Goal: Task Accomplishment & Management: Use online tool/utility

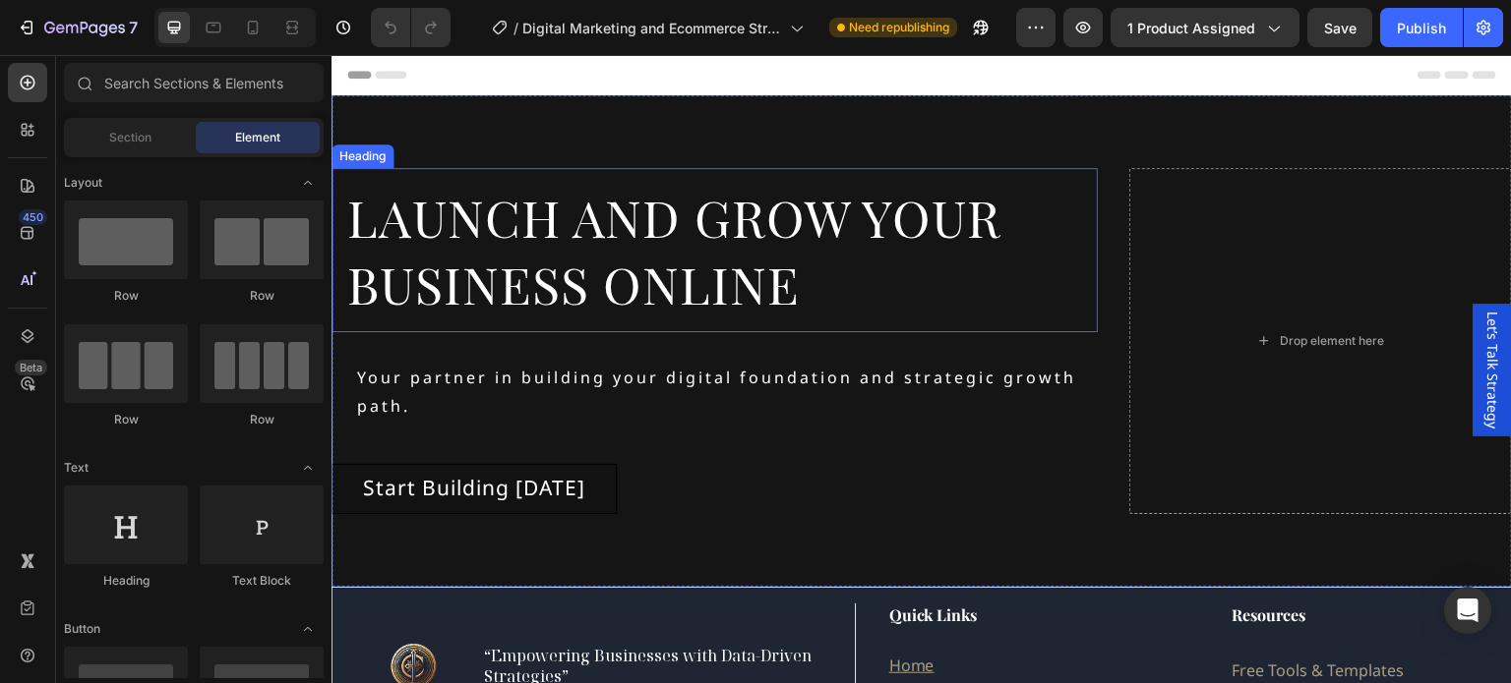
drag, startPoint x: 995, startPoint y: 173, endPoint x: 960, endPoint y: 171, distance: 35.5
click at [996, 173] on h2 "Launch and Grow Your Business Online" at bounding box center [714, 250] width 766 height 164
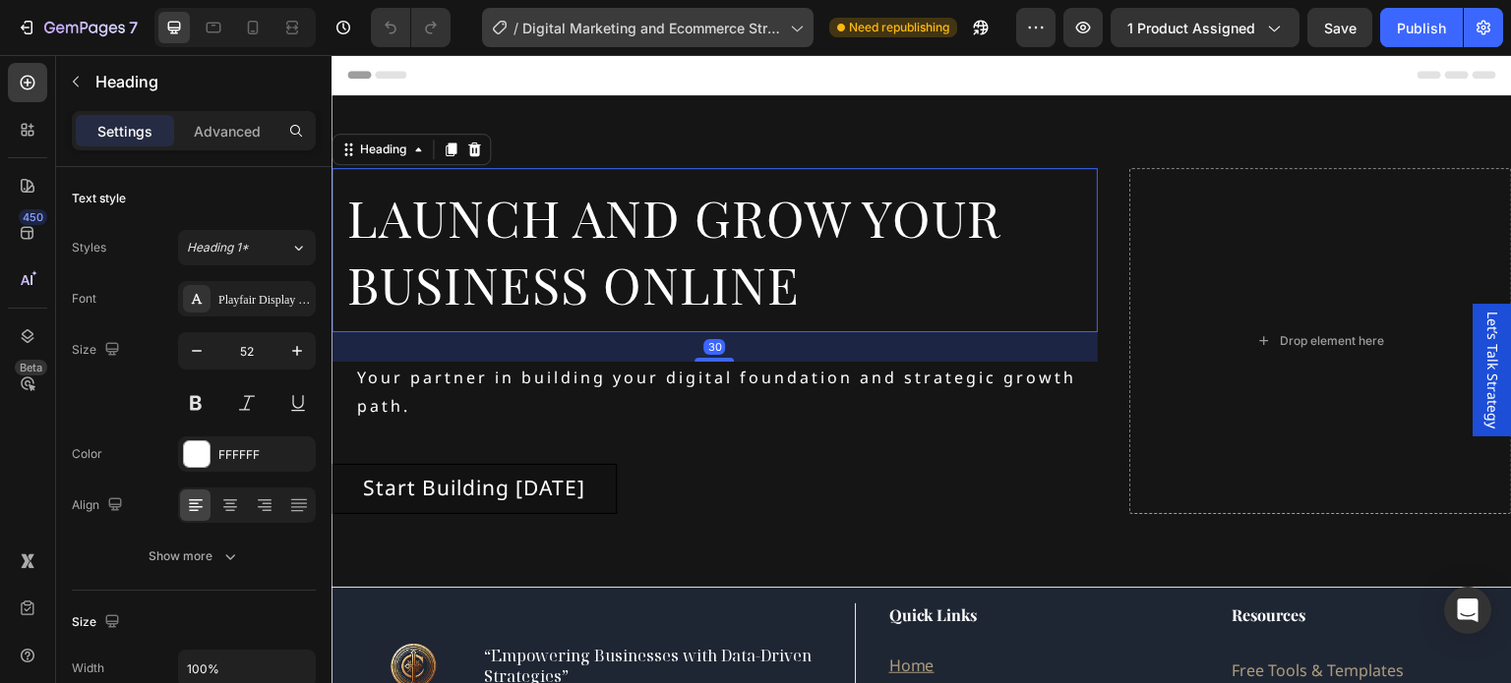
click at [712, 20] on span "Digital Marketing and Ecommerce Strategy" at bounding box center [652, 28] width 260 height 21
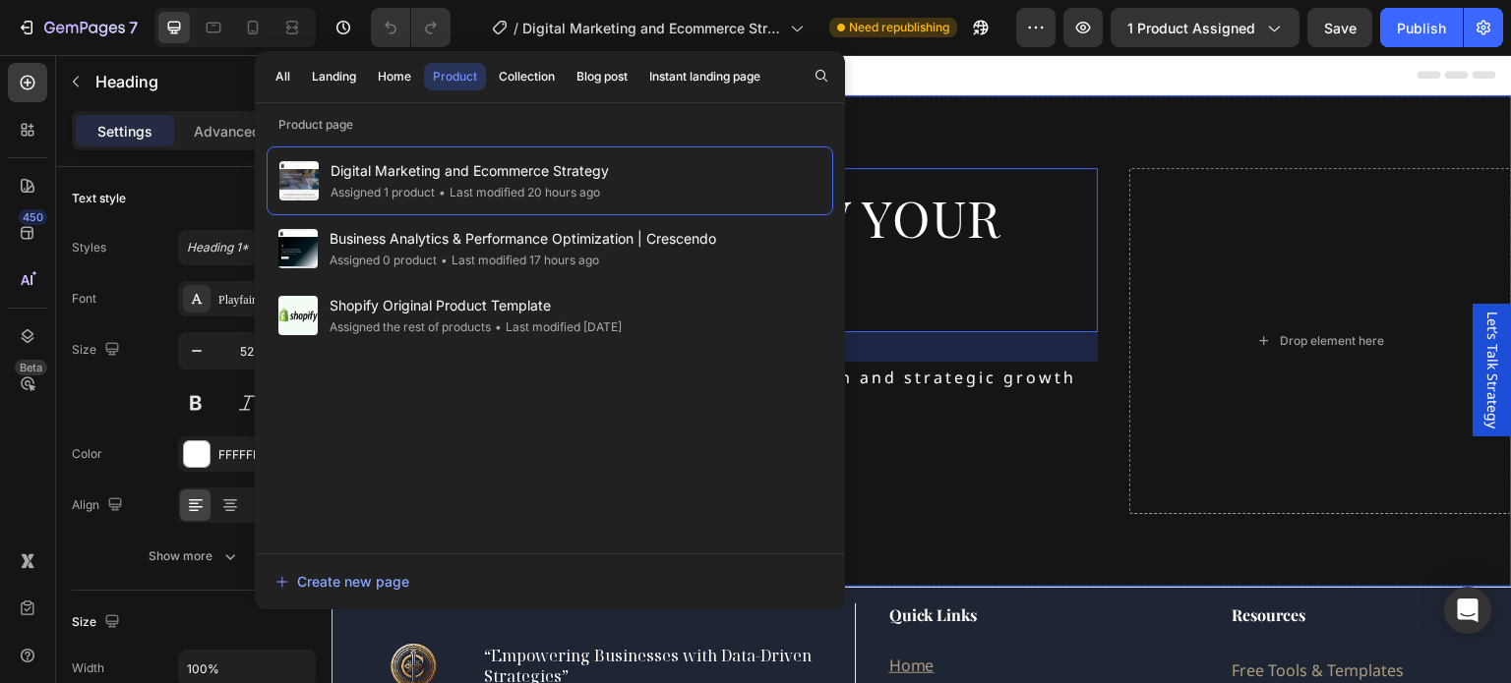
click at [945, 141] on div "Background Image" at bounding box center [921, 341] width 1180 height 492
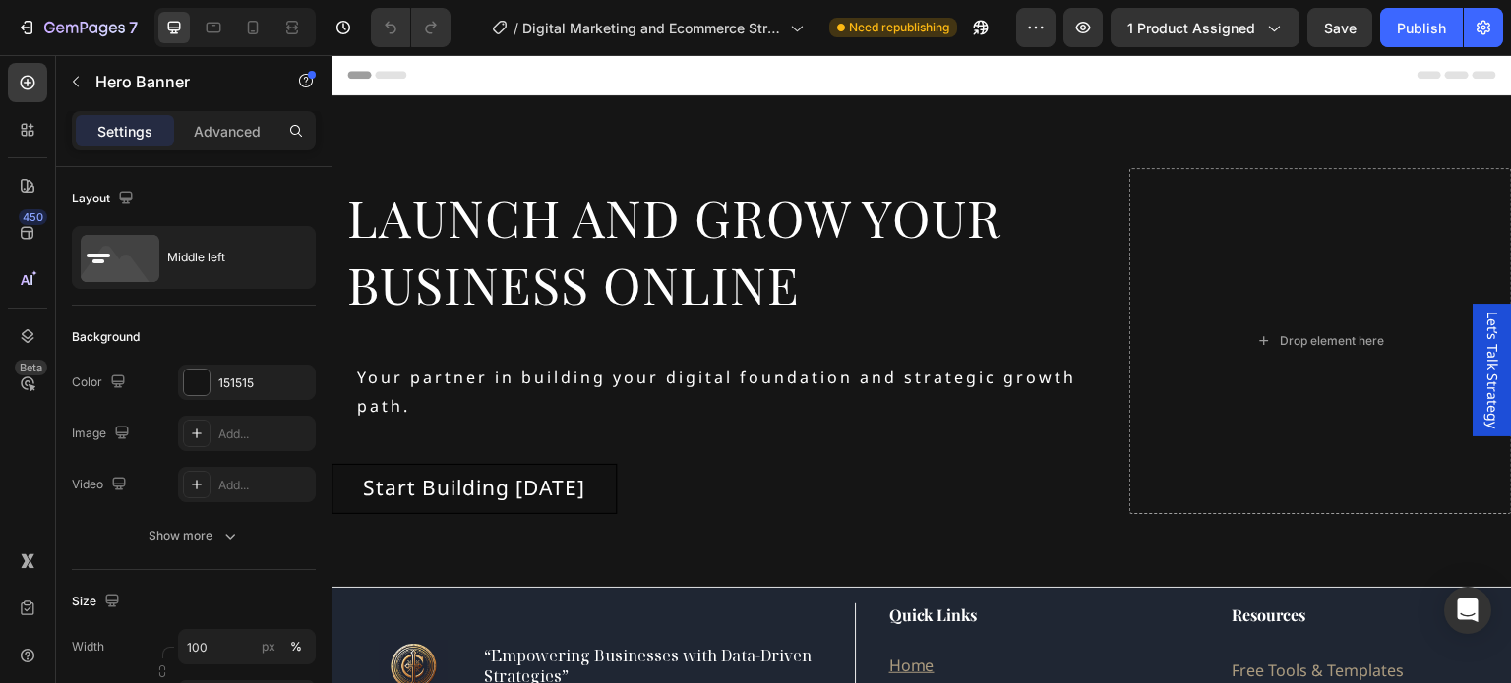
drag, startPoint x: 974, startPoint y: 136, endPoint x: 899, endPoint y: 95, distance: 84.9
click at [974, 136] on div "Background Image" at bounding box center [921, 341] width 1180 height 492
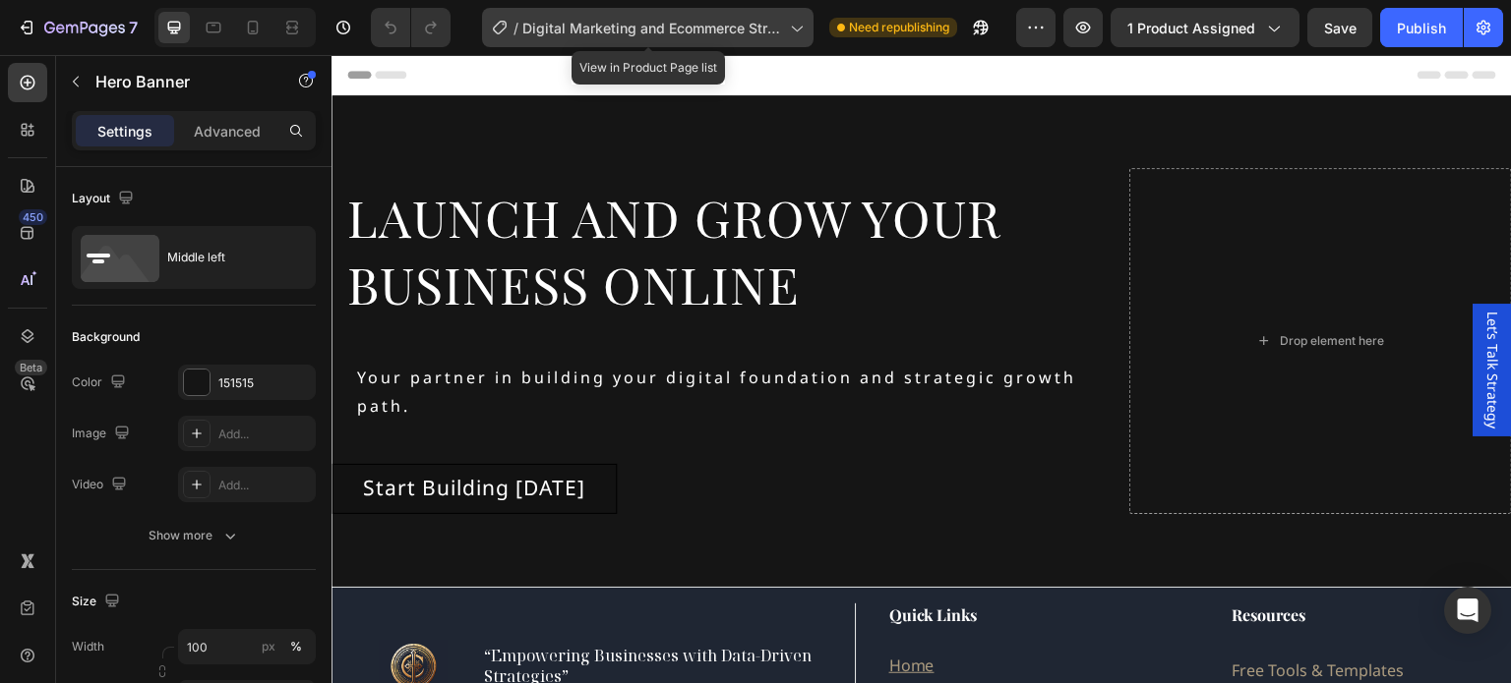
click at [799, 30] on icon at bounding box center [796, 28] width 20 height 20
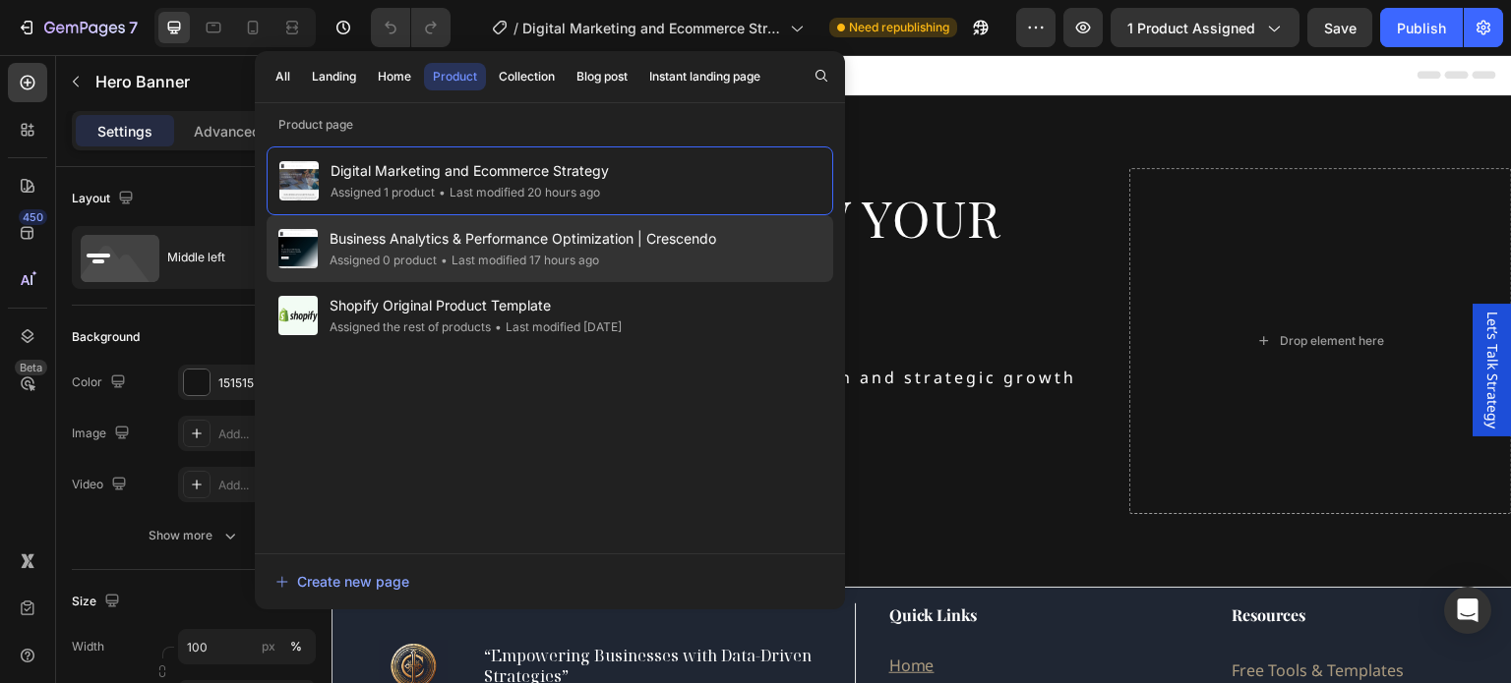
click at [599, 241] on span "Business Analytics & Performance Optimization | Crescendo" at bounding box center [522, 239] width 386 height 24
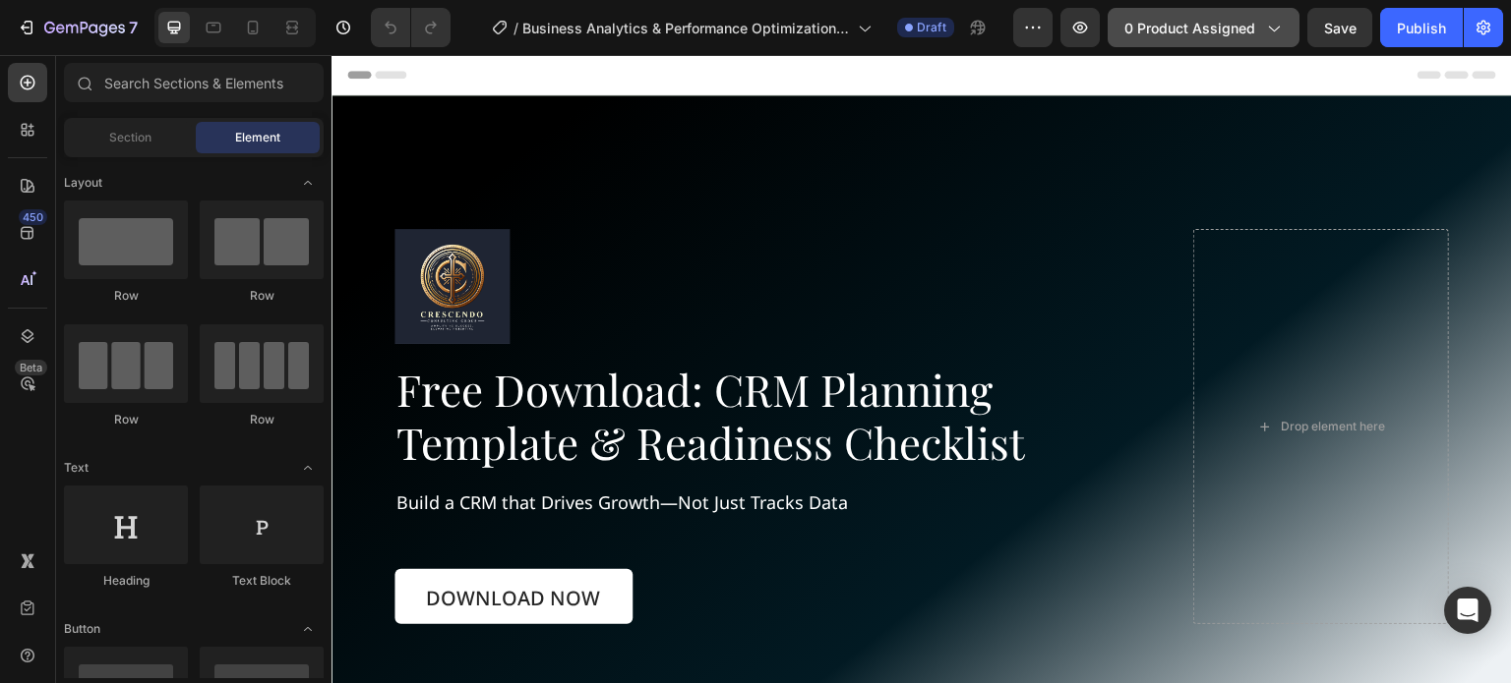
click at [1276, 27] on icon "button" at bounding box center [1273, 28] width 20 height 20
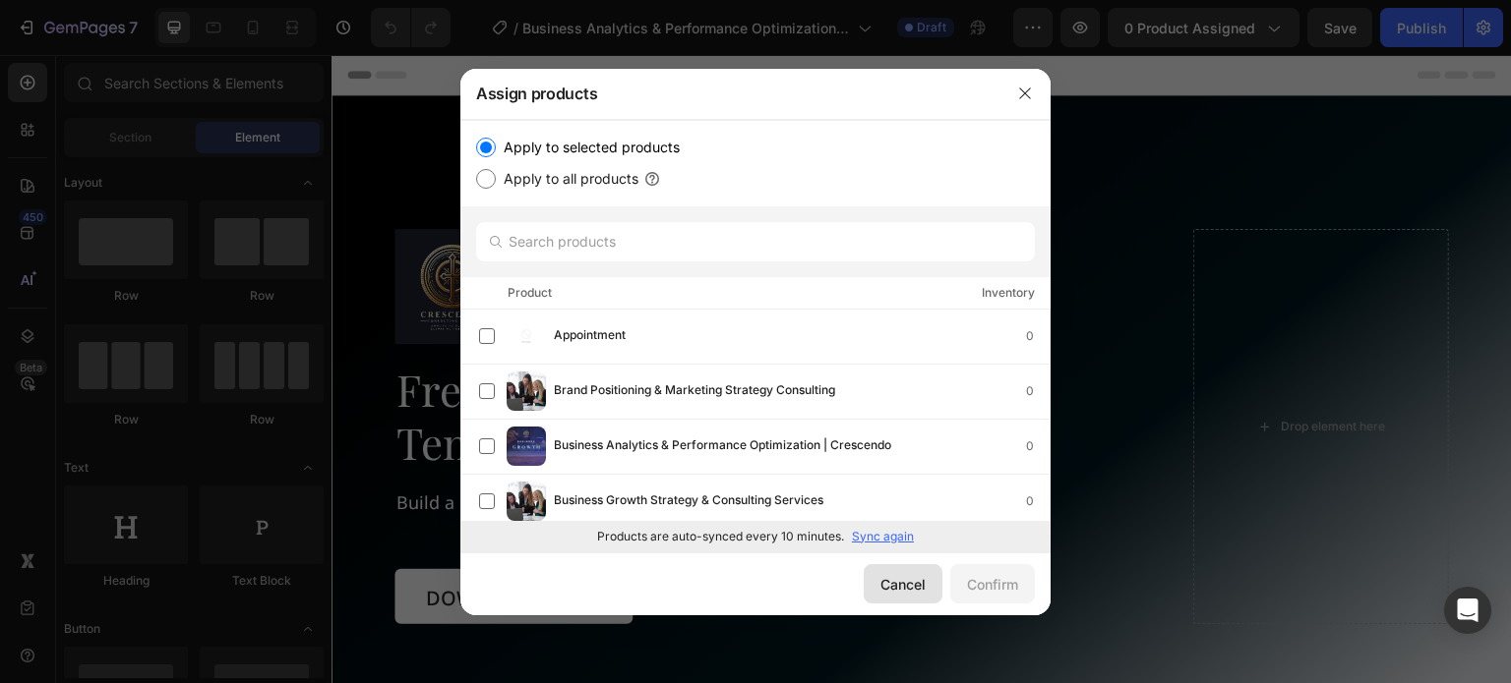
click at [904, 580] on div "Cancel" at bounding box center [902, 584] width 45 height 21
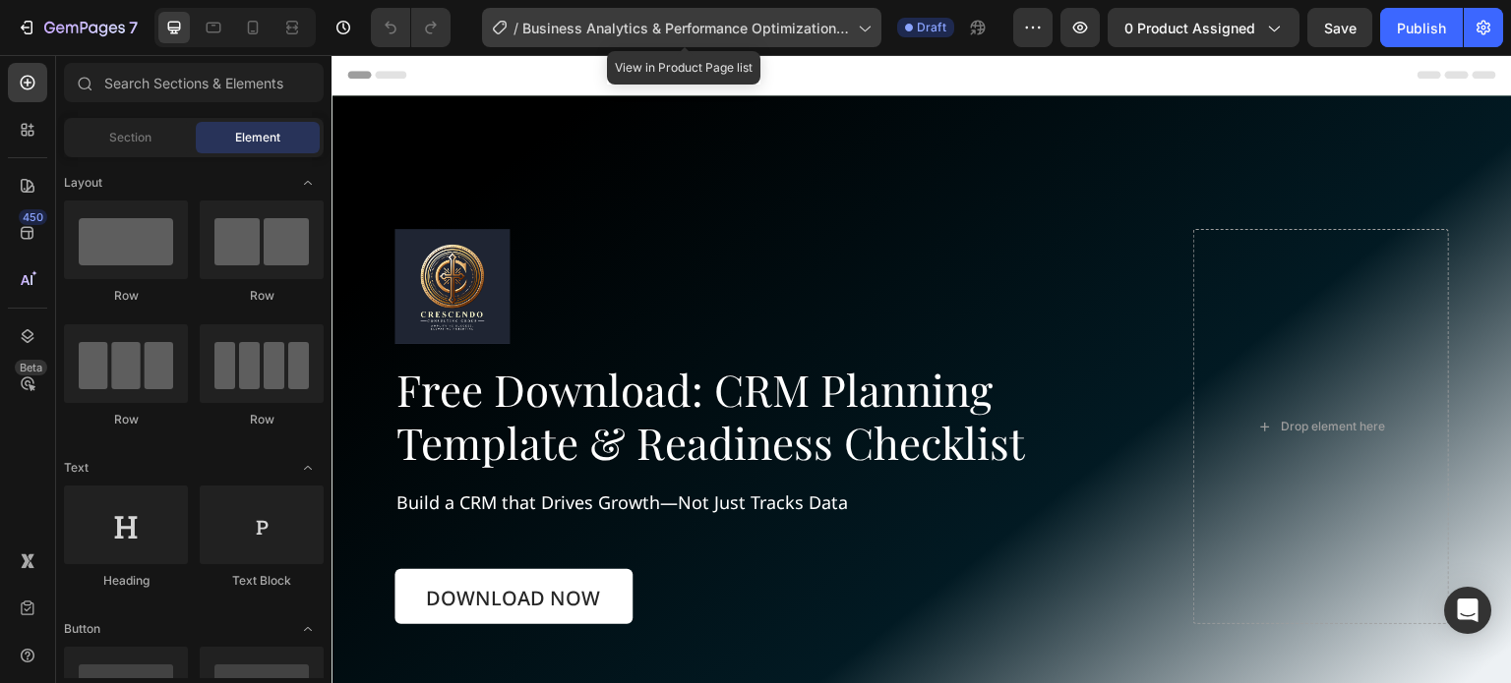
click at [858, 23] on div "/ Business Analytics & Performance Optimization | Crescendo" at bounding box center [681, 27] width 399 height 39
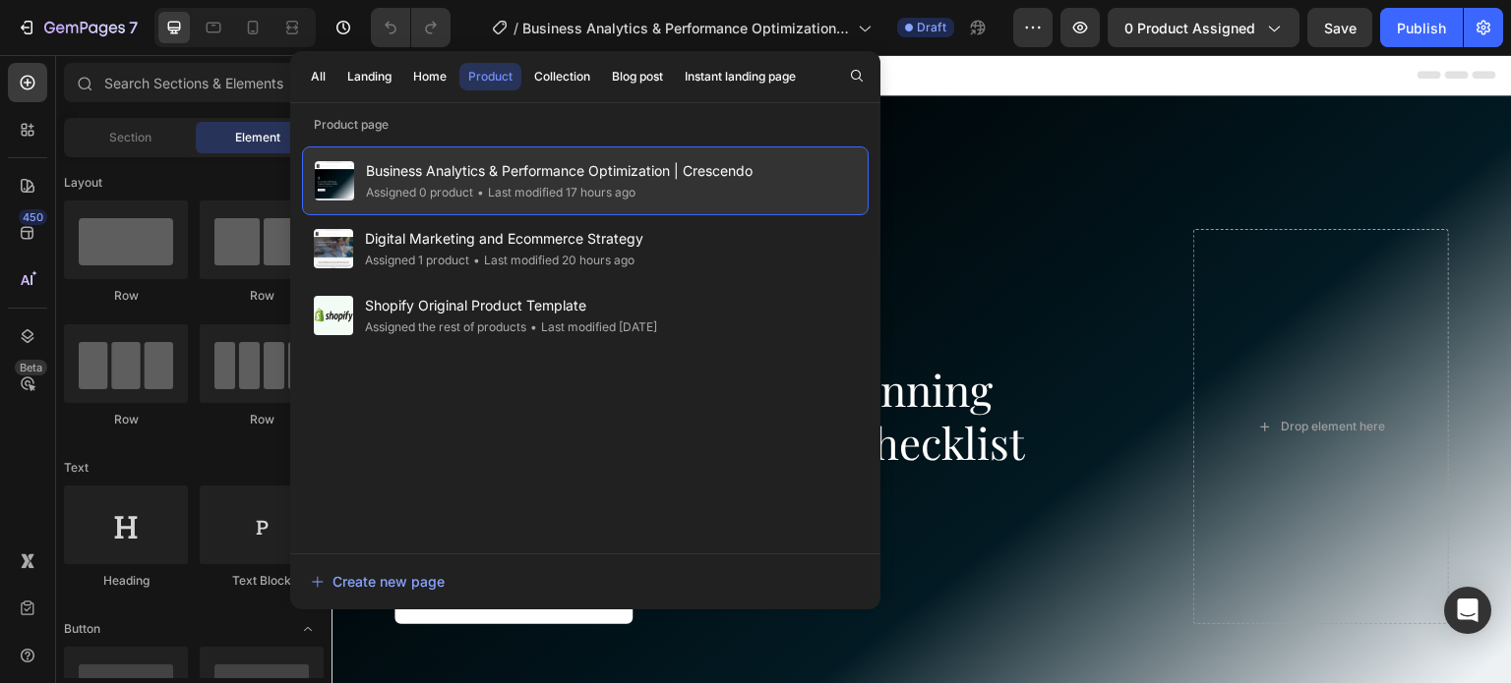
click at [795, 172] on div "Business Analytics & Performance Optimization | Crescendo Assigned 0 product • …" at bounding box center [585, 181] width 566 height 69
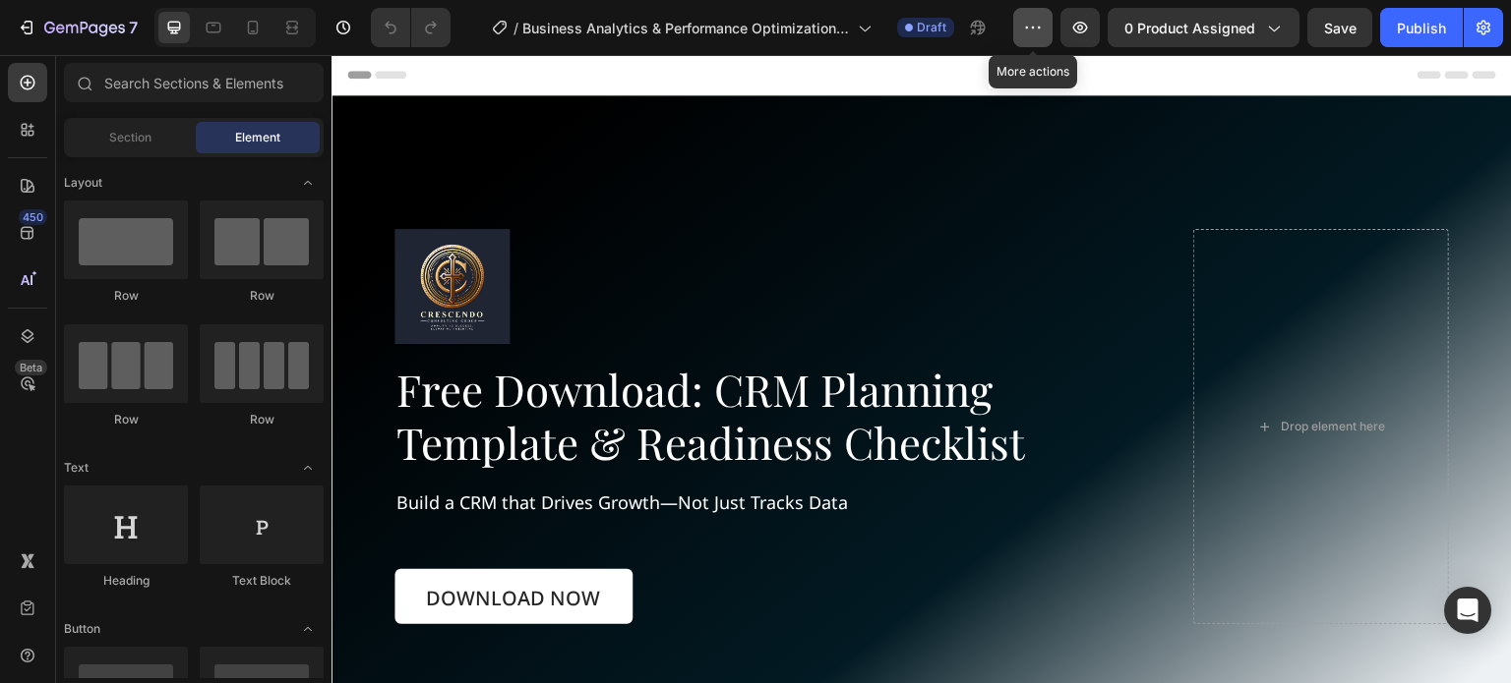
click at [1025, 25] on button "button" at bounding box center [1032, 27] width 39 height 39
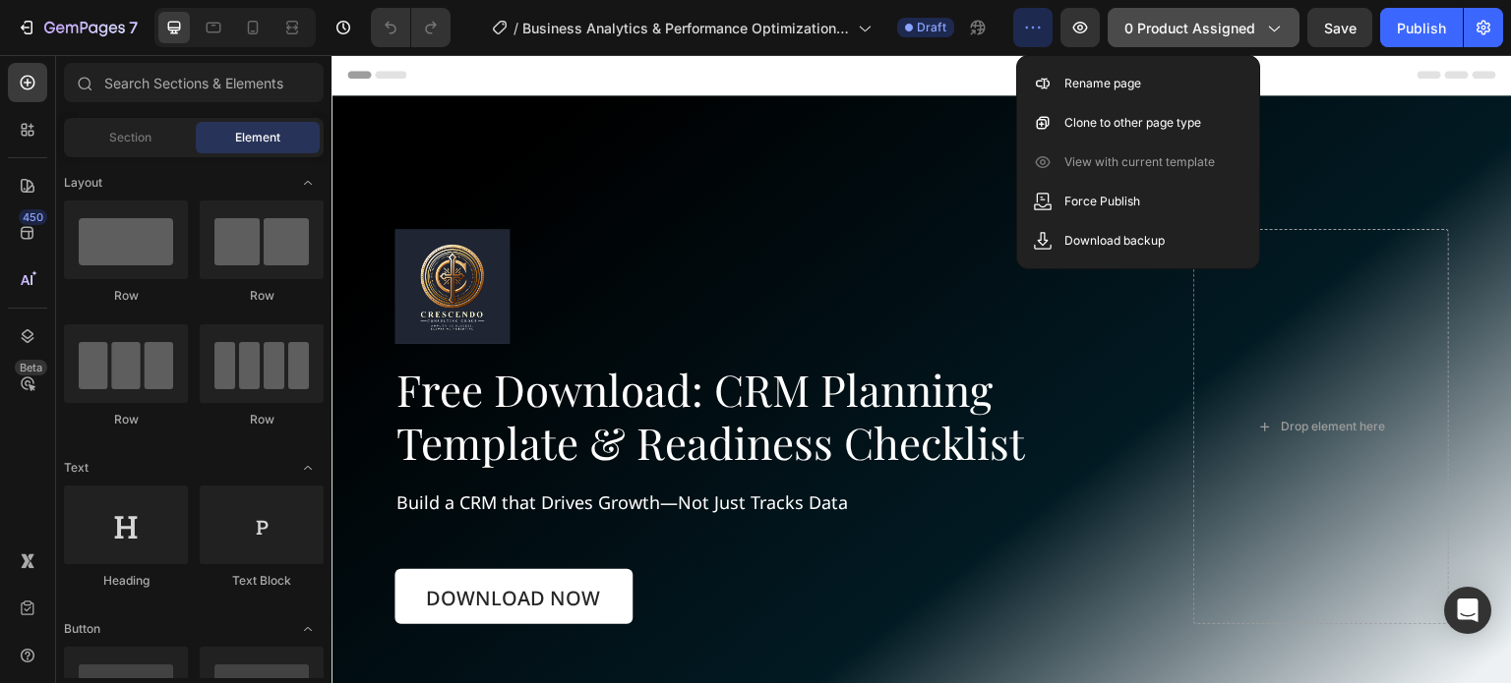
click at [1262, 36] on div "0 product assigned" at bounding box center [1203, 28] width 158 height 21
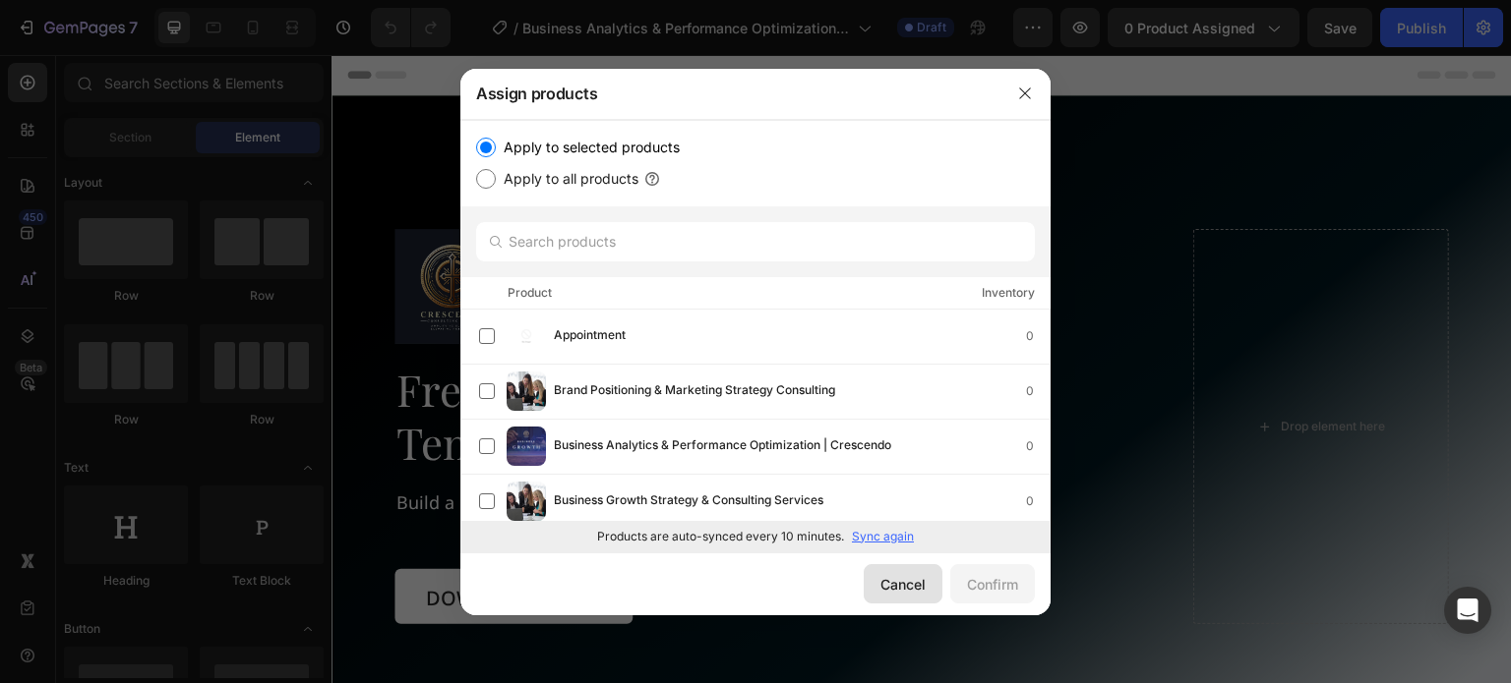
click at [887, 589] on div "Cancel" at bounding box center [902, 584] width 45 height 21
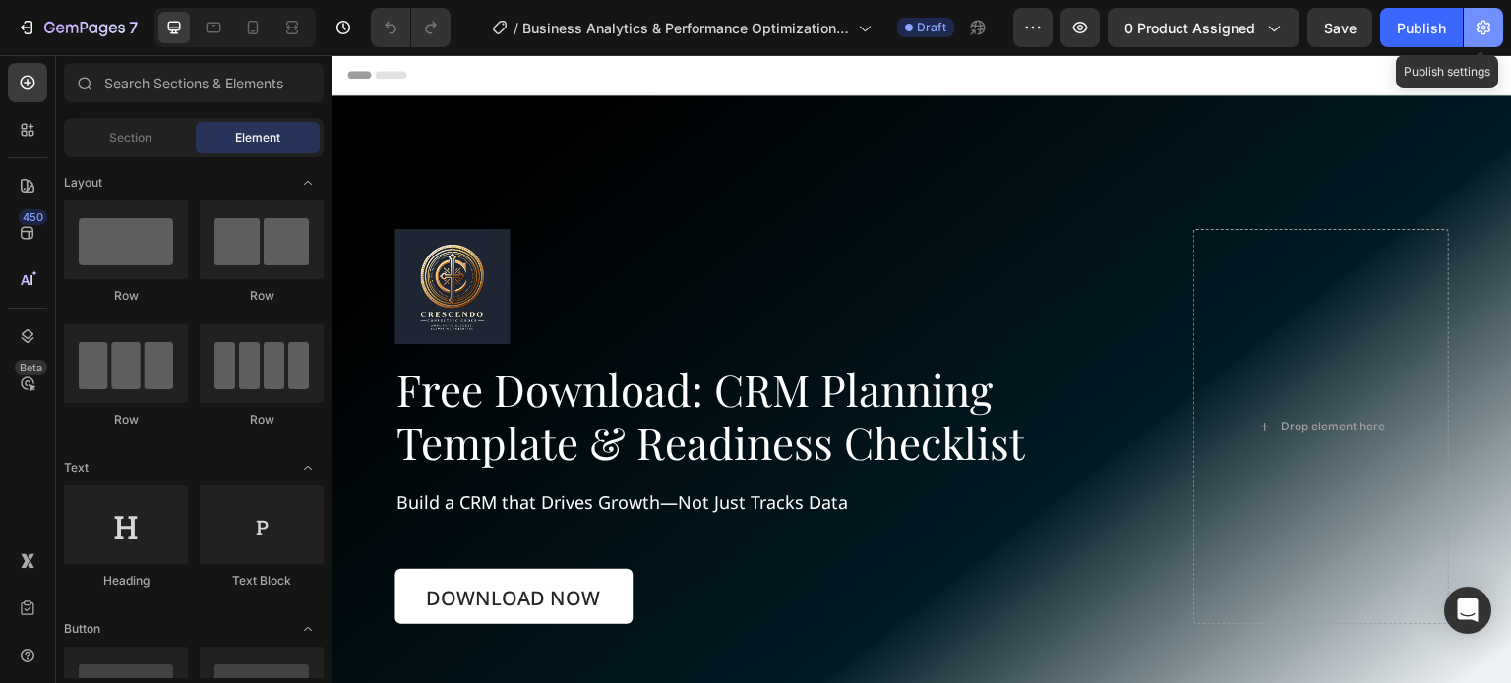
click at [1483, 30] on icon "button" at bounding box center [1483, 28] width 20 height 20
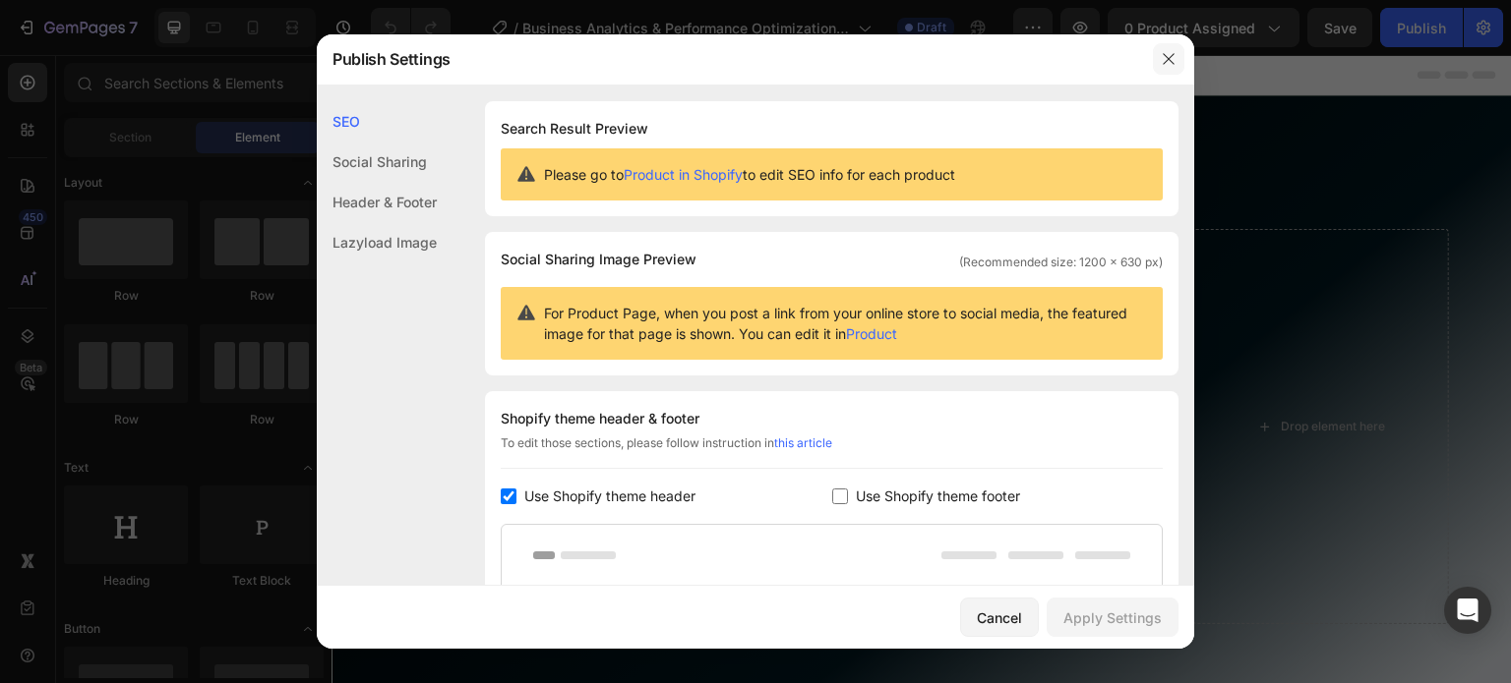
click at [1163, 61] on icon "button" at bounding box center [1168, 59] width 16 height 16
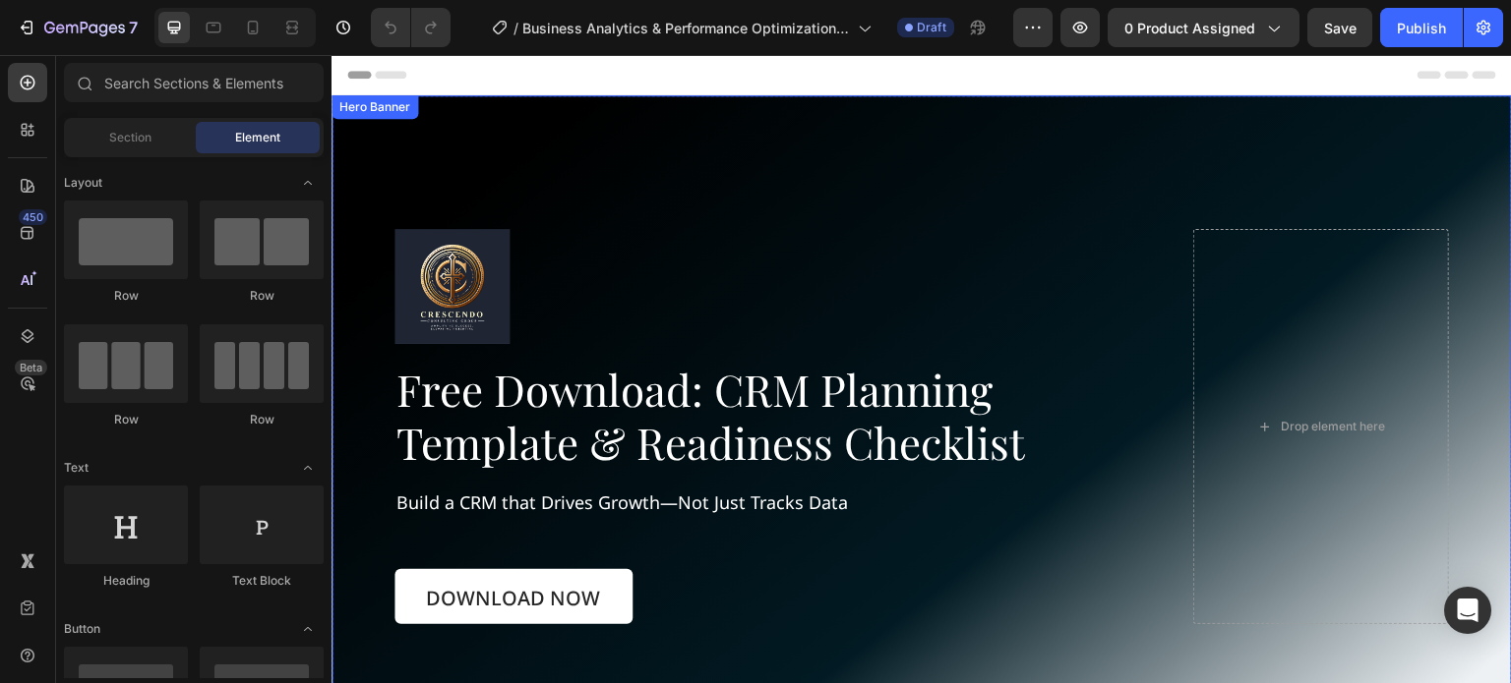
click at [1081, 113] on div "Background Image" at bounding box center [921, 427] width 1180 height 664
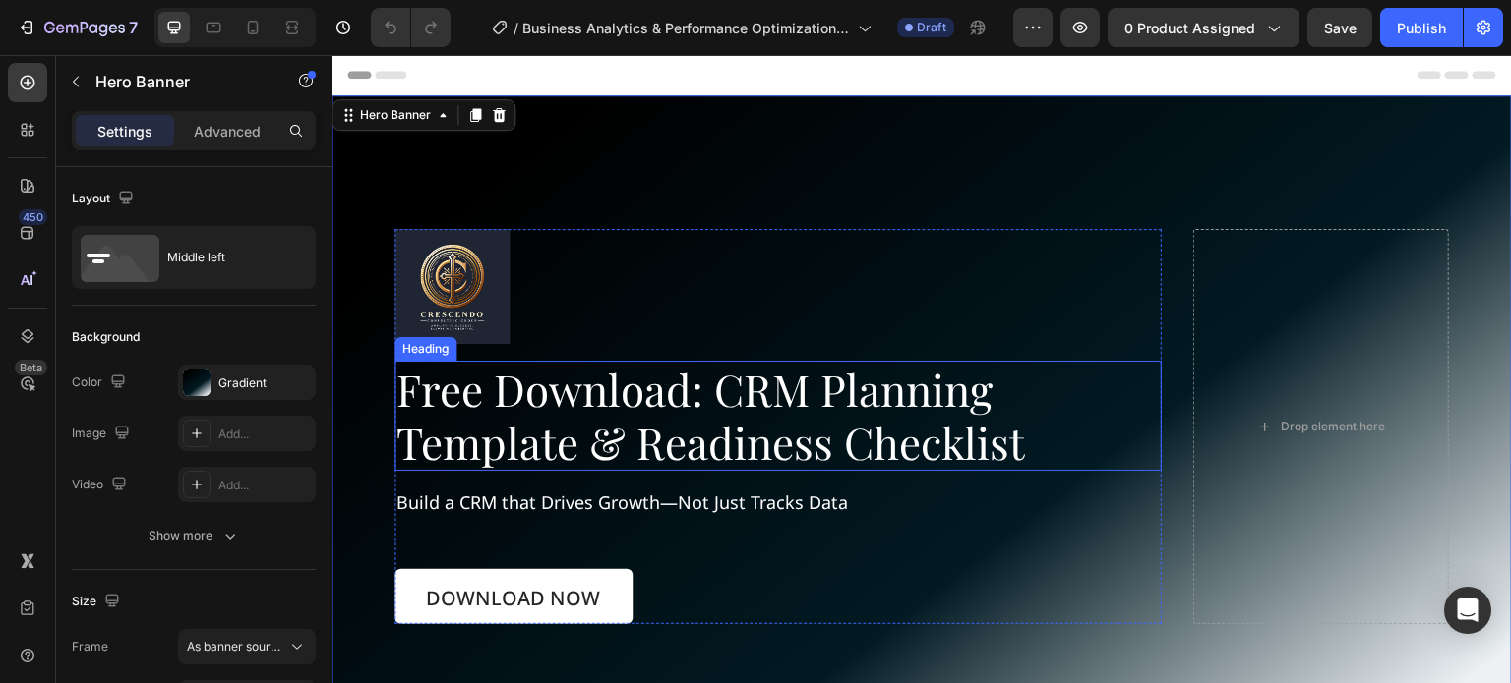
click at [739, 381] on h1 "Free Download: CRM Planning Template & Readiness Checklist" at bounding box center [777, 416] width 767 height 110
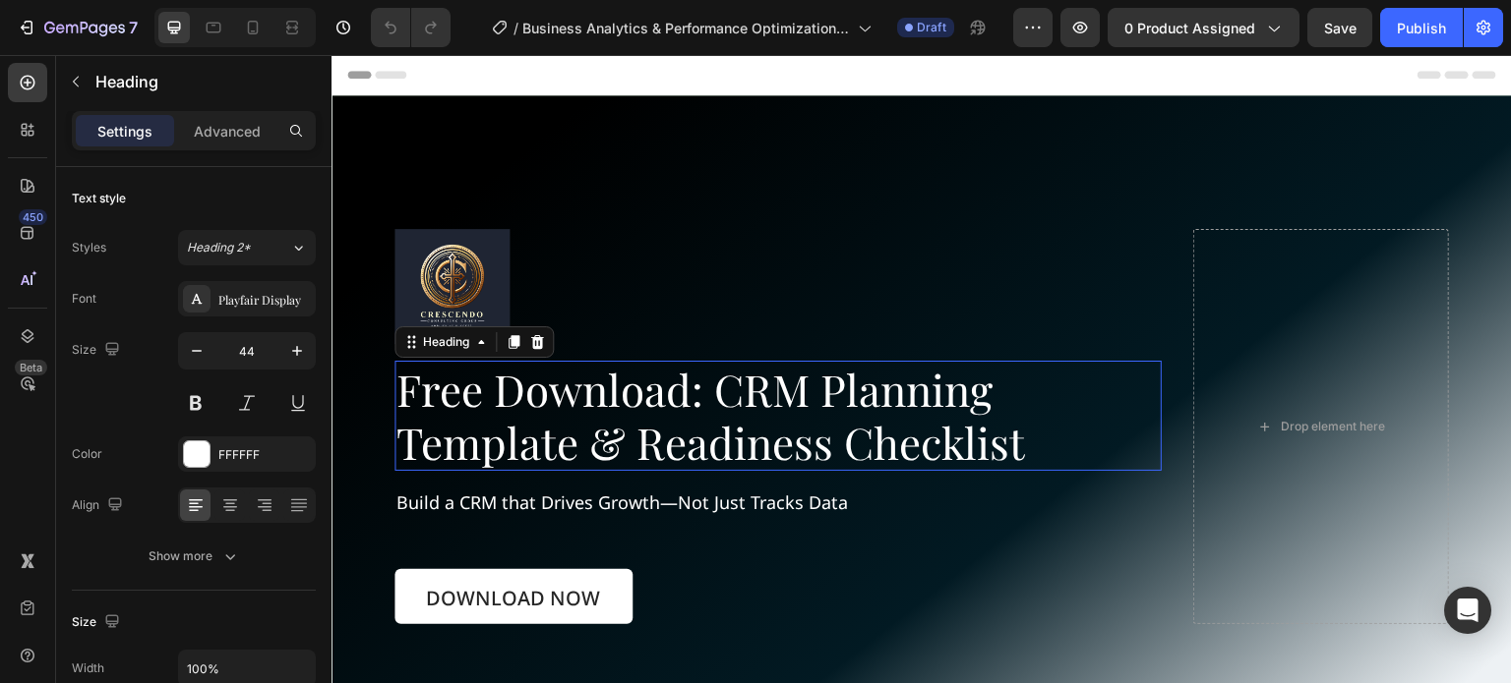
click at [738, 382] on h1 "Free Download: CRM Planning Template & Readiness Checklist" at bounding box center [777, 416] width 767 height 110
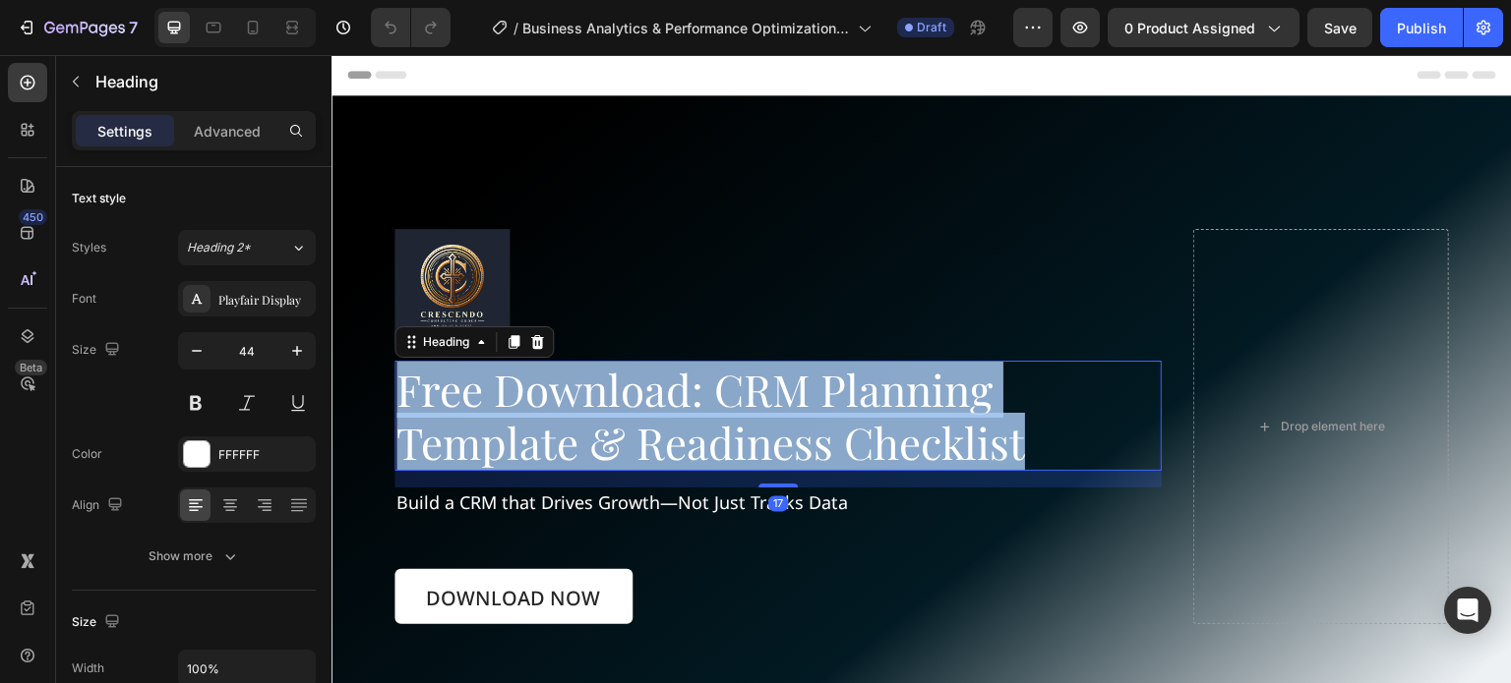
click at [738, 382] on p "Free Download: CRM Planning Template & Readiness Checklist" at bounding box center [777, 416] width 763 height 106
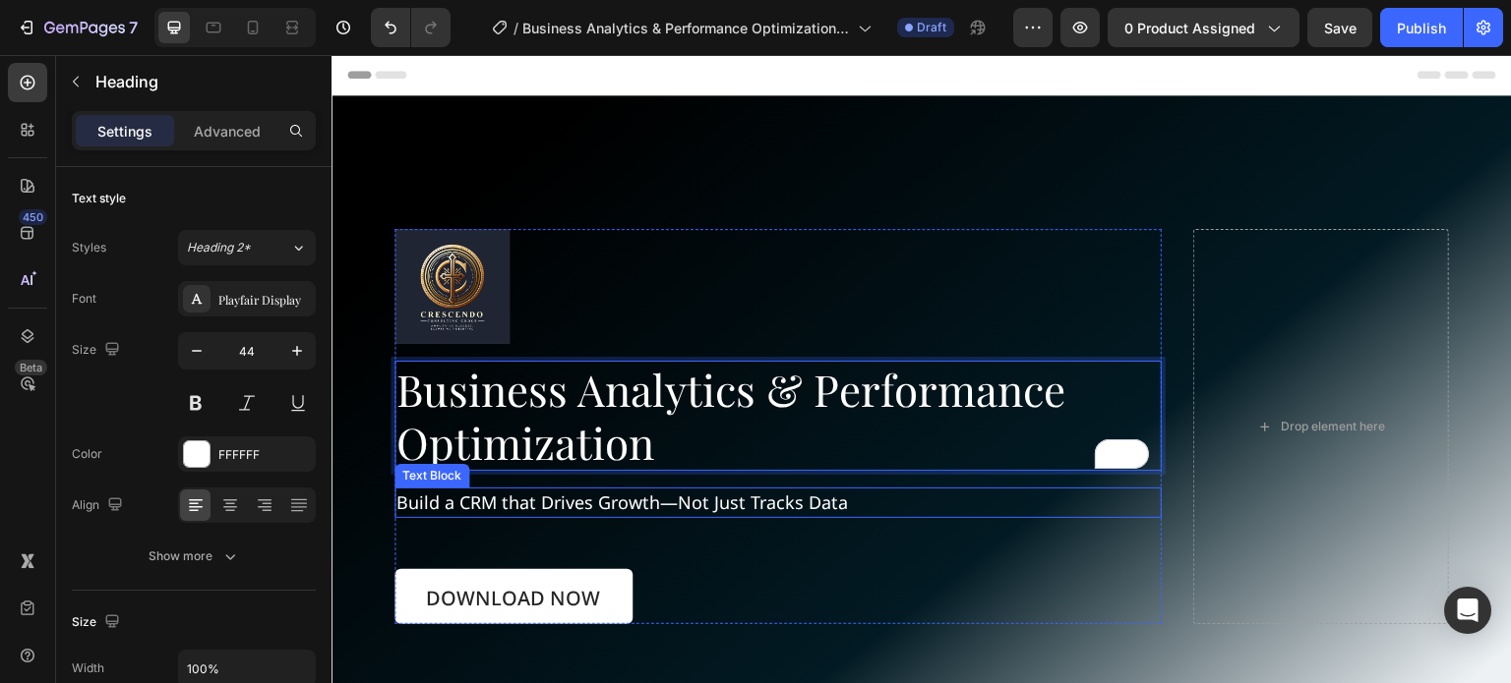
click at [539, 492] on p "Build a CRM that Drives Growth—Not Just Tracks Data" at bounding box center [644, 503] width 496 height 27
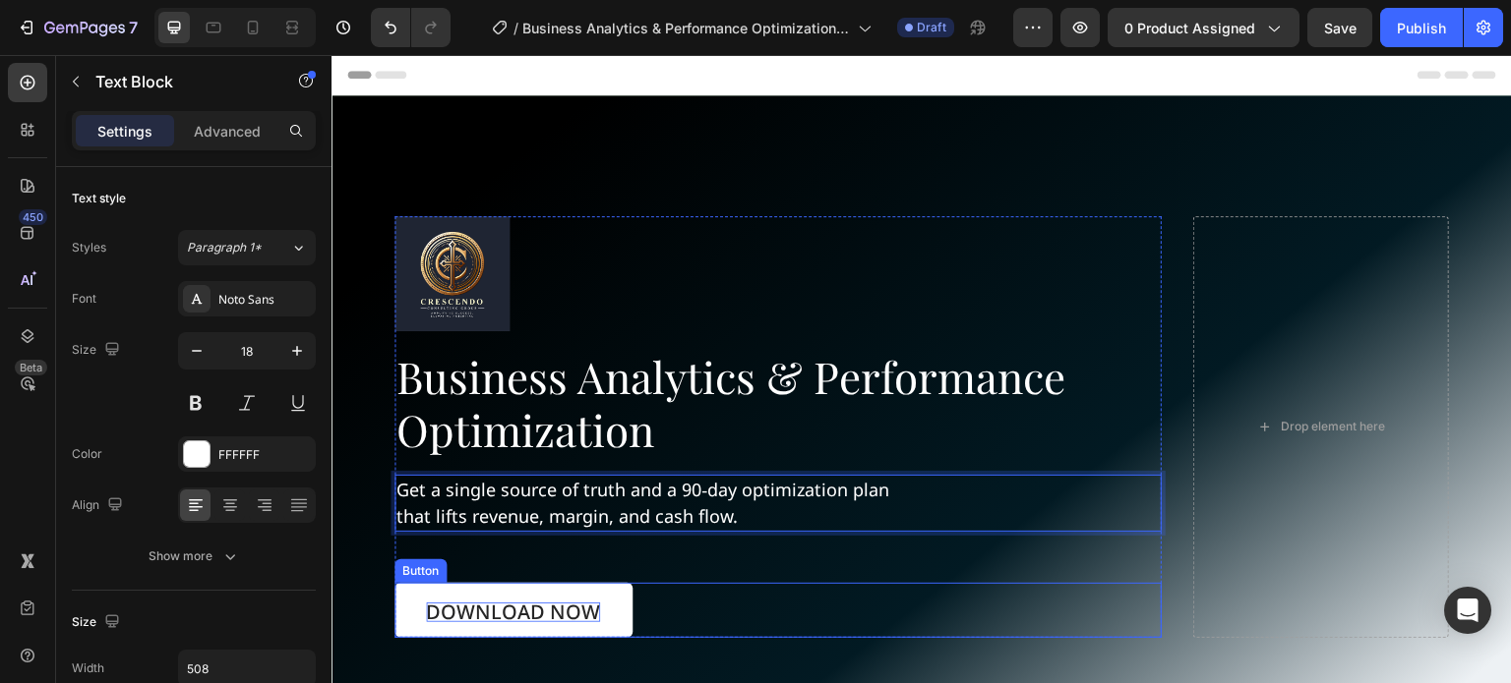
click at [531, 603] on p "Download Now" at bounding box center [513, 613] width 174 height 20
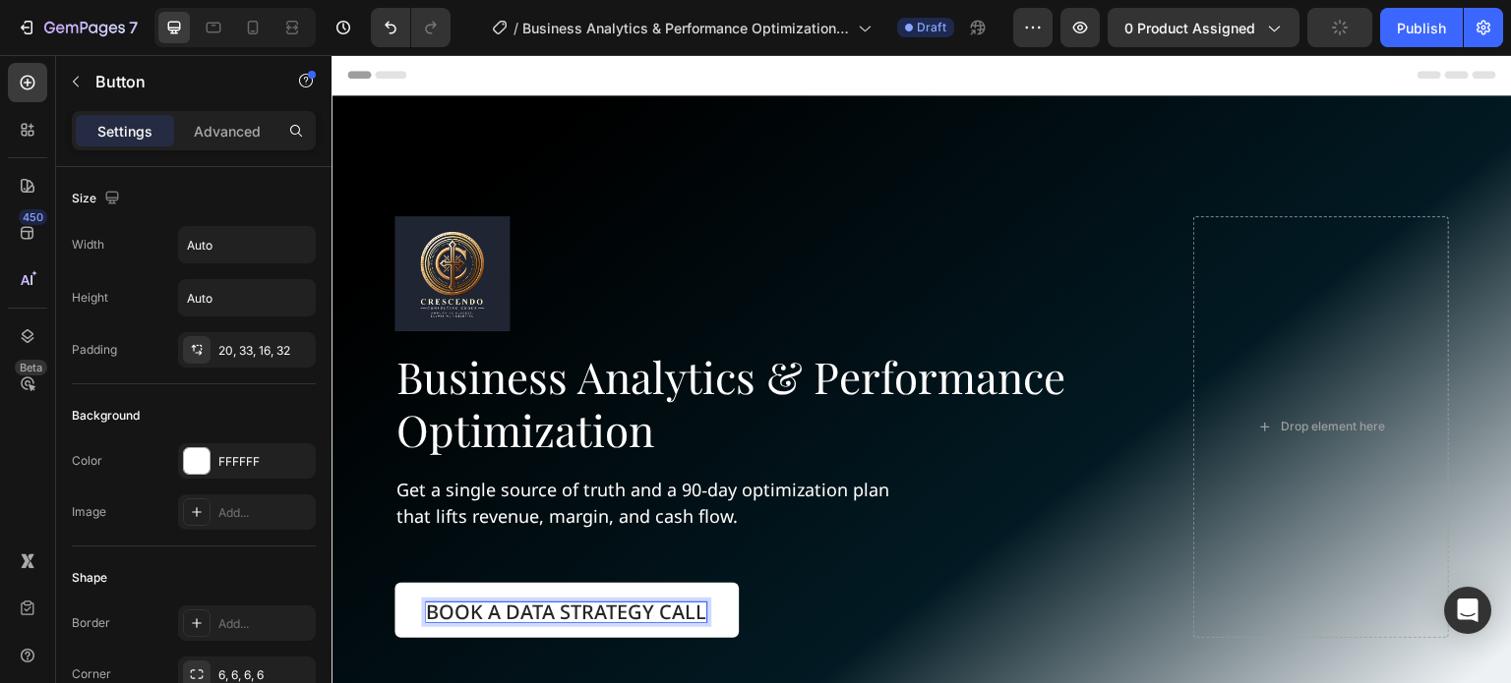
scroll to position [295, 0]
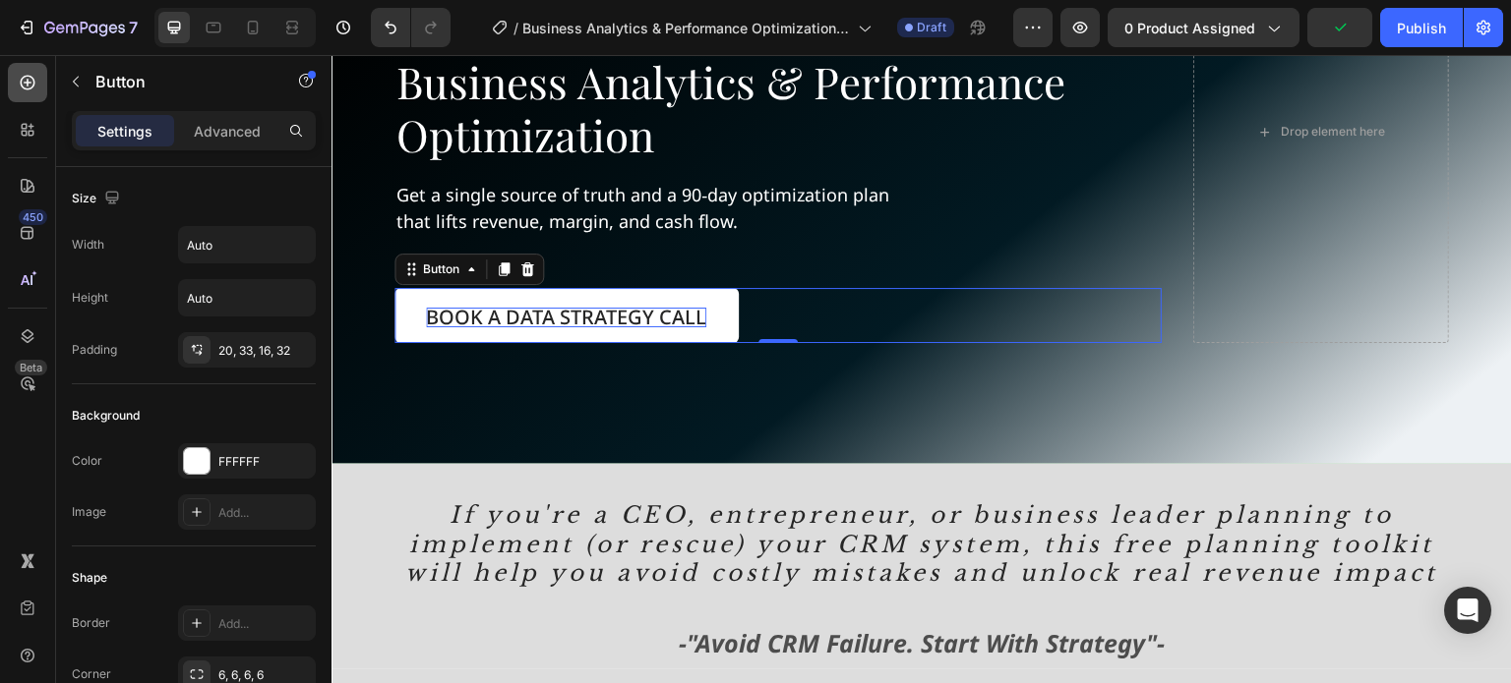
click at [31, 78] on icon at bounding box center [28, 83] width 15 height 15
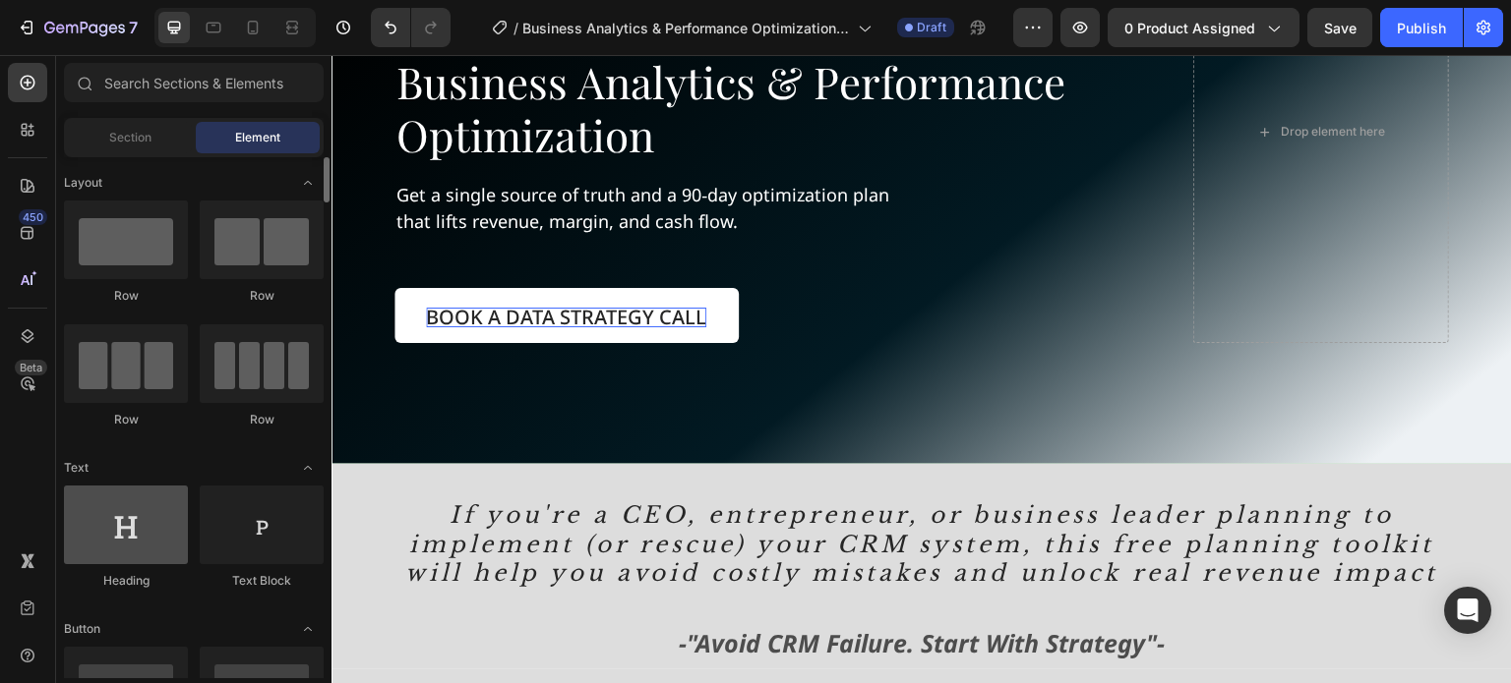
scroll to position [197, 0]
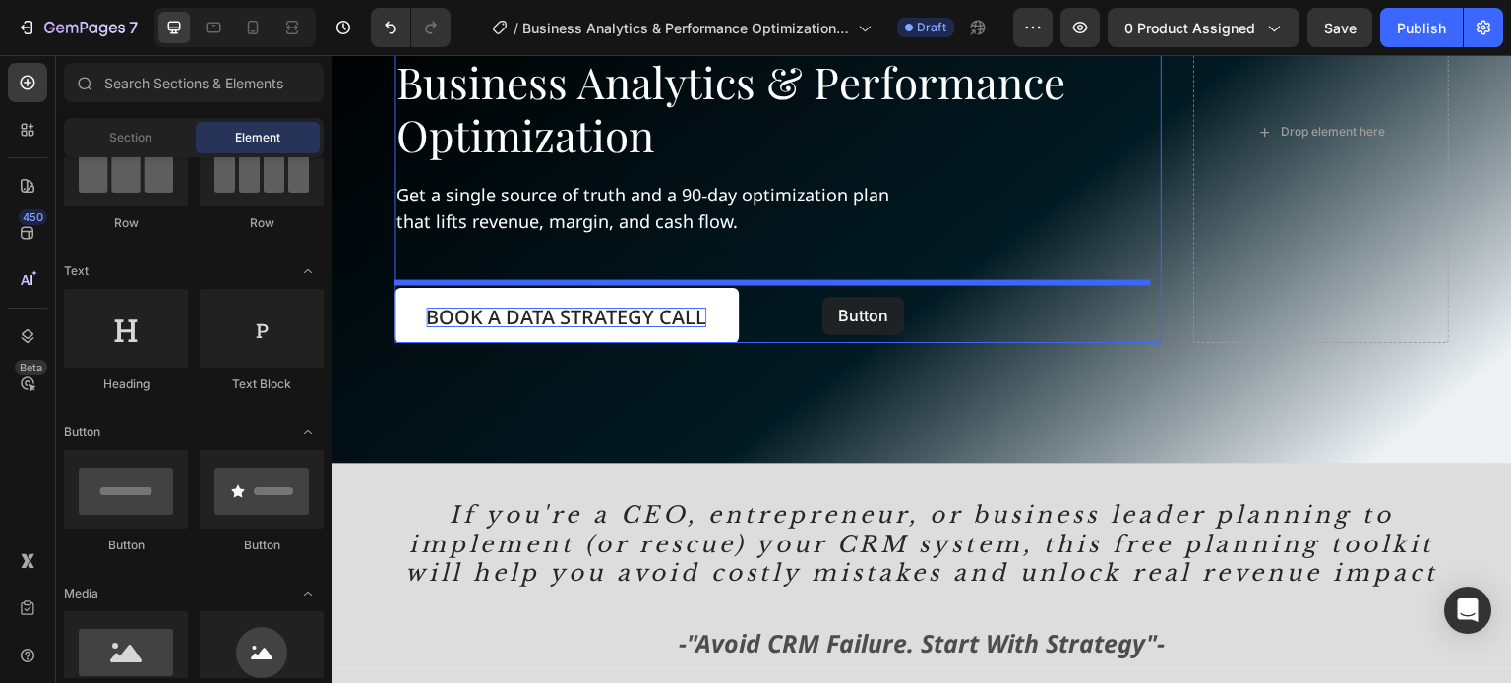
drag, startPoint x: 458, startPoint y: 548, endPoint x: 822, endPoint y: 297, distance: 441.9
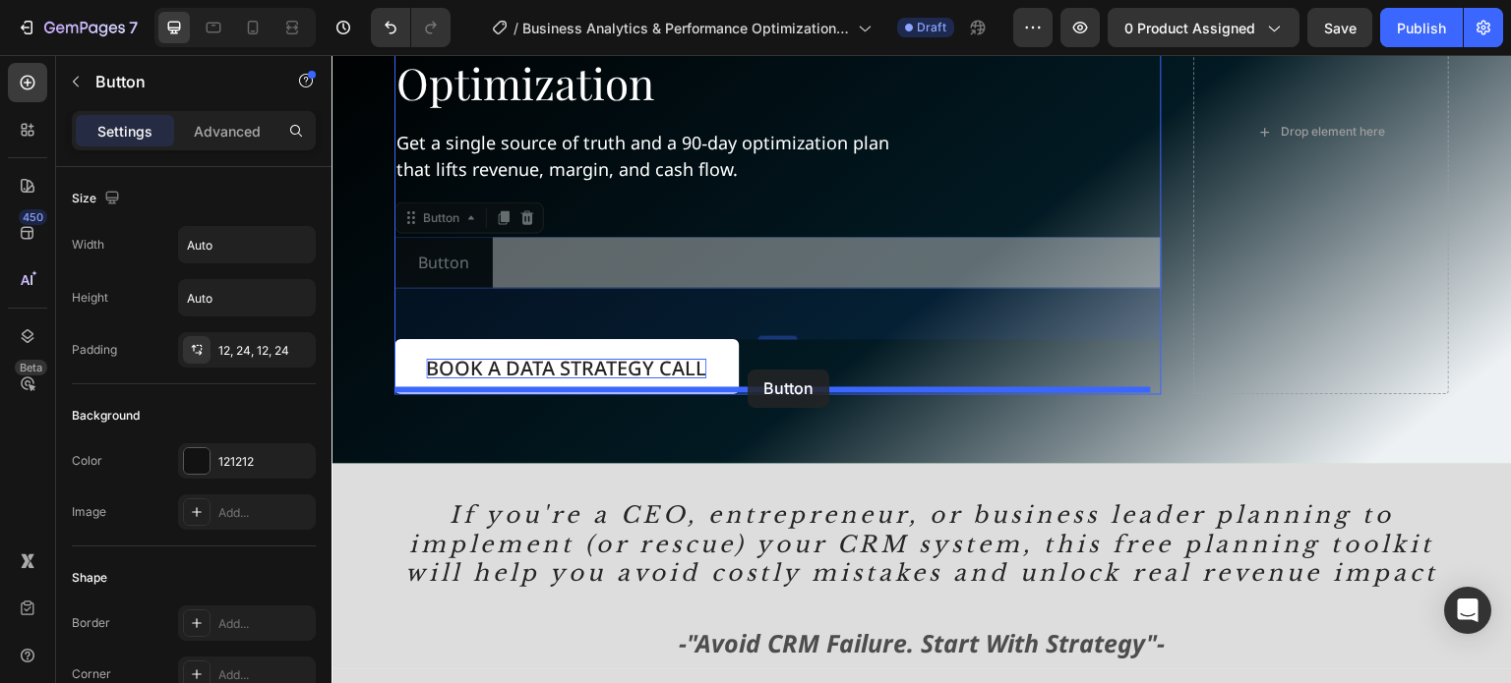
drag, startPoint x: 426, startPoint y: 211, endPoint x: 742, endPoint y: 374, distance: 355.8
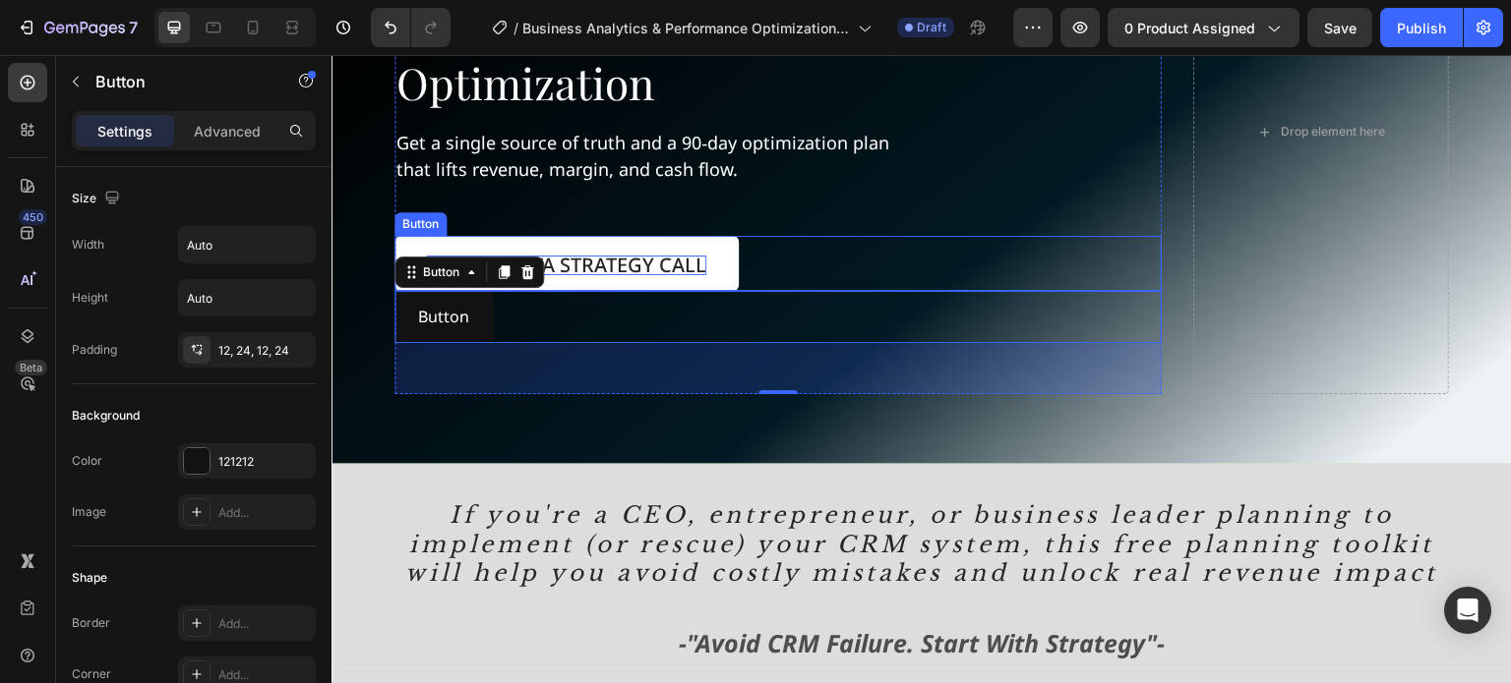
click at [418, 219] on div "Button" at bounding box center [420, 224] width 44 height 18
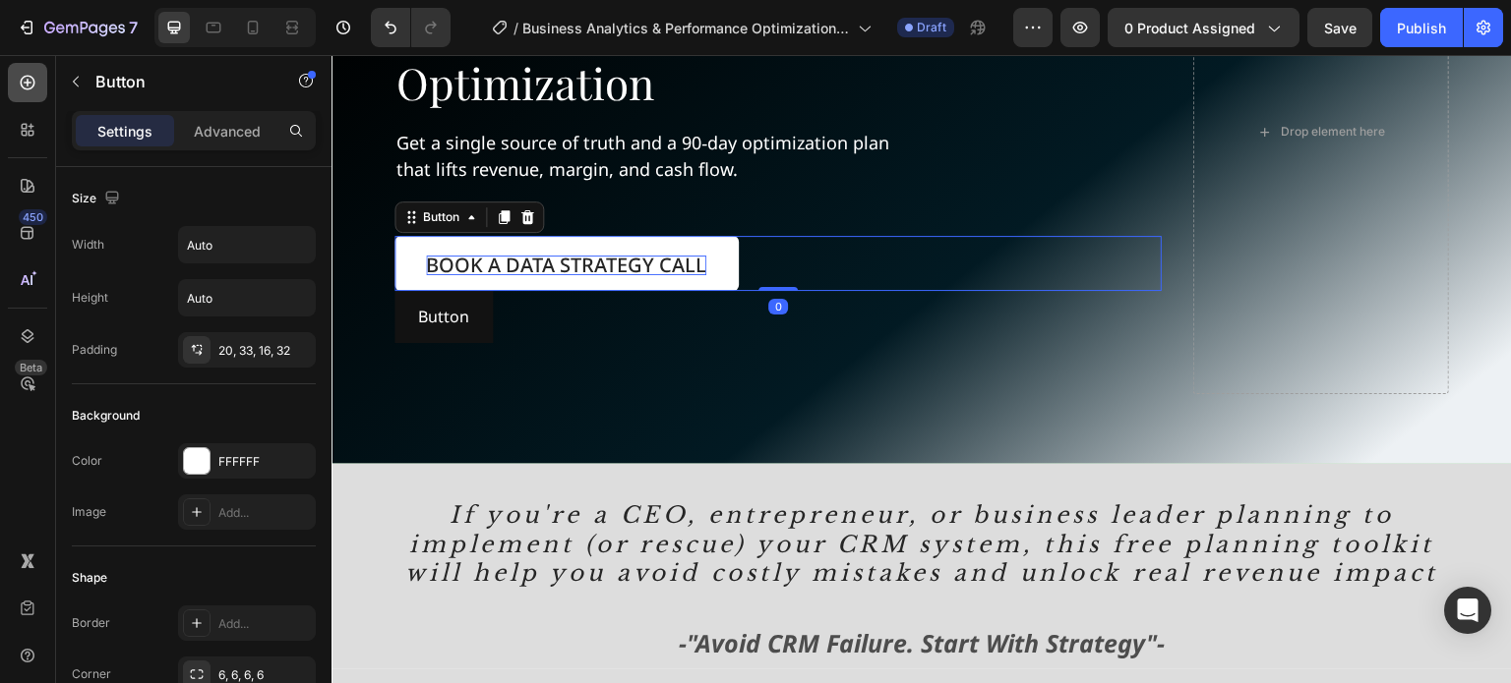
drag, startPoint x: 16, startPoint y: 78, endPoint x: 28, endPoint y: 89, distance: 16.7
click at [17, 79] on div at bounding box center [27, 82] width 39 height 39
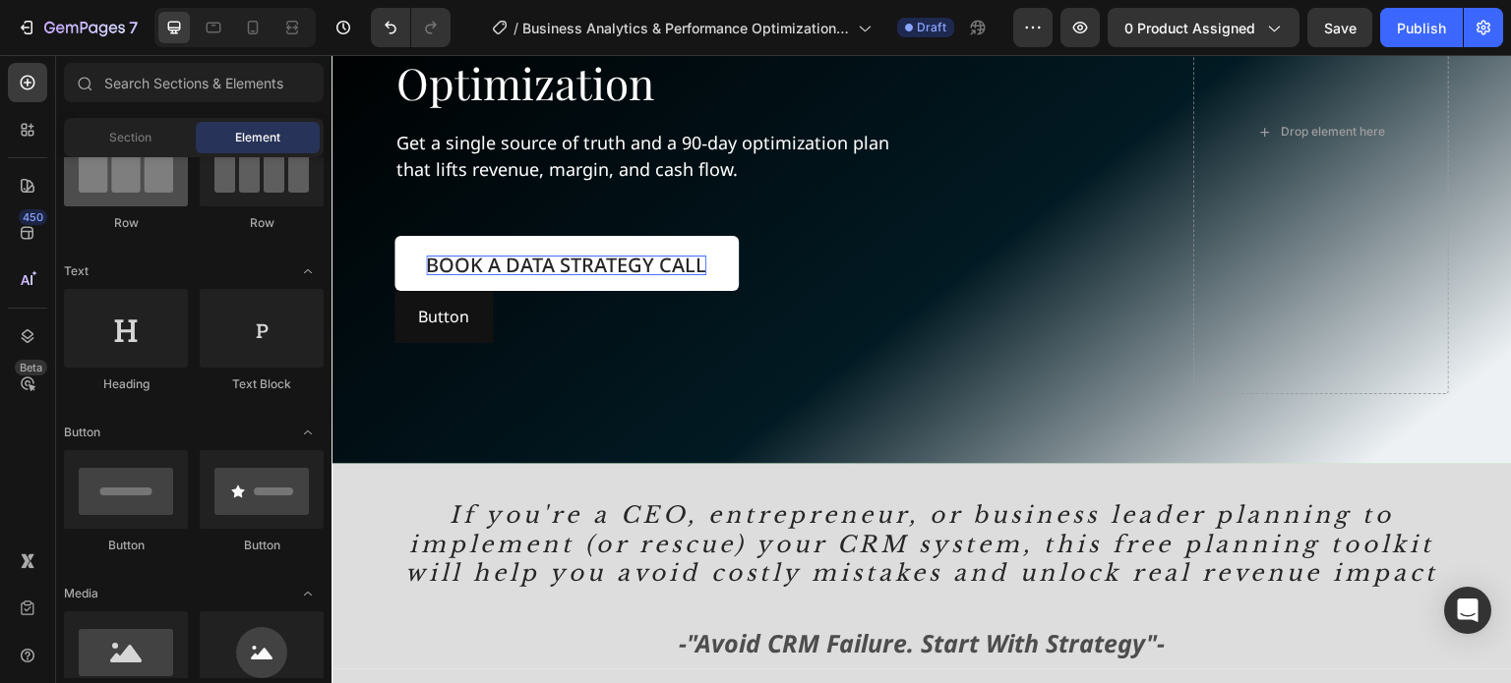
scroll to position [0, 0]
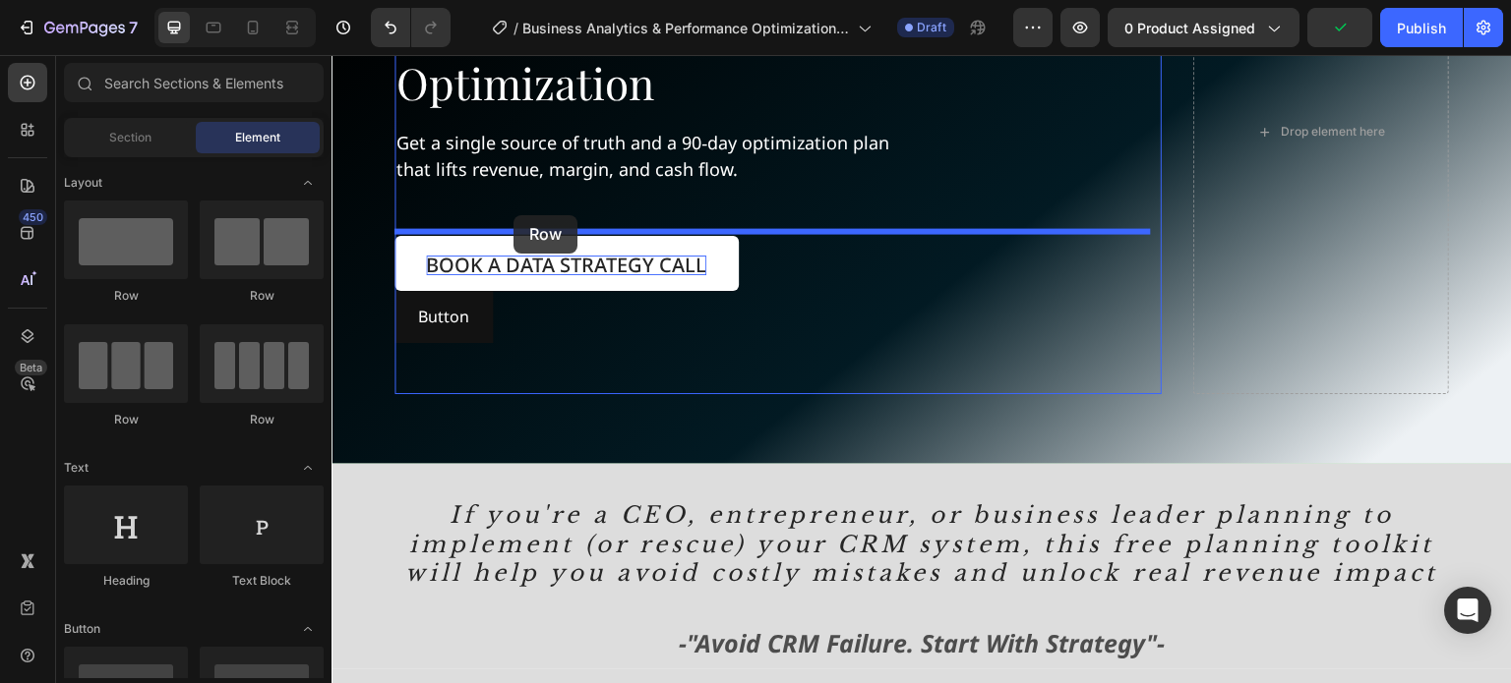
drag, startPoint x: 618, startPoint y: 318, endPoint x: 513, endPoint y: 215, distance: 146.0
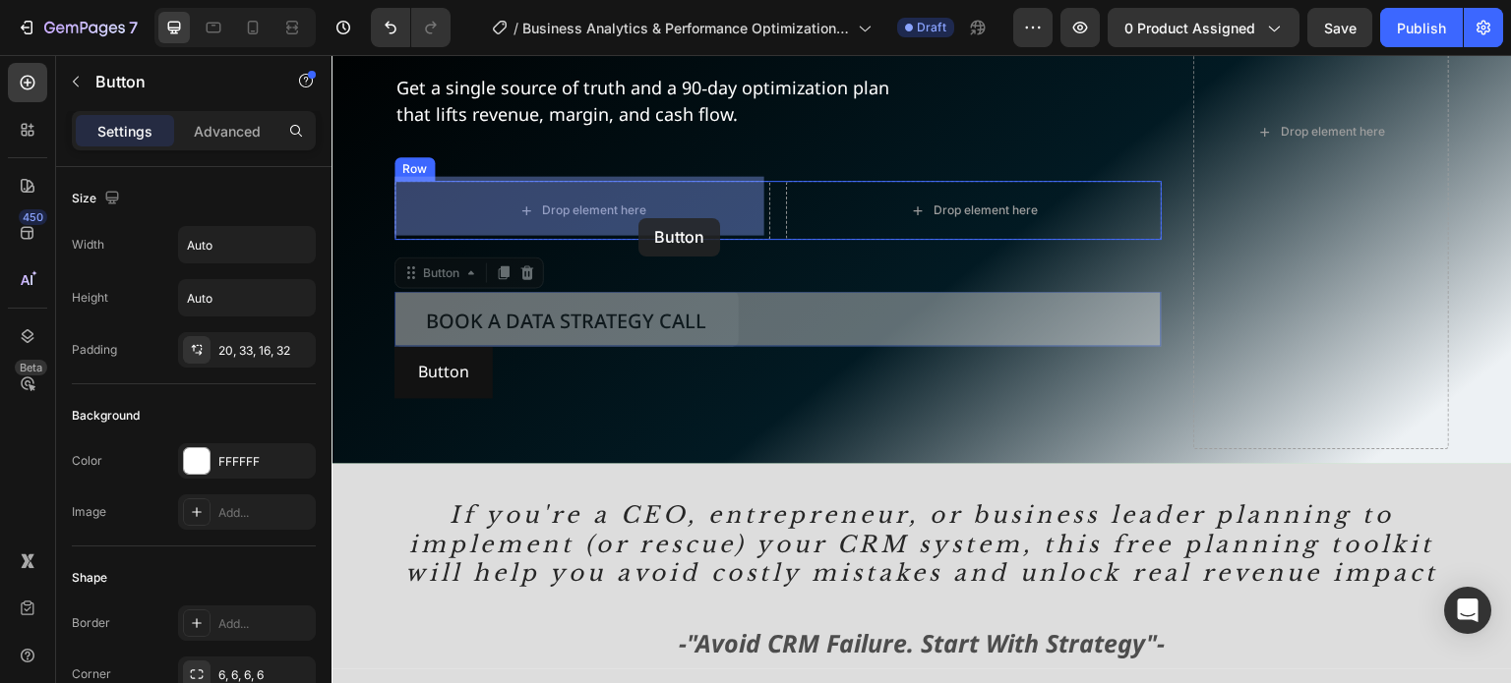
drag, startPoint x: 660, startPoint y: 248, endPoint x: 557, endPoint y: 323, distance: 127.5
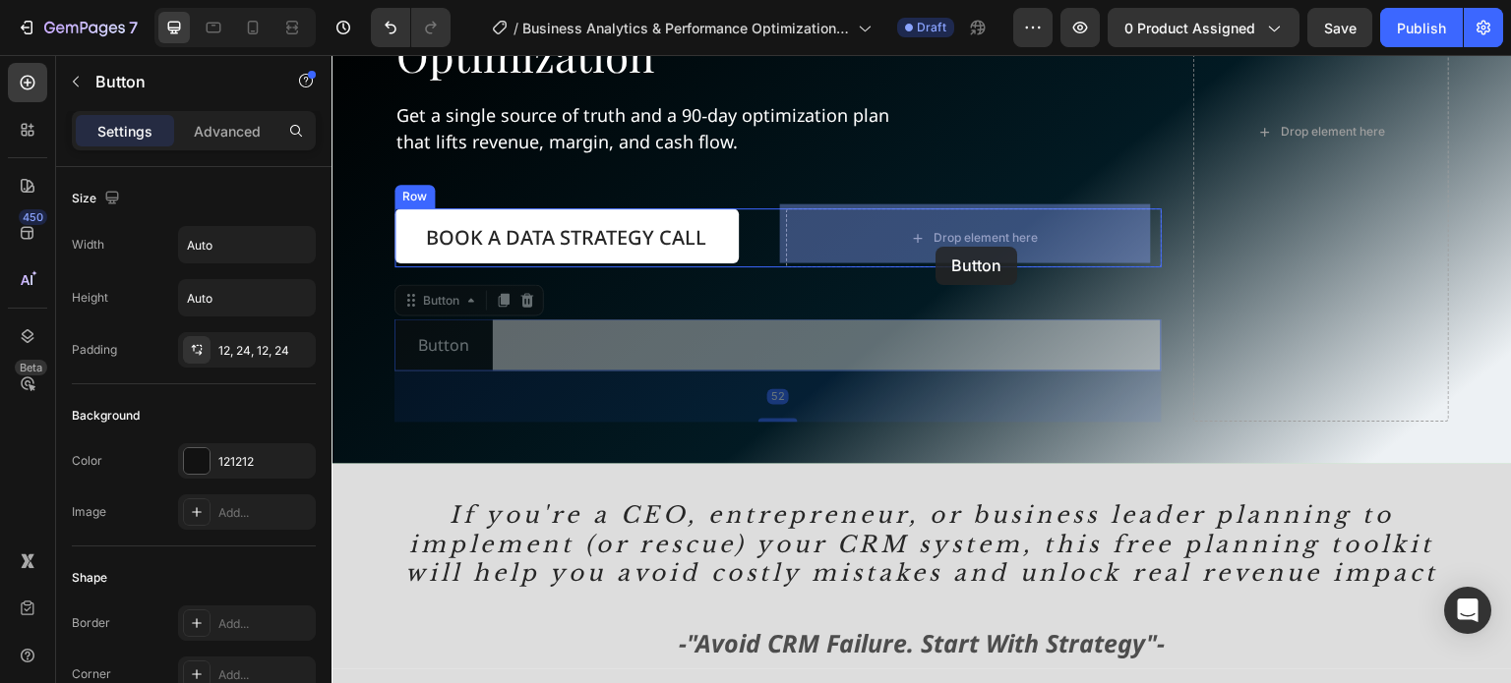
drag, startPoint x: 946, startPoint y: 259, endPoint x: 936, endPoint y: 247, distance: 15.4
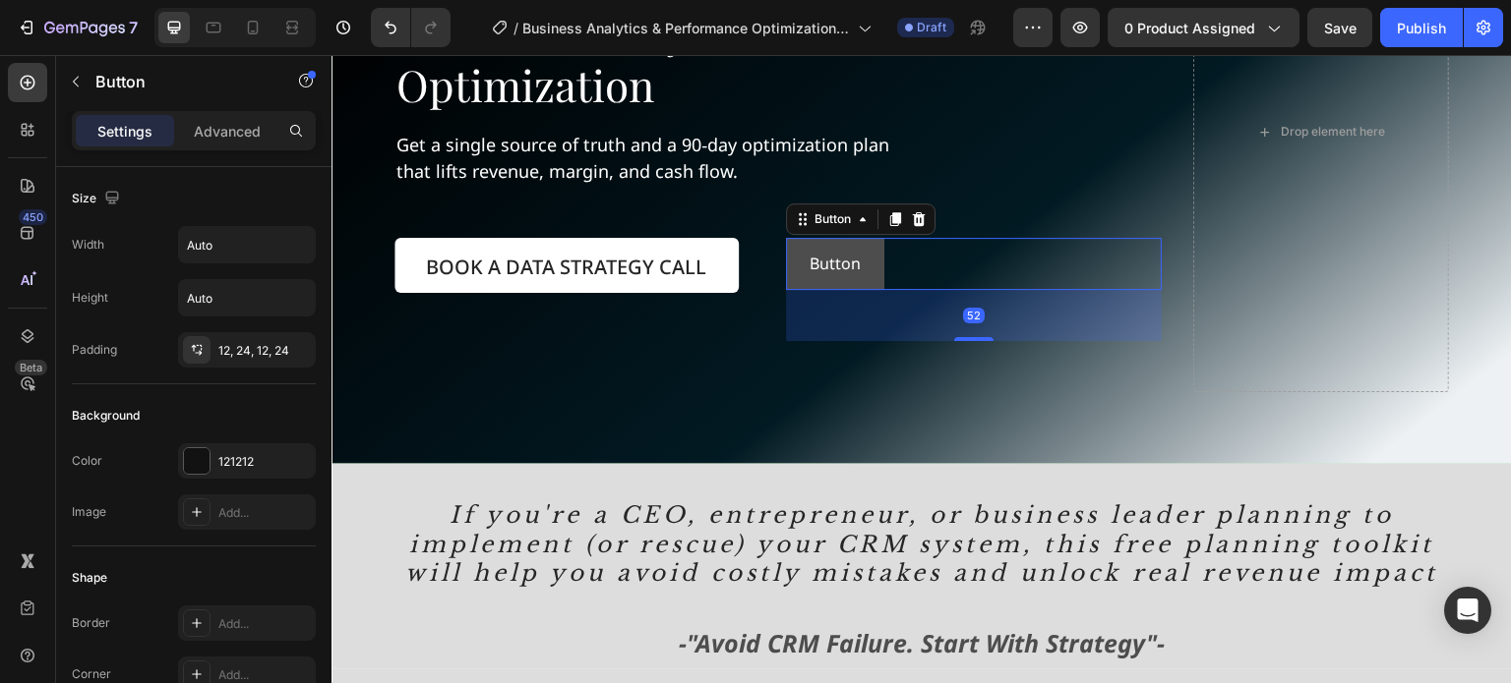
click at [875, 255] on button "Button" at bounding box center [835, 264] width 98 height 52
click at [842, 253] on p "Button" at bounding box center [834, 264] width 51 height 29
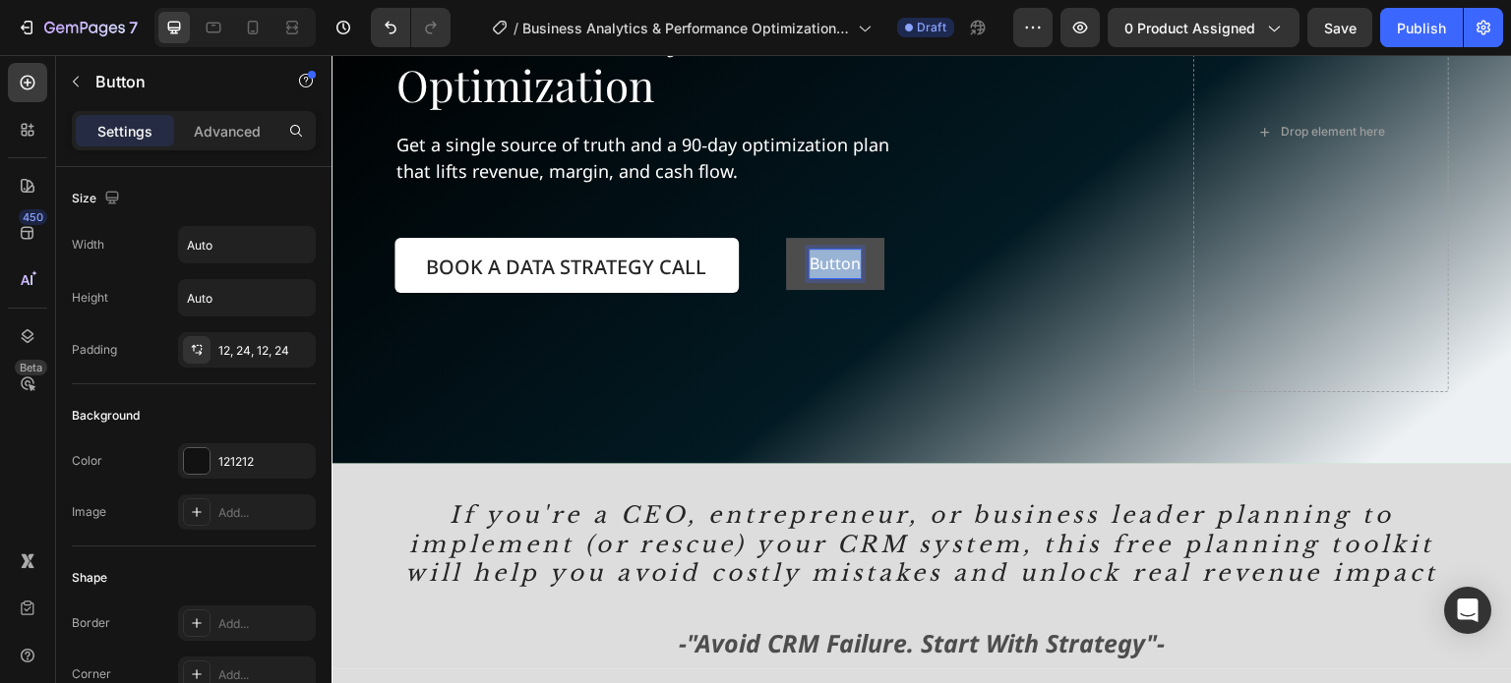
click at [842, 253] on p "Button" at bounding box center [834, 264] width 51 height 29
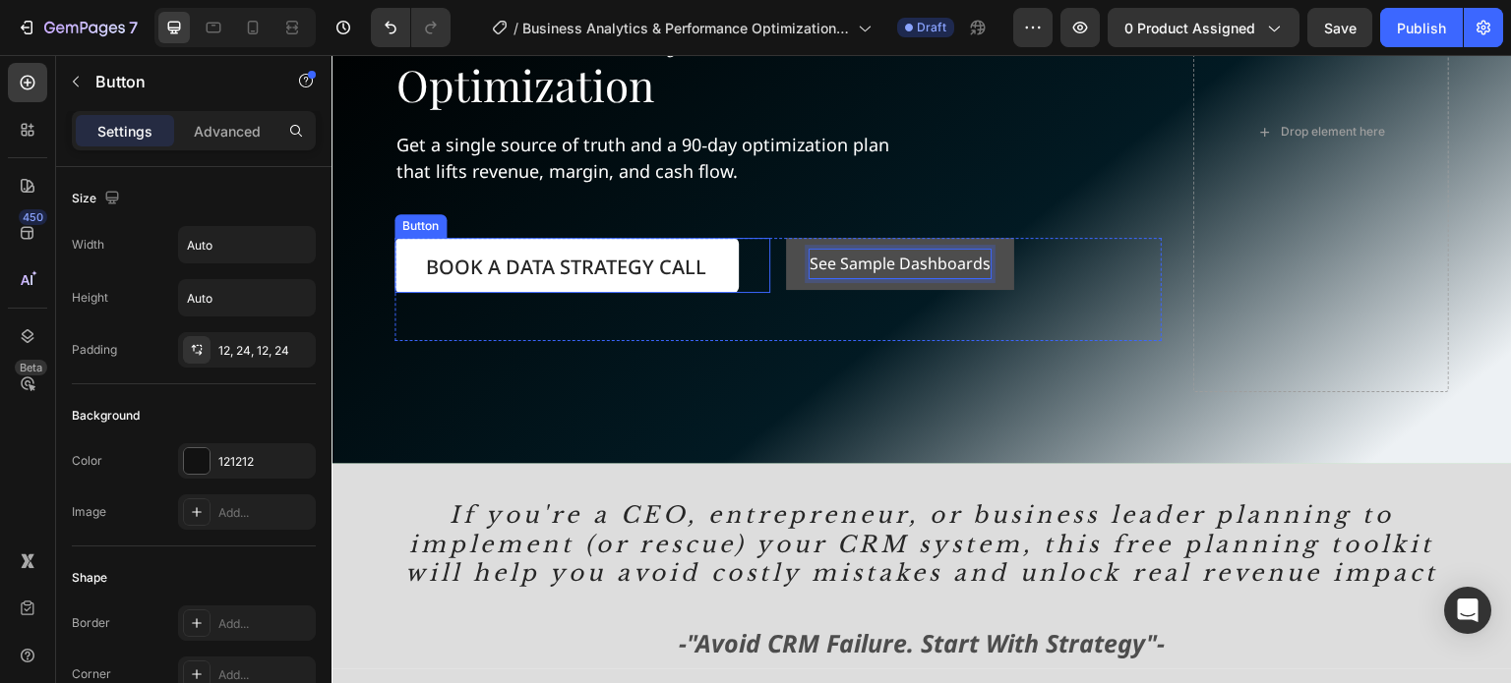
click at [627, 250] on link "Book a Data Strategy Call" at bounding box center [566, 265] width 344 height 55
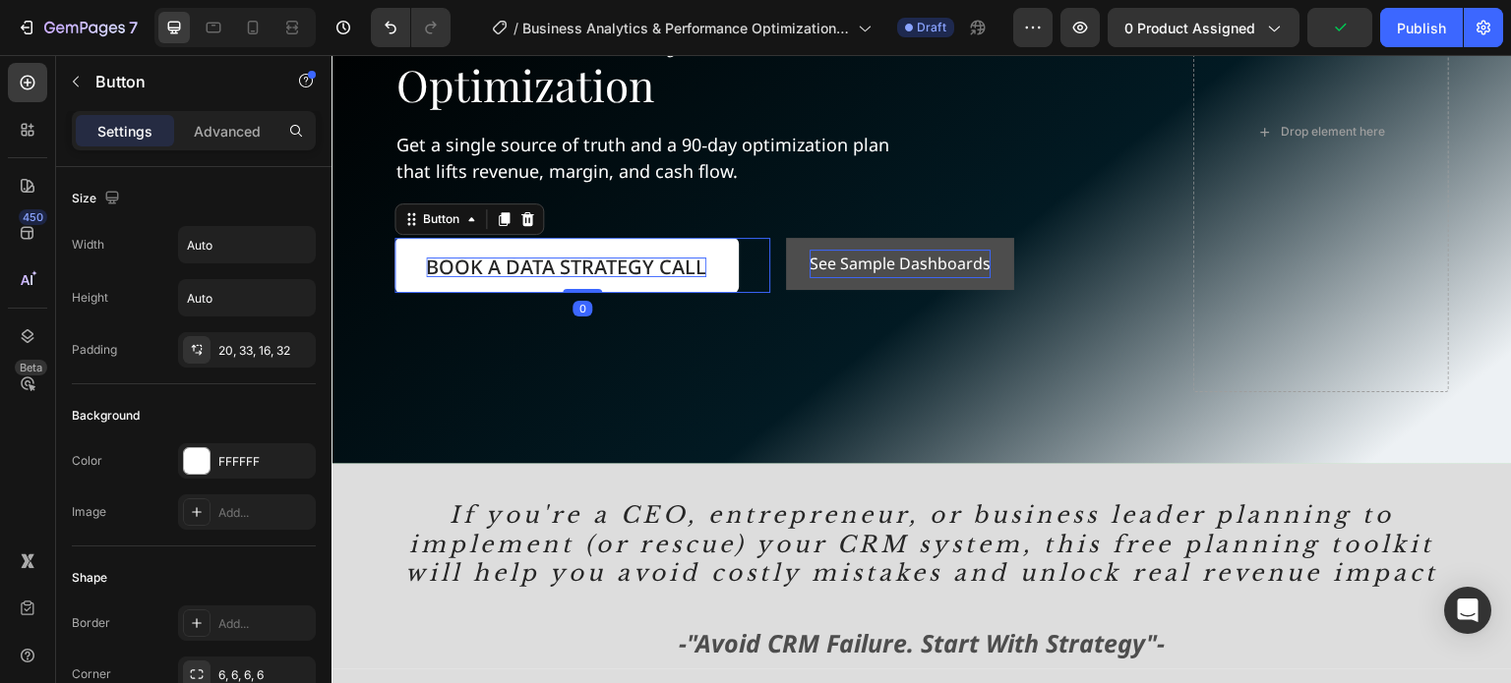
click at [622, 263] on p "Book a Data Strategy Call" at bounding box center [566, 268] width 280 height 20
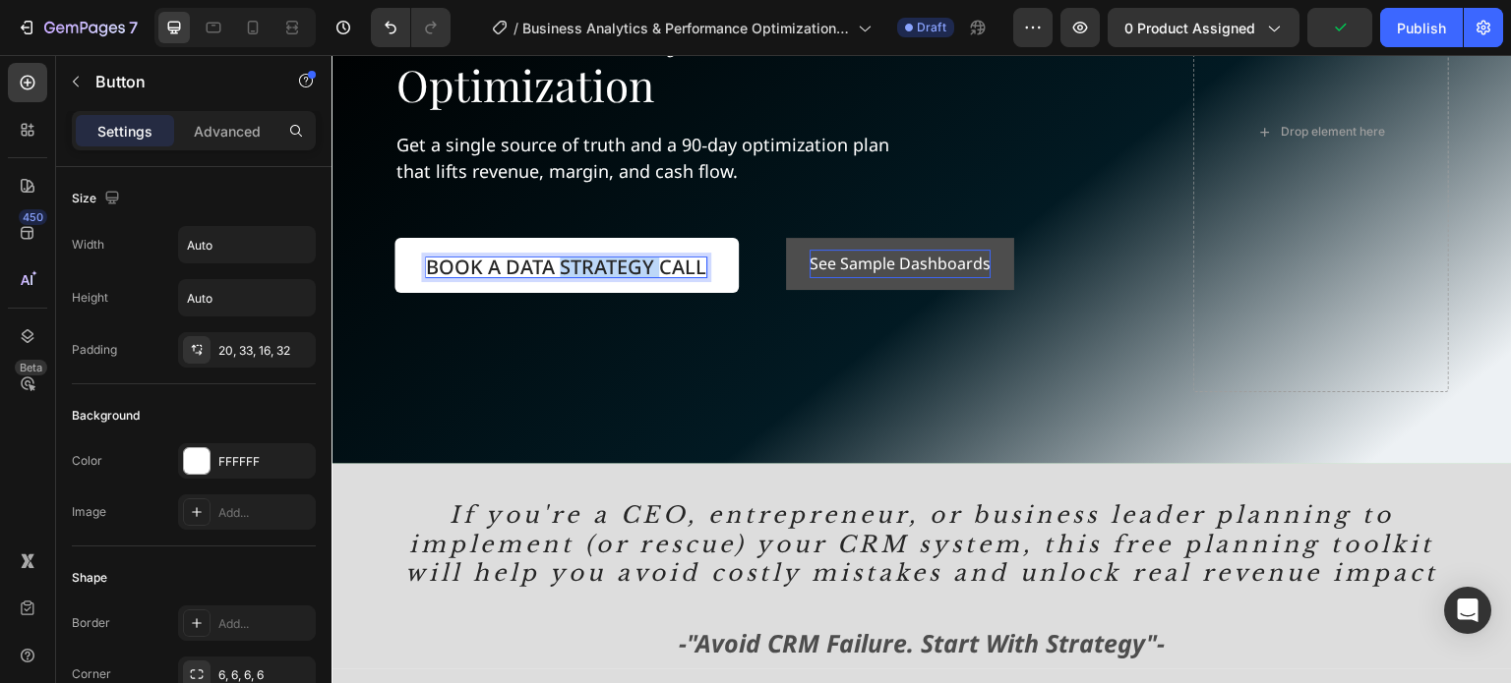
click at [622, 263] on p "Book a Data Strategy Call" at bounding box center [566, 268] width 280 height 20
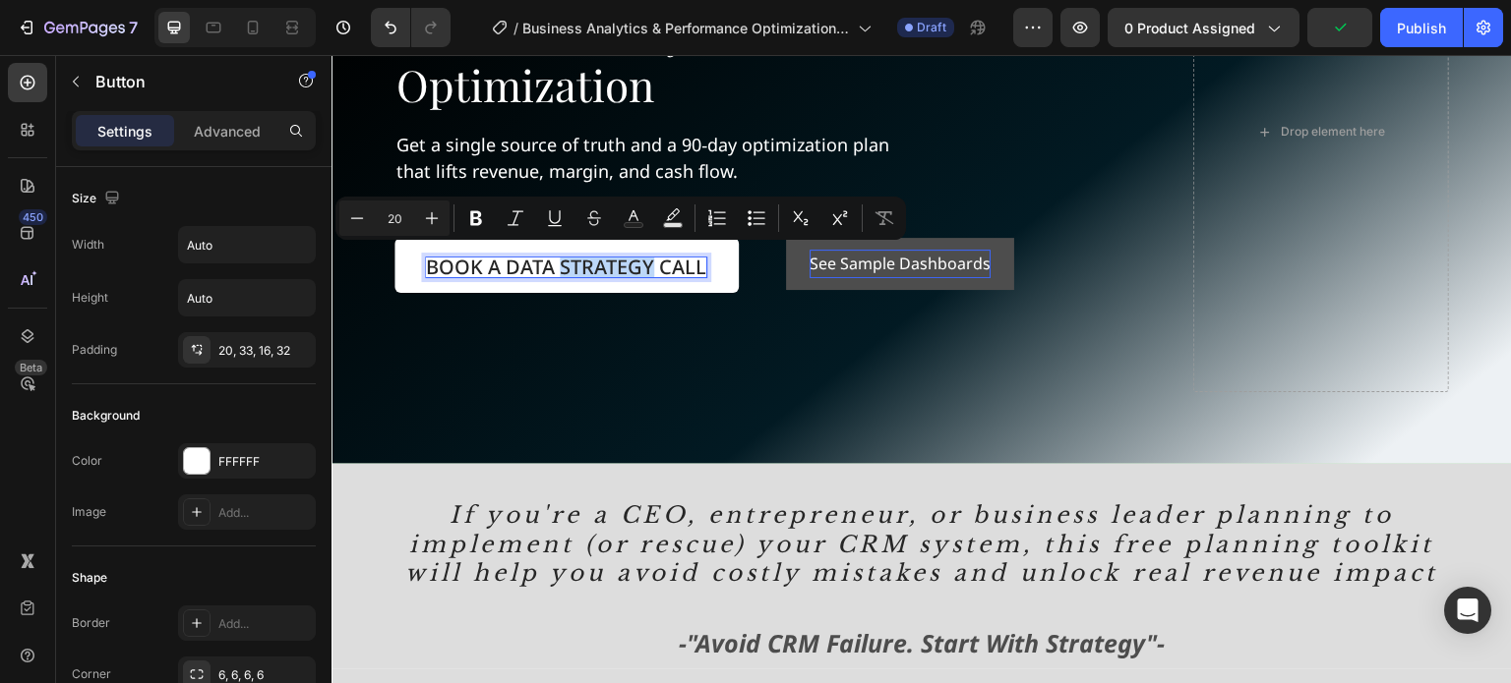
click at [618, 266] on p "Book a Data Strategy Call" at bounding box center [566, 268] width 280 height 20
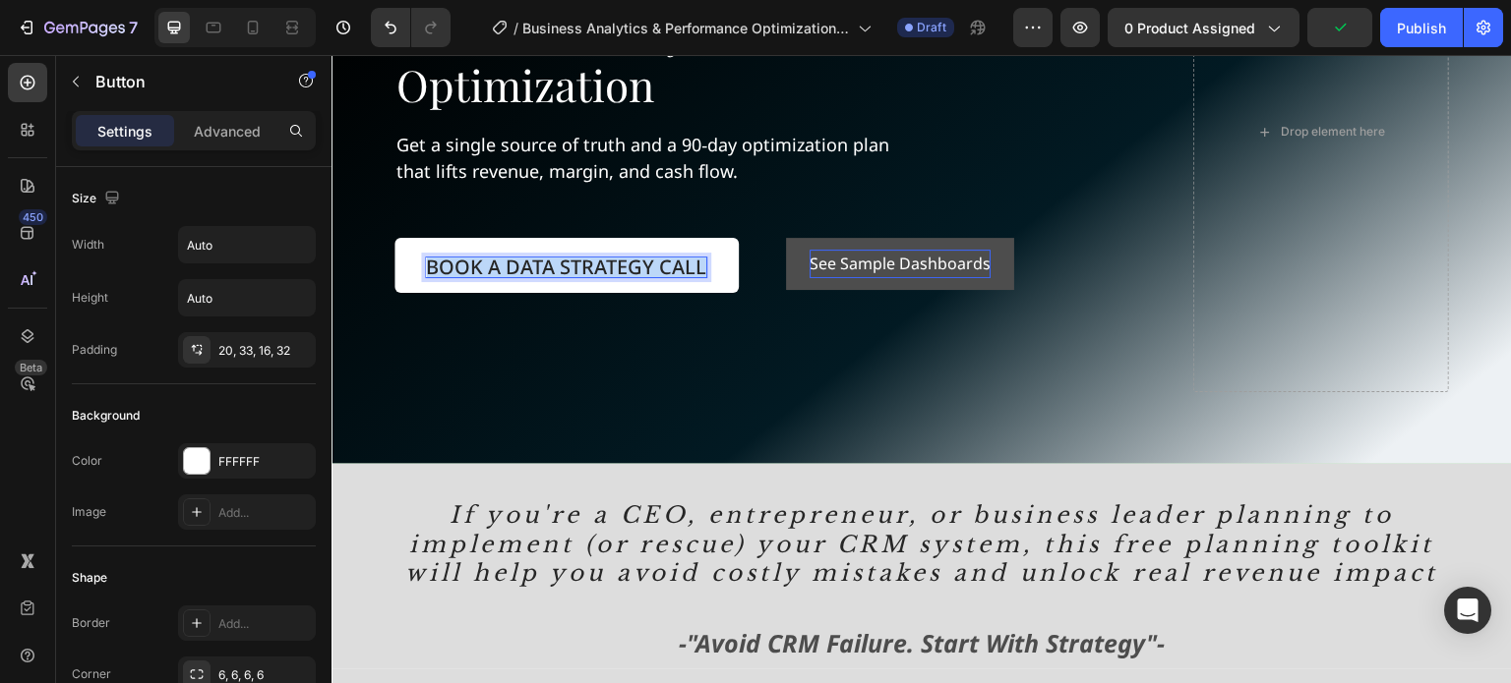
click at [618, 266] on p "Book a Data Strategy Call" at bounding box center [566, 268] width 280 height 20
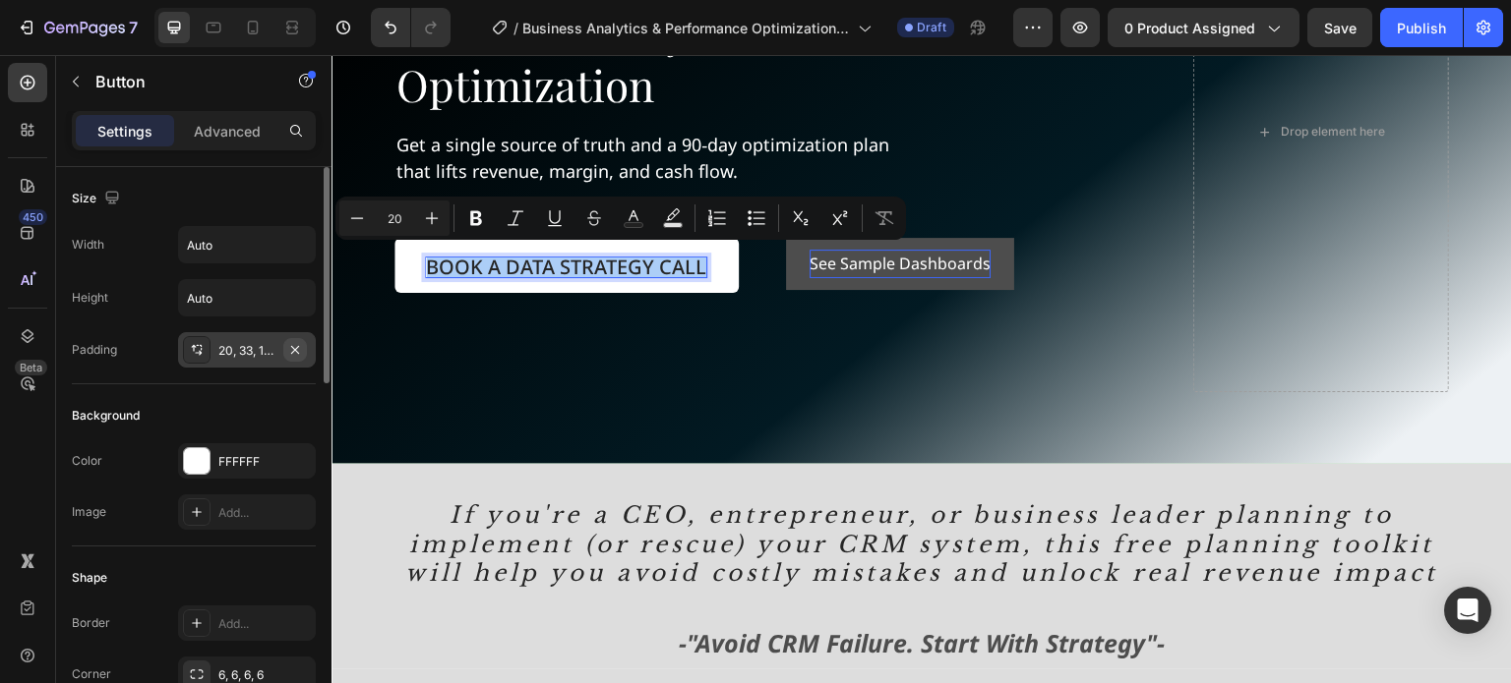
click at [294, 349] on icon "button" at bounding box center [295, 349] width 8 height 8
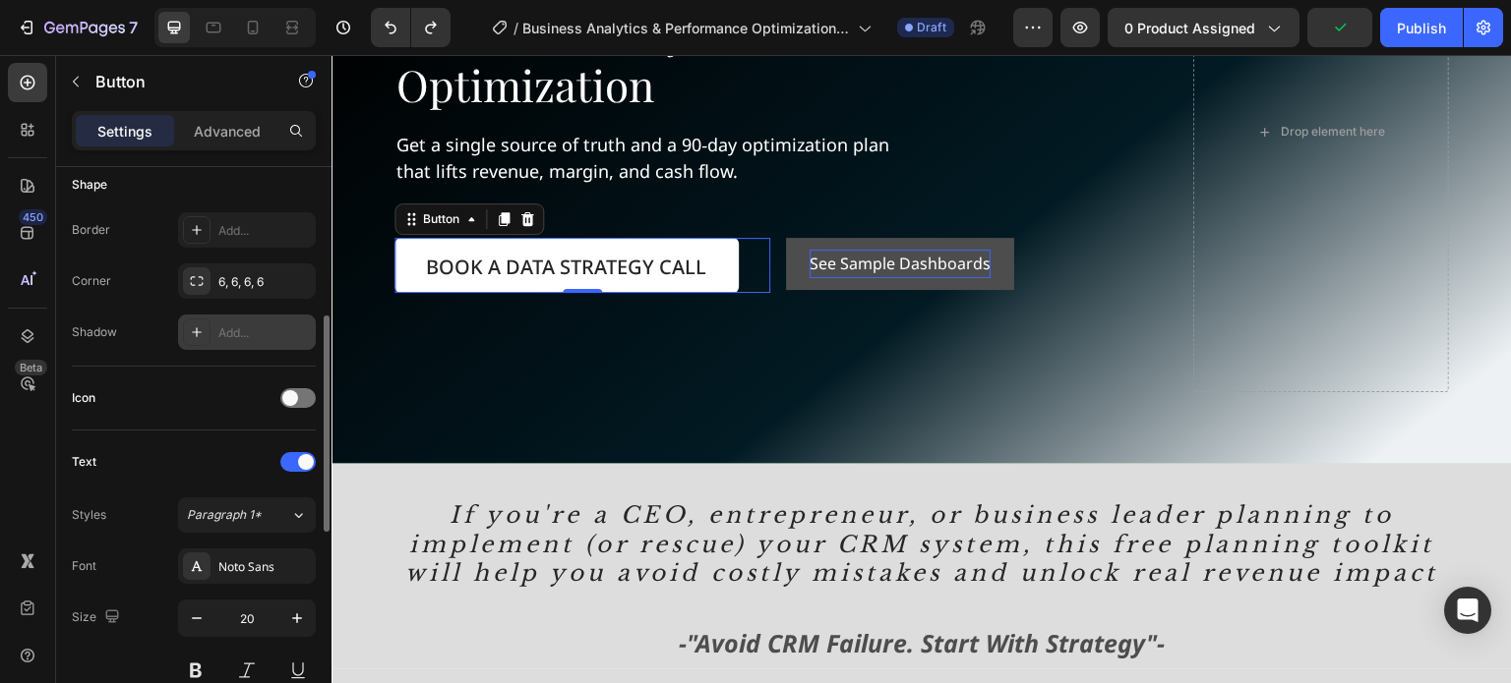
scroll to position [590, 0]
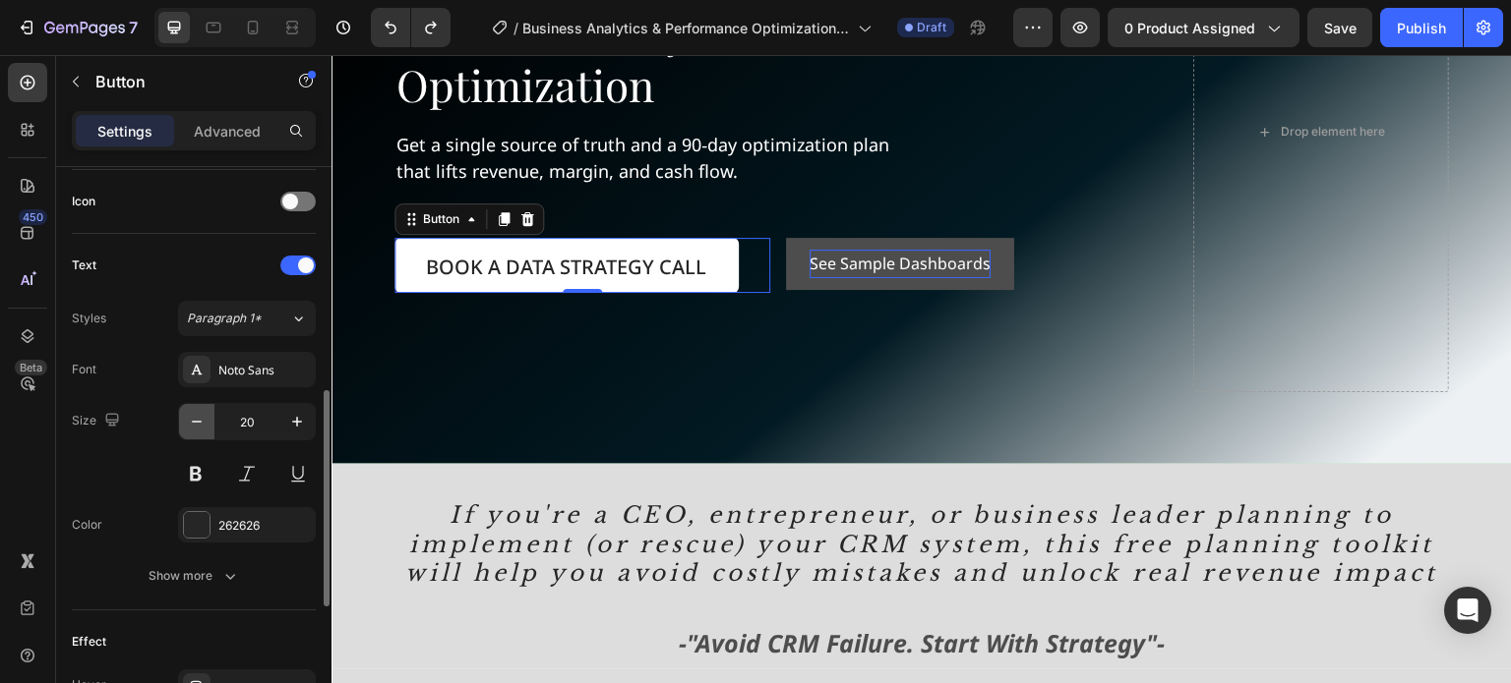
click at [193, 416] on icon "button" at bounding box center [197, 422] width 20 height 20
click at [191, 415] on icon "button" at bounding box center [197, 422] width 20 height 20
type input "18"
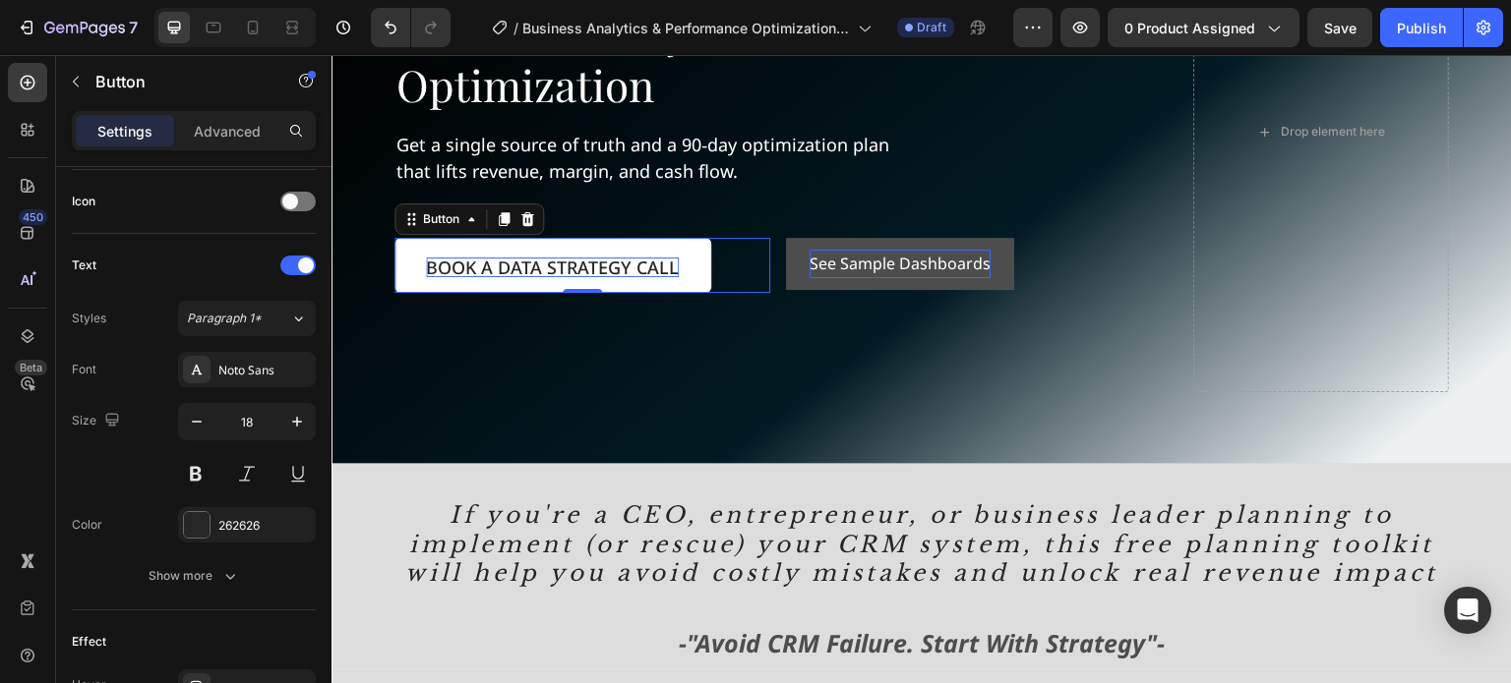
click at [484, 267] on p "Book a Data Strategy Call" at bounding box center [552, 268] width 253 height 20
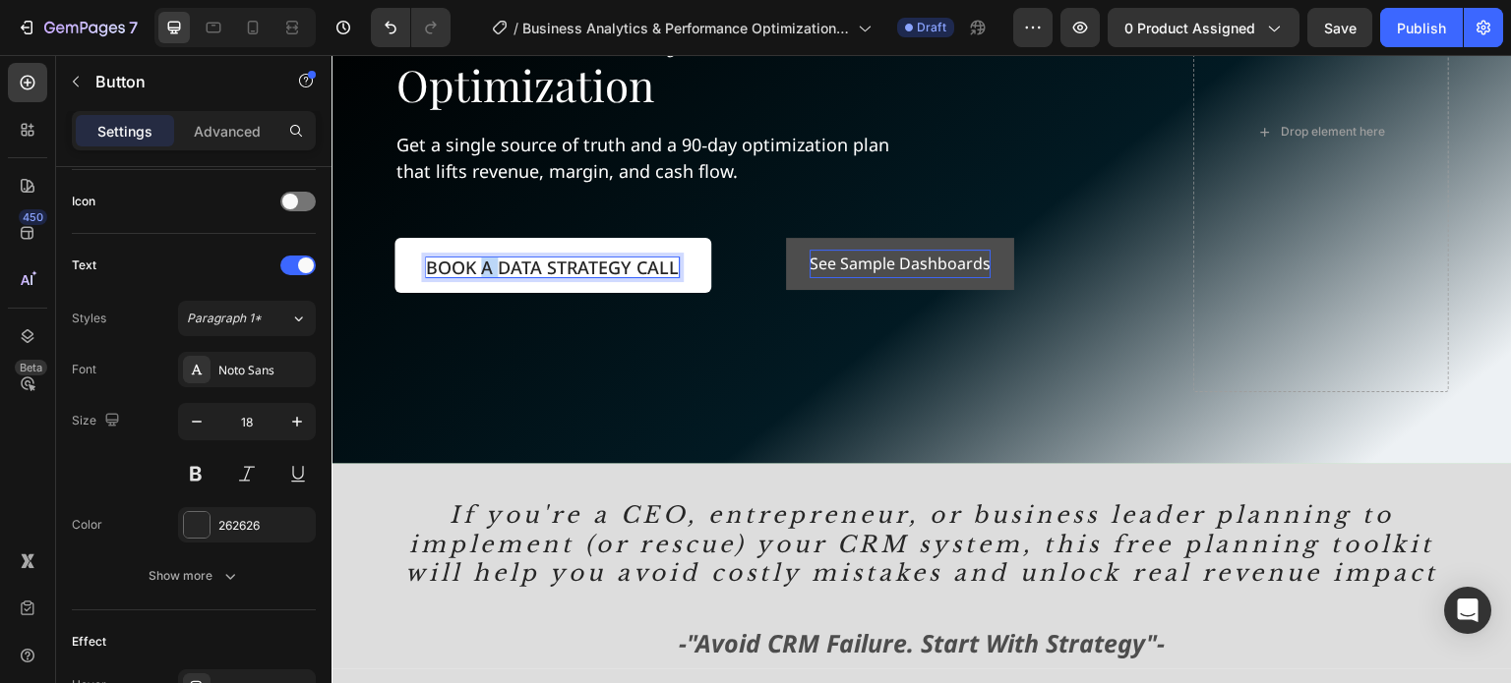
click at [484, 267] on p "Book a Data Strategy Call" at bounding box center [552, 268] width 253 height 20
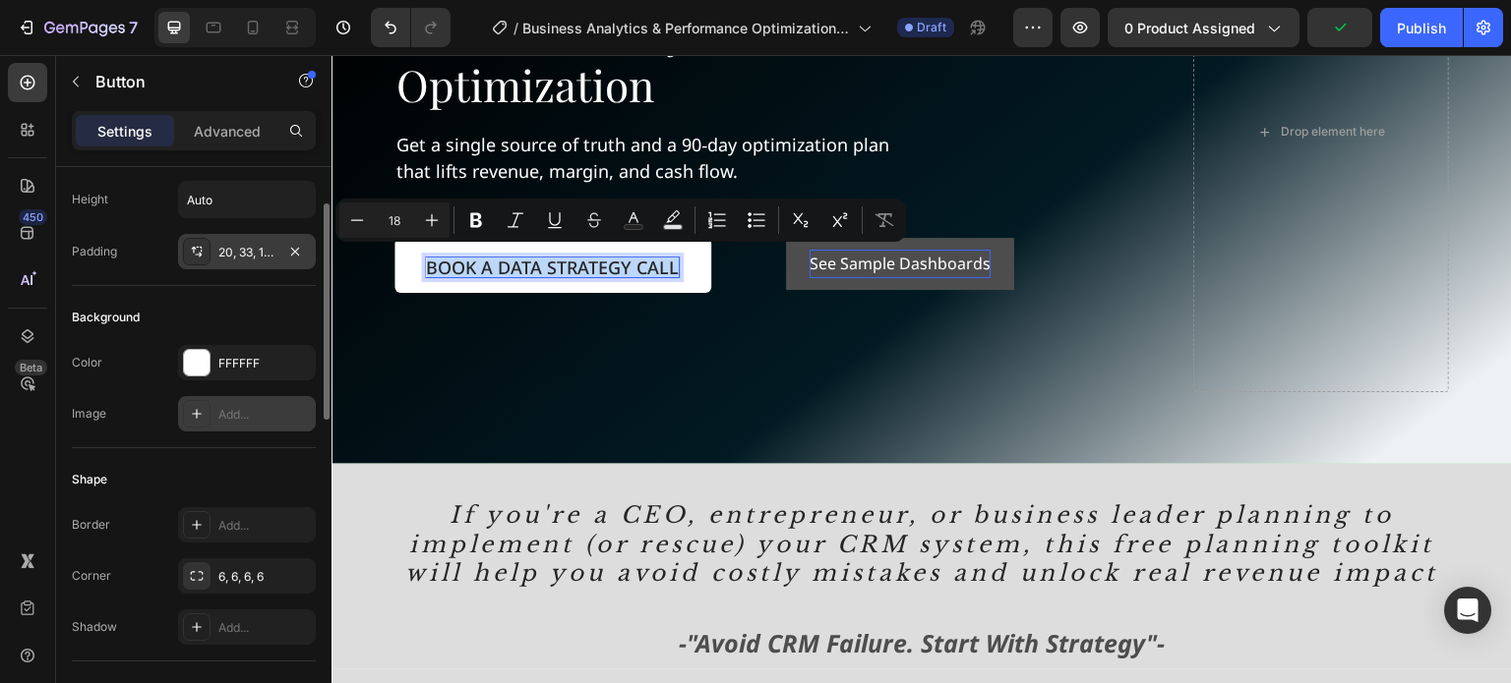
scroll to position [0, 0]
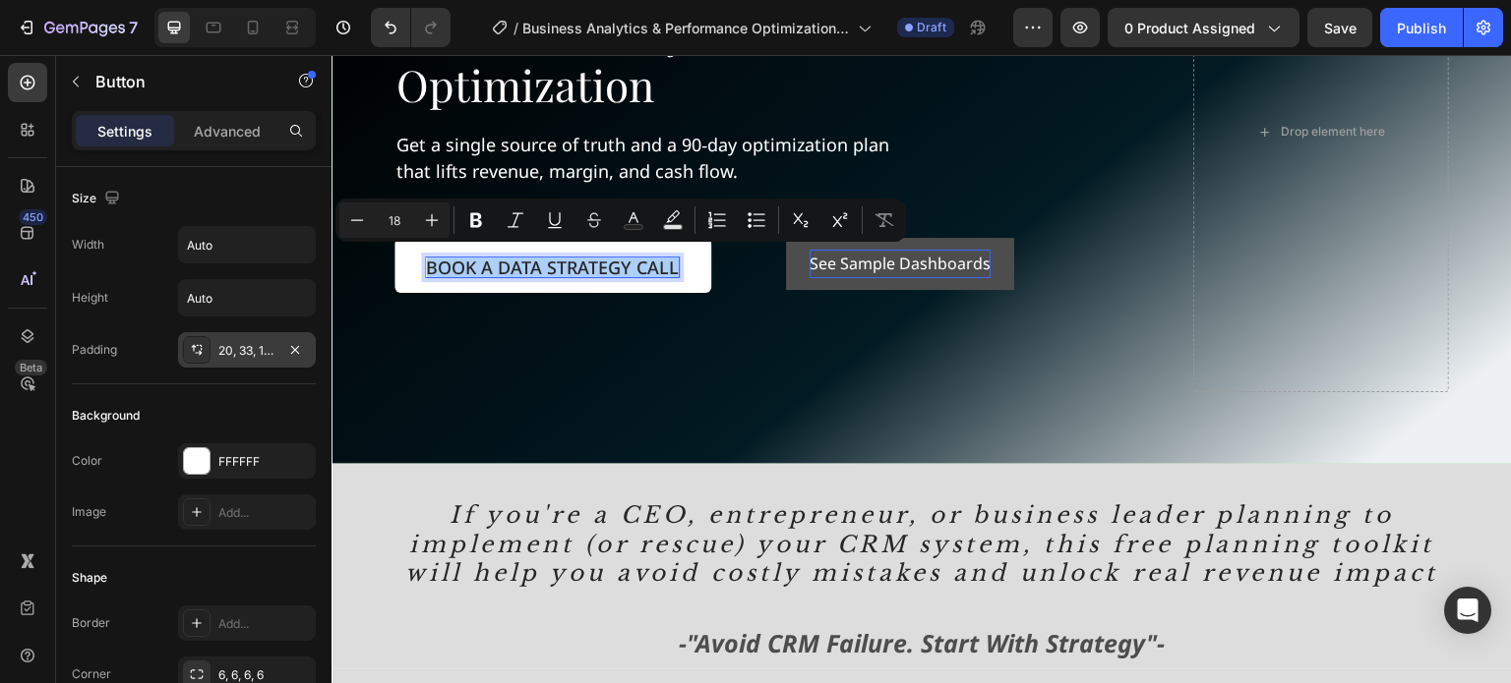
click at [266, 355] on div "20, 33, 16, 32" at bounding box center [246, 351] width 57 height 18
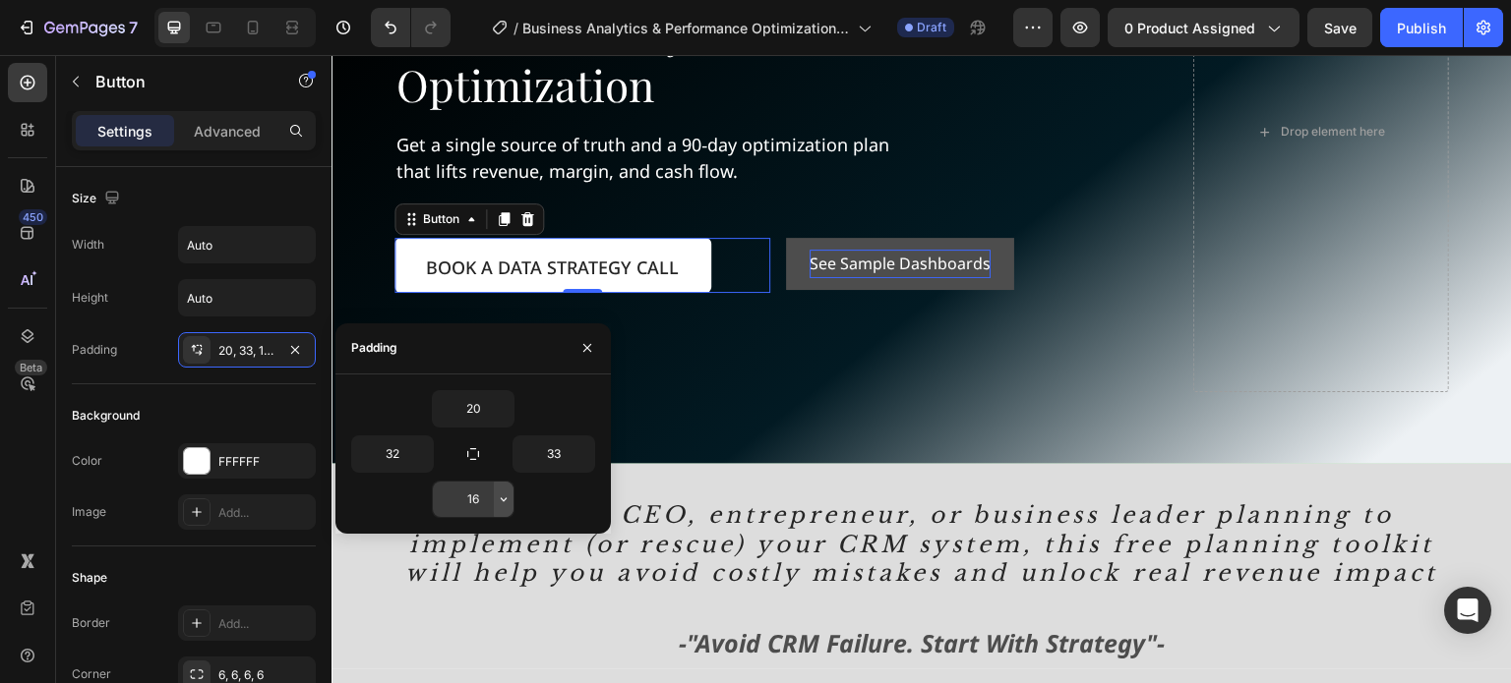
click at [501, 498] on icon "button" at bounding box center [504, 500] width 6 height 4
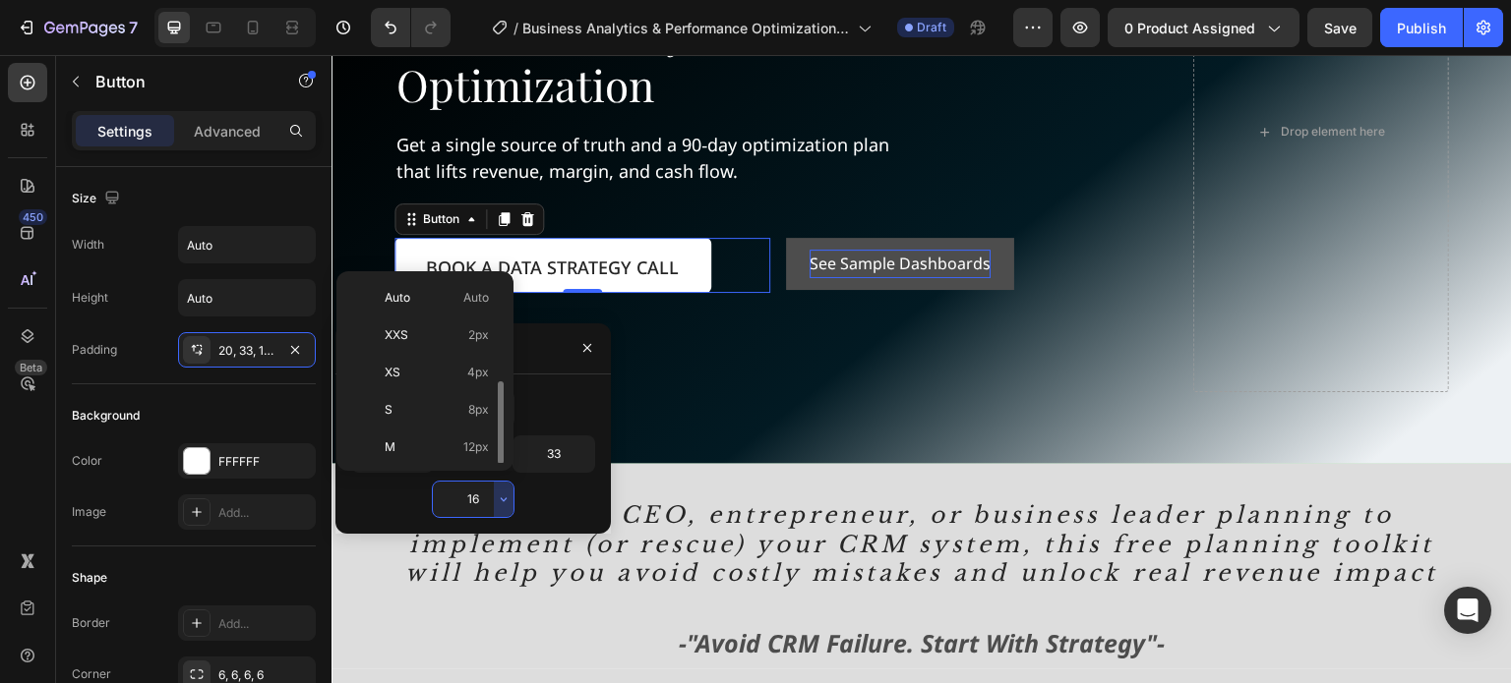
scroll to position [71, 0]
click at [476, 341] on span "8px" at bounding box center [478, 339] width 21 height 18
type input "8"
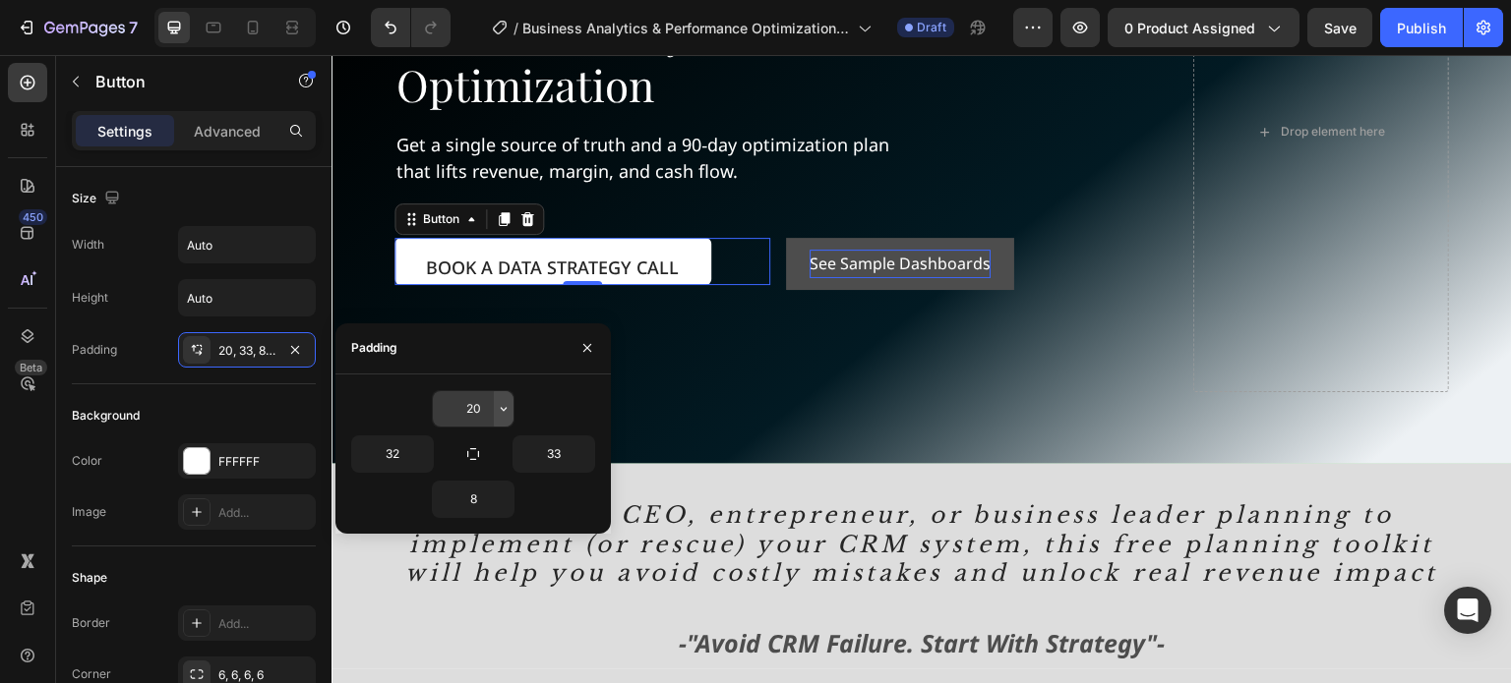
click at [493, 408] on div "20" at bounding box center [473, 408] width 81 height 35
click at [504, 409] on icon "button" at bounding box center [504, 409] width 6 height 4
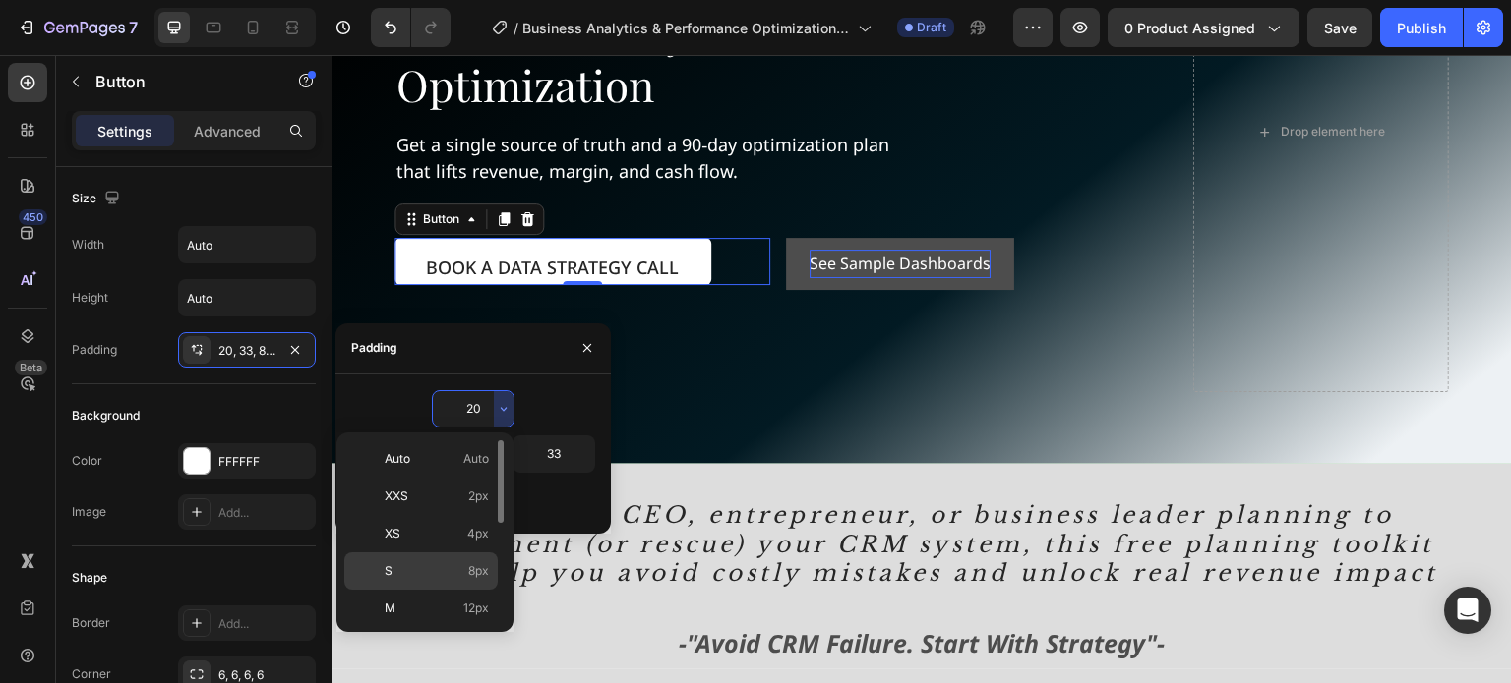
click at [445, 563] on p "S 8px" at bounding box center [437, 572] width 104 height 18
type input "8"
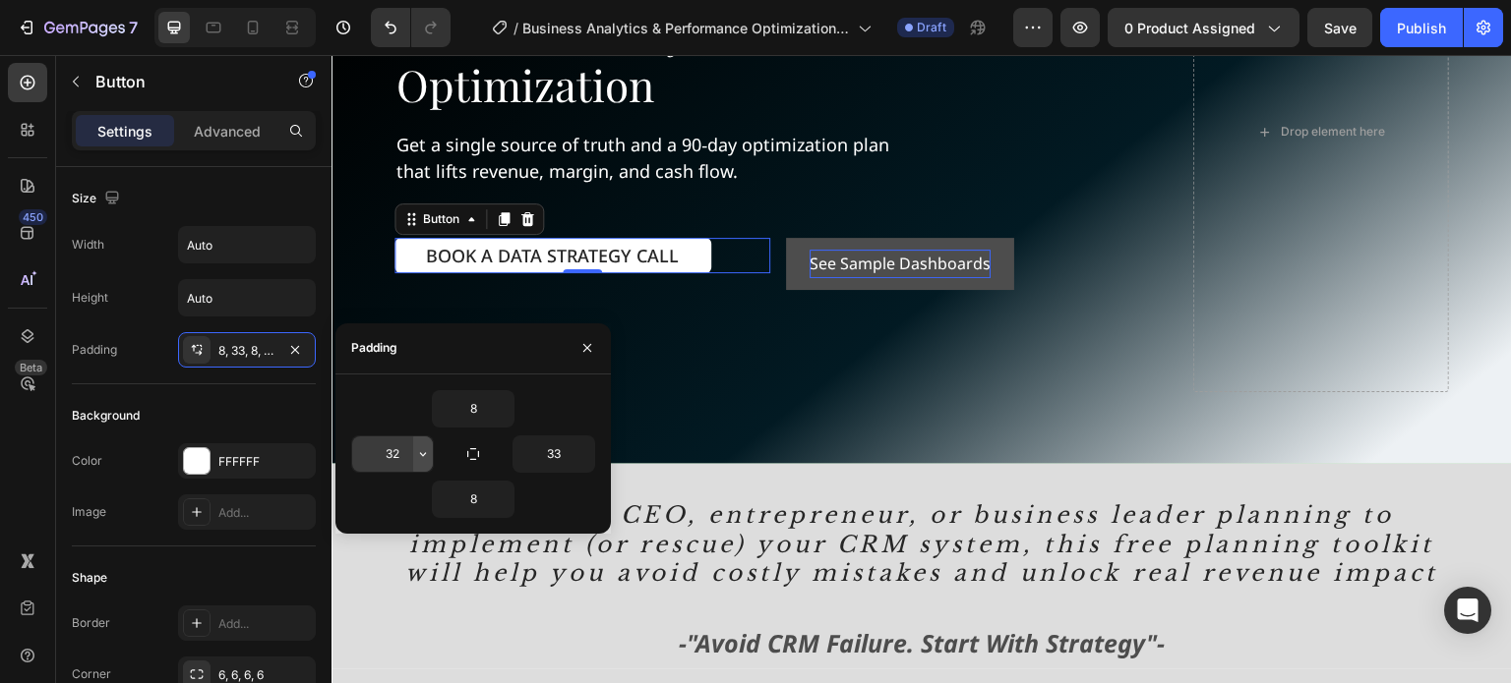
click at [420, 455] on icon "button" at bounding box center [423, 454] width 16 height 16
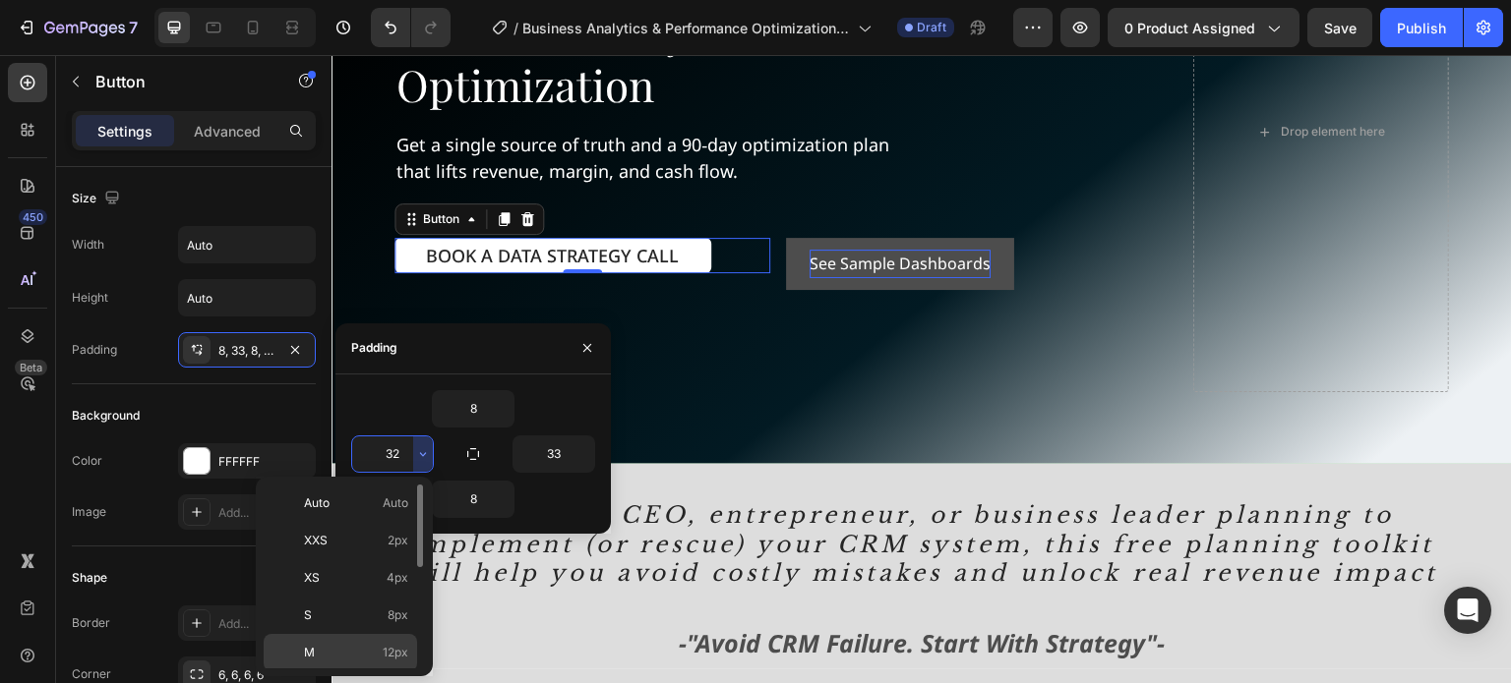
click at [397, 644] on span "12px" at bounding box center [396, 653] width 26 height 18
type input "12"
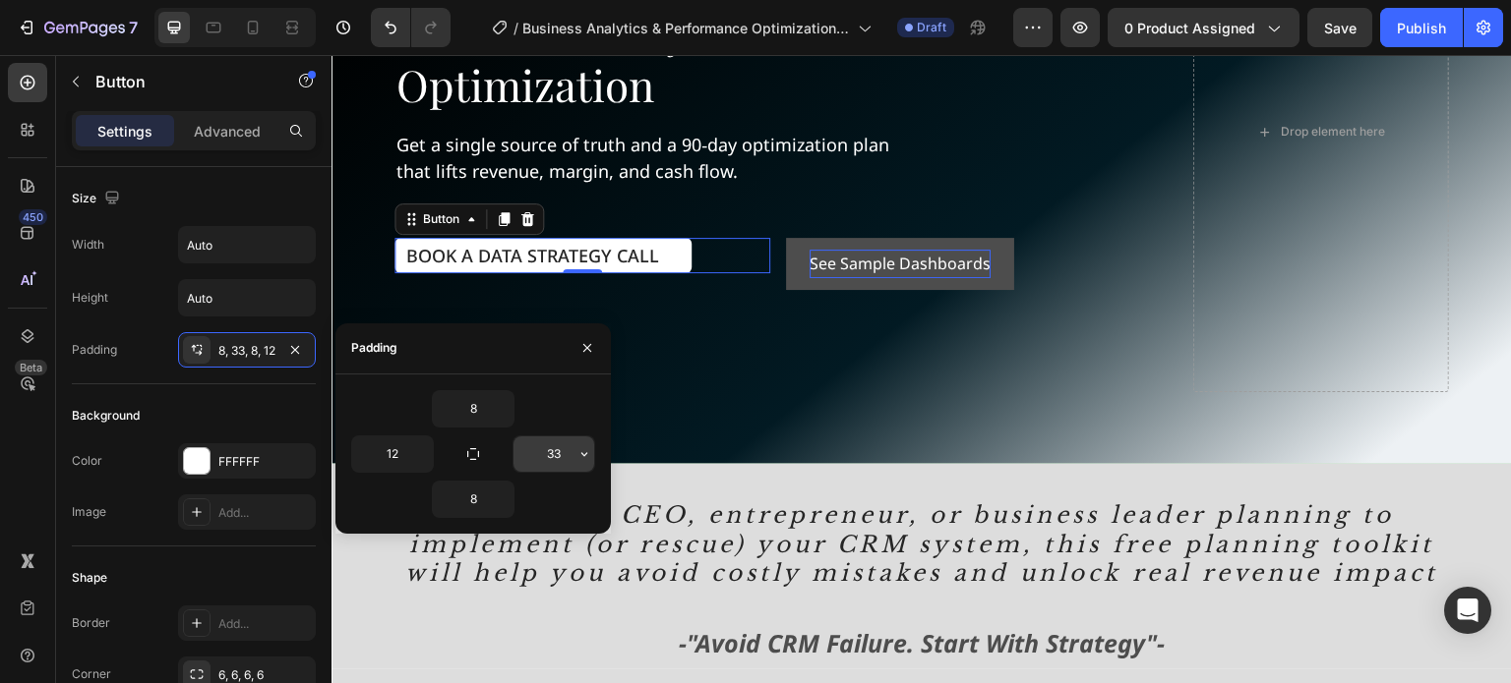
click at [554, 456] on input "33" at bounding box center [553, 454] width 81 height 35
click at [582, 452] on icon "button" at bounding box center [584, 454] width 6 height 4
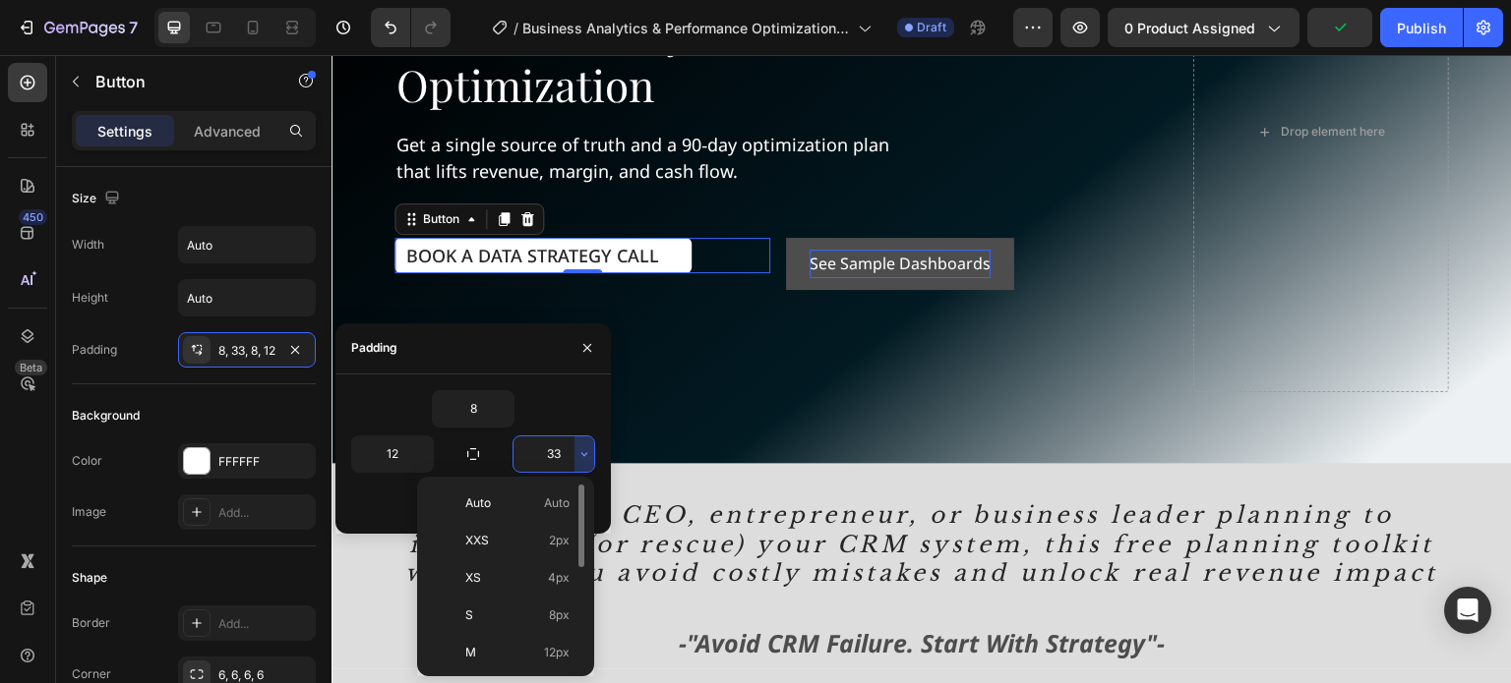
scroll to position [197, 0]
click at [511, 497] on p "L 16px" at bounding box center [517, 494] width 104 height 18
type input "16"
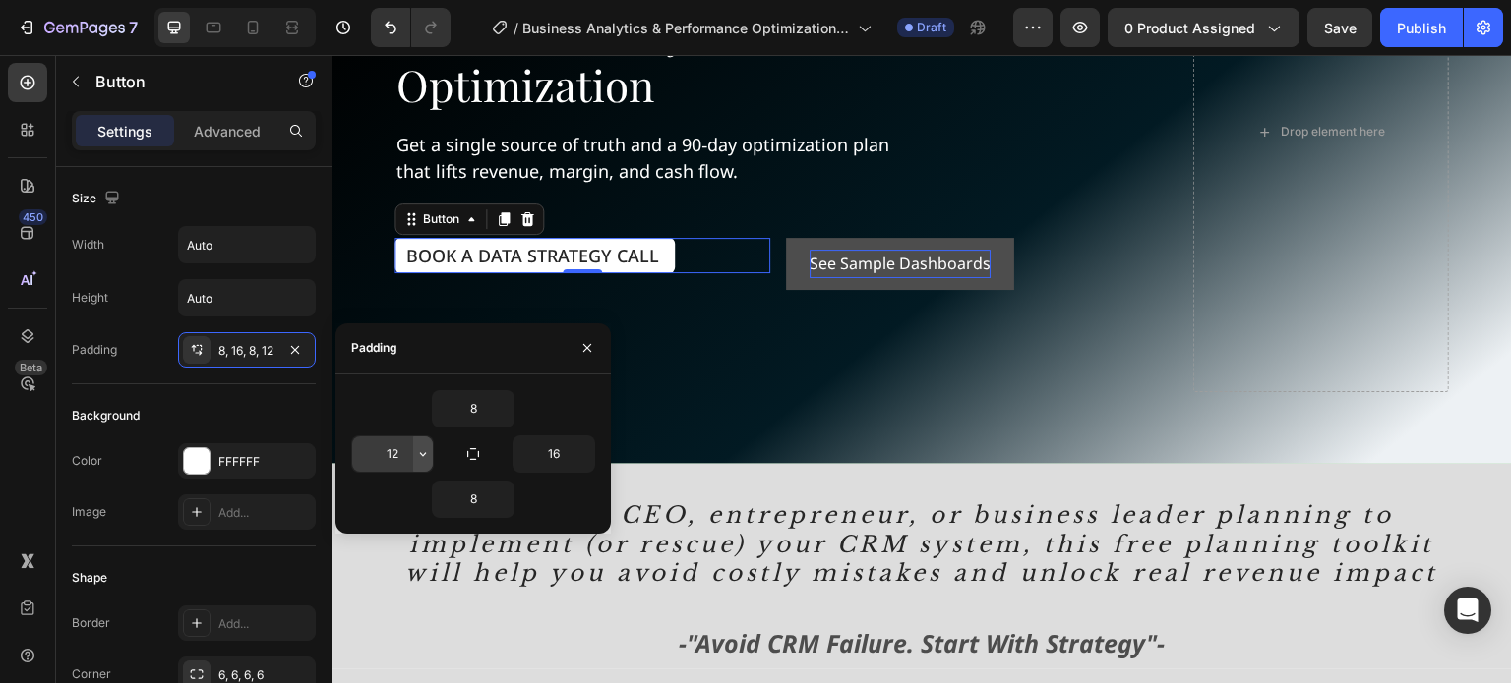
click at [421, 455] on icon "button" at bounding box center [423, 454] width 16 height 16
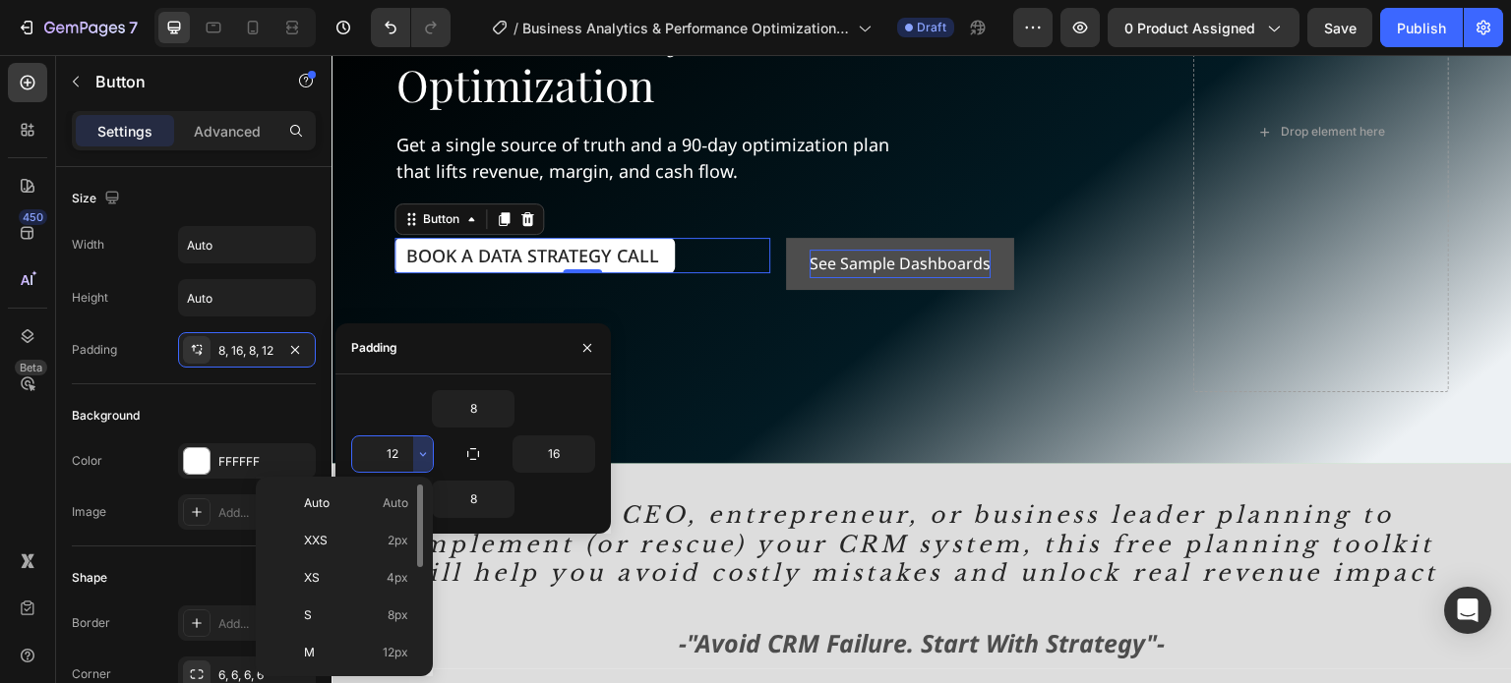
scroll to position [98, 0]
click at [370, 589] on p "L 16px" at bounding box center [356, 592] width 104 height 18
type input "16"
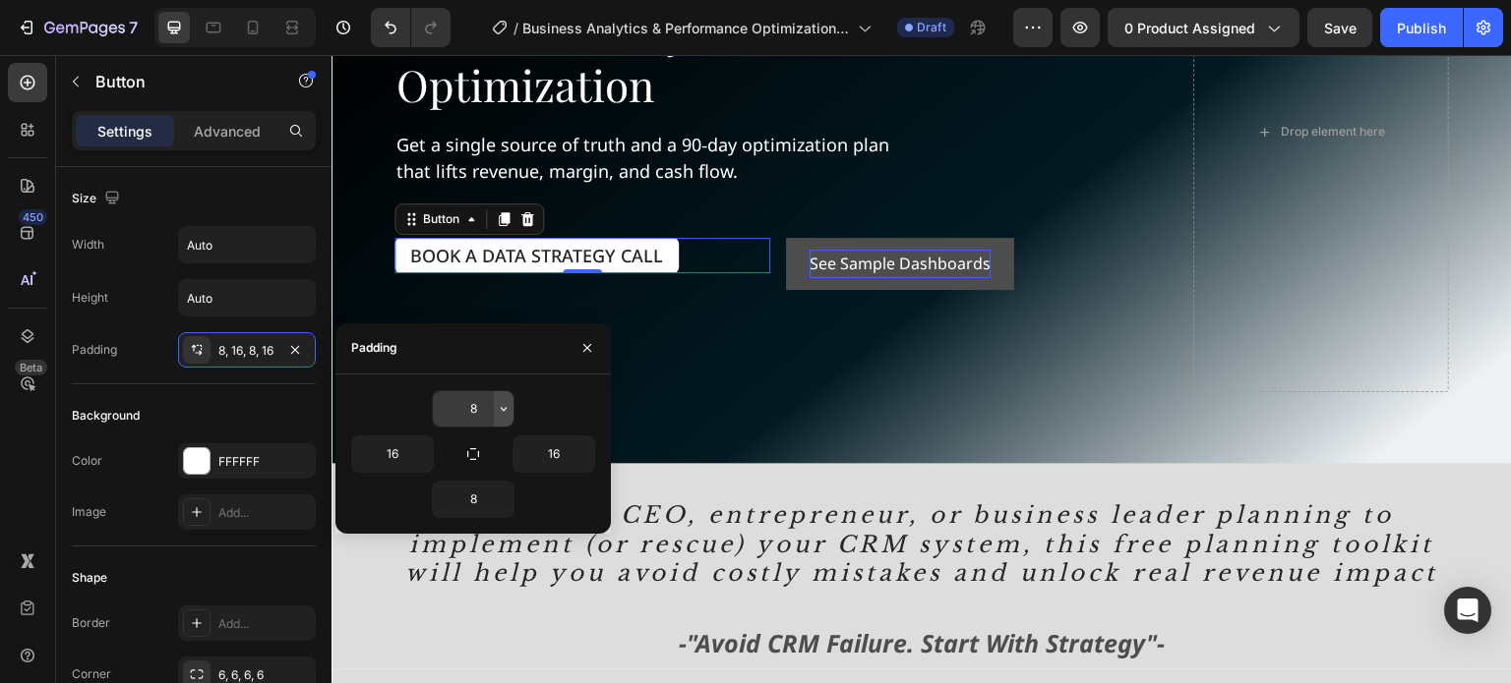
click at [500, 404] on icon "button" at bounding box center [504, 409] width 16 height 16
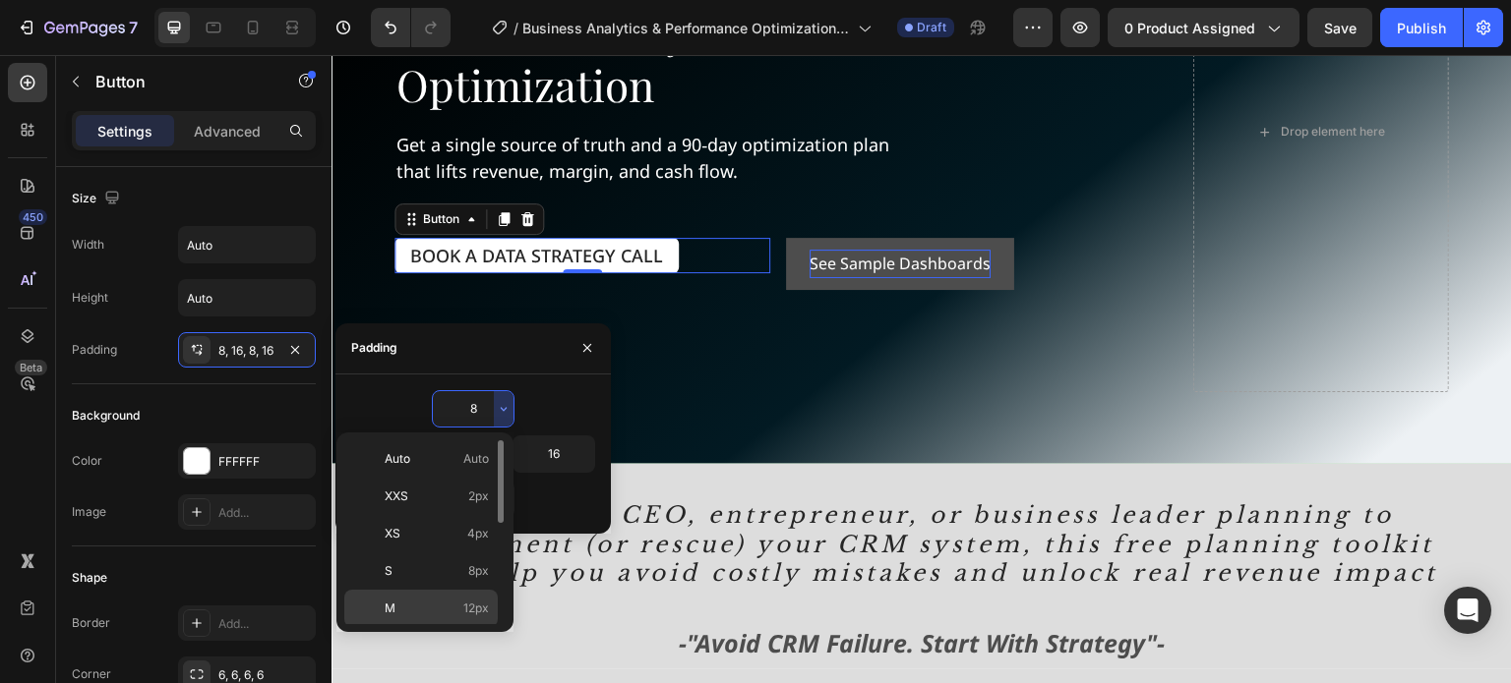
drag, startPoint x: 466, startPoint y: 597, endPoint x: 134, endPoint y: 543, distance: 336.8
click at [466, 600] on span "12px" at bounding box center [476, 609] width 26 height 18
type input "12"
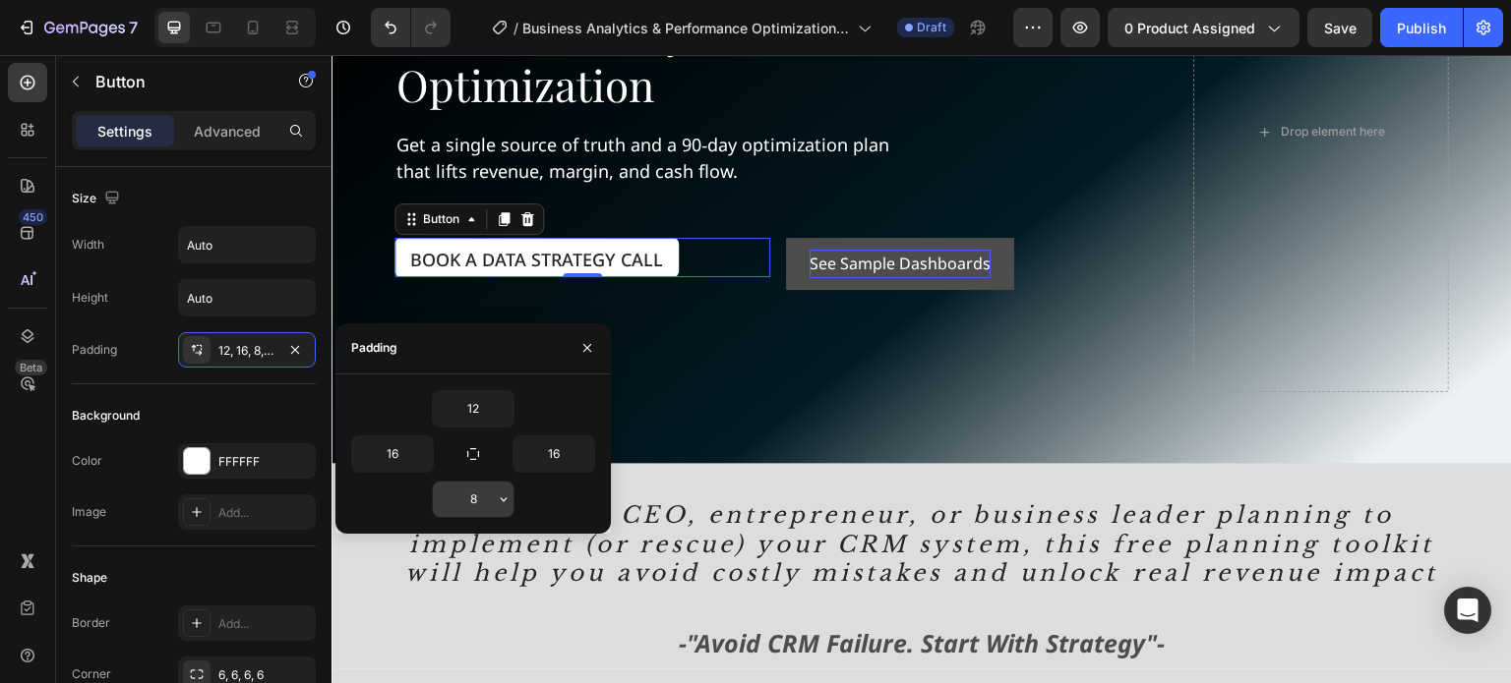
click at [486, 501] on input "8" at bounding box center [473, 499] width 81 height 35
click at [505, 506] on button "button" at bounding box center [504, 499] width 20 height 35
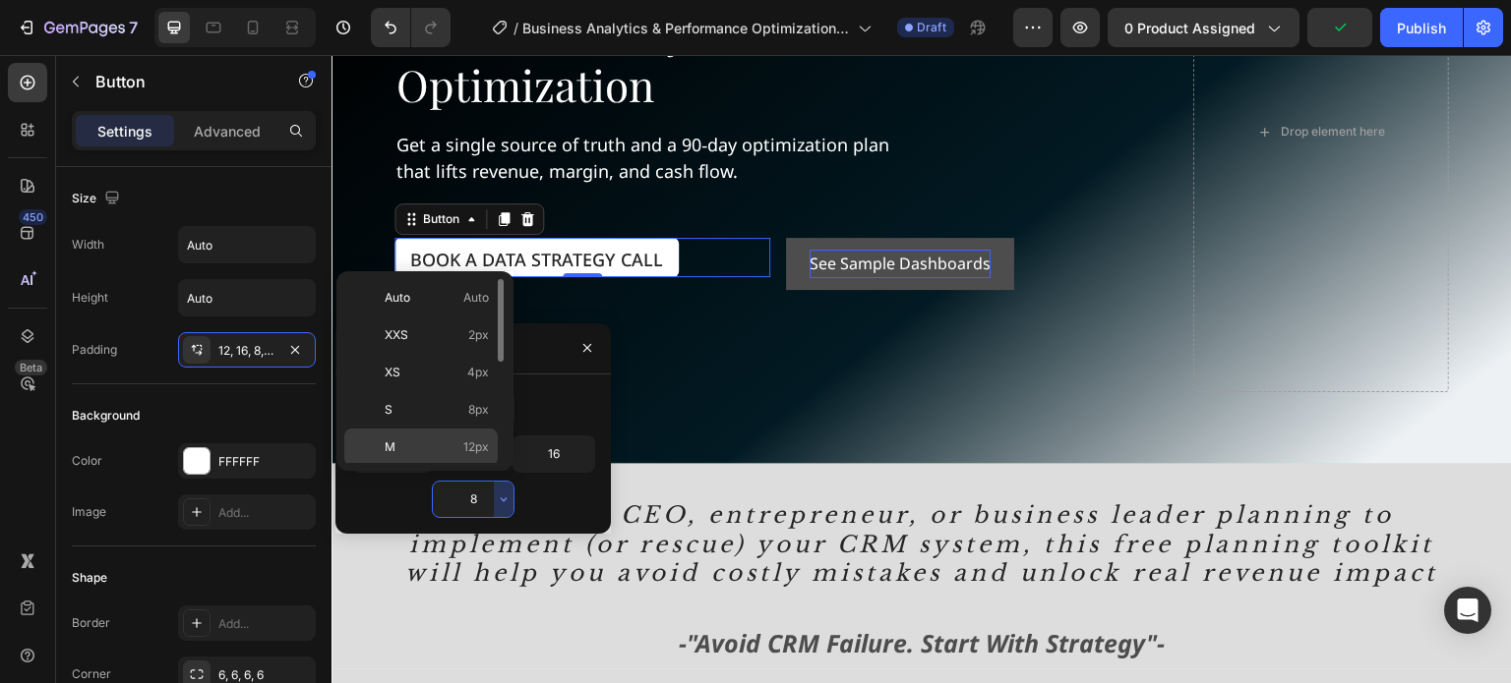
click at [461, 443] on p "M 12px" at bounding box center [437, 448] width 104 height 18
type input "12"
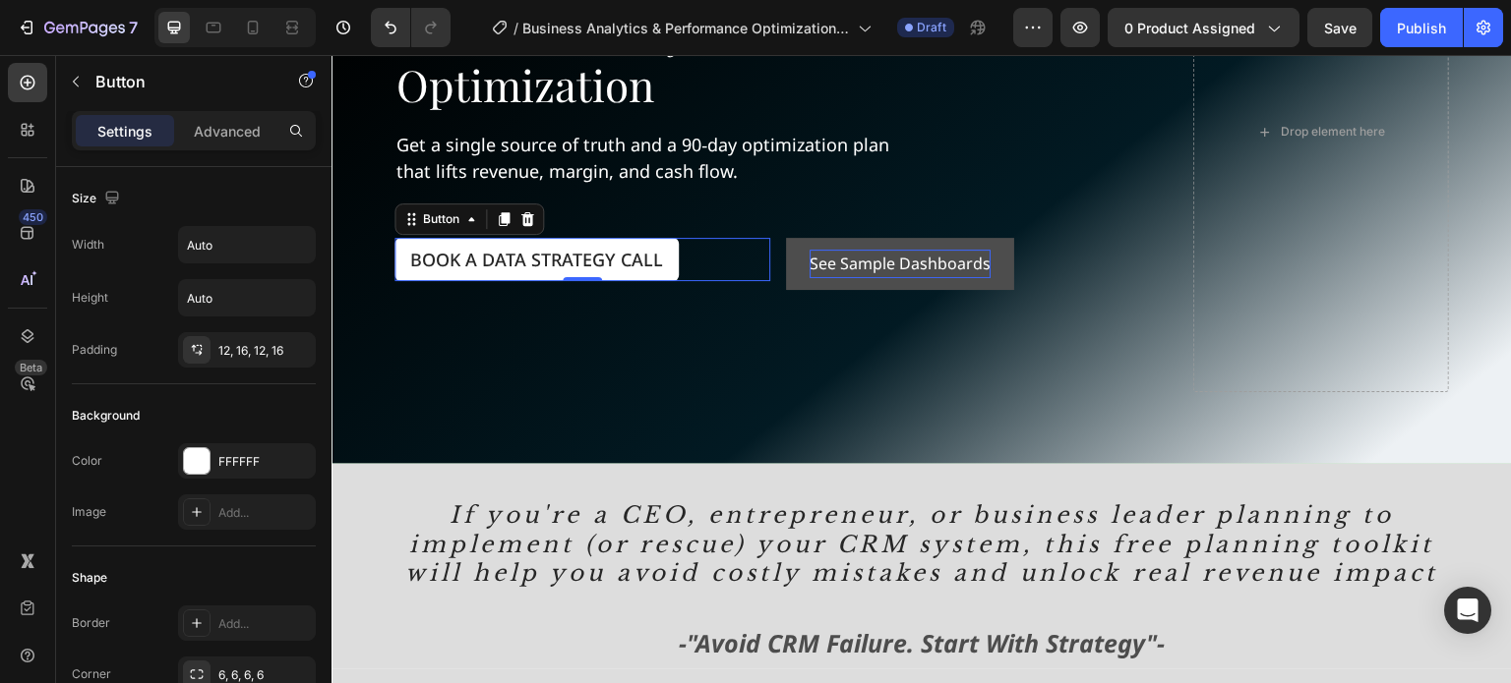
click at [744, 255] on div "Book a Data Strategy Call Button 0" at bounding box center [582, 259] width 376 height 43
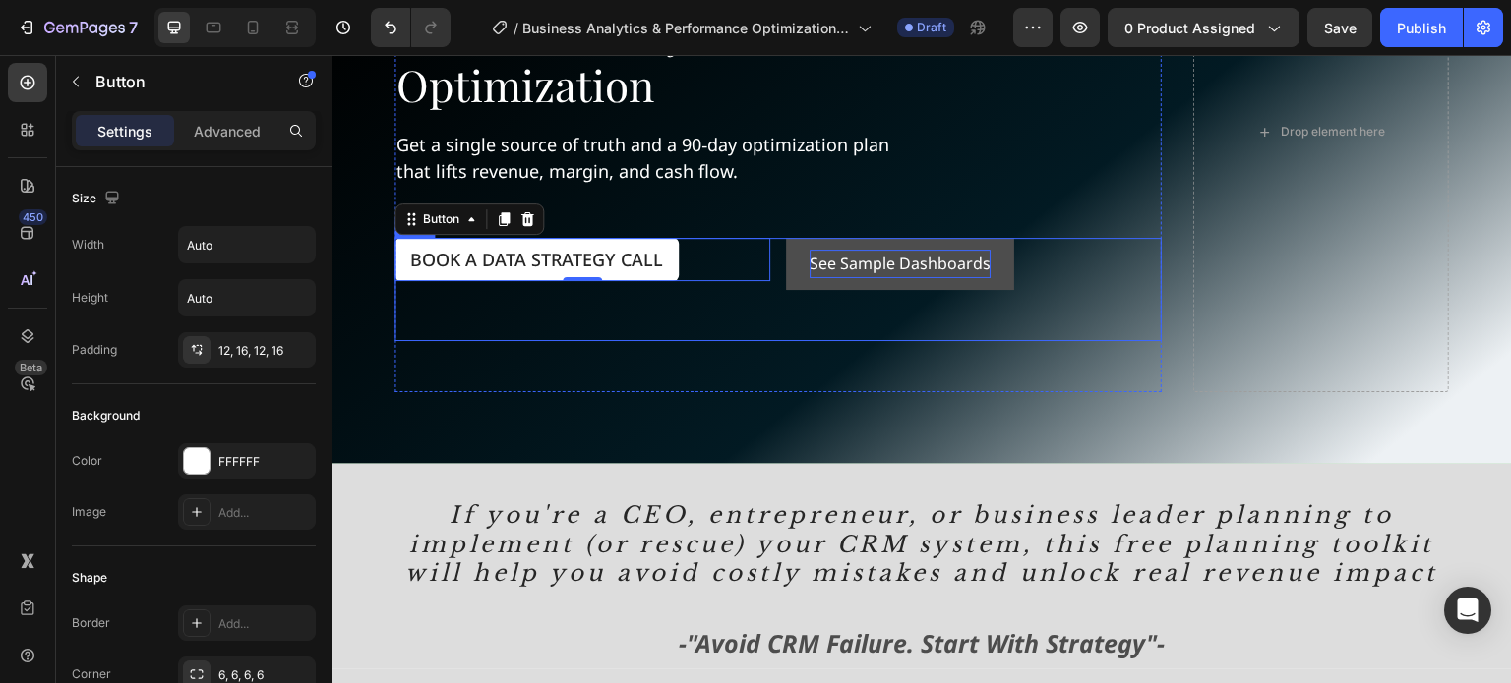
click at [776, 275] on div "Book a Data Strategy Call Button 0 See Sample Dashboards Button Row" at bounding box center [777, 289] width 767 height 103
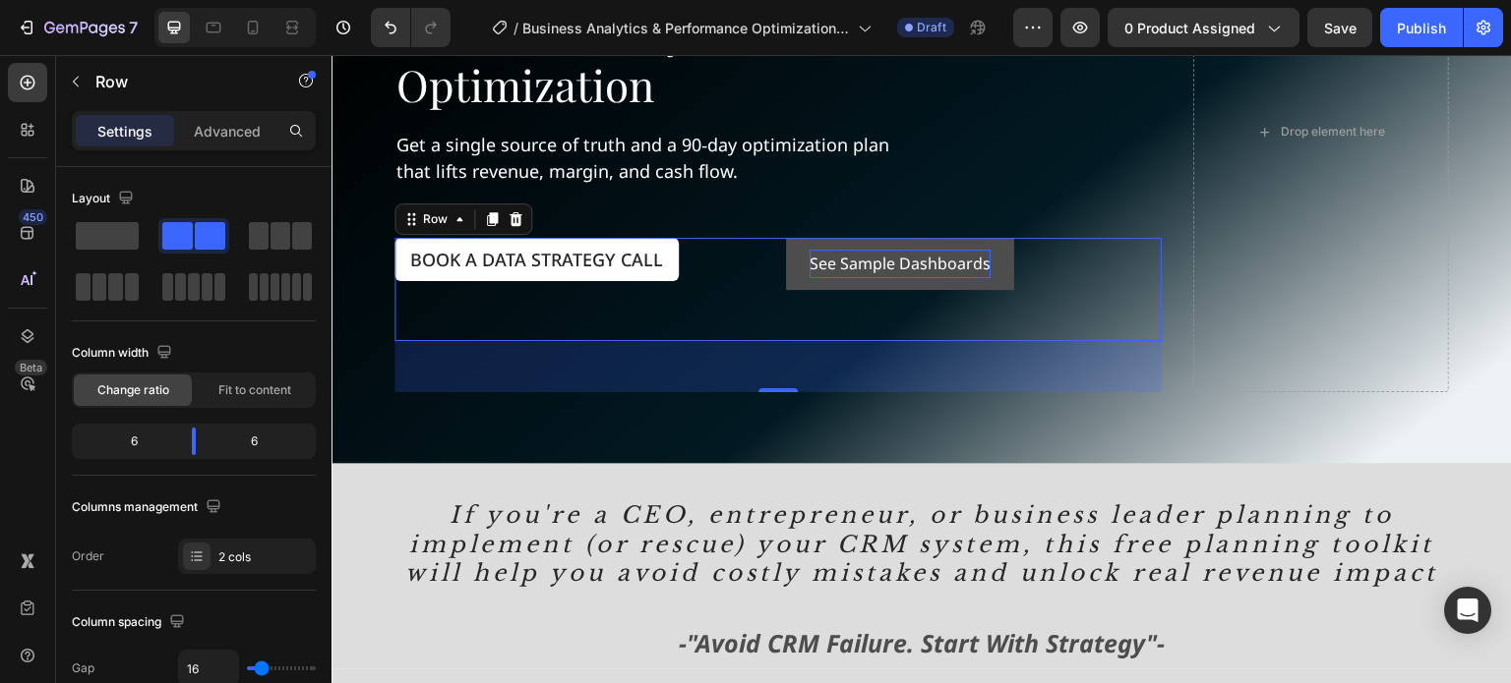
click at [733, 308] on div "Book a Data Strategy Call Button" at bounding box center [582, 289] width 376 height 103
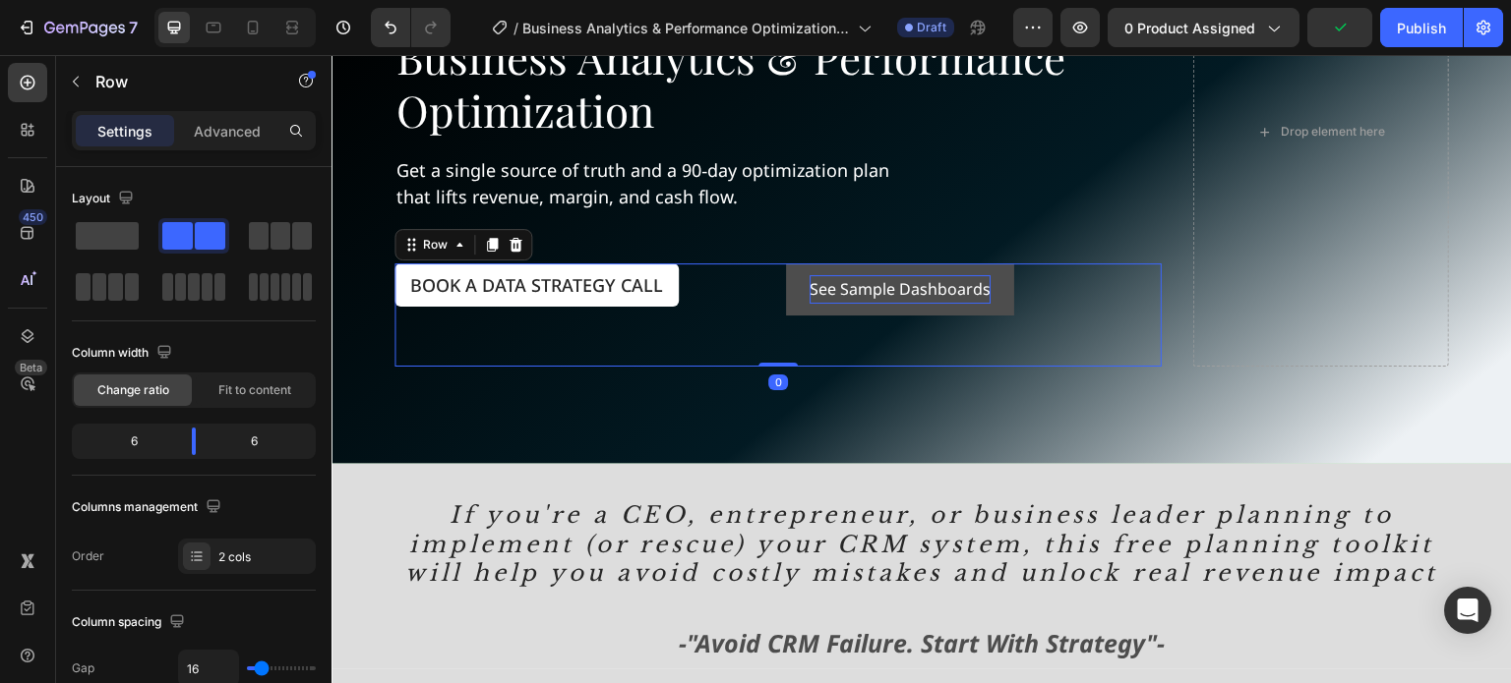
drag, startPoint x: 774, startPoint y: 386, endPoint x: 761, endPoint y: 330, distance: 57.5
click at [761, 330] on div "Book a Data Strategy Call Button See Sample Dashboards Button Row 0" at bounding box center [777, 315] width 767 height 103
click at [750, 317] on div "Book a Data Strategy Call Button" at bounding box center [582, 315] width 376 height 103
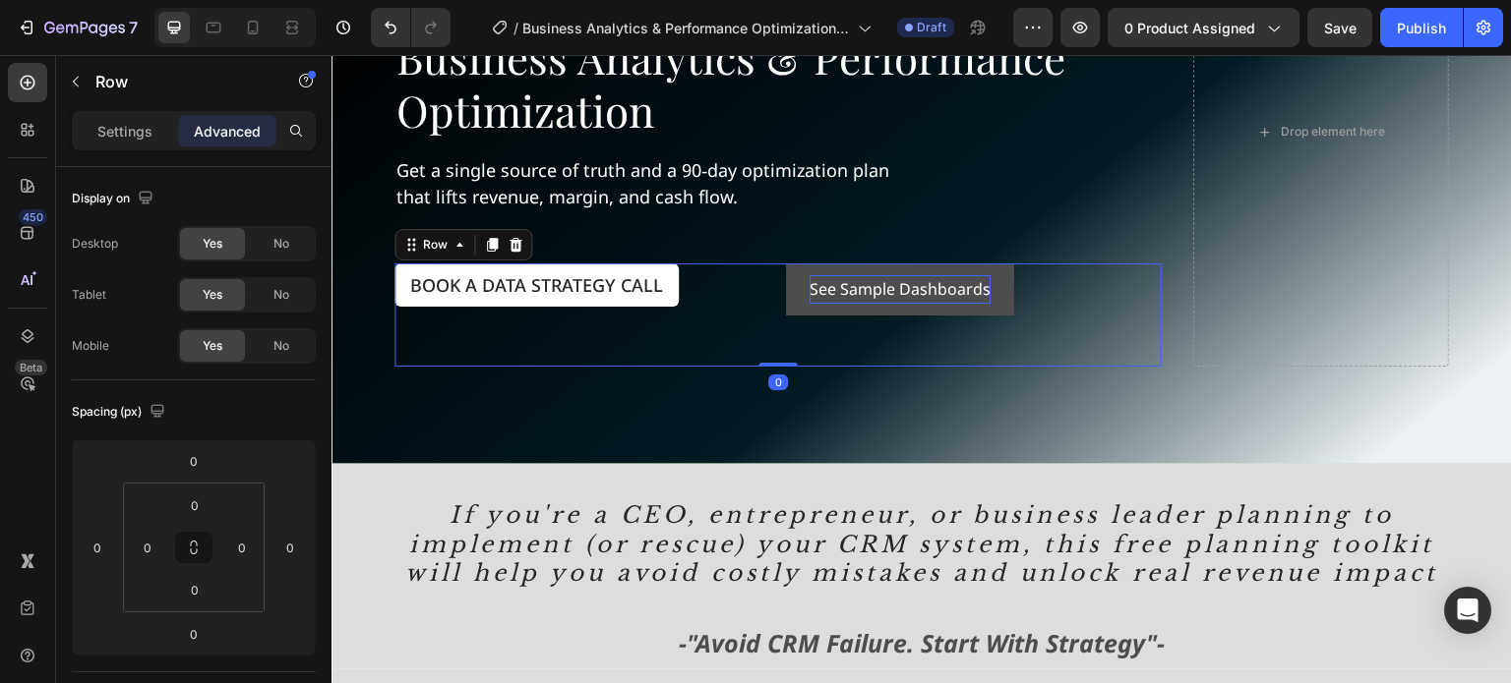
click at [776, 264] on div "Book a Data Strategy Call Button See Sample Dashboards Button Row 0" at bounding box center [777, 315] width 767 height 103
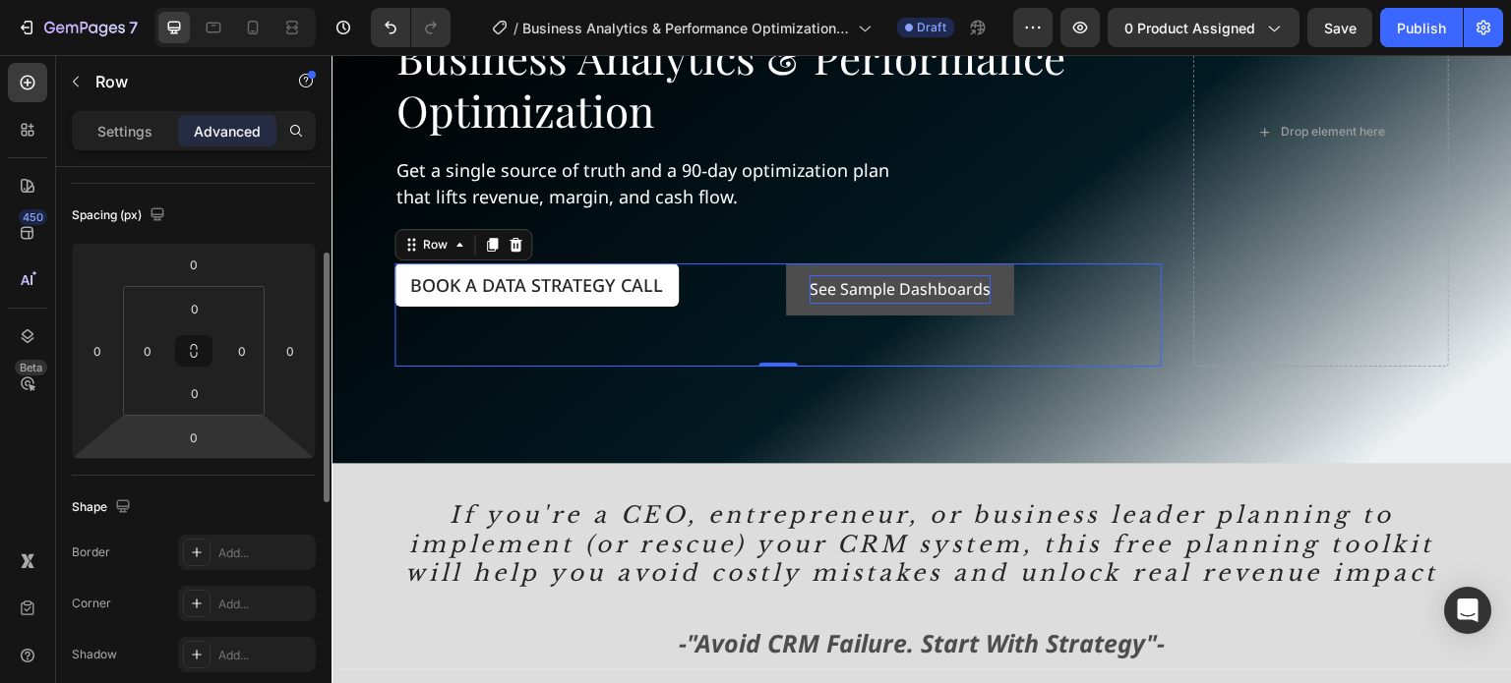
scroll to position [295, 0]
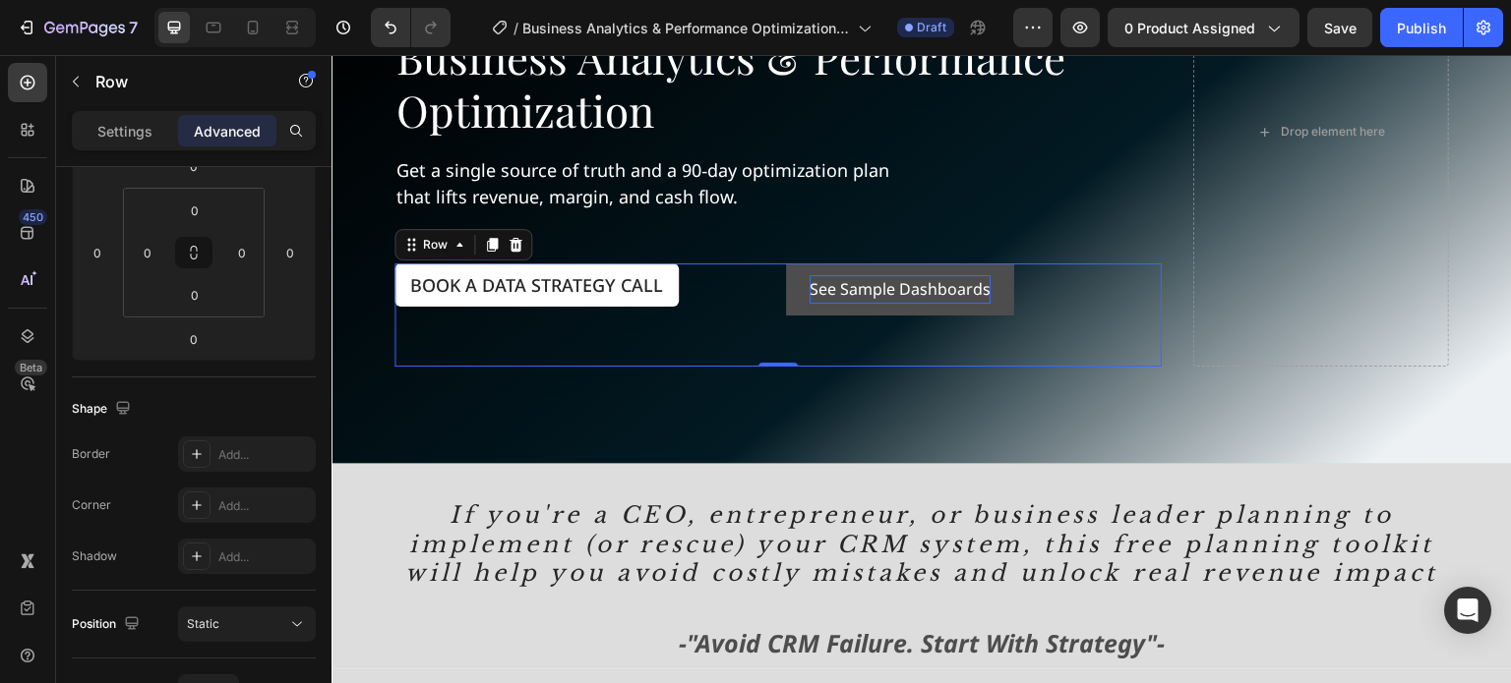
click at [764, 289] on div "Book a Data Strategy Call Button See Sample Dashboards Button Row 0" at bounding box center [777, 315] width 767 height 103
click at [439, 249] on div "Row" at bounding box center [435, 245] width 72 height 24
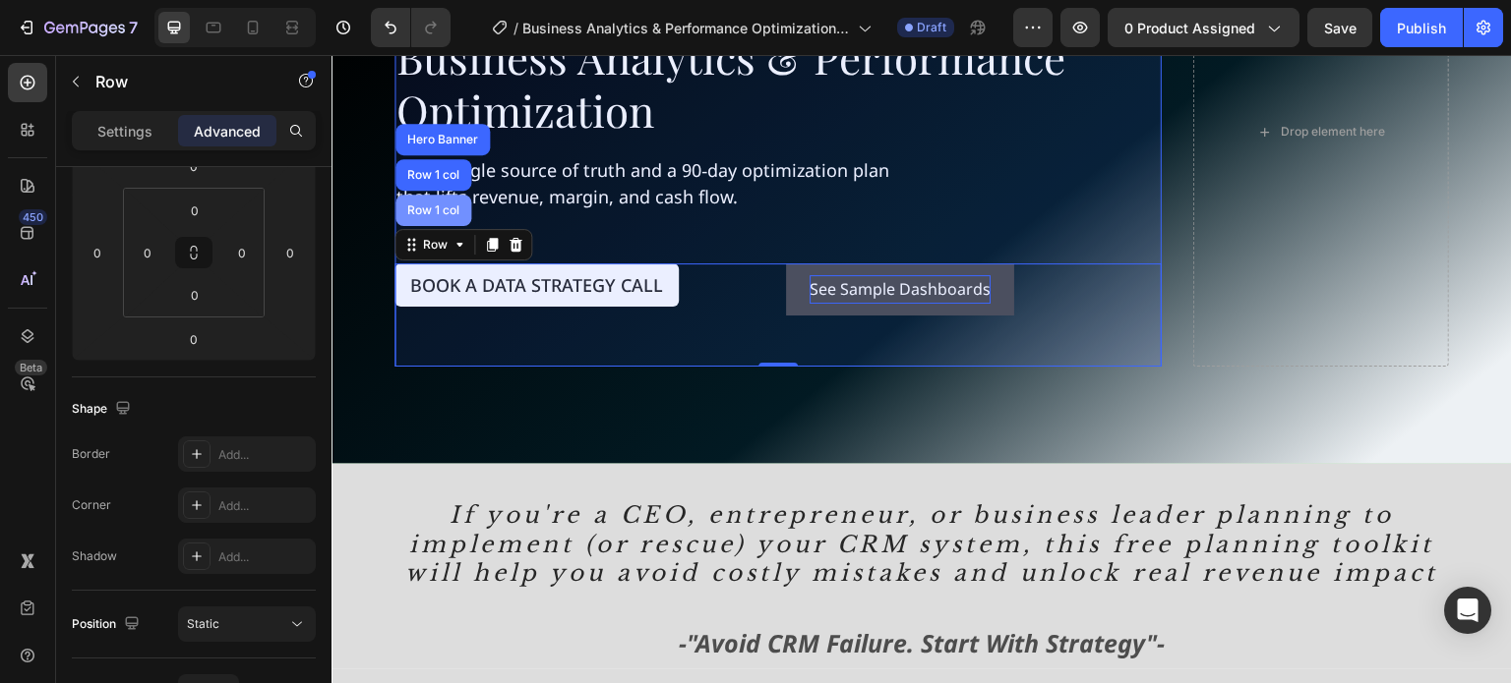
click at [434, 207] on div "Row 1 col" at bounding box center [433, 211] width 60 height 12
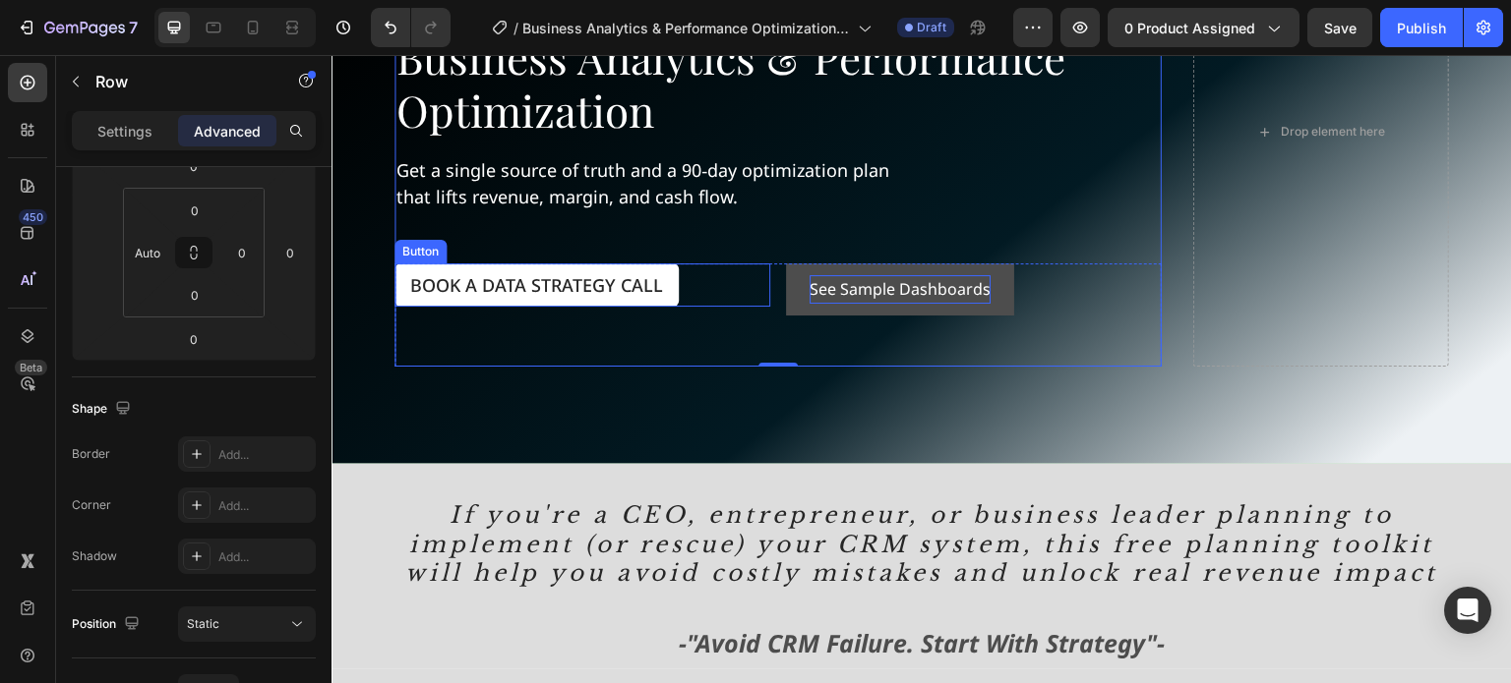
click at [416, 249] on div "Button" at bounding box center [420, 252] width 44 height 18
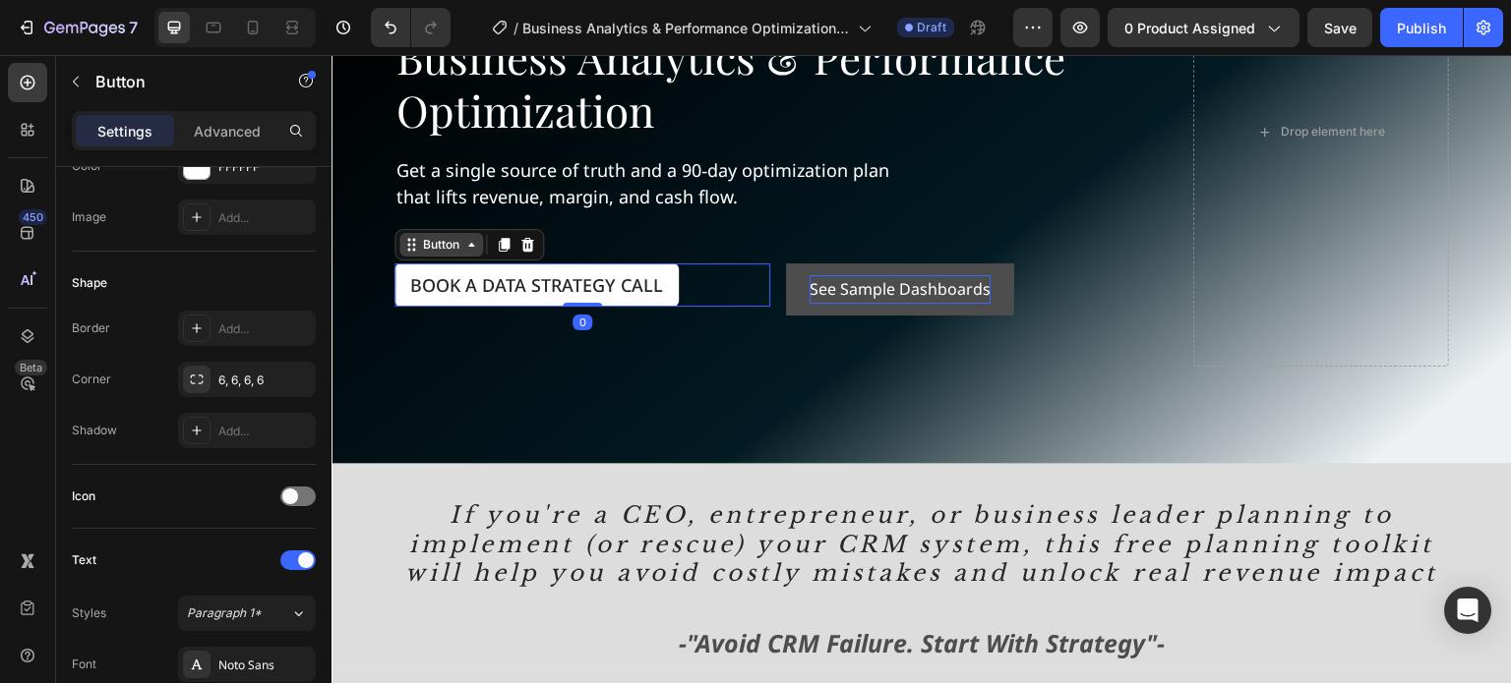
scroll to position [0, 0]
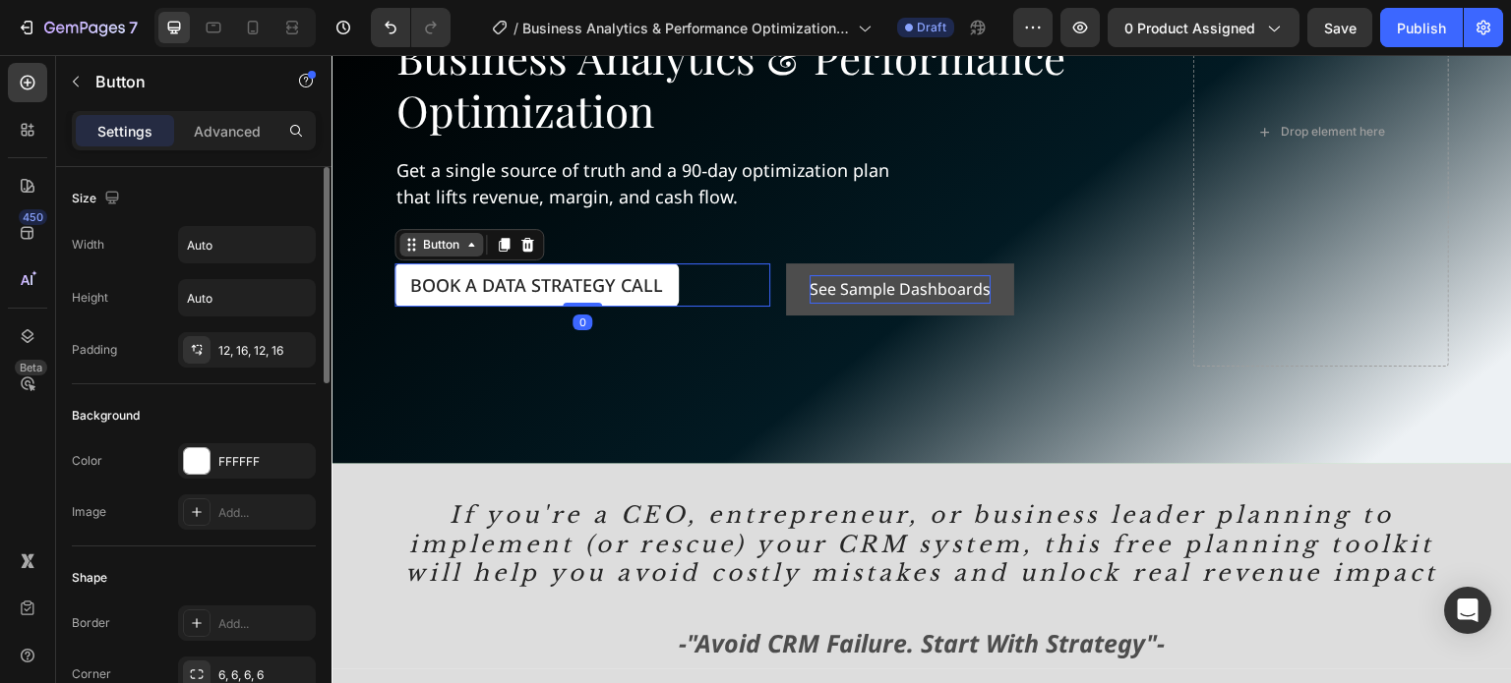
click at [433, 244] on div "Button" at bounding box center [441, 245] width 44 height 18
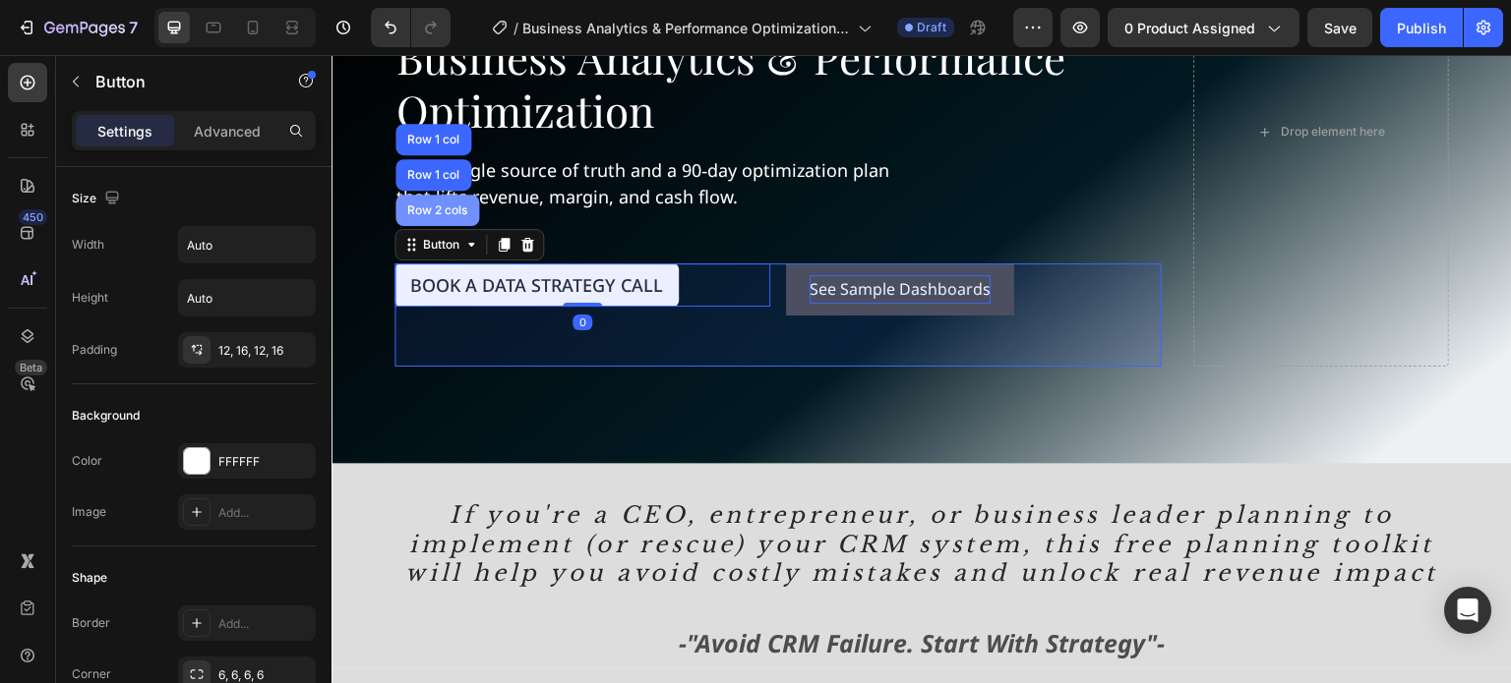
click at [425, 211] on div "Row 2 cols" at bounding box center [437, 210] width 84 height 31
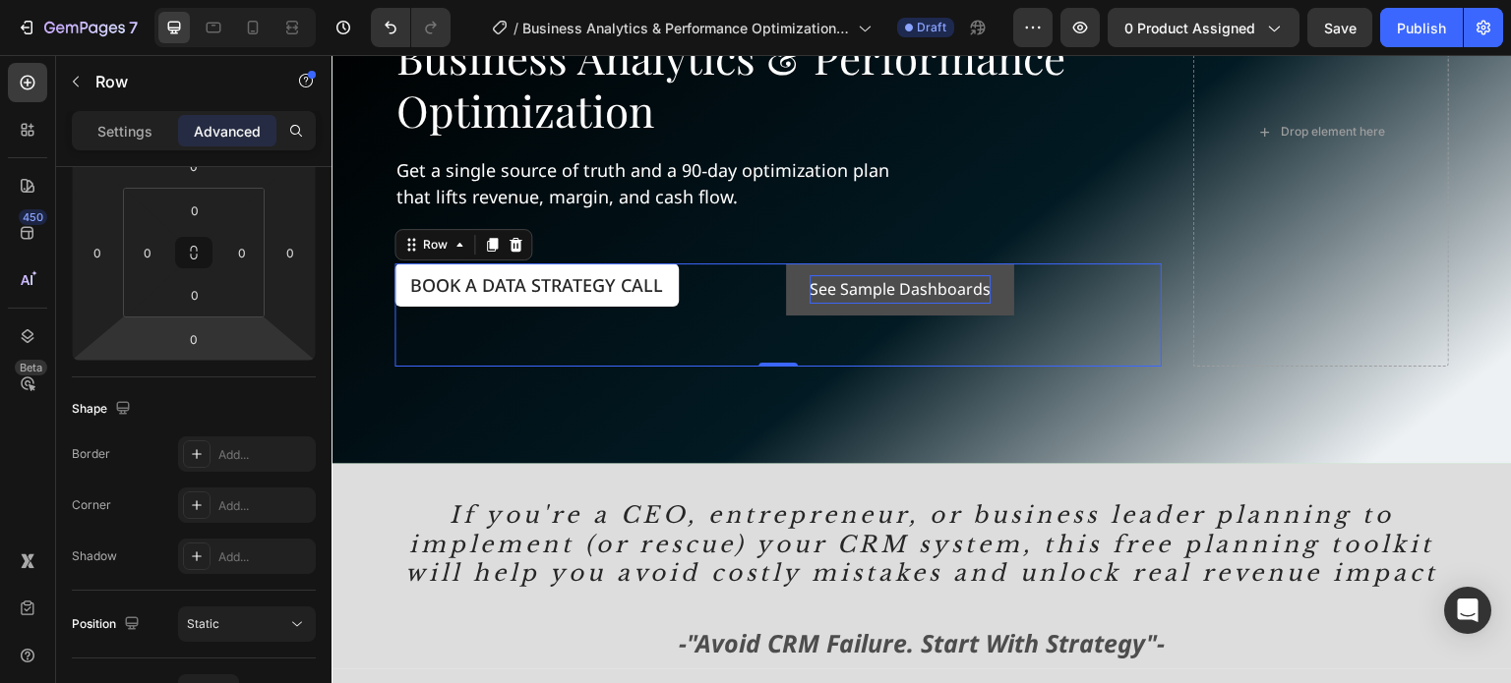
scroll to position [688, 0]
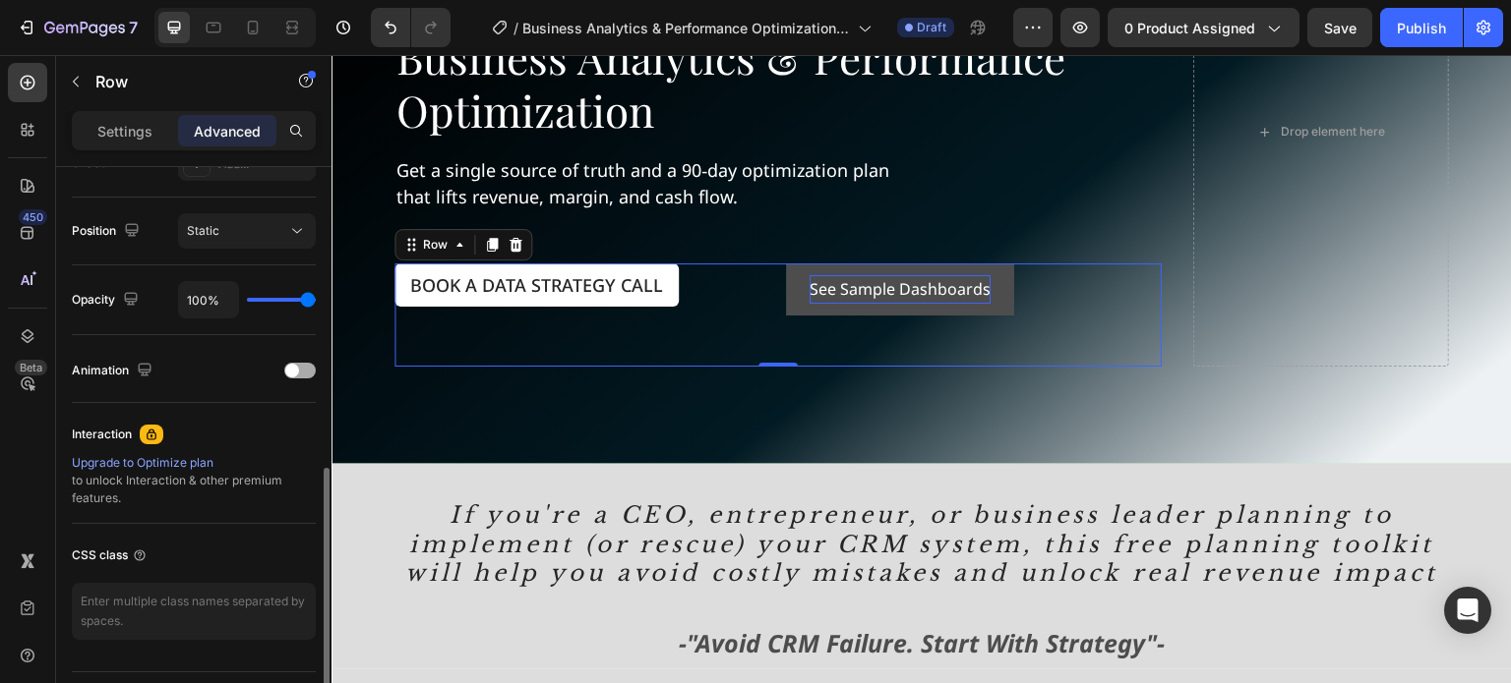
click at [299, 363] on div at bounding box center [299, 371] width 31 height 16
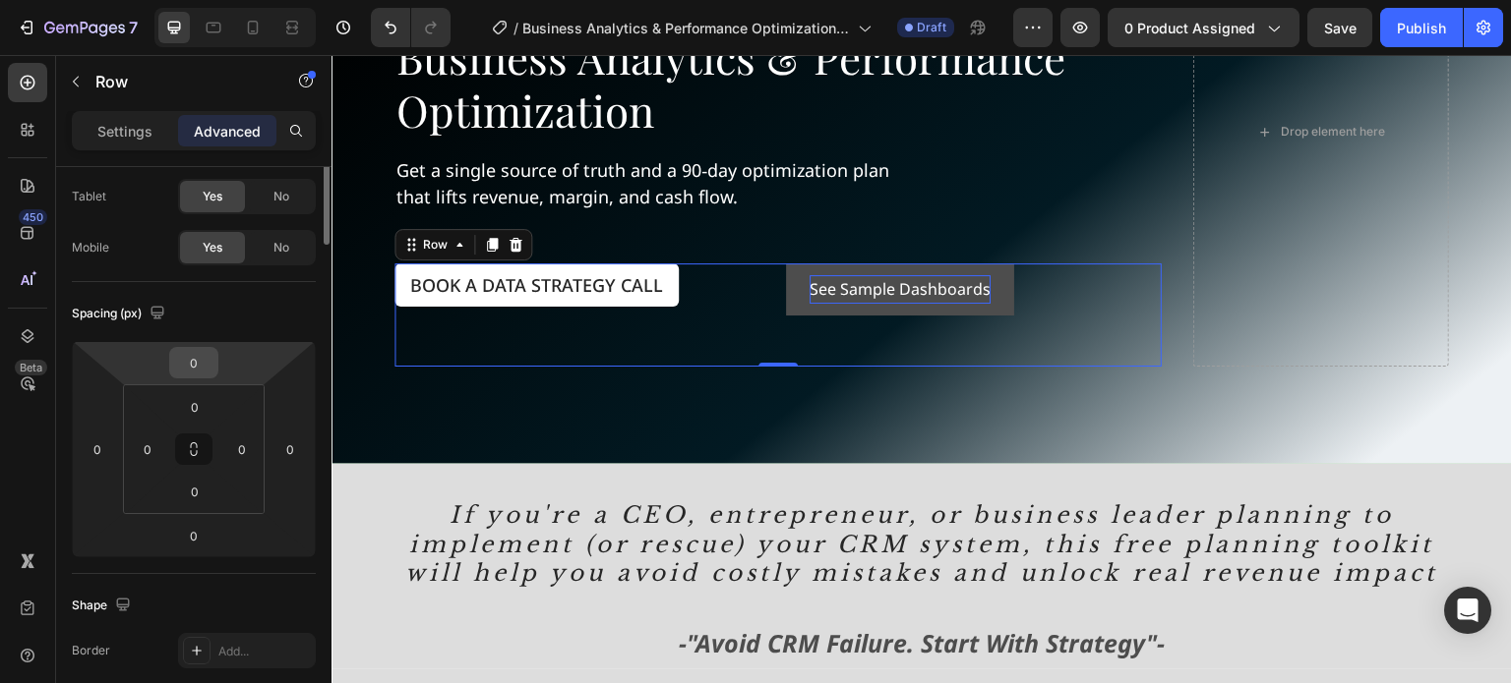
scroll to position [0, 0]
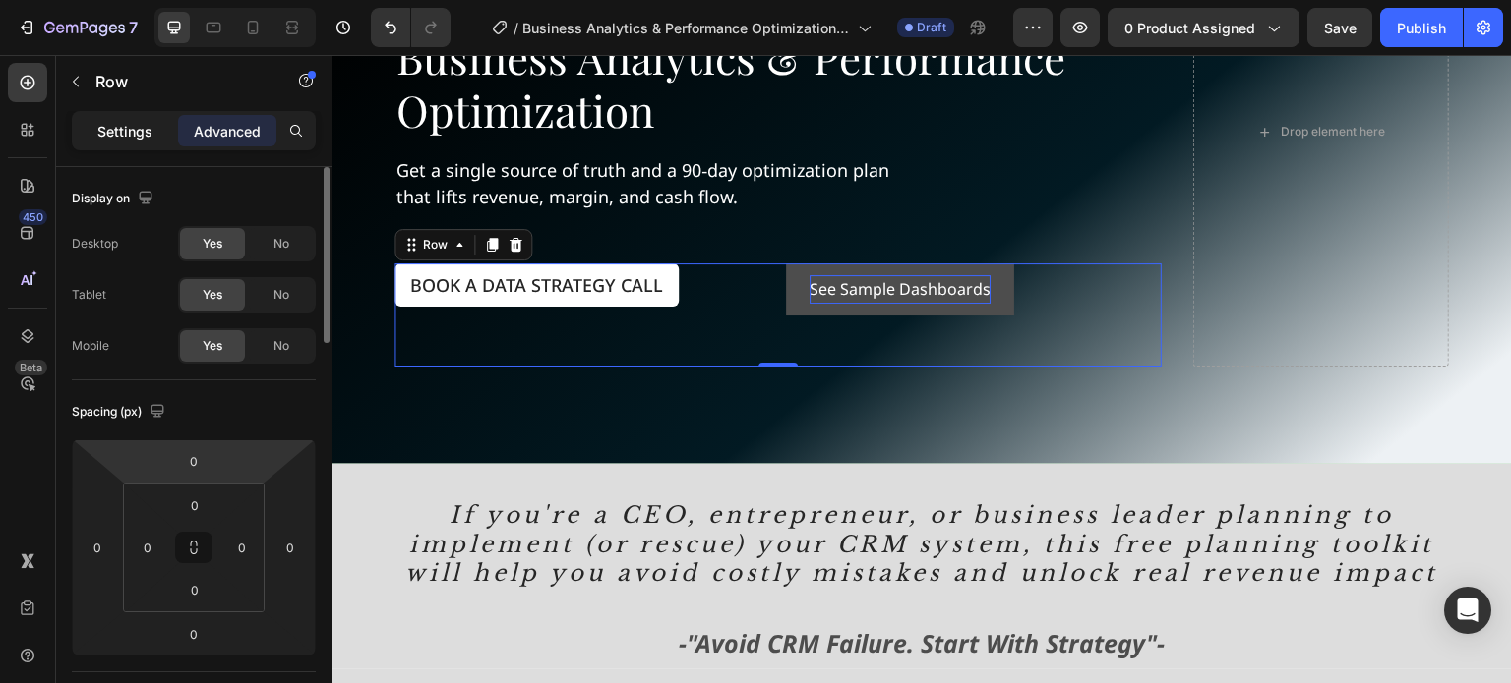
click at [123, 142] on div "Settings" at bounding box center [125, 130] width 98 height 31
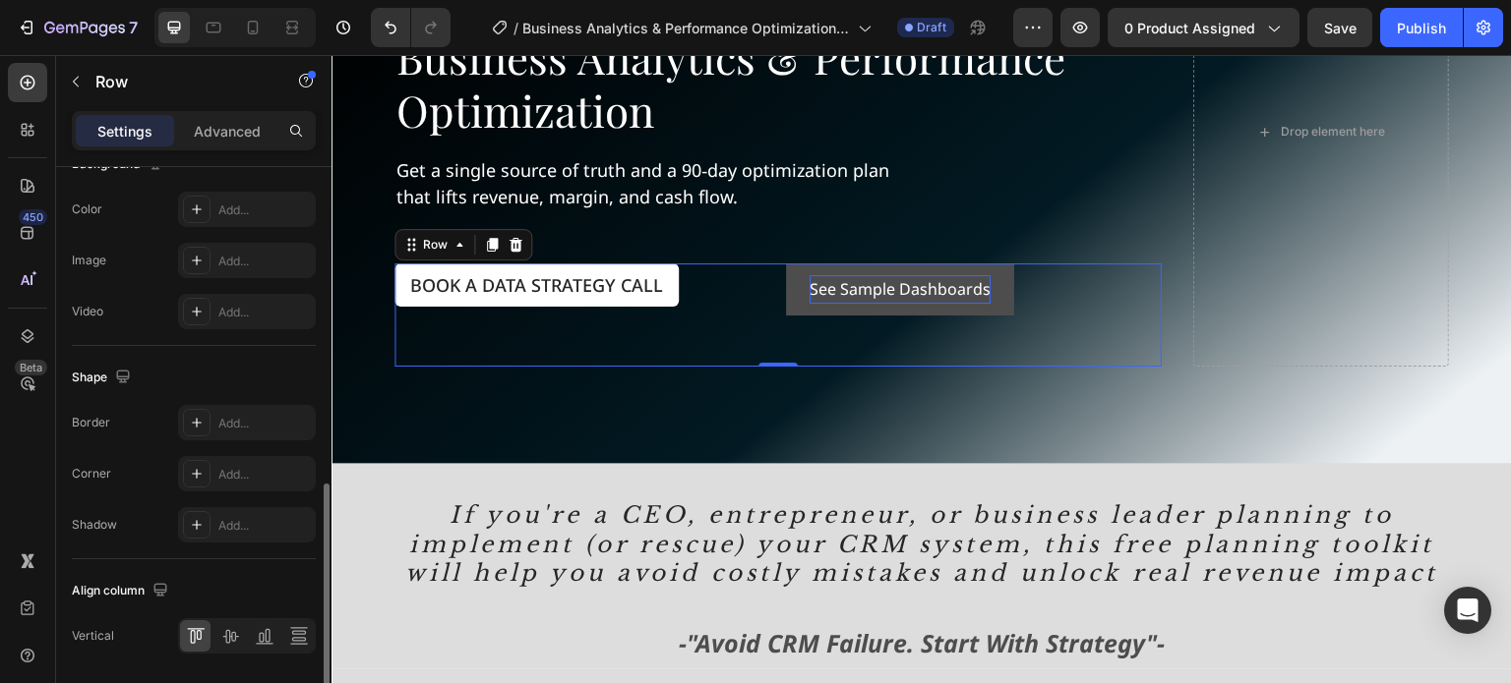
scroll to position [849, 0]
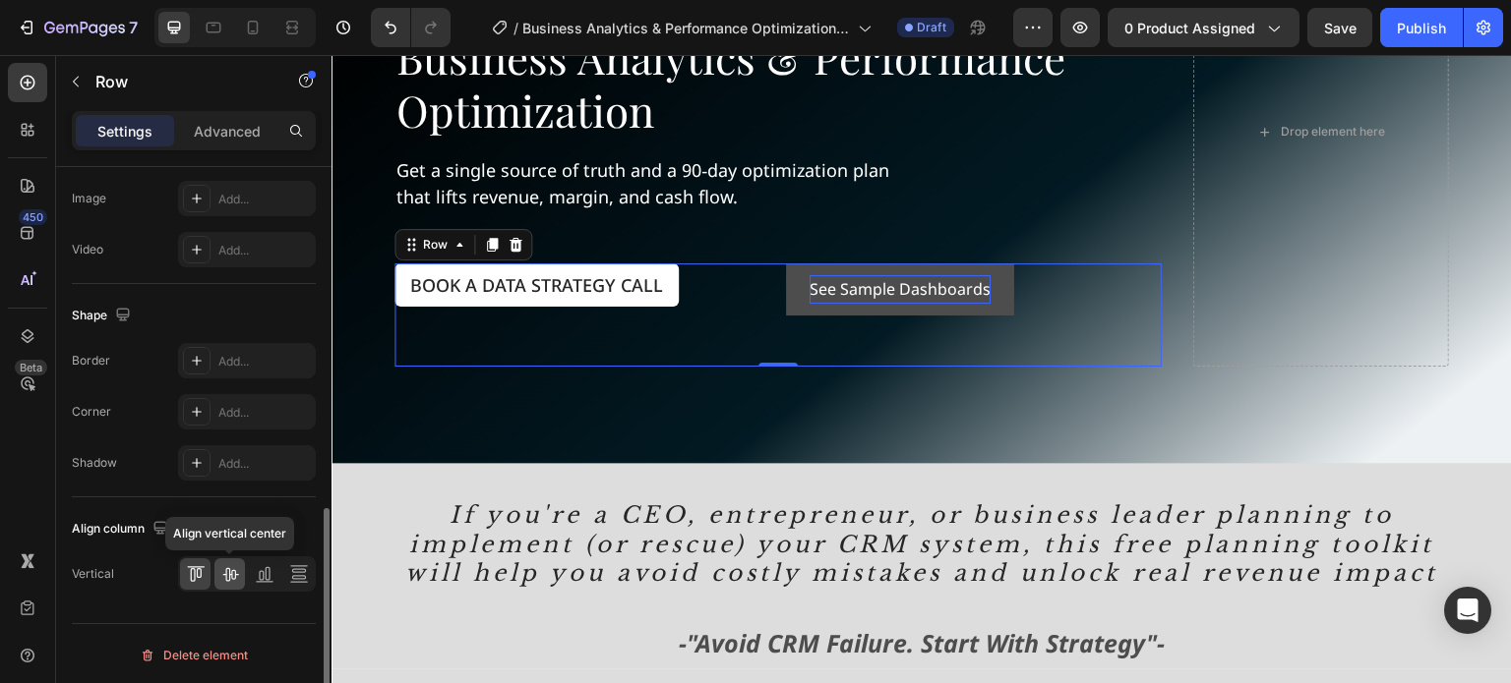
click at [229, 569] on icon at bounding box center [230, 575] width 16 height 14
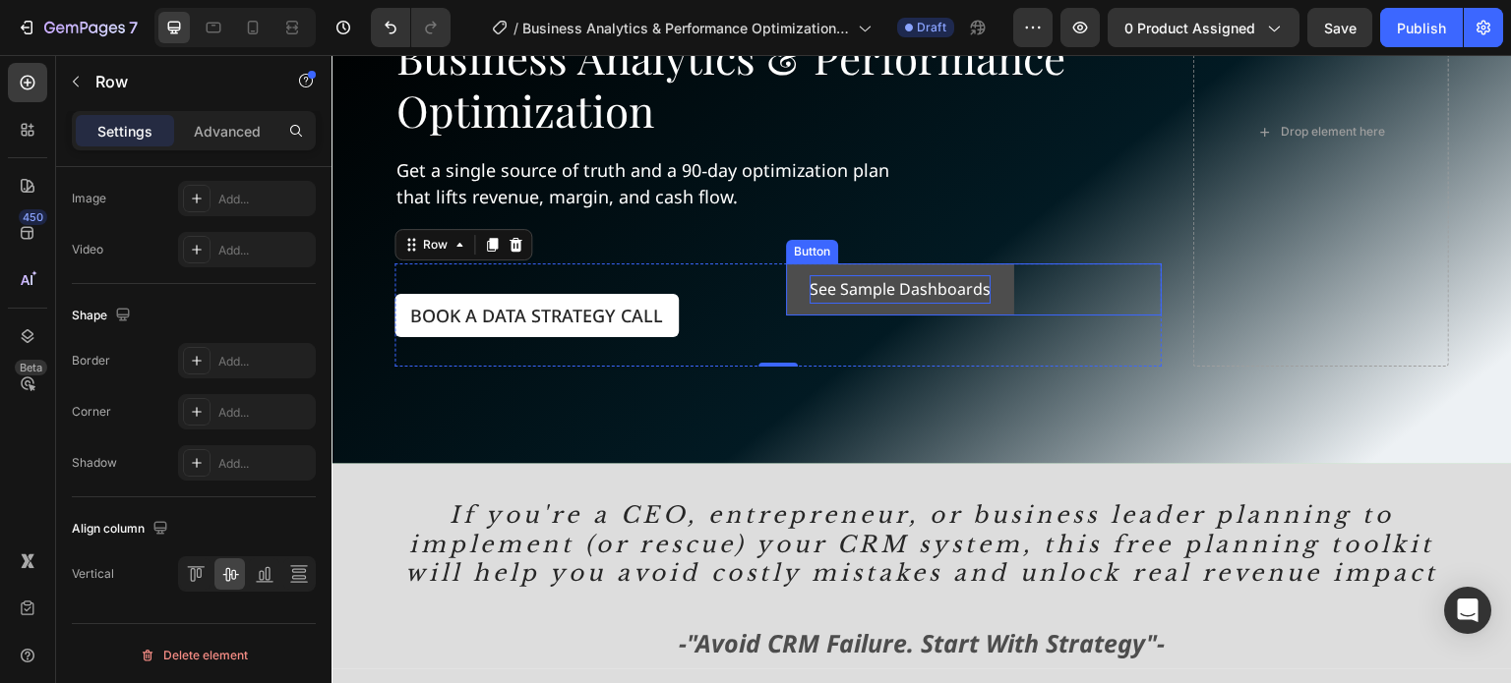
click at [848, 303] on button "See Sample Dashboards" at bounding box center [900, 290] width 228 height 52
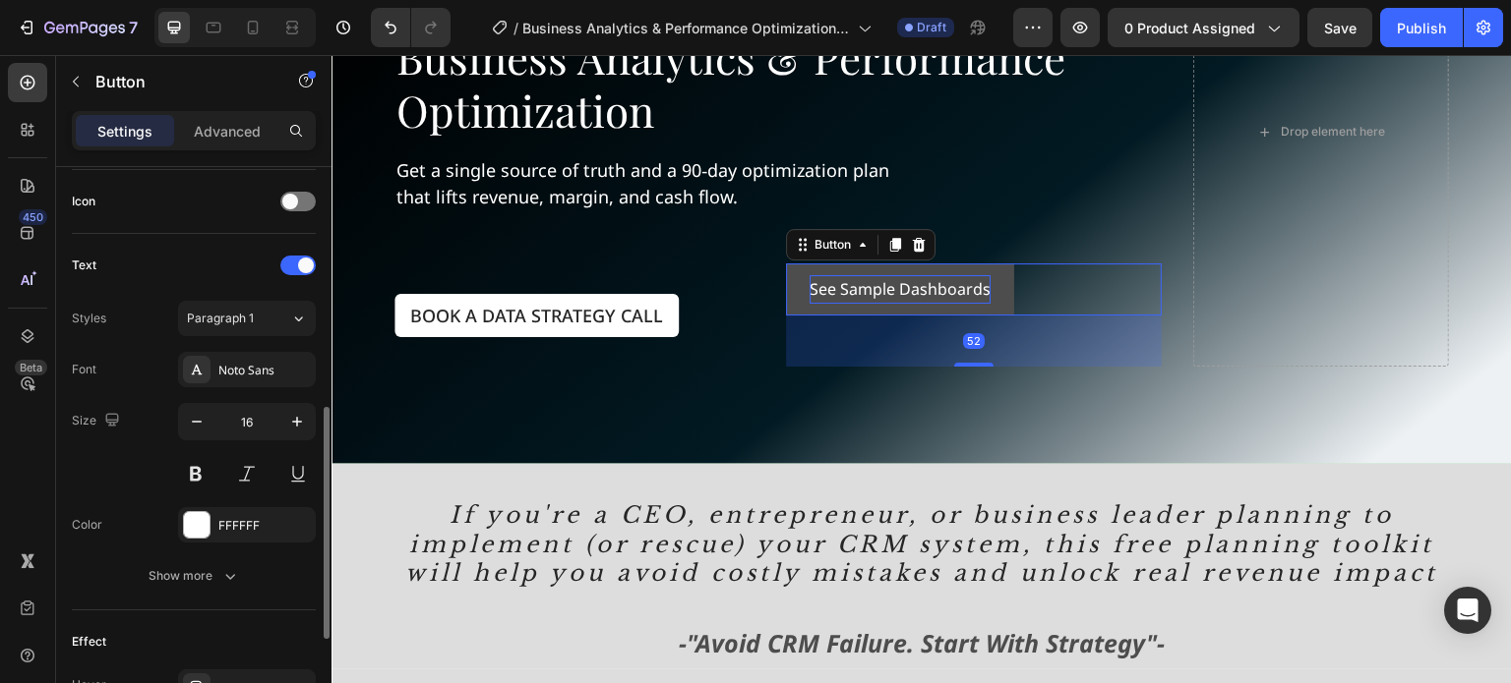
scroll to position [834, 0]
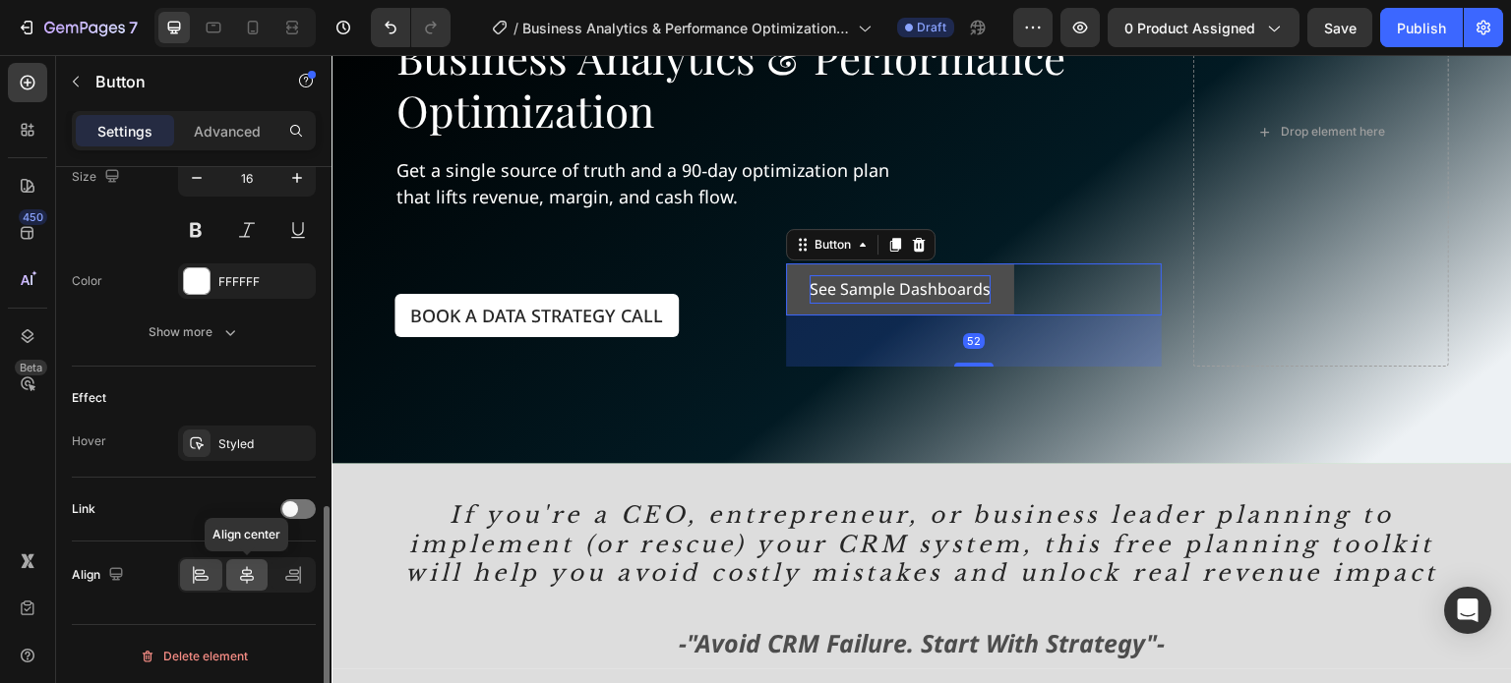
click at [238, 567] on icon at bounding box center [247, 575] width 20 height 20
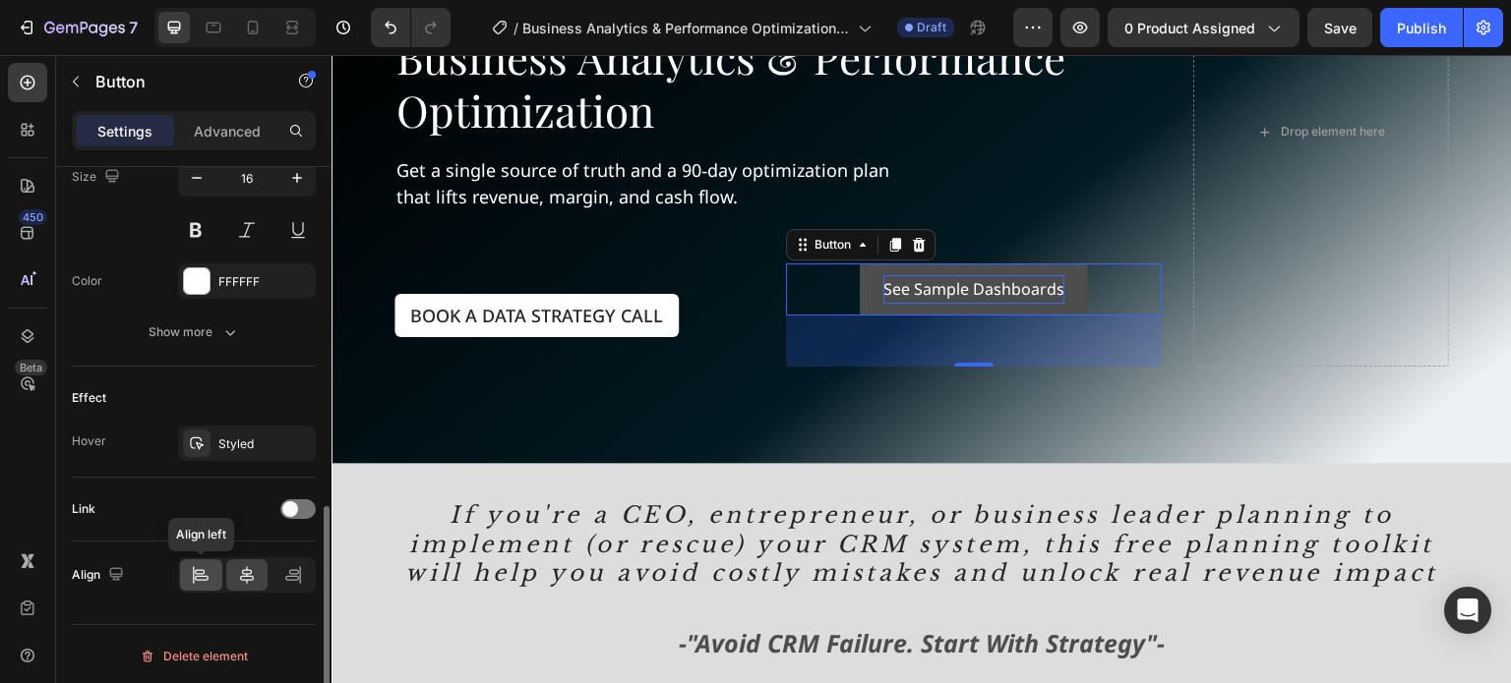
click at [201, 576] on icon at bounding box center [202, 578] width 14 height 5
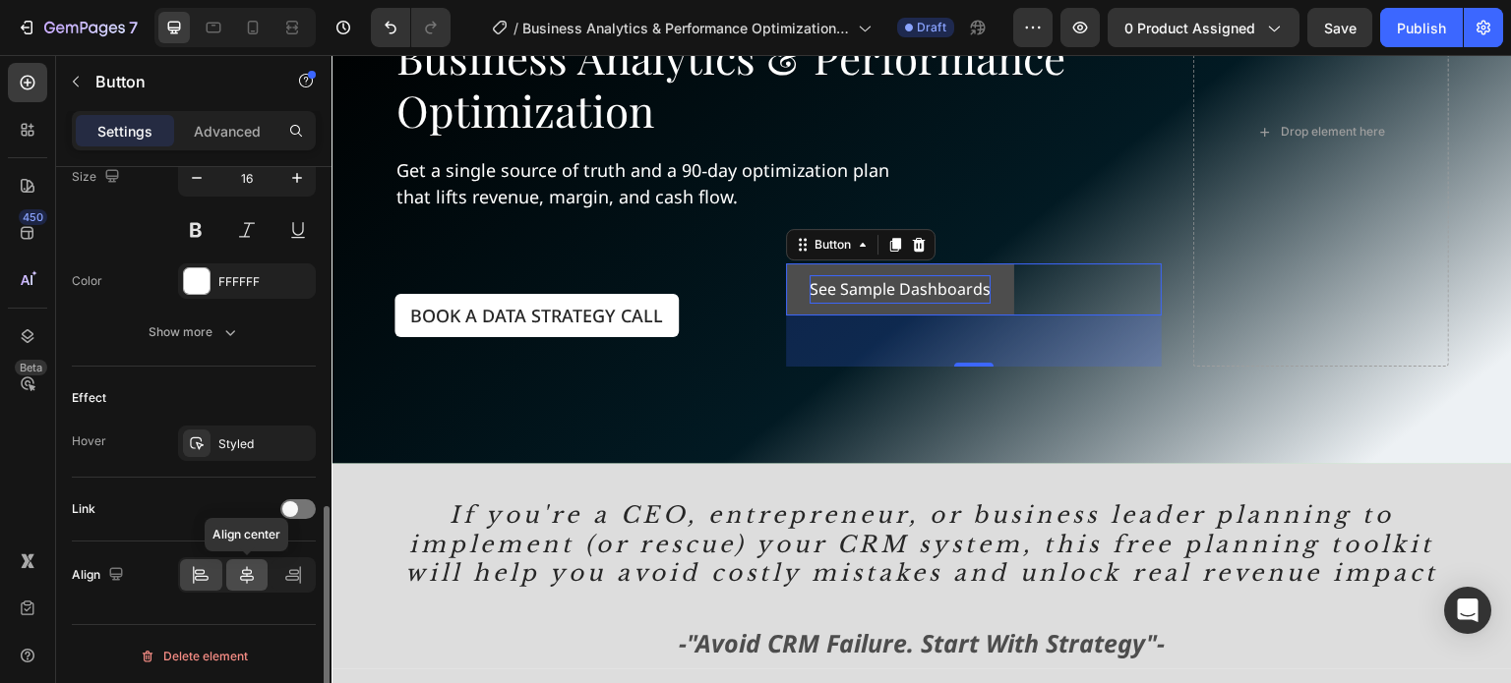
click at [231, 572] on div at bounding box center [247, 575] width 42 height 31
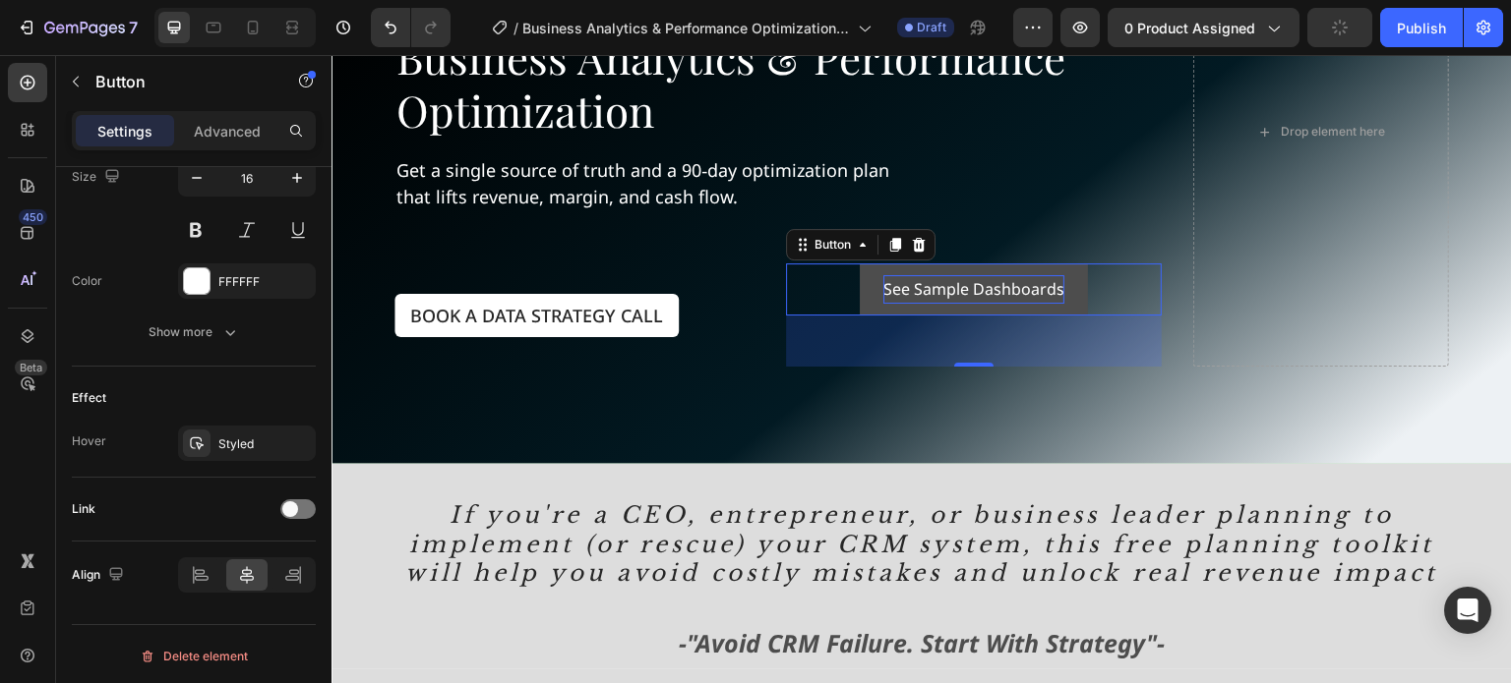
scroll to position [342, 0]
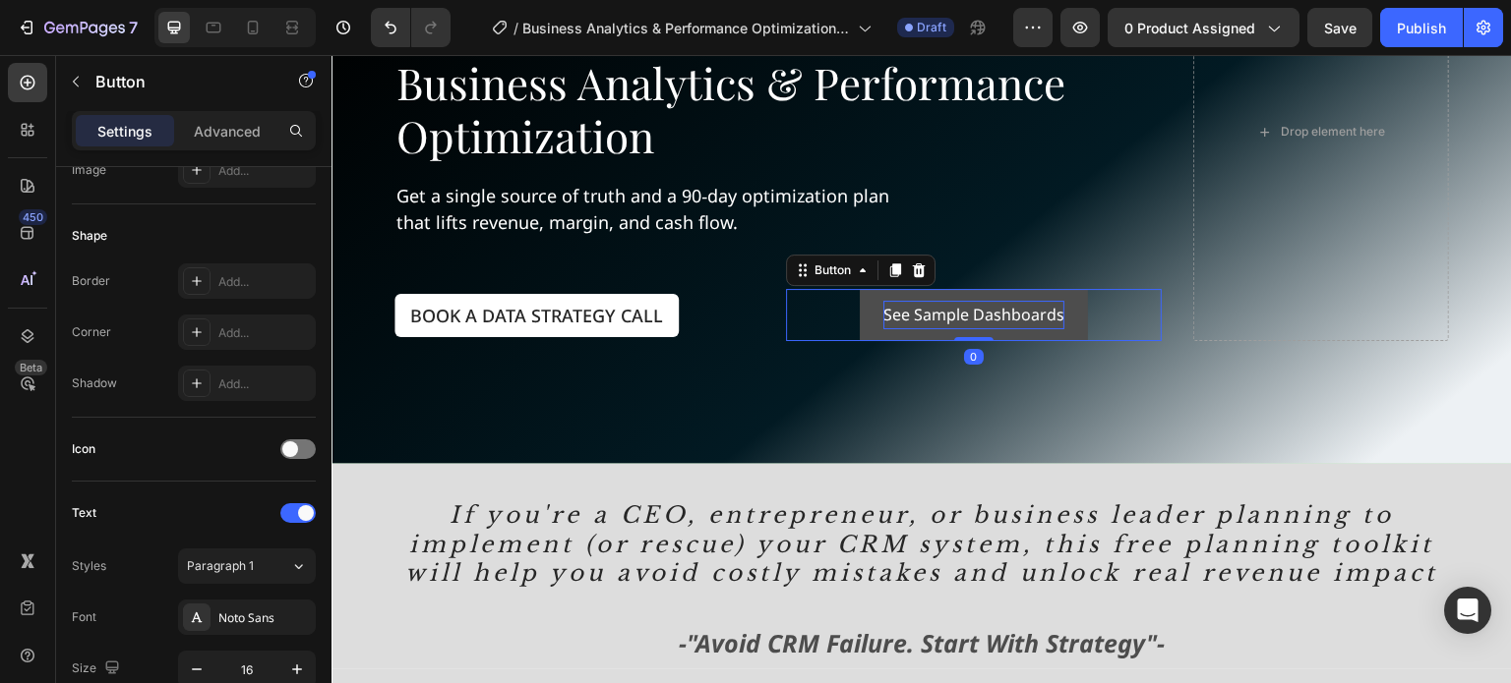
drag, startPoint x: 966, startPoint y: 359, endPoint x: 960, endPoint y: 304, distance: 55.4
click at [960, 304] on div "See Sample Dashboards Button 0" at bounding box center [974, 315] width 376 height 52
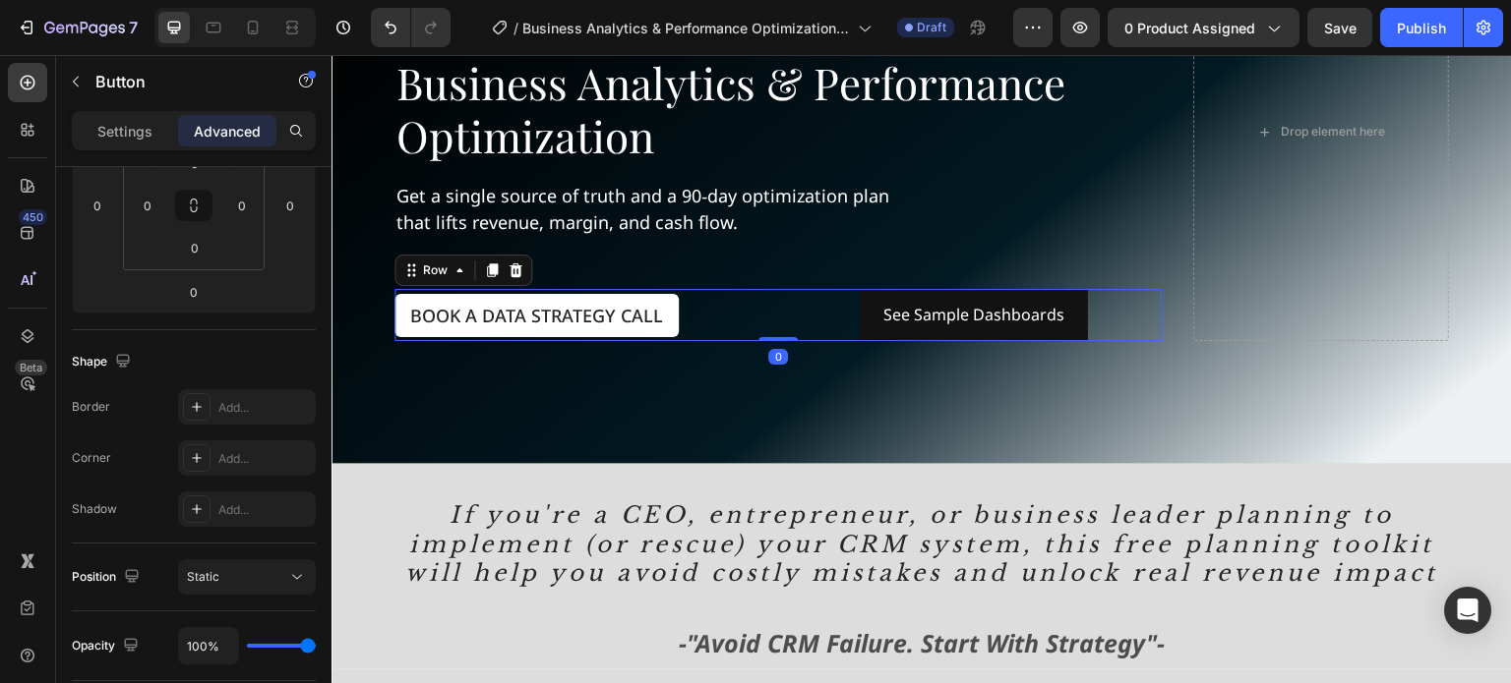
click at [768, 311] on div "Book a Data Strategy Call Button See Sample Dashboards Button Row 0" at bounding box center [777, 315] width 767 height 52
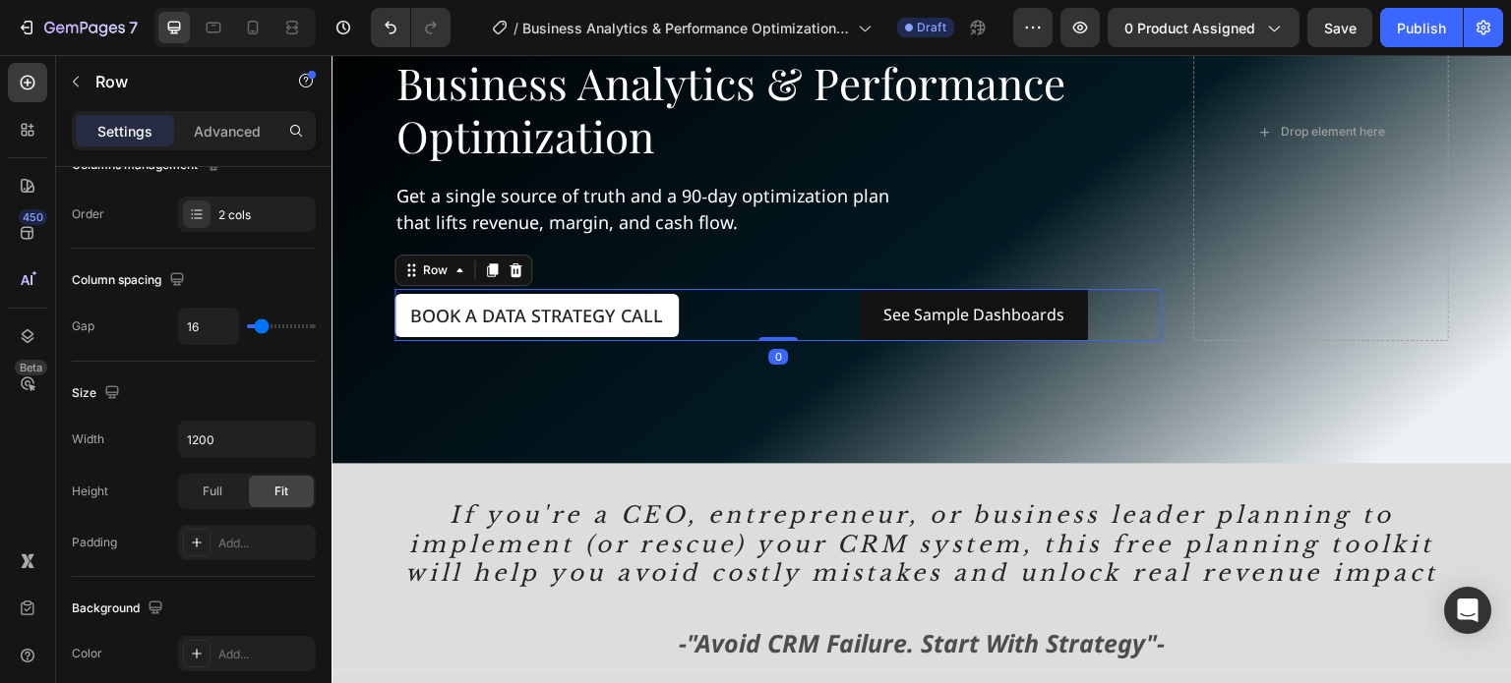
scroll to position [0, 0]
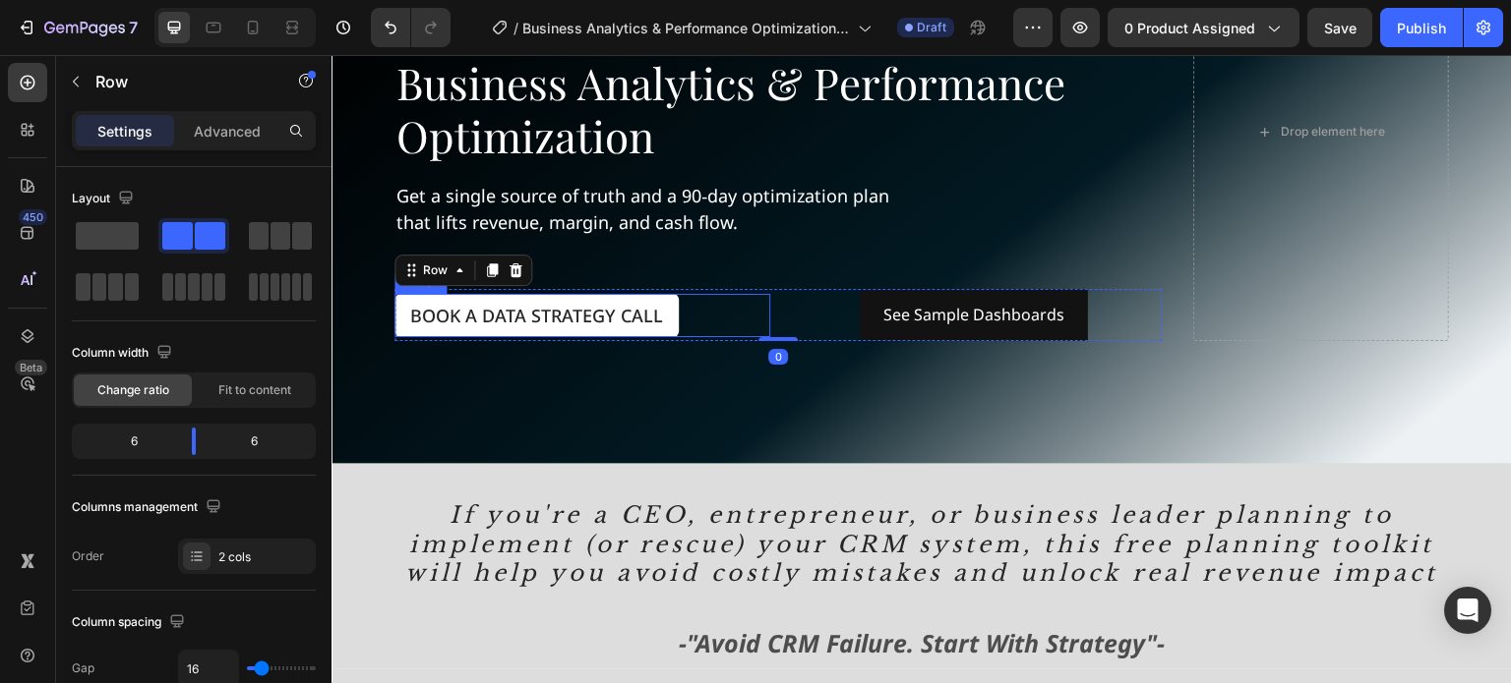
click at [706, 297] on div "Book a Data Strategy Call Button" at bounding box center [582, 315] width 376 height 43
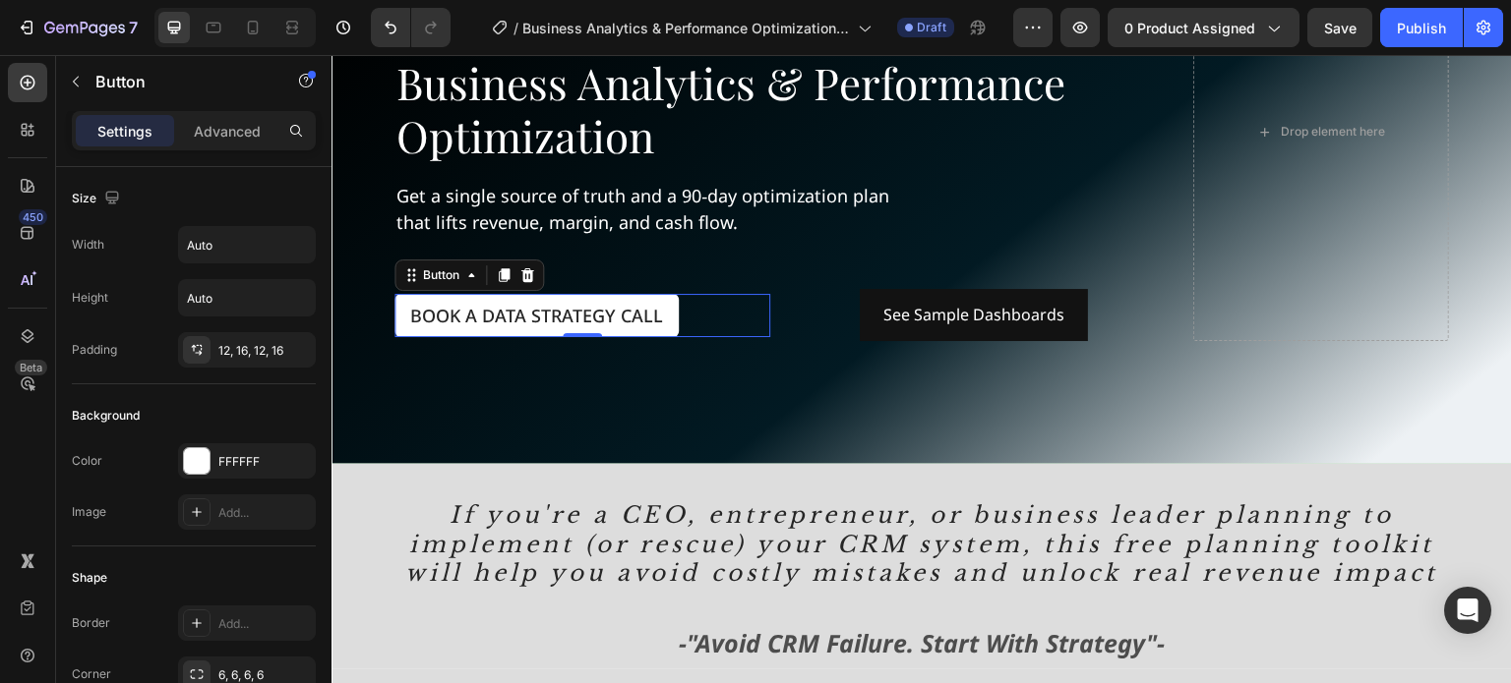
click at [721, 314] on div "Book a Data Strategy Call Button 0" at bounding box center [582, 315] width 376 height 43
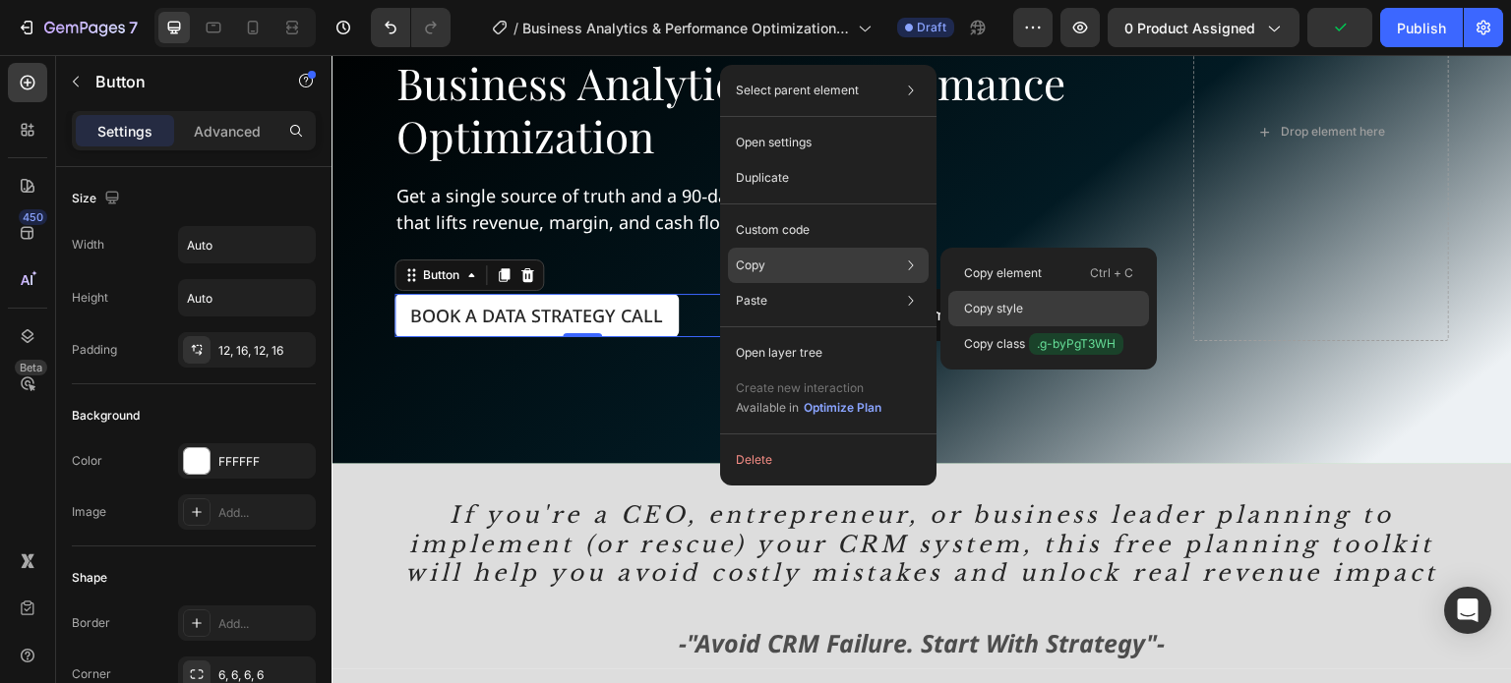
click at [994, 304] on p "Copy style" at bounding box center [993, 309] width 59 height 18
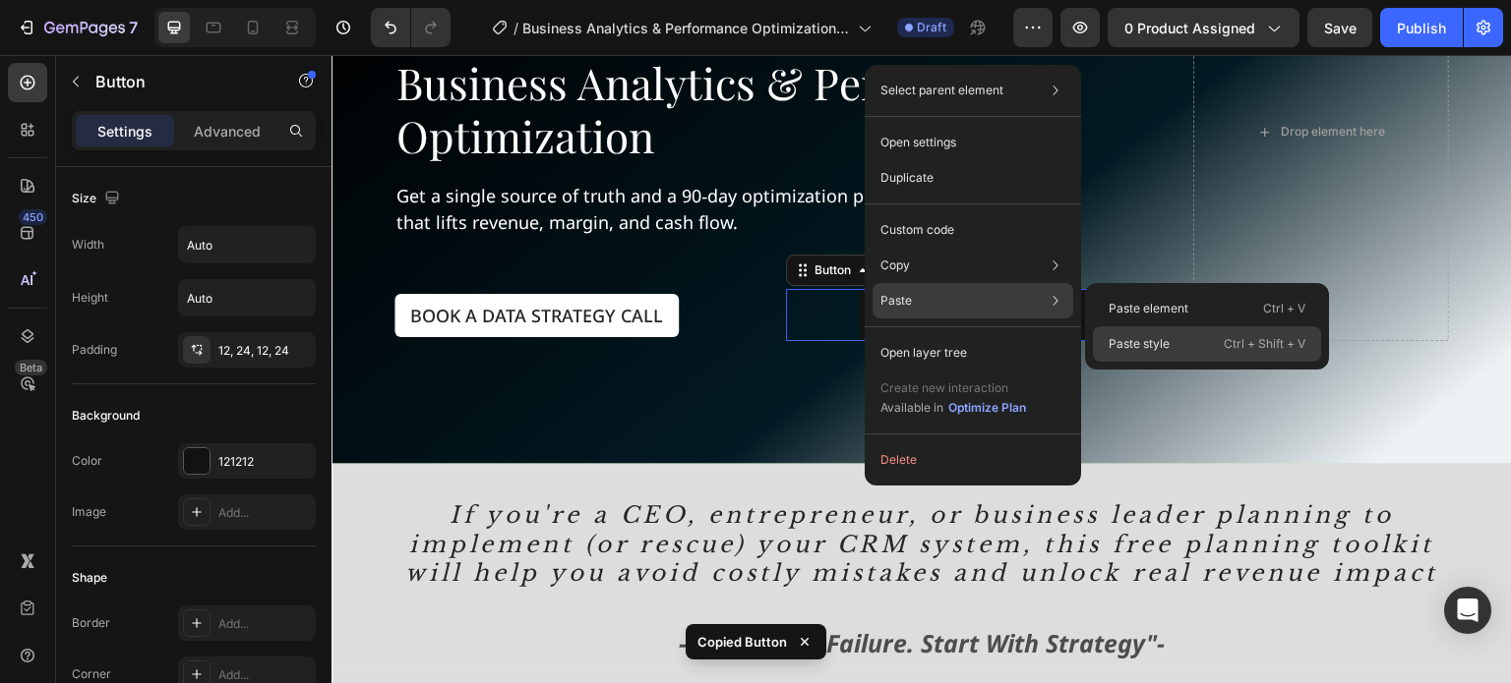
click at [1153, 337] on p "Paste style" at bounding box center [1138, 344] width 61 height 18
type input "18"
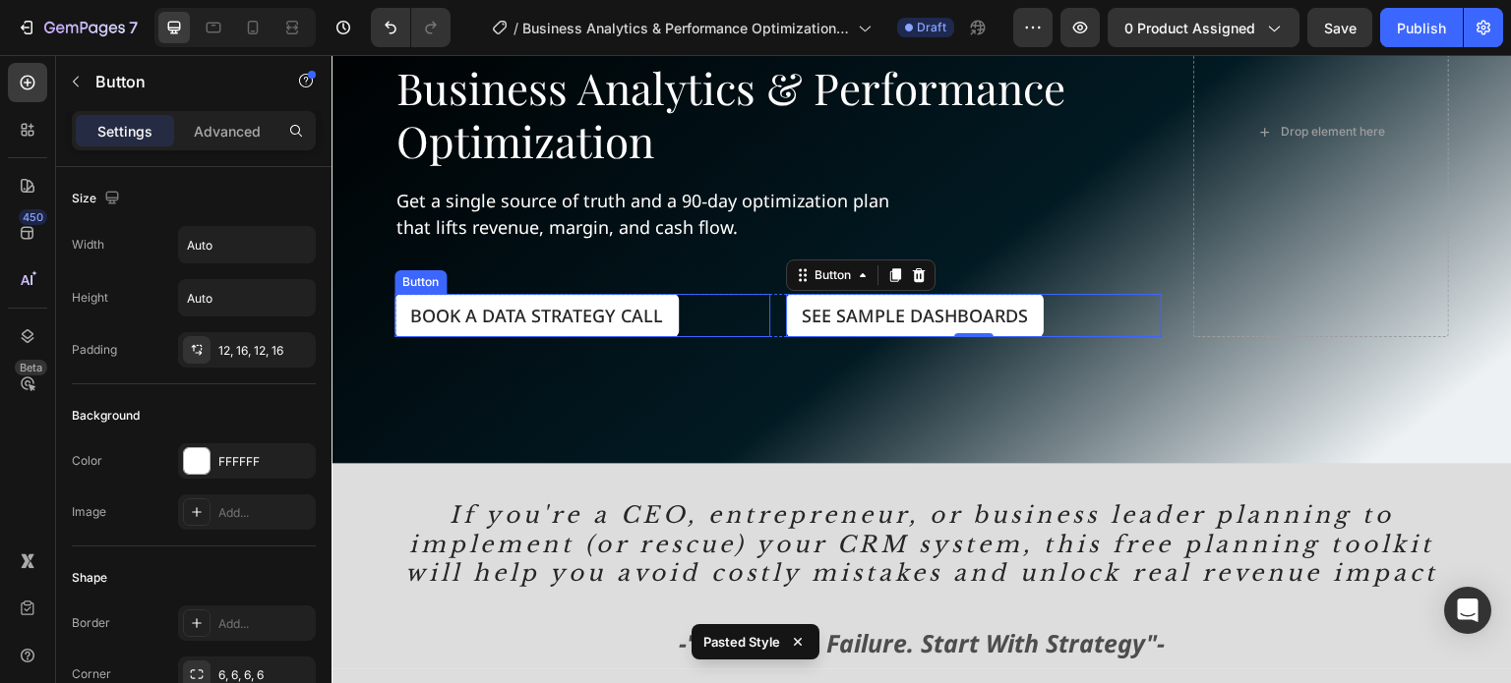
click at [705, 304] on div "Book a Data Strategy Call Button" at bounding box center [582, 315] width 376 height 43
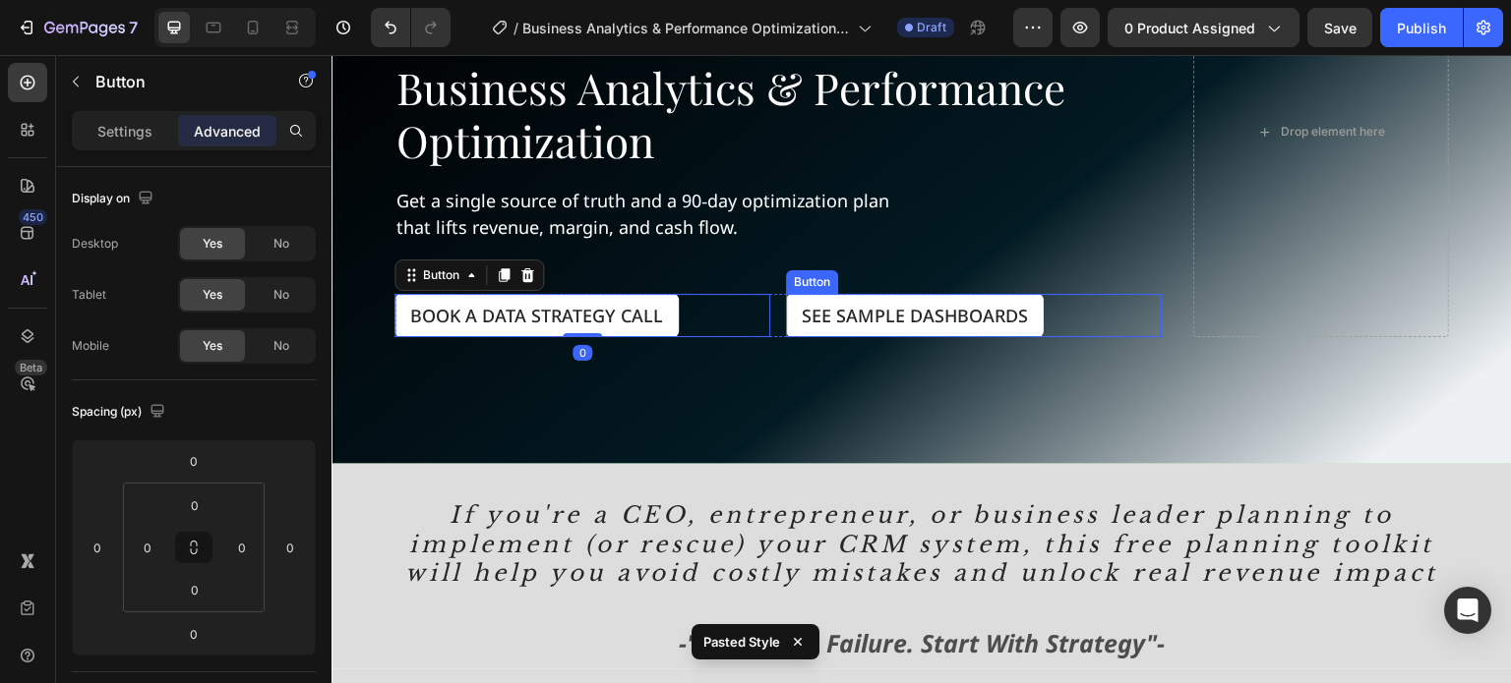
click at [1074, 310] on div "See Sample Dashboards Button" at bounding box center [974, 315] width 376 height 43
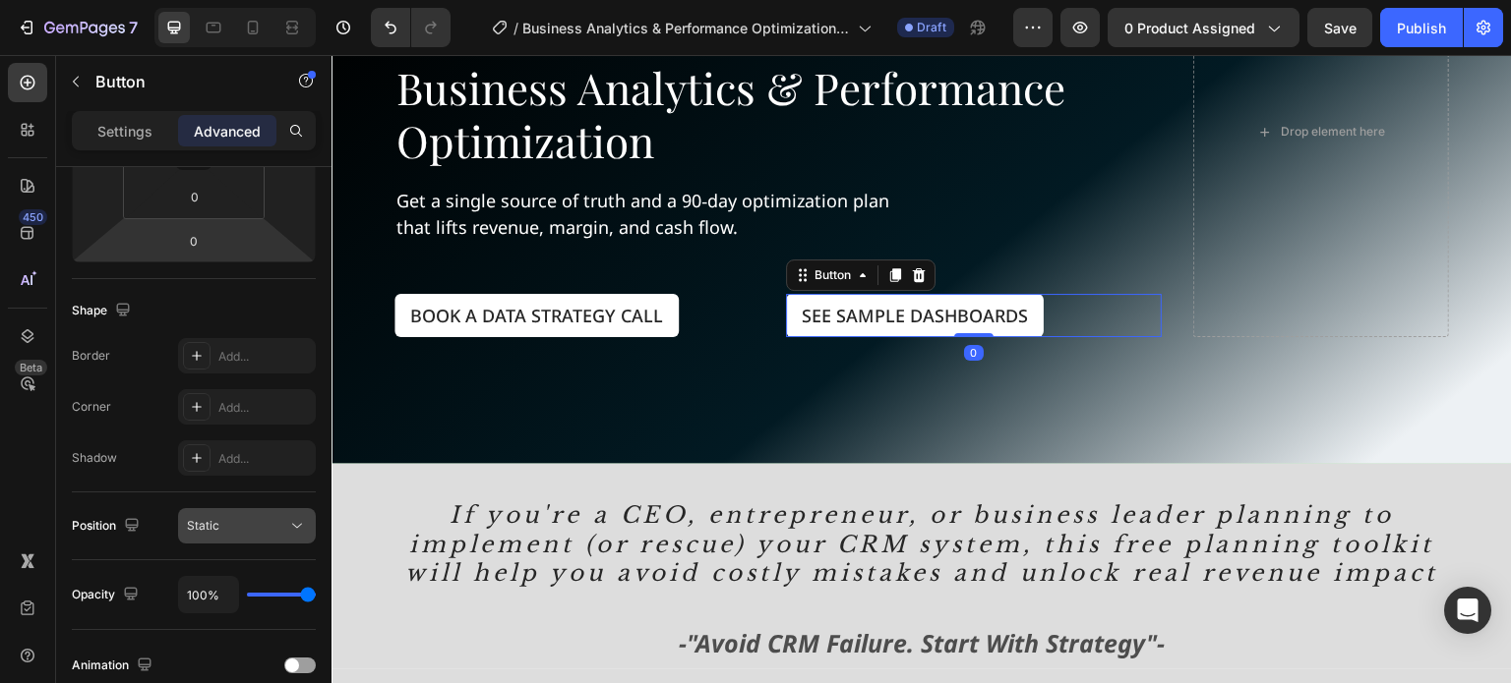
scroll to position [737, 0]
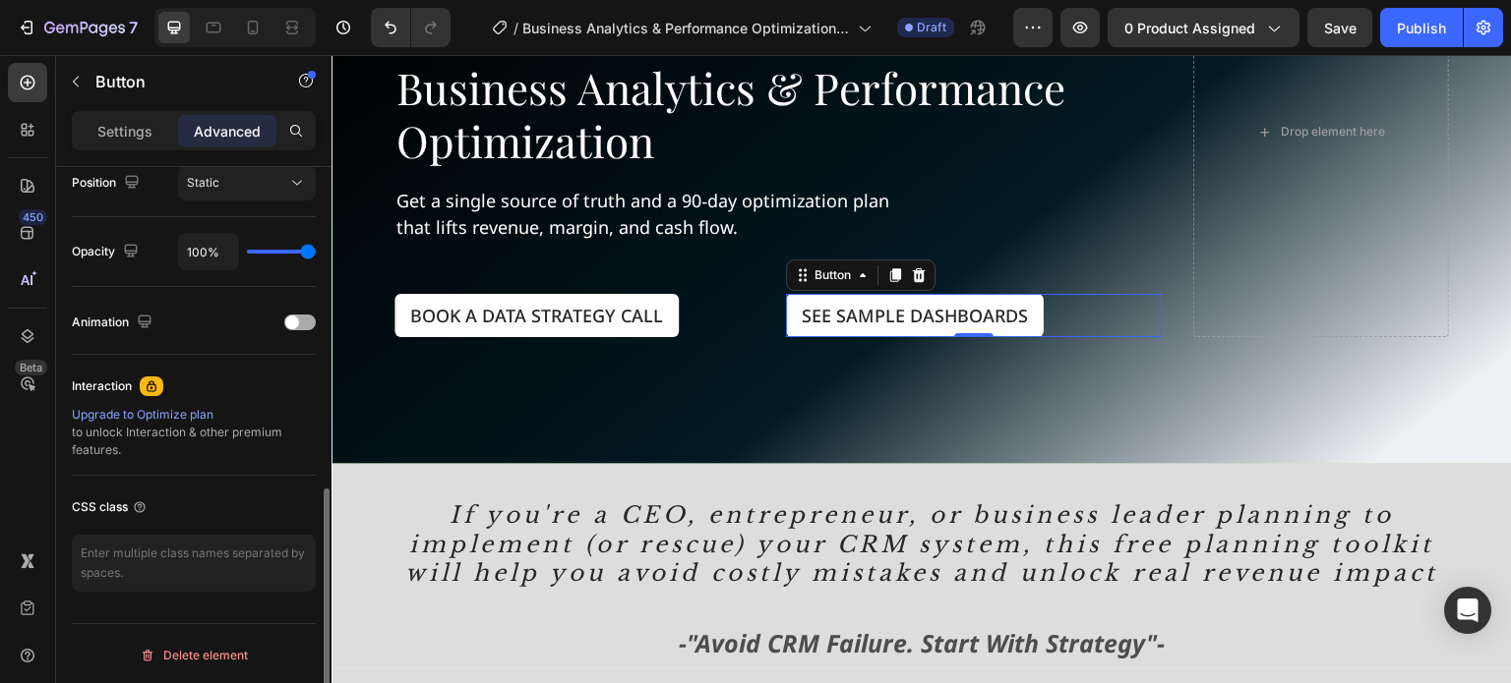
click at [298, 316] on span at bounding box center [292, 323] width 14 height 14
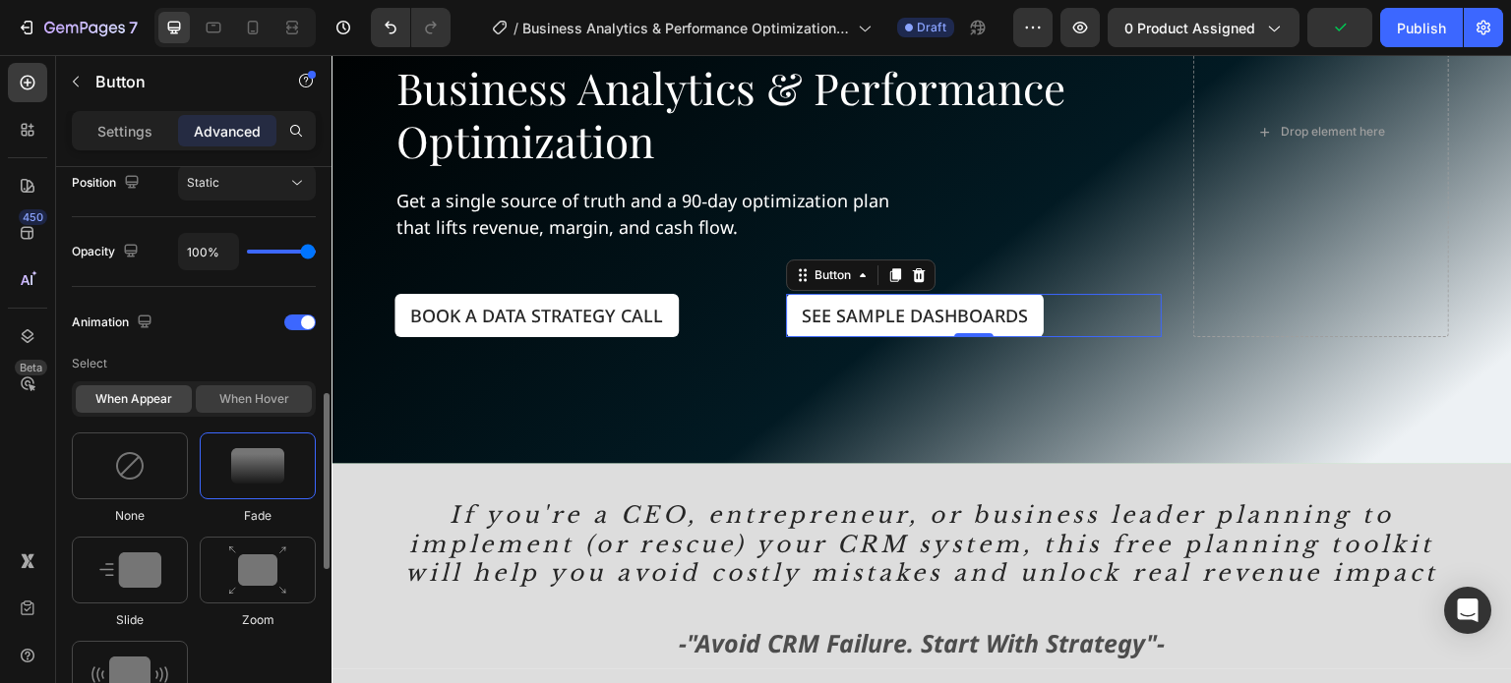
drag, startPoint x: 260, startPoint y: 393, endPoint x: 244, endPoint y: 399, distance: 16.8
click at [260, 393] on div "When hover" at bounding box center [254, 399] width 116 height 28
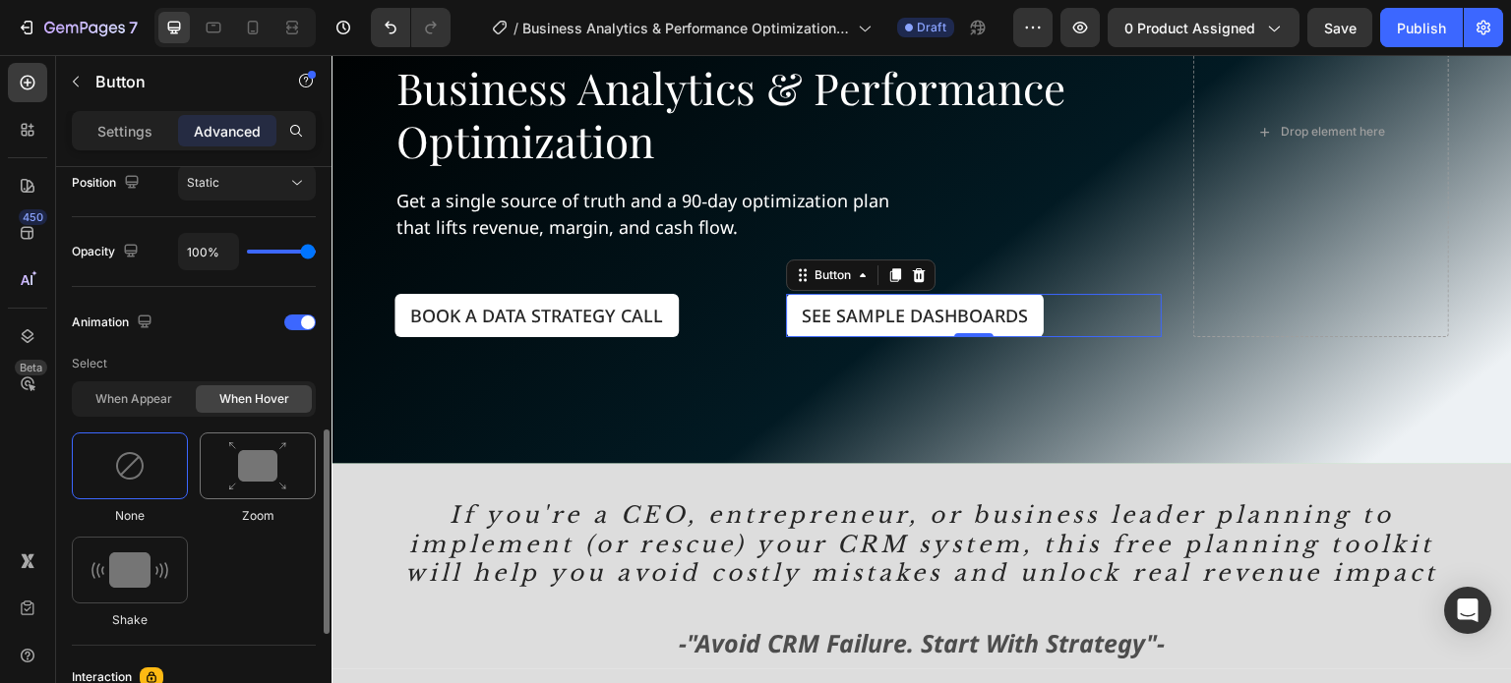
click at [252, 459] on img at bounding box center [257, 467] width 59 height 50
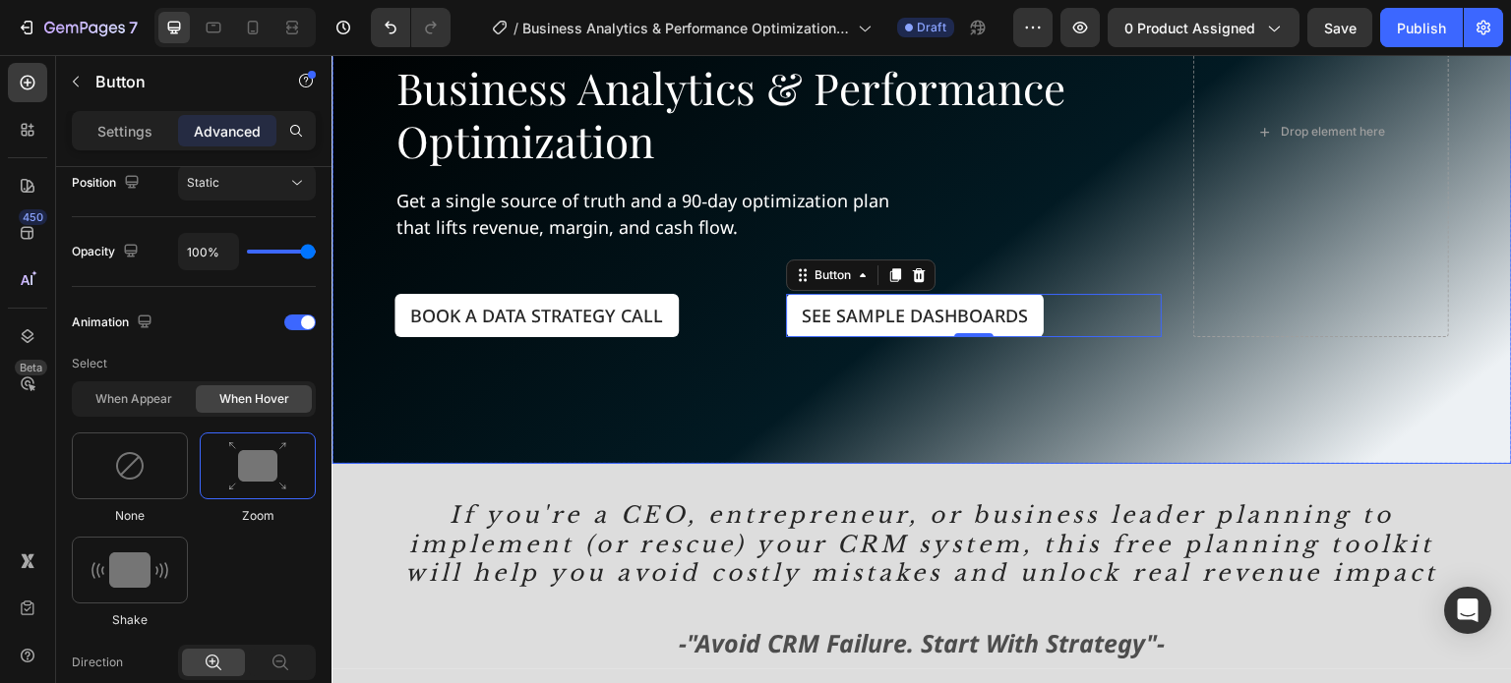
click at [379, 306] on div "Image Business Analytics & Performance Optimization Heading Get a single source…" at bounding box center [921, 132] width 1180 height 536
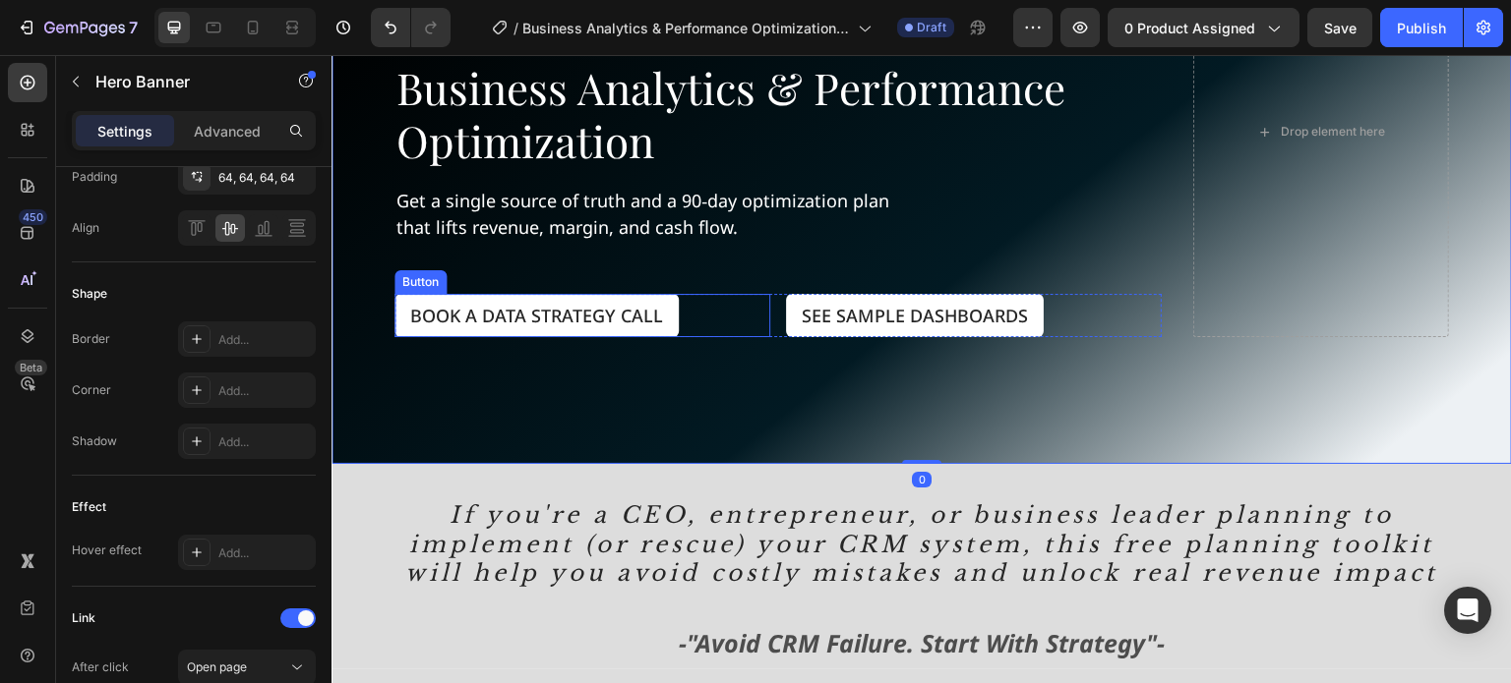
scroll to position [0, 0]
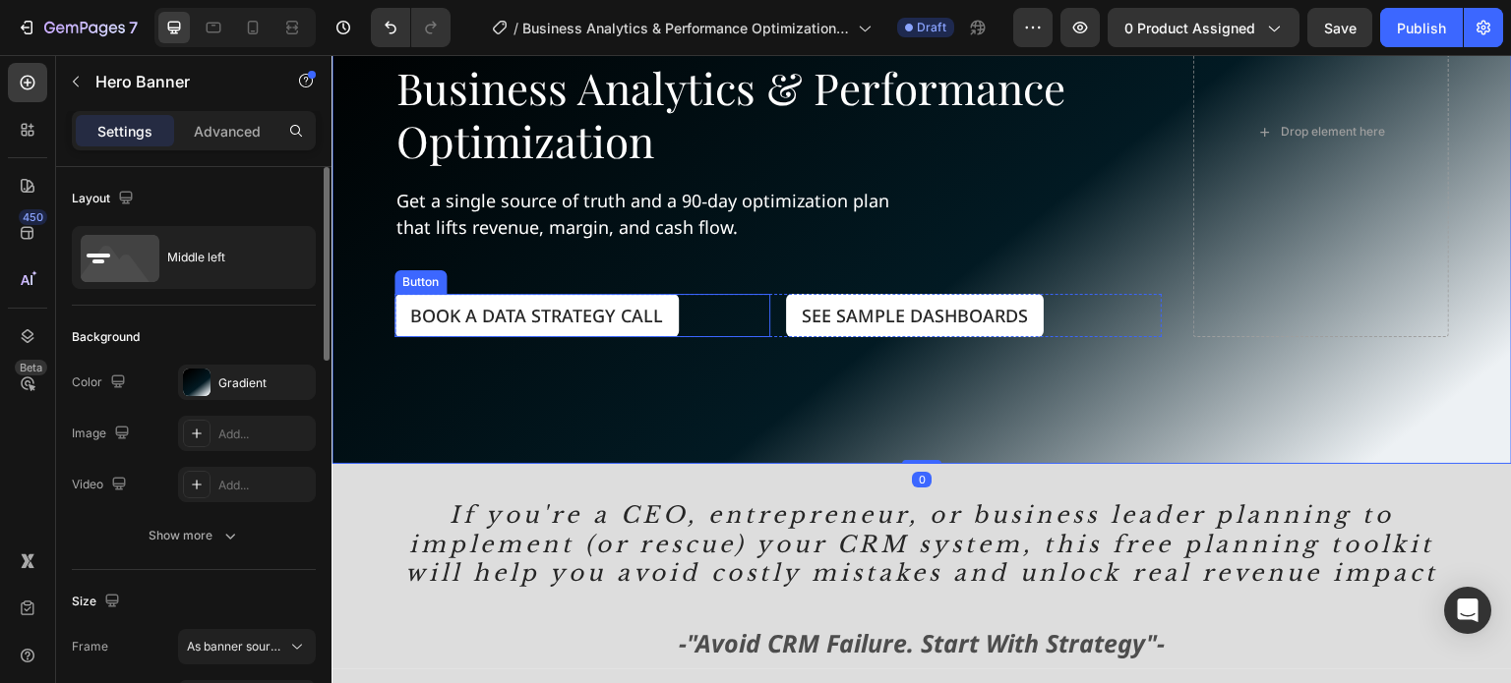
click at [741, 314] on div "Book a Data Strategy Call Button" at bounding box center [582, 315] width 376 height 43
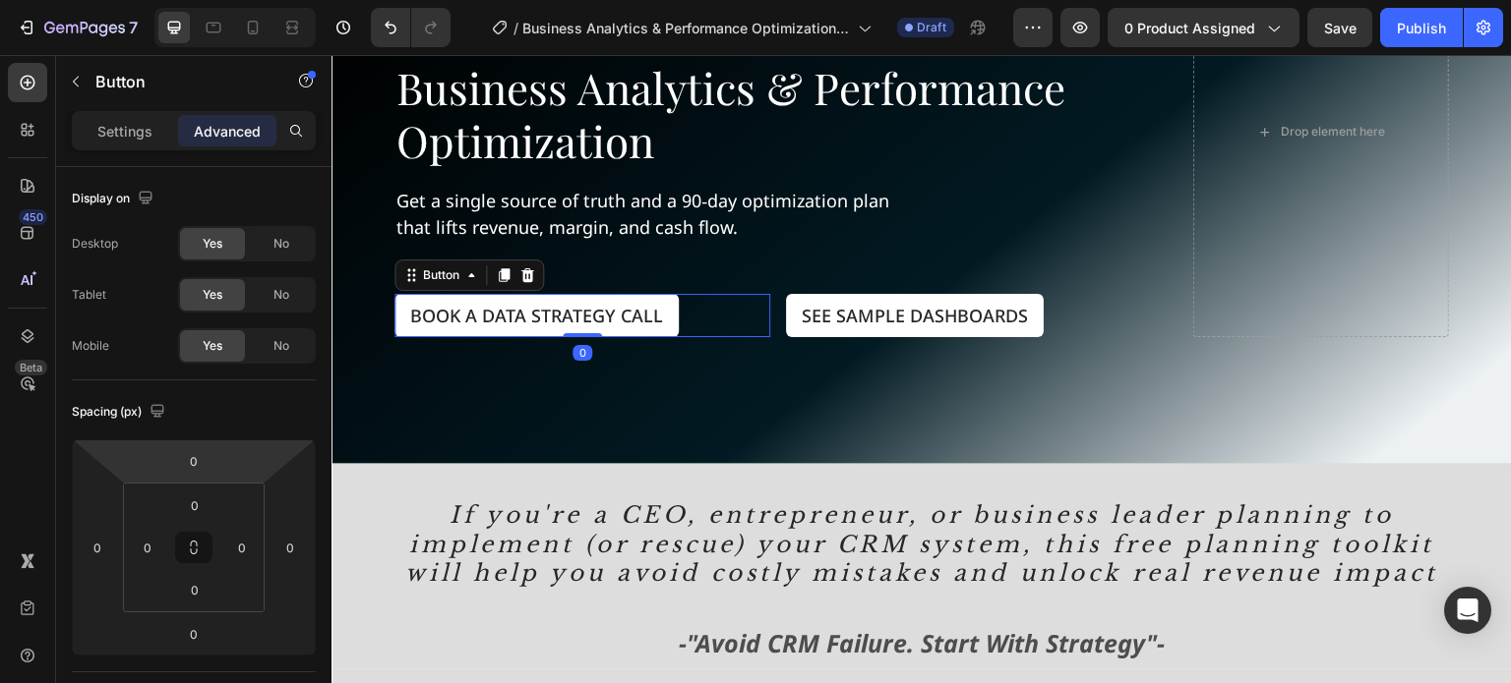
scroll to position [492, 0]
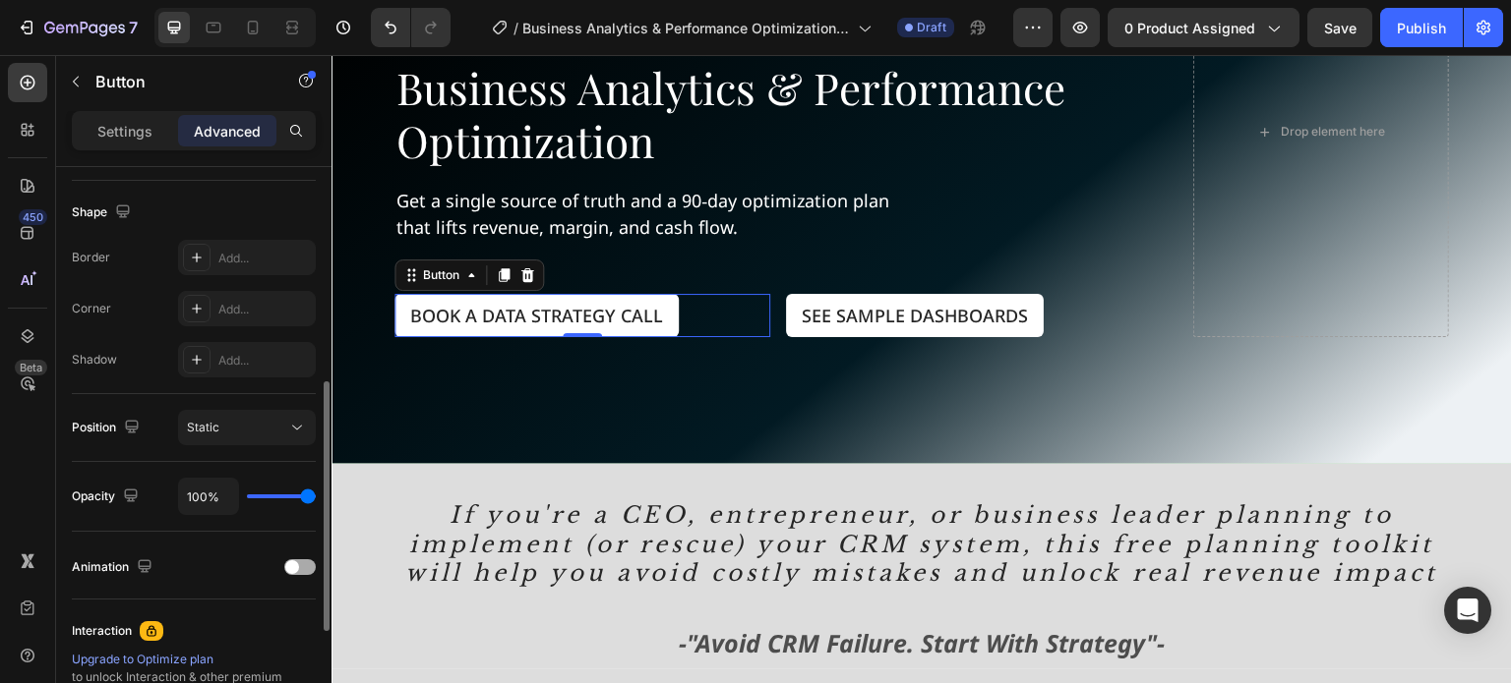
click at [292, 564] on span at bounding box center [292, 568] width 14 height 14
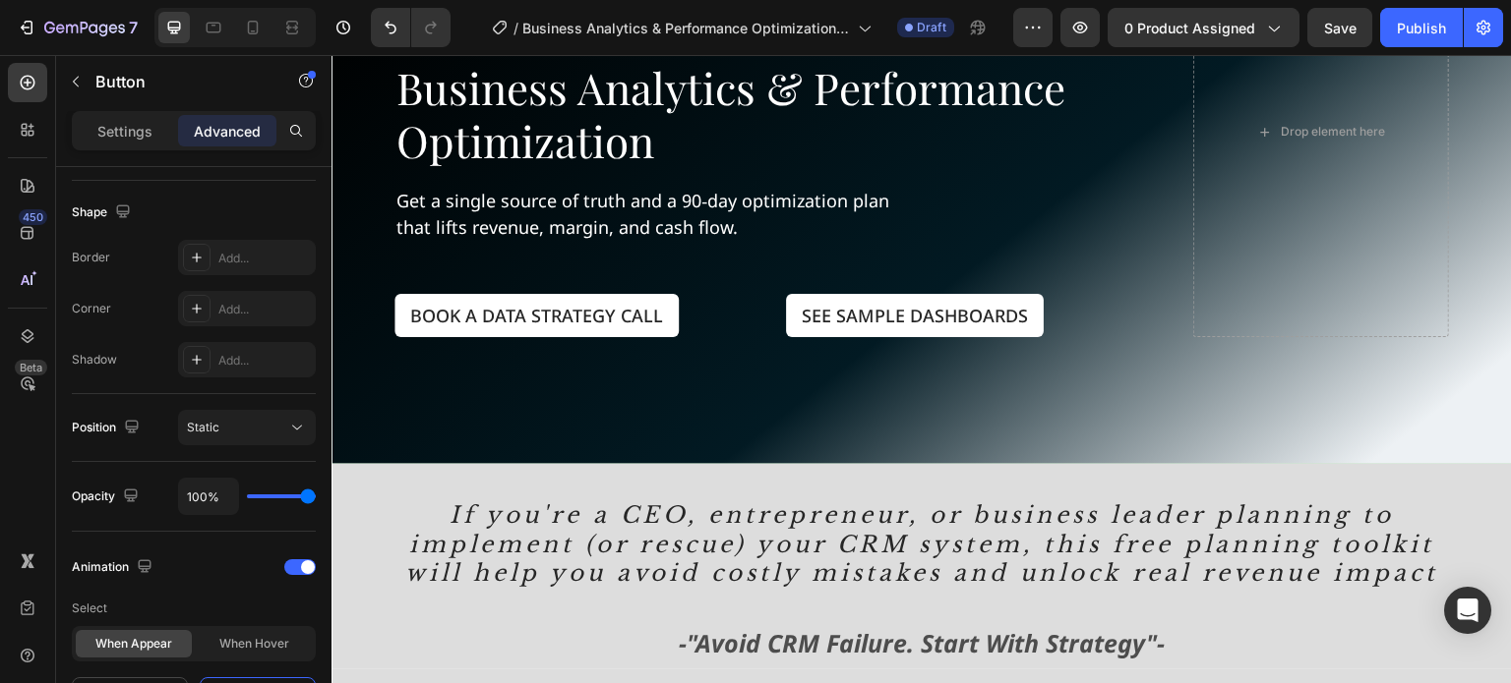
scroll to position [787, 0]
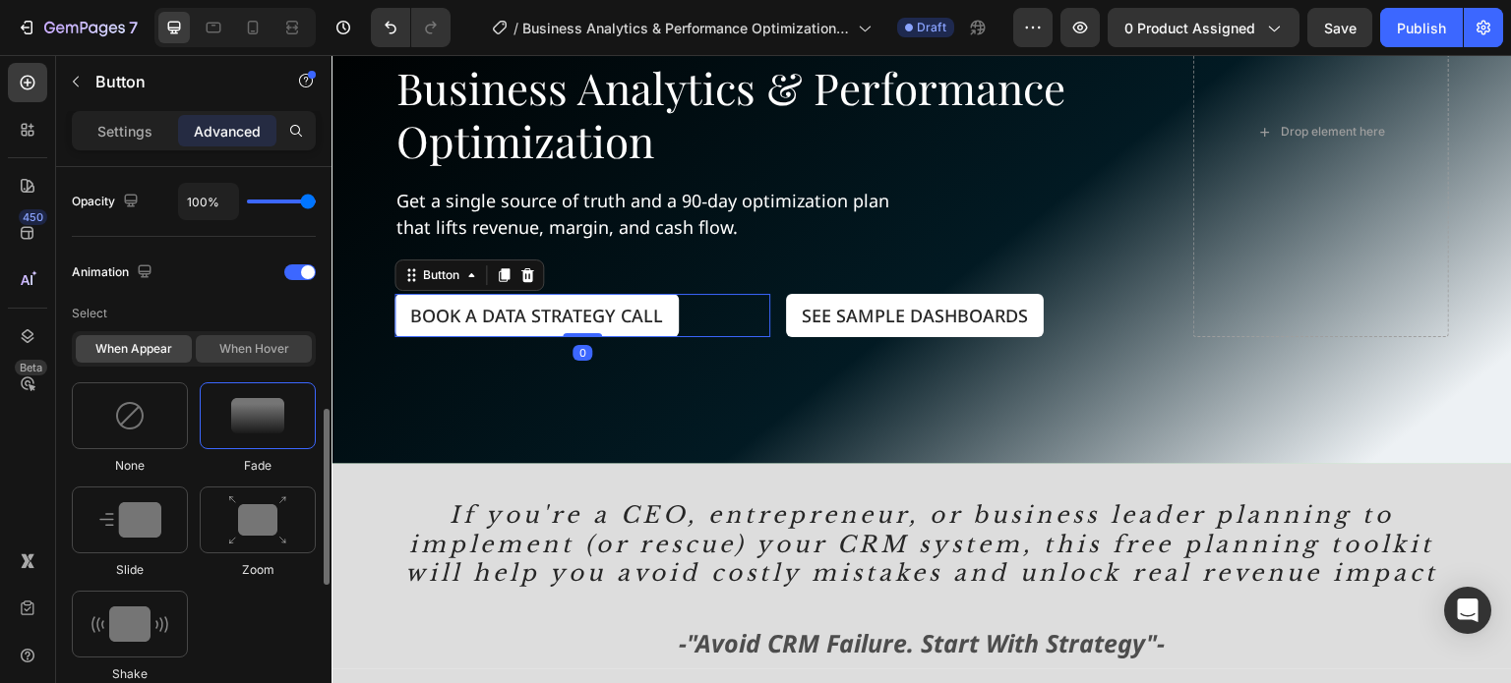
click at [269, 339] on div "When hover" at bounding box center [254, 349] width 116 height 28
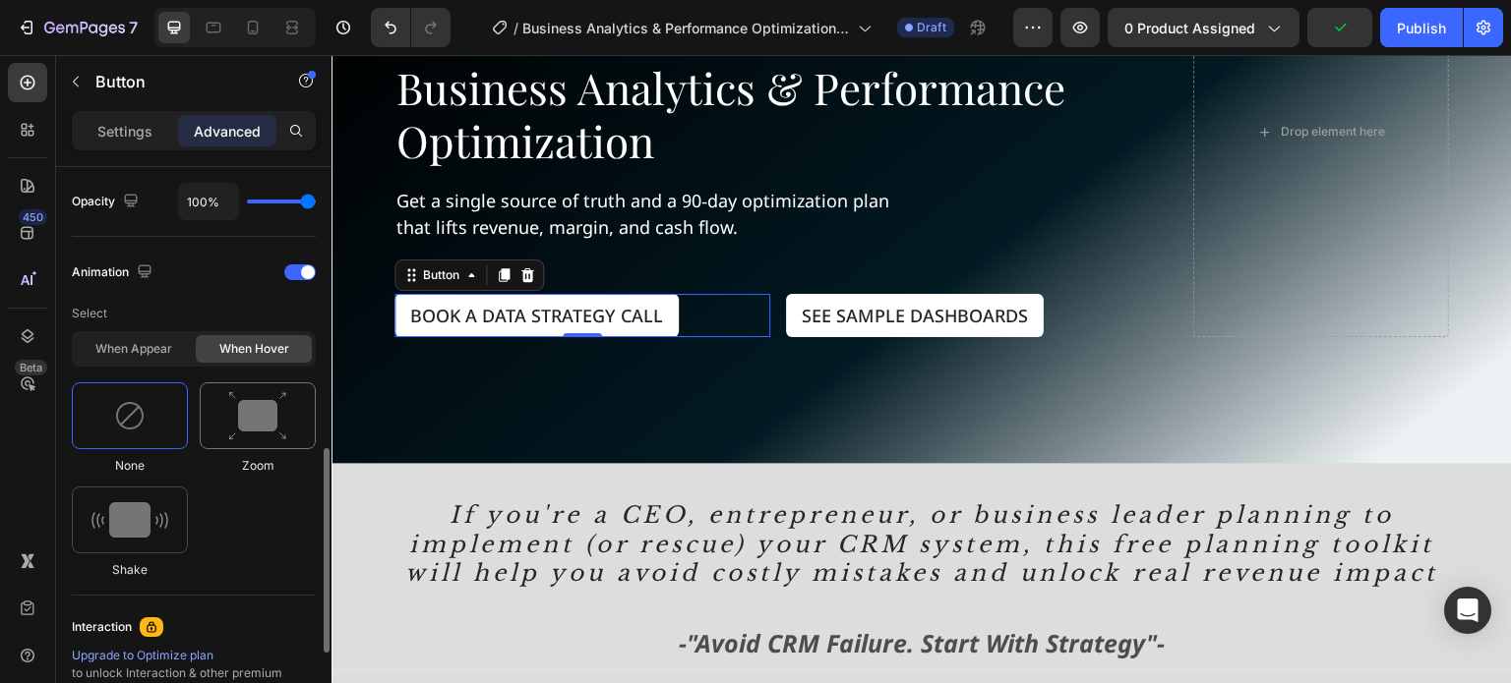
click at [245, 428] on img at bounding box center [257, 416] width 59 height 50
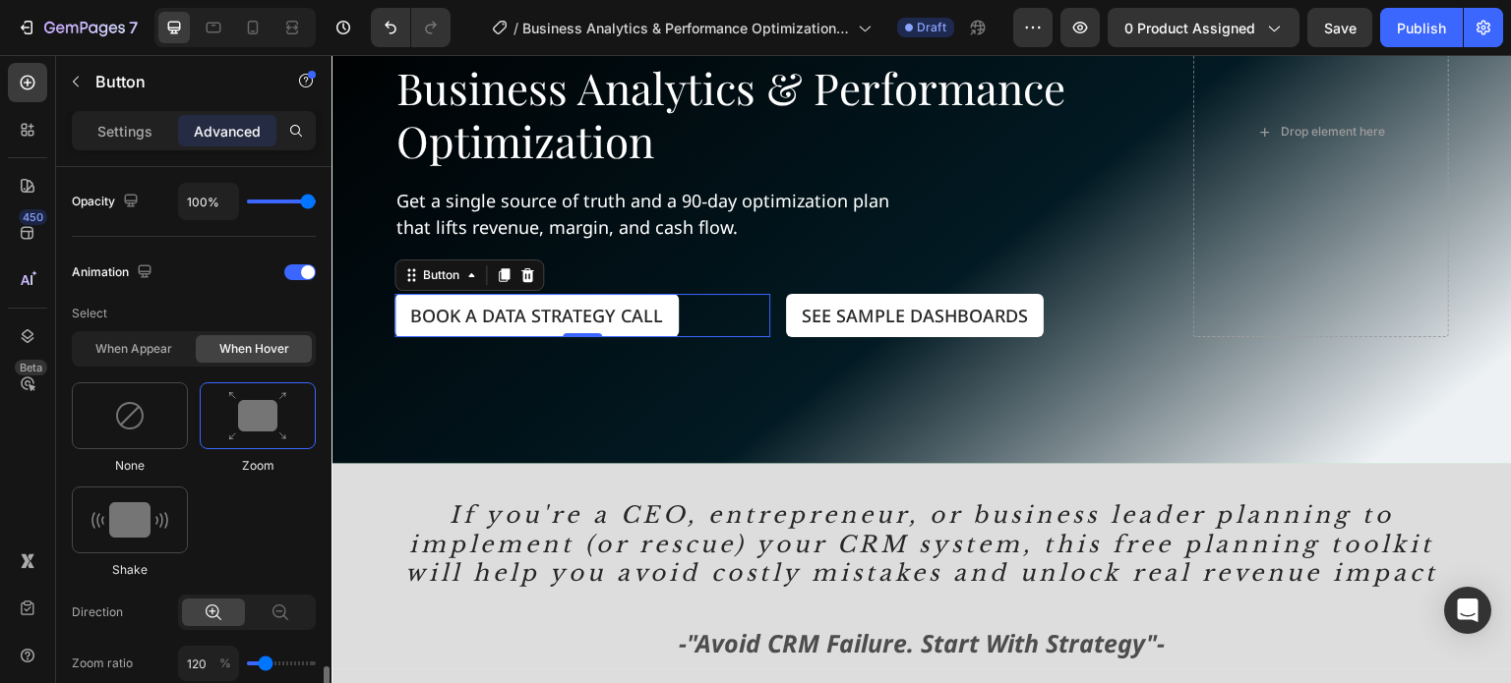
scroll to position [983, 0]
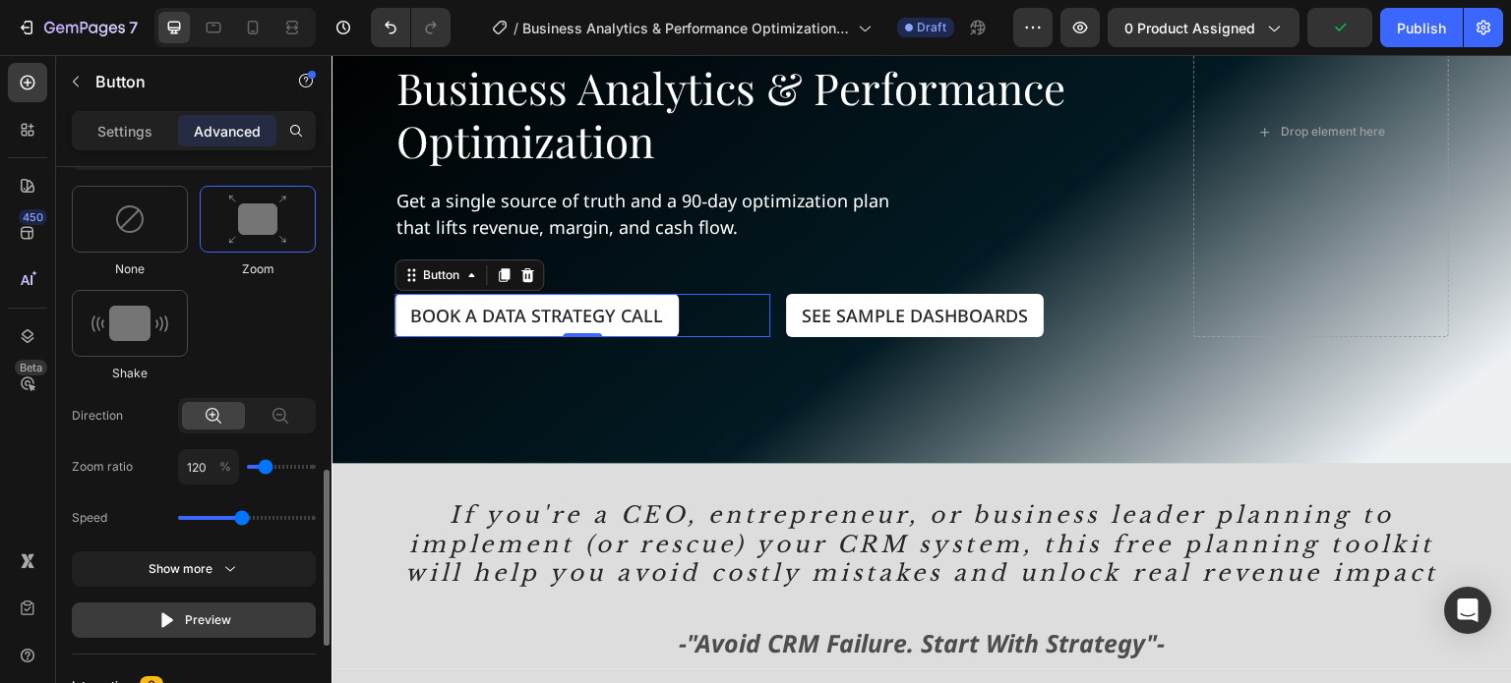
click at [167, 617] on icon "button" at bounding box center [167, 620] width 12 height 15
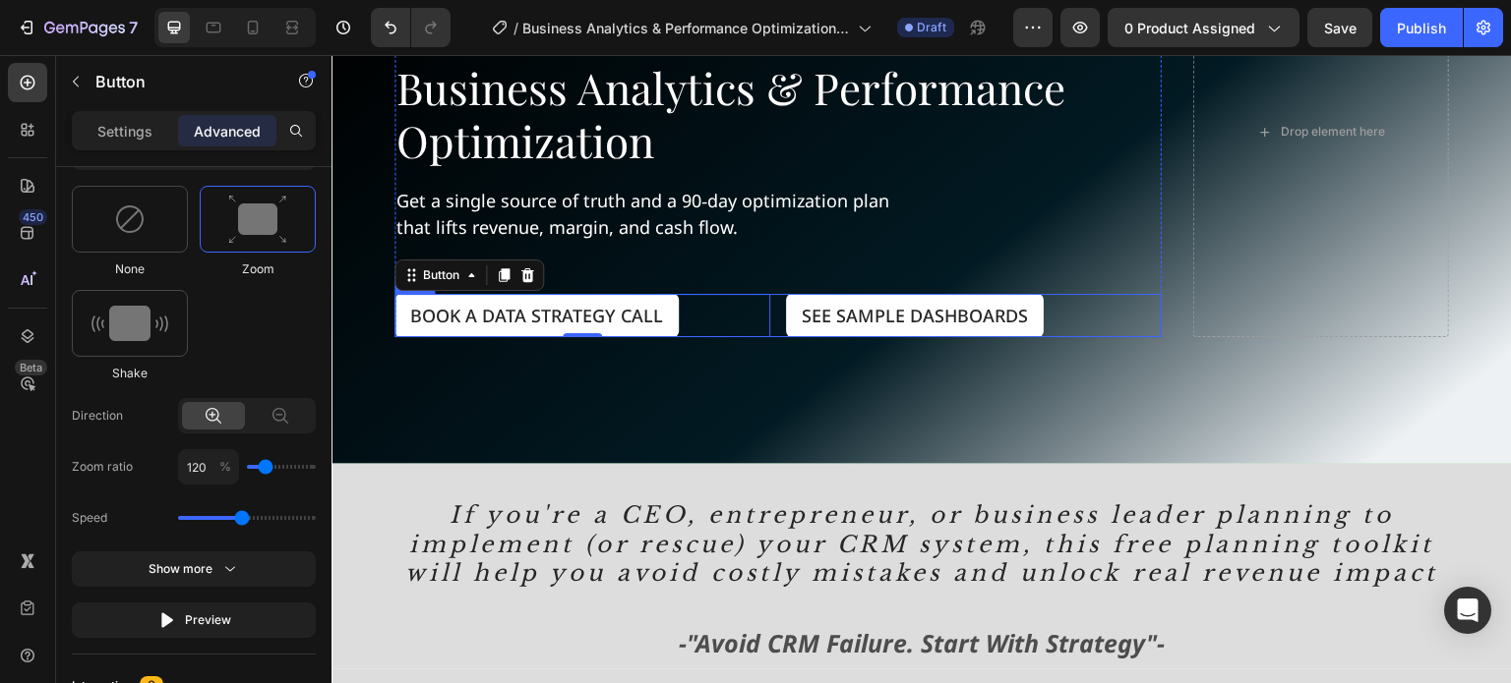
click at [775, 324] on div "Book a Data Strategy Call Button 0 See Sample Dashboards Button Row" at bounding box center [777, 315] width 767 height 43
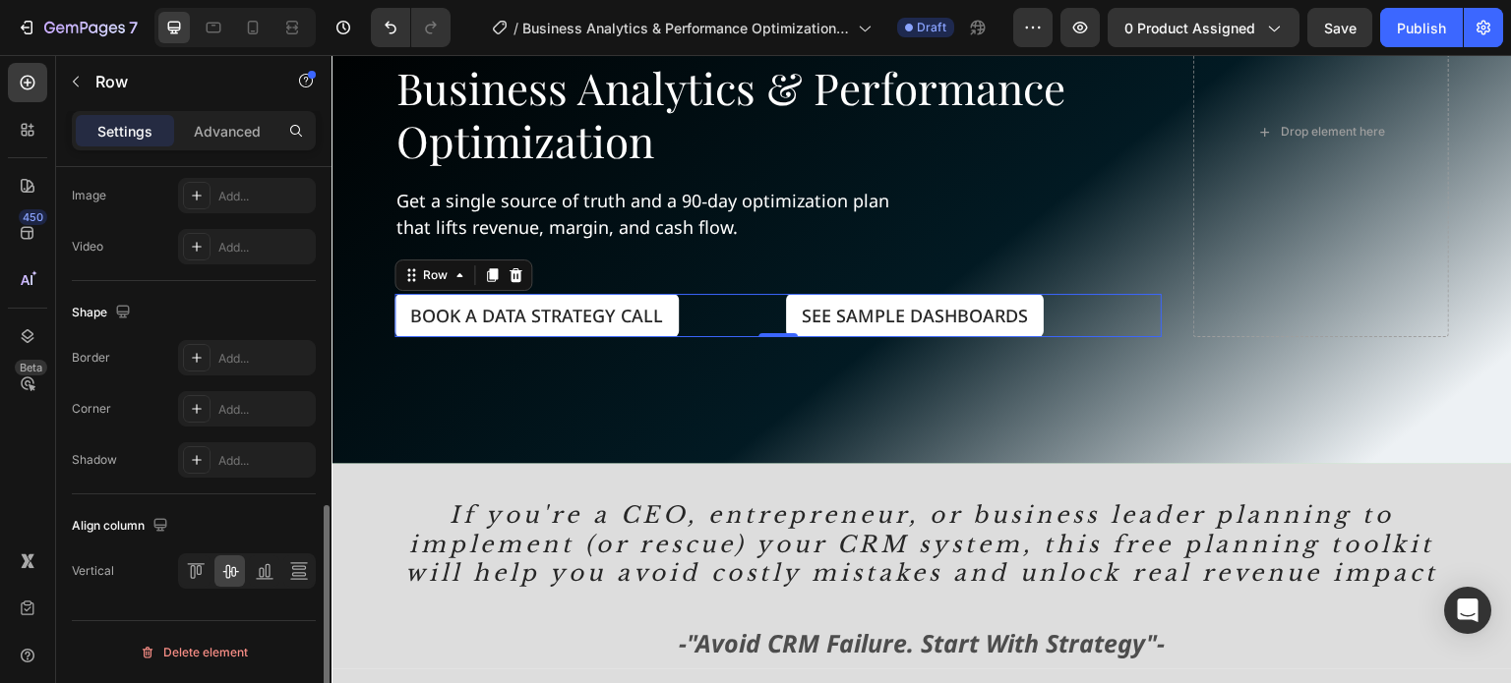
scroll to position [0, 0]
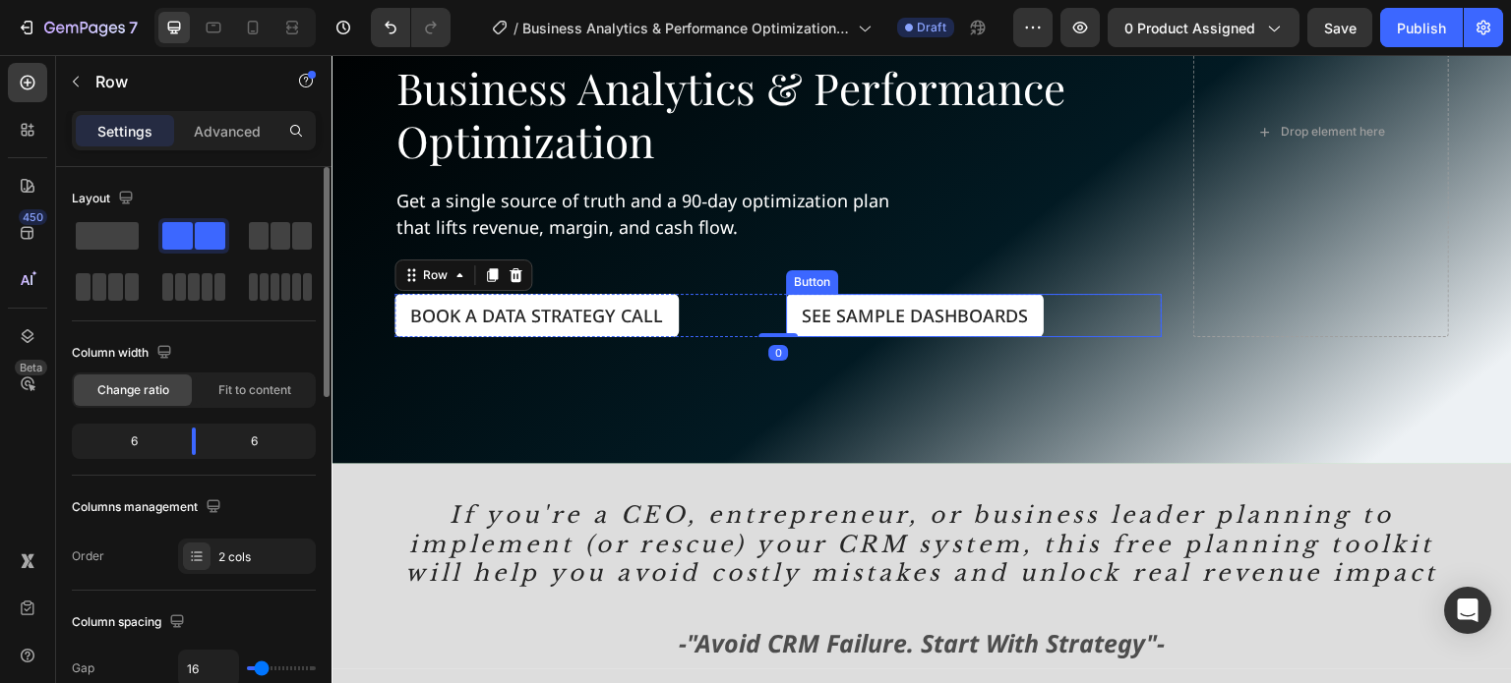
click at [1093, 319] on div "See Sample Dashboards Button" at bounding box center [974, 315] width 376 height 43
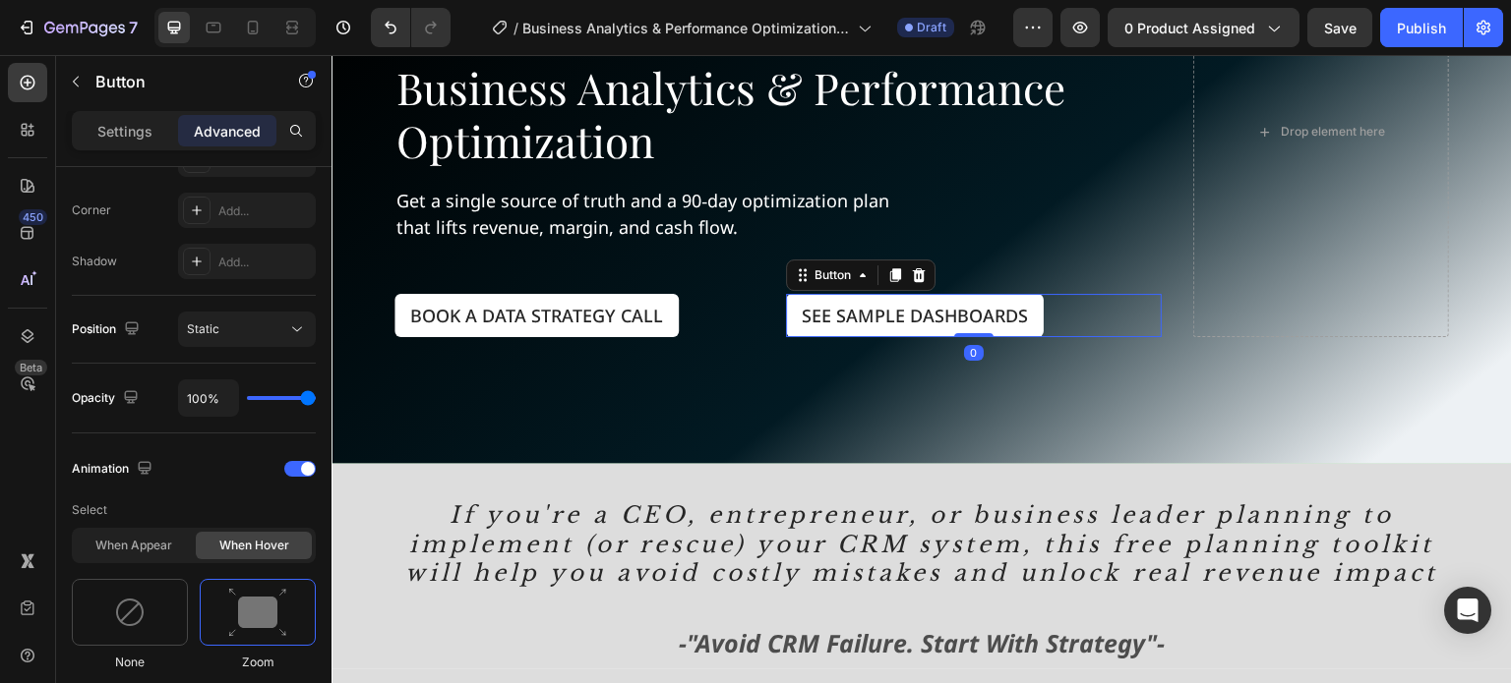
scroll to position [1180, 0]
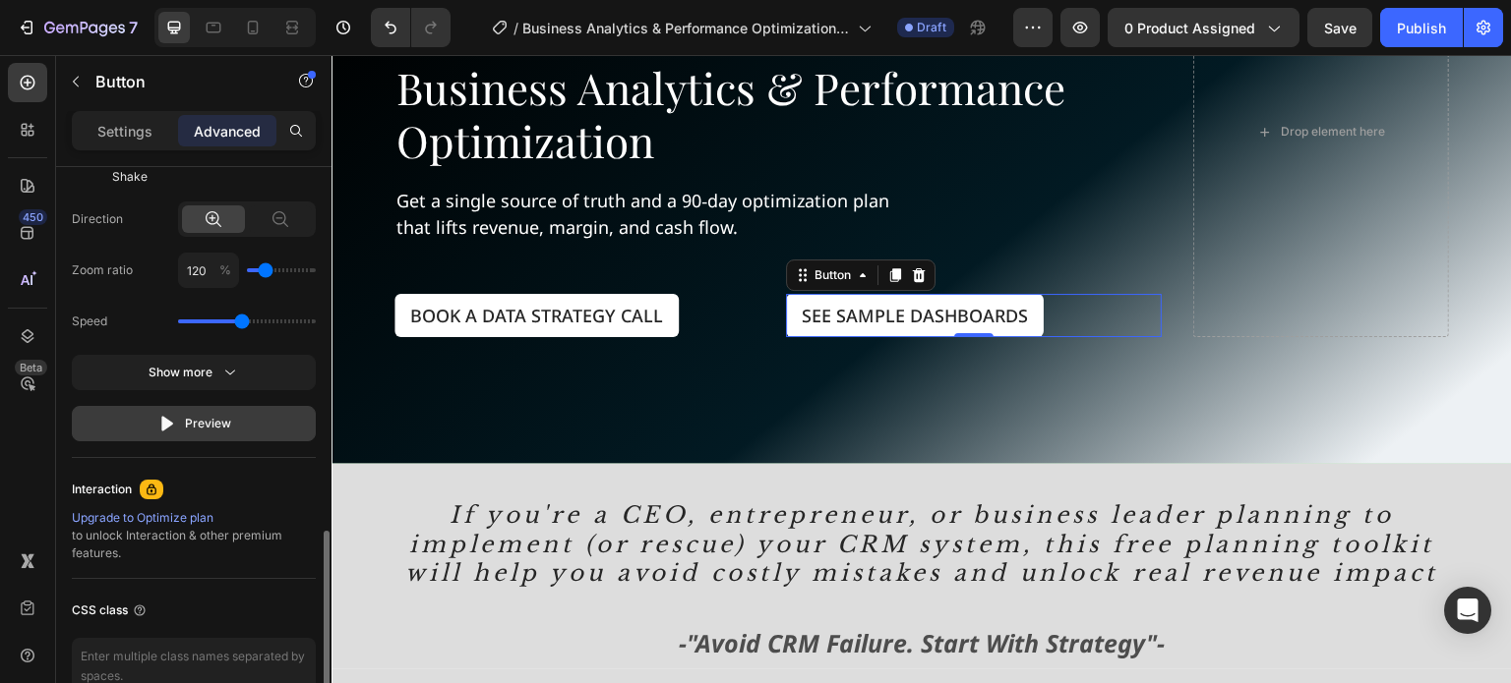
click at [158, 426] on icon "button" at bounding box center [167, 424] width 20 height 20
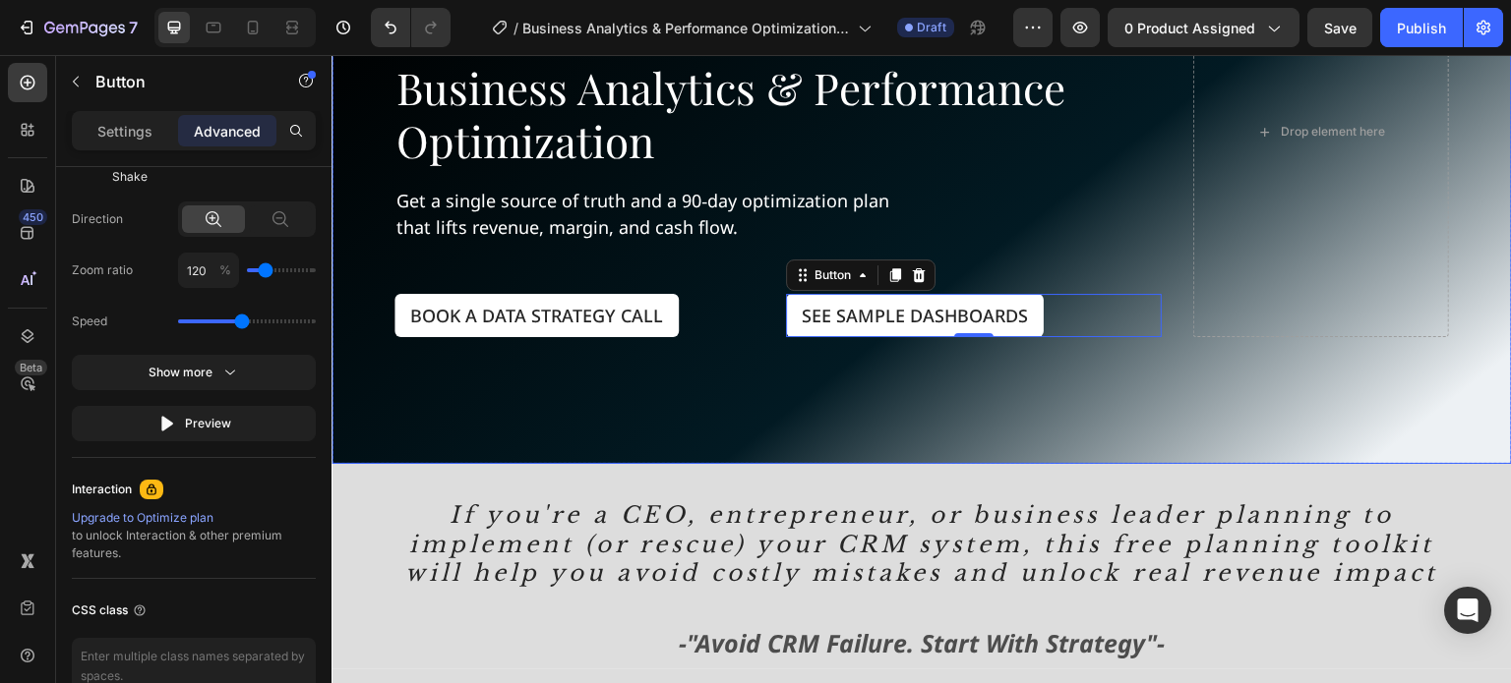
click at [735, 419] on div "Background Image" at bounding box center [921, 132] width 1180 height 664
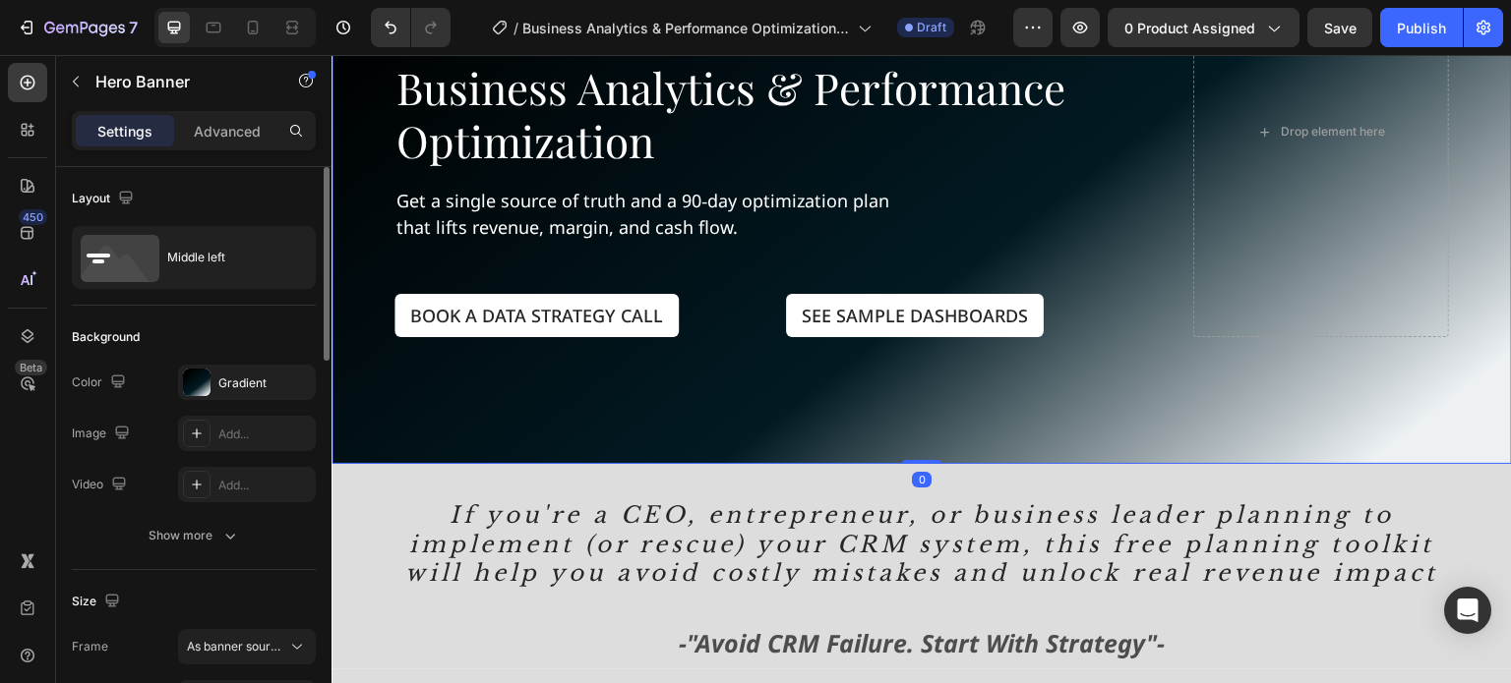
scroll to position [98, 0]
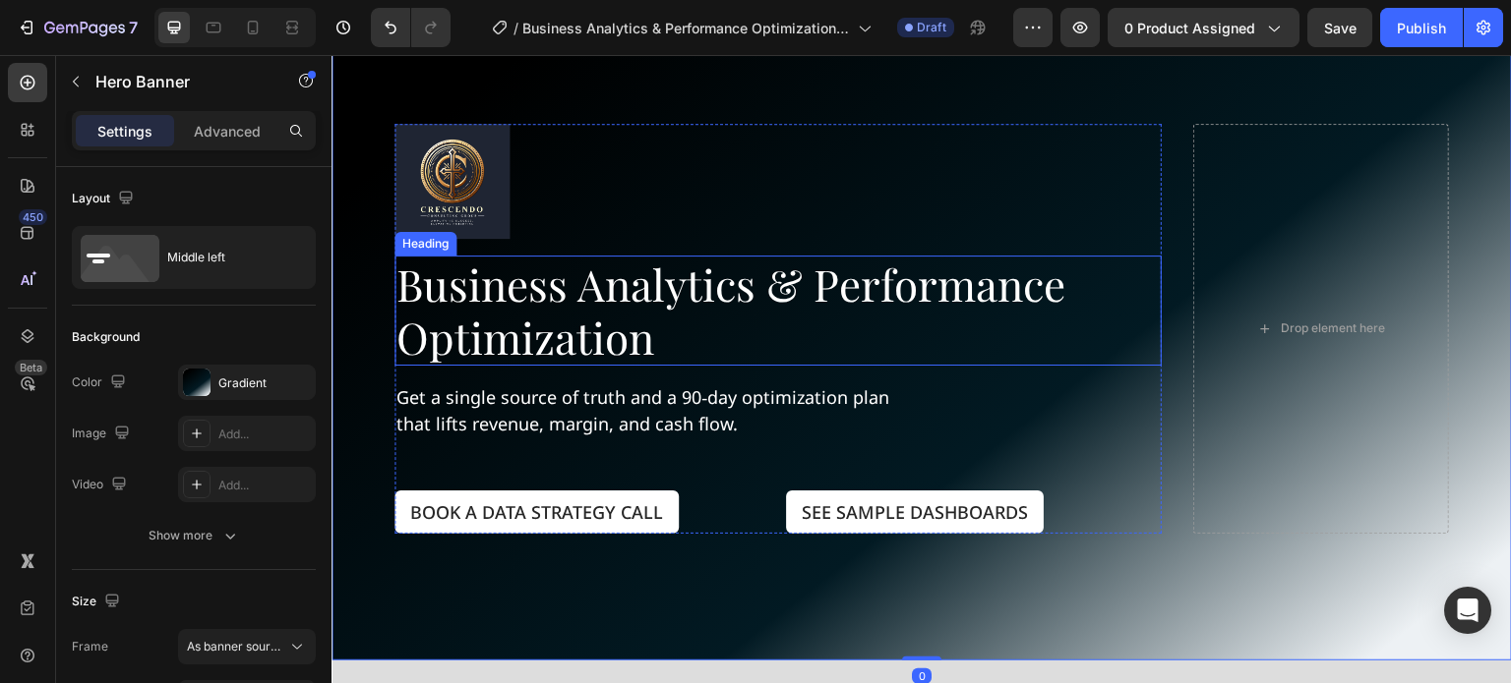
click at [643, 288] on p "Business Analytics & Performance Optimization" at bounding box center [777, 311] width 763 height 106
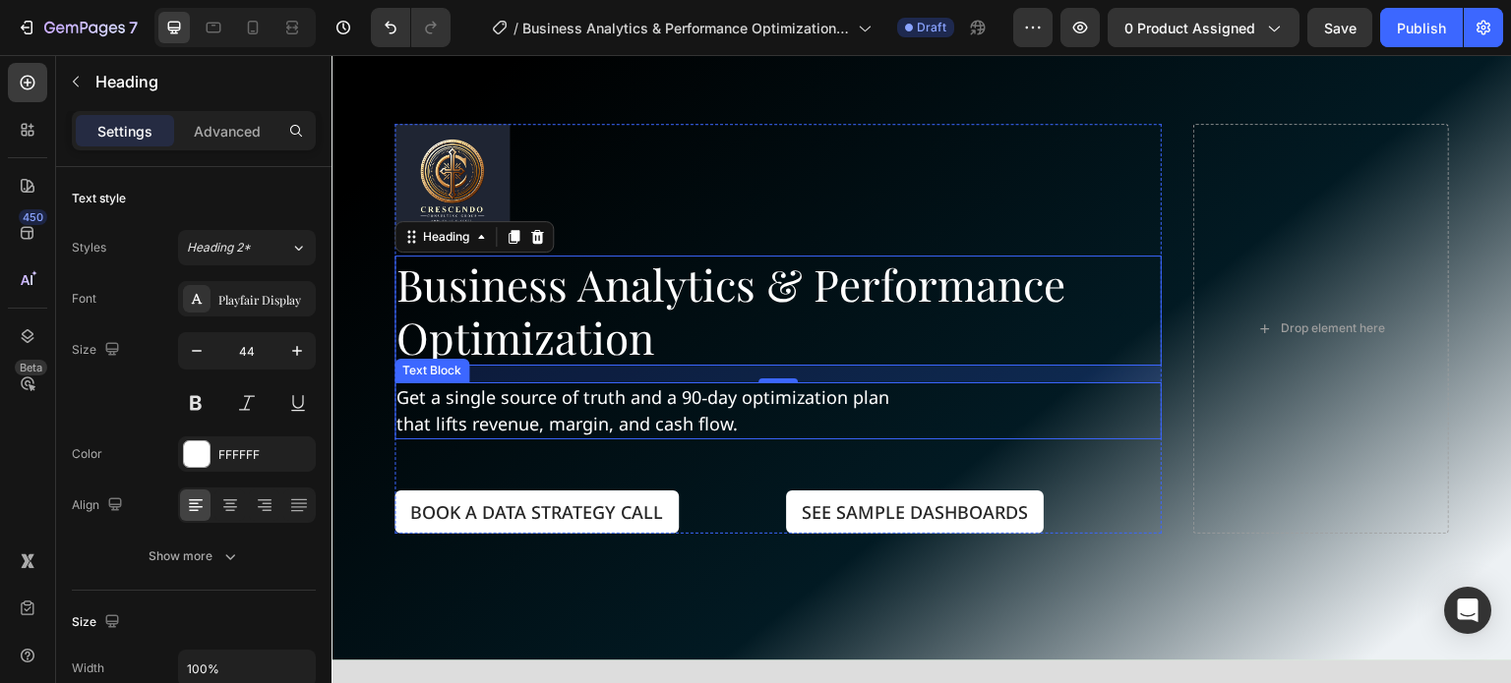
click at [560, 396] on p "Get a single source of truth and a 90‑day optimization plan that lifts revenue,…" at bounding box center [644, 411] width 496 height 53
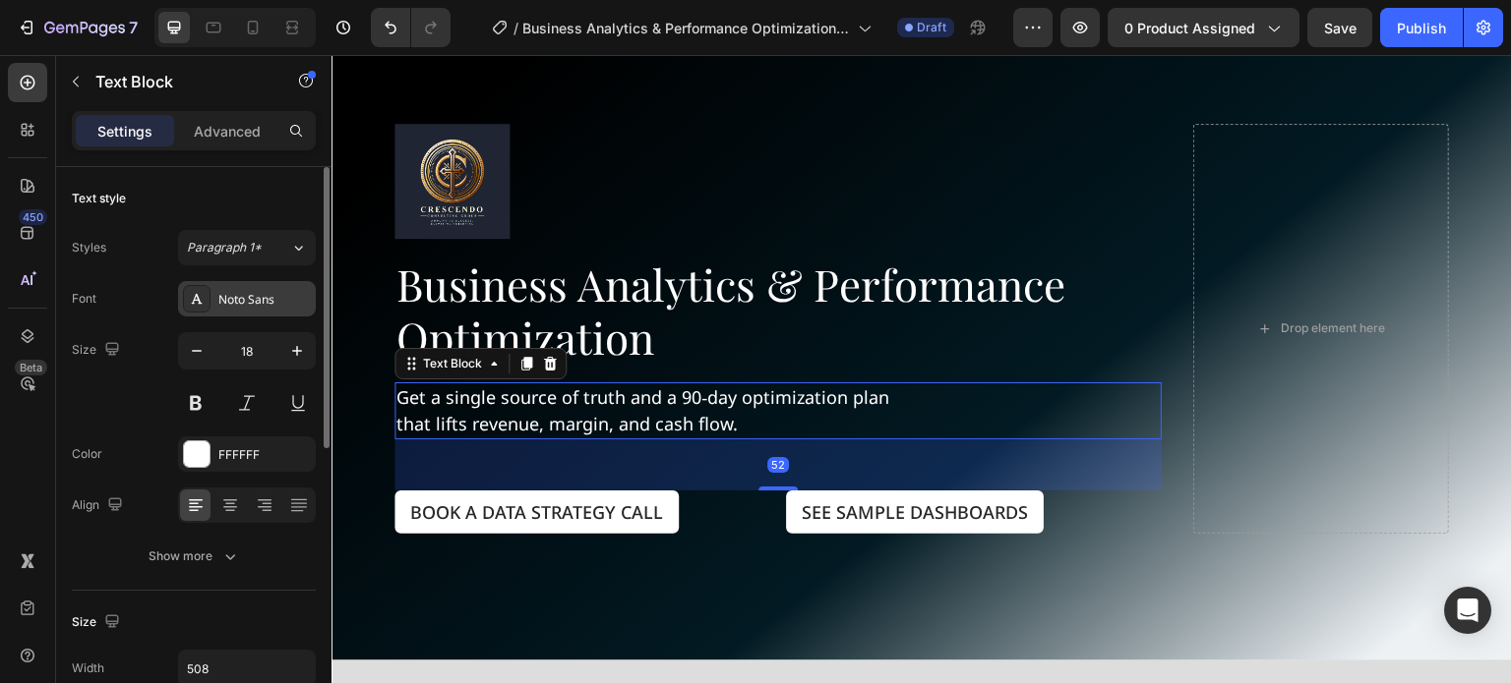
click at [257, 306] on div "Noto Sans" at bounding box center [264, 300] width 92 height 18
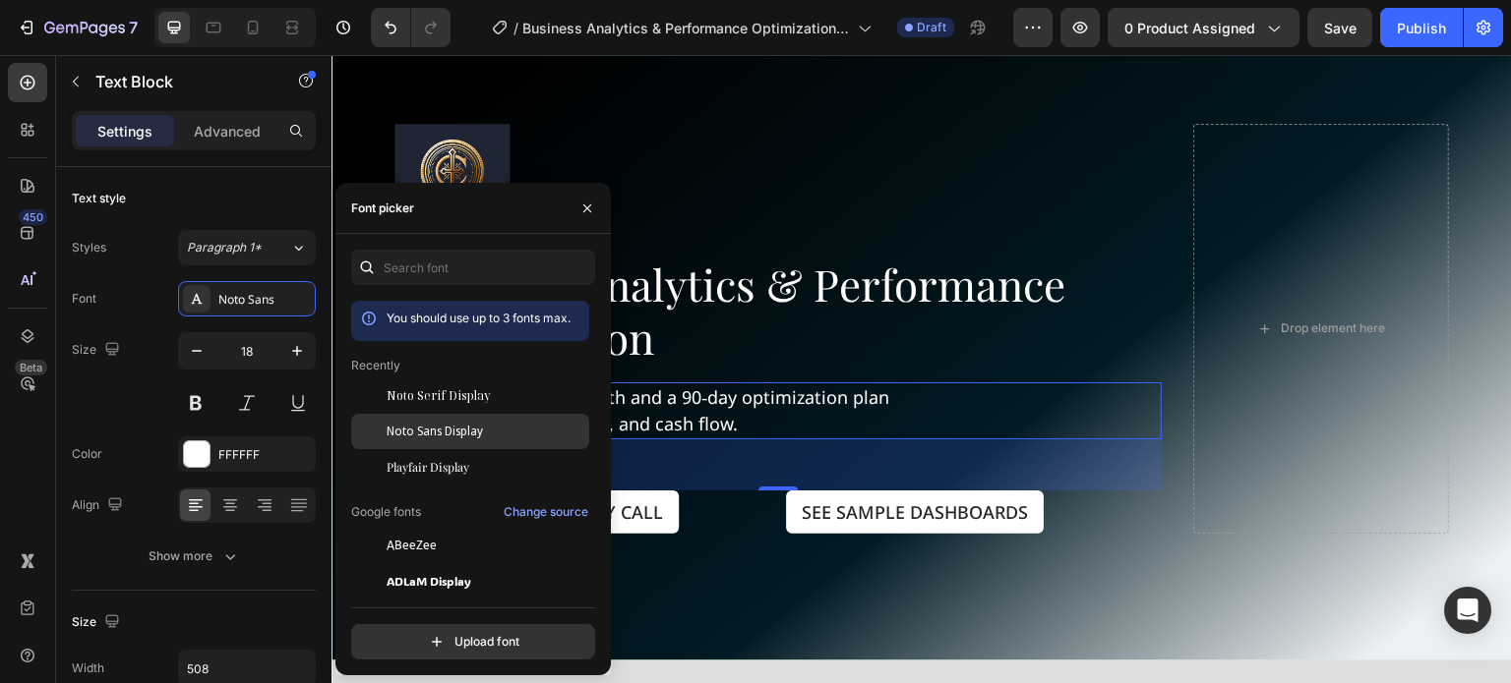
click at [437, 429] on span "Noto Sans Display" at bounding box center [434, 432] width 96 height 18
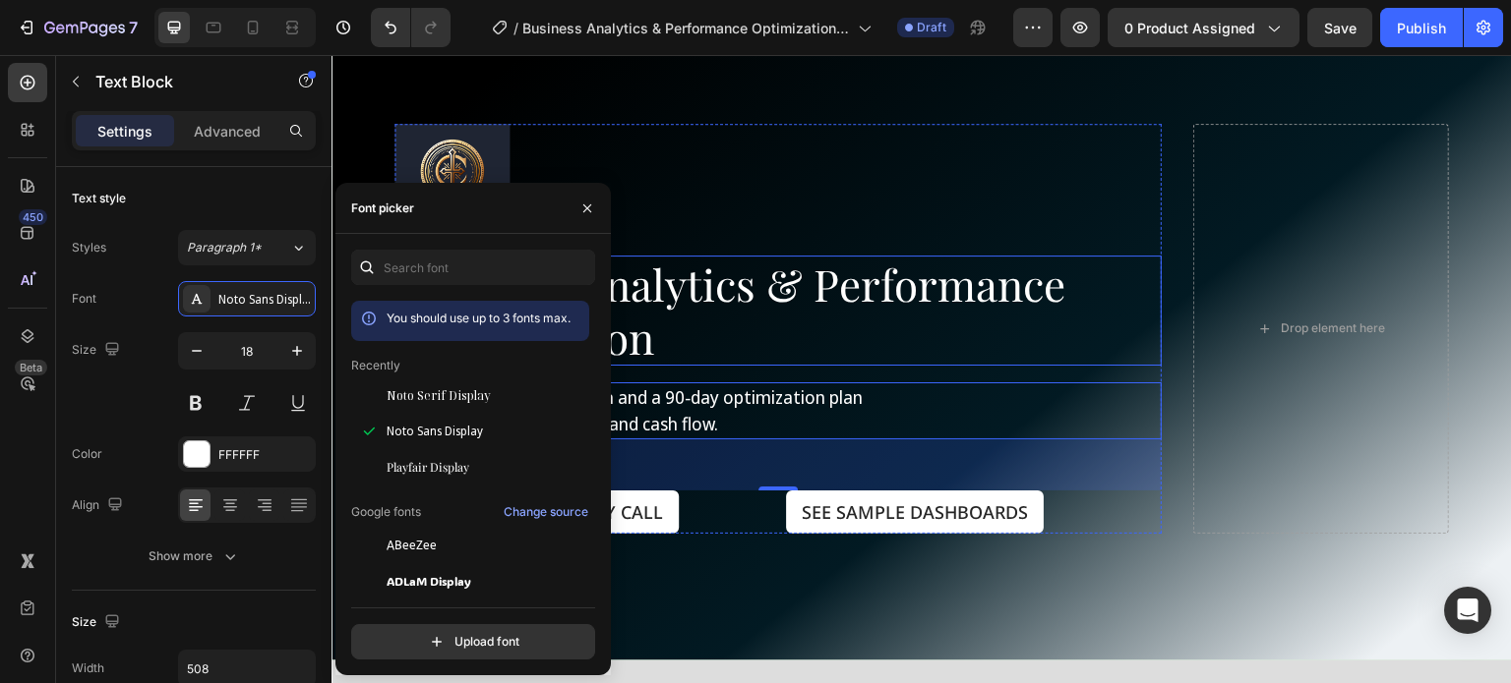
click at [721, 350] on p "Business Analytics & Performance Optimization" at bounding box center [777, 311] width 763 height 106
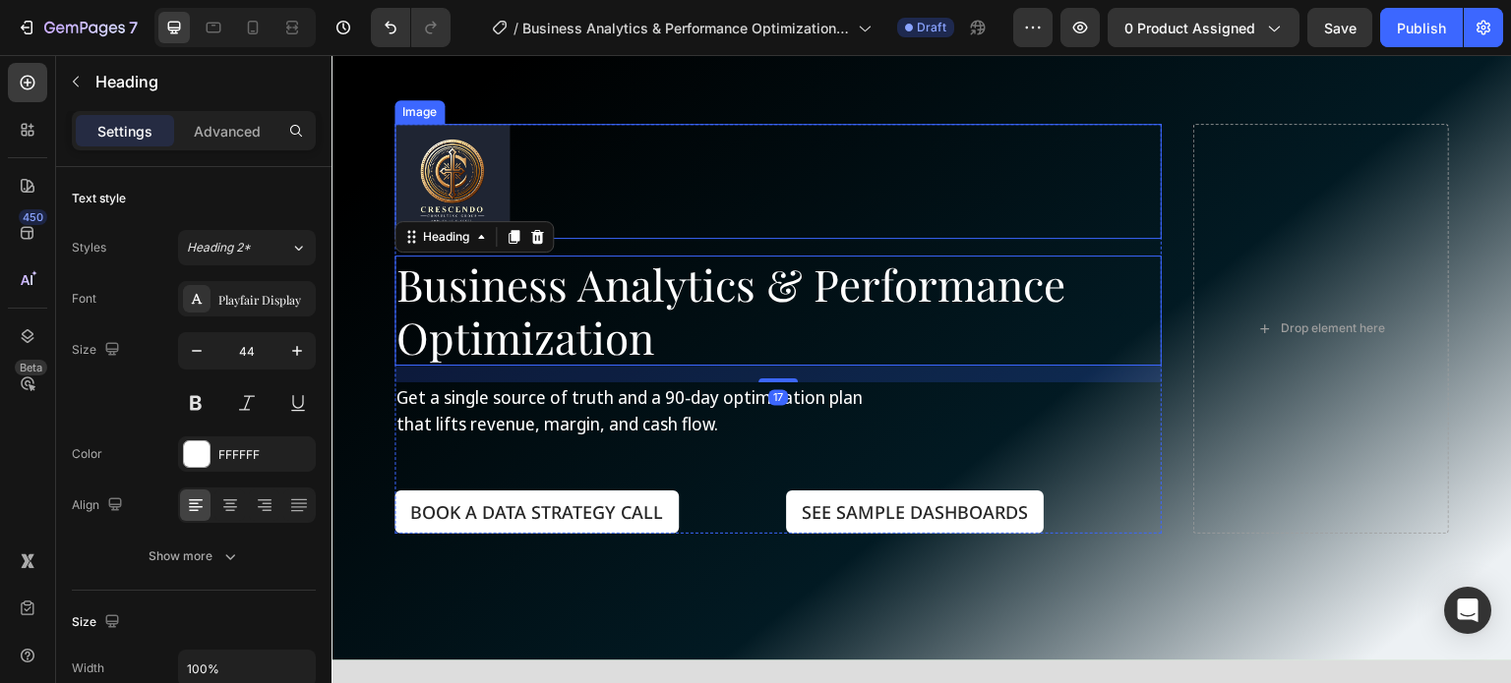
click at [476, 161] on img at bounding box center [451, 181] width 115 height 115
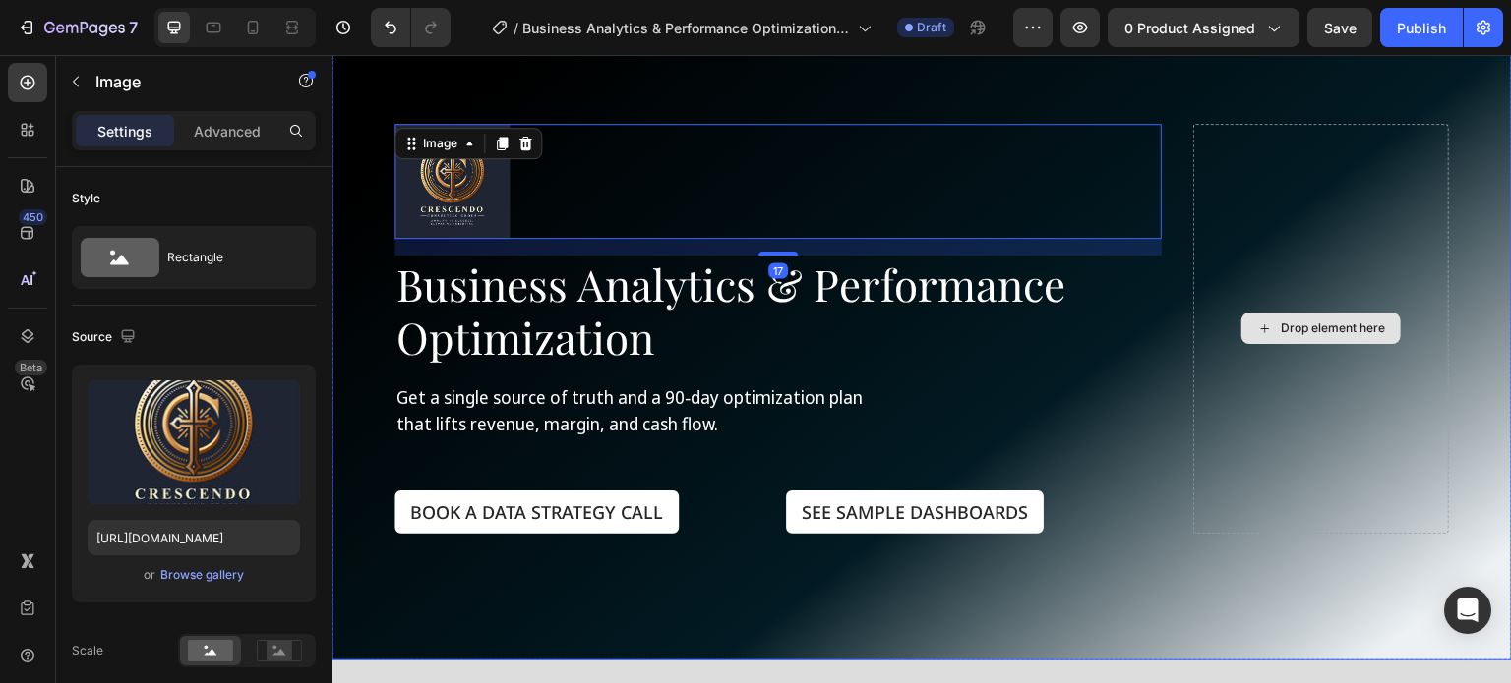
click at [1215, 251] on div "Drop element here" at bounding box center [1321, 329] width 256 height 410
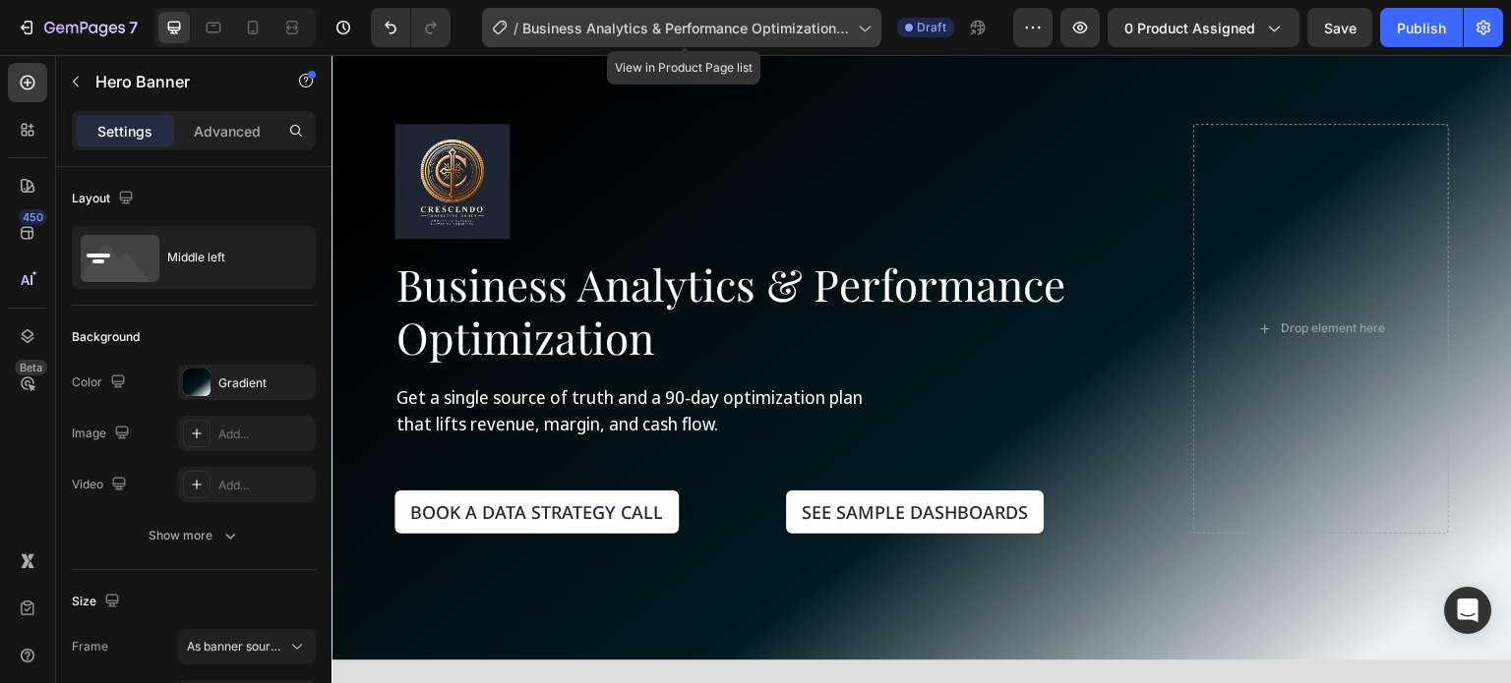
click at [867, 30] on icon at bounding box center [864, 28] width 20 height 20
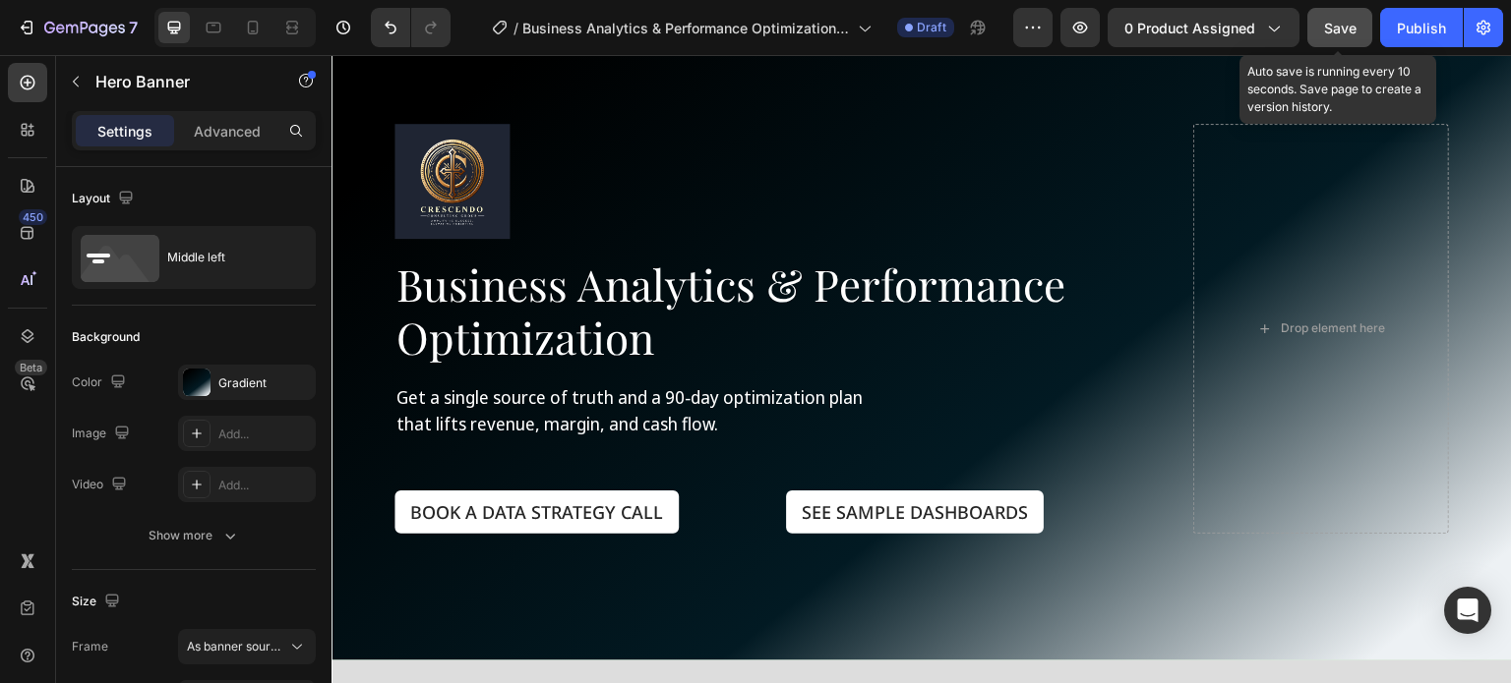
click at [1340, 31] on span "Save" at bounding box center [1340, 28] width 32 height 17
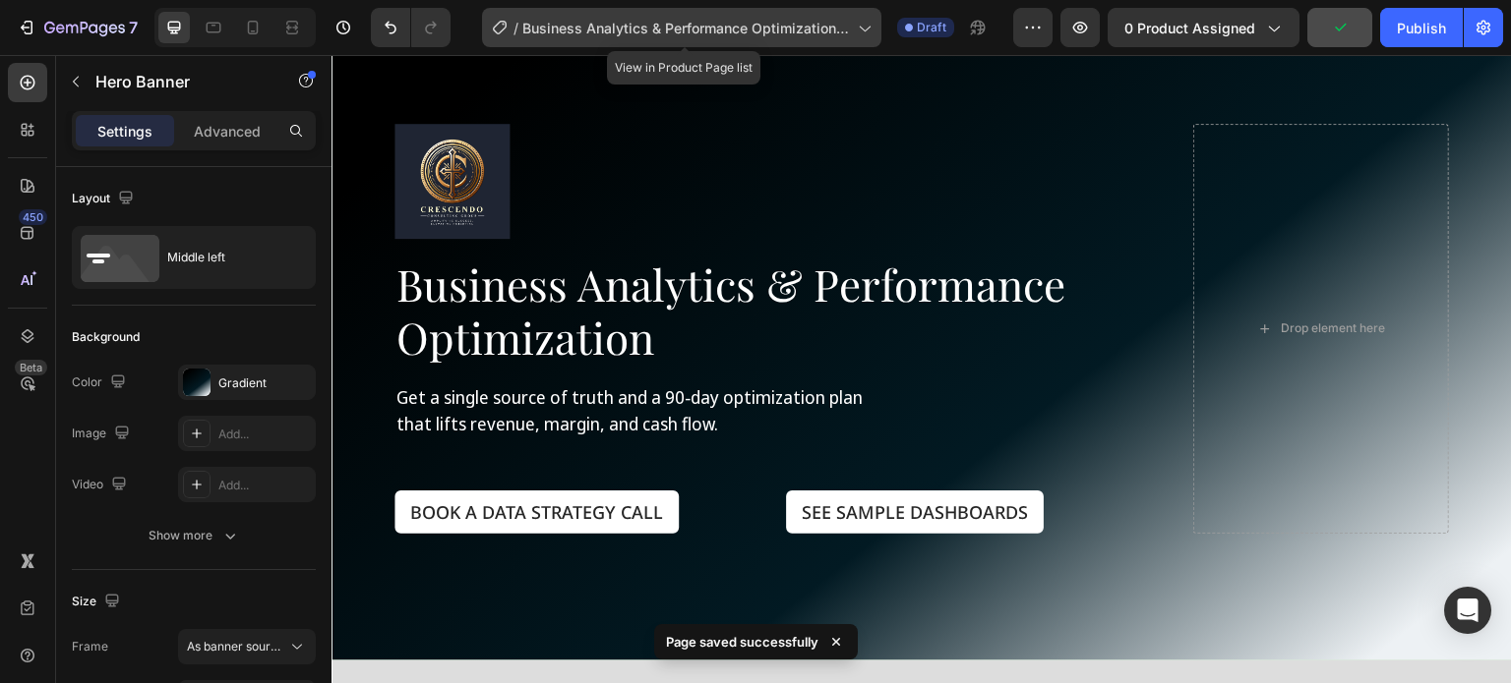
click at [869, 23] on icon at bounding box center [864, 28] width 20 height 20
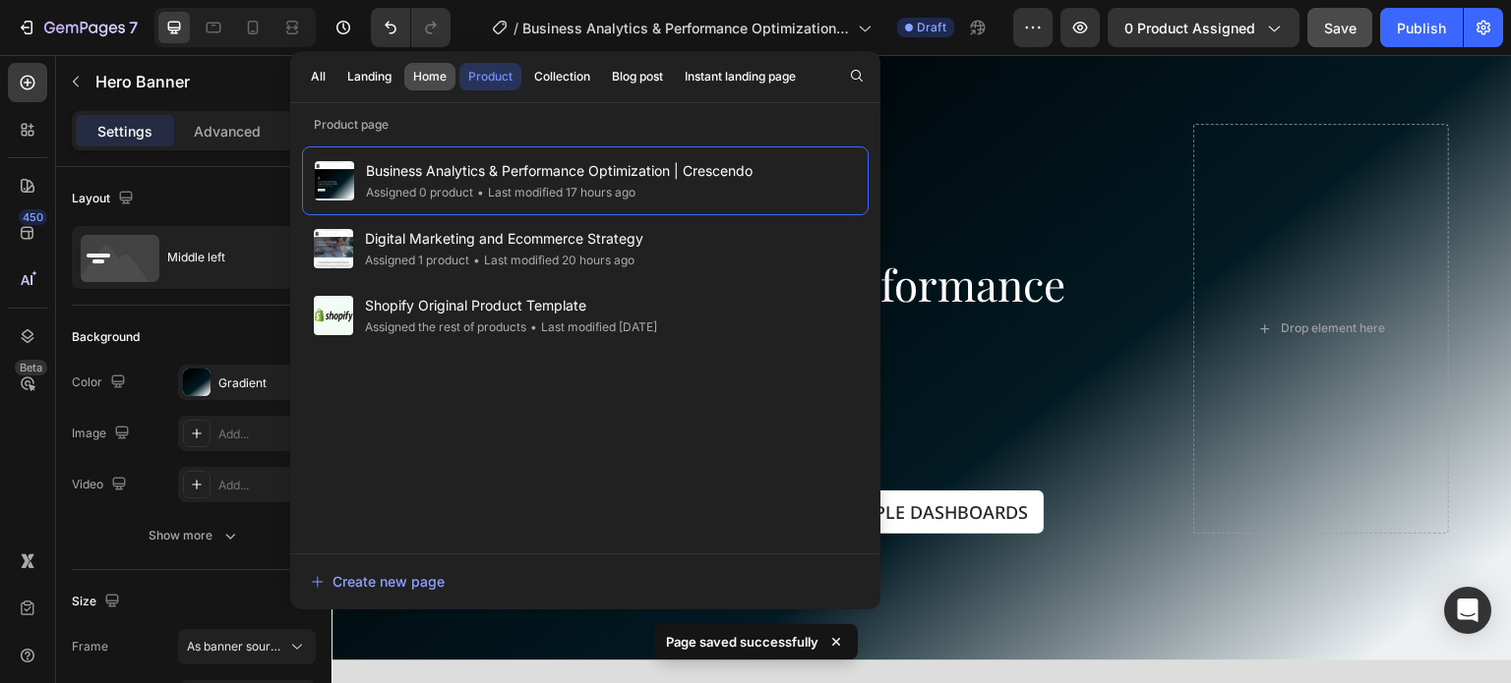
click at [432, 78] on div "Home" at bounding box center [429, 77] width 33 height 18
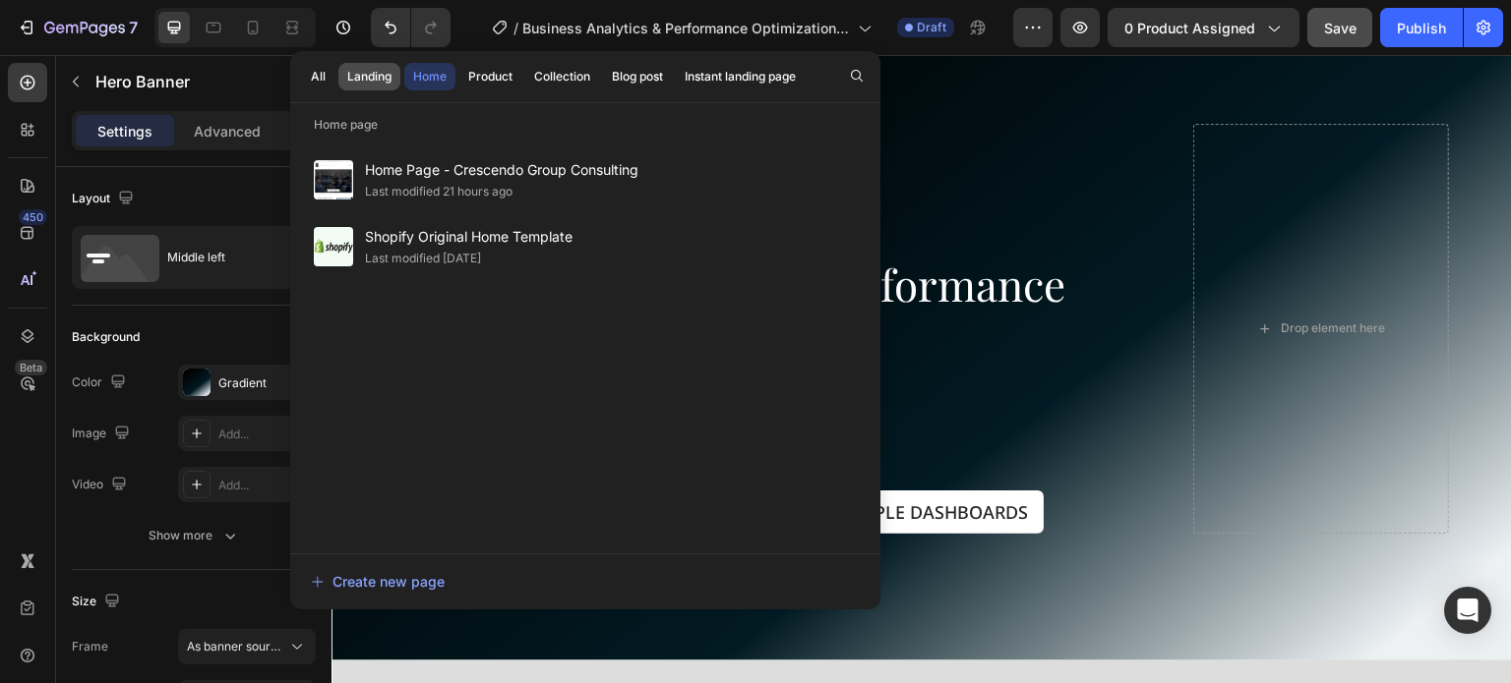
click at [362, 75] on div "Landing" at bounding box center [369, 77] width 44 height 18
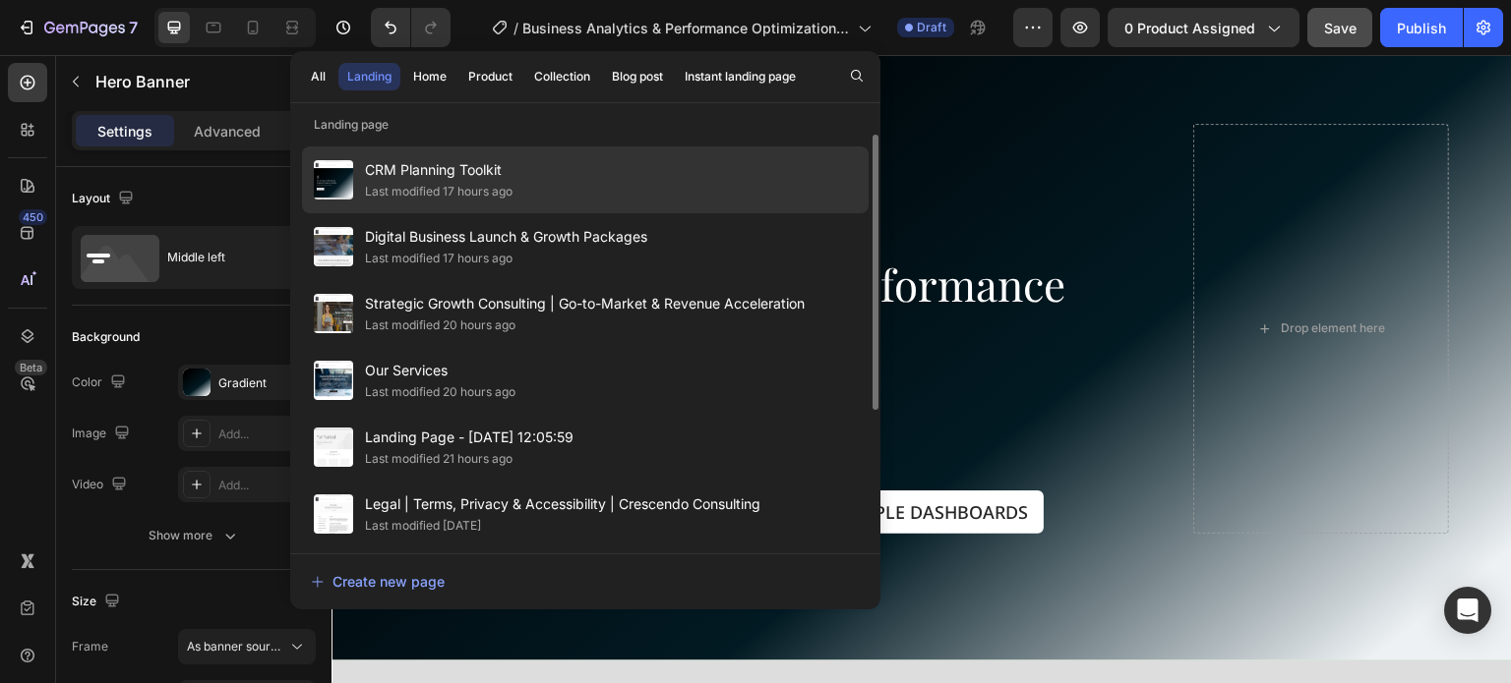
click at [439, 187] on div "Last modified 17 hours ago" at bounding box center [439, 192] width 148 height 20
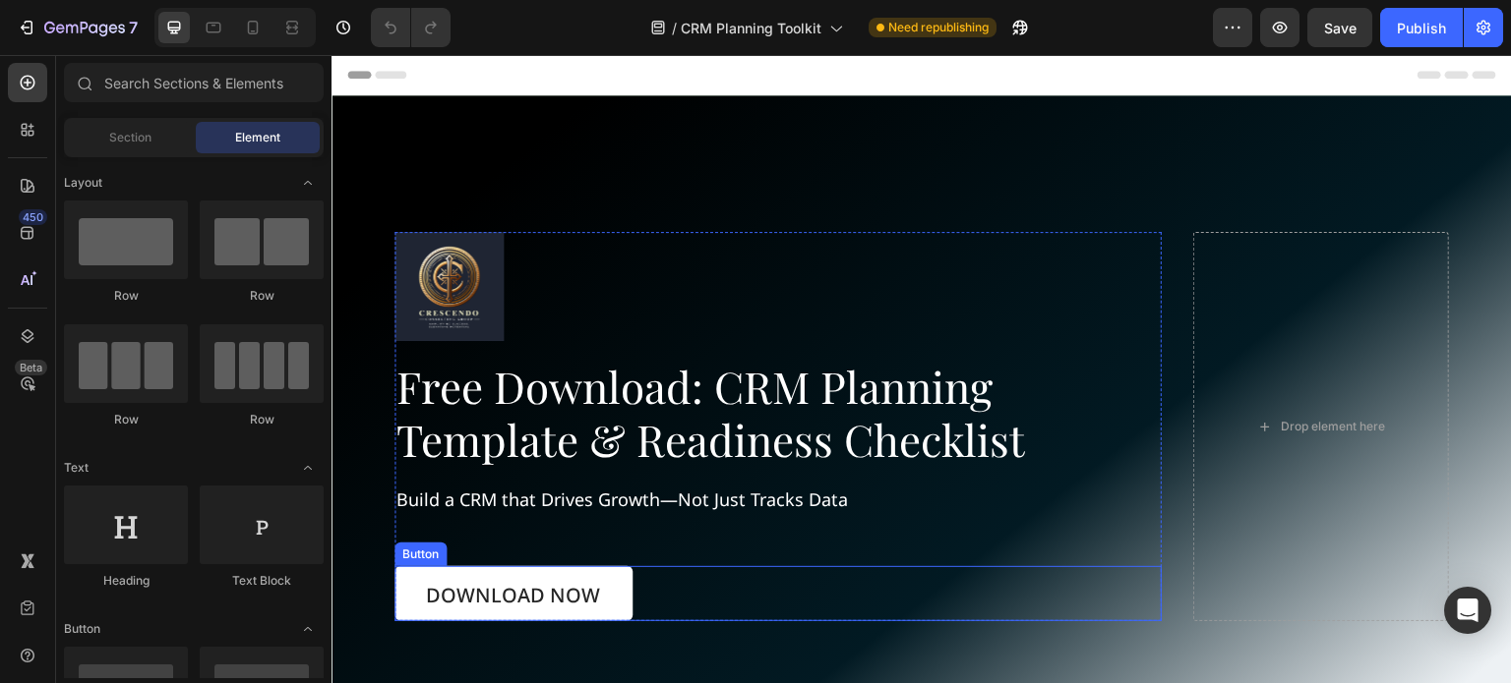
click at [626, 595] on link "Download Now" at bounding box center [513, 593] width 238 height 55
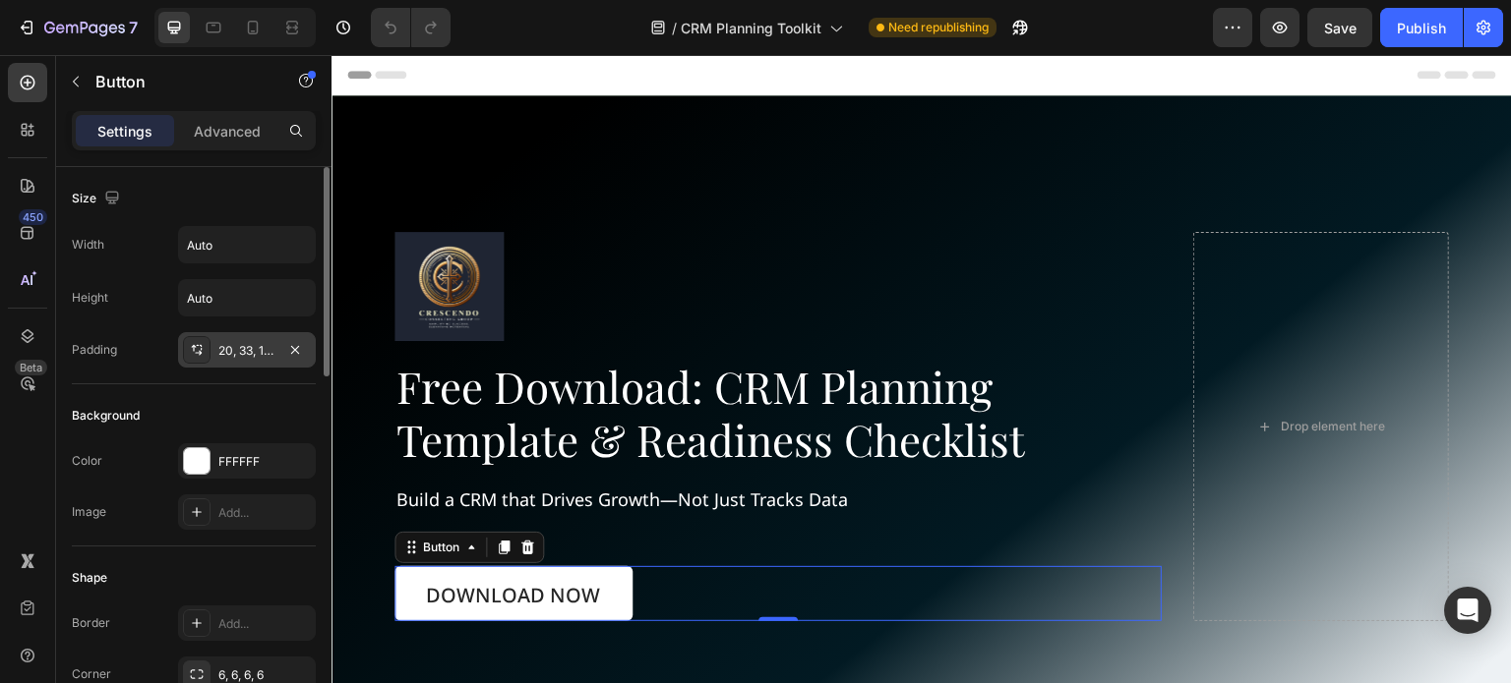
click at [258, 349] on div "20, 33, 16, 32" at bounding box center [246, 351] width 57 height 18
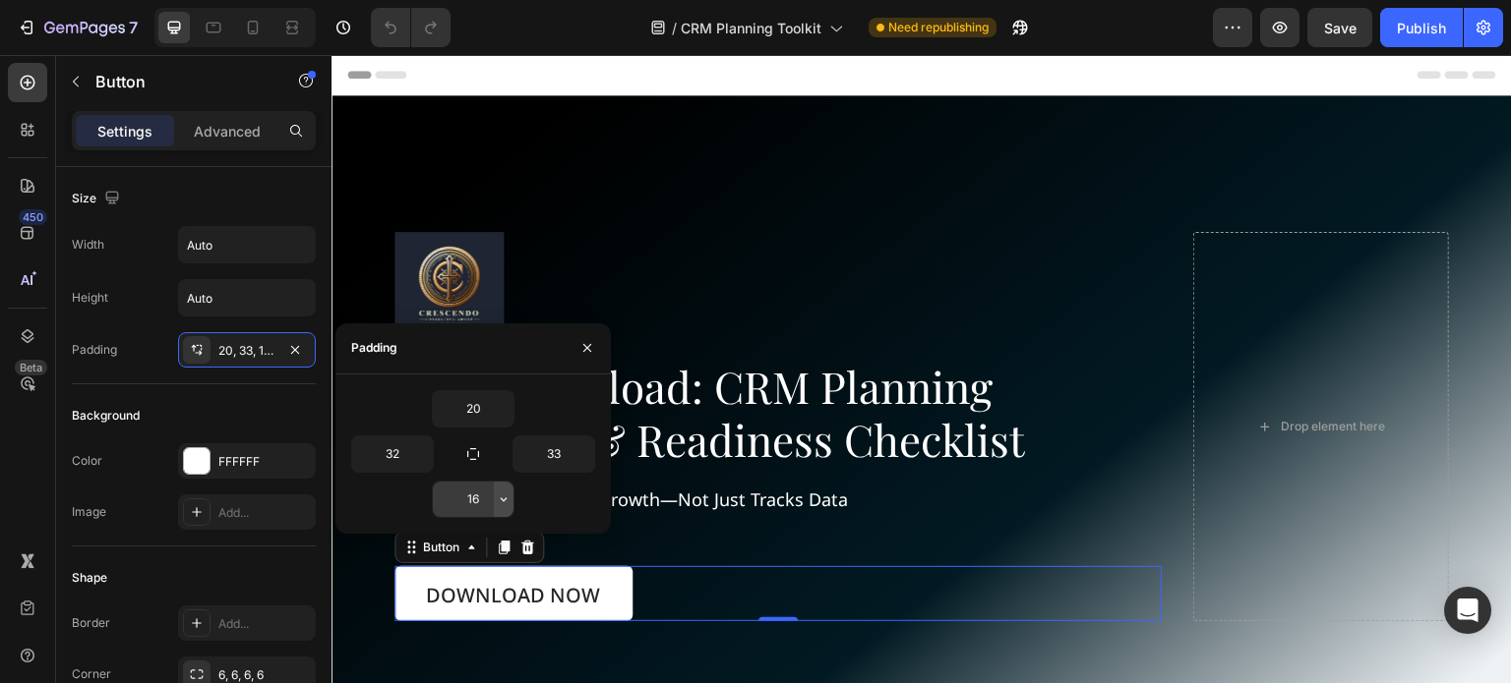
click at [504, 499] on icon "button" at bounding box center [504, 500] width 16 height 16
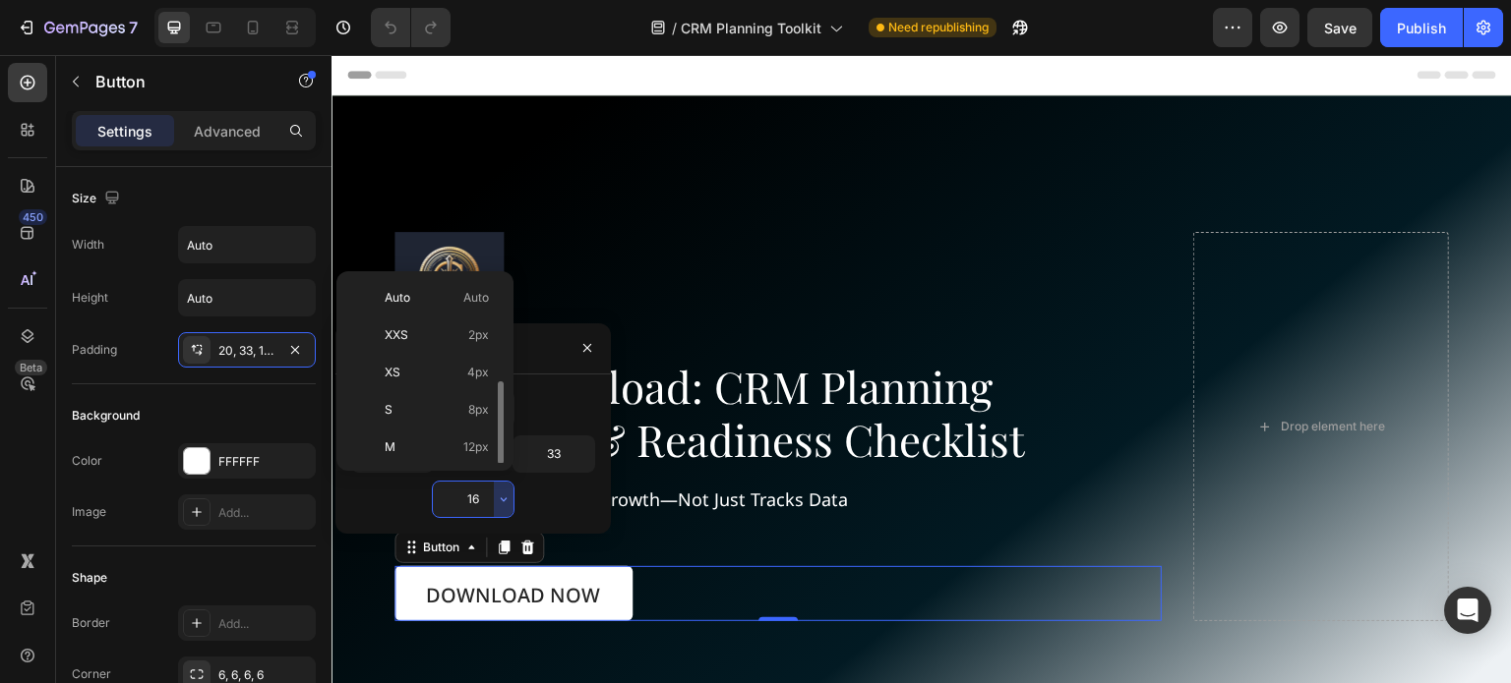
scroll to position [71, 0]
click at [546, 365] on div "Padding" at bounding box center [472, 349] width 275 height 51
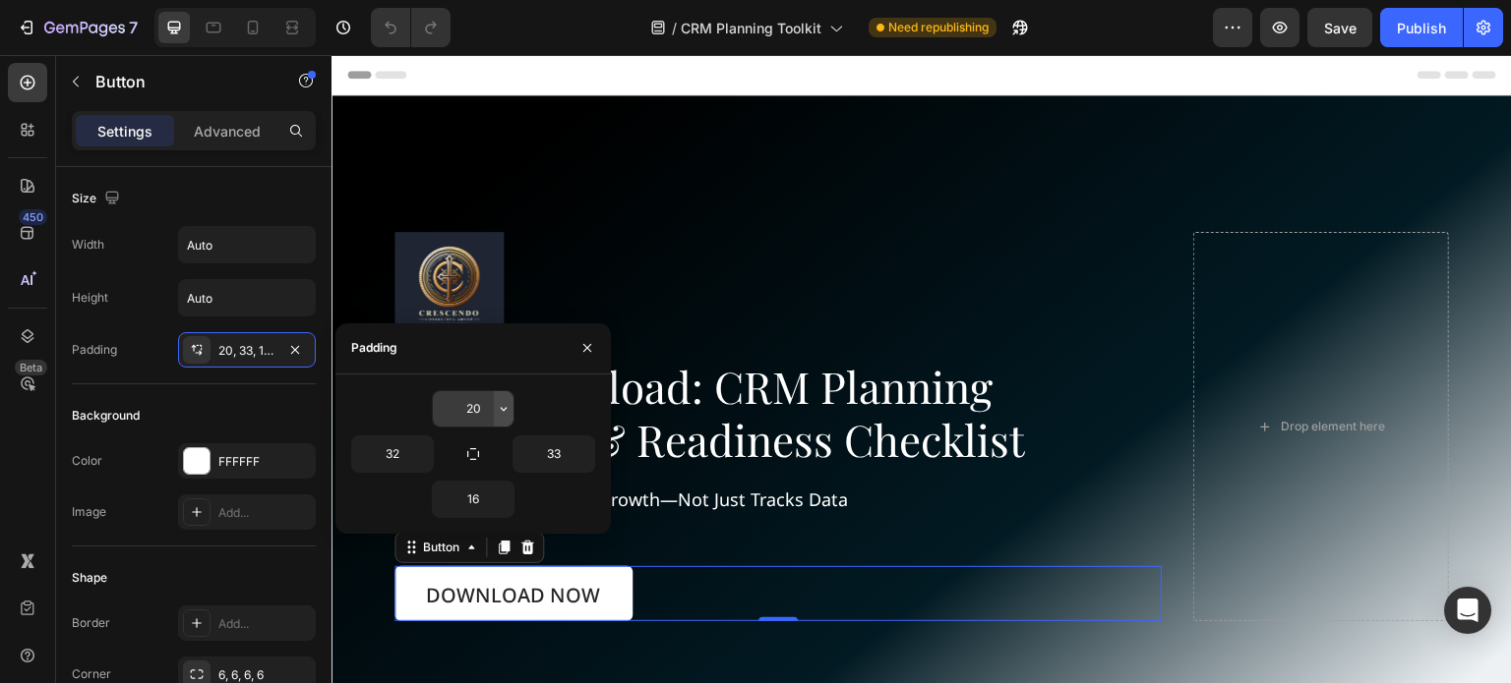
click at [494, 412] on button "button" at bounding box center [504, 408] width 20 height 35
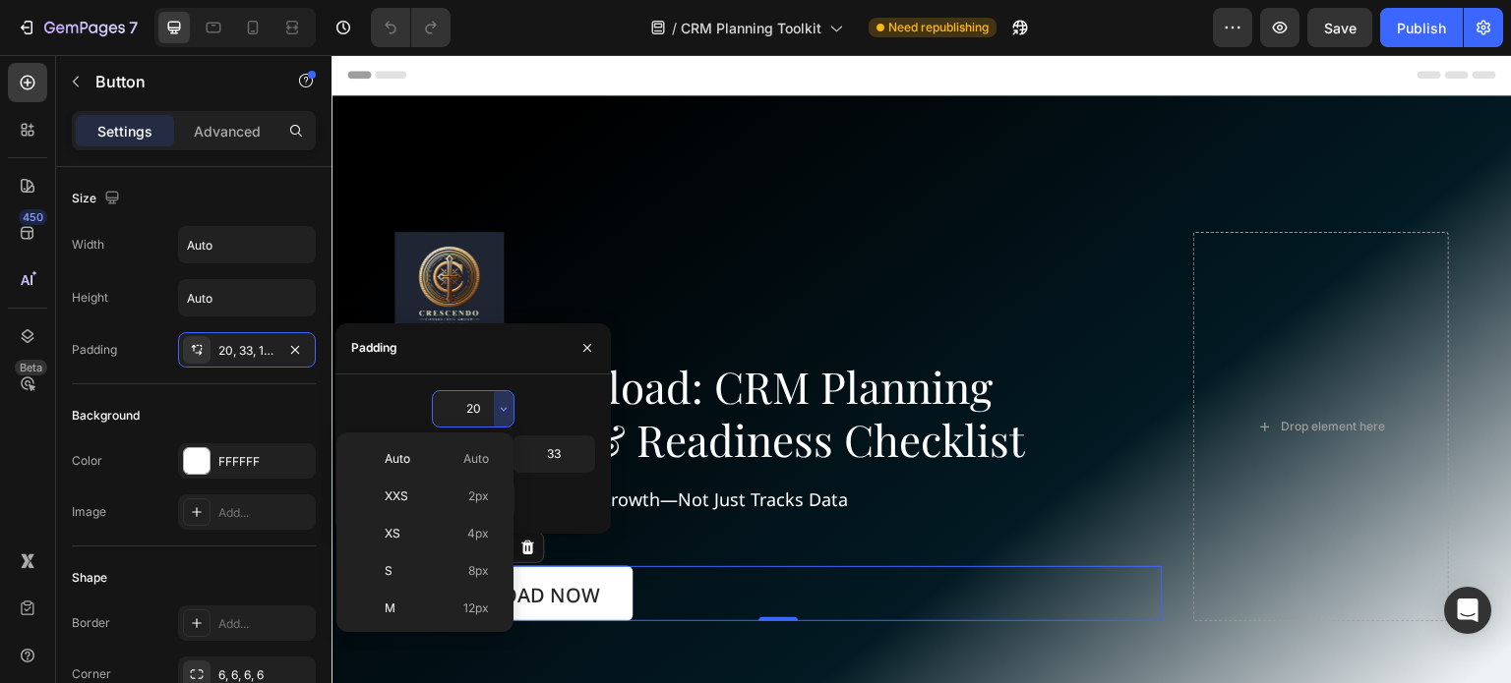
scroll to position [197, 0]
click at [453, 453] on p "L 16px" at bounding box center [437, 450] width 104 height 18
type input "16"
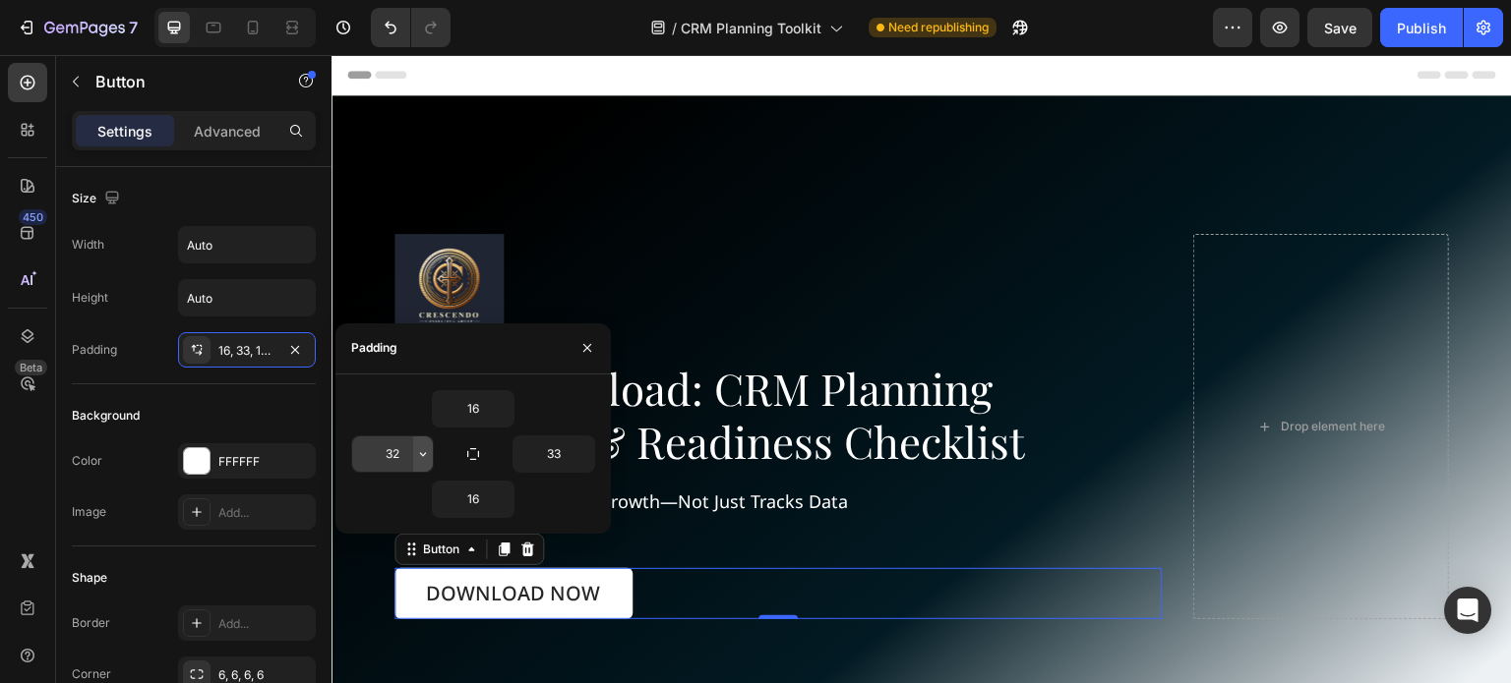
click at [425, 451] on icon "button" at bounding box center [423, 454] width 16 height 16
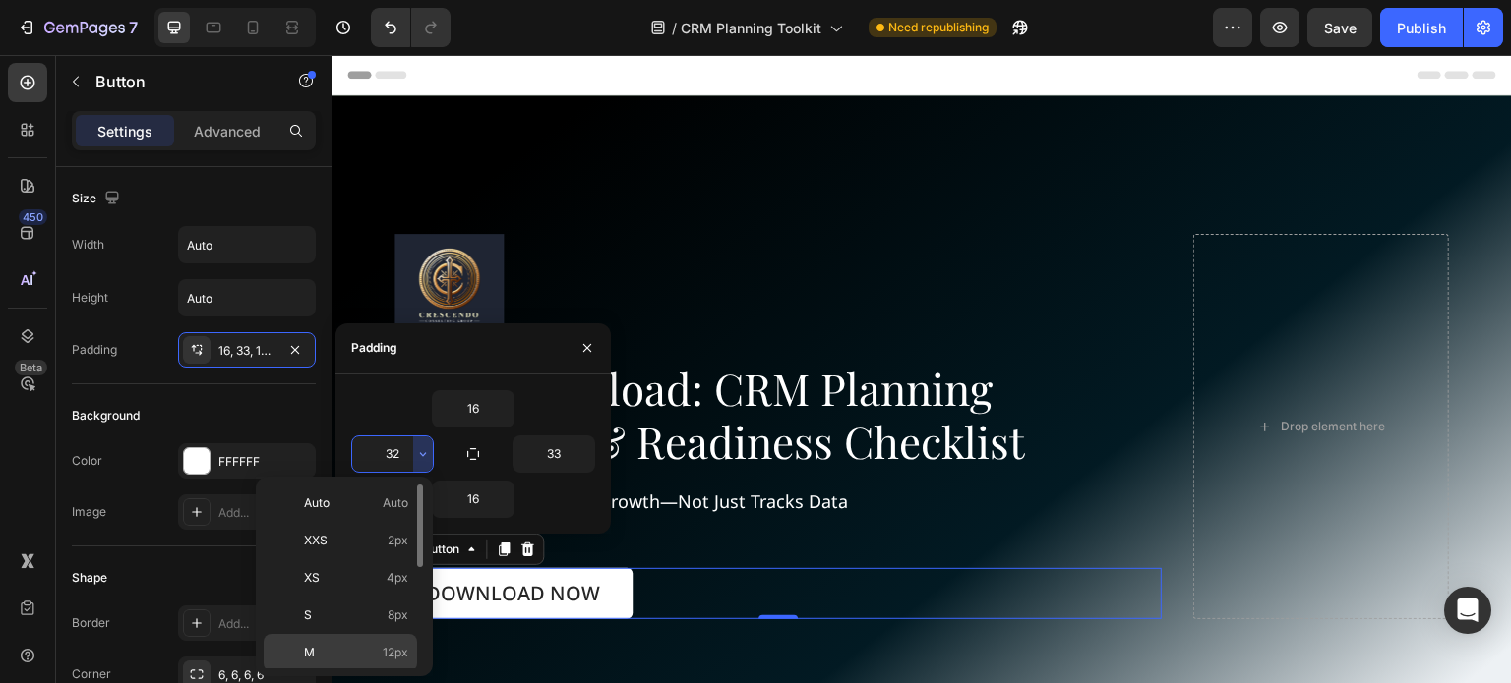
click at [399, 647] on span "12px" at bounding box center [396, 653] width 26 height 18
type input "12"
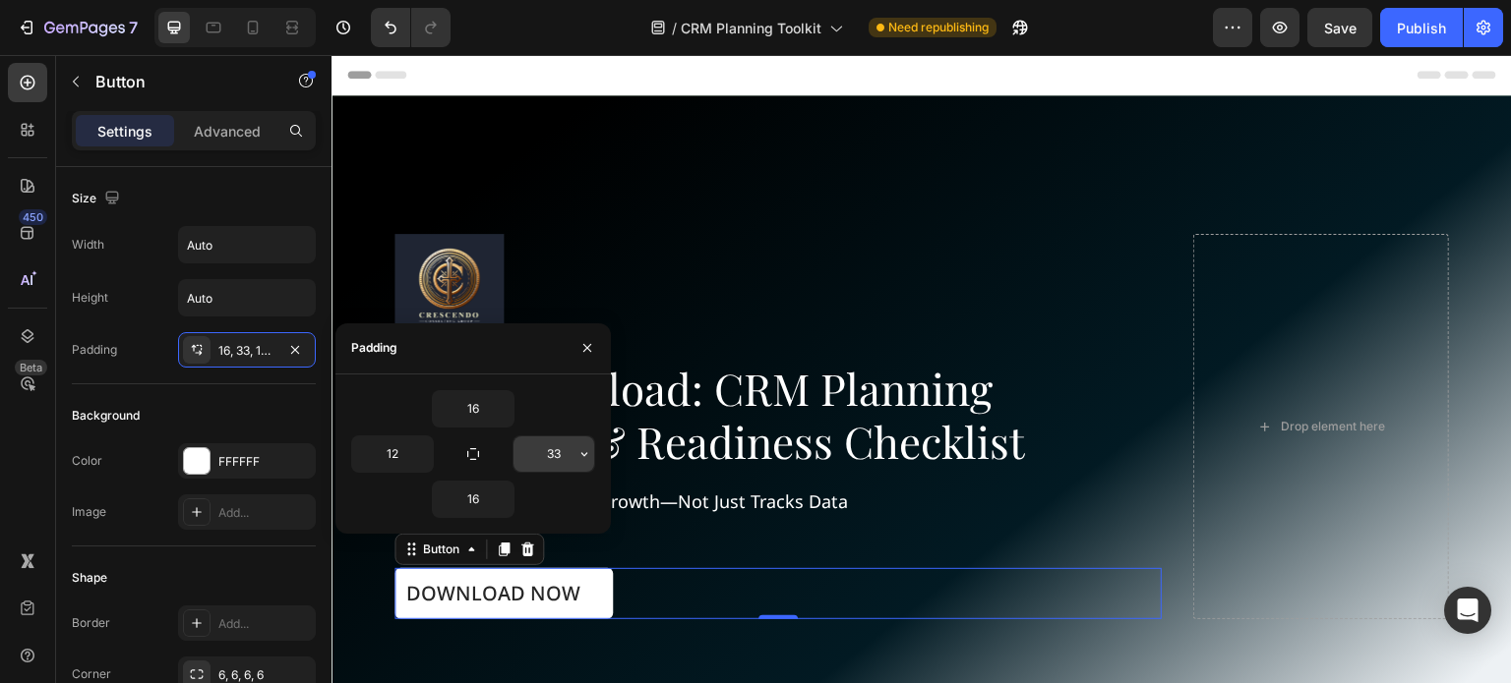
click at [555, 451] on input "33" at bounding box center [553, 454] width 81 height 35
click at [587, 448] on icon "button" at bounding box center [584, 454] width 16 height 16
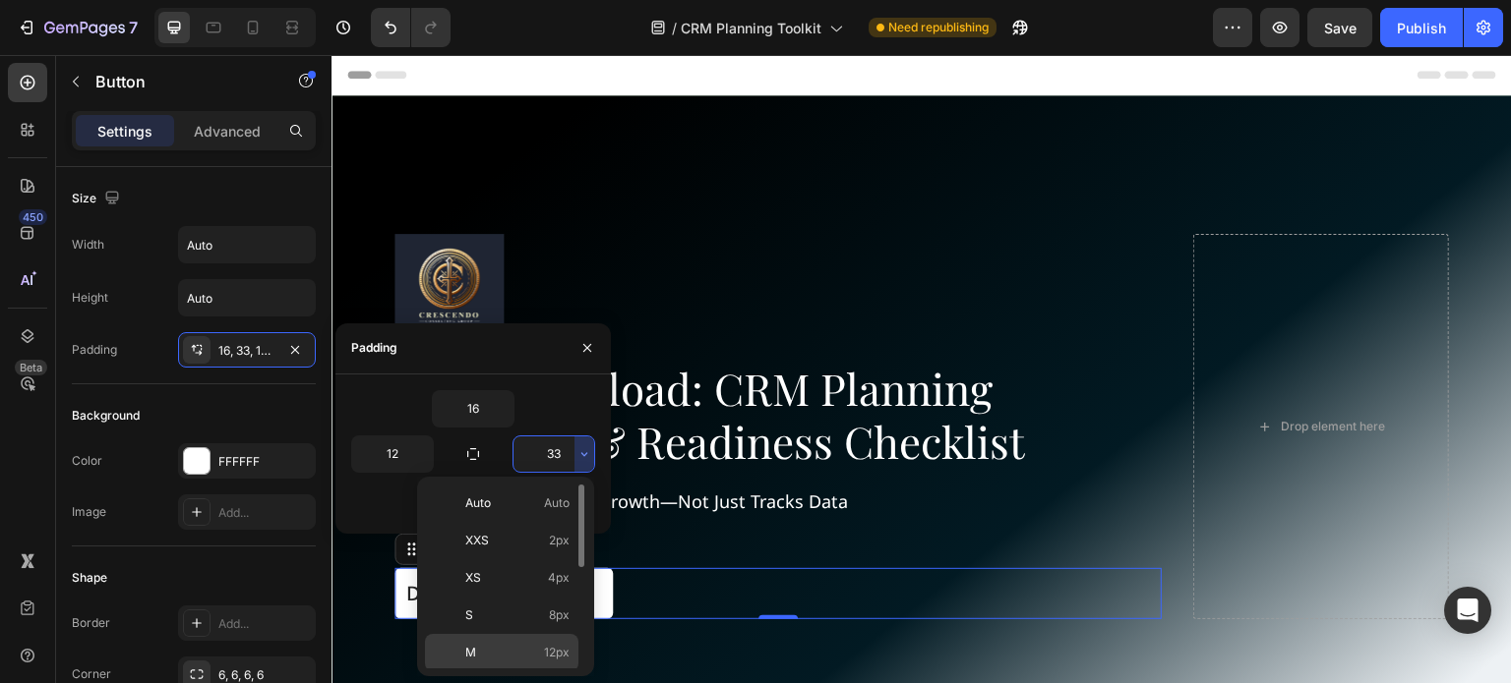
click at [523, 648] on p "M 12px" at bounding box center [517, 653] width 104 height 18
type input "12"
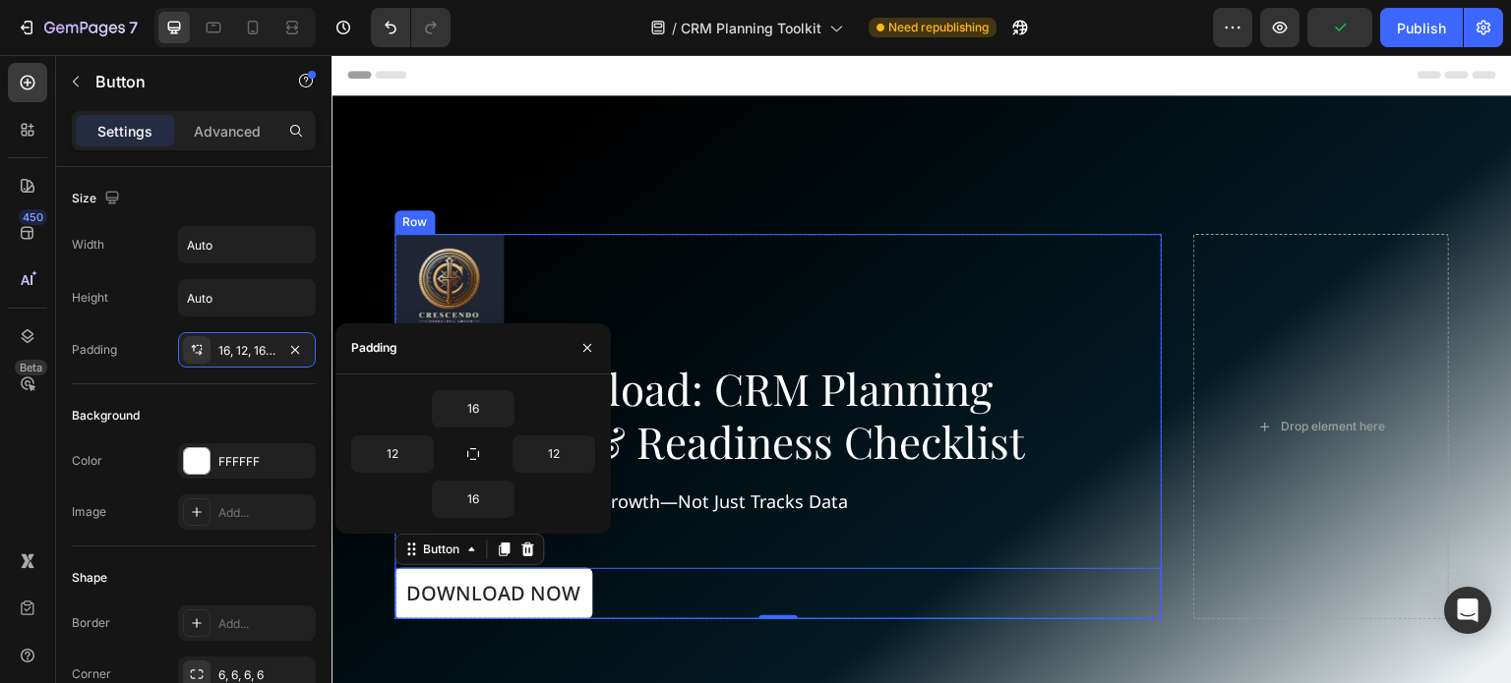
click at [822, 545] on div "Image Free Download: CRM Planning Template & Readiness Checklist Heading Build …" at bounding box center [777, 426] width 767 height 385
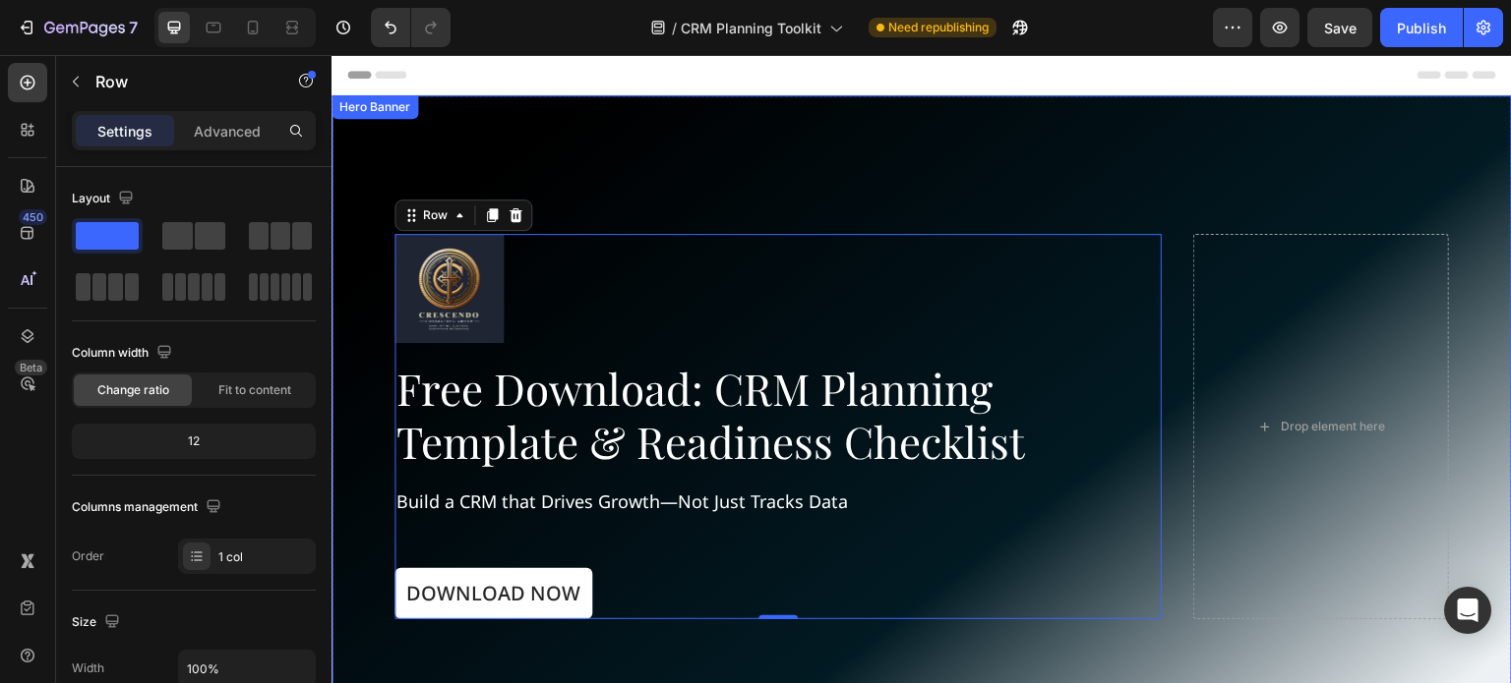
click at [767, 171] on div "Image Free Download: CRM Planning Template & Readiness Checklist Heading Build …" at bounding box center [921, 426] width 1180 height 511
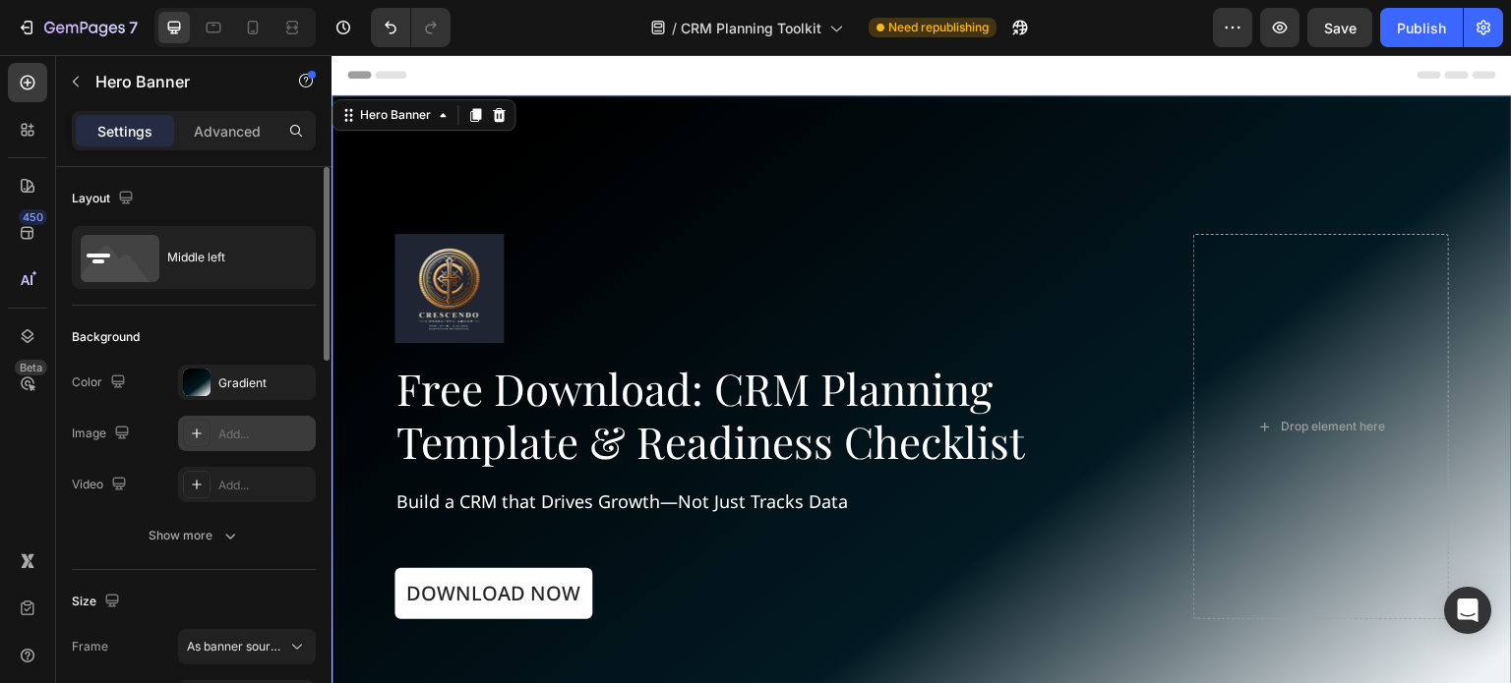
click at [198, 428] on icon at bounding box center [197, 434] width 16 height 16
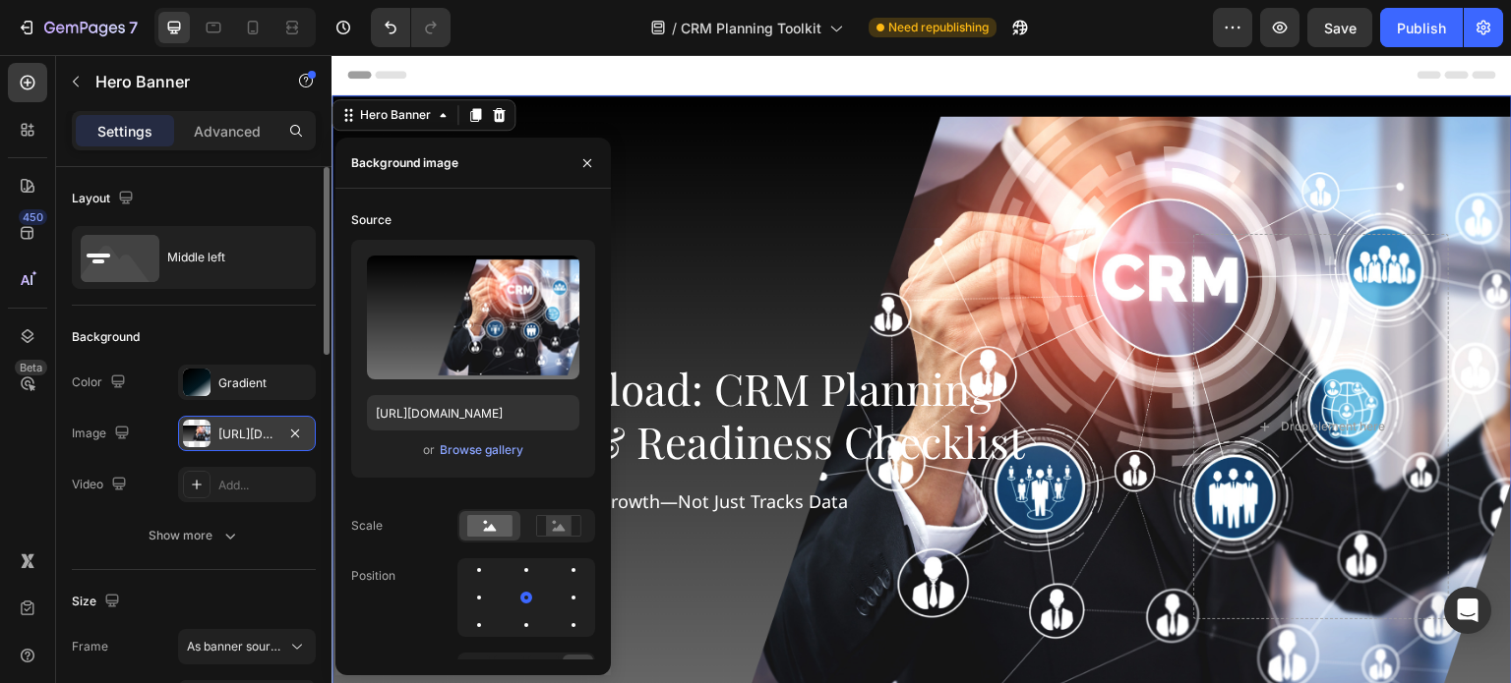
click at [936, 75] on div "Header" at bounding box center [921, 74] width 1149 height 39
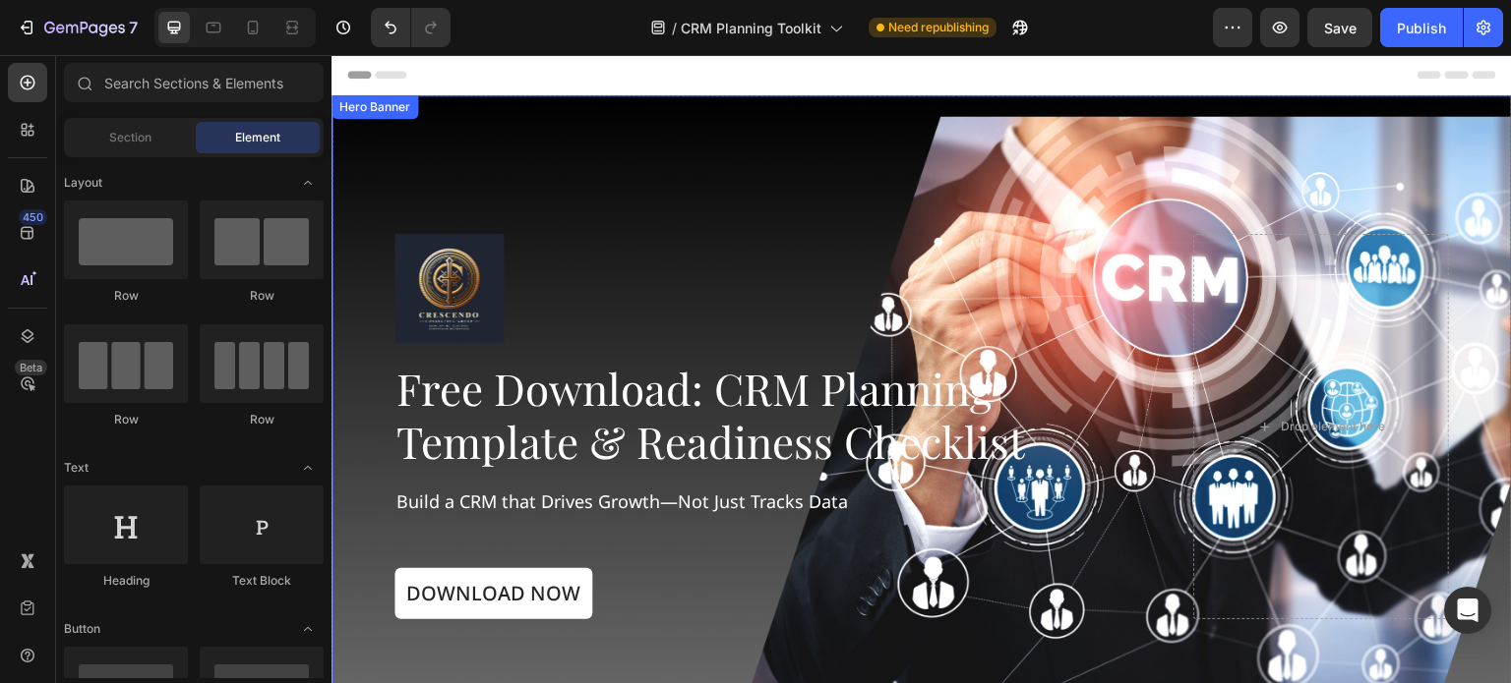
click at [612, 151] on div "Background Image" at bounding box center [921, 427] width 1180 height 664
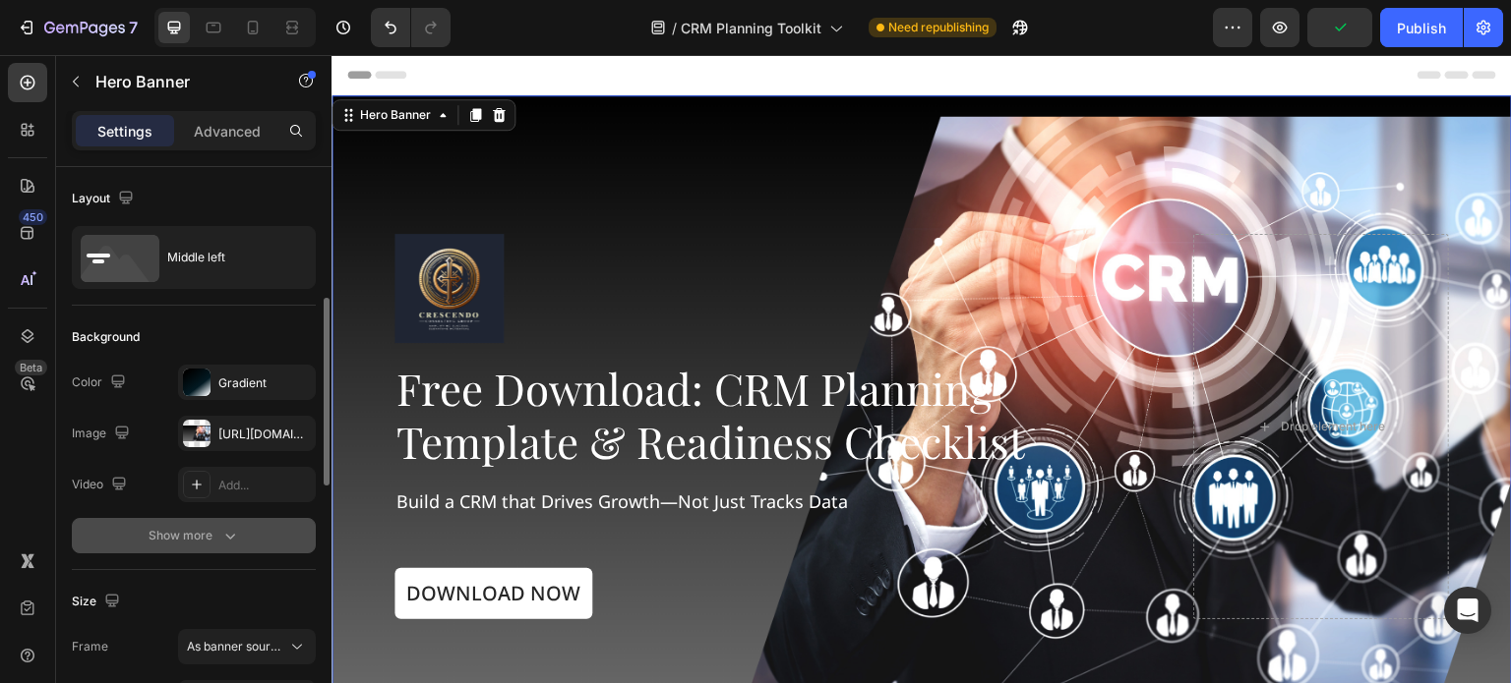
scroll to position [98, 0]
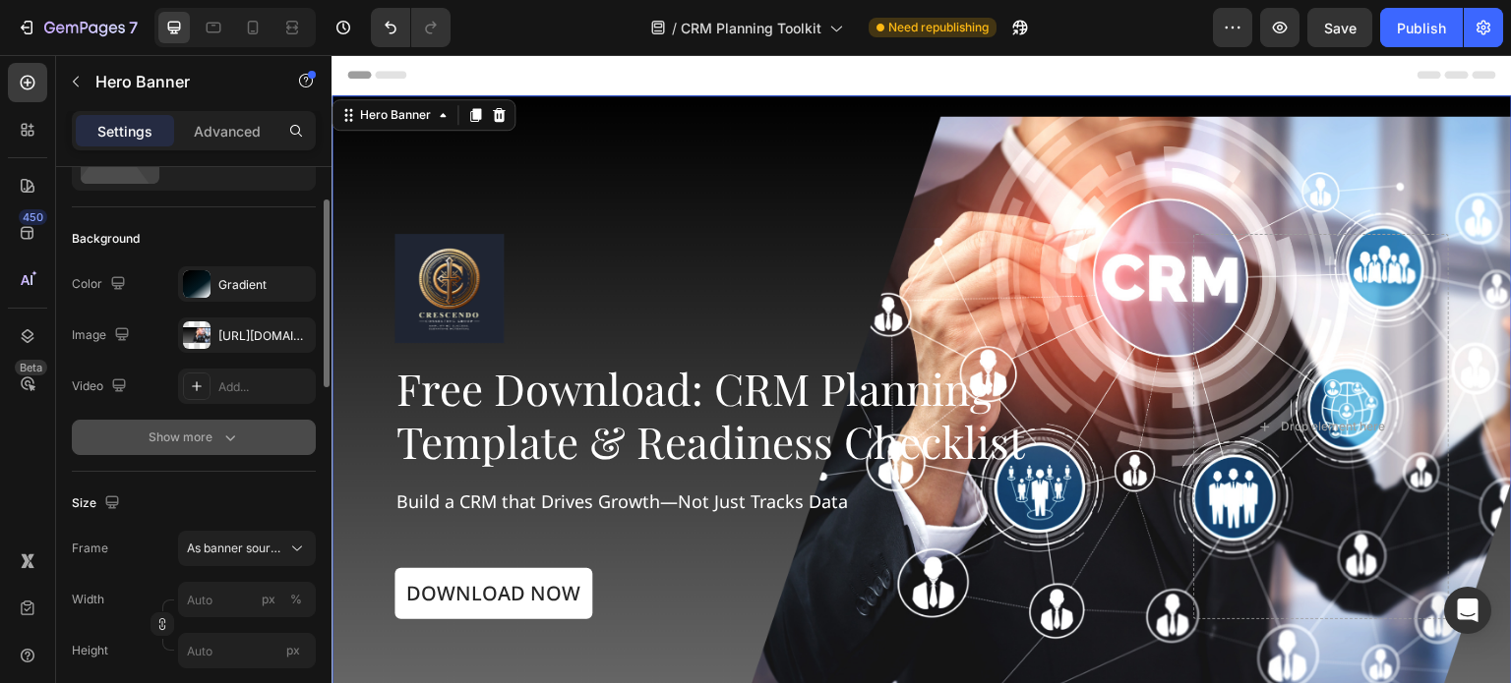
click at [204, 424] on button "Show more" at bounding box center [194, 437] width 244 height 35
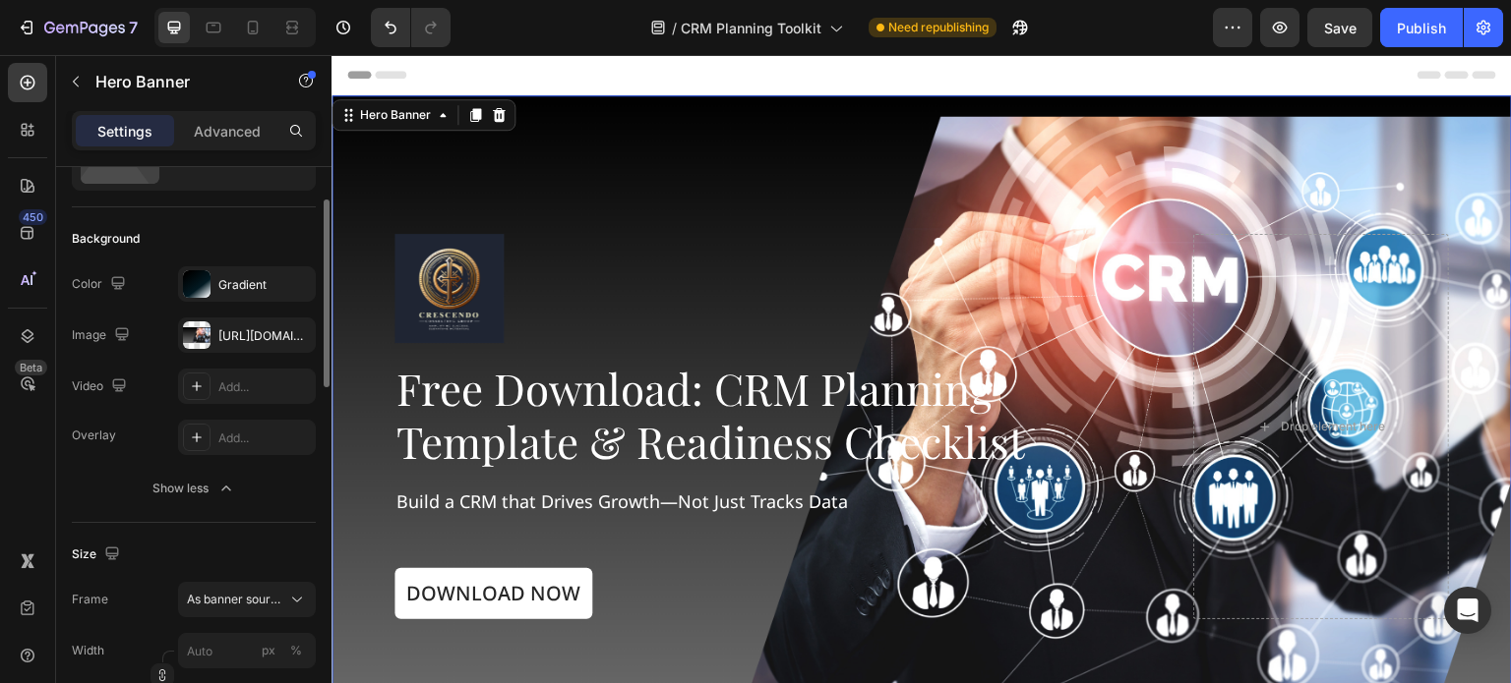
scroll to position [197, 0]
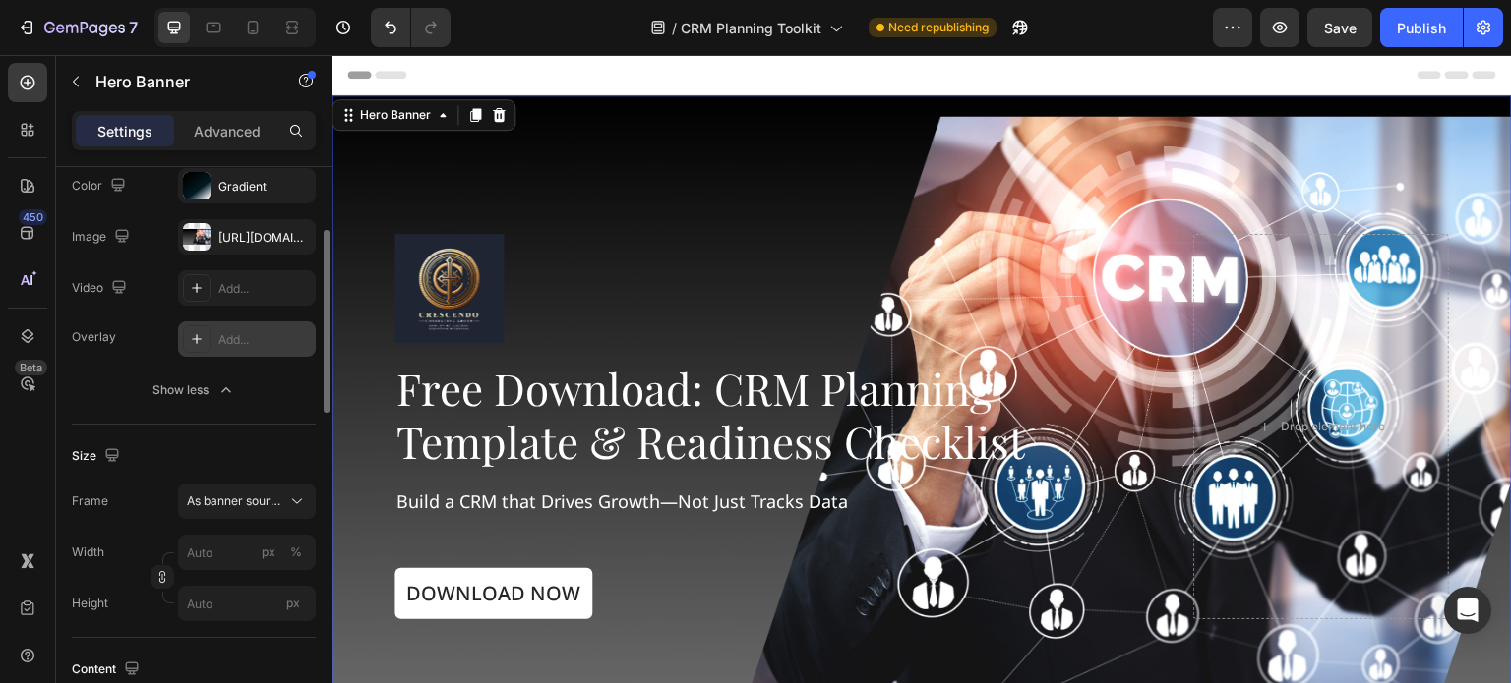
click at [196, 328] on div at bounding box center [197, 340] width 28 height 28
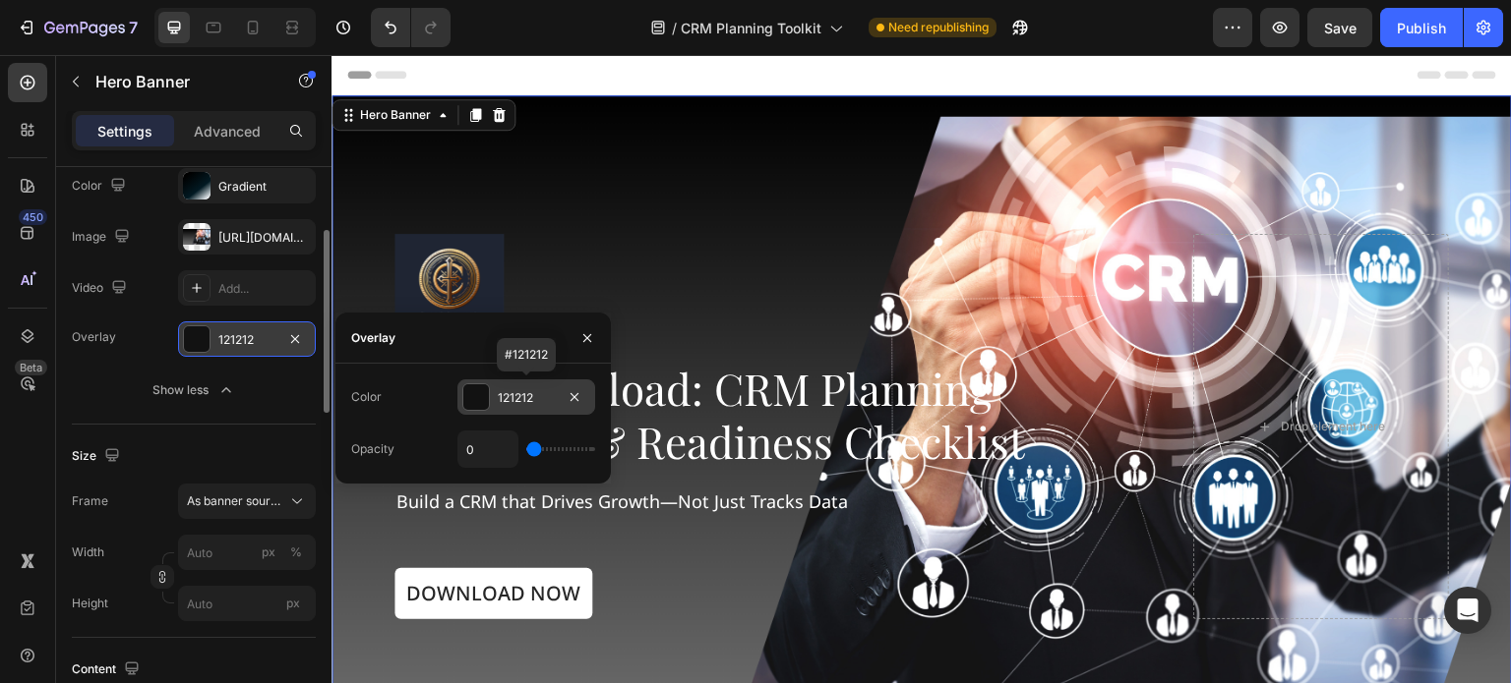
click at [476, 398] on div at bounding box center [476, 398] width 26 height 26
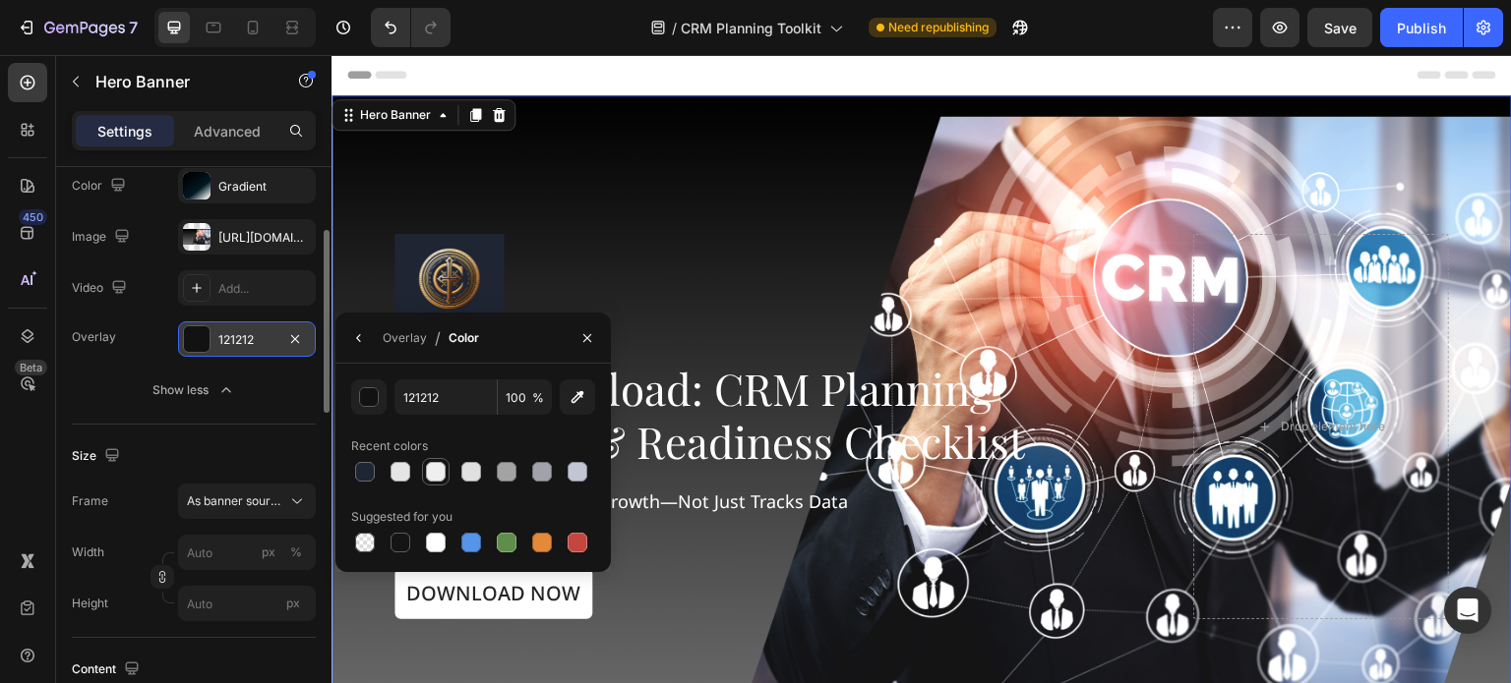
click at [438, 473] on div at bounding box center [436, 472] width 20 height 20
type input "EFEFEF"
click at [116, 363] on div "Overlay EFEFEF Show less" at bounding box center [194, 365] width 244 height 87
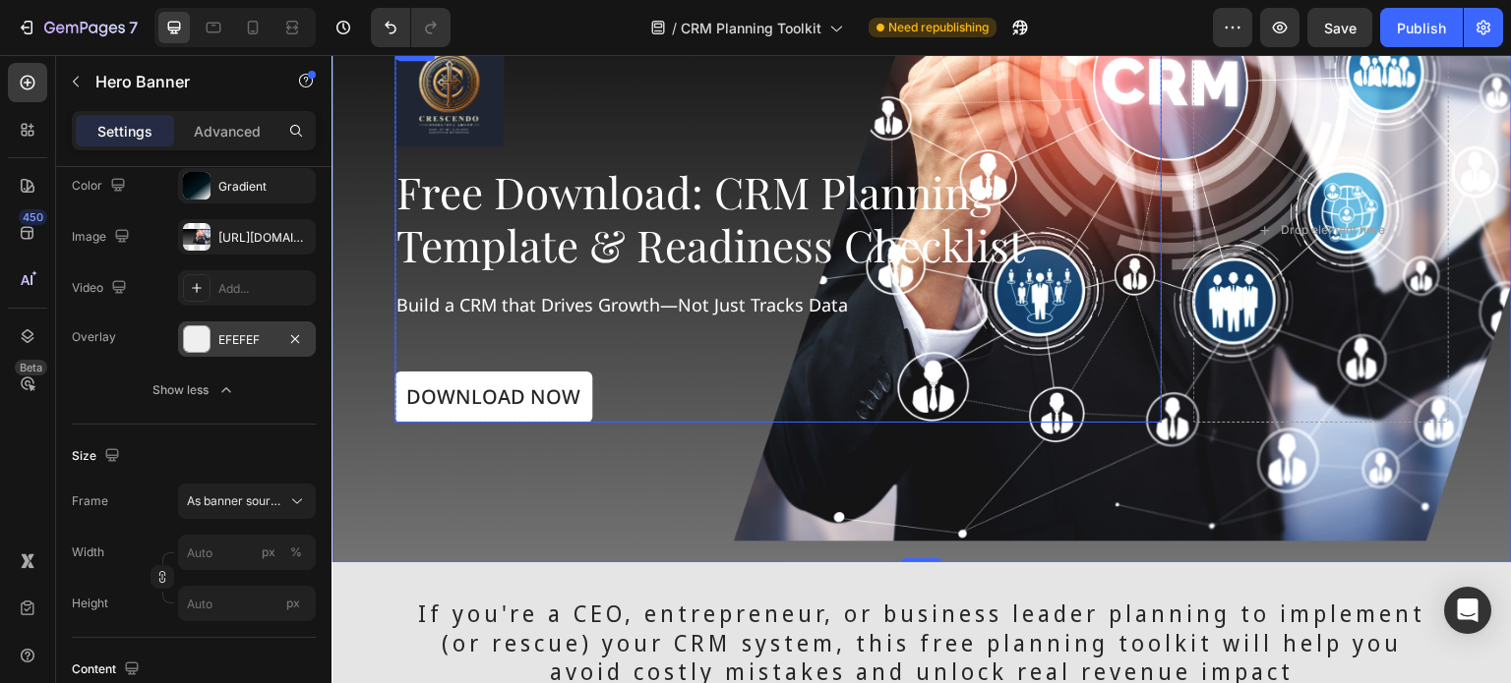
click at [788, 350] on div "Image Free Download: CRM Planning Template & Readiness Checklist Heading Build …" at bounding box center [777, 229] width 767 height 385
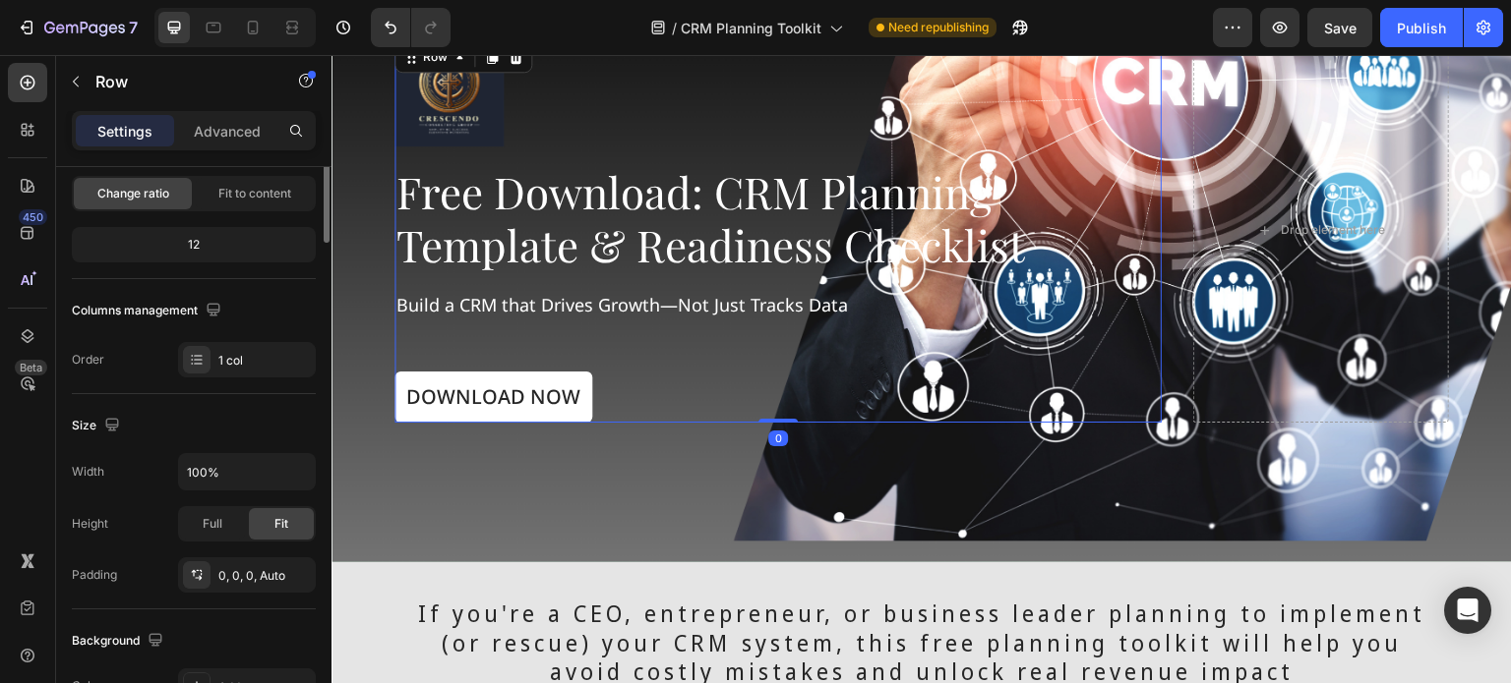
scroll to position [0, 0]
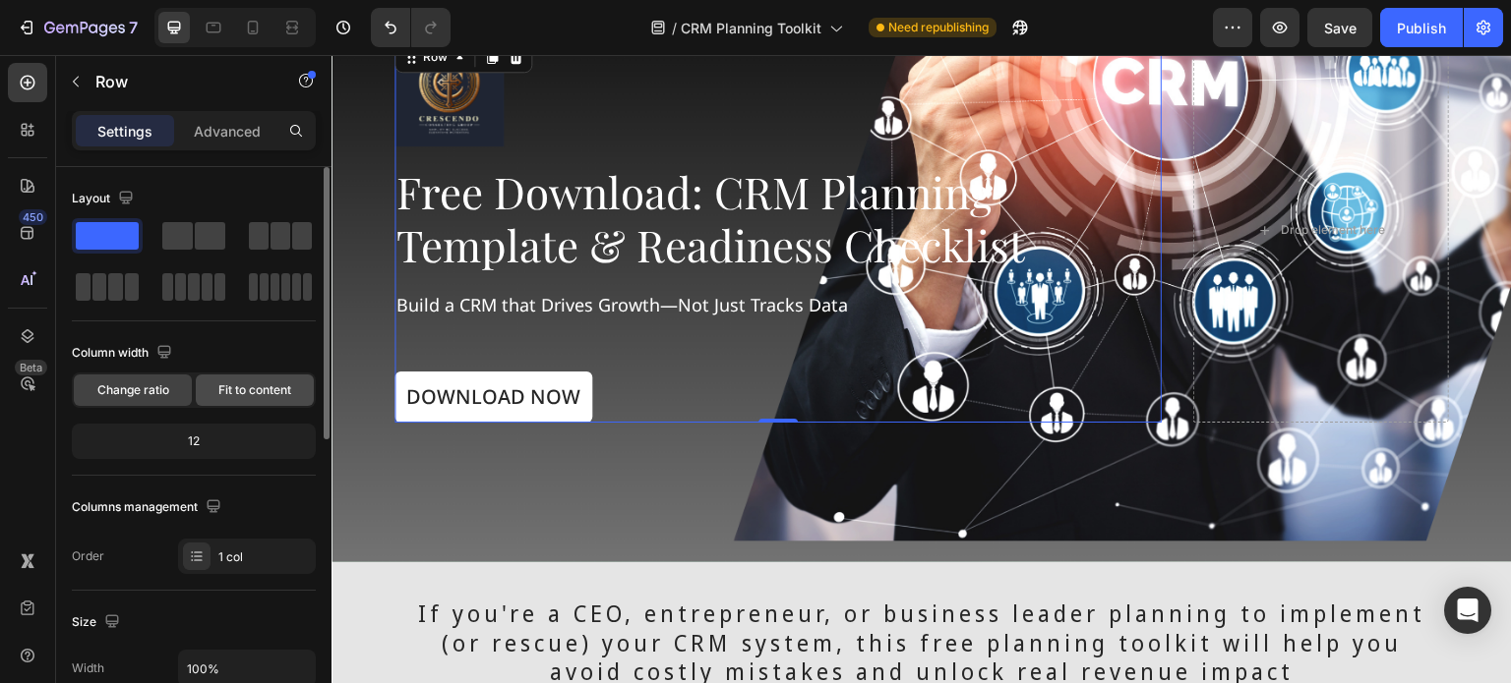
click at [259, 385] on span "Fit to content" at bounding box center [254, 391] width 73 height 18
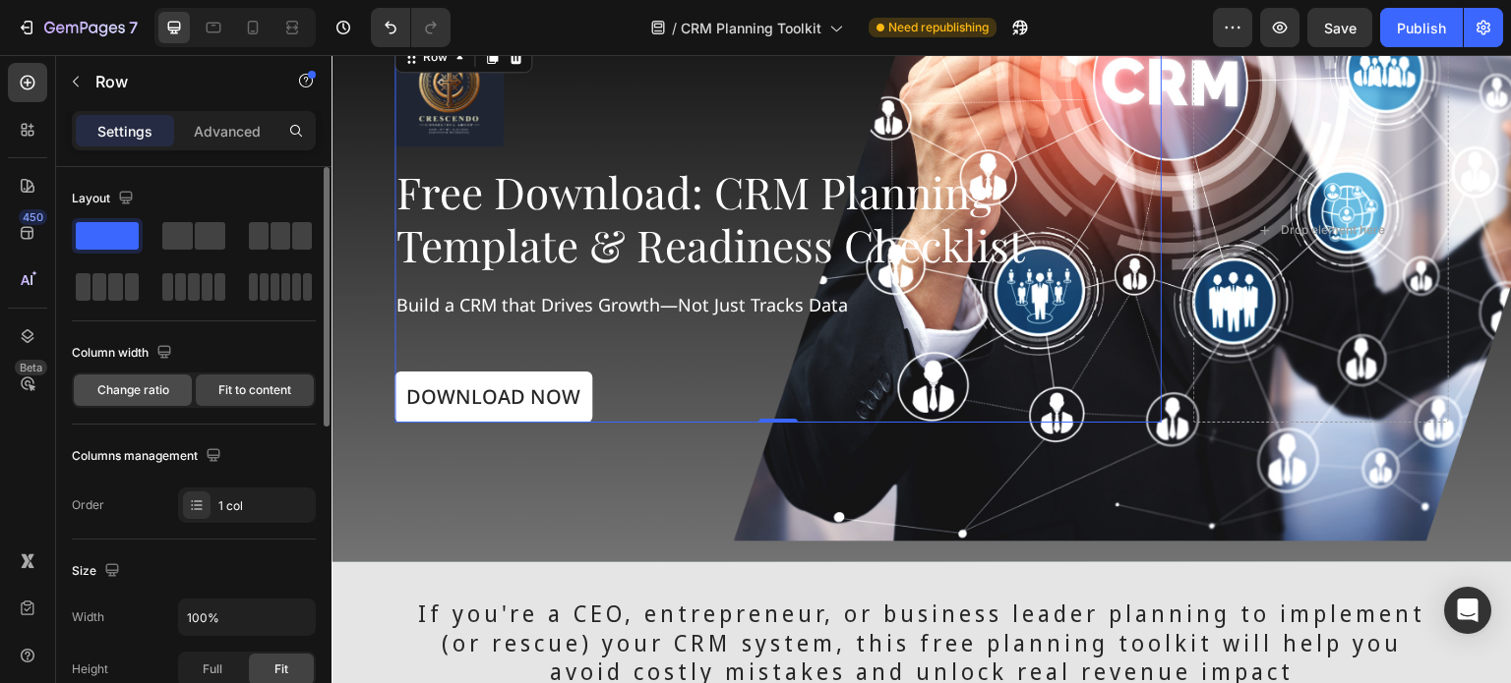
click at [169, 385] on div "Change ratio" at bounding box center [133, 390] width 118 height 31
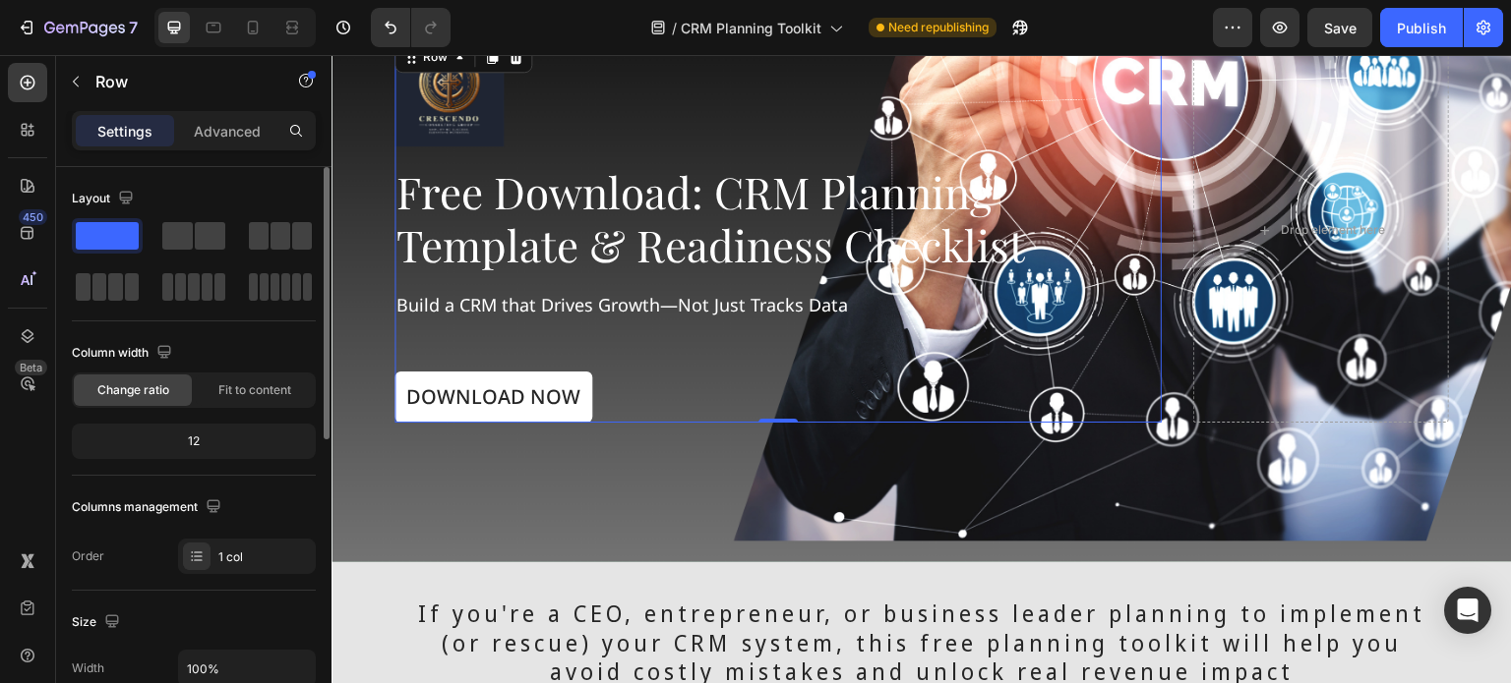
scroll to position [295, 0]
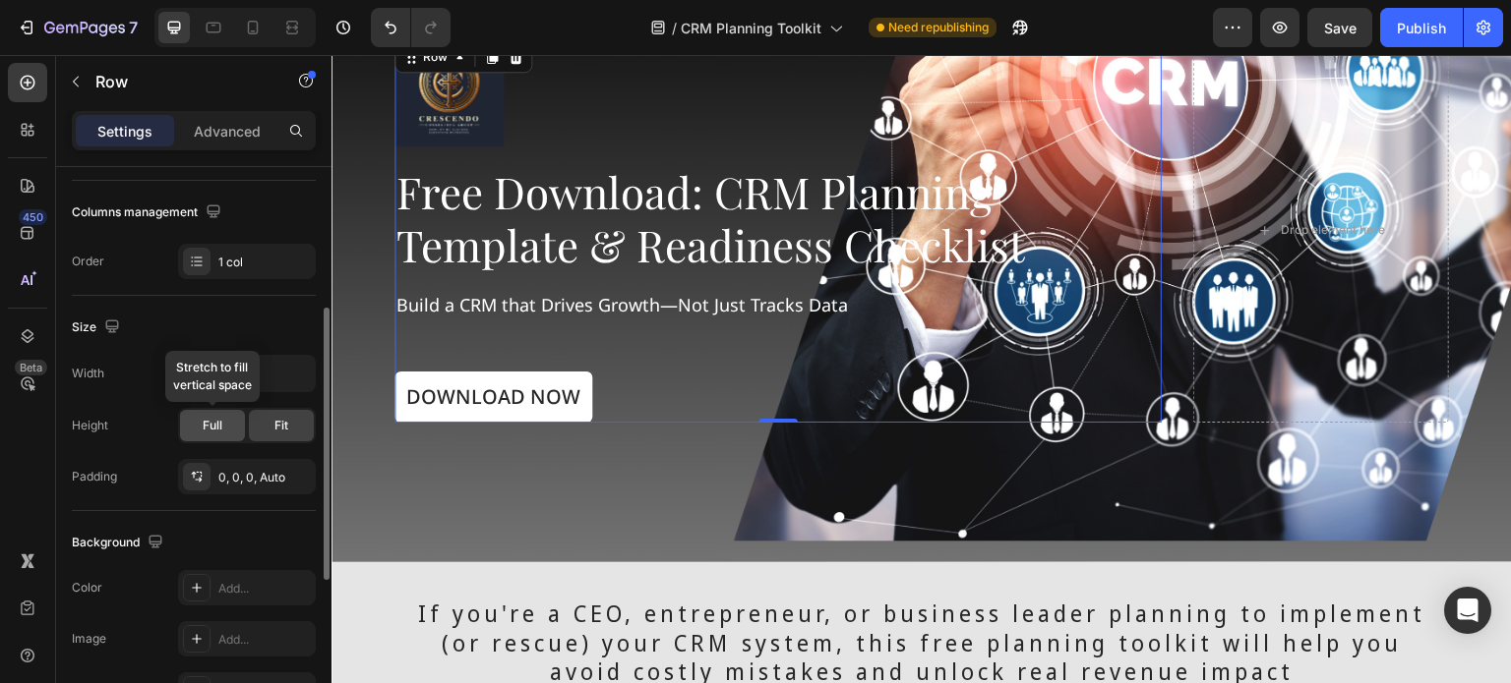
click at [214, 424] on span "Full" at bounding box center [213, 426] width 20 height 18
click at [283, 412] on div "Fit" at bounding box center [281, 425] width 65 height 31
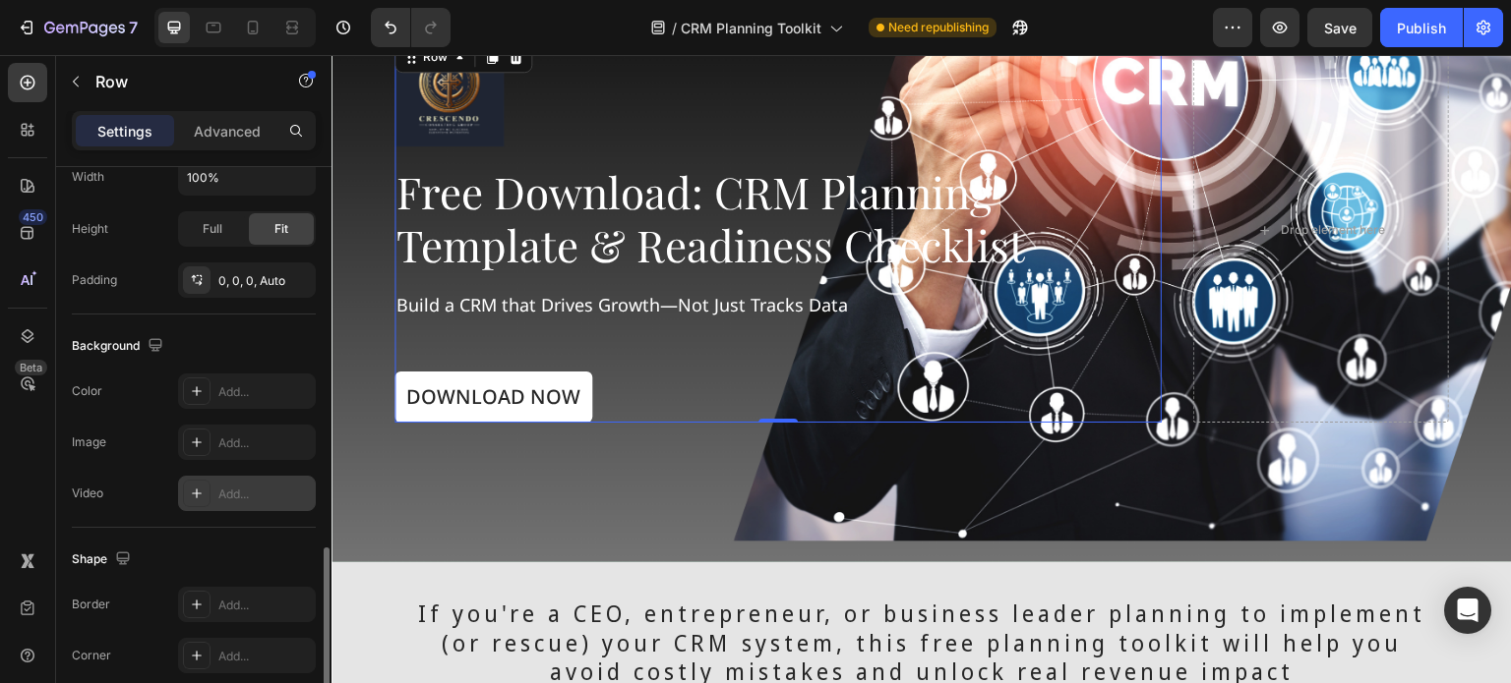
scroll to position [625, 0]
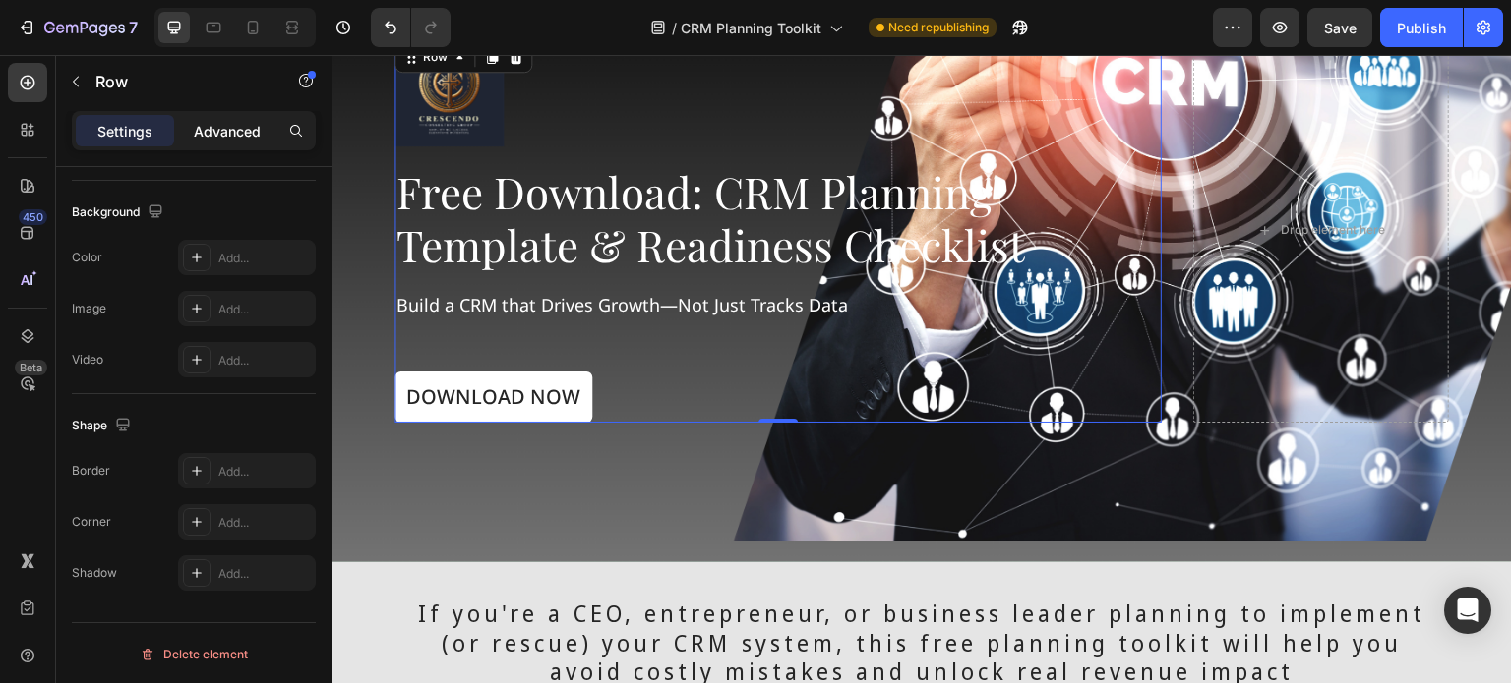
click at [207, 135] on p "Advanced" at bounding box center [227, 131] width 67 height 21
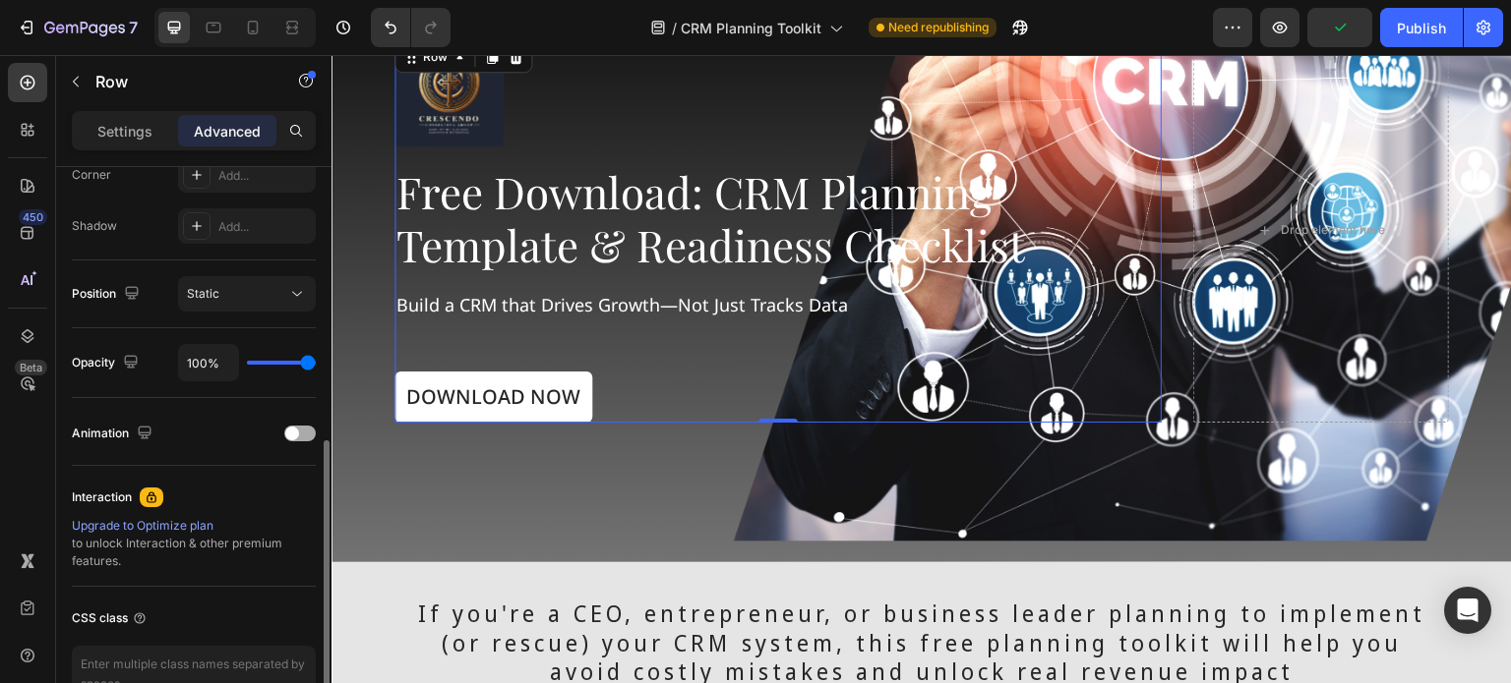
click at [295, 434] on span at bounding box center [292, 434] width 14 height 14
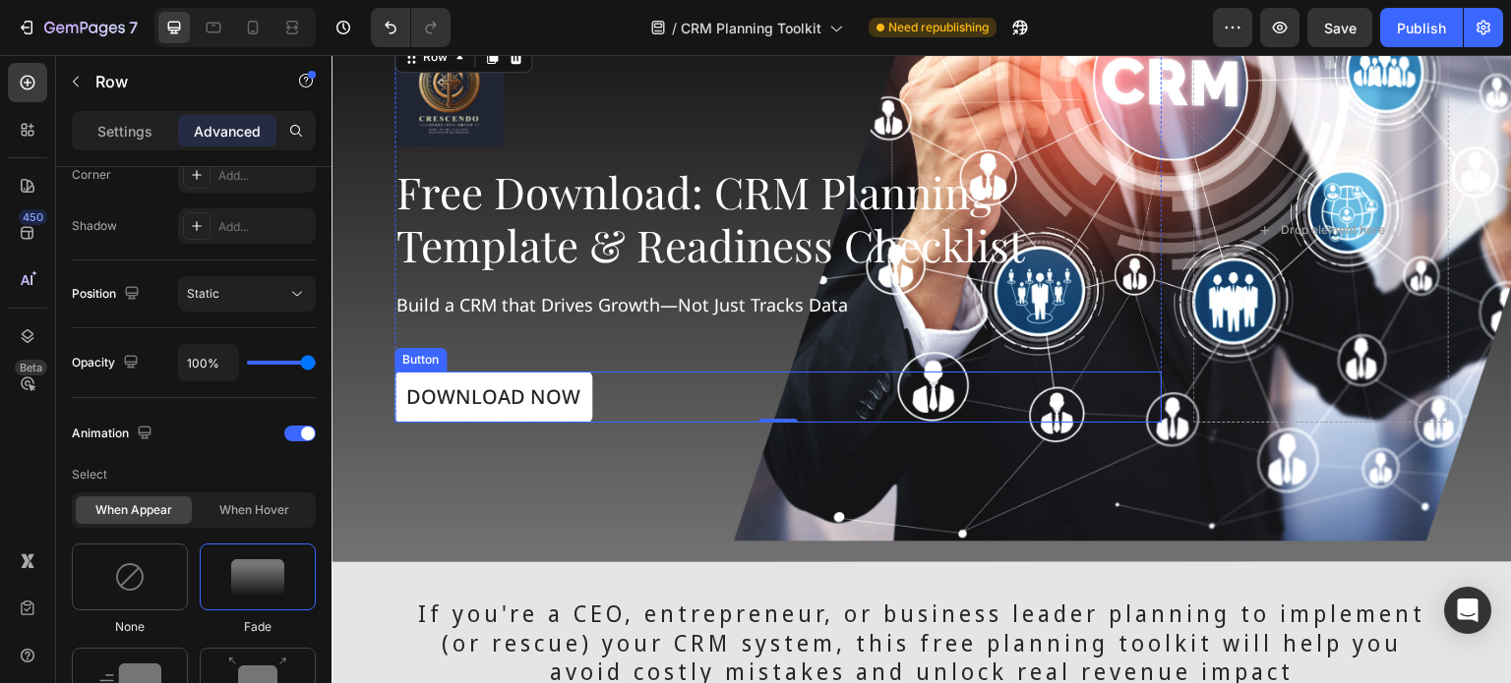
click at [603, 394] on div "Download Now Button" at bounding box center [777, 397] width 767 height 51
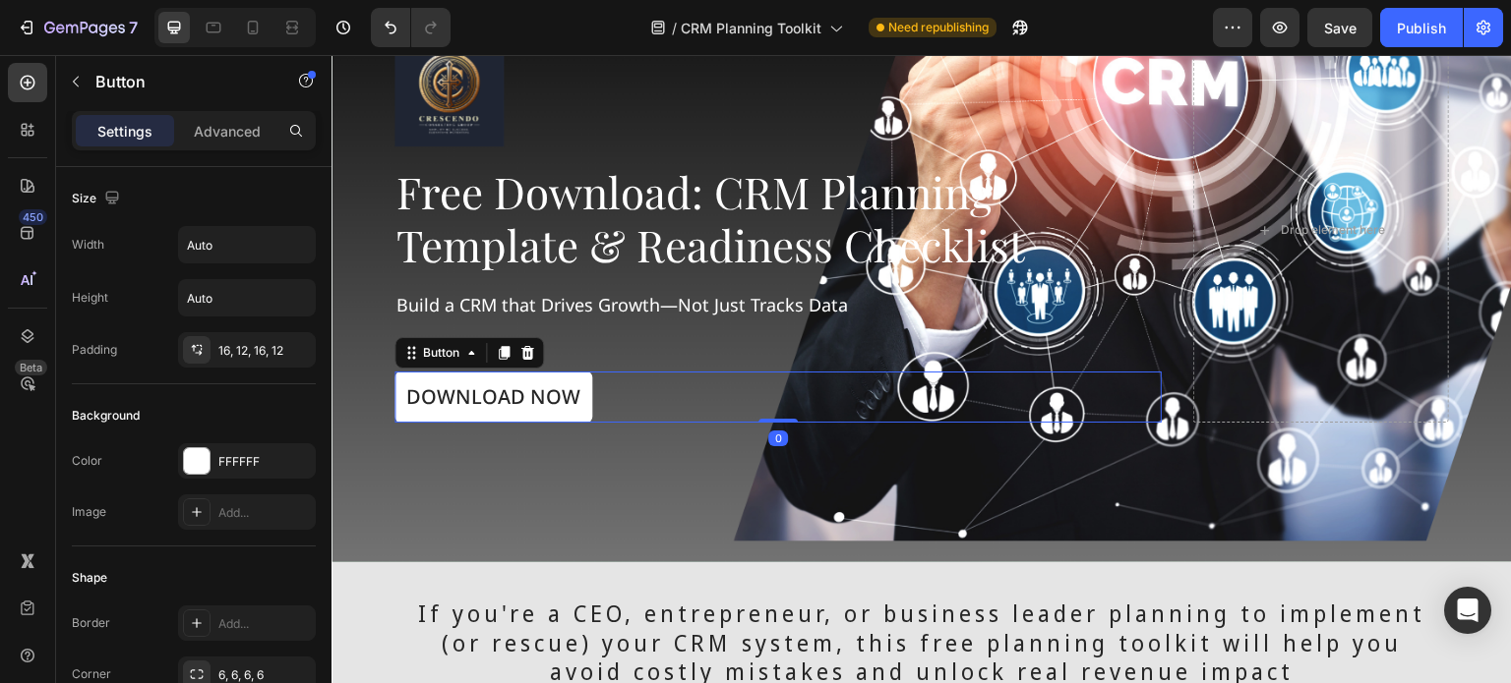
scroll to position [492, 0]
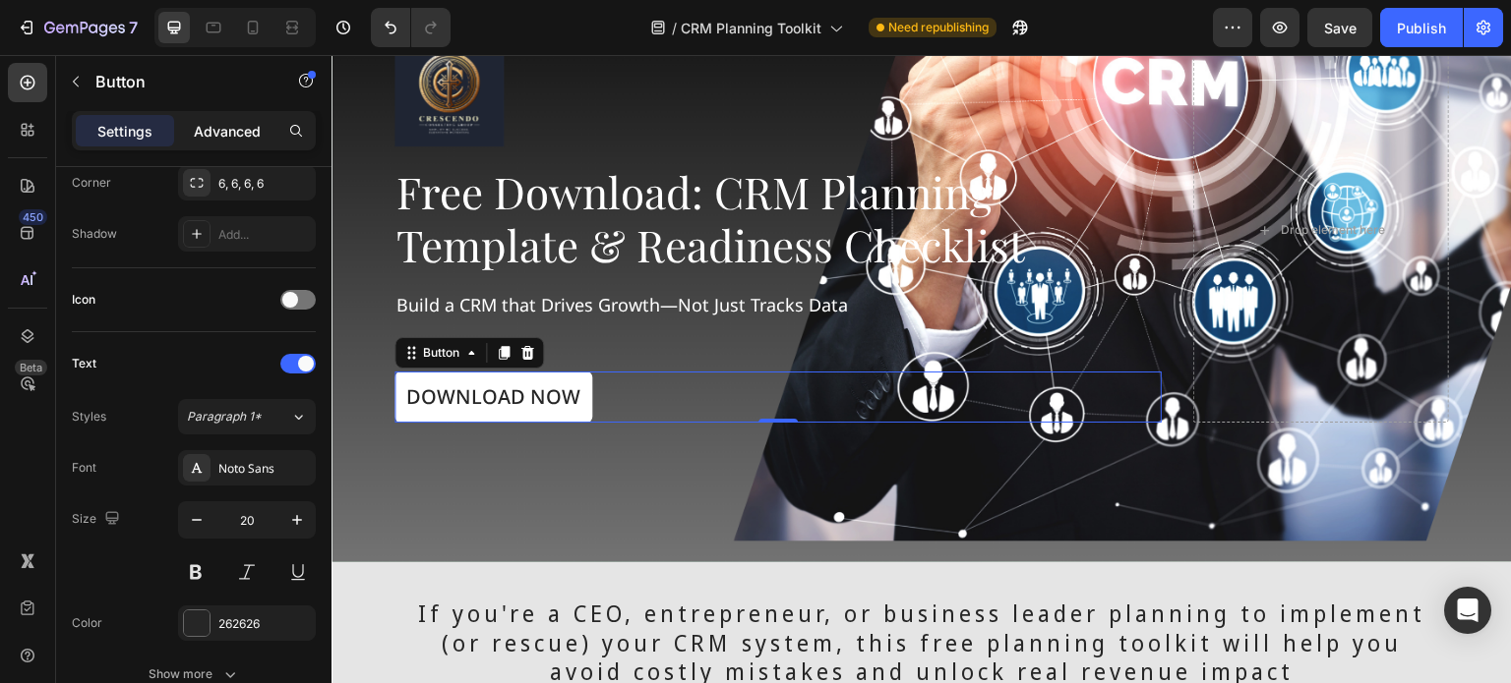
click at [234, 121] on p "Advanced" at bounding box center [227, 131] width 67 height 21
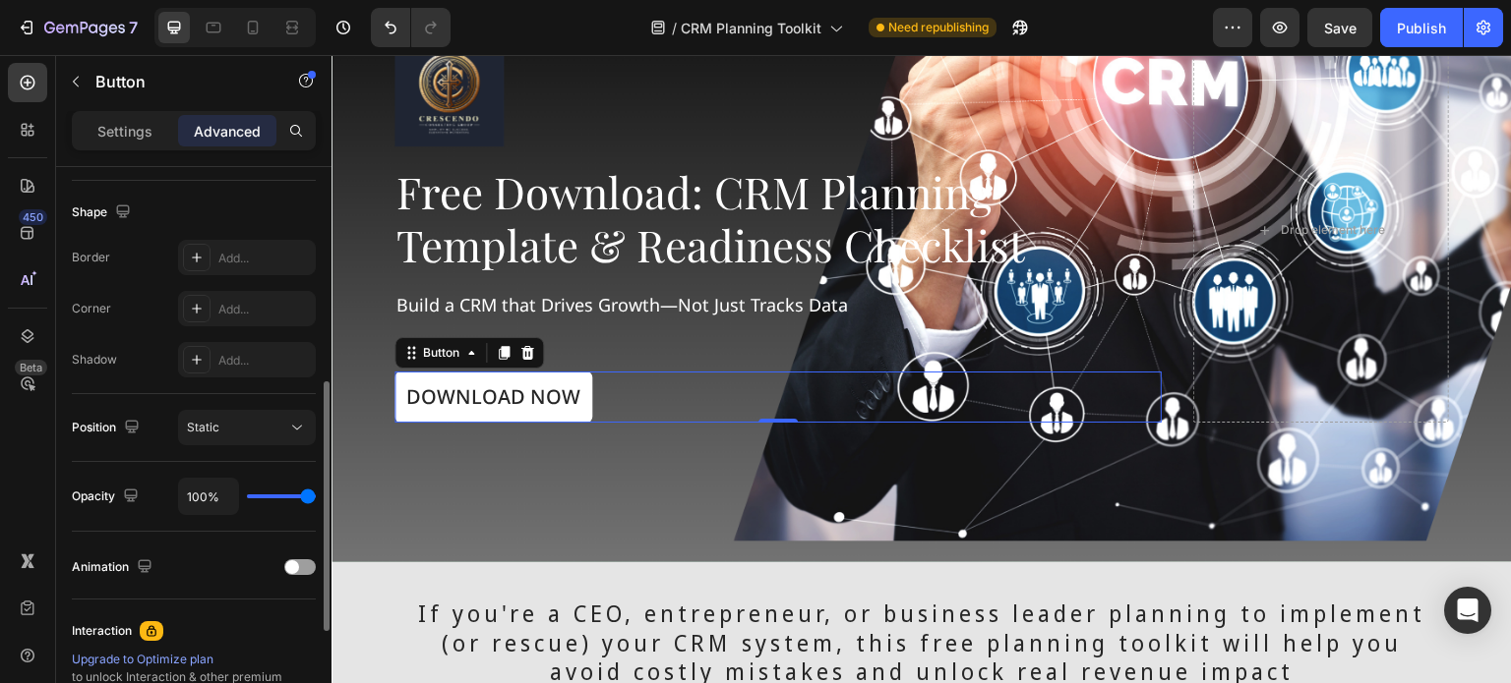
scroll to position [737, 0]
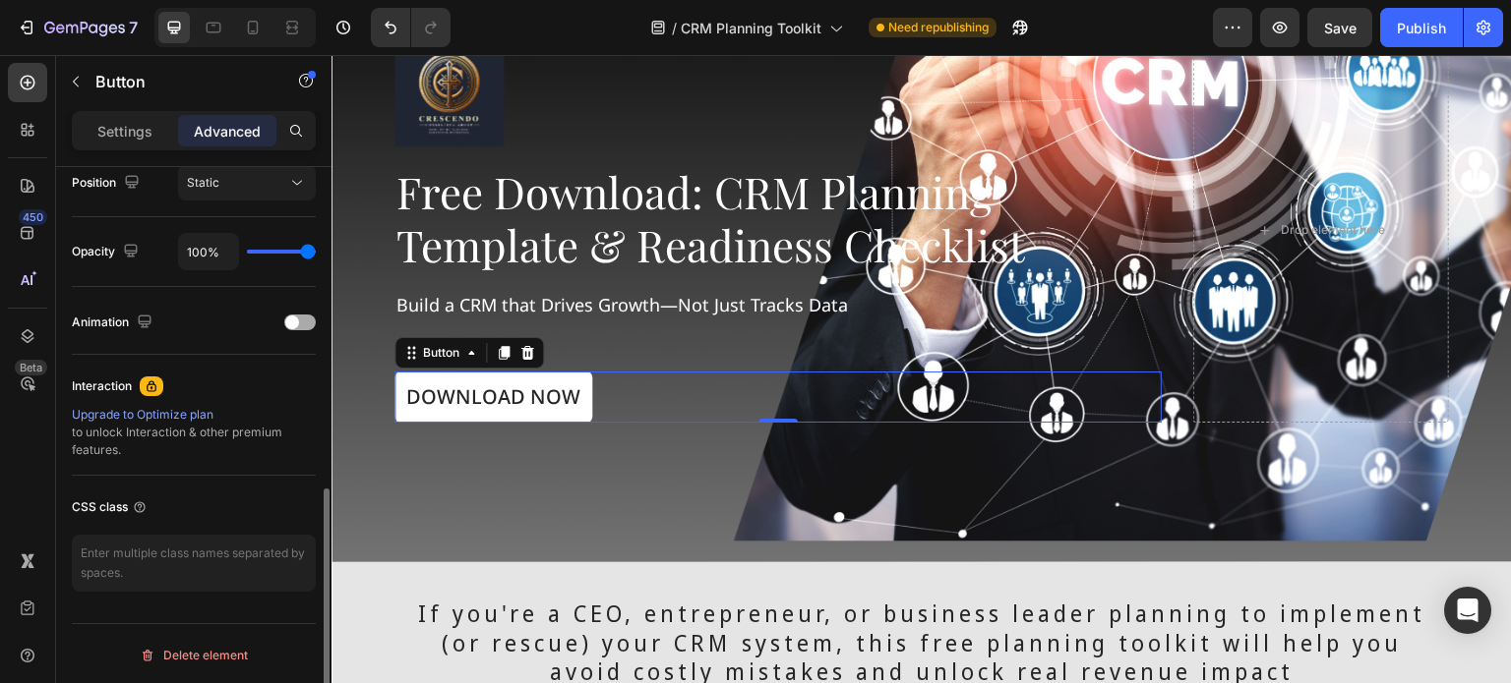
click at [296, 317] on span at bounding box center [292, 323] width 14 height 14
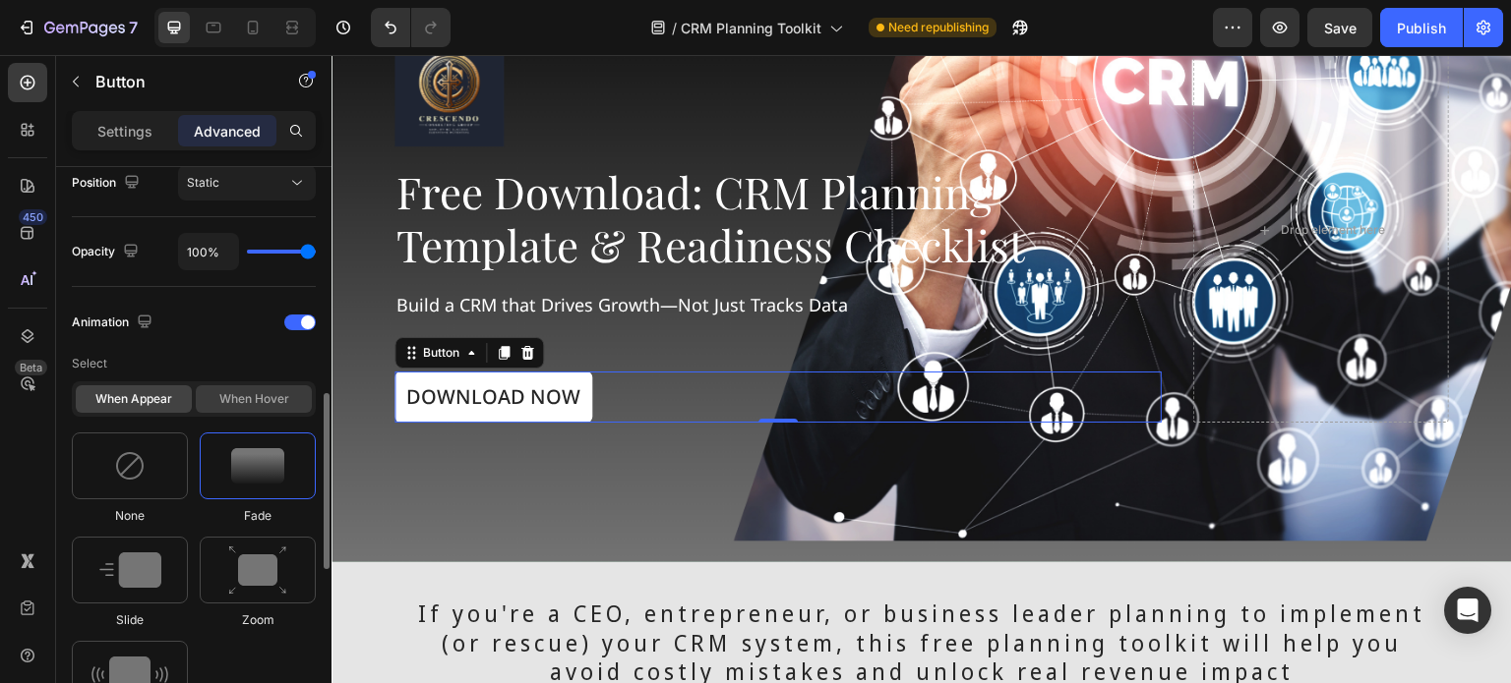
click at [243, 400] on div "When hover" at bounding box center [254, 399] width 116 height 28
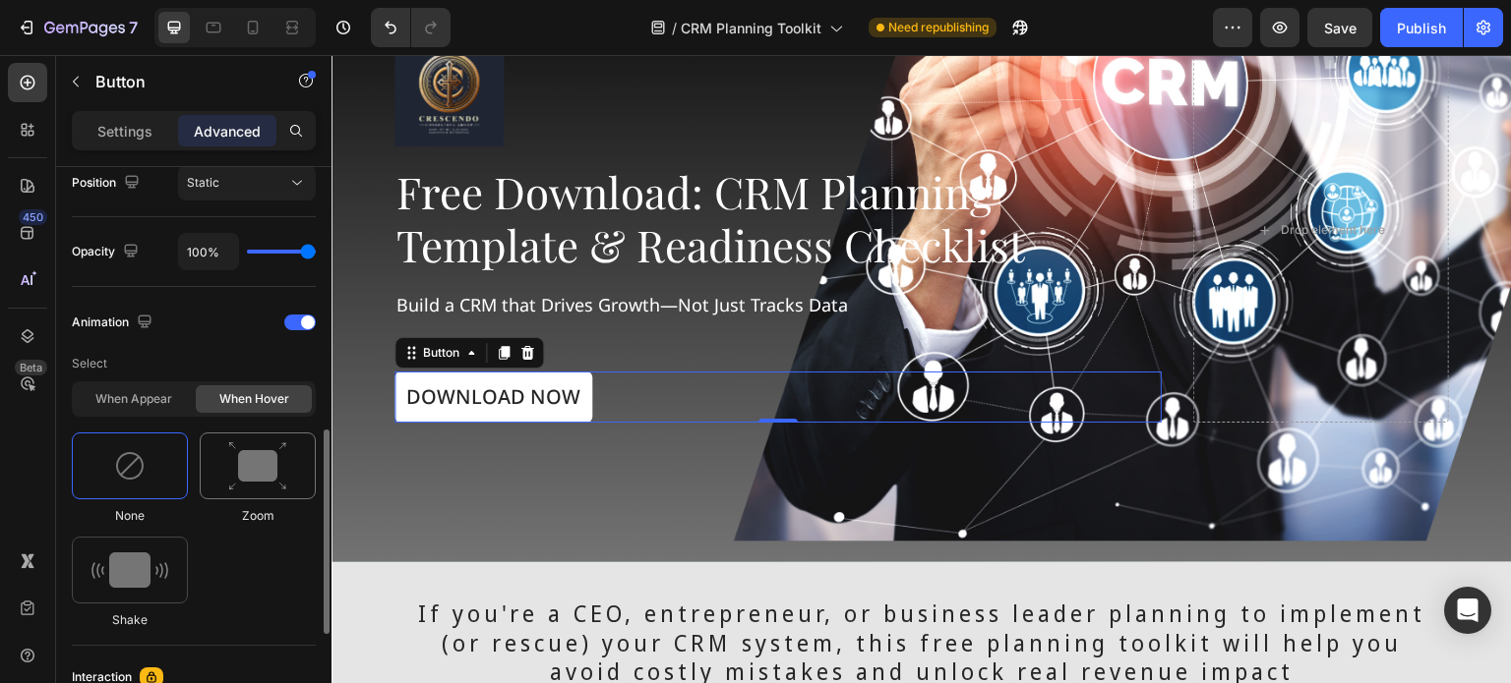
click at [236, 479] on img at bounding box center [257, 467] width 59 height 50
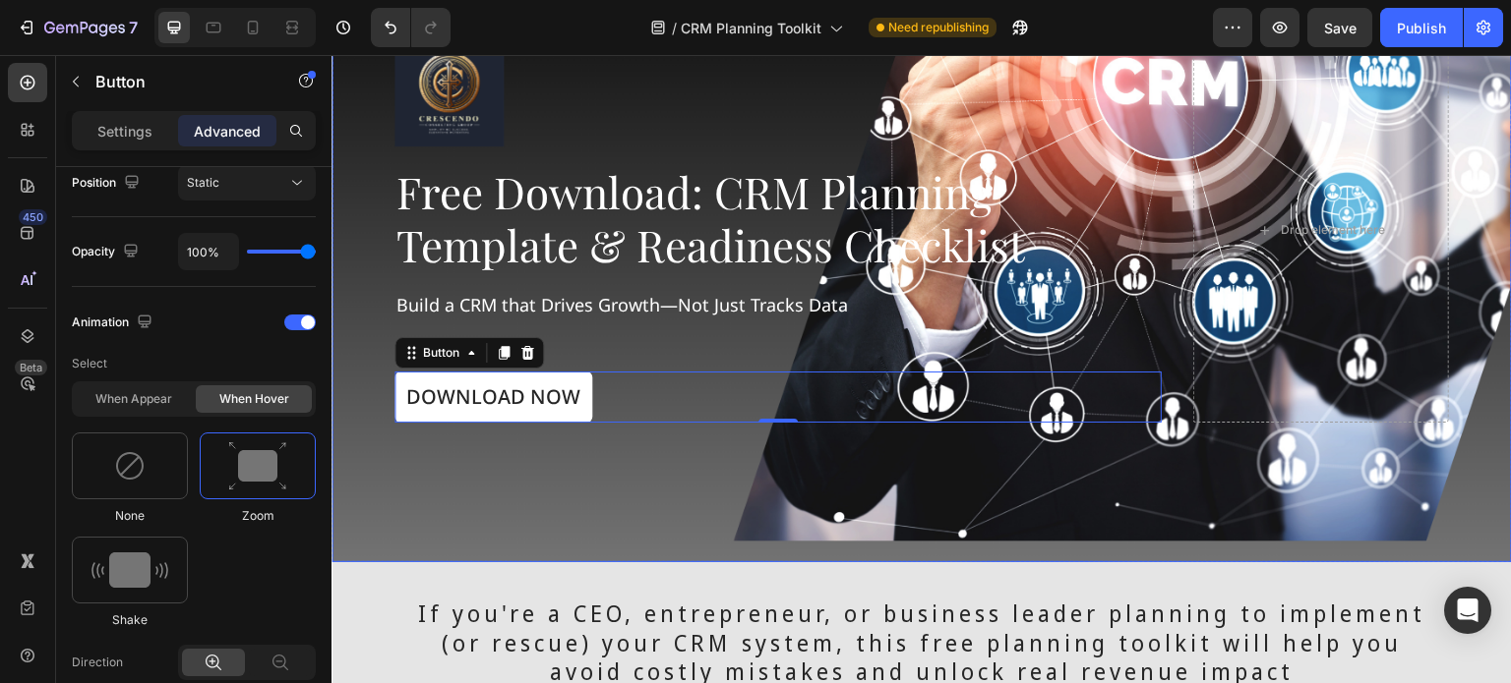
scroll to position [0, 0]
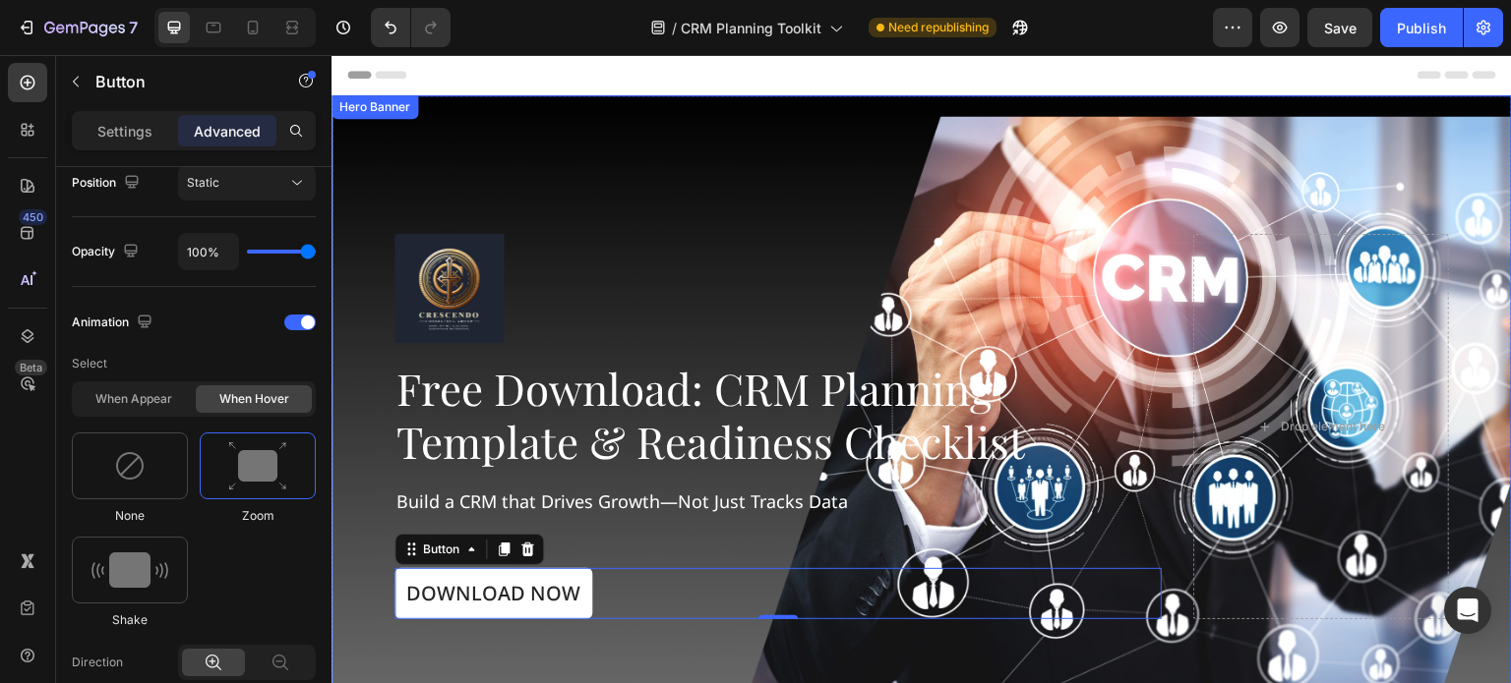
click at [685, 203] on div "Image Free Download: CRM Planning Template & Readiness Checklist Heading Build …" at bounding box center [921, 426] width 1180 height 511
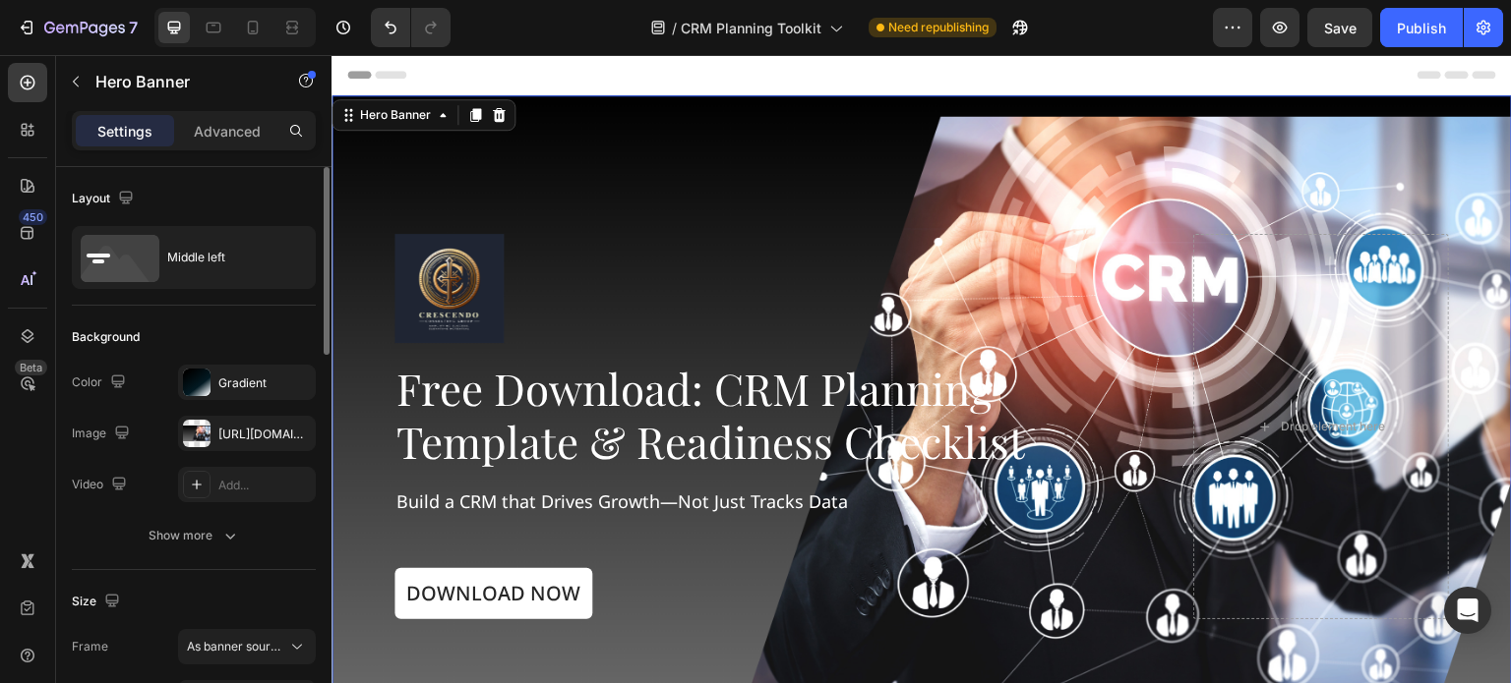
scroll to position [197, 0]
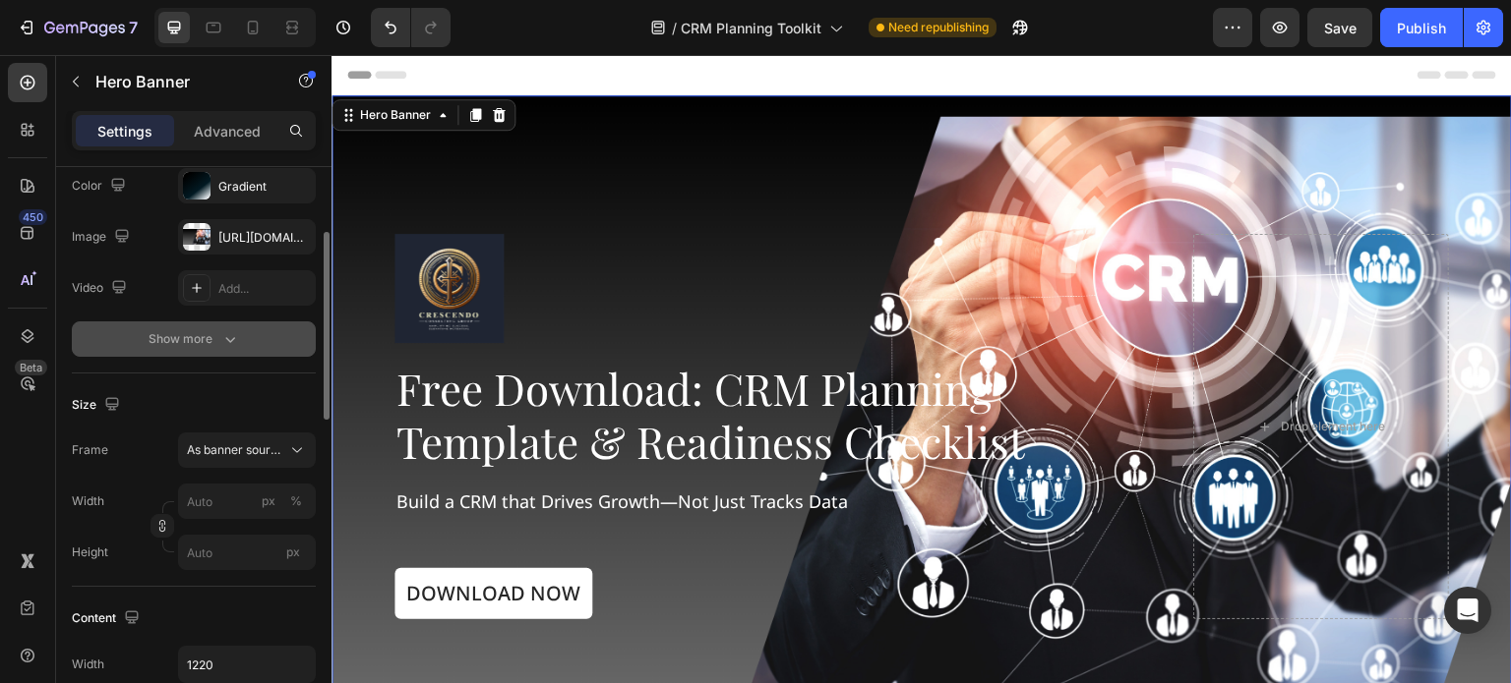
click at [212, 341] on div "Show more" at bounding box center [193, 339] width 91 height 20
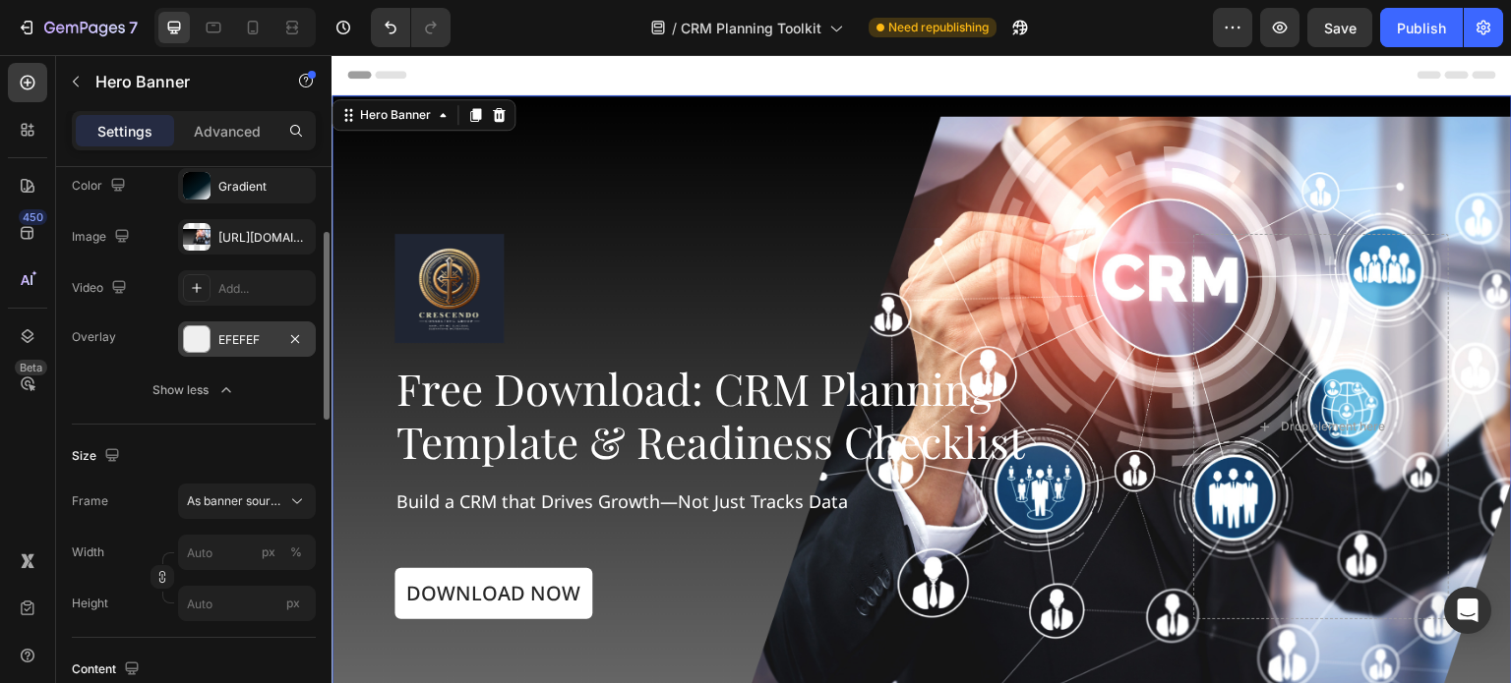
click at [202, 333] on div at bounding box center [197, 339] width 26 height 26
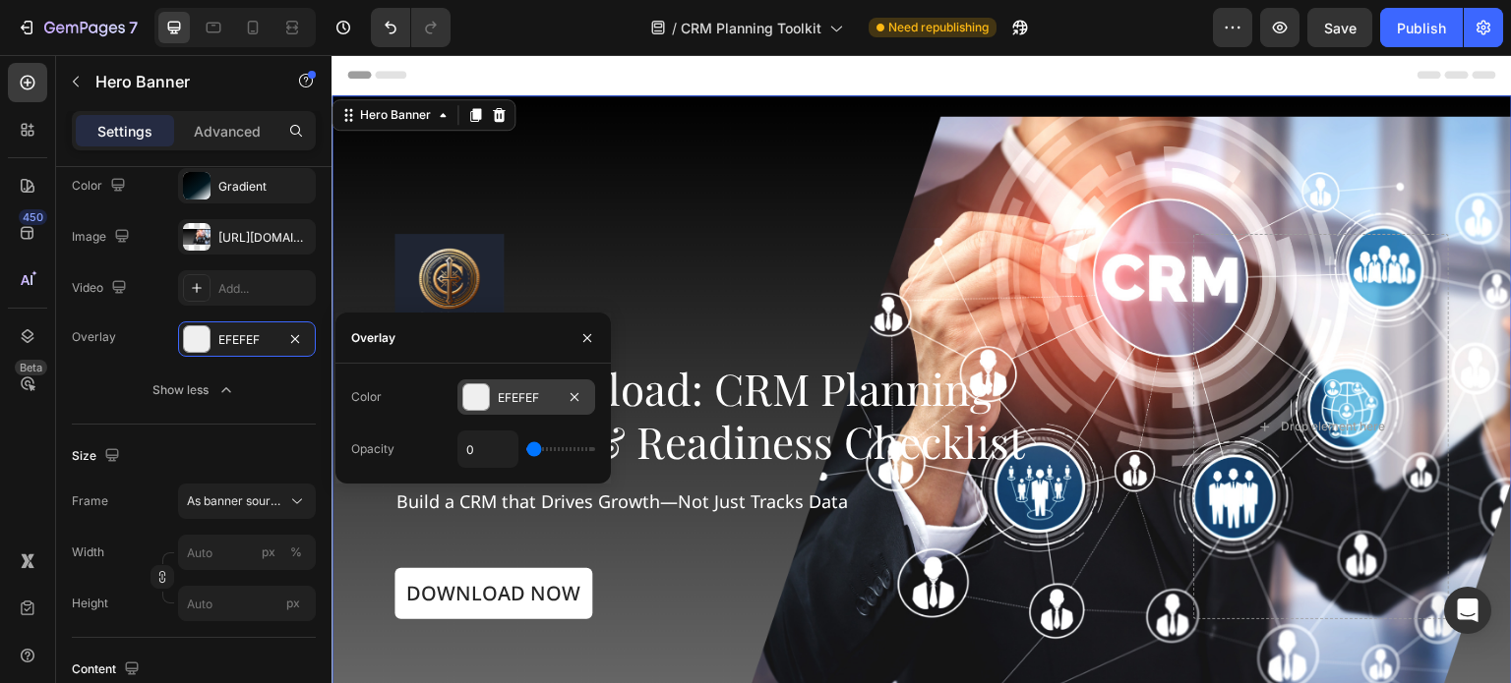
click at [474, 400] on div at bounding box center [476, 398] width 26 height 26
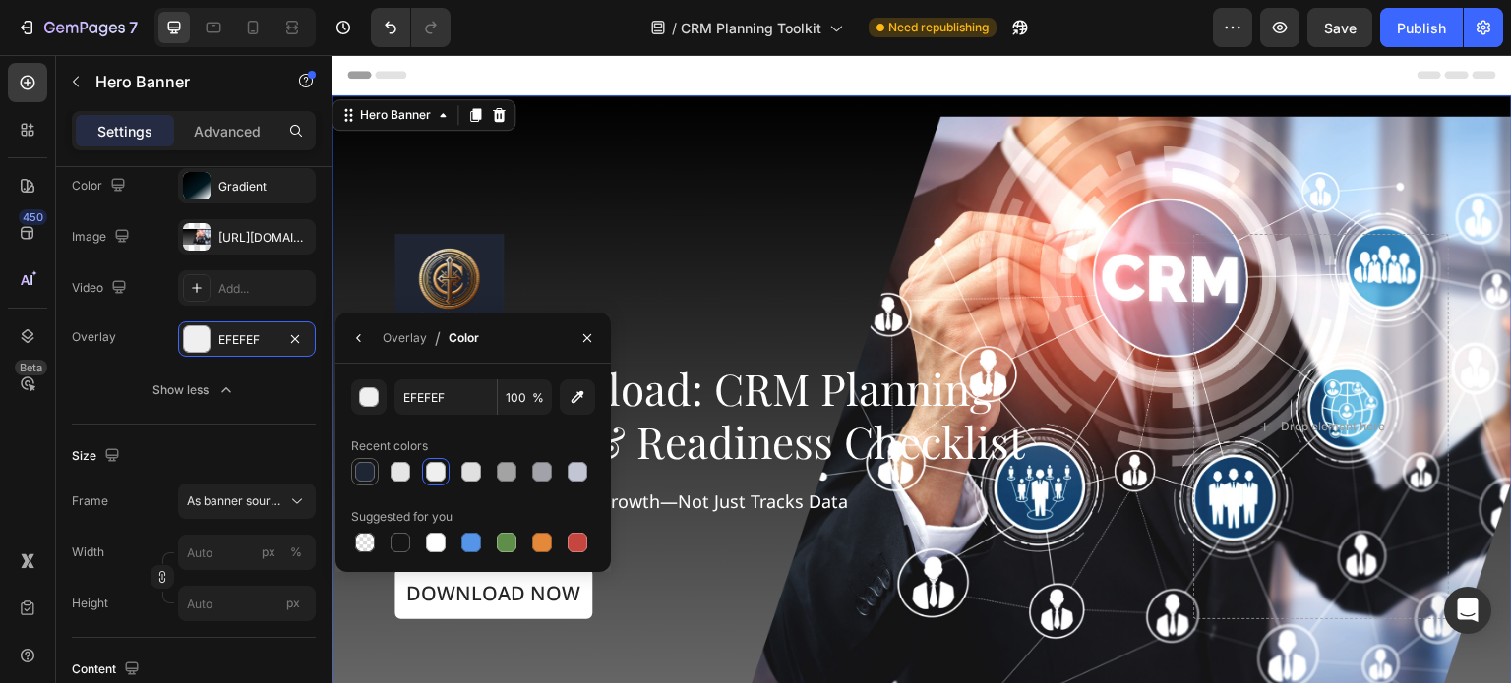
click at [366, 475] on div at bounding box center [365, 472] width 20 height 20
type input "1F2633"
click at [401, 333] on div "Overlay" at bounding box center [405, 338] width 44 height 18
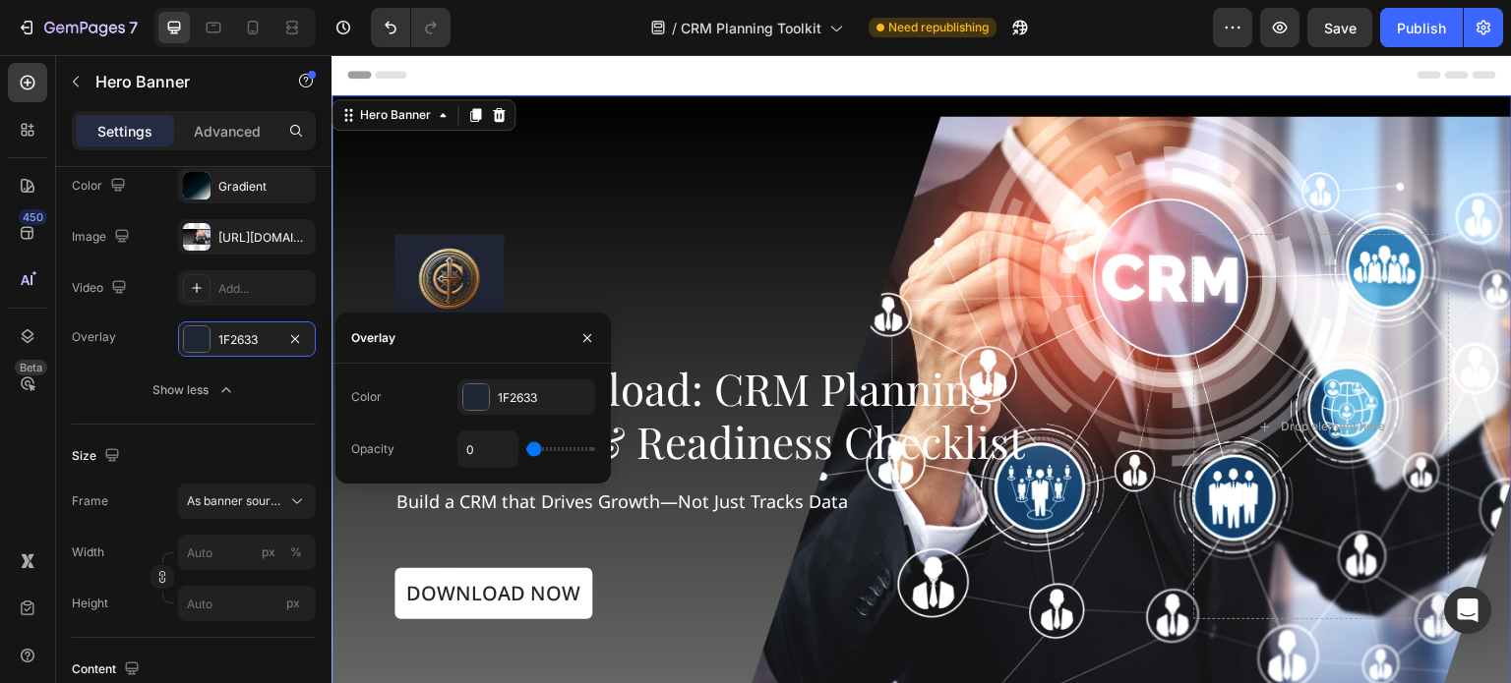
type input "3%"
type input "3"
type input "21%"
type input "21"
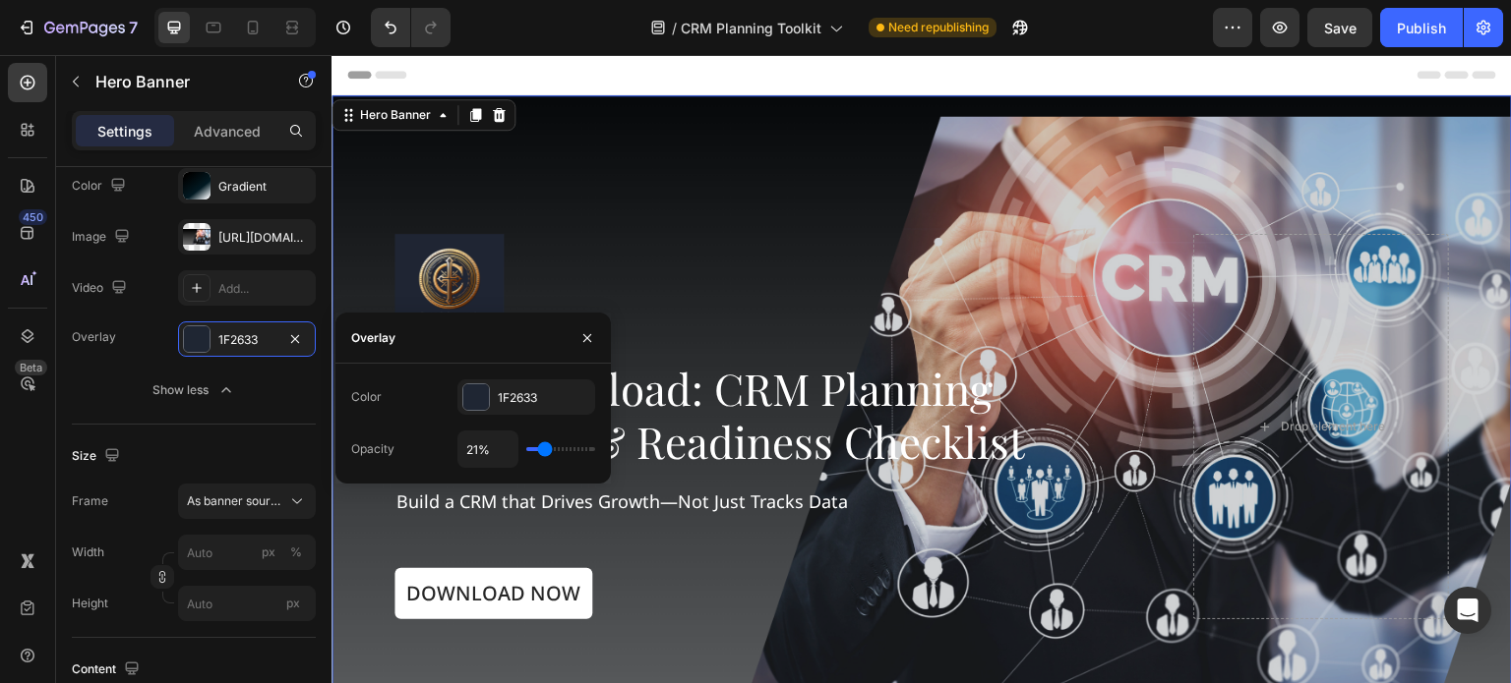
type input "24%"
type input "24"
type input "26%"
type input "26"
type input "27%"
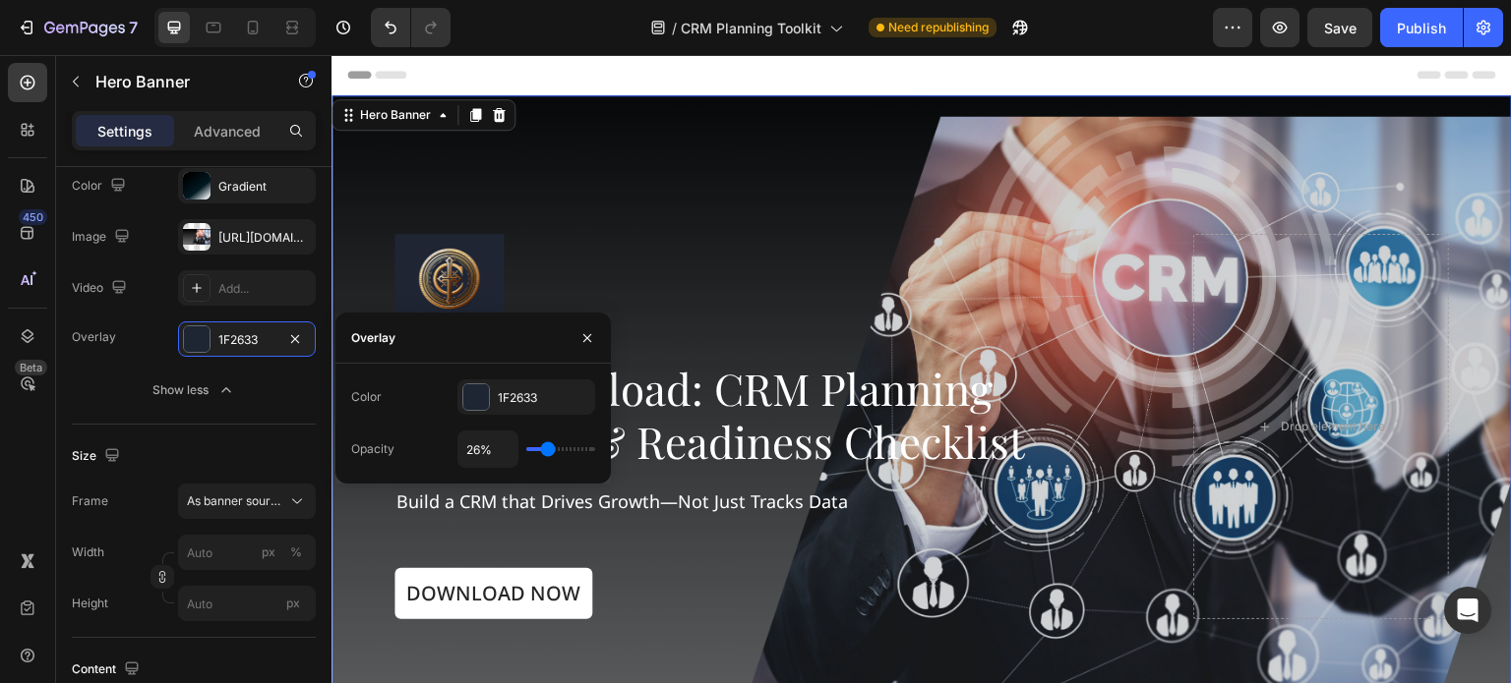
type input "27"
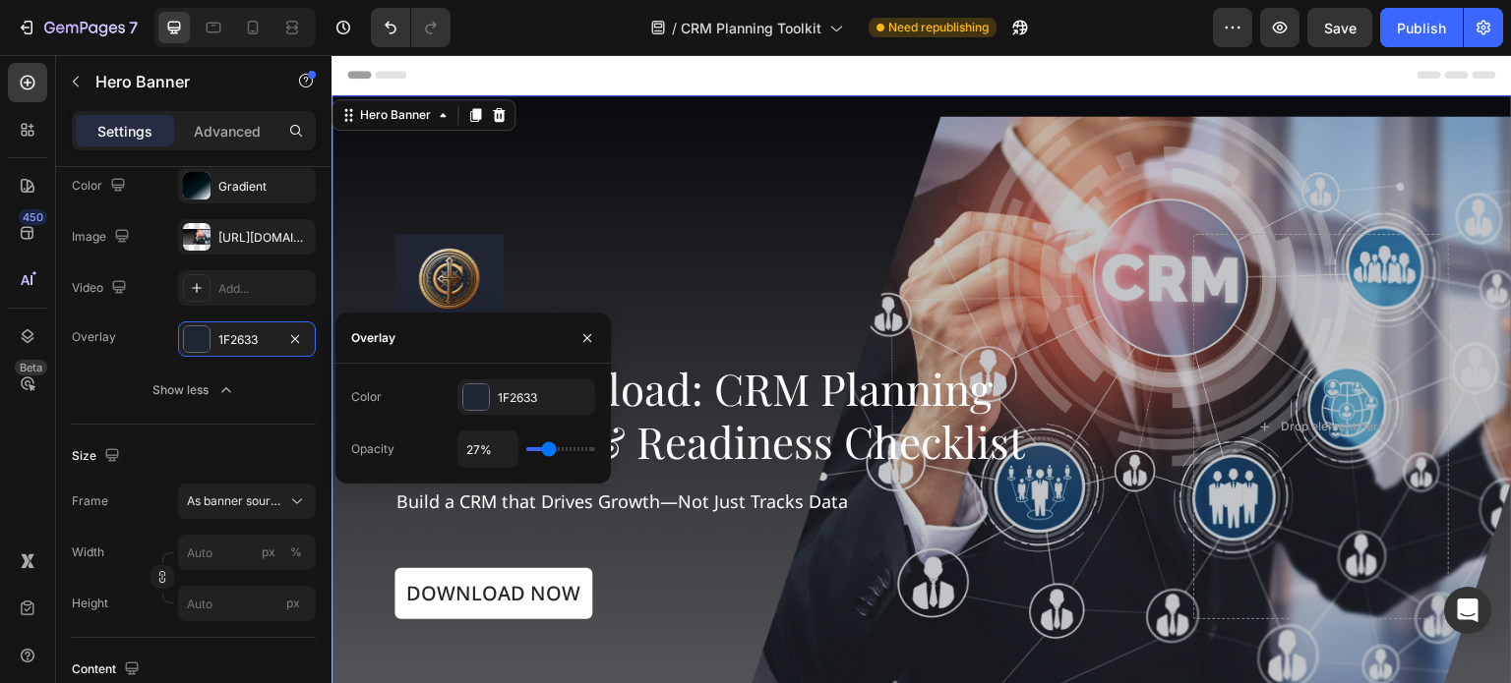
type input "29%"
type input "29"
type input "30%"
type input "30"
type input "31%"
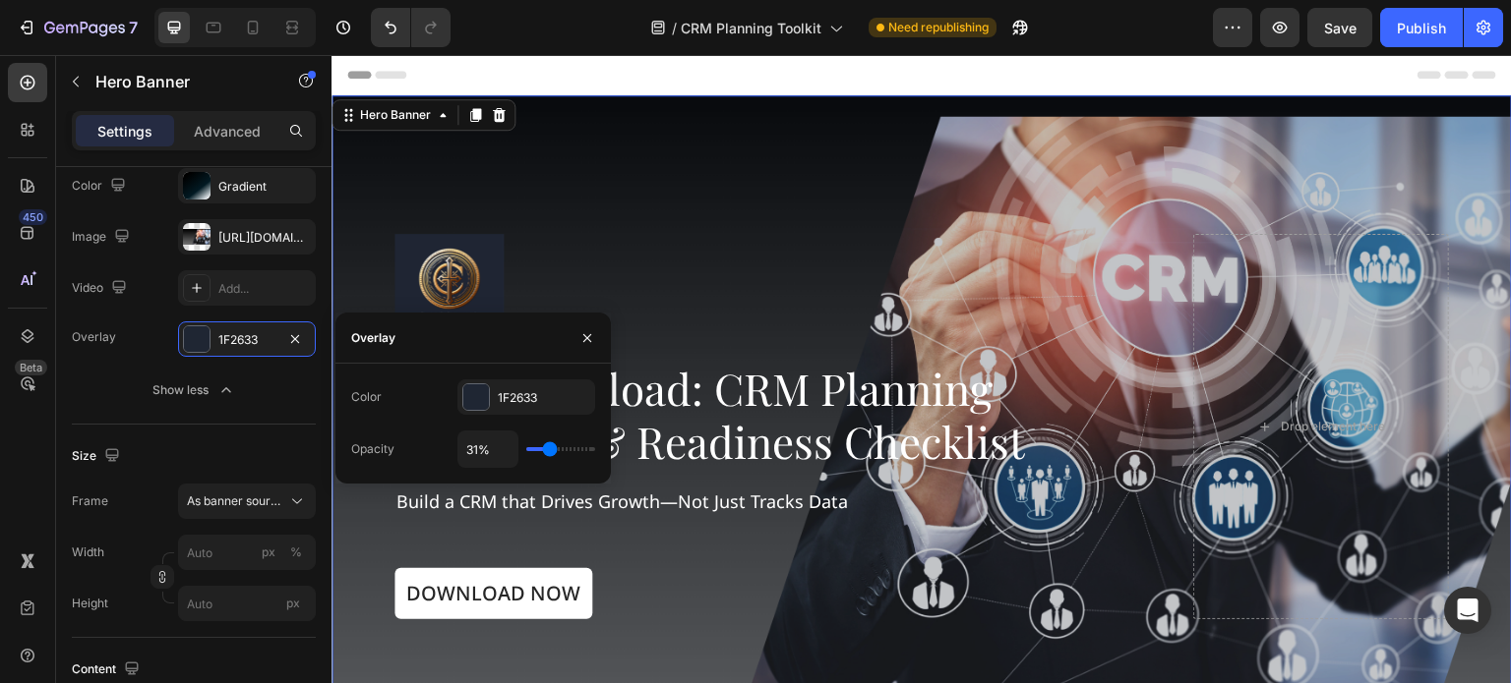
type input "31"
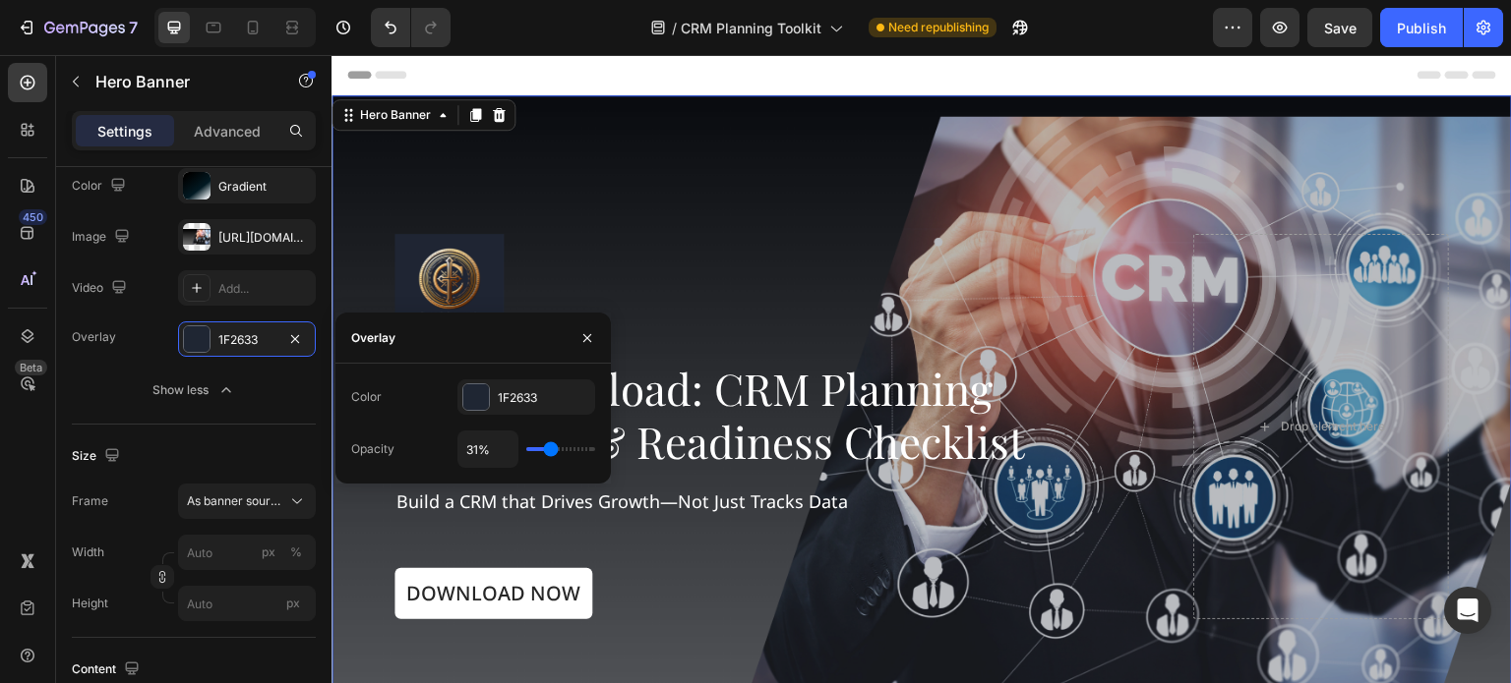
type input "33%"
type input "33"
type input "34%"
type input "34"
type input "37%"
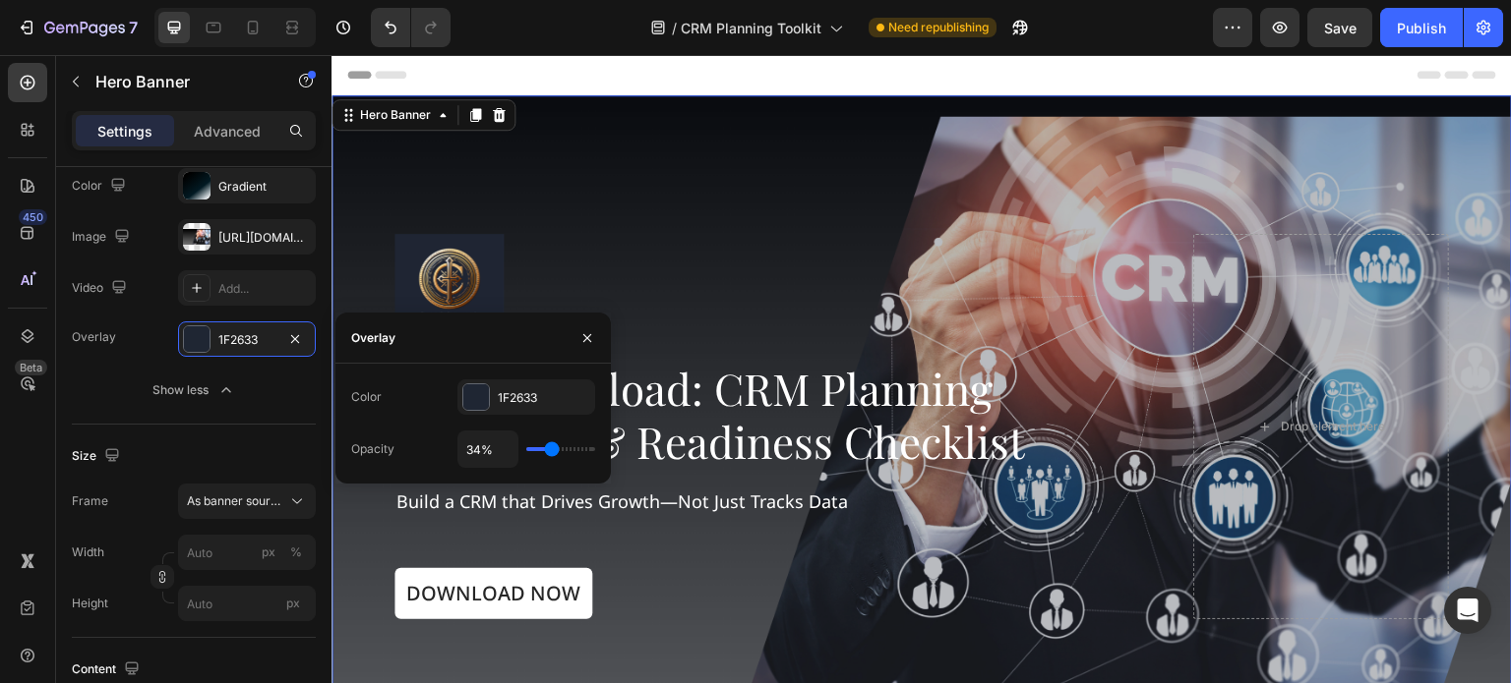
type input "37"
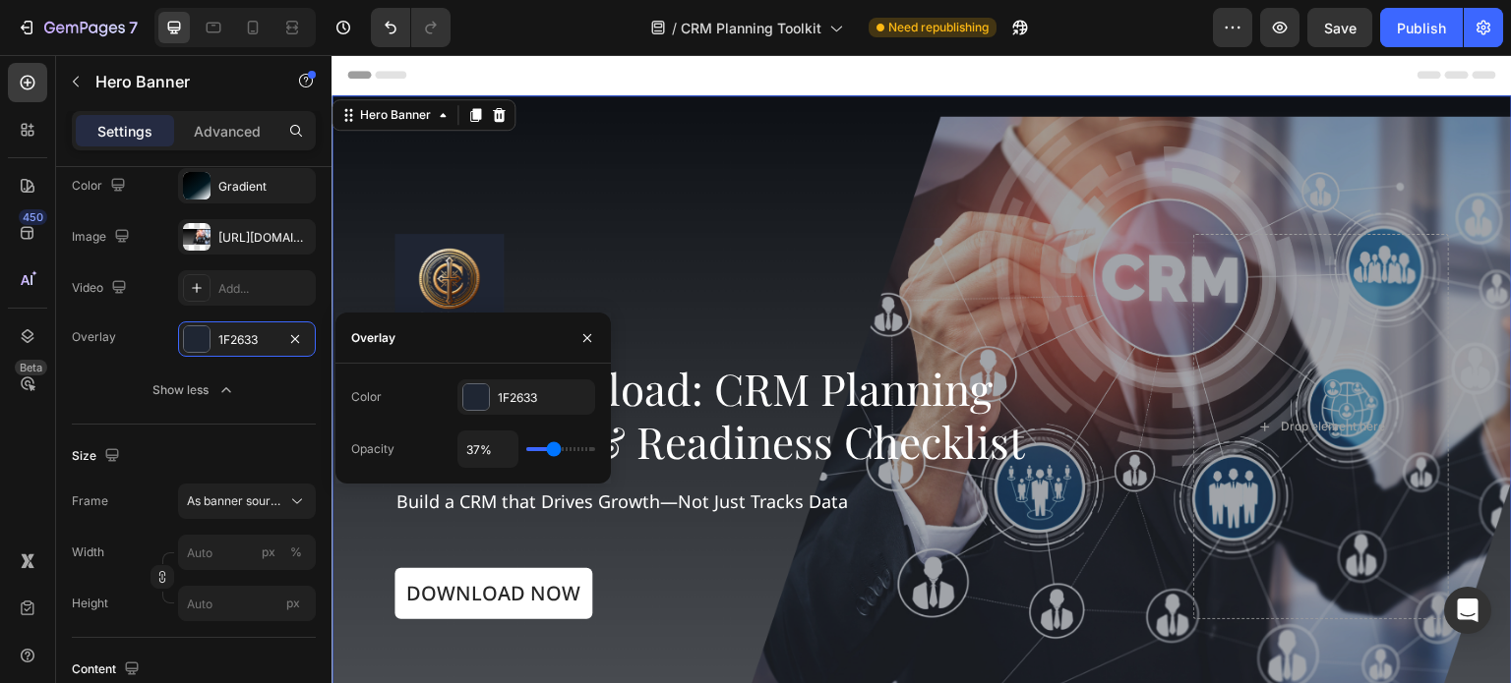
type input "42%"
type input "42"
type input "43%"
type input "43"
type input "45%"
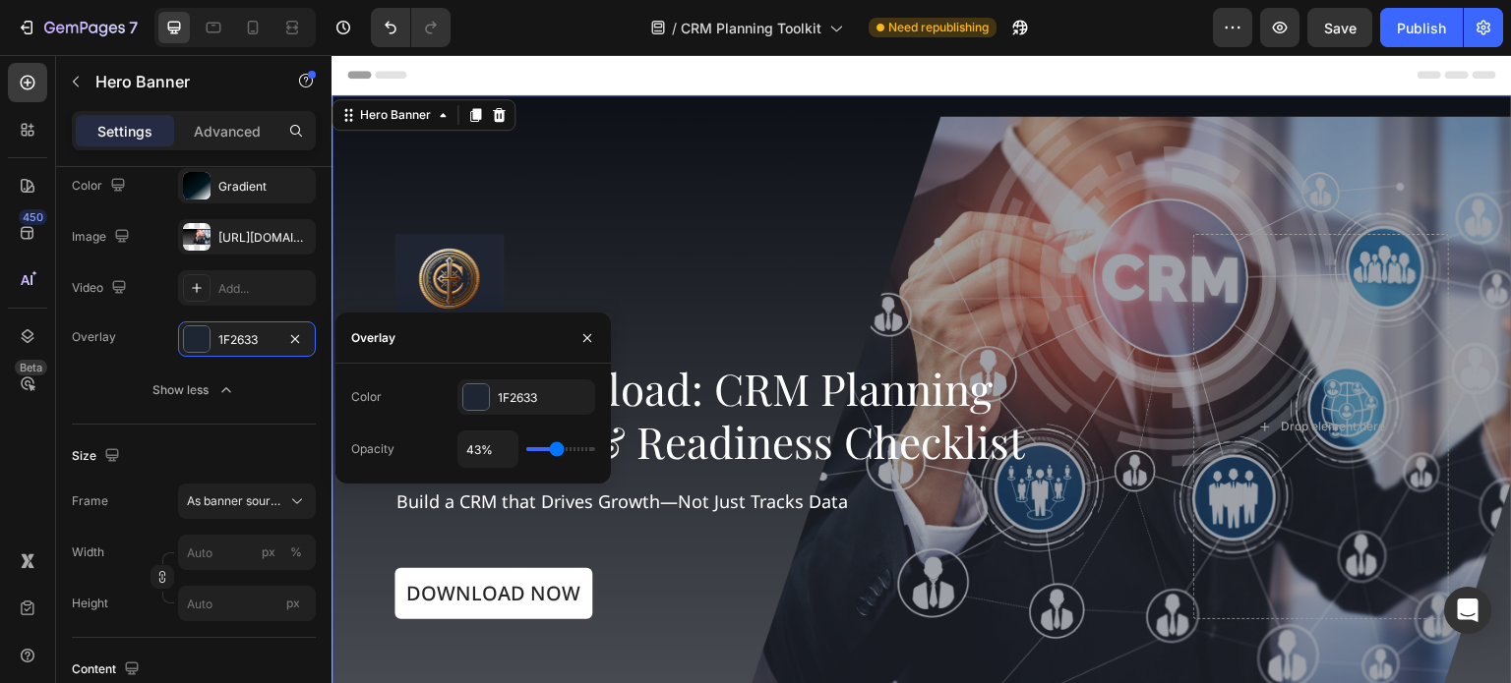
type input "45"
type input "46%"
type input "46"
type input "52%"
type input "52"
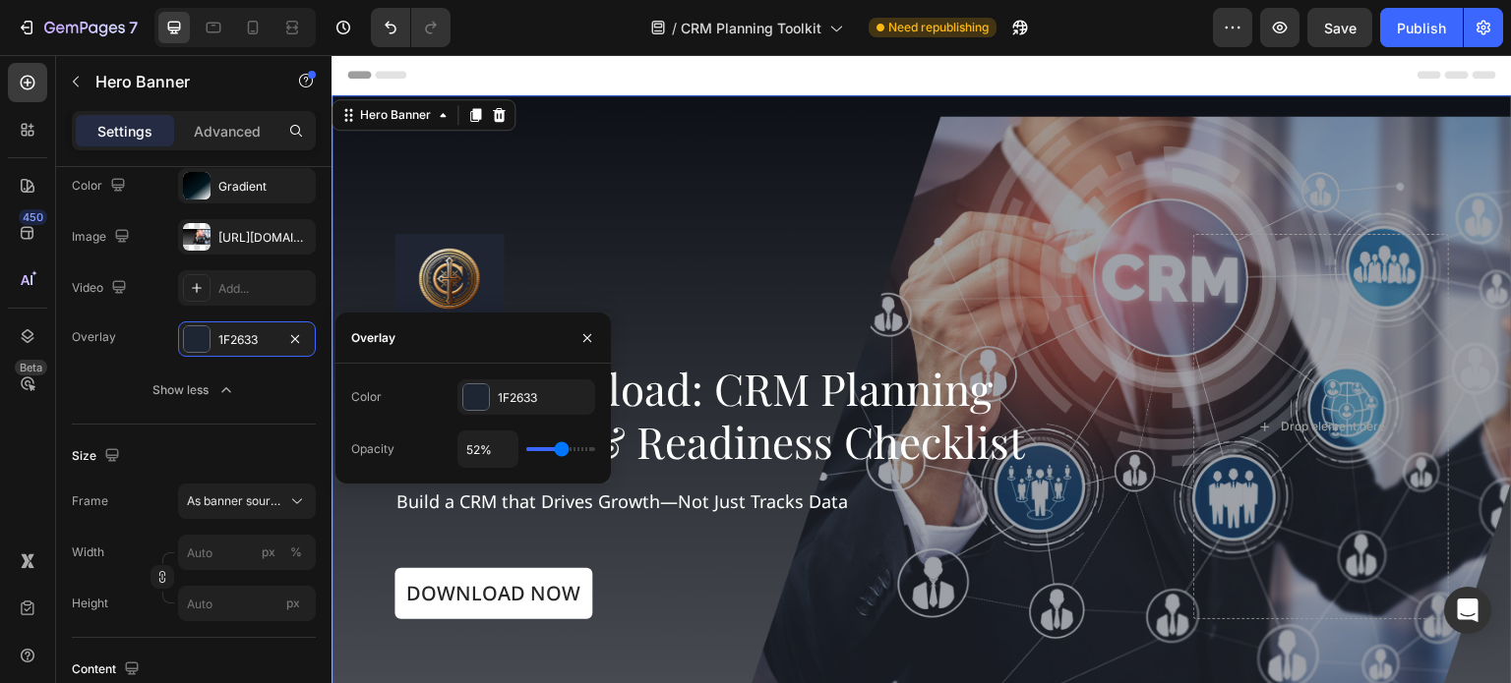
type input "54%"
type input "54"
type input "57%"
type input "57"
type input "58%"
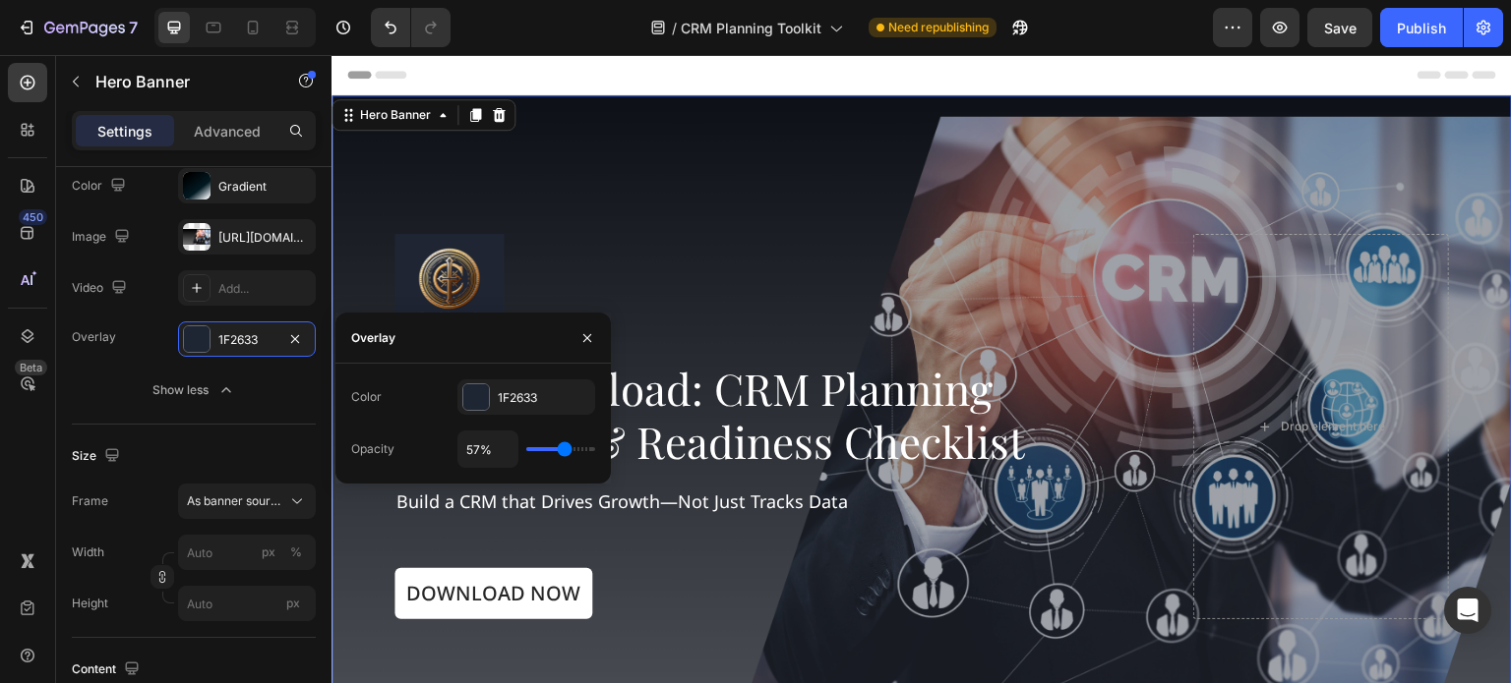
type input "58"
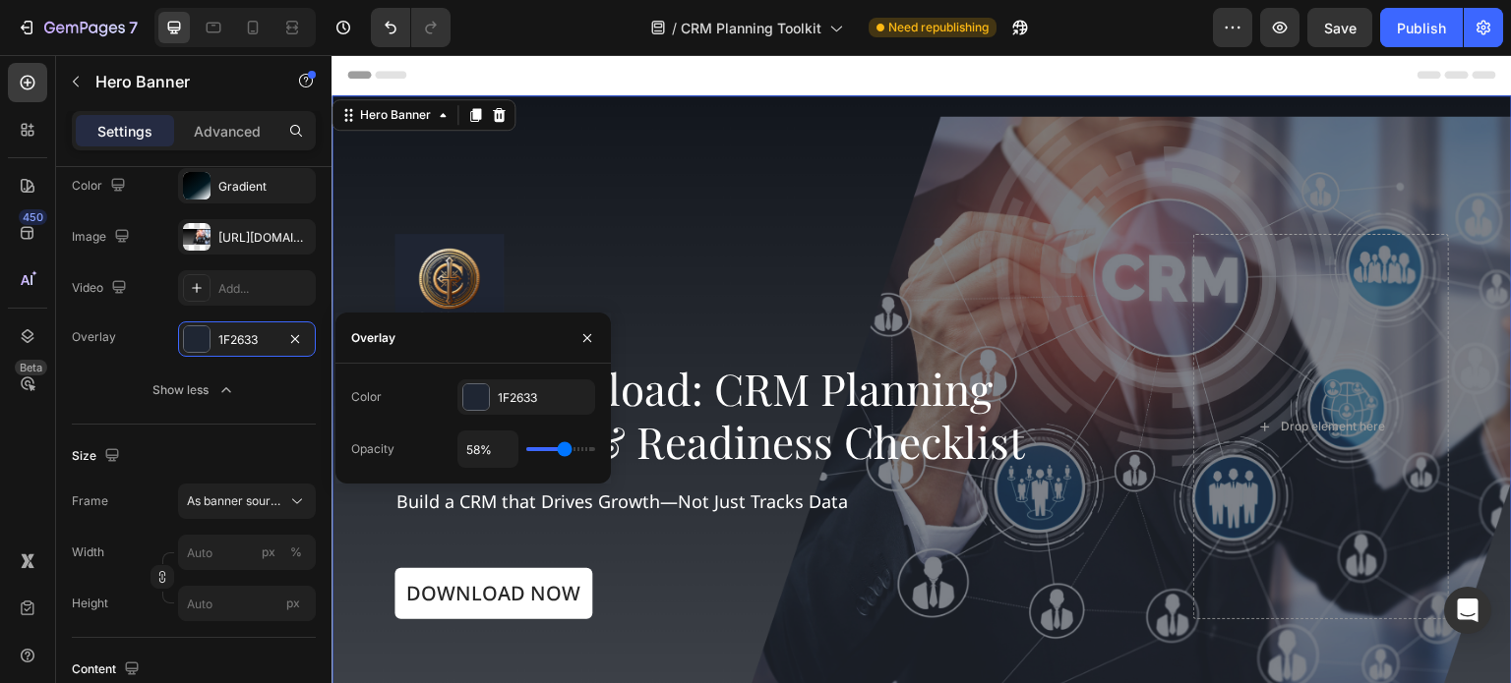
type input "60%"
type input "60"
type input "61%"
type input "61"
type input "64%"
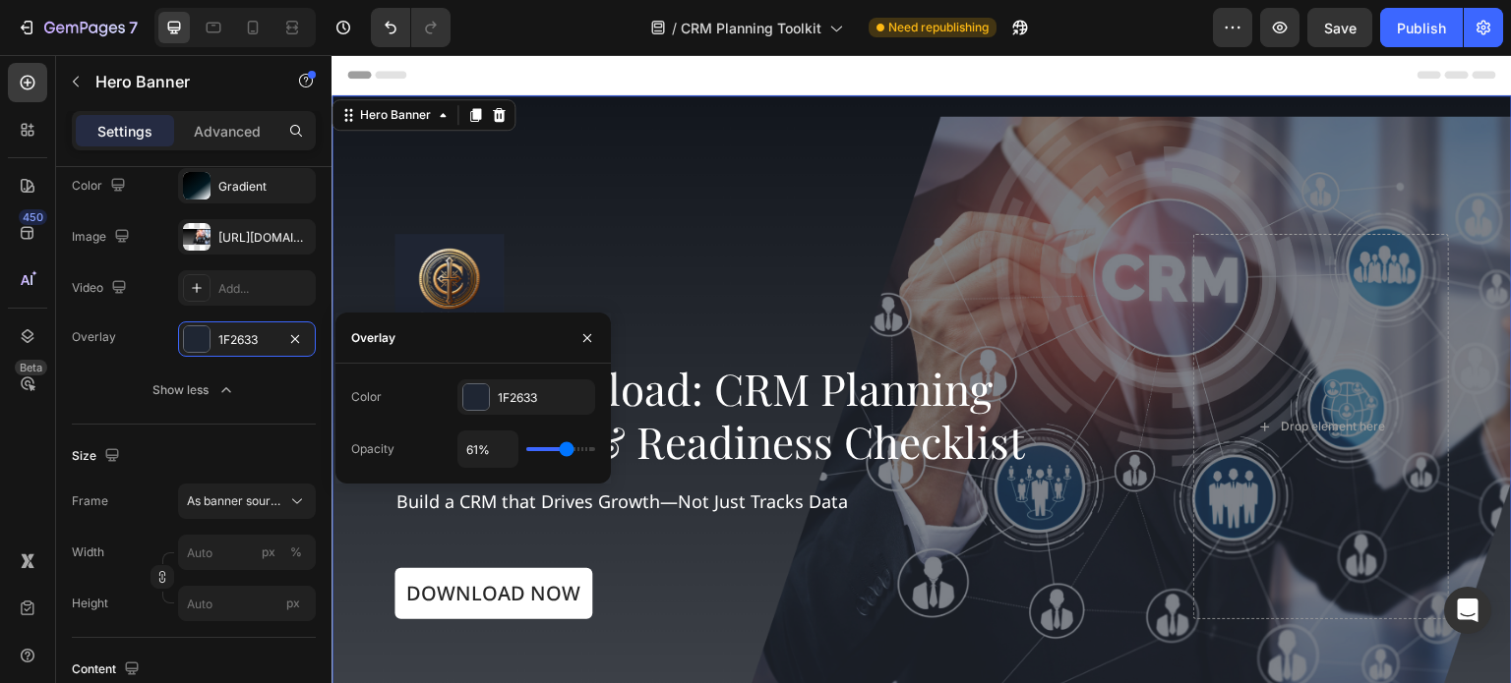
type input "64"
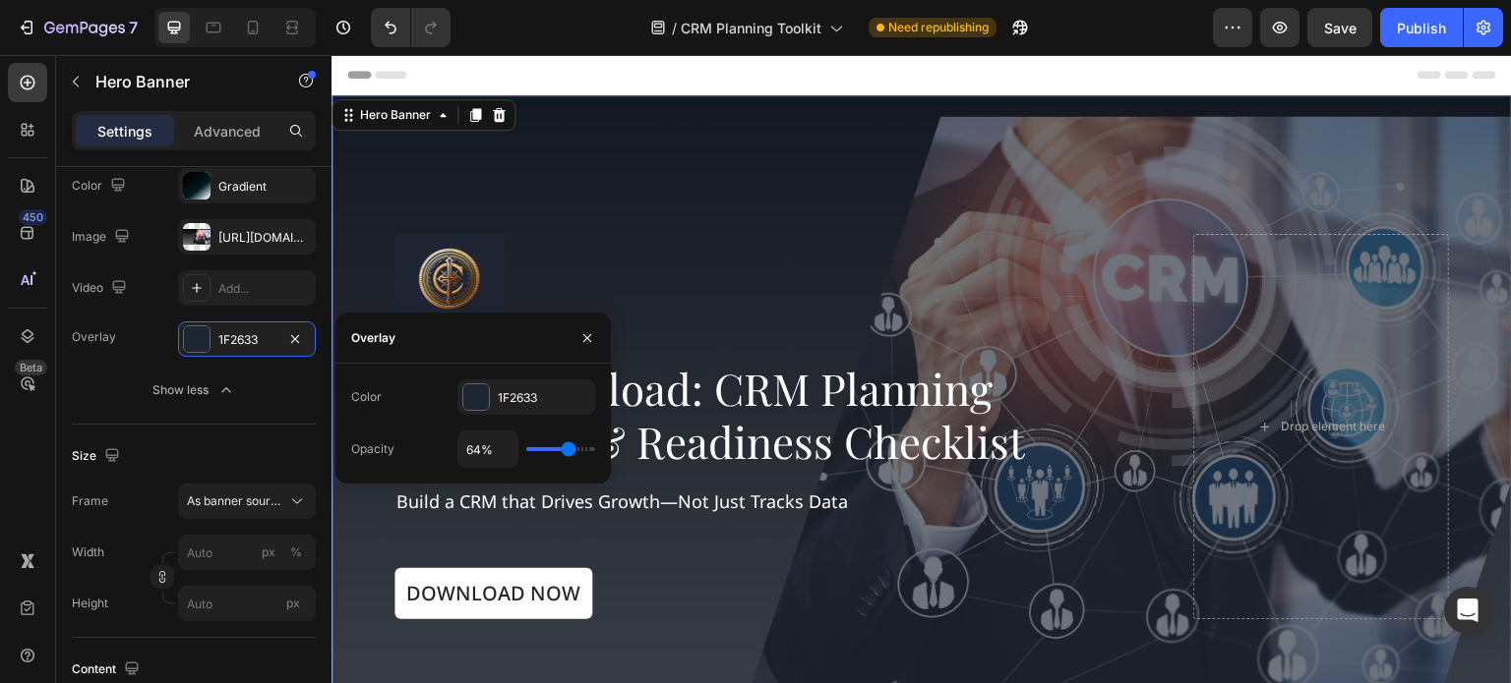
type input "67%"
type input "67"
type input "58%"
type input "58"
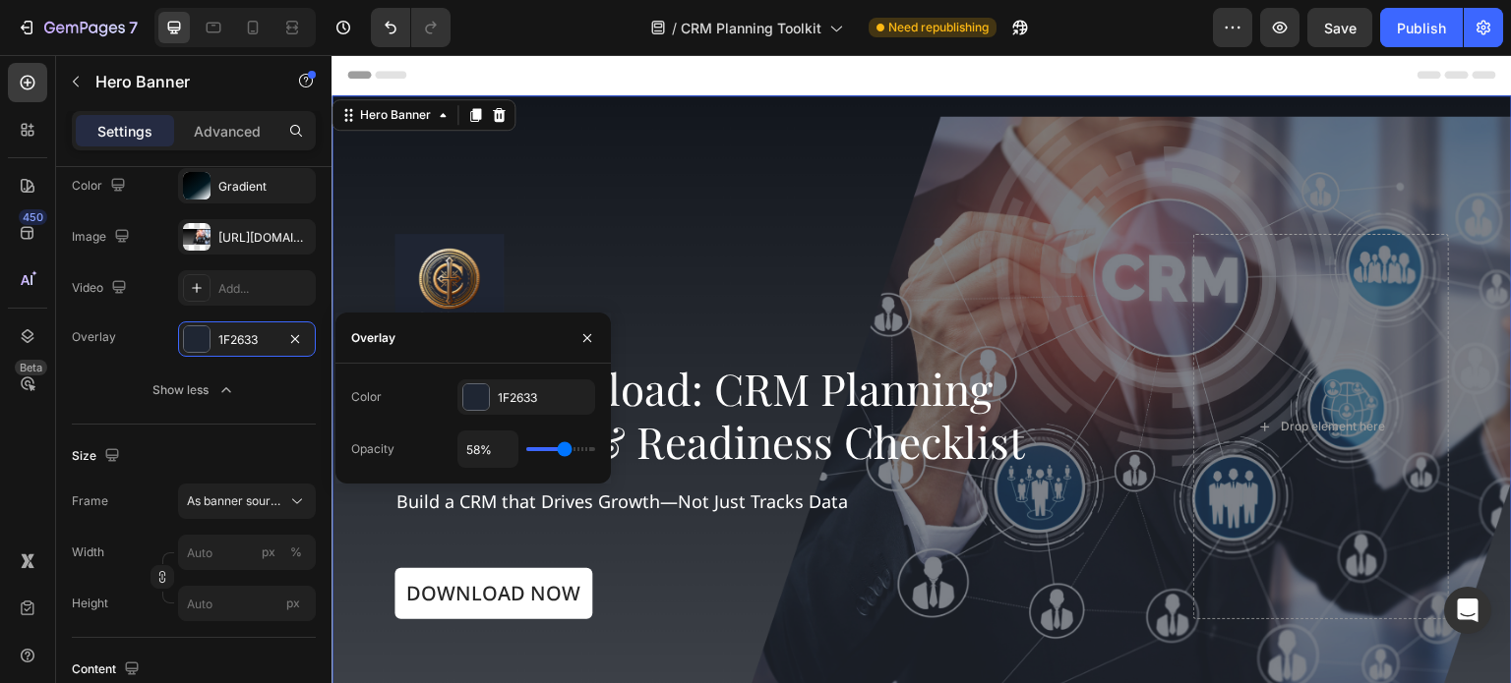
type input "55%"
type input "55"
type input "54%"
type input "54"
type input "52%"
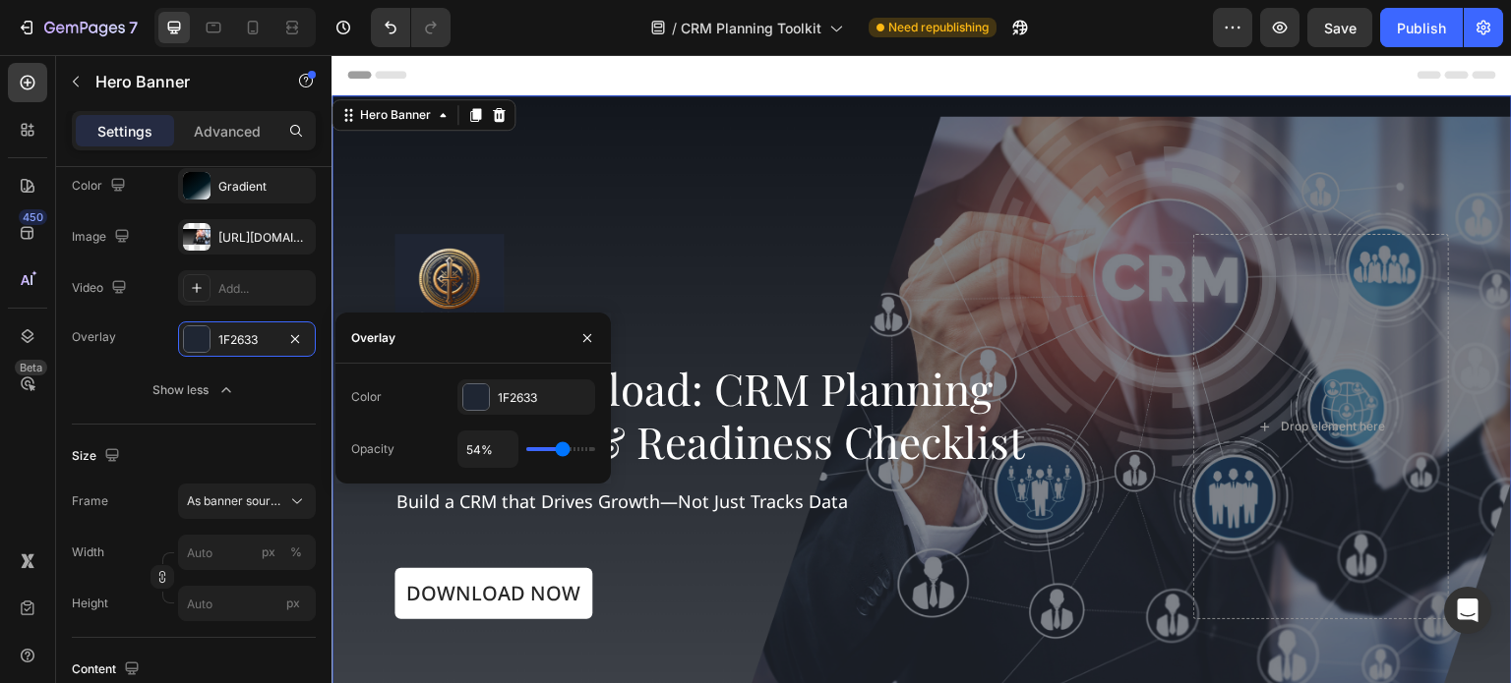
type input "52"
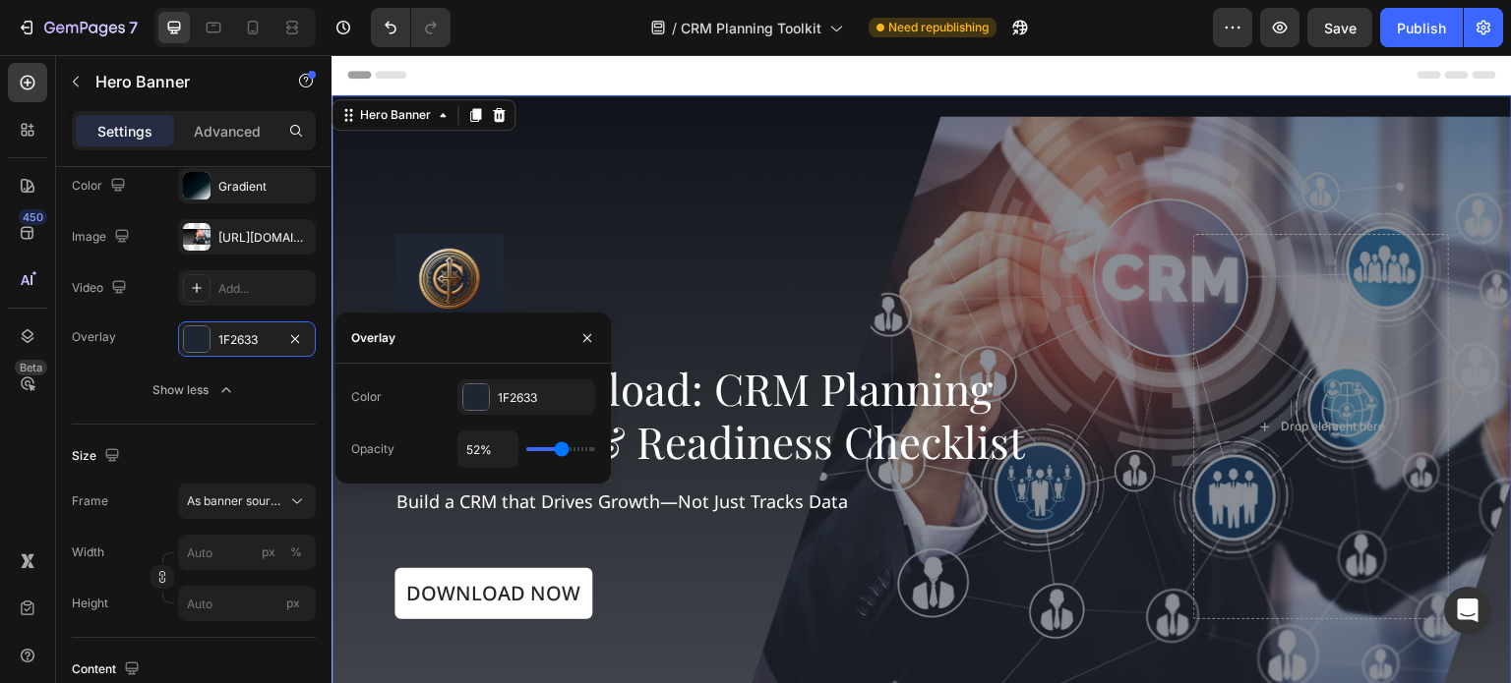
type input "51%"
type input "51"
type input "52%"
type input "52"
type input "54%"
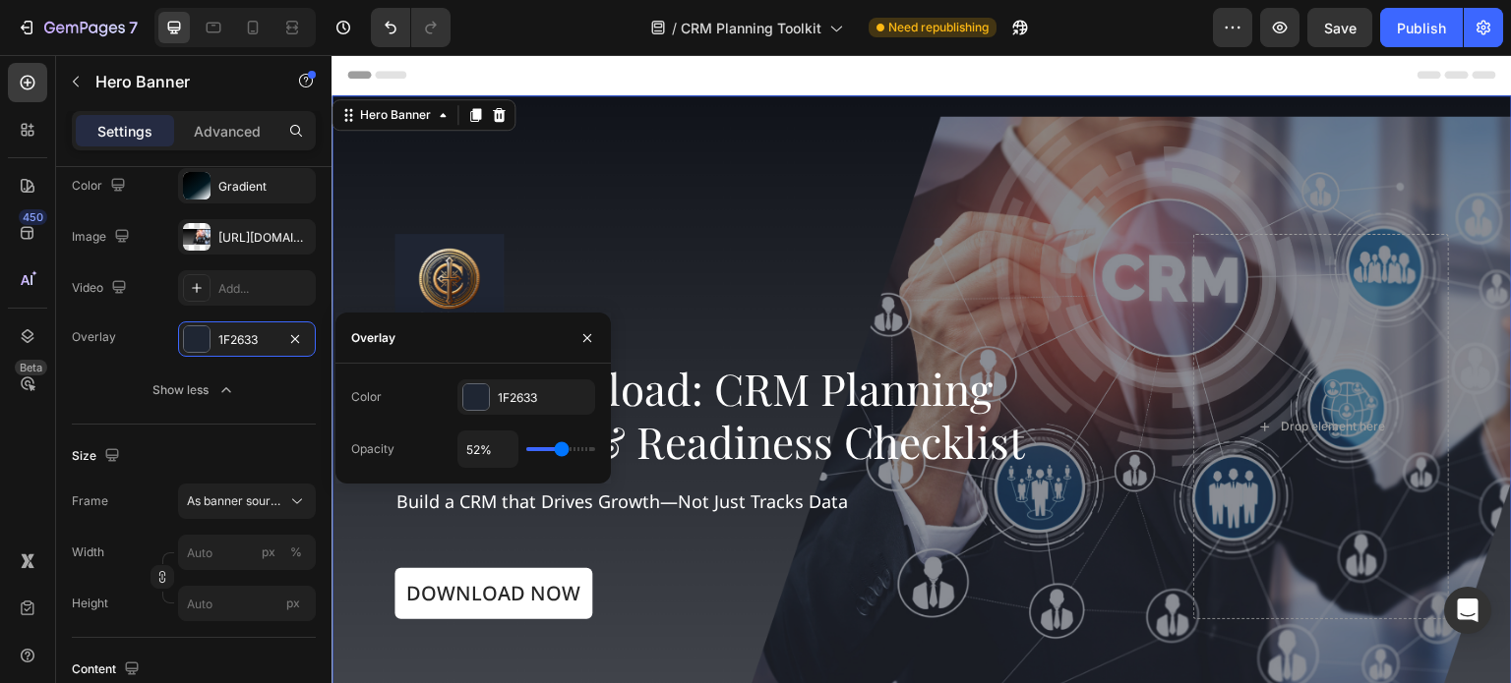
type input "54"
type input "55%"
drag, startPoint x: 531, startPoint y: 450, endPoint x: 563, endPoint y: 450, distance: 31.5
type input "55"
click at [563, 450] on input "range" at bounding box center [560, 449] width 69 height 4
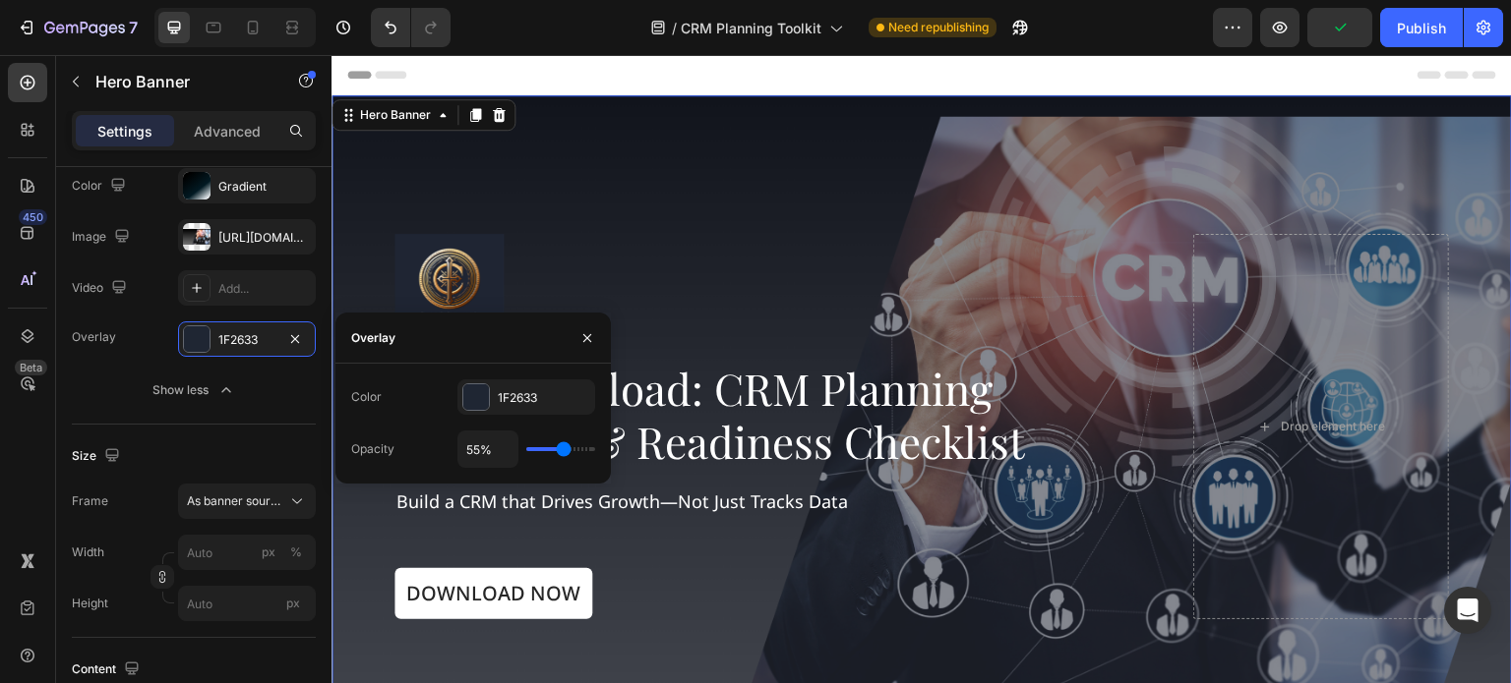
click at [564, 83] on div "Header" at bounding box center [921, 74] width 1149 height 39
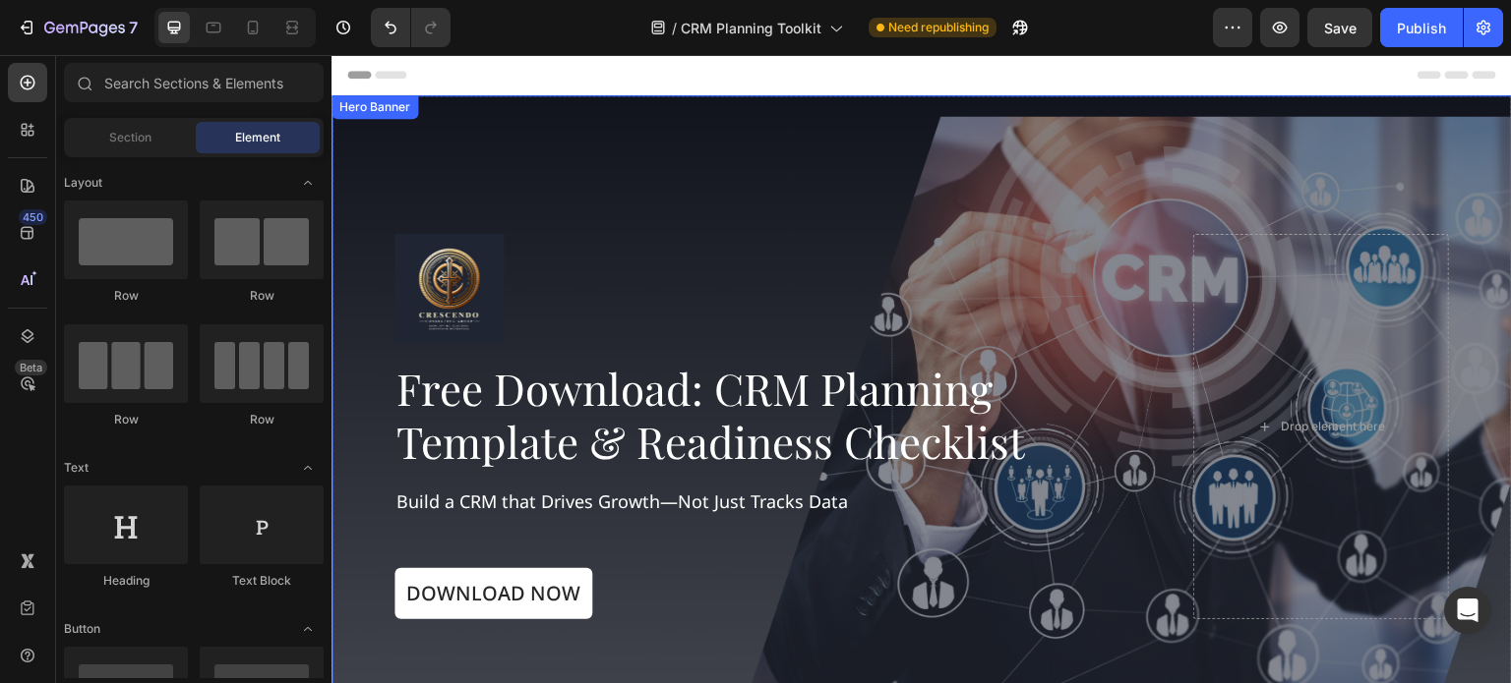
scroll to position [0, 0]
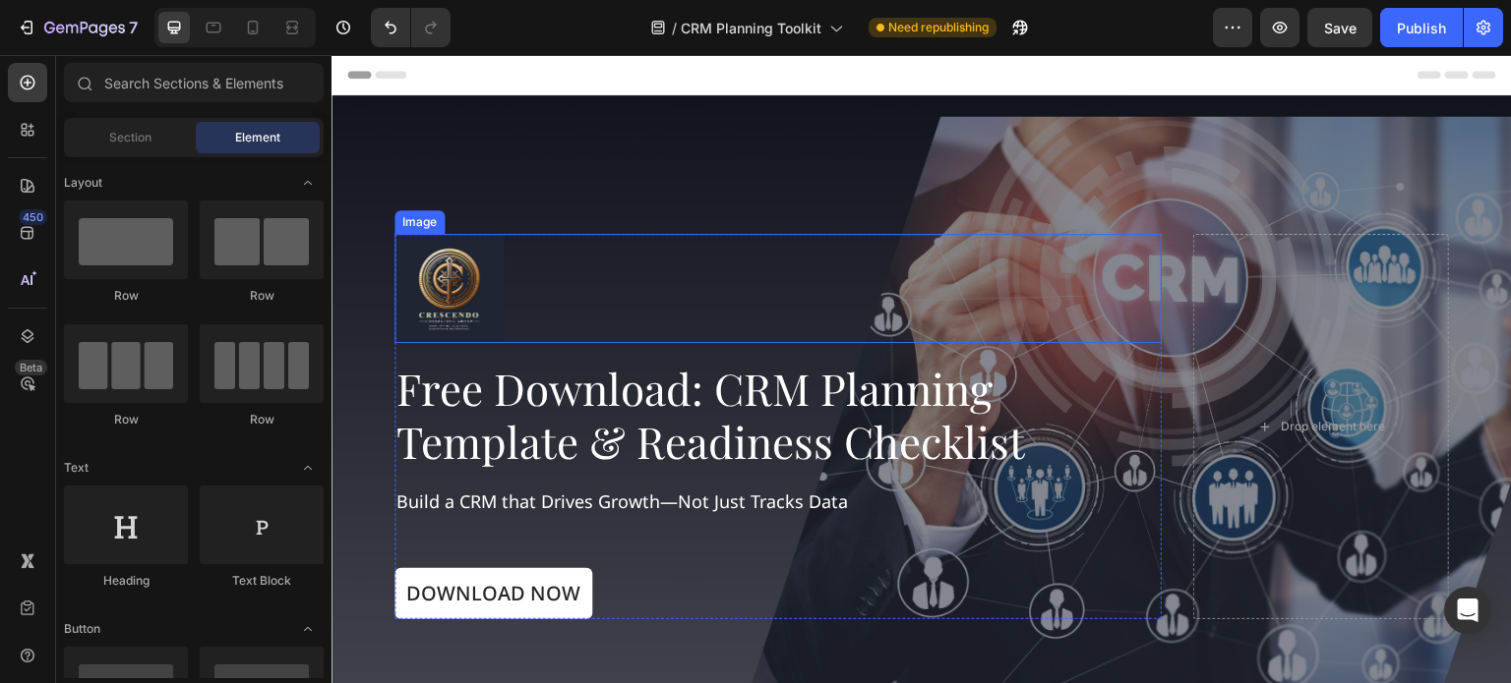
click at [448, 276] on img at bounding box center [448, 288] width 109 height 109
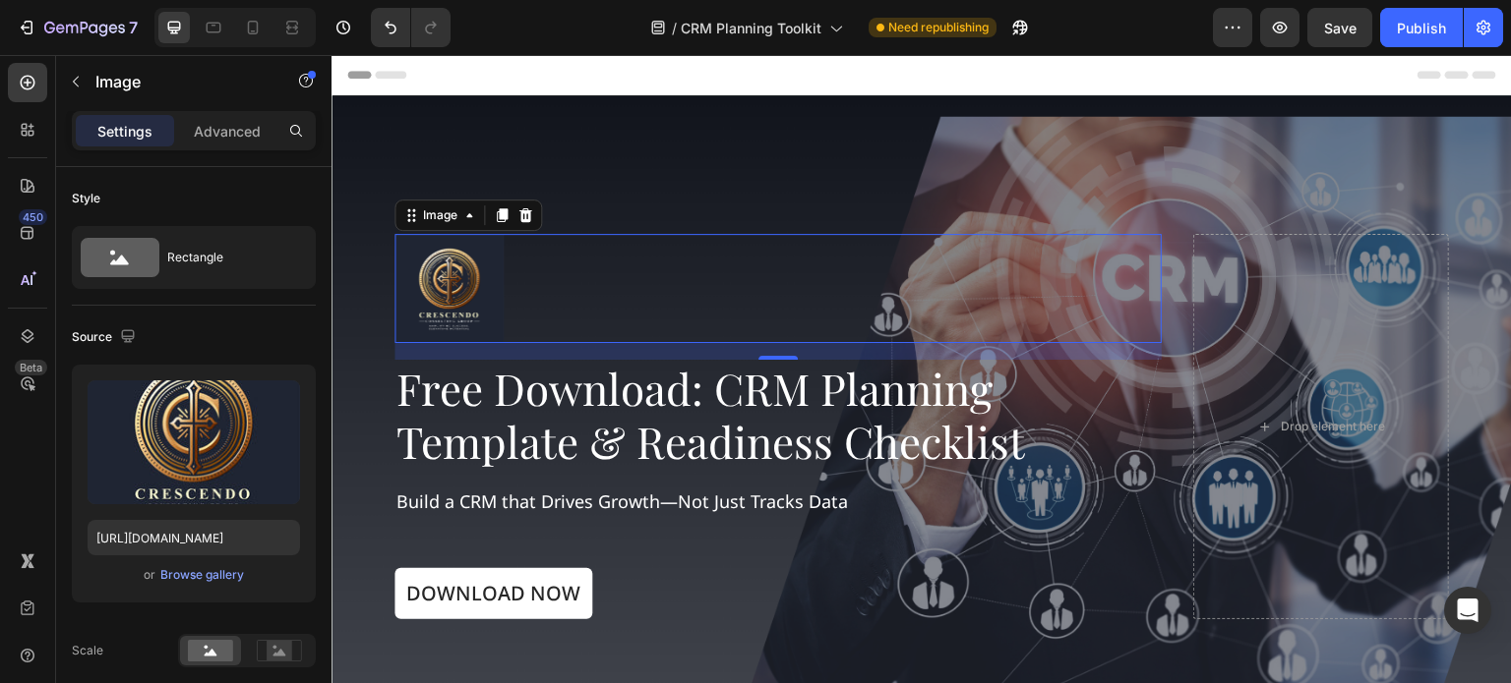
click at [542, 290] on div at bounding box center [777, 288] width 767 height 109
click at [531, 215] on icon at bounding box center [525, 215] width 16 height 16
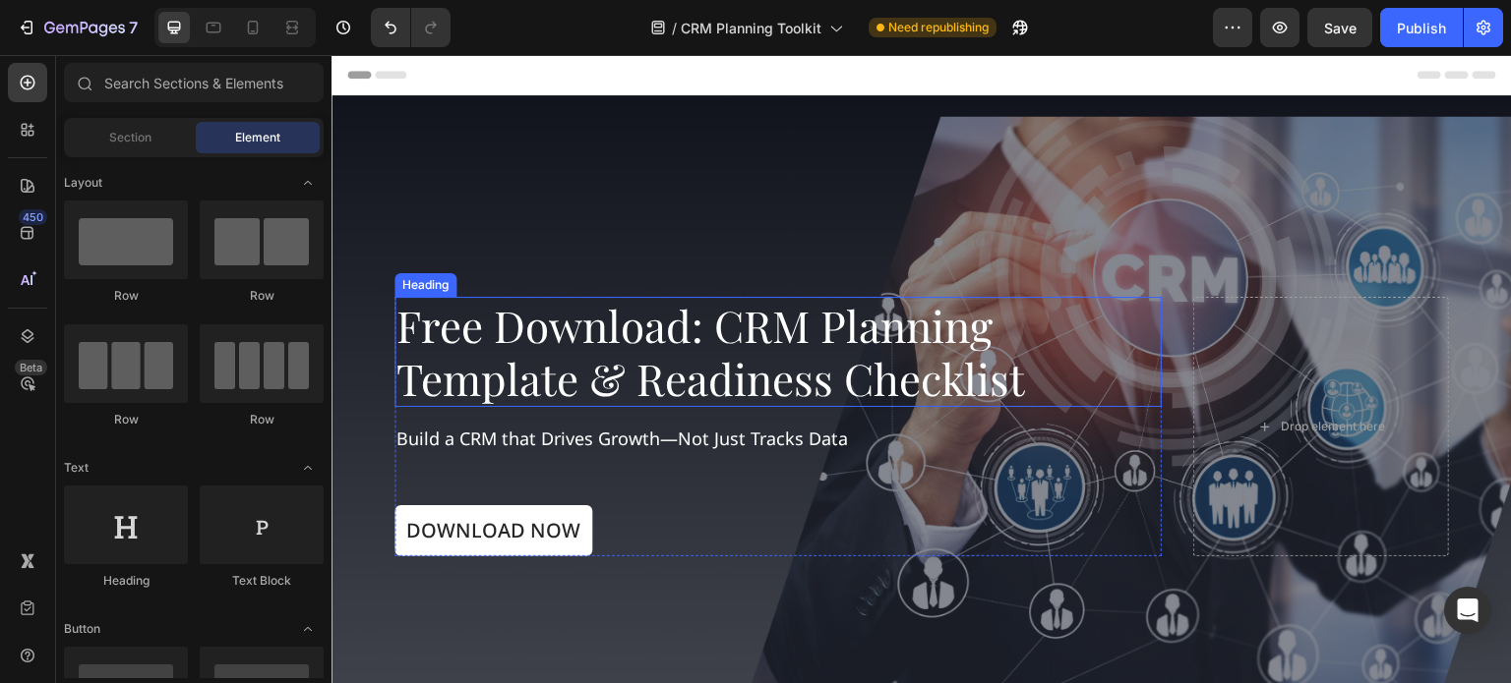
click at [679, 169] on div "Overlay" at bounding box center [921, 427] width 1180 height 664
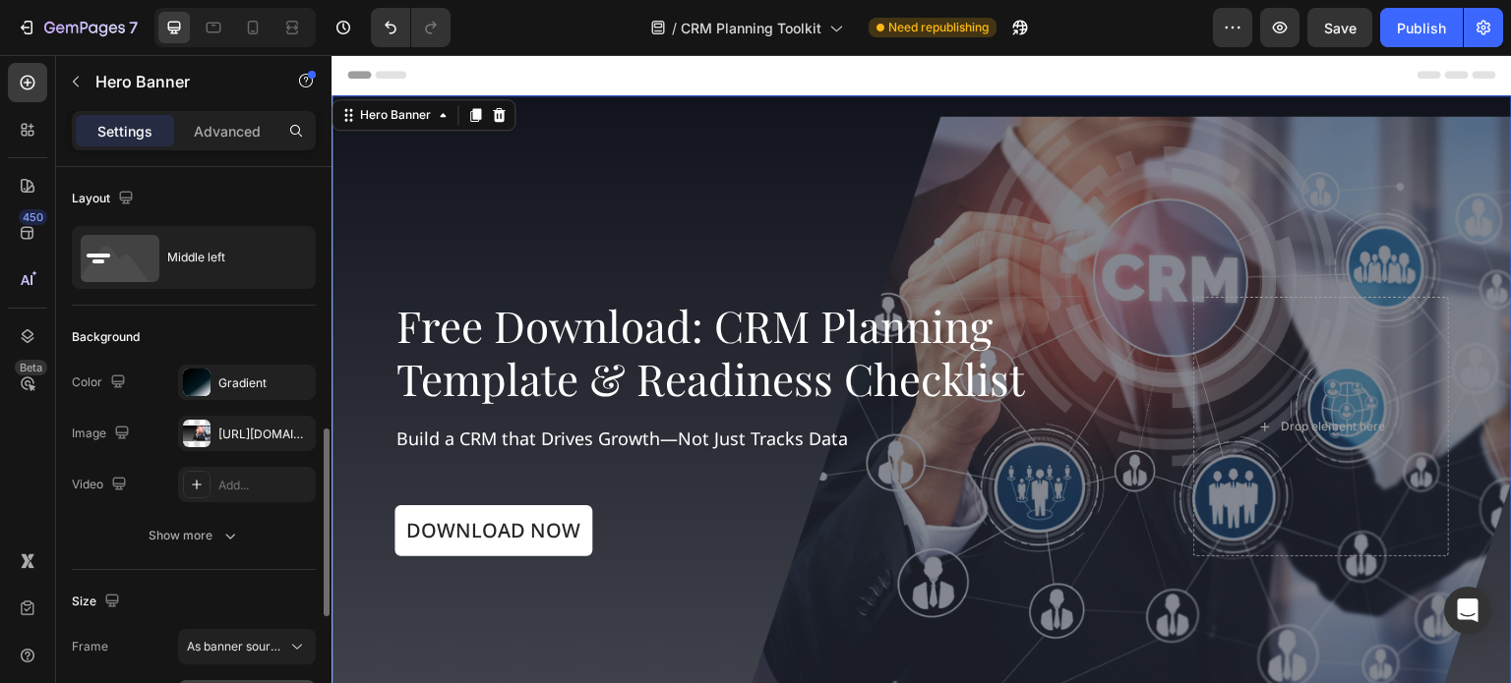
scroll to position [295, 0]
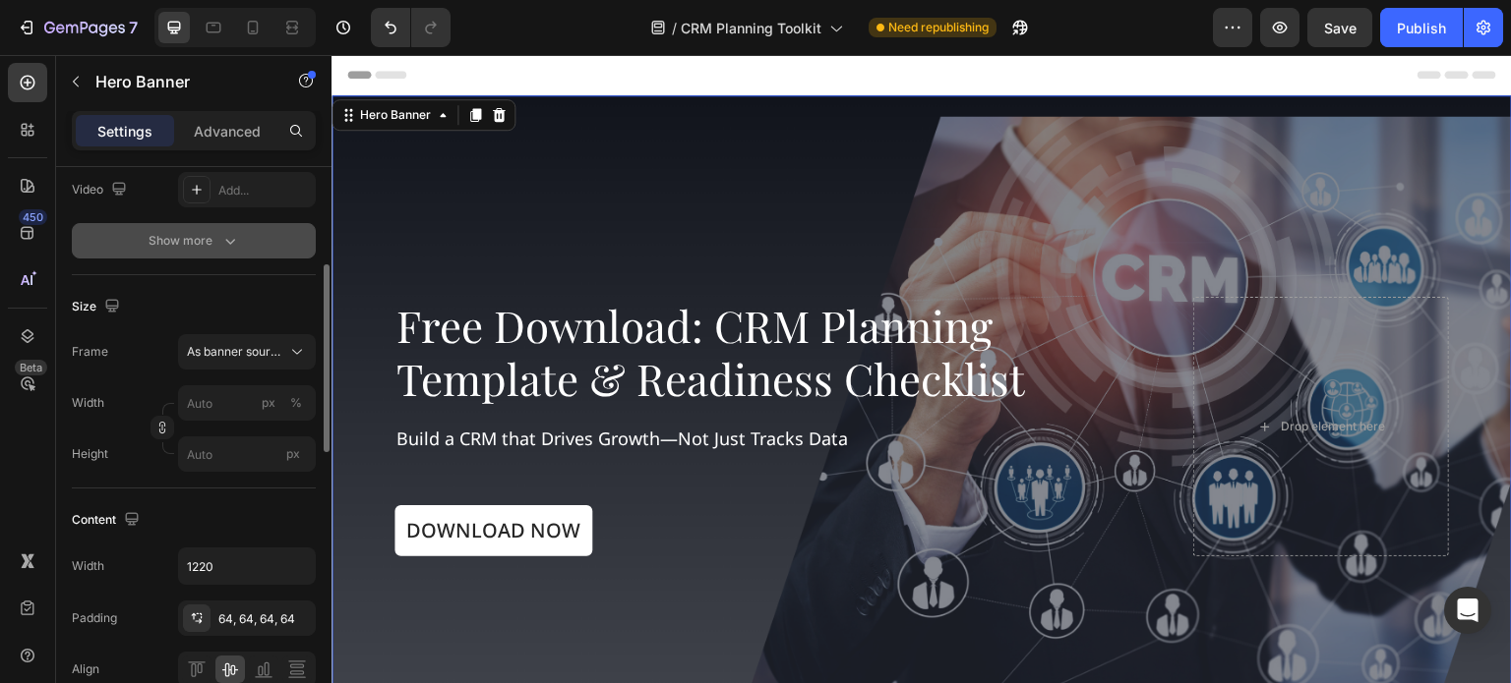
click at [205, 233] on div "Show more" at bounding box center [193, 241] width 91 height 20
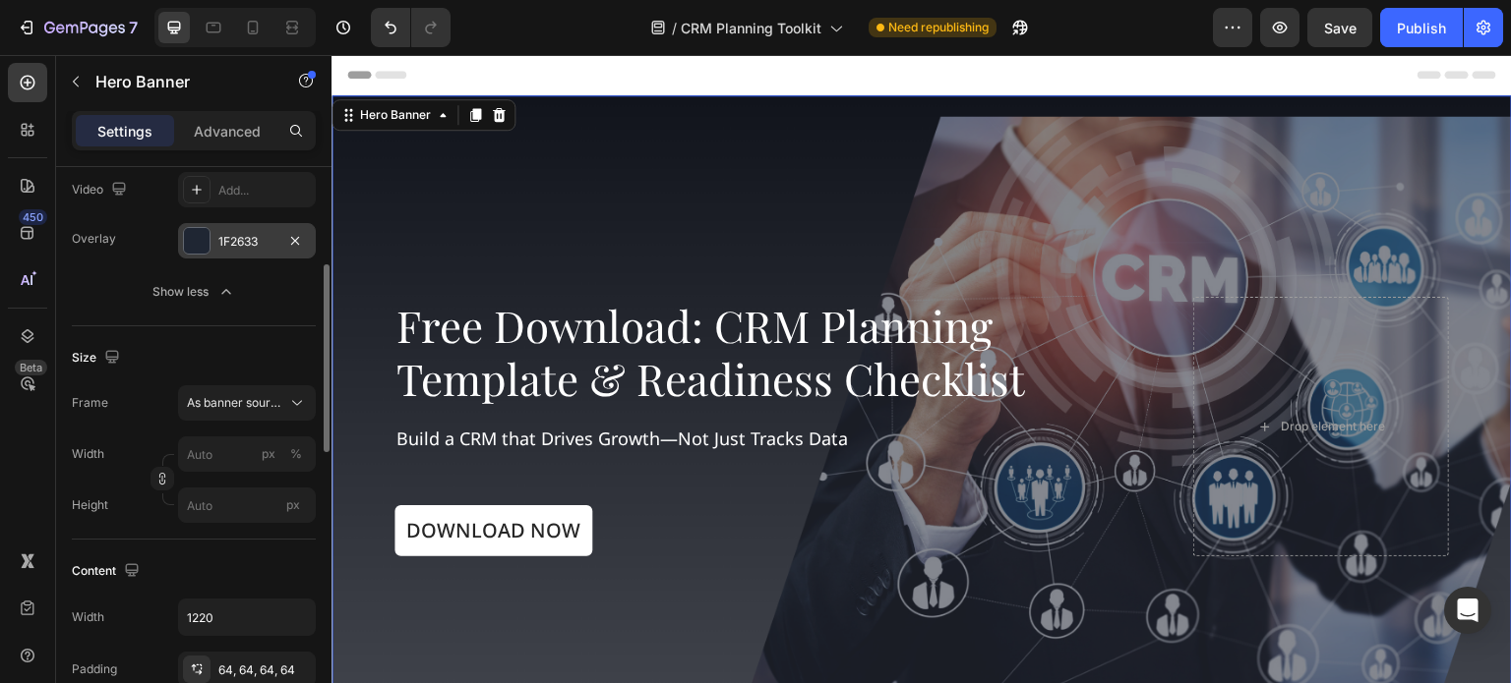
click at [229, 239] on div "1F2633" at bounding box center [246, 242] width 57 height 18
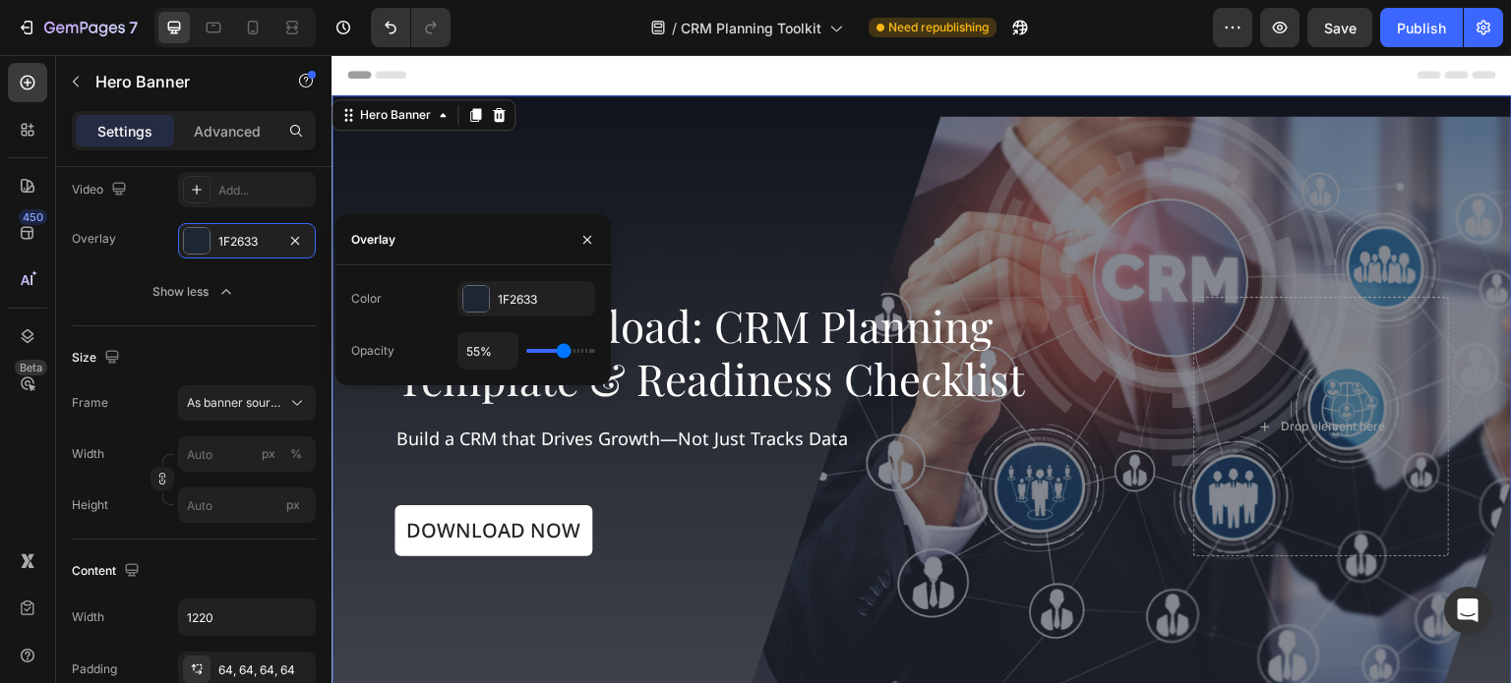
type input "61%"
type input "61"
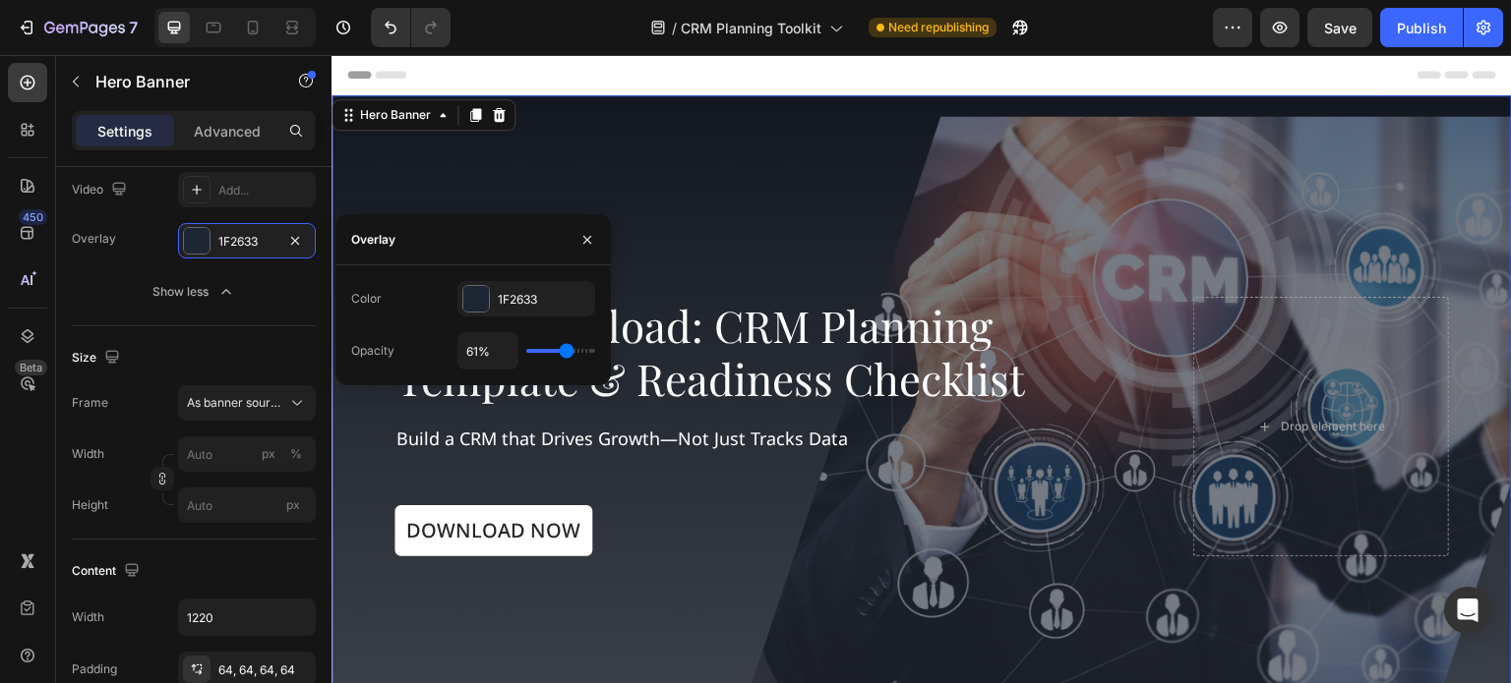
type input "63%"
type input "63"
type input "64%"
type input "64"
type input "66%"
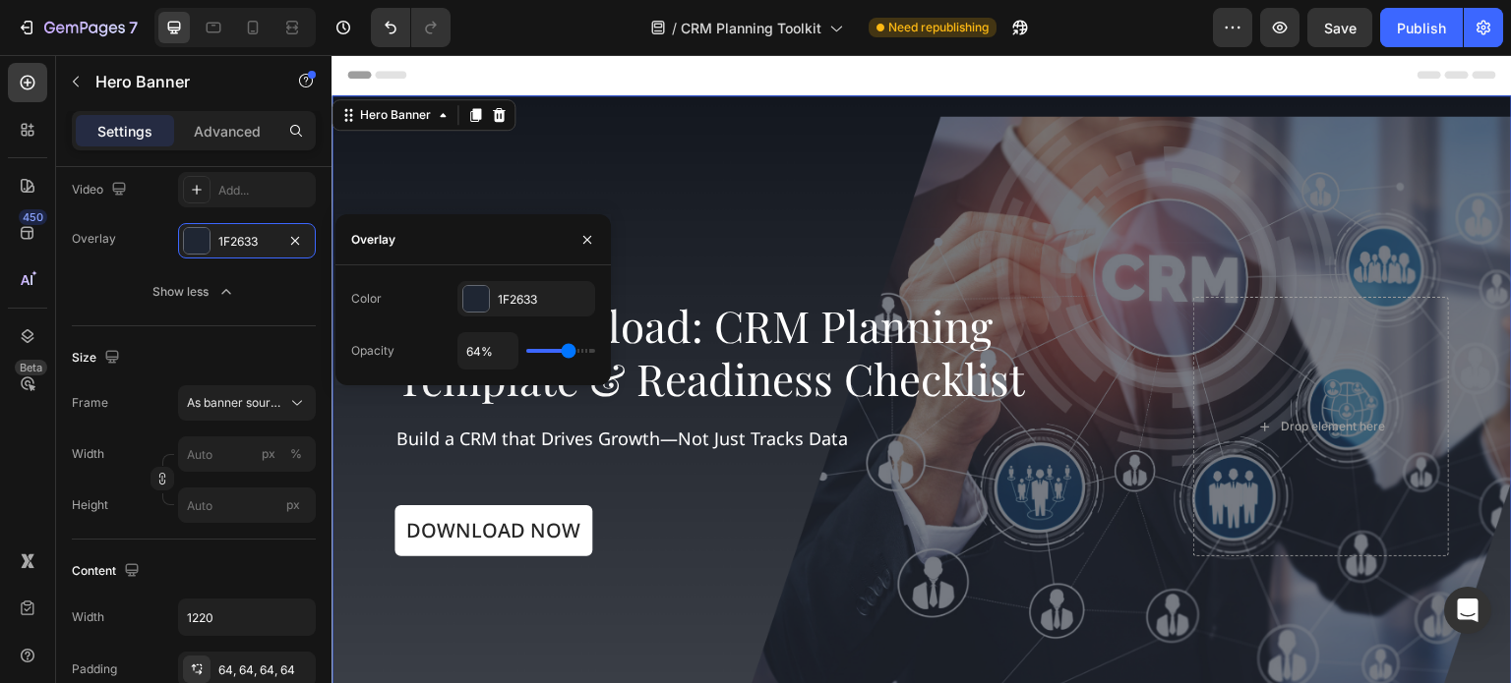
type input "66"
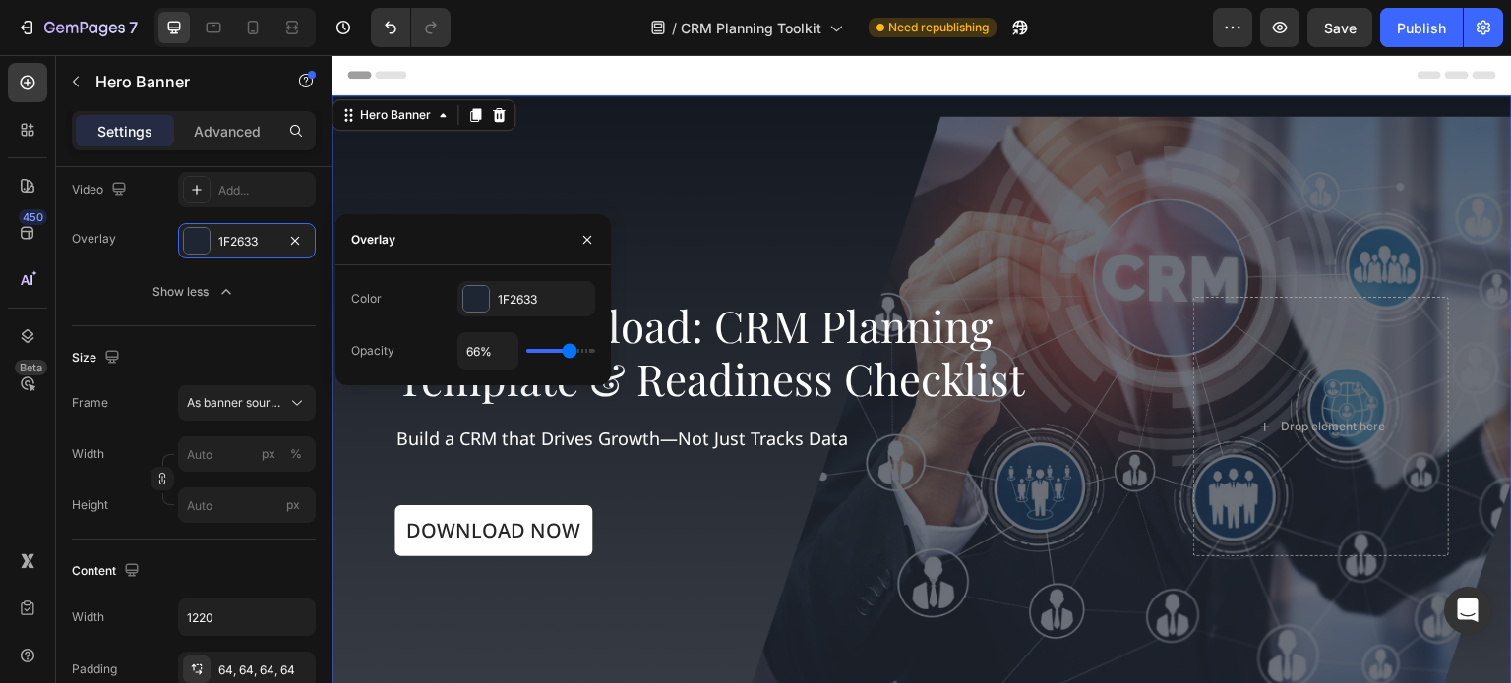
type input "67%"
type input "67"
type input "69%"
type input "69"
type input "70%"
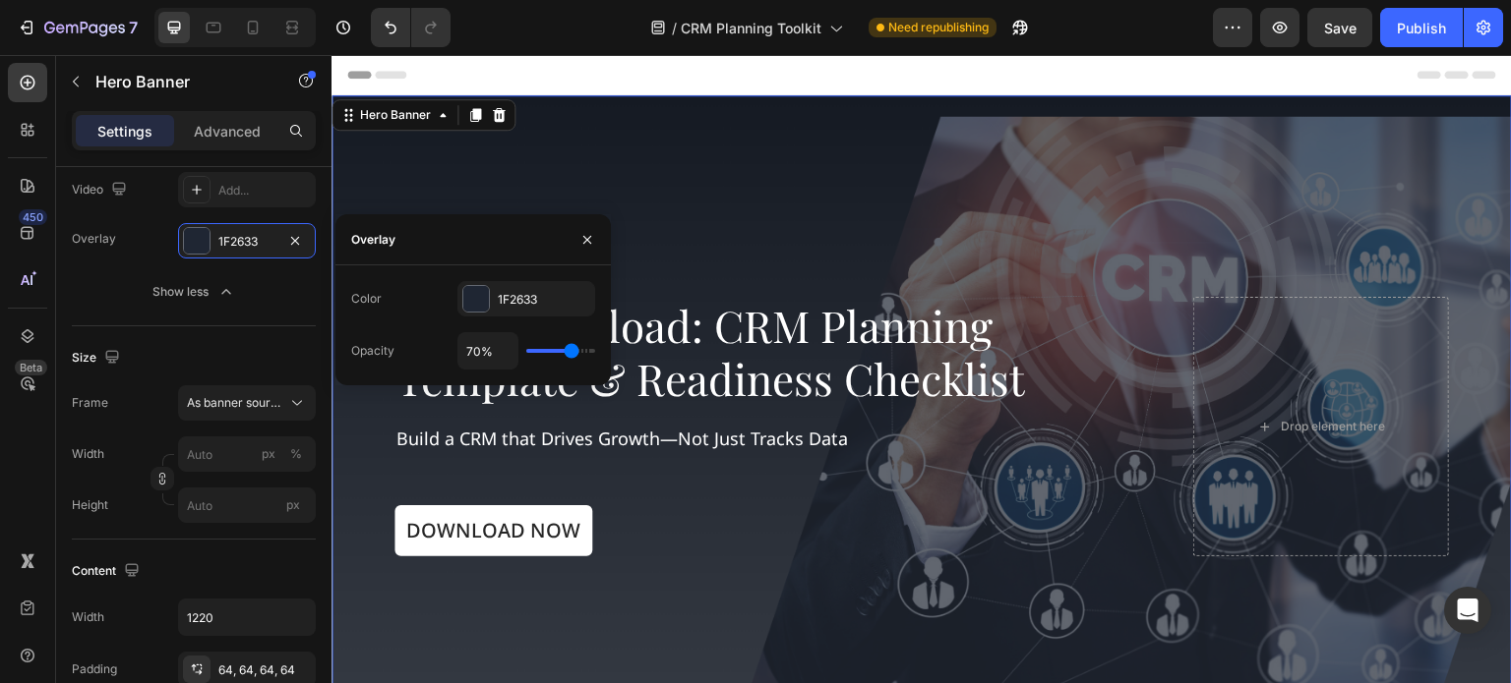
type input "70"
click at [570, 353] on input "range" at bounding box center [560, 351] width 69 height 4
click at [588, 145] on div "Overlay" at bounding box center [921, 427] width 1180 height 664
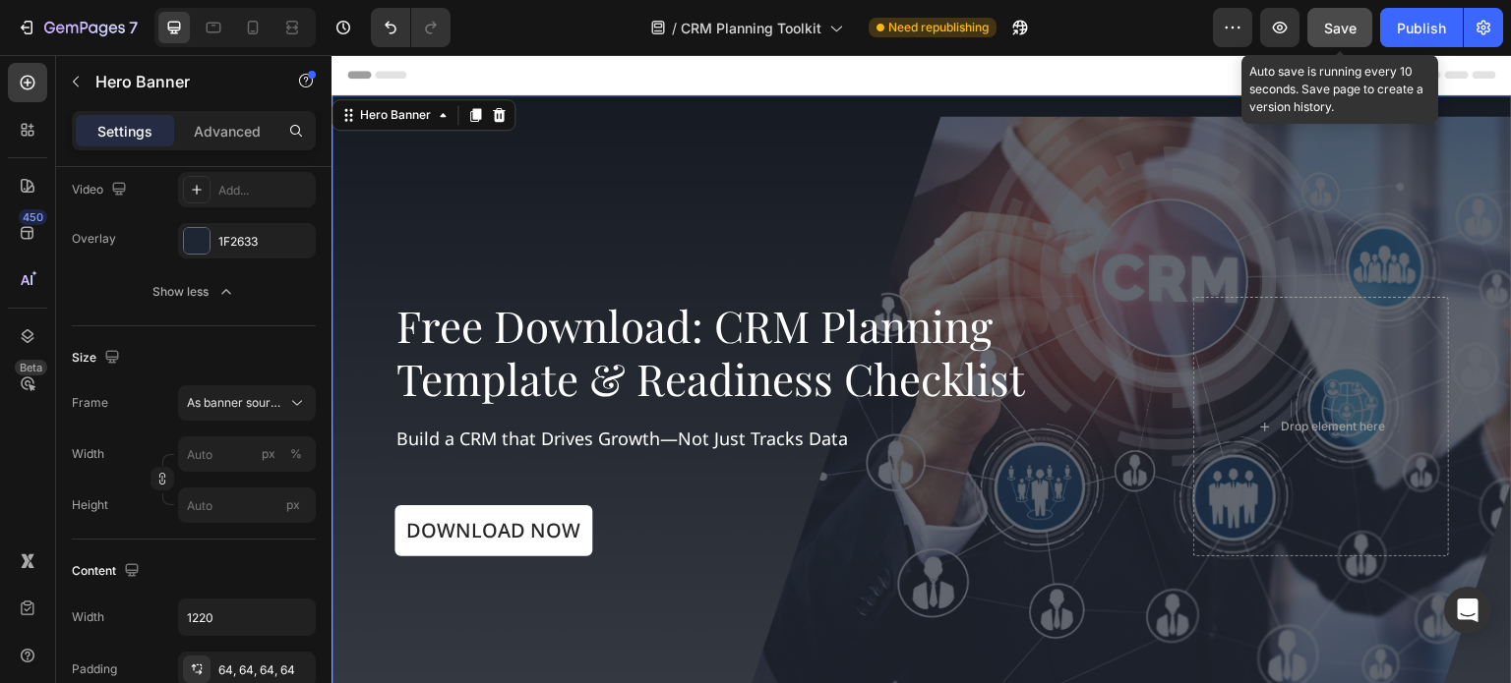
click at [1325, 30] on span "Save" at bounding box center [1340, 28] width 32 height 17
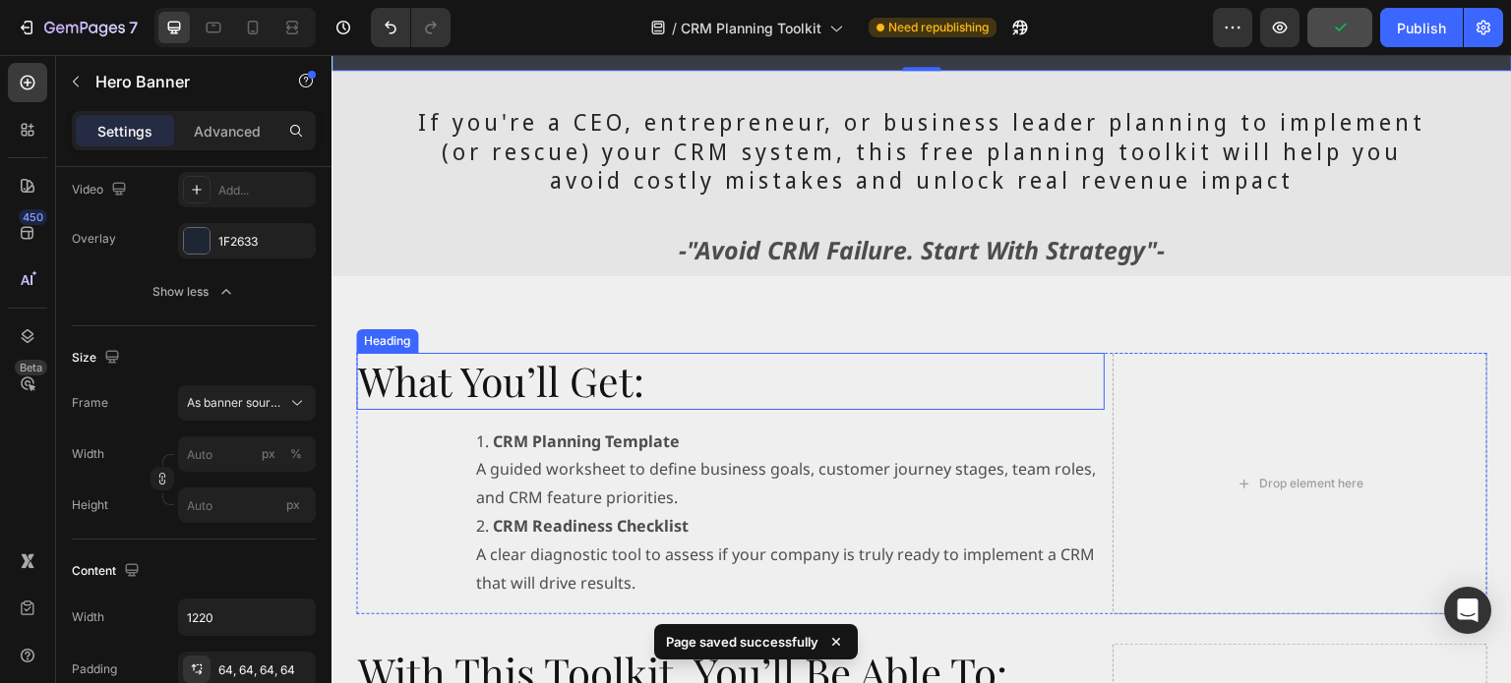
scroll to position [492, 0]
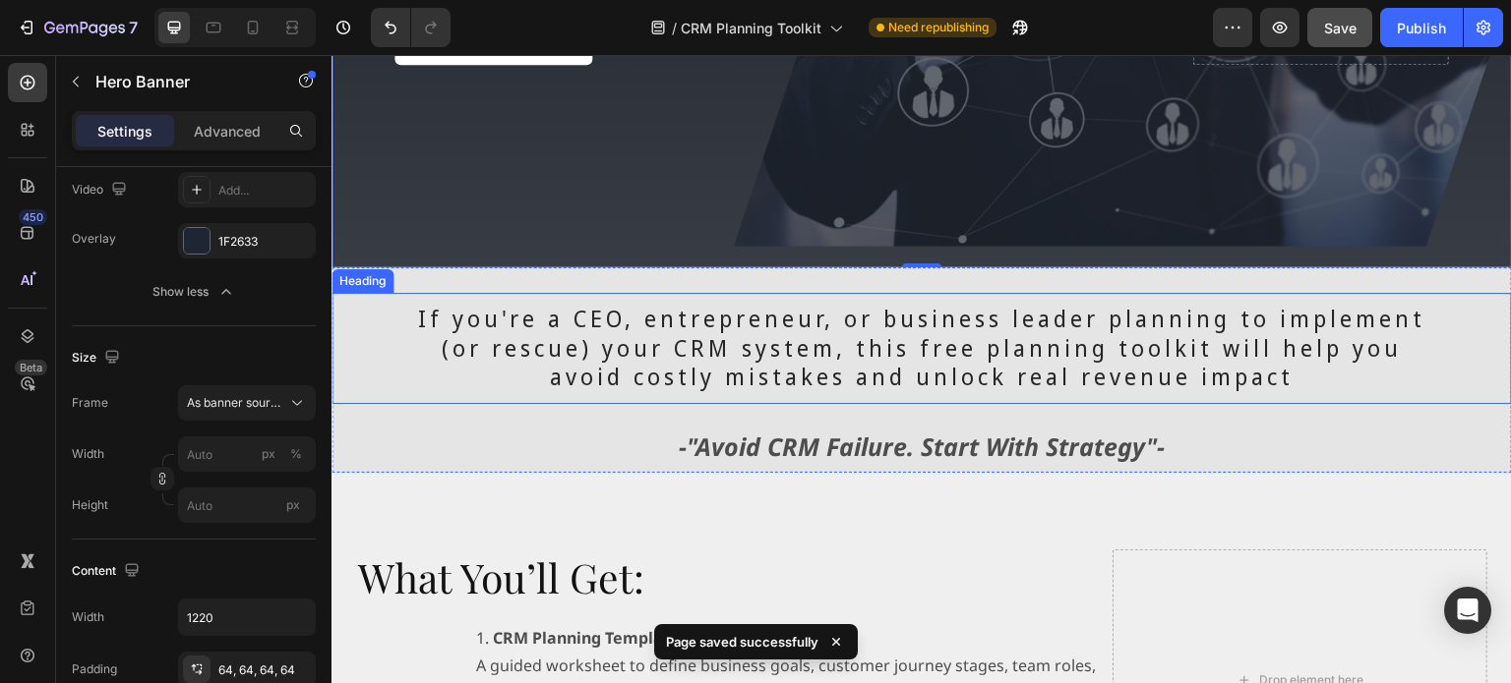
click at [696, 334] on h2 "If you're a CEO, entrepreneur, or business leader planning to implement (or res…" at bounding box center [921, 349] width 1057 height 112
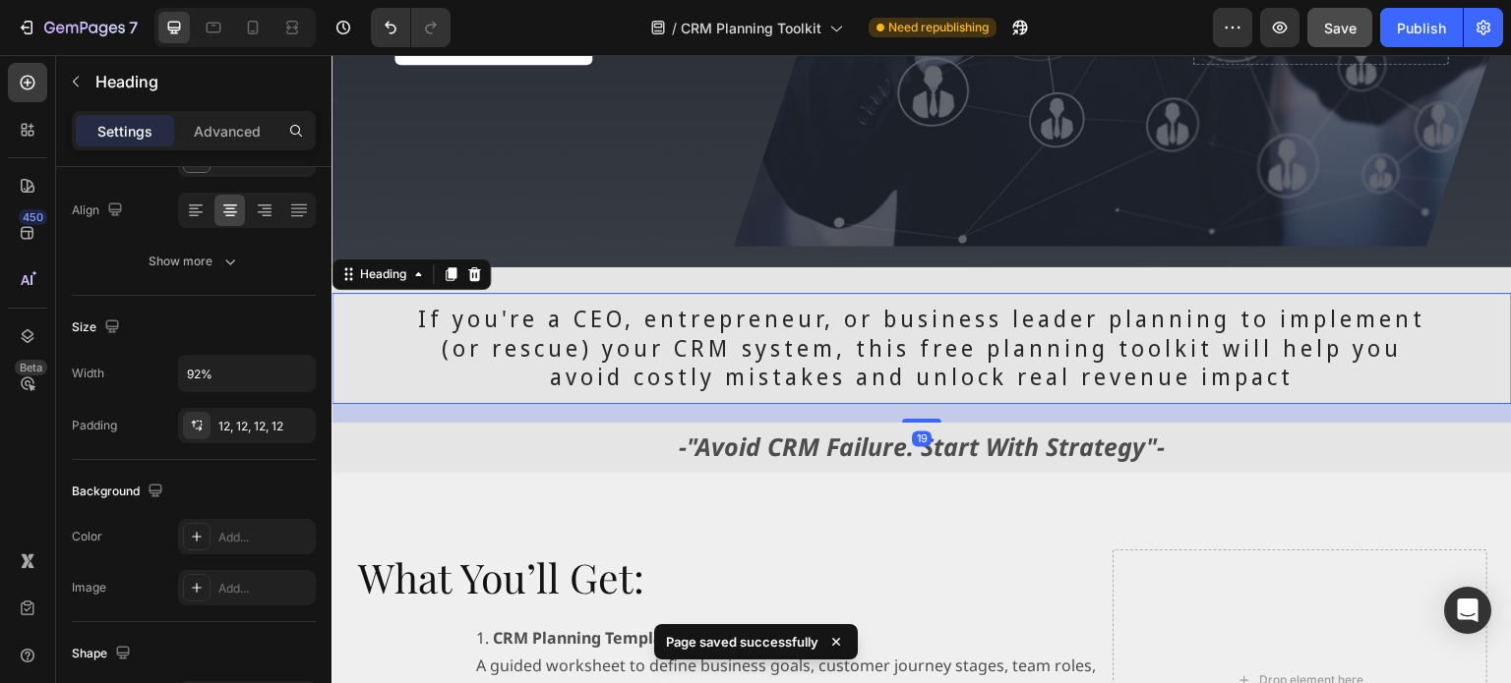
scroll to position [0, 0]
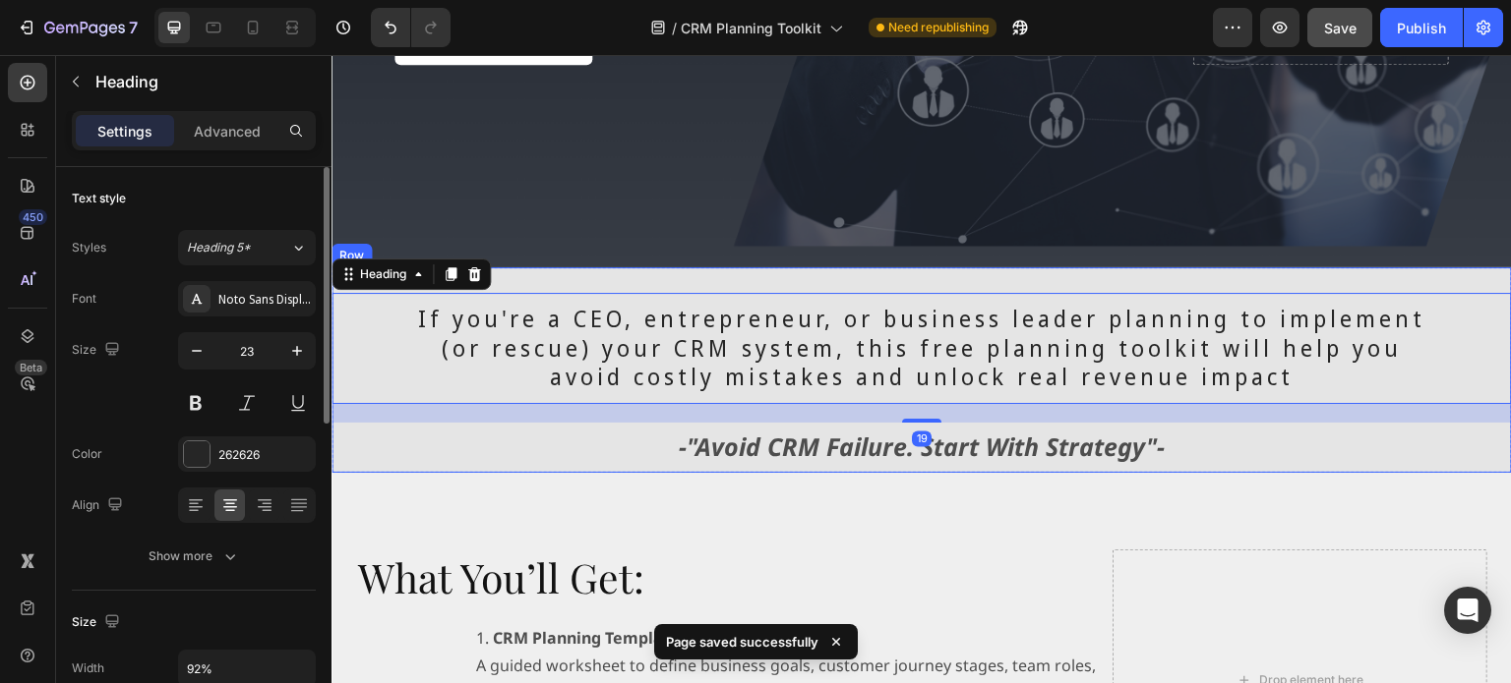
click at [597, 269] on div "If you're a CEO, entrepreneur, or business leader planning to implement (or res…" at bounding box center [921, 370] width 1180 height 203
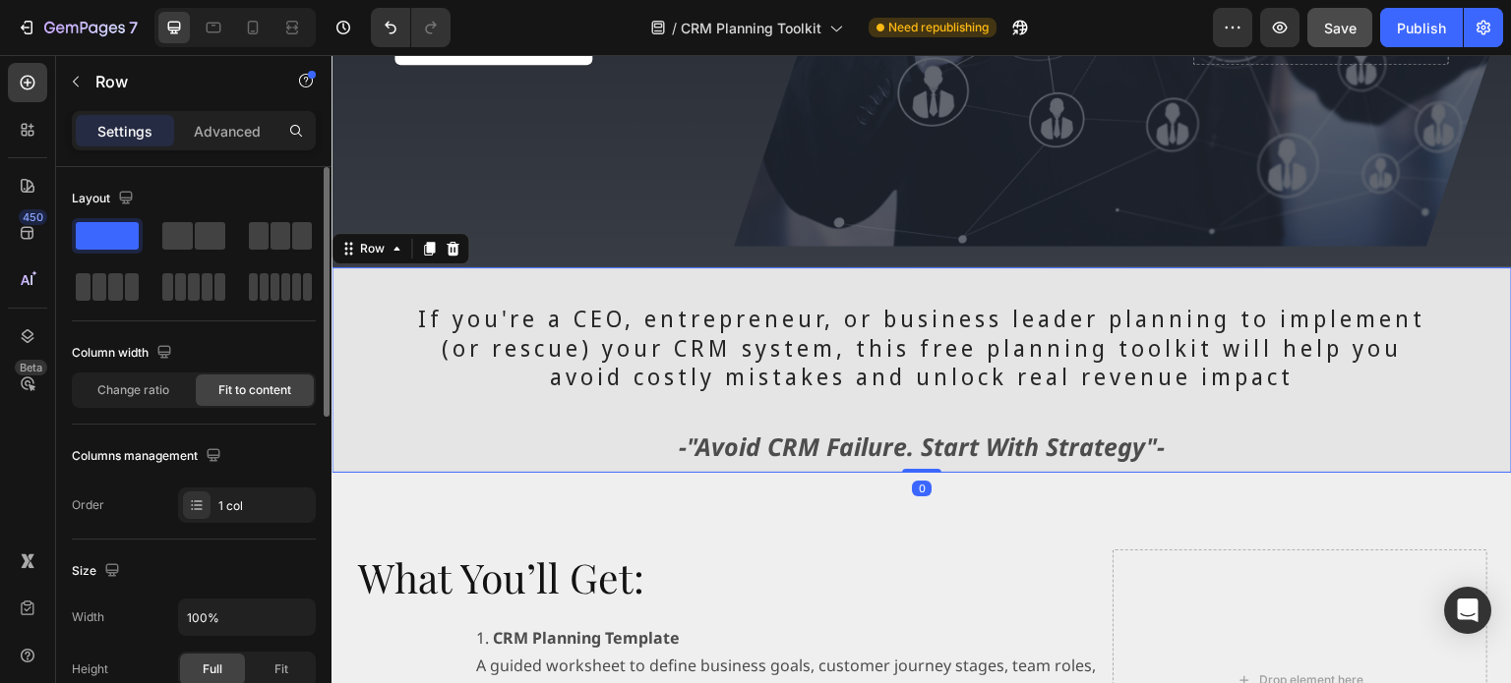
scroll to position [393, 0]
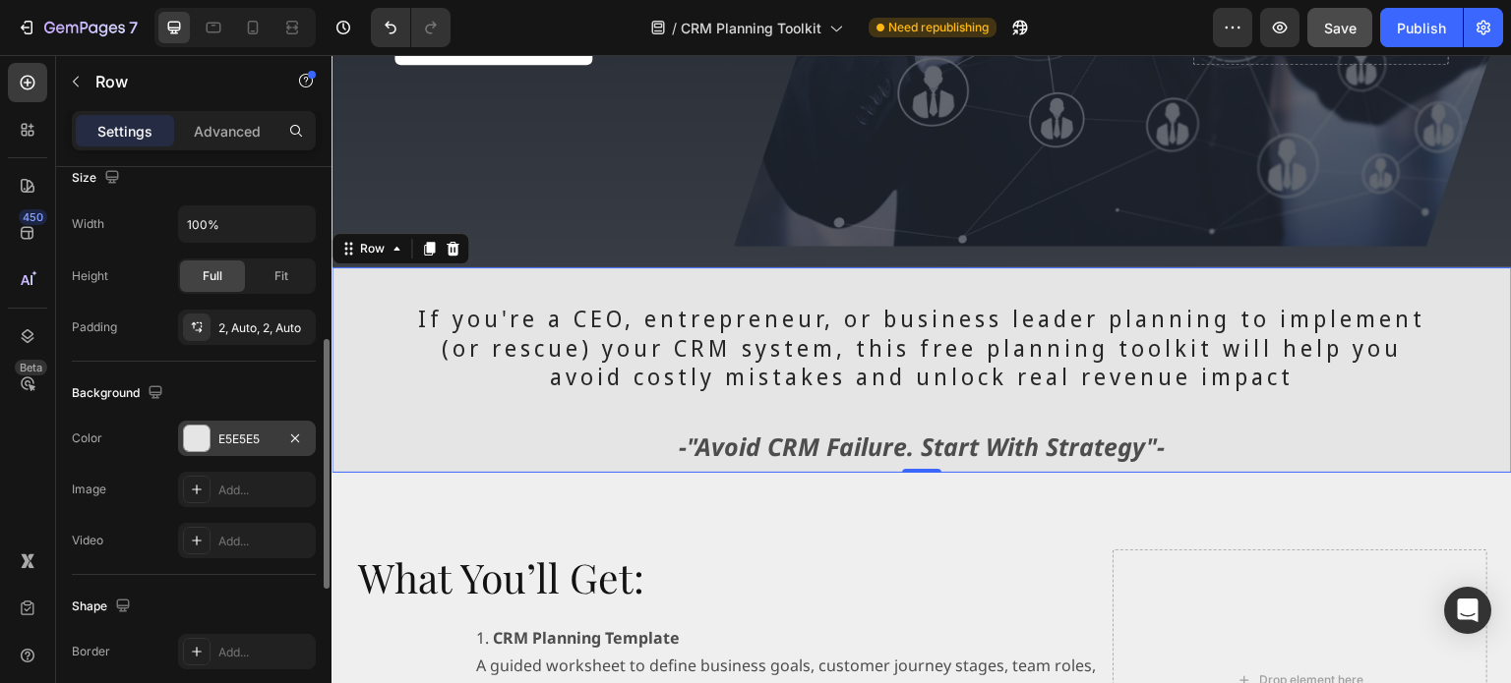
click at [195, 440] on div at bounding box center [197, 439] width 26 height 26
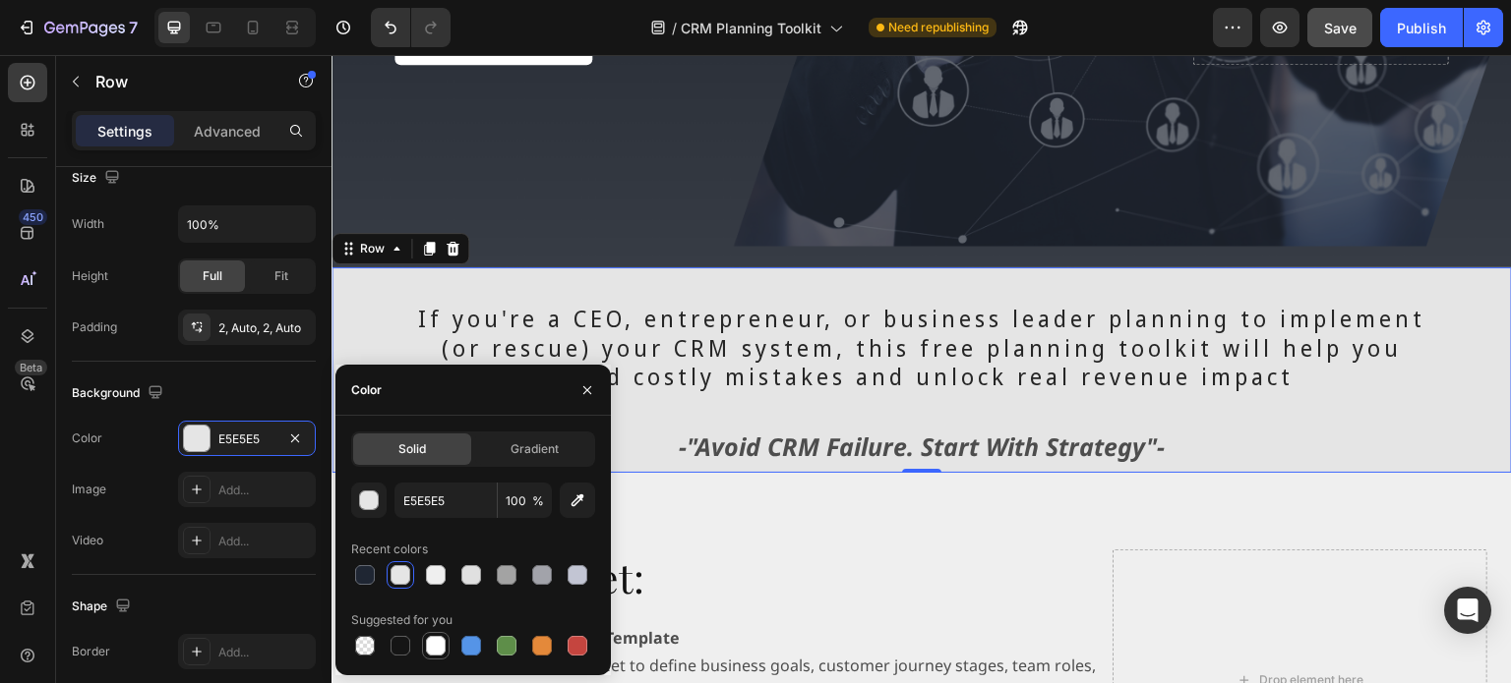
click at [436, 643] on div at bounding box center [436, 646] width 20 height 20
type input "FFFFFF"
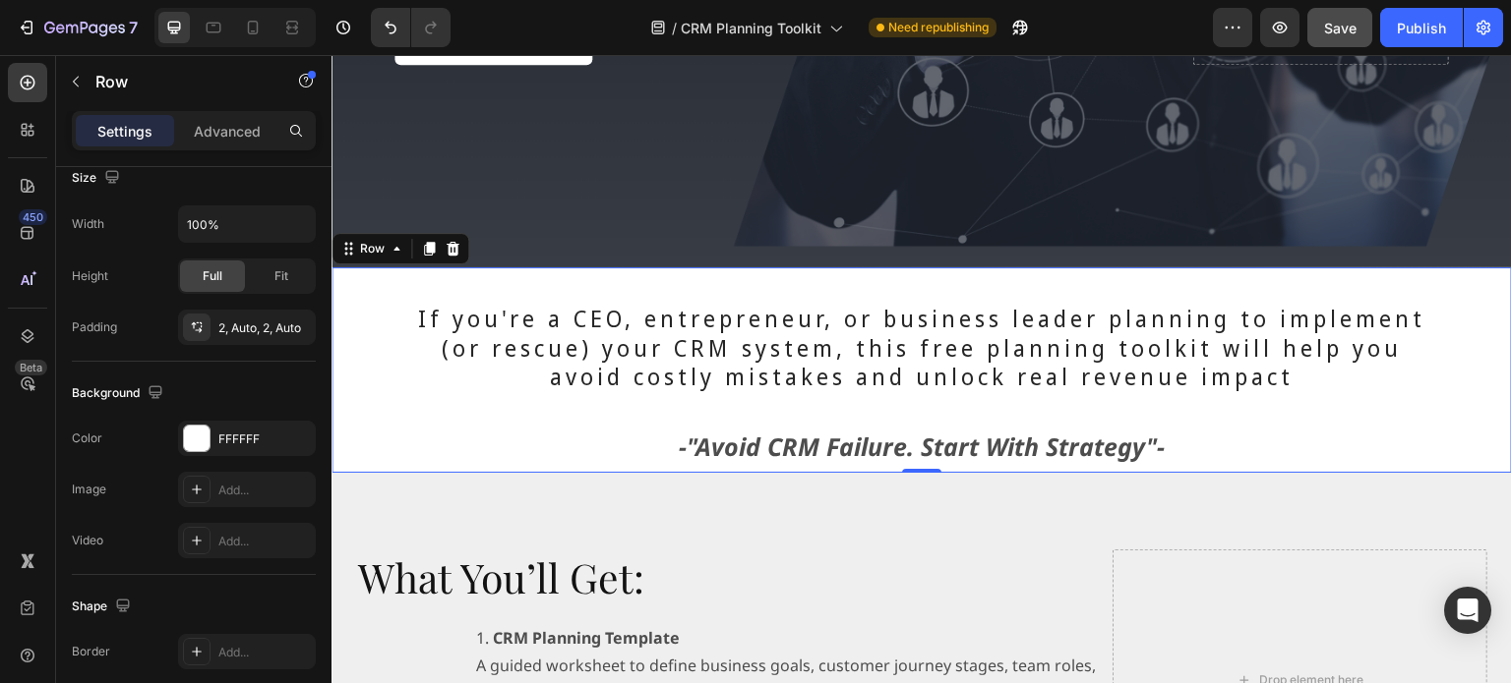
click at [840, 277] on div "If you're a CEO, entrepreneur, or business leader planning to implement (or res…" at bounding box center [921, 370] width 1180 height 203
click at [31, 74] on icon at bounding box center [28, 83] width 20 height 20
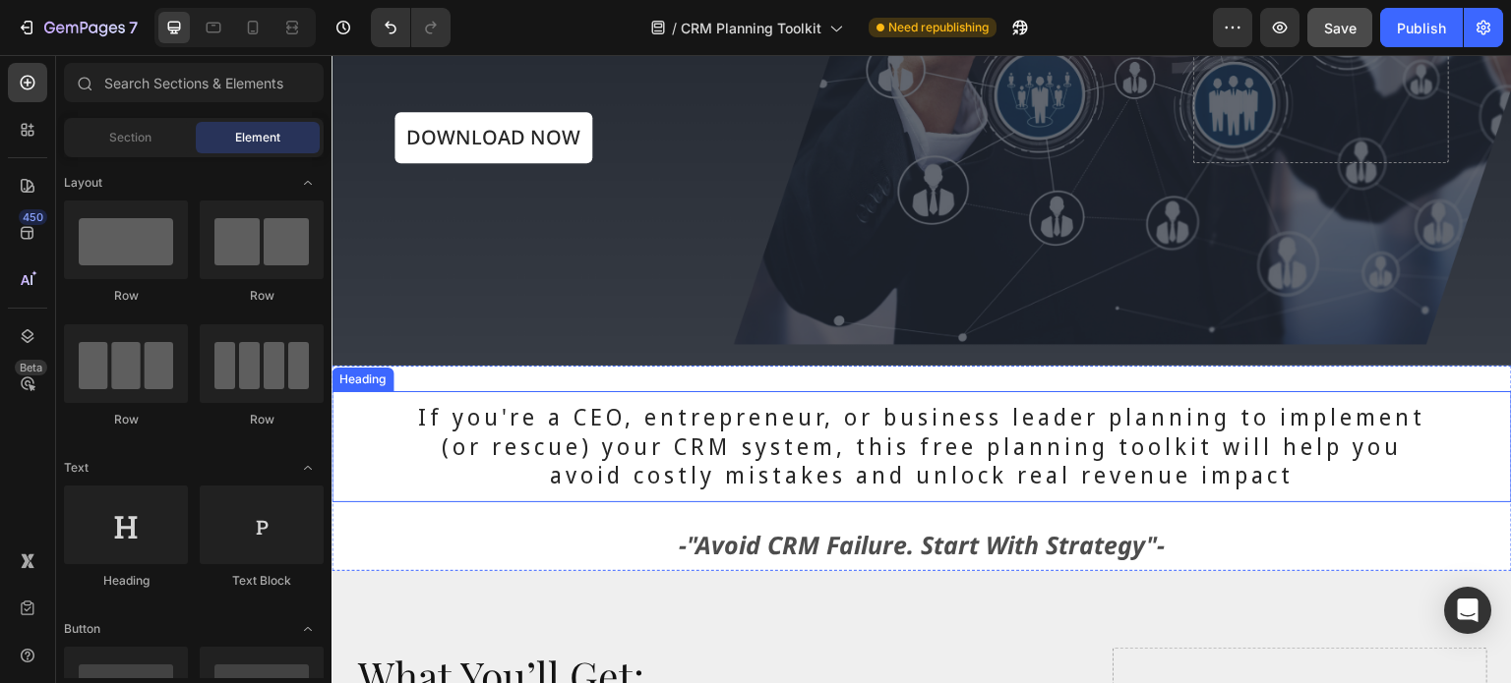
scroll to position [0, 0]
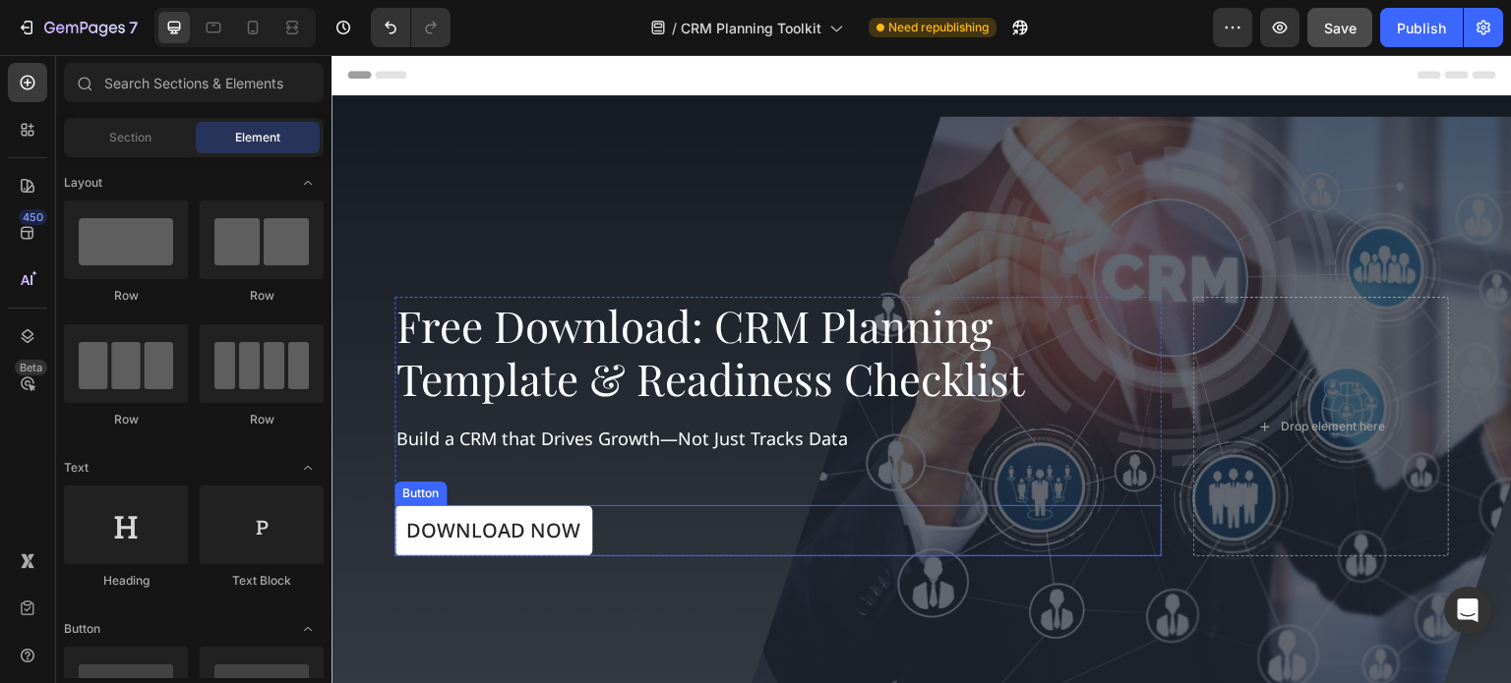
drag, startPoint x: 578, startPoint y: 509, endPoint x: 414, endPoint y: 454, distance: 173.2
click at [579, 509] on link "Download Now" at bounding box center [493, 530] width 198 height 51
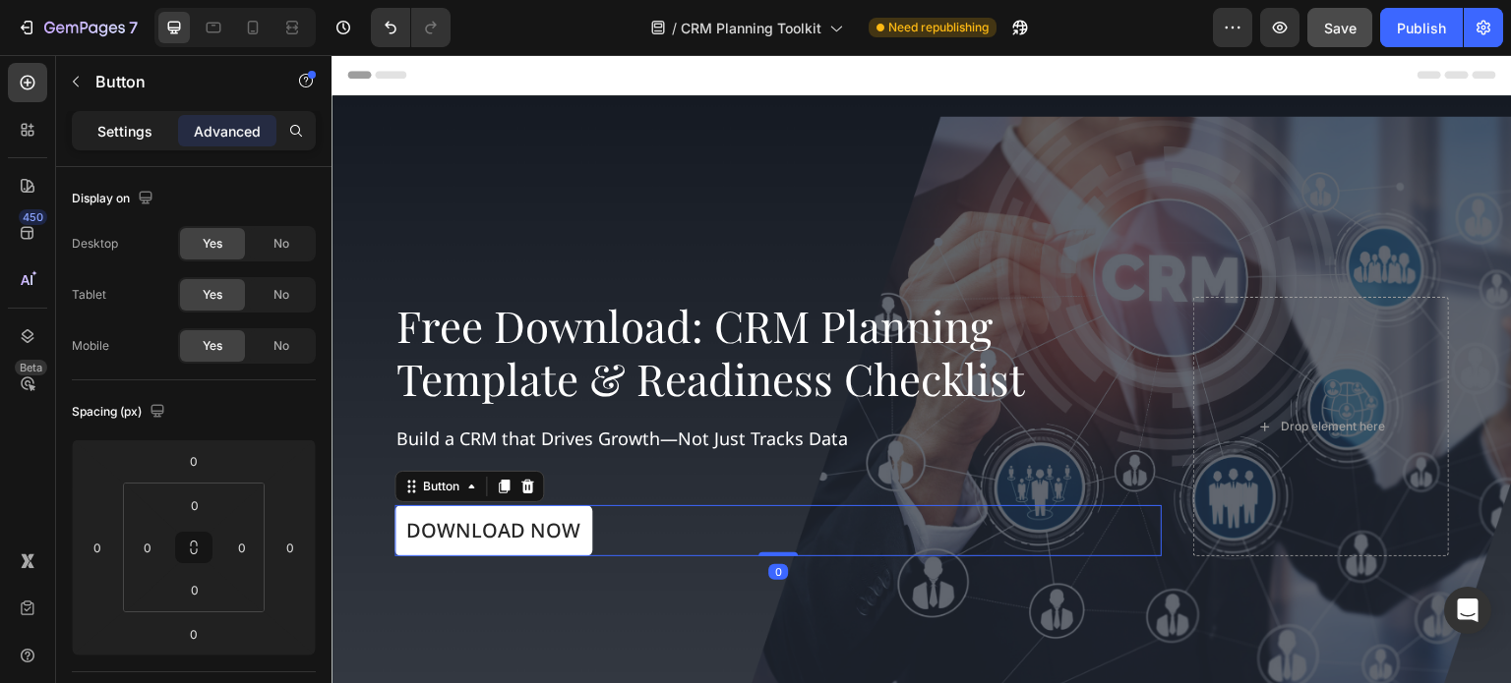
click at [109, 133] on p "Settings" at bounding box center [124, 131] width 55 height 21
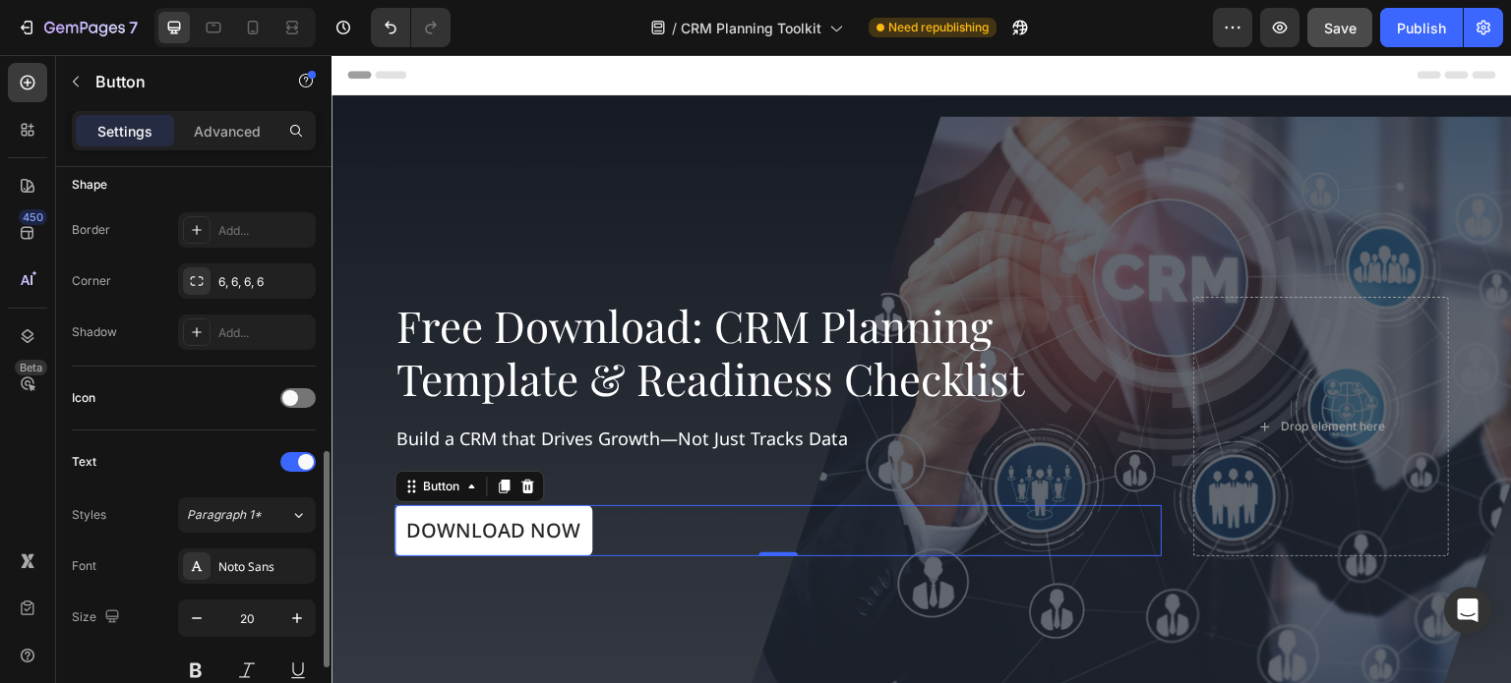
scroll to position [590, 0]
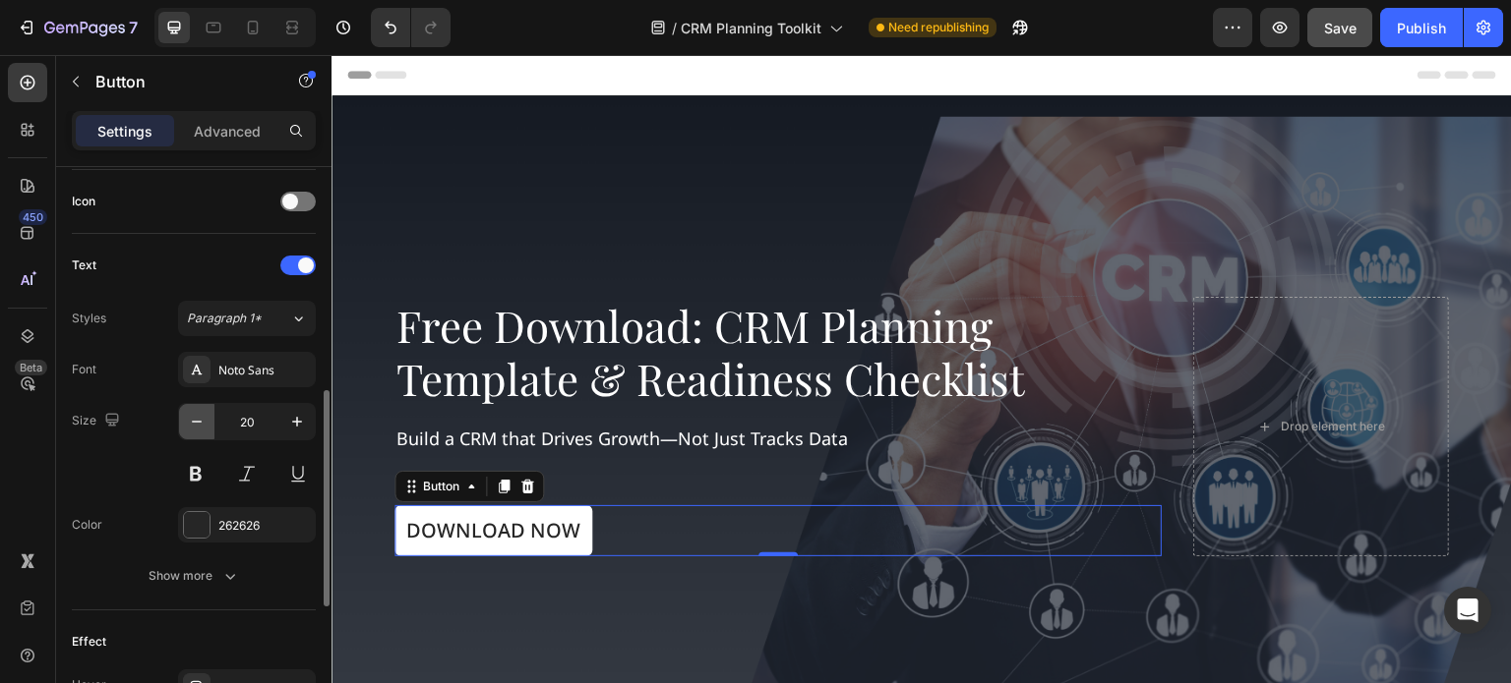
click at [193, 418] on icon "button" at bounding box center [197, 422] width 20 height 20
type input "18"
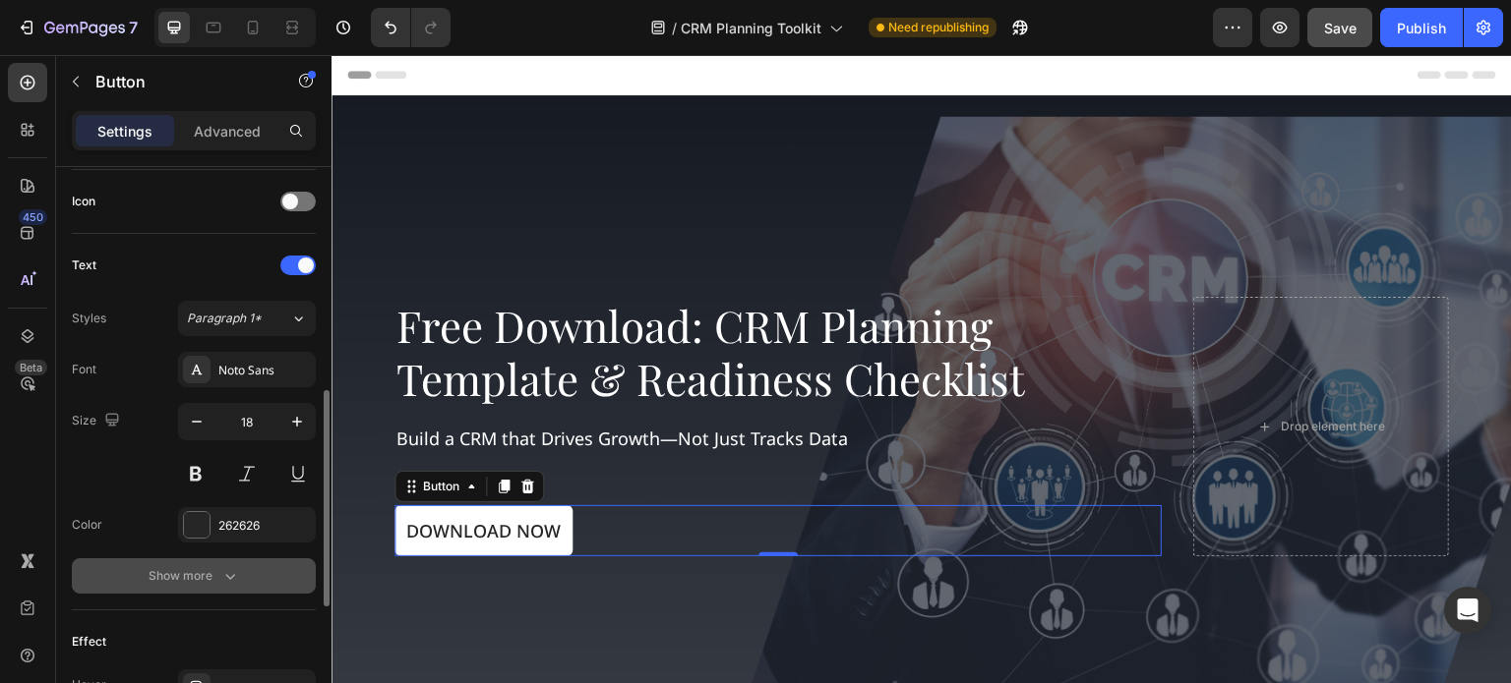
click at [236, 577] on icon "button" at bounding box center [230, 576] width 20 height 20
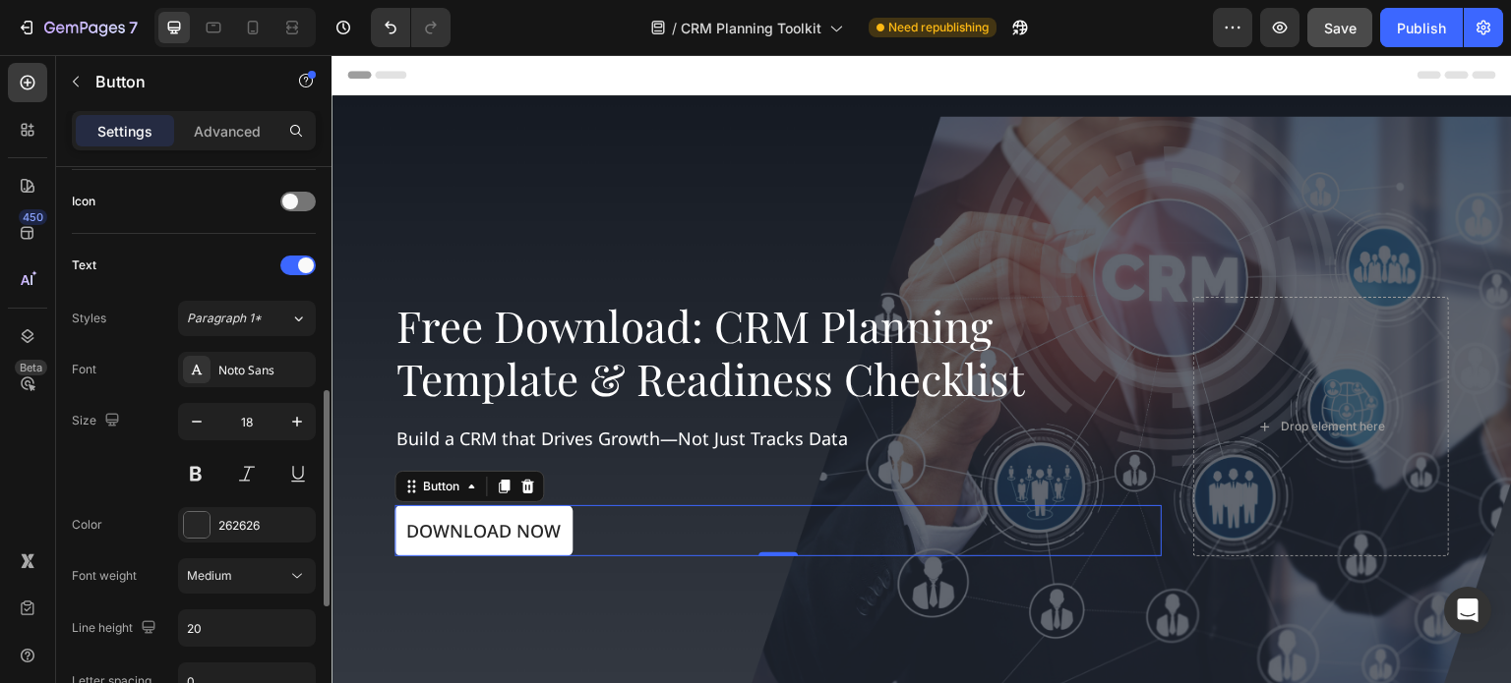
scroll to position [885, 0]
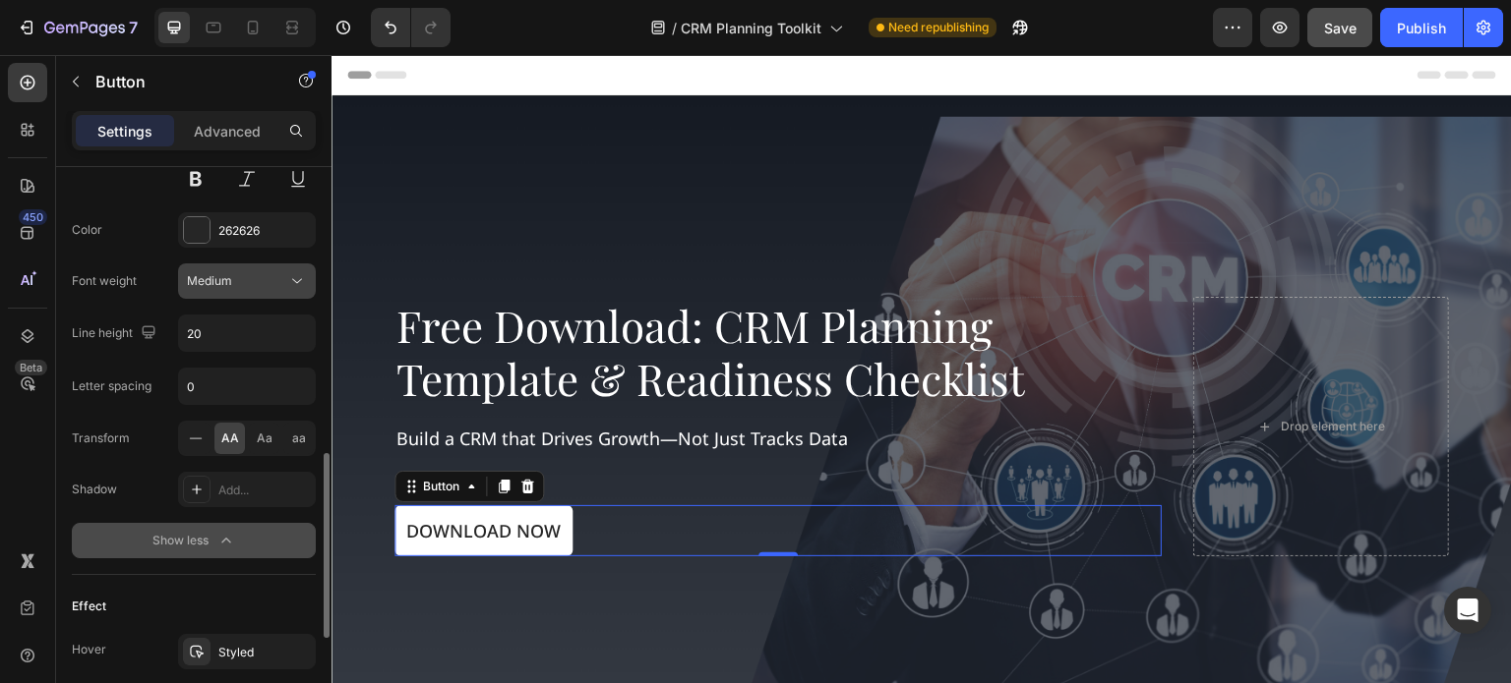
click at [291, 275] on icon at bounding box center [297, 281] width 20 height 20
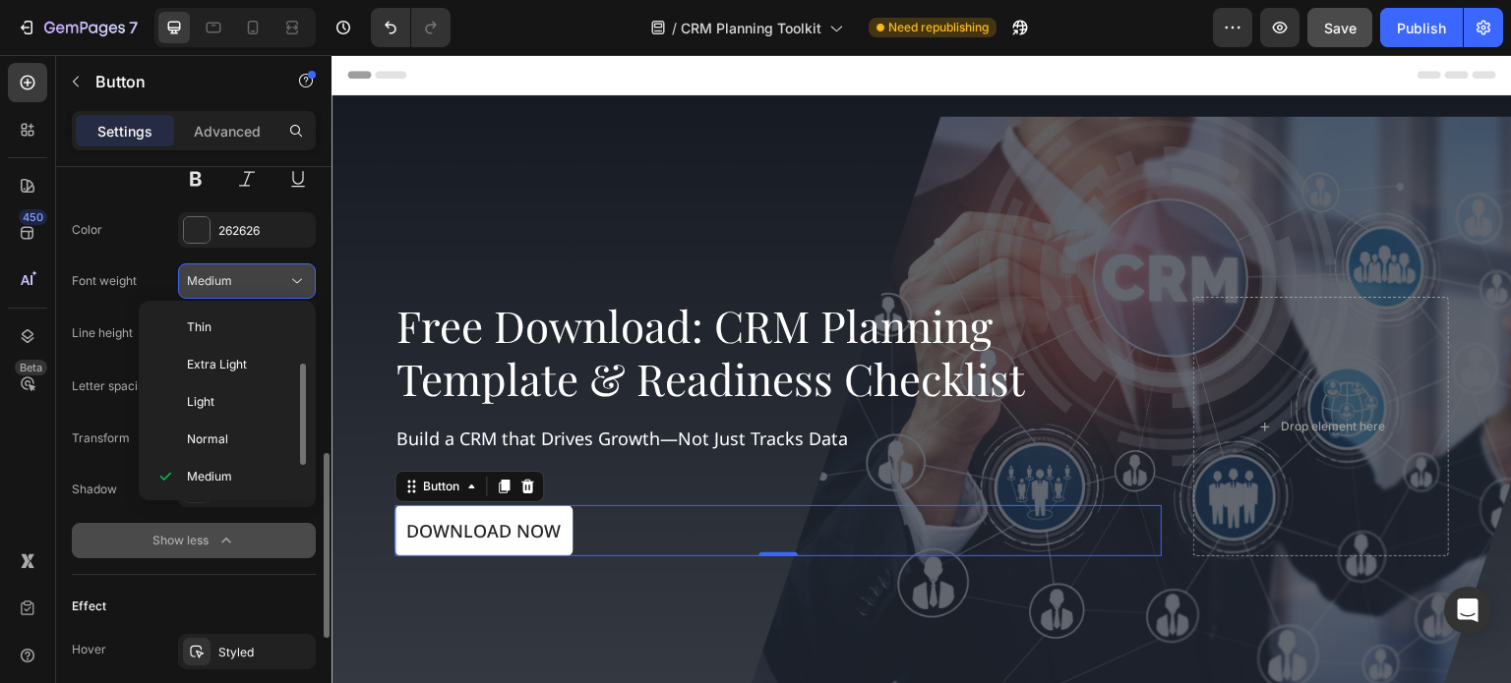
scroll to position [35, 0]
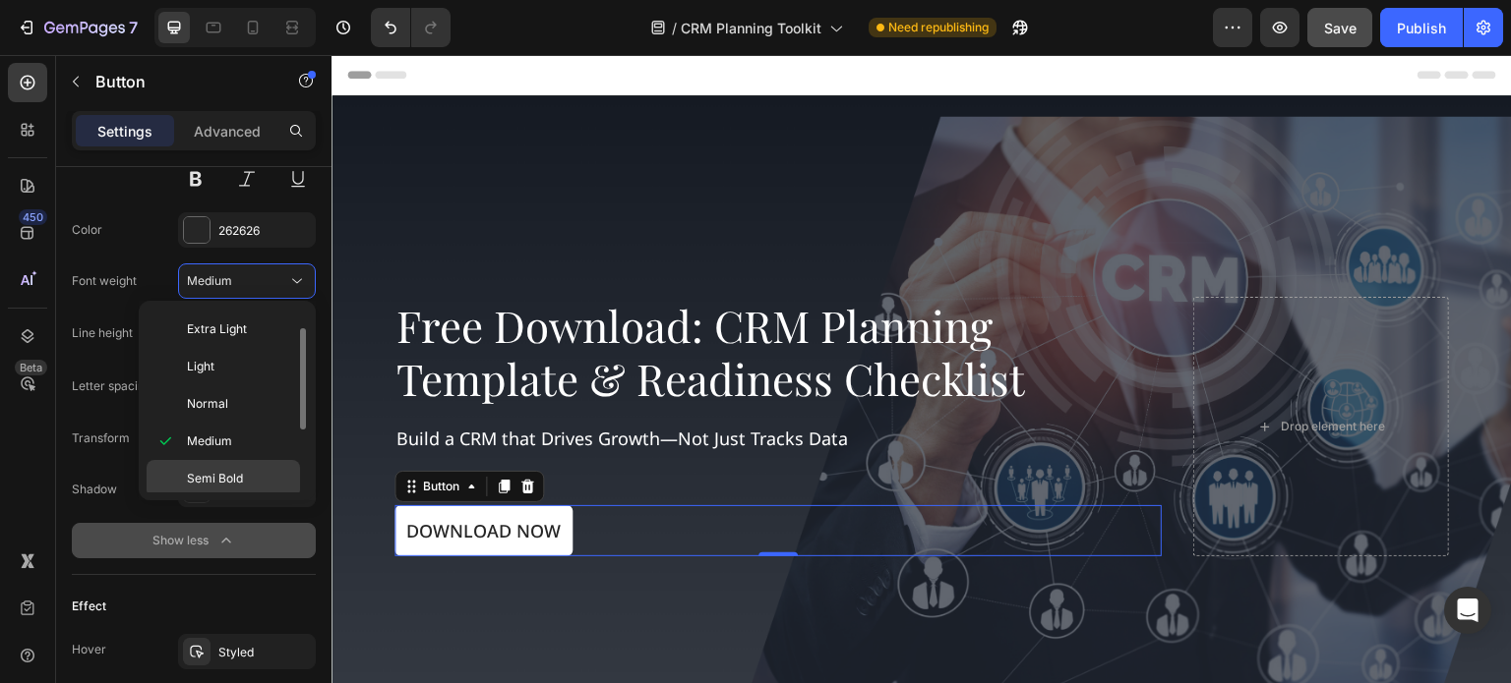
click at [225, 470] on span "Semi Bold" at bounding box center [215, 479] width 56 height 18
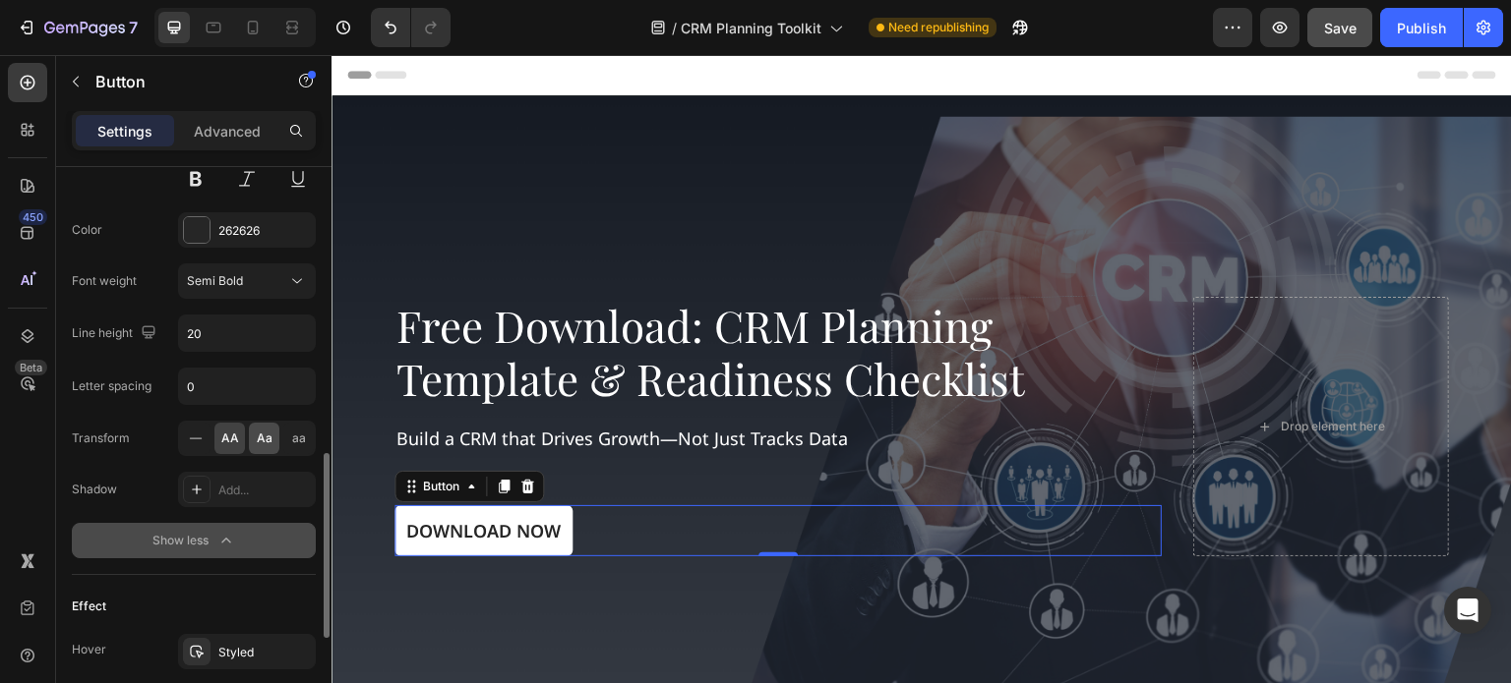
click at [249, 428] on div "Aa" at bounding box center [264, 438] width 30 height 31
click at [296, 440] on span "aa" at bounding box center [299, 439] width 14 height 18
click at [249, 436] on div "Aa" at bounding box center [264, 438] width 30 height 31
click at [218, 438] on div "AA" at bounding box center [229, 438] width 30 height 31
click at [193, 438] on icon at bounding box center [195, 438] width 13 height 1
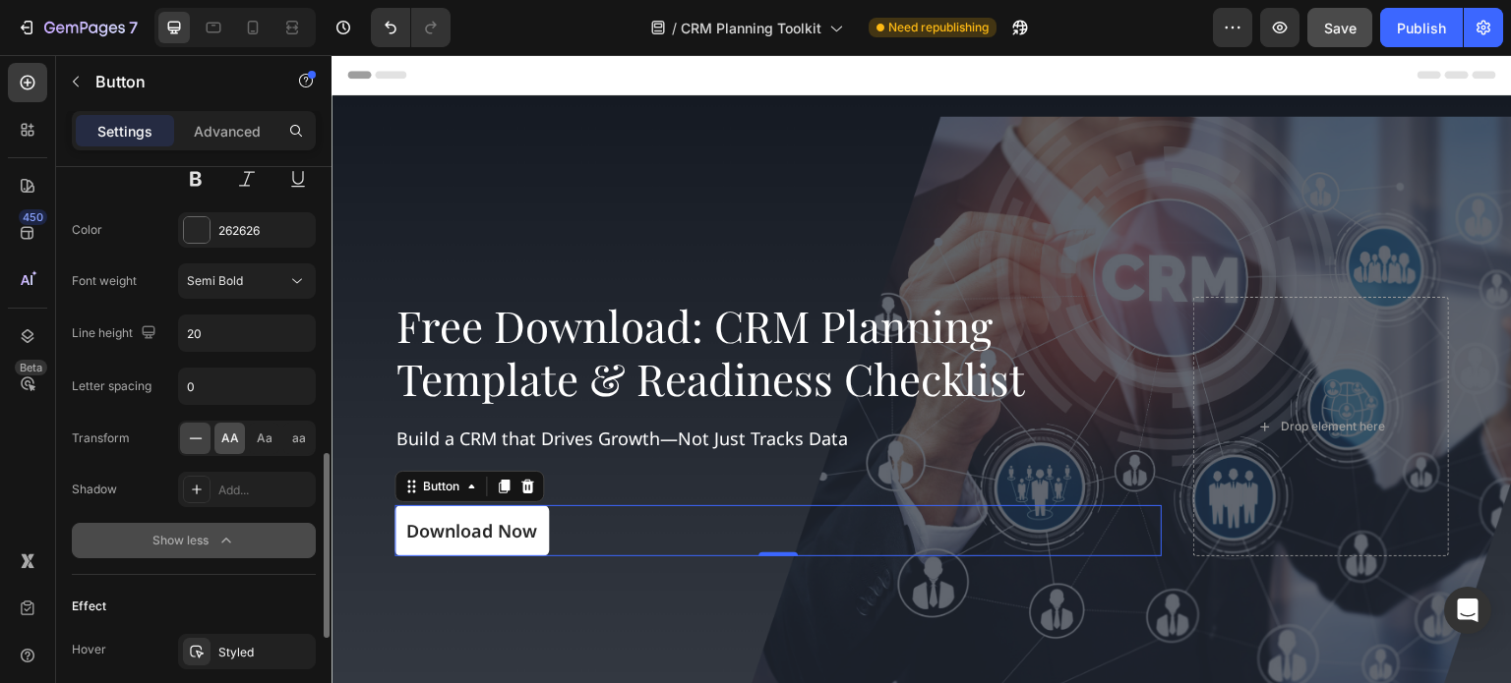
click at [230, 438] on span "AA" at bounding box center [230, 439] width 18 height 18
click at [270, 440] on span "Aa" at bounding box center [265, 439] width 16 height 18
click at [293, 336] on icon "button" at bounding box center [297, 334] width 20 height 20
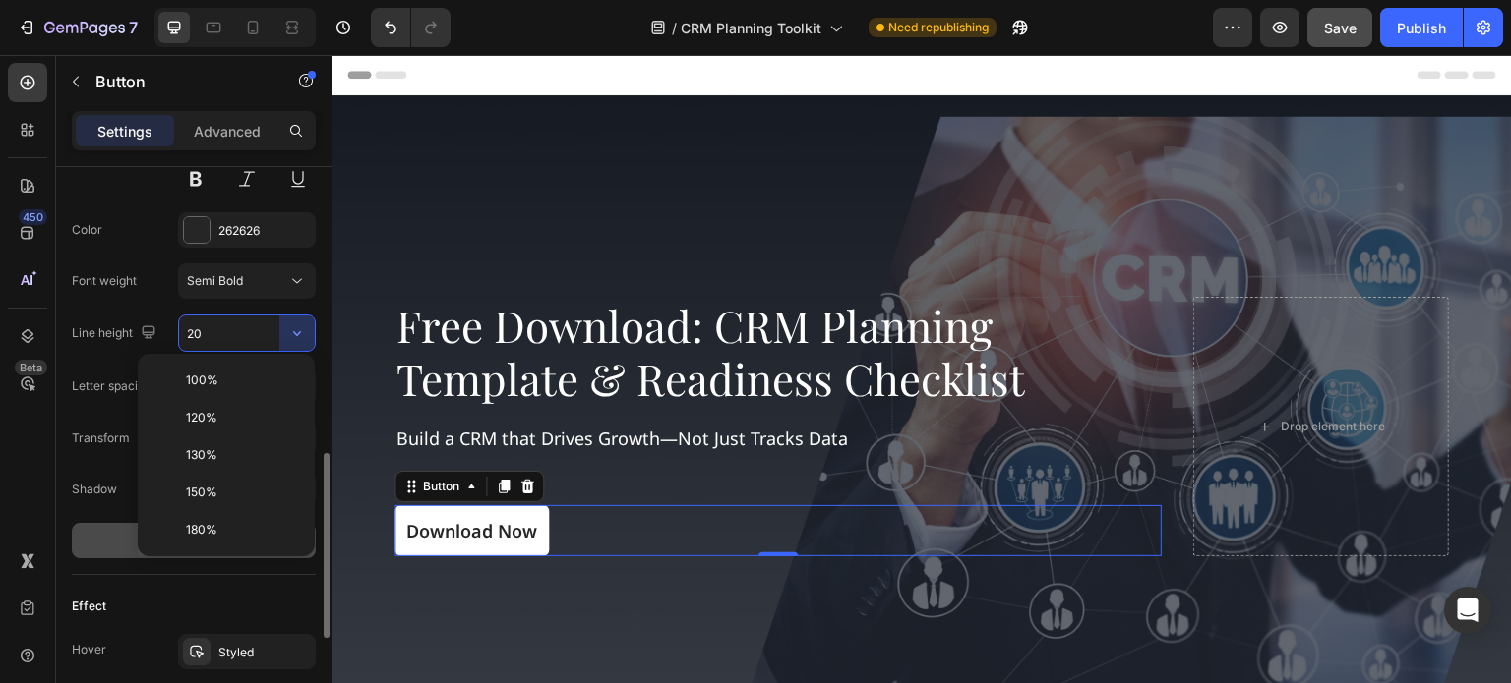
click at [129, 299] on div "Font Noto Sans Size 18 Color 262626 Font weight Semi Bold Line height 20 Letter…" at bounding box center [194, 308] width 244 height 502
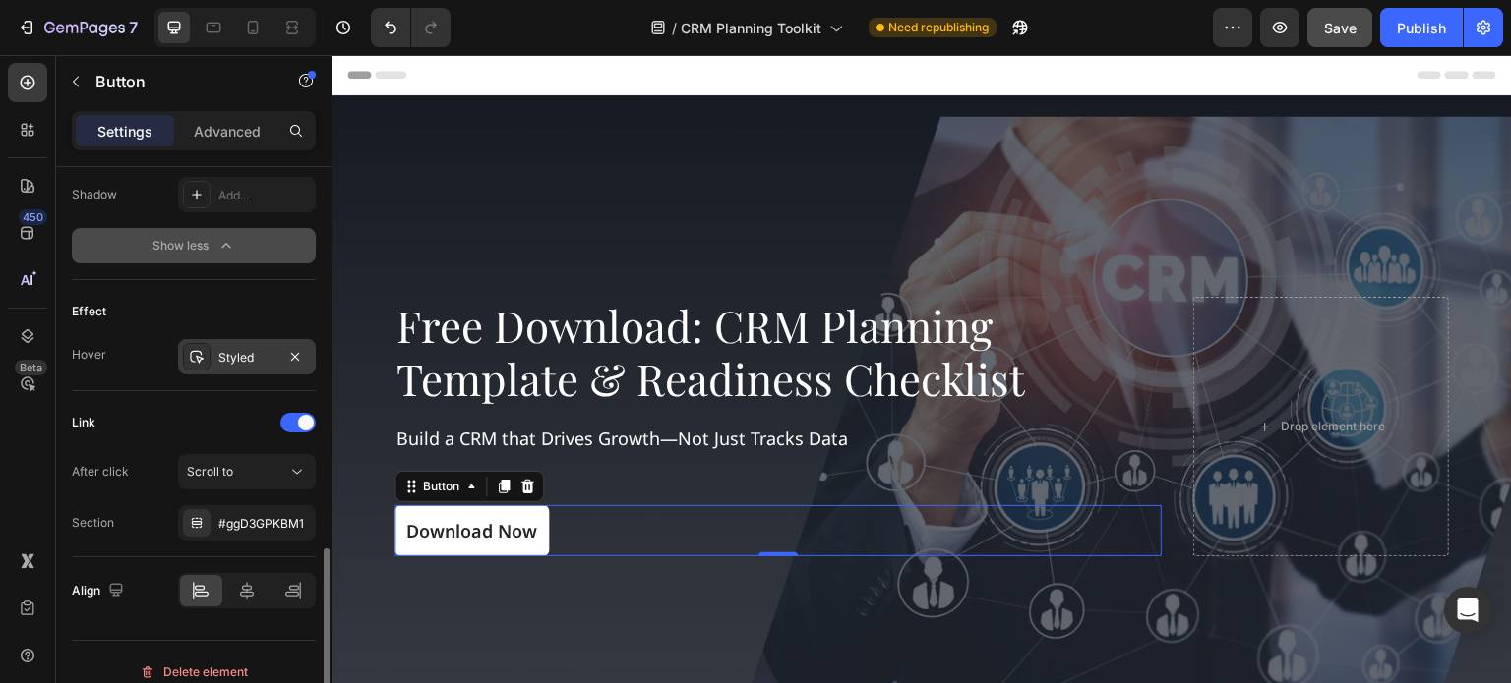
scroll to position [1196, 0]
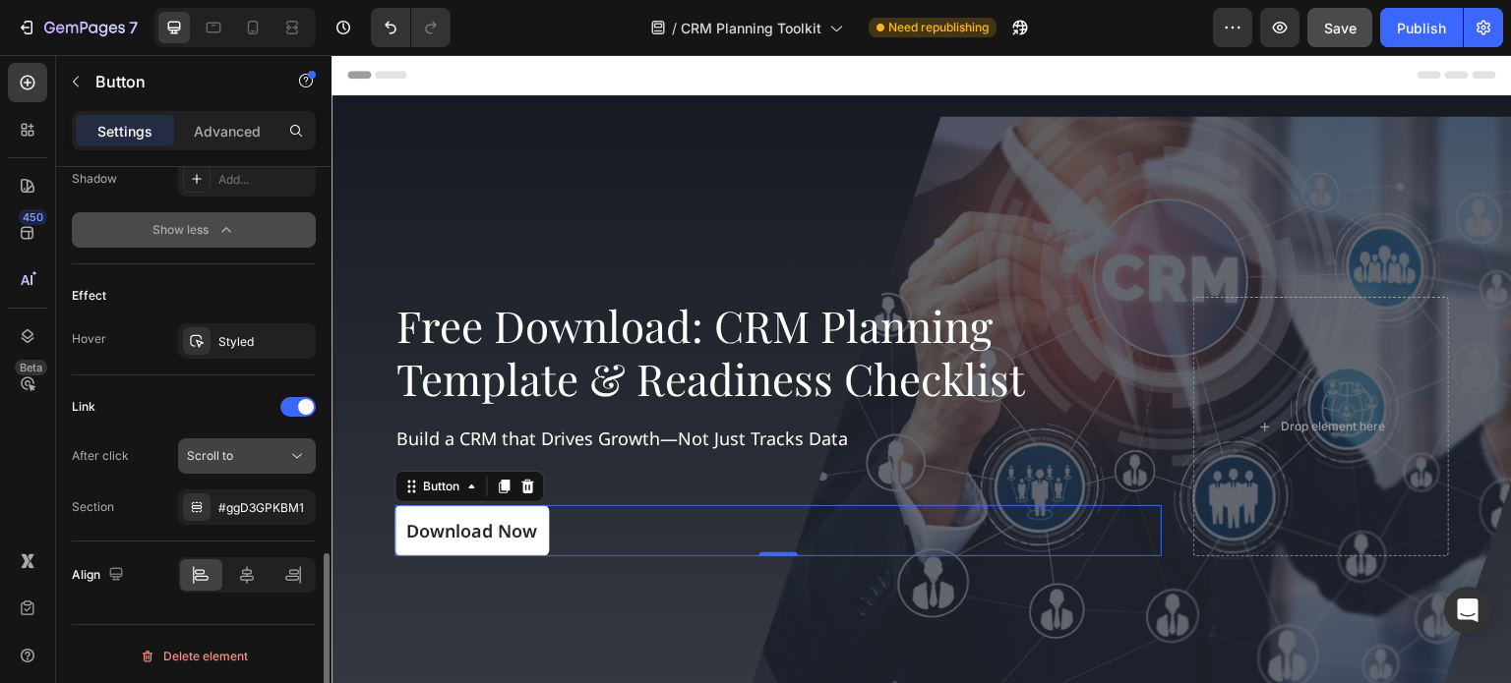
click at [287, 452] on icon at bounding box center [297, 456] width 20 height 20
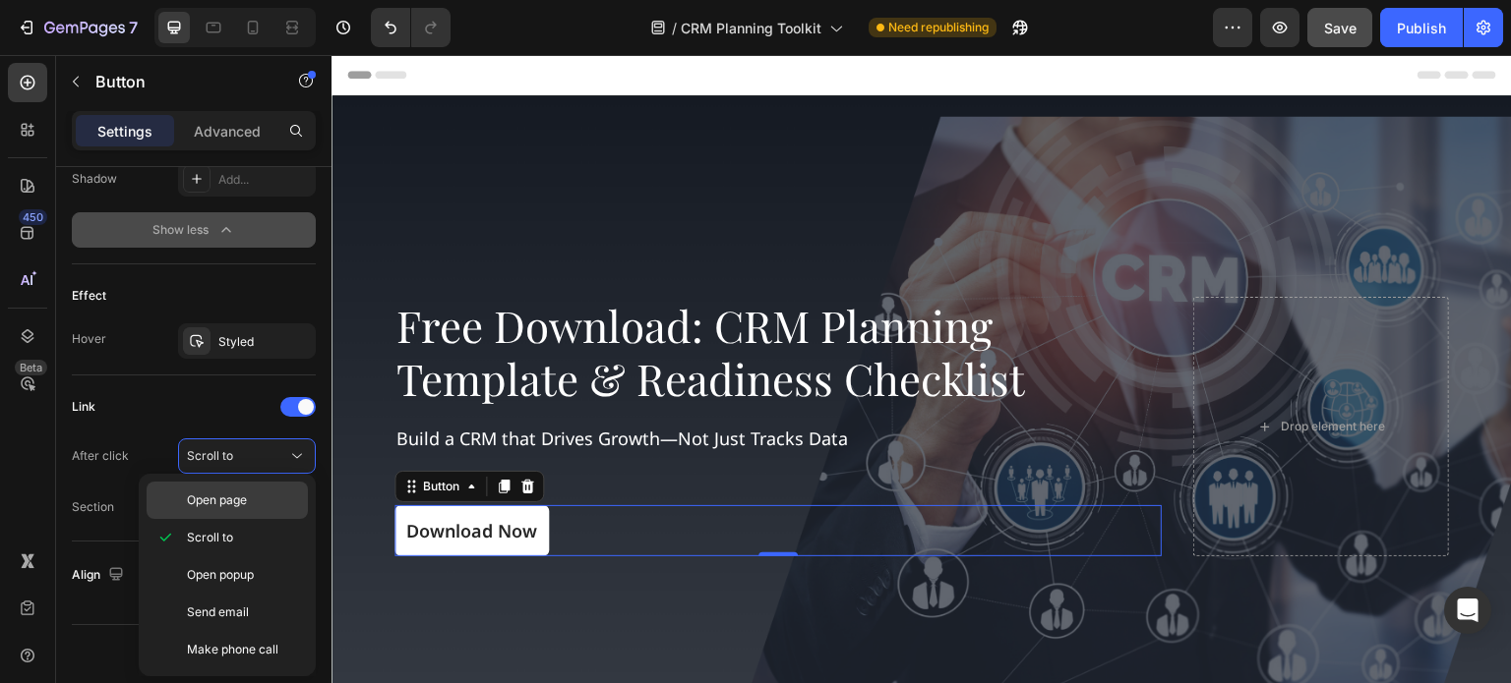
click at [232, 506] on span "Open page" at bounding box center [217, 501] width 60 height 18
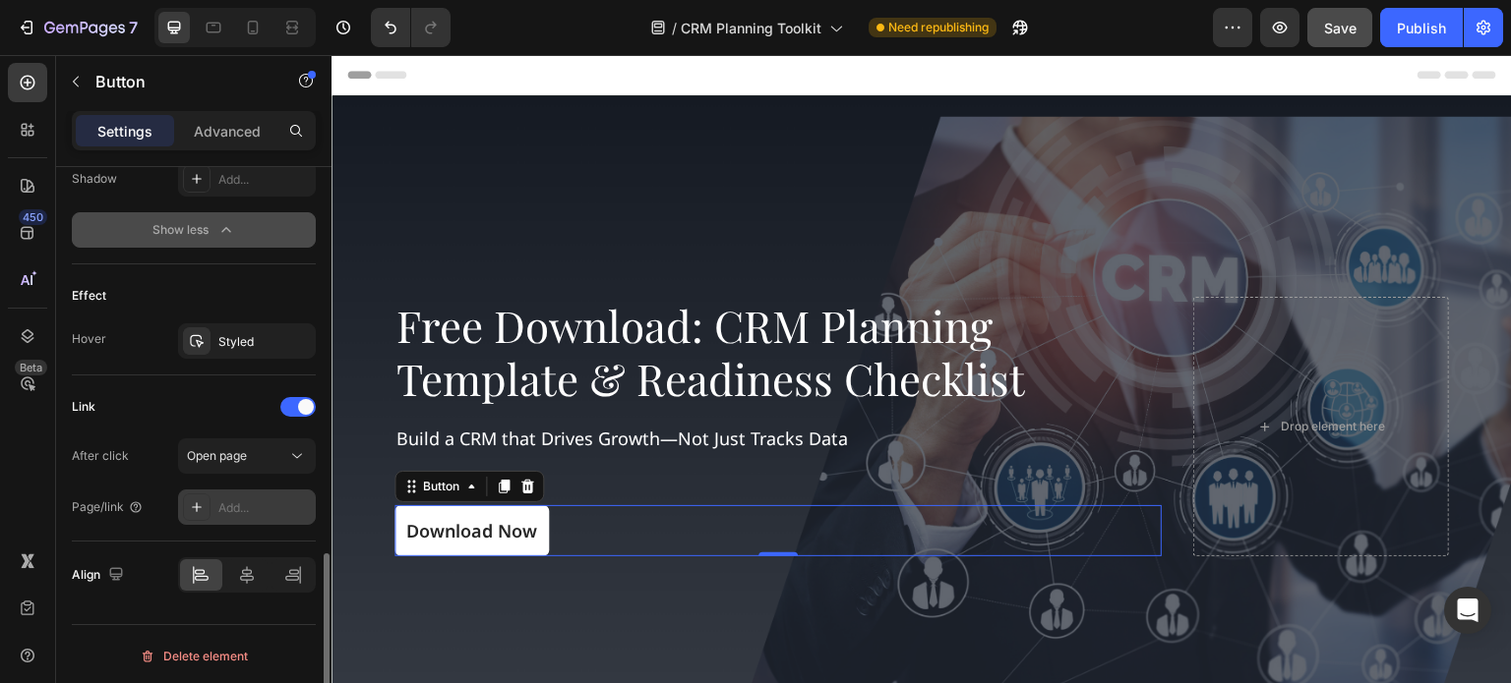
click at [227, 508] on div "Add..." at bounding box center [264, 509] width 92 height 18
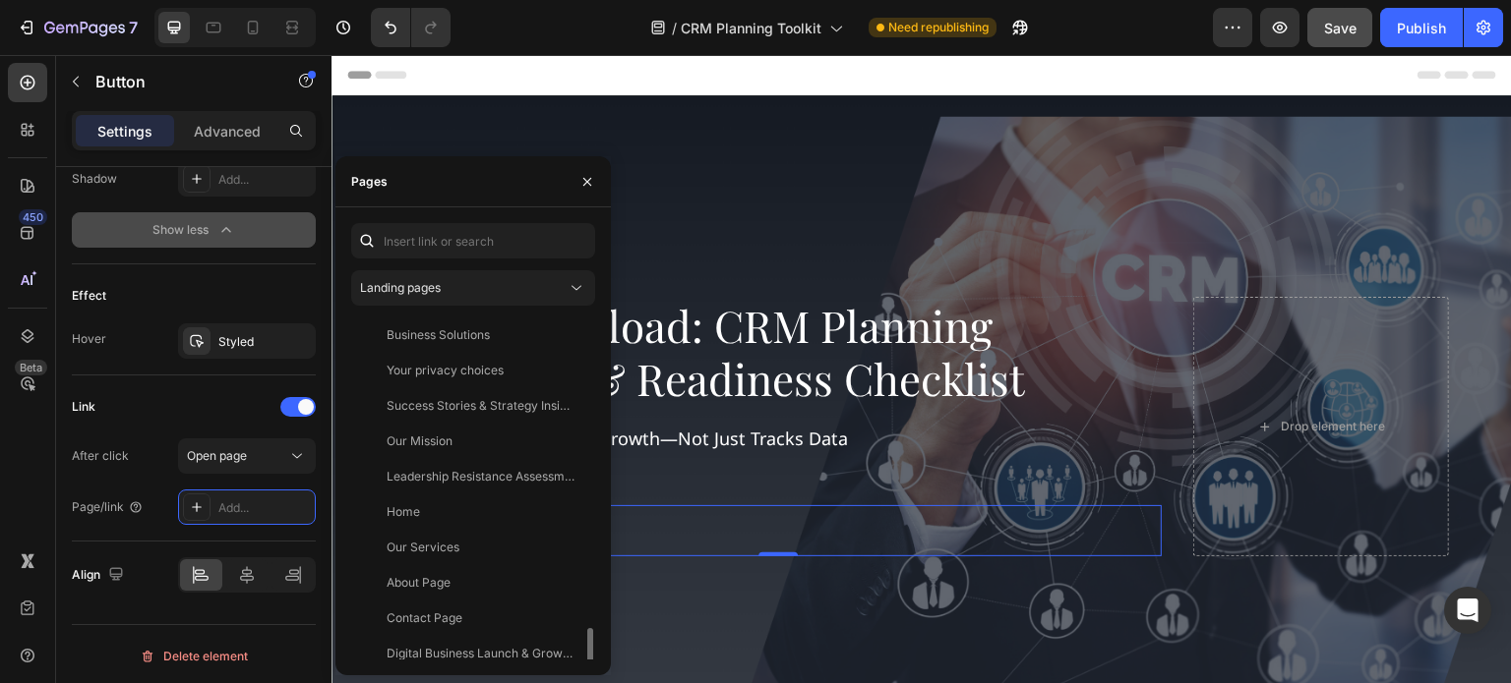
scroll to position [189, 0]
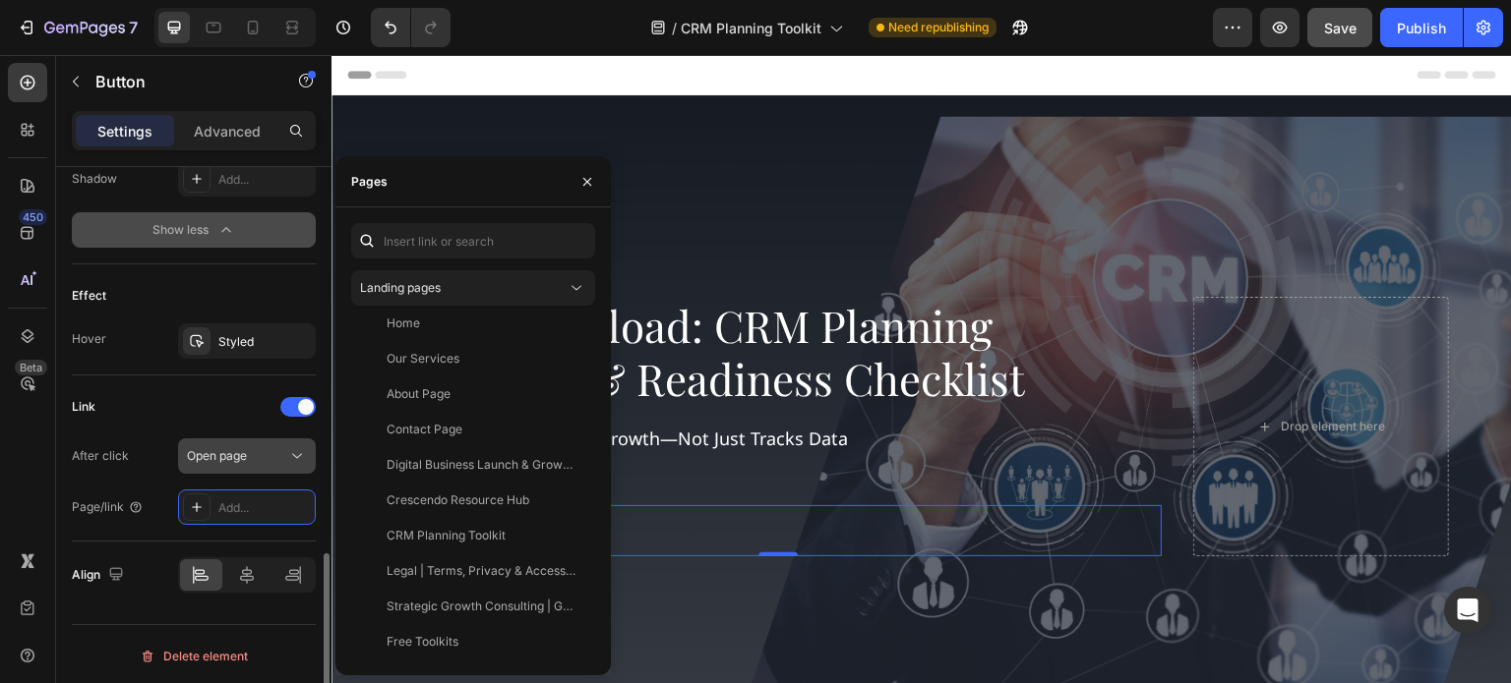
click at [299, 451] on icon at bounding box center [297, 456] width 20 height 20
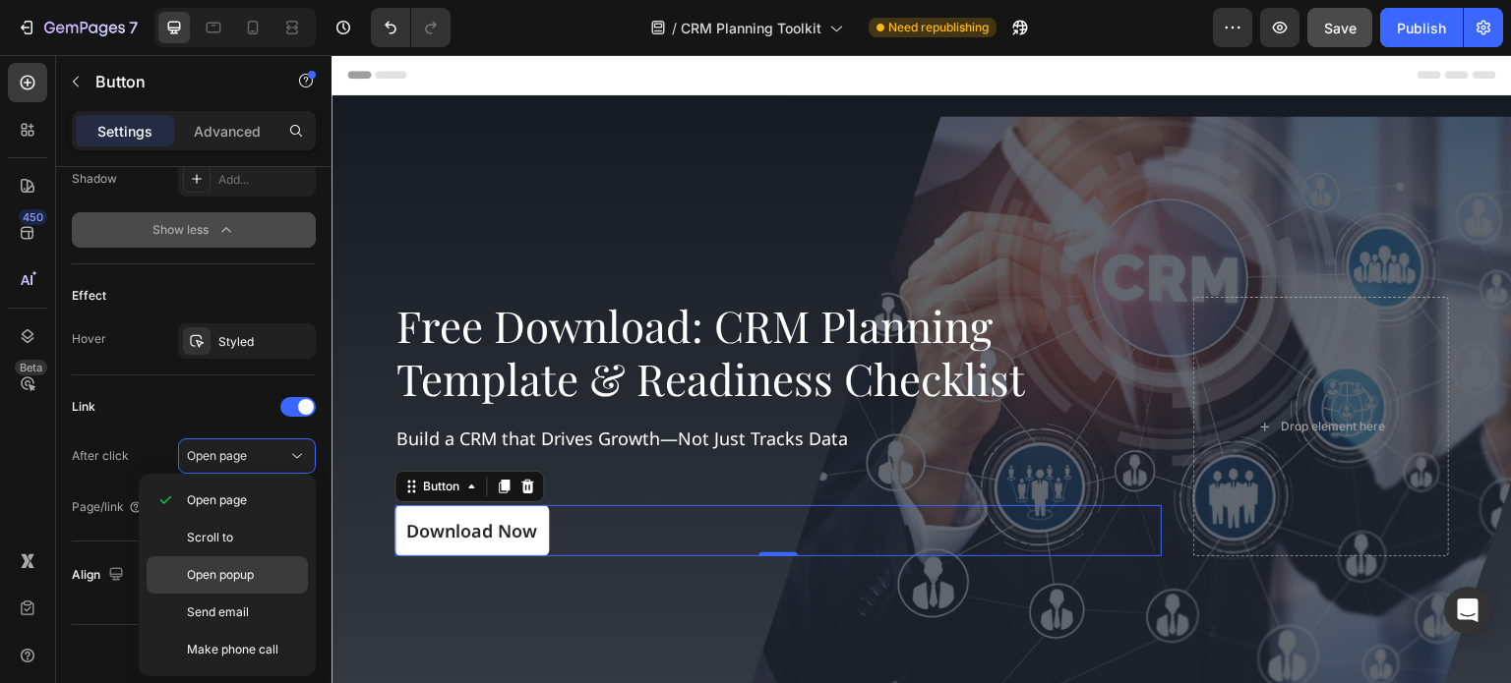
click at [265, 572] on p "Open popup" at bounding box center [243, 575] width 112 height 18
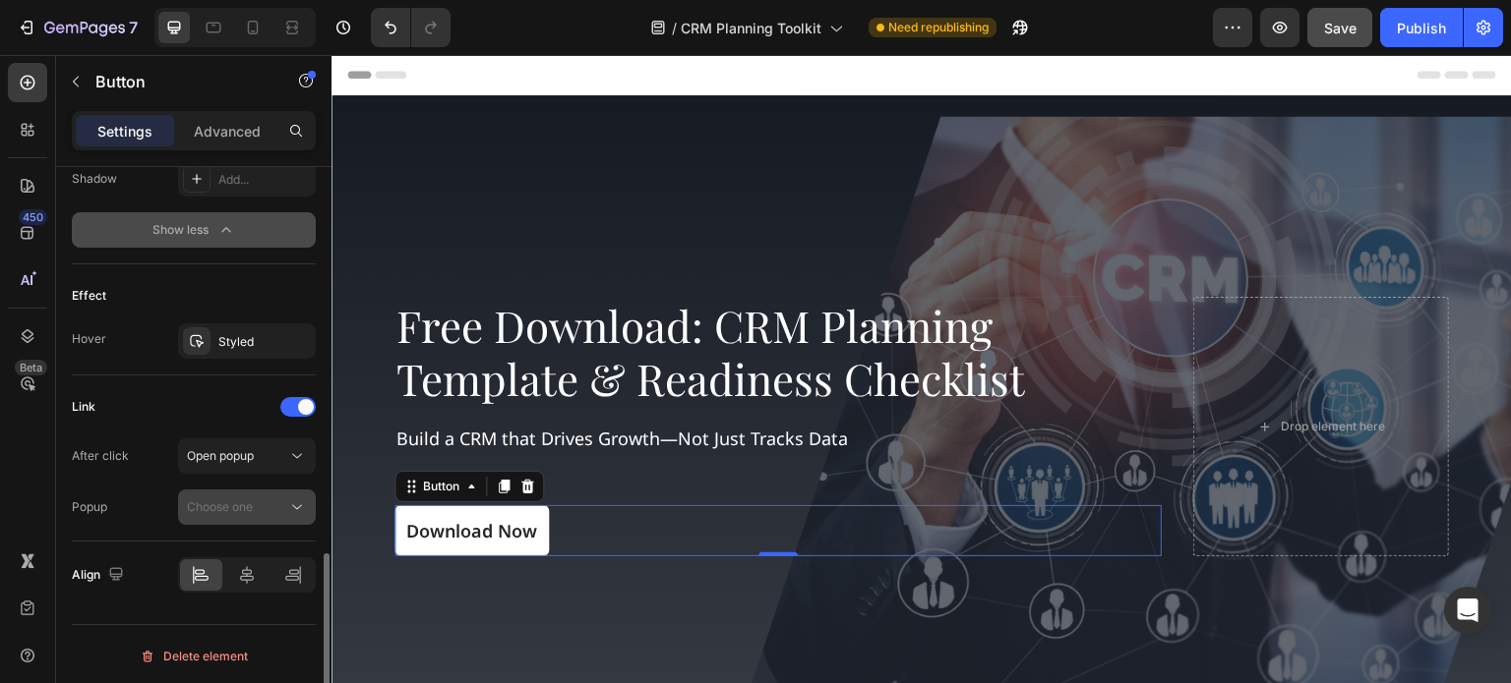
click at [283, 504] on div "Choose one" at bounding box center [237, 508] width 100 height 18
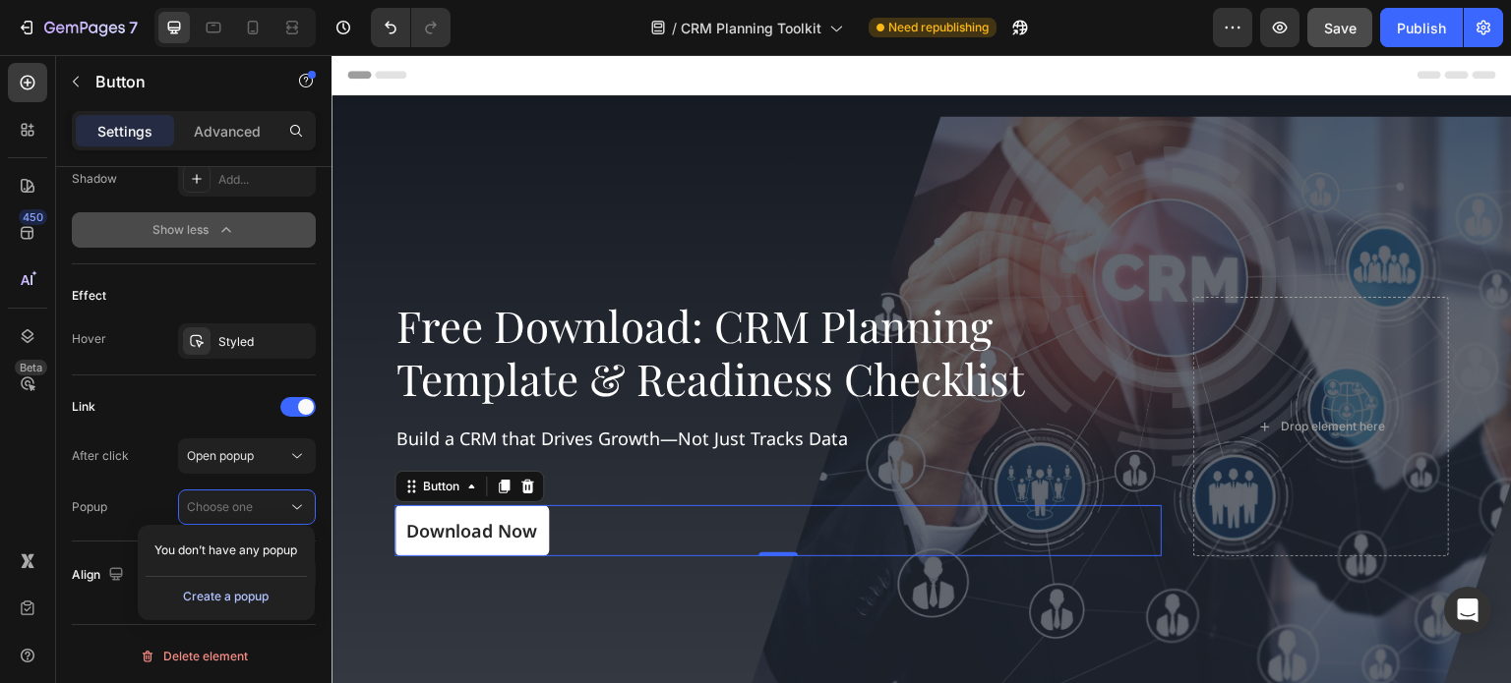
click at [256, 600] on div "Create a popup" at bounding box center [226, 597] width 86 height 18
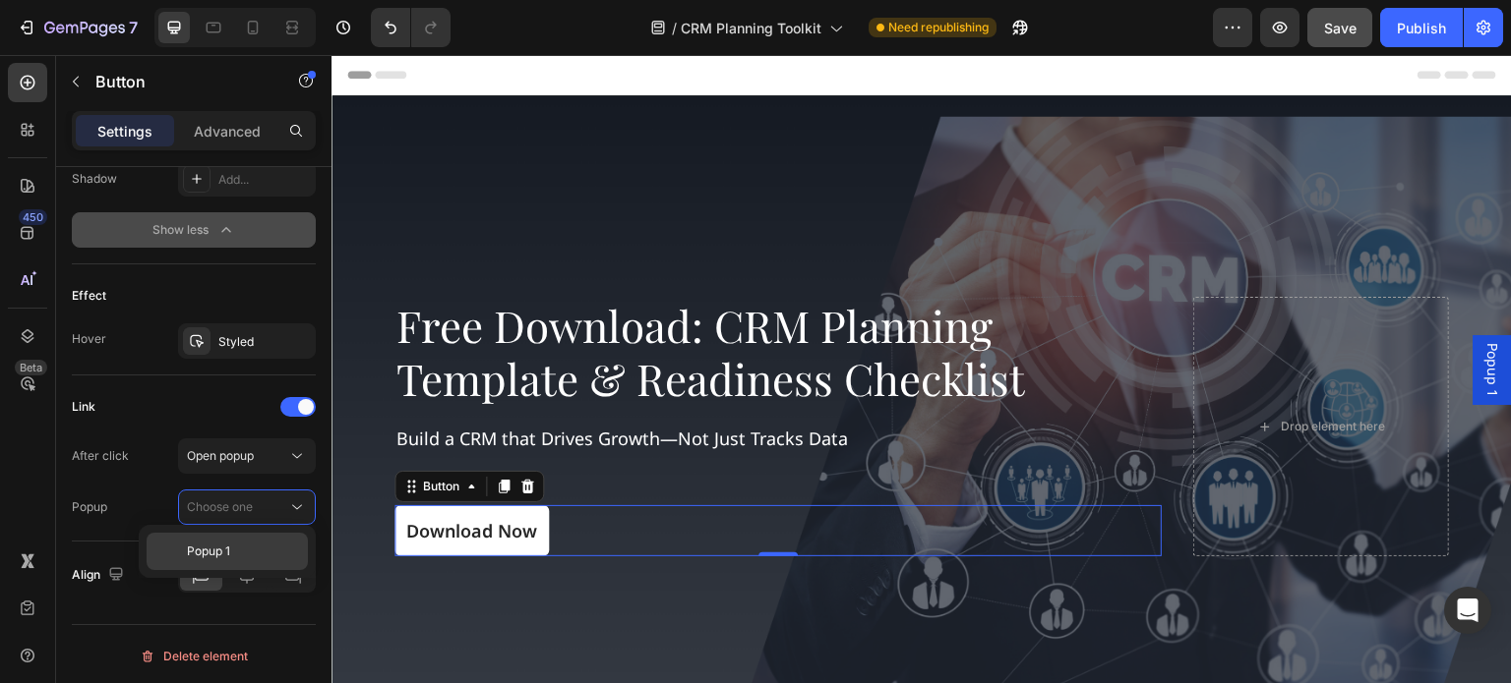
click at [228, 549] on span "Popup 1" at bounding box center [208, 552] width 43 height 18
click at [1482, 346] on span "Popup 1" at bounding box center [1492, 370] width 20 height 54
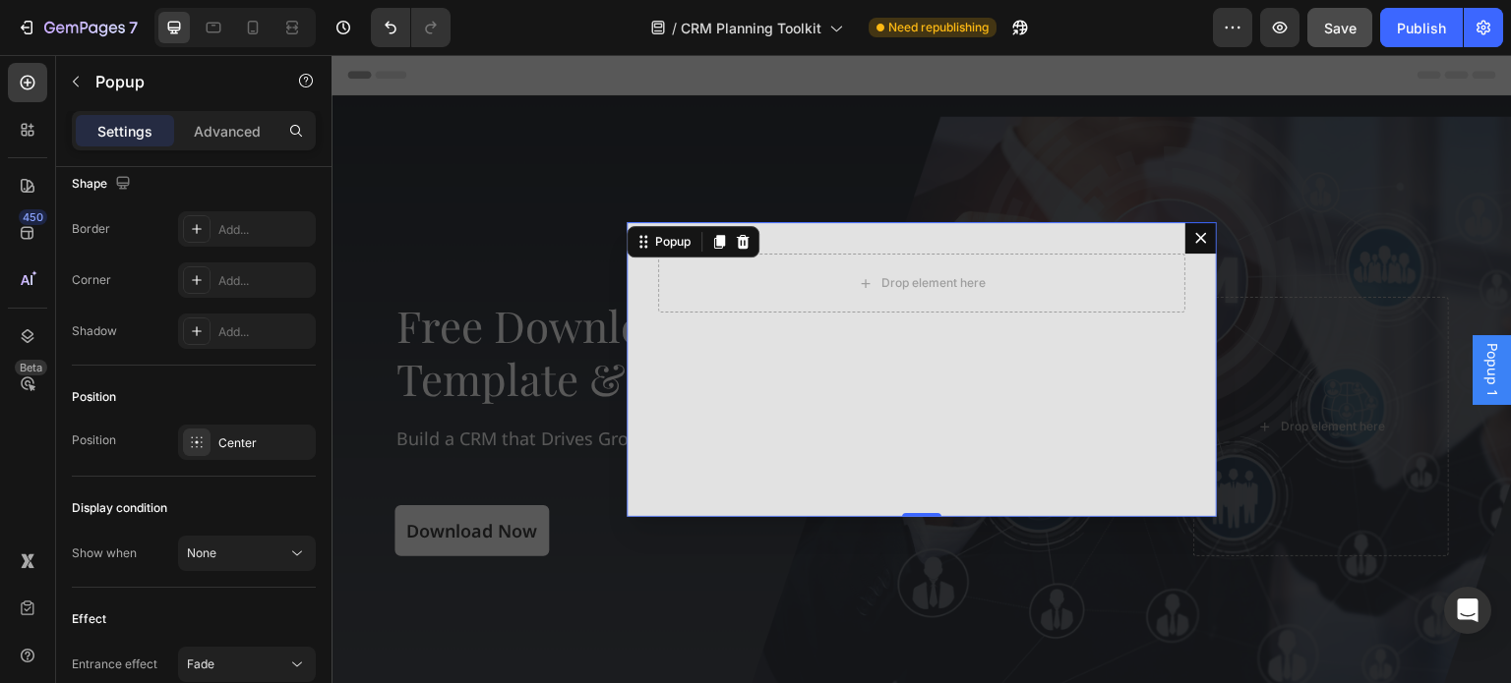
scroll to position [0, 0]
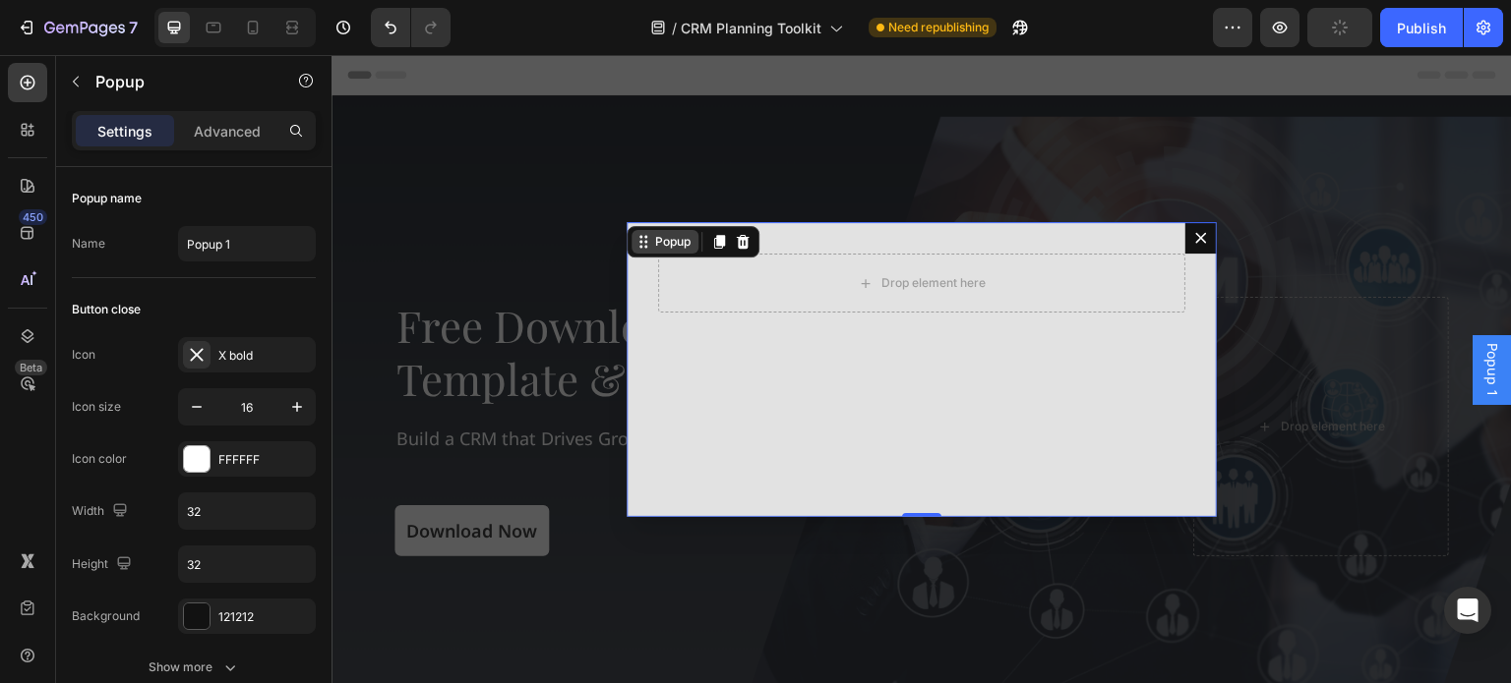
click at [658, 243] on div "Popup" at bounding box center [672, 242] width 43 height 18
click at [729, 271] on div "Drop element here" at bounding box center [921, 283] width 527 height 59
click at [905, 275] on div "Drop element here" at bounding box center [933, 283] width 104 height 16
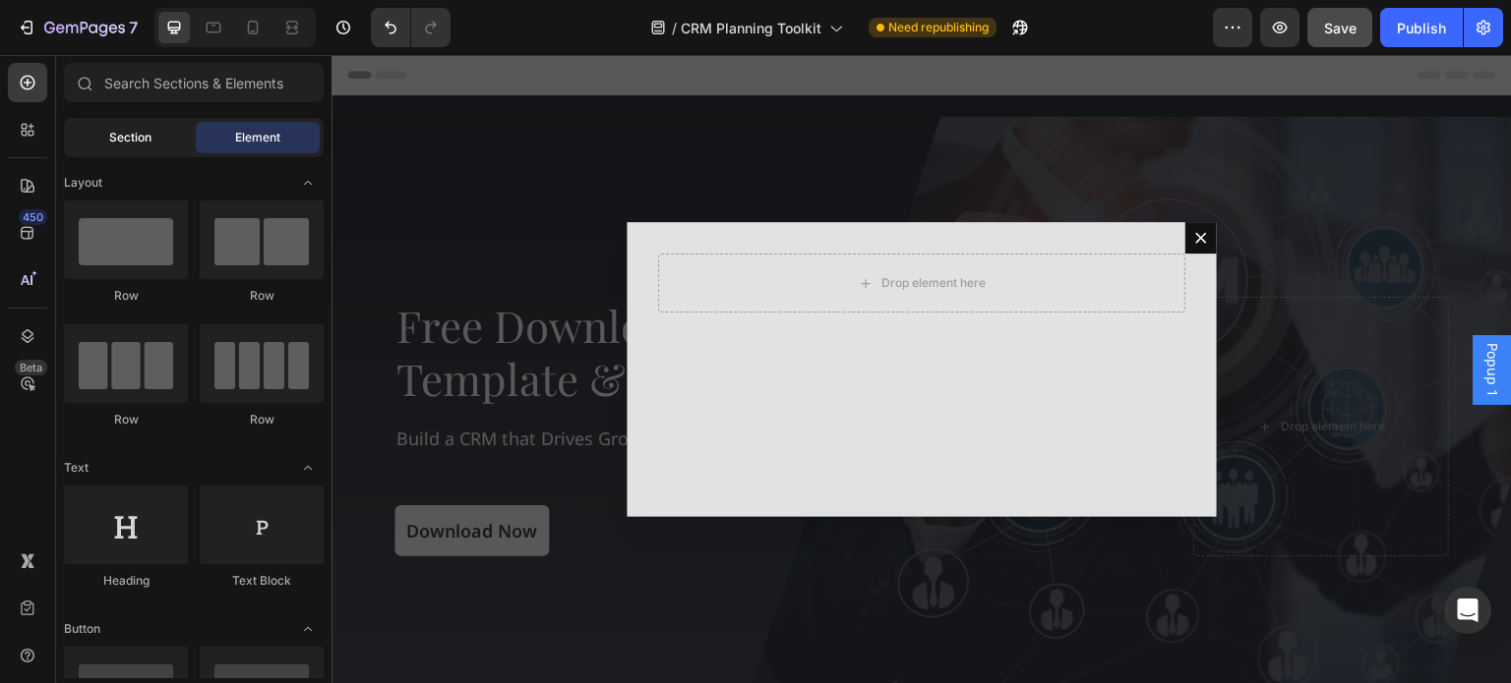
click at [126, 139] on span "Section" at bounding box center [130, 138] width 42 height 18
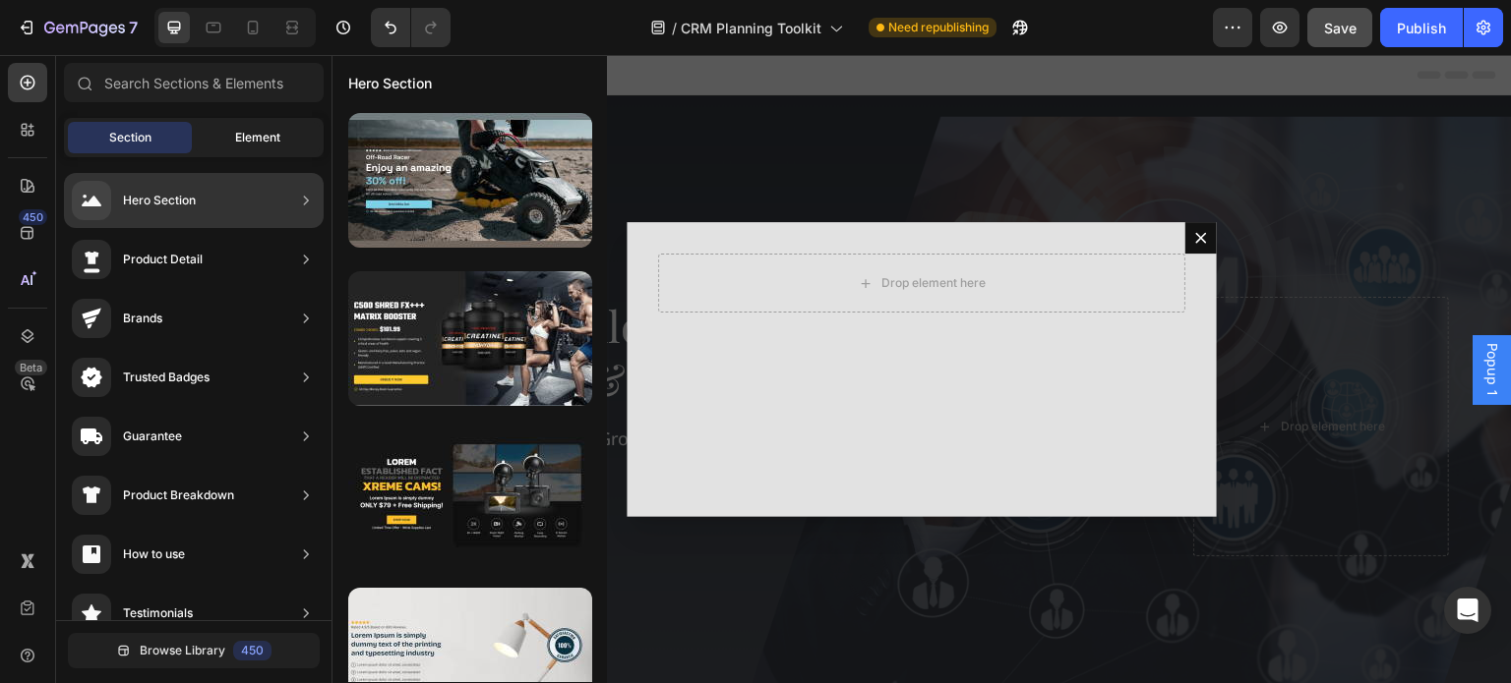
click at [232, 143] on div "Element" at bounding box center [258, 137] width 124 height 31
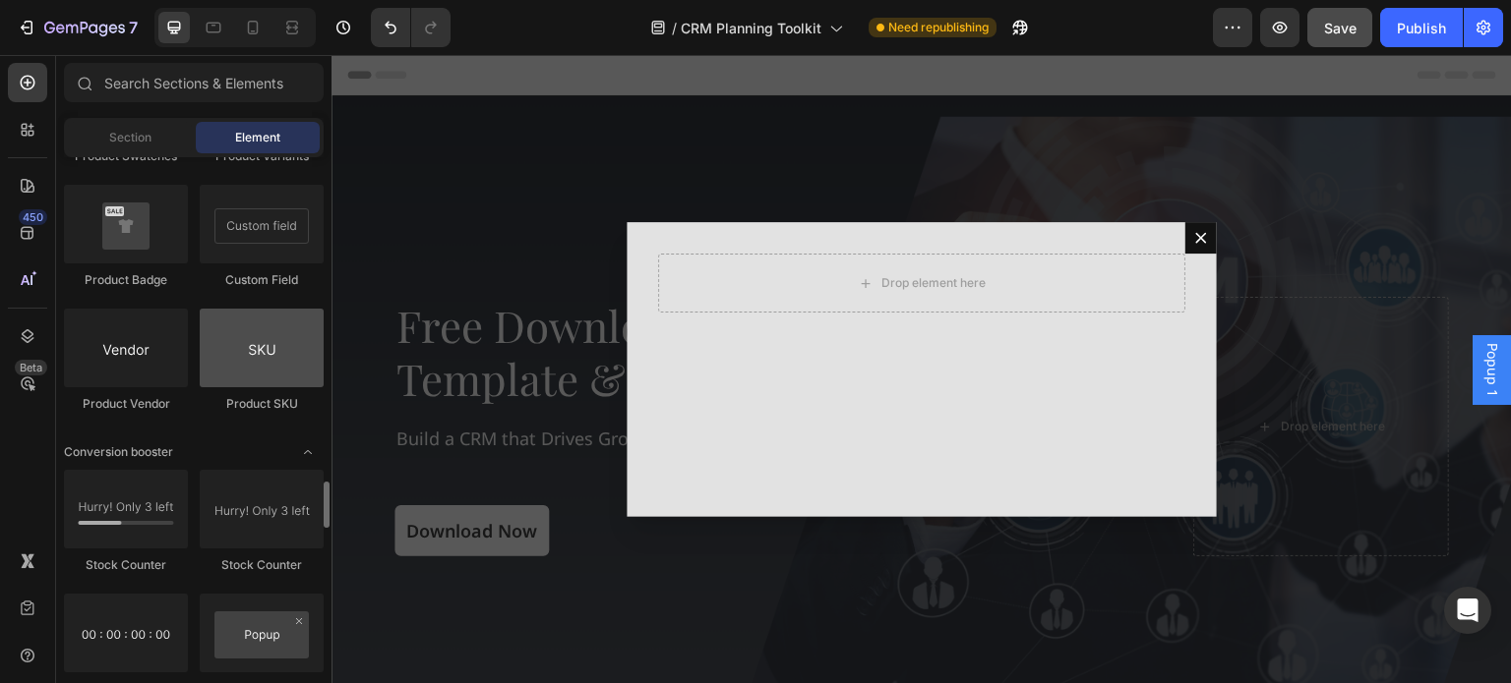
scroll to position [3241, 0]
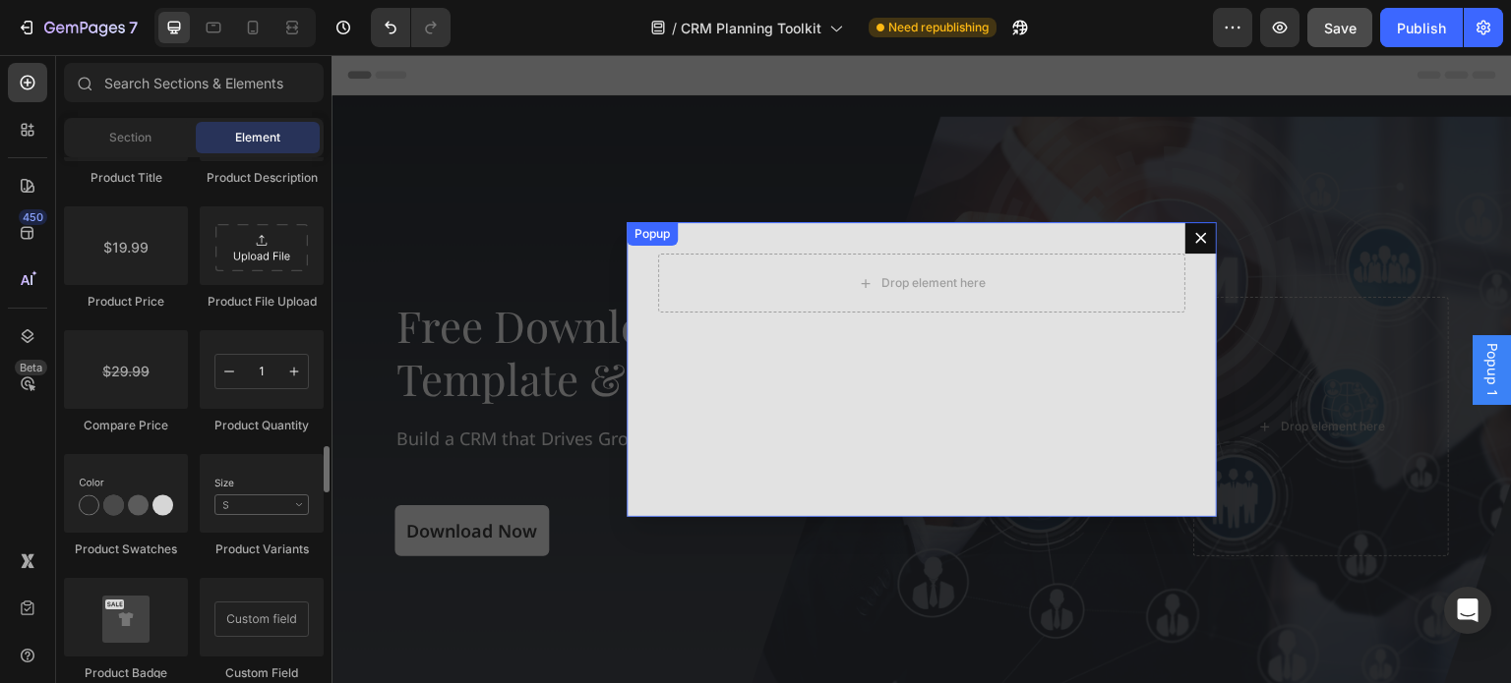
click at [1194, 226] on button "Dialog content" at bounding box center [1200, 237] width 31 height 31
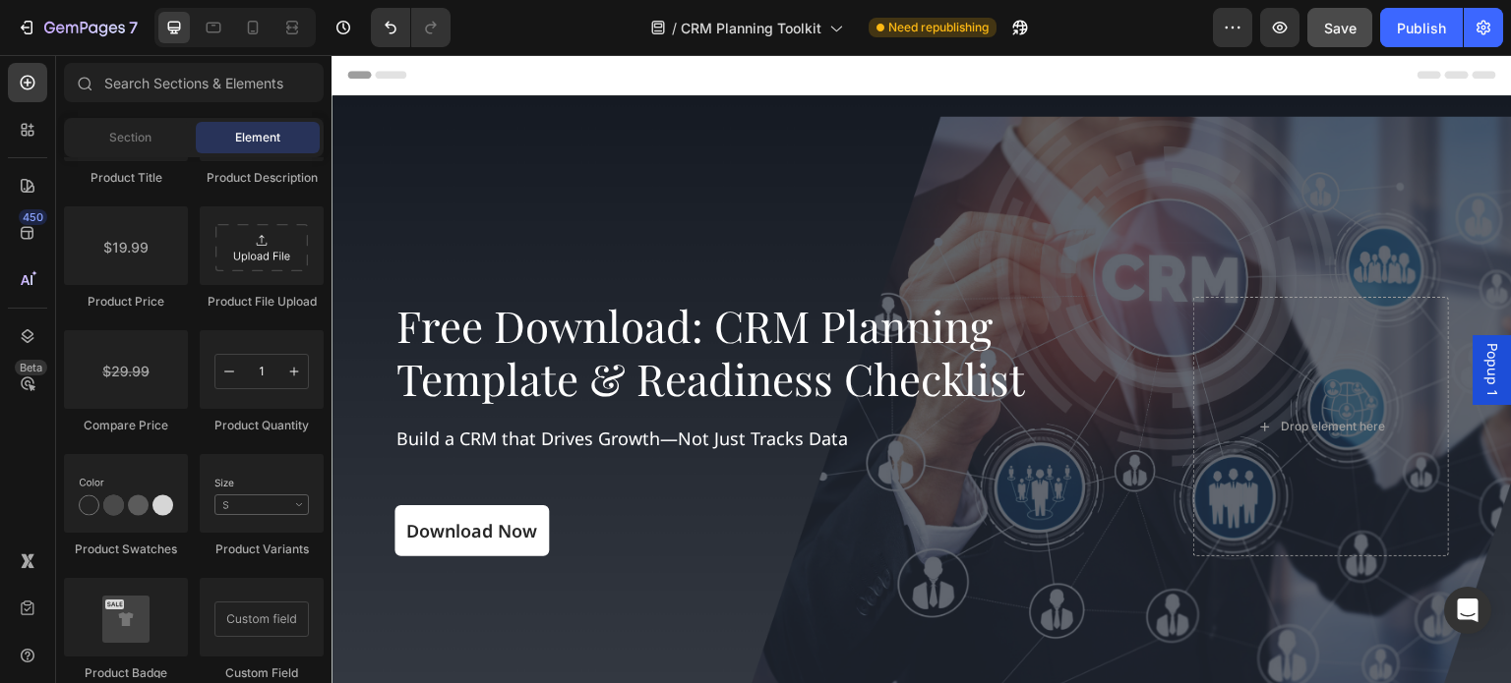
click at [1482, 358] on span "Popup 1" at bounding box center [1492, 370] width 20 height 54
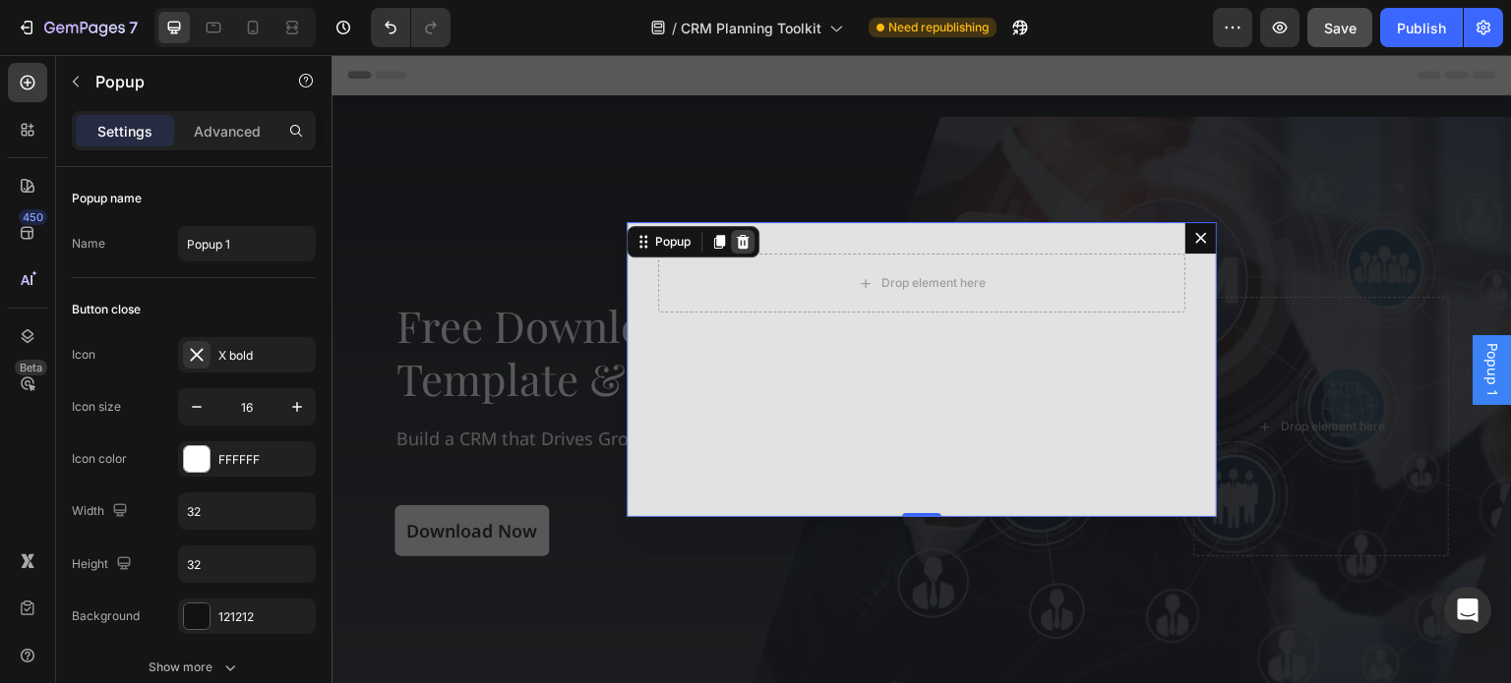
click at [737, 238] on icon "Dialog content" at bounding box center [743, 242] width 13 height 14
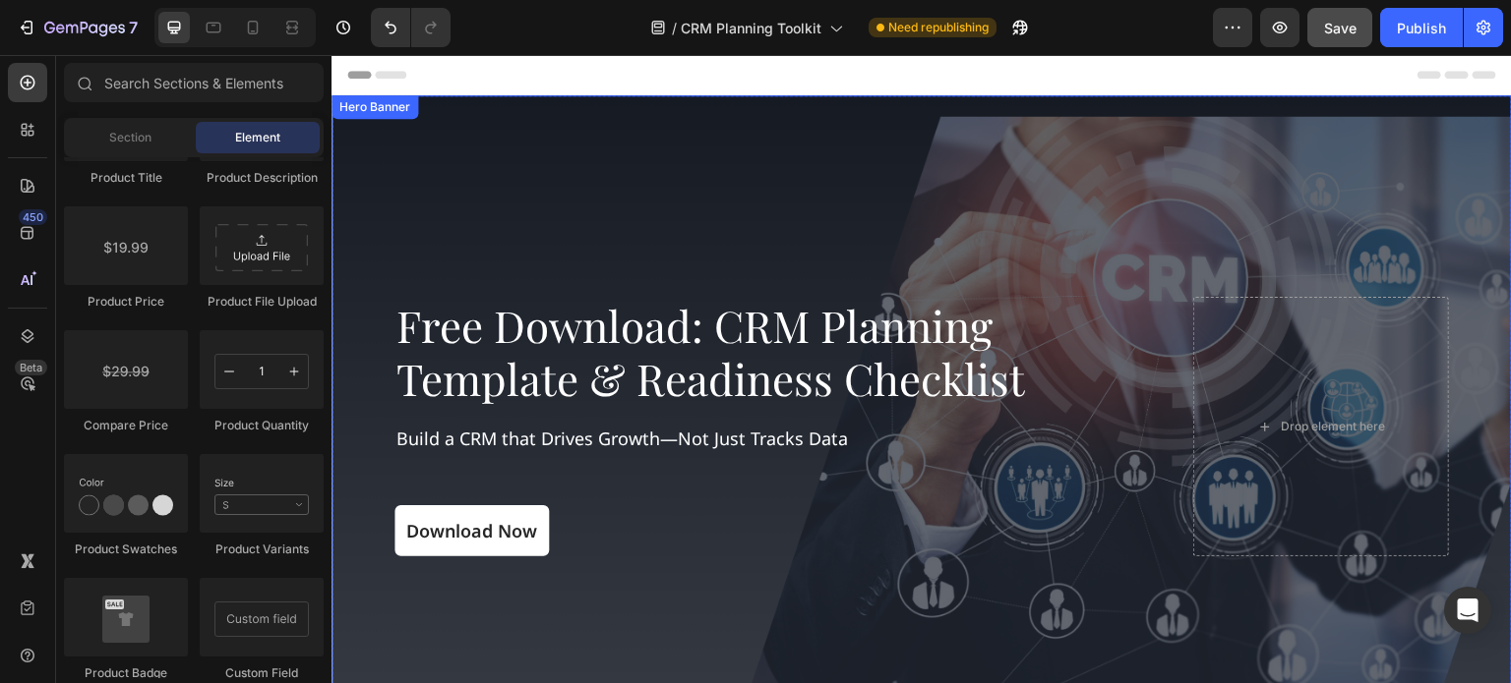
click at [452, 200] on div "Overlay" at bounding box center [921, 427] width 1180 height 664
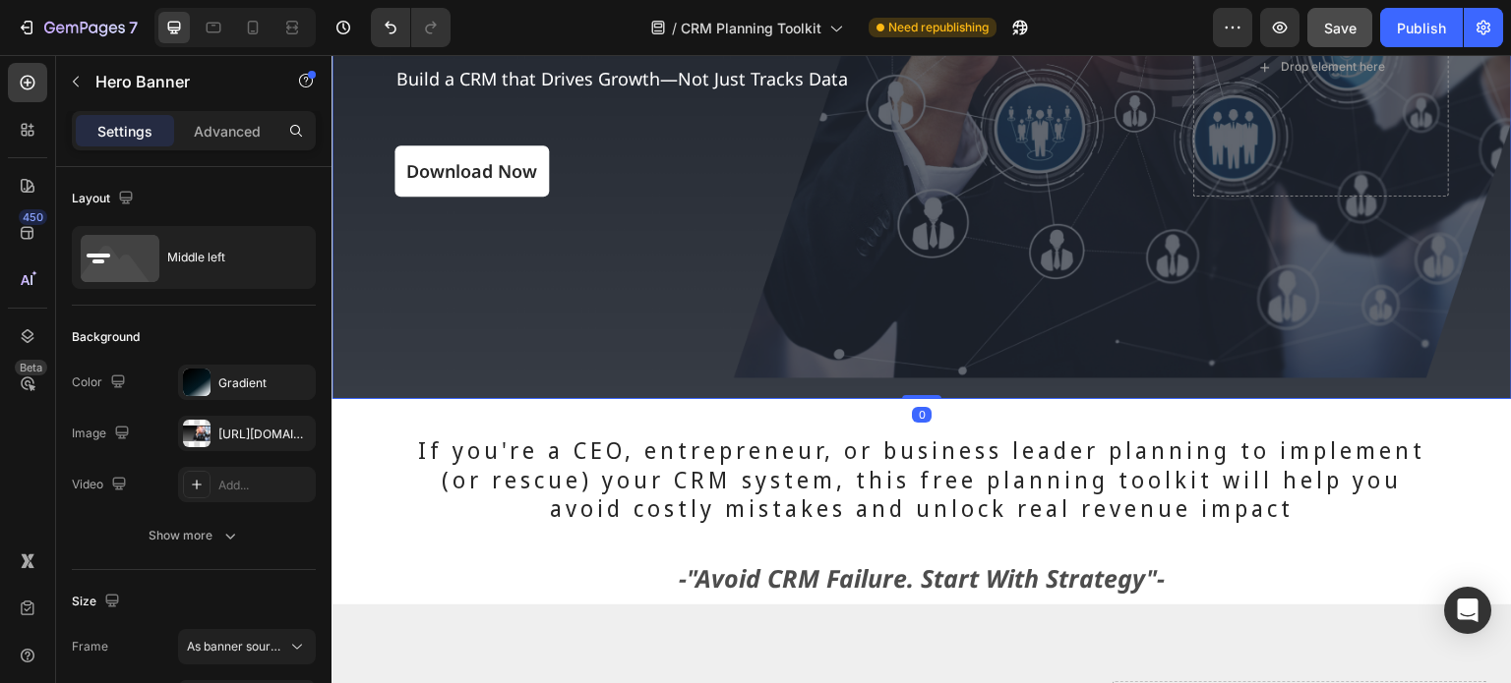
scroll to position [393, 0]
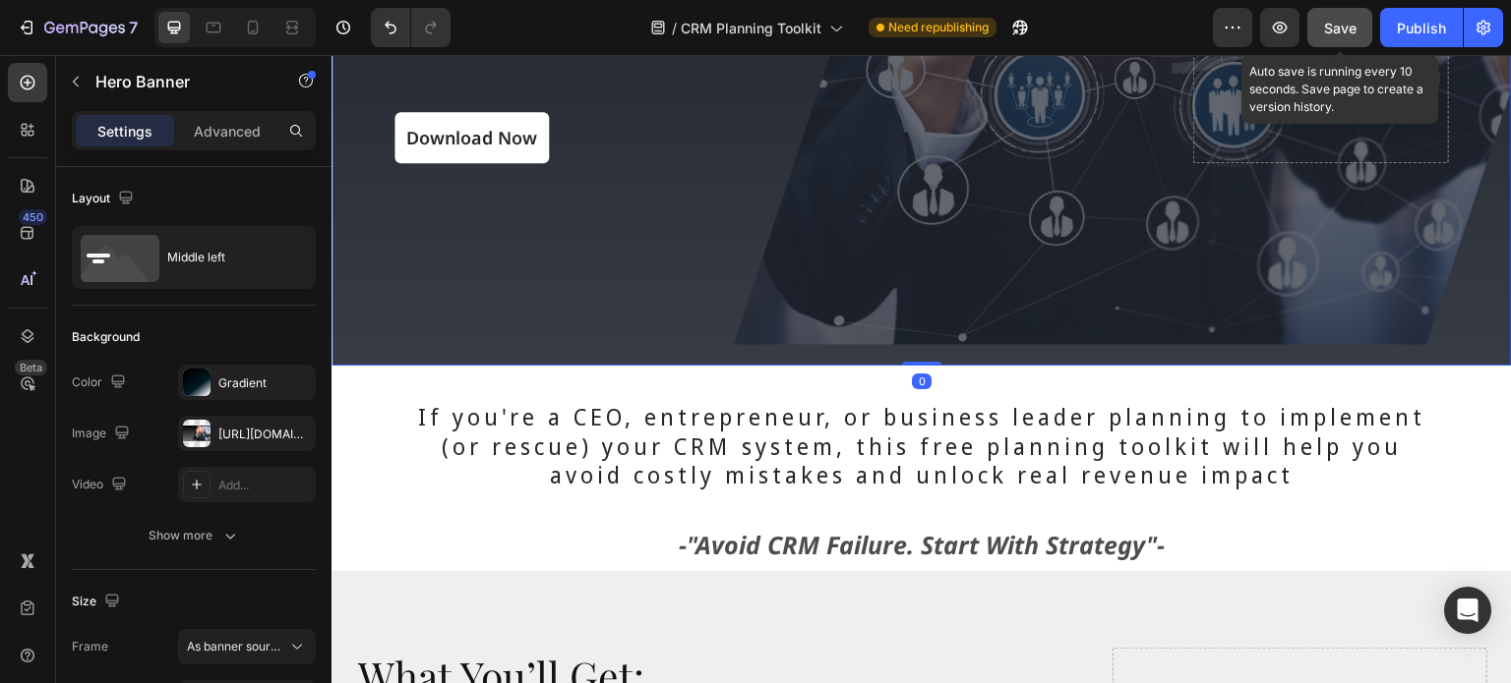
click at [1322, 28] on button "Save" at bounding box center [1339, 27] width 65 height 39
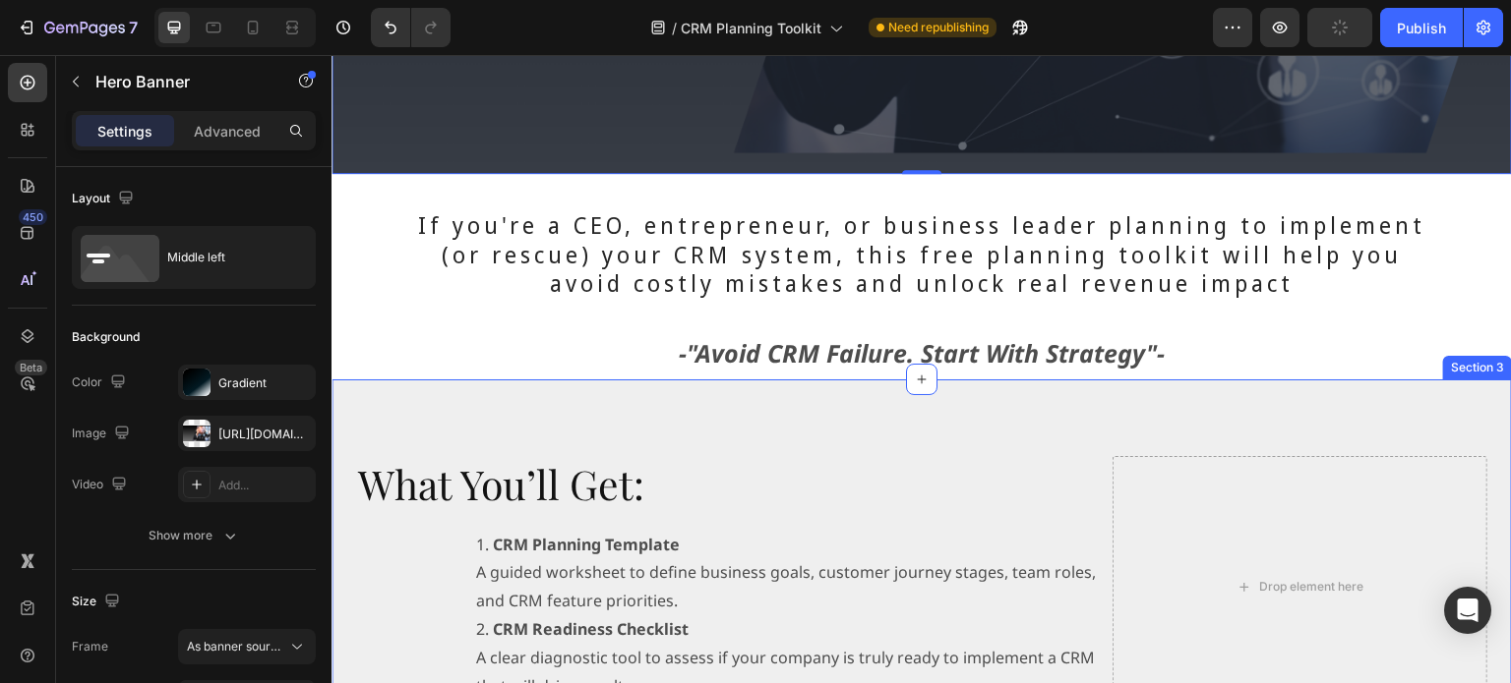
scroll to position [590, 0]
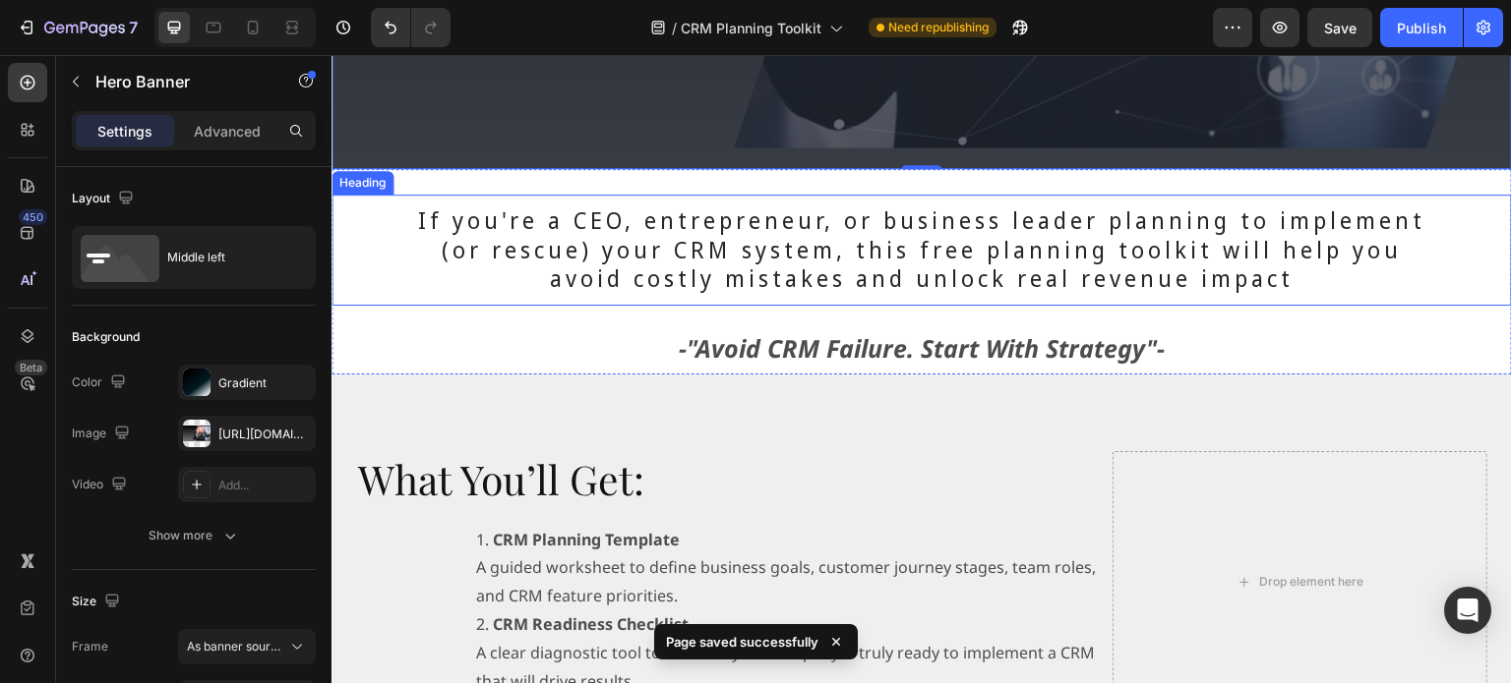
click at [858, 221] on h2 "If you're a CEO, entrepreneur, or business leader planning to implement (or res…" at bounding box center [921, 251] width 1057 height 112
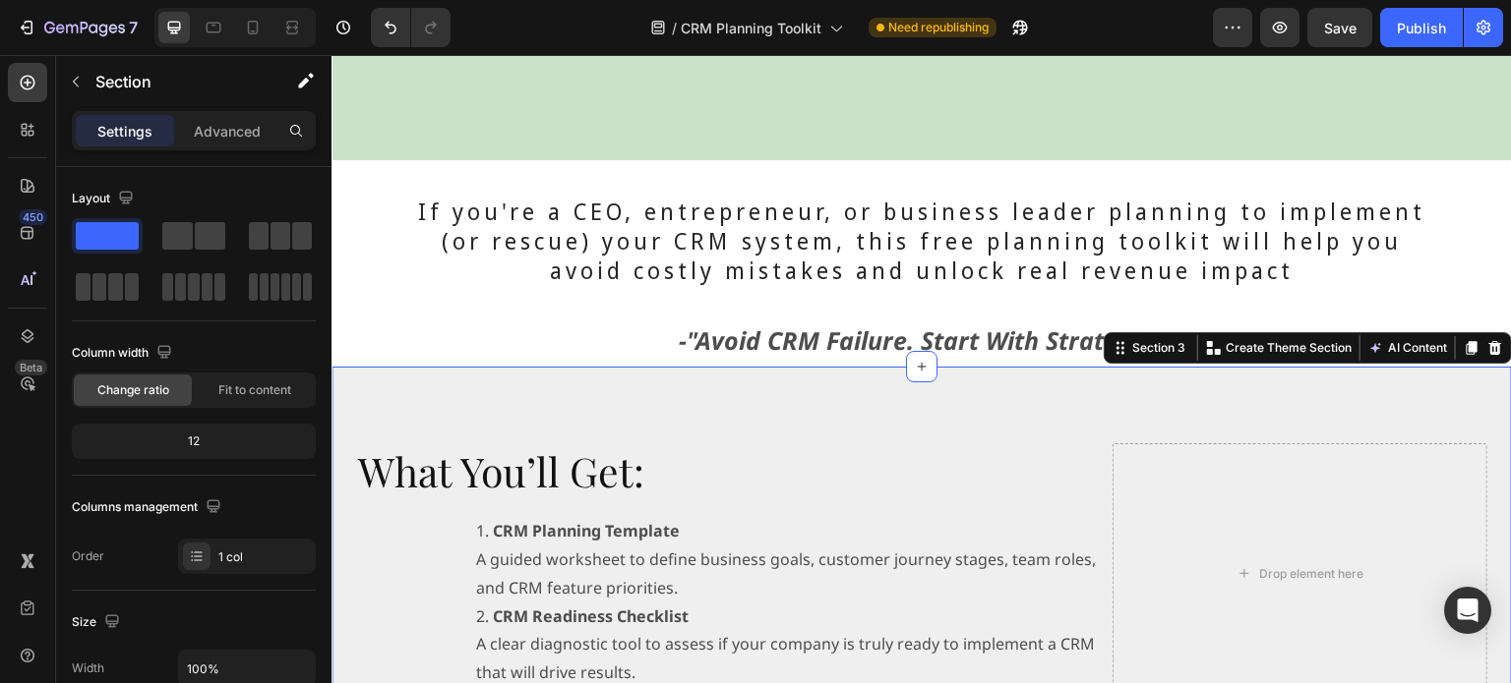
scroll to position [787, 0]
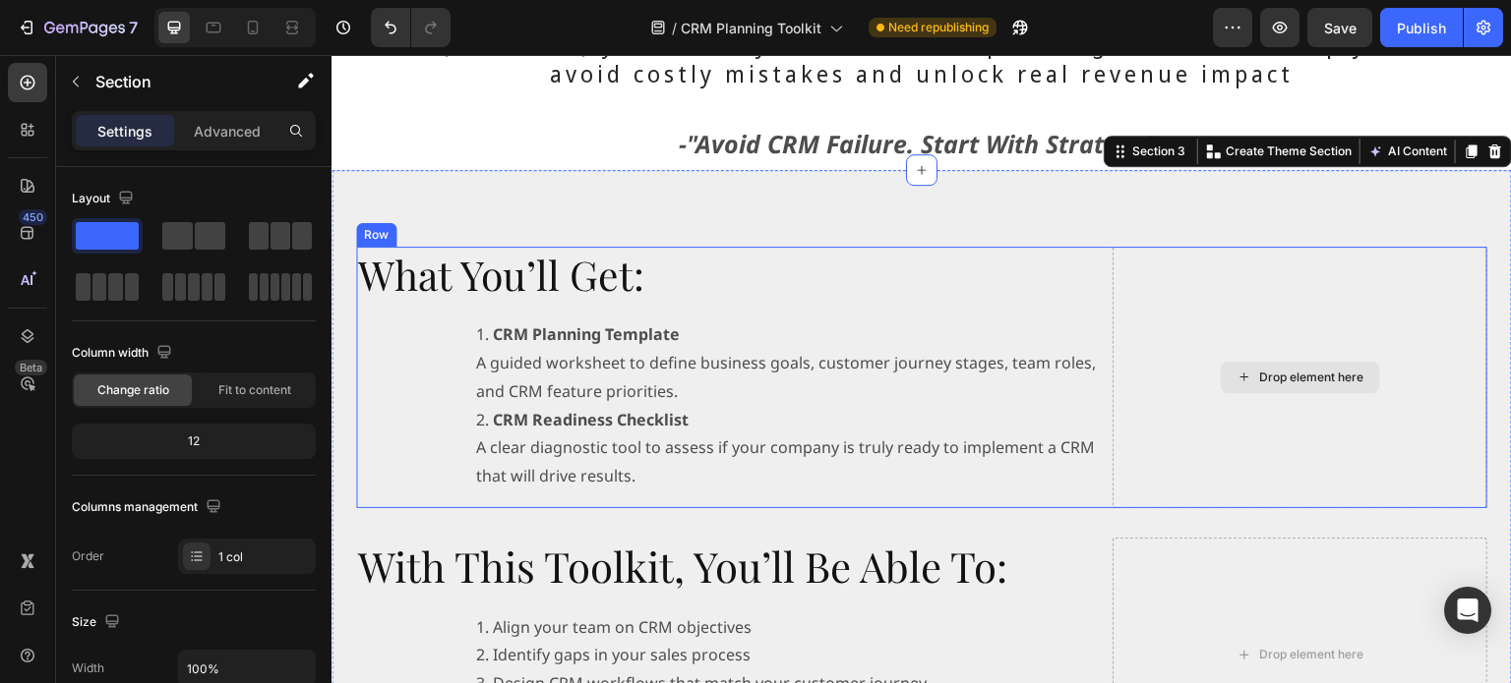
drag, startPoint x: 1107, startPoint y: 247, endPoint x: 1056, endPoint y: 265, distance: 54.1
click at [1112, 247] on div "Drop element here" at bounding box center [1299, 378] width 375 height 262
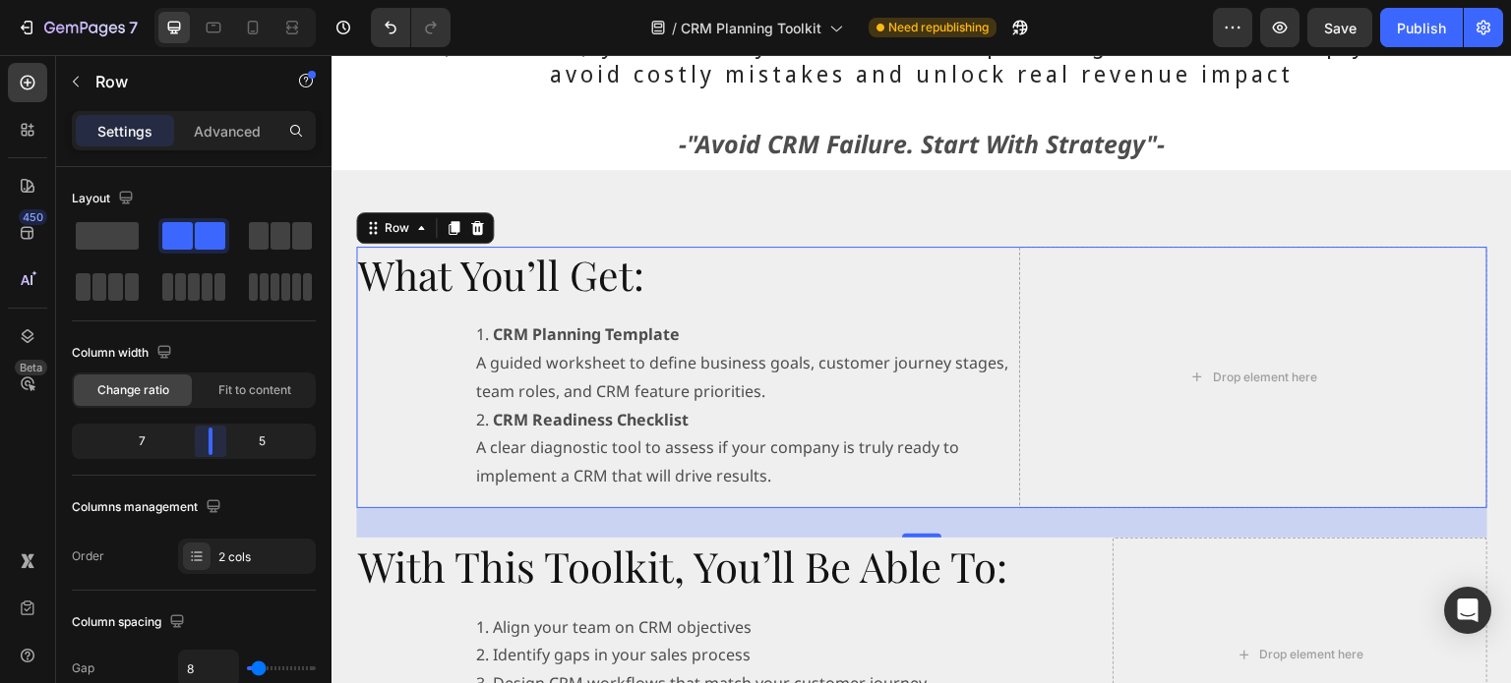
drag, startPoint x: 217, startPoint y: 446, endPoint x: 207, endPoint y: 446, distance: 10.8
click at [207, 0] on body "7 Version history / CRM Planning Toolkit Need republishing Preview Save Publish…" at bounding box center [755, 0] width 1511 height 0
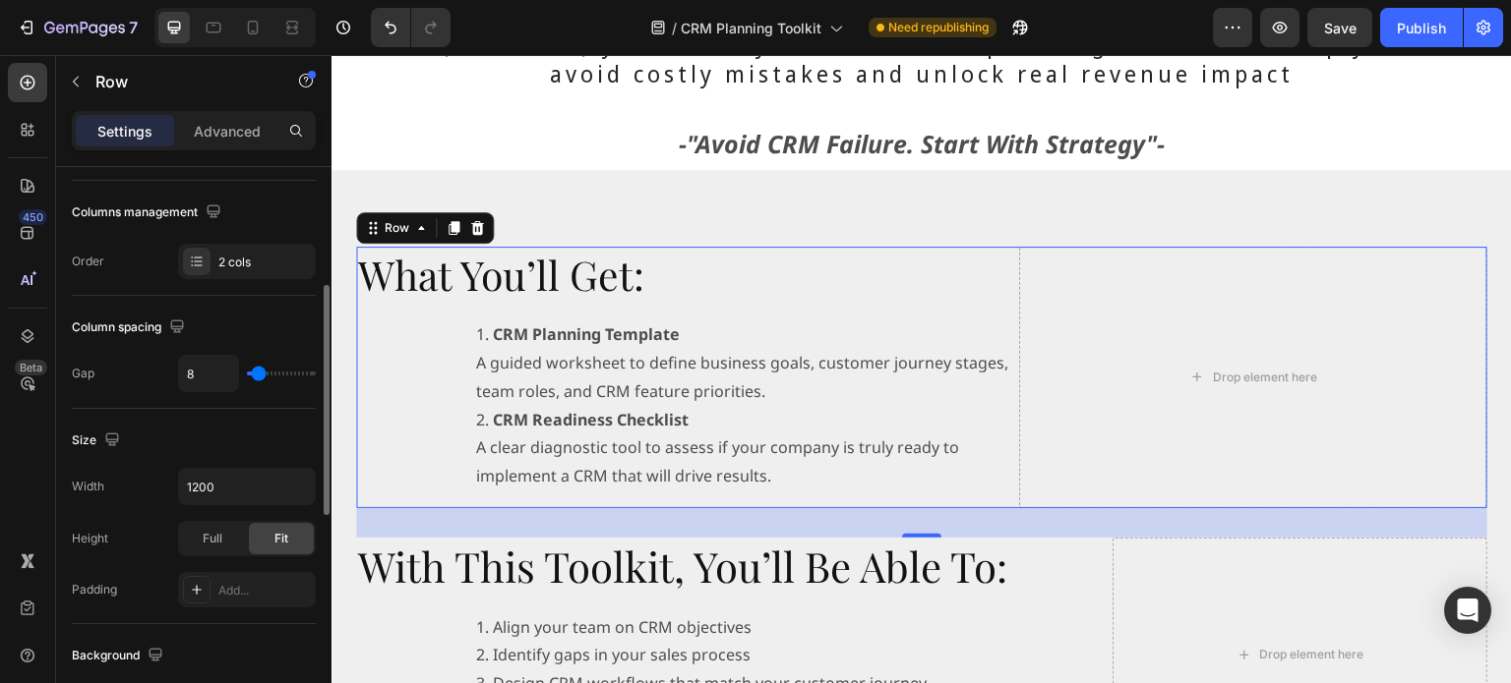
type input "29"
type input "8"
type input "0"
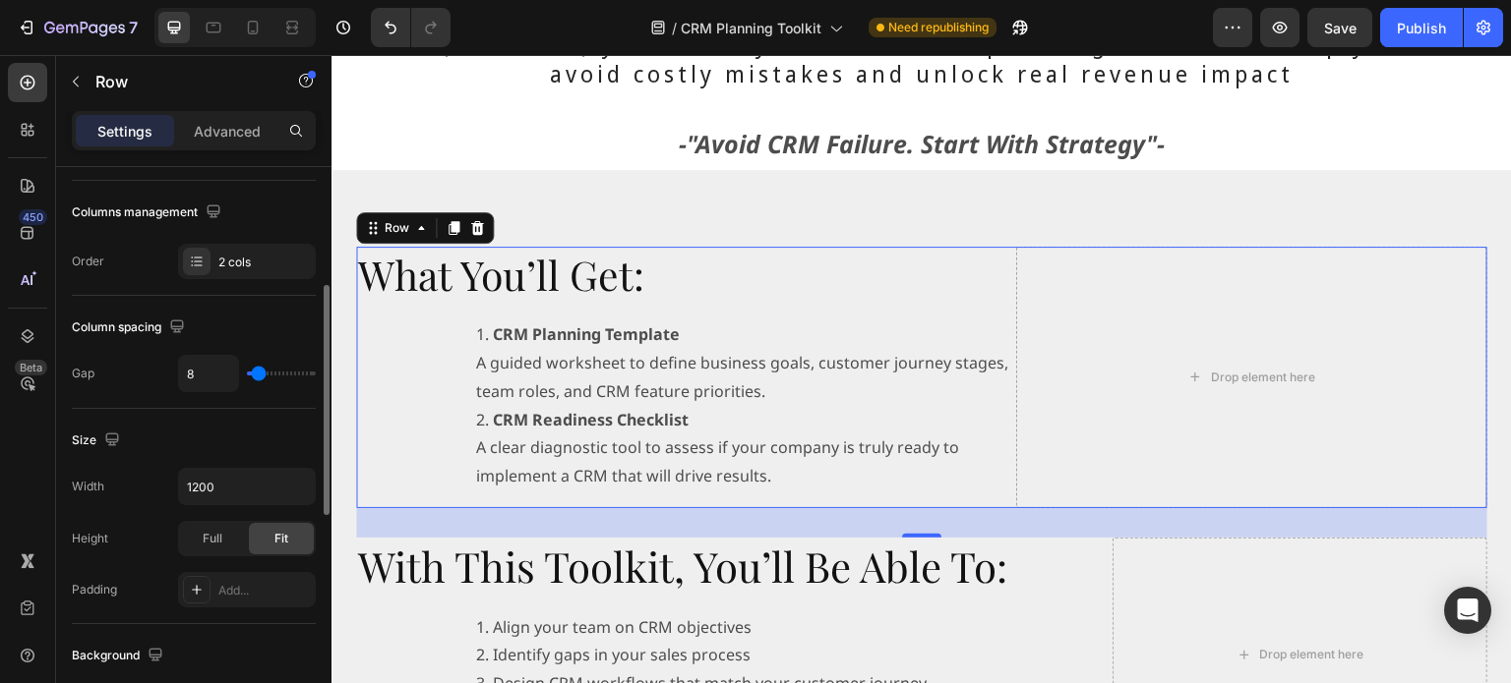
type input "0"
type input "15"
type input "22"
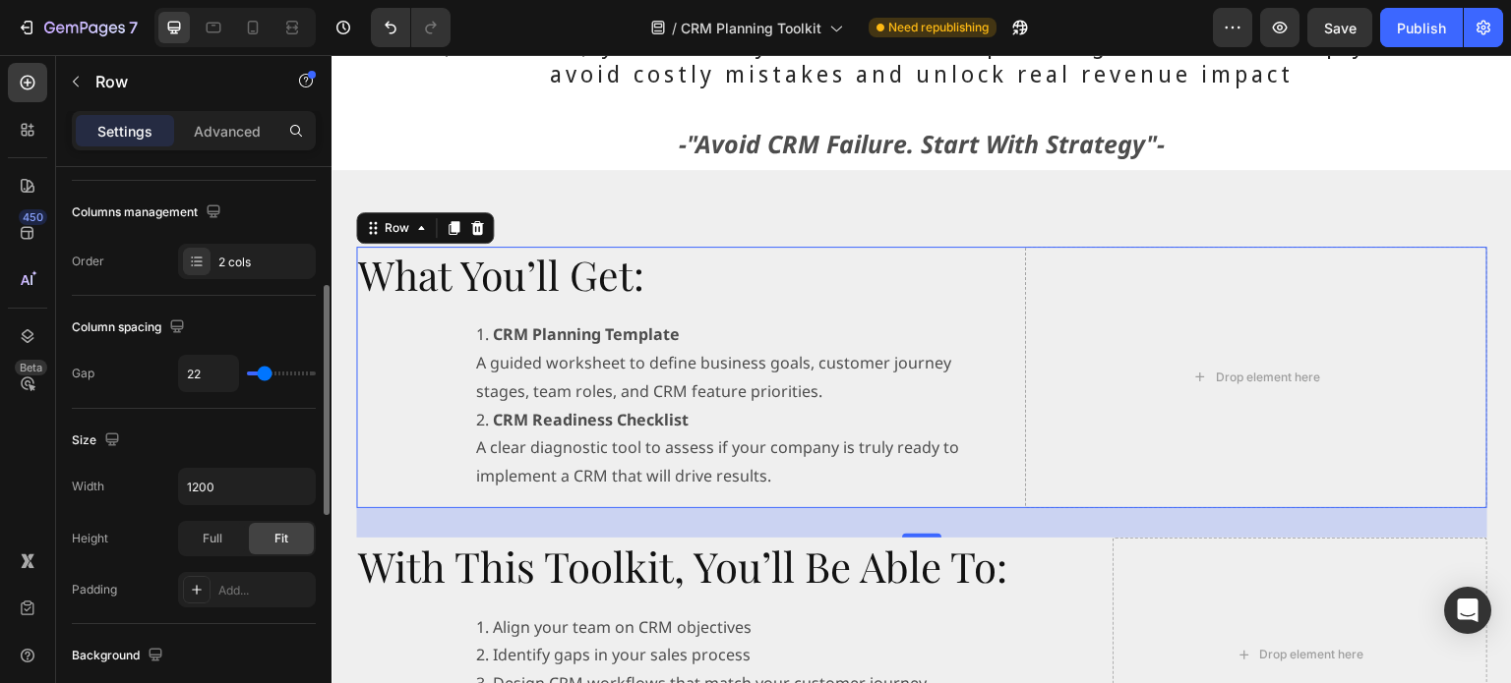
click at [264, 375] on input "range" at bounding box center [281, 374] width 69 height 4
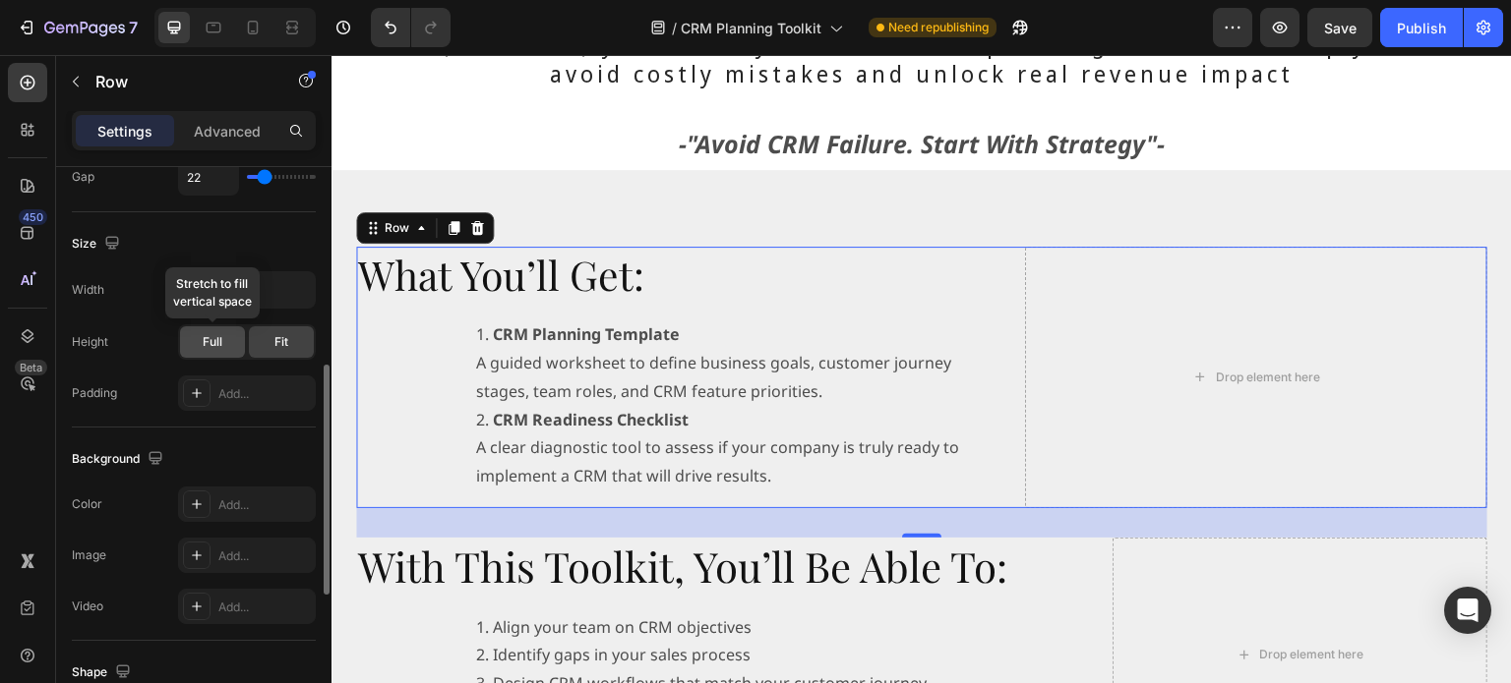
click at [216, 337] on span "Full" at bounding box center [213, 342] width 20 height 18
click at [264, 344] on div "Fit" at bounding box center [281, 341] width 65 height 31
click at [189, 392] on icon at bounding box center [197, 393] width 16 height 16
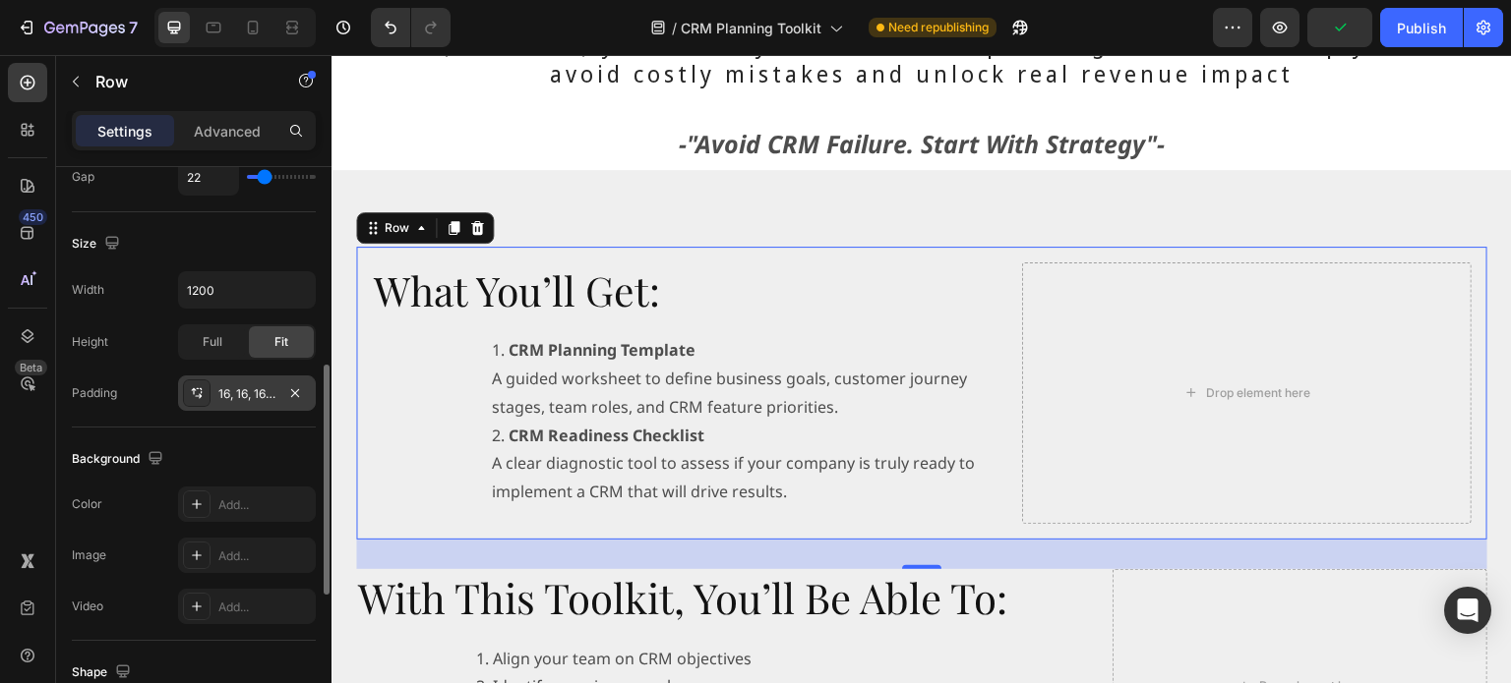
click at [236, 428] on div "Background The changes might be hidden by the video. Color Add... Image Add... …" at bounding box center [194, 534] width 244 height 213
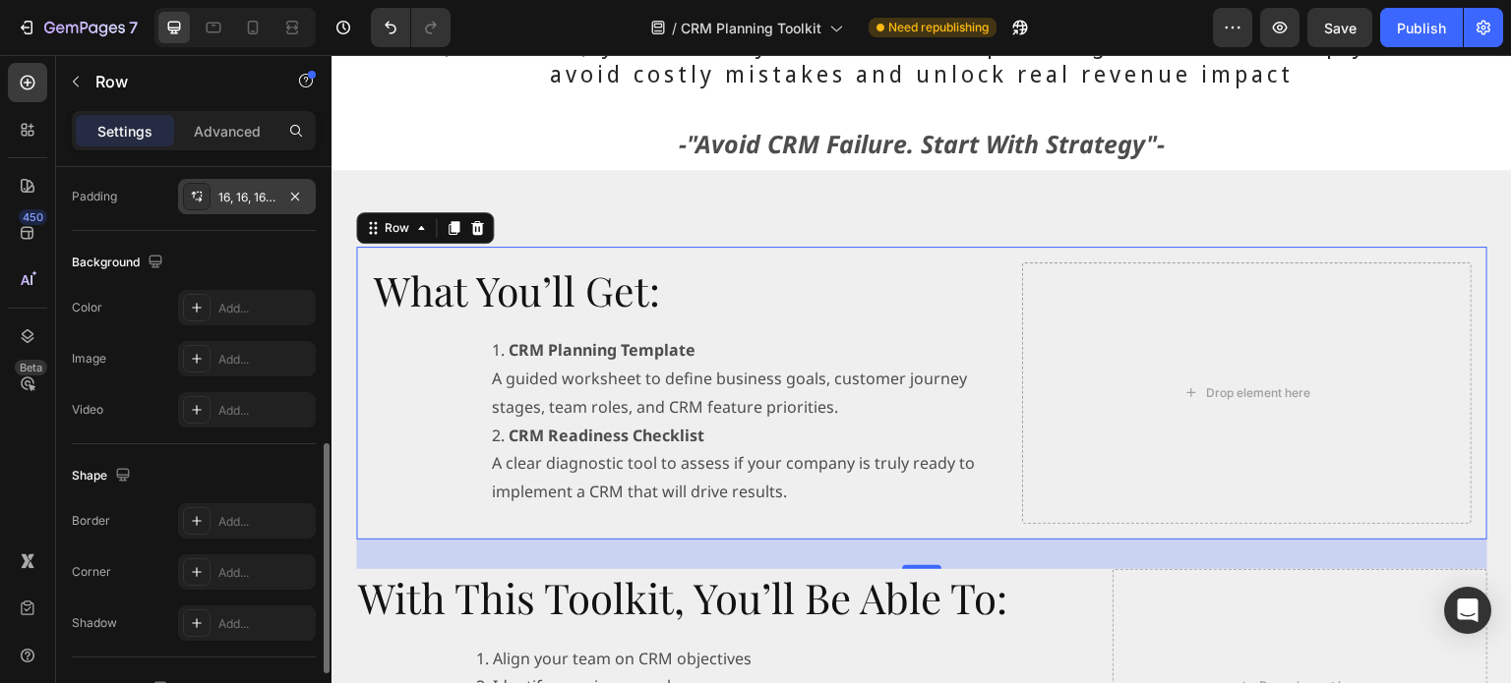
scroll to position [787, 0]
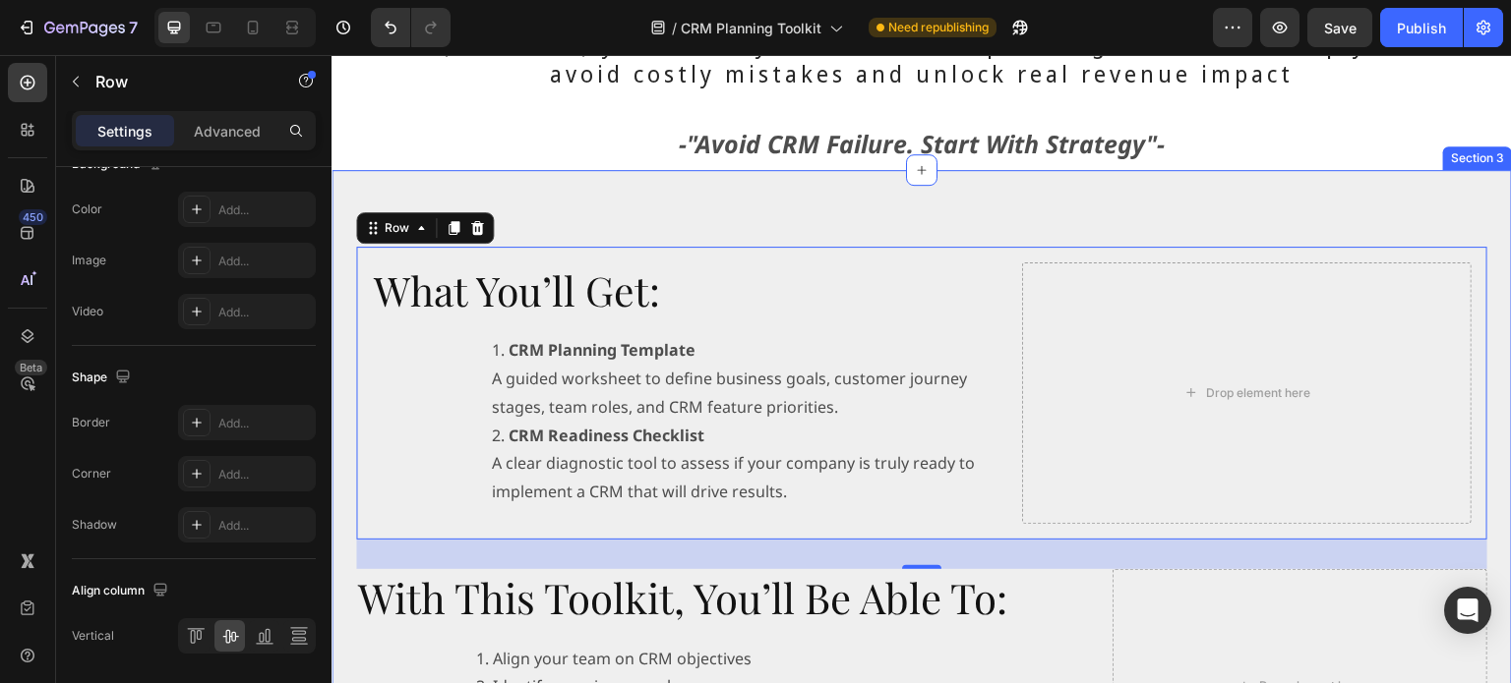
click at [350, 196] on div "What You’ll Get: Heading CRM Planning Template A guided worksheet to define bus…" at bounding box center [921, 684] width 1180 height 1028
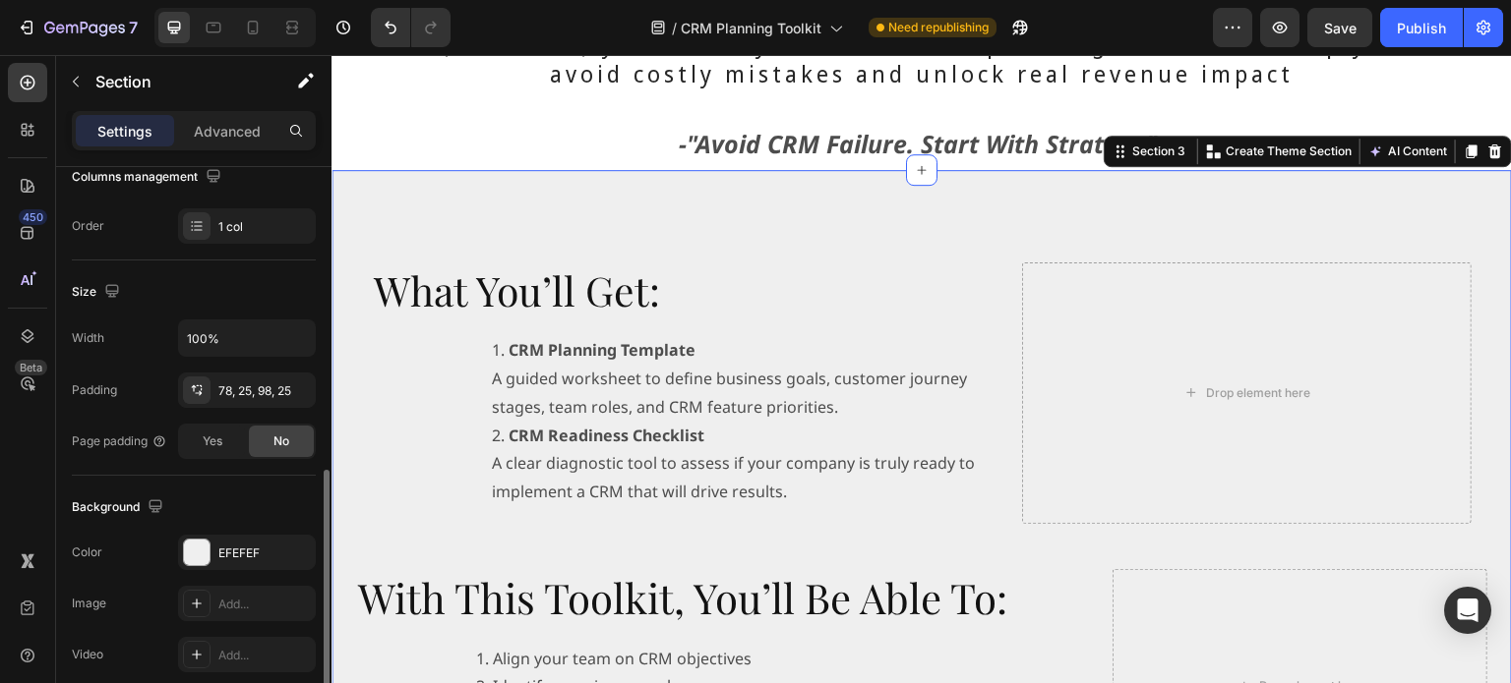
scroll to position [527, 0]
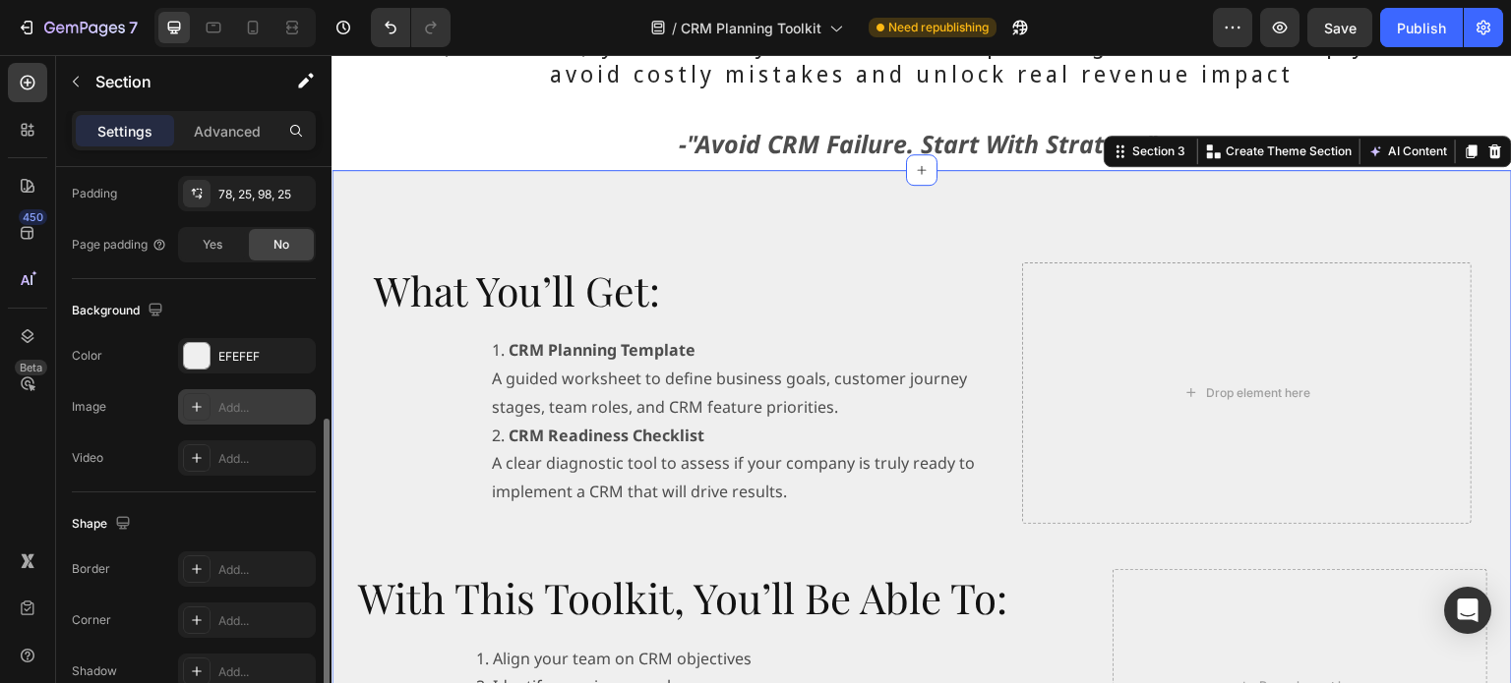
click at [189, 407] on icon at bounding box center [197, 407] width 16 height 16
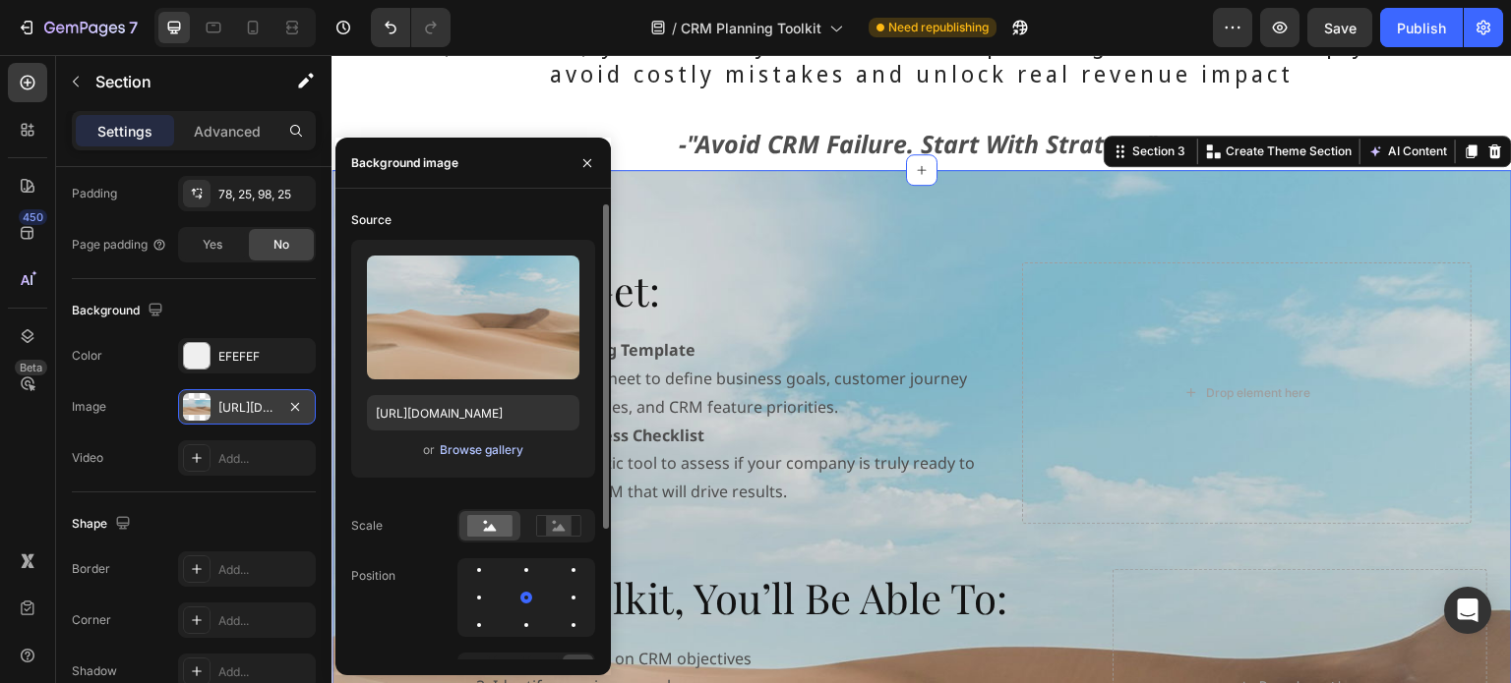
click at [482, 451] on div "Browse gallery" at bounding box center [482, 451] width 84 height 18
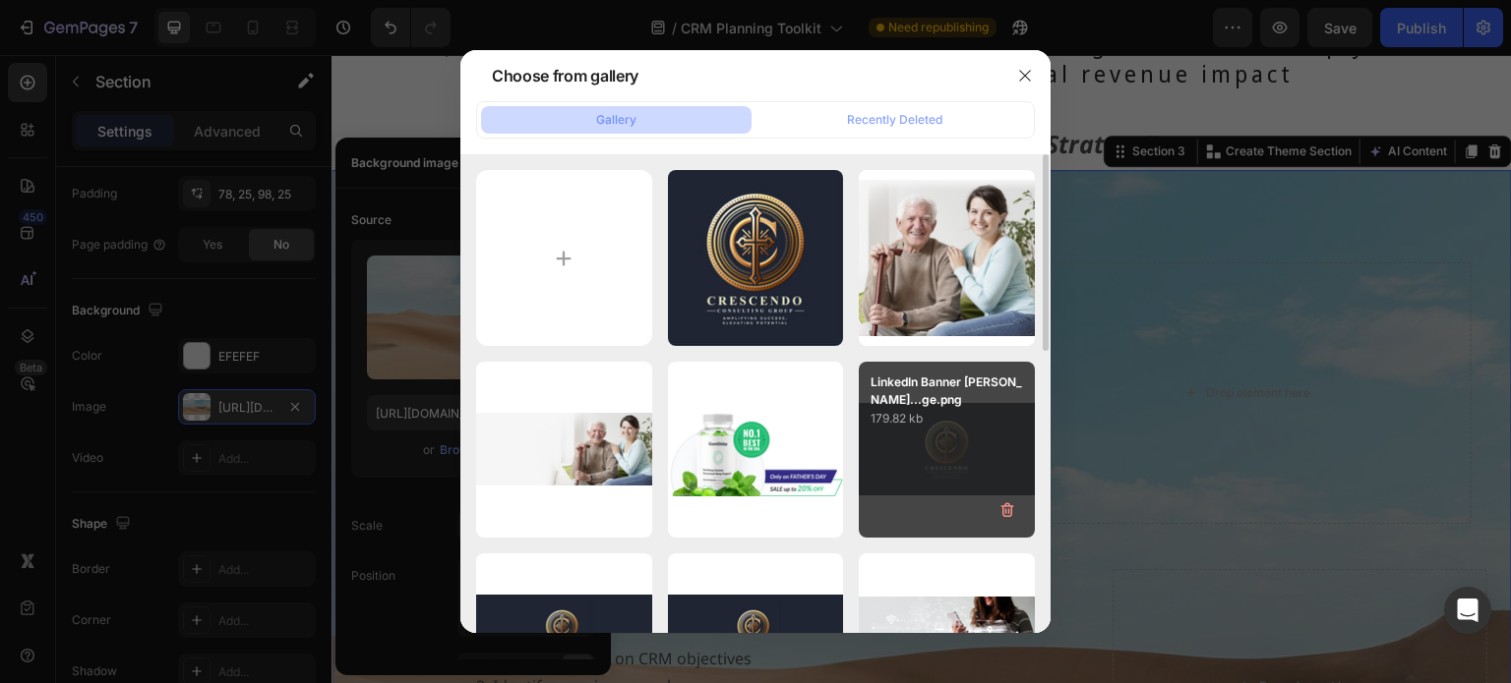
click at [944, 476] on div "LinkedIn Banner Socia...ge.png 179.82 kb" at bounding box center [947, 450] width 176 height 176
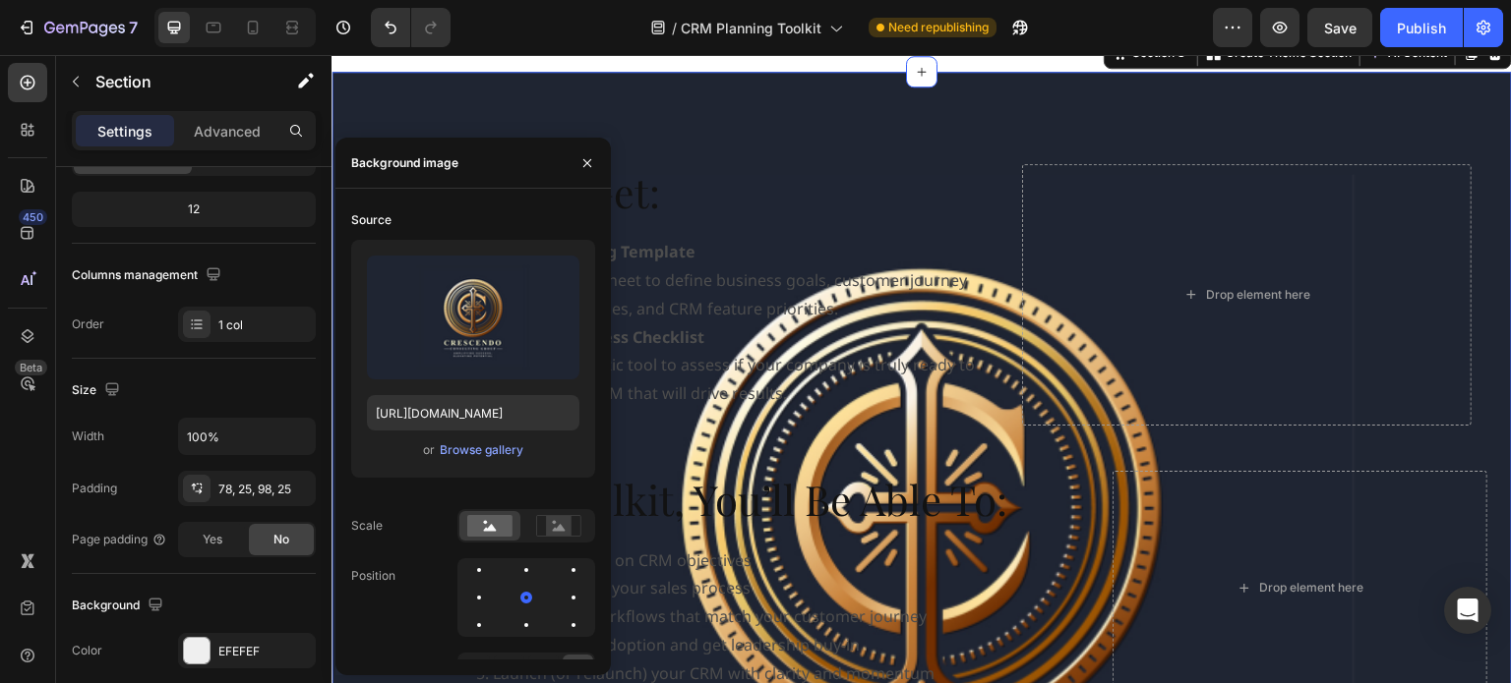
scroll to position [625, 0]
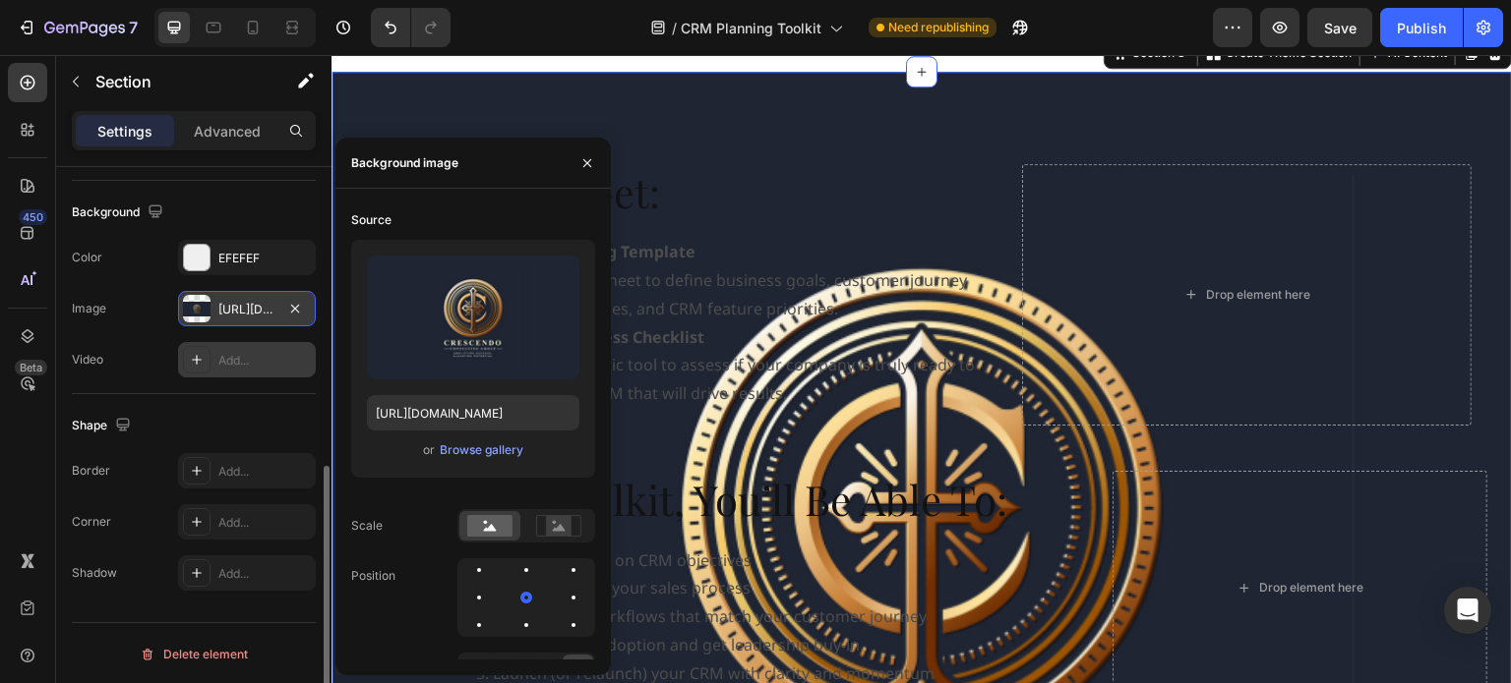
click at [204, 361] on icon at bounding box center [197, 360] width 16 height 16
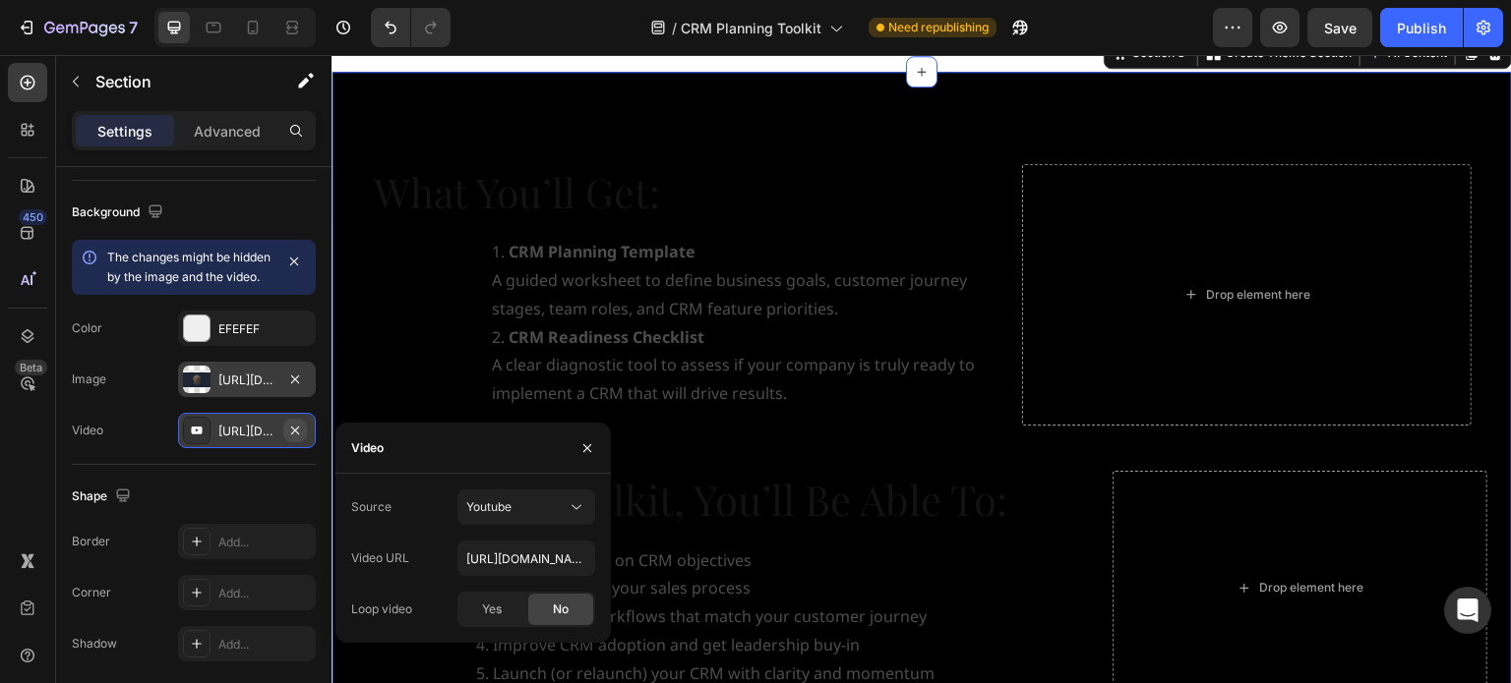
click at [292, 439] on icon "button" at bounding box center [295, 431] width 16 height 16
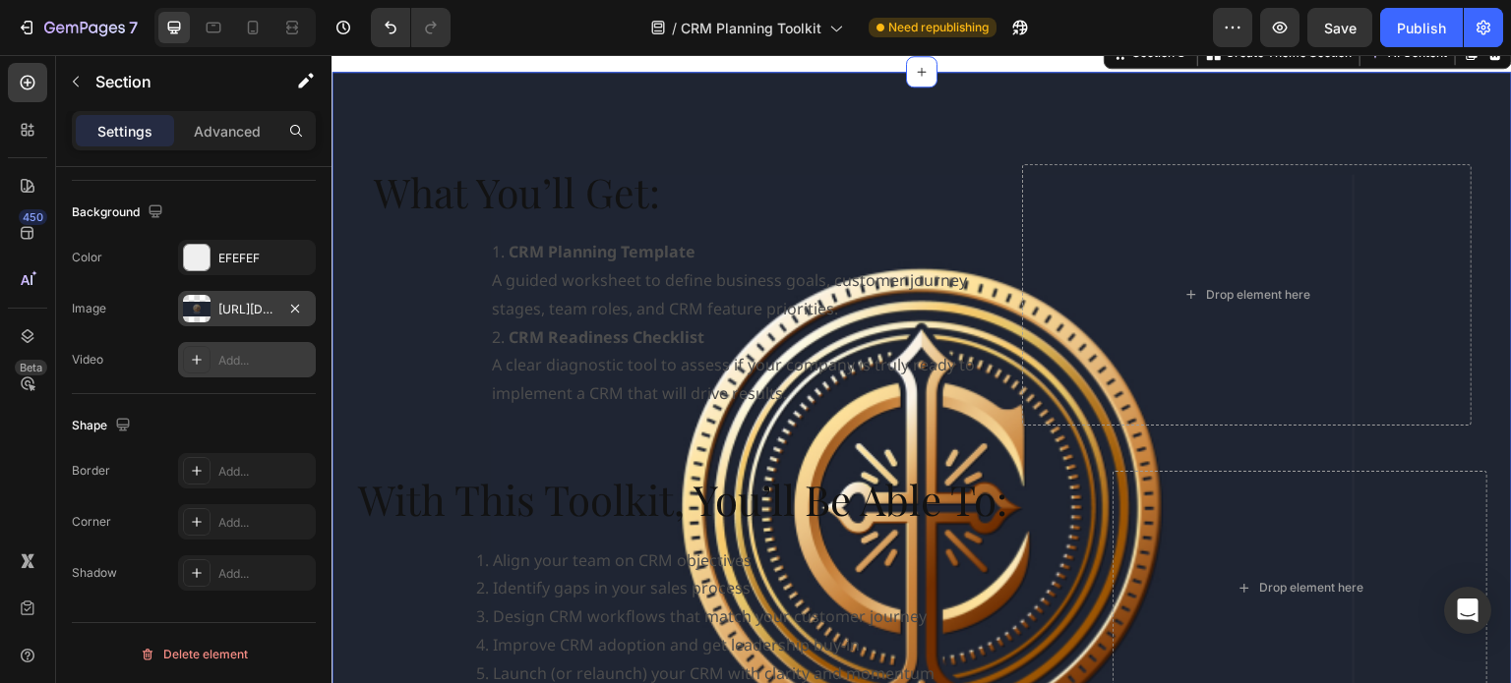
click at [248, 308] on div "https://cdn.shopify.com/s/files/1/0732/4739/1970/files/gempages_557306993560257…" at bounding box center [246, 310] width 57 height 18
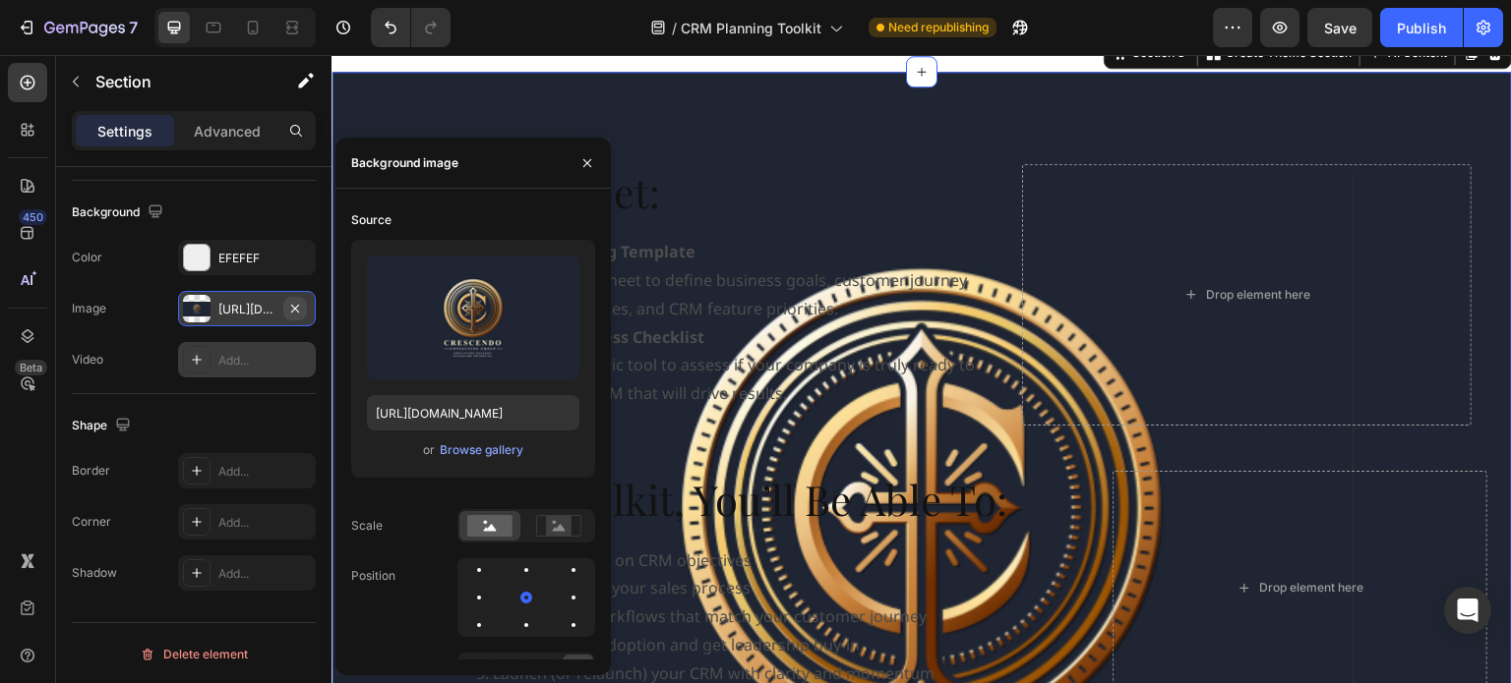
click at [294, 305] on icon "button" at bounding box center [295, 308] width 8 height 8
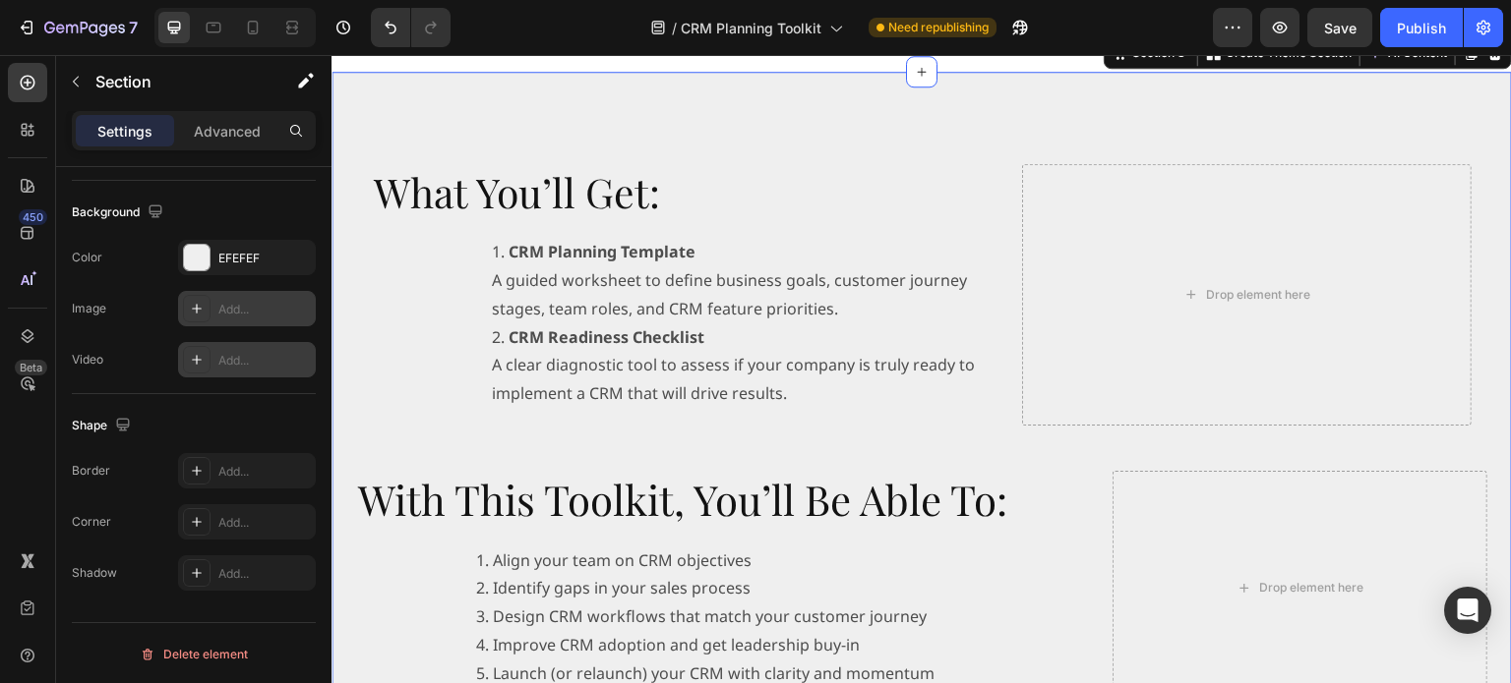
click at [189, 306] on icon at bounding box center [197, 309] width 16 height 16
type input "https://cdn.shopify.com/s/files/1/2005/9307/files/background_settings.jpg"
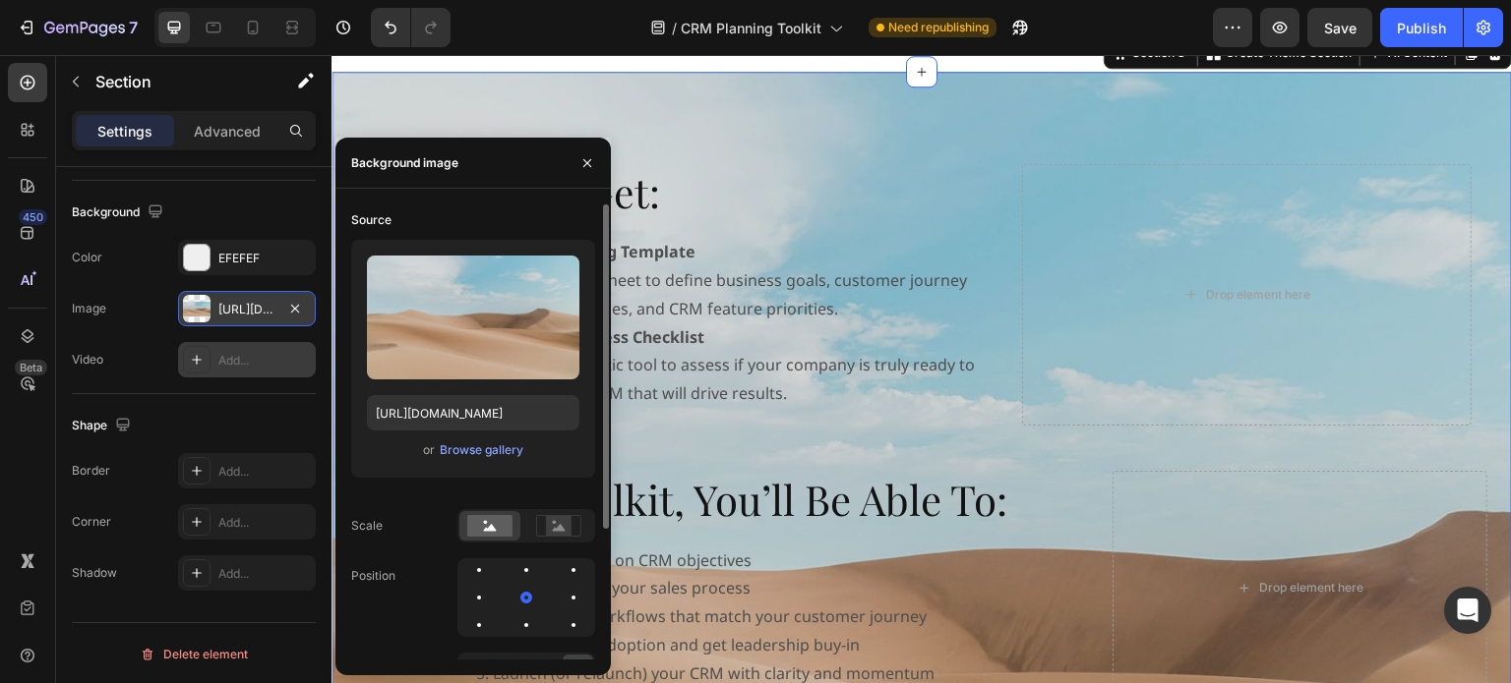
click at [465, 461] on div "or Browse gallery" at bounding box center [473, 451] width 212 height 24
click at [466, 452] on div "Browse gallery" at bounding box center [482, 451] width 84 height 18
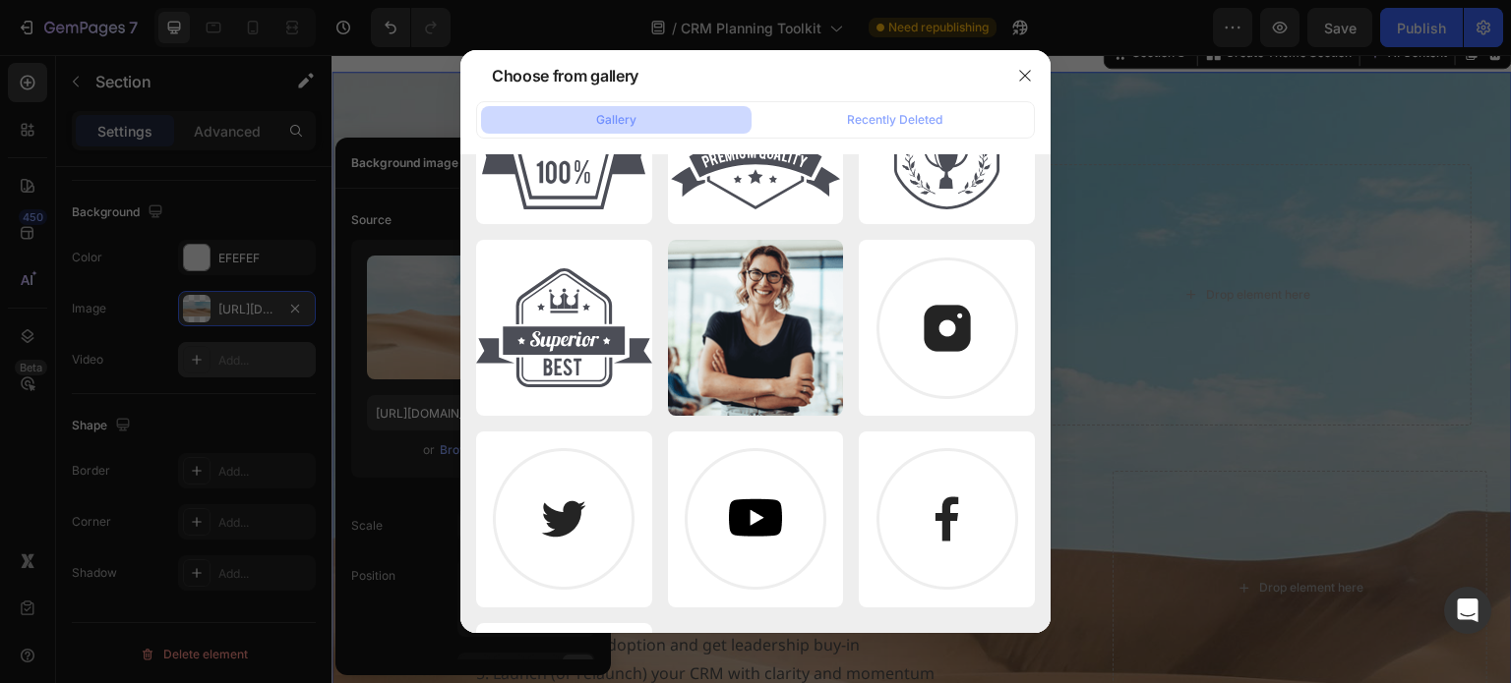
scroll to position [6429, 0]
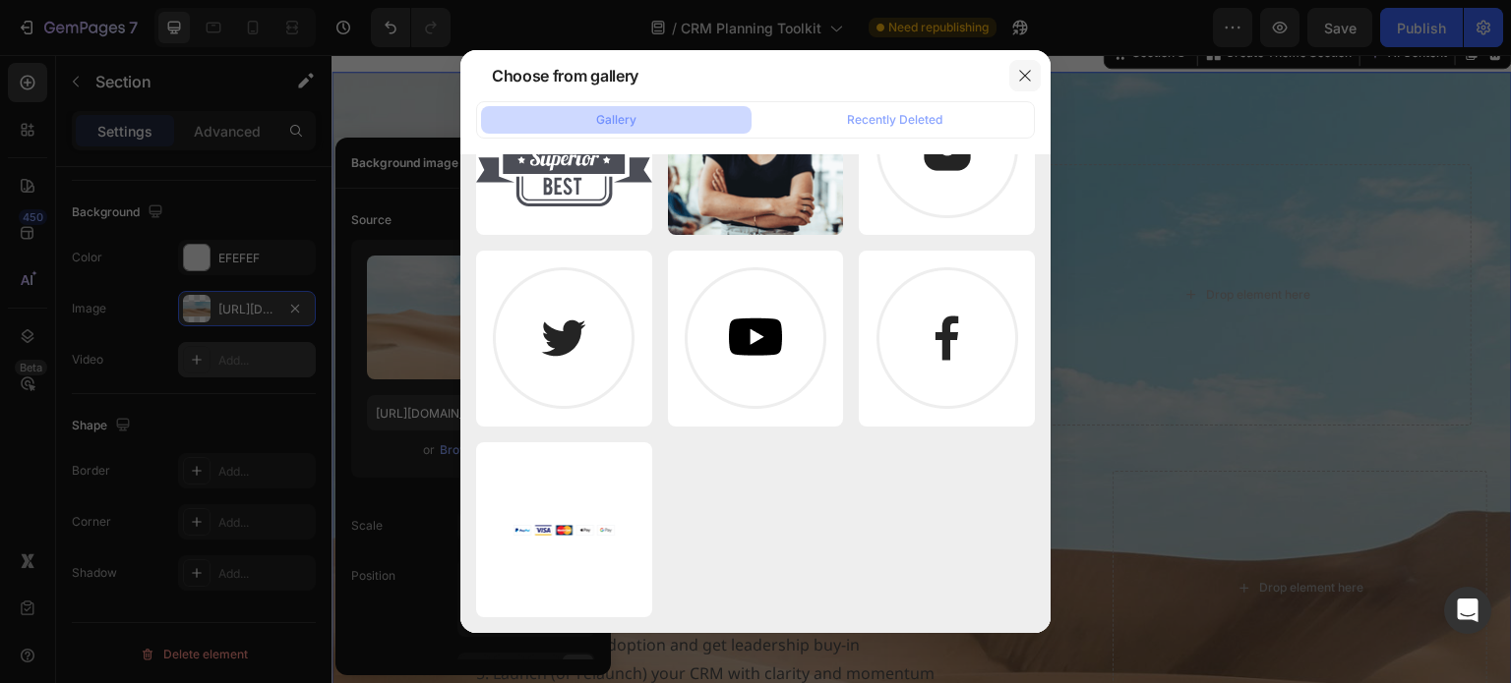
drag, startPoint x: 1019, startPoint y: 78, endPoint x: 634, endPoint y: 102, distance: 385.3
click at [1019, 78] on icon "button" at bounding box center [1025, 76] width 16 height 16
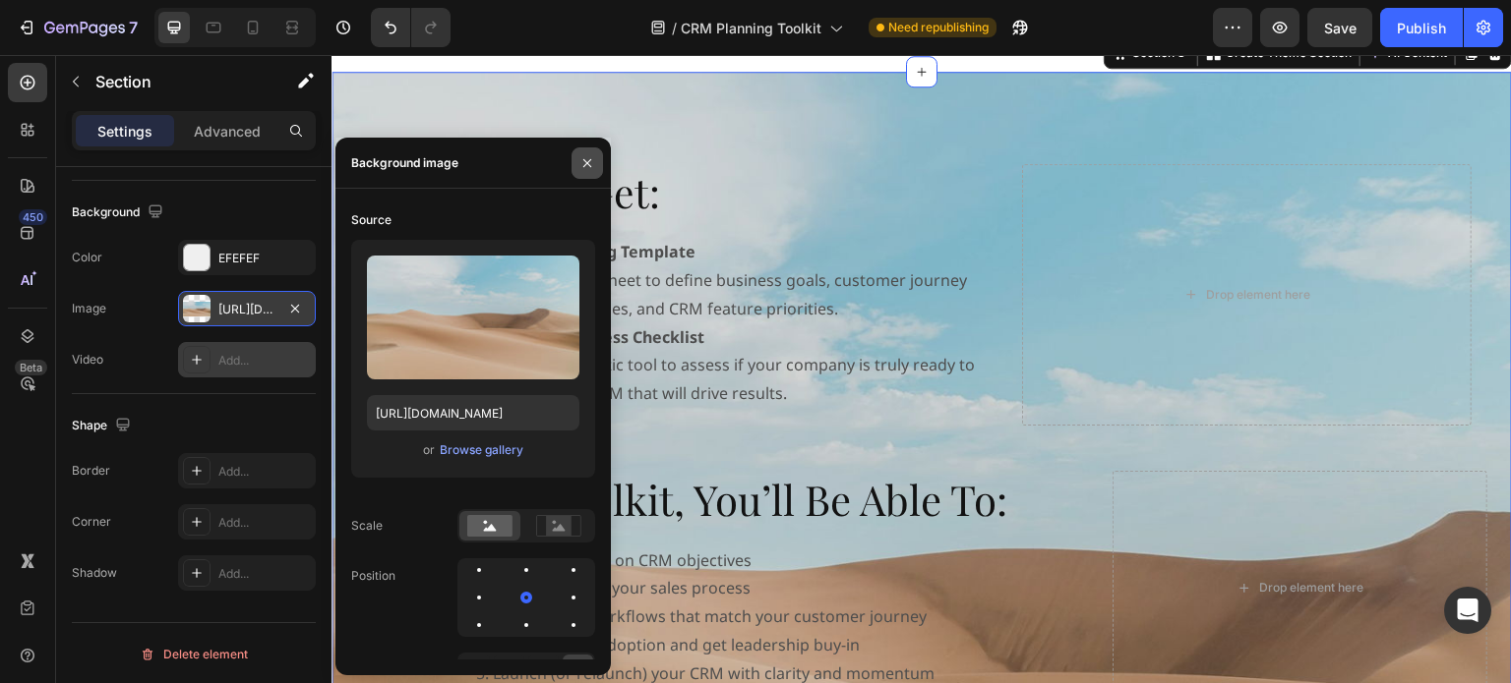
drag, startPoint x: 592, startPoint y: 165, endPoint x: 236, endPoint y: 106, distance: 360.9
click at [592, 165] on icon "button" at bounding box center [587, 163] width 16 height 16
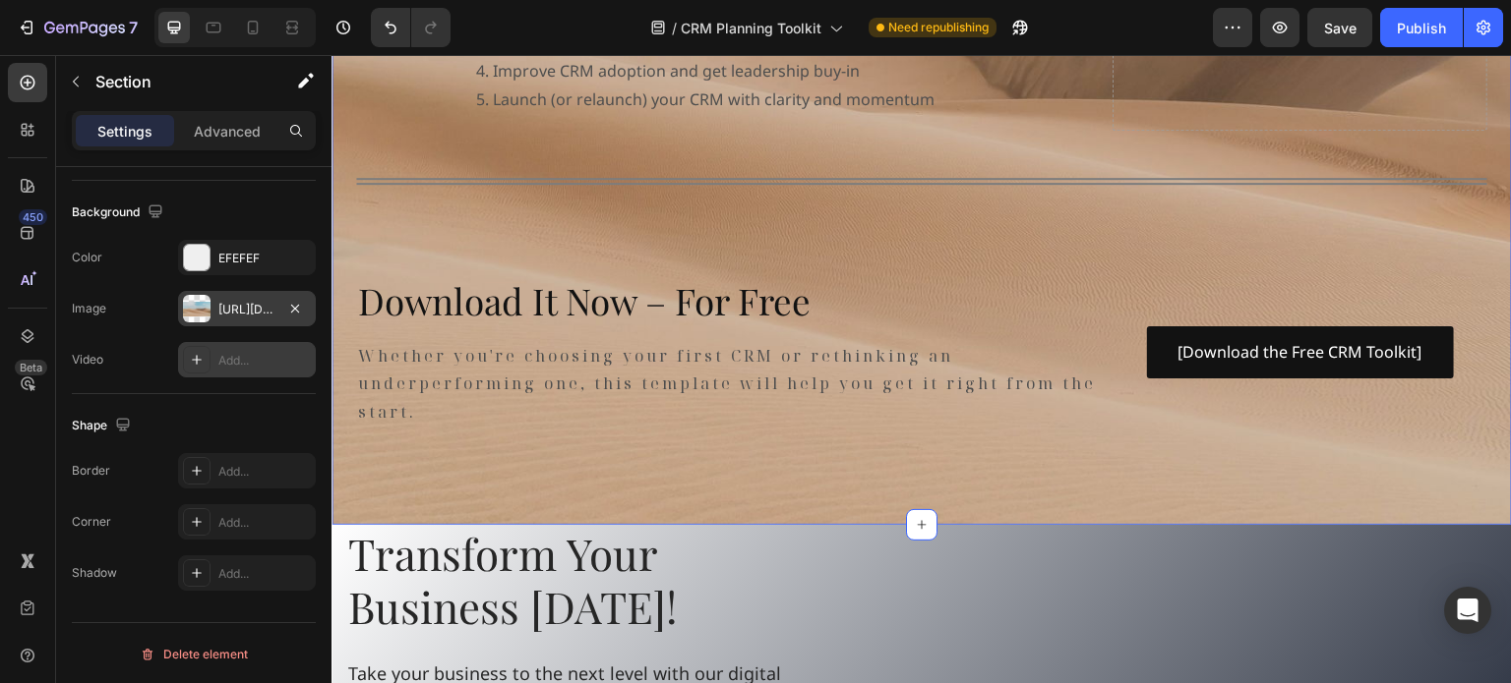
scroll to position [1377, 0]
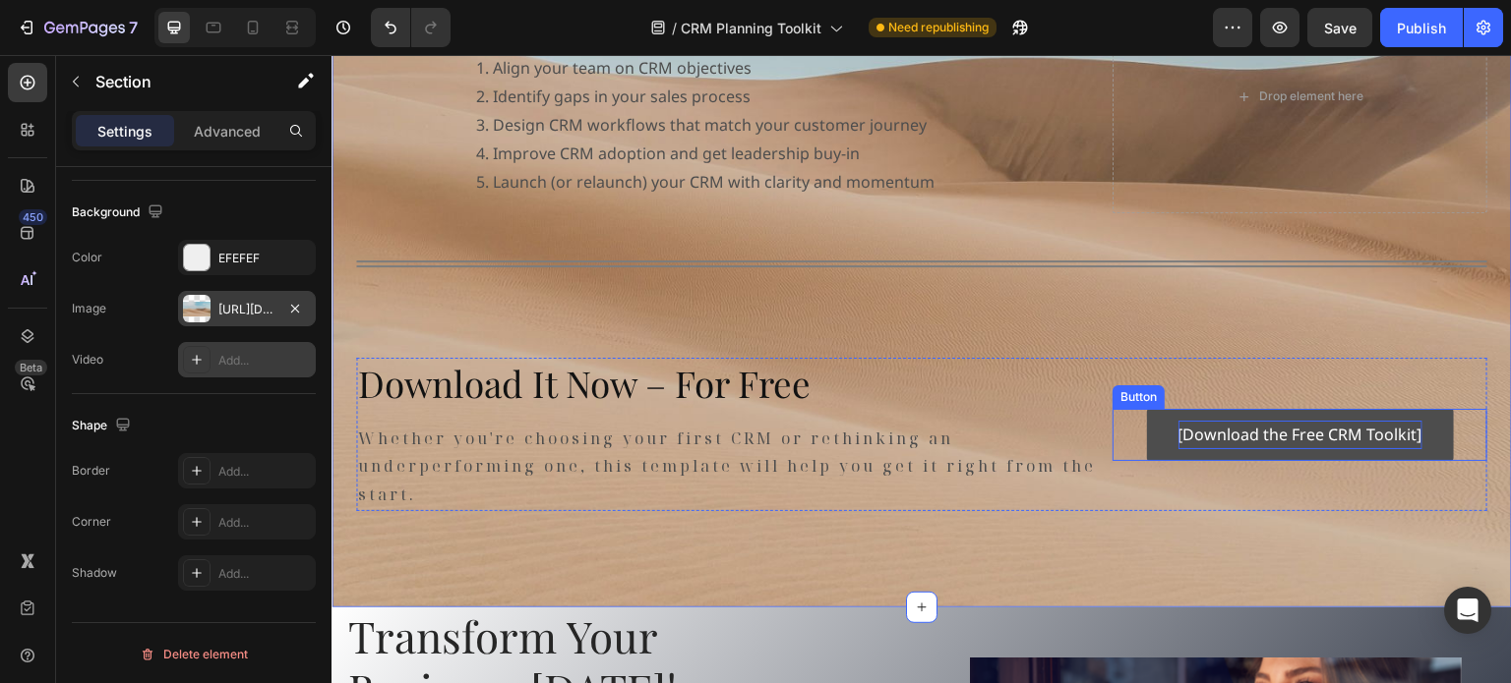
click at [1250, 437] on p "[Download the Free CRM Toolkit]" at bounding box center [1300, 435] width 244 height 29
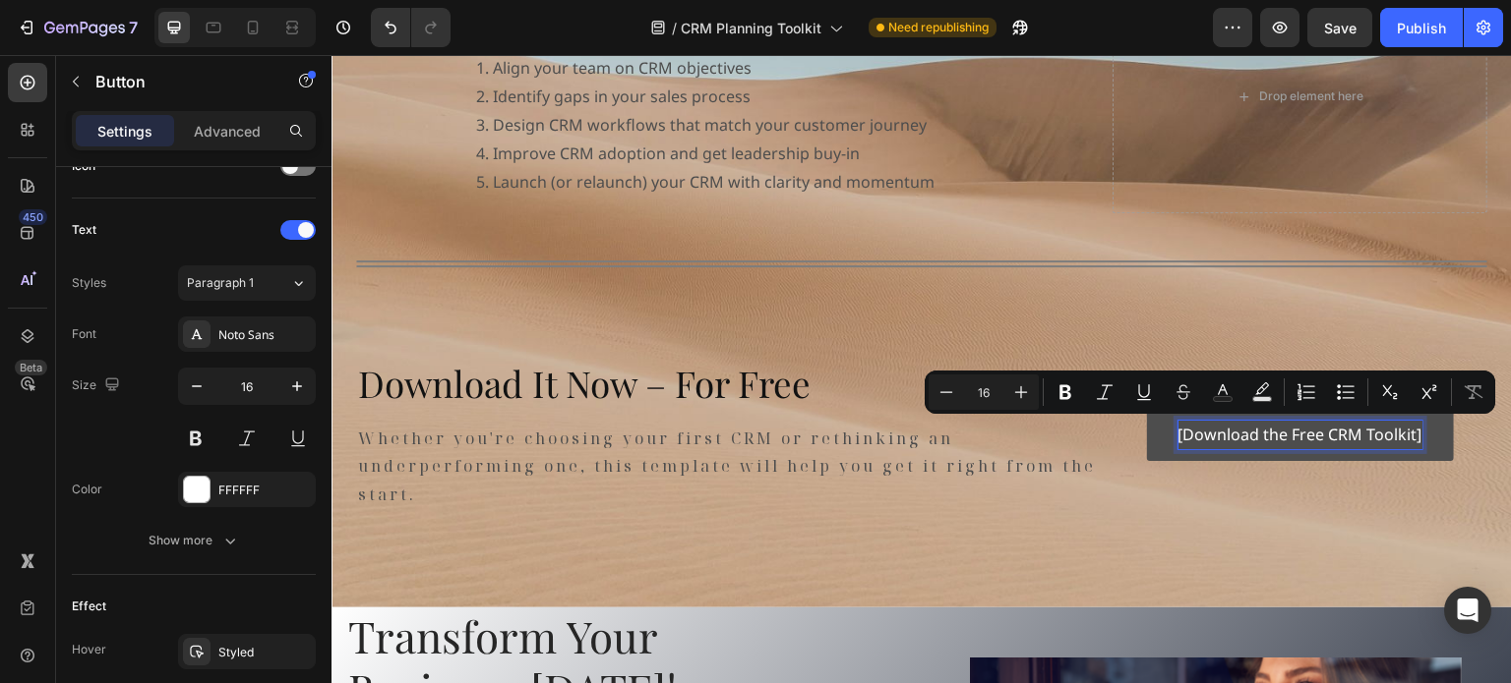
scroll to position [0, 0]
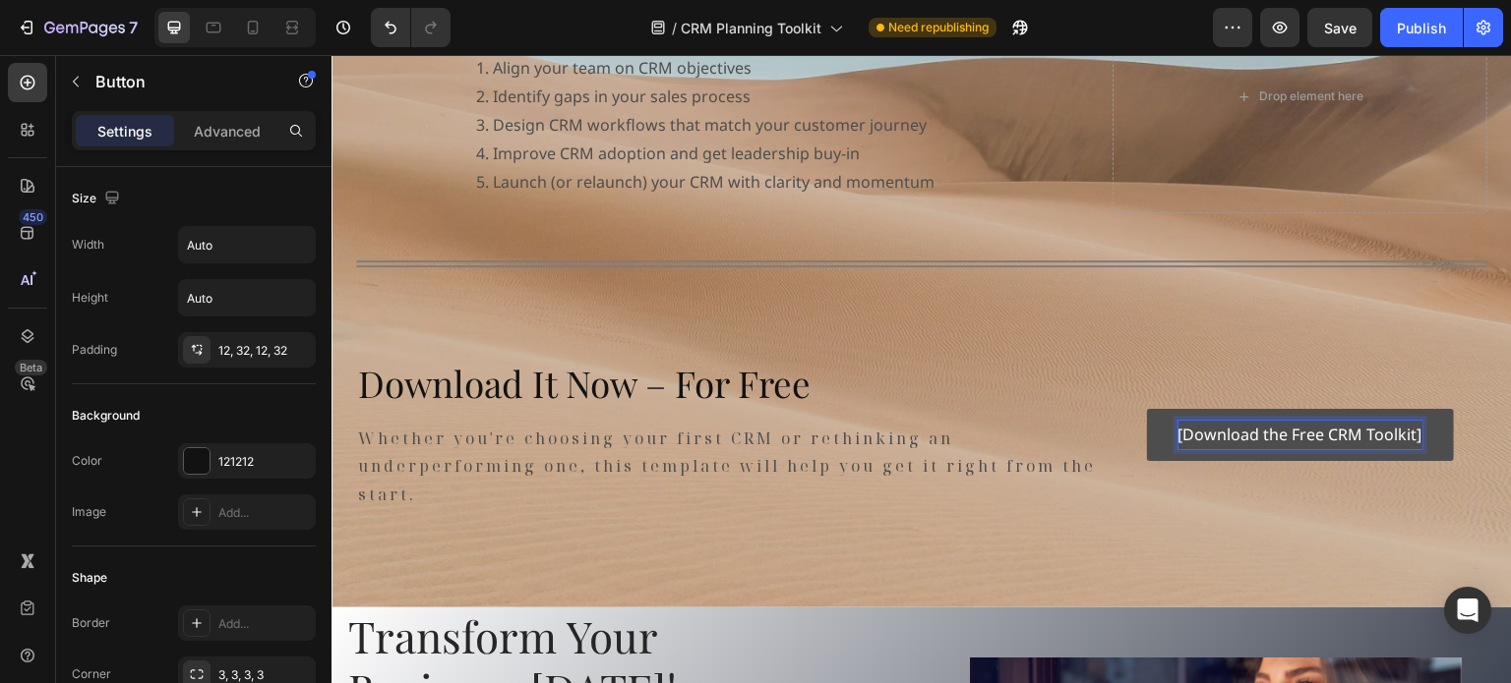
click at [1178, 431] on p "[Download the Free CRM Toolkit]" at bounding box center [1300, 435] width 244 height 29
click at [1178, 434] on p "[Download the Free CRM Toolkit]" at bounding box center [1300, 435] width 244 height 29
click at [1404, 434] on button "Download the Free CRM Toolkit]" at bounding box center [1300, 435] width 302 height 52
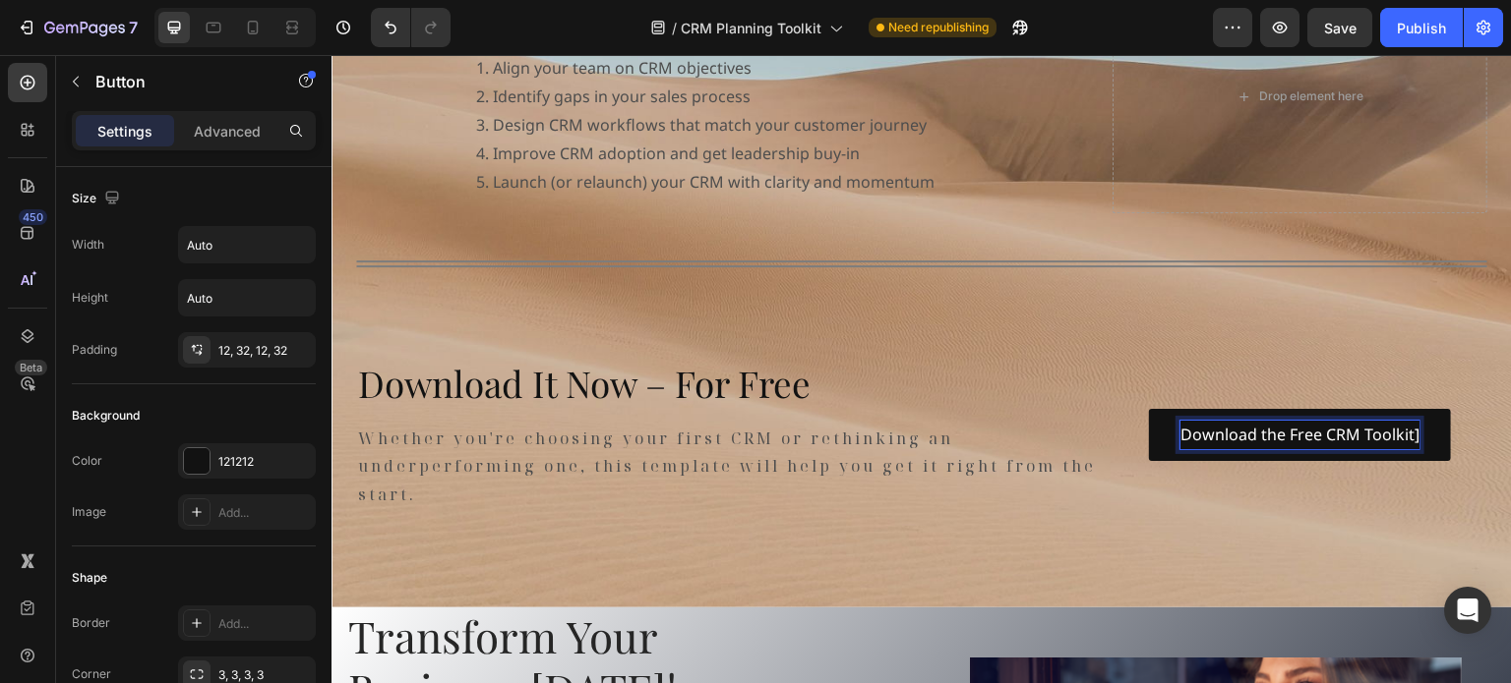
click at [1397, 434] on p "Download the Free CRM Toolkit]" at bounding box center [1299, 435] width 239 height 29
click at [1262, 335] on div "What You’ll Get: Heading CRM Planning Template A guided worksheet to define bus…" at bounding box center [921, 84] width 1131 height 855
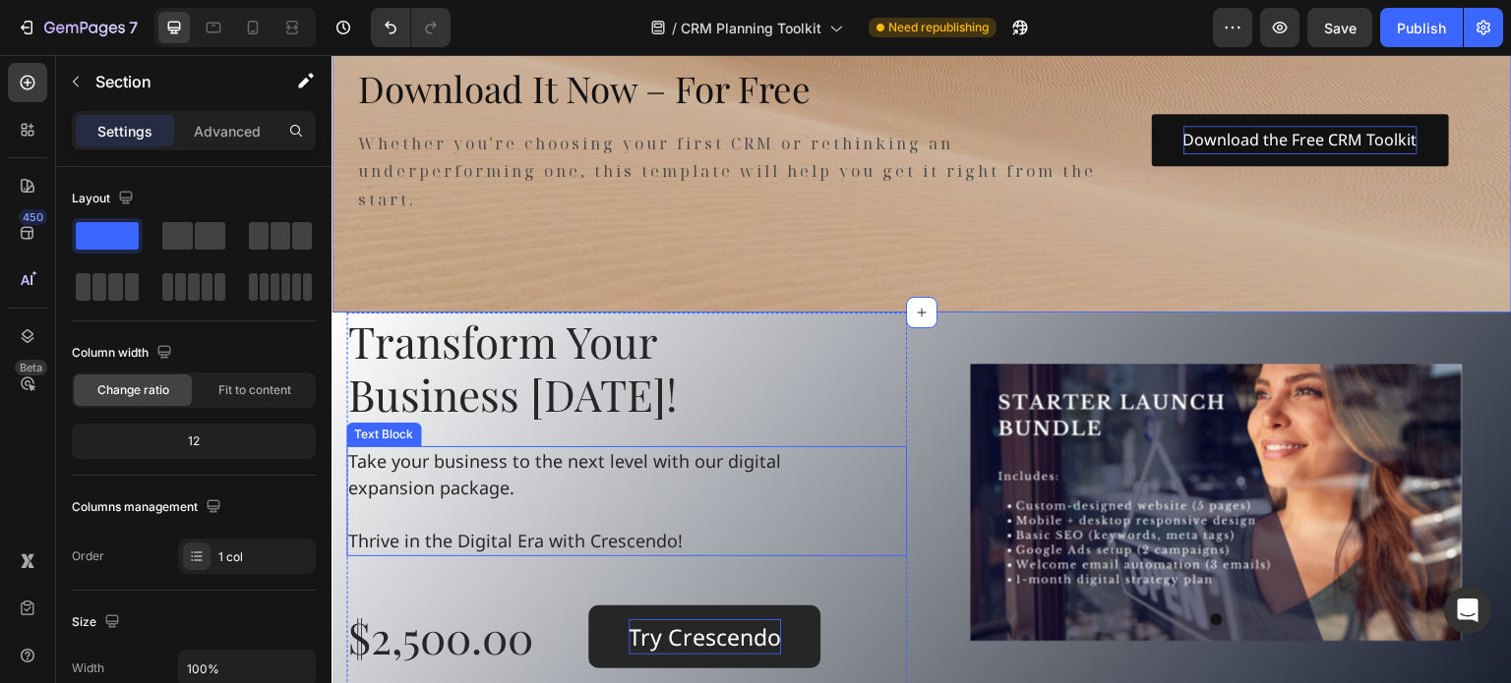
scroll to position [1868, 0]
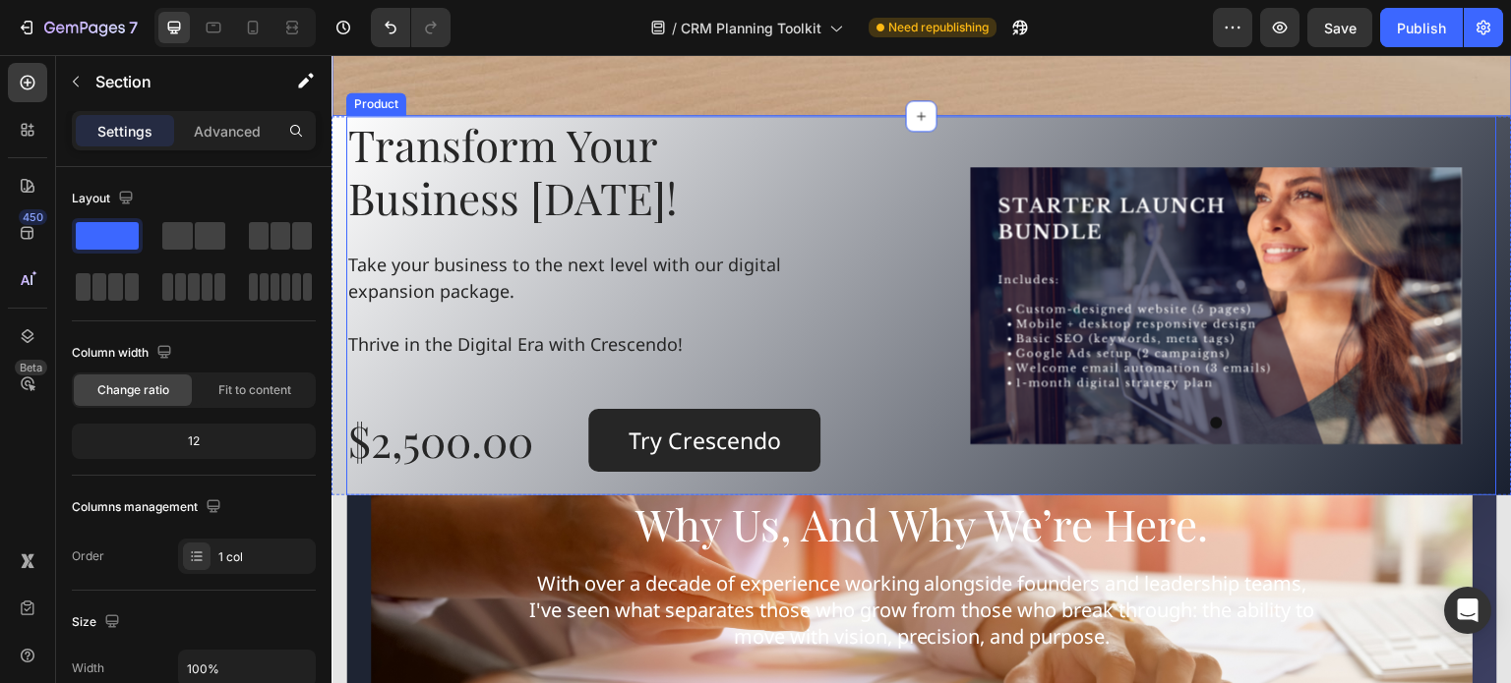
click at [973, 129] on div "Product Images" at bounding box center [1216, 306] width 561 height 380
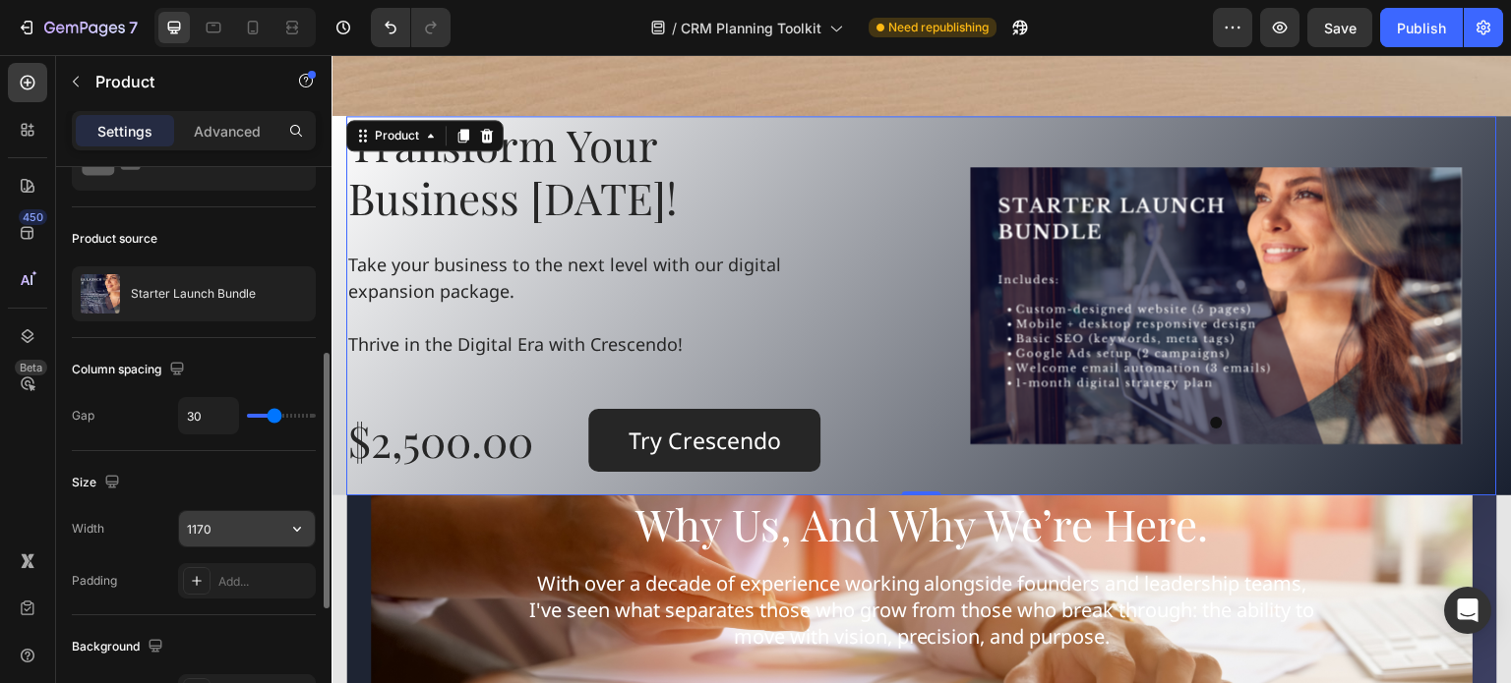
scroll to position [197, 0]
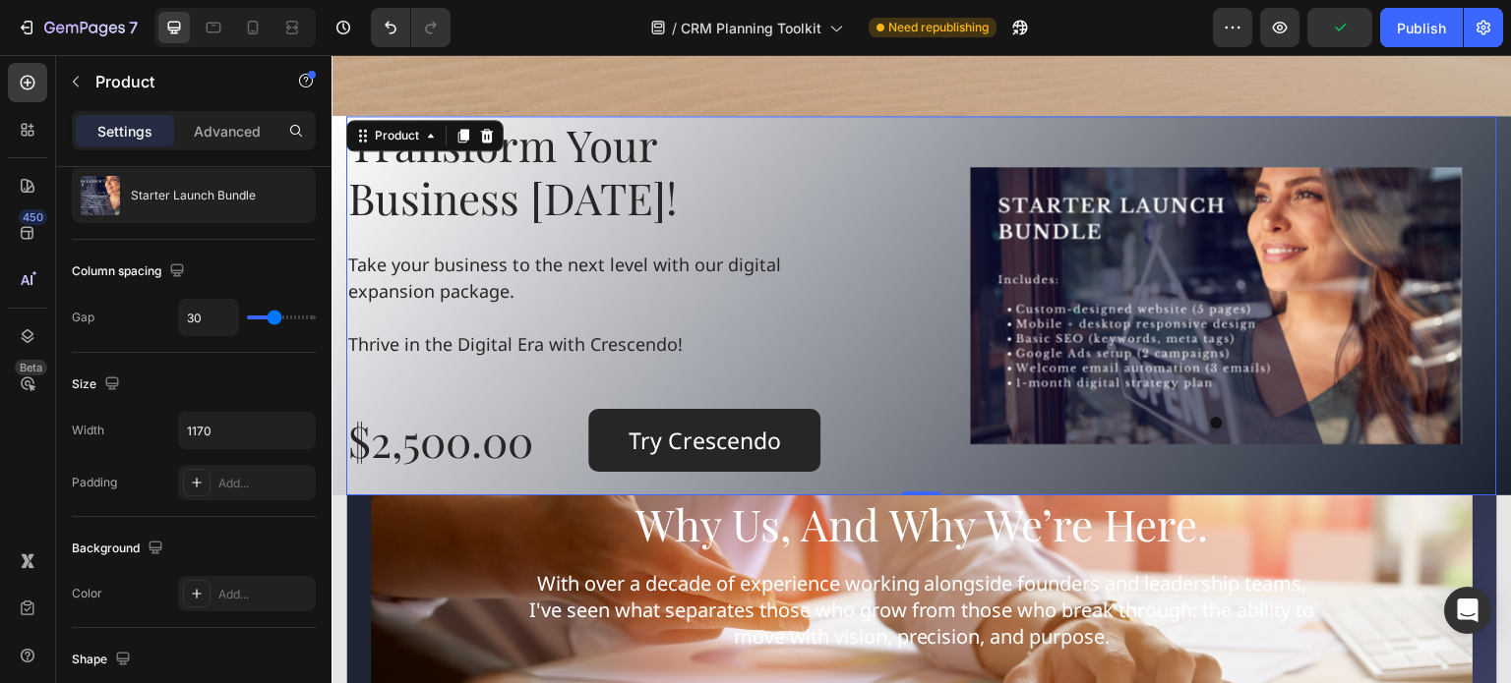
type input "18"
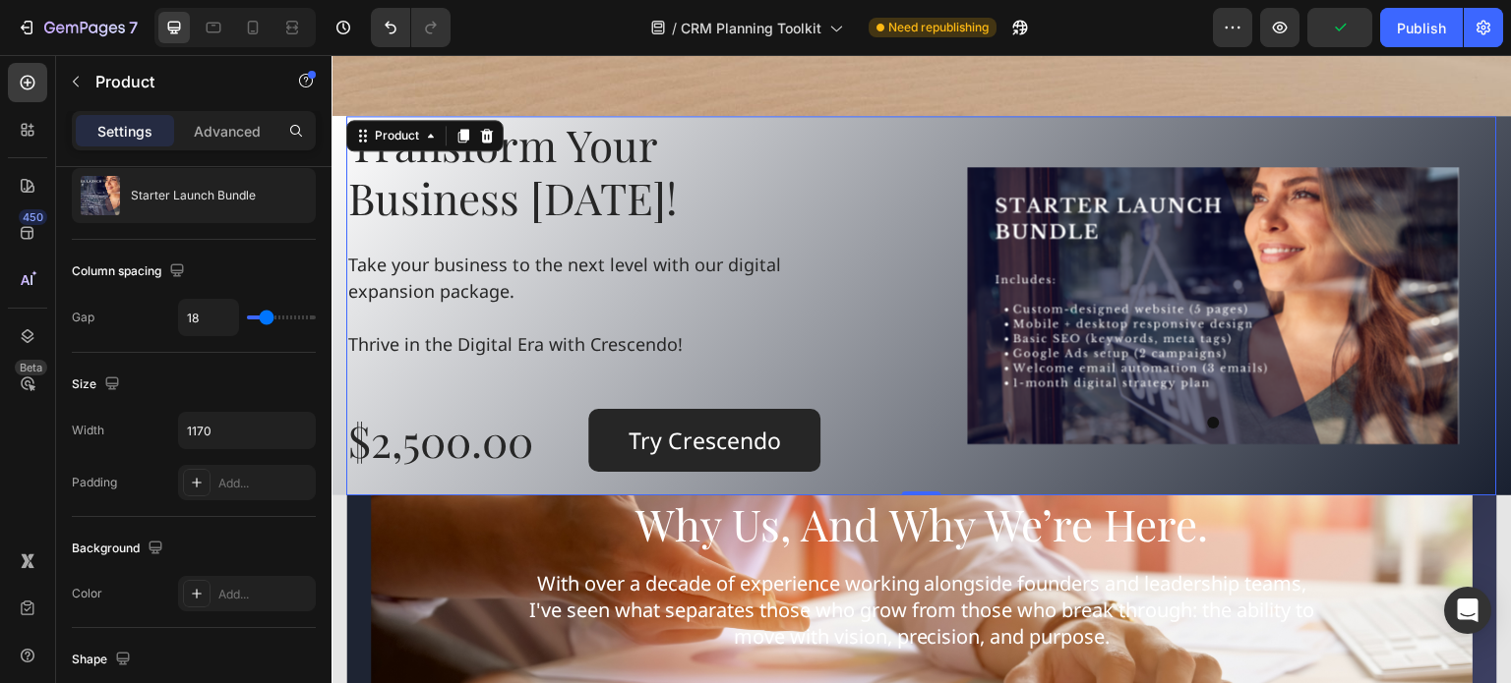
type input "5"
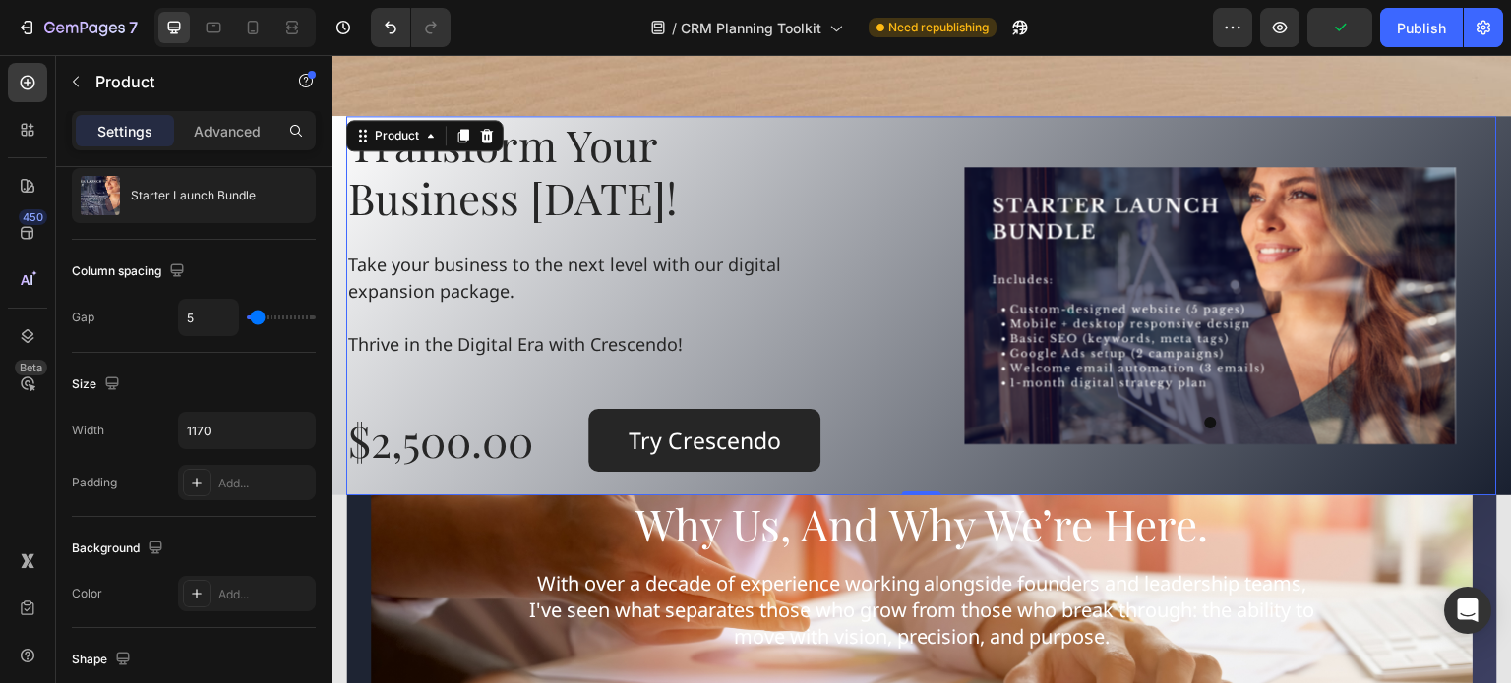
type input "0"
drag, startPoint x: 274, startPoint y: 318, endPoint x: 252, endPoint y: 318, distance: 22.6
type input "0"
click at [252, 318] on input "range" at bounding box center [281, 318] width 69 height 4
click at [295, 428] on icon "button" at bounding box center [297, 431] width 20 height 20
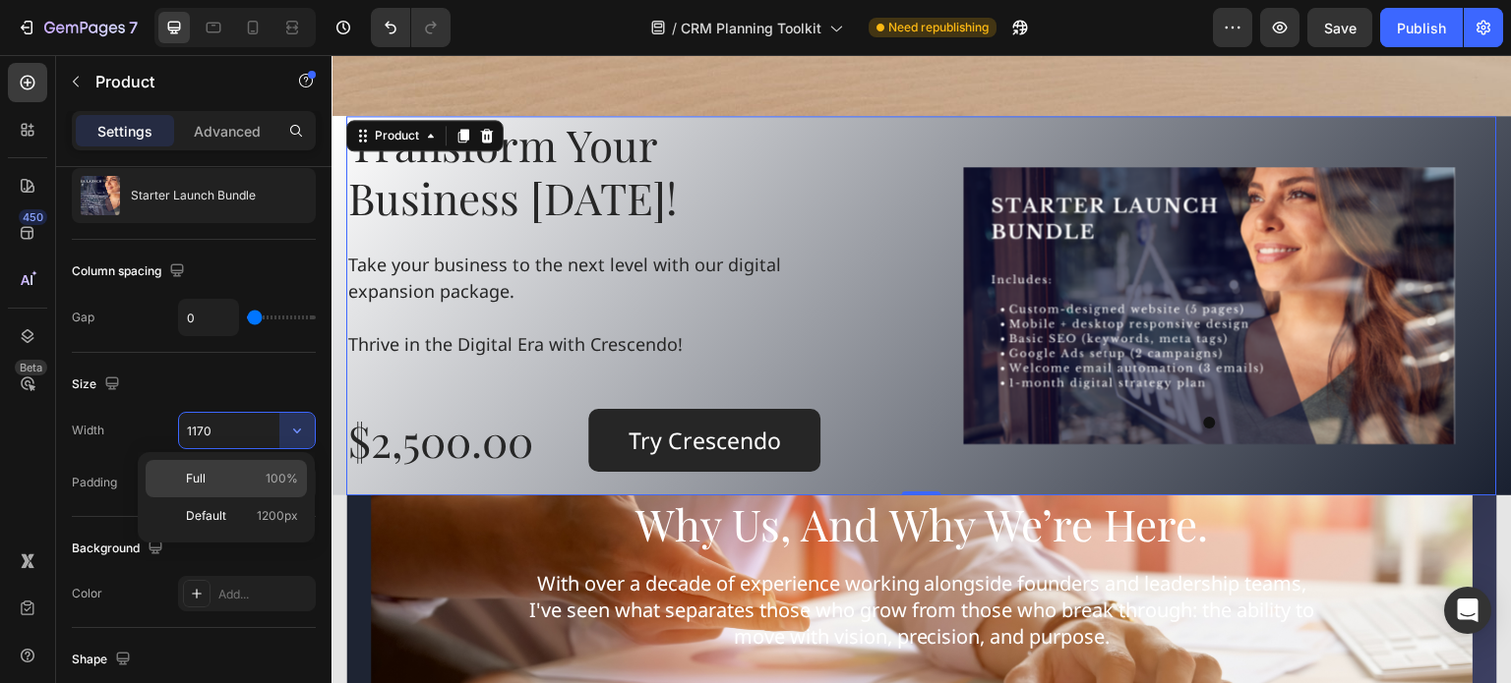
click at [239, 471] on p "Full 100%" at bounding box center [242, 479] width 112 height 18
type input "100%"
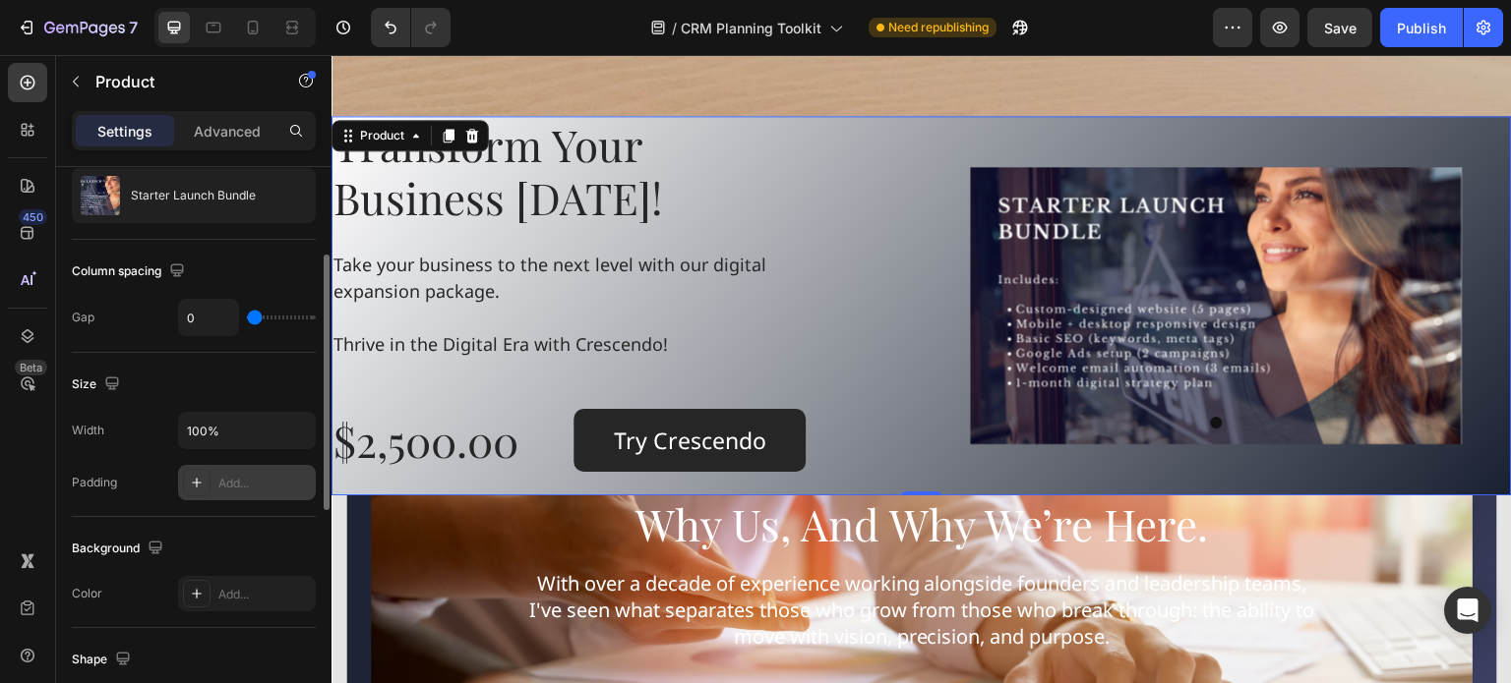
click at [192, 481] on icon at bounding box center [197, 483] width 10 height 10
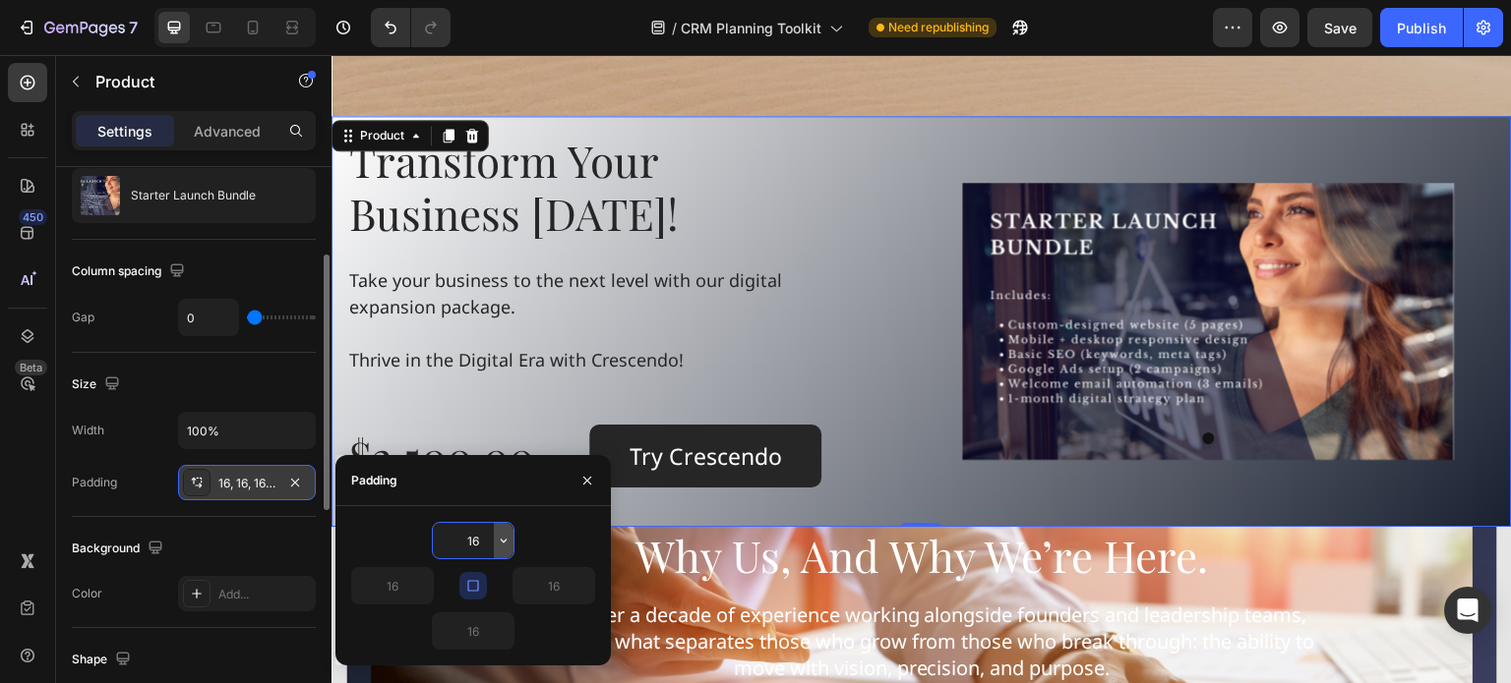
click at [500, 540] on icon "button" at bounding box center [504, 541] width 16 height 16
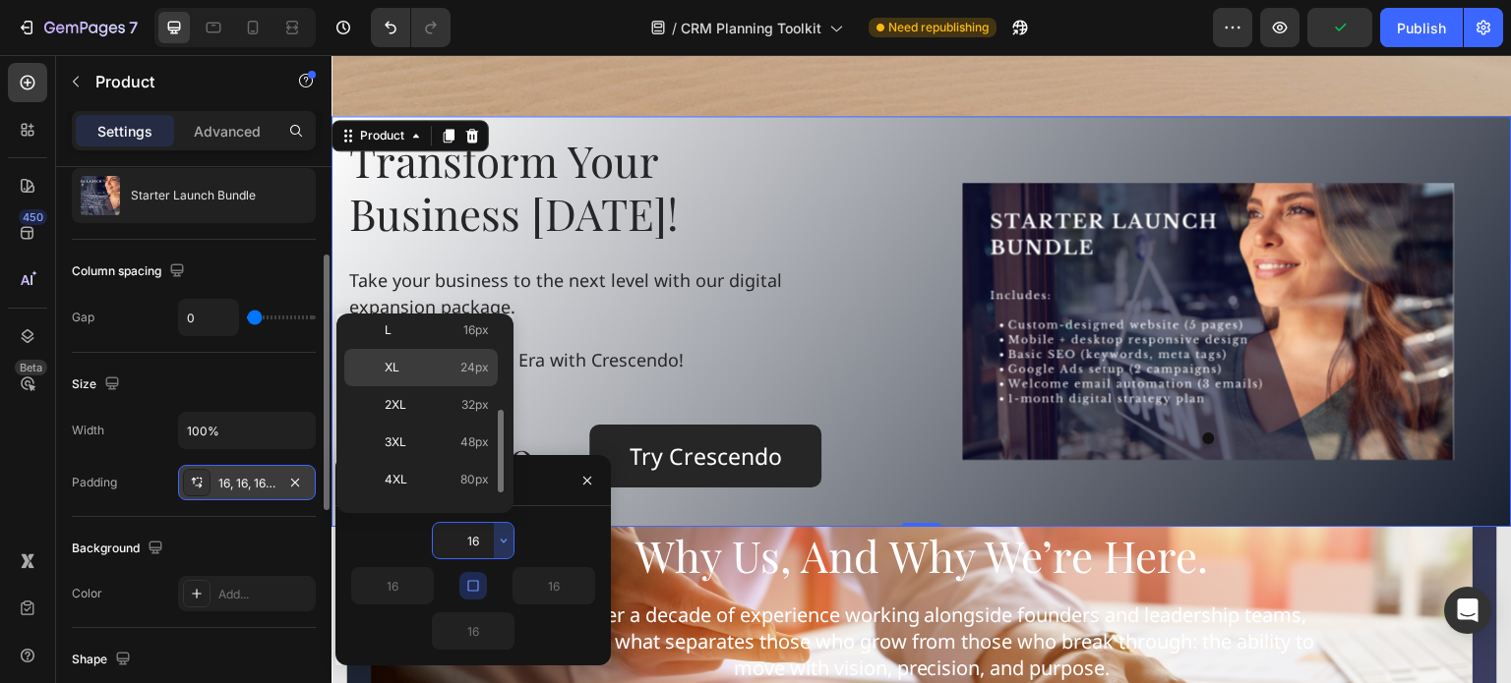
drag, startPoint x: 424, startPoint y: 364, endPoint x: 98, endPoint y: 342, distance: 326.2
click at [424, 364] on p "XL 24px" at bounding box center [437, 368] width 104 height 18
type input "24"
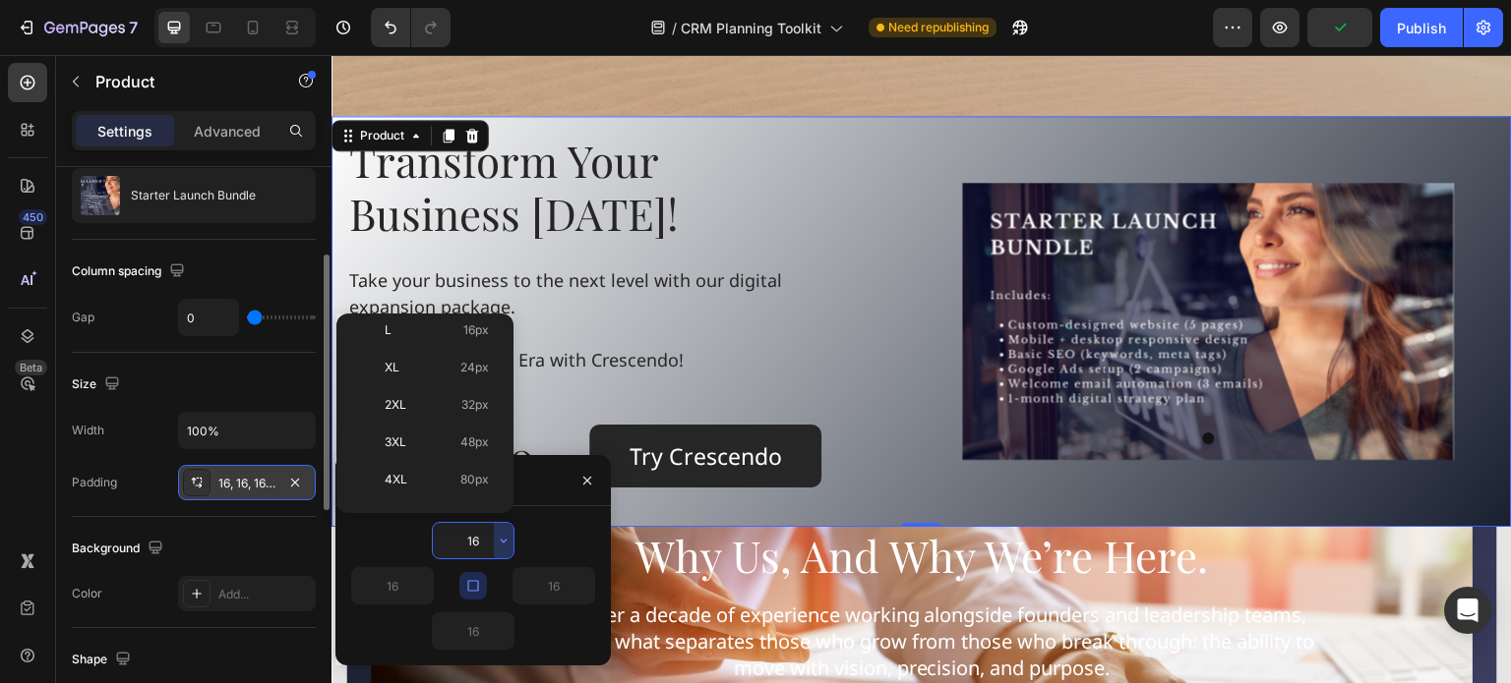
type input "24"
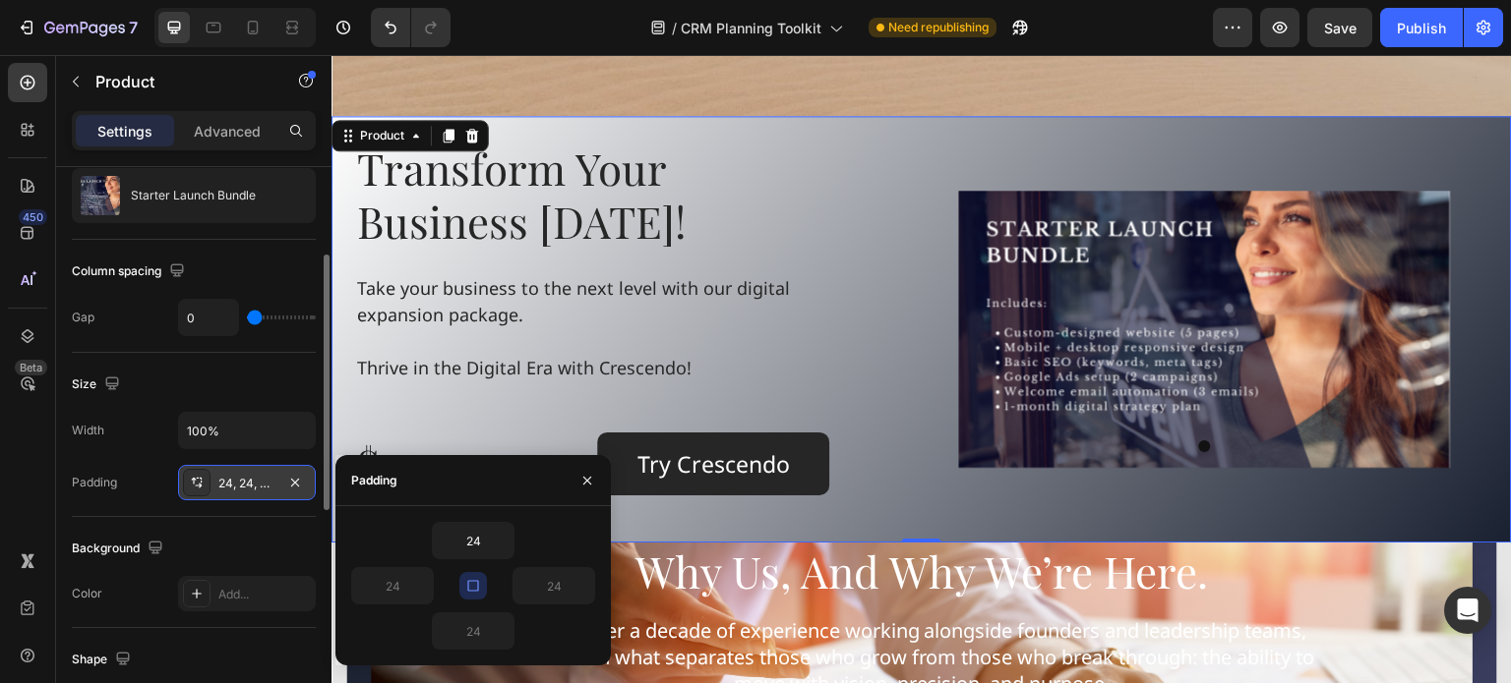
click at [942, 120] on div "Transform Your Business Today! Heading Take your business to the next level wit…" at bounding box center [921, 329] width 1180 height 427
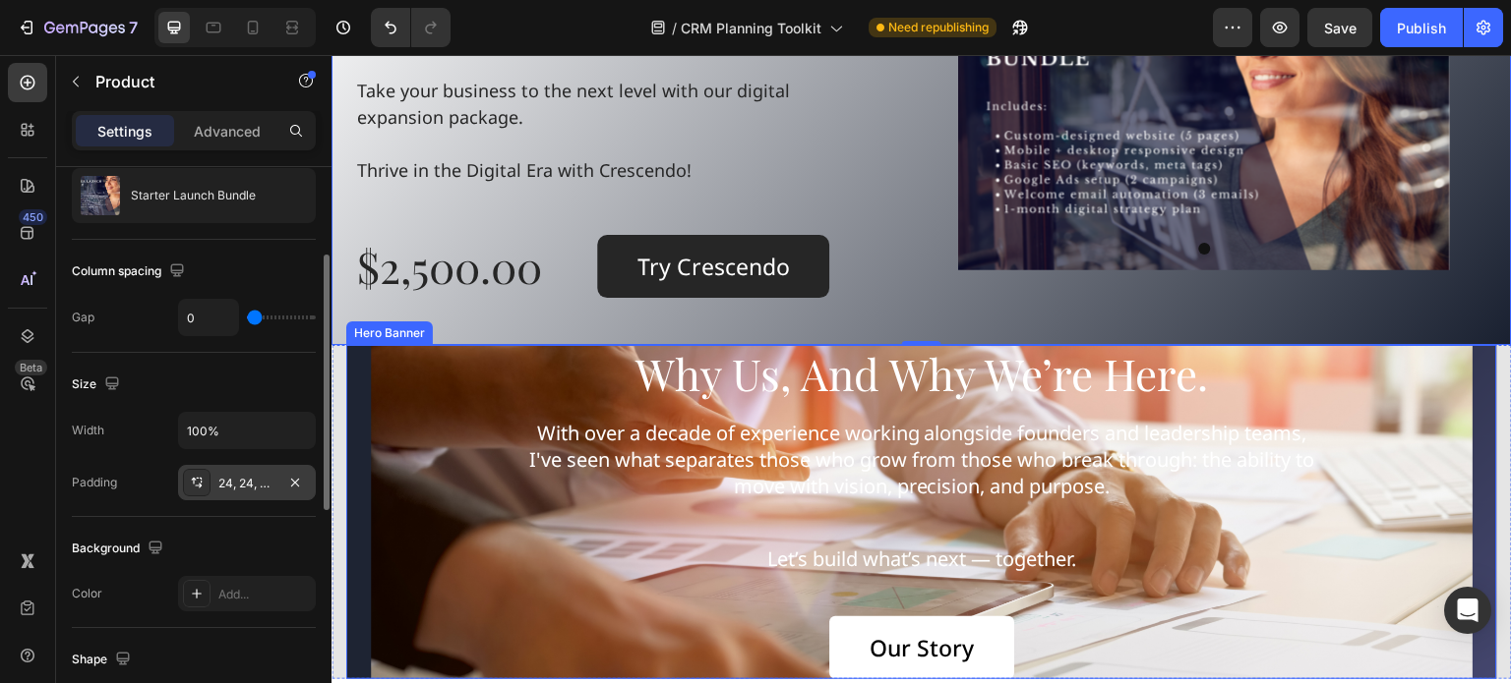
scroll to position [2164, 0]
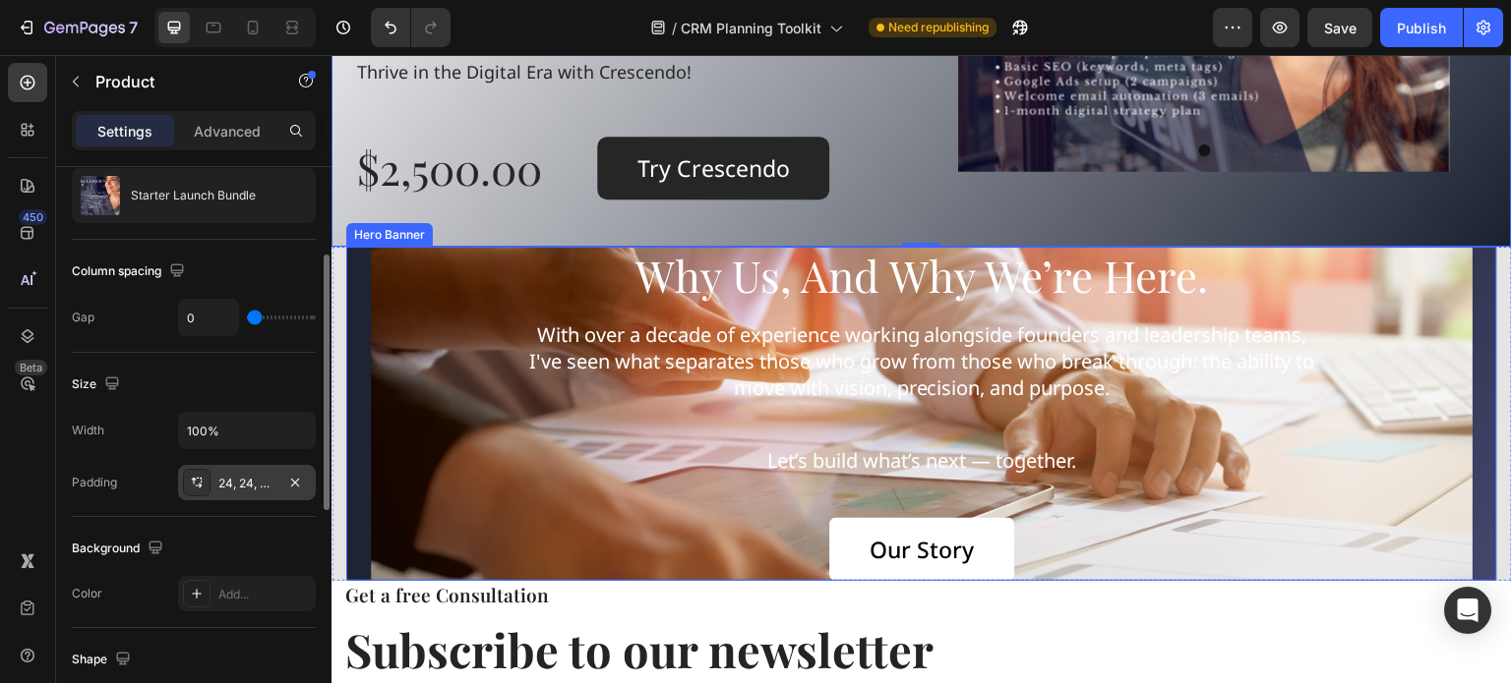
click at [377, 287] on div "Background Image" at bounding box center [921, 414] width 1151 height 334
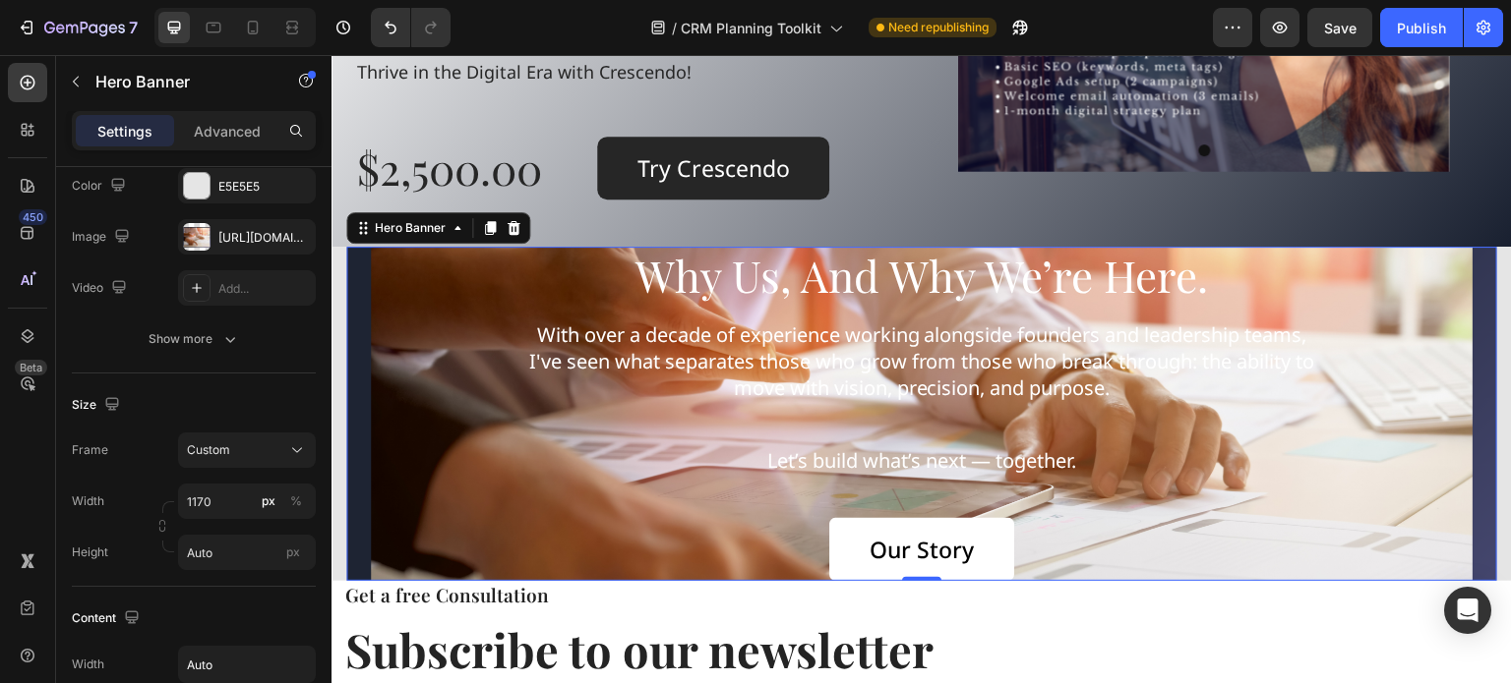
scroll to position [0, 0]
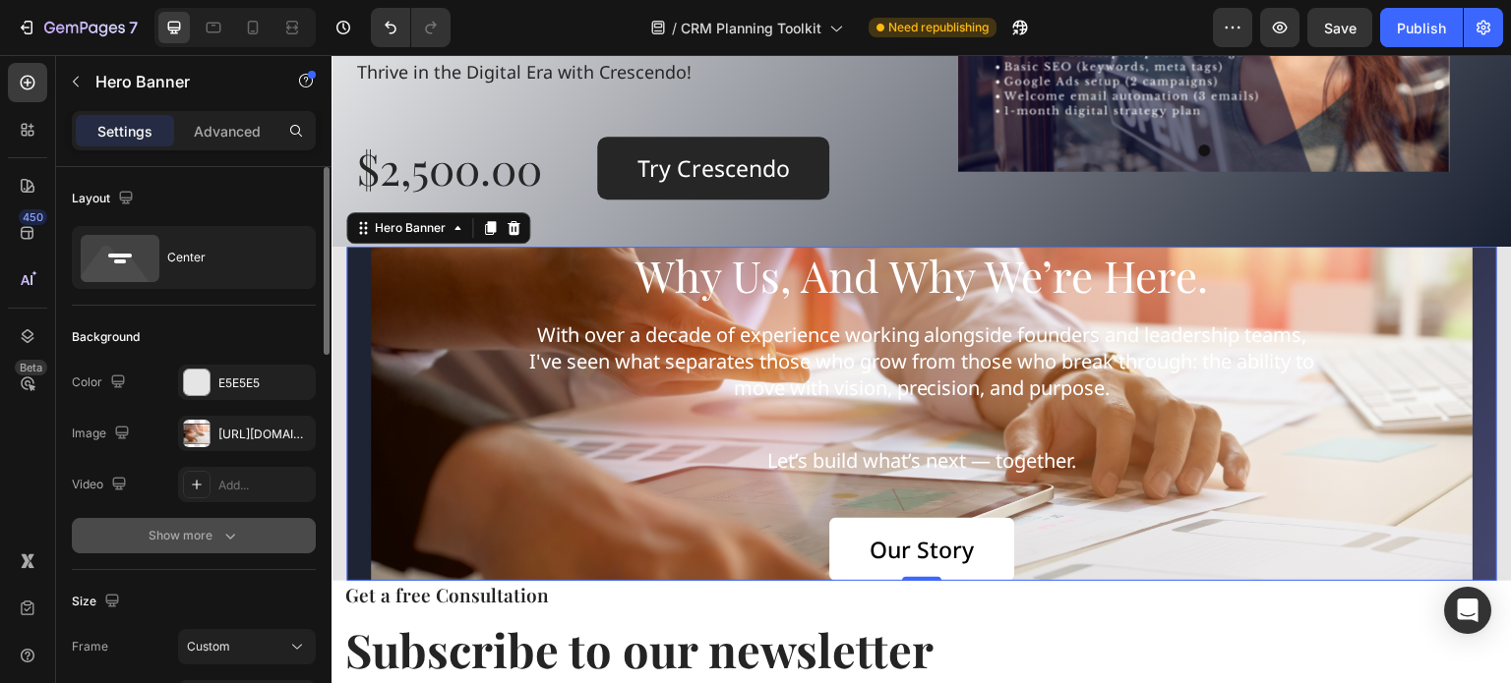
click at [221, 534] on icon "button" at bounding box center [230, 536] width 20 height 20
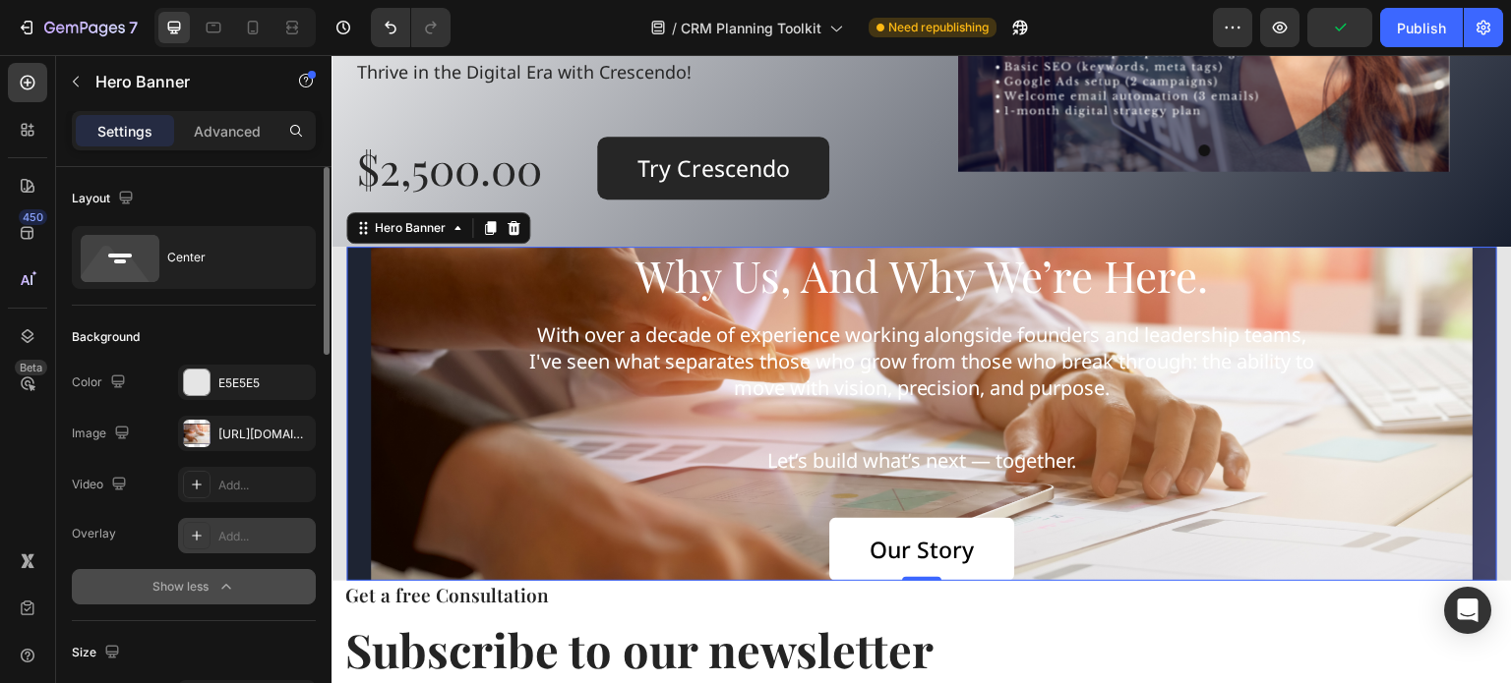
click at [197, 534] on icon at bounding box center [197, 536] width 16 height 16
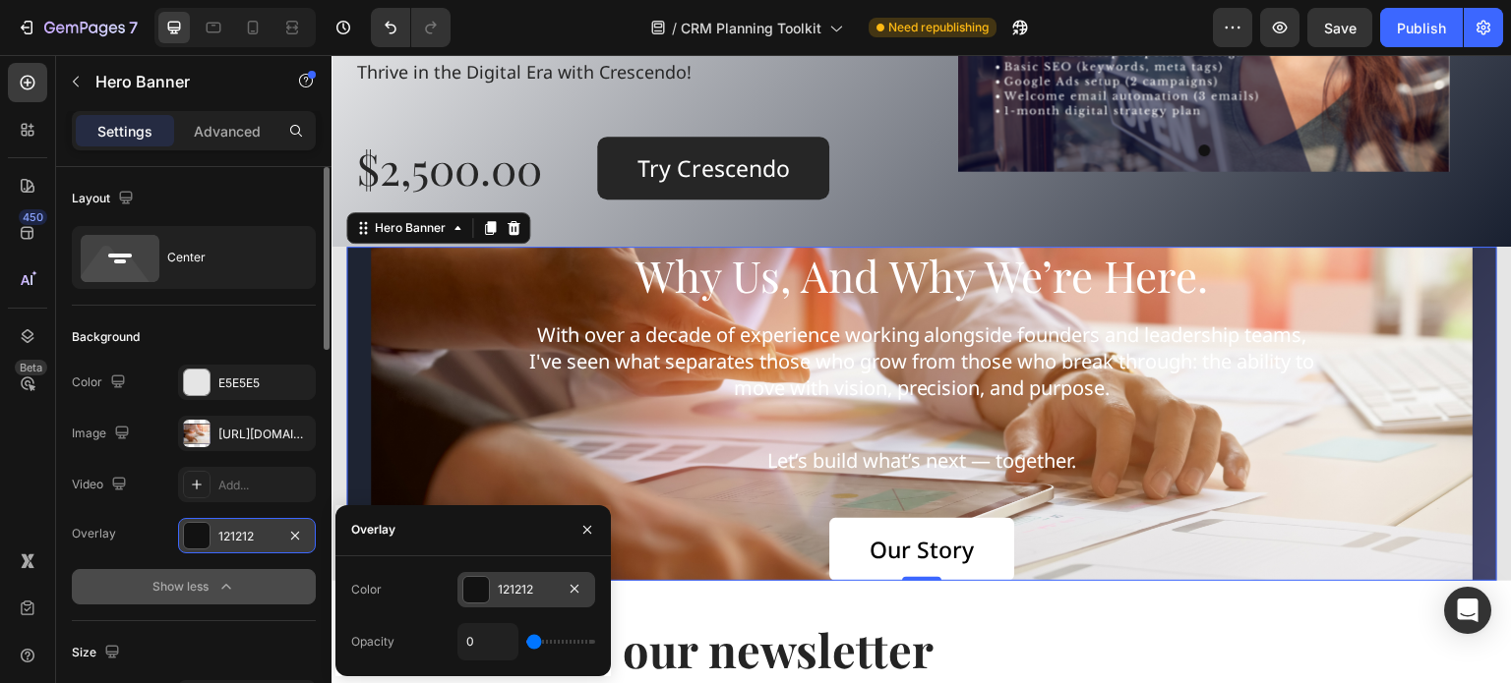
click at [480, 593] on div at bounding box center [476, 590] width 26 height 26
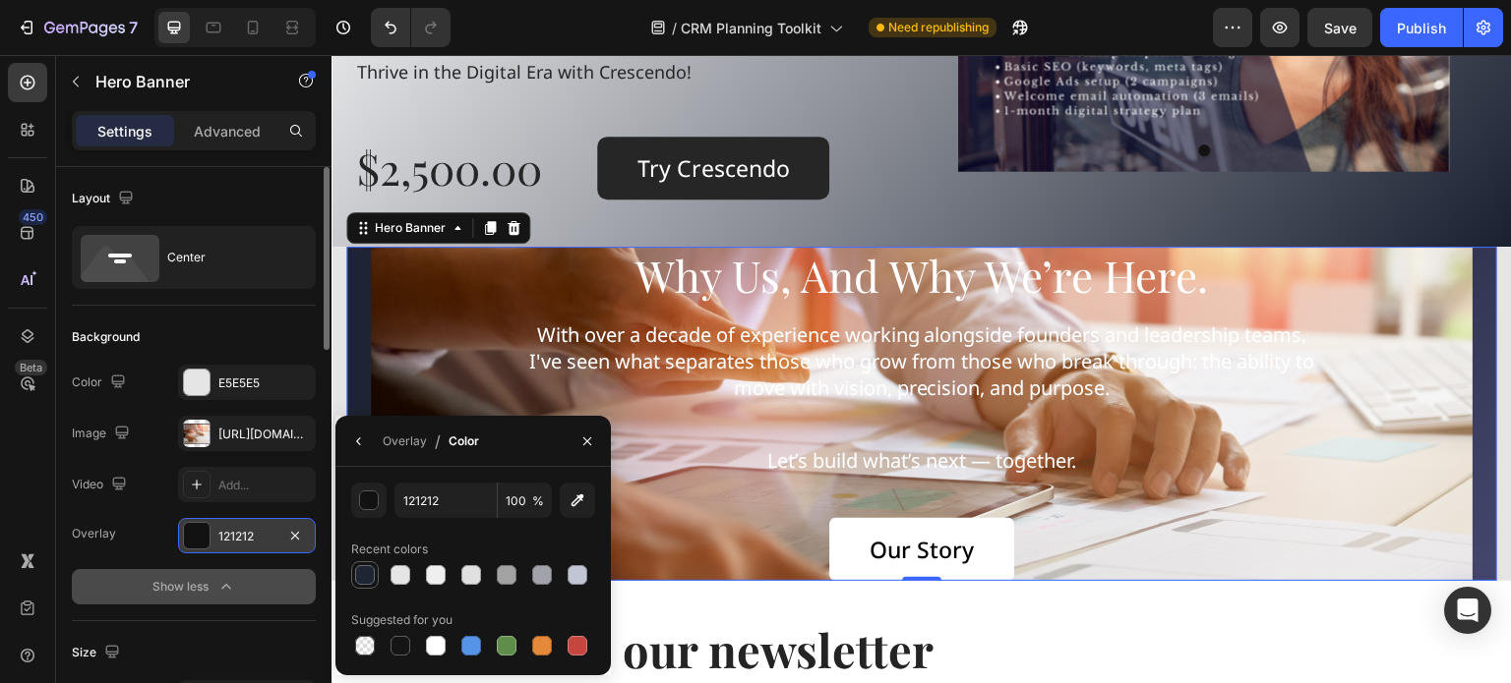
click at [365, 574] on div at bounding box center [365, 575] width 20 height 20
type input "1F2633"
click at [404, 440] on div "Overlay" at bounding box center [405, 442] width 44 height 18
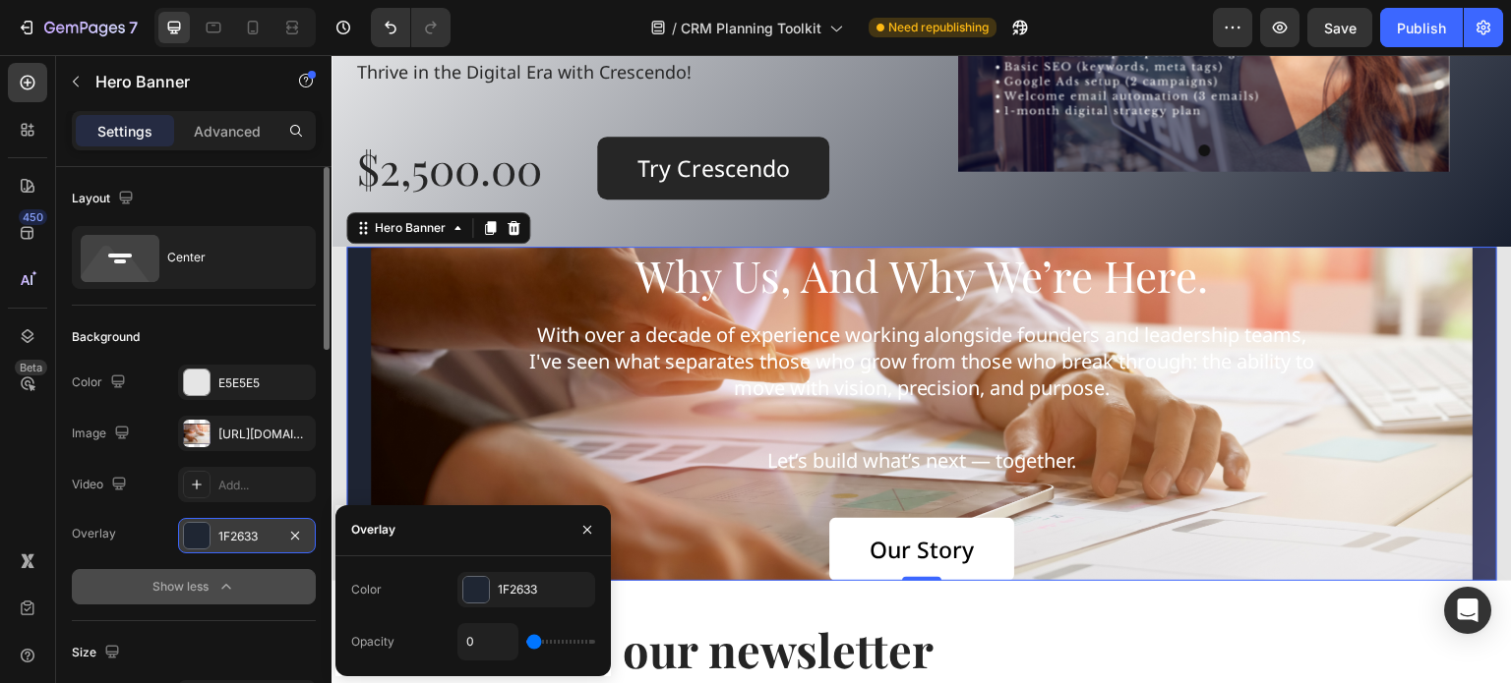
type input "12%"
type input "12"
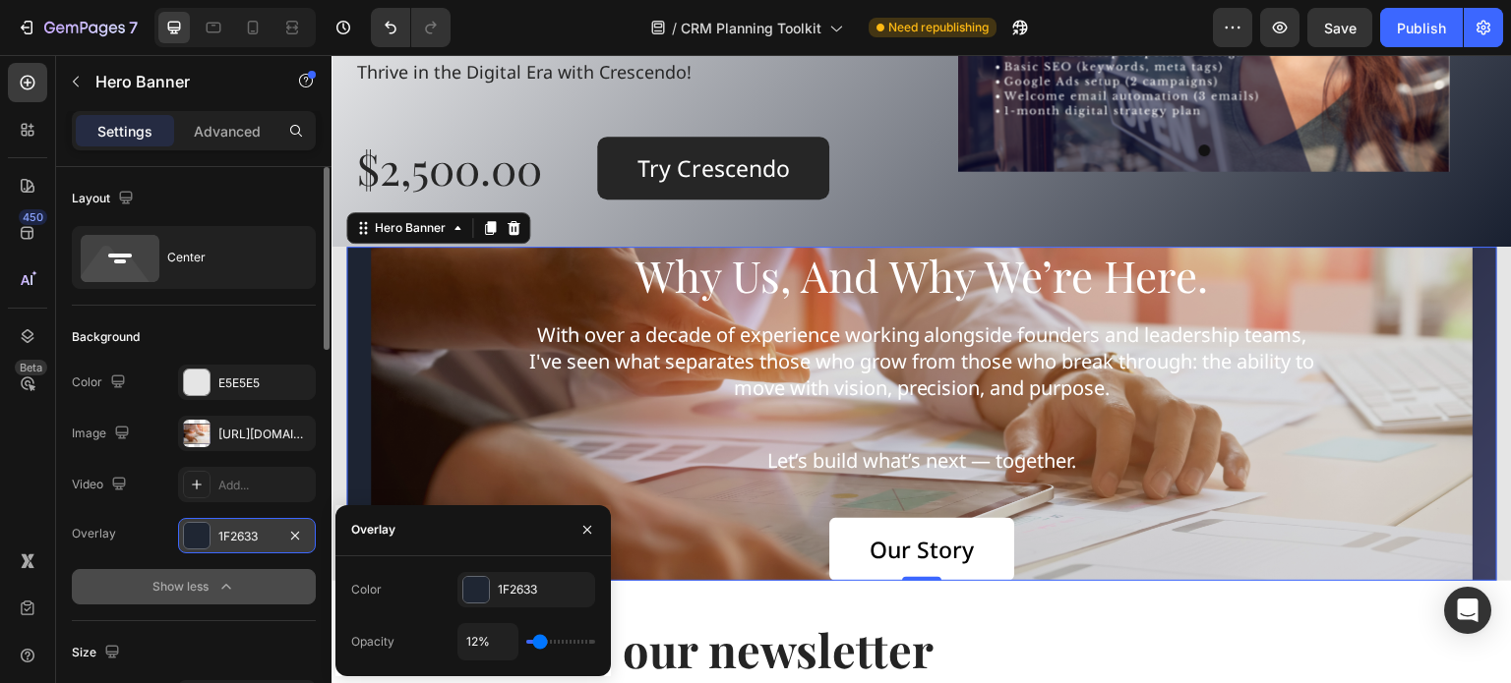
type input "15%"
type input "15"
type input "17%"
type input "17"
type input "18%"
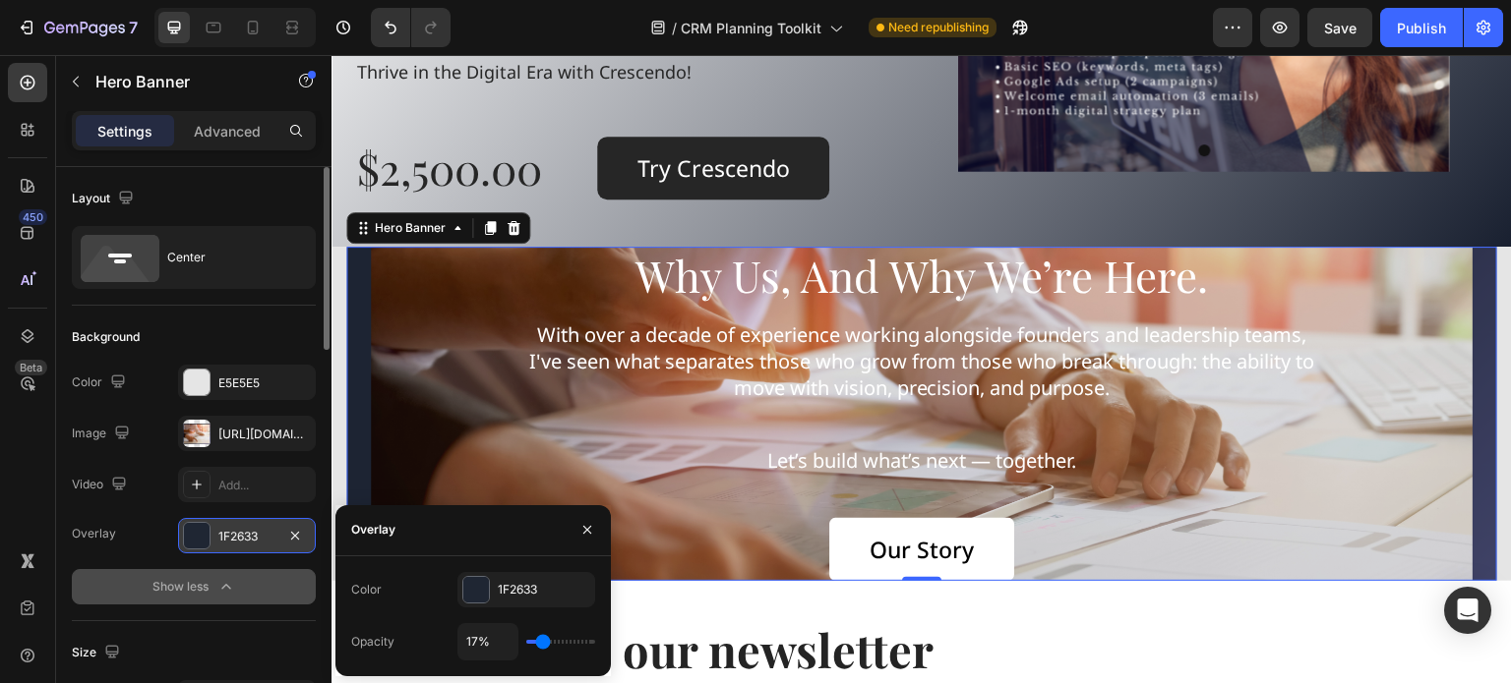
type input "18"
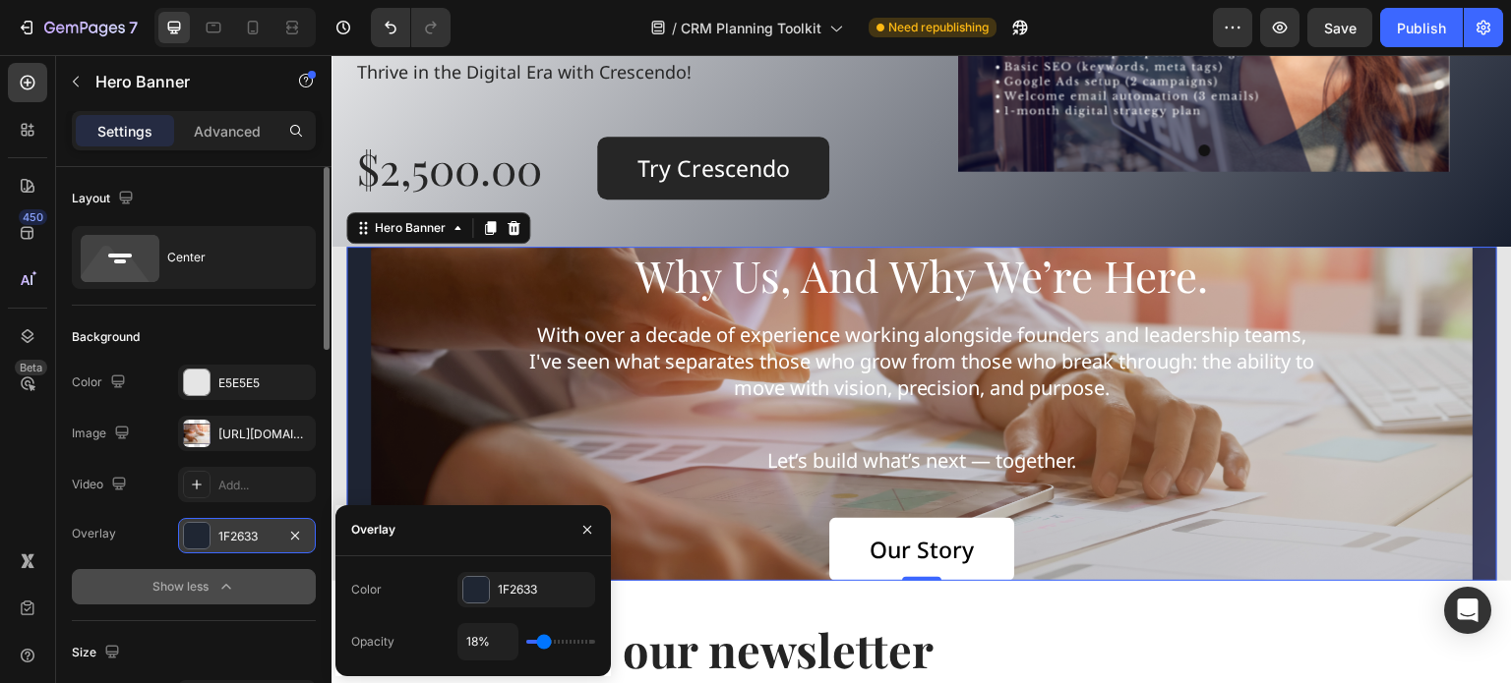
type input "29%"
type input "29"
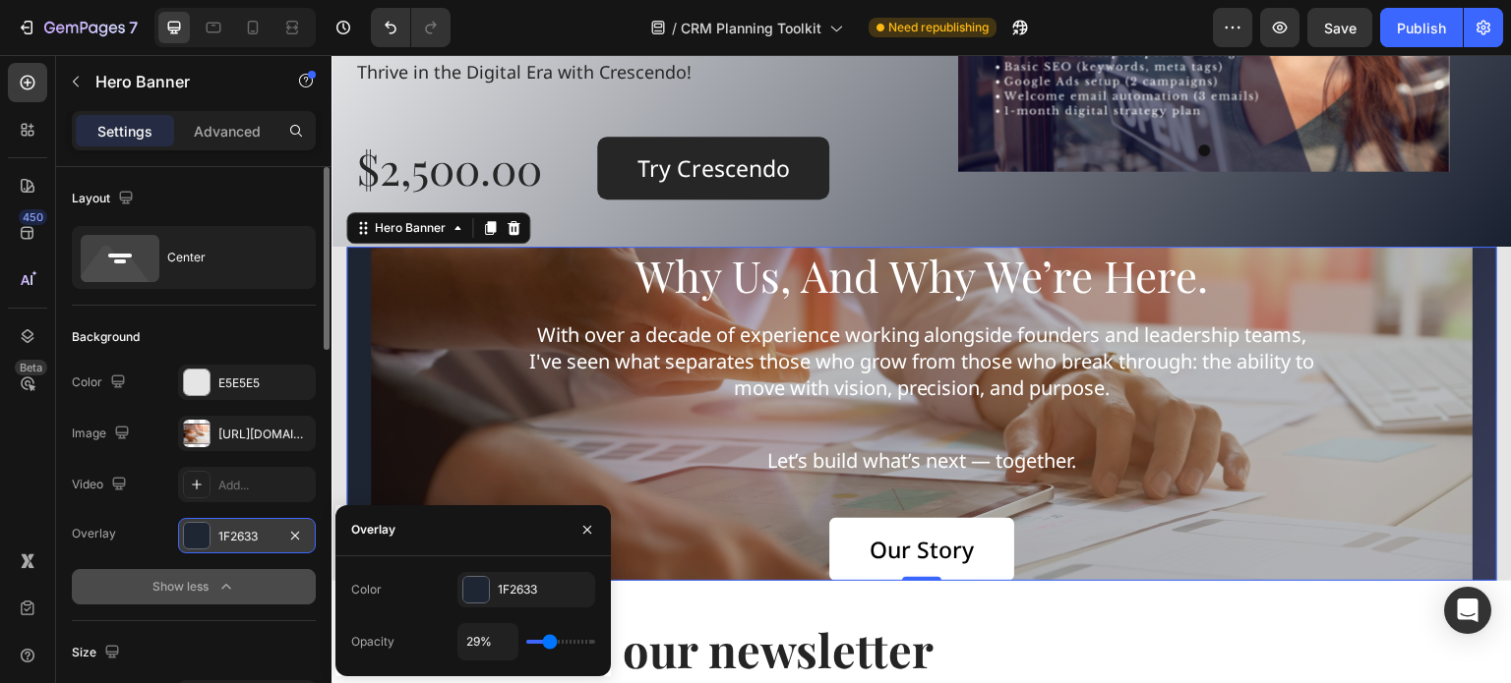
type input "30%"
type input "30"
type input "31%"
type input "31"
type input "33%"
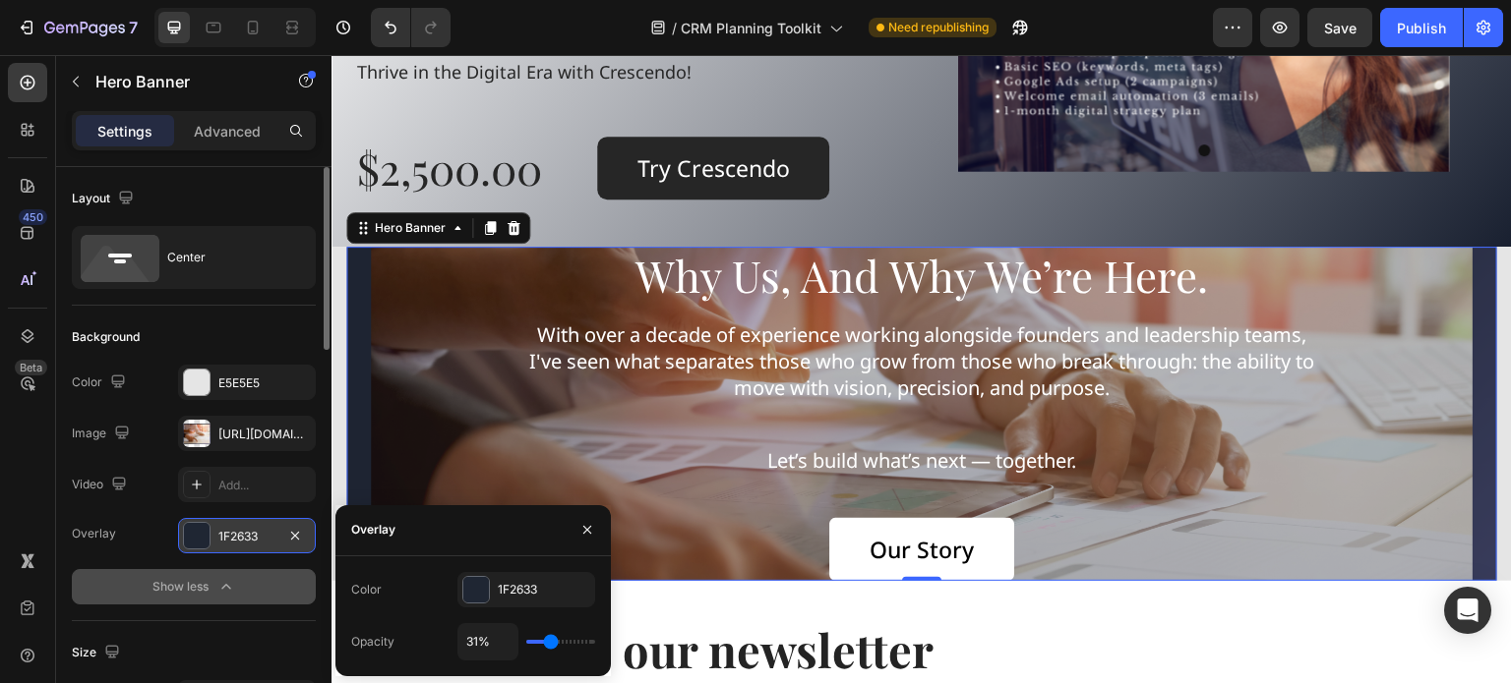
type input "33"
type input "34%"
type input "34"
type input "36%"
type input "36"
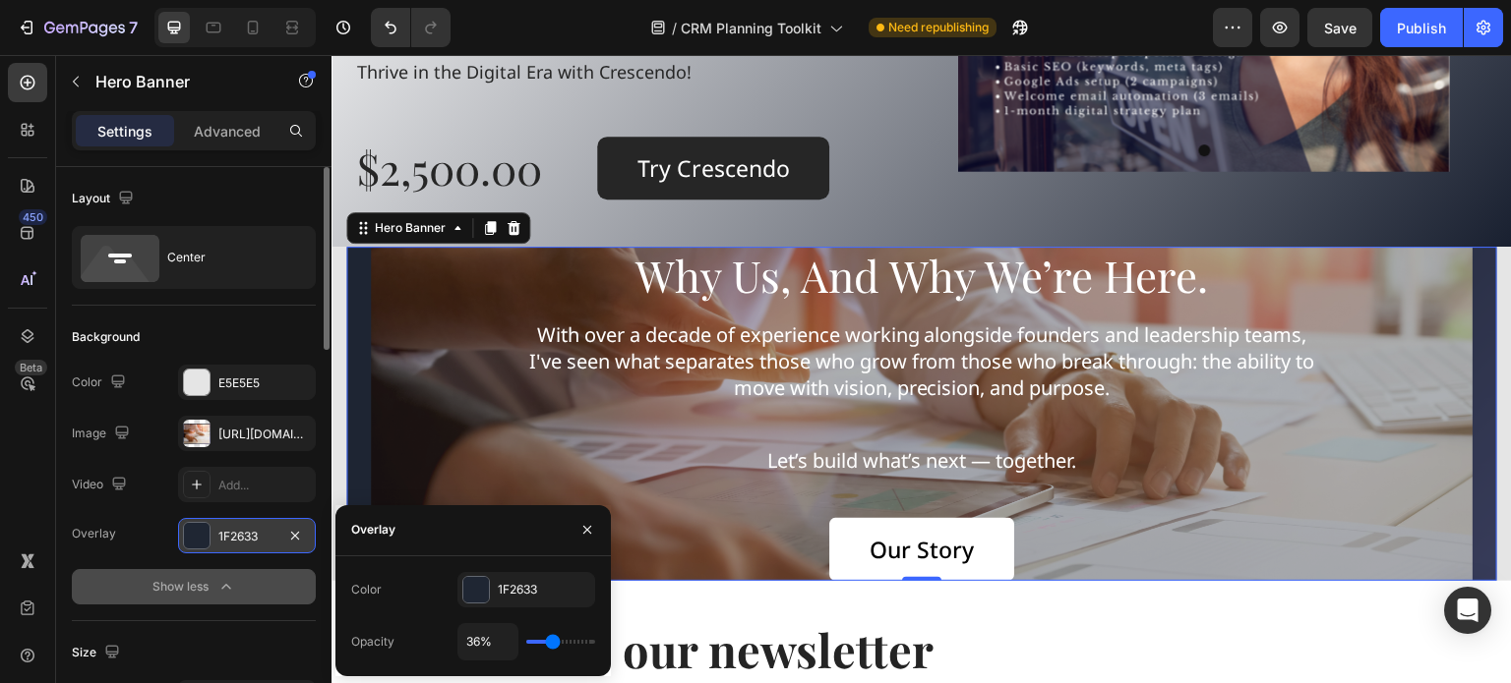
type input "37%"
type input "37"
type input "40%"
type input "40"
type input "42%"
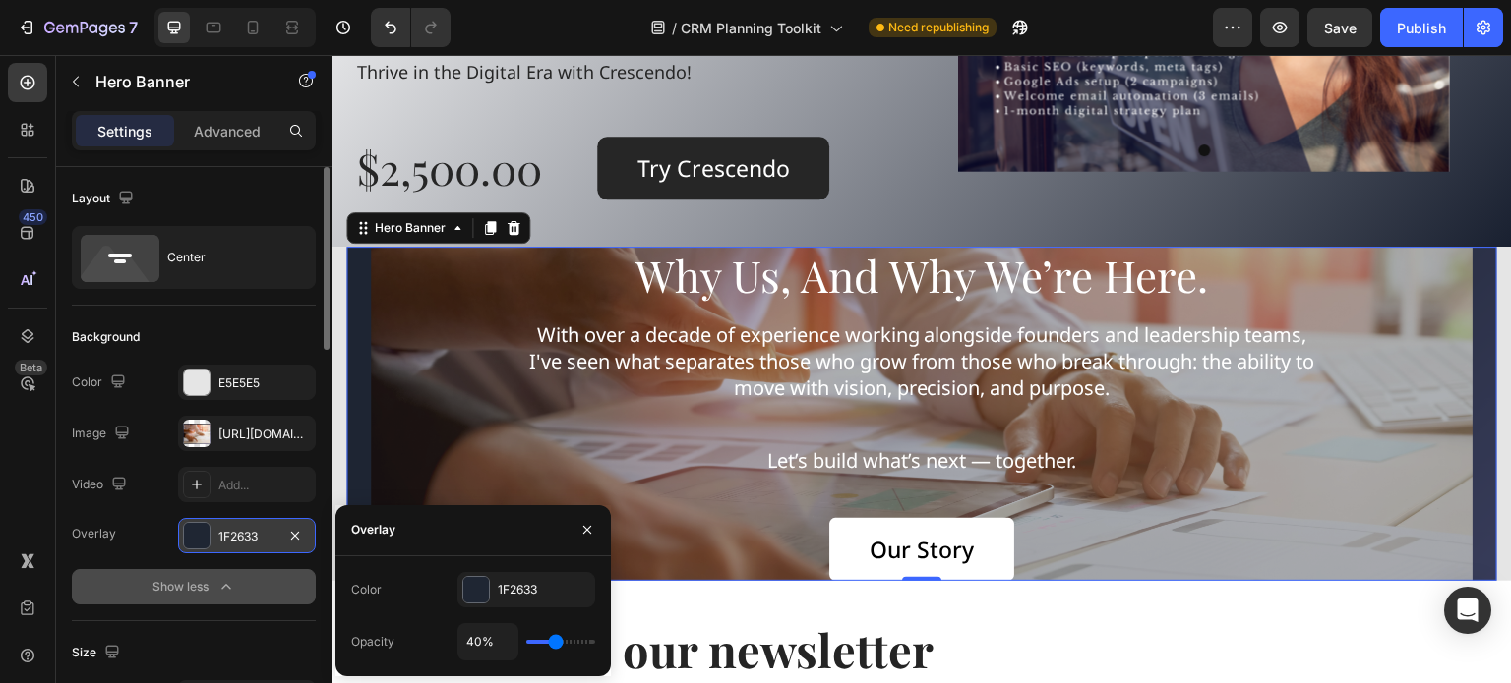
type input "42"
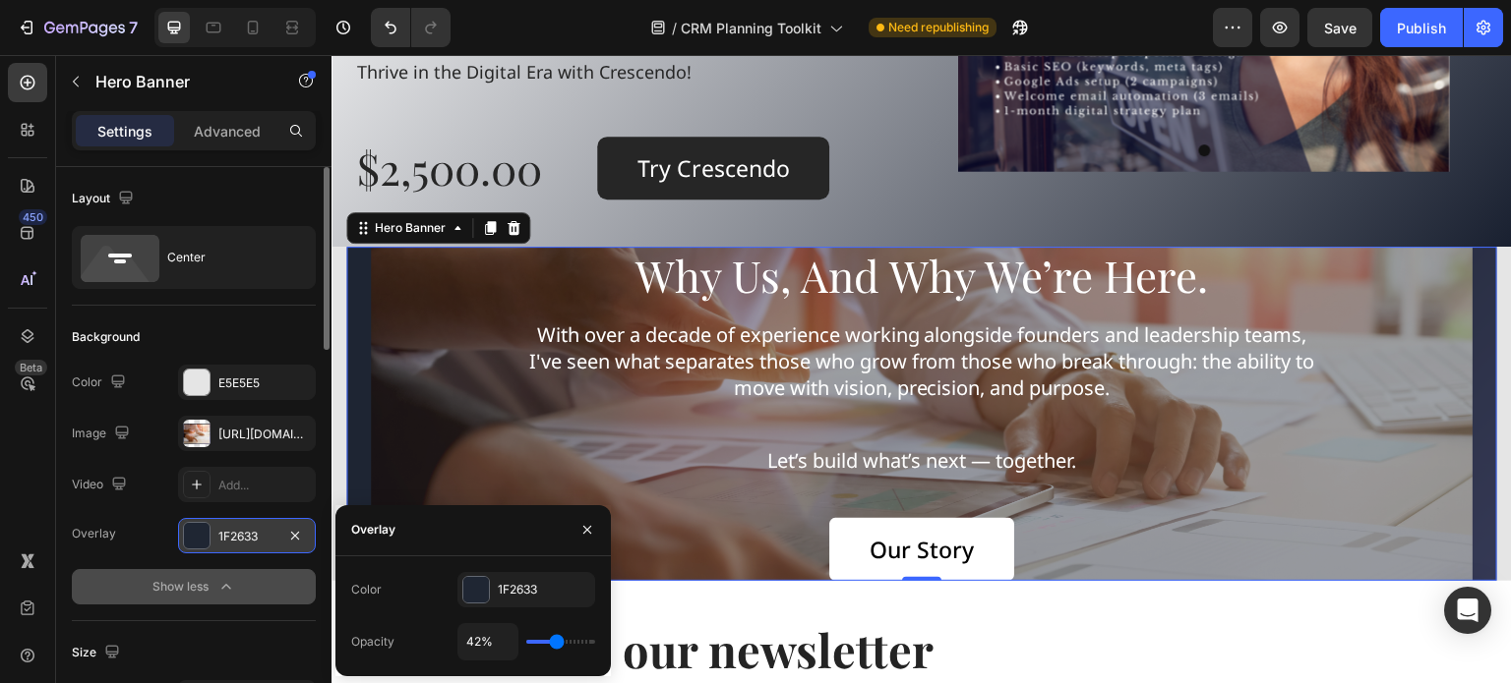
type input "43%"
type input "43"
type input "45%"
type input "45"
type input "46%"
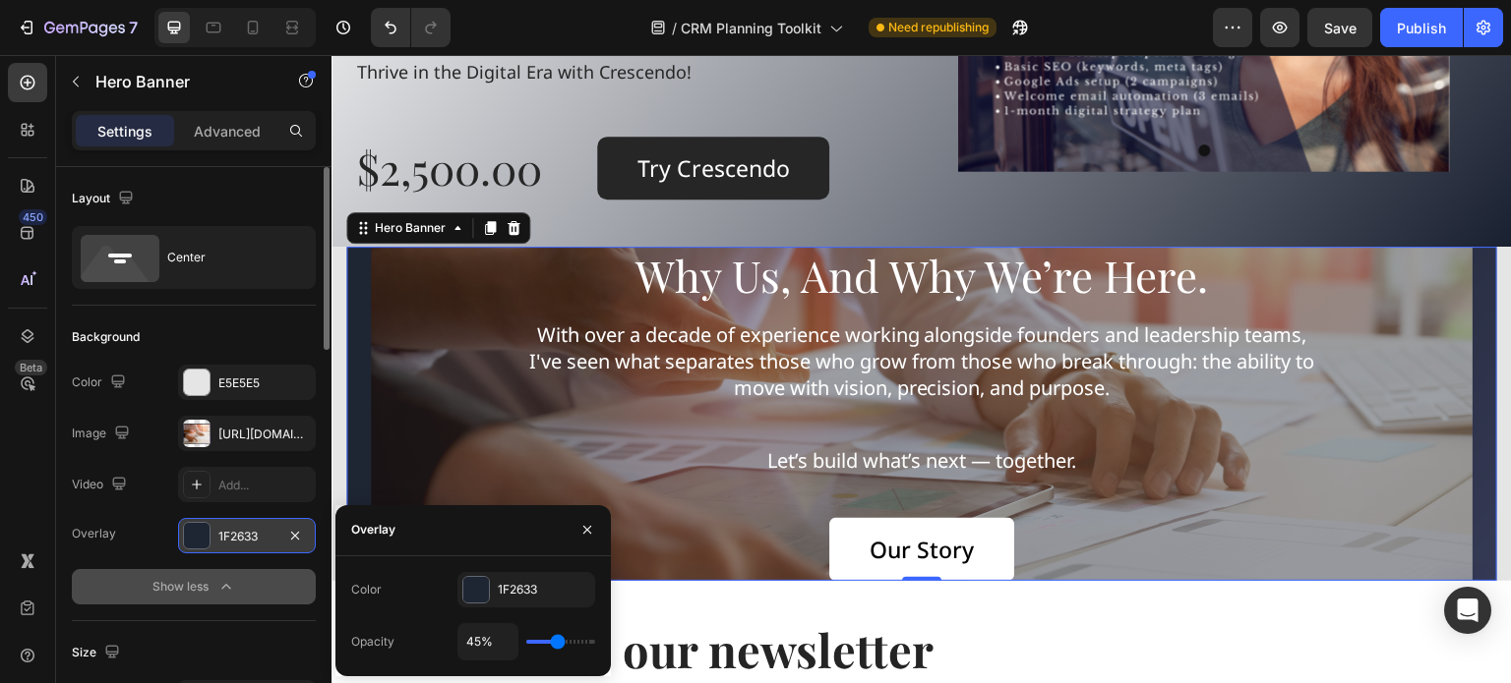
type input "46"
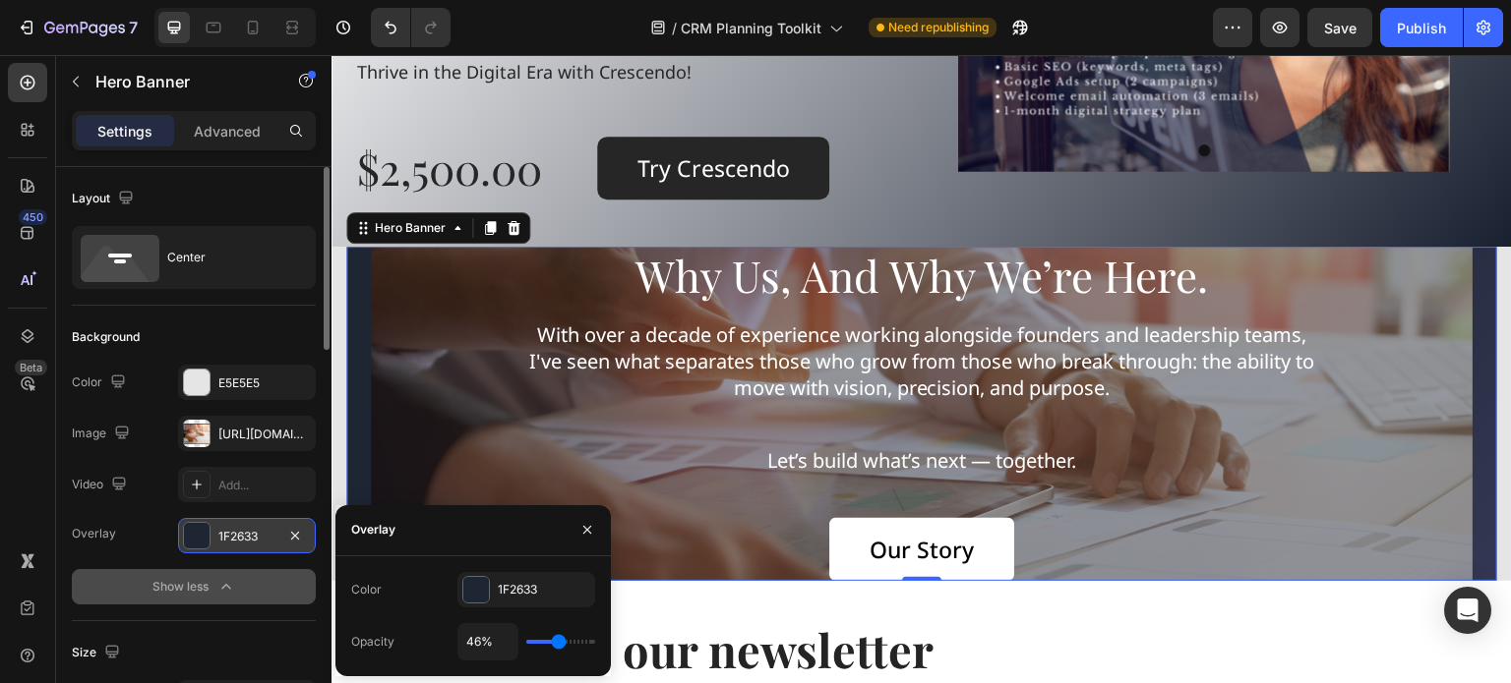
type input "49%"
type input "49"
type input "48%"
type input "48"
type input "46%"
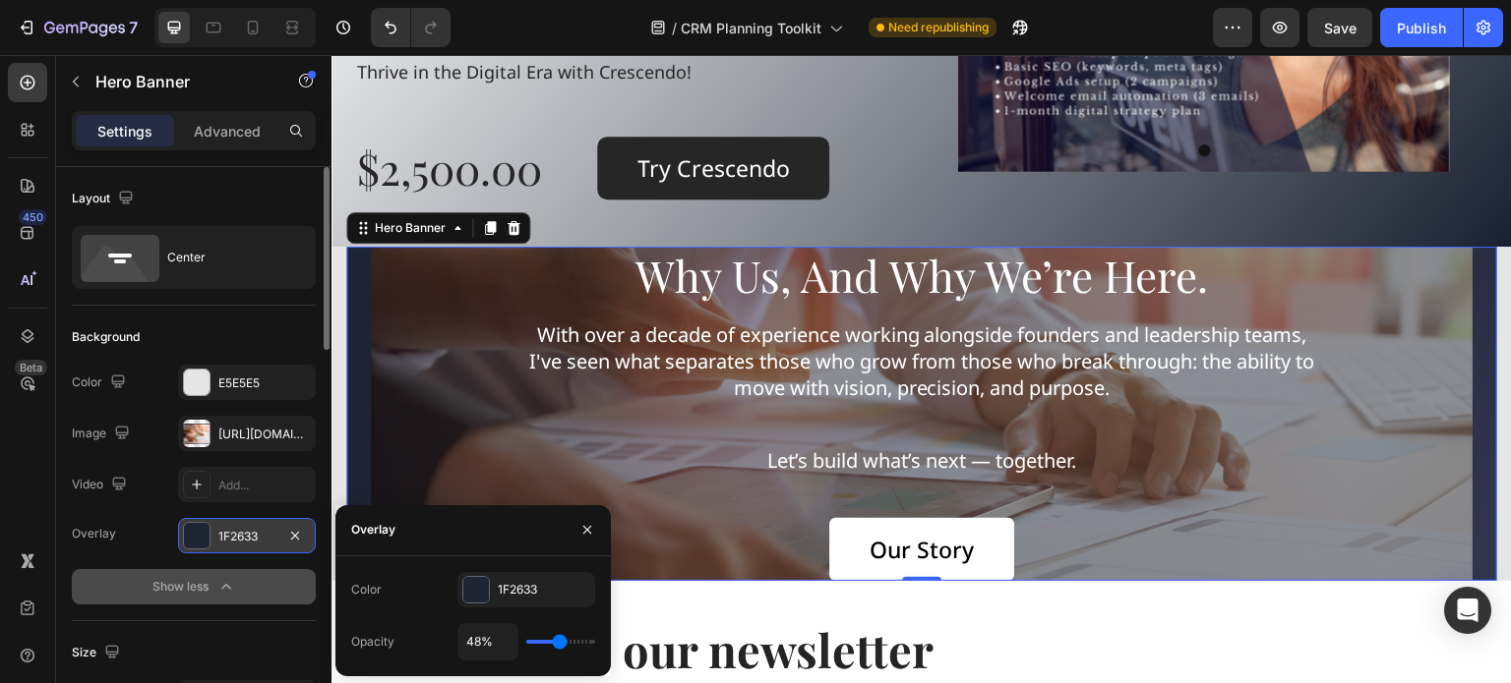
type input "46"
type input "45%"
type input "45"
type input "43%"
type input "43"
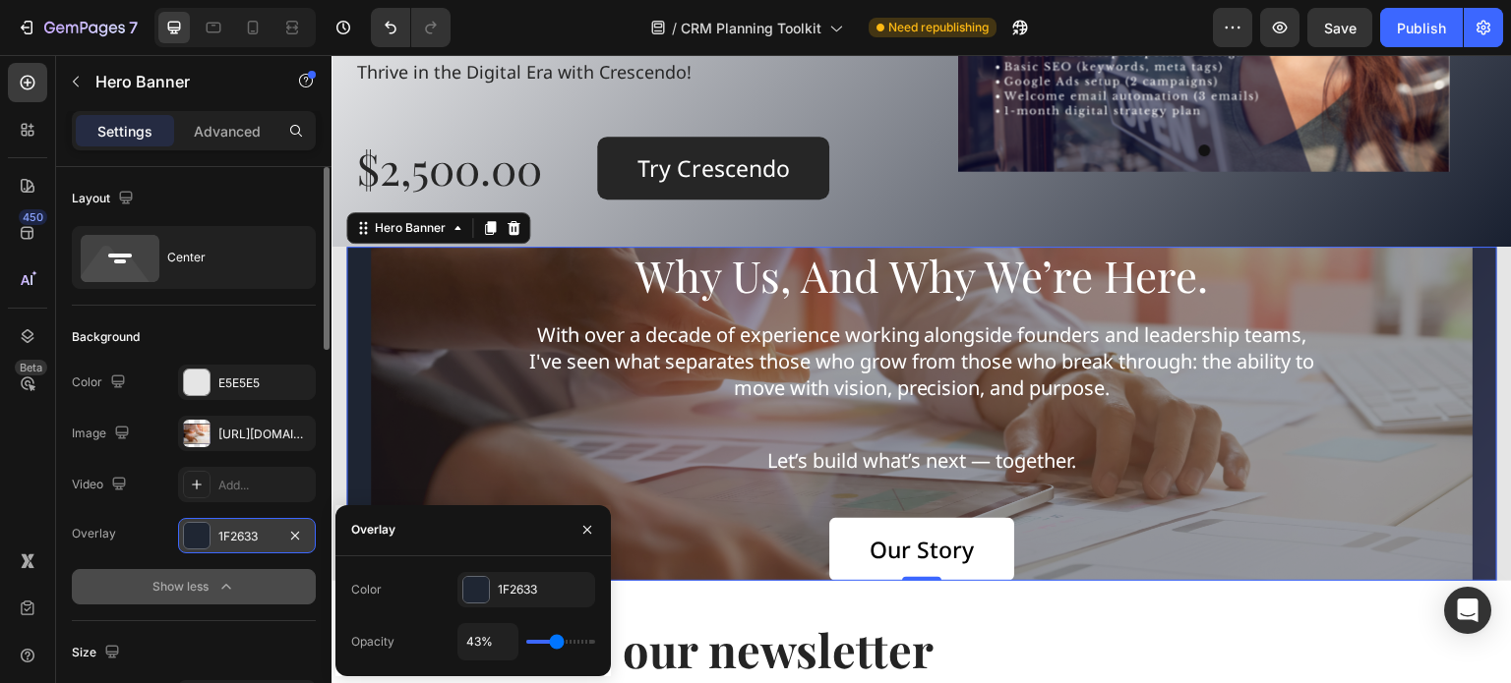
type input "42%"
type input "42"
type input "40%"
type input "40"
type input "39%"
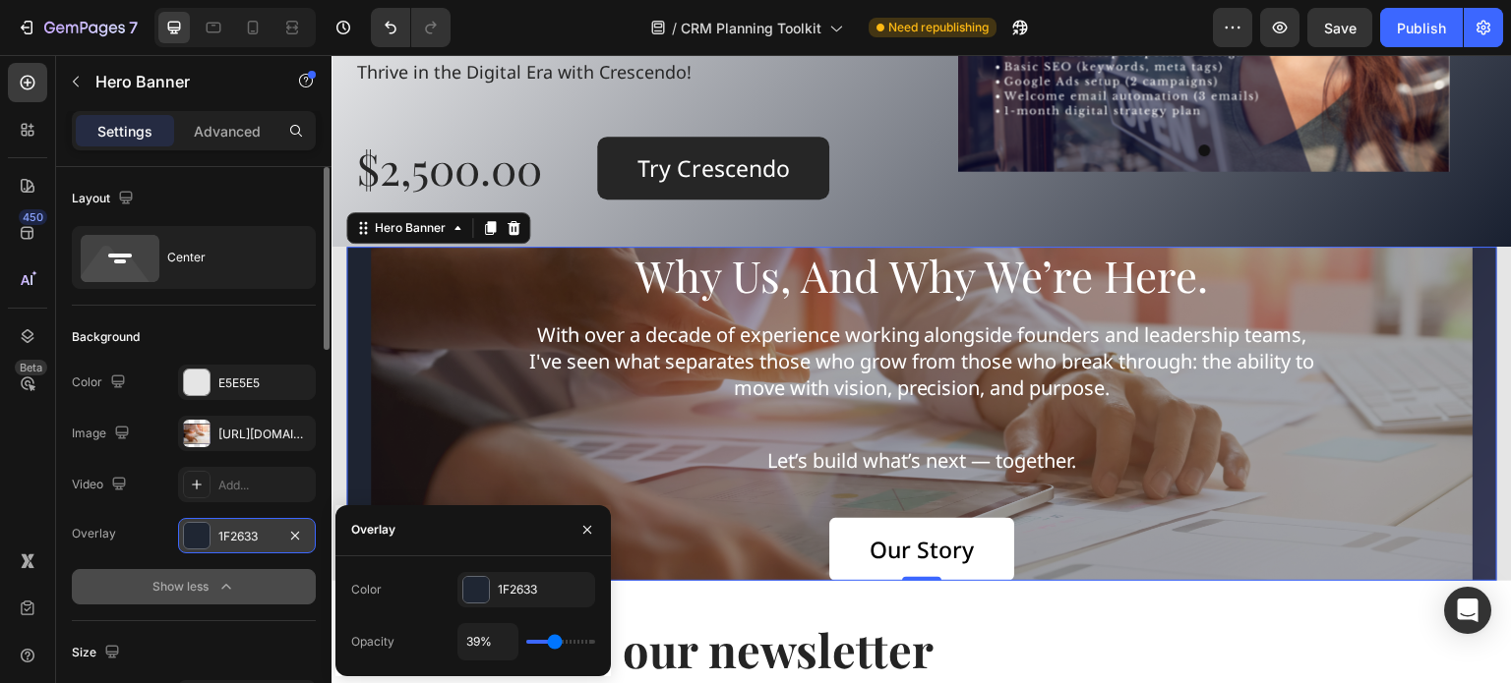
drag, startPoint x: 535, startPoint y: 637, endPoint x: 303, endPoint y: 540, distance: 251.7
type input "39"
click at [555, 643] on input "range" at bounding box center [560, 642] width 69 height 4
click at [843, 535] on link "Our Story" at bounding box center [921, 549] width 185 height 63
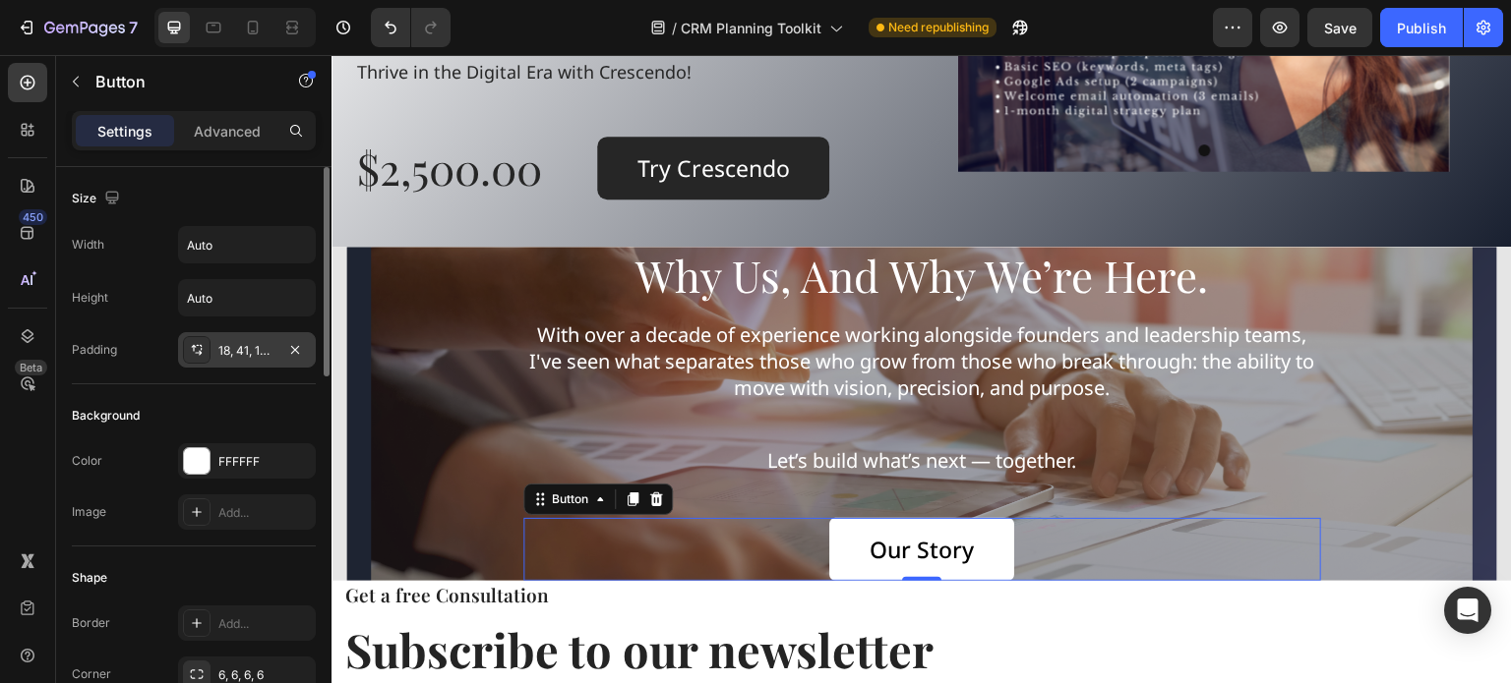
click at [261, 342] on div "18, 41, 16, 41" at bounding box center [246, 351] width 57 height 18
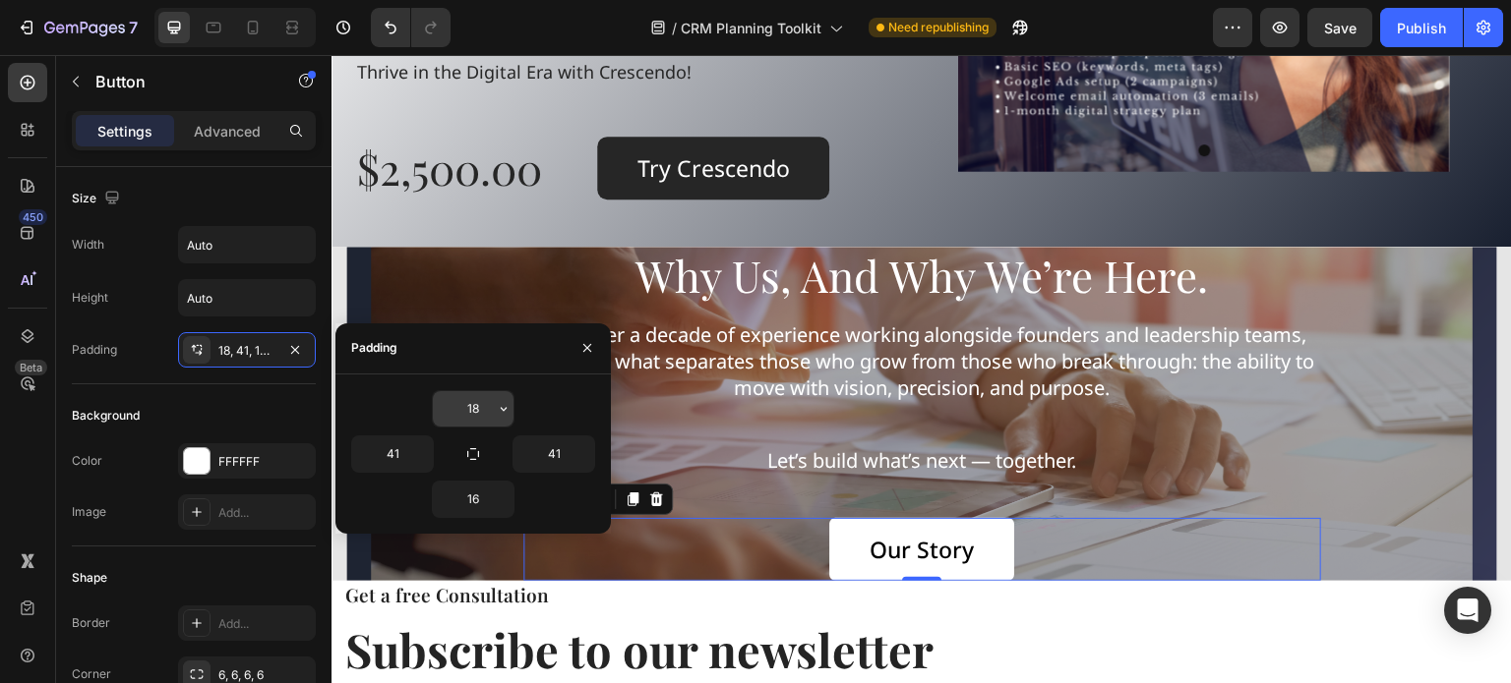
click at [480, 403] on input "18" at bounding box center [473, 408] width 81 height 35
click at [472, 455] on icon "button" at bounding box center [473, 454] width 16 height 16
type input "18"
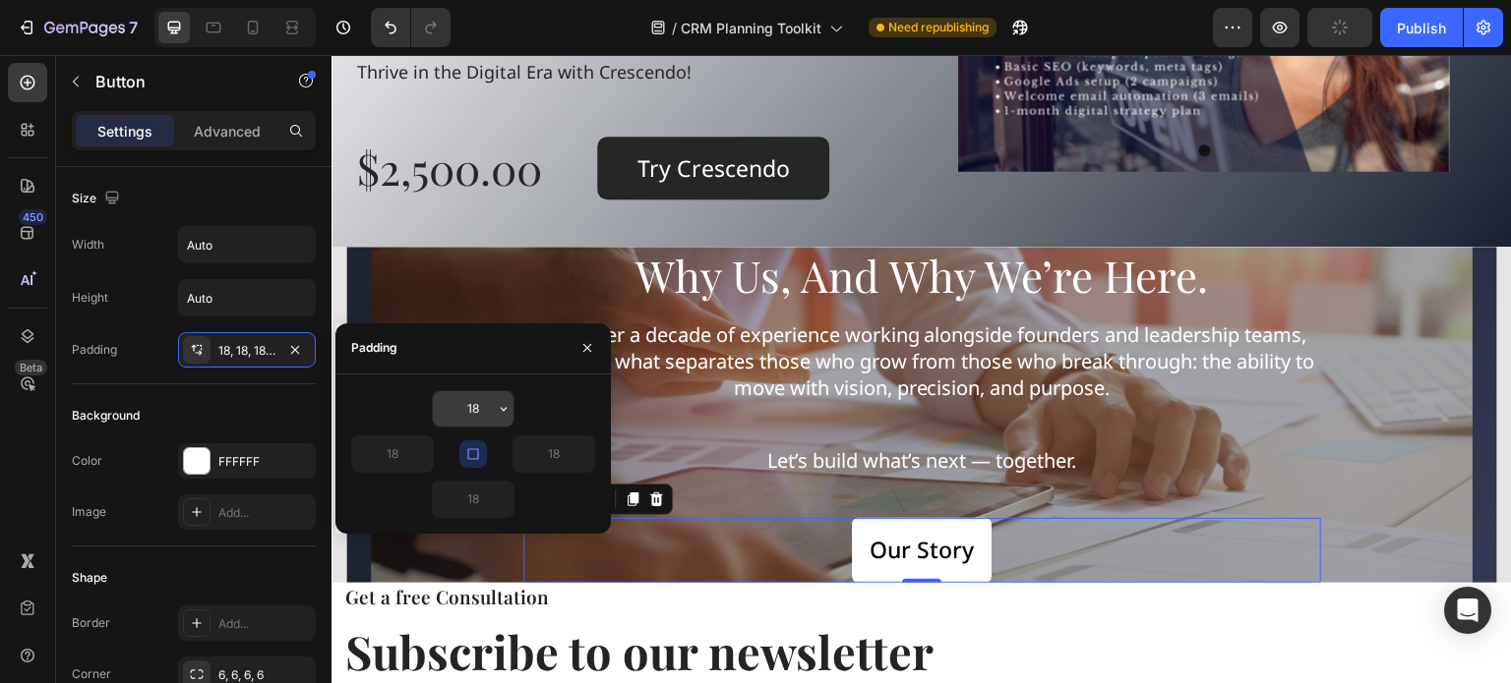
click at [500, 404] on icon "button" at bounding box center [504, 409] width 16 height 16
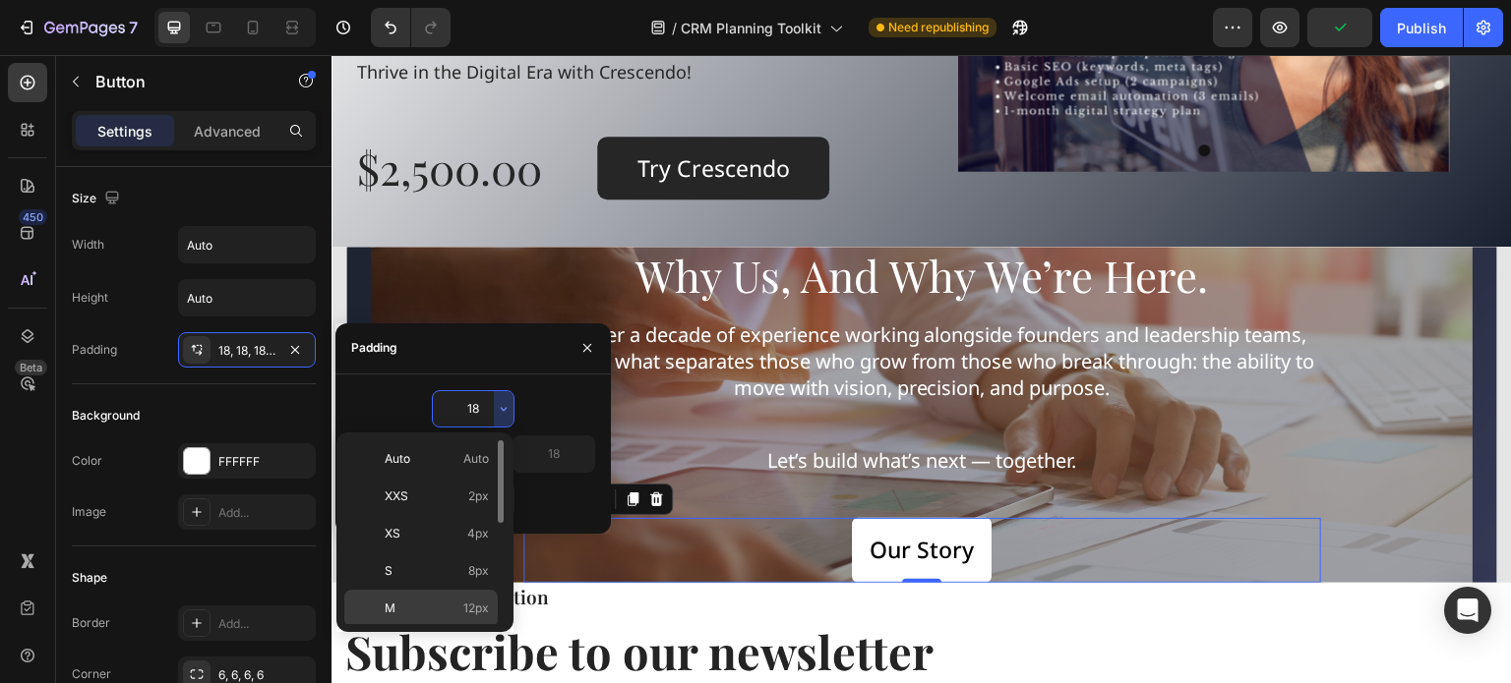
click at [448, 600] on p "M 12px" at bounding box center [437, 609] width 104 height 18
type input "12"
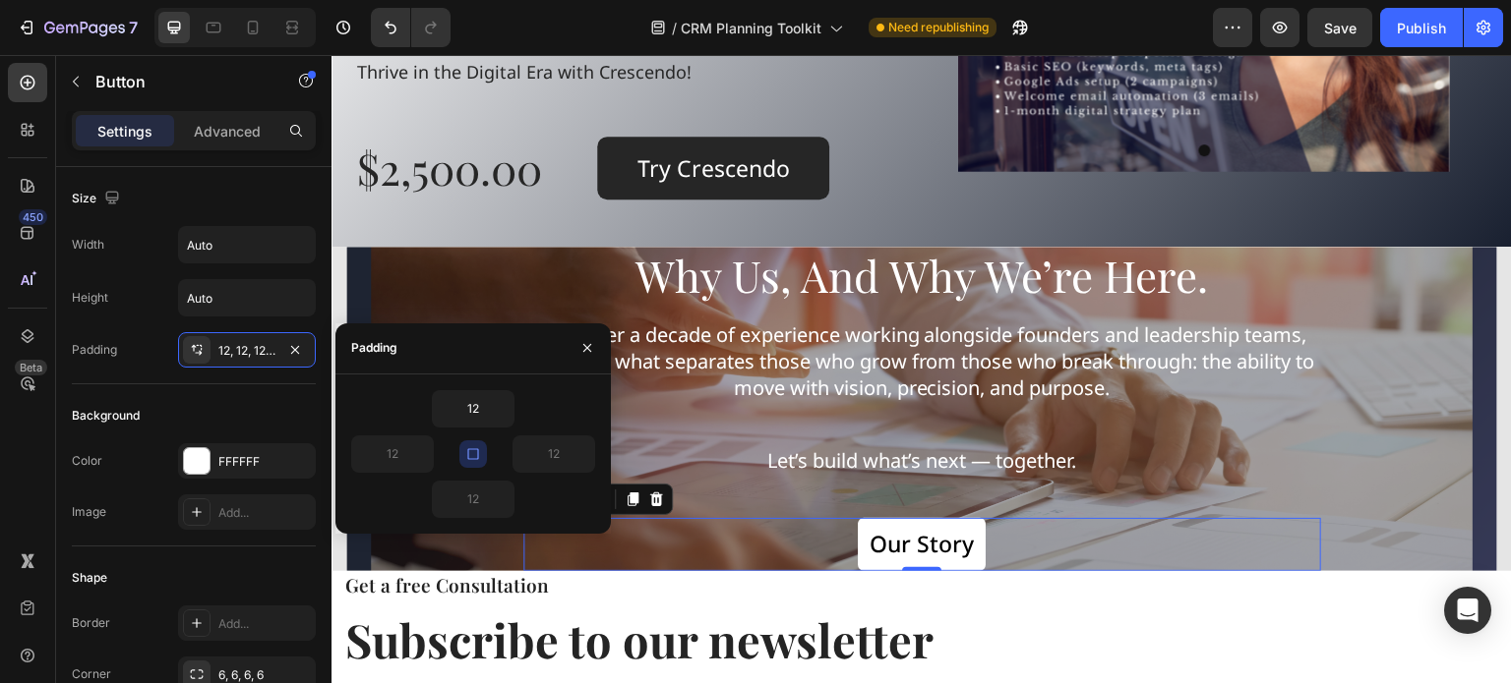
click at [469, 451] on icon "button" at bounding box center [473, 454] width 16 height 16
click at [565, 454] on input "12" at bounding box center [553, 454] width 81 height 35
type input "16"
click at [395, 451] on input "12" at bounding box center [392, 454] width 81 height 35
type input "16"
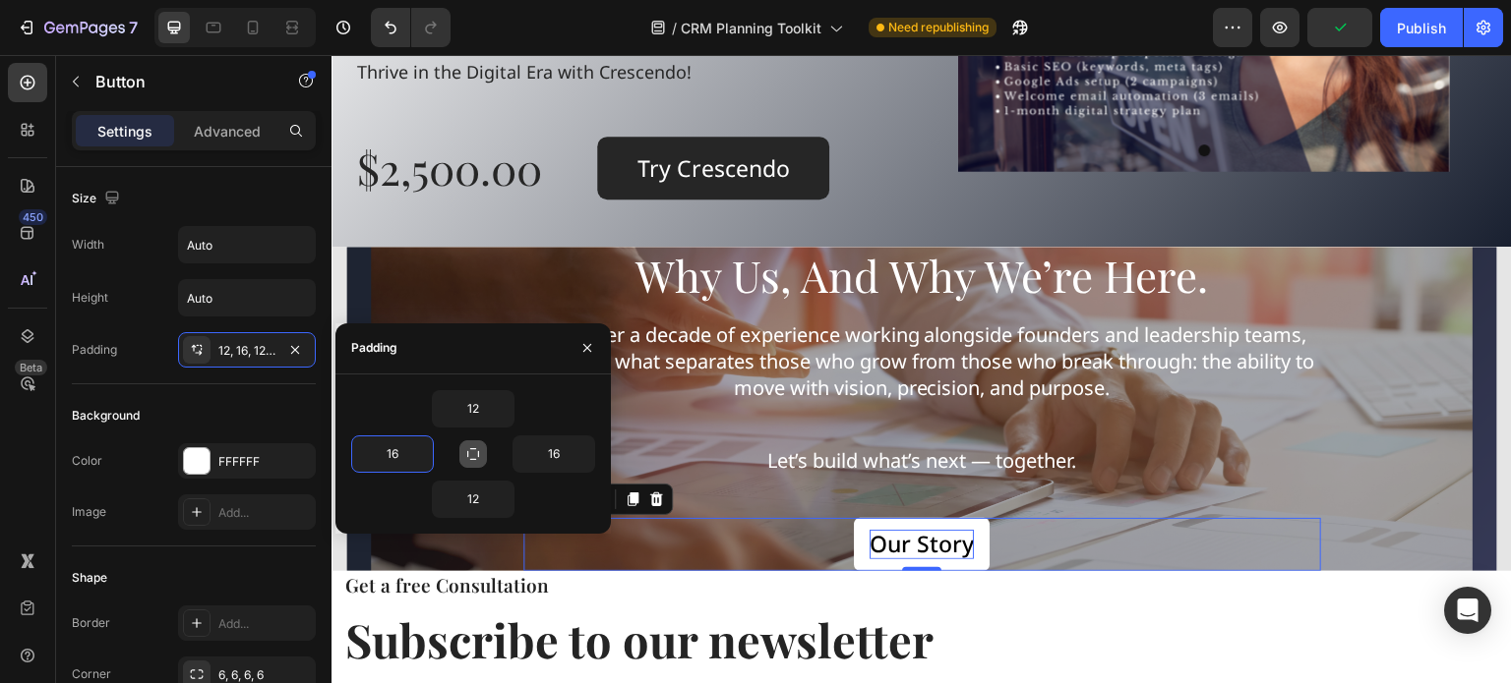
click at [916, 538] on p "Our Story" at bounding box center [921, 545] width 104 height 30
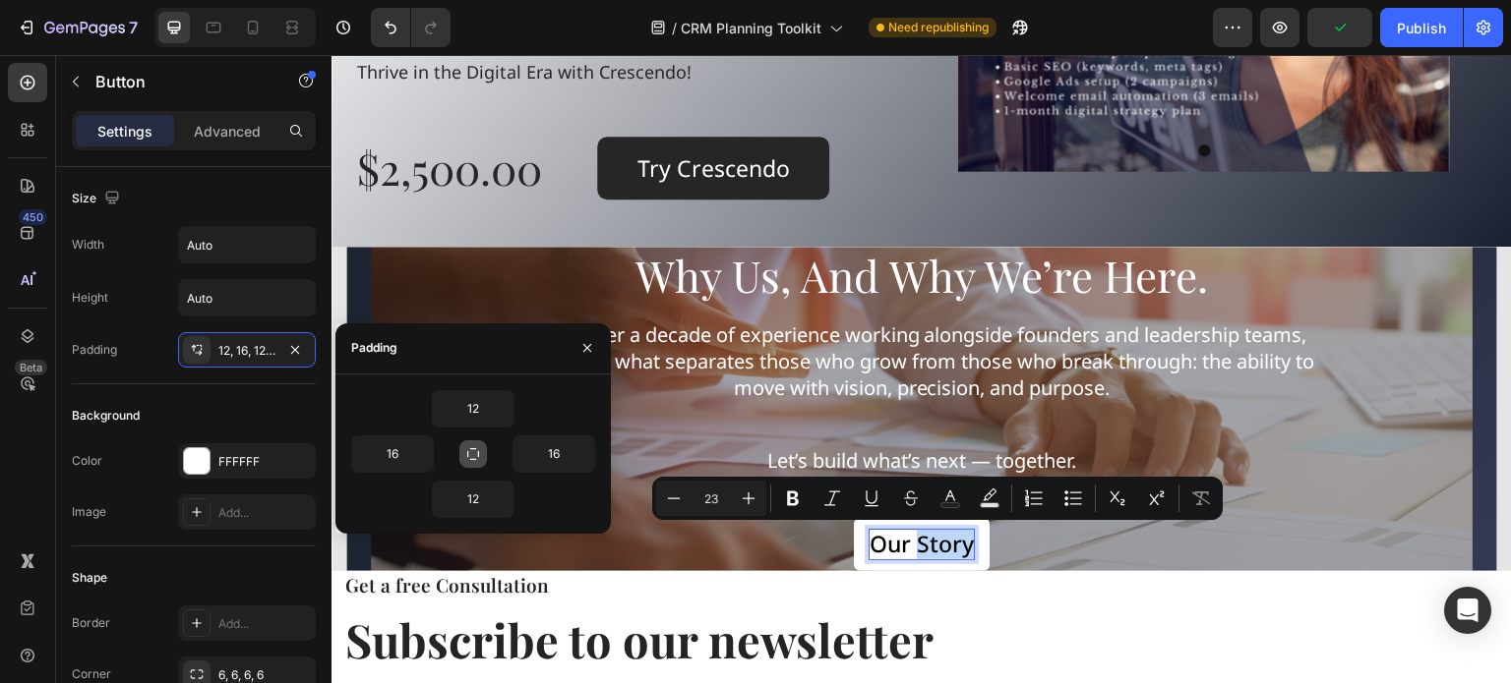
click at [916, 538] on p "Our Story" at bounding box center [921, 545] width 104 height 30
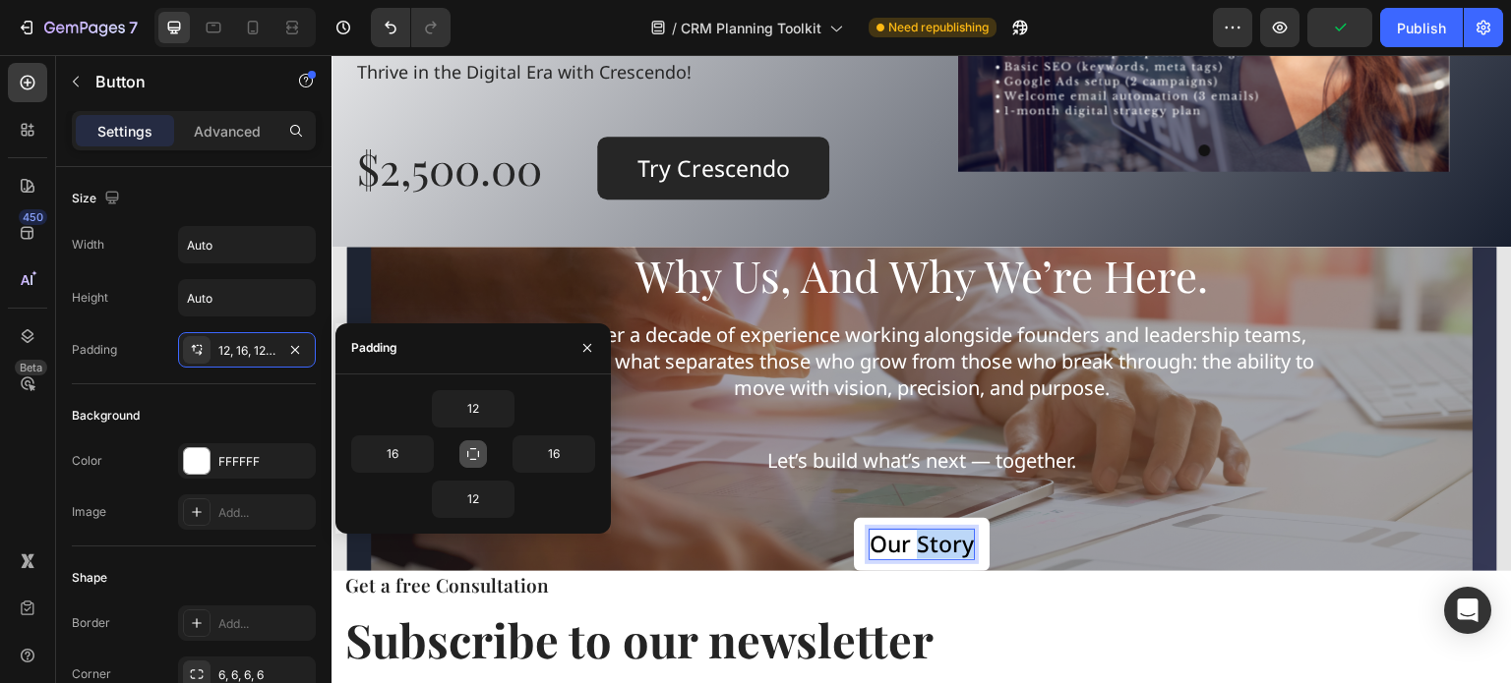
click at [916, 538] on p "Our Story" at bounding box center [921, 545] width 104 height 30
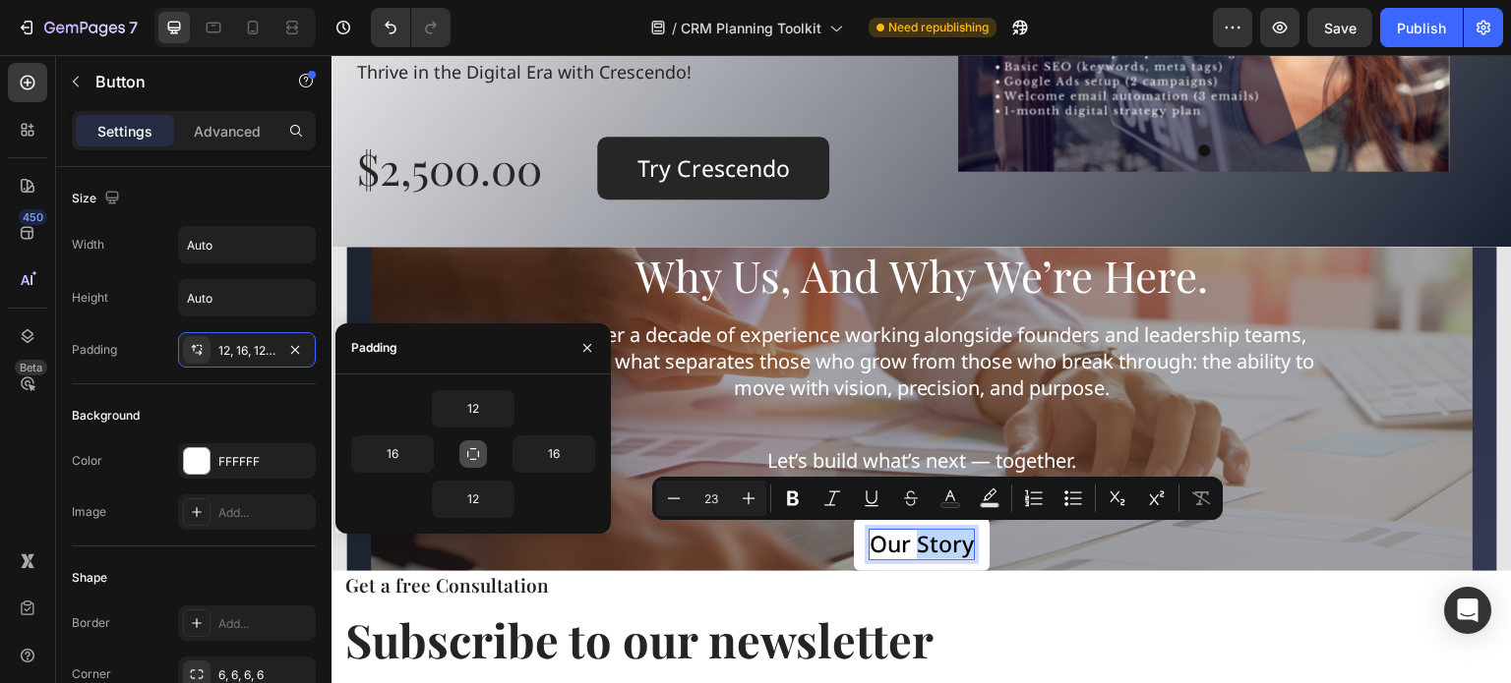
click at [916, 538] on p "Our Story" at bounding box center [921, 545] width 104 height 30
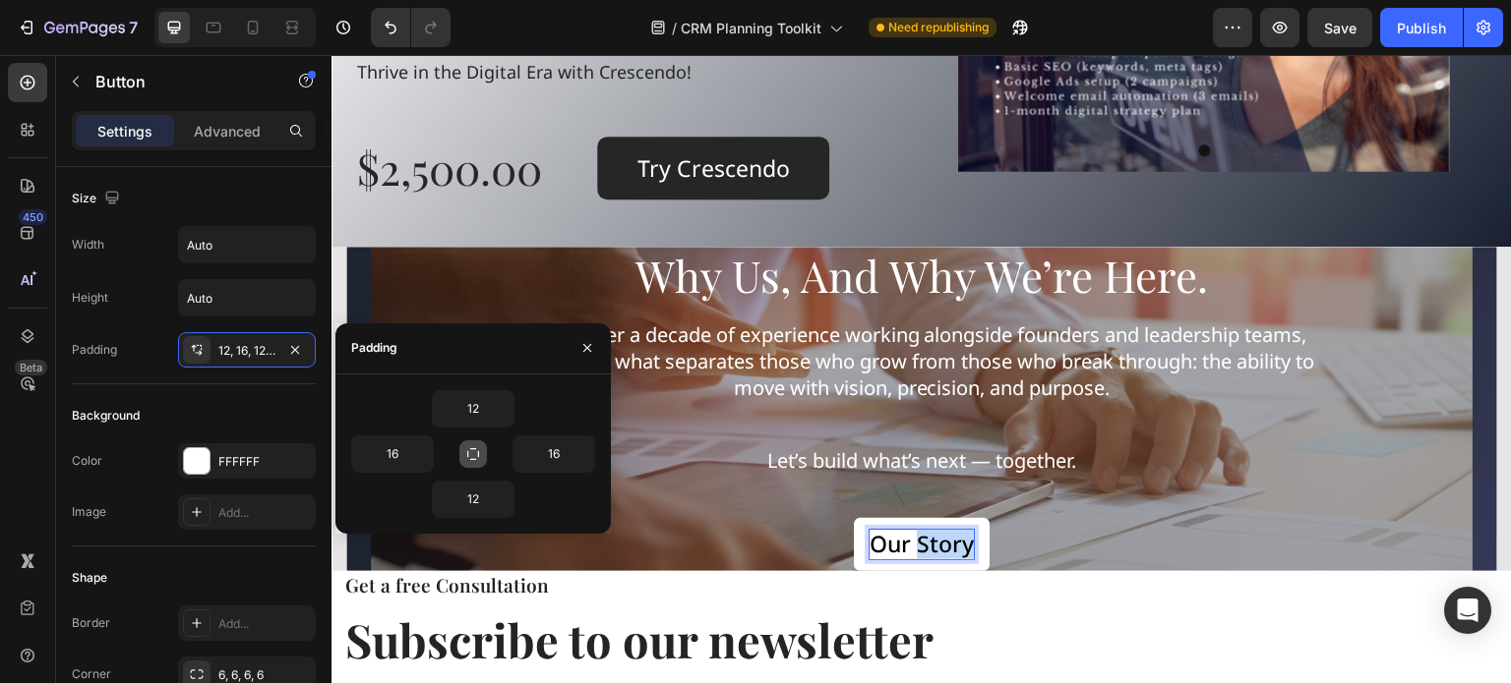
click at [916, 538] on p "Our Story" at bounding box center [921, 545] width 104 height 30
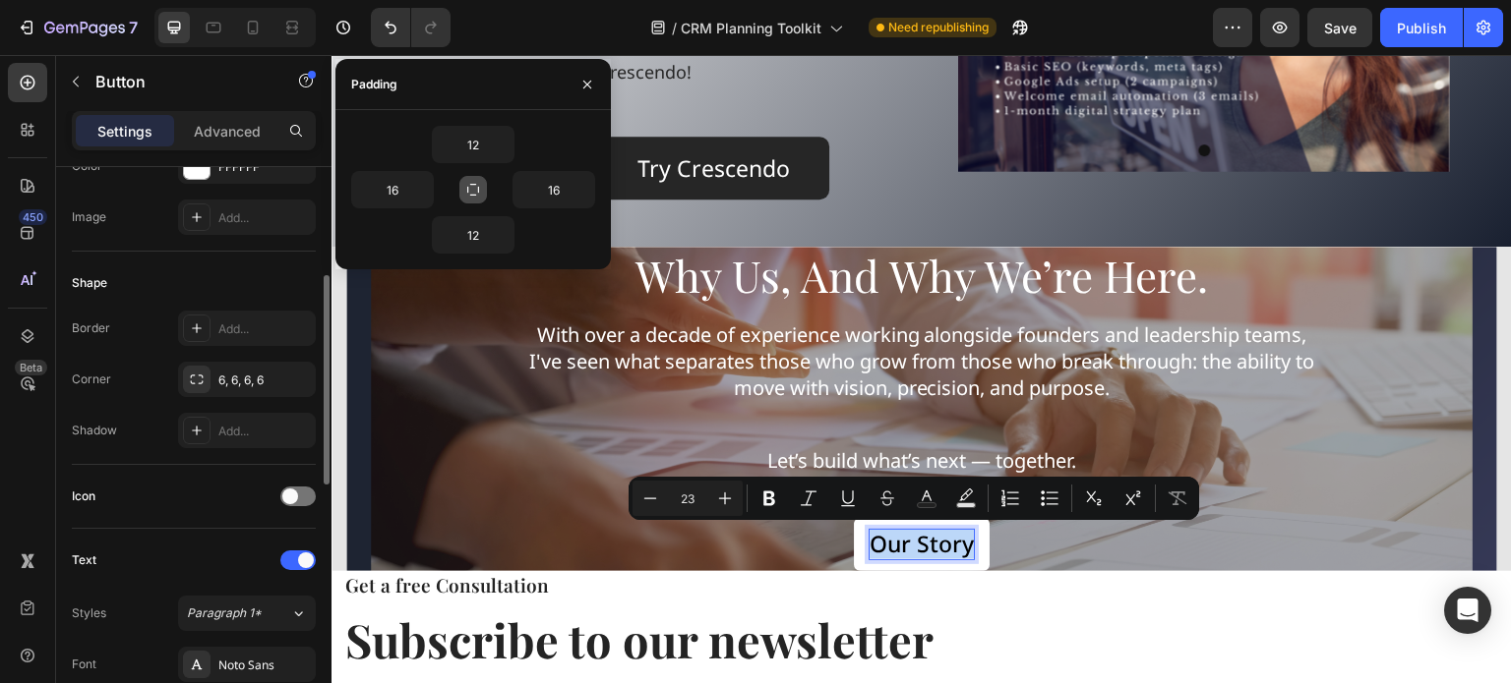
scroll to position [492, 0]
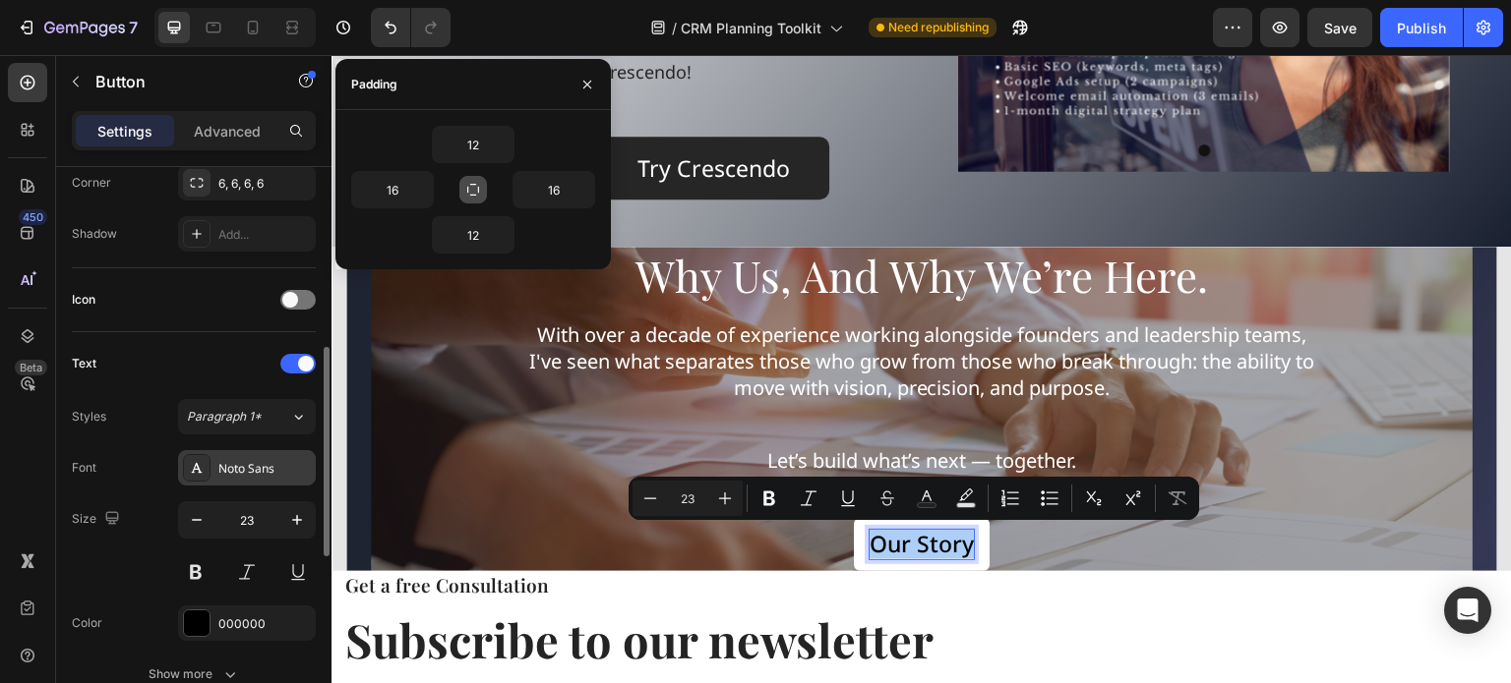
click at [248, 465] on div "Noto Sans" at bounding box center [264, 469] width 92 height 18
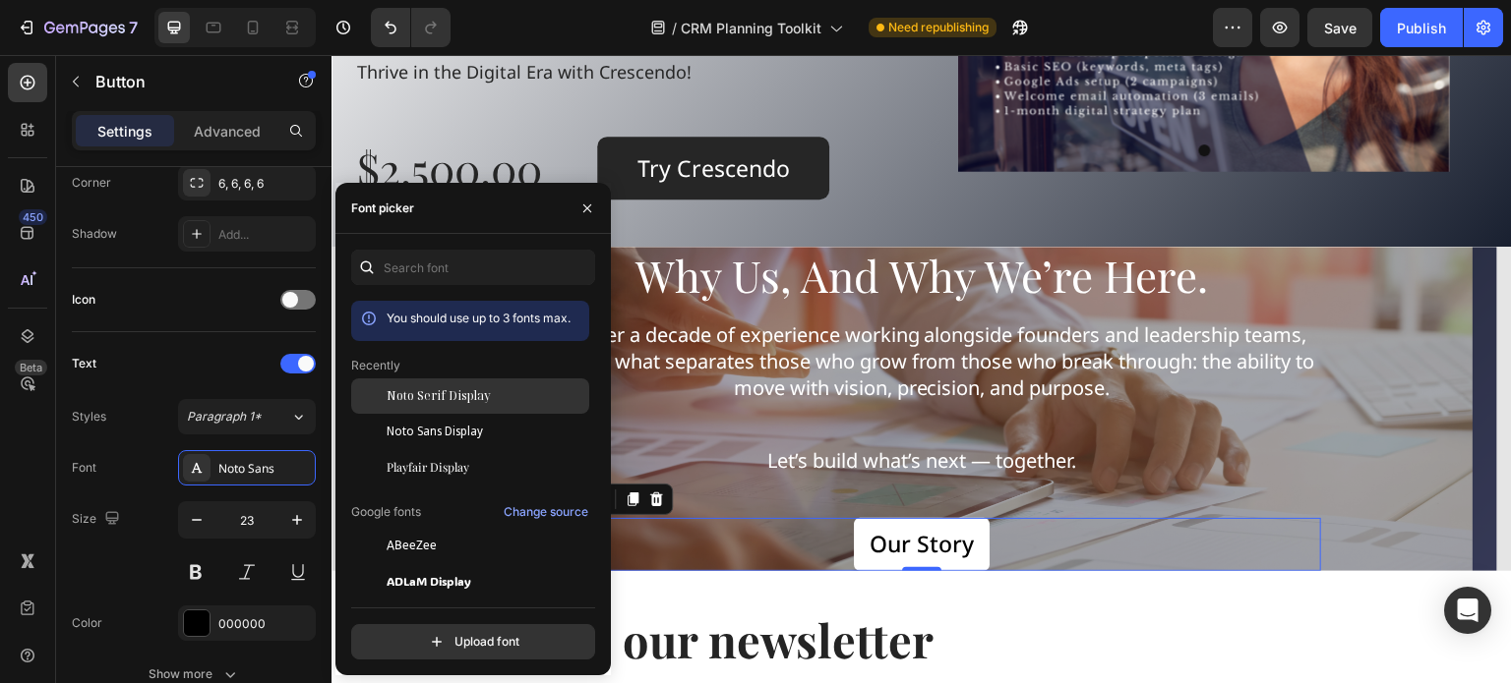
click at [429, 392] on span "Noto Serif Display" at bounding box center [438, 396] width 104 height 18
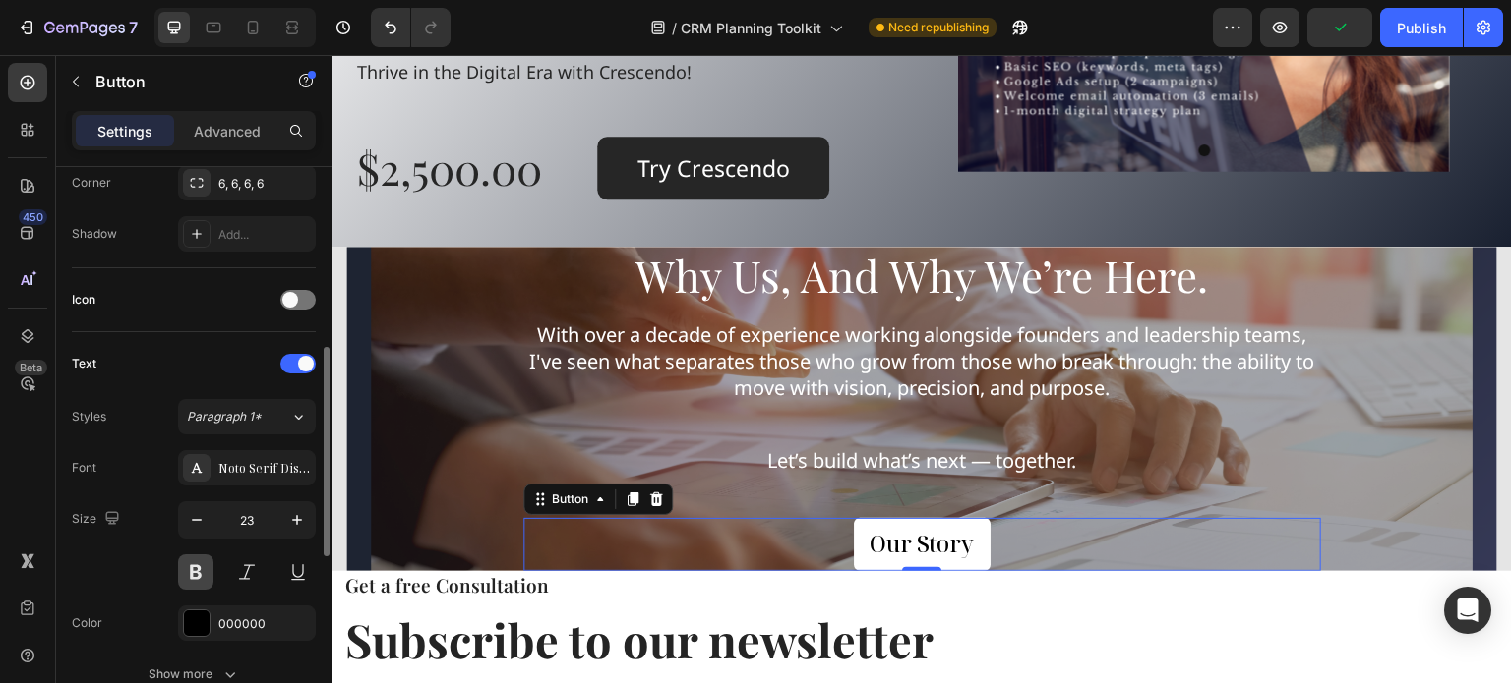
click at [191, 578] on button at bounding box center [195, 572] width 35 height 35
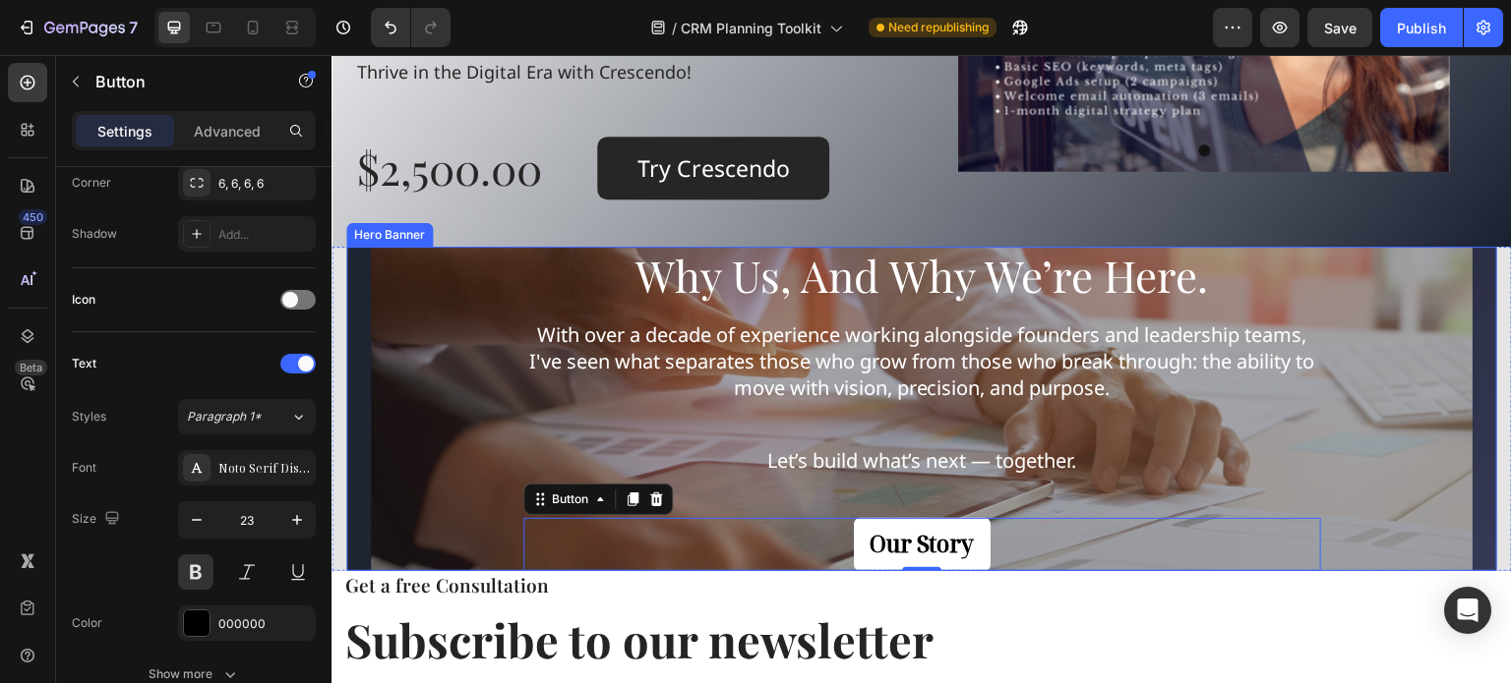
scroll to position [2065, 0]
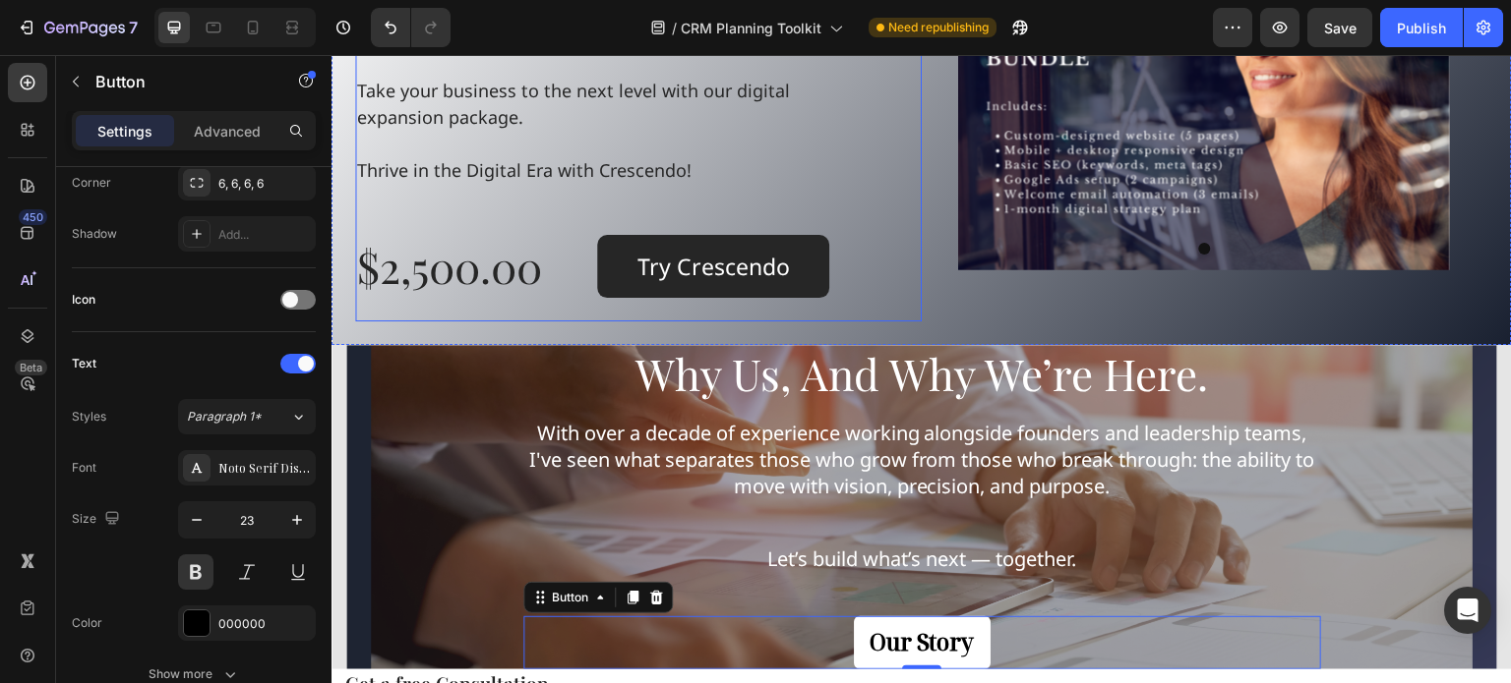
click at [907, 311] on div "Transform Your Business Today! Heading Take your business to the next level wit…" at bounding box center [638, 132] width 566 height 380
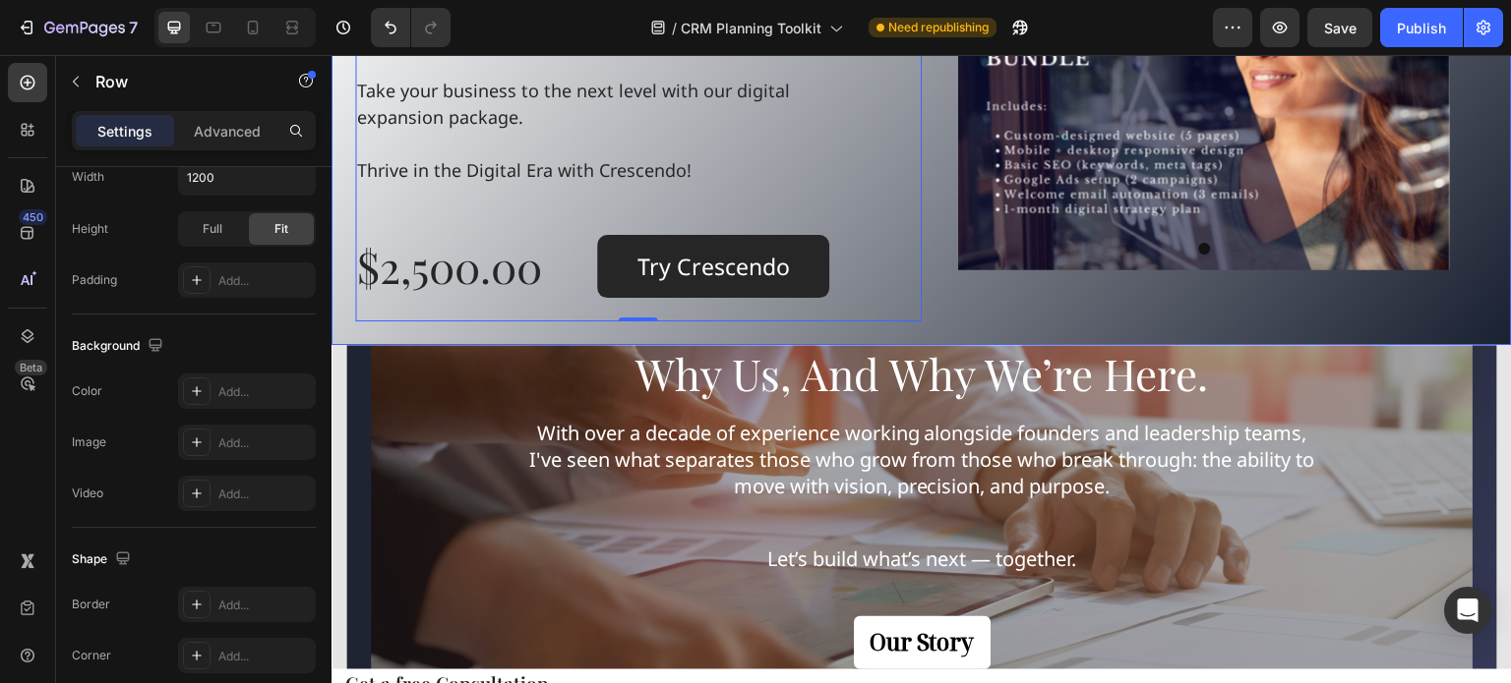
scroll to position [0, 0]
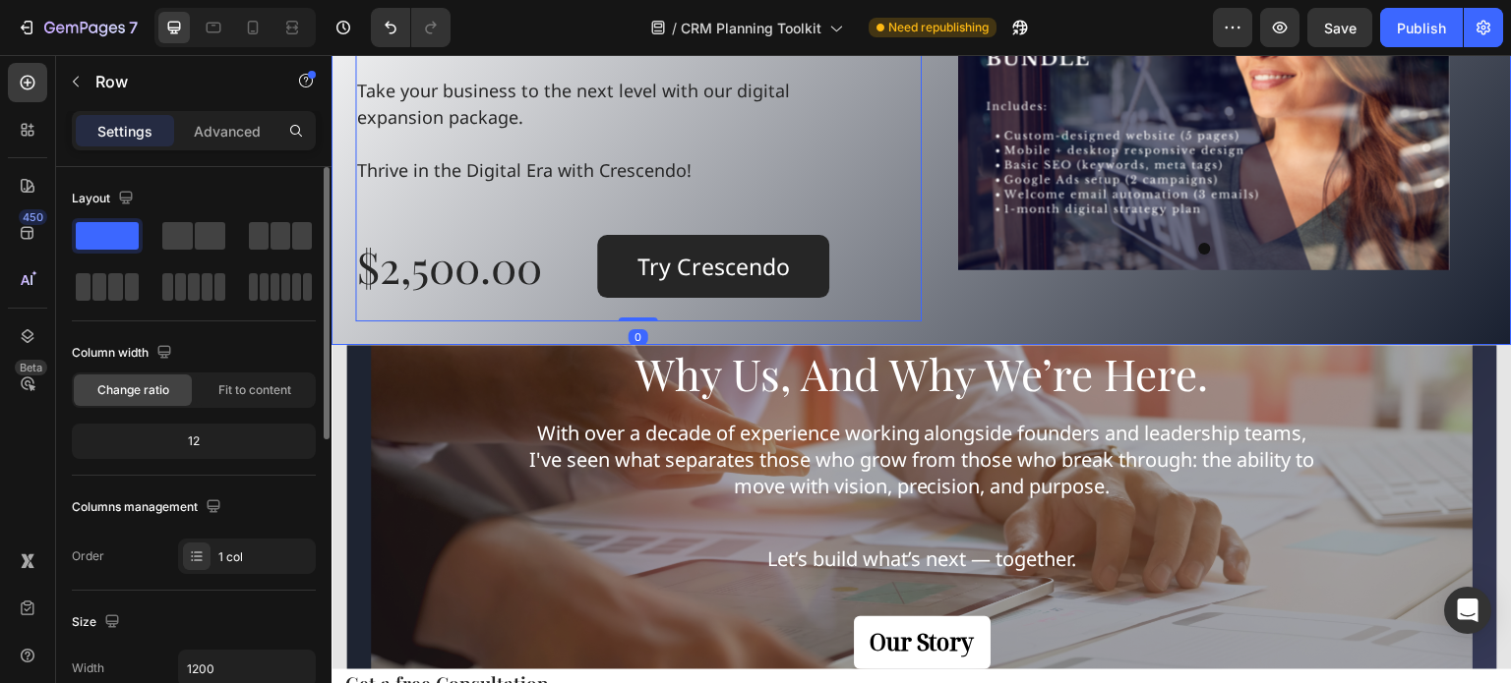
click at [918, 337] on div "Transform Your Business Today! Heading Take your business to the next level wit…" at bounding box center [921, 131] width 1180 height 427
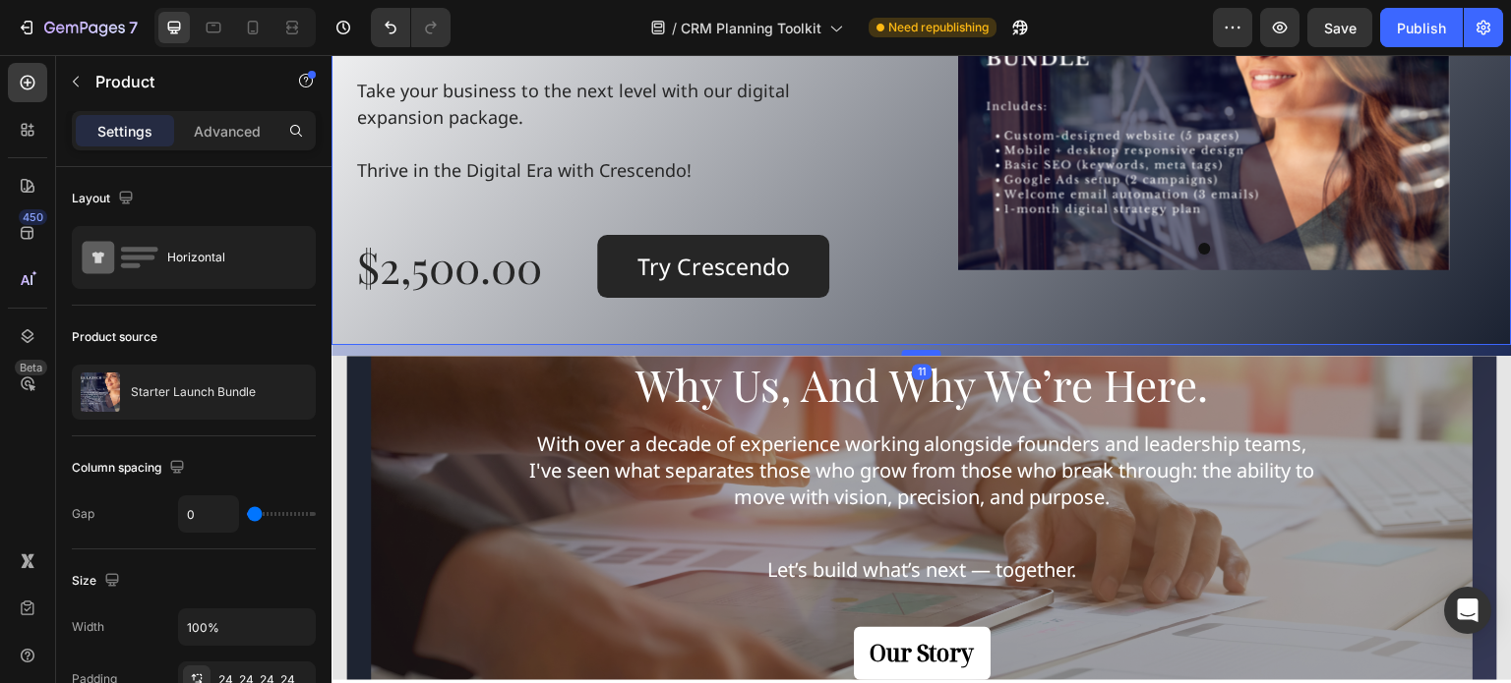
drag, startPoint x: 913, startPoint y: 343, endPoint x: 913, endPoint y: 354, distance: 10.8
click at [913, 354] on div at bounding box center [921, 353] width 39 height 6
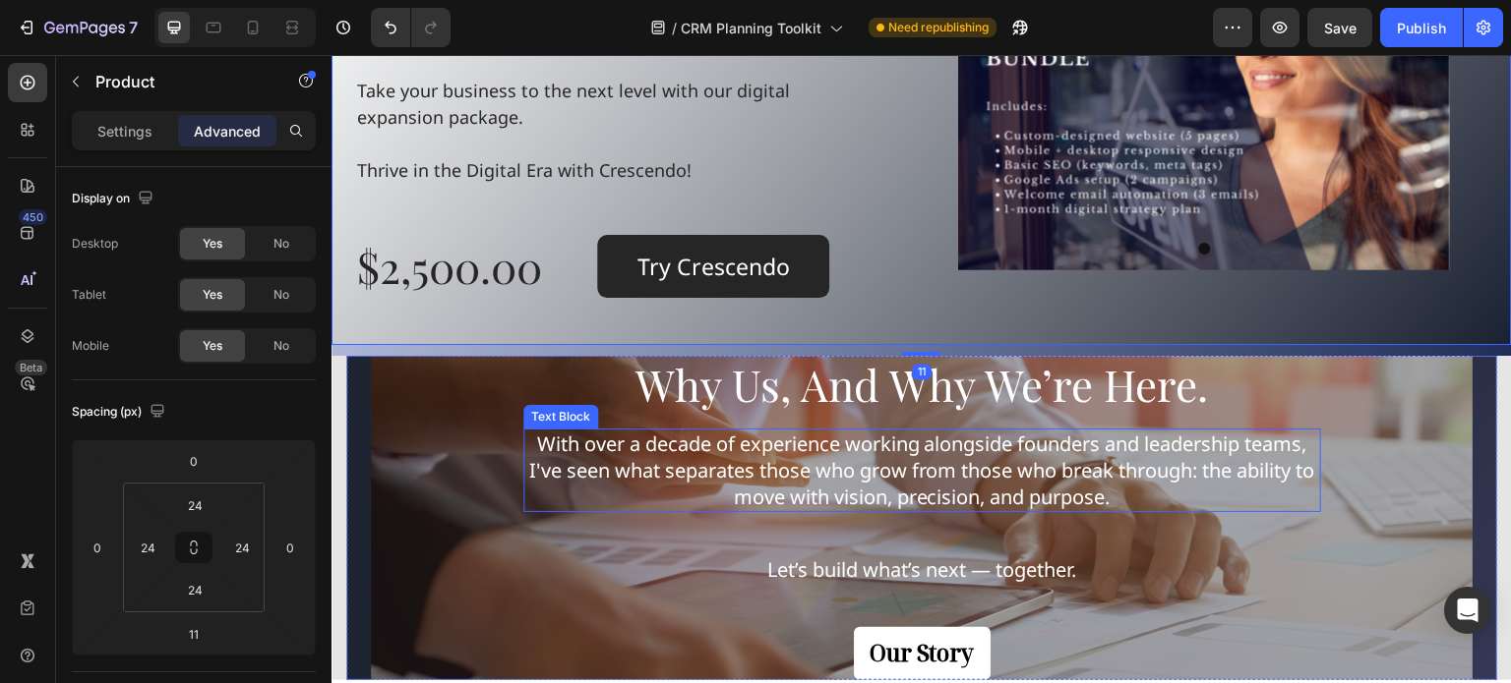
scroll to position [2262, 0]
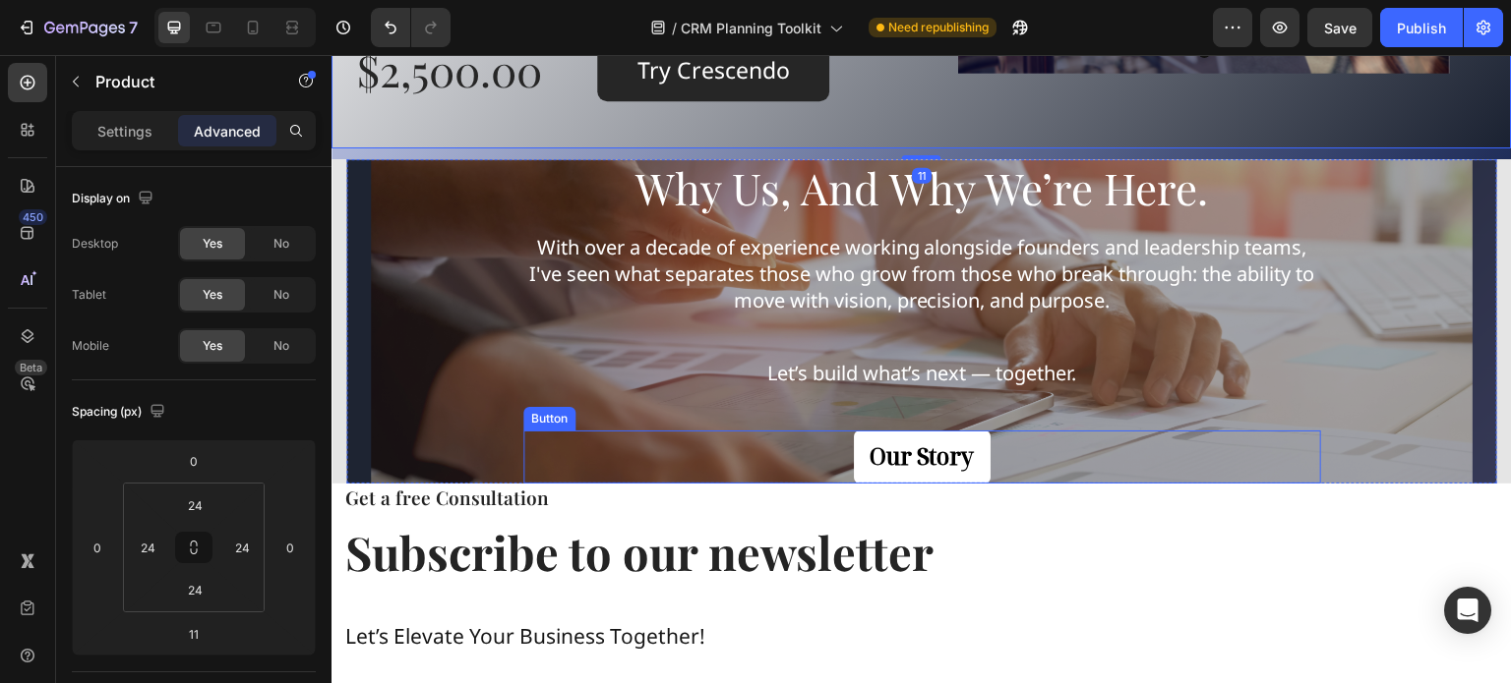
click at [1055, 470] on div "Our Story Button" at bounding box center [922, 457] width 798 height 53
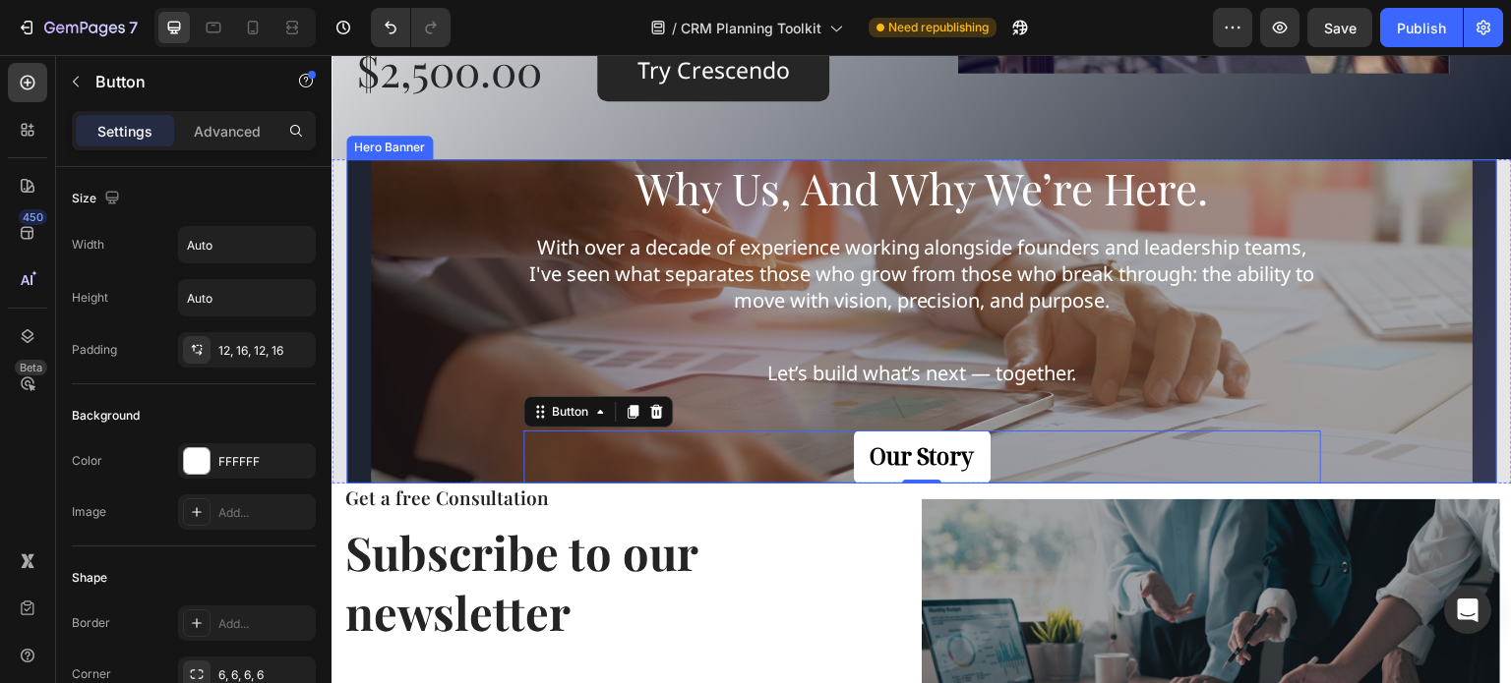
click at [482, 464] on div "Overlay" at bounding box center [921, 321] width 1151 height 325
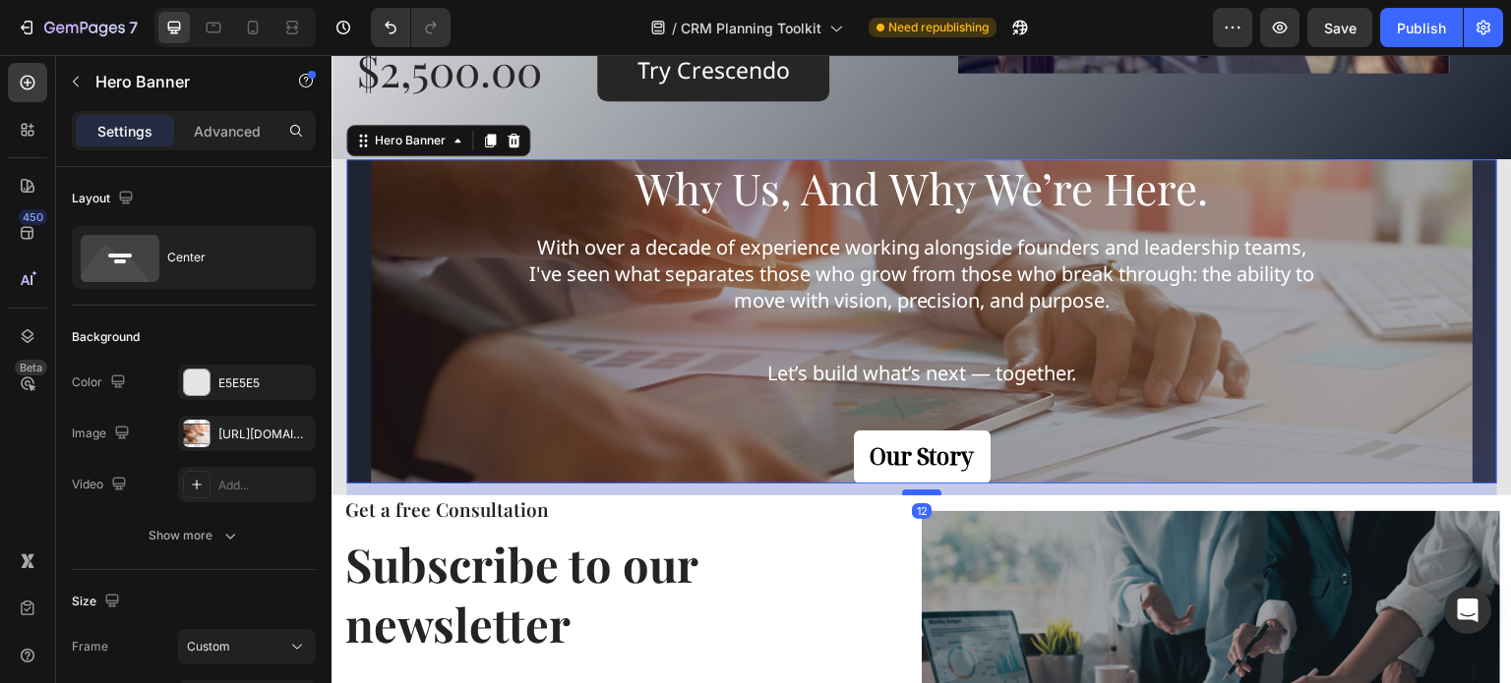
drag, startPoint x: 895, startPoint y: 481, endPoint x: 894, endPoint y: 493, distance: 11.8
click at [902, 493] on div at bounding box center [921, 493] width 39 height 6
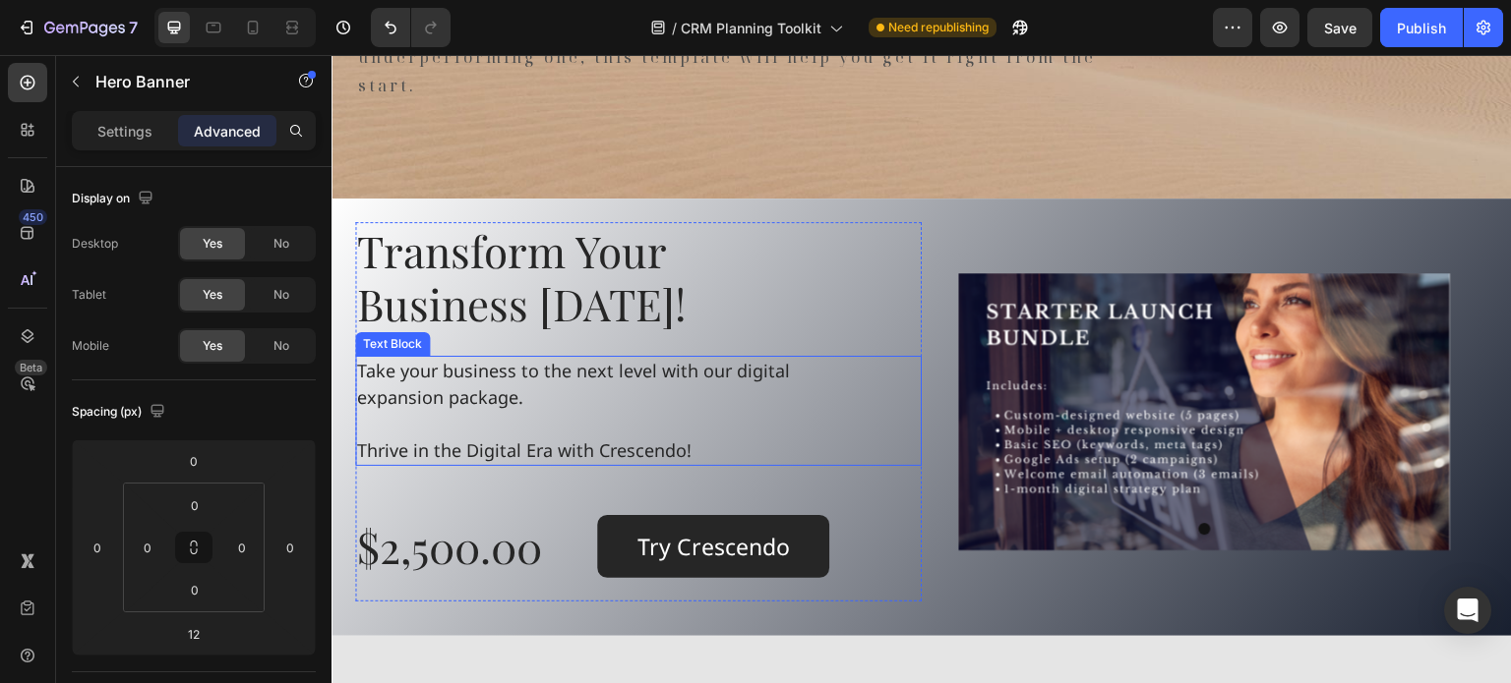
scroll to position [1672, 0]
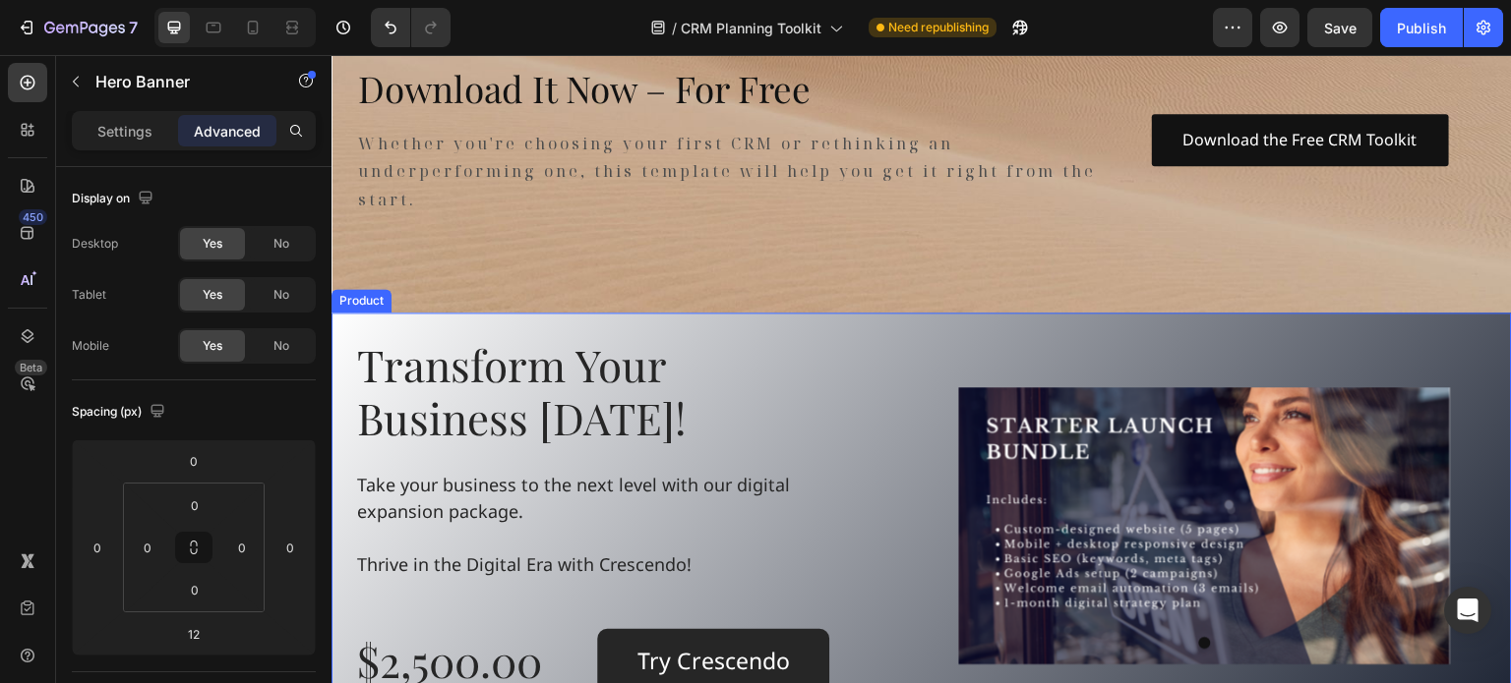
click at [1066, 331] on div "Transform Your Business Today! Heading Take your business to the next level wit…" at bounding box center [921, 526] width 1180 height 427
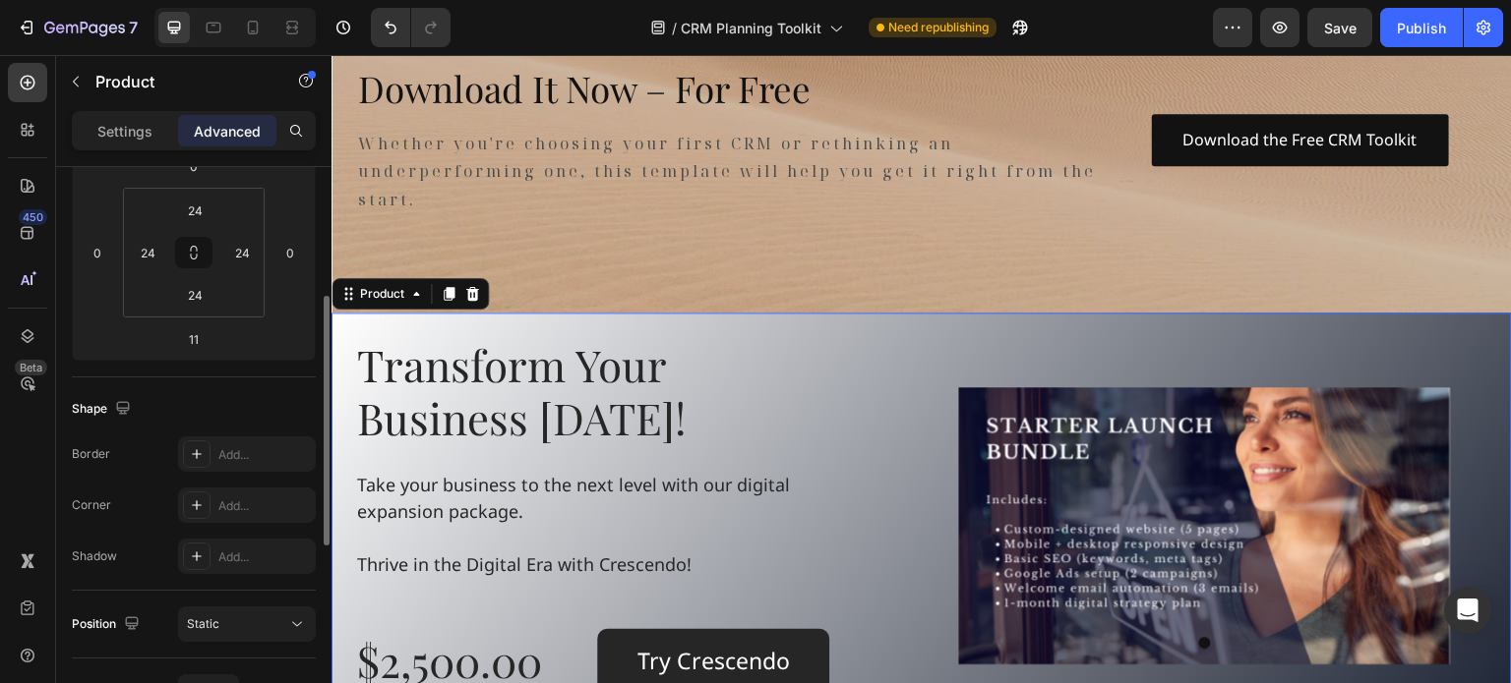
click at [118, 135] on p "Settings" at bounding box center [124, 131] width 55 height 21
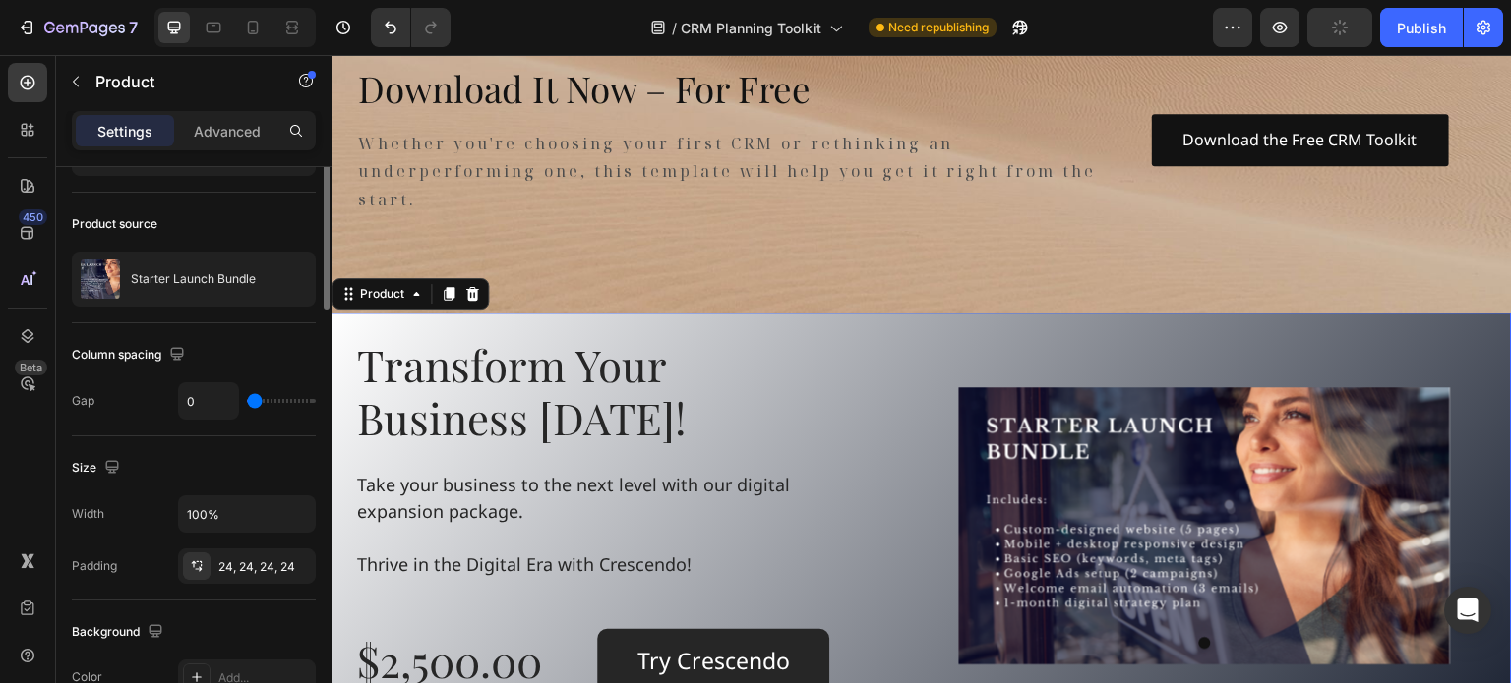
scroll to position [0, 0]
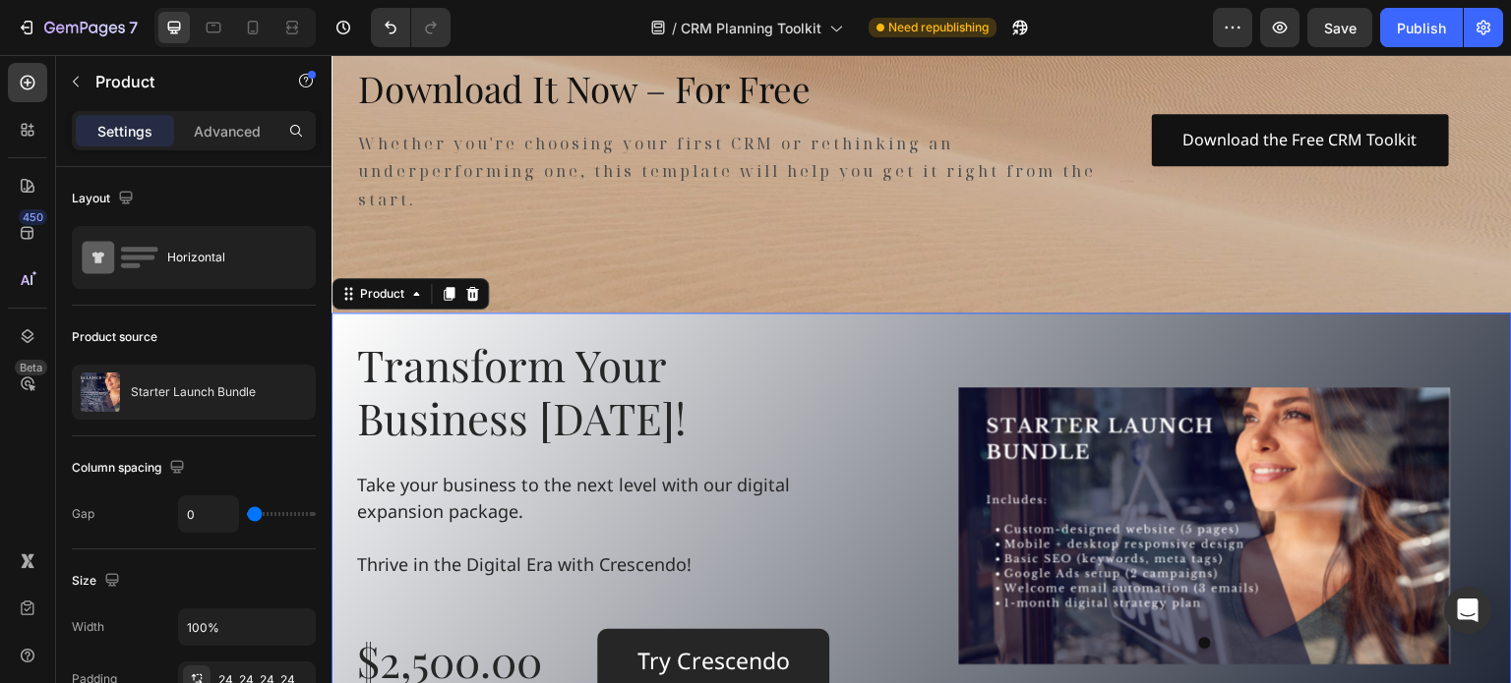
click at [346, 326] on div "Transform Your Business Today! Heading Take your business to the next level wit…" at bounding box center [921, 526] width 1180 height 427
click at [342, 342] on div "Transform Your Business Today! Heading Take your business to the next level wit…" at bounding box center [921, 526] width 1180 height 427
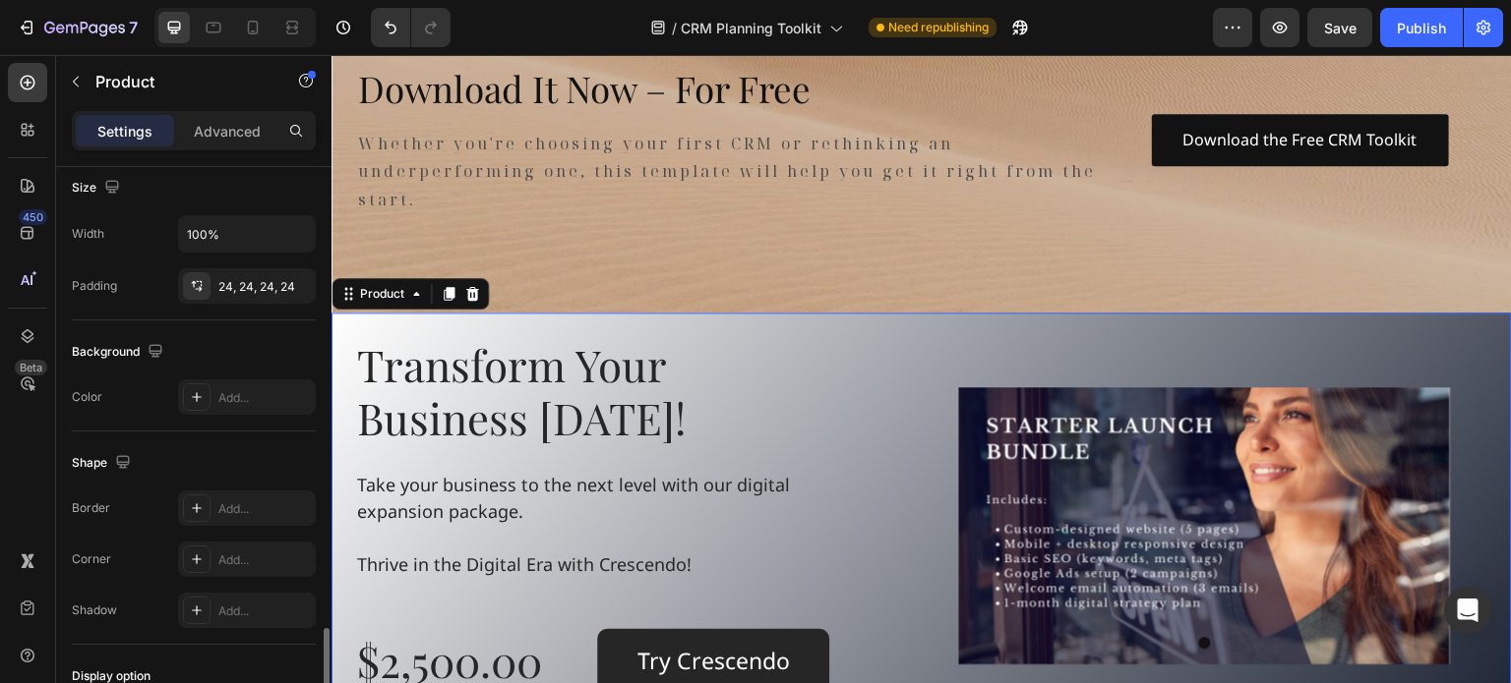
scroll to position [688, 0]
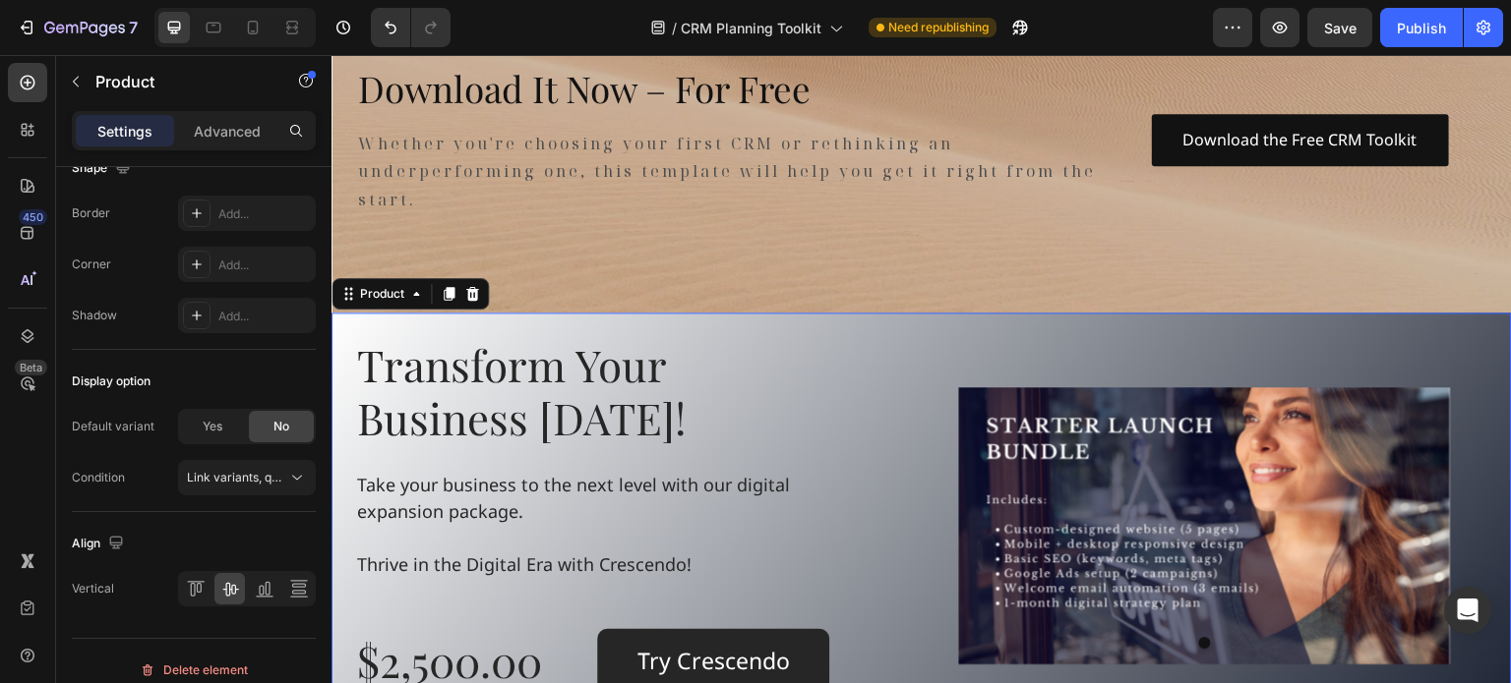
click at [344, 344] on div "Transform Your Business Today! Heading Take your business to the next level wit…" at bounding box center [921, 526] width 1180 height 427
click at [1481, 362] on div "Transform Your Business Today! Heading Take your business to the next level wit…" at bounding box center [921, 526] width 1180 height 427
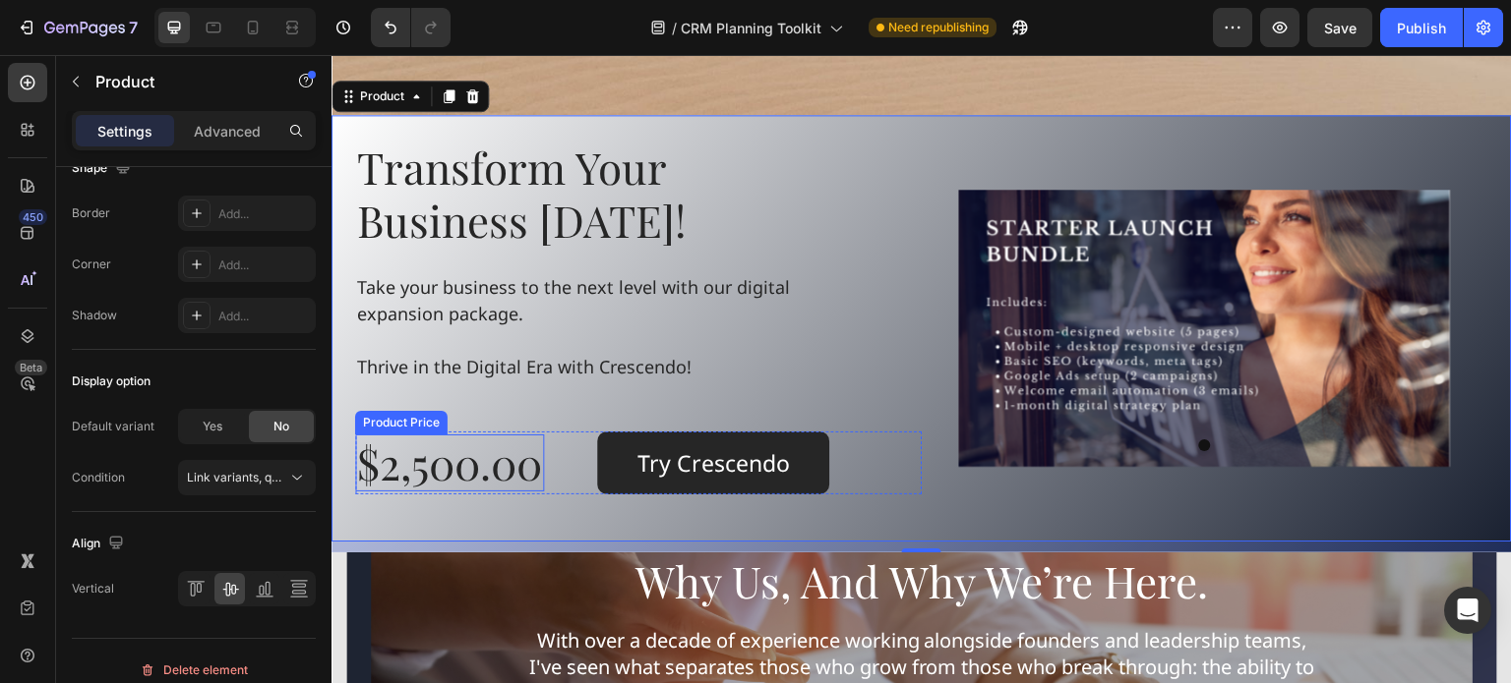
scroll to position [1967, 0]
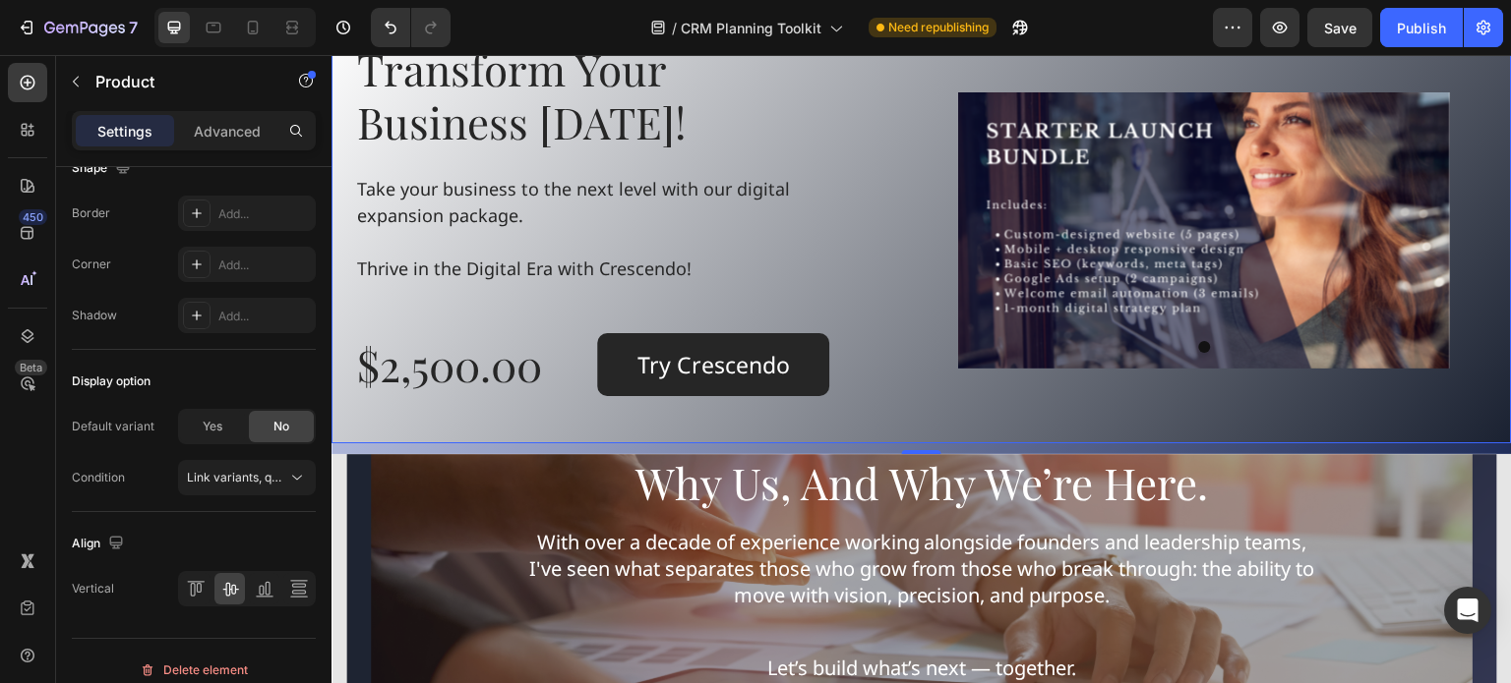
click at [829, 437] on div "Transform Your Business Today! Heading Take your business to the next level wit…" at bounding box center [921, 230] width 1180 height 427
click at [368, 433] on div "Transform Your Business Today! Heading Take your business to the next level wit…" at bounding box center [921, 230] width 1180 height 427
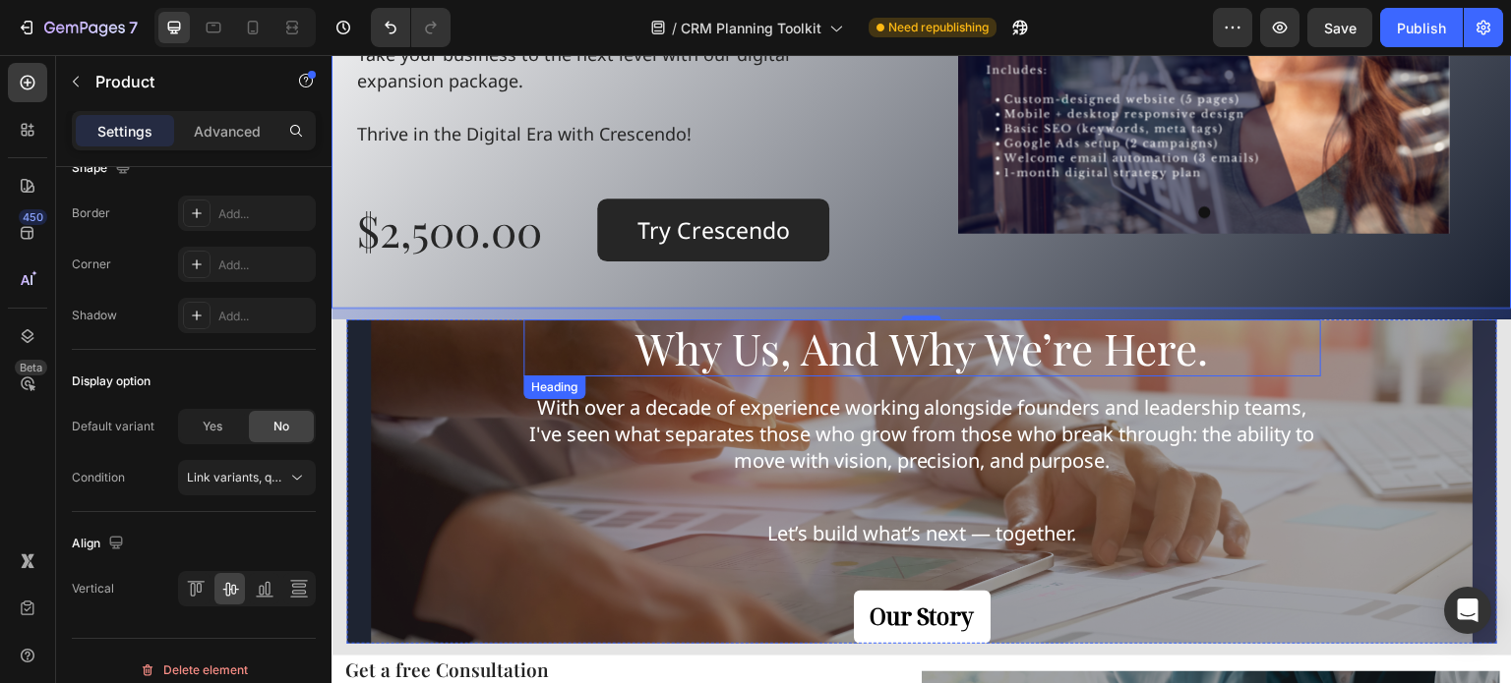
scroll to position [2164, 0]
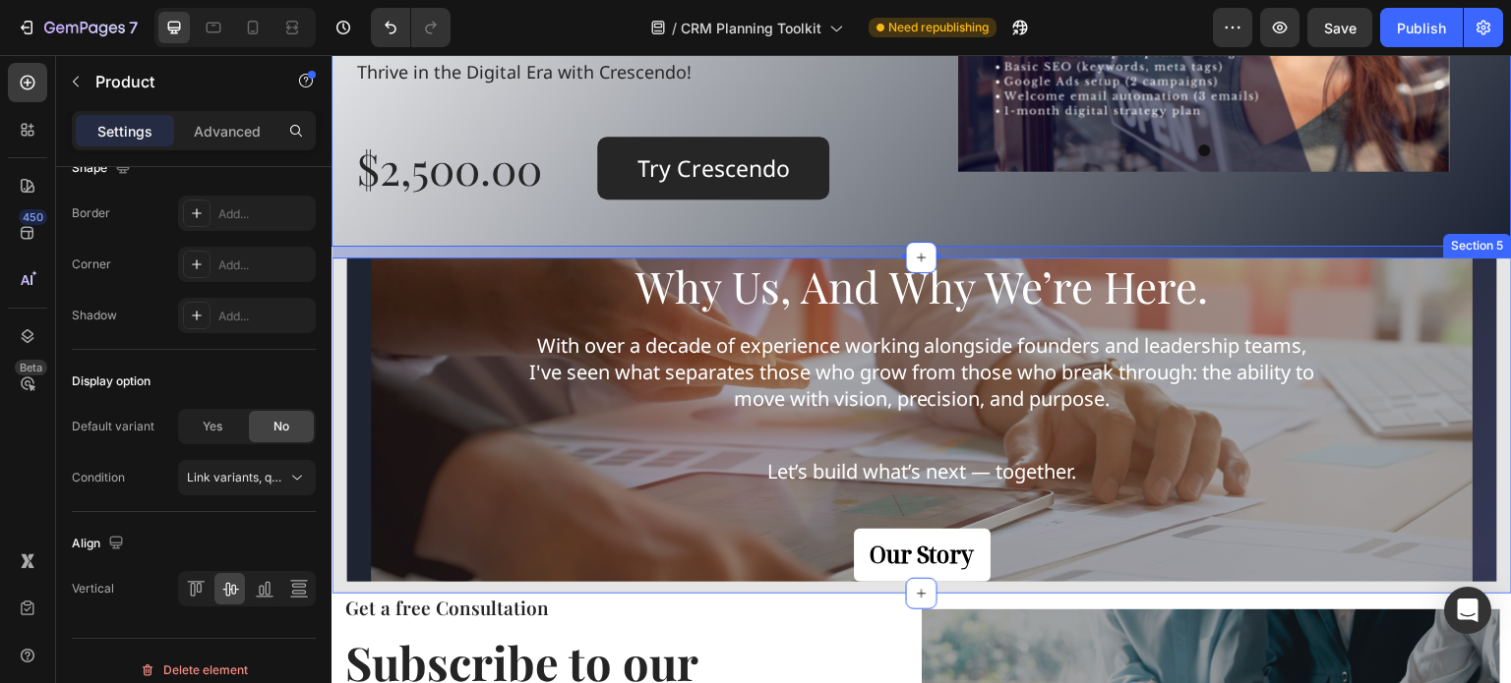
click at [333, 558] on div "why us, and why we’re here. Heading With over a decade of experience working al…" at bounding box center [921, 426] width 1180 height 336
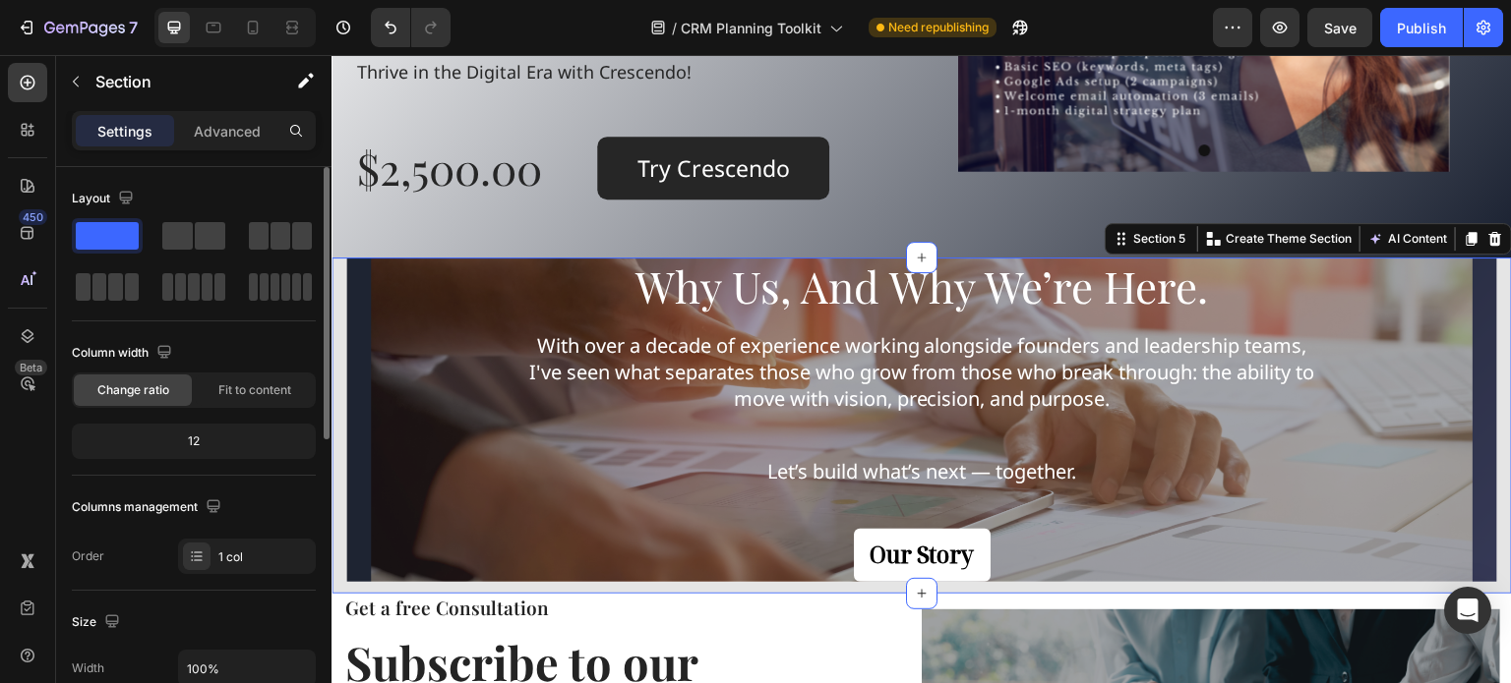
scroll to position [393, 0]
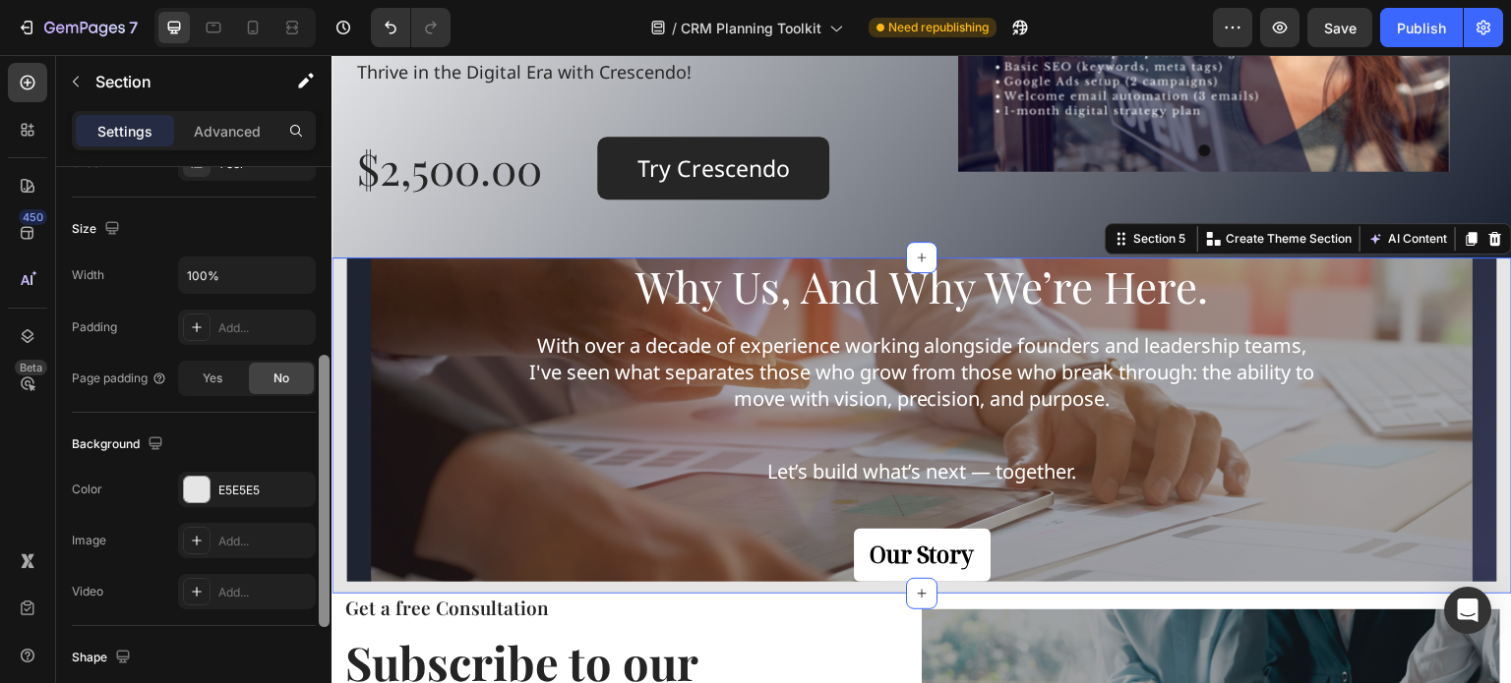
click at [326, 243] on div at bounding box center [324, 453] width 15 height 572
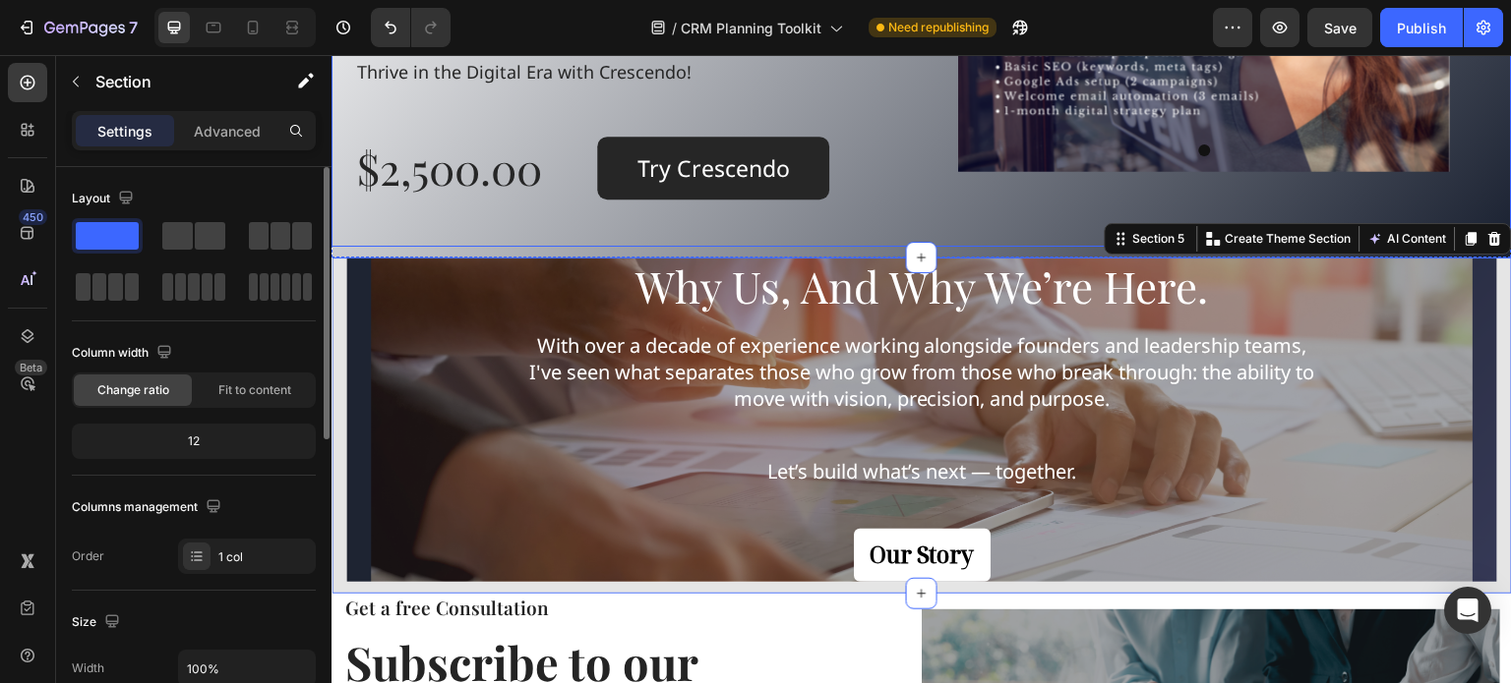
click at [339, 240] on div "Transform Your Business Today! Heading Take your business to the next level wit…" at bounding box center [921, 33] width 1180 height 427
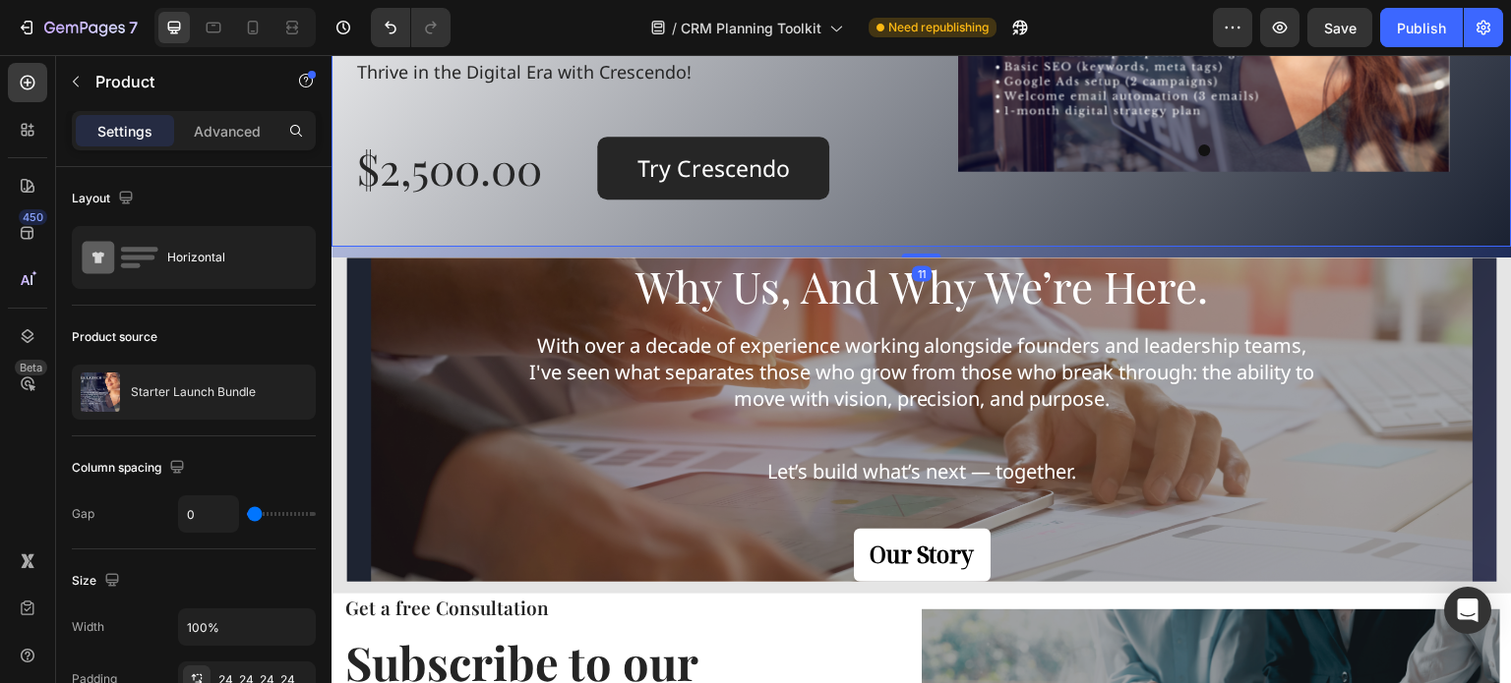
click at [346, 251] on div "11" at bounding box center [921, 252] width 1180 height 11
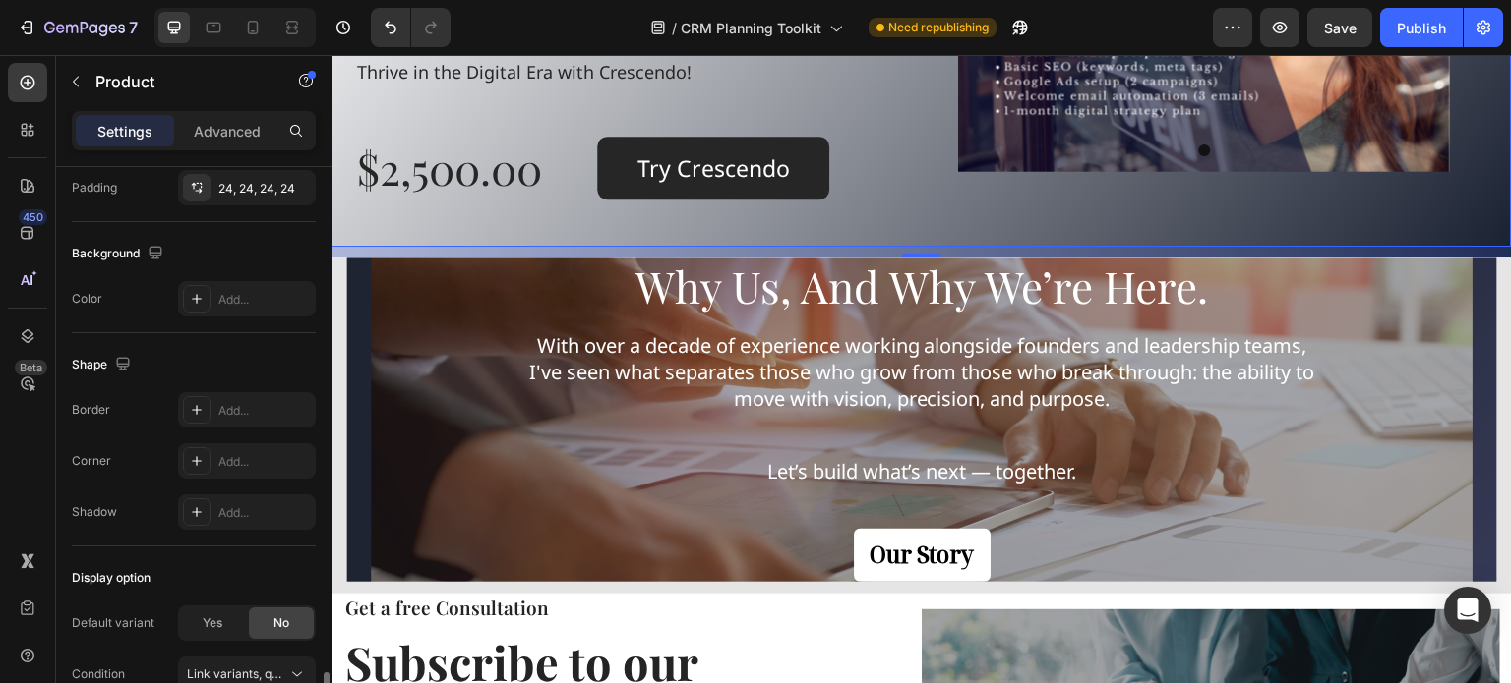
scroll to position [703, 0]
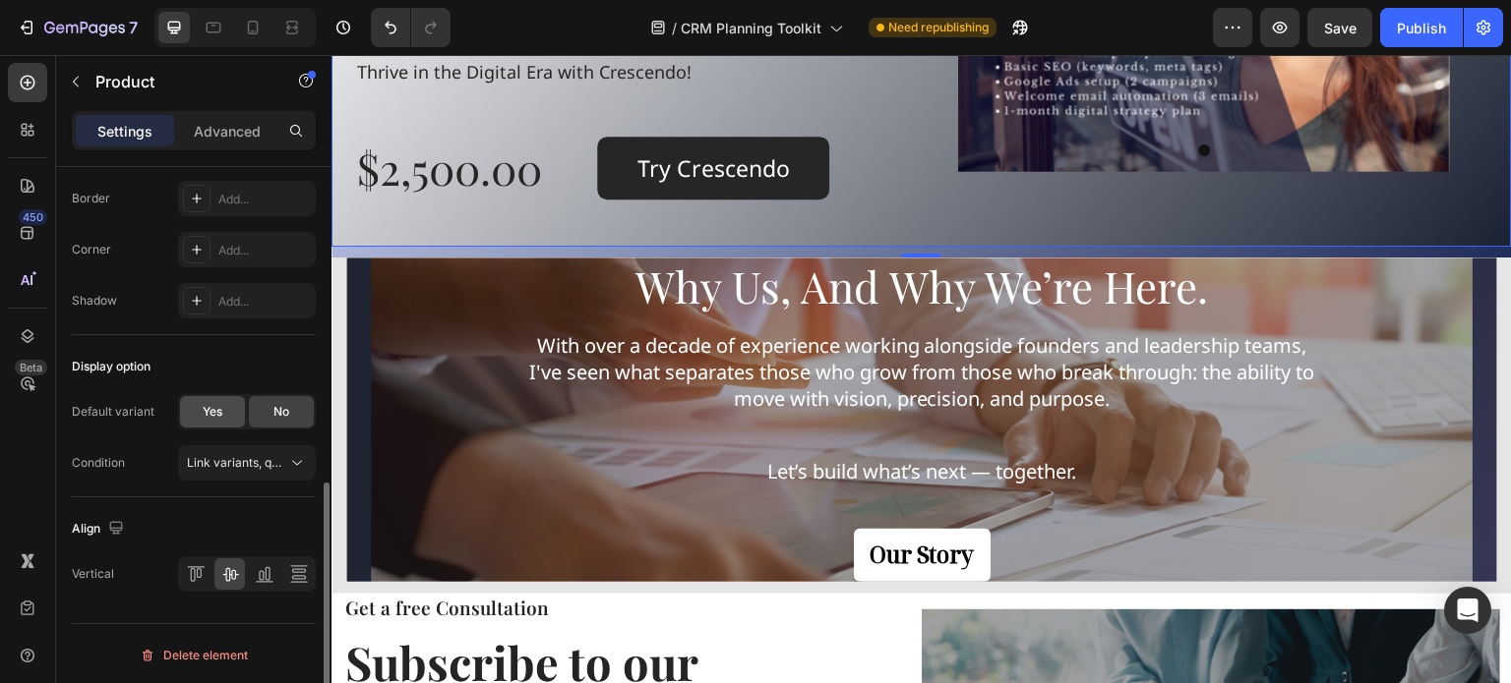
click at [222, 404] on div "Yes" at bounding box center [212, 411] width 65 height 31
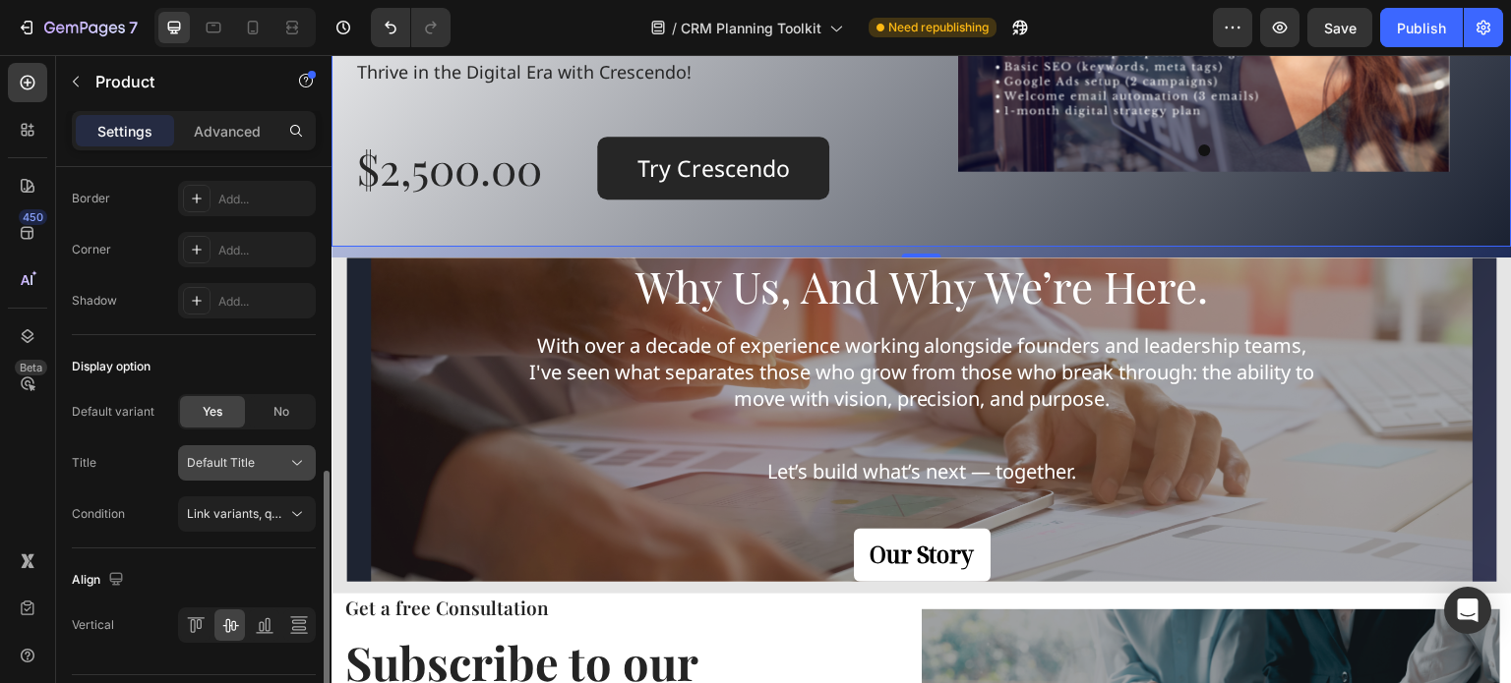
click at [290, 462] on icon at bounding box center [297, 463] width 20 height 20
click at [283, 457] on div "Default Title" at bounding box center [235, 463] width 96 height 18
click at [282, 412] on span "No" at bounding box center [281, 412] width 16 height 18
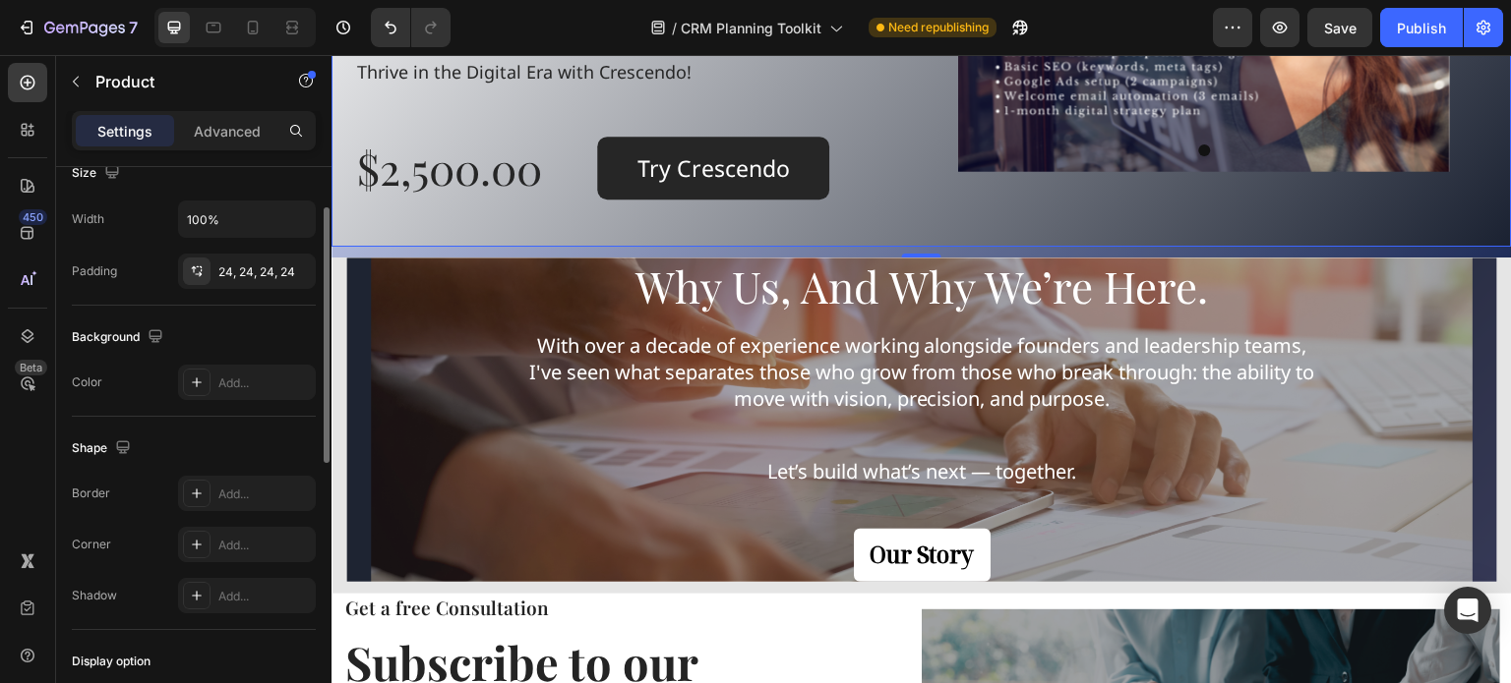
scroll to position [211, 0]
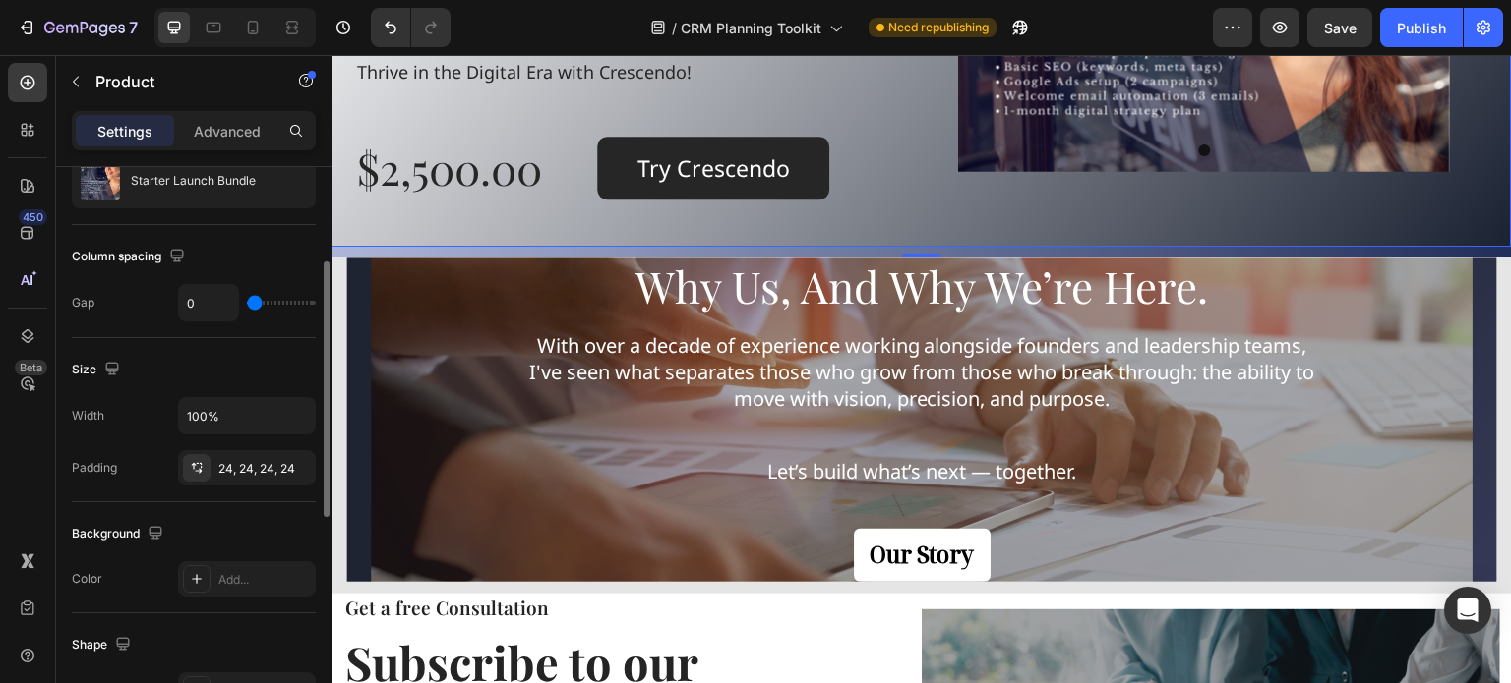
type input "17"
type input "22"
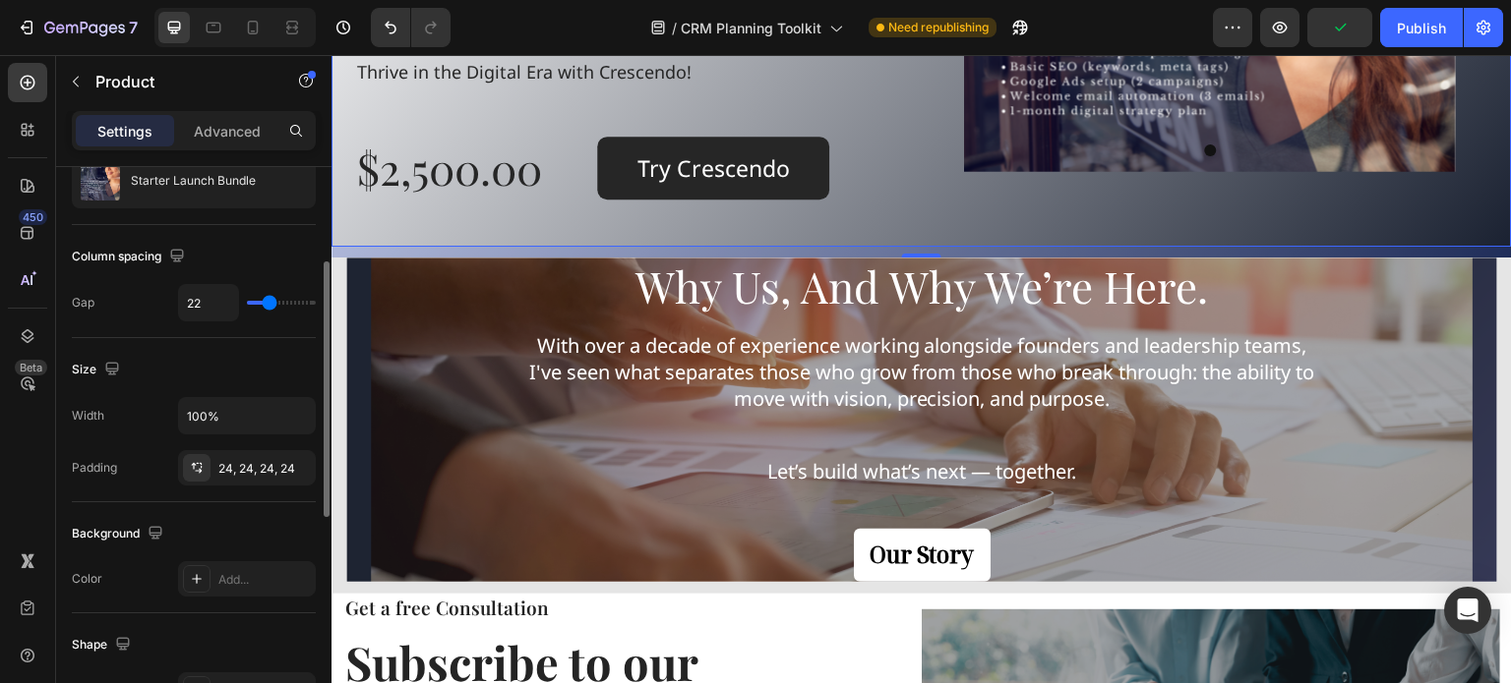
type input "0"
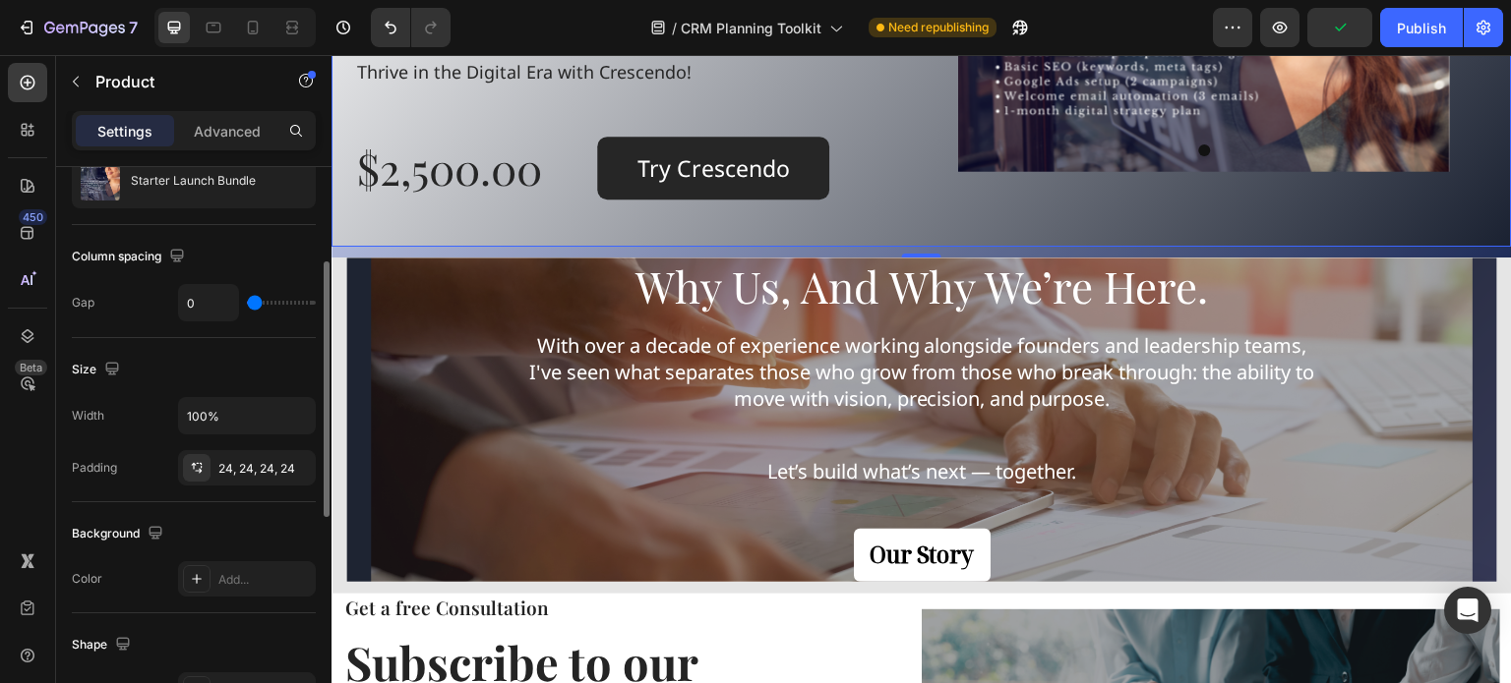
type input "1"
type input "7"
click at [260, 305] on input "range" at bounding box center [281, 303] width 69 height 4
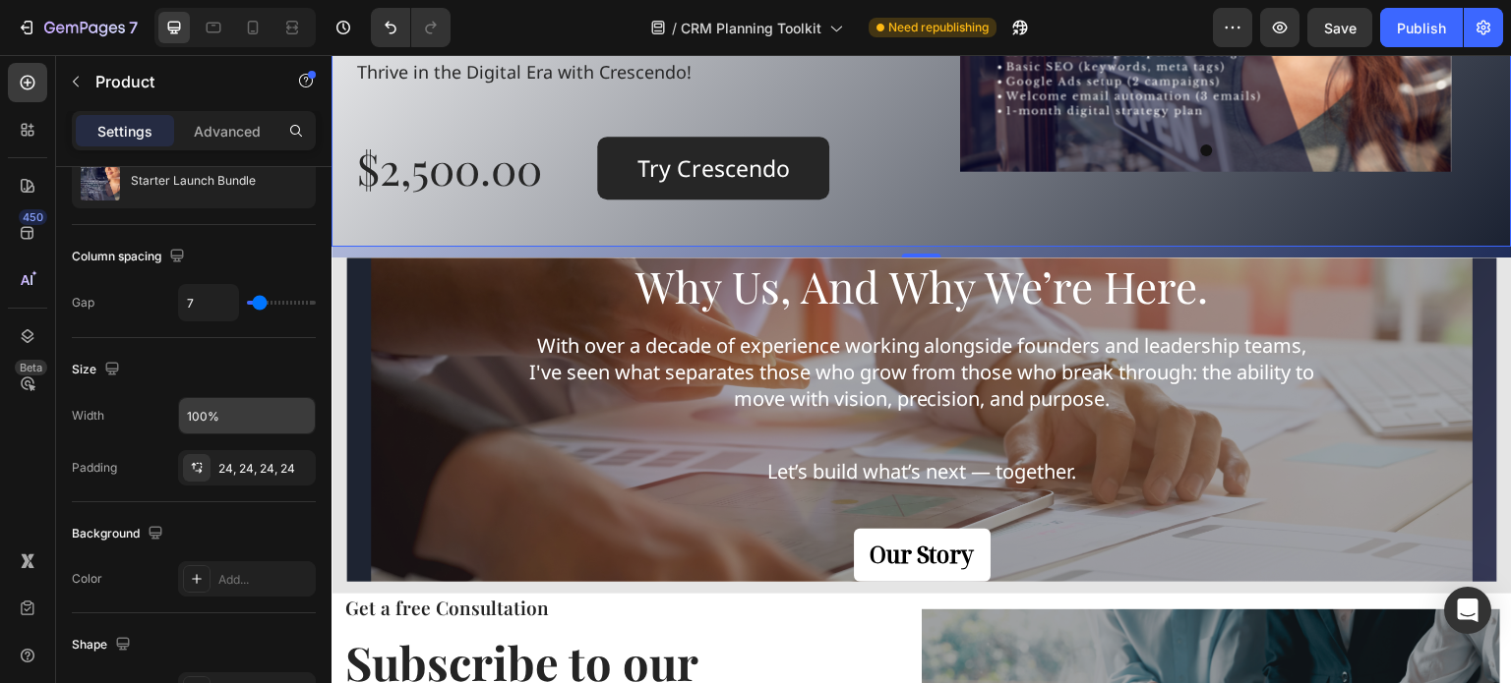
scroll to position [0, 0]
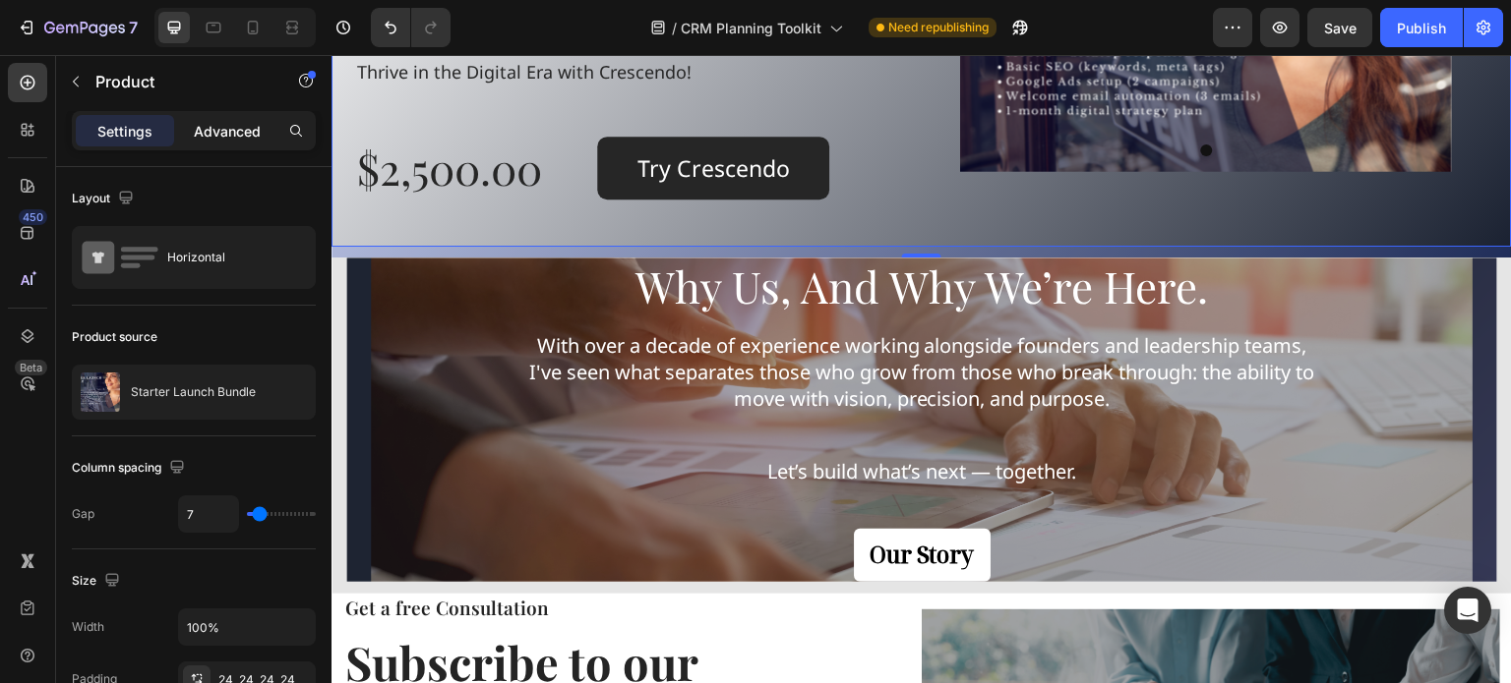
click at [233, 129] on p "Advanced" at bounding box center [227, 131] width 67 height 21
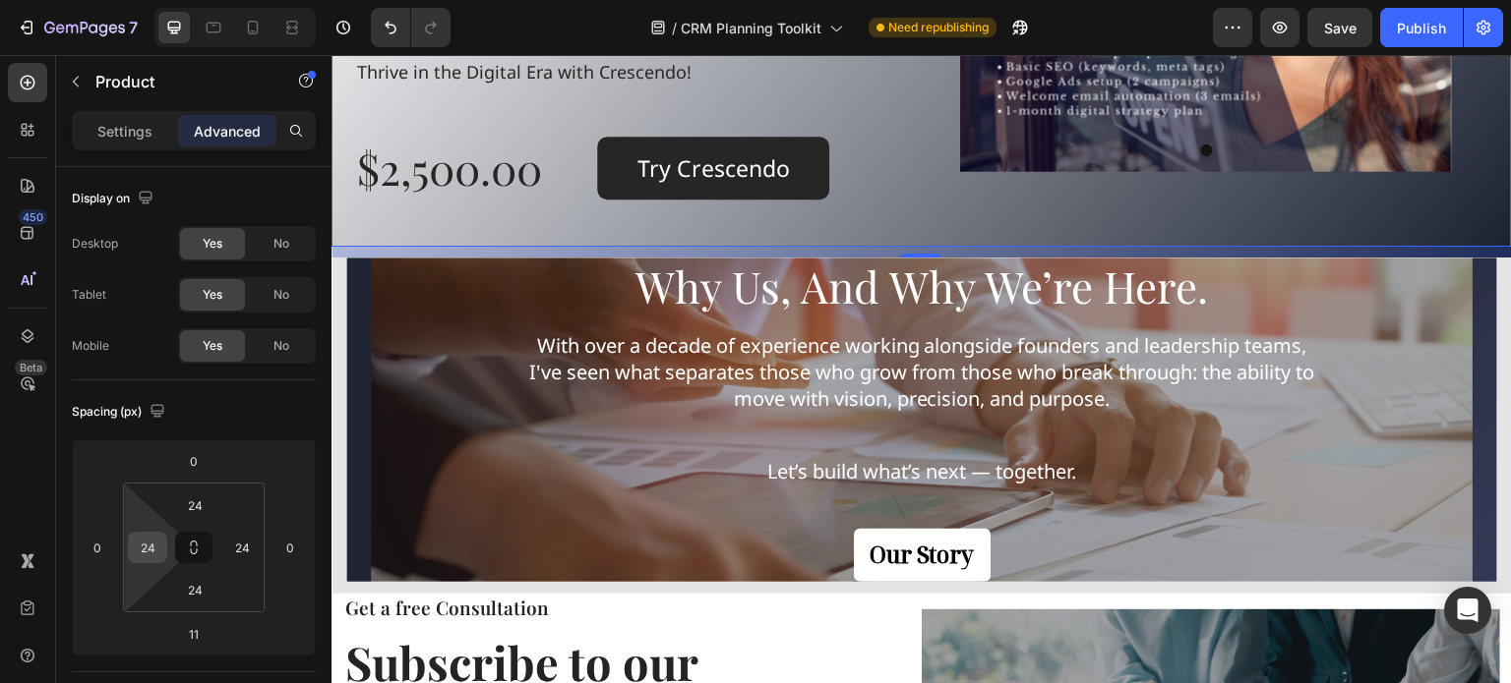
click at [147, 548] on input "24" at bounding box center [148, 548] width 30 height 30
click at [172, 597] on div "Auto" at bounding box center [190, 589] width 122 height 30
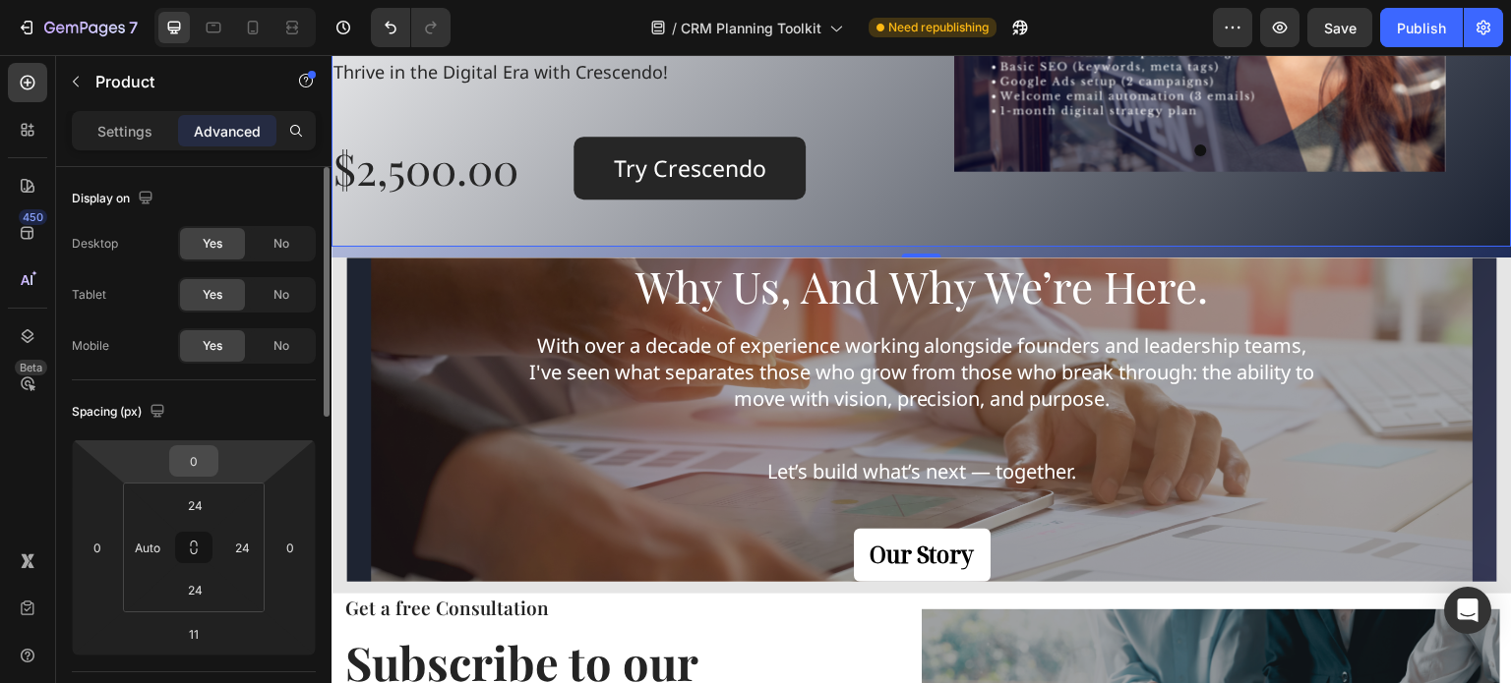
type input "24"
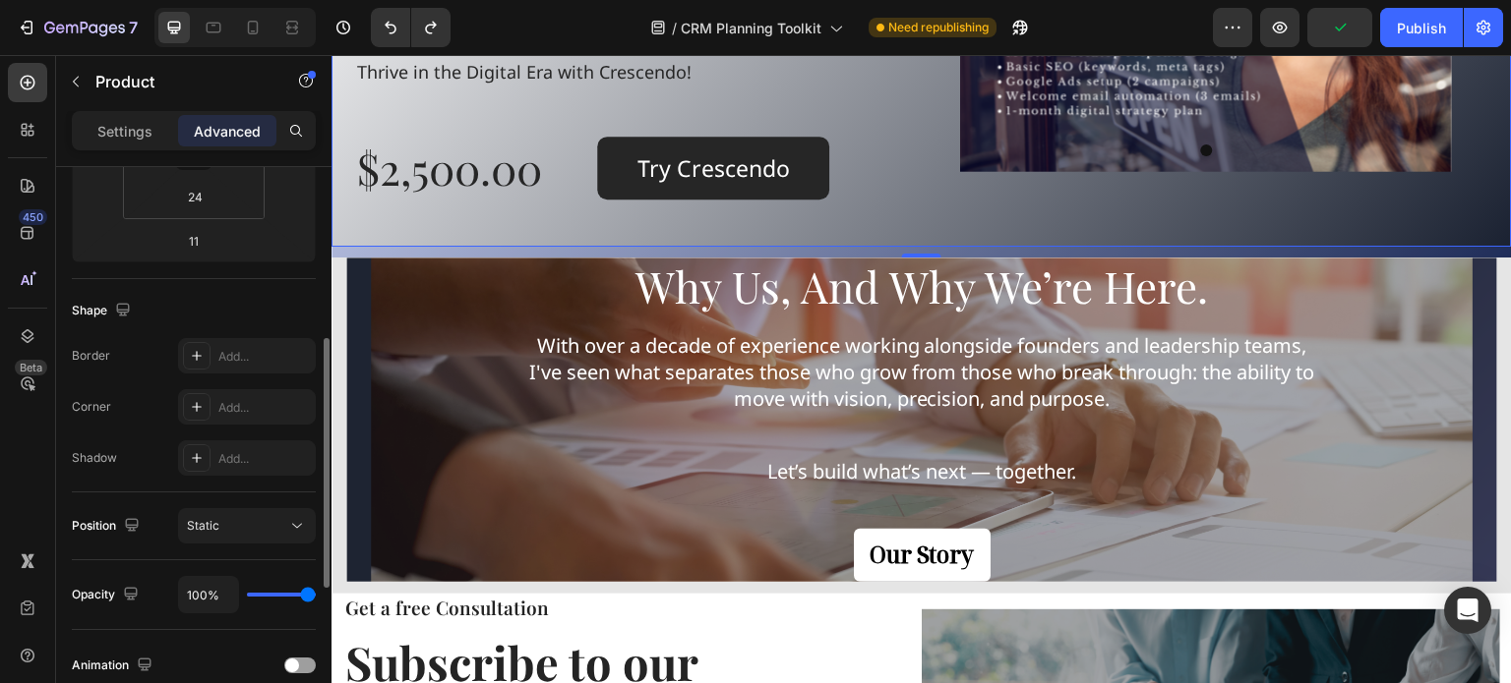
scroll to position [492, 0]
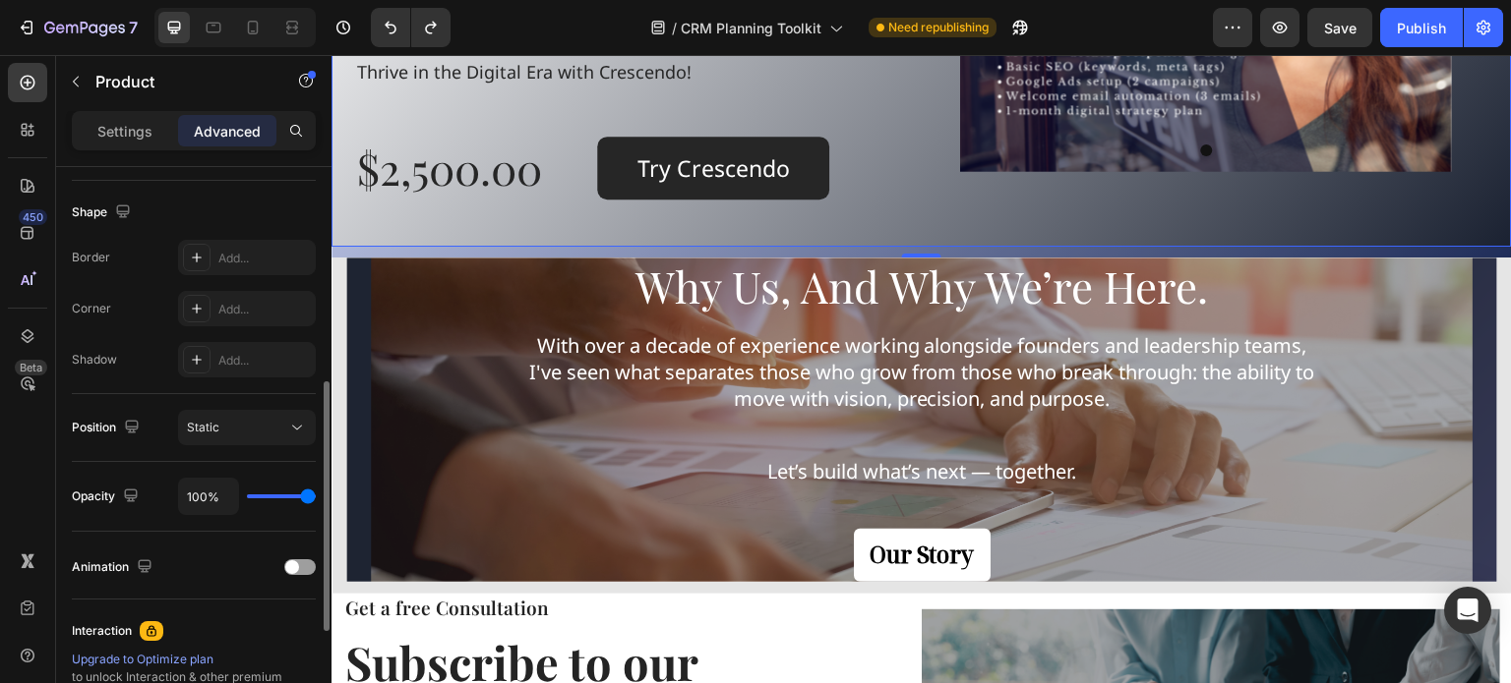
type input "77%"
type input "77"
type input "45%"
type input "45"
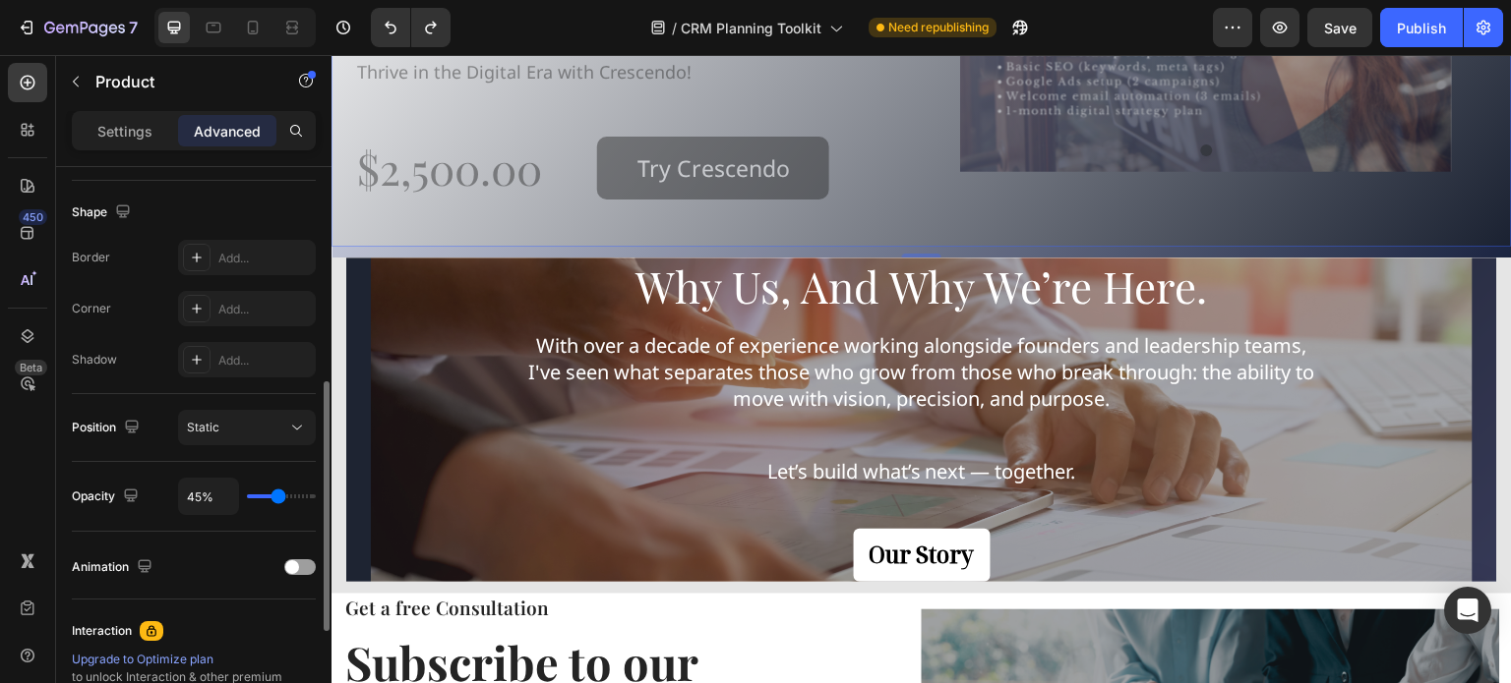
type input "43%"
type input "43"
type input "37%"
type input "37"
type input "33%"
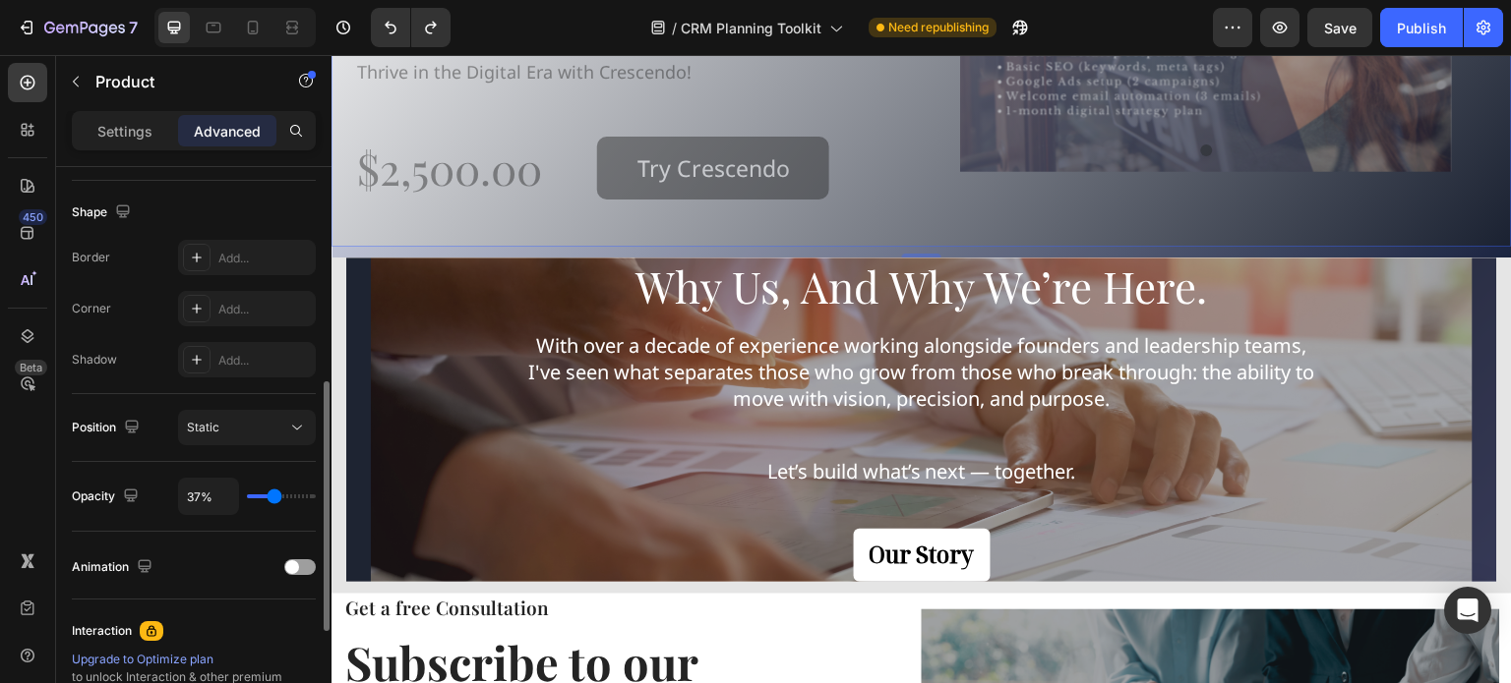
type input "33"
type input "30%"
type input "30"
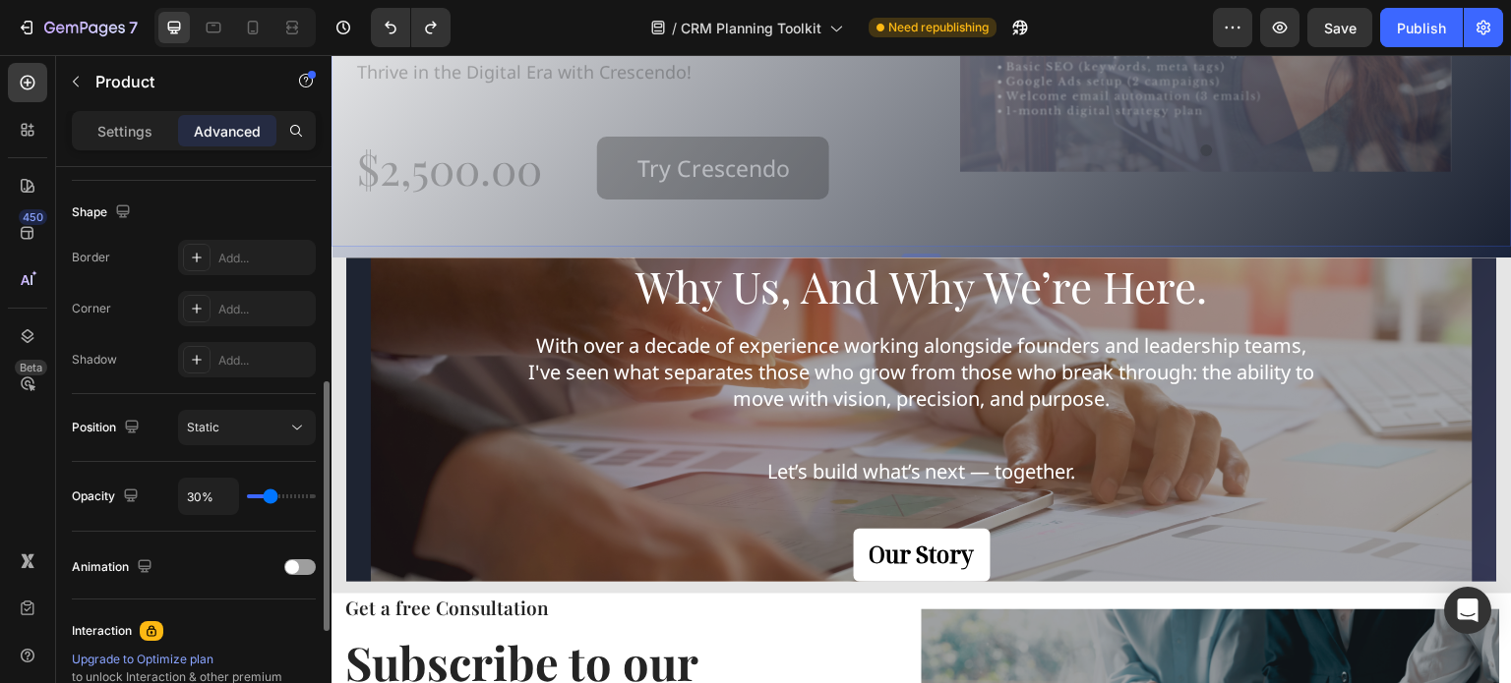
type input "3%"
type input "3"
type input "0%"
type input "0"
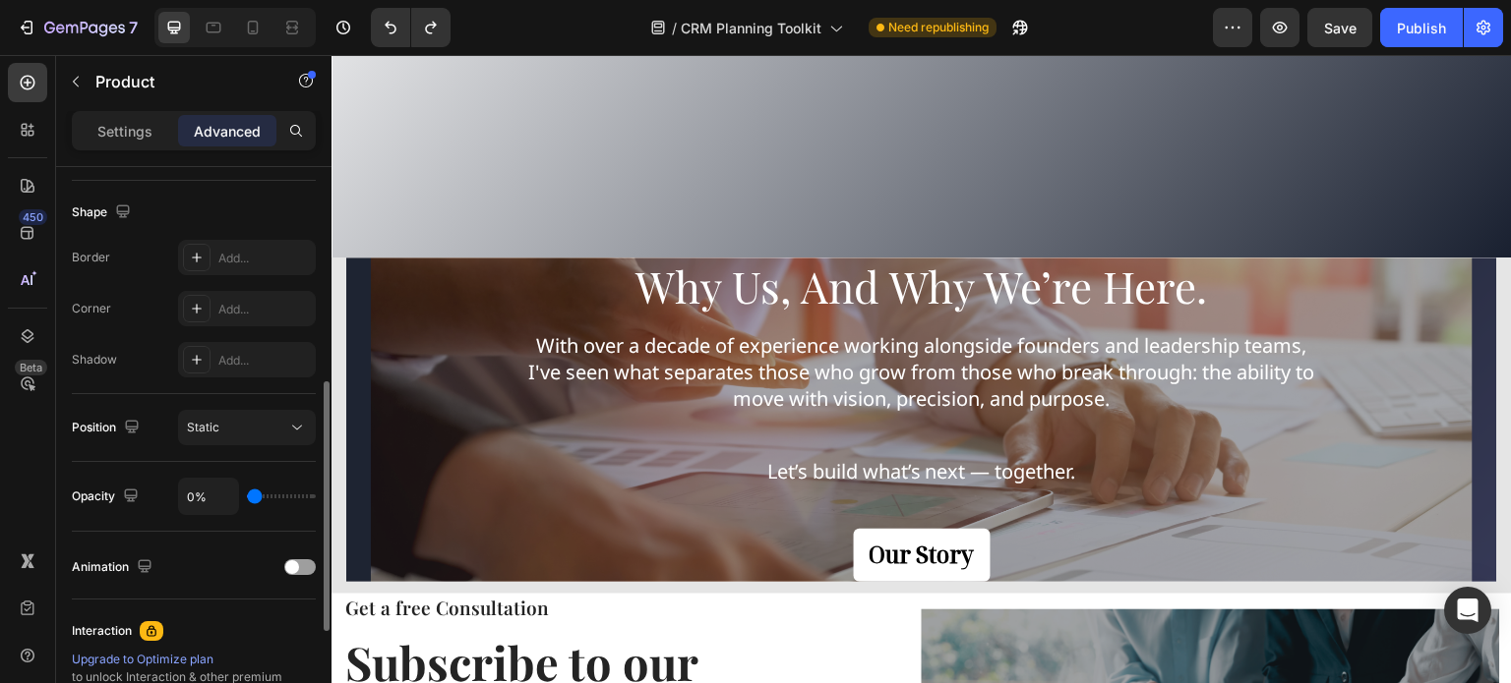
type input "51%"
type input "51"
type input "86%"
type input "86"
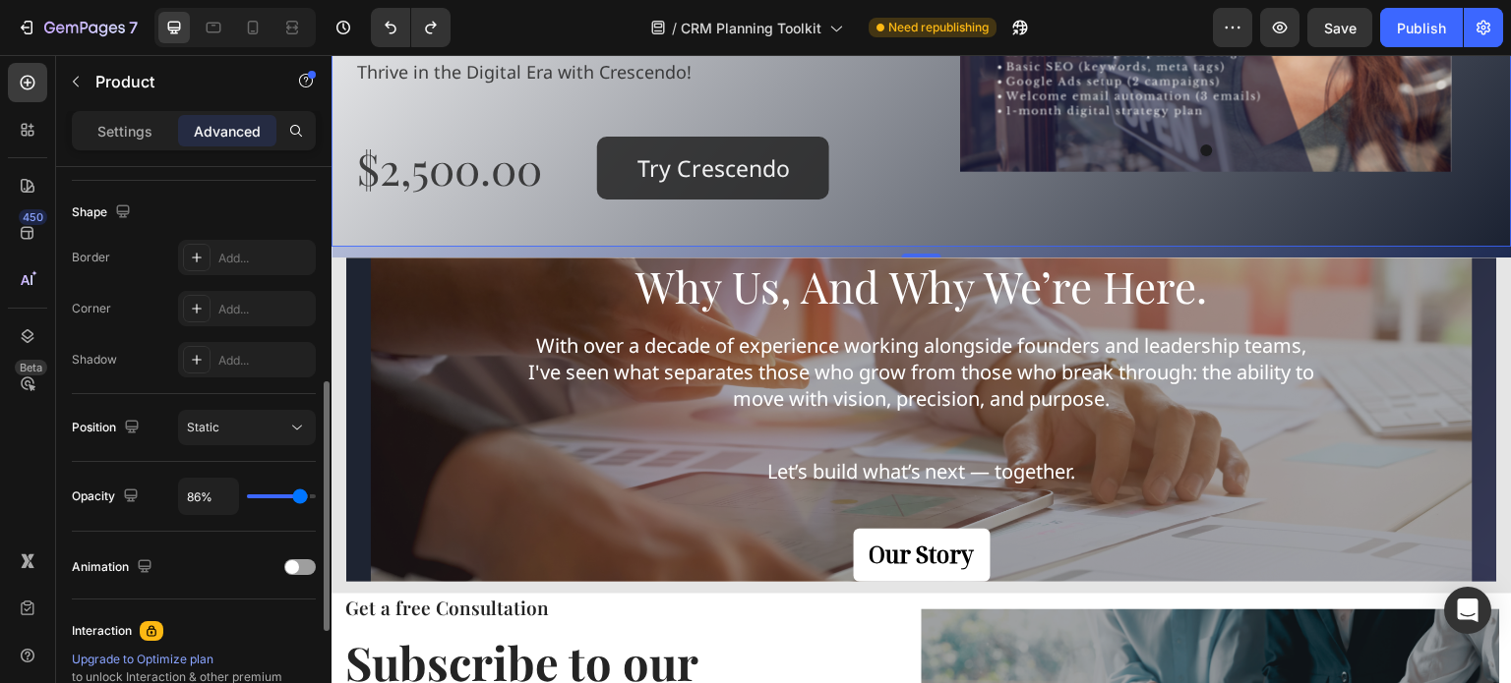
type input "100%"
type input "100"
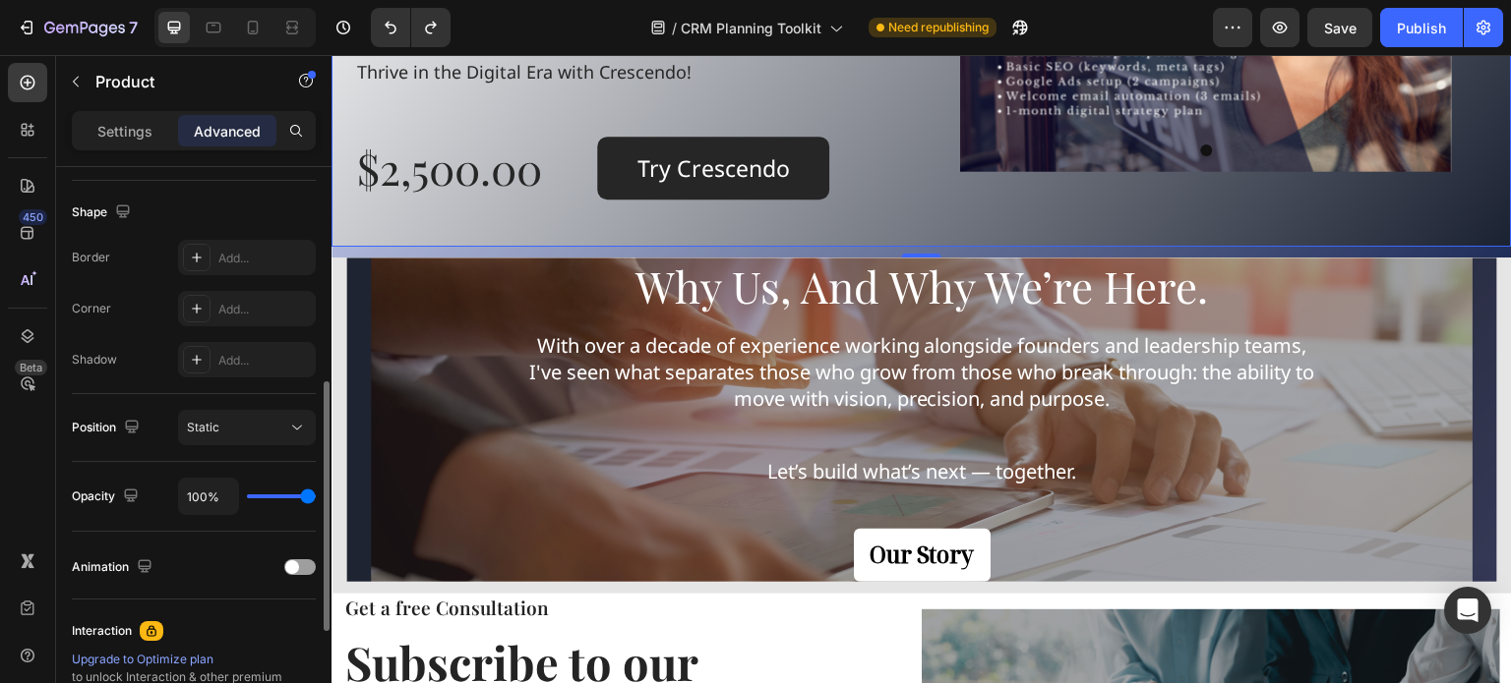
drag, startPoint x: 304, startPoint y: 497, endPoint x: 10, endPoint y: 439, distance: 299.7
click at [316, 495] on input "range" at bounding box center [281, 497] width 69 height 4
click at [298, 575] on div "Animation" at bounding box center [194, 567] width 244 height 31
click at [301, 569] on div at bounding box center [299, 568] width 31 height 16
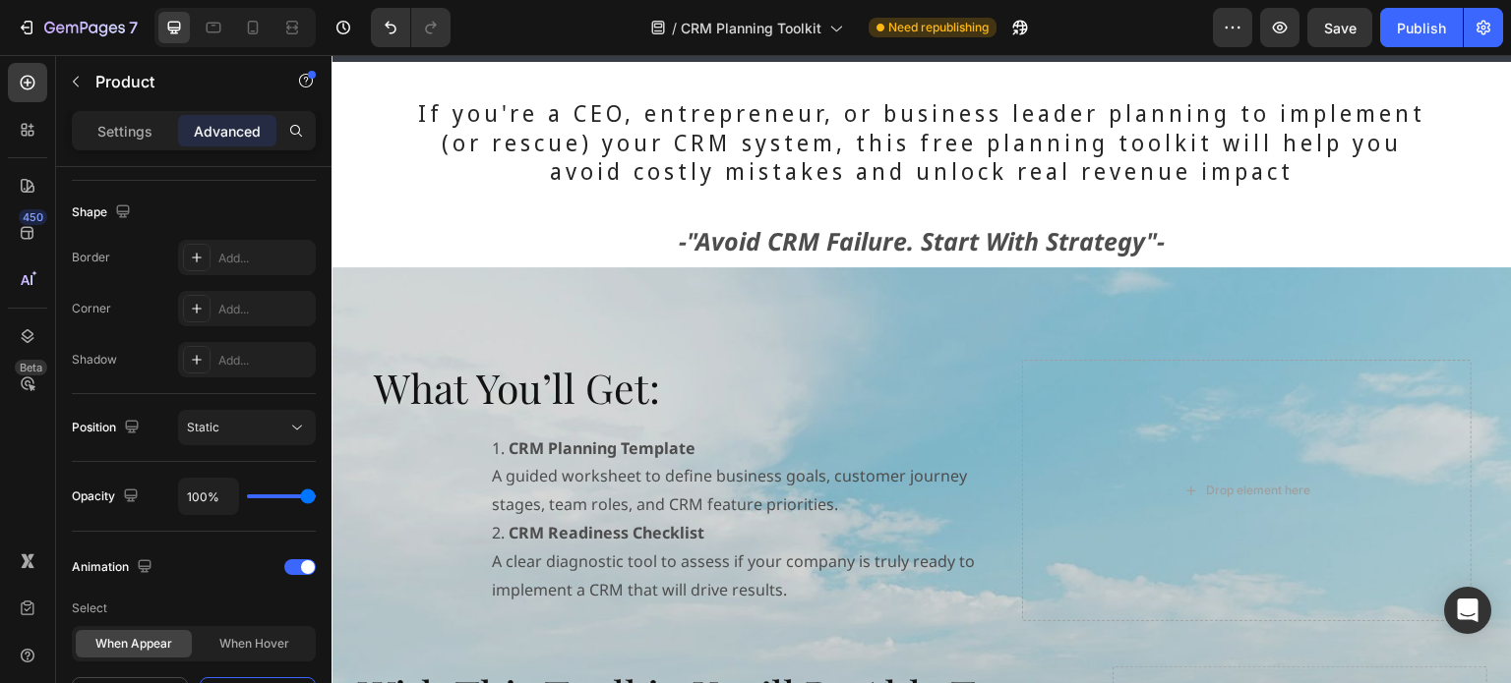
scroll to position [688, 0]
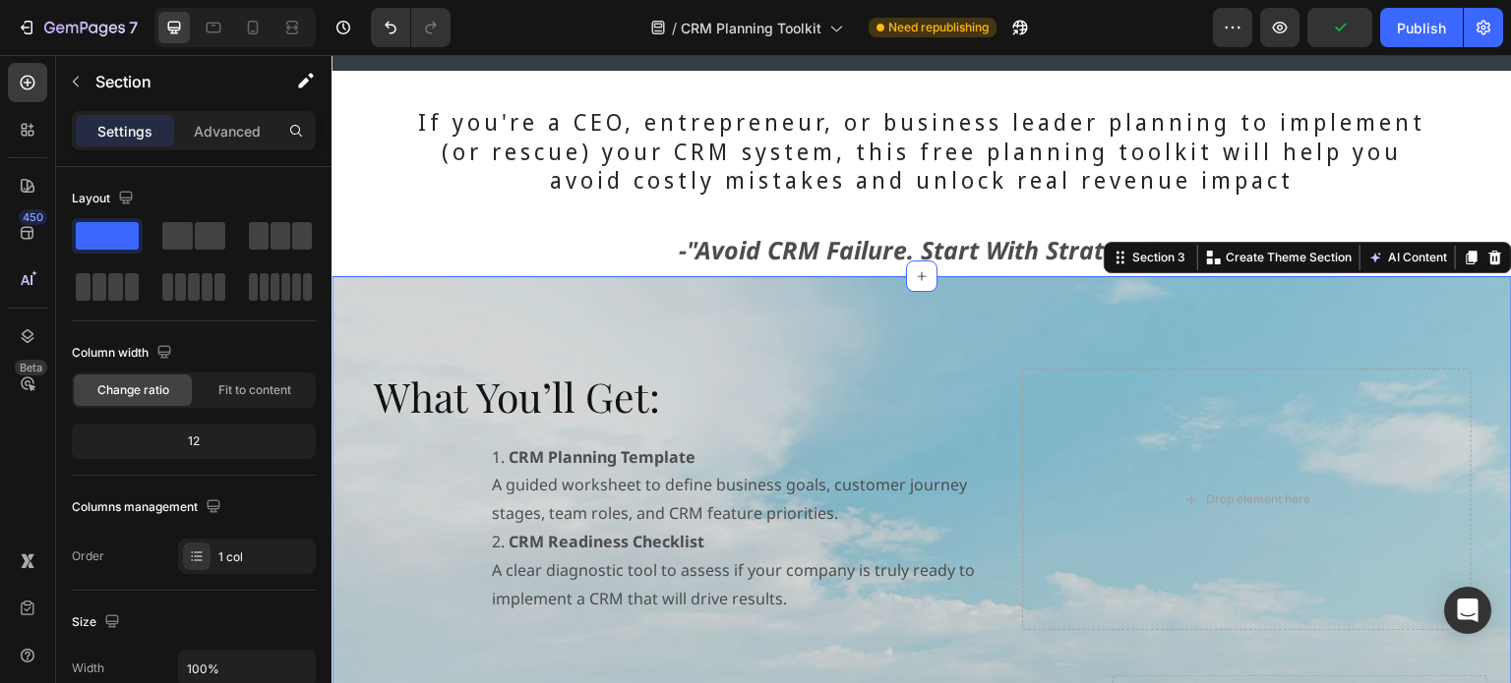
scroll to position [393, 0]
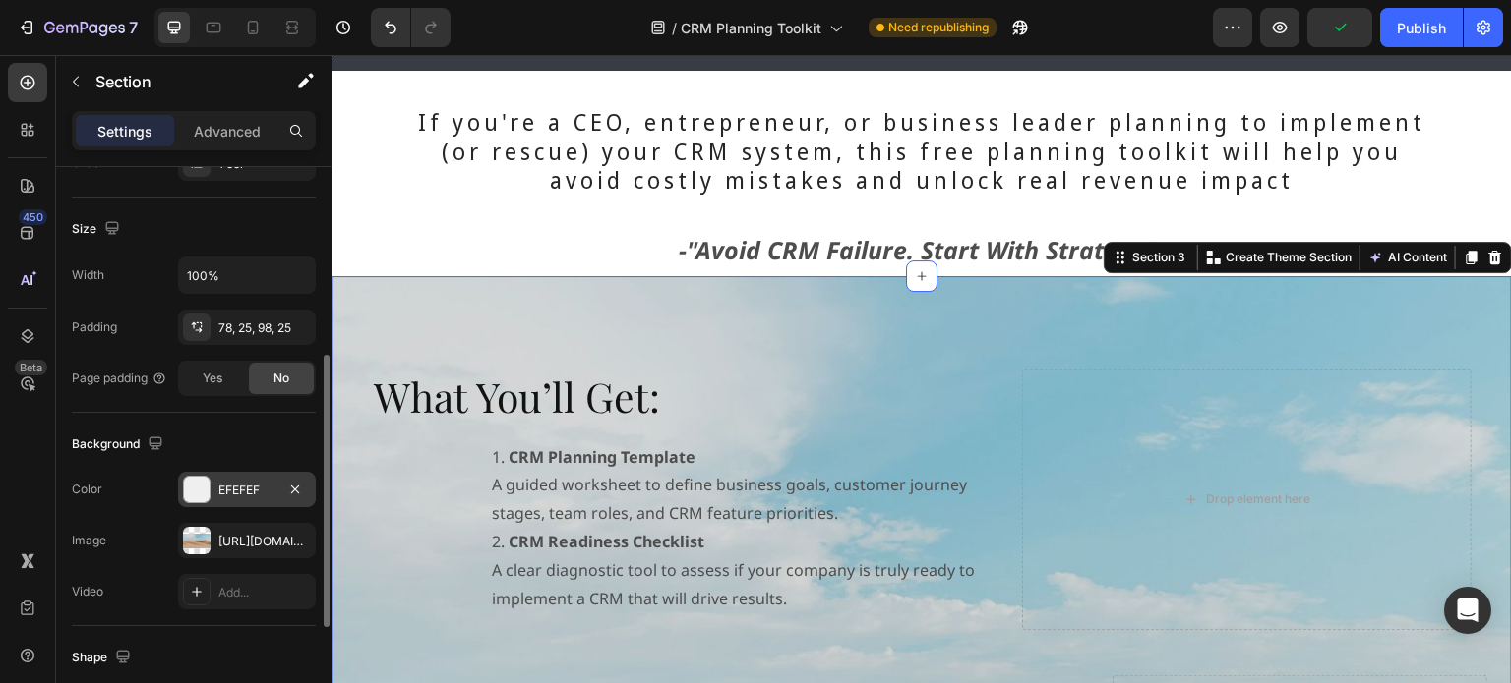
click at [202, 473] on div "EFEFEF" at bounding box center [247, 489] width 138 height 35
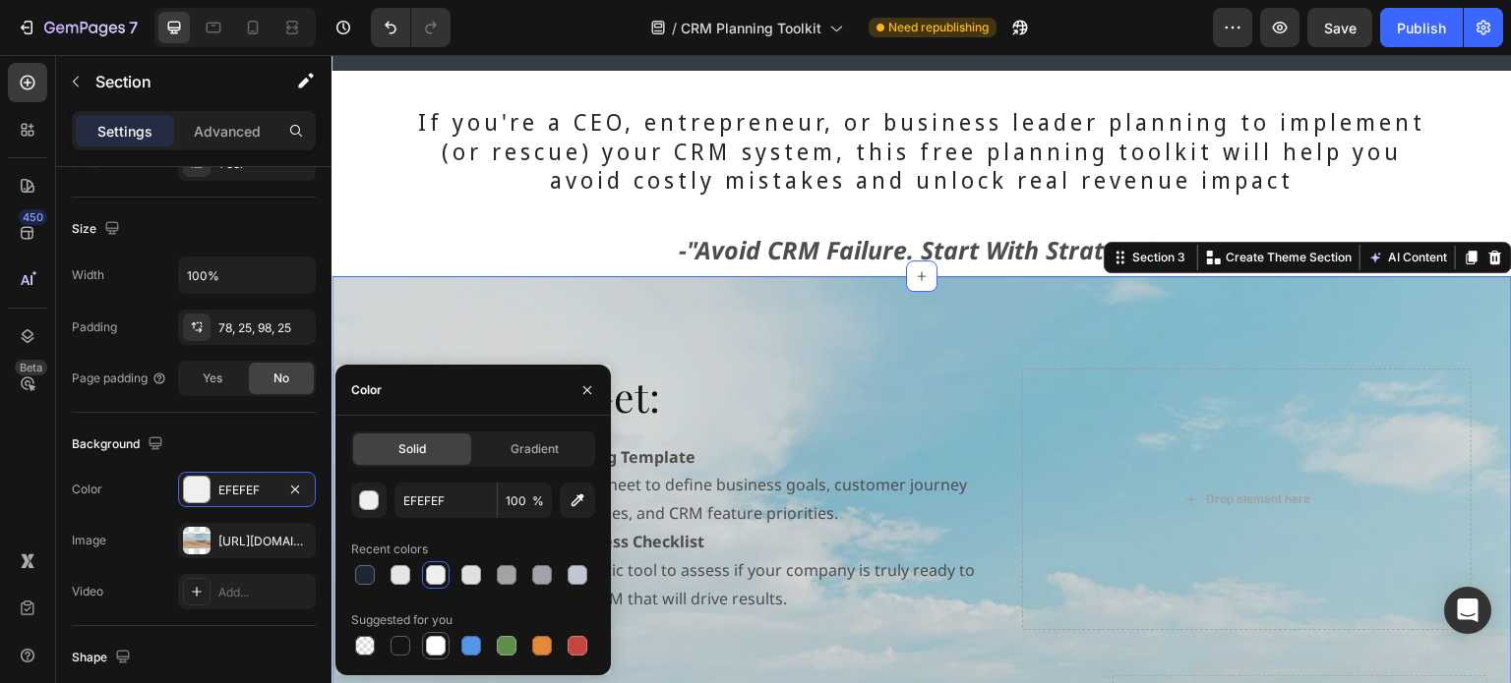
click at [431, 650] on div at bounding box center [436, 646] width 20 height 20
type input "FFFFFF"
click at [548, 436] on div "Gradient" at bounding box center [534, 449] width 118 height 31
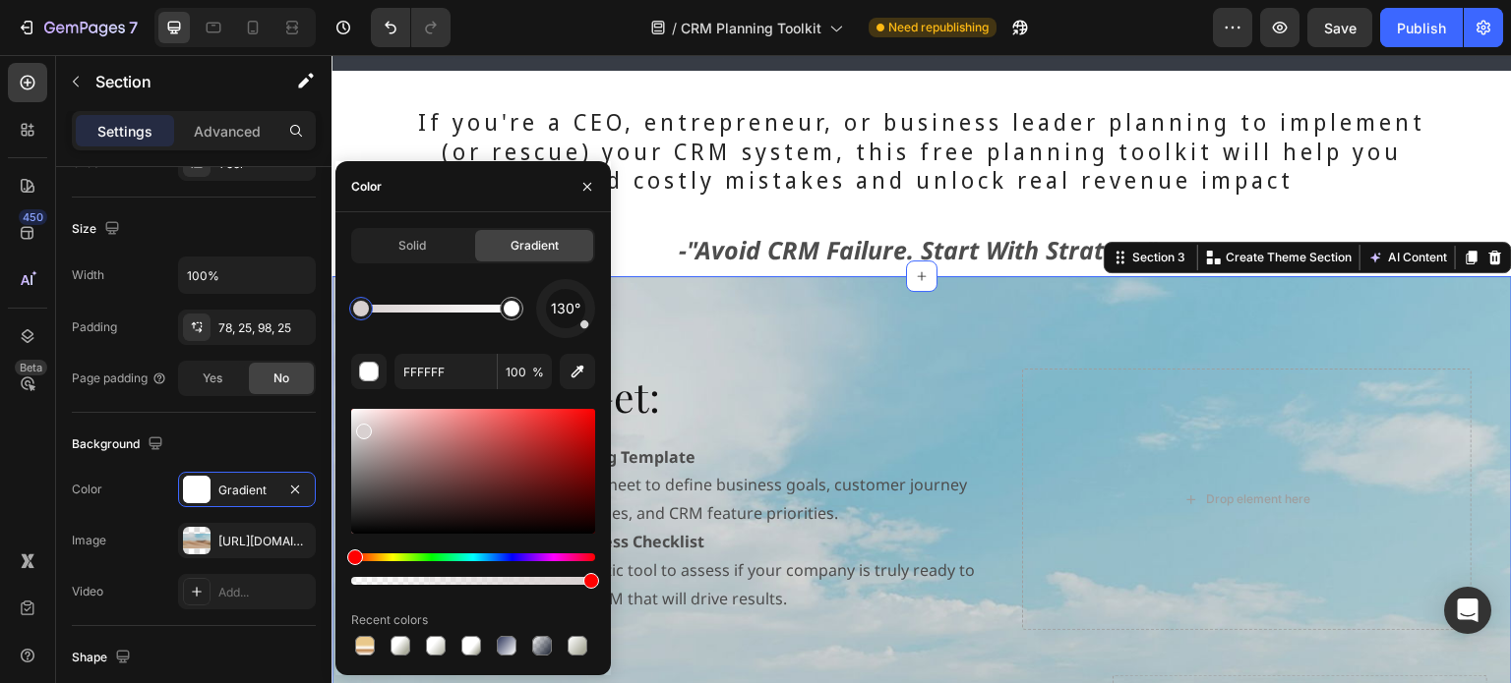
click at [362, 428] on div at bounding box center [473, 471] width 244 height 125
click at [355, 428] on div at bounding box center [357, 432] width 16 height 16
click at [515, 312] on div at bounding box center [512, 309] width 16 height 16
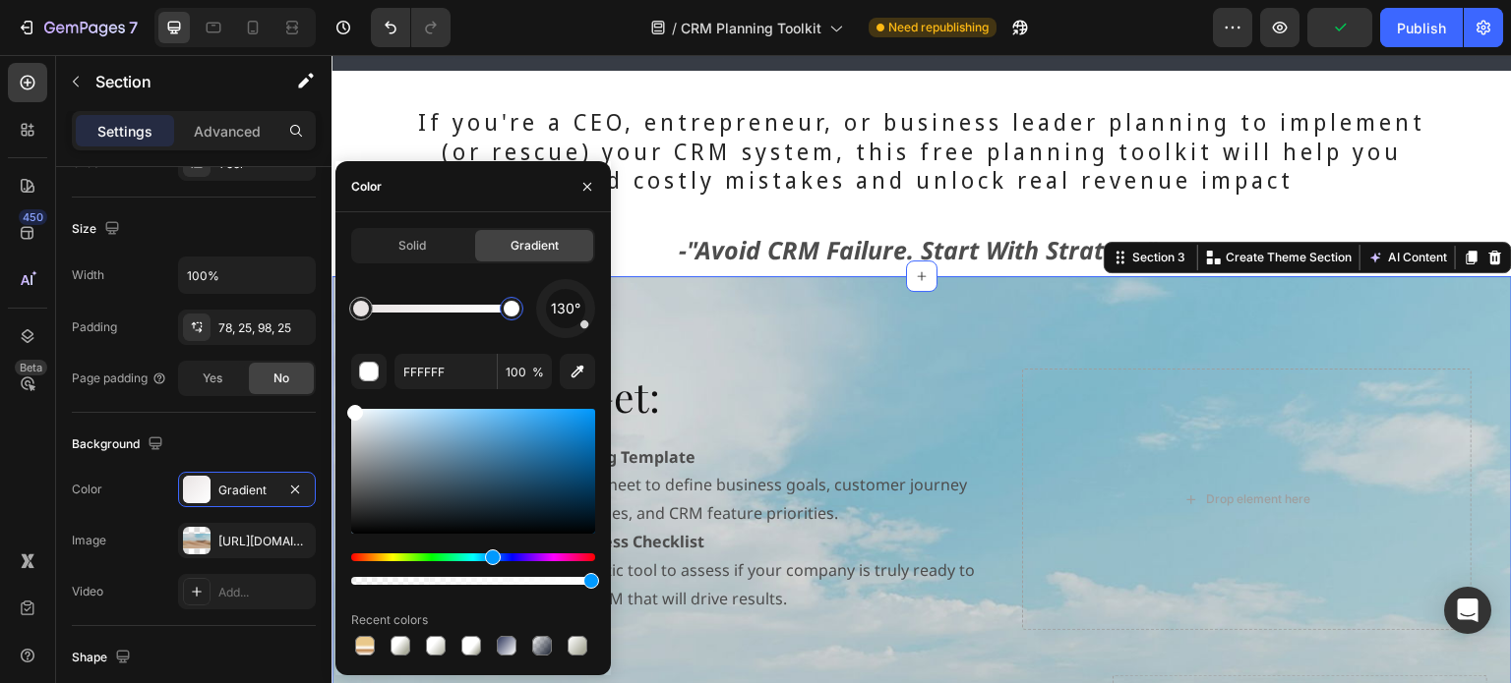
drag, startPoint x: 358, startPoint y: 556, endPoint x: 490, endPoint y: 563, distance: 132.0
click at [490, 563] on div "Hue" at bounding box center [493, 558] width 16 height 16
click at [446, 432] on div at bounding box center [473, 471] width 244 height 125
type input "7FB0D1"
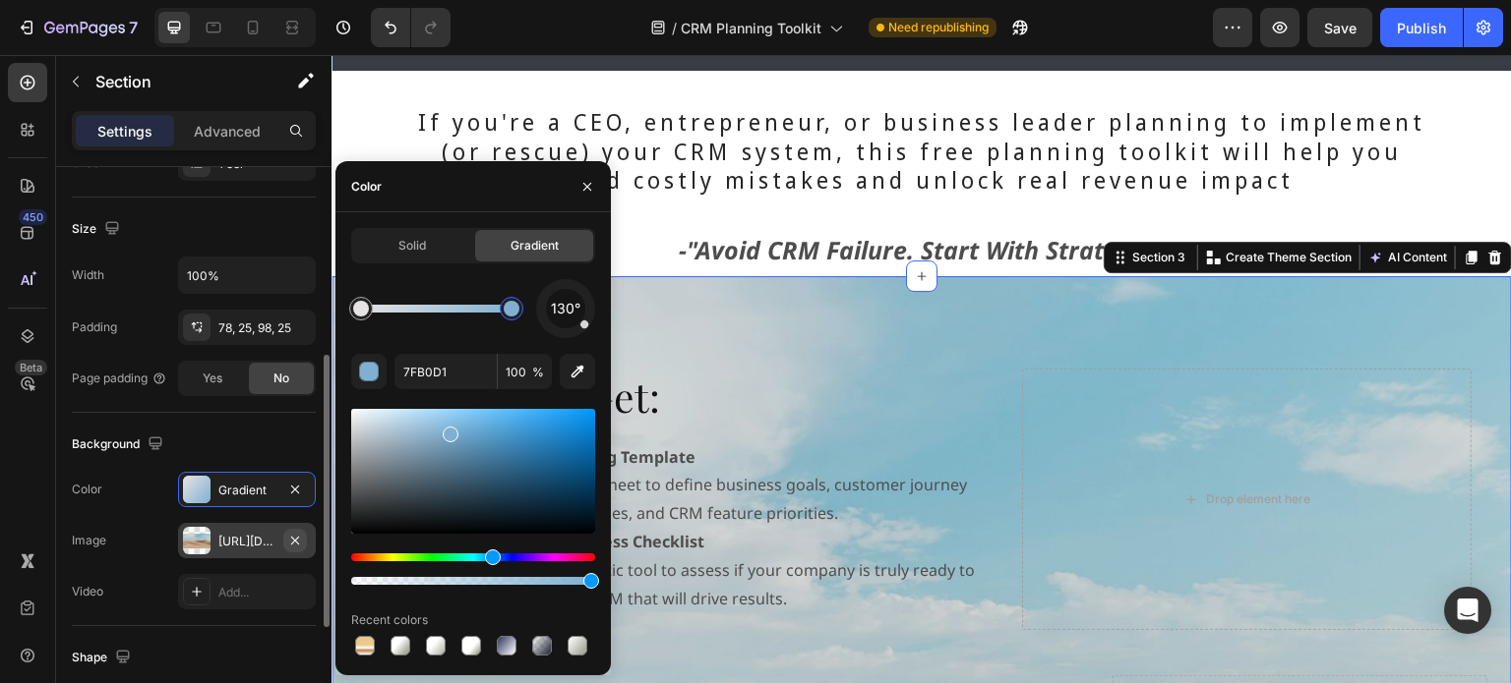
click at [293, 538] on icon "button" at bounding box center [295, 541] width 16 height 16
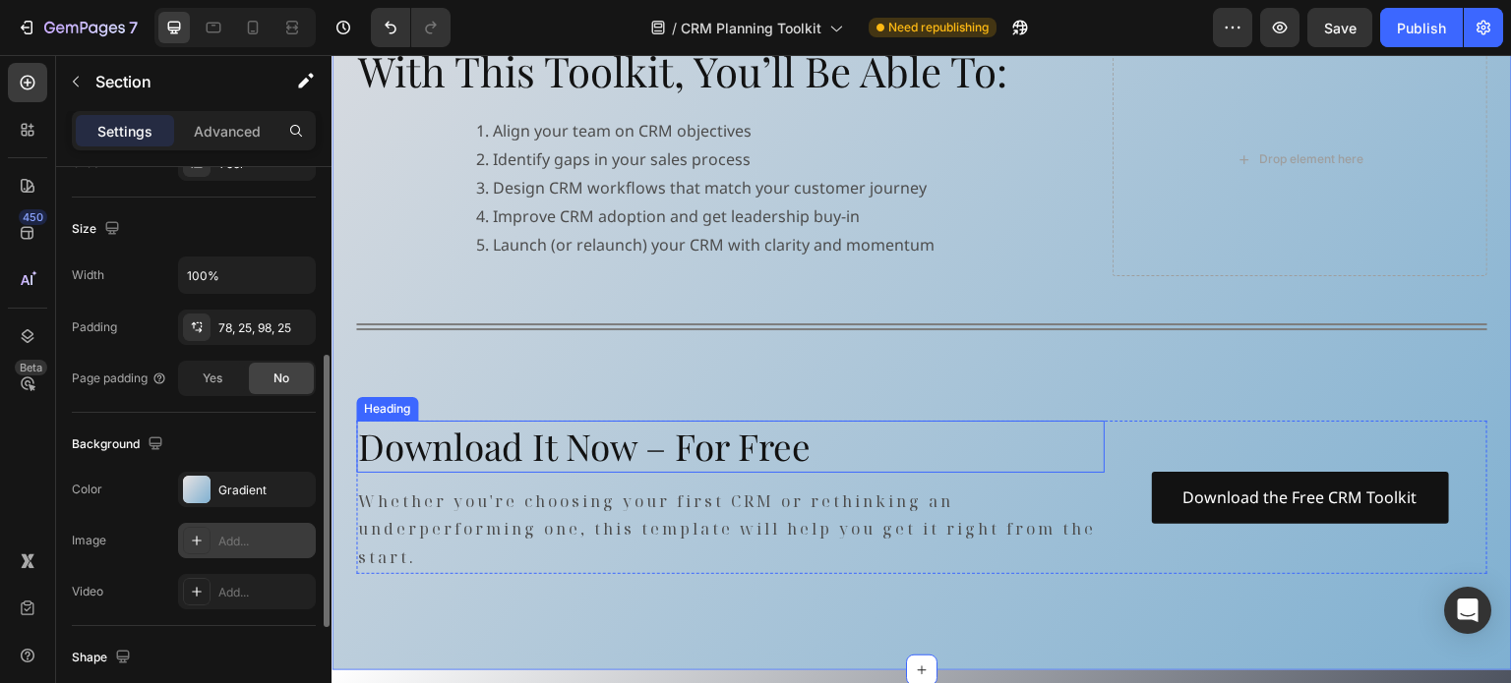
scroll to position [1475, 0]
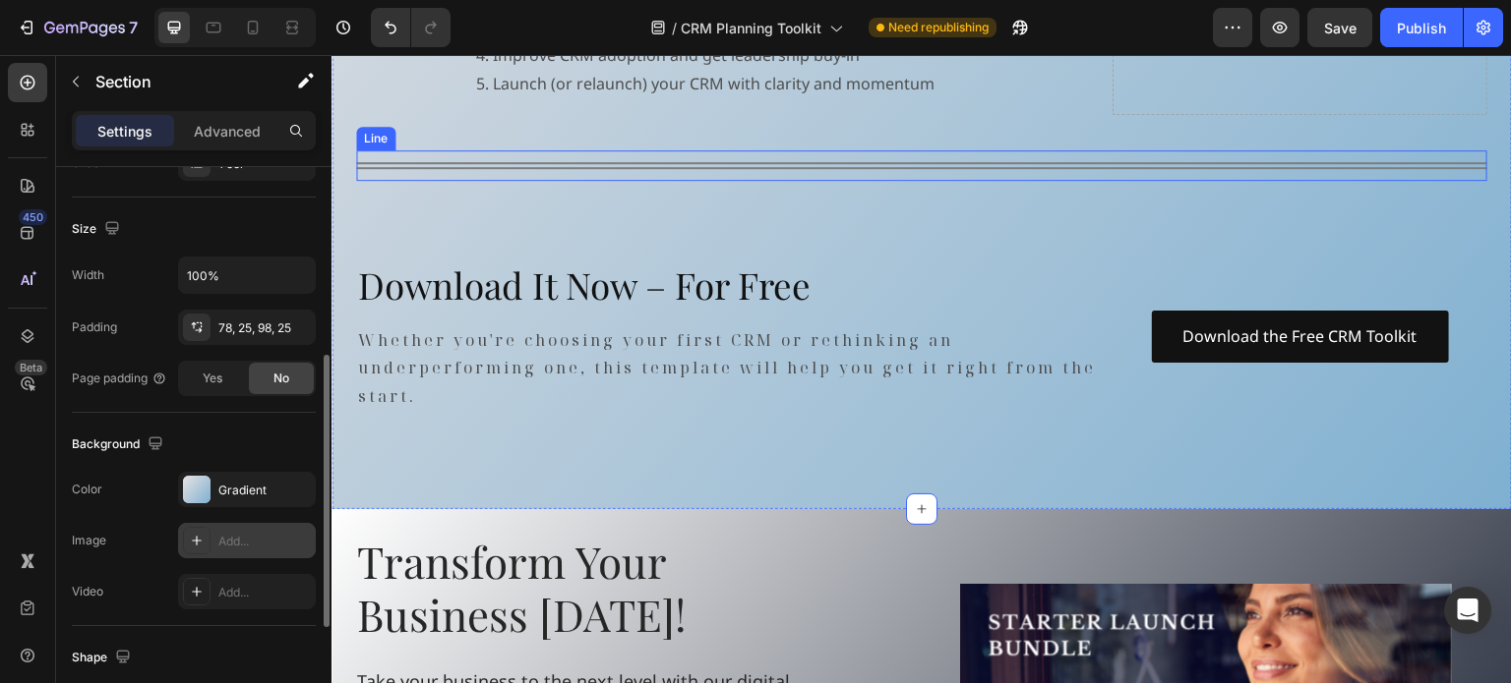
click at [583, 167] on div at bounding box center [921, 165] width 1131 height 7
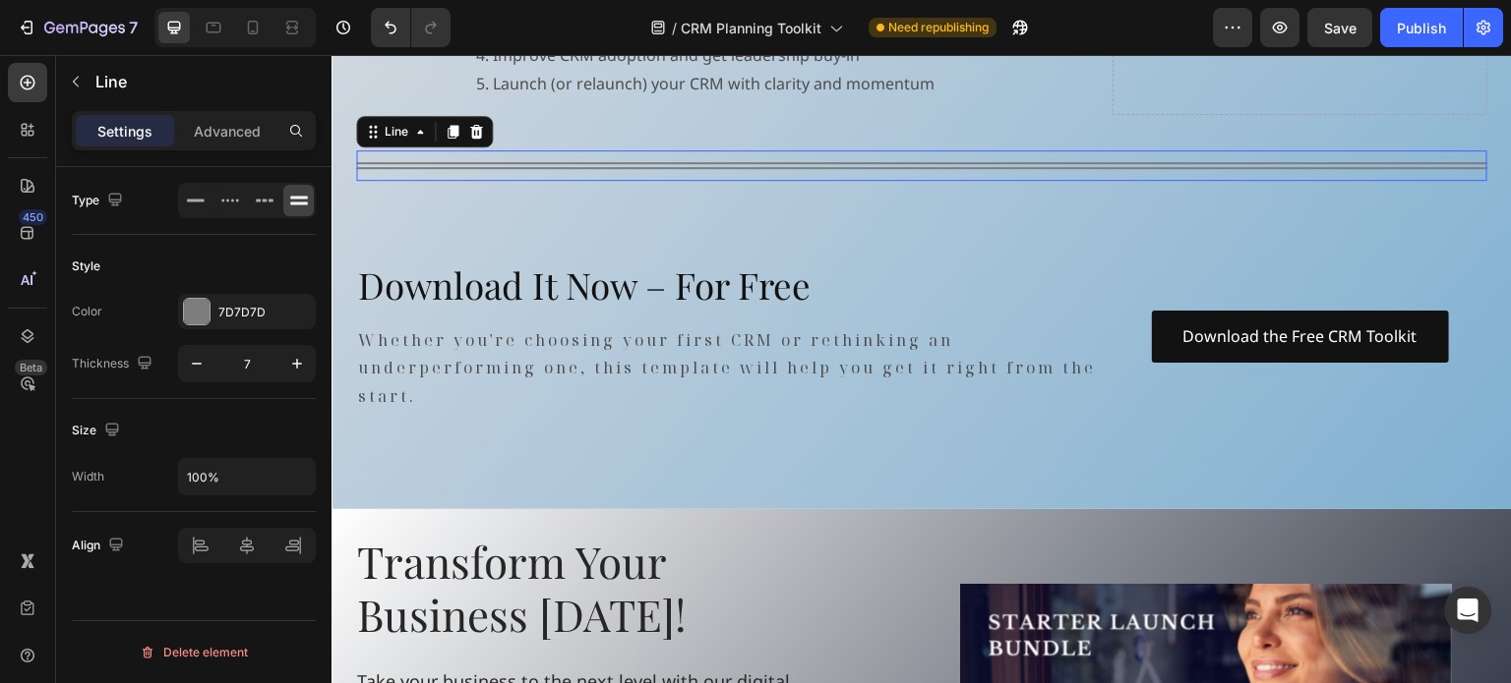
scroll to position [0, 0]
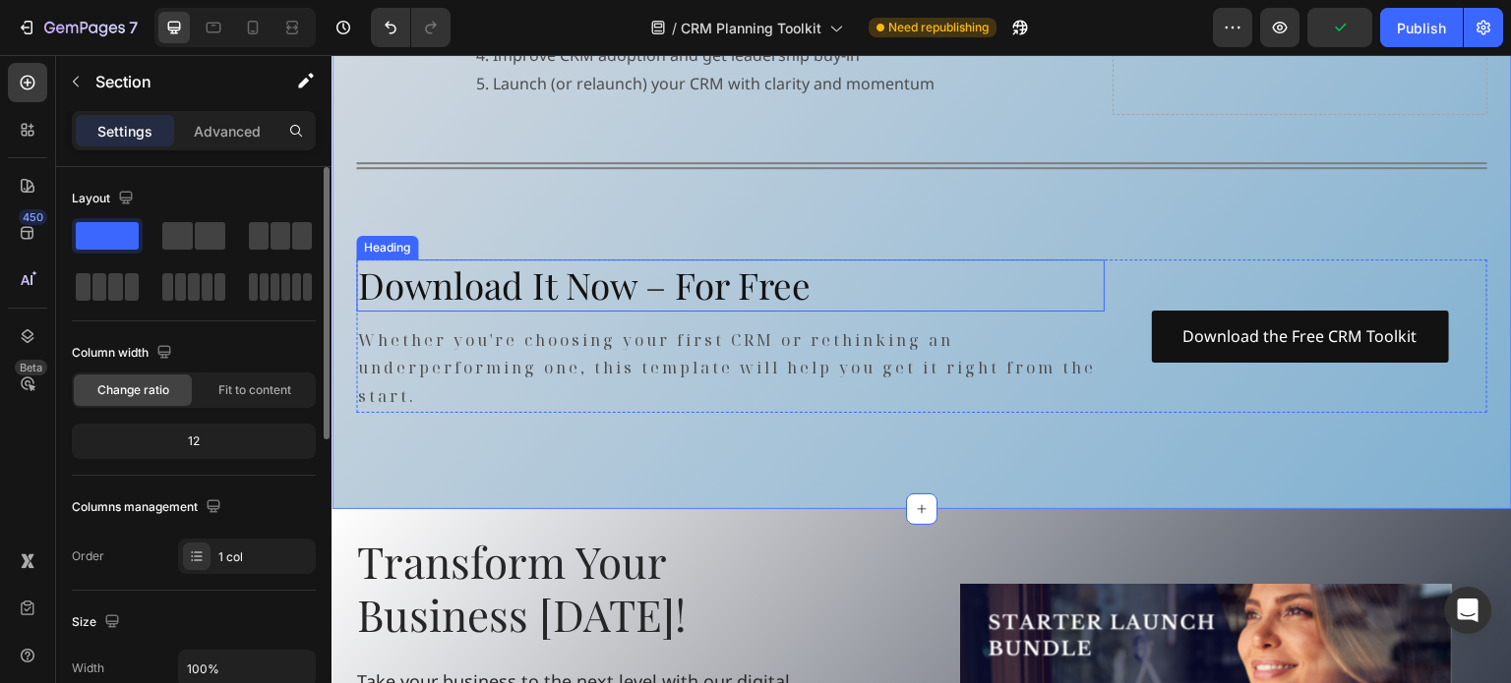
click at [543, 284] on h2 "Download It Now – For Free" at bounding box center [730, 285] width 748 height 51
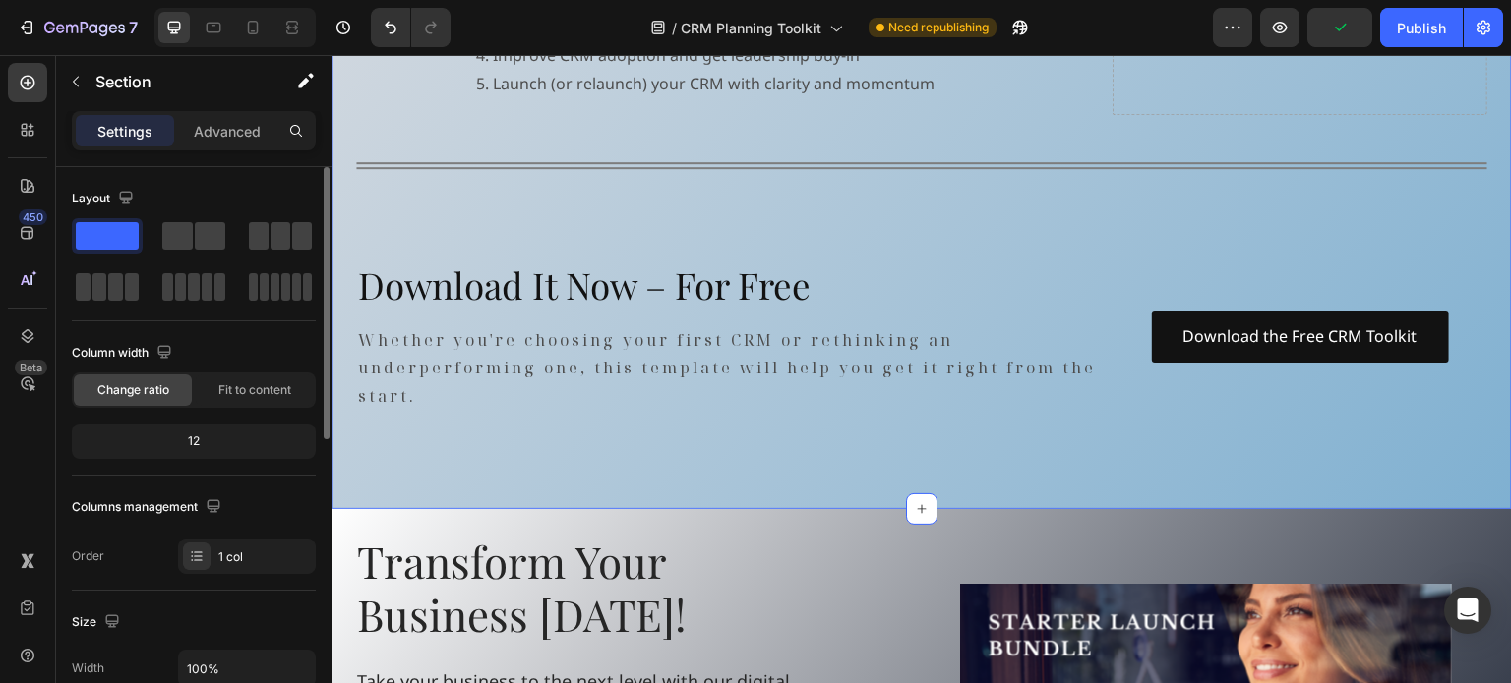
click at [842, 160] on div "Title Line" at bounding box center [921, 165] width 1131 height 30
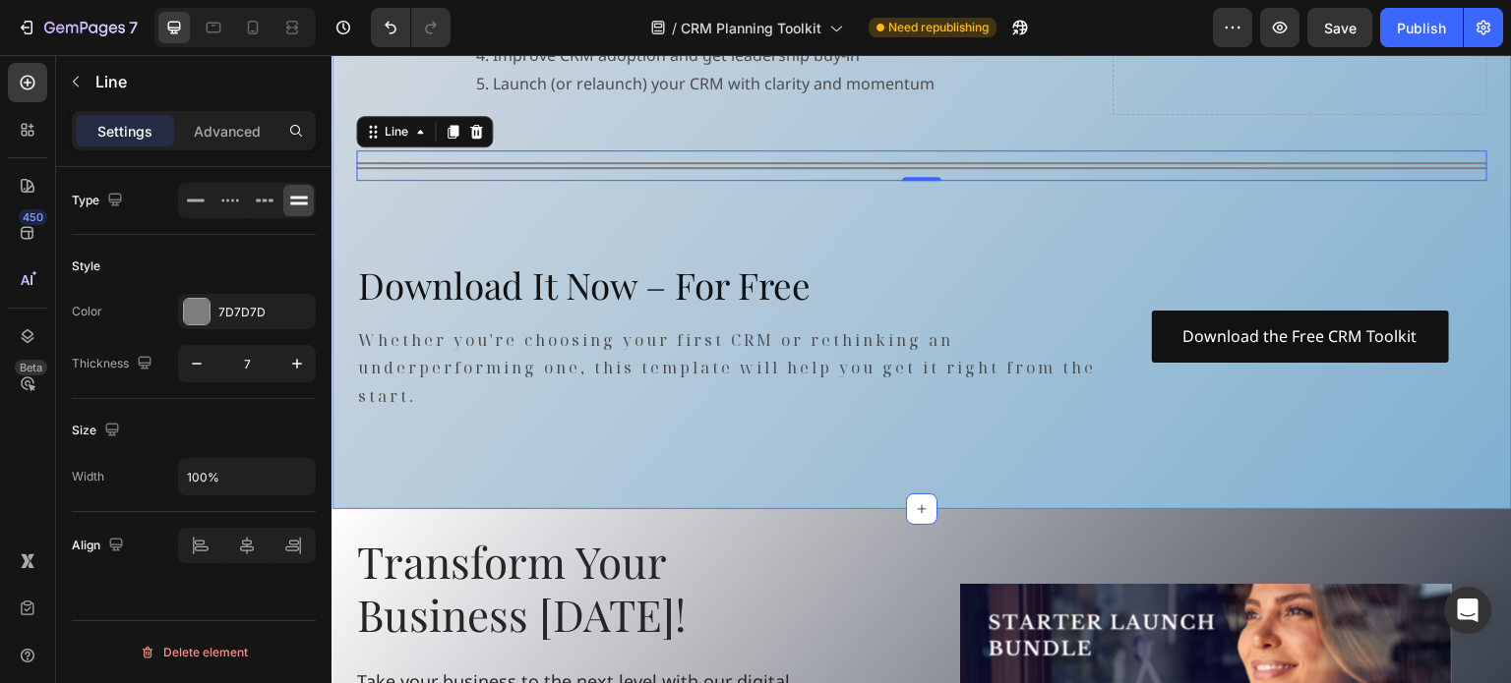
click at [646, 113] on div "Align your team on CRM objectives Identify gaps in your sales process Design CR…" at bounding box center [686, 26] width 502 height 177
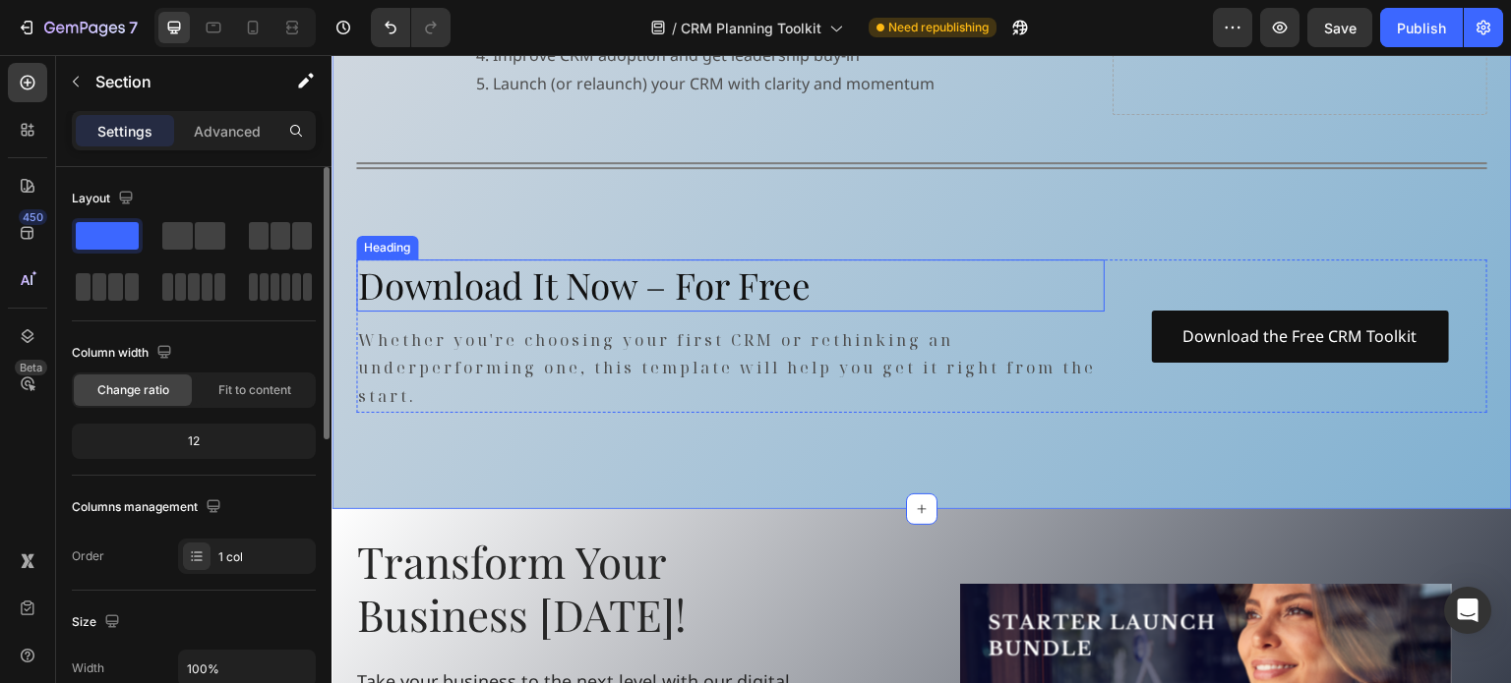
click at [399, 277] on h2 "Download It Now – For Free" at bounding box center [730, 285] width 748 height 51
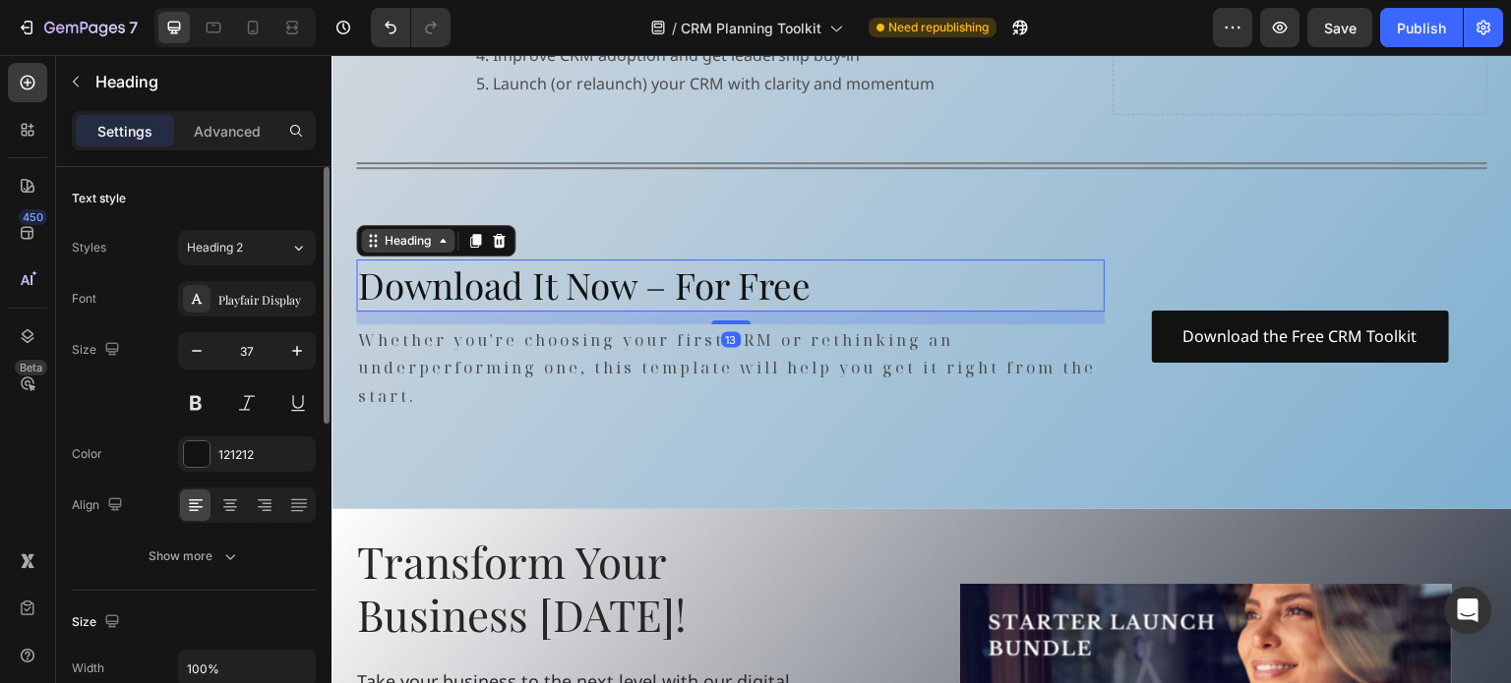
click at [382, 247] on div "Heading" at bounding box center [408, 241] width 54 height 18
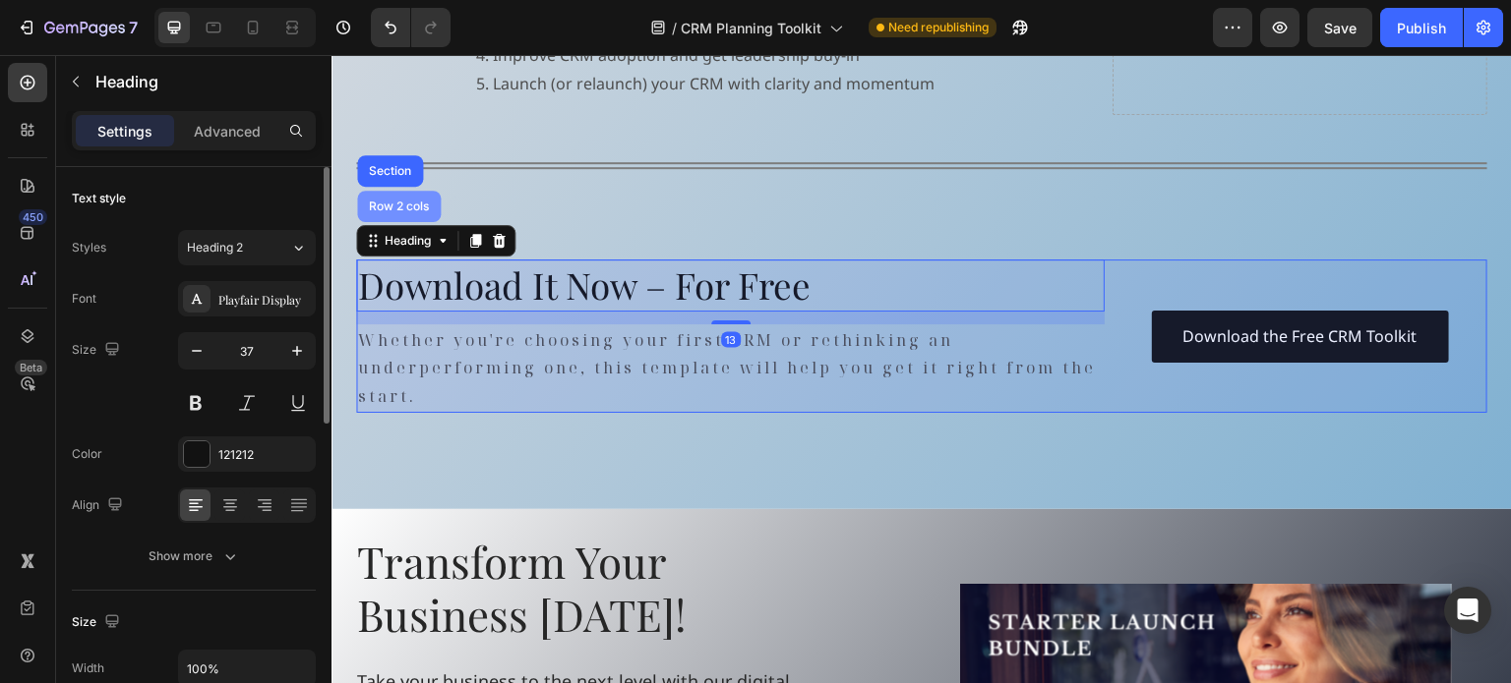
click at [399, 215] on div "Row 2 cols" at bounding box center [399, 206] width 84 height 31
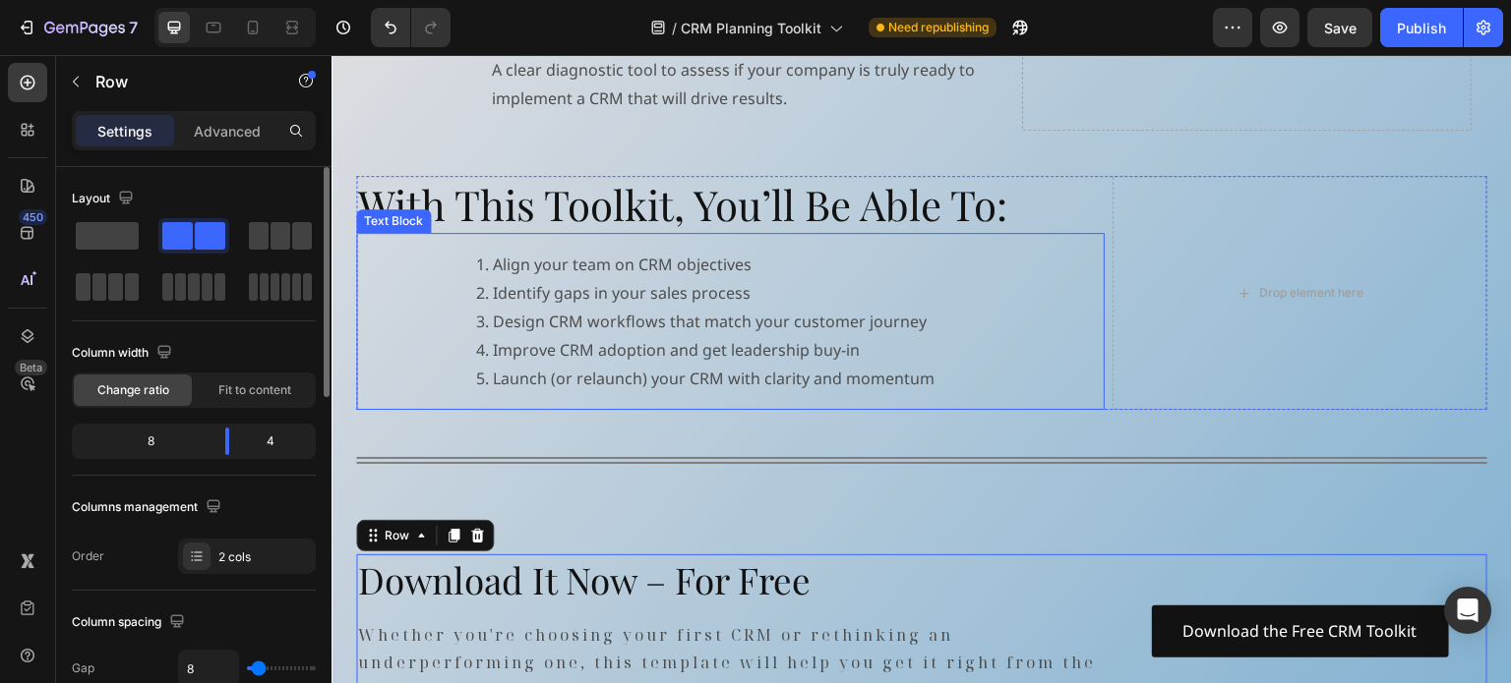
scroll to position [983, 0]
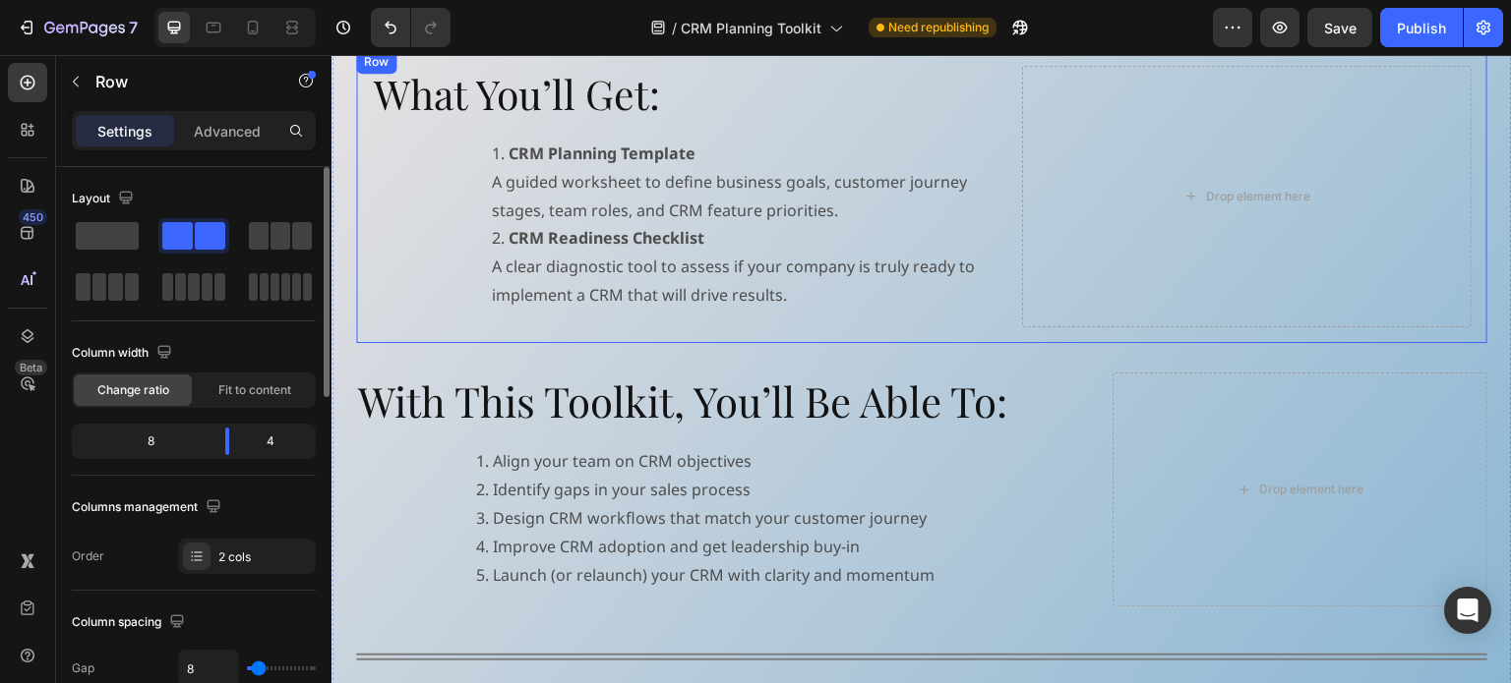
click at [948, 329] on div "What You’ll Get: Heading CRM Planning Template A guided worksheet to define bus…" at bounding box center [921, 196] width 1131 height 293
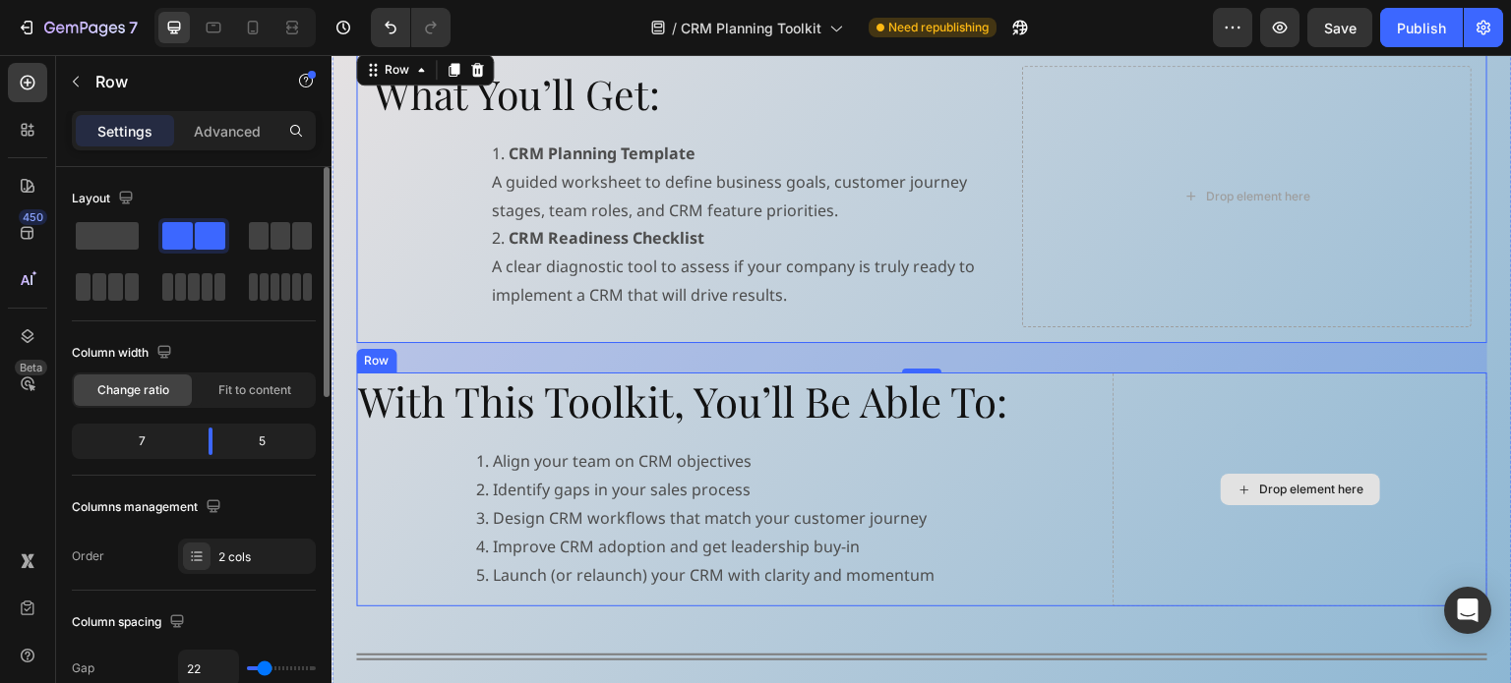
click at [1112, 401] on div "Drop element here" at bounding box center [1299, 490] width 375 height 235
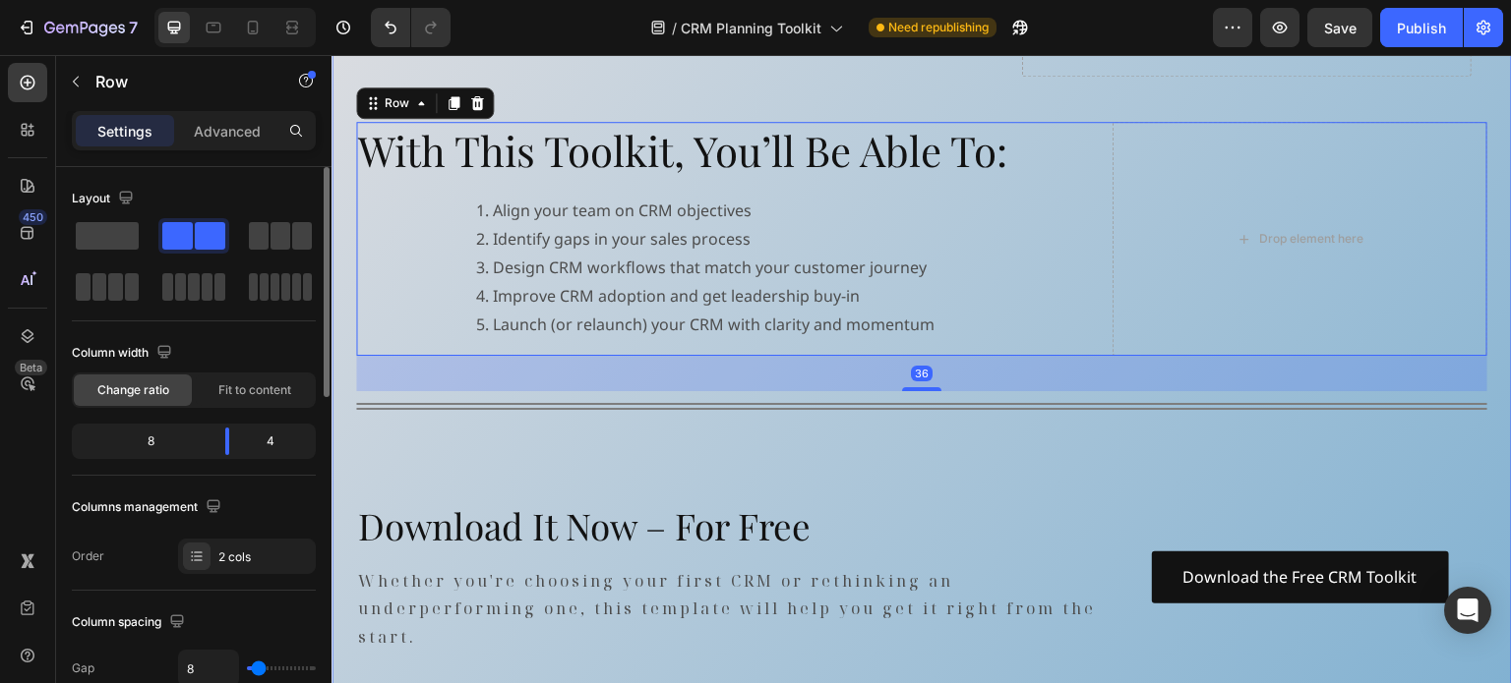
scroll to position [1278, 0]
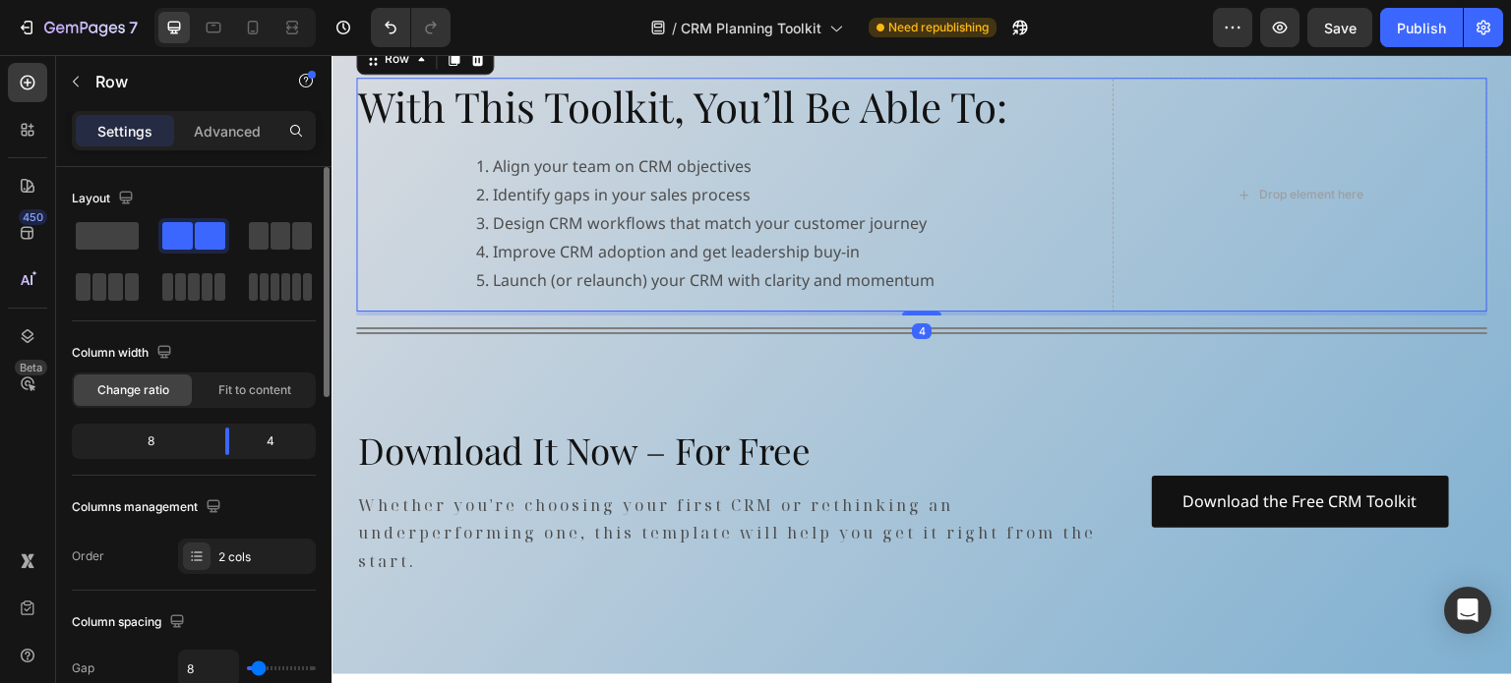
drag, startPoint x: 916, startPoint y: 342, endPoint x: 776, endPoint y: 323, distance: 141.0
click at [926, 312] on div at bounding box center [921, 314] width 39 height 4
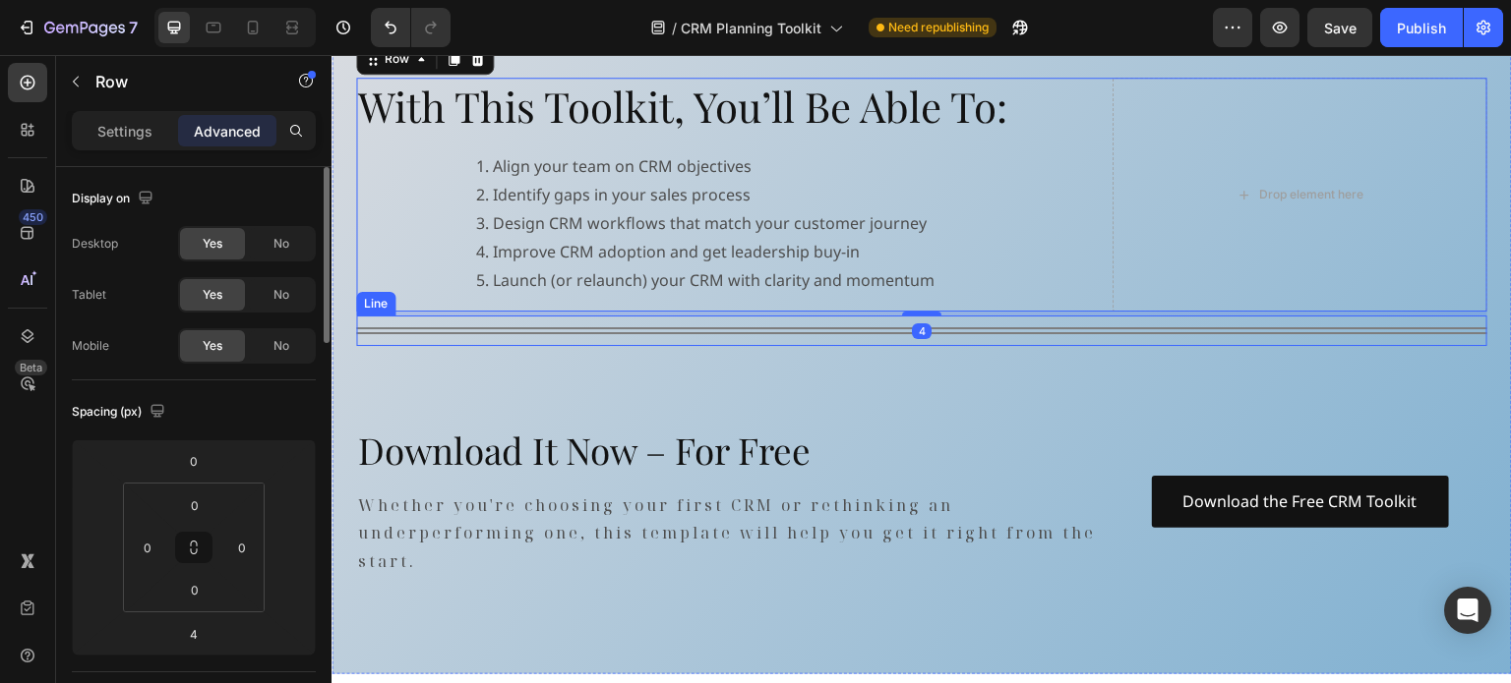
click at [752, 331] on div at bounding box center [921, 330] width 1131 height 7
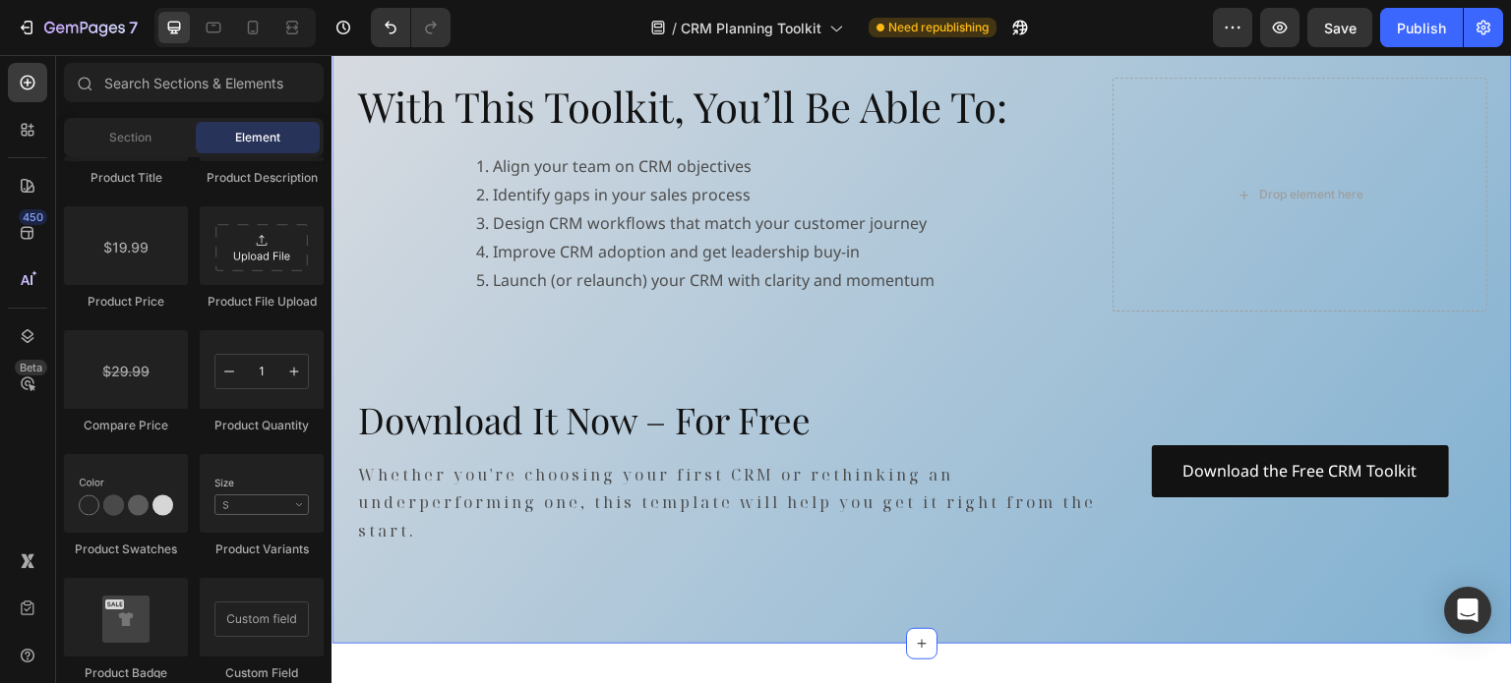
click at [602, 360] on div "What You’ll Get: Heading CRM Planning Template A guided worksheet to define bus…" at bounding box center [921, 151] width 1131 height 793
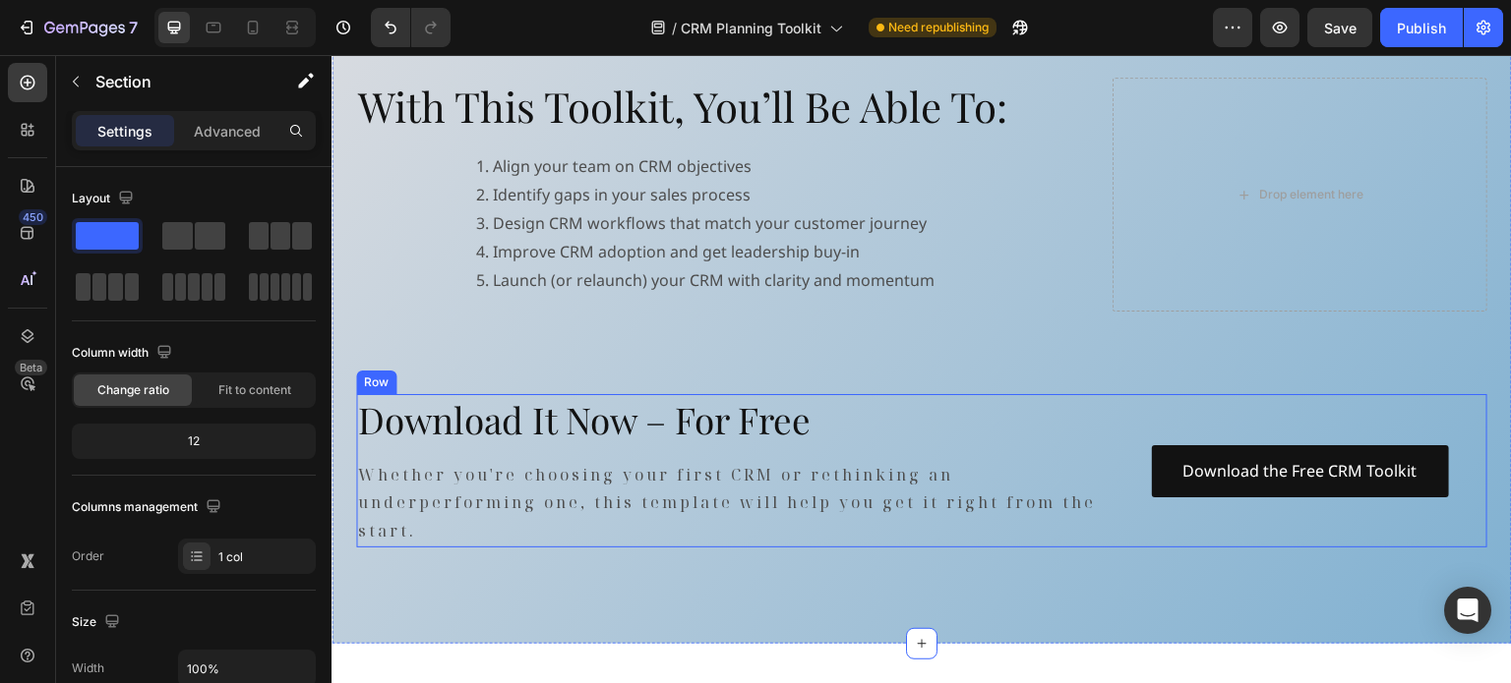
click at [1126, 395] on div "Download the Free CRM Toolkit Button" at bounding box center [1299, 470] width 375 height 152
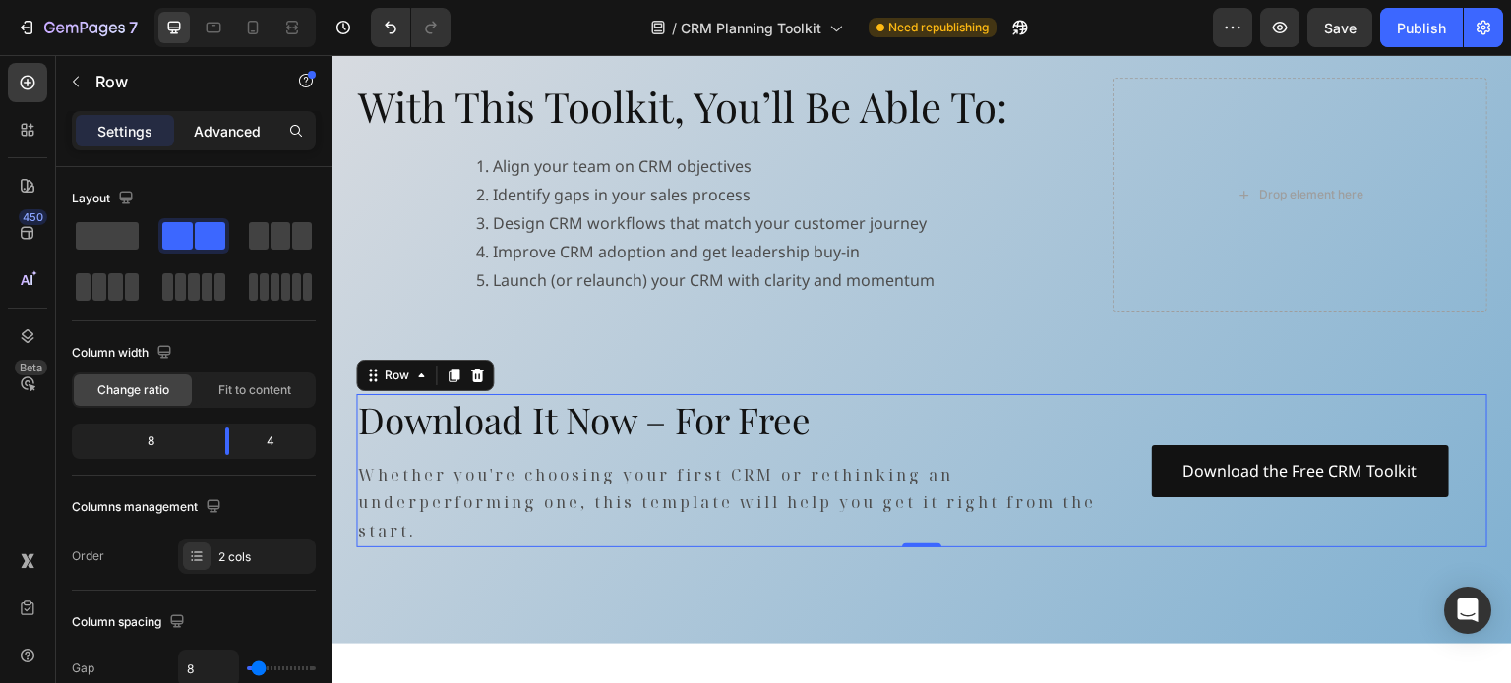
click at [237, 133] on p "Advanced" at bounding box center [227, 131] width 67 height 21
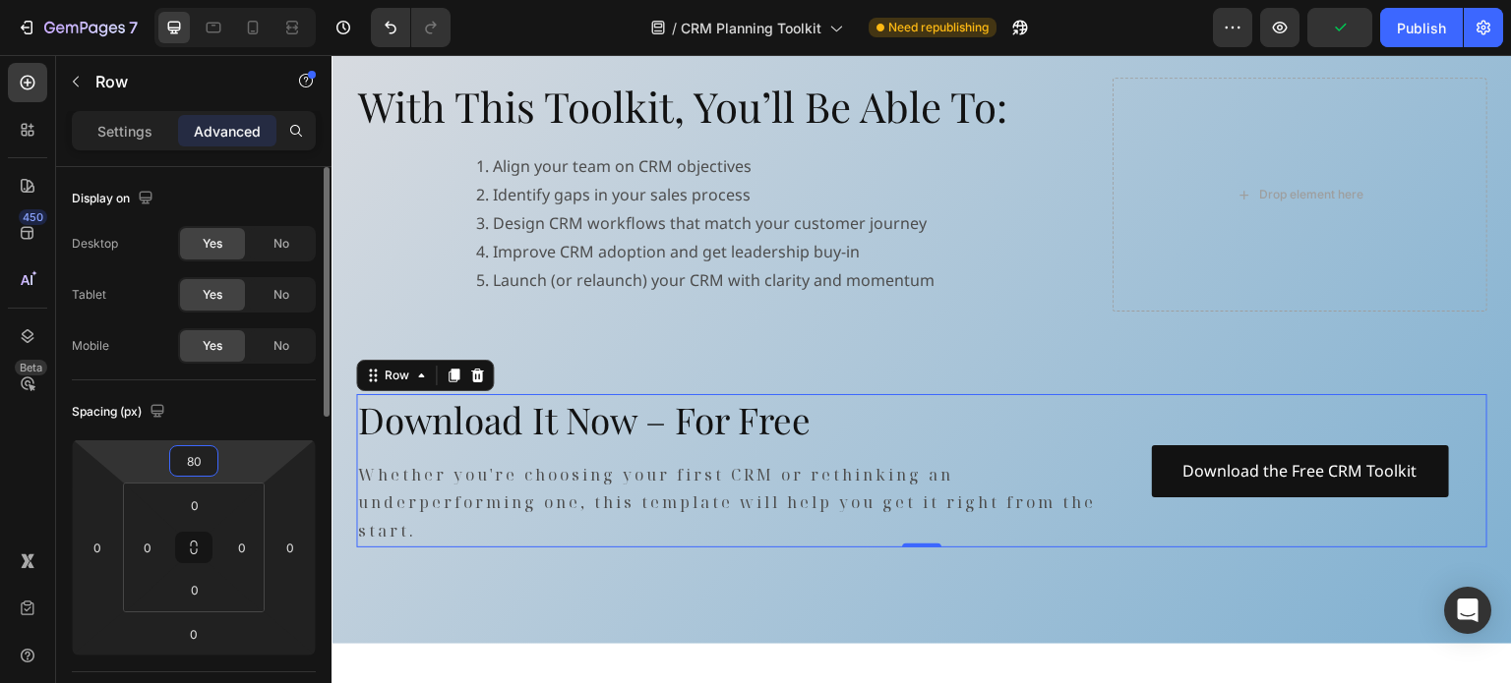
click at [210, 456] on input "80" at bounding box center [193, 461] width 39 height 30
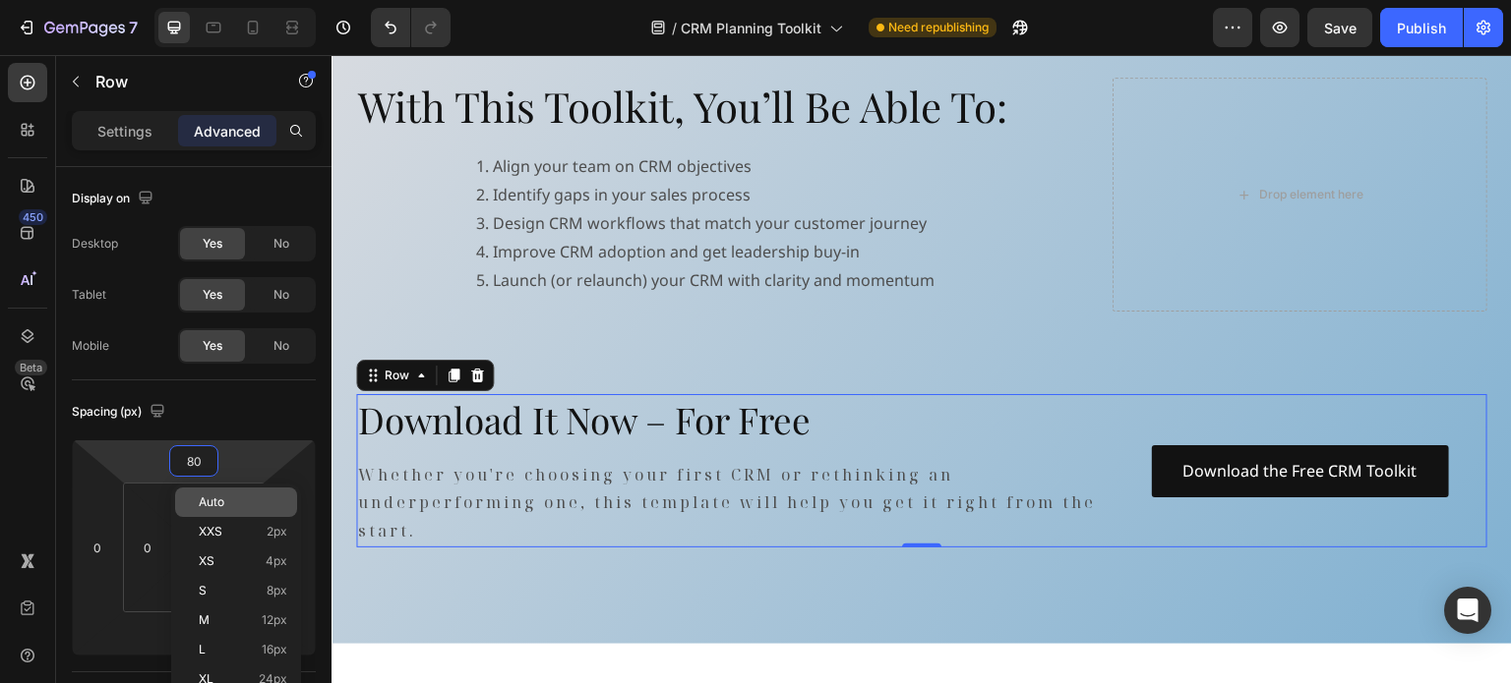
click at [221, 503] on span "Auto" at bounding box center [212, 503] width 26 height 14
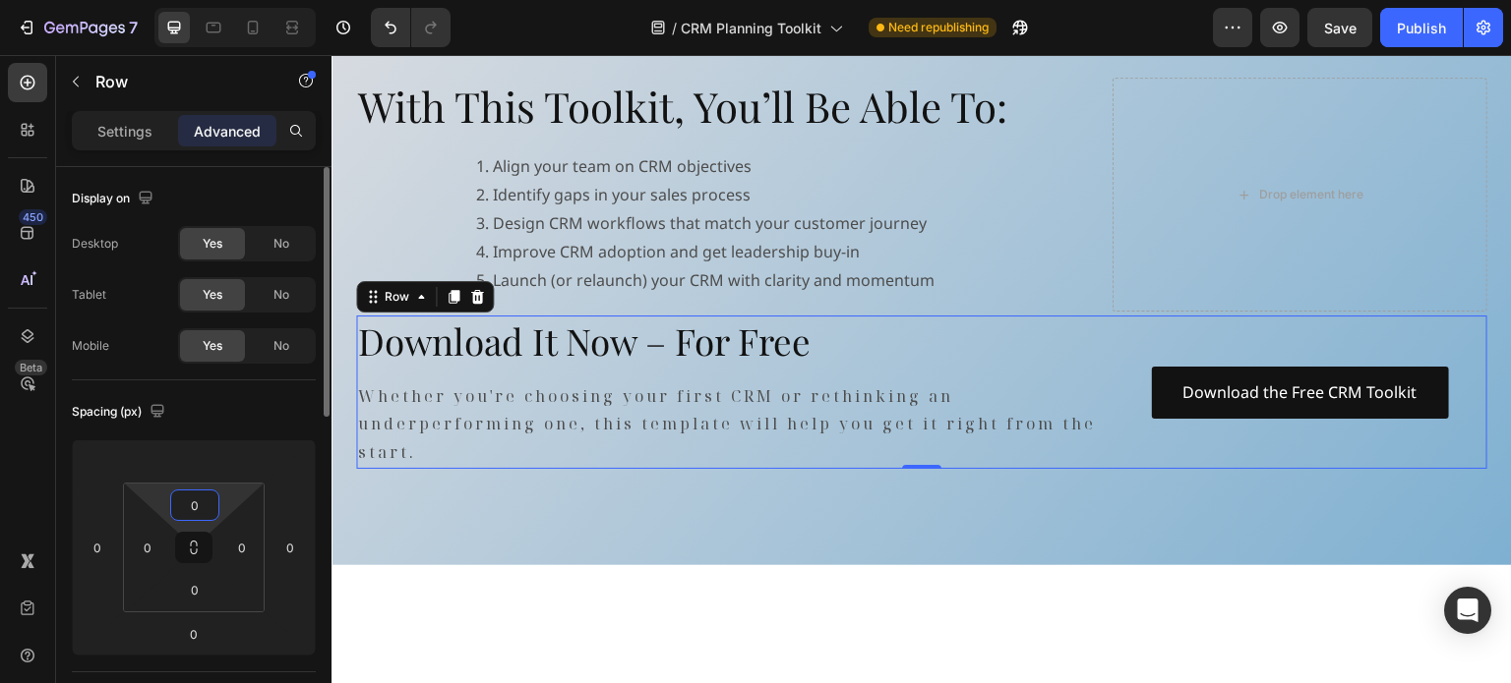
click at [205, 503] on input "0" at bounding box center [194, 506] width 39 height 30
click at [205, 462] on input "number" at bounding box center [193, 461] width 39 height 30
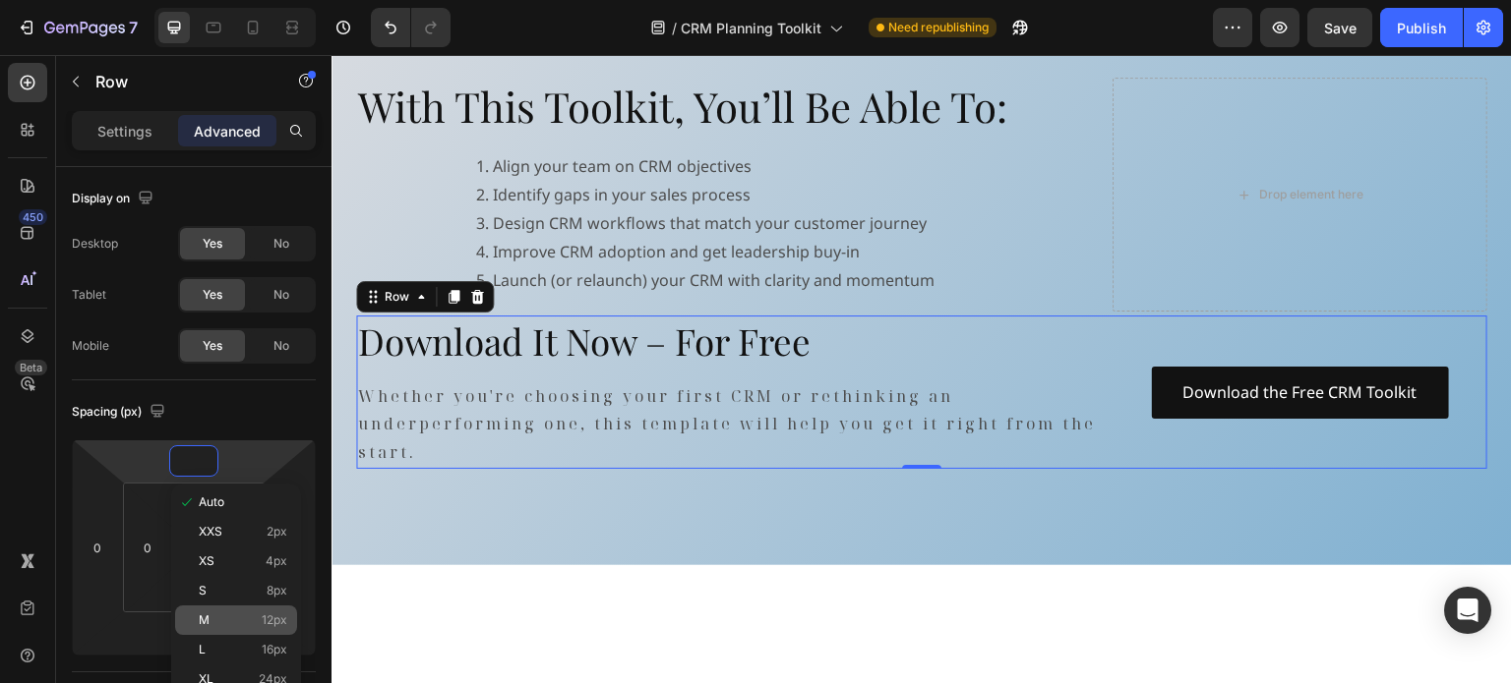
click at [220, 634] on div "M 12px" at bounding box center [236, 621] width 122 height 30
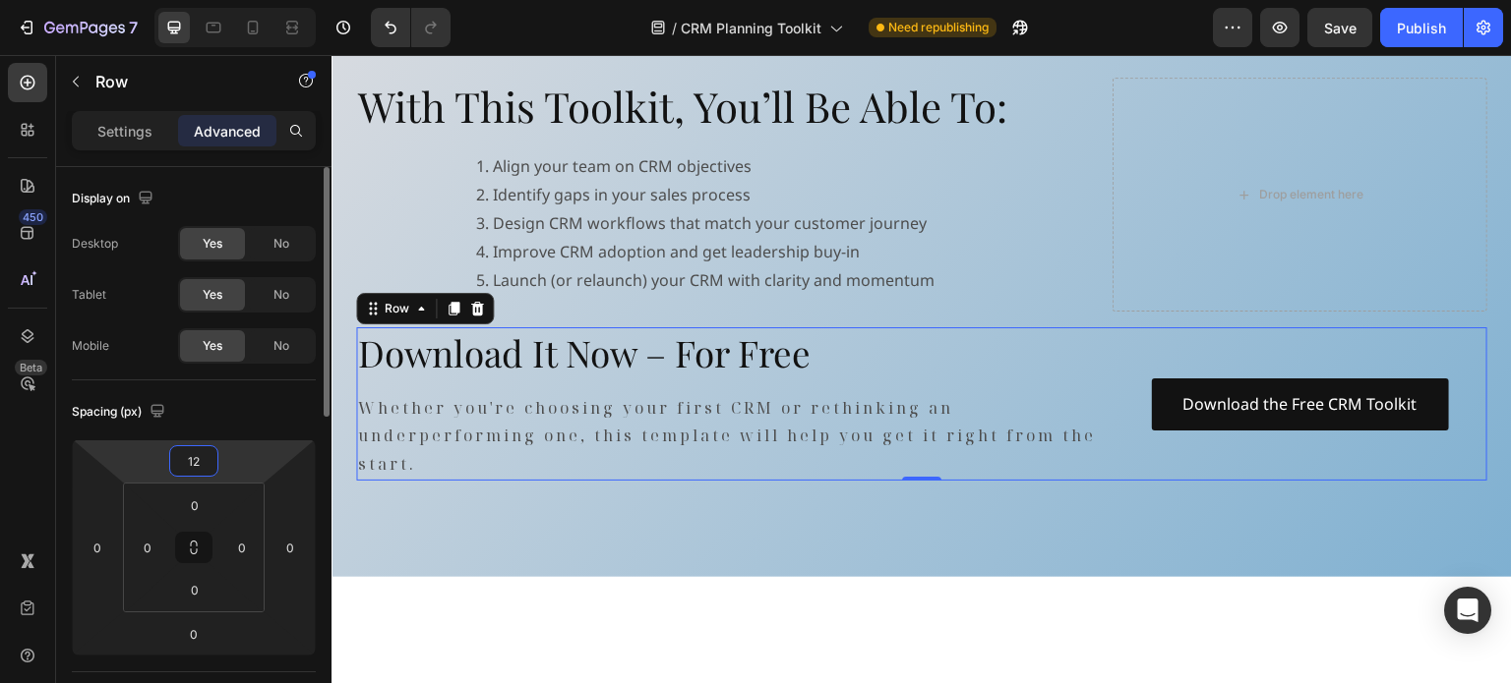
click at [201, 475] on input "12" at bounding box center [193, 461] width 39 height 30
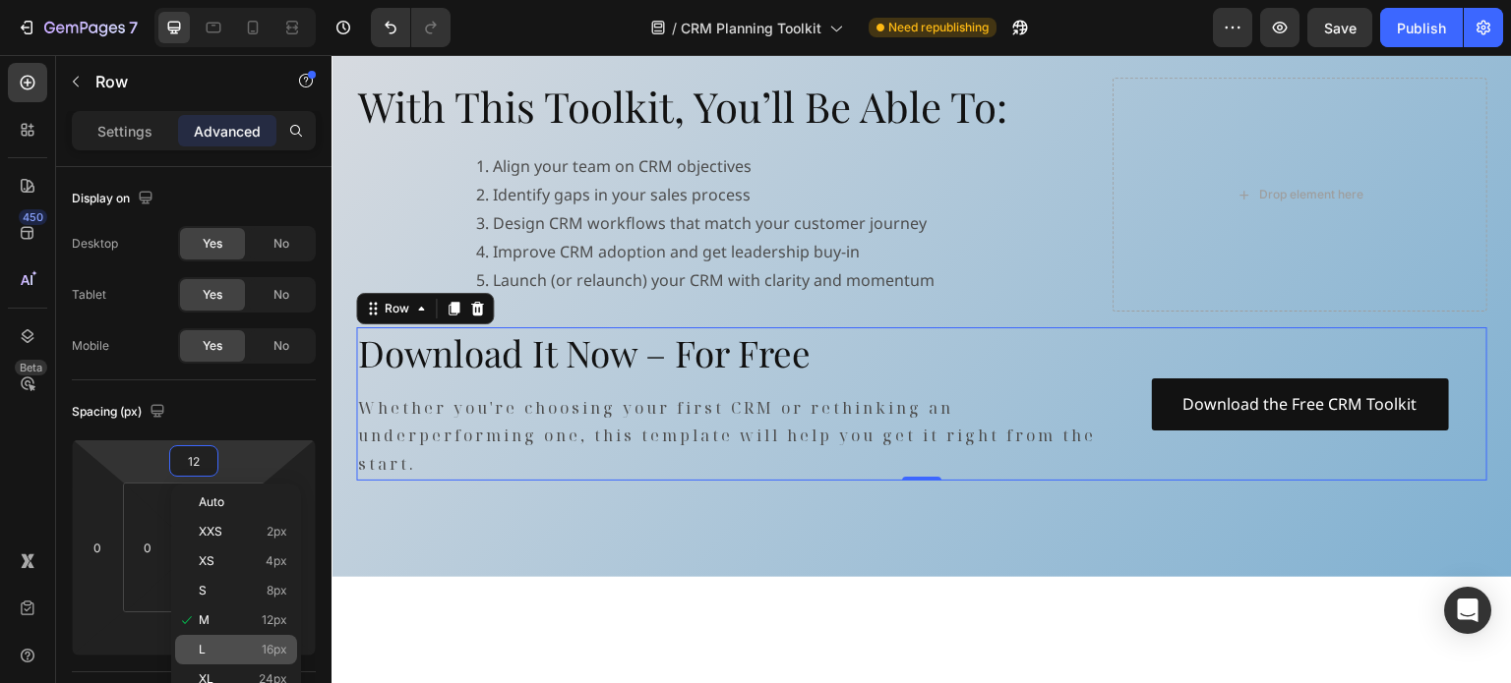
click at [205, 651] on span "L" at bounding box center [202, 650] width 7 height 14
type input "16"
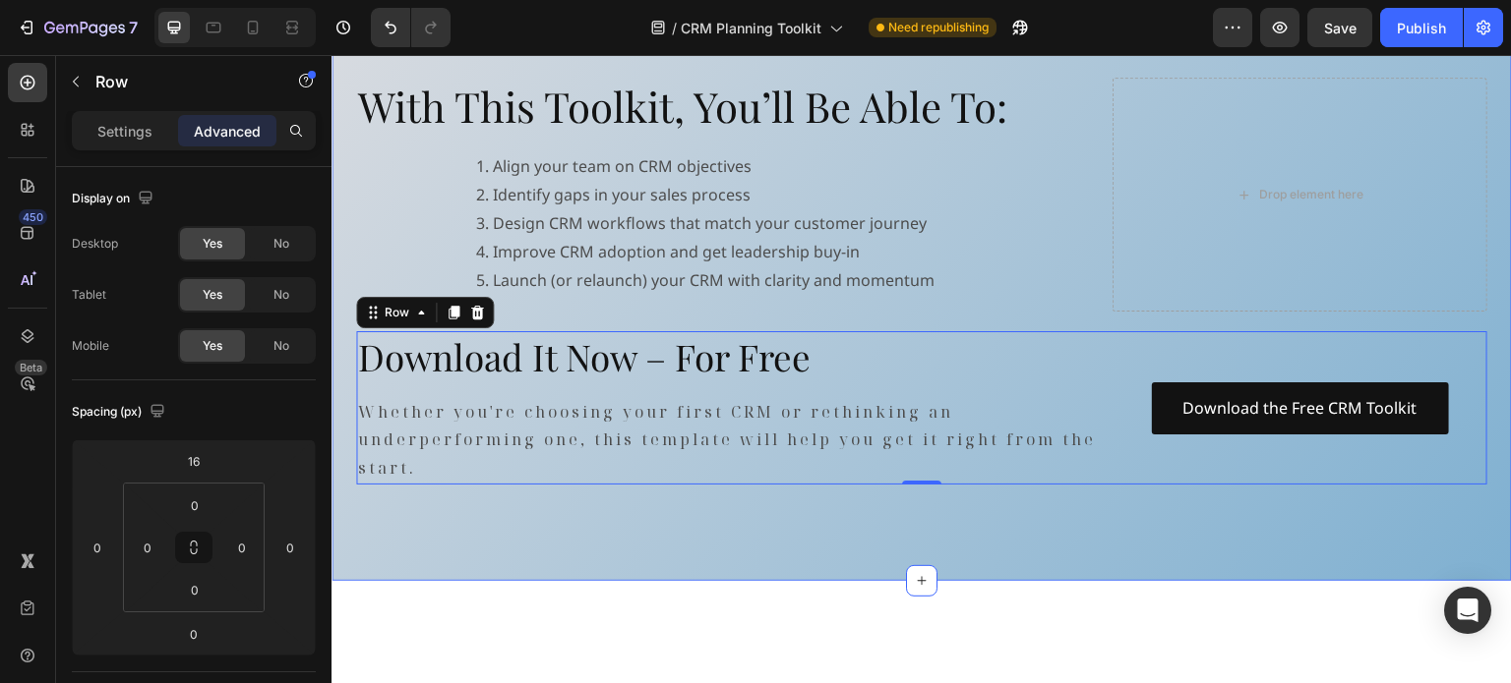
click at [348, 433] on div "What You’ll Get: Heading CRM Planning Template A guided worksheet to define bus…" at bounding box center [921, 129] width 1180 height 903
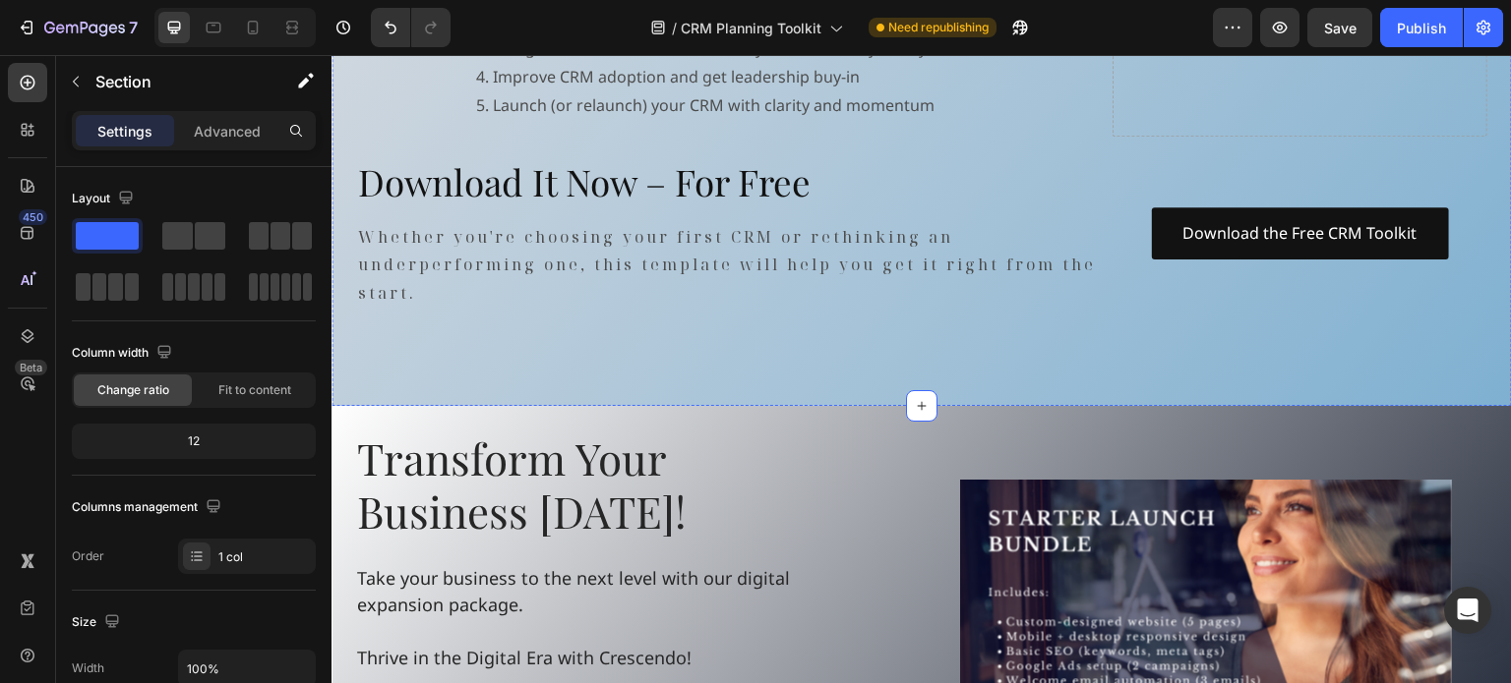
scroll to position [1475, 0]
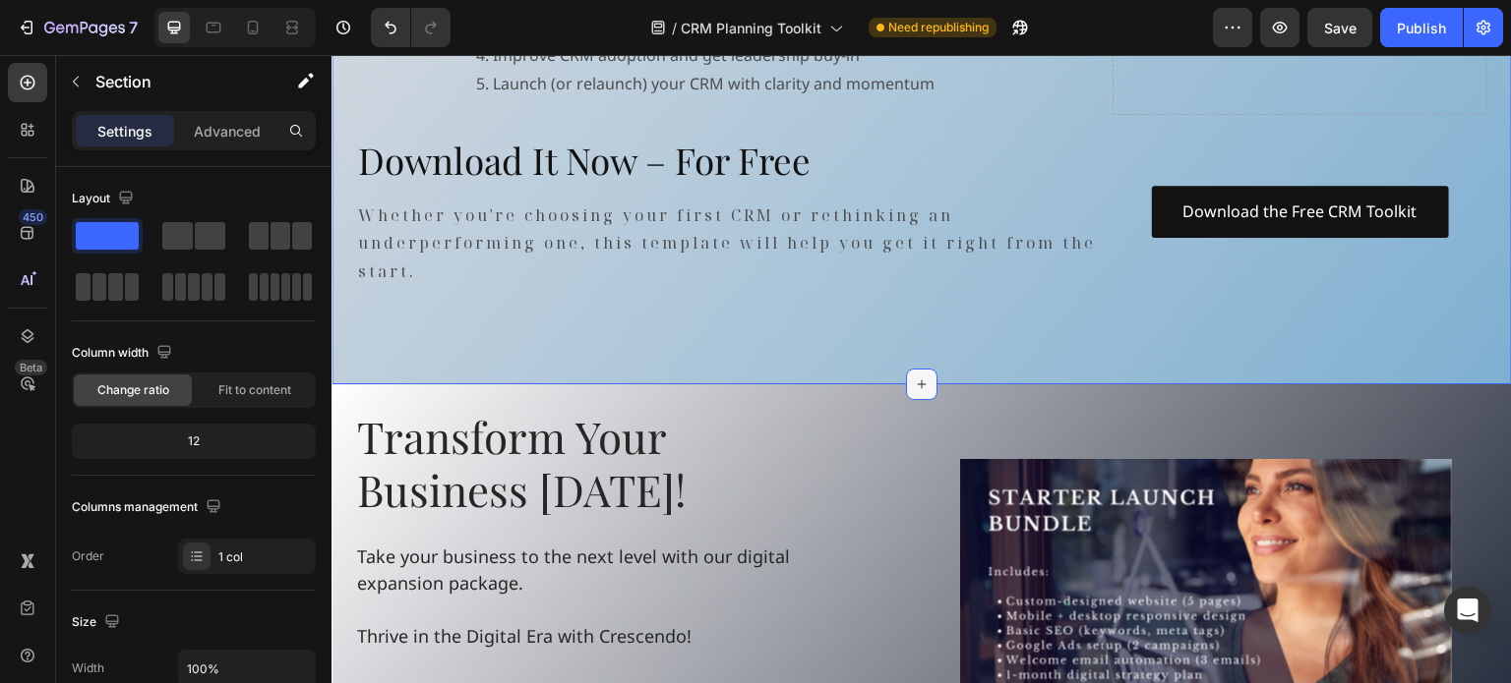
click at [923, 381] on div at bounding box center [921, 384] width 31 height 31
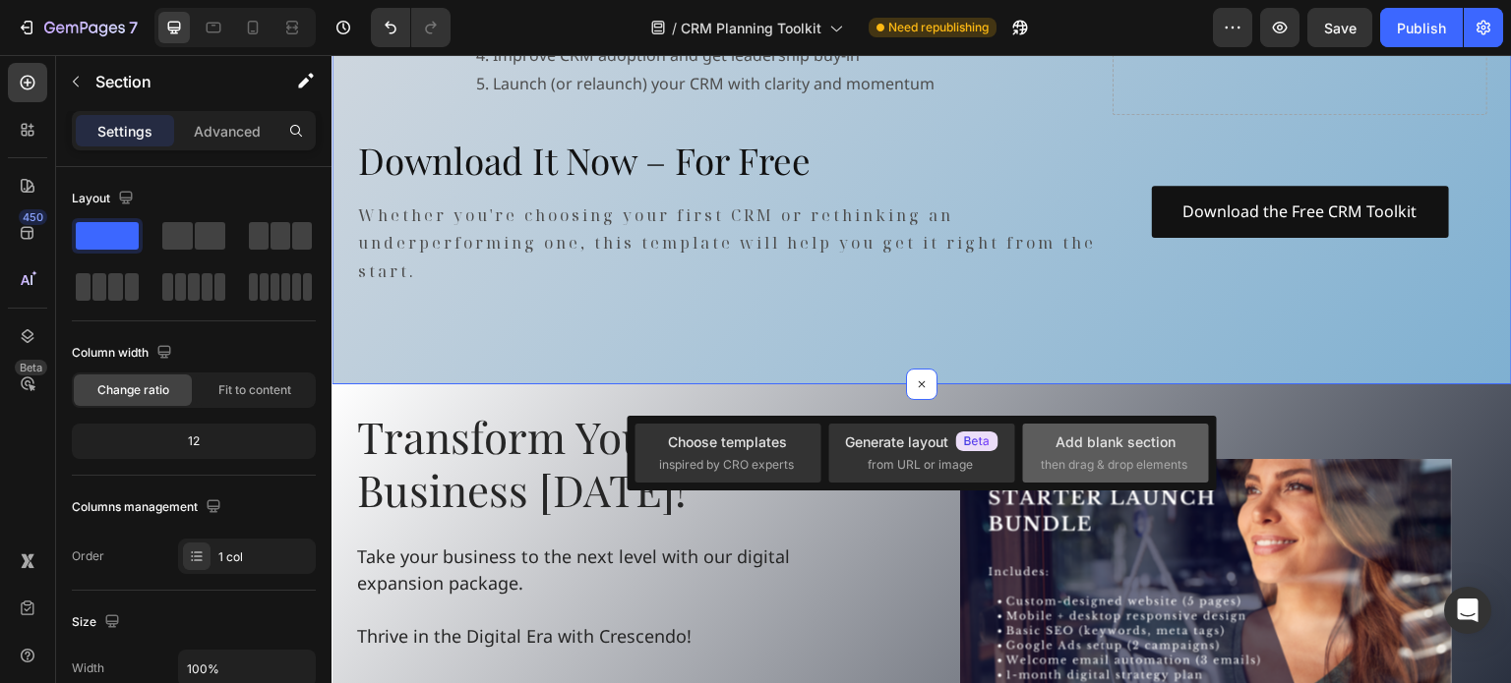
click at [1123, 443] on div "Add blank section" at bounding box center [1115, 442] width 120 height 21
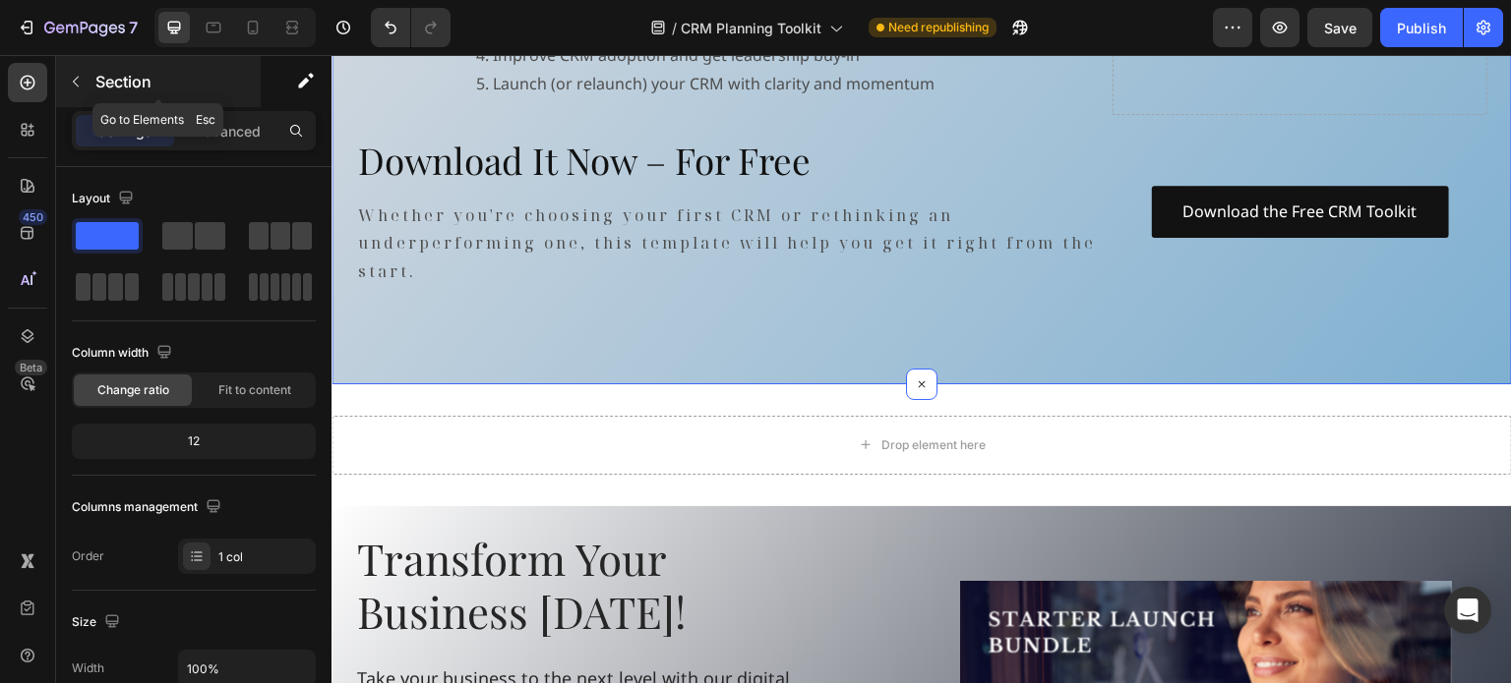
click at [75, 75] on icon "button" at bounding box center [76, 82] width 16 height 16
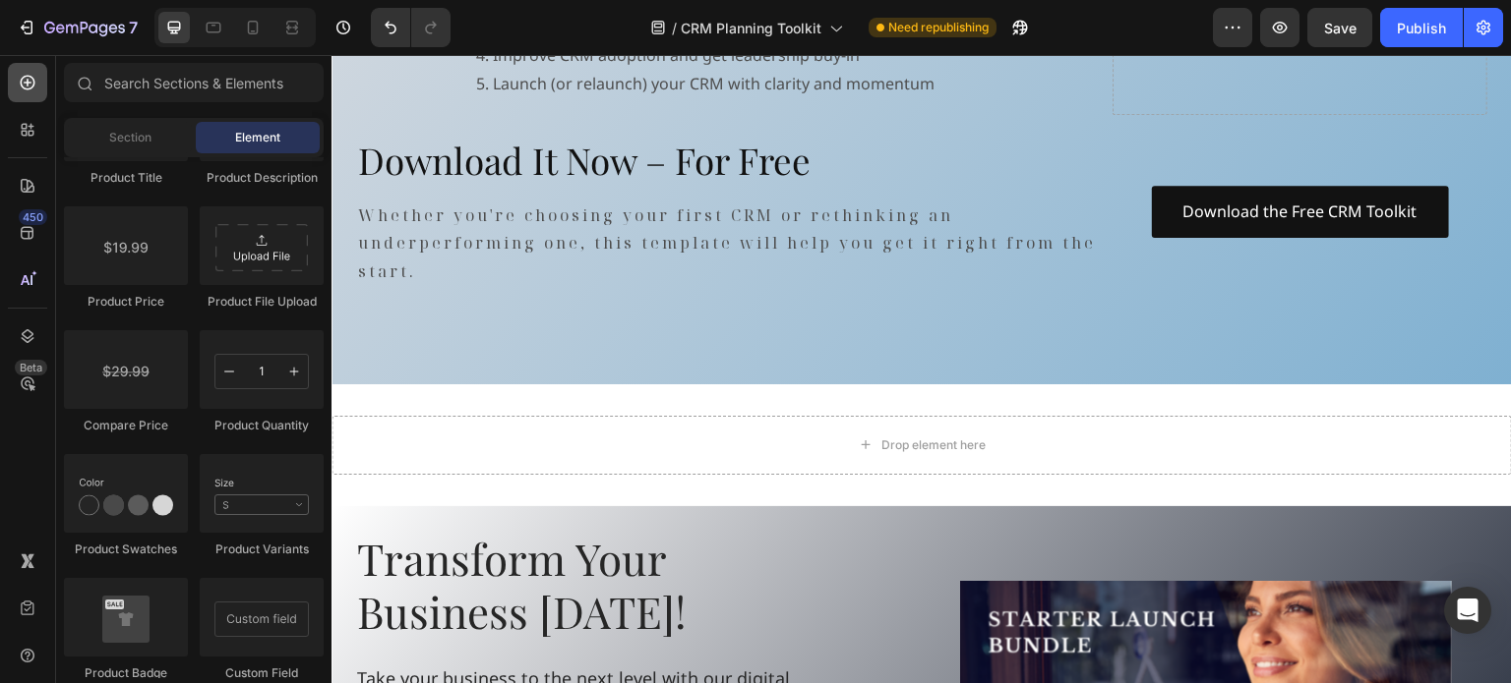
click at [12, 82] on div at bounding box center [27, 82] width 39 height 39
click at [25, 86] on icon at bounding box center [28, 83] width 20 height 20
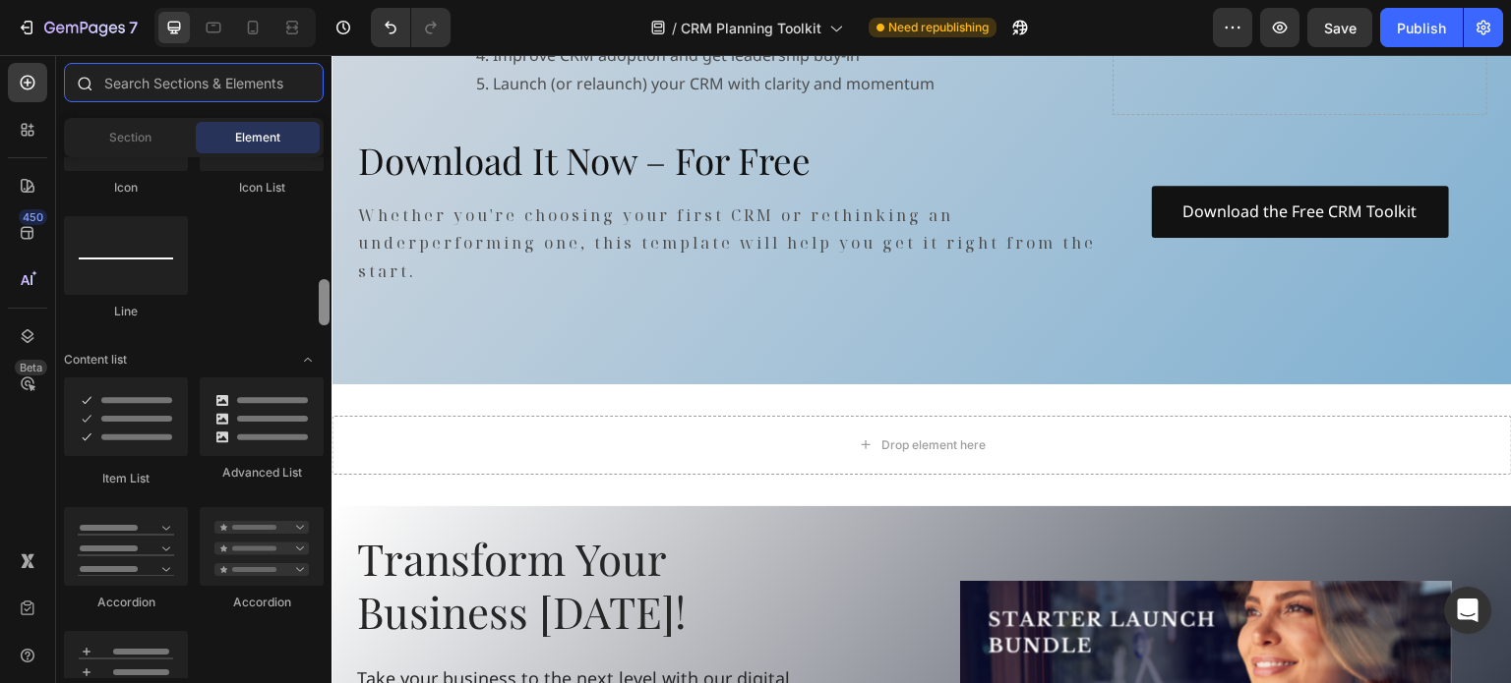
scroll to position [0, 0]
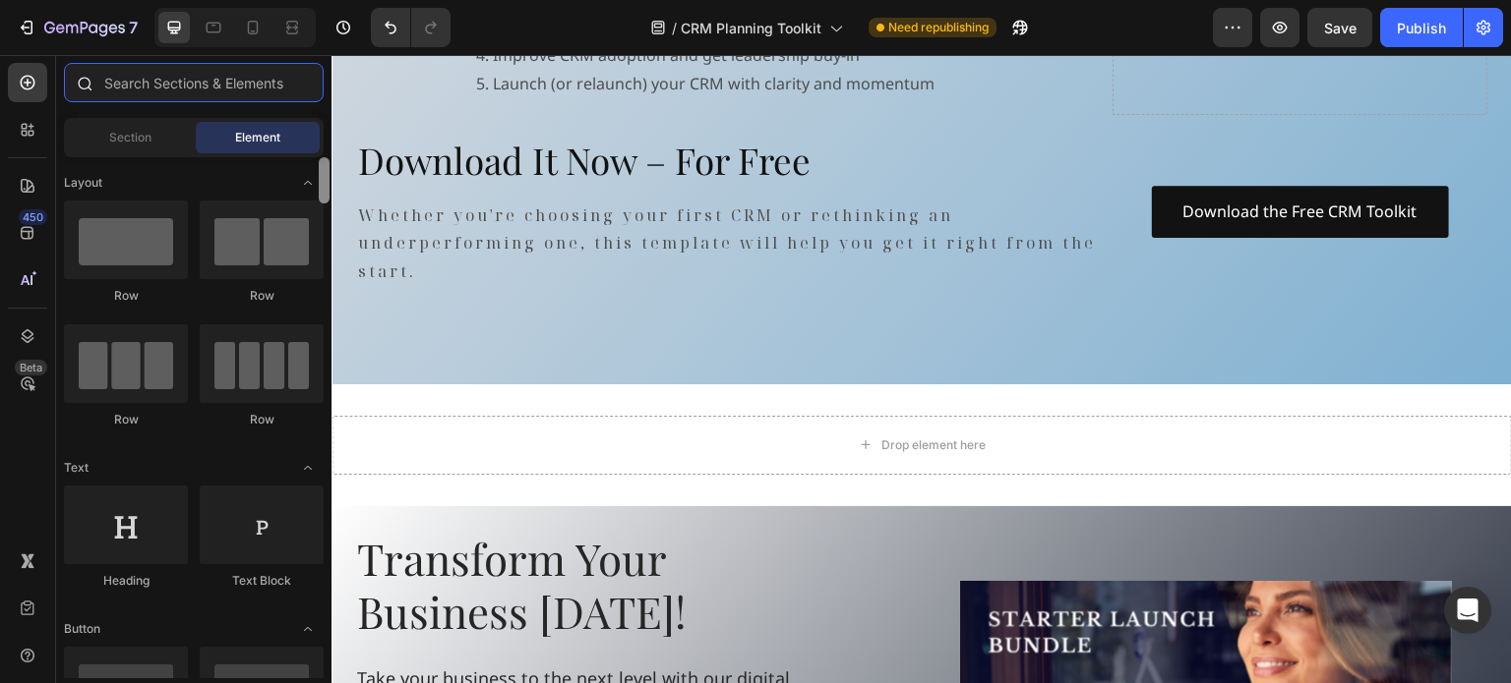
drag, startPoint x: 323, startPoint y: 299, endPoint x: 274, endPoint y: 88, distance: 216.9
click at [274, 88] on div "Sections(18) Elements(83) Section Element Hero Section Product Detail Brands Tr…" at bounding box center [193, 371] width 275 height 616
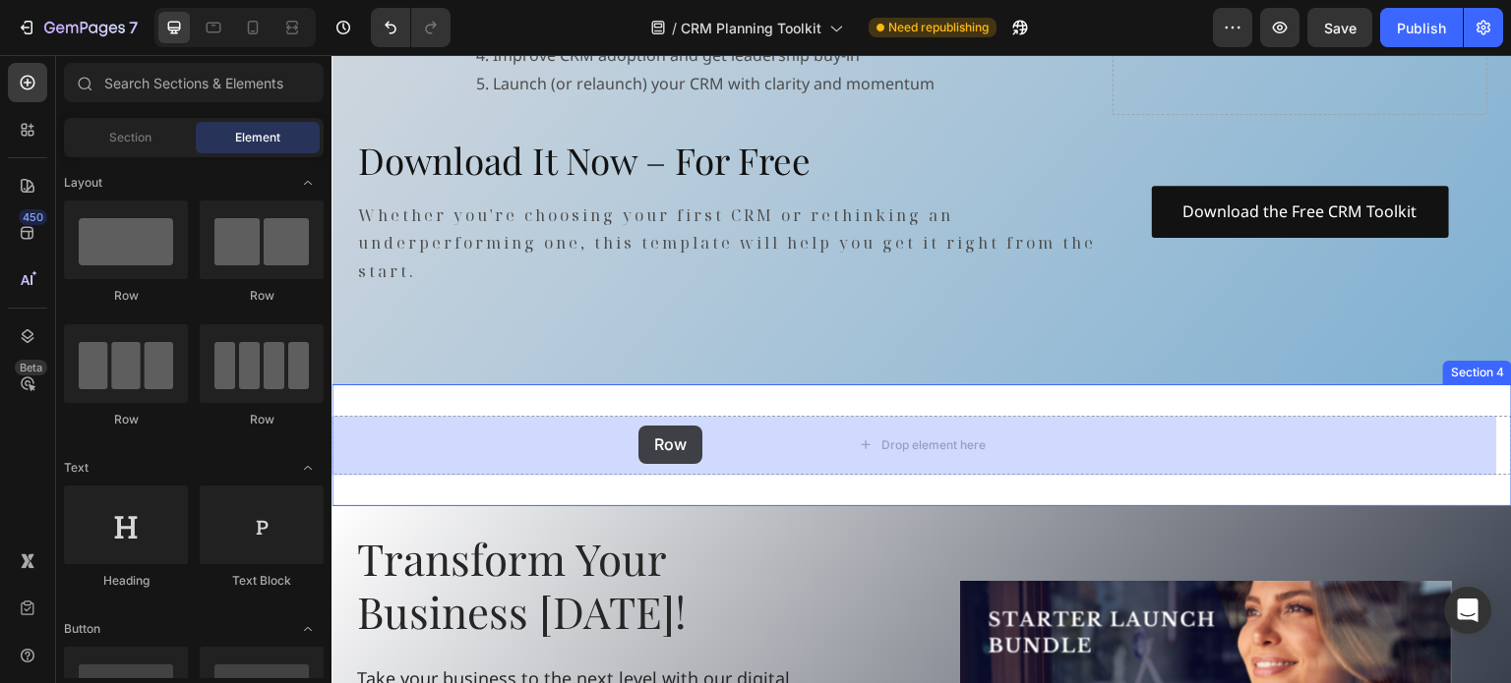
drag, startPoint x: 588, startPoint y: 267, endPoint x: 594, endPoint y: 389, distance: 122.1
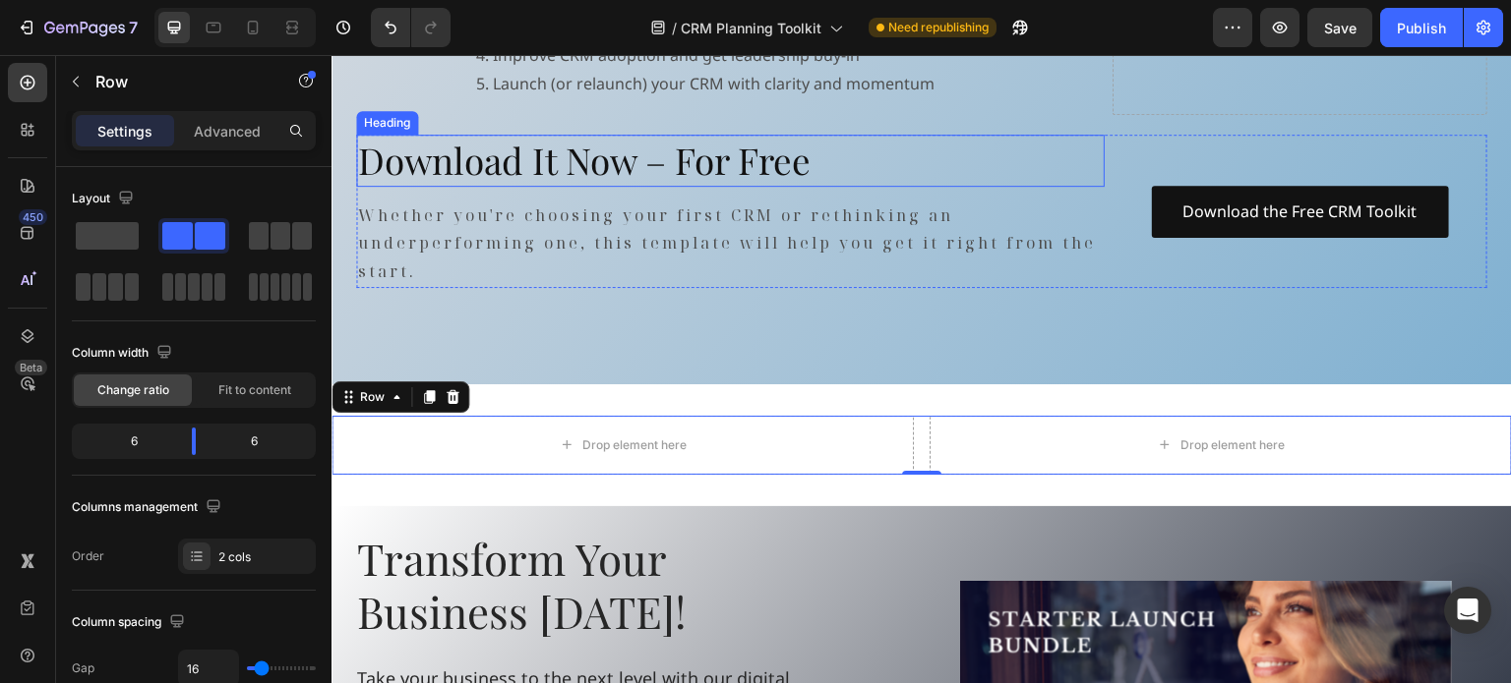
click at [390, 110] on div "Align your team on CRM objectives Identify gaps in your sales process Design CR…" at bounding box center [730, 26] width 748 height 177
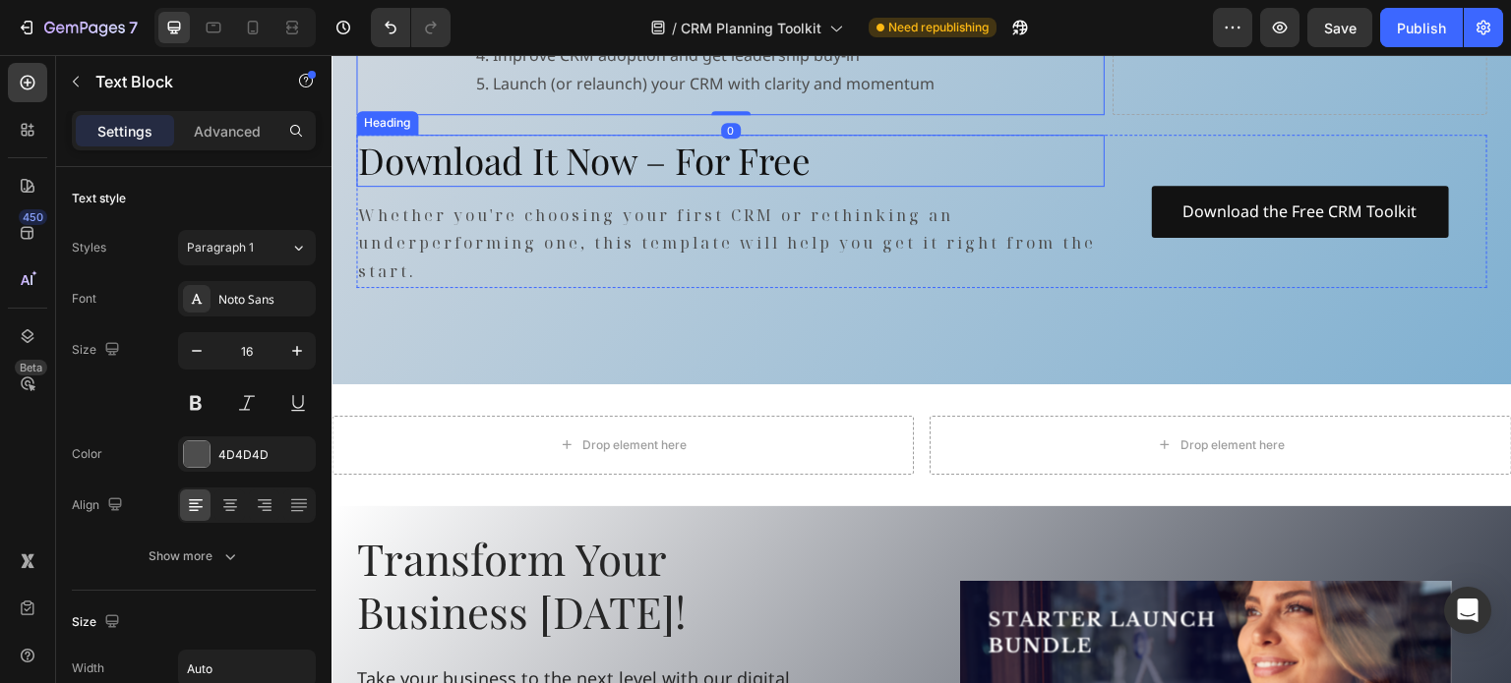
click at [393, 156] on h2 "Download It Now – For Free" at bounding box center [730, 160] width 748 height 51
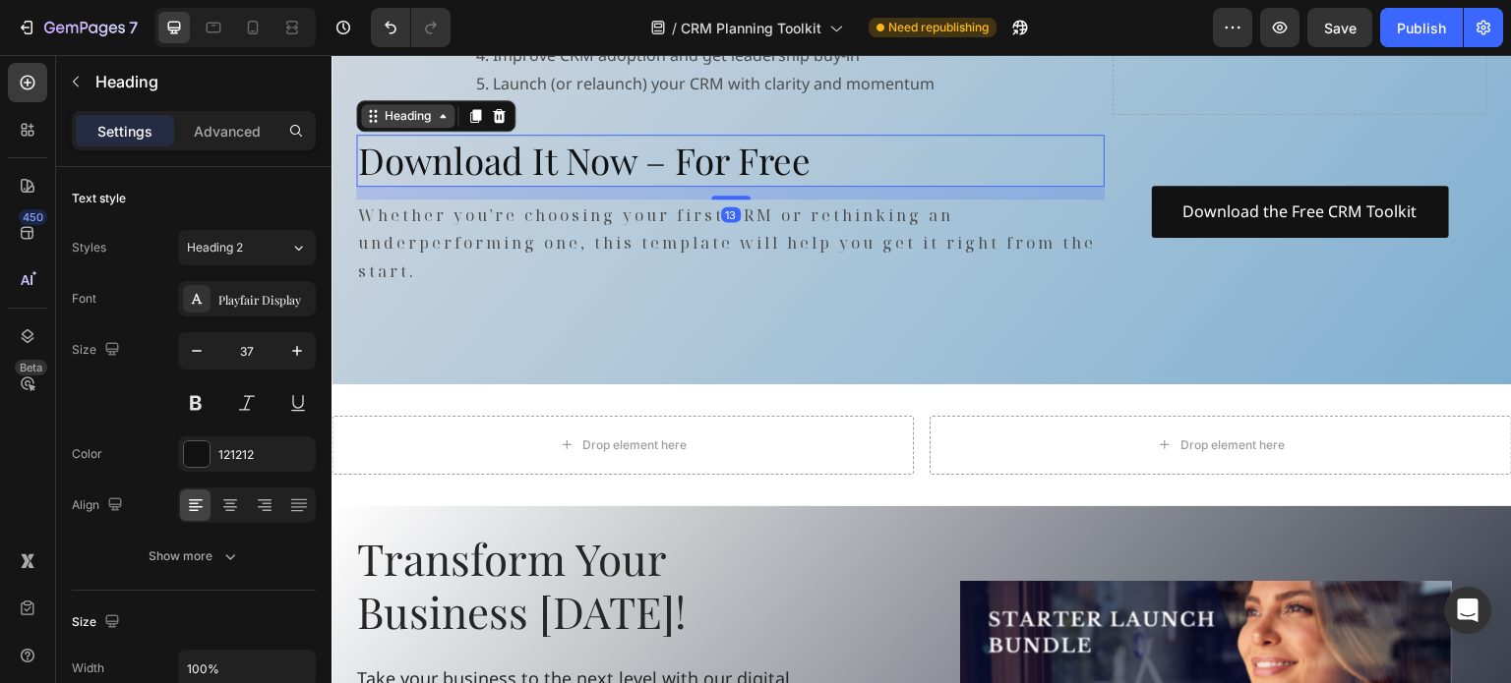
click at [405, 117] on div "Heading" at bounding box center [408, 116] width 54 height 18
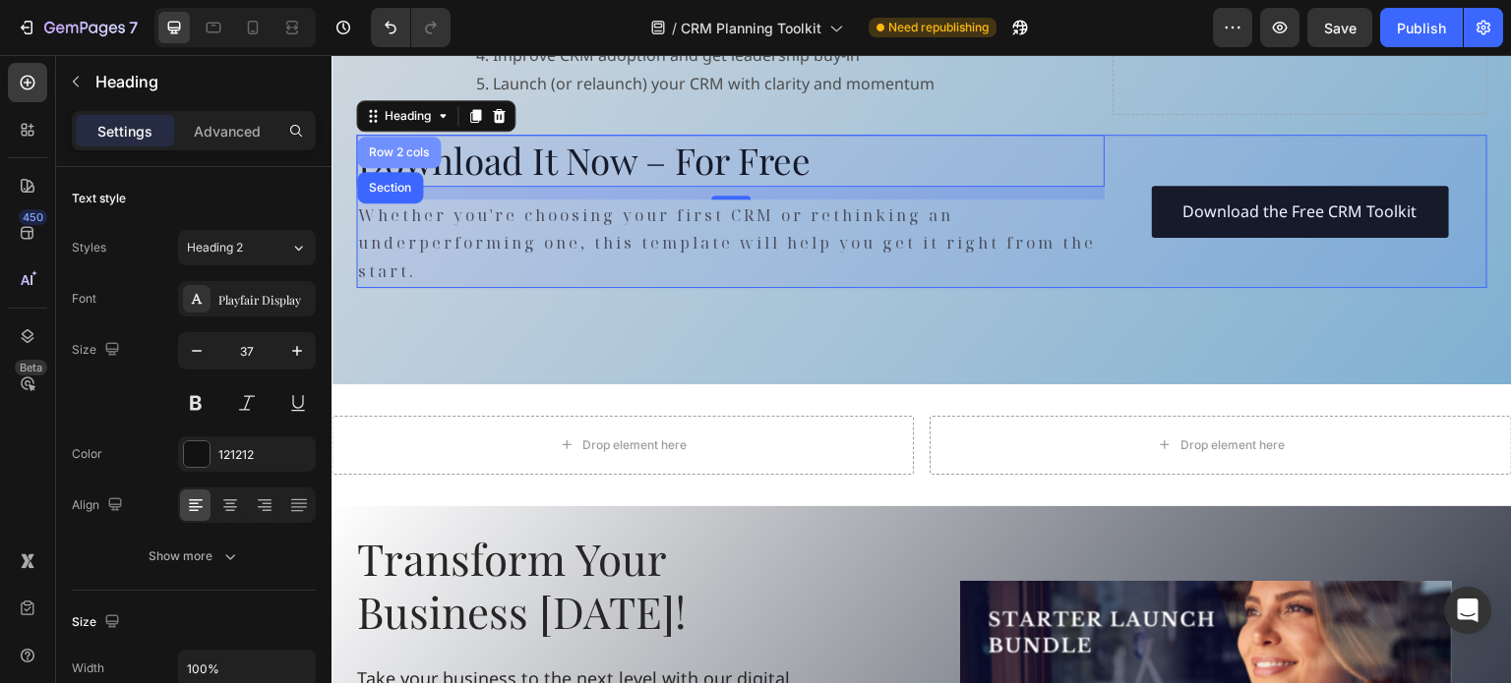
click at [408, 150] on div "Row 2 cols" at bounding box center [399, 153] width 68 height 12
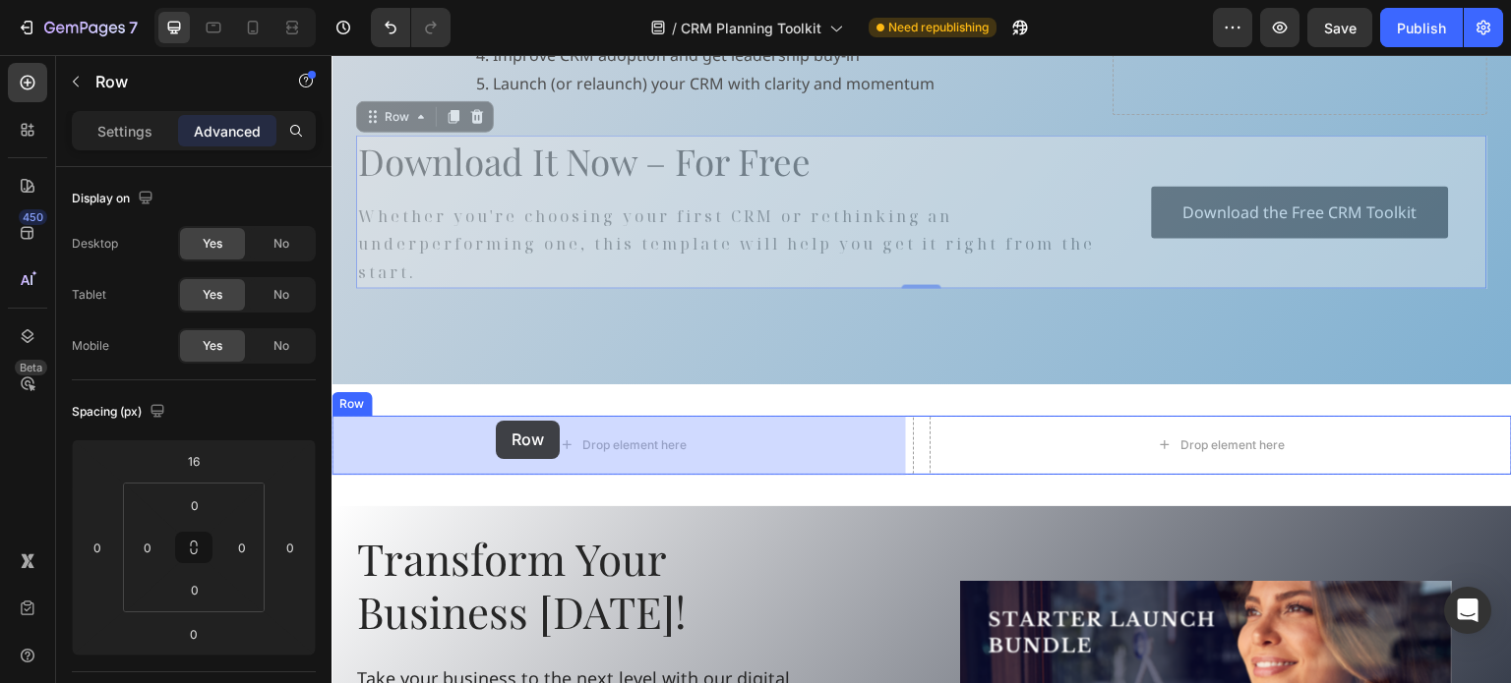
drag, startPoint x: 391, startPoint y: 115, endPoint x: 496, endPoint y: 421, distance: 323.1
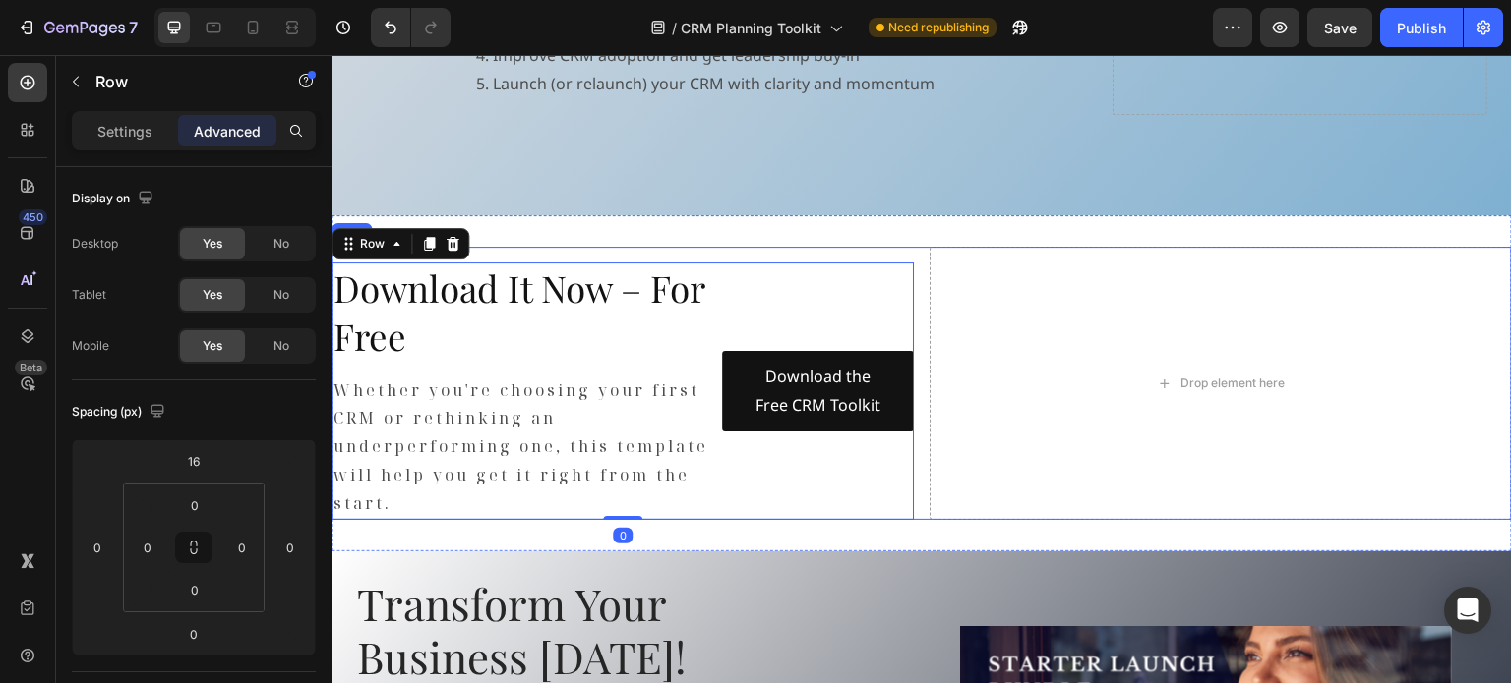
click at [918, 274] on div "Download It Now – For Free Heading Whether you're choosing your first CRM or re…" at bounding box center [921, 383] width 1180 height 272
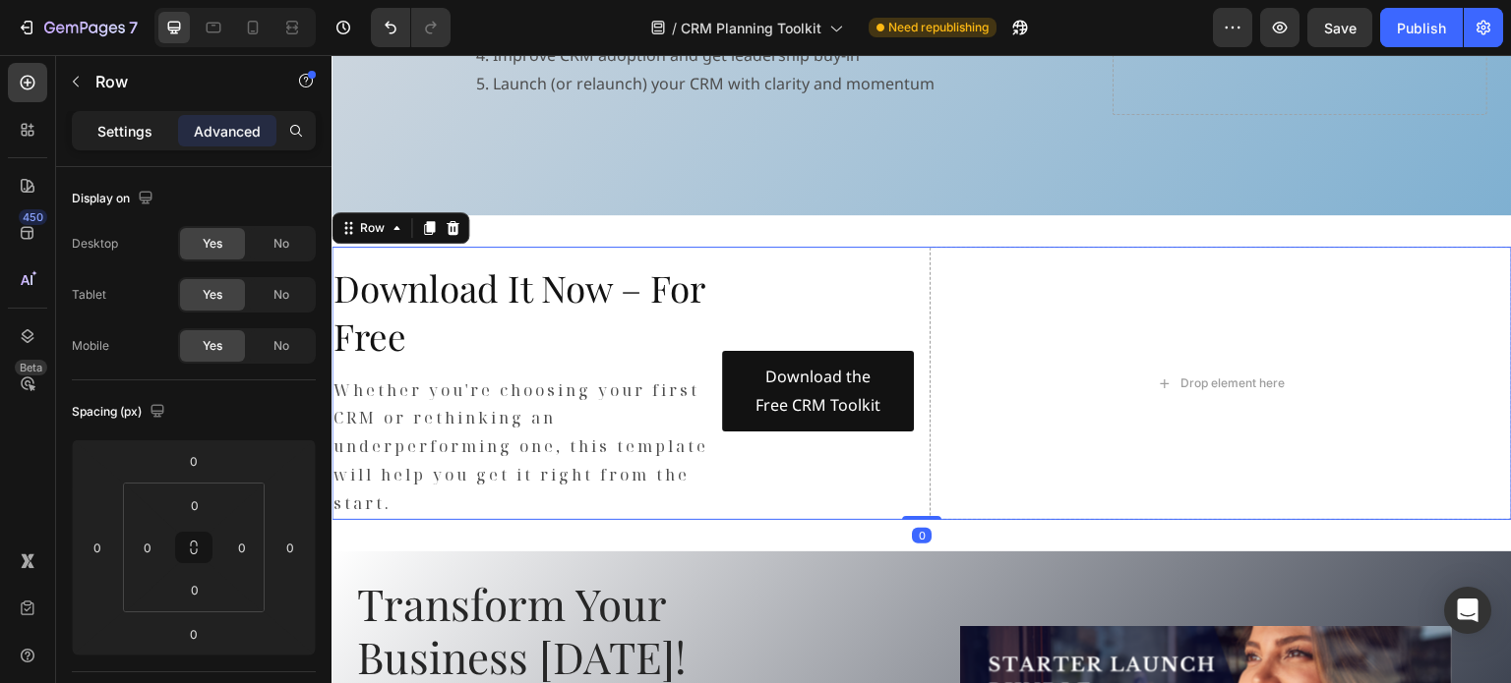
click at [138, 131] on p "Settings" at bounding box center [124, 131] width 55 height 21
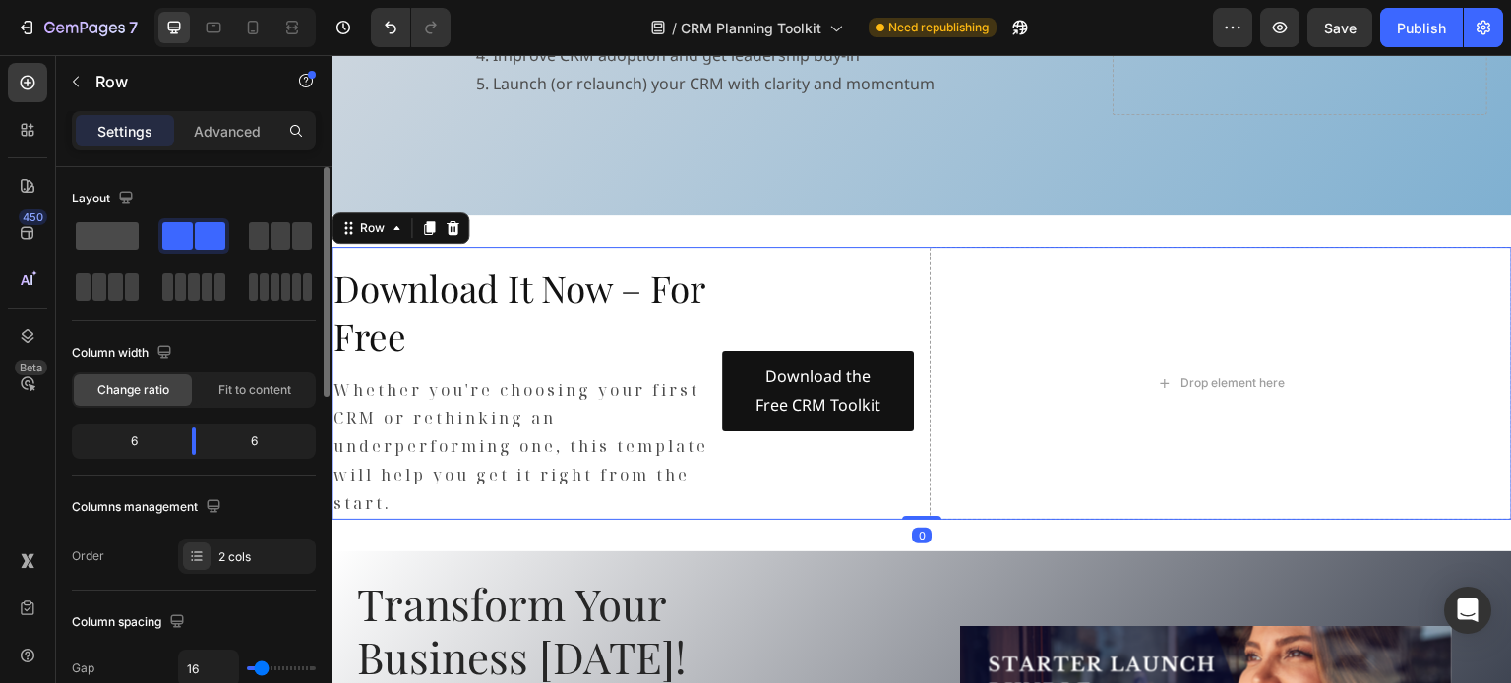
click at [118, 227] on span at bounding box center [107, 236] width 63 height 28
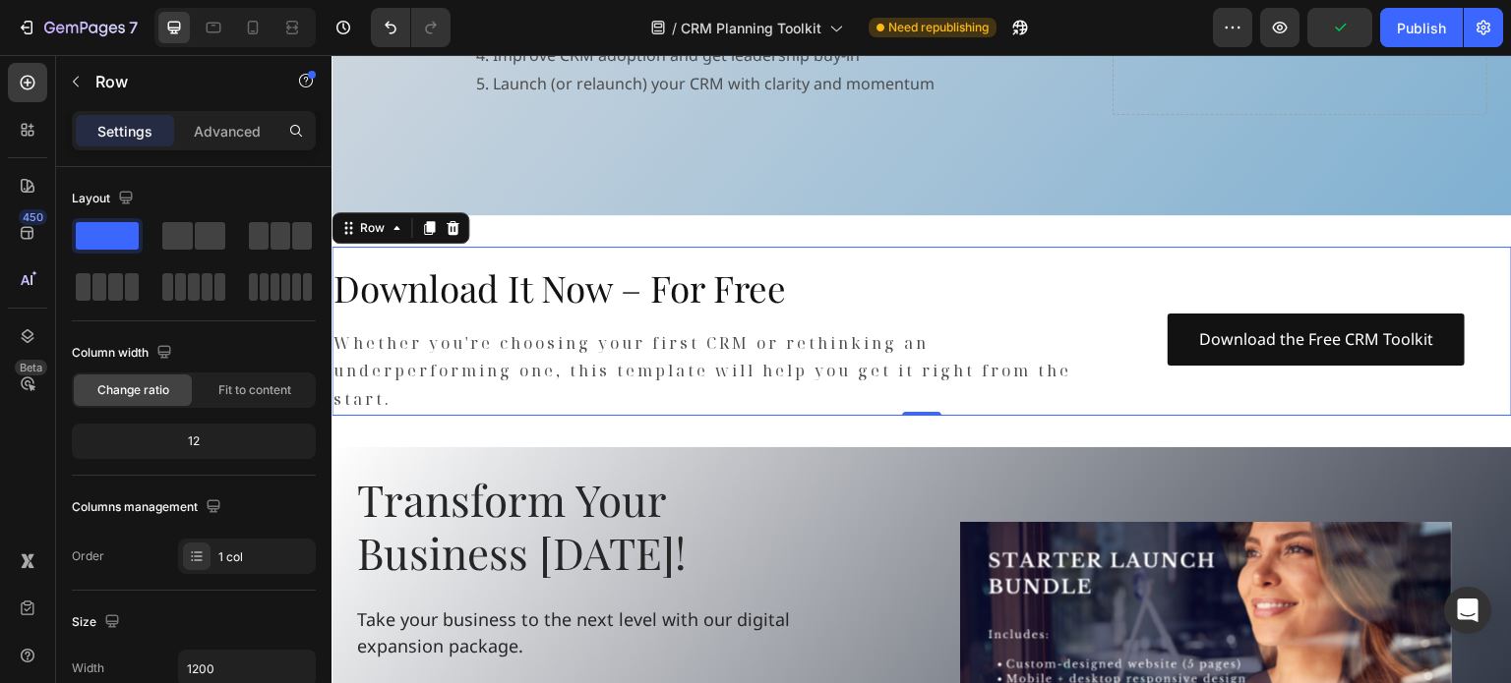
click at [800, 247] on div "Download It Now – For Free Heading Whether you're choosing your first CRM or re…" at bounding box center [921, 331] width 1180 height 168
click at [252, 382] on span "Fit to content" at bounding box center [254, 391] width 73 height 18
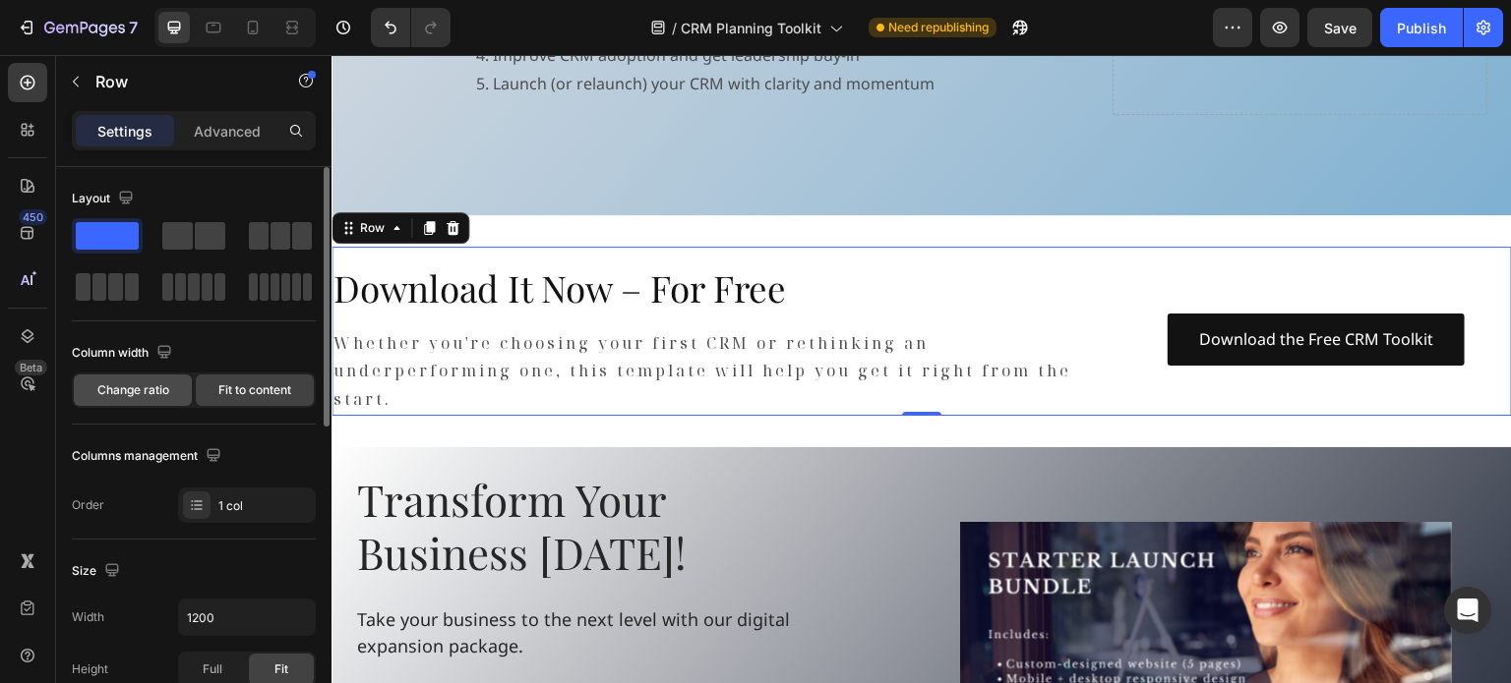
click at [153, 393] on span "Change ratio" at bounding box center [133, 391] width 72 height 18
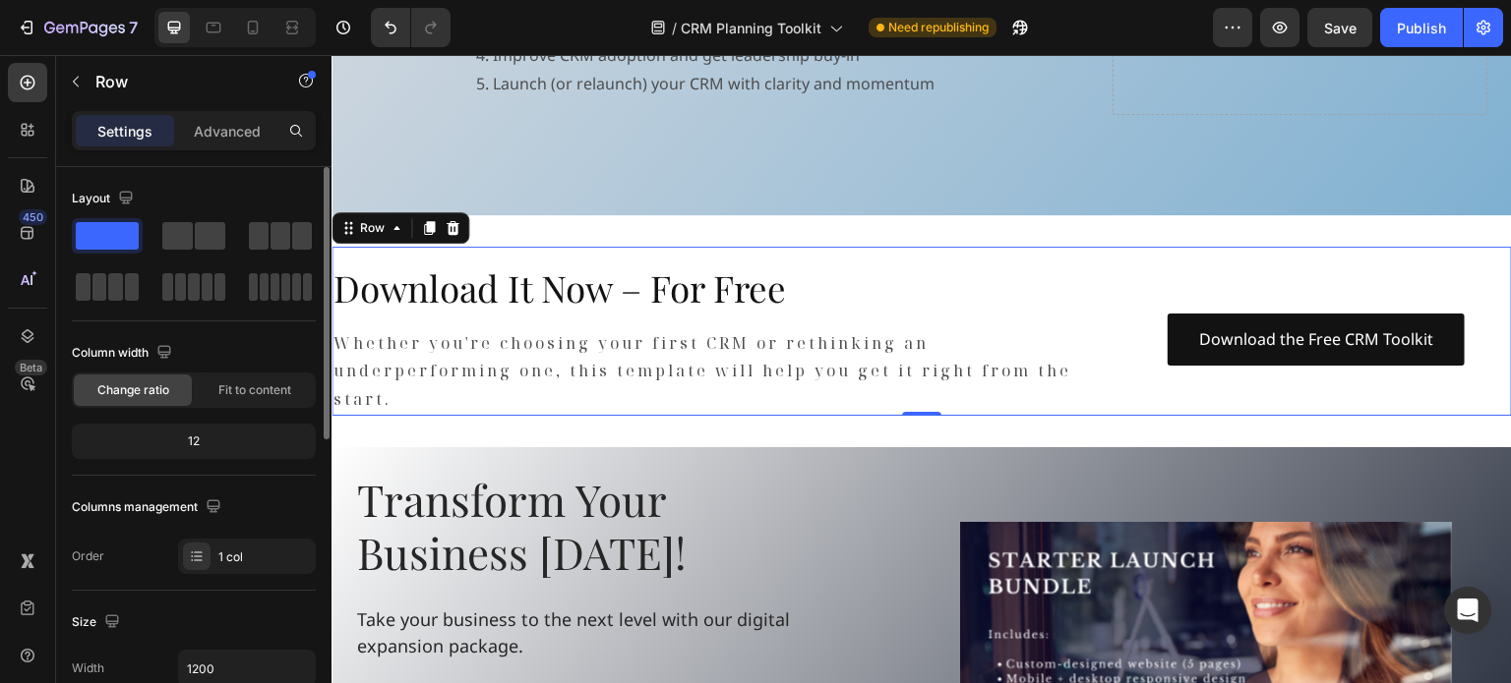
scroll to position [197, 0]
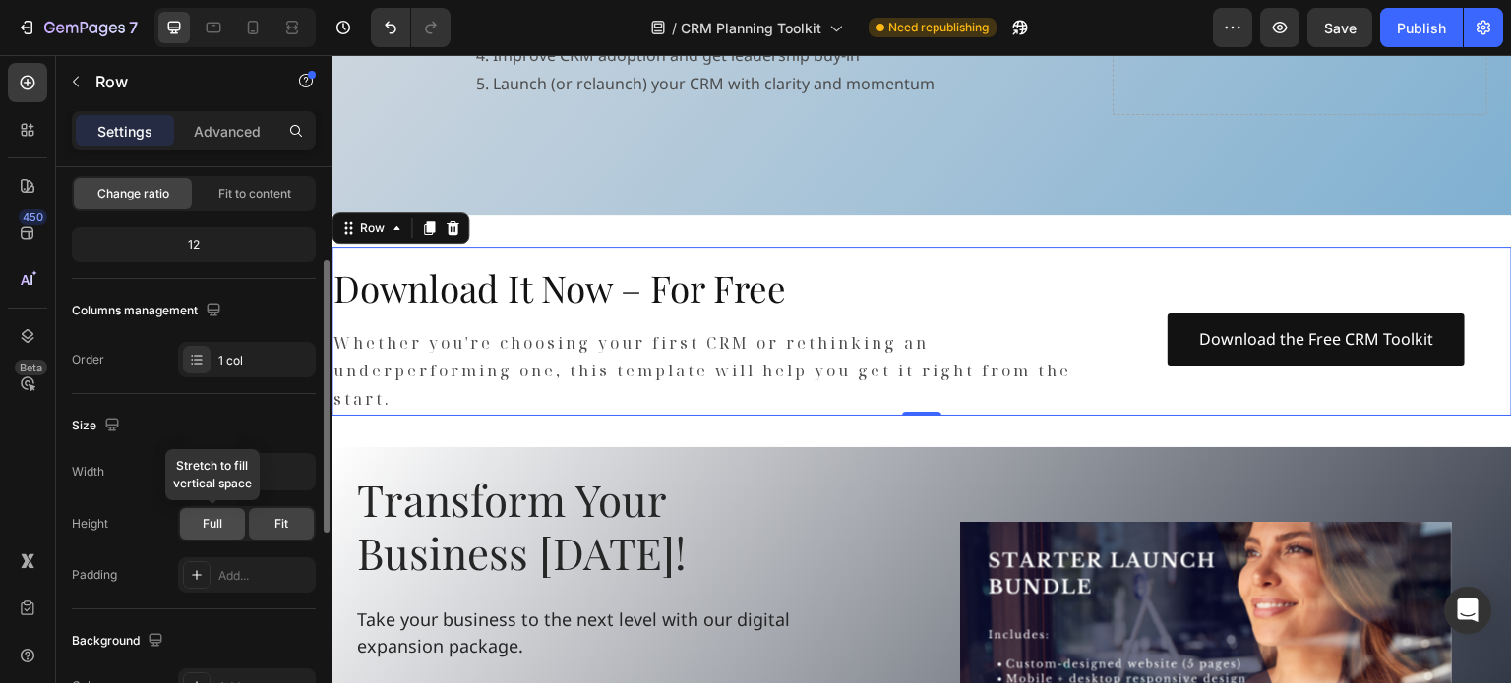
click at [206, 515] on span "Full" at bounding box center [213, 524] width 20 height 18
click at [268, 519] on div "Fit" at bounding box center [281, 523] width 65 height 31
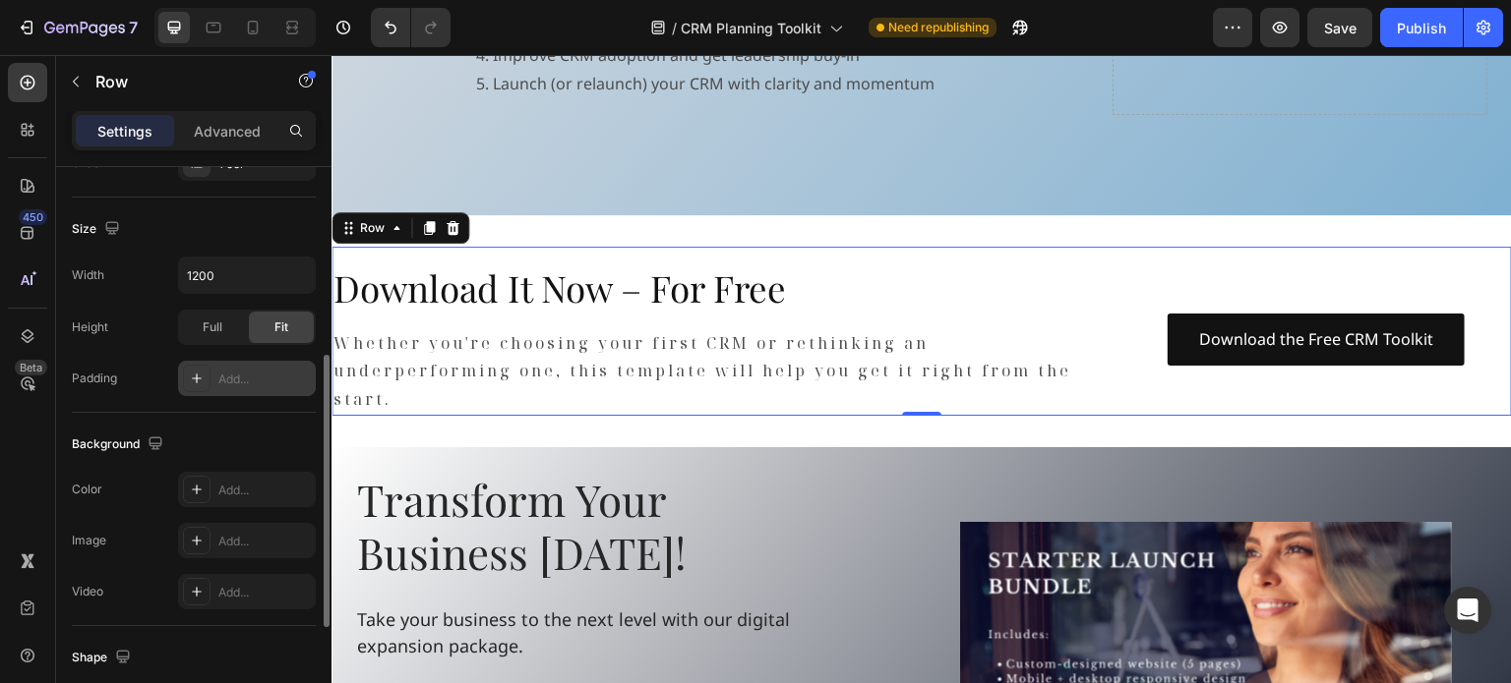
click at [197, 383] on icon at bounding box center [197, 379] width 16 height 16
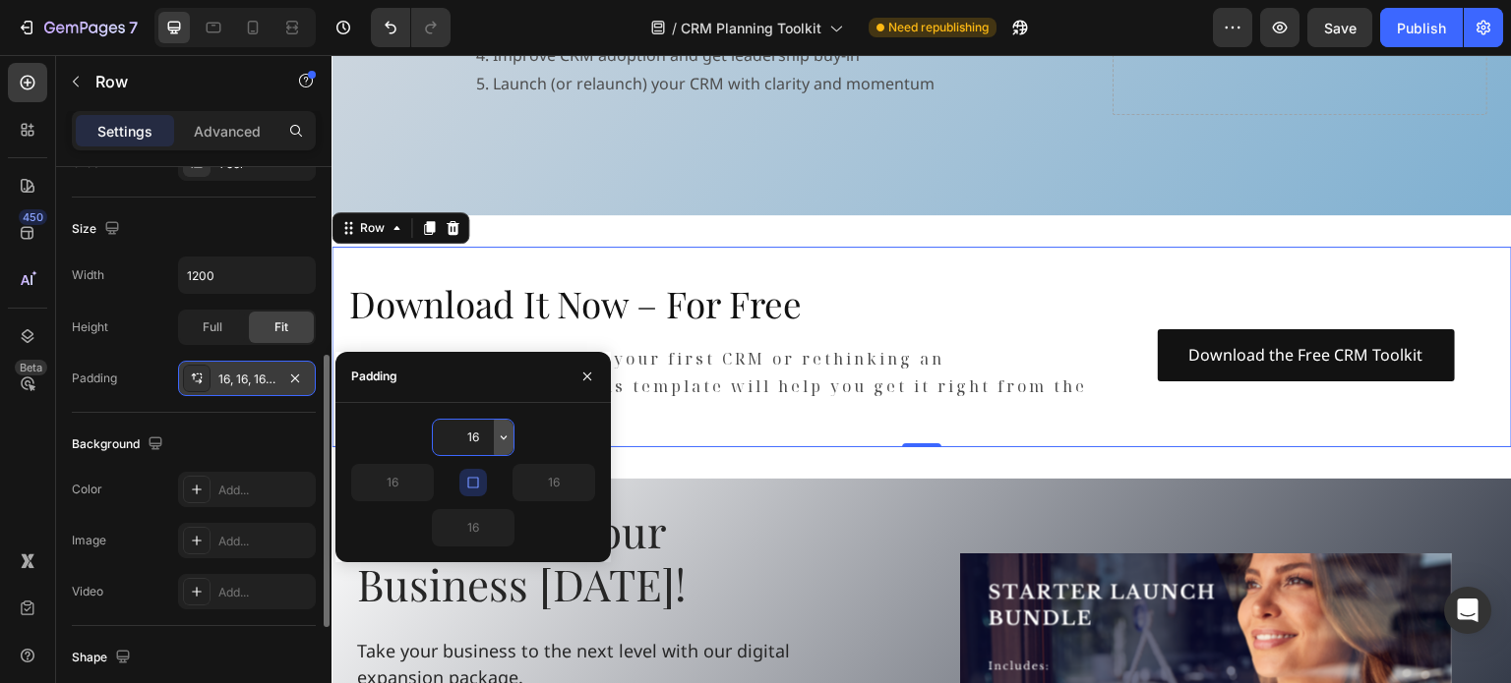
click at [501, 432] on icon "button" at bounding box center [504, 438] width 16 height 16
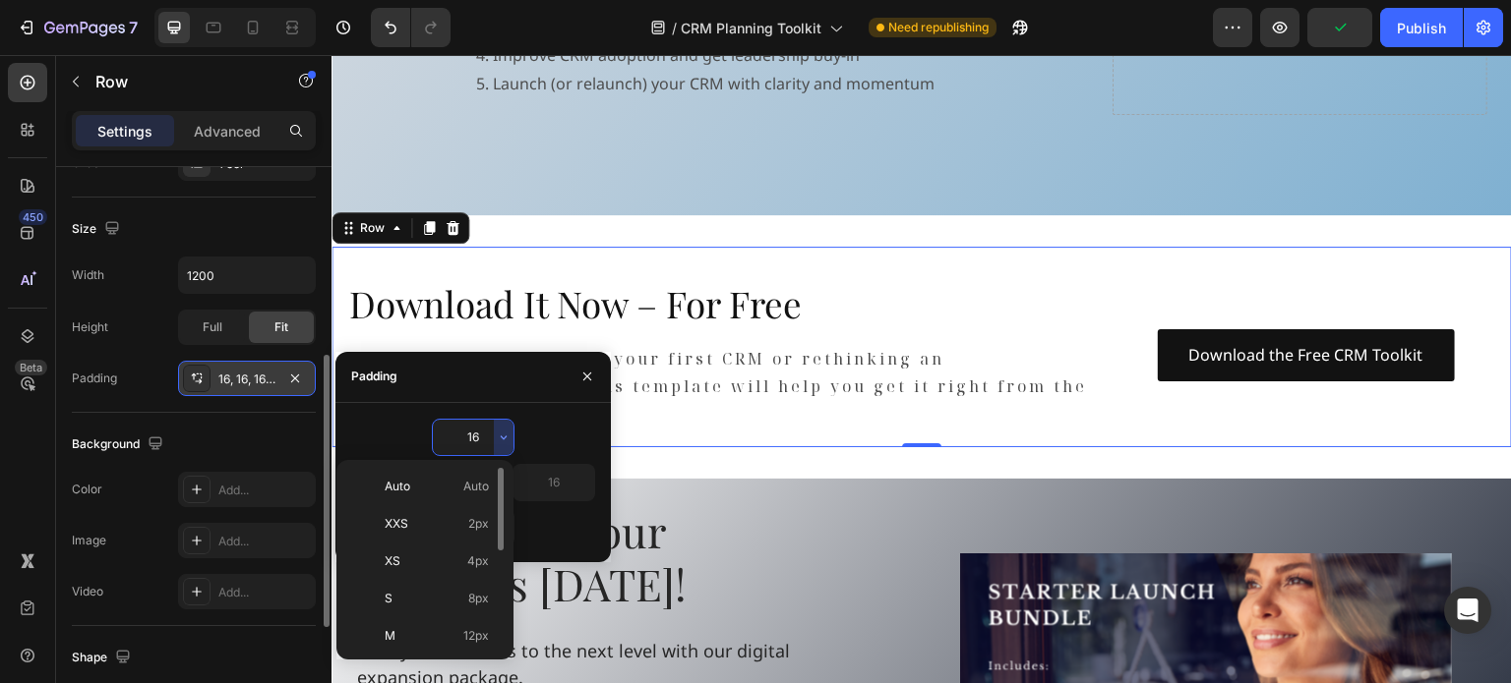
scroll to position [222, 0]
click at [429, 489] on p "XL 24px" at bounding box center [437, 489] width 104 height 18
type input "24"
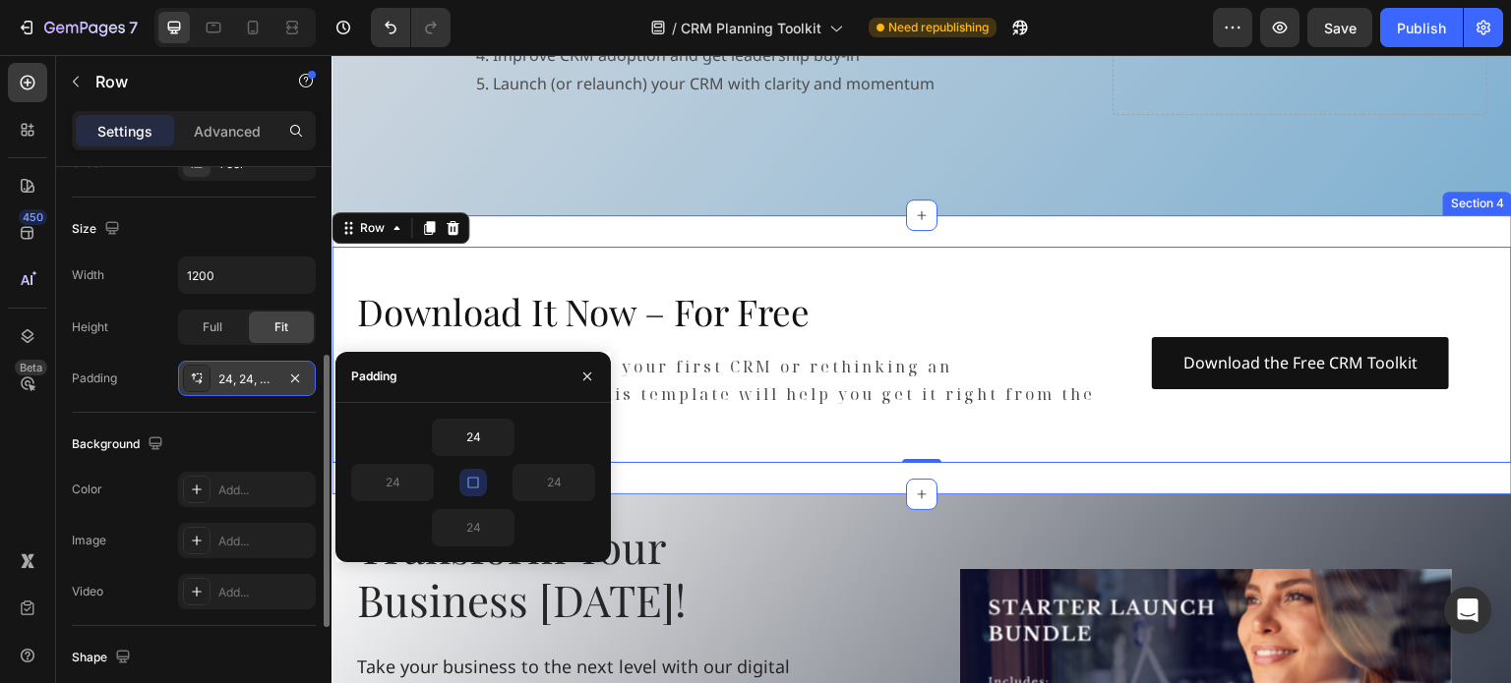
click at [823, 231] on div "Download It Now – For Free Heading Whether you're choosing your first CRM or re…" at bounding box center [921, 354] width 1180 height 278
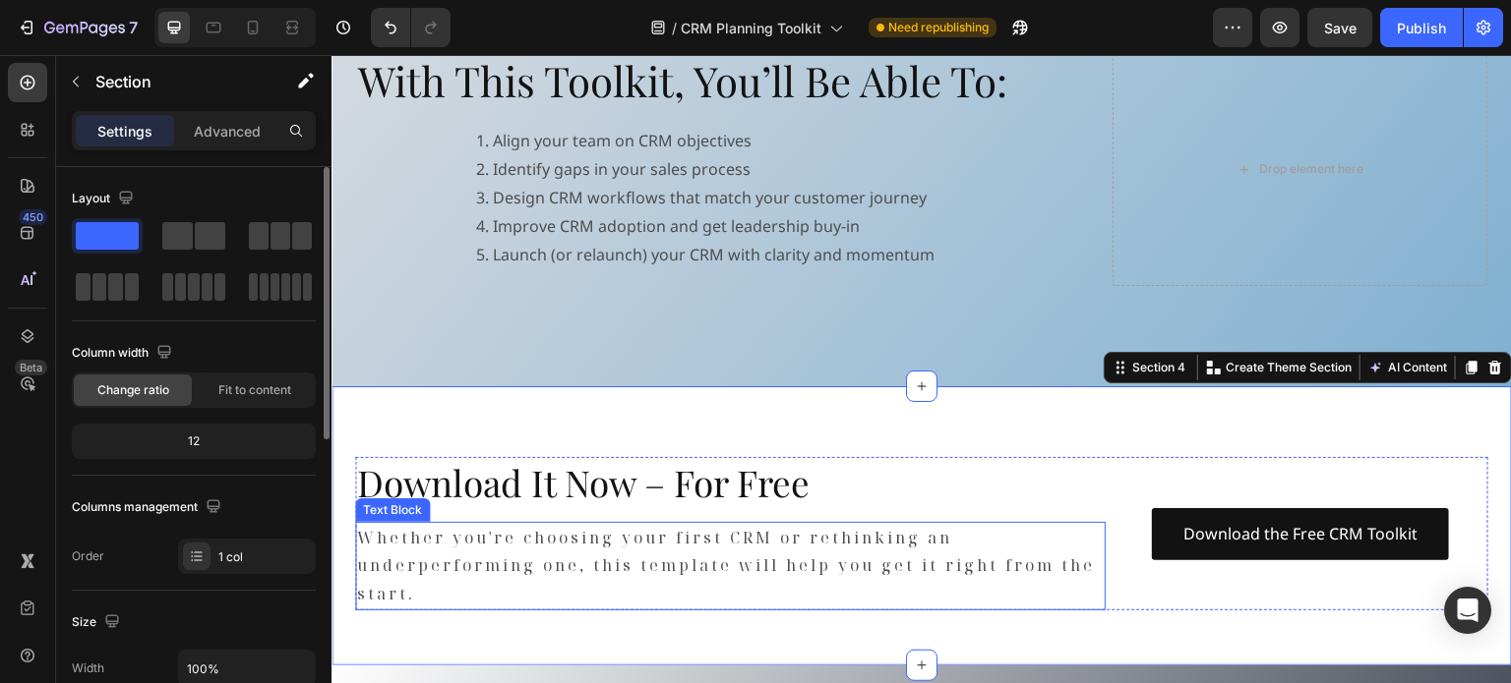
scroll to position [1377, 0]
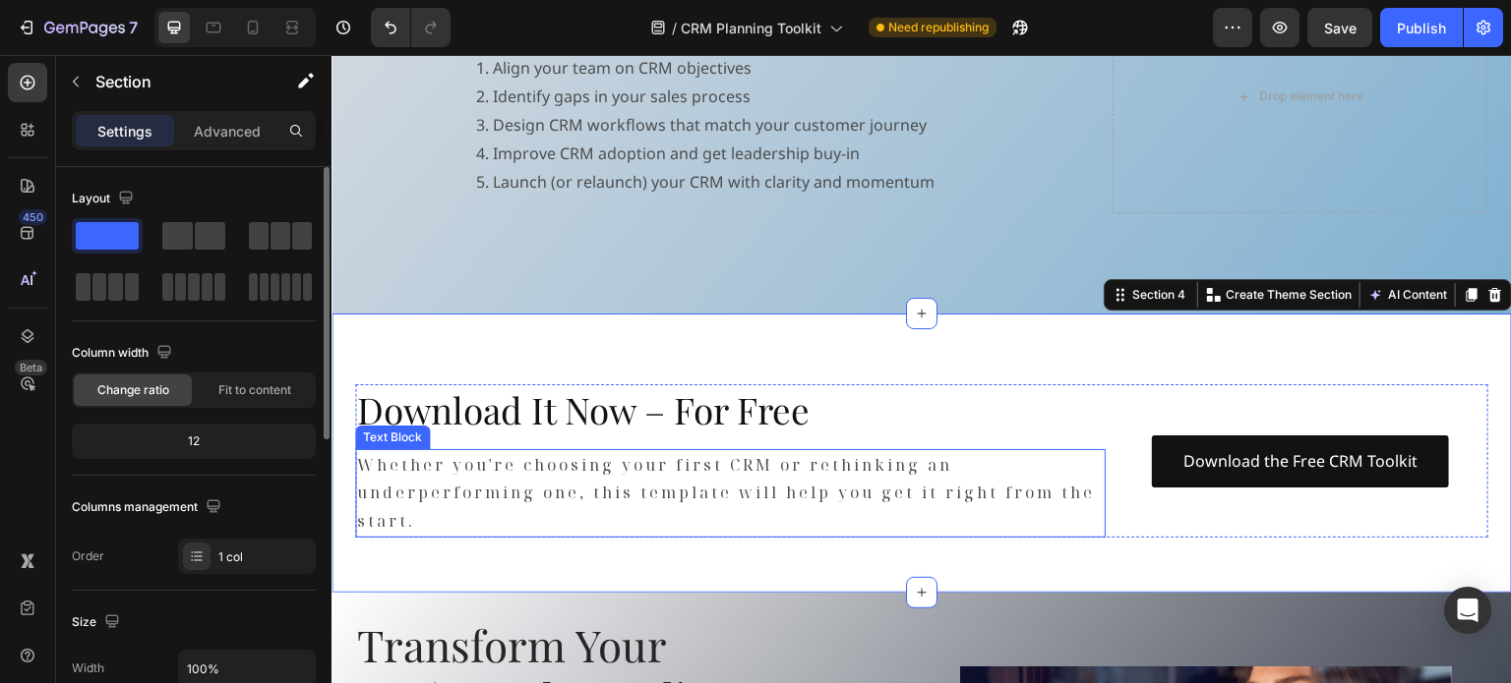
click at [477, 488] on p "Whether you're choosing your first CRM or rethinking an underperforming one, th…" at bounding box center [730, 493] width 746 height 85
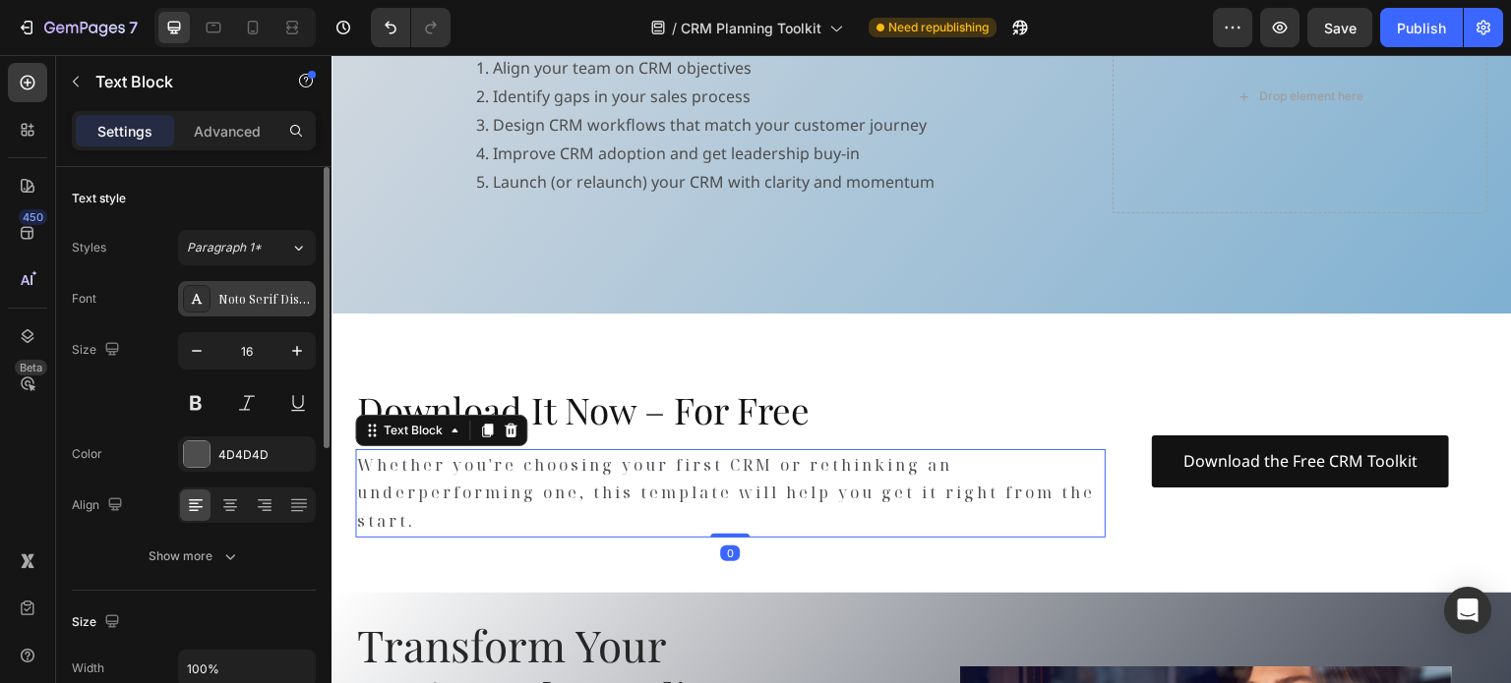
click at [260, 304] on div "Noto Serif Display" at bounding box center [264, 300] width 92 height 18
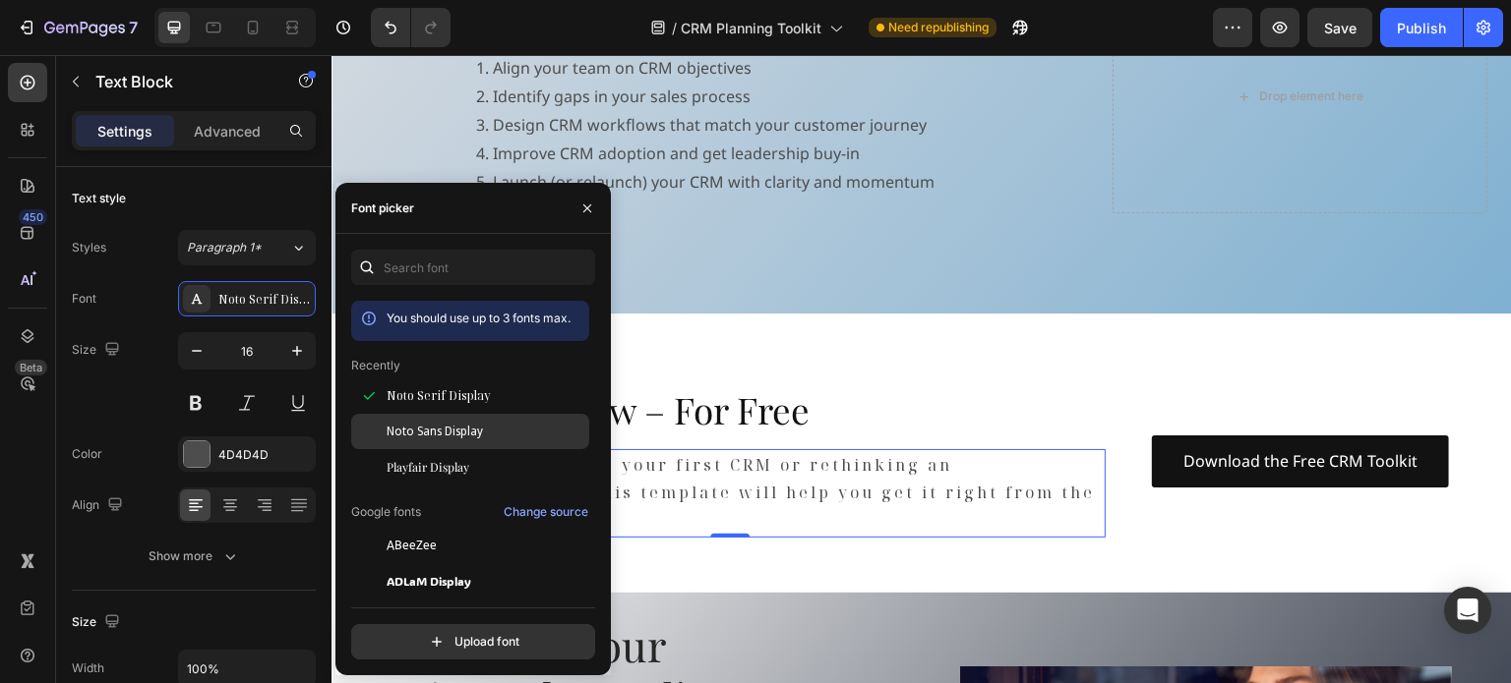
click at [429, 436] on span "Noto Sans Display" at bounding box center [434, 432] width 96 height 18
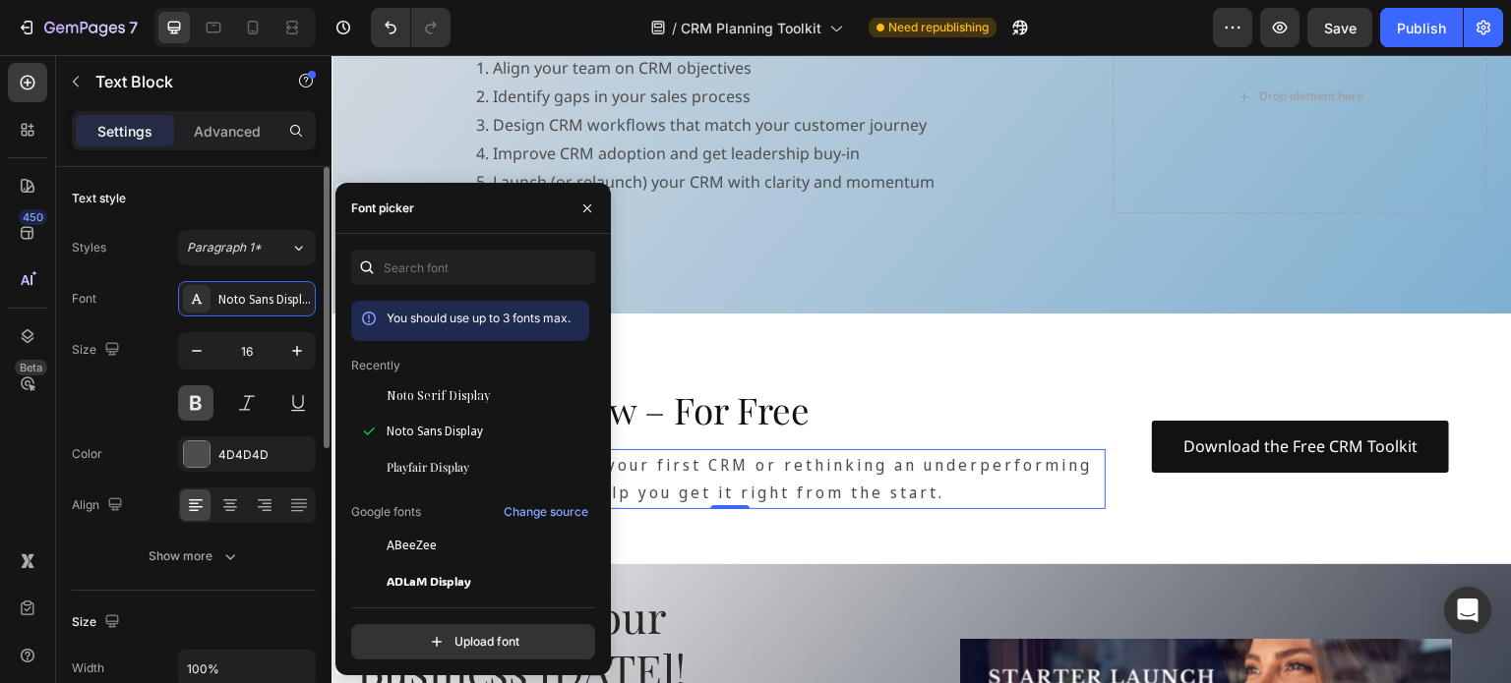
click at [204, 413] on button at bounding box center [195, 402] width 35 height 35
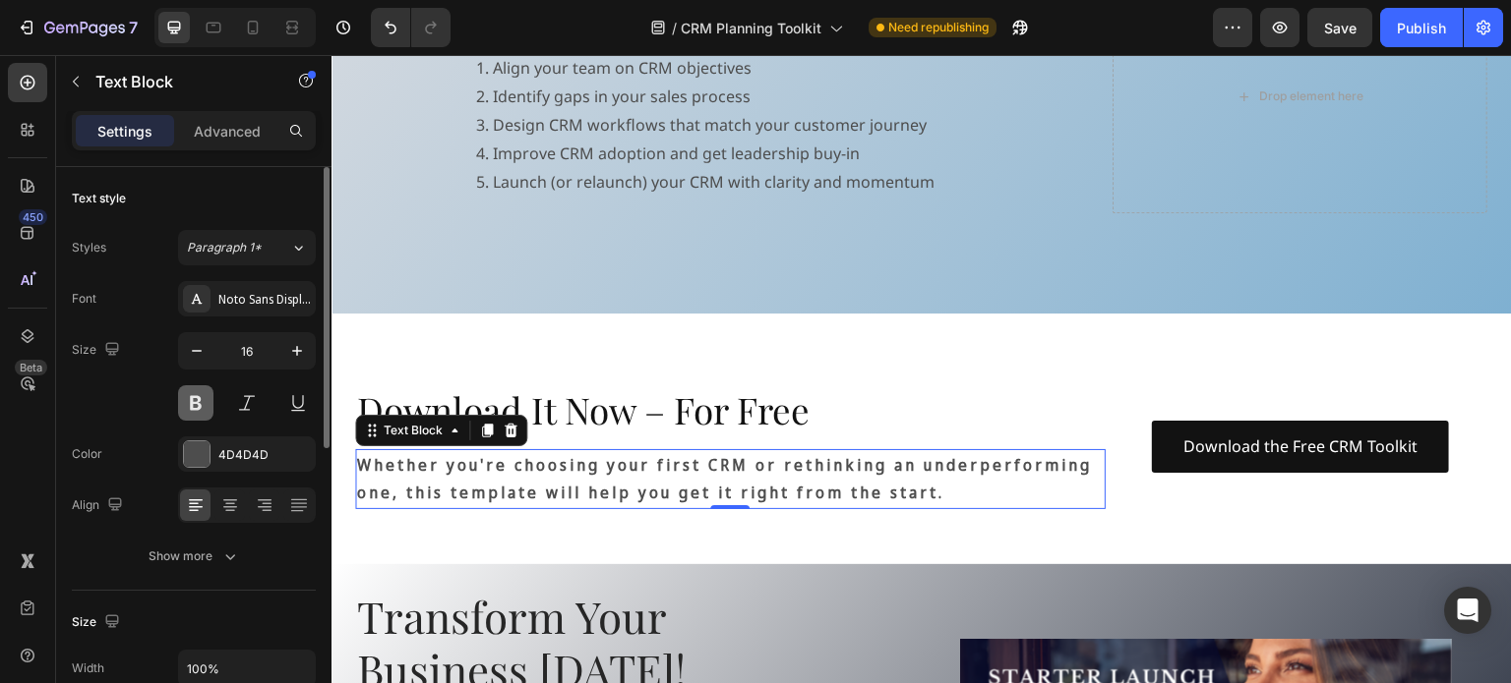
click at [193, 403] on button at bounding box center [195, 402] width 35 height 35
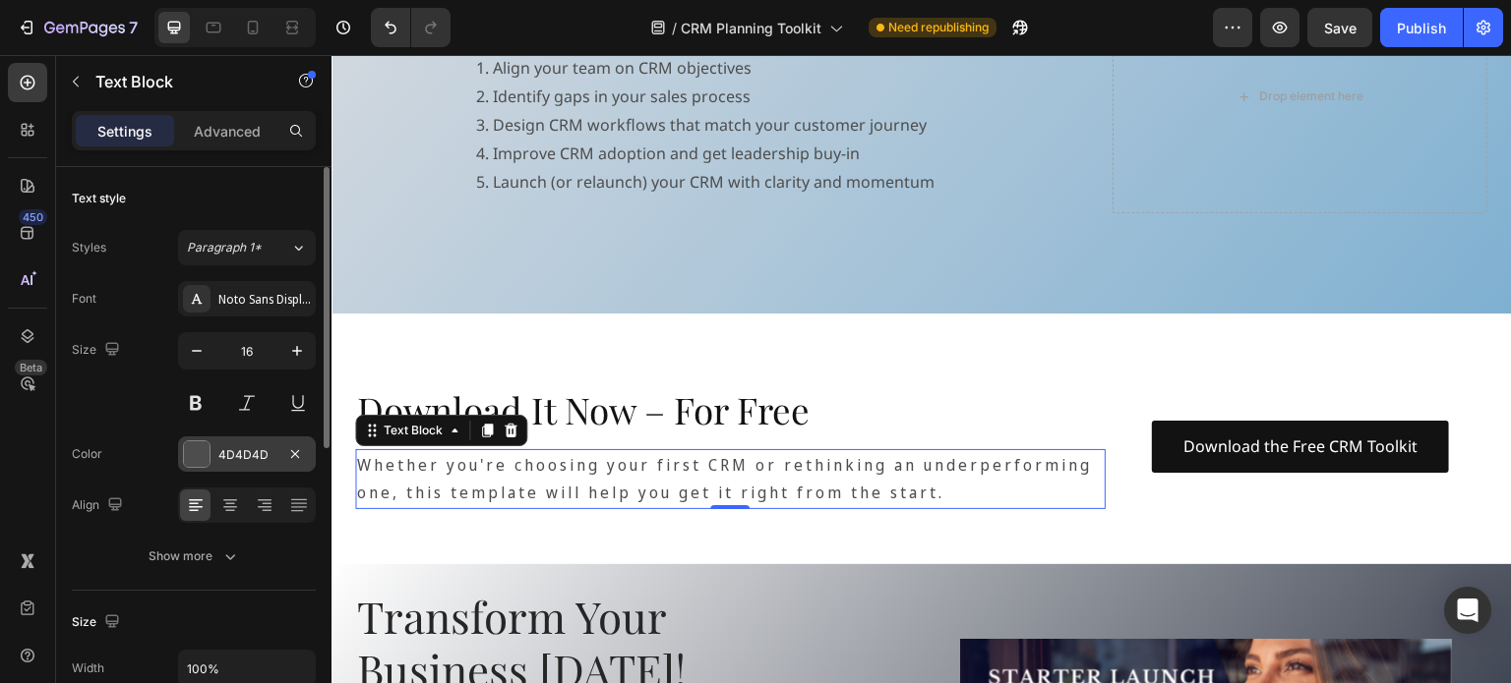
click at [194, 447] on div at bounding box center [197, 455] width 26 height 26
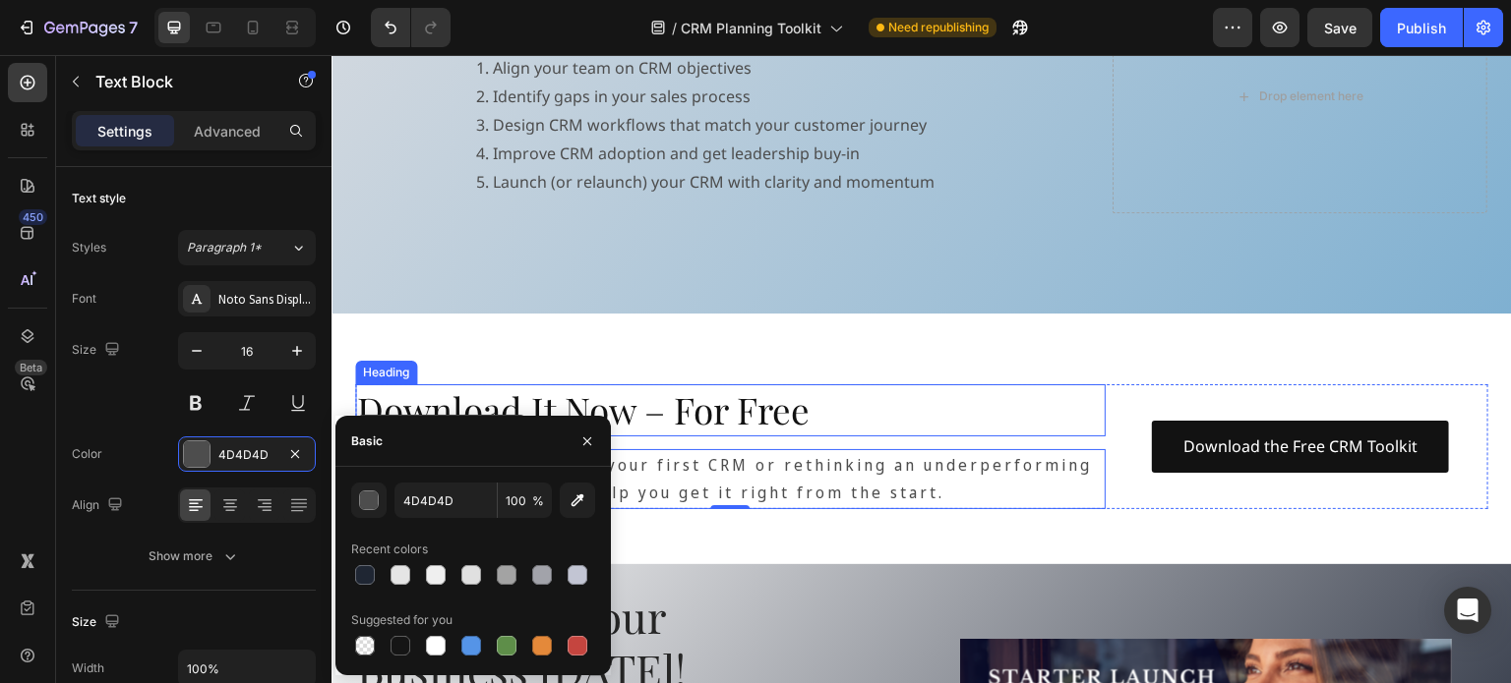
click at [934, 373] on div "Download It Now – For Free Heading Whether you're choosing your first CRM or re…" at bounding box center [921, 439] width 1133 height 141
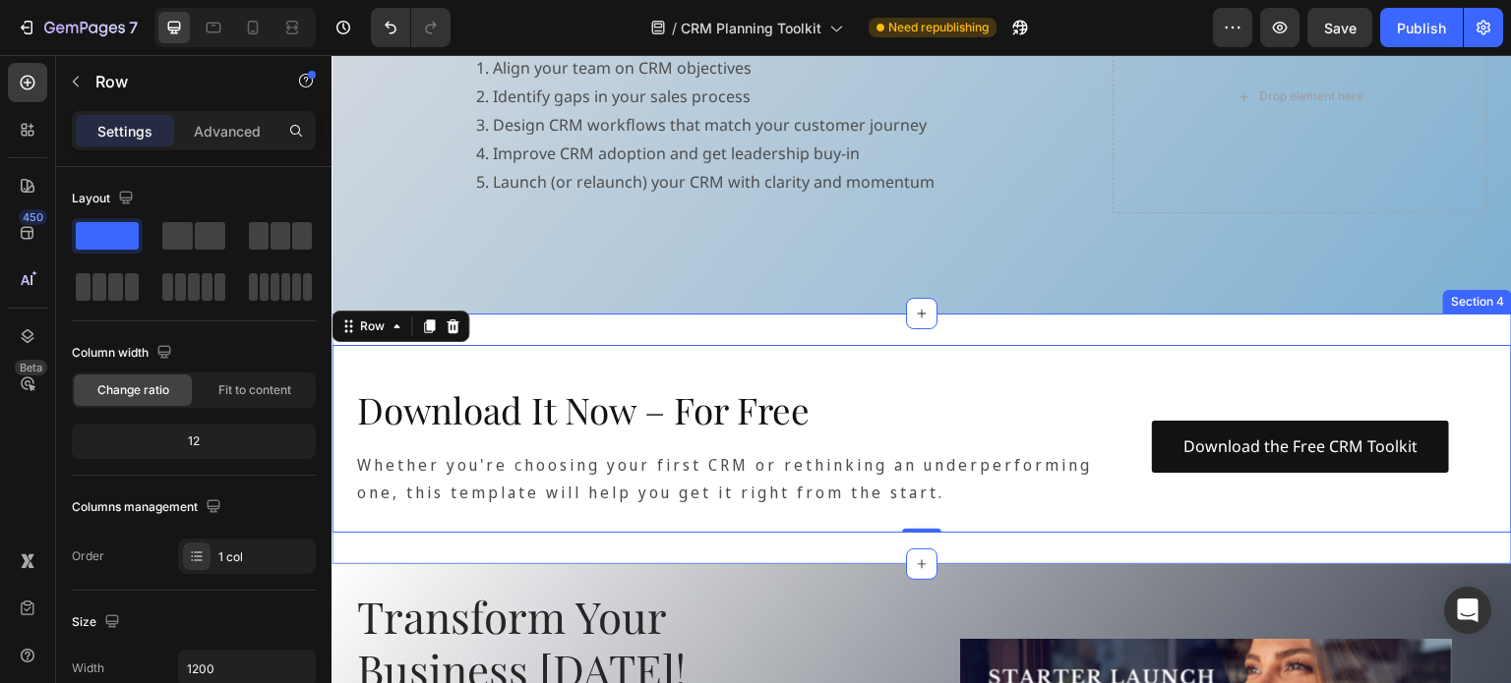
click at [1048, 325] on div "Download It Now – For Free Heading Whether you're choosing your first CRM or re…" at bounding box center [921, 439] width 1180 height 251
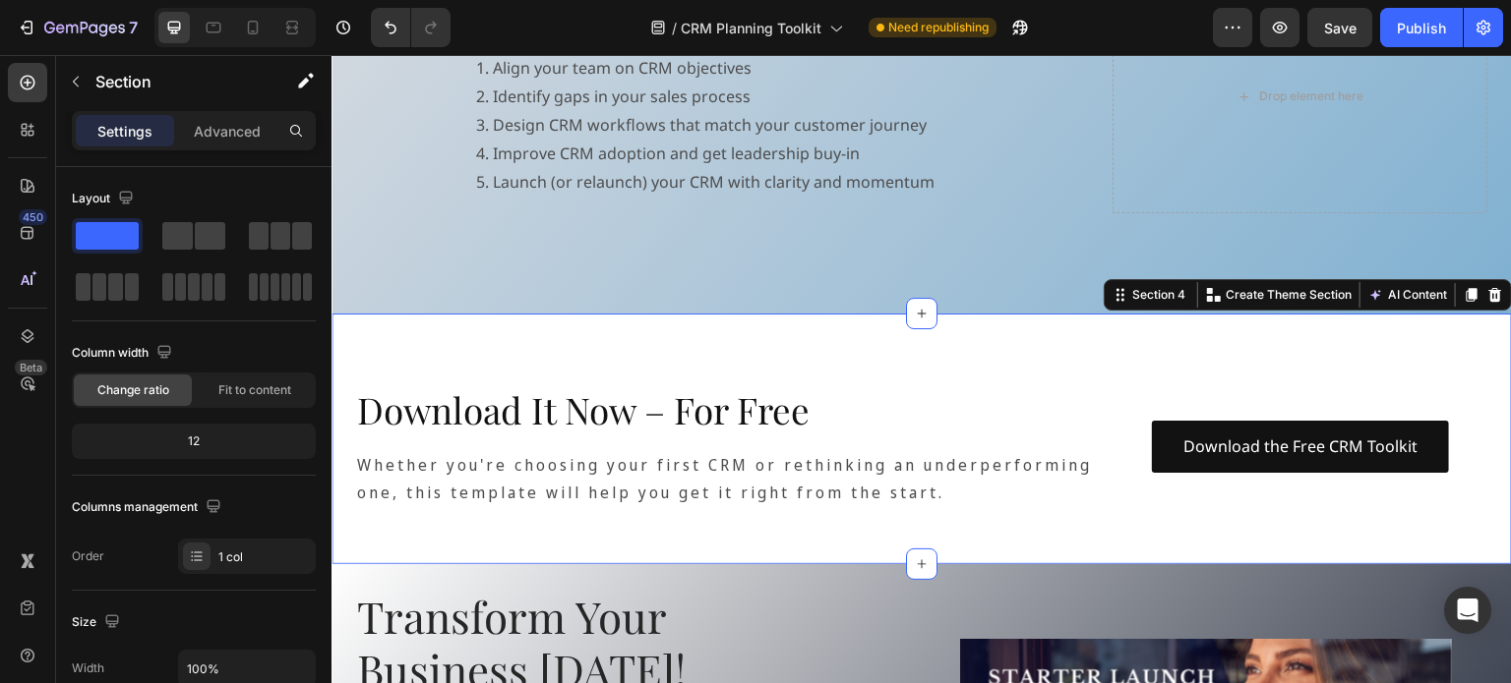
click at [993, 554] on div "Download It Now – For Free Heading Whether you're choosing your first CRM or re…" at bounding box center [921, 439] width 1180 height 251
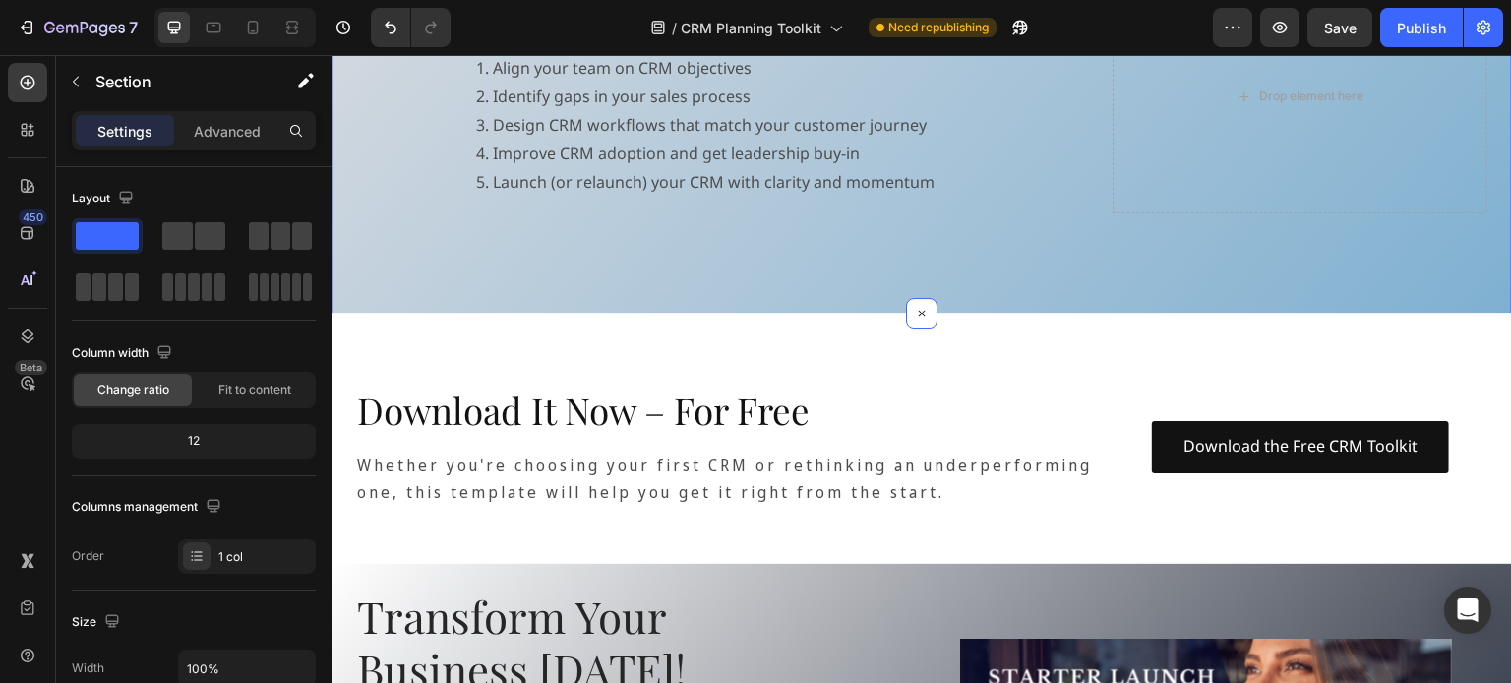
scroll to position [393, 0]
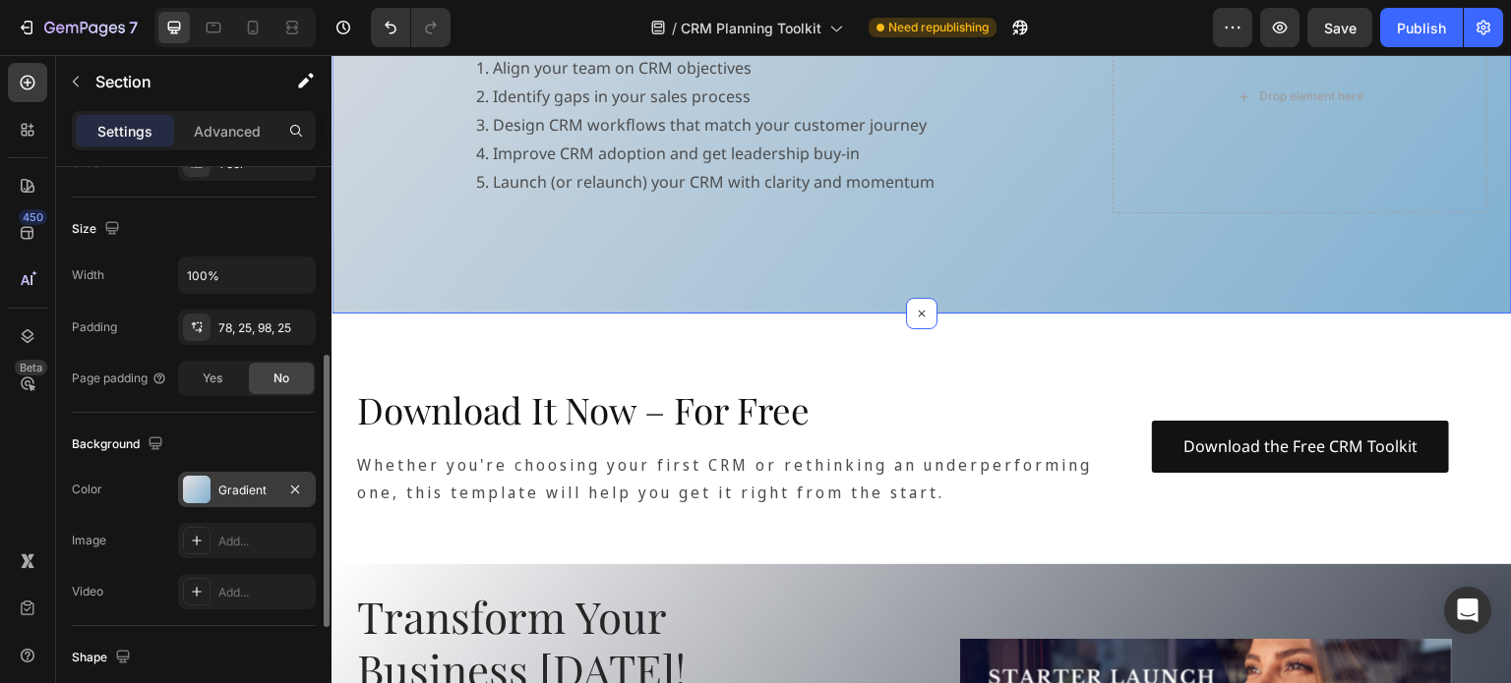
click at [208, 484] on div at bounding box center [197, 490] width 28 height 28
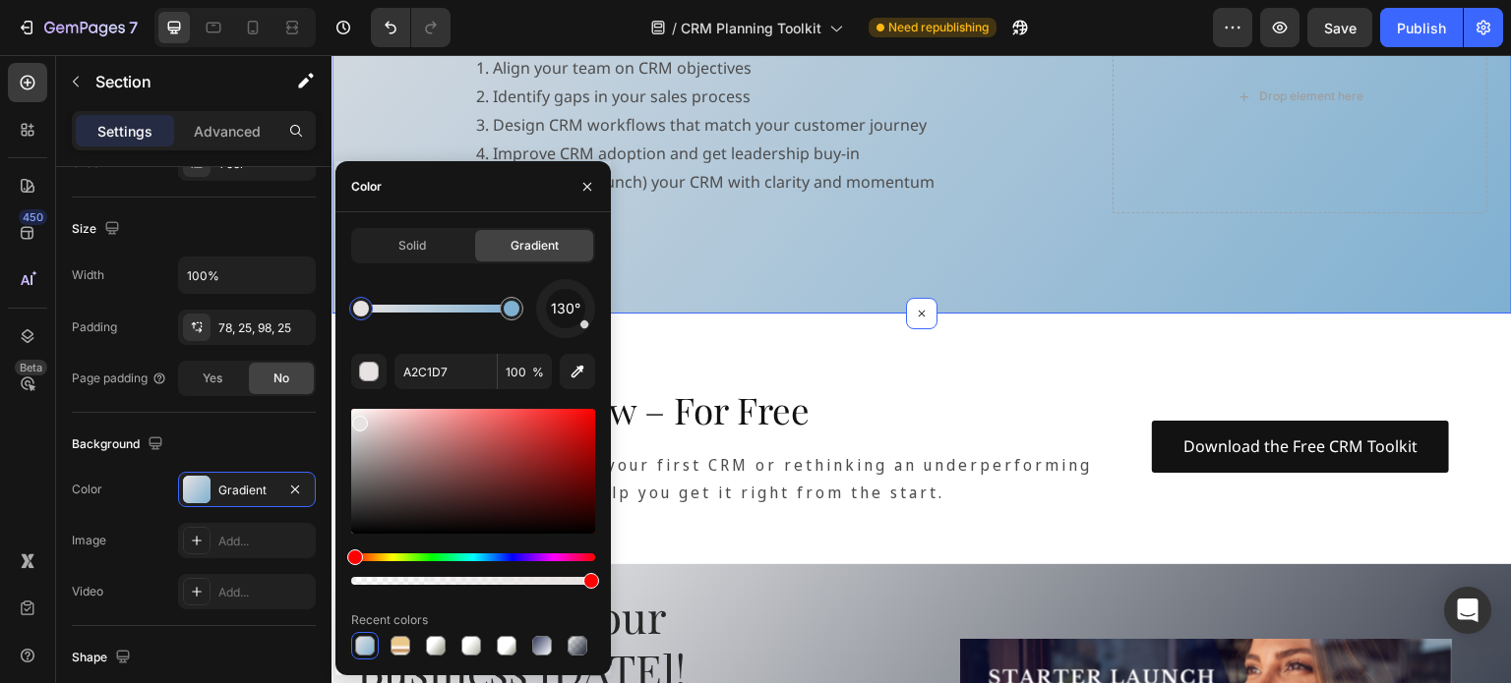
click at [461, 310] on div at bounding box center [436, 309] width 150 height 8
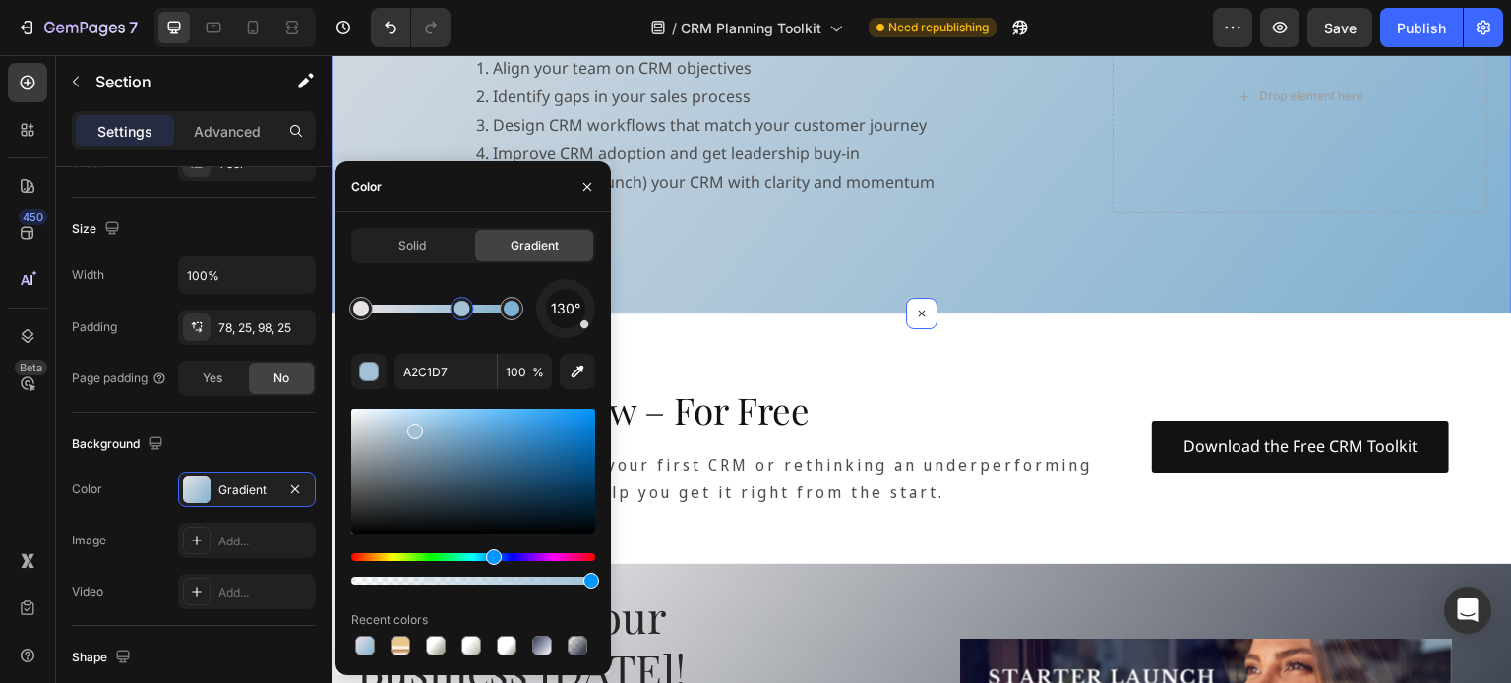
click at [473, 474] on div at bounding box center [473, 471] width 244 height 125
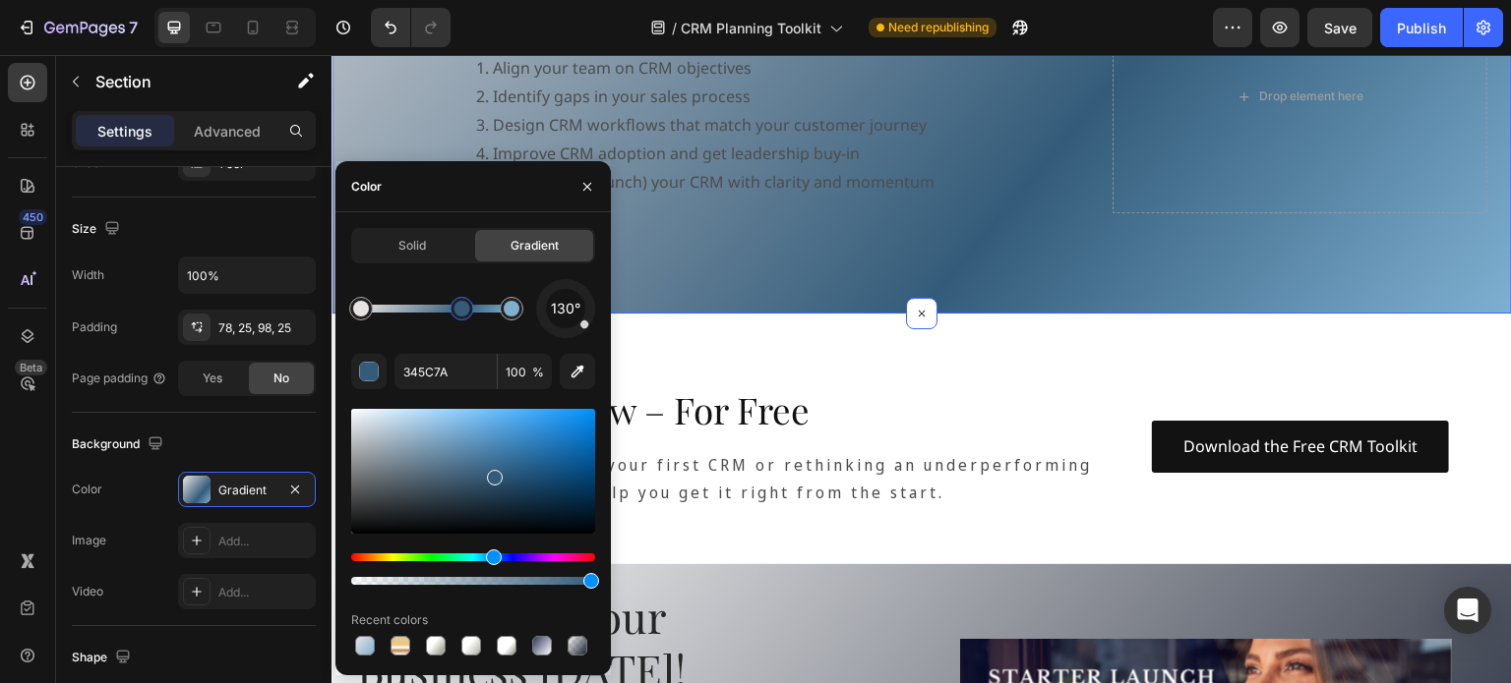
drag, startPoint x: 478, startPoint y: 471, endPoint x: 488, endPoint y: 474, distance: 10.3
drag, startPoint x: 452, startPoint y: 309, endPoint x: 431, endPoint y: 310, distance: 21.7
click at [431, 310] on div at bounding box center [430, 309] width 16 height 16
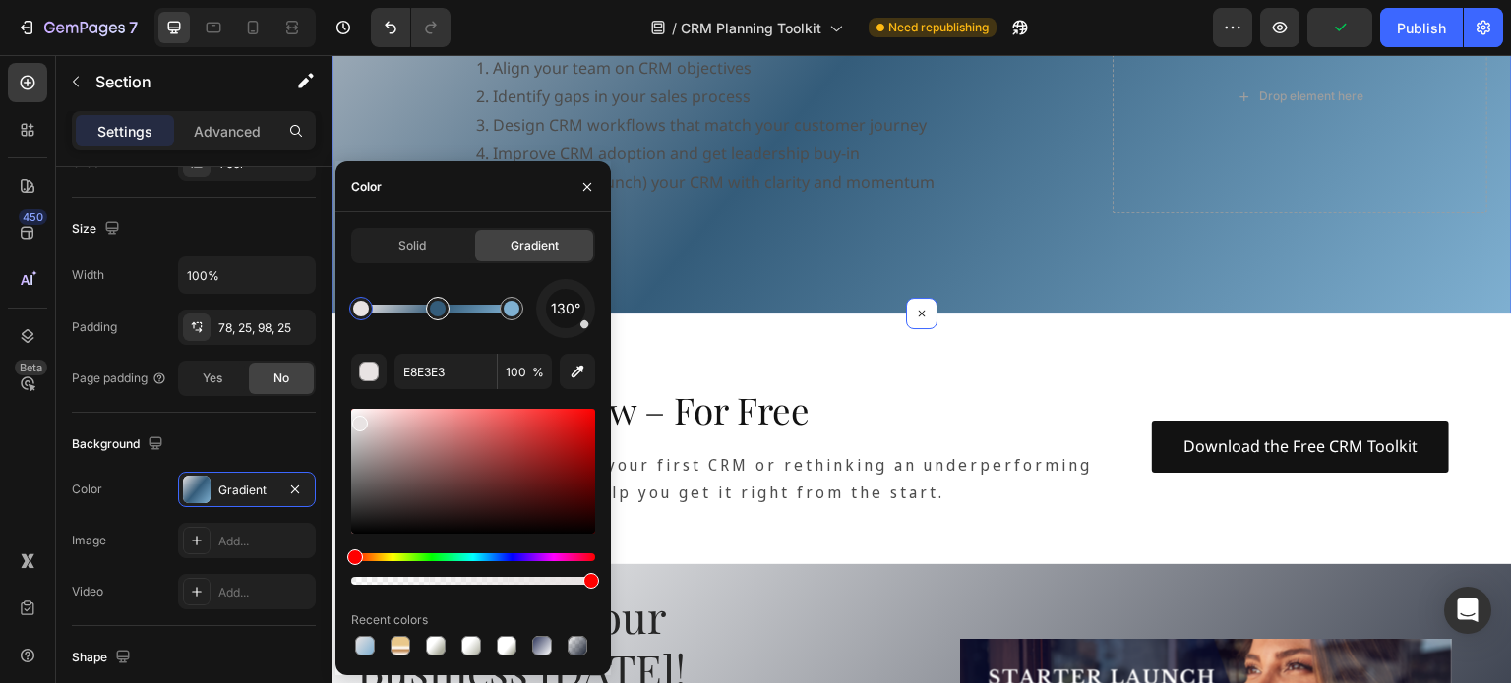
drag, startPoint x: 430, startPoint y: 313, endPoint x: 443, endPoint y: 312, distance: 12.8
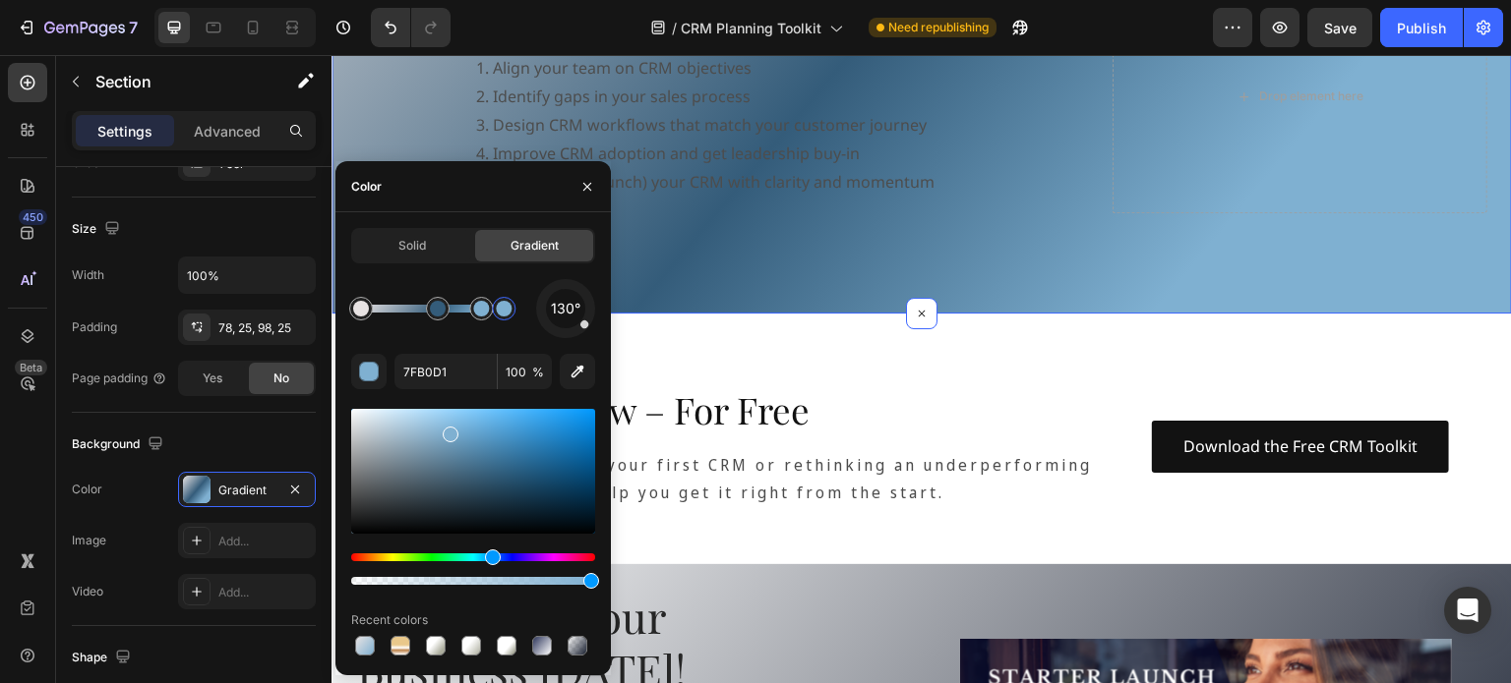
click at [504, 310] on div at bounding box center [436, 309] width 150 height 8
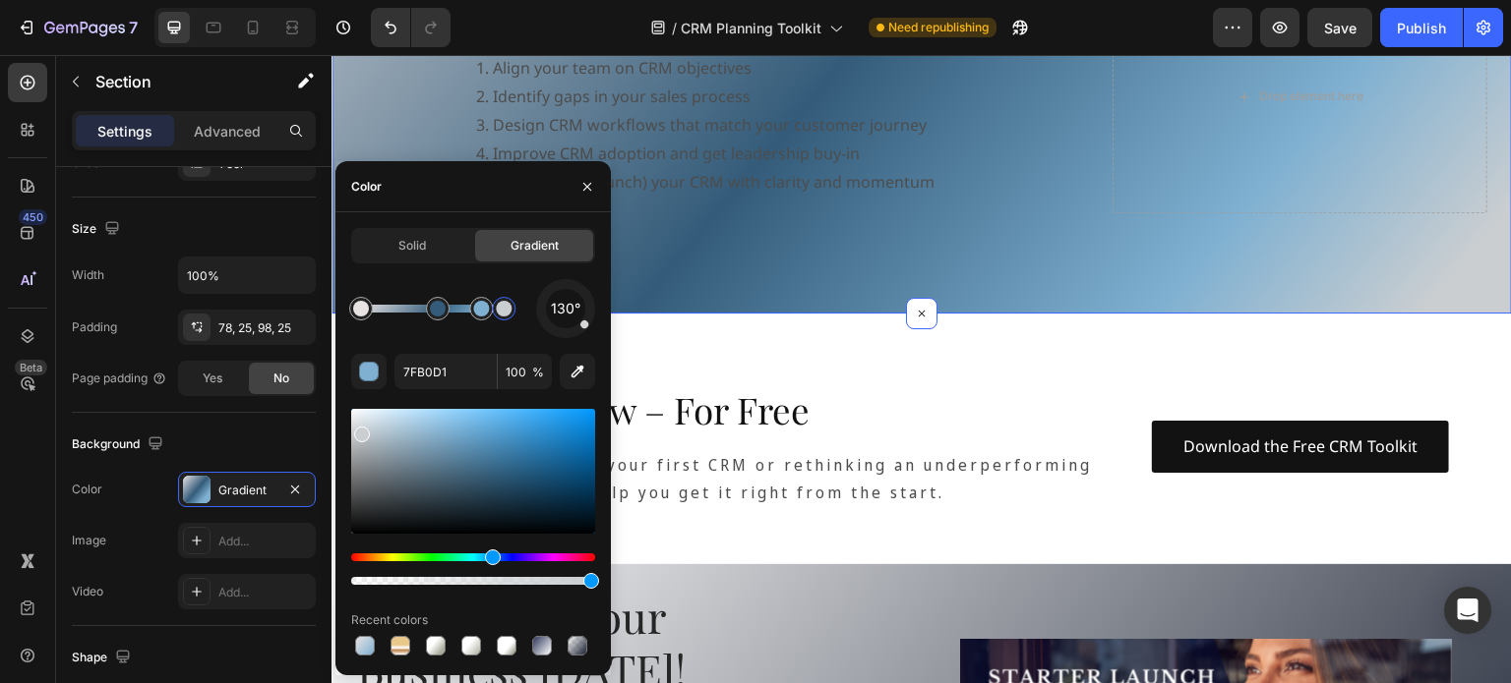
drag, startPoint x: 450, startPoint y: 433, endPoint x: 360, endPoint y: 432, distance: 90.5
click at [360, 432] on div at bounding box center [362, 435] width 16 height 16
drag, startPoint x: 440, startPoint y: 317, endPoint x: 421, endPoint y: 320, distance: 18.9
click at [421, 320] on div at bounding box center [420, 309] width 24 height 24
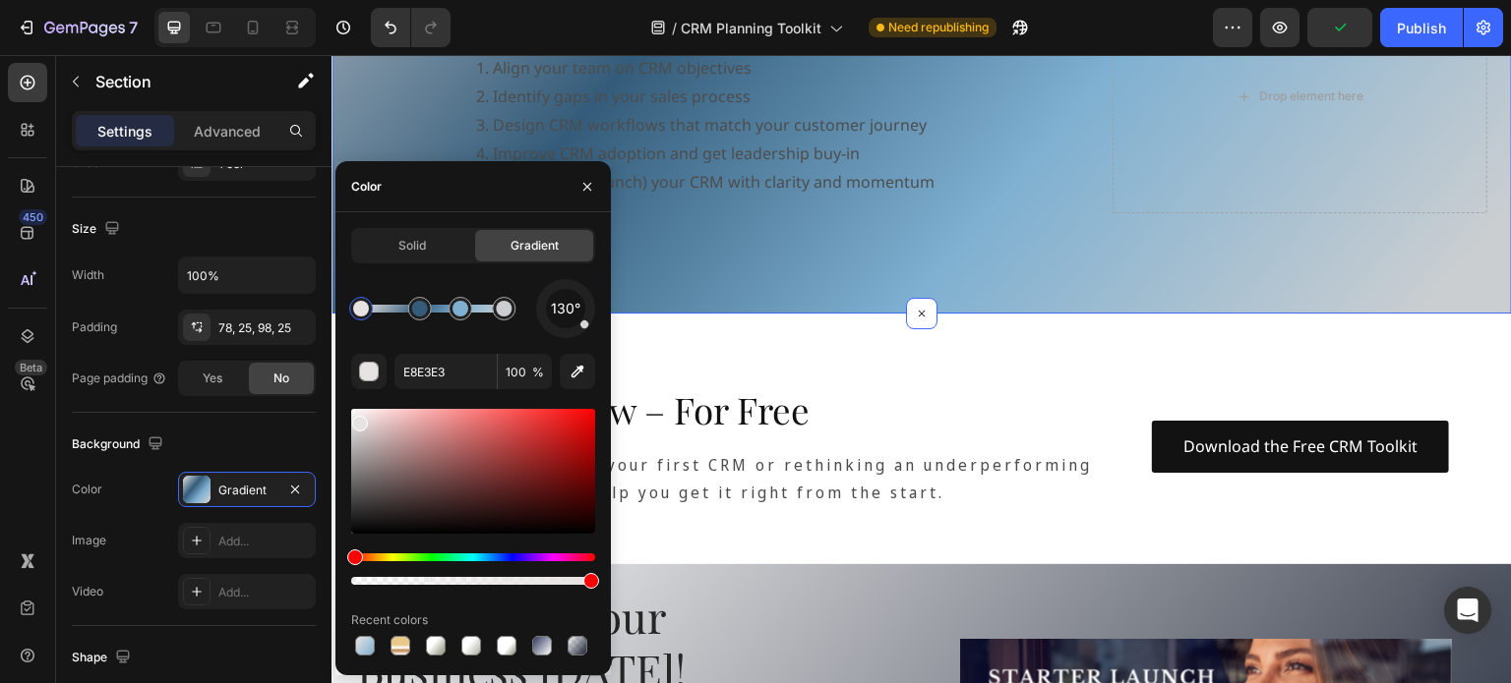
drag, startPoint x: 476, startPoint y: 318, endPoint x: 461, endPoint y: 318, distance: 14.8
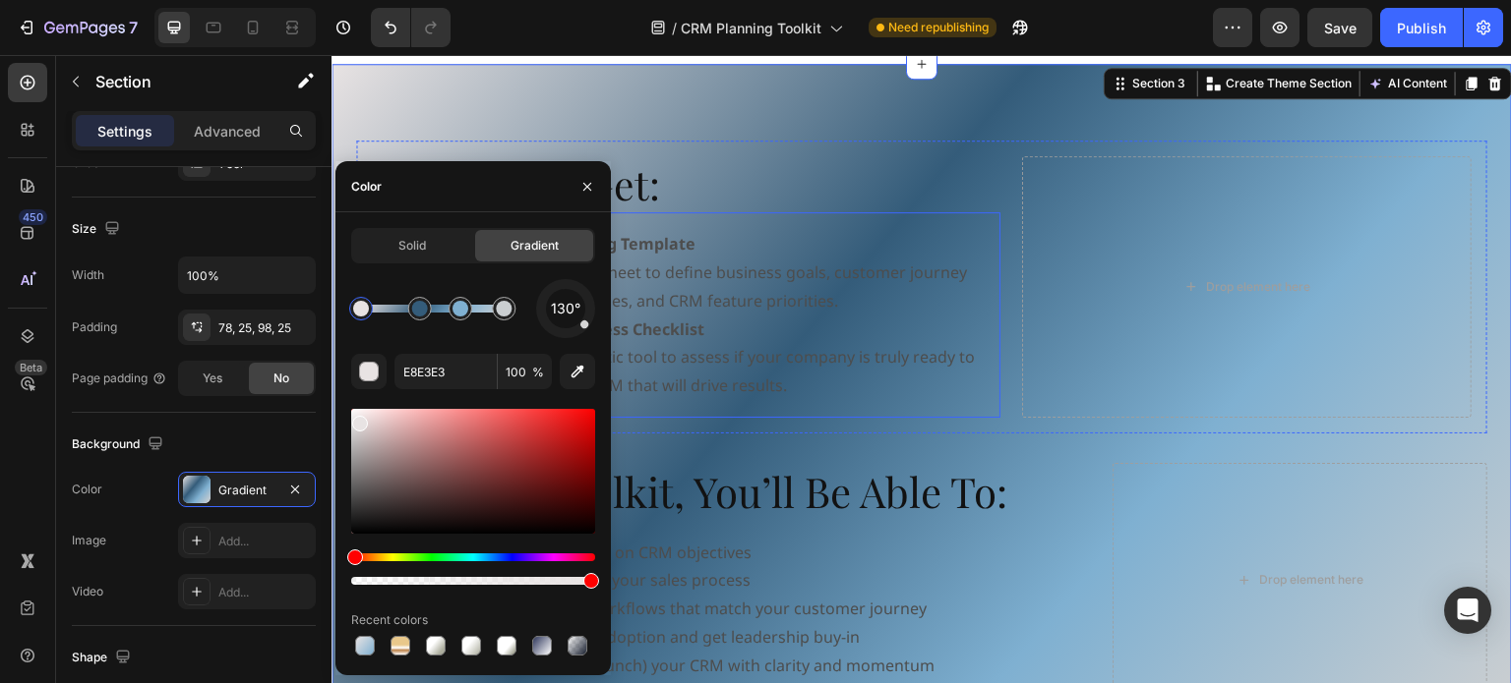
scroll to position [983, 0]
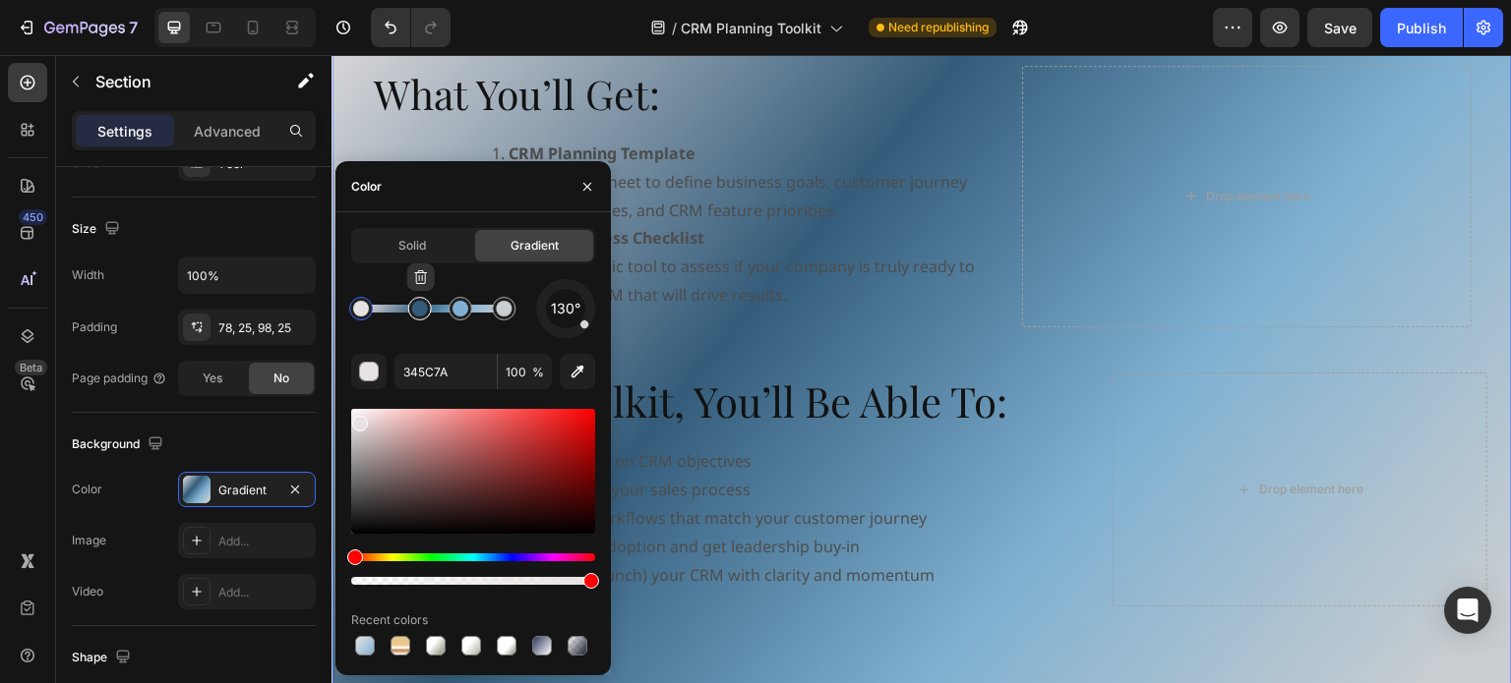
click at [424, 311] on div at bounding box center [420, 309] width 16 height 16
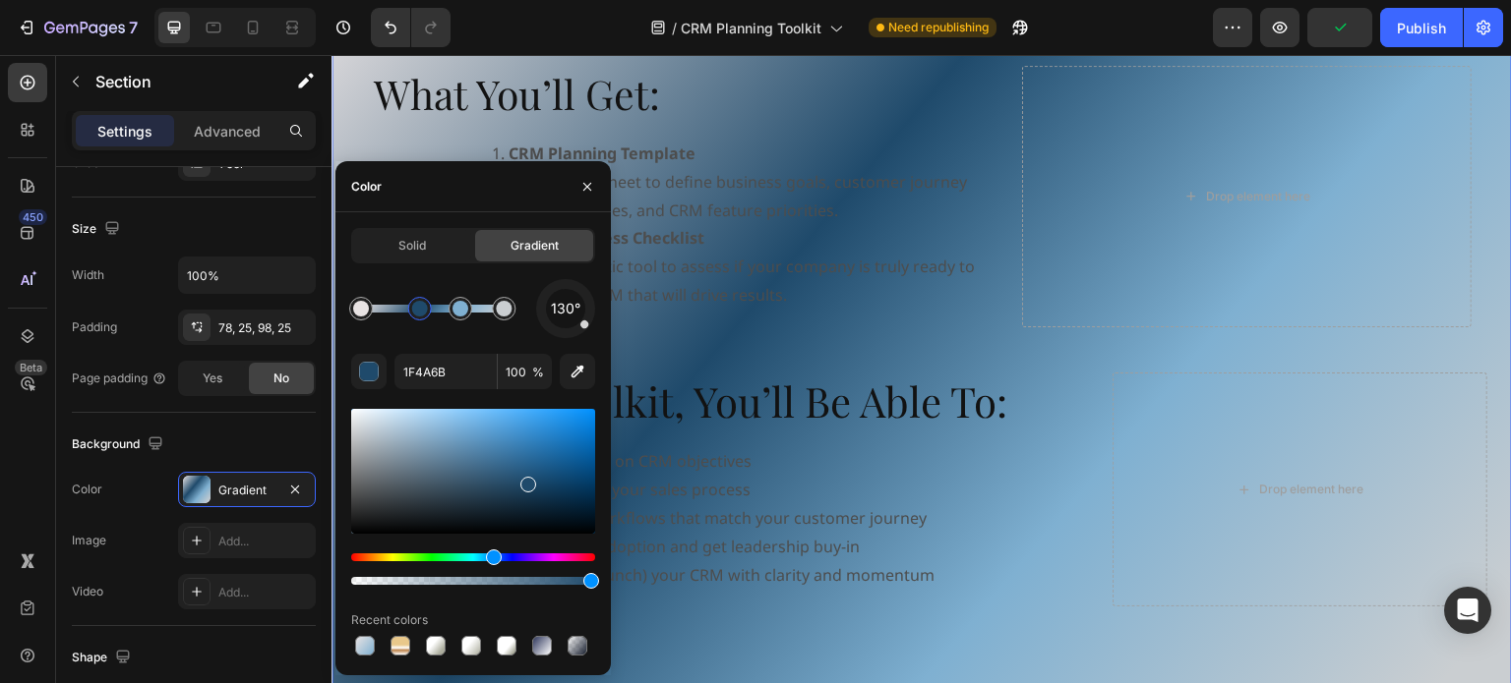
drag, startPoint x: 495, startPoint y: 479, endPoint x: 526, endPoint y: 481, distance: 31.5
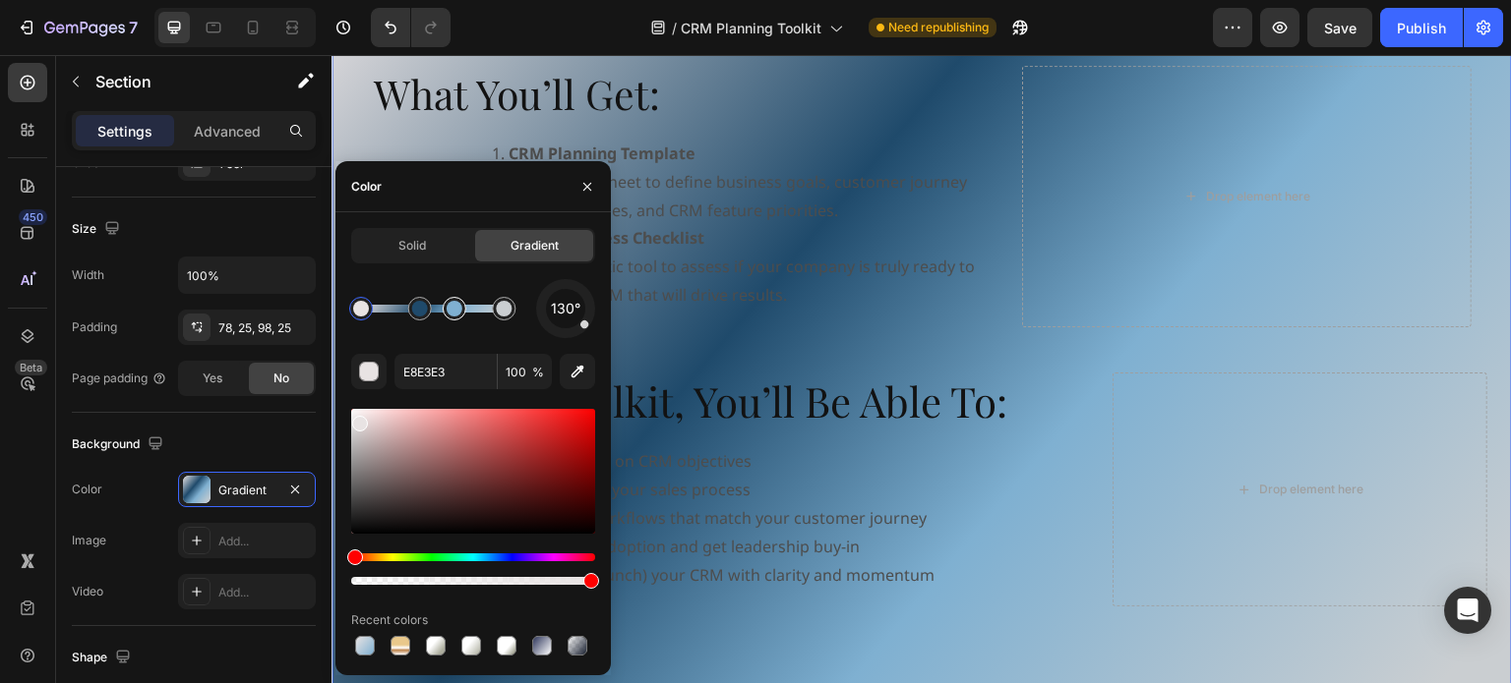
drag, startPoint x: 463, startPoint y: 311, endPoint x: 443, endPoint y: 314, distance: 20.9
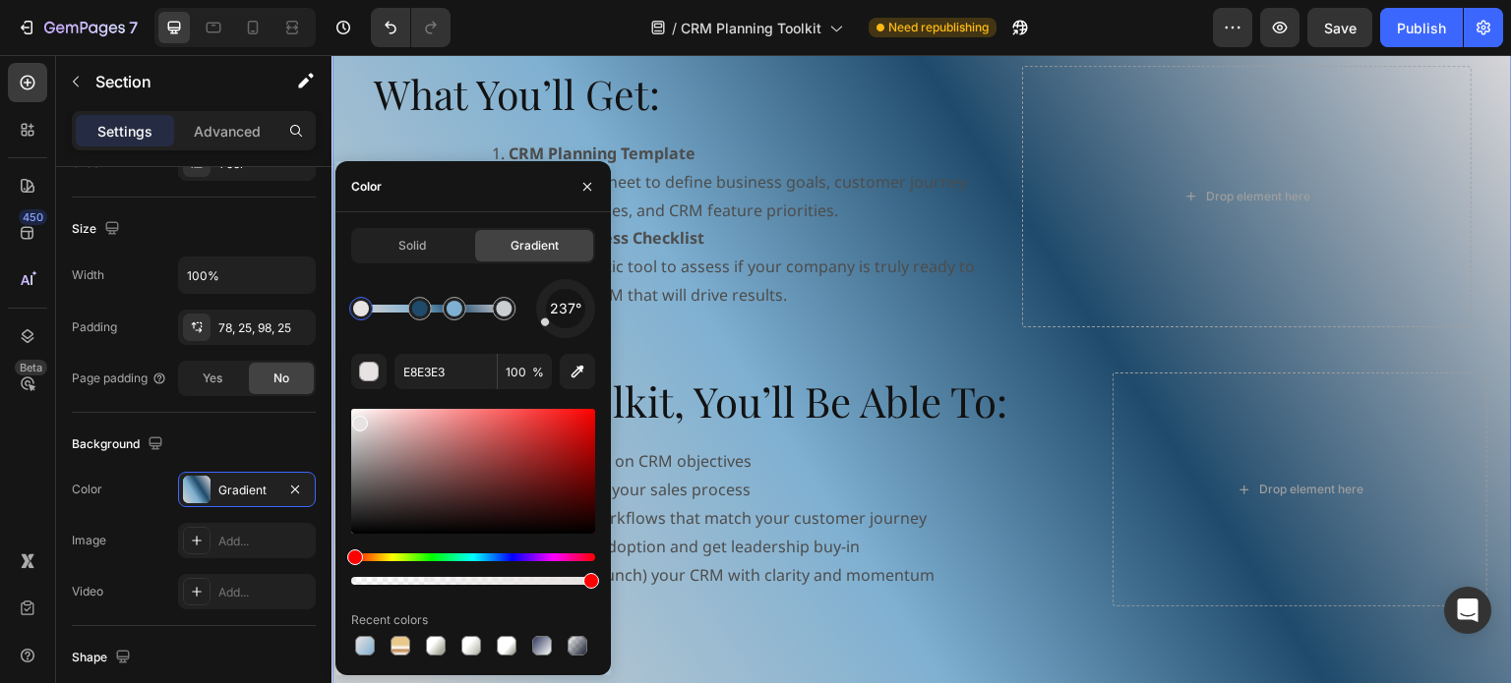
drag, startPoint x: 583, startPoint y: 329, endPoint x: 514, endPoint y: 342, distance: 70.0
click at [514, 342] on div "237° E8E3E3 100 % Recent colors" at bounding box center [473, 469] width 244 height 381
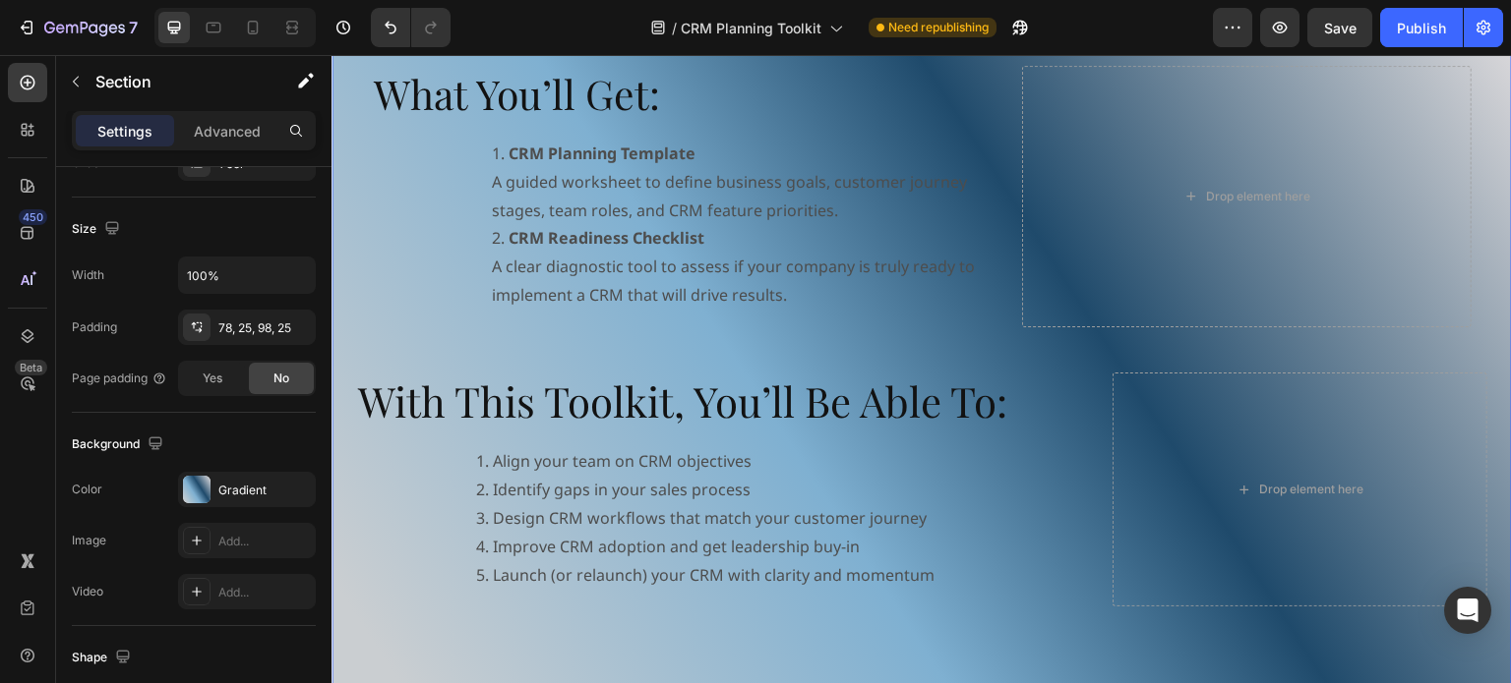
click at [893, 346] on div "What You’ll Get: Heading CRM Planning Template A guided worksheet to define bus…" at bounding box center [921, 331] width 1131 height 562
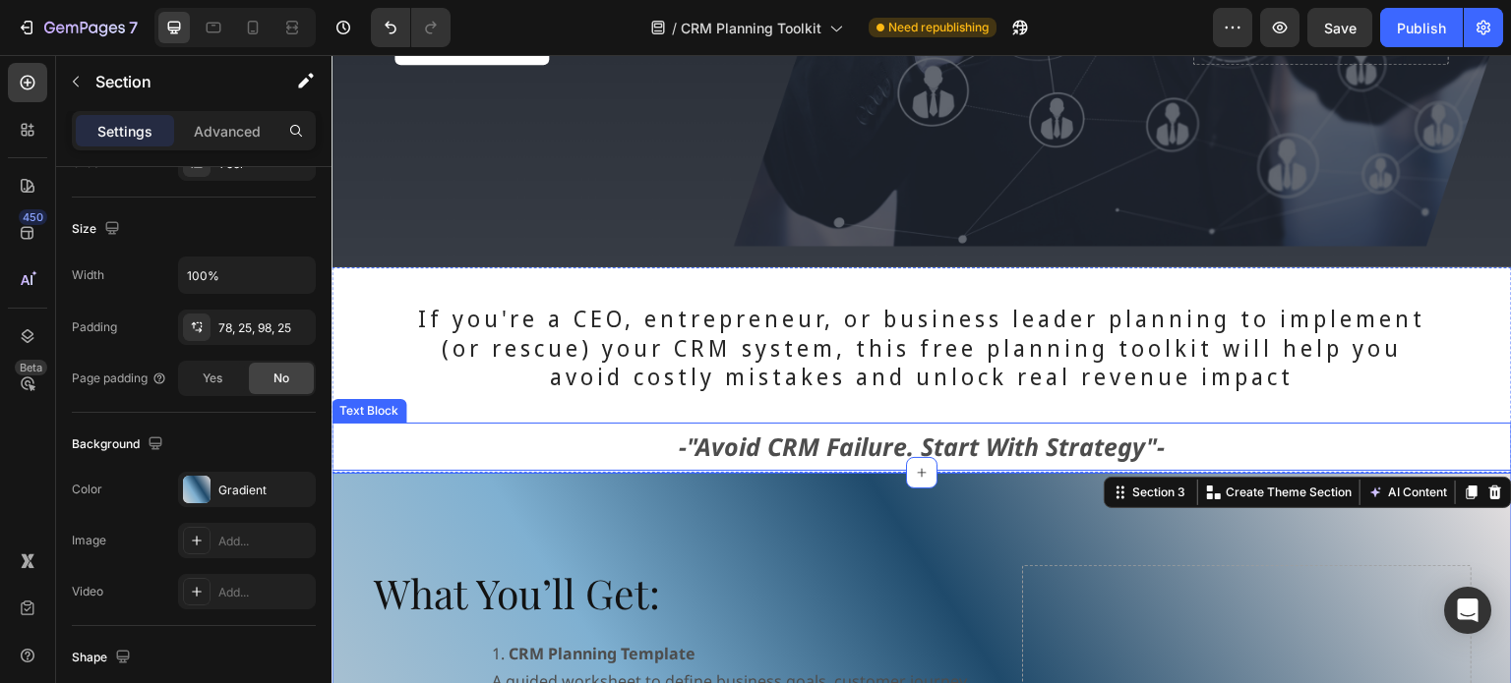
scroll to position [787, 0]
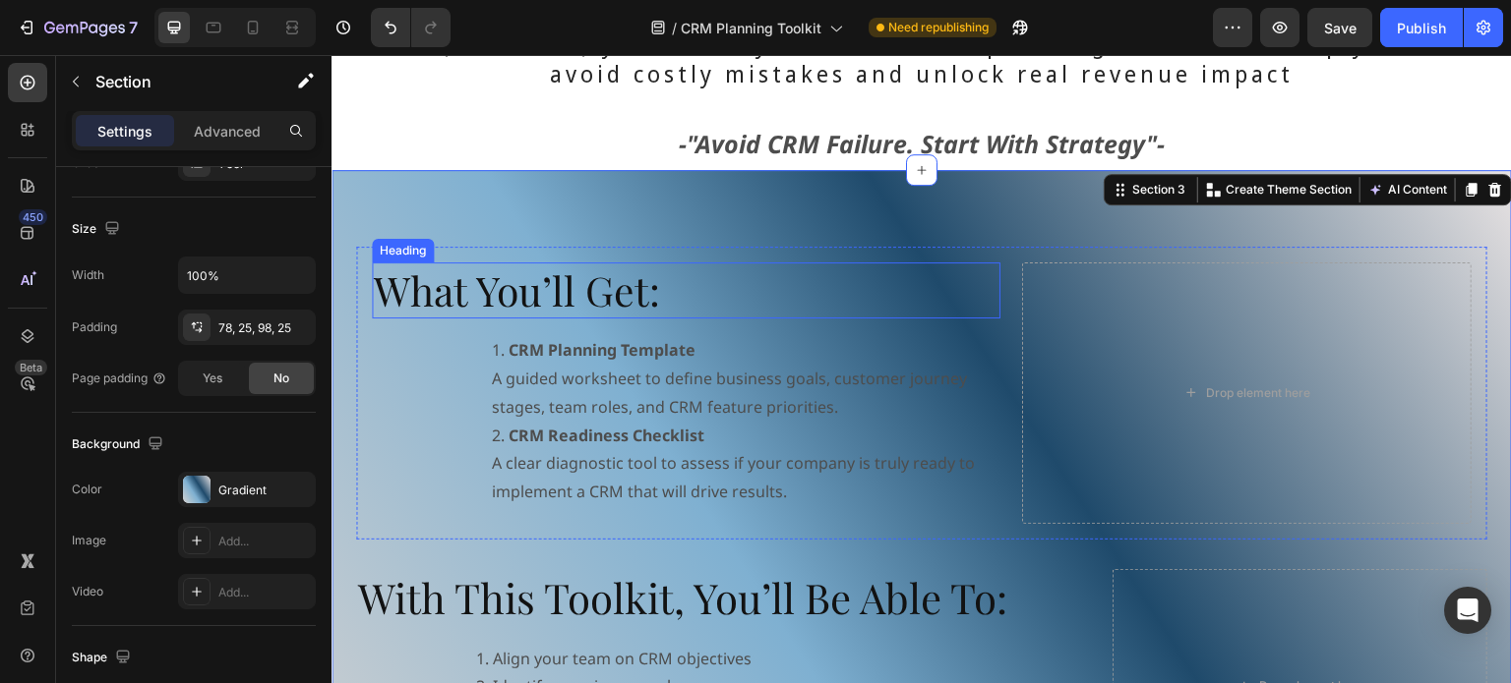
click at [601, 308] on h2 "What You’ll Get:" at bounding box center [686, 291] width 628 height 56
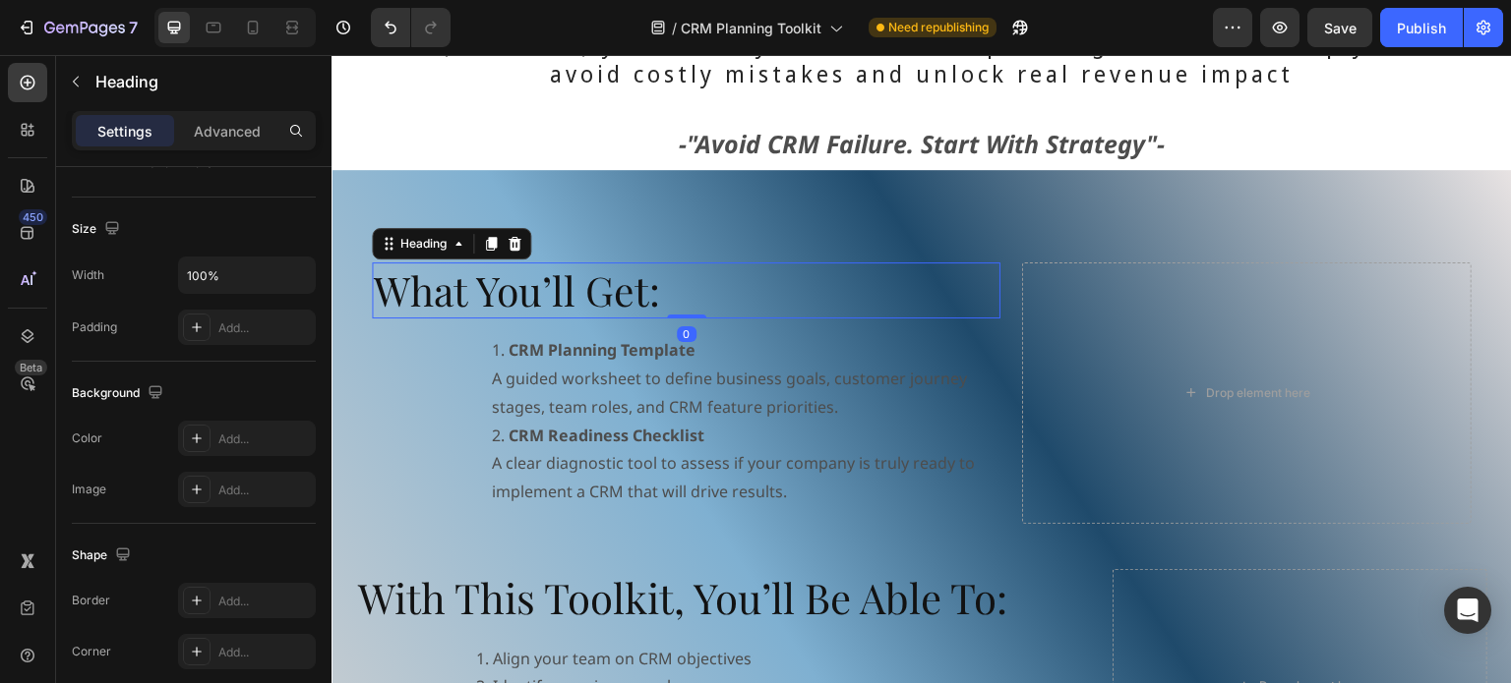
scroll to position [0, 0]
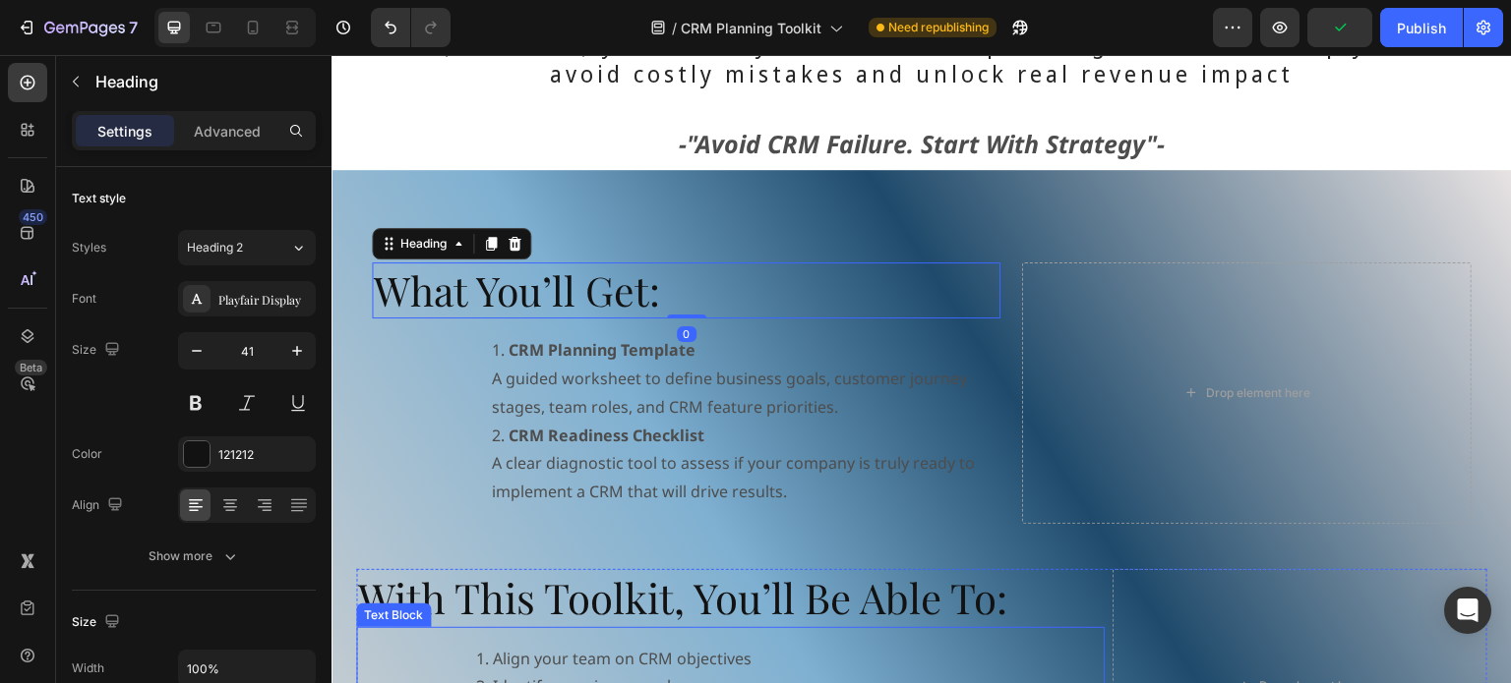
click at [607, 601] on h2 "With This Toolkit, You’ll Be Able To:" at bounding box center [730, 598] width 748 height 58
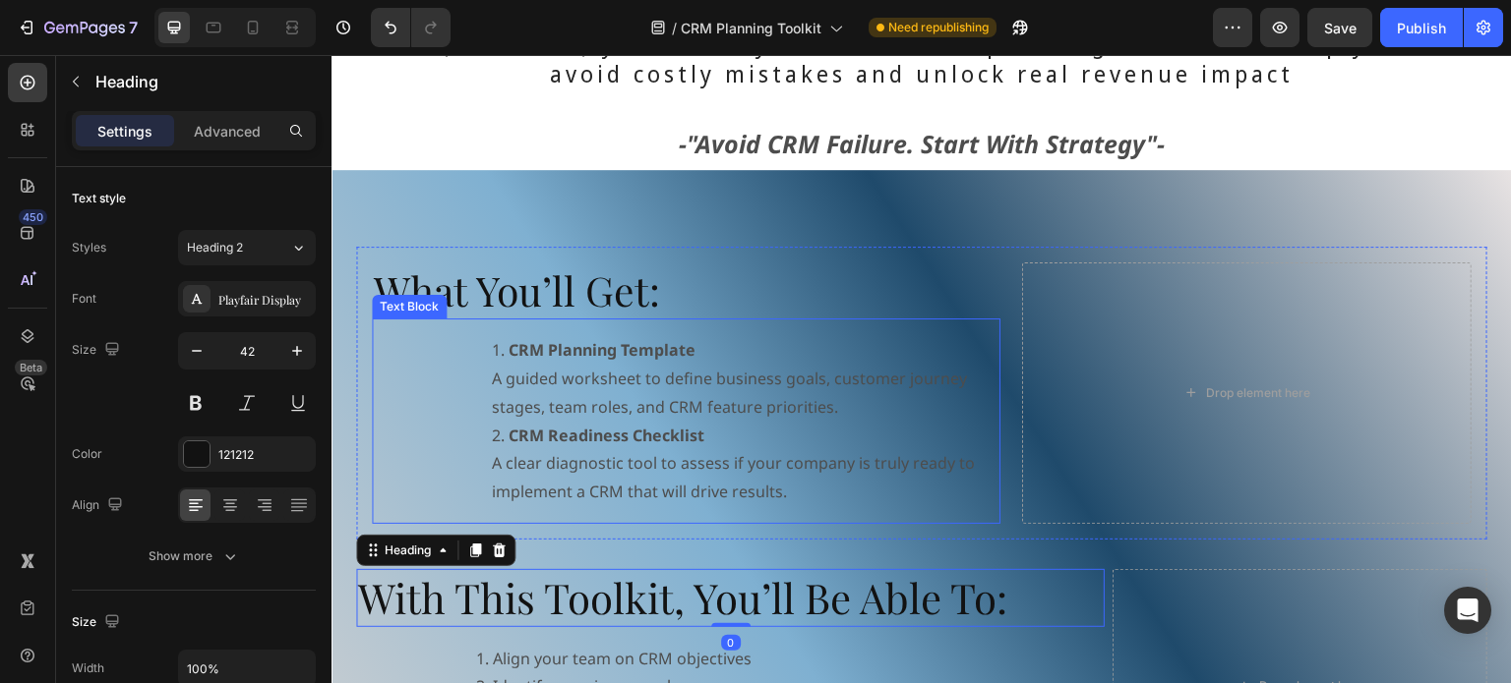
click at [563, 389] on li "CRM Planning Template A guided worksheet to define business goals, customer jou…" at bounding box center [745, 378] width 506 height 85
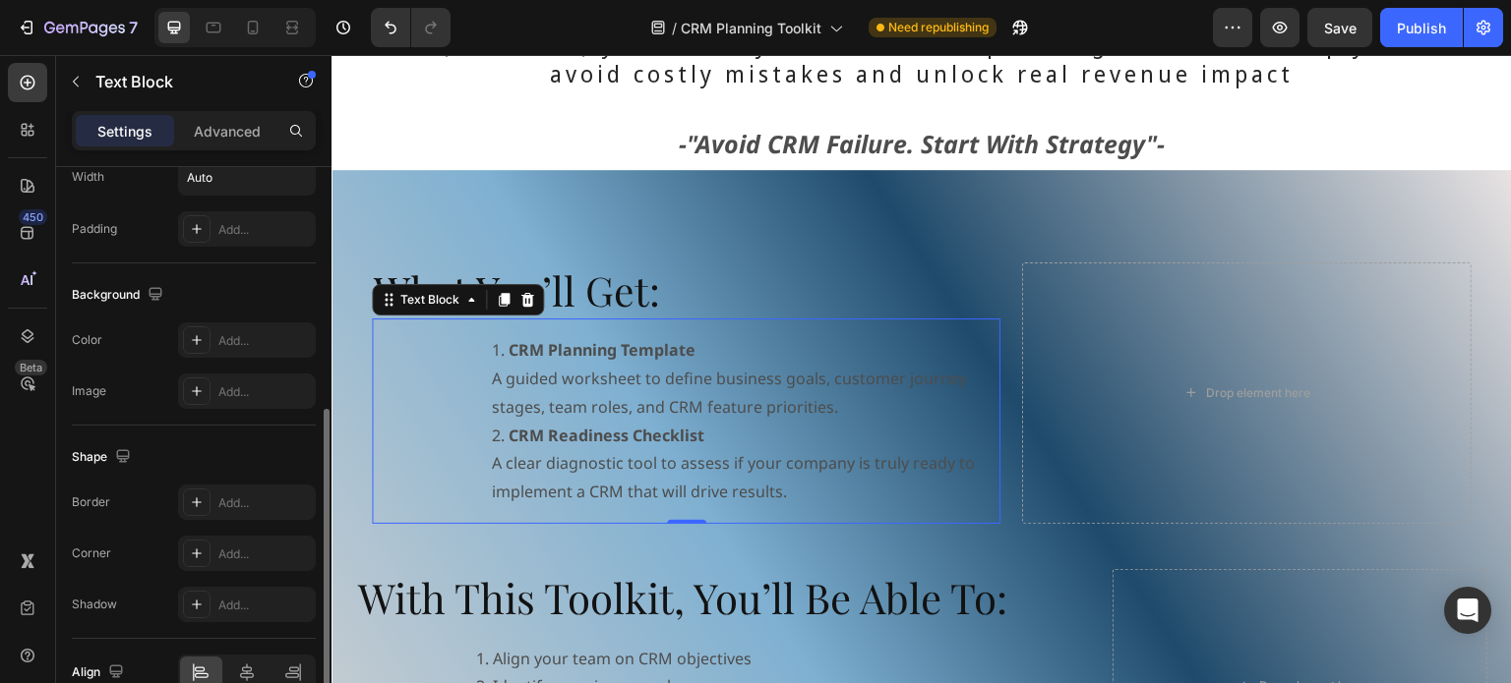
scroll to position [590, 0]
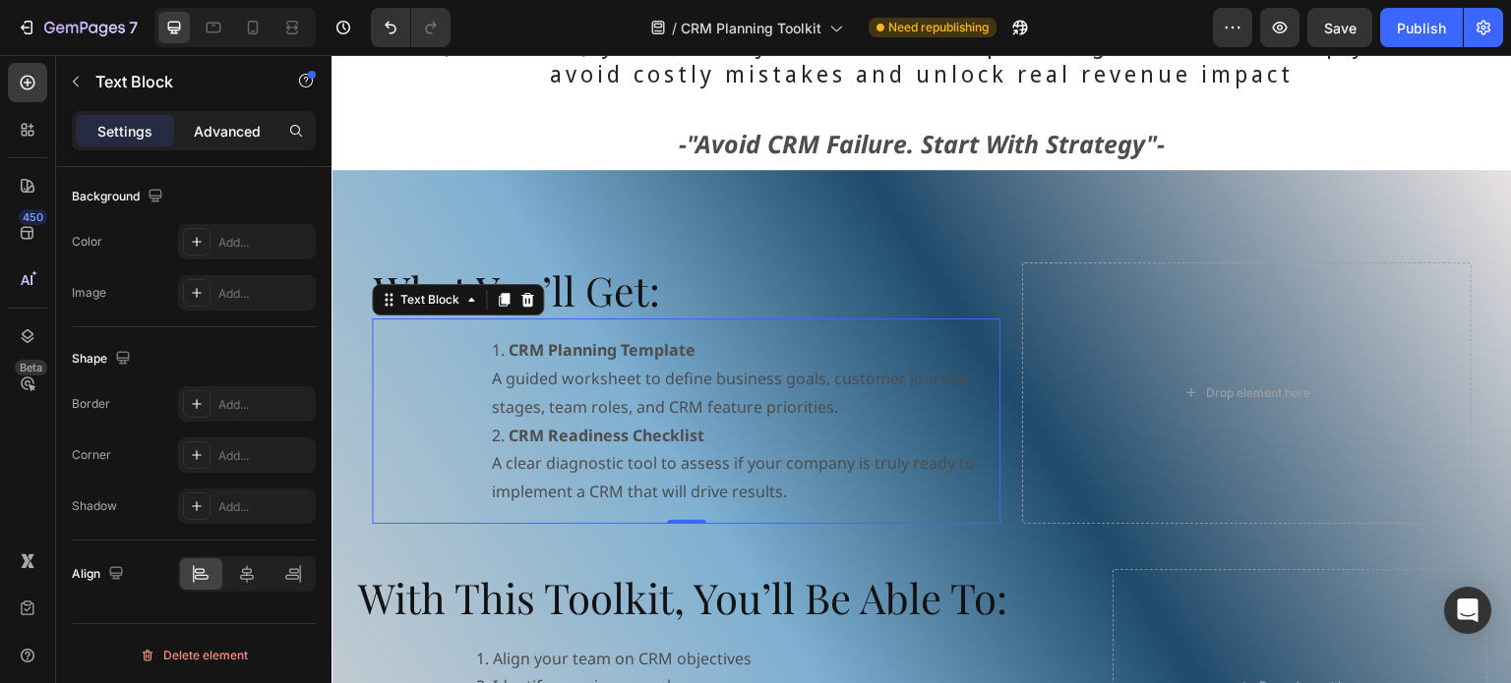
click at [220, 131] on p "Advanced" at bounding box center [227, 131] width 67 height 21
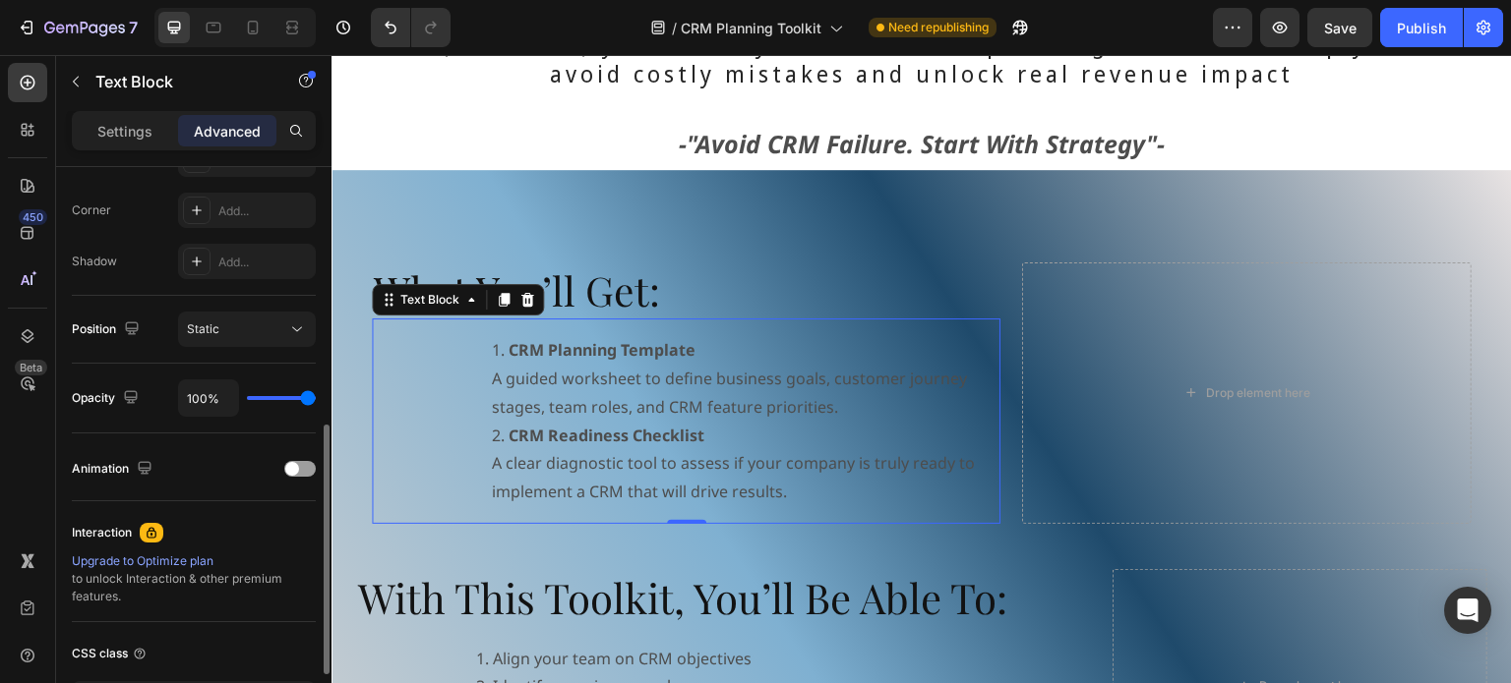
click at [303, 463] on div at bounding box center [299, 469] width 31 height 16
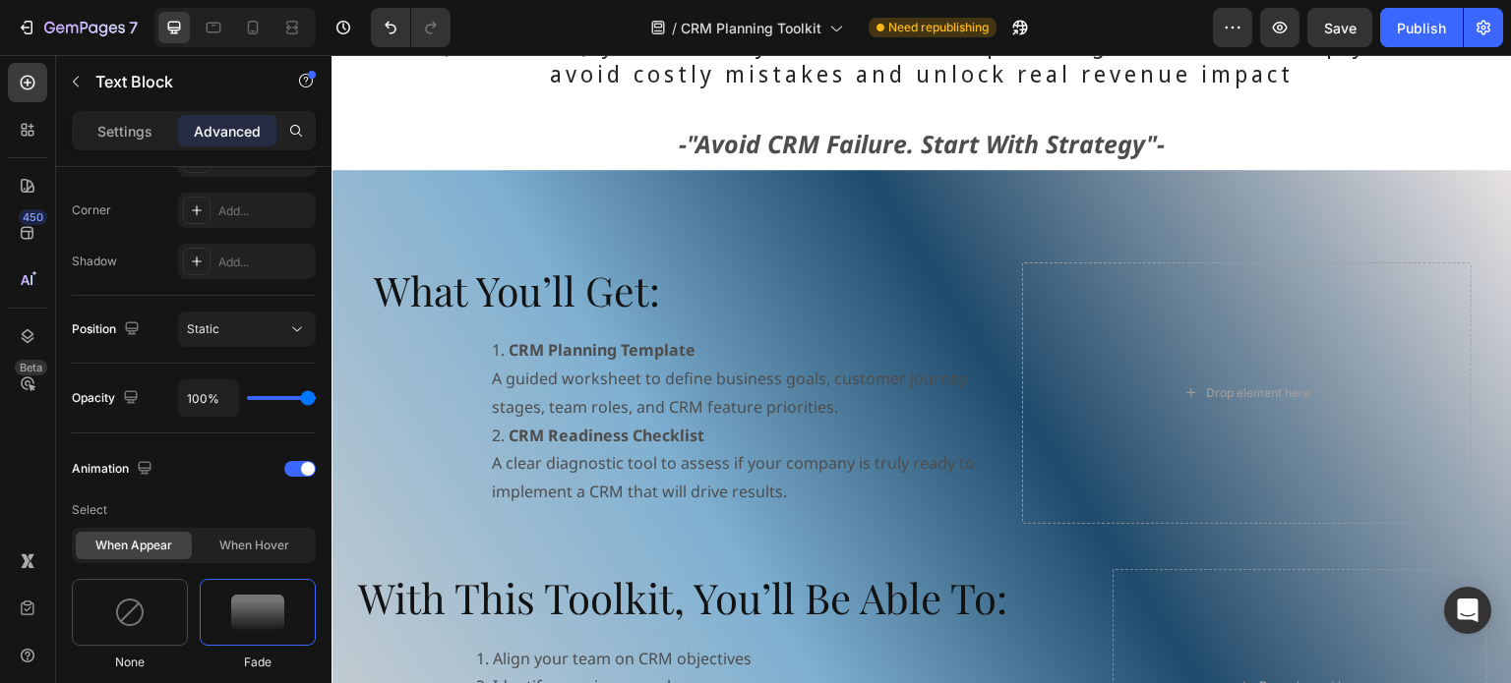
scroll to position [295, 0]
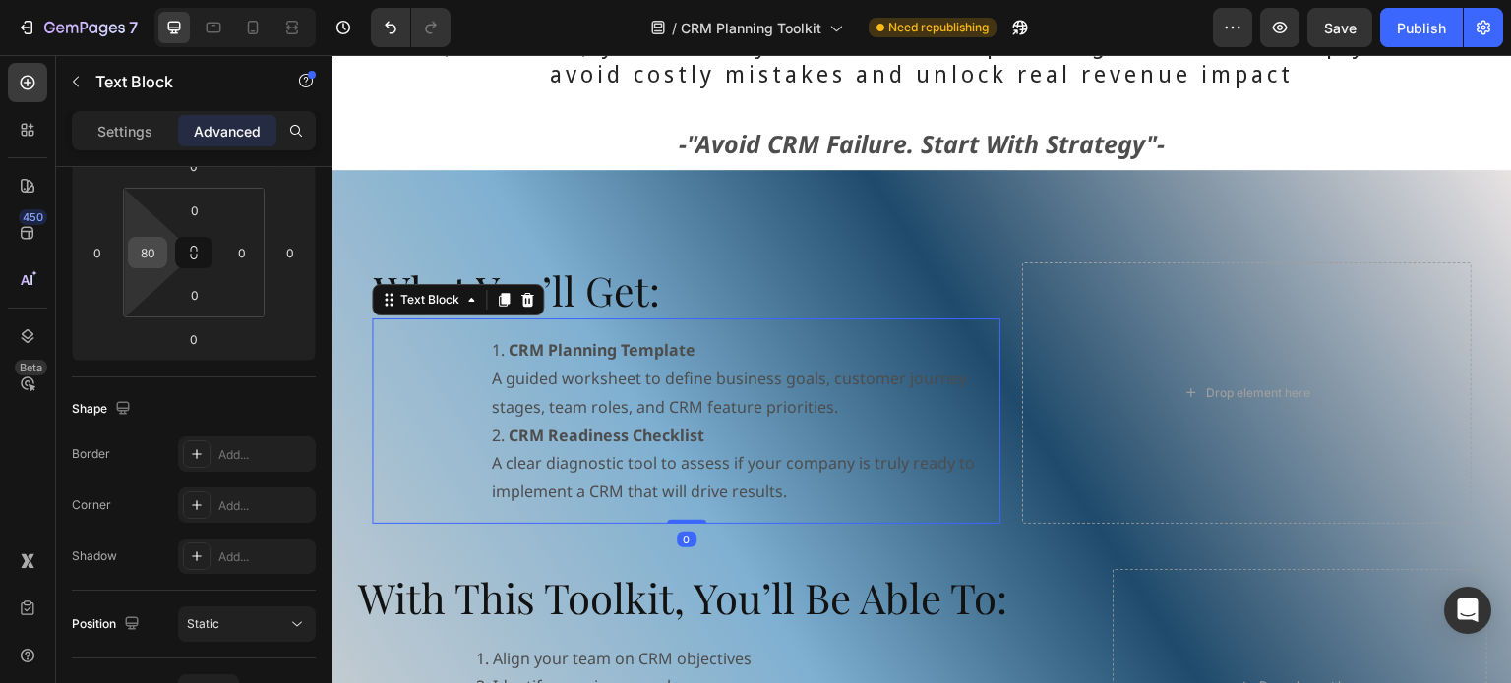
click at [156, 248] on input "80" at bounding box center [148, 253] width 30 height 30
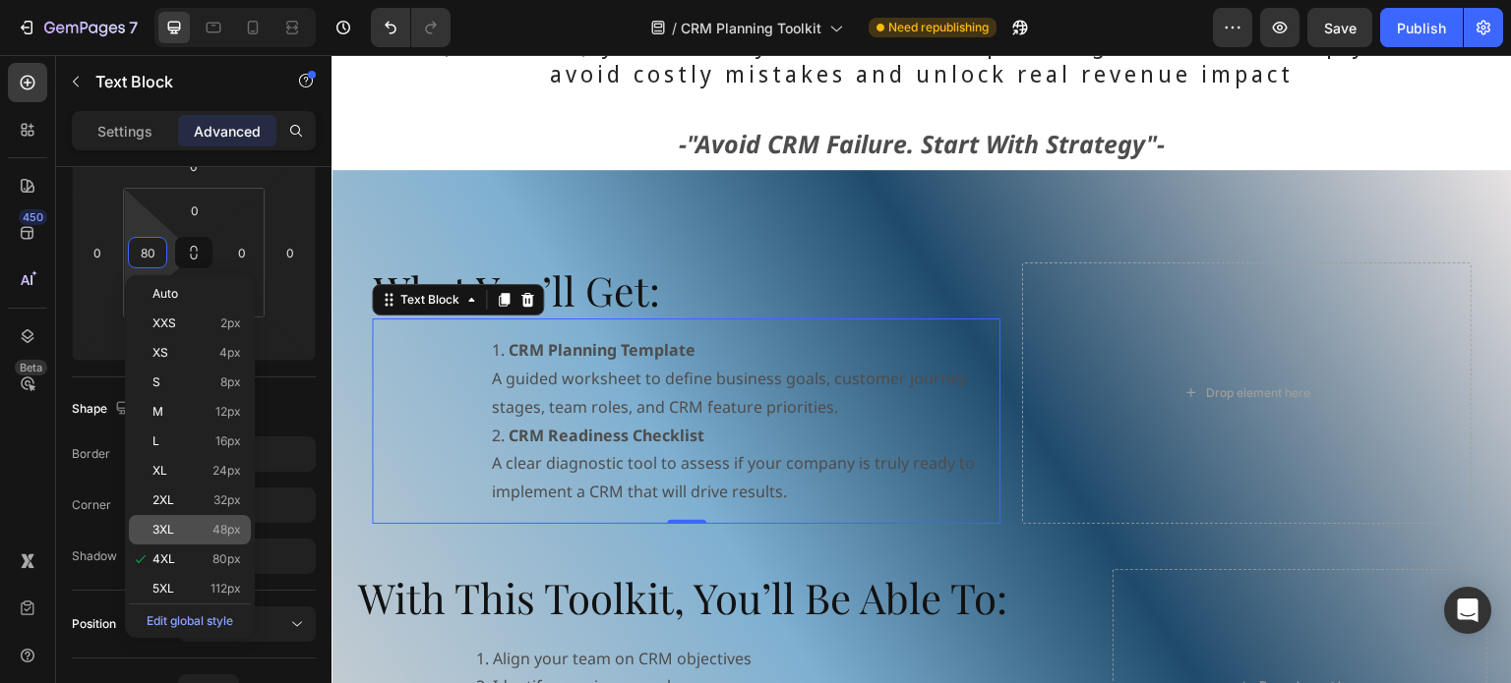
click at [211, 515] on div "3XL 48px" at bounding box center [190, 530] width 122 height 30
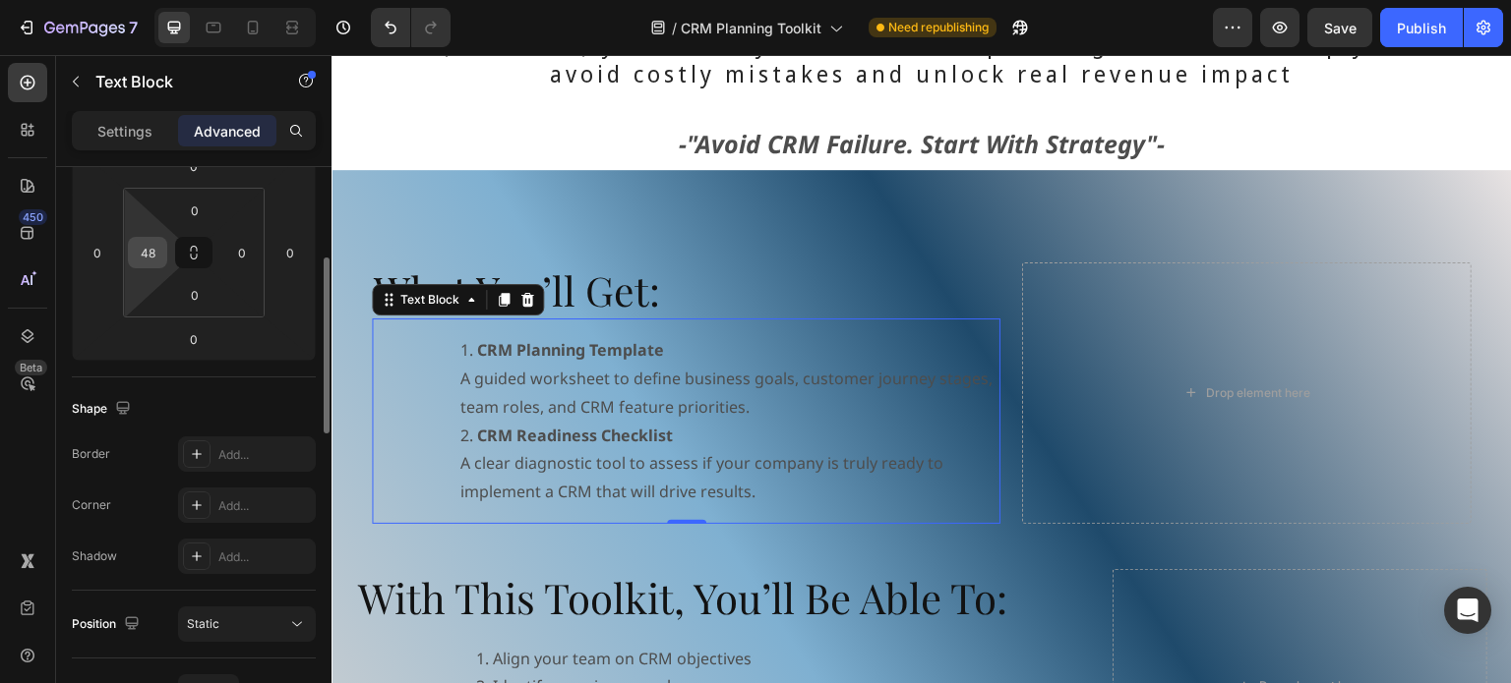
click at [153, 251] on input "48" at bounding box center [148, 253] width 30 height 30
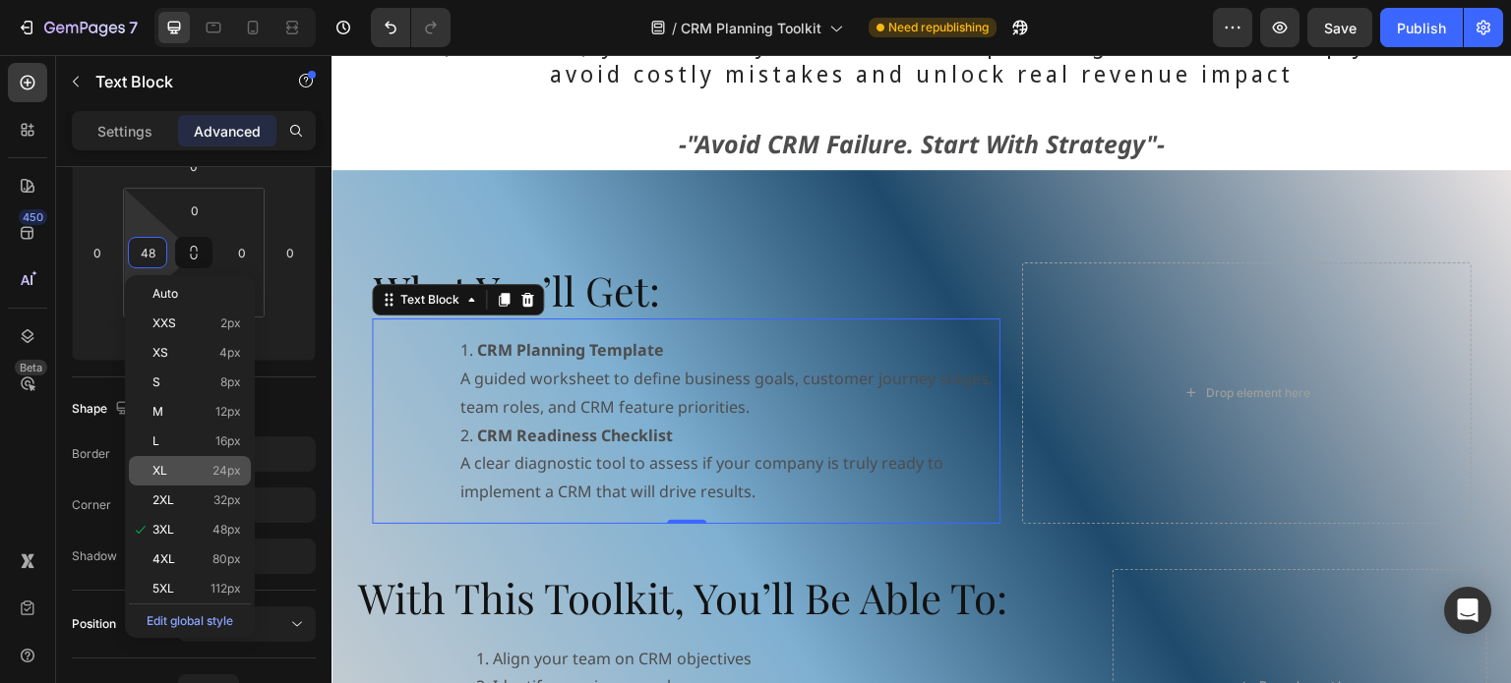
click at [172, 467] on p "XL 24px" at bounding box center [196, 471] width 89 height 14
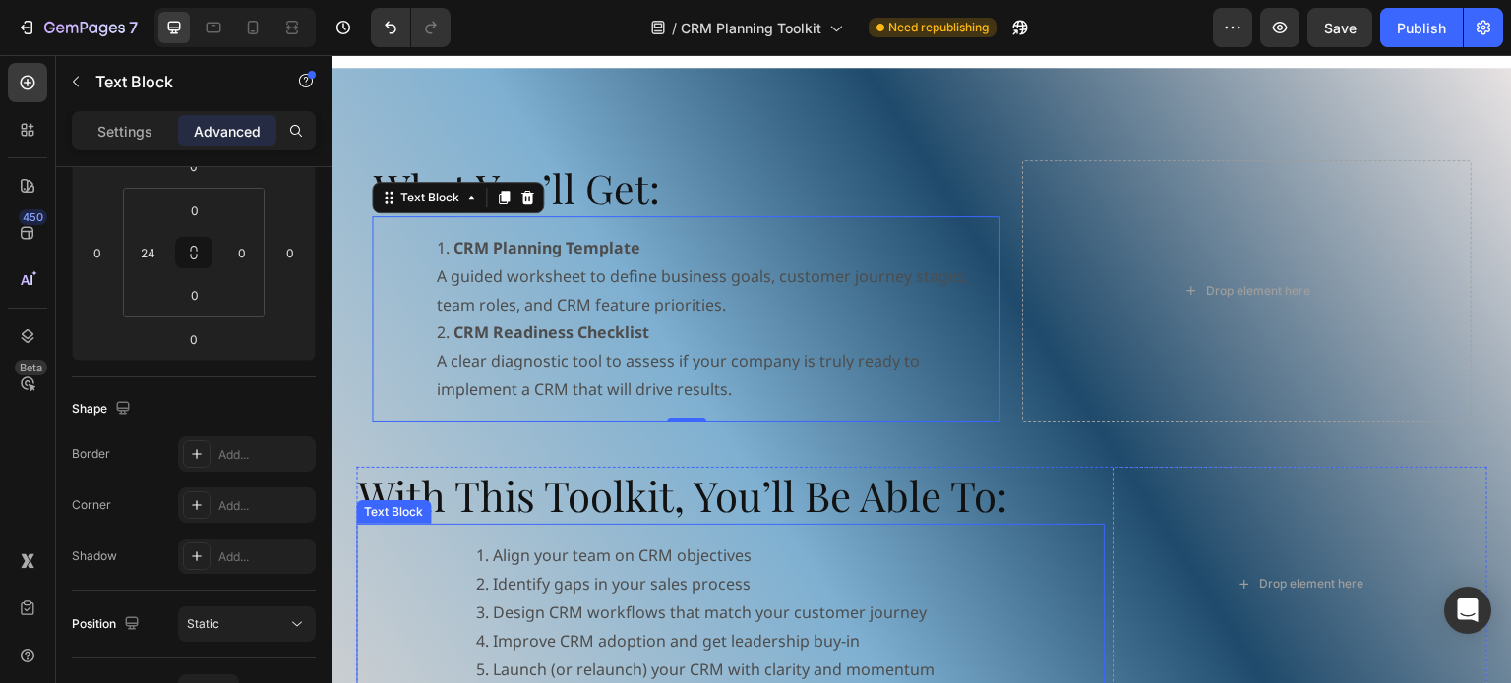
scroll to position [983, 0]
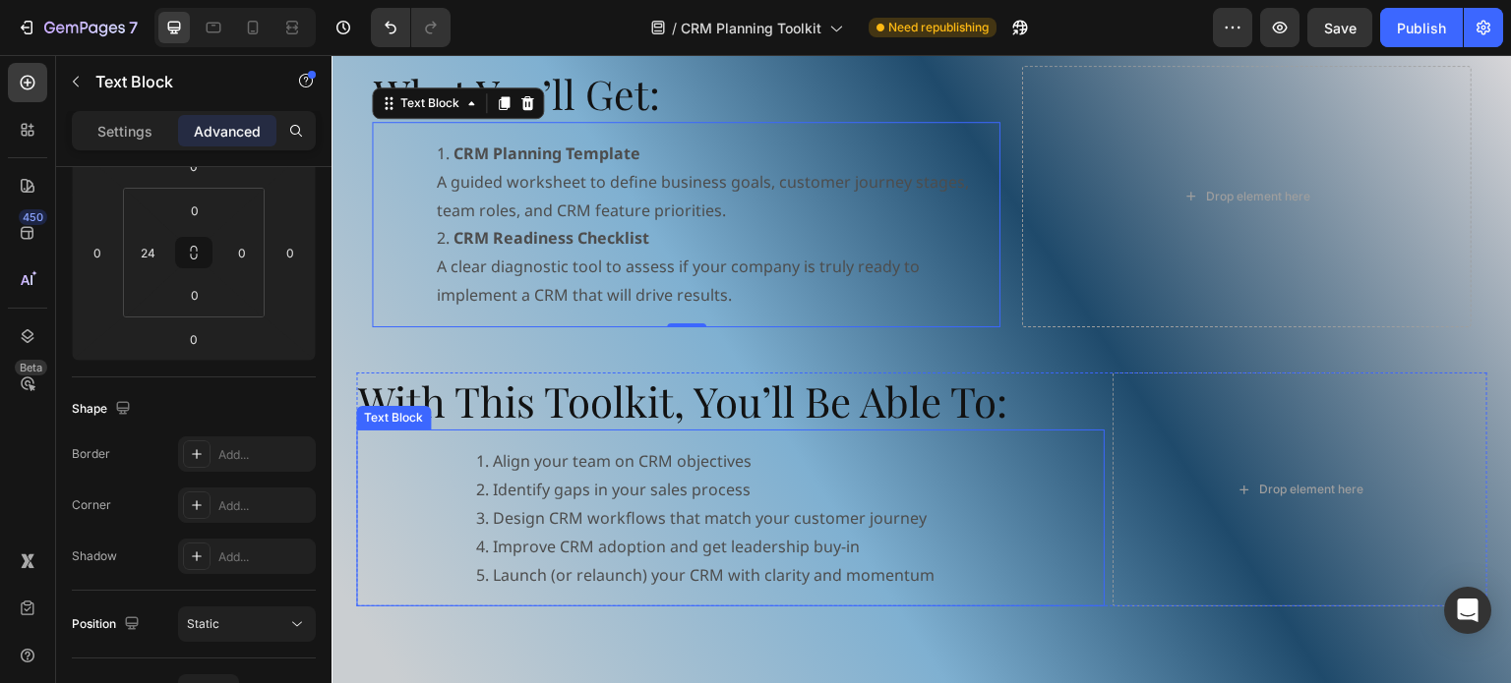
click at [803, 447] on li "Align your team on CRM objectives" at bounding box center [705, 461] width 458 height 29
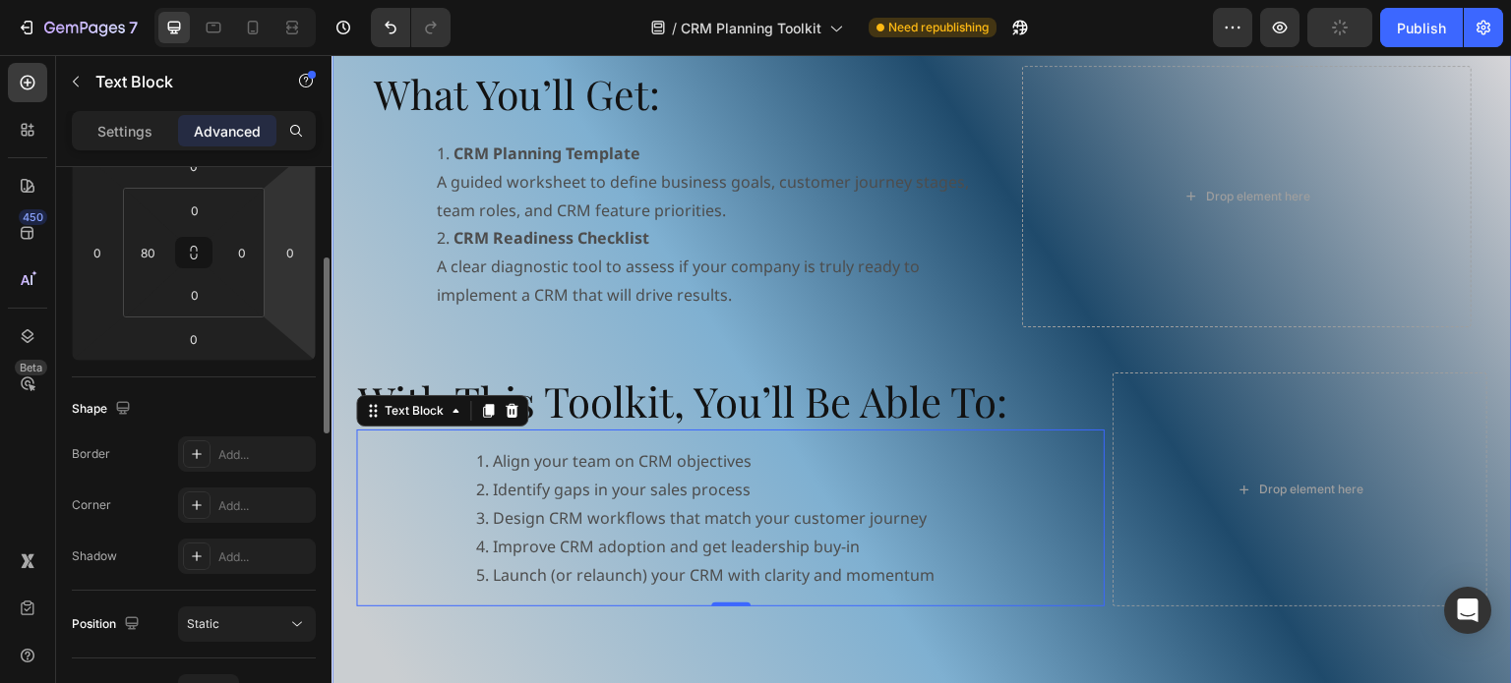
scroll to position [295, 0]
click at [157, 248] on input "80" at bounding box center [148, 253] width 30 height 30
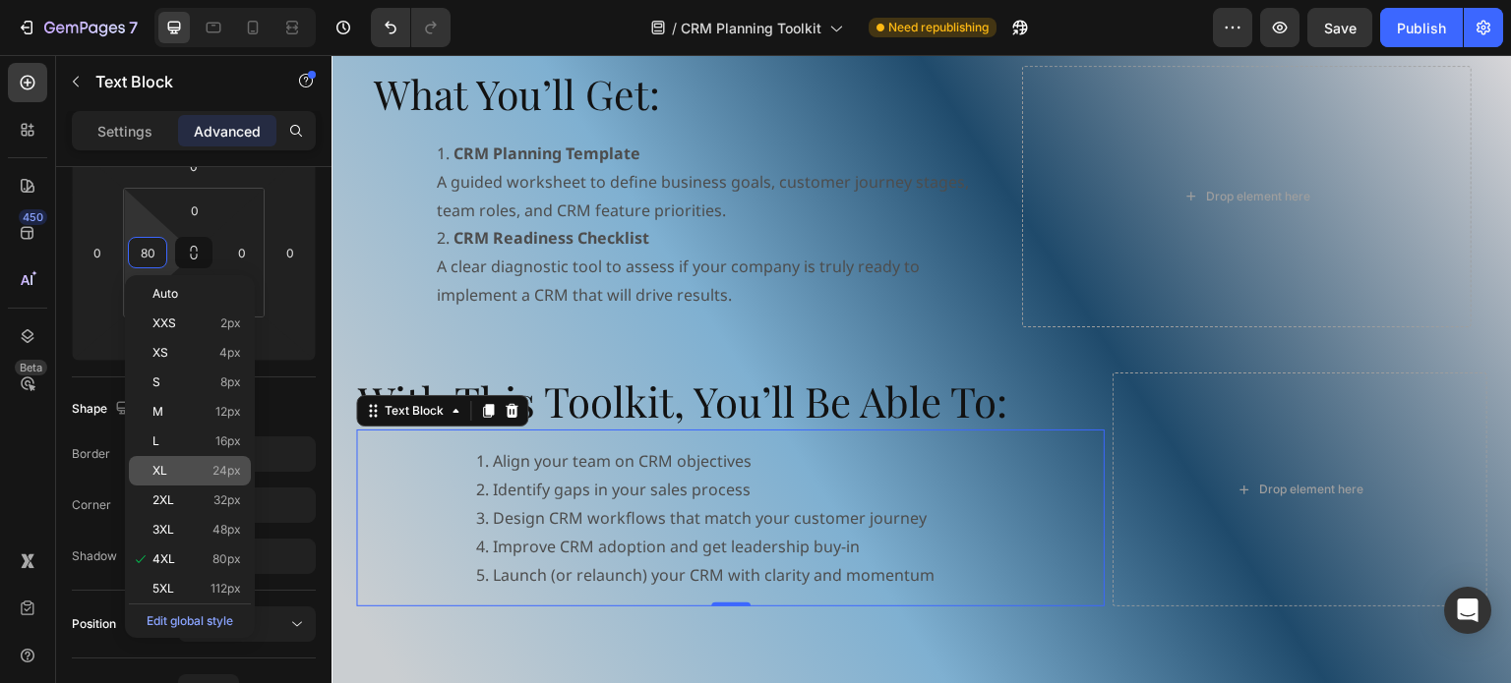
click at [228, 479] on div "XL 24px" at bounding box center [190, 471] width 122 height 30
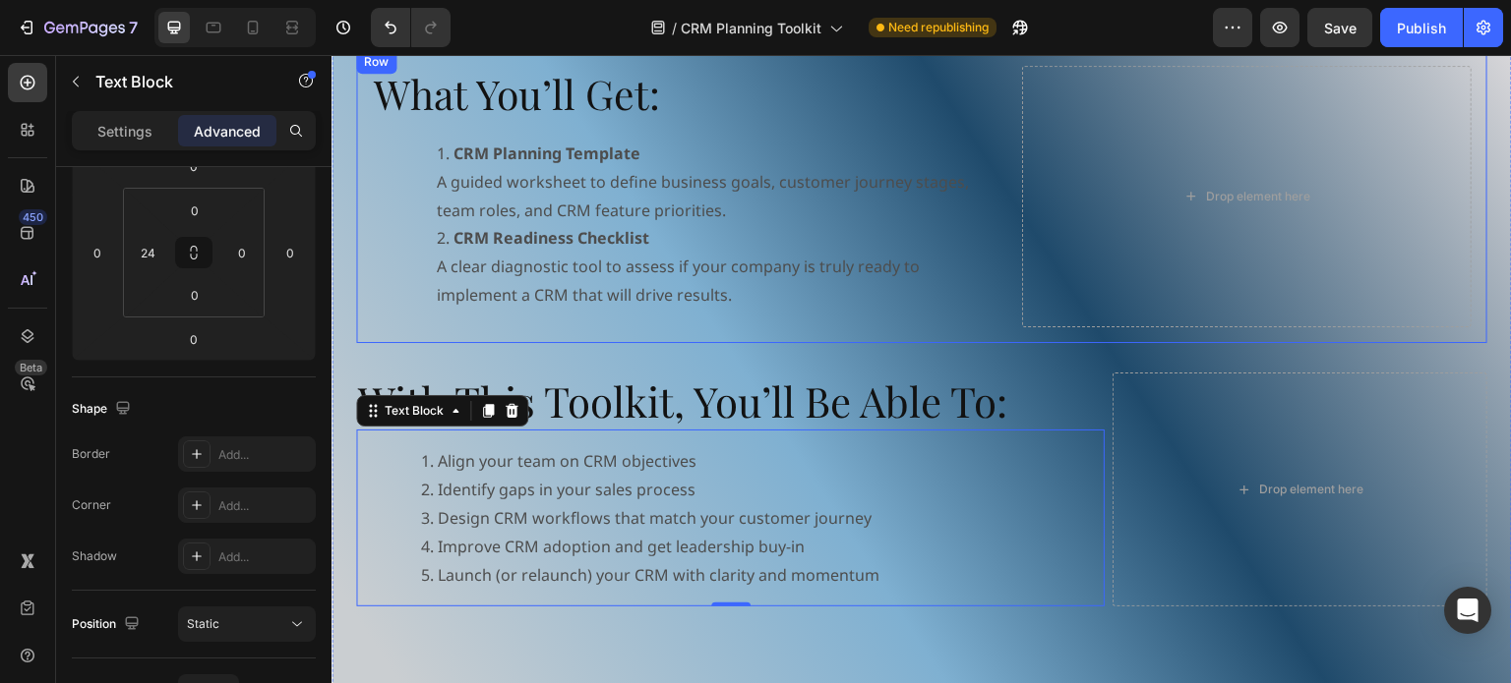
click at [999, 266] on div "What You’ll Get: Heading CRM Planning Template A guided worksheet to define bus…" at bounding box center [921, 196] width 1131 height 293
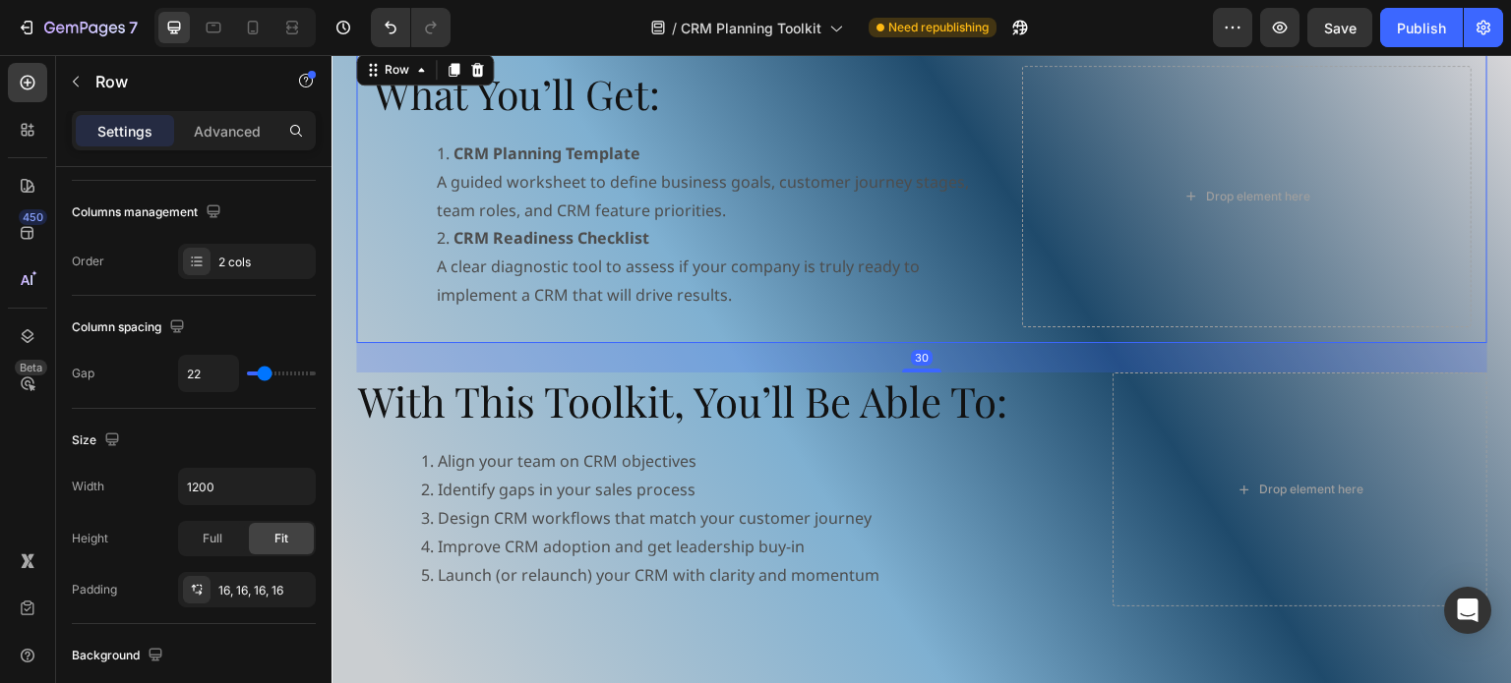
scroll to position [0, 0]
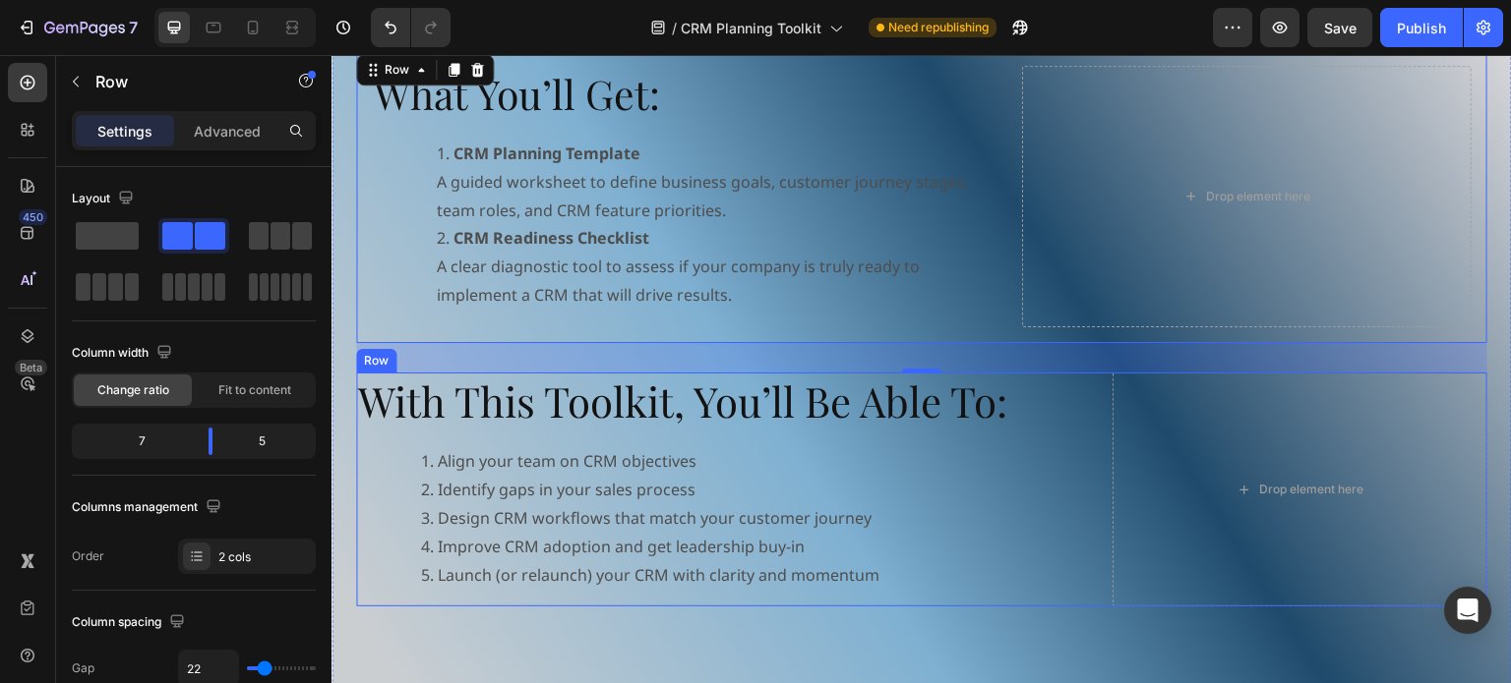
click at [1099, 392] on div "With This Toolkit, You’ll Be Able To: Heading Align your team on CRM objectives…" at bounding box center [921, 490] width 1131 height 235
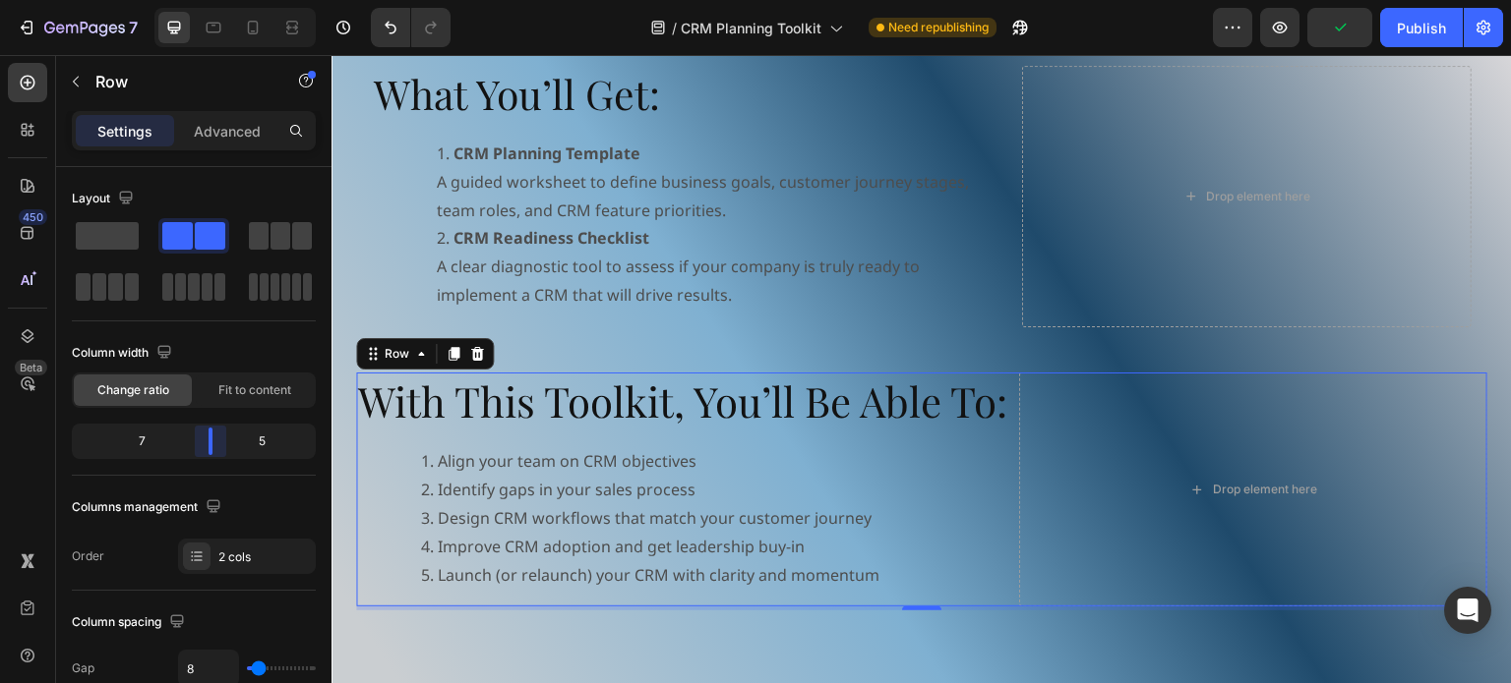
drag, startPoint x: 229, startPoint y: 442, endPoint x: 220, endPoint y: 448, distance: 11.2
click at [220, 0] on body "7 Version history / CRM Planning Toolkit Need republishing Preview Publish 450 …" at bounding box center [755, 0] width 1511 height 0
click at [908, 95] on h2 "What You’ll Get:" at bounding box center [686, 94] width 628 height 56
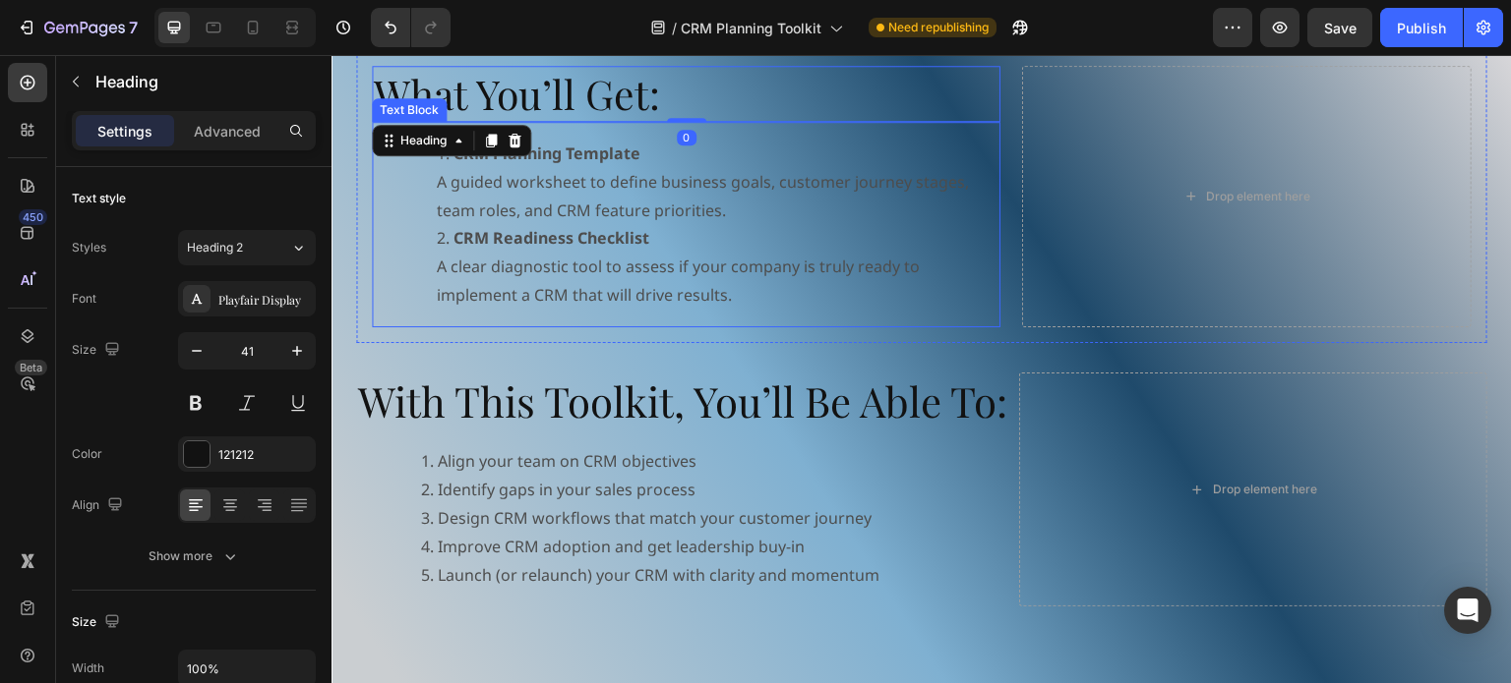
click at [700, 213] on li "CRM Planning Template A guided worksheet to define business goals, customer jou…" at bounding box center [718, 182] width 562 height 85
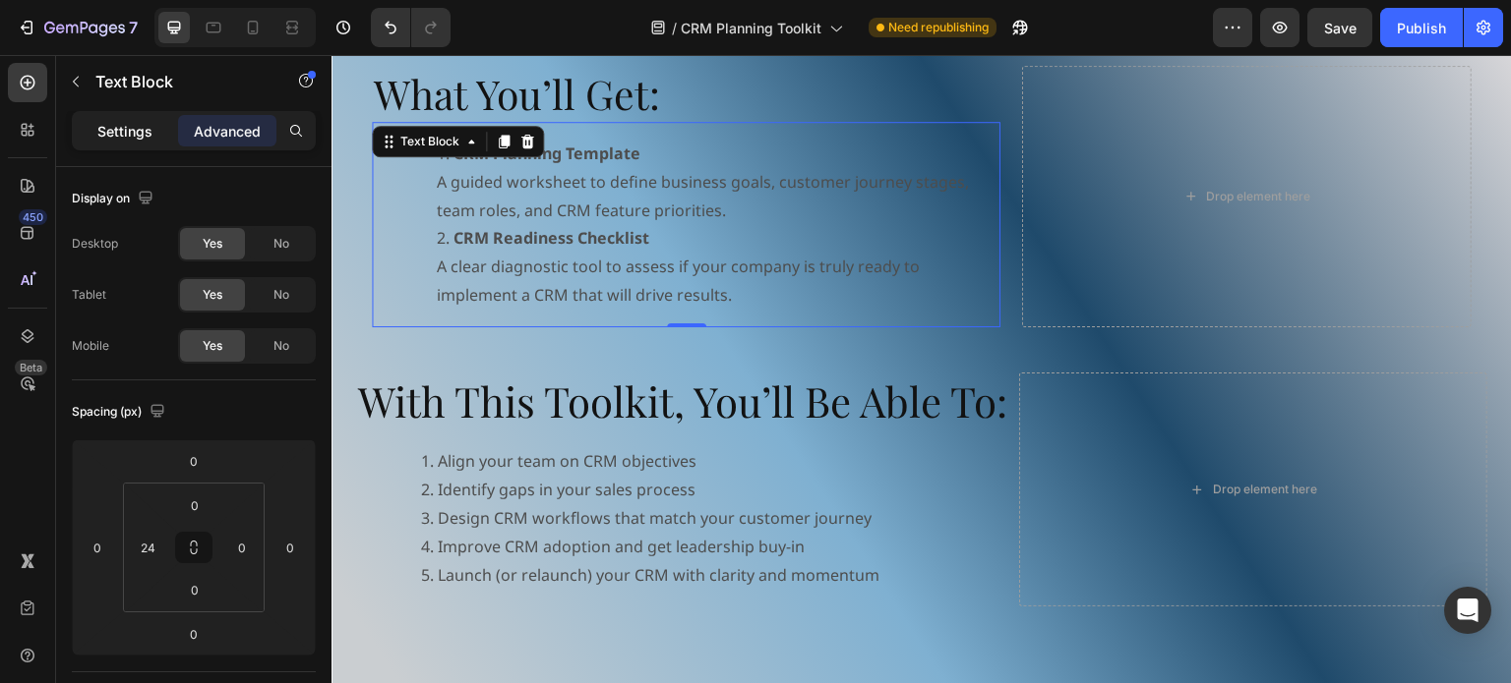
click at [117, 138] on p "Settings" at bounding box center [124, 131] width 55 height 21
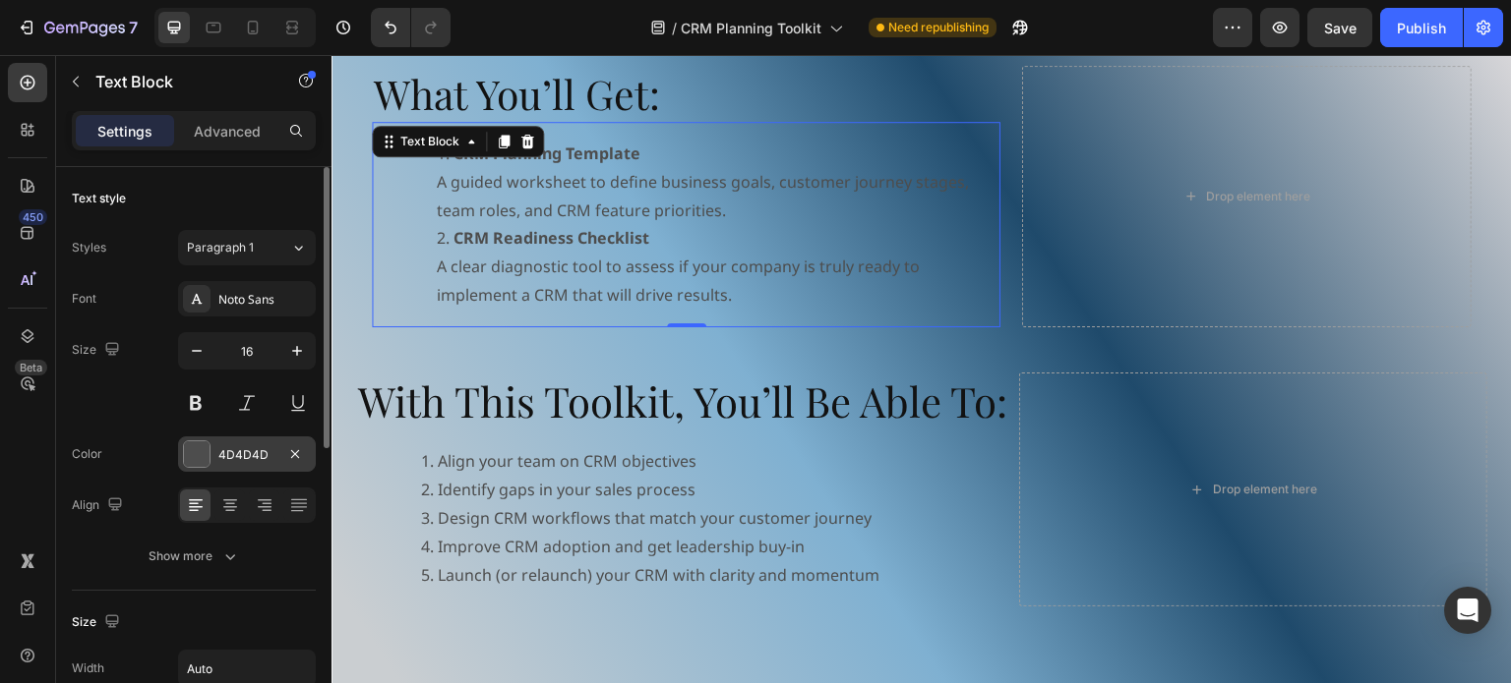
click at [193, 453] on div at bounding box center [197, 455] width 26 height 26
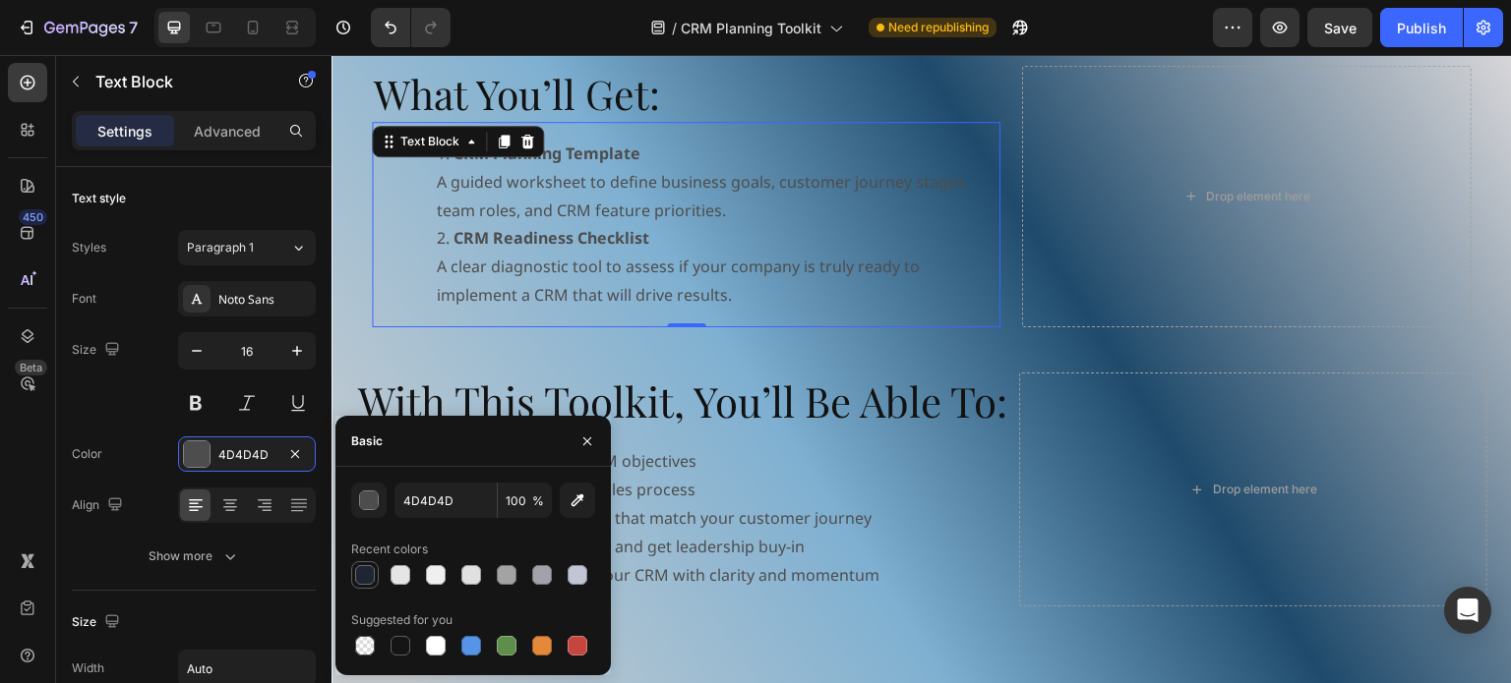
click at [369, 574] on div at bounding box center [365, 575] width 20 height 20
click at [970, 560] on div "Align your team on CRM objectives Identify gaps in your sales process Design CR…" at bounding box center [695, 518] width 631 height 177
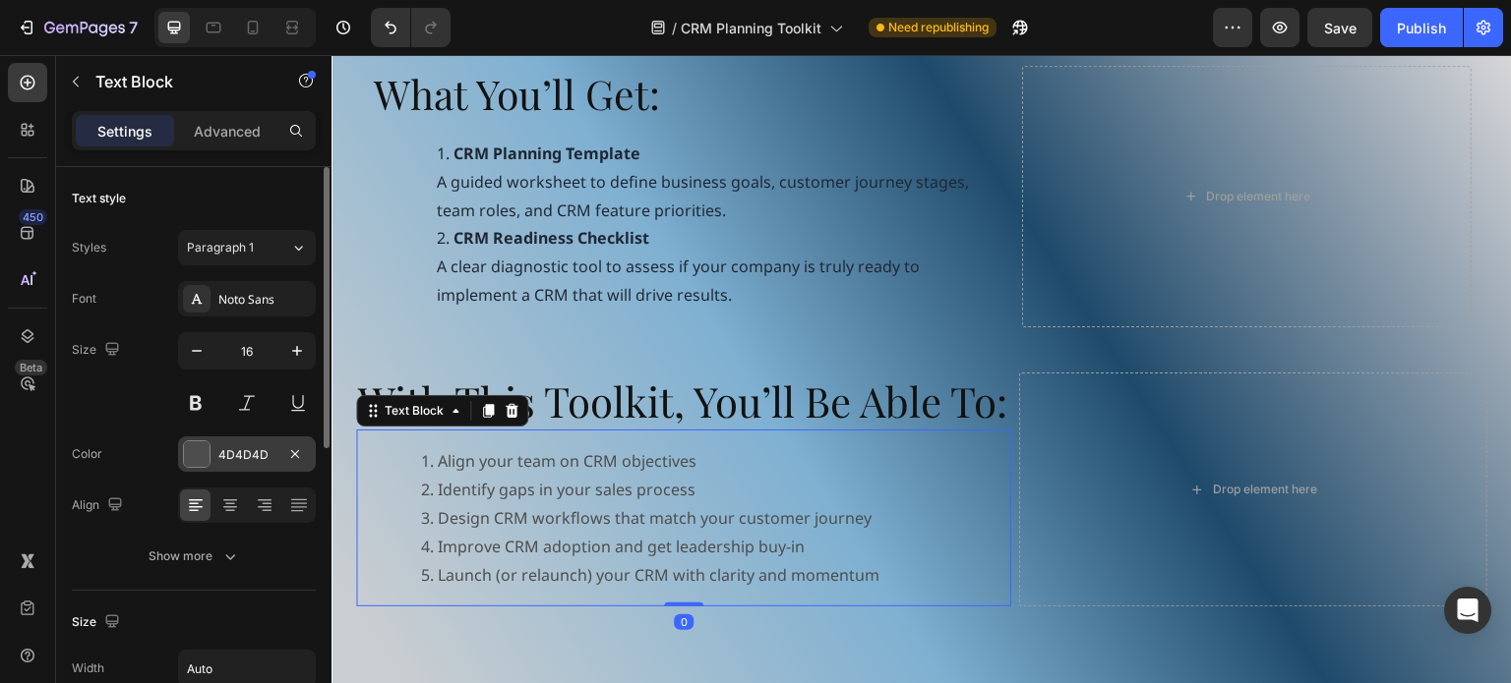
click at [195, 459] on div at bounding box center [197, 455] width 26 height 26
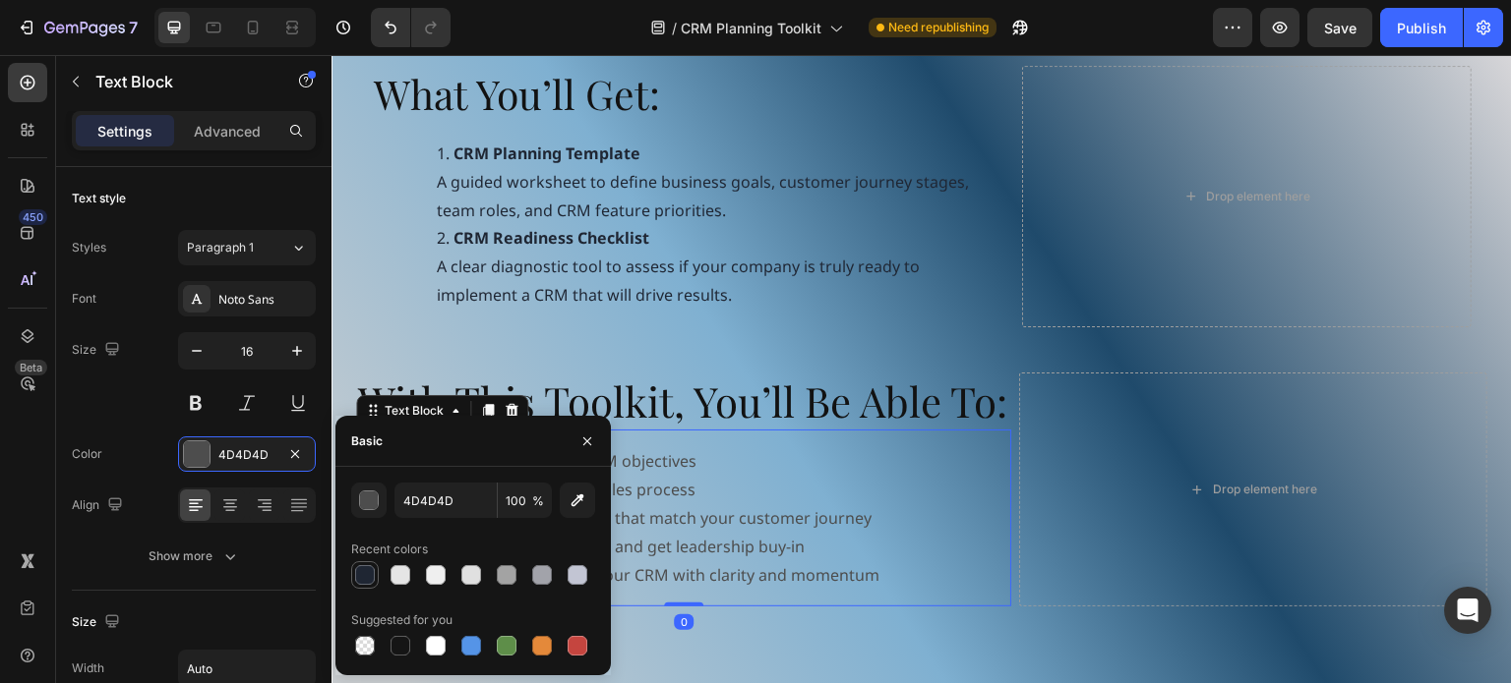
click at [361, 580] on div at bounding box center [365, 575] width 20 height 20
click at [985, 263] on li "CRM Readiness Checklist A clear diagnostic tool to assess if your company is tr…" at bounding box center [718, 266] width 562 height 85
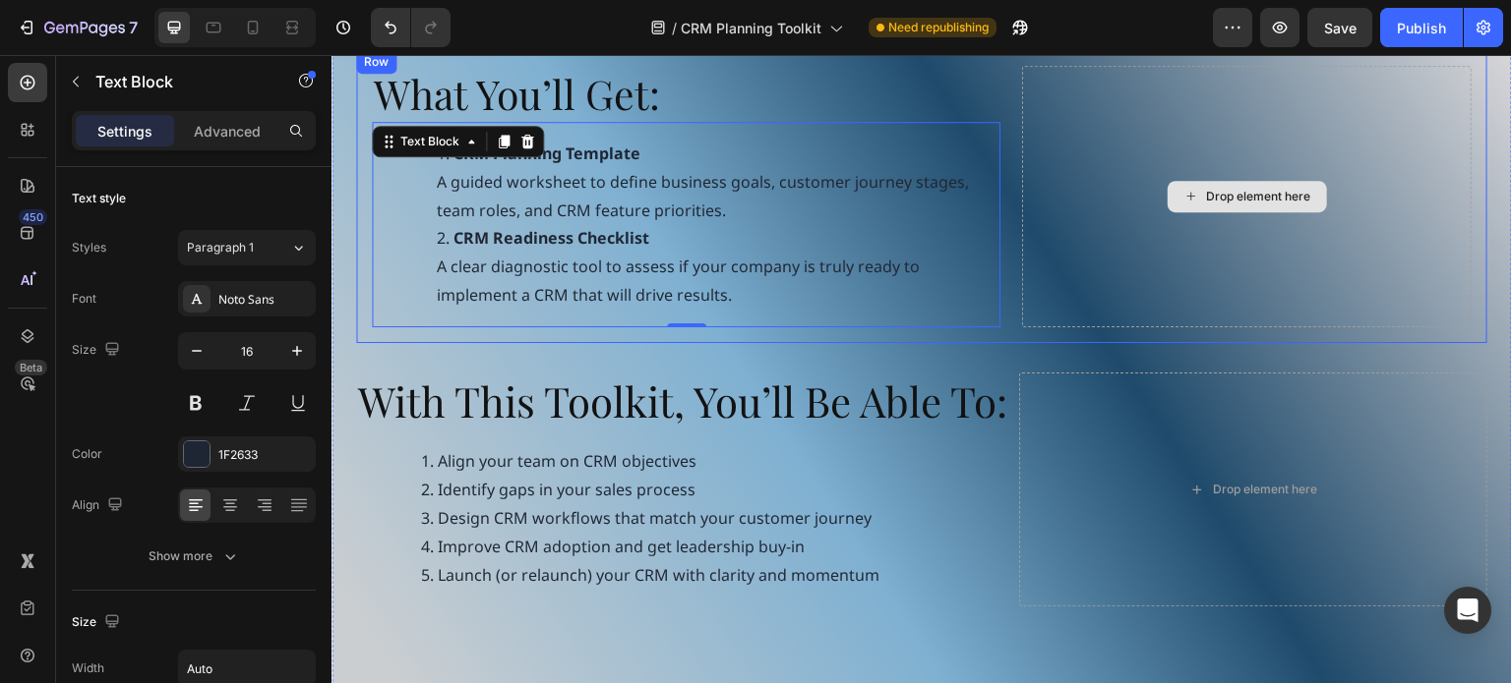
click at [1113, 232] on div "Drop element here" at bounding box center [1246, 197] width 449 height 262
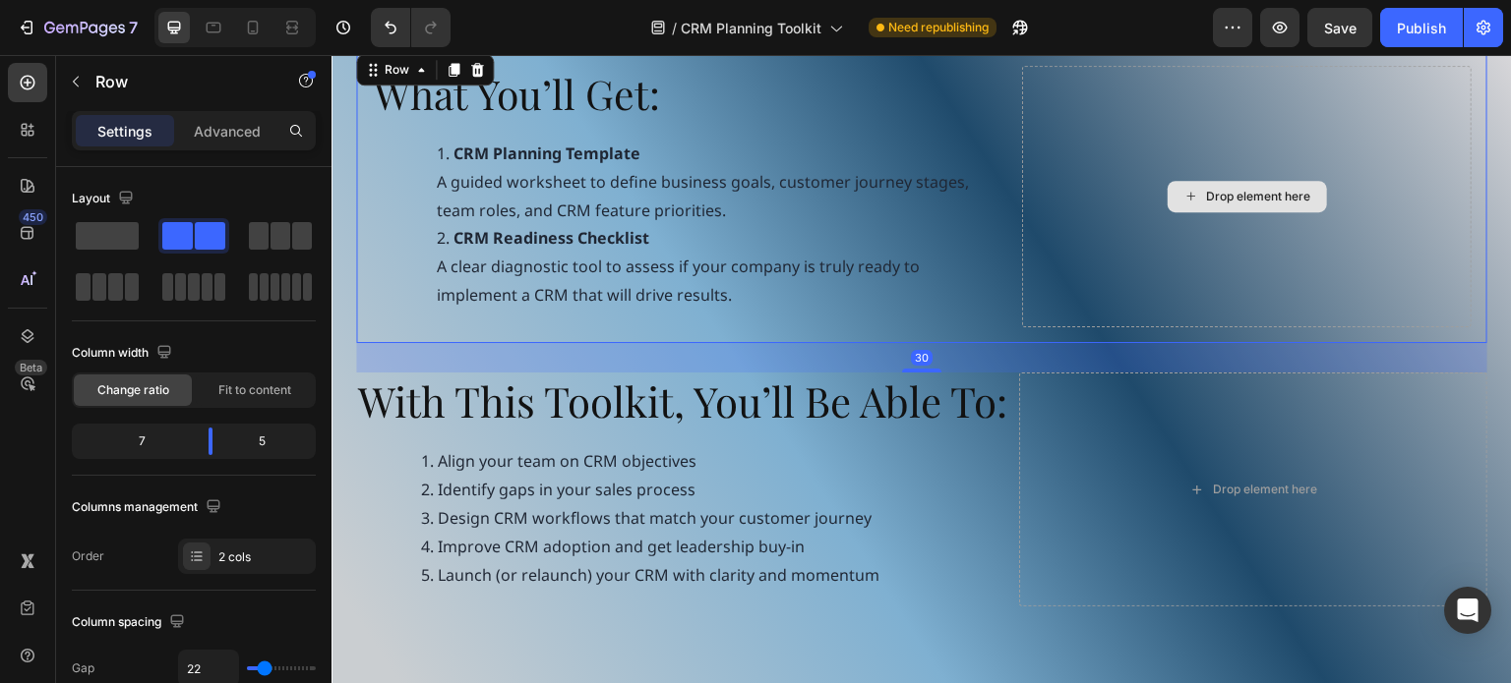
click at [985, 104] on h2 "What You’ll Get:" at bounding box center [686, 94] width 628 height 56
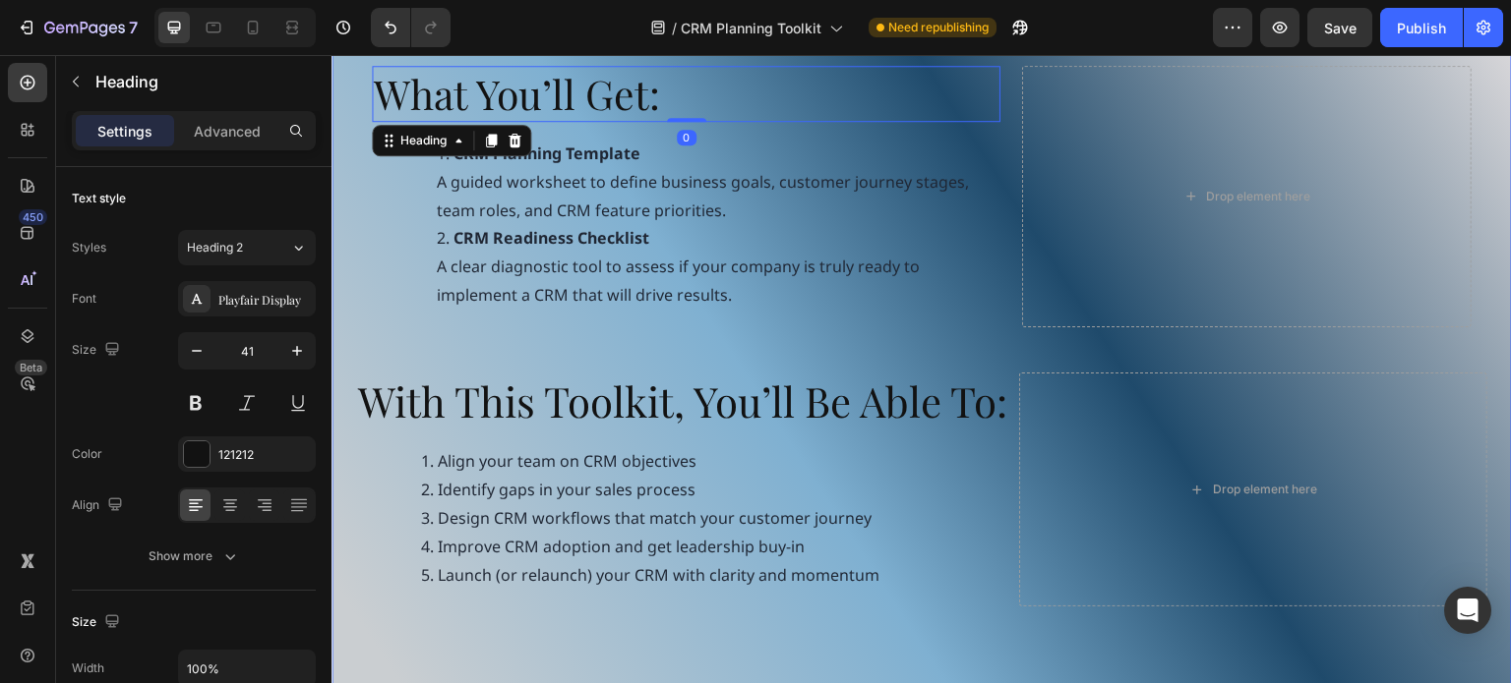
click at [354, 353] on div "What You’ll Get: Heading 0 CRM Planning Template A guided worksheet to define b…" at bounding box center [921, 340] width 1180 height 735
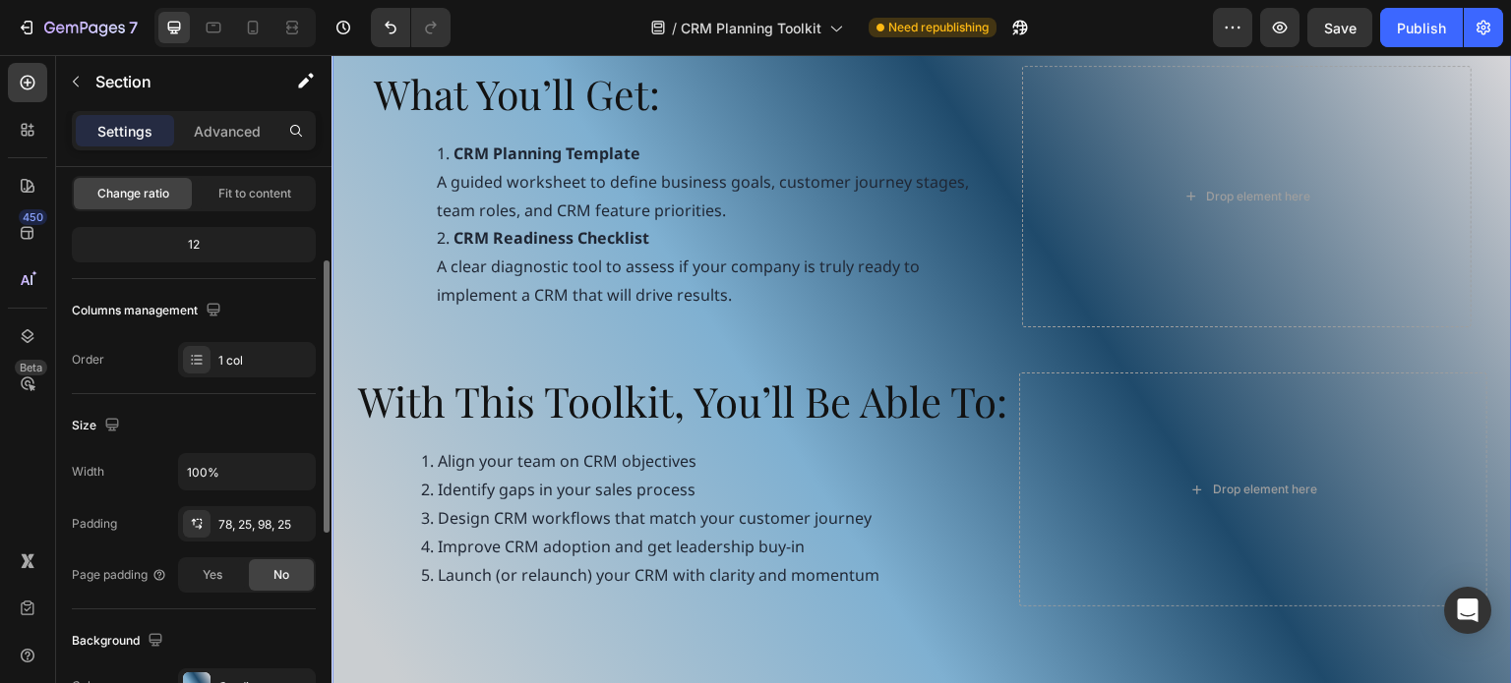
scroll to position [393, 0]
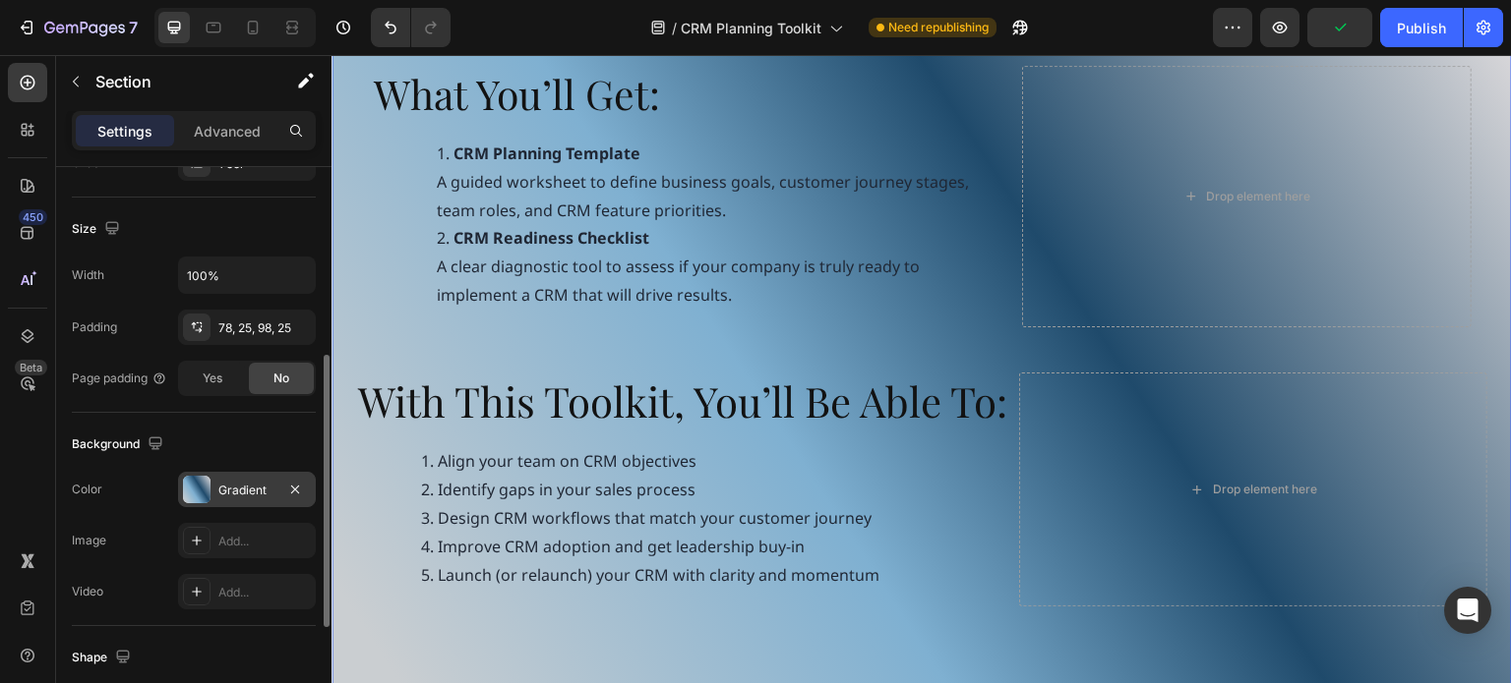
click at [191, 482] on div at bounding box center [197, 490] width 28 height 28
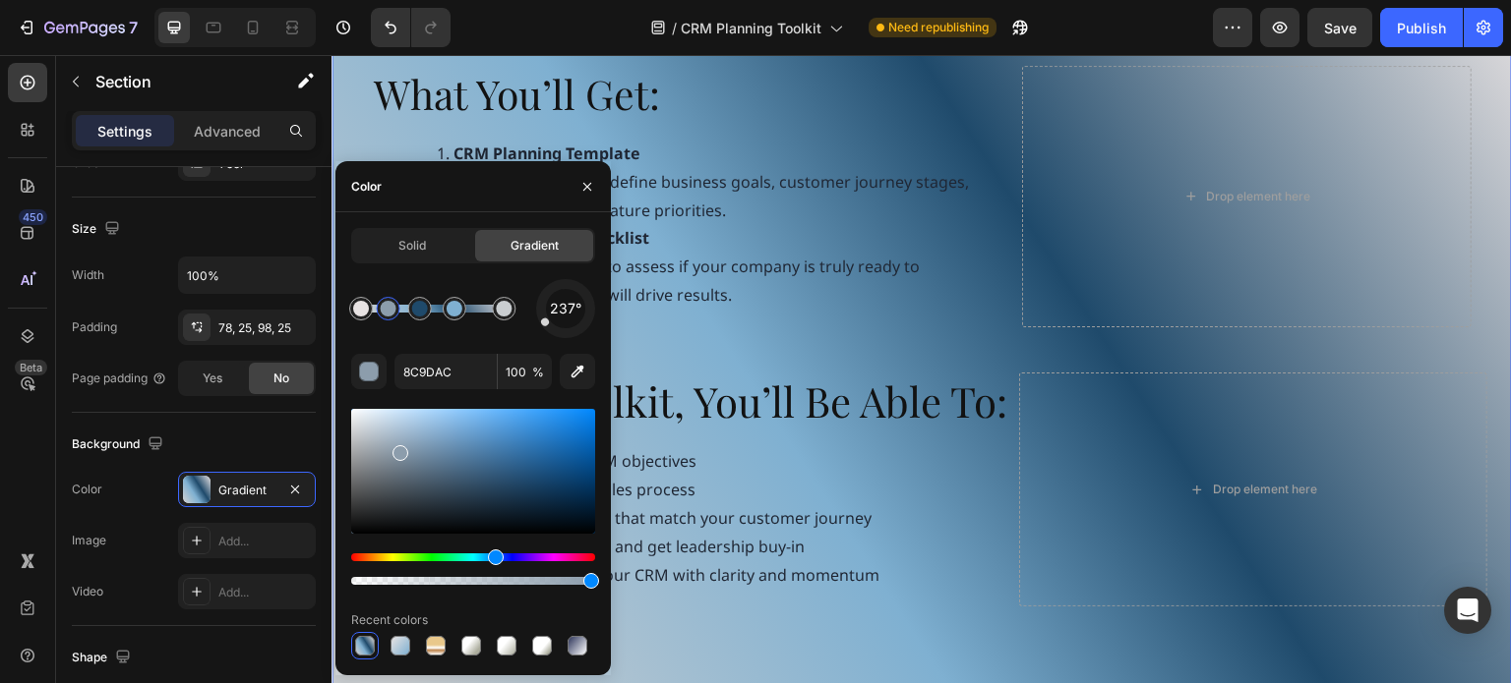
click at [388, 310] on div at bounding box center [436, 309] width 150 height 8
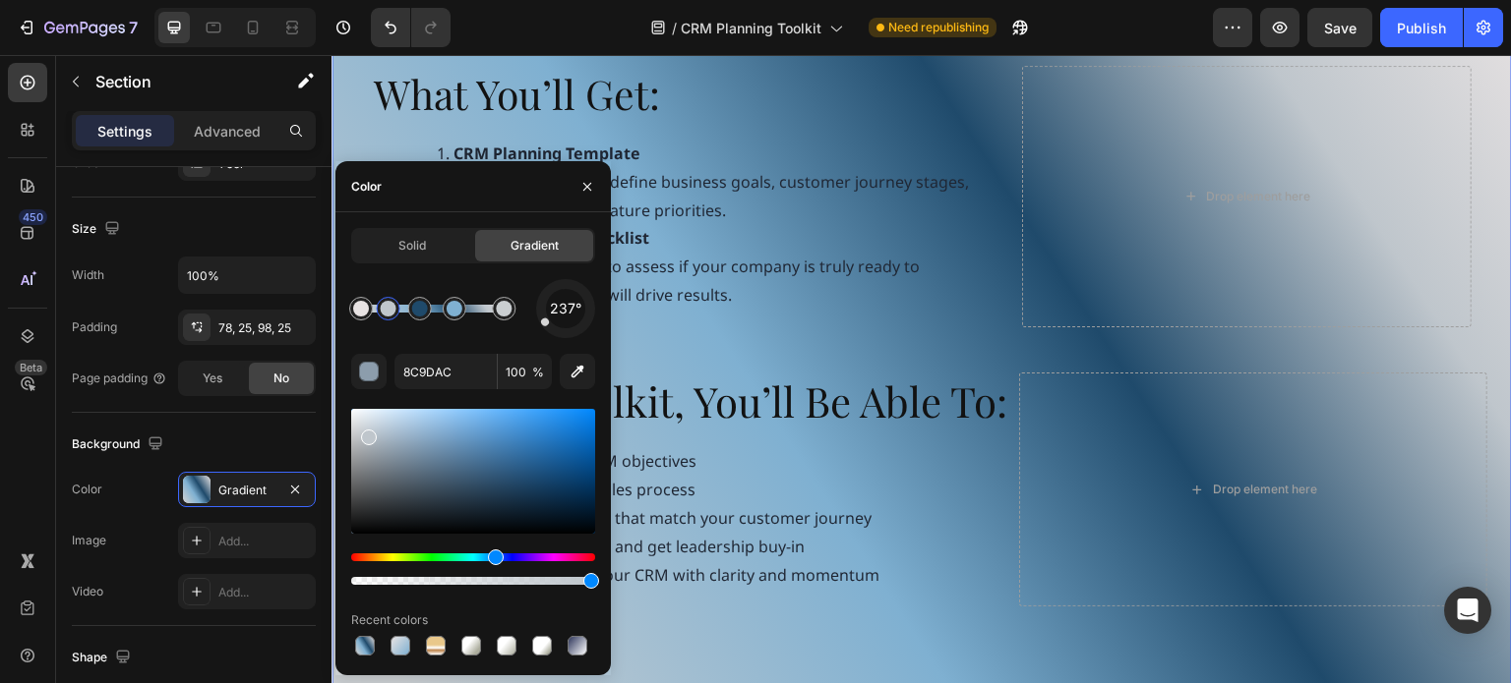
drag, startPoint x: 402, startPoint y: 453, endPoint x: 365, endPoint y: 429, distance: 44.7
click at [365, 430] on div at bounding box center [369, 438] width 16 height 16
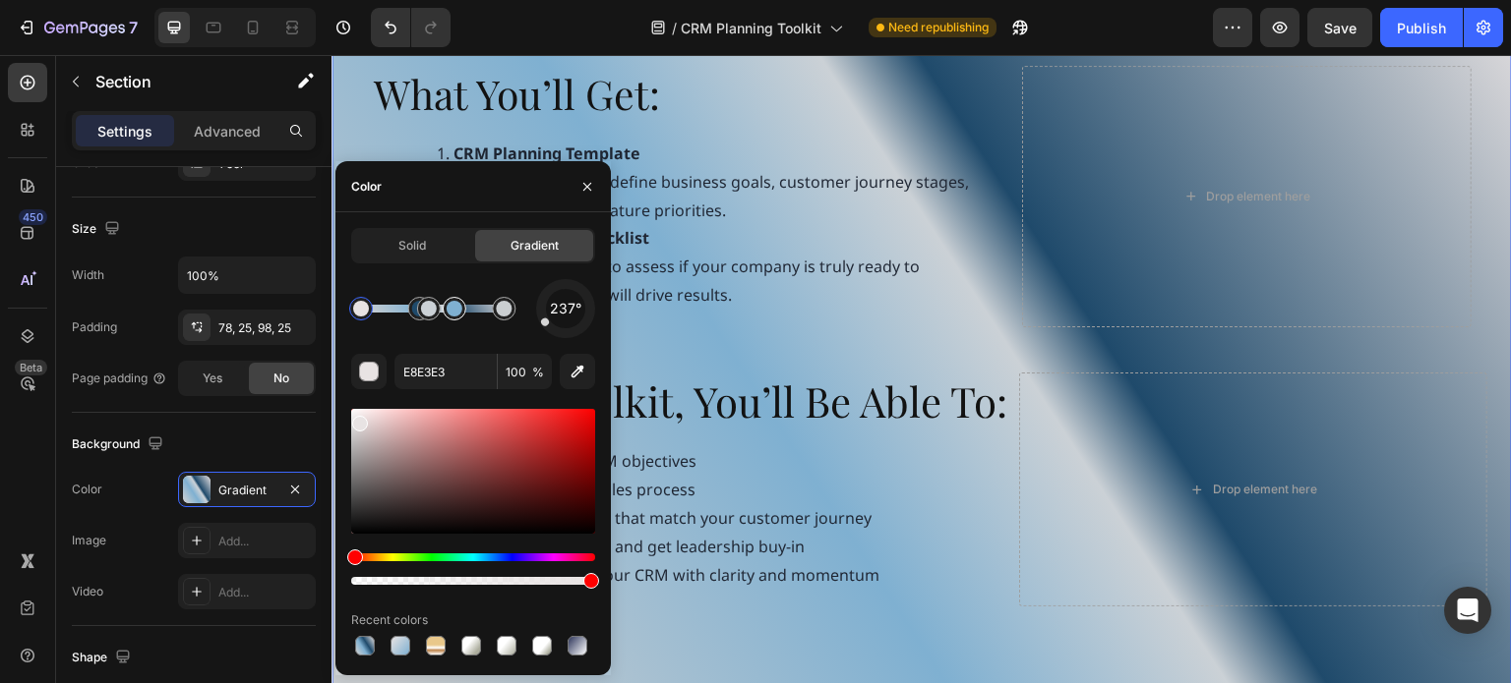
drag, startPoint x: 389, startPoint y: 321, endPoint x: 463, endPoint y: 320, distance: 73.8
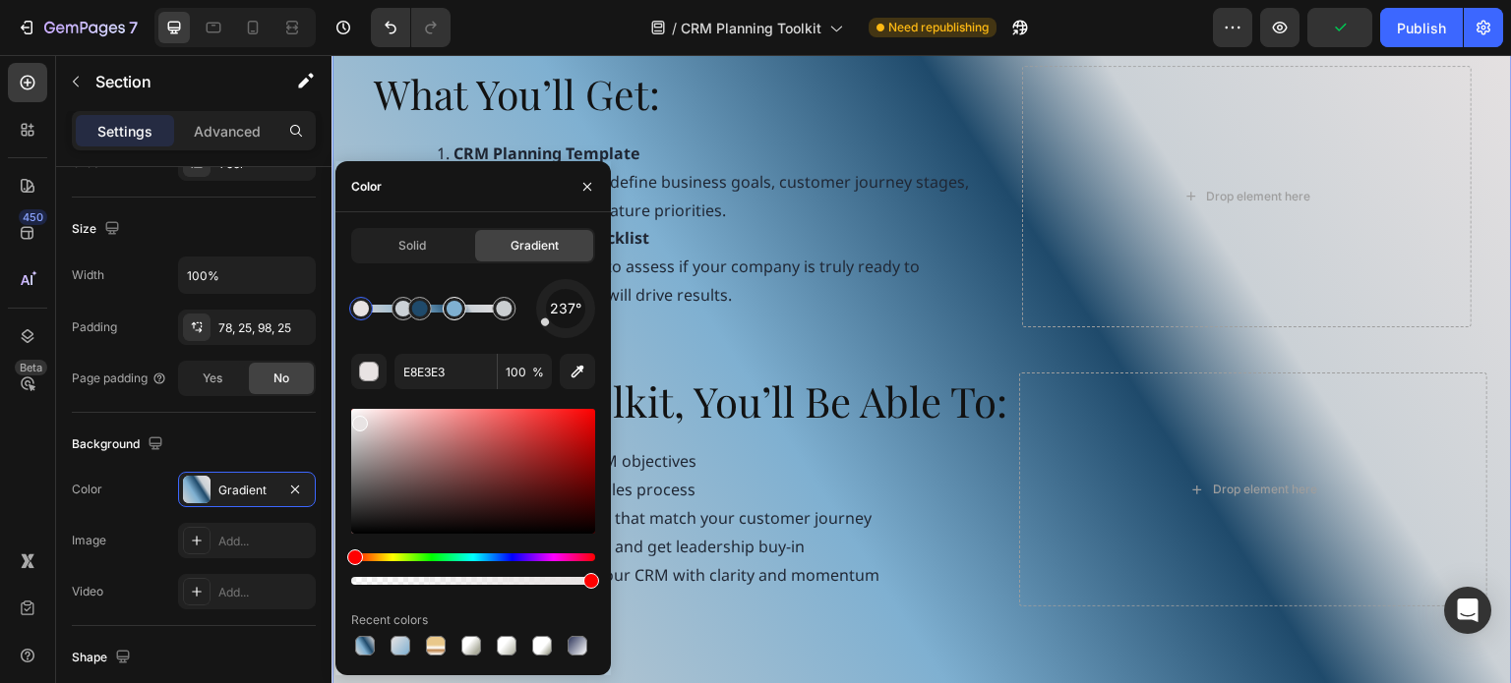
drag, startPoint x: 413, startPoint y: 315, endPoint x: 445, endPoint y: 319, distance: 31.7
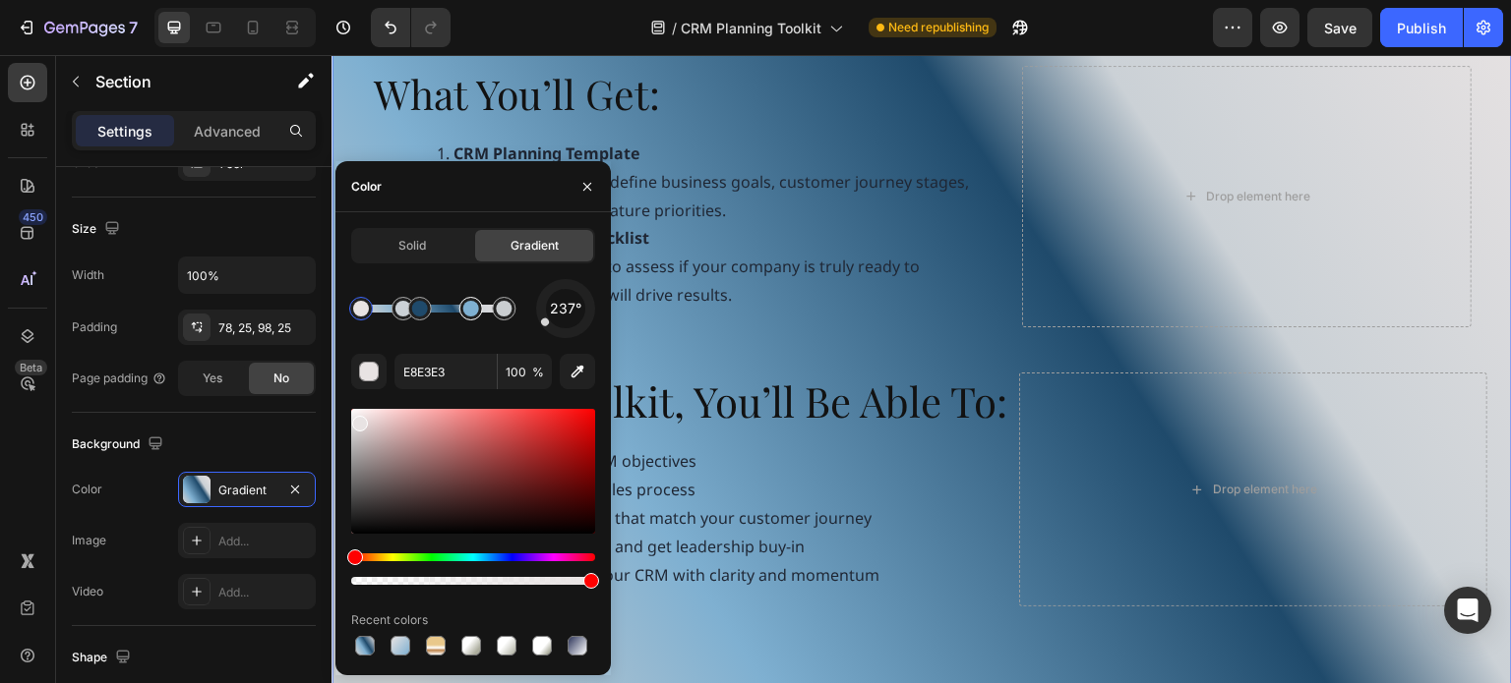
drag, startPoint x: 461, startPoint y: 314, endPoint x: 472, endPoint y: 316, distance: 11.0
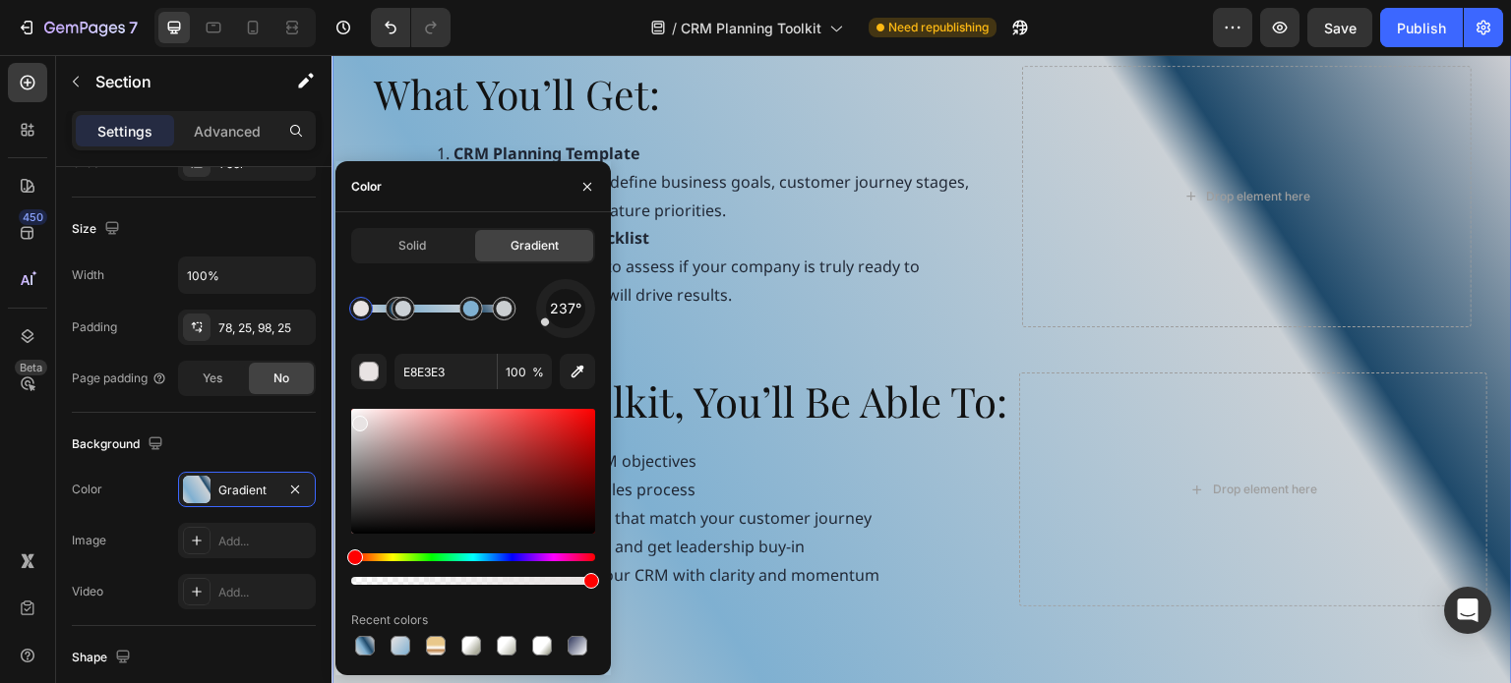
drag, startPoint x: 423, startPoint y: 314, endPoint x: 433, endPoint y: 298, distance: 18.6
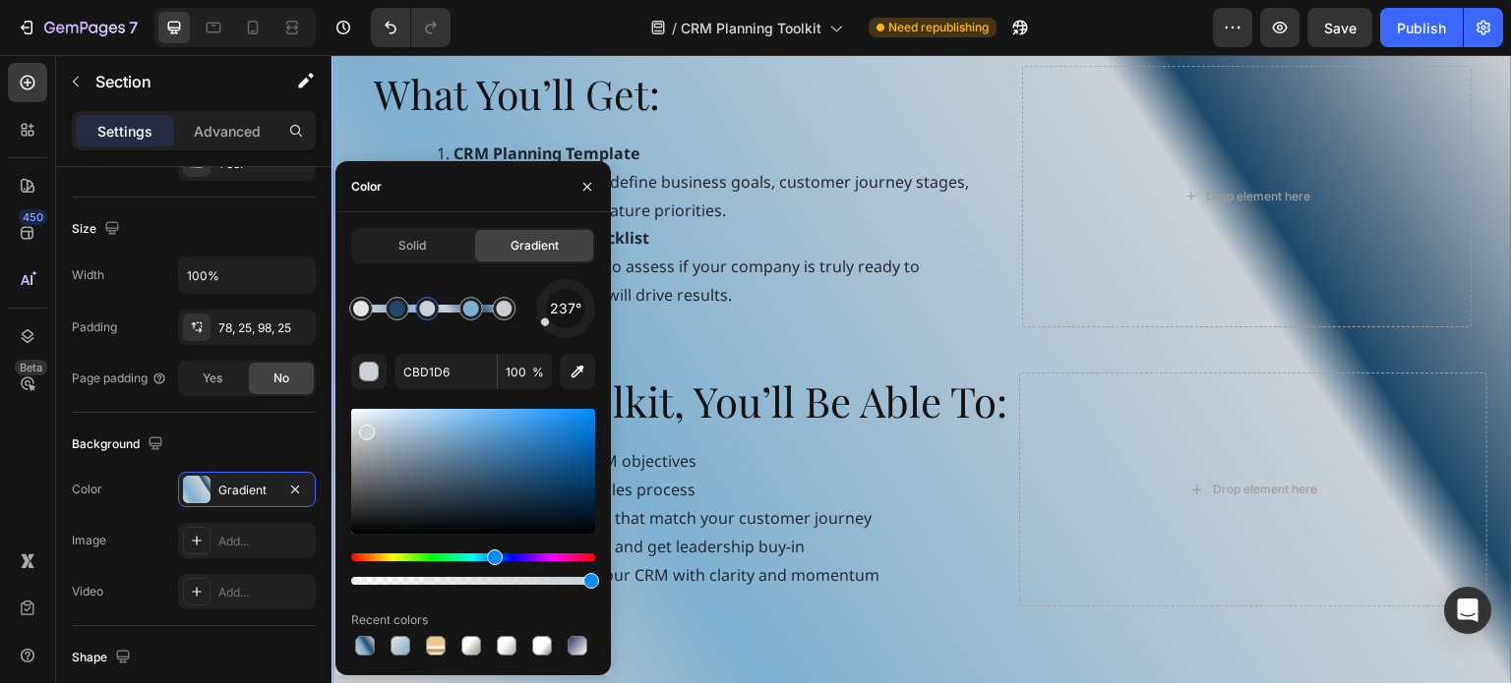
drag, startPoint x: 403, startPoint y: 311, endPoint x: 429, endPoint y: 310, distance: 25.6
click at [429, 310] on div at bounding box center [427, 309] width 16 height 16
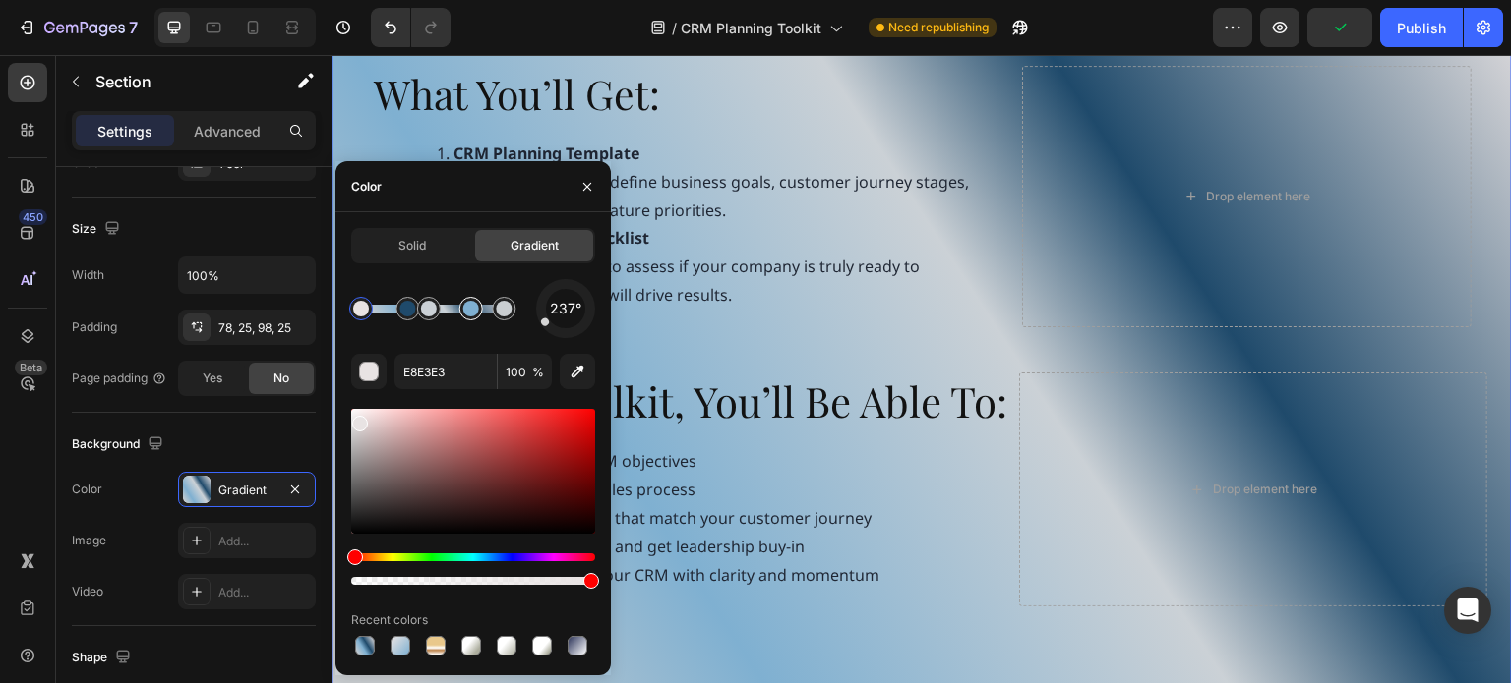
drag, startPoint x: 397, startPoint y: 315, endPoint x: 453, endPoint y: 312, distance: 56.1
click at [446, 310] on div at bounding box center [436, 309] width 150 height 8
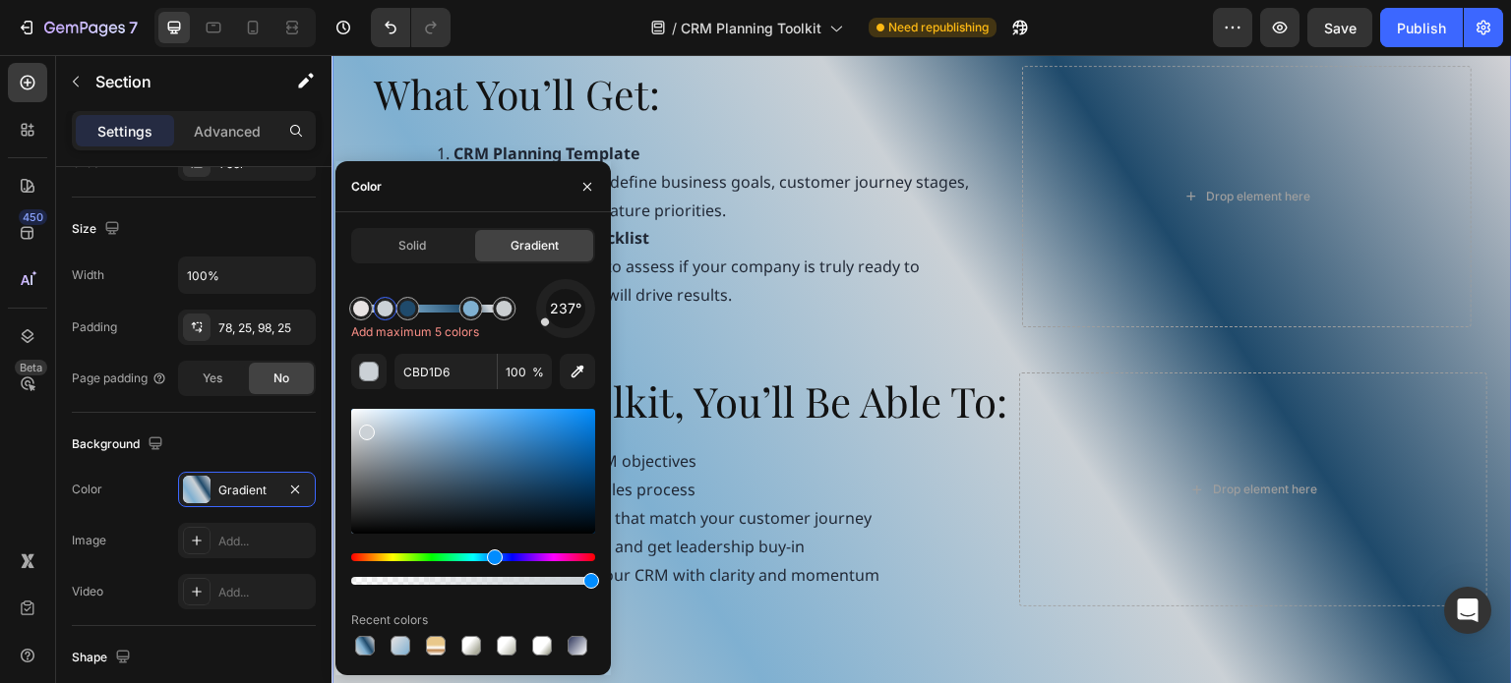
drag, startPoint x: 432, startPoint y: 310, endPoint x: 385, endPoint y: 315, distance: 46.5
click at [385, 315] on div at bounding box center [385, 309] width 16 height 16
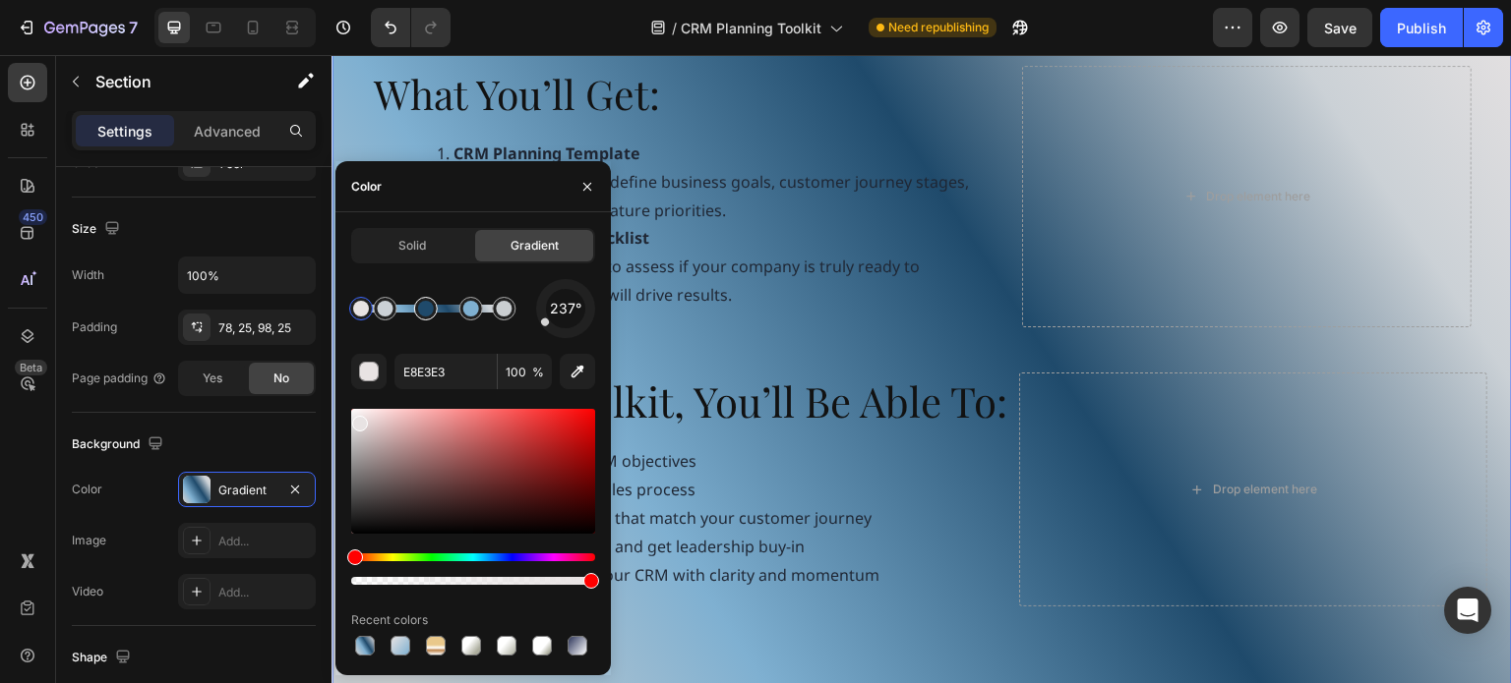
drag, startPoint x: 411, startPoint y: 315, endPoint x: 442, endPoint y: 315, distance: 30.5
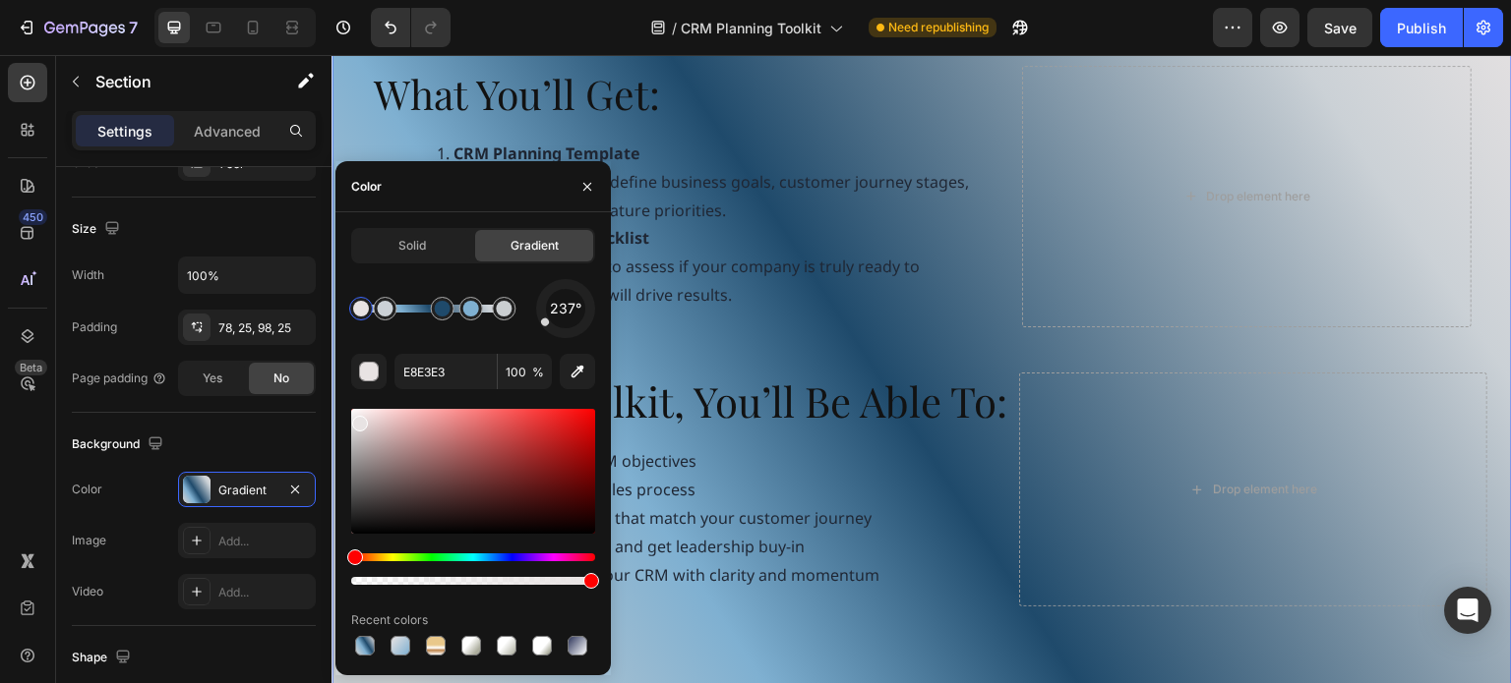
drag, startPoint x: 430, startPoint y: 311, endPoint x: 443, endPoint y: 311, distance: 12.8
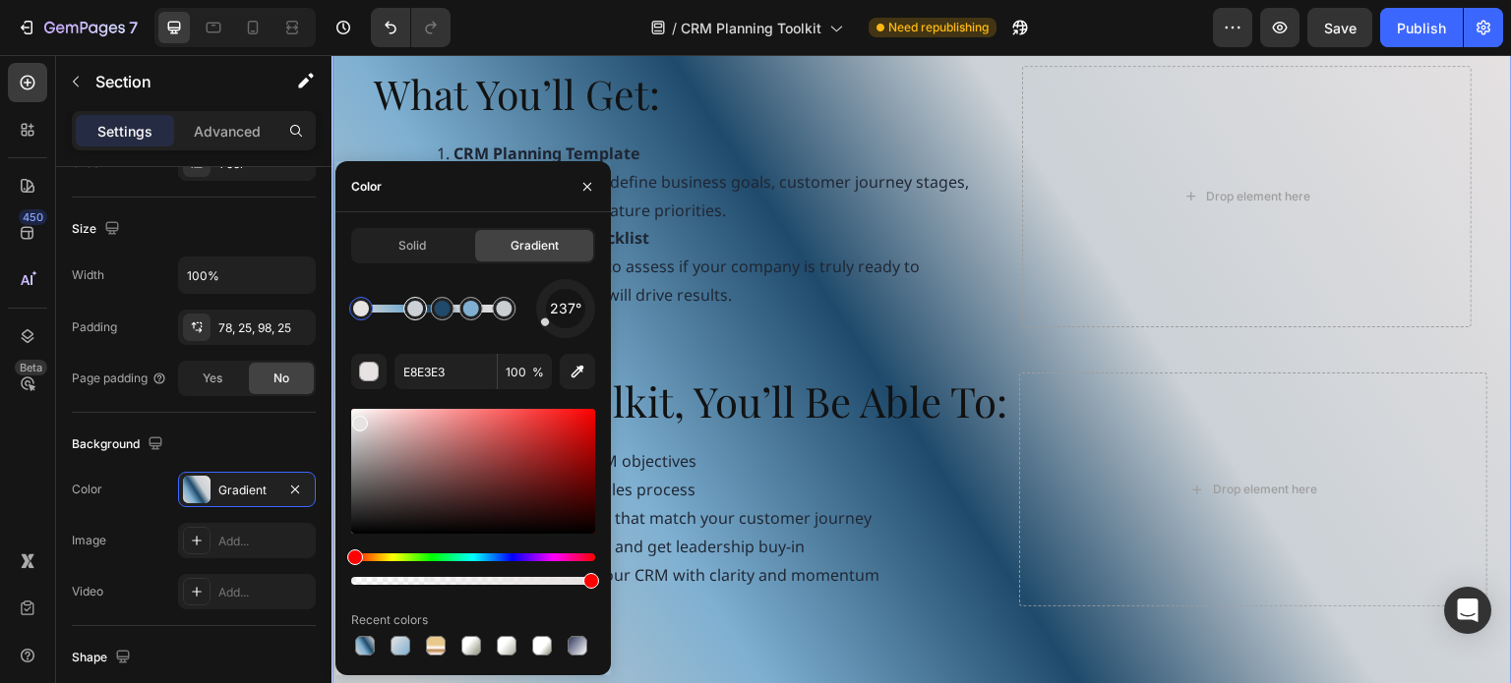
drag, startPoint x: 386, startPoint y: 312, endPoint x: 408, endPoint y: 313, distance: 21.7
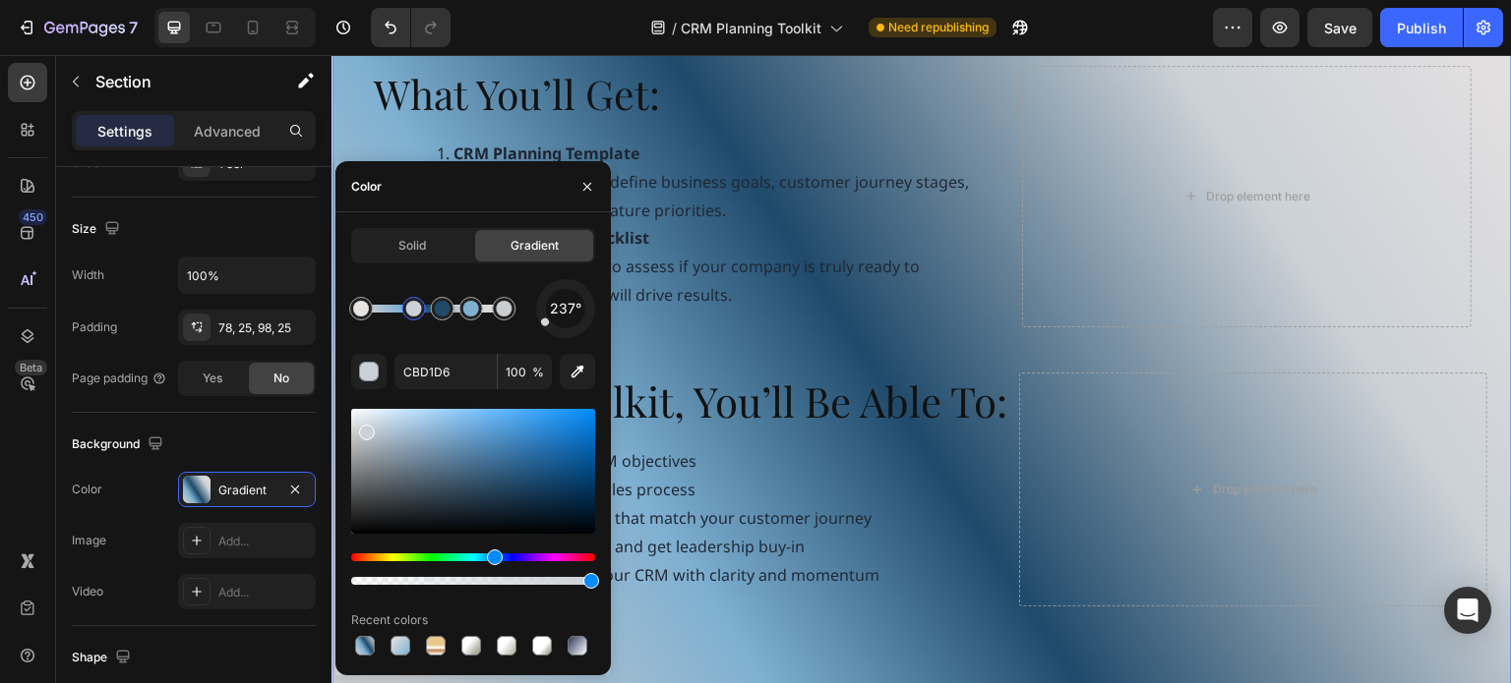
click at [413, 320] on div at bounding box center [414, 309] width 24 height 24
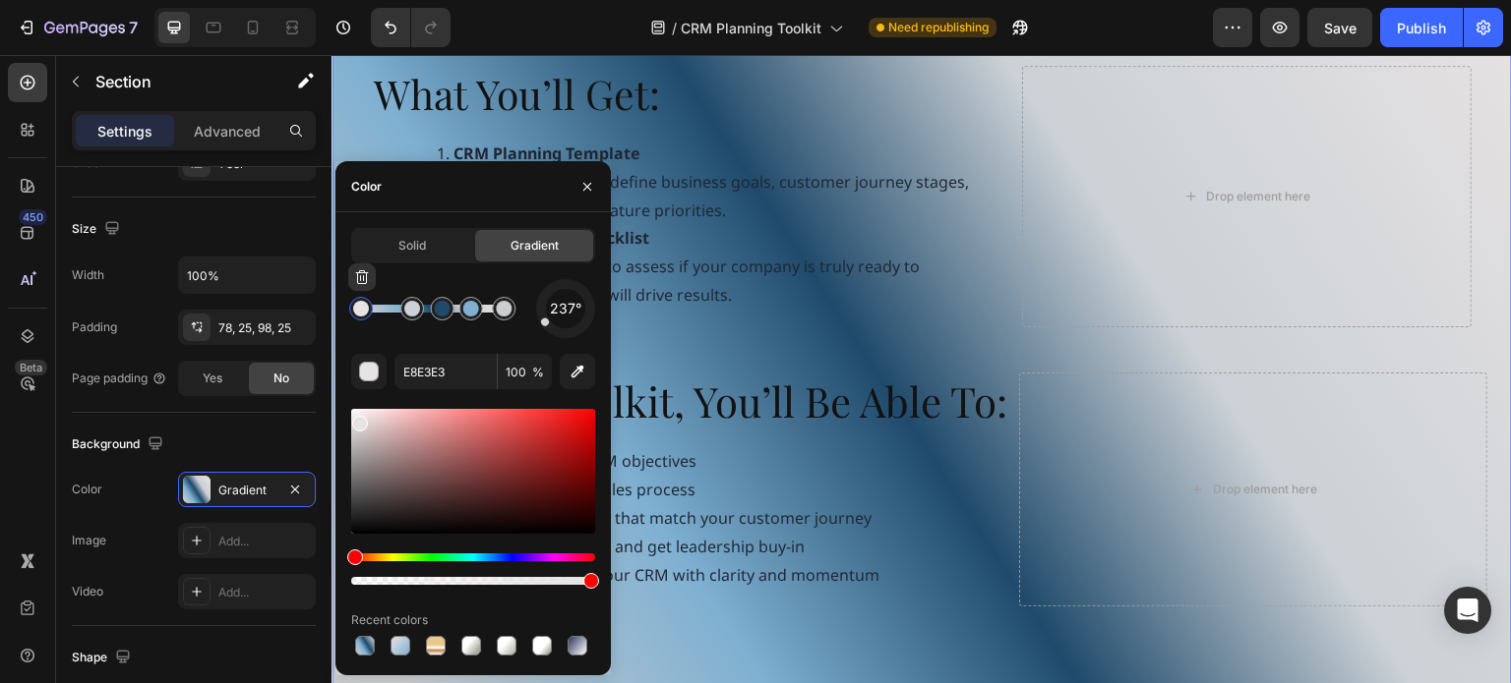
click at [370, 313] on div at bounding box center [361, 309] width 24 height 24
click at [414, 316] on div at bounding box center [412, 309] width 16 height 16
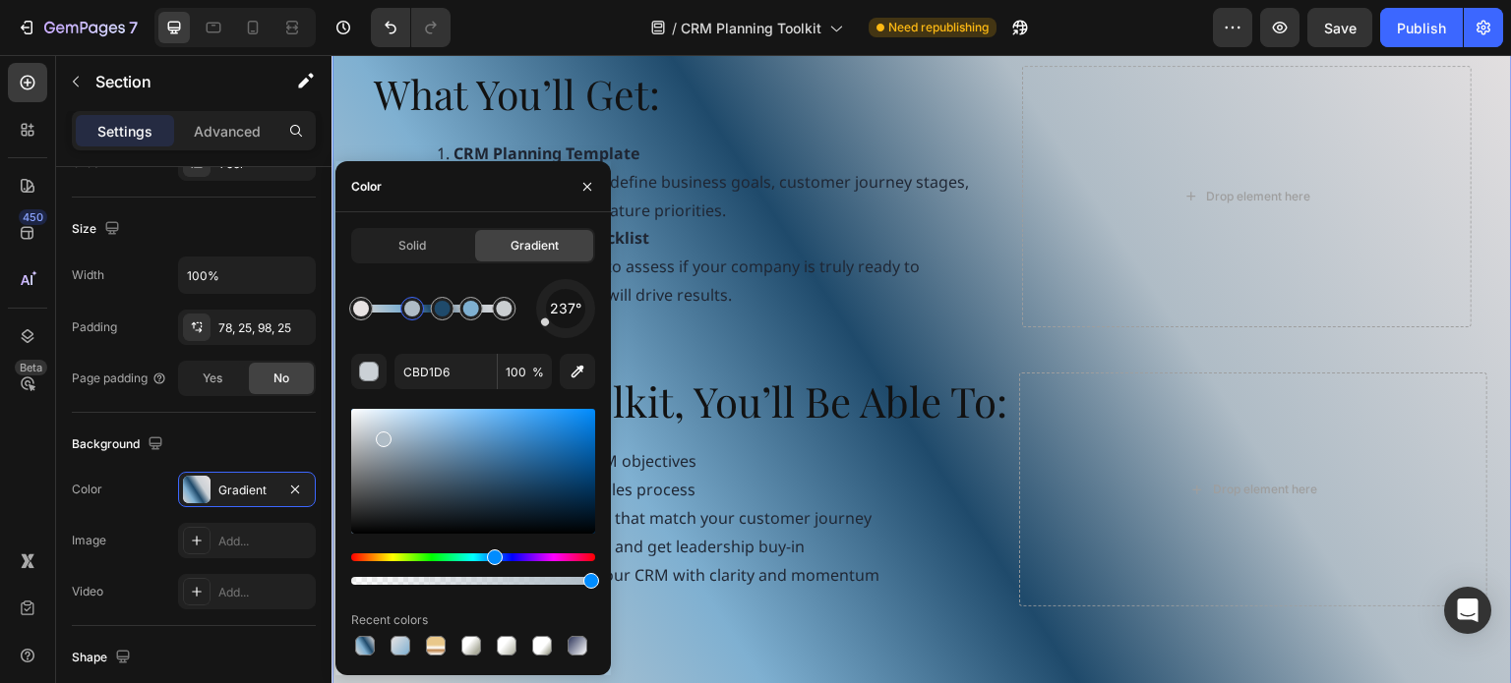
drag, startPoint x: 367, startPoint y: 437, endPoint x: 381, endPoint y: 436, distance: 13.8
click at [381, 436] on div at bounding box center [384, 440] width 16 height 16
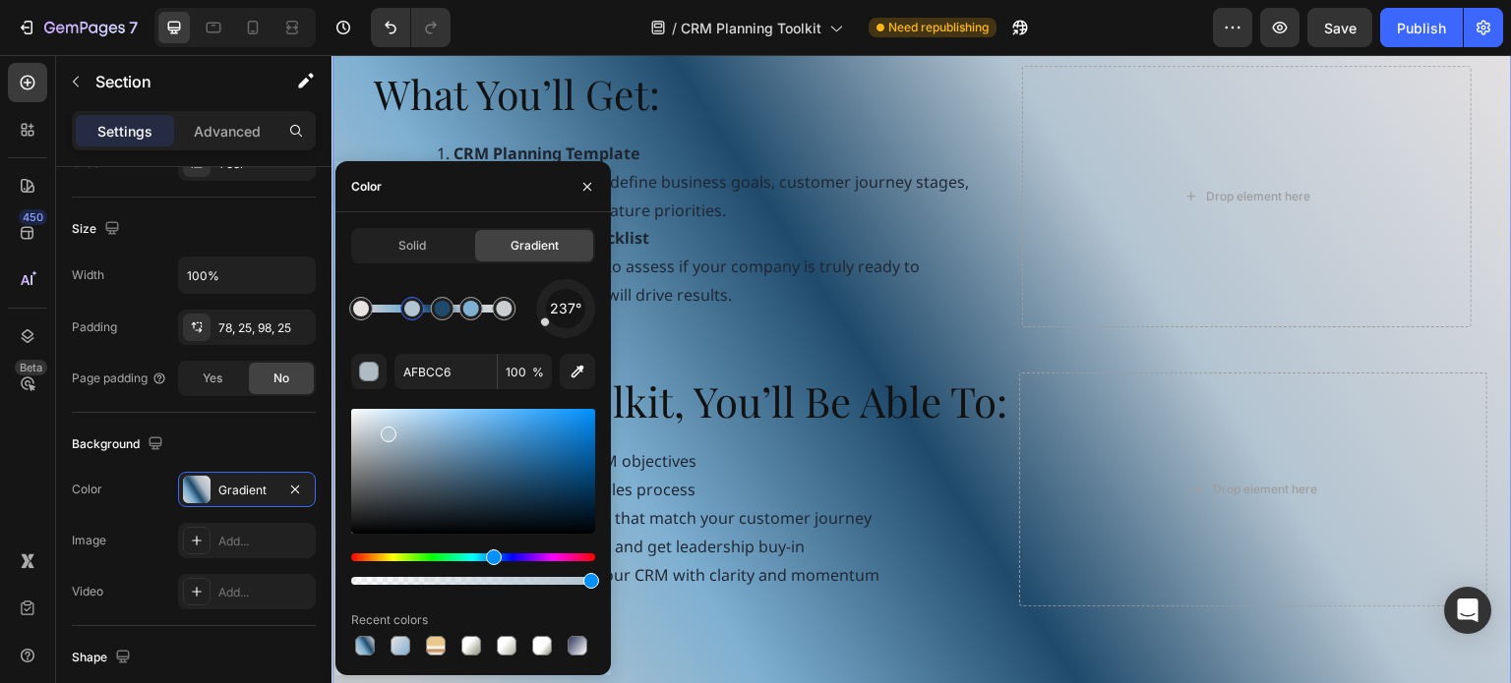
click at [387, 431] on div at bounding box center [389, 435] width 16 height 16
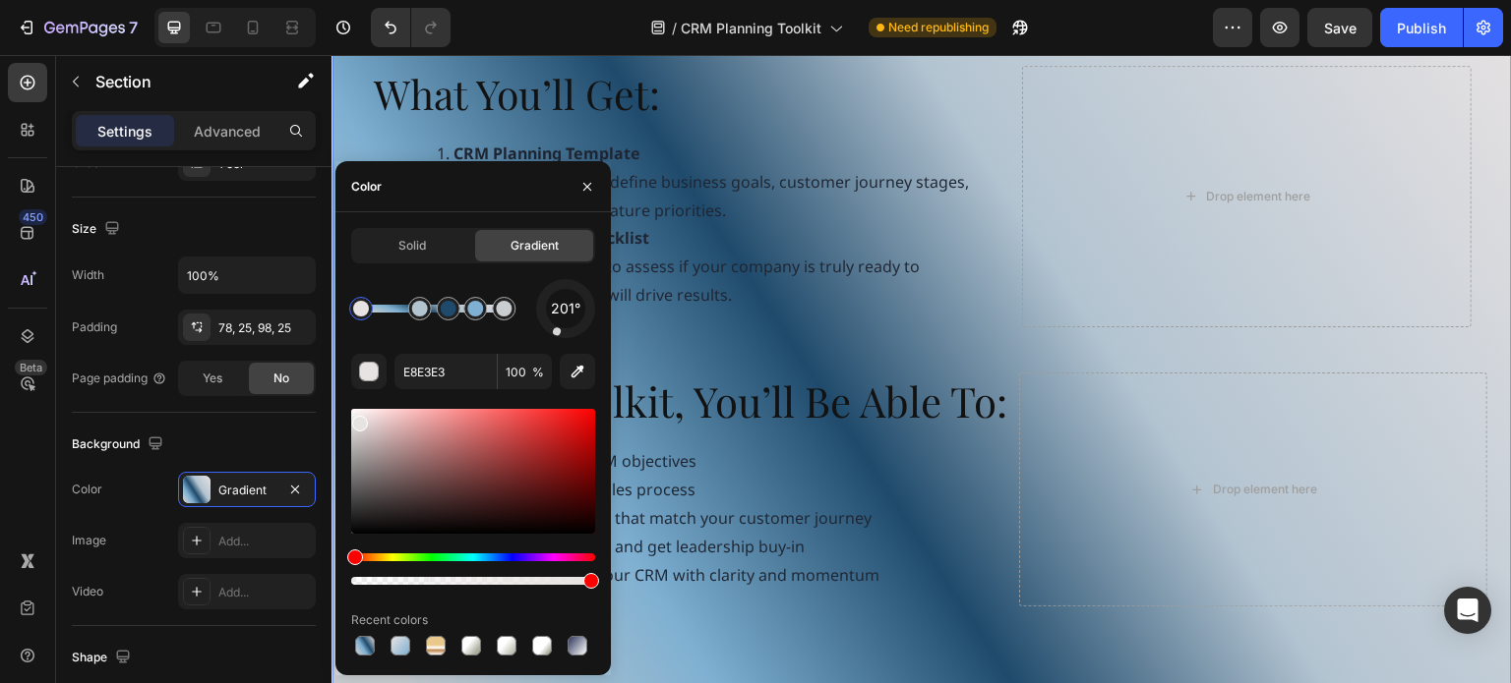
click at [557, 332] on div at bounding box center [565, 308] width 77 height 77
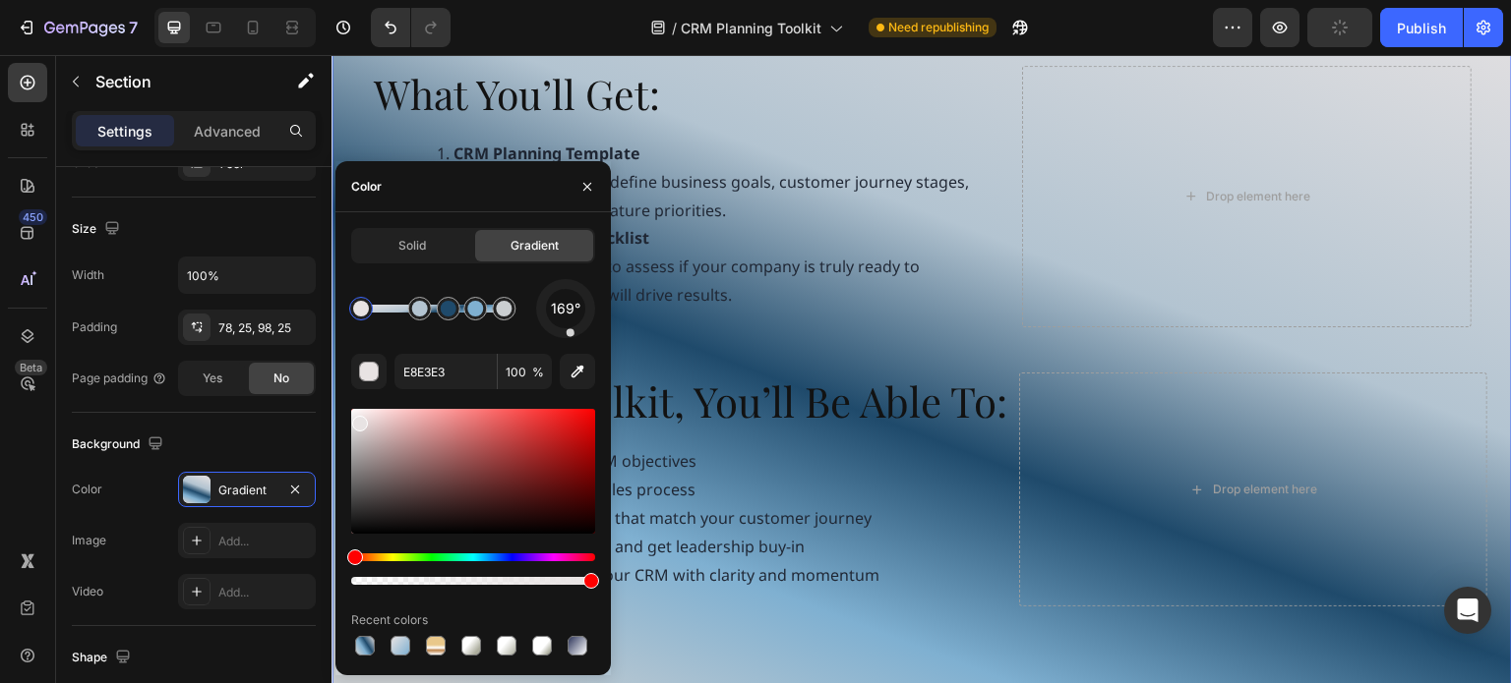
drag, startPoint x: 557, startPoint y: 332, endPoint x: 570, endPoint y: 333, distance: 13.8
click at [570, 333] on div at bounding box center [569, 332] width 9 height 9
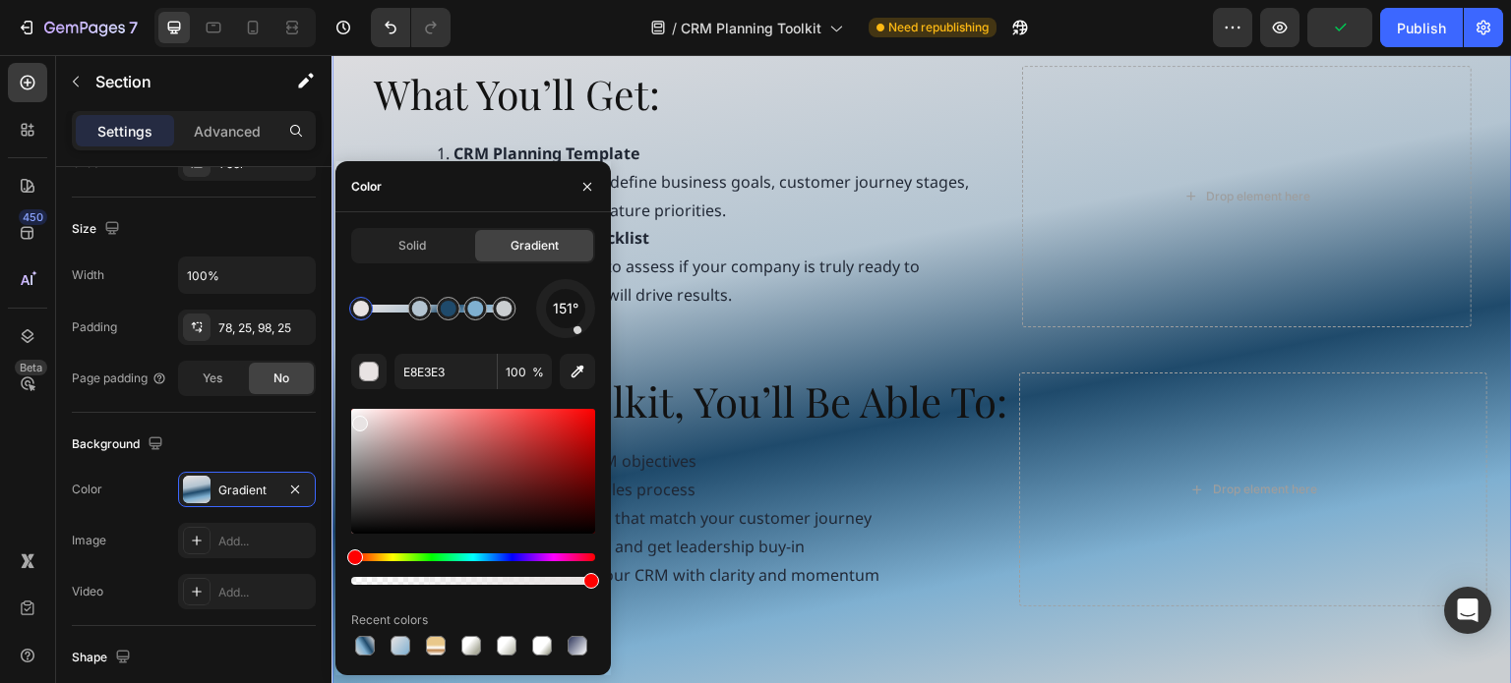
click at [579, 333] on div at bounding box center [565, 308] width 81 height 81
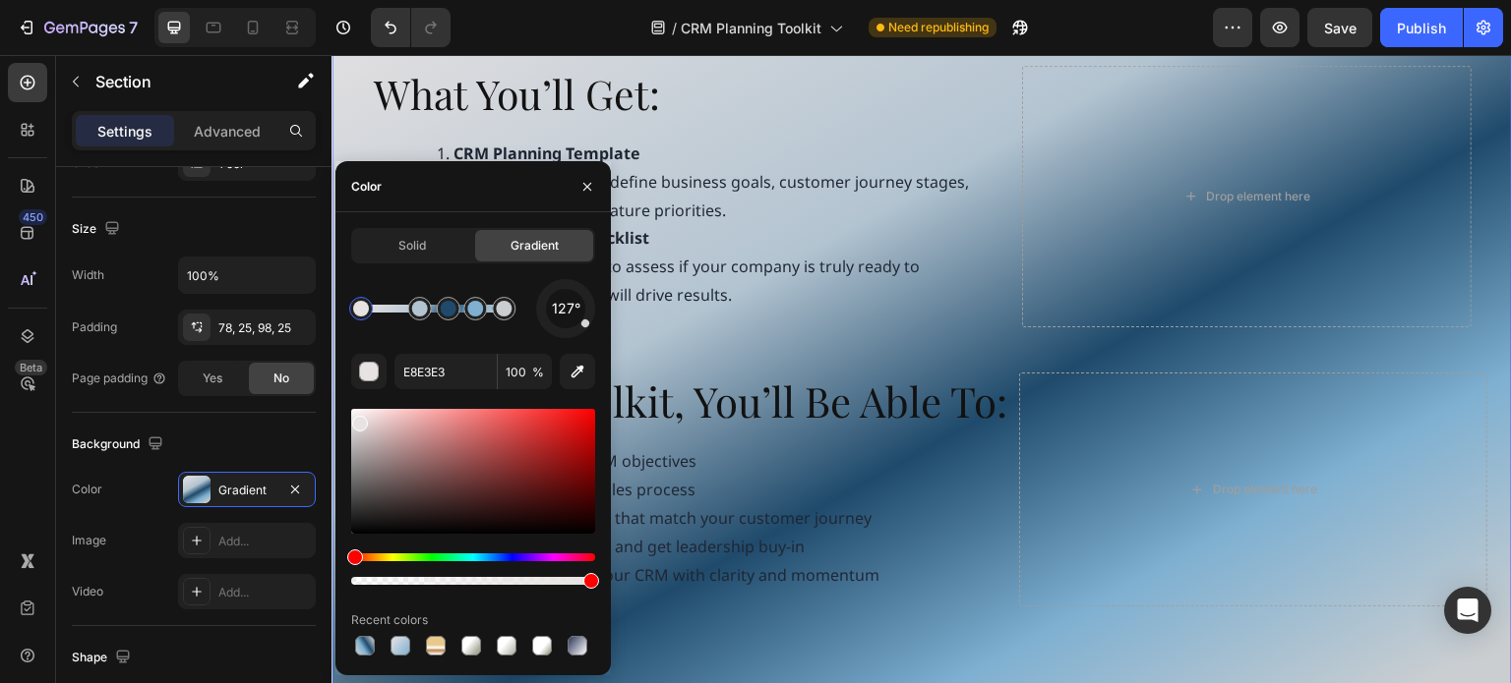
drag, startPoint x: 579, startPoint y: 333, endPoint x: 590, endPoint y: 327, distance: 12.3
click at [590, 327] on div "127°" at bounding box center [565, 308] width 59 height 59
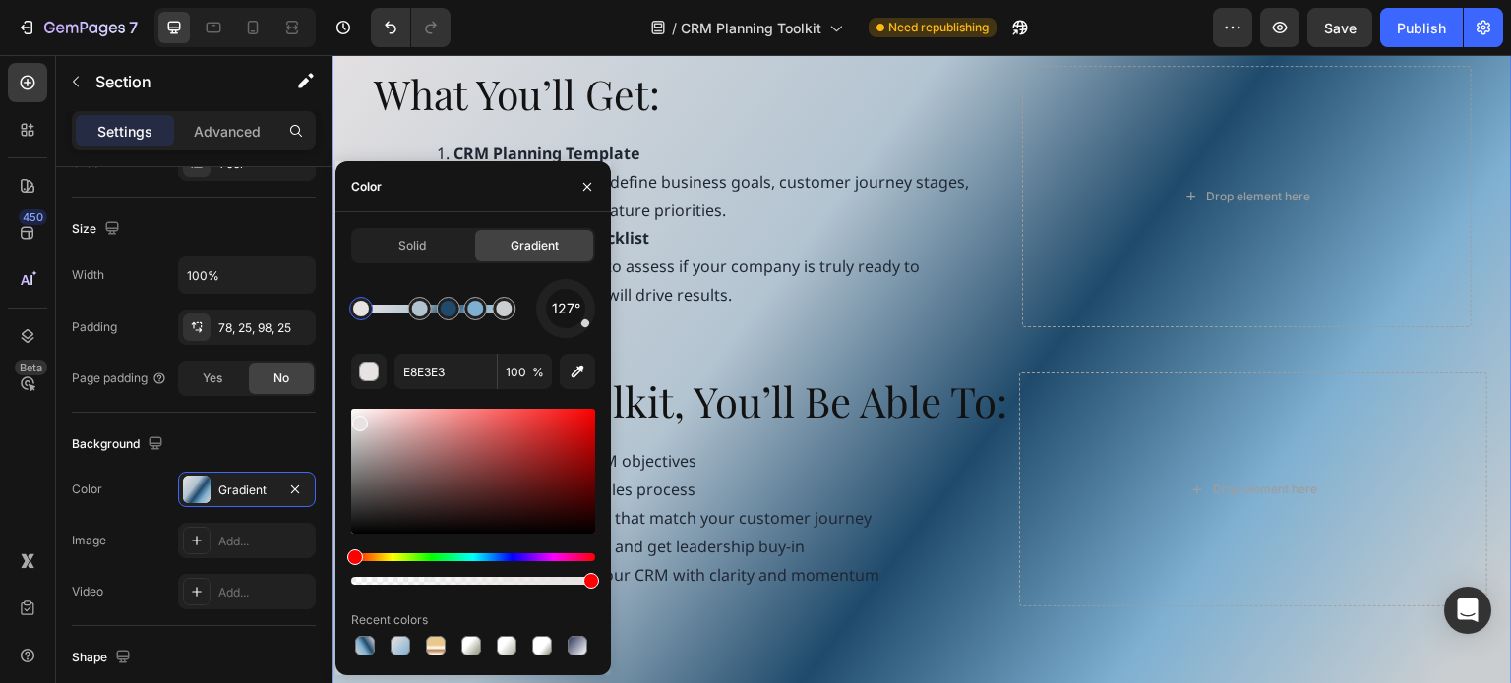
click at [592, 322] on div "127°" at bounding box center [565, 308] width 59 height 59
click at [596, 316] on div "Solid Gradient 127° E8E3E3 100 % Recent colors" at bounding box center [472, 444] width 275 height 432
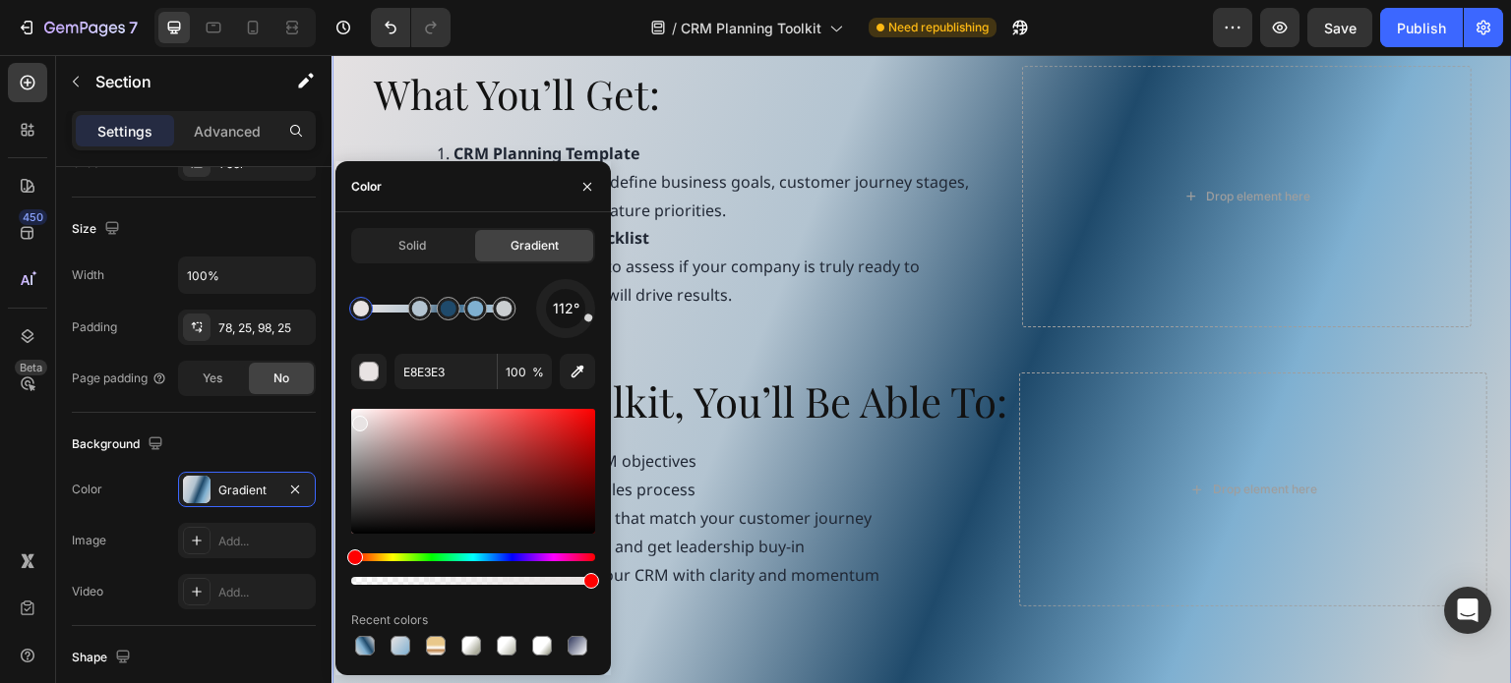
click at [592, 320] on div at bounding box center [565, 308] width 77 height 77
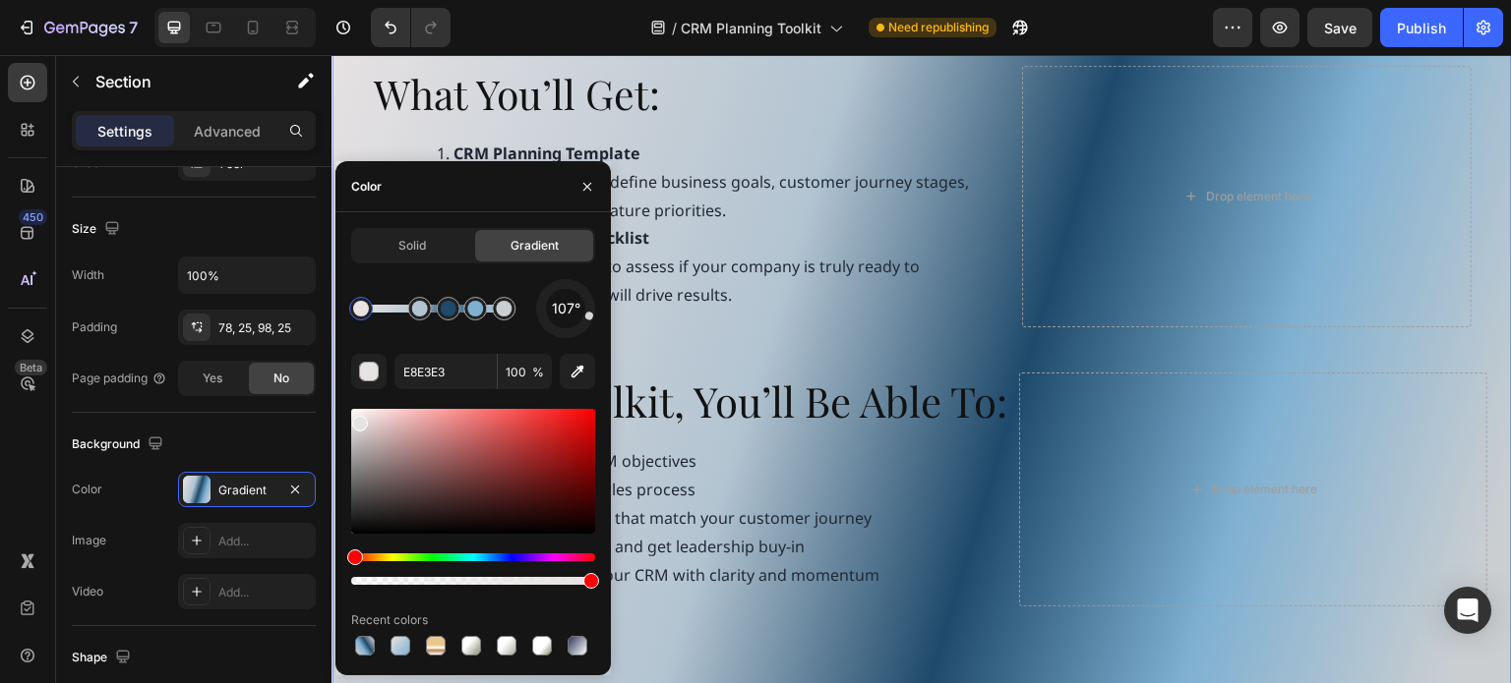
click at [594, 318] on div "107°" at bounding box center [565, 308] width 59 height 59
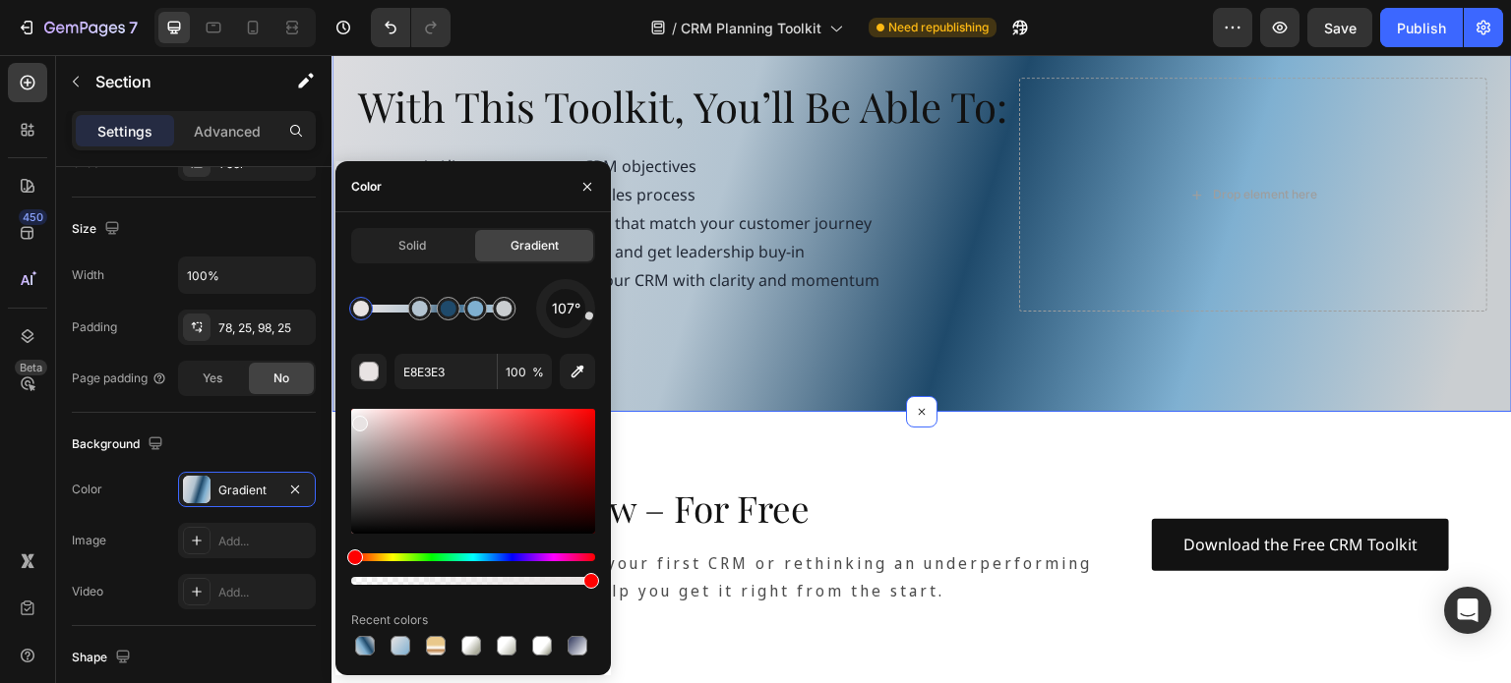
click at [930, 392] on div "What You’ll Get: Heading CRM Planning Template A guided worksheet to define bus…" at bounding box center [921, 45] width 1180 height 735
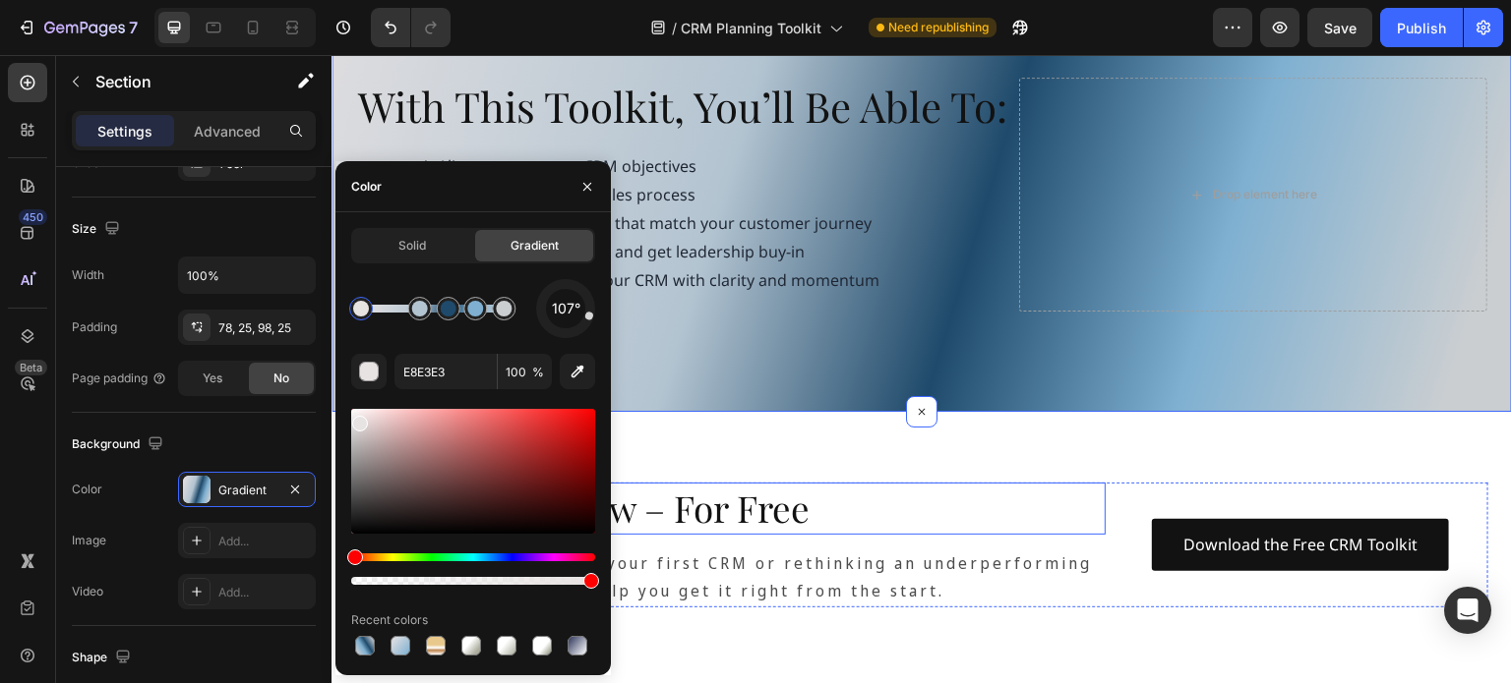
click at [823, 534] on h2 "Download It Now – For Free" at bounding box center [730, 508] width 750 height 51
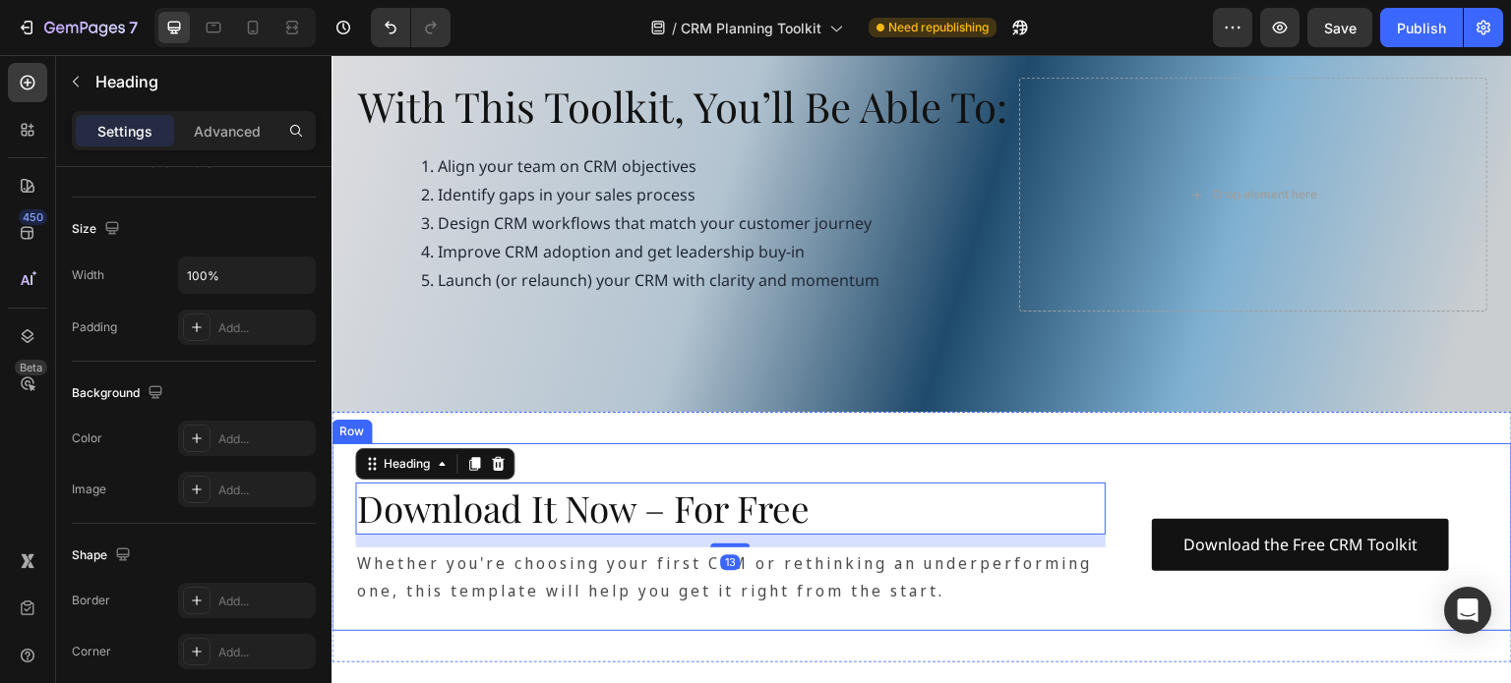
click at [843, 506] on div "Download It Now – For Free Heading 13 Whether you're choosing your first CRM or…" at bounding box center [921, 538] width 1180 height 188
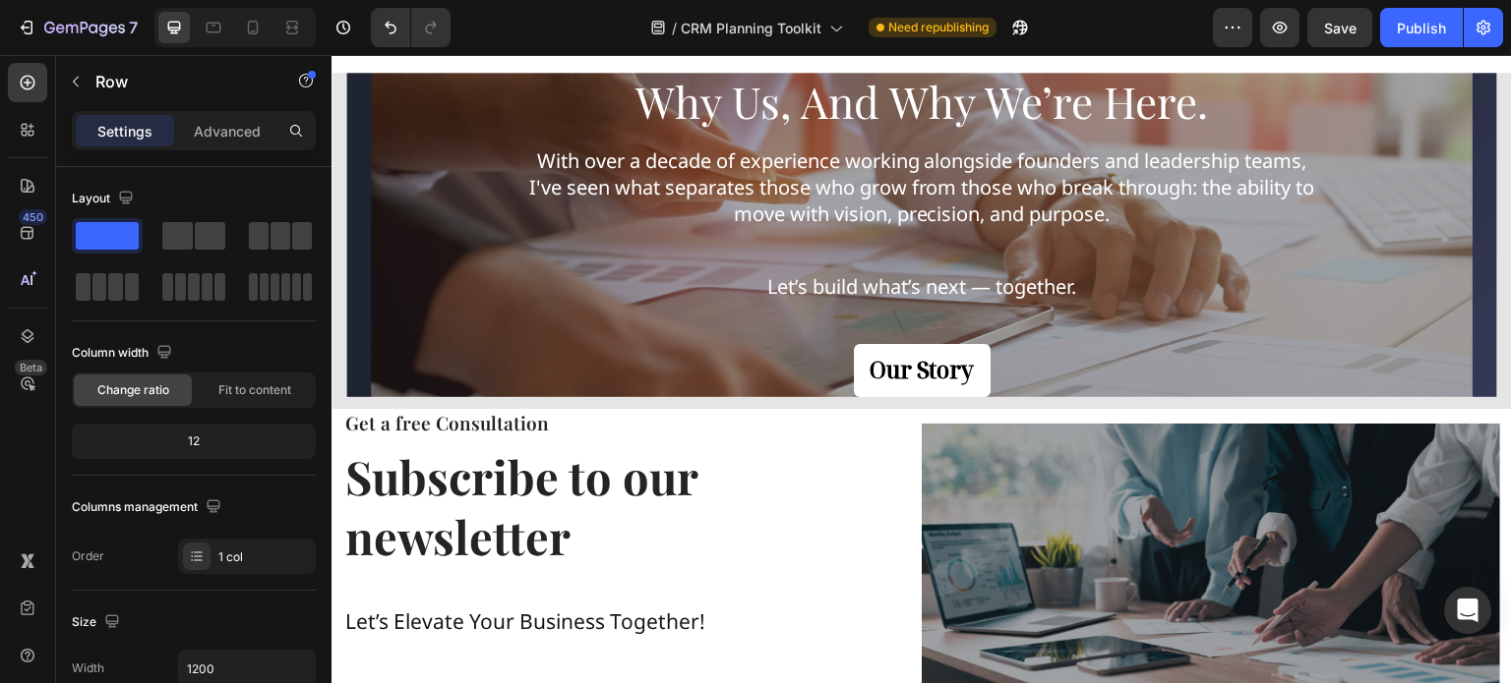
scroll to position [2655, 0]
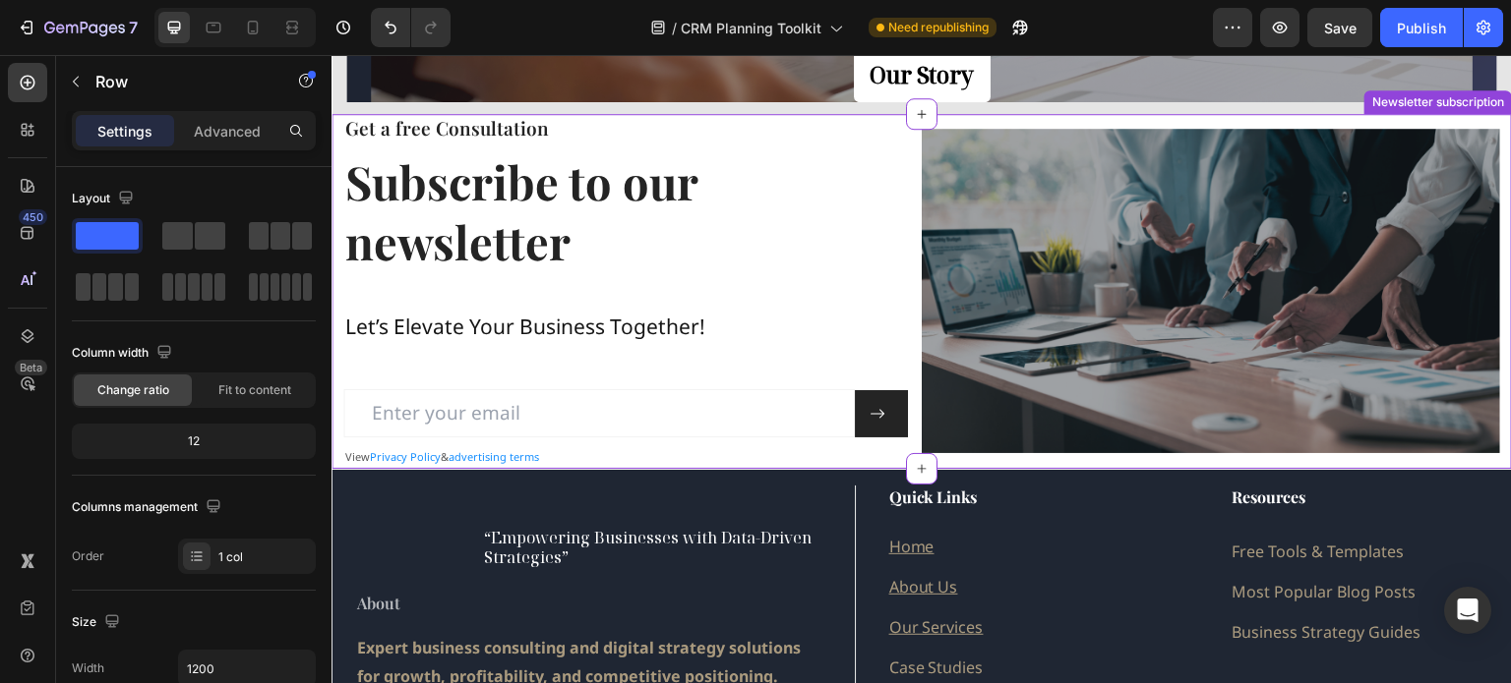
click at [853, 126] on h3 "Get a free Consultation" at bounding box center [632, 128] width 578 height 29
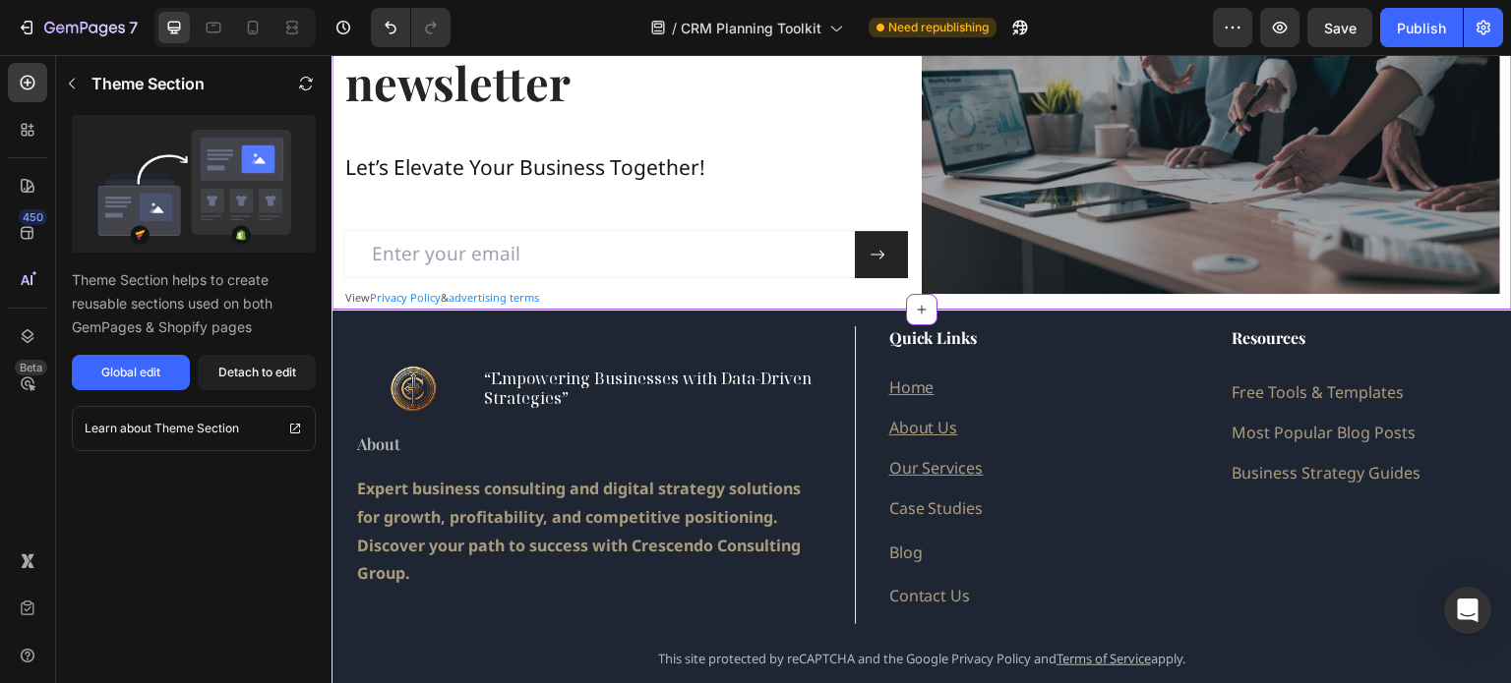
scroll to position [2852, 0]
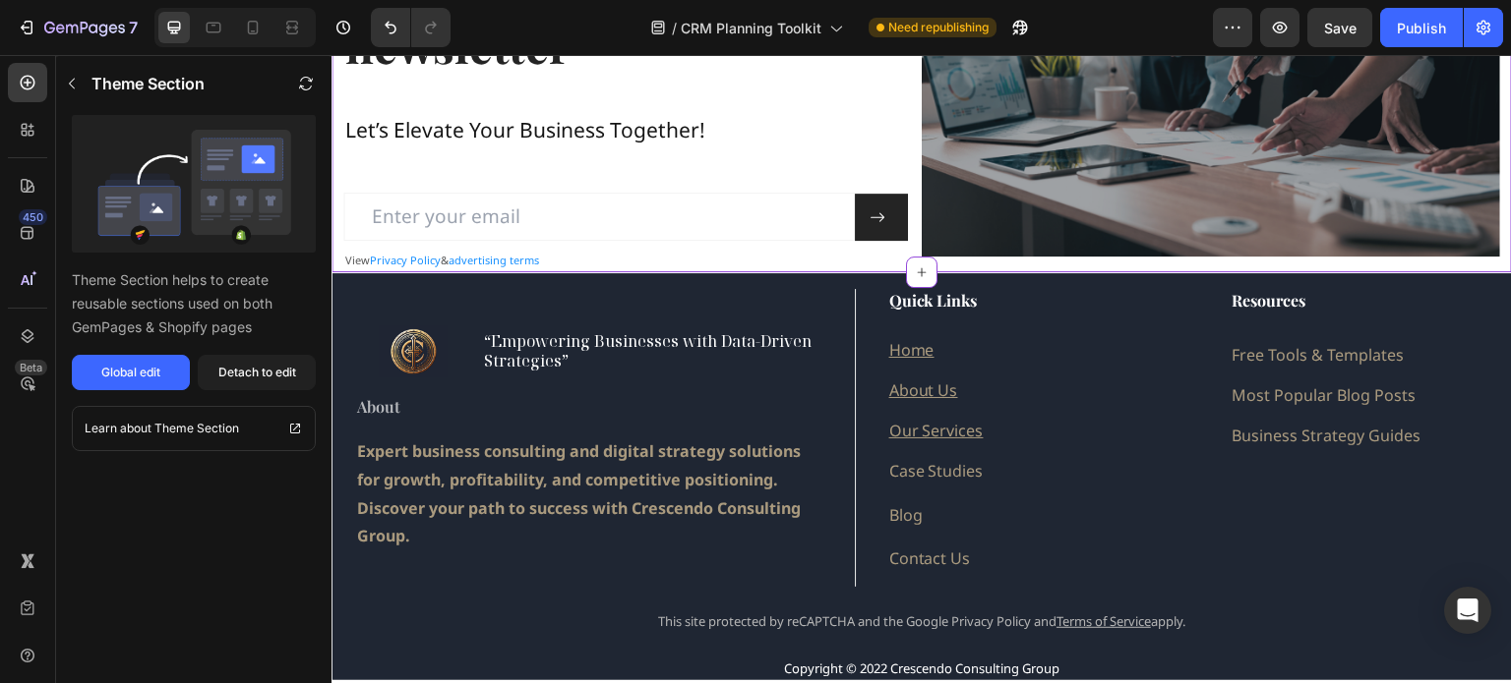
click at [874, 255] on p "View Privacy Policy & advertising terms" at bounding box center [632, 261] width 574 height 20
click at [1092, 258] on div "Image" at bounding box center [1210, 94] width 578 height 355
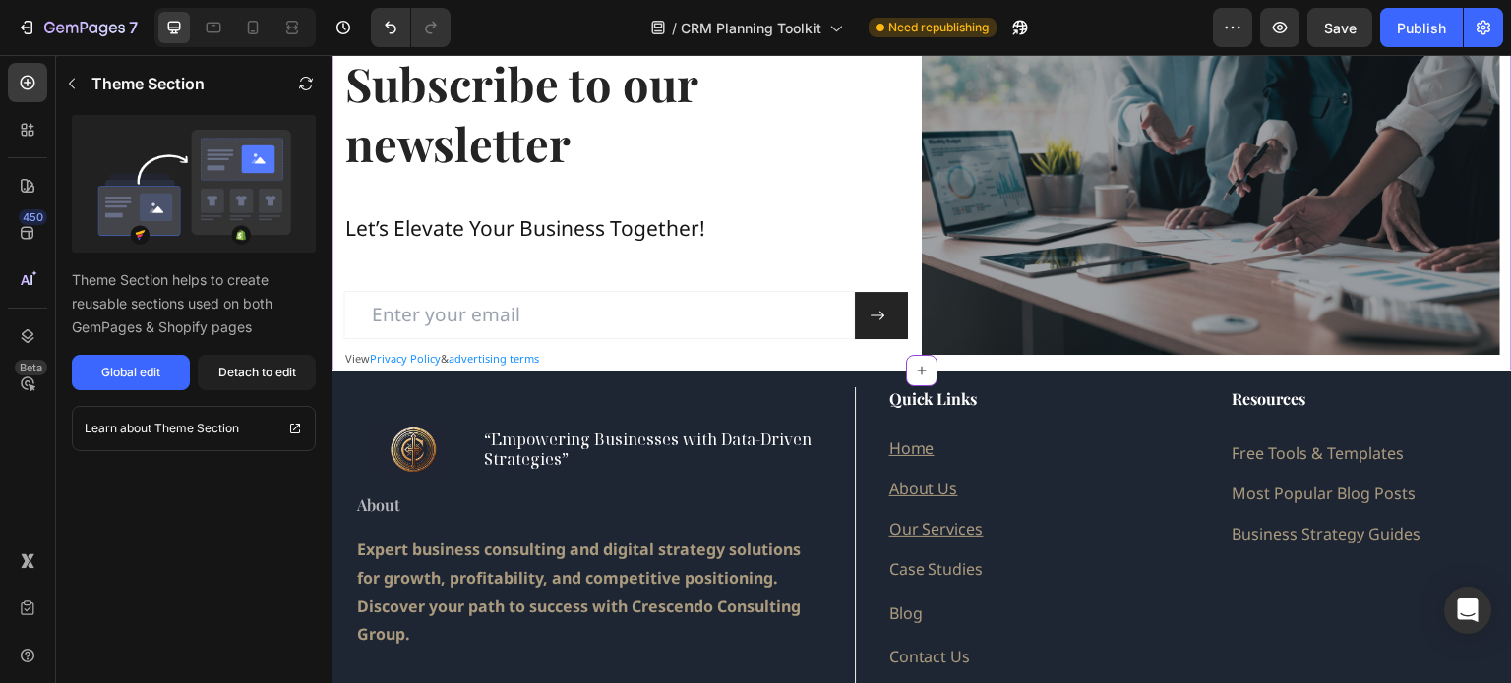
scroll to position [2557, 0]
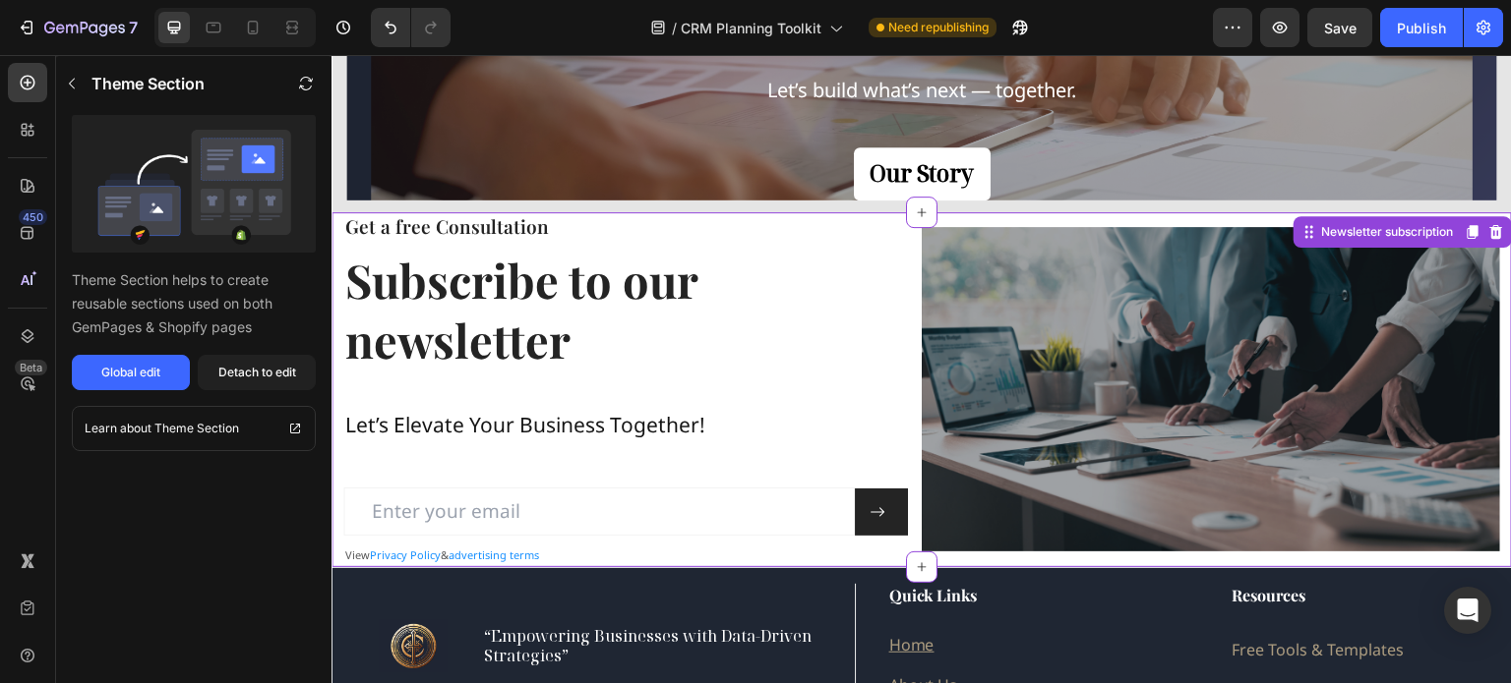
click at [854, 220] on h3 "Get a free Consultation" at bounding box center [632, 226] width 578 height 29
click at [941, 560] on div "Image" at bounding box center [1210, 389] width 578 height 355
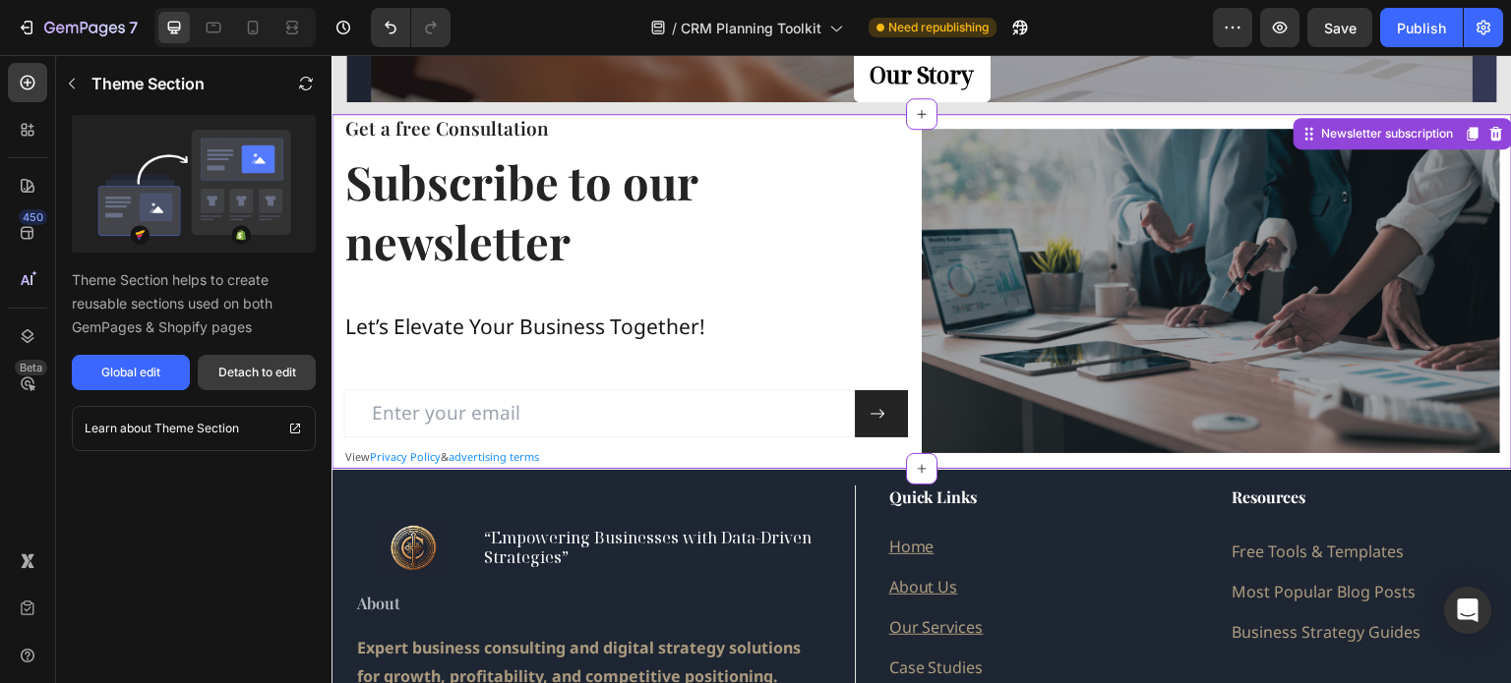
click at [259, 369] on div "Detach to edit" at bounding box center [257, 373] width 78 height 18
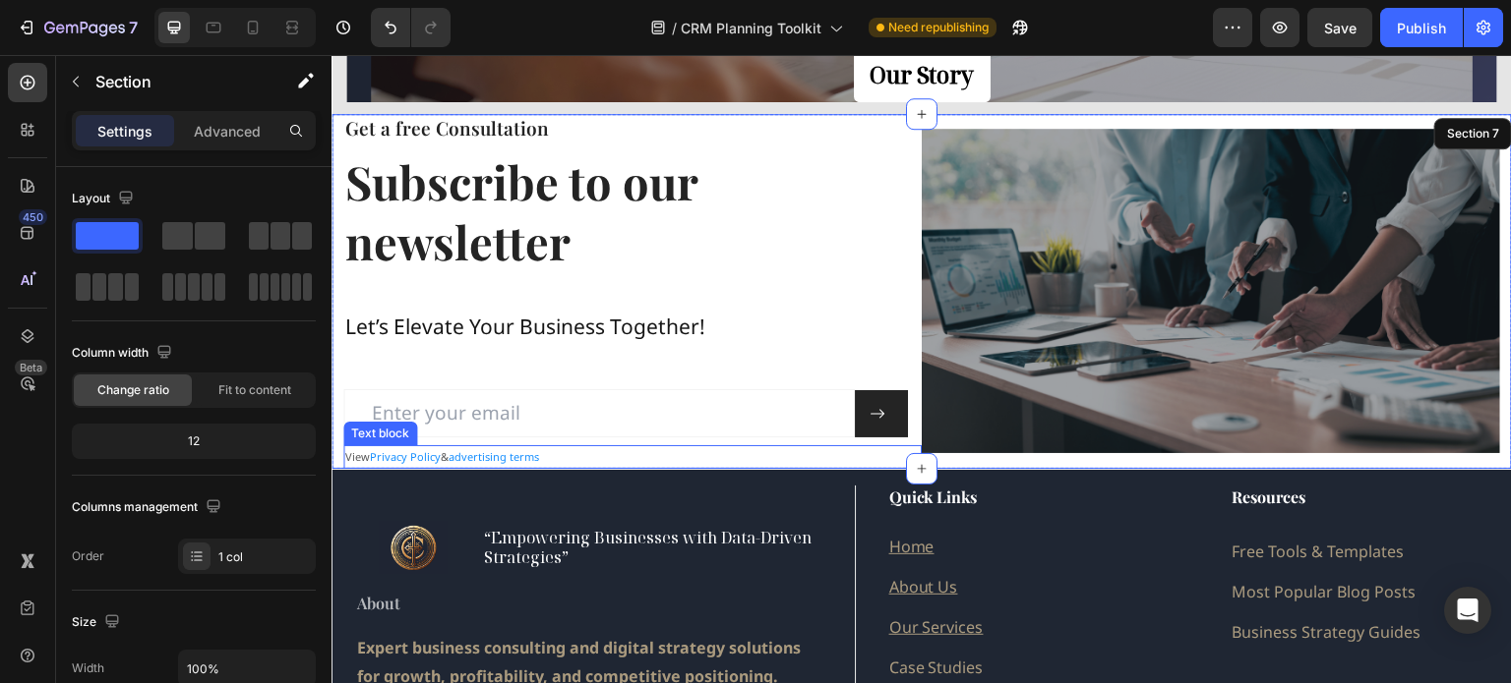
click at [862, 457] on p "View Privacy Policy & advertising terms" at bounding box center [632, 457] width 574 height 20
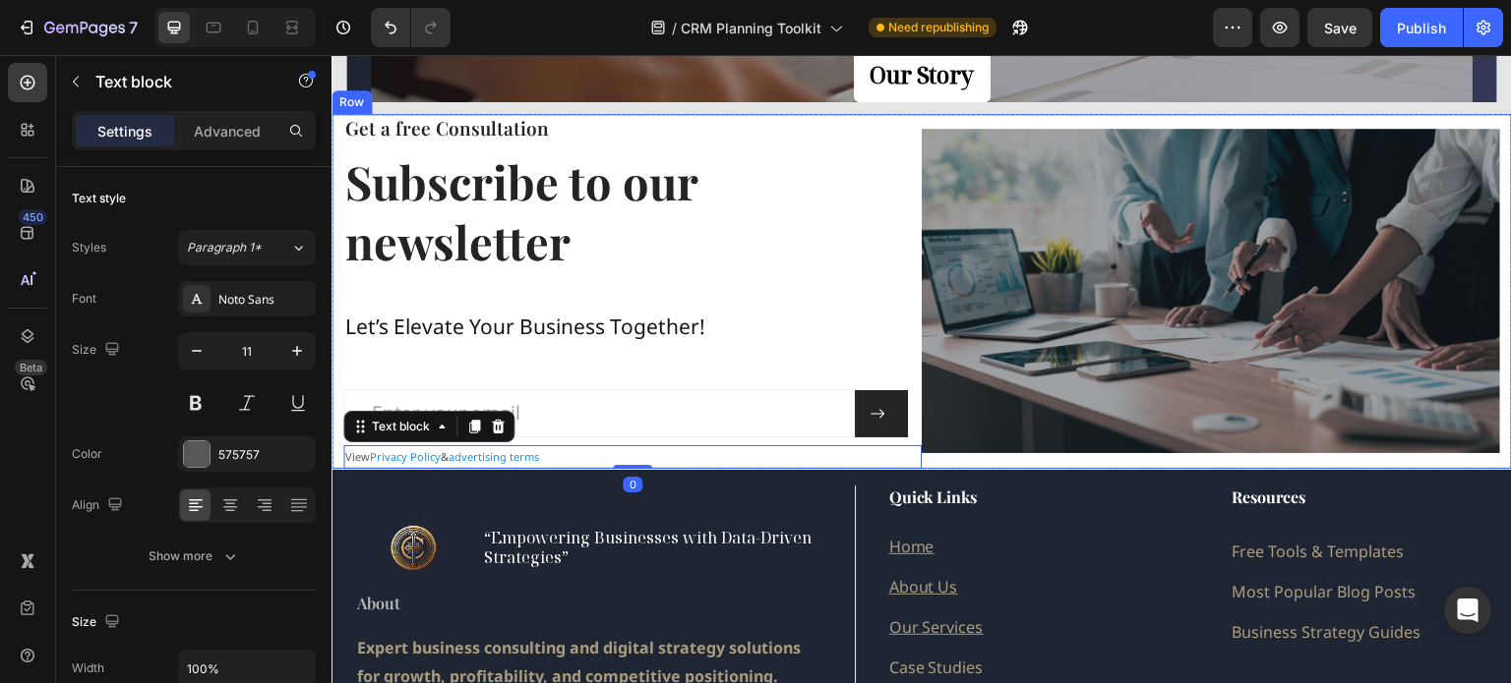
click at [954, 466] on div "Image" at bounding box center [1210, 291] width 578 height 355
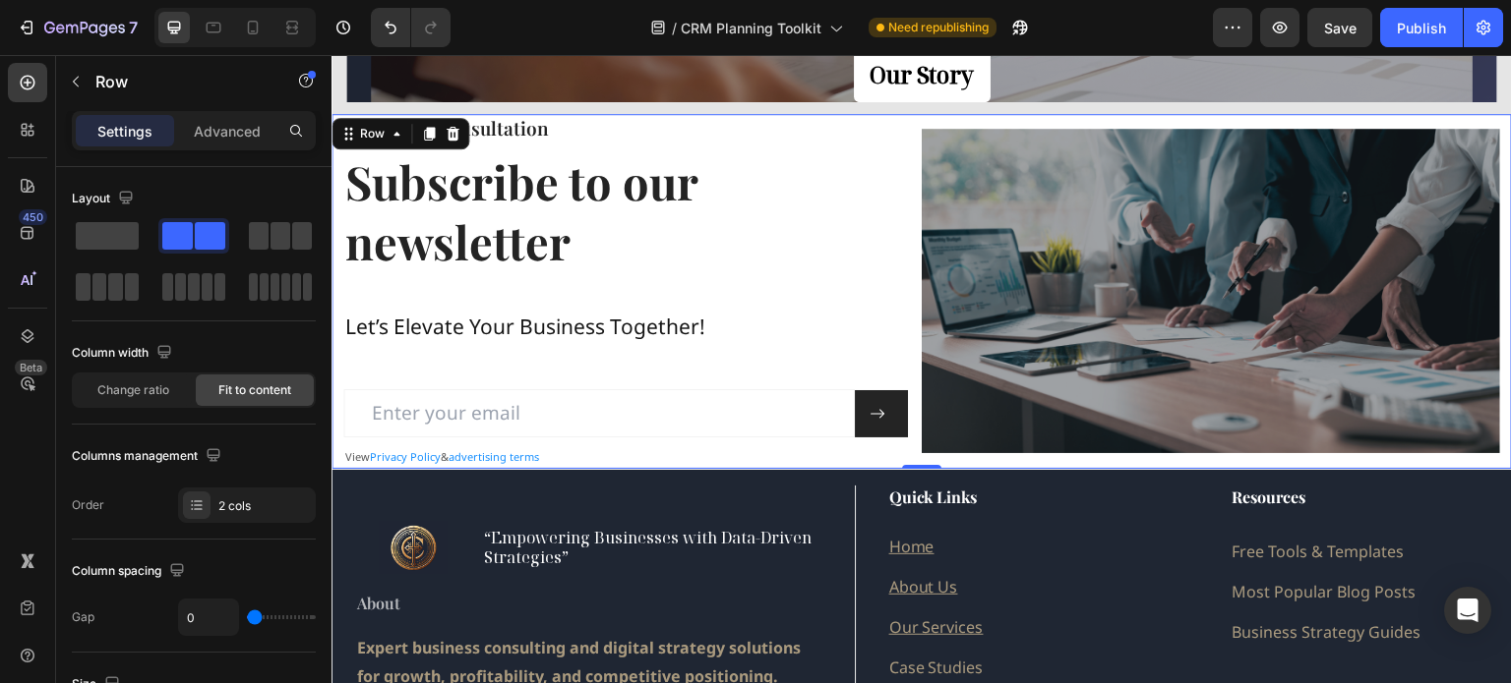
click at [942, 114] on div "Image" at bounding box center [1210, 291] width 578 height 355
click at [945, 117] on div "Image" at bounding box center [1210, 291] width 578 height 355
click at [937, 114] on div "Image" at bounding box center [1210, 291] width 578 height 355
click at [1483, 125] on div "Image" at bounding box center [1210, 291] width 578 height 355
click at [374, 136] on div "Row" at bounding box center [372, 134] width 32 height 18
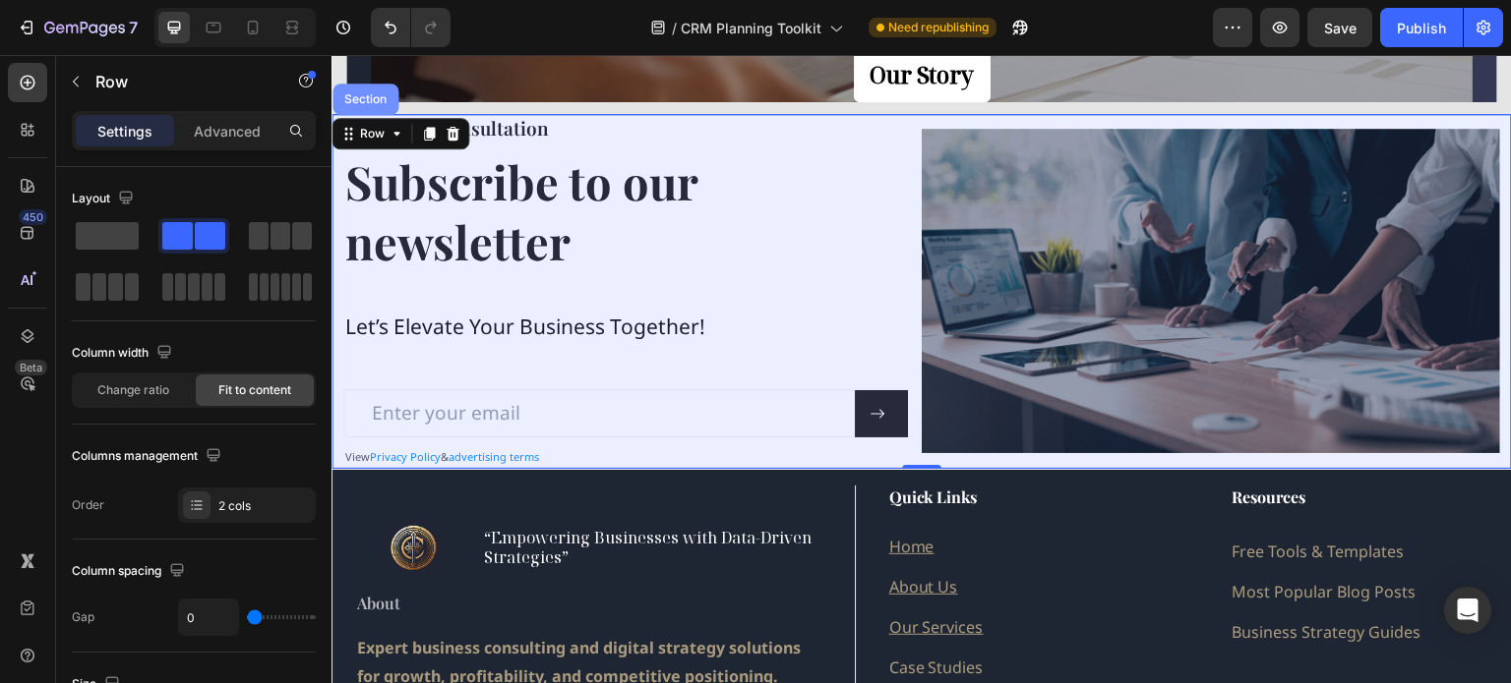
click at [359, 98] on div "Section" at bounding box center [365, 99] width 50 height 12
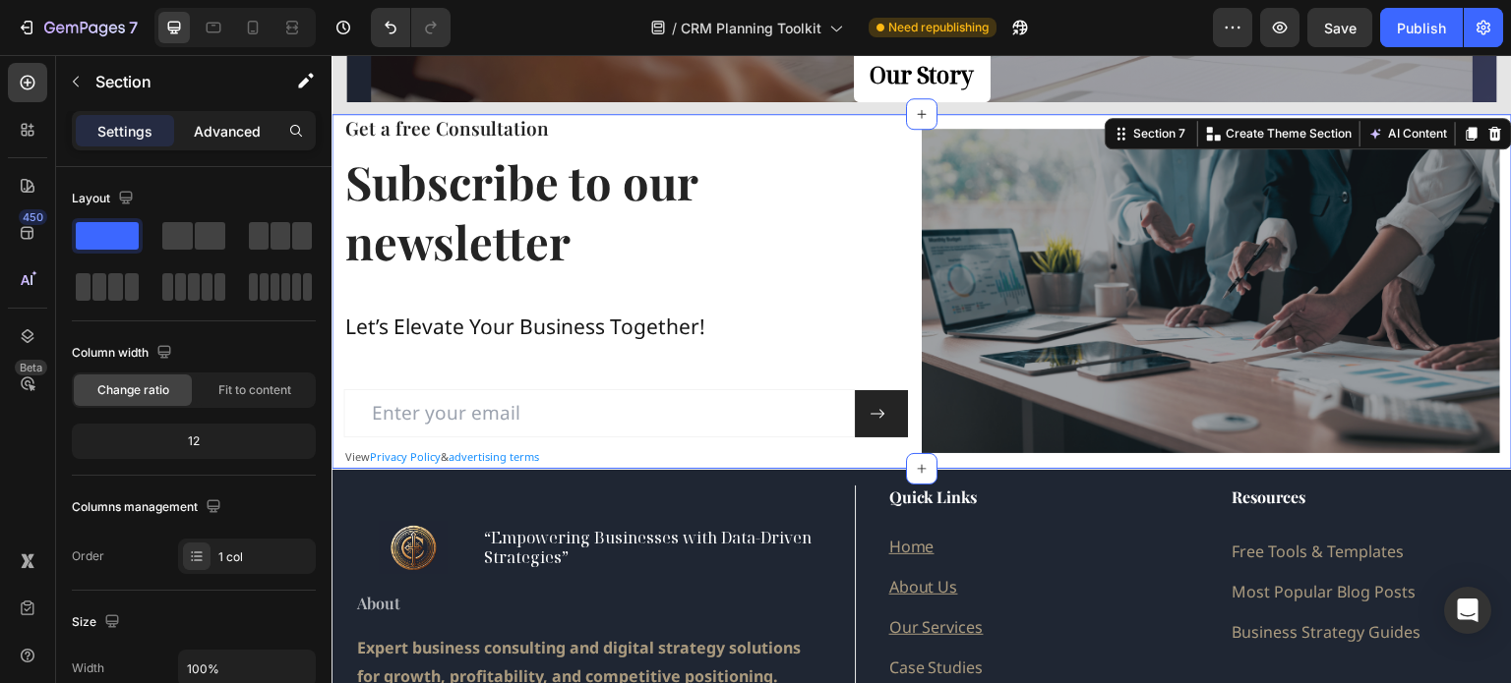
click at [208, 132] on p "Advanced" at bounding box center [227, 131] width 67 height 21
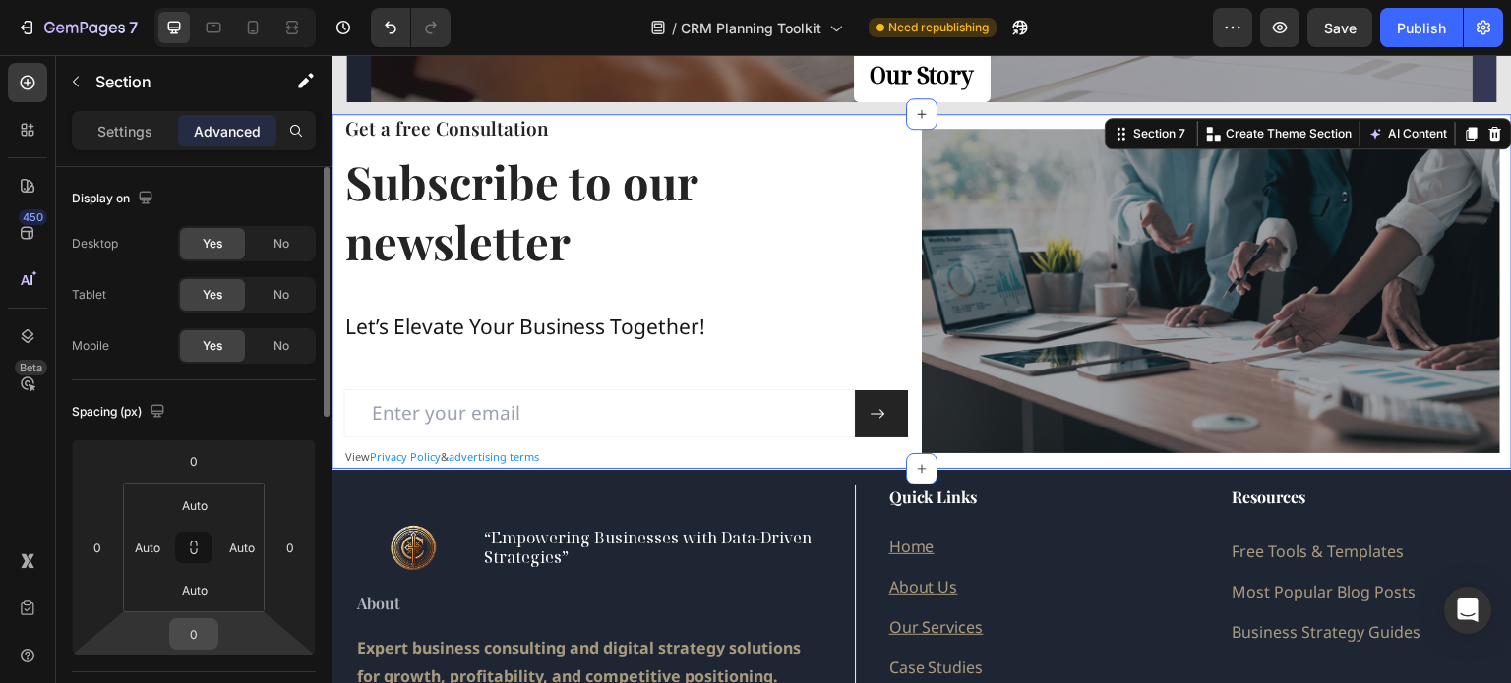
click at [207, 632] on input "0" at bounding box center [193, 635] width 39 height 30
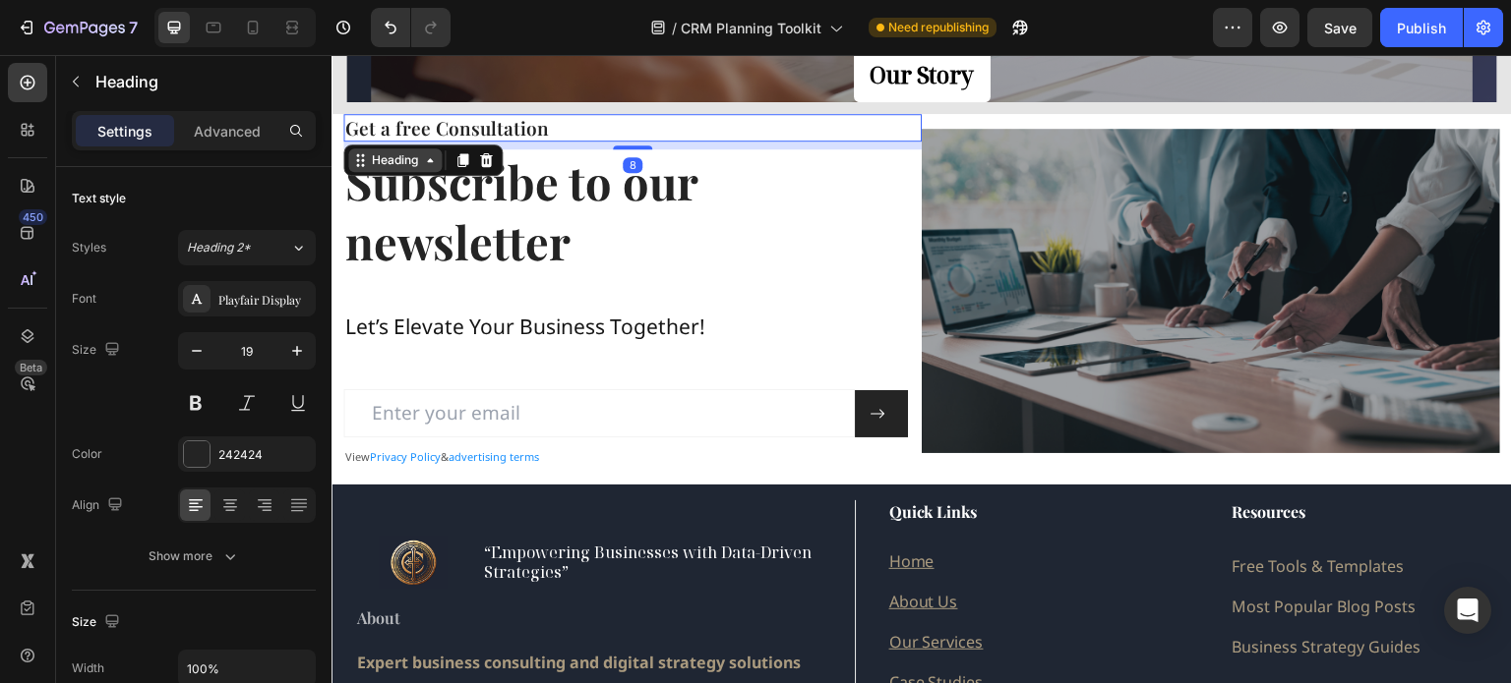
click at [379, 160] on div "Heading" at bounding box center [395, 160] width 54 height 18
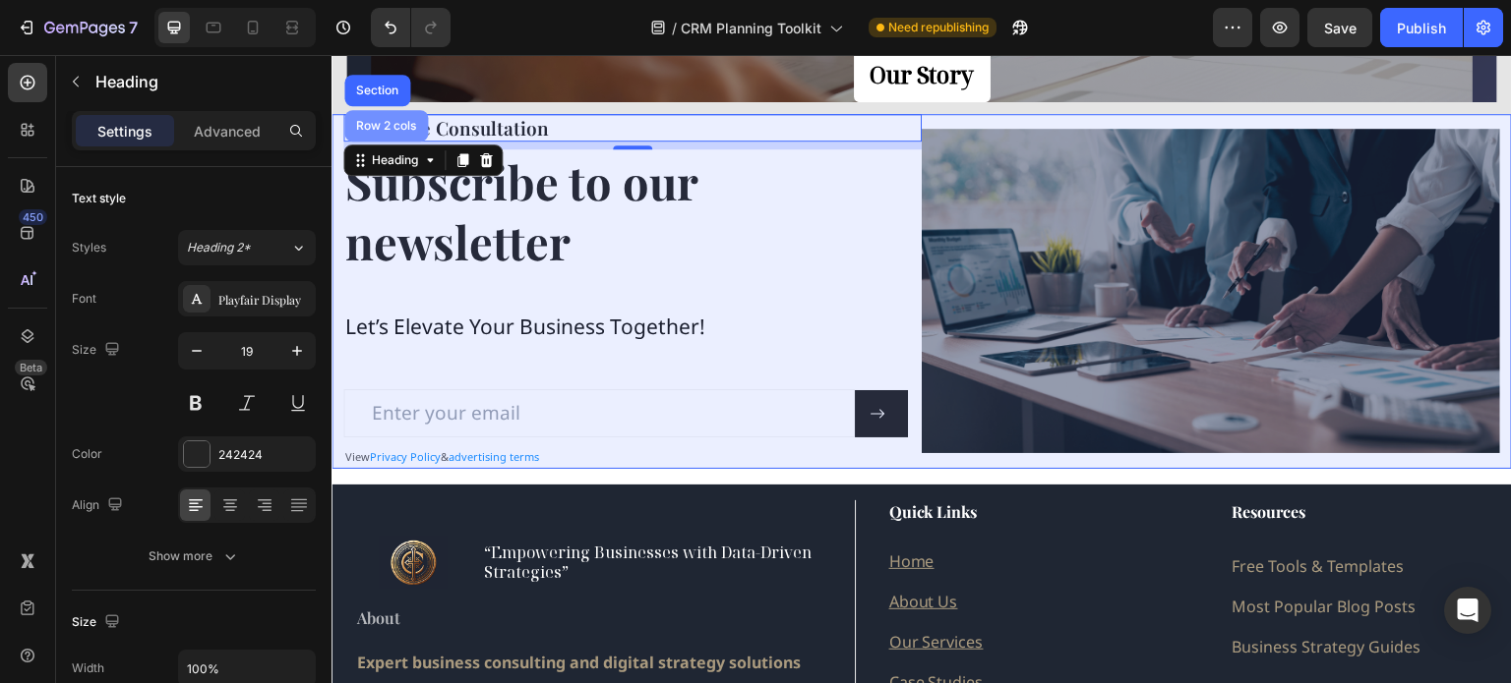
click at [383, 123] on div "Row 2 cols" at bounding box center [386, 126] width 68 height 12
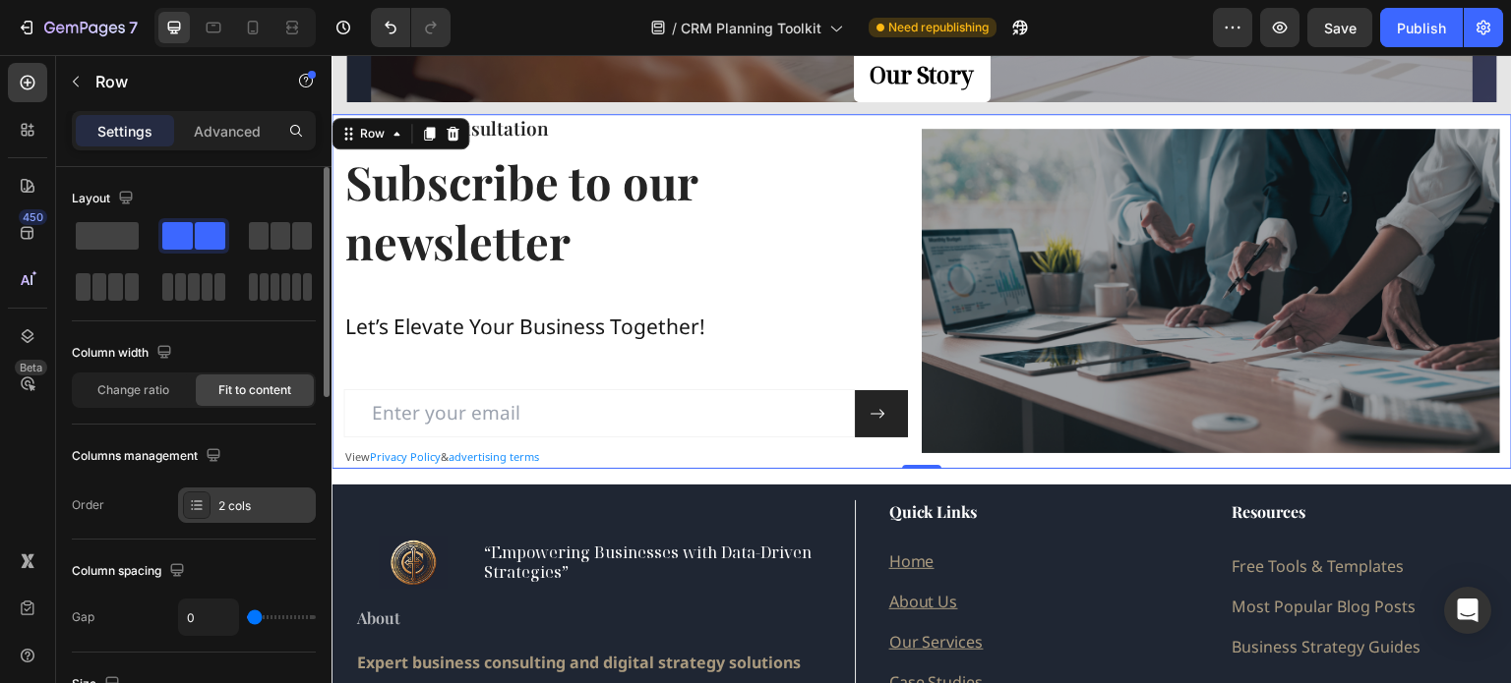
scroll to position [98, 0]
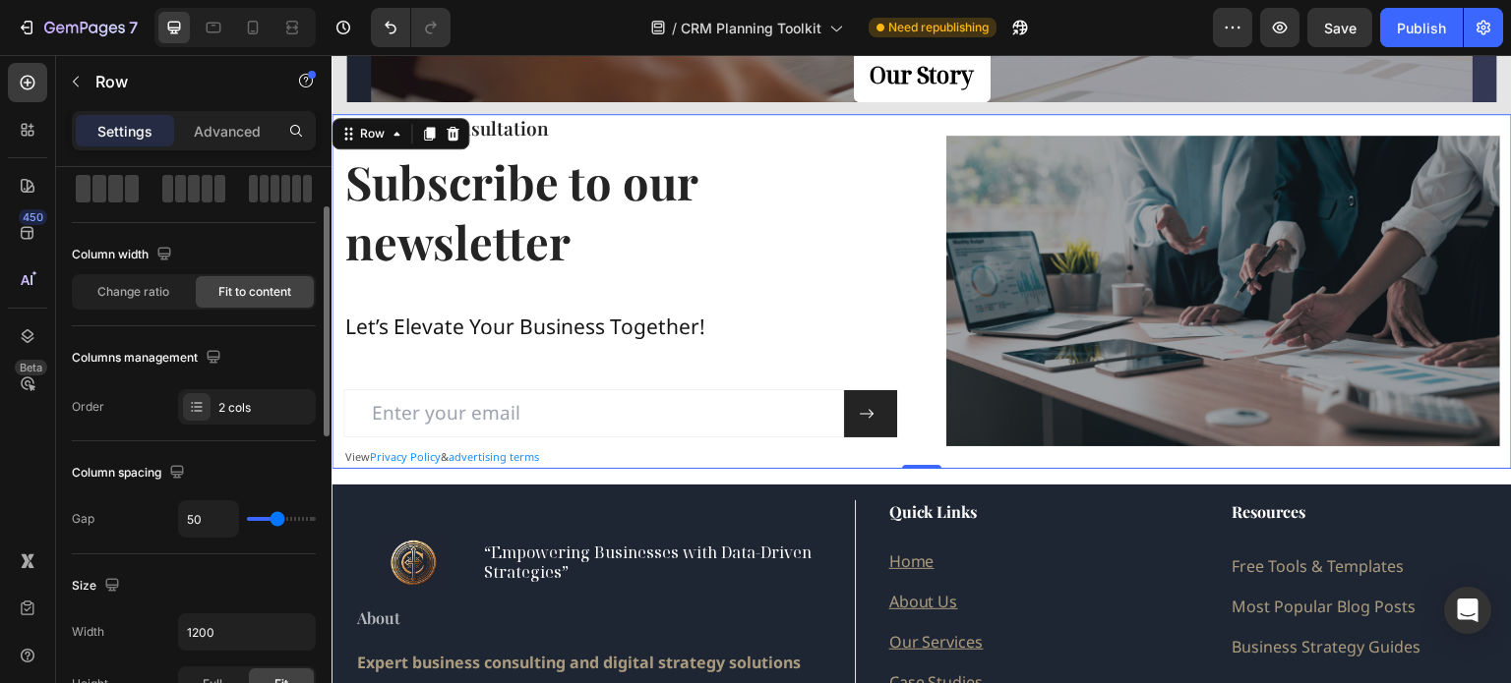
drag, startPoint x: 254, startPoint y: 518, endPoint x: 276, endPoint y: 519, distance: 22.6
click at [276, 519] on input "range" at bounding box center [281, 519] width 69 height 4
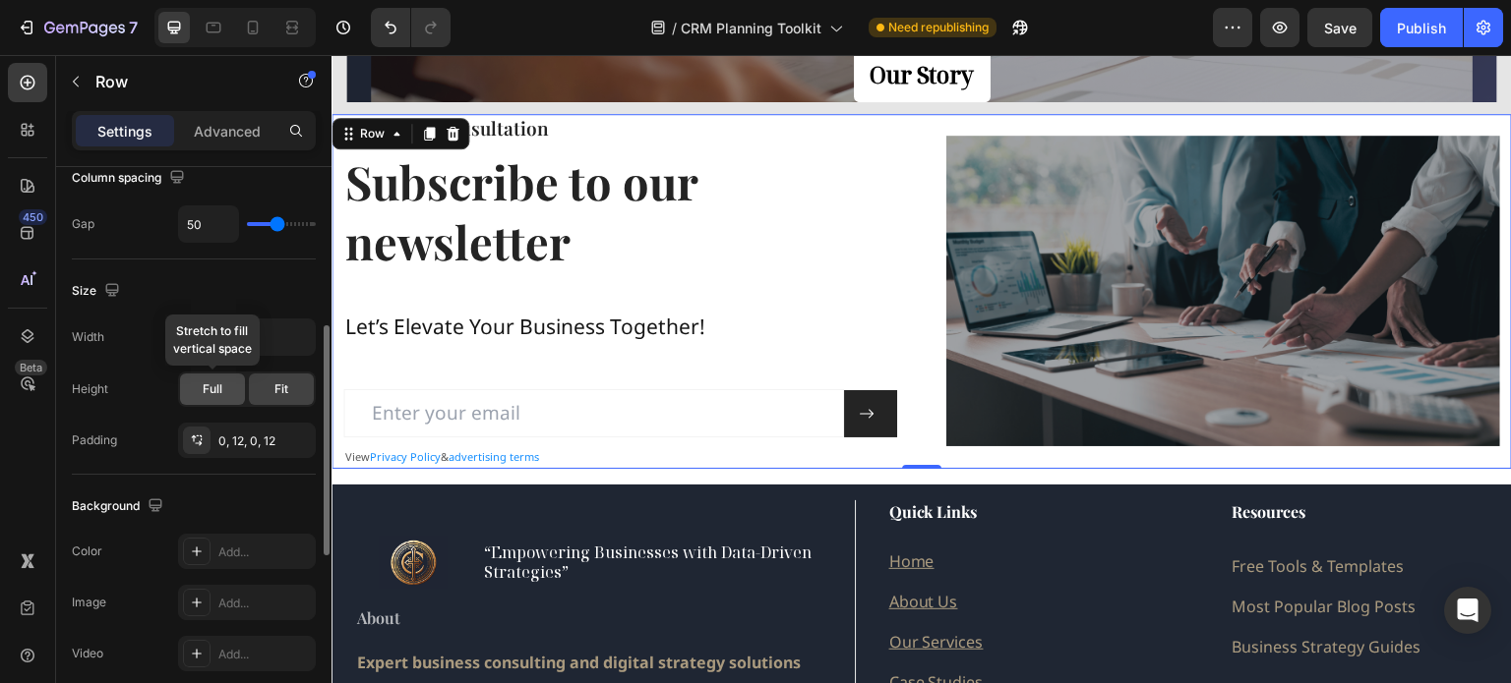
click at [207, 382] on span "Full" at bounding box center [213, 390] width 20 height 18
click at [209, 386] on span "Full" at bounding box center [213, 390] width 20 height 18
click at [264, 440] on div "0, 12, 0, 12" at bounding box center [246, 442] width 57 height 18
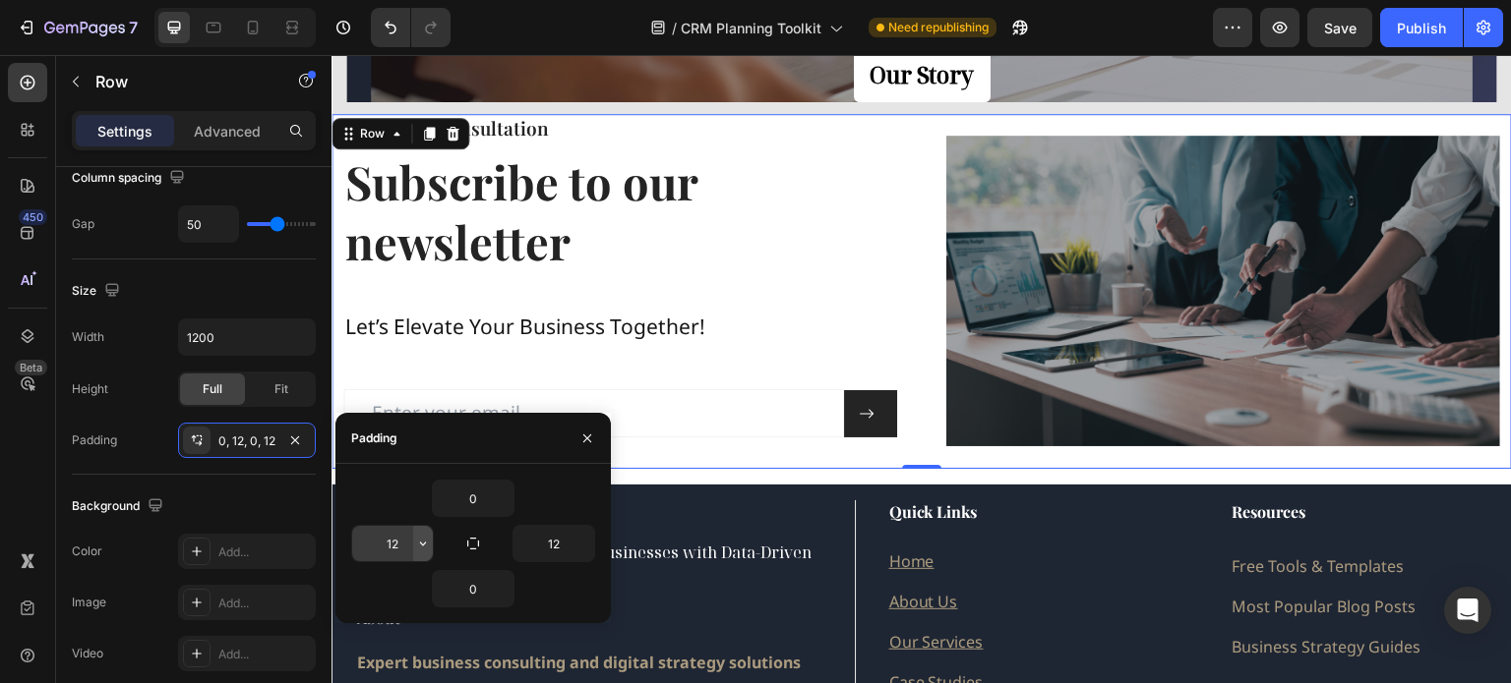
click at [417, 538] on icon "button" at bounding box center [423, 544] width 16 height 16
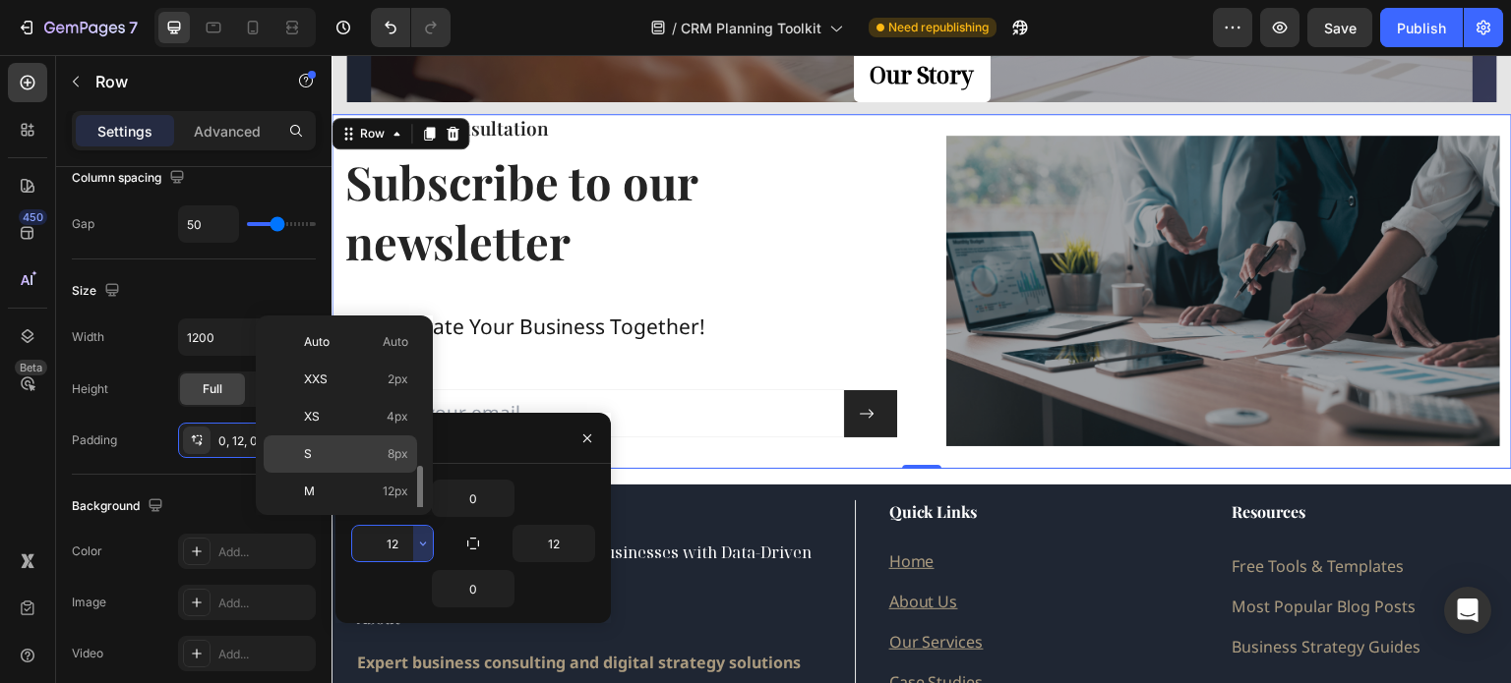
scroll to position [197, 0]
click at [350, 400] on p "2XL 32px" at bounding box center [356, 407] width 104 height 18
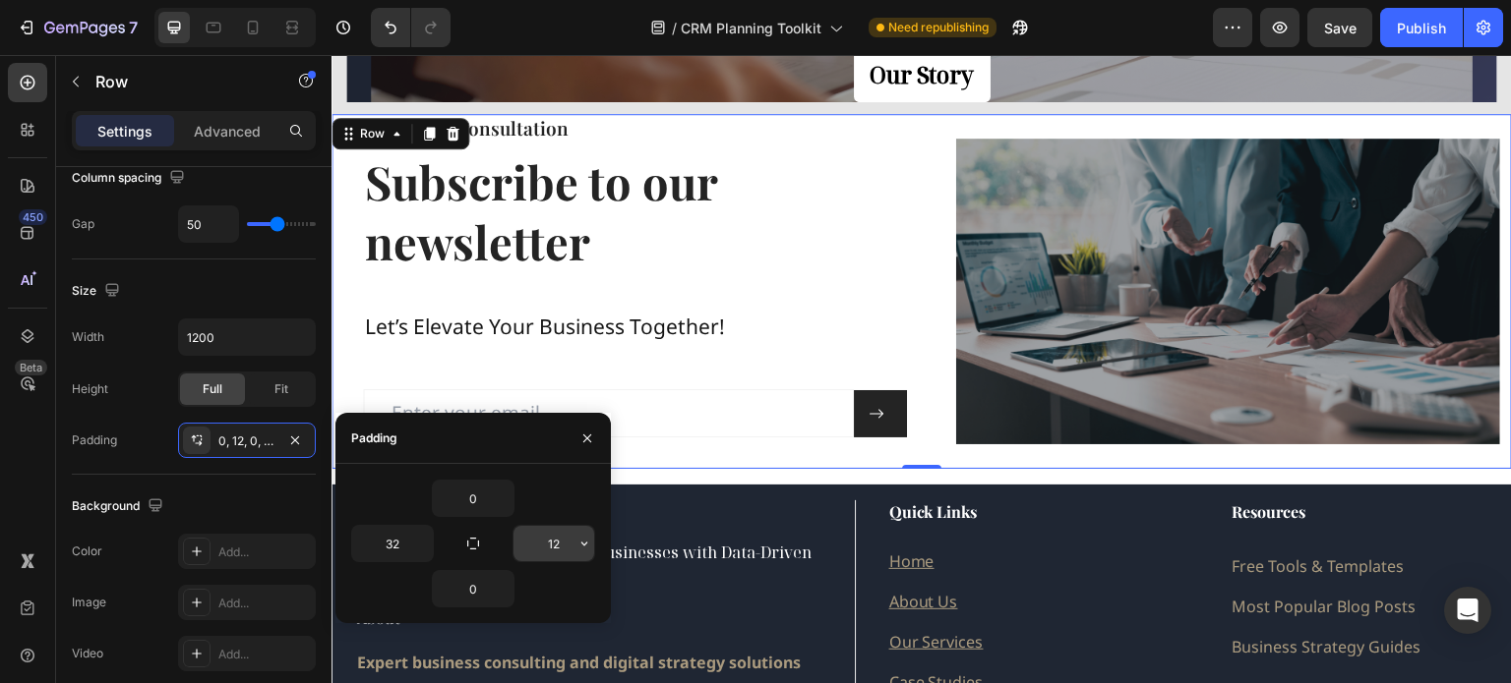
click at [563, 545] on input "12" at bounding box center [553, 543] width 81 height 35
click at [586, 550] on icon "button" at bounding box center [584, 544] width 16 height 16
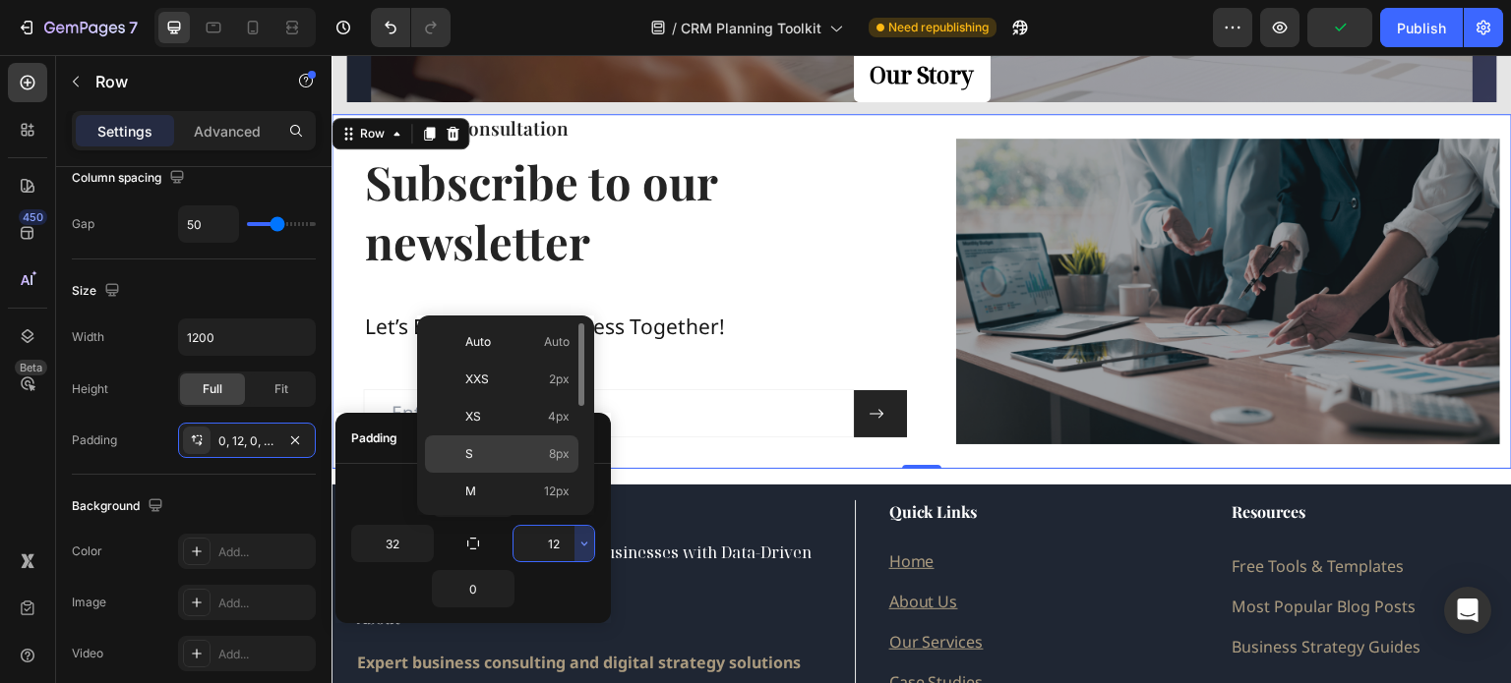
scroll to position [98, 0]
click at [527, 501] on p "2XL 32px" at bounding box center [517, 506] width 104 height 18
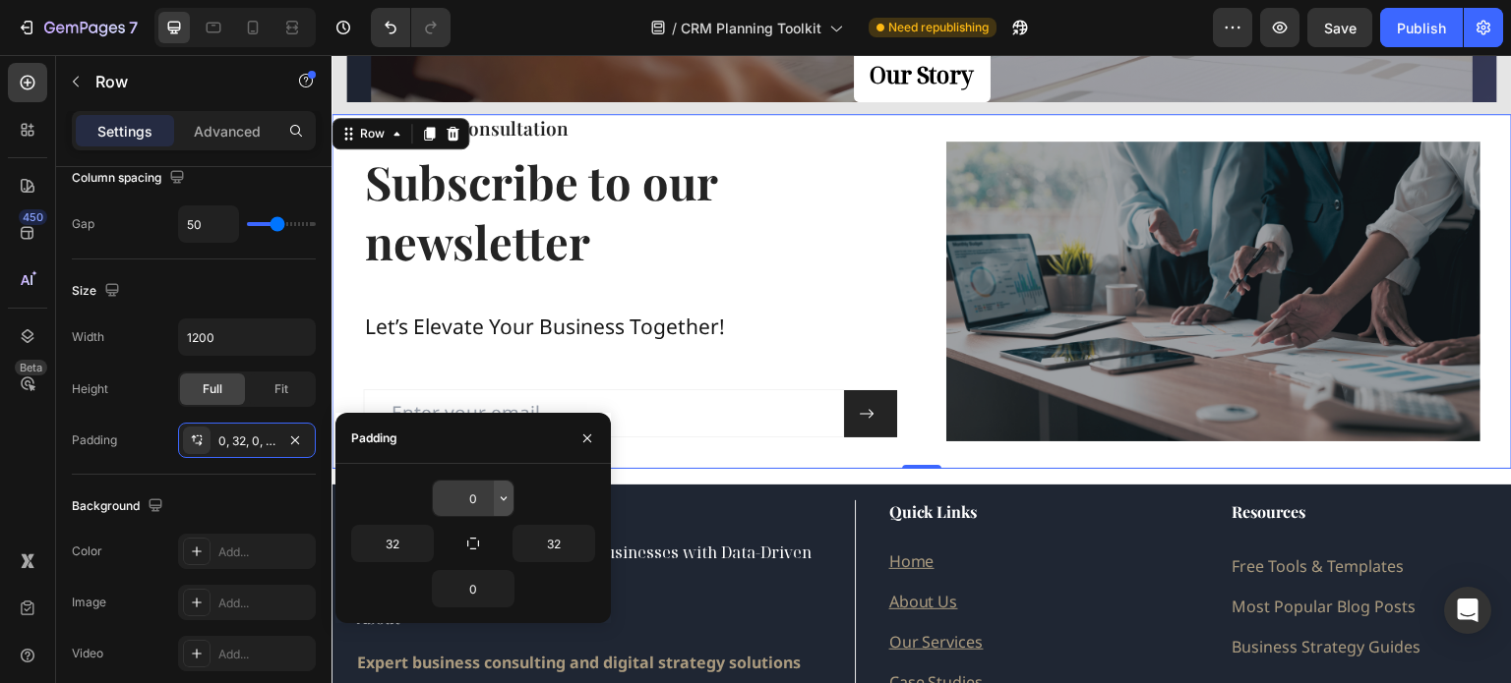
click at [504, 503] on icon "button" at bounding box center [504, 499] width 16 height 16
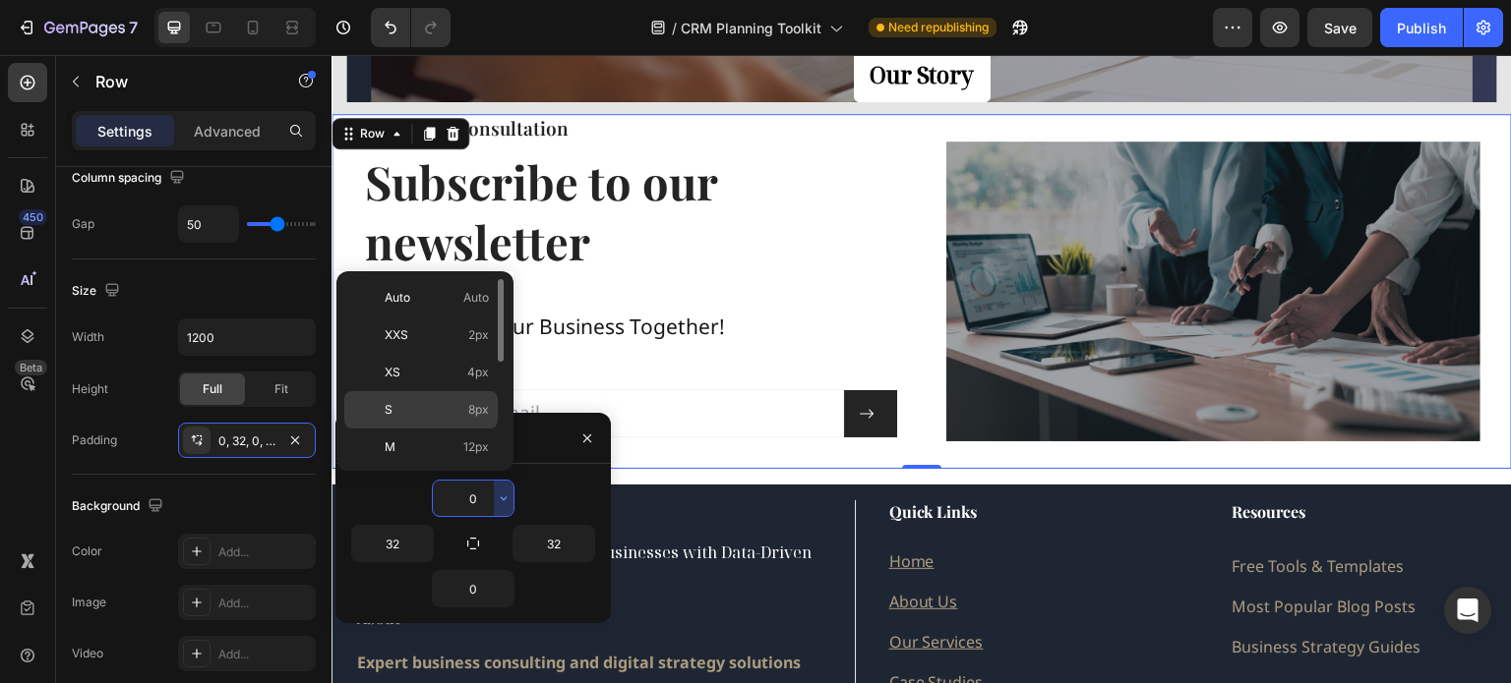
drag, startPoint x: 446, startPoint y: 403, endPoint x: 115, endPoint y: 350, distance: 335.6
click at [446, 403] on p "S 8px" at bounding box center [437, 410] width 104 height 18
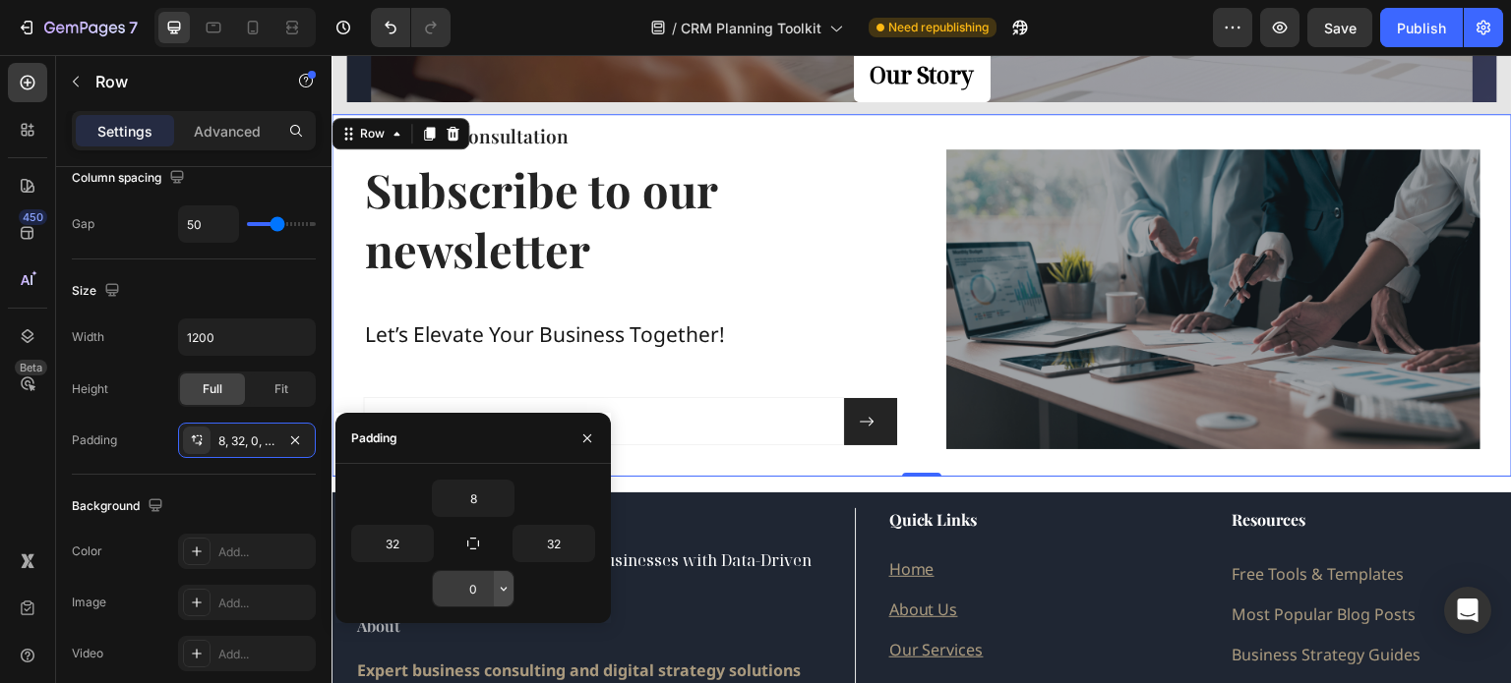
click at [500, 587] on icon "button" at bounding box center [504, 589] width 16 height 16
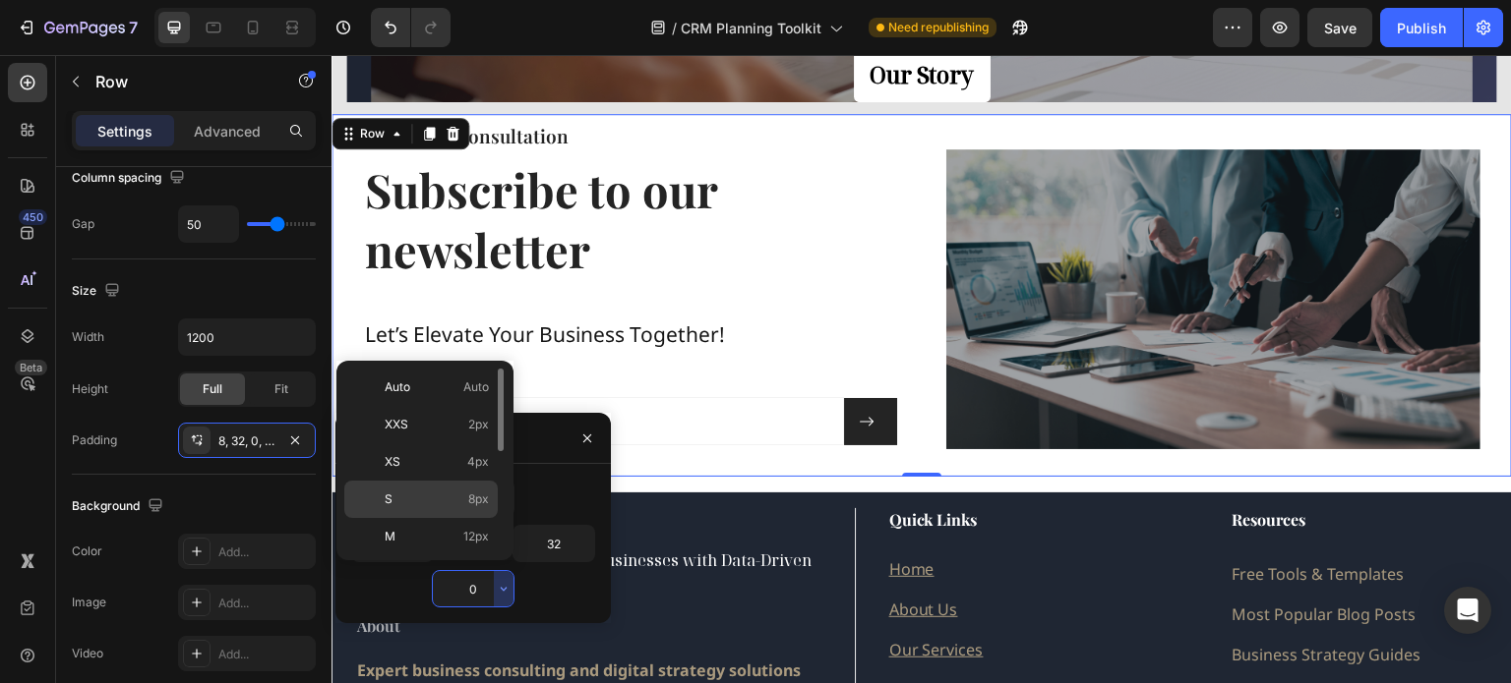
click at [461, 492] on p "S 8px" at bounding box center [437, 500] width 104 height 18
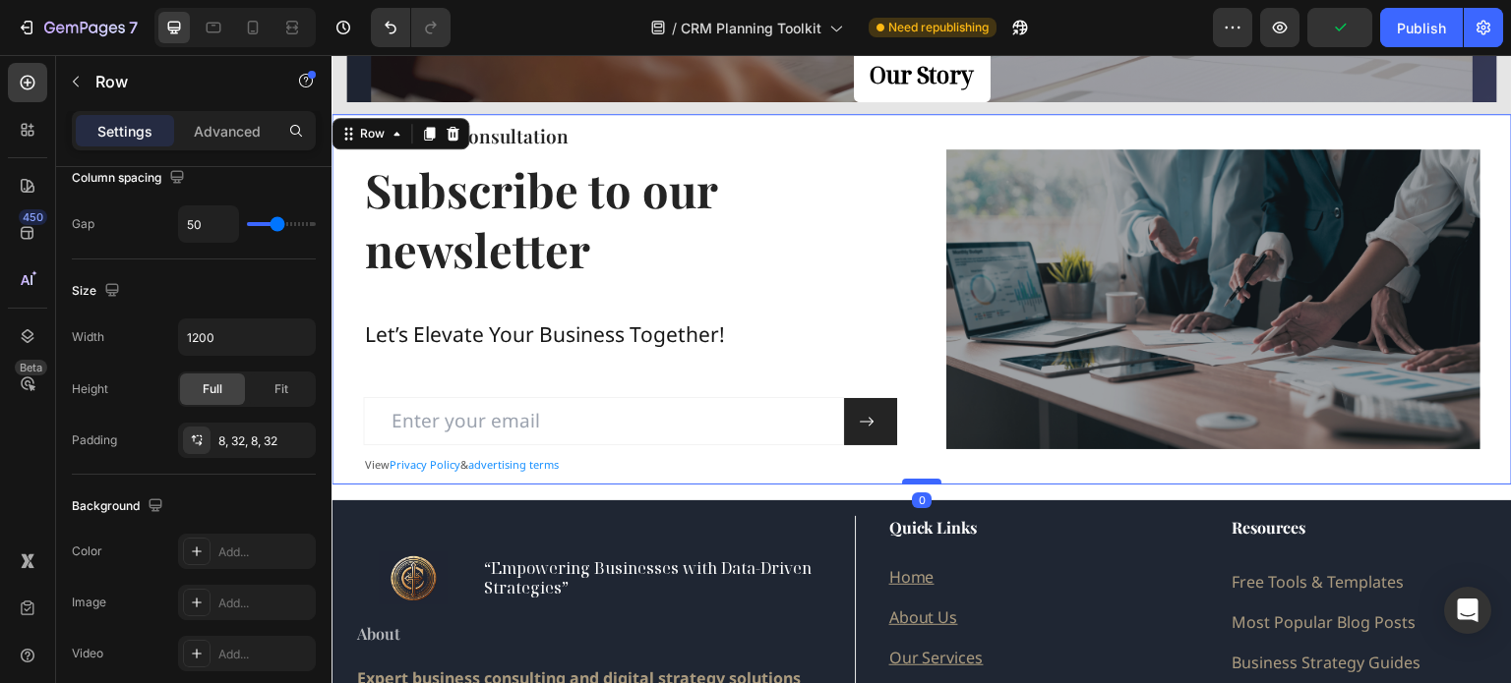
click at [910, 479] on div at bounding box center [921, 482] width 39 height 6
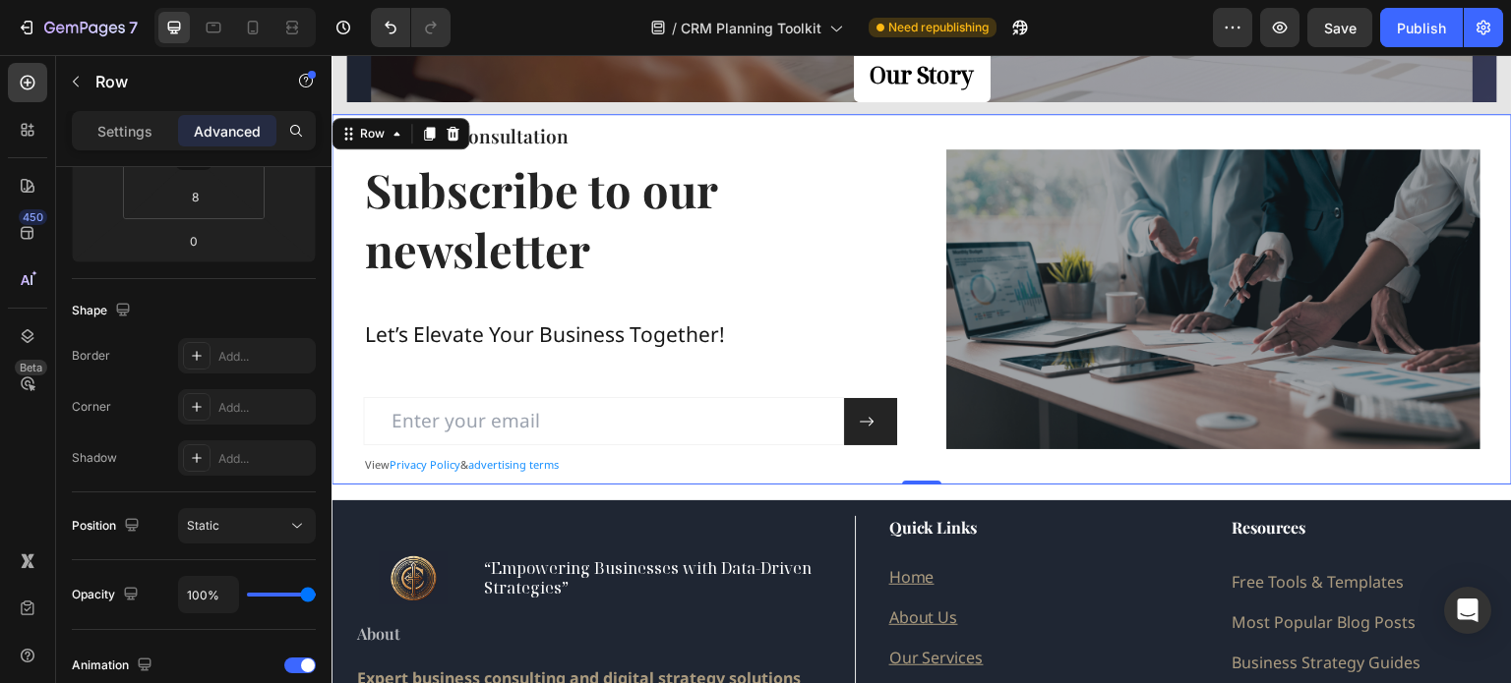
click at [931, 128] on div "Get a free Consultation Heading Subscribe to our newsletter Heading Let’s Eleva…" at bounding box center [921, 299] width 1180 height 371
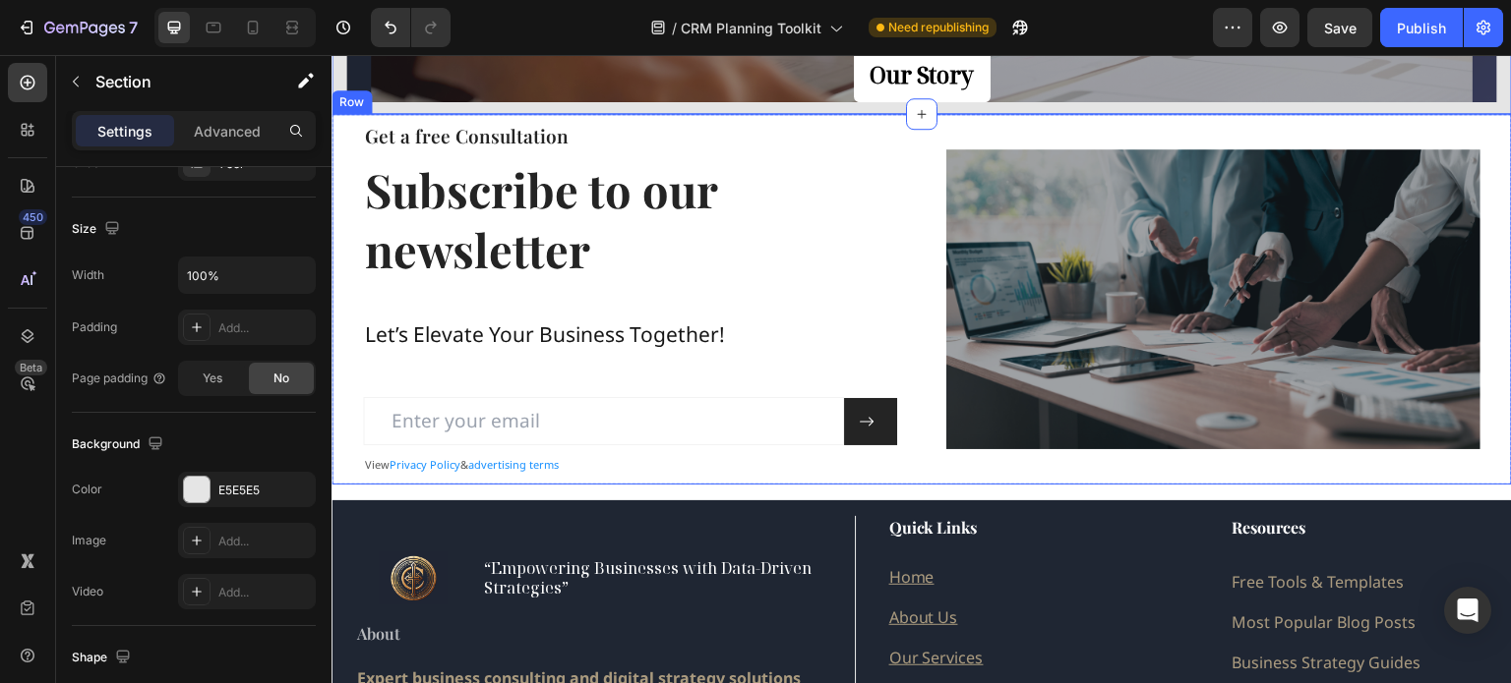
scroll to position [0, 0]
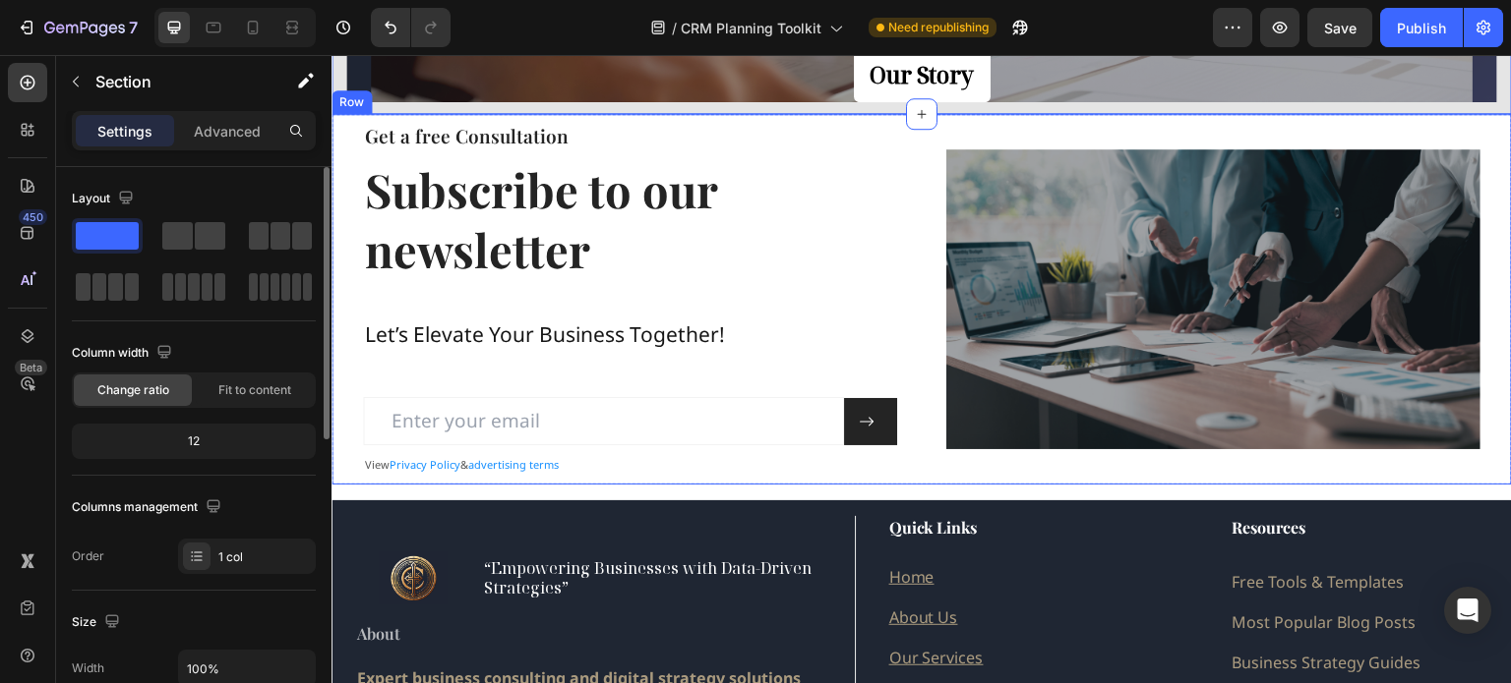
click at [898, 157] on div "Get a free Consultation Heading Subscribe to our newsletter Heading Let’s Eleva…" at bounding box center [921, 299] width 1180 height 371
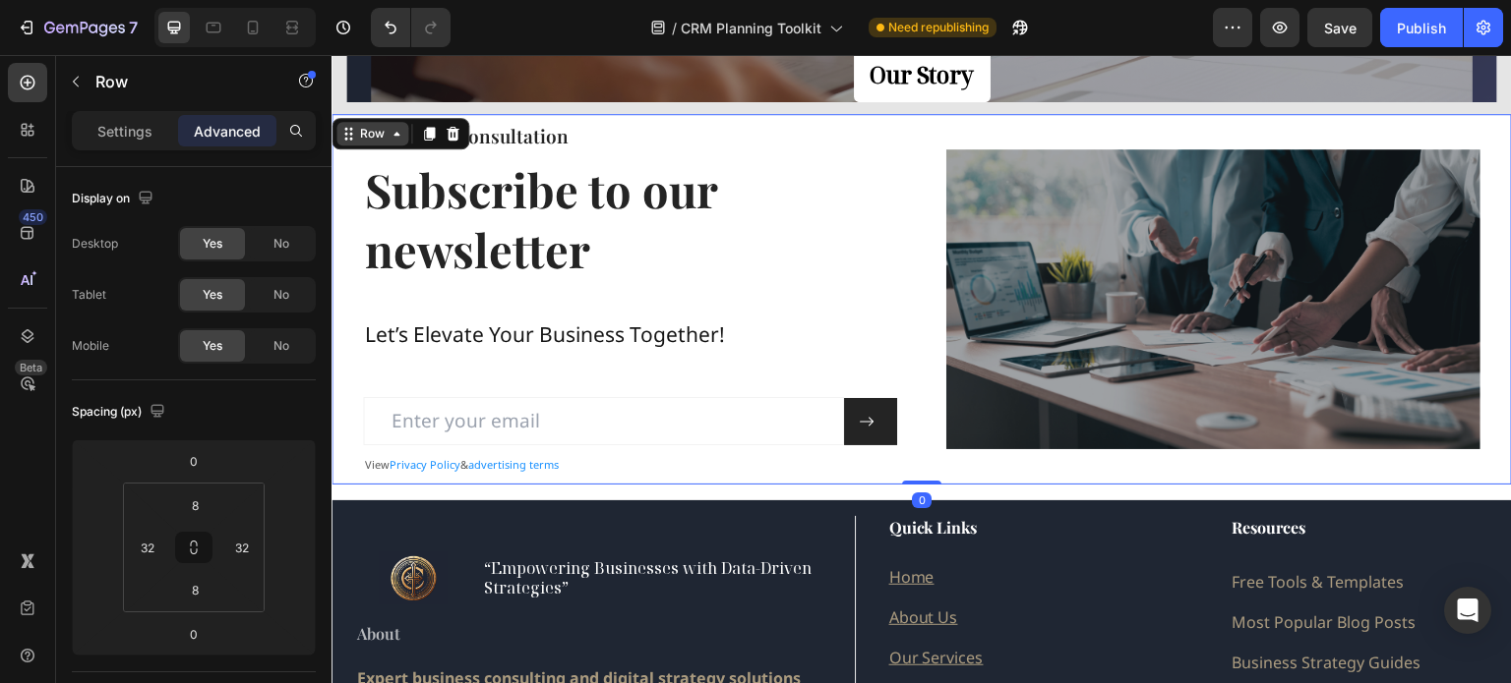
click at [368, 132] on div "Row" at bounding box center [372, 134] width 32 height 18
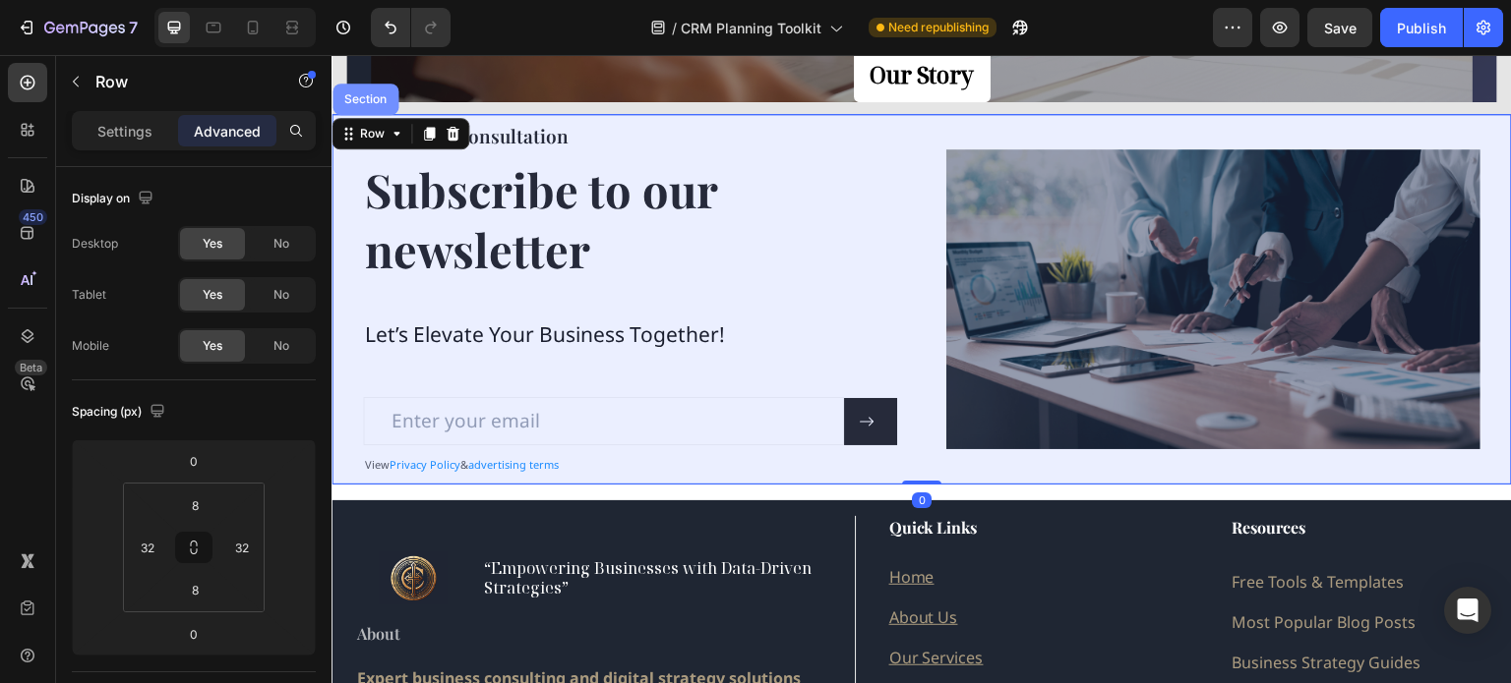
click at [359, 98] on div "Section" at bounding box center [365, 99] width 50 height 12
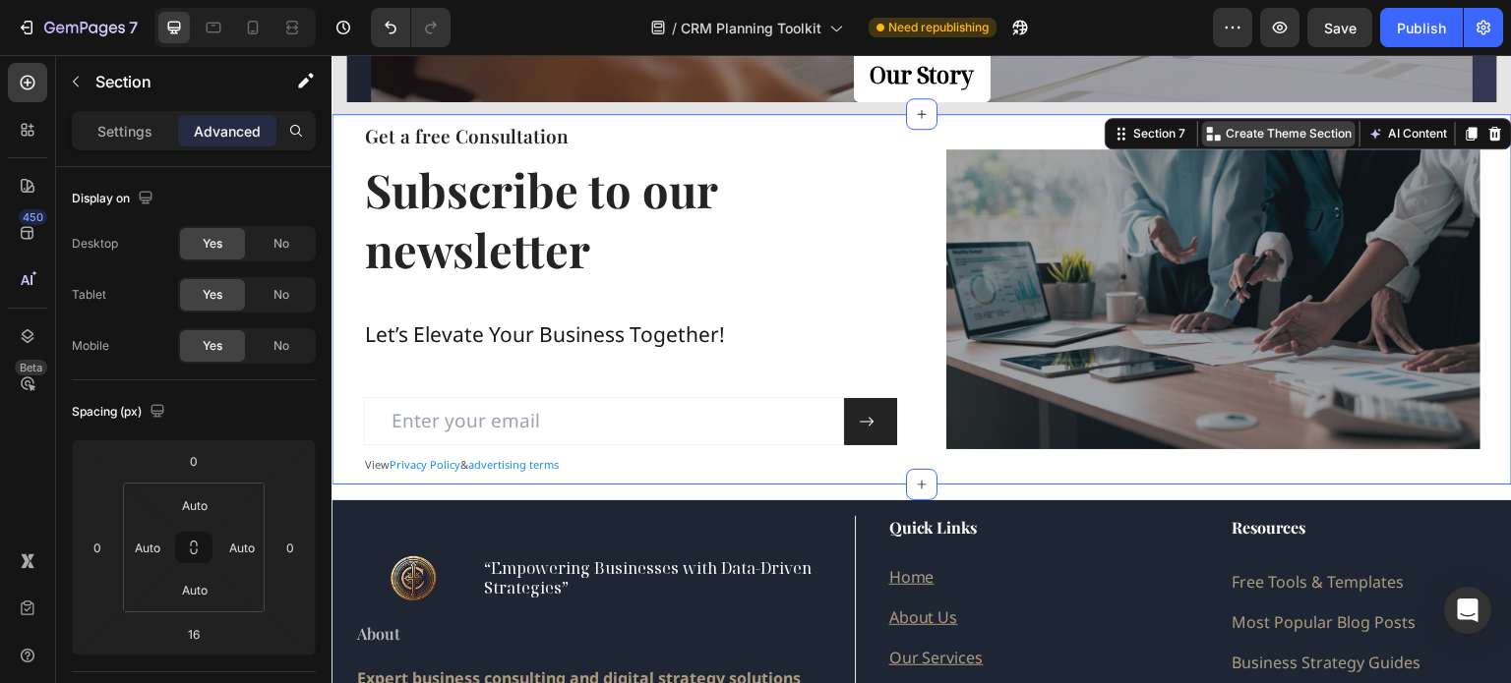
click at [1261, 131] on p "Create Theme Section" at bounding box center [1288, 134] width 126 height 18
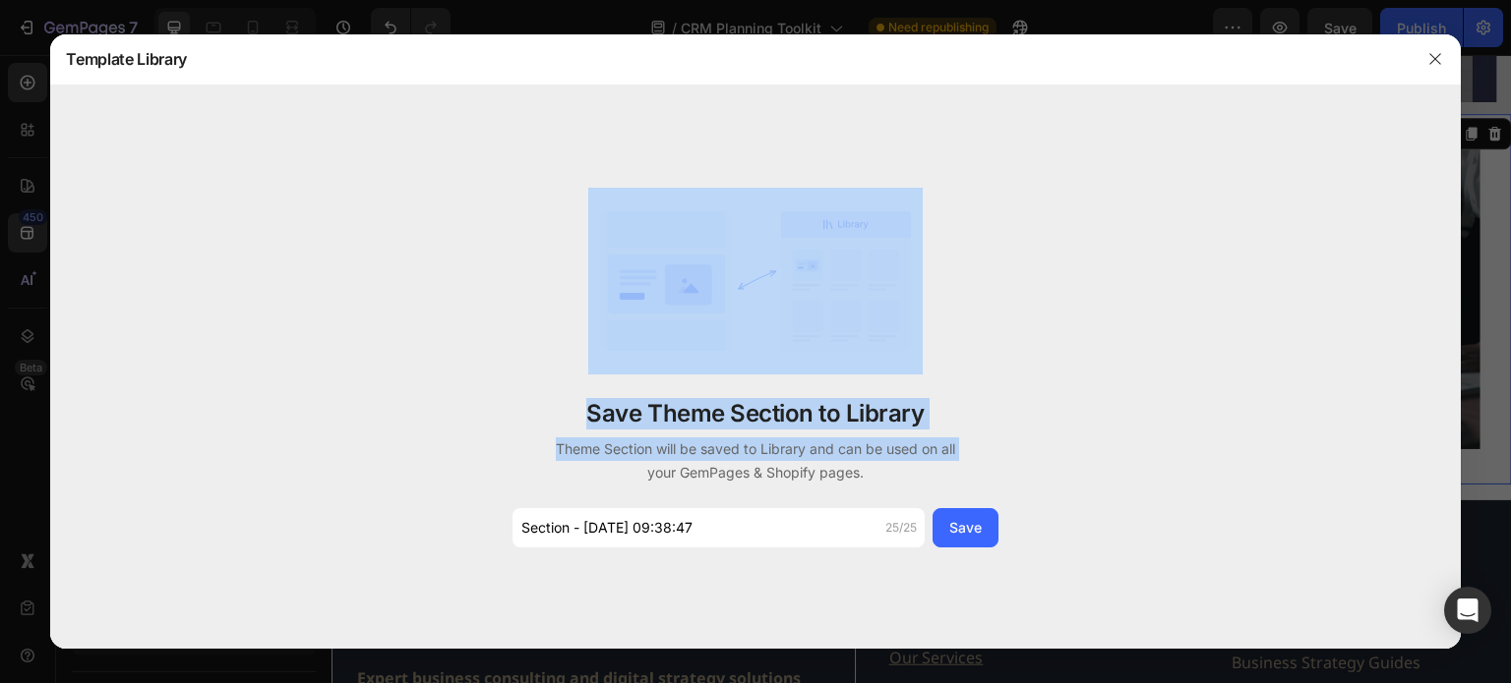
drag, startPoint x: 657, startPoint y: 74, endPoint x: 1011, endPoint y: 340, distance: 443.1
click at [1001, 373] on div "Template Library Save Theme Section to Library Theme Section will be saved to L…" at bounding box center [755, 342] width 1410 height 616
click at [1435, 54] on icon "button" at bounding box center [1435, 59] width 16 height 16
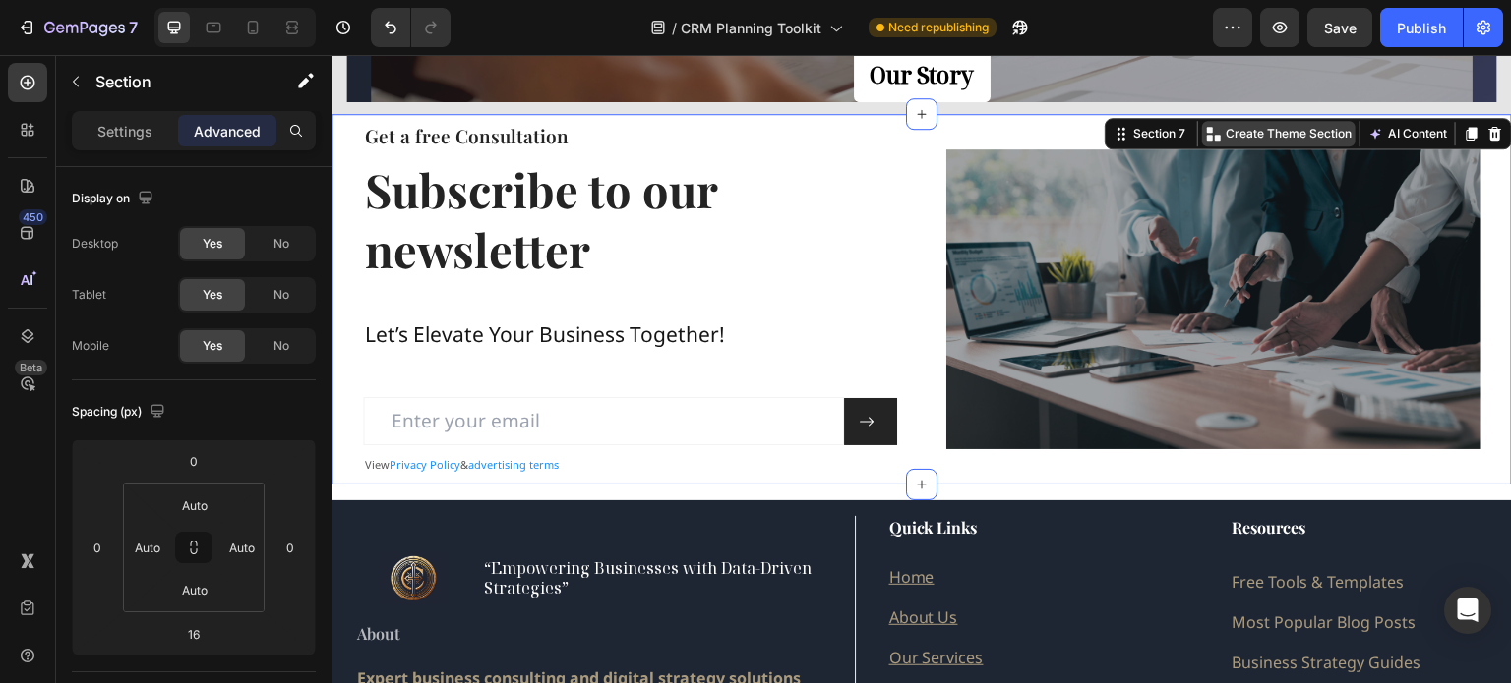
click at [1246, 132] on p "Create Theme Section" at bounding box center [1288, 134] width 126 height 18
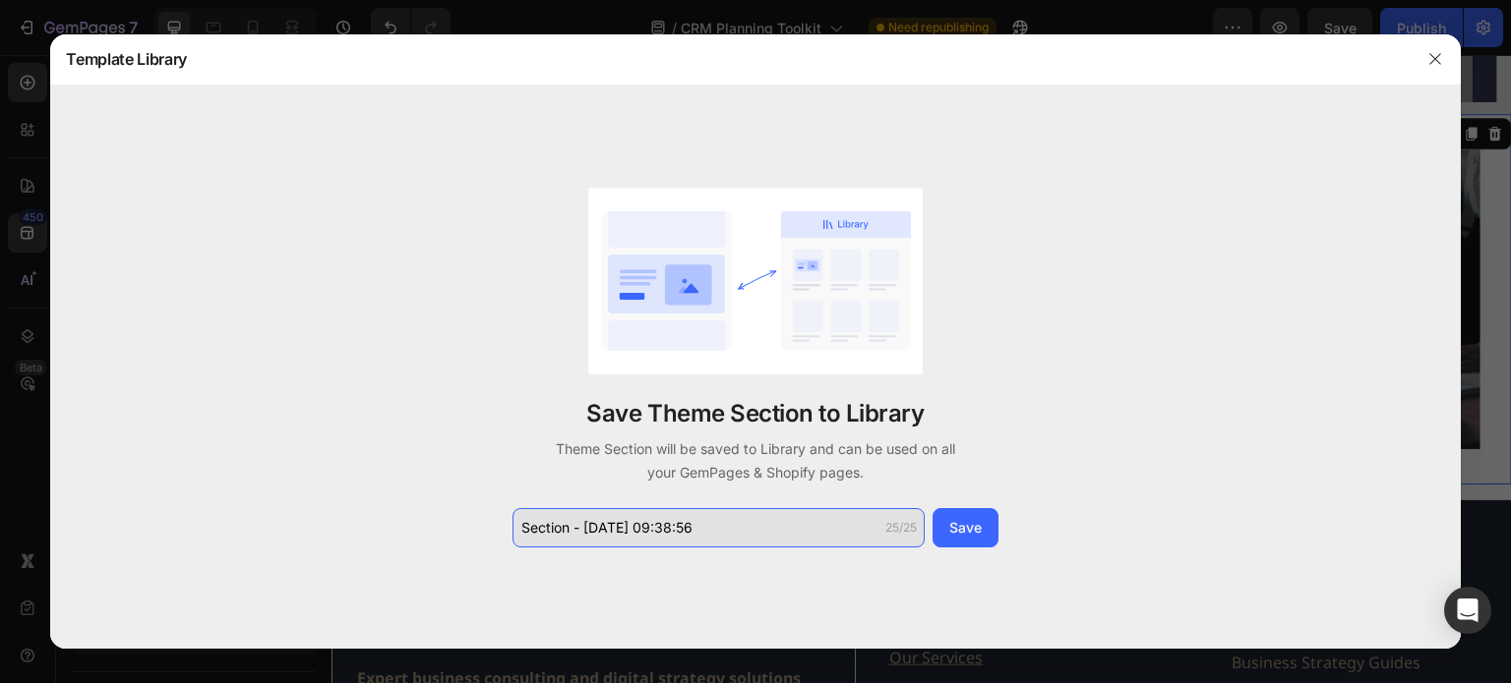
click at [707, 528] on input "Section - Aug 28 09:38:56" at bounding box center [718, 527] width 412 height 39
click at [708, 528] on input "Section - Aug 28 09:38:56" at bounding box center [718, 527] width 412 height 39
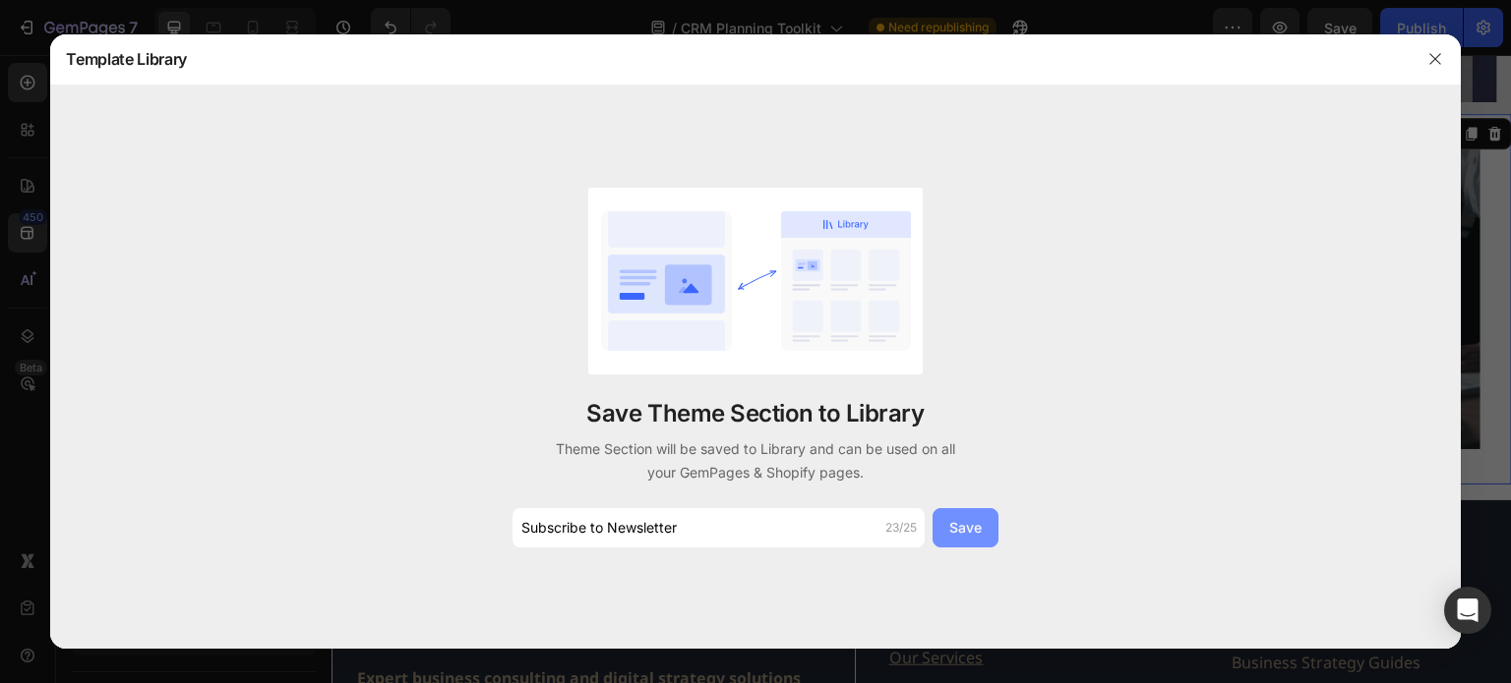
click at [959, 530] on div "Save" at bounding box center [965, 527] width 32 height 21
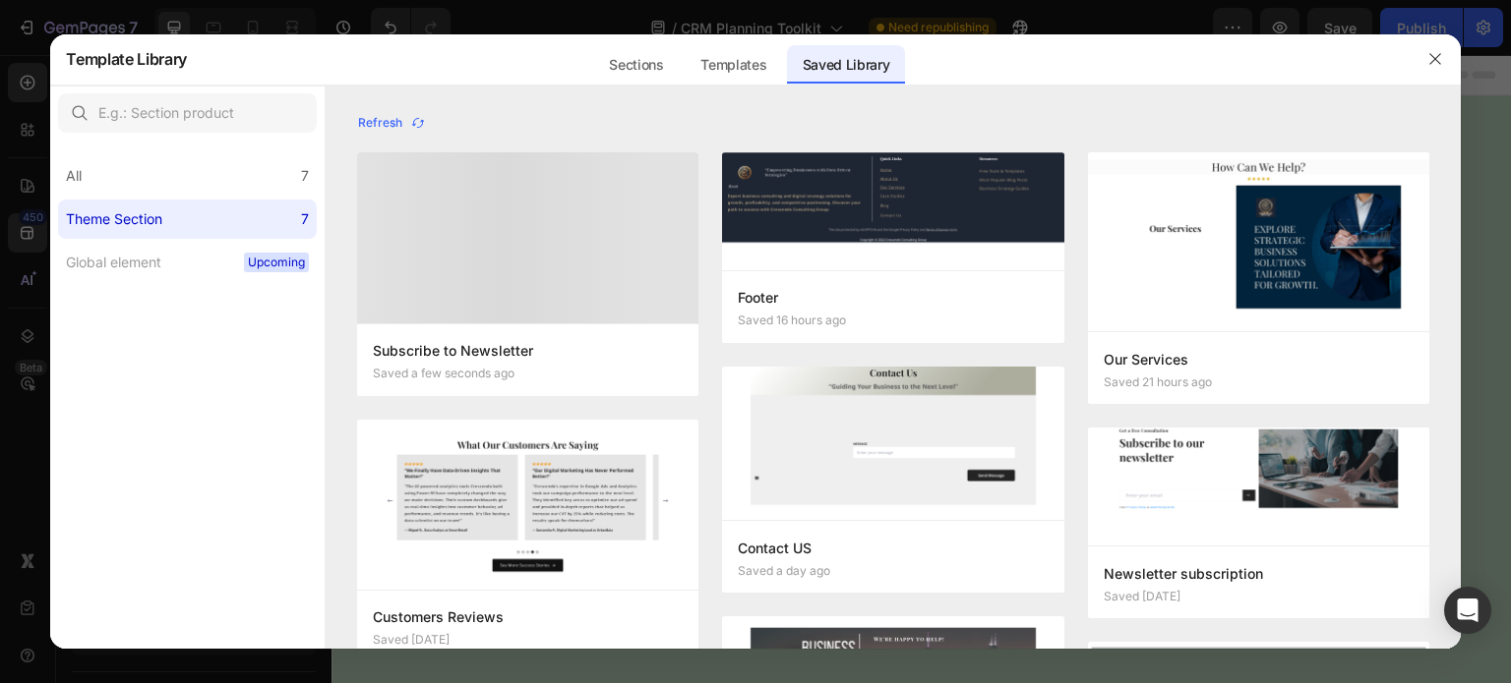
scroll to position [2655, 0]
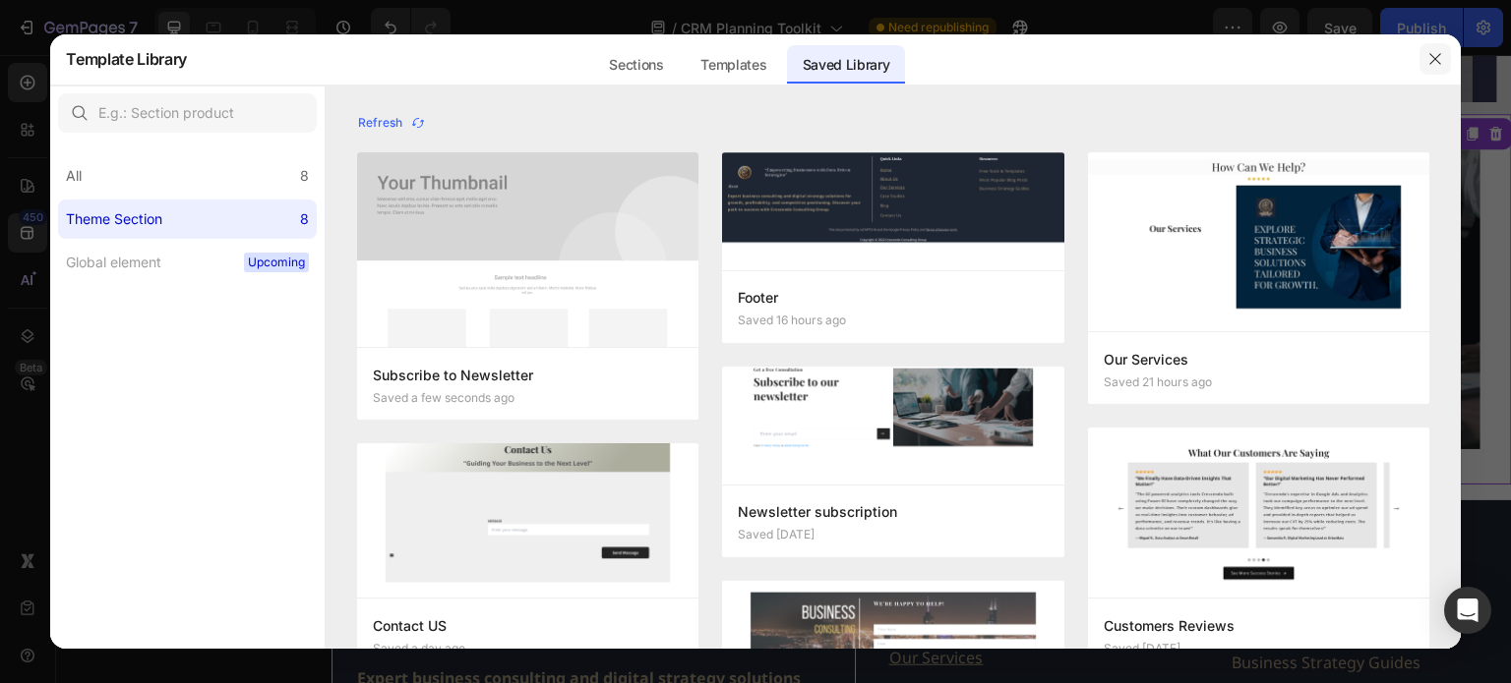
click at [1436, 54] on icon "button" at bounding box center [1435, 59] width 16 height 16
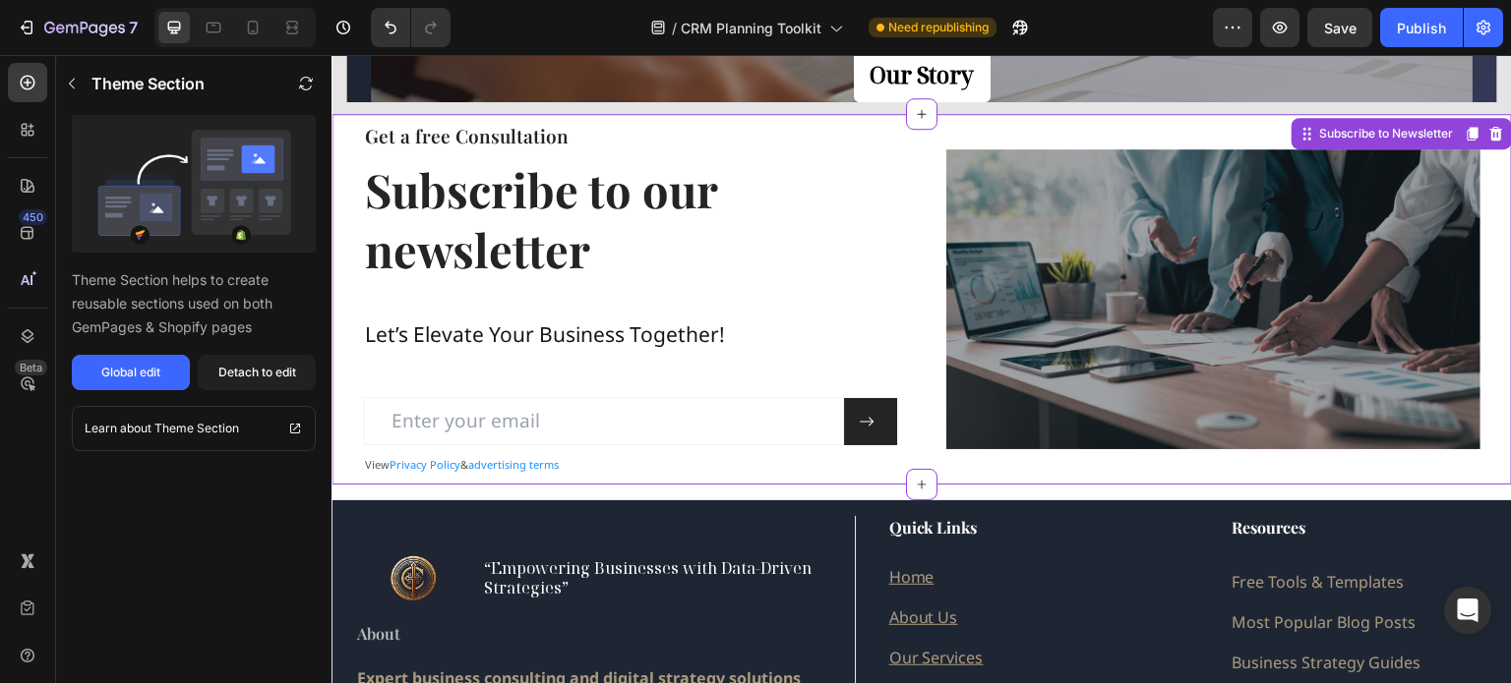
click at [621, 329] on p "Let’s Elevate Your Business Together!" at bounding box center [545, 335] width 360 height 37
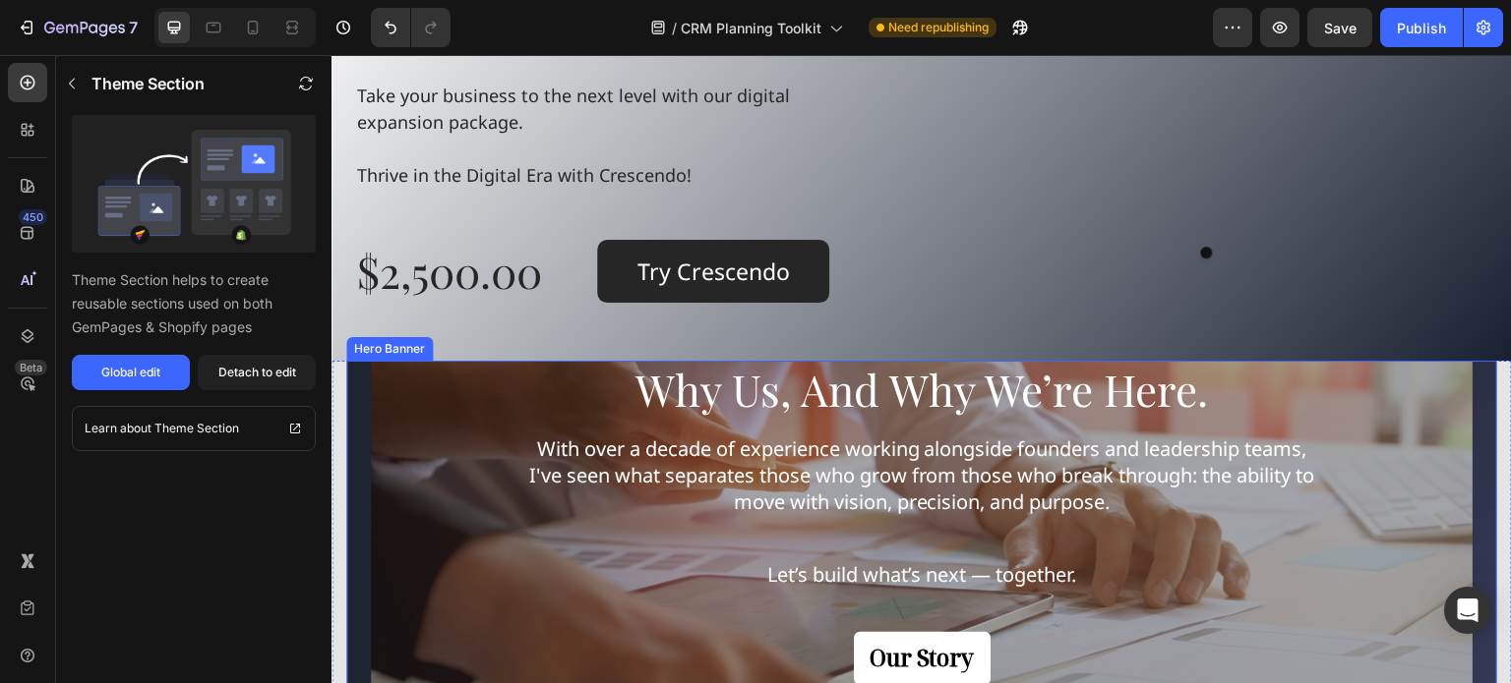
scroll to position [2065, 0]
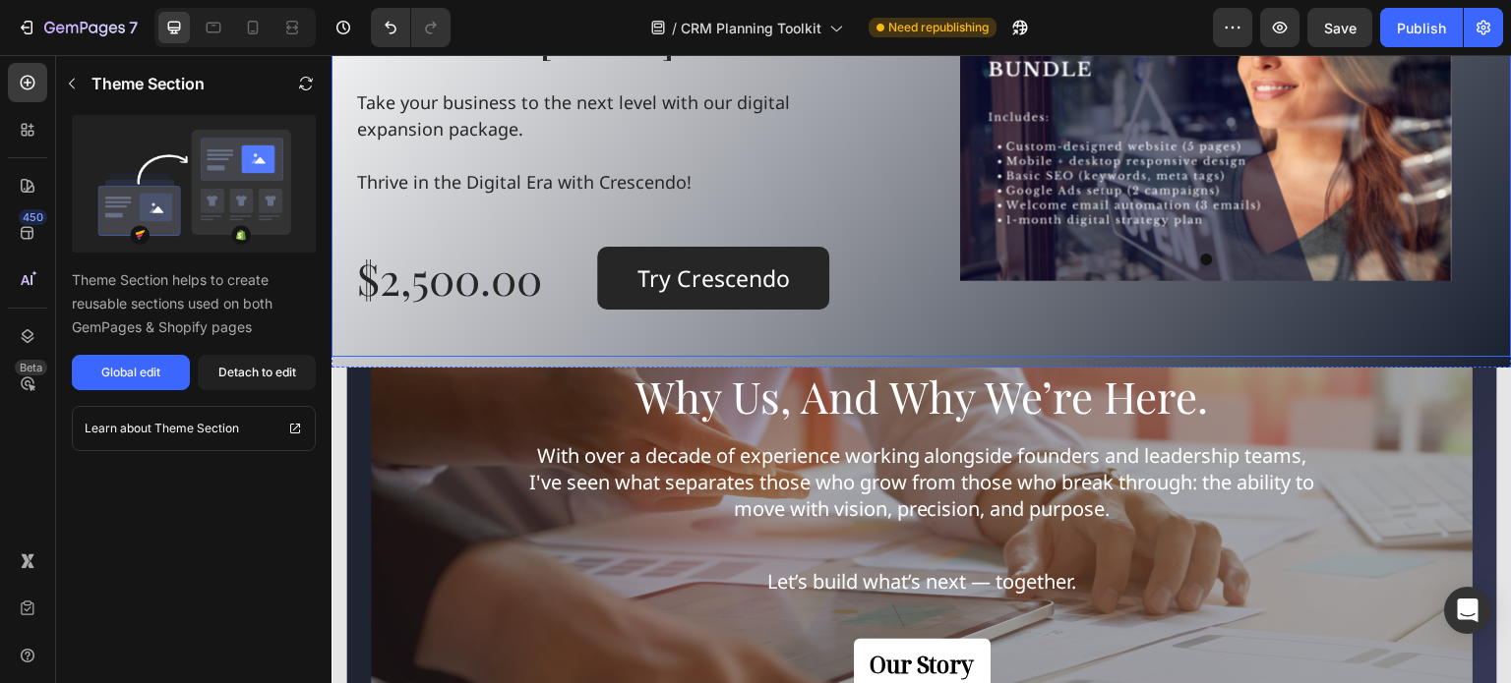
drag, startPoint x: 926, startPoint y: 336, endPoint x: 885, endPoint y: 363, distance: 49.1
click at [926, 336] on div "Transform Your Business Today! Heading Take your business to the next level wit…" at bounding box center [921, 143] width 1180 height 427
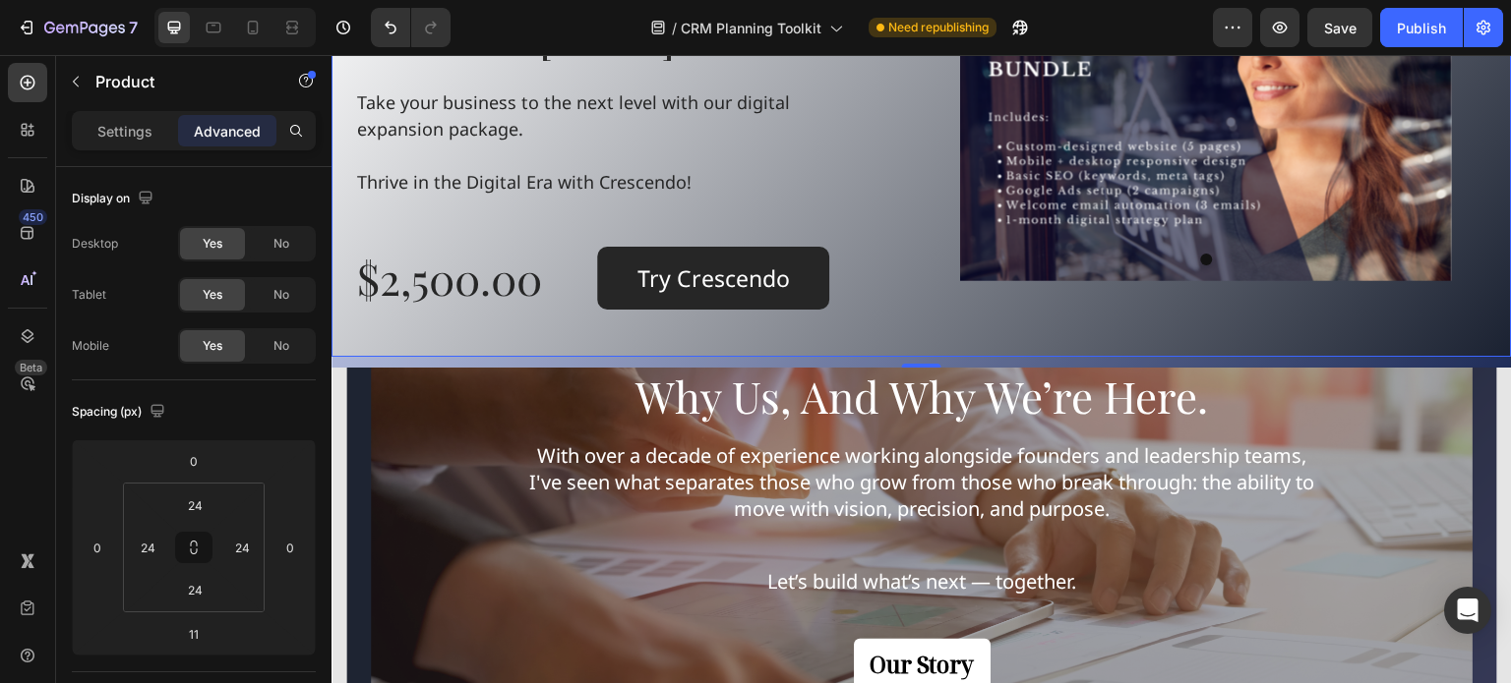
click at [411, 362] on div "11" at bounding box center [921, 362] width 1180 height 11
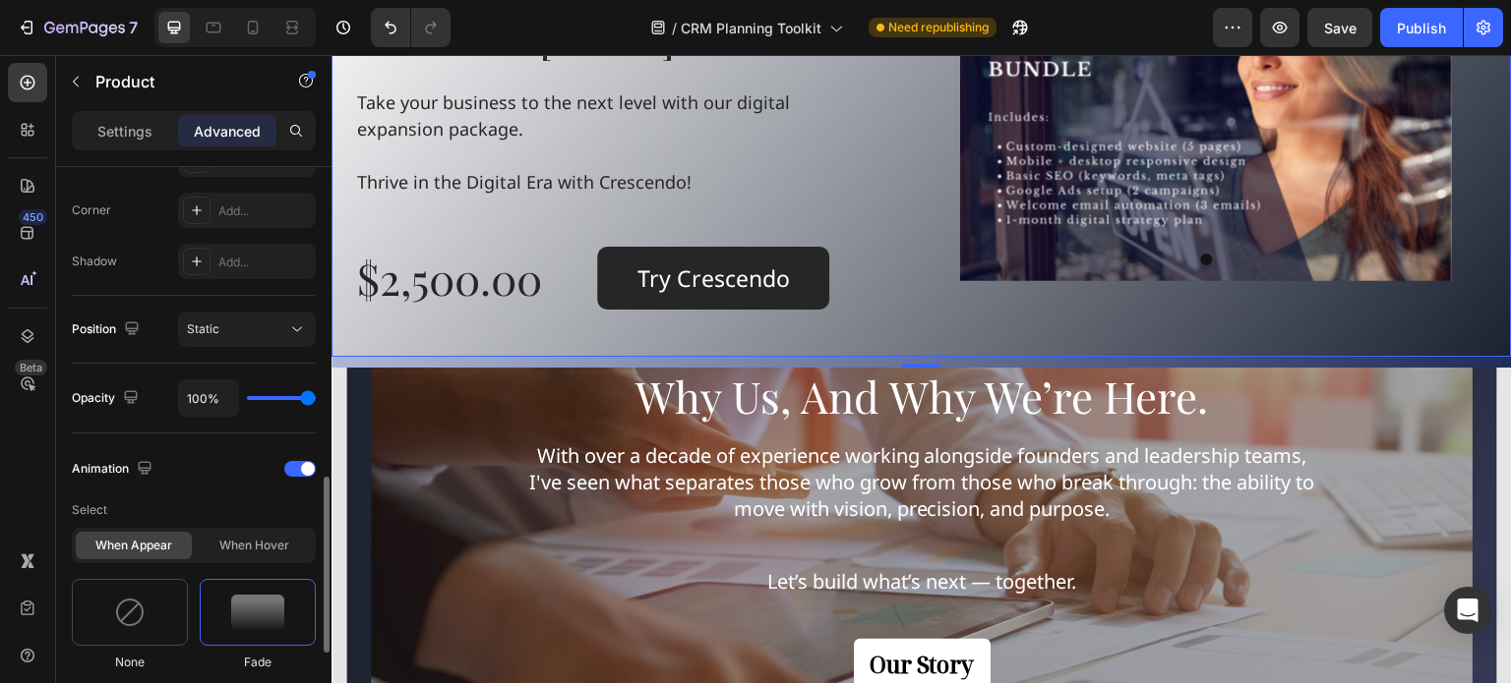
scroll to position [688, 0]
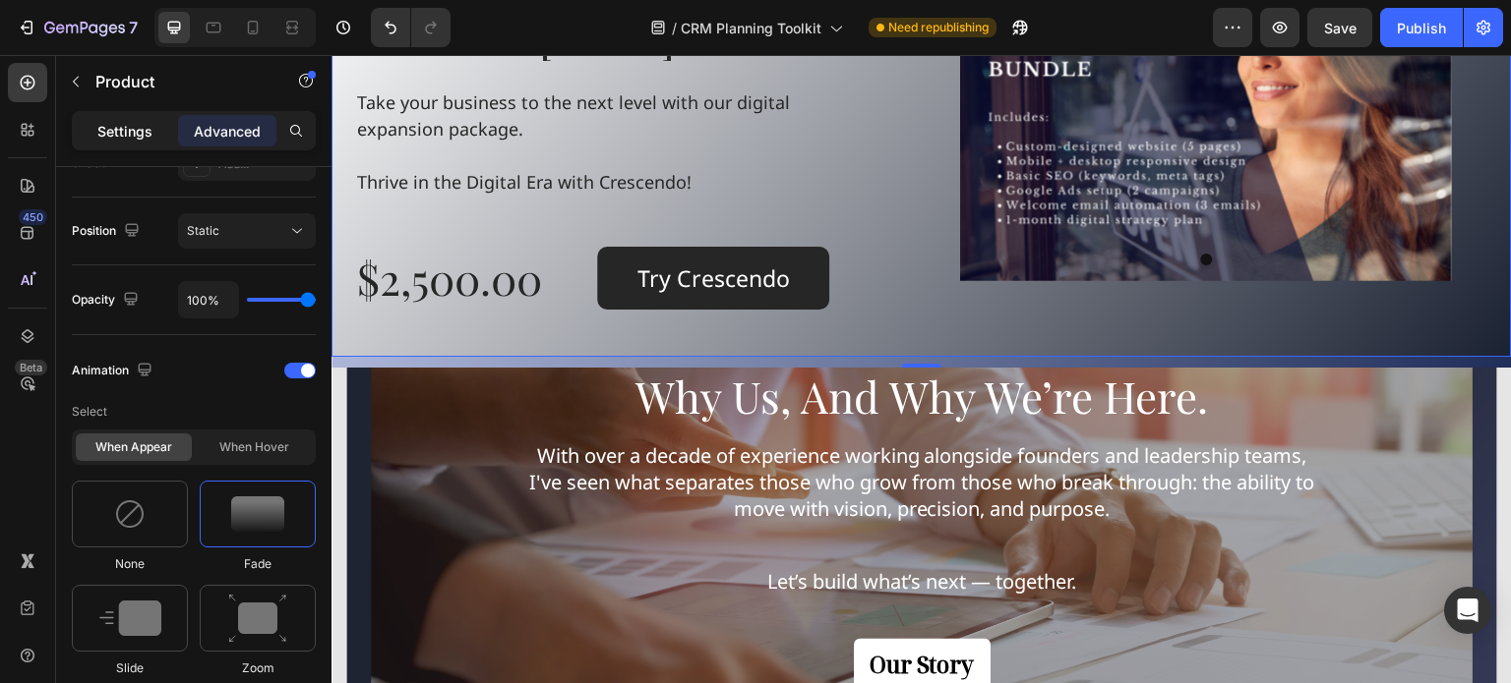
click at [113, 123] on p "Settings" at bounding box center [124, 131] width 55 height 21
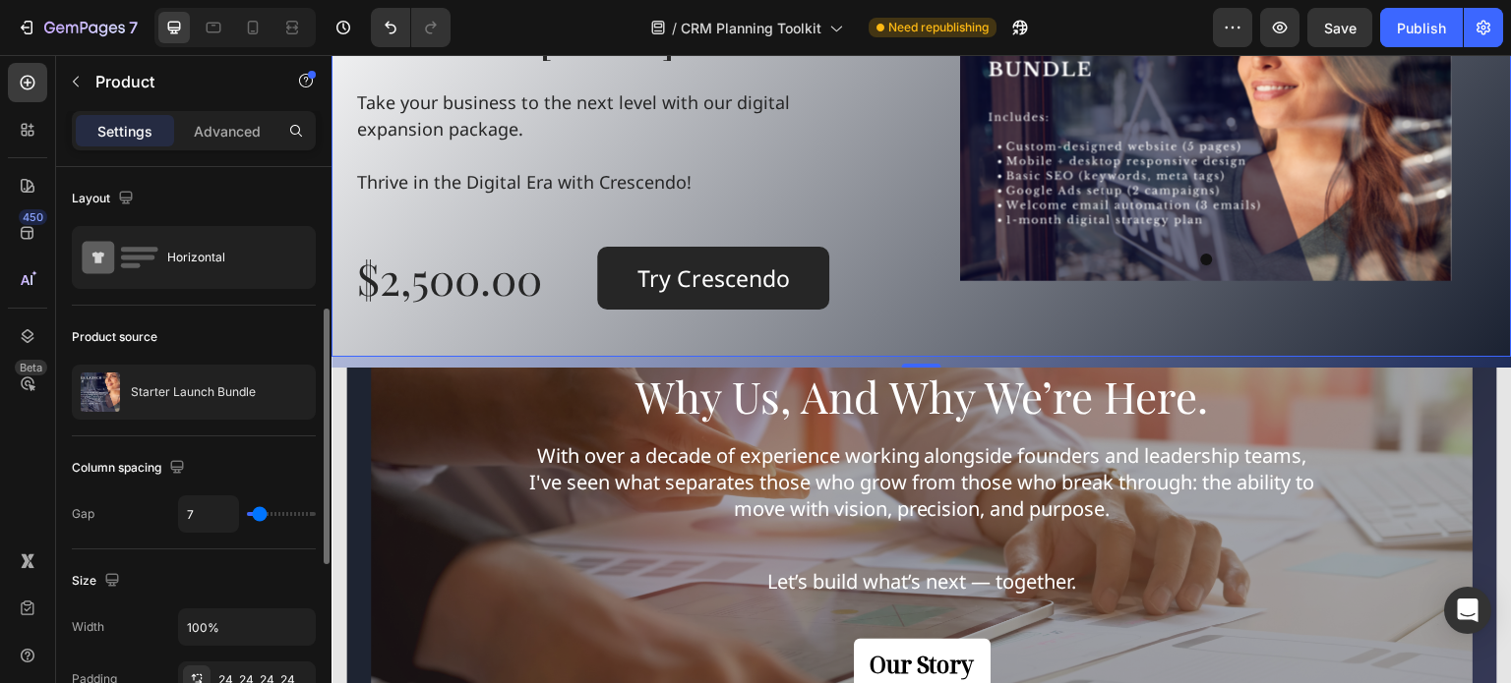
scroll to position [197, 0]
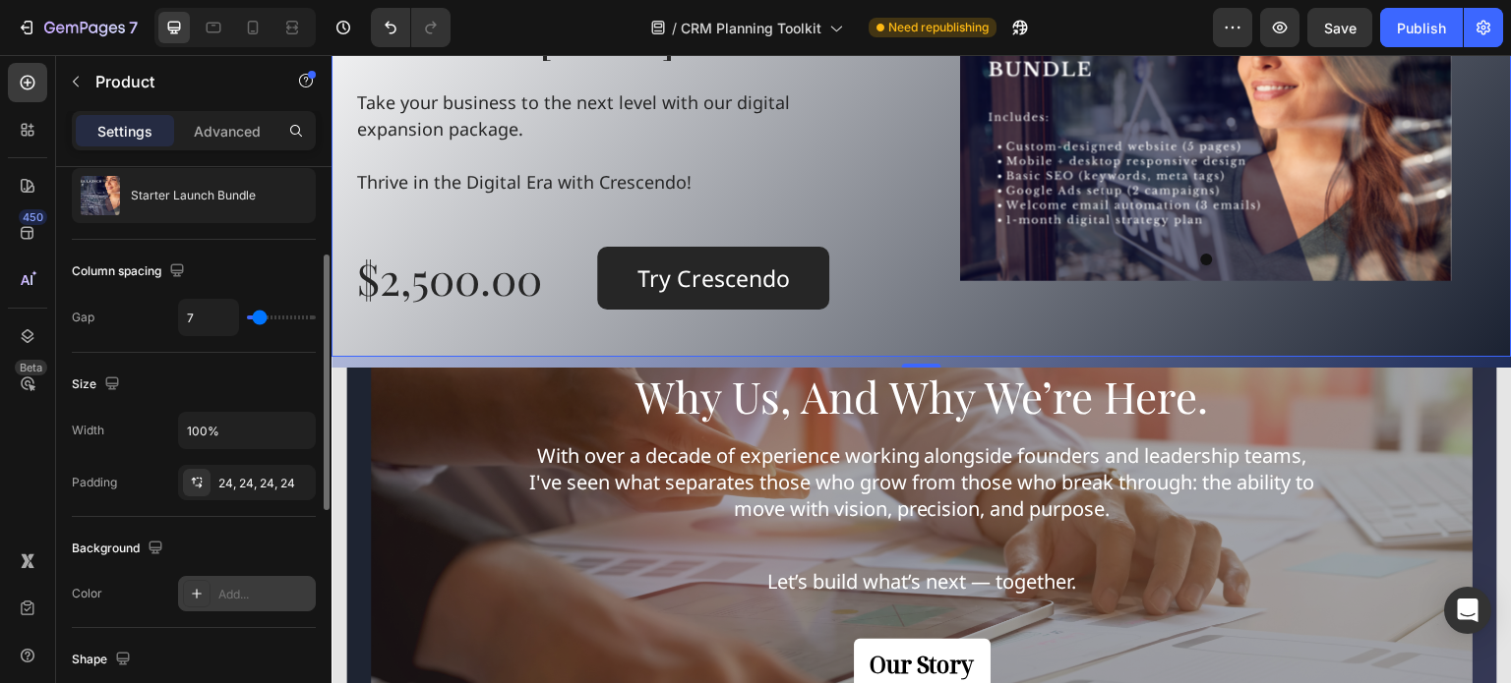
click at [198, 597] on icon at bounding box center [197, 594] width 16 height 16
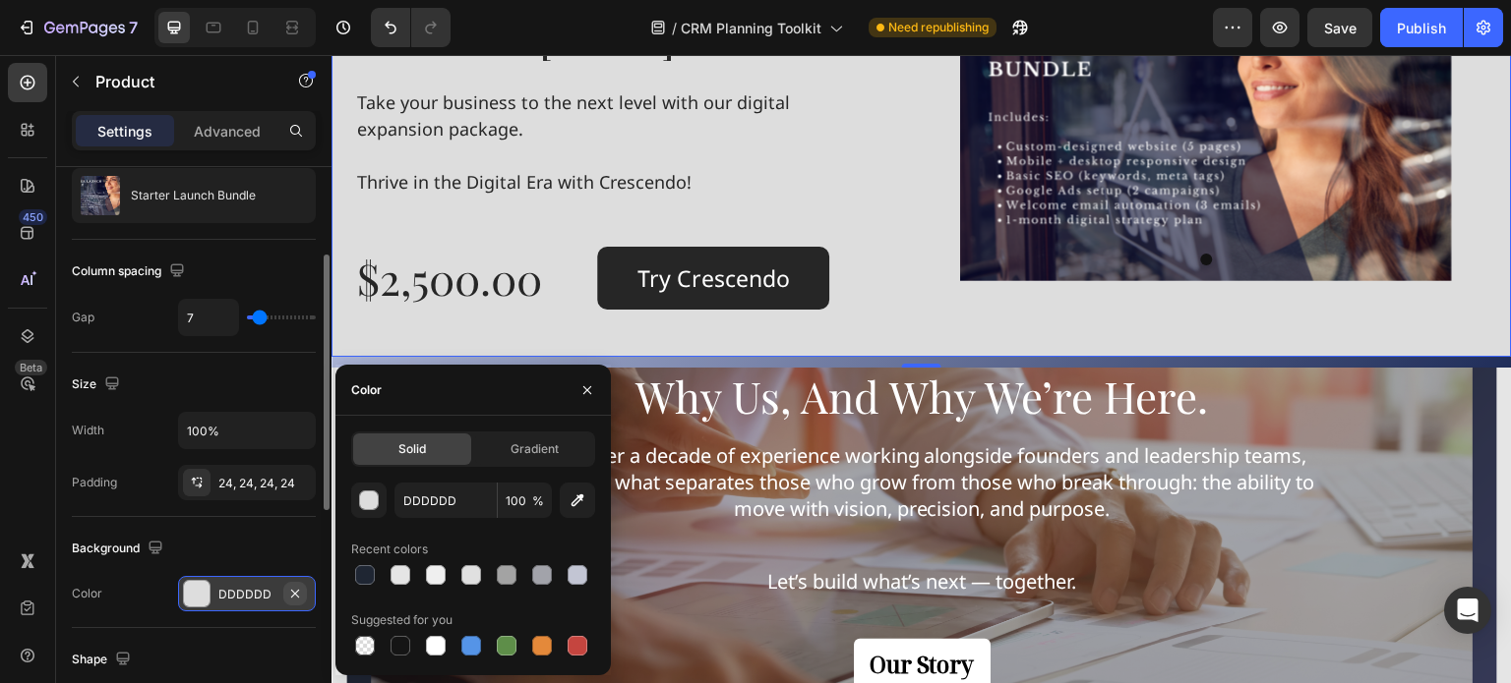
click at [288, 592] on icon "button" at bounding box center [295, 594] width 16 height 16
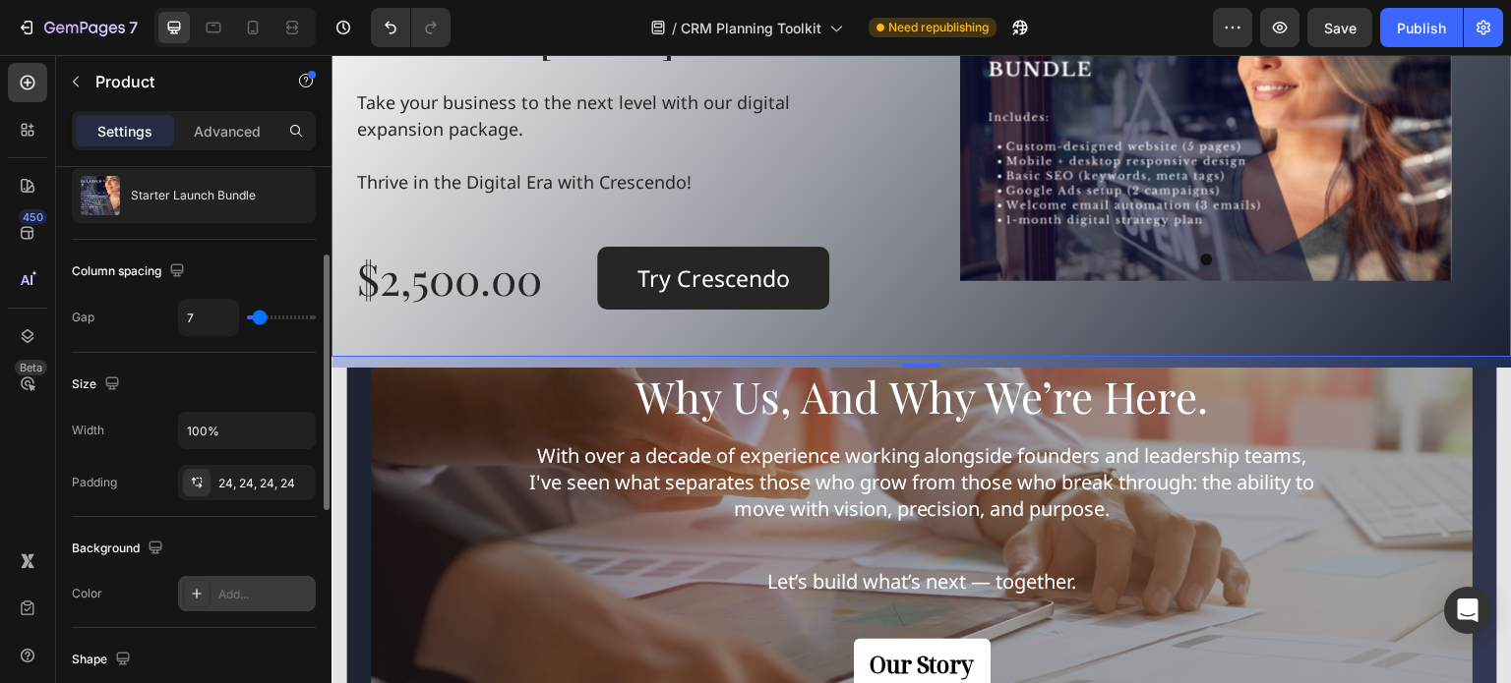
click at [193, 593] on icon at bounding box center [197, 594] width 16 height 16
type input "DDDDDD"
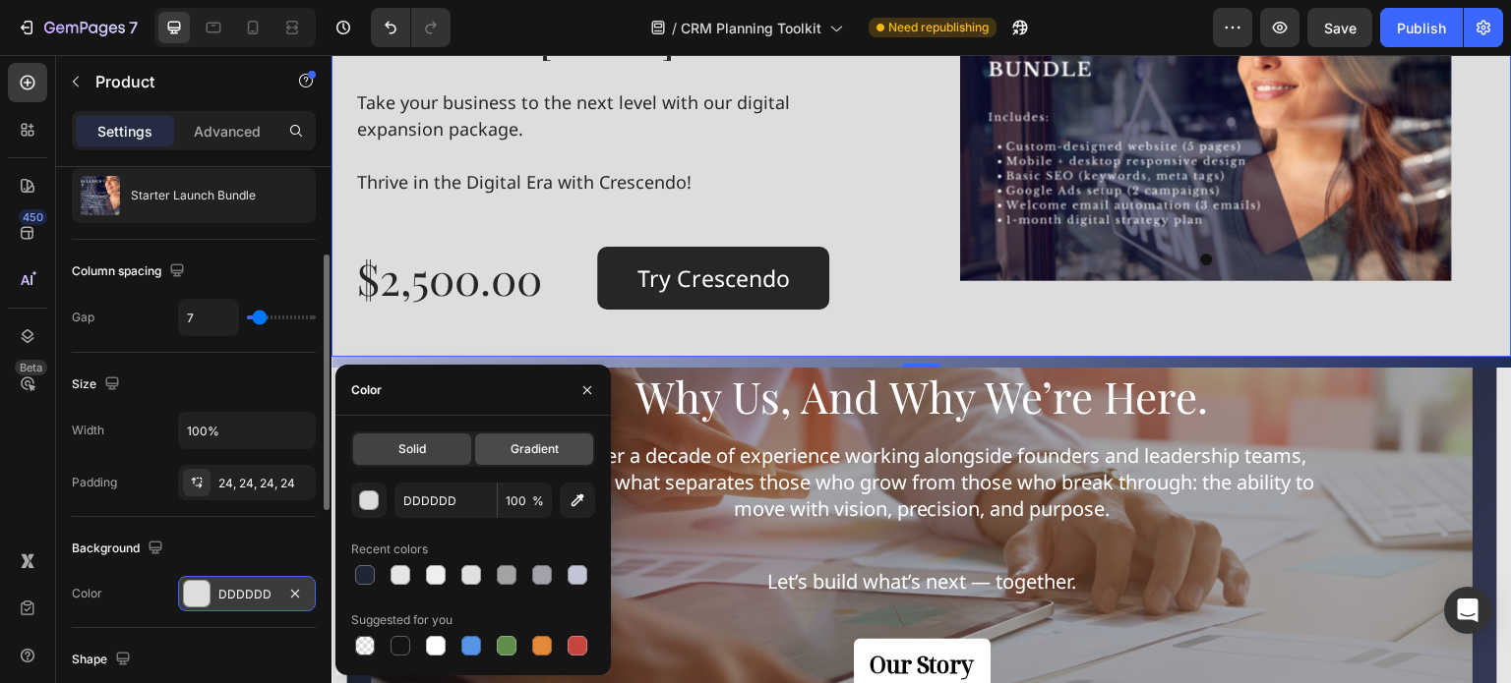
click at [549, 455] on span "Gradient" at bounding box center [534, 450] width 48 height 18
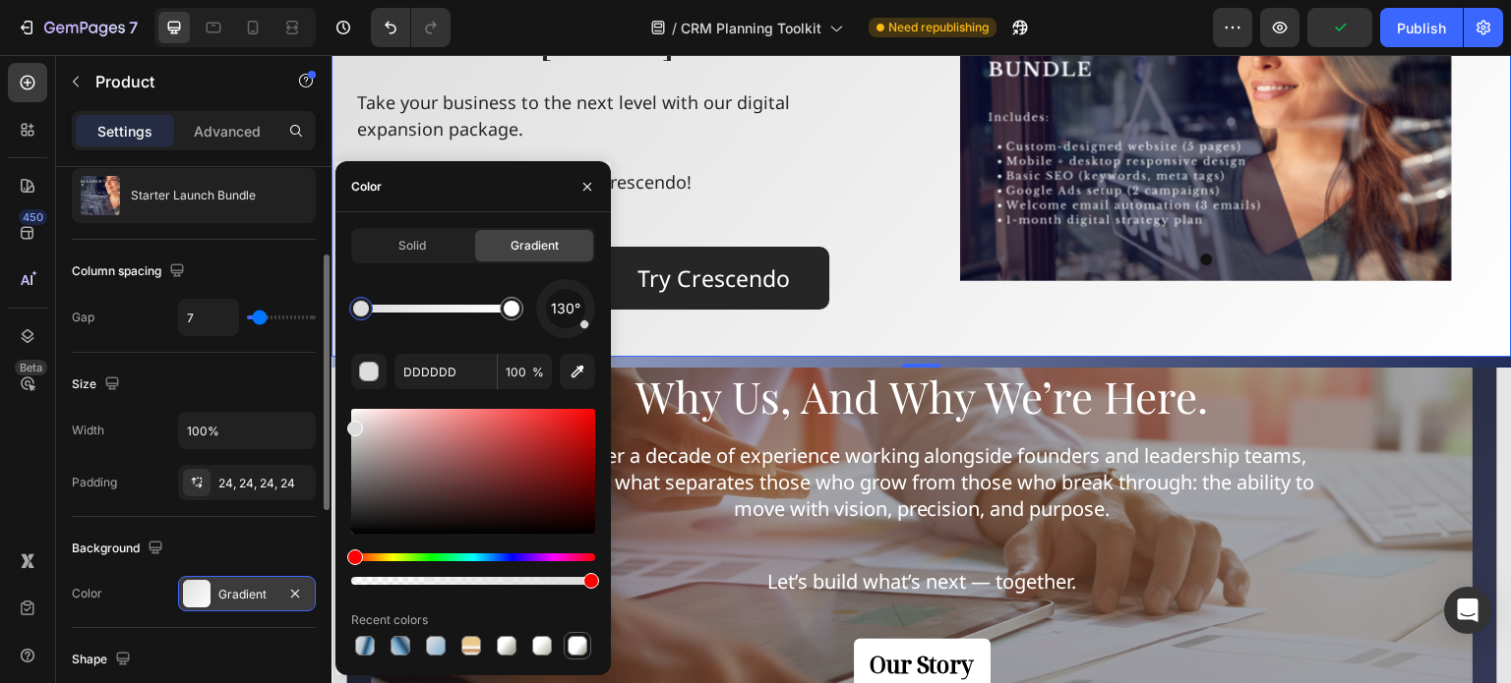
click at [578, 645] on div at bounding box center [577, 646] width 20 height 20
type input "FFFFFF"
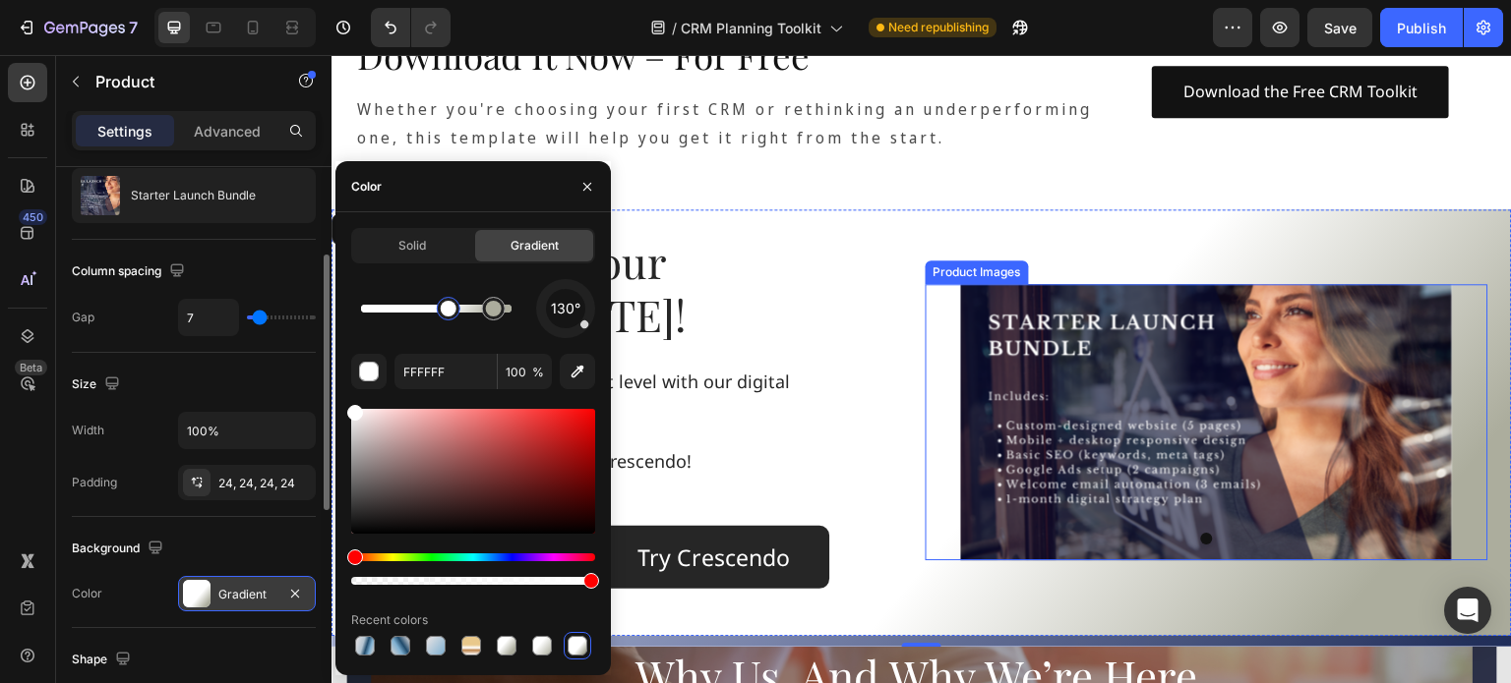
scroll to position [1770, 0]
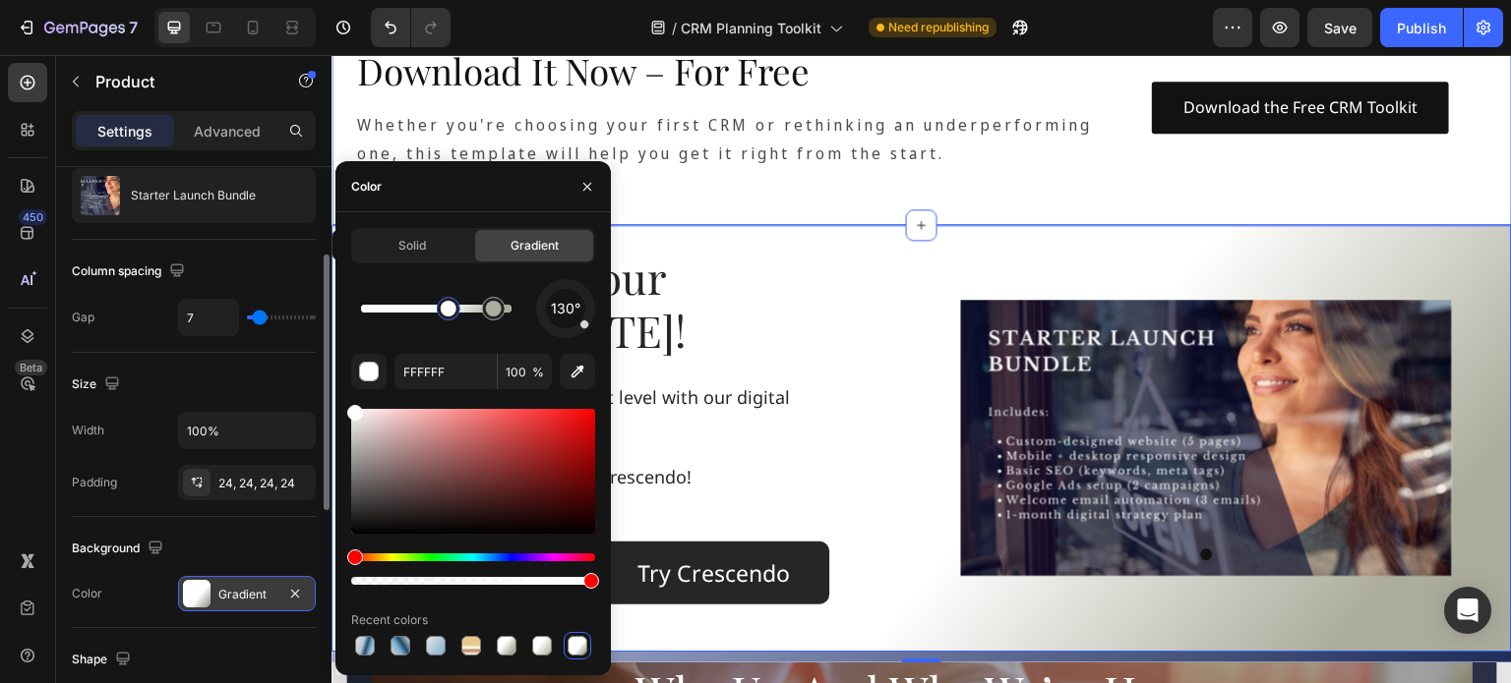
click at [1103, 207] on div "Download It Now – For Free Heading Whether you're choosing your first CRM or re…" at bounding box center [921, 99] width 1180 height 251
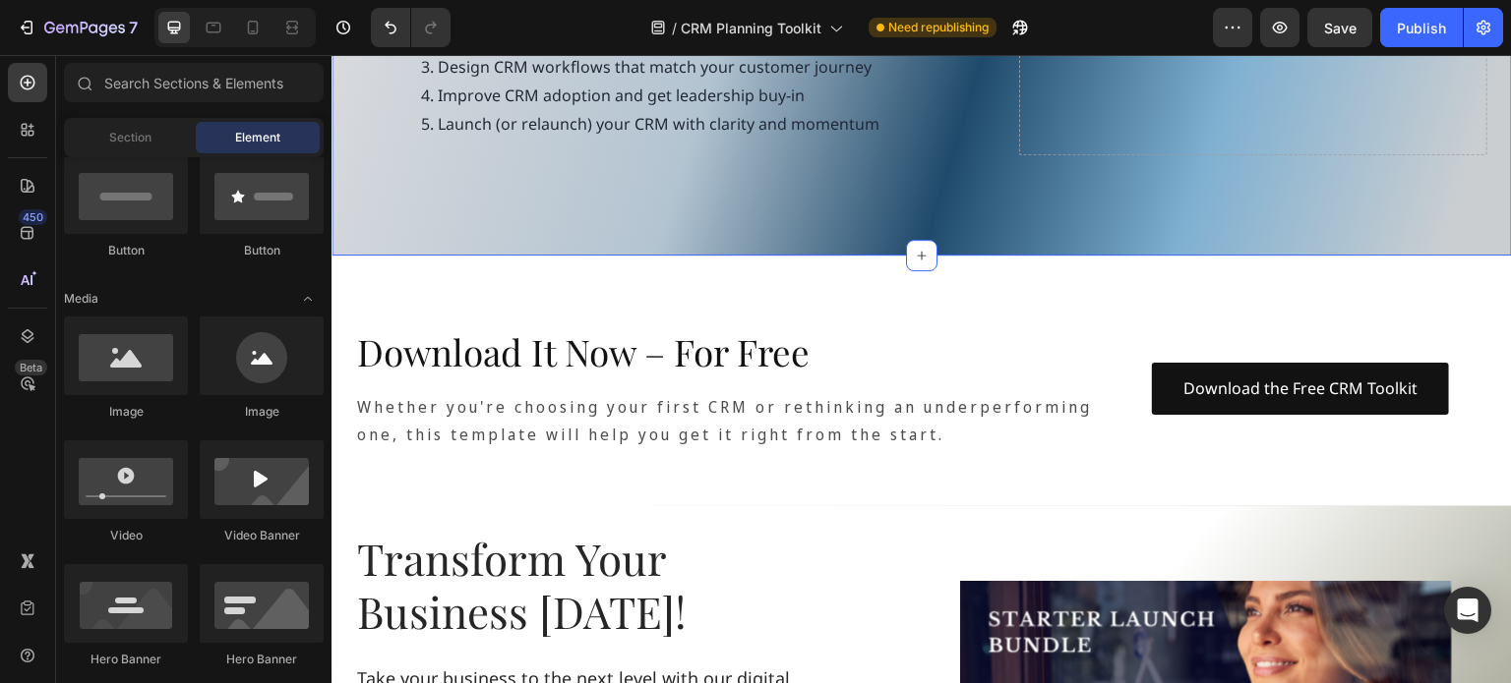
scroll to position [1533, 0]
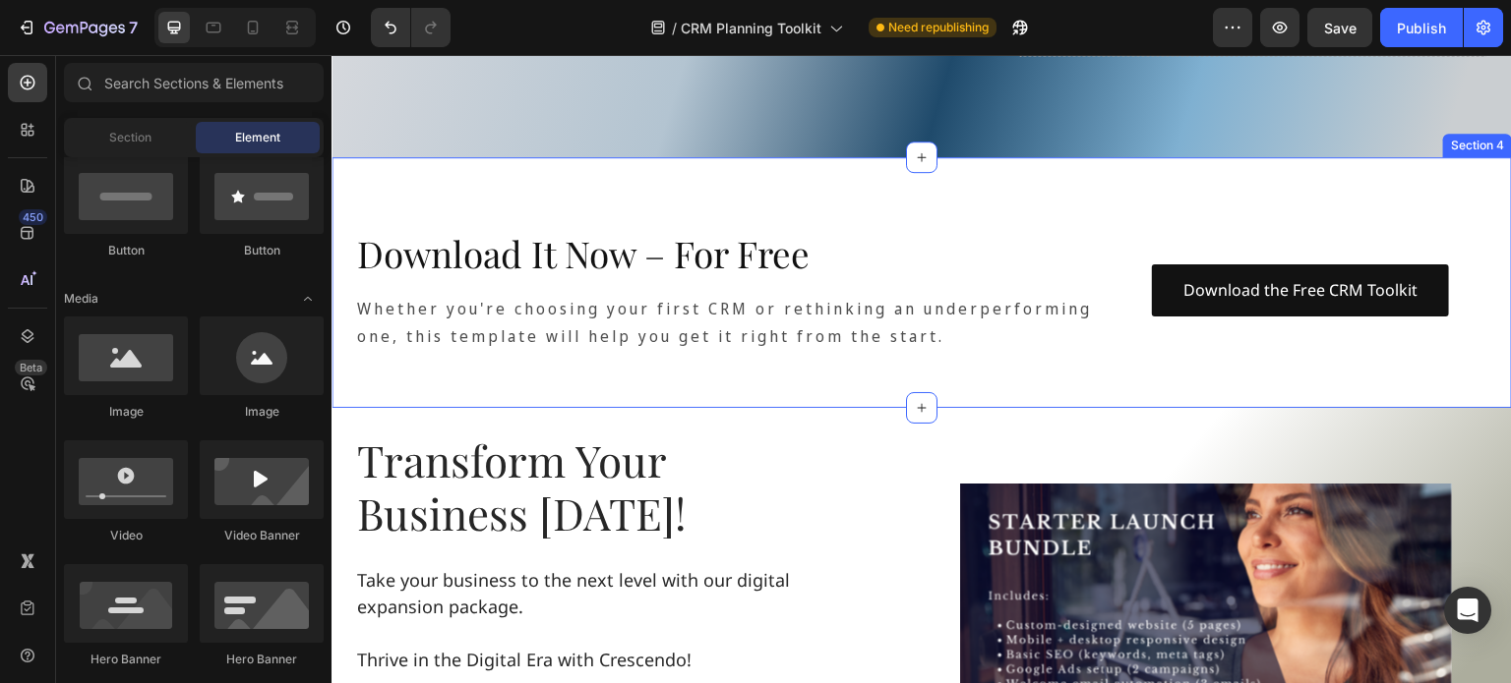
click at [656, 232] on div "Download It Now – For Free Heading Whether you're choosing your first CRM or re…" at bounding box center [921, 282] width 1180 height 251
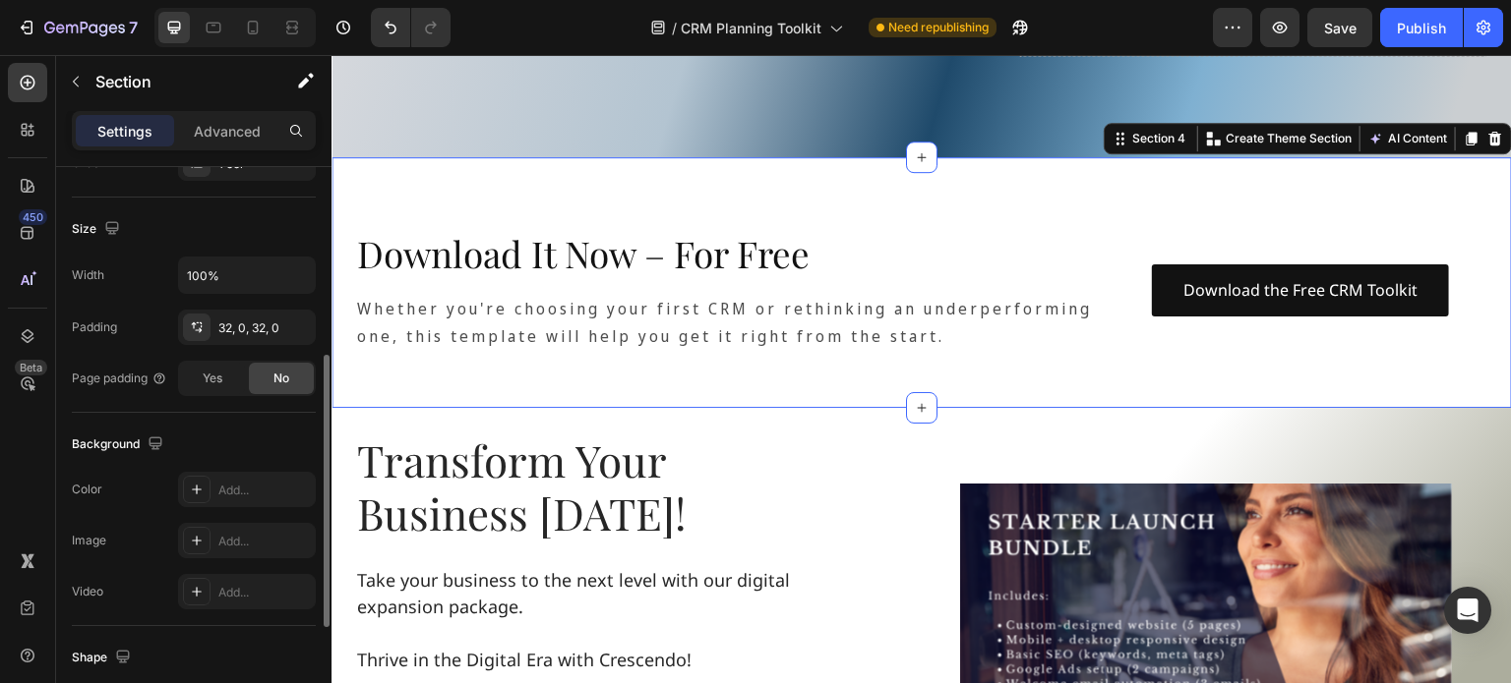
scroll to position [590, 0]
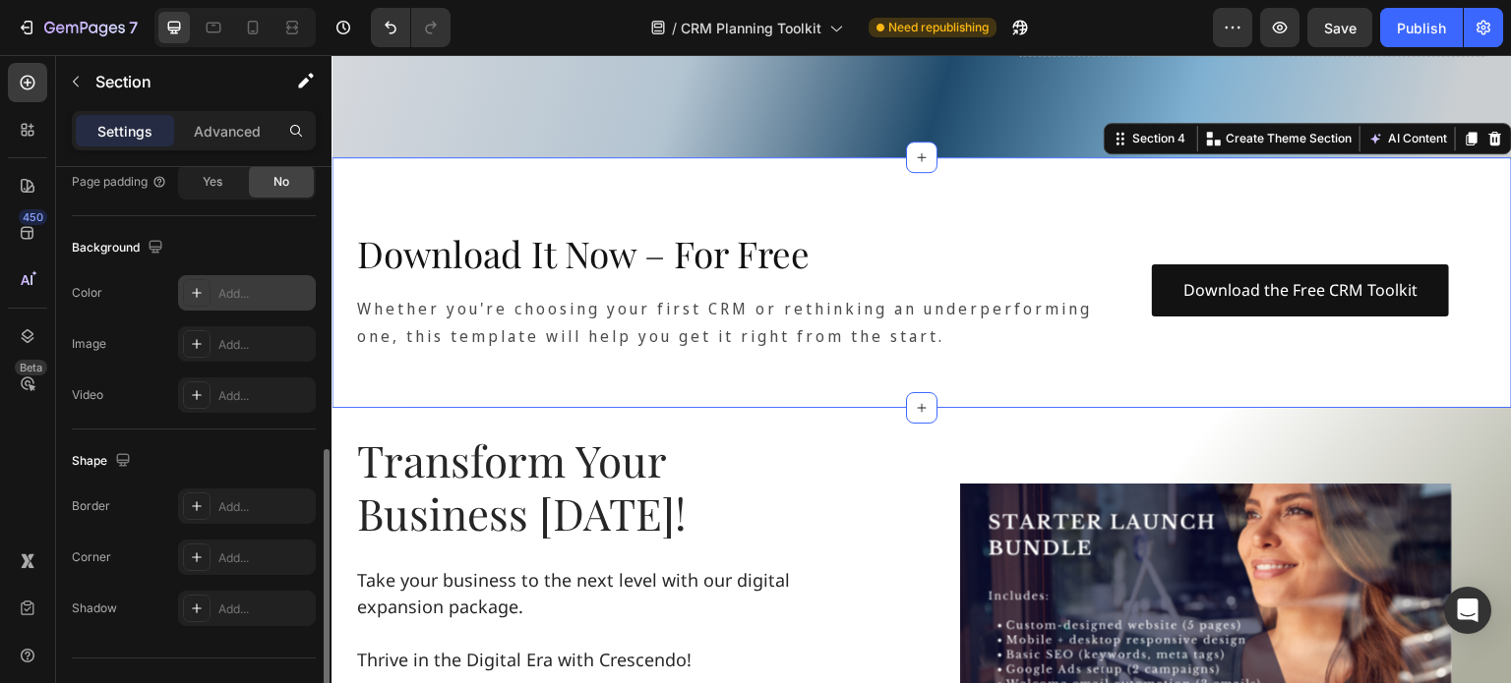
click at [201, 300] on div at bounding box center [197, 293] width 28 height 28
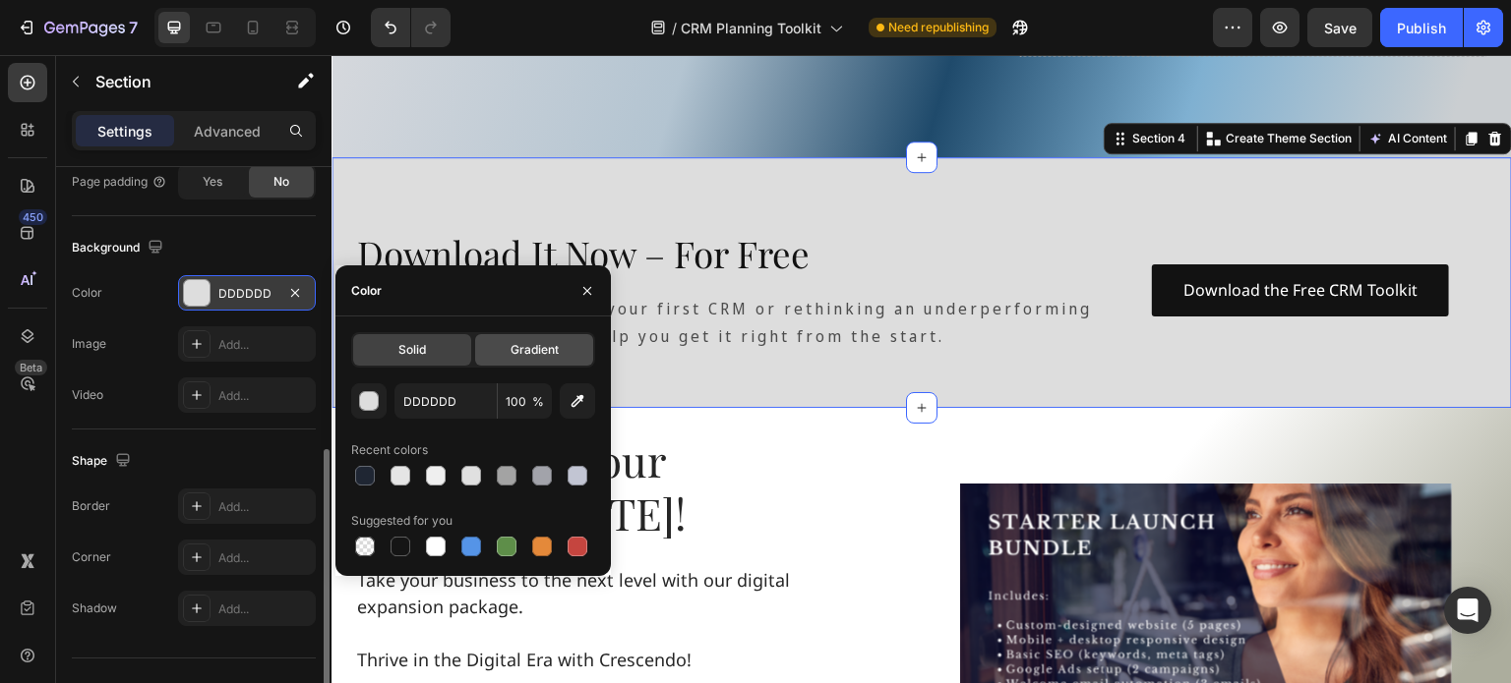
click at [560, 356] on div "Gradient" at bounding box center [534, 349] width 118 height 31
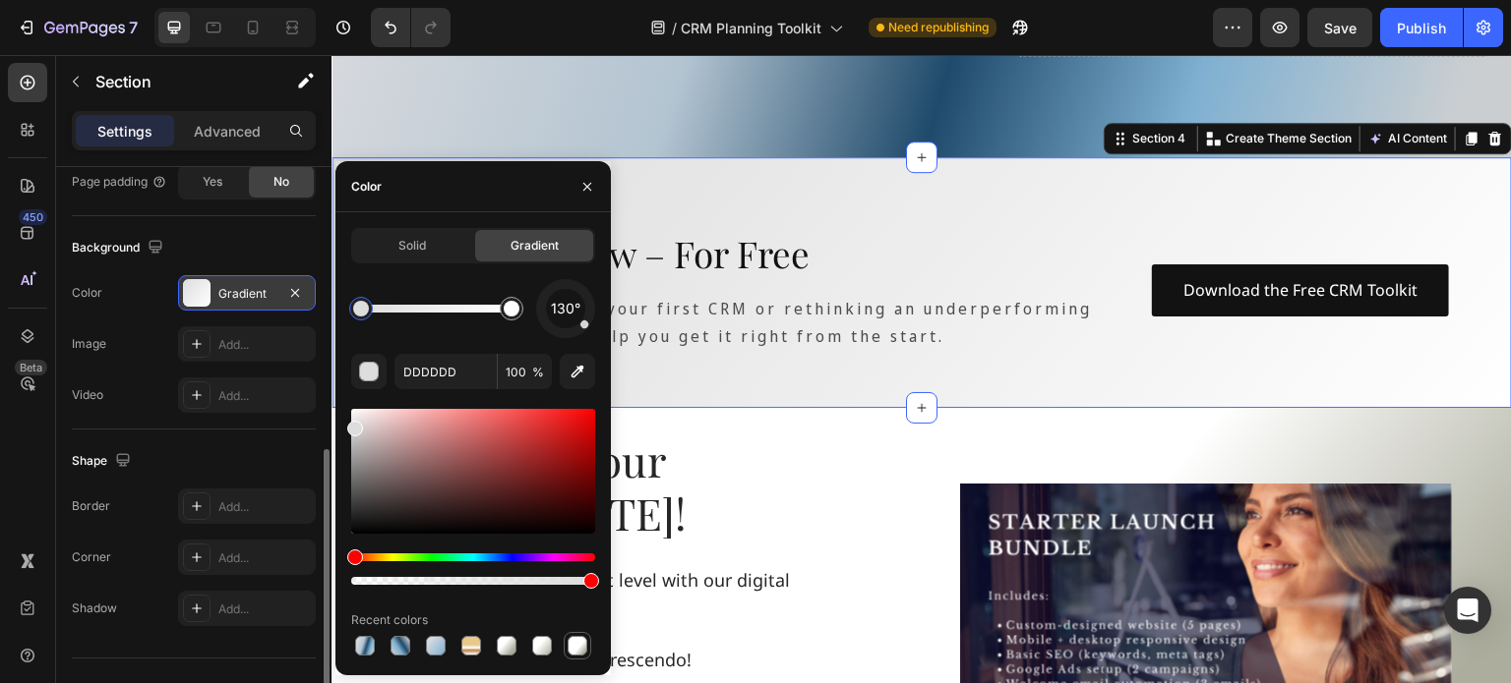
click at [576, 648] on div at bounding box center [577, 646] width 20 height 20
type input "FFFFFF"
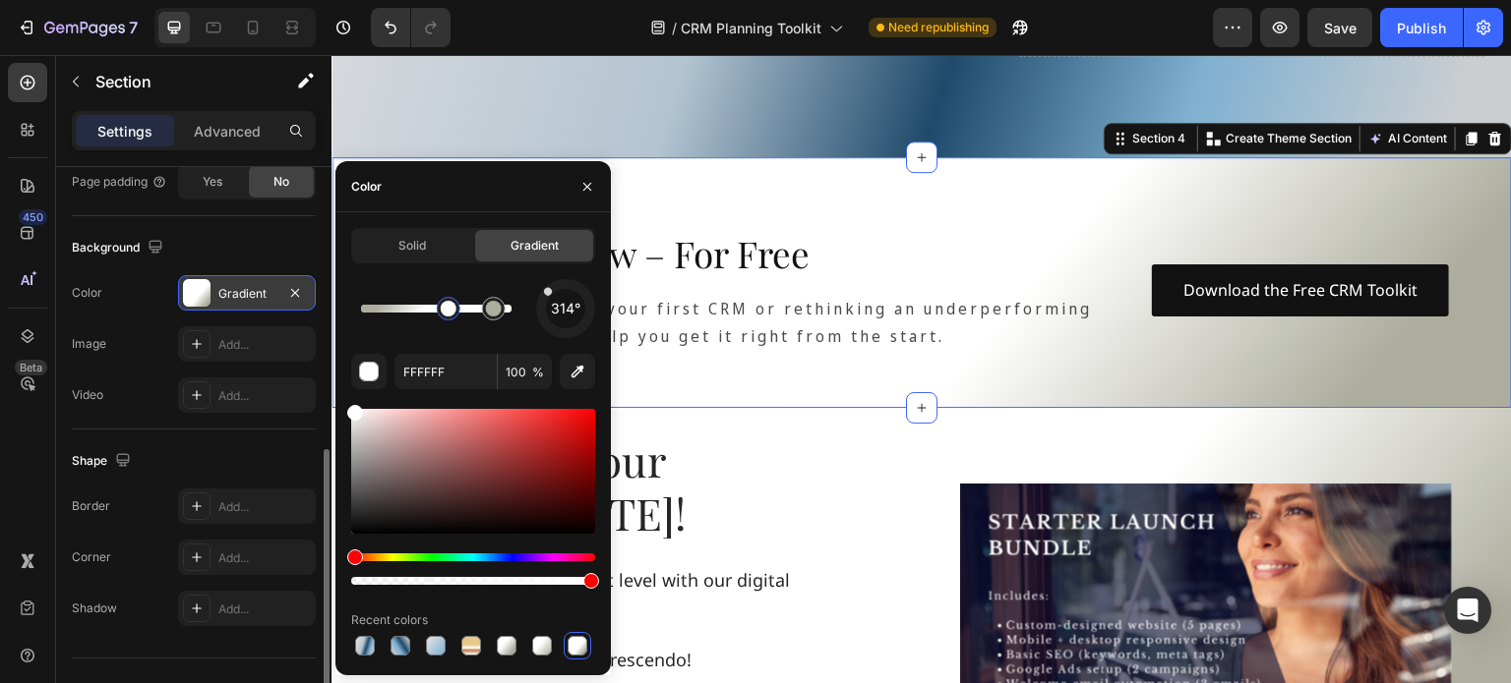
drag, startPoint x: 585, startPoint y: 328, endPoint x: 531, endPoint y: 275, distance: 75.8
click at [531, 275] on div "Solid Gradient 314° FFFFFF 100 % Recent colors" at bounding box center [473, 444] width 244 height 432
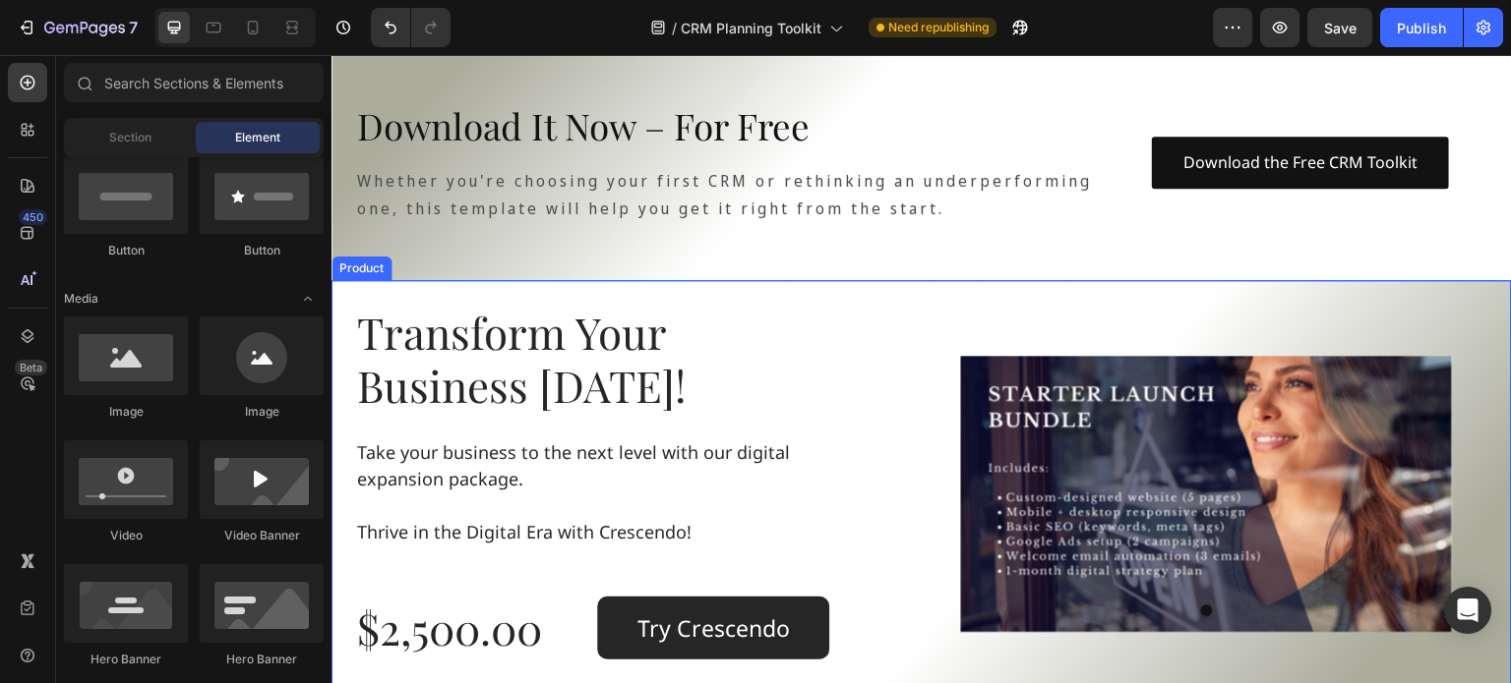
scroll to position [1573, 0]
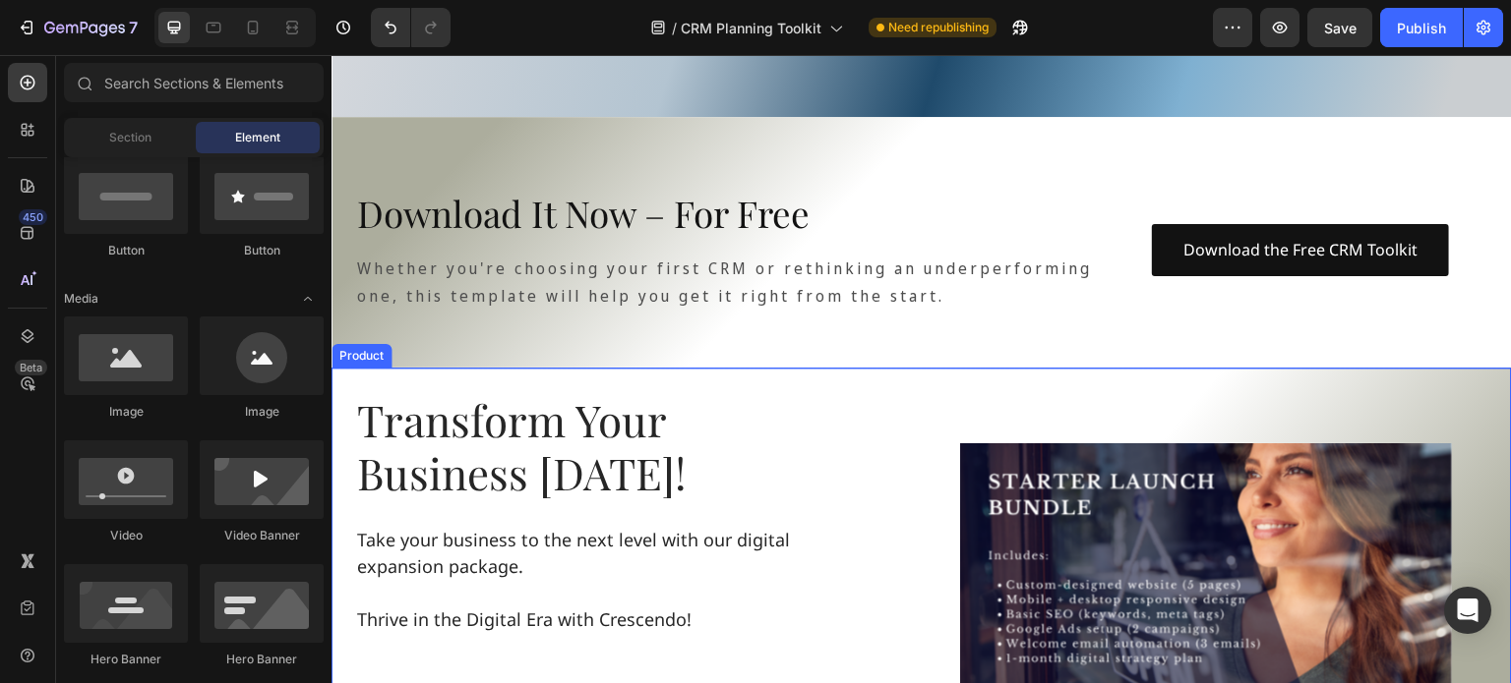
click at [373, 435] on div "Transform Your Business Today! Heading Take your business to the next level wit…" at bounding box center [921, 581] width 1180 height 427
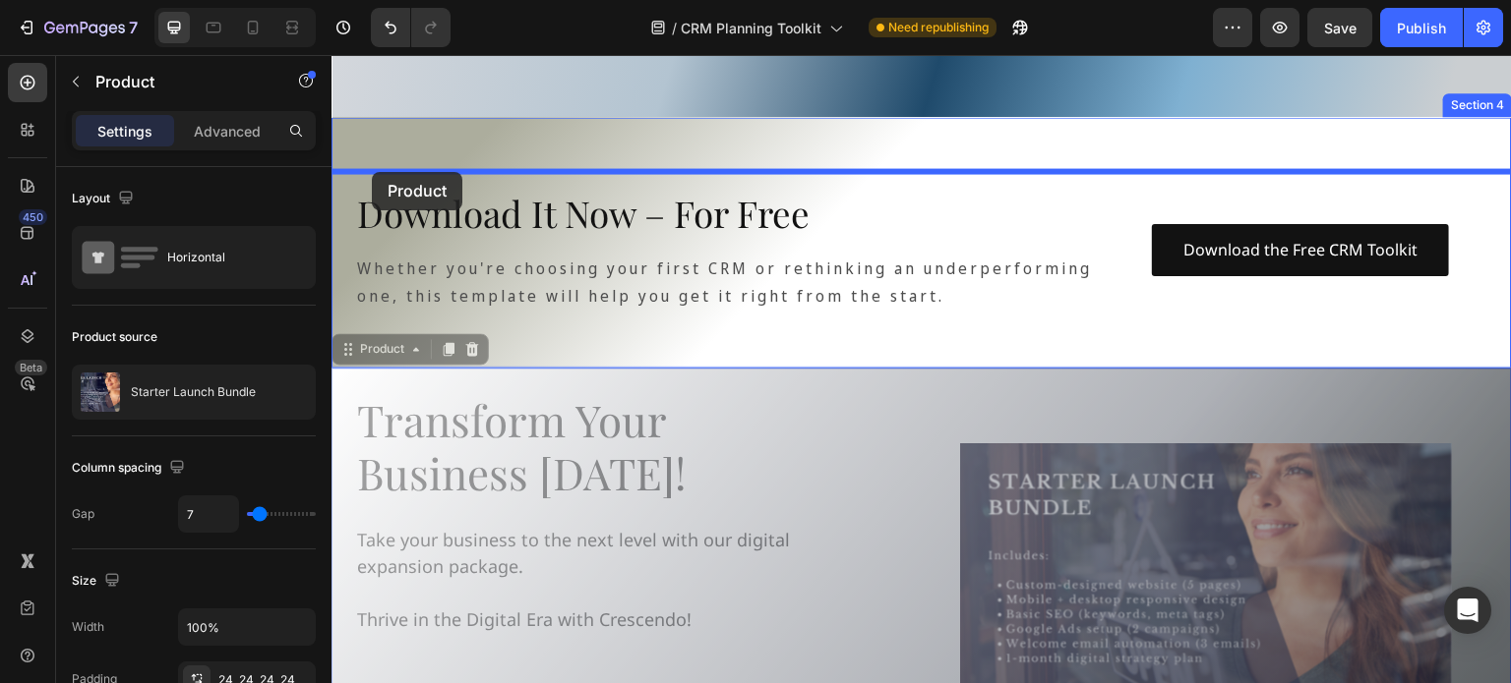
drag, startPoint x: 364, startPoint y: 405, endPoint x: 372, endPoint y: 172, distance: 233.2
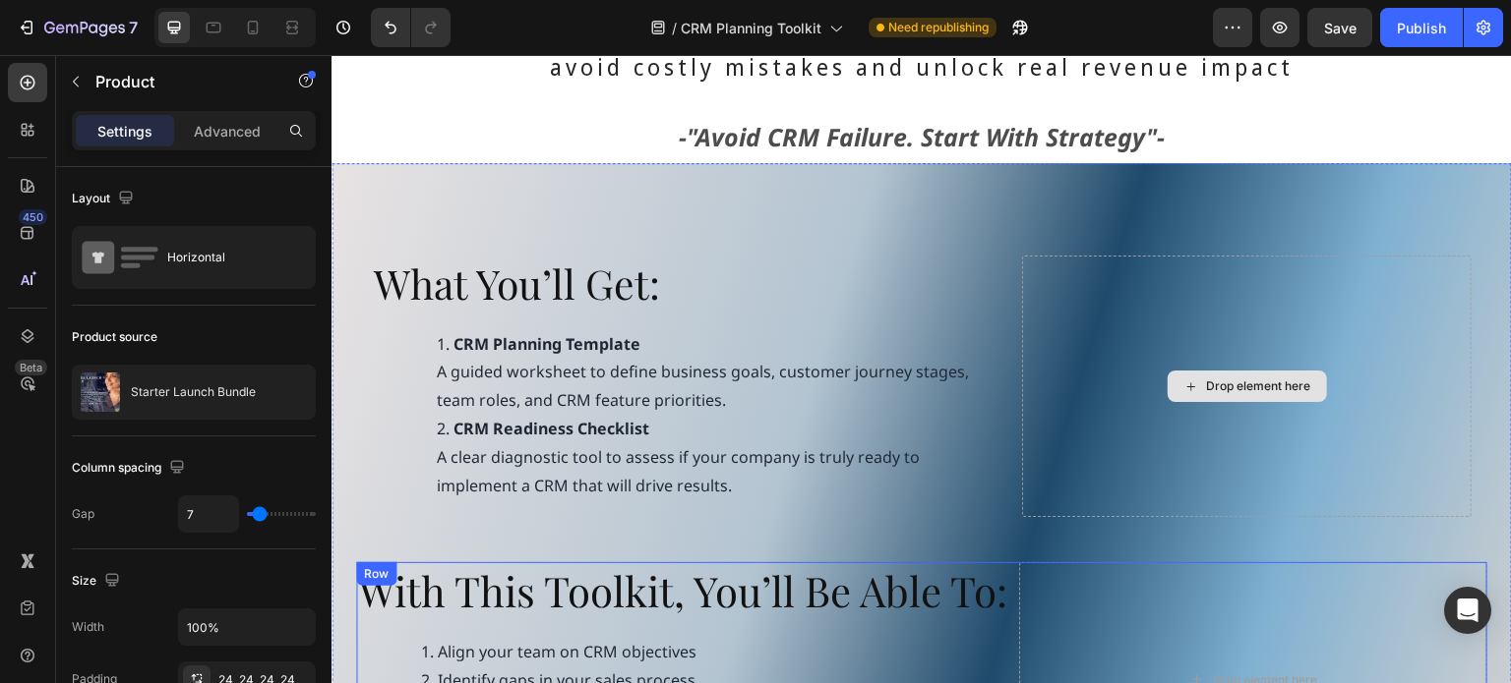
scroll to position [688, 0]
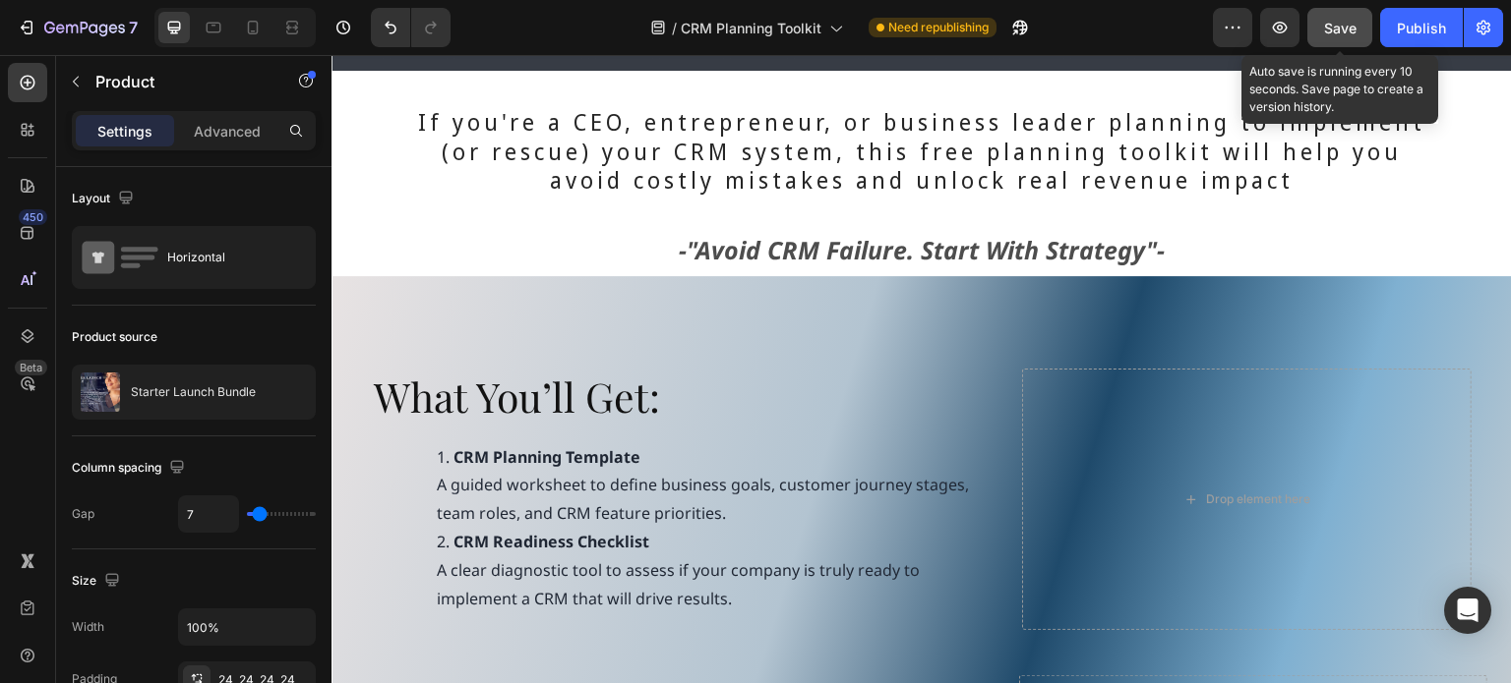
click at [1341, 34] on span "Save" at bounding box center [1340, 28] width 32 height 17
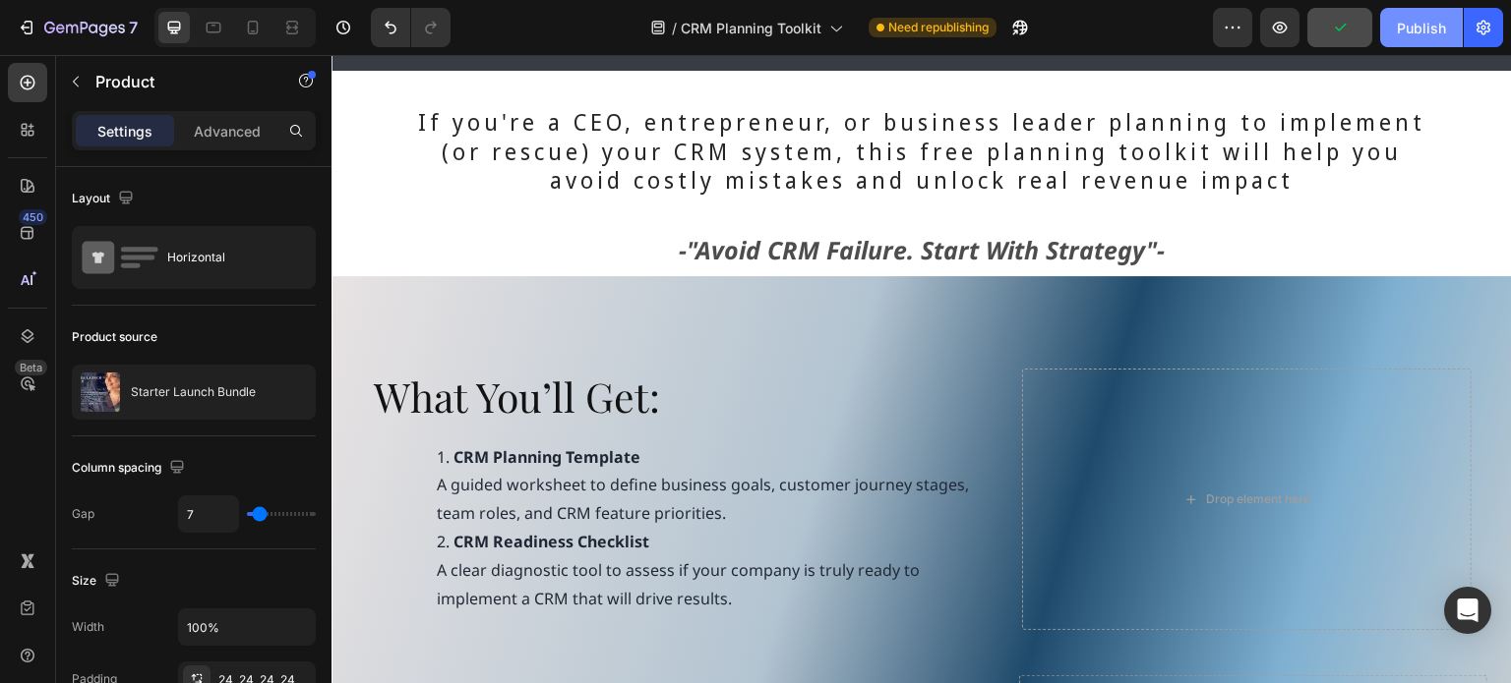
click at [1428, 27] on div "Publish" at bounding box center [1420, 28] width 49 height 21
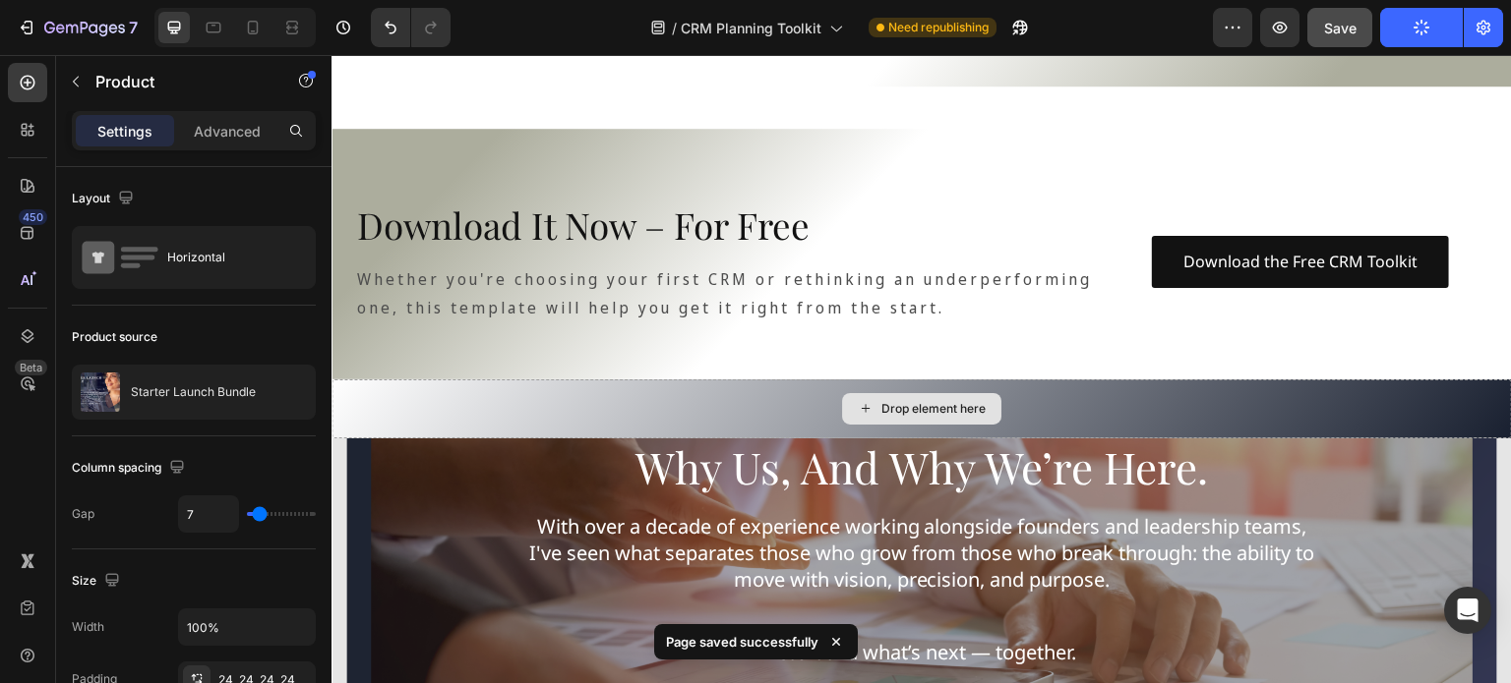
scroll to position [2065, 0]
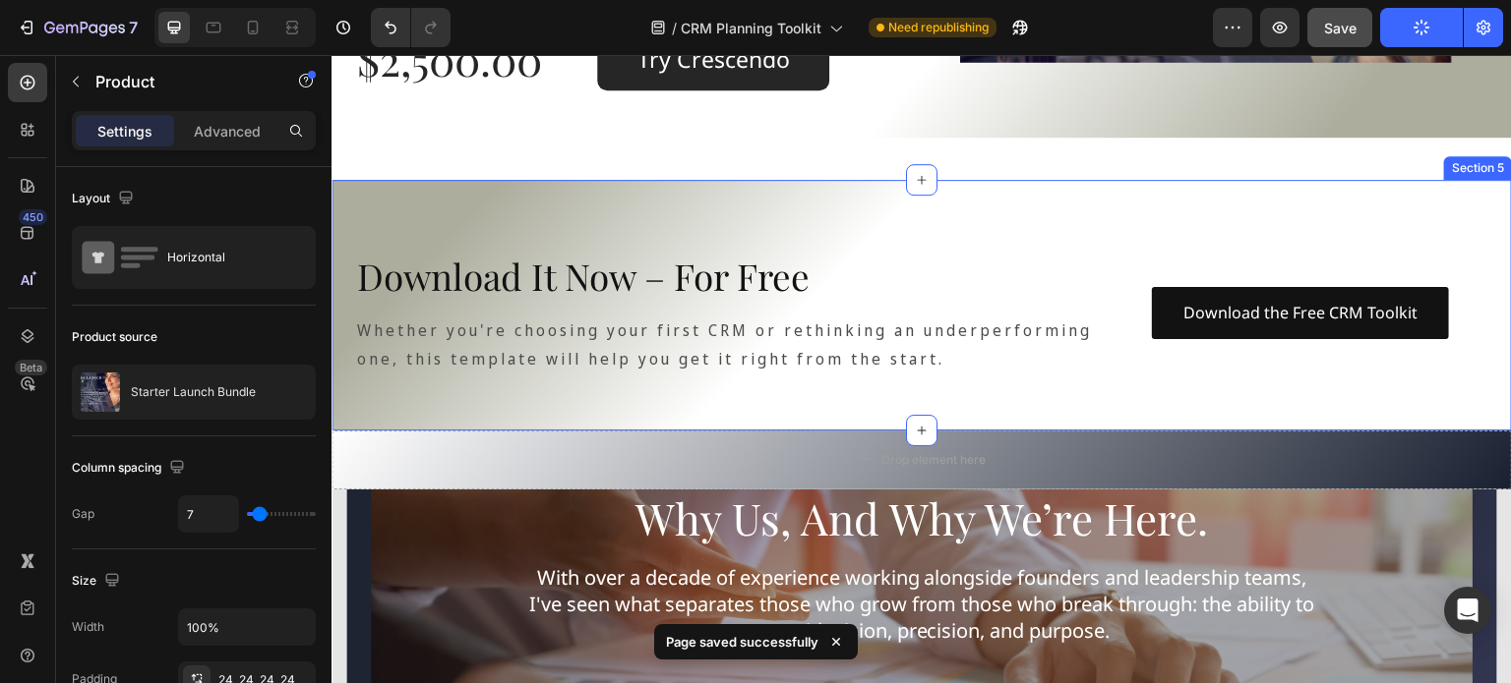
click at [831, 207] on div "Download It Now – For Free Heading Whether you're choosing your first CRM or re…" at bounding box center [921, 305] width 1180 height 251
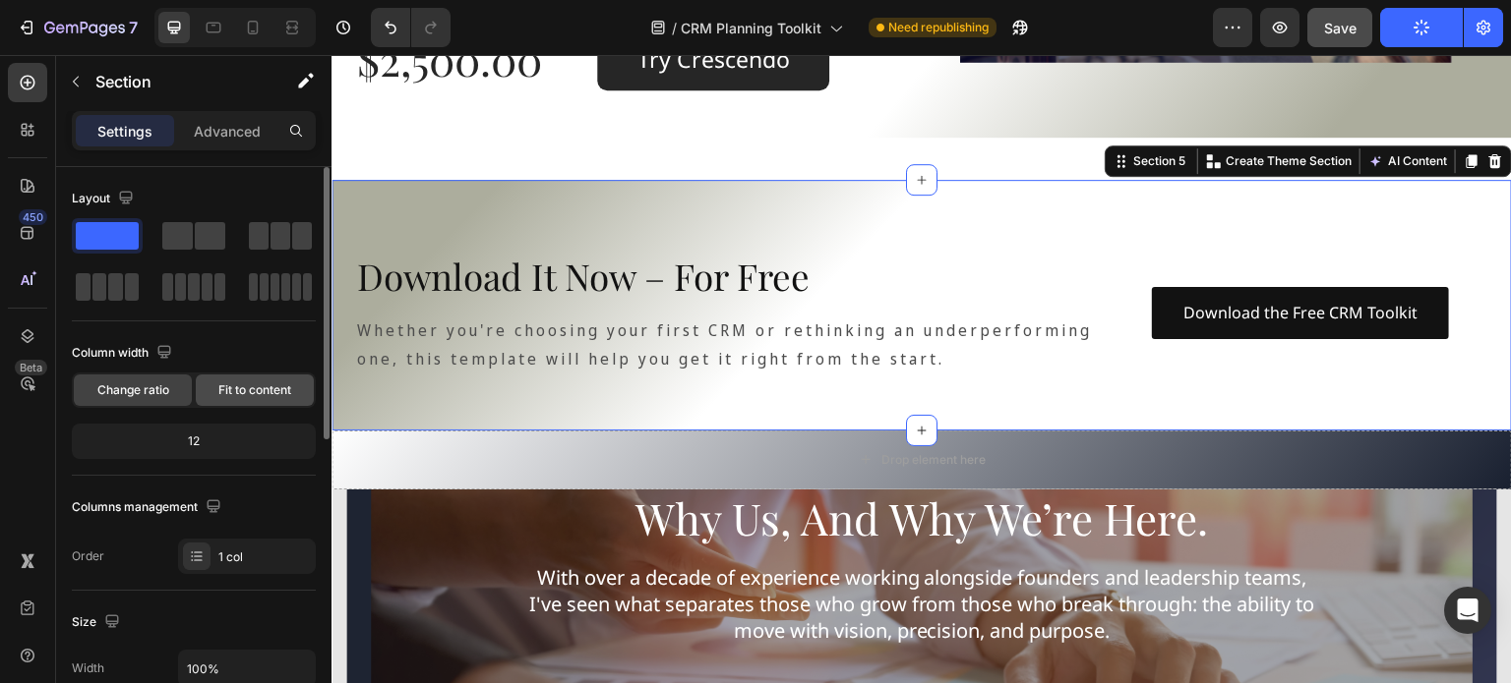
click at [232, 379] on div "Fit to content" at bounding box center [255, 390] width 118 height 31
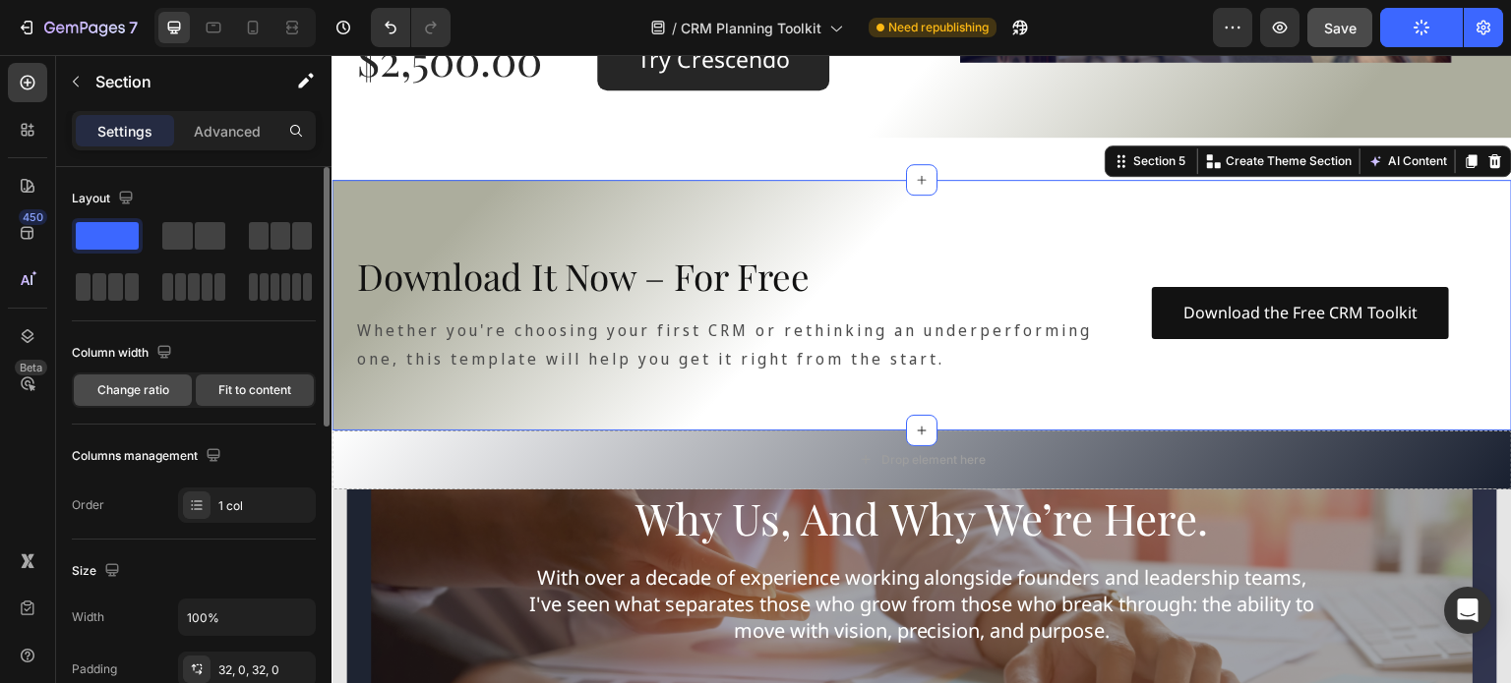
click at [129, 385] on span "Change ratio" at bounding box center [133, 391] width 72 height 18
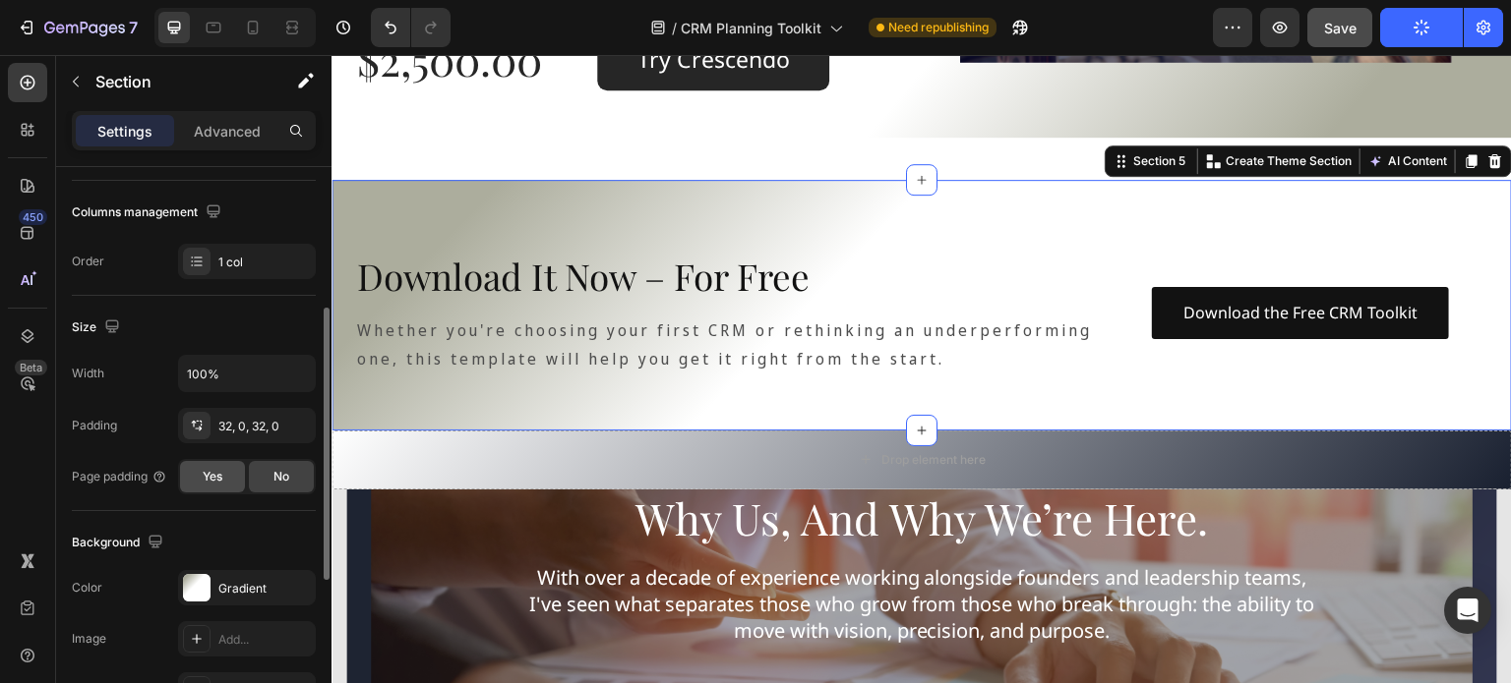
scroll to position [393, 0]
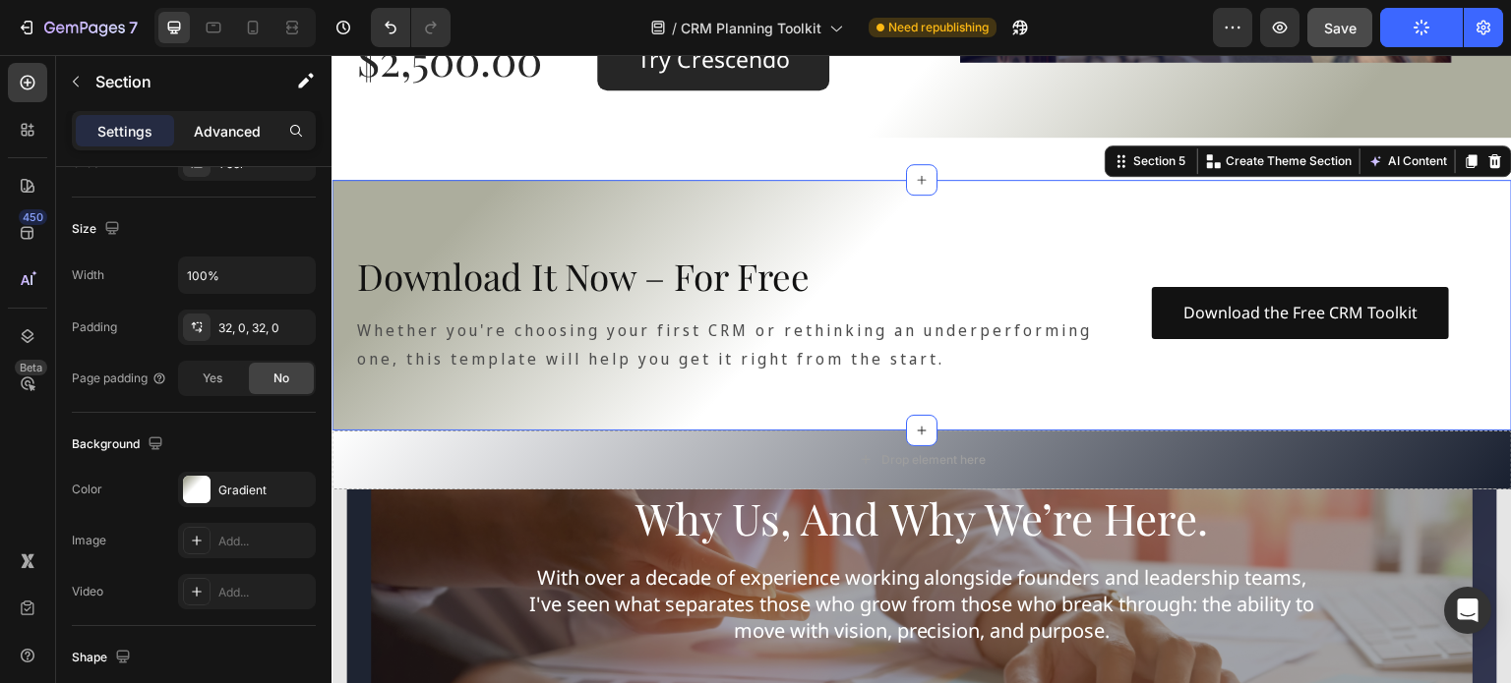
drag, startPoint x: 226, startPoint y: 121, endPoint x: 217, endPoint y: 128, distance: 11.2
click at [224, 121] on p "Advanced" at bounding box center [227, 131] width 67 height 21
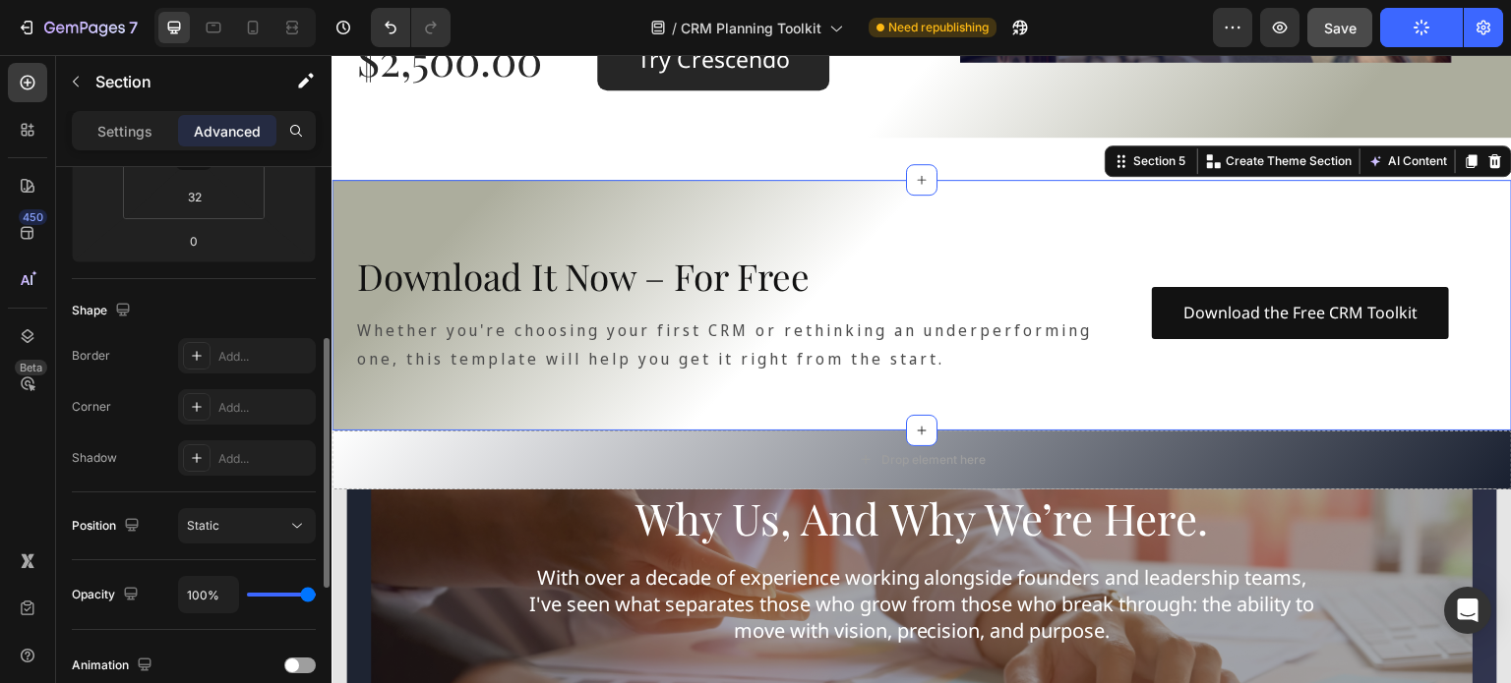
scroll to position [98, 0]
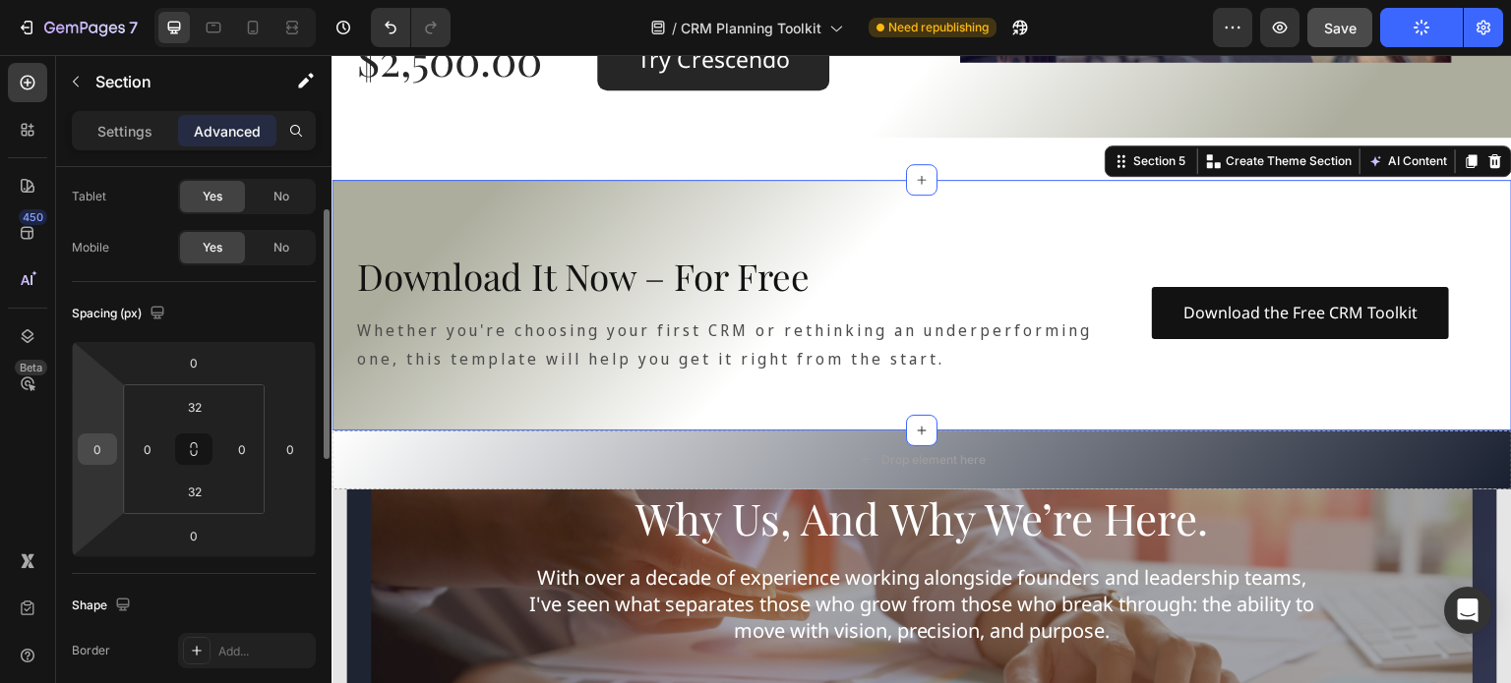
click at [104, 457] on input "0" at bounding box center [98, 450] width 30 height 30
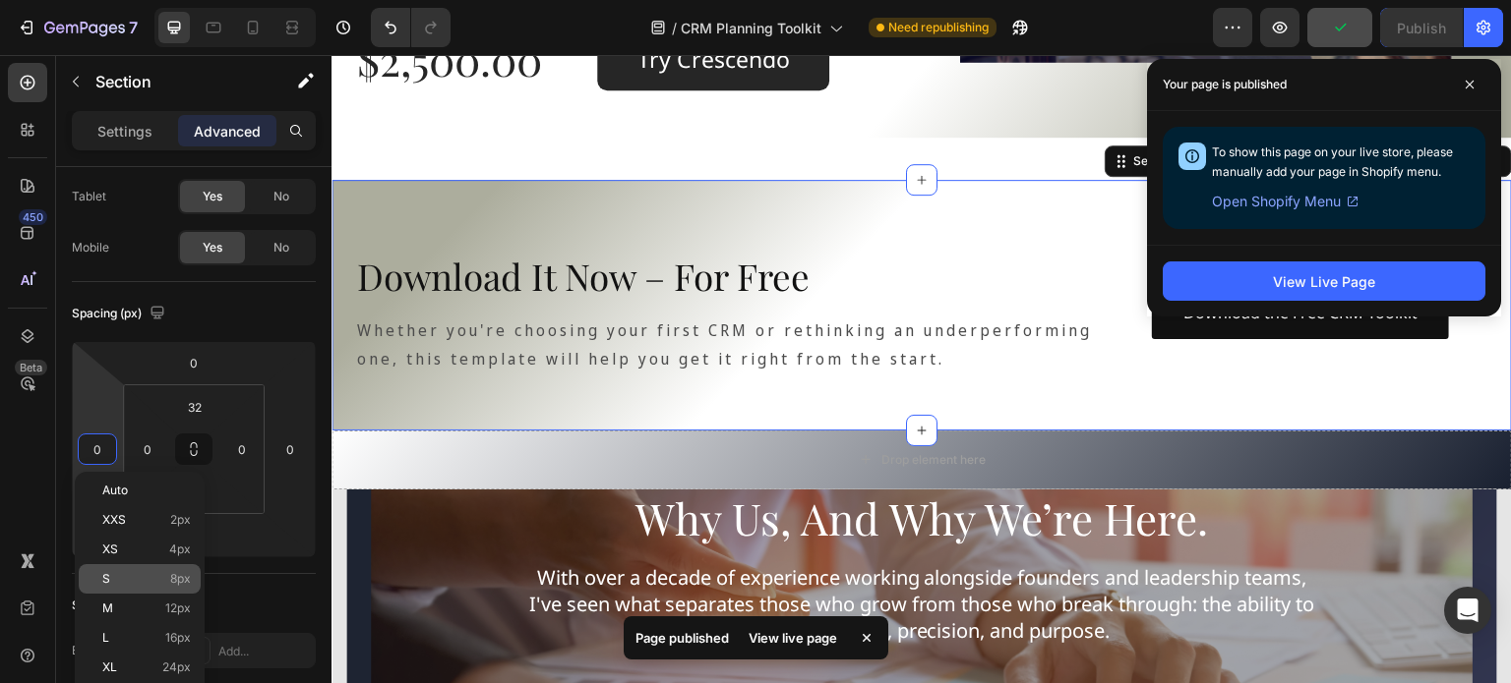
click at [147, 575] on p "S 8px" at bounding box center [146, 579] width 89 height 14
type input "8"
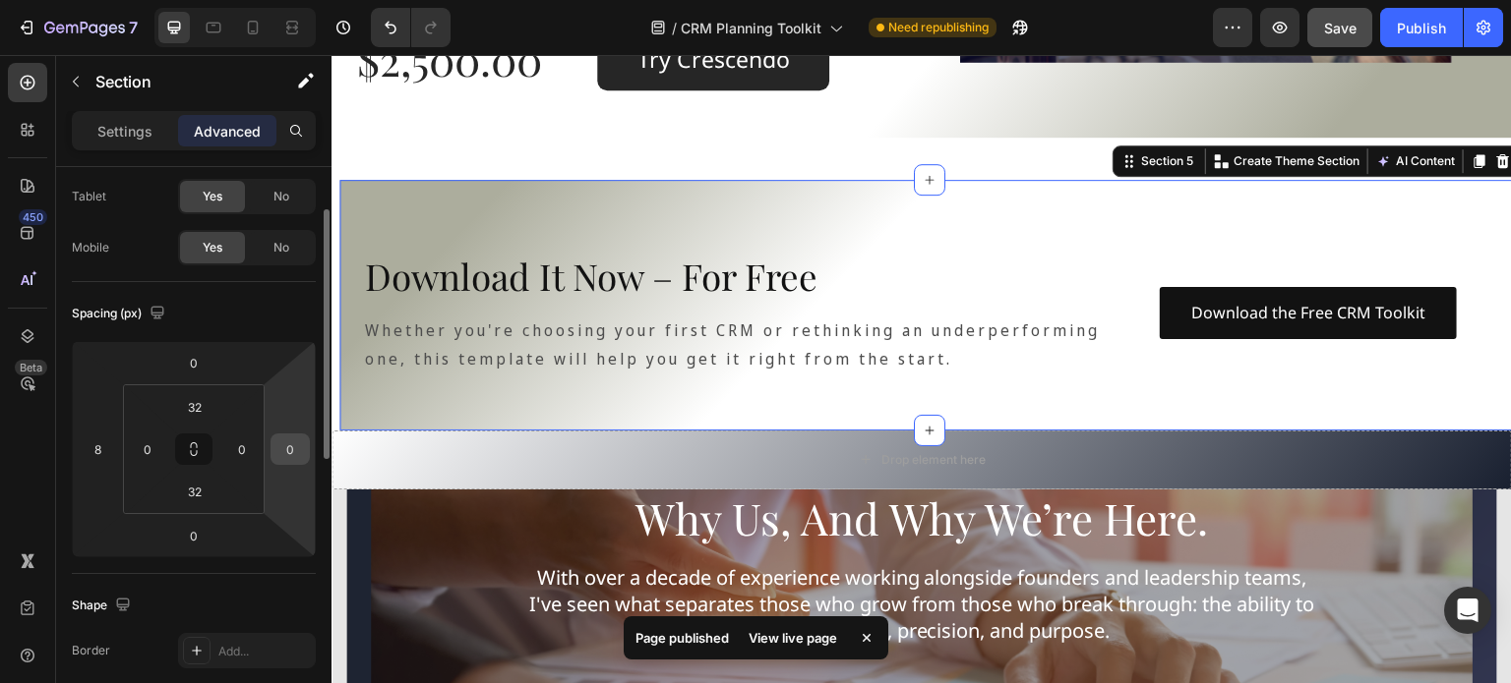
click at [297, 459] on input "0" at bounding box center [290, 450] width 30 height 30
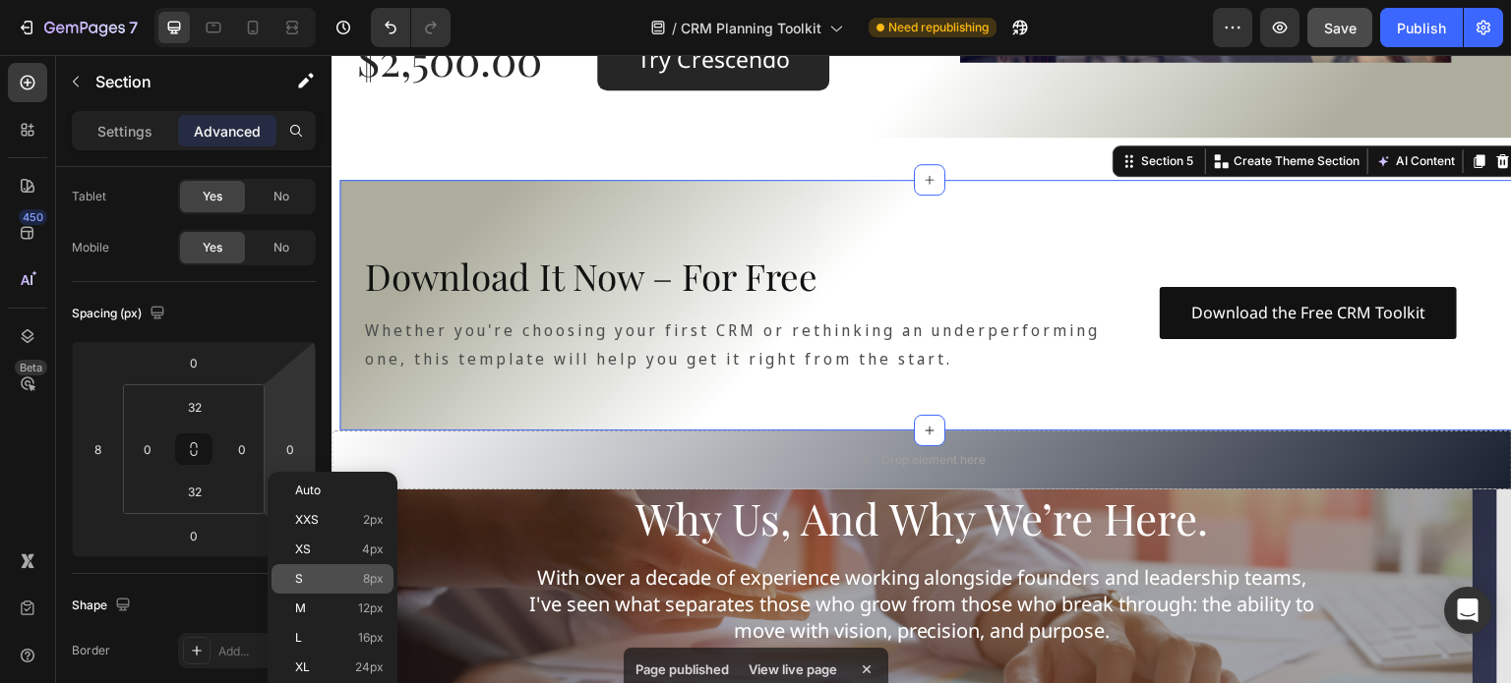
click at [311, 578] on p "S 8px" at bounding box center [339, 579] width 89 height 14
type input "8"
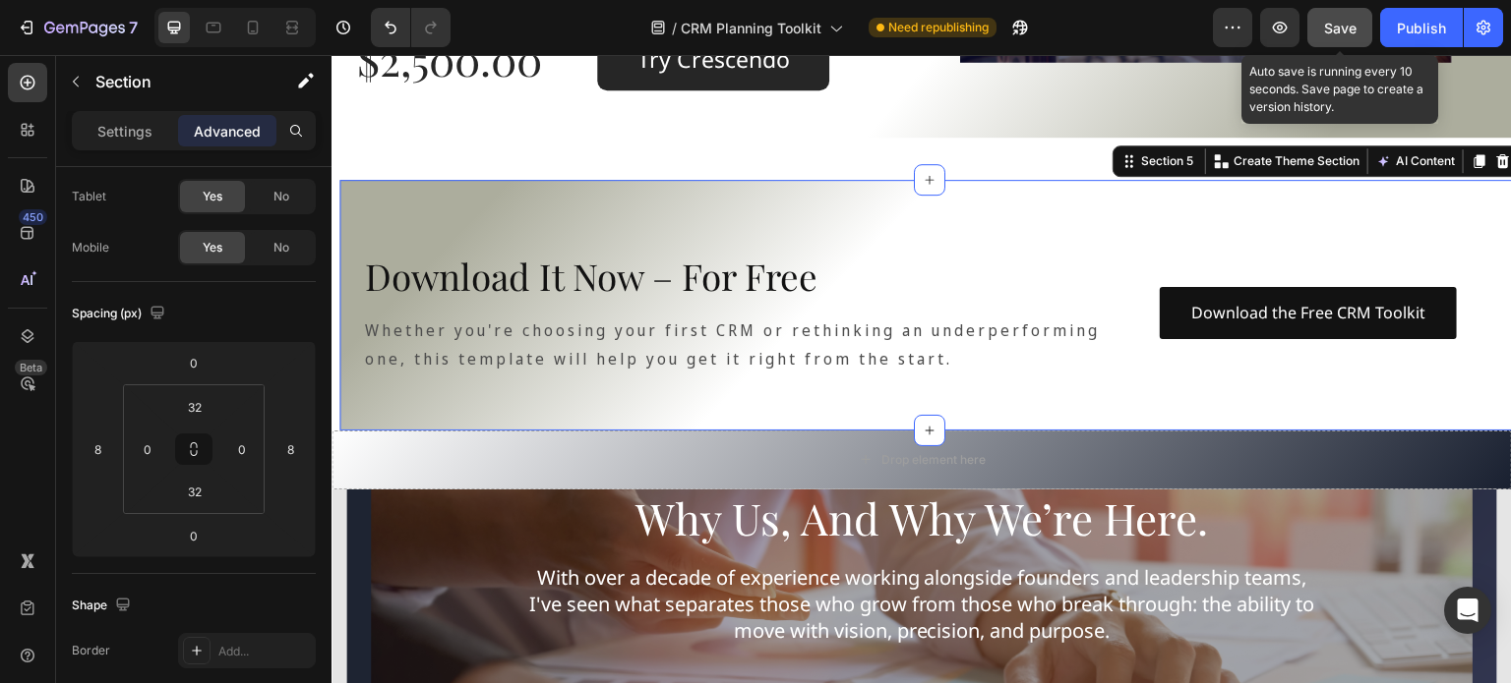
click at [1349, 27] on span "Save" at bounding box center [1340, 28] width 32 height 17
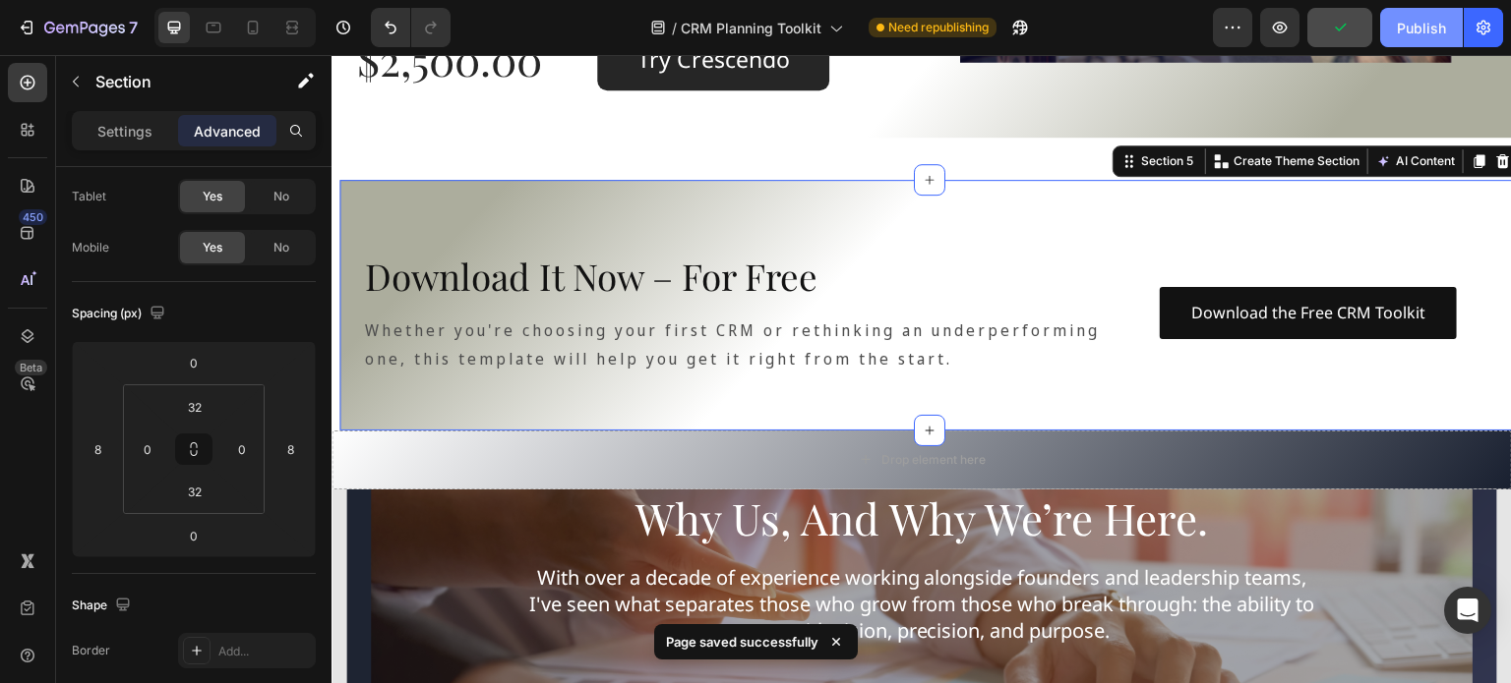
click at [1393, 27] on button "Publish" at bounding box center [1421, 27] width 83 height 39
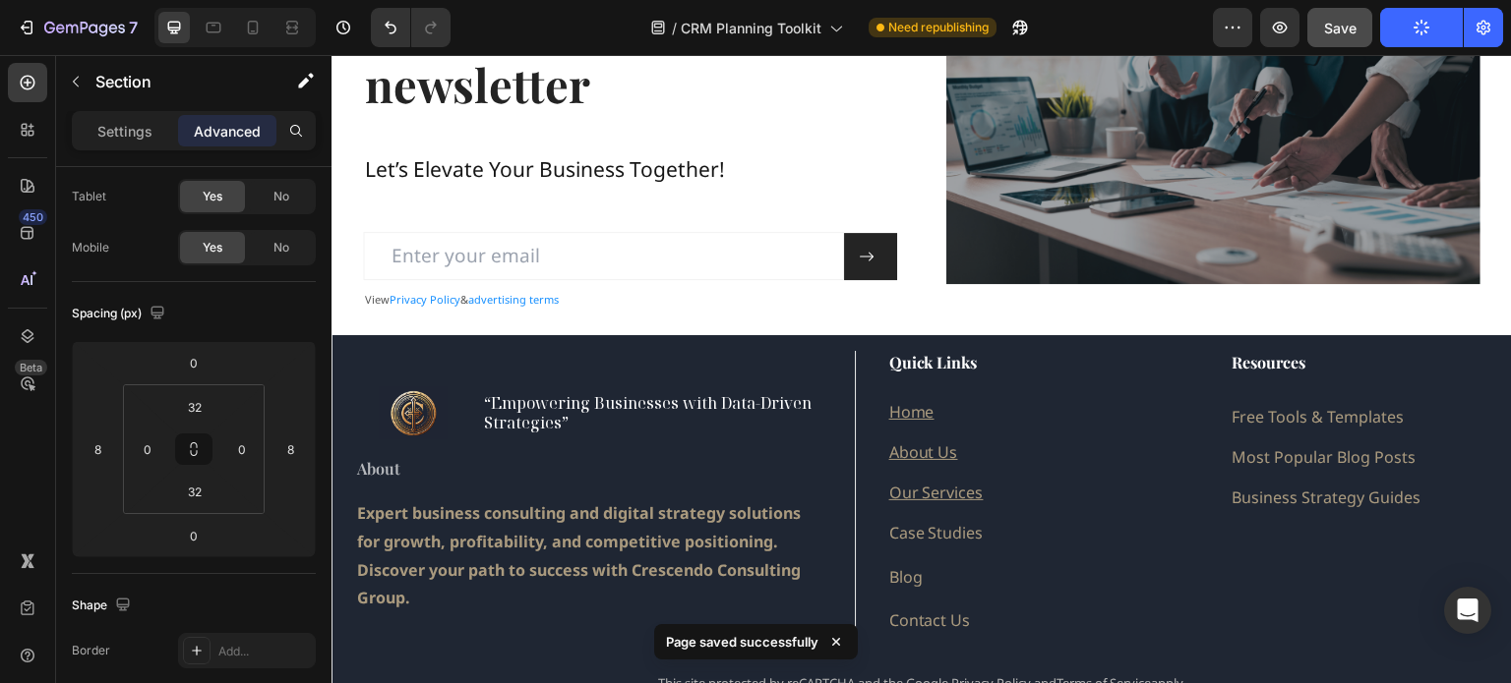
scroll to position [2950, 0]
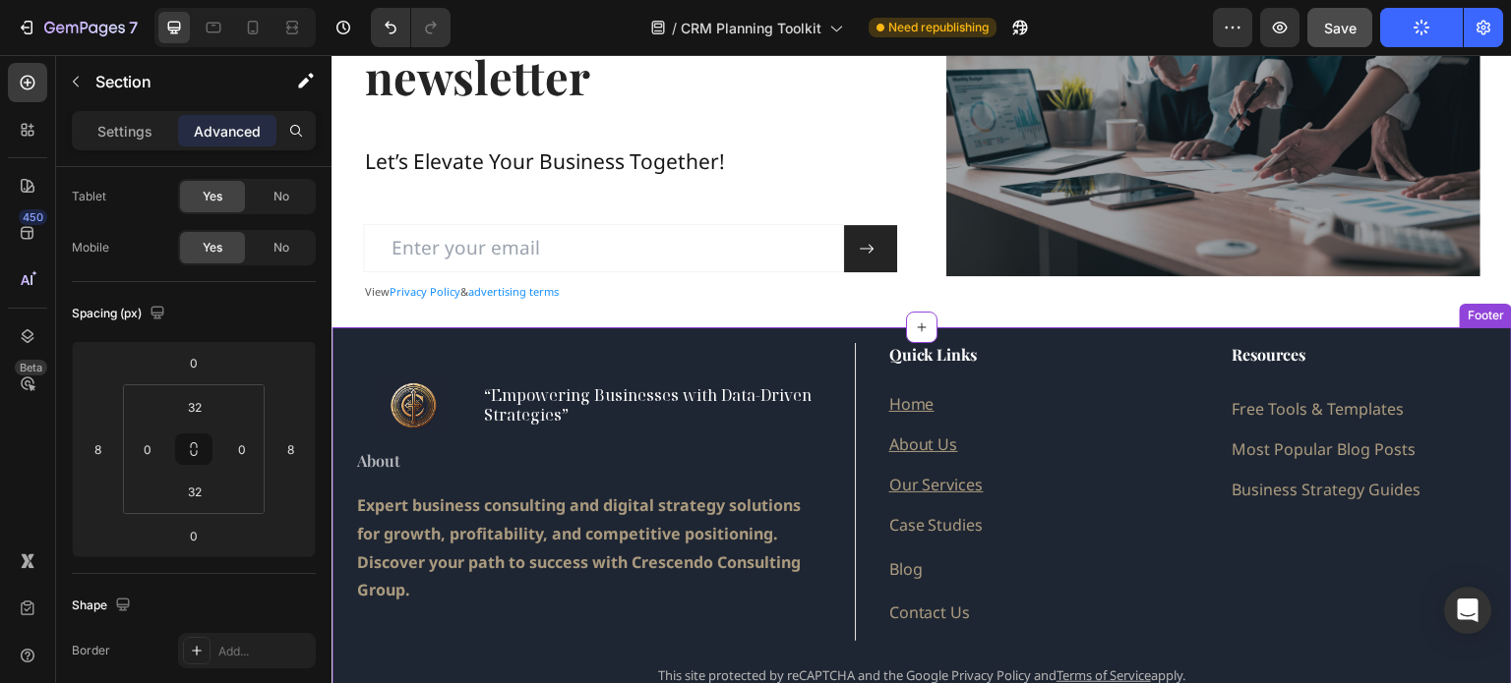
click at [848, 327] on div "Image “Empowering Businesses with Data-Driven Strategies” Heading Row About Hea…" at bounding box center [921, 531] width 1180 height 408
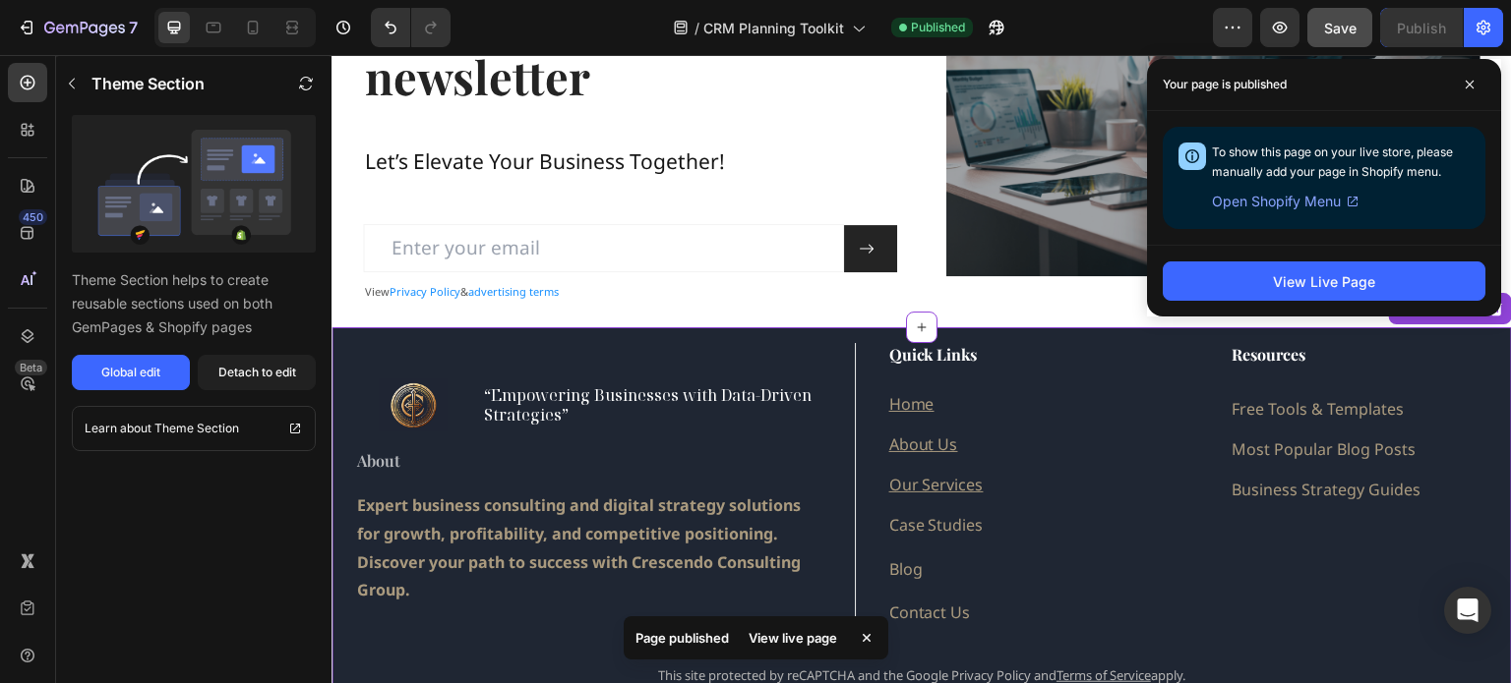
click at [1048, 333] on div "Image “Empowering Businesses with Data-Driven Strategies” Heading Row About Hea…" at bounding box center [921, 531] width 1180 height 408
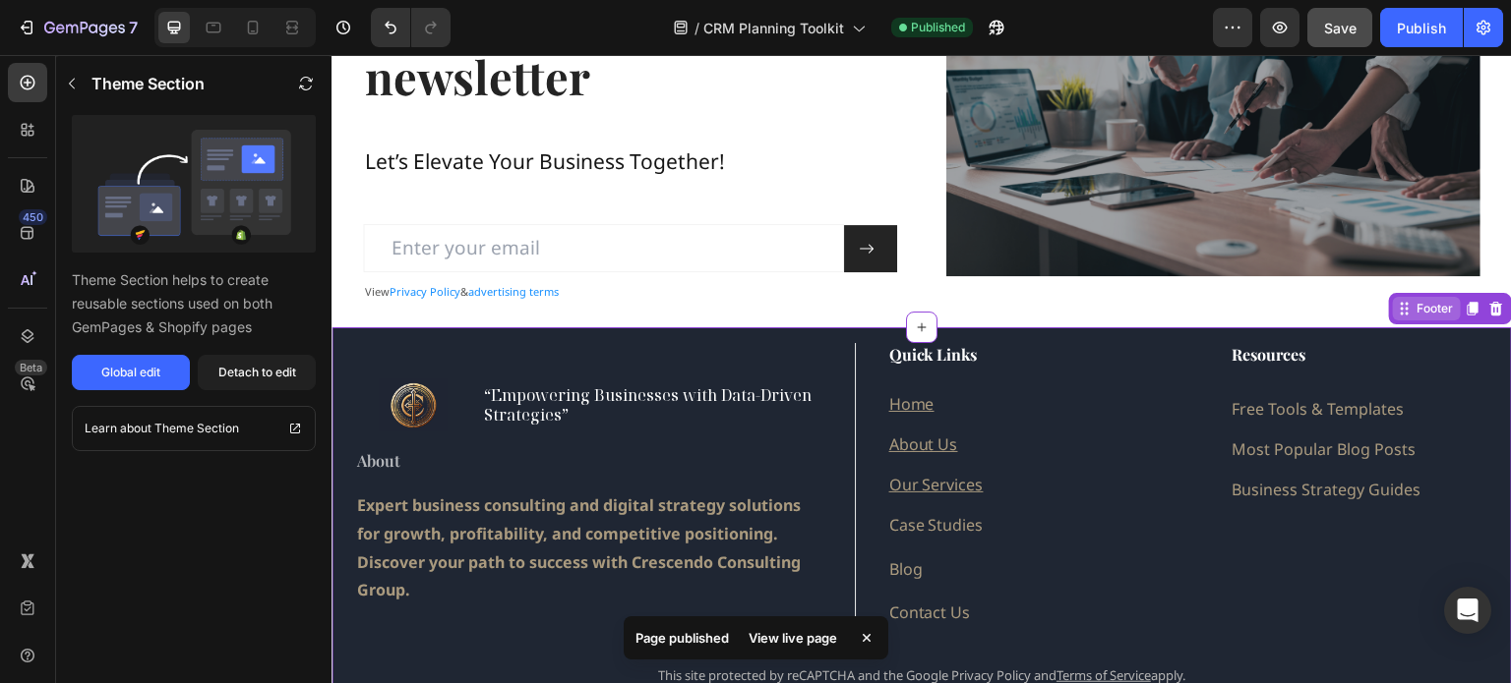
click at [1412, 308] on div "Footer" at bounding box center [1434, 309] width 44 height 18
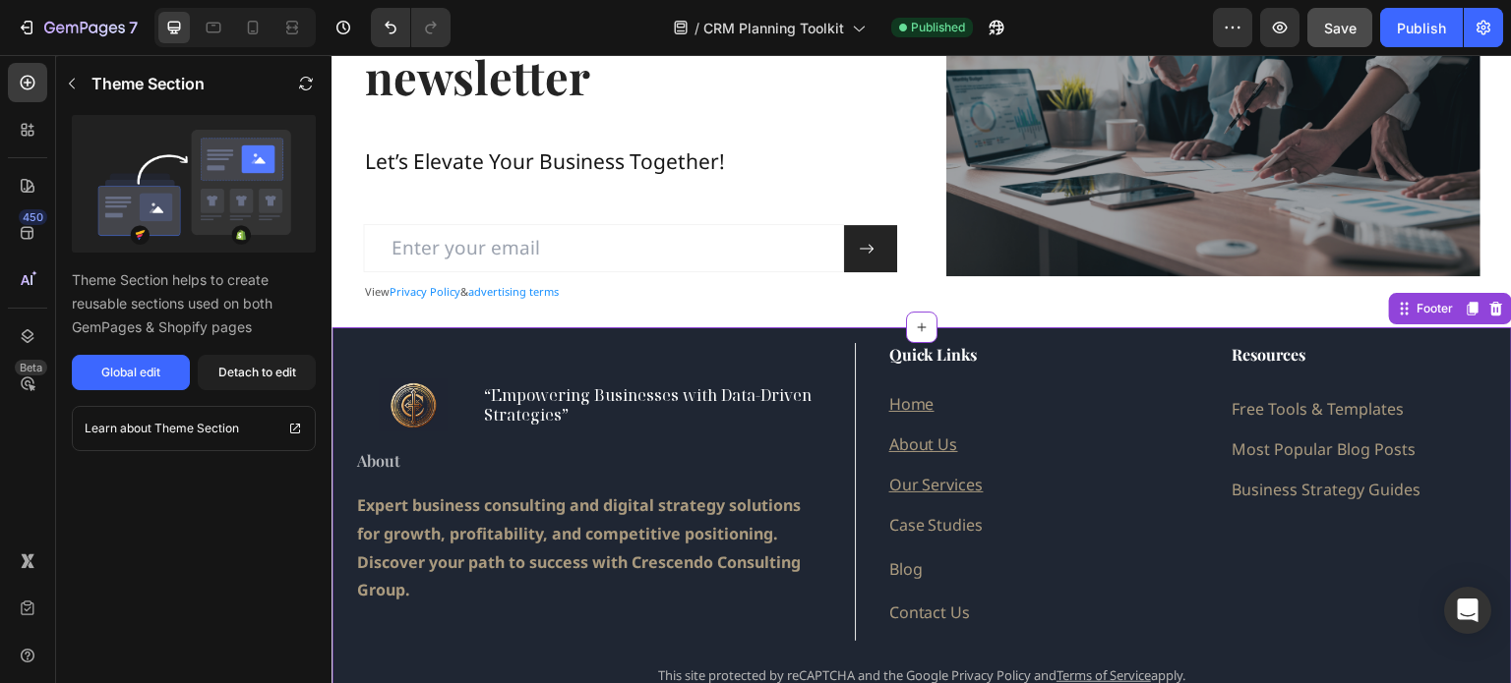
click at [580, 338] on div "Image “Empowering Businesses with Data-Driven Strategies” Heading Row About Hea…" at bounding box center [921, 531] width 1180 height 408
click at [237, 370] on div "Detach to edit" at bounding box center [257, 373] width 78 height 18
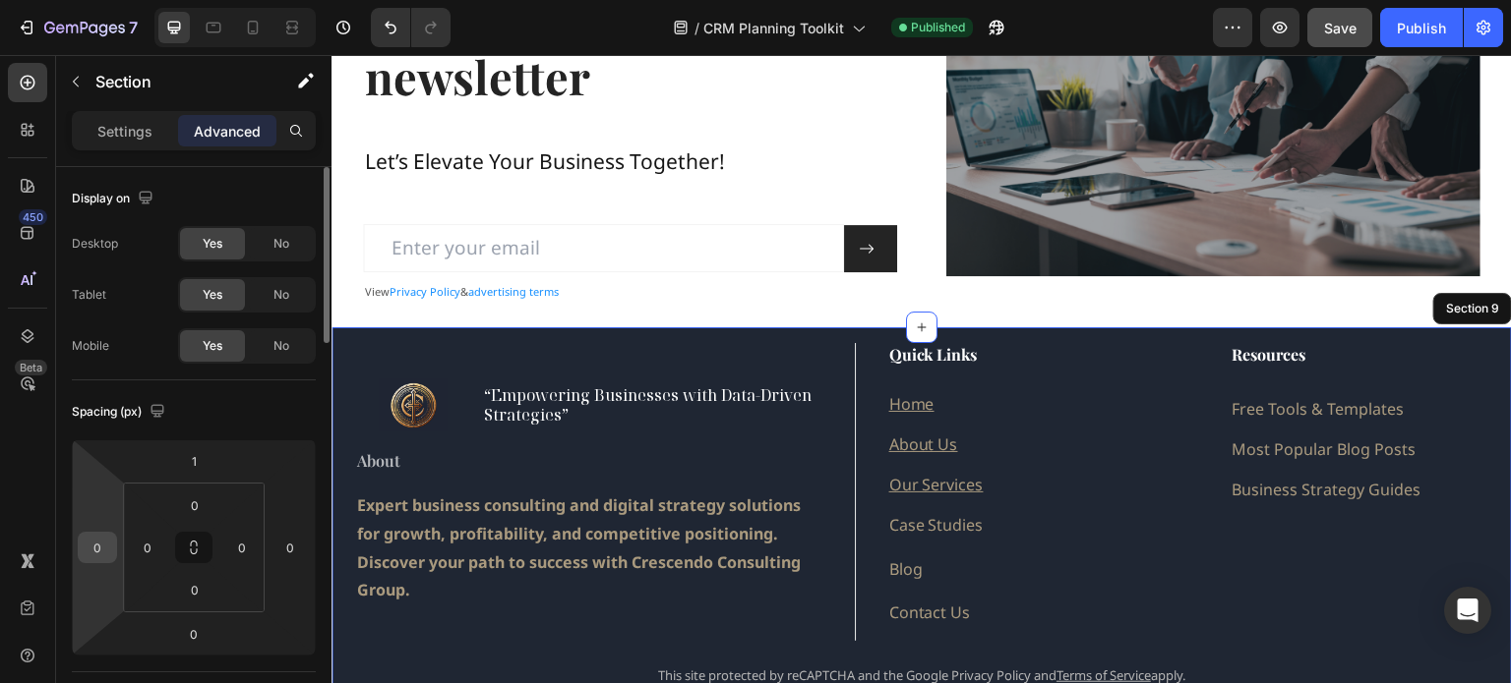
click at [93, 547] on input "0" at bounding box center [98, 548] width 30 height 30
click at [148, 674] on p "S 8px" at bounding box center [146, 678] width 89 height 14
type input "8"
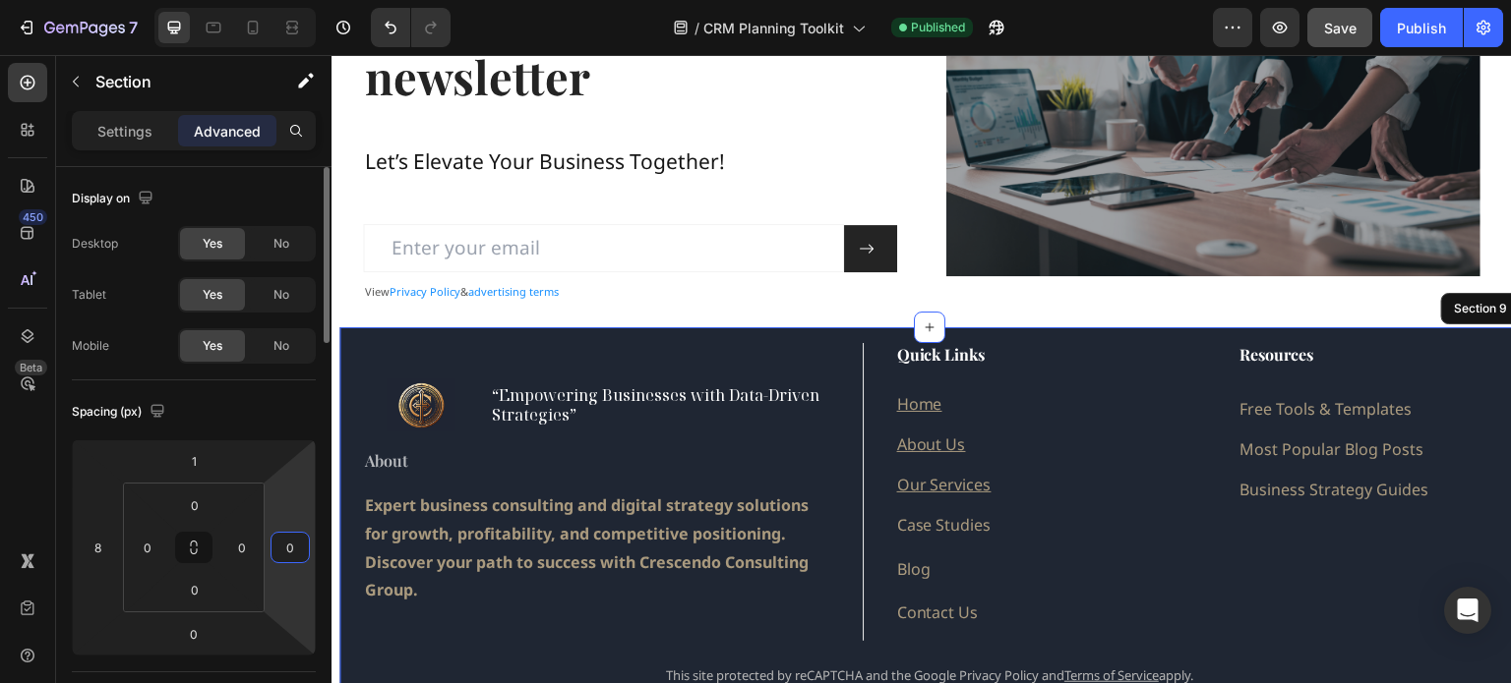
click at [290, 549] on input "0" at bounding box center [290, 548] width 30 height 30
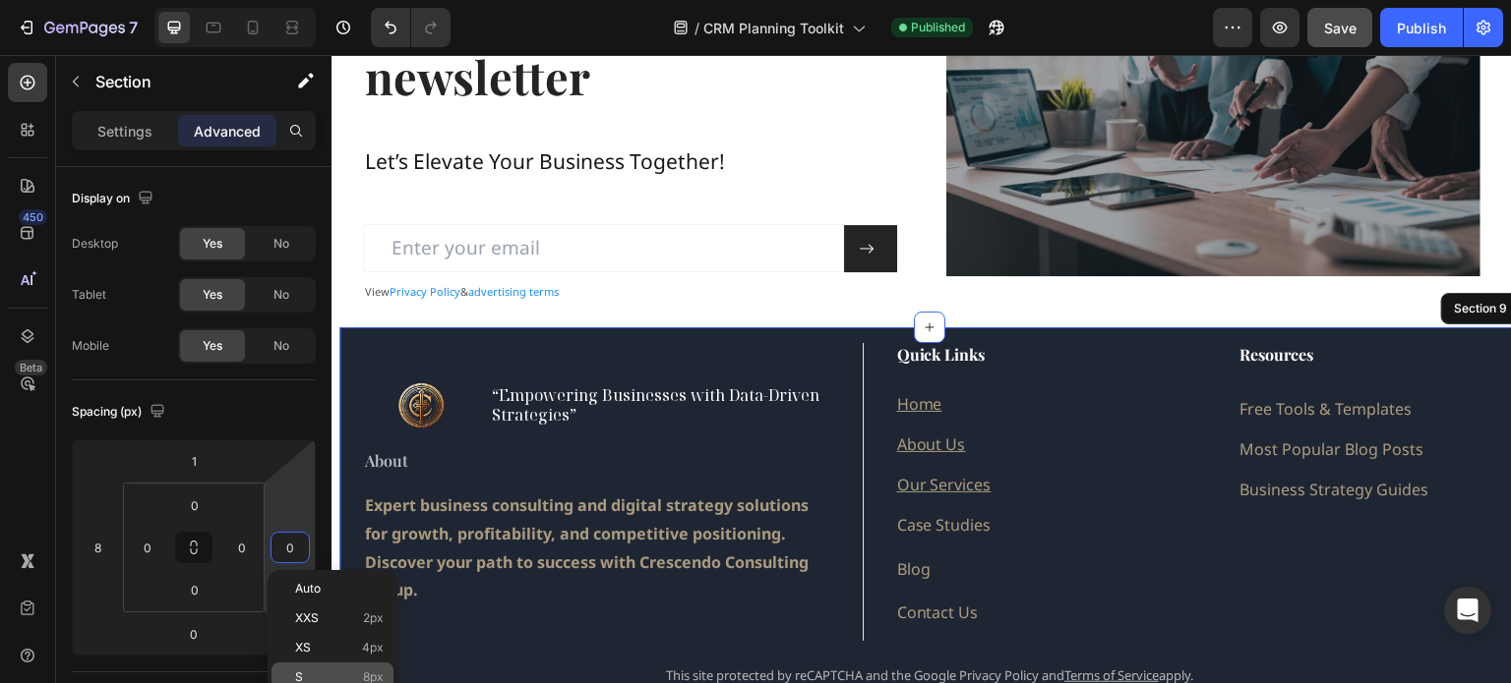
click at [319, 675] on p "S 8px" at bounding box center [339, 678] width 89 height 14
type input "8"
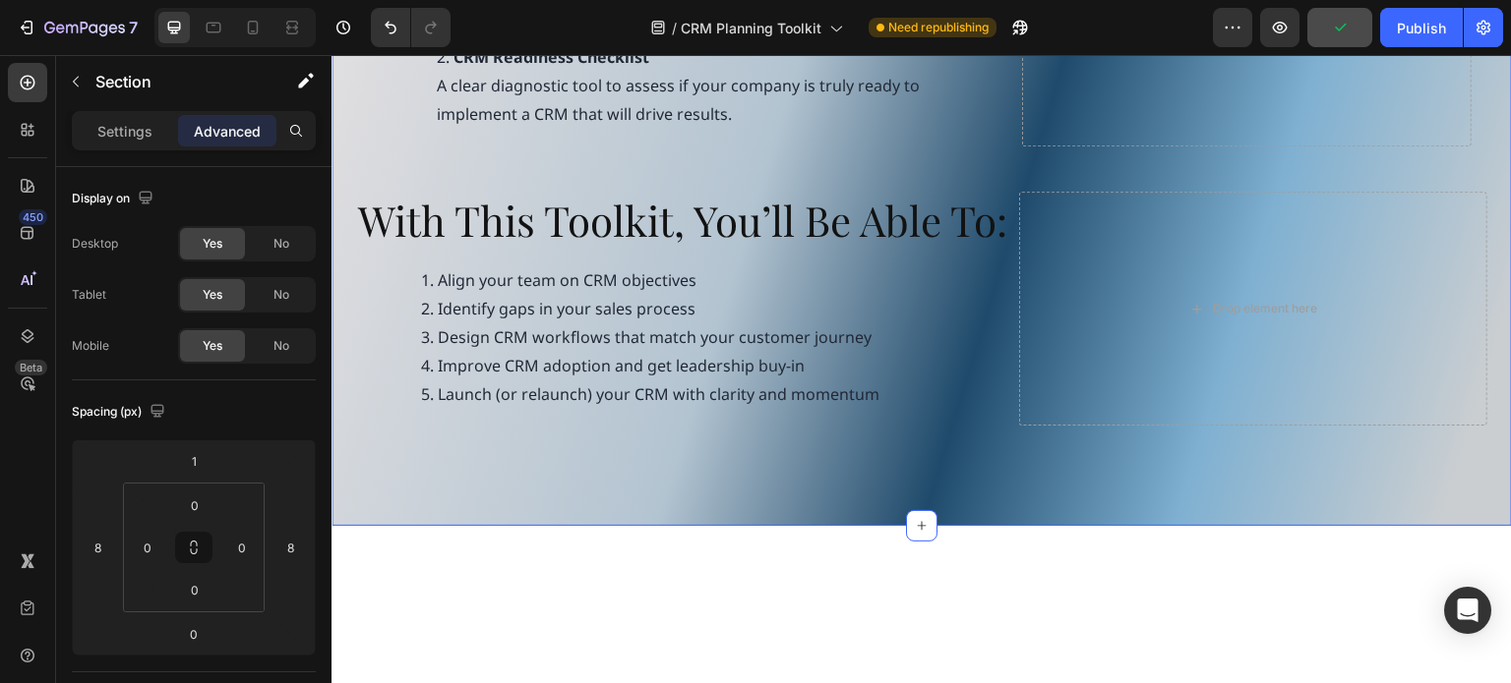
scroll to position [983, 0]
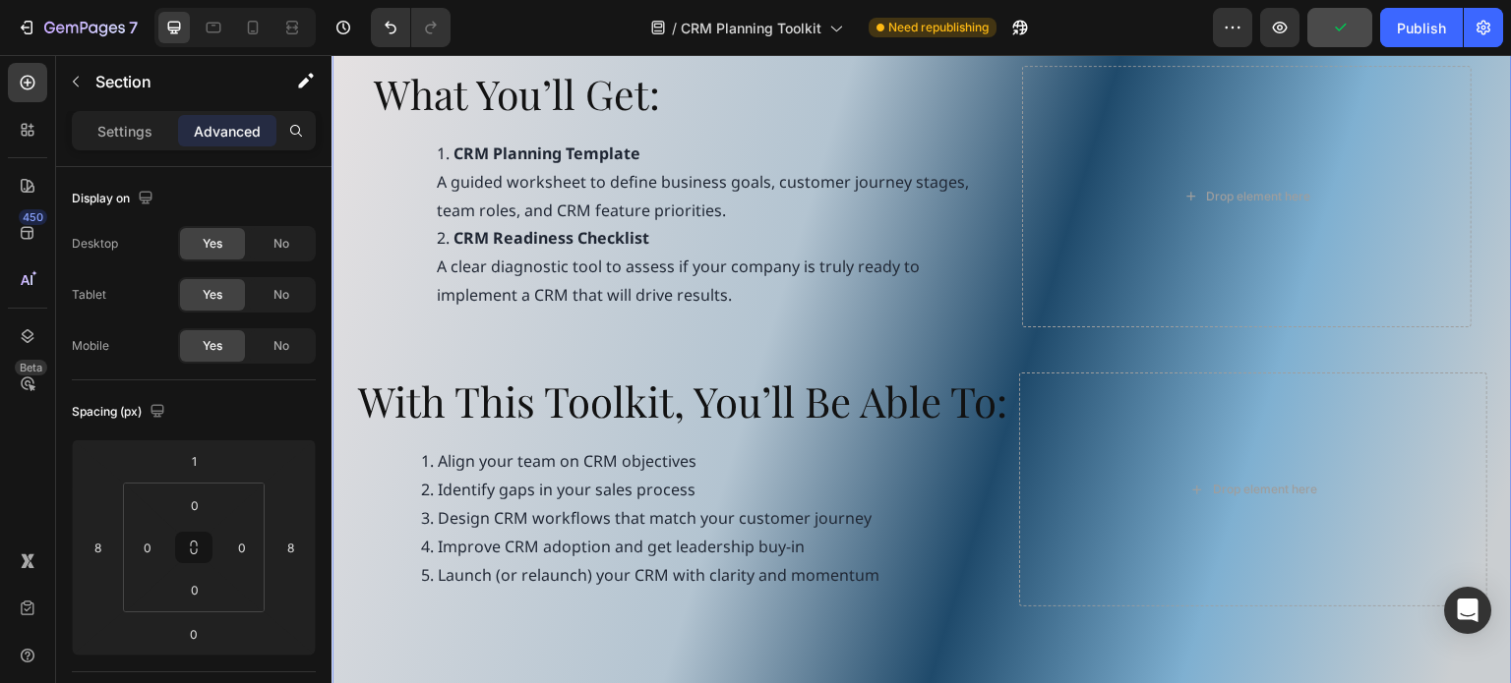
click at [342, 318] on div "What You’ll Get: Heading CRM Planning Template A guided worksheet to define bus…" at bounding box center [921, 340] width 1180 height 735
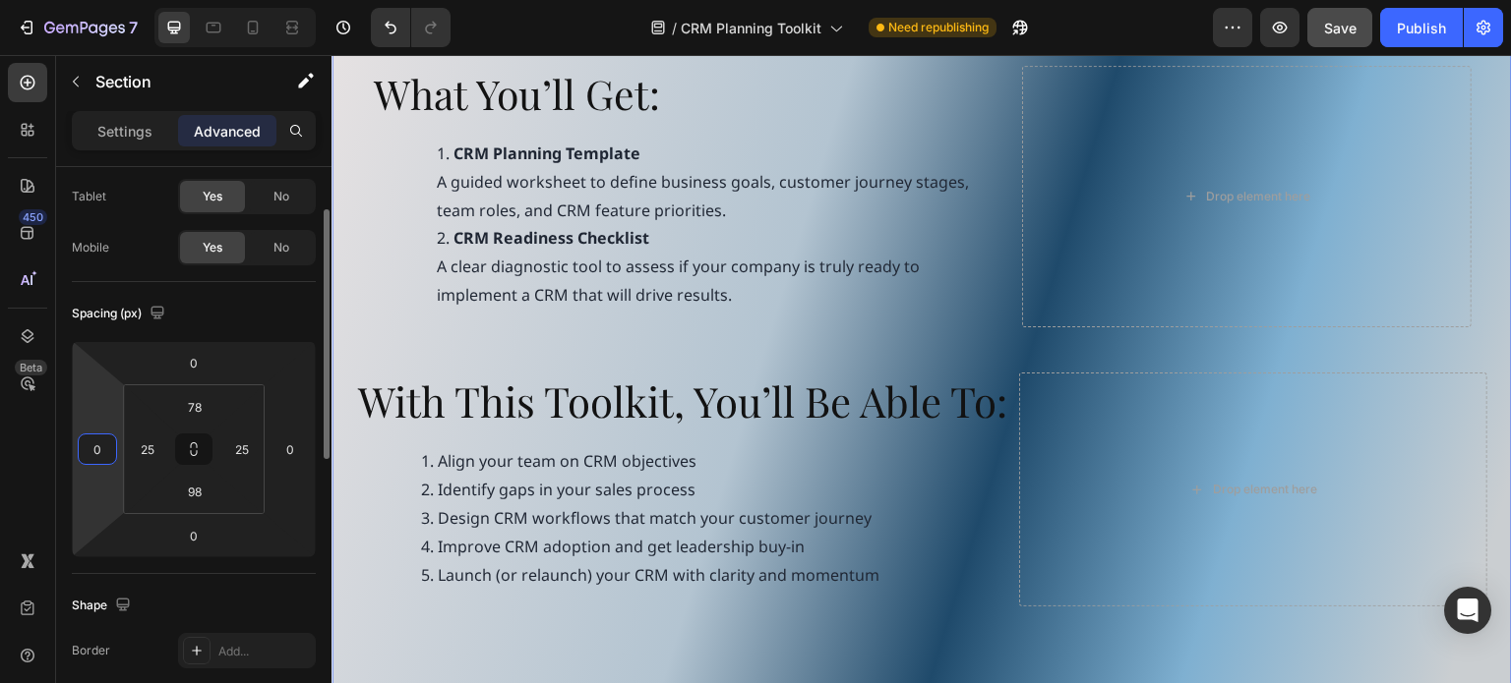
click at [108, 457] on input "0" at bounding box center [98, 450] width 30 height 30
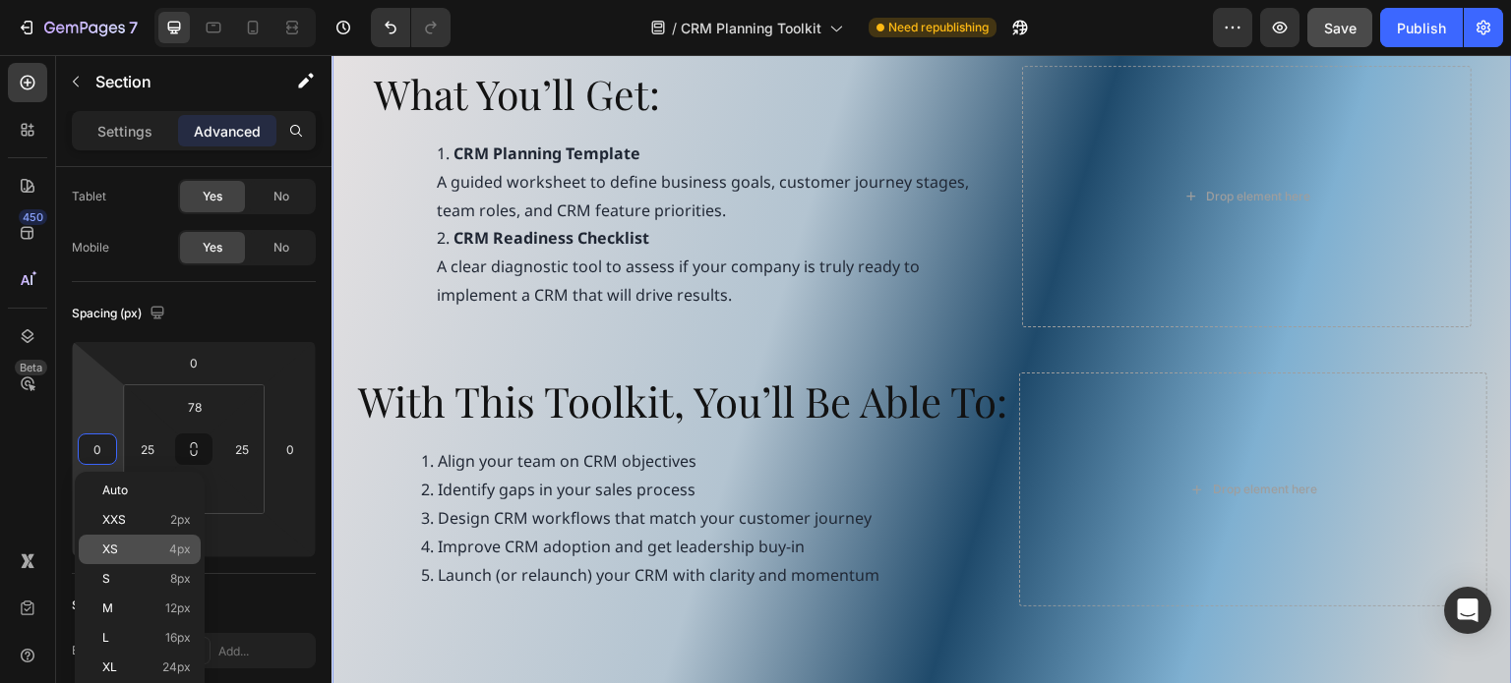
click at [166, 572] on p "S 8px" at bounding box center [146, 579] width 89 height 14
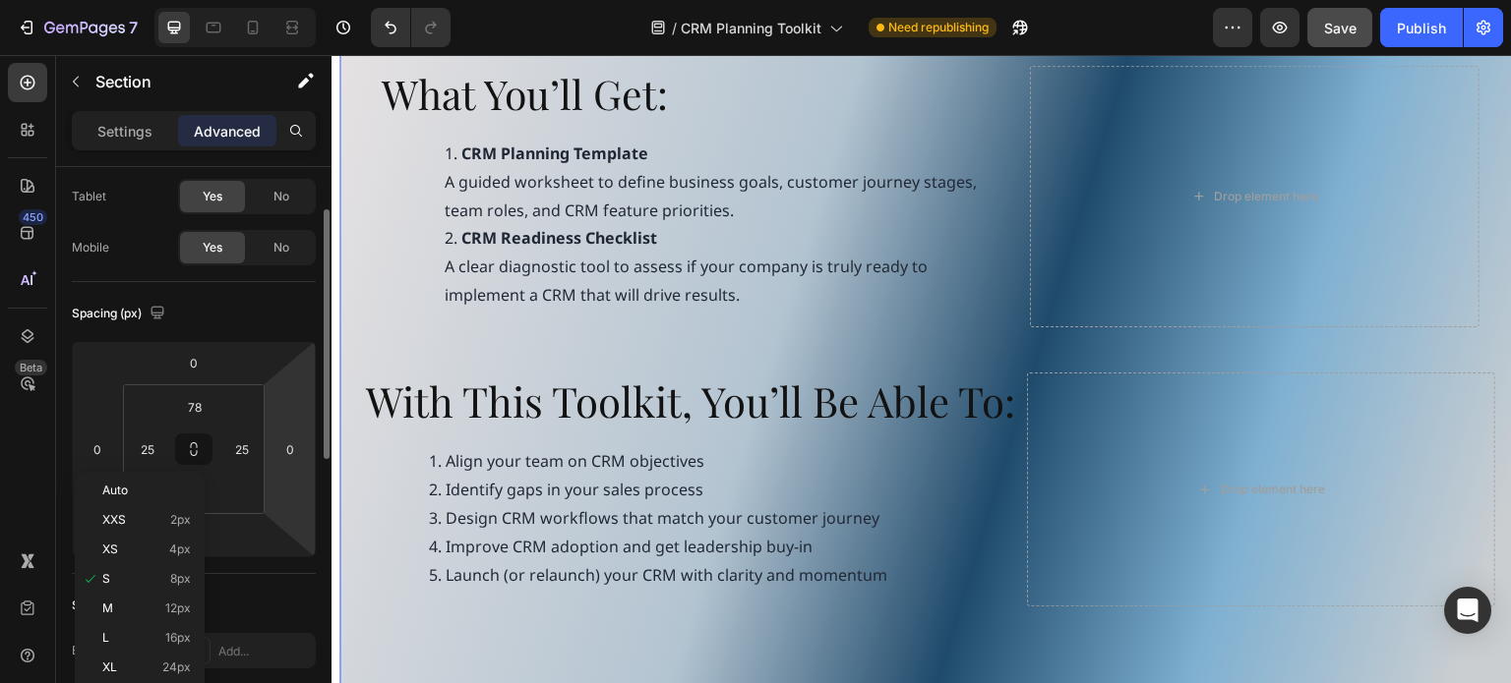
type input "8"
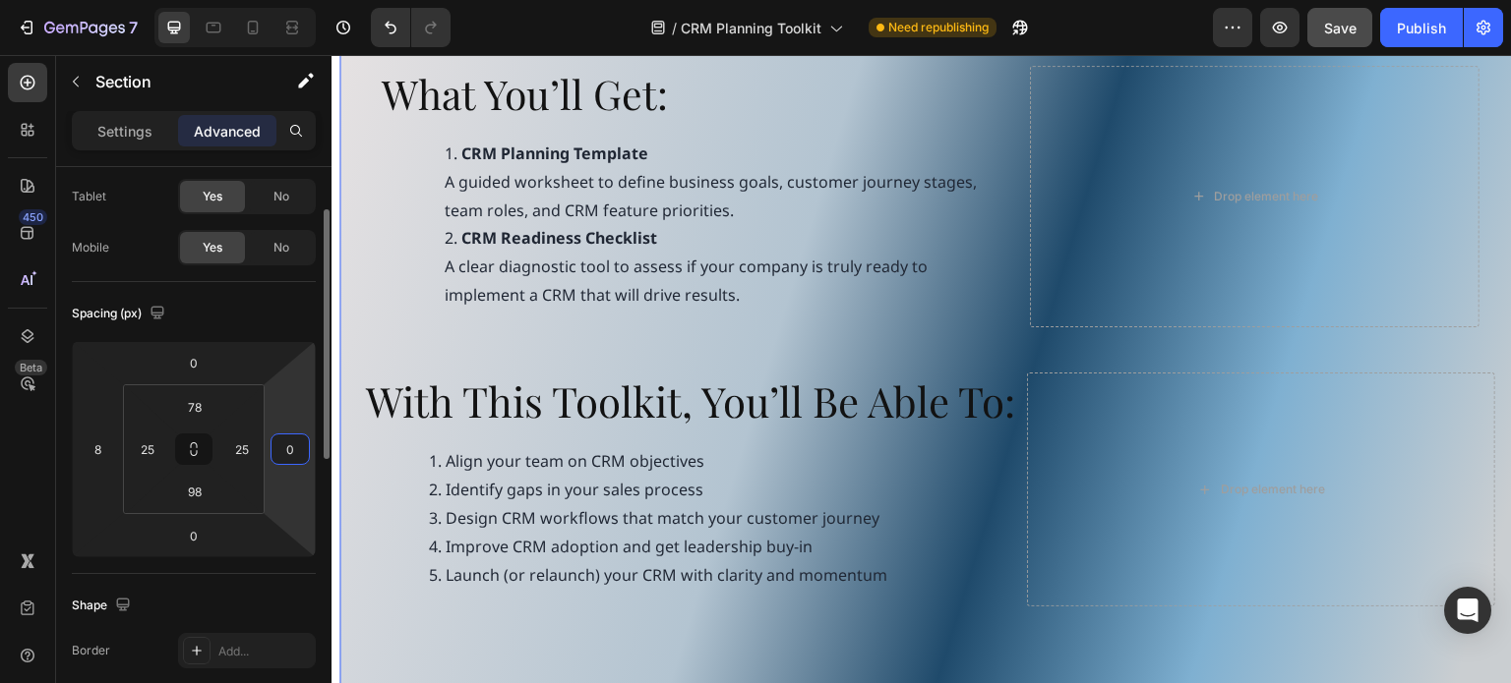
click at [289, 455] on input "0" at bounding box center [290, 450] width 30 height 30
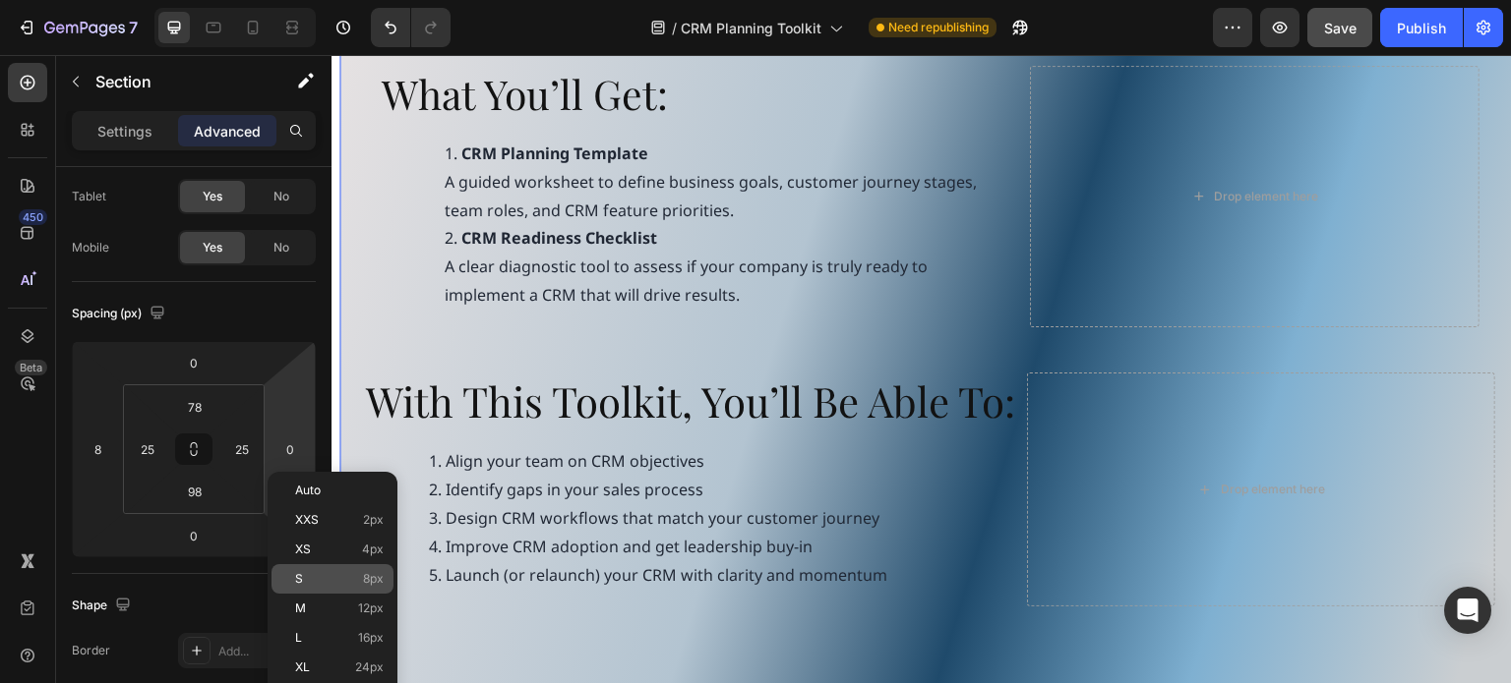
click at [330, 577] on p "S 8px" at bounding box center [339, 579] width 89 height 14
type input "8"
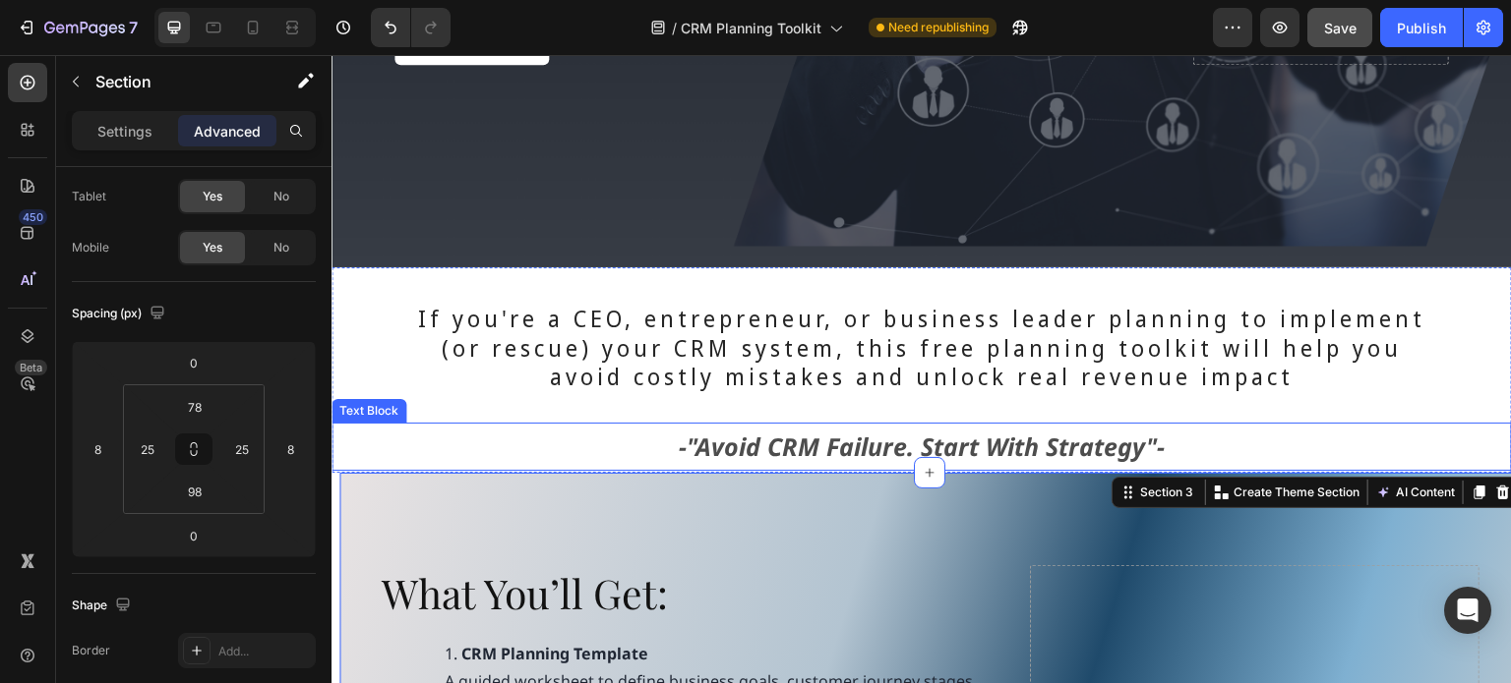
scroll to position [295, 0]
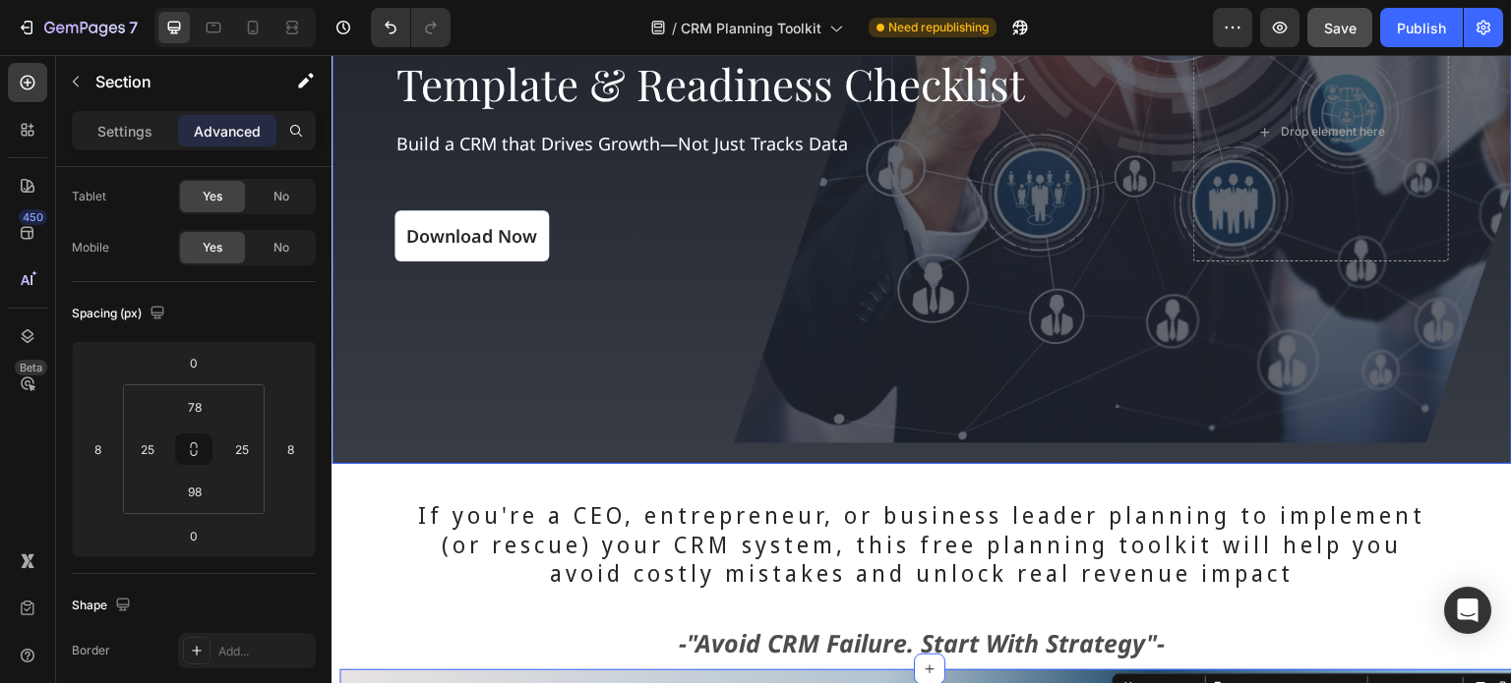
click at [369, 431] on div "Overlay" at bounding box center [921, 132] width 1180 height 664
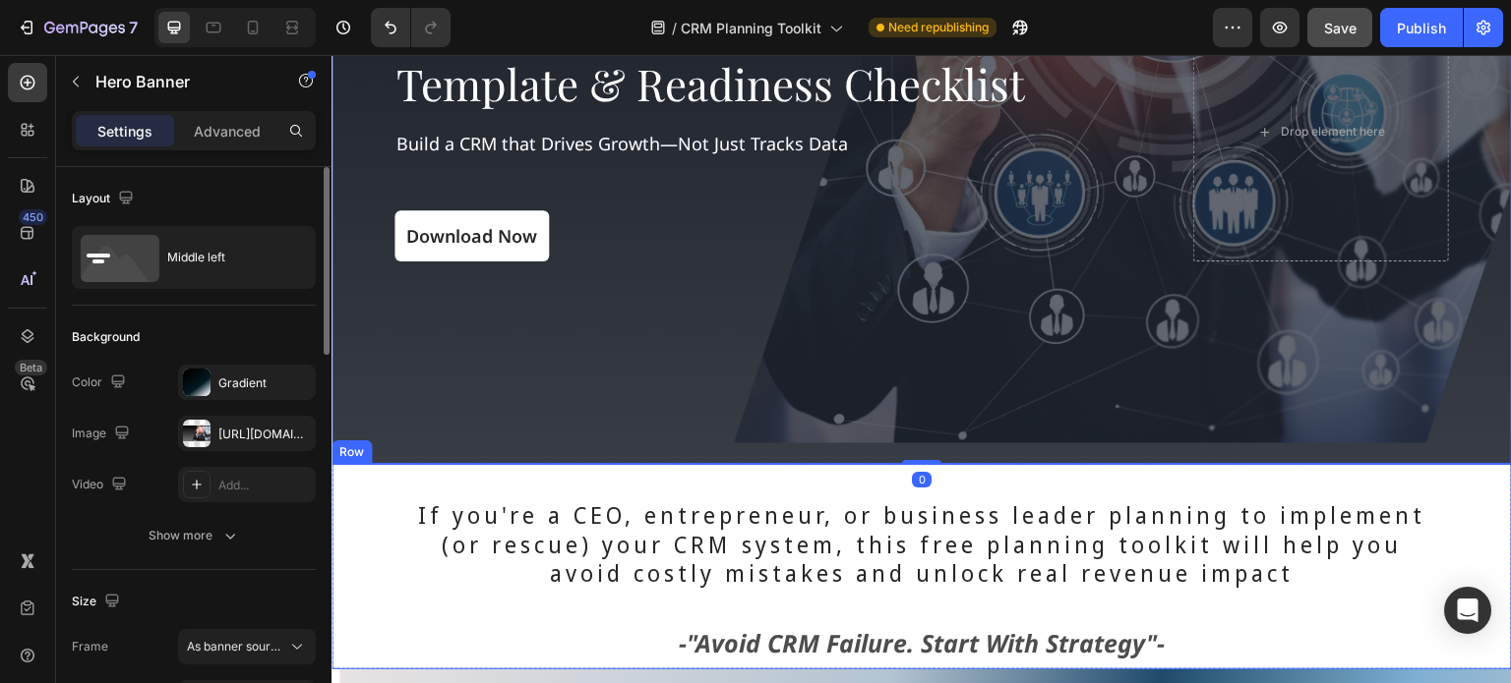
scroll to position [0, 0]
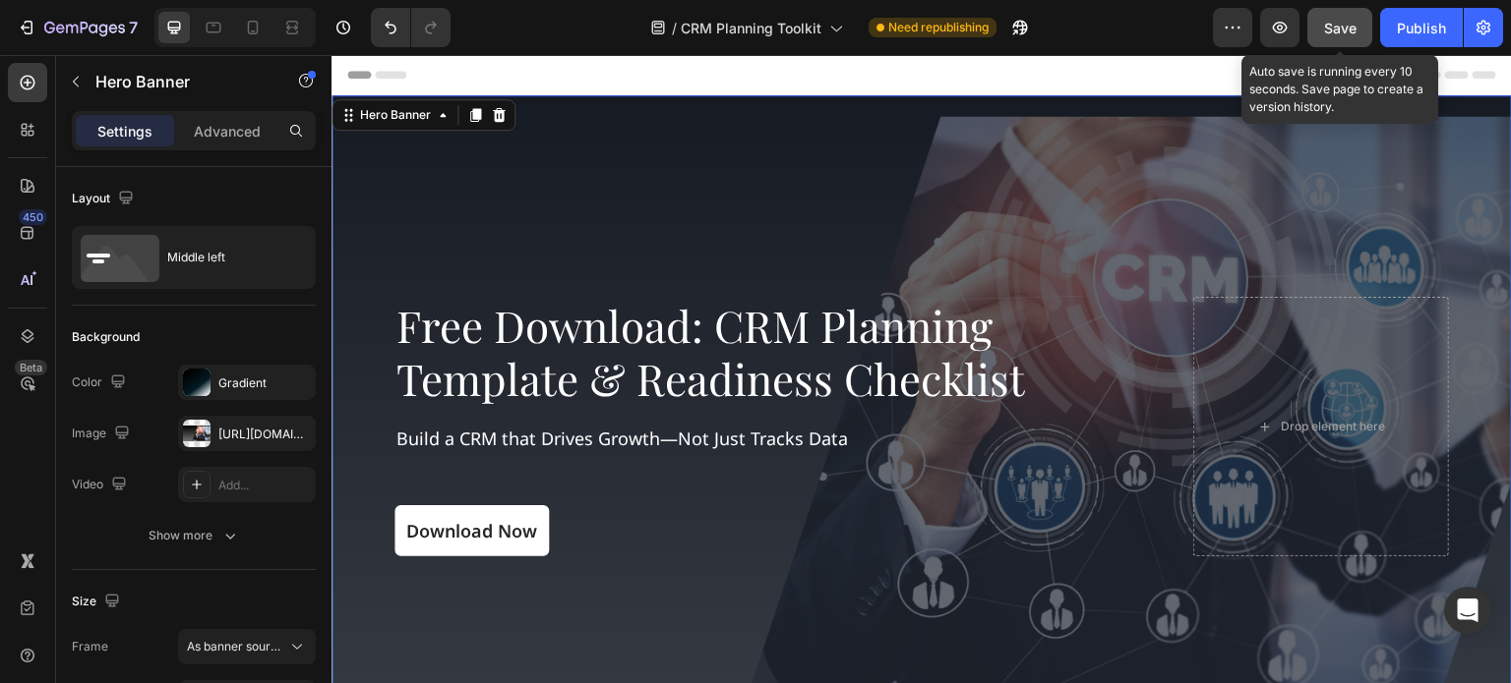
click at [1347, 38] on button "Save" at bounding box center [1339, 27] width 65 height 39
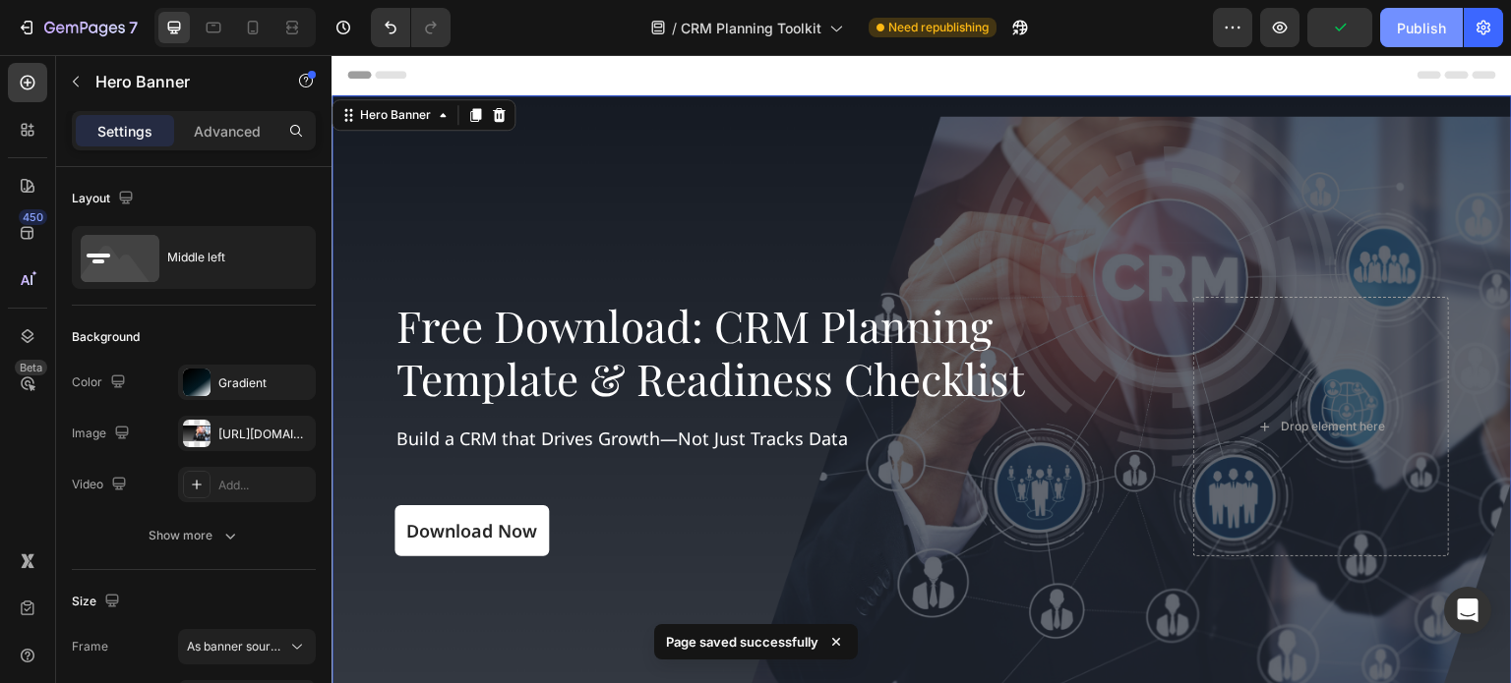
click at [1418, 34] on div "Publish" at bounding box center [1420, 28] width 49 height 21
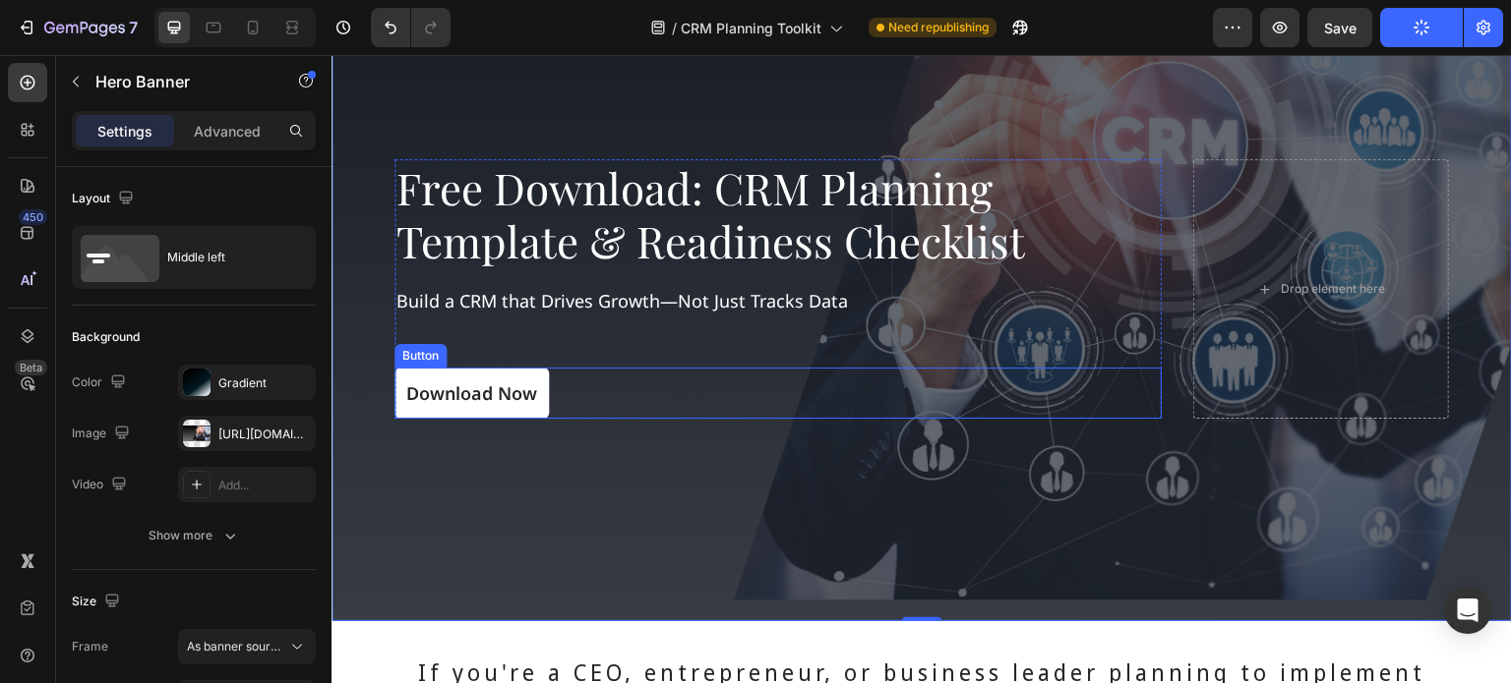
scroll to position [197, 0]
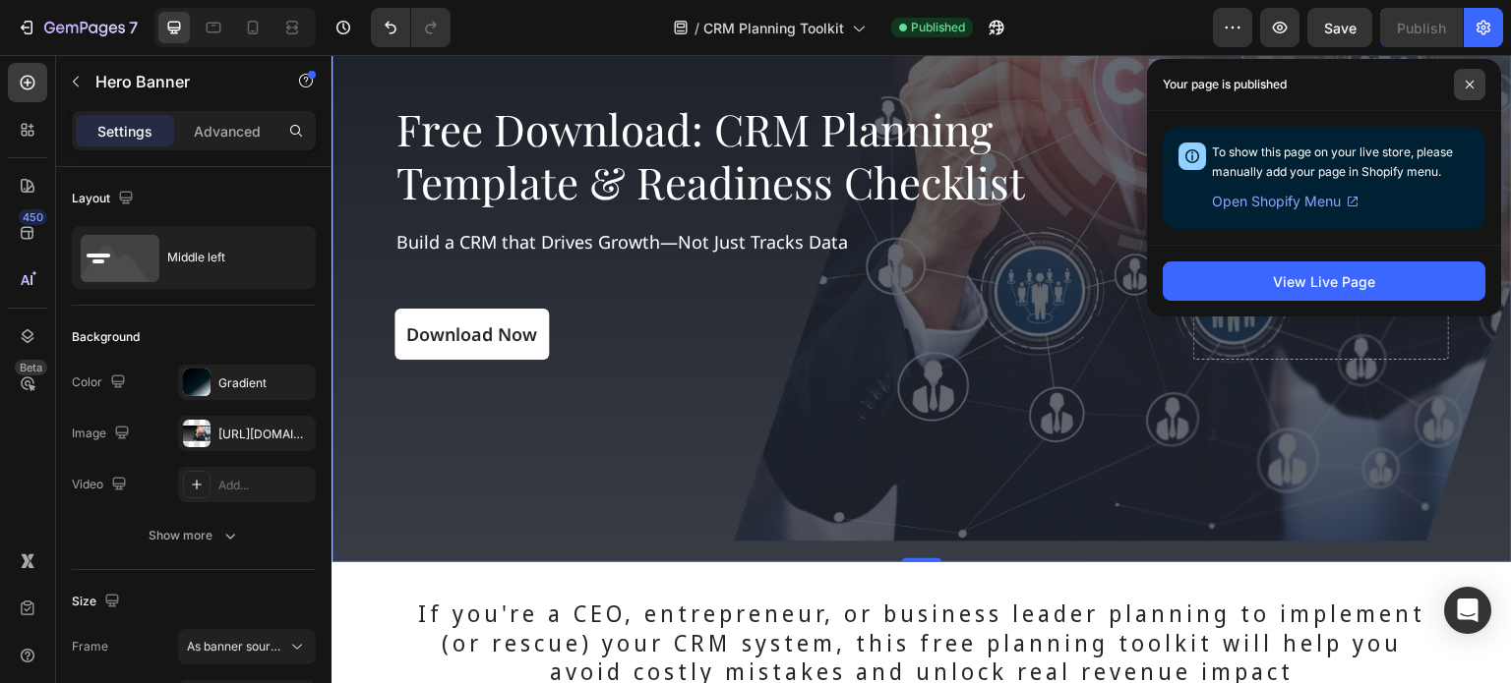
click at [1473, 80] on icon at bounding box center [1469, 85] width 10 height 10
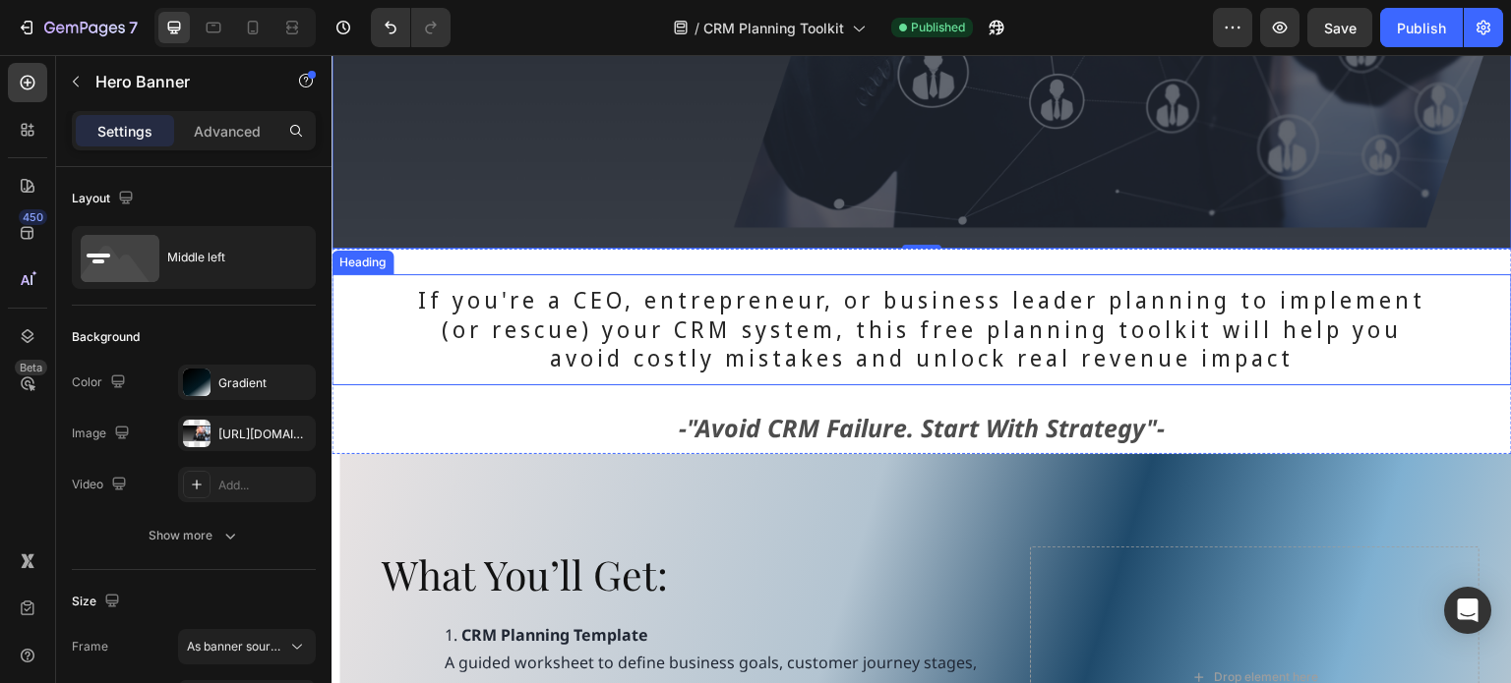
scroll to position [590, 0]
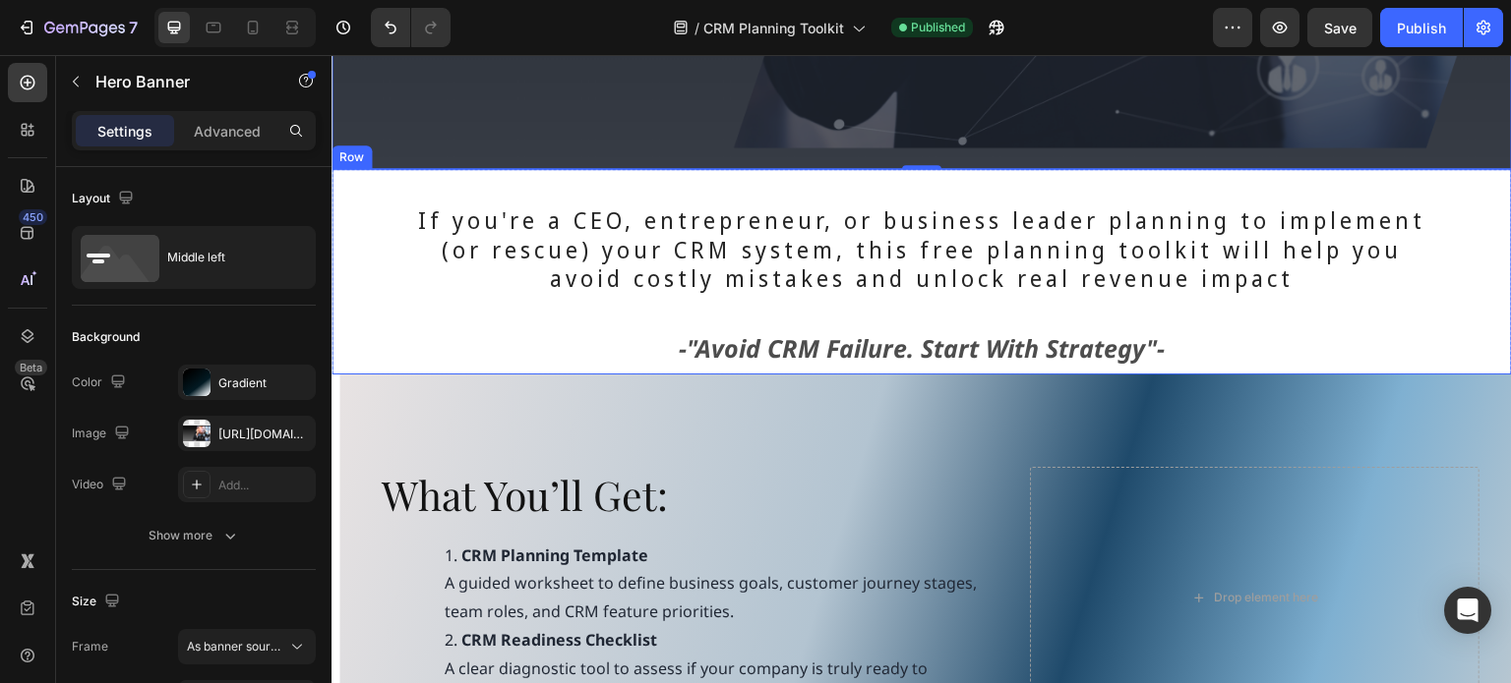
click at [433, 175] on div "If you're a CEO, entrepreneur, or business leader planning to implement (or res…" at bounding box center [921, 272] width 1180 height 203
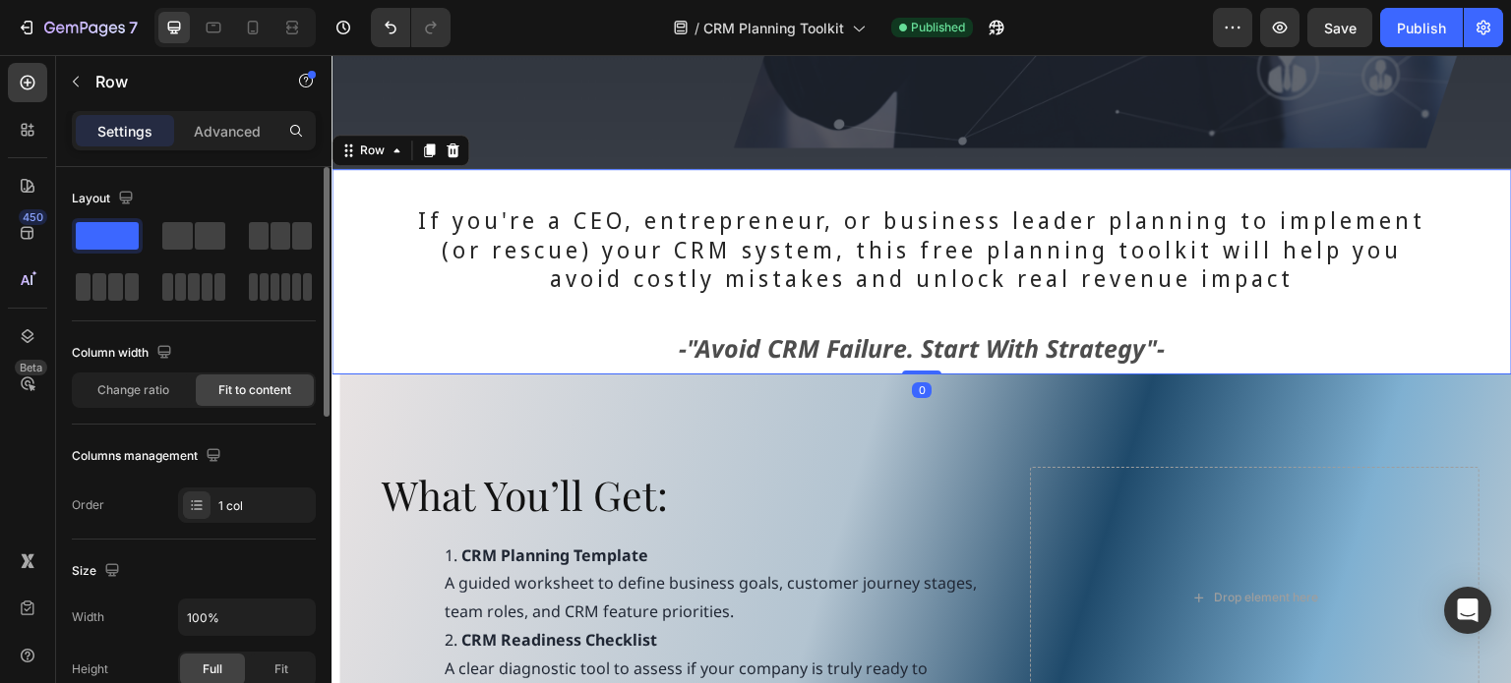
scroll to position [393, 0]
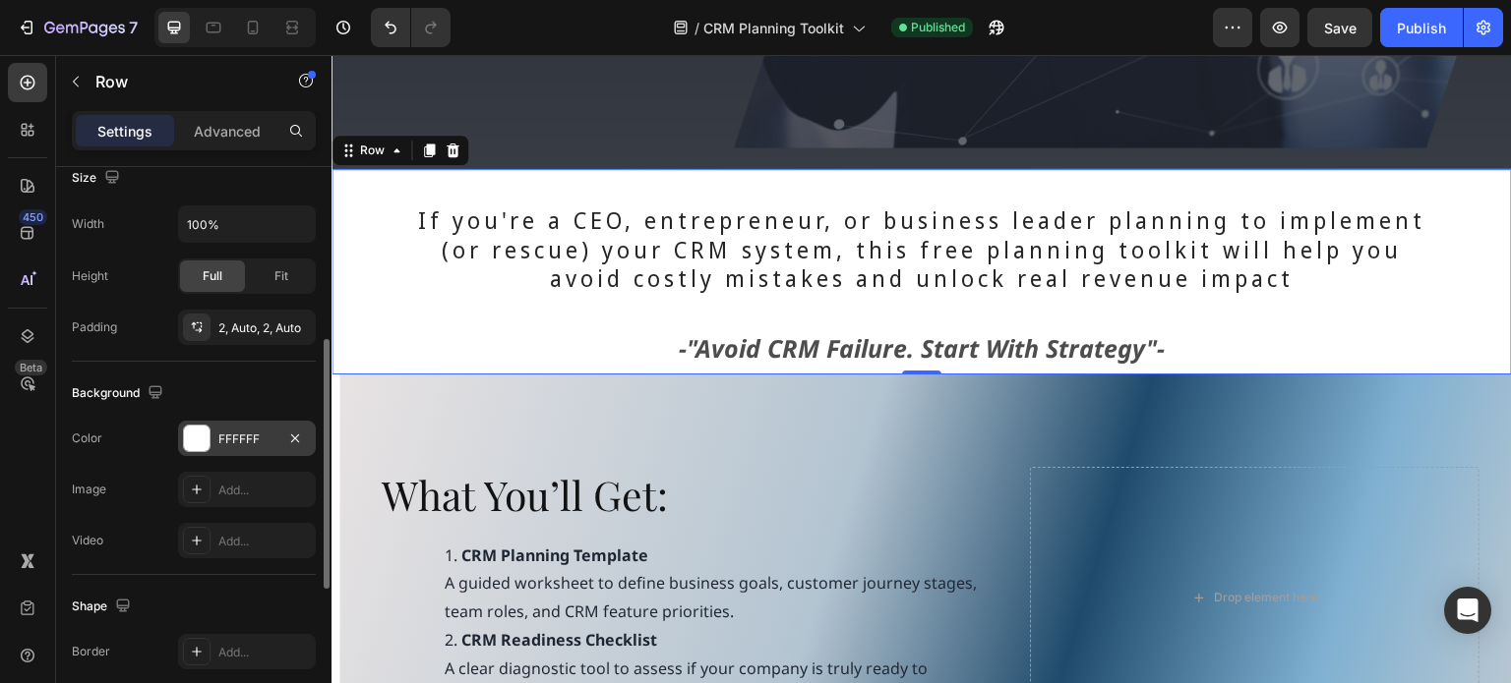
click at [198, 440] on div at bounding box center [197, 439] width 26 height 26
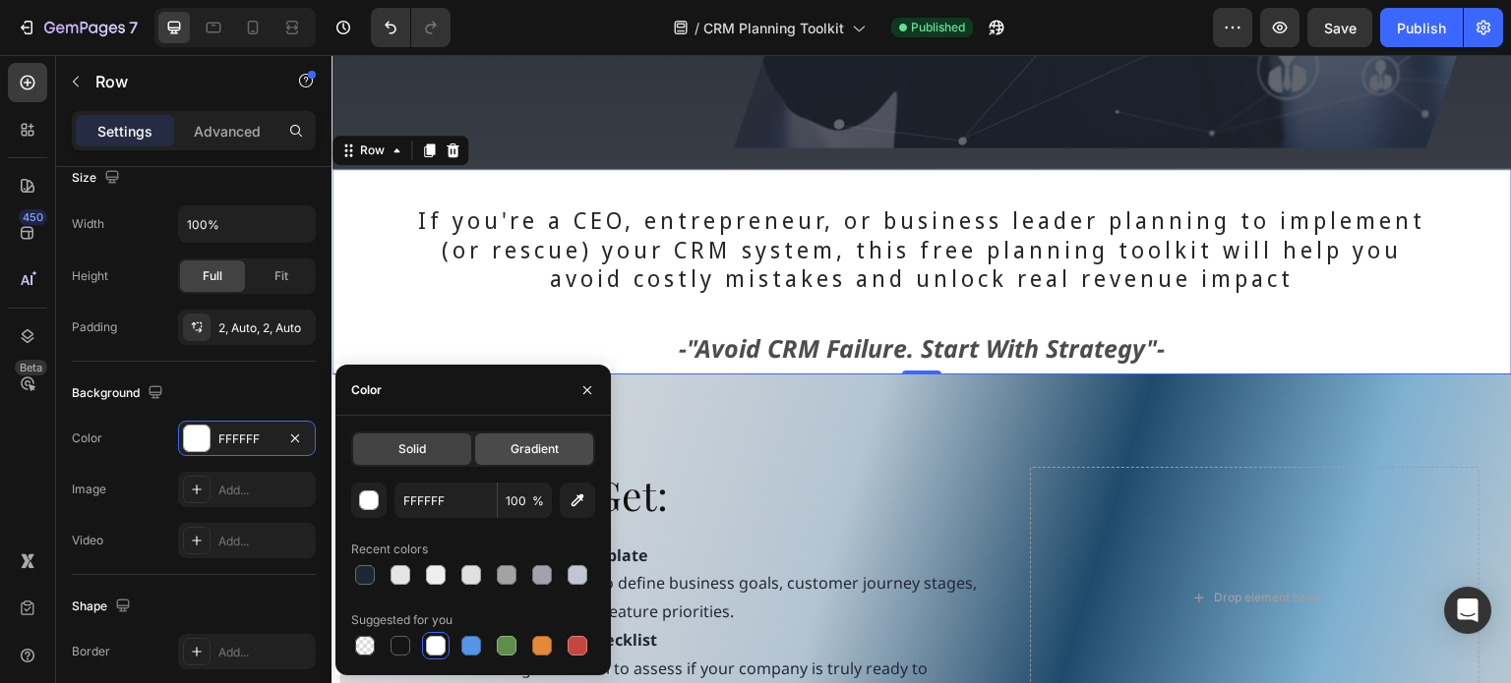
click at [527, 447] on span "Gradient" at bounding box center [534, 450] width 48 height 18
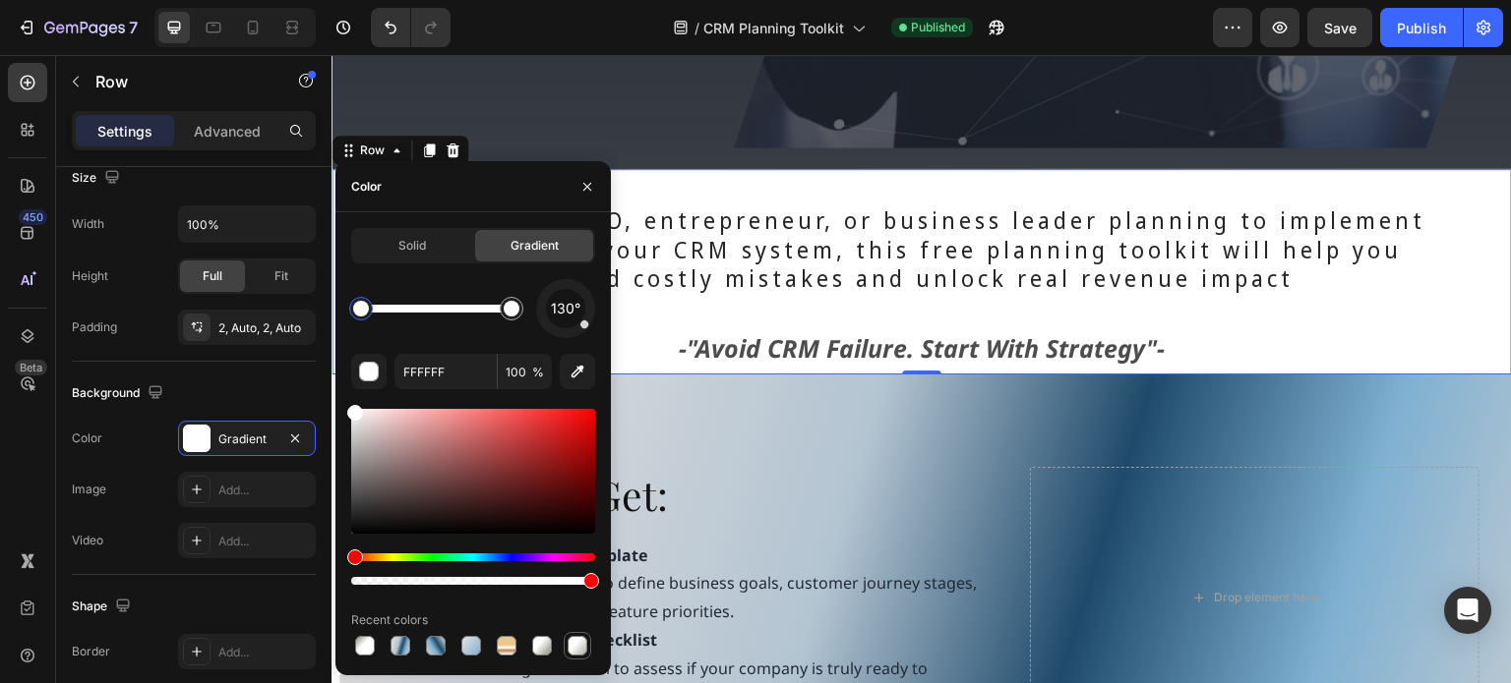
click at [581, 652] on div at bounding box center [577, 646] width 20 height 20
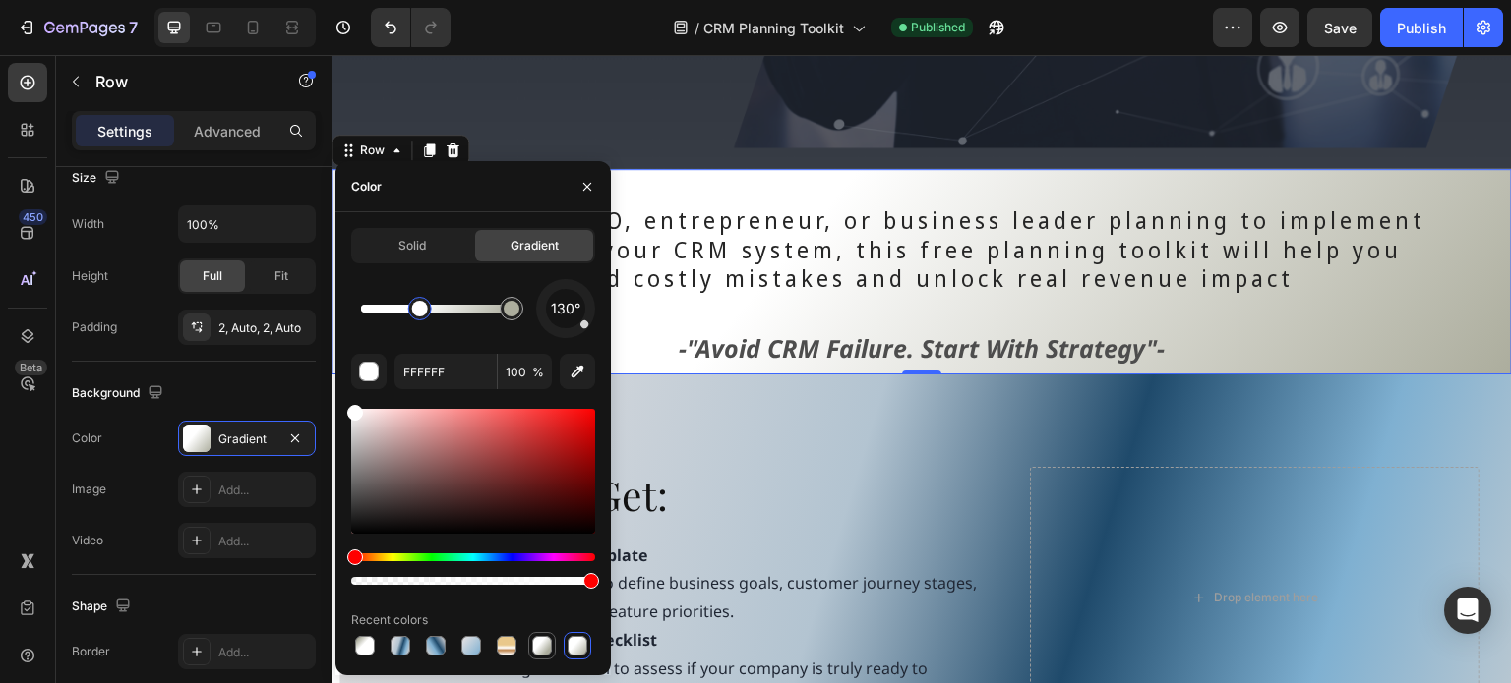
click at [535, 643] on div at bounding box center [542, 646] width 20 height 20
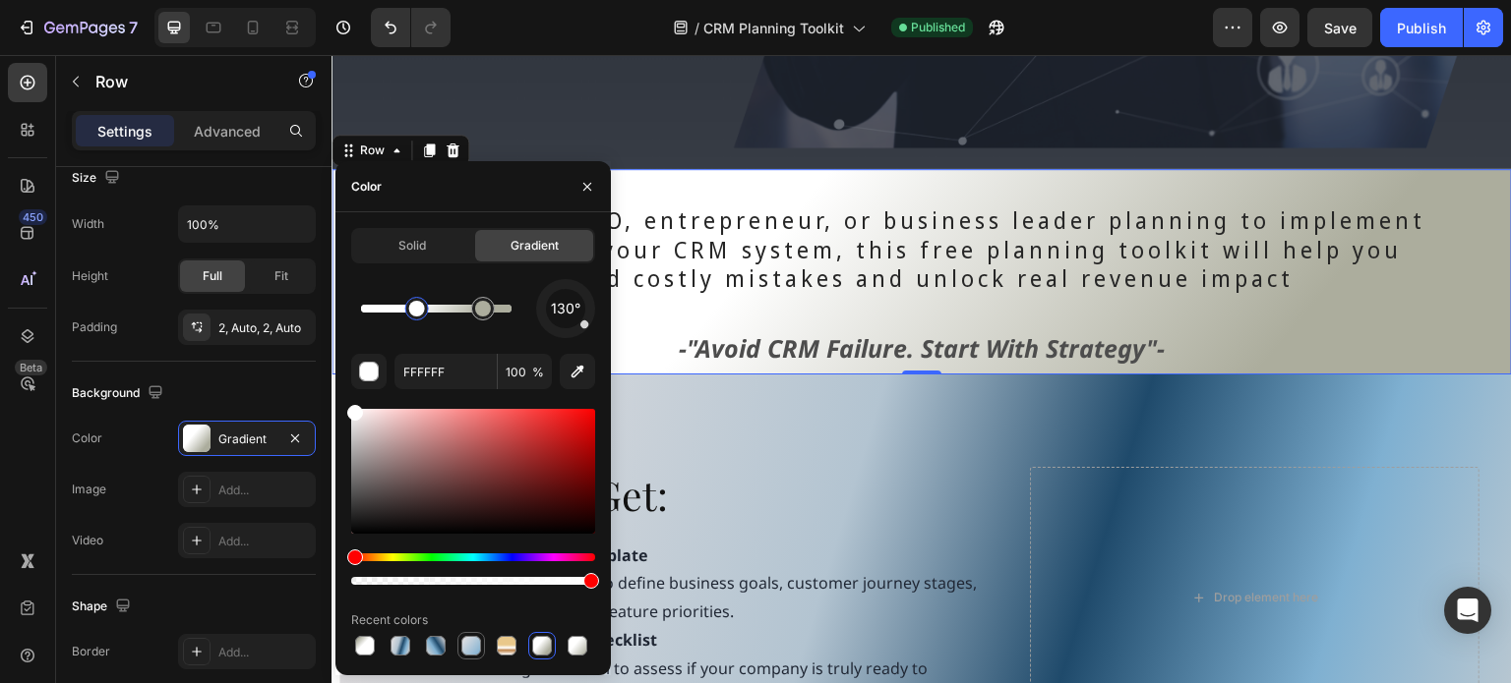
click at [472, 645] on div at bounding box center [471, 646] width 20 height 20
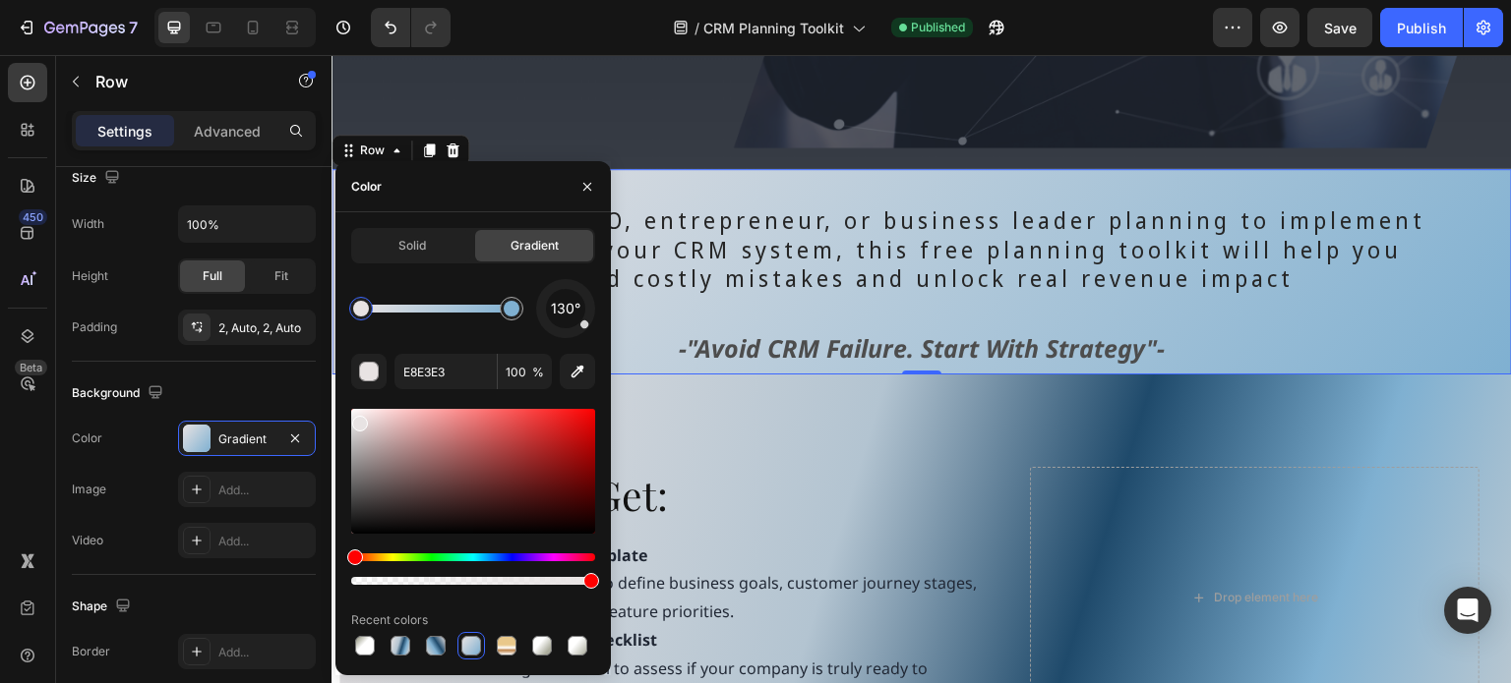
click at [417, 647] on div at bounding box center [473, 646] width 244 height 28
click at [434, 647] on div at bounding box center [436, 646] width 20 height 20
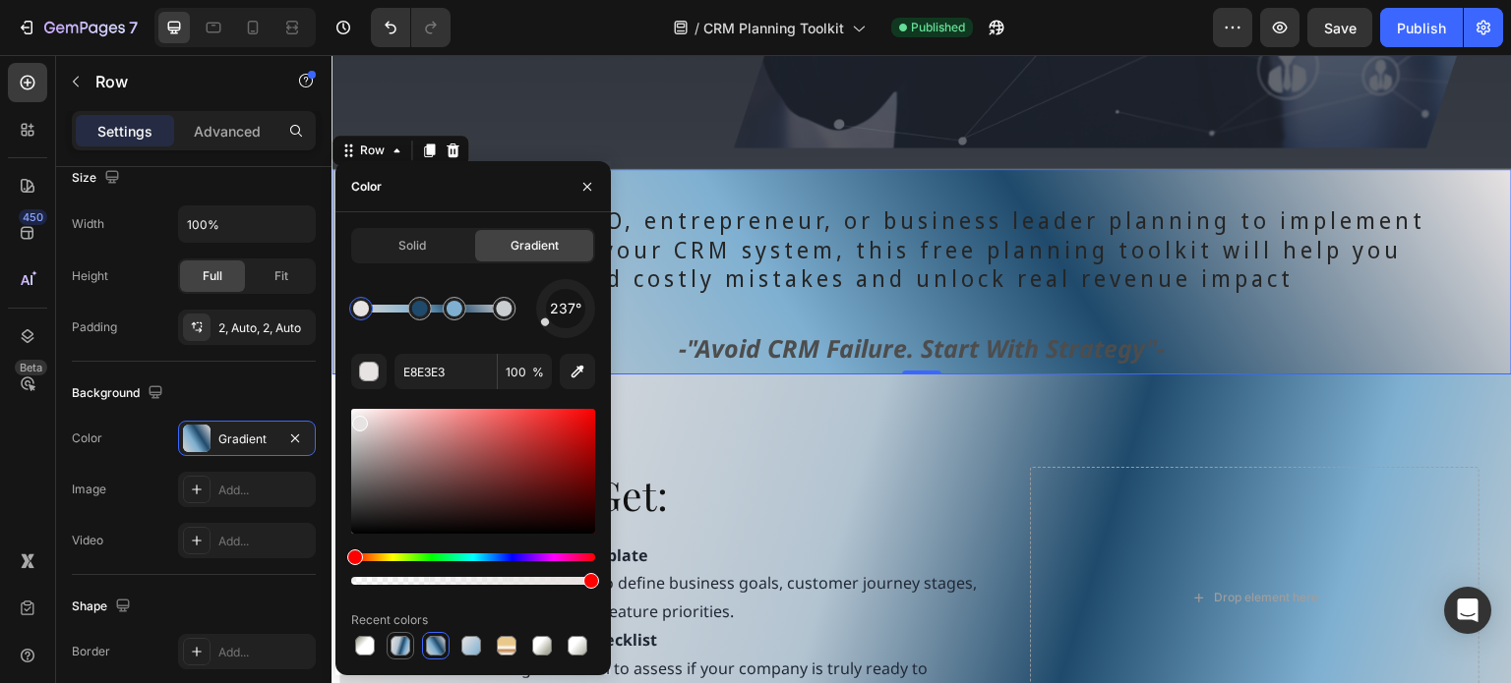
click at [390, 642] on div at bounding box center [400, 646] width 20 height 20
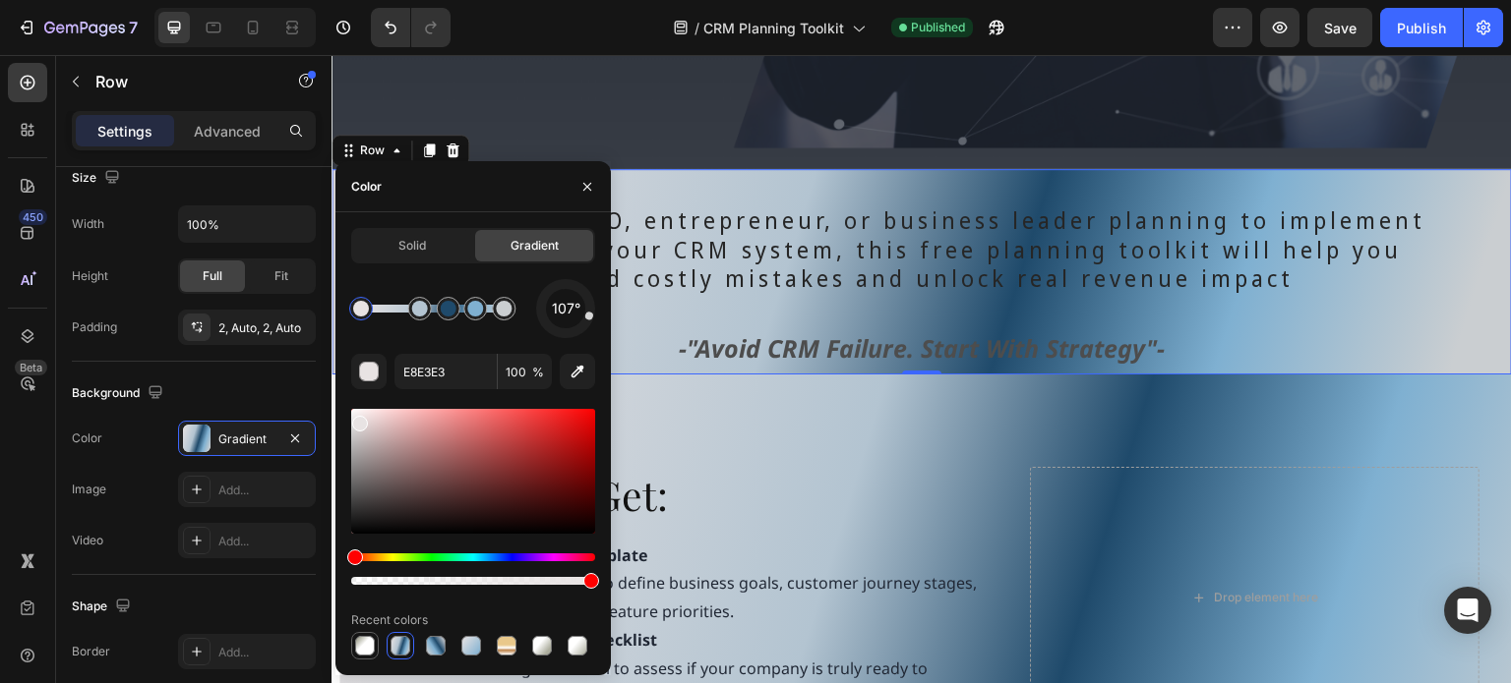
click at [366, 640] on div at bounding box center [365, 646] width 20 height 20
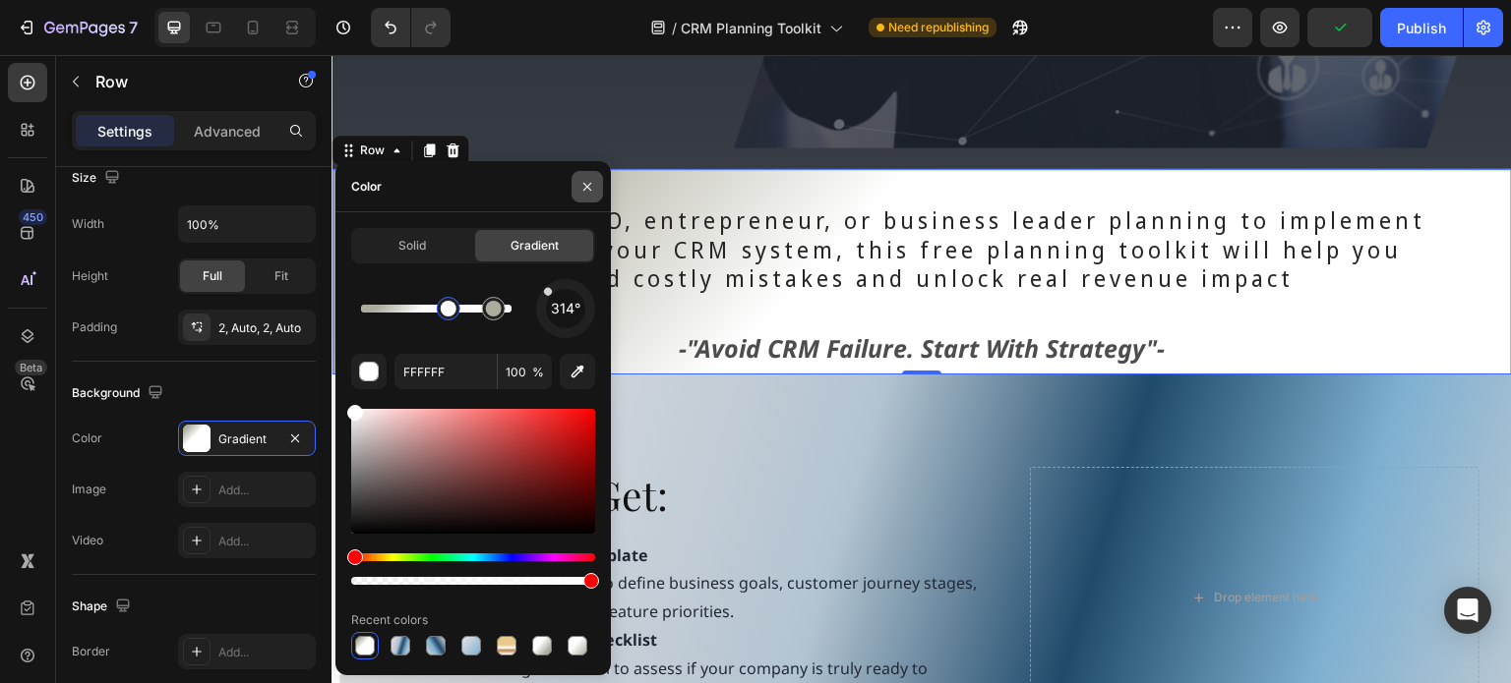
click at [584, 182] on icon "button" at bounding box center [587, 187] width 16 height 16
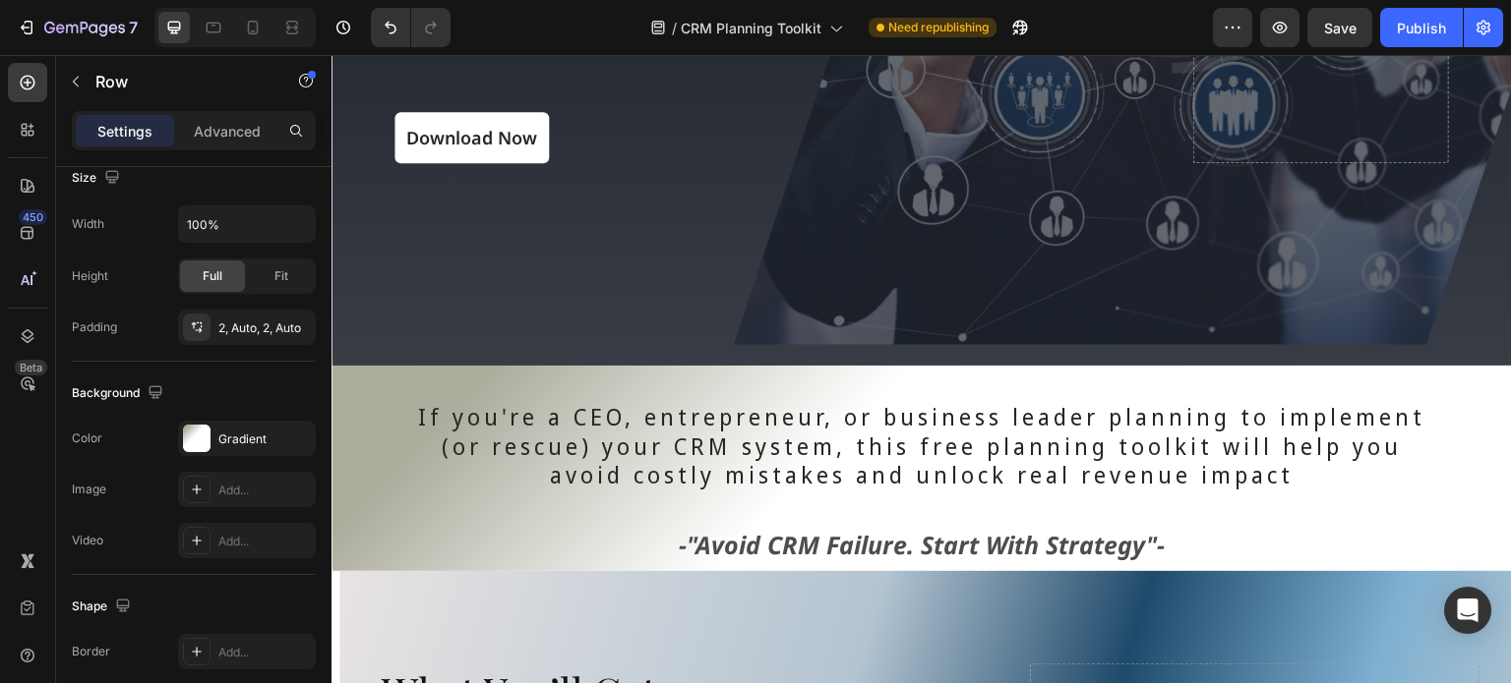
click at [422, 374] on div "If you're a CEO, entrepreneur, or business leader planning to implement (or res…" at bounding box center [921, 469] width 1180 height 203
click at [198, 431] on div at bounding box center [197, 439] width 28 height 28
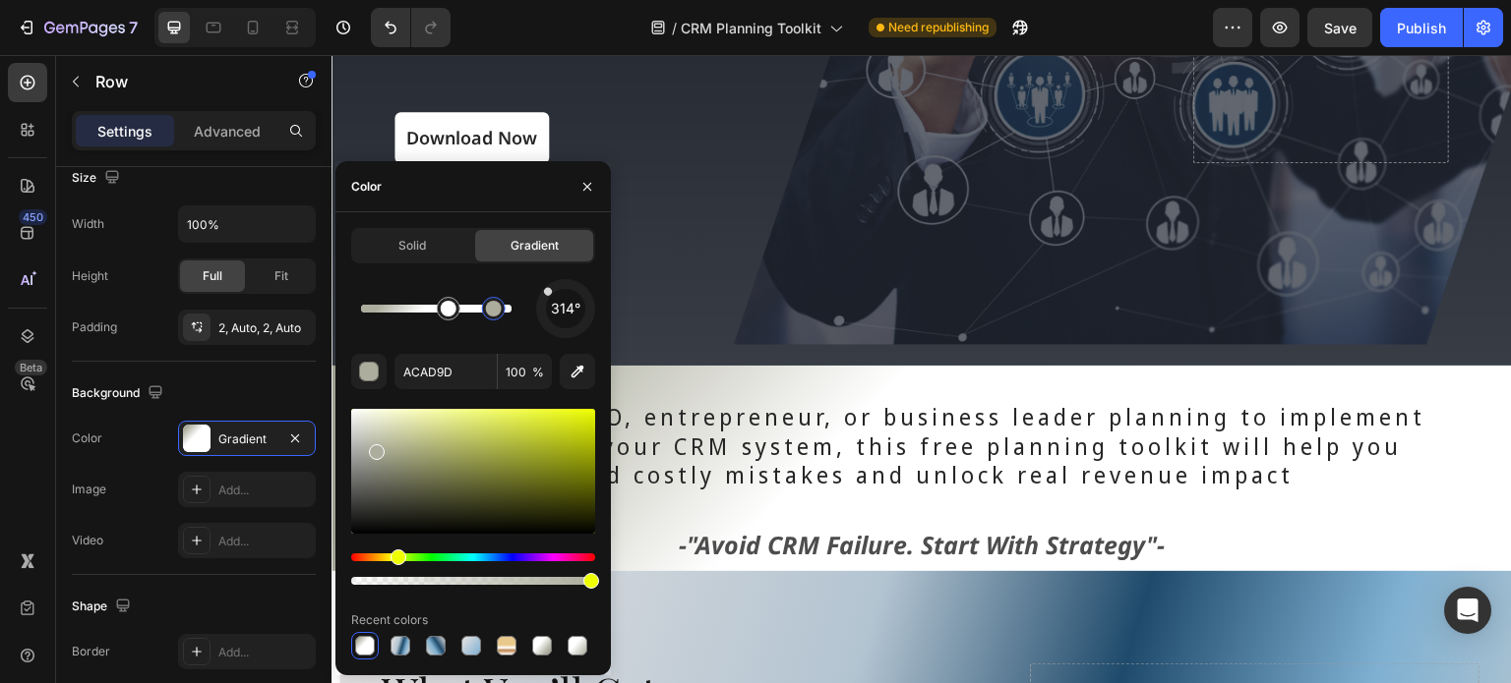
click at [493, 313] on div at bounding box center [494, 309] width 16 height 16
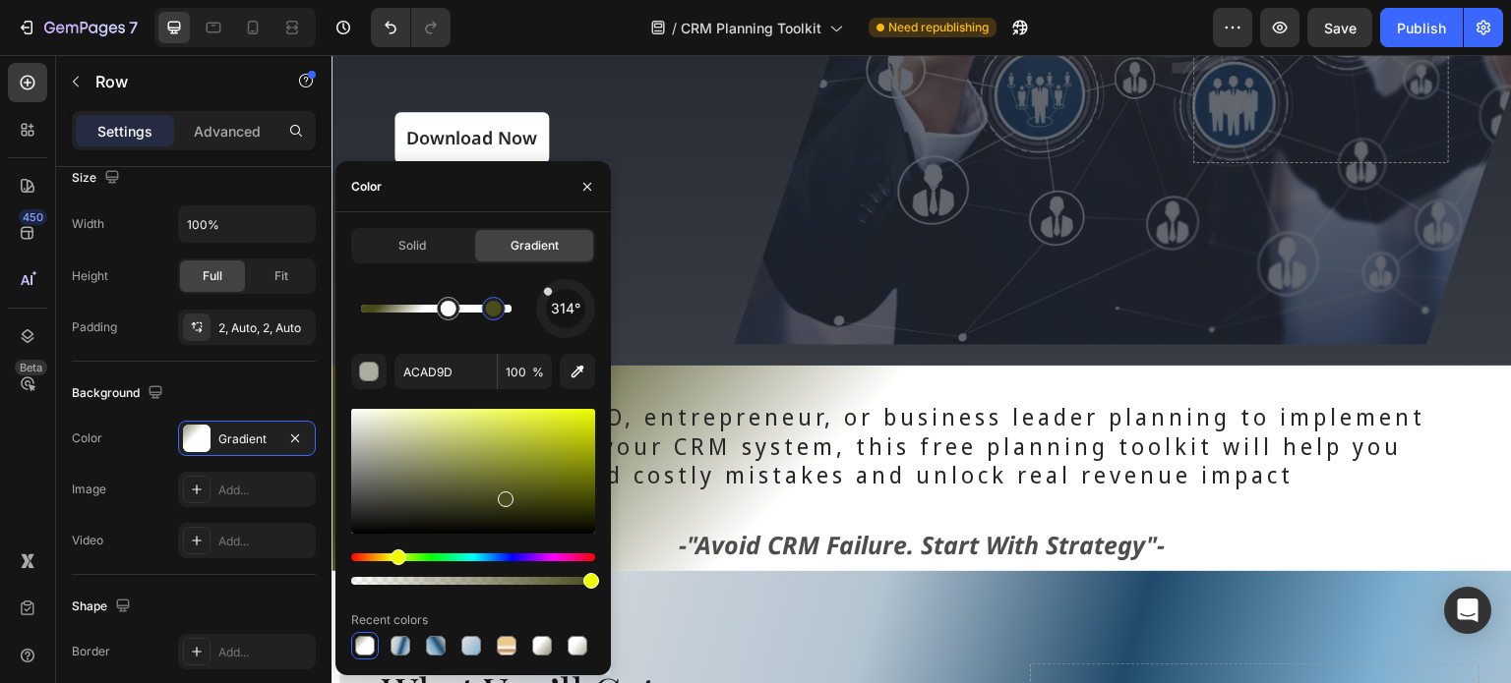
drag, startPoint x: 377, startPoint y: 454, endPoint x: 504, endPoint y: 497, distance: 134.7
click at [504, 497] on div at bounding box center [506, 500] width 16 height 16
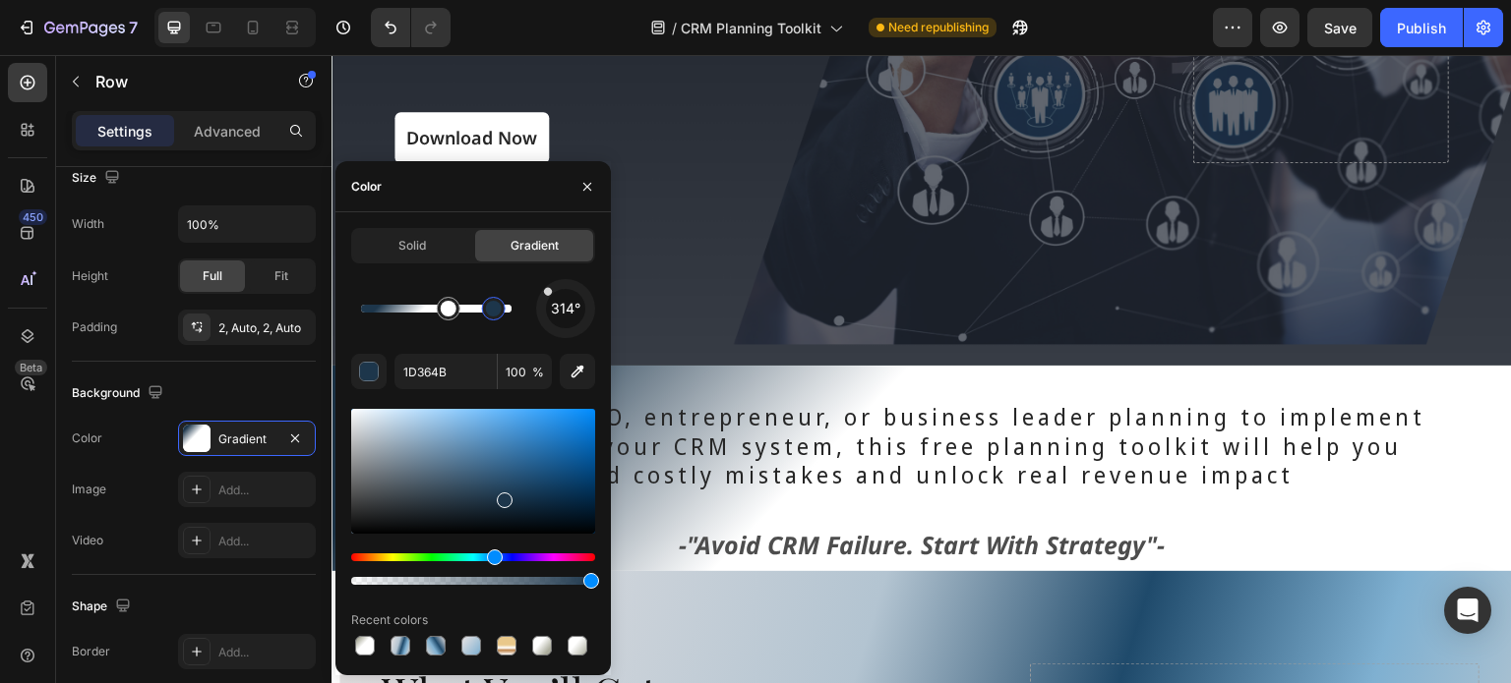
drag, startPoint x: 492, startPoint y: 554, endPoint x: 511, endPoint y: 556, distance: 19.8
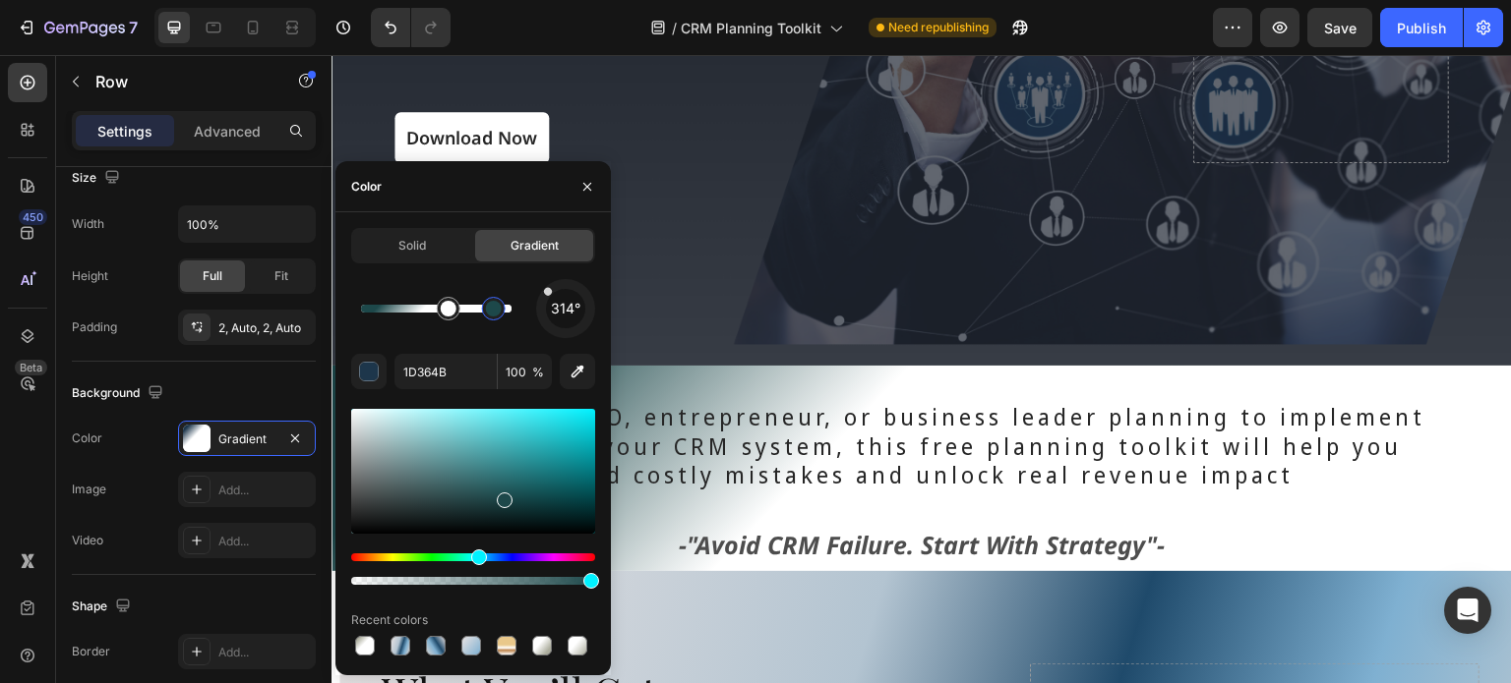
drag, startPoint x: 496, startPoint y: 556, endPoint x: 476, endPoint y: 557, distance: 19.7
click at [476, 557] on div "Hue" at bounding box center [479, 558] width 16 height 16
drag, startPoint x: 503, startPoint y: 501, endPoint x: 531, endPoint y: 500, distance: 28.5
click at [531, 500] on div at bounding box center [533, 504] width 16 height 16
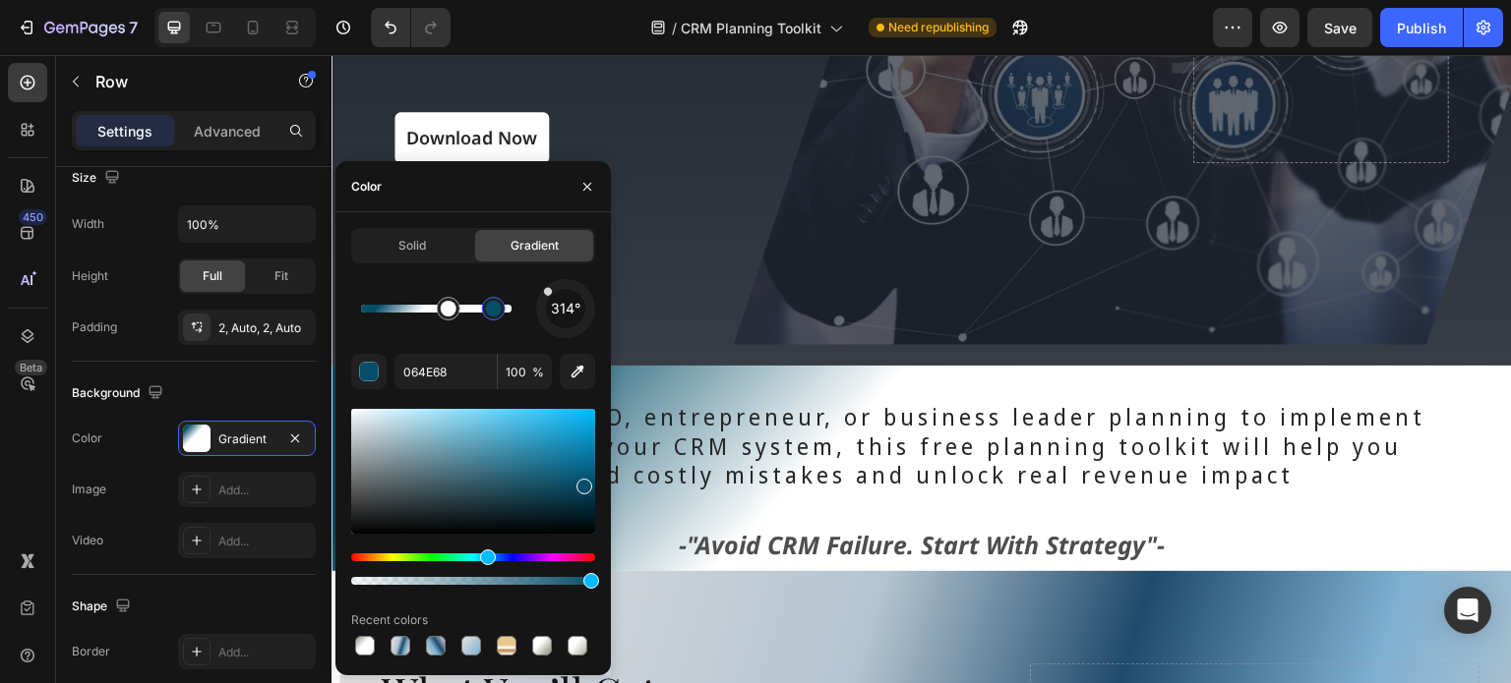
drag, startPoint x: 531, startPoint y: 505, endPoint x: 582, endPoint y: 482, distance: 56.3
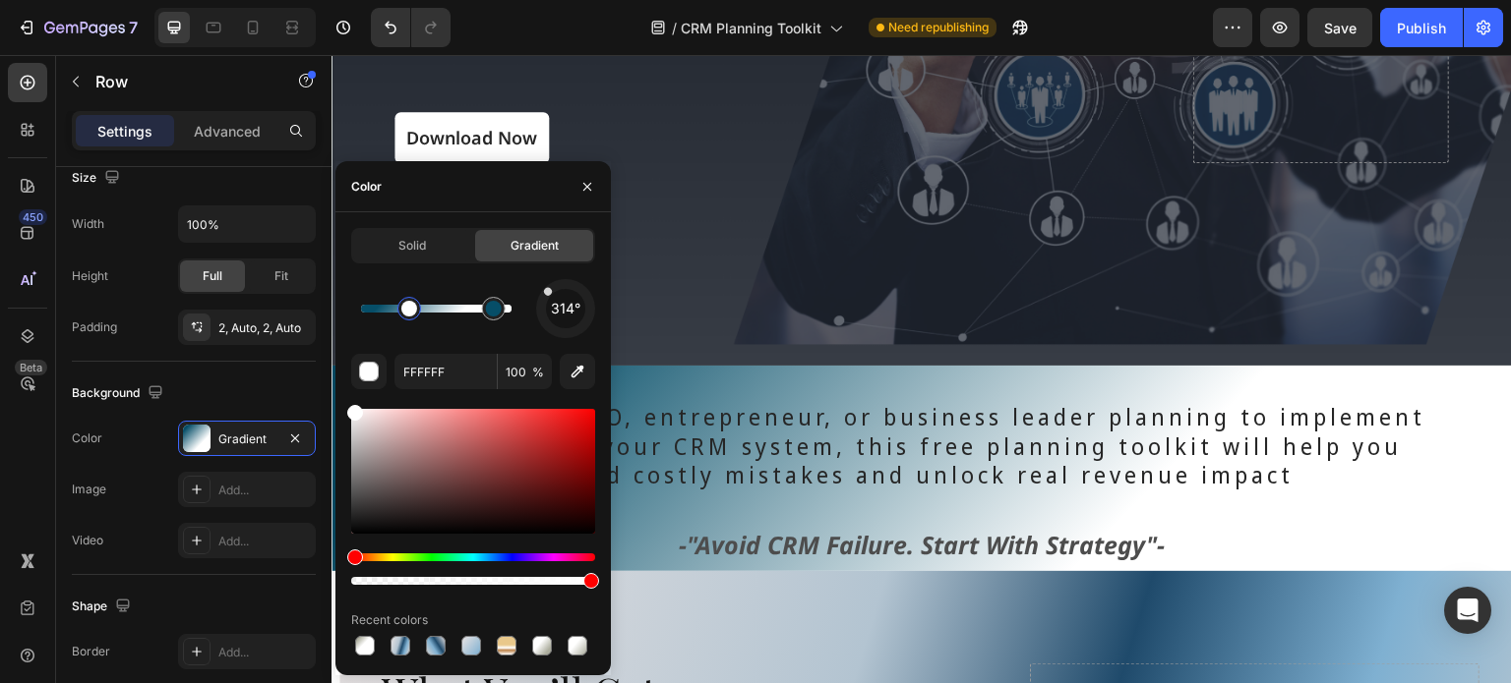
drag, startPoint x: 452, startPoint y: 312, endPoint x: 360, endPoint y: 317, distance: 92.6
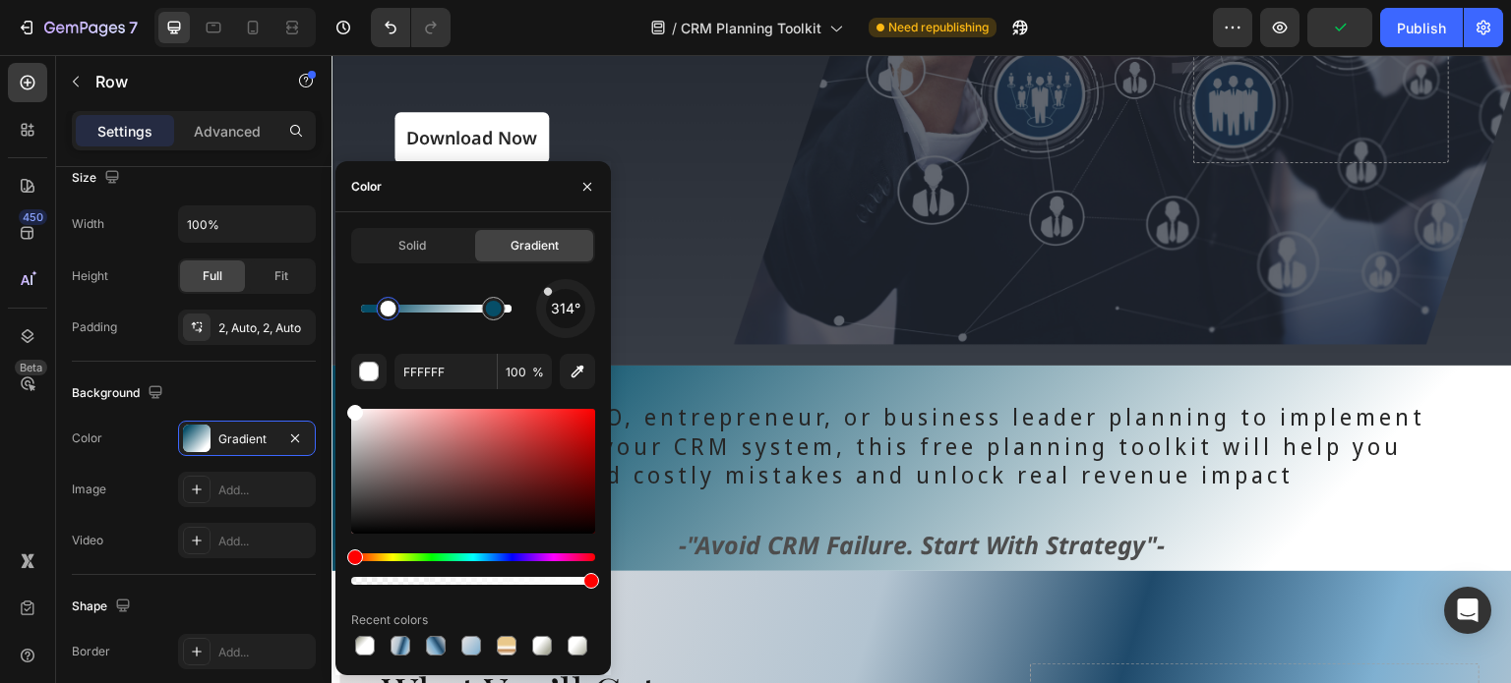
drag, startPoint x: 410, startPoint y: 311, endPoint x: 388, endPoint y: 312, distance: 21.7
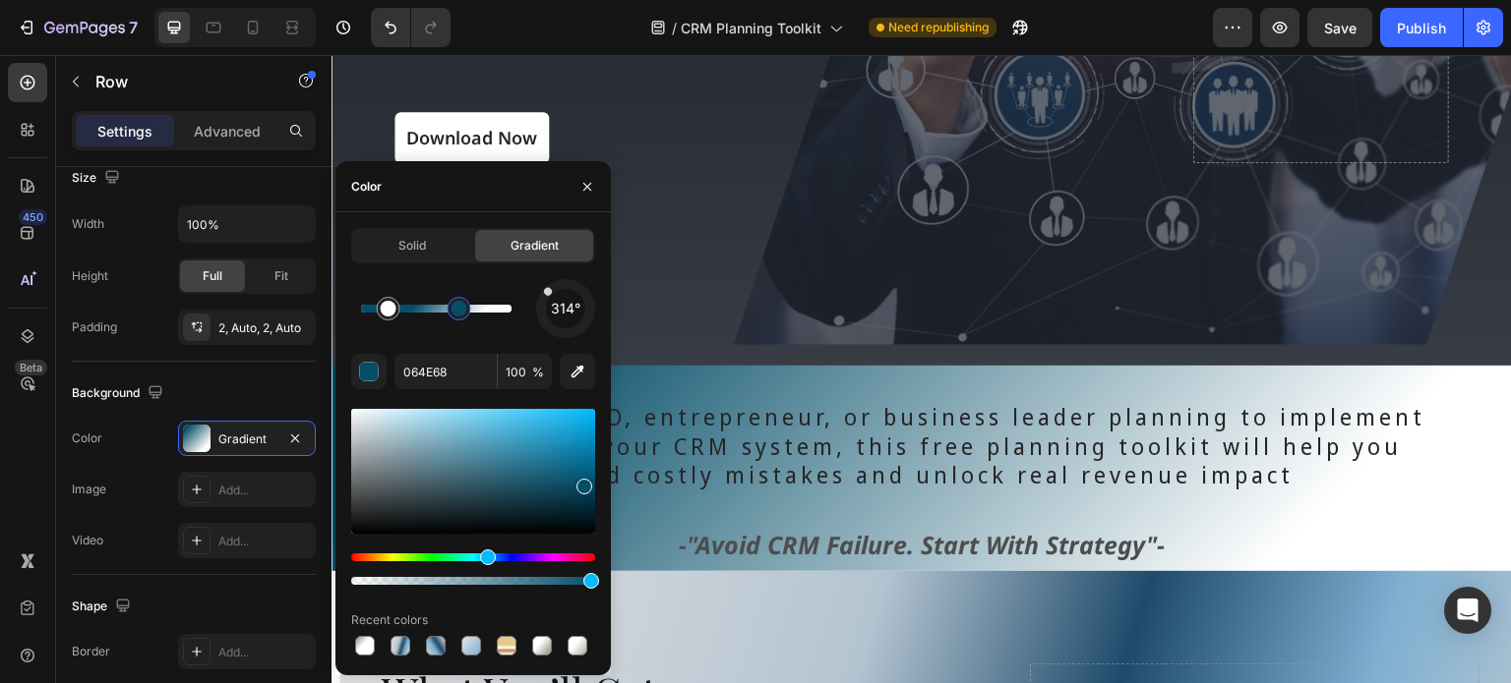
drag, startPoint x: 492, startPoint y: 308, endPoint x: 459, endPoint y: 313, distance: 32.8
click at [459, 313] on div at bounding box center [458, 309] width 16 height 16
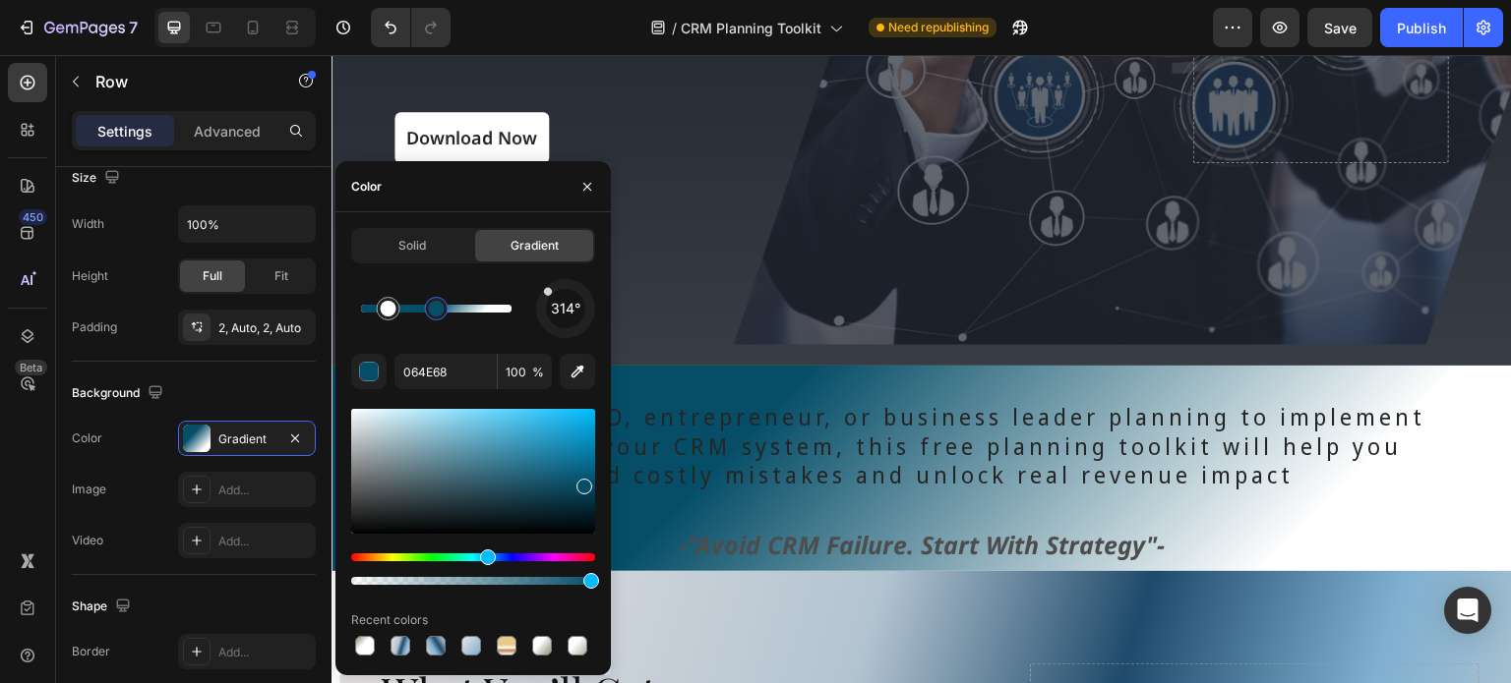
type input "FFFFFF"
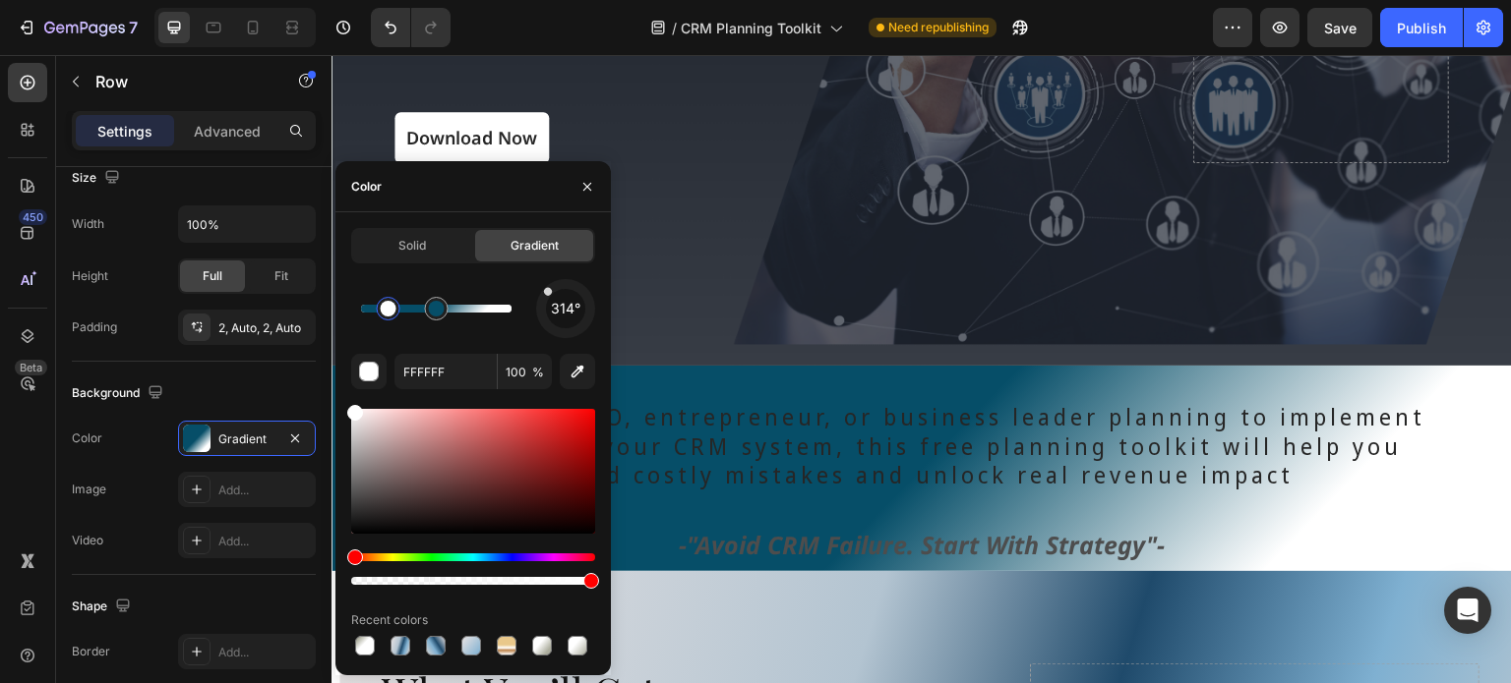
drag, startPoint x: 456, startPoint y: 312, endPoint x: 563, endPoint y: 317, distance: 107.3
click at [410, 251] on span "Solid" at bounding box center [412, 246] width 28 height 18
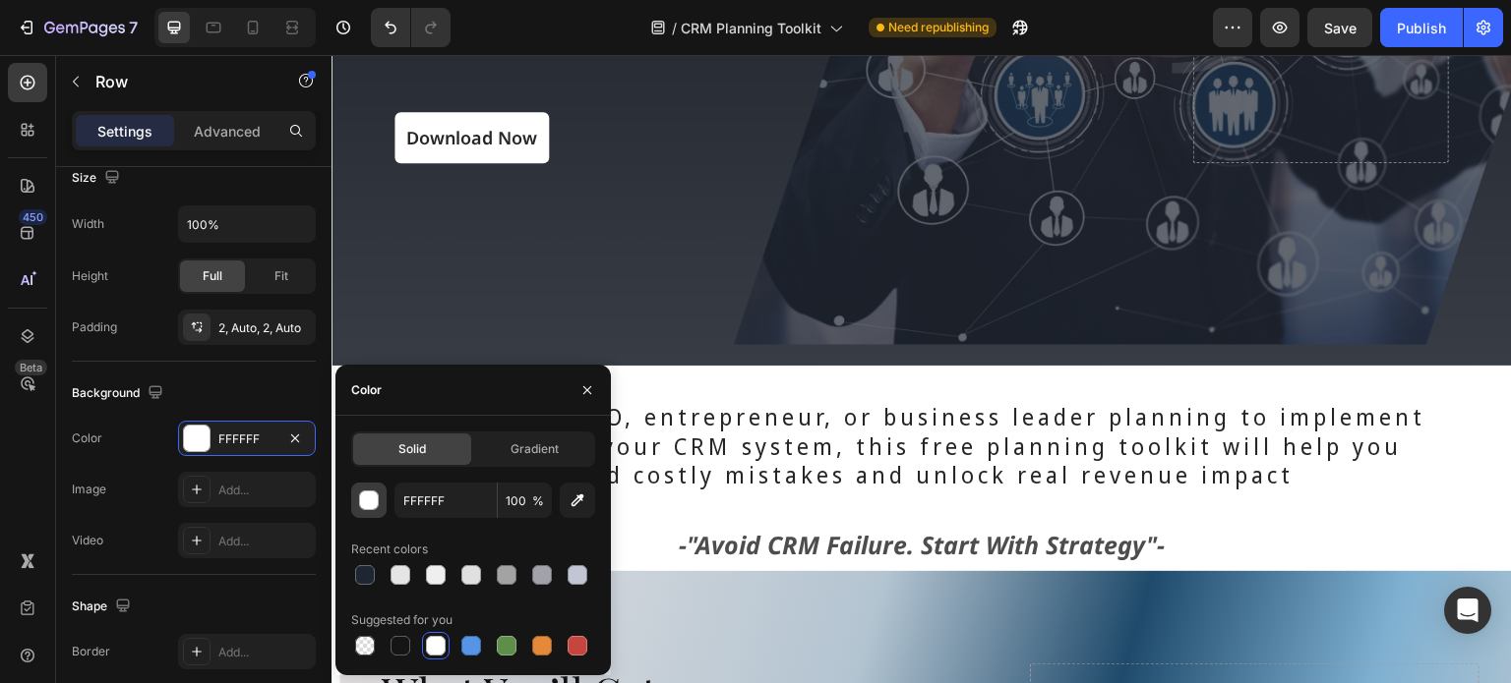
click at [368, 494] on div "button" at bounding box center [370, 502] width 20 height 20
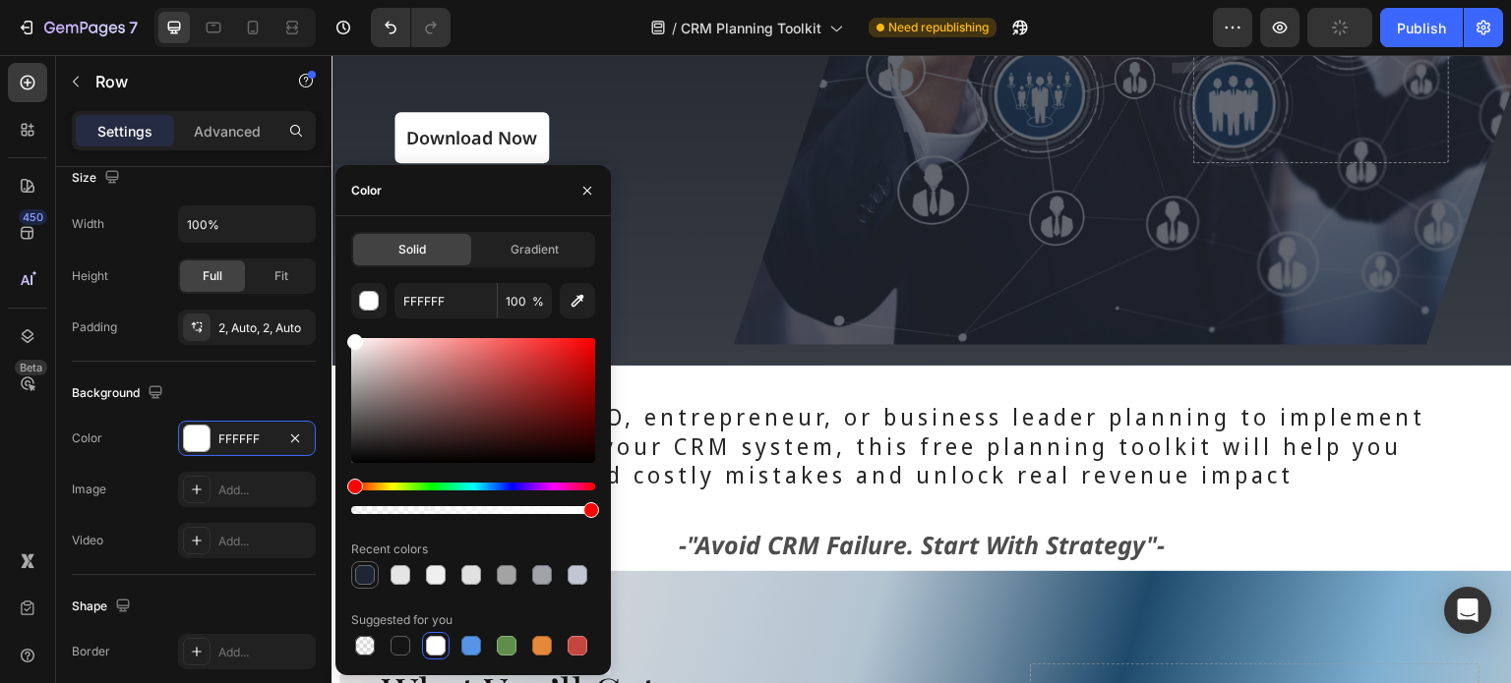
click at [369, 574] on div at bounding box center [365, 575] width 20 height 20
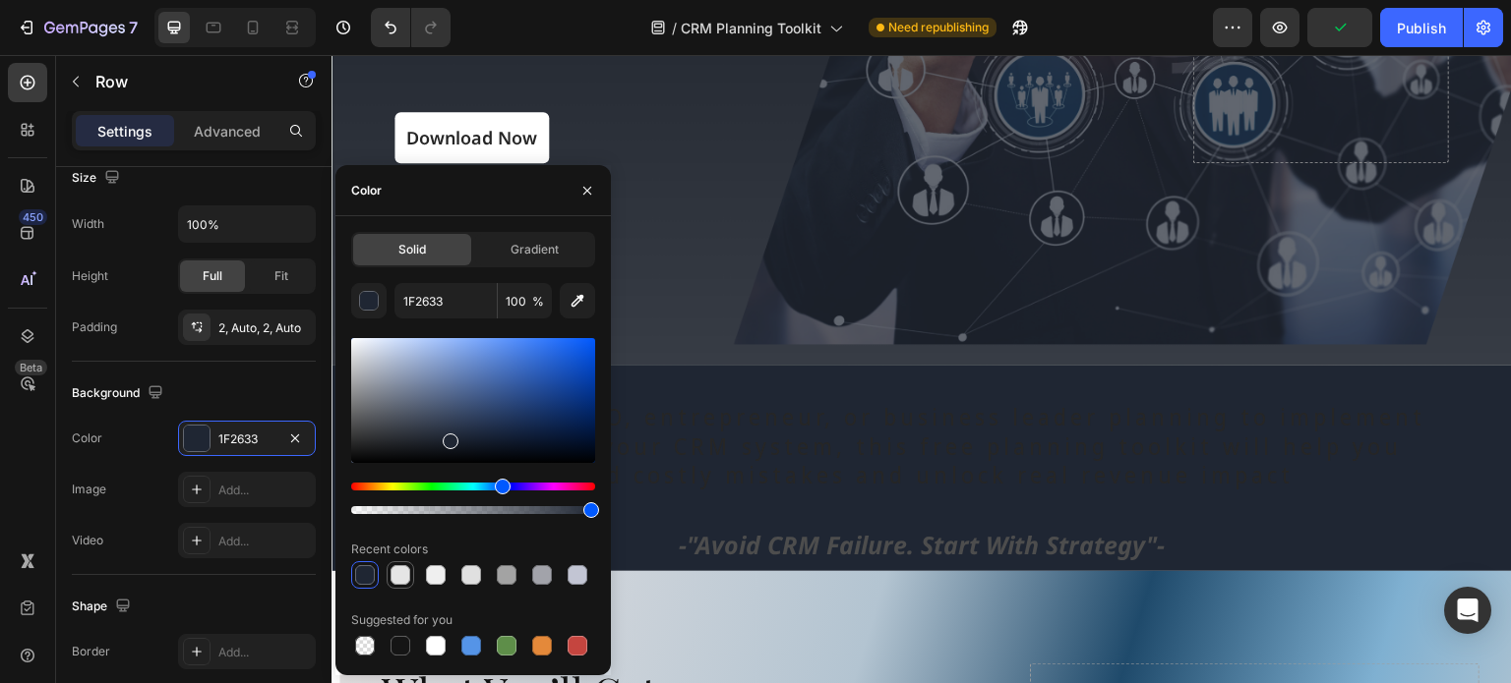
click at [398, 574] on div at bounding box center [400, 575] width 20 height 20
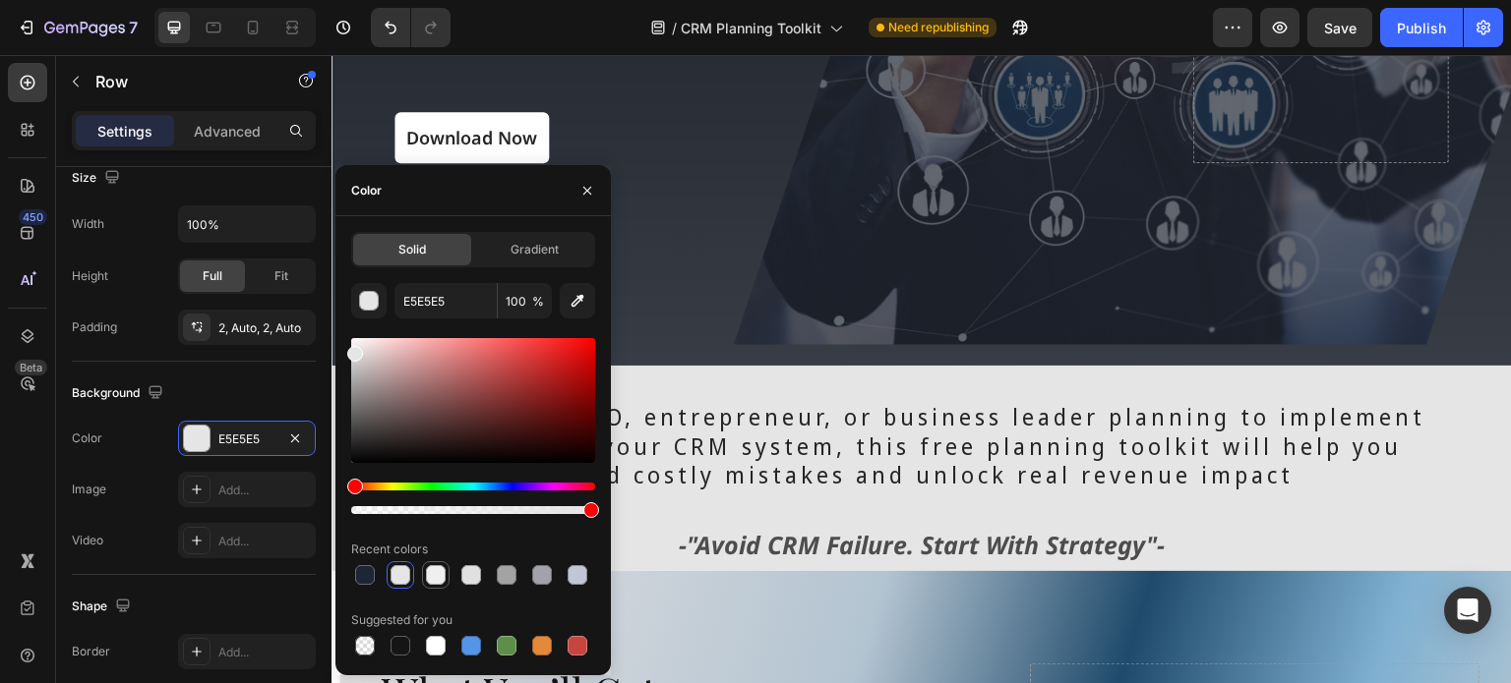
click at [444, 573] on div at bounding box center [436, 575] width 20 height 20
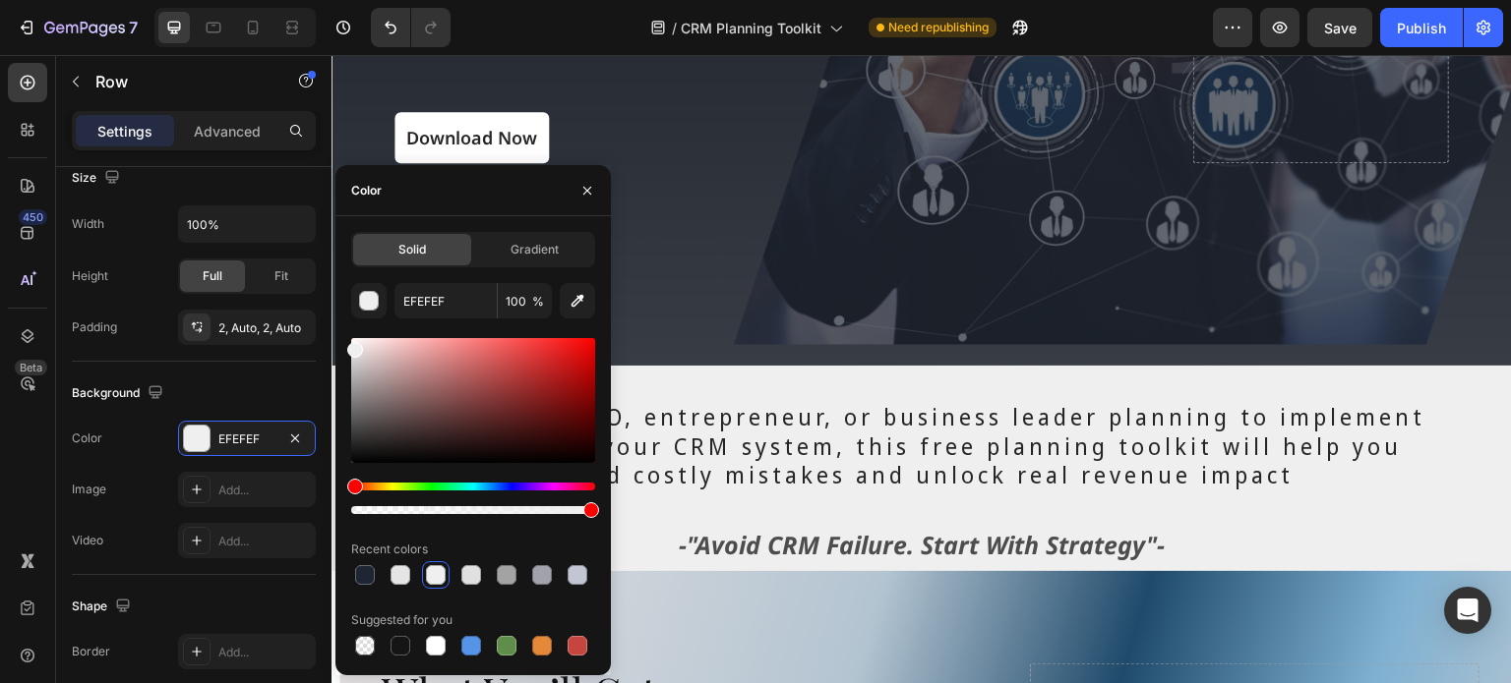
click at [509, 574] on div at bounding box center [507, 575] width 20 height 20
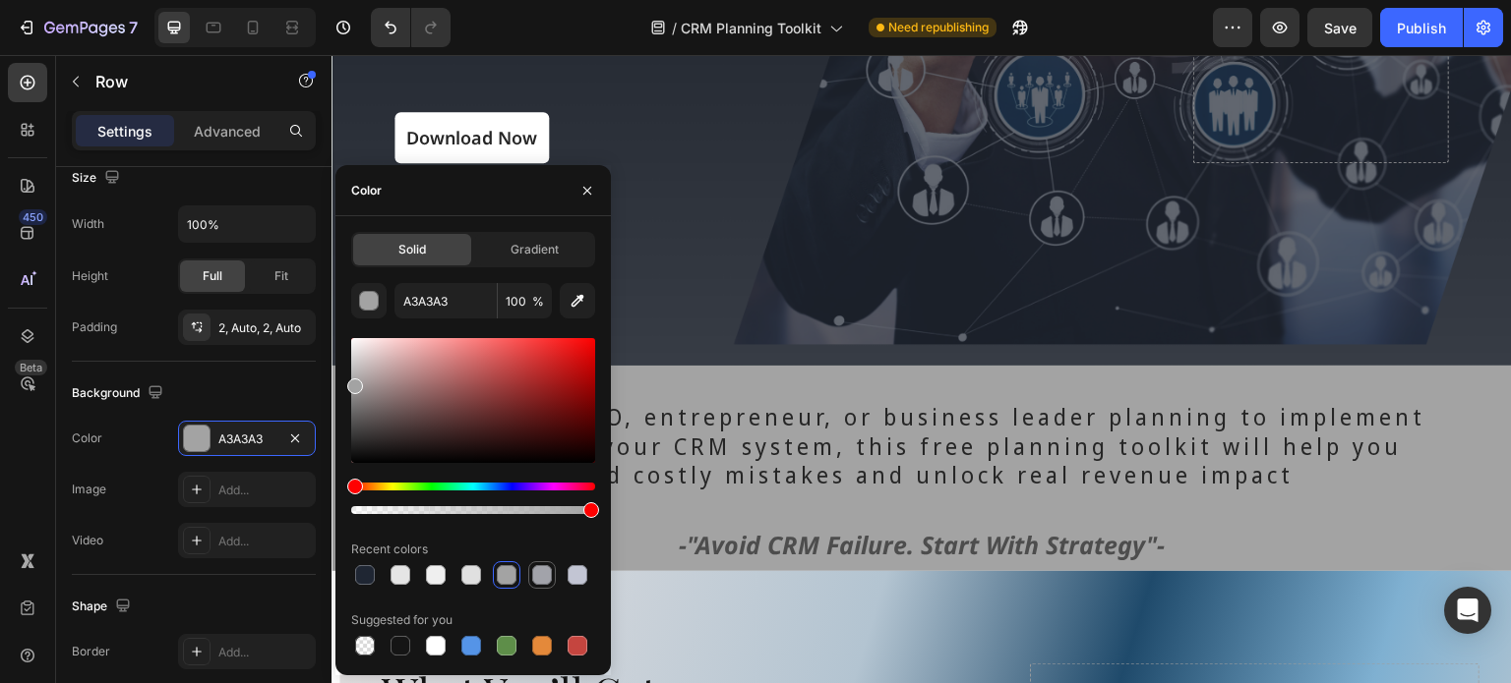
click at [542, 573] on div at bounding box center [542, 575] width 20 height 20
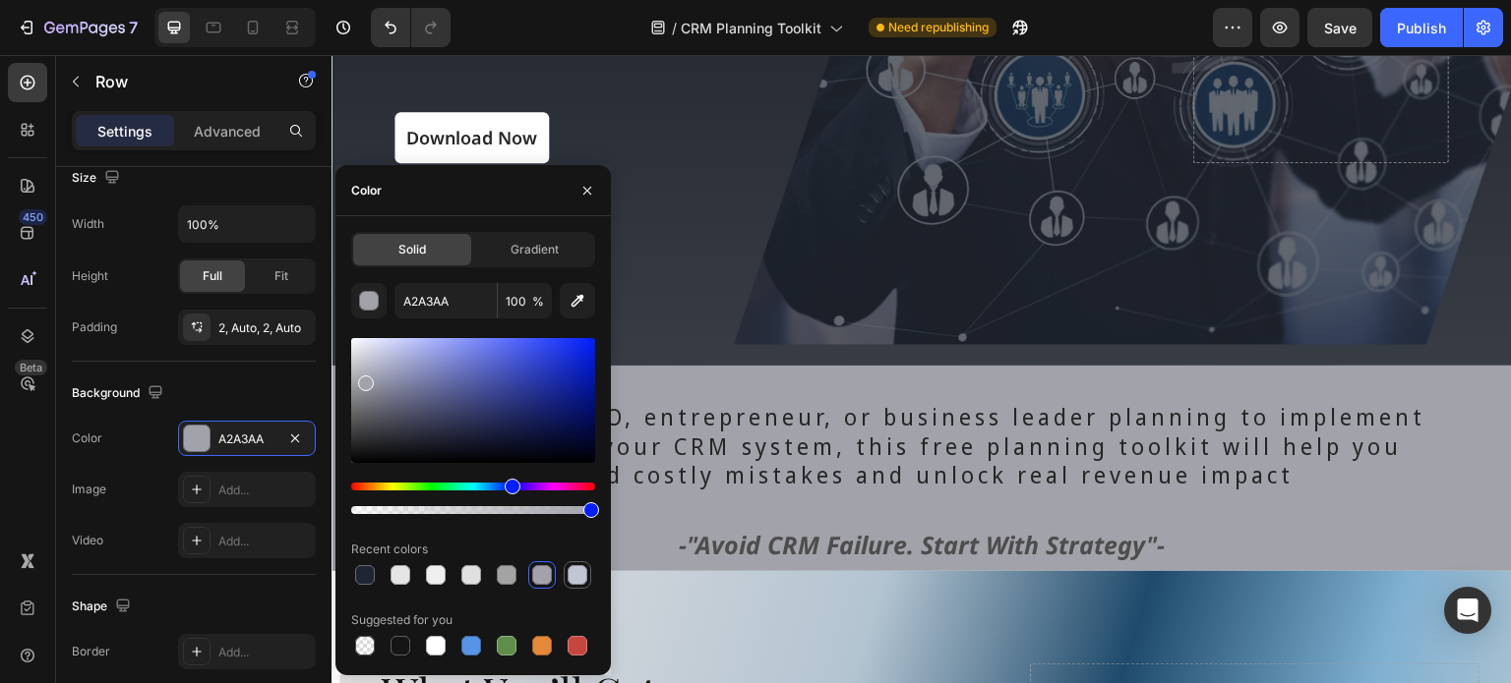
click at [580, 573] on div at bounding box center [577, 575] width 20 height 20
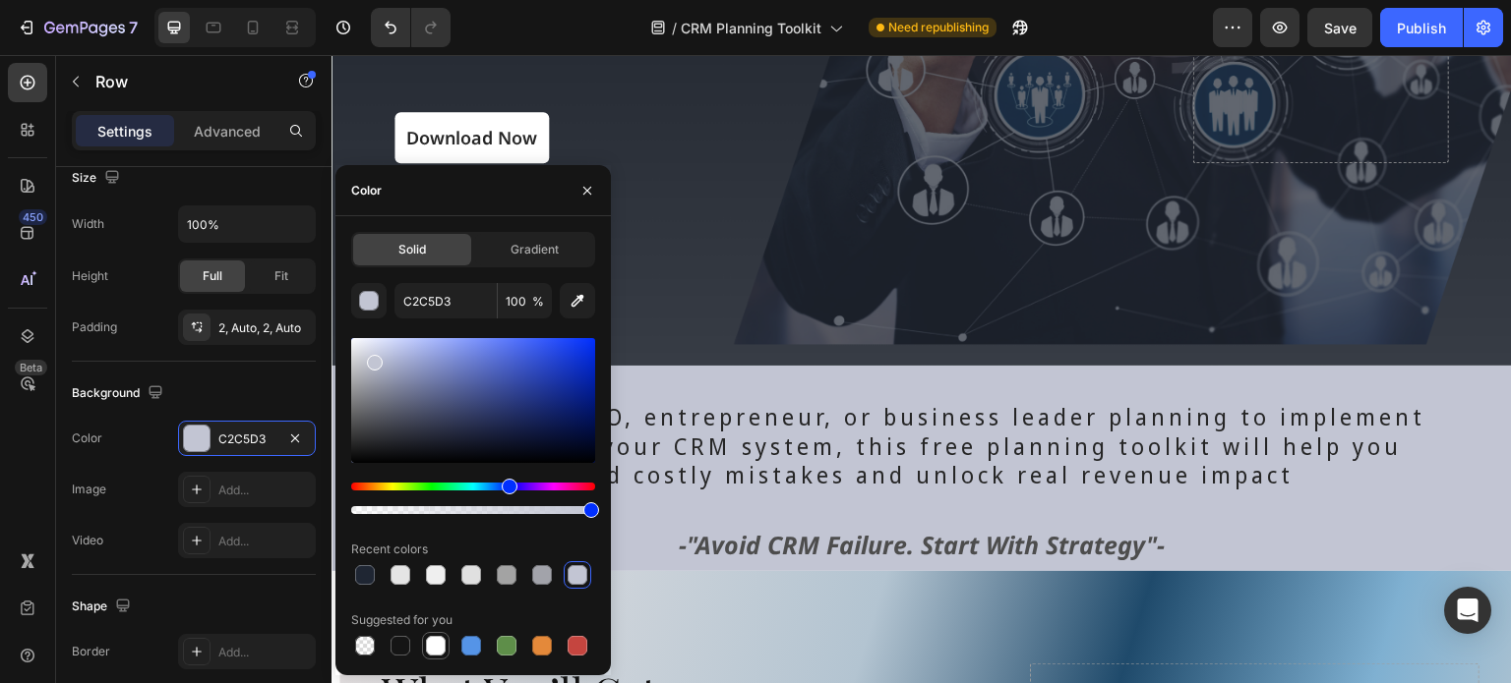
click at [434, 651] on div at bounding box center [436, 646] width 20 height 20
type input "FFFFFF"
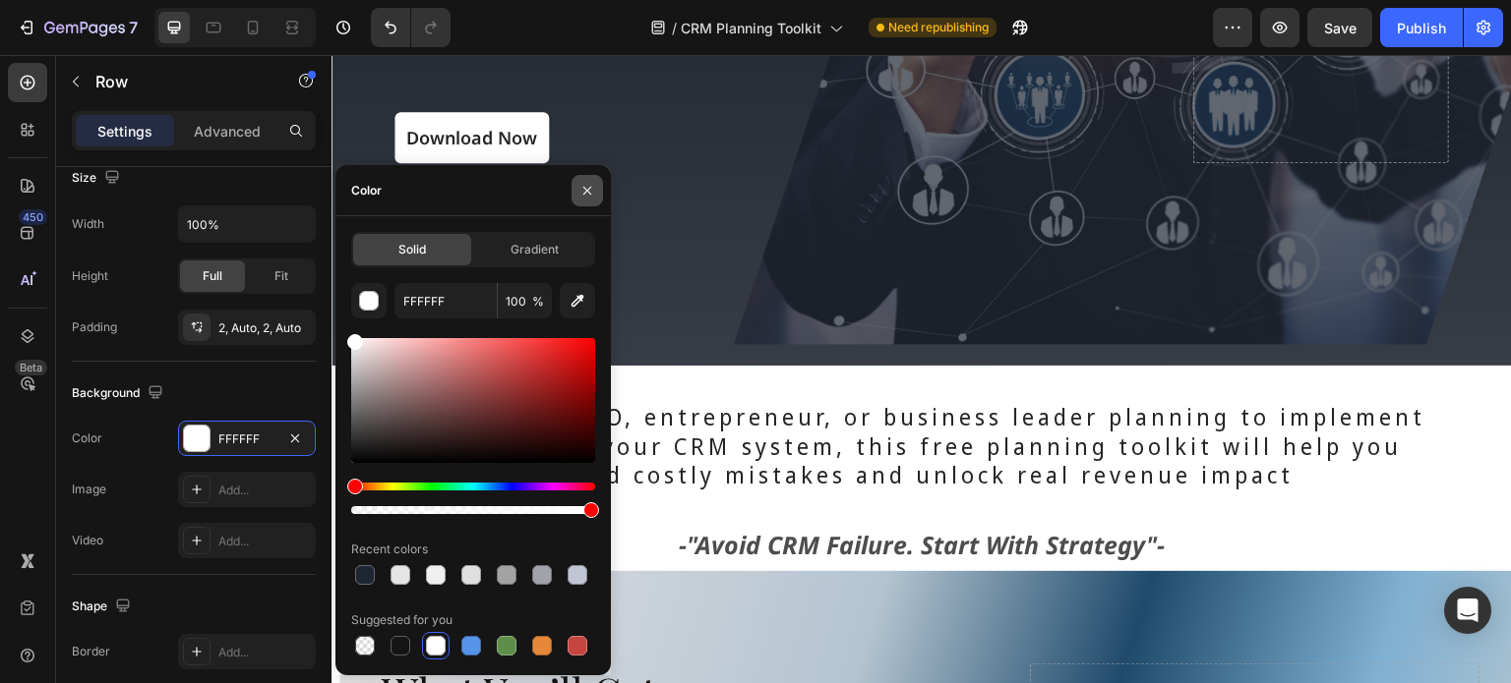
click at [582, 188] on icon "button" at bounding box center [587, 191] width 16 height 16
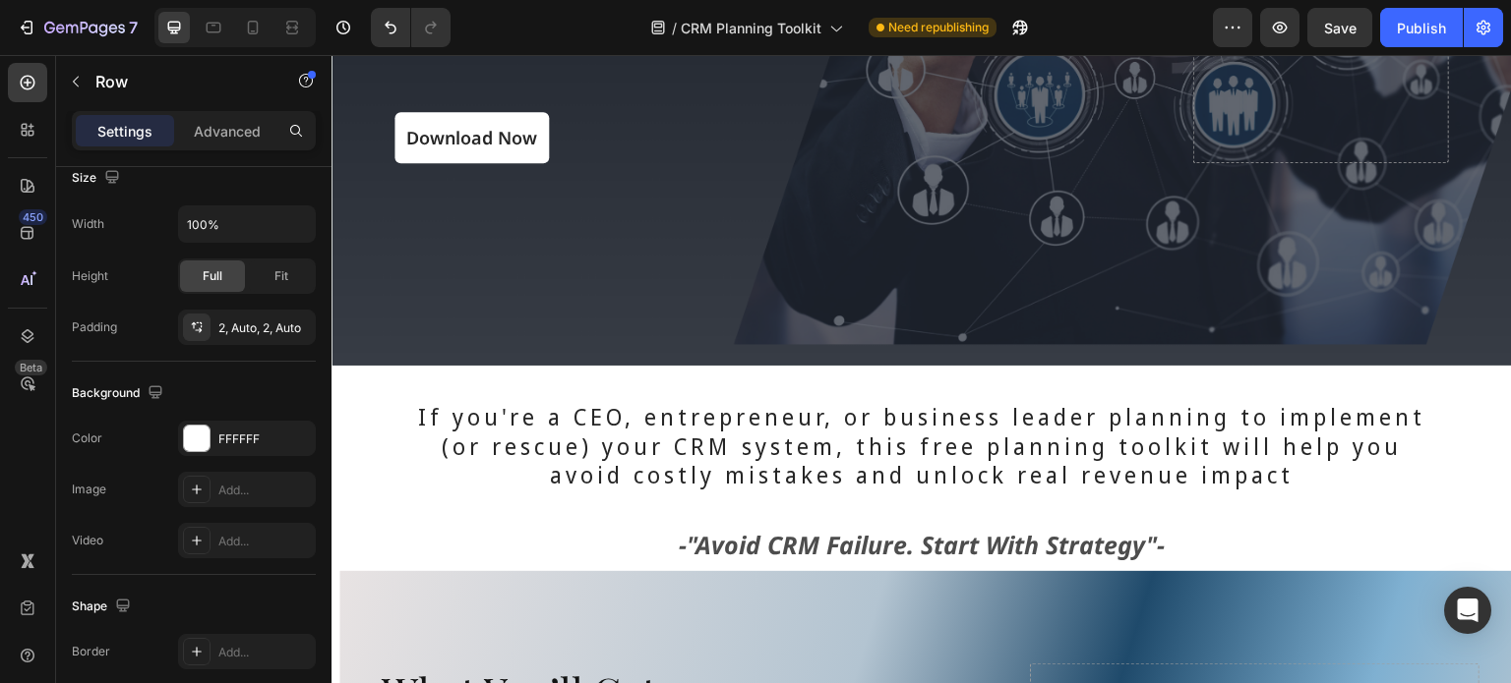
click at [705, 368] on div "If you're a CEO, entrepreneur, or business leader planning to implement (or res…" at bounding box center [921, 469] width 1180 height 203
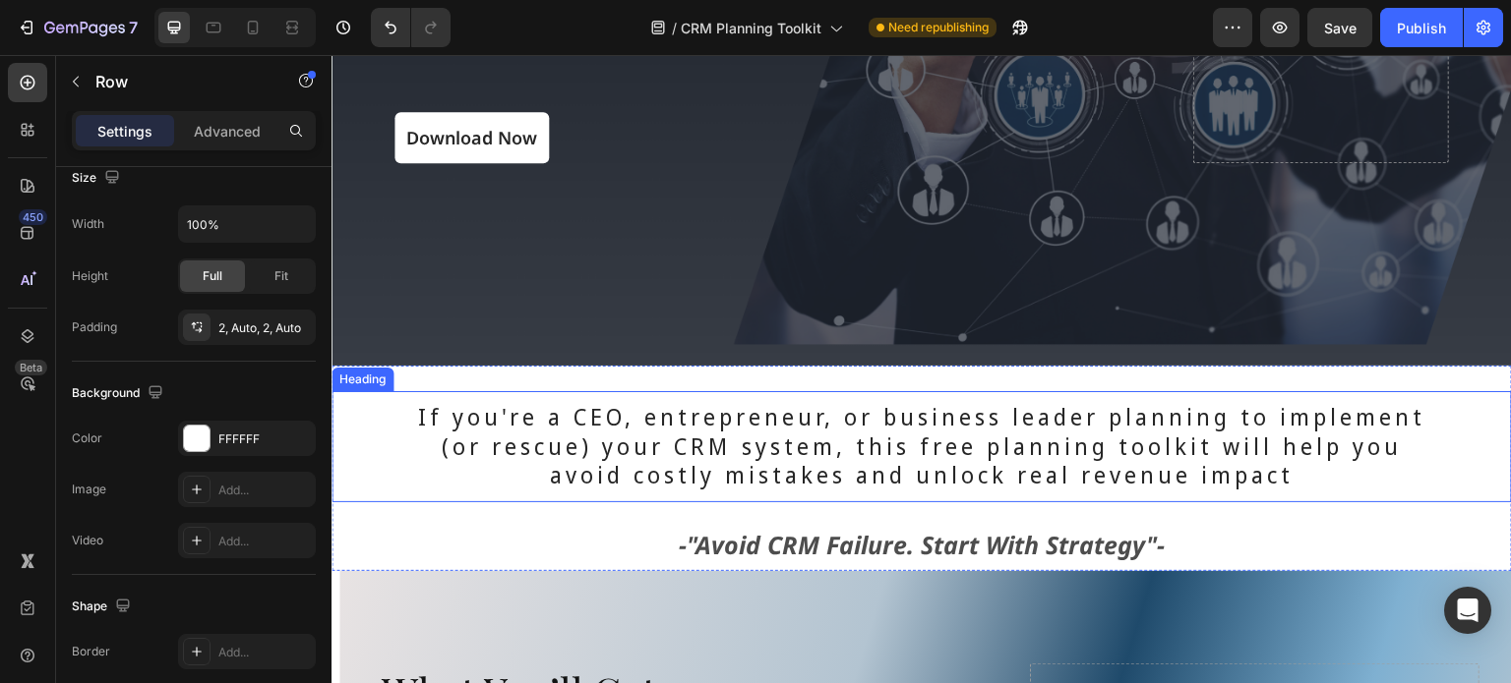
click at [698, 438] on h2 "If you're a CEO, entrepreneur, or business leader planning to implement (or res…" at bounding box center [921, 447] width 1057 height 112
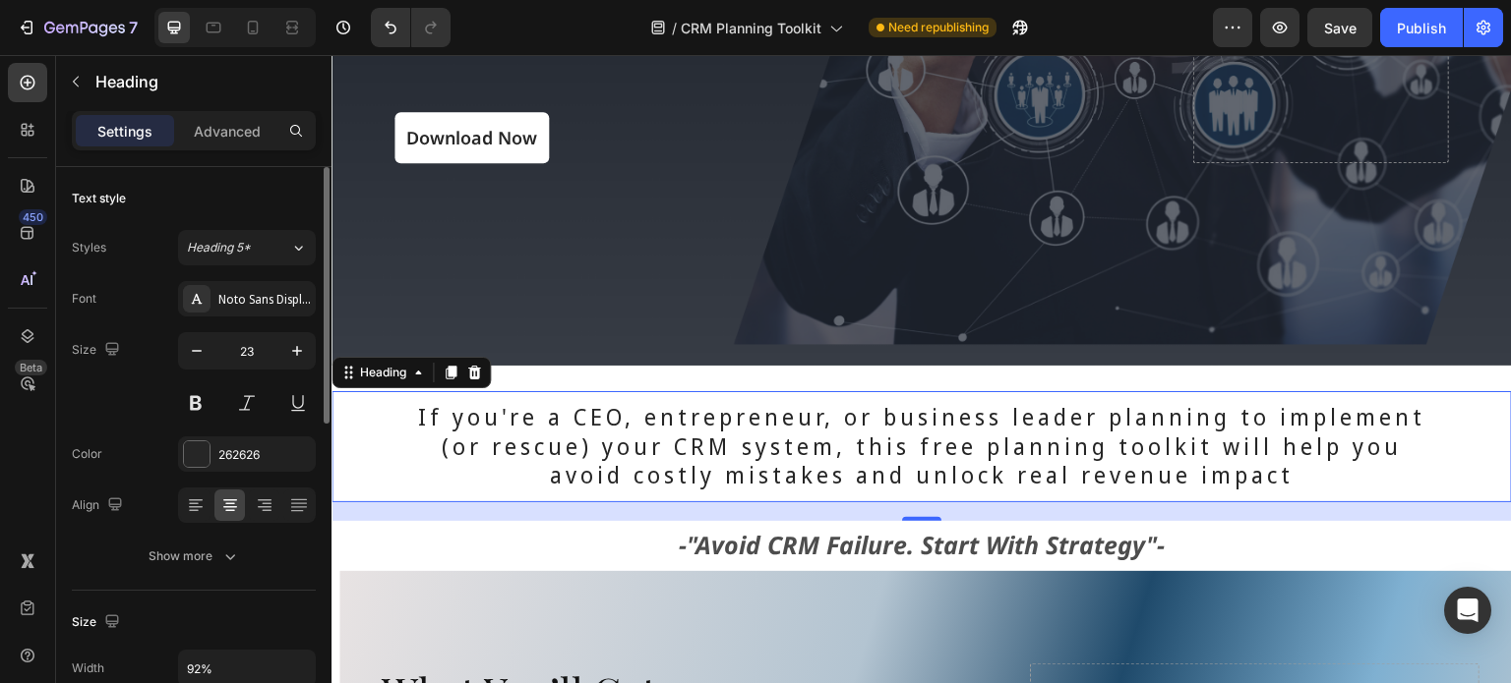
scroll to position [295, 0]
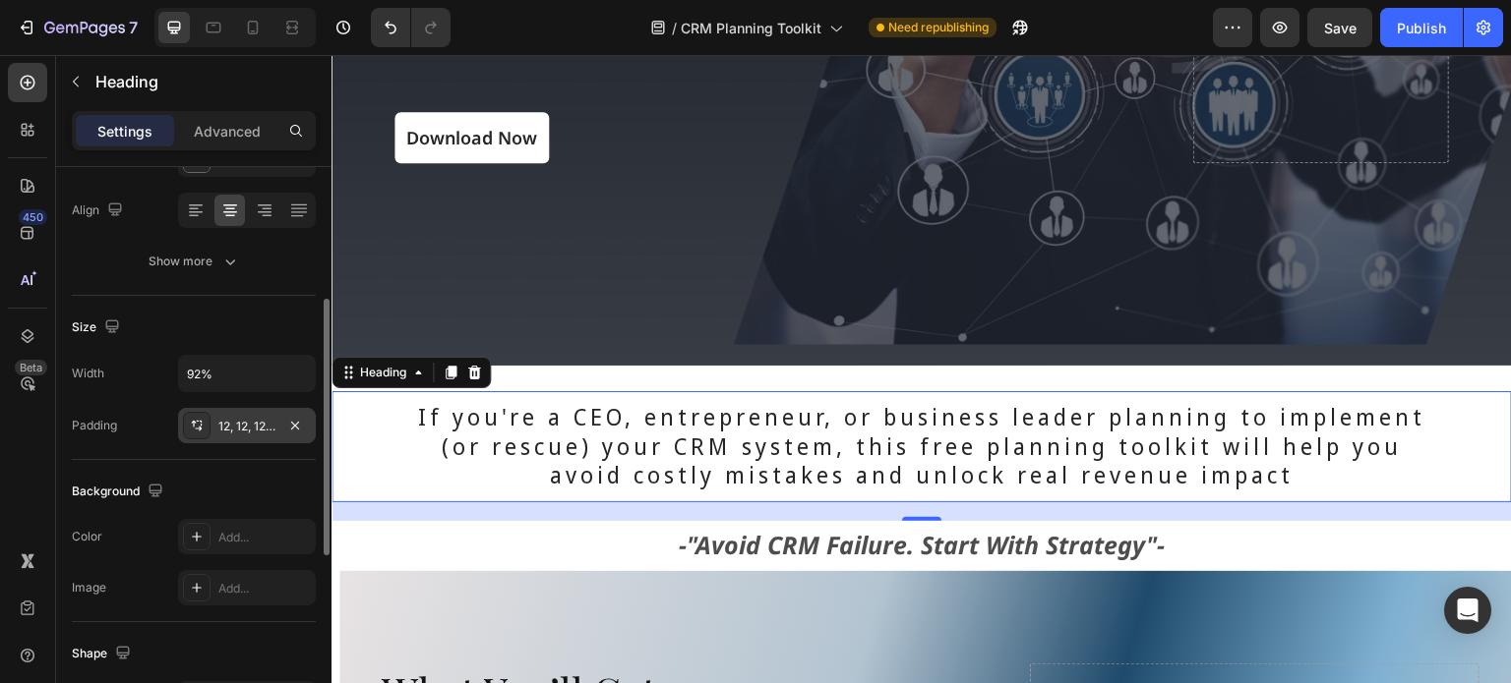
click at [246, 427] on div "12, 12, 12, 12" at bounding box center [246, 427] width 57 height 18
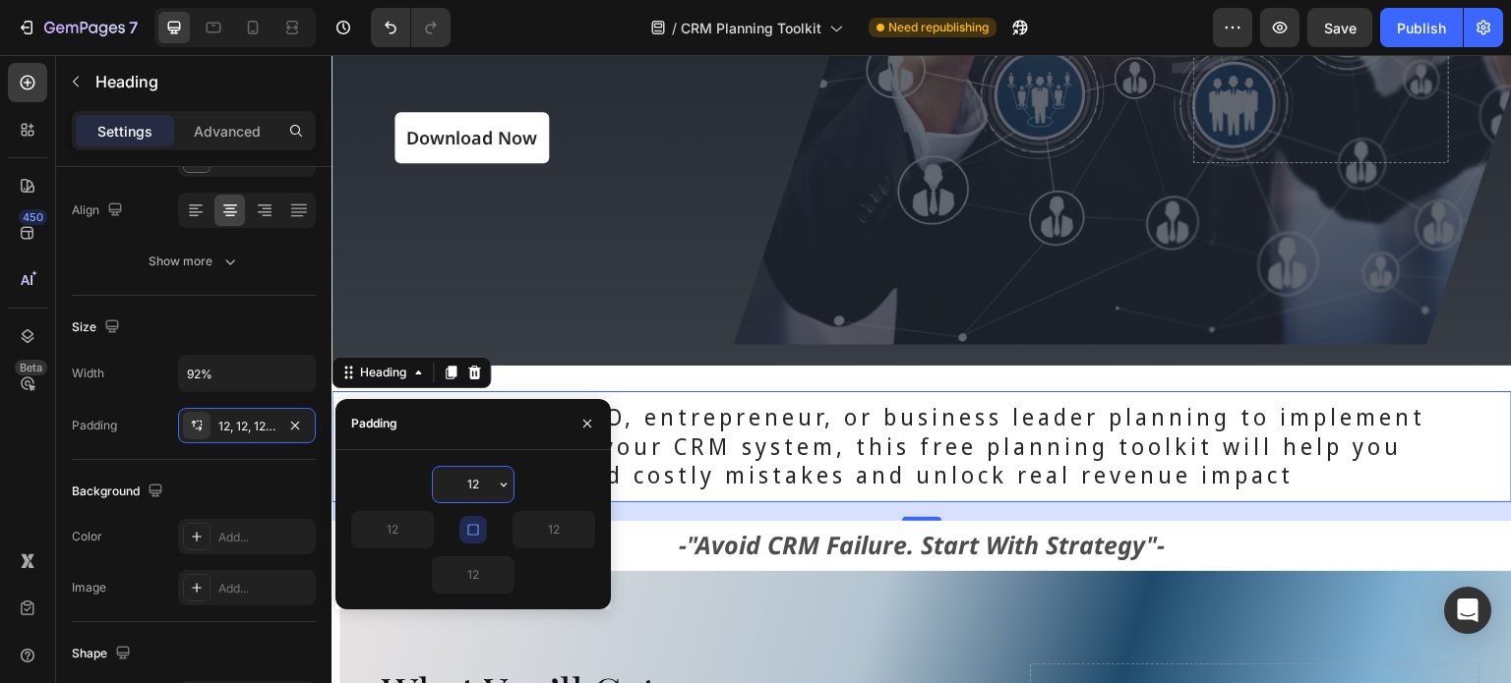
click at [492, 493] on input "12" at bounding box center [473, 484] width 81 height 35
click at [503, 487] on icon "button" at bounding box center [504, 485] width 16 height 16
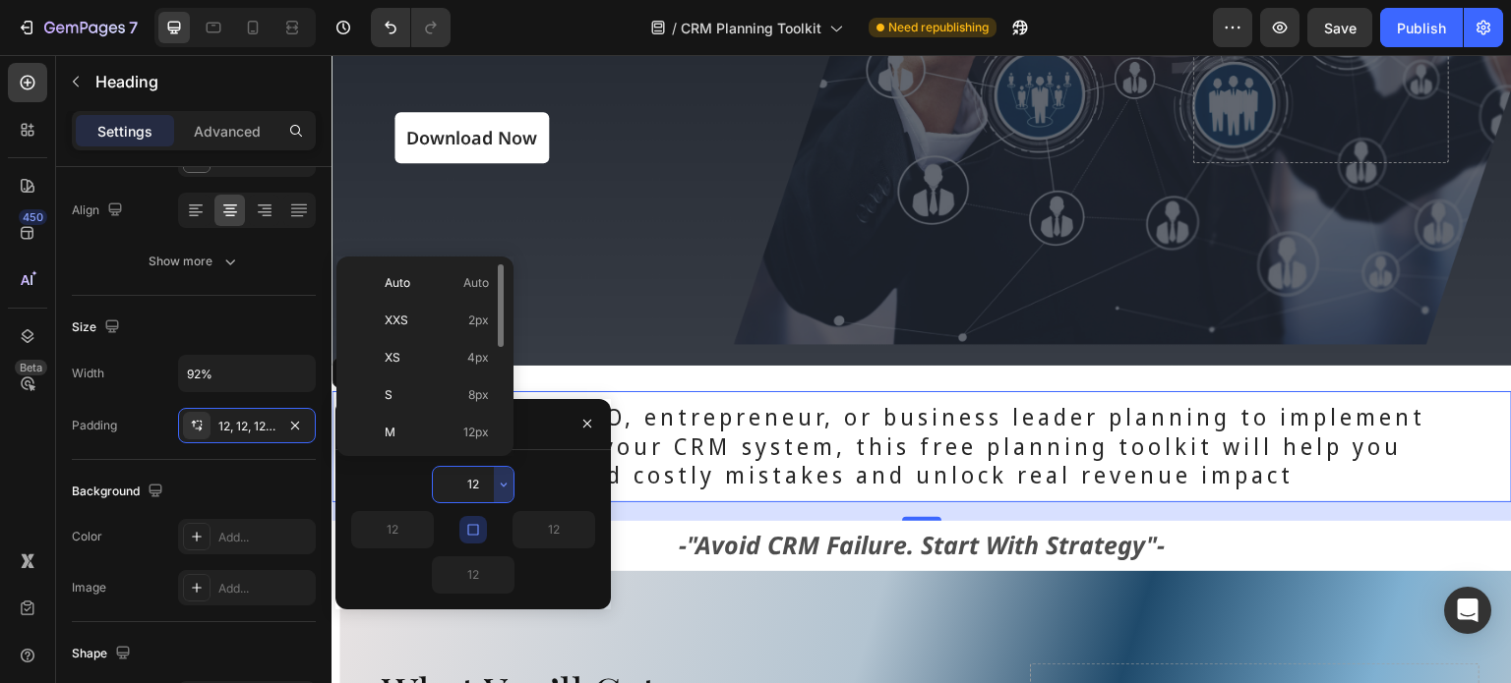
scroll to position [222, 0]
click at [429, 357] on p "3XL 48px" at bounding box center [437, 360] width 104 height 18
type input "48"
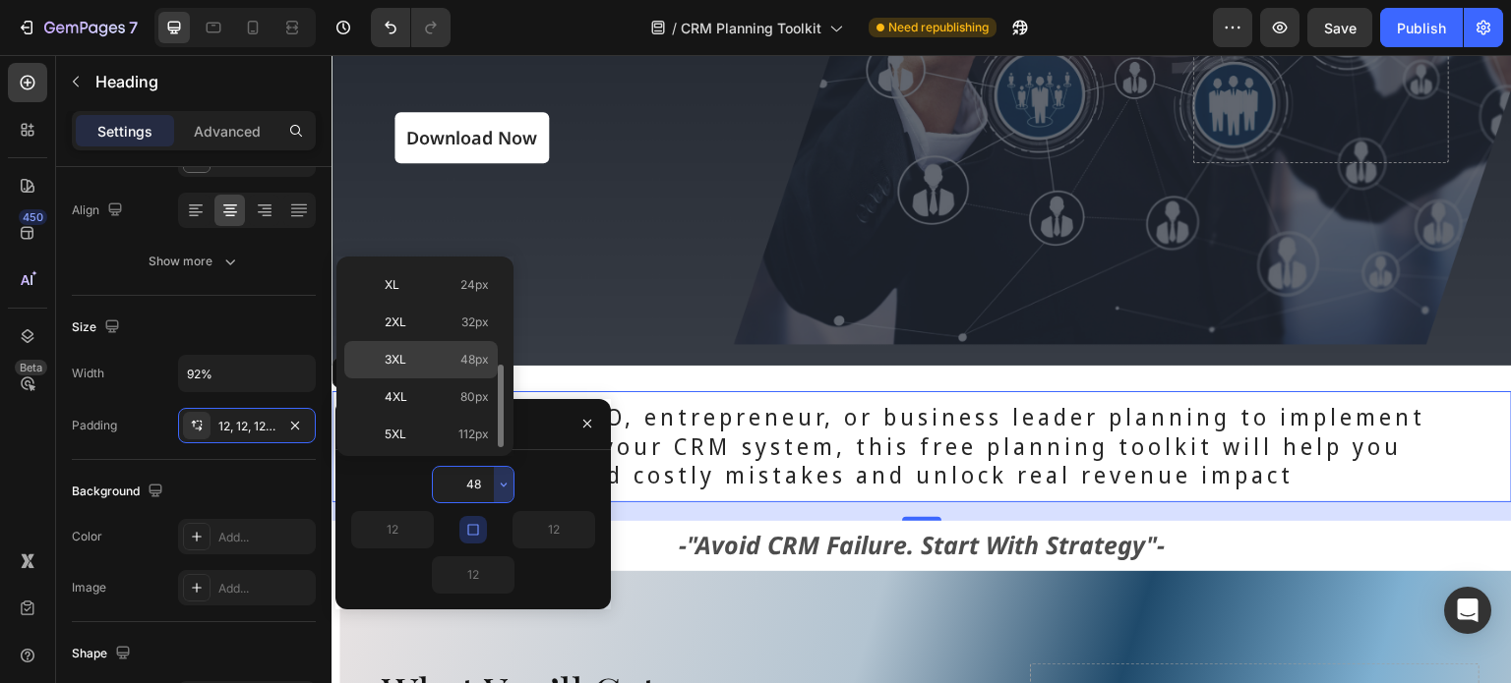
type input "48"
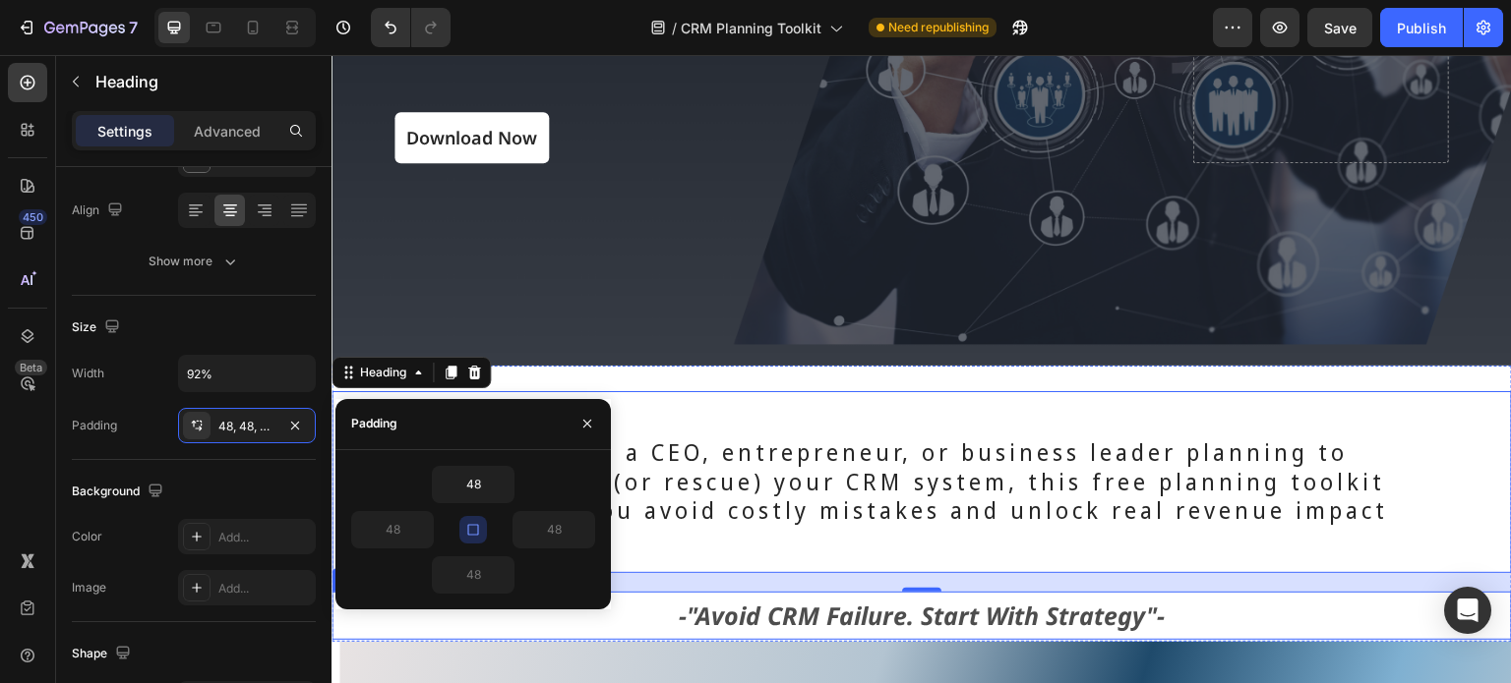
click at [1122, 609] on p "-"Avoid CRM Failure. Start With Strategy"-" at bounding box center [921, 616] width 1176 height 44
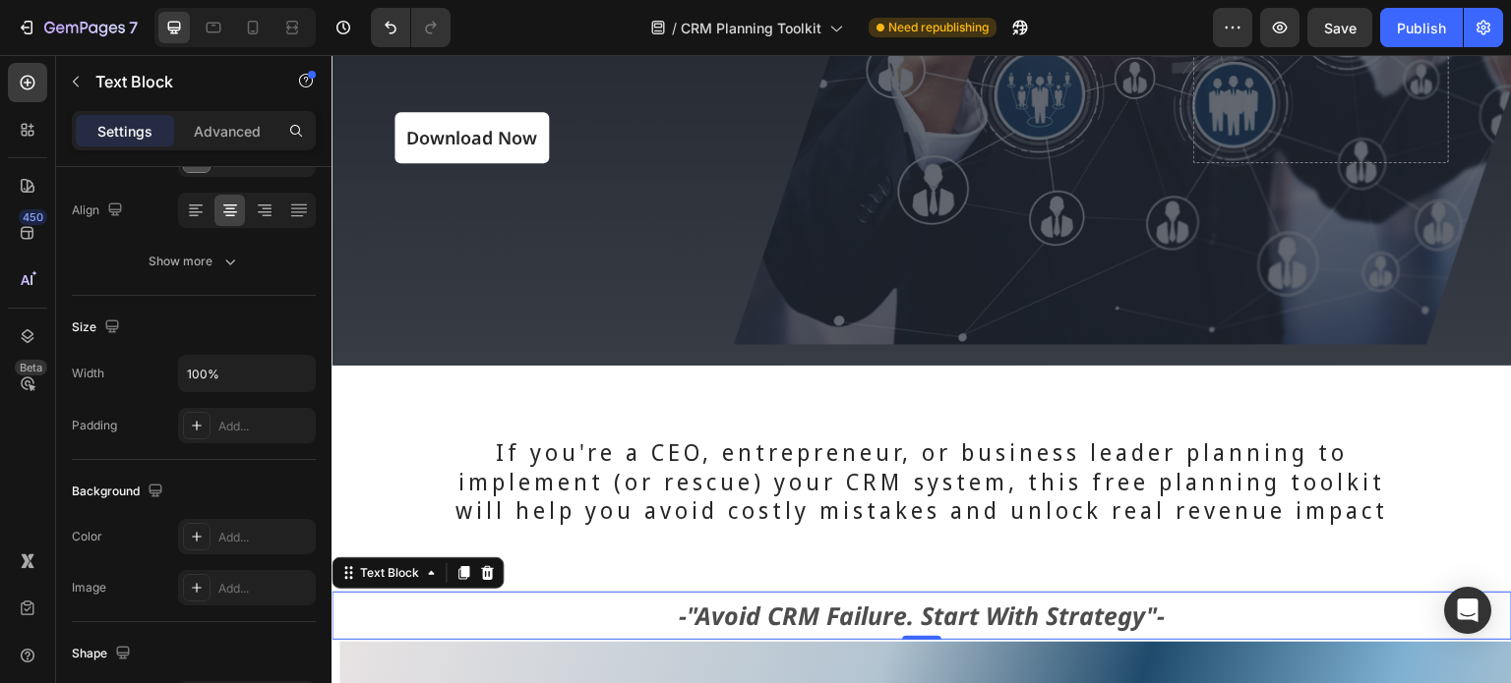
scroll to position [0, 0]
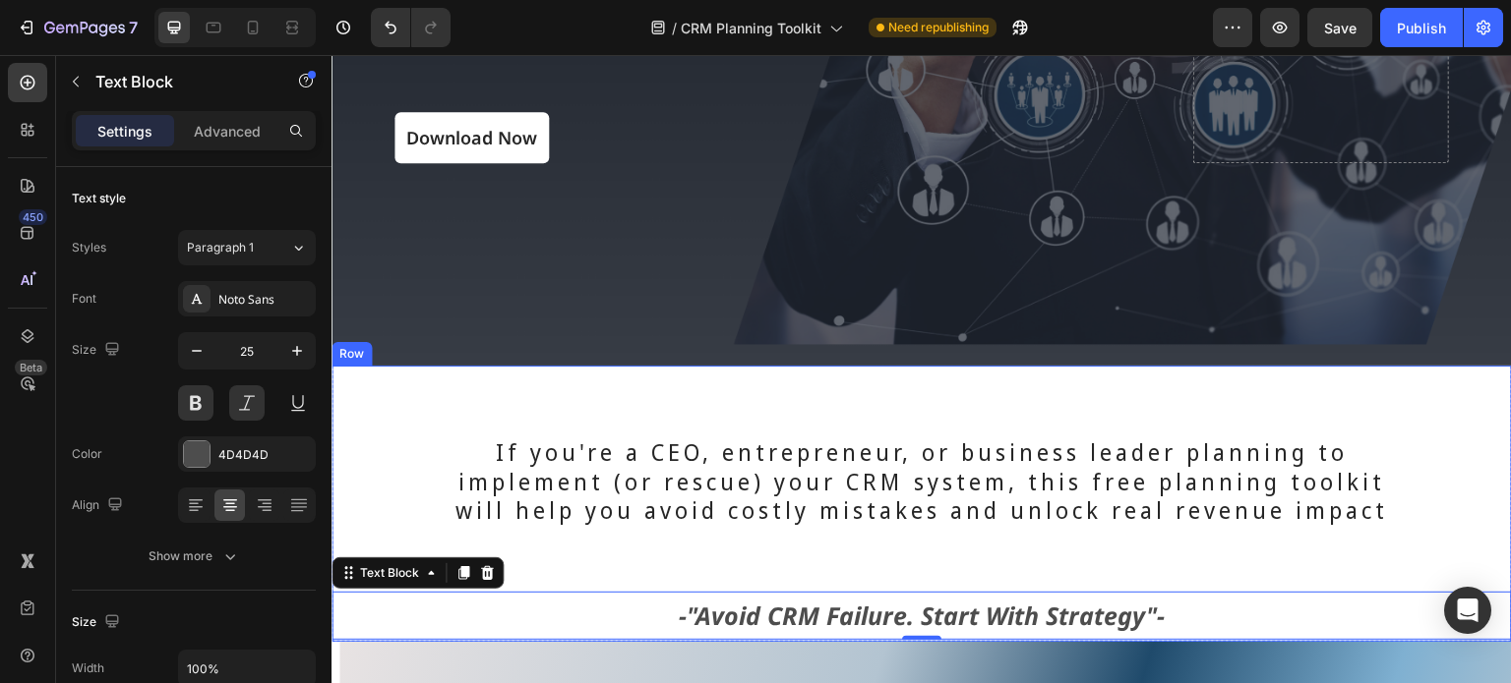
click at [1085, 374] on div "If you're a CEO, entrepreneur, or business leader planning to implement (or res…" at bounding box center [921, 504] width 1180 height 273
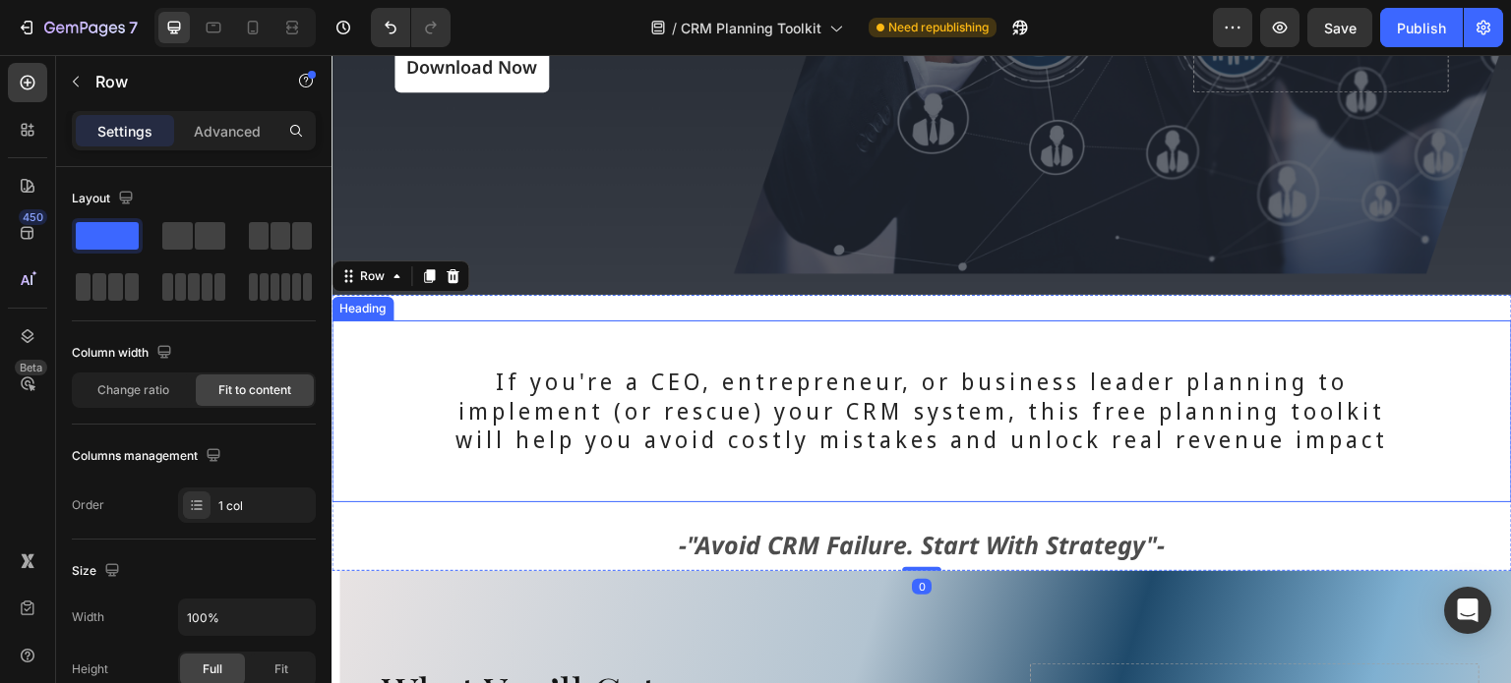
scroll to position [492, 0]
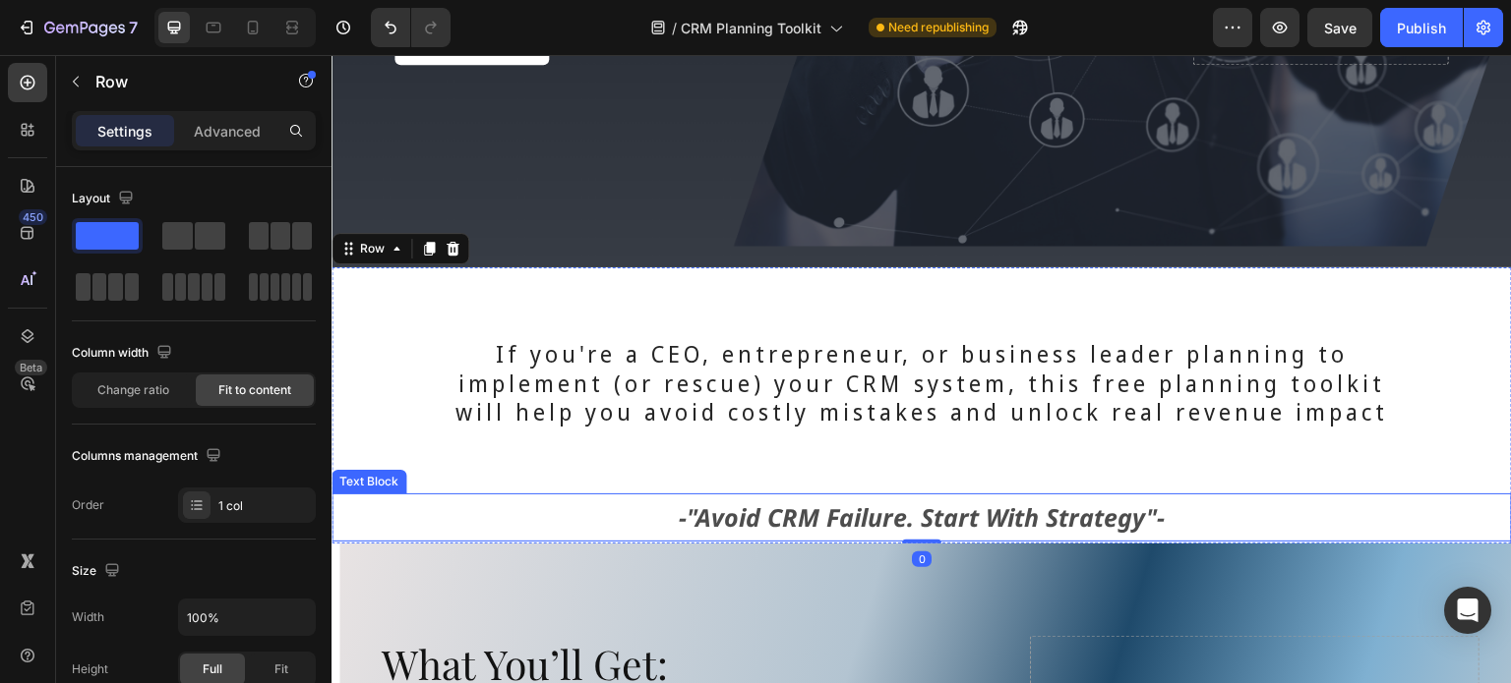
click at [1192, 516] on p "-"Avoid CRM Failure. Start With Strategy"-" at bounding box center [921, 518] width 1176 height 44
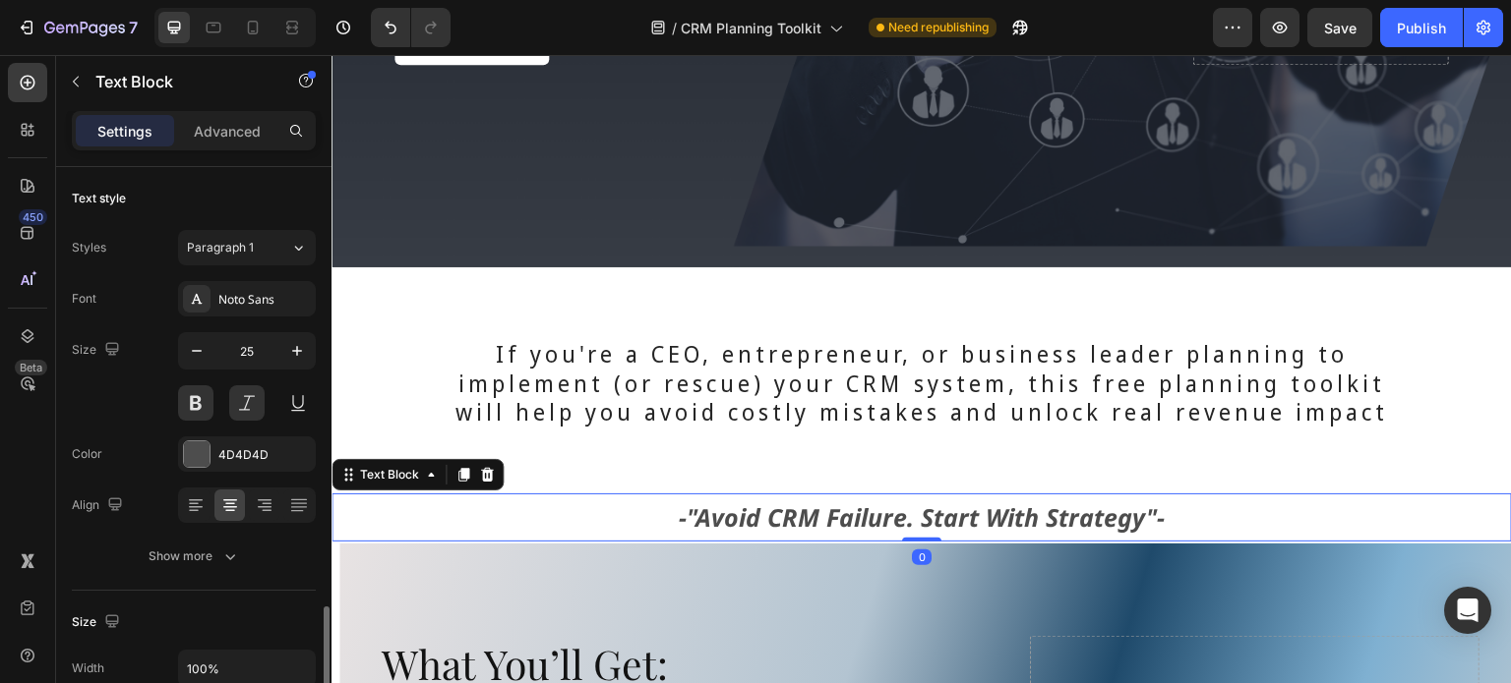
scroll to position [295, 0]
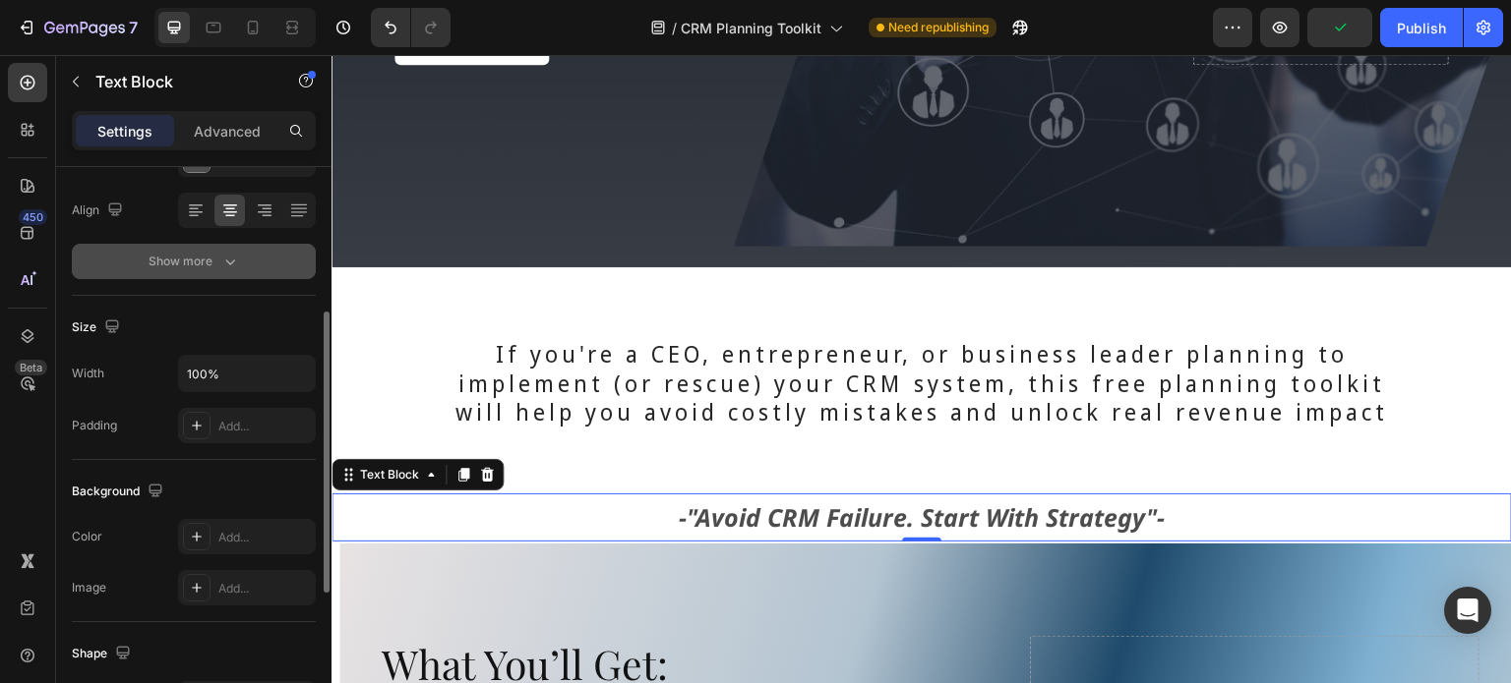
click at [213, 269] on div "Show more" at bounding box center [193, 262] width 91 height 20
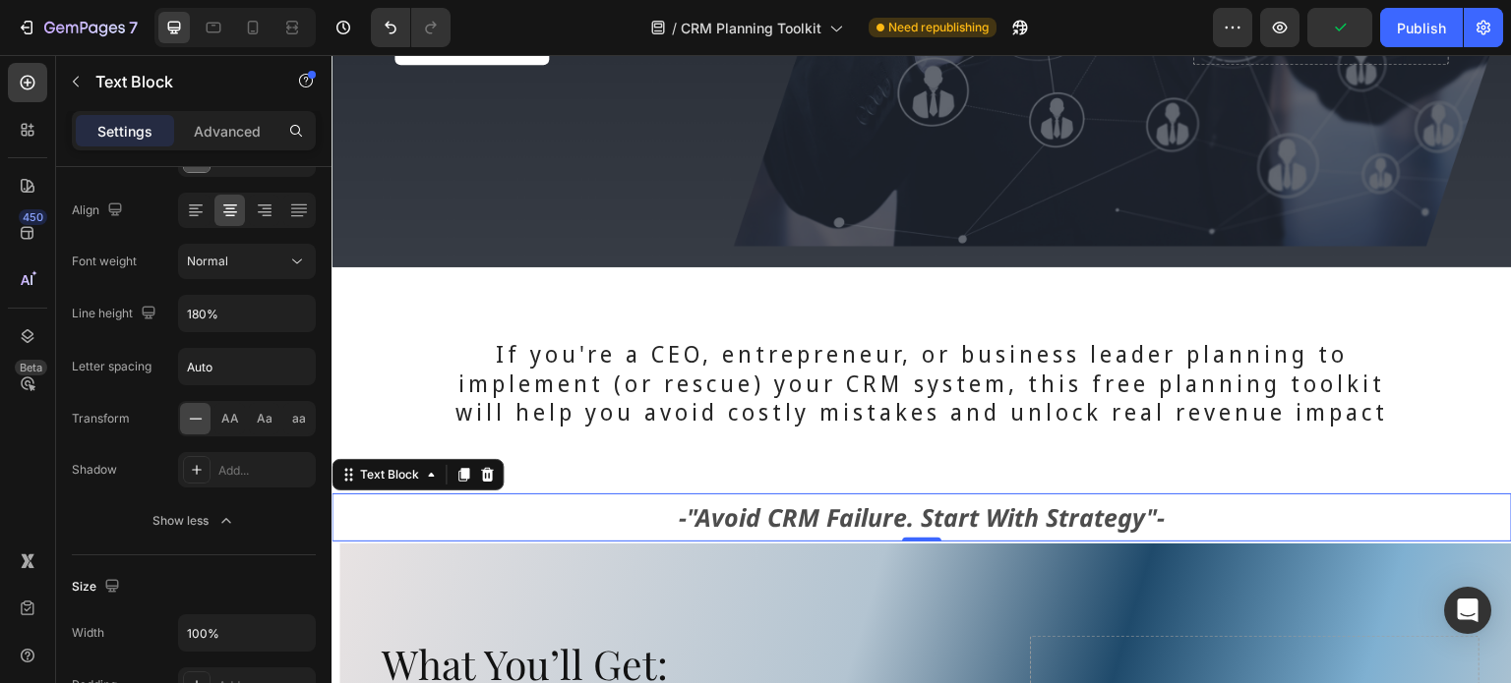
scroll to position [688, 0]
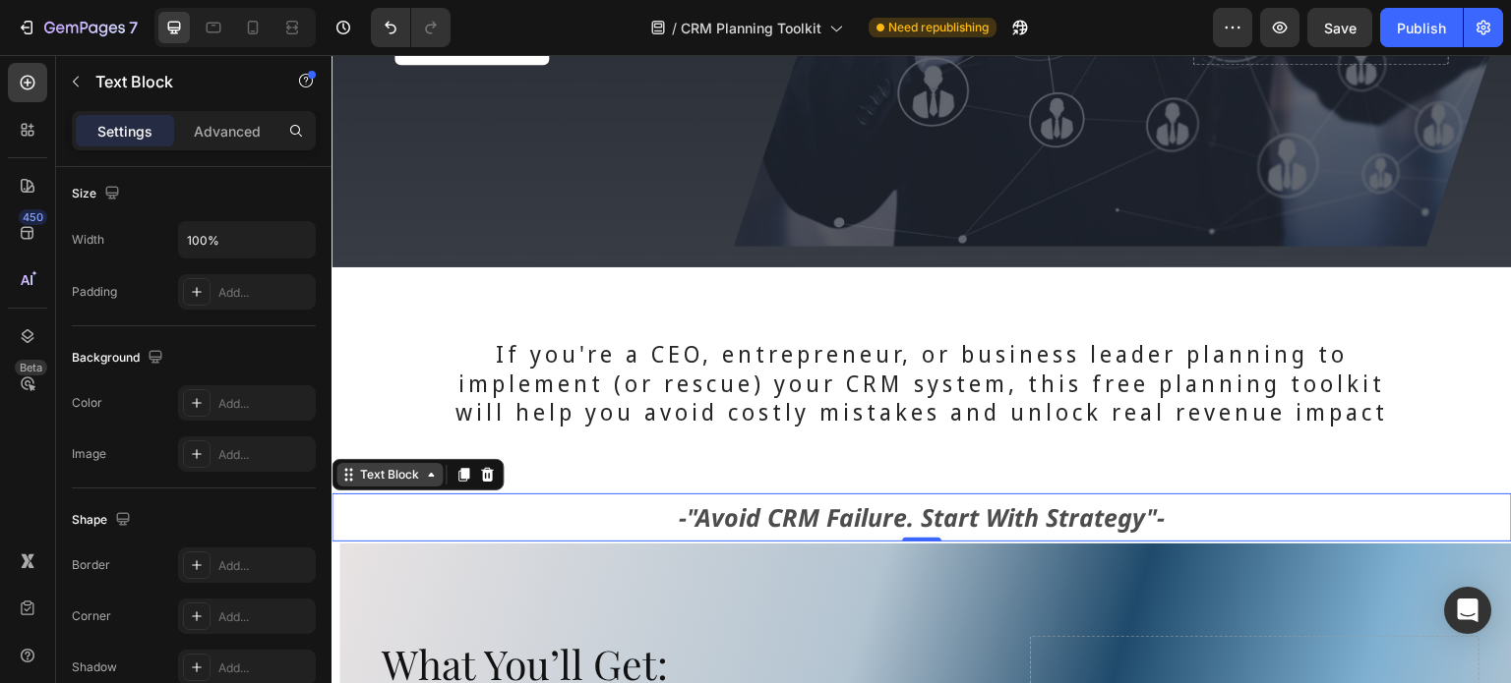
click at [399, 468] on div "Text Block" at bounding box center [389, 475] width 67 height 18
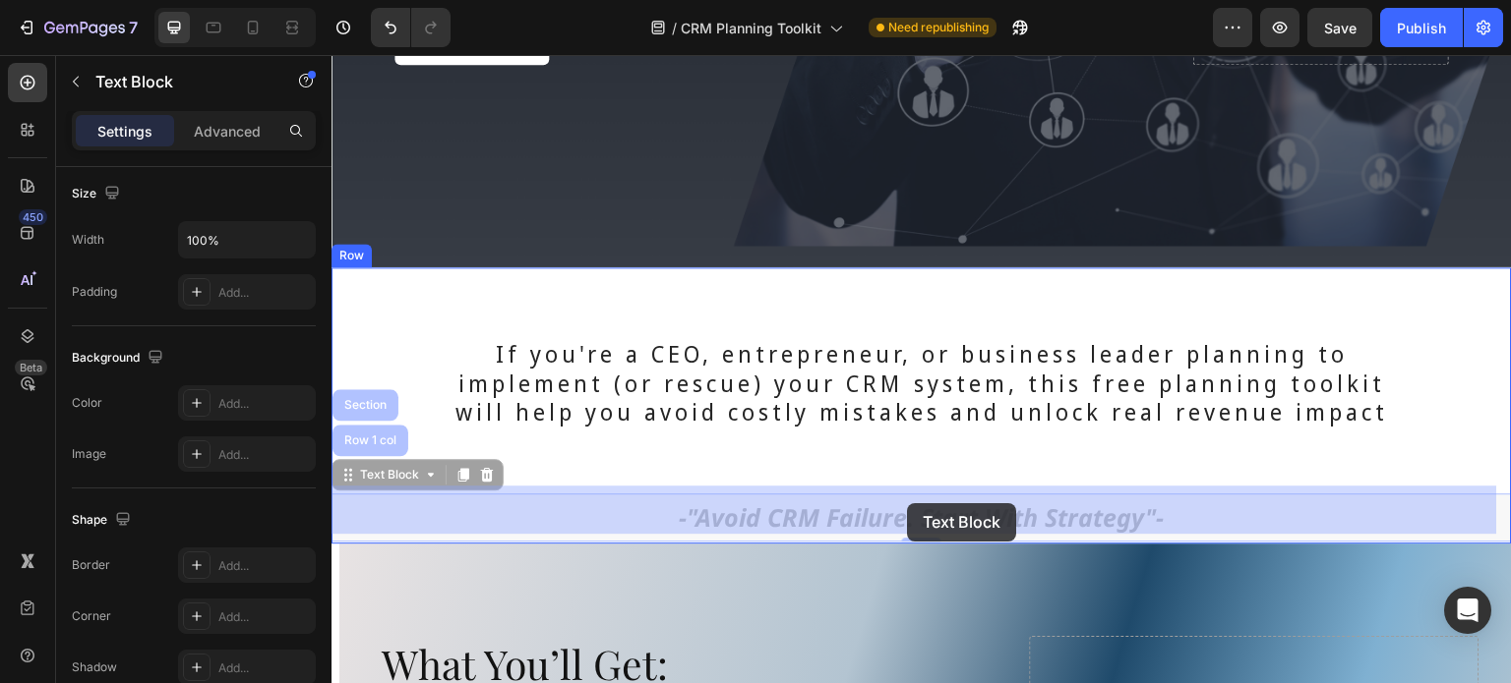
drag, startPoint x: 384, startPoint y: 467, endPoint x: 907, endPoint y: 504, distance: 524.4
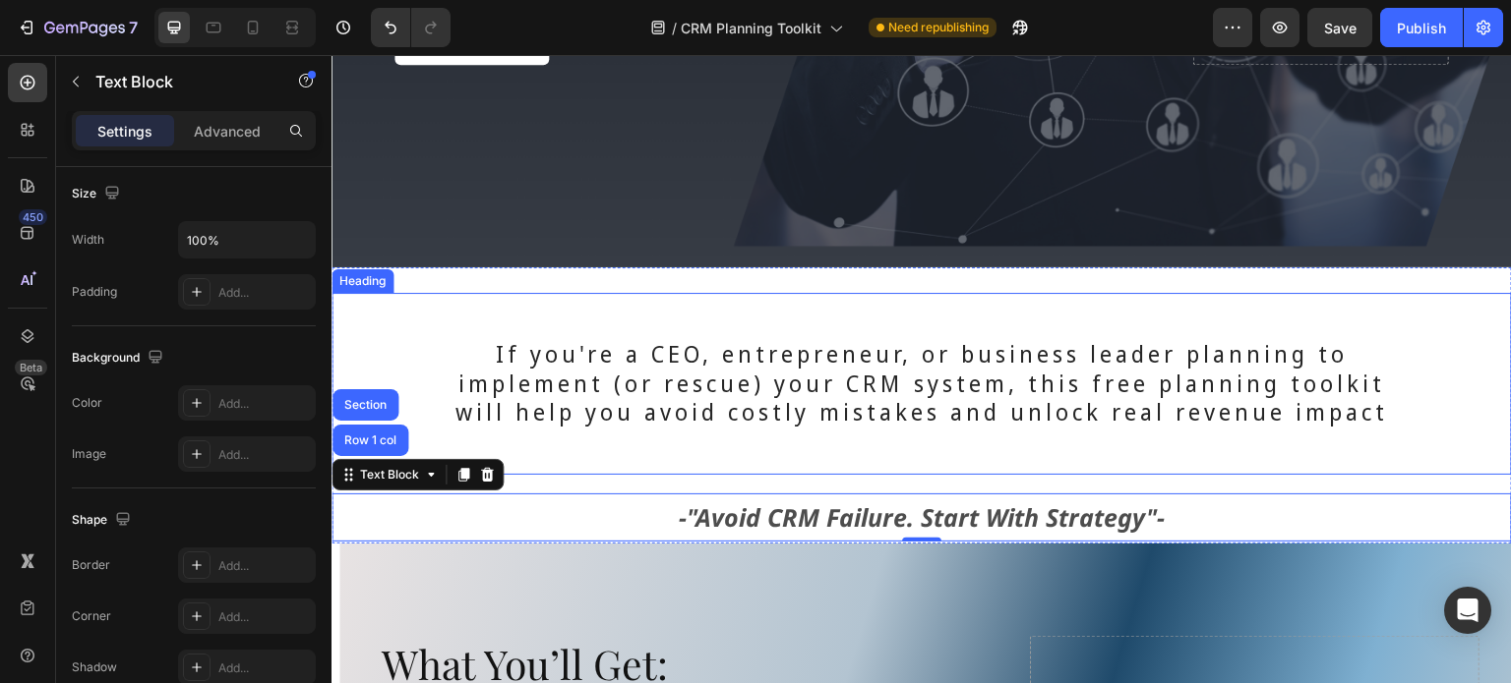
click at [875, 435] on h2 "If you're a CEO, entrepreneur, or business leader planning to implement (or res…" at bounding box center [921, 384] width 1057 height 183
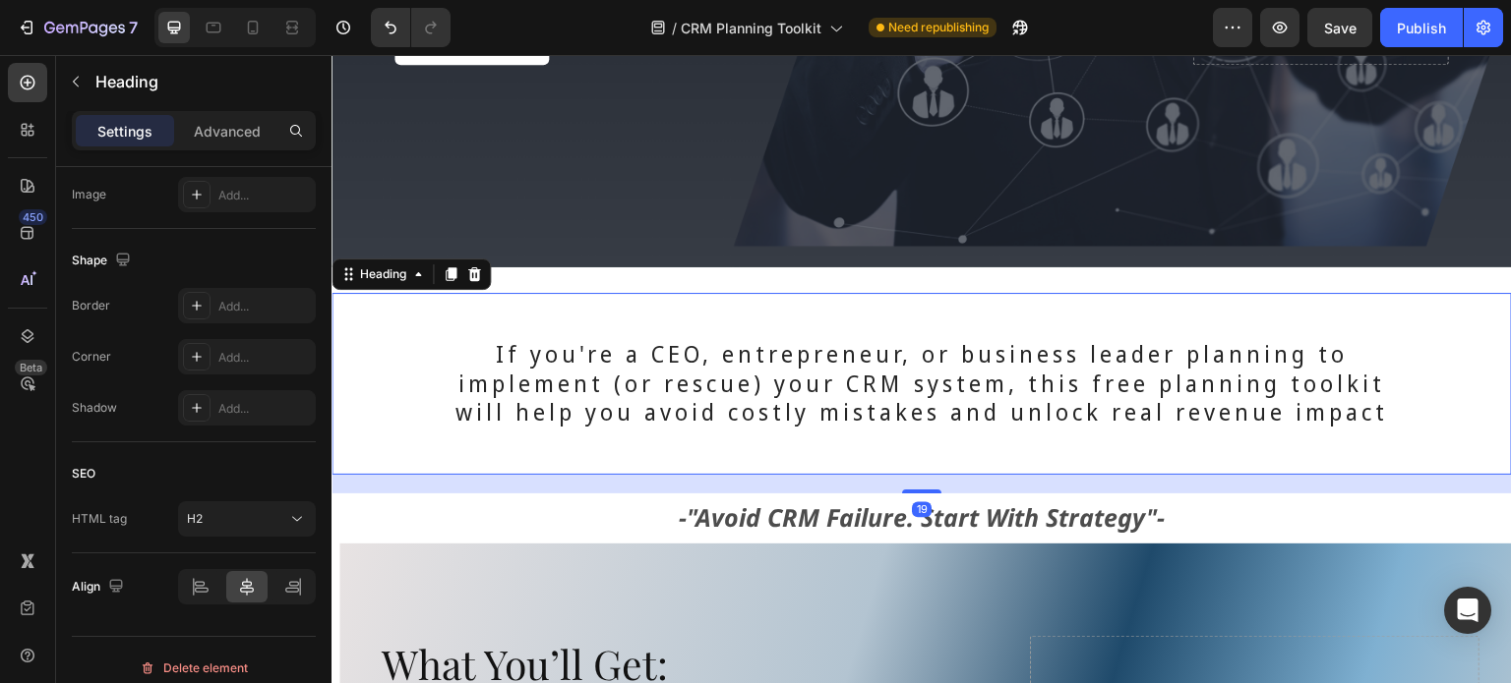
scroll to position [0, 0]
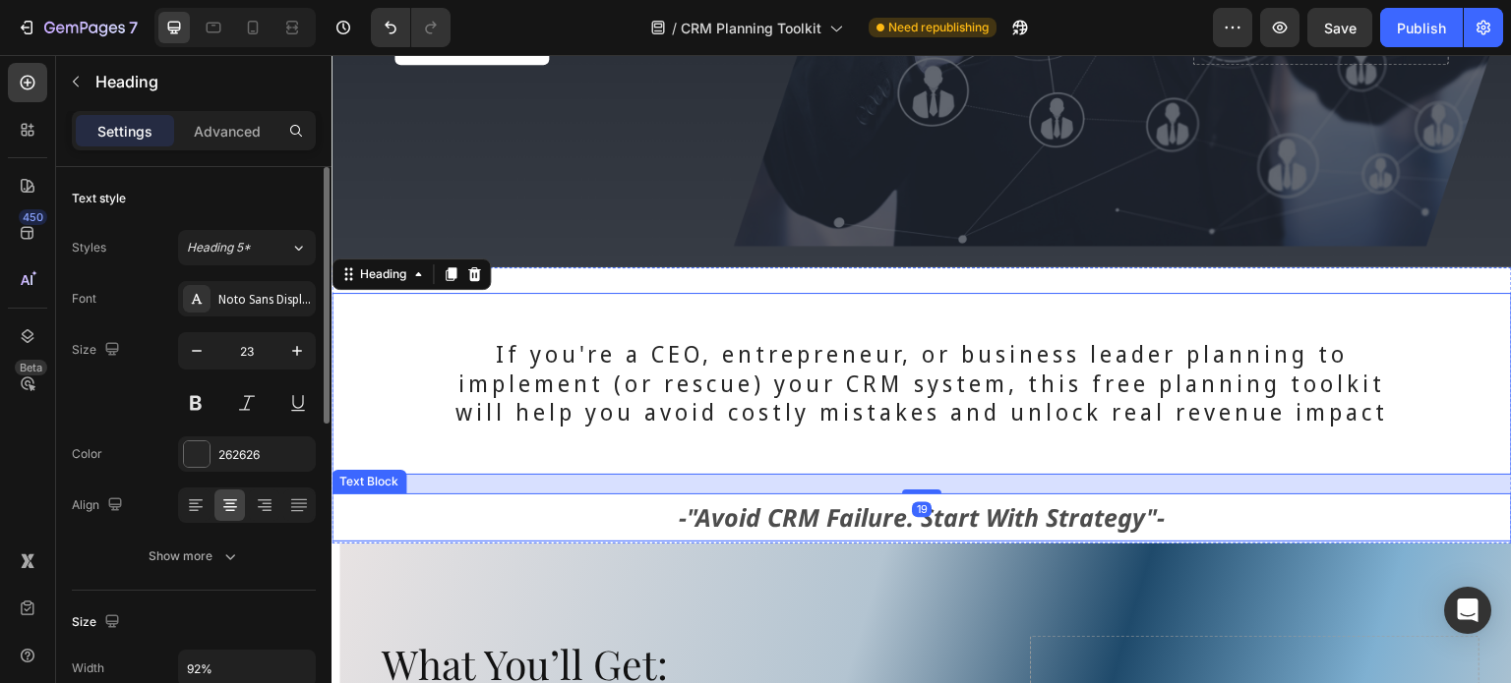
click at [923, 494] on div "-"Avoid CRM Failure. Start With Strategy"-" at bounding box center [921, 518] width 1180 height 48
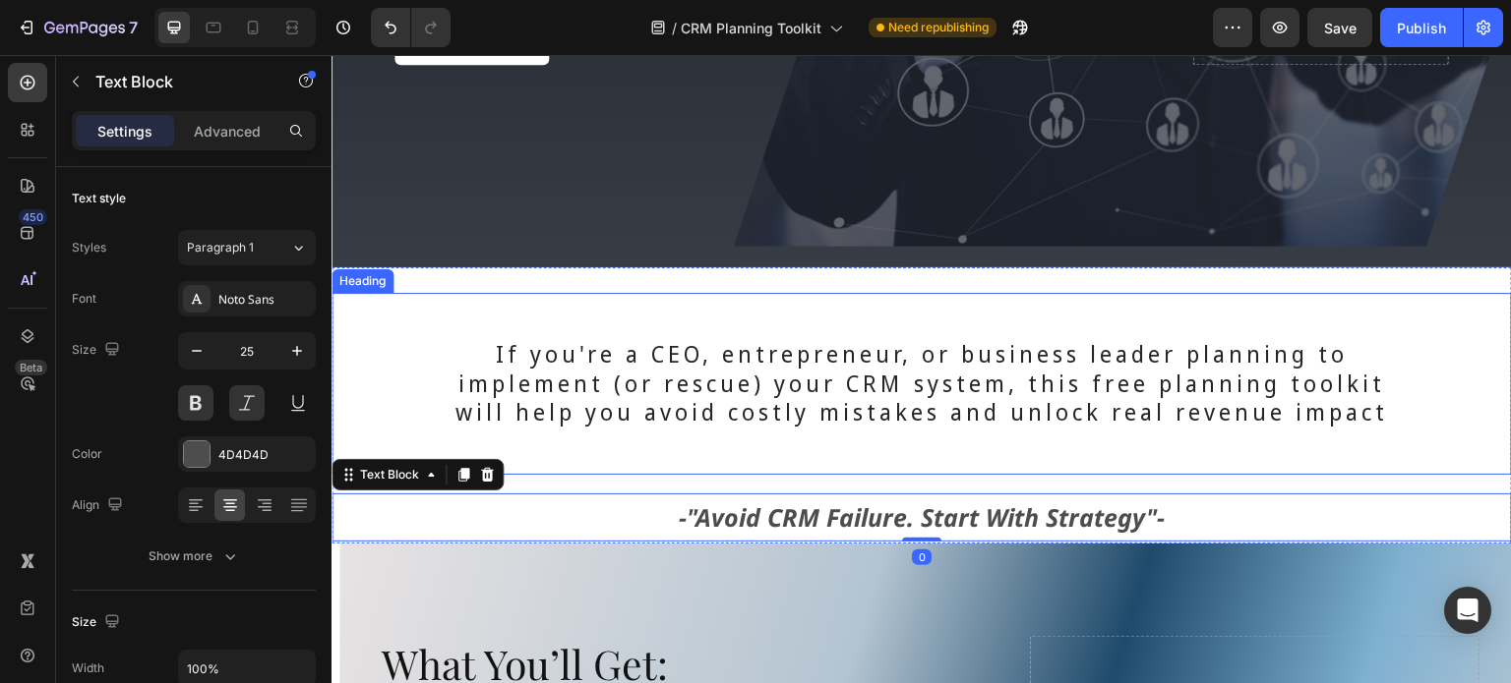
drag, startPoint x: 912, startPoint y: 464, endPoint x: 922, endPoint y: 466, distance: 11.0
click at [913, 463] on h2 "If you're a CEO, entrepreneur, or business leader planning to implement (or res…" at bounding box center [921, 384] width 1057 height 183
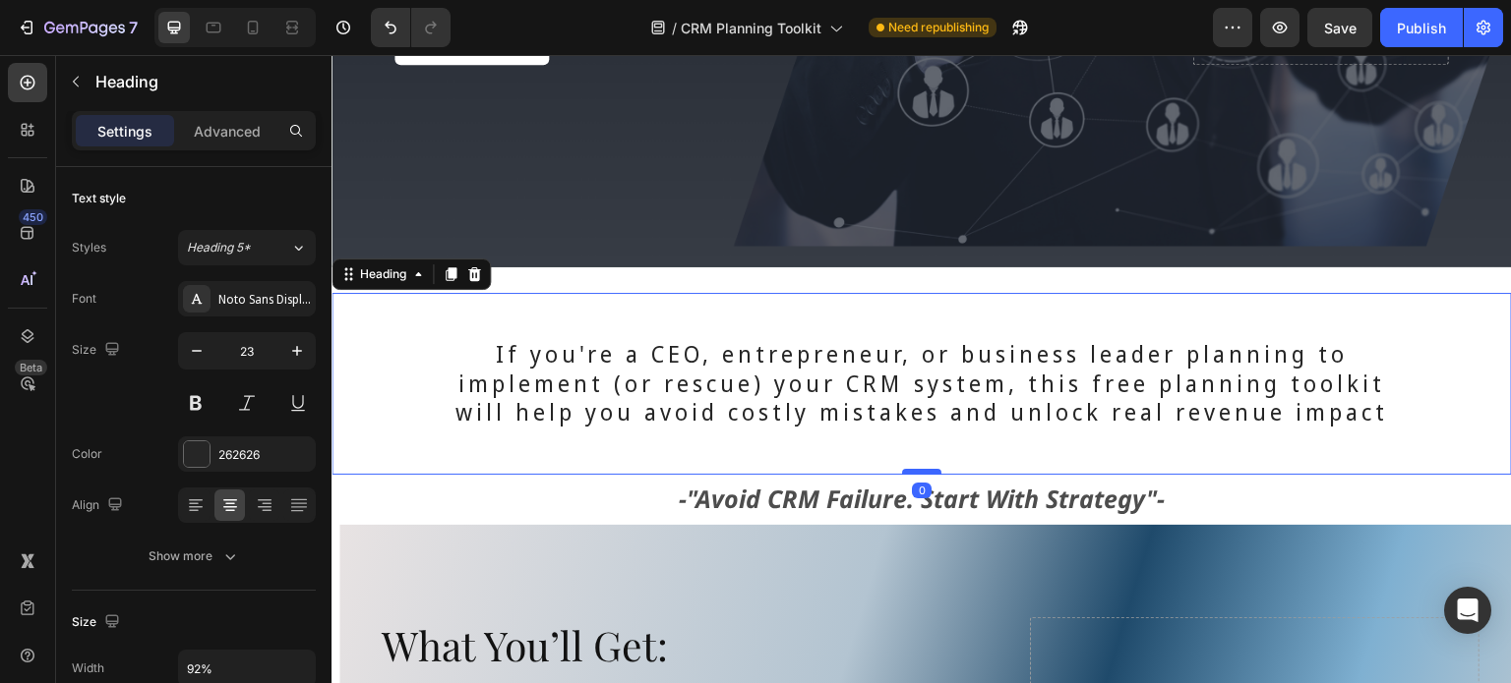
drag, startPoint x: 920, startPoint y: 480, endPoint x: 921, endPoint y: 460, distance: 19.7
click at [921, 469] on div at bounding box center [921, 472] width 39 height 6
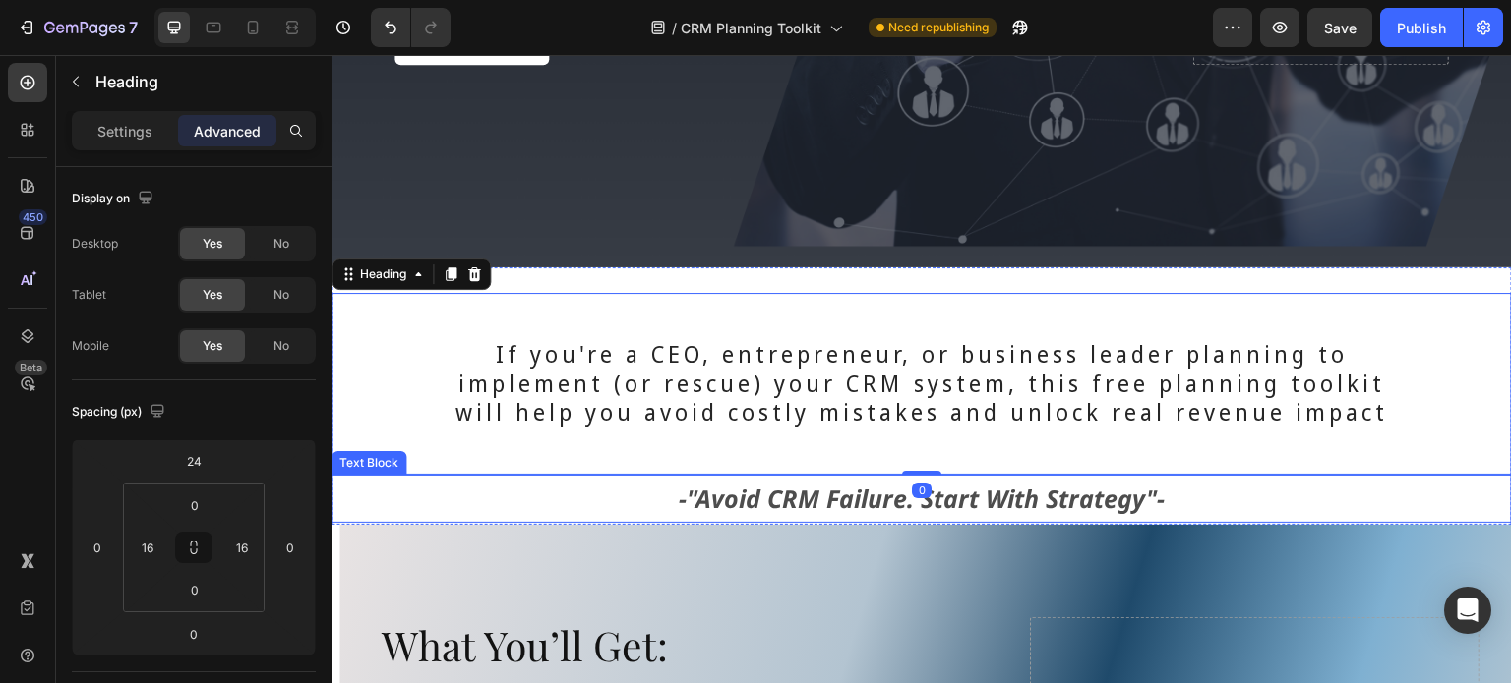
click at [1194, 497] on p "-"Avoid CRM Failure. Start With Strategy"-" at bounding box center [921, 499] width 1176 height 44
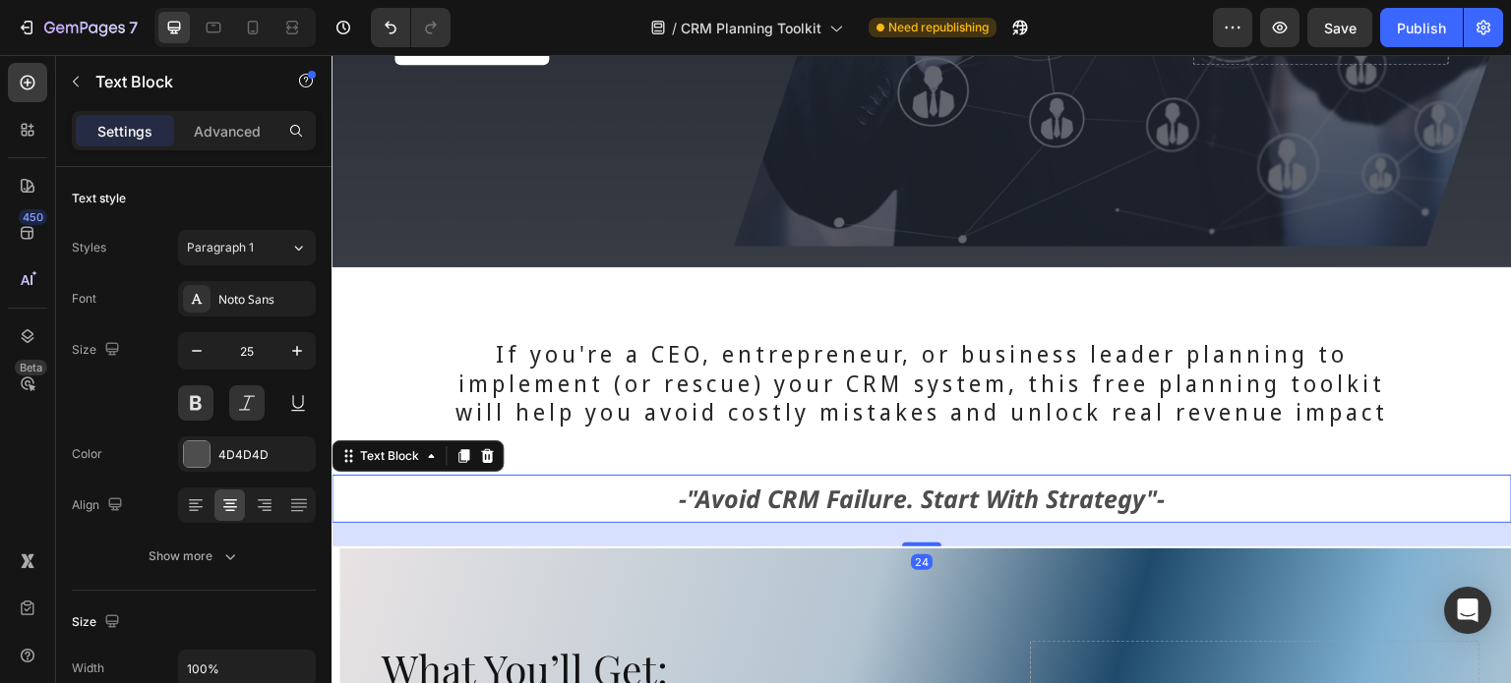
drag, startPoint x: 902, startPoint y: 510, endPoint x: 865, endPoint y: 457, distance: 64.4
click at [909, 543] on div at bounding box center [921, 545] width 39 height 4
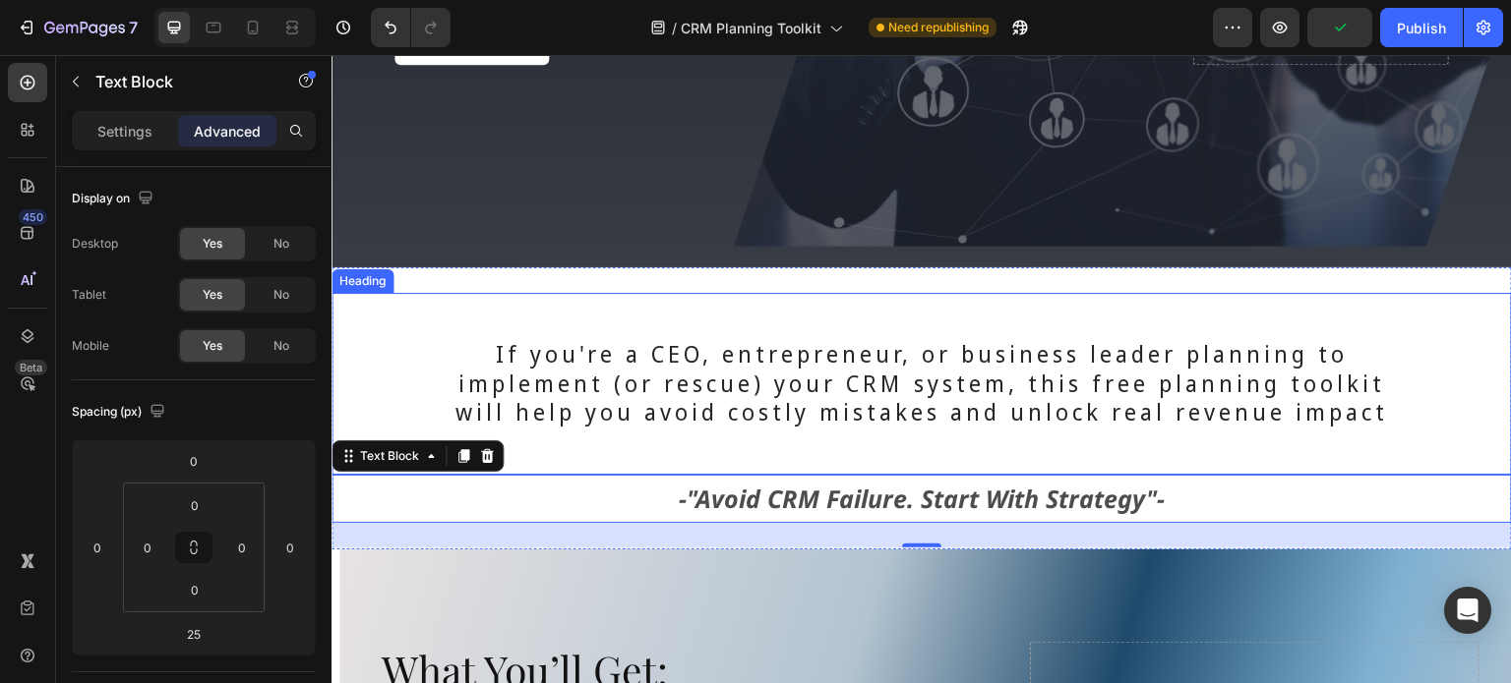
click at [642, 362] on h2 "If you're a CEO, entrepreneur, or business leader planning to implement (or res…" at bounding box center [921, 384] width 1057 height 183
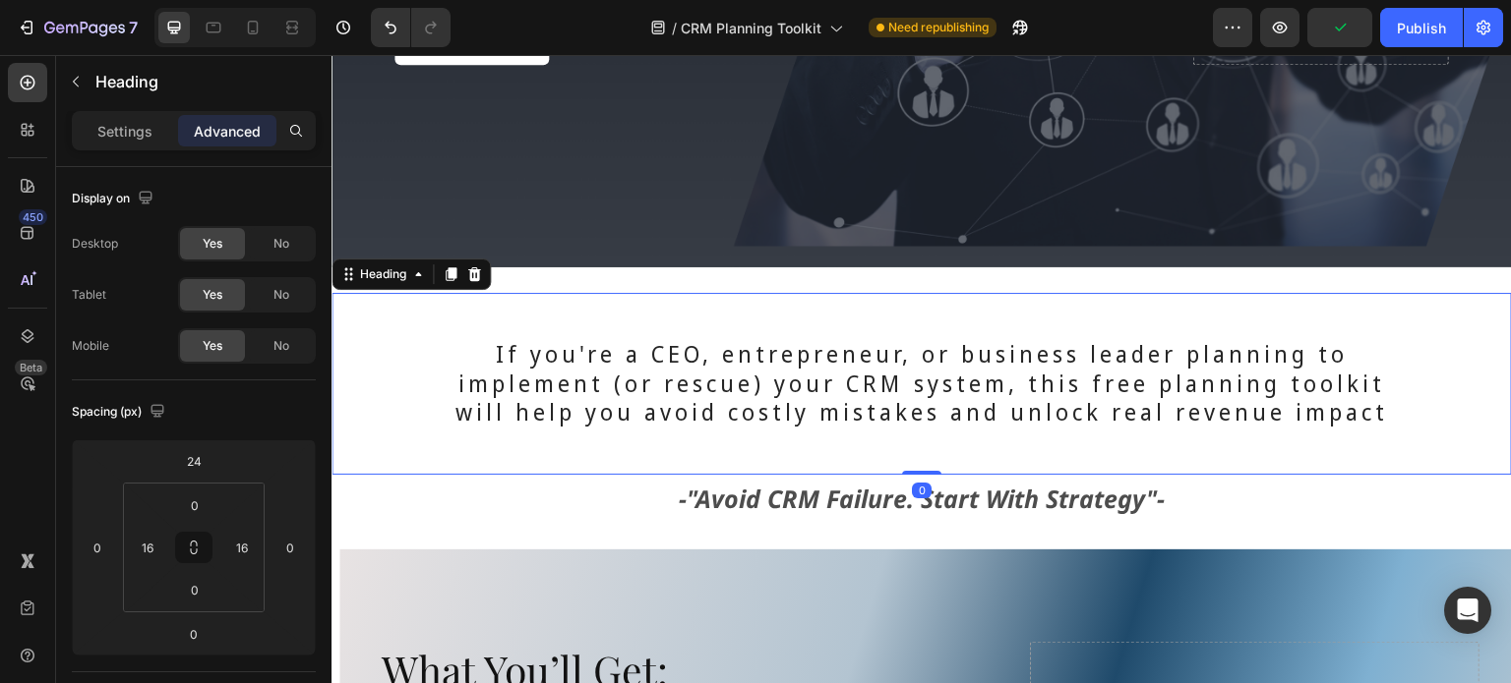
click at [825, 362] on h2 "If you're a CEO, entrepreneur, or business leader planning to implement (or res…" at bounding box center [921, 384] width 1057 height 183
click at [826, 362] on p "If you're a CEO, entrepreneur, or business leader planning to implement (or res…" at bounding box center [922, 384] width 963 height 89
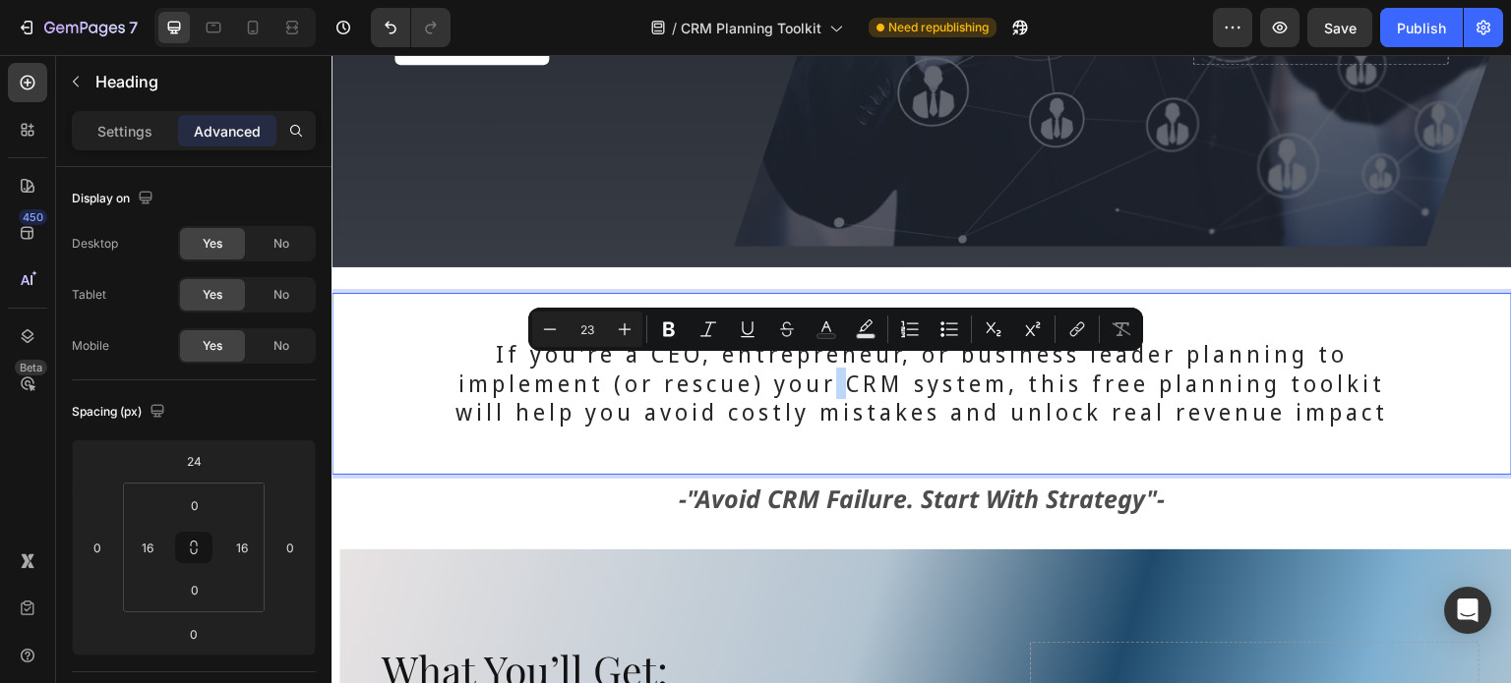
click at [828, 362] on p "If you're a CEO, entrepreneur, or business leader planning to implement (or res…" at bounding box center [922, 384] width 963 height 89
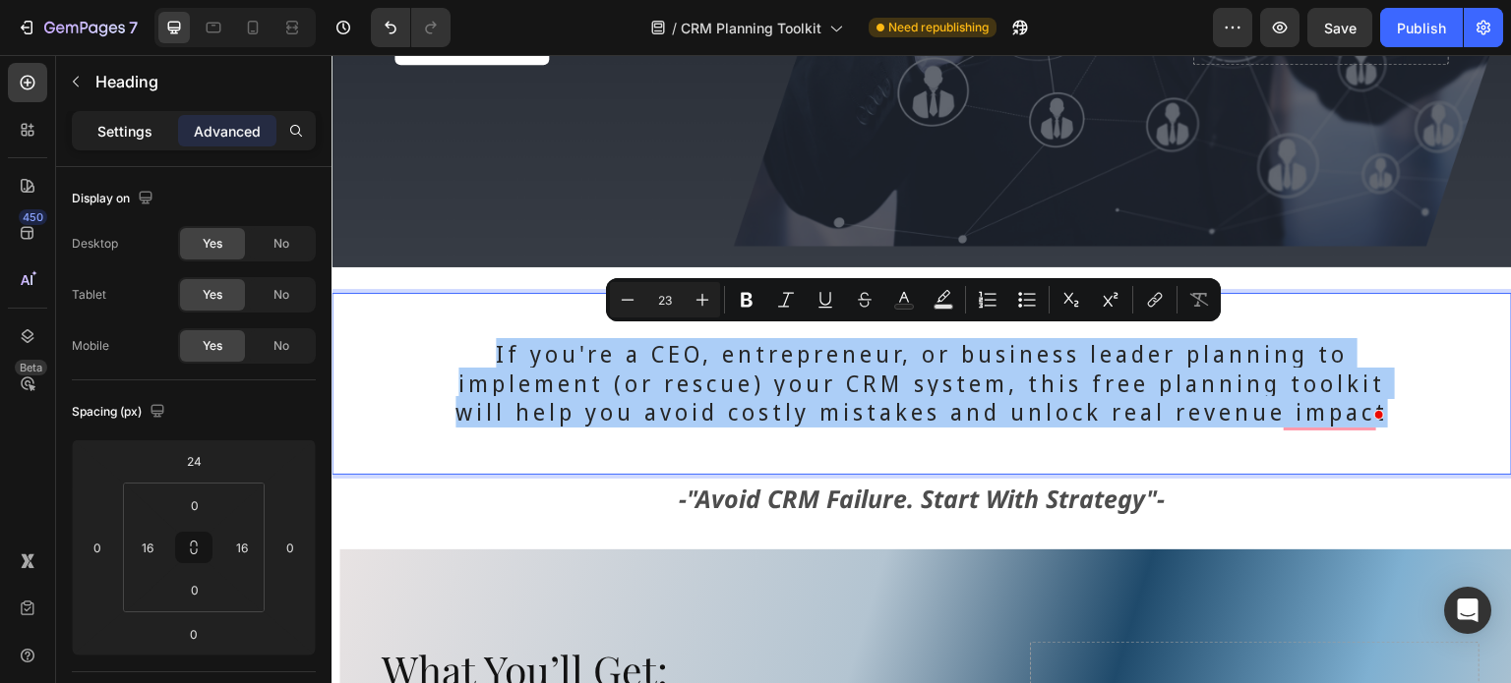
click at [121, 128] on p "Settings" at bounding box center [124, 131] width 55 height 21
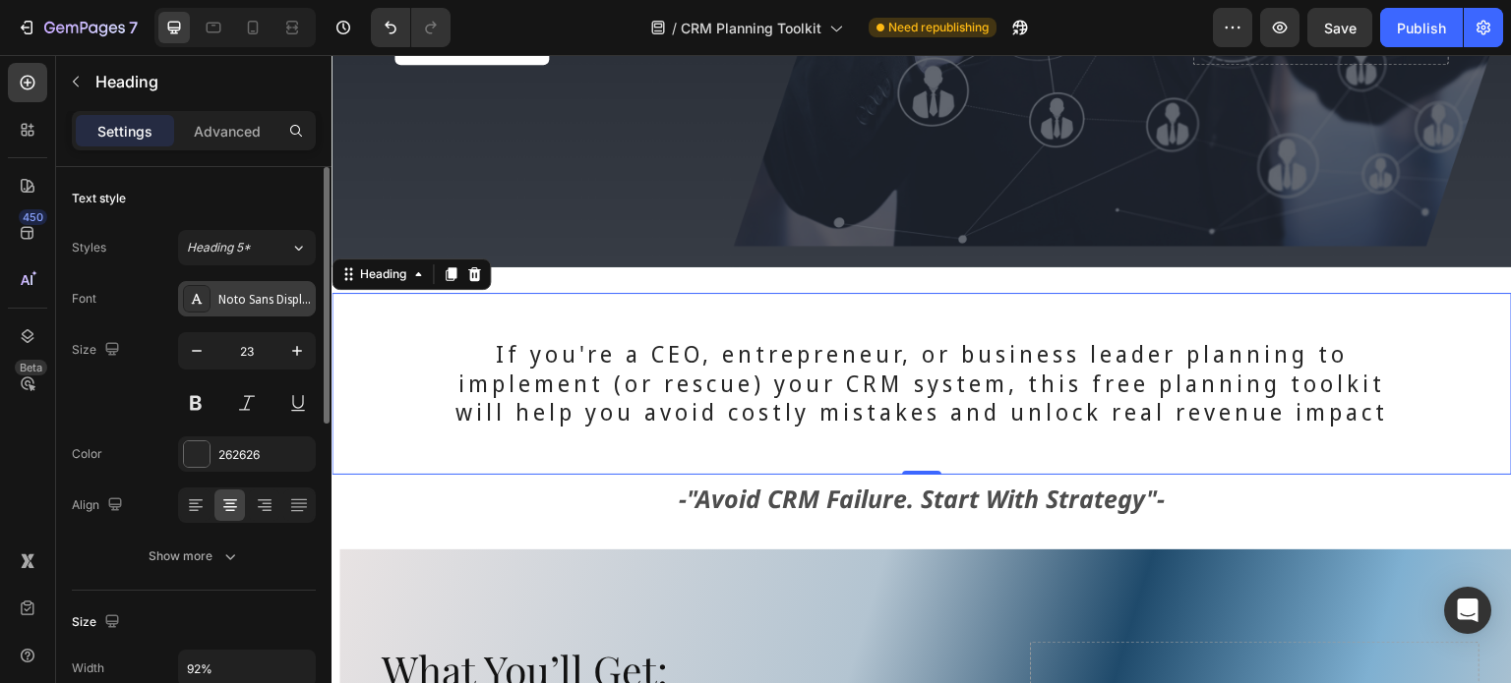
click at [259, 295] on div "Noto Sans Display" at bounding box center [264, 300] width 92 height 18
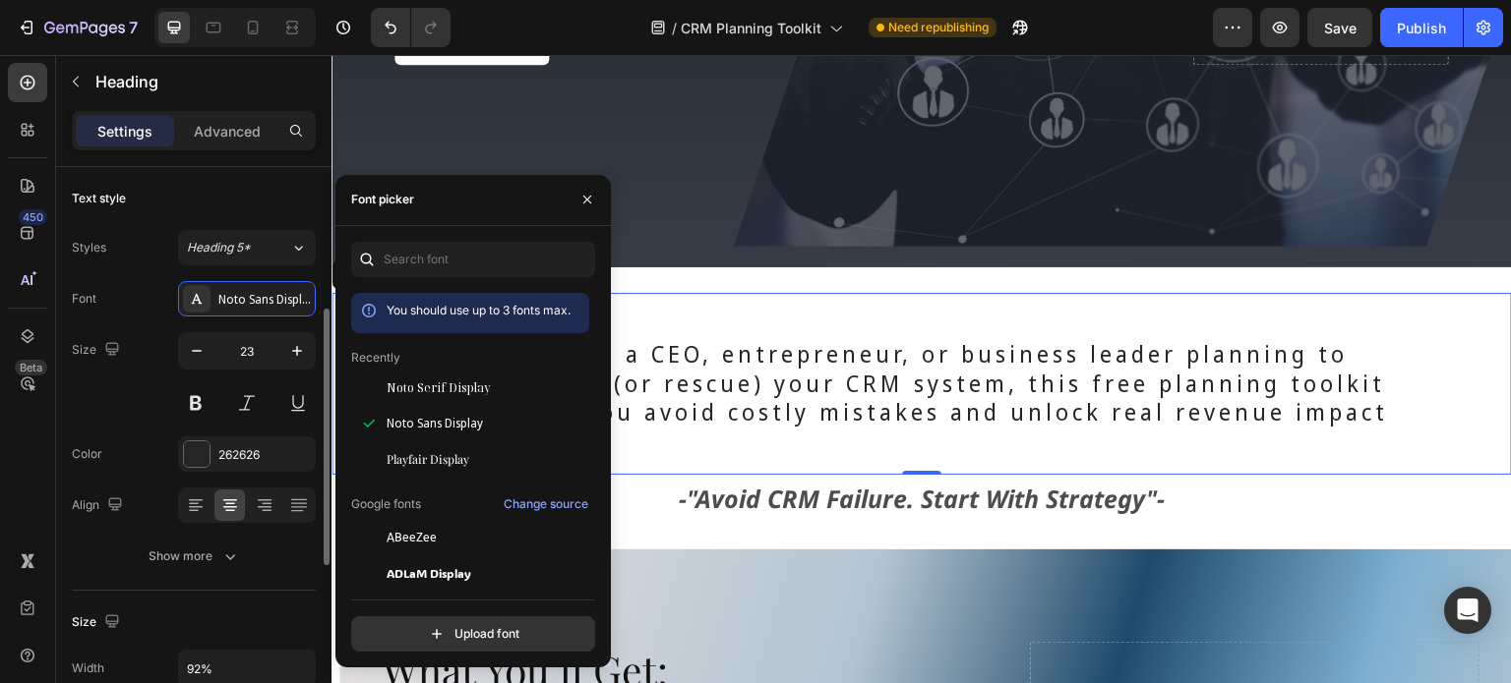
scroll to position [98, 0]
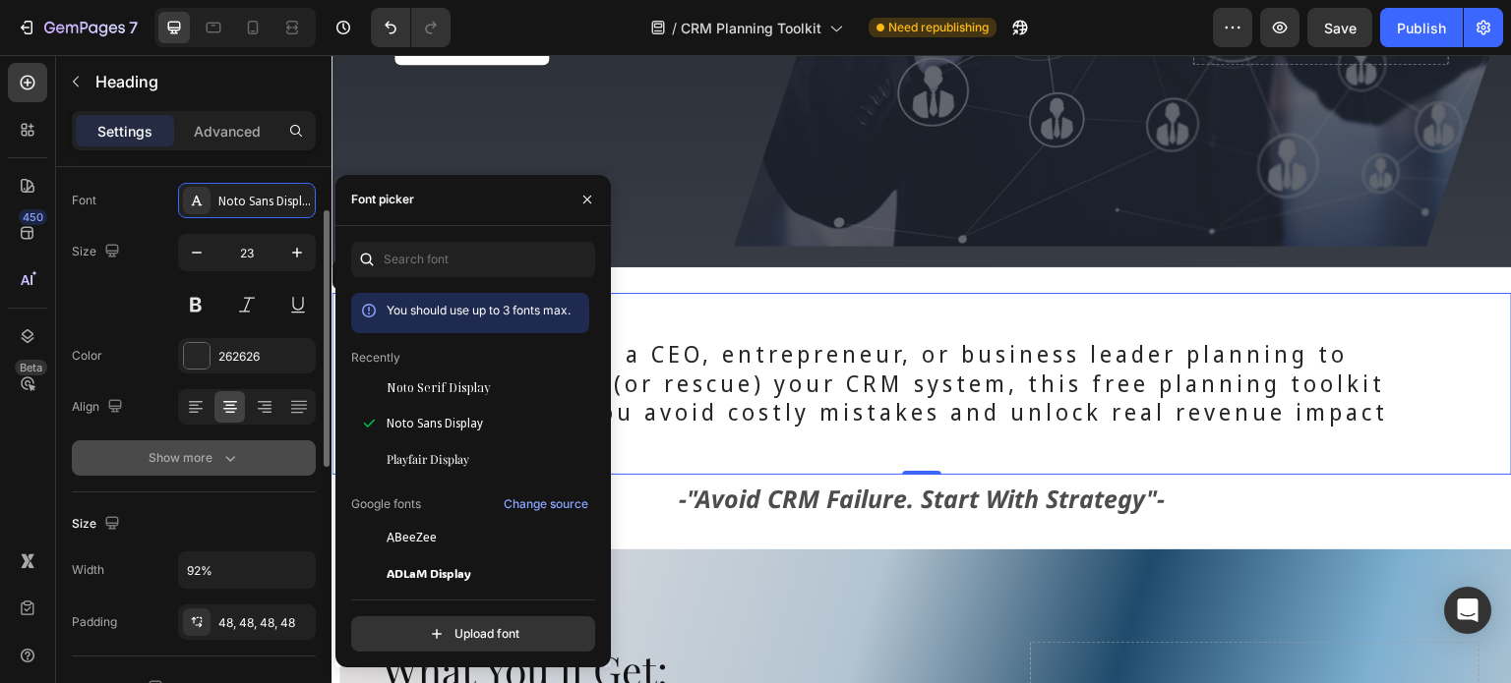
click at [205, 451] on div "Show more" at bounding box center [193, 458] width 91 height 20
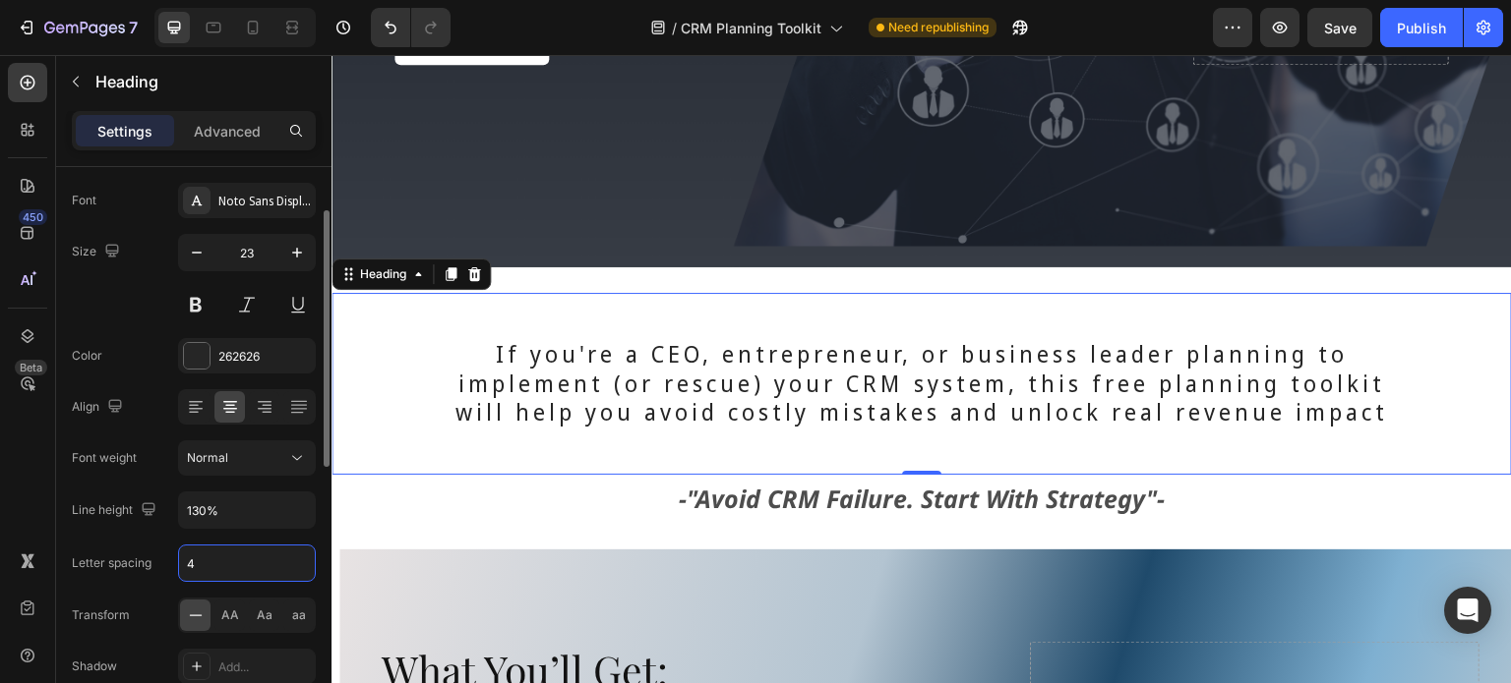
click at [216, 559] on input "4" at bounding box center [247, 563] width 136 height 35
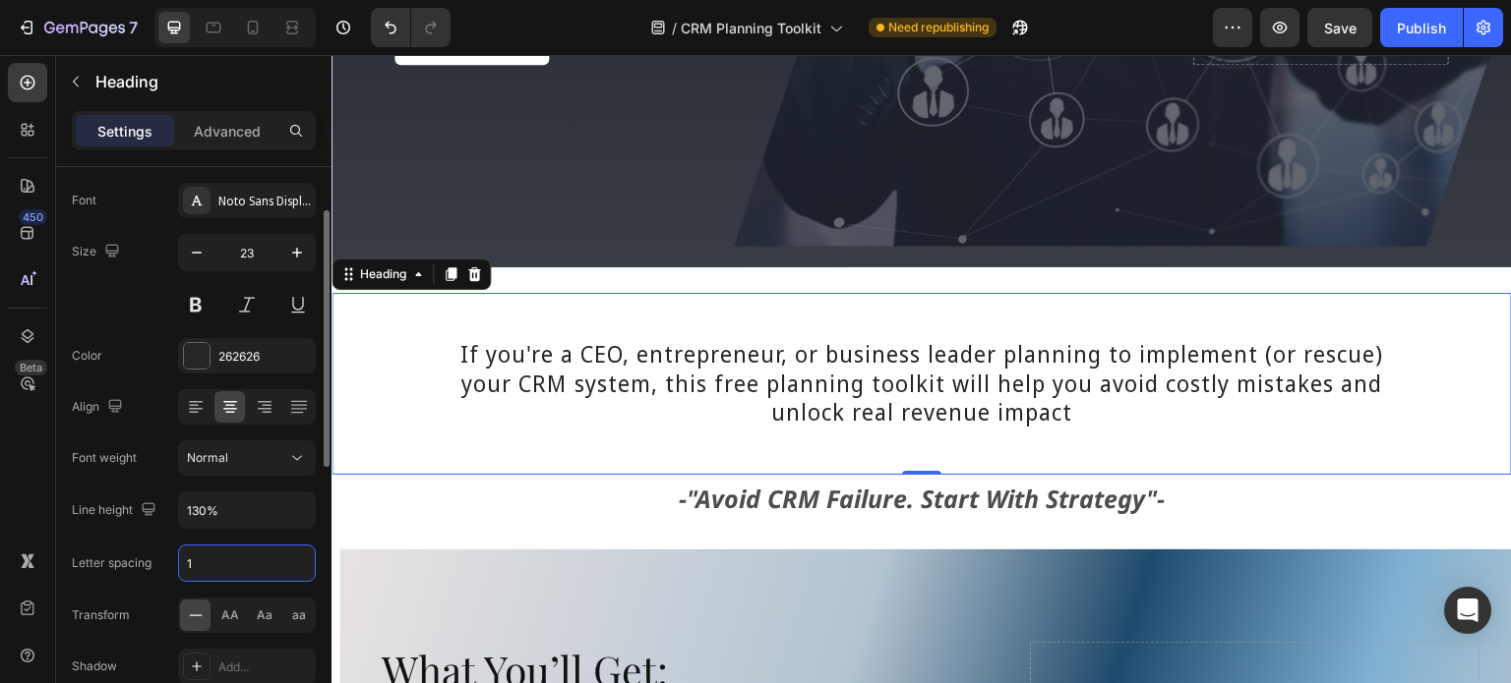
type input "2"
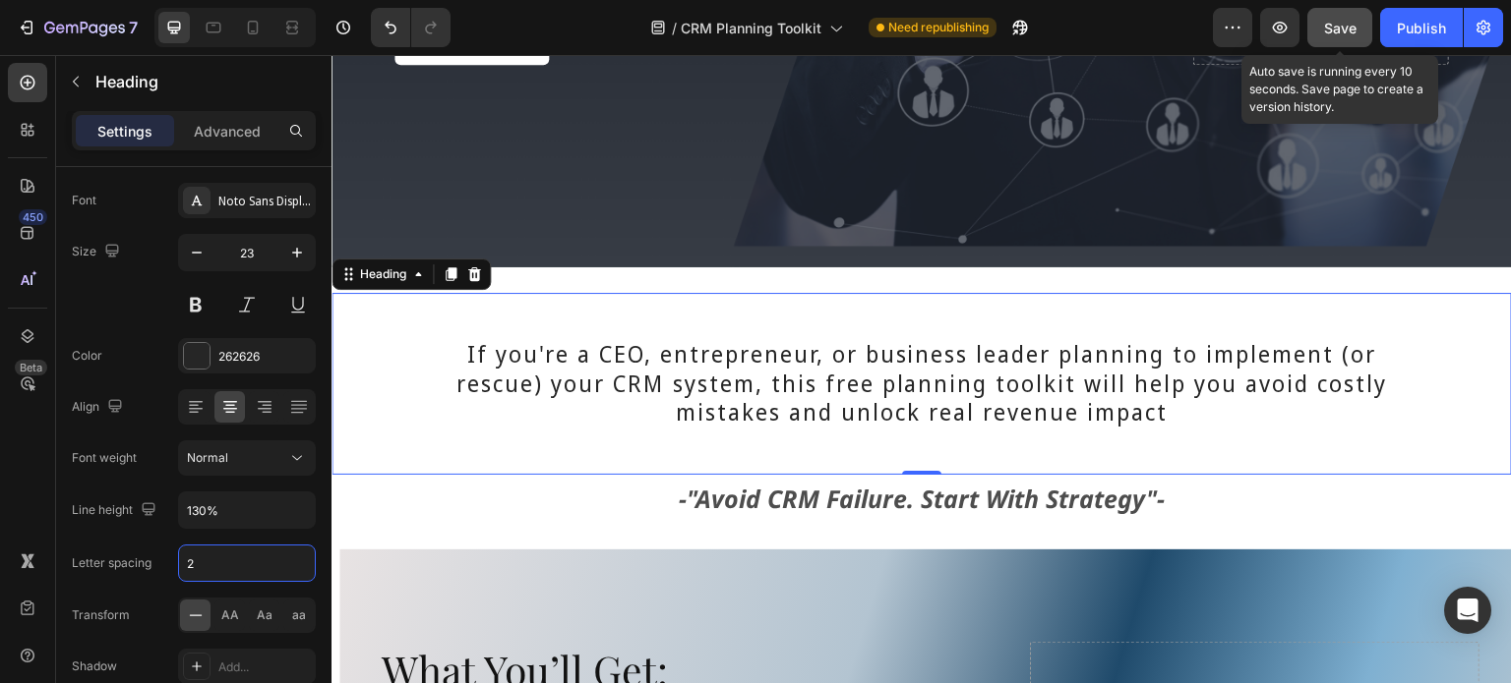
click at [1344, 38] on button "Save" at bounding box center [1339, 27] width 65 height 39
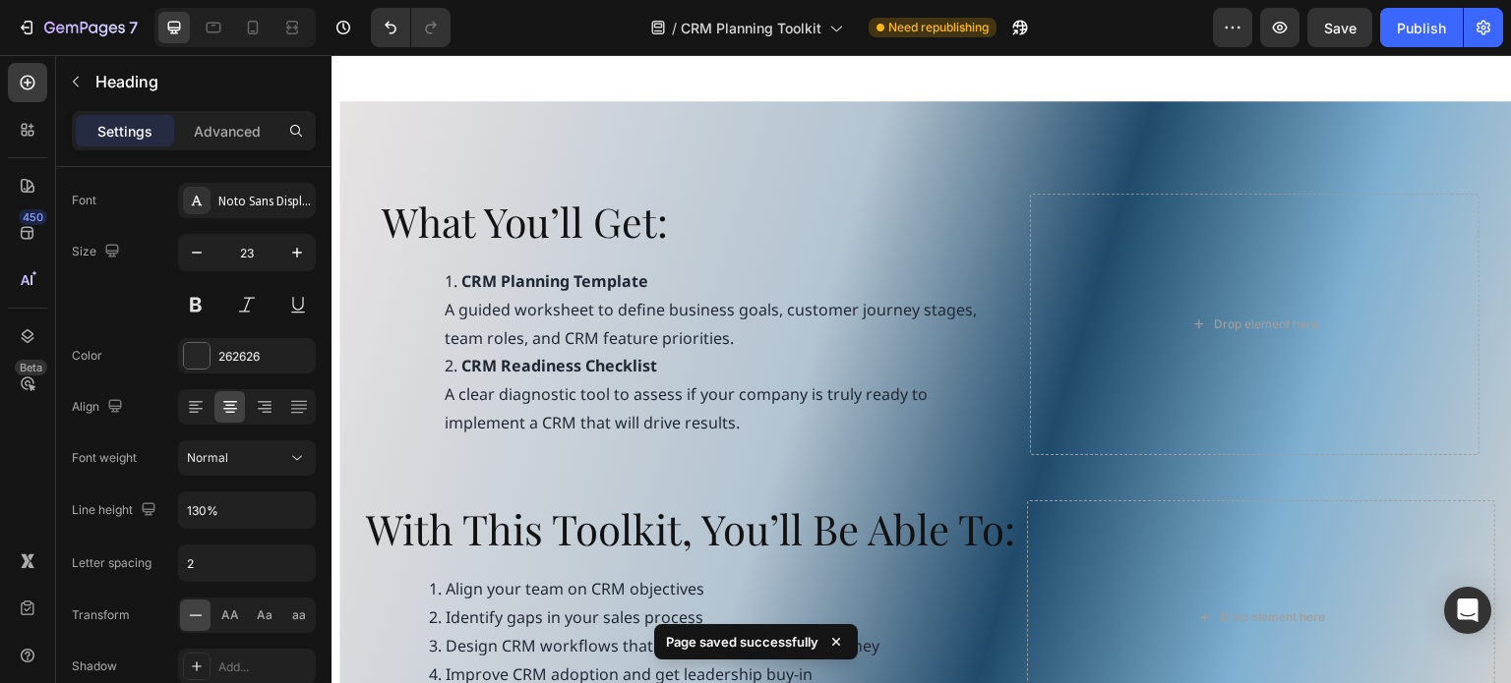
scroll to position [1082, 0]
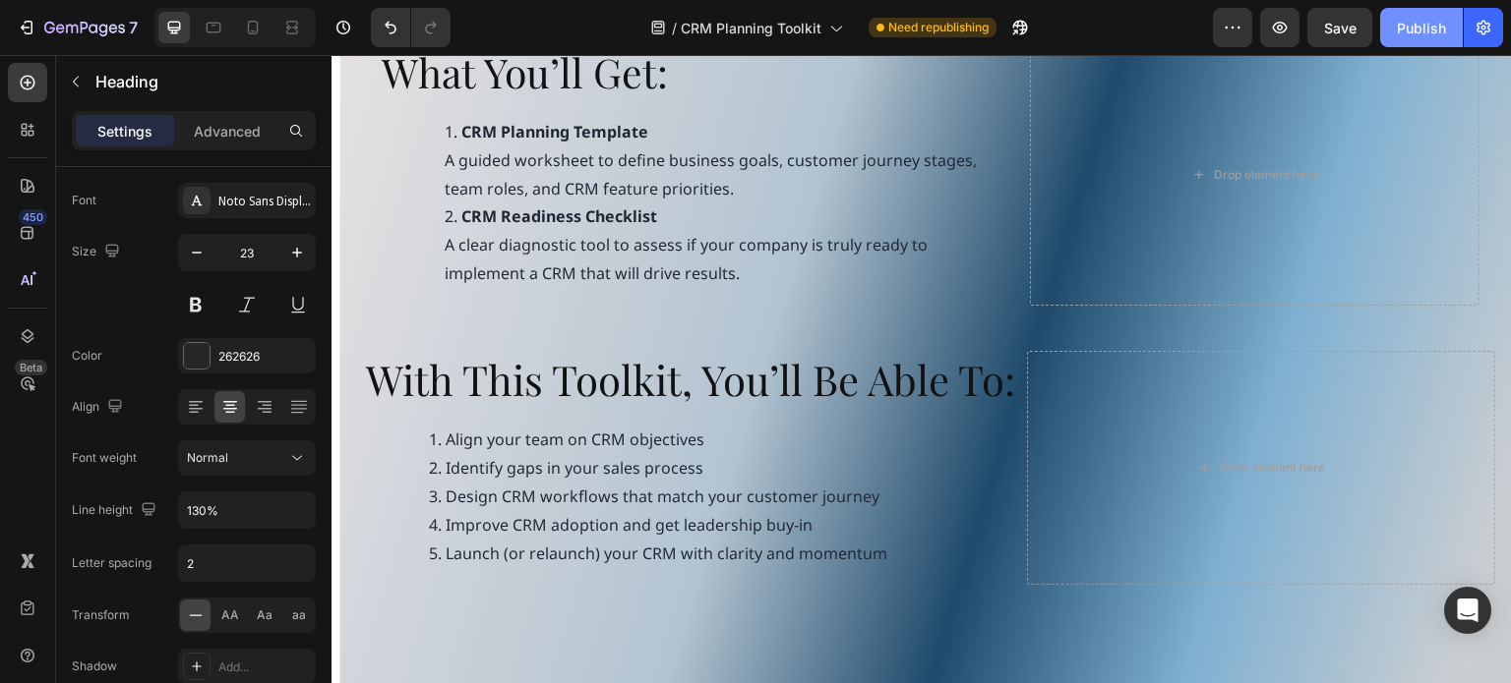
click at [1415, 33] on div "Publish" at bounding box center [1420, 28] width 49 height 21
click at [1152, 139] on div "Drop element here" at bounding box center [1254, 175] width 449 height 262
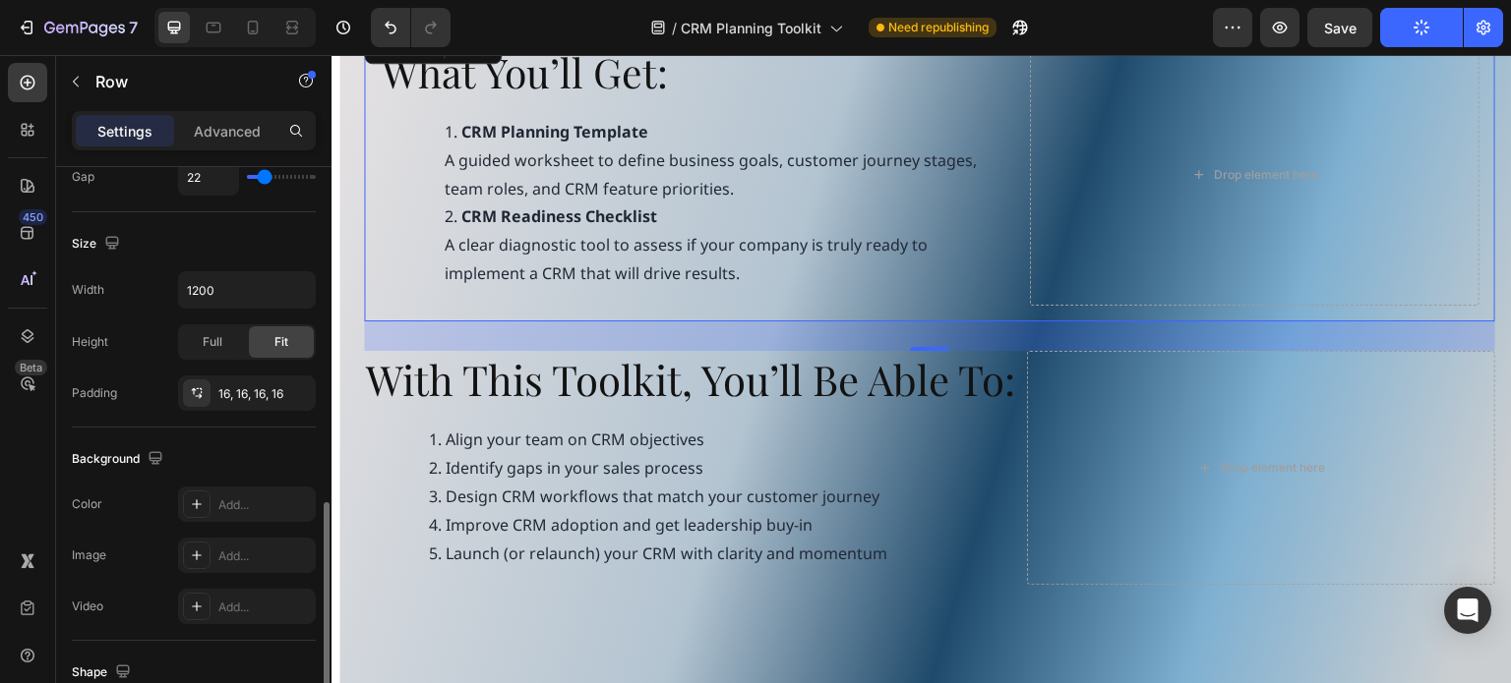
scroll to position [590, 0]
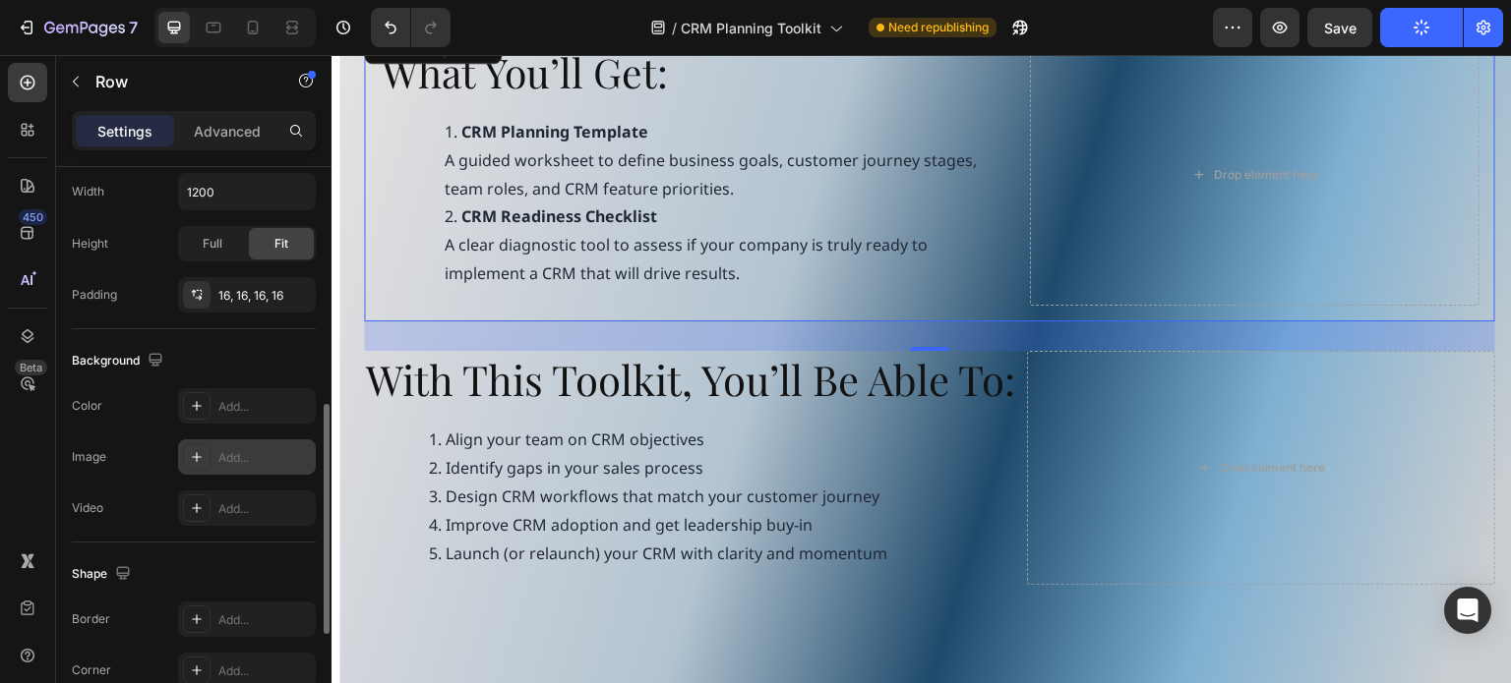
click at [193, 450] on icon at bounding box center [197, 457] width 16 height 16
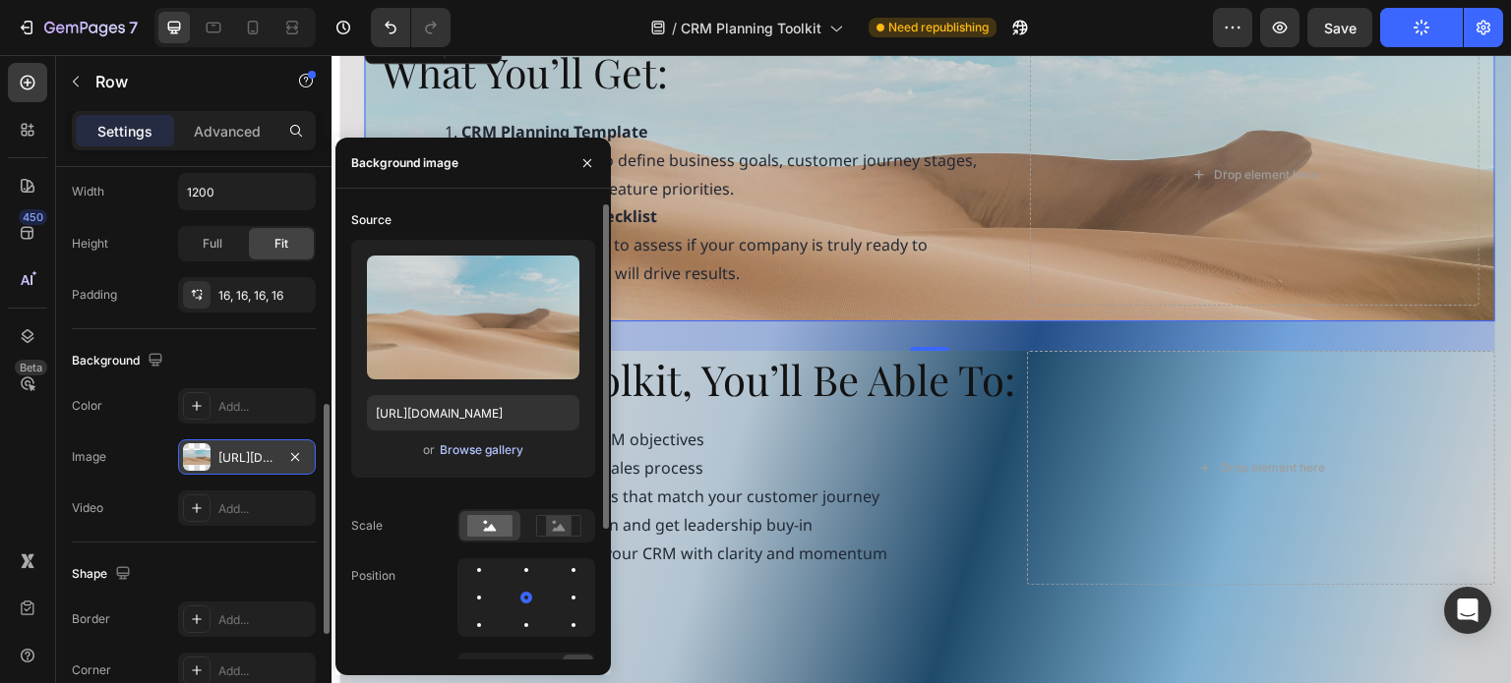
click at [482, 451] on div "Browse gallery" at bounding box center [482, 451] width 84 height 18
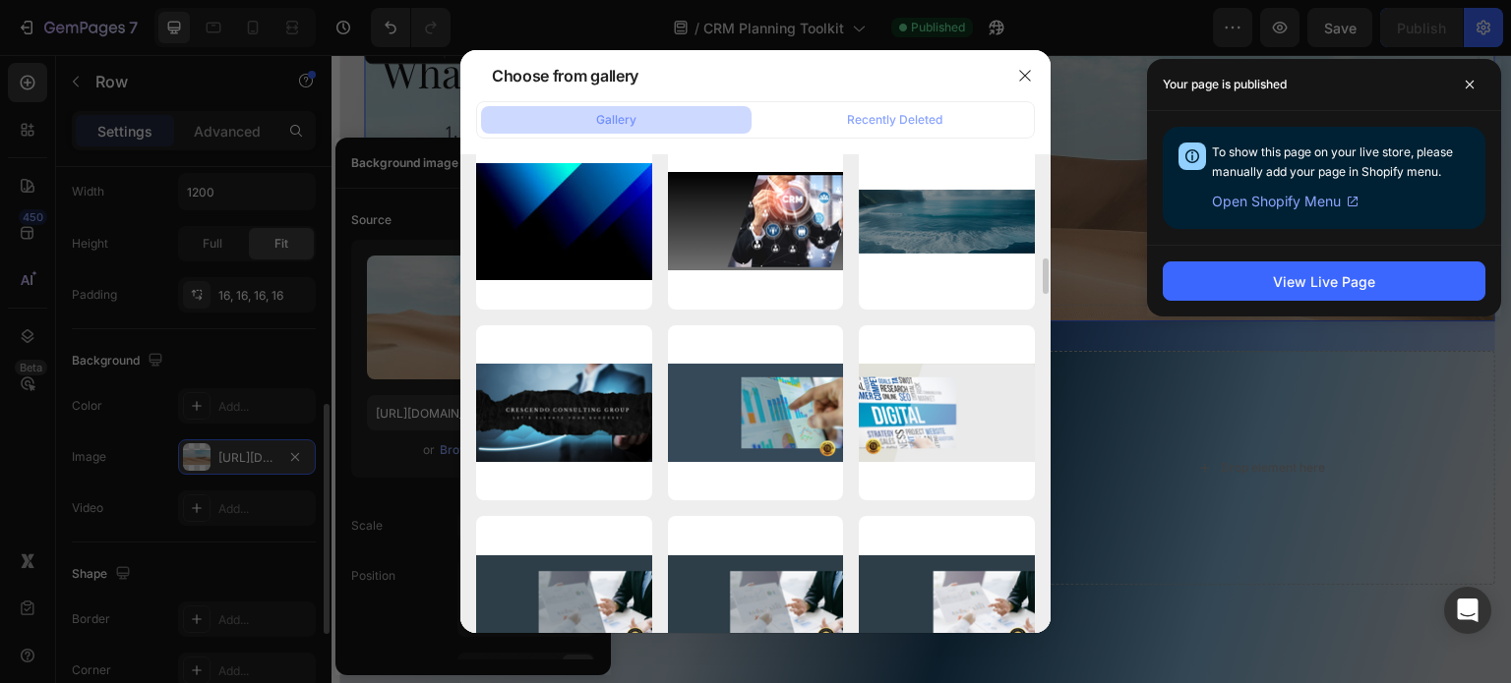
scroll to position [787, 0]
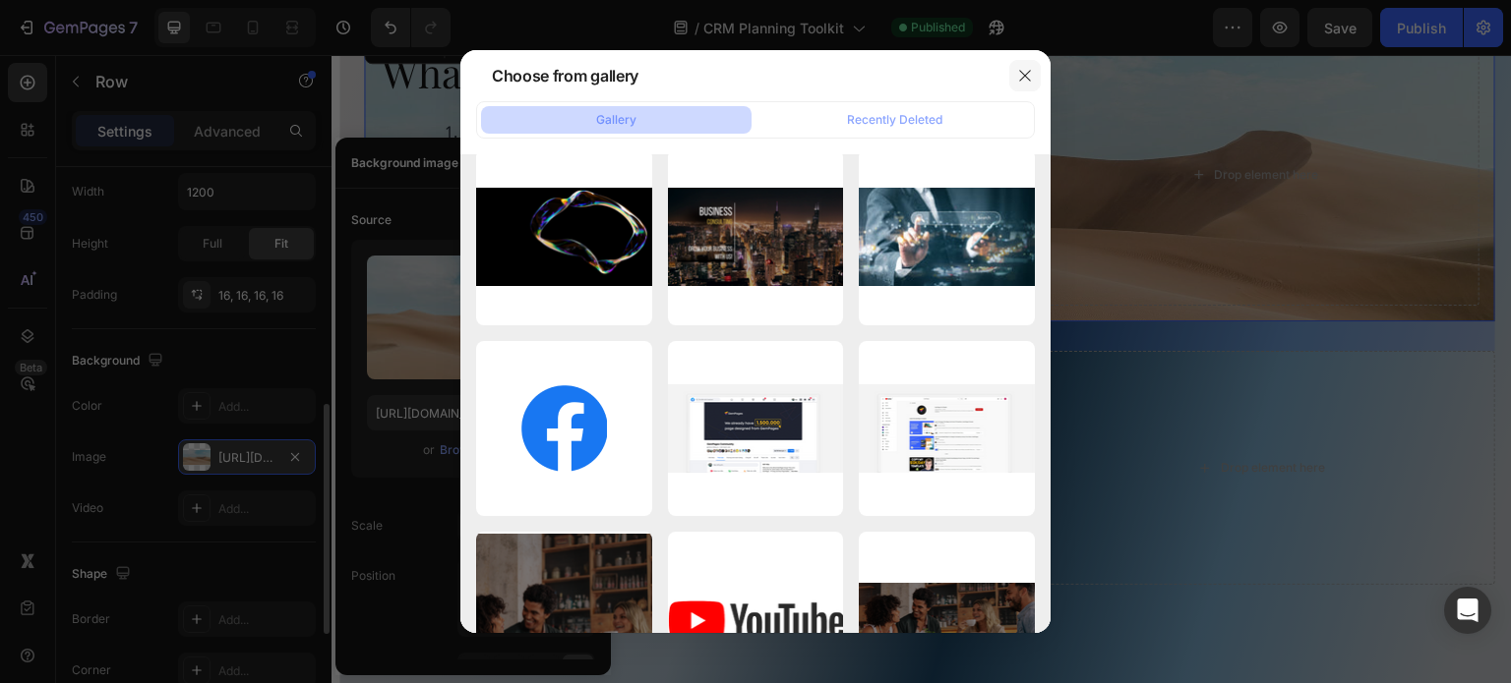
click at [1023, 78] on icon "button" at bounding box center [1025, 76] width 16 height 16
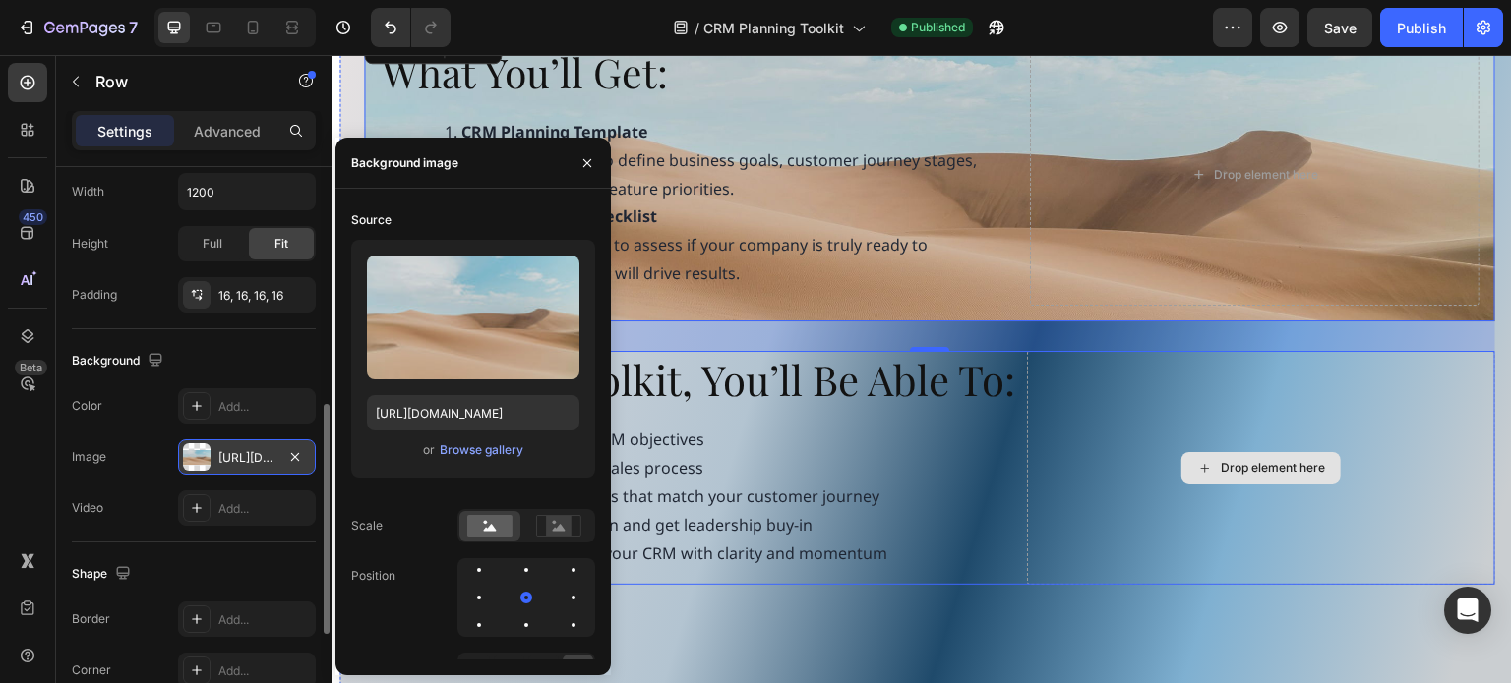
click at [1108, 525] on div "Drop element here" at bounding box center [1261, 468] width 468 height 235
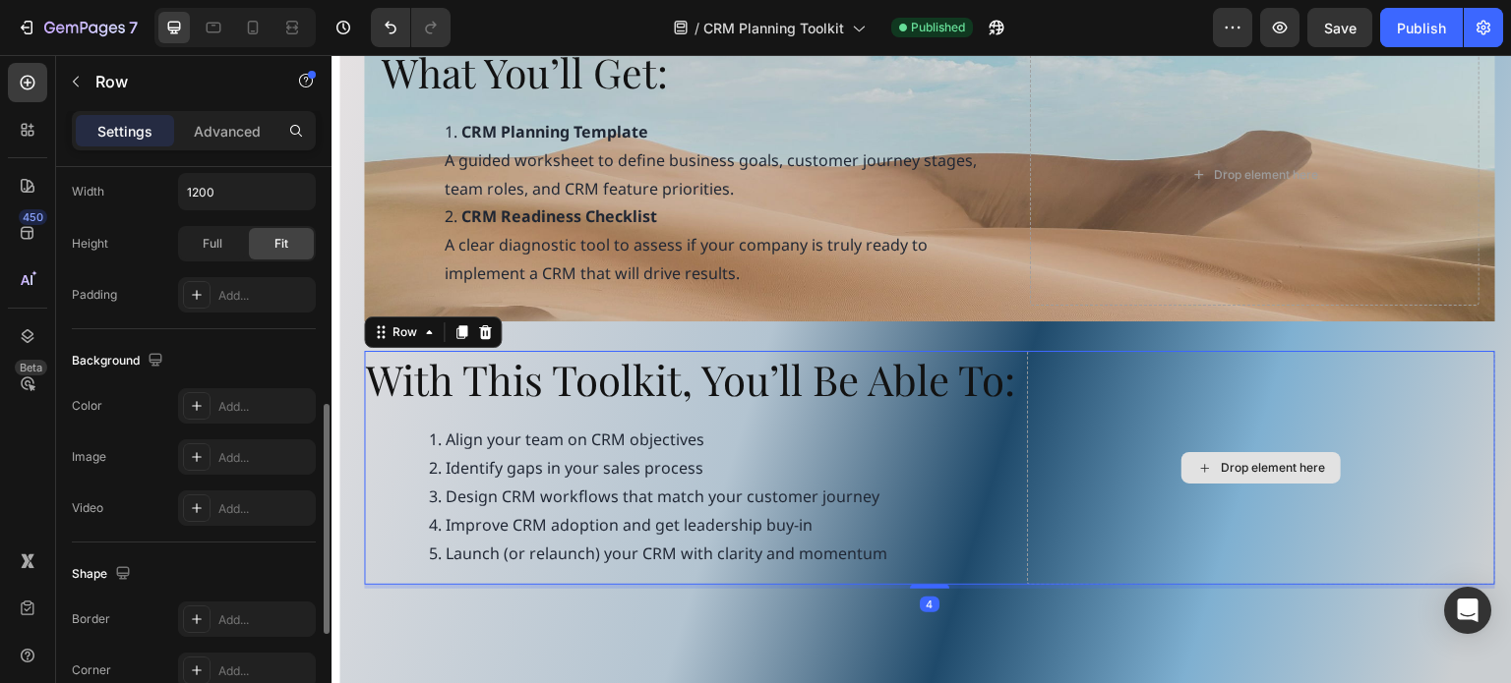
click at [1220, 476] on div "Drop element here" at bounding box center [1272, 468] width 104 height 16
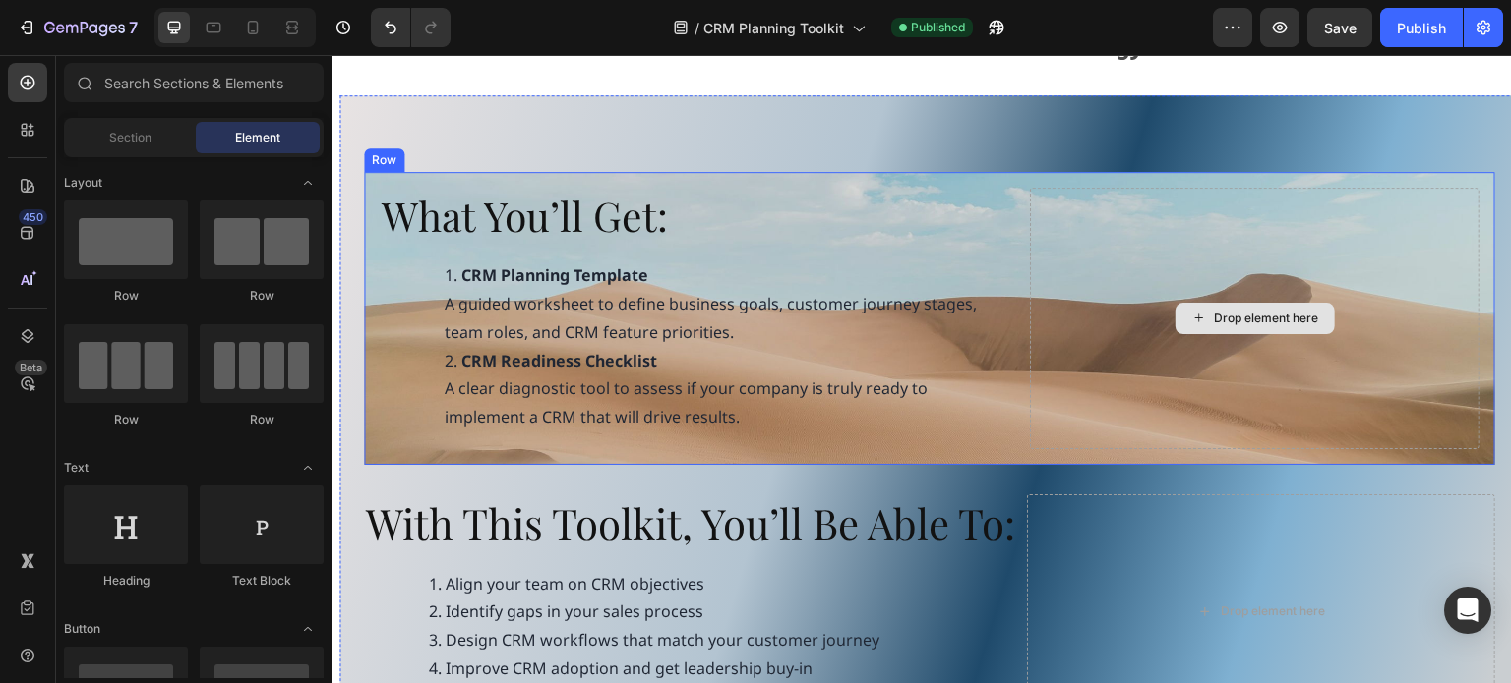
scroll to position [885, 0]
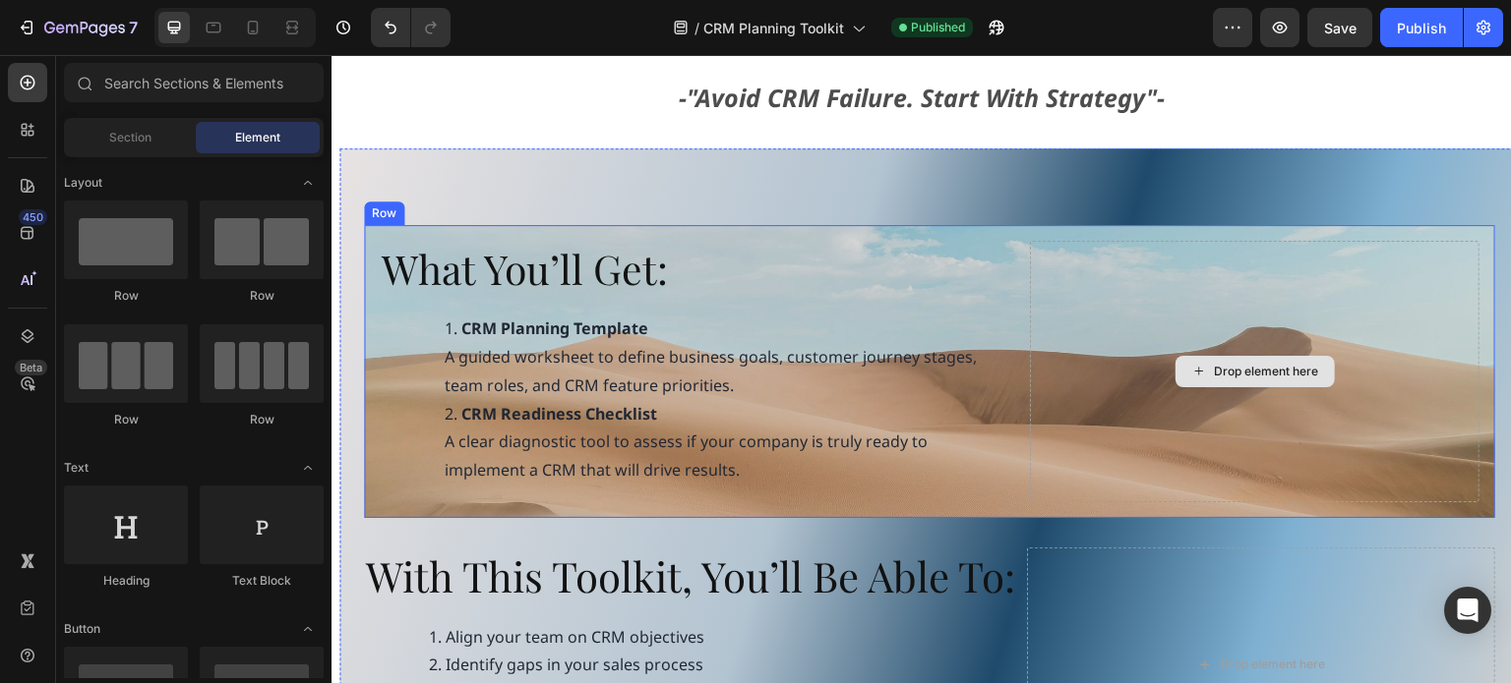
click at [1240, 370] on div "Drop element here" at bounding box center [1267, 372] width 104 height 16
click at [1245, 378] on div "Drop element here" at bounding box center [1267, 372] width 104 height 16
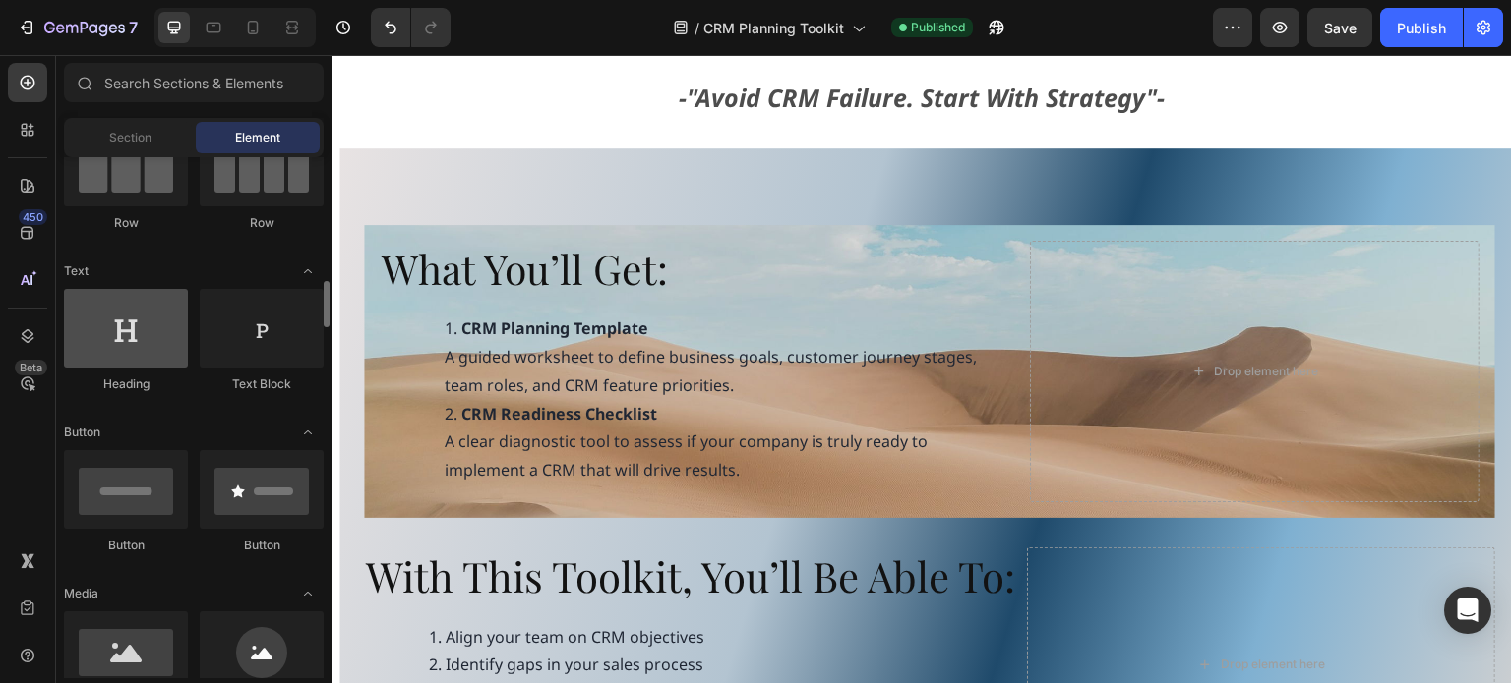
scroll to position [295, 0]
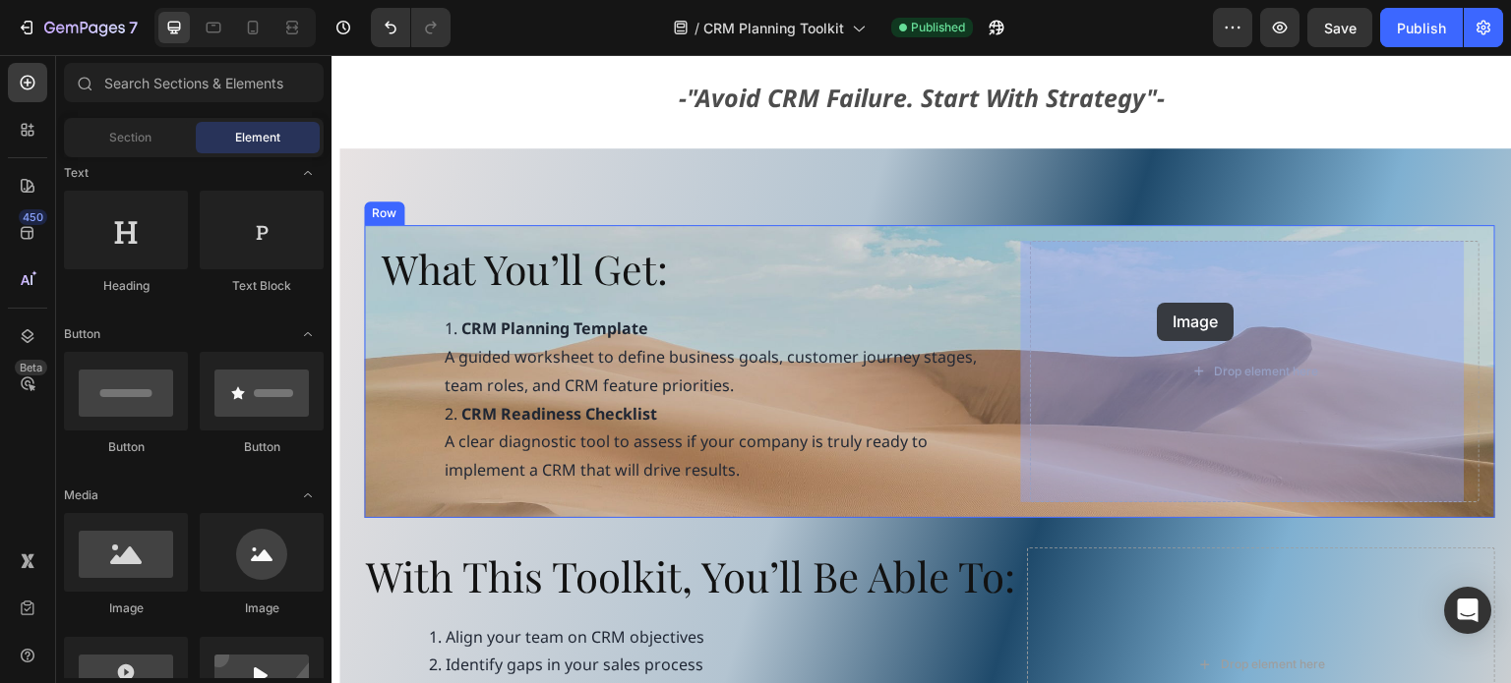
drag, startPoint x: 467, startPoint y: 611, endPoint x: 1157, endPoint y: 309, distance: 753.5
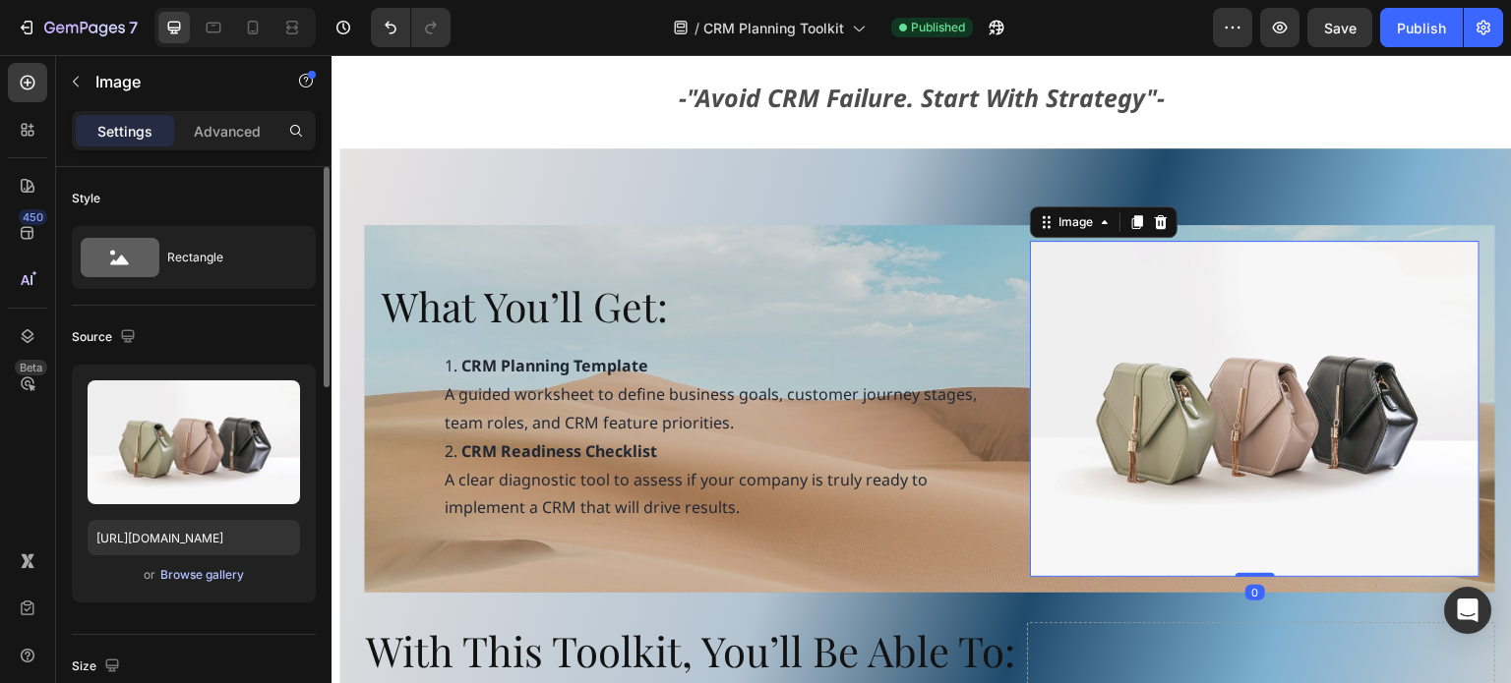
click at [195, 571] on div "Browse gallery" at bounding box center [202, 575] width 84 height 18
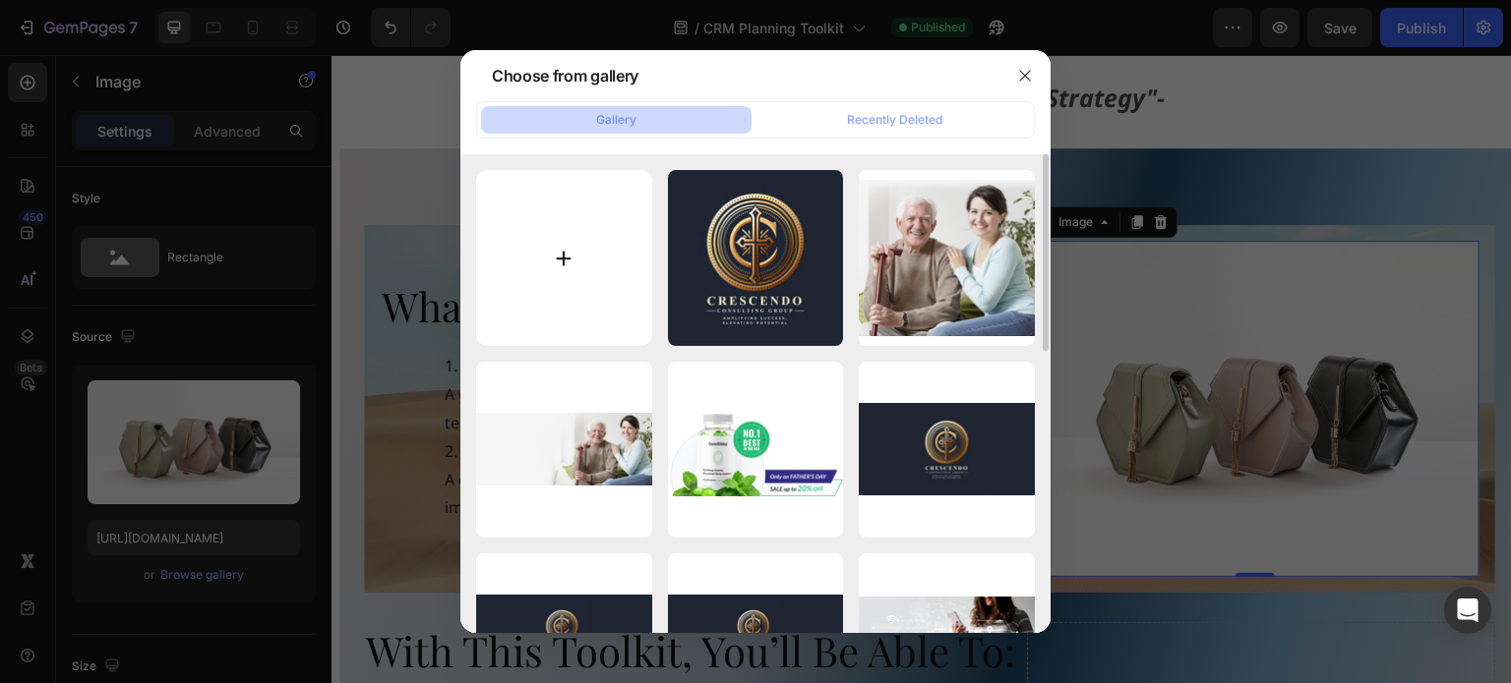
click at [530, 258] on input "file" at bounding box center [564, 258] width 176 height 176
type input "C:\fakepath\Advance CRM Strategy.png"
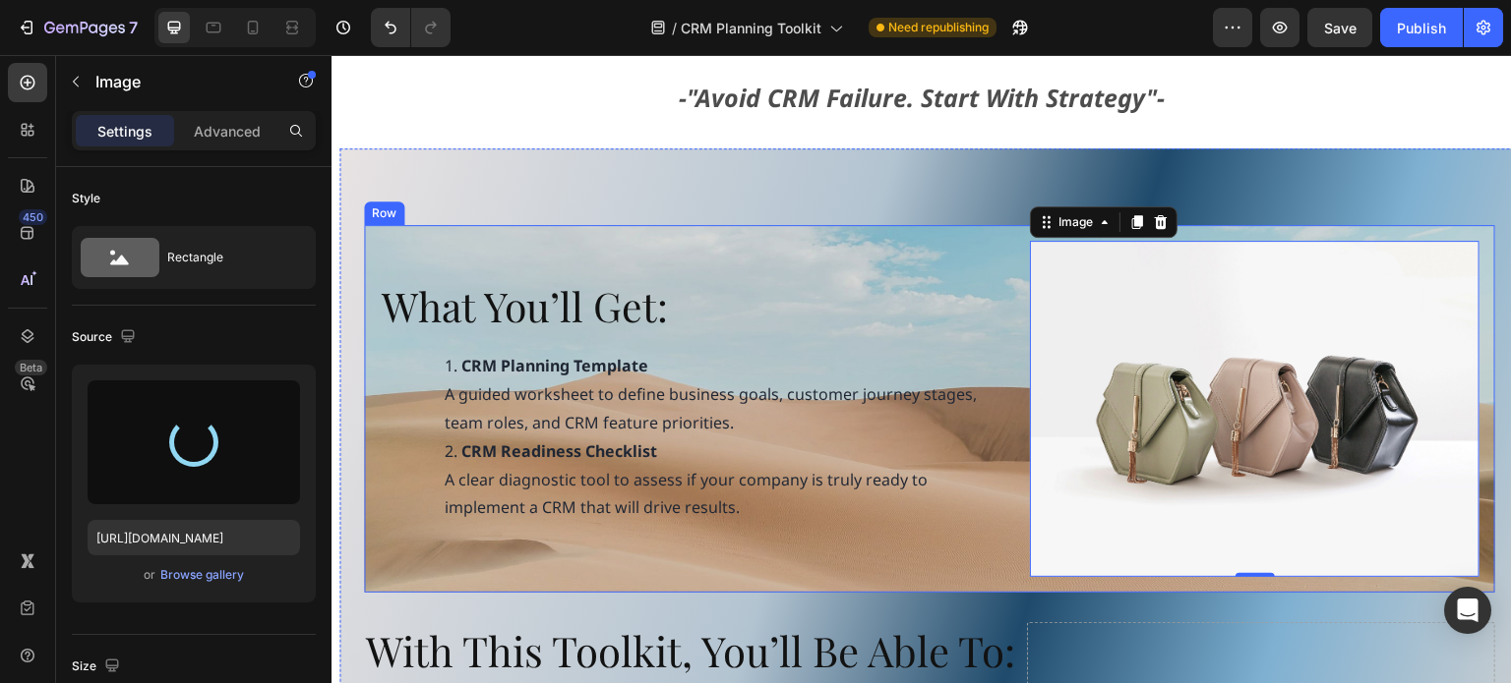
type input "https://cdn.shopify.com/s/files/1/0732/4739/1970/files/gempages_557306993560257…"
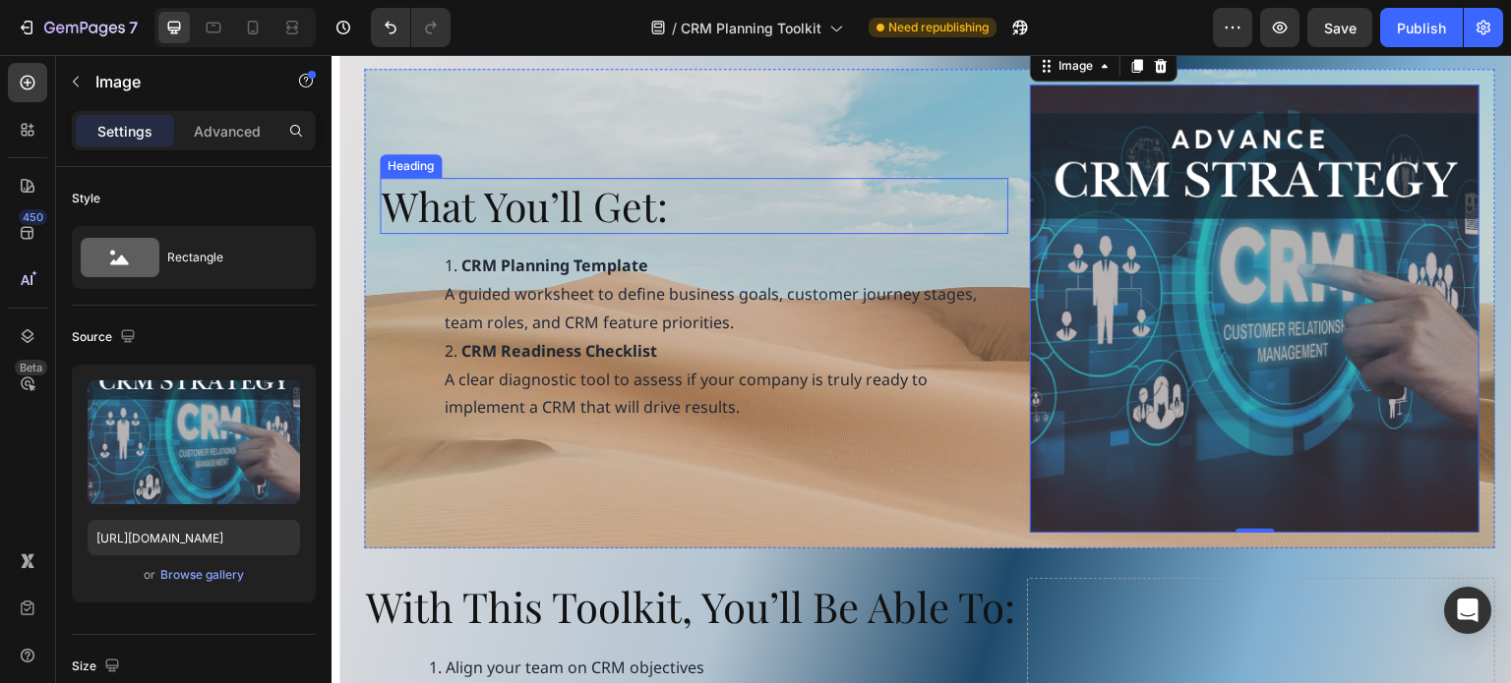
scroll to position [1082, 0]
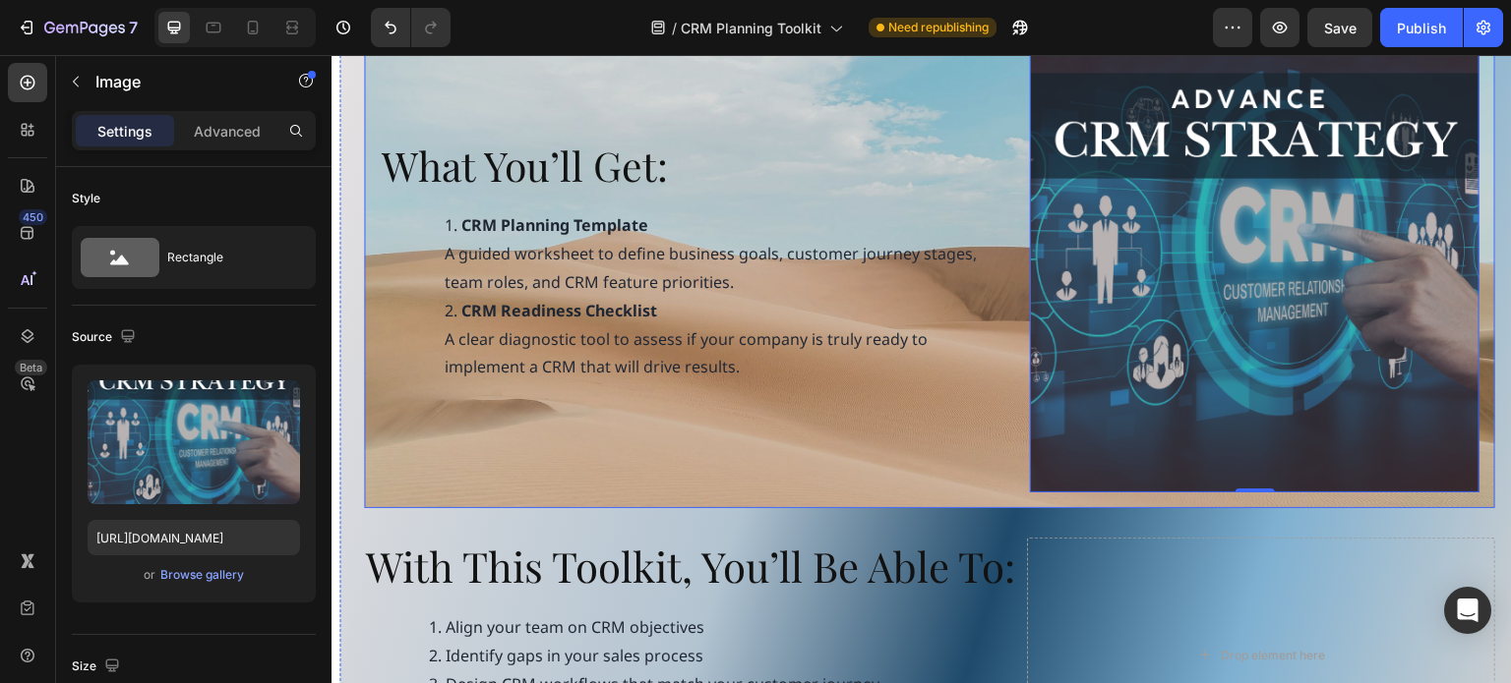
click at [440, 454] on div "What You’ll Get: Heading CRM Planning Template A guided worksheet to define bus…" at bounding box center [694, 268] width 628 height 449
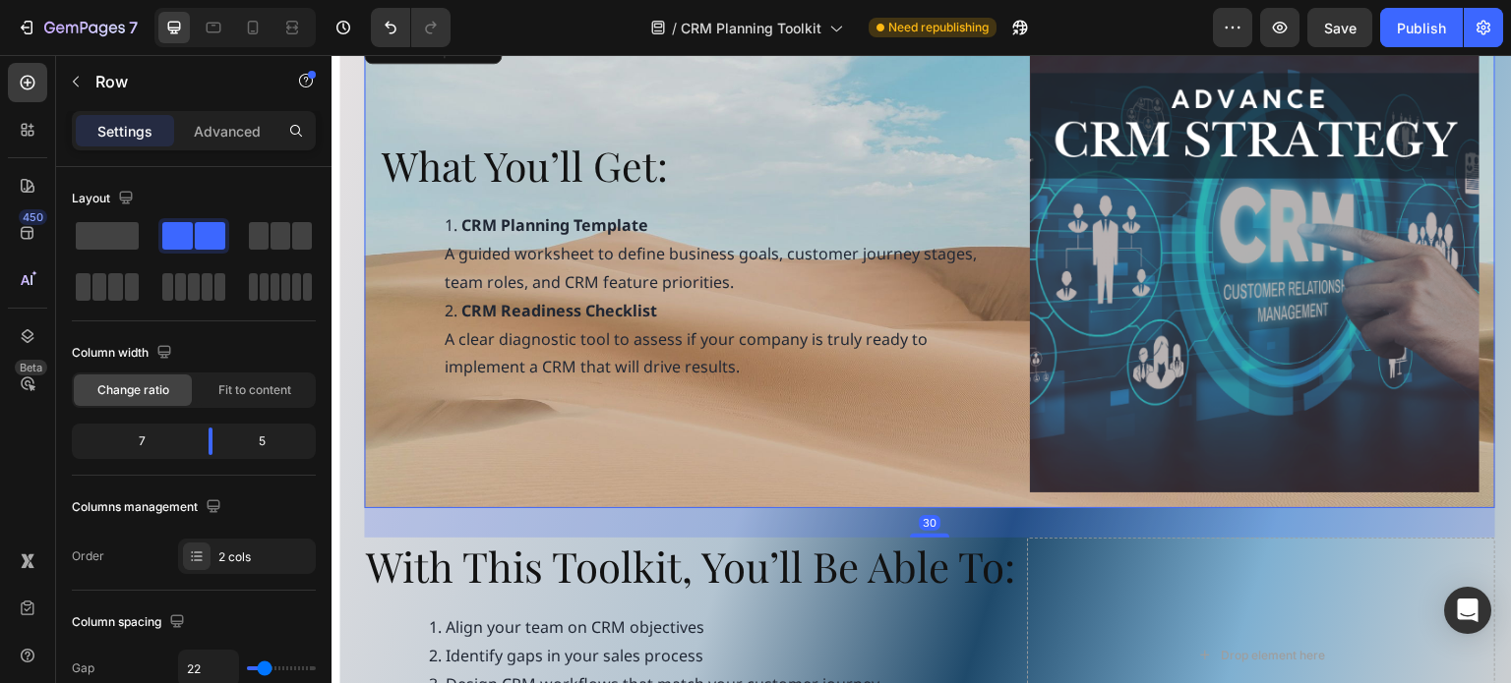
click at [393, 449] on div "What You’ll Get: Heading CRM Planning Template A guided worksheet to define bus…" at bounding box center [694, 268] width 628 height 449
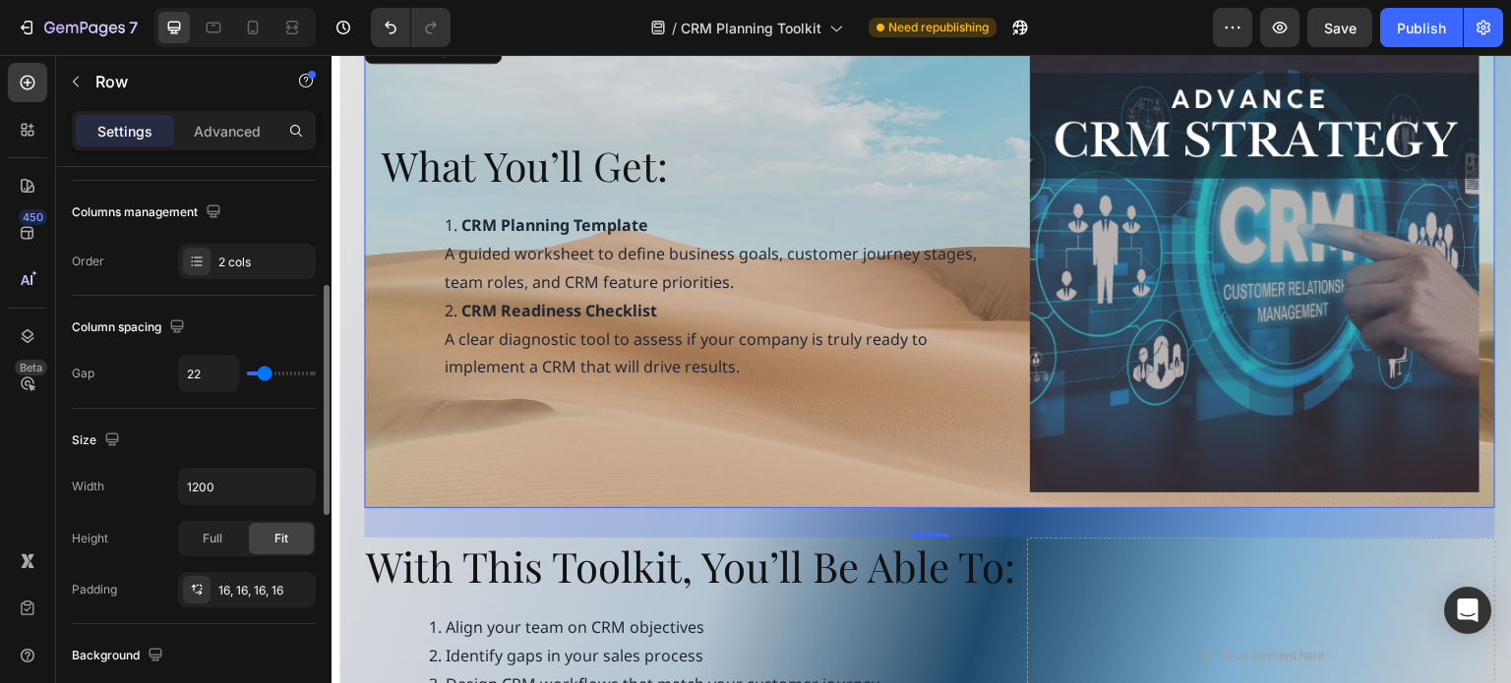
scroll to position [590, 0]
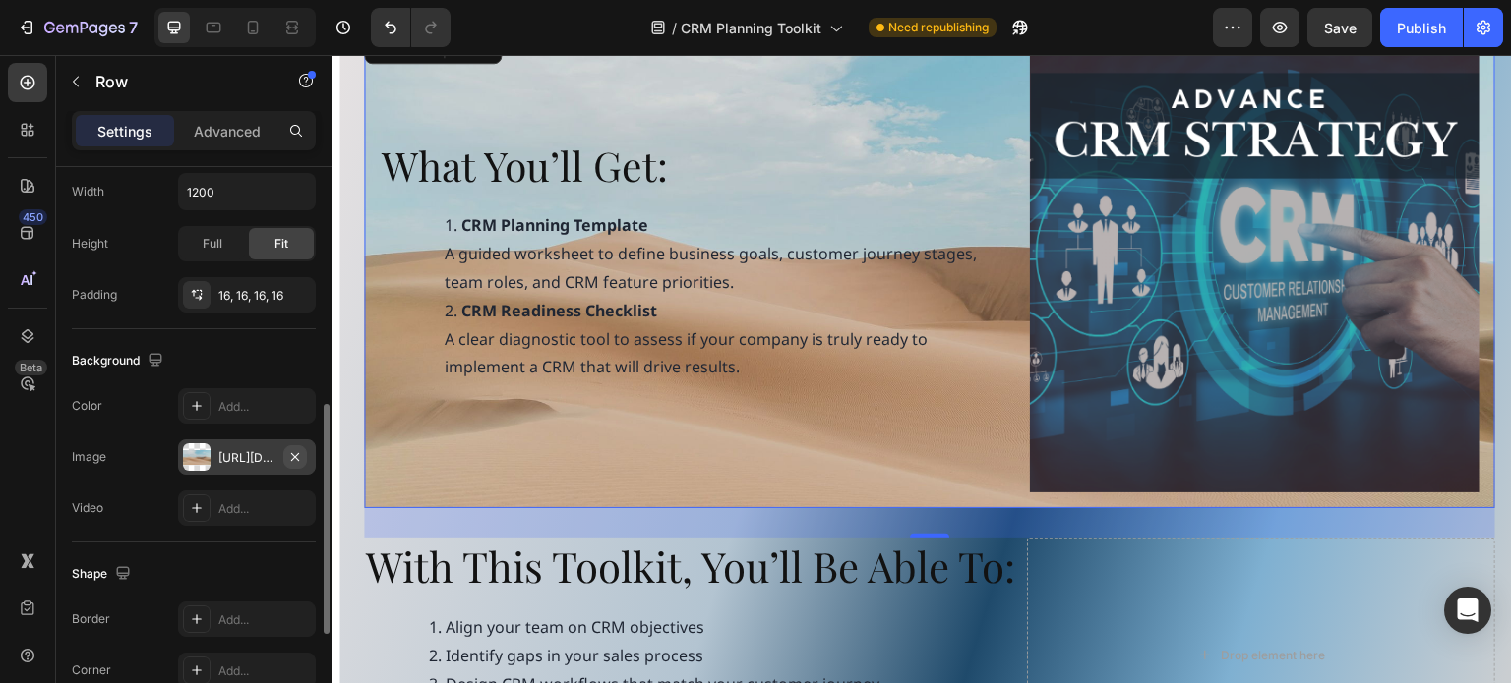
drag, startPoint x: 296, startPoint y: 450, endPoint x: 228, endPoint y: 414, distance: 77.0
click at [0, 0] on icon "button" at bounding box center [0, 0] width 0 height 0
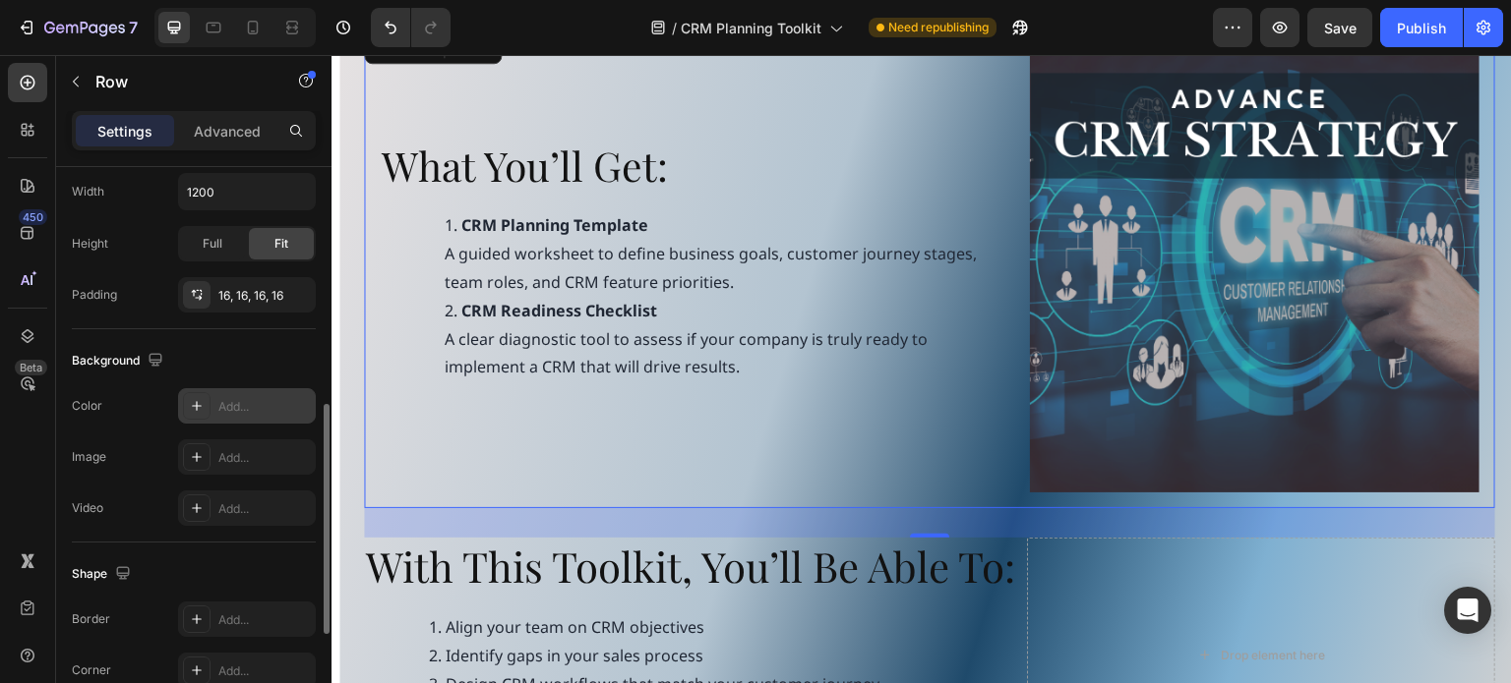
click at [197, 403] on icon at bounding box center [197, 406] width 10 height 10
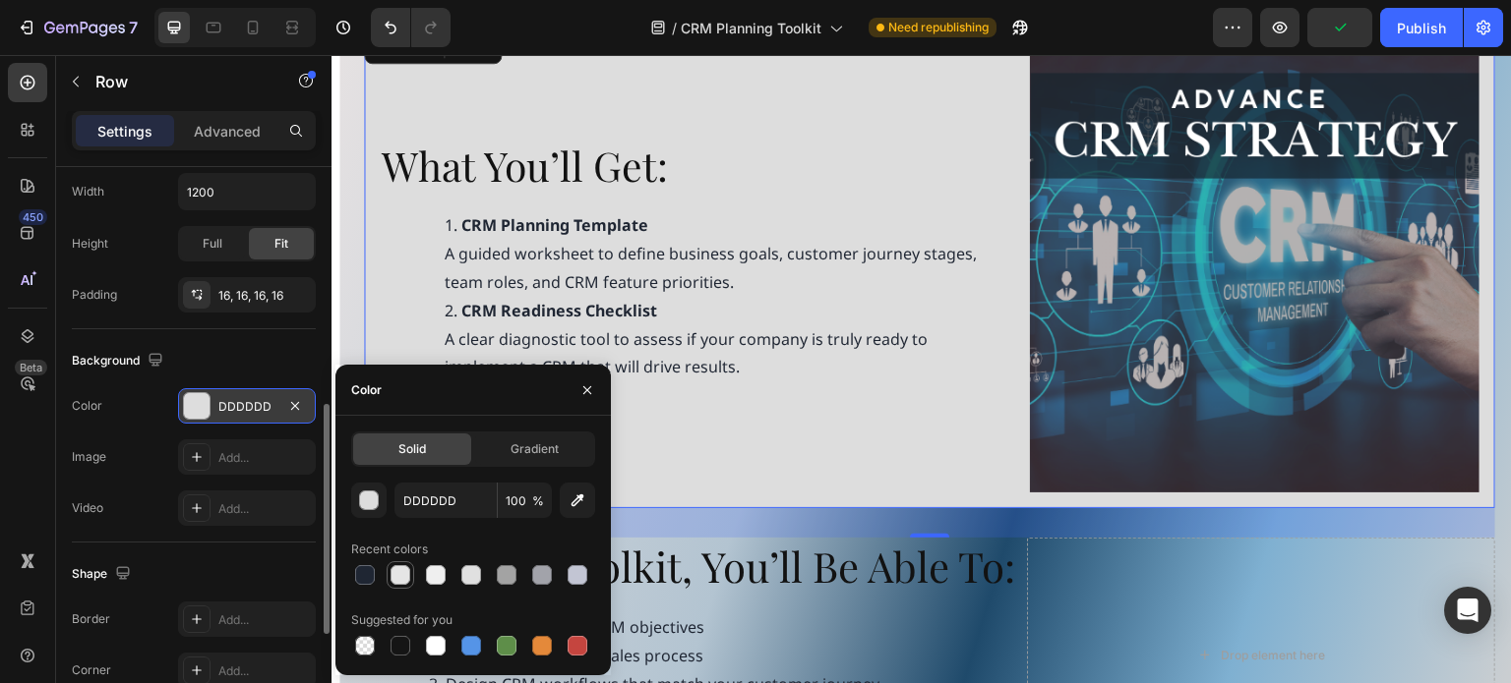
click at [397, 574] on div at bounding box center [400, 575] width 20 height 20
click at [472, 573] on div at bounding box center [471, 575] width 20 height 20
click at [366, 573] on div at bounding box center [365, 575] width 20 height 20
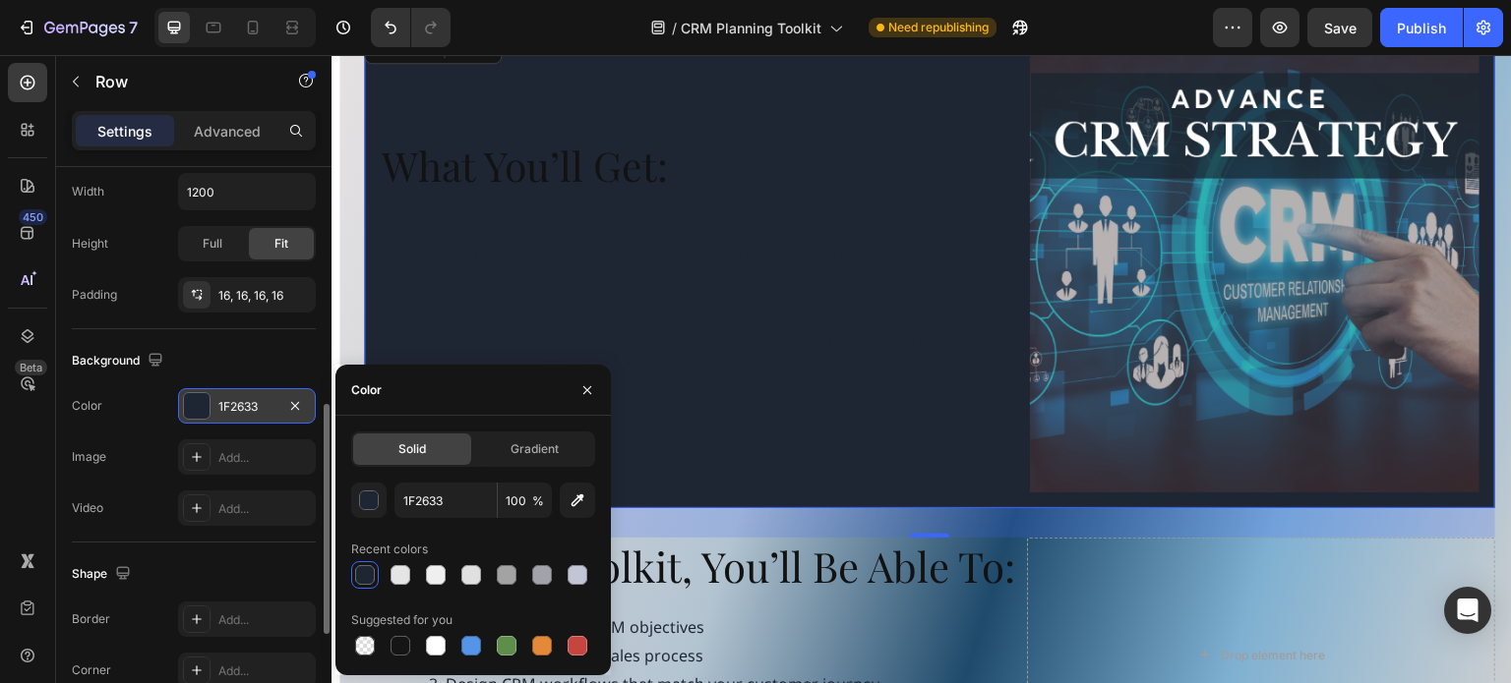
drag, startPoint x: 468, startPoint y: 575, endPoint x: 425, endPoint y: 631, distance: 70.8
click at [467, 577] on div at bounding box center [471, 575] width 20 height 20
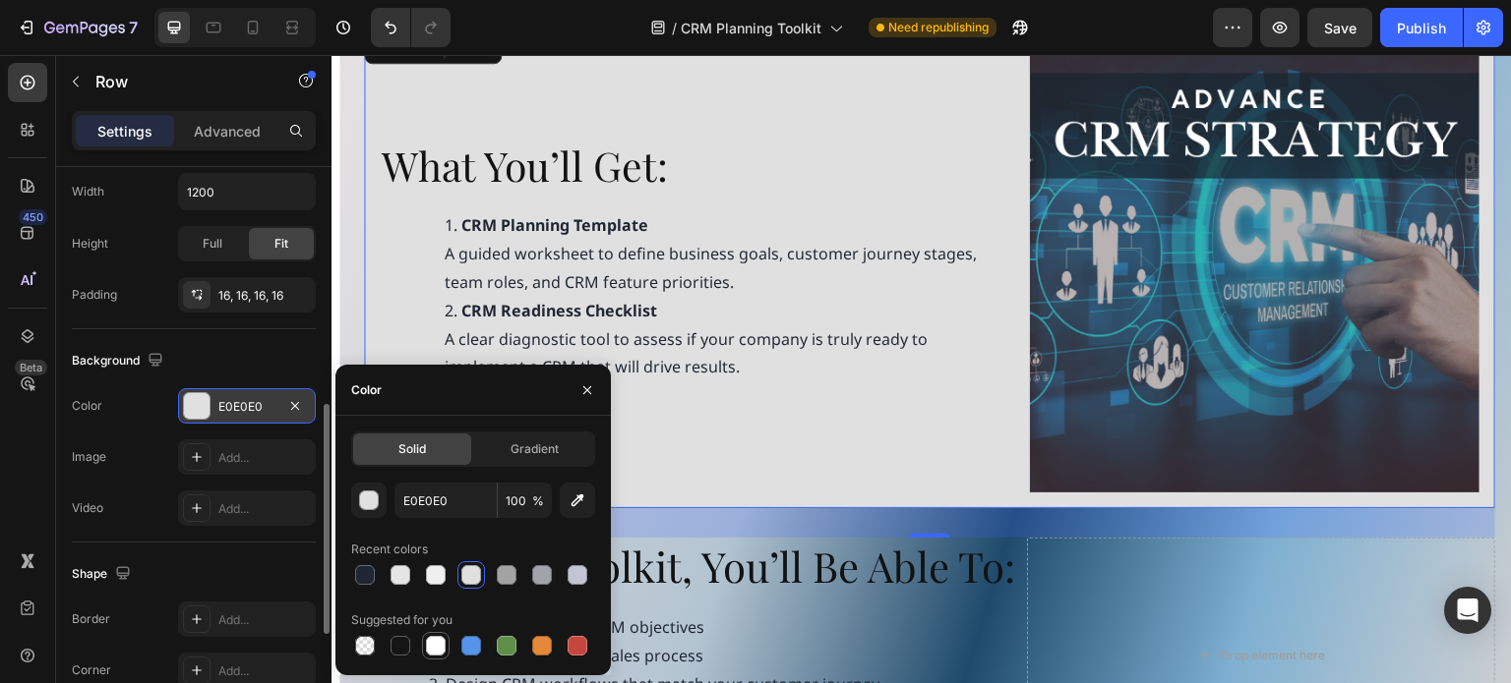
click at [437, 641] on div at bounding box center [436, 646] width 20 height 20
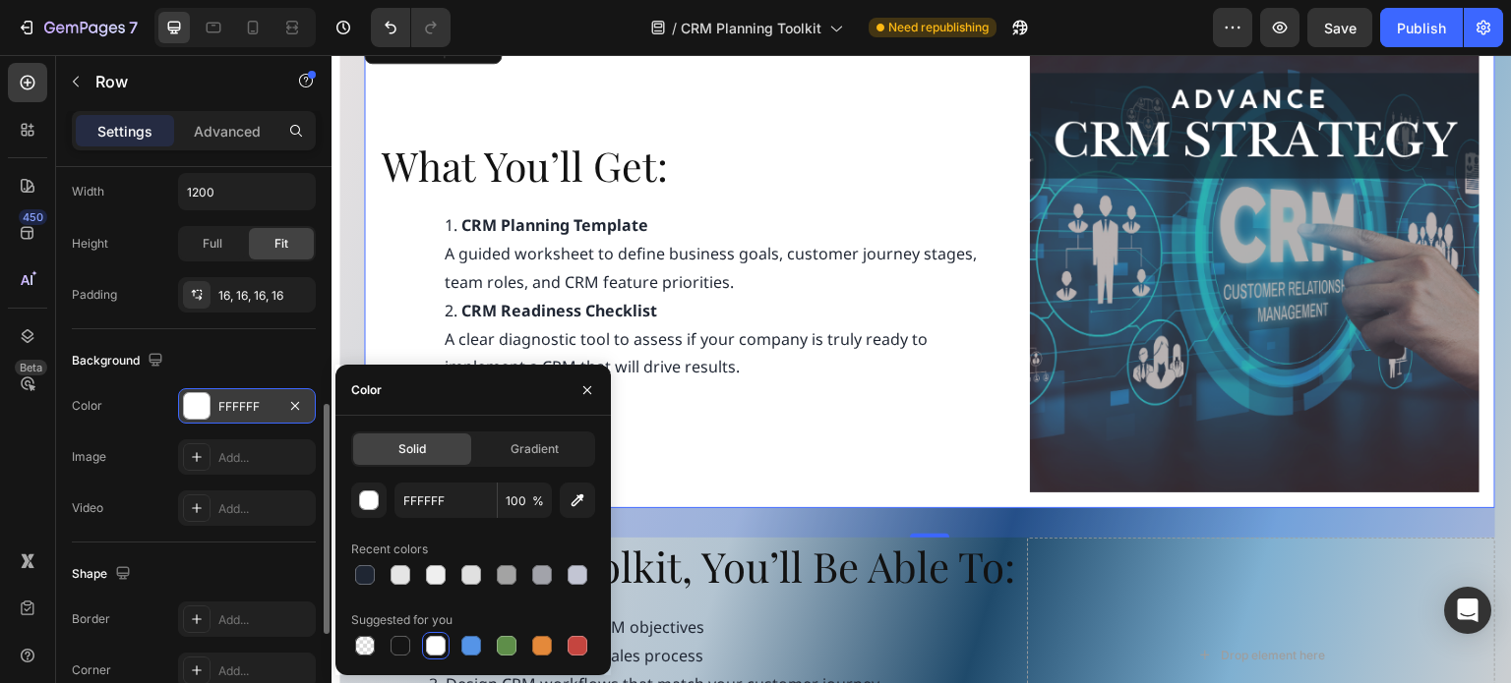
click at [436, 650] on div at bounding box center [436, 646] width 20 height 20
click at [364, 504] on div "button" at bounding box center [370, 502] width 20 height 20
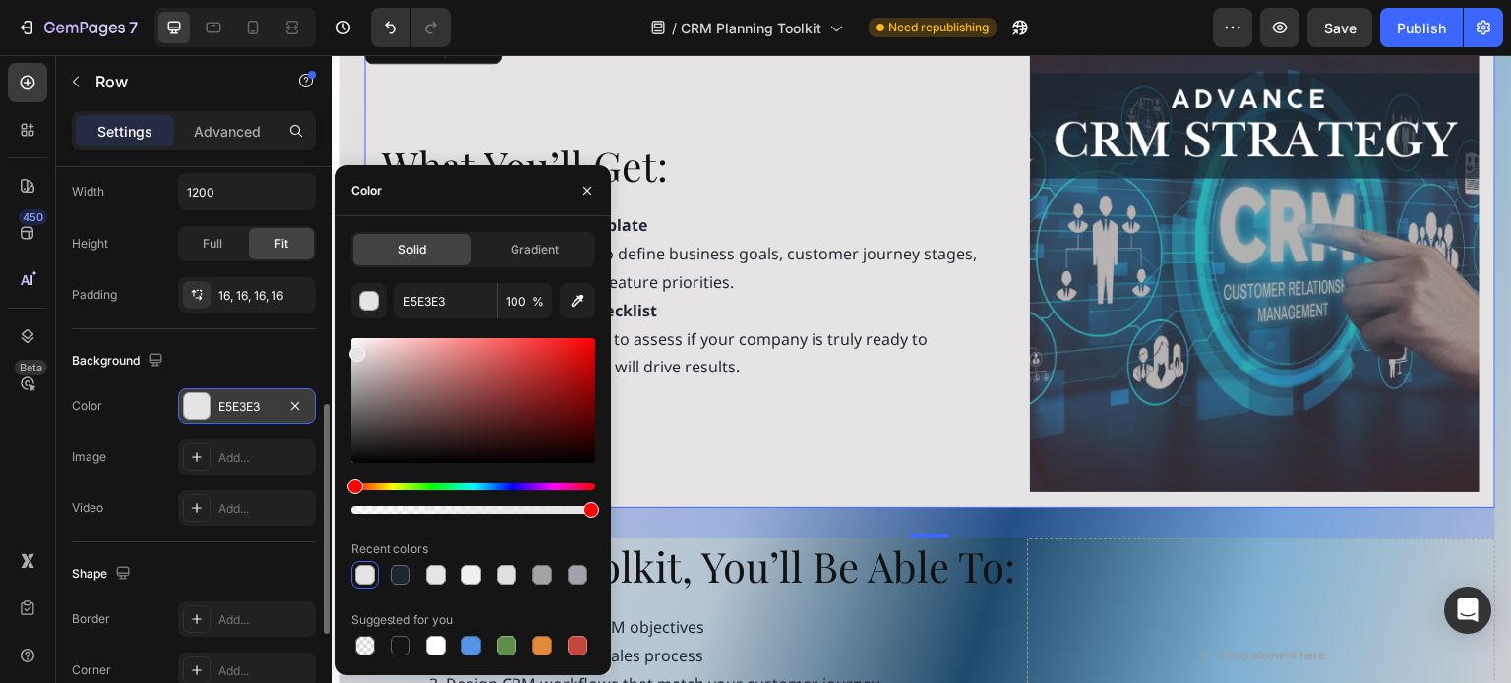
click at [354, 350] on div at bounding box center [357, 354] width 16 height 16
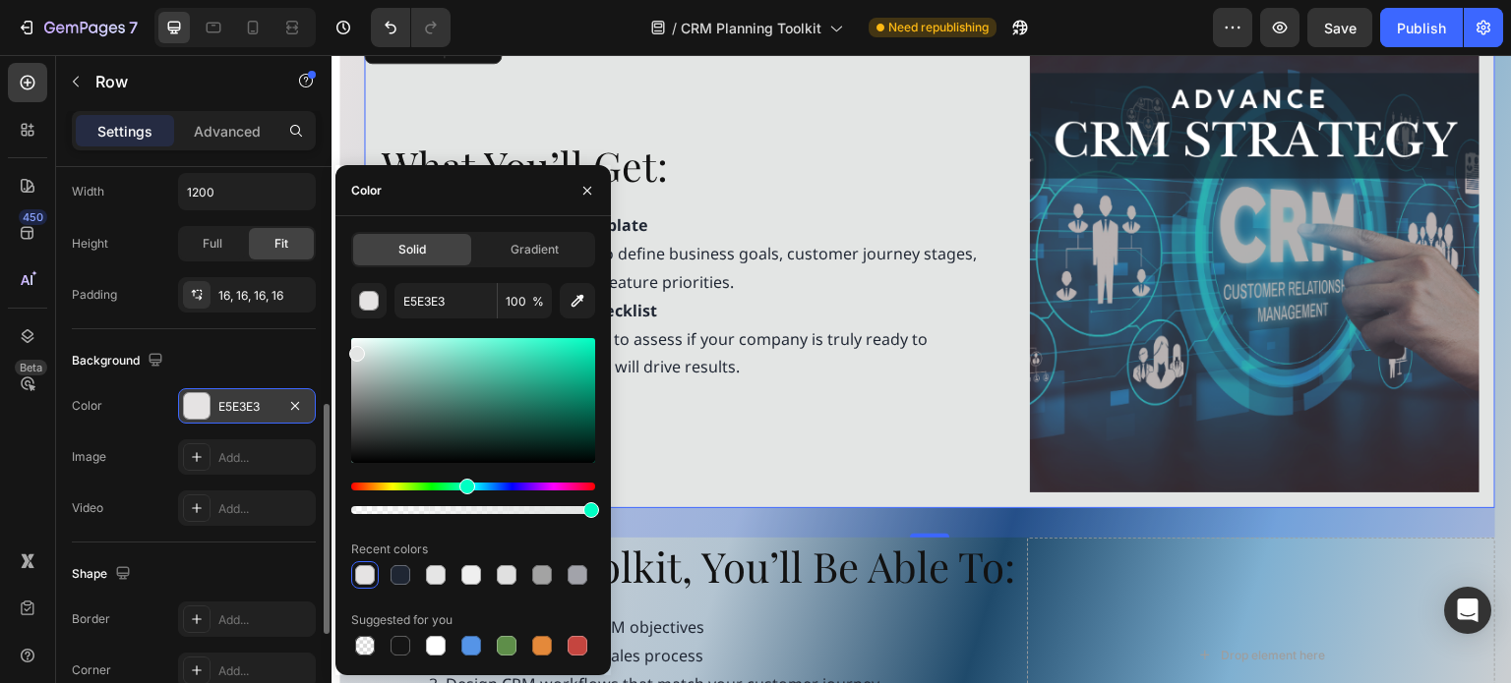
drag, startPoint x: 356, startPoint y: 486, endPoint x: 448, endPoint y: 459, distance: 96.2
click at [464, 483] on div "Hue" at bounding box center [467, 487] width 16 height 16
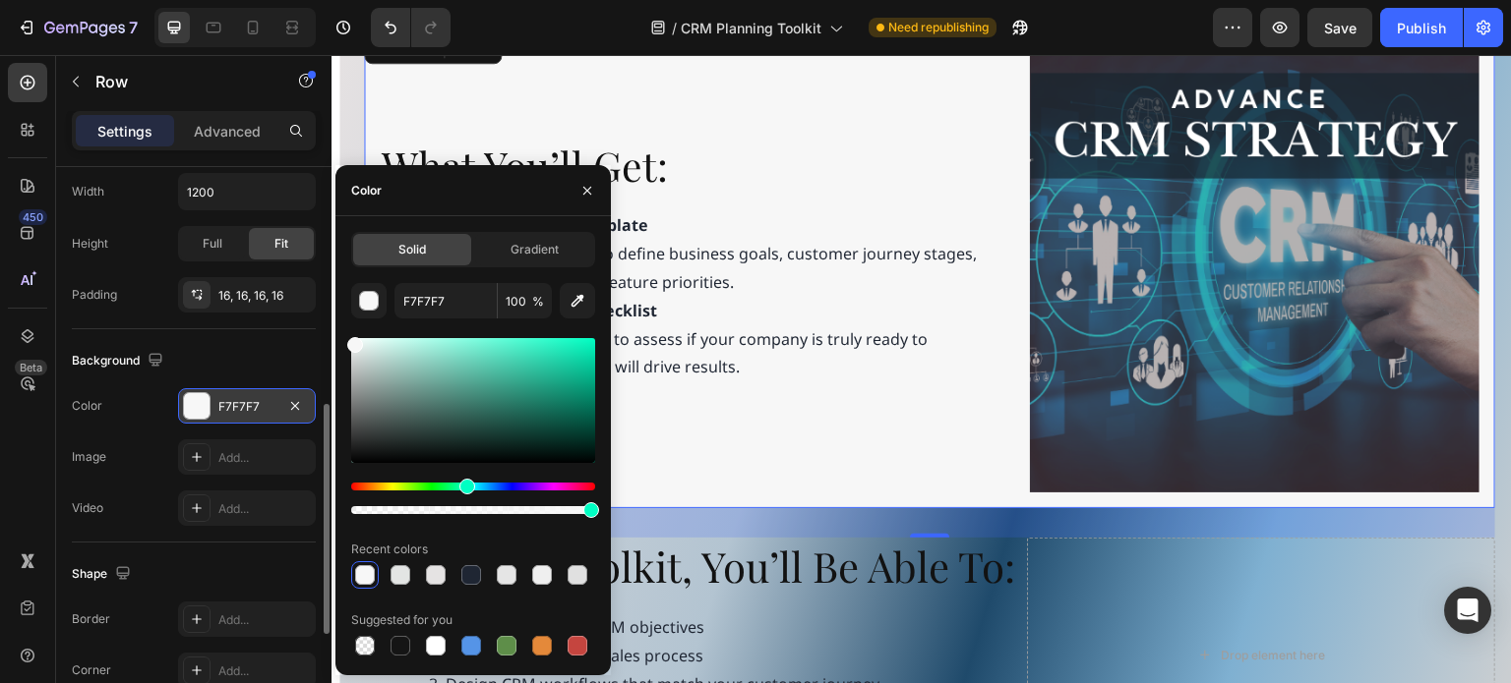
drag, startPoint x: 357, startPoint y: 355, endPoint x: 348, endPoint y: 342, distance: 15.5
click at [348, 342] on div at bounding box center [355, 345] width 16 height 16
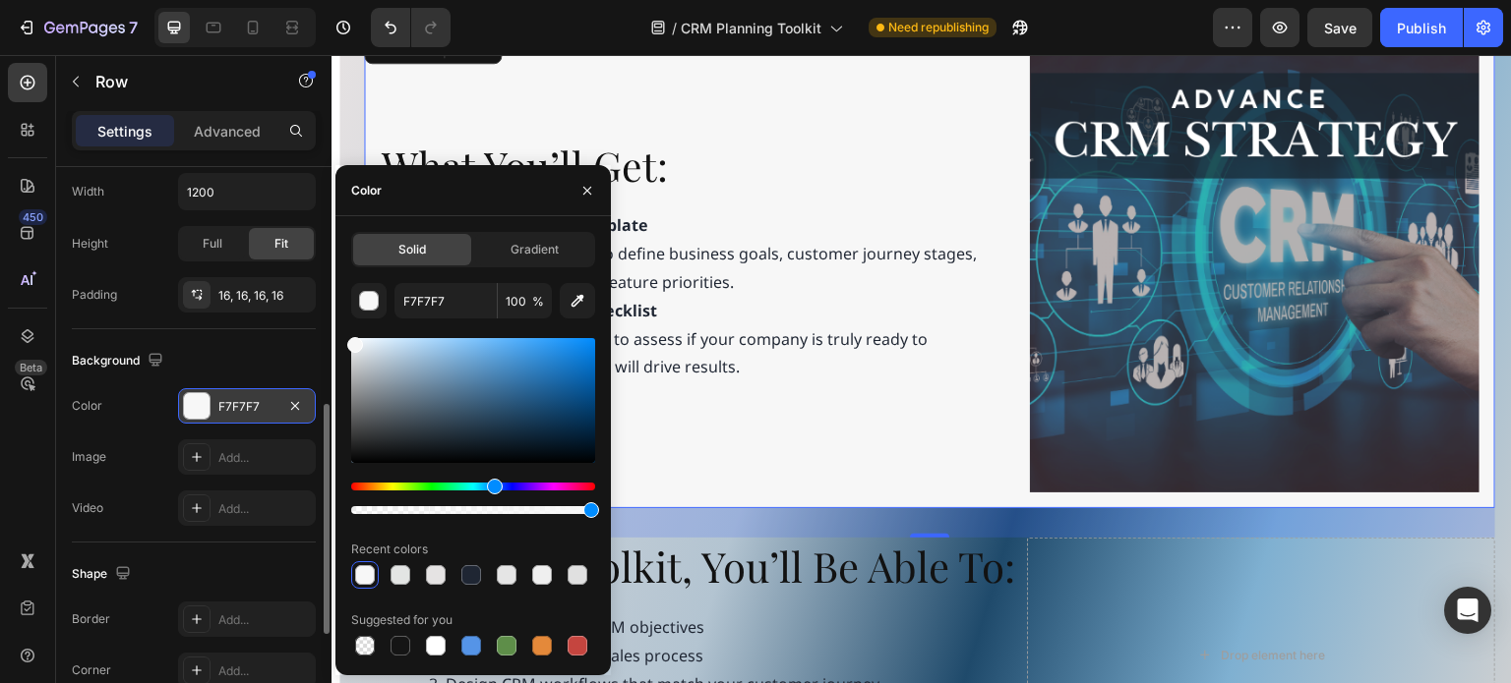
drag, startPoint x: 470, startPoint y: 487, endPoint x: 492, endPoint y: 490, distance: 21.8
click at [492, 490] on div "Hue" at bounding box center [495, 487] width 16 height 16
type input "F4F4F4"
click at [350, 343] on div at bounding box center [355, 347] width 16 height 16
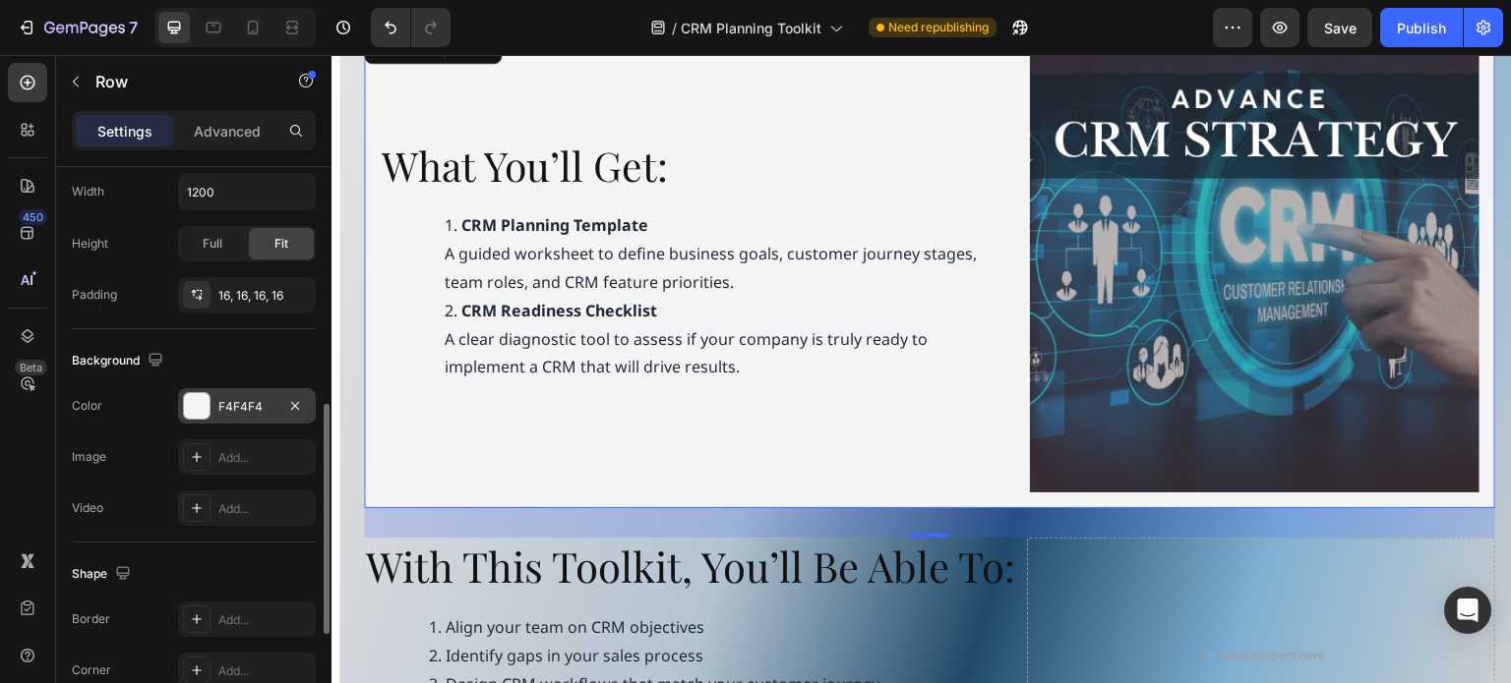
click at [993, 426] on div "What You’ll Get: Heading CRM Planning Template A guided worksheet to define bus…" at bounding box center [694, 268] width 628 height 449
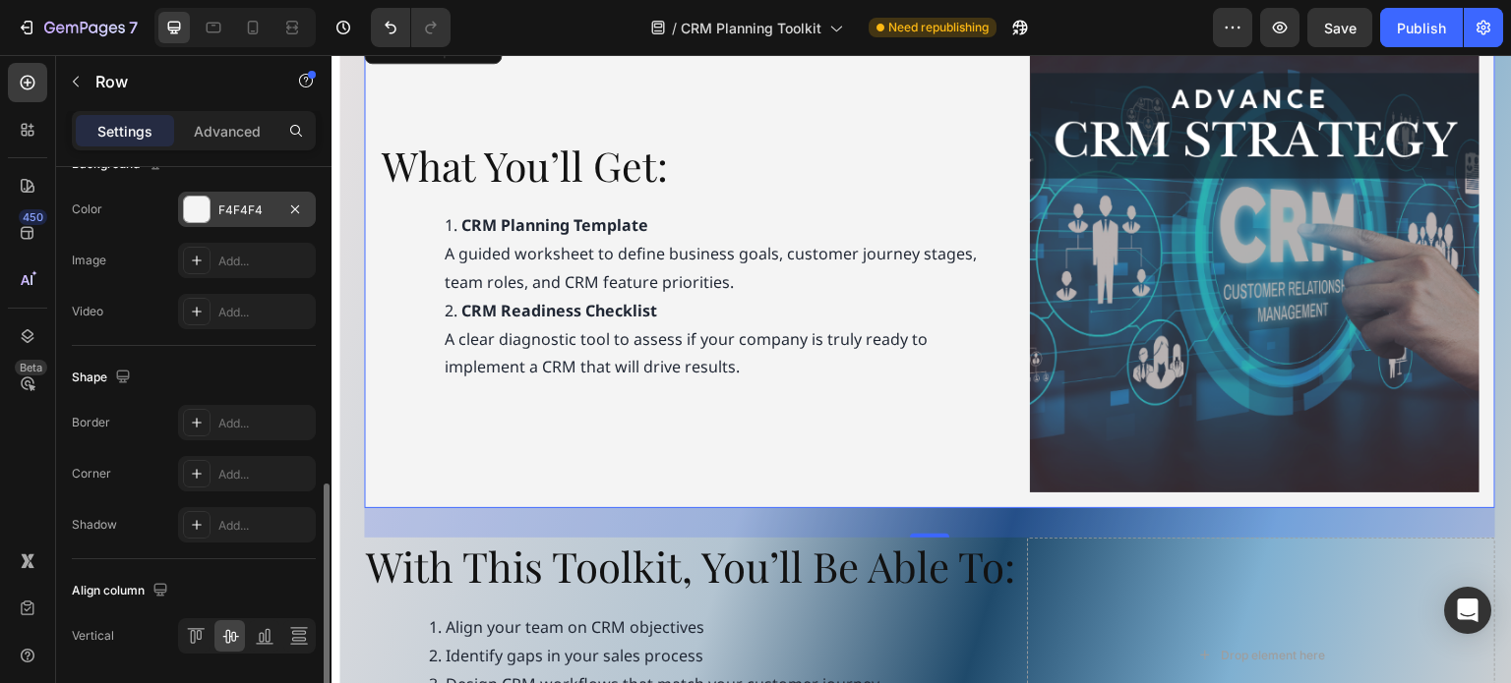
scroll to position [849, 0]
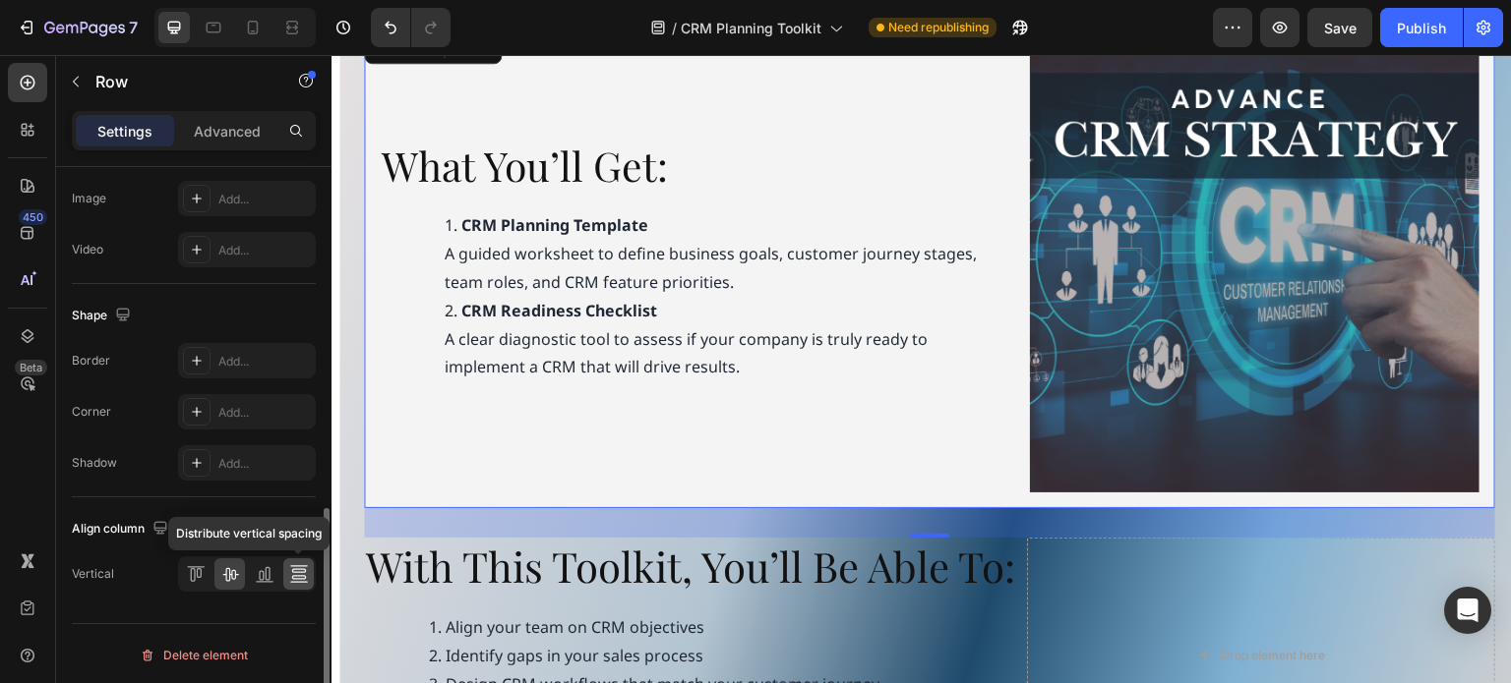
click at [297, 571] on icon at bounding box center [299, 574] width 20 height 20
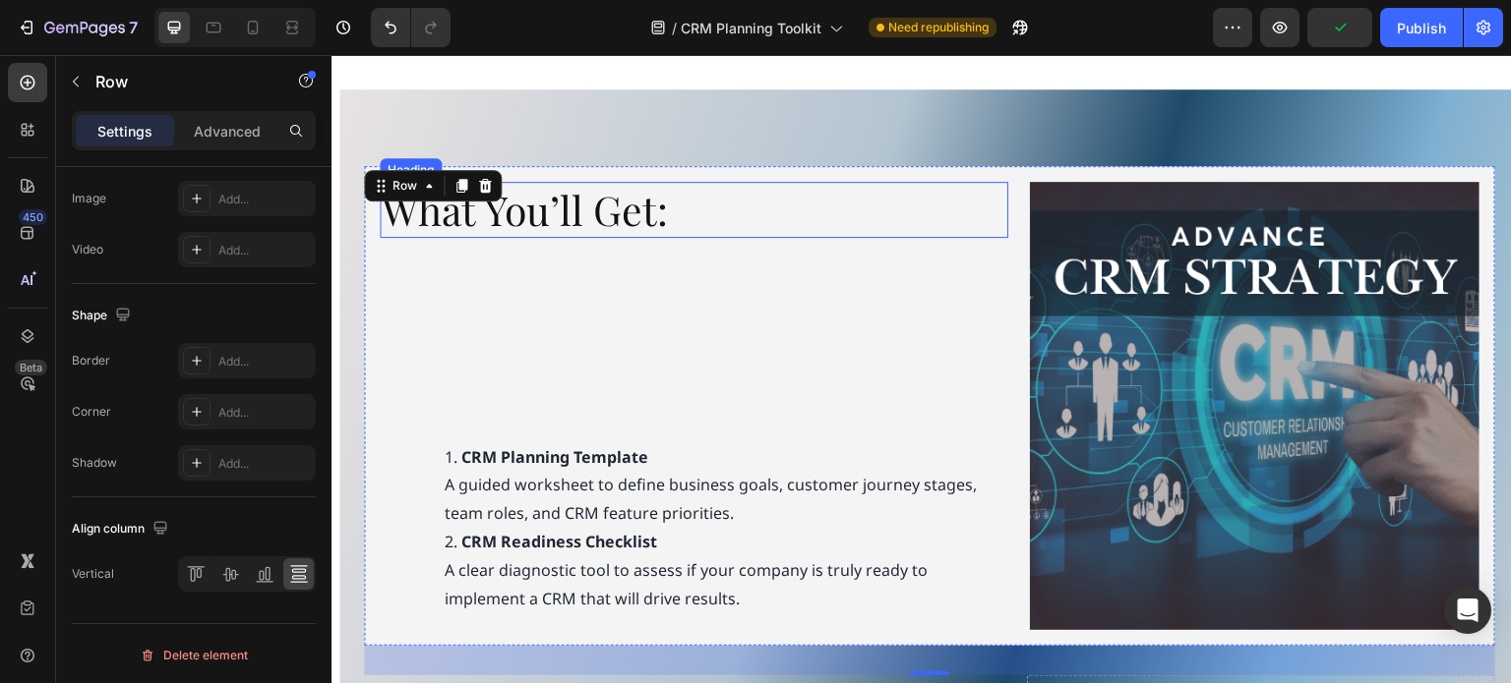
scroll to position [991, 0]
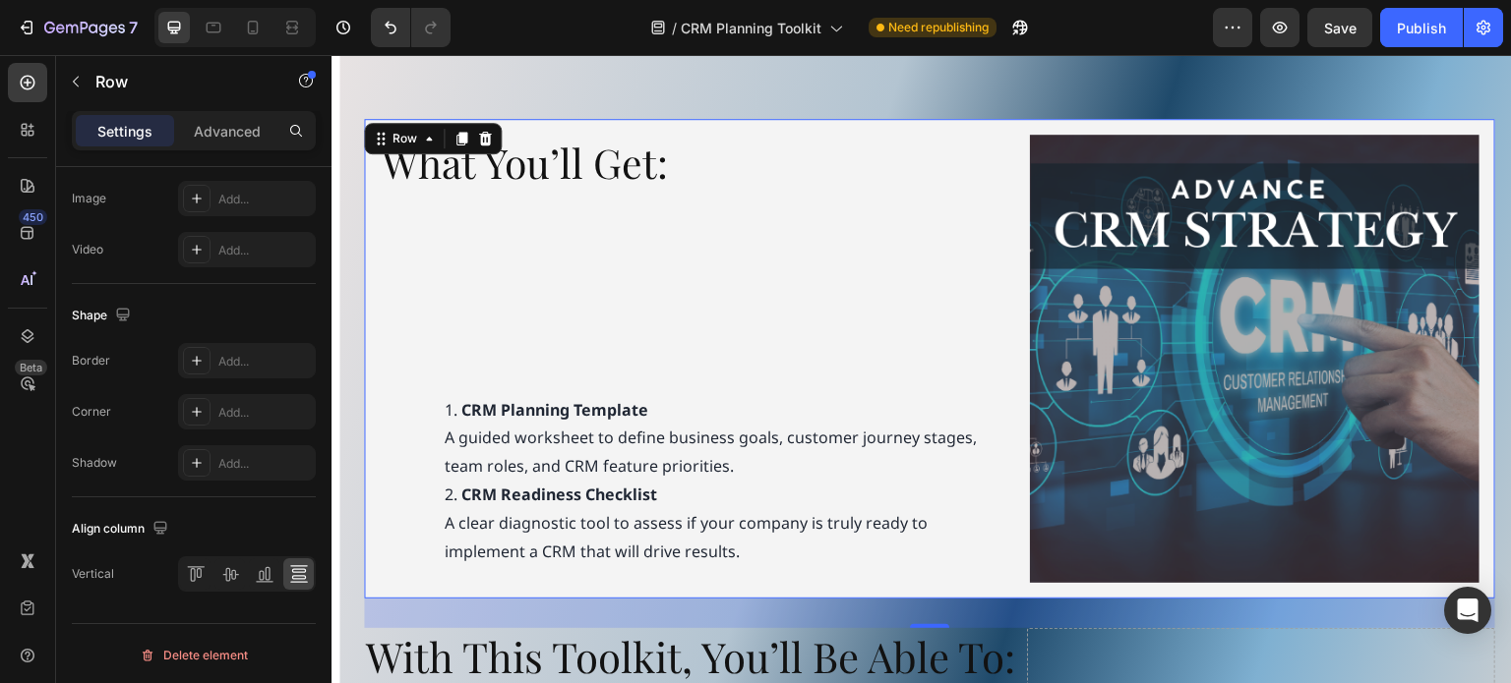
click at [535, 235] on div "What You’ll Get: Heading CRM Planning Template A guided worksheet to define bus…" at bounding box center [694, 359] width 628 height 449
click at [712, 214] on div "What You’ll Get: Heading CRM Planning Template A guided worksheet to define bus…" at bounding box center [694, 359] width 628 height 449
click at [716, 253] on div "What You’ll Get: Heading CRM Planning Template A guided worksheet to define bus…" at bounding box center [694, 359] width 628 height 449
click at [1003, 242] on div "What You’ll Get: Heading CRM Planning Template A guided worksheet to define bus…" at bounding box center [929, 359] width 1131 height 481
click at [228, 567] on icon at bounding box center [230, 574] width 20 height 20
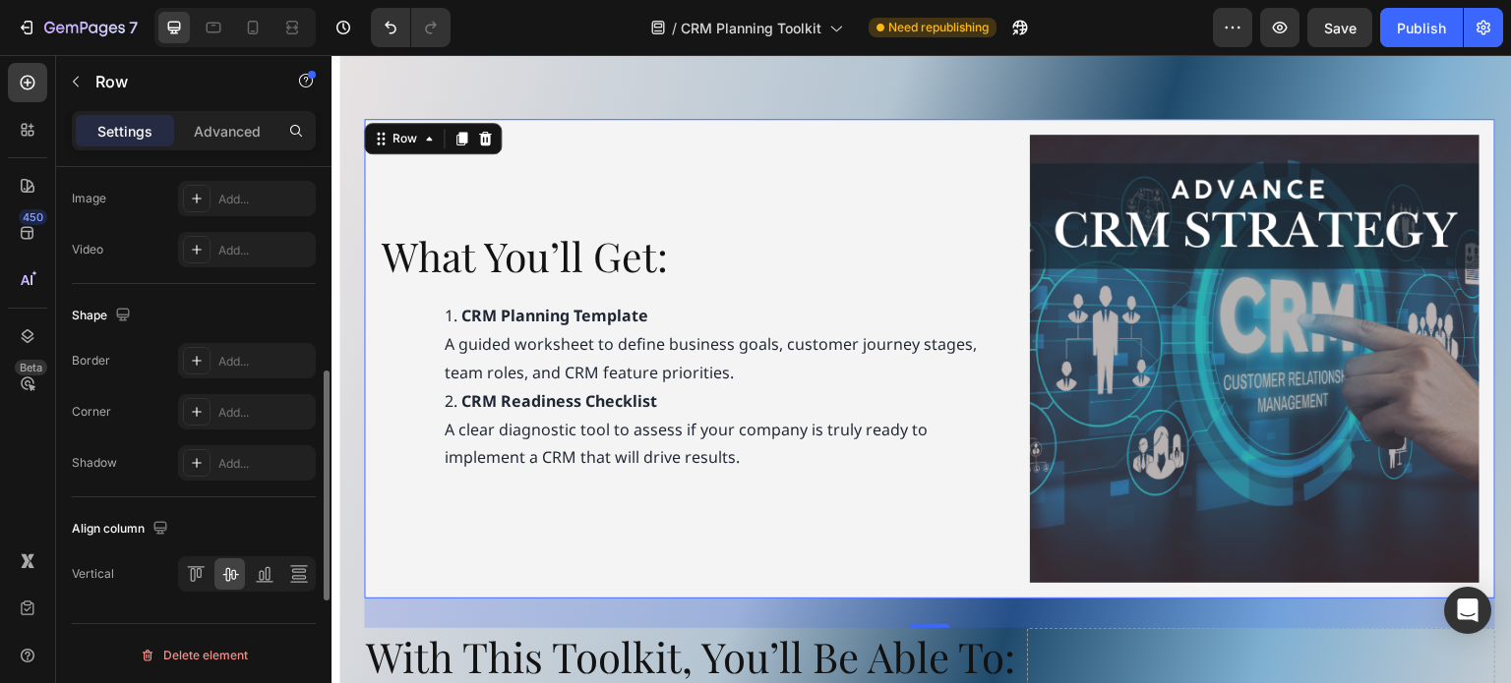
scroll to position [554, 0]
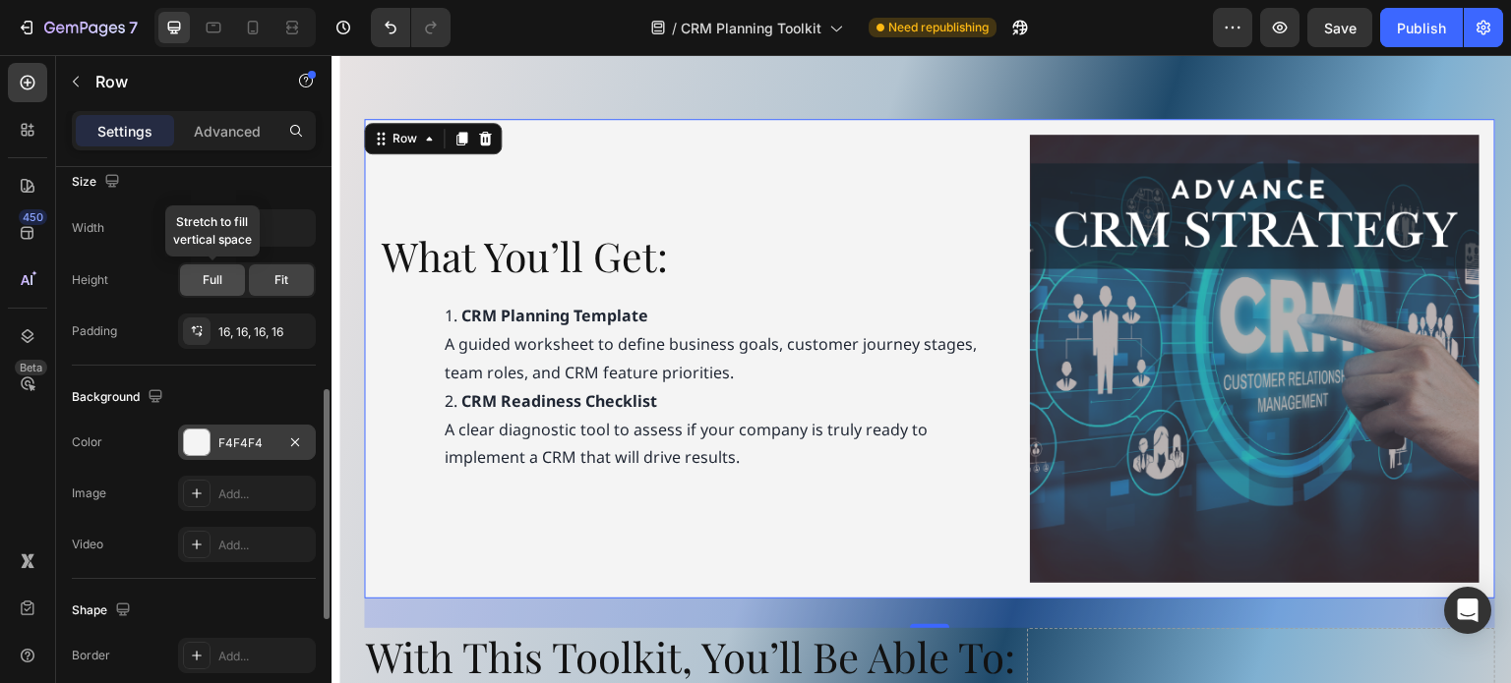
click at [218, 281] on span "Full" at bounding box center [213, 280] width 20 height 18
click at [284, 296] on div "Width 1200 Height Full Fit Padding 16, 16, 16, 16" at bounding box center [194, 279] width 244 height 140
click at [281, 278] on span "Fit" at bounding box center [281, 280] width 14 height 18
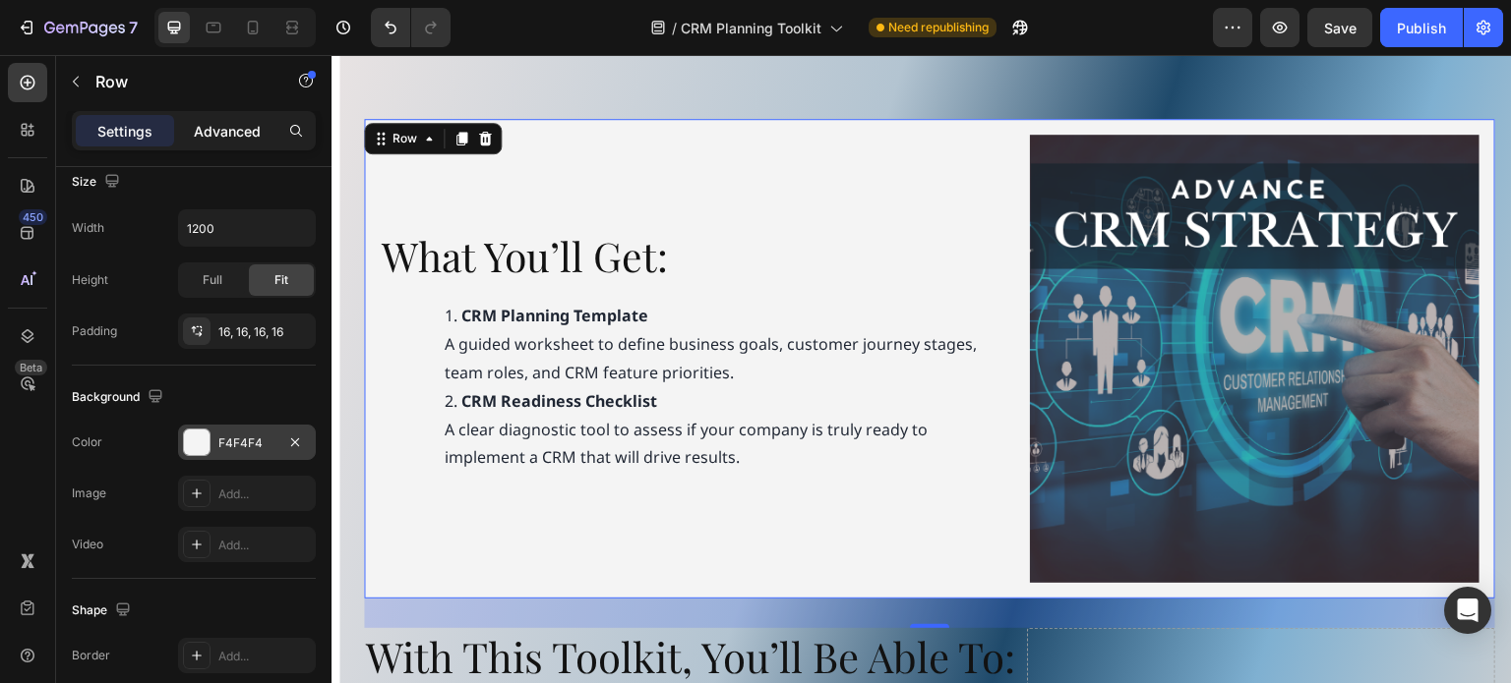
click at [207, 133] on p "Advanced" at bounding box center [227, 131] width 67 height 21
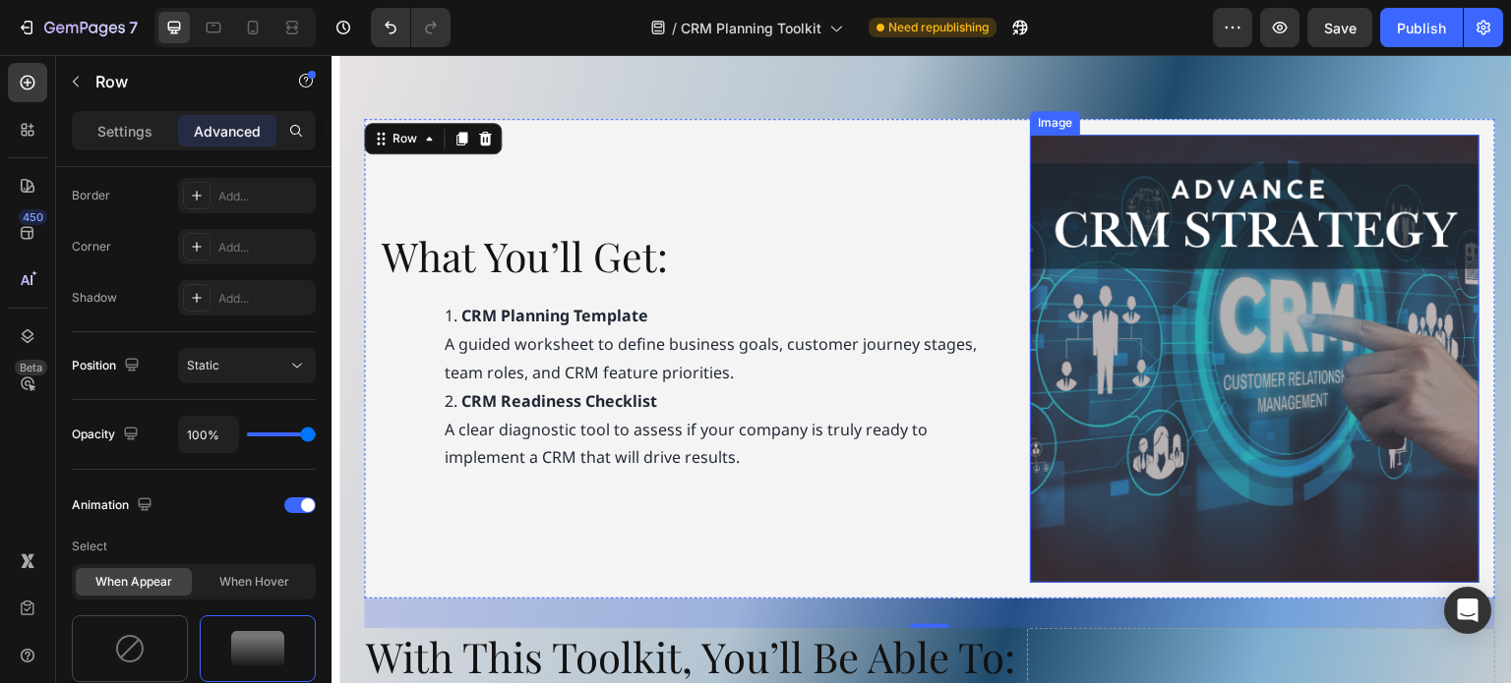
click at [1214, 190] on img at bounding box center [1254, 359] width 449 height 449
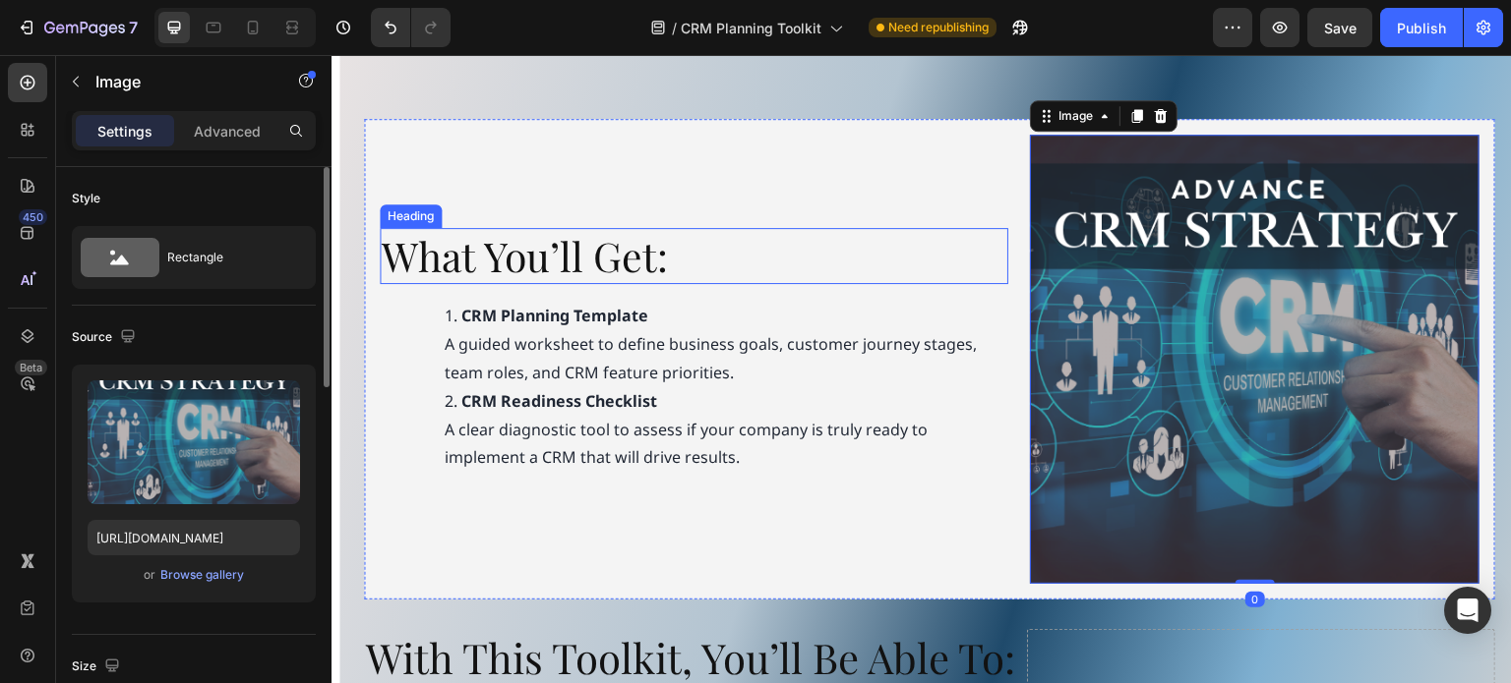
scroll to position [795, 0]
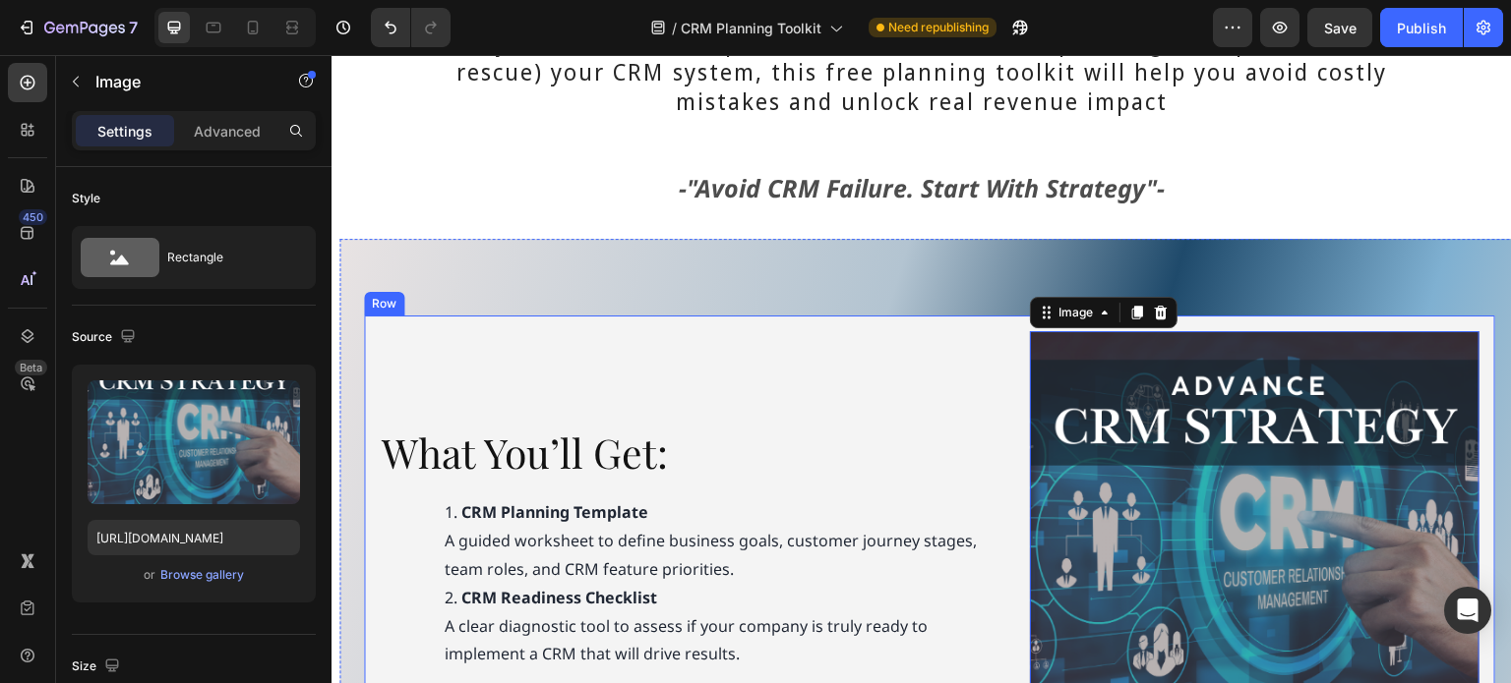
click at [987, 324] on div "What You’ll Get: Heading CRM Planning Template A guided worksheet to define bus…" at bounding box center [929, 556] width 1131 height 481
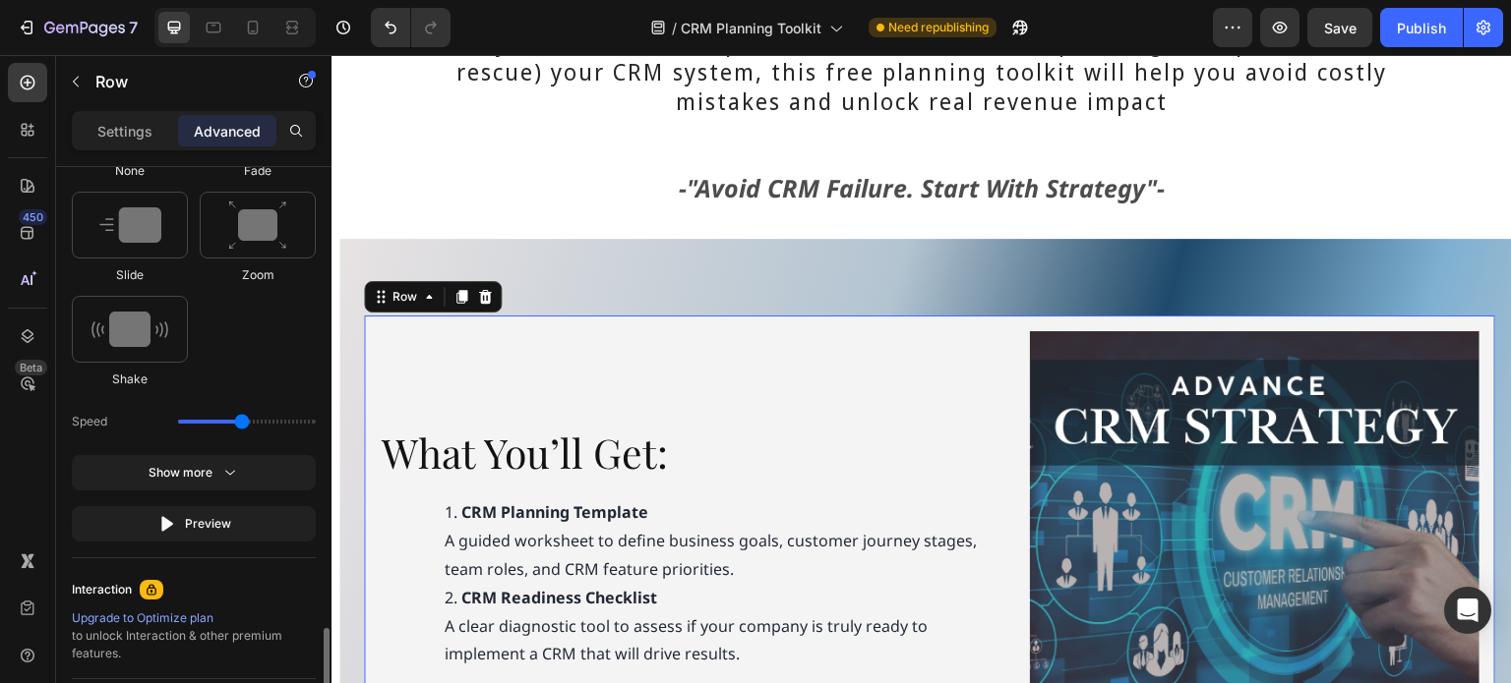
scroll to position [1180, 0]
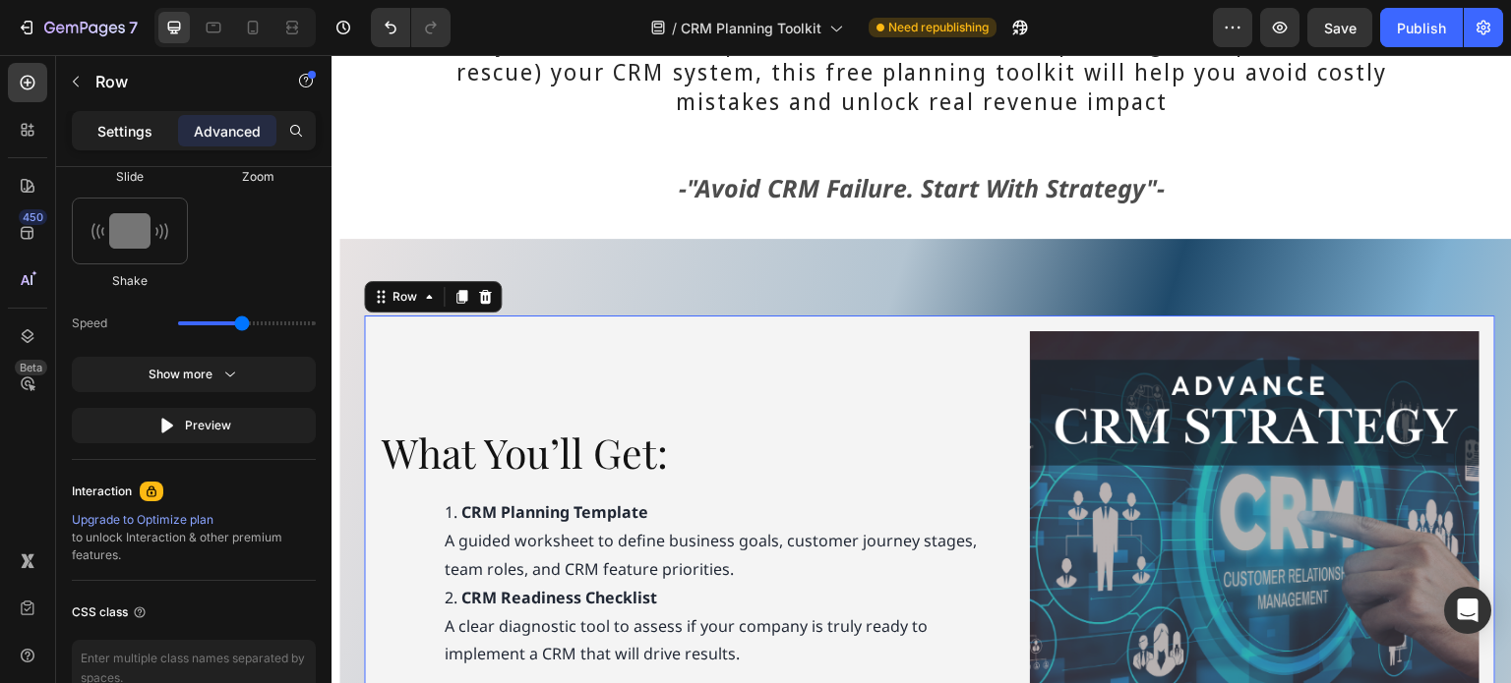
click at [117, 133] on p "Settings" at bounding box center [124, 131] width 55 height 21
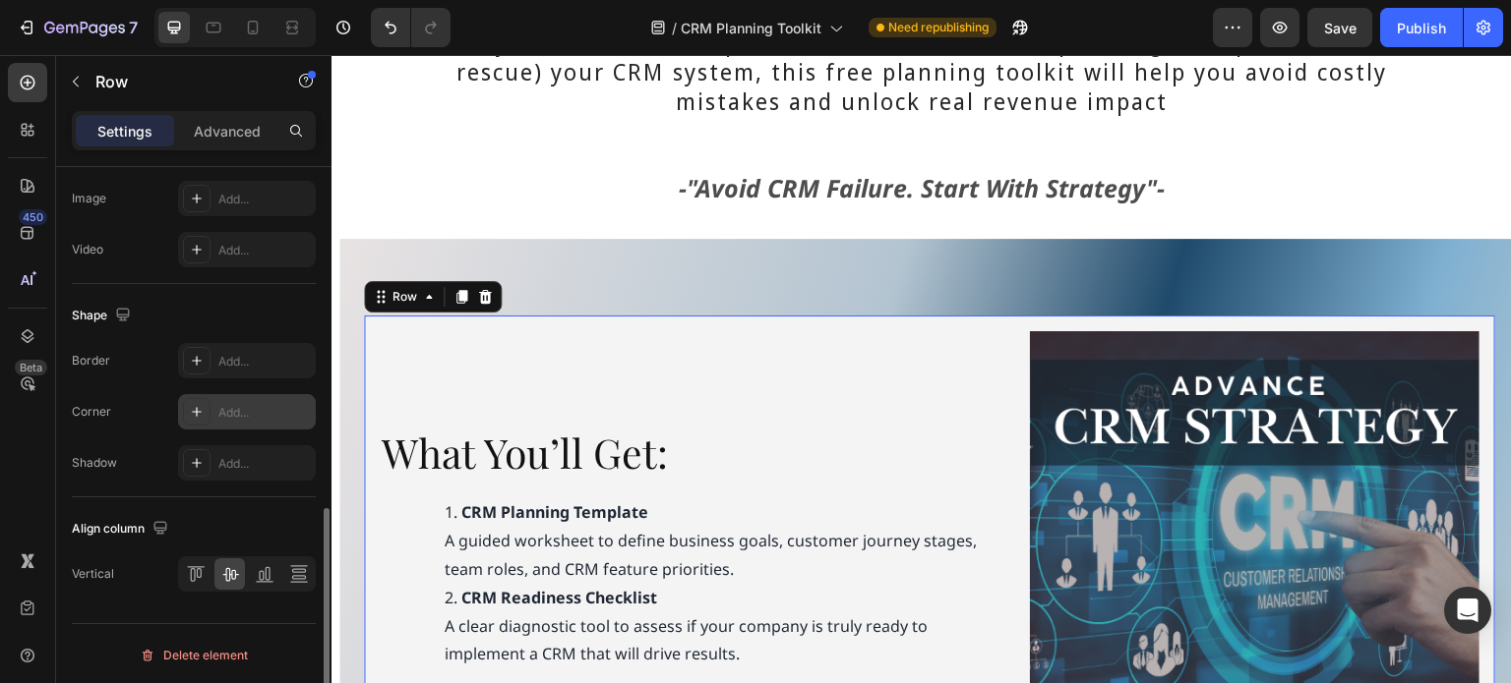
scroll to position [554, 0]
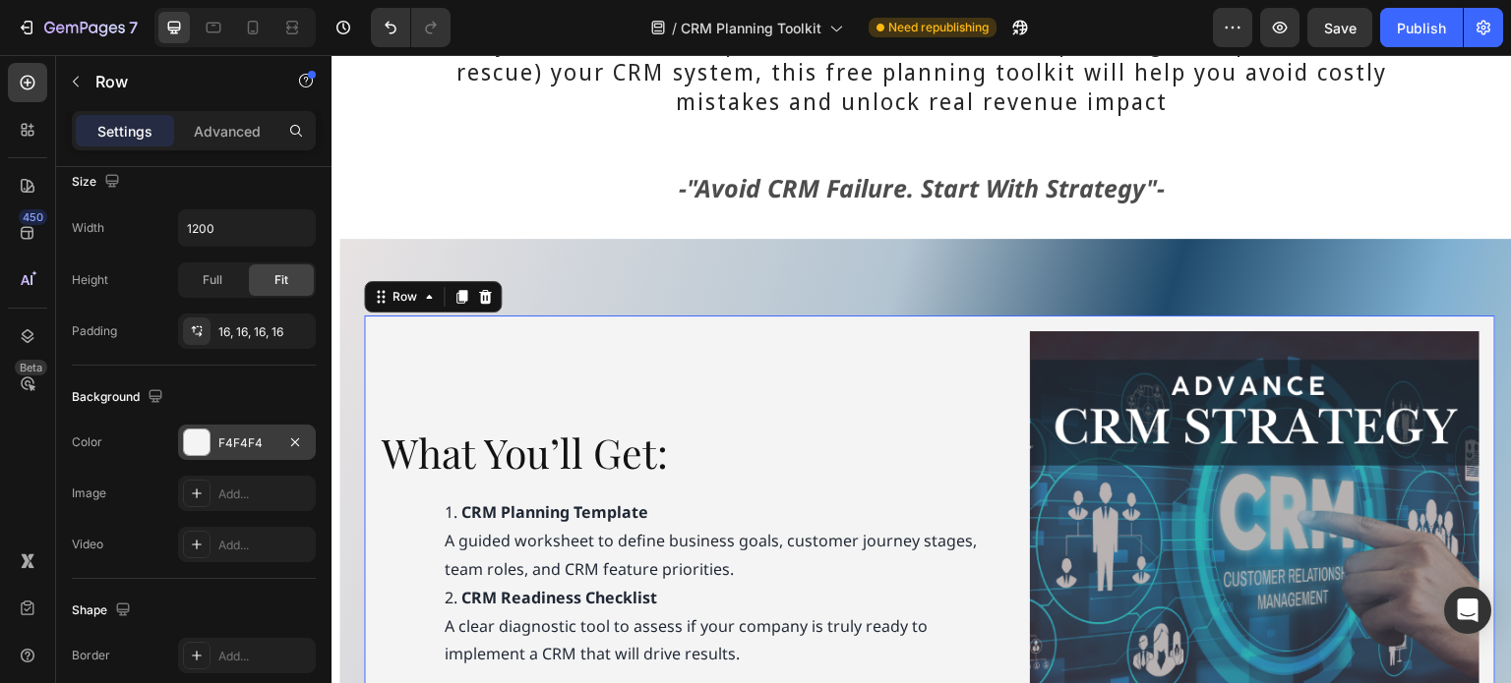
click at [203, 439] on div at bounding box center [197, 443] width 26 height 26
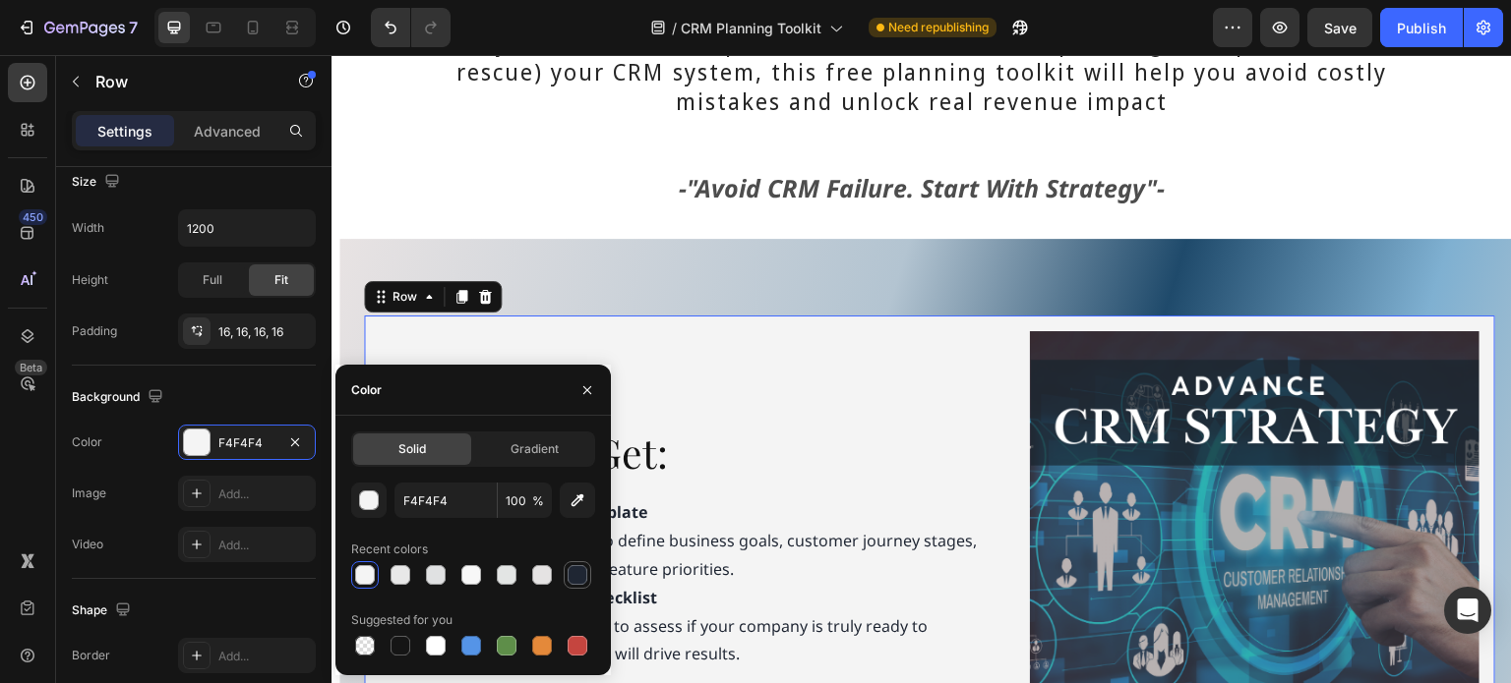
click at [570, 573] on div at bounding box center [577, 575] width 20 height 20
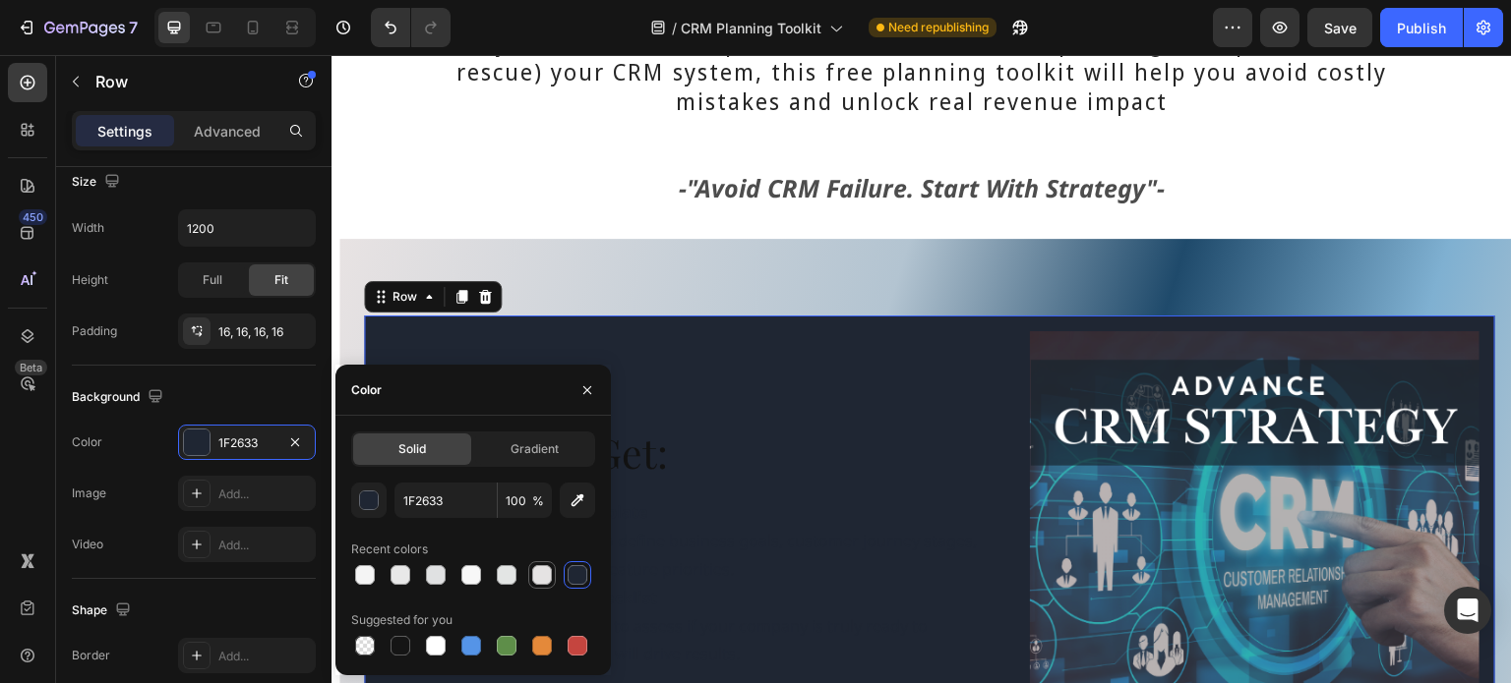
click at [542, 576] on div at bounding box center [542, 575] width 20 height 20
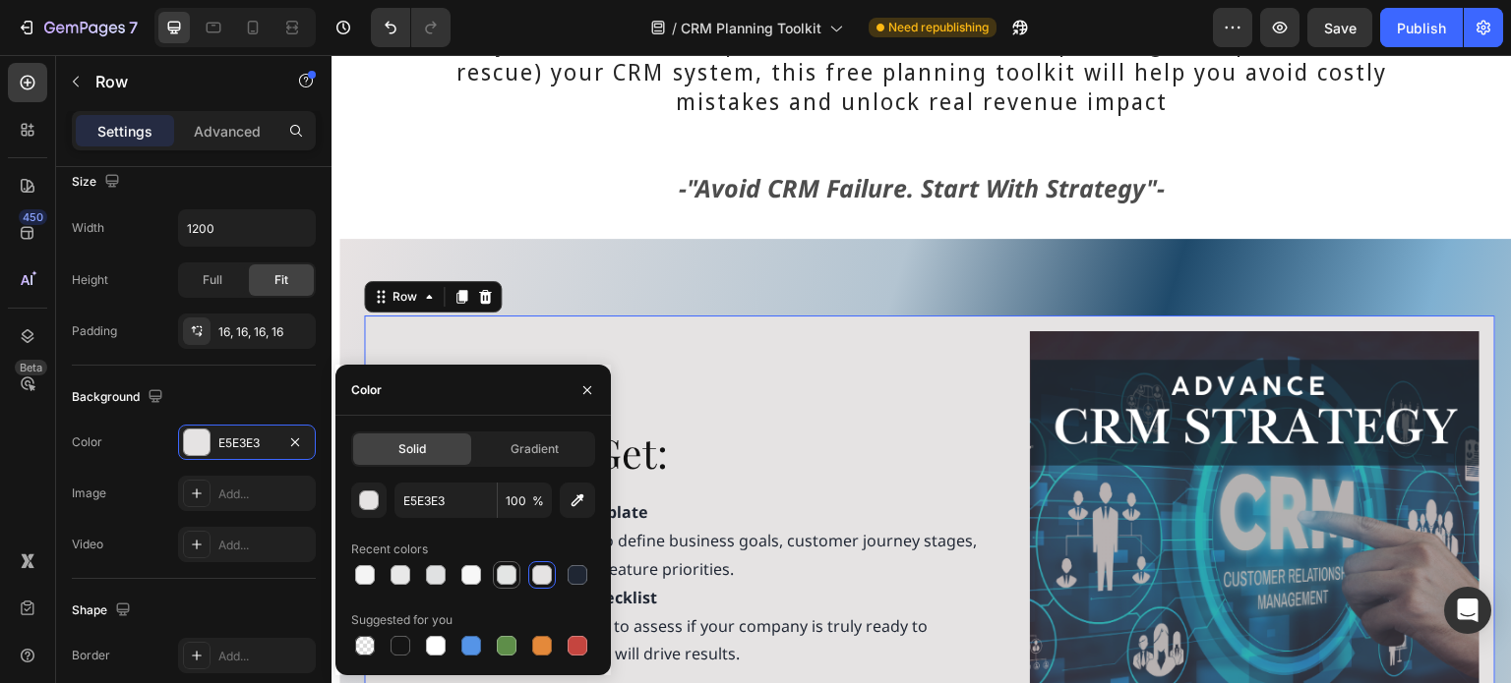
click at [504, 576] on div at bounding box center [507, 575] width 20 height 20
click at [460, 573] on div at bounding box center [471, 575] width 24 height 24
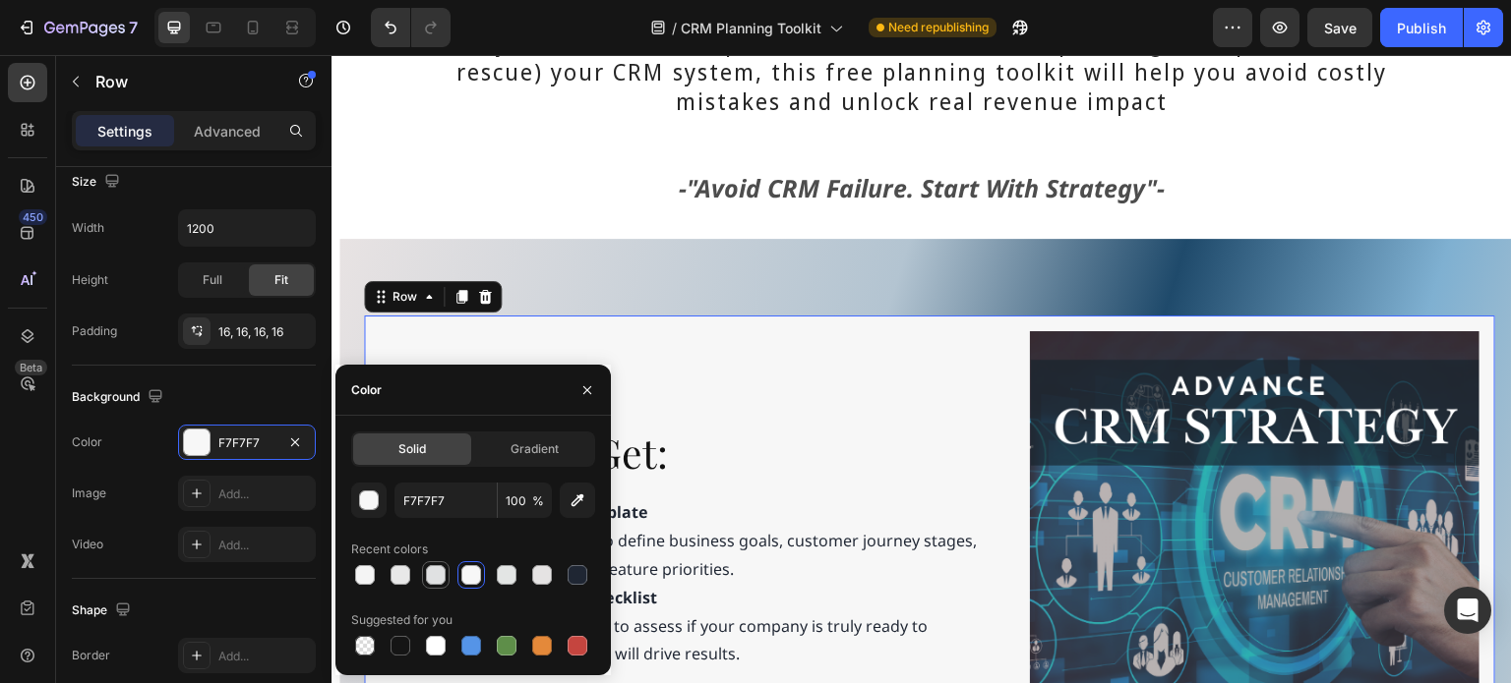
click at [424, 578] on div at bounding box center [436, 575] width 24 height 24
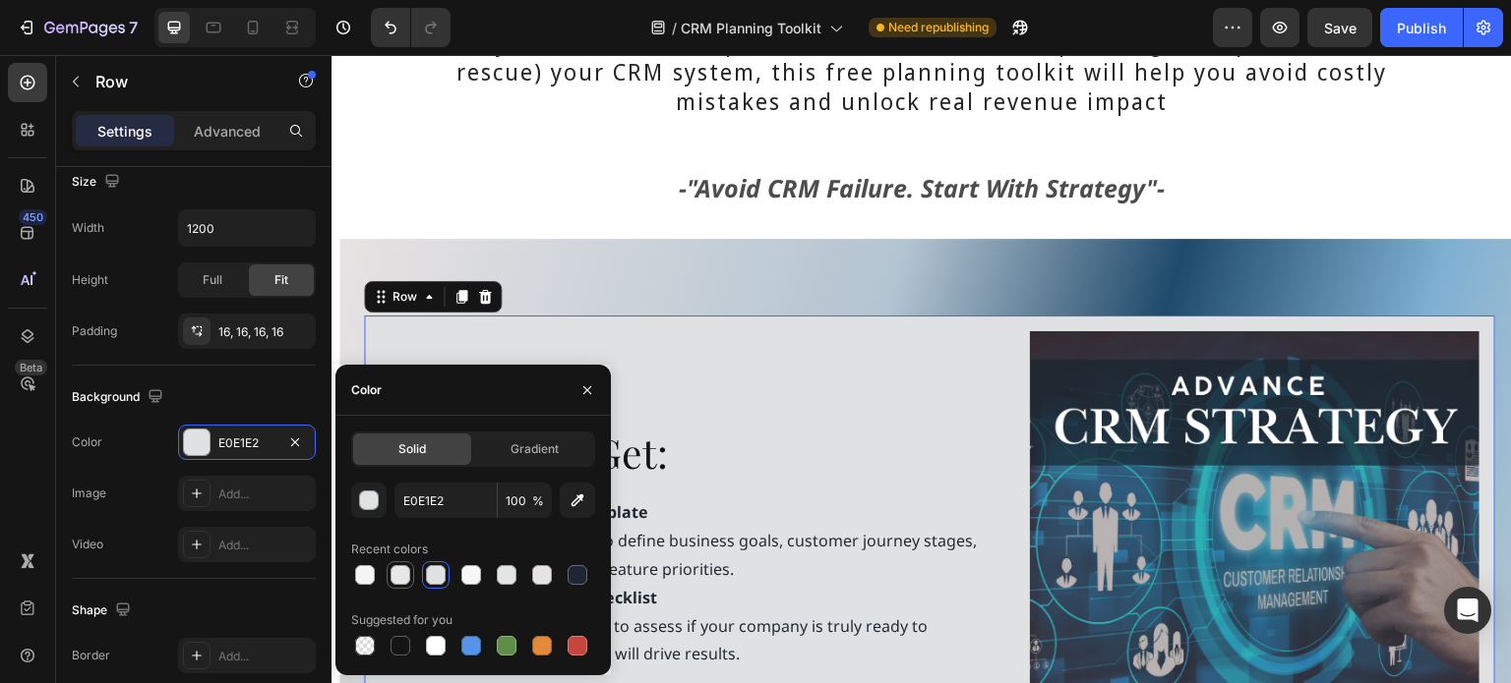
click at [397, 581] on div at bounding box center [400, 575] width 20 height 20
click at [366, 577] on div at bounding box center [365, 575] width 20 height 20
type input "F4F4F4"
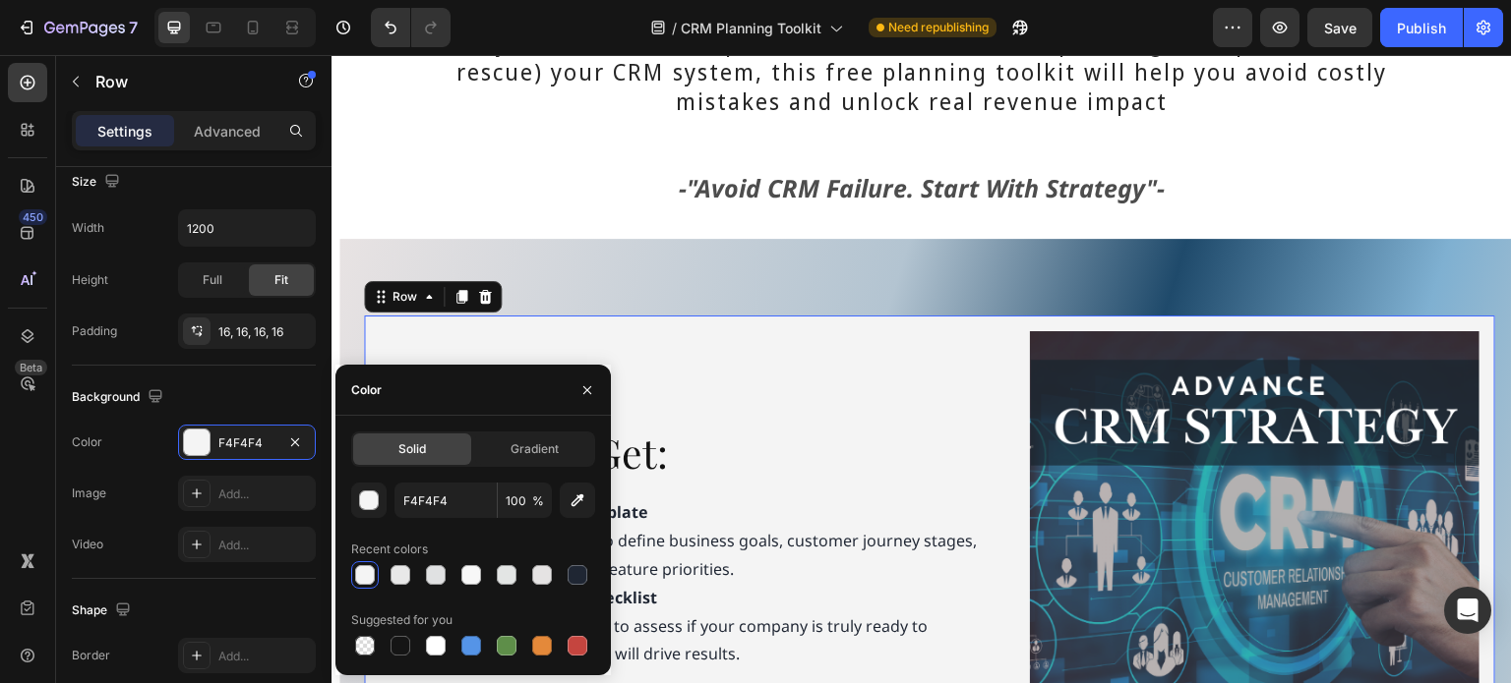
click at [801, 366] on div "What You’ll Get: Heading CRM Planning Template A guided worksheet to define bus…" at bounding box center [694, 555] width 628 height 449
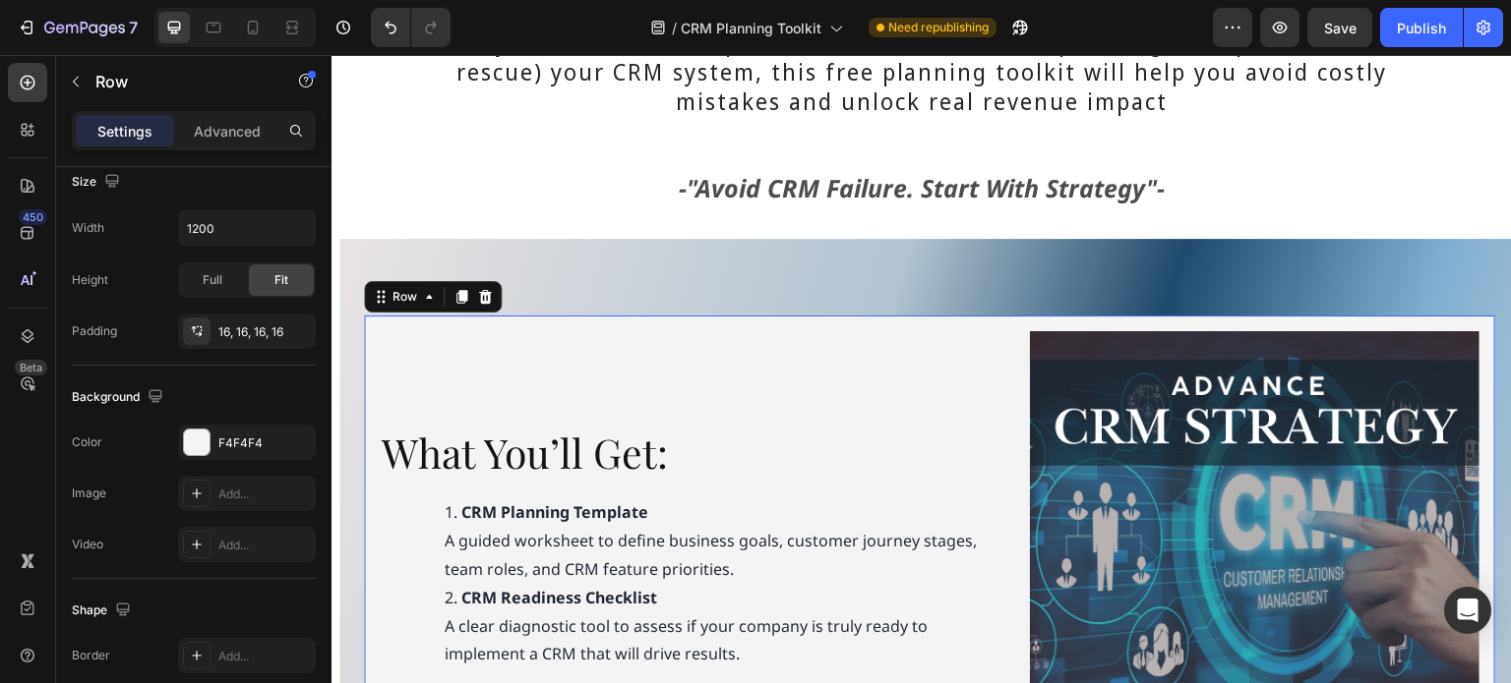
click at [875, 331] on div "What You’ll Get: Heading CRM Planning Template A guided worksheet to define bus…" at bounding box center [694, 555] width 628 height 449
click at [211, 132] on p "Advanced" at bounding box center [227, 131] width 67 height 21
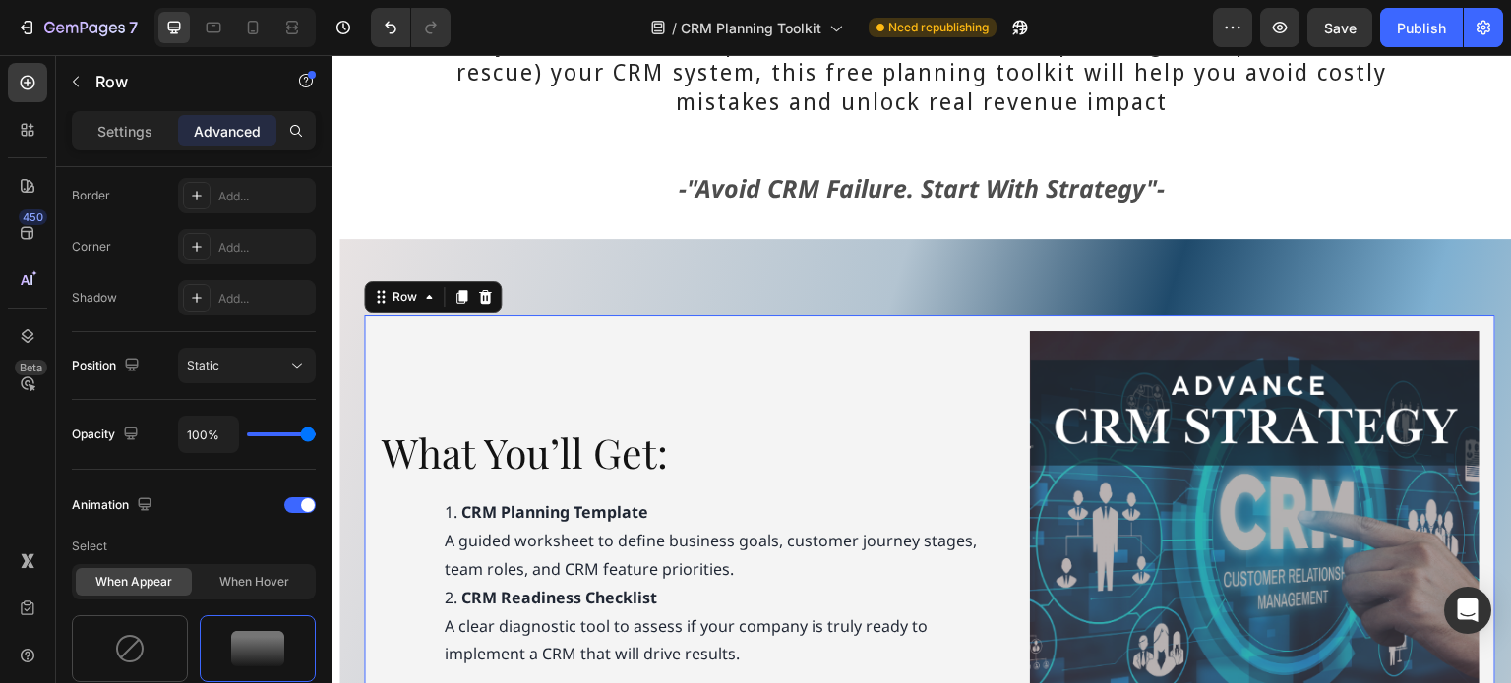
scroll to position [160, 0]
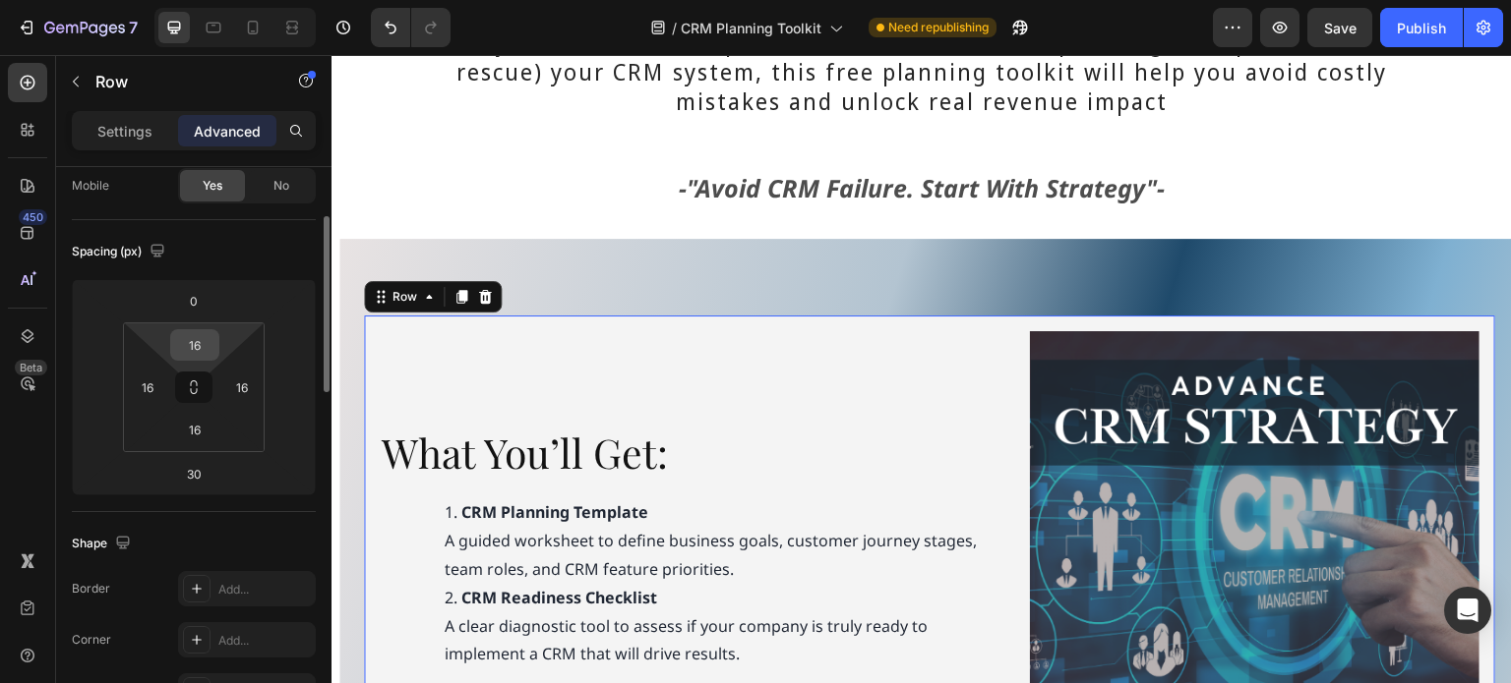
click at [205, 342] on input "16" at bounding box center [194, 345] width 39 height 30
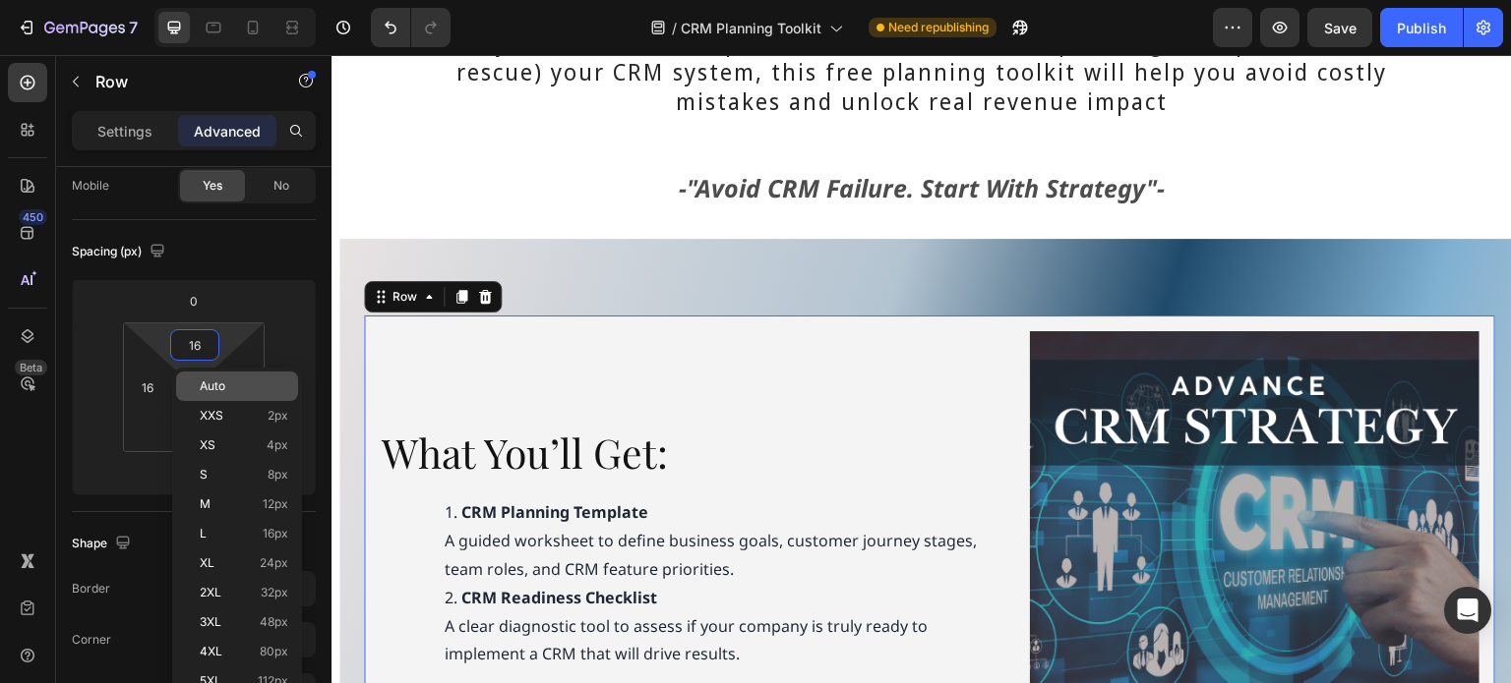
click at [217, 392] on span "Auto" at bounding box center [213, 387] width 26 height 14
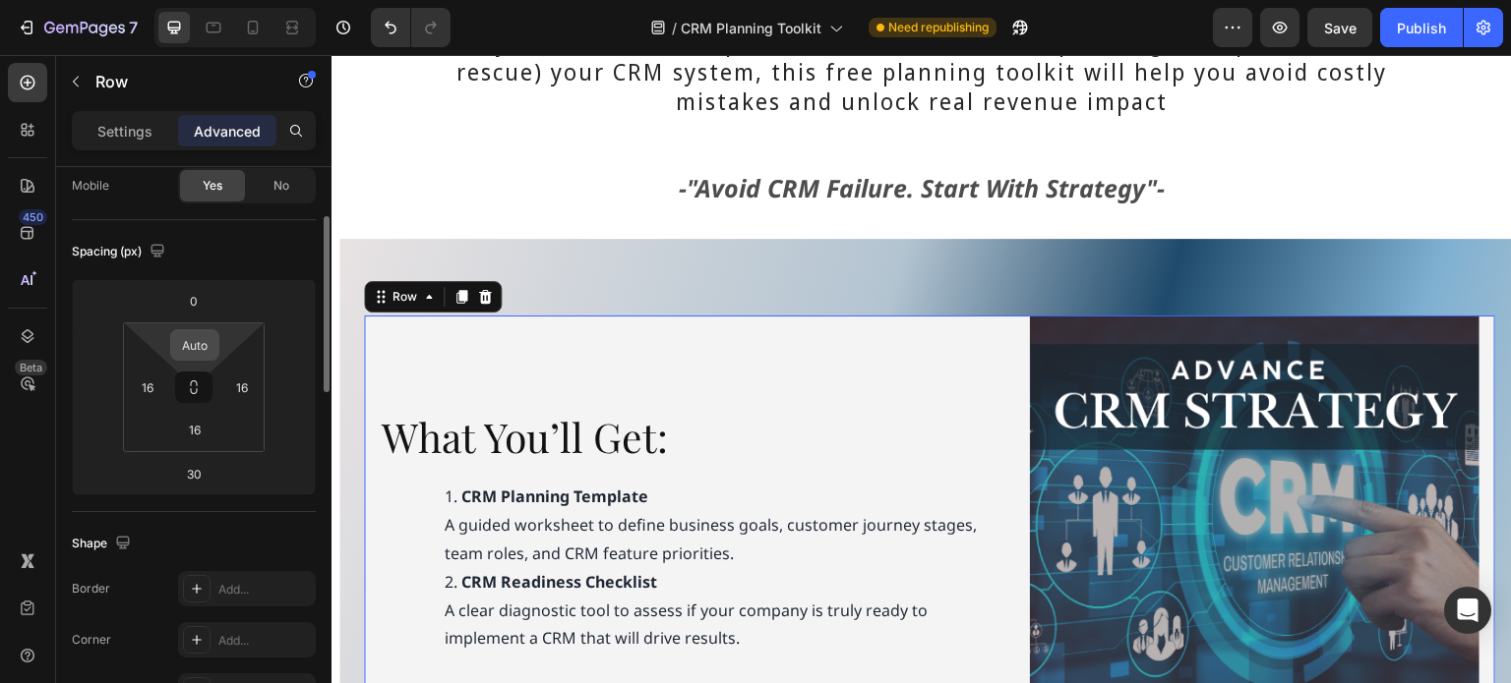
click at [201, 349] on input "Auto" at bounding box center [194, 345] width 39 height 30
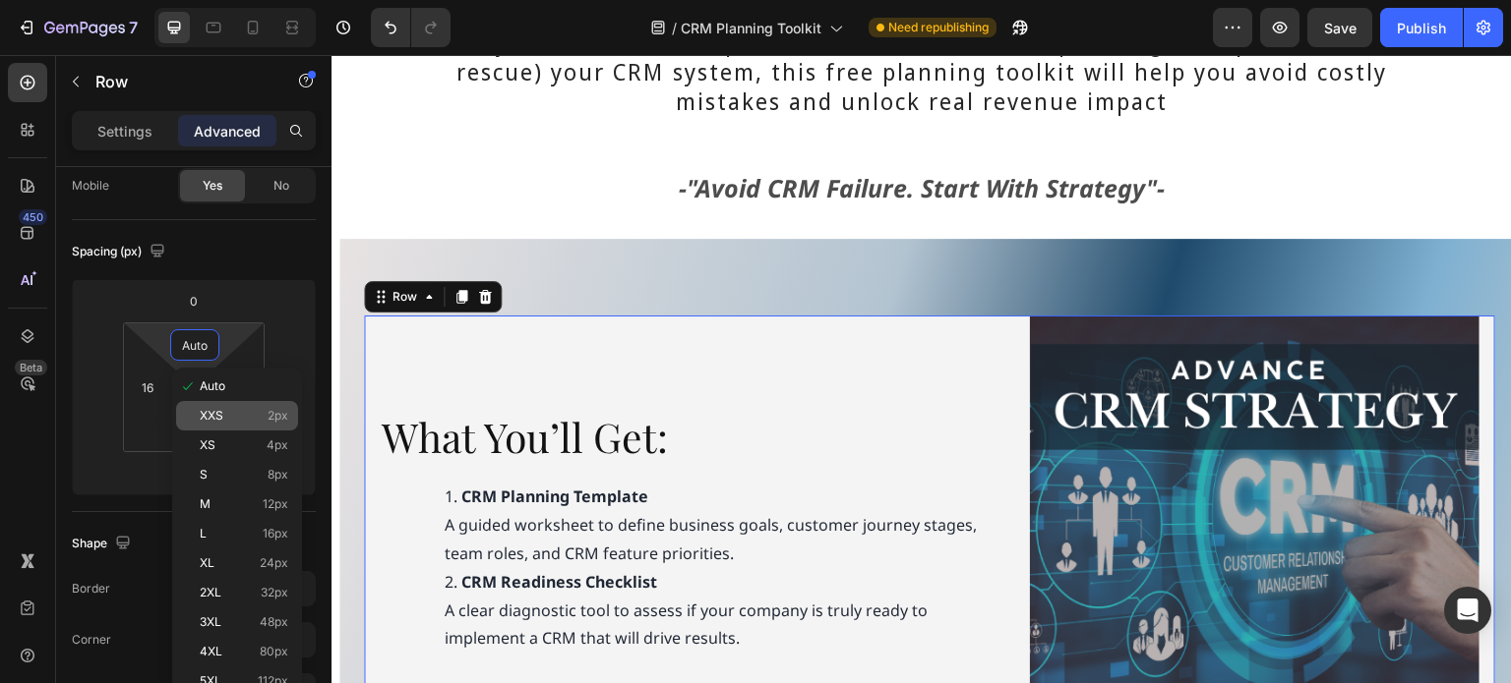
click at [223, 410] on p "XXS 2px" at bounding box center [244, 416] width 89 height 14
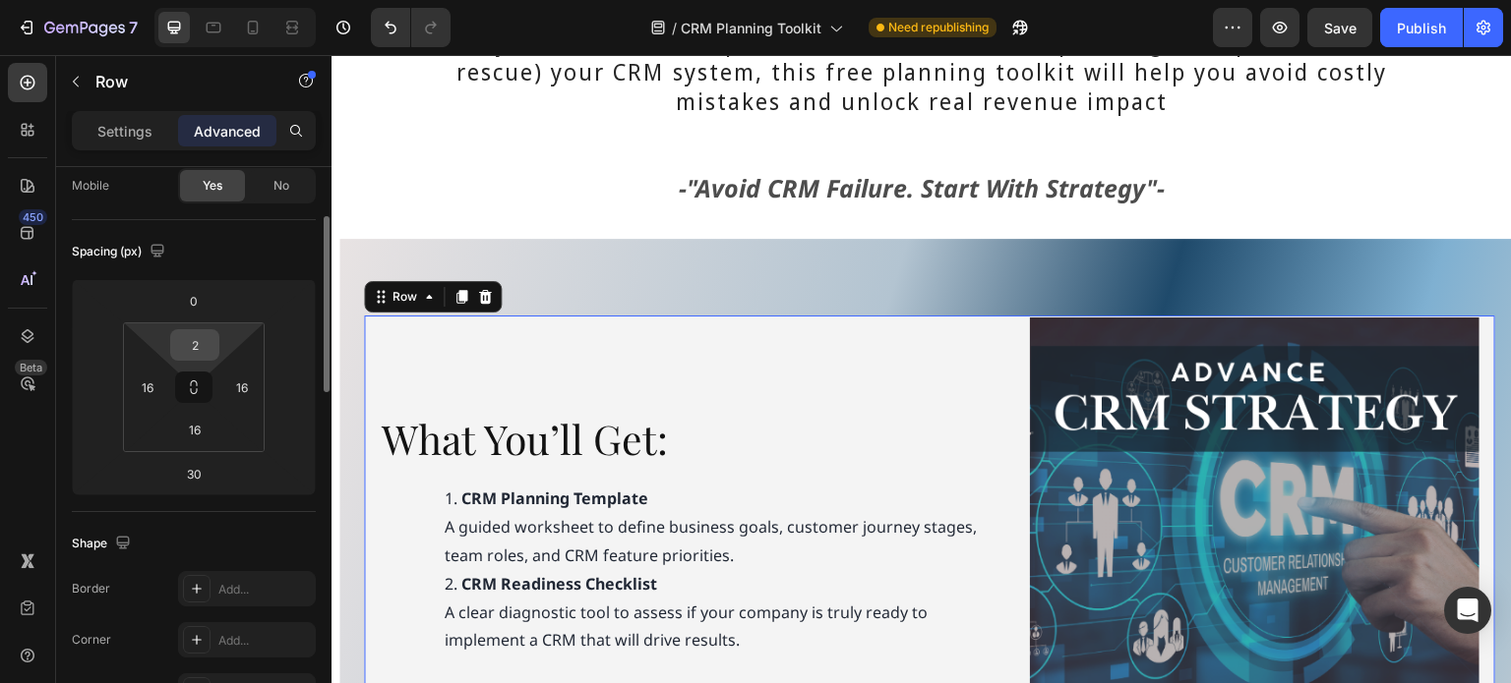
click at [206, 349] on input "2" at bounding box center [194, 345] width 39 height 30
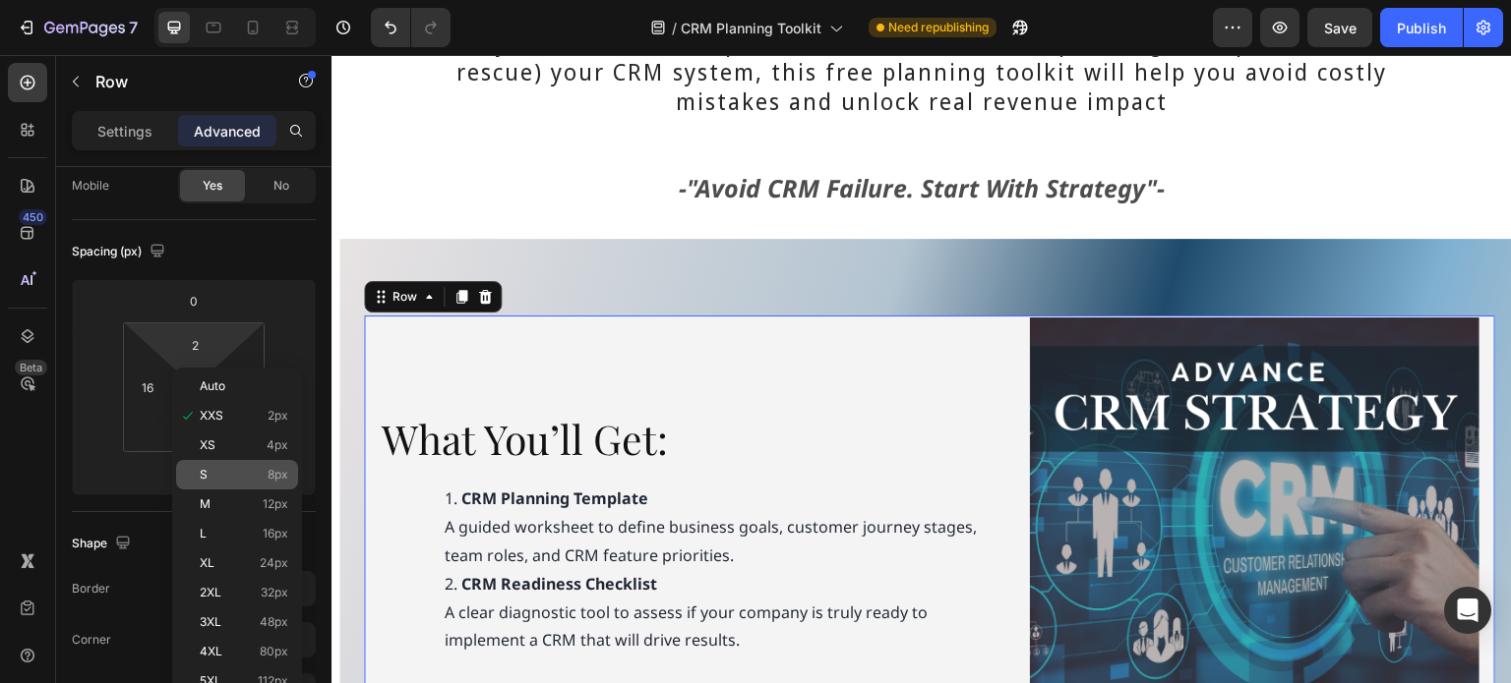
click at [217, 464] on div "S 8px" at bounding box center [237, 475] width 122 height 30
type input "8"
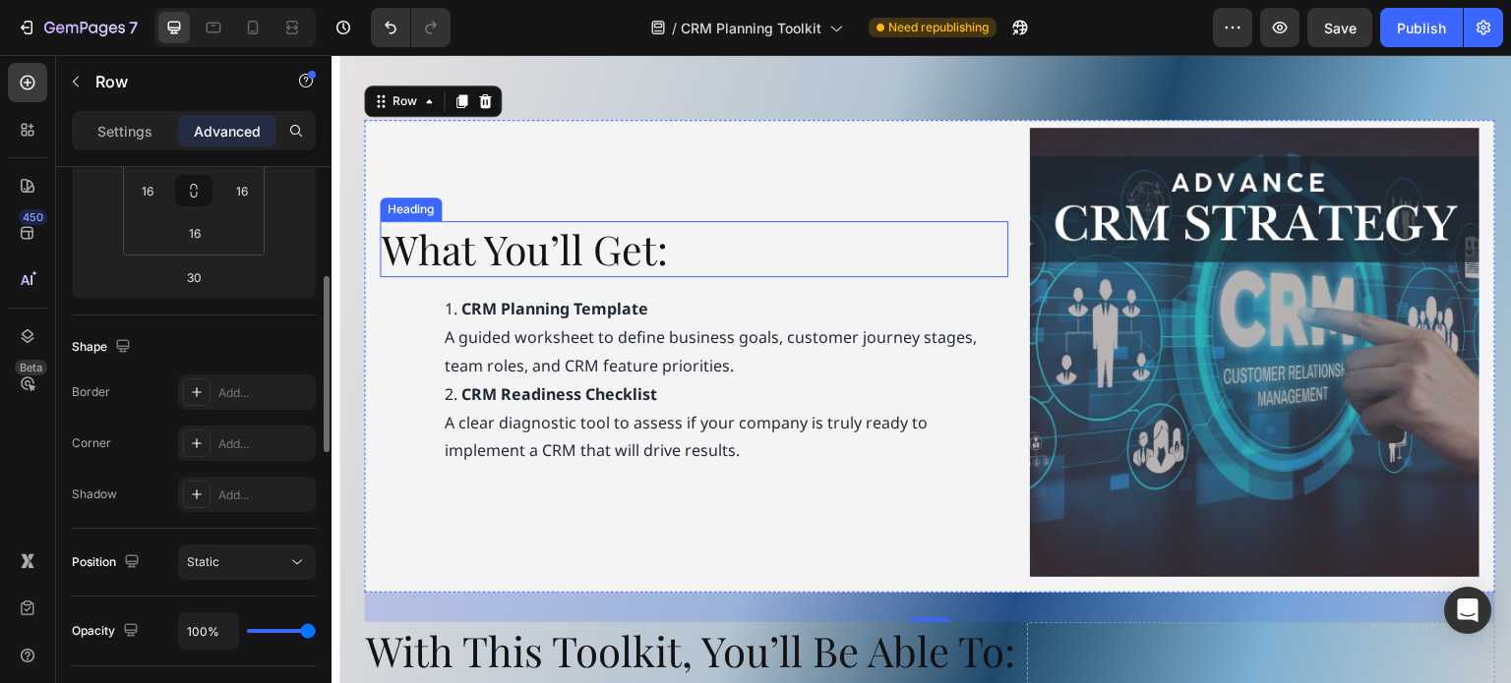
scroll to position [991, 0]
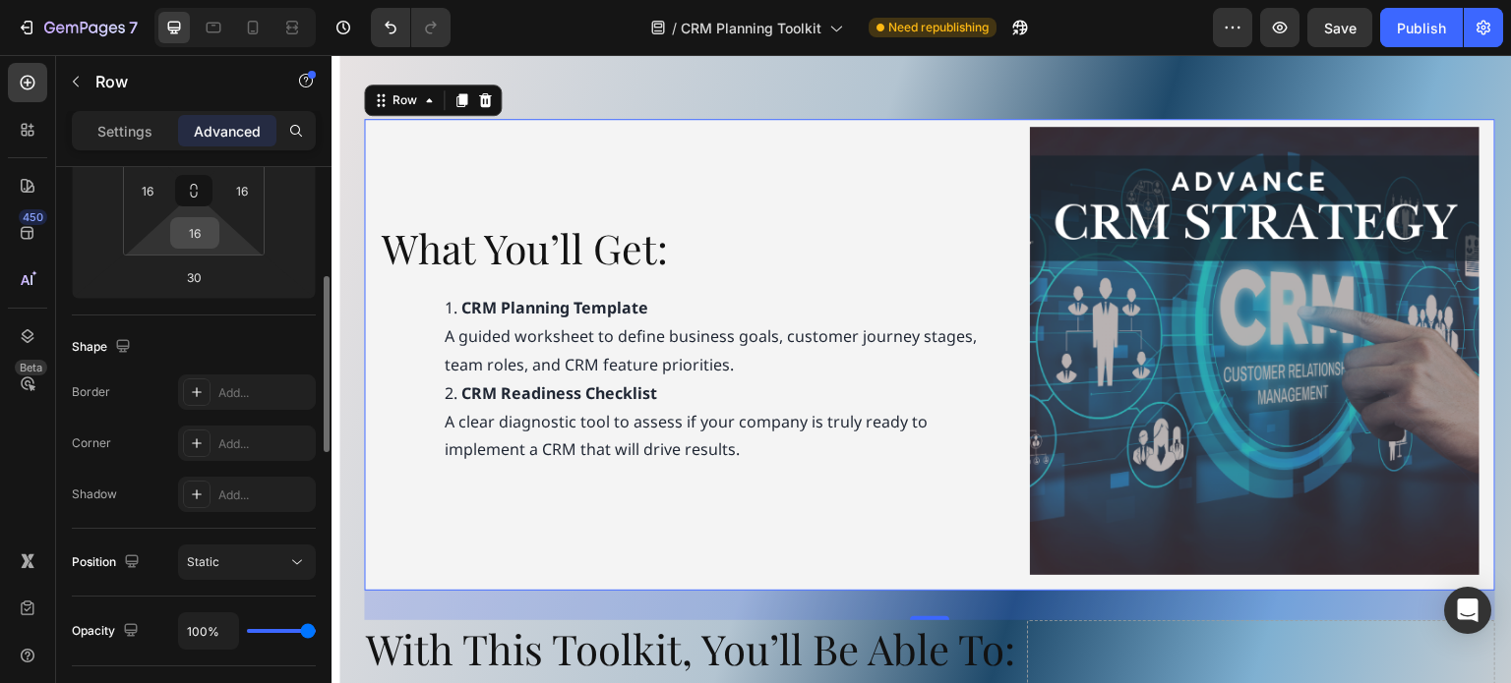
click at [207, 239] on input "16" at bounding box center [194, 233] width 39 height 30
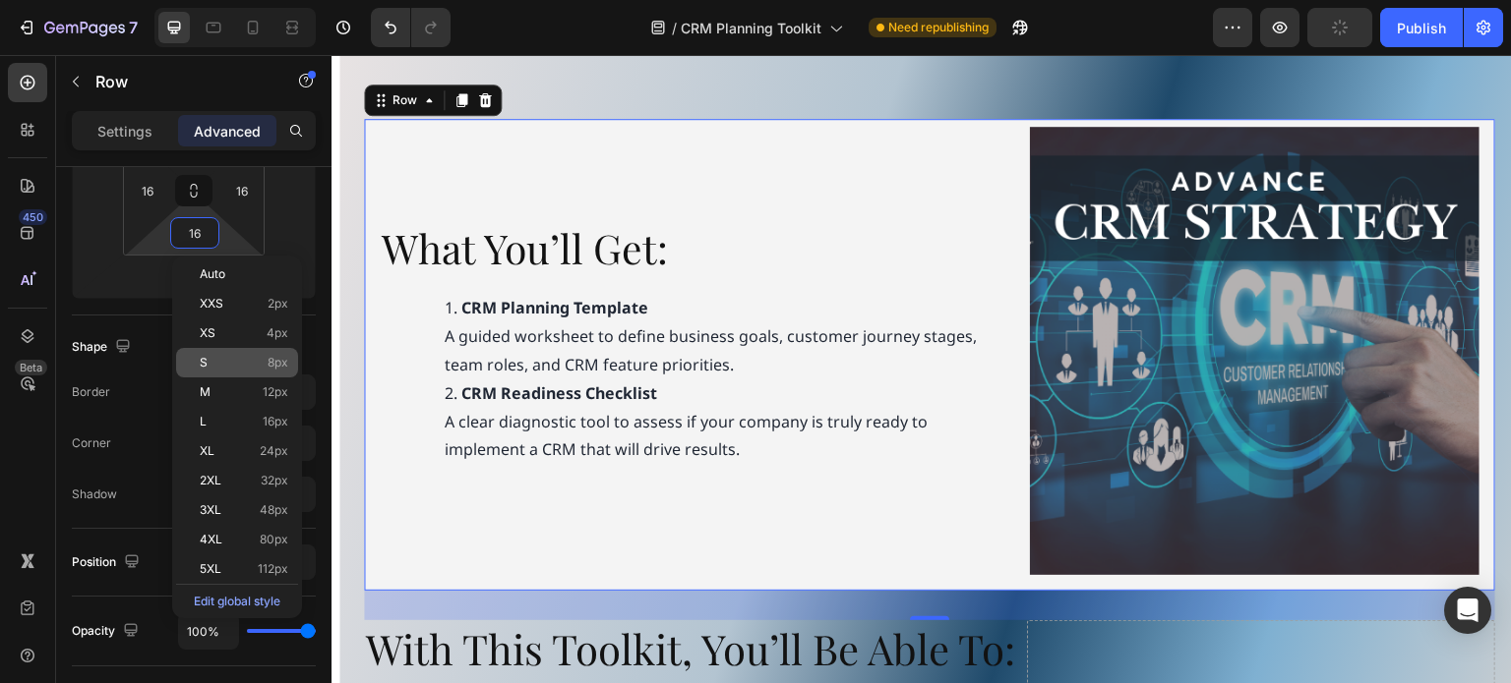
click at [235, 361] on p "S 8px" at bounding box center [244, 363] width 89 height 14
type input "8"
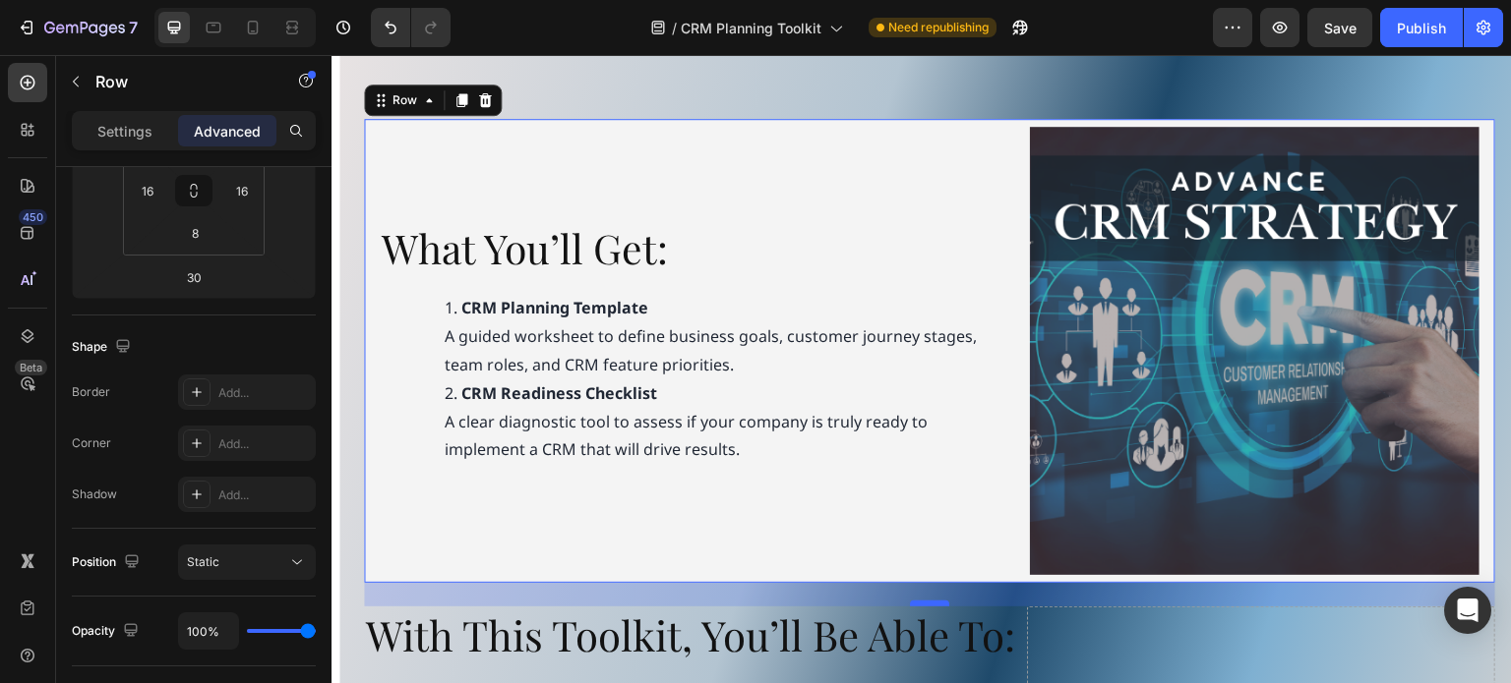
click at [918, 601] on div at bounding box center [929, 604] width 39 height 6
type input "24"
drag, startPoint x: 700, startPoint y: 156, endPoint x: 690, endPoint y: 159, distance: 10.3
click at [697, 156] on div "What You’ll Get: Heading CRM Planning Template A guided worksheet to define bus…" at bounding box center [694, 351] width 628 height 449
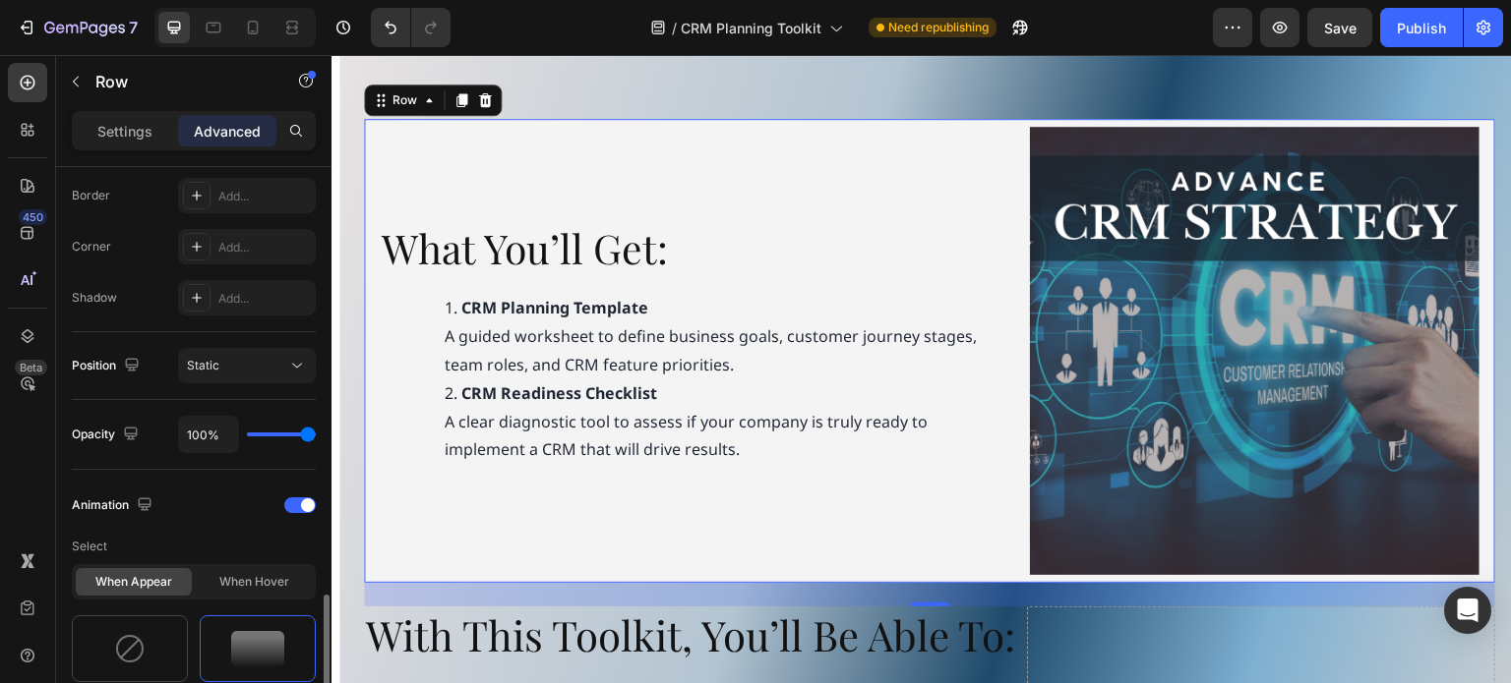
scroll to position [750, 0]
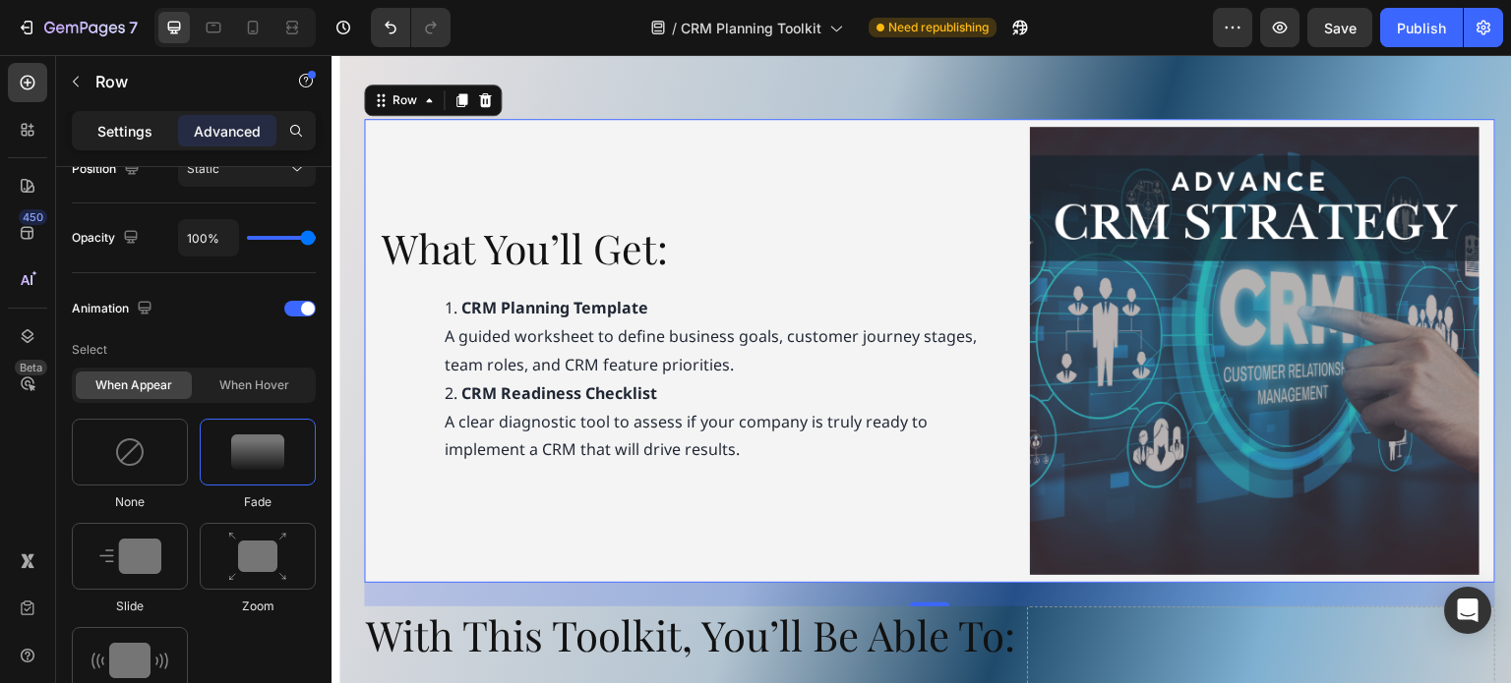
click at [114, 130] on p "Settings" at bounding box center [124, 131] width 55 height 21
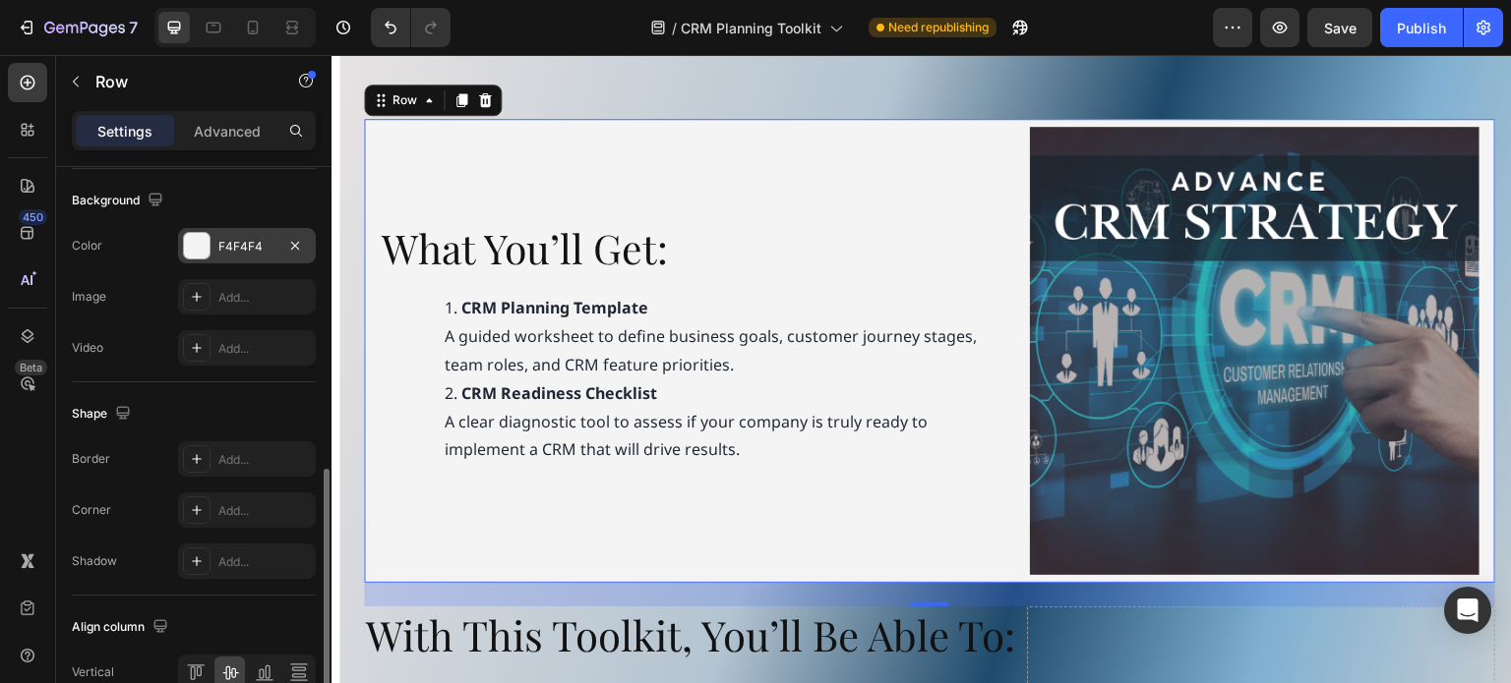
click at [194, 247] on div at bounding box center [197, 246] width 26 height 26
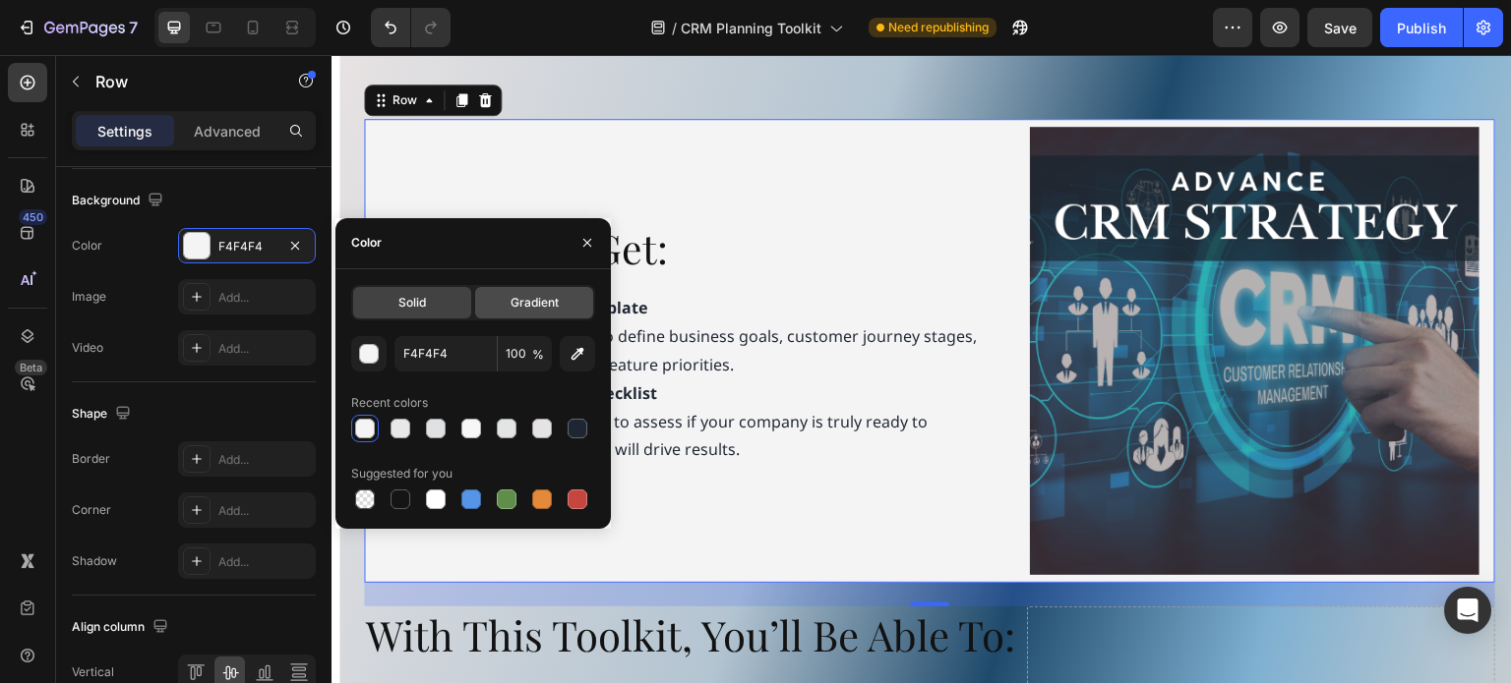
click at [564, 304] on div "Gradient" at bounding box center [534, 302] width 118 height 31
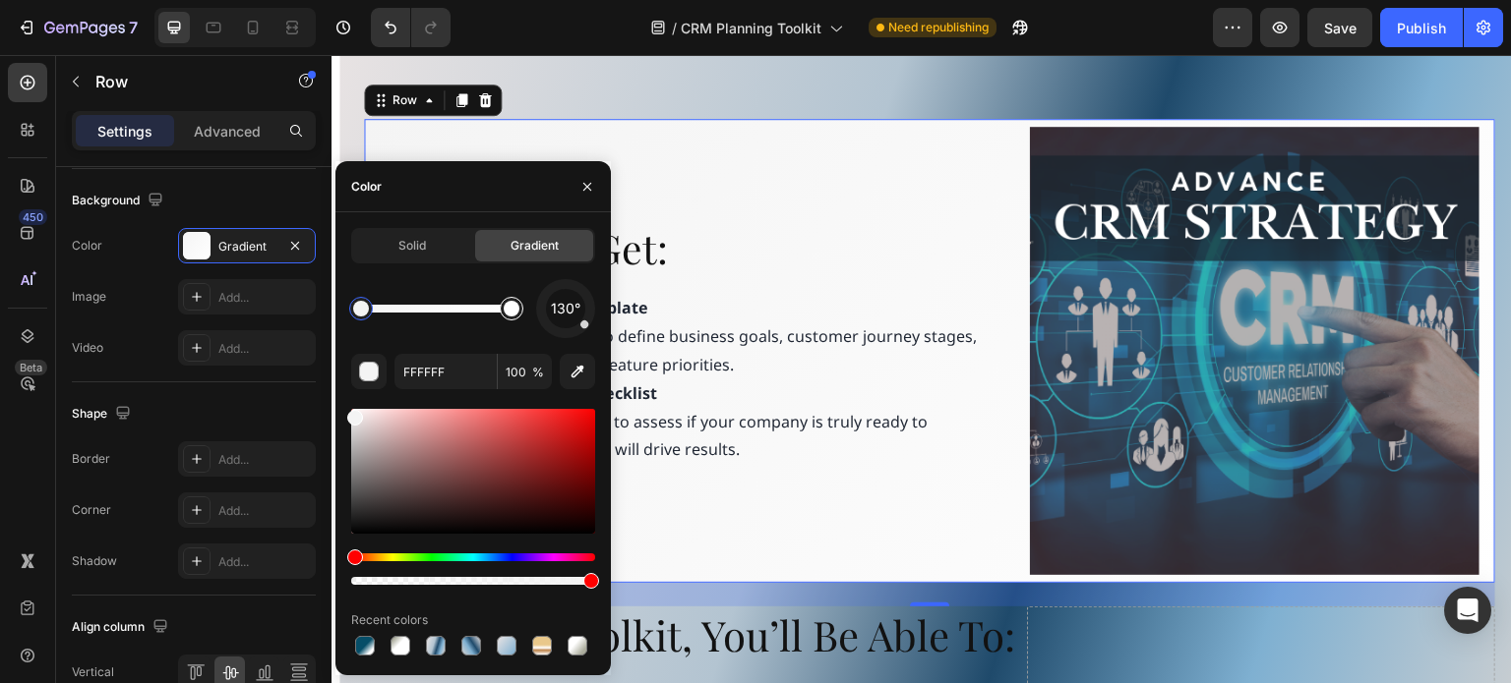
click at [507, 314] on div at bounding box center [512, 309] width 16 height 16
click at [357, 437] on div at bounding box center [473, 471] width 244 height 125
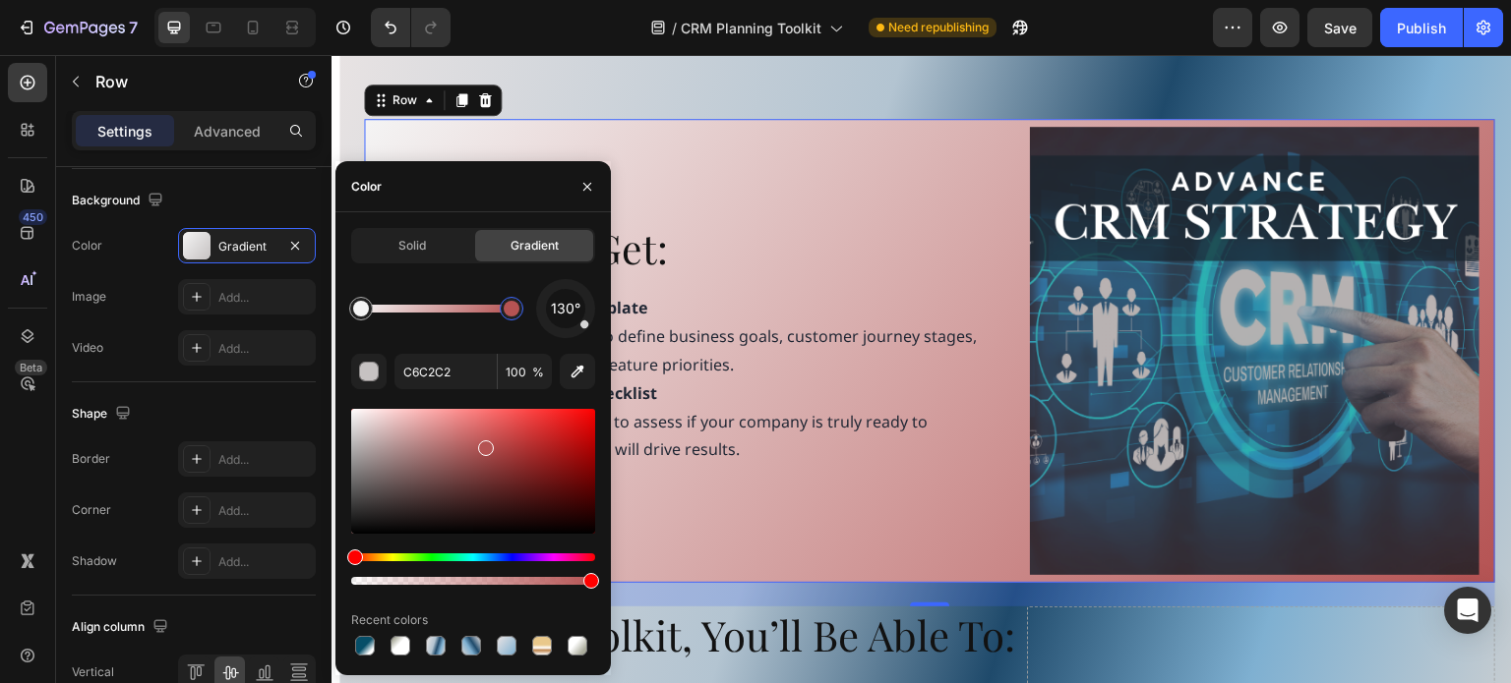
drag, startPoint x: 414, startPoint y: 438, endPoint x: 484, endPoint y: 445, distance: 70.2
click at [484, 445] on div at bounding box center [486, 449] width 16 height 16
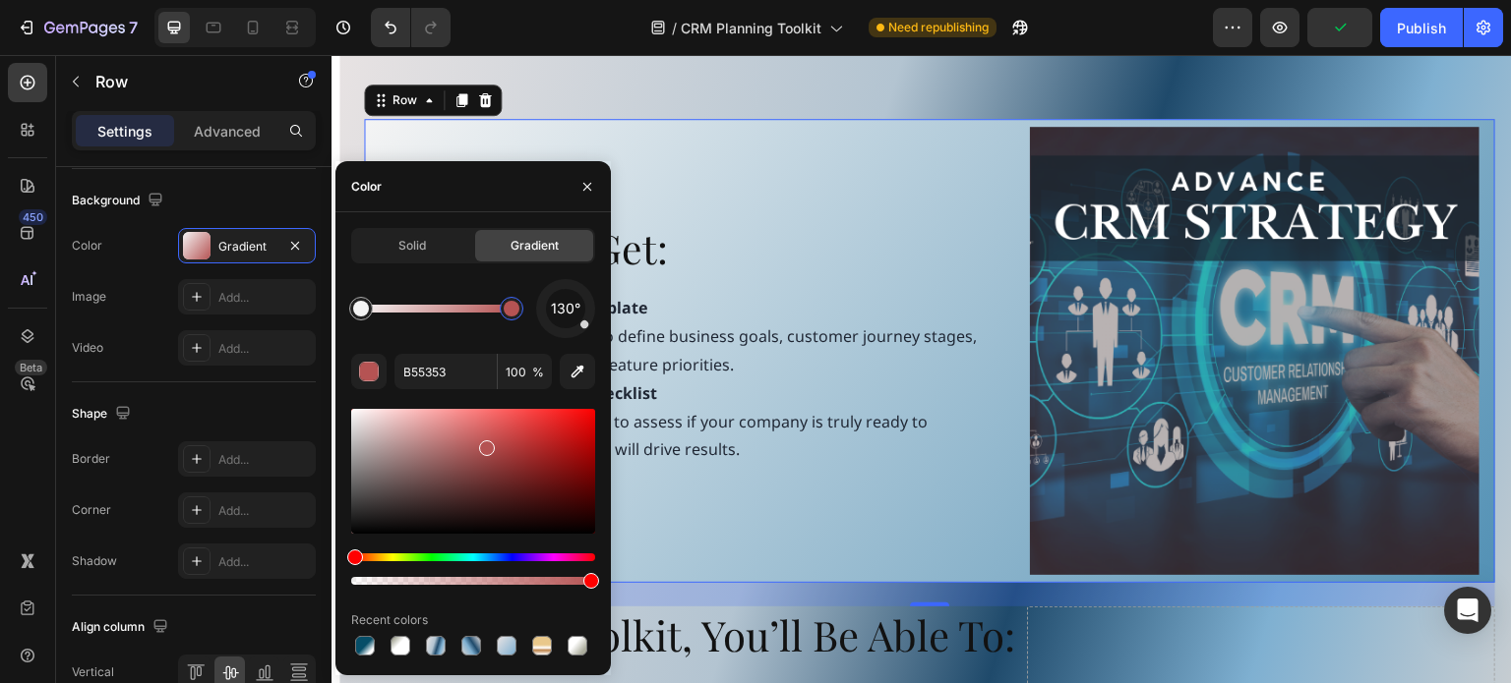
click at [489, 554] on div "Hue" at bounding box center [473, 558] width 244 height 8
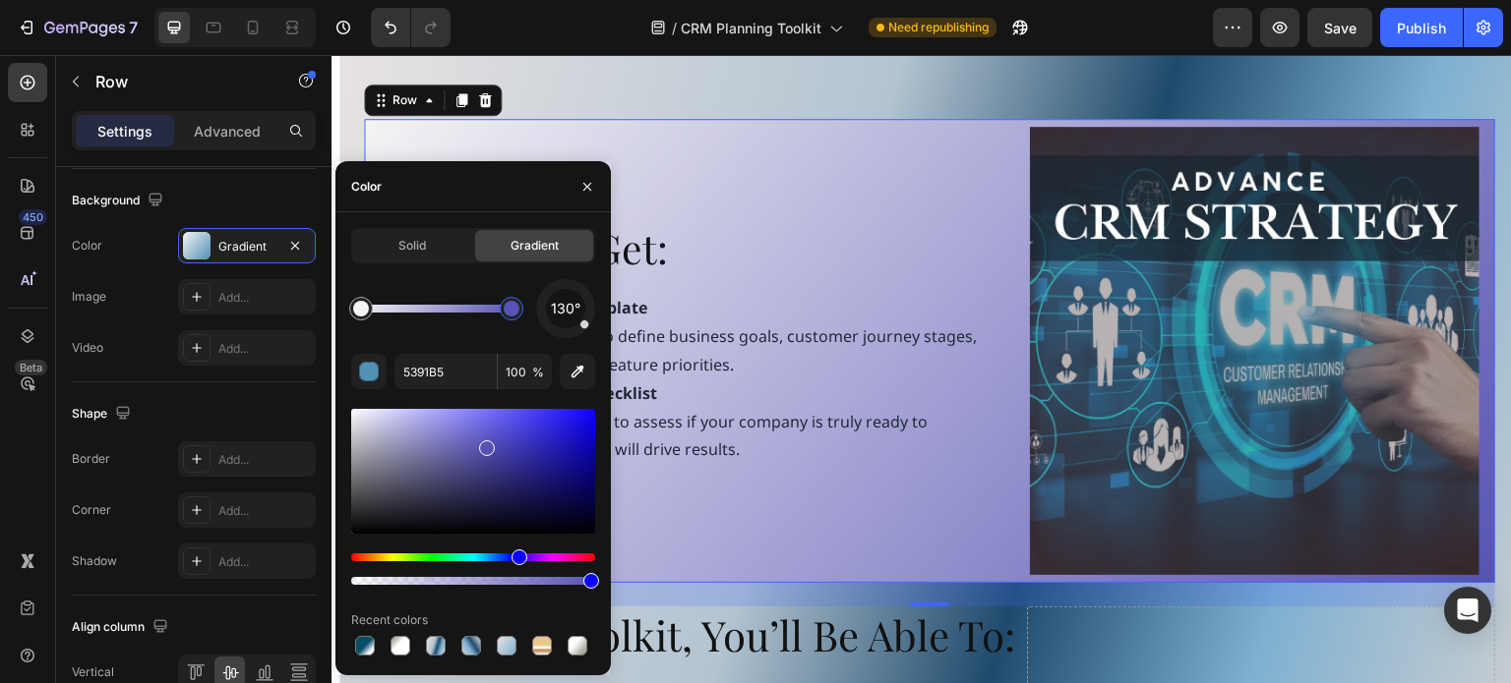
drag, startPoint x: 516, startPoint y: 559, endPoint x: 531, endPoint y: 558, distance: 14.8
click at [517, 559] on div "Hue" at bounding box center [473, 558] width 244 height 8
click at [471, 555] on div "Hue" at bounding box center [473, 558] width 244 height 8
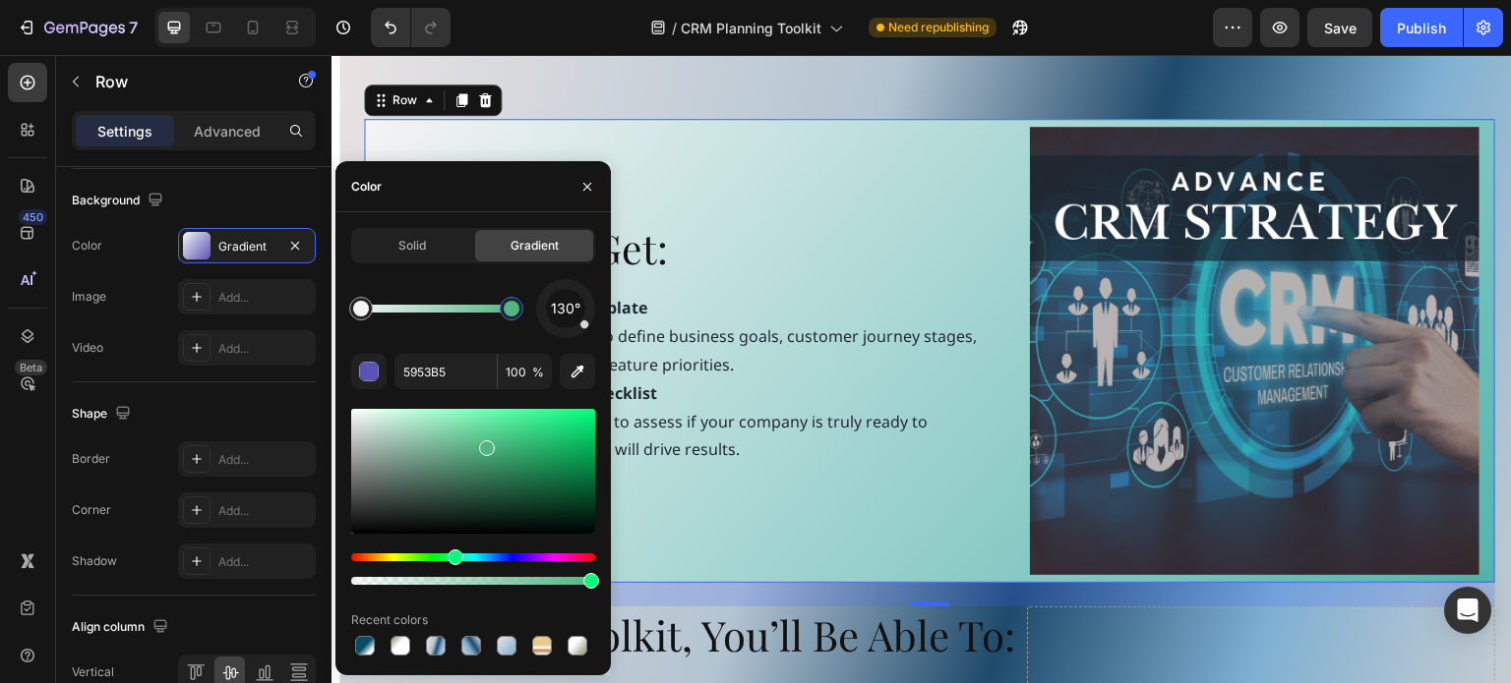
drag, startPoint x: 452, startPoint y: 557, endPoint x: 441, endPoint y: 558, distance: 11.8
click at [452, 557] on div "Hue" at bounding box center [473, 558] width 244 height 8
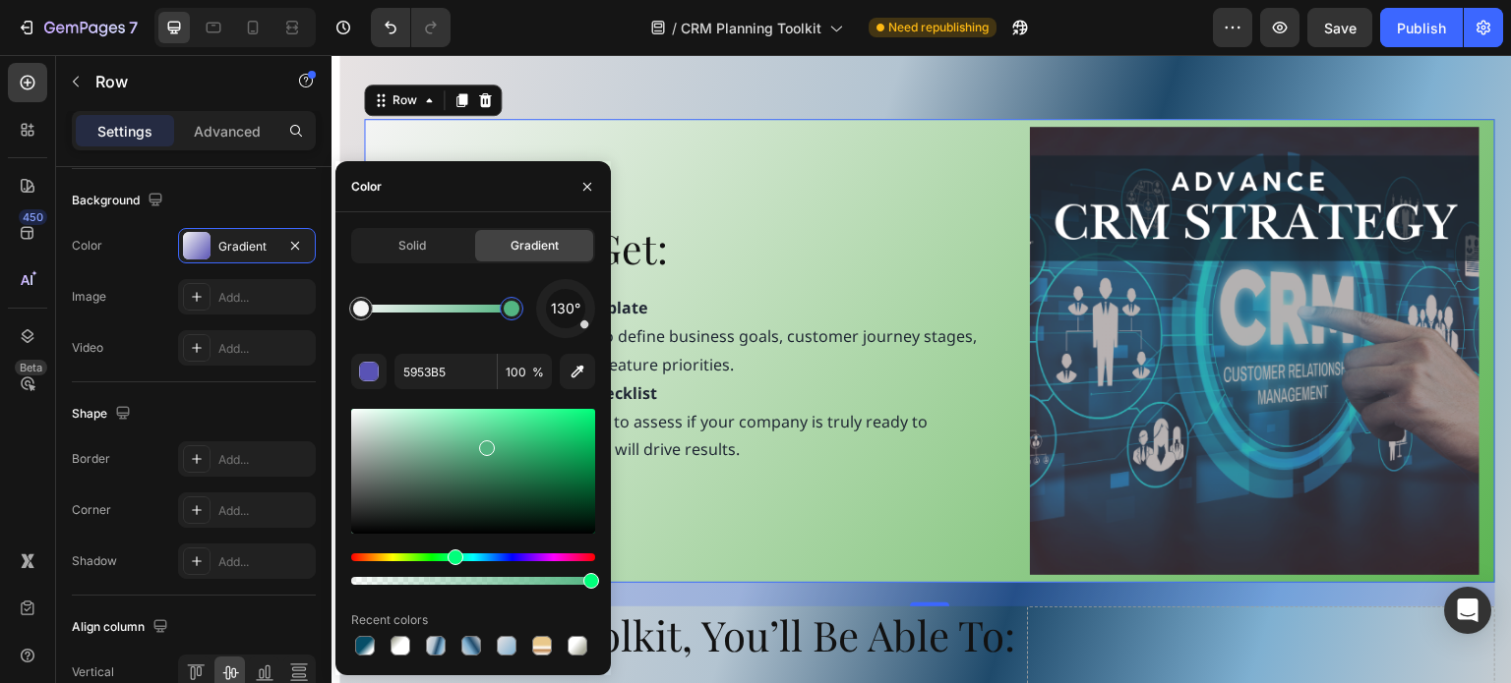
click at [429, 558] on div "Hue" at bounding box center [473, 558] width 244 height 8
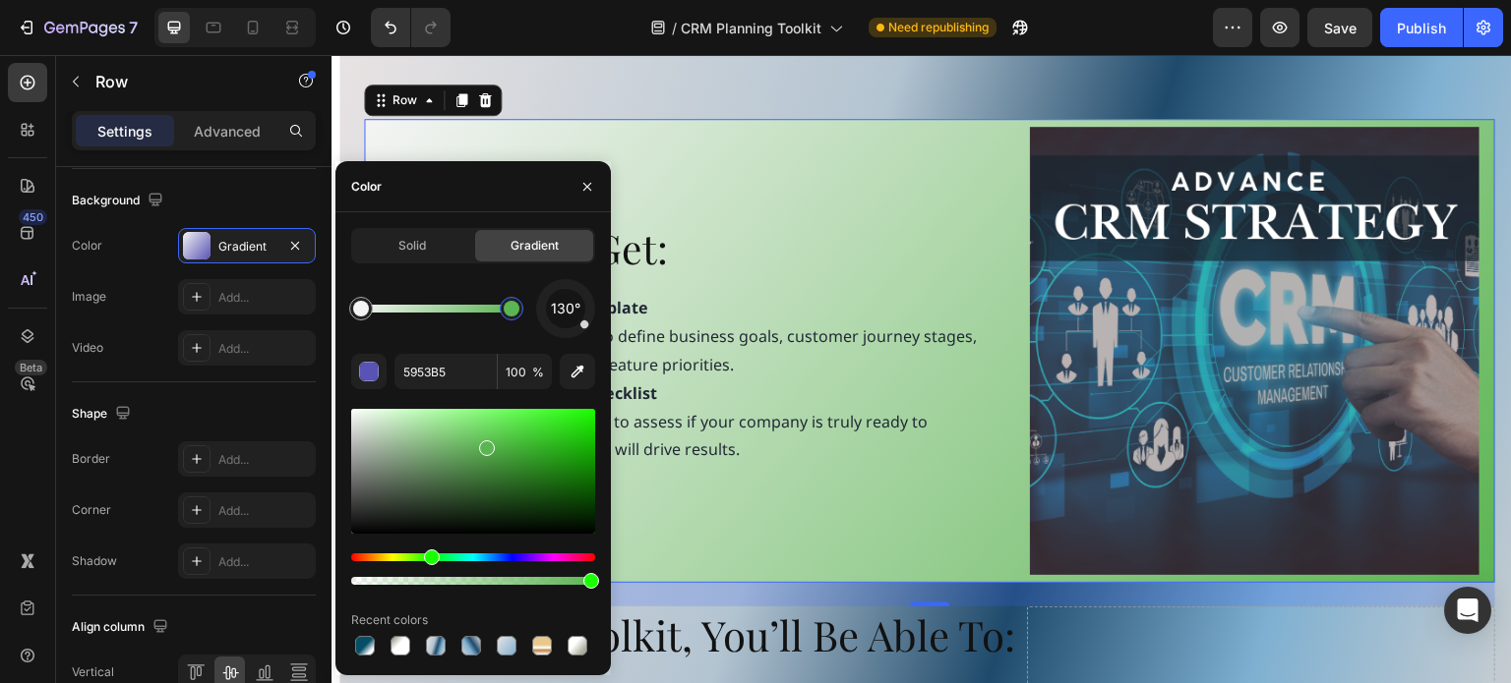
click at [402, 562] on div "Hue" at bounding box center [473, 558] width 244 height 8
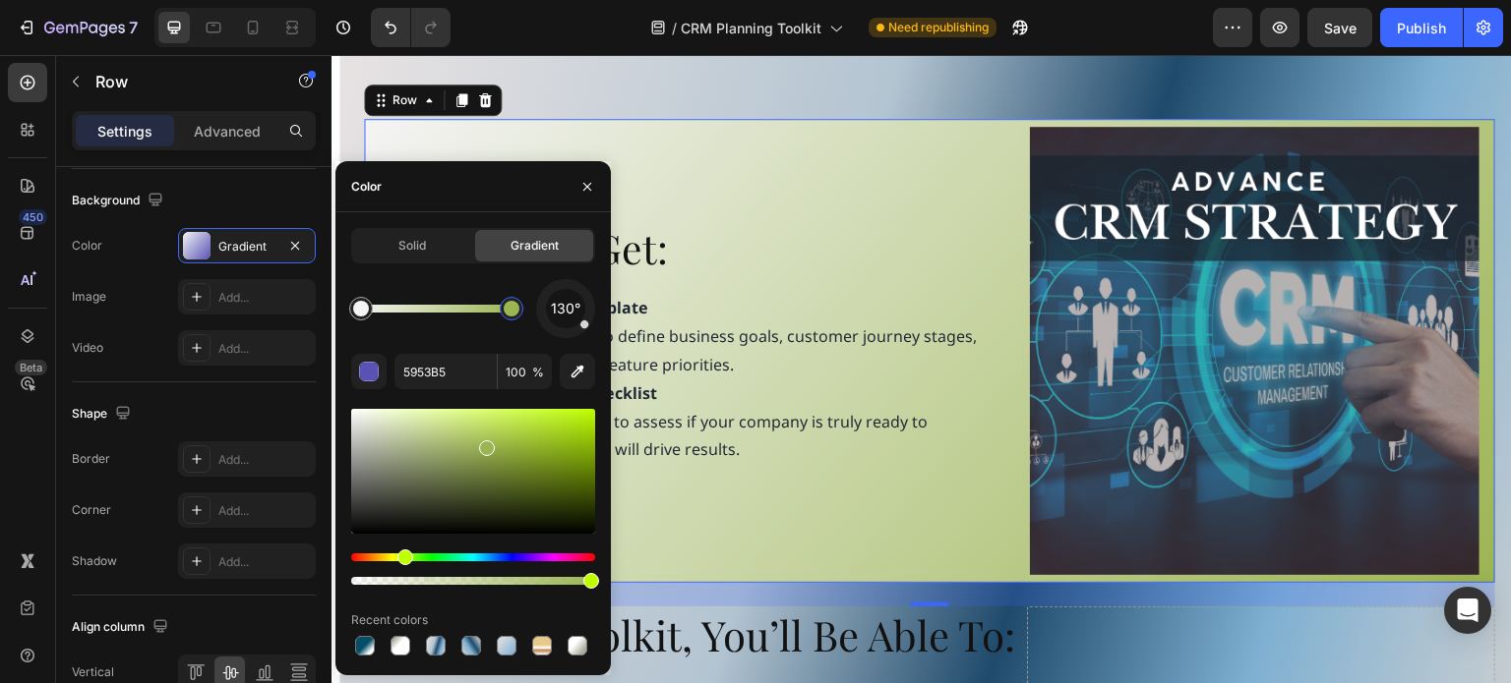
click at [385, 565] on div at bounding box center [473, 569] width 244 height 31
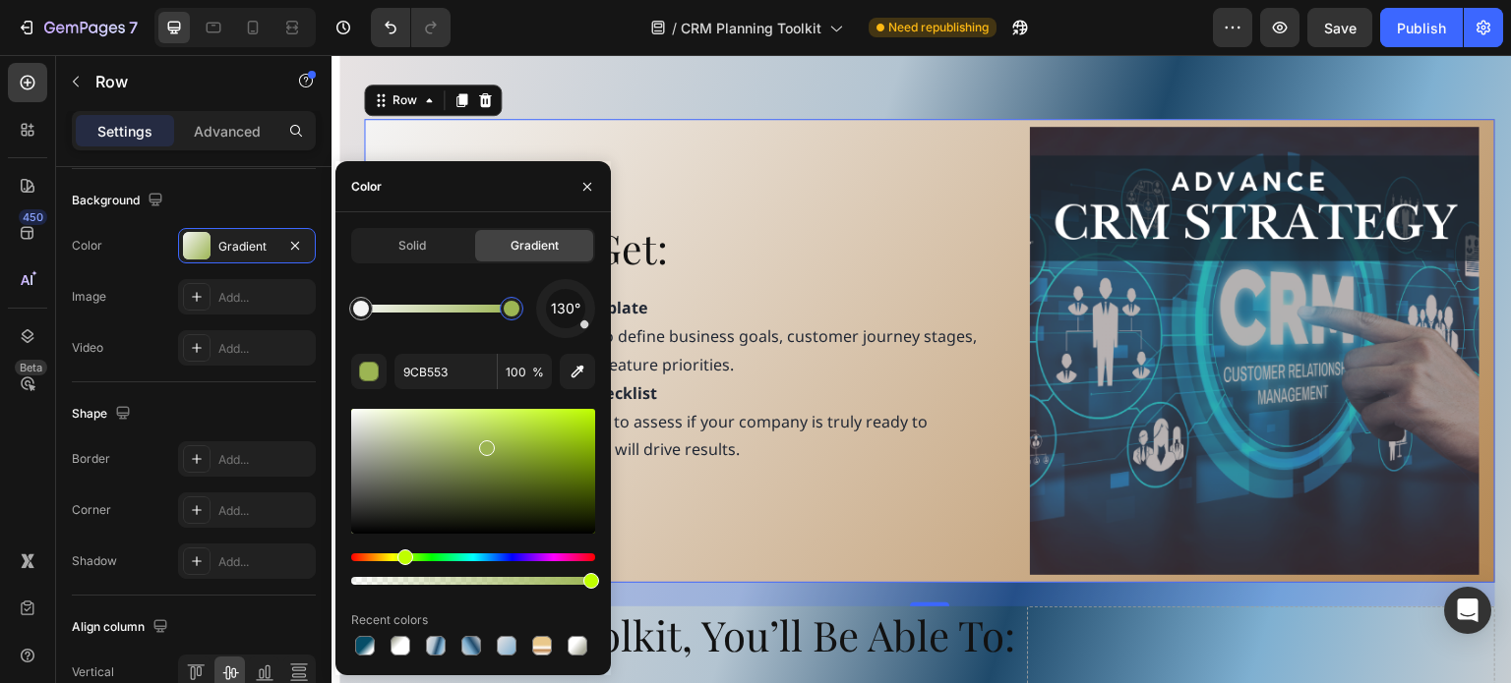
click at [374, 559] on div "Hue" at bounding box center [473, 558] width 244 height 8
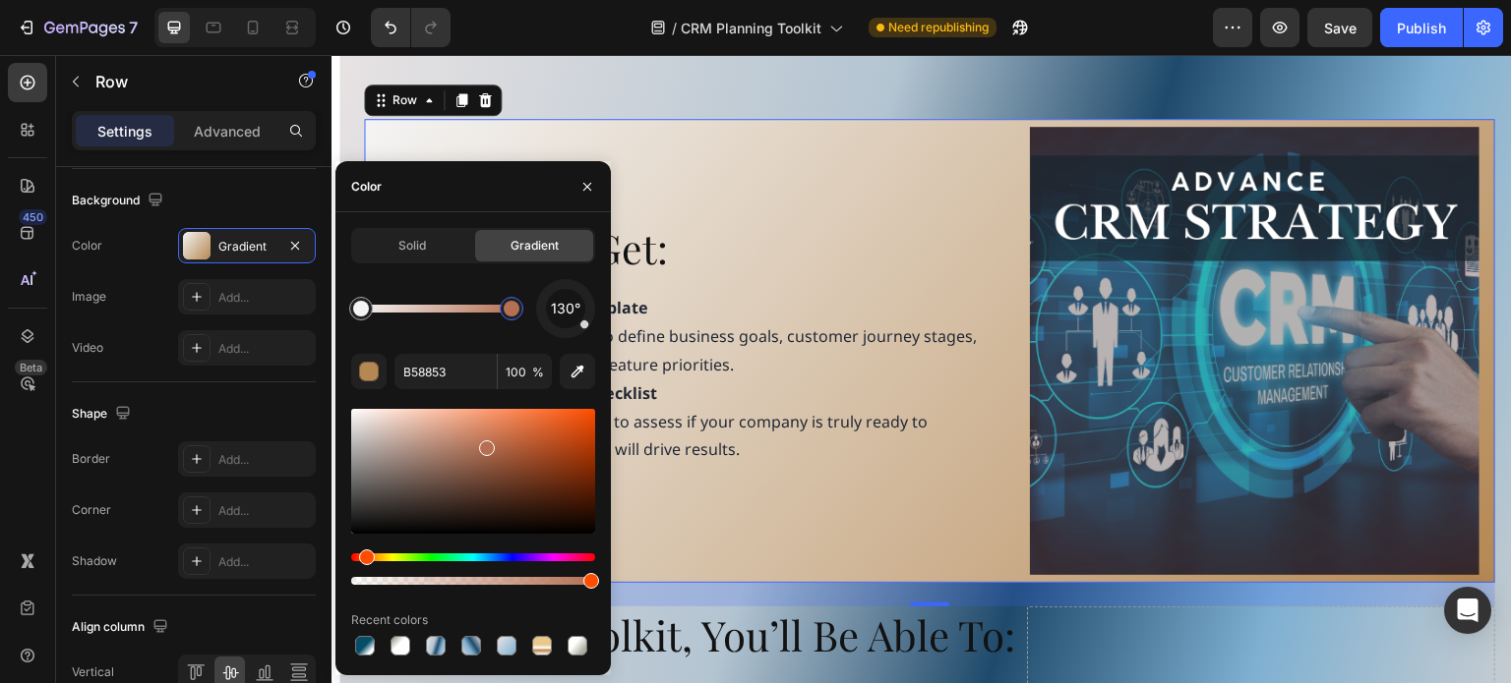
click at [364, 559] on div "Hue" at bounding box center [473, 558] width 244 height 8
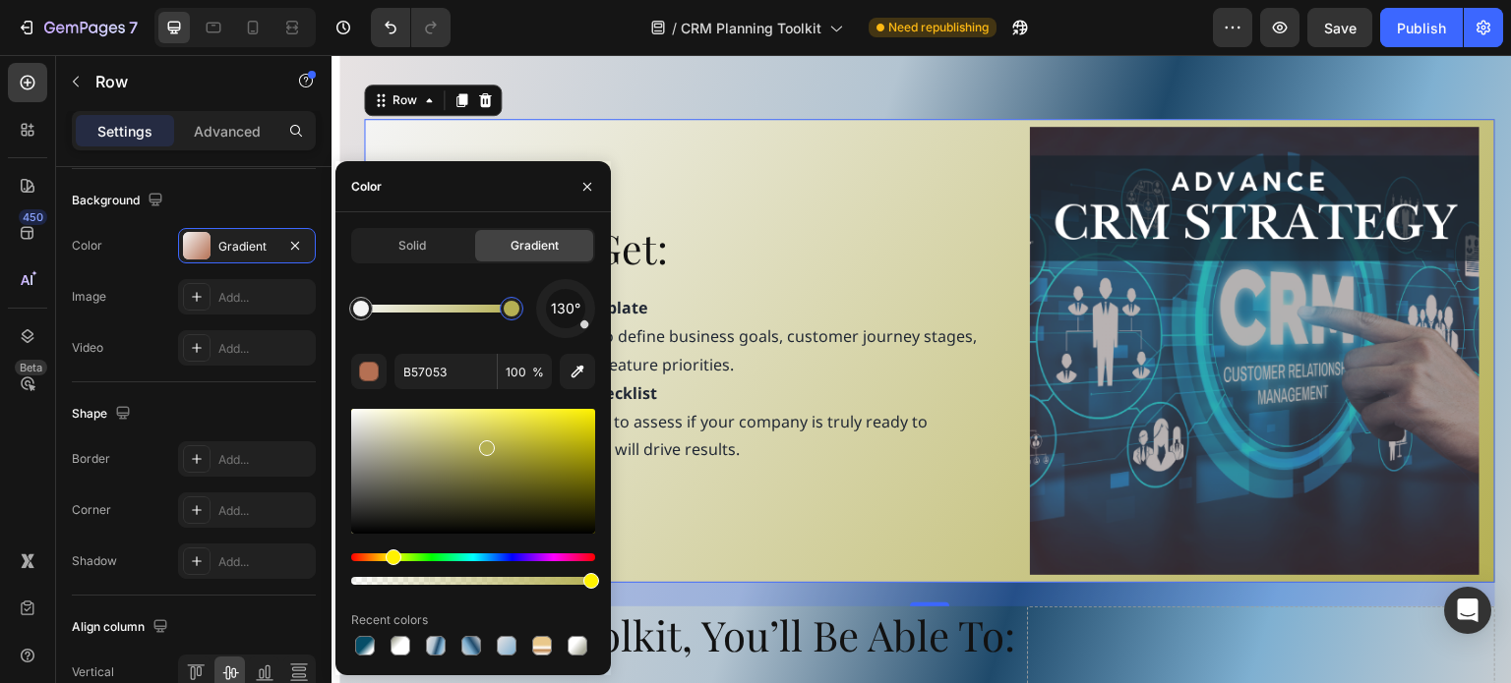
drag, startPoint x: 368, startPoint y: 560, endPoint x: 390, endPoint y: 561, distance: 22.6
click at [390, 561] on div "Hue" at bounding box center [473, 558] width 244 height 8
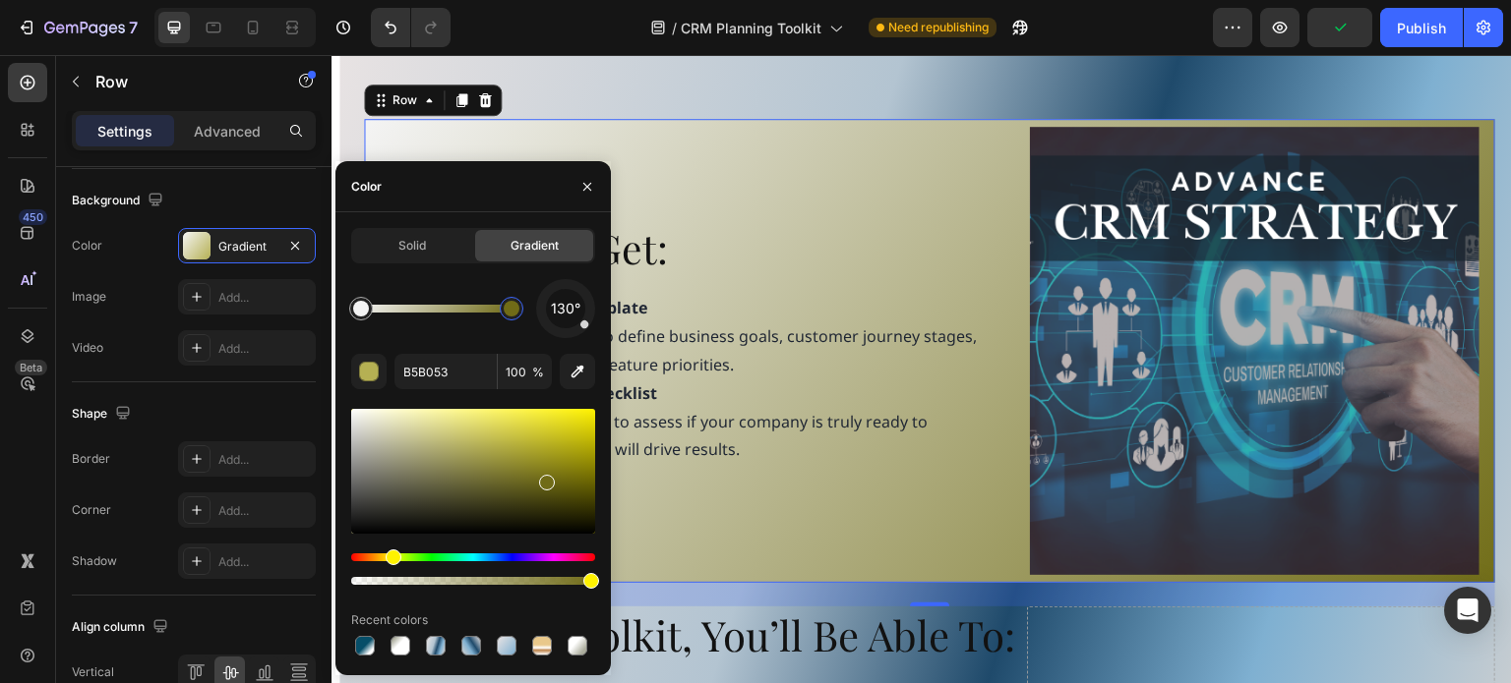
drag, startPoint x: 517, startPoint y: 451, endPoint x: 544, endPoint y: 479, distance: 38.3
click at [544, 479] on div at bounding box center [547, 483] width 16 height 16
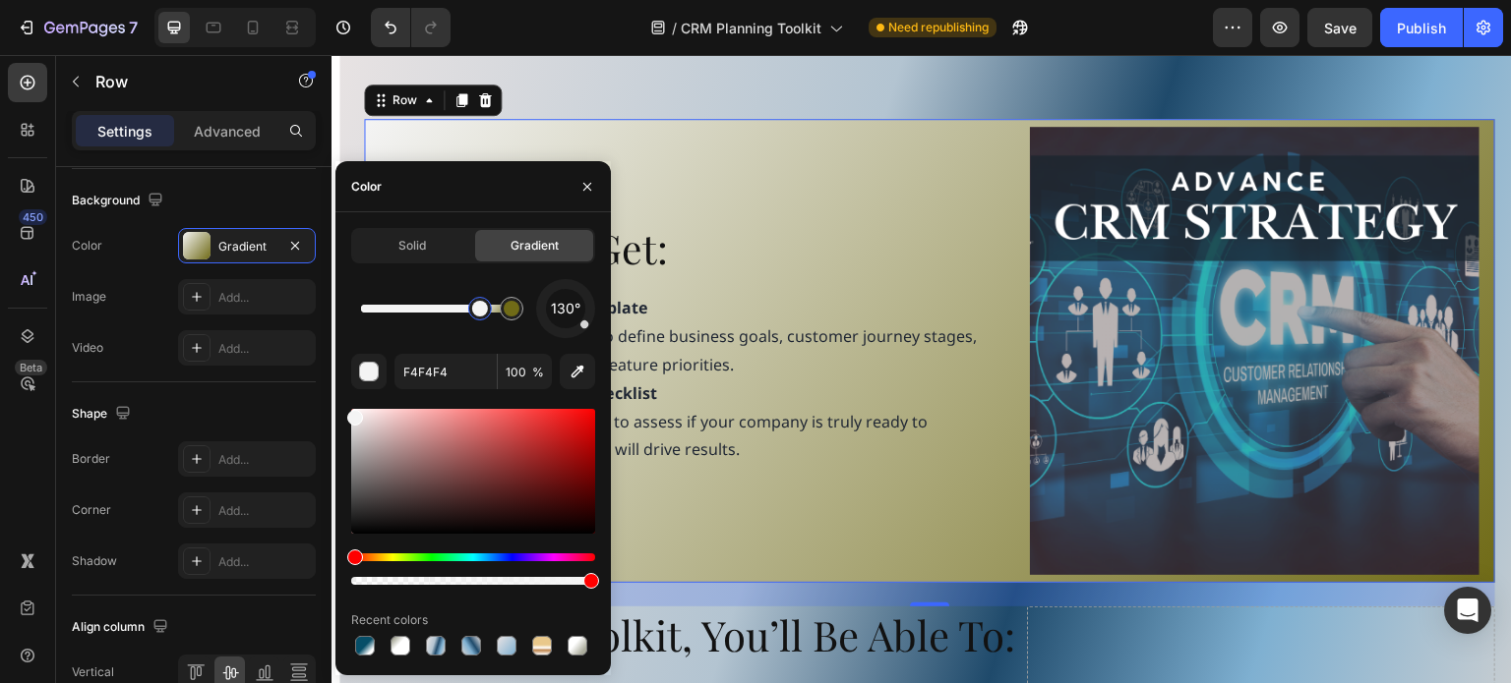
click at [481, 329] on div "130°" at bounding box center [473, 308] width 244 height 59
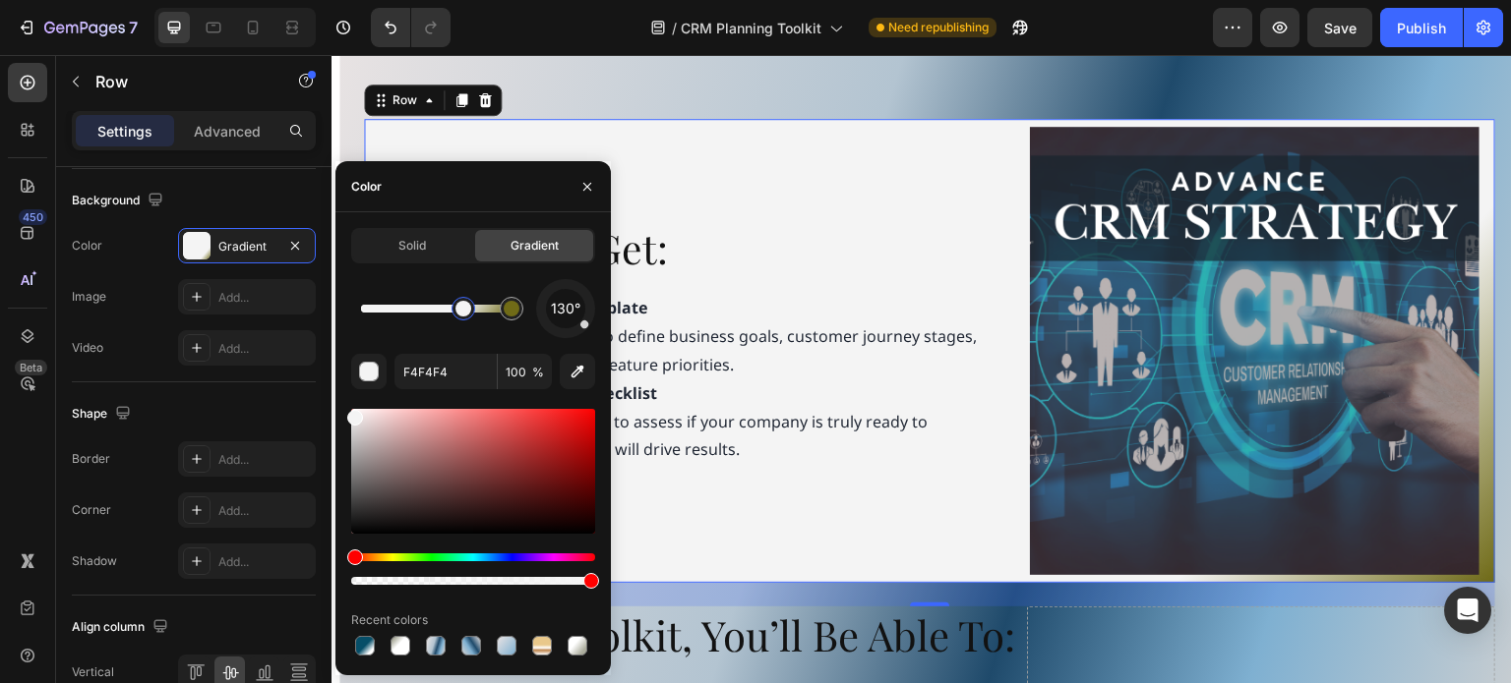
drag, startPoint x: 478, startPoint y: 316, endPoint x: 461, endPoint y: 317, distance: 16.7
click at [461, 317] on div at bounding box center [463, 309] width 16 height 16
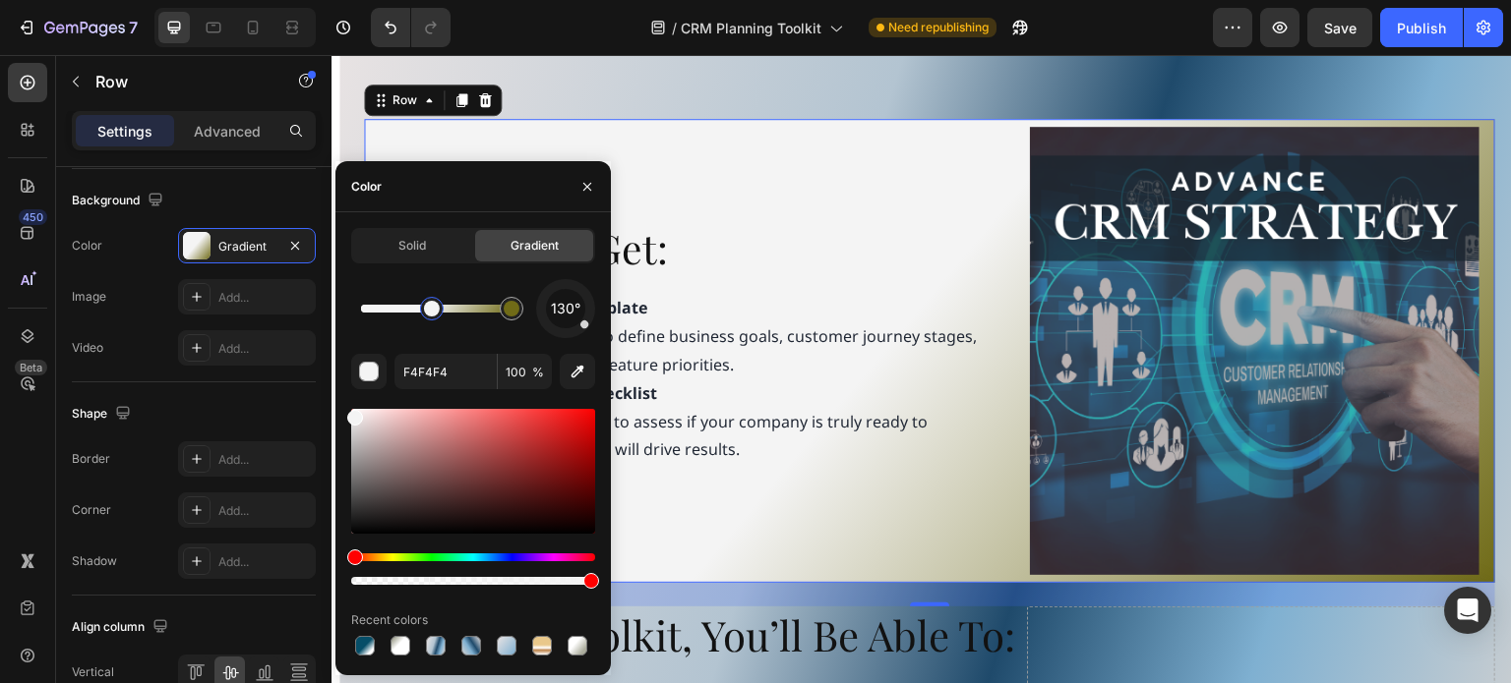
drag, startPoint x: 443, startPoint y: 321, endPoint x: 433, endPoint y: 322, distance: 9.9
click at [576, 647] on div at bounding box center [577, 646] width 20 height 20
type input "FFFFFF"
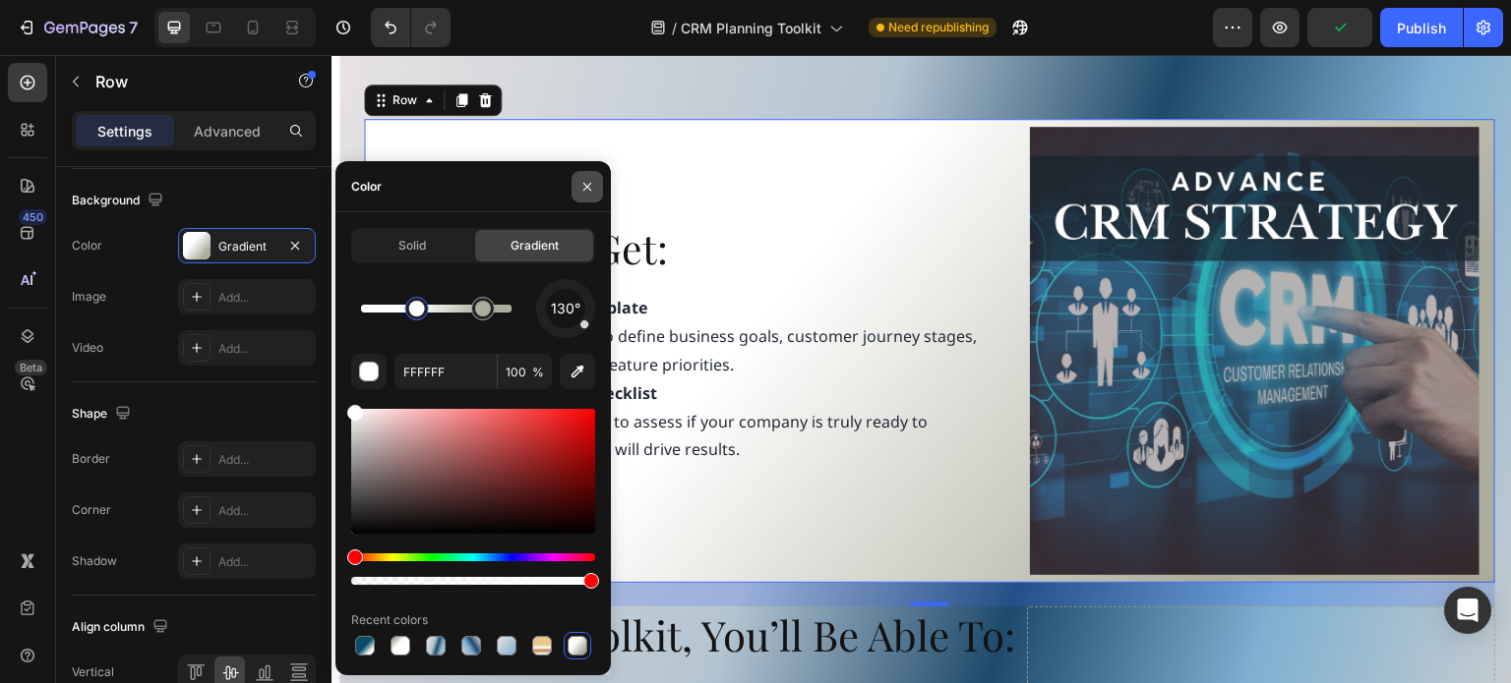
click at [588, 186] on icon "button" at bounding box center [587, 187] width 16 height 16
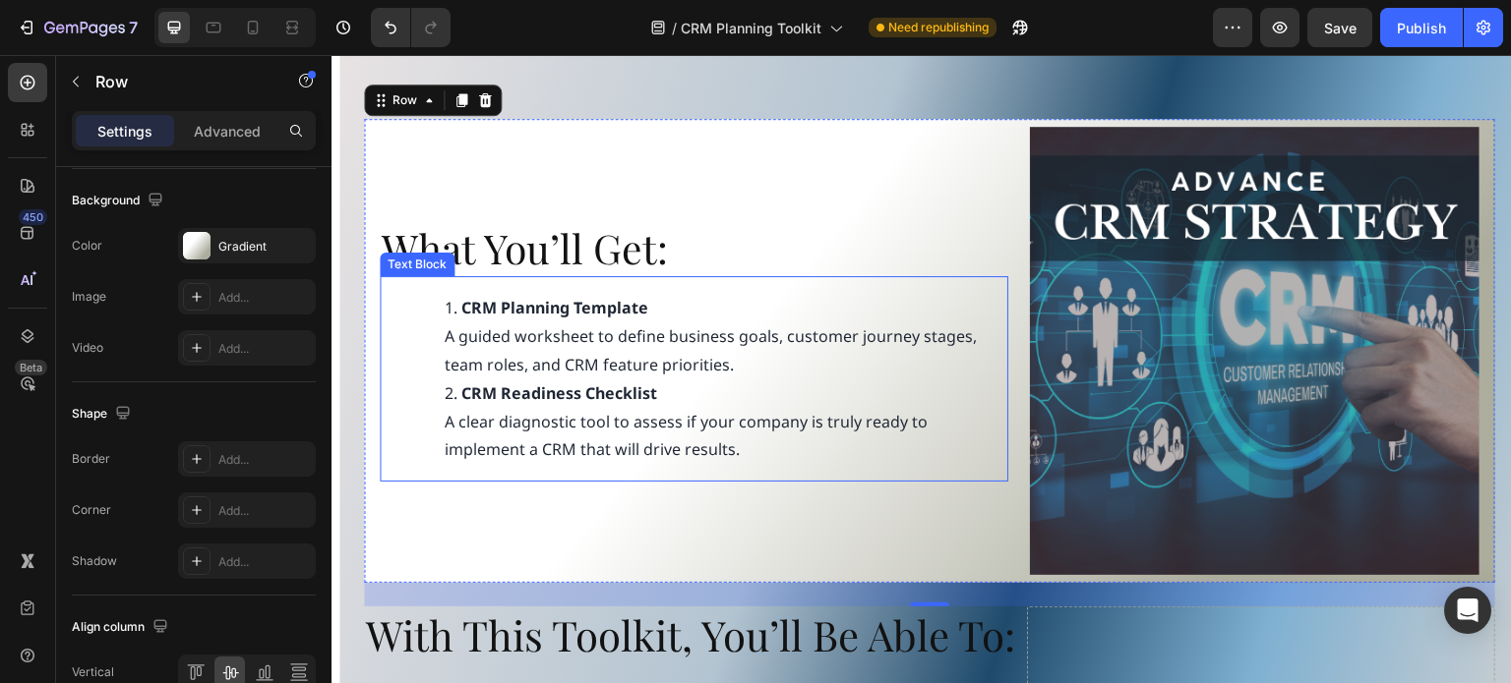
scroll to position [1188, 0]
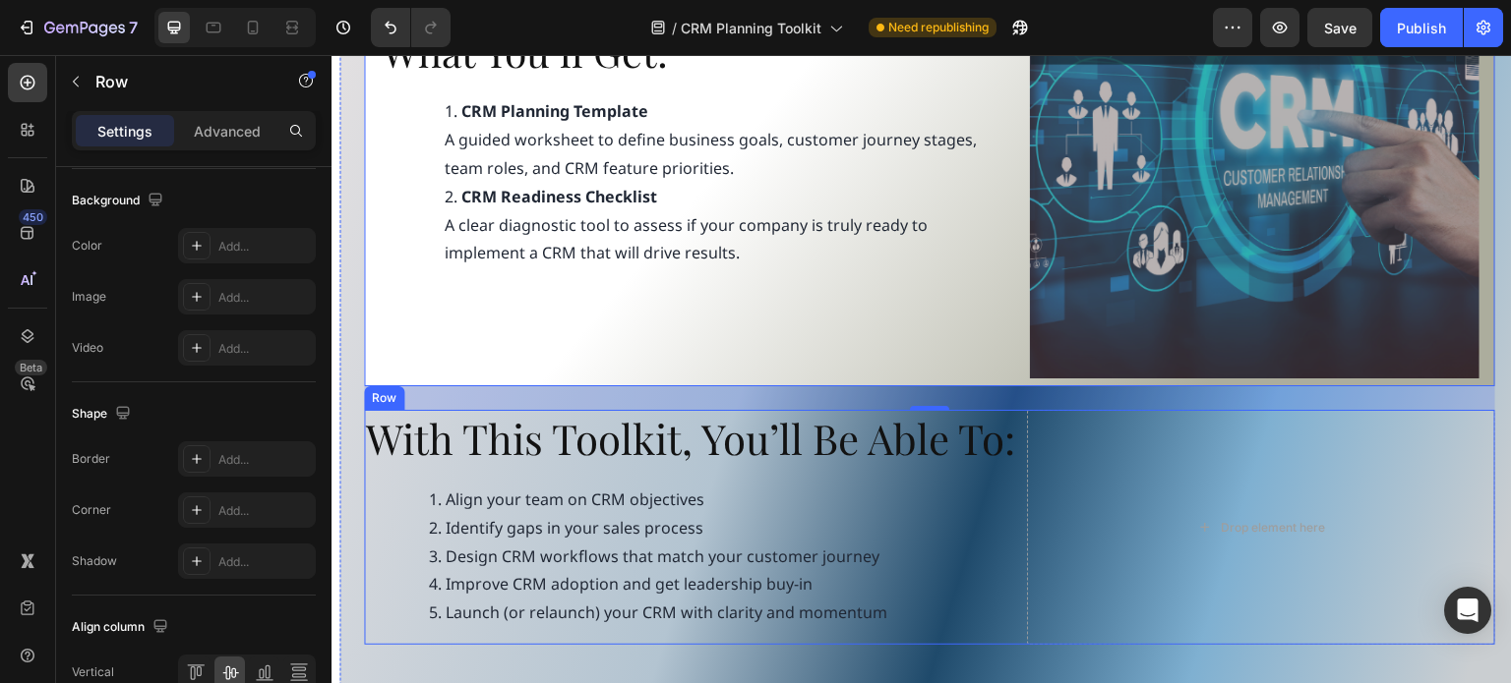
click at [1014, 428] on div "With This Toolkit, You’ll Be Able To: Heading Align your team on CRM objectives…" at bounding box center [929, 527] width 1131 height 235
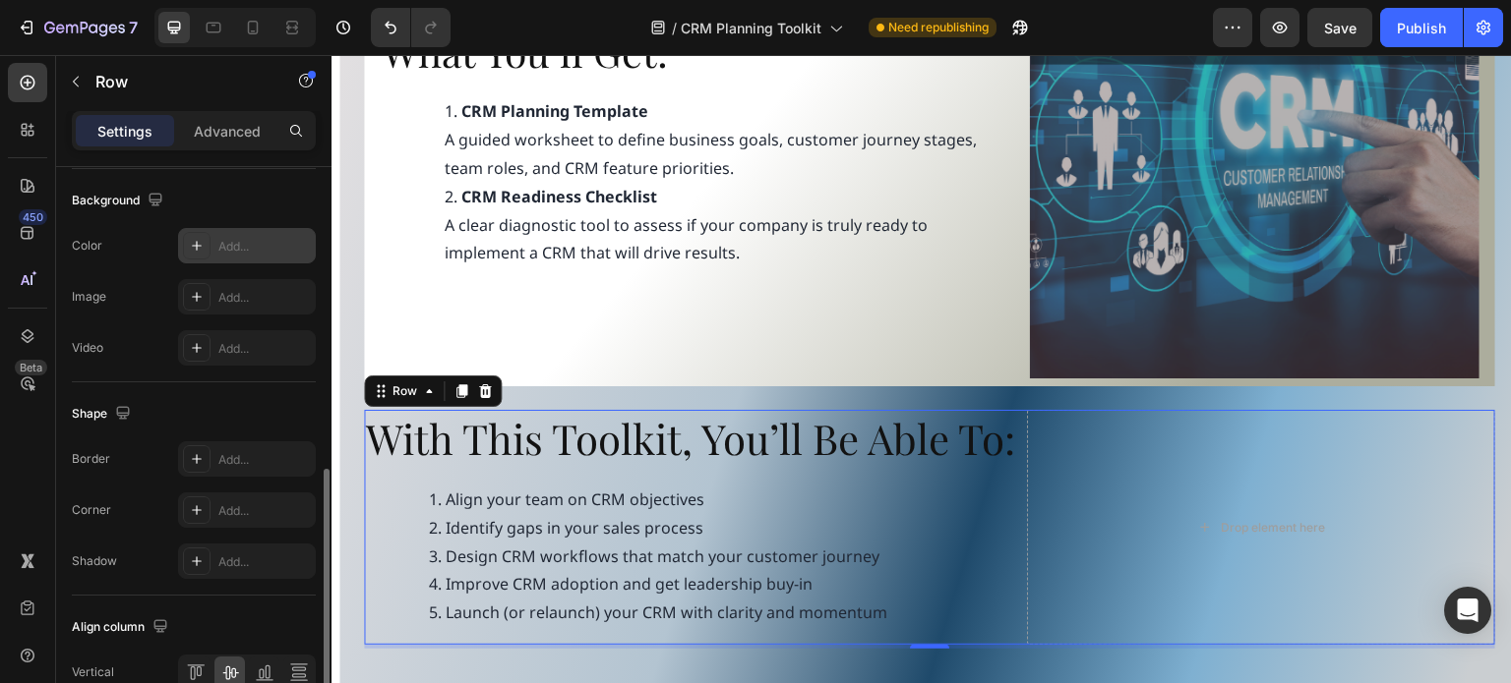
click at [201, 239] on icon at bounding box center [197, 246] width 16 height 16
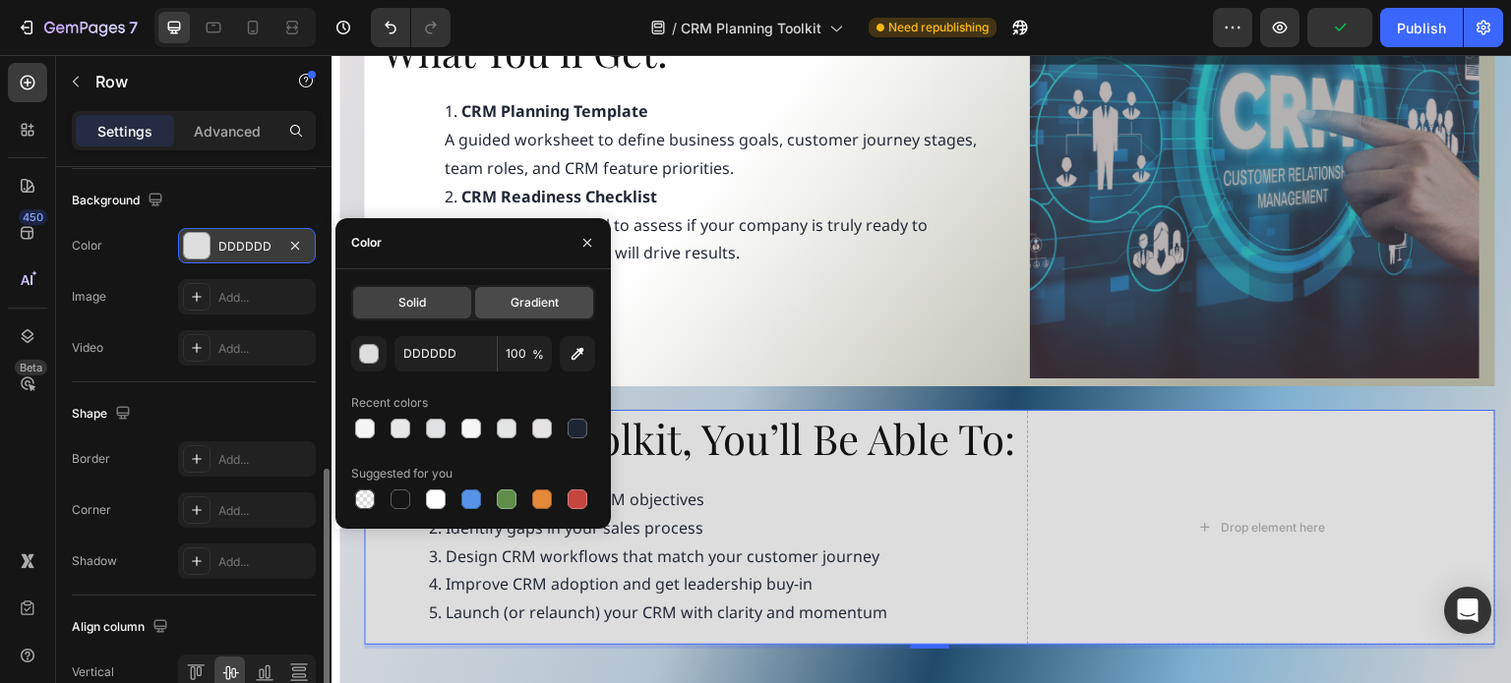
click at [514, 307] on span "Gradient" at bounding box center [534, 303] width 48 height 18
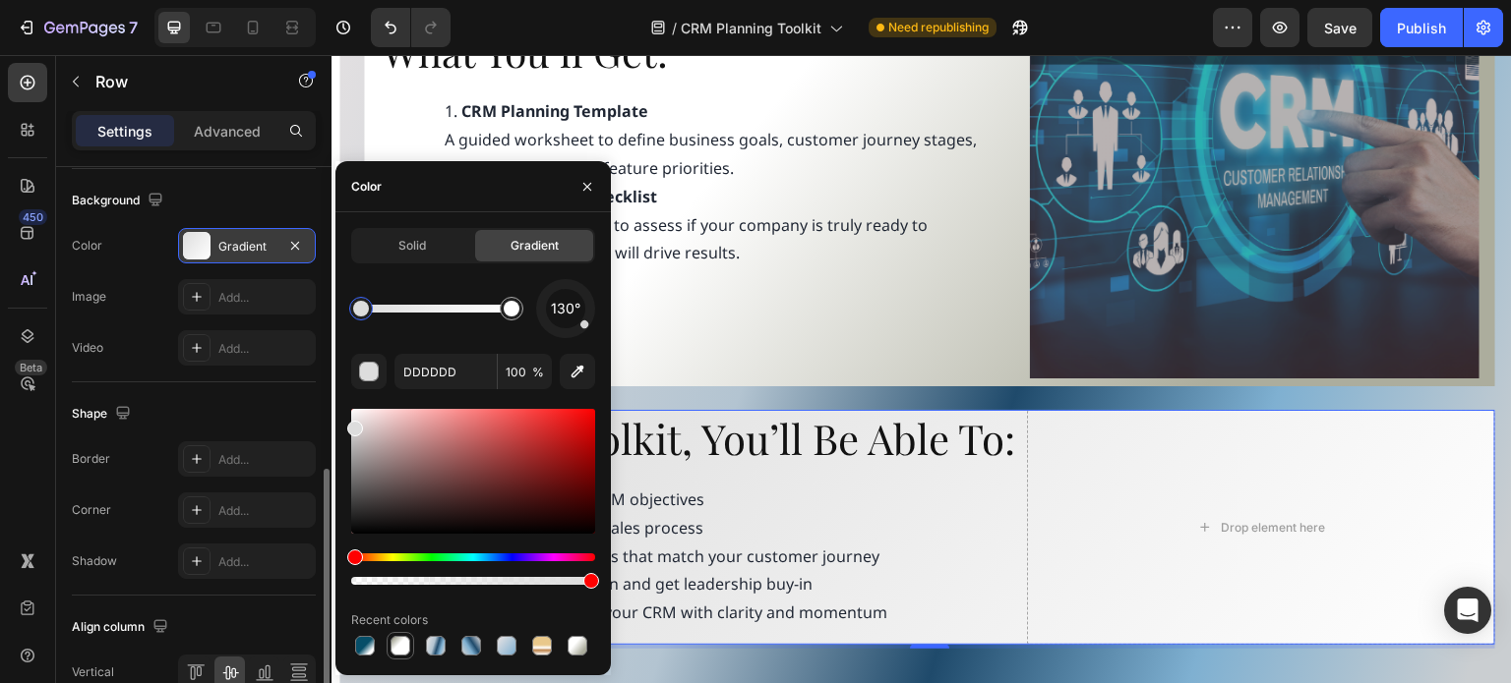
click at [401, 641] on div at bounding box center [400, 646] width 20 height 20
type input "FFFFFF"
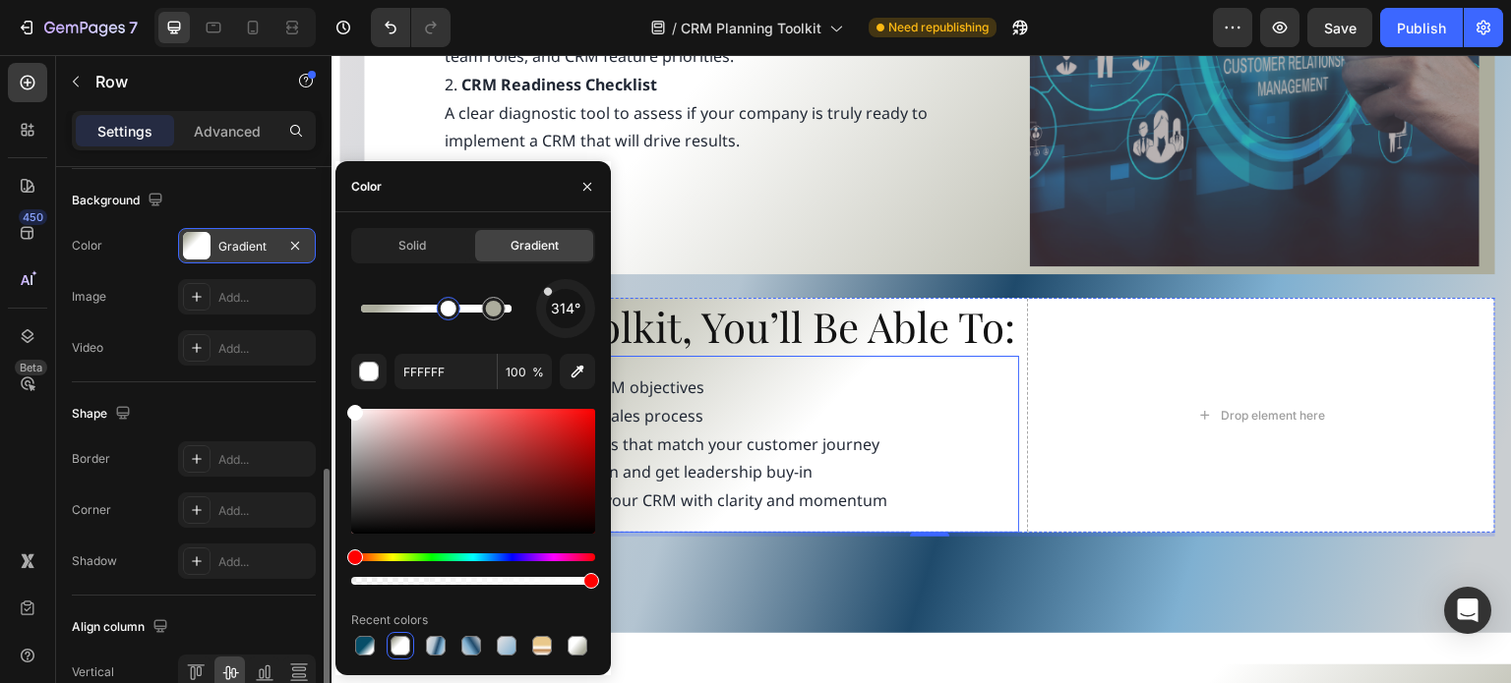
scroll to position [1385, 0]
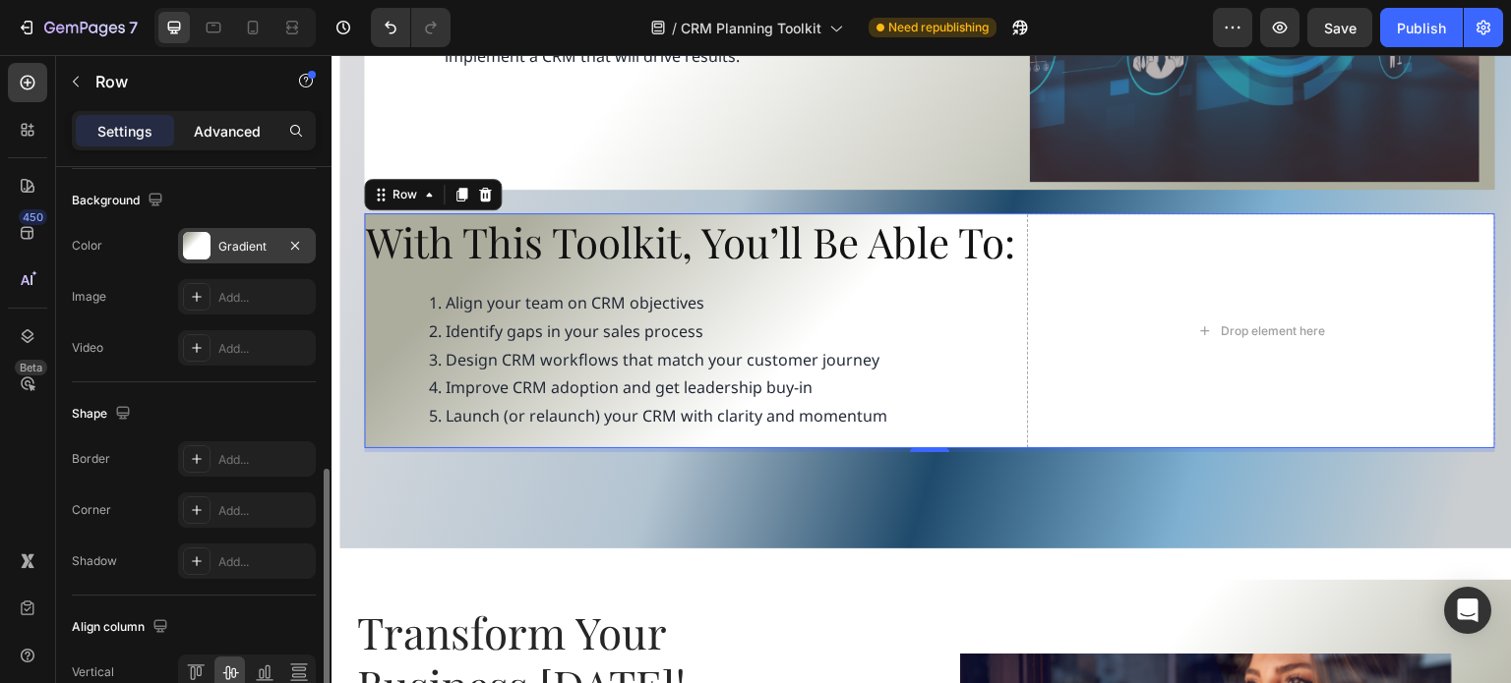
click at [202, 119] on div "Advanced" at bounding box center [227, 130] width 98 height 31
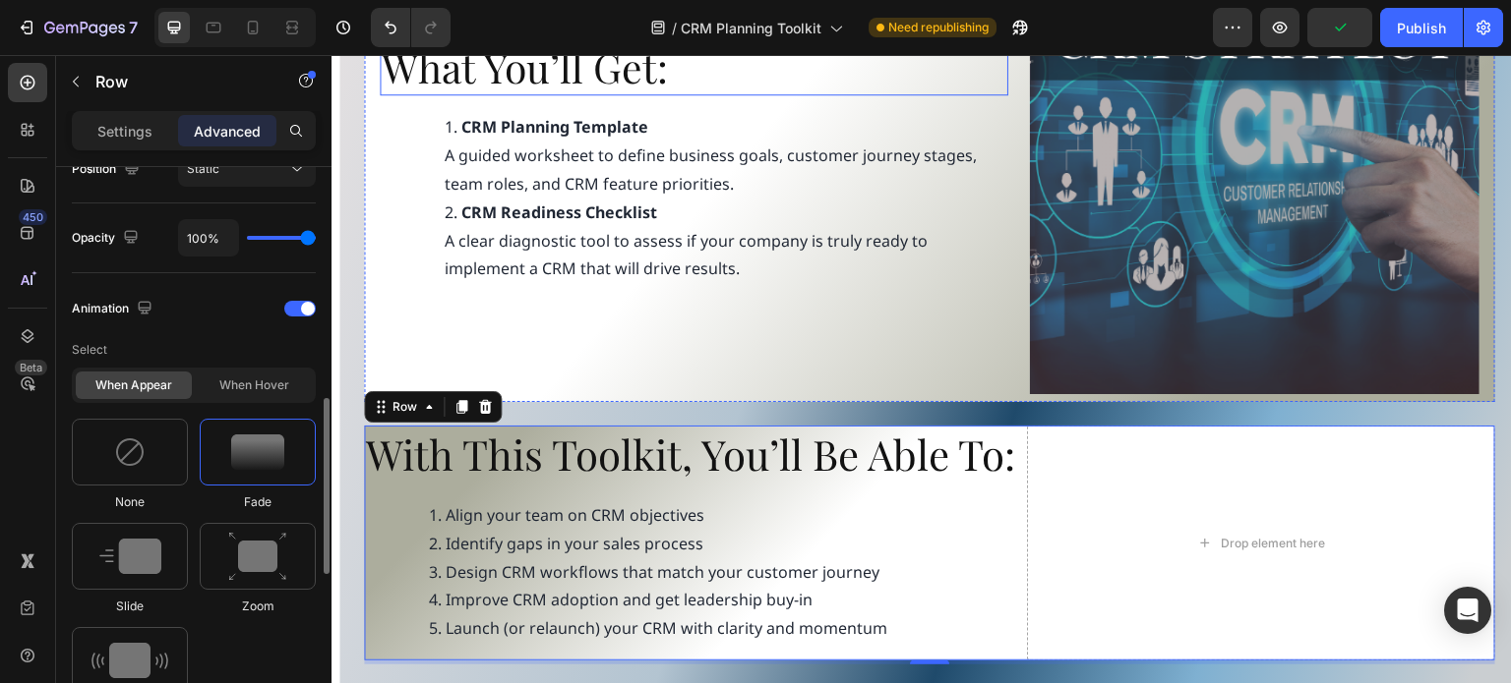
scroll to position [1286, 0]
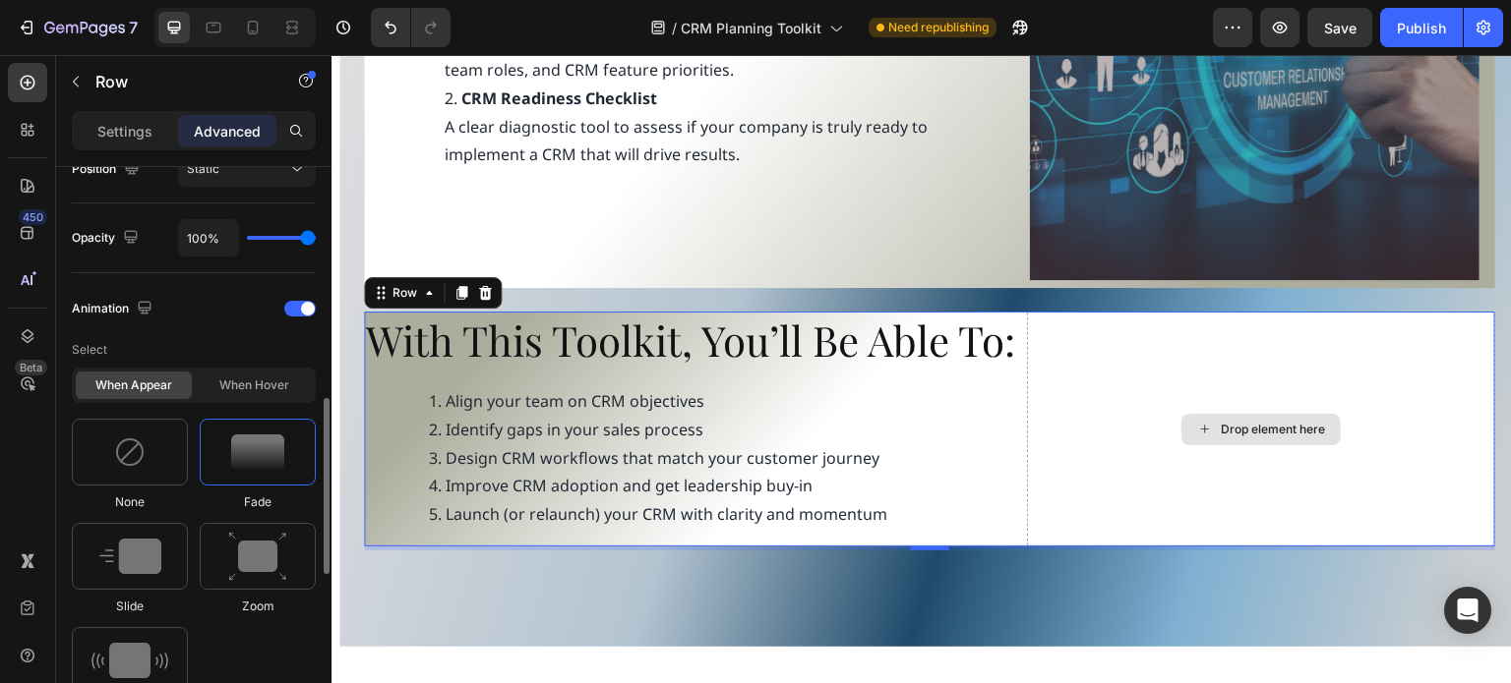
click at [1220, 438] on div "Drop element here" at bounding box center [1272, 430] width 104 height 16
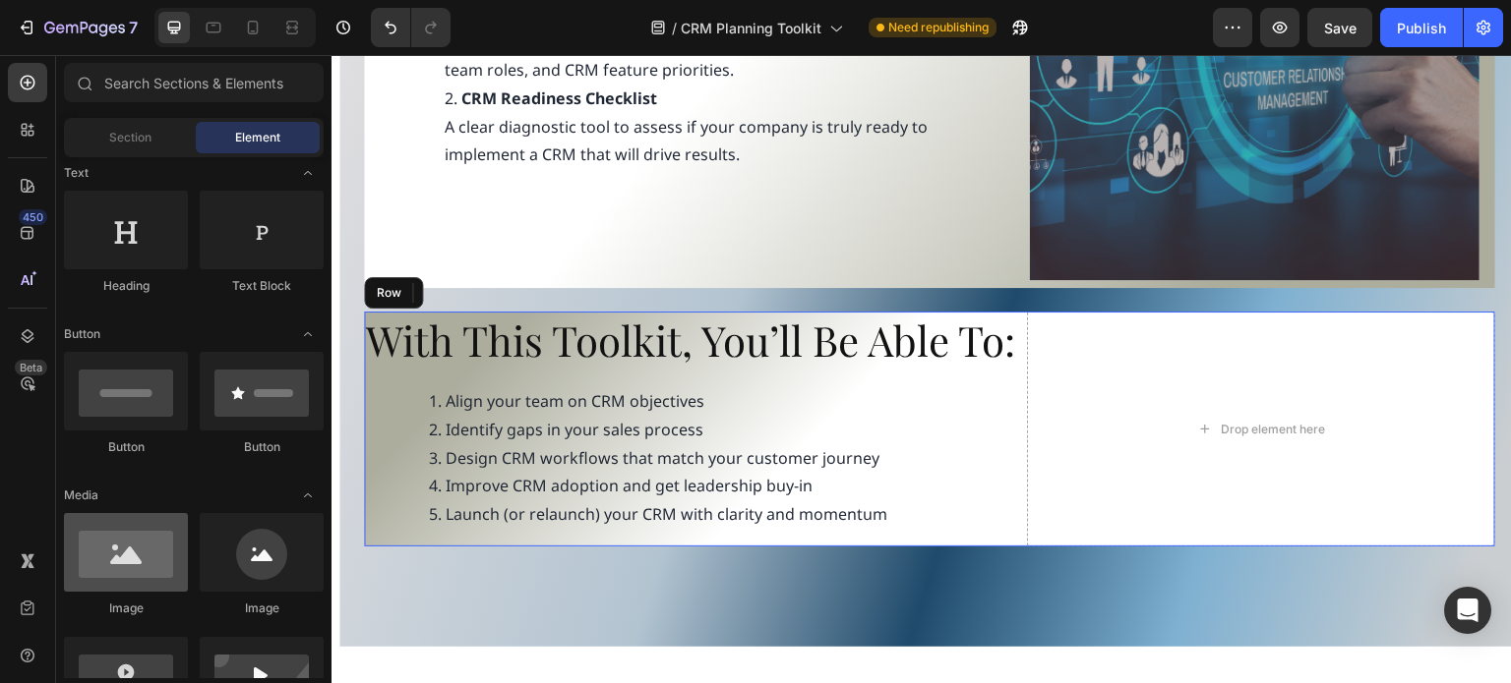
scroll to position [590, 0]
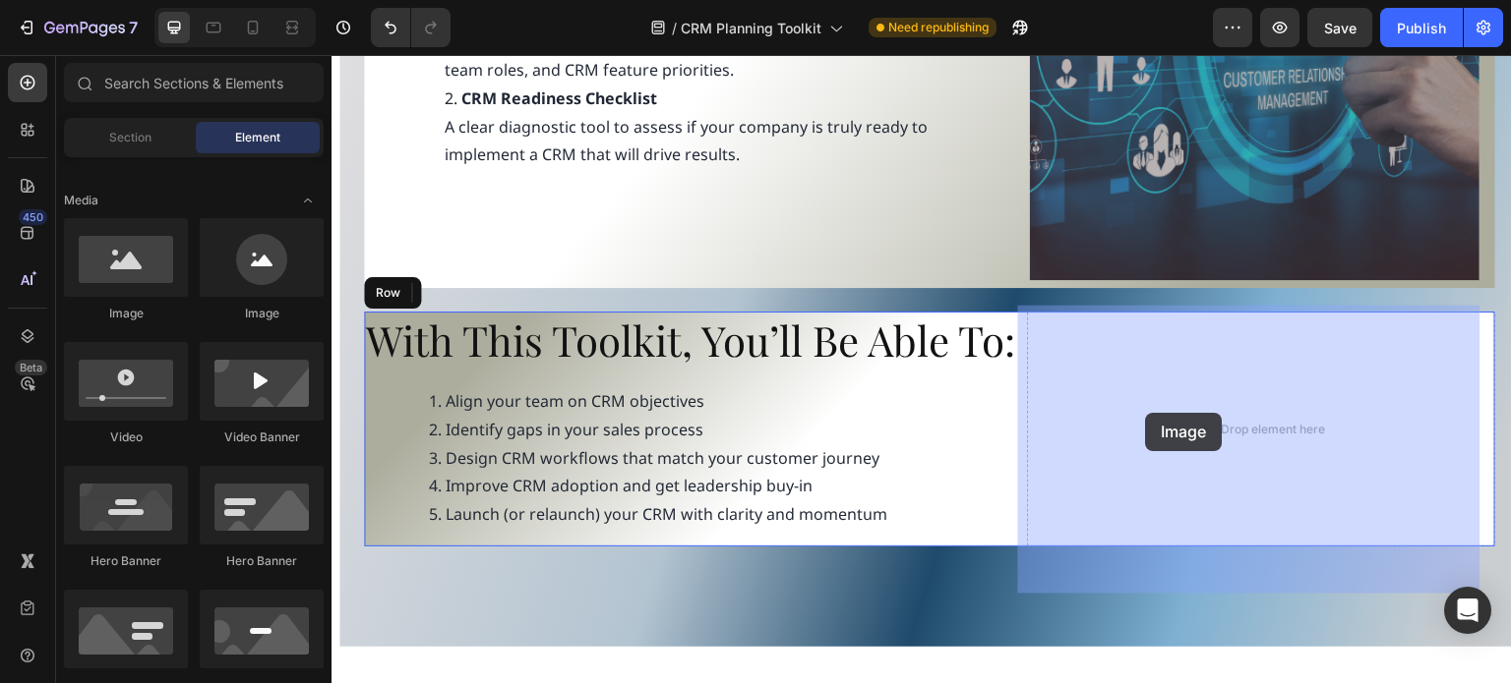
drag, startPoint x: 478, startPoint y: 341, endPoint x: 1148, endPoint y: 413, distance: 673.5
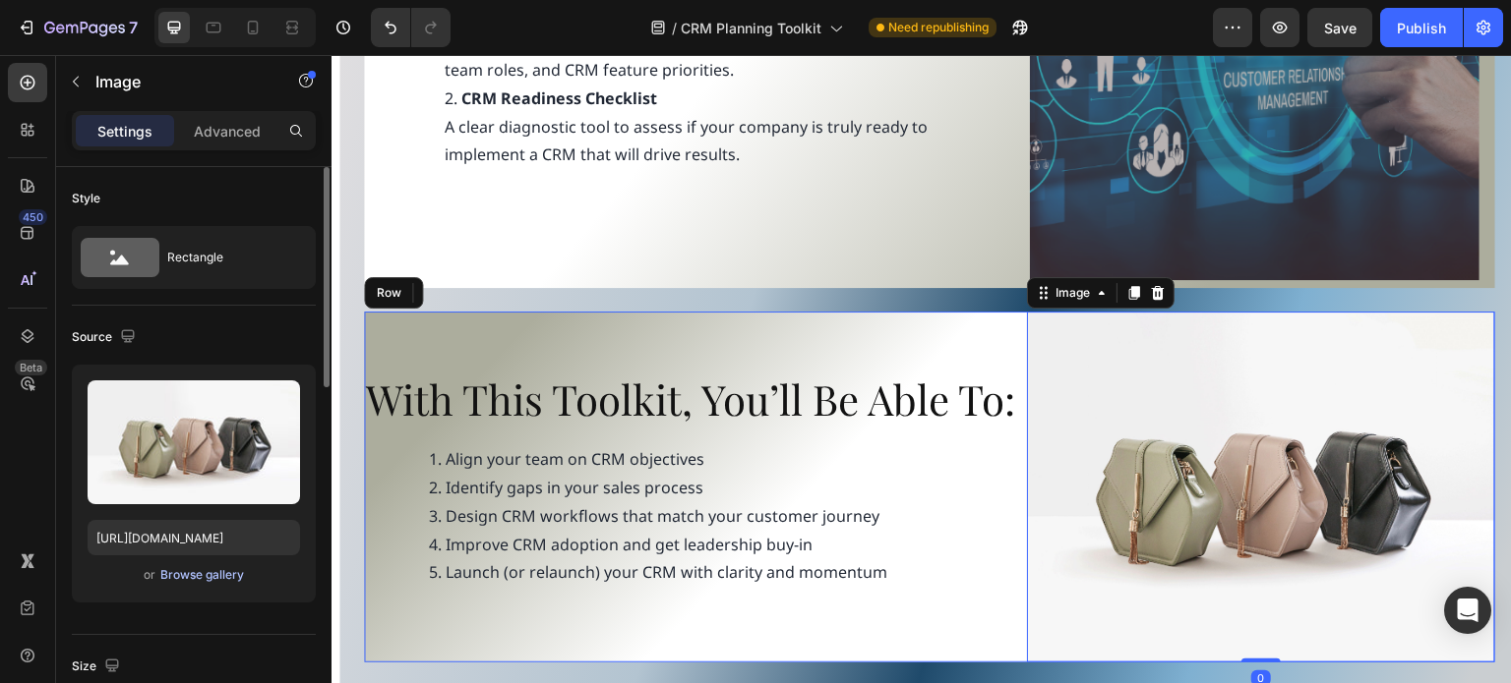
click at [182, 575] on div "Browse gallery" at bounding box center [202, 575] width 84 height 18
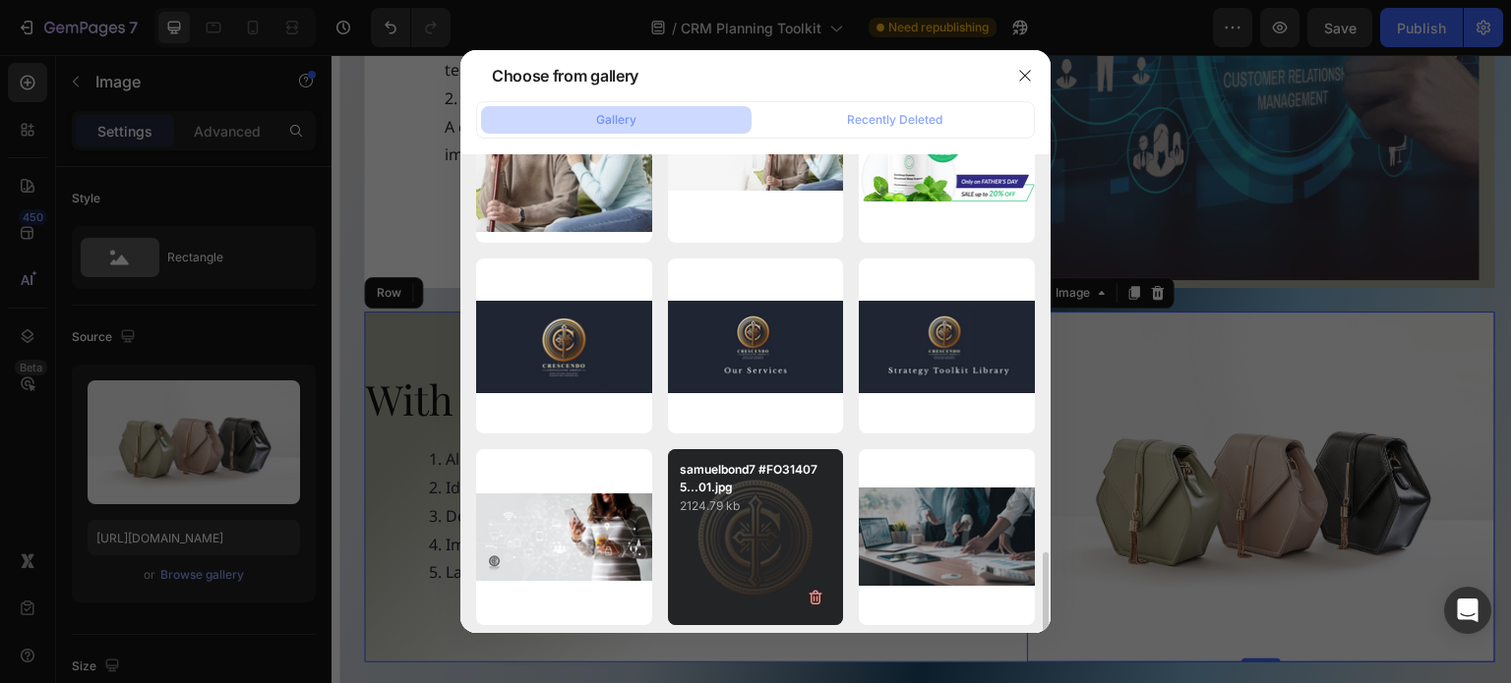
scroll to position [492, 0]
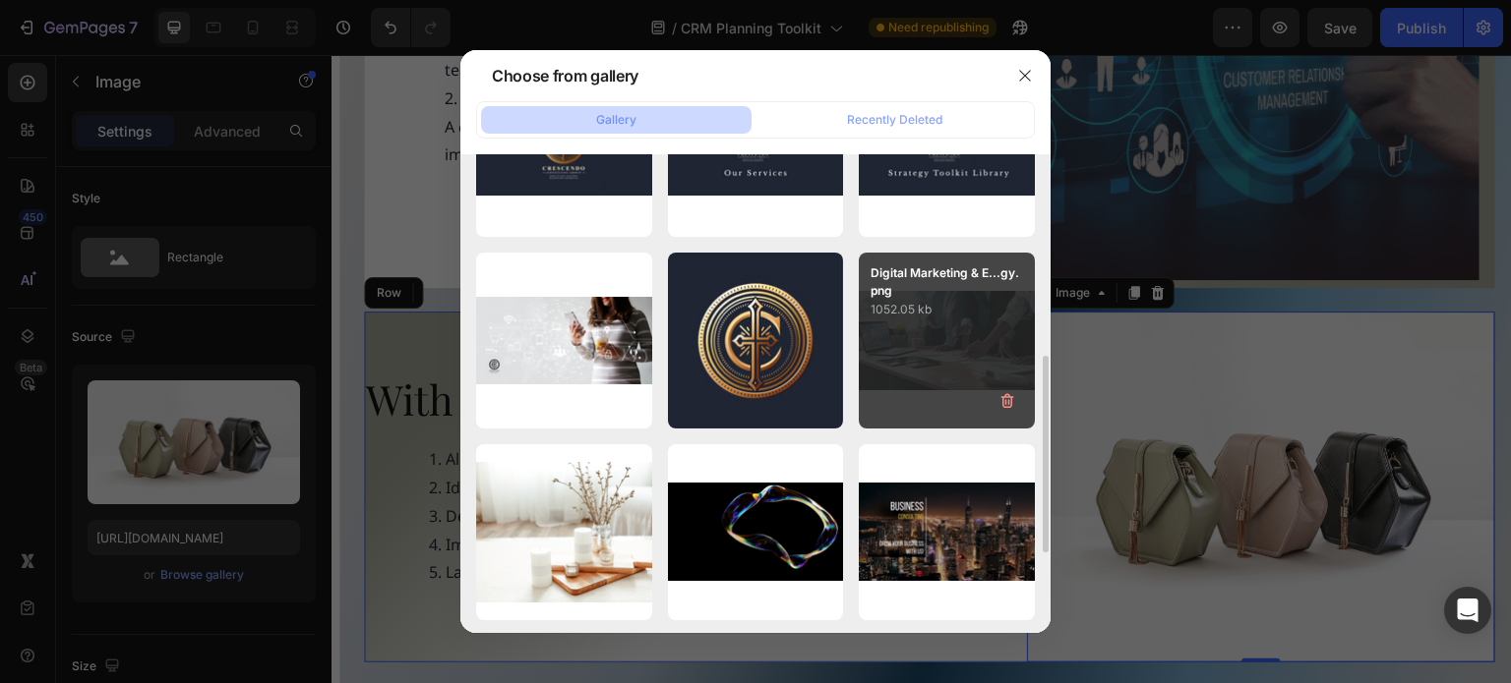
click at [897, 322] on div "Digital Marketing & E...gy.png 1052.05 kb" at bounding box center [947, 341] width 176 height 176
type input "https://cdn.shopify.com/s/files/1/0732/4739/1970/files/gempages_557306993560257…"
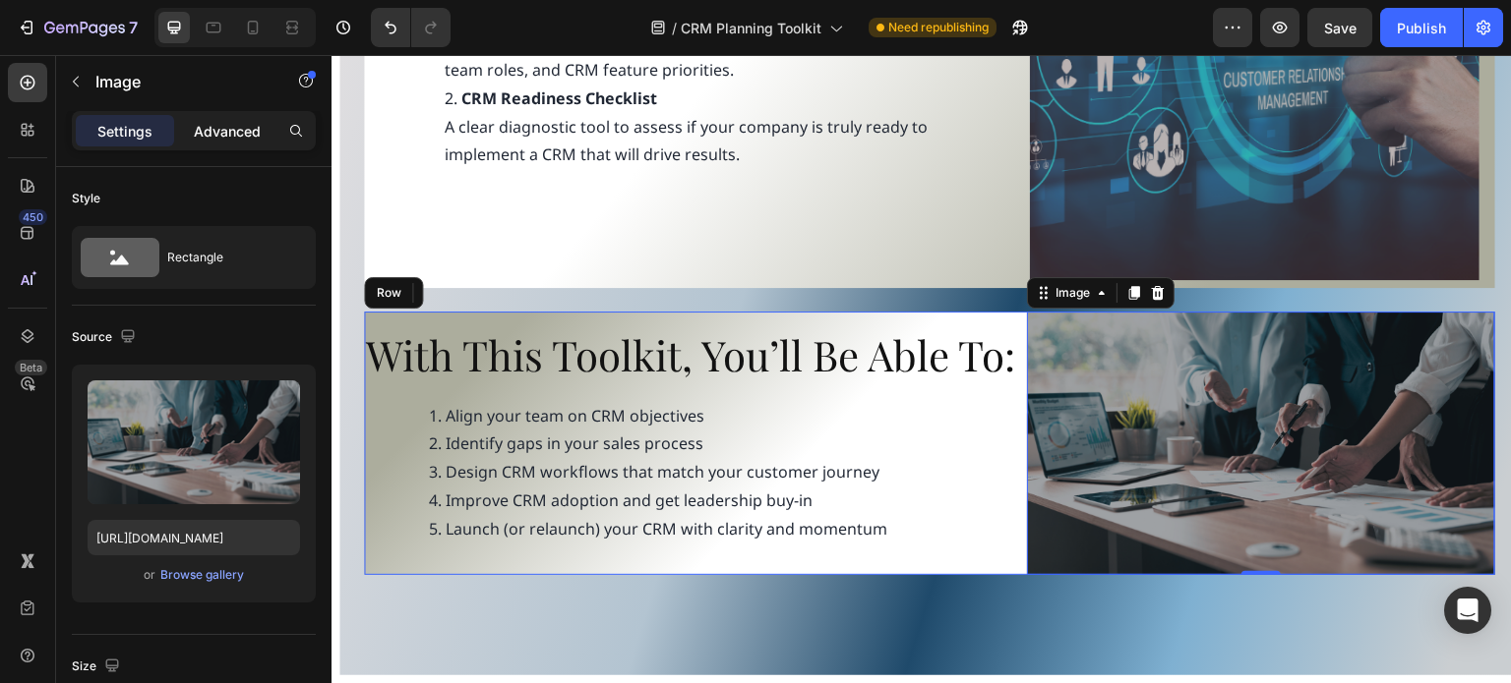
click at [211, 133] on p "Advanced" at bounding box center [227, 131] width 67 height 21
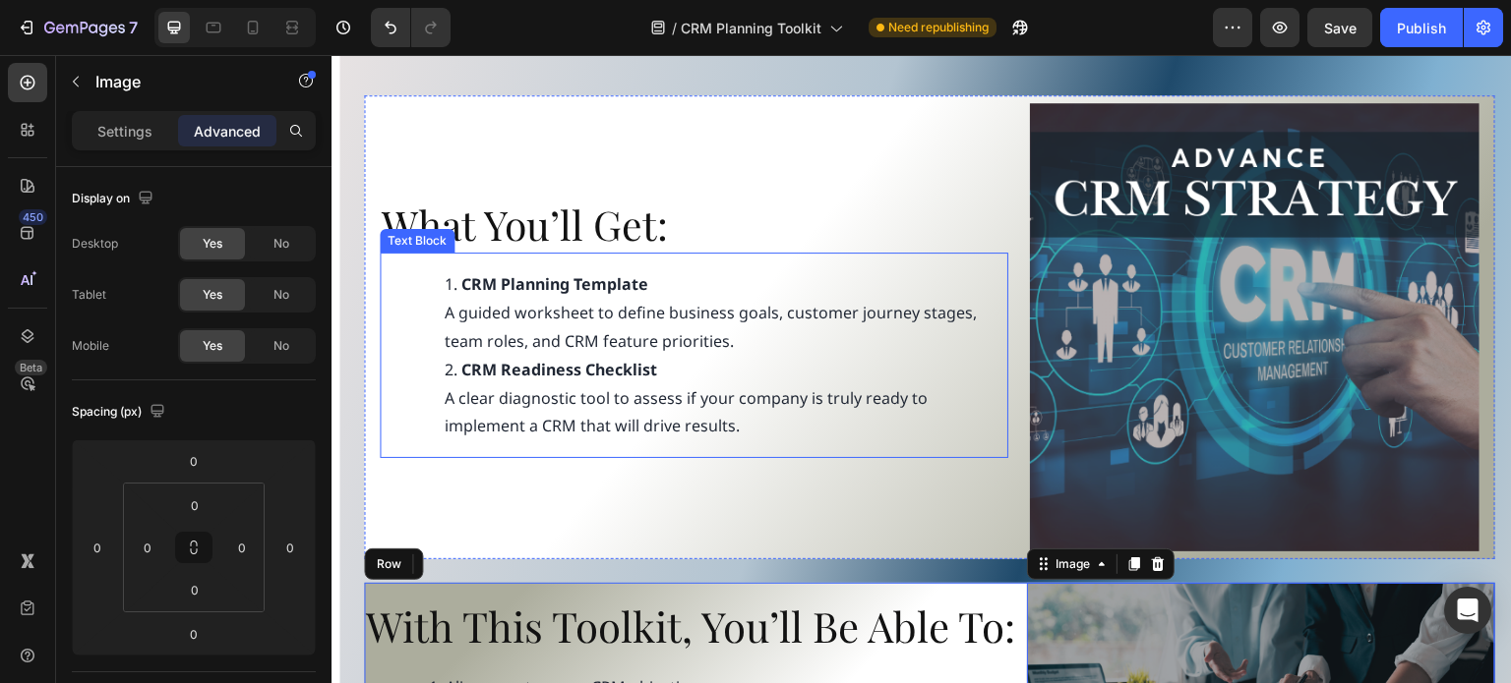
scroll to position [893, 0]
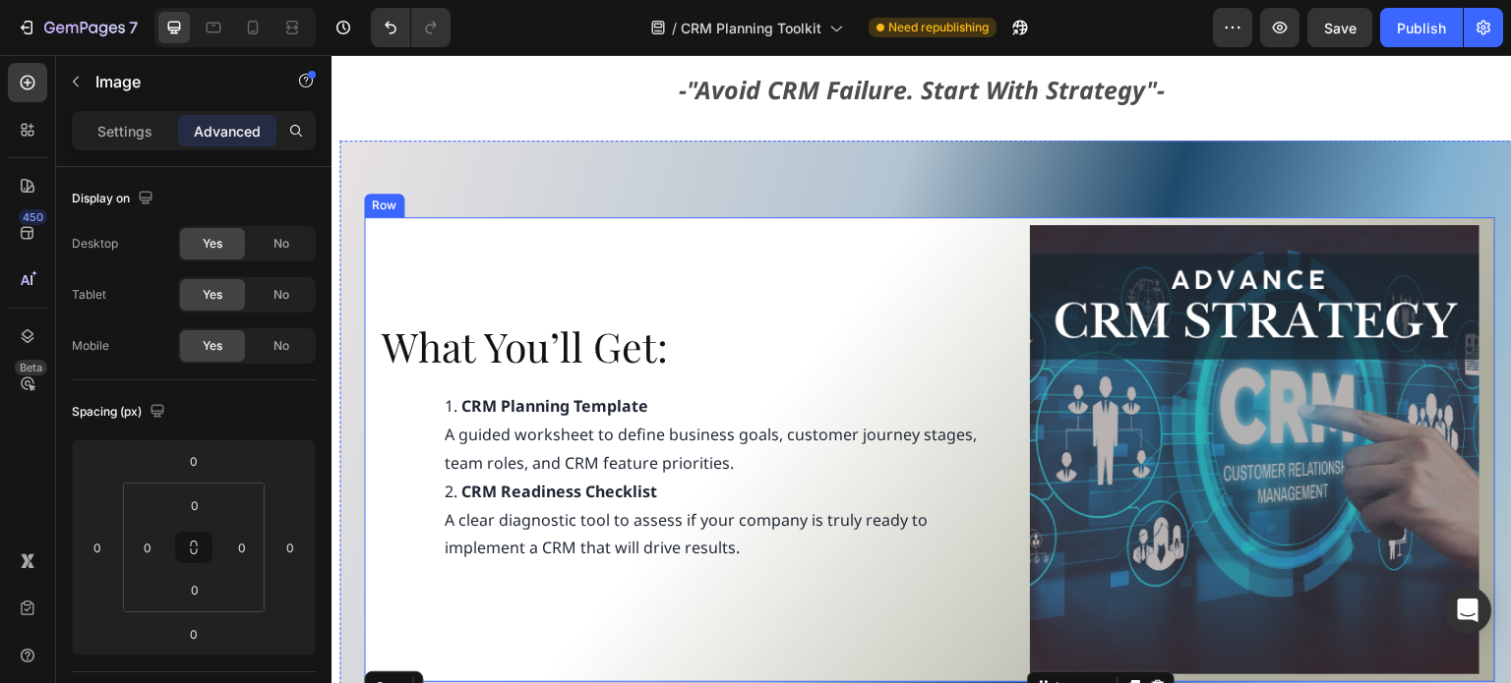
click at [372, 224] on div "What You’ll Get: Heading CRM Planning Template A guided worksheet to define bus…" at bounding box center [929, 449] width 1131 height 465
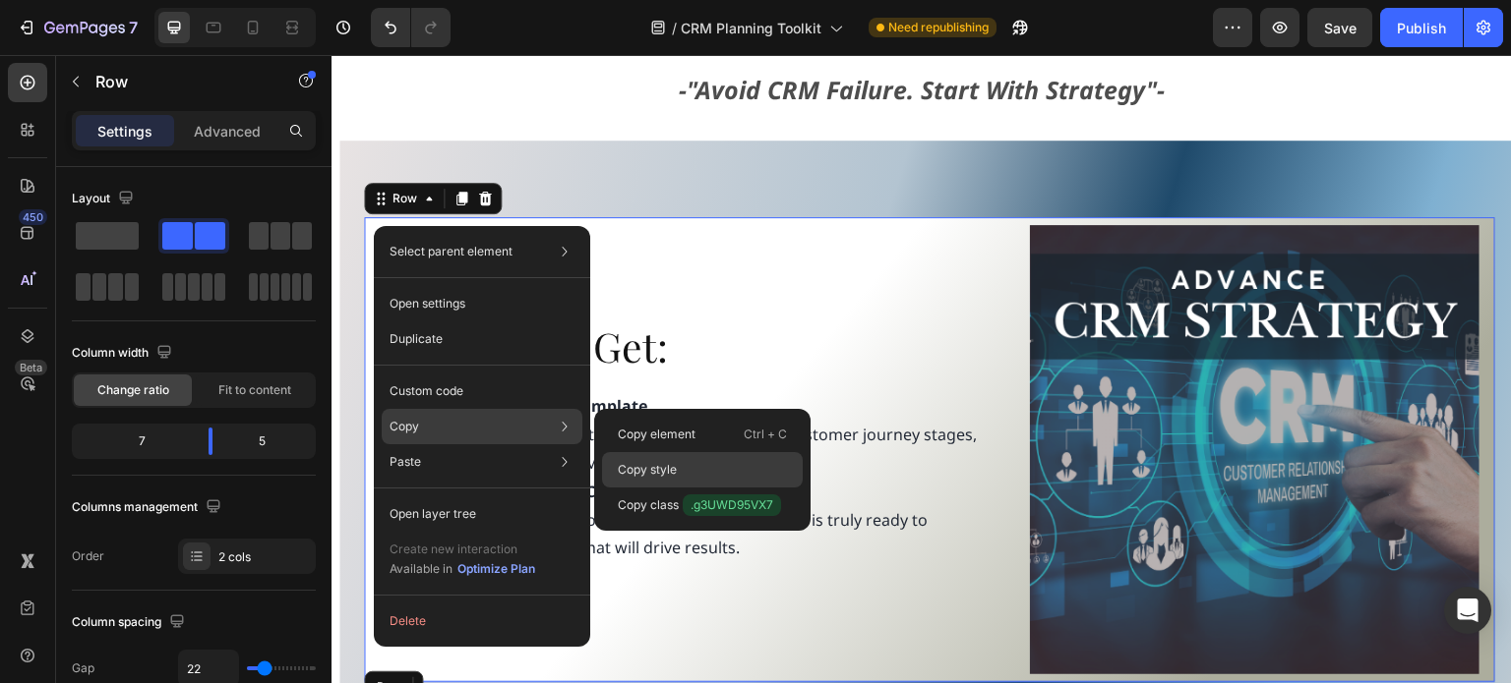
click at [678, 488] on div "Copy style" at bounding box center [702, 505] width 201 height 35
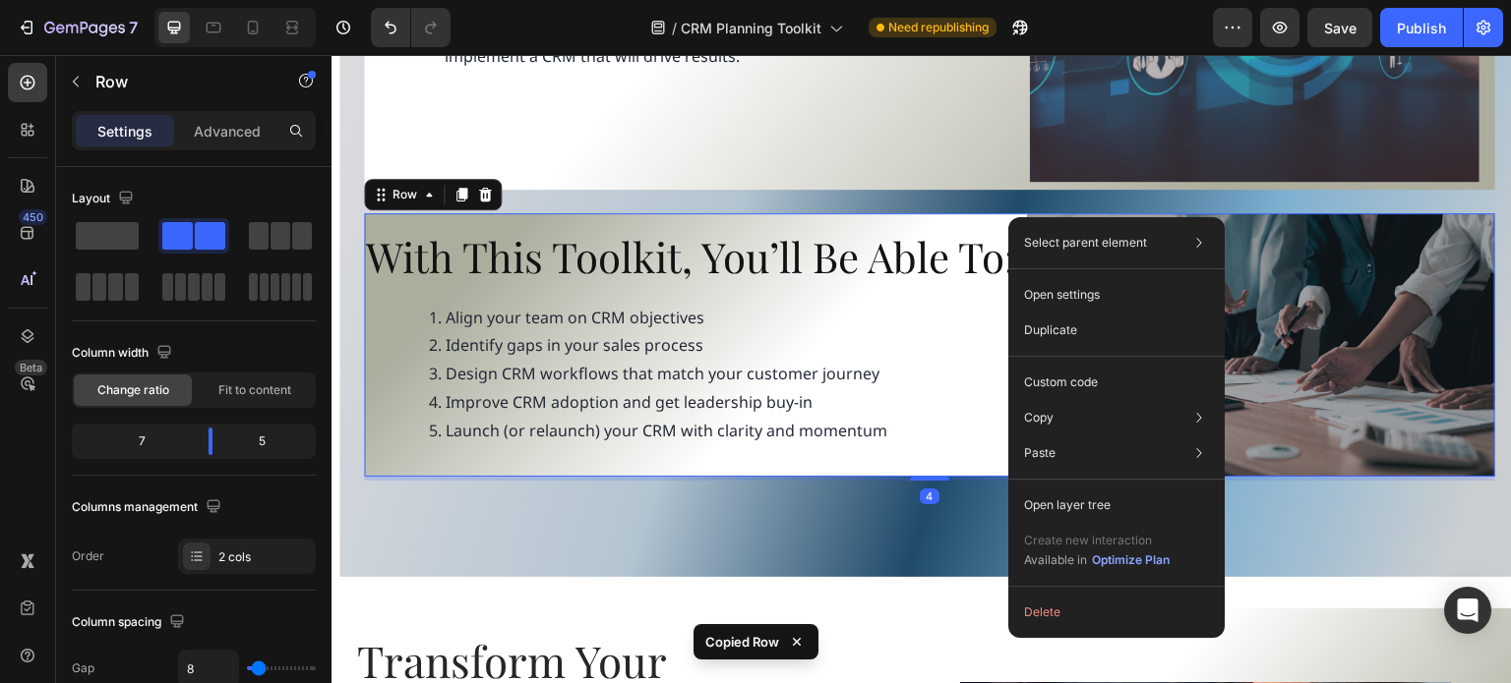
scroll to position [750, 0]
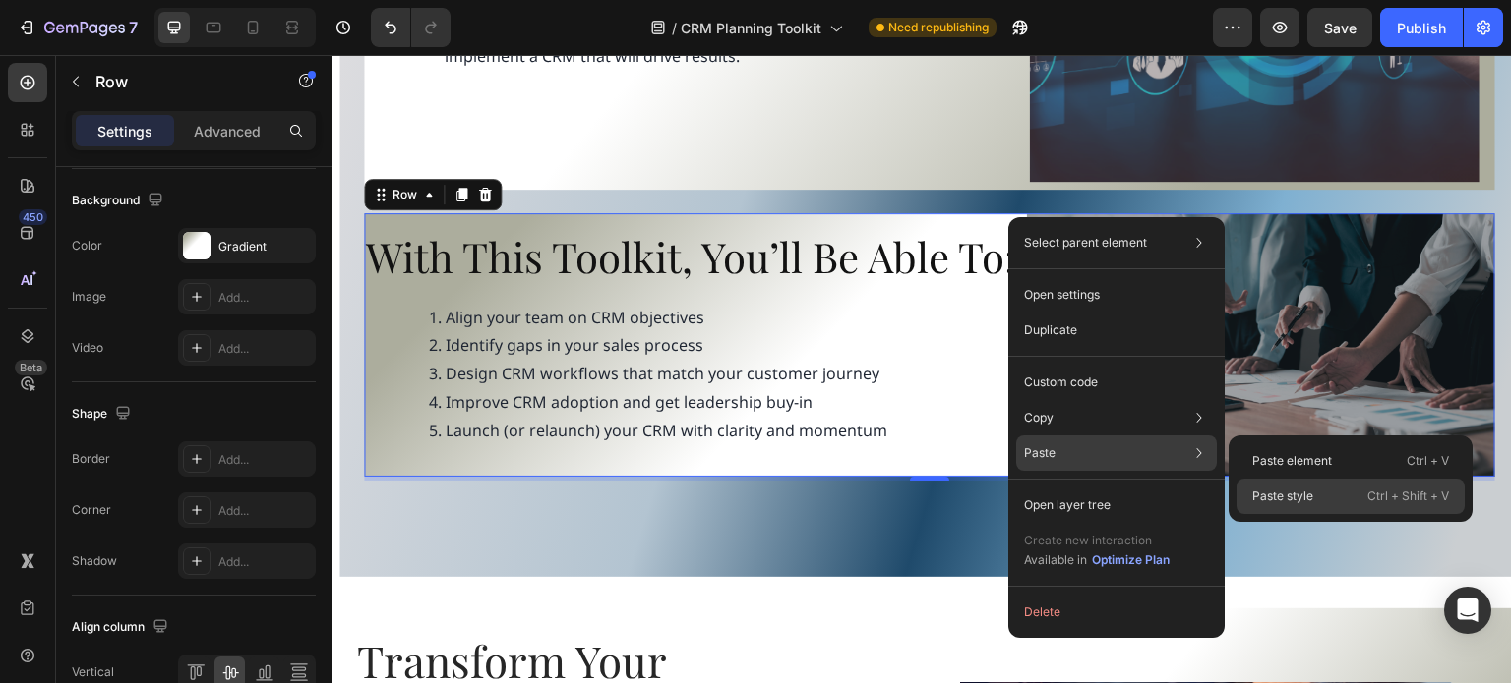
click at [1296, 496] on p "Paste style" at bounding box center [1282, 497] width 61 height 18
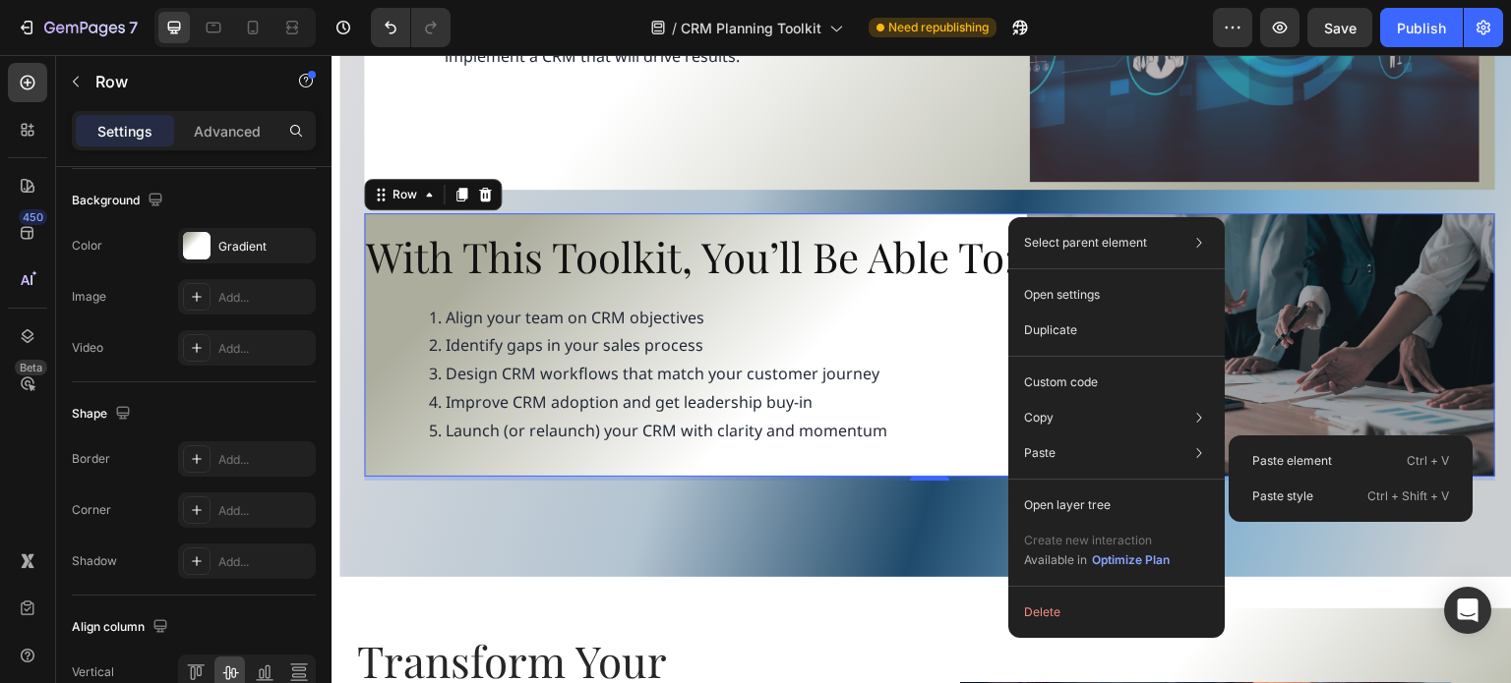
type input "22"
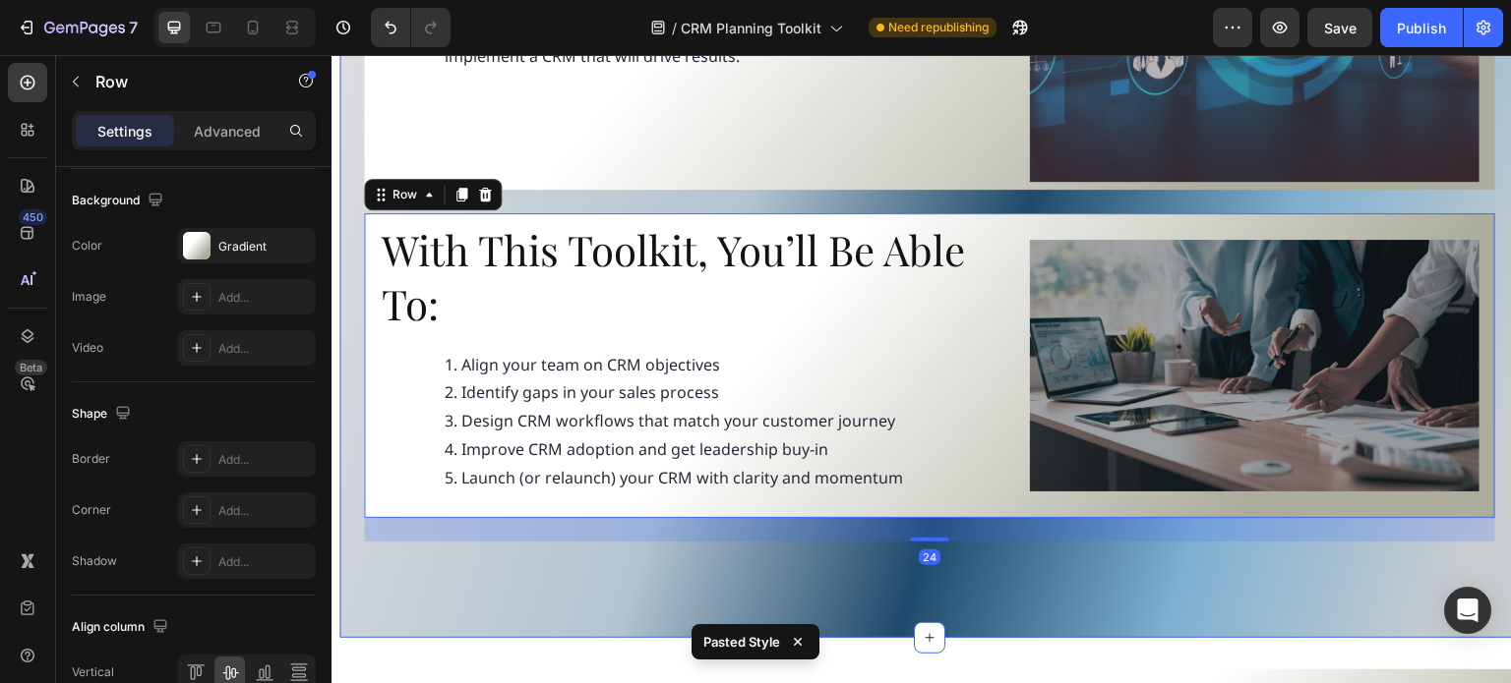
click at [564, 200] on div "What You’ll Get: Heading CRM Planning Template A guided worksheet to define bus…" at bounding box center [929, 134] width 1131 height 816
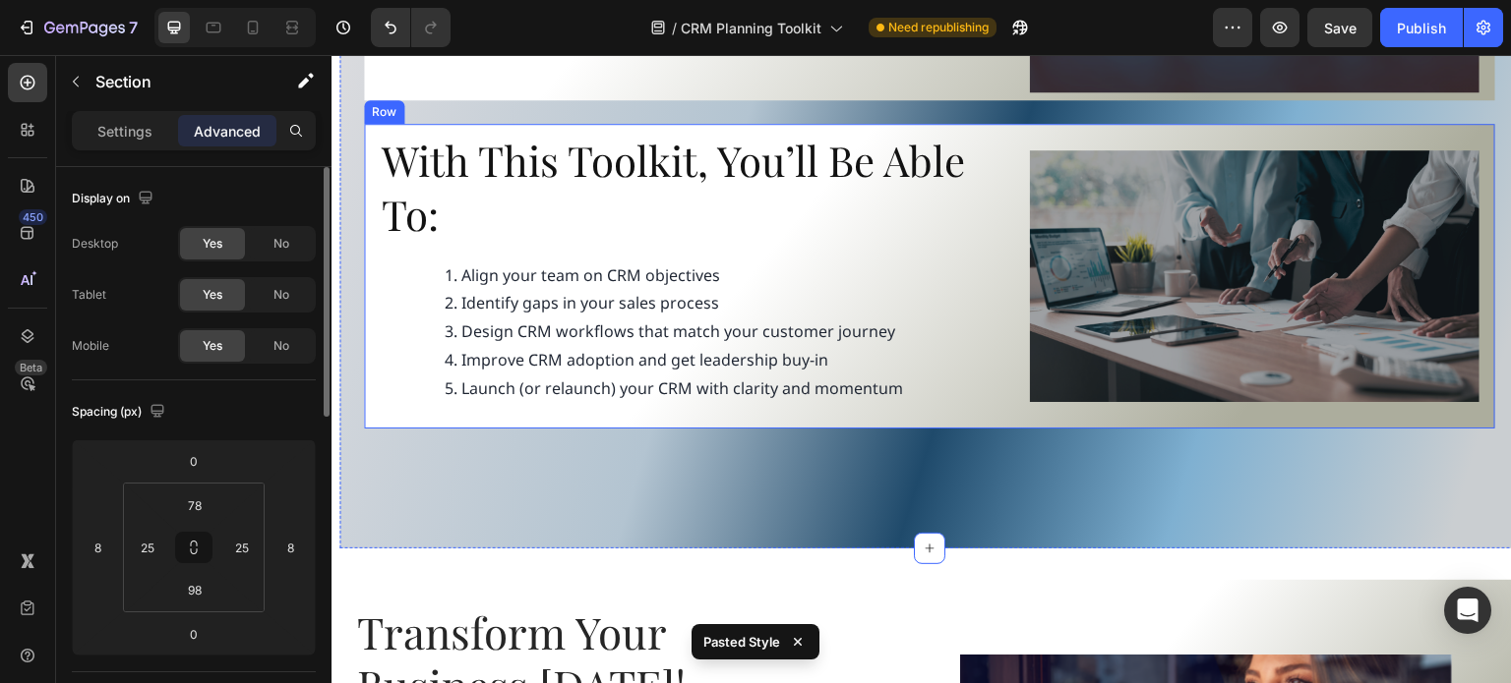
scroll to position [1680, 0]
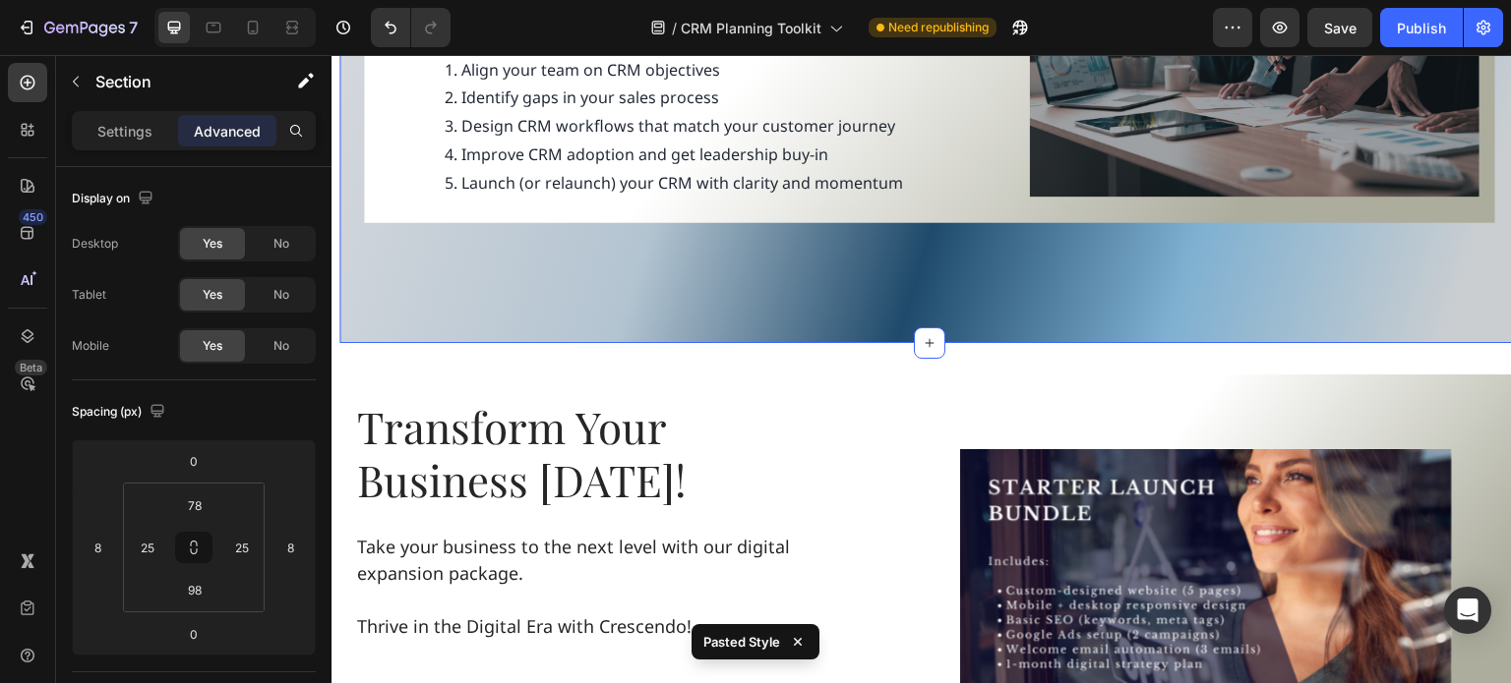
click at [894, 207] on div "Align your team on CRM objectives Identify gaps in your sales process Design CR…" at bounding box center [654, 126] width 502 height 177
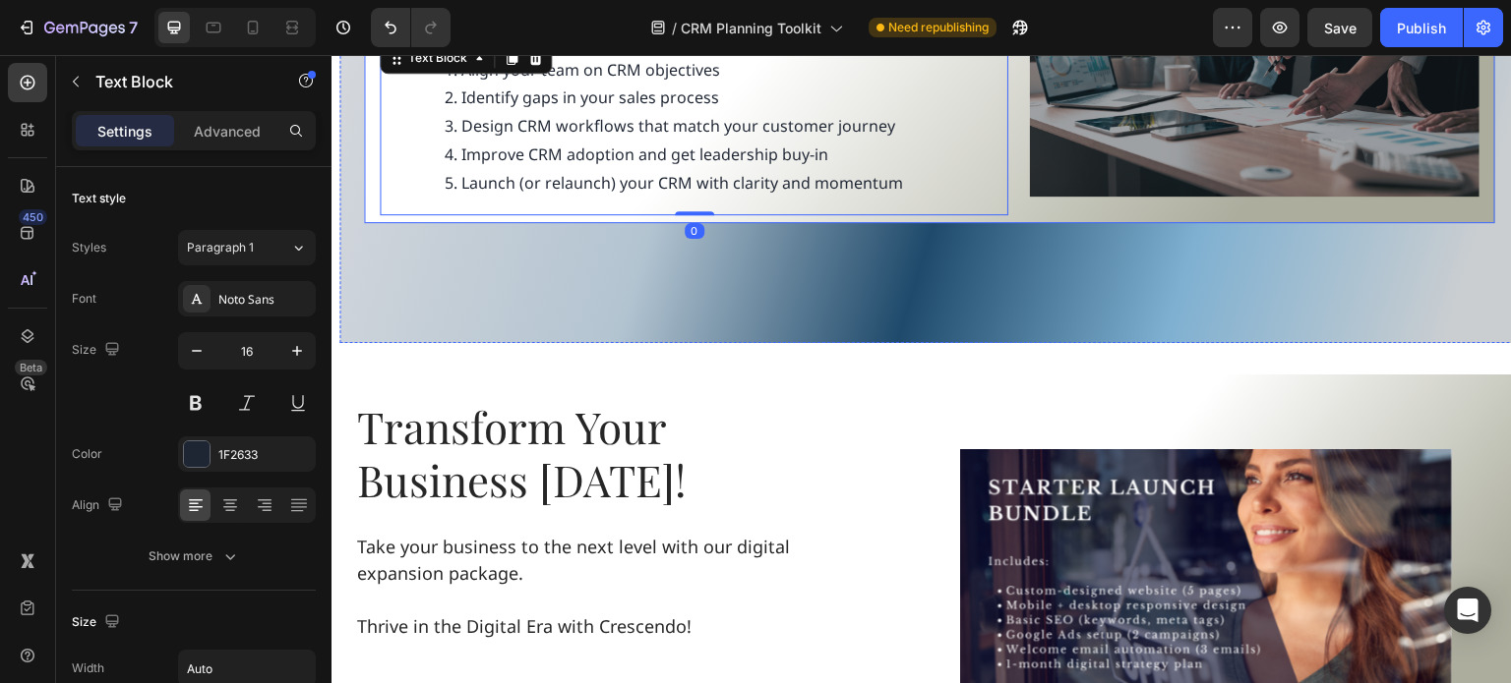
click at [1007, 210] on div "With This Toolkit, You’ll Be Able To: Heading Align your team on CRM objectives…" at bounding box center [929, 70] width 1131 height 304
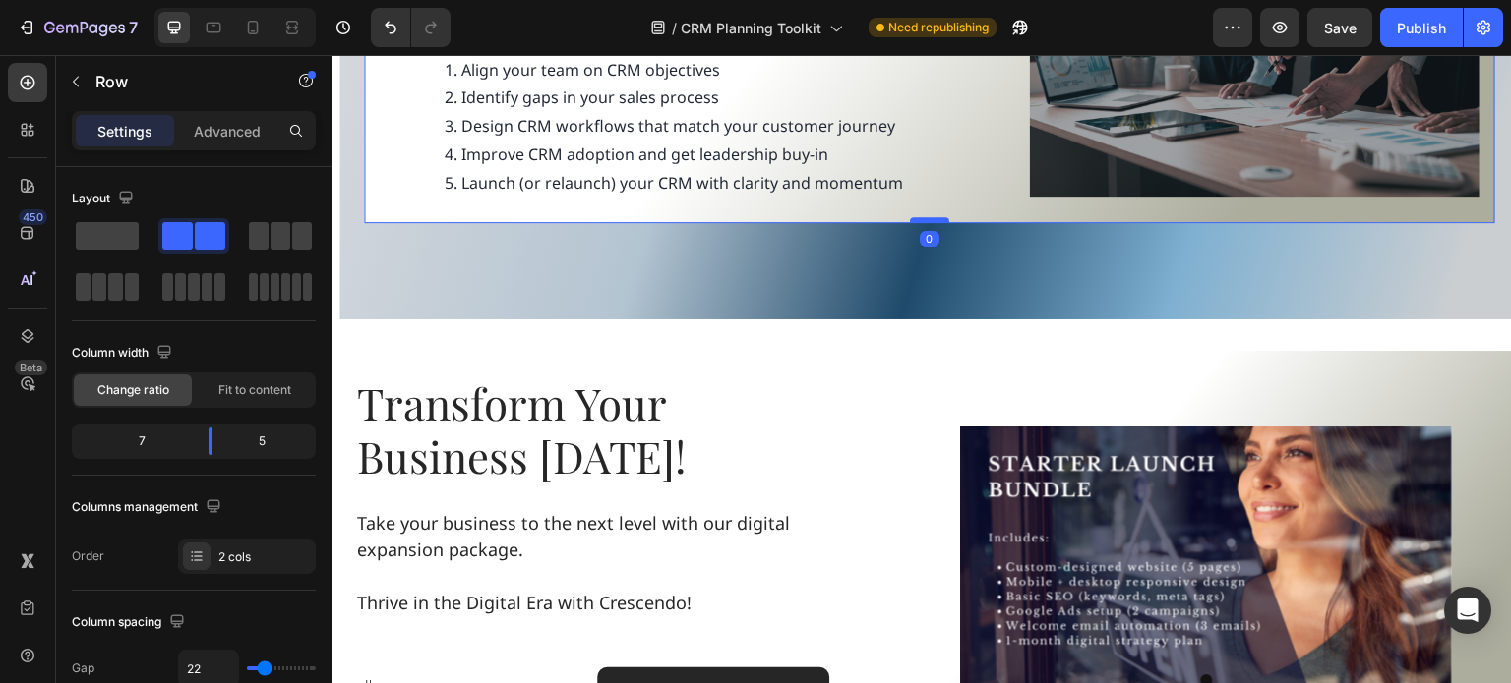
drag, startPoint x: 930, startPoint y: 240, endPoint x: 924, endPoint y: 213, distance: 27.2
click at [924, 217] on div at bounding box center [929, 220] width 39 height 6
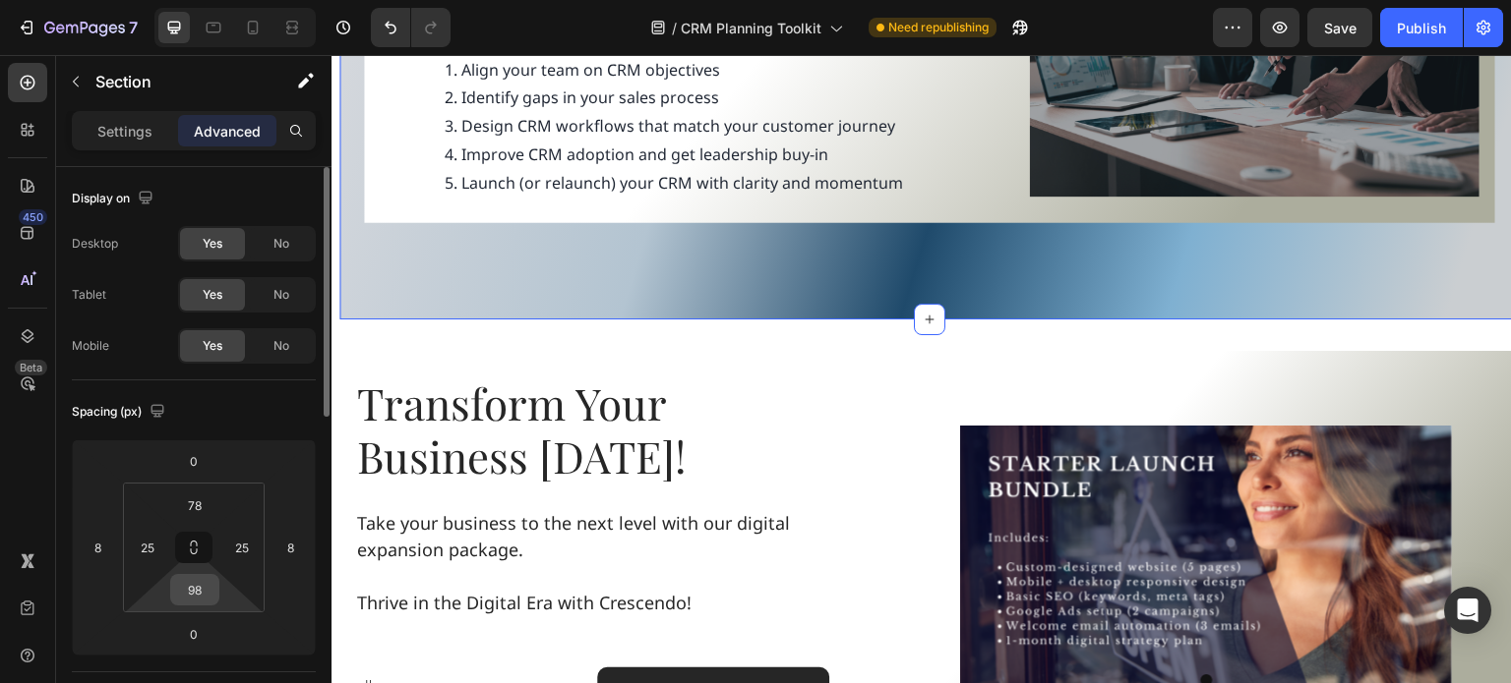
click at [202, 588] on input "98" at bounding box center [194, 590] width 39 height 30
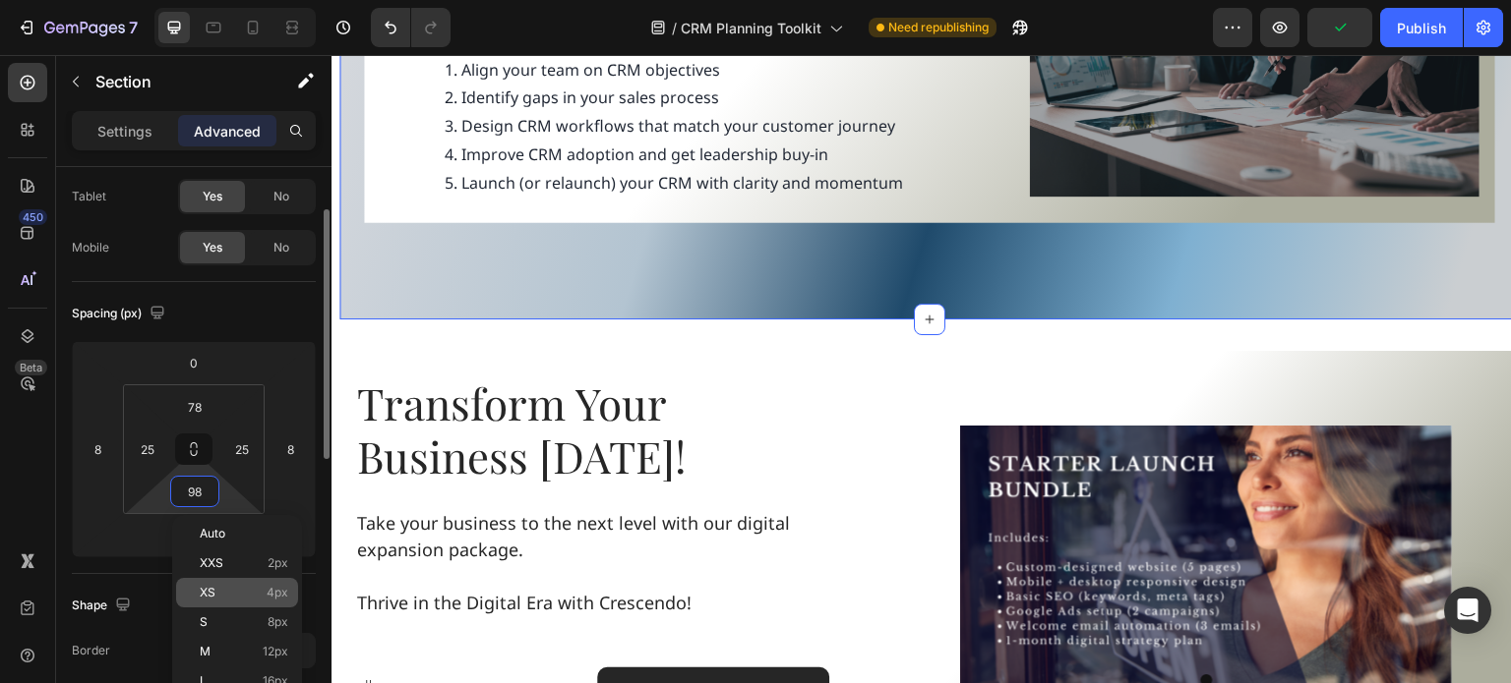
scroll to position [197, 0]
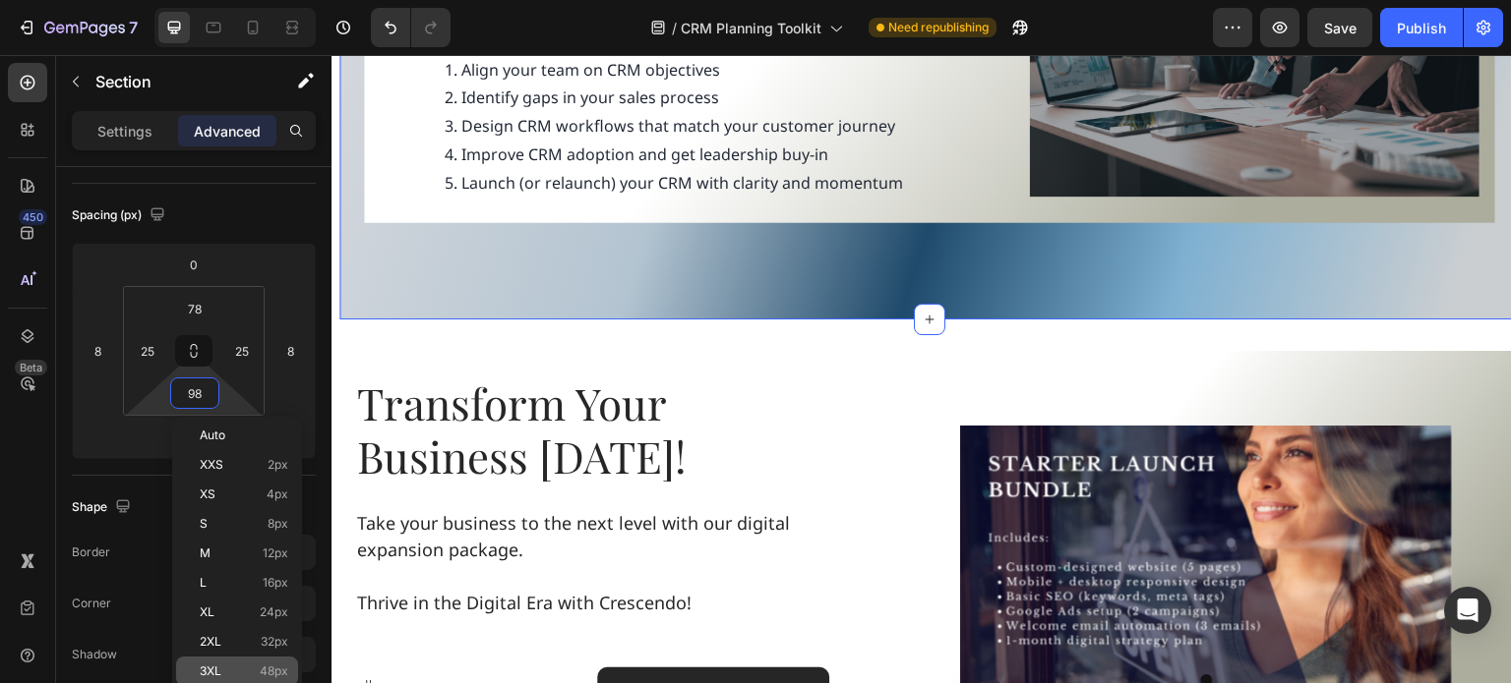
click at [236, 667] on p "3XL 48px" at bounding box center [244, 672] width 89 height 14
type input "48"
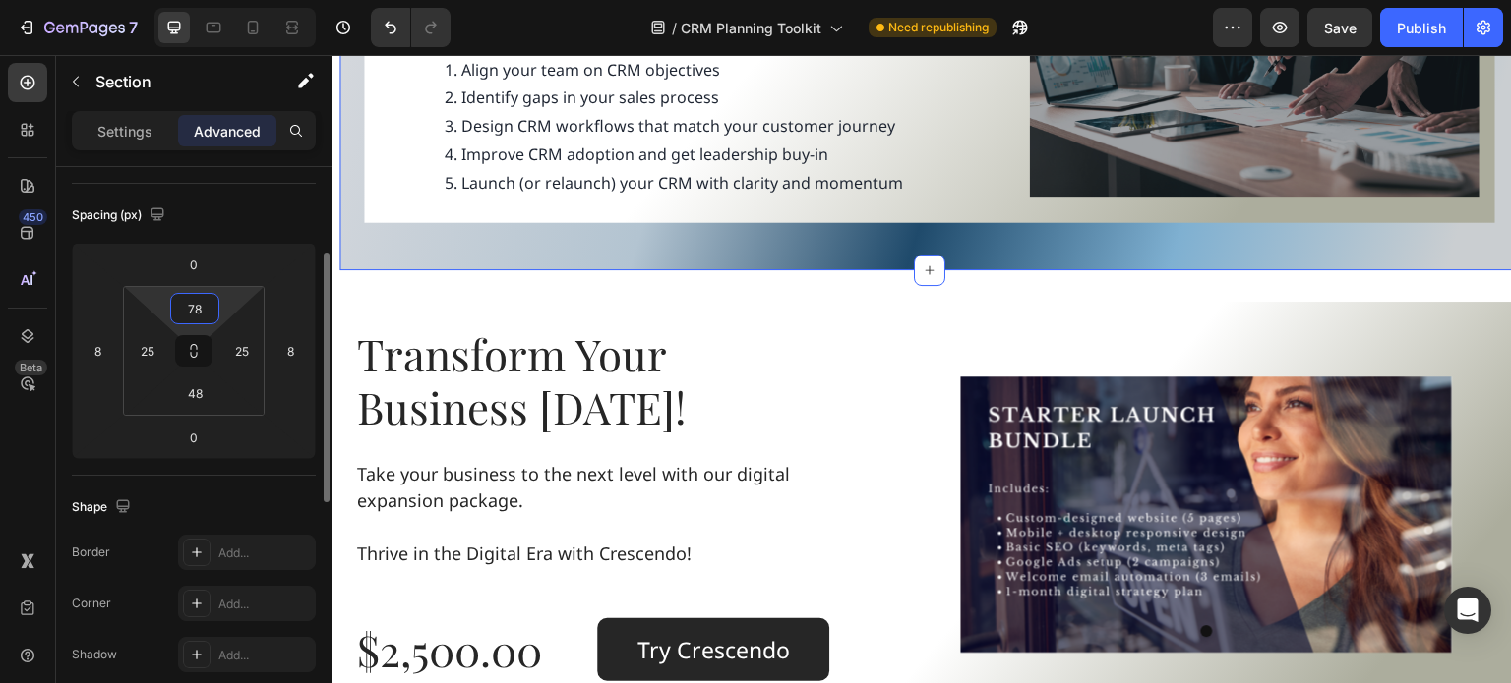
click at [205, 300] on input "78" at bounding box center [194, 309] width 39 height 30
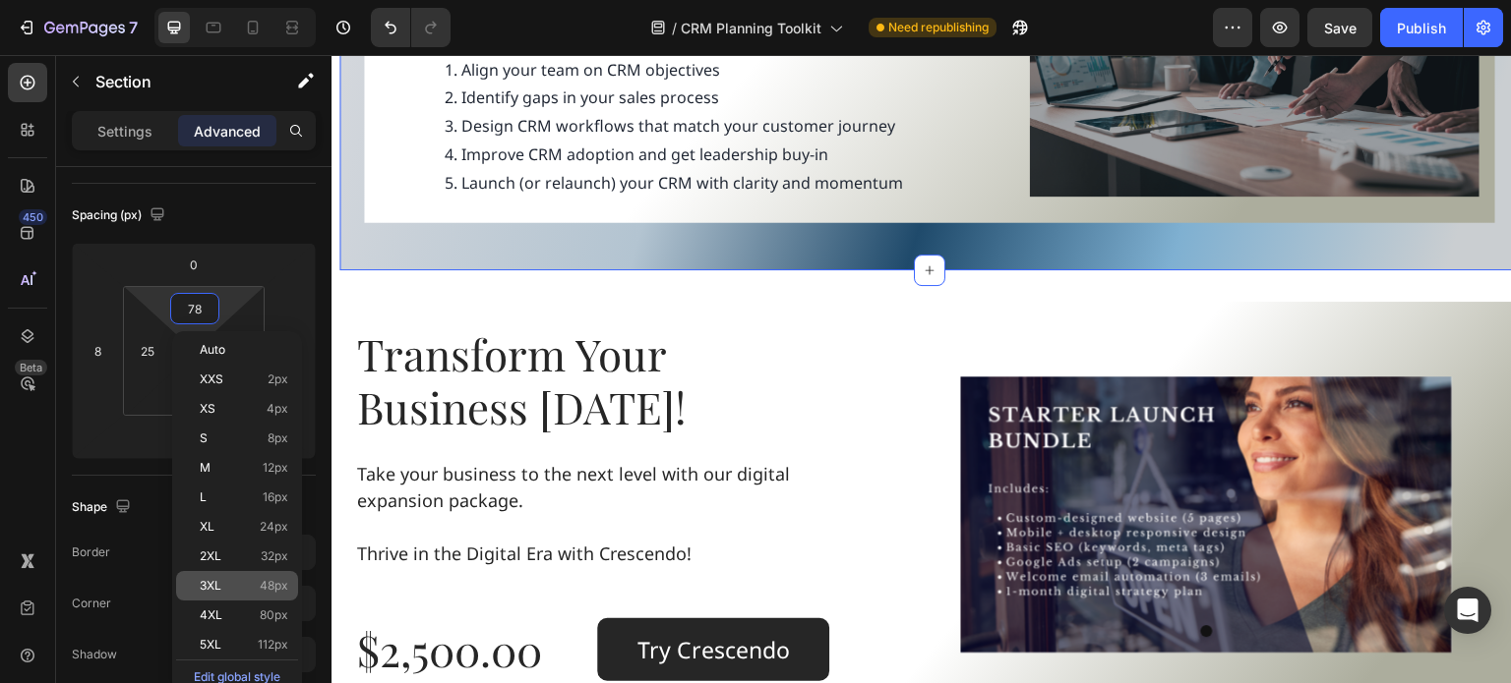
click at [238, 584] on p "3XL 48px" at bounding box center [244, 586] width 89 height 14
type input "48"
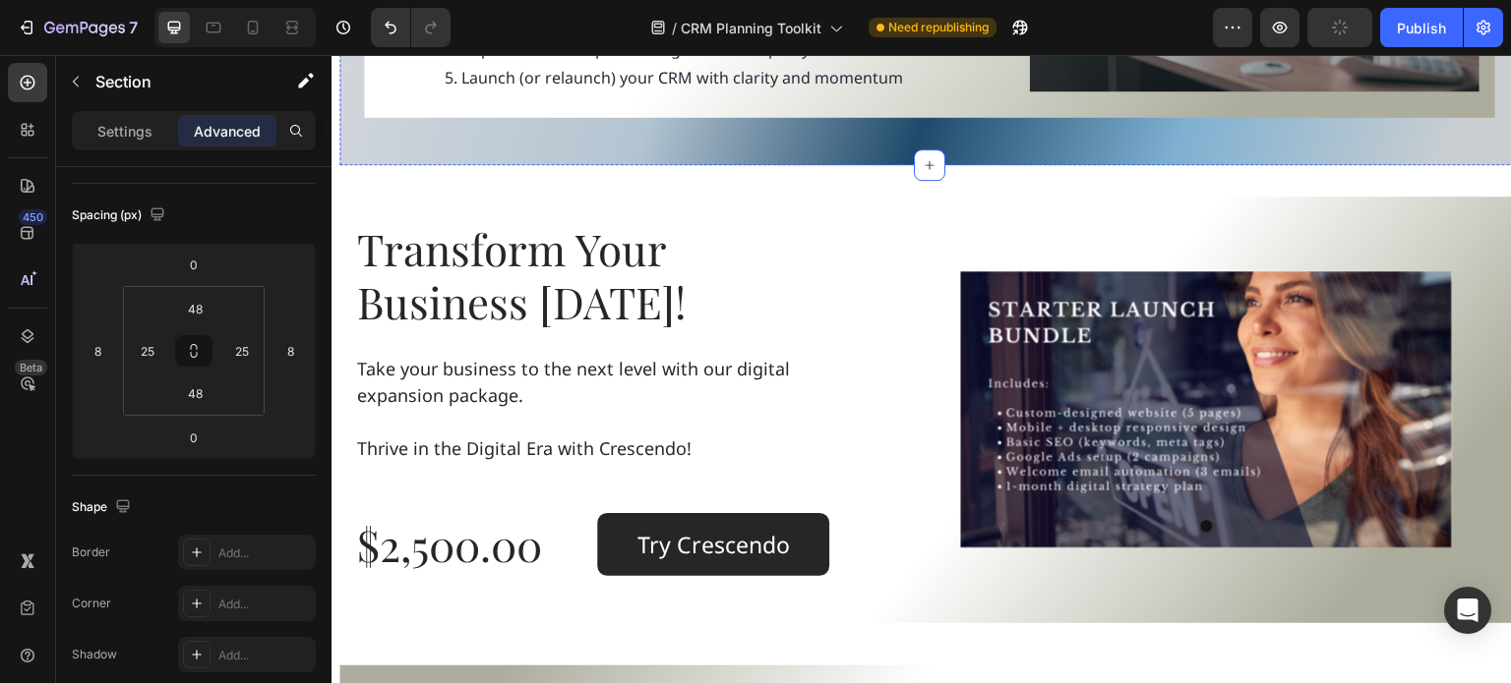
scroll to position [1975, 0]
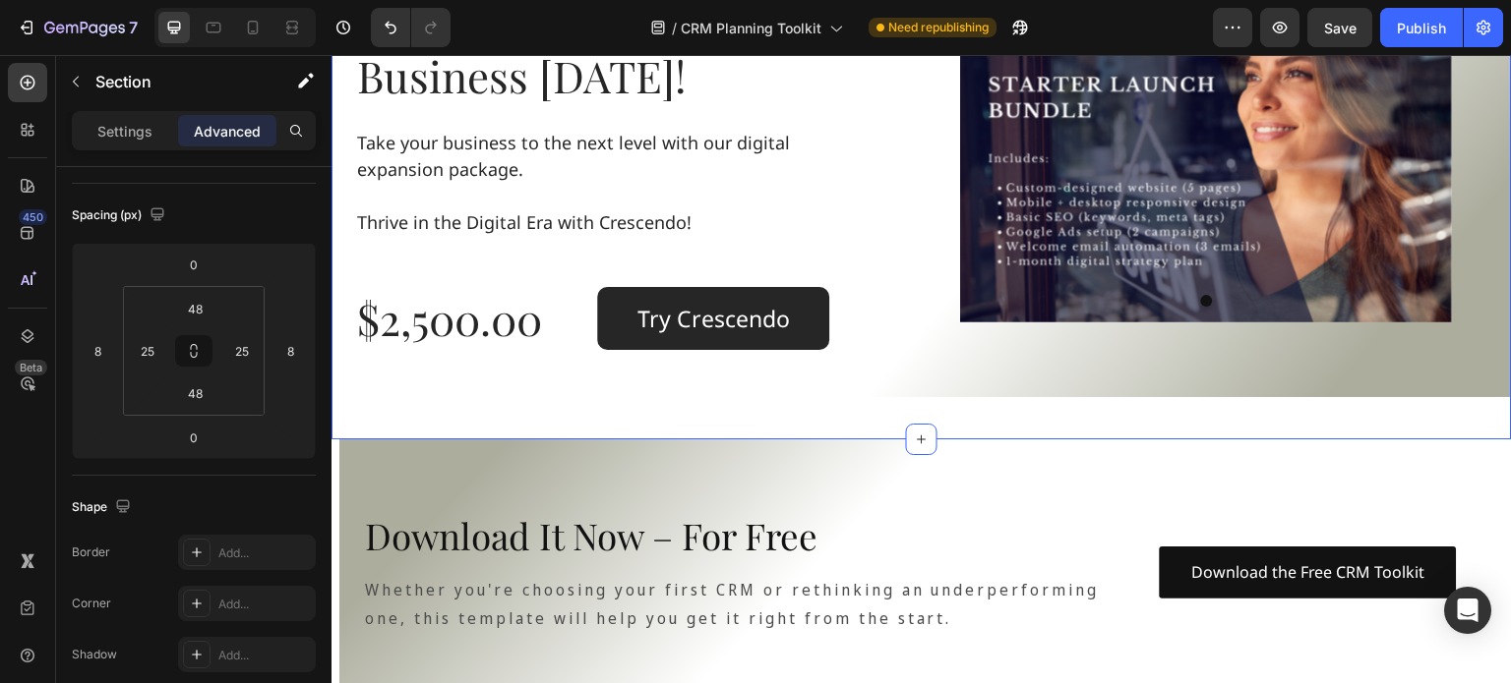
click at [678, 422] on div "Transform Your Business Today! Heading Take your business to the next level wit…" at bounding box center [921, 189] width 1180 height 501
click at [134, 118] on div "Settings" at bounding box center [125, 130] width 98 height 31
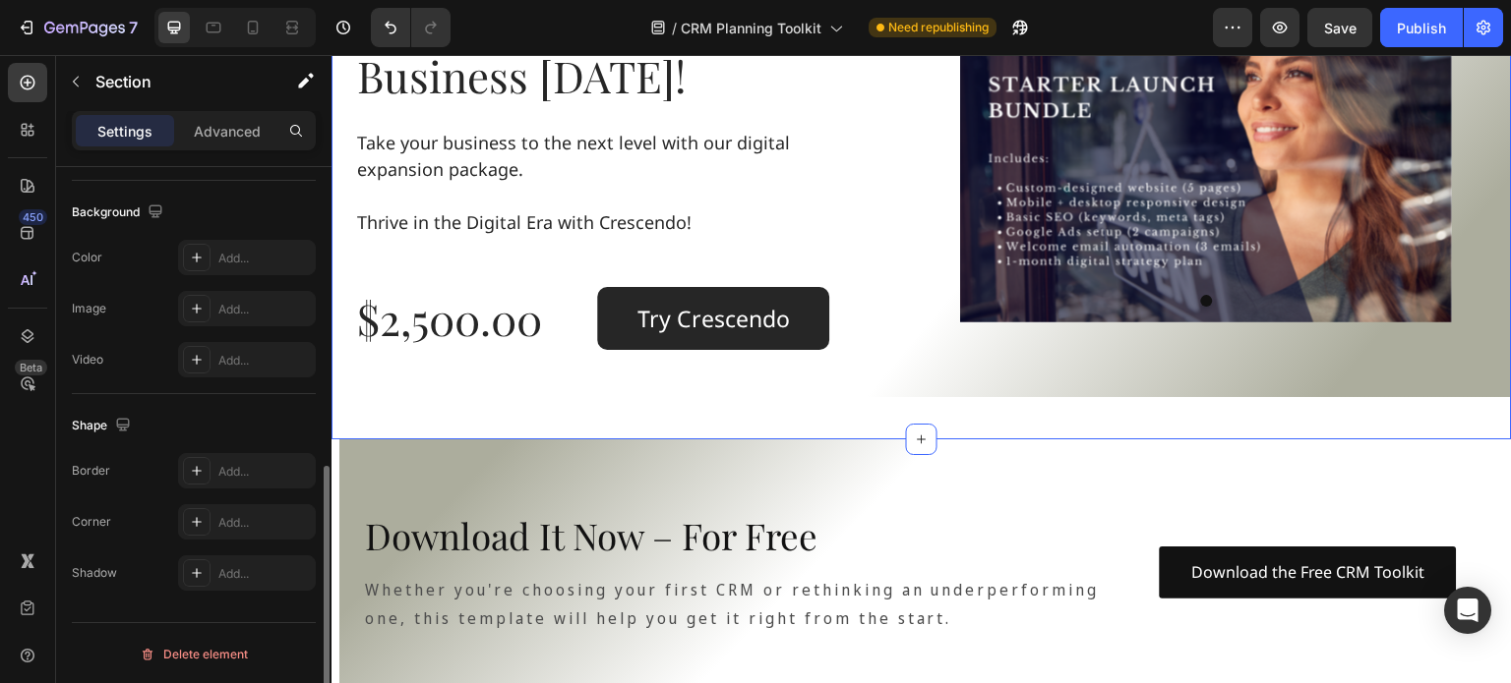
scroll to position [527, 0]
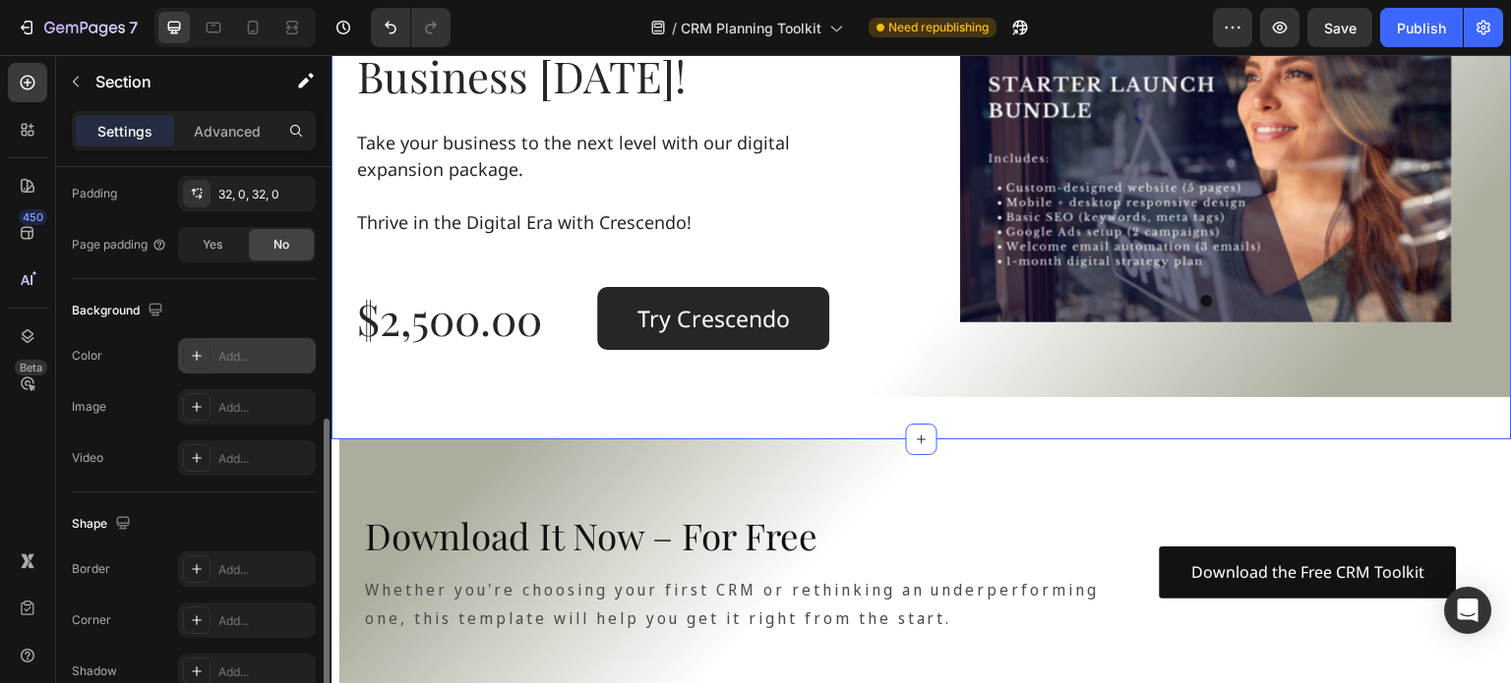
click at [194, 359] on icon at bounding box center [197, 356] width 16 height 16
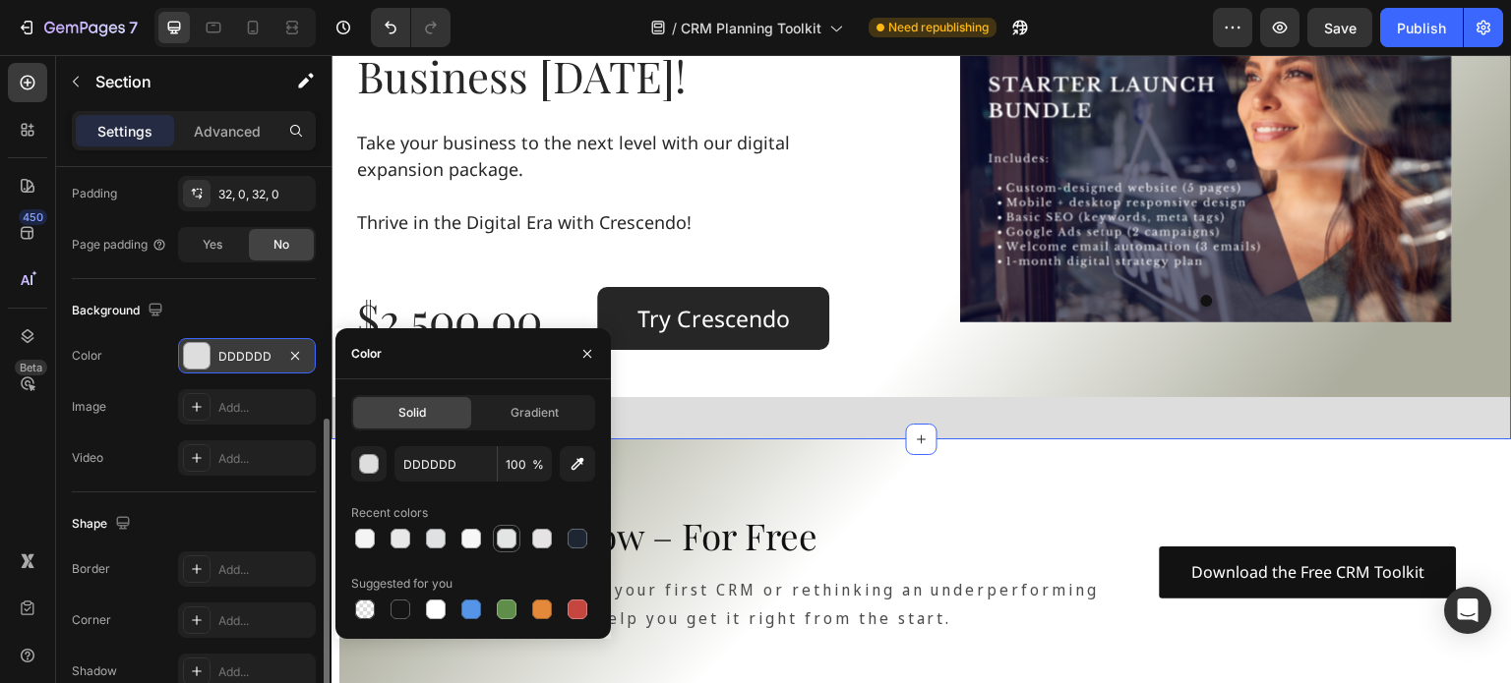
click at [504, 539] on div at bounding box center [507, 539] width 20 height 20
click at [582, 544] on div at bounding box center [577, 539] width 20 height 20
type input "1F2633"
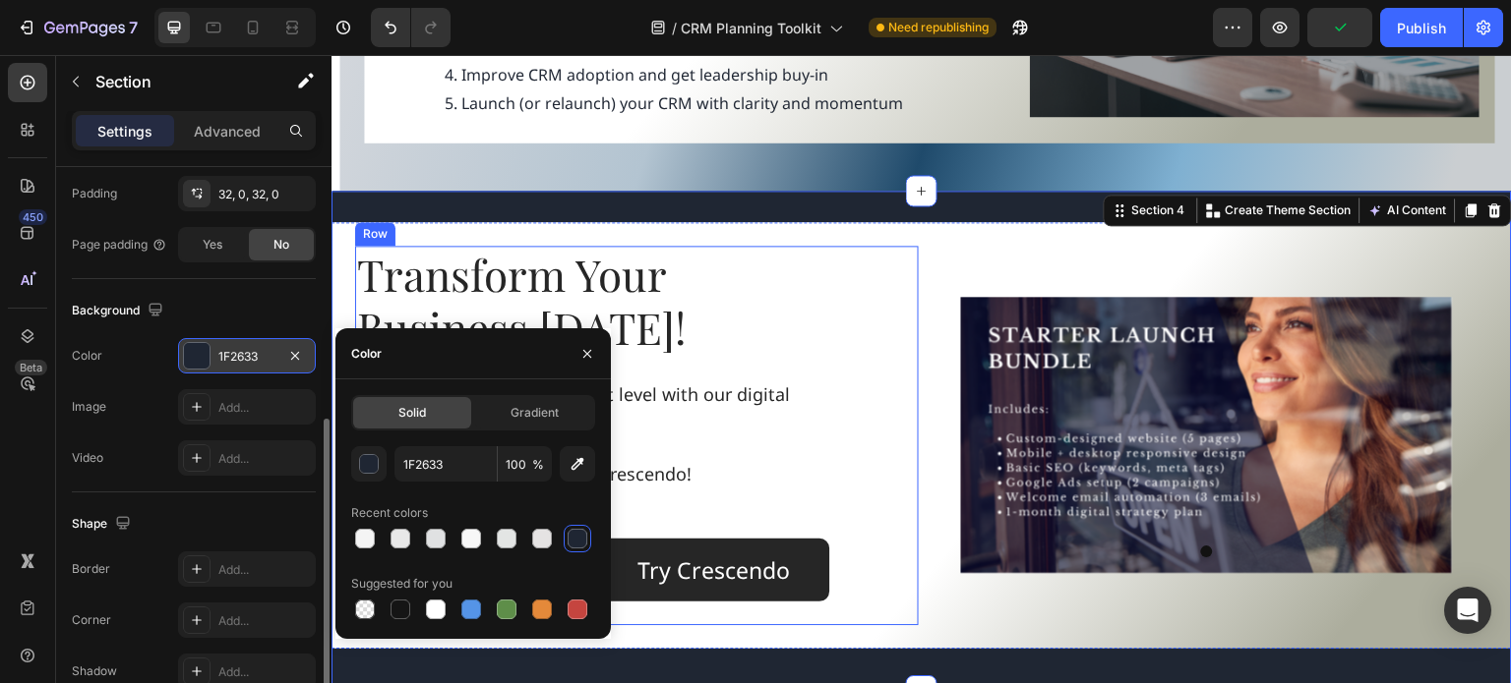
scroll to position [1778, 0]
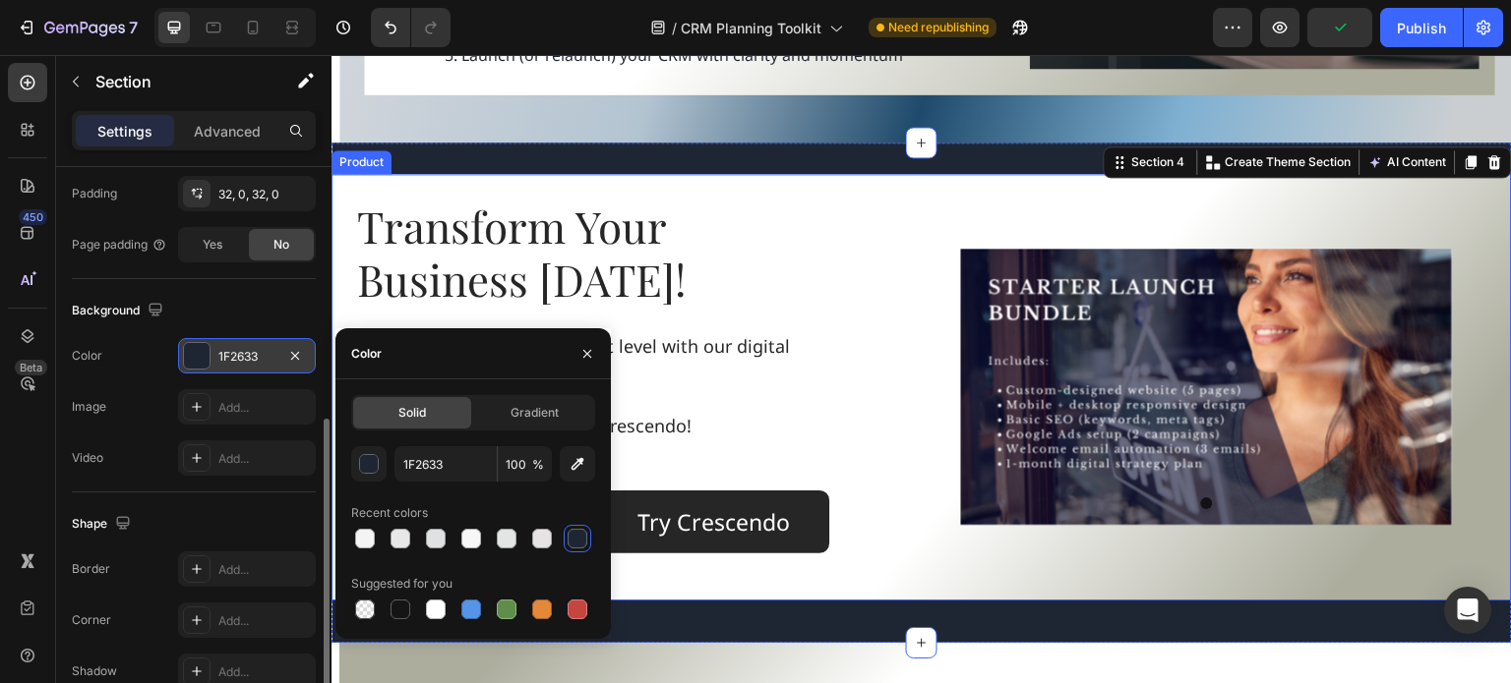
click at [648, 176] on div "Transform Your Business Today! Heading Take your business to the next level wit…" at bounding box center [921, 387] width 1180 height 427
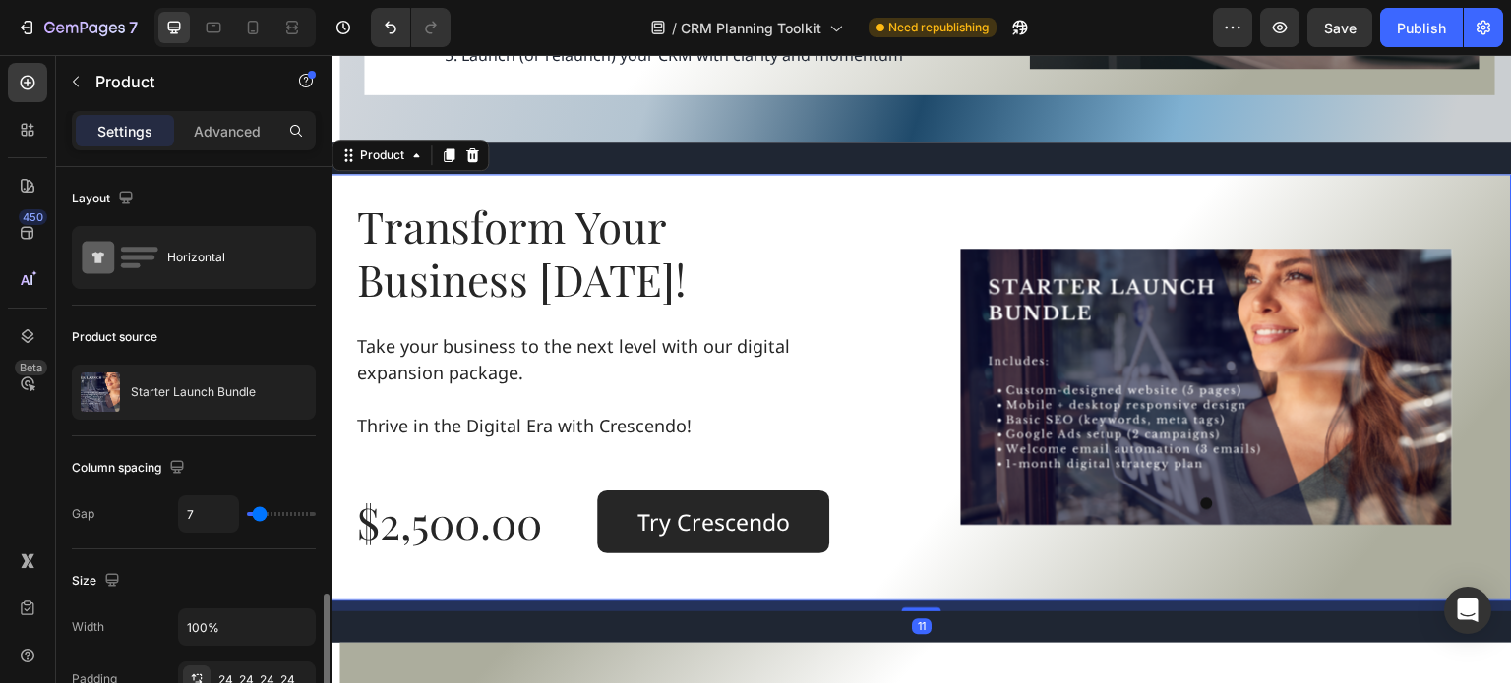
scroll to position [295, 0]
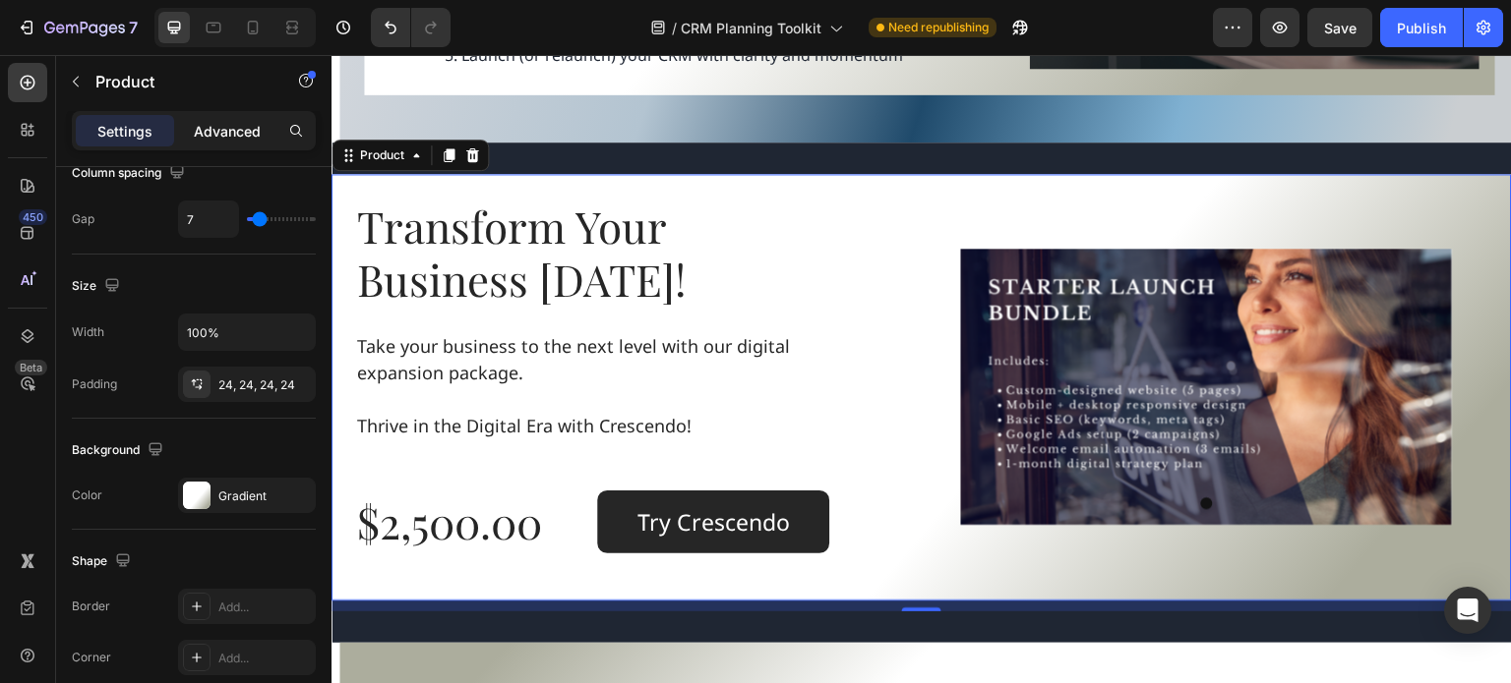
click at [208, 136] on p "Advanced" at bounding box center [227, 131] width 67 height 21
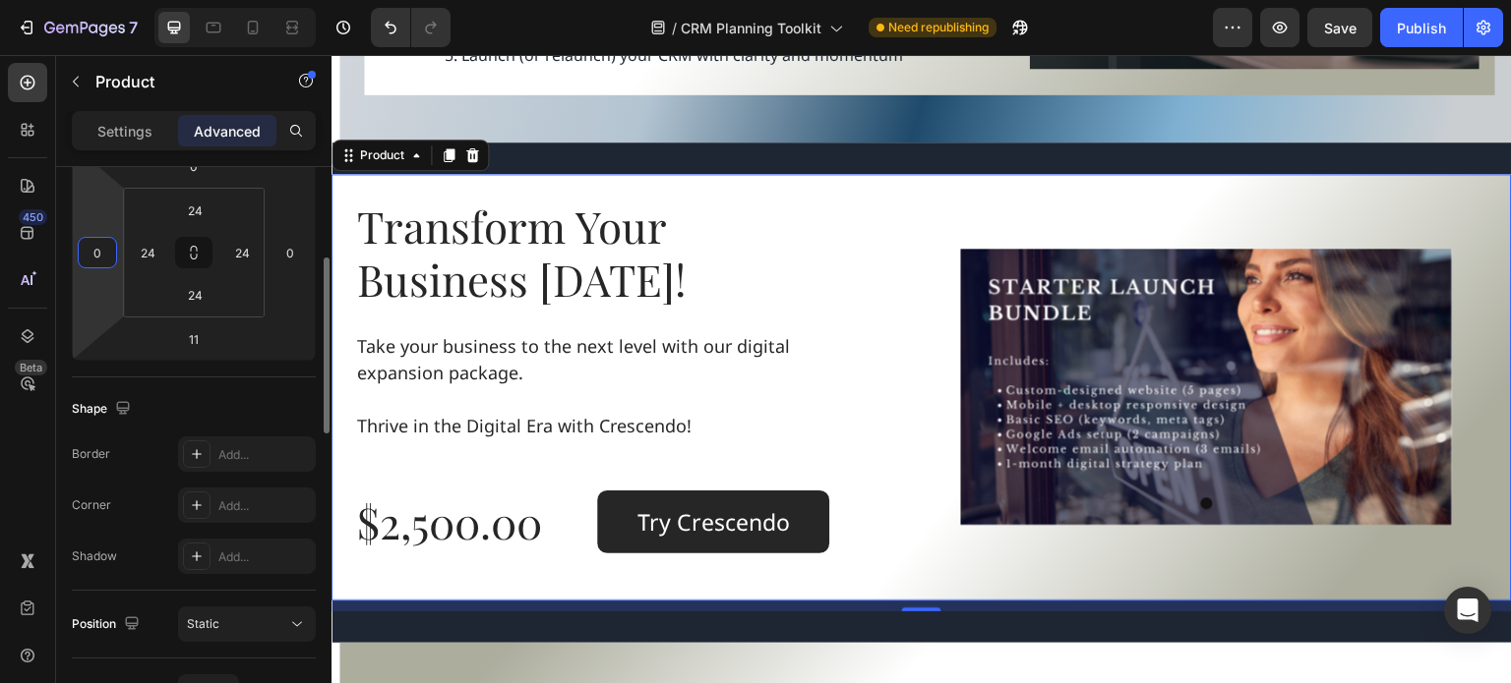
click at [109, 252] on input "0" at bounding box center [98, 253] width 30 height 30
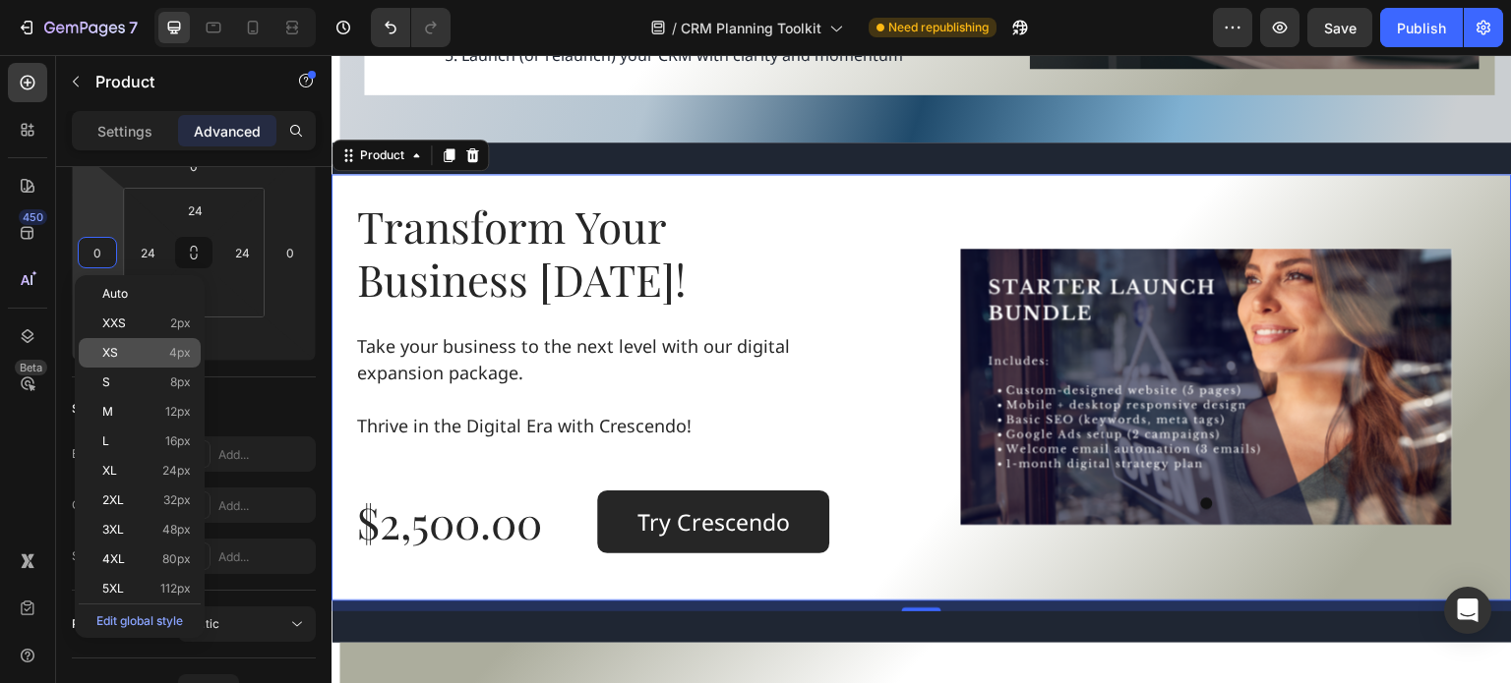
click at [141, 358] on p "XS 4px" at bounding box center [146, 353] width 89 height 14
type input "4"
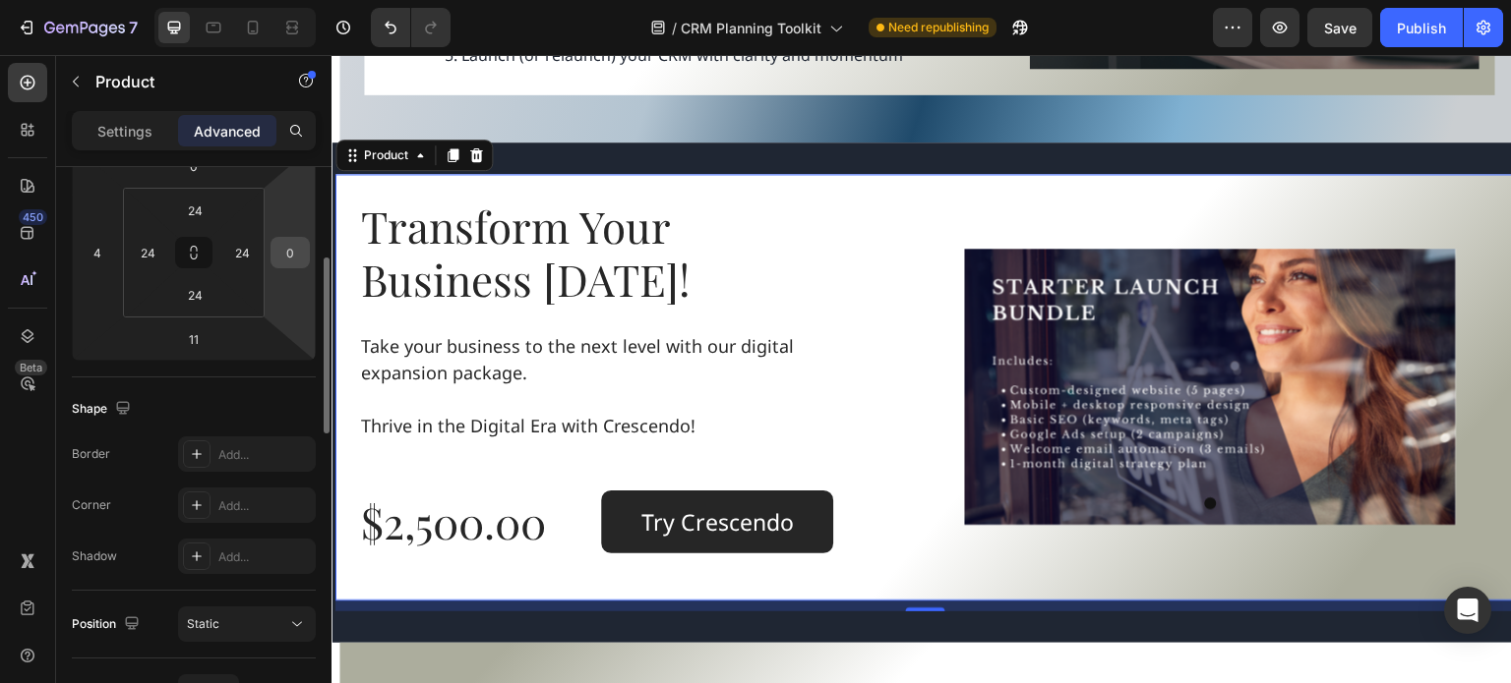
click at [292, 251] on input "0" at bounding box center [290, 253] width 30 height 30
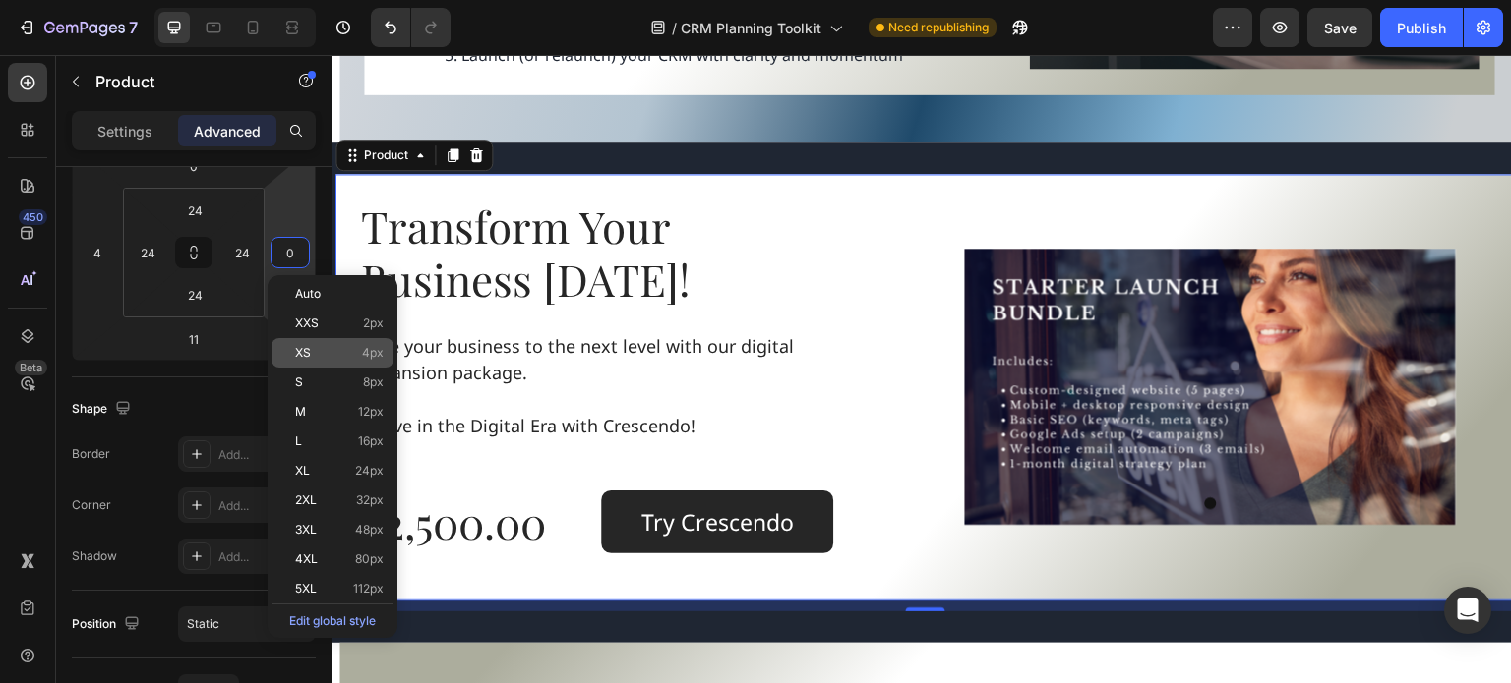
click at [313, 354] on p "XS 4px" at bounding box center [339, 353] width 89 height 14
type input "4"
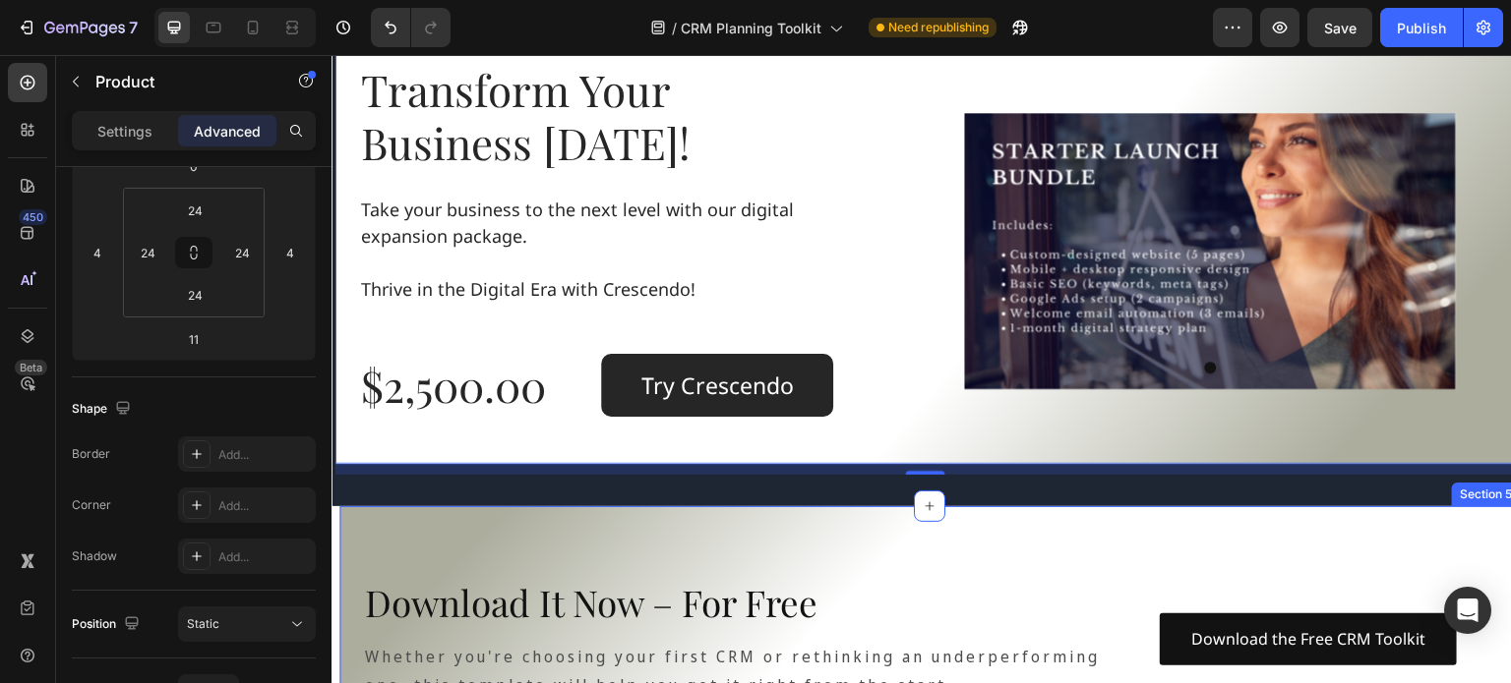
scroll to position [1876, 0]
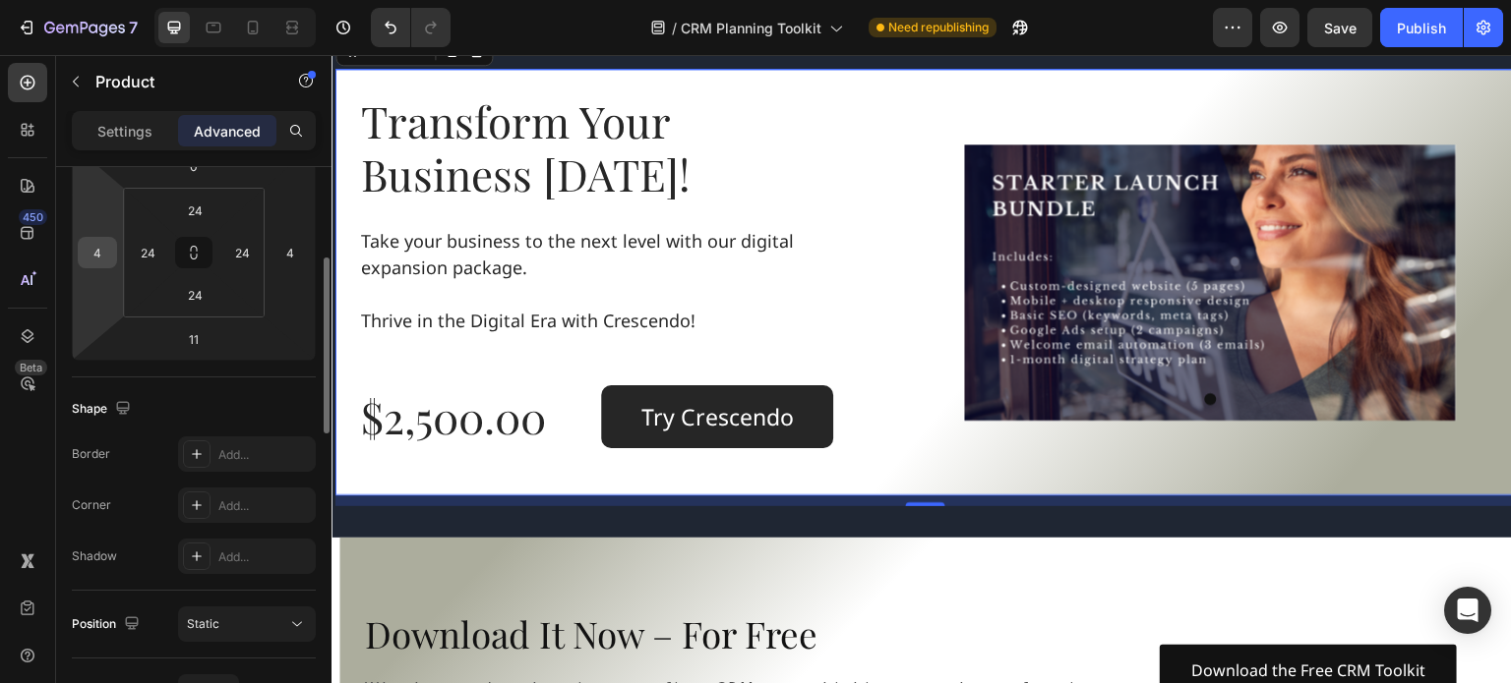
click at [106, 250] on input "4" at bounding box center [98, 253] width 30 height 30
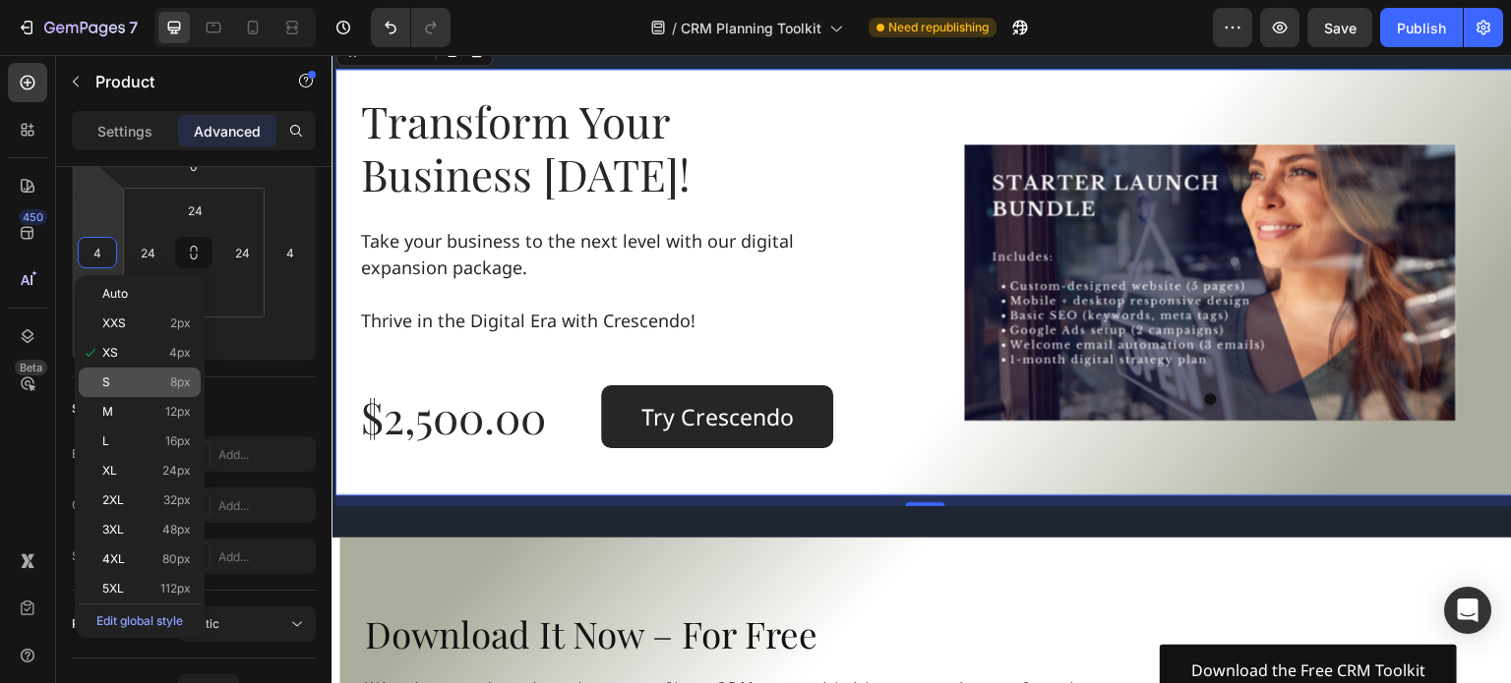
click at [119, 376] on p "S 8px" at bounding box center [146, 383] width 89 height 14
type input "8"
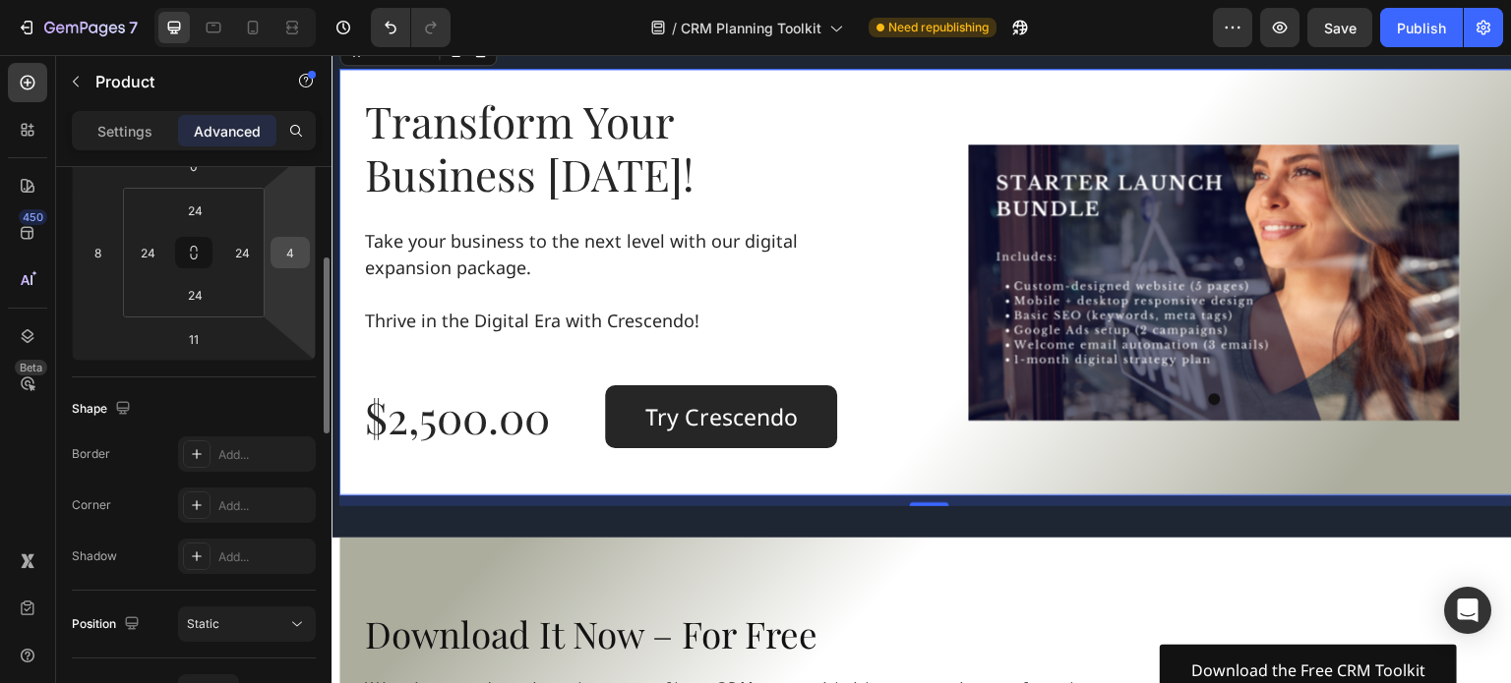
click at [291, 261] on input "4" at bounding box center [290, 253] width 30 height 30
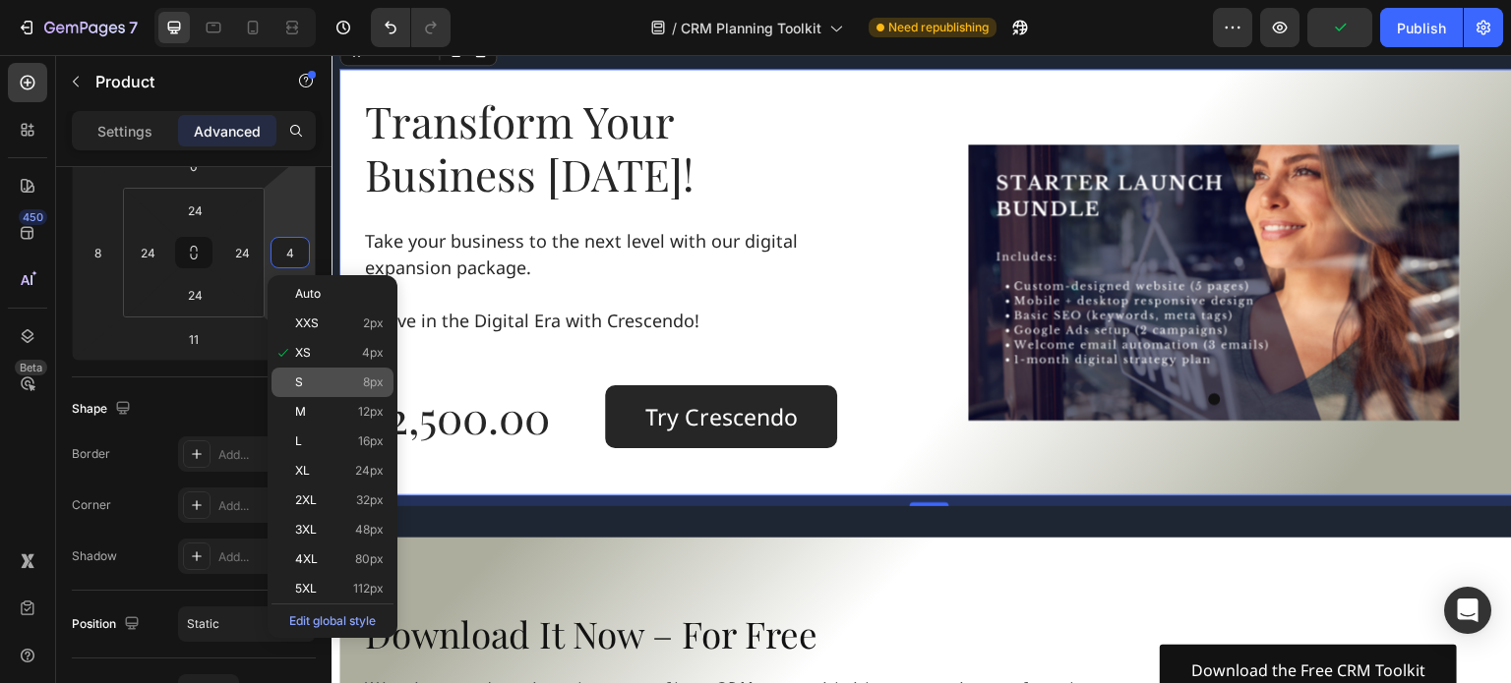
click at [299, 385] on span "S" at bounding box center [299, 383] width 8 height 14
type input "8"
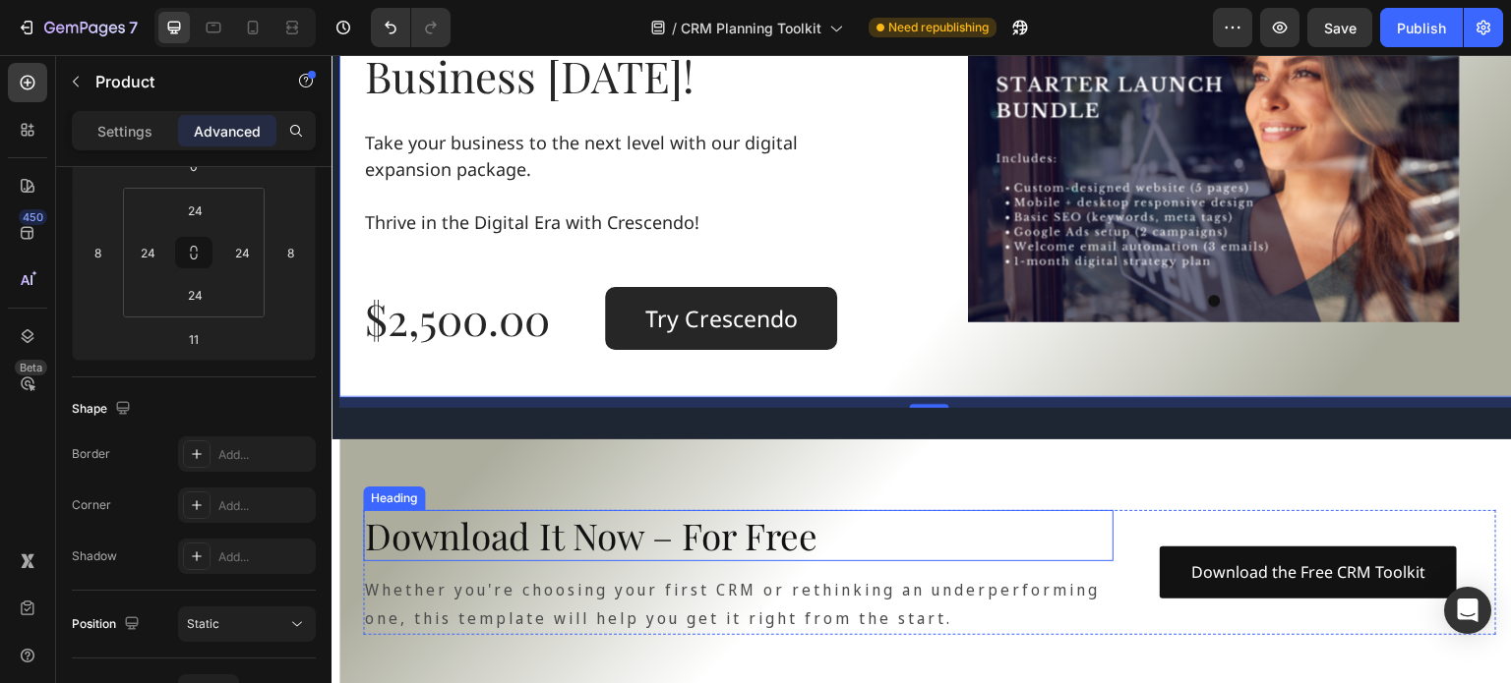
scroll to position [2073, 0]
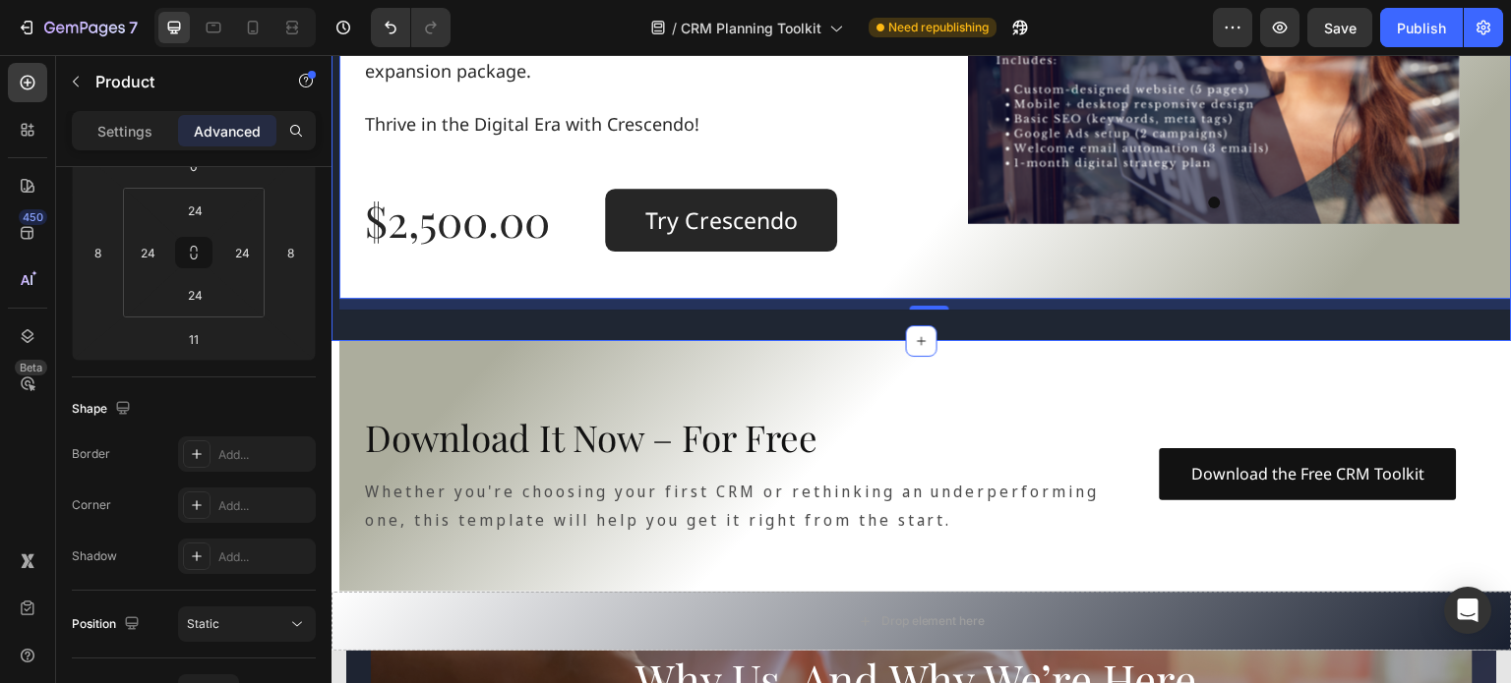
click at [764, 320] on div "Transform Your Business Today! Heading Take your business to the next level wit…" at bounding box center [921, 91] width 1180 height 501
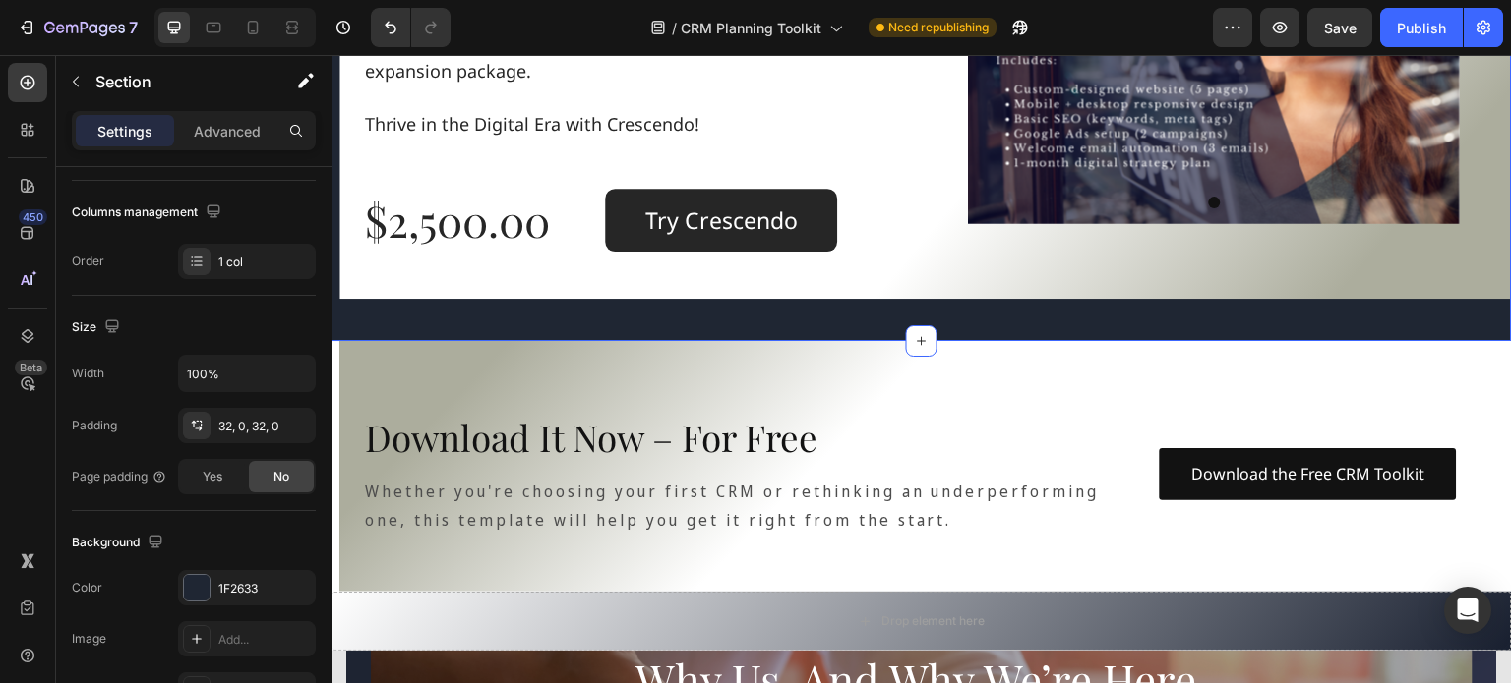
scroll to position [0, 0]
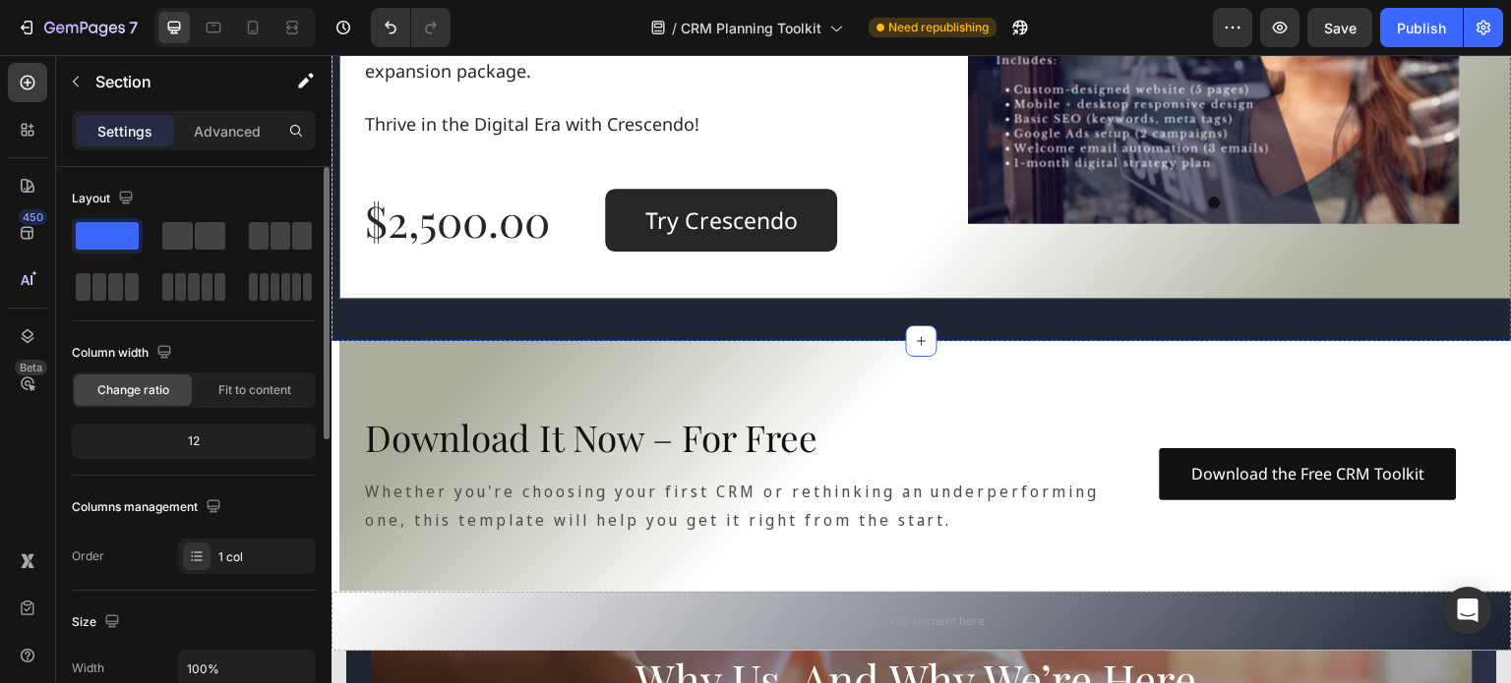
click at [910, 281] on div "Transform Your Business Today! Heading Take your business to the next level wit…" at bounding box center [929, 85] width 1180 height 427
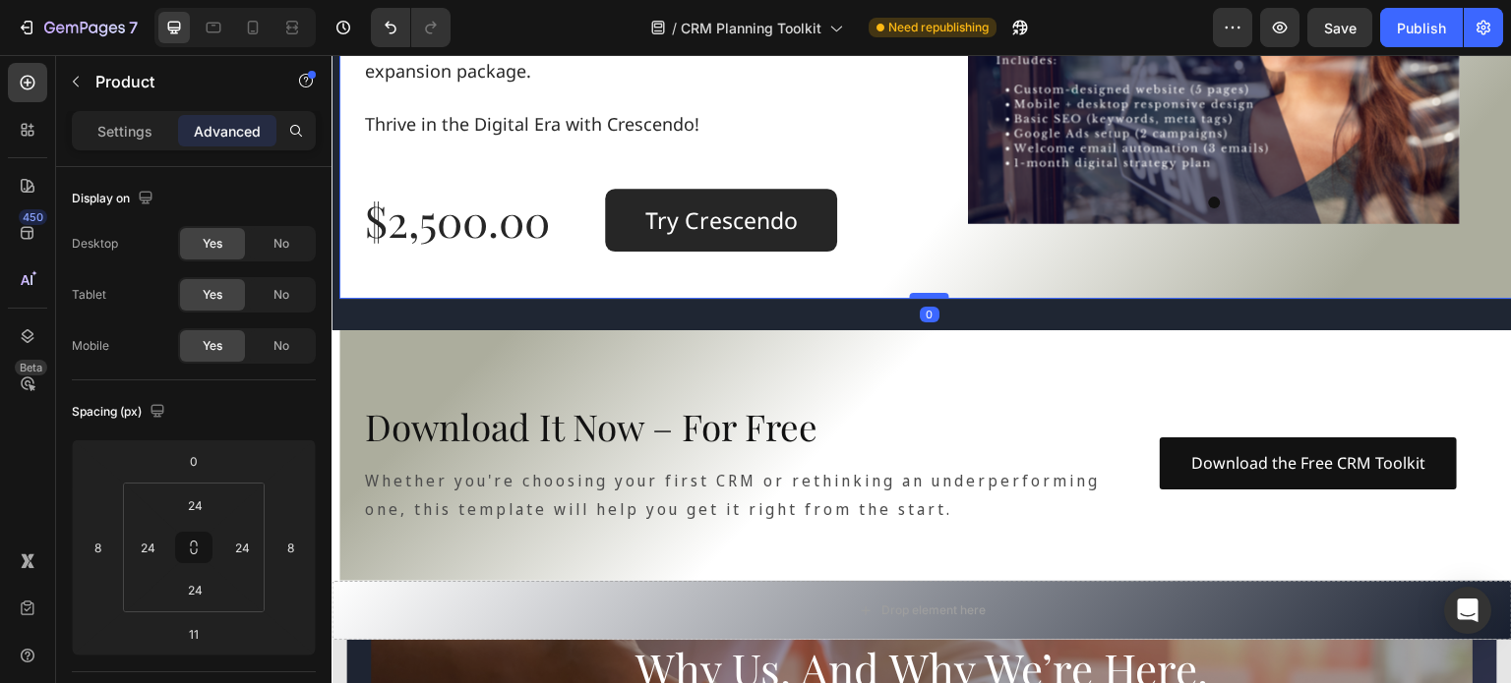
drag, startPoint x: 923, startPoint y: 307, endPoint x: 919, endPoint y: 294, distance: 13.4
click at [919, 294] on div at bounding box center [929, 296] width 39 height 6
type input "0"
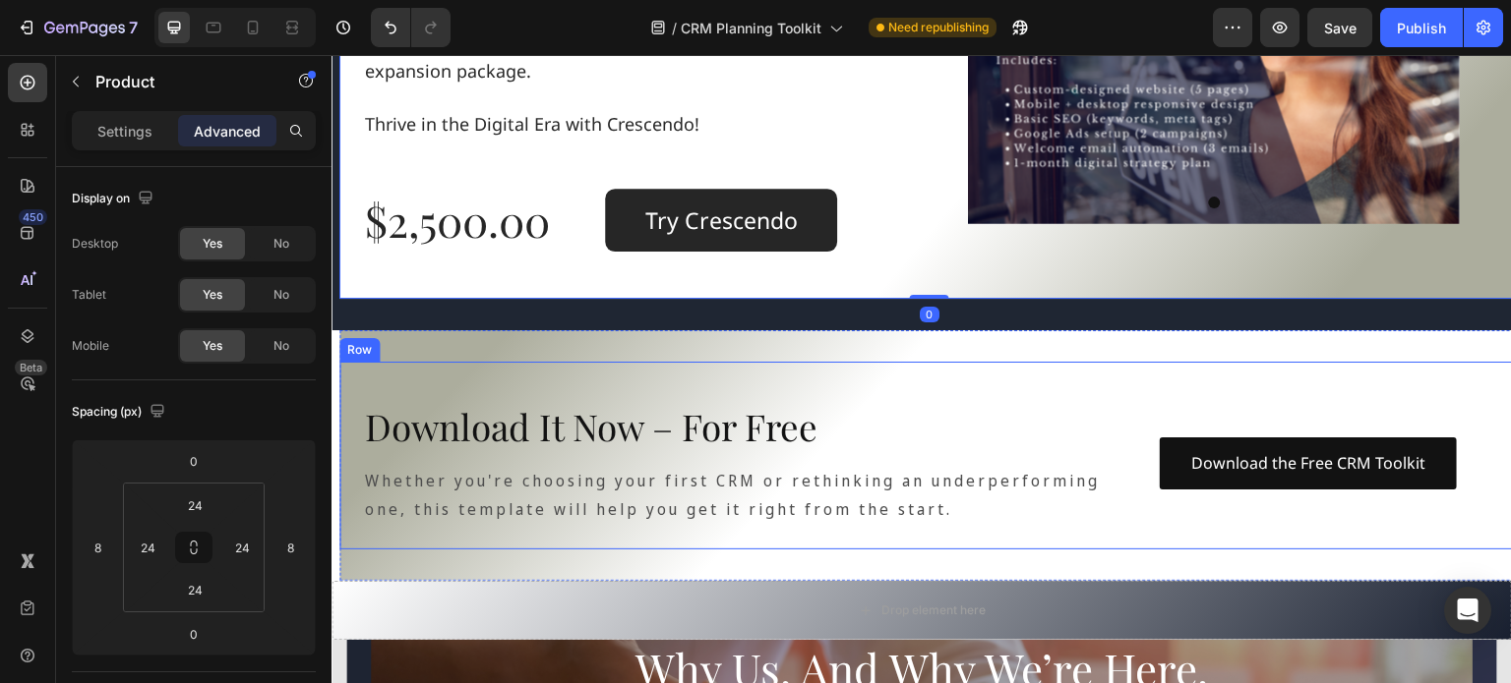
scroll to position [2171, 0]
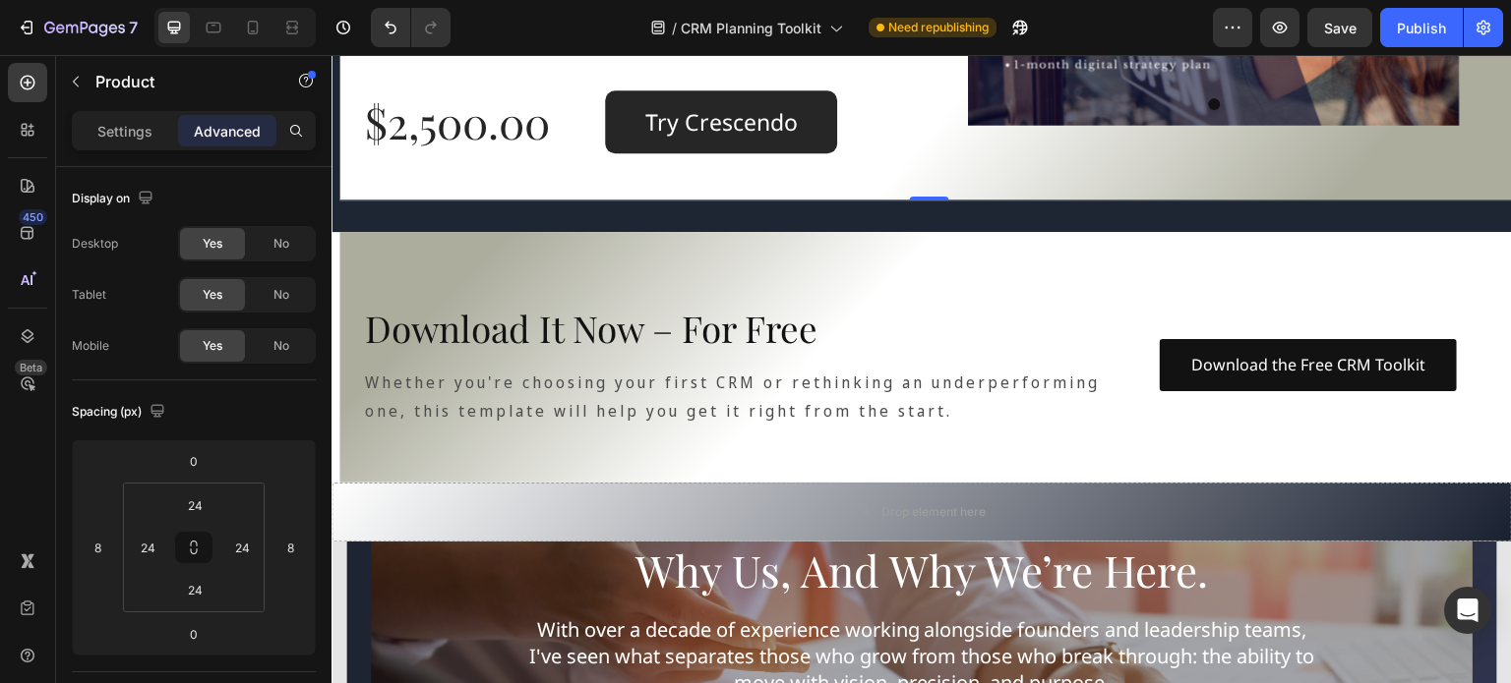
click at [337, 380] on section "Download It Now – For Free Heading Whether you're choosing your first CRM or re…" at bounding box center [921, 357] width 1180 height 251
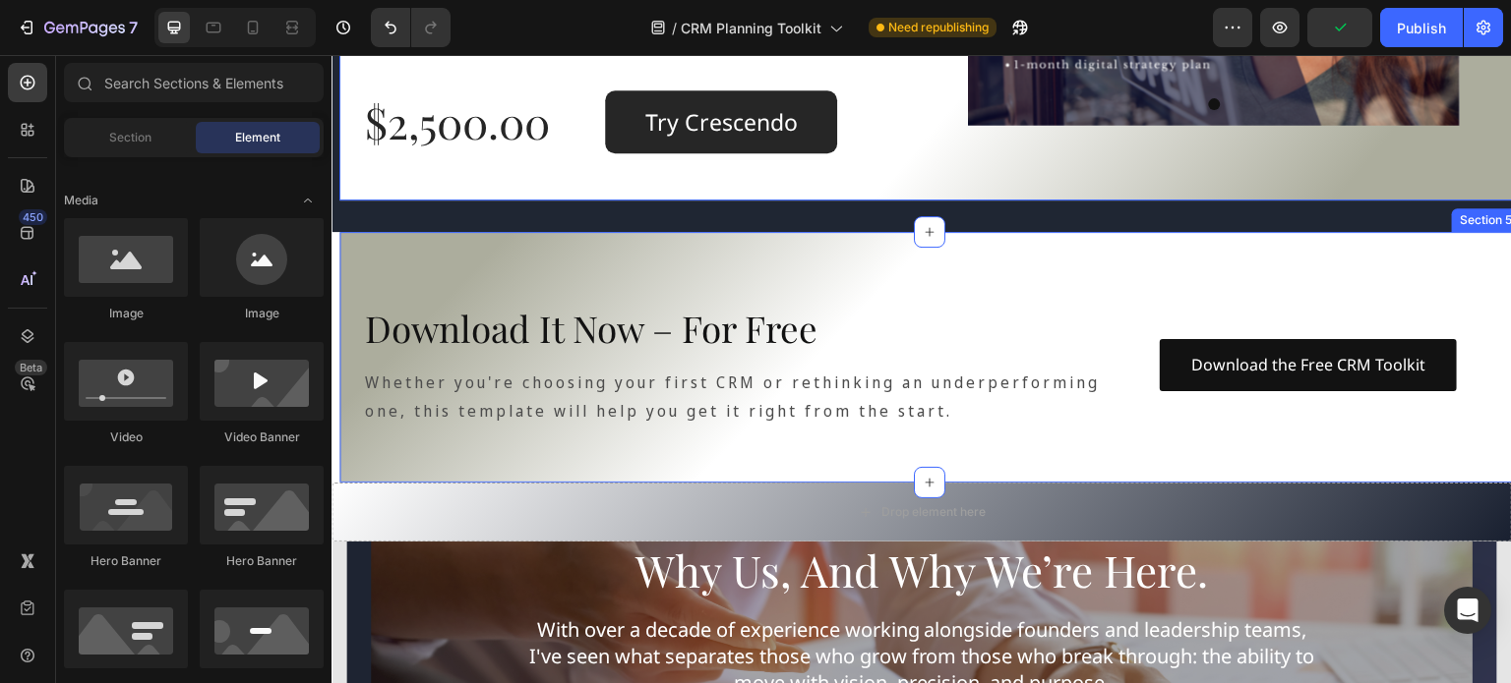
click at [488, 242] on div "Download It Now – For Free Heading Whether you're choosing your first CRM or re…" at bounding box center [929, 357] width 1180 height 251
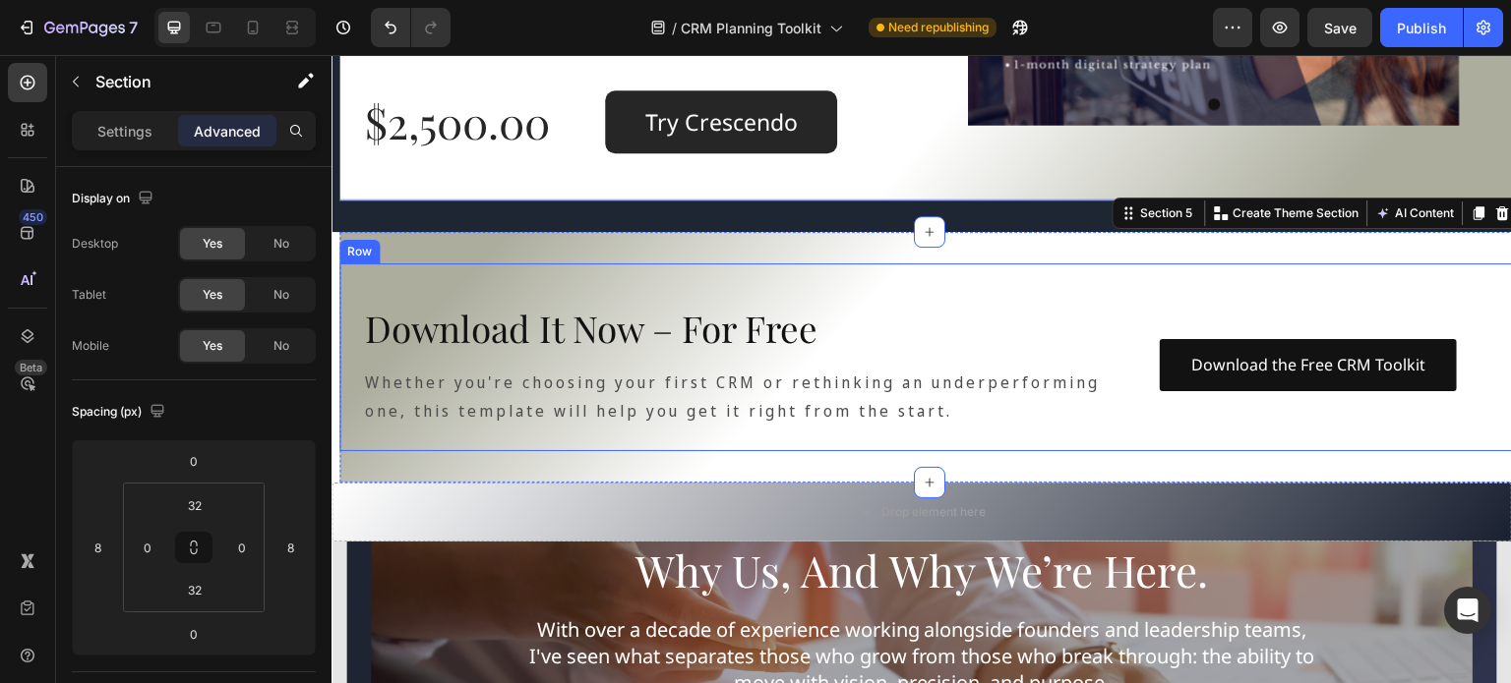
click at [438, 271] on div "Download It Now – For Free Heading Whether you're choosing your first CRM or re…" at bounding box center [929, 358] width 1180 height 188
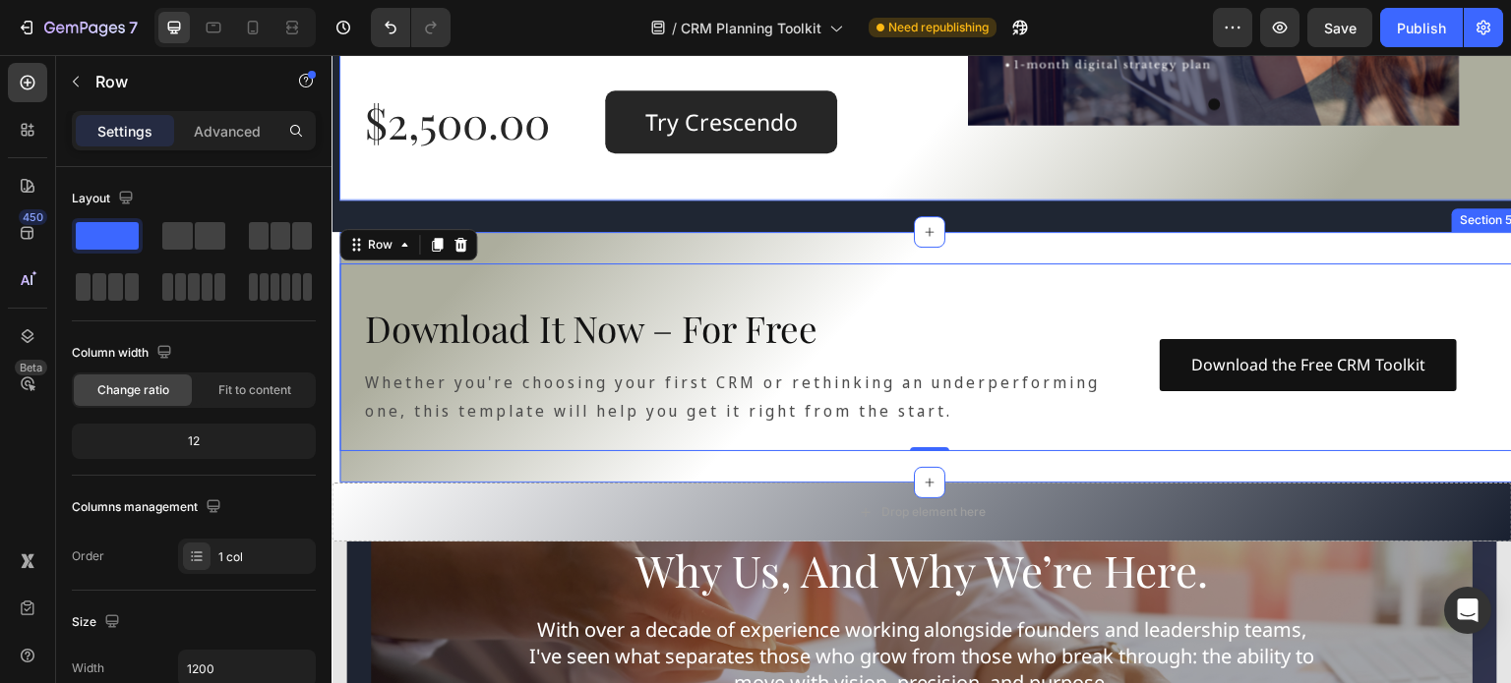
click at [512, 249] on div "Download It Now – For Free Heading Whether you're choosing your first CRM or re…" at bounding box center [929, 357] width 1180 height 251
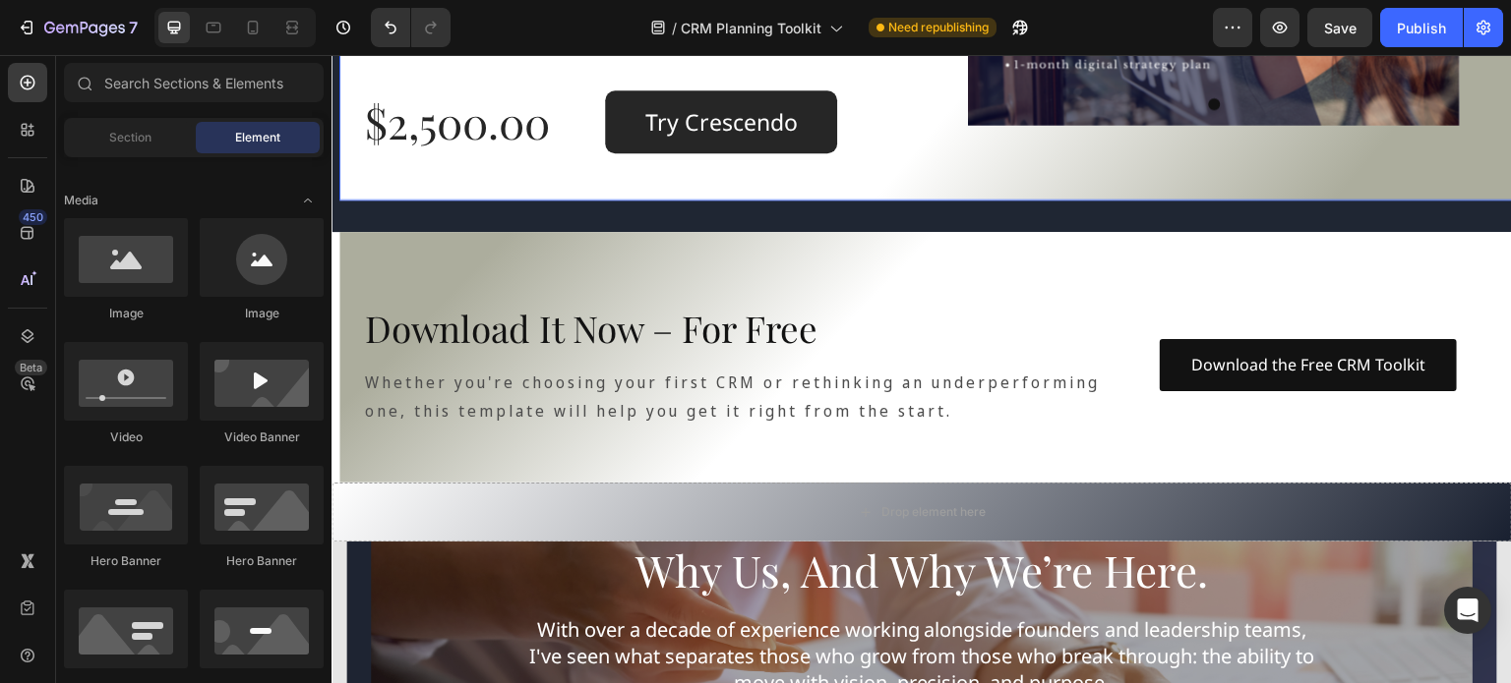
click at [334, 363] on section "Download It Now – For Free Heading Whether you're choosing your first CRM or re…" at bounding box center [921, 357] width 1180 height 251
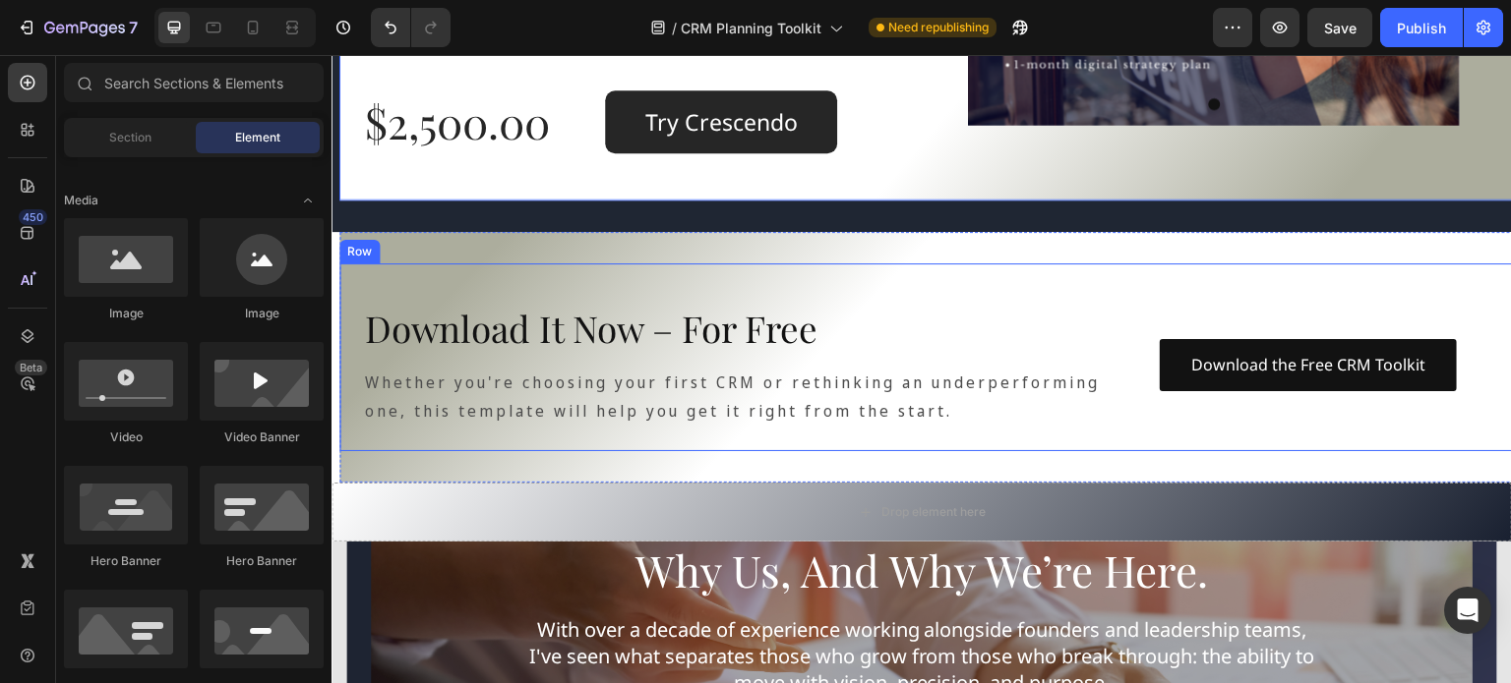
click at [352, 258] on div "Row" at bounding box center [359, 252] width 40 height 24
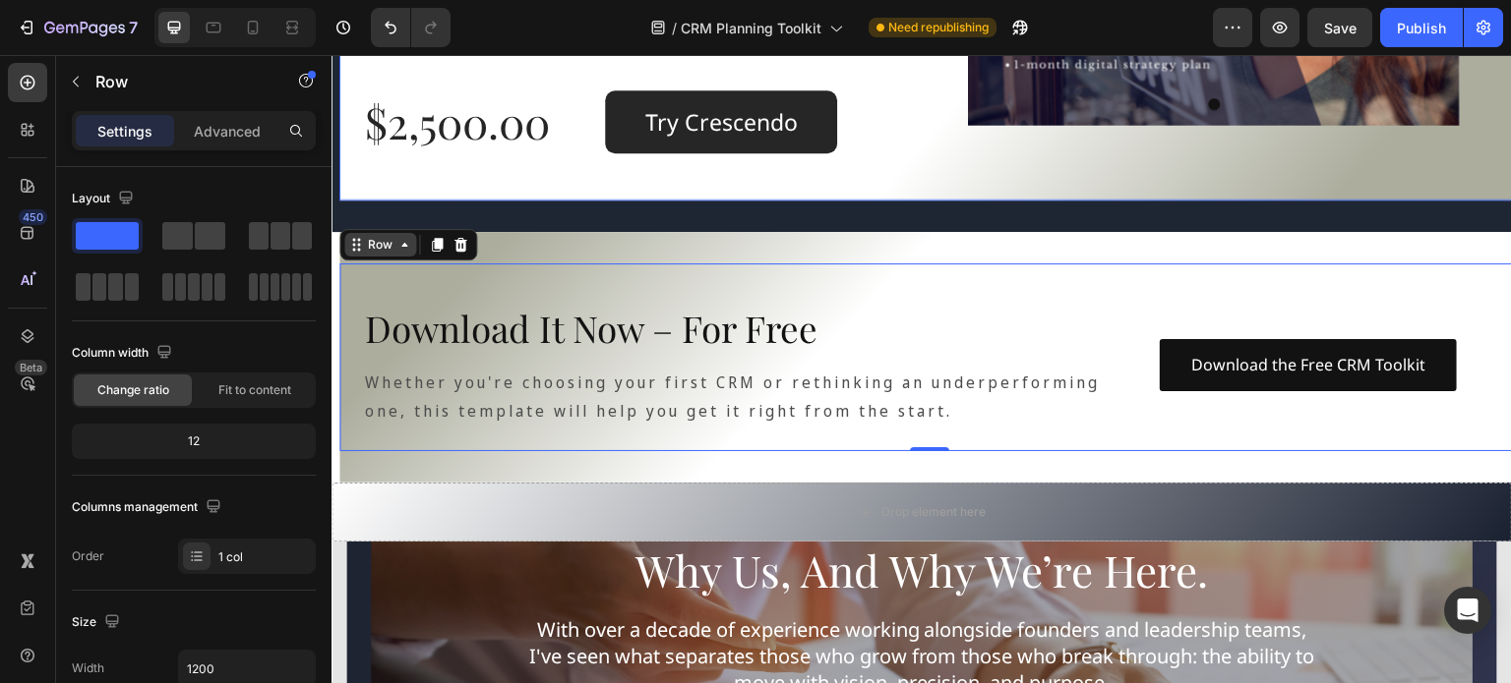
click at [381, 240] on div "Row" at bounding box center [380, 245] width 32 height 18
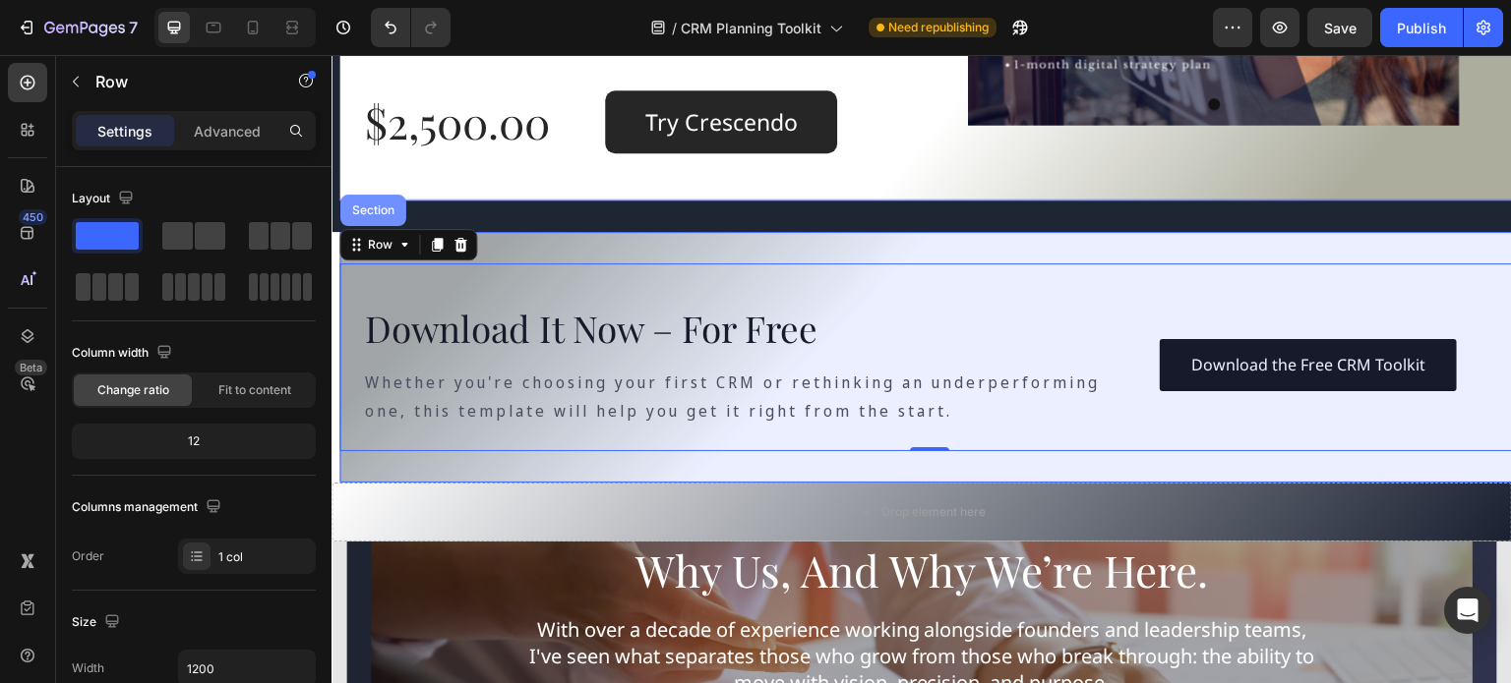
click at [374, 214] on div "Section" at bounding box center [373, 211] width 50 height 12
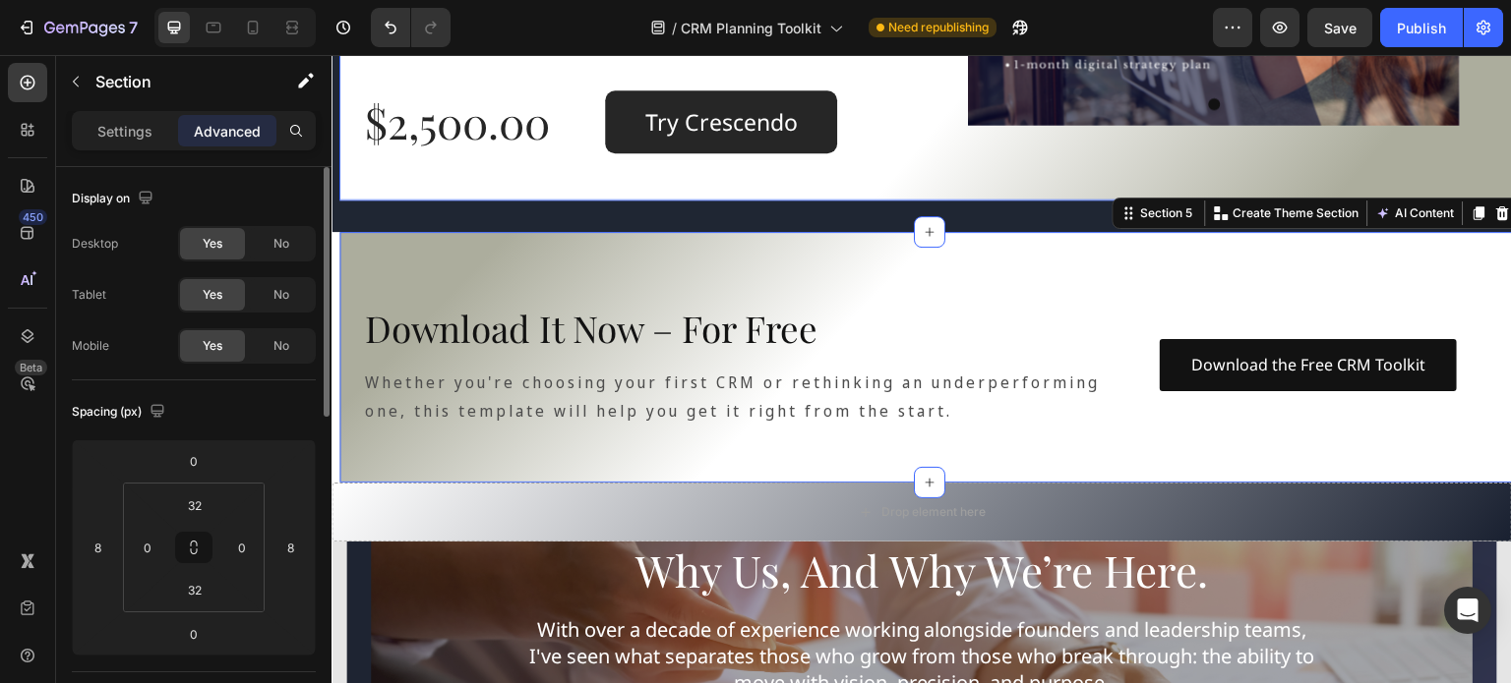
click at [116, 131] on p "Settings" at bounding box center [124, 131] width 55 height 21
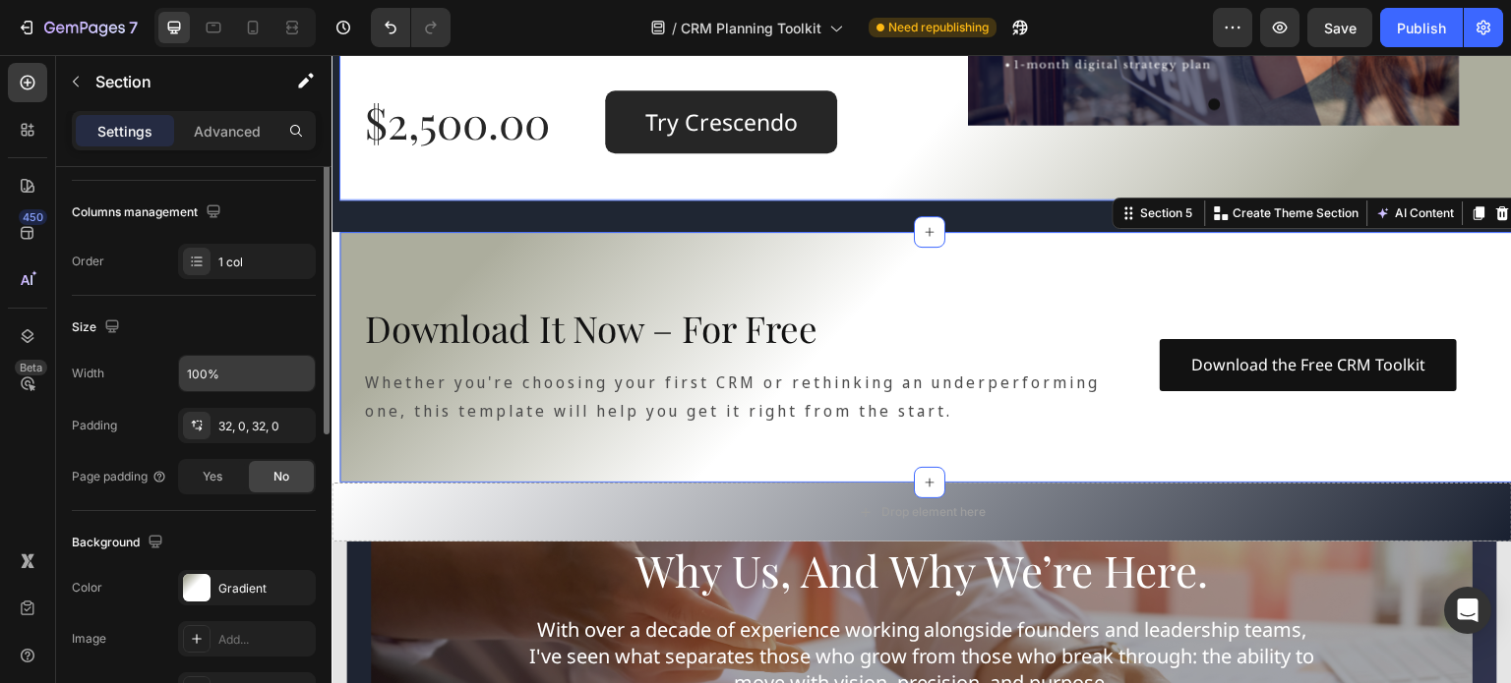
scroll to position [393, 0]
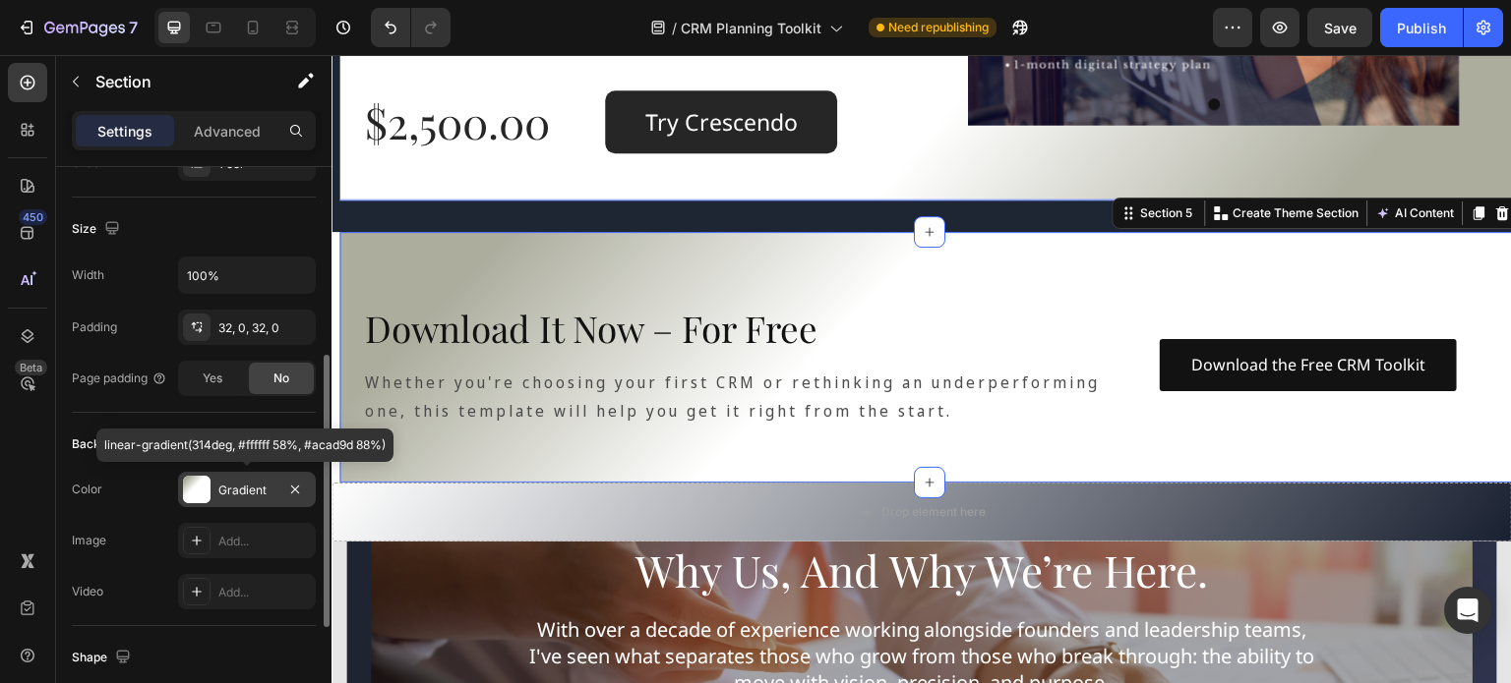
click at [203, 485] on div at bounding box center [197, 490] width 28 height 28
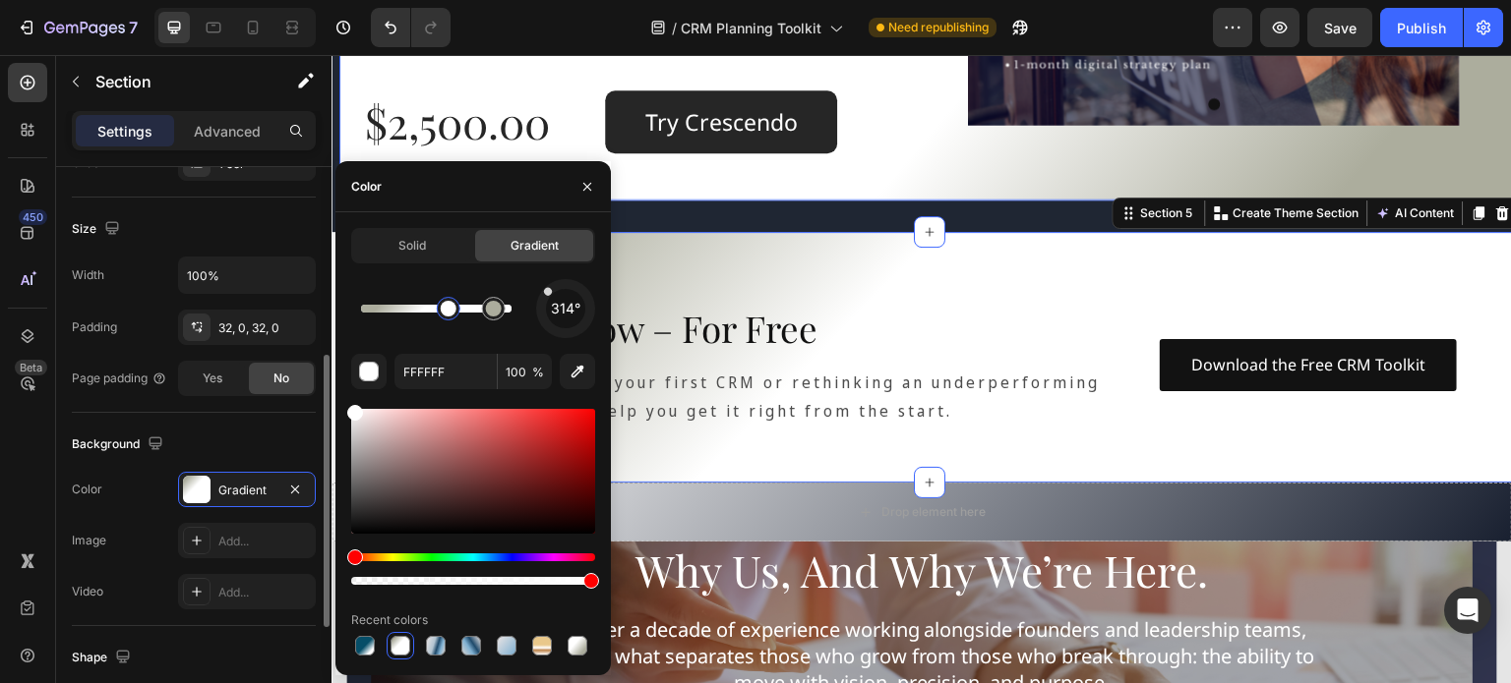
click at [414, 237] on span "Solid" at bounding box center [412, 246] width 28 height 18
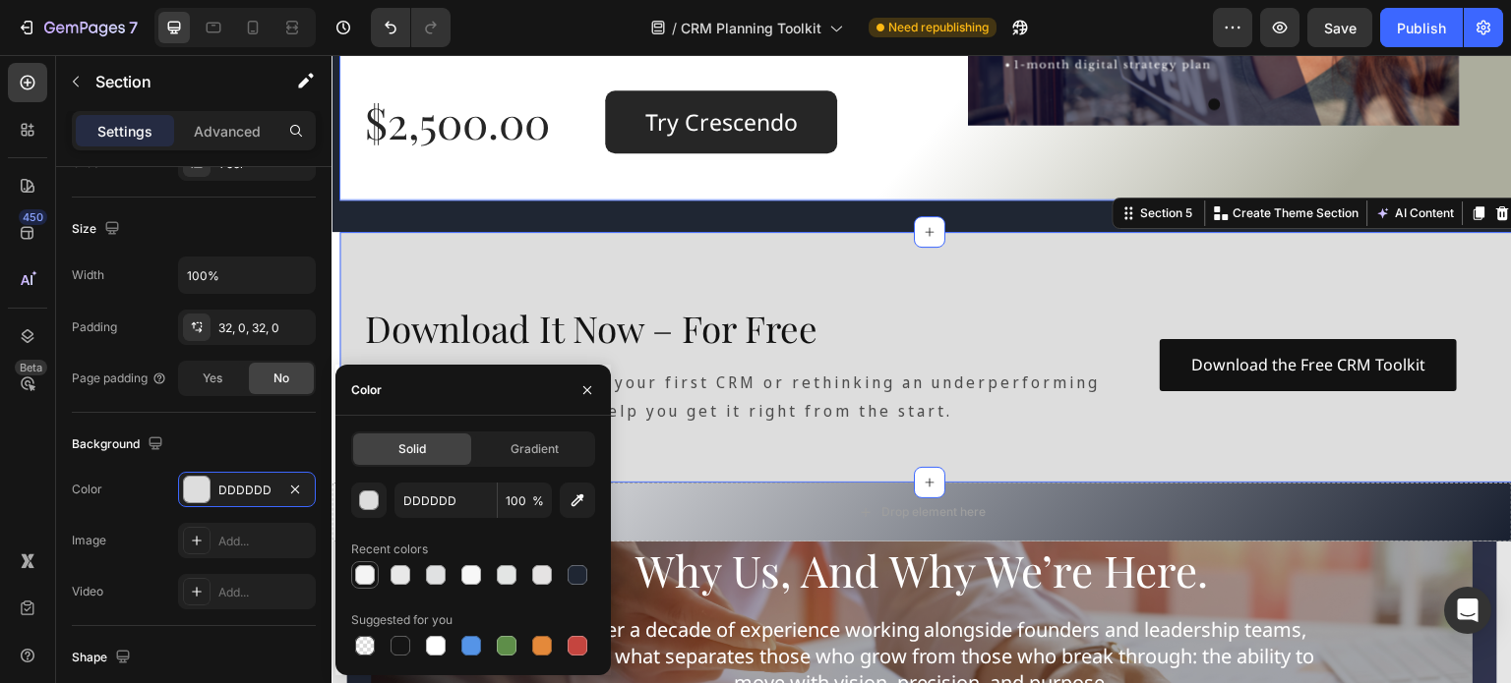
click at [366, 574] on div at bounding box center [365, 575] width 20 height 20
type input "F4F4F4"
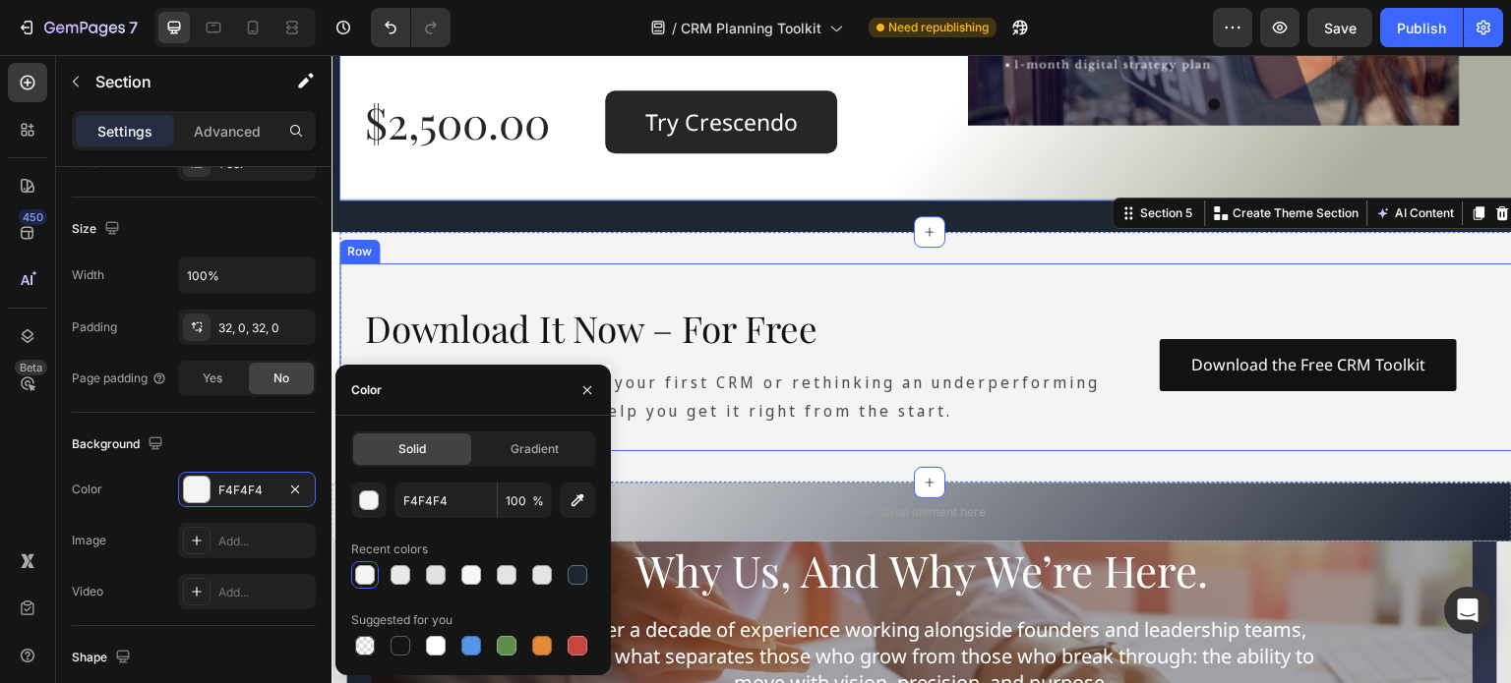
click at [371, 282] on div "Download It Now – For Free Heading Whether you're choosing your first CRM or re…" at bounding box center [929, 358] width 1180 height 188
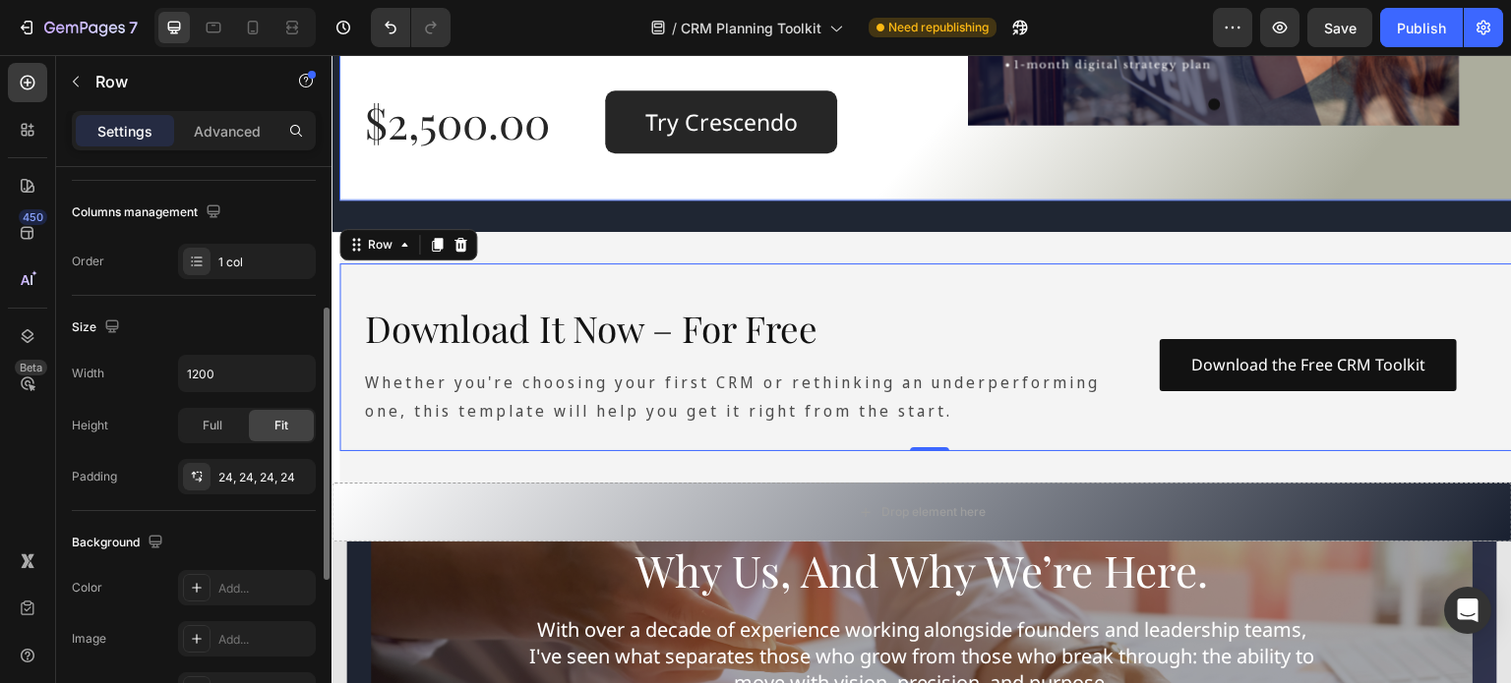
scroll to position [590, 0]
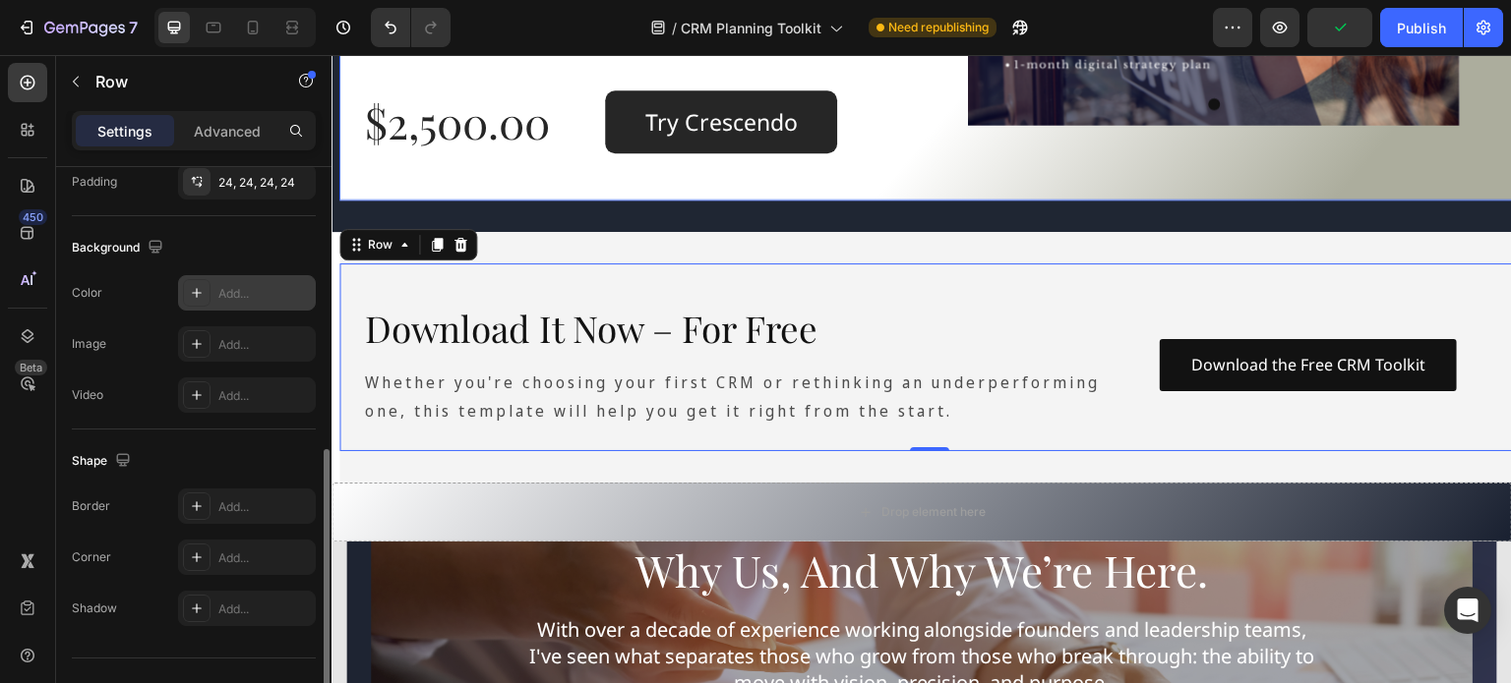
click at [205, 292] on div at bounding box center [197, 293] width 28 height 28
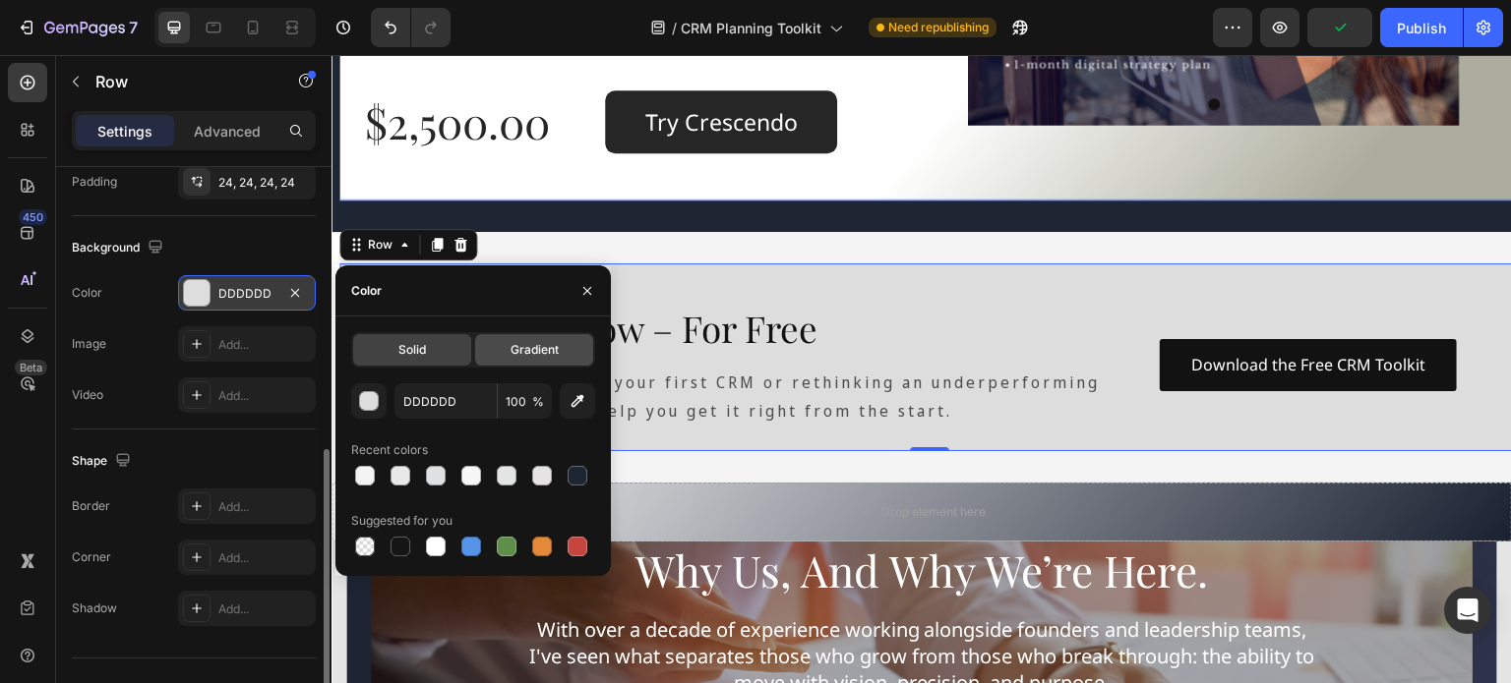
click at [537, 349] on span "Gradient" at bounding box center [534, 350] width 48 height 18
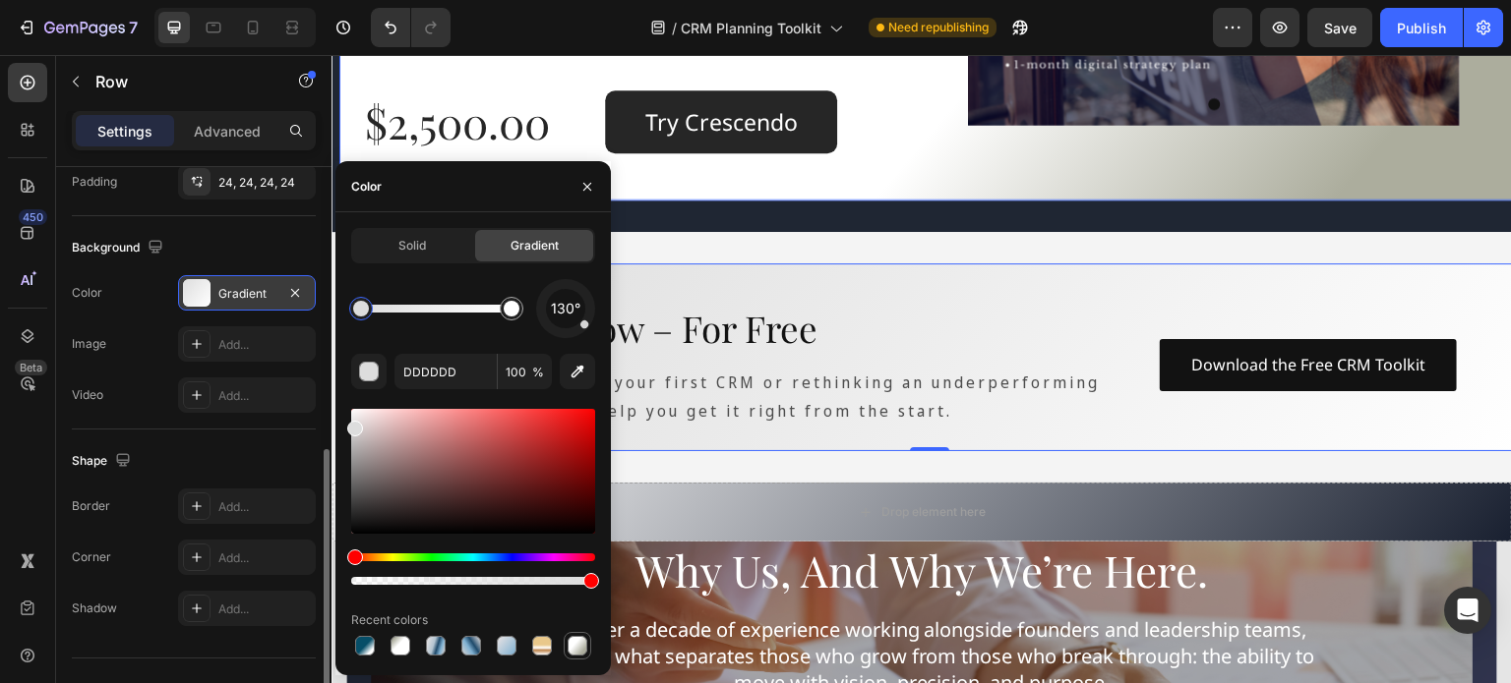
click at [575, 649] on div at bounding box center [577, 646] width 20 height 20
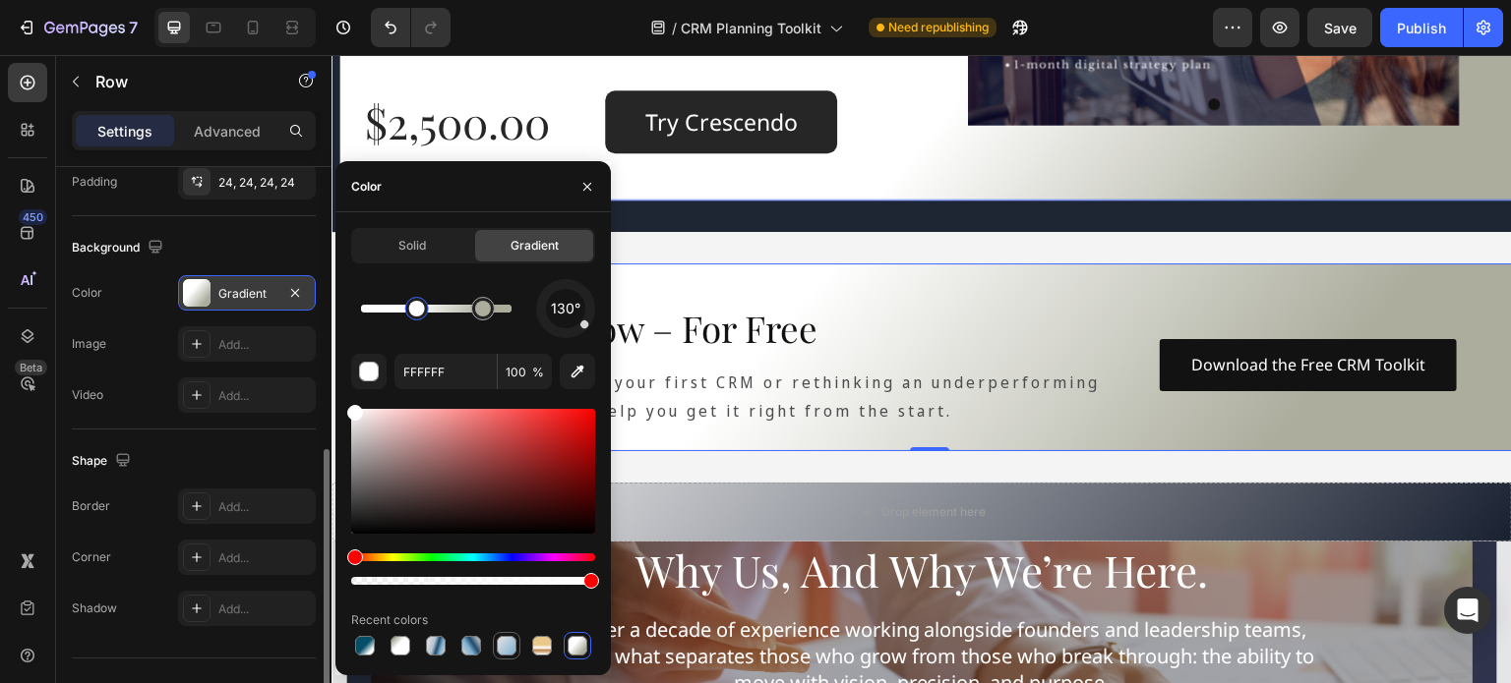
click at [504, 644] on div at bounding box center [507, 646] width 20 height 20
type input "E8E3E3"
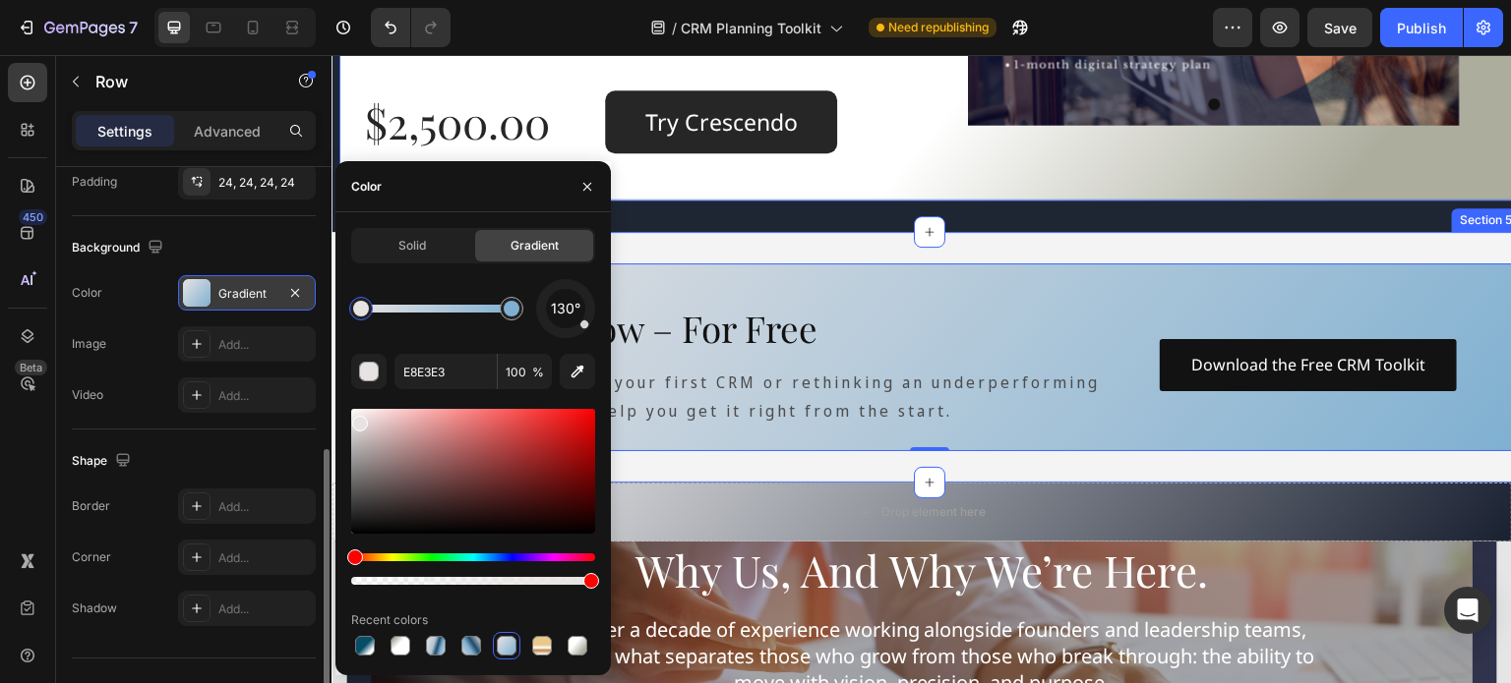
click at [669, 468] on div "Download It Now – For Free Heading Whether you're choosing your first CRM or re…" at bounding box center [929, 357] width 1180 height 251
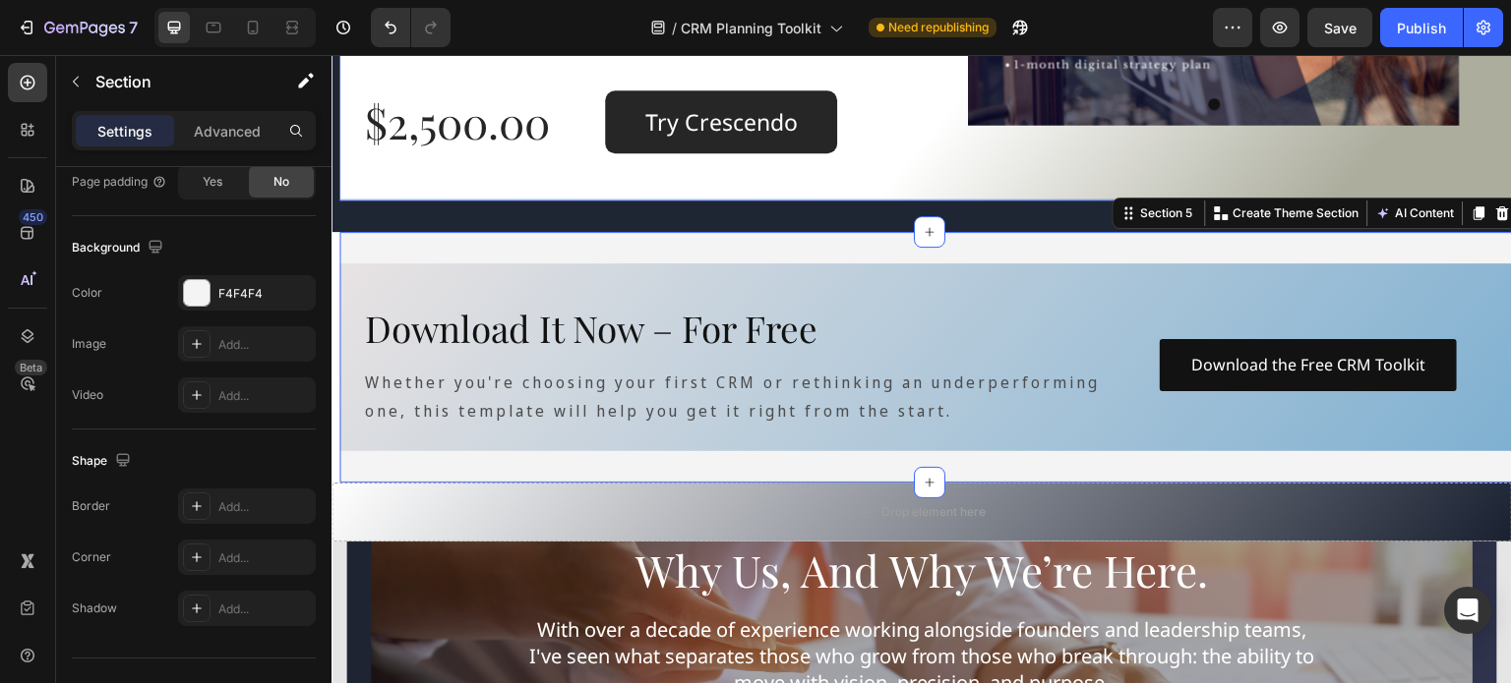
scroll to position [0, 0]
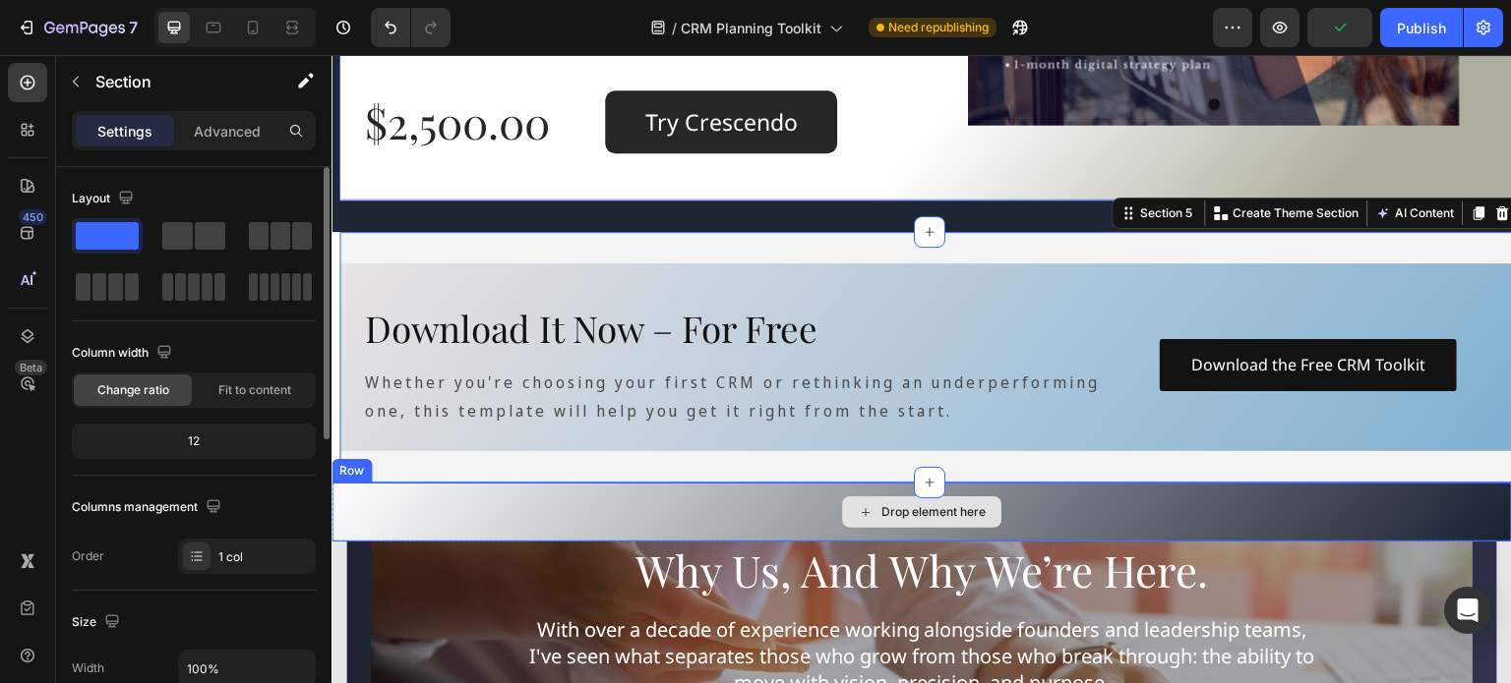
click at [611, 519] on div "Drop element here" at bounding box center [921, 512] width 1180 height 59
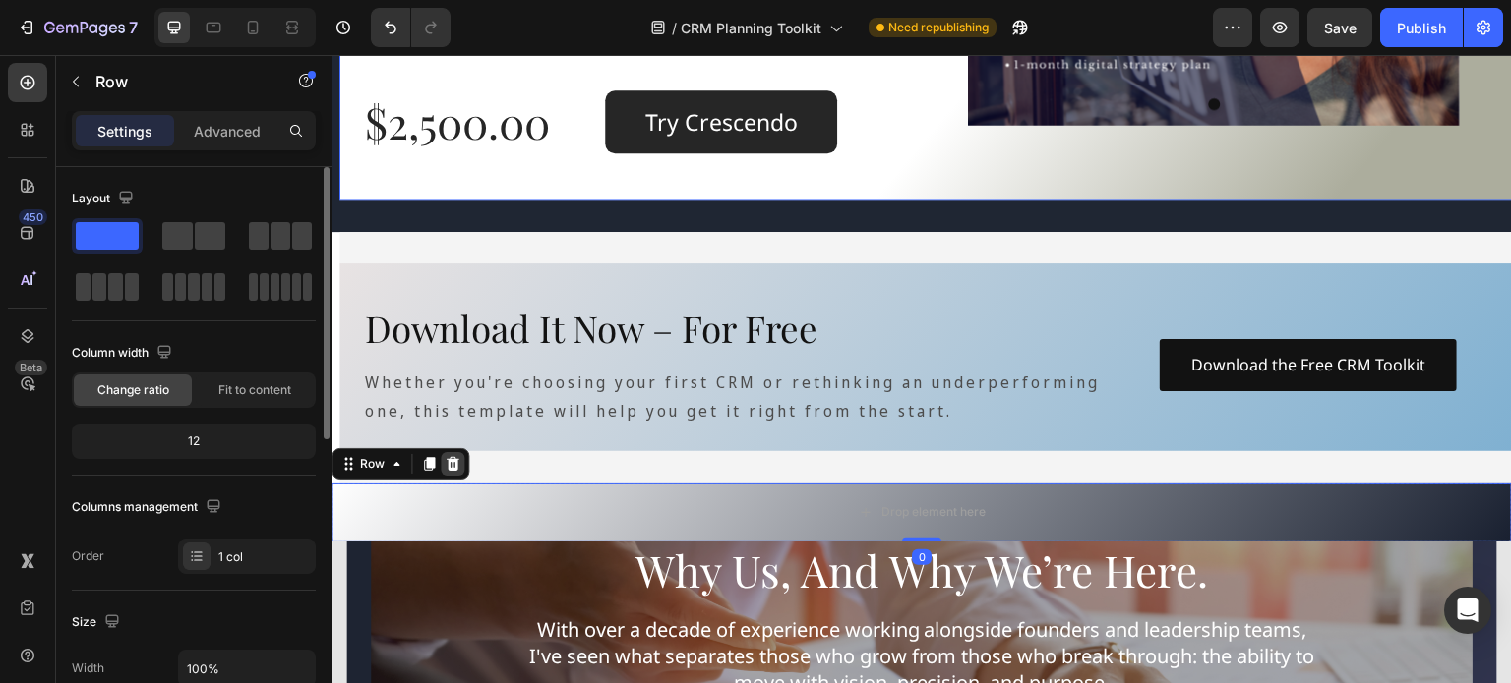
click at [457, 466] on icon at bounding box center [453, 464] width 16 height 16
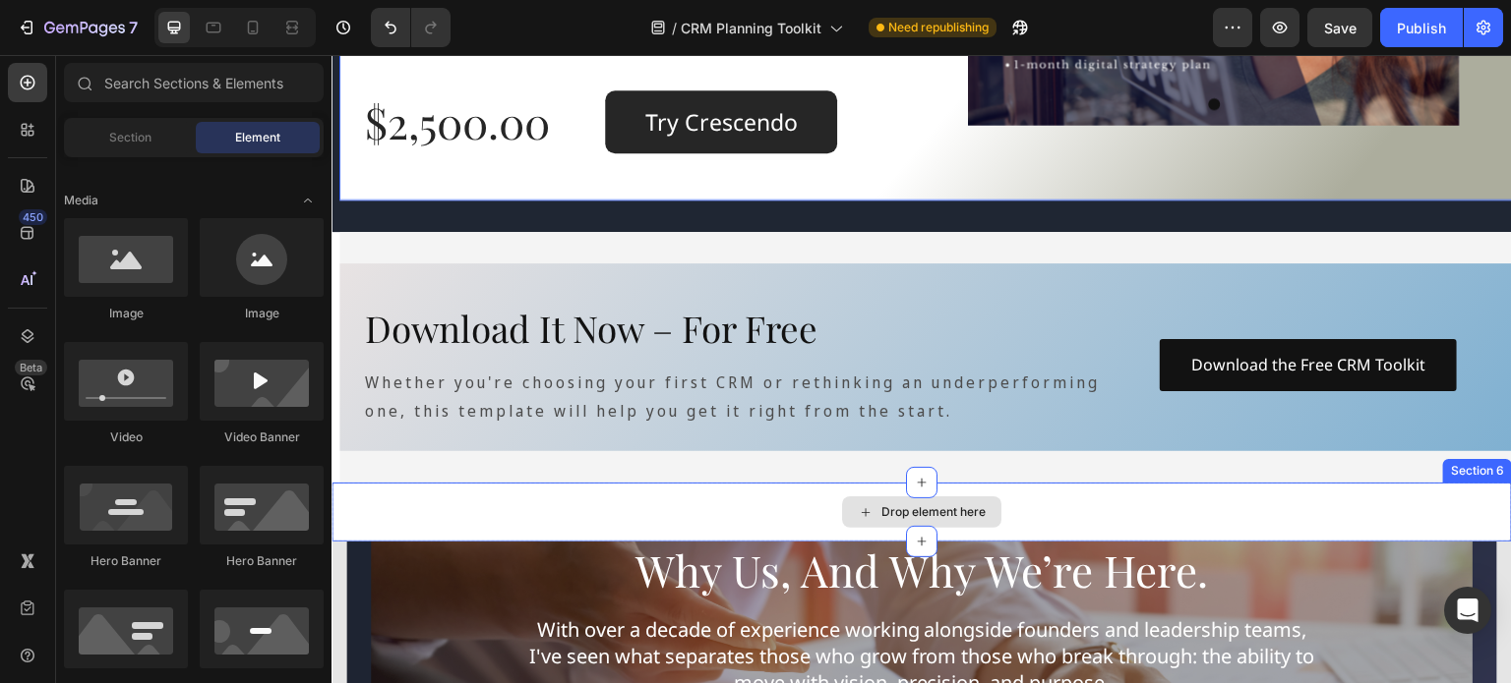
click at [548, 515] on div "Drop element here" at bounding box center [921, 512] width 1180 height 59
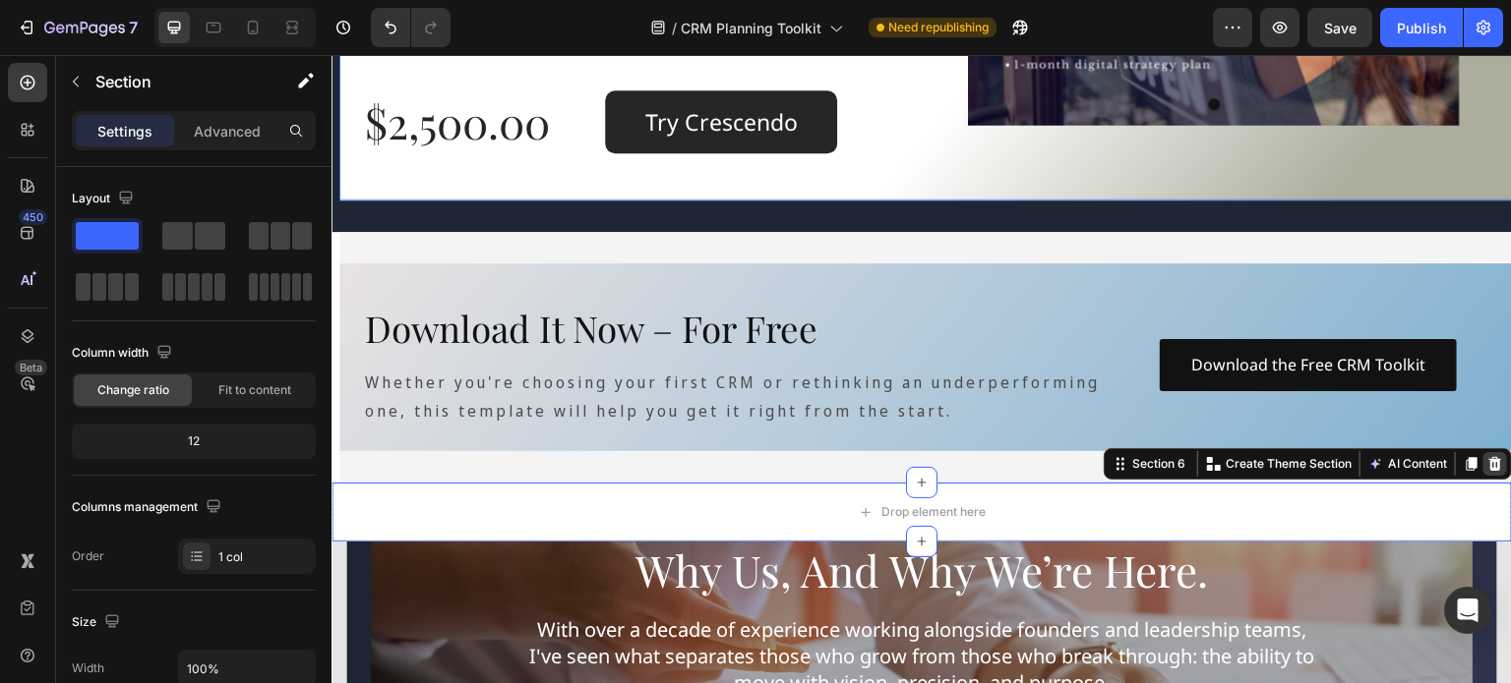
click at [1489, 461] on icon at bounding box center [1495, 464] width 13 height 14
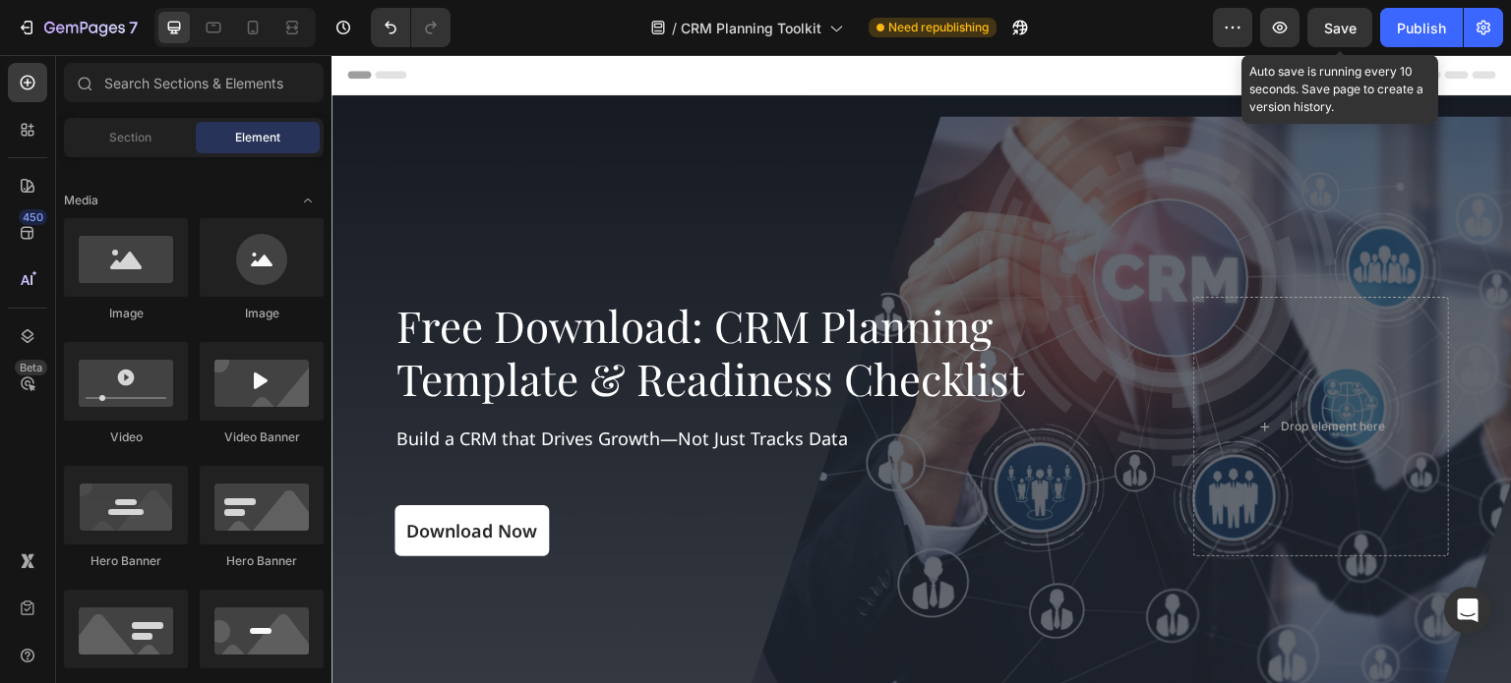
click at [1349, 27] on span "Save" at bounding box center [1340, 28] width 32 height 17
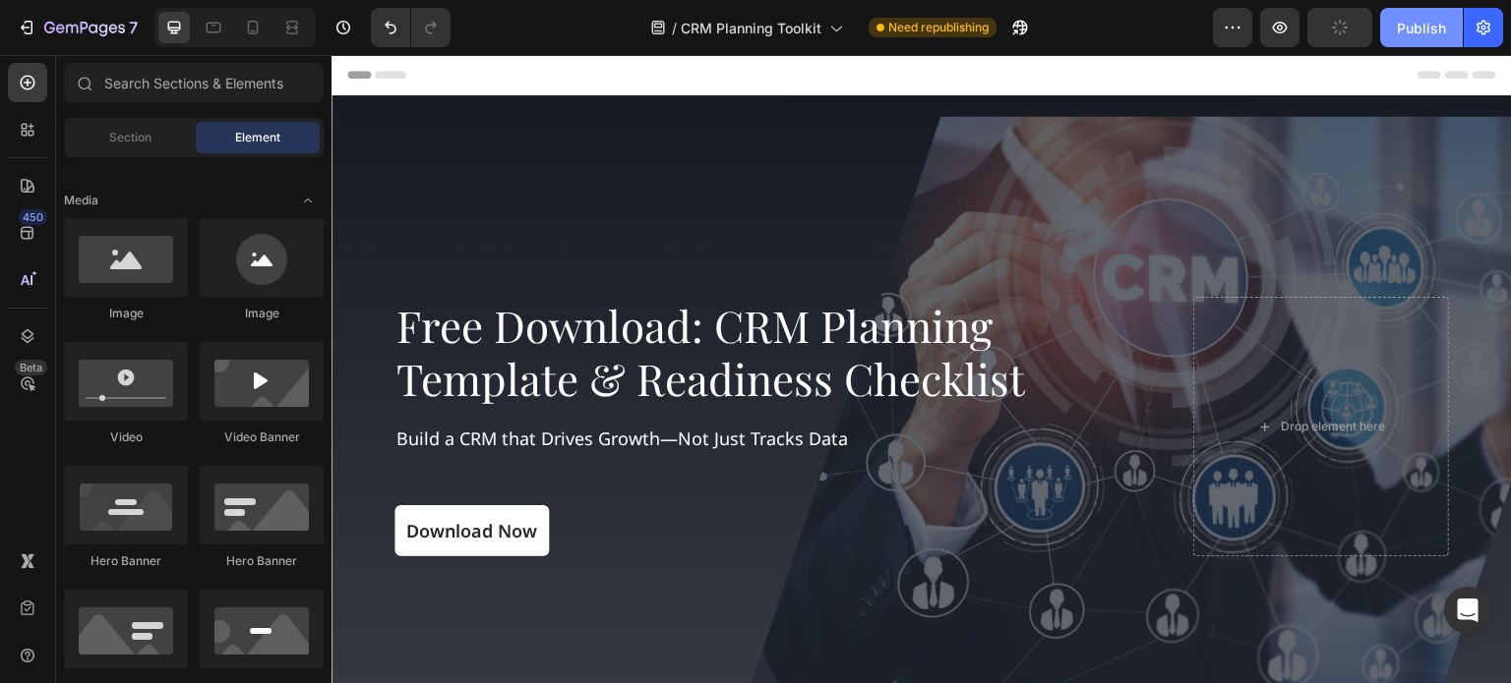
click at [1391, 29] on button "Publish" at bounding box center [1421, 27] width 83 height 39
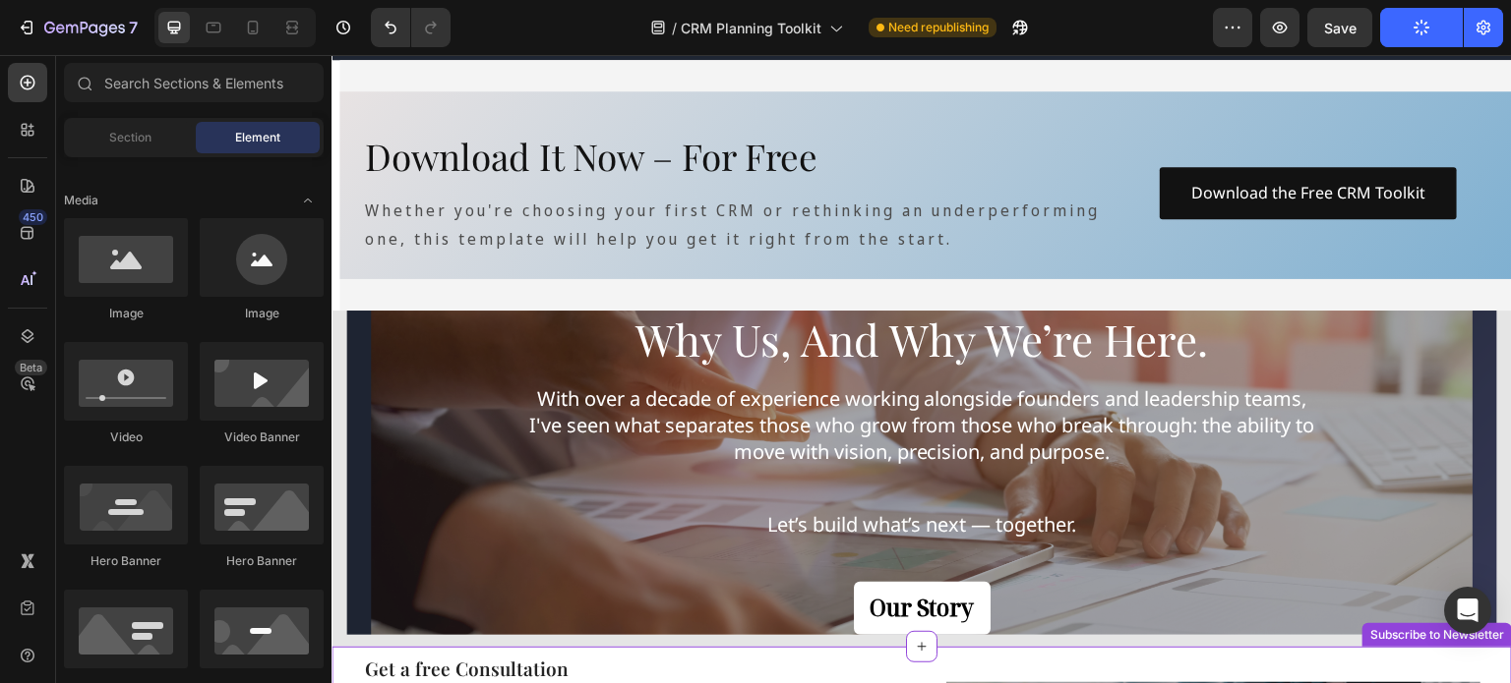
scroll to position [2262, 0]
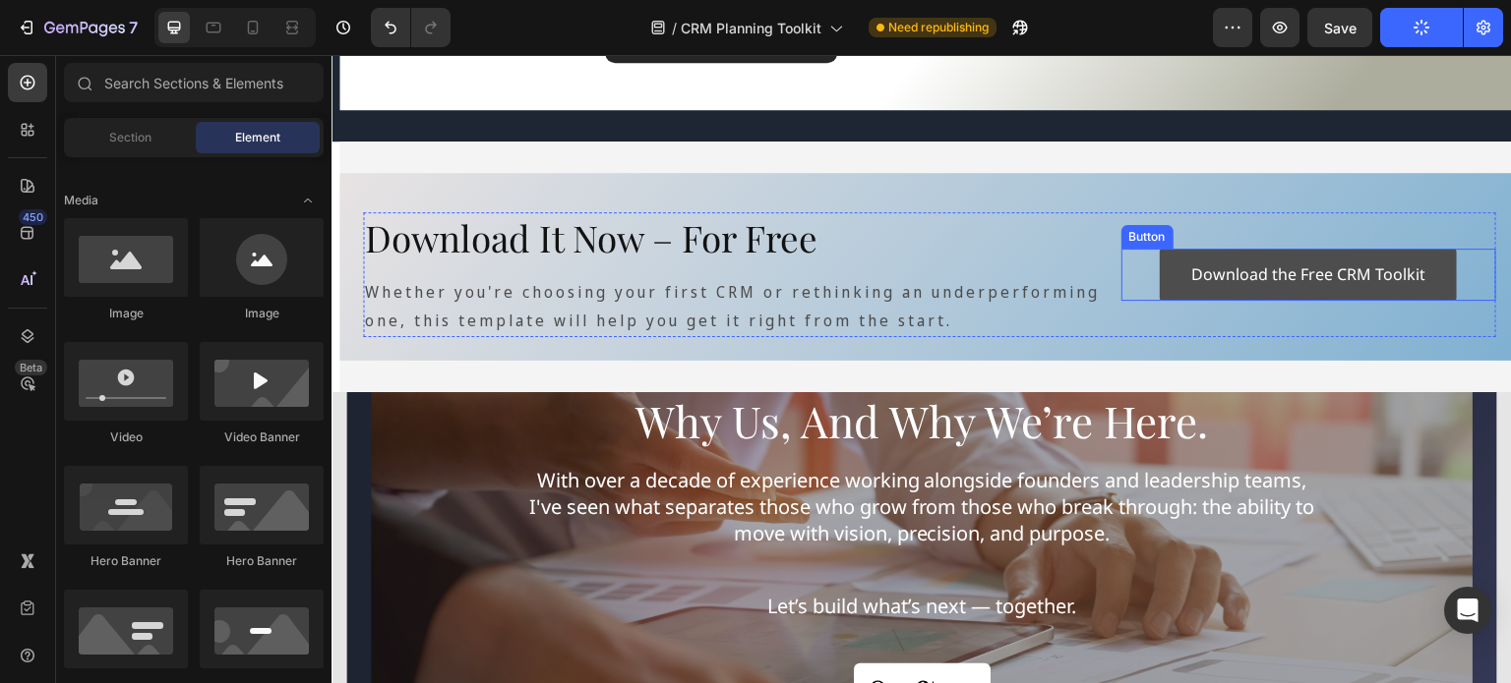
click at [1162, 270] on button "Download the Free CRM Toolkit" at bounding box center [1307, 275] width 297 height 52
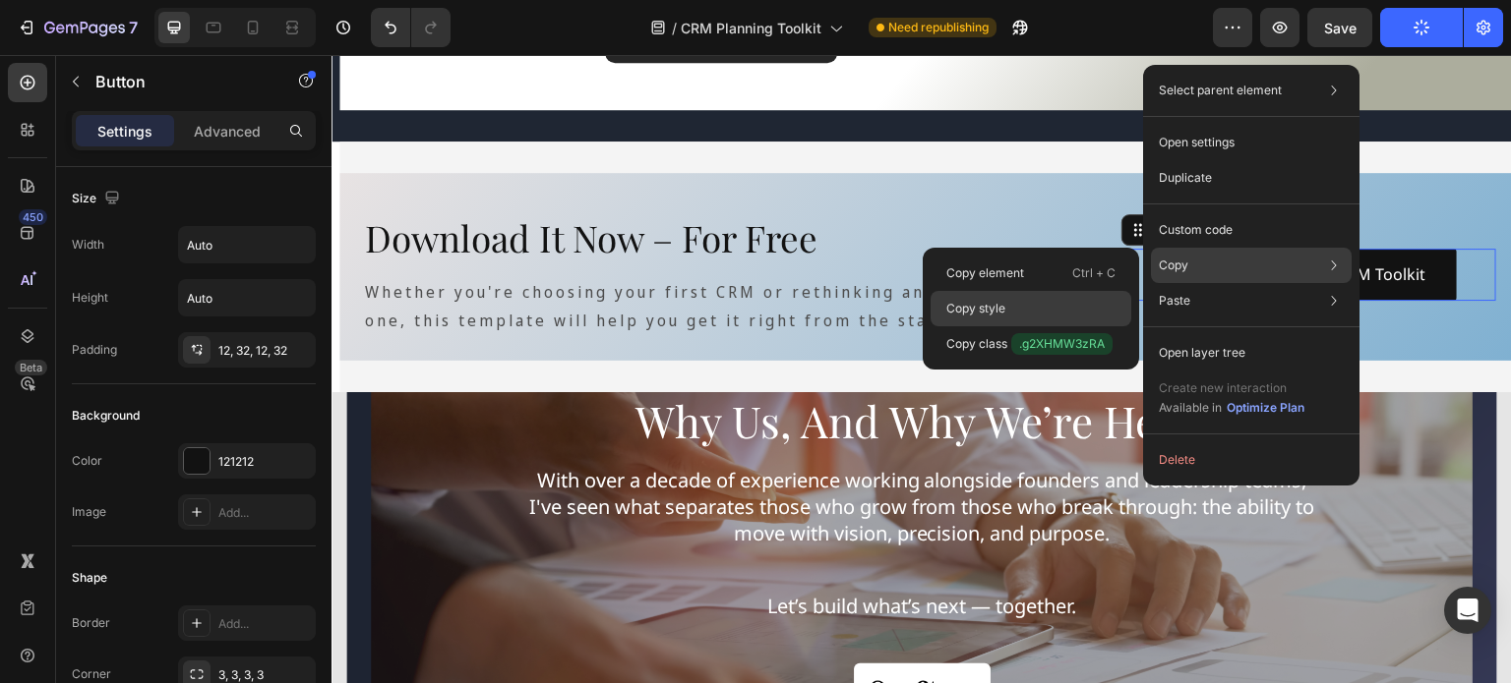
click at [1027, 326] on div "Copy style" at bounding box center [1030, 343] width 201 height 35
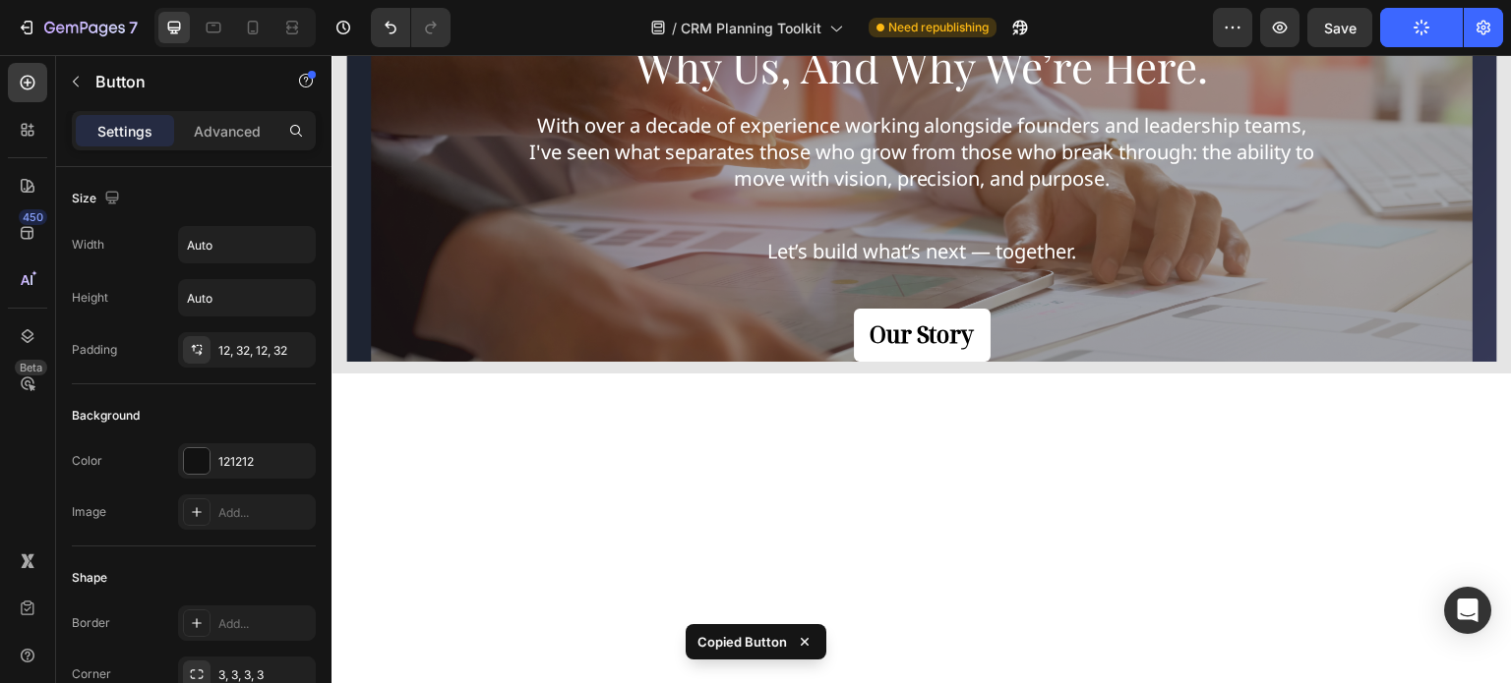
scroll to position [2655, 0]
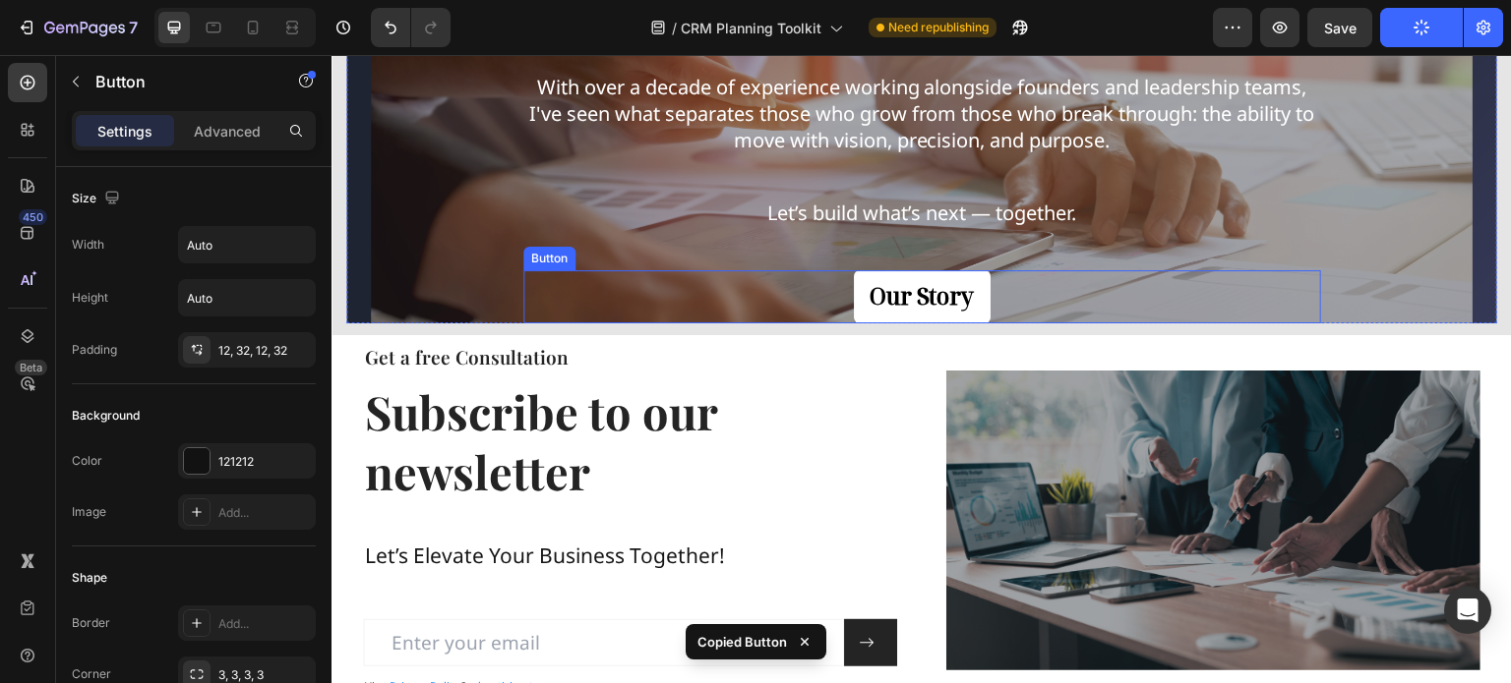
click at [841, 295] on div "Our Story Button" at bounding box center [922, 296] width 798 height 53
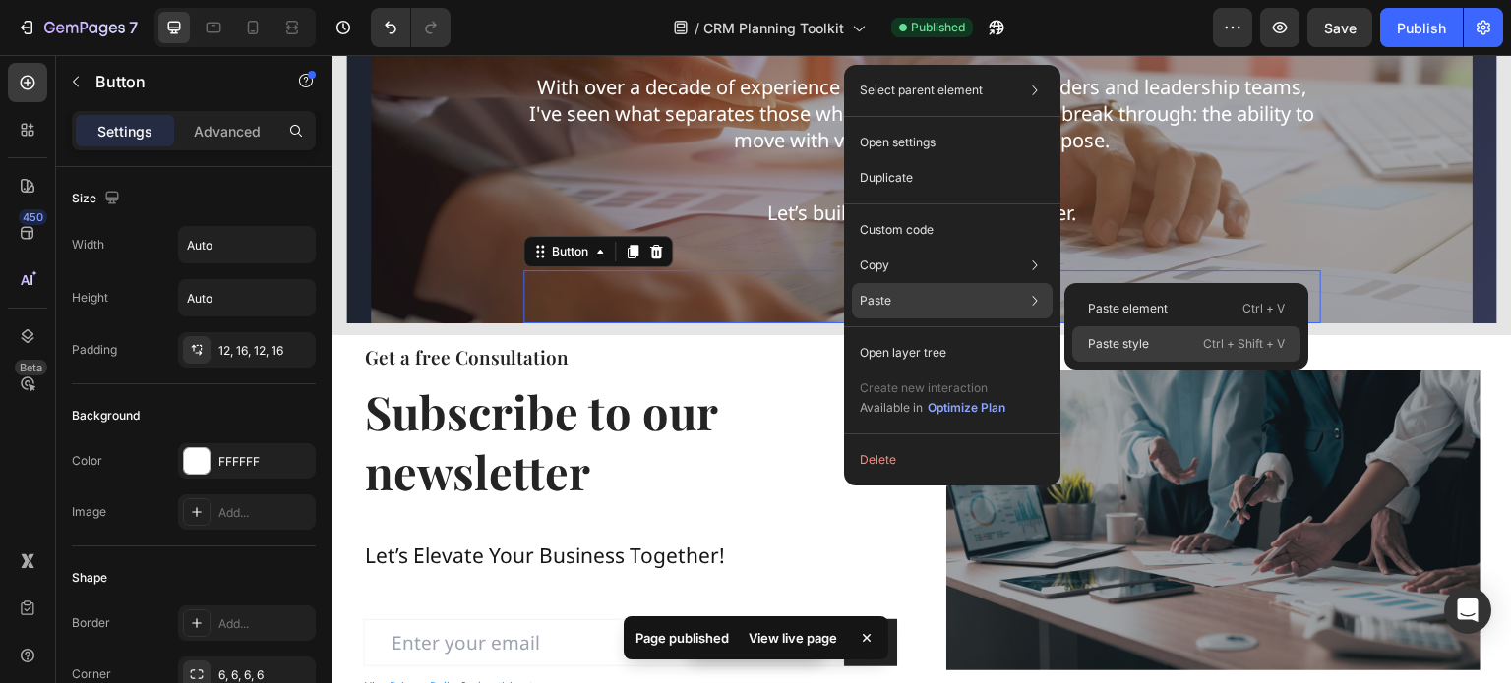
click at [1109, 337] on p "Paste style" at bounding box center [1118, 344] width 61 height 18
type input "16"
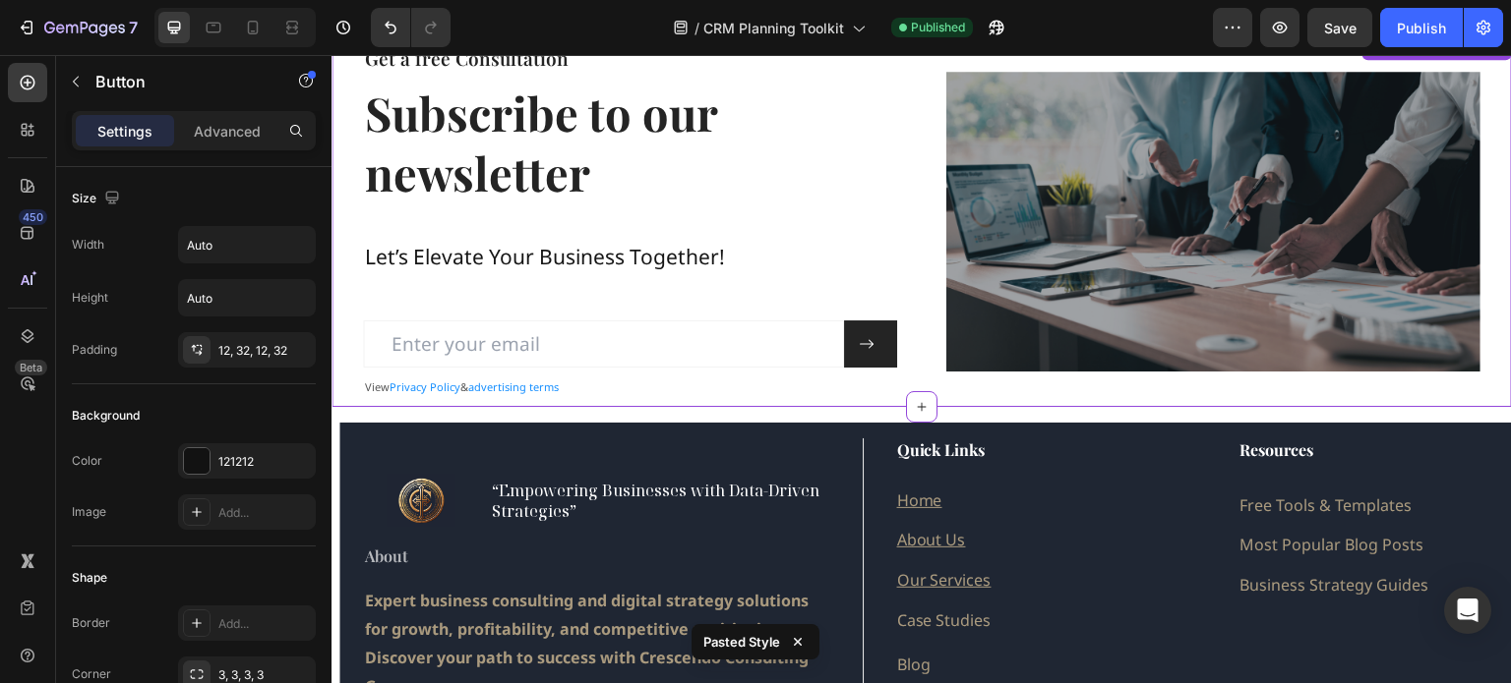
scroll to position [2843, 0]
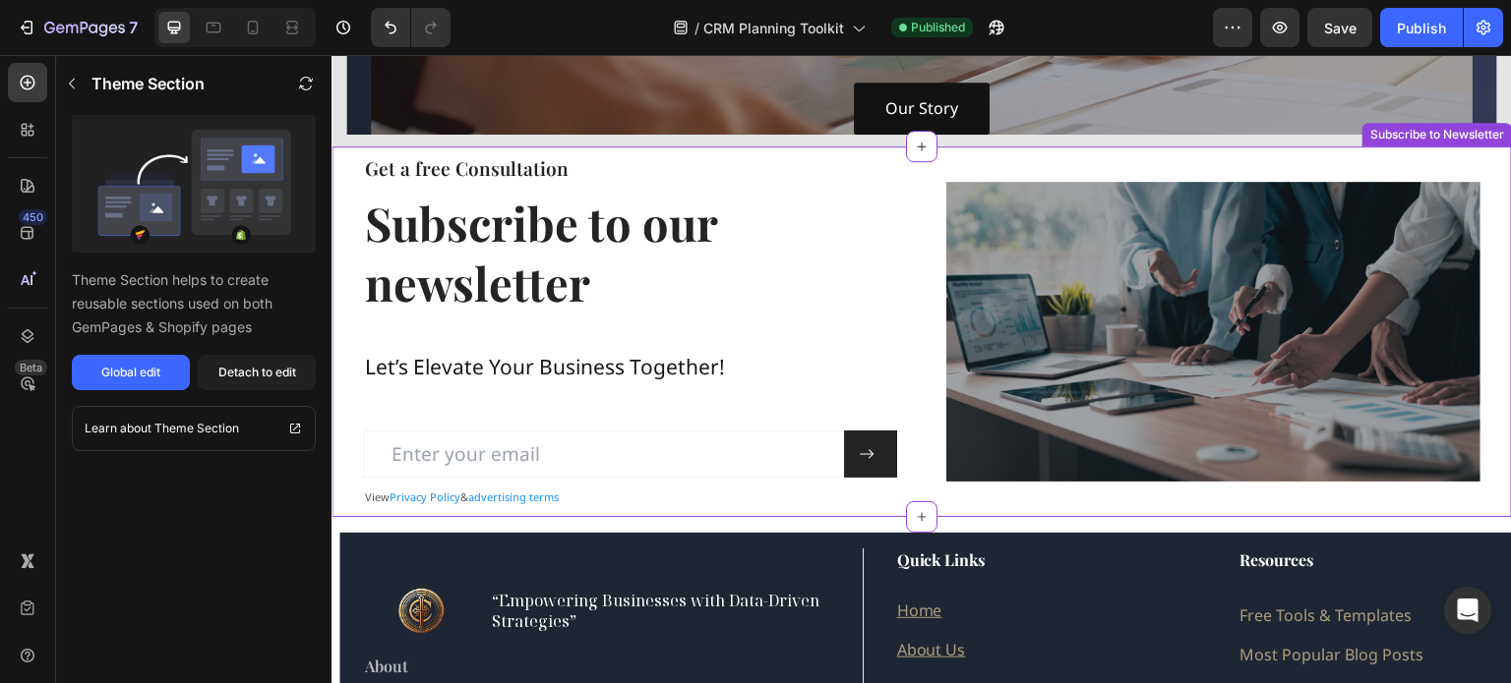
click at [339, 156] on div "Get a free Consultation Heading Subscribe to our newsletter Heading Let’s Eleva…" at bounding box center [921, 332] width 1180 height 371
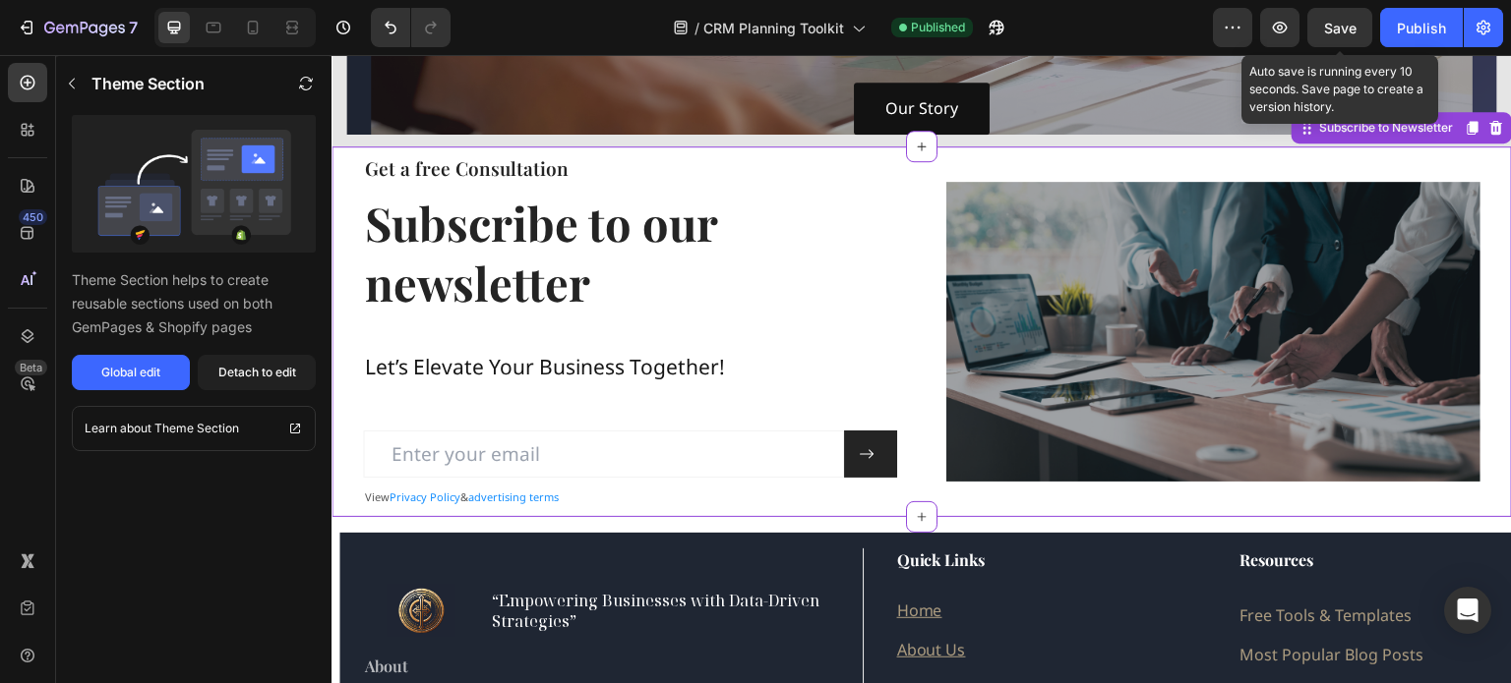
click at [1345, 30] on span "Save" at bounding box center [1340, 28] width 32 height 17
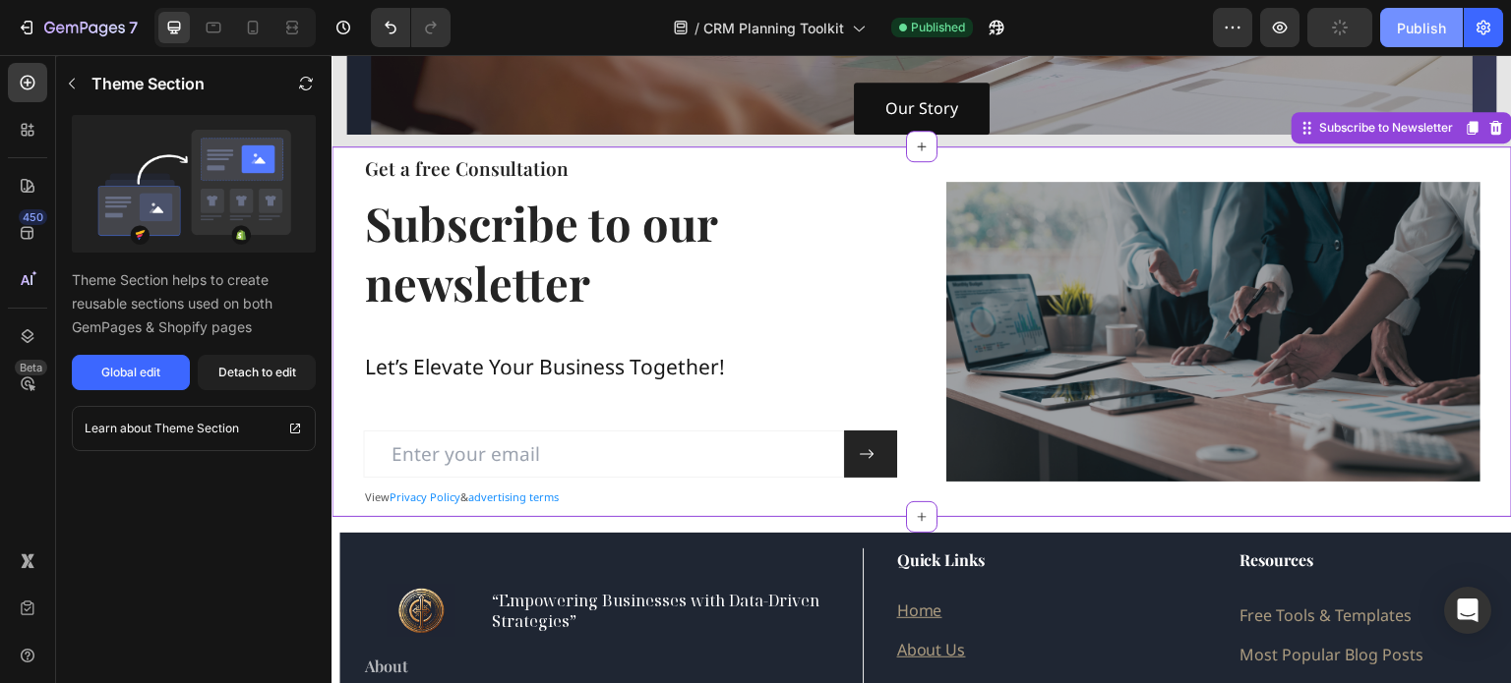
click at [1410, 18] on div "Publish" at bounding box center [1420, 28] width 49 height 21
click at [859, 263] on h2 "Subscribe to our newsletter" at bounding box center [630, 253] width 534 height 124
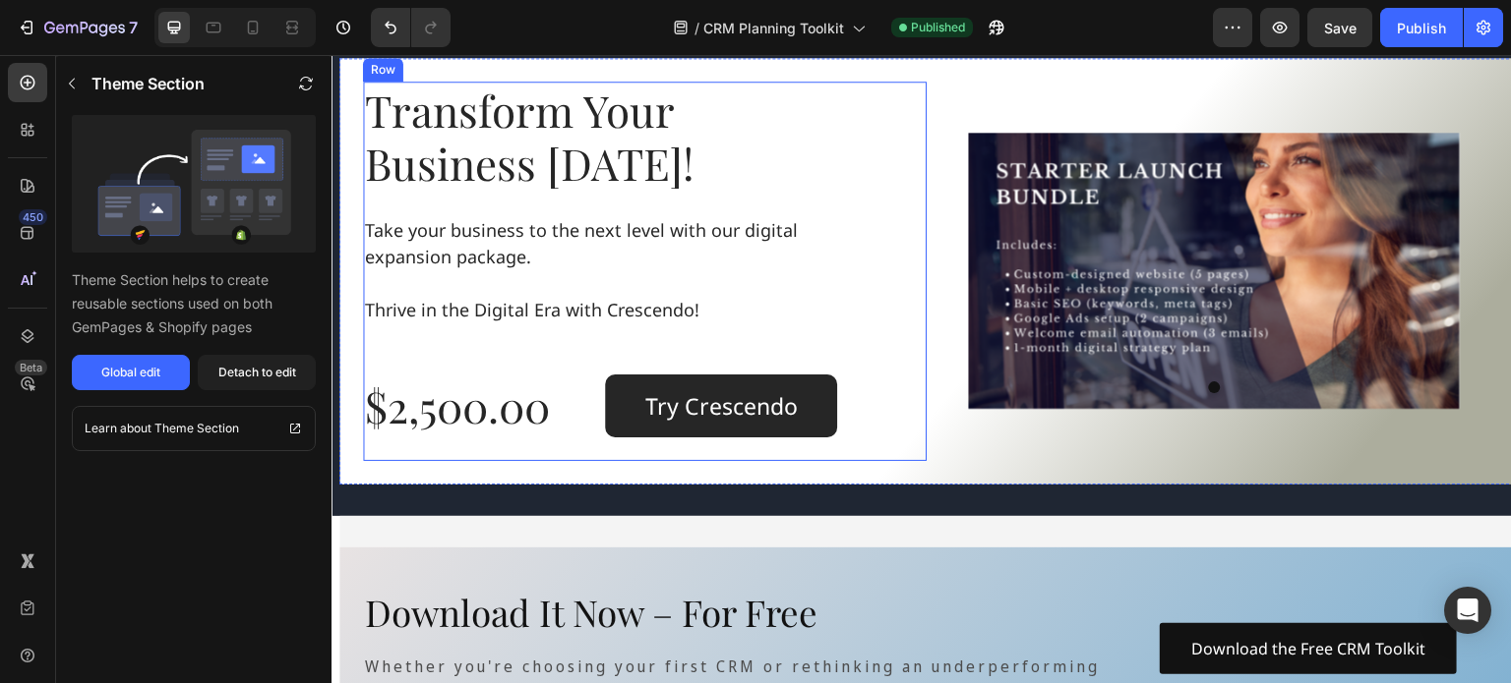
scroll to position [1672, 0]
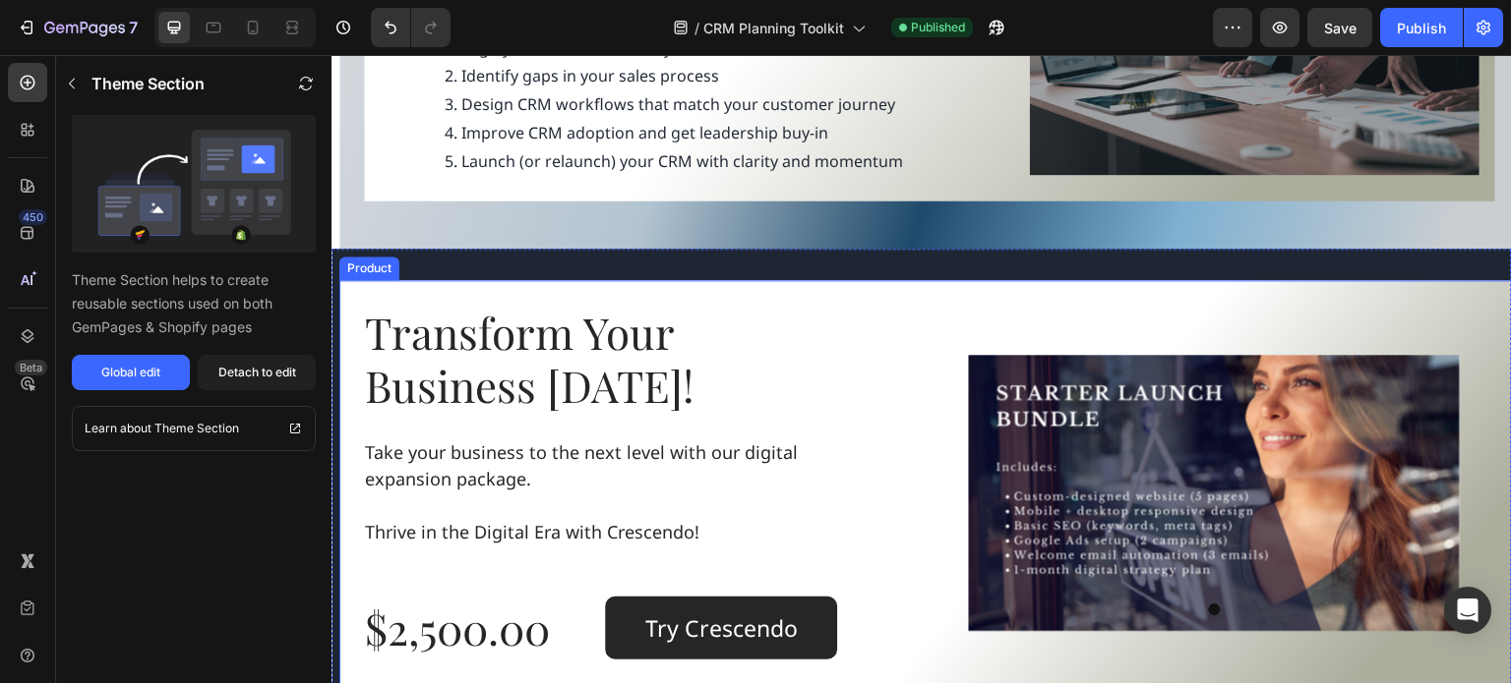
click at [964, 294] on div "Transform Your Business Today! Heading Take your business to the next level wit…" at bounding box center [929, 493] width 1180 height 427
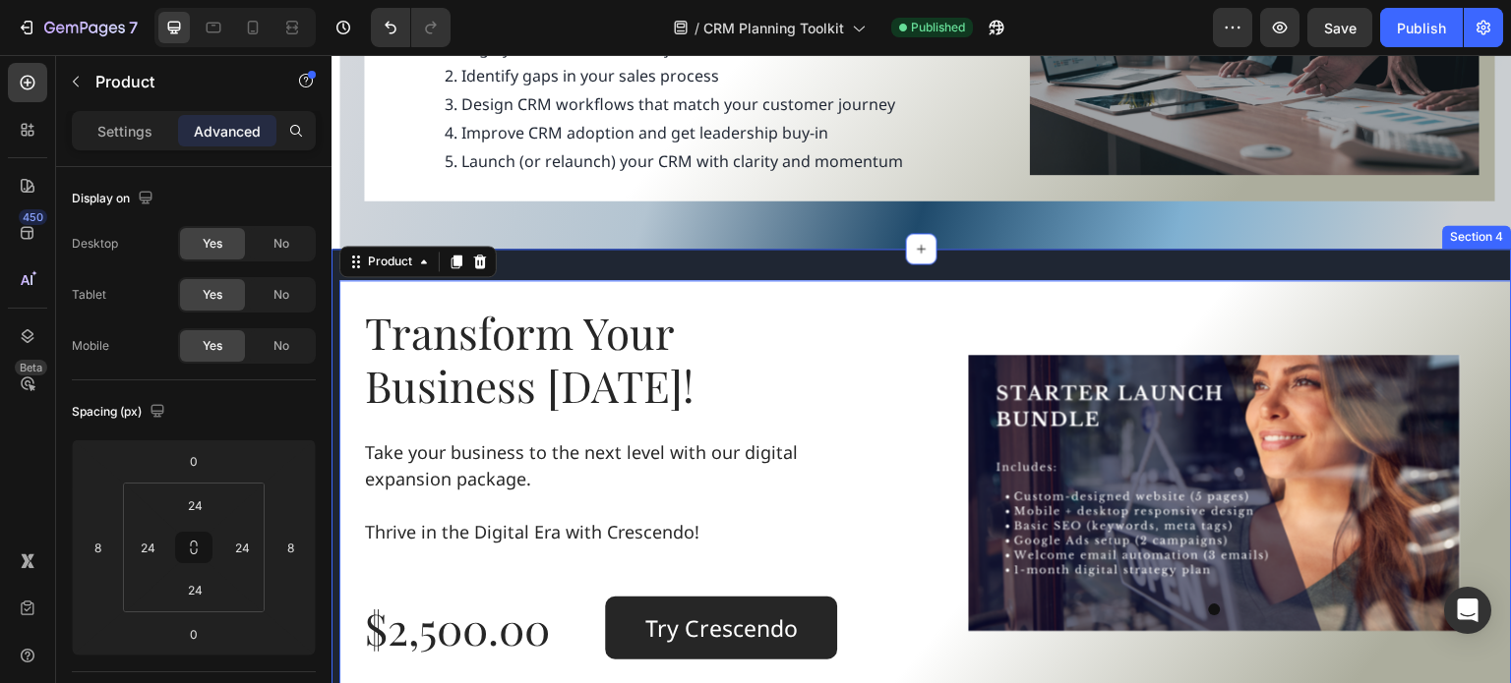
click at [614, 270] on div "Transform Your Business Today! Heading Take your business to the next level wit…" at bounding box center [921, 494] width 1180 height 490
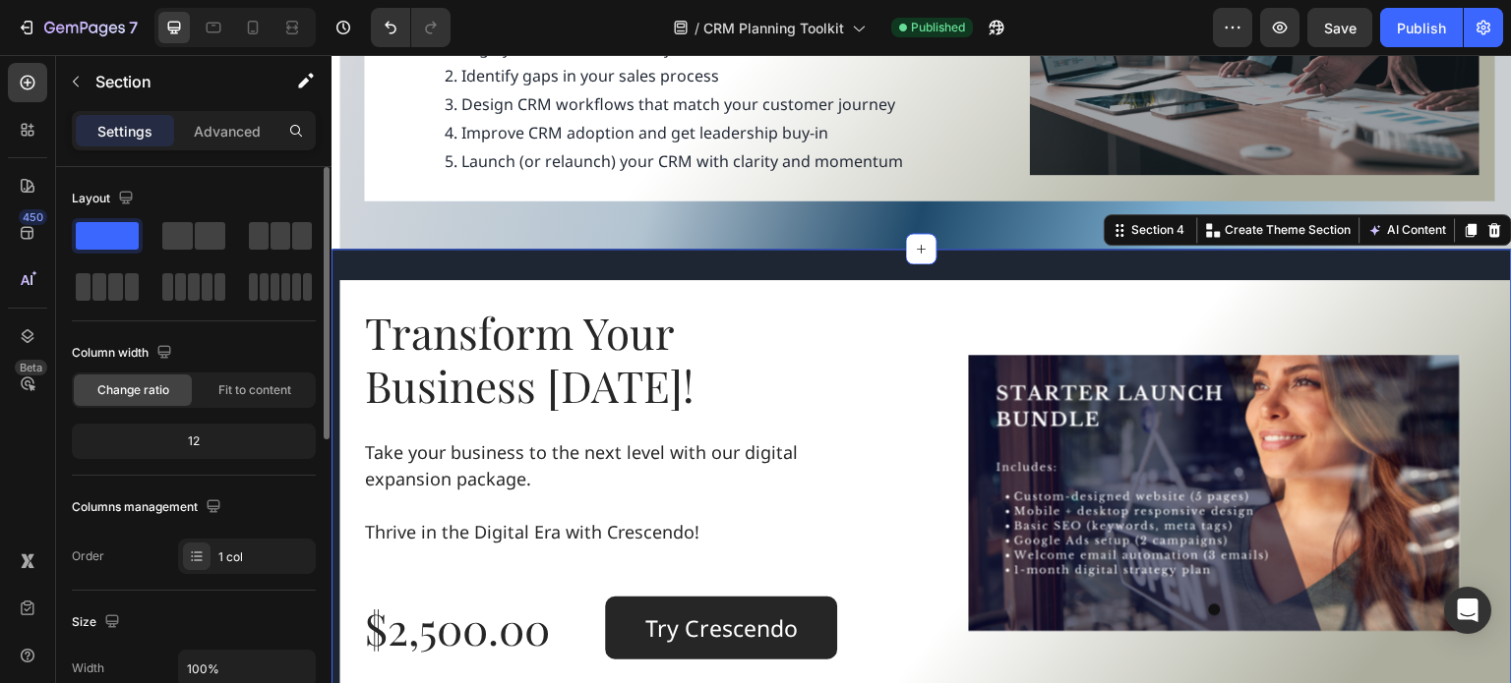
scroll to position [393, 0]
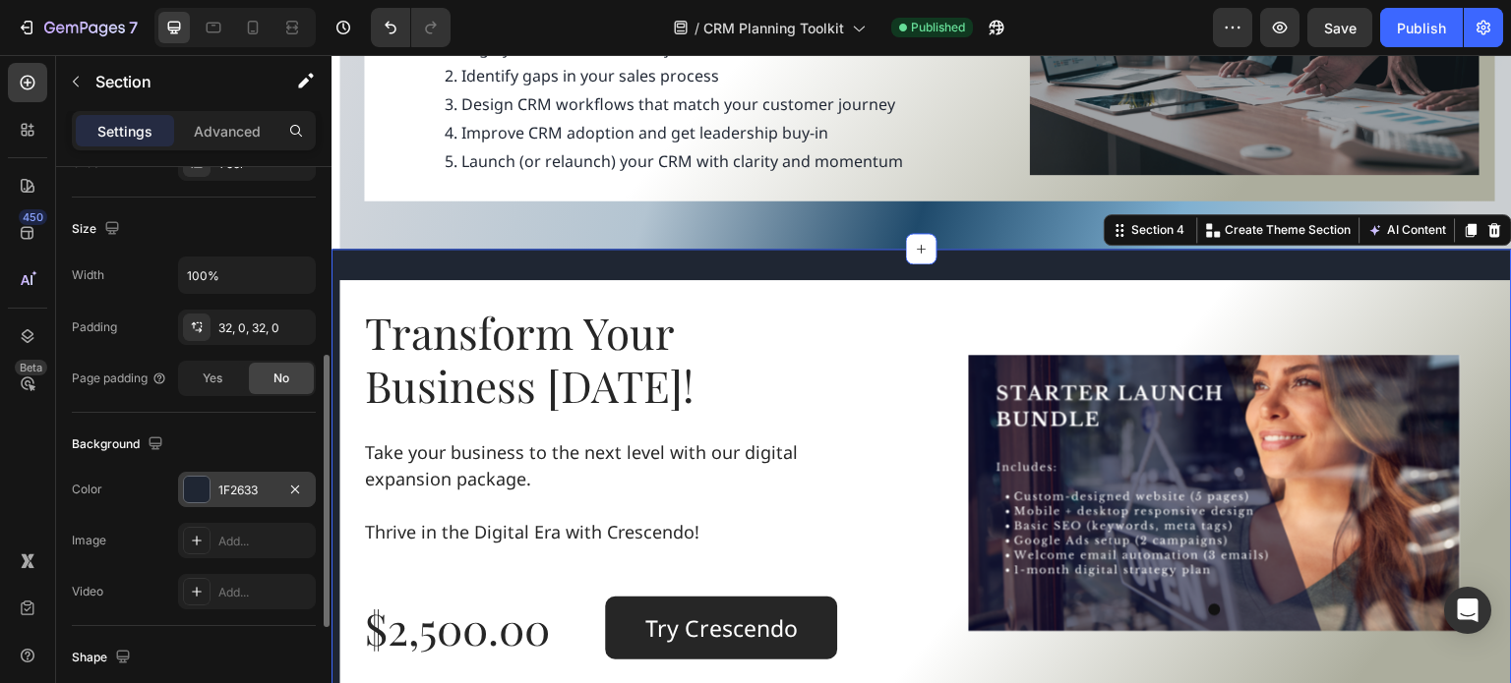
click at [194, 479] on div at bounding box center [197, 490] width 26 height 26
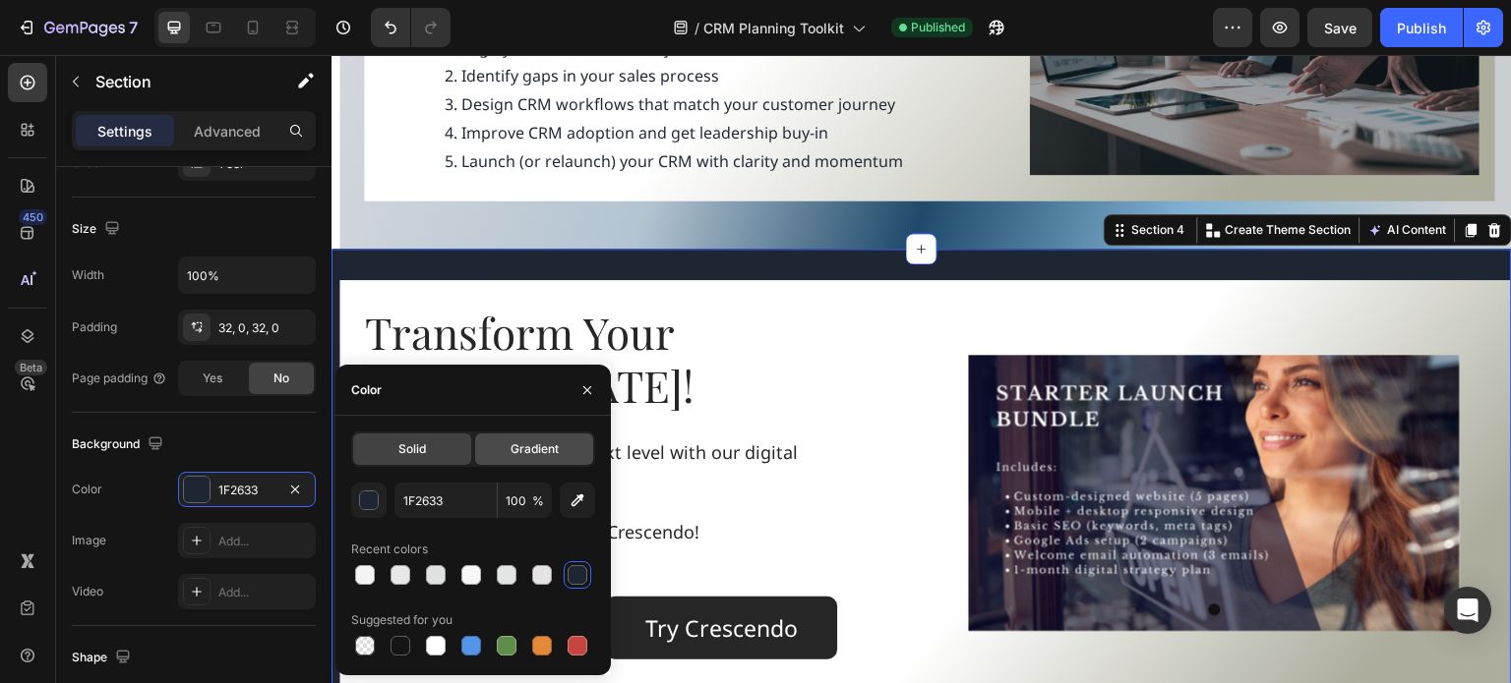
click at [515, 442] on span "Gradient" at bounding box center [534, 450] width 48 height 18
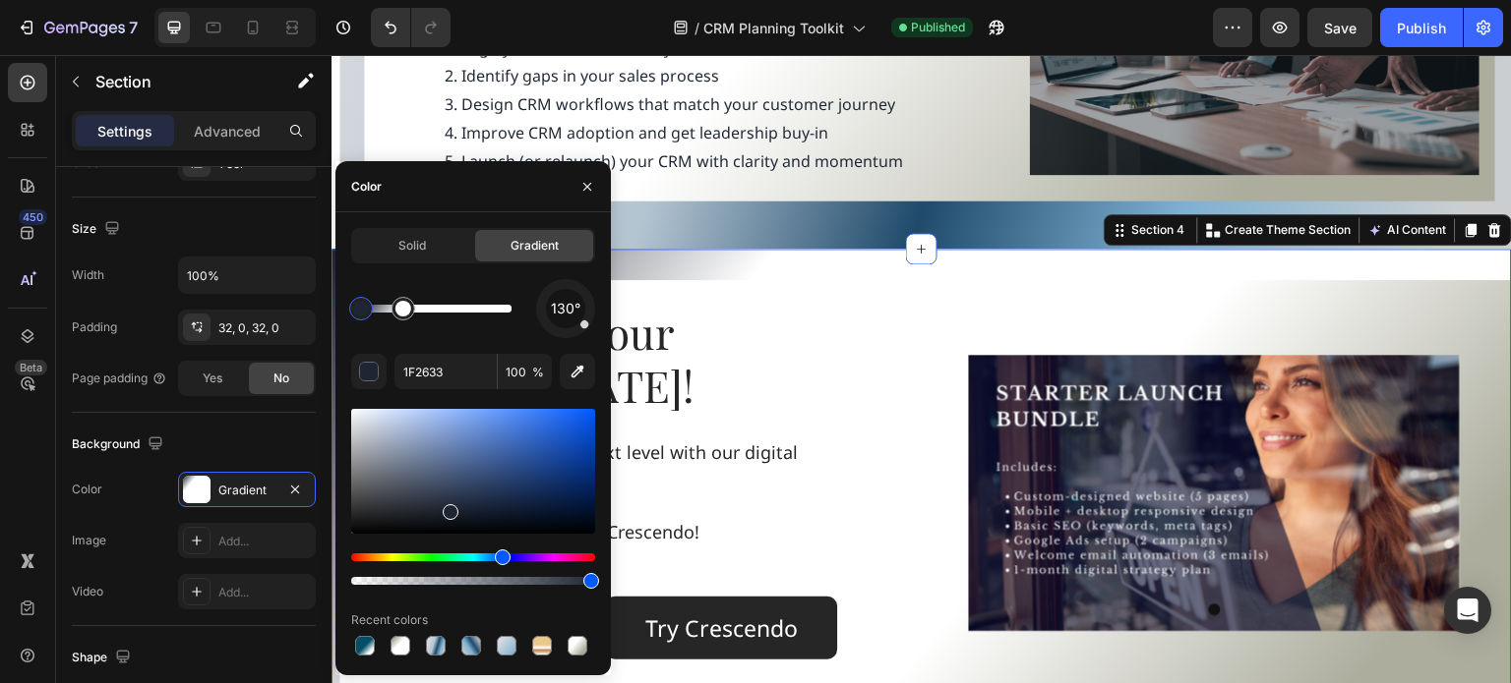
drag, startPoint x: 507, startPoint y: 312, endPoint x: 381, endPoint y: 318, distance: 127.0
drag, startPoint x: 402, startPoint y: 314, endPoint x: 388, endPoint y: 313, distance: 13.8
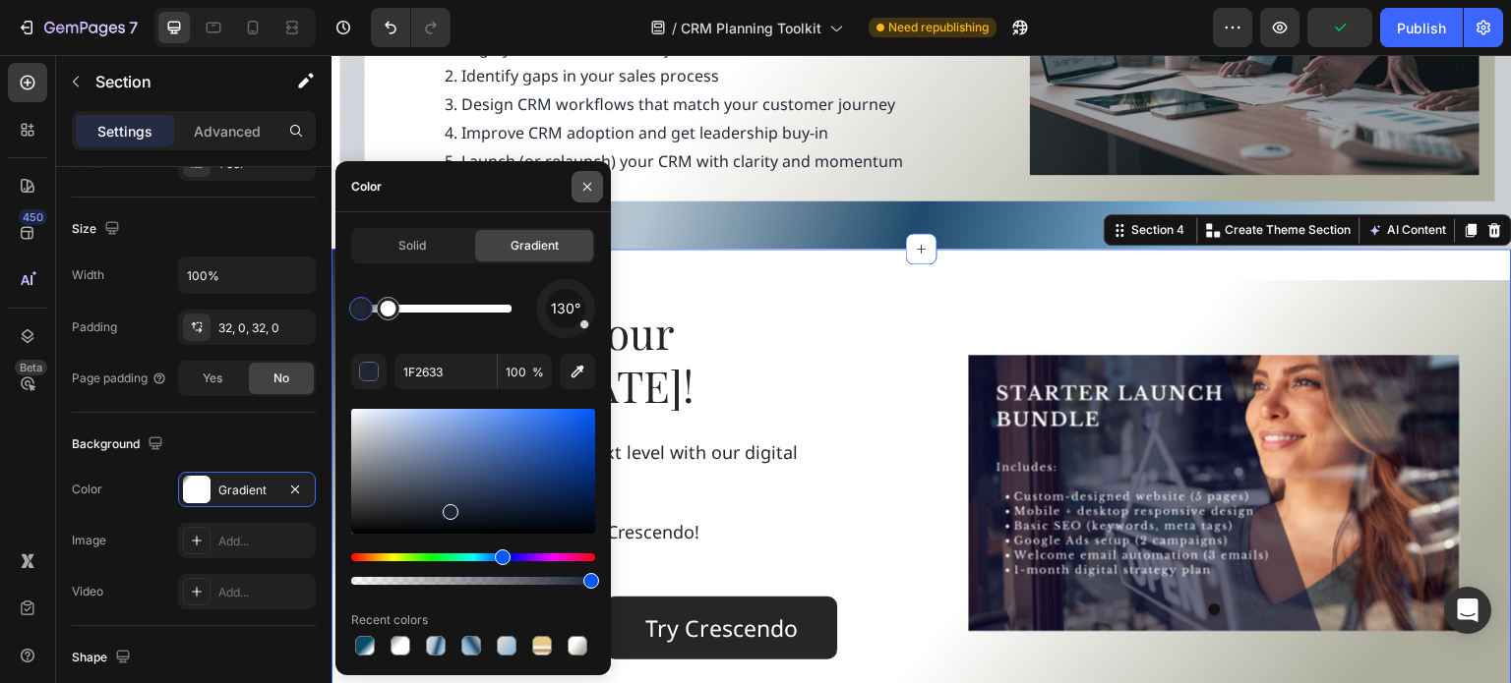
click at [585, 188] on icon "button" at bounding box center [587, 187] width 8 height 8
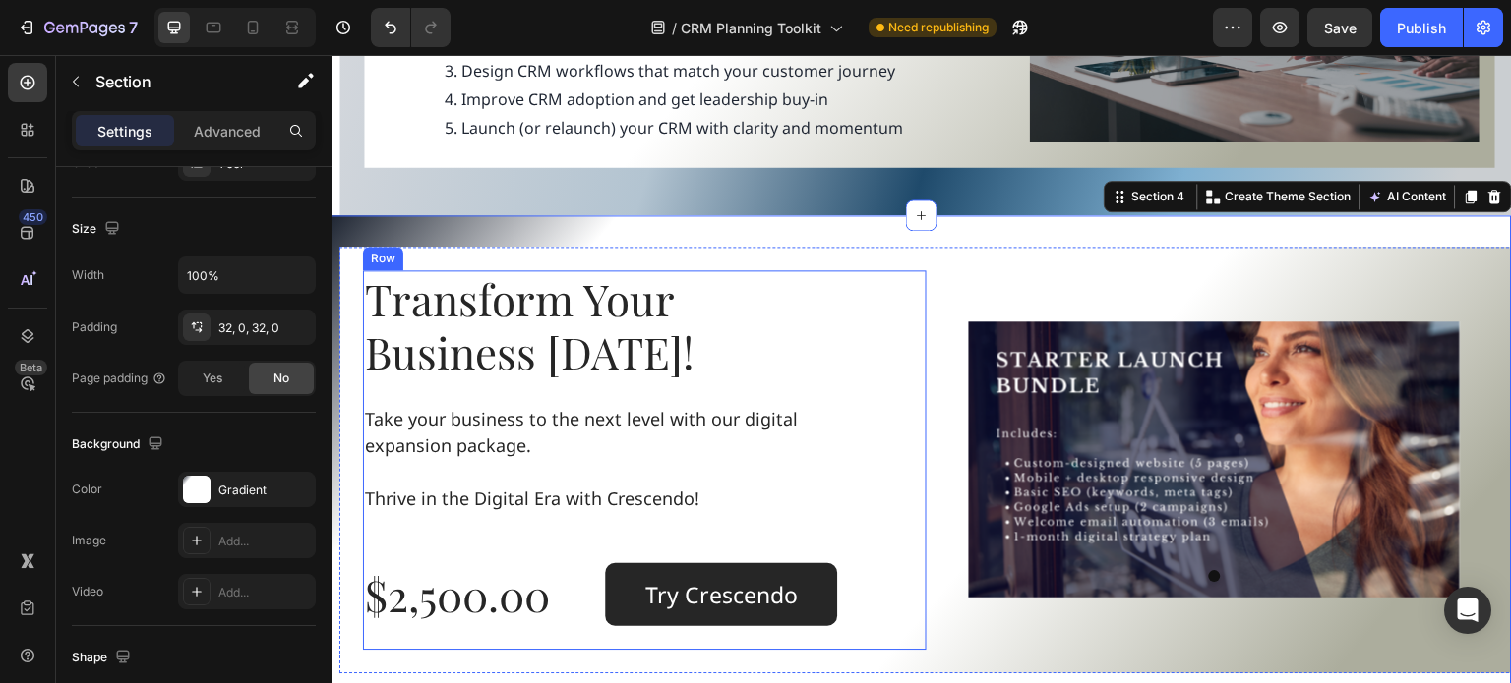
scroll to position [1672, 0]
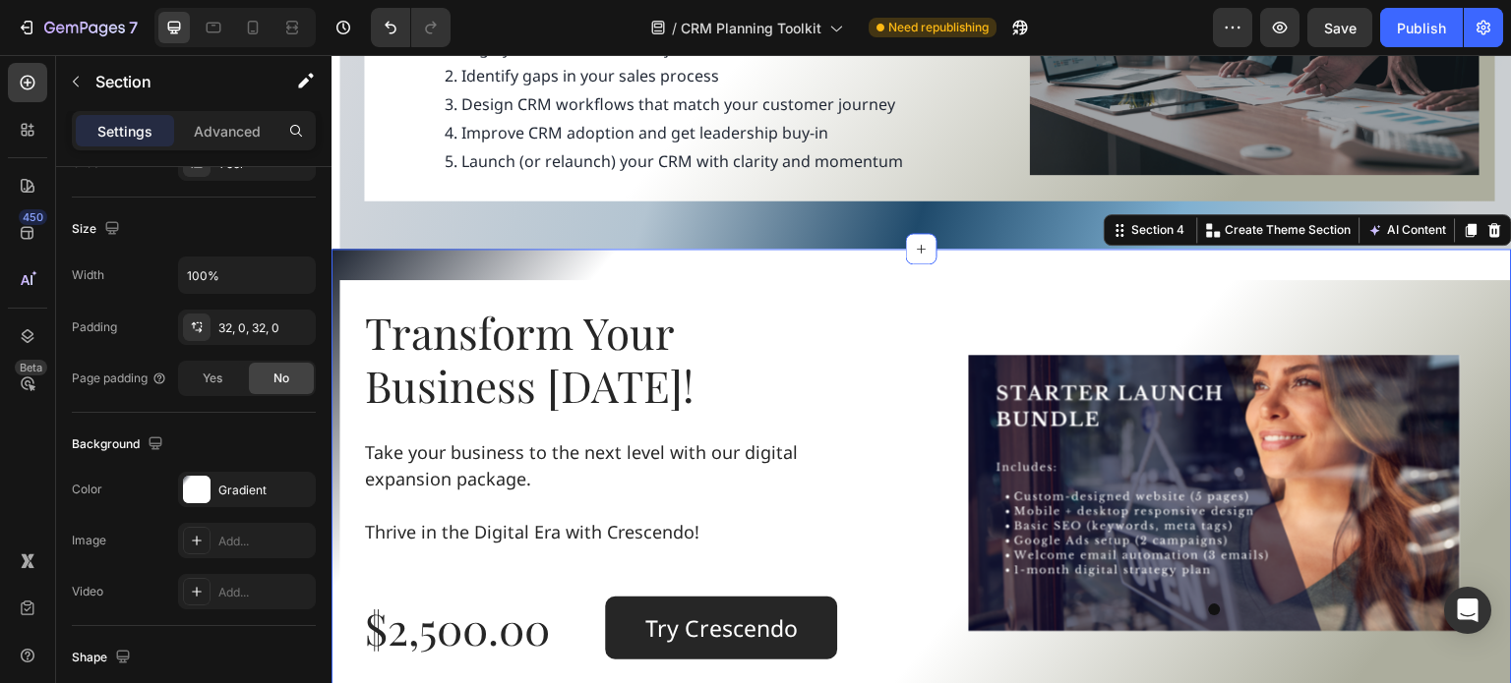
click at [604, 254] on div "Transform Your Business Today! Heading Take your business to the next level wit…" at bounding box center [921, 494] width 1180 height 490
click at [193, 485] on div at bounding box center [197, 490] width 28 height 28
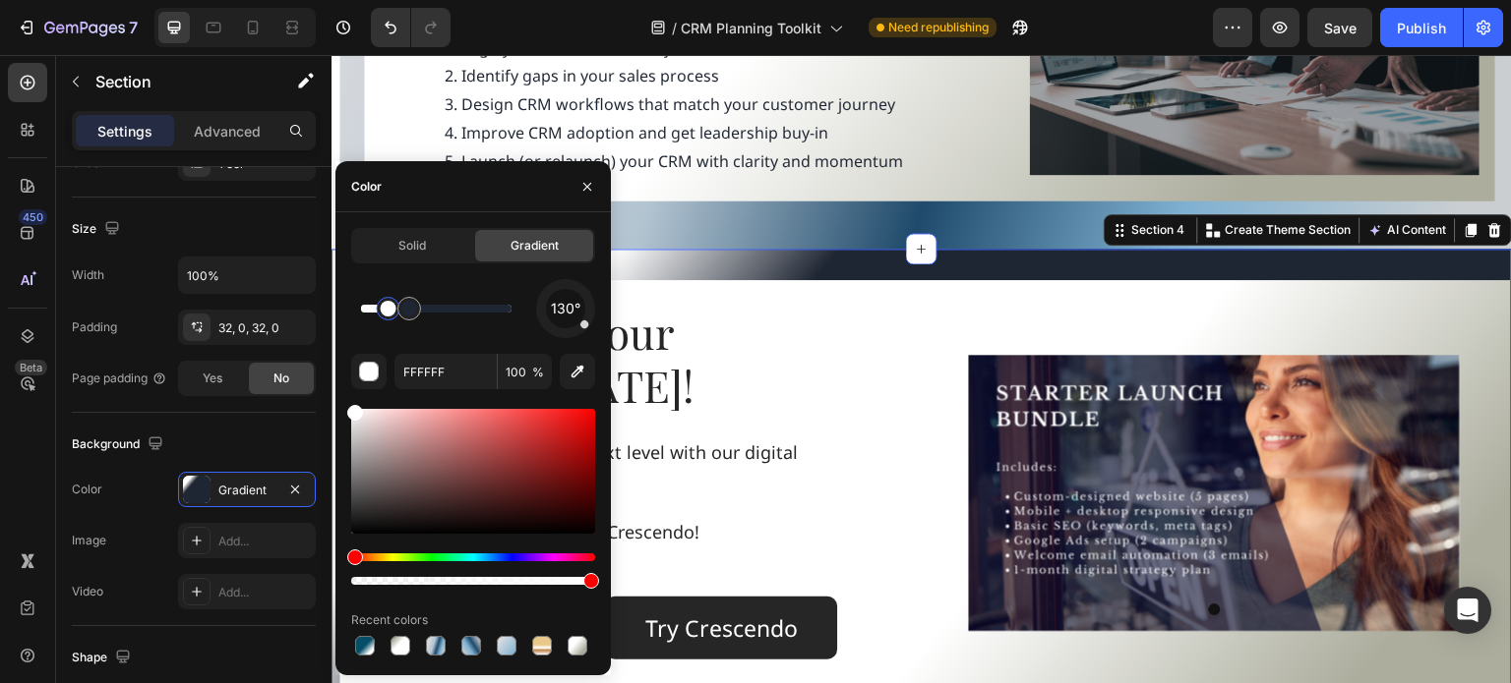
drag, startPoint x: 366, startPoint y: 313, endPoint x: 448, endPoint y: 302, distance: 83.3
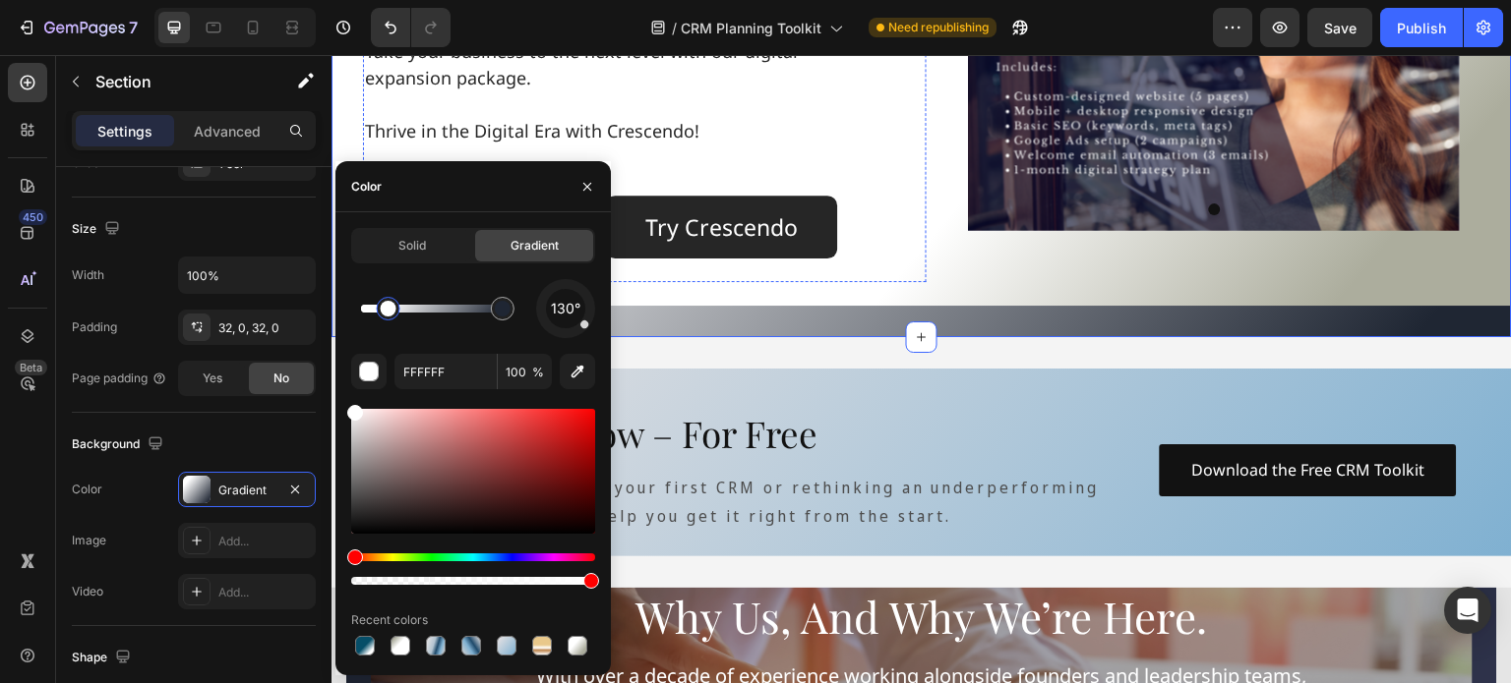
scroll to position [2065, 0]
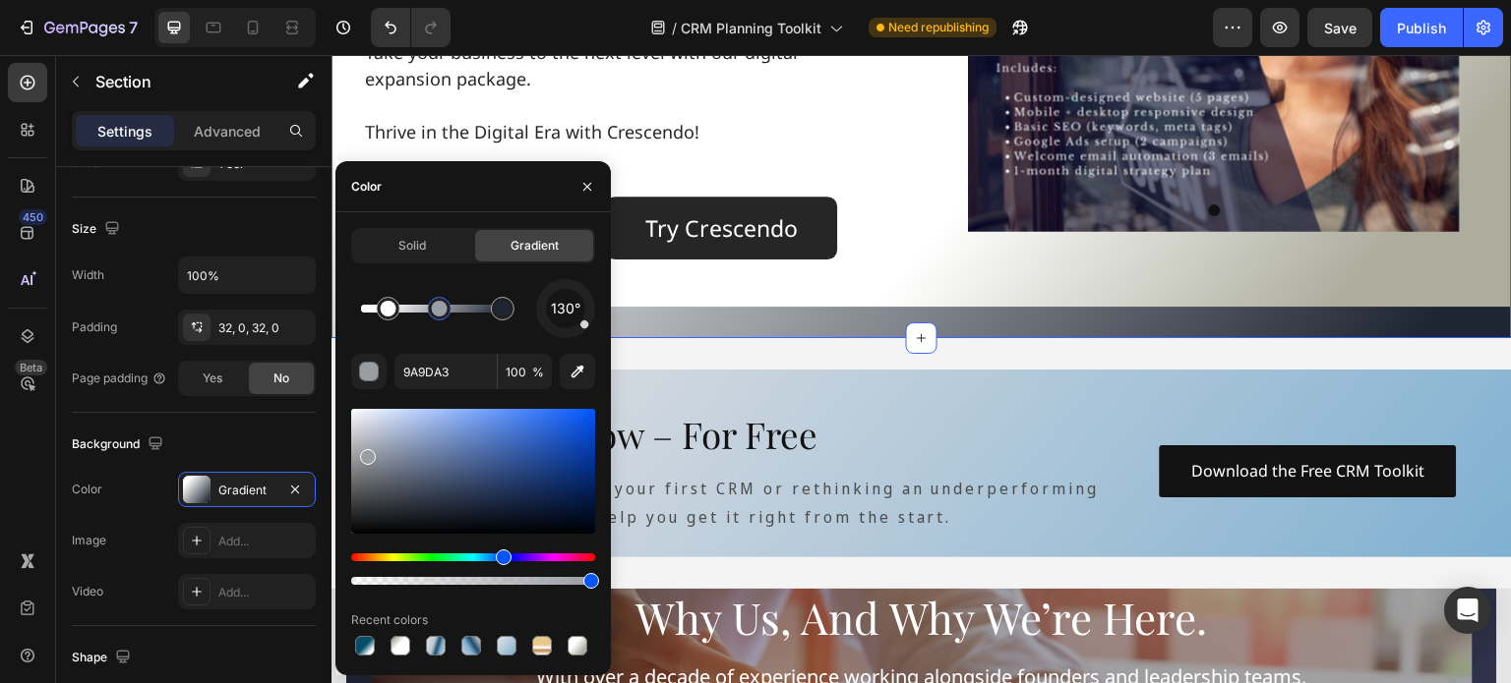
click at [440, 308] on div at bounding box center [436, 309] width 150 height 8
click at [579, 365] on icon "button" at bounding box center [577, 372] width 20 height 20
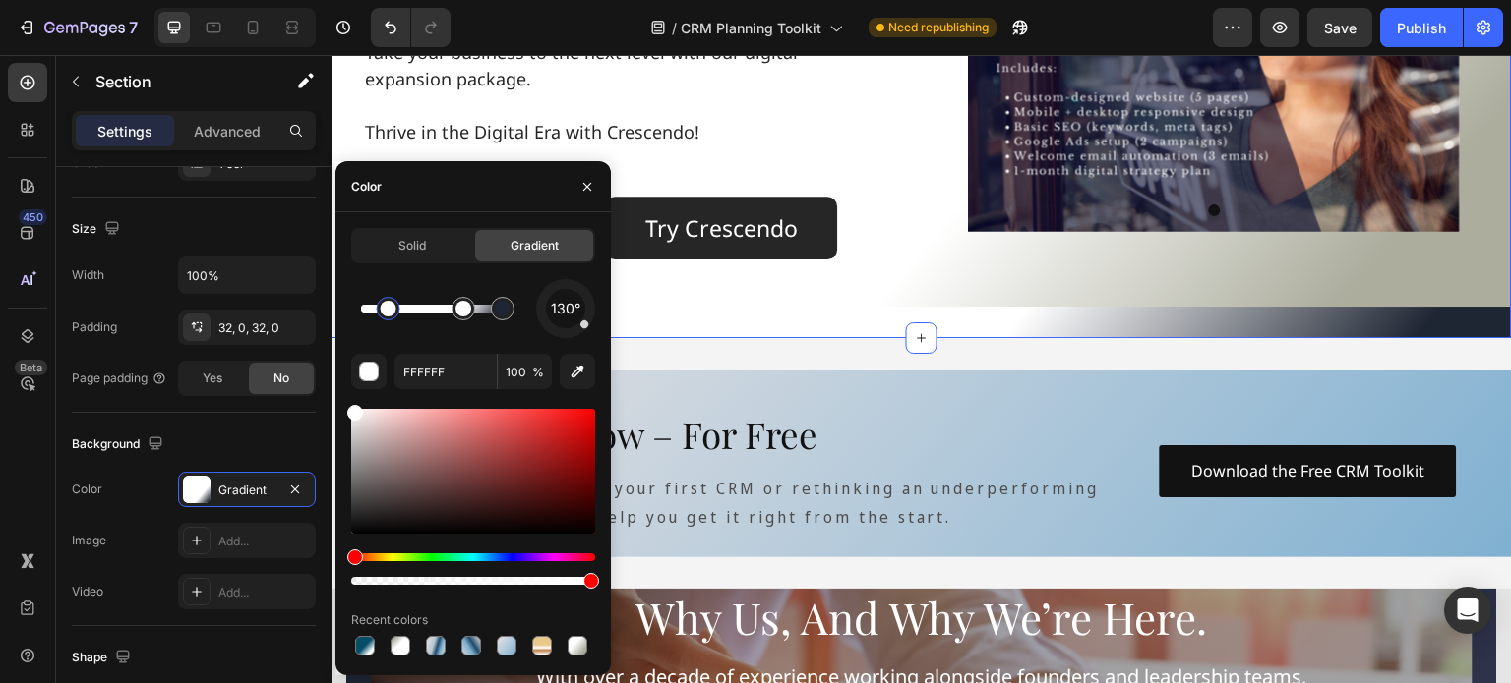
drag, startPoint x: 442, startPoint y: 310, endPoint x: 464, endPoint y: 311, distance: 22.6
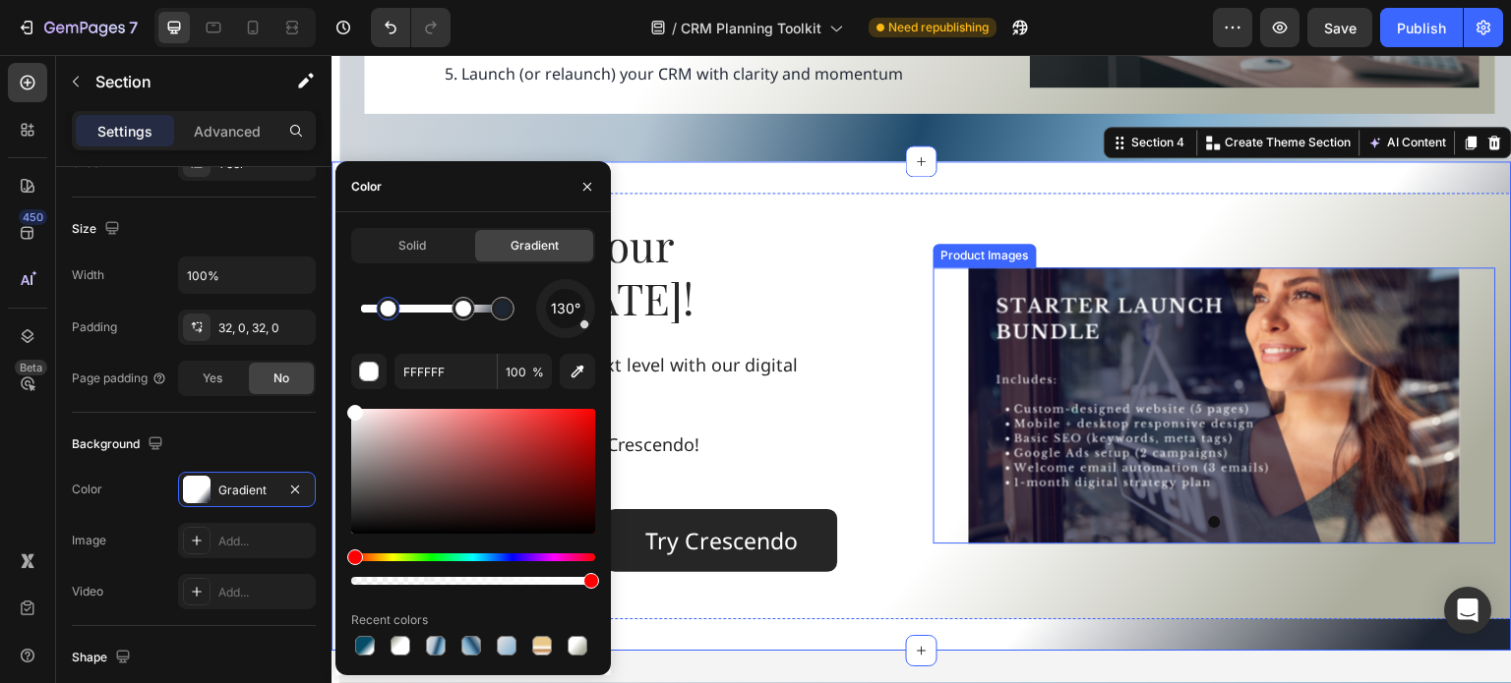
scroll to position [1770, 0]
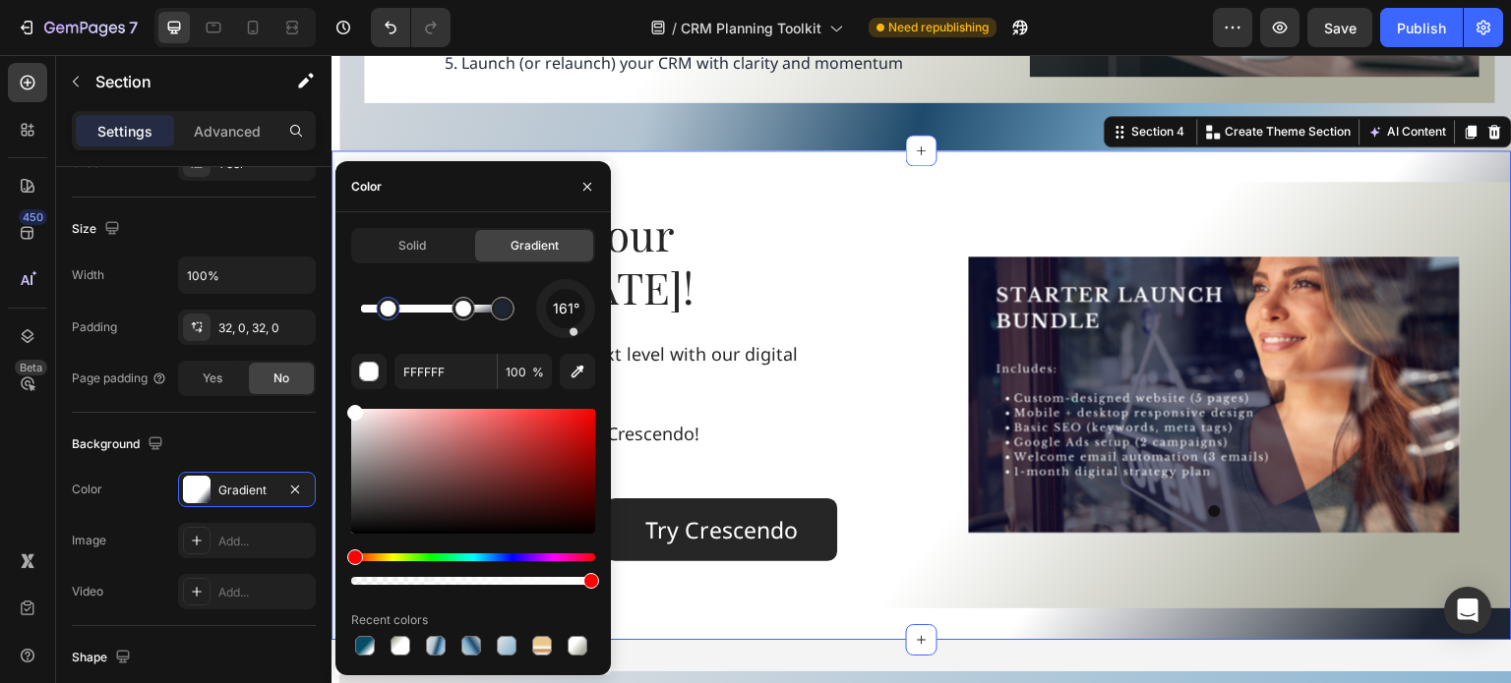
drag, startPoint x: 586, startPoint y: 326, endPoint x: 574, endPoint y: 334, distance: 14.8
click at [574, 334] on div at bounding box center [573, 332] width 10 height 10
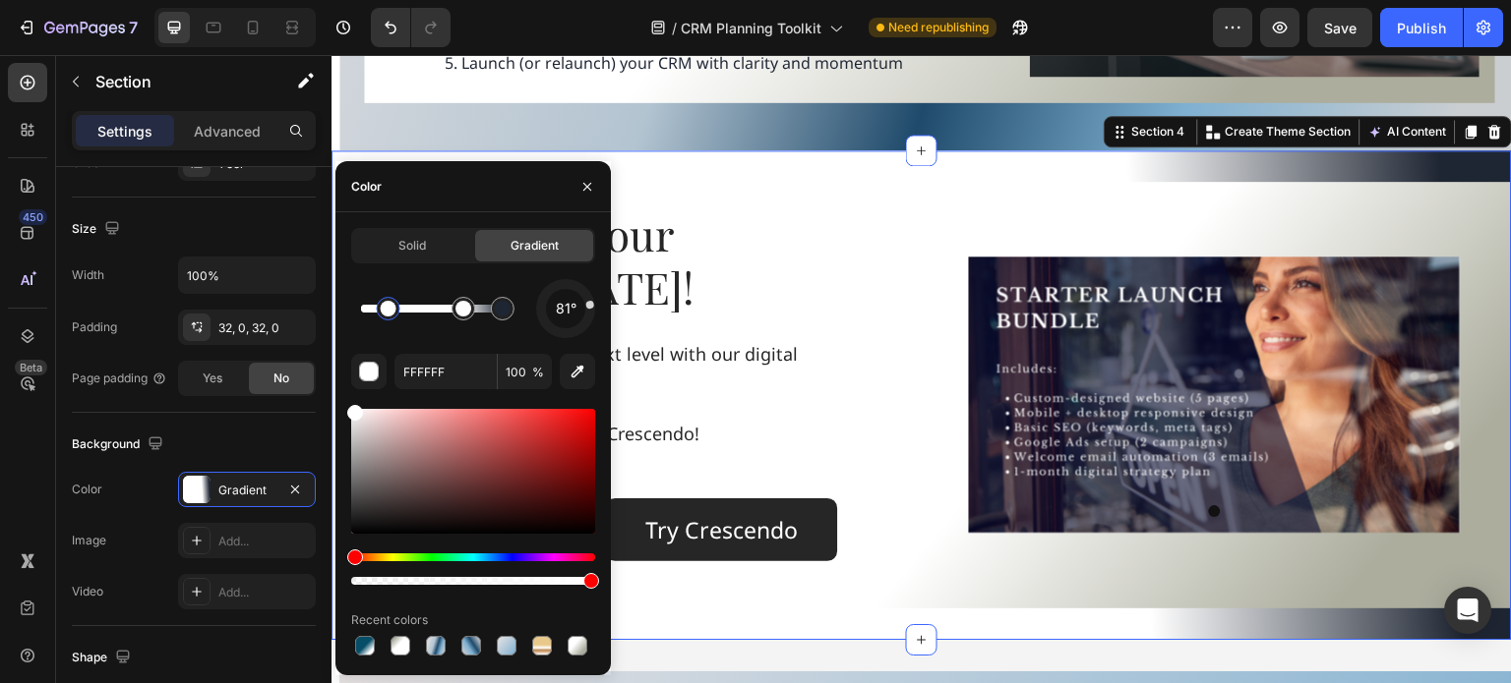
drag, startPoint x: 574, startPoint y: 334, endPoint x: 610, endPoint y: 301, distance: 48.7
click at [610, 301] on div "Solid Gradient 81° FFFFFF 100 % Recent colors" at bounding box center [472, 444] width 275 height 432
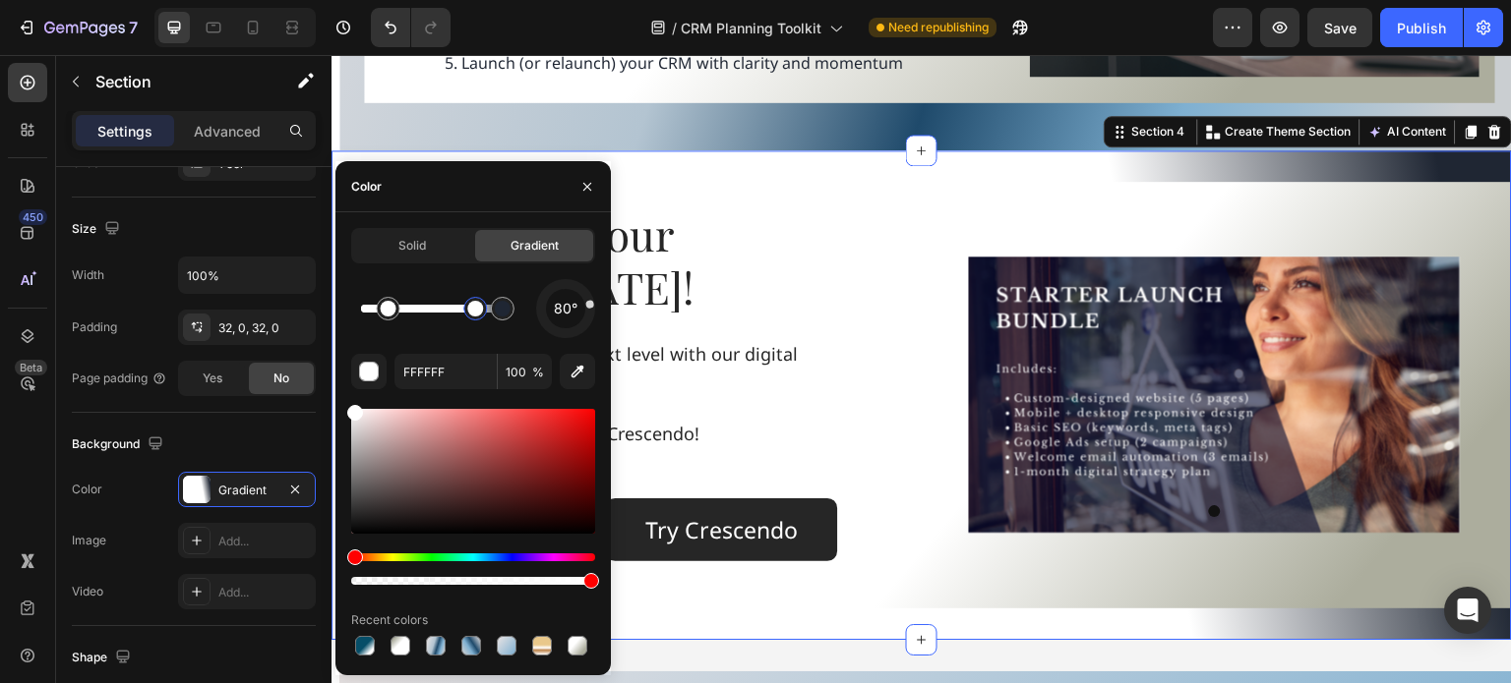
click at [472, 317] on div at bounding box center [475, 309] width 16 height 16
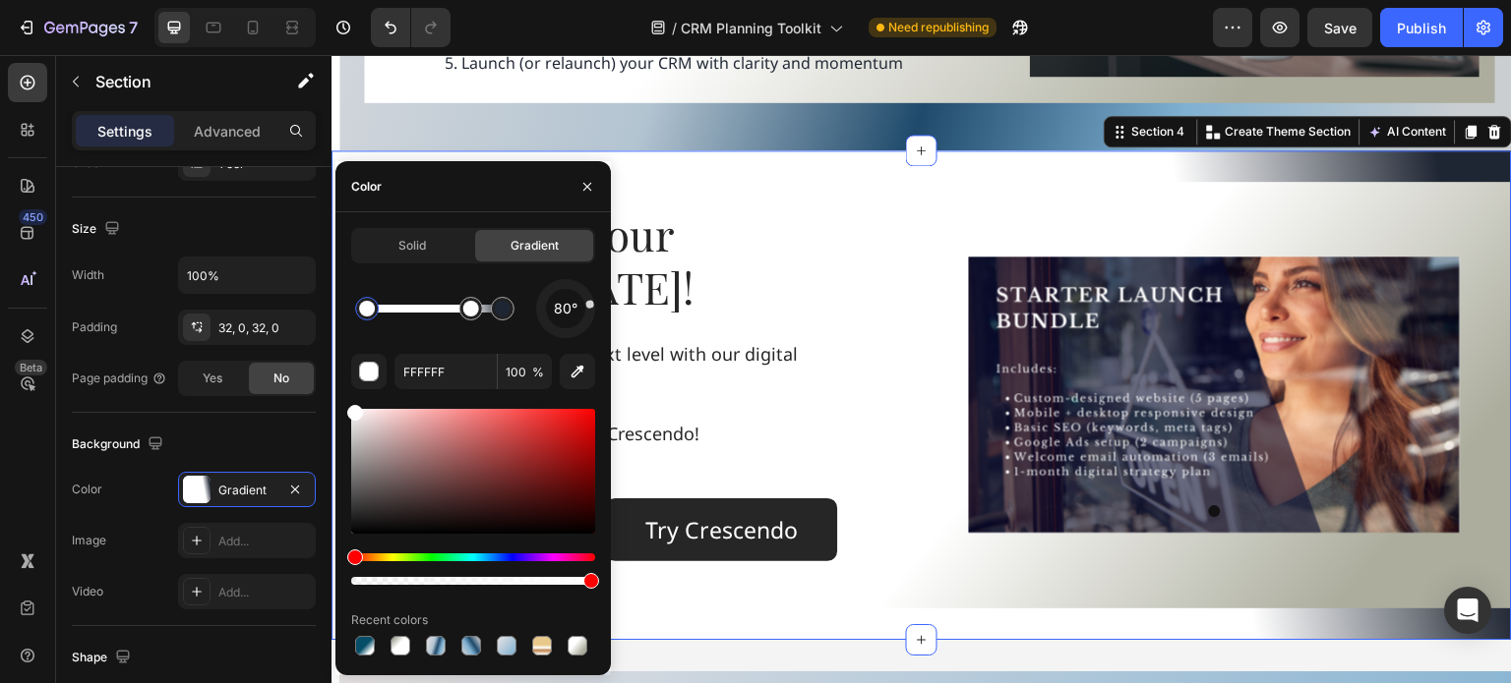
drag, startPoint x: 388, startPoint y: 304, endPoint x: 368, endPoint y: 305, distance: 20.7
click at [368, 305] on div at bounding box center [367, 309] width 16 height 16
click at [505, 310] on div at bounding box center [503, 309] width 16 height 16
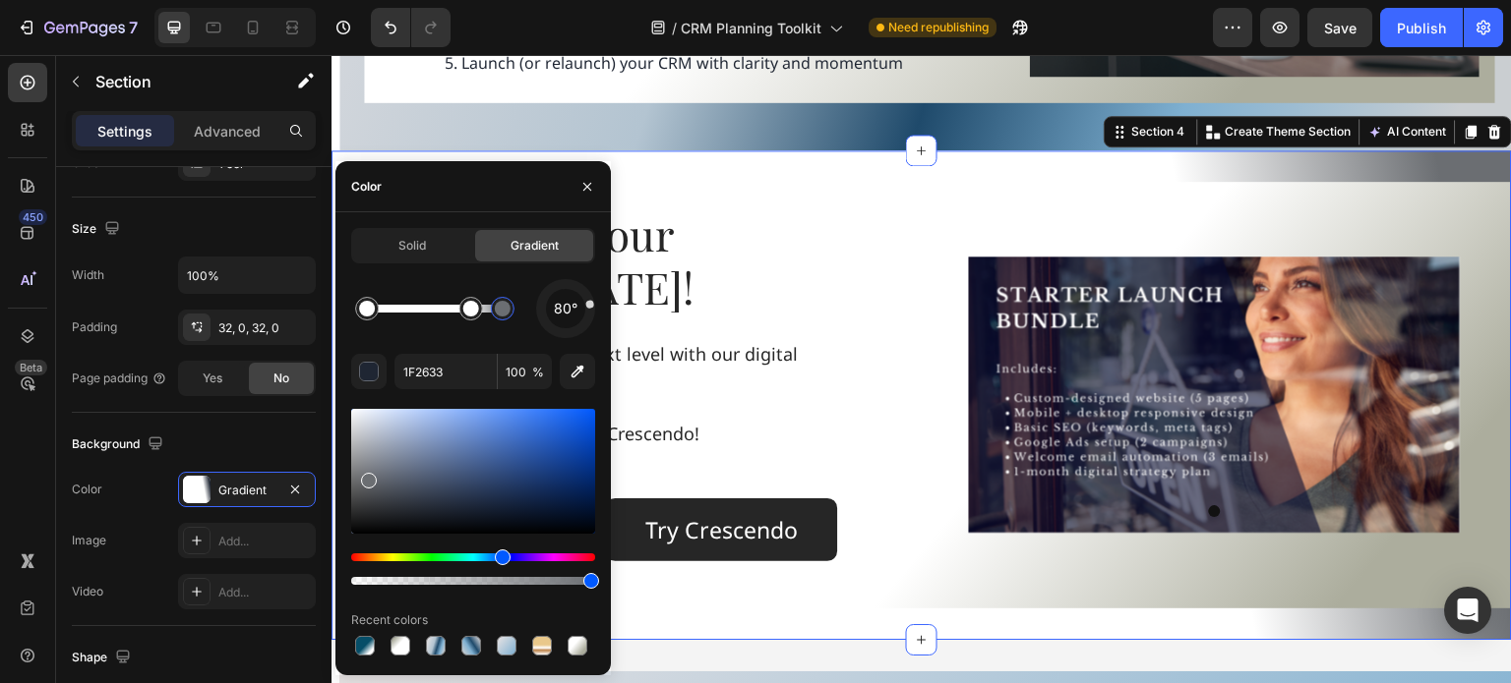
drag, startPoint x: 450, startPoint y: 510, endPoint x: 366, endPoint y: 478, distance: 90.6
click at [366, 478] on div at bounding box center [369, 481] width 16 height 16
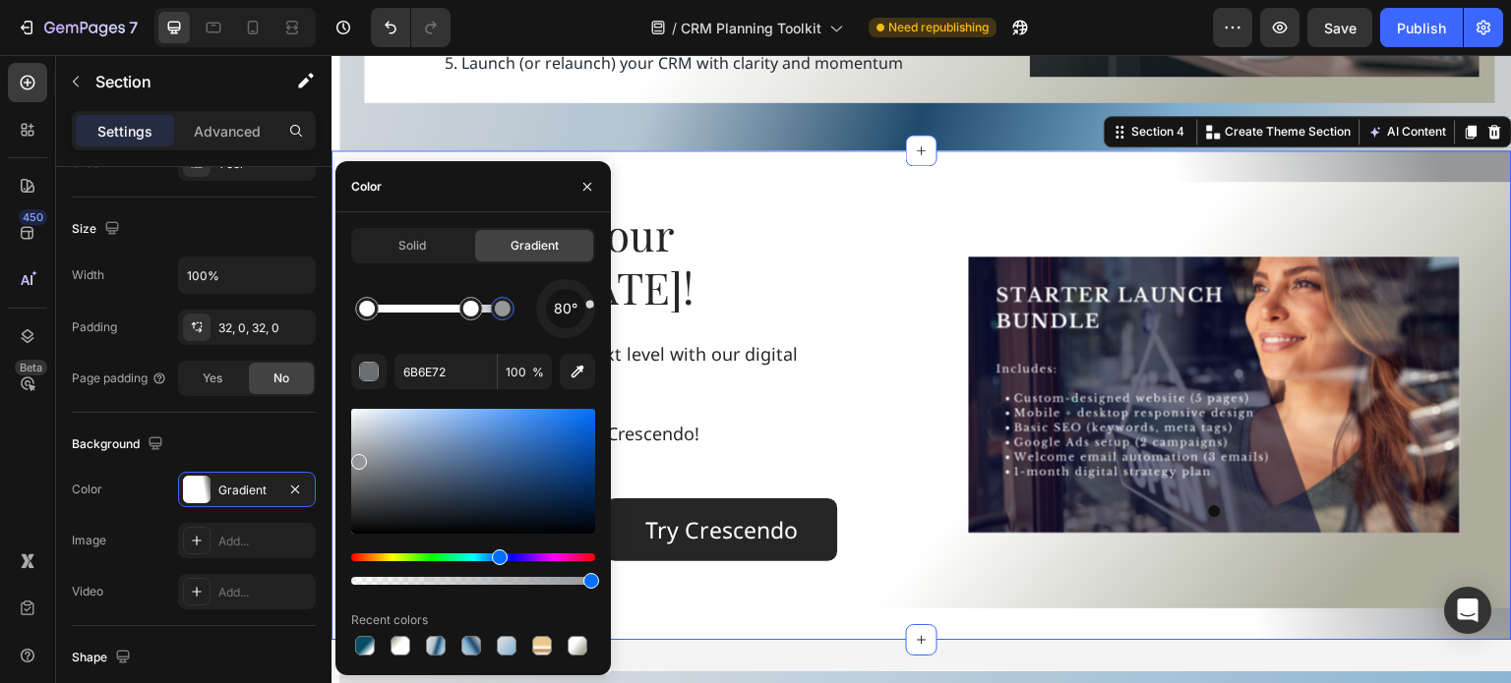
drag, startPoint x: 370, startPoint y: 479, endPoint x: 357, endPoint y: 459, distance: 23.5
click at [357, 459] on div at bounding box center [359, 462] width 16 height 16
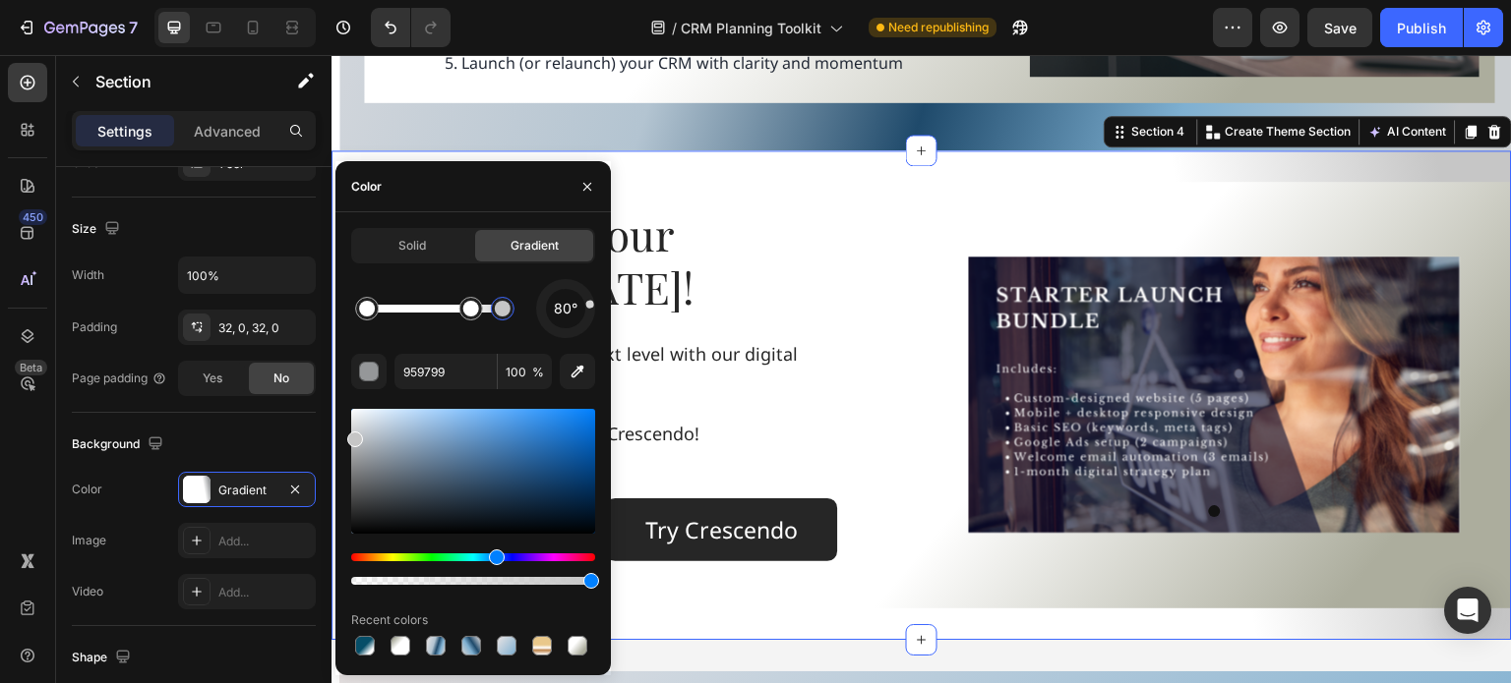
click at [350, 436] on div at bounding box center [355, 440] width 16 height 16
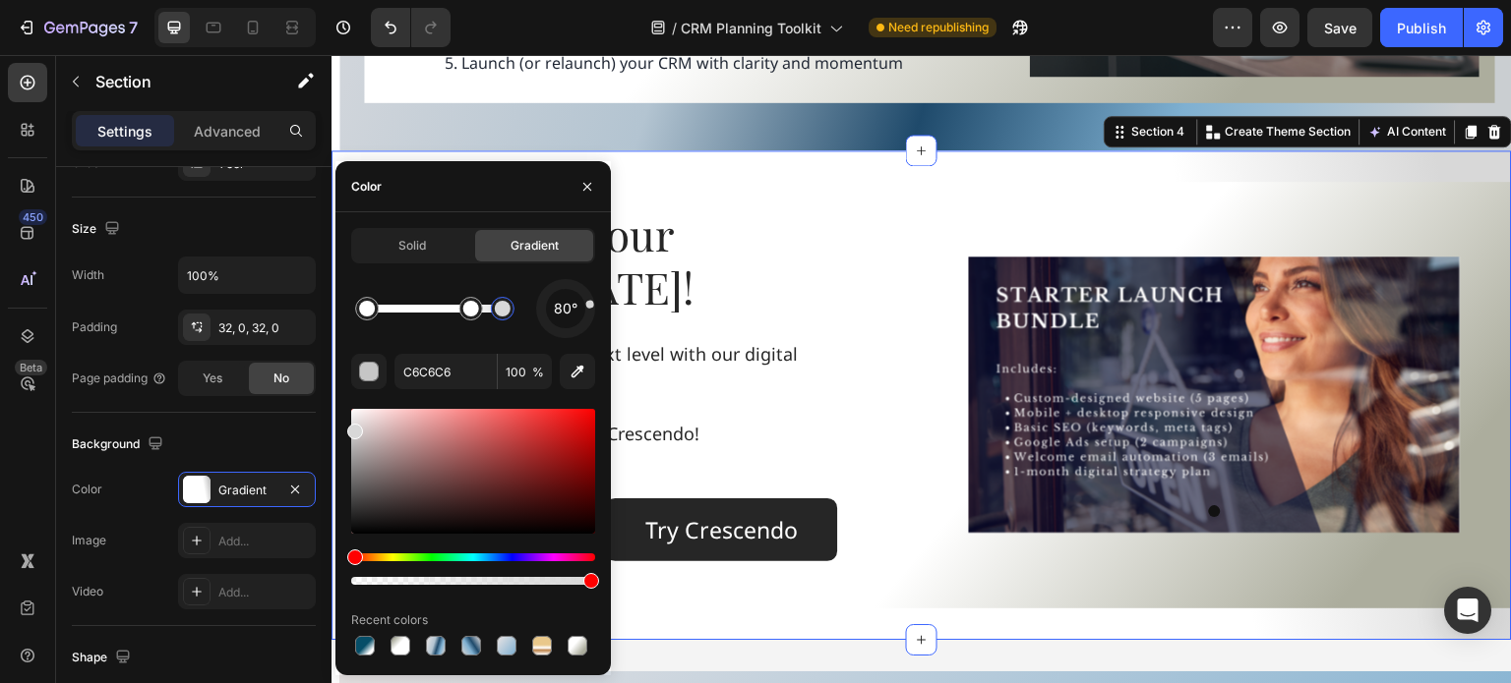
drag, startPoint x: 357, startPoint y: 445, endPoint x: 353, endPoint y: 428, distance: 17.2
click at [353, 428] on div at bounding box center [355, 432] width 16 height 16
drag, startPoint x: 353, startPoint y: 428, endPoint x: 346, endPoint y: 404, distance: 24.6
click at [346, 404] on div "Solid Gradient 80° C6C6C6 100 % Recent colors" at bounding box center [472, 444] width 275 height 432
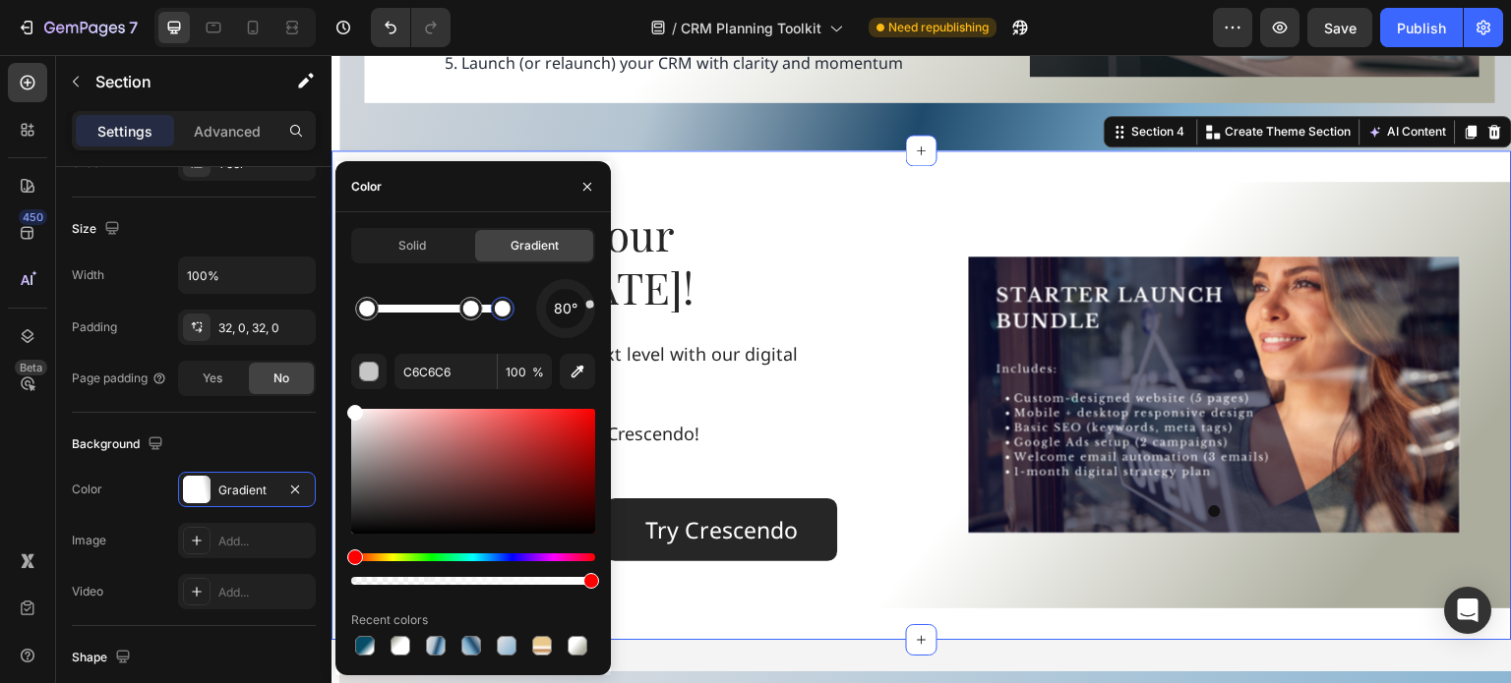
type input "FFFFFF"
drag, startPoint x: 346, startPoint y: 404, endPoint x: 354, endPoint y: 419, distance: 16.7
click at [354, 419] on div "Solid Gradient 80° FFFFFF 100 % Recent colors" at bounding box center [472, 444] width 275 height 432
click at [411, 247] on span "Solid" at bounding box center [412, 246] width 28 height 18
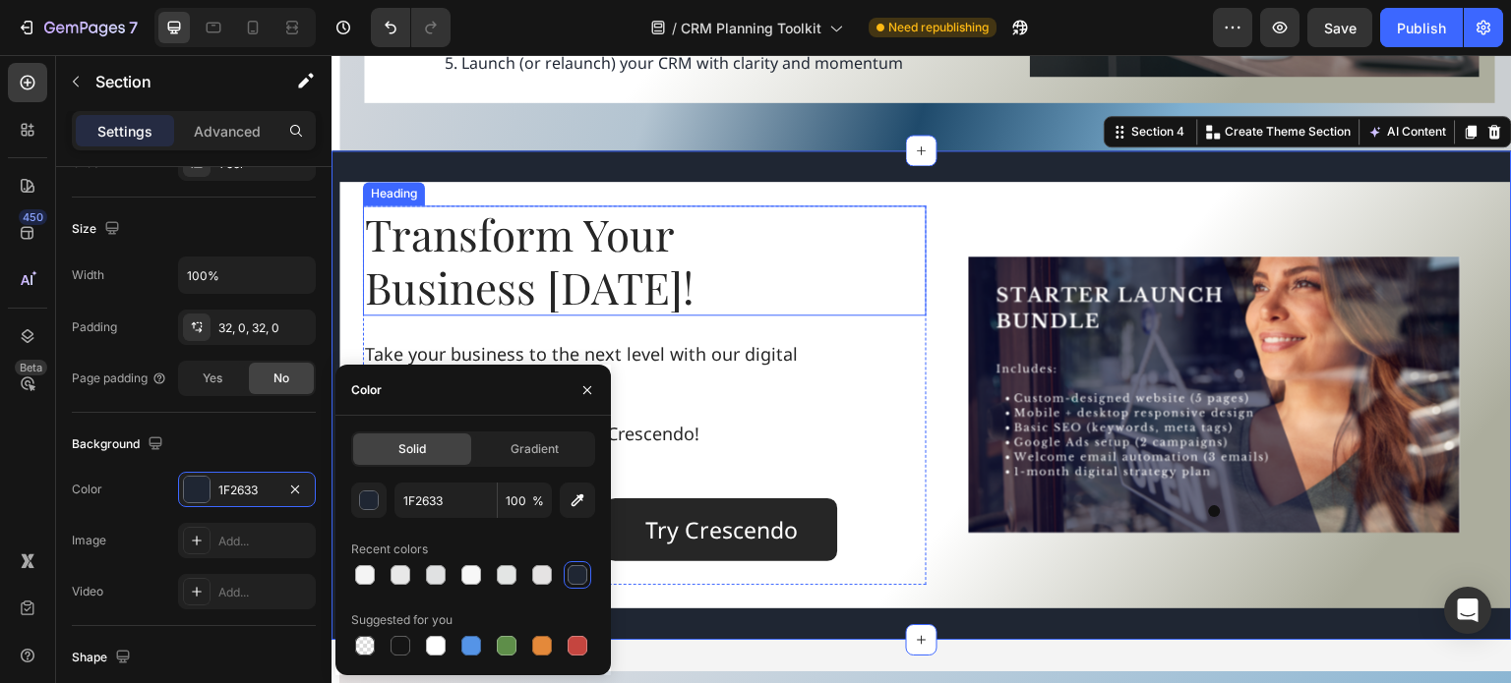
click at [836, 206] on div "Transform Your Business Today!" at bounding box center [644, 261] width 563 height 110
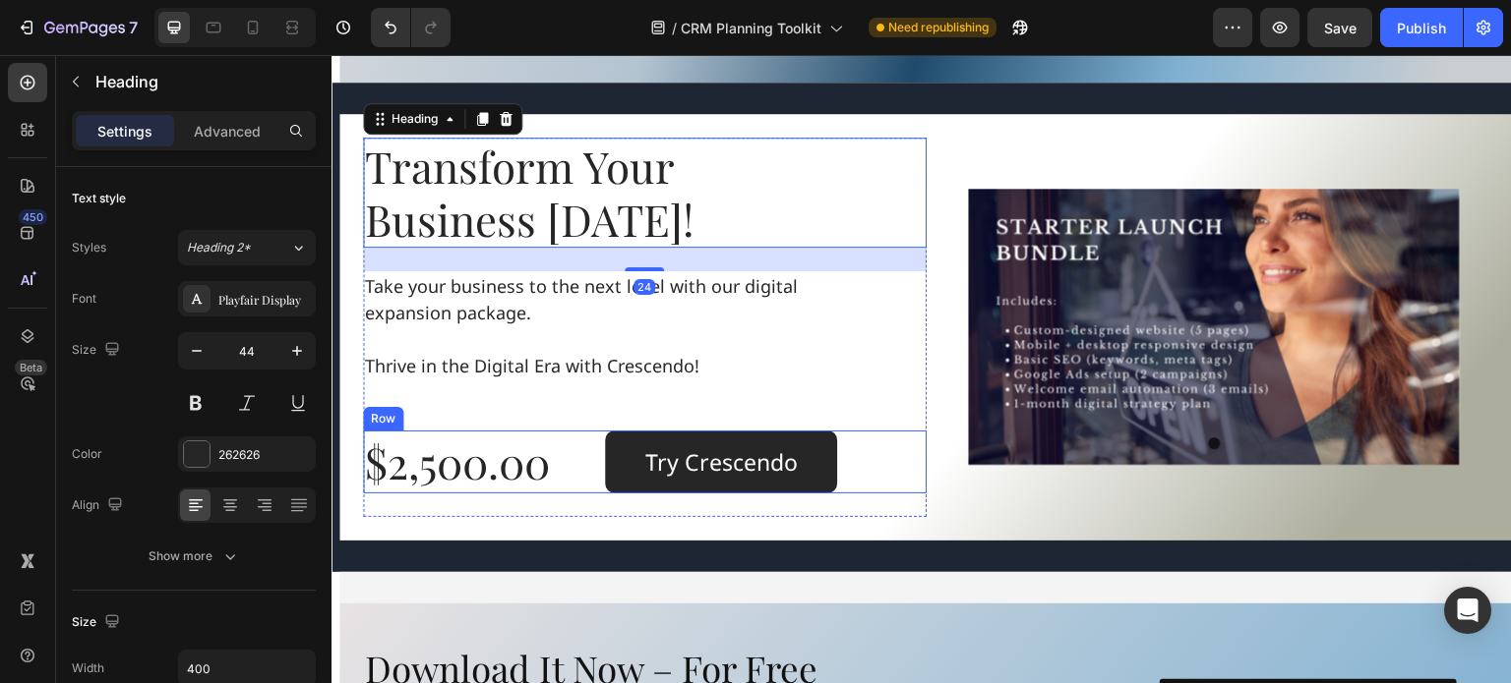
scroll to position [1868, 0]
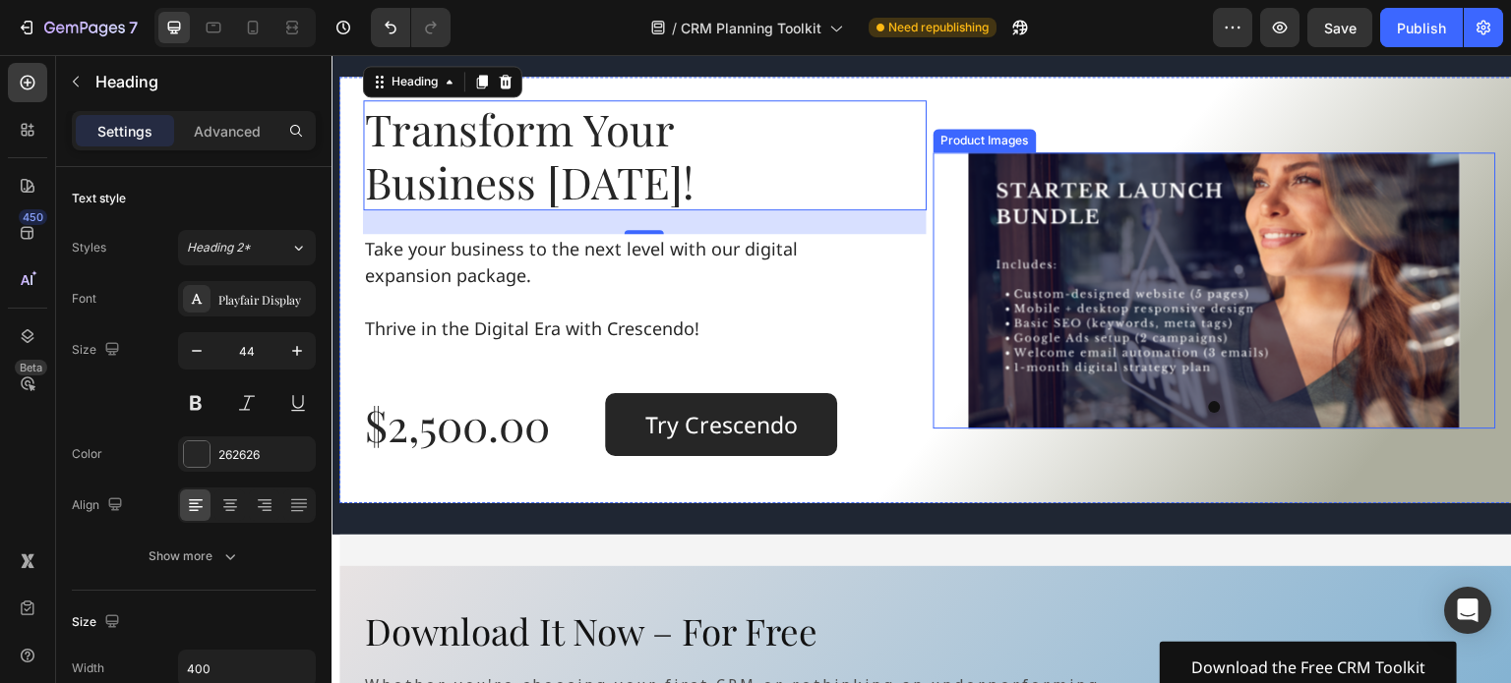
click at [1148, 270] on img at bounding box center [1215, 290] width 492 height 276
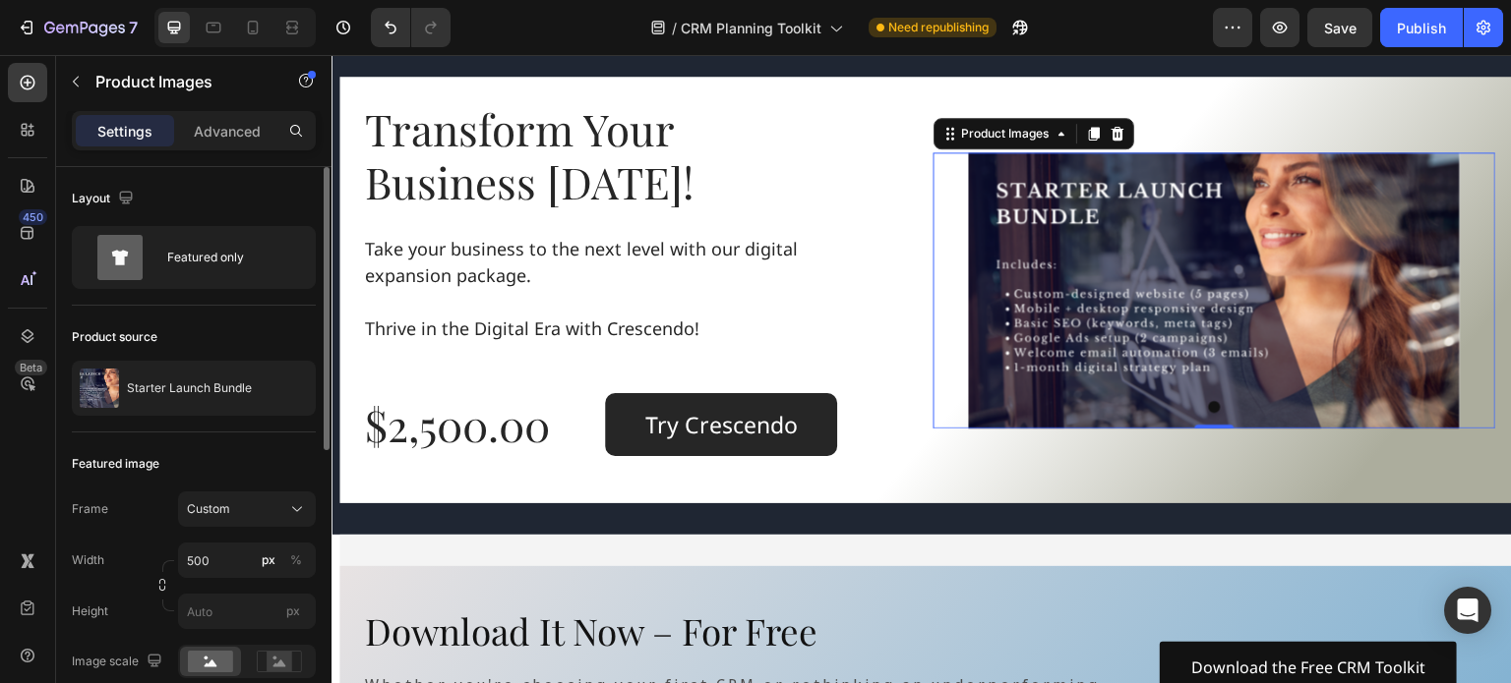
scroll to position [98, 0]
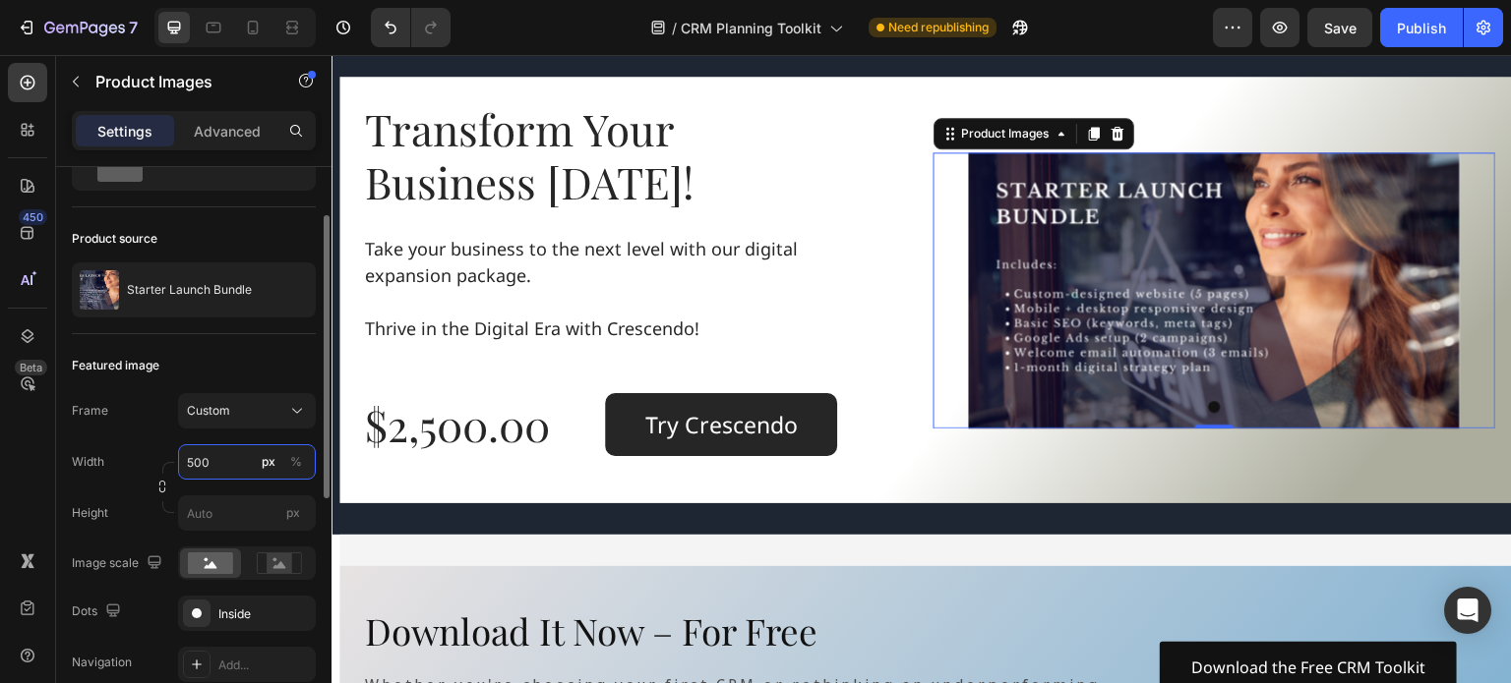
click at [222, 463] on input "500" at bounding box center [247, 462] width 138 height 35
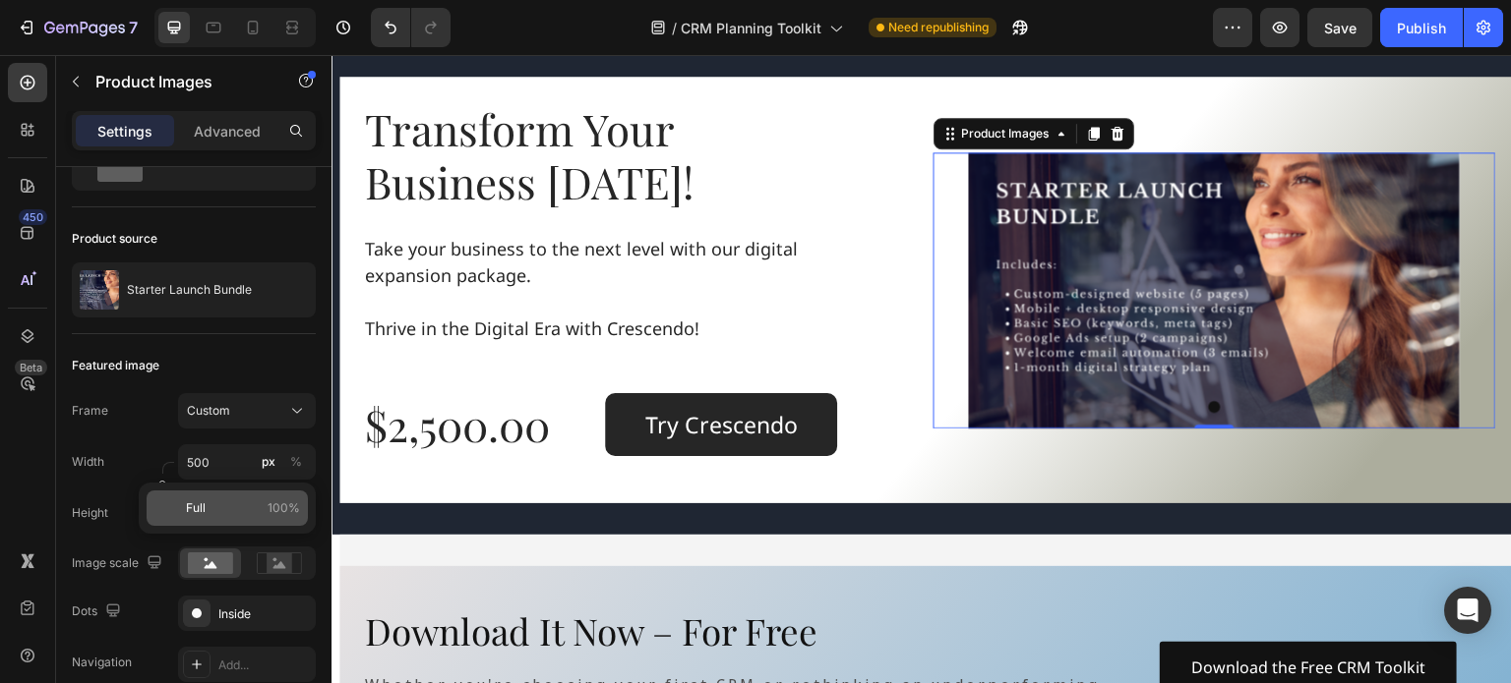
click at [212, 508] on p "Full 100%" at bounding box center [243, 509] width 114 height 18
type input "100"
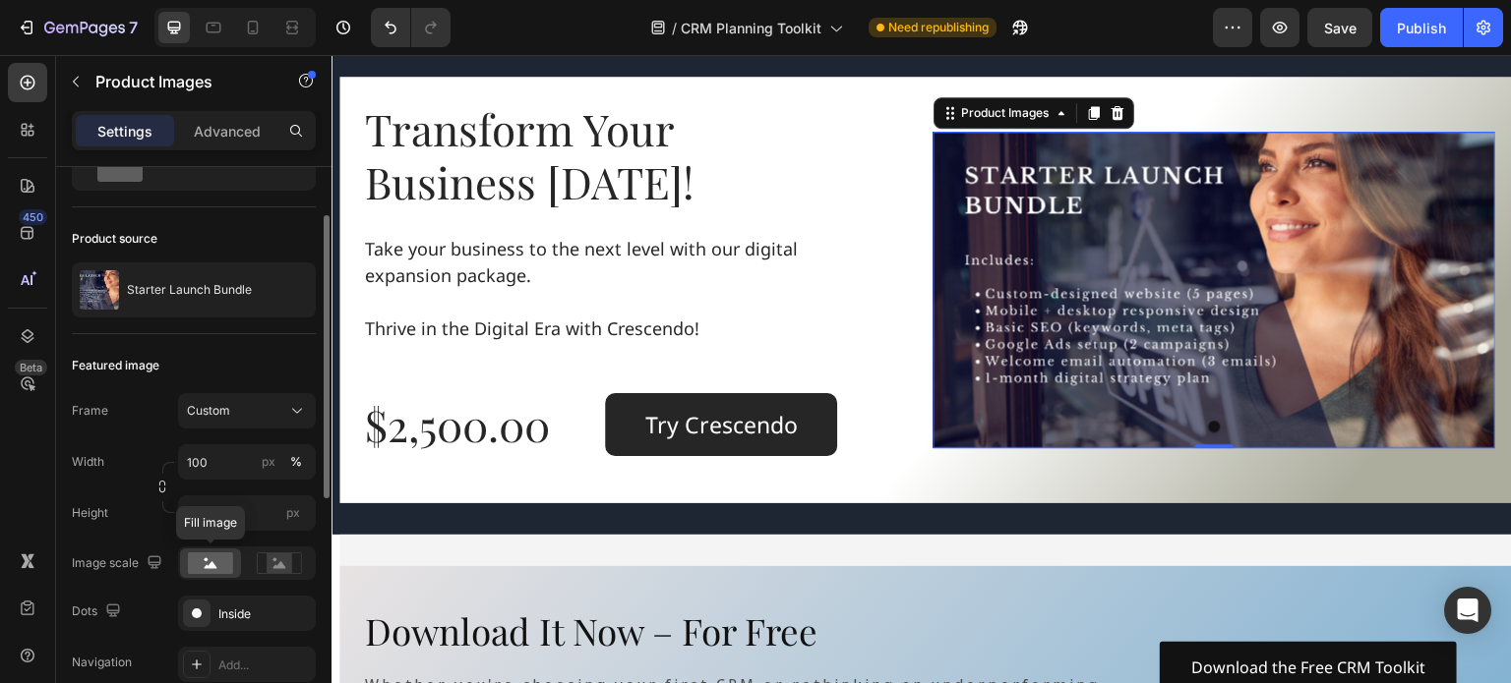
scroll to position [295, 0]
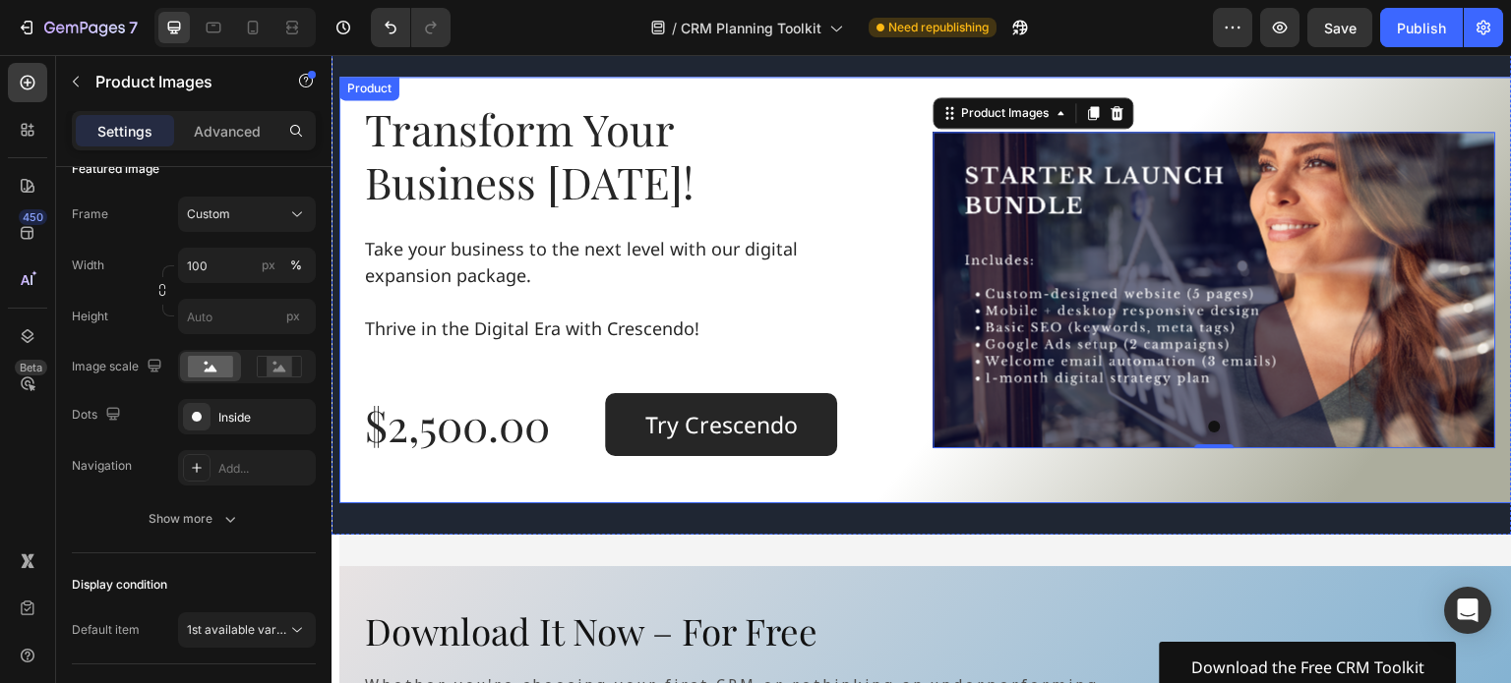
drag, startPoint x: 919, startPoint y: 484, endPoint x: 909, endPoint y: 477, distance: 12.0
click at [919, 484] on div "Transform Your Business Today! Heading Take your business to the next level wit…" at bounding box center [929, 290] width 1180 height 427
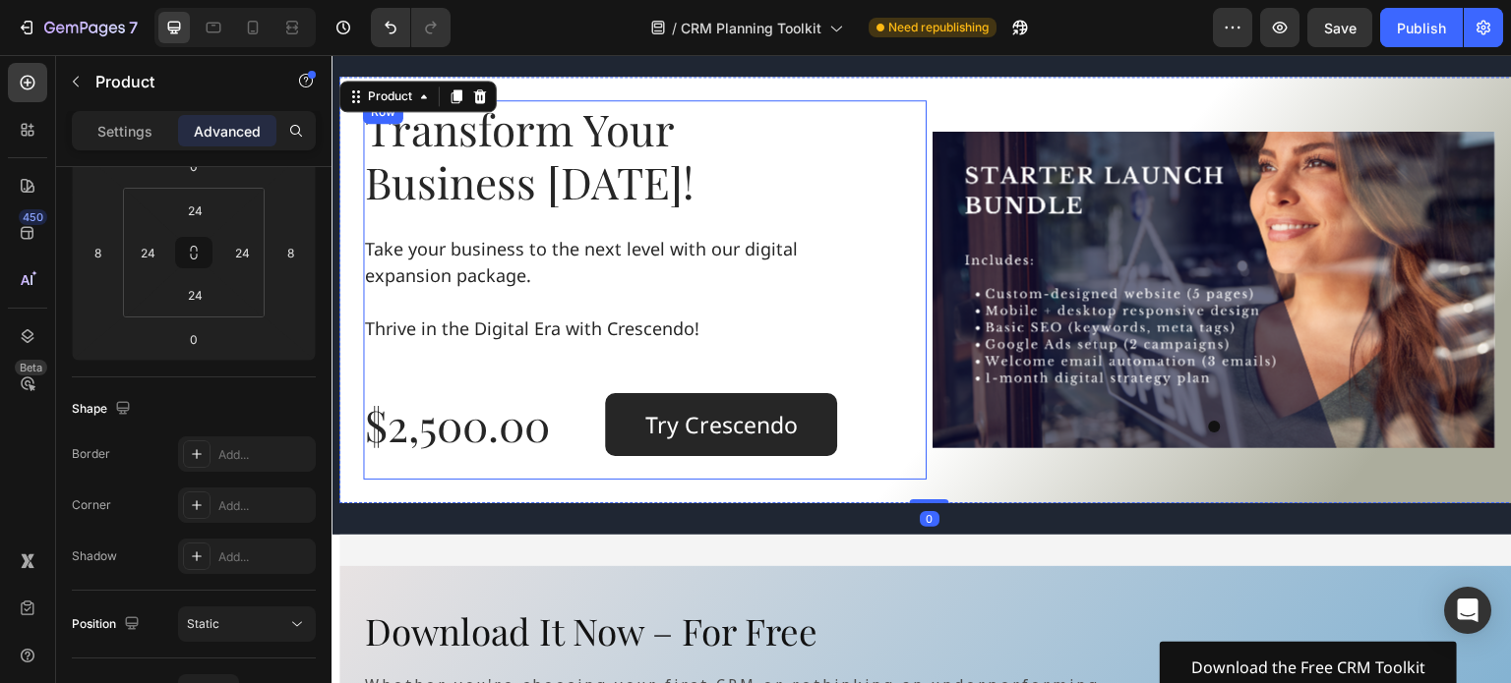
scroll to position [0, 0]
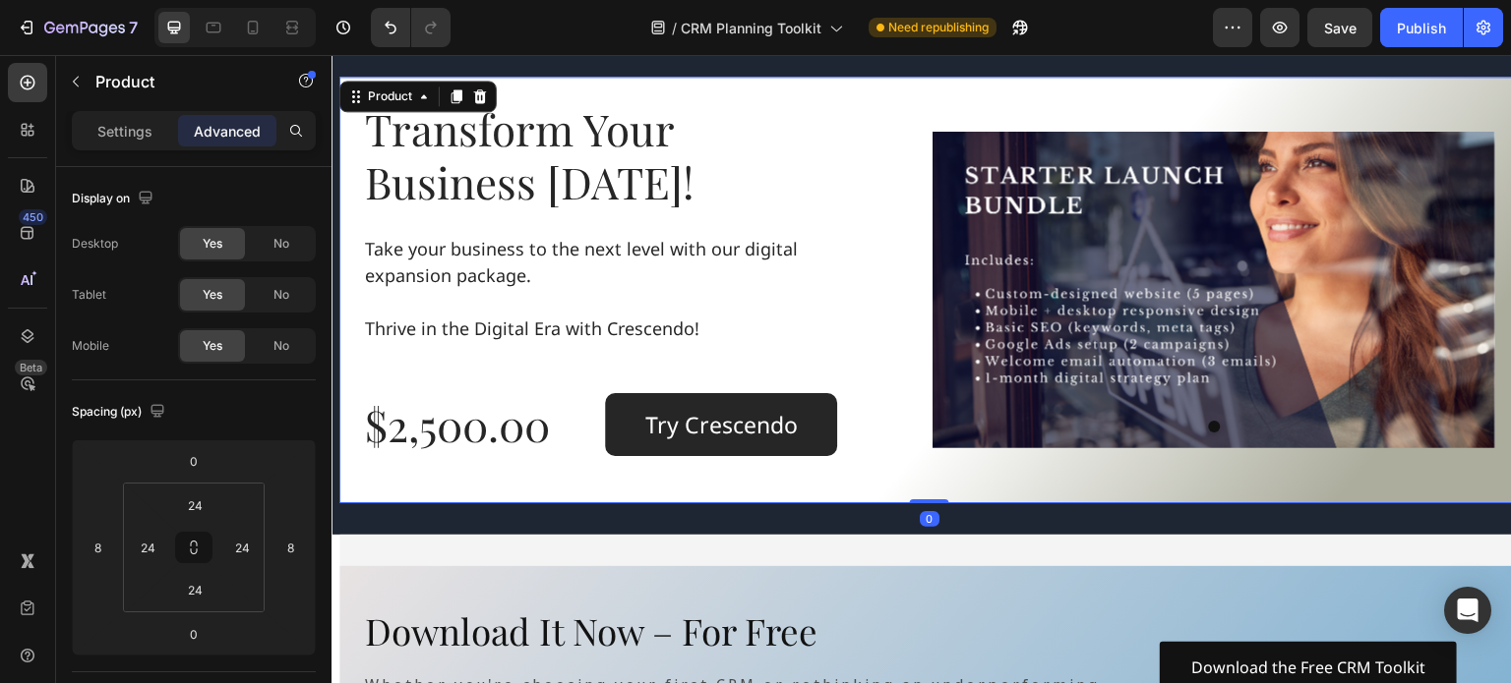
click at [945, 109] on div "Product Images" at bounding box center [1214, 290] width 563 height 380
click at [1417, 28] on div "Publish" at bounding box center [1420, 28] width 49 height 21
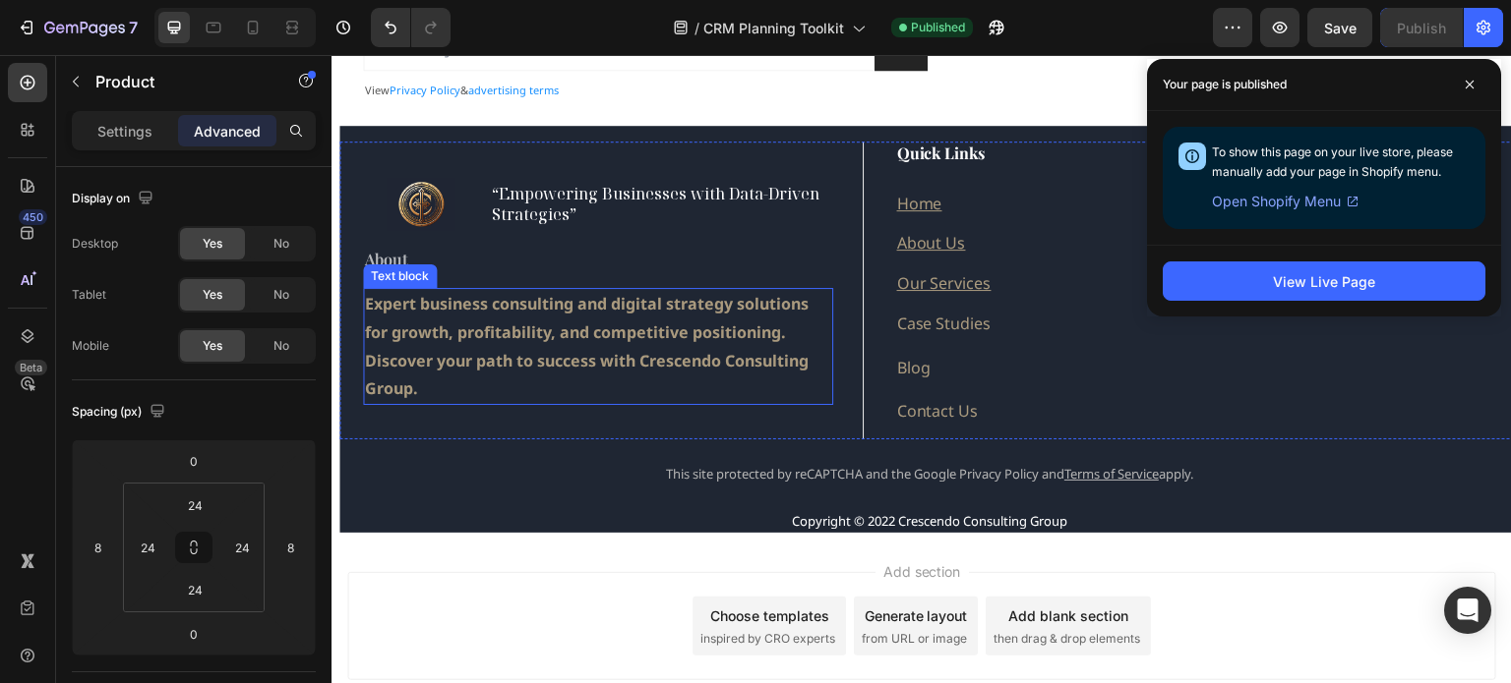
scroll to position [2941, 0]
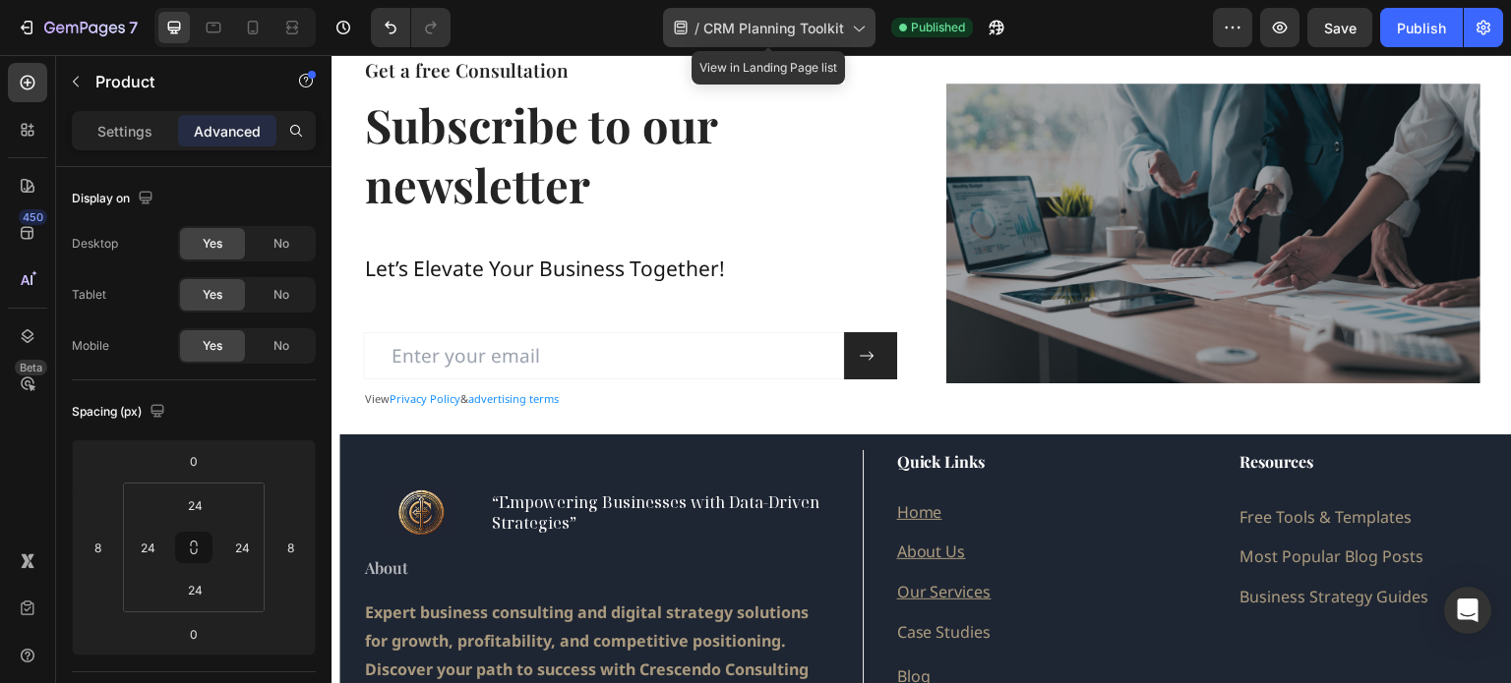
click at [848, 28] on icon at bounding box center [858, 28] width 20 height 20
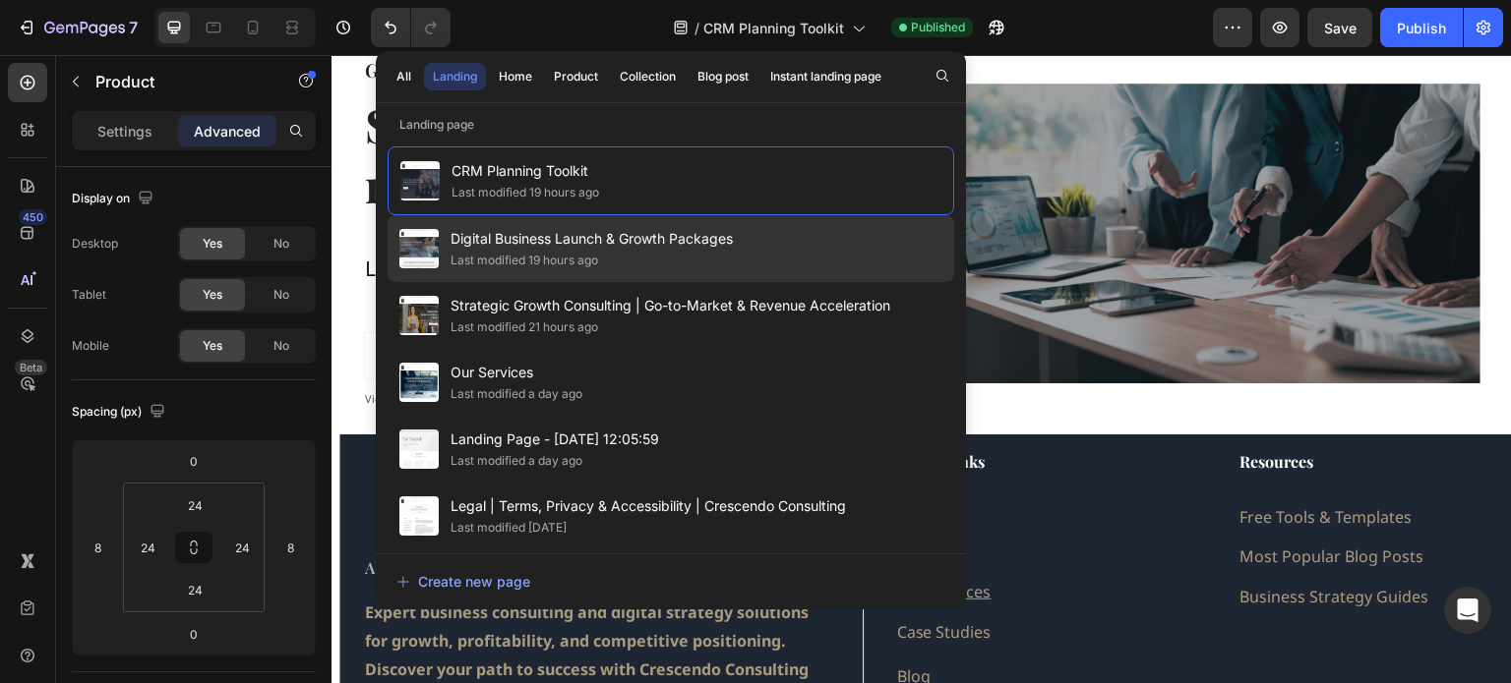
click at [744, 282] on div "Digital Business Launch & Growth Packages Last modified 19 hours ago" at bounding box center [670, 315] width 566 height 67
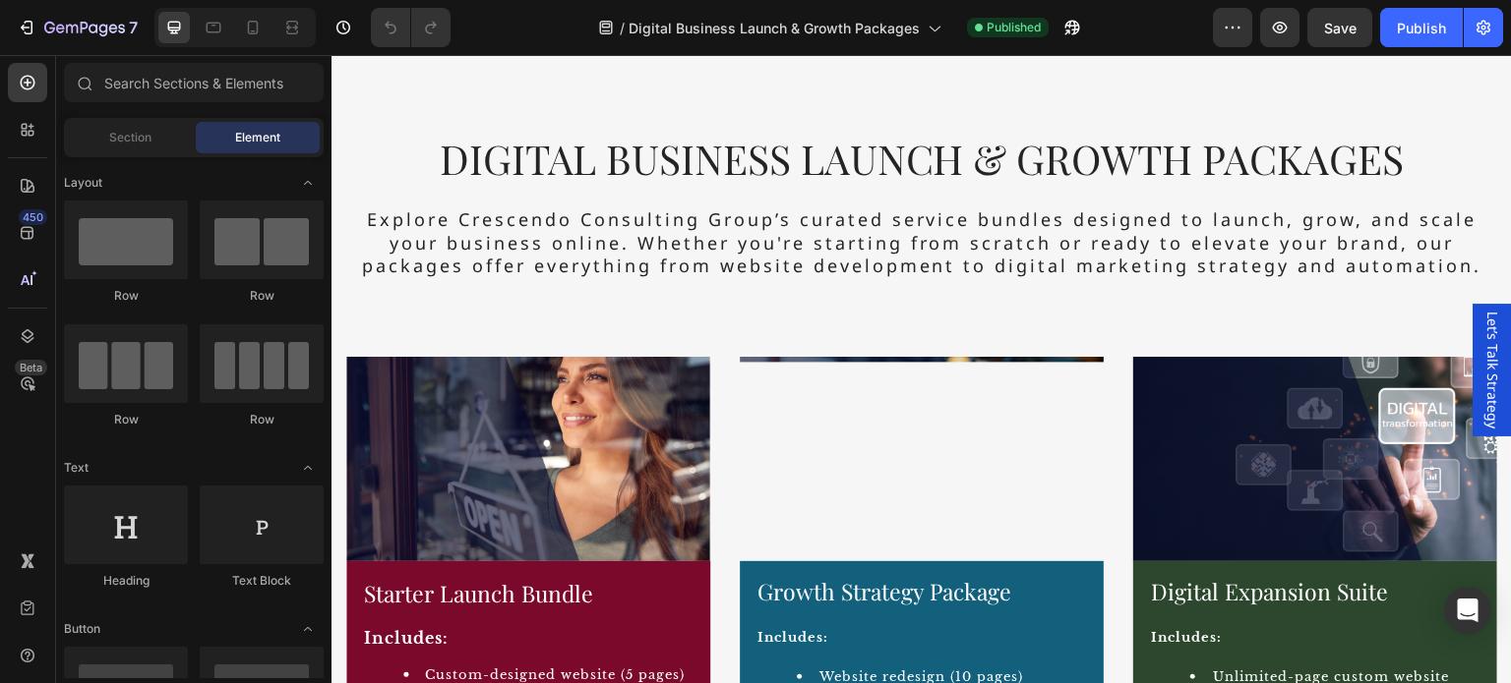
scroll to position [590, 0]
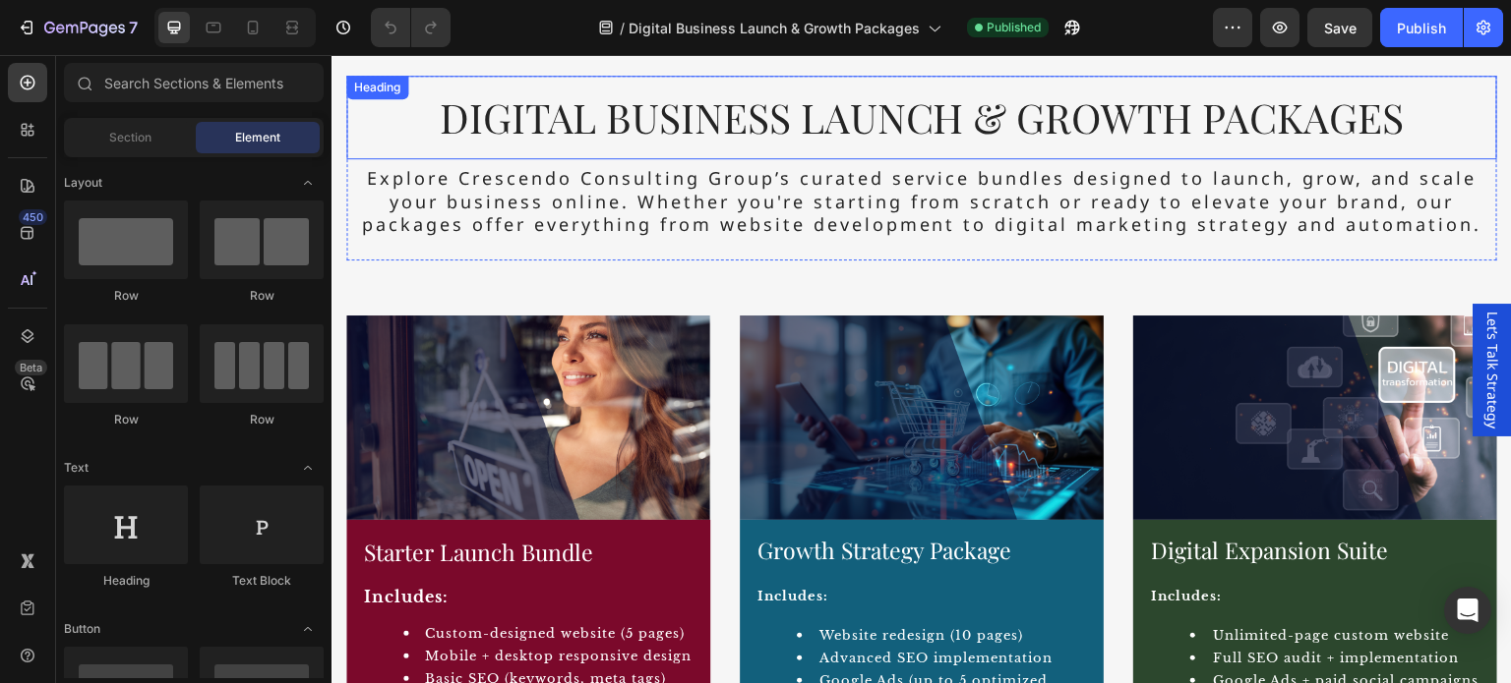
click at [899, 125] on h2 "Digital Business Launch & Growth Packages" at bounding box center [921, 118] width 1151 height 84
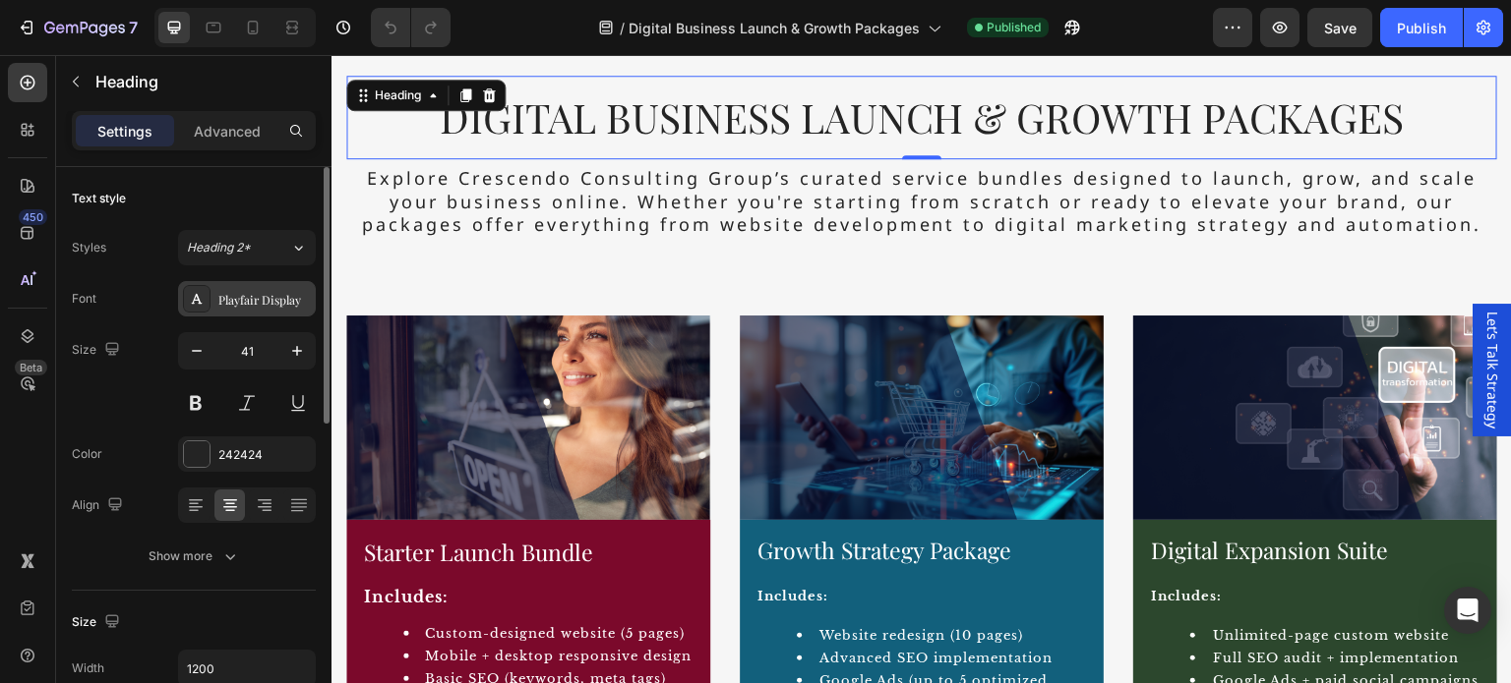
click at [236, 304] on div "Playfair Display" at bounding box center [264, 300] width 92 height 18
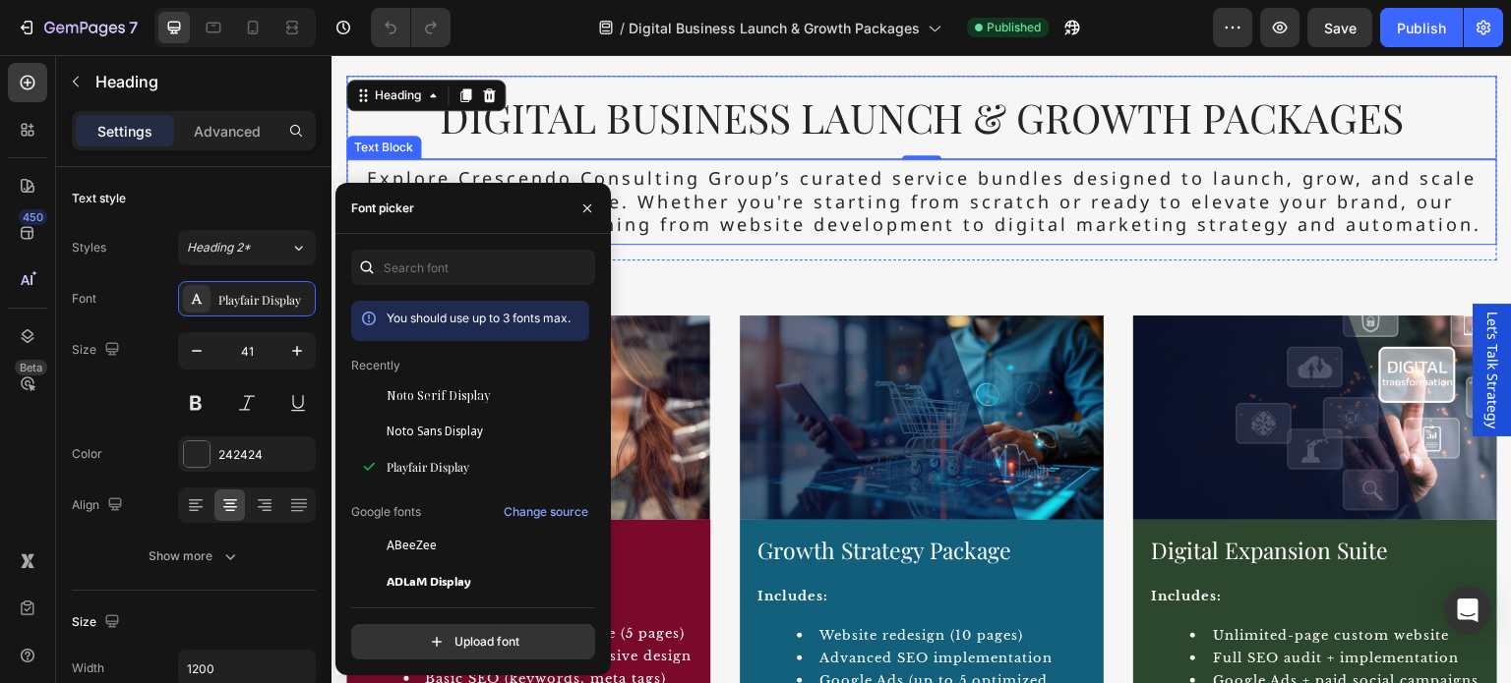
click at [863, 204] on p "Explore Crescendo Consulting Group’s curated service bundles designed to launch…" at bounding box center [921, 201] width 1135 height 69
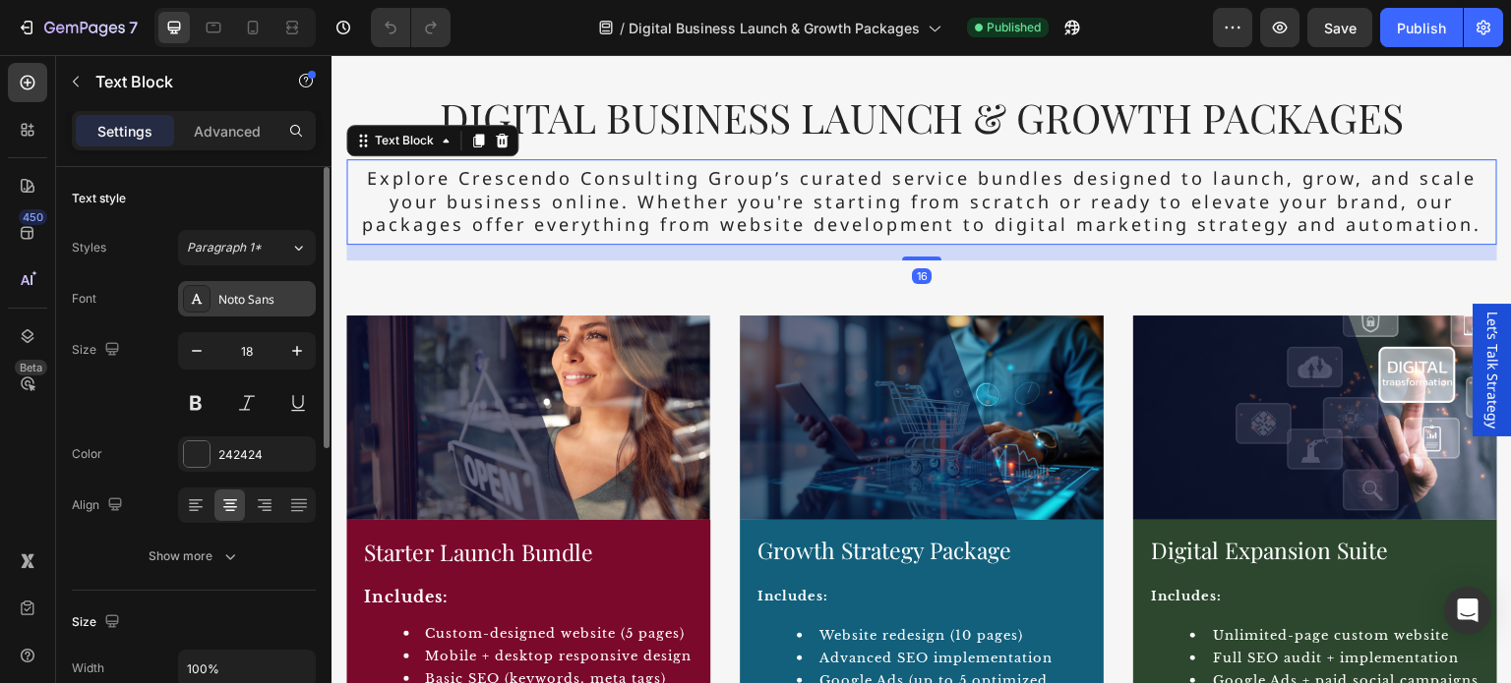
click at [262, 308] on div "Noto Sans" at bounding box center [247, 298] width 138 height 35
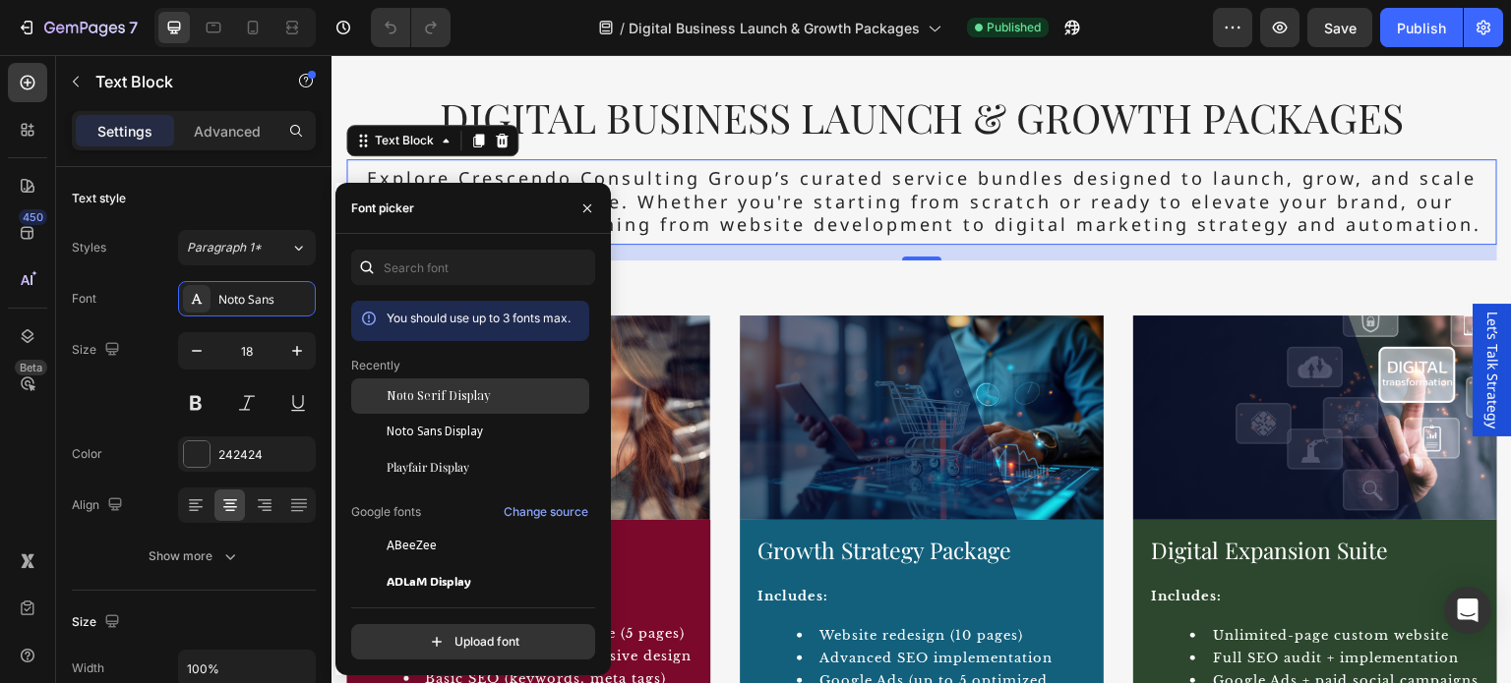
click at [440, 392] on span "Noto Serif Display" at bounding box center [438, 396] width 104 height 18
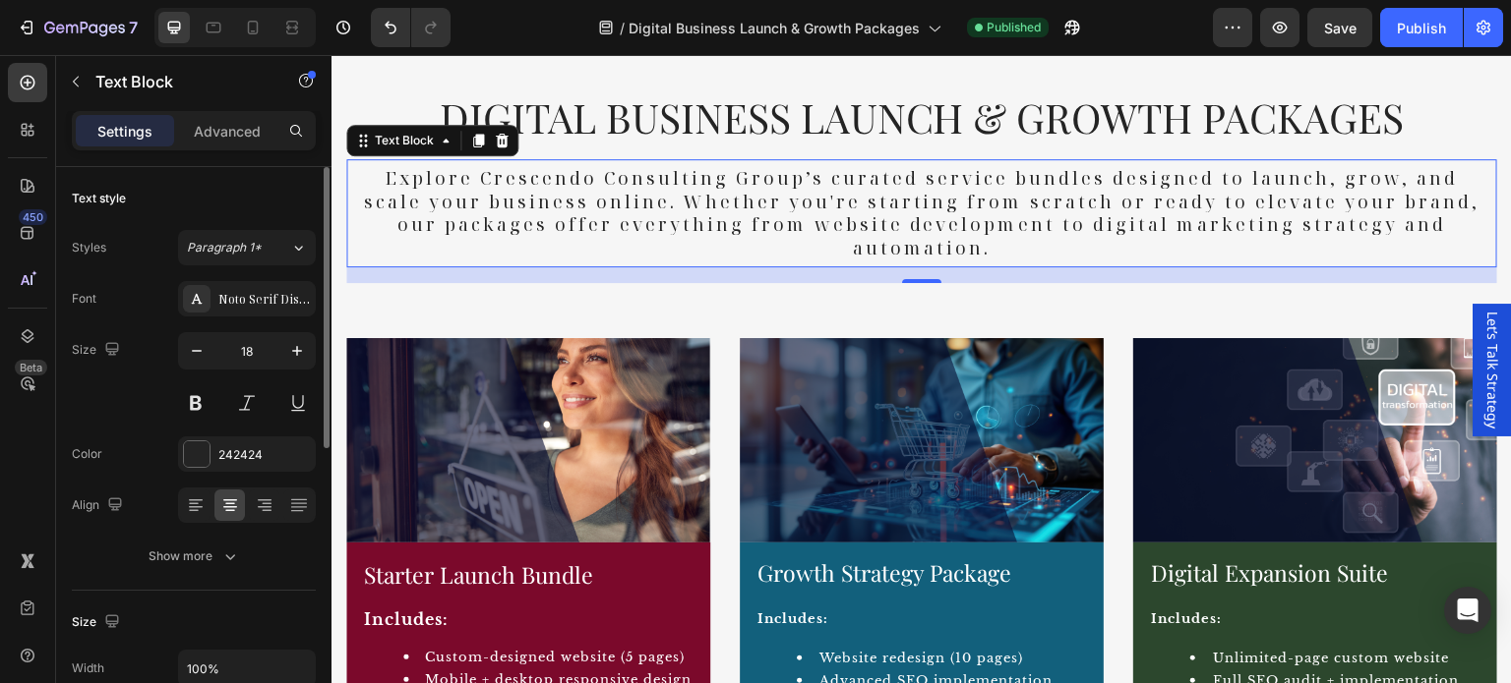
drag, startPoint x: 236, startPoint y: 545, endPoint x: 239, endPoint y: 527, distance: 17.9
click at [236, 545] on button "Show more" at bounding box center [194, 556] width 244 height 35
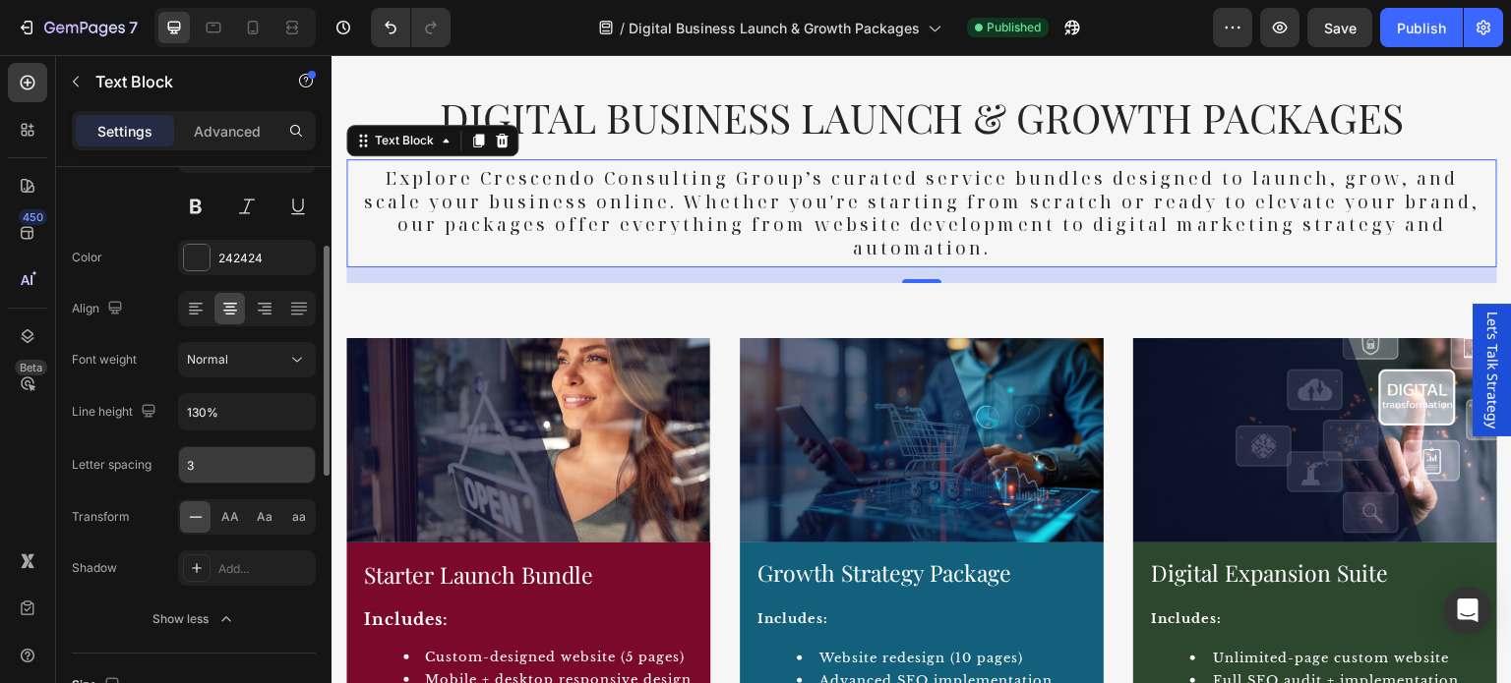
click at [217, 458] on input "3" at bounding box center [247, 464] width 136 height 35
type input "2"
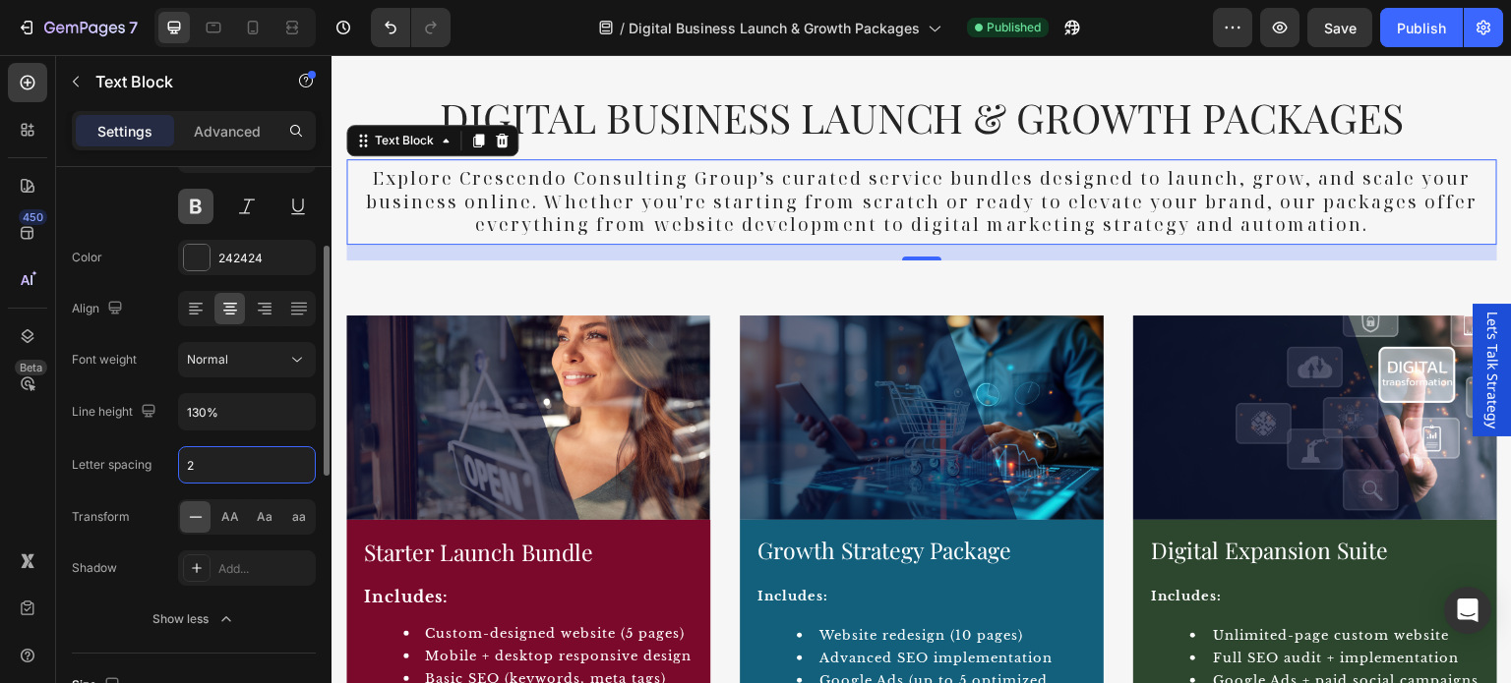
click at [191, 209] on button at bounding box center [195, 206] width 35 height 35
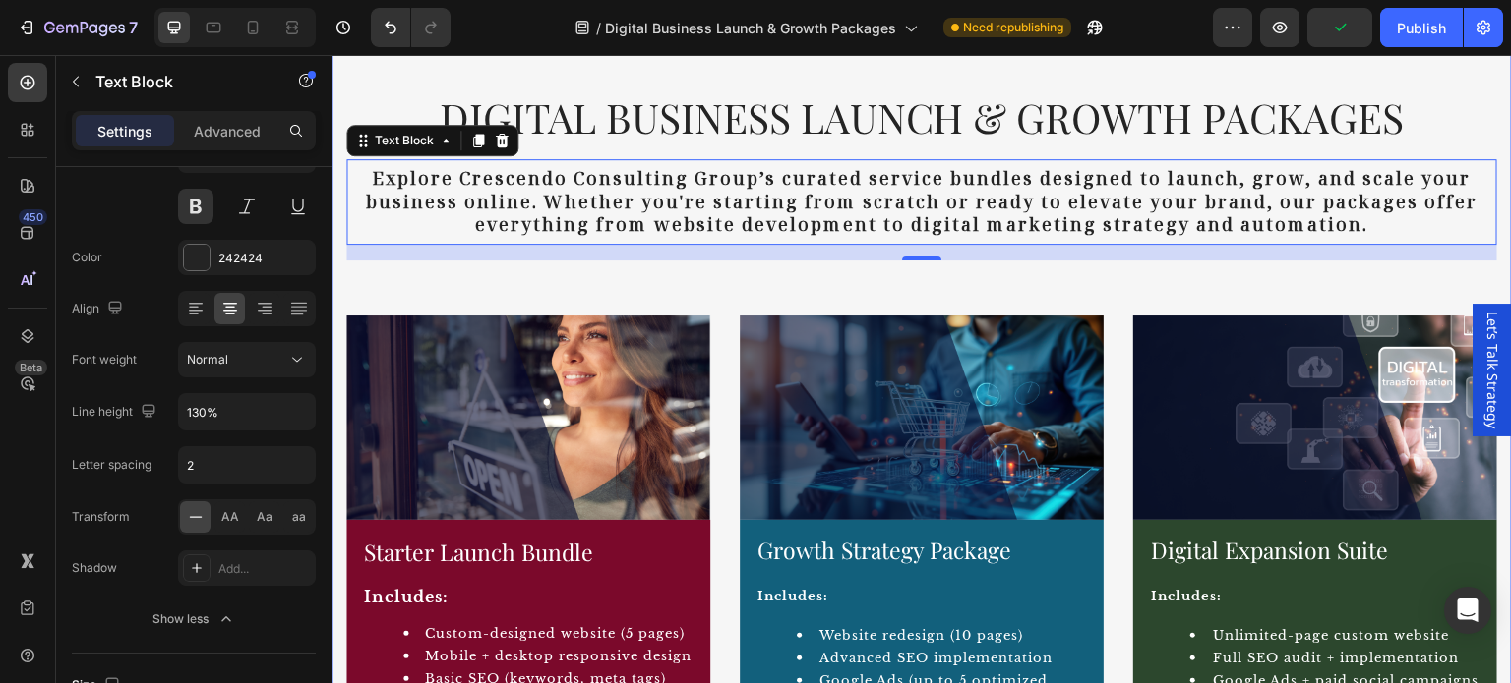
click at [860, 285] on div "Digital Business Launch & Growth Packages Heading Explore Crescendo Consulting …" at bounding box center [921, 558] width 1151 height 964
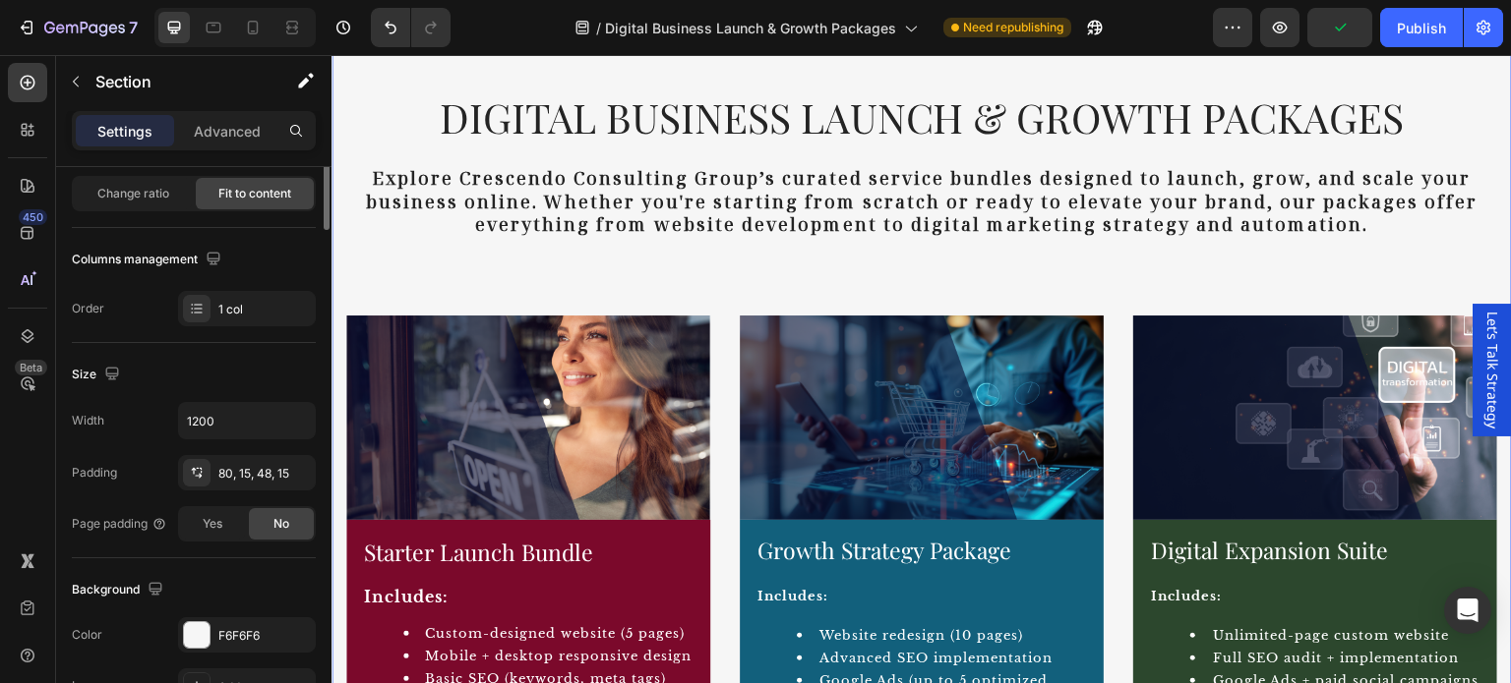
scroll to position [0, 0]
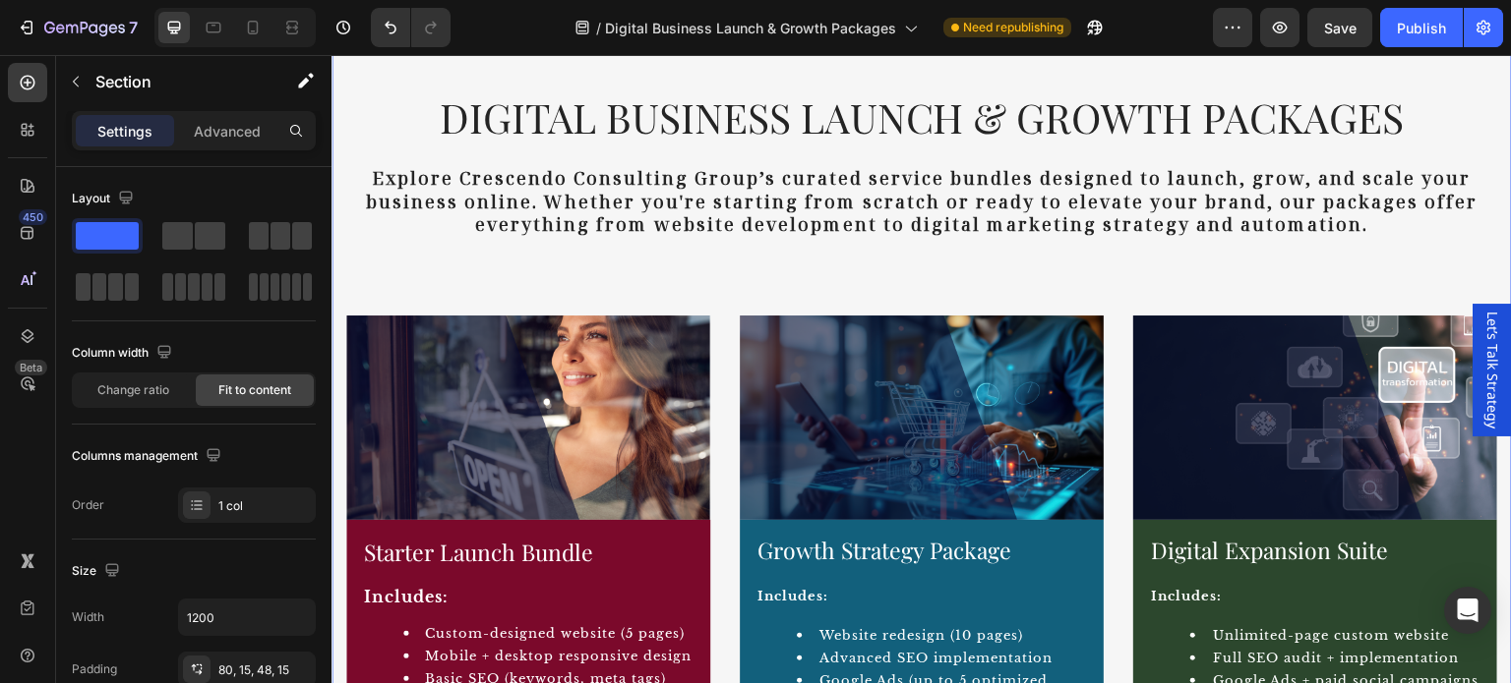
click at [344, 69] on div "Digital Business Launch & Growth Packages Heading Explore Crescendo Consulting …" at bounding box center [921, 542] width 1180 height 1090
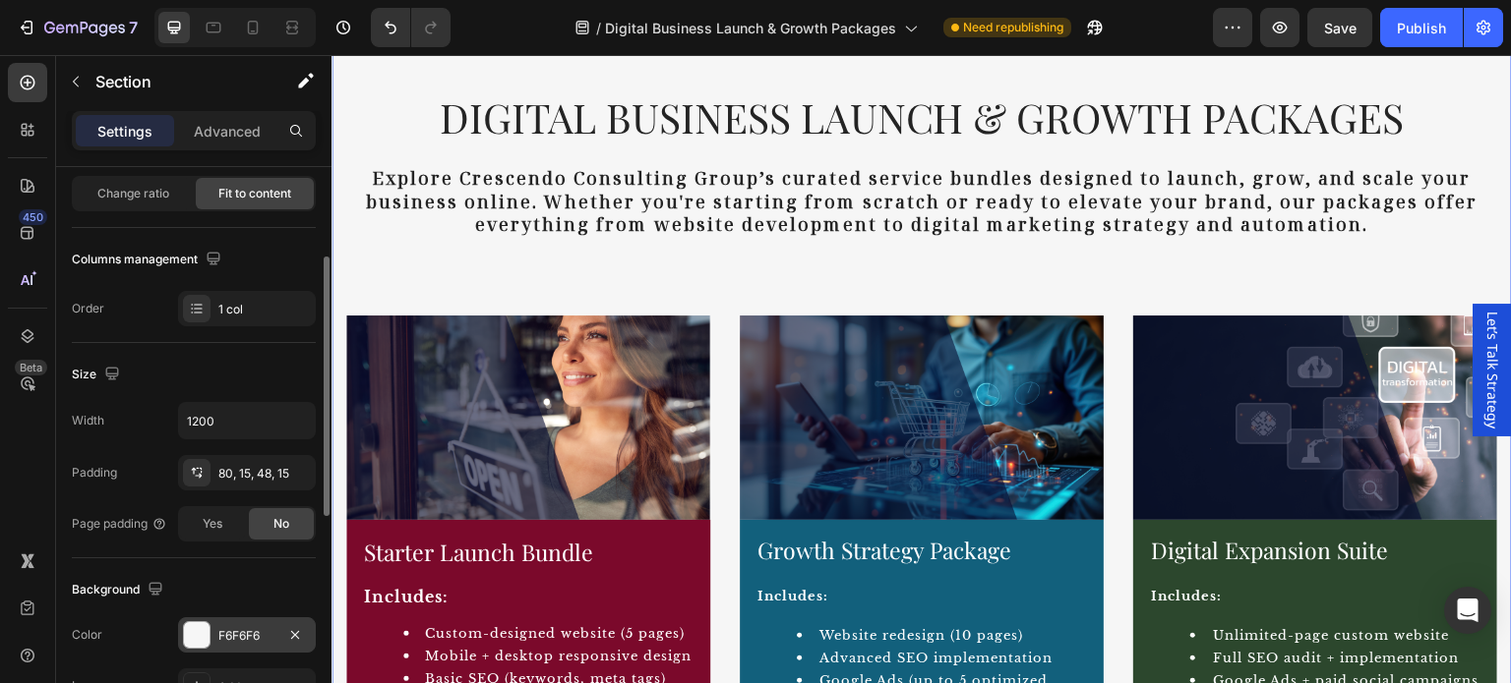
click at [199, 636] on div at bounding box center [197, 635] width 26 height 26
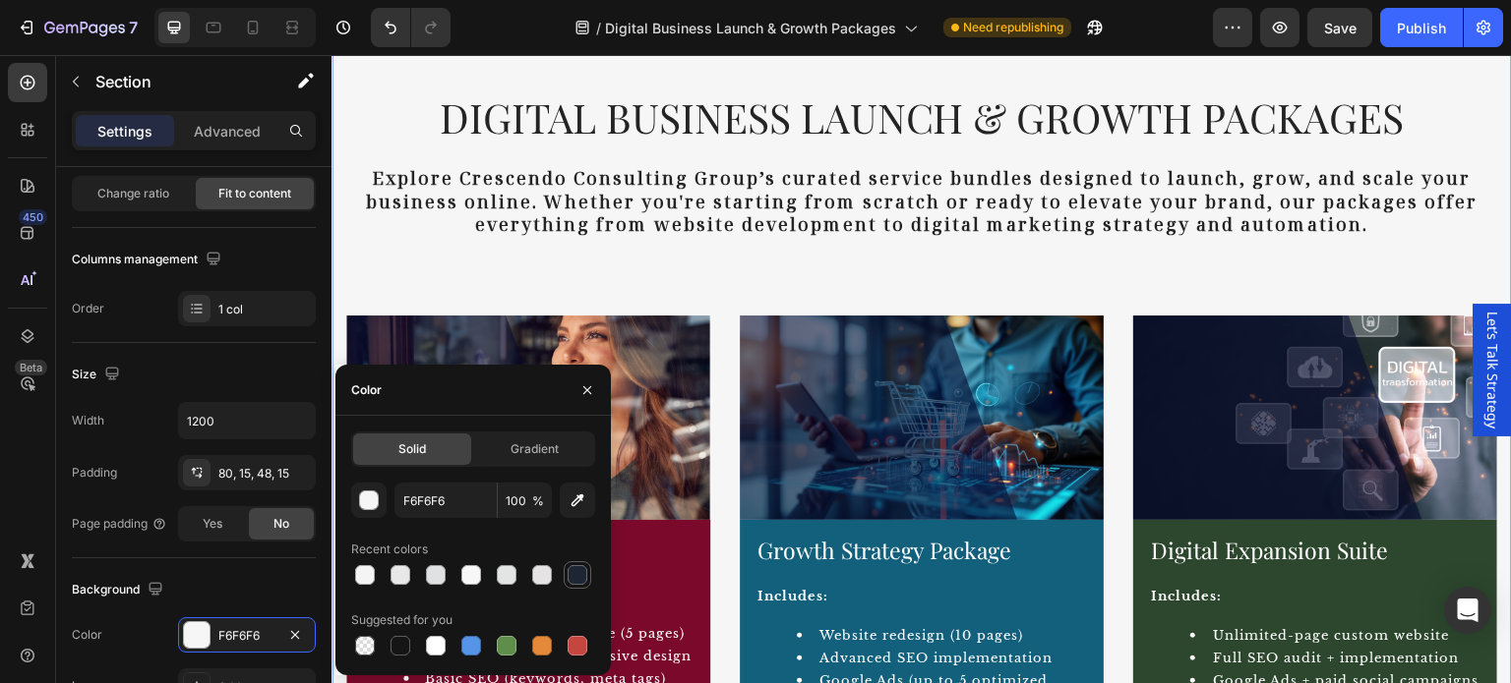
click at [570, 570] on div at bounding box center [577, 575] width 20 height 20
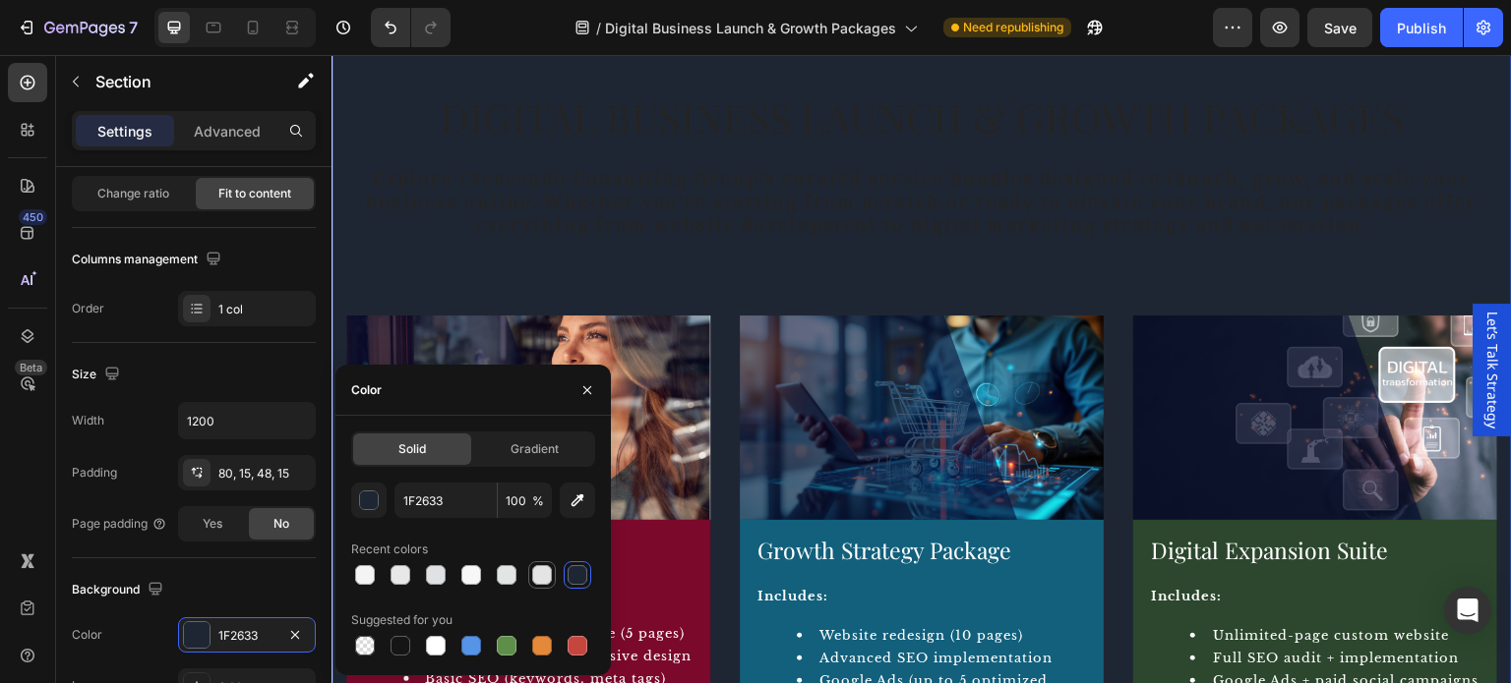
click at [538, 576] on div at bounding box center [542, 575] width 20 height 20
type input "E5E3E3"
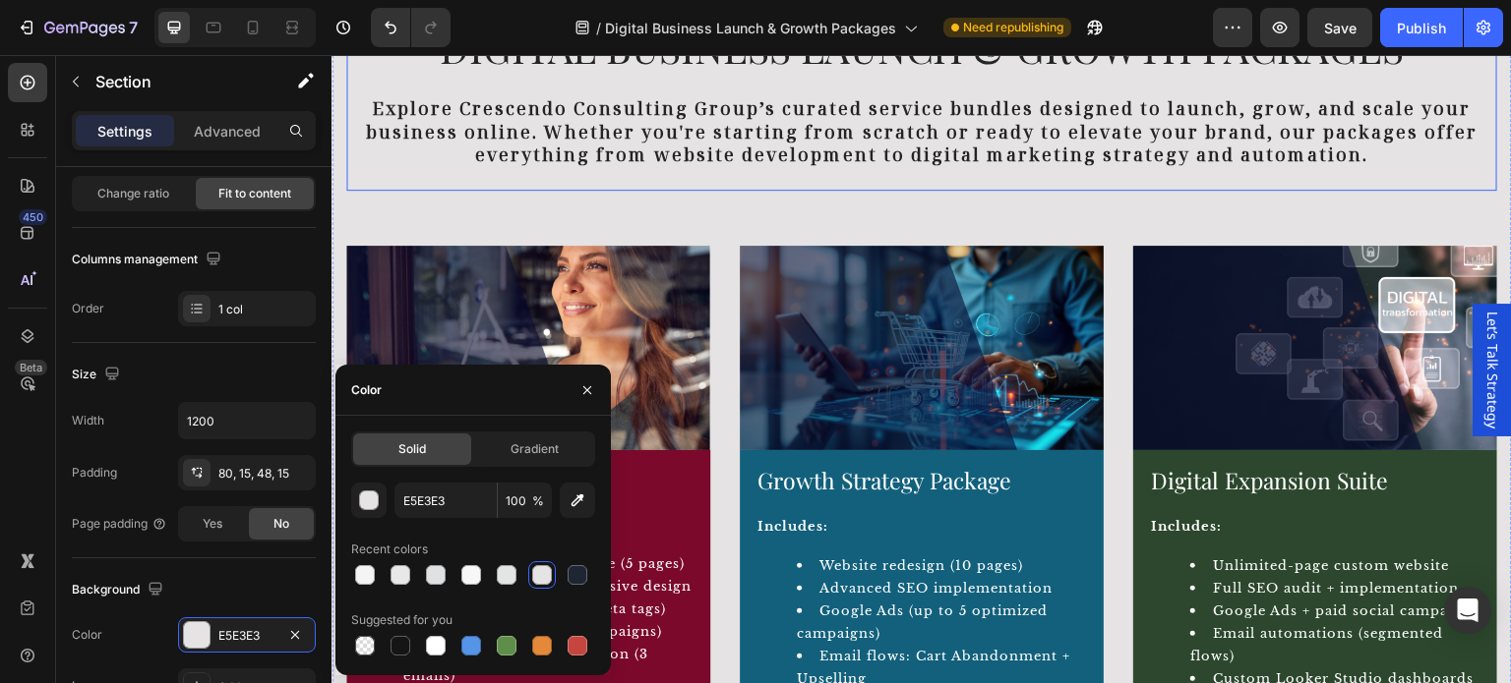
scroll to position [688, 0]
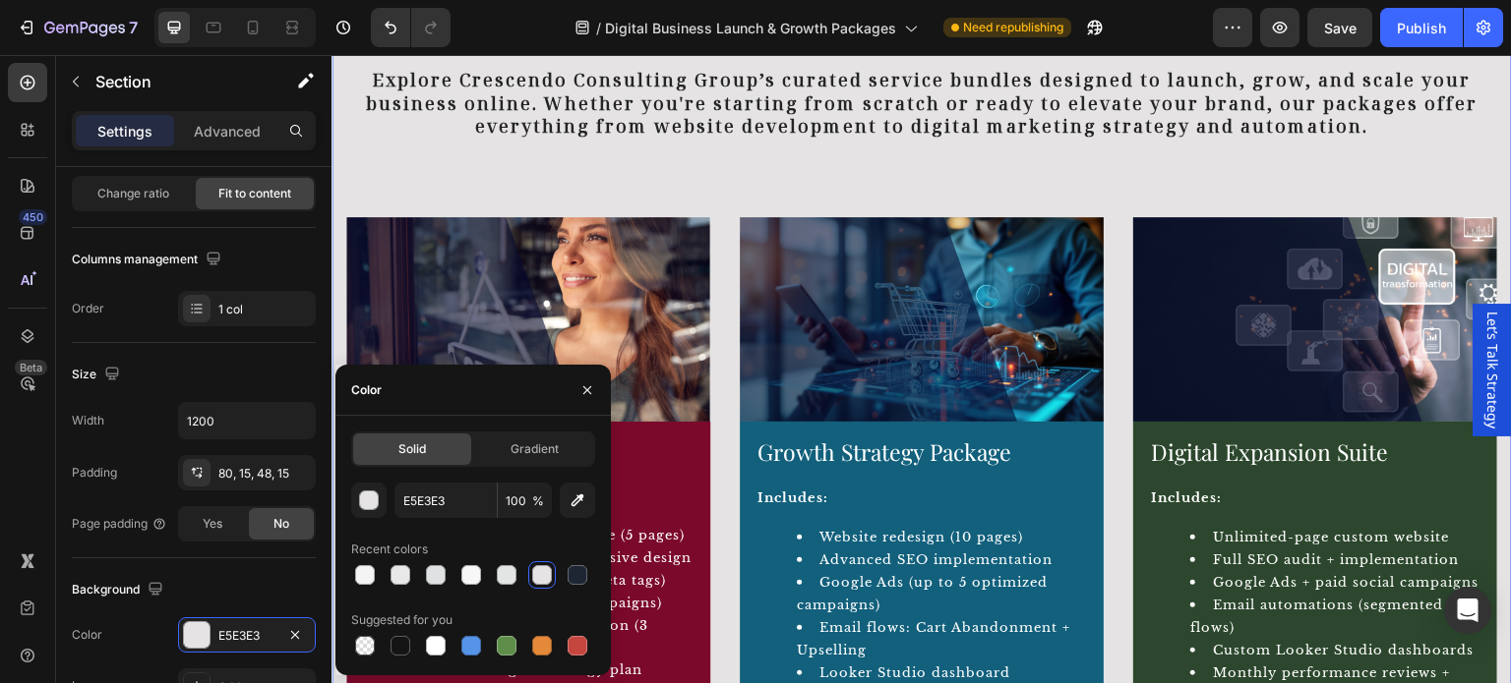
click at [735, 188] on div "Digital Business Launch & Growth Packages Heading Explore Crescendo Consulting …" at bounding box center [921, 459] width 1151 height 964
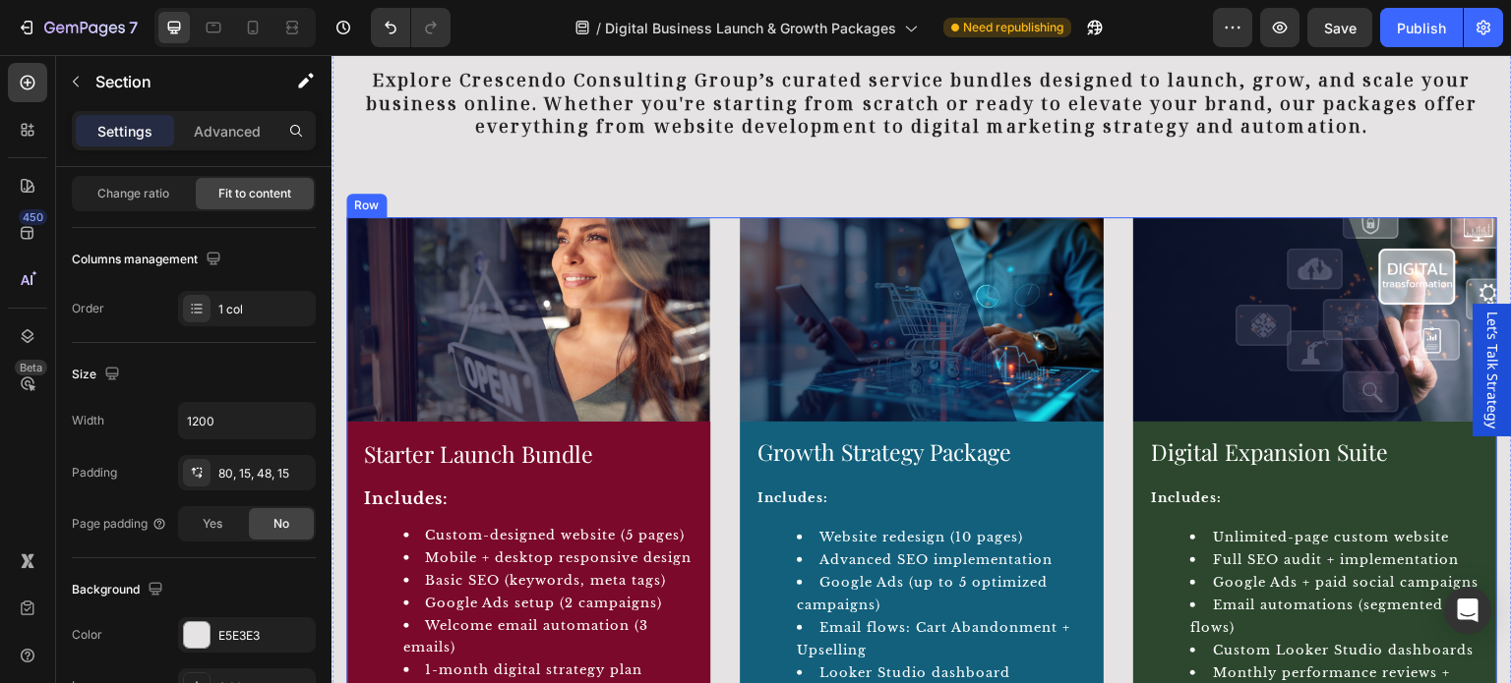
click at [720, 243] on div "Image Starter Launch Bundle Product Title Includes: Custom-designed website (5 …" at bounding box center [921, 579] width 1151 height 724
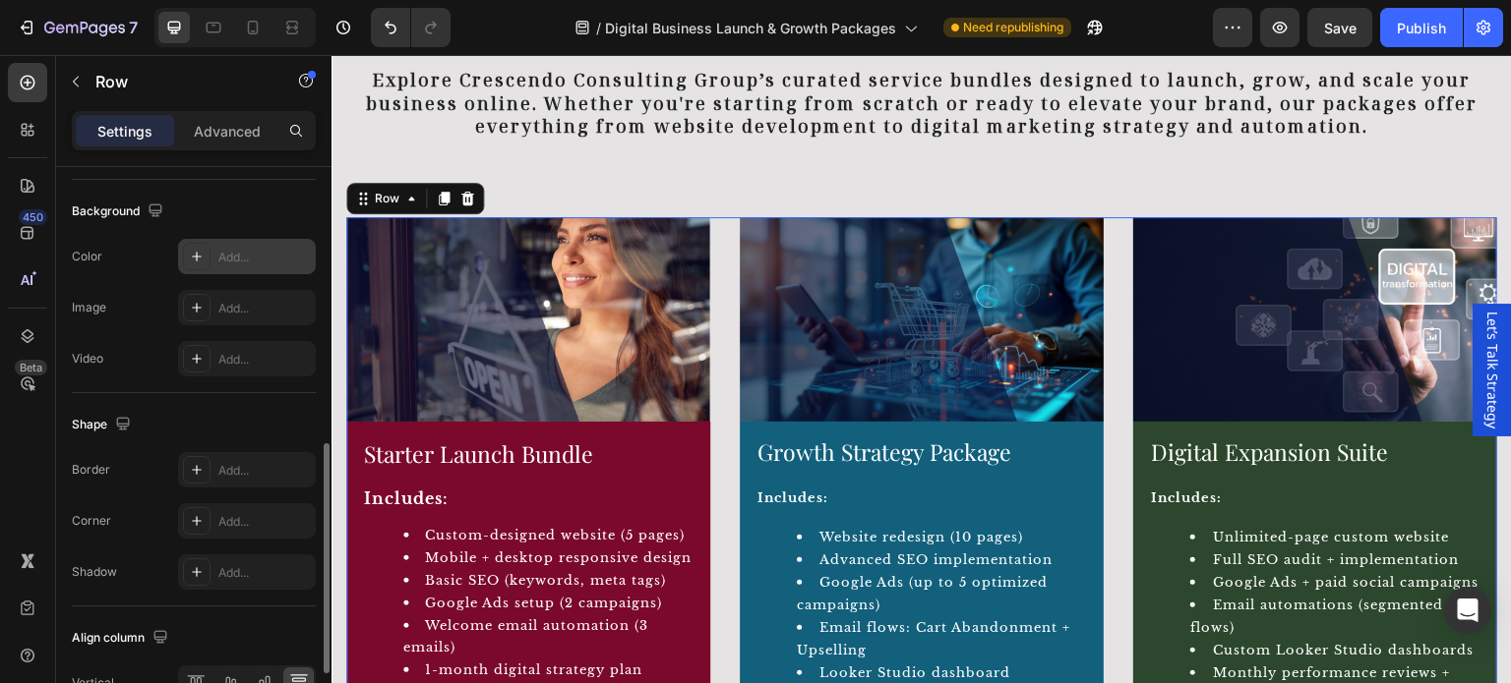
click at [195, 251] on icon at bounding box center [197, 257] width 16 height 16
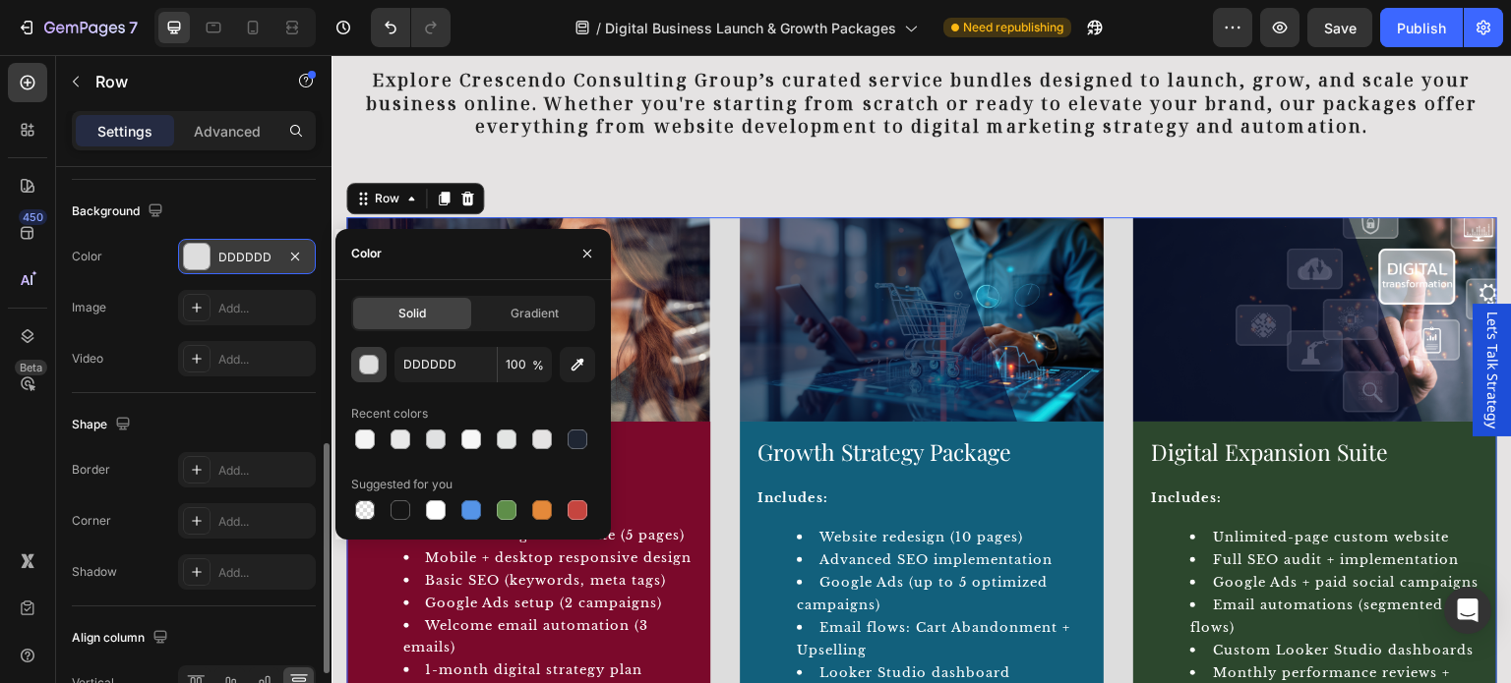
click at [367, 365] on div "button" at bounding box center [370, 366] width 20 height 20
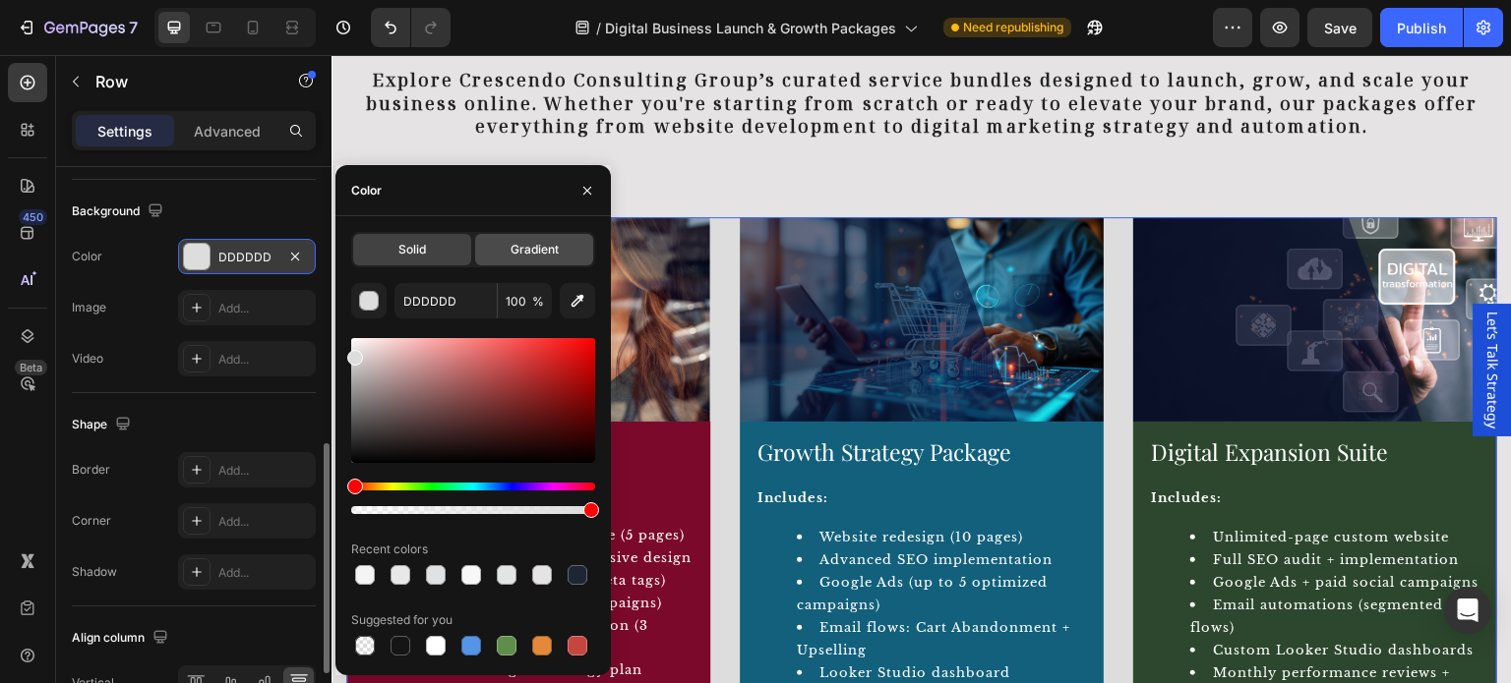
click at [529, 241] on span "Gradient" at bounding box center [534, 250] width 48 height 18
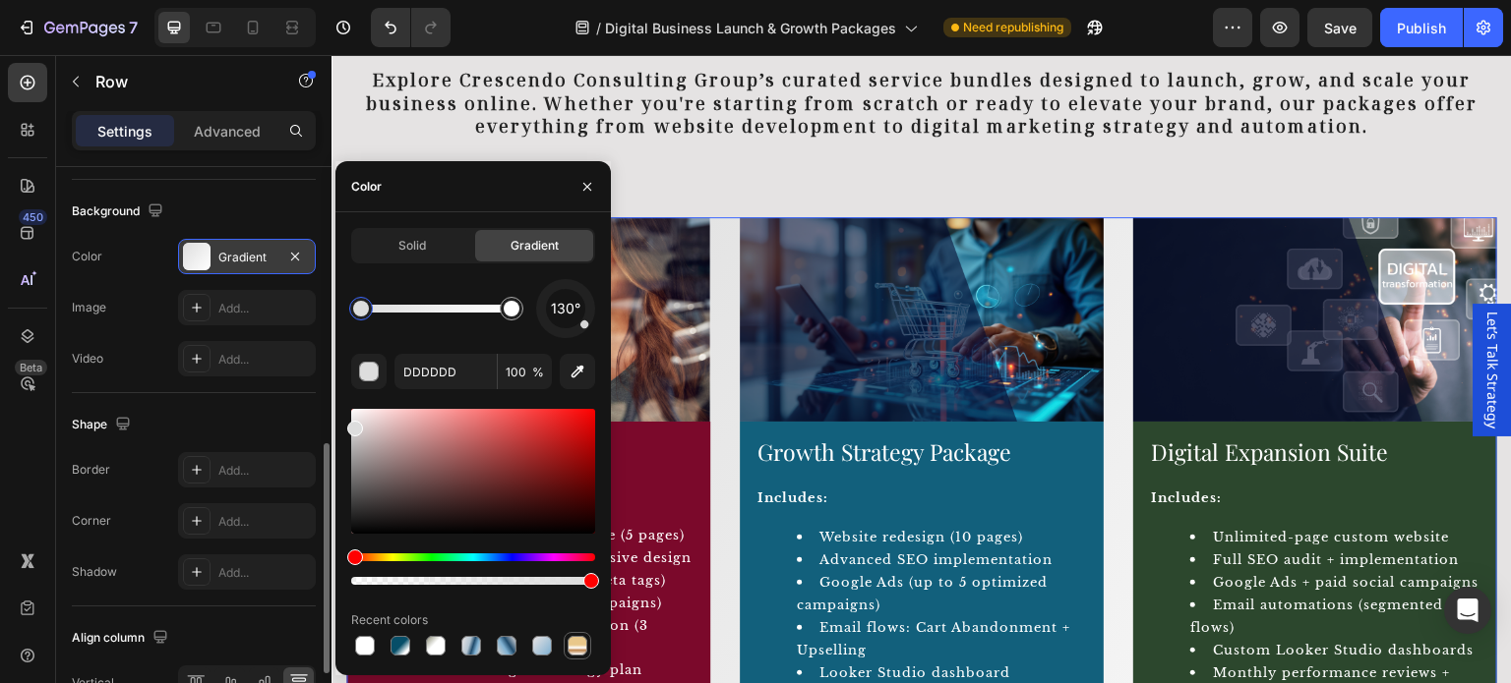
click at [570, 645] on div at bounding box center [577, 646] width 20 height 20
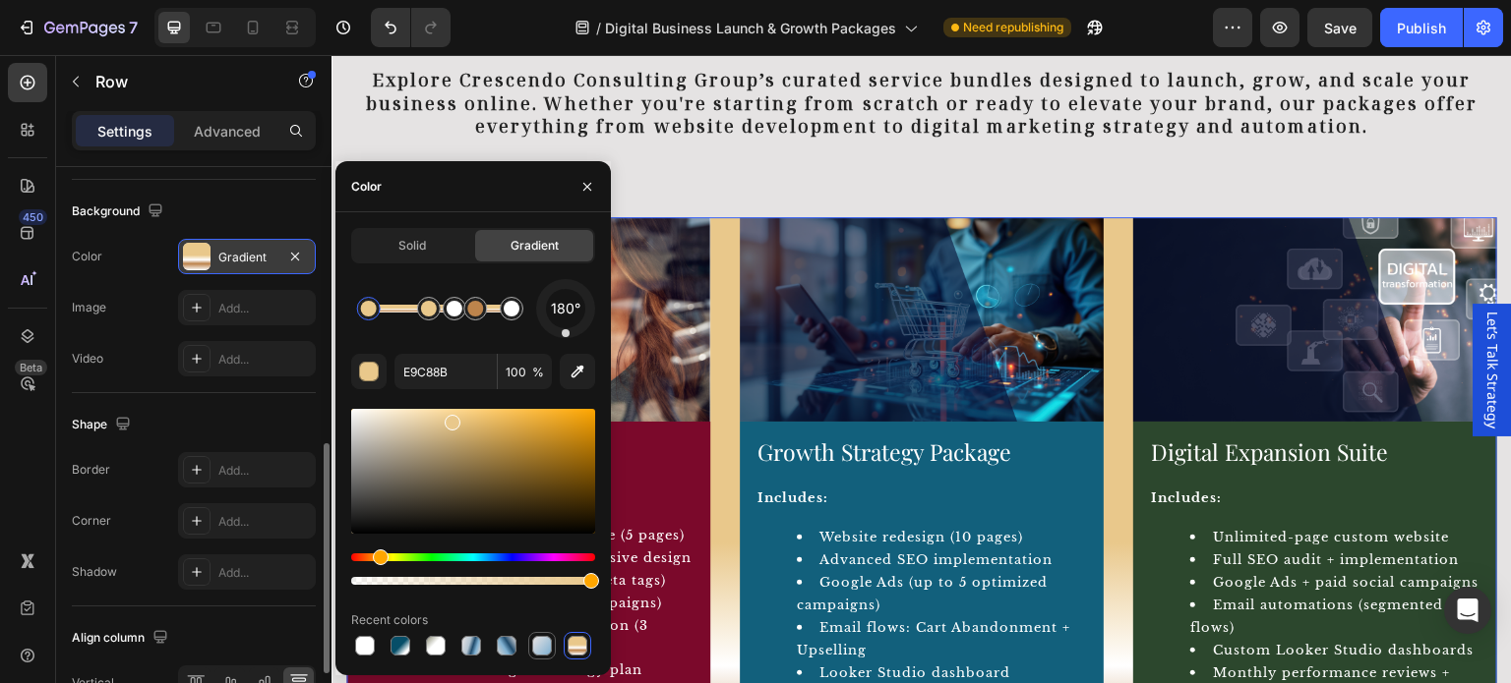
click at [542, 644] on div at bounding box center [542, 646] width 20 height 20
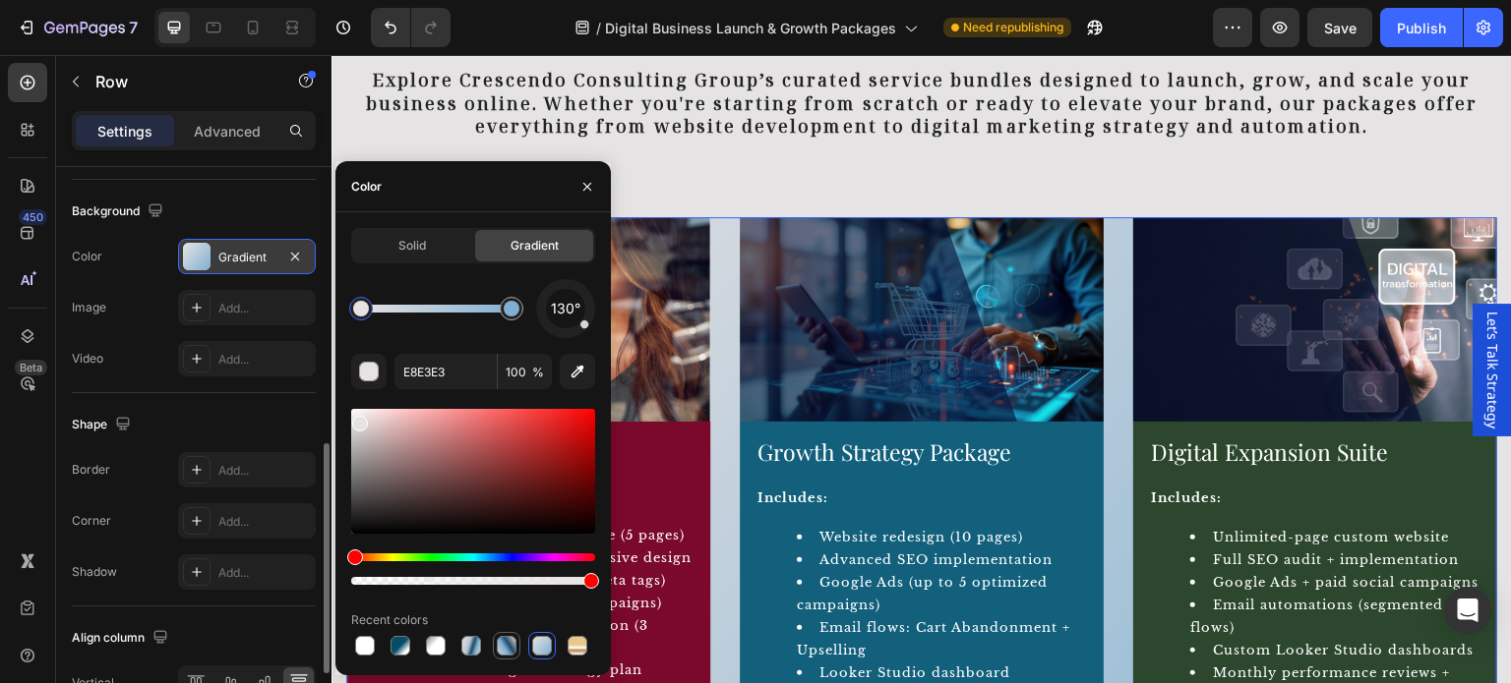
click at [501, 643] on div at bounding box center [507, 646] width 20 height 20
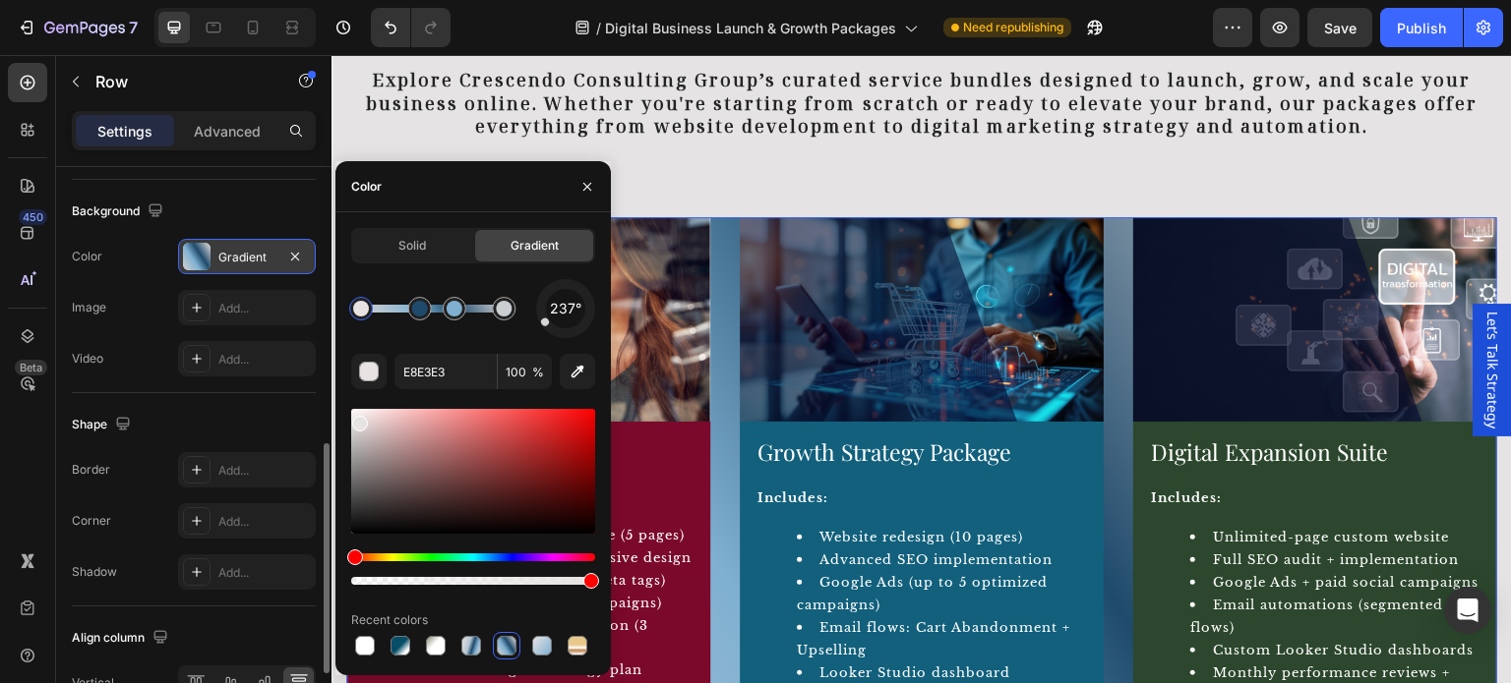
click at [451, 644] on div at bounding box center [473, 646] width 244 height 28
click at [433, 648] on div at bounding box center [436, 646] width 20 height 20
type input "FFFFFF"
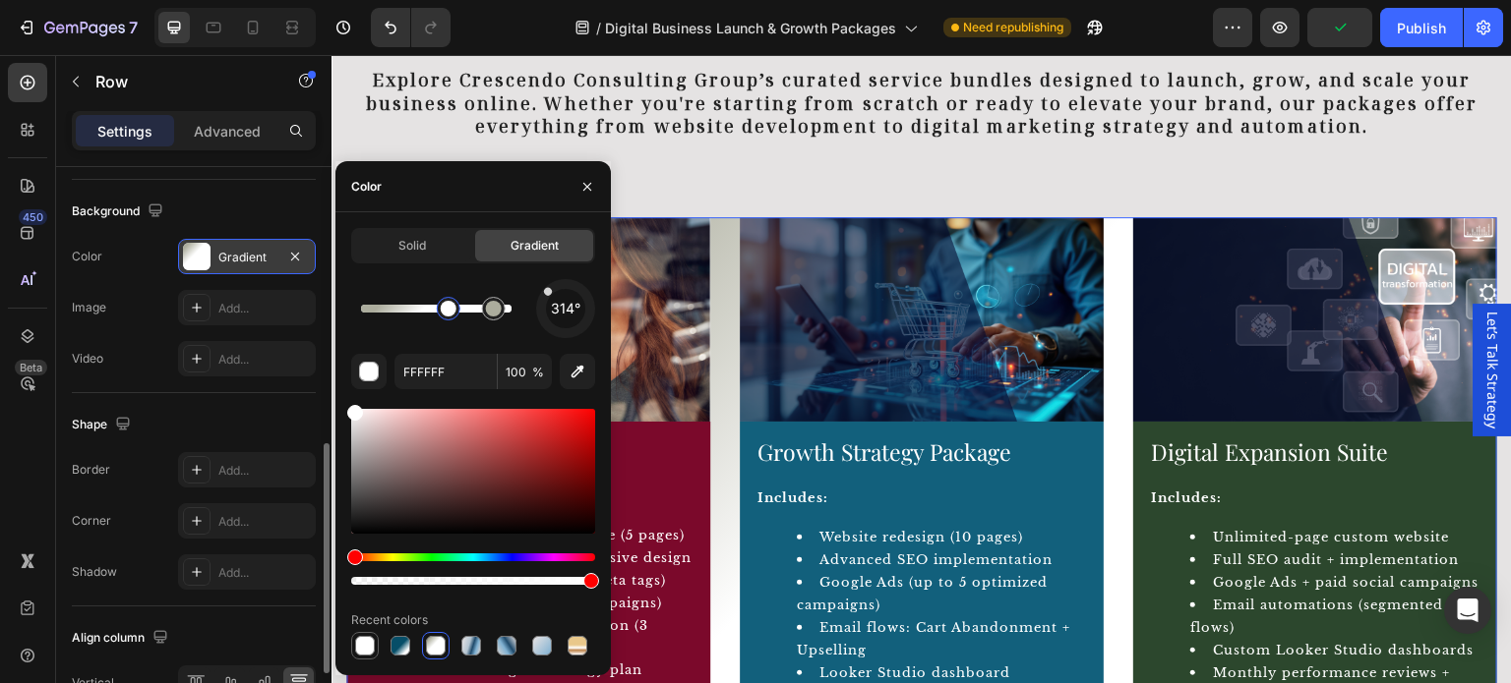
click at [359, 651] on div at bounding box center [365, 646] width 20 height 20
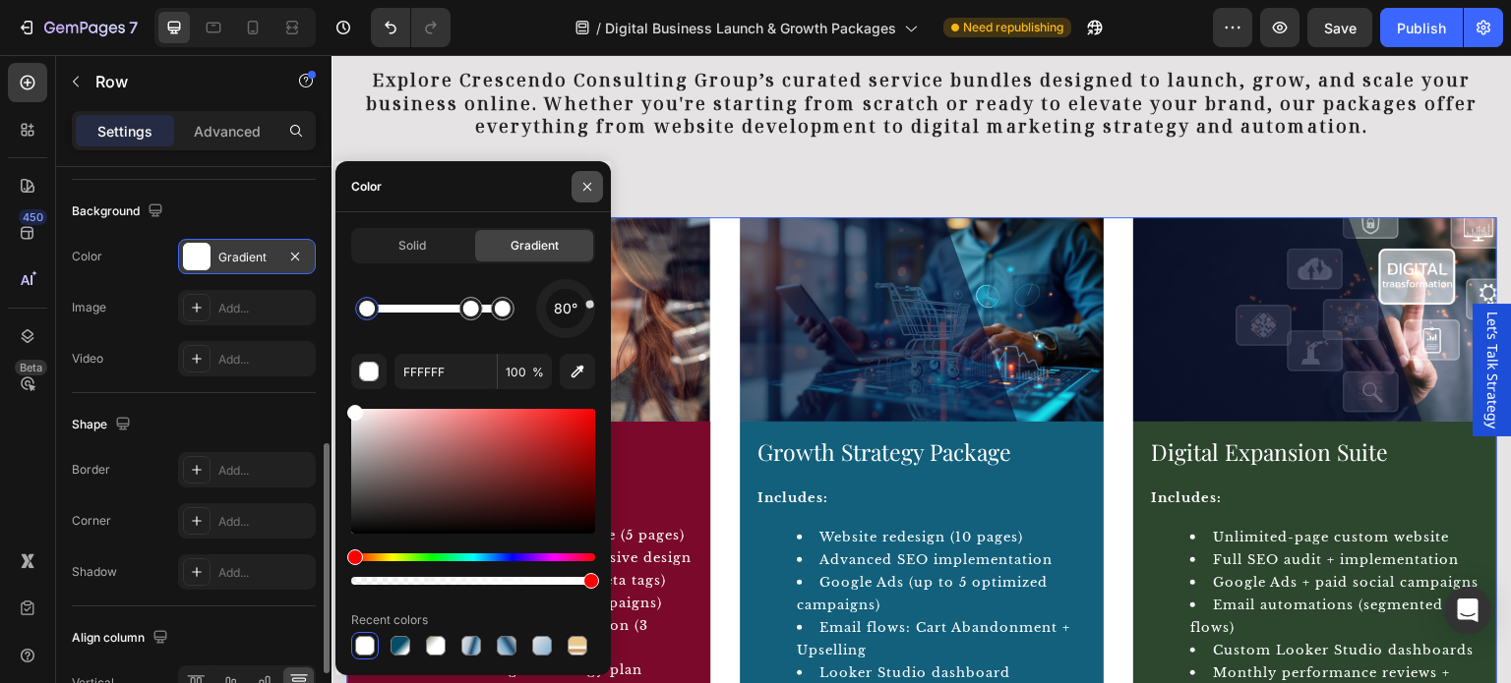
drag, startPoint x: 586, startPoint y: 188, endPoint x: 281, endPoint y: 171, distance: 305.3
click at [586, 188] on icon "button" at bounding box center [587, 187] width 16 height 16
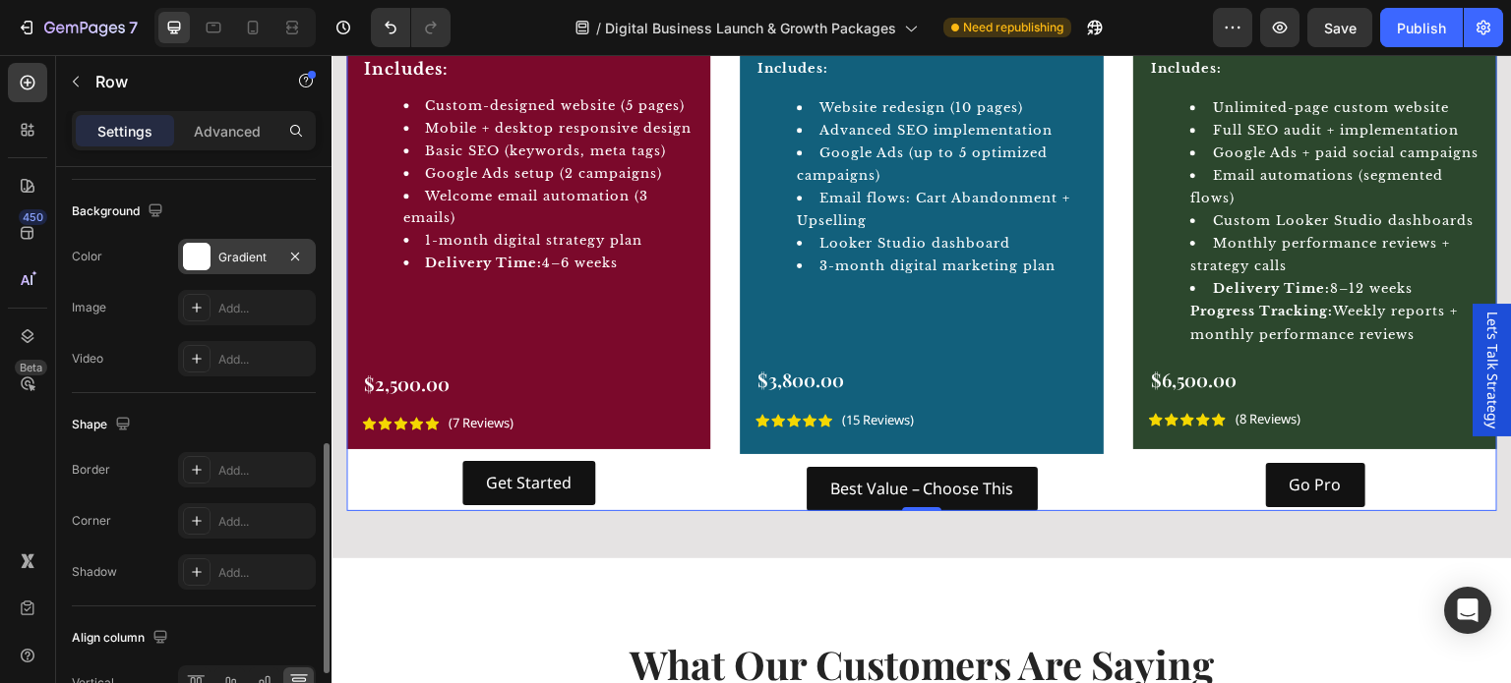
scroll to position [1180, 0]
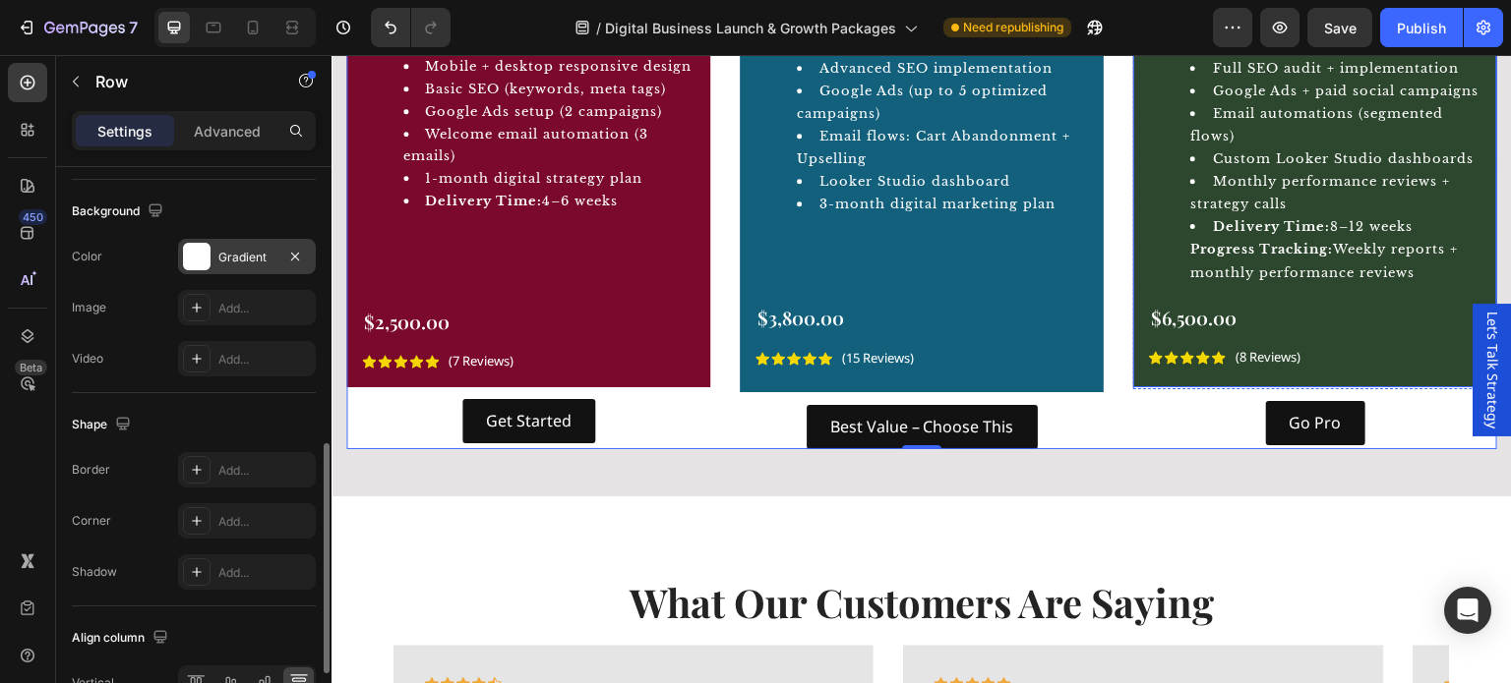
click at [1133, 388] on div "Digital Expansion Suite Product Title Includes: Unlimited-page custom website F…" at bounding box center [1315, 159] width 364 height 458
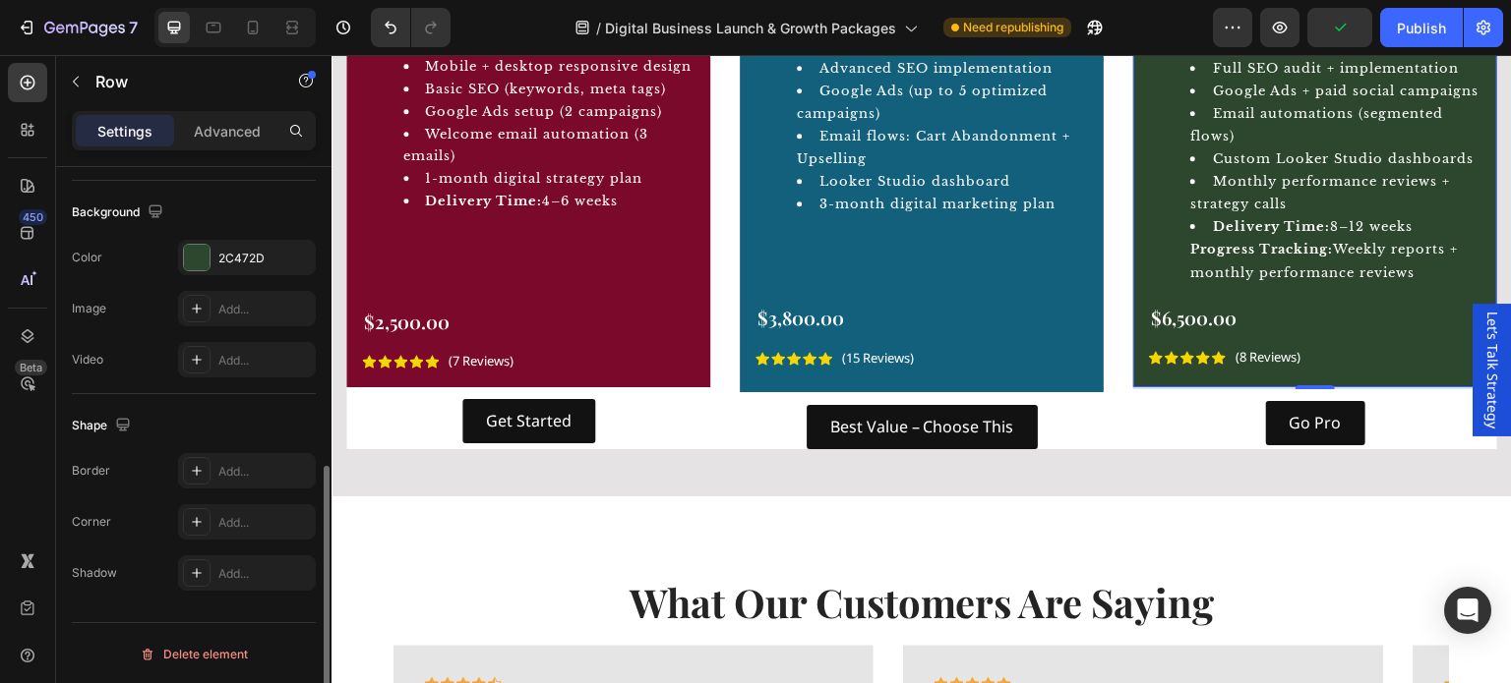
scroll to position [232, 0]
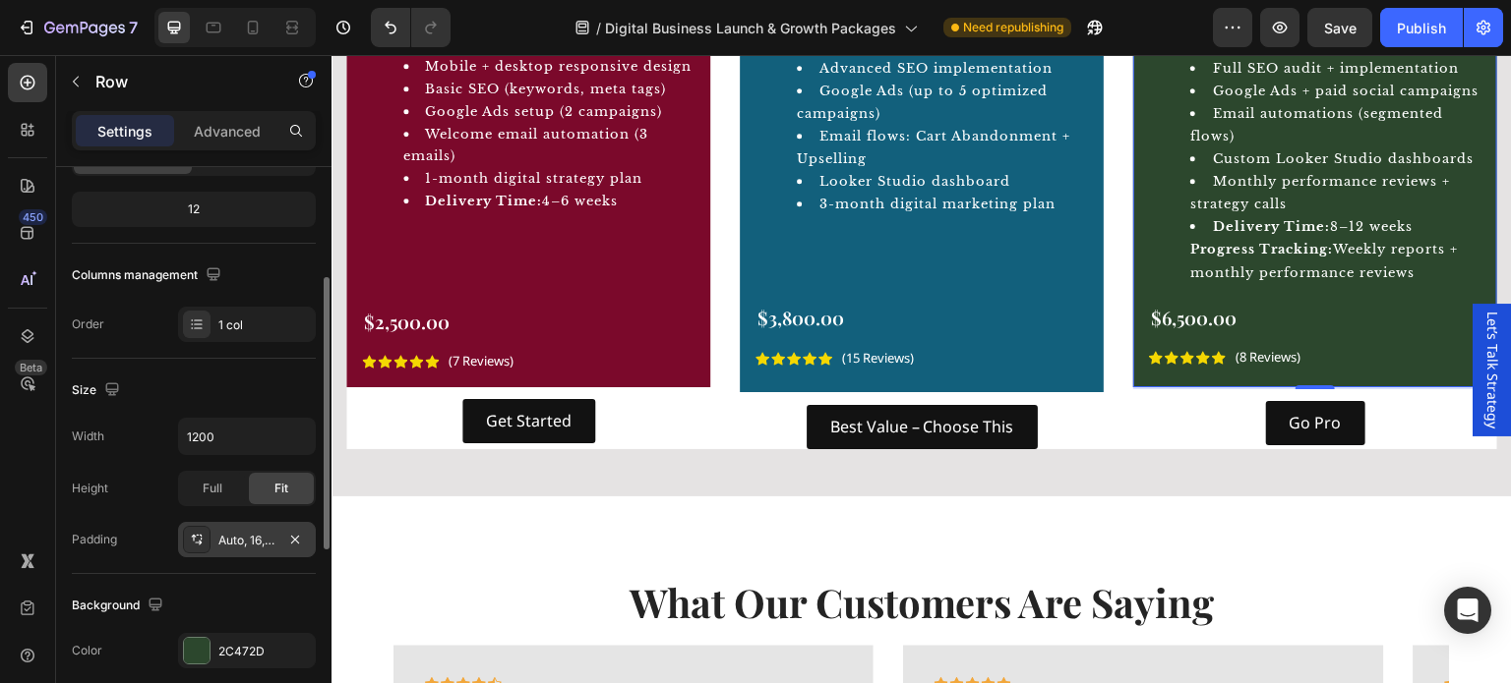
click at [250, 532] on div "Auto, 16, 2, 16" at bounding box center [246, 541] width 57 height 18
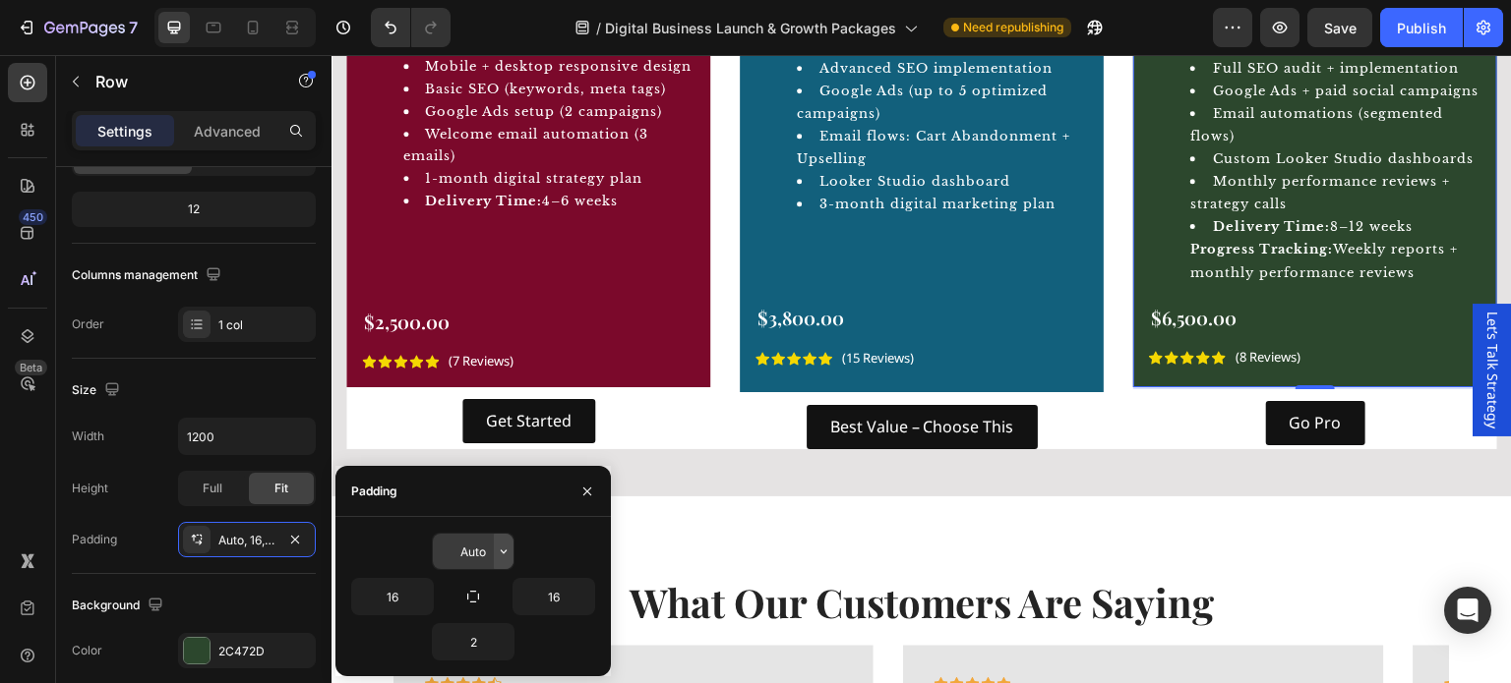
click at [501, 551] on icon "button" at bounding box center [504, 553] width 6 height 4
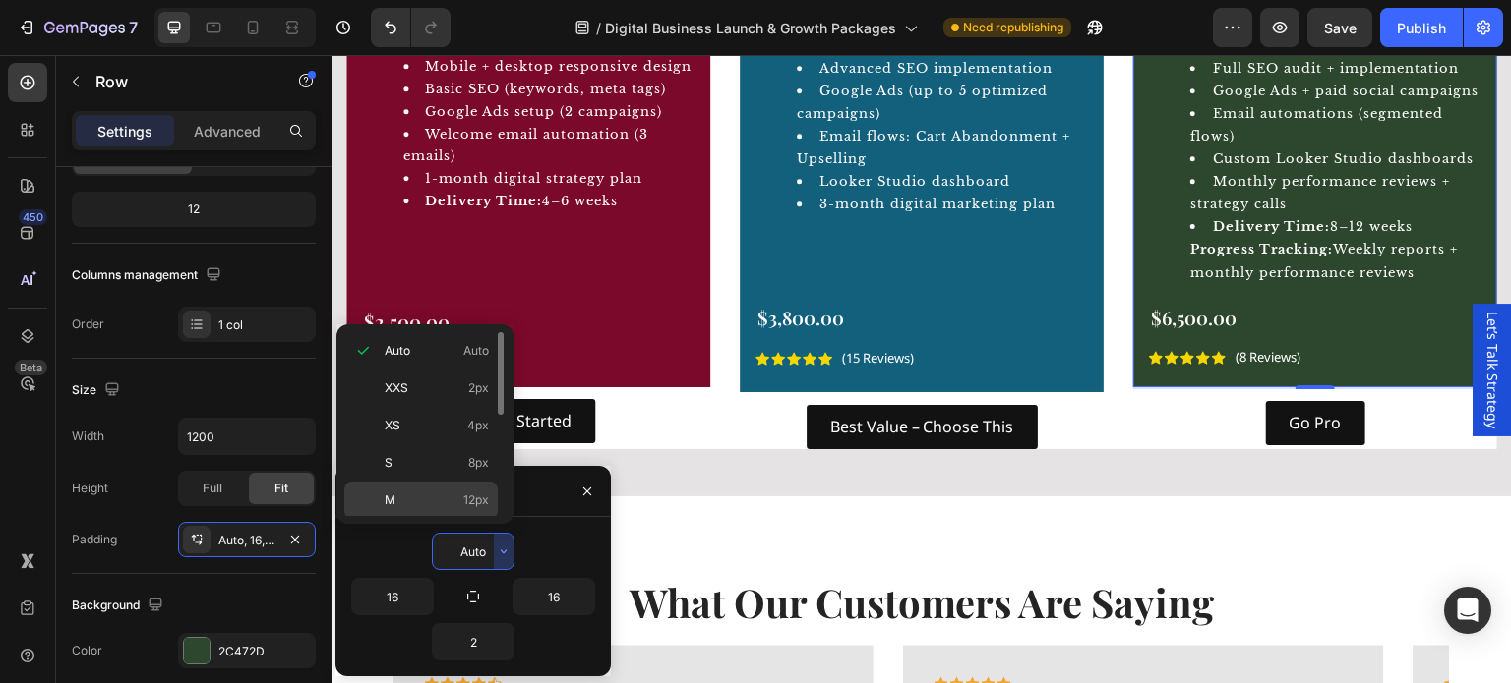
click at [451, 504] on p "M 12px" at bounding box center [437, 501] width 104 height 18
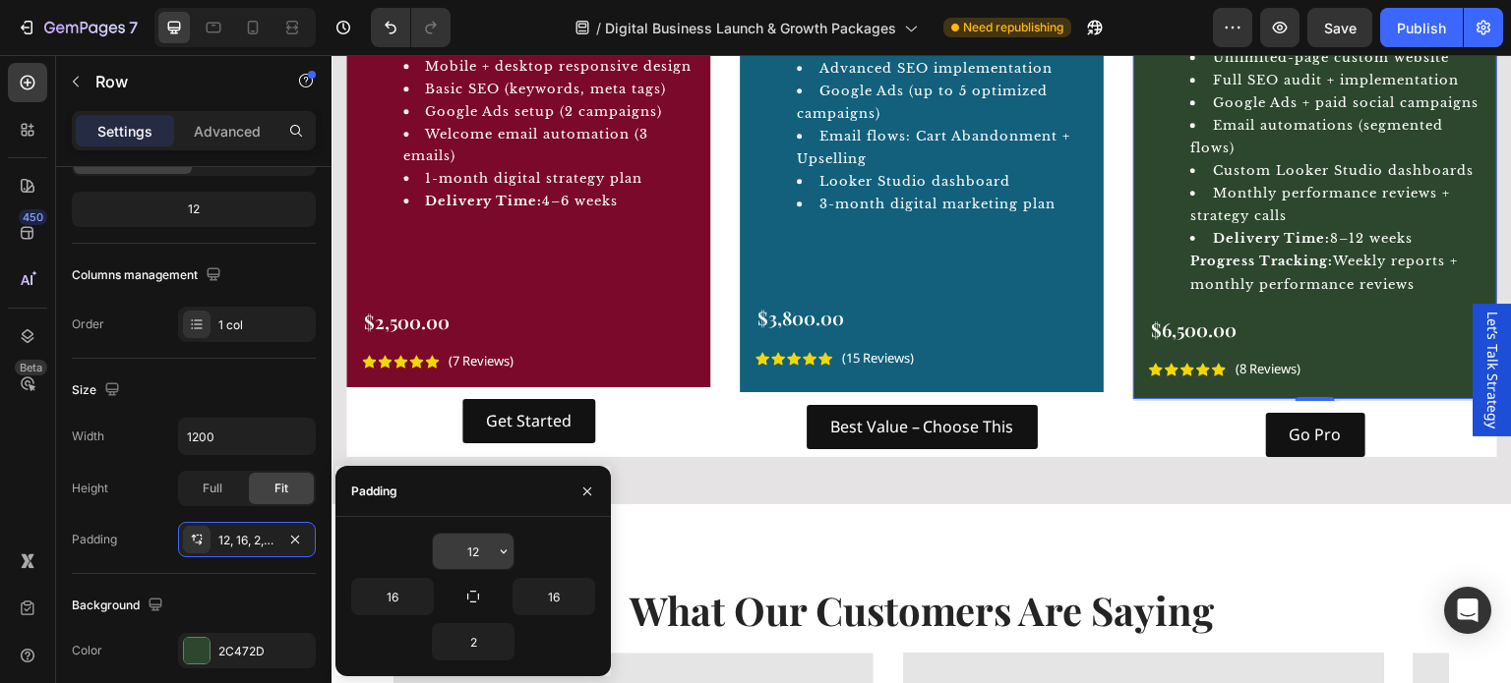
click at [484, 547] on input "12" at bounding box center [473, 551] width 81 height 35
click at [501, 551] on icon "button" at bounding box center [504, 553] width 6 height 4
click at [294, 532] on icon "button" at bounding box center [295, 540] width 16 height 16
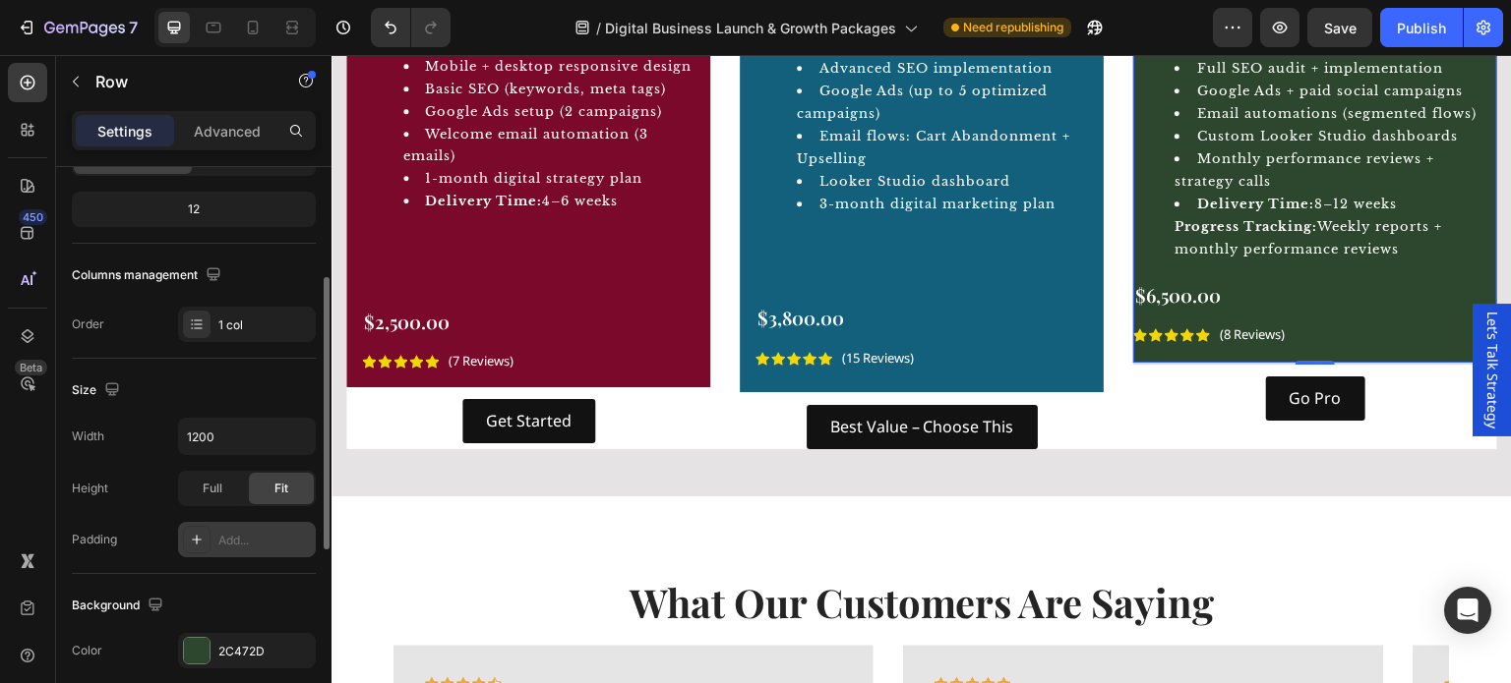
click at [1147, 362] on div "Digital Expansion Suite Product Title Includes: Unlimited-page custom website F…" at bounding box center [1315, 147] width 364 height 434
click at [193, 540] on icon at bounding box center [197, 540] width 16 height 16
type input "16"
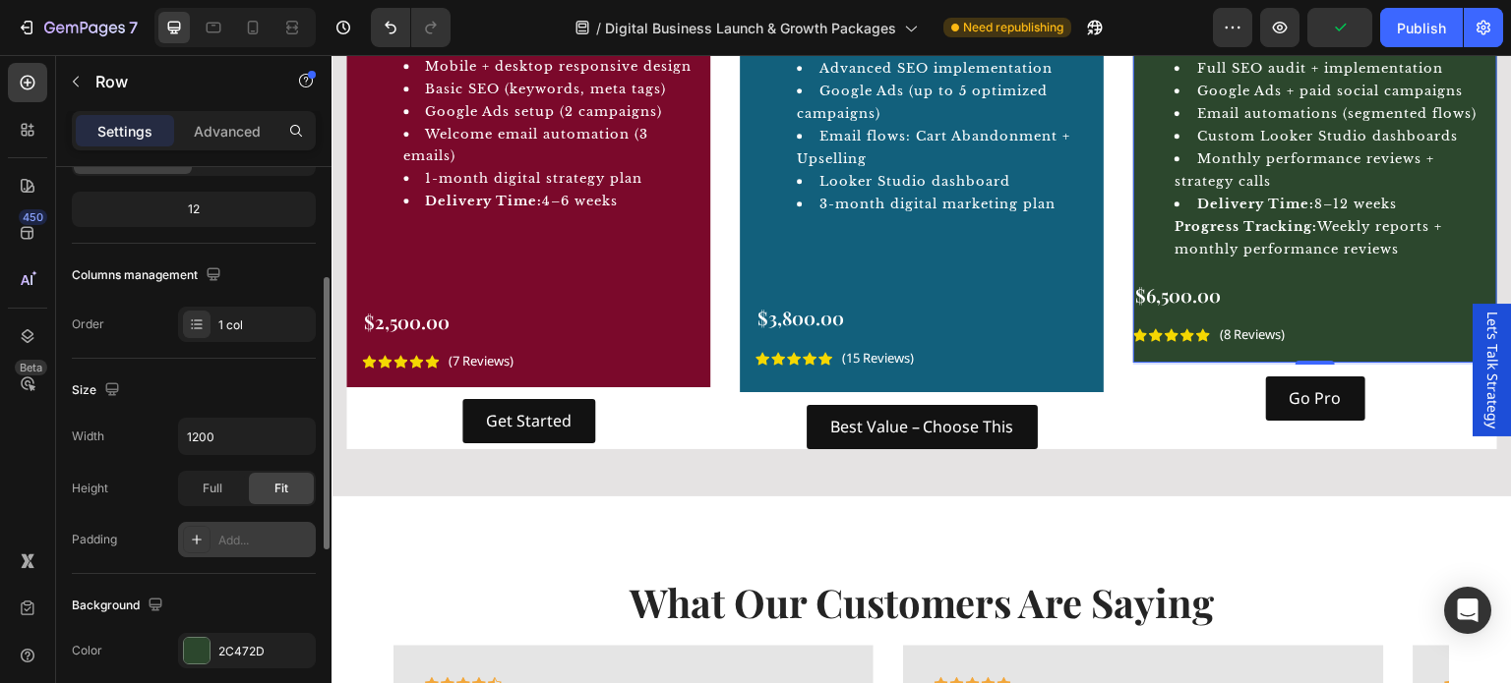
type input "16"
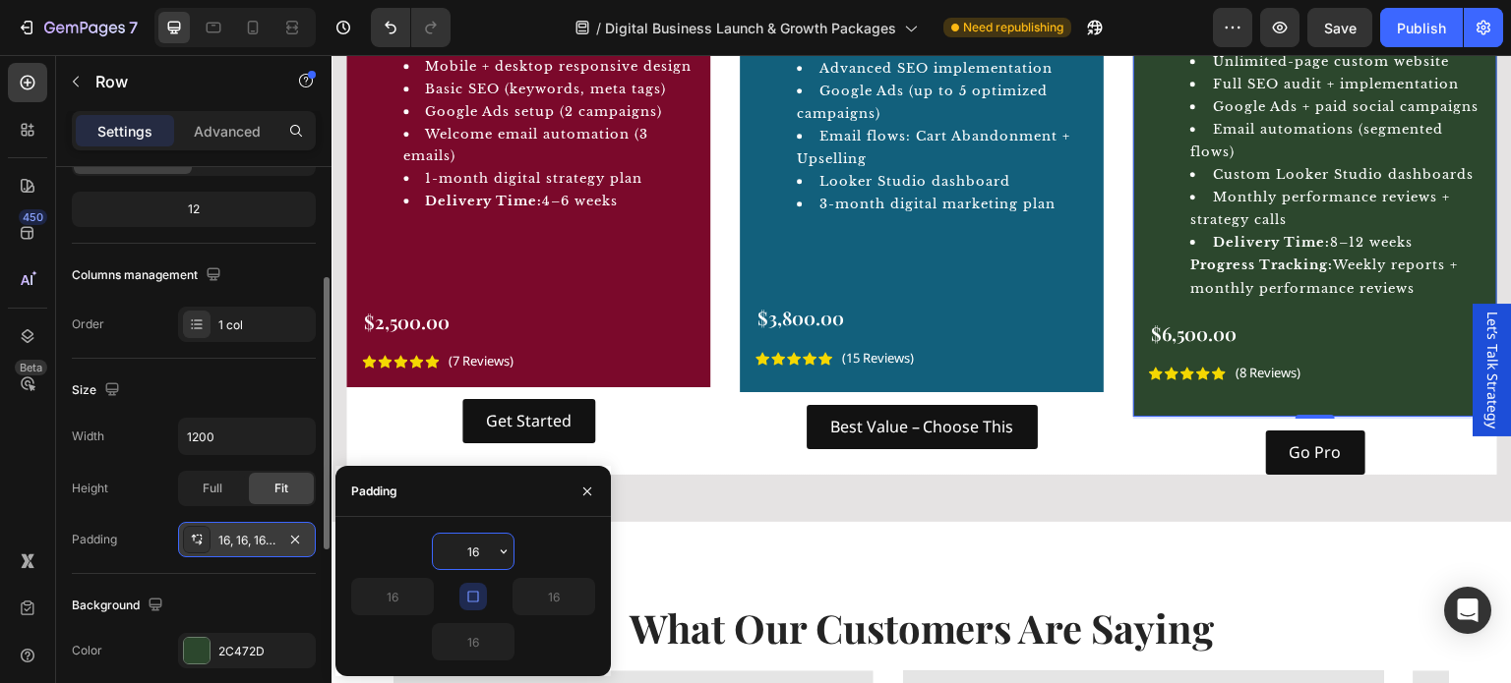
click at [487, 550] on input "16" at bounding box center [473, 551] width 81 height 35
click at [500, 551] on icon "button" at bounding box center [504, 552] width 16 height 16
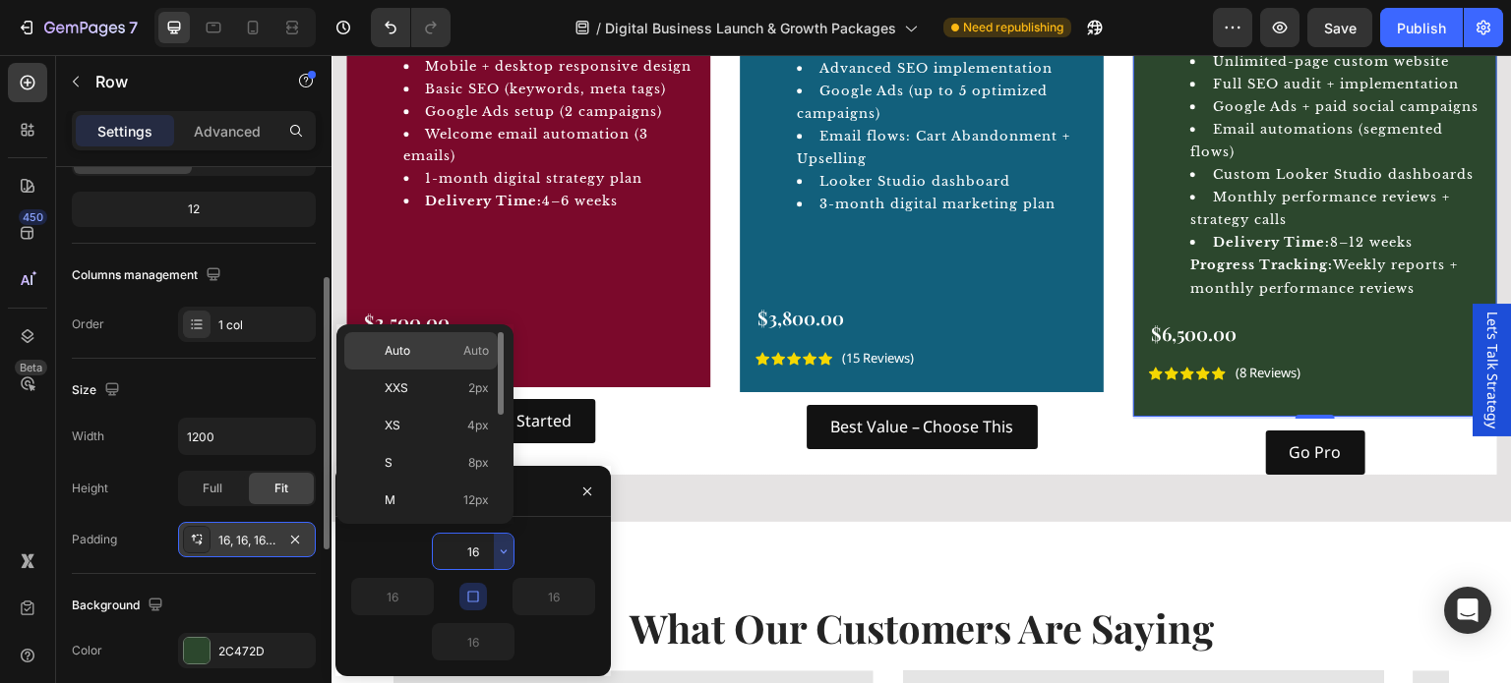
click at [448, 357] on p "Auto Auto" at bounding box center [437, 351] width 104 height 18
type input "Auto"
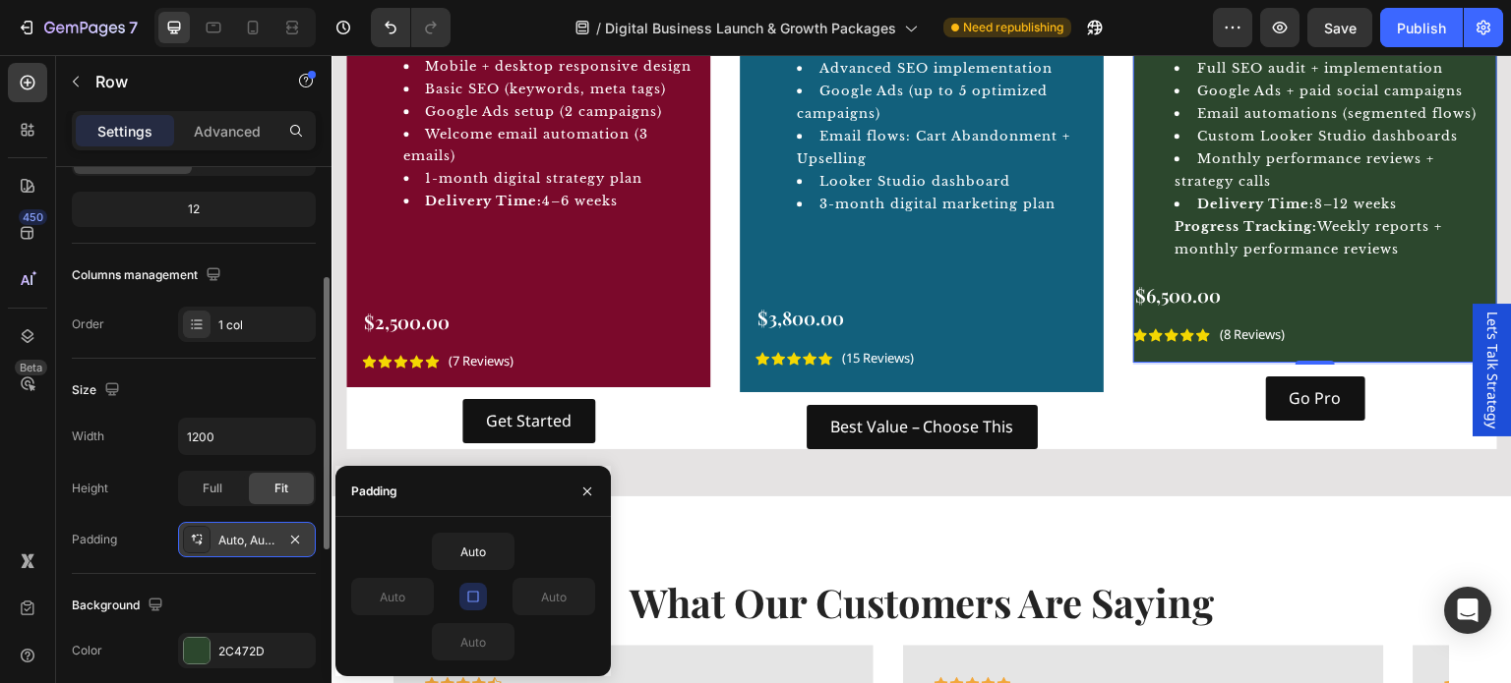
click at [469, 596] on icon "button" at bounding box center [473, 597] width 16 height 16
click at [491, 551] on input "Auto" at bounding box center [473, 551] width 81 height 35
click at [503, 547] on icon "button" at bounding box center [504, 552] width 16 height 16
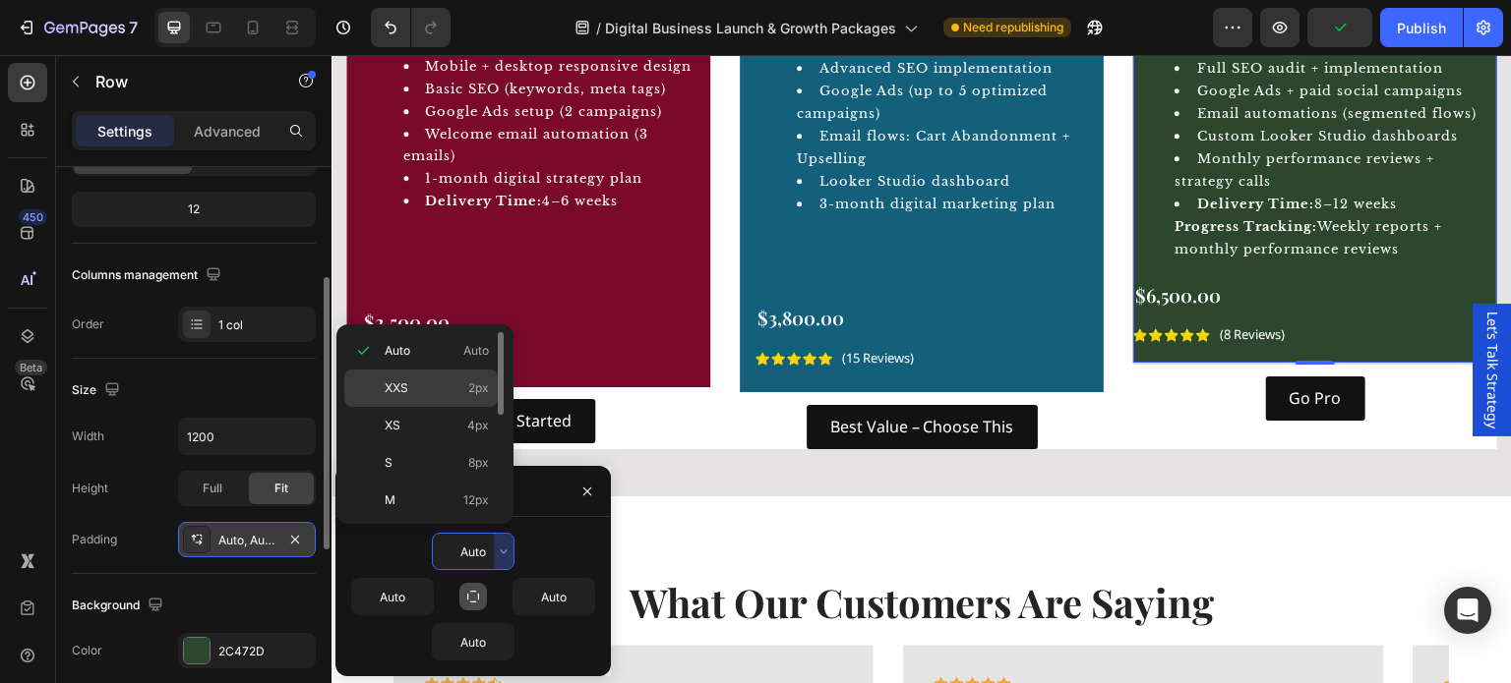
click at [460, 407] on div "XXS 2px" at bounding box center [420, 425] width 153 height 37
type input "2"
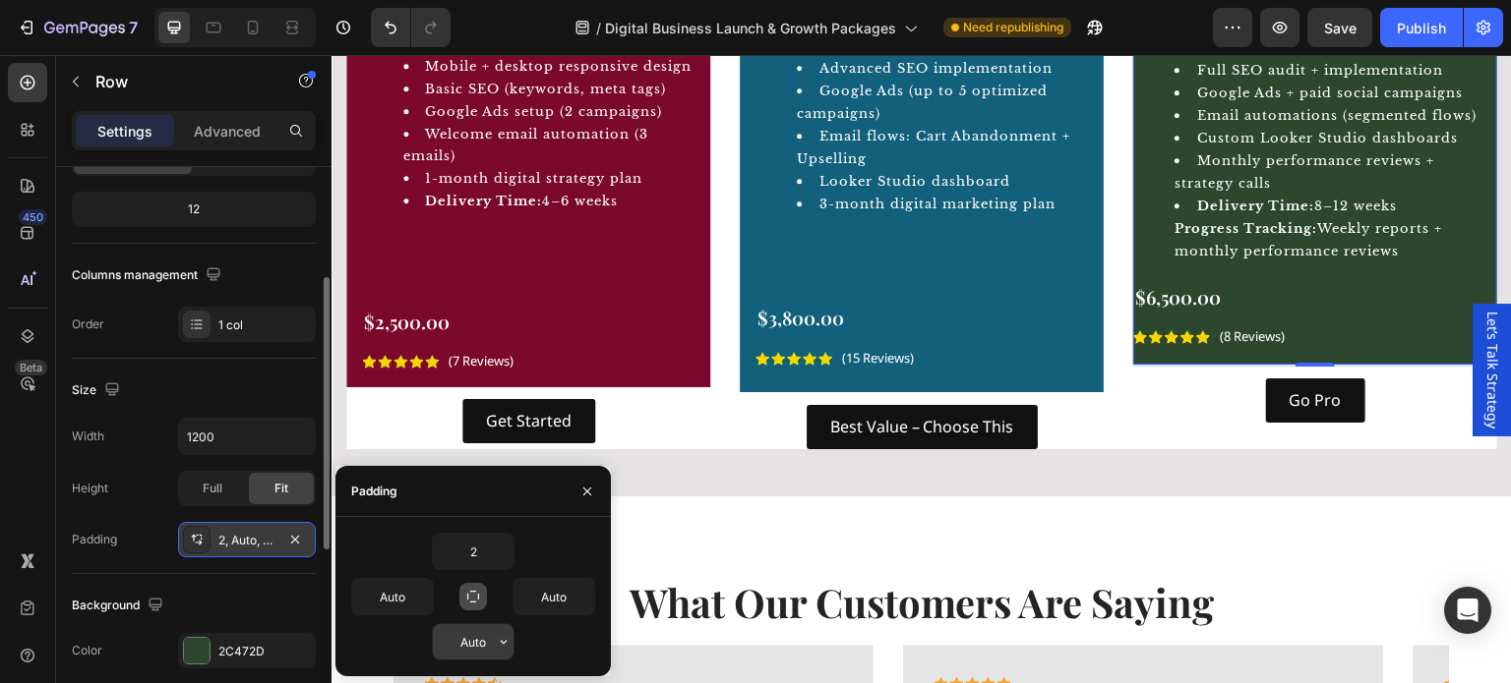
click at [489, 647] on div "Auto" at bounding box center [473, 641] width 81 height 35
click at [502, 639] on icon "button" at bounding box center [504, 642] width 16 height 16
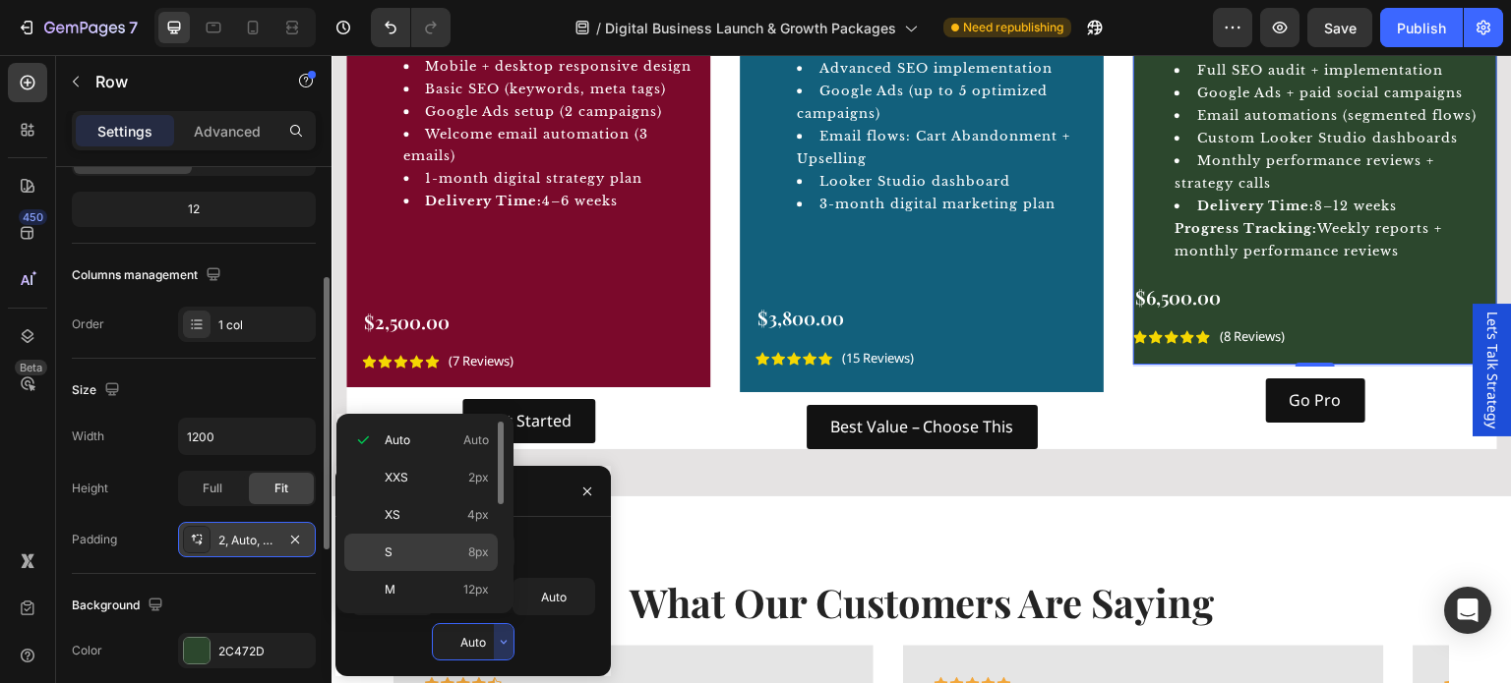
click at [471, 553] on span "8px" at bounding box center [478, 553] width 21 height 18
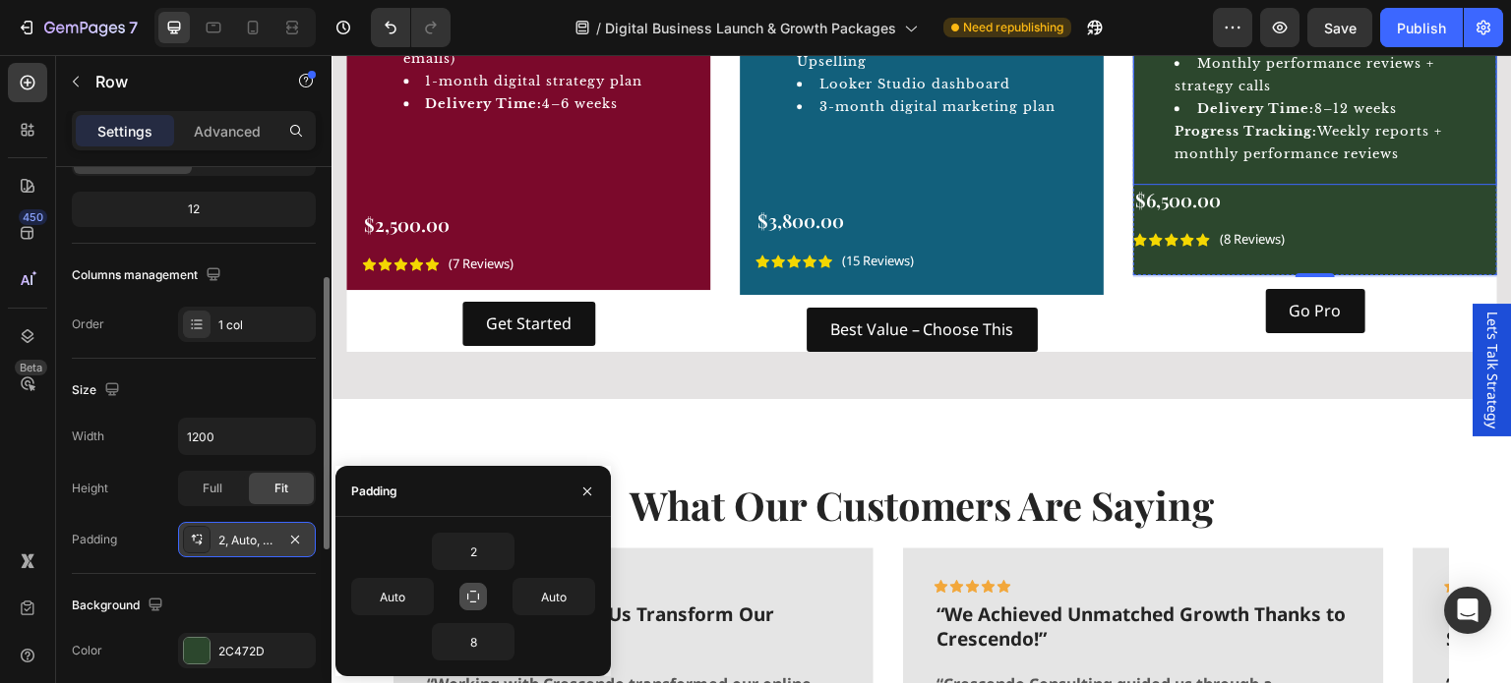
scroll to position [1278, 0]
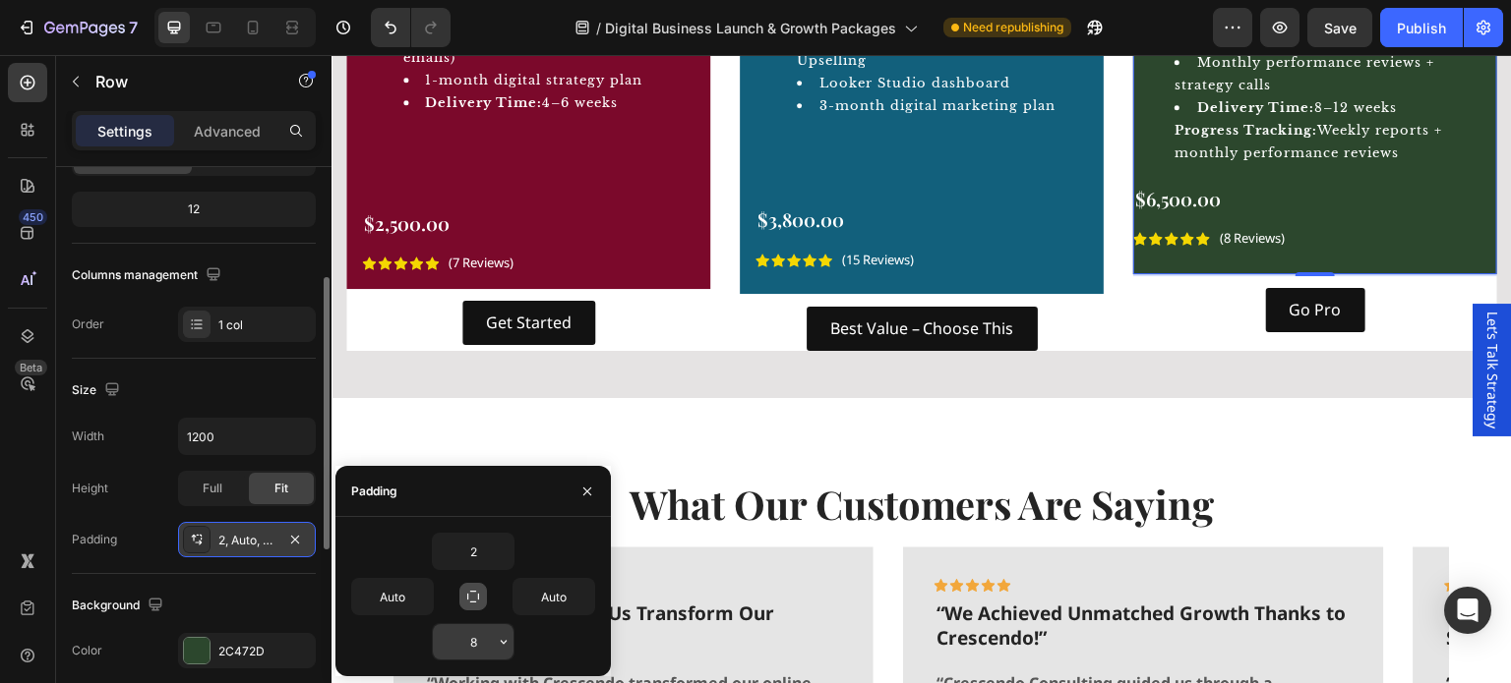
click at [492, 642] on input "8" at bounding box center [473, 641] width 81 height 35
click at [504, 636] on icon "button" at bounding box center [504, 642] width 16 height 16
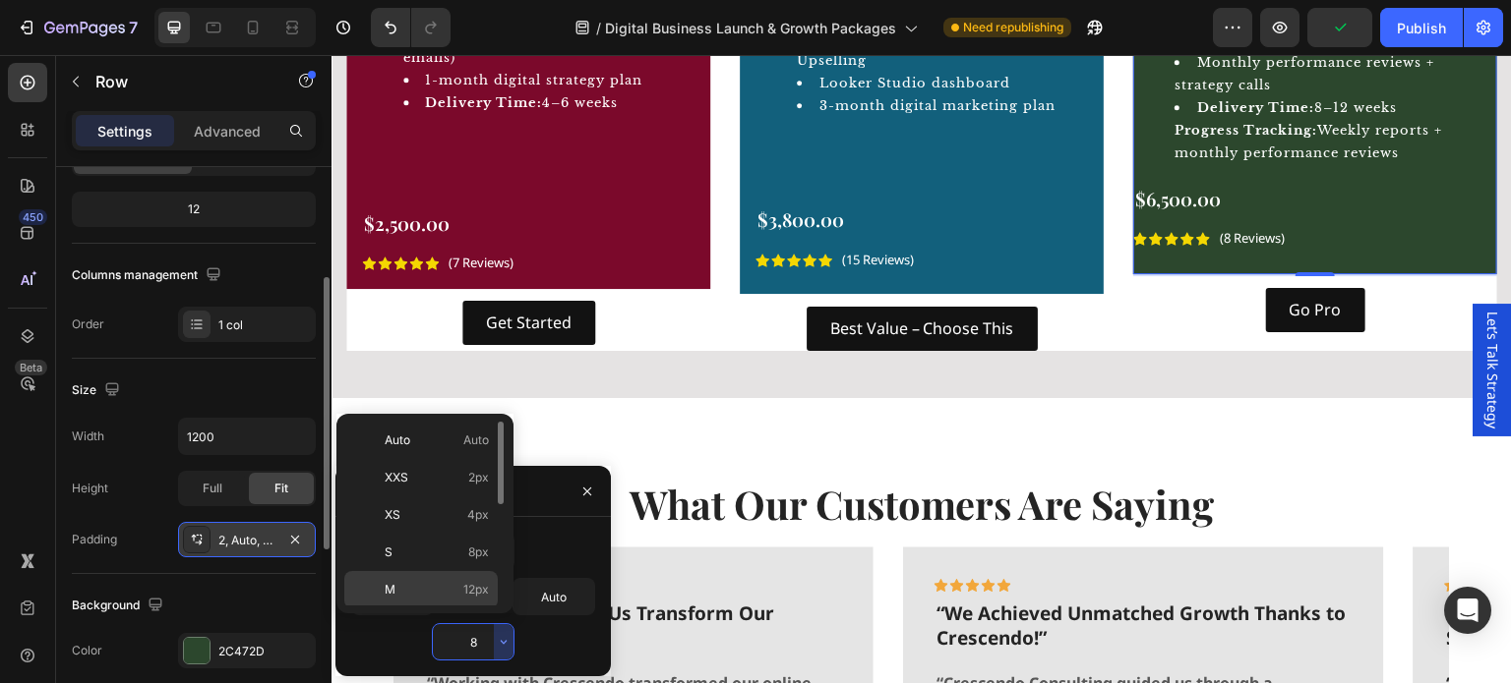
click at [465, 591] on span "12px" at bounding box center [476, 590] width 26 height 18
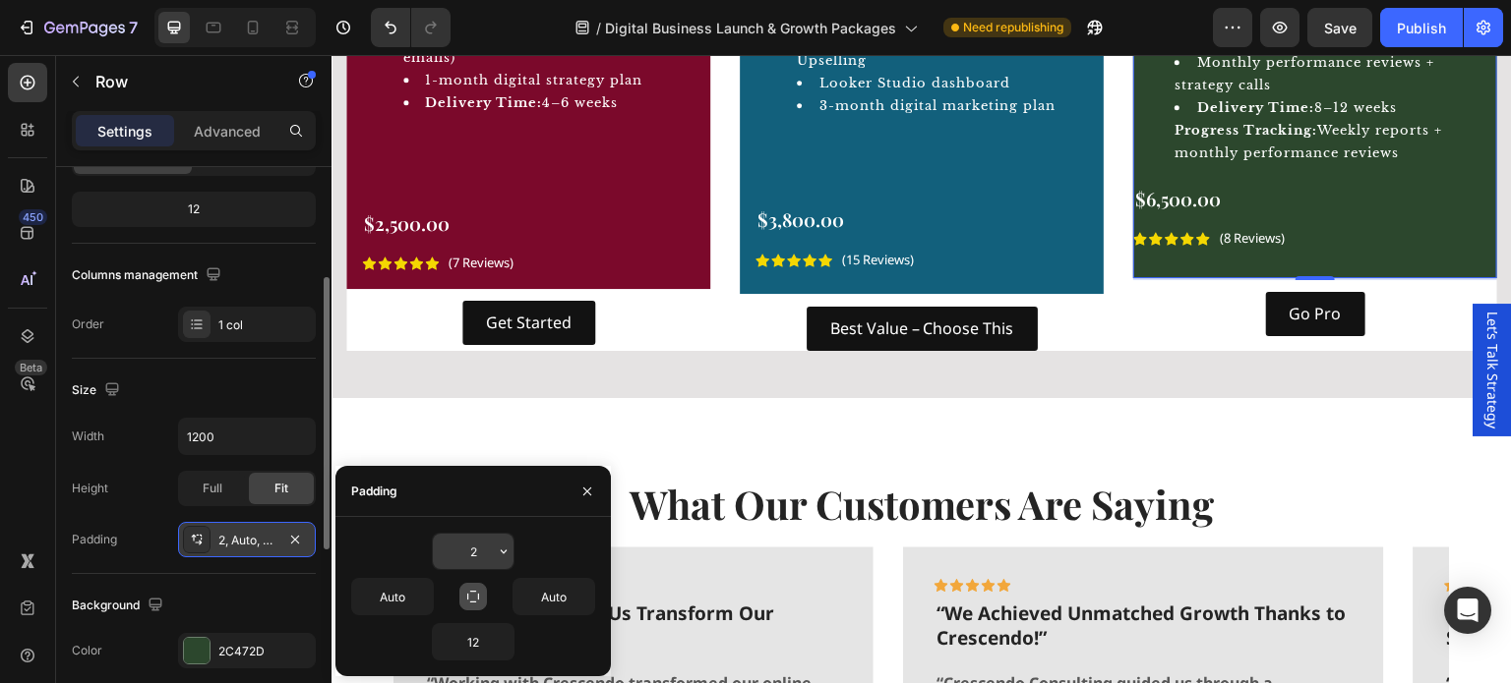
scroll to position [1377, 0]
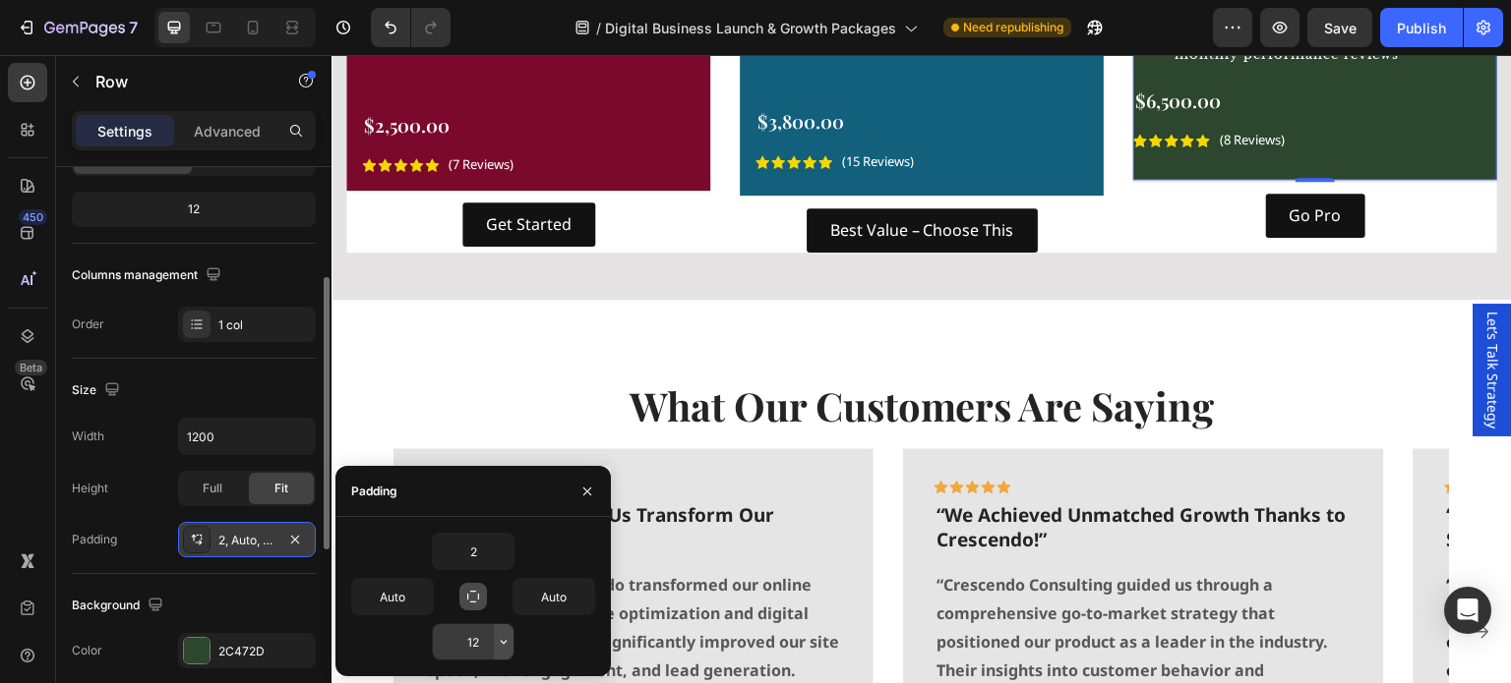
click at [497, 642] on icon "button" at bounding box center [504, 642] width 16 height 16
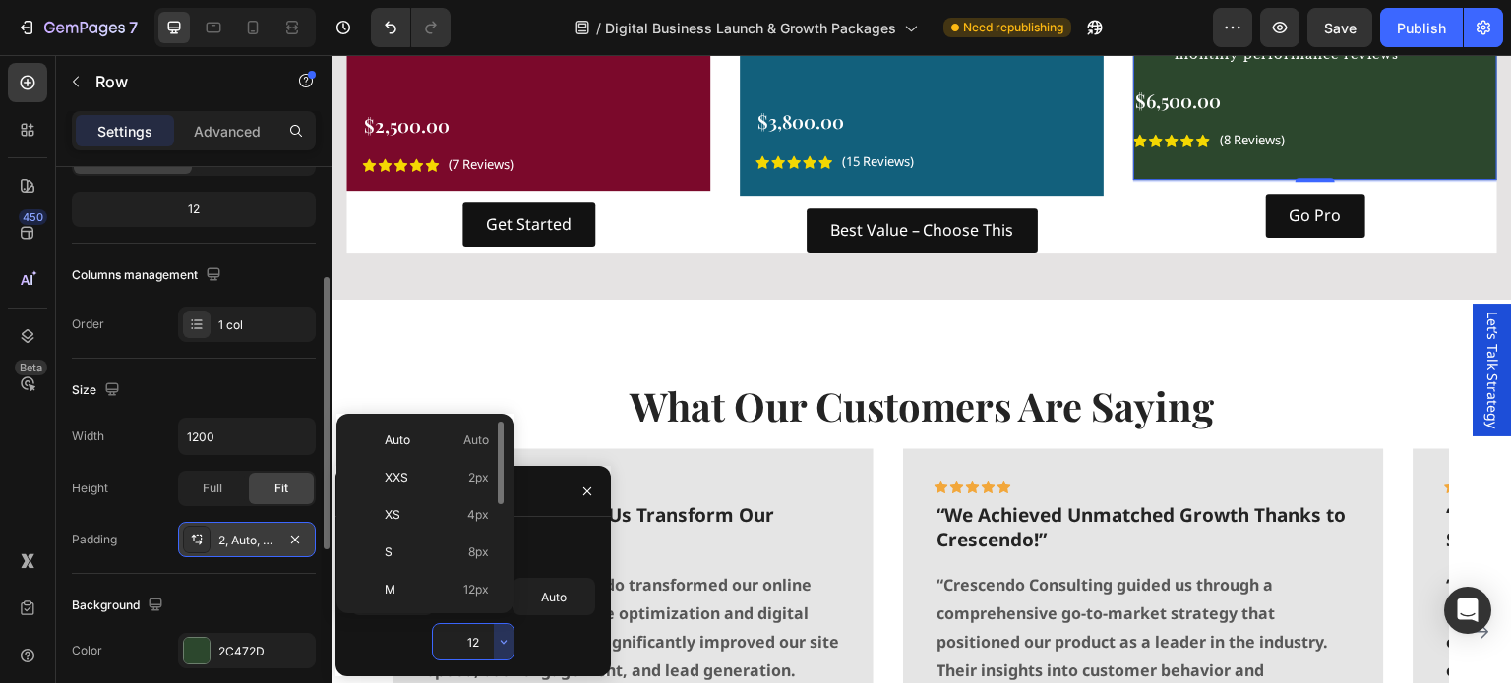
scroll to position [98, 0]
click at [437, 604] on p "2XL 32px" at bounding box center [437, 604] width 104 height 18
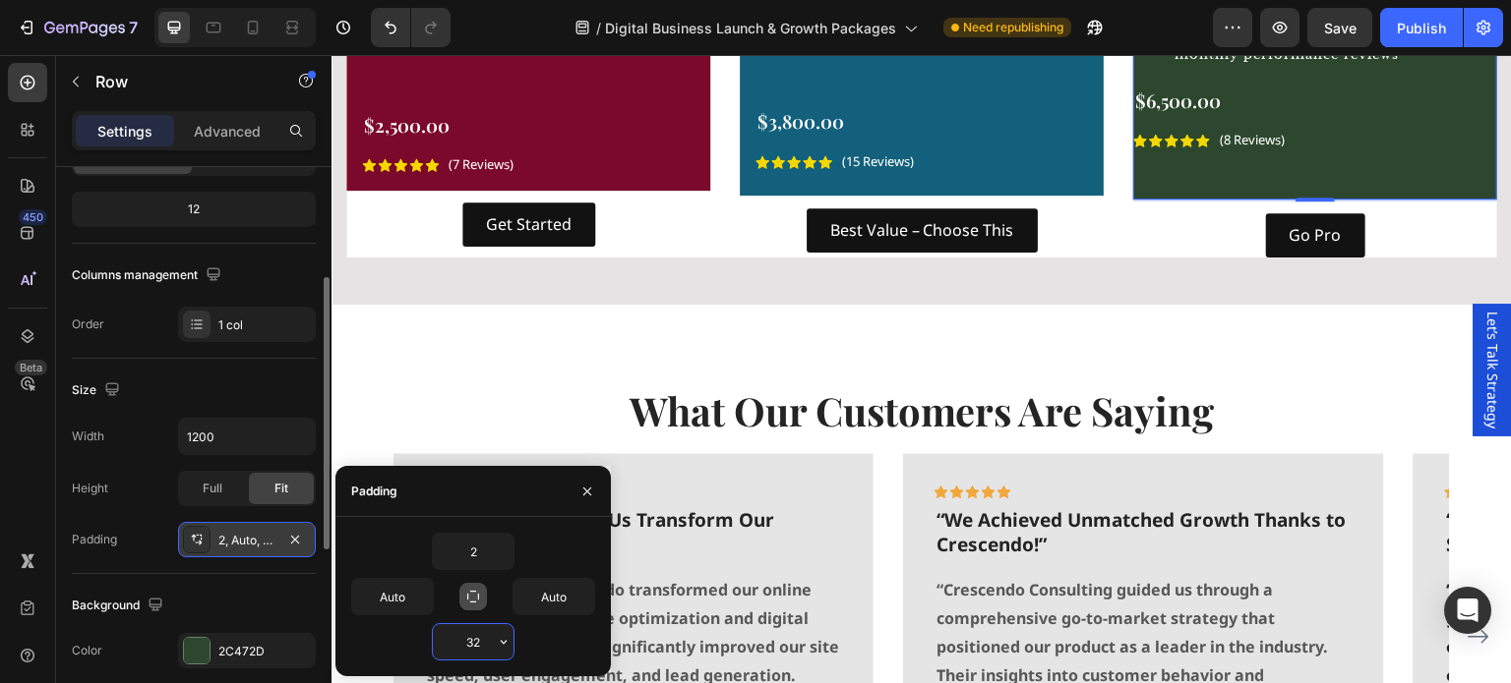
click at [479, 639] on input "32" at bounding box center [473, 641] width 81 height 35
click at [486, 632] on input "31" at bounding box center [473, 641] width 81 height 35
type input "30"
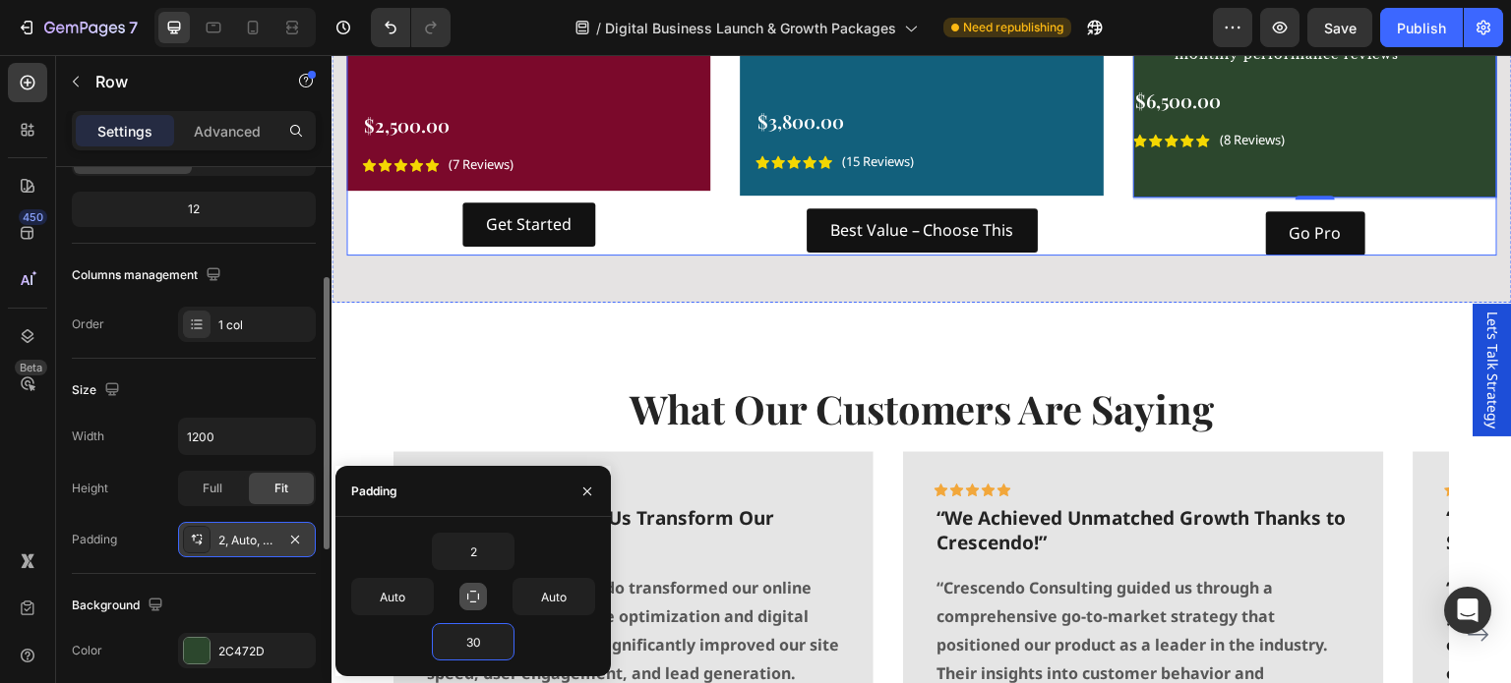
drag, startPoint x: 1113, startPoint y: 187, endPoint x: 1085, endPoint y: 273, distance: 91.1
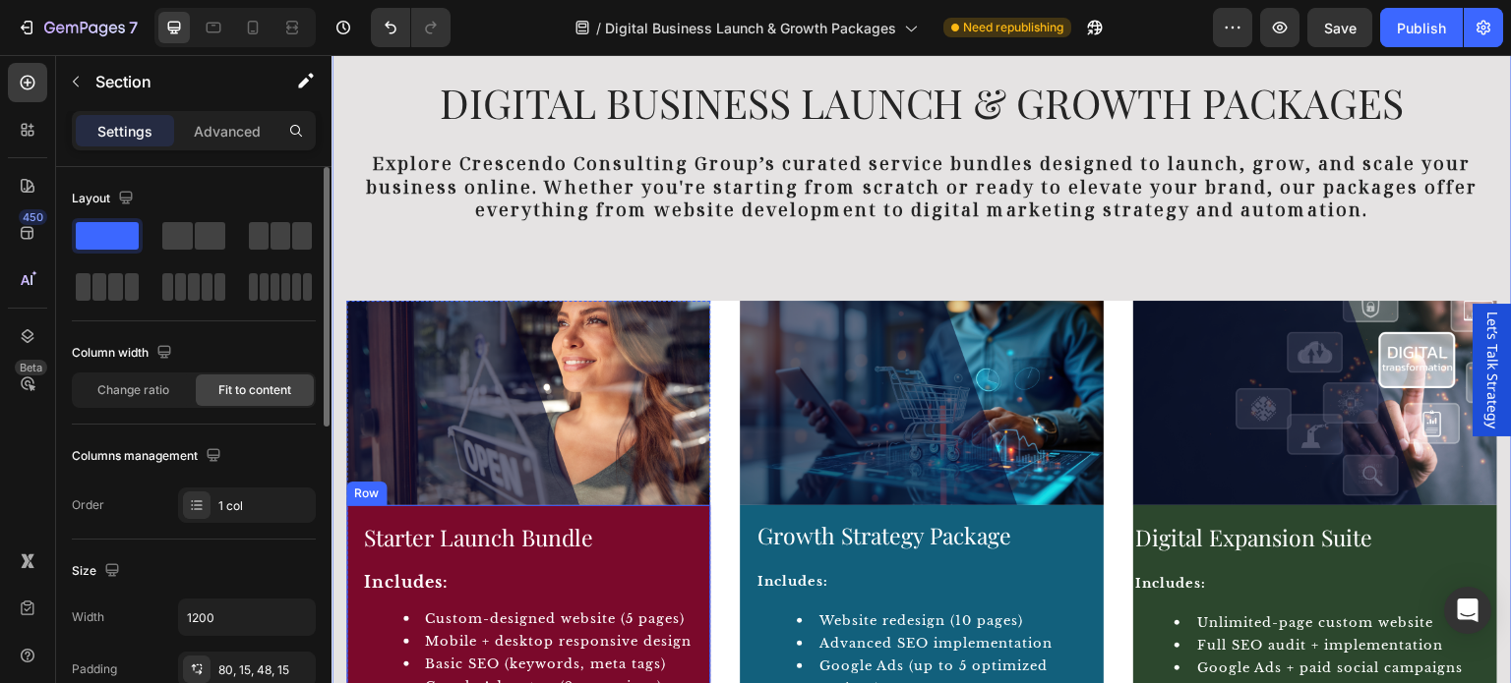
scroll to position [590, 0]
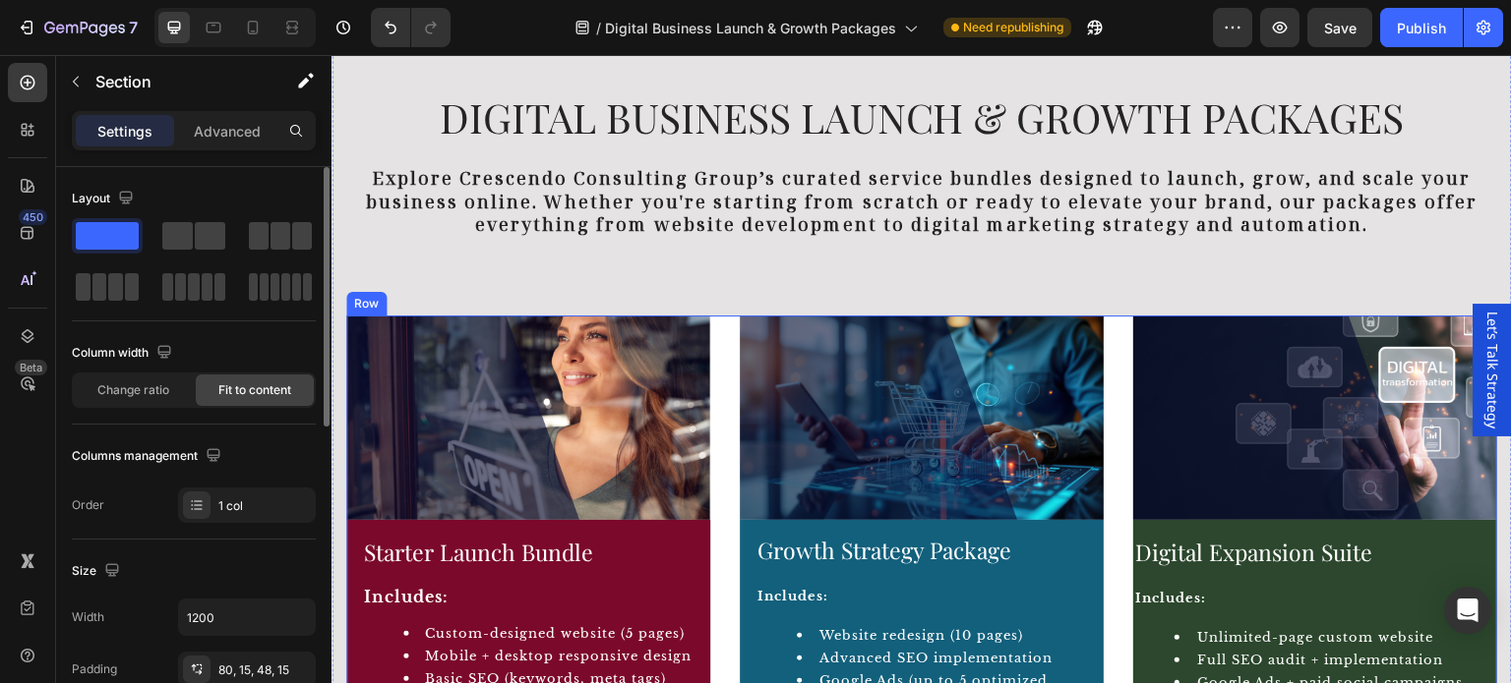
click at [722, 393] on div "Image Starter Launch Bundle Product Title Includes: Custom-designed website (5 …" at bounding box center [921, 679] width 1151 height 727
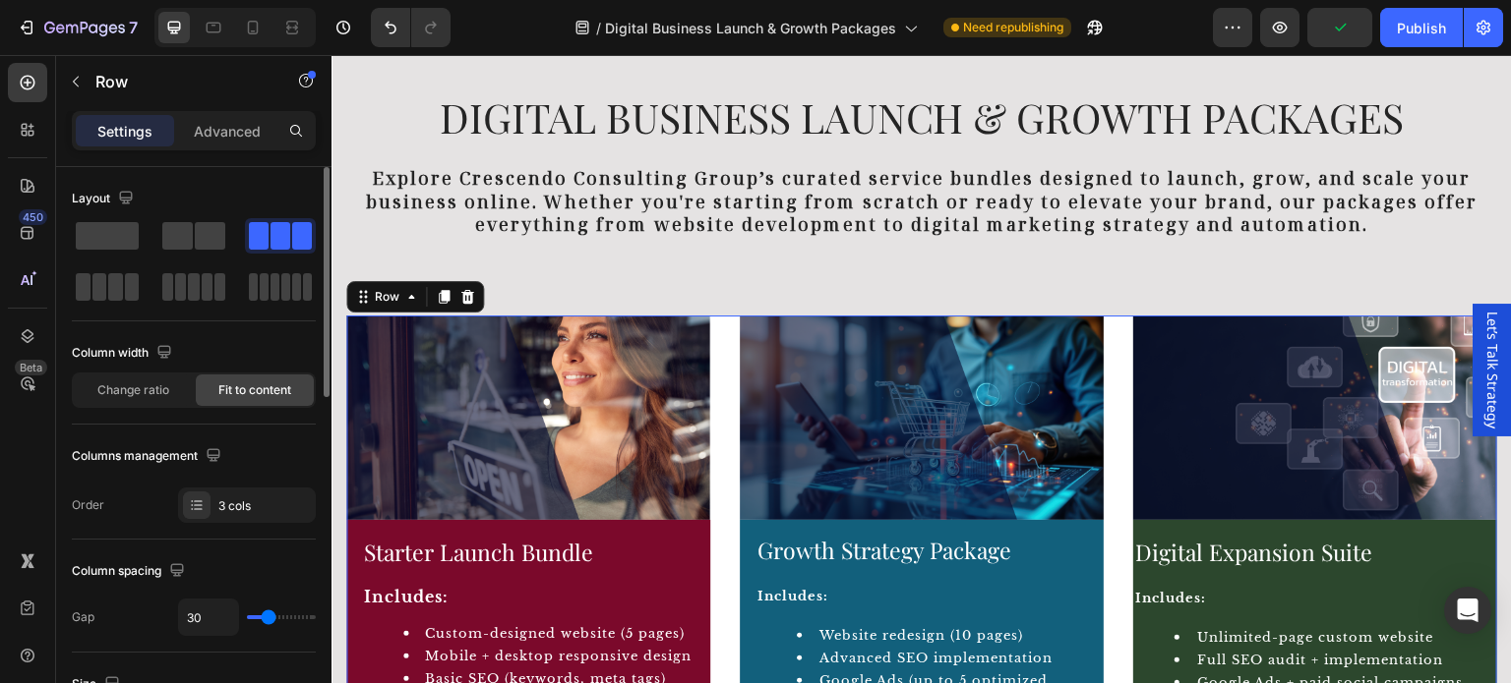
scroll to position [393, 0]
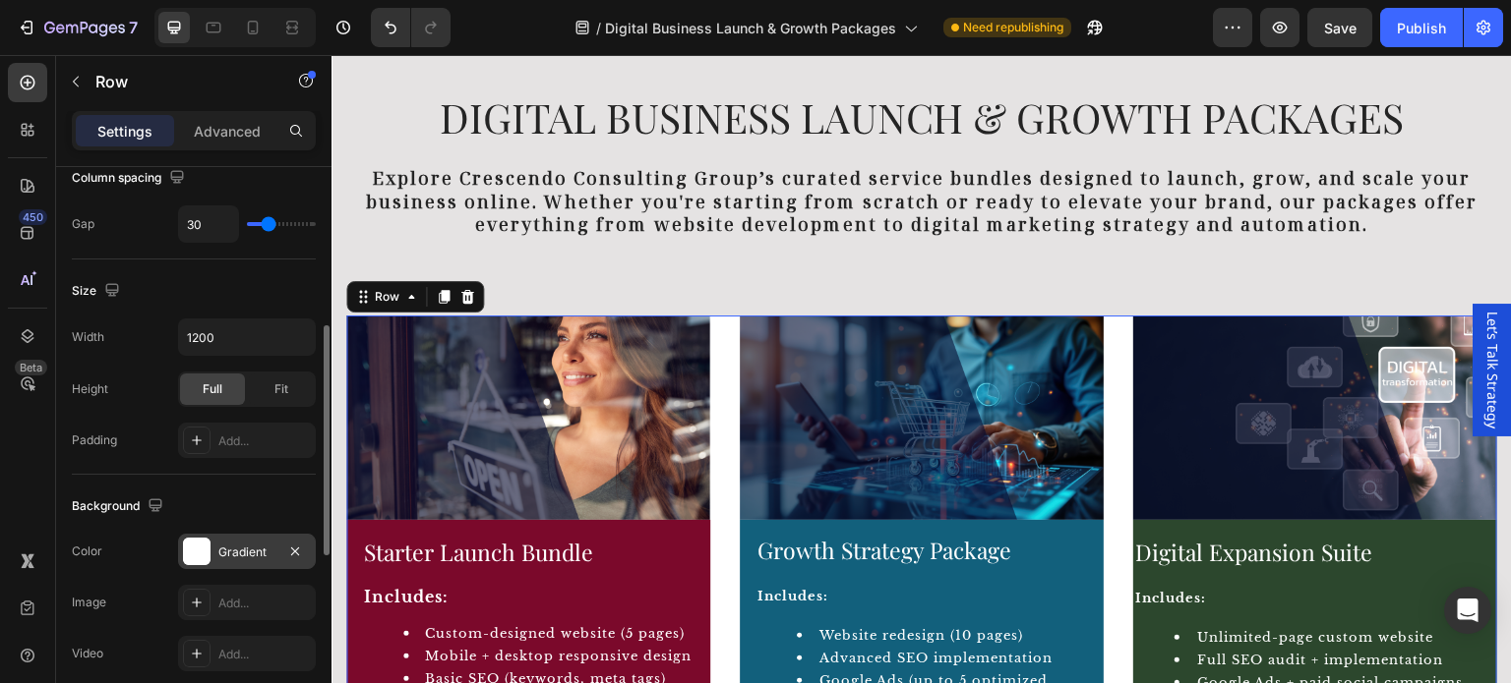
click at [201, 557] on div at bounding box center [197, 552] width 28 height 28
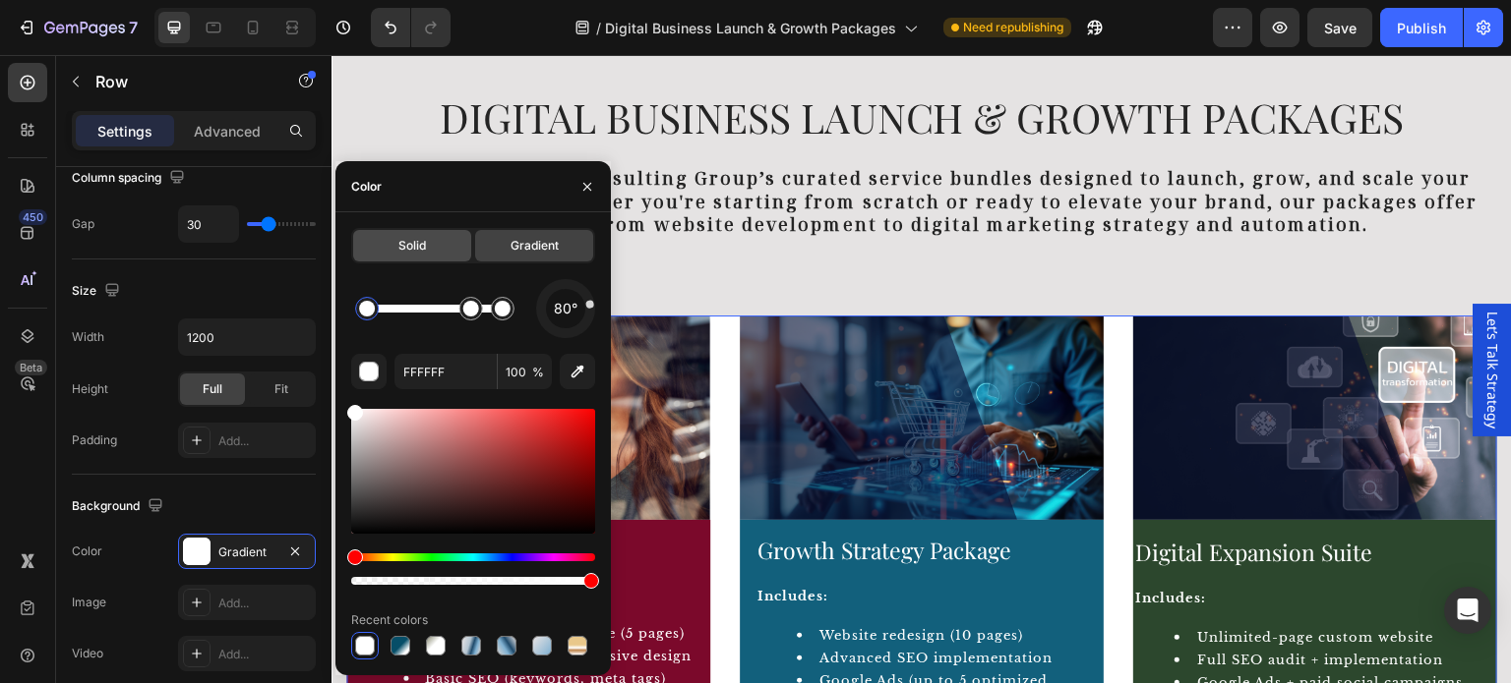
click at [409, 252] on span "Solid" at bounding box center [412, 246] width 28 height 18
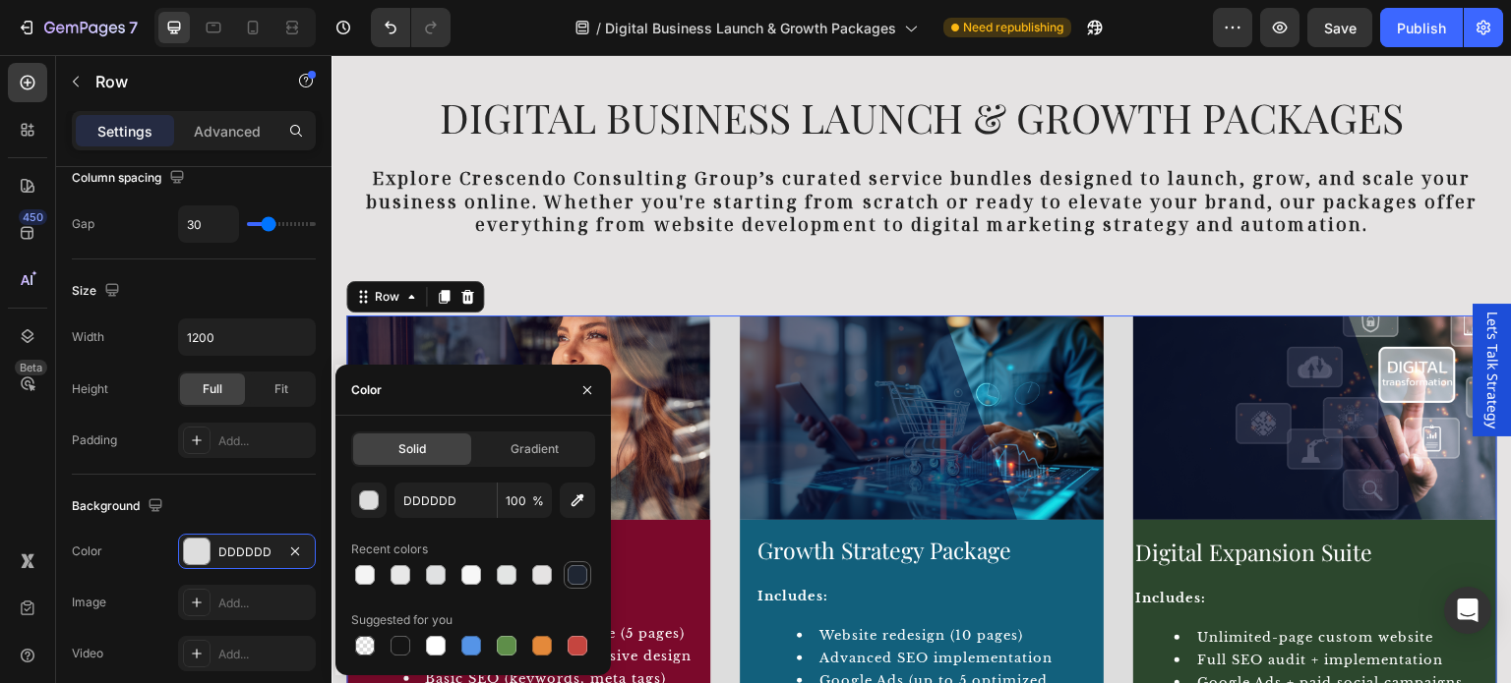
click at [583, 581] on div at bounding box center [577, 575] width 20 height 20
type input "1F2633"
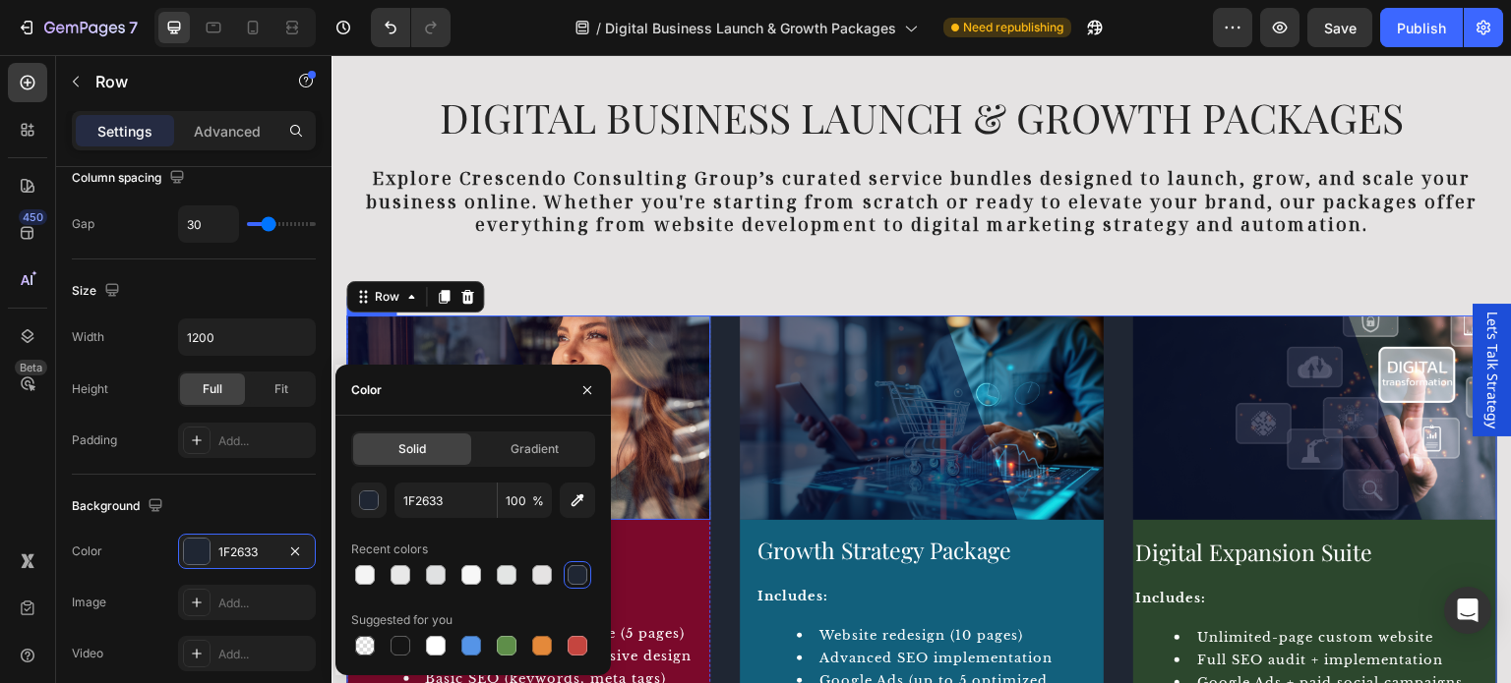
click at [681, 389] on img at bounding box center [528, 418] width 364 height 205
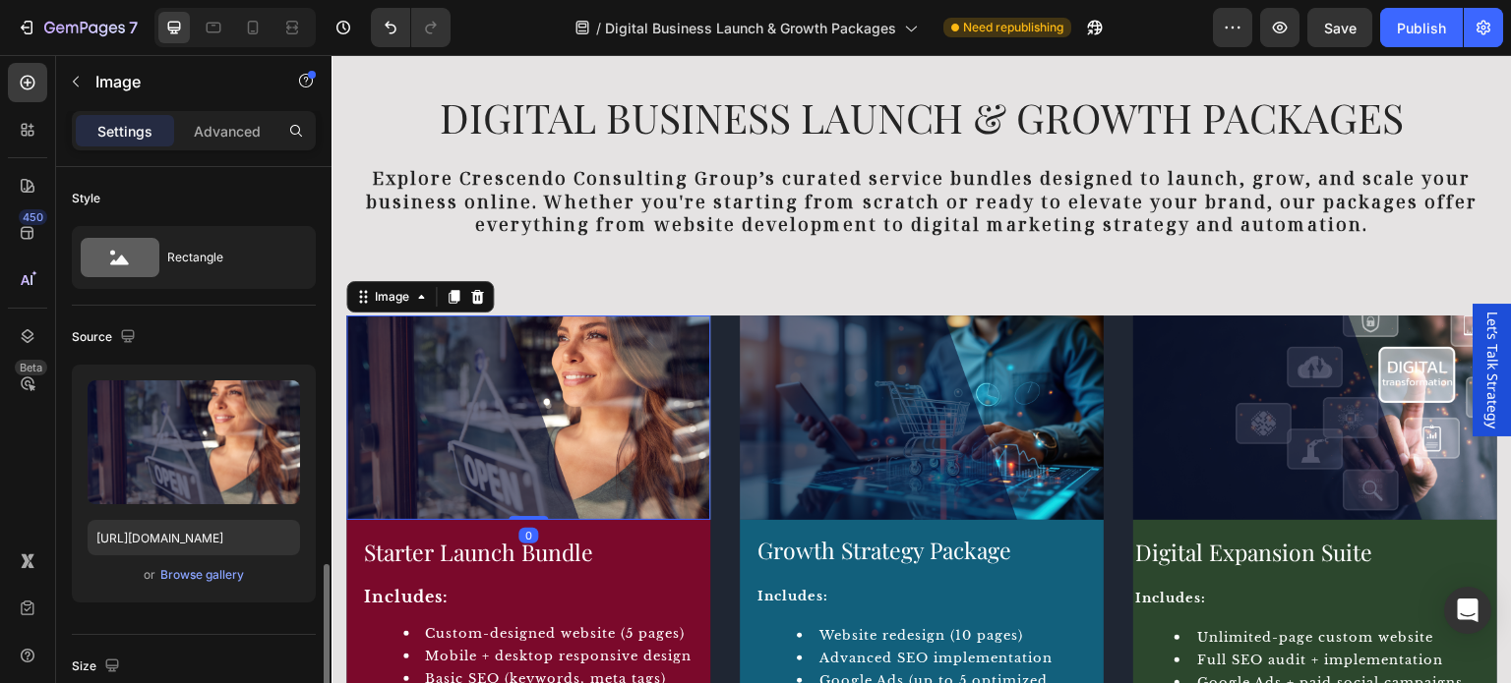
scroll to position [295, 0]
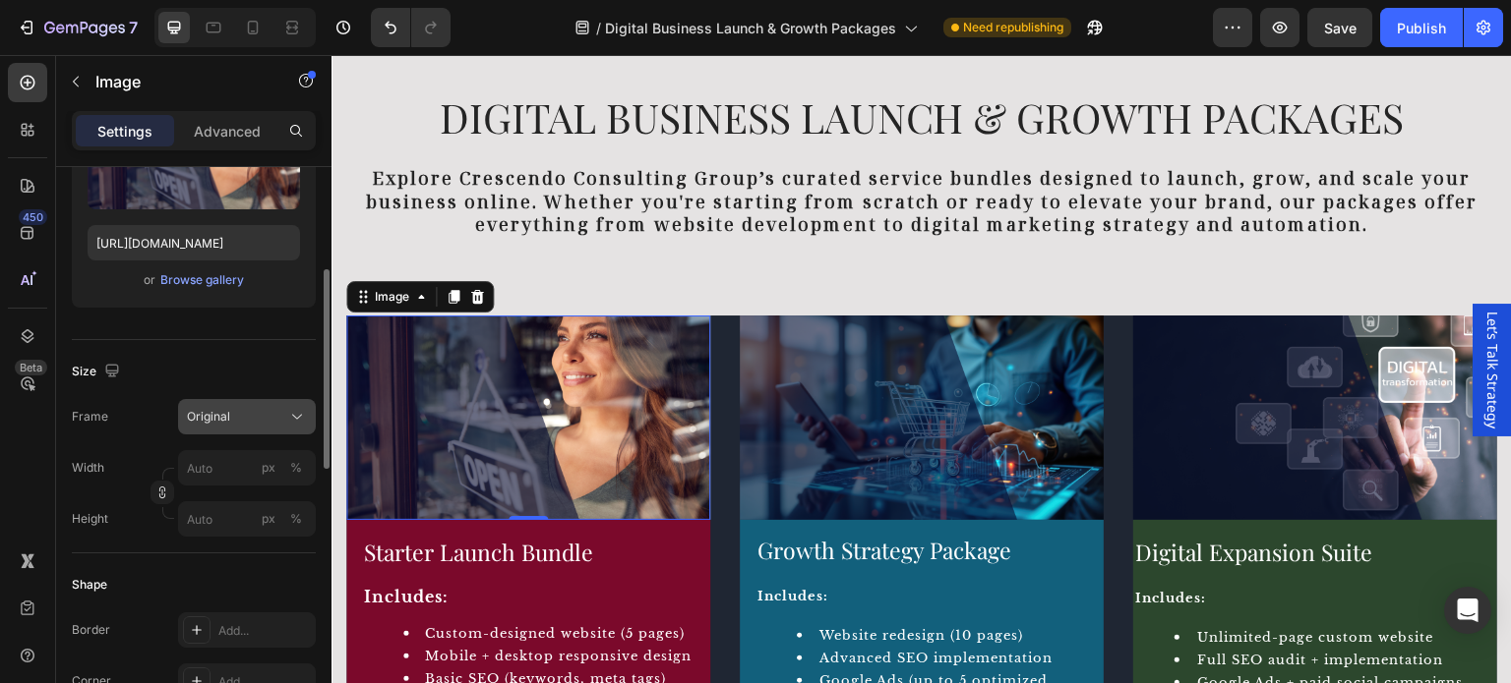
click at [251, 423] on div "Original" at bounding box center [235, 417] width 96 height 18
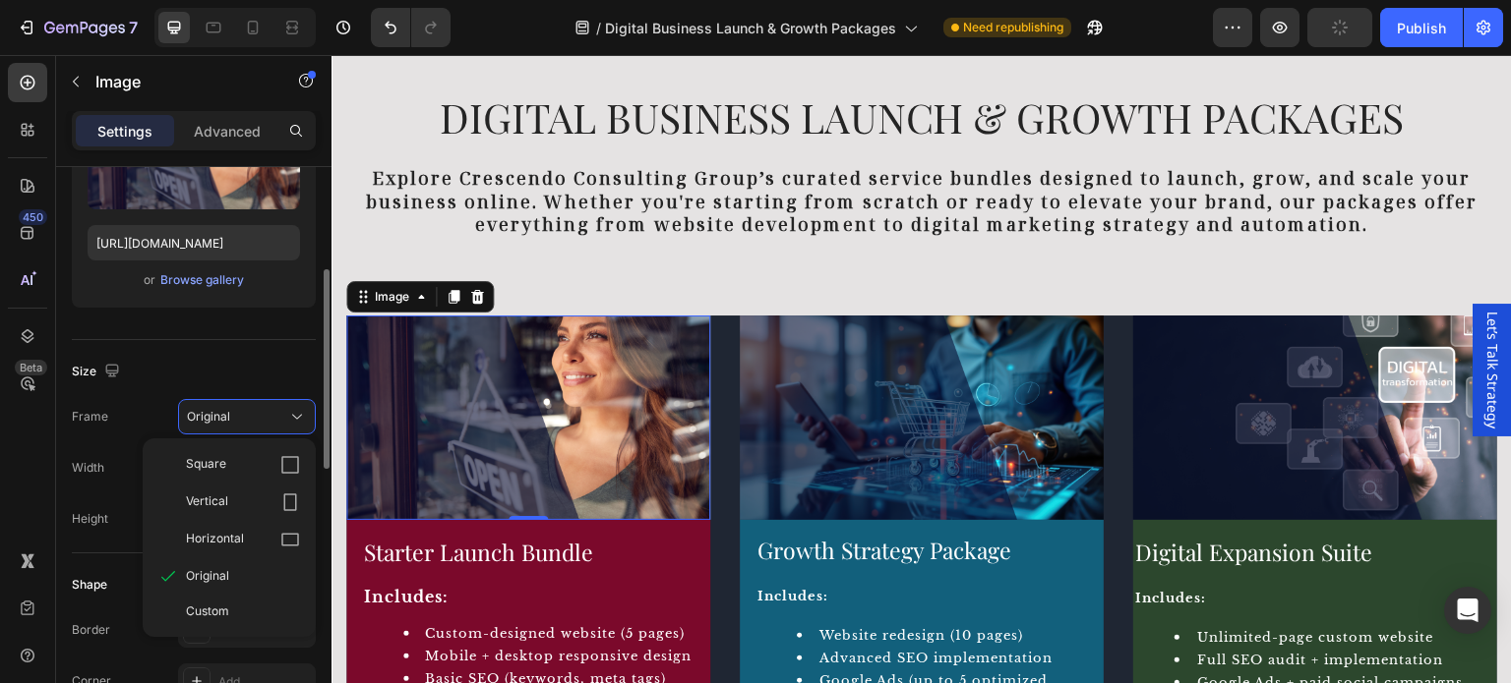
click at [231, 368] on div "Size" at bounding box center [194, 371] width 244 height 31
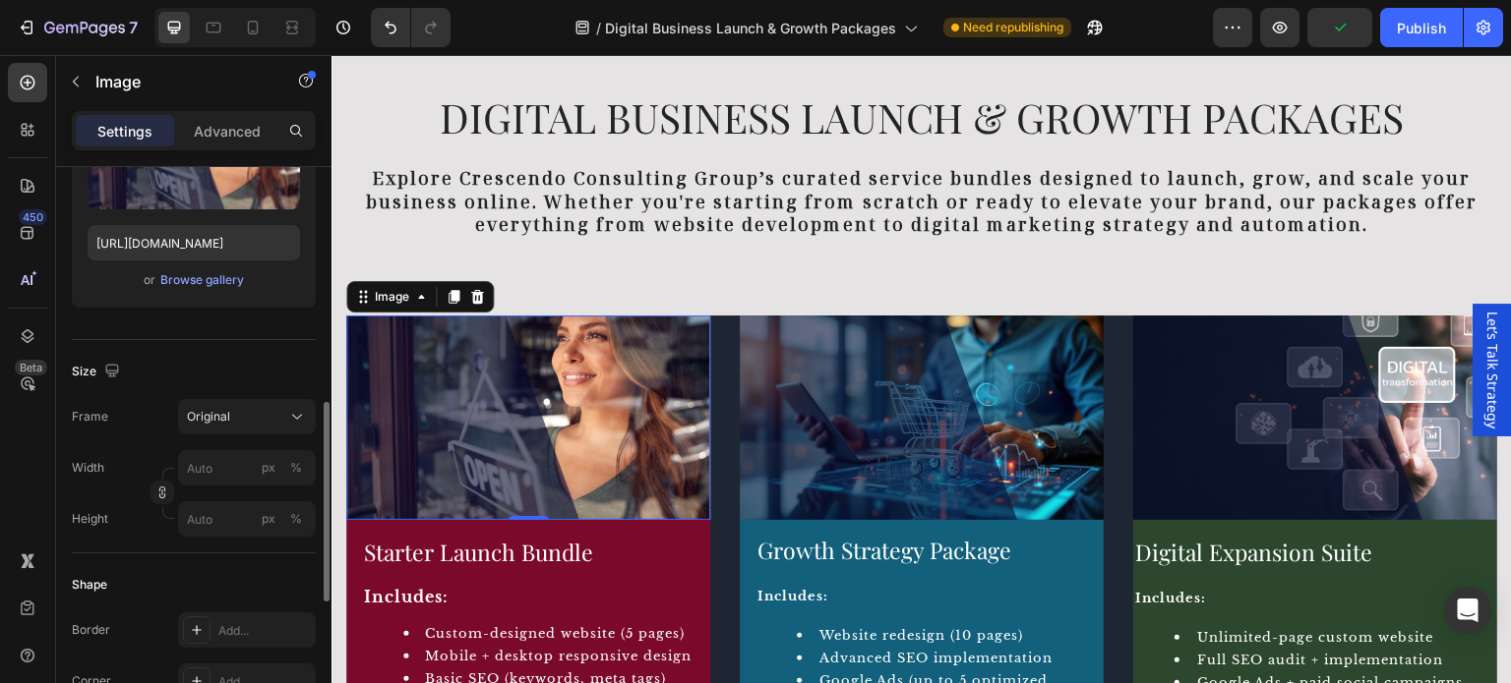
scroll to position [393, 0]
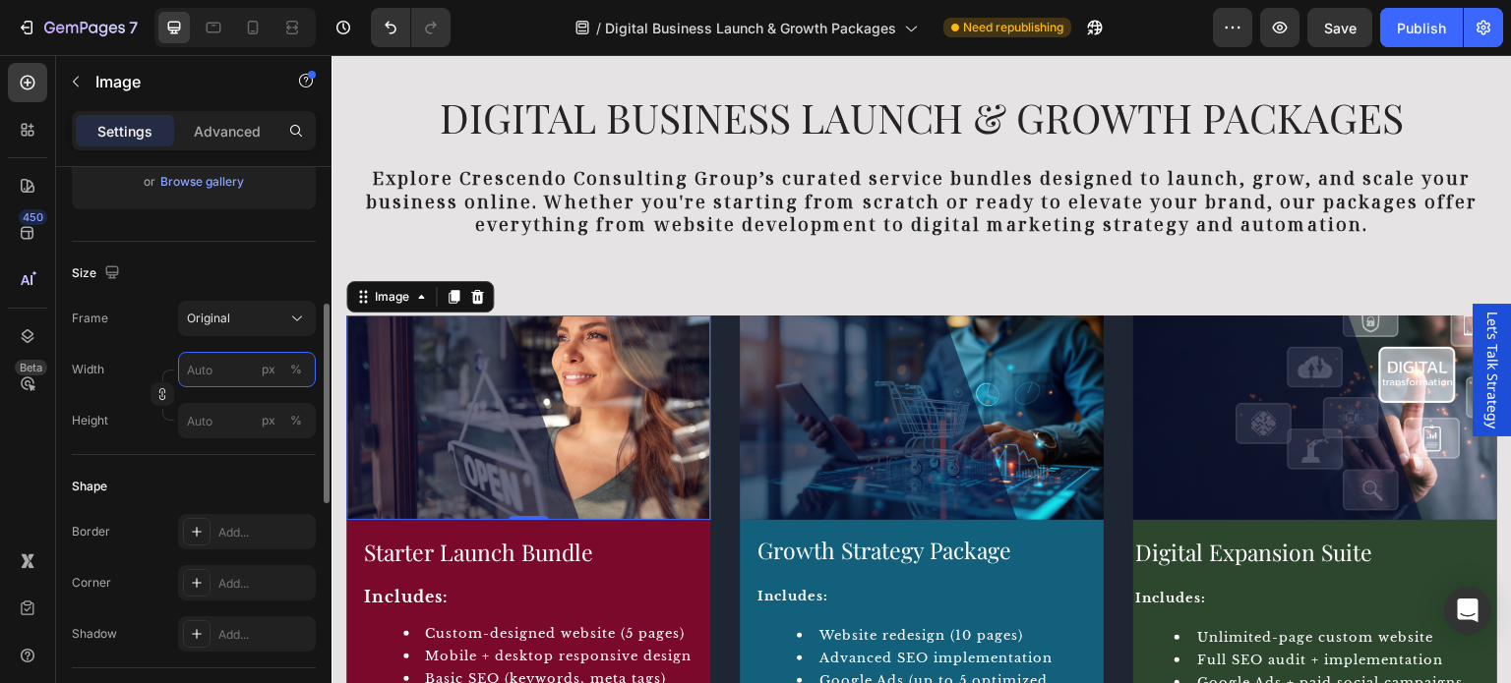
click at [208, 365] on input "px %" at bounding box center [247, 369] width 138 height 35
click at [198, 409] on span "Full" at bounding box center [196, 416] width 20 height 18
type input "100"
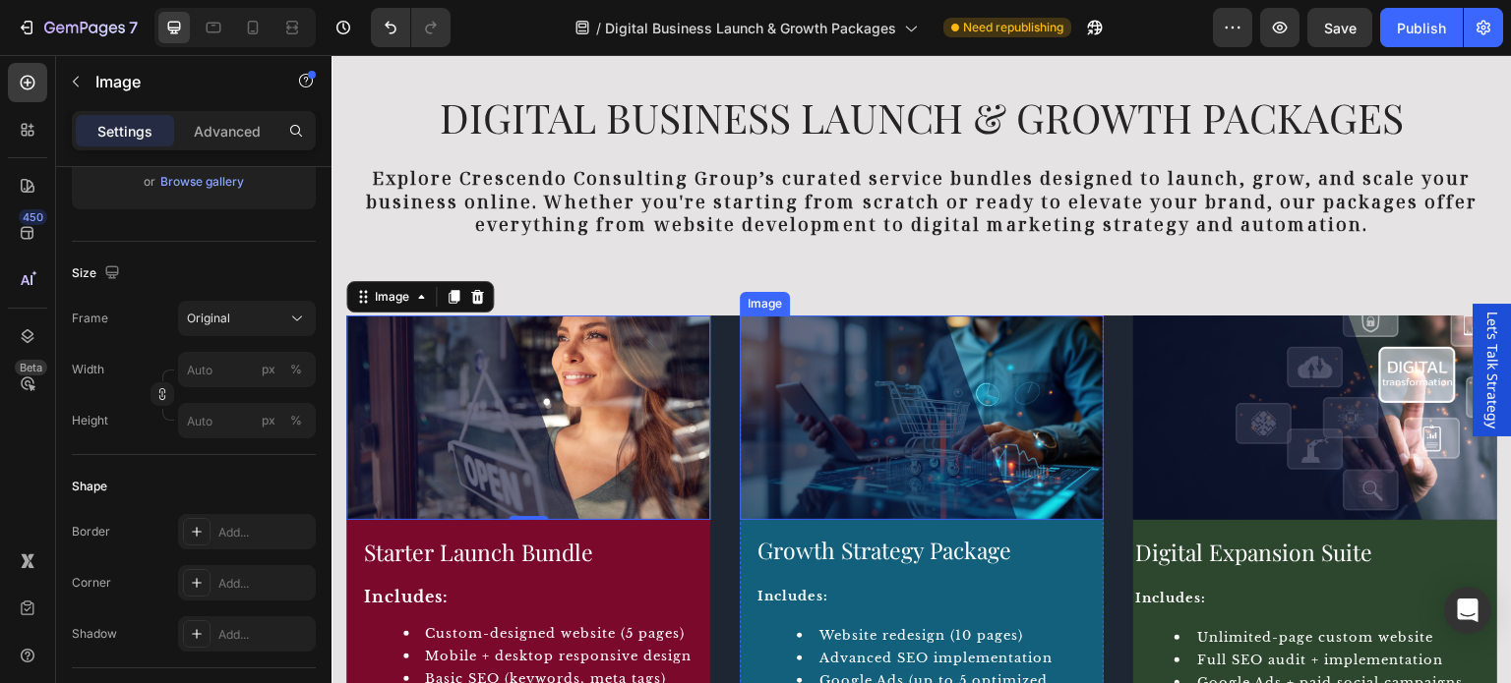
click at [846, 384] on img at bounding box center [922, 418] width 364 height 205
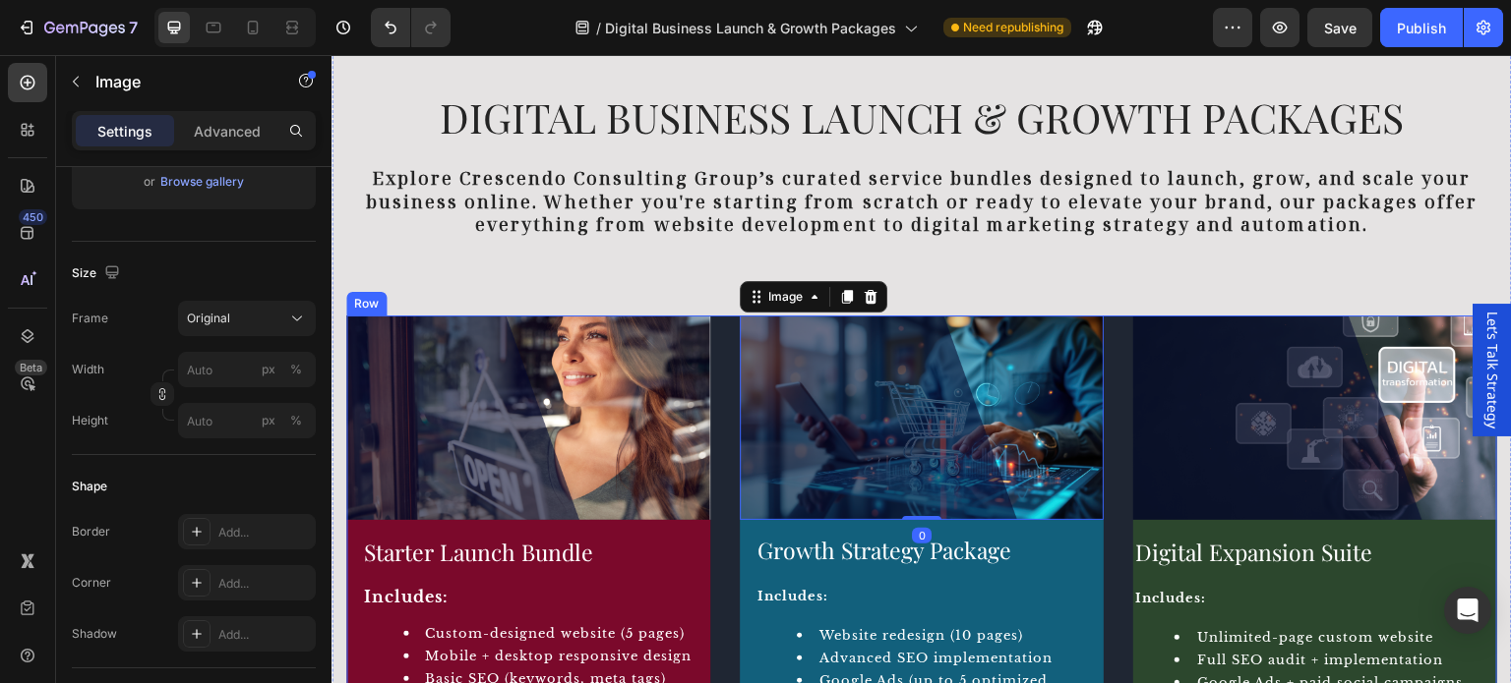
click at [1228, 421] on img at bounding box center [1315, 418] width 364 height 205
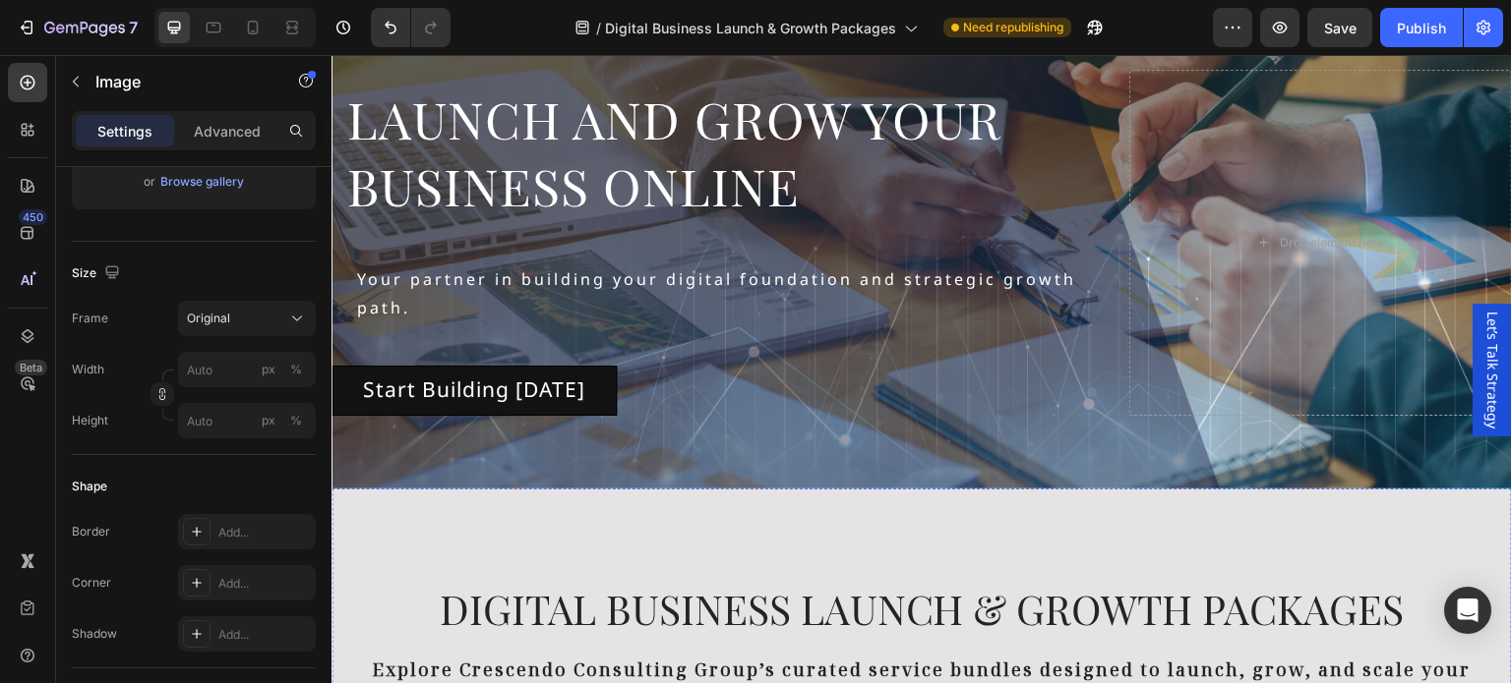
scroll to position [0, 0]
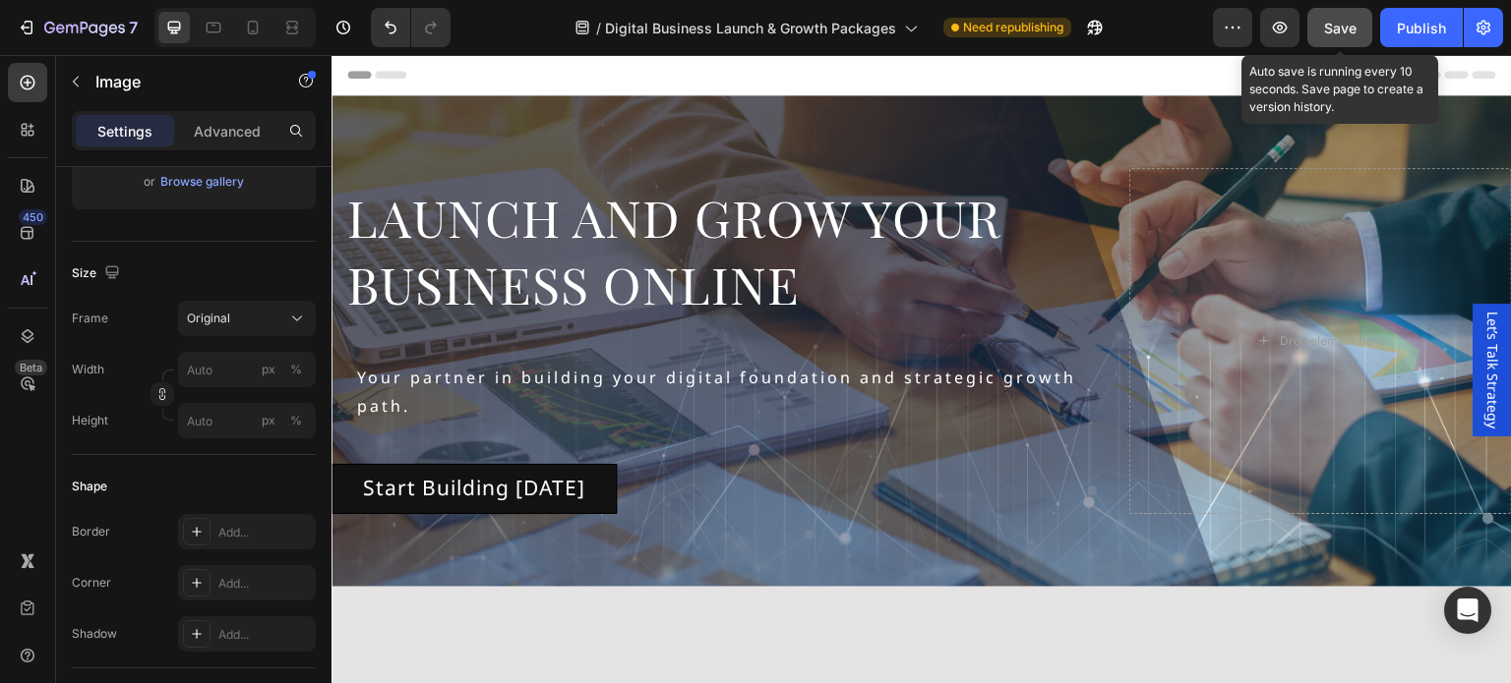
click at [1327, 26] on span "Save" at bounding box center [1340, 28] width 32 height 17
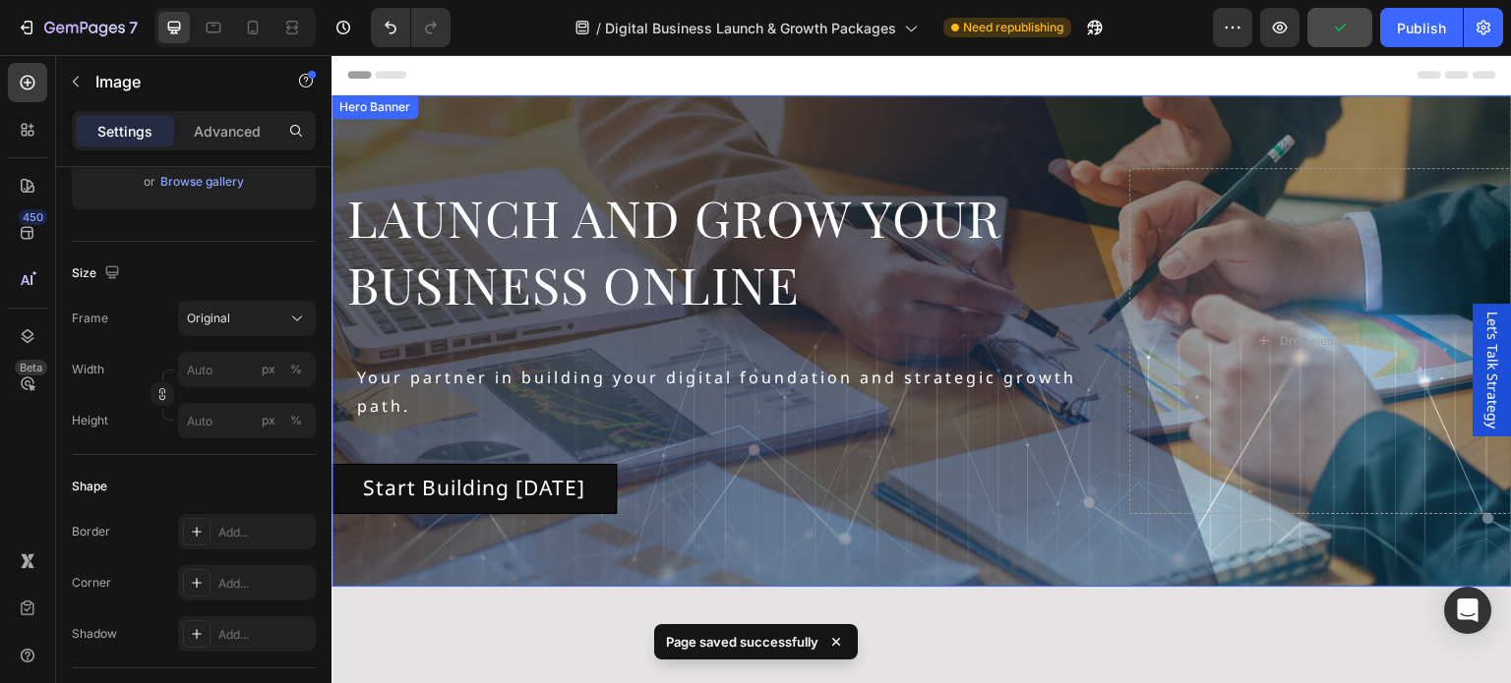
click at [1043, 128] on div "Background Image" at bounding box center [921, 341] width 1180 height 492
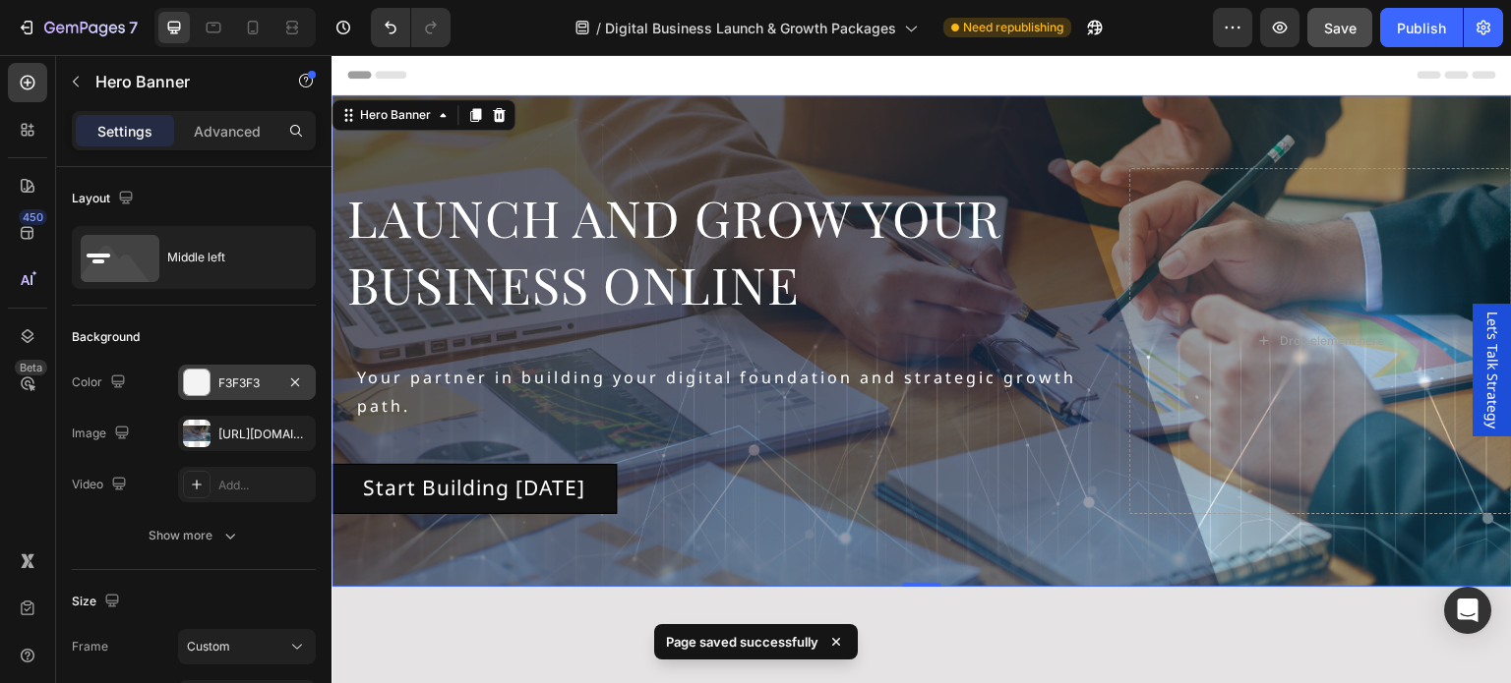
click at [200, 385] on div at bounding box center [197, 383] width 26 height 26
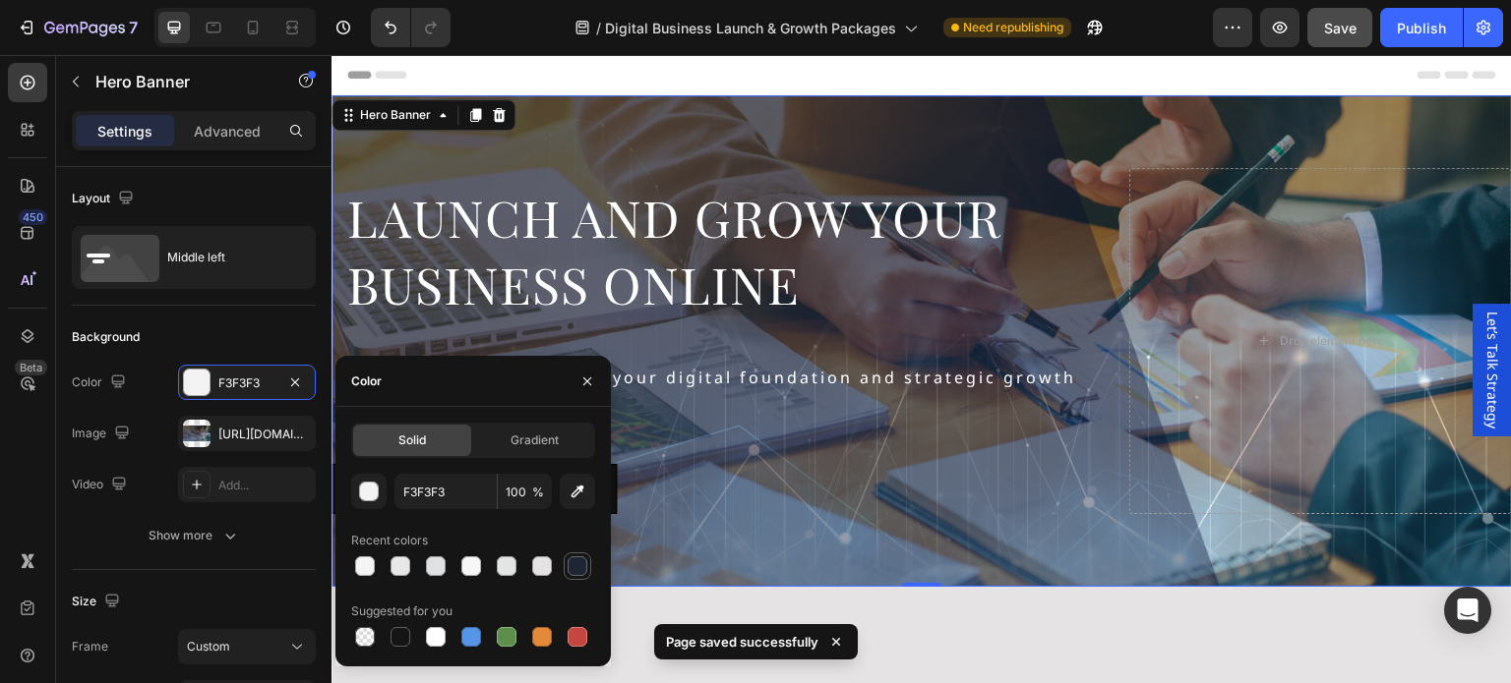
click at [576, 564] on div at bounding box center [577, 567] width 20 height 20
type input "1F2633"
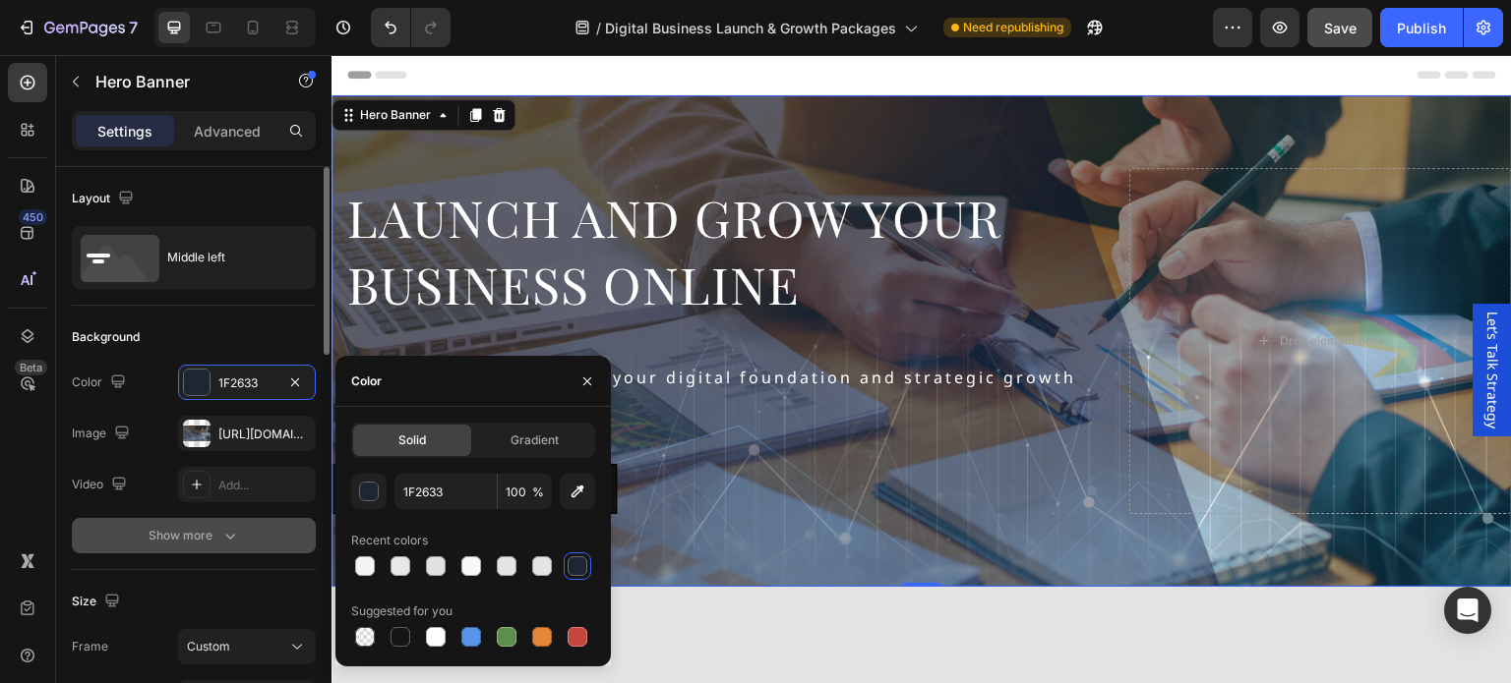
click at [228, 531] on icon "button" at bounding box center [230, 536] width 20 height 20
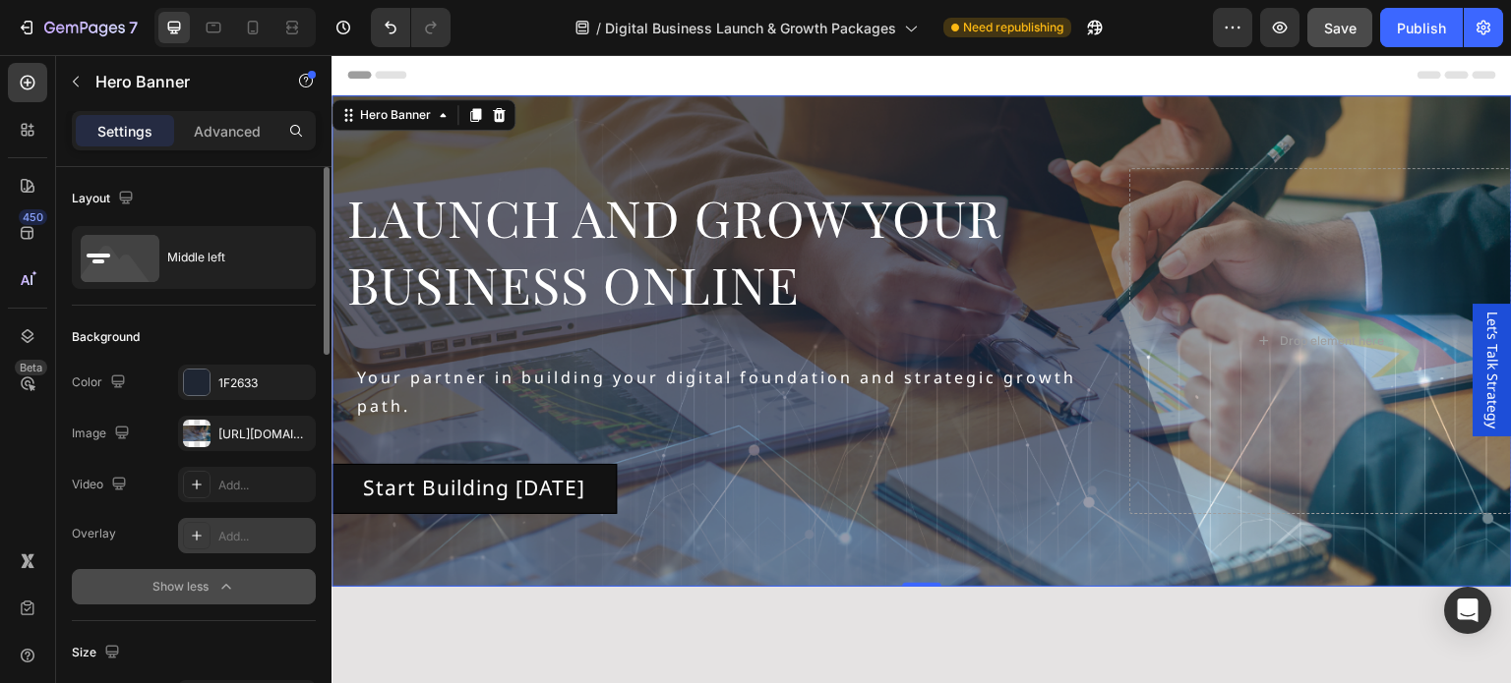
click at [215, 536] on div "Add..." at bounding box center [247, 535] width 138 height 35
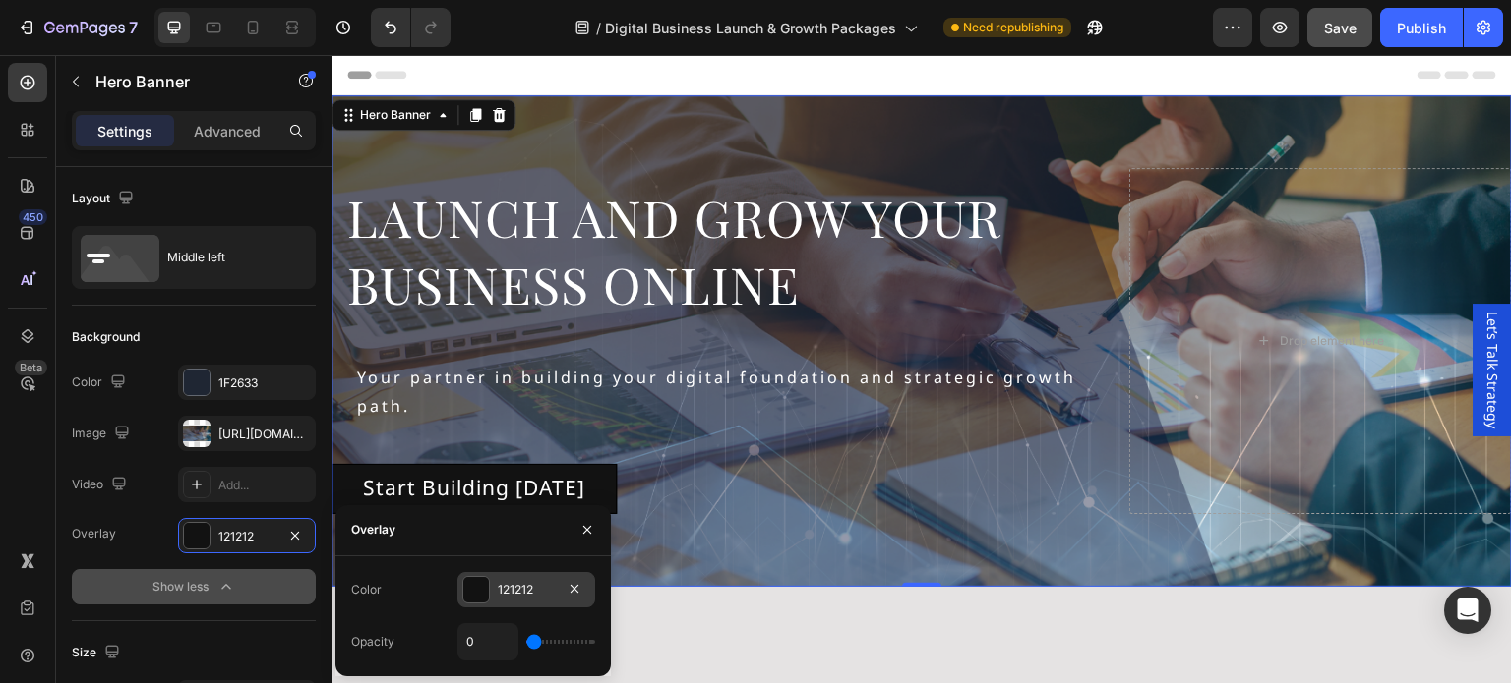
click at [473, 582] on div at bounding box center [476, 590] width 26 height 26
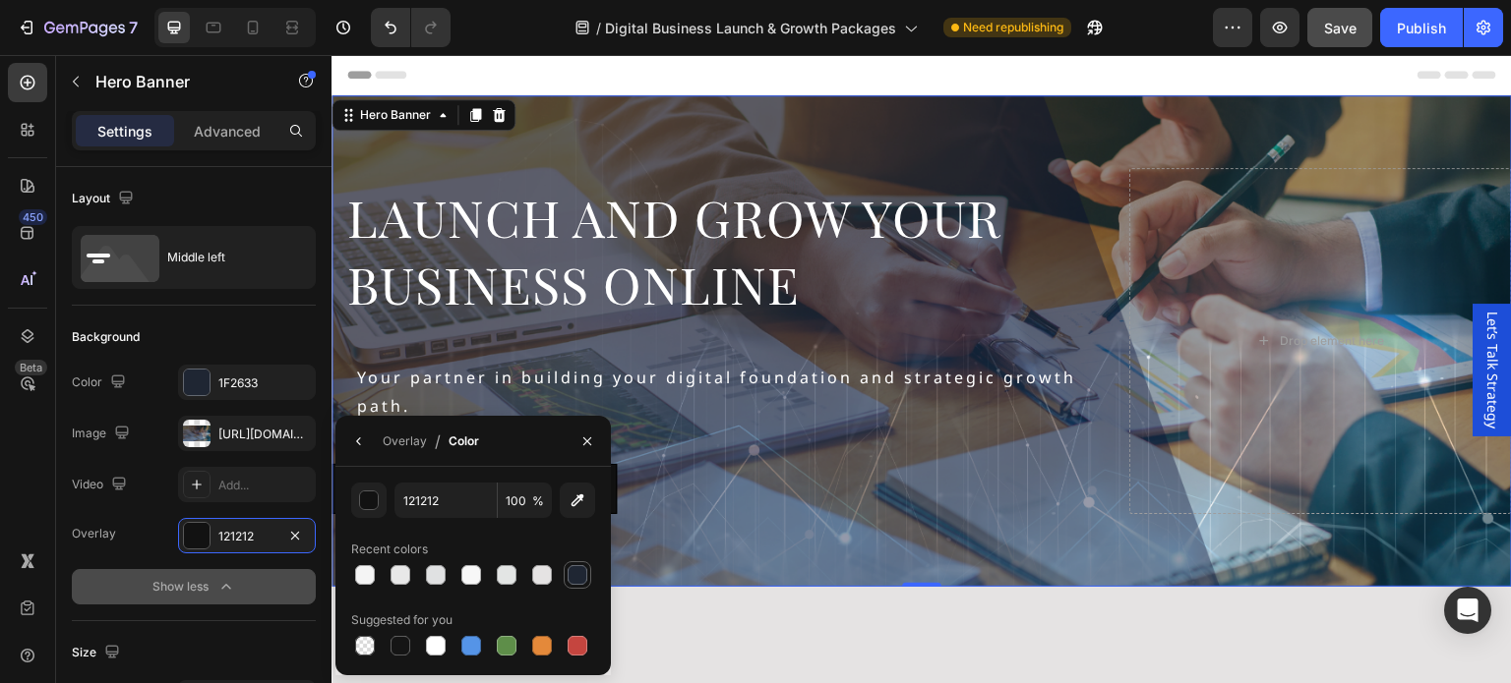
click at [572, 571] on div at bounding box center [577, 575] width 20 height 20
type input "1F2633"
click at [456, 441] on div "Color" at bounding box center [463, 442] width 30 height 18
drag, startPoint x: 411, startPoint y: 442, endPoint x: 99, endPoint y: 409, distance: 313.4
click at [411, 442] on div "Overlay" at bounding box center [405, 442] width 44 height 18
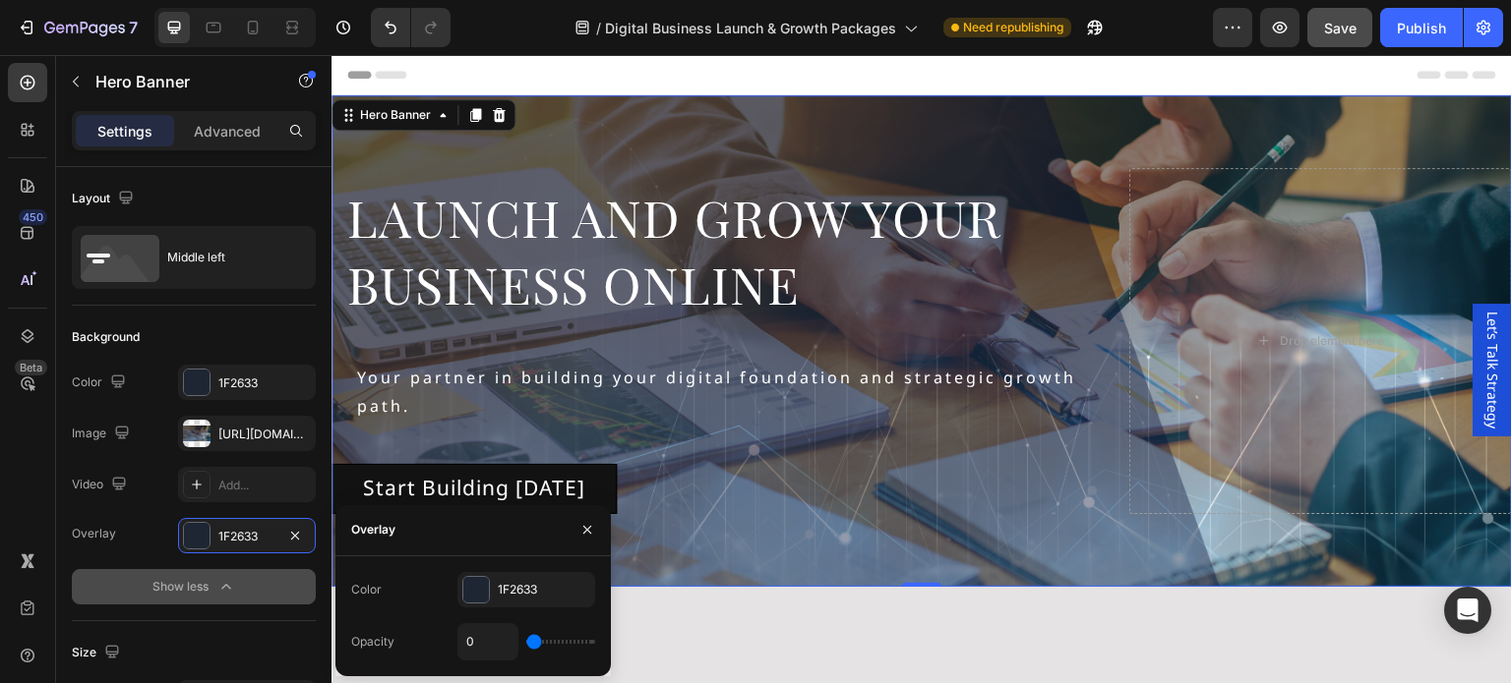
drag, startPoint x: 541, startPoint y: 636, endPoint x: 558, endPoint y: 637, distance: 16.7
click at [558, 637] on div "0" at bounding box center [526, 641] width 138 height 37
type input "17%"
type input "17"
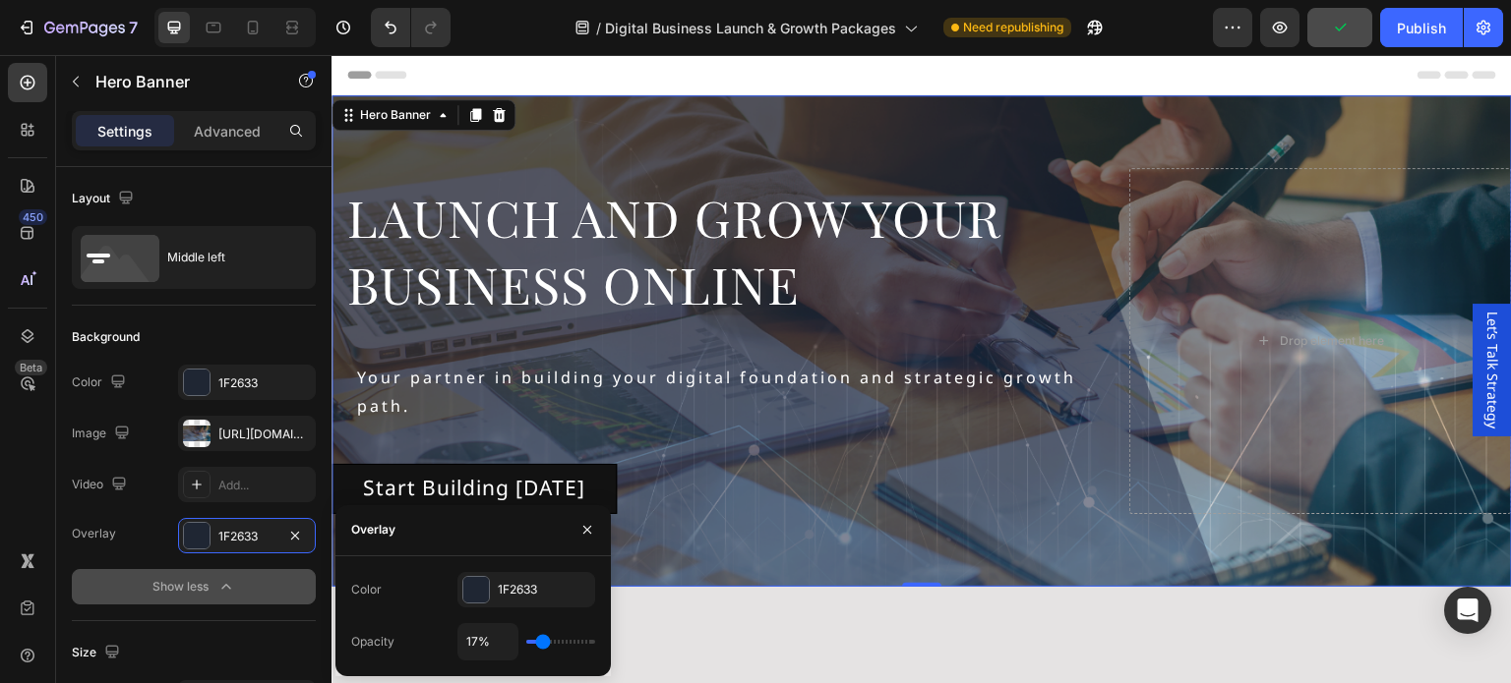
type input "20%"
type input "20"
type input "21%"
type input "21"
type input "23%"
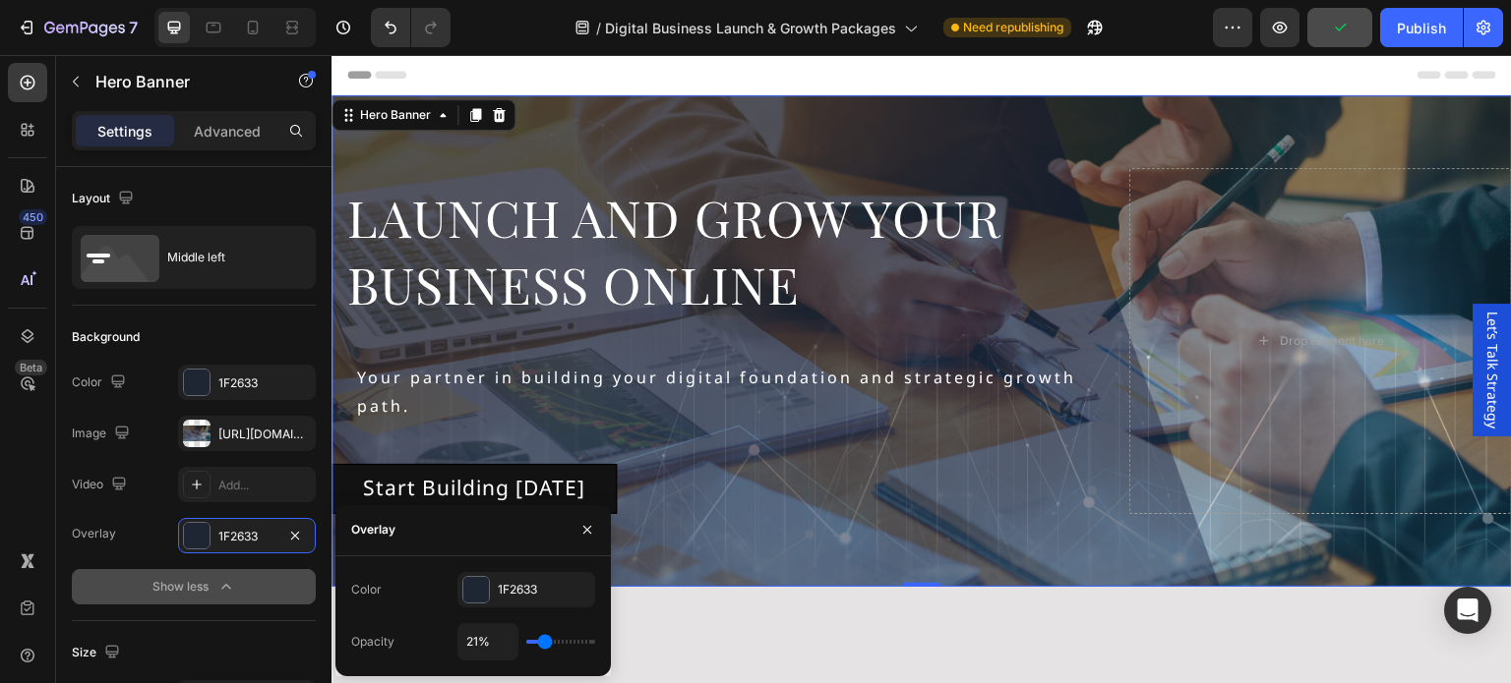
type input "23"
type input "26%"
type input "26"
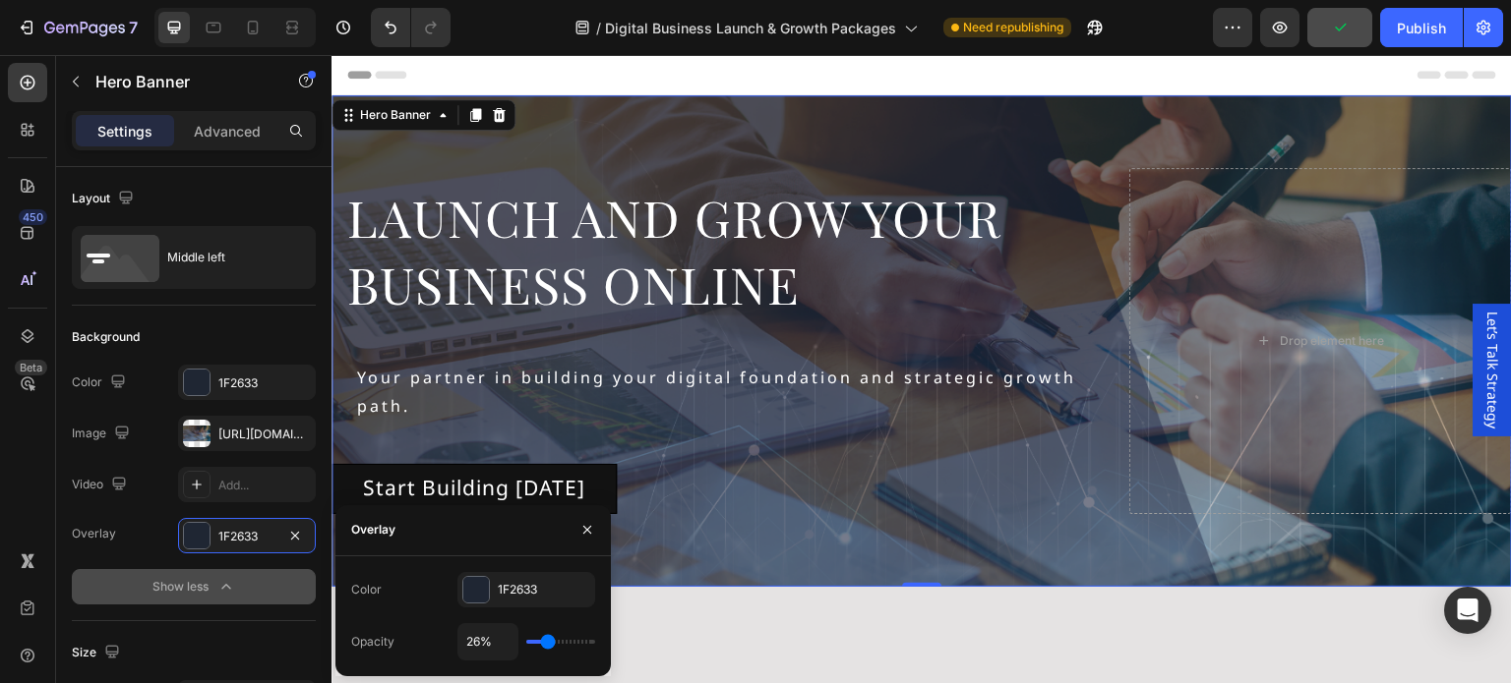
type input "36%"
type input "36"
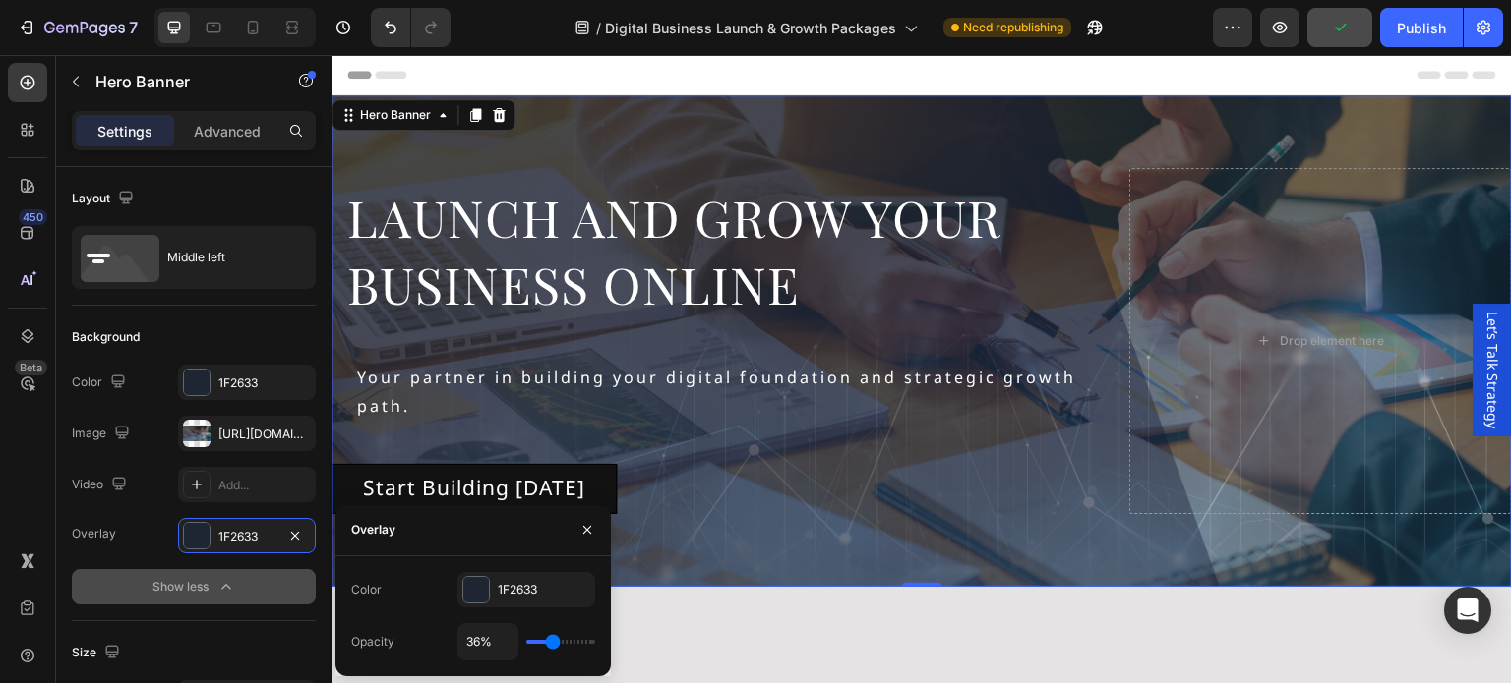
type input "42%"
type input "42"
type input "49%"
type input "49"
type input "52%"
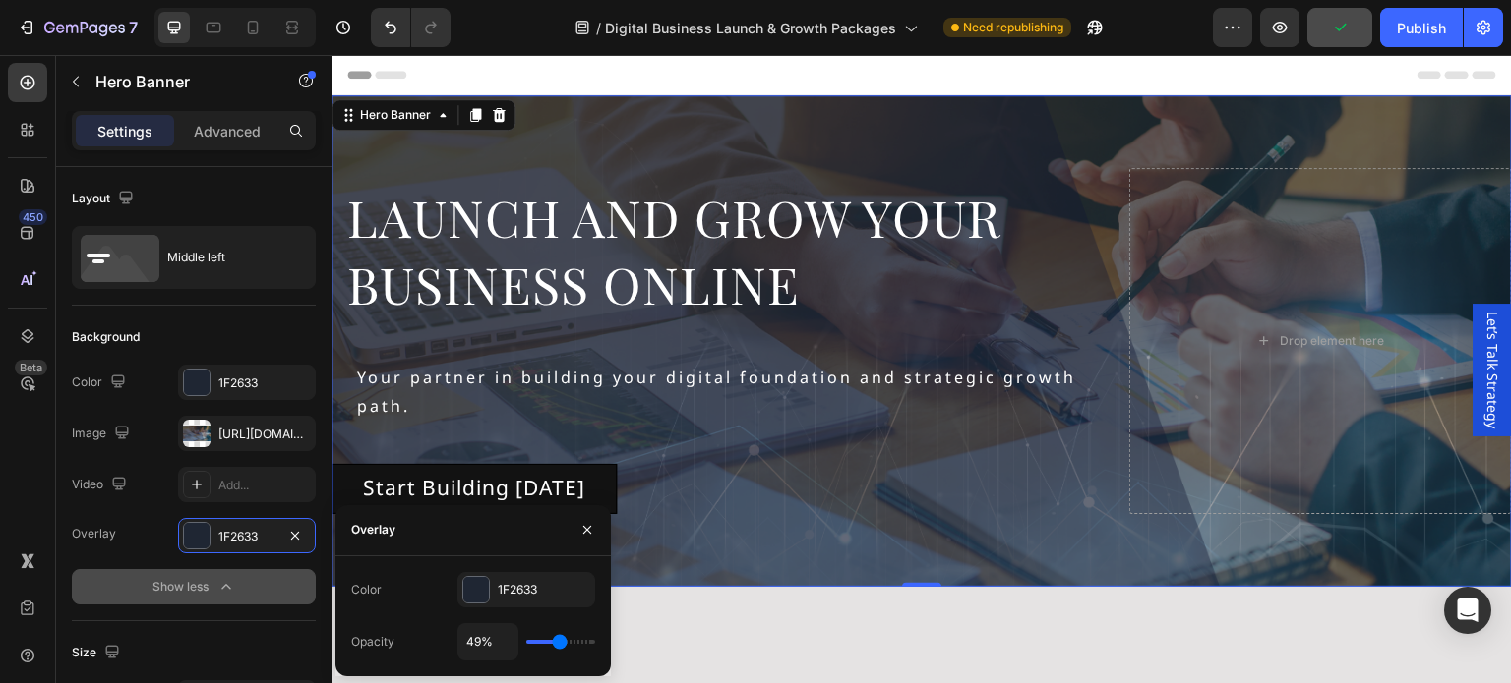
type input "52"
type input "57%"
type input "57"
type input "58%"
type input "58"
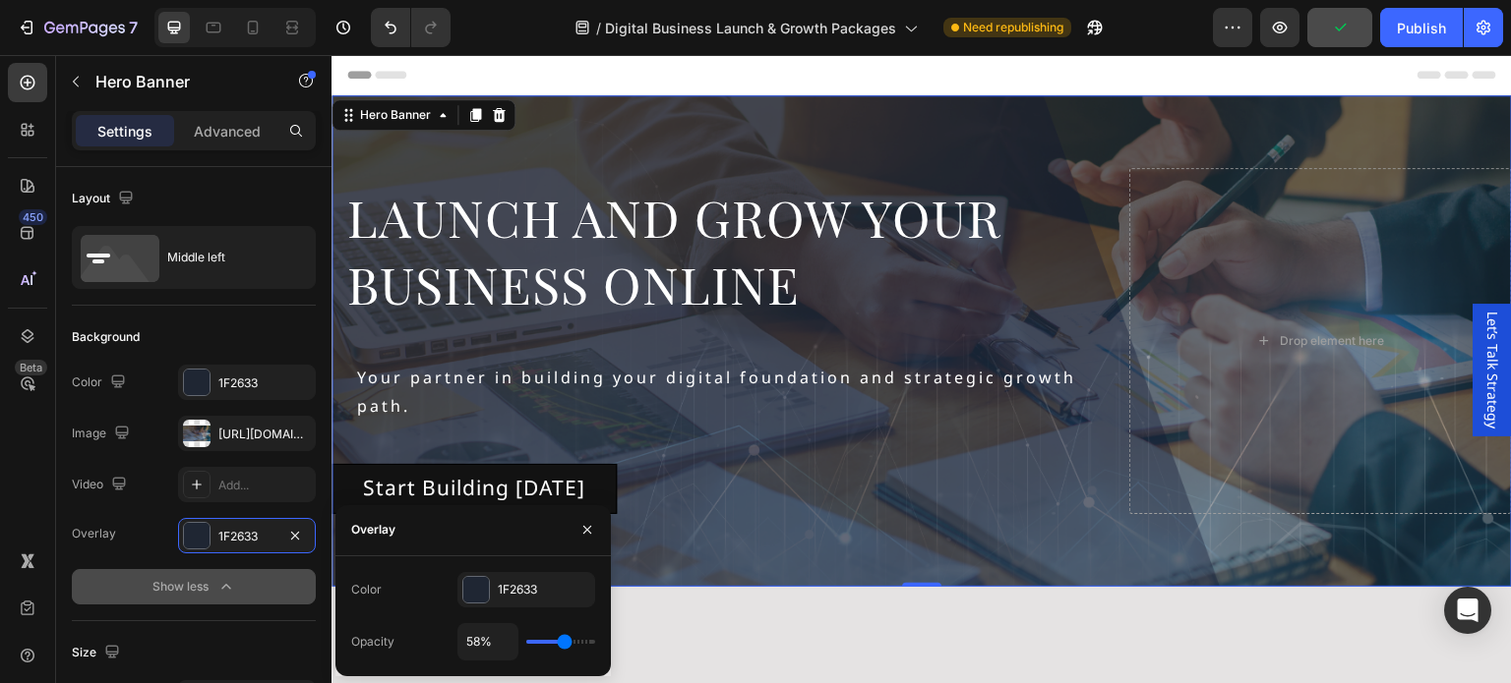
type input "60%"
type input "60"
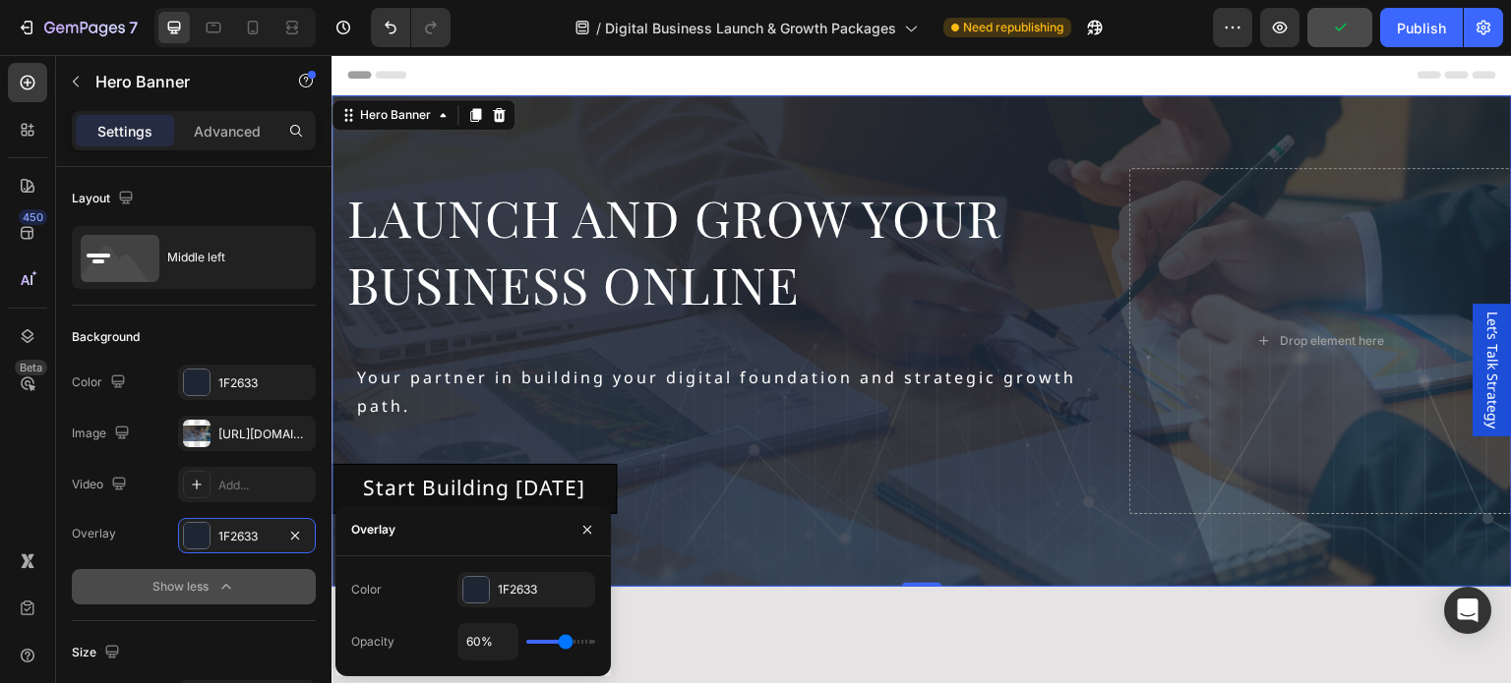
type input "63%"
type input "63"
type input "64%"
type input "64"
type input "67%"
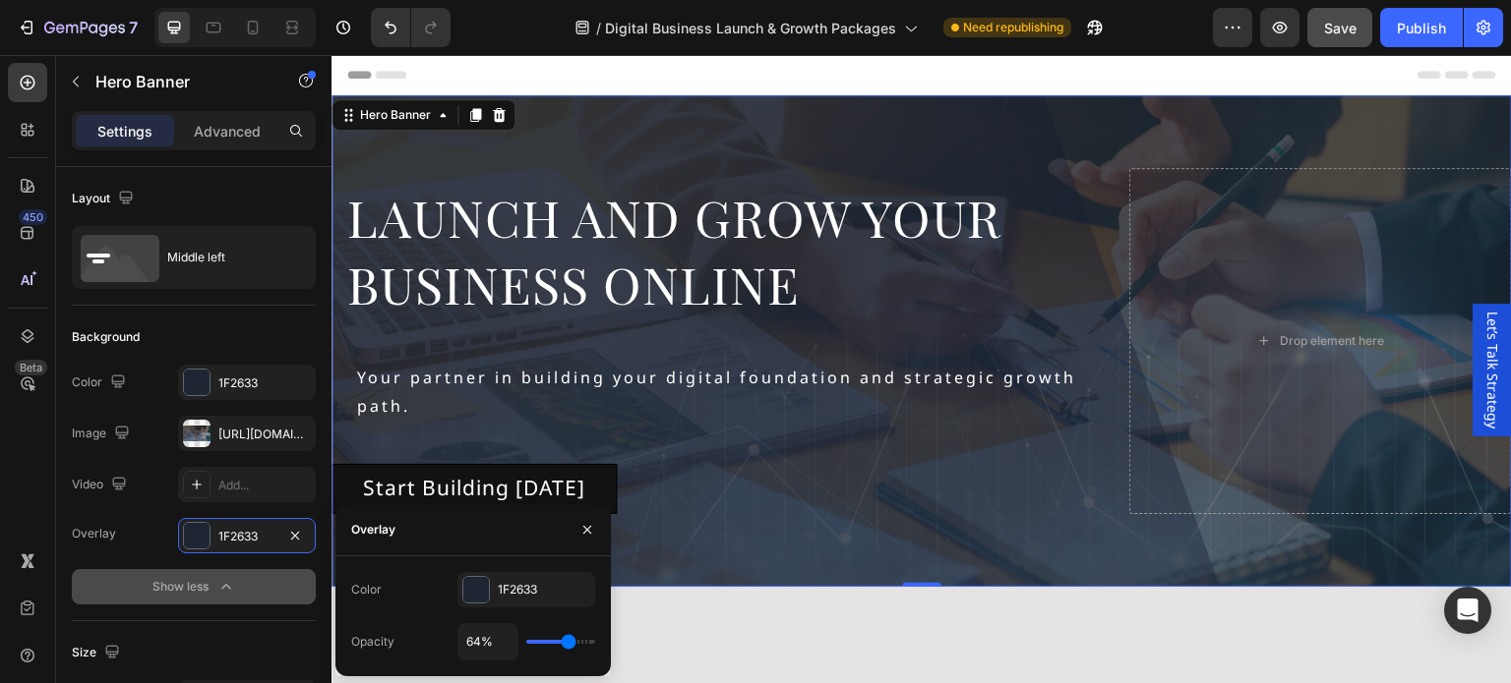
type input "67"
type input "69%"
type input "69"
type input "67%"
type input "67"
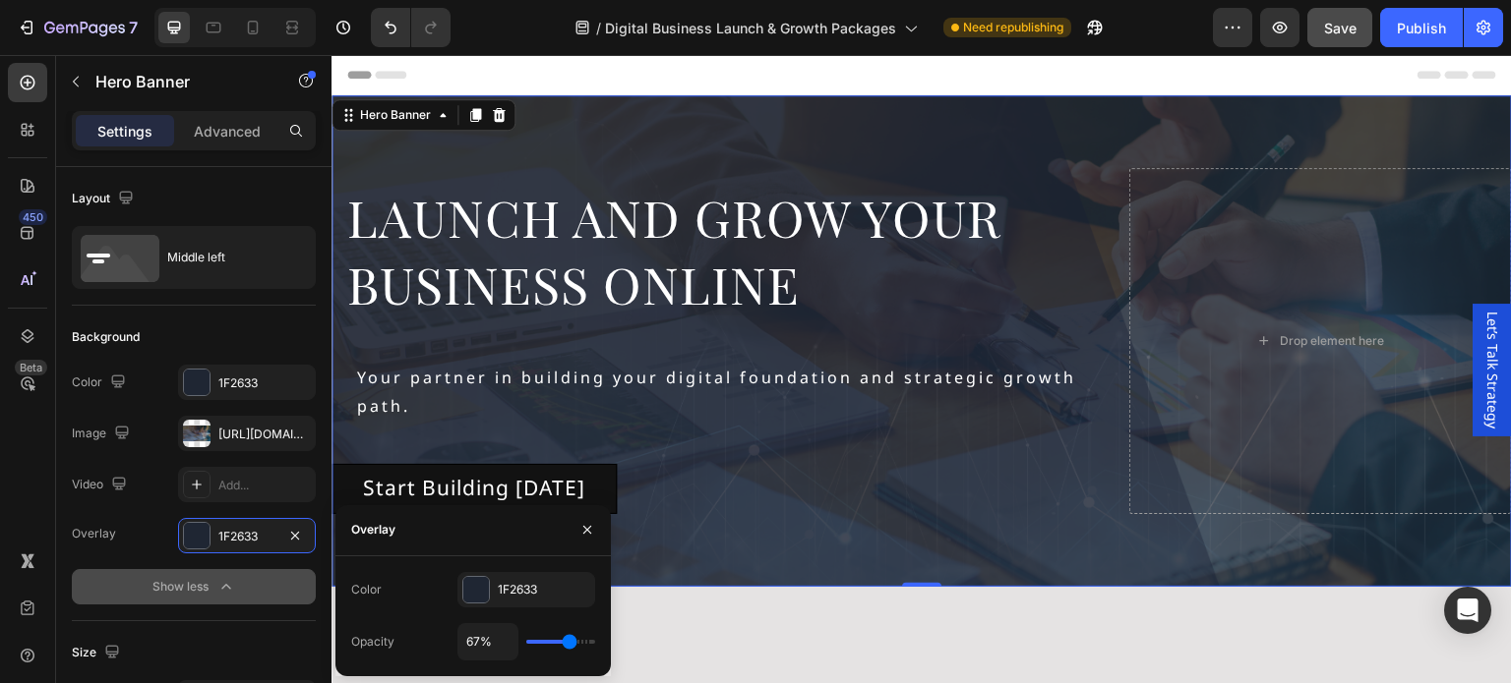
type input "66%"
type input "66"
type input "64%"
type input "64"
type input "63%"
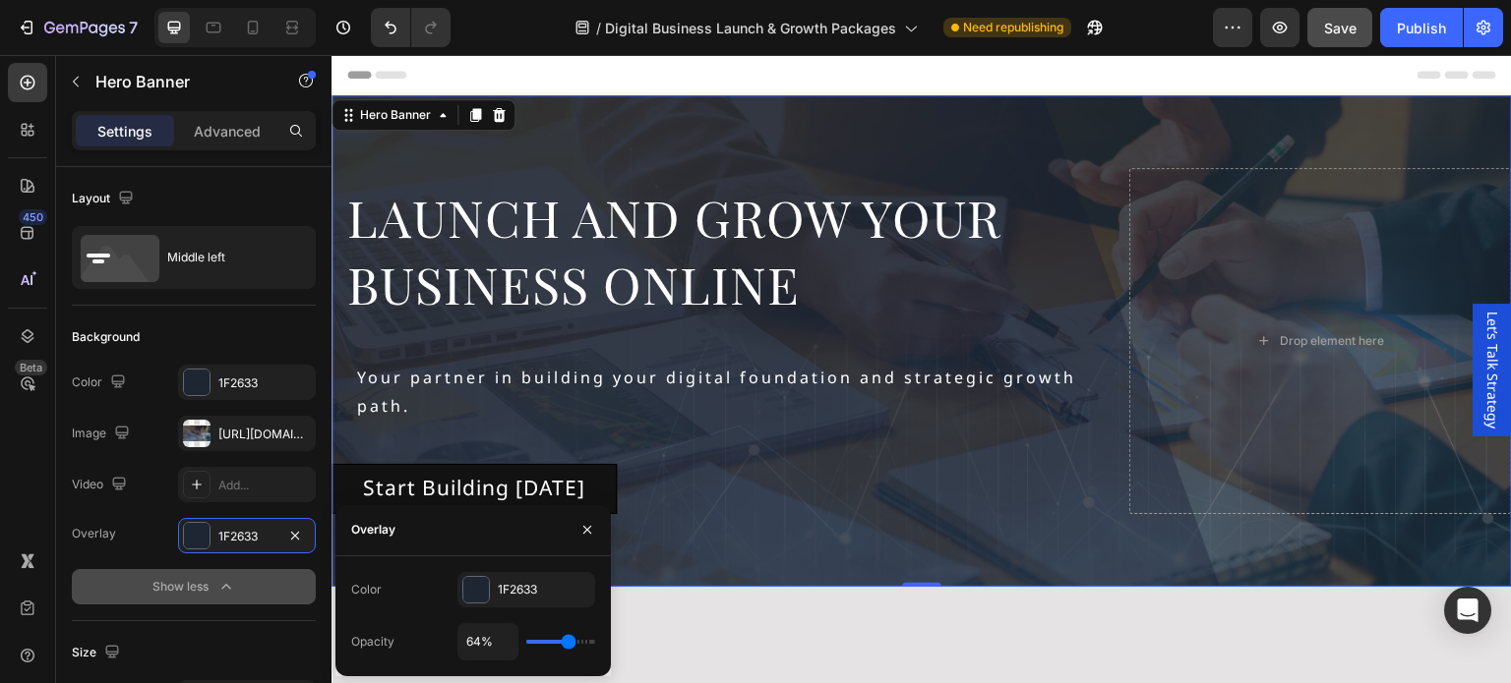
type input "63"
type input "61%"
type input "61"
type input "58%"
type input "58"
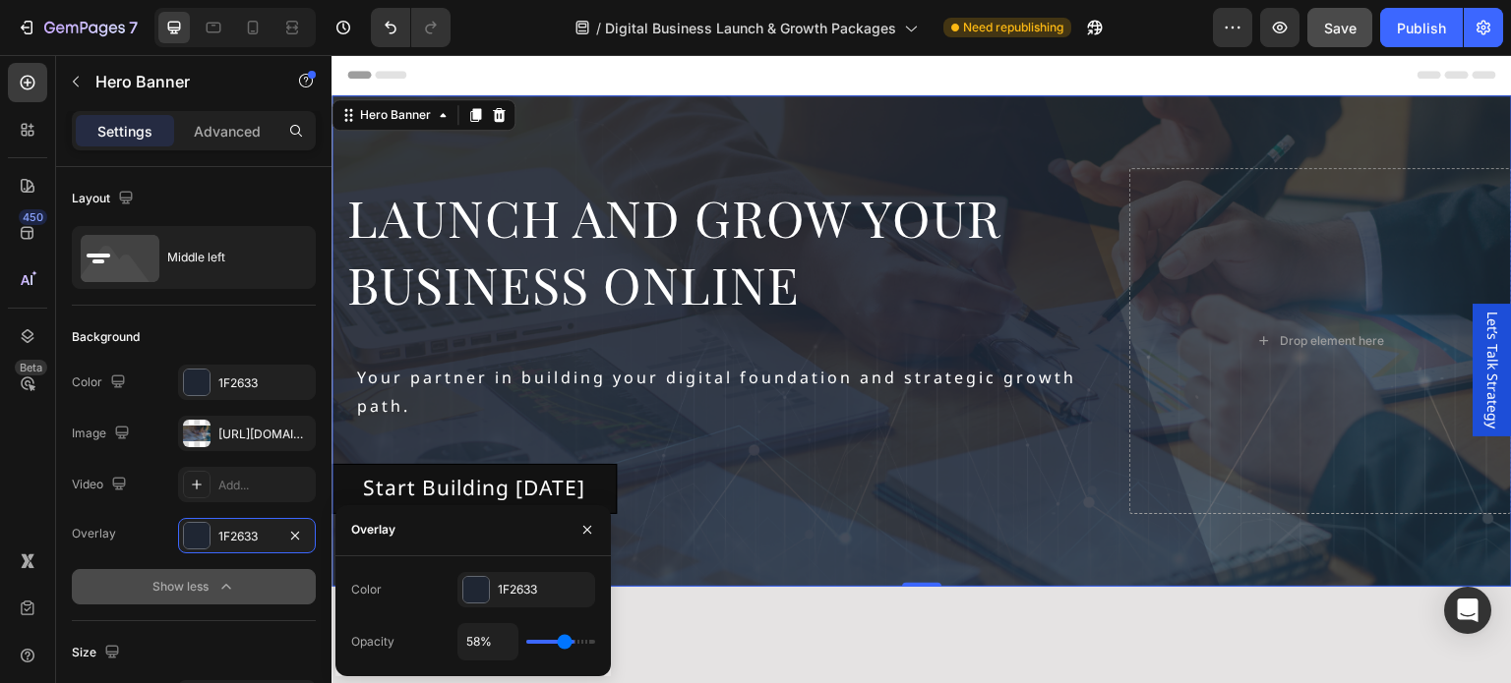
type input "54%"
type input "54"
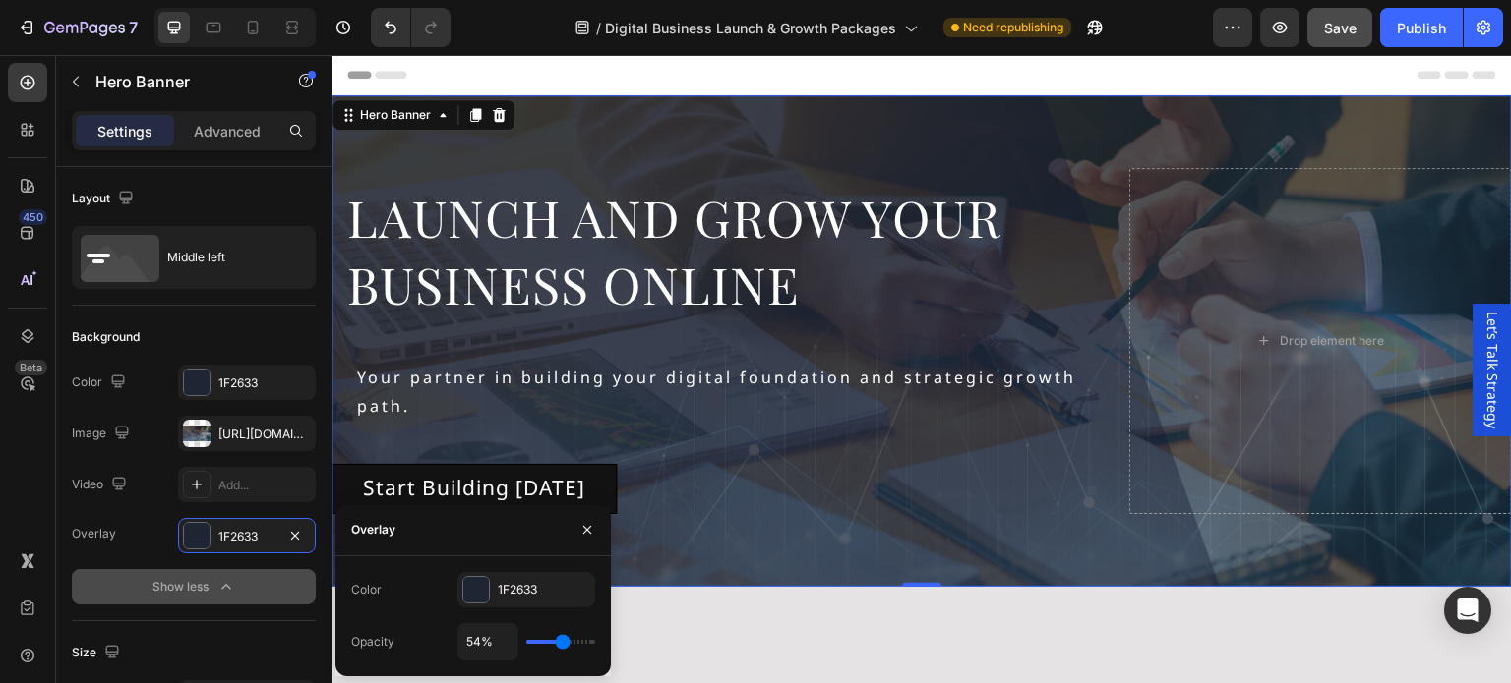
type input "52%"
type input "52"
type input "51%"
type input "51"
type input "49%"
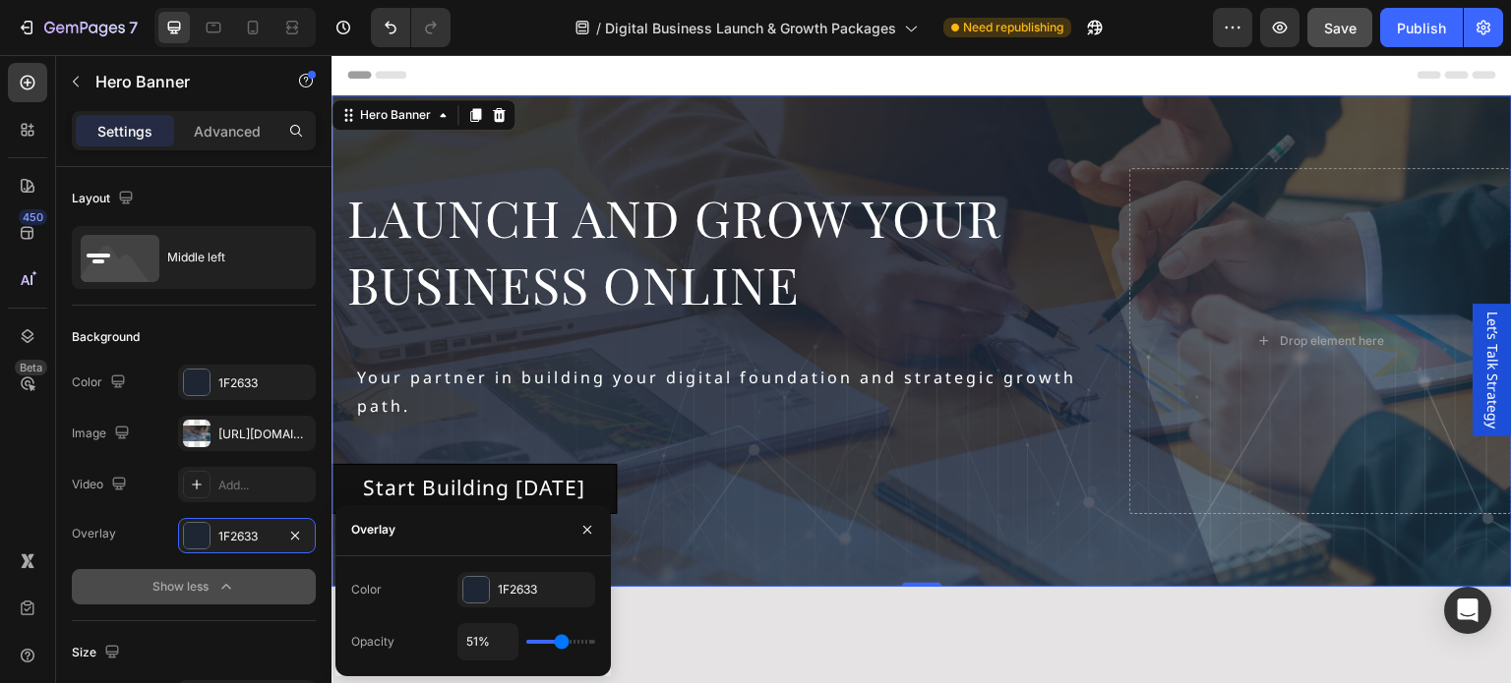
type input "49"
type input "48%"
type input "48"
type input "46%"
type input "46"
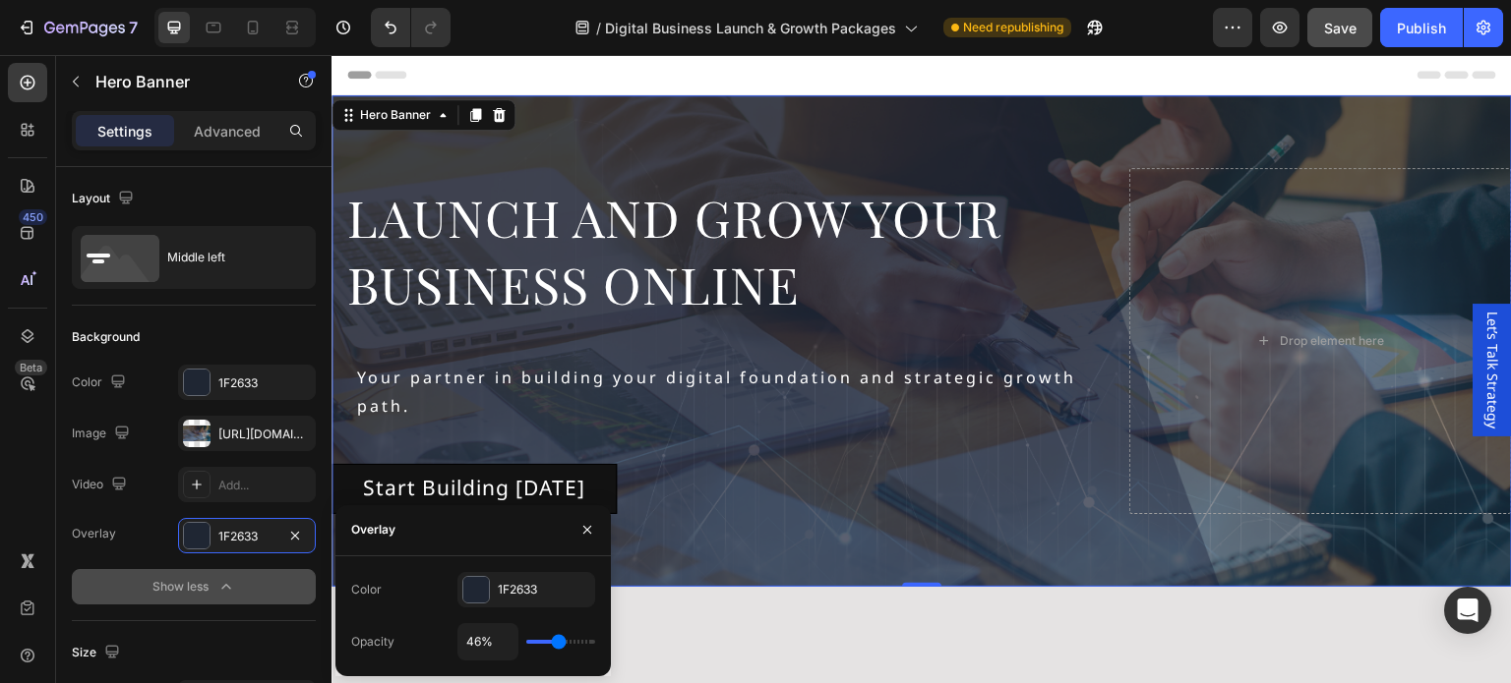
type input "45%"
type input "45"
type input "43%"
type input "43"
type input "45%"
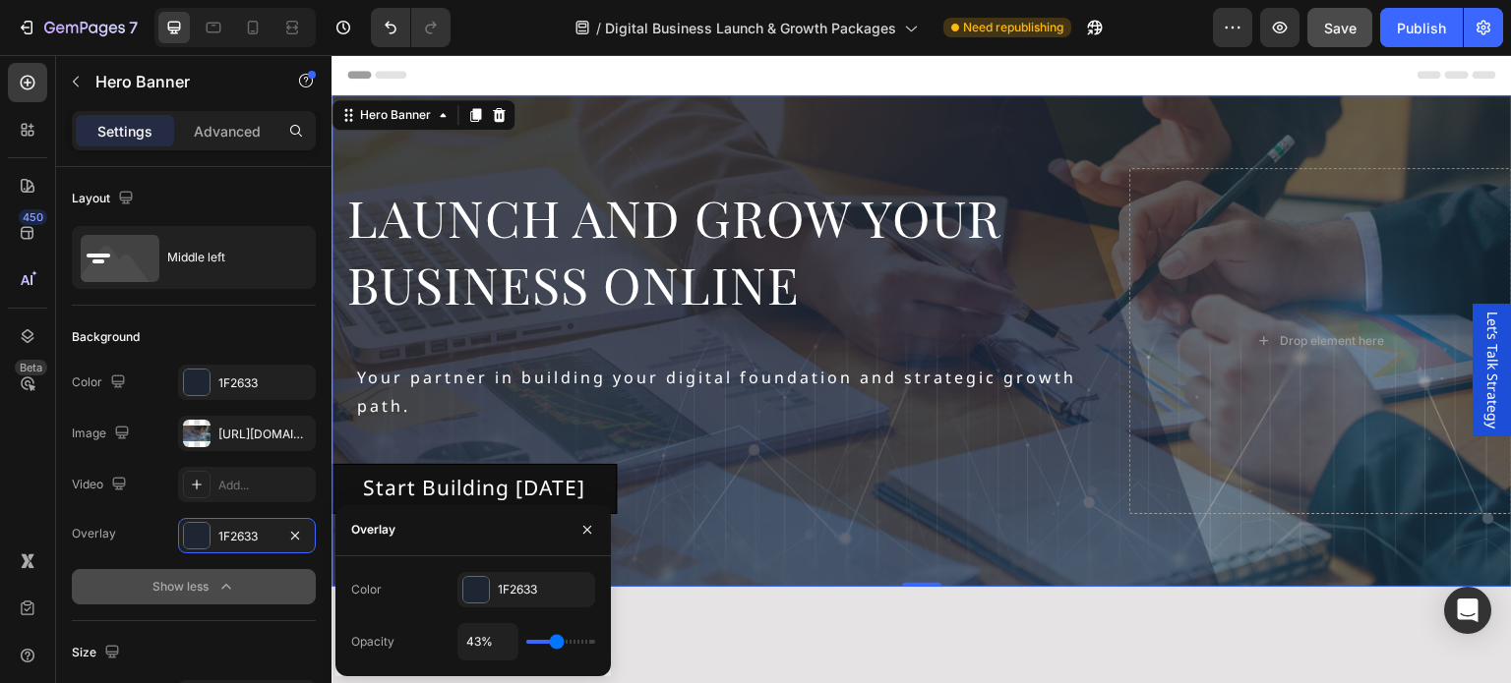
type input "45"
type input "46%"
type input "46"
type input "48%"
type input "48"
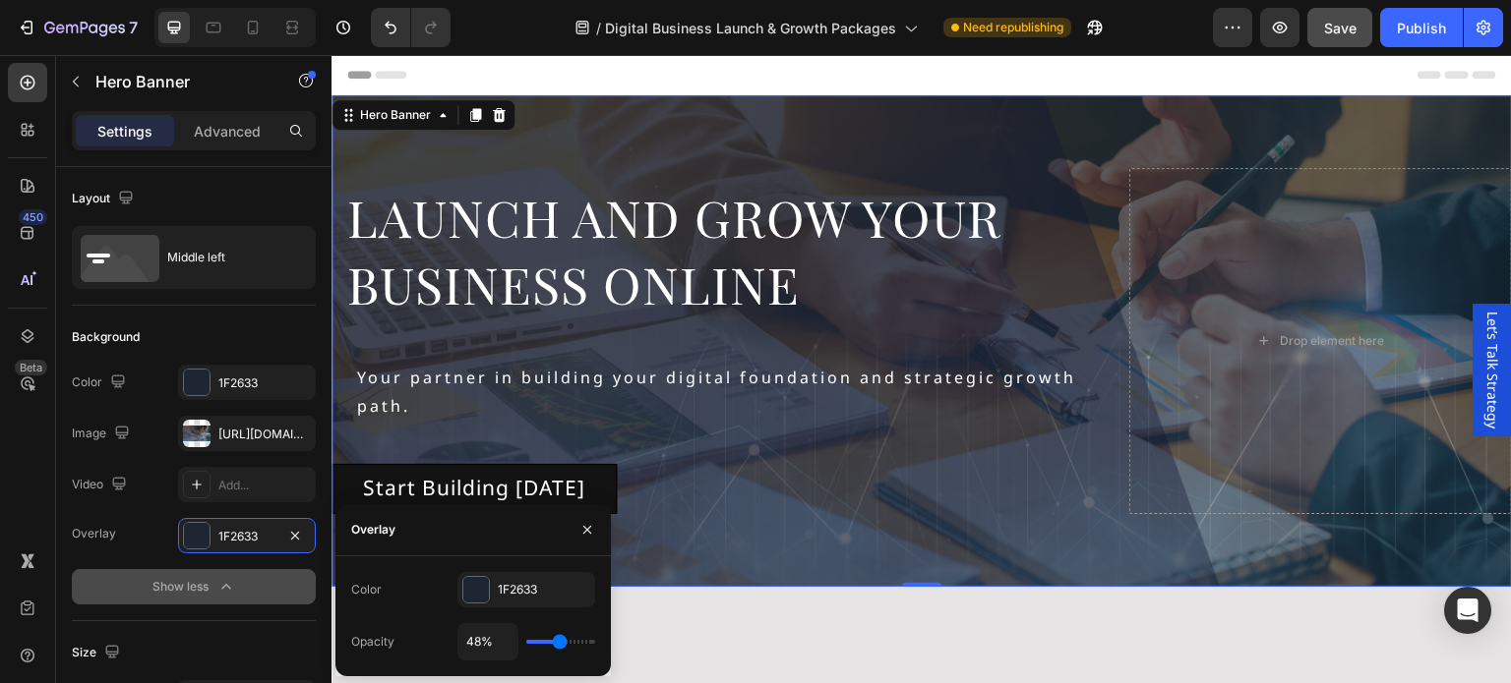
type input "49%"
type input "49"
type input "52%"
type input "52"
type input "54%"
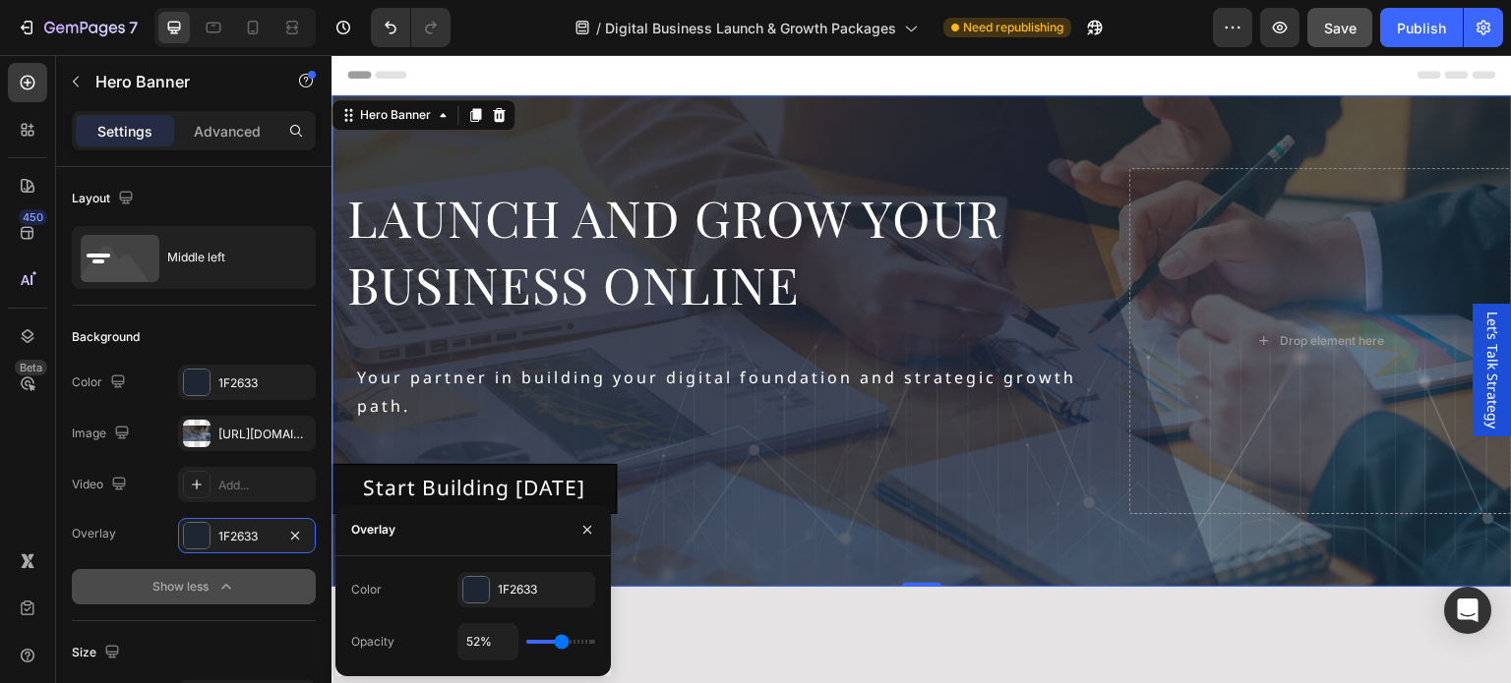
type input "54"
type input "55%"
type input "55"
type input "57%"
type input "57"
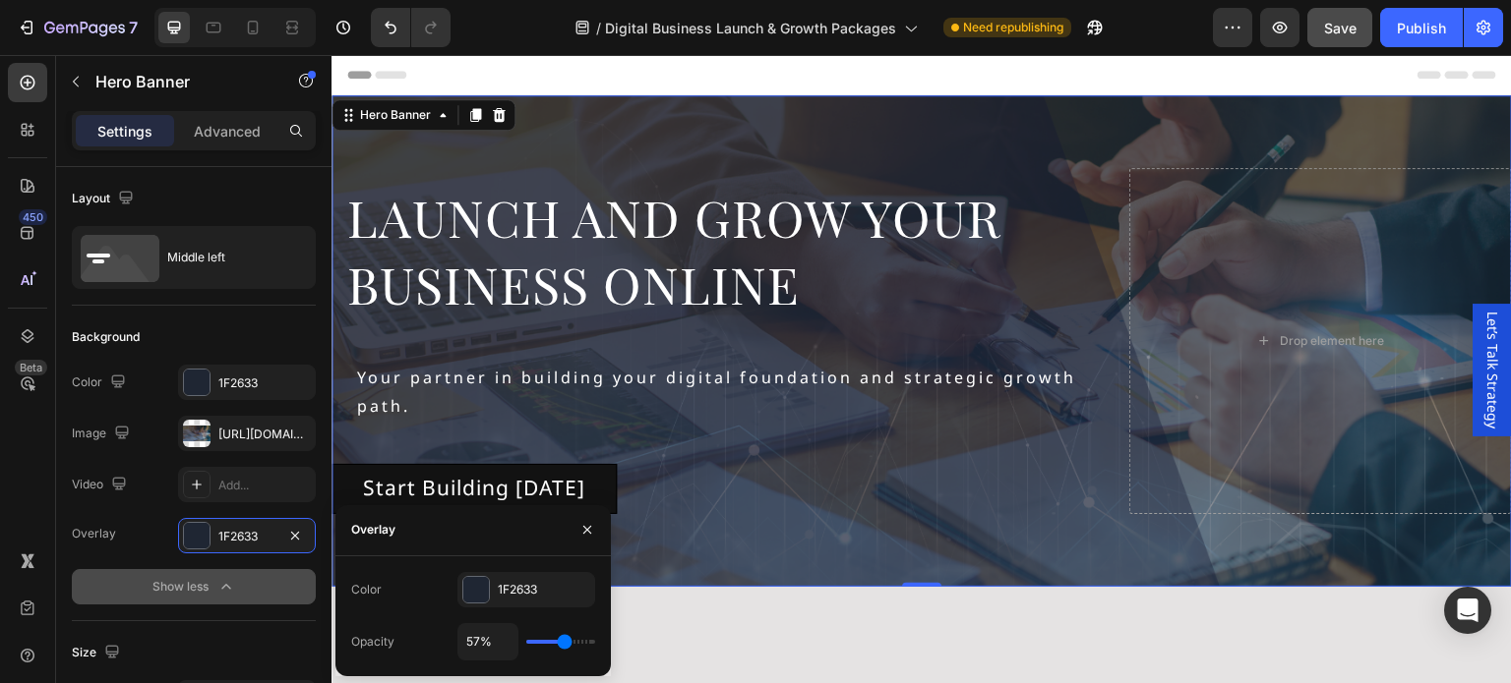
type input "60%"
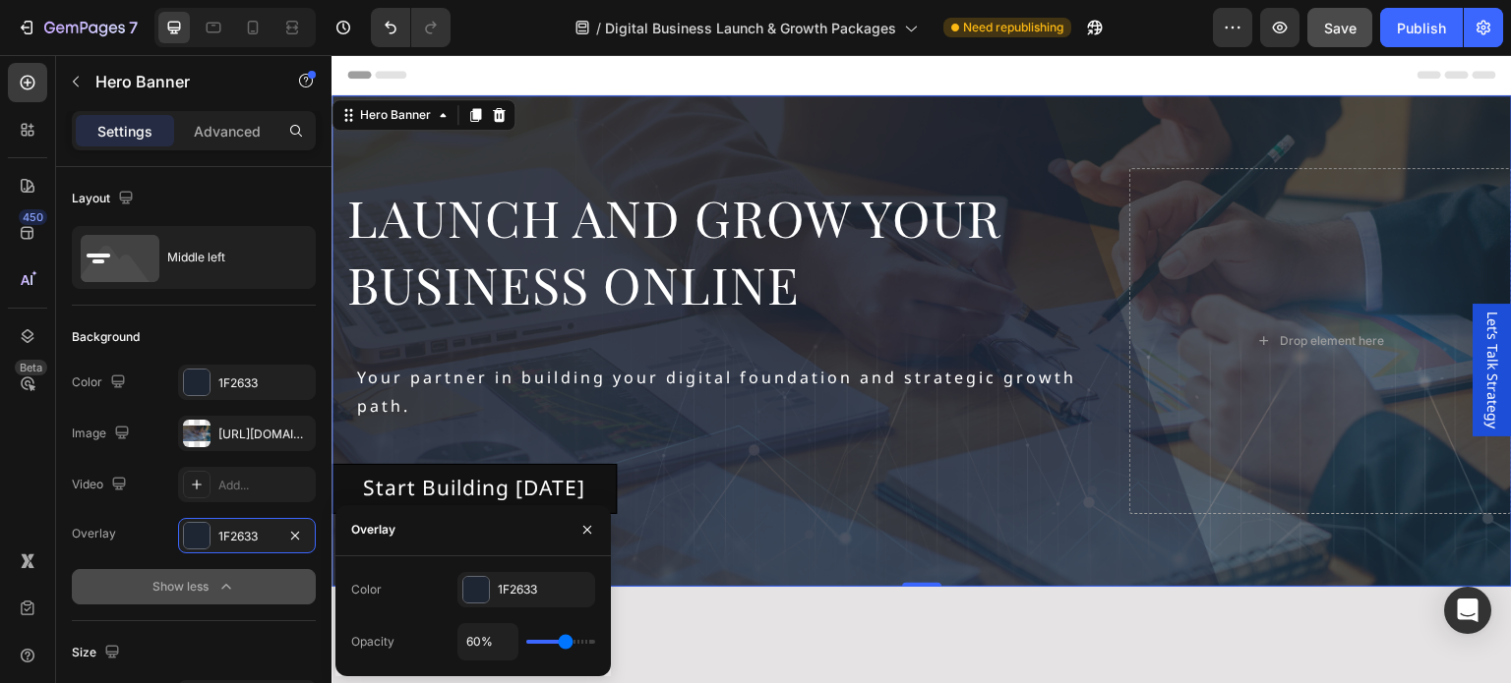
drag, startPoint x: 534, startPoint y: 640, endPoint x: 564, endPoint y: 646, distance: 31.1
type input "60"
click at [565, 644] on input "range" at bounding box center [560, 642] width 69 height 4
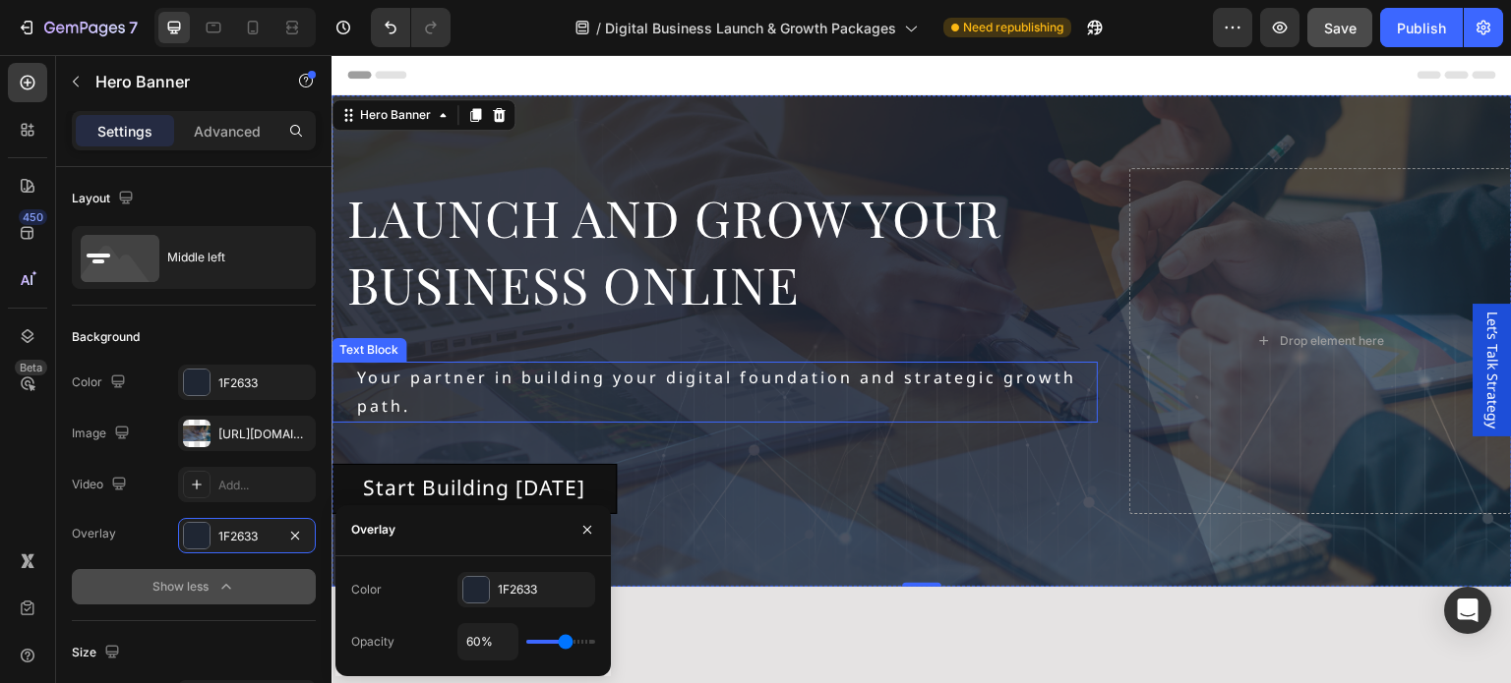
click at [779, 386] on p "Your partner in building your digital foundation and strategic growth path." at bounding box center [726, 392] width 739 height 57
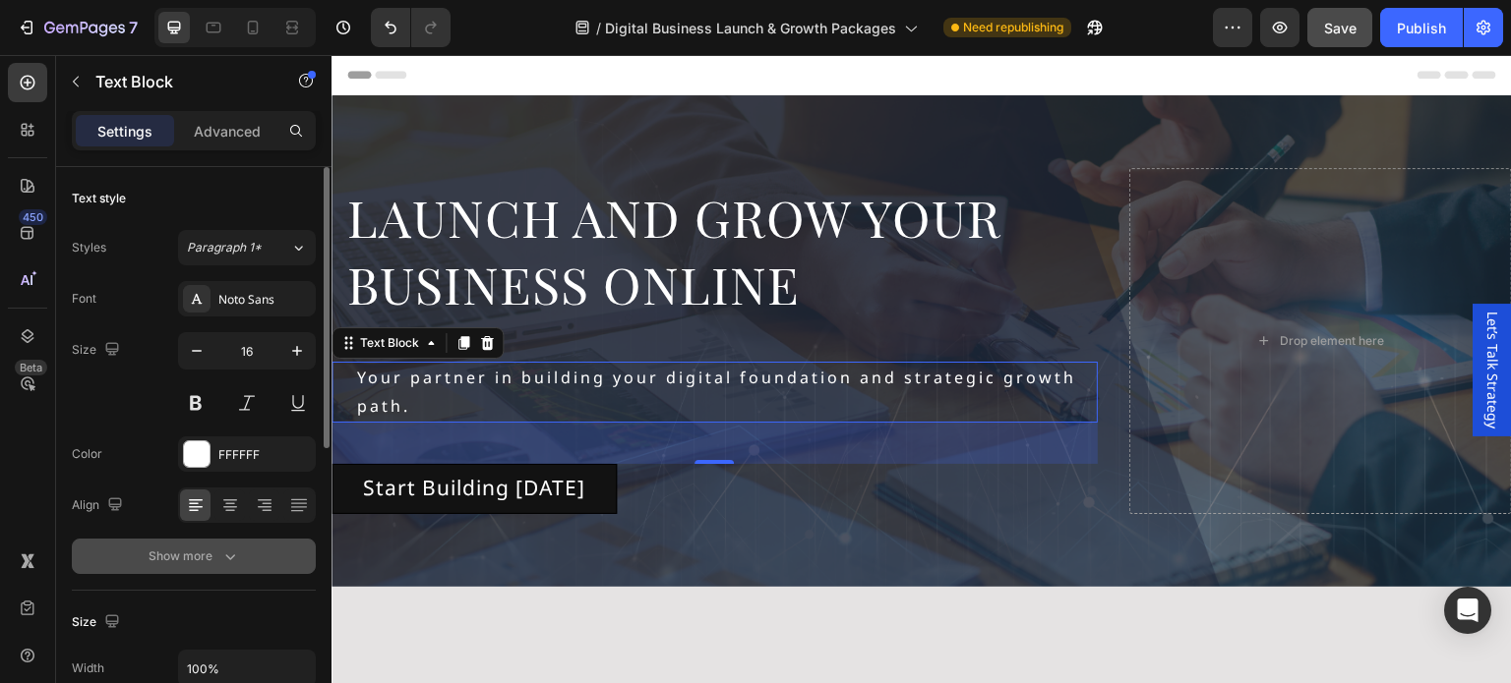
click at [235, 547] on icon "button" at bounding box center [230, 557] width 20 height 20
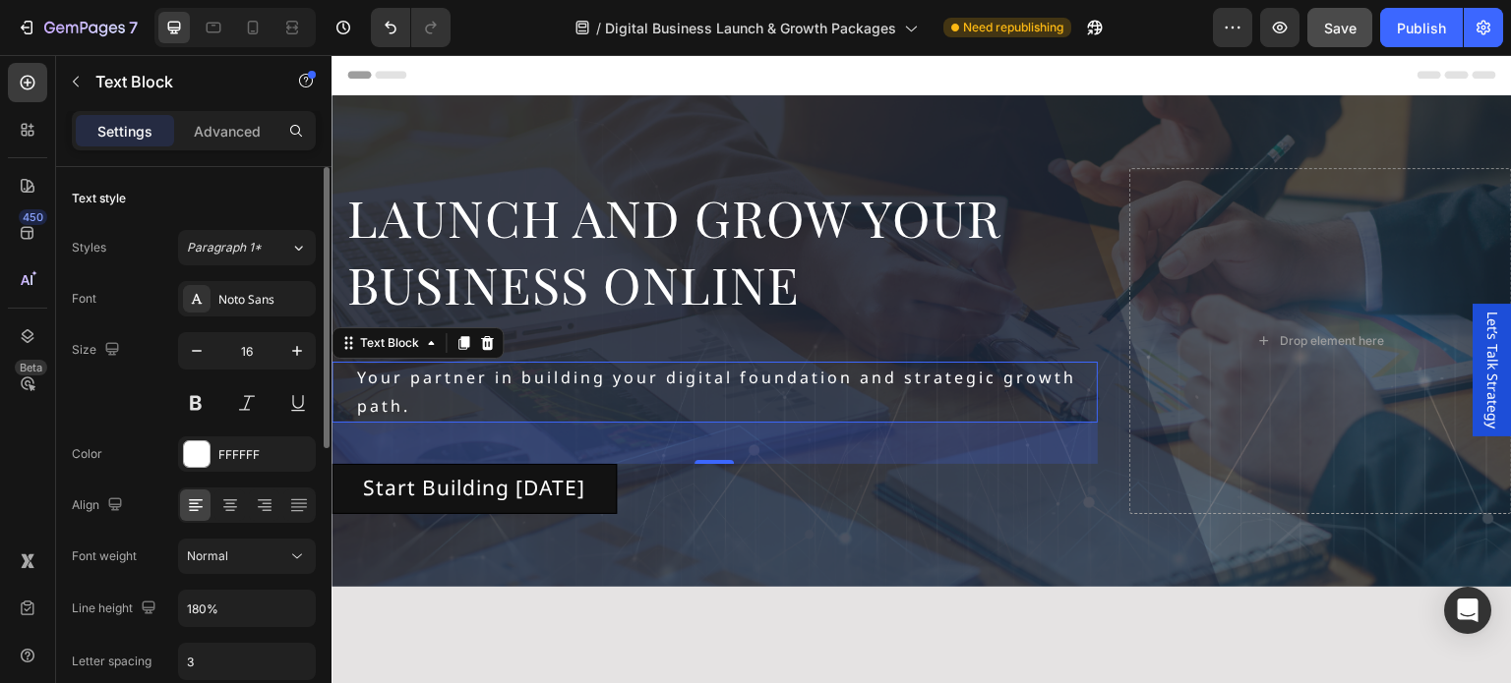
scroll to position [197, 0]
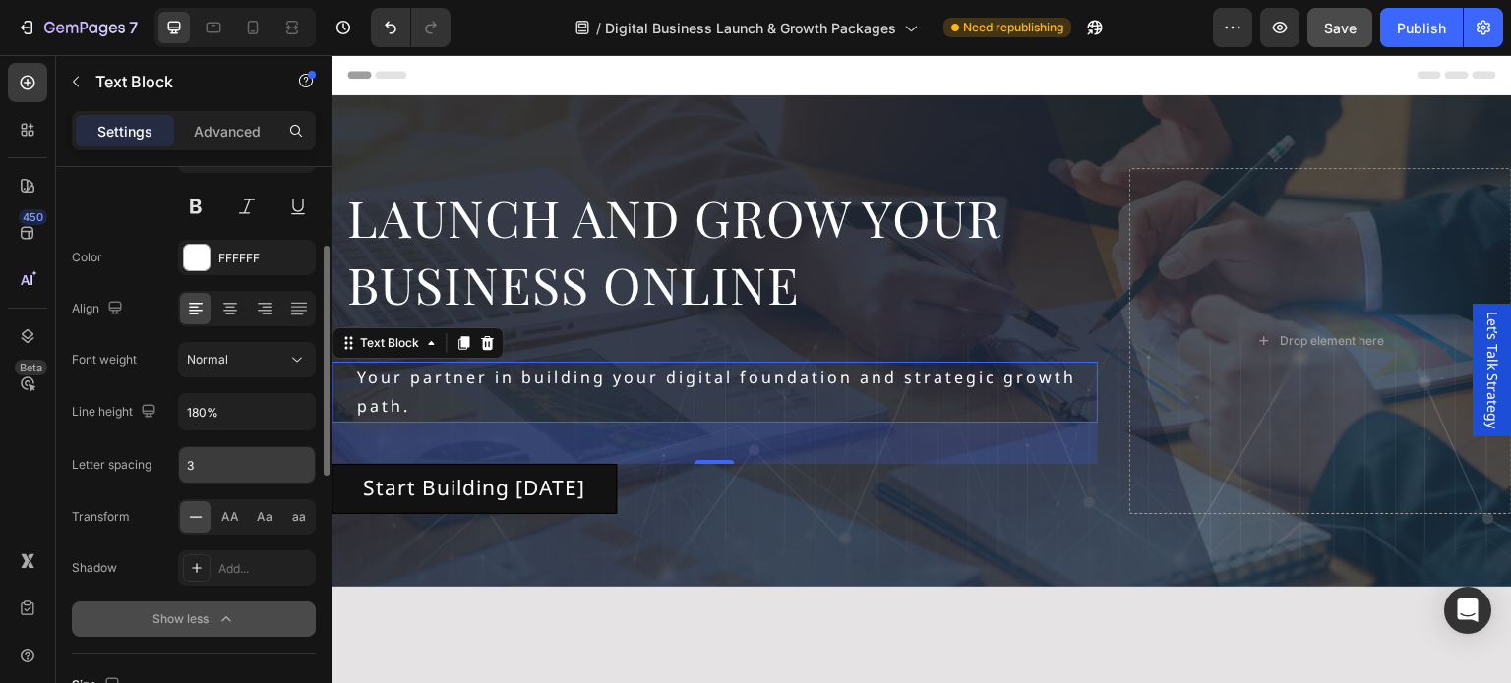
click at [223, 451] on input "3" at bounding box center [247, 464] width 136 height 35
type input "2"
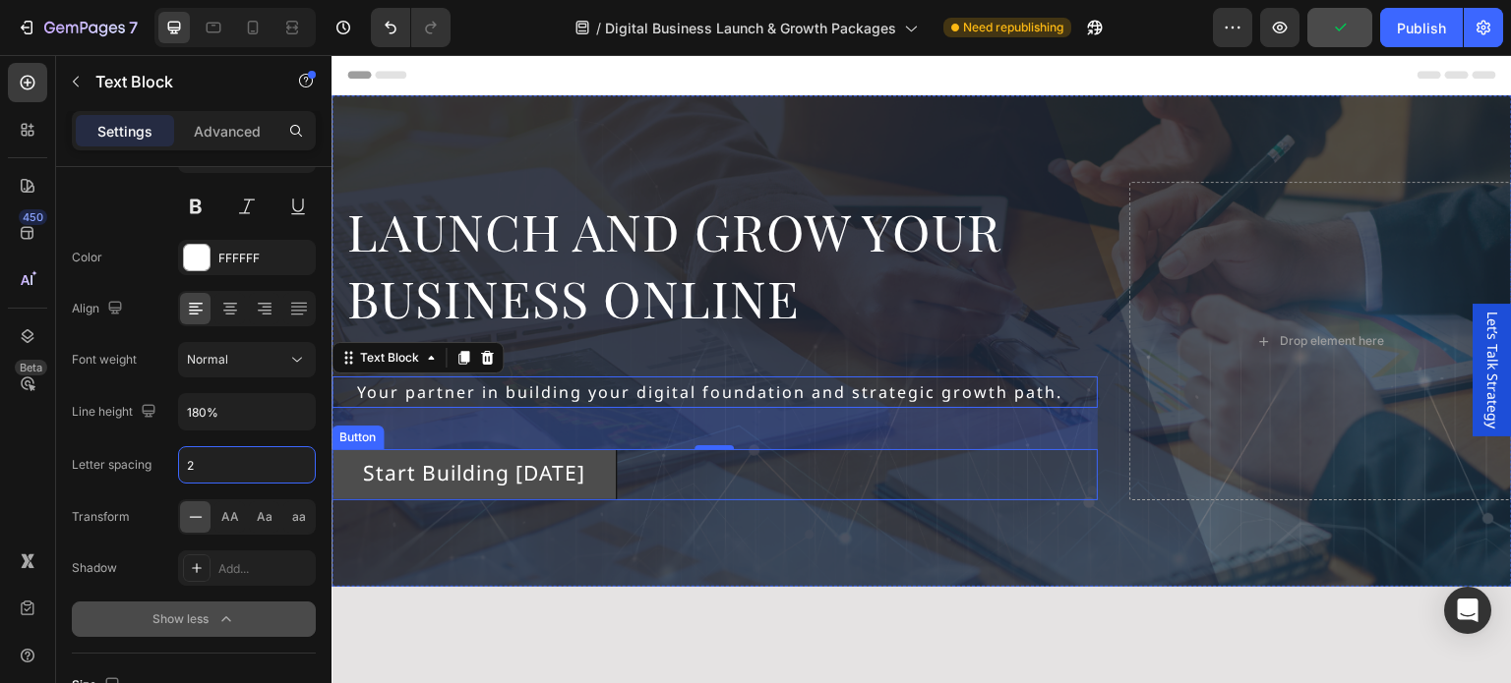
click at [642, 463] on div "Start Building [DATE] Button" at bounding box center [714, 474] width 766 height 50
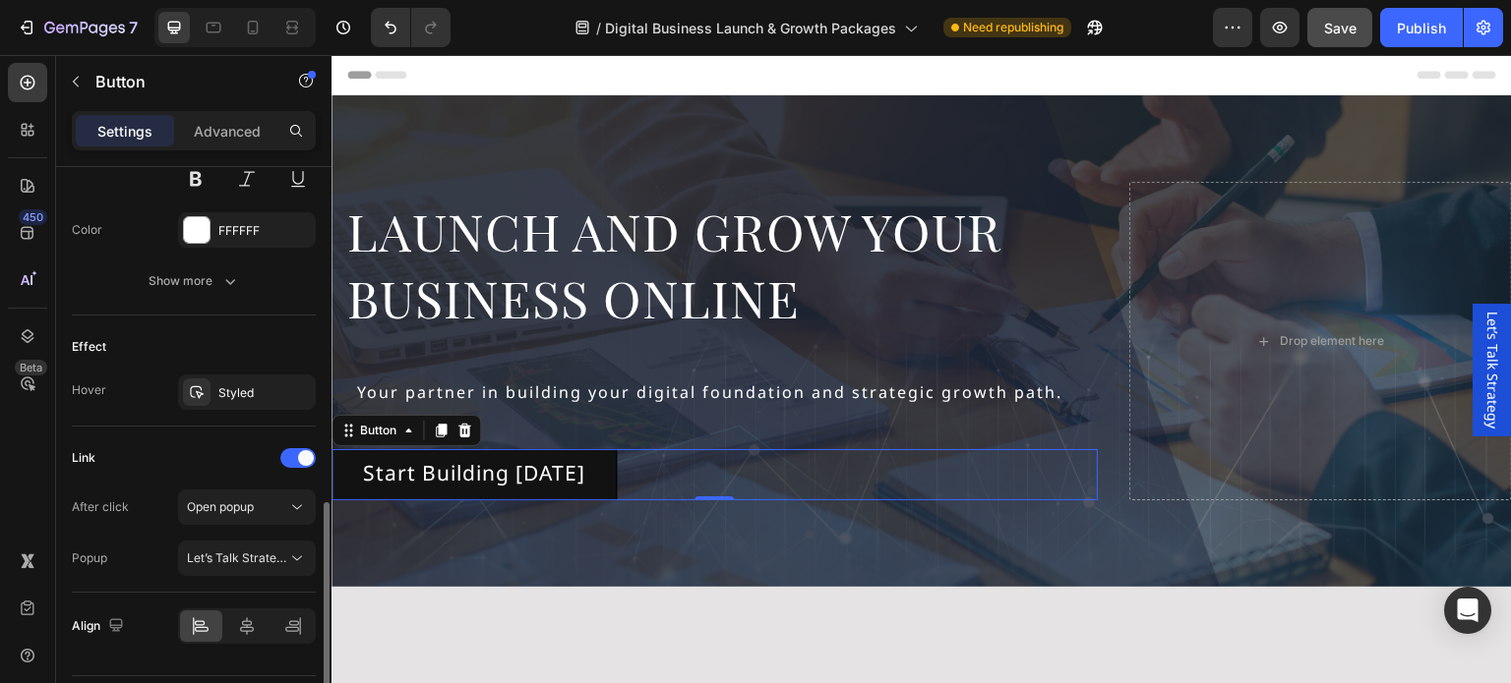
scroll to position [936, 0]
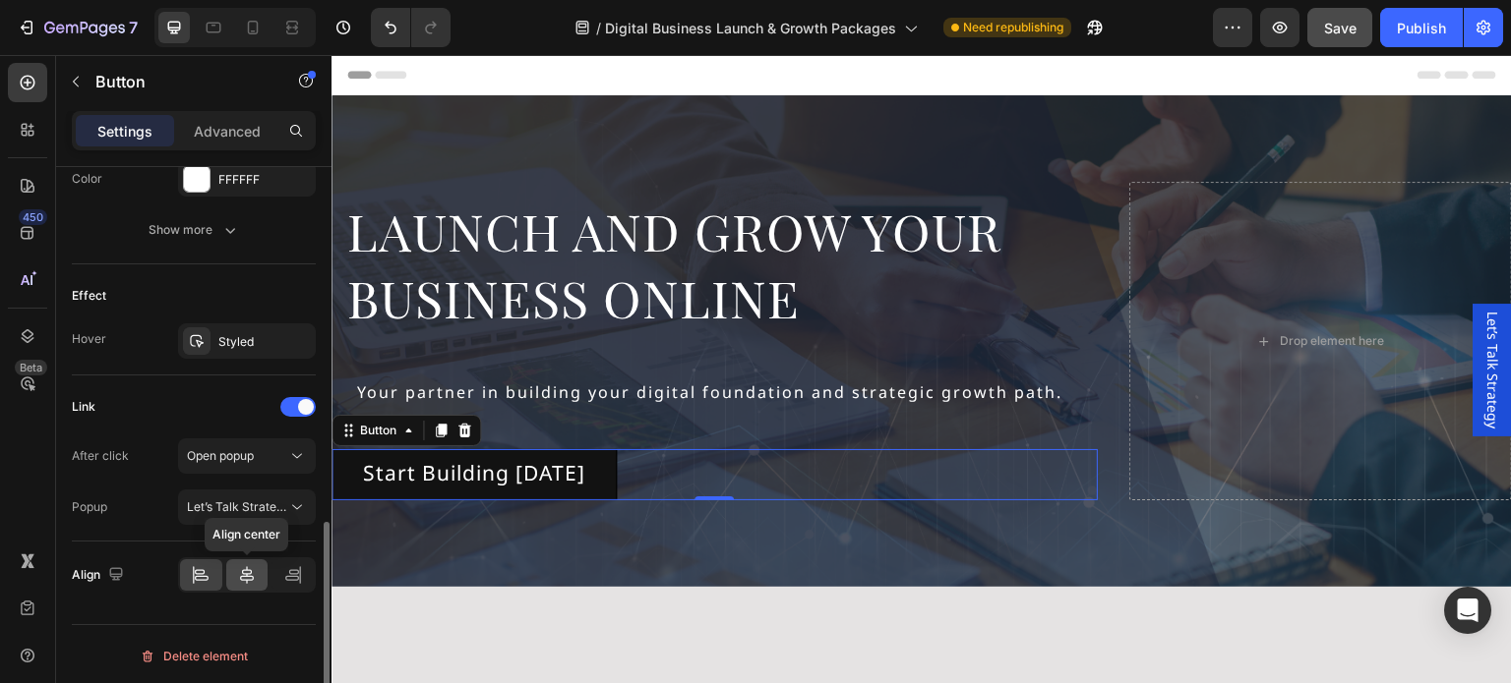
click at [249, 572] on icon at bounding box center [247, 575] width 14 height 18
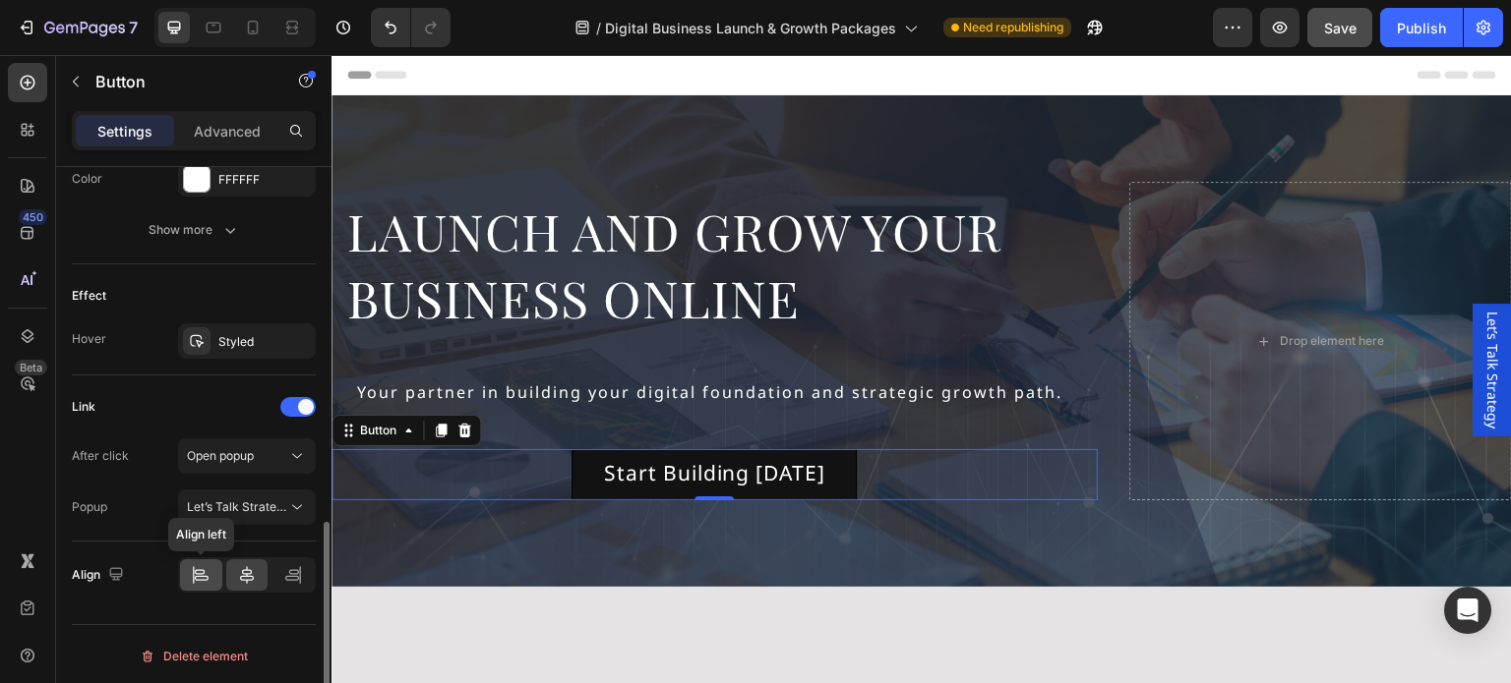
click at [203, 568] on icon at bounding box center [201, 575] width 20 height 20
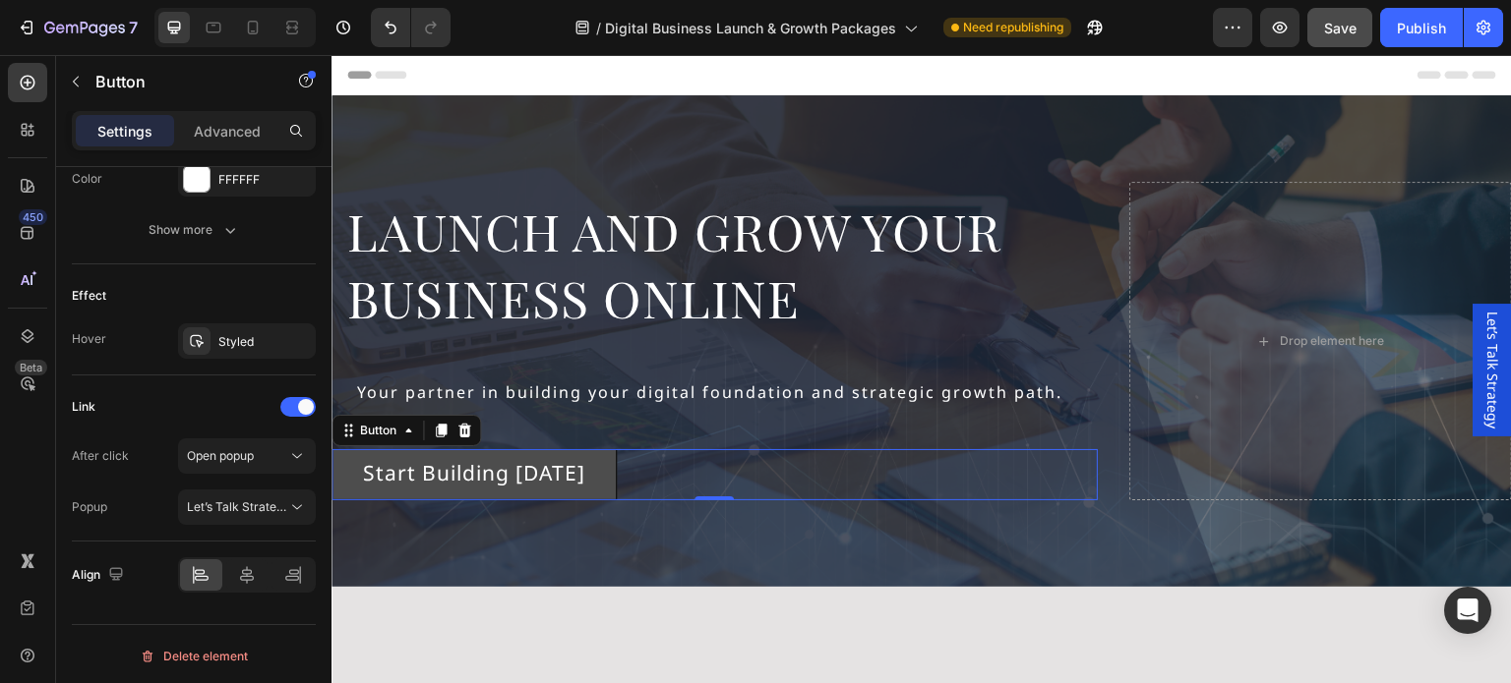
click at [590, 468] on link "Start Building [DATE]" at bounding box center [473, 474] width 285 height 50
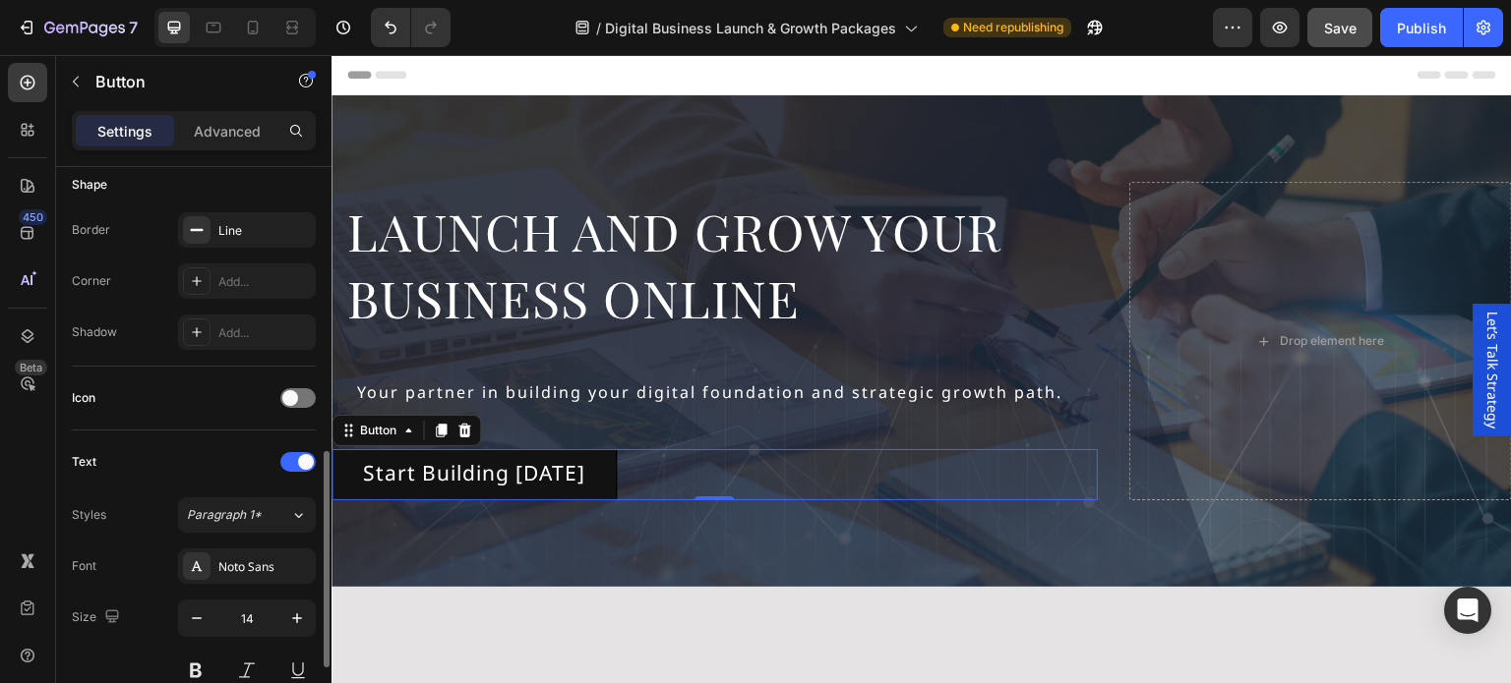
scroll to position [492, 0]
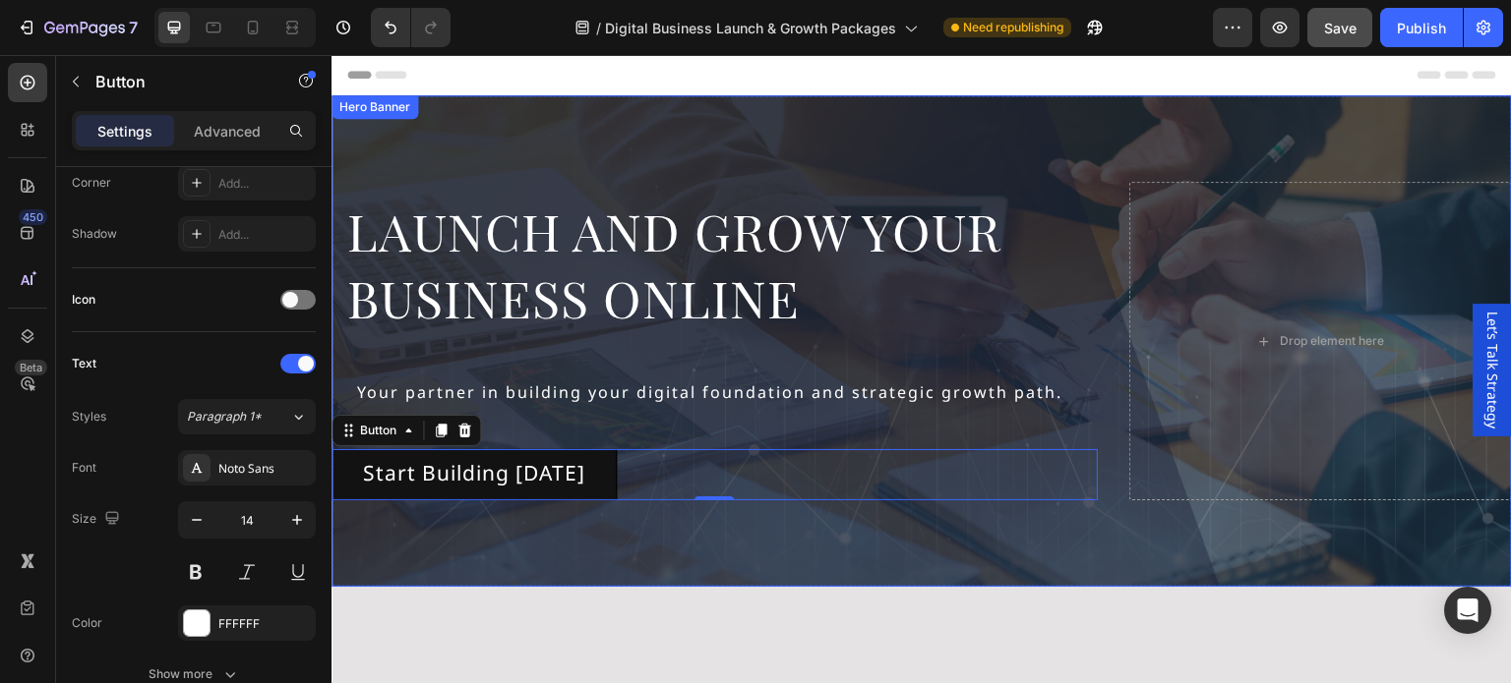
click at [647, 532] on div "Overlay" at bounding box center [921, 341] width 1180 height 492
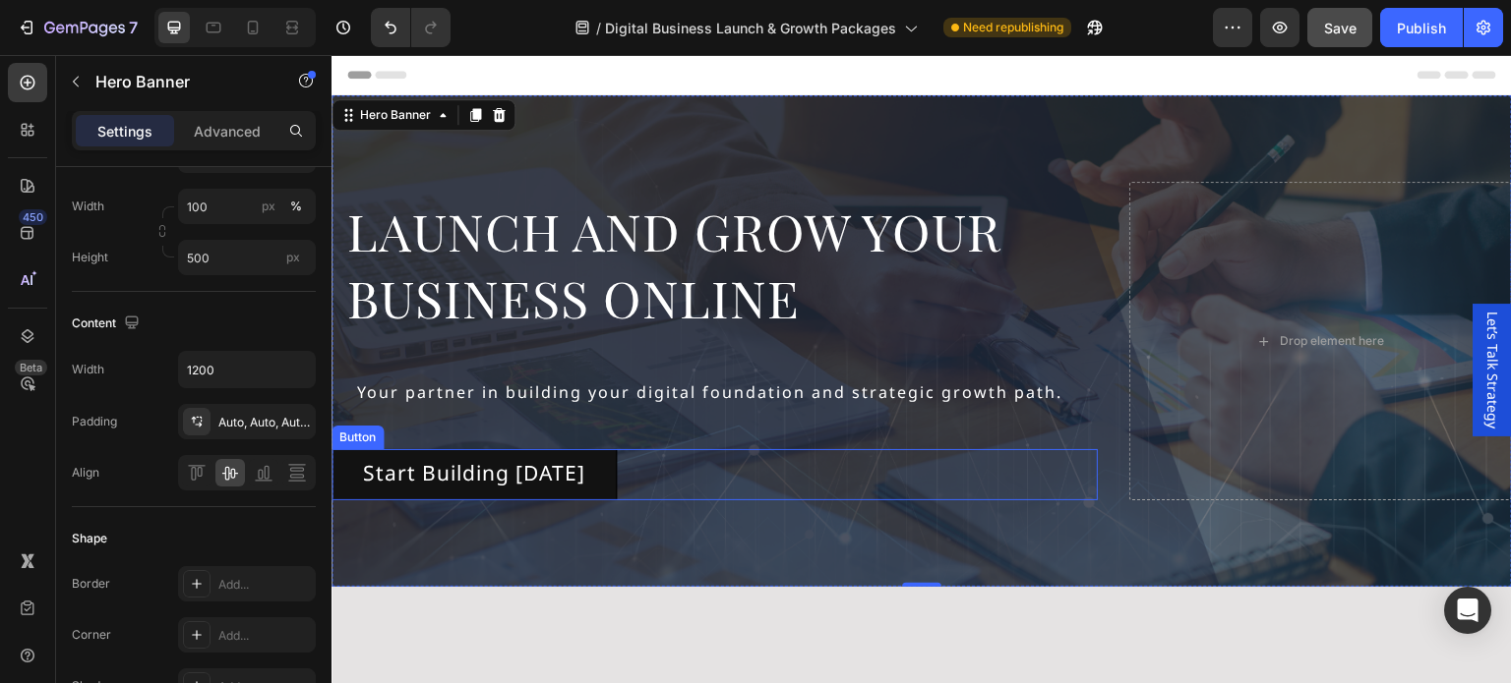
scroll to position [0, 0]
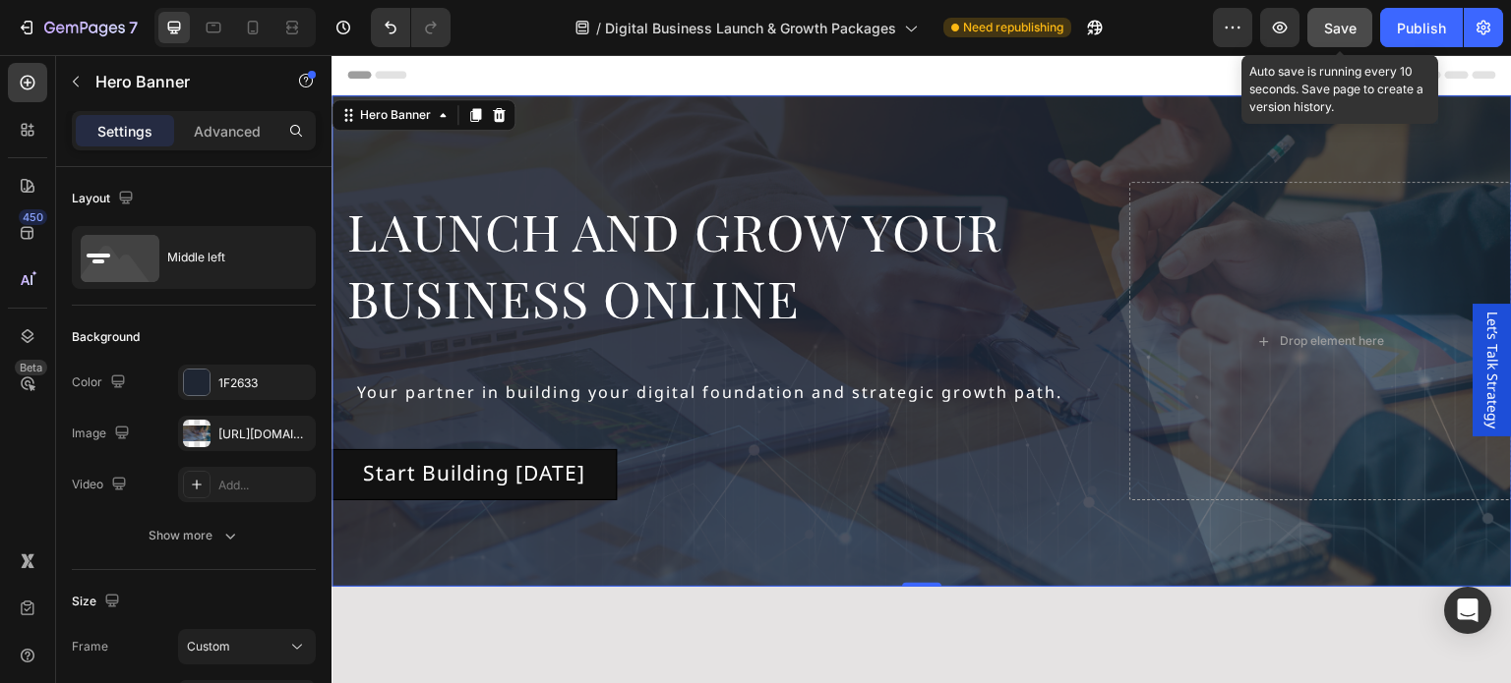
click at [1354, 30] on span "Save" at bounding box center [1340, 28] width 32 height 17
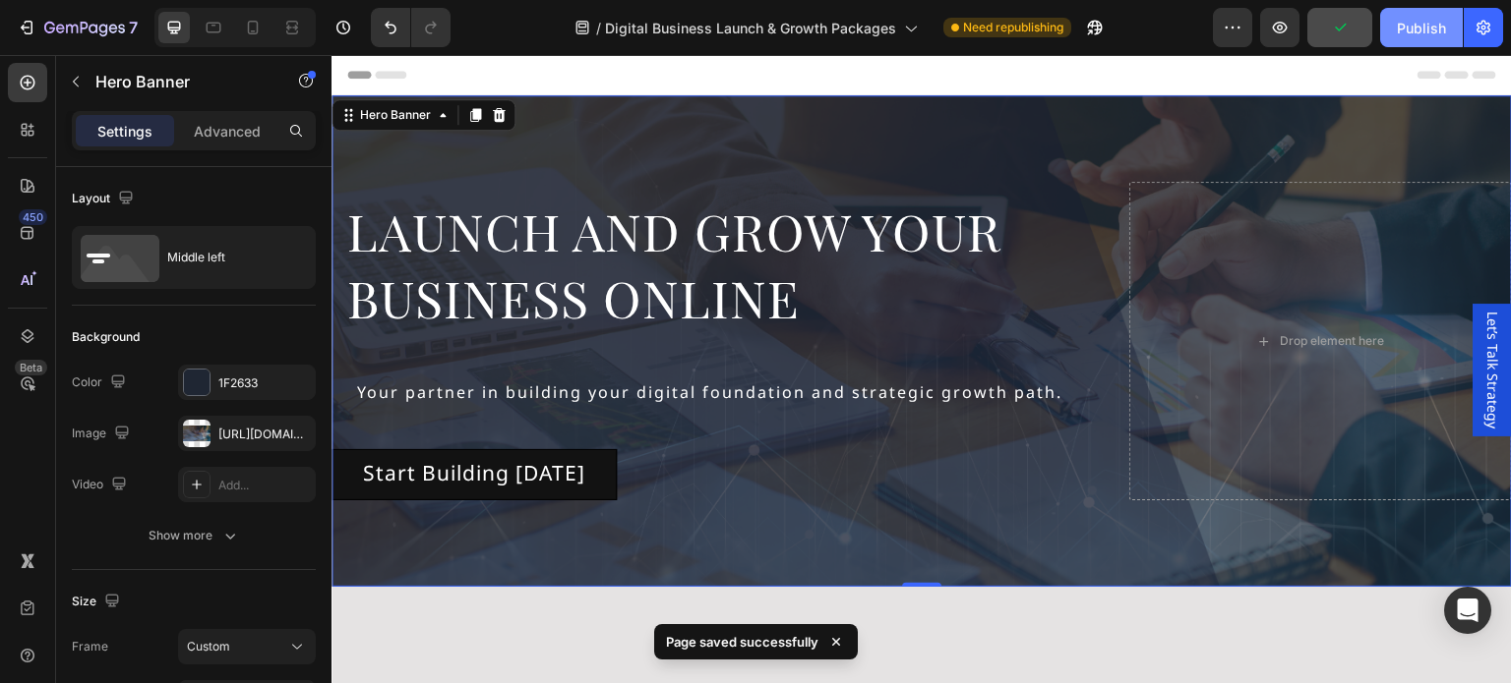
click at [1408, 27] on div "Publish" at bounding box center [1420, 28] width 49 height 21
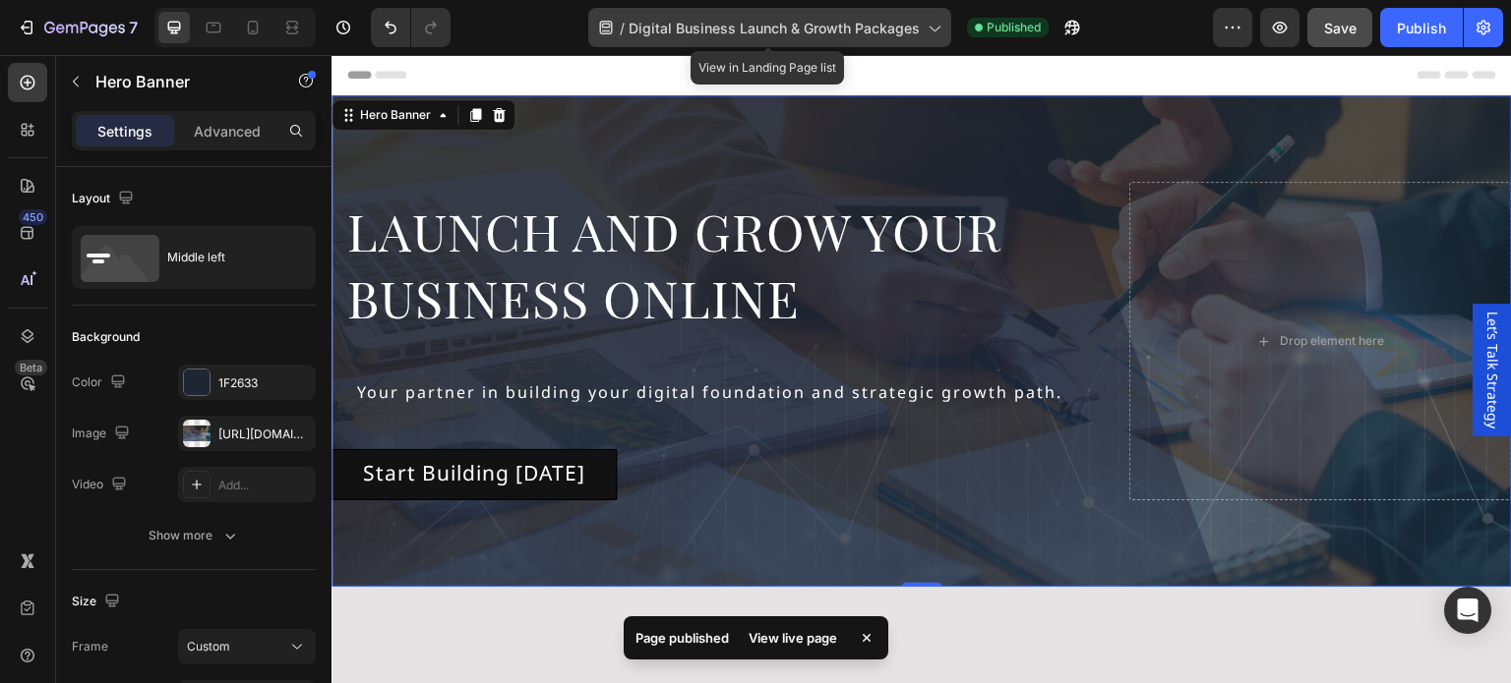
click at [904, 35] on span "Digital Business Launch & Growth Packages" at bounding box center [773, 28] width 291 height 21
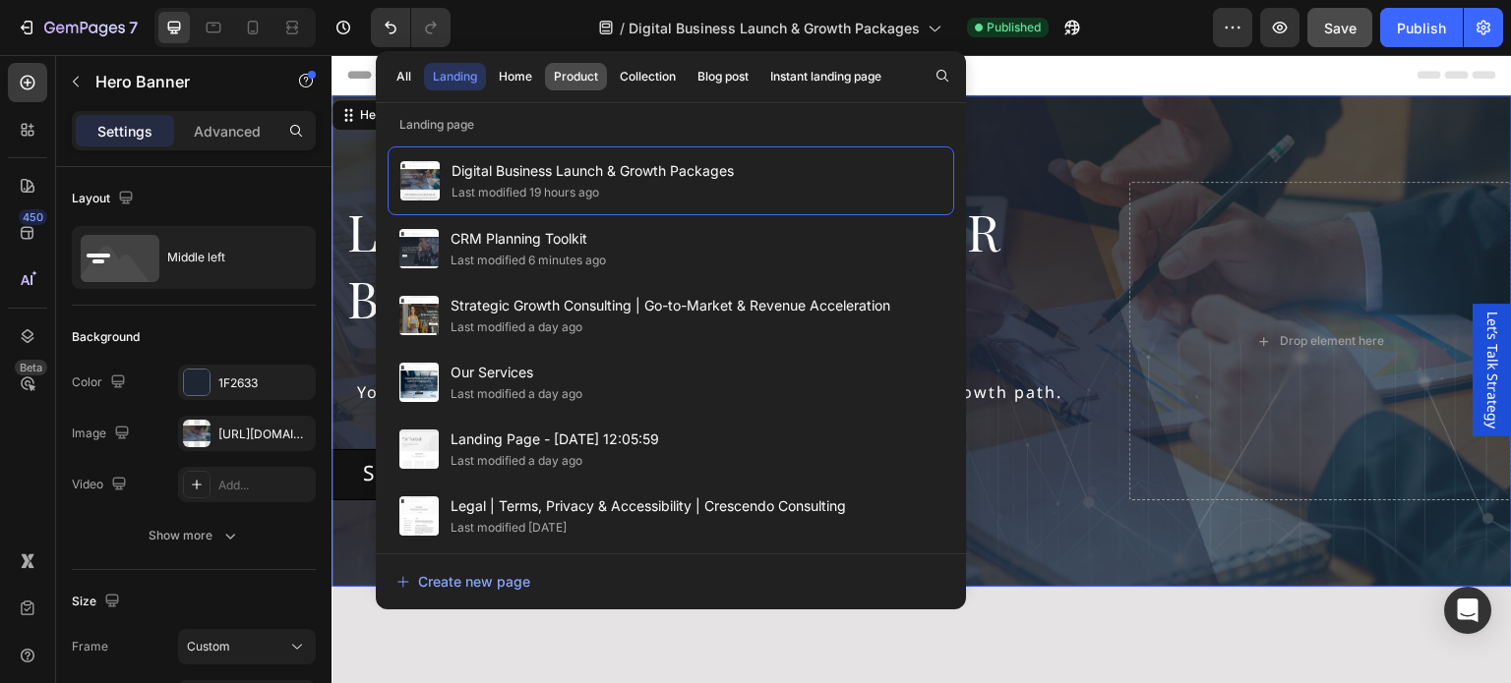
click at [575, 82] on div "Product" at bounding box center [576, 77] width 44 height 18
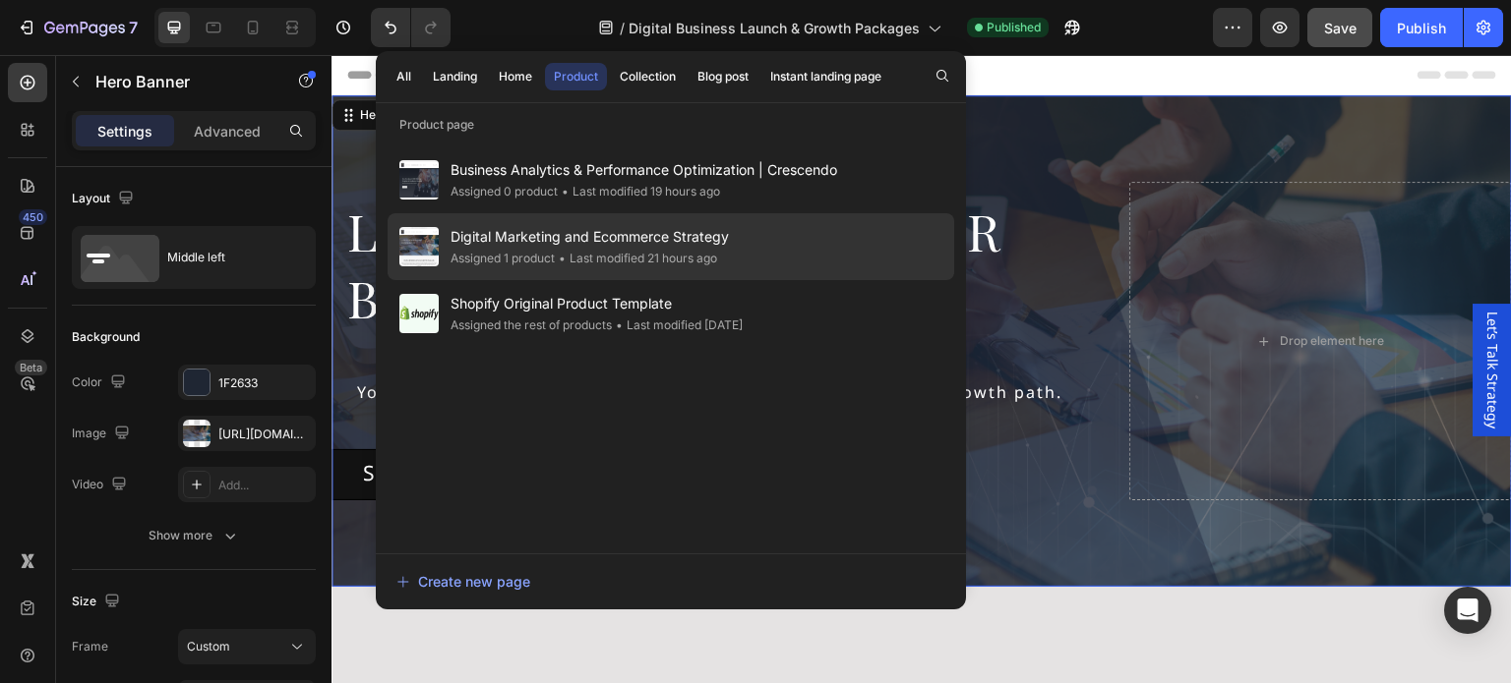
click at [559, 244] on span "Digital Marketing and Ecommerce Strategy" at bounding box center [589, 237] width 278 height 24
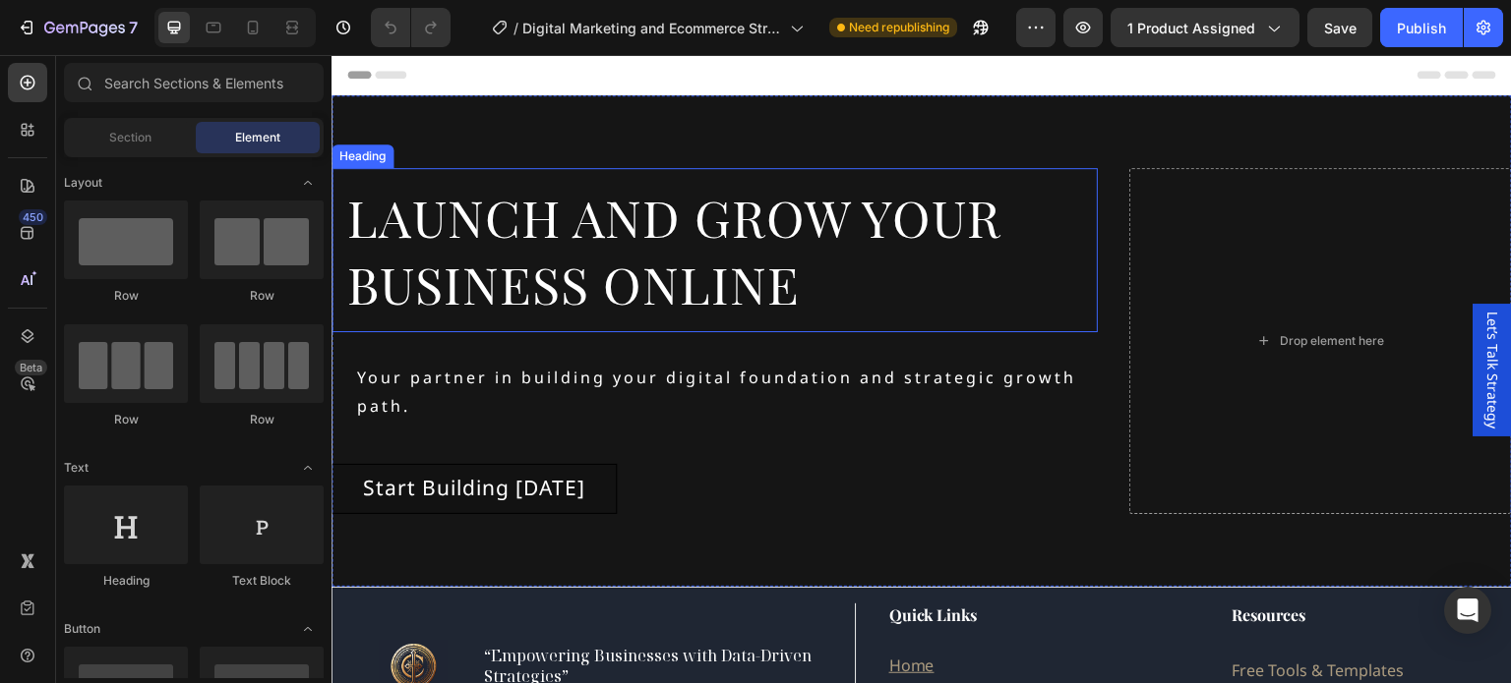
click at [596, 241] on h2 "Launch and Grow Your Business Online" at bounding box center [714, 250] width 766 height 164
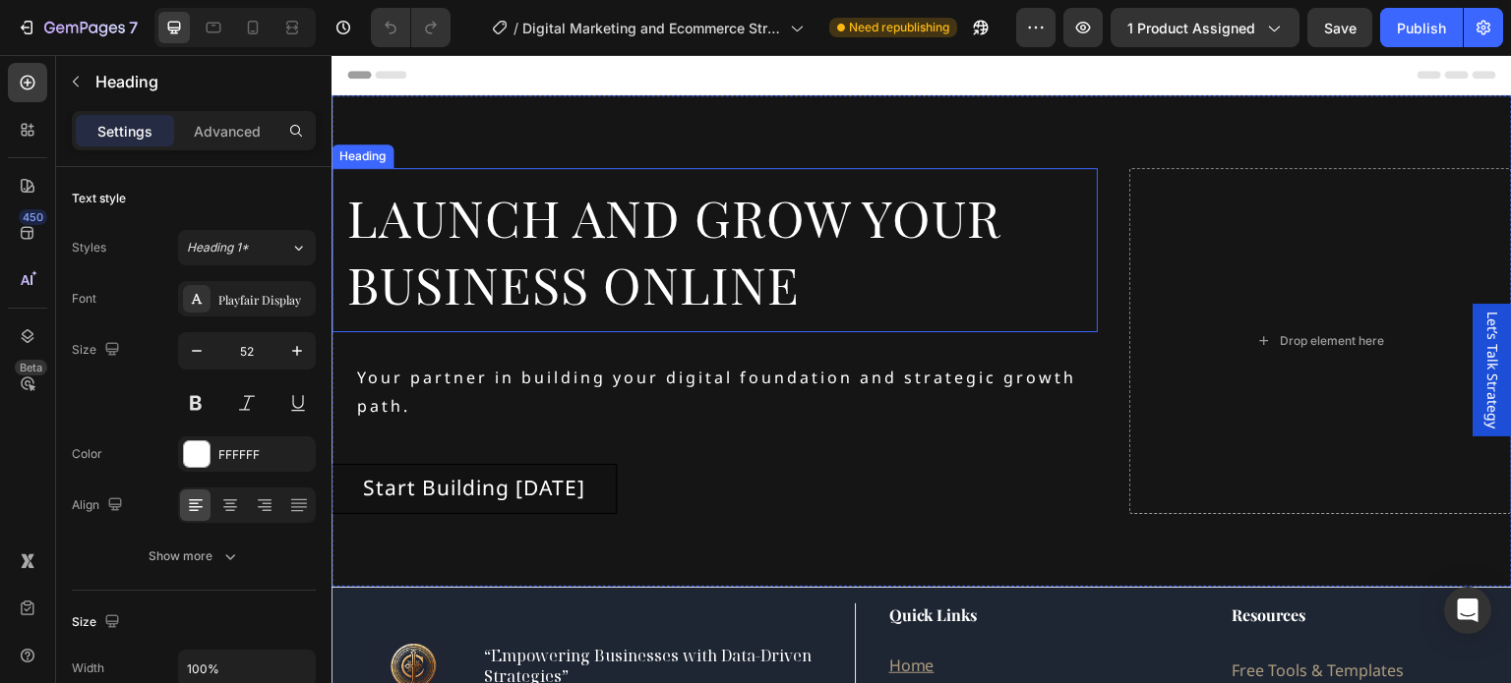
click at [596, 241] on h2 "Launch and Grow Your Business Online" at bounding box center [714, 250] width 766 height 164
click at [596, 241] on p "Launch and Grow Your Business Online" at bounding box center [714, 250] width 735 height 133
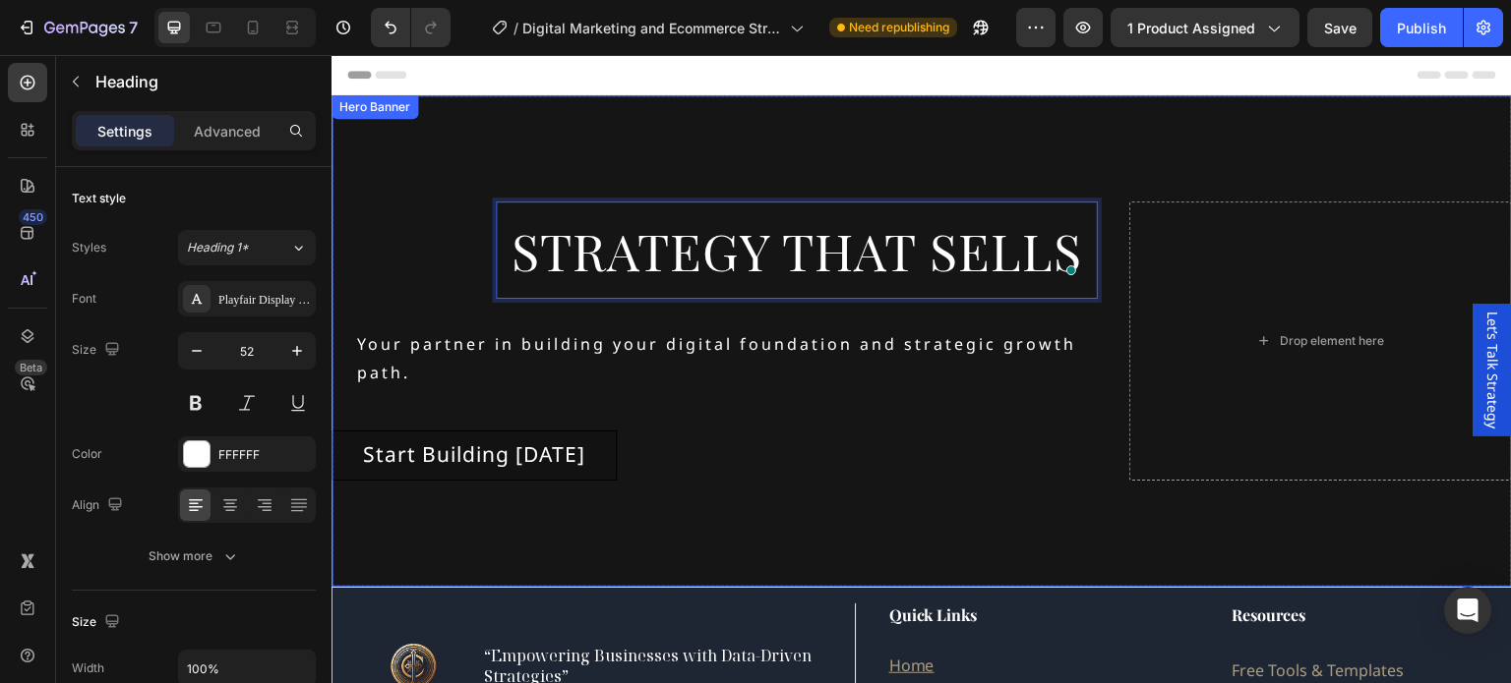
click at [794, 405] on div "Strategy that Sells Heading 30 Your partner in building your digital foundation…" at bounding box center [714, 341] width 766 height 279
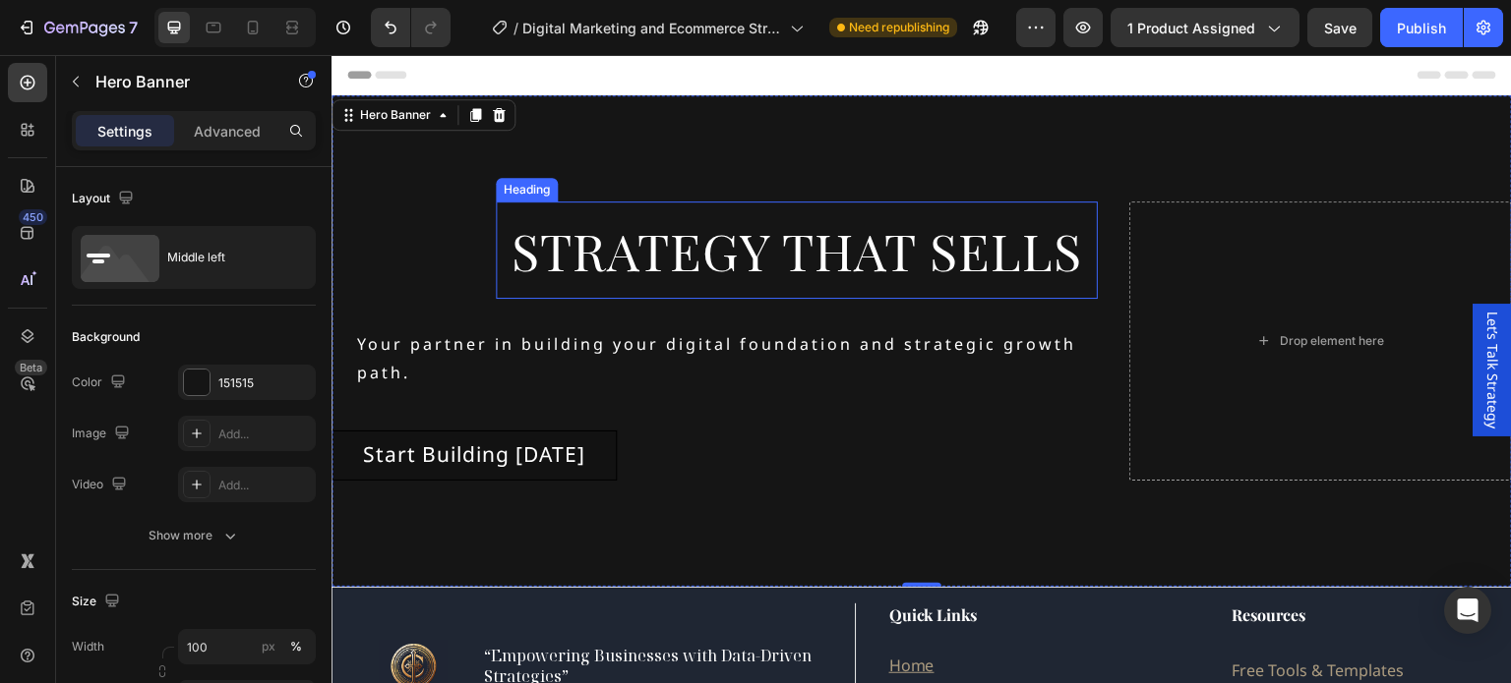
click at [534, 249] on p "Strategy that Sells" at bounding box center [796, 250] width 570 height 67
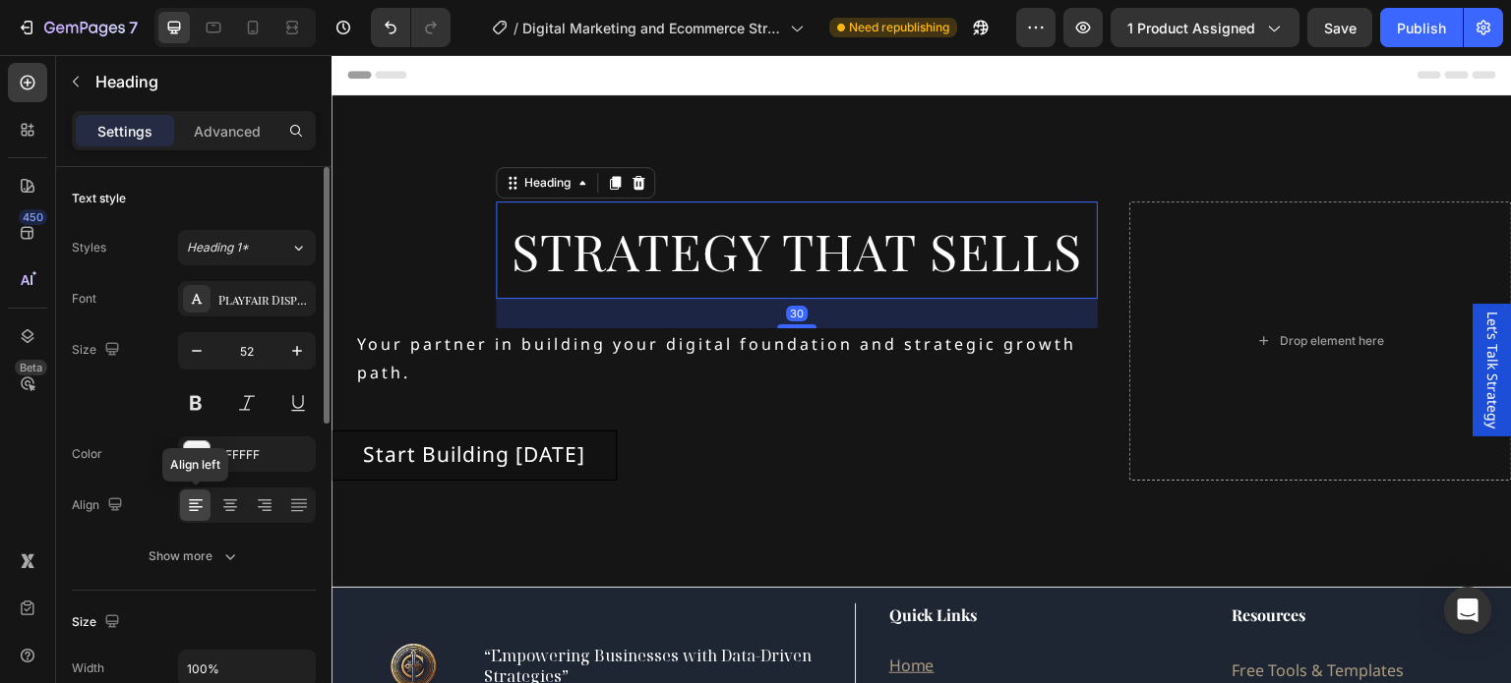
click at [193, 506] on icon at bounding box center [196, 507] width 14 height 2
click at [496, 233] on h2 "Strategy that Sells" at bounding box center [797, 251] width 602 height 98
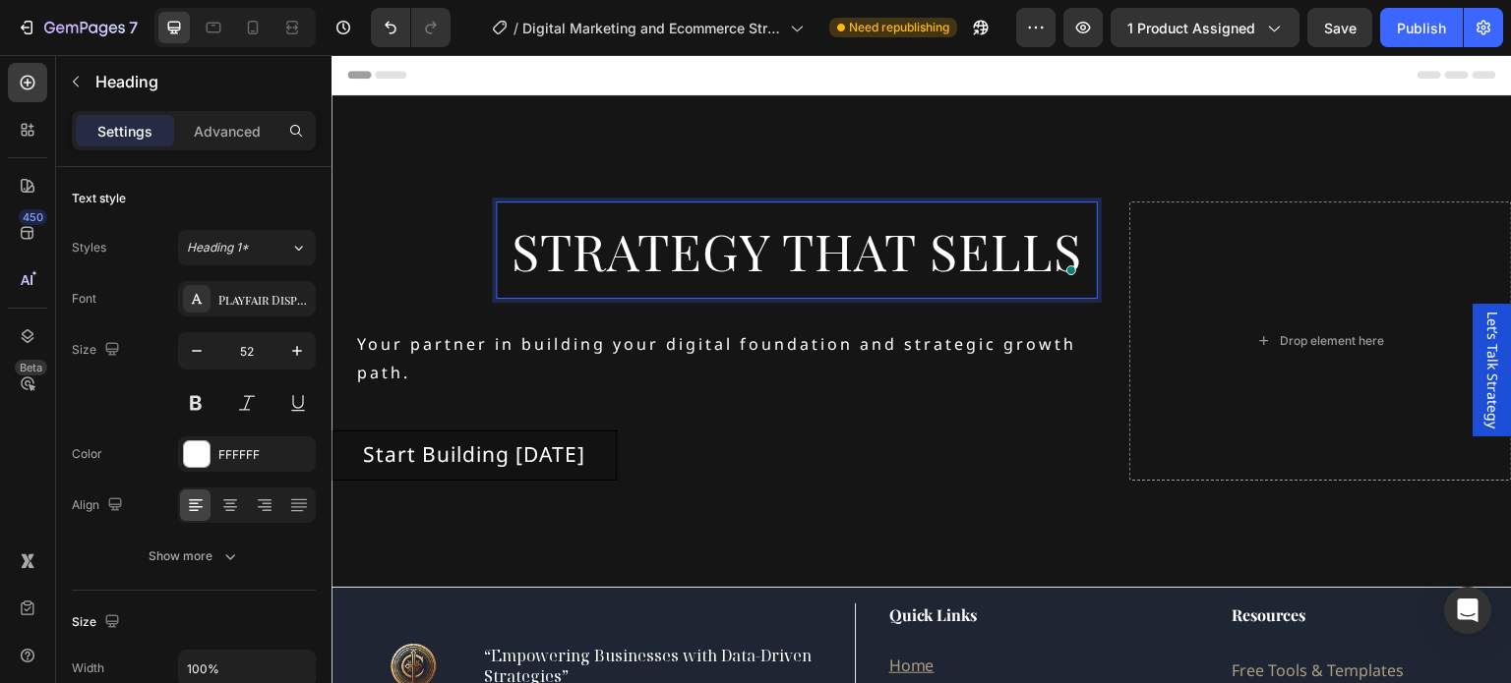
click at [496, 223] on h2 "Strategy that Sells" at bounding box center [797, 251] width 602 height 98
click at [448, 238] on div "Strategy that Sells Heading 30 Your partner in building your digital foundation…" at bounding box center [714, 341] width 766 height 279
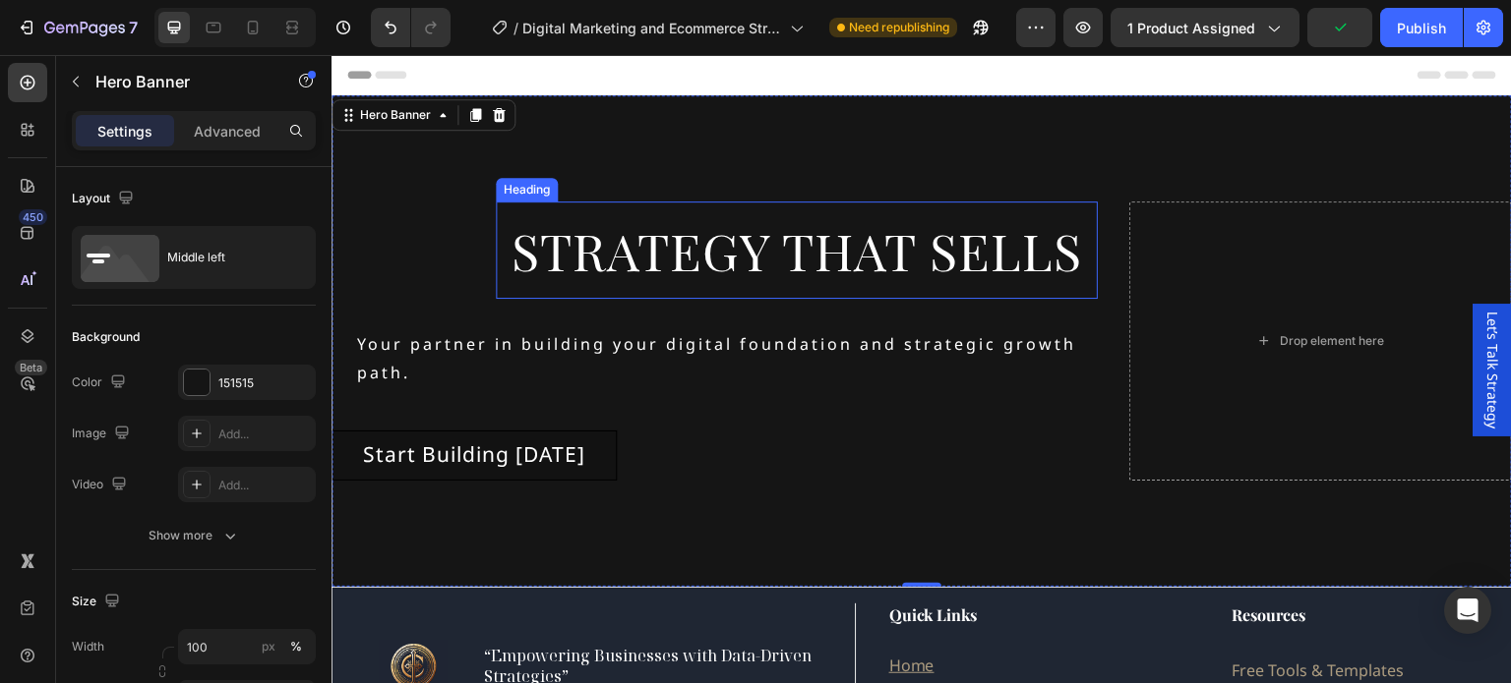
click at [551, 250] on p "Strategy that Sells" at bounding box center [796, 250] width 570 height 67
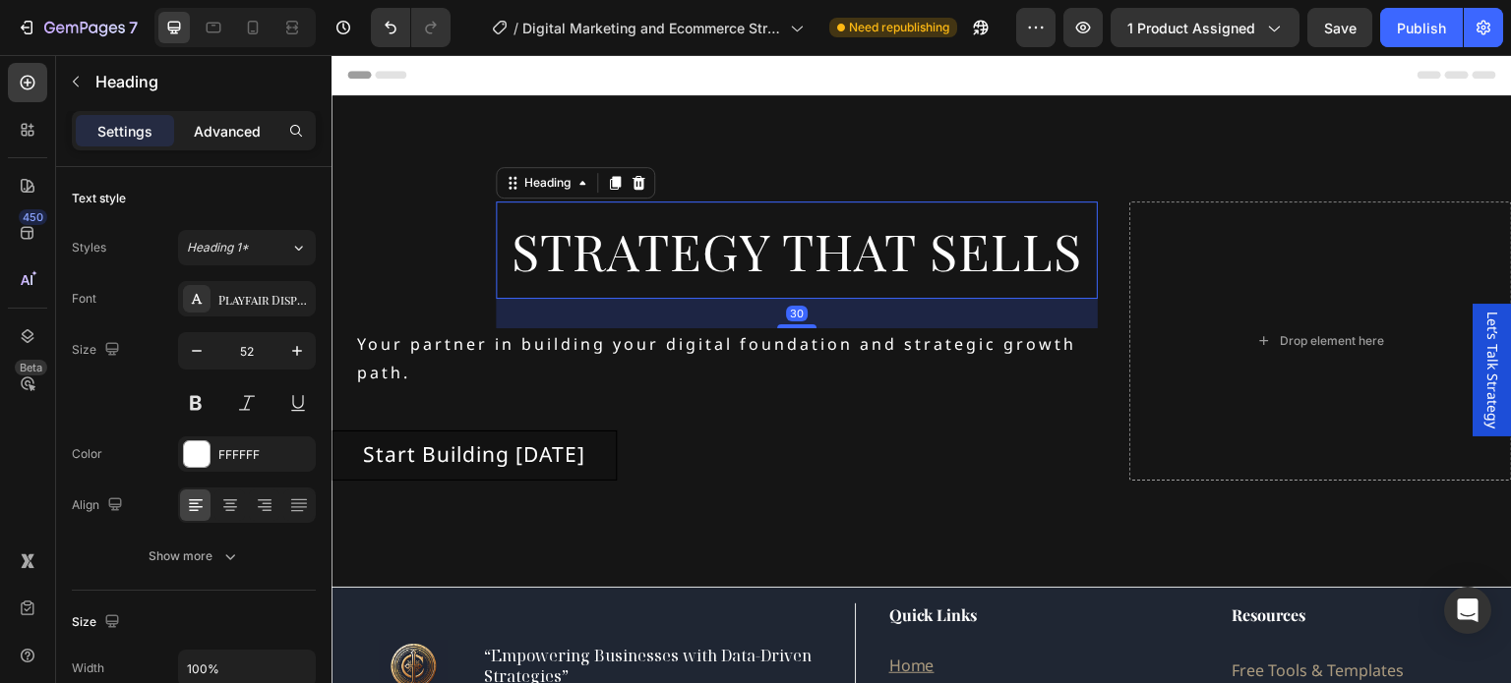
click at [207, 121] on p "Advanced" at bounding box center [227, 131] width 67 height 21
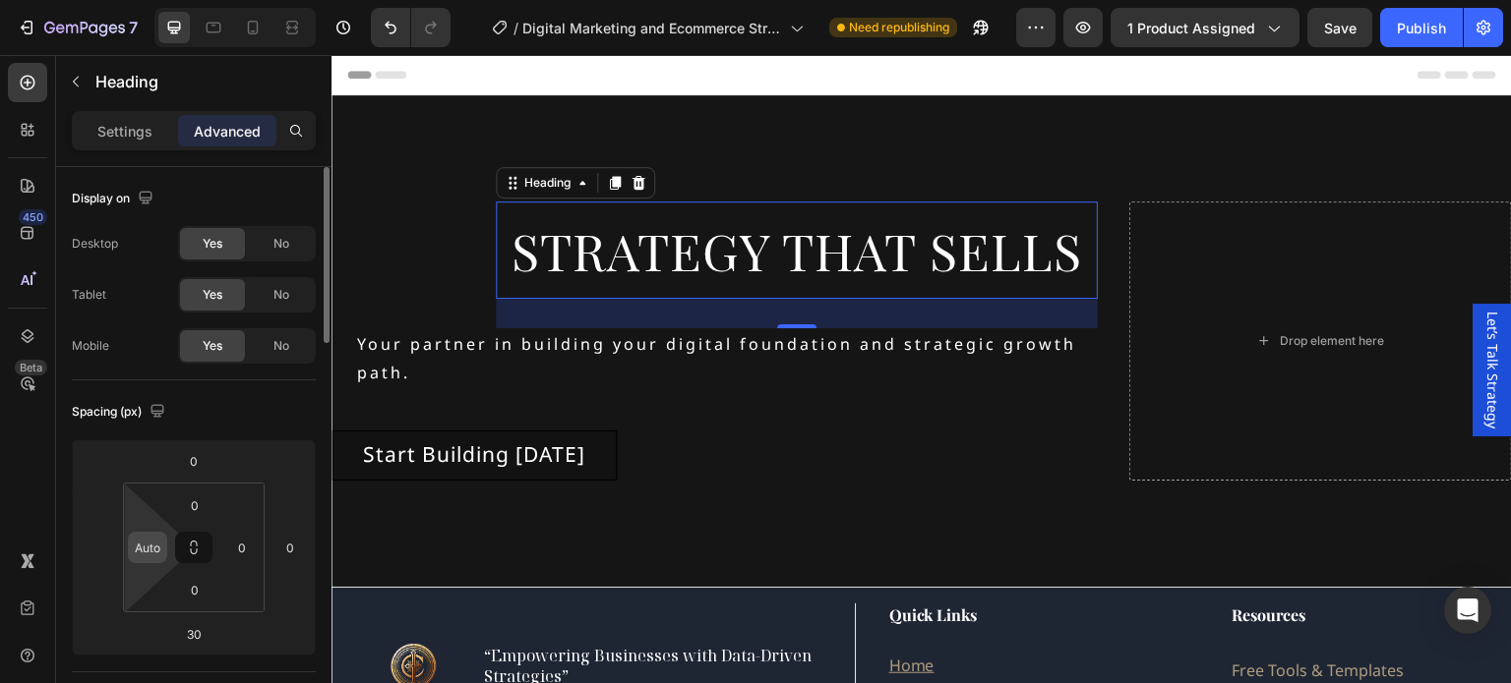
click at [160, 545] on input "Auto" at bounding box center [148, 548] width 30 height 30
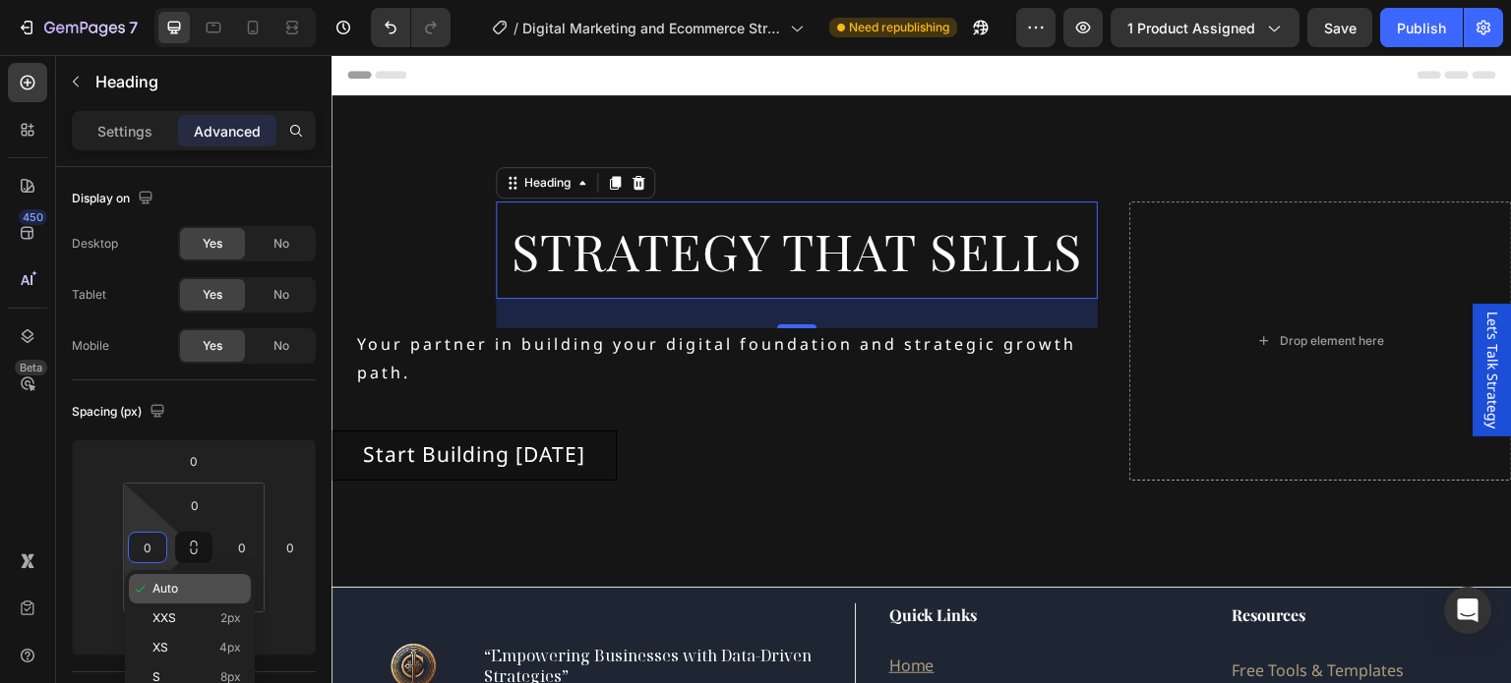
type input "0"
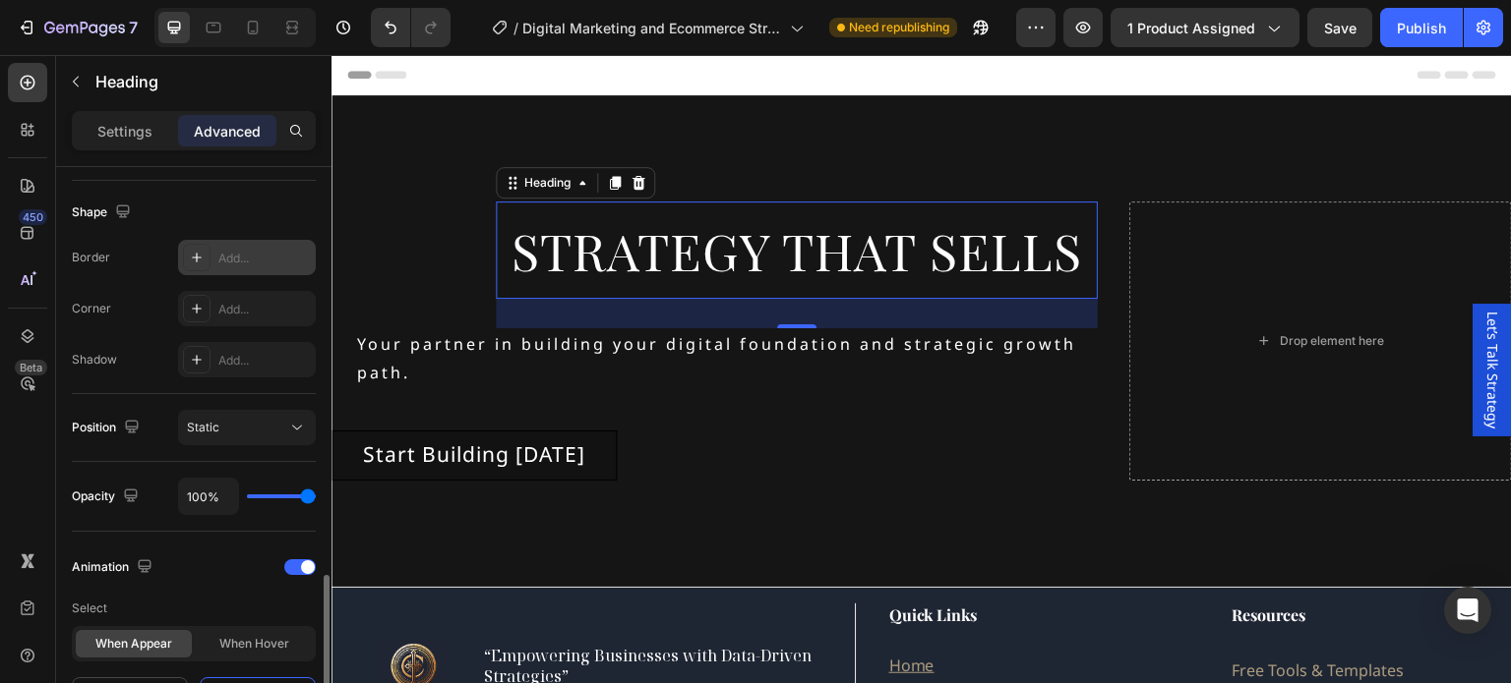
scroll to position [787, 0]
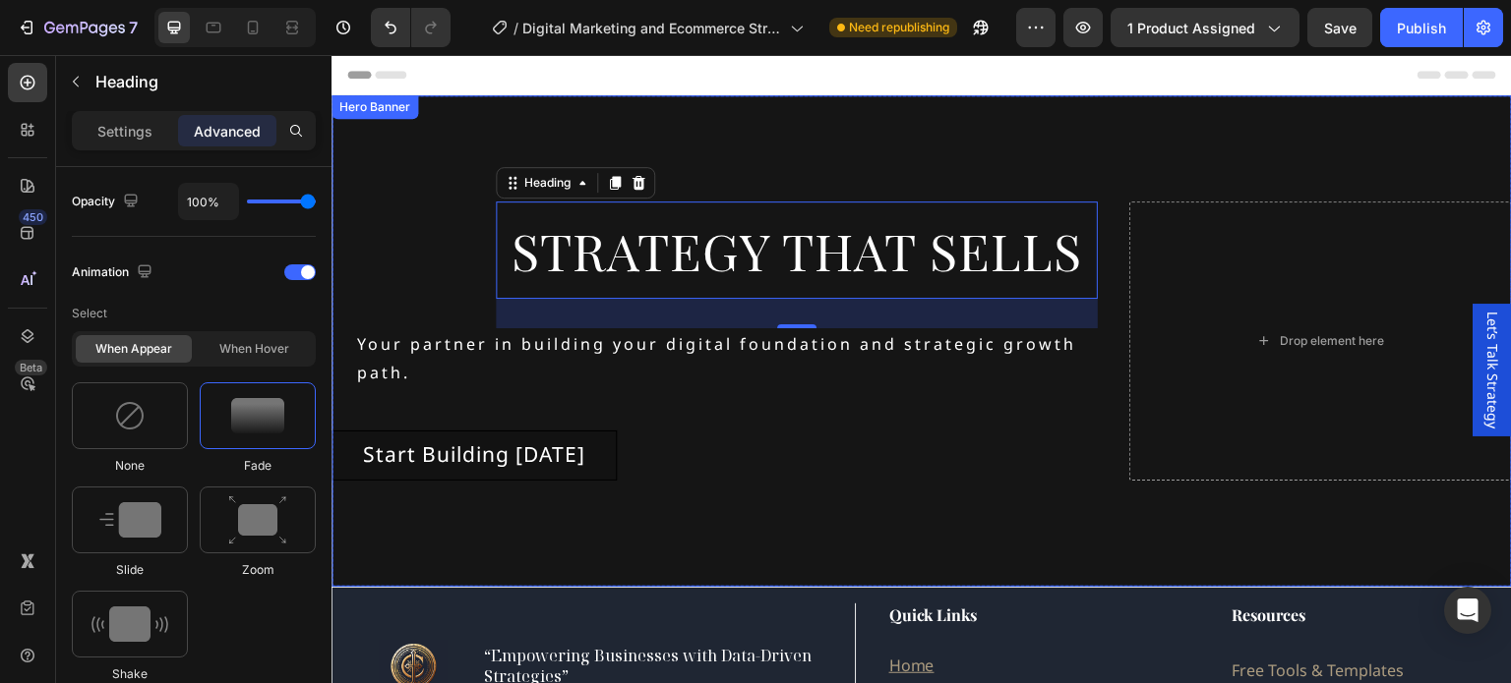
click at [460, 251] on div "Strategy that Sells Heading 30 Your partner in building your digital foundation…" at bounding box center [714, 341] width 766 height 279
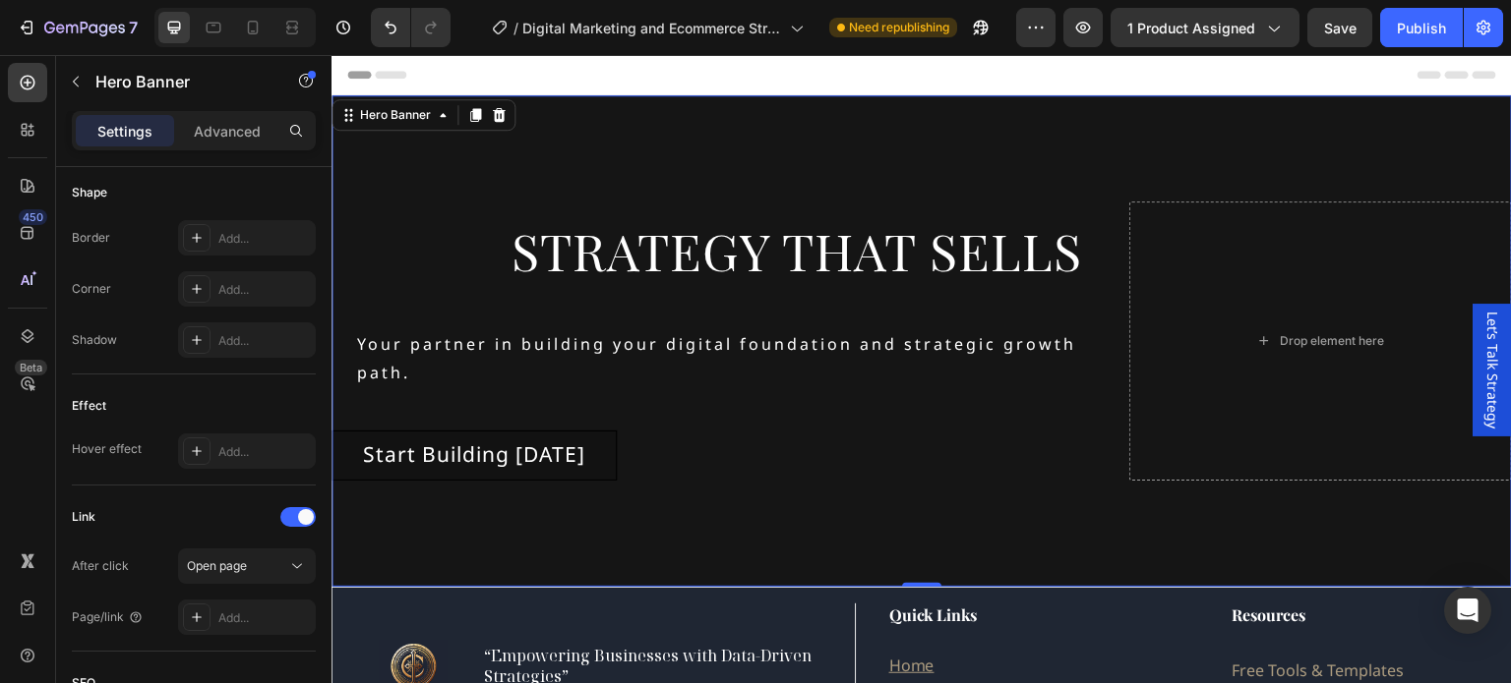
scroll to position [0, 0]
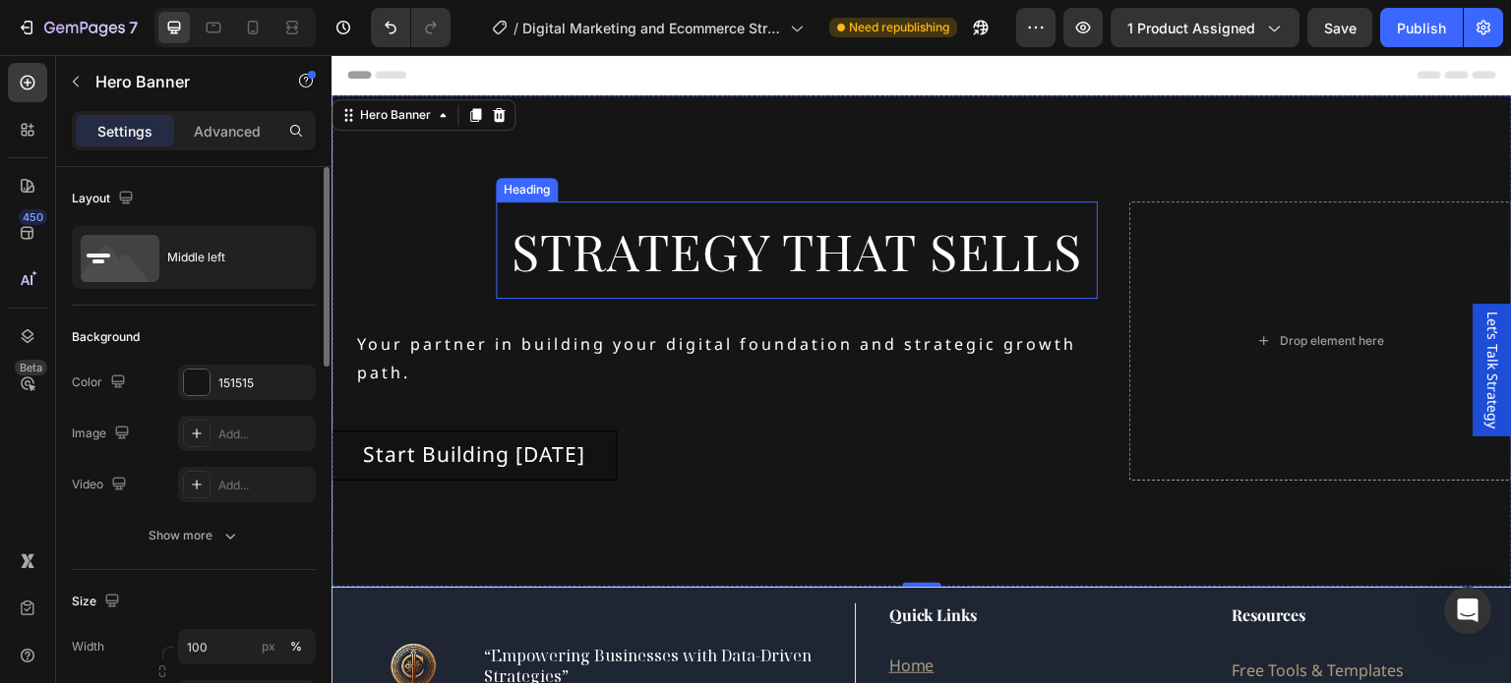
click at [935, 204] on h2 "Strategy that Sells" at bounding box center [797, 251] width 602 height 98
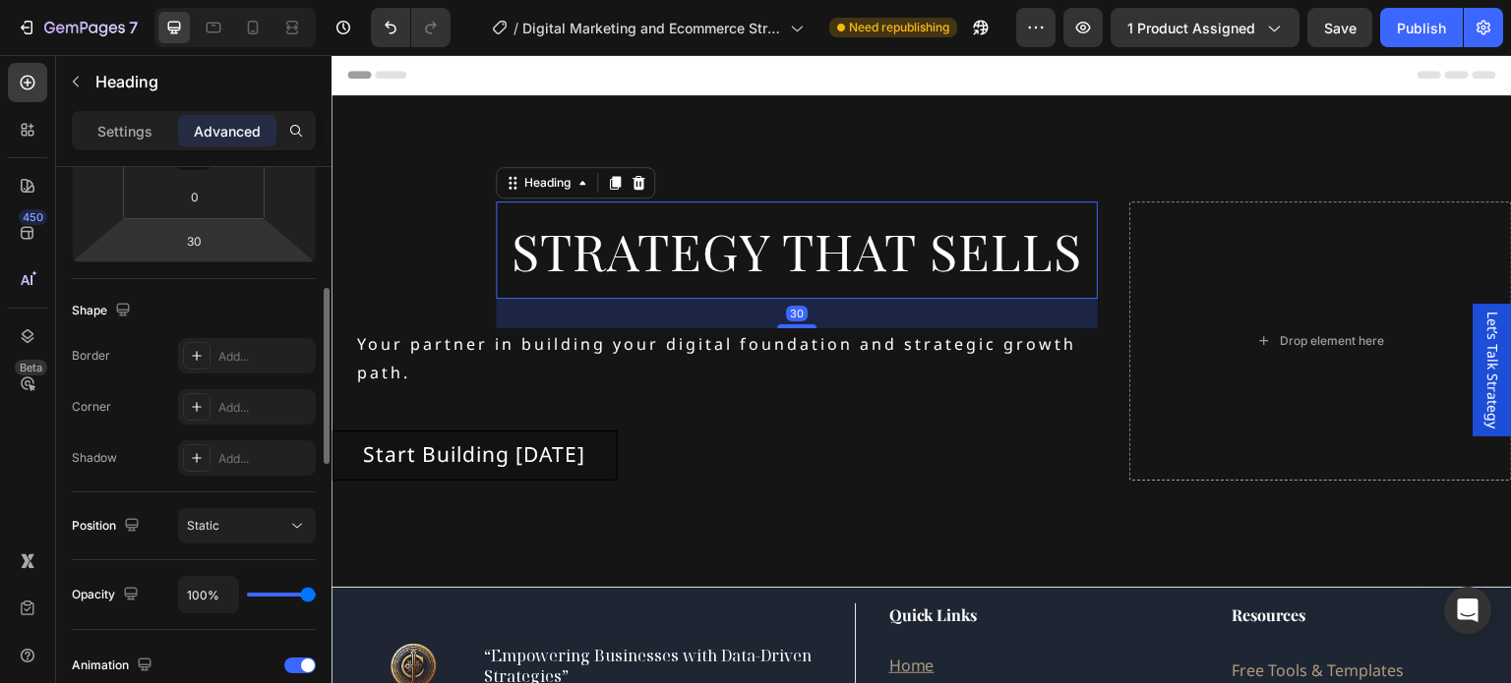
scroll to position [787, 0]
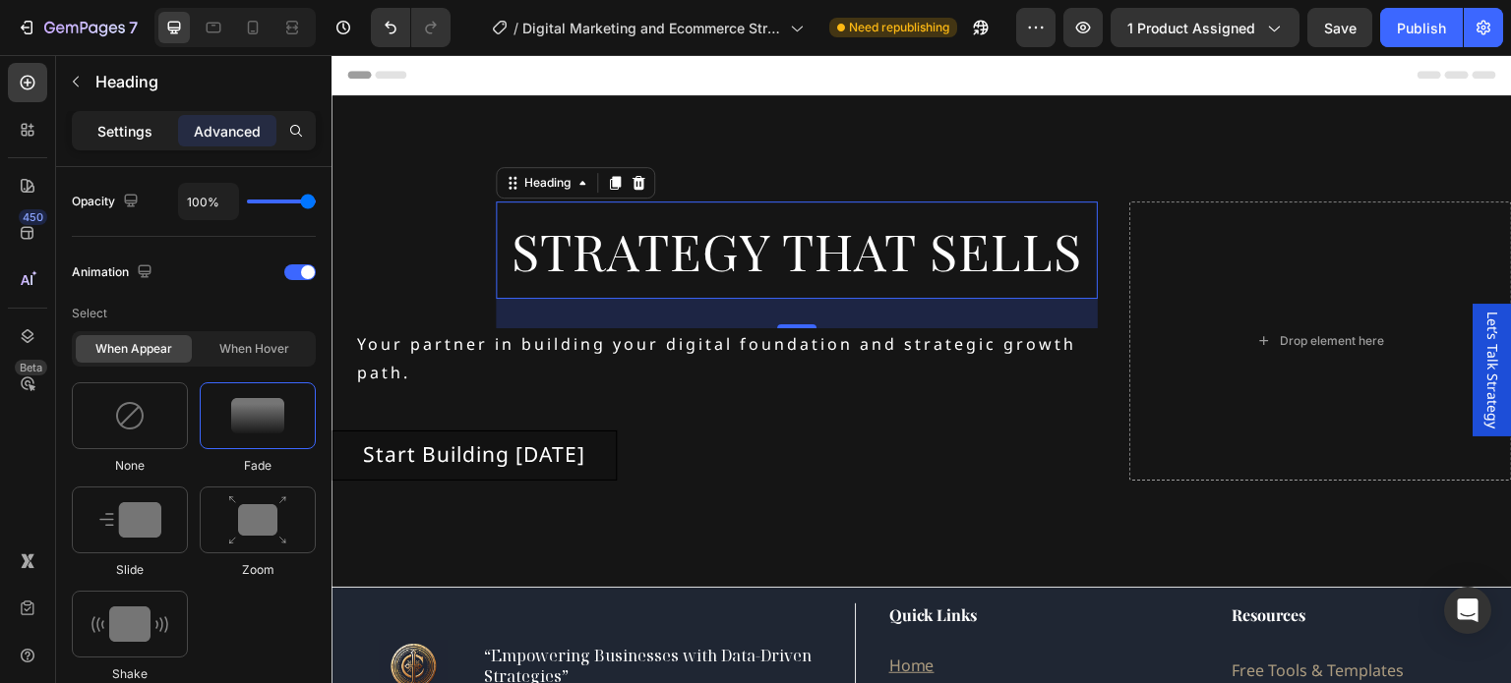
click at [113, 125] on p "Settings" at bounding box center [124, 131] width 55 height 21
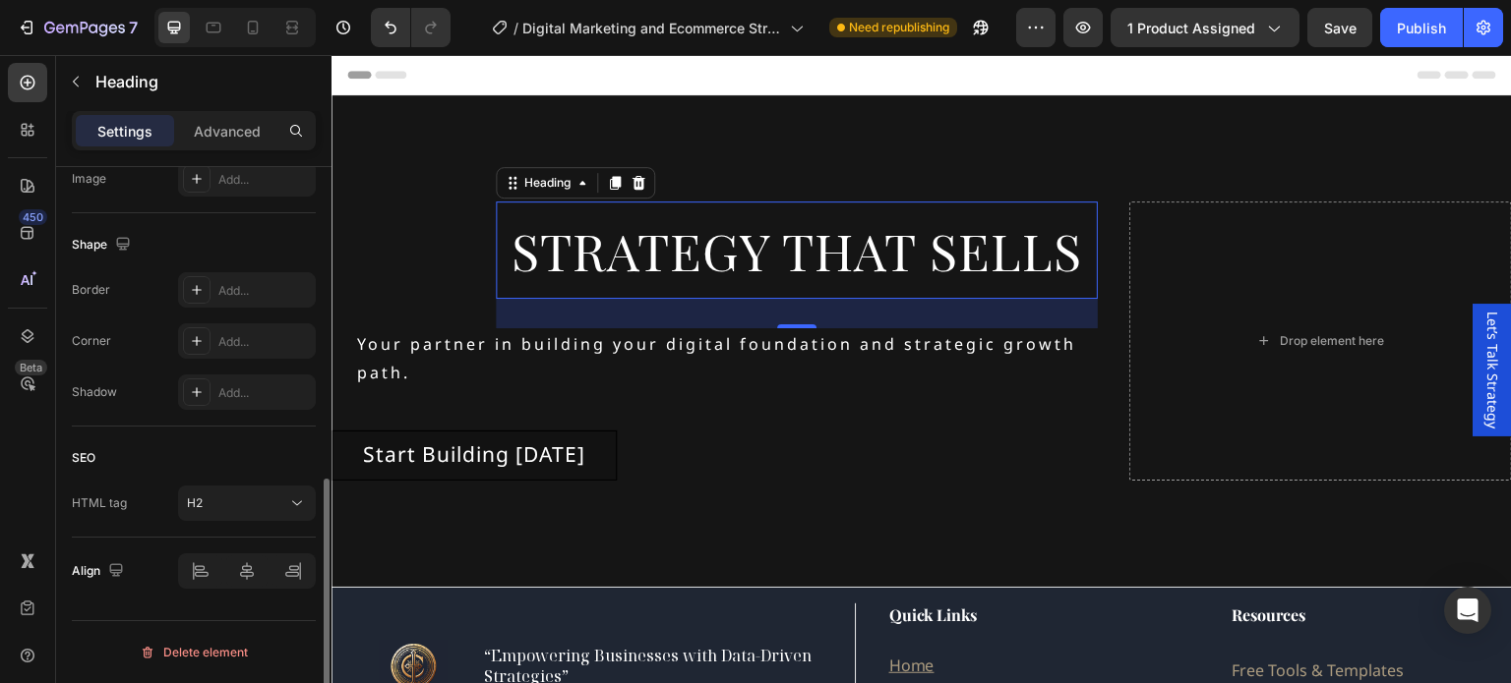
scroll to position [701, 0]
click at [204, 572] on div at bounding box center [247, 574] width 138 height 35
click at [200, 576] on div at bounding box center [247, 574] width 138 height 35
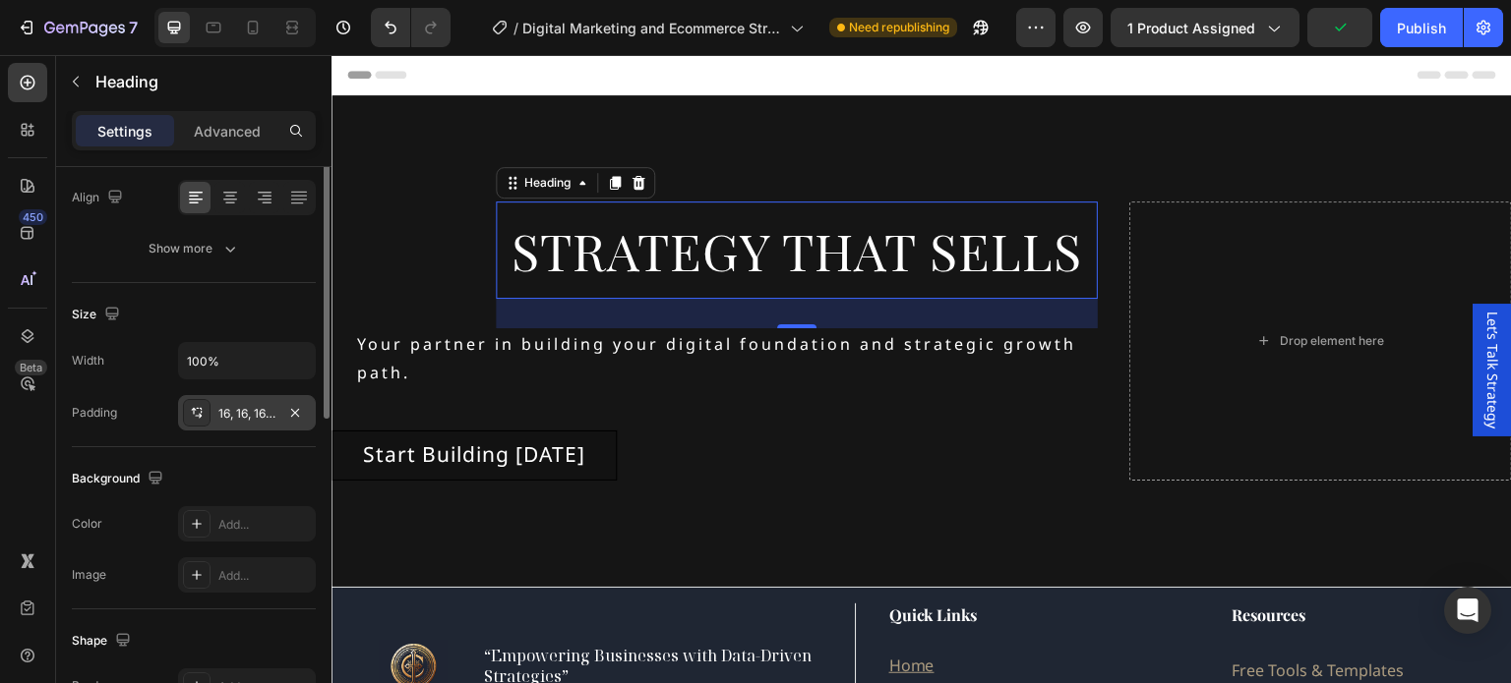
scroll to position [209, 0]
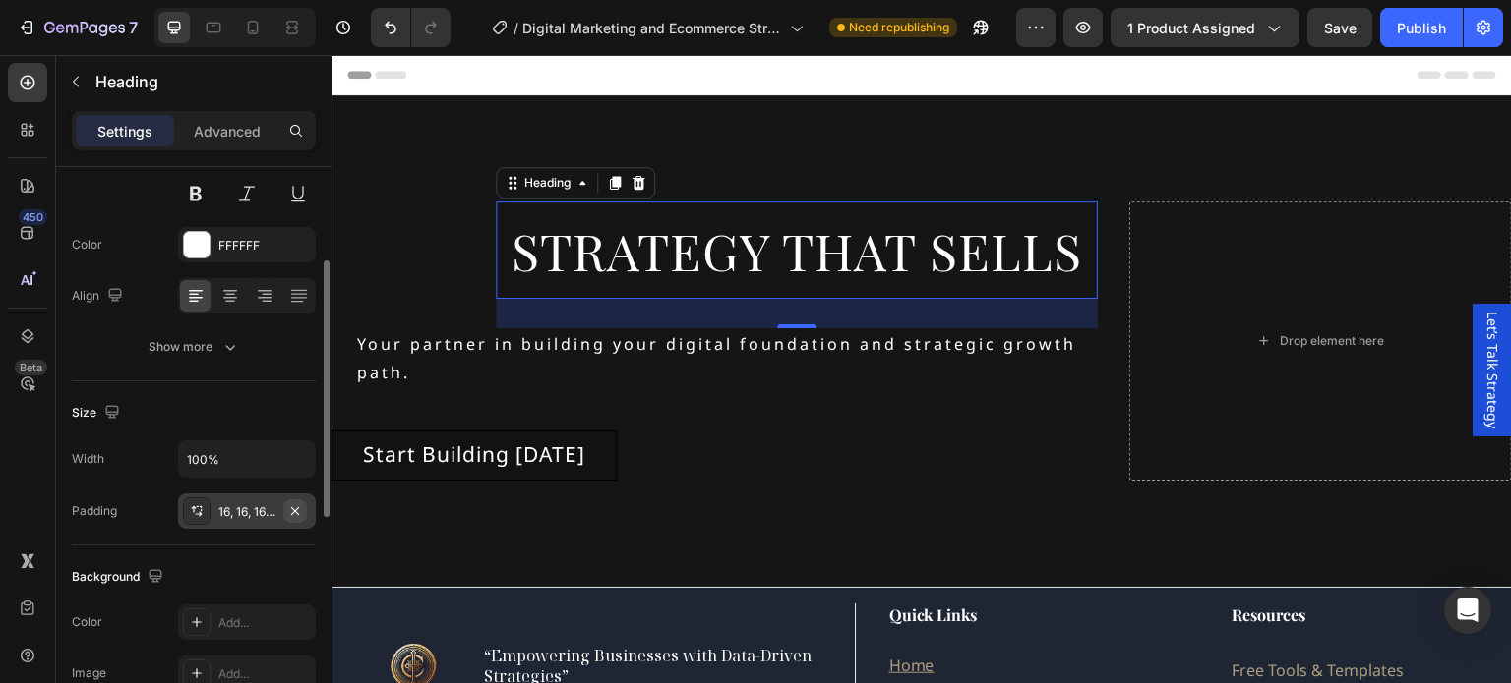
click at [295, 506] on icon "button" at bounding box center [295, 512] width 16 height 16
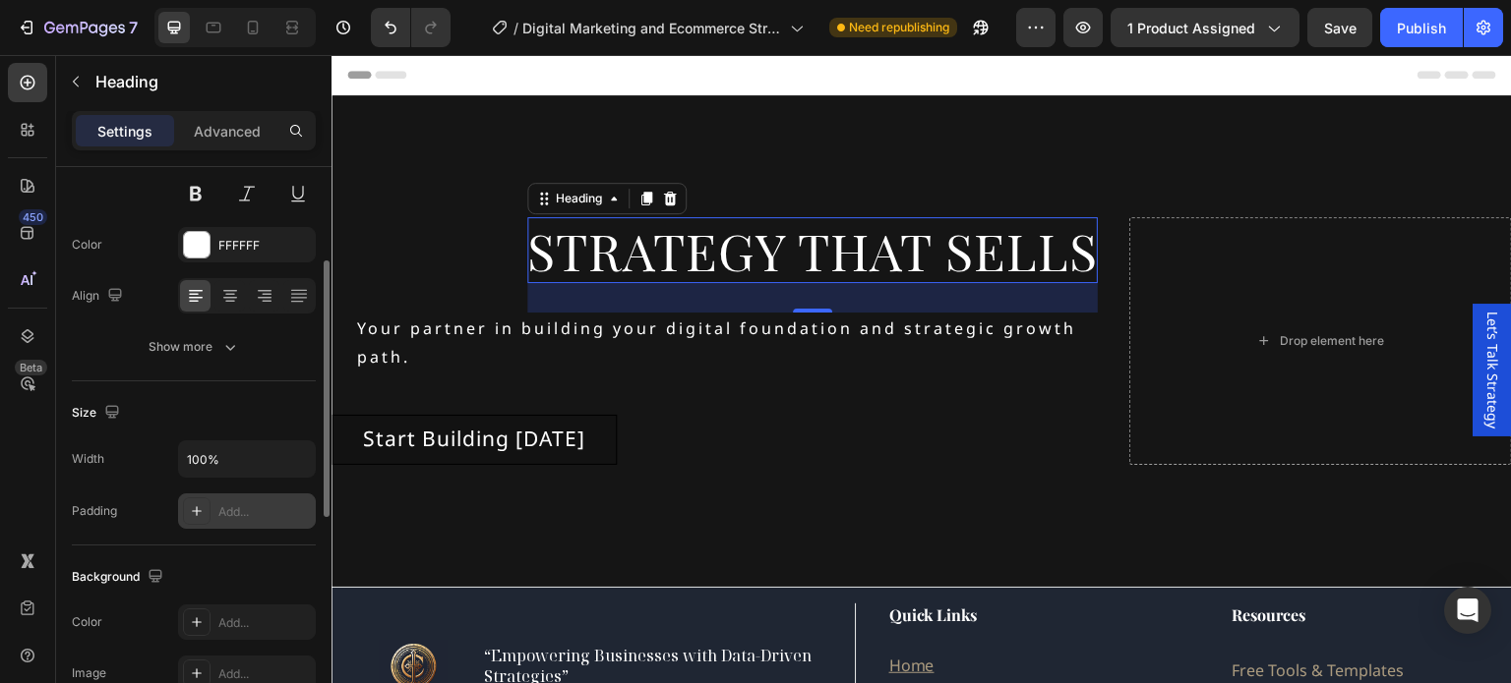
click at [189, 512] on icon at bounding box center [197, 512] width 16 height 16
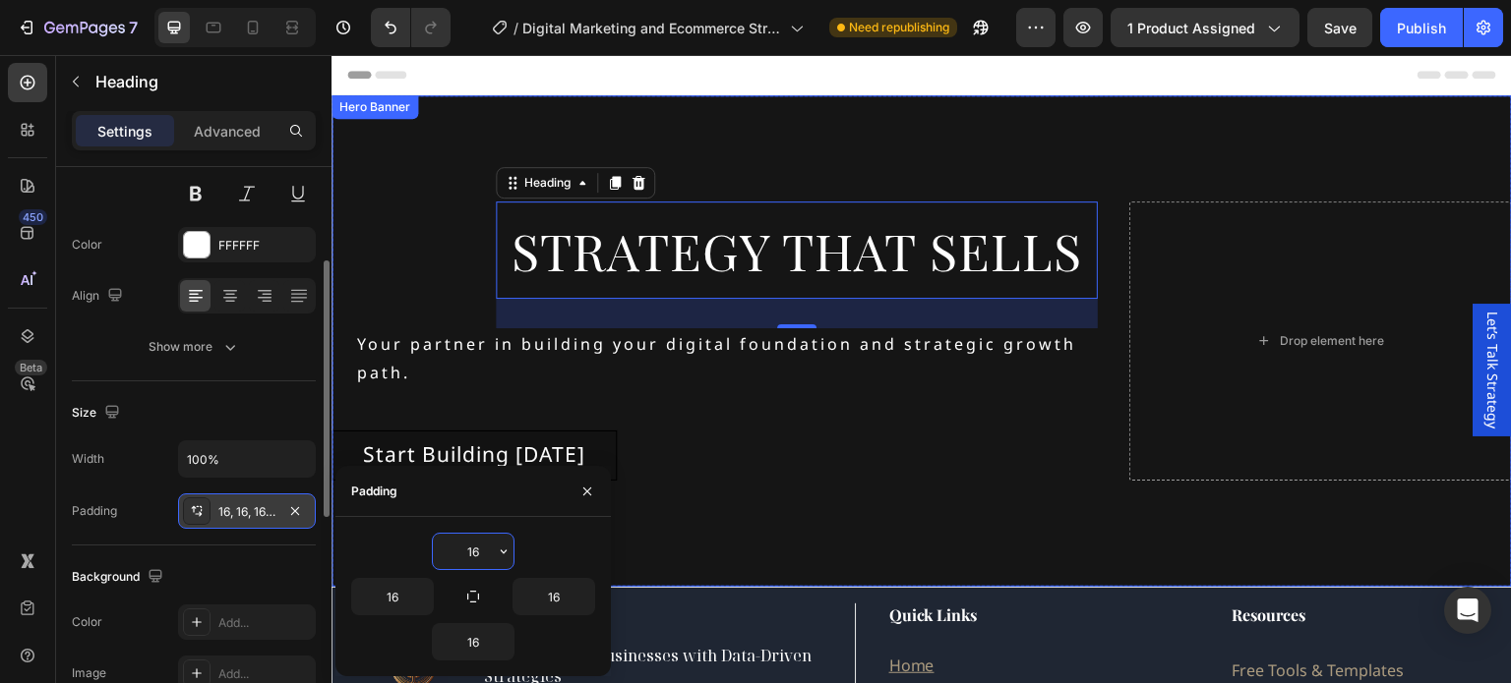
click at [401, 137] on div "Background Image" at bounding box center [921, 341] width 1180 height 492
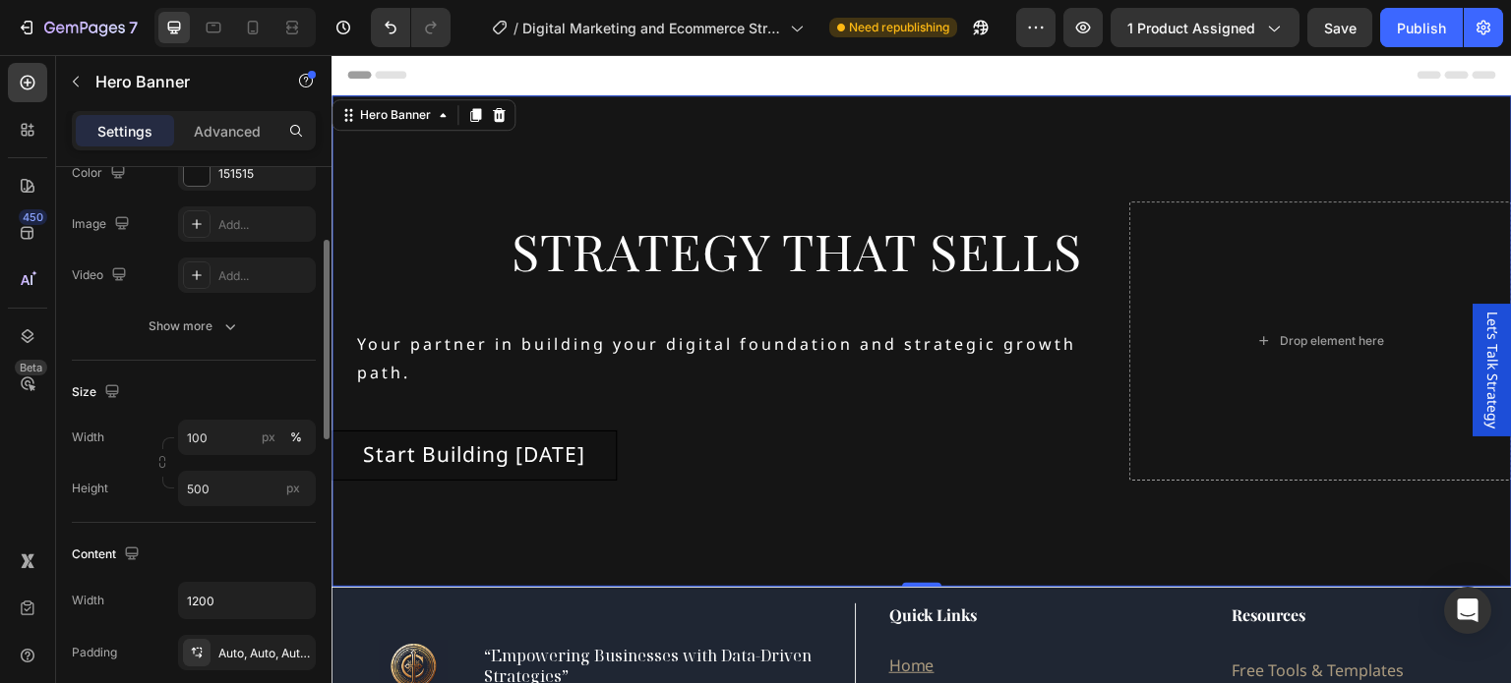
scroll to position [0, 0]
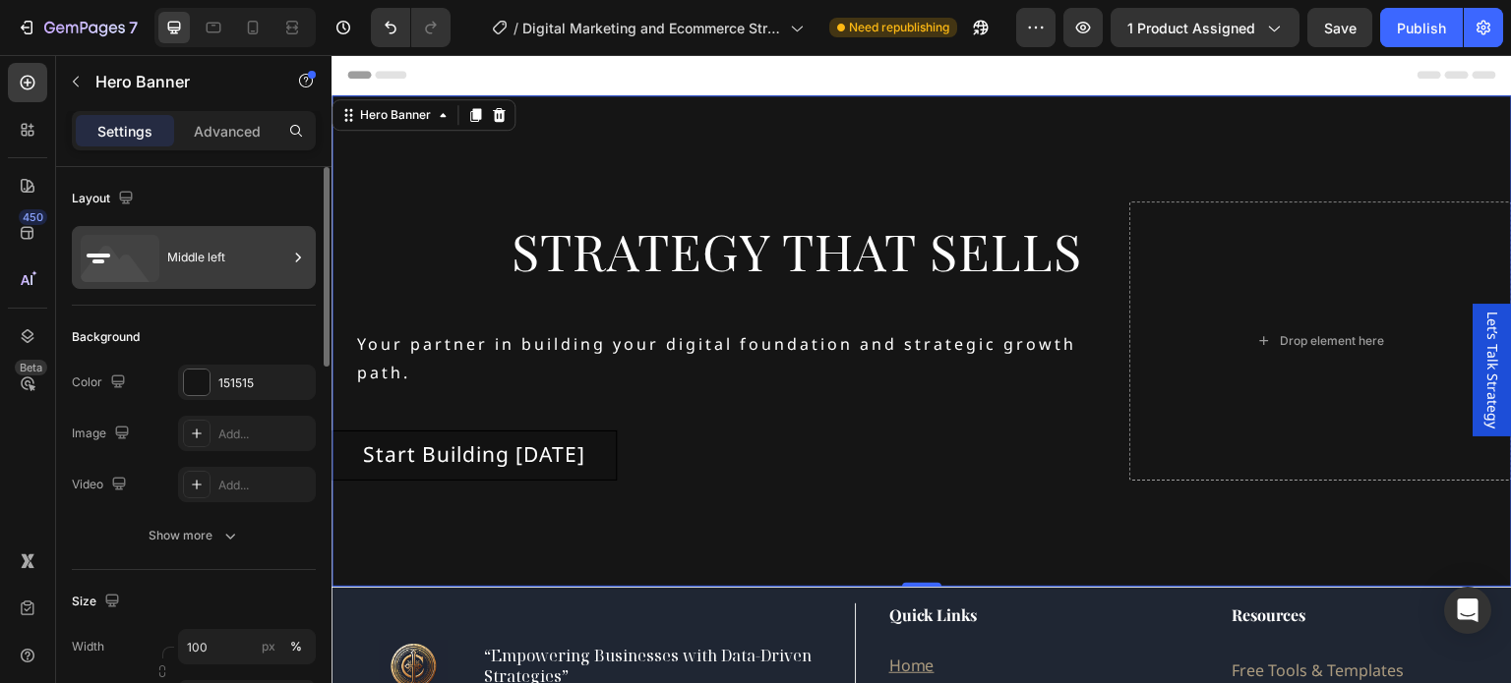
click at [112, 251] on icon at bounding box center [116, 269] width 71 height 47
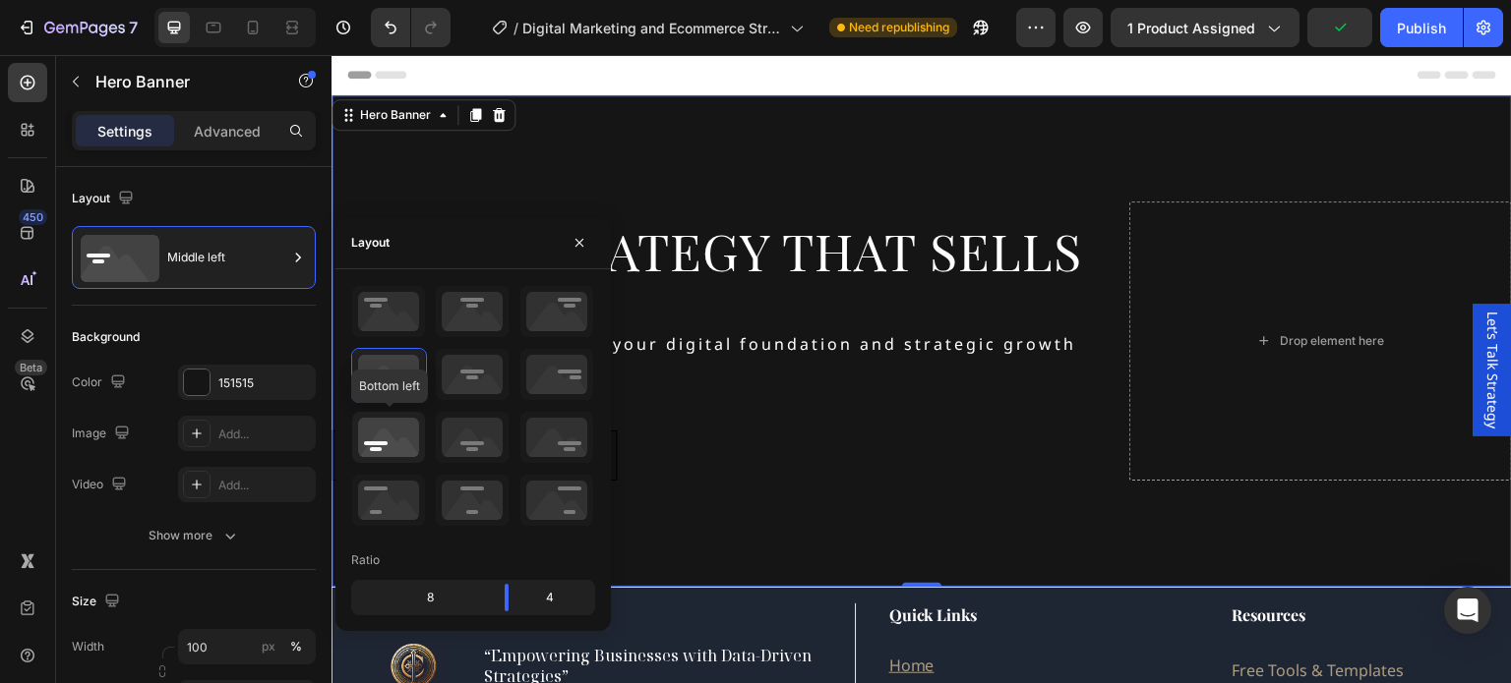
click at [385, 436] on icon at bounding box center [388, 437] width 73 height 51
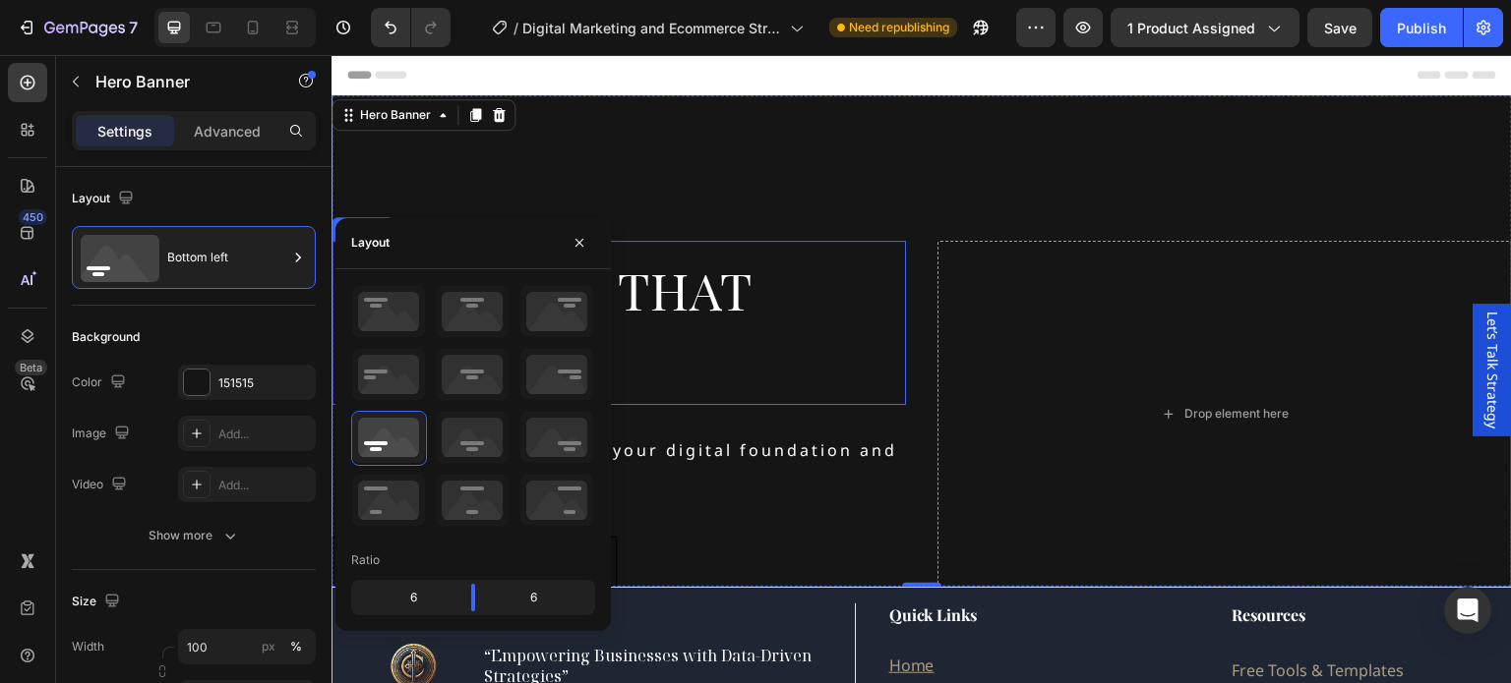
click at [826, 303] on p "Strategy that Sells" at bounding box center [618, 323] width 543 height 133
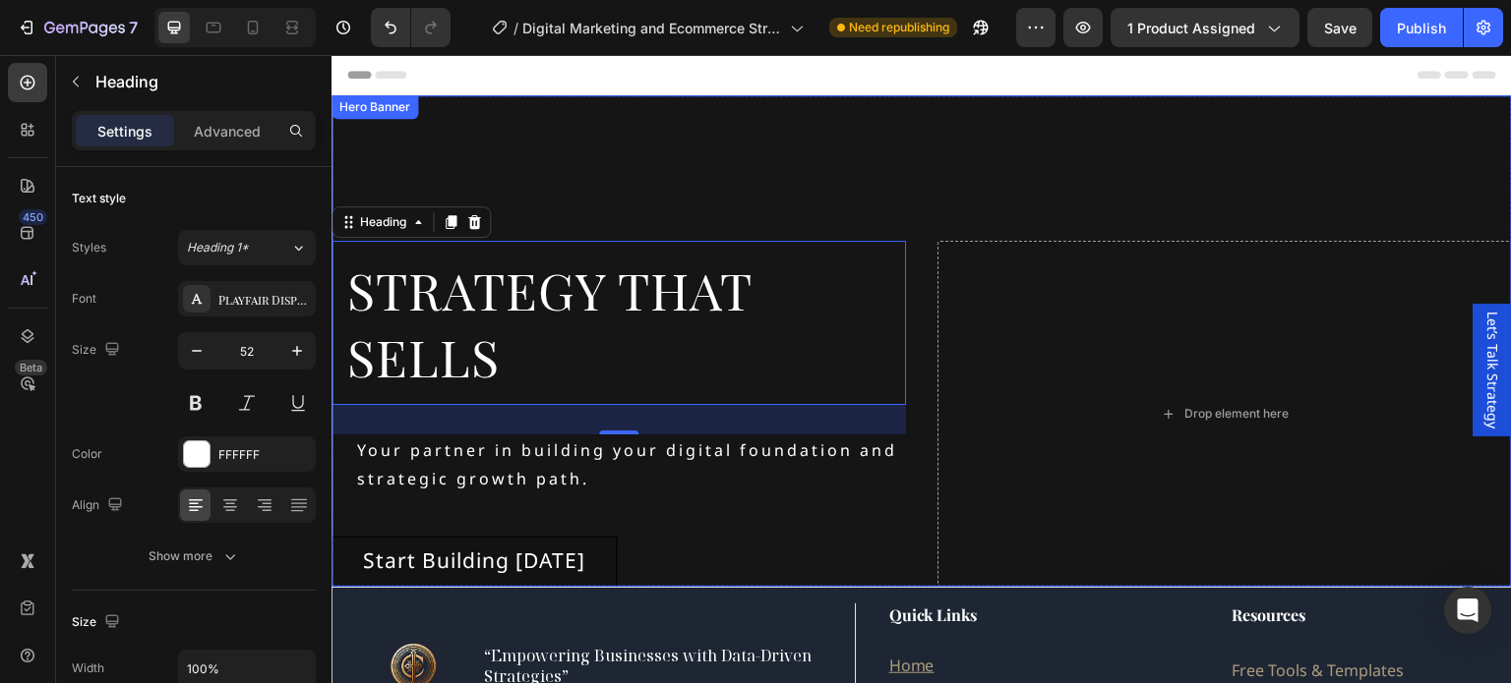
click at [500, 156] on div "Background Image" at bounding box center [921, 341] width 1180 height 492
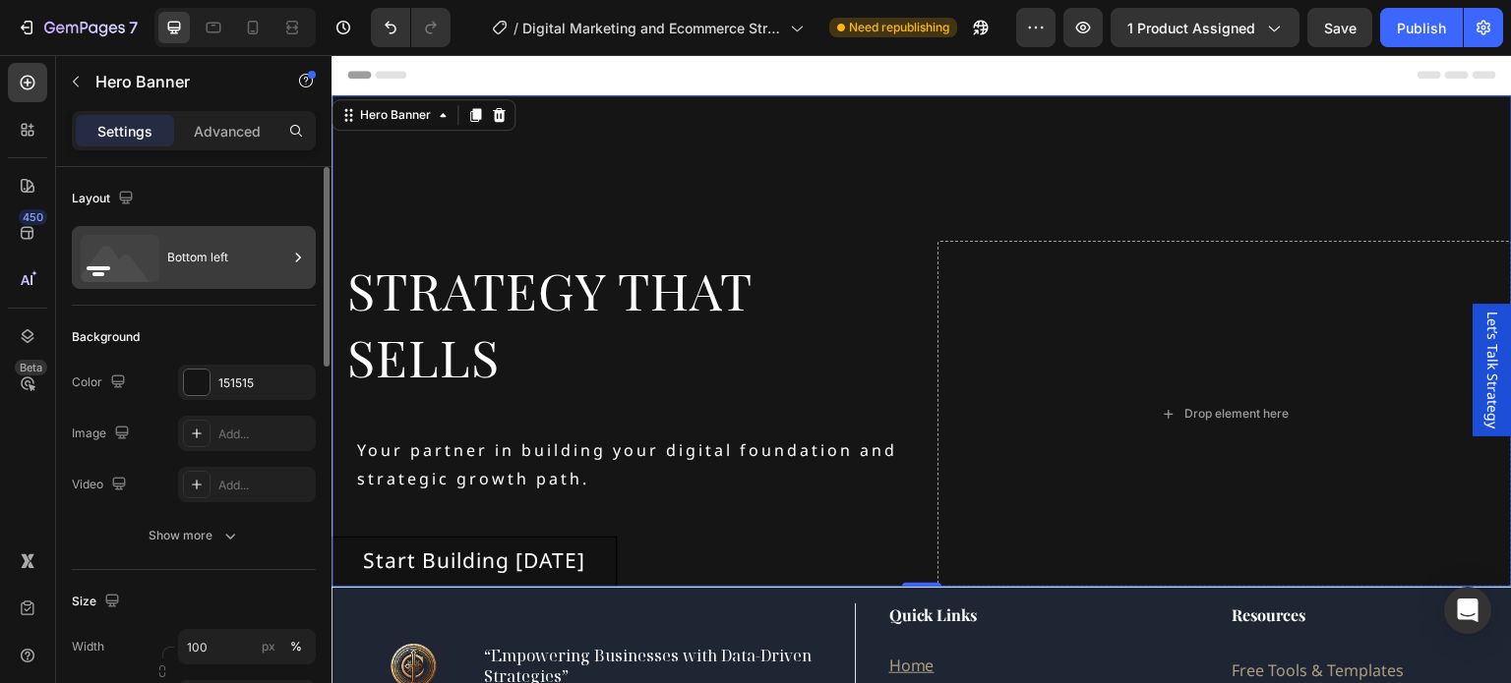
click at [241, 253] on div "Bottom left" at bounding box center [227, 257] width 120 height 45
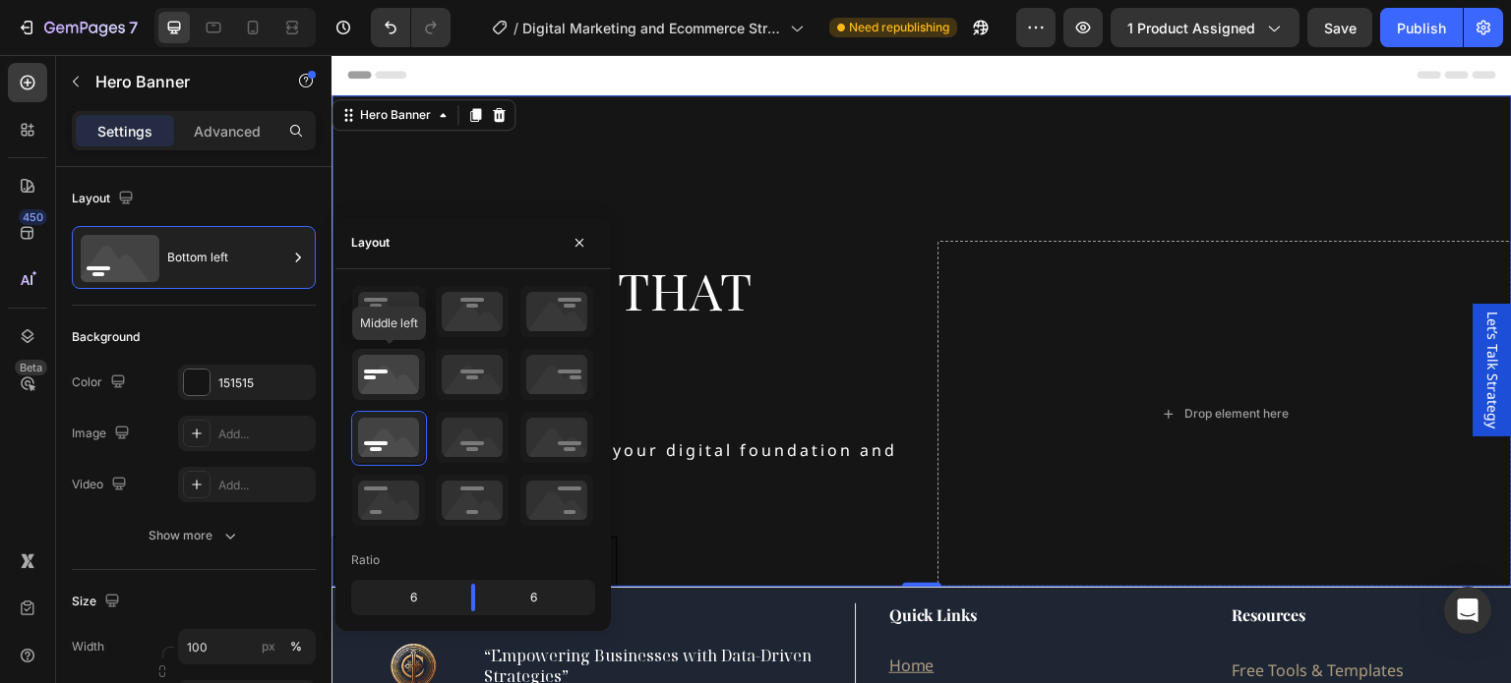
click at [378, 367] on icon at bounding box center [388, 374] width 73 height 51
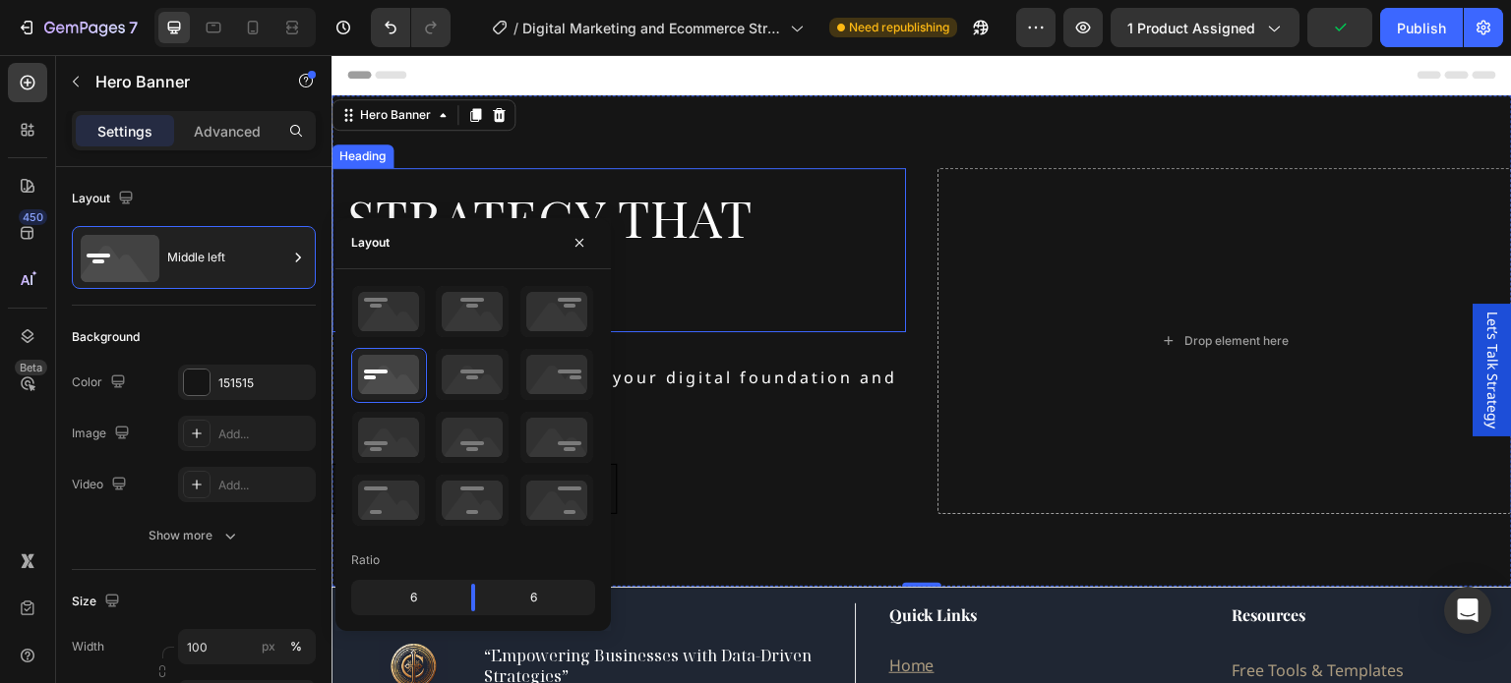
click at [827, 262] on p "Strategy that Sells" at bounding box center [618, 250] width 543 height 133
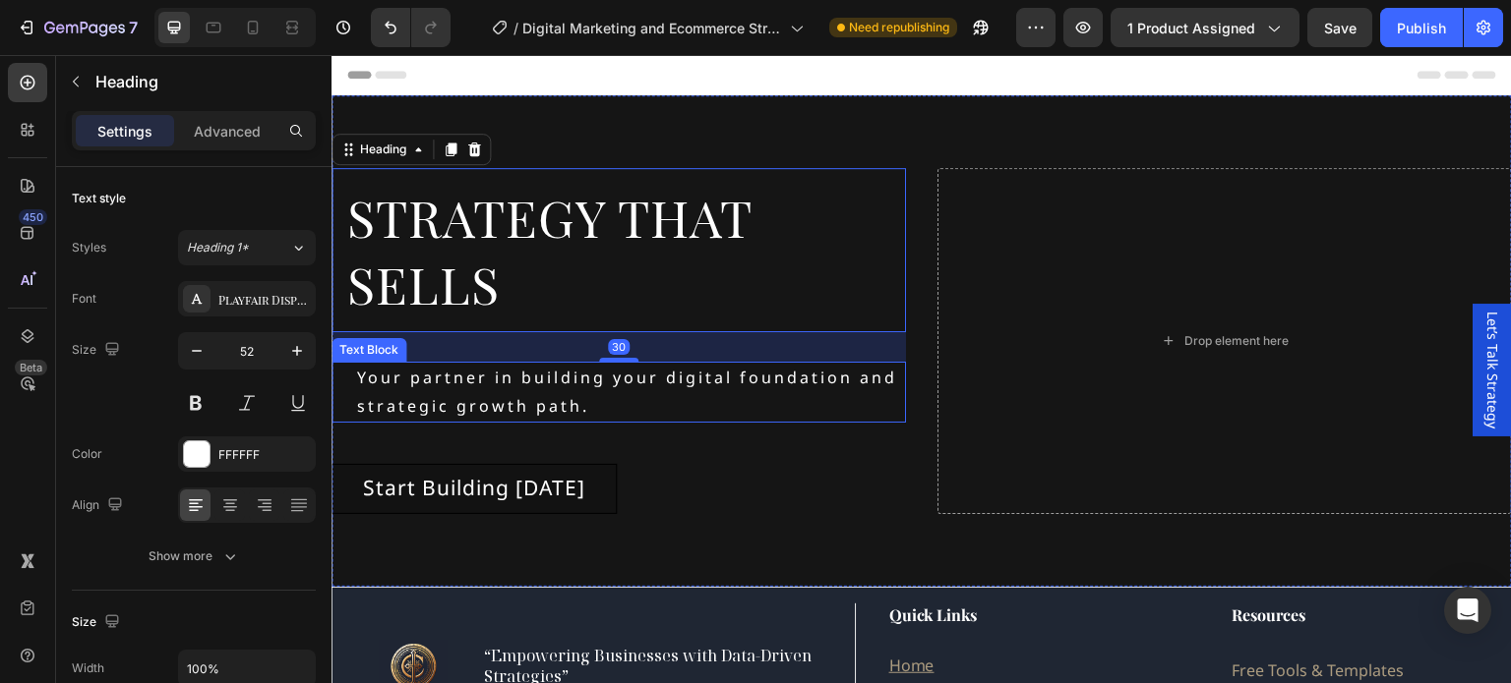
click at [547, 389] on p "Your partner in building your digital foundation and strategic growth path." at bounding box center [630, 392] width 547 height 57
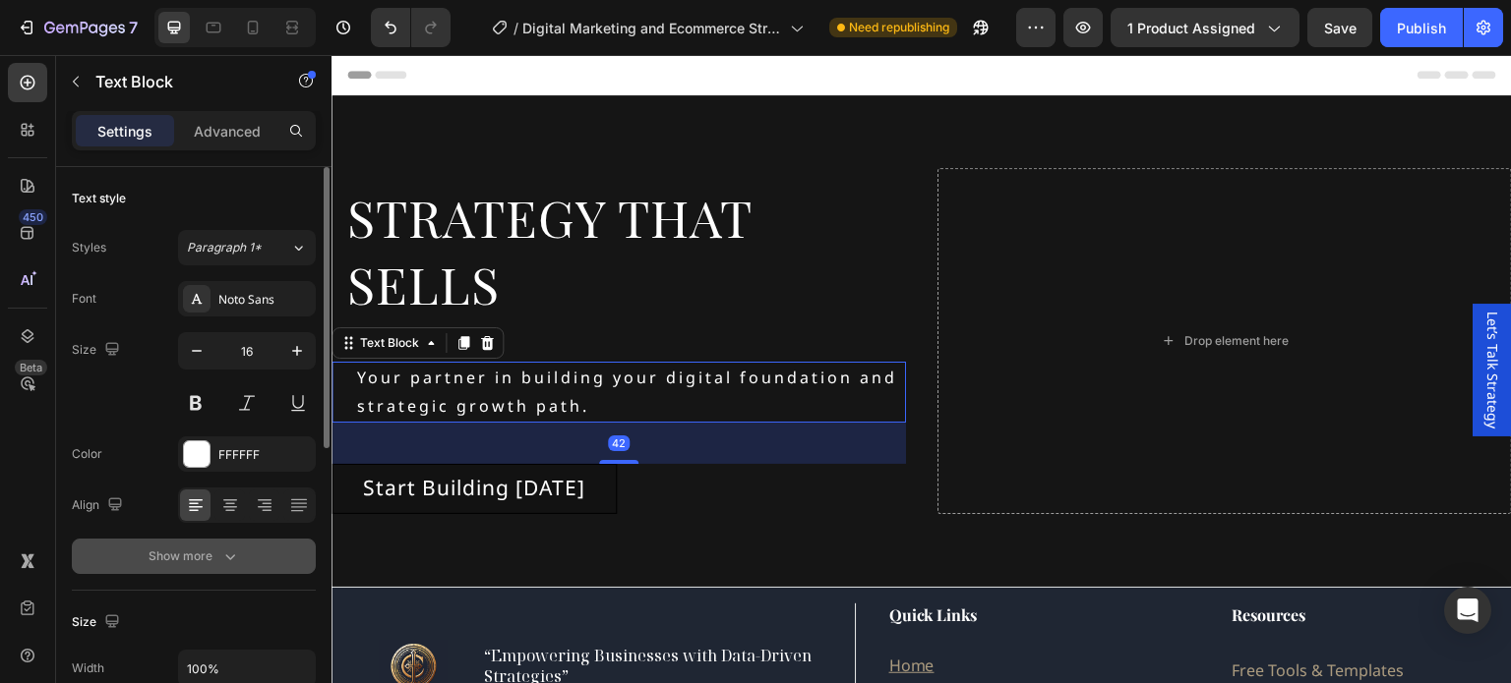
click at [201, 554] on div "Show more" at bounding box center [193, 557] width 91 height 20
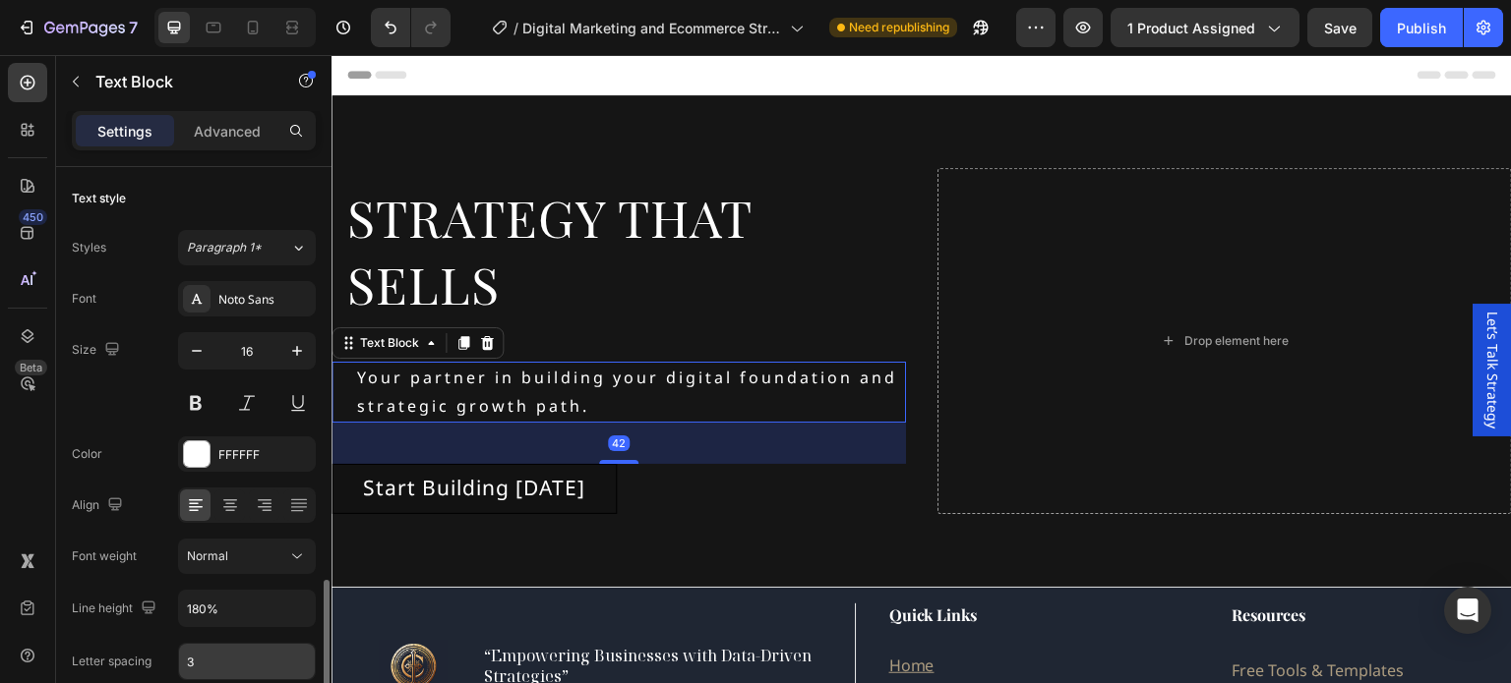
scroll to position [295, 0]
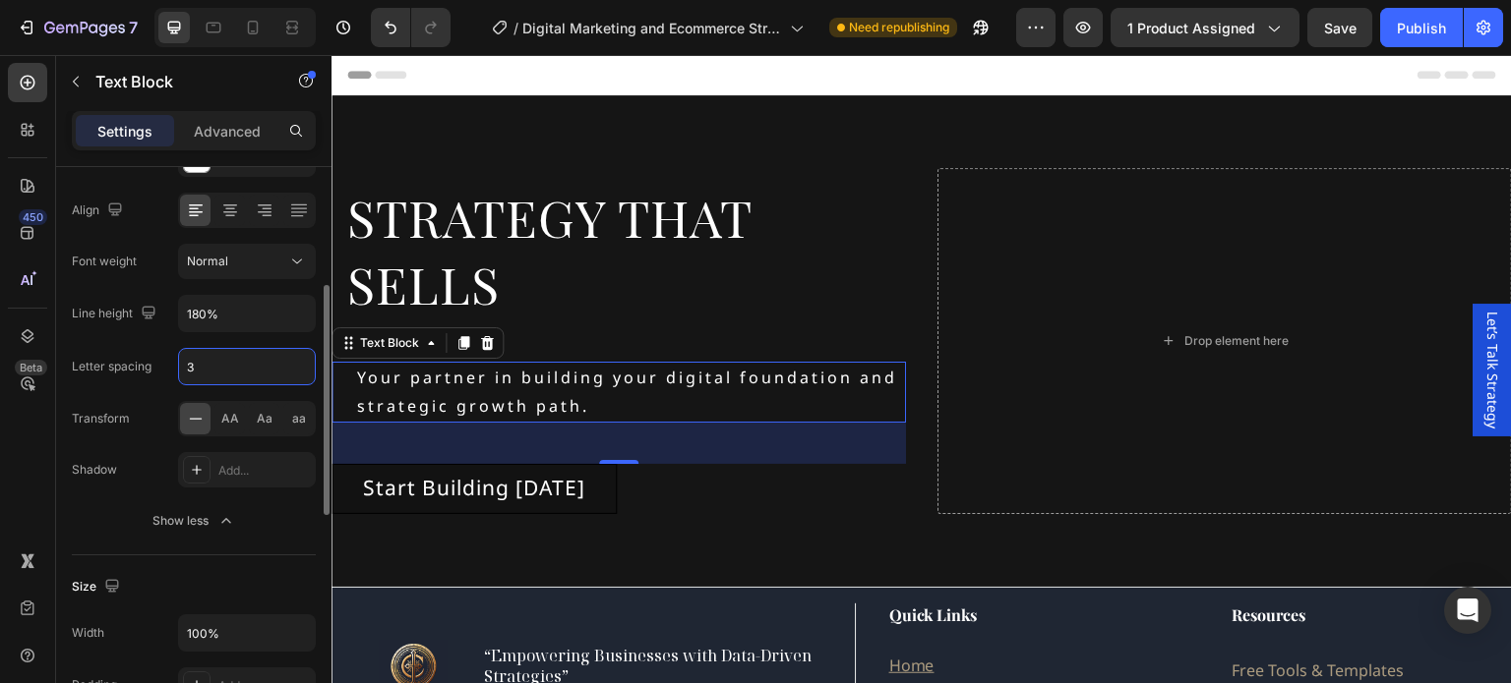
click at [219, 365] on input "3" at bounding box center [247, 366] width 136 height 35
type input "1"
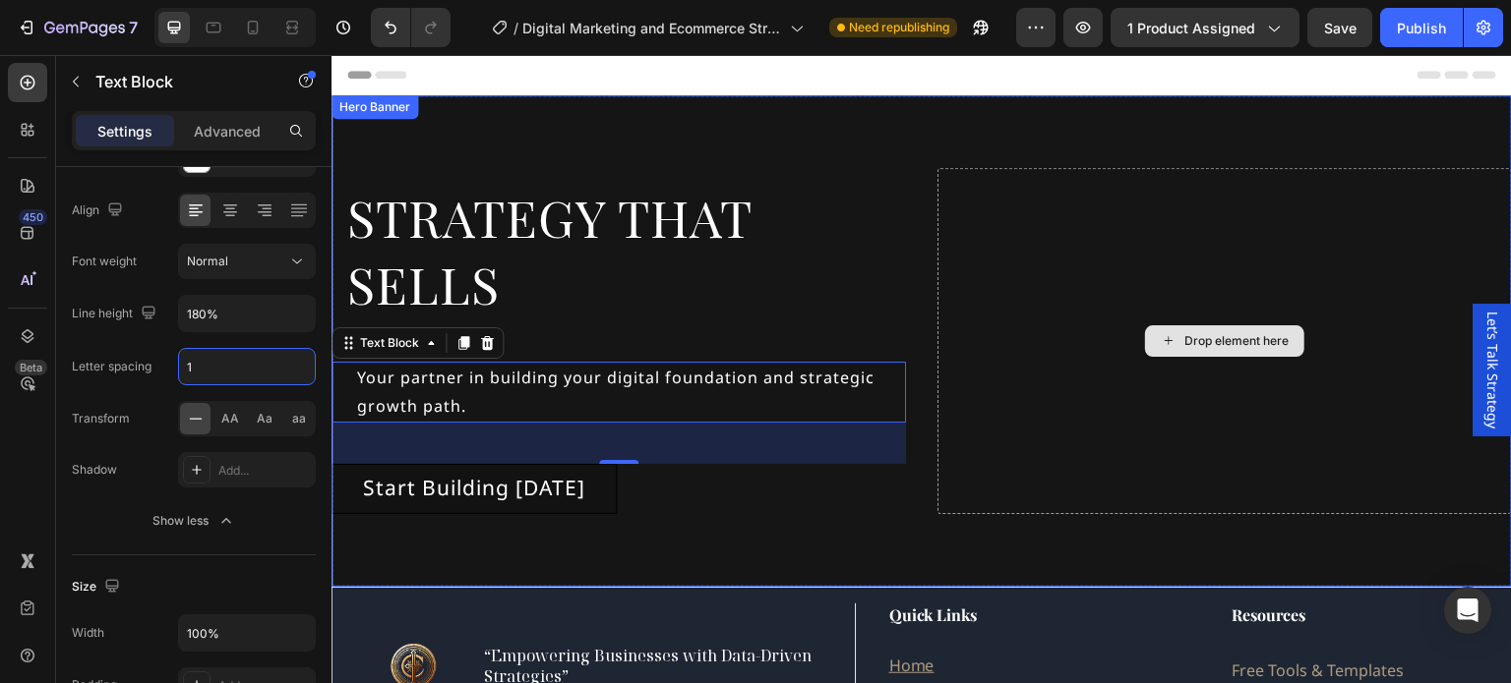
click at [945, 241] on div "Drop element here" at bounding box center [1224, 341] width 574 height 346
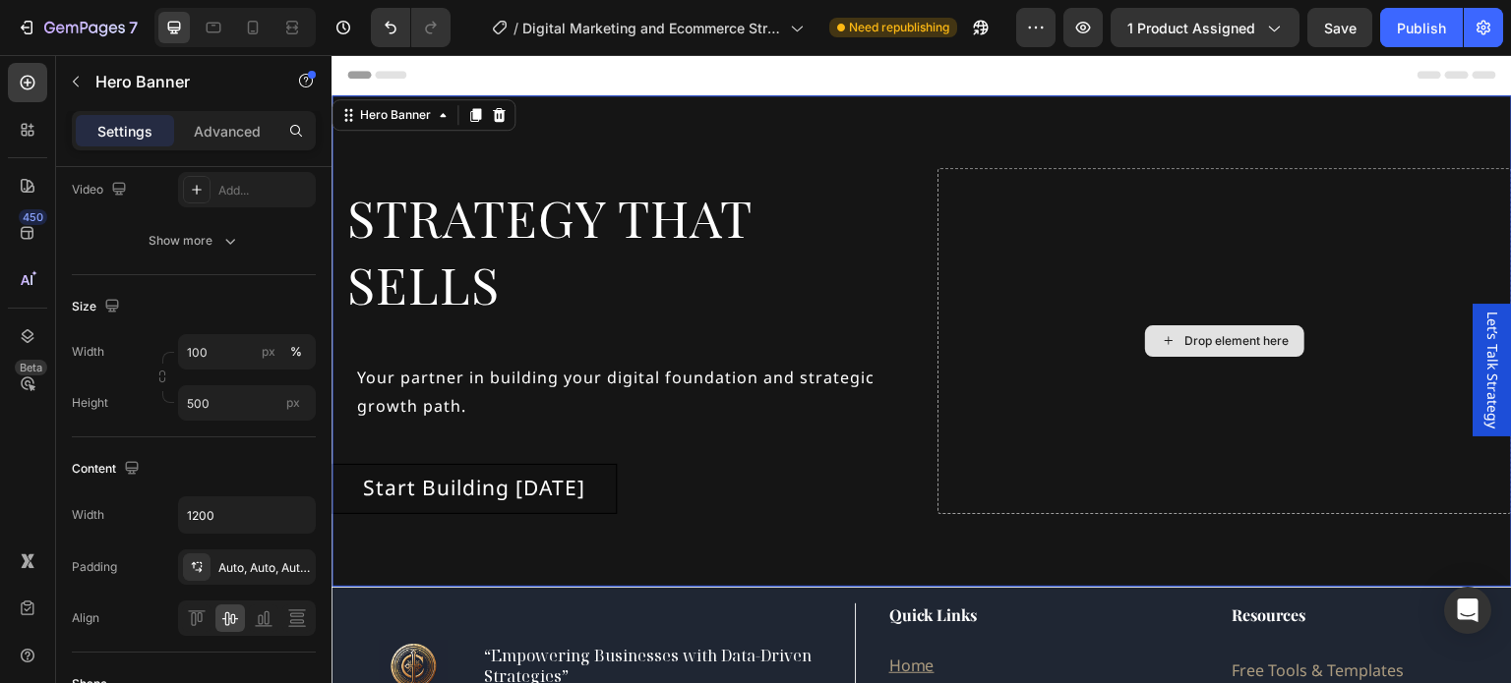
scroll to position [0, 0]
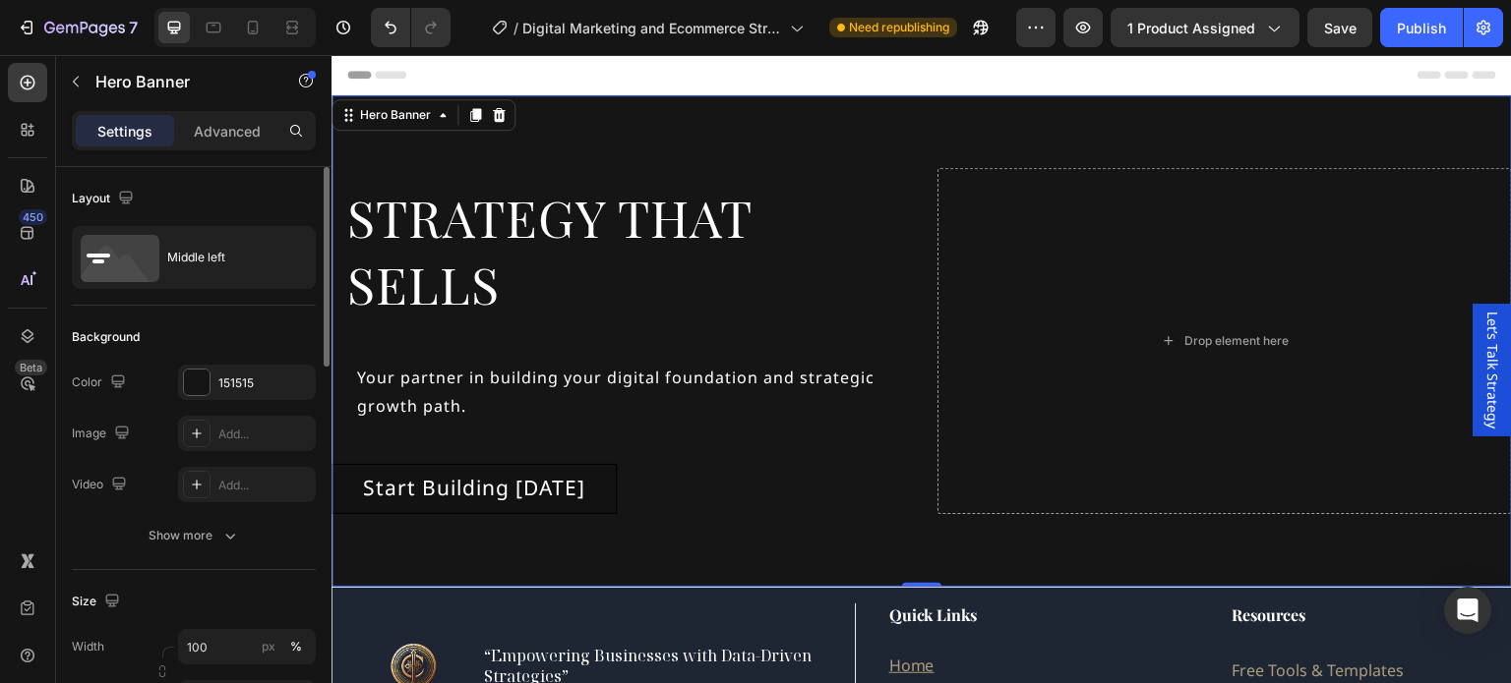
click at [919, 130] on div "Background Image" at bounding box center [921, 341] width 1180 height 492
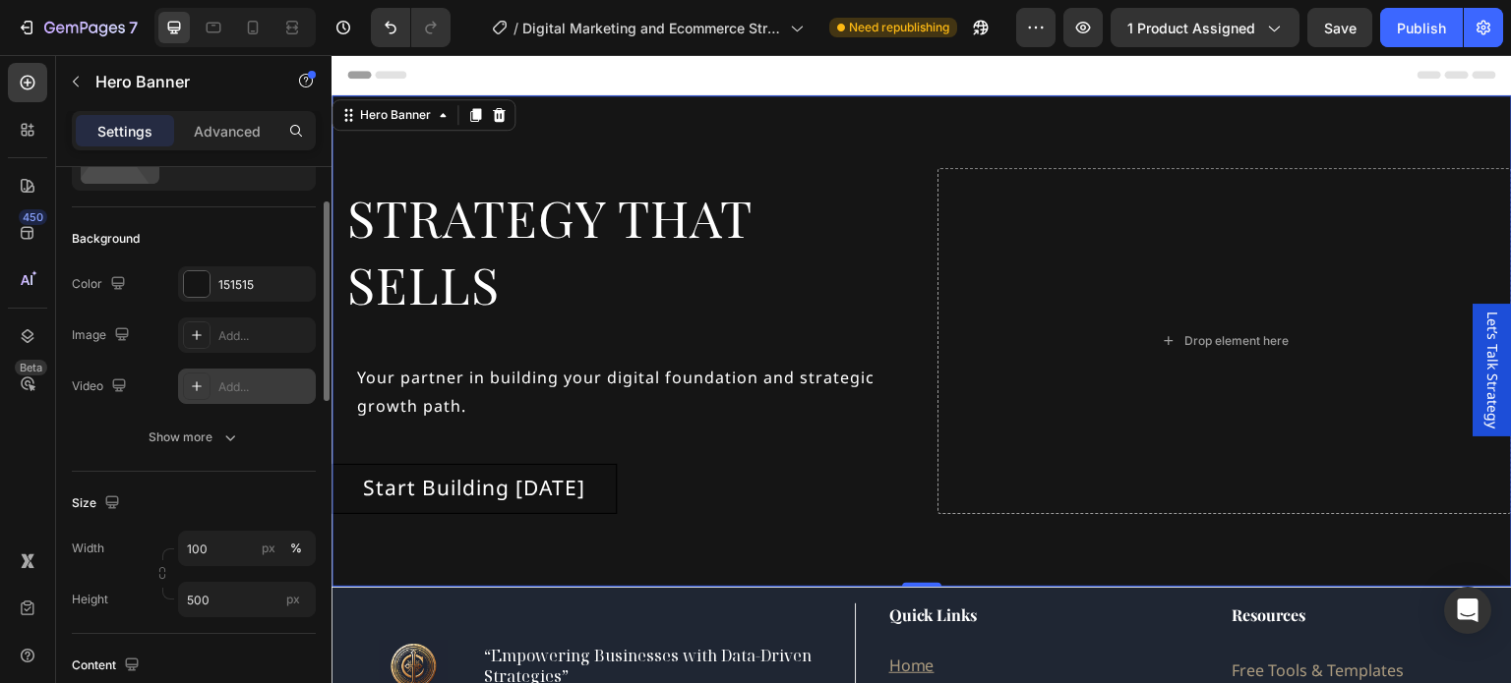
scroll to position [197, 0]
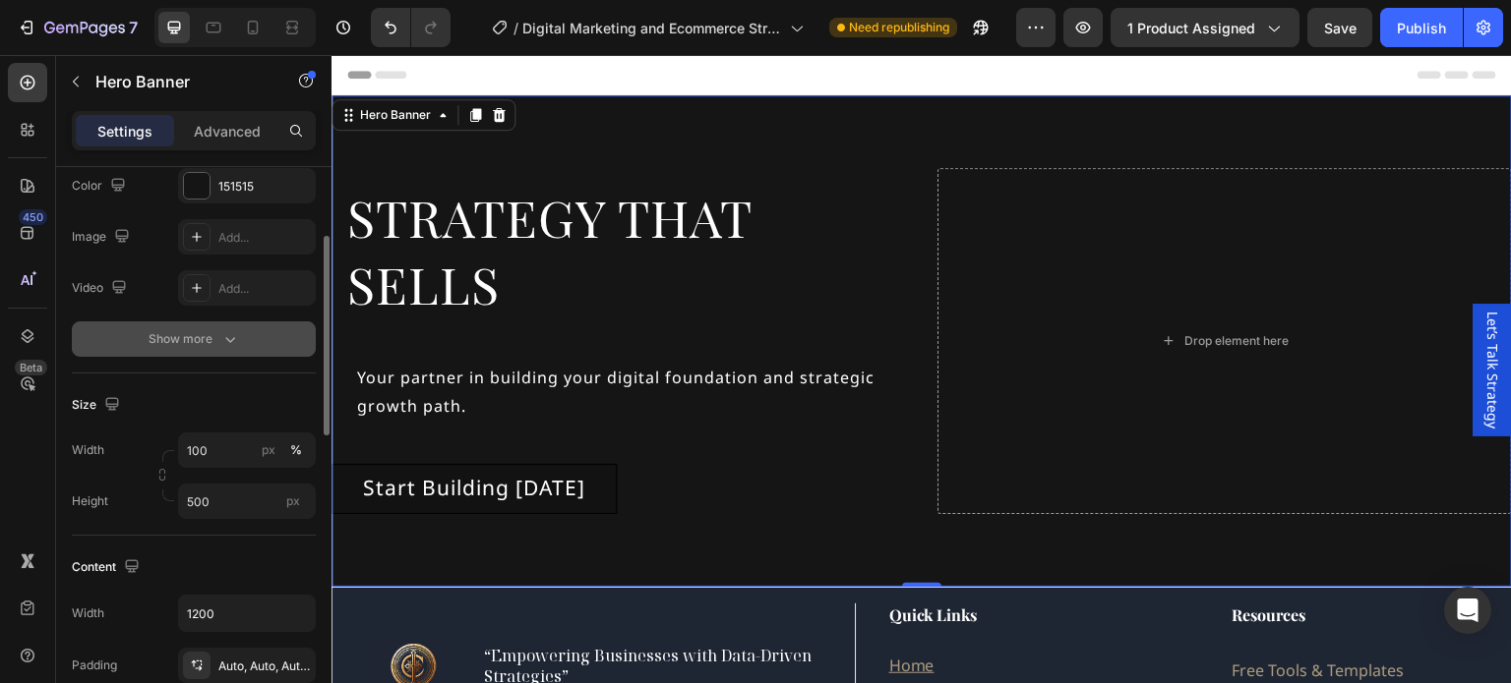
click at [227, 335] on icon "button" at bounding box center [230, 339] width 20 height 20
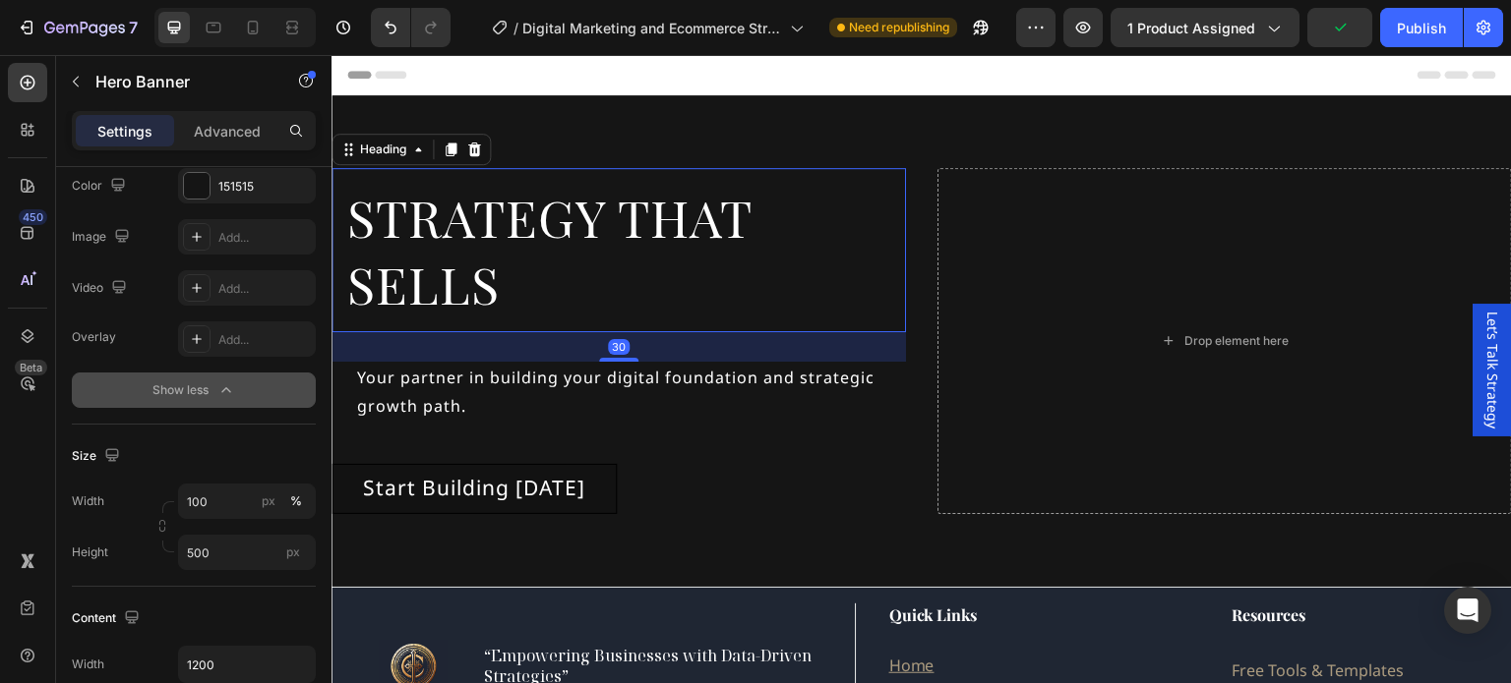
click at [551, 286] on p "Strategy that Sells" at bounding box center [618, 250] width 543 height 133
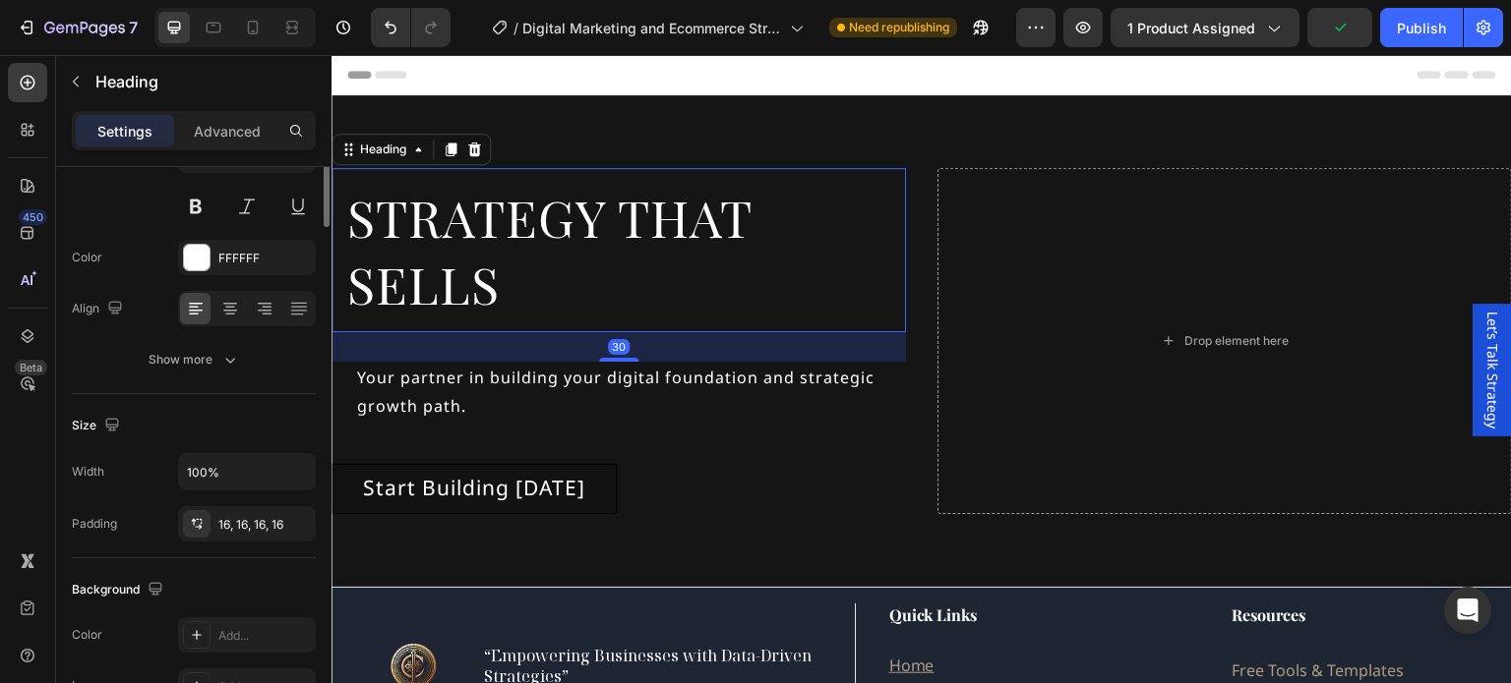
scroll to position [0, 0]
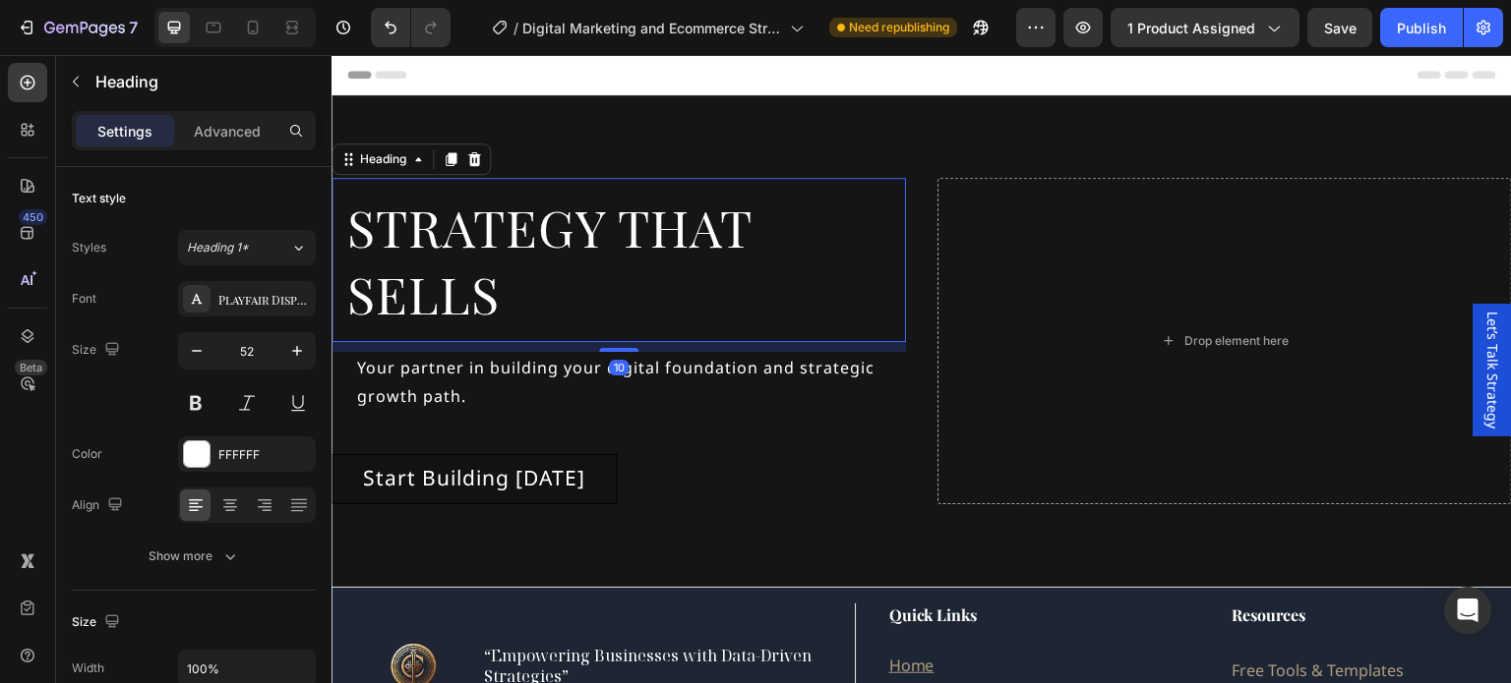
drag, startPoint x: 603, startPoint y: 358, endPoint x: 601, endPoint y: 338, distance: 19.8
click at [601, 338] on div "Strategy that Sells Heading 10" at bounding box center [618, 260] width 574 height 164
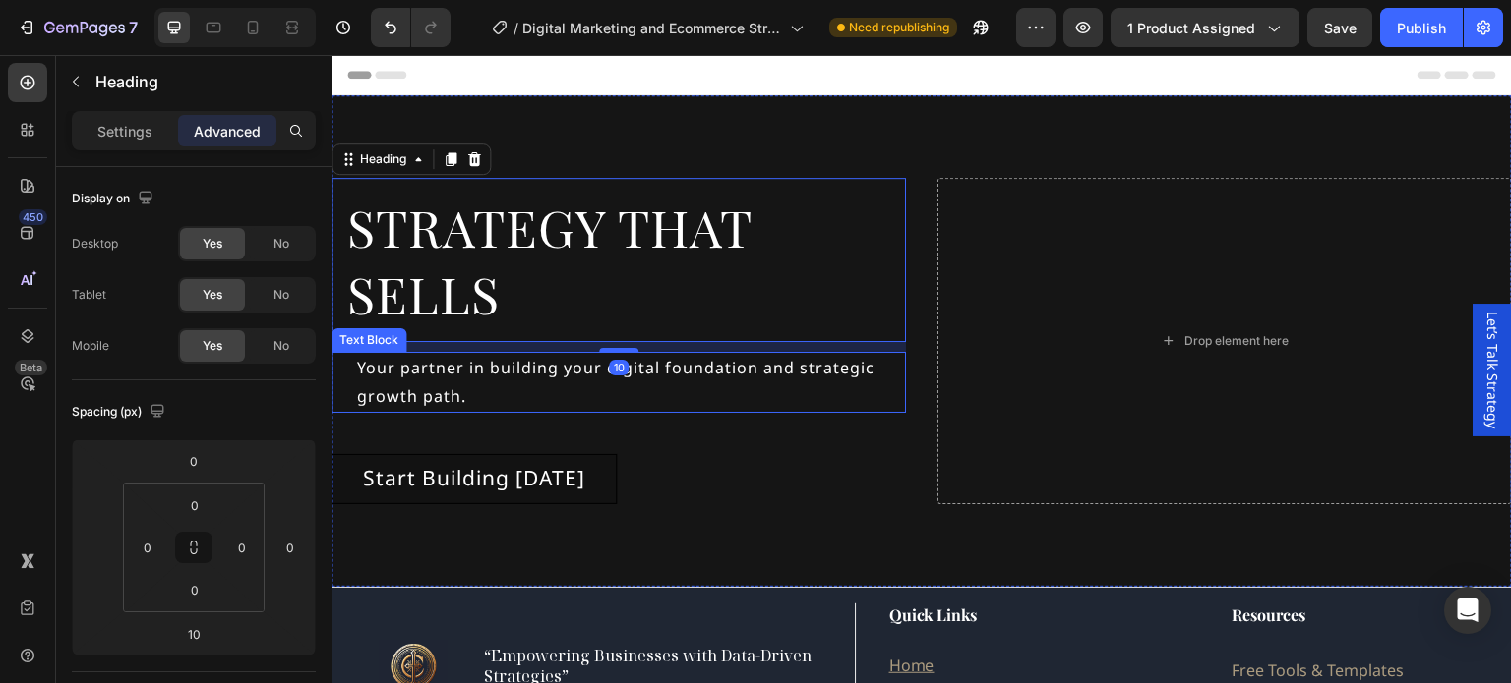
click at [575, 380] on p "Your partner in building your digital foundation and strategic growth path." at bounding box center [630, 382] width 547 height 57
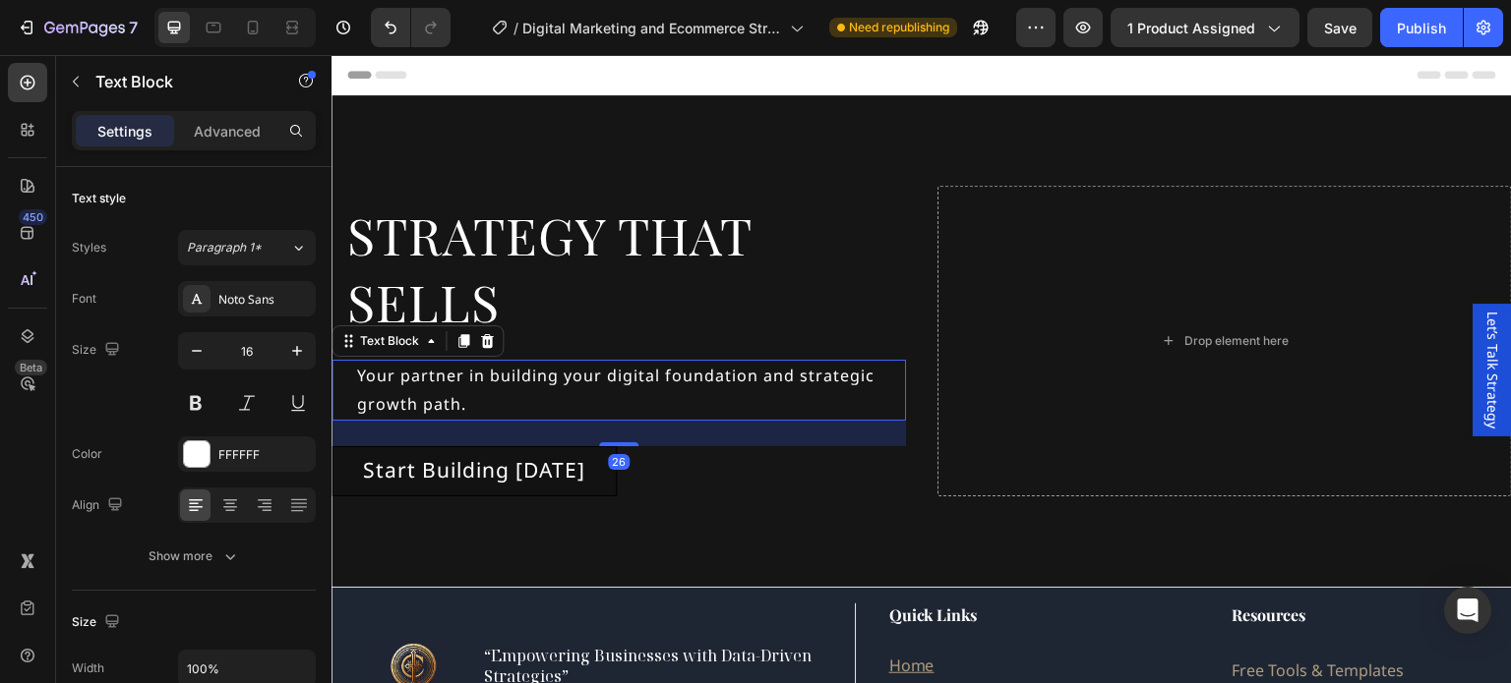
drag, startPoint x: 617, startPoint y: 449, endPoint x: 614, endPoint y: 433, distance: 17.0
click at [614, 421] on div "26" at bounding box center [642, 421] width 574 height 0
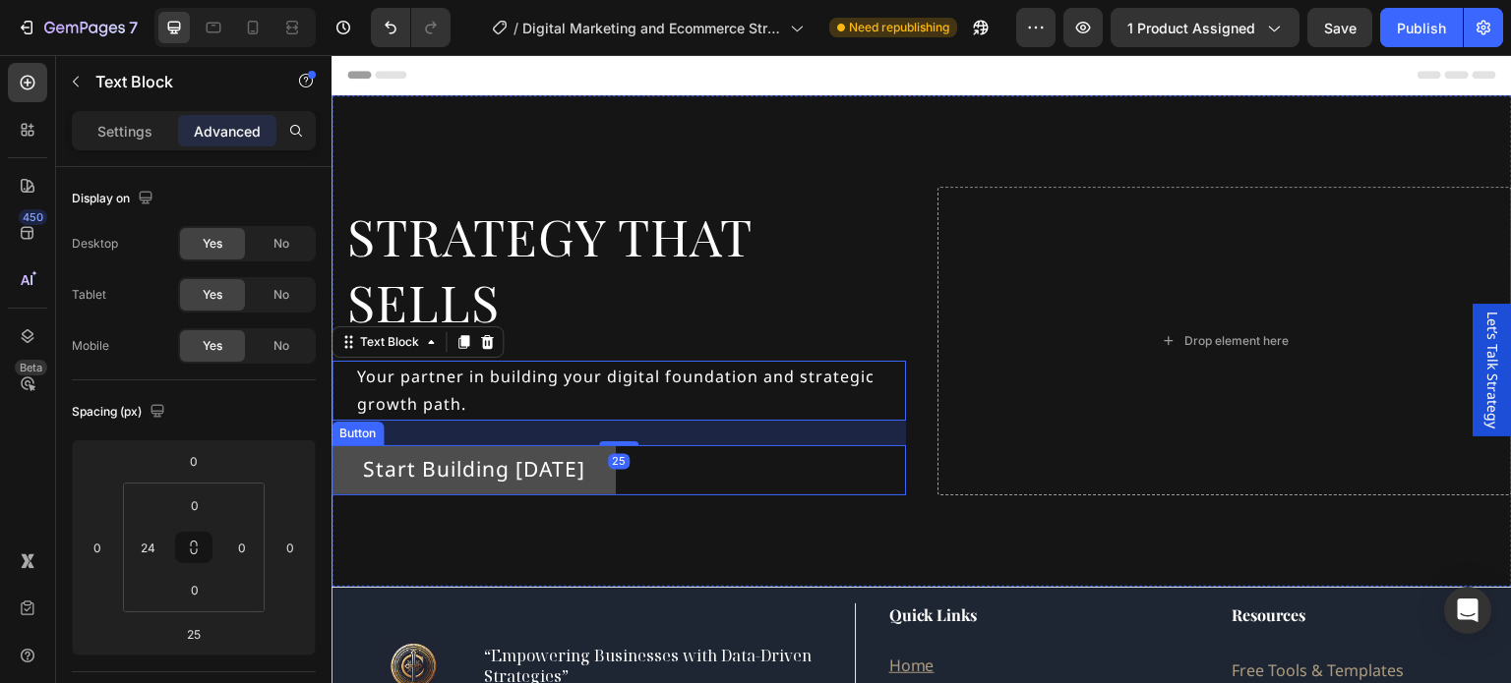
click at [600, 484] on link "Start Building [DATE]" at bounding box center [473, 470] width 285 height 50
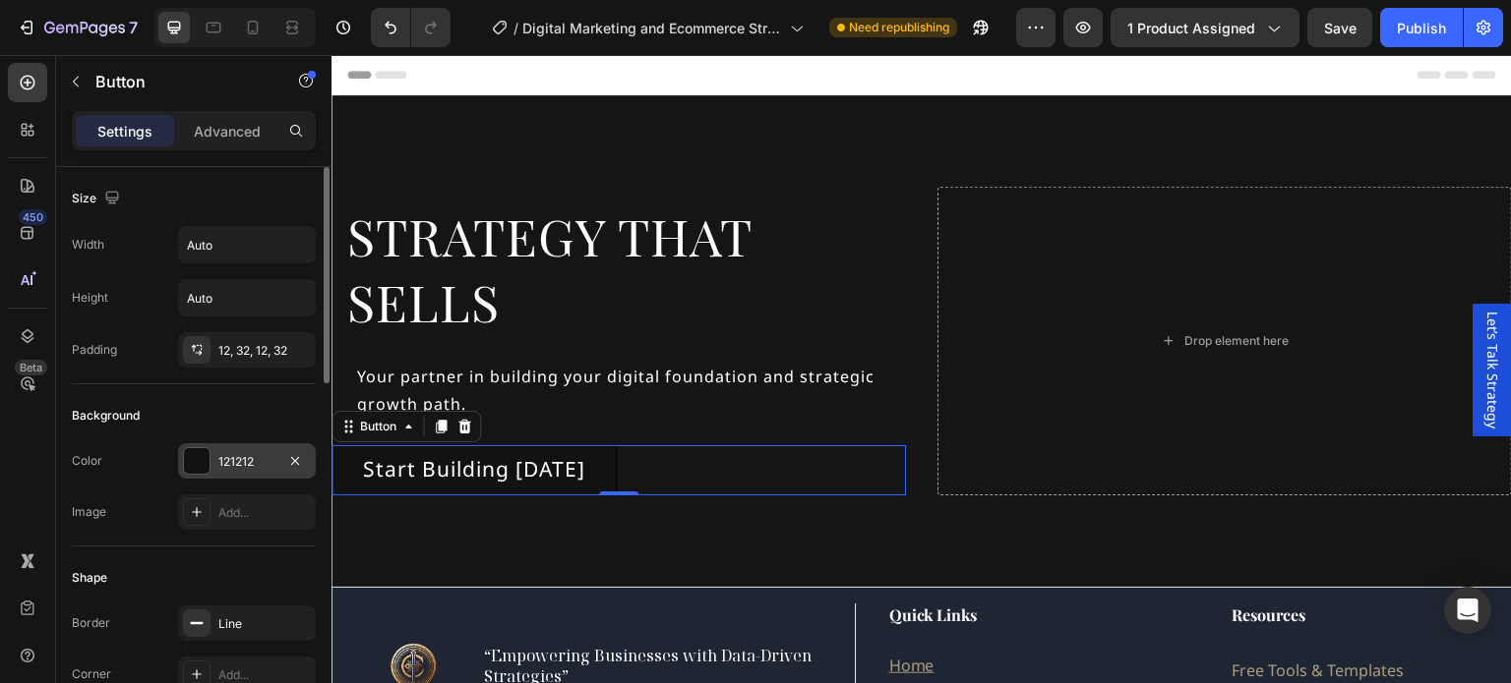
click at [202, 458] on div at bounding box center [197, 461] width 26 height 26
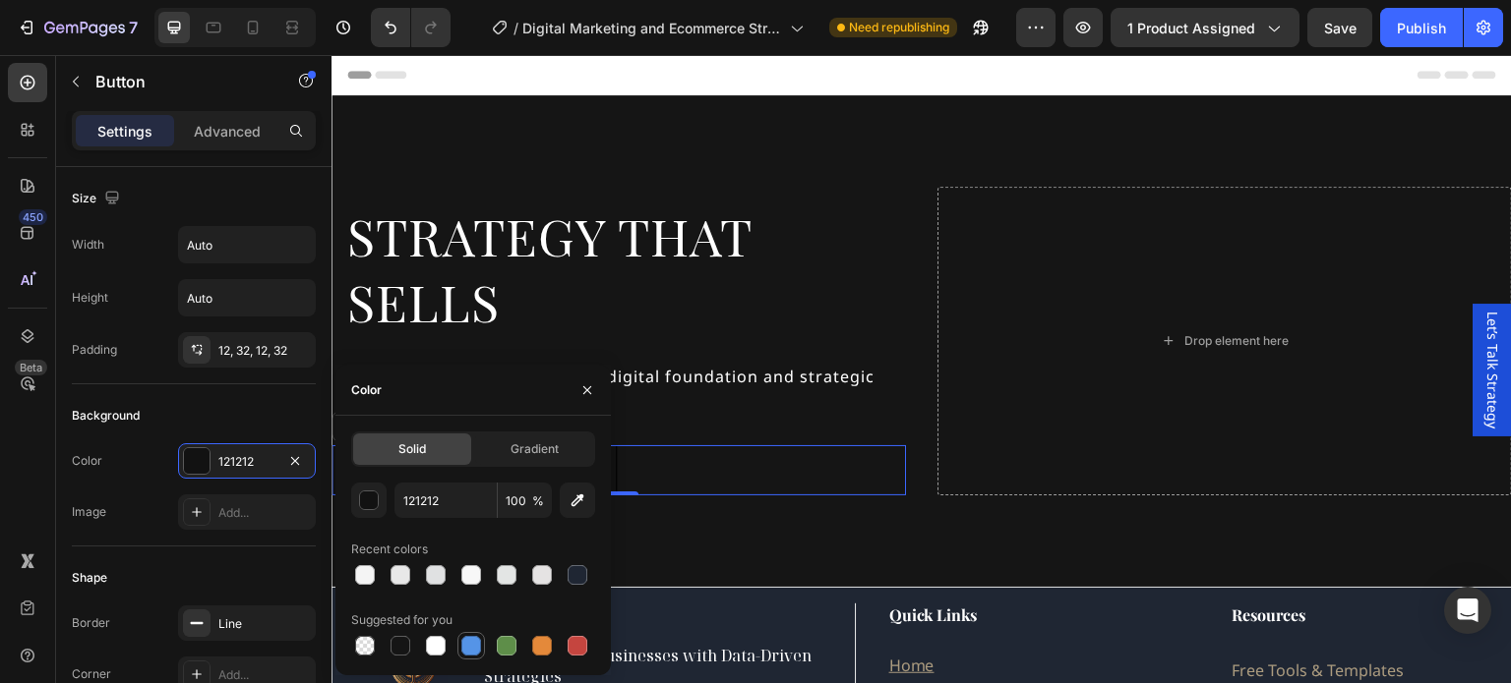
click at [472, 646] on div at bounding box center [471, 646] width 20 height 20
type input "5594E7"
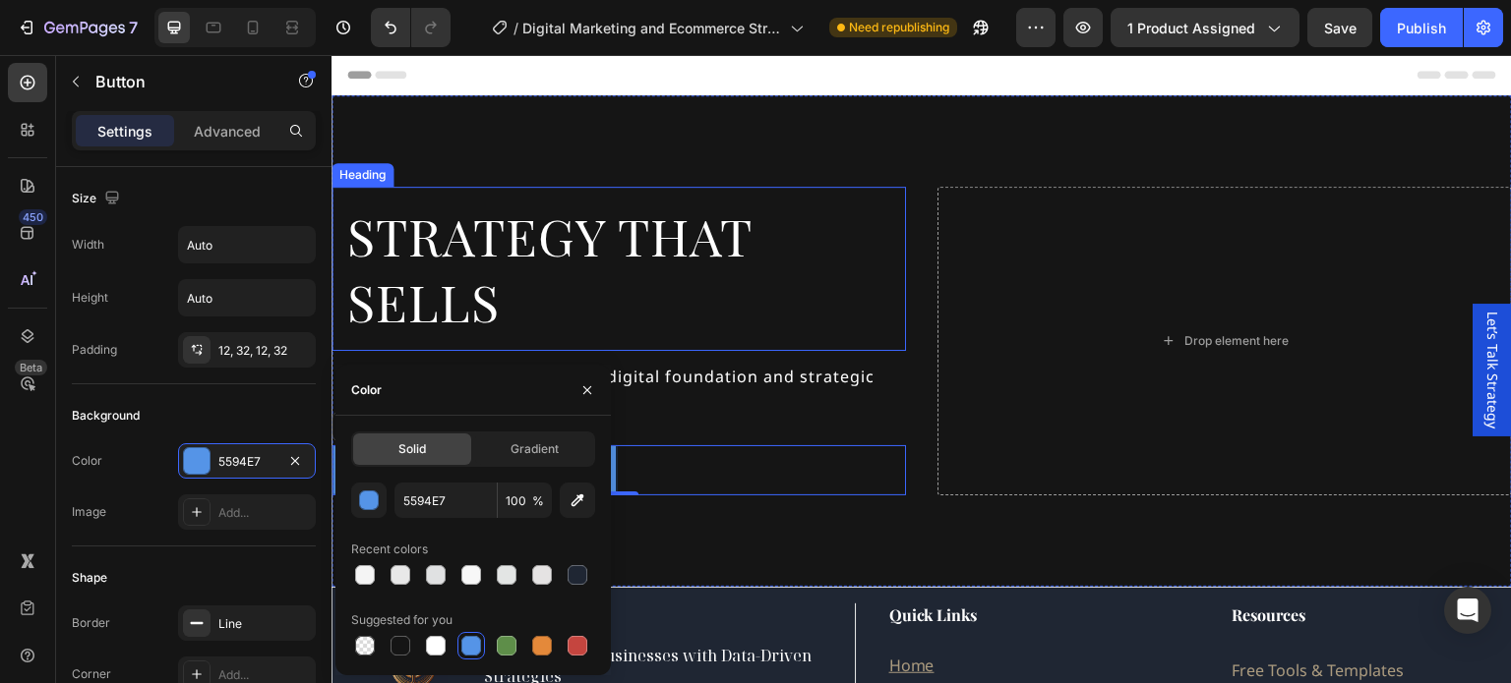
click at [654, 303] on p "Strategy that Sells" at bounding box center [618, 269] width 543 height 133
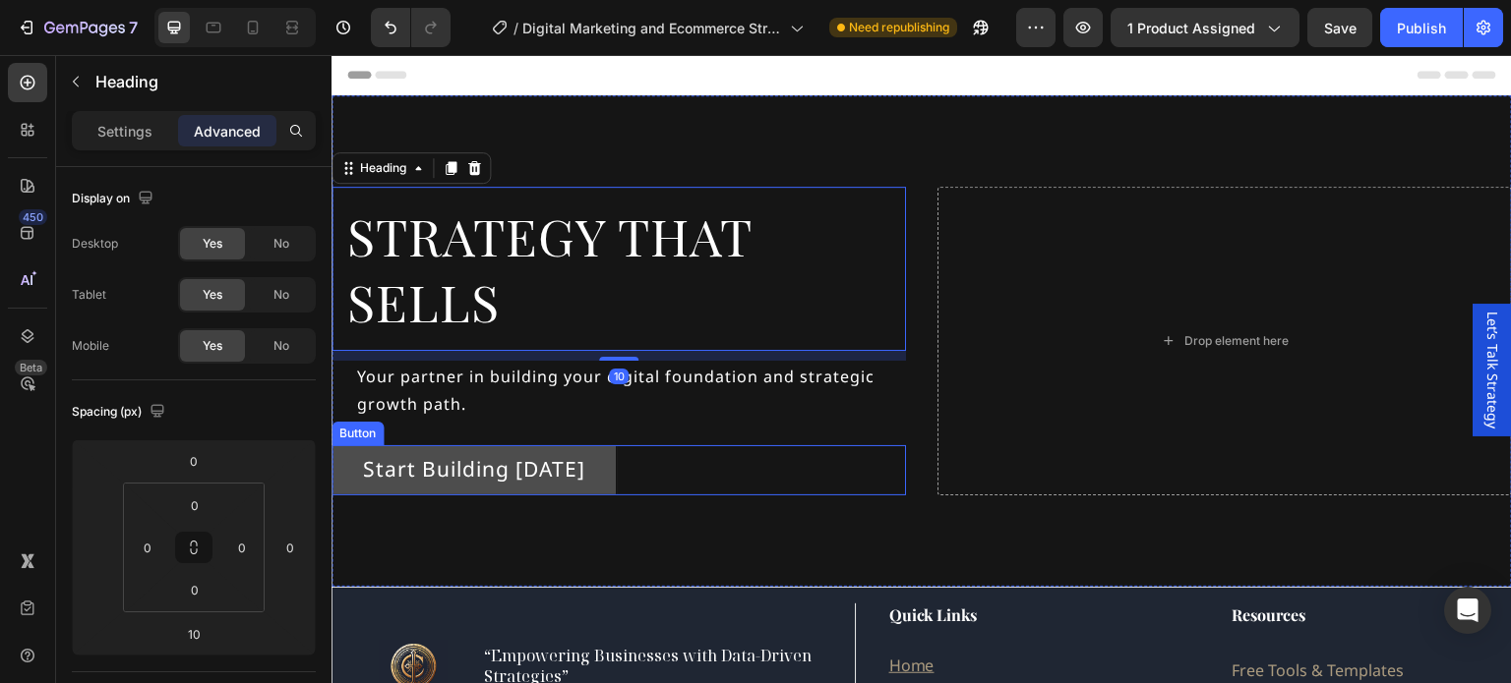
click at [603, 487] on link "Start Building [DATE]" at bounding box center [473, 470] width 285 height 50
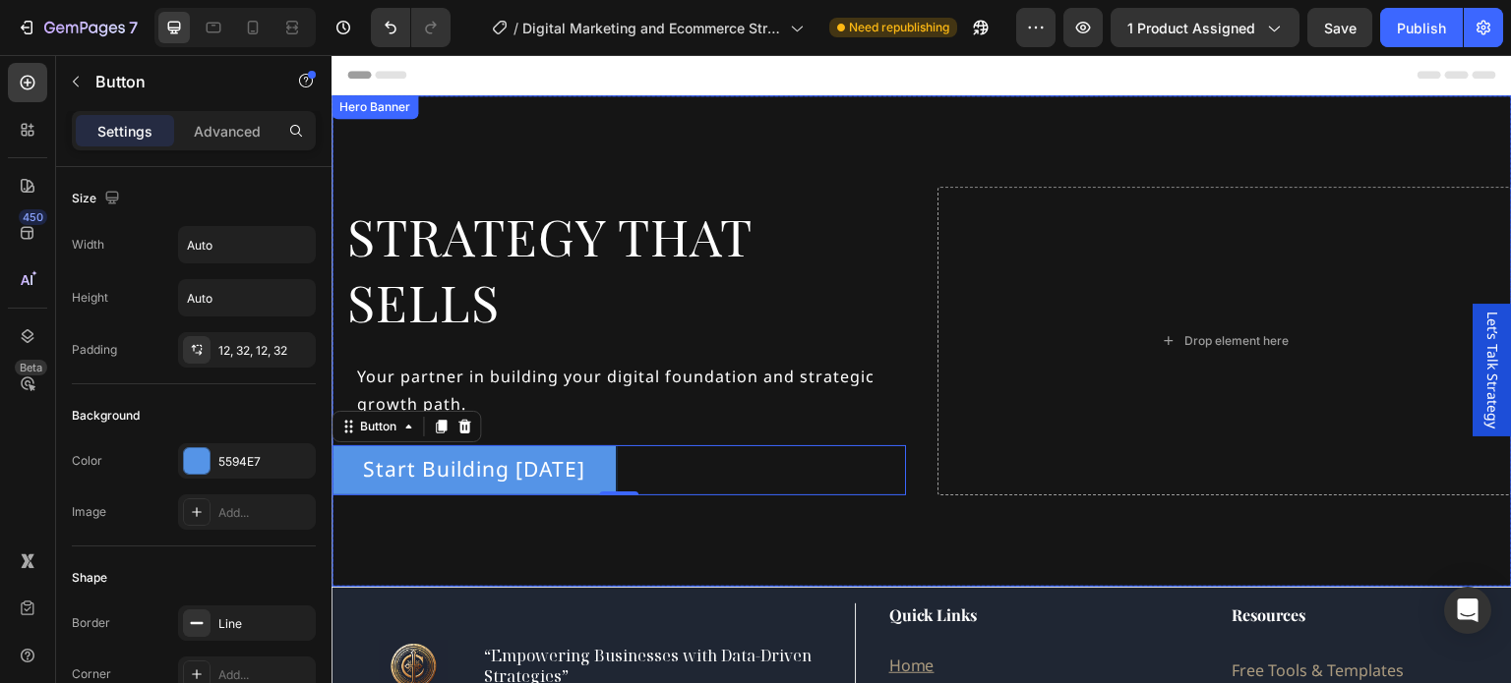
click at [1030, 119] on div "Background Image" at bounding box center [921, 341] width 1180 height 492
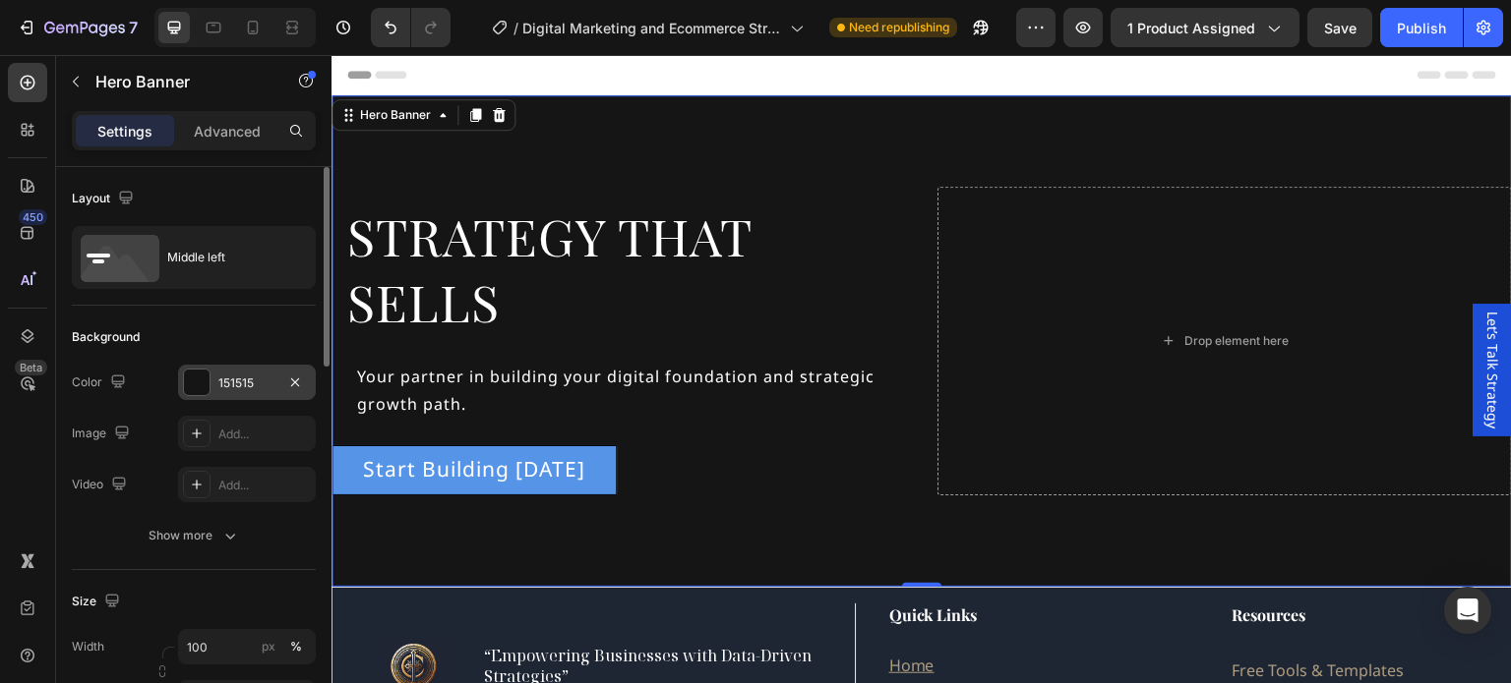
click at [205, 384] on div at bounding box center [197, 383] width 26 height 26
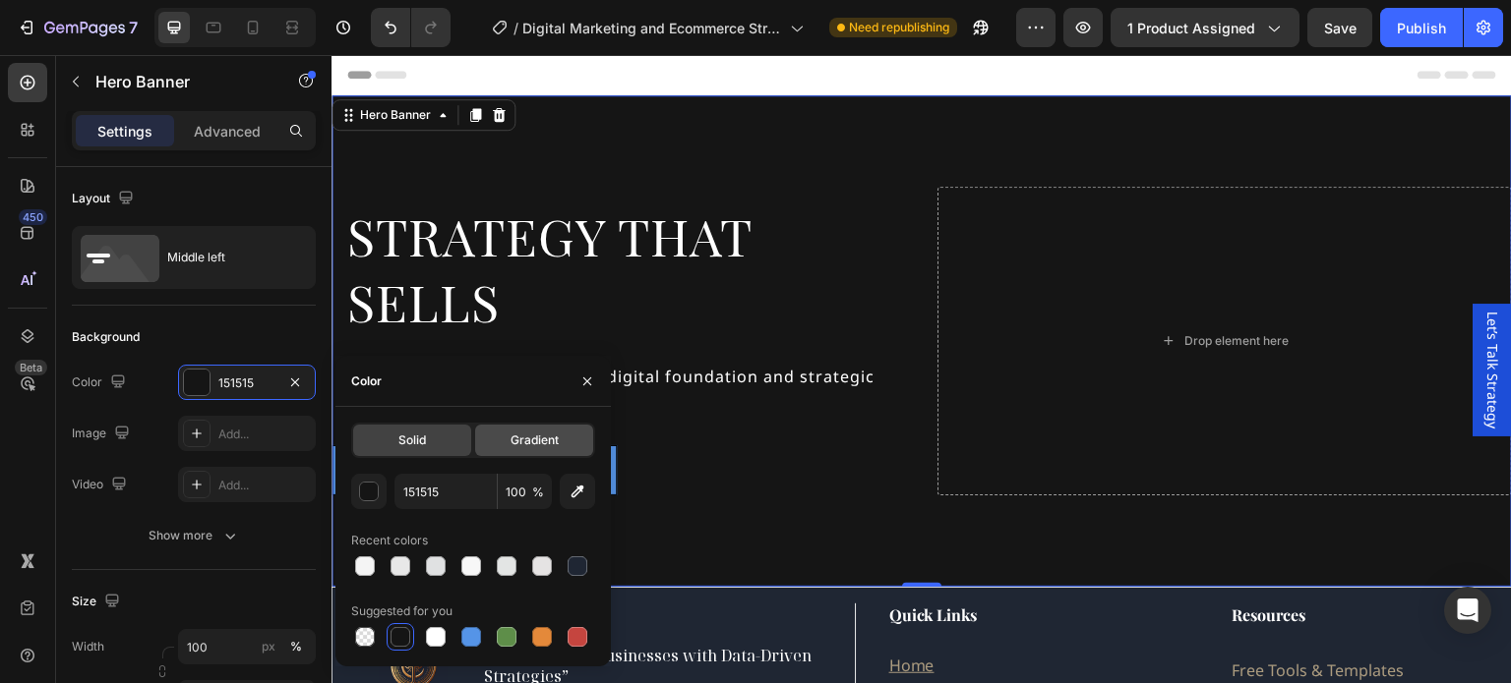
click at [527, 441] on span "Gradient" at bounding box center [534, 441] width 48 height 18
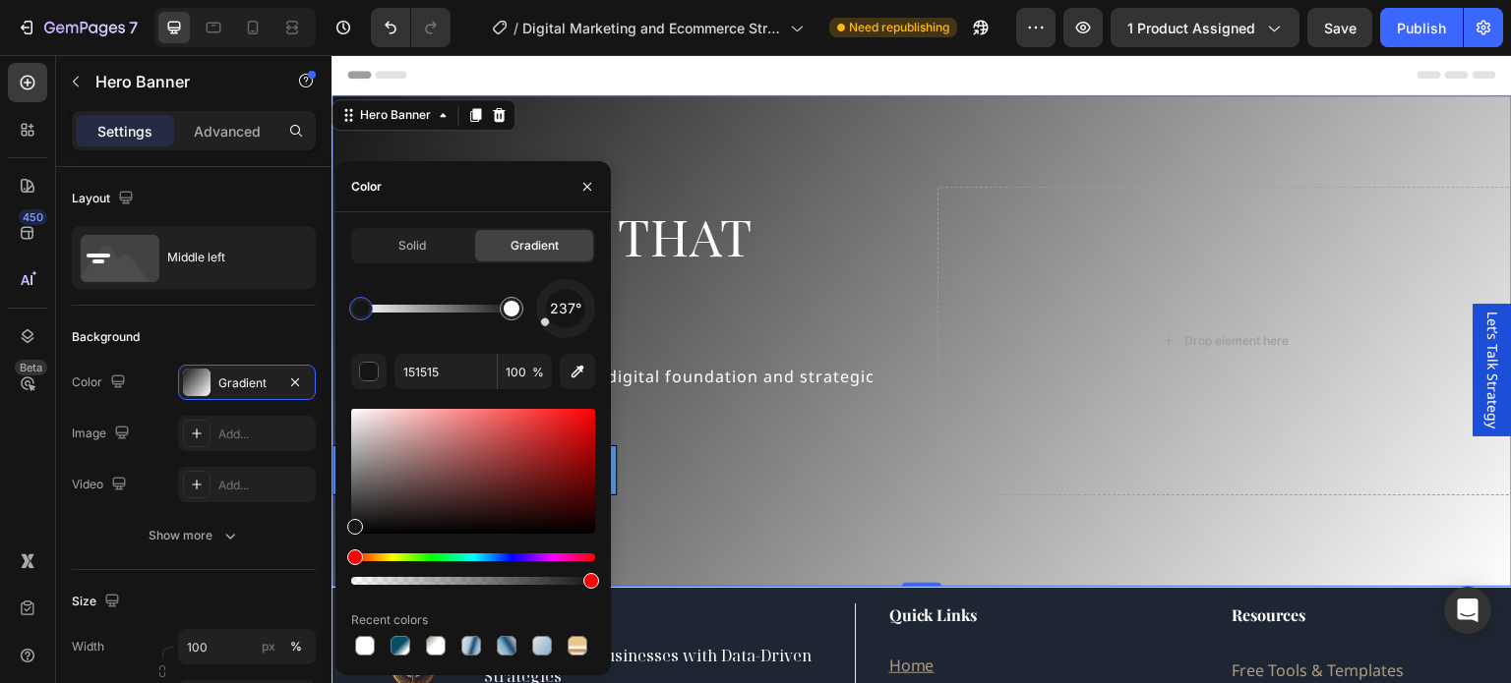
drag, startPoint x: 578, startPoint y: 333, endPoint x: 535, endPoint y: 328, distance: 43.5
click at [536, 328] on div "237°" at bounding box center [565, 308] width 59 height 59
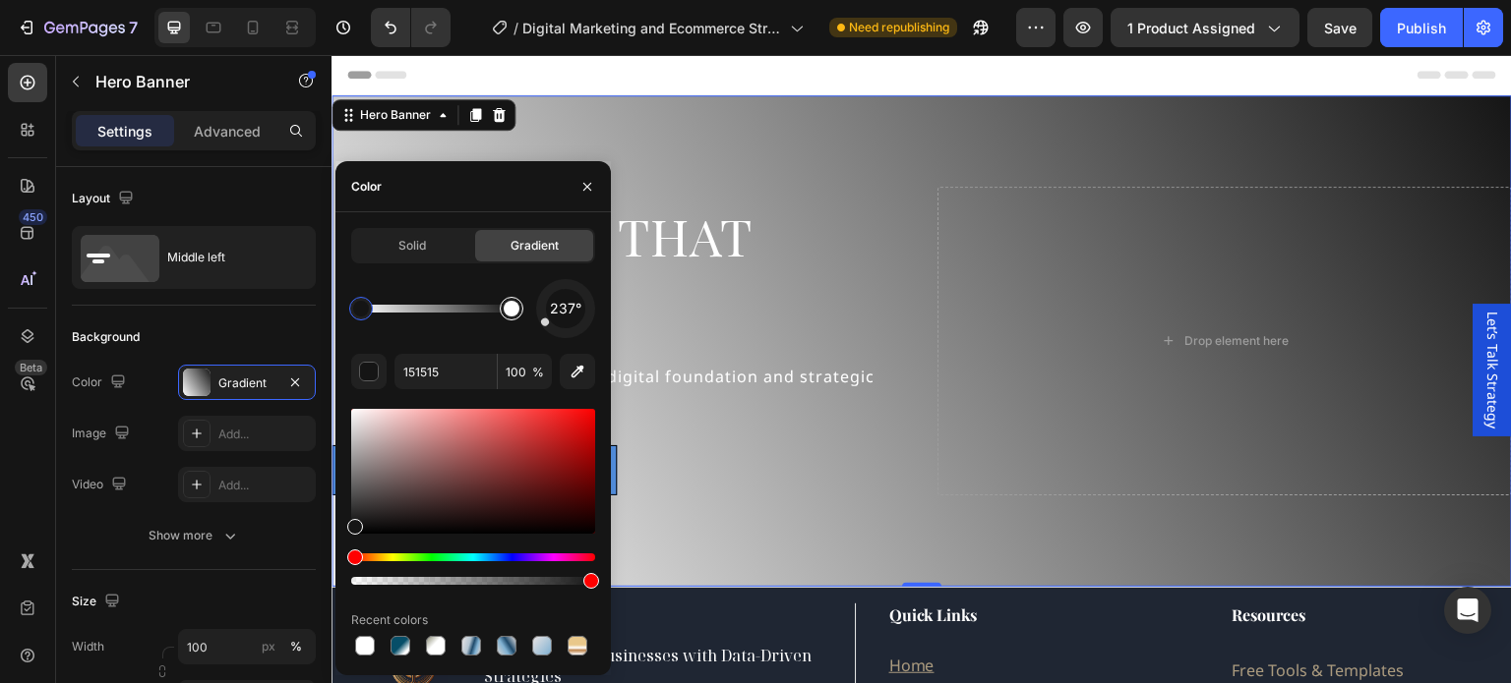
drag, startPoint x: 535, startPoint y: 328, endPoint x: 518, endPoint y: 303, distance: 30.5
click at [518, 303] on div "237°" at bounding box center [473, 308] width 244 height 59
drag, startPoint x: 543, startPoint y: 322, endPoint x: 539, endPoint y: 304, distance: 18.1
click at [539, 302] on div at bounding box center [542, 303] width 10 height 10
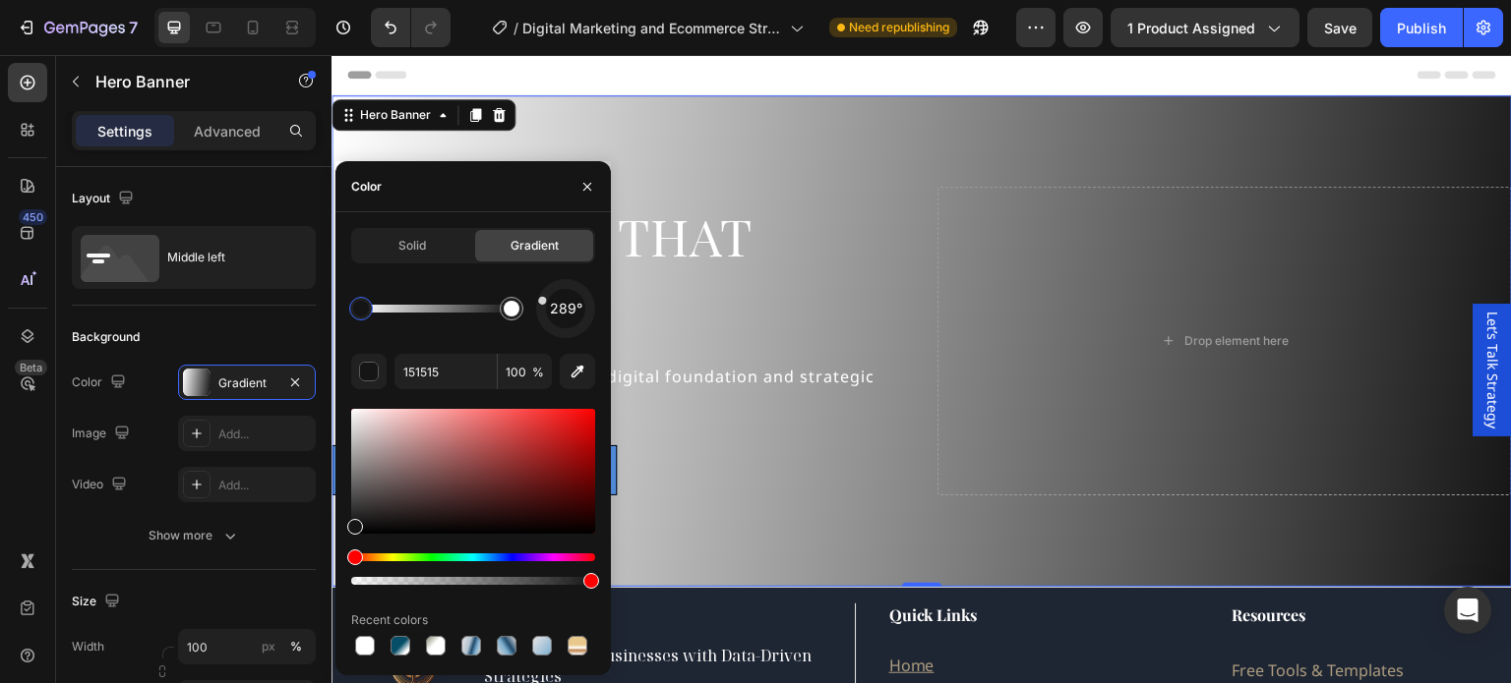
click at [547, 301] on div "289°" at bounding box center [565, 308] width 59 height 59
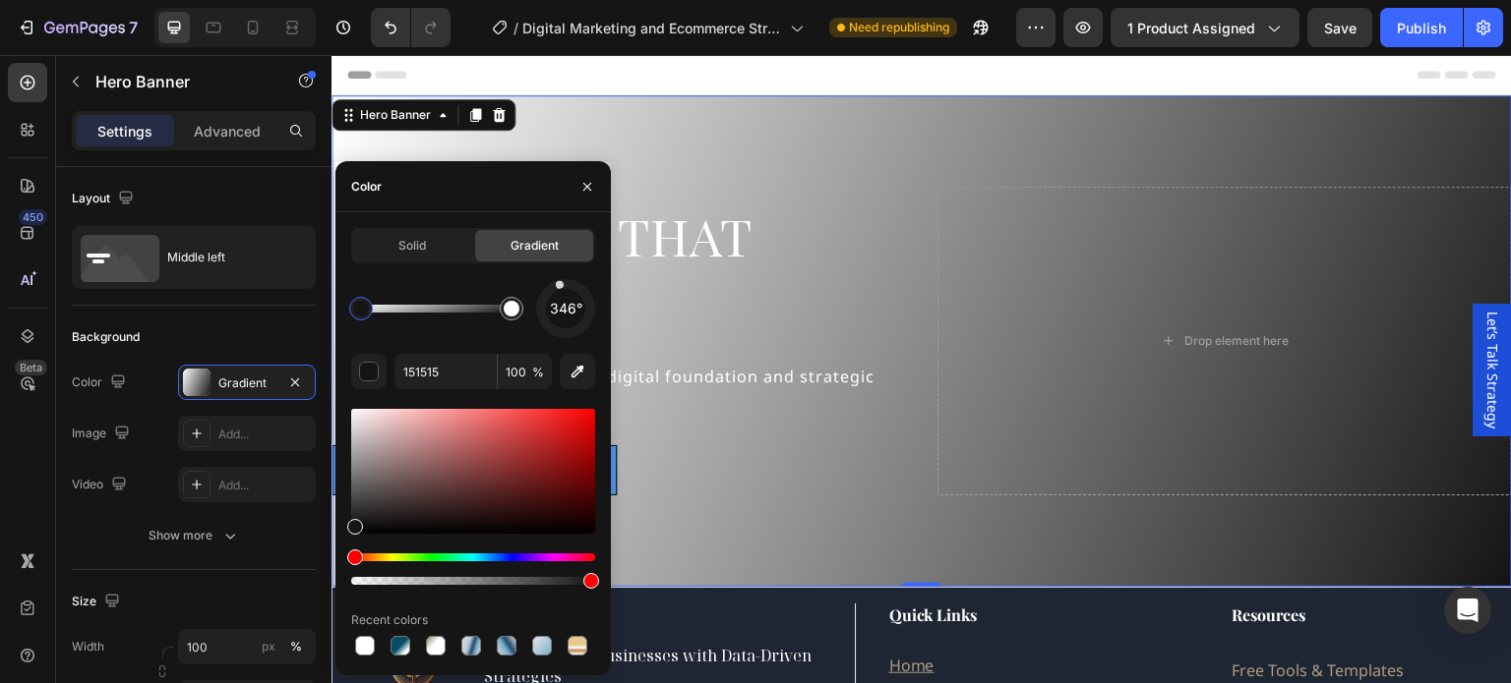
drag, startPoint x: 544, startPoint y: 301, endPoint x: 563, endPoint y: 297, distance: 19.1
click at [563, 297] on div "346°" at bounding box center [565, 308] width 59 height 59
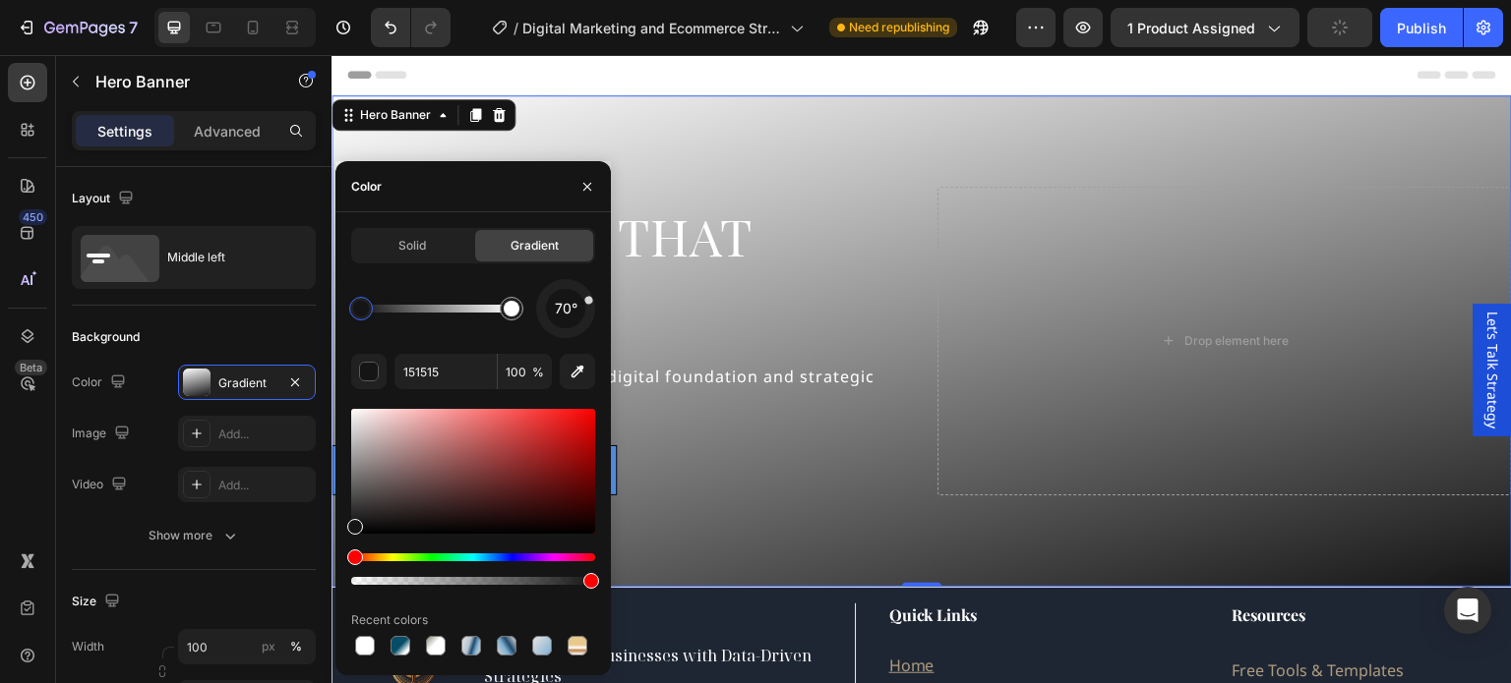
drag, startPoint x: 560, startPoint y: 290, endPoint x: 586, endPoint y: 302, distance: 29.1
click at [586, 302] on div "70°" at bounding box center [565, 308] width 59 height 59
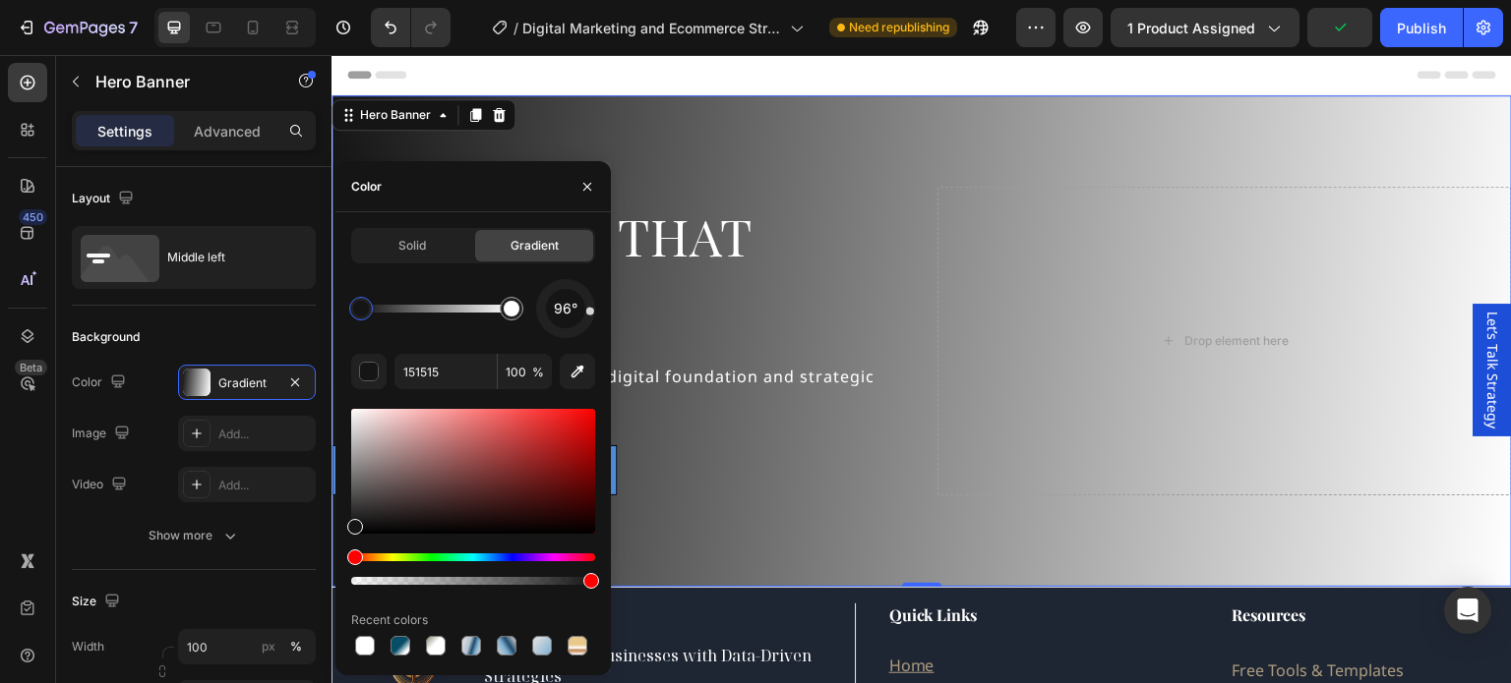
click at [590, 312] on div at bounding box center [589, 311] width 9 height 9
click at [671, 129] on div "Background Image" at bounding box center [921, 341] width 1180 height 492
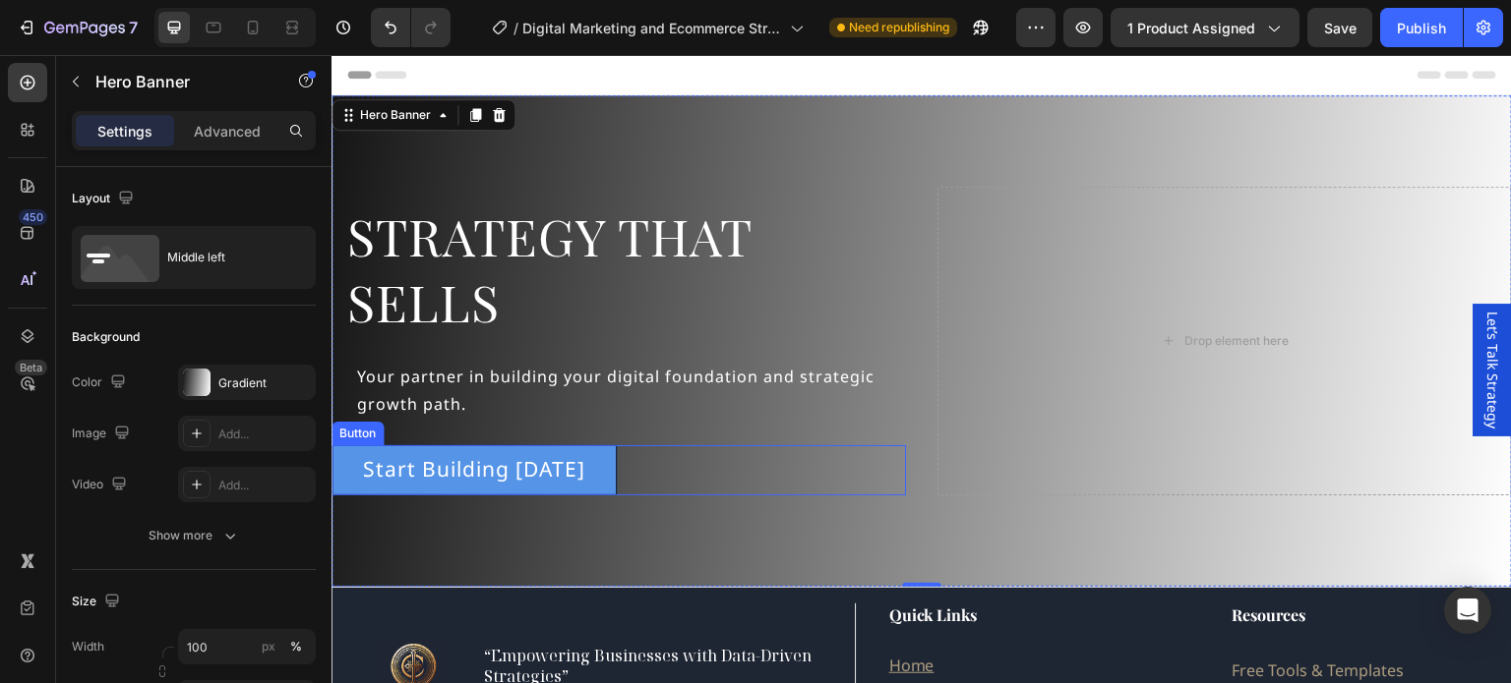
click at [669, 465] on div "Start Building [DATE] Button" at bounding box center [618, 470] width 574 height 50
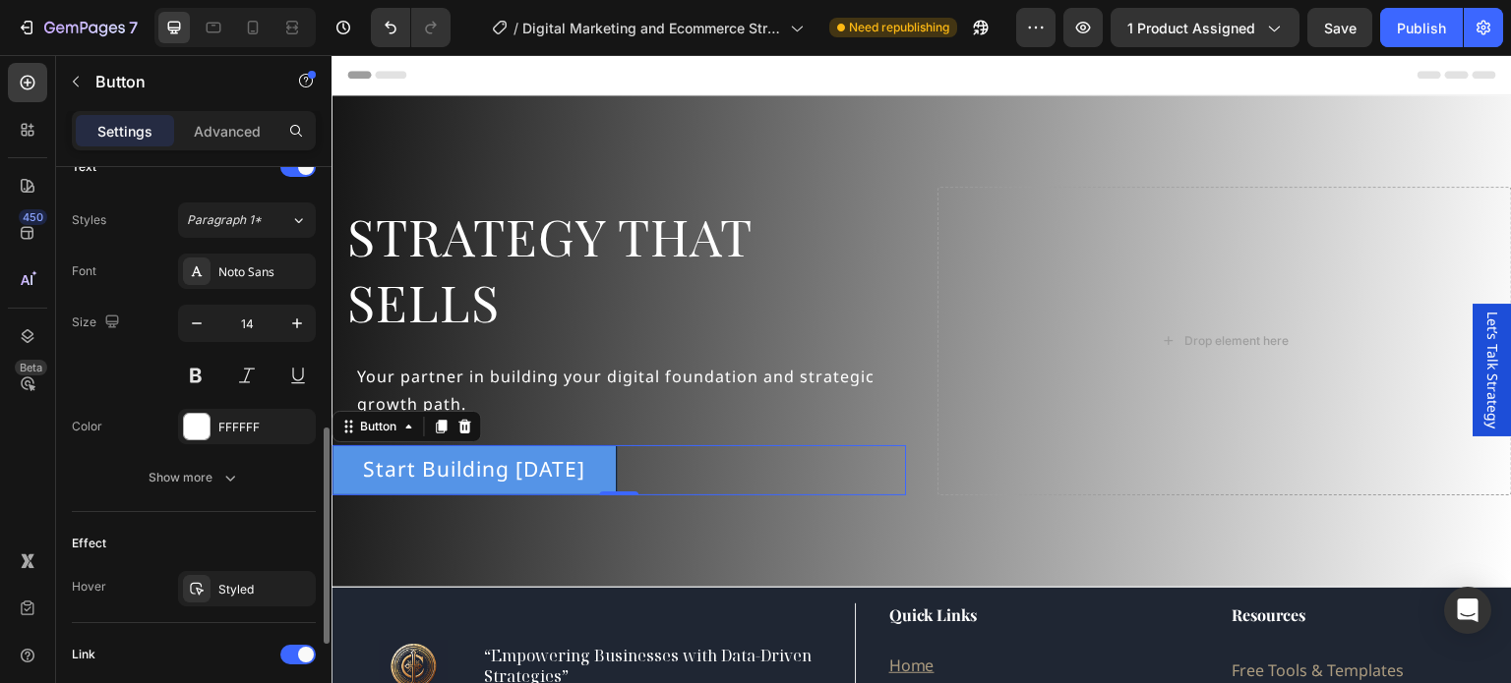
scroll to position [787, 0]
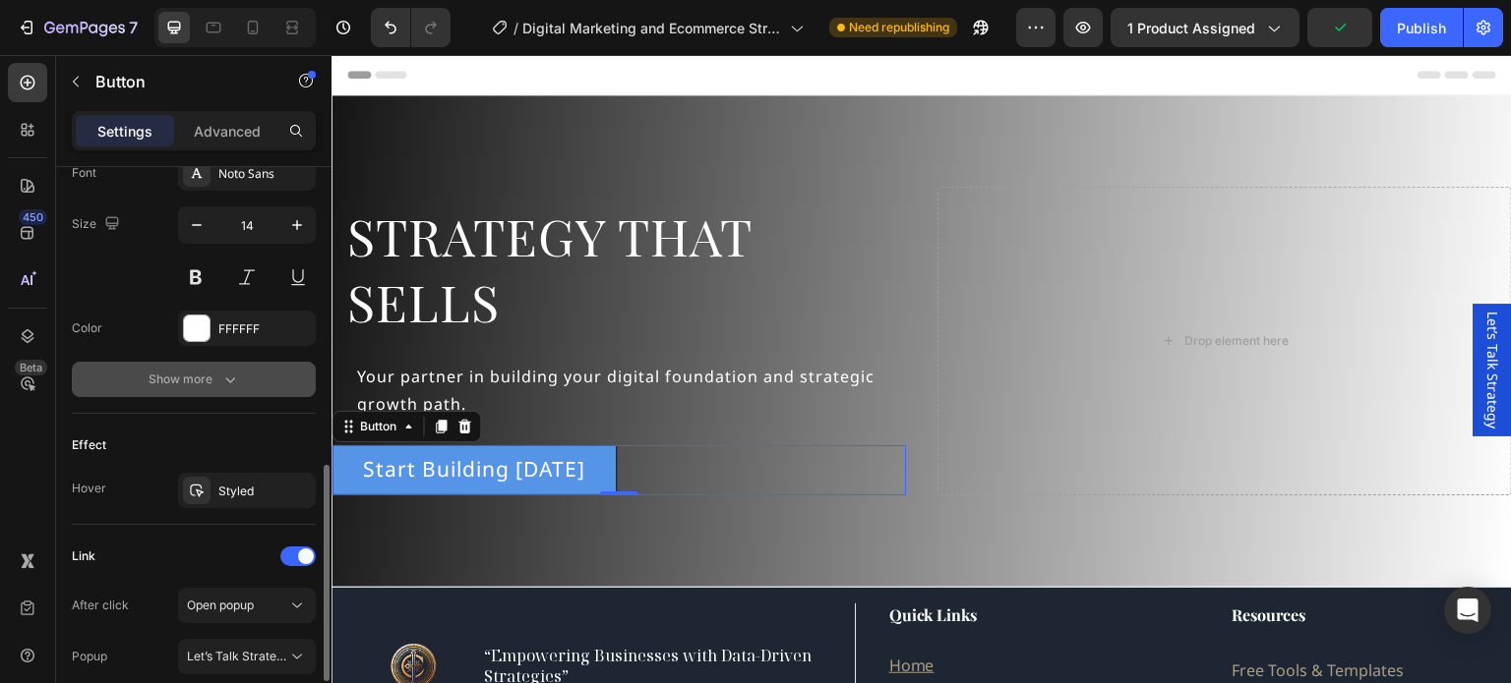
click at [207, 386] on div "Show more" at bounding box center [193, 380] width 91 height 20
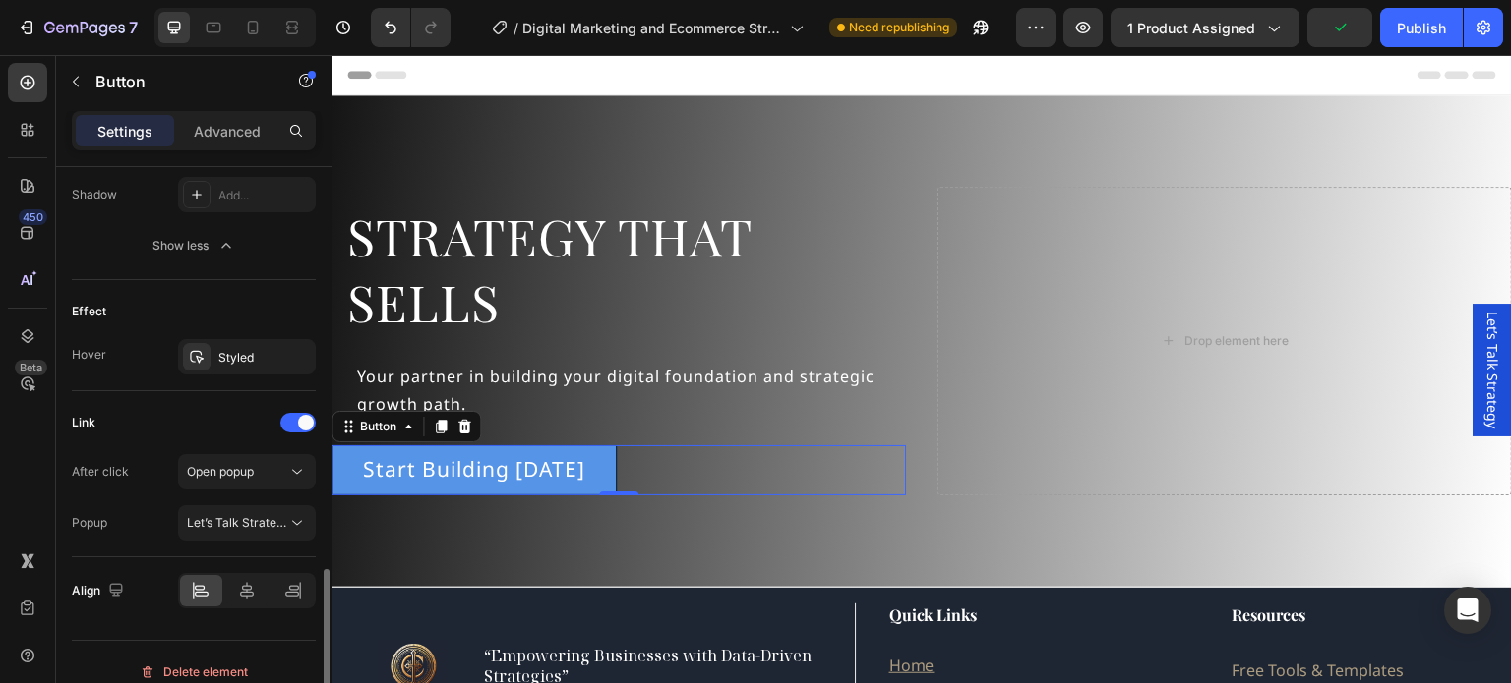
scroll to position [1196, 0]
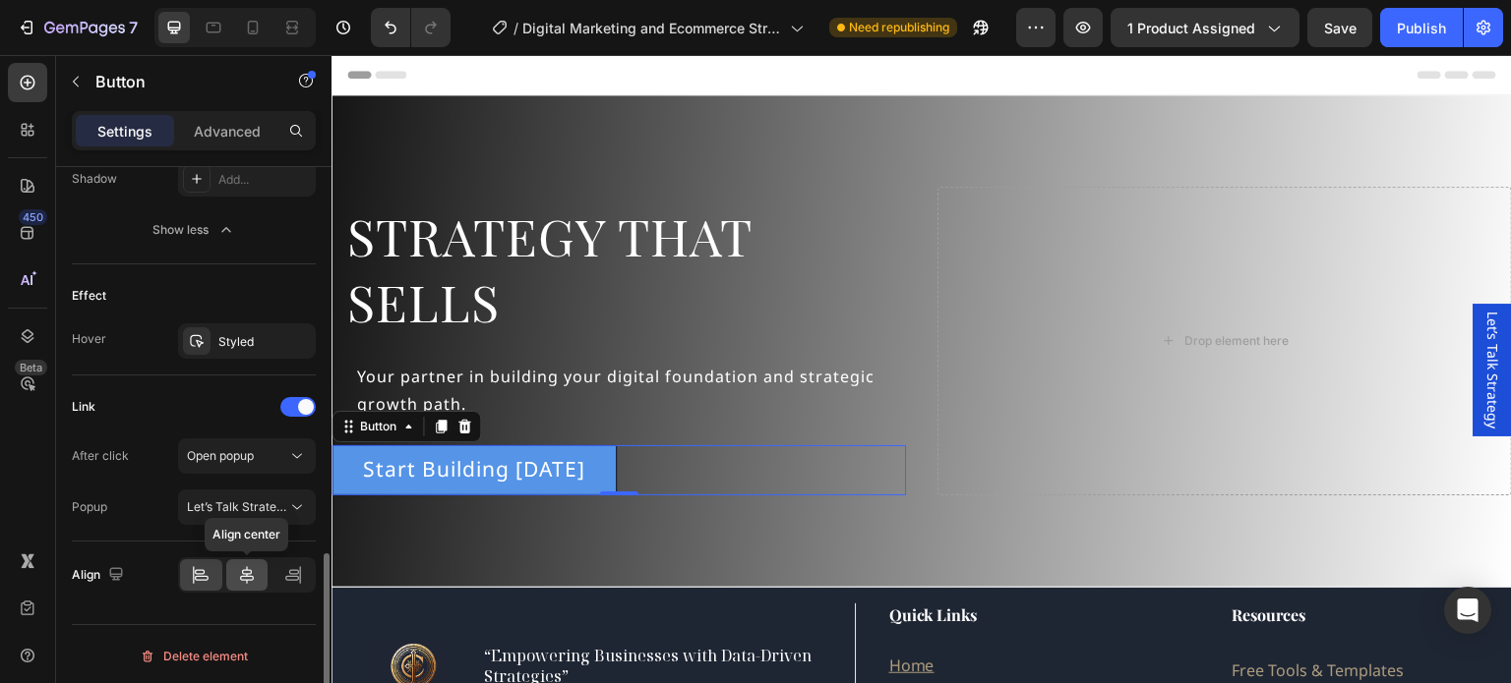
click at [246, 577] on icon at bounding box center [247, 575] width 14 height 18
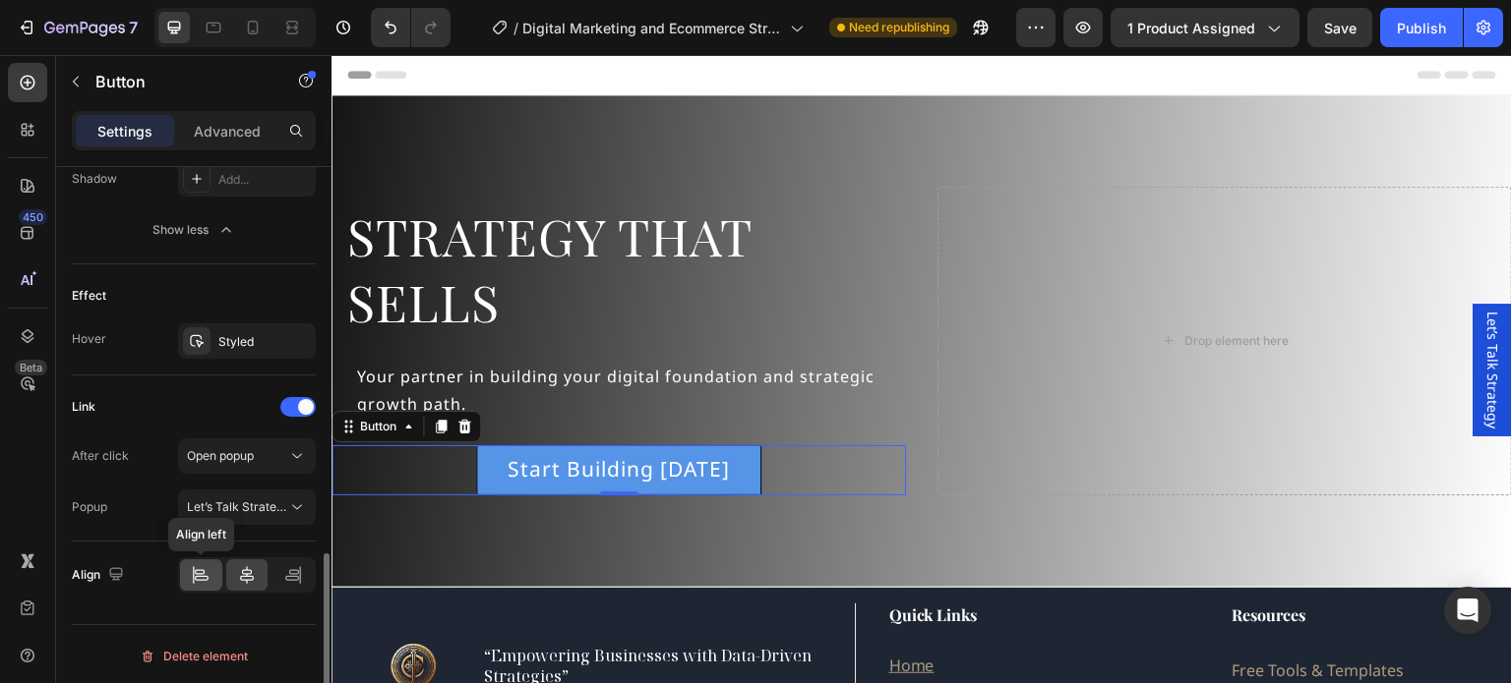
click at [196, 569] on icon at bounding box center [200, 571] width 10 height 5
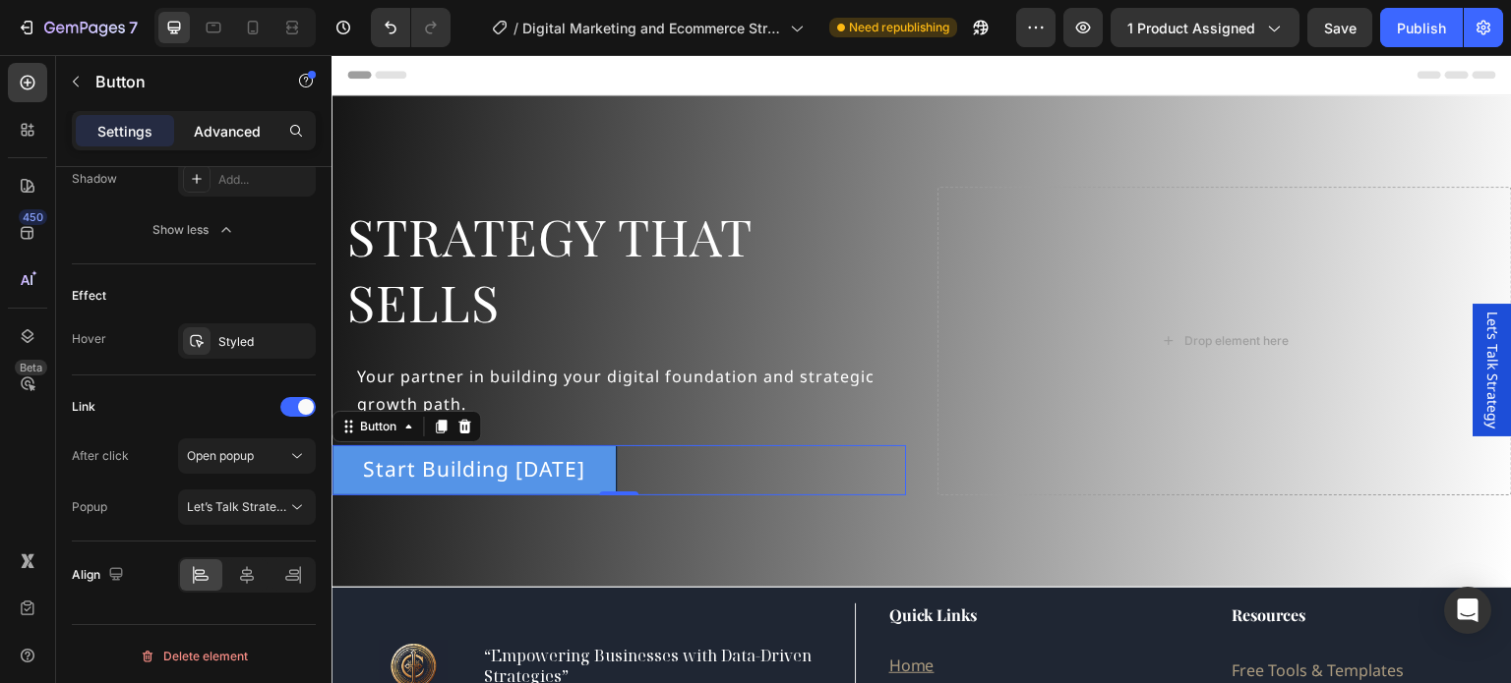
click at [242, 121] on p "Advanced" at bounding box center [227, 131] width 67 height 21
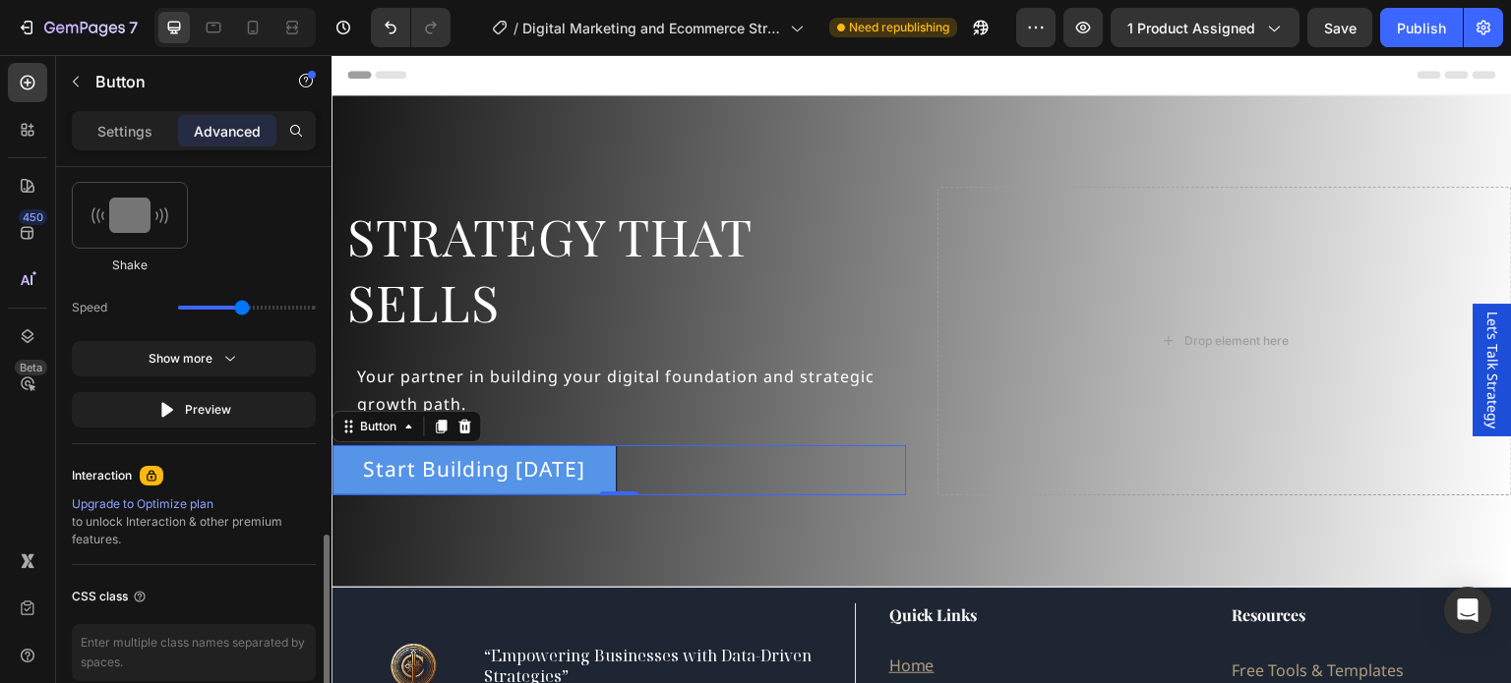
scroll to position [802, 0]
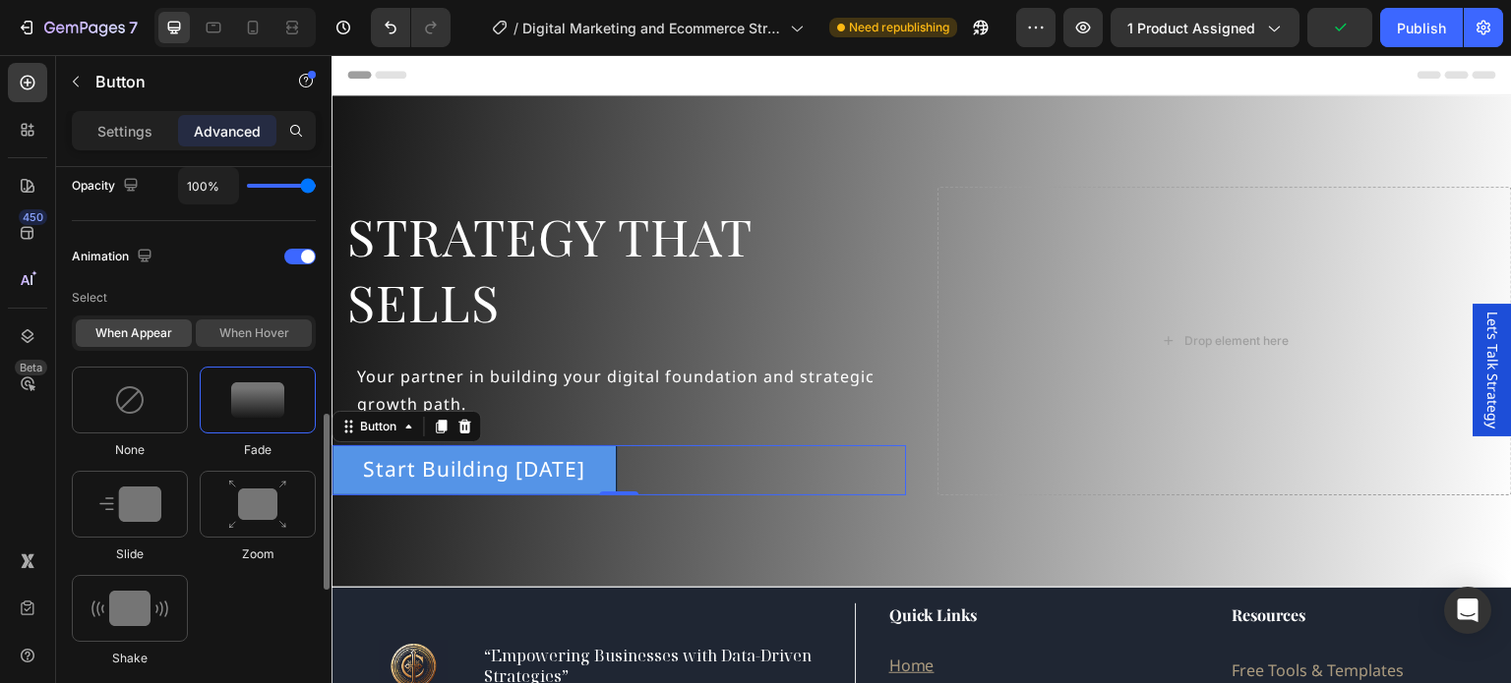
click at [251, 326] on div "When hover" at bounding box center [254, 334] width 116 height 28
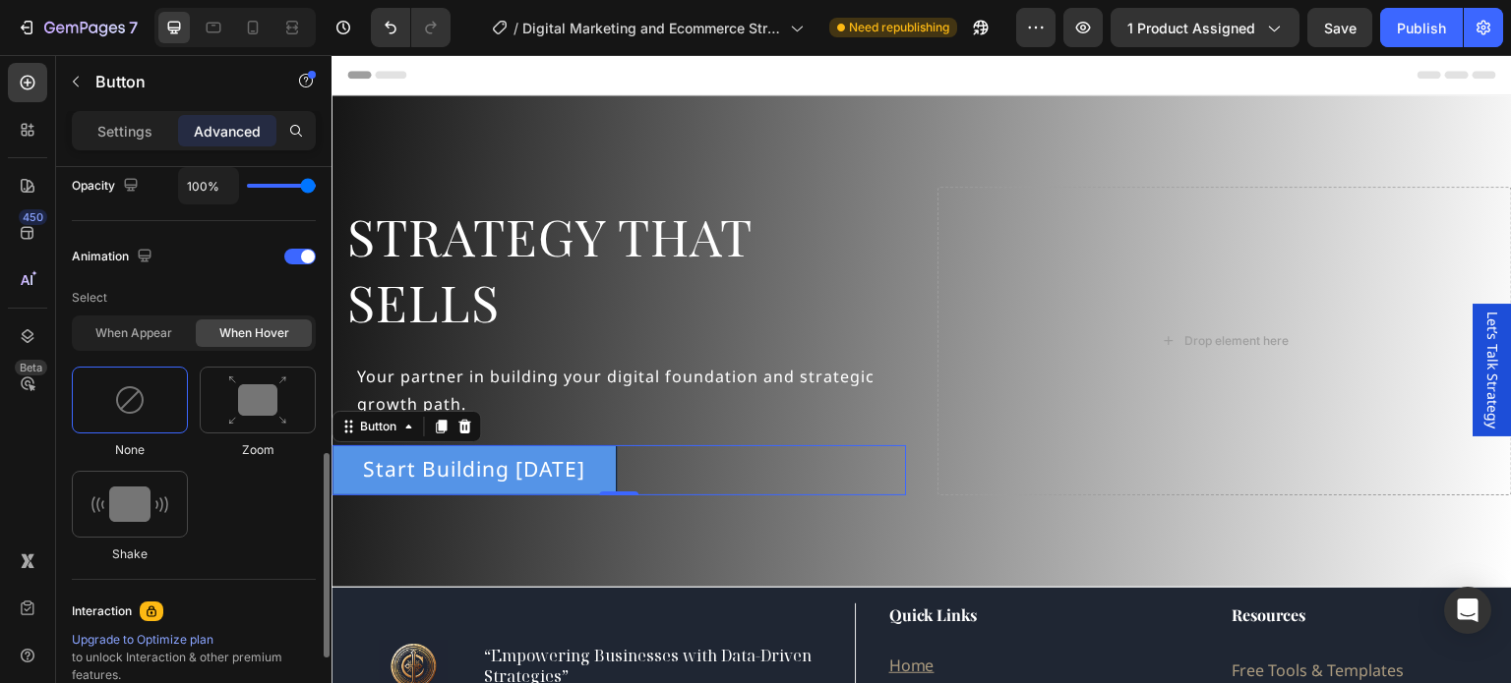
click at [195, 389] on div "None Zoom Shake" at bounding box center [194, 465] width 244 height 197
click at [219, 393] on div at bounding box center [258, 400] width 116 height 67
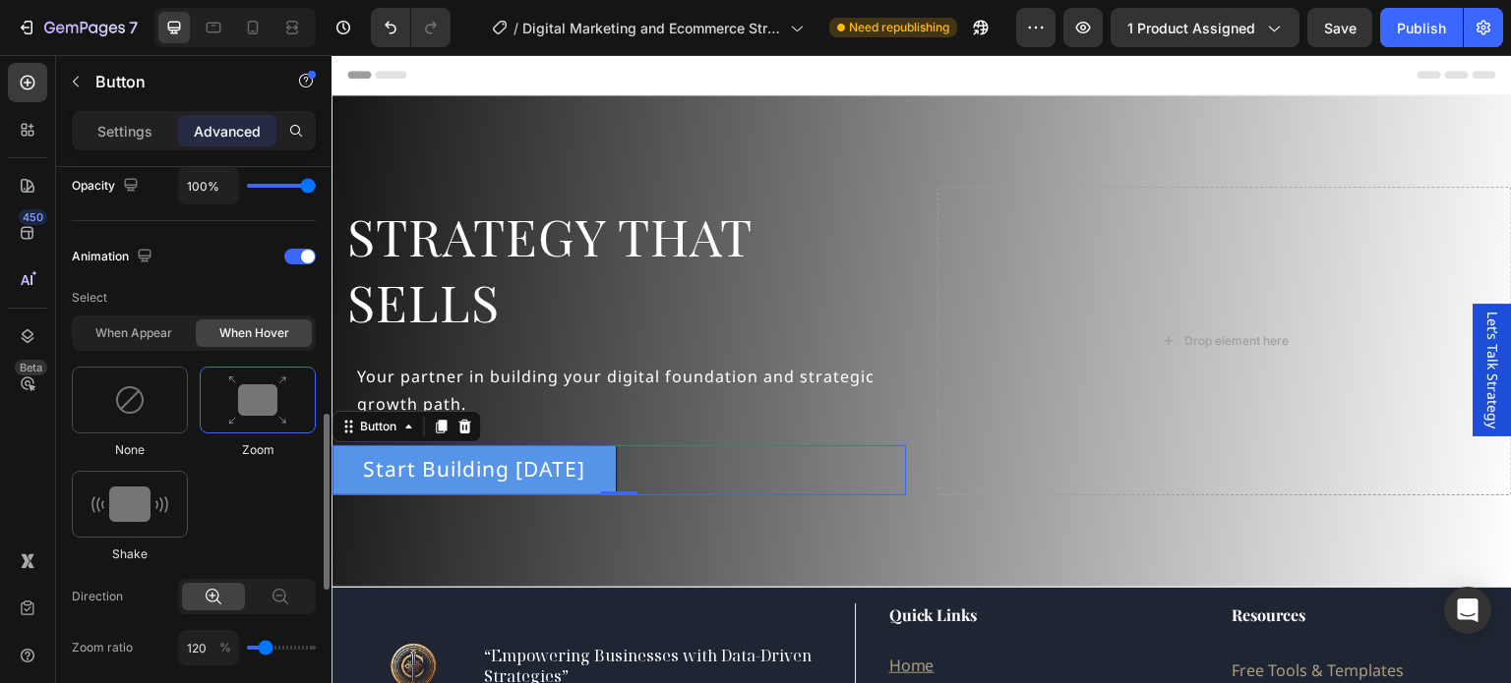
scroll to position [704, 0]
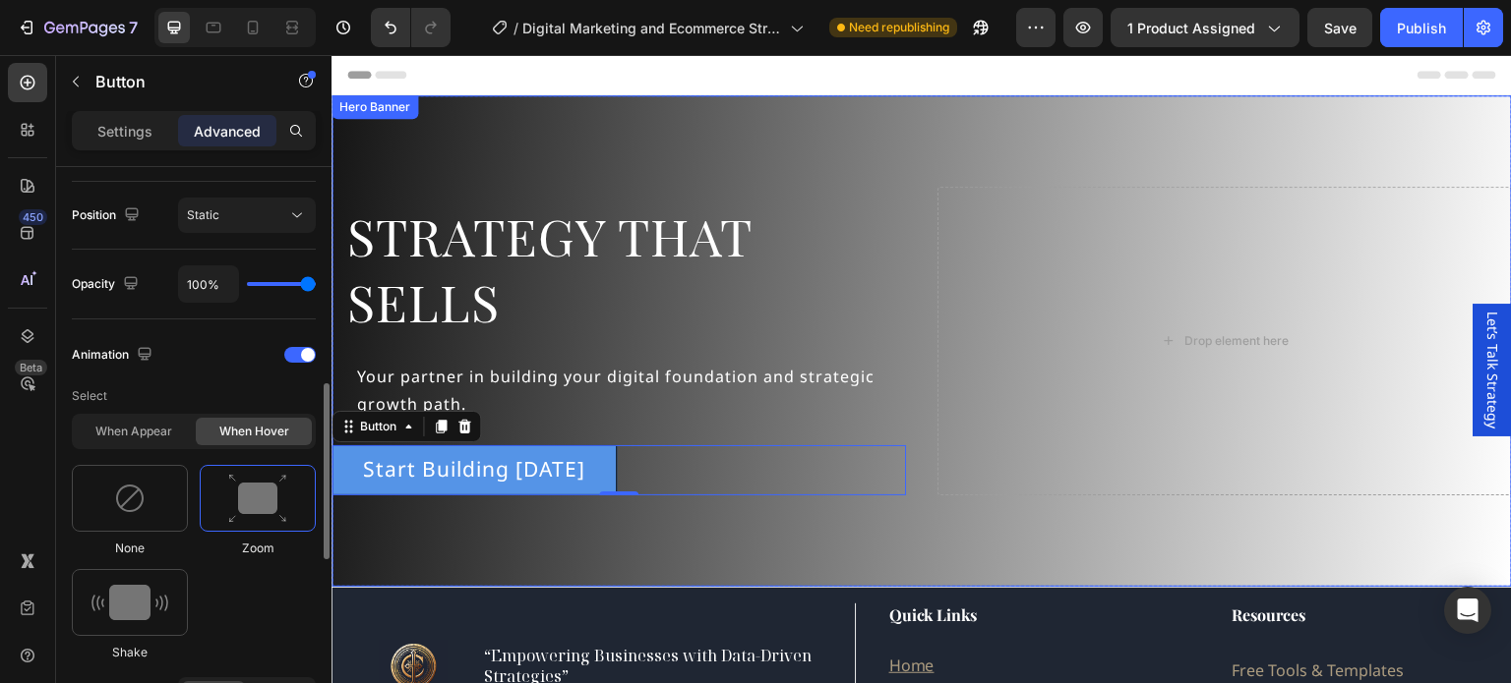
click at [430, 142] on div "Background Image" at bounding box center [921, 341] width 1180 height 492
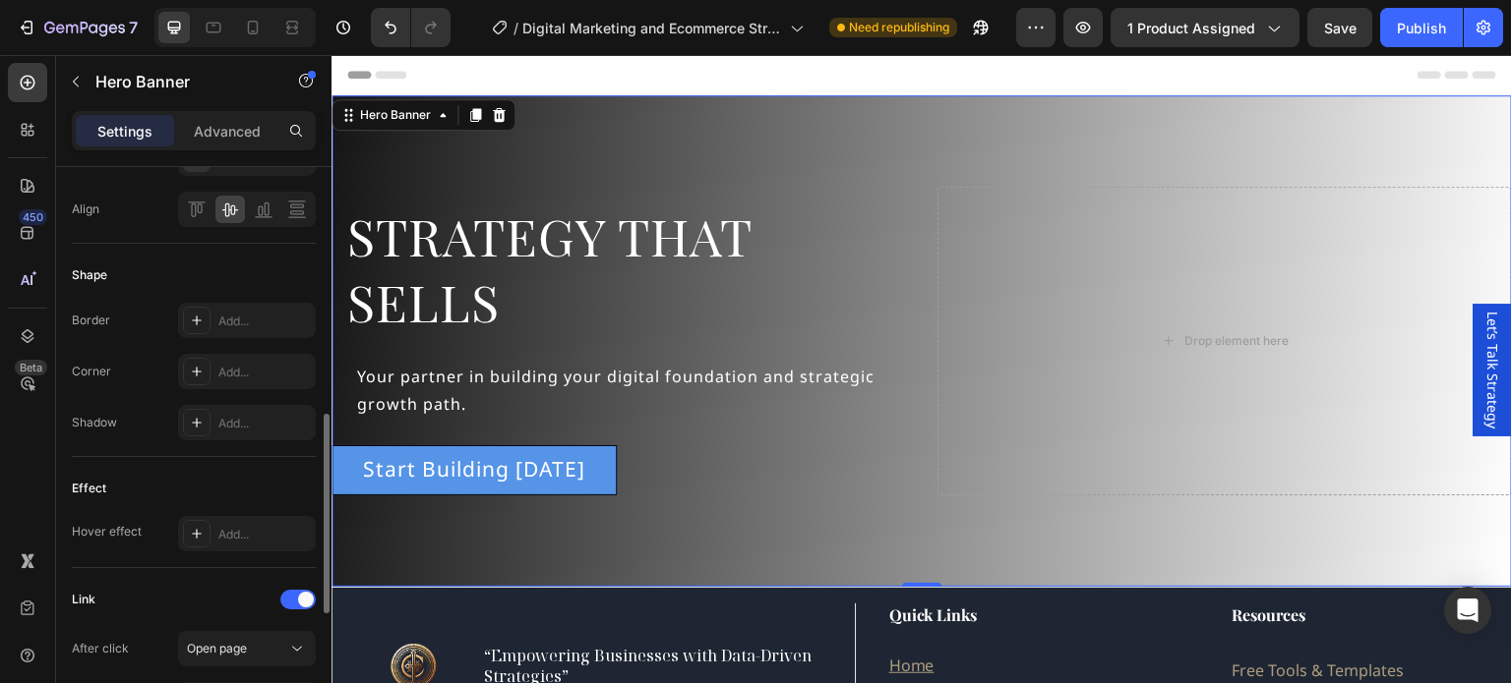
scroll to position [0, 0]
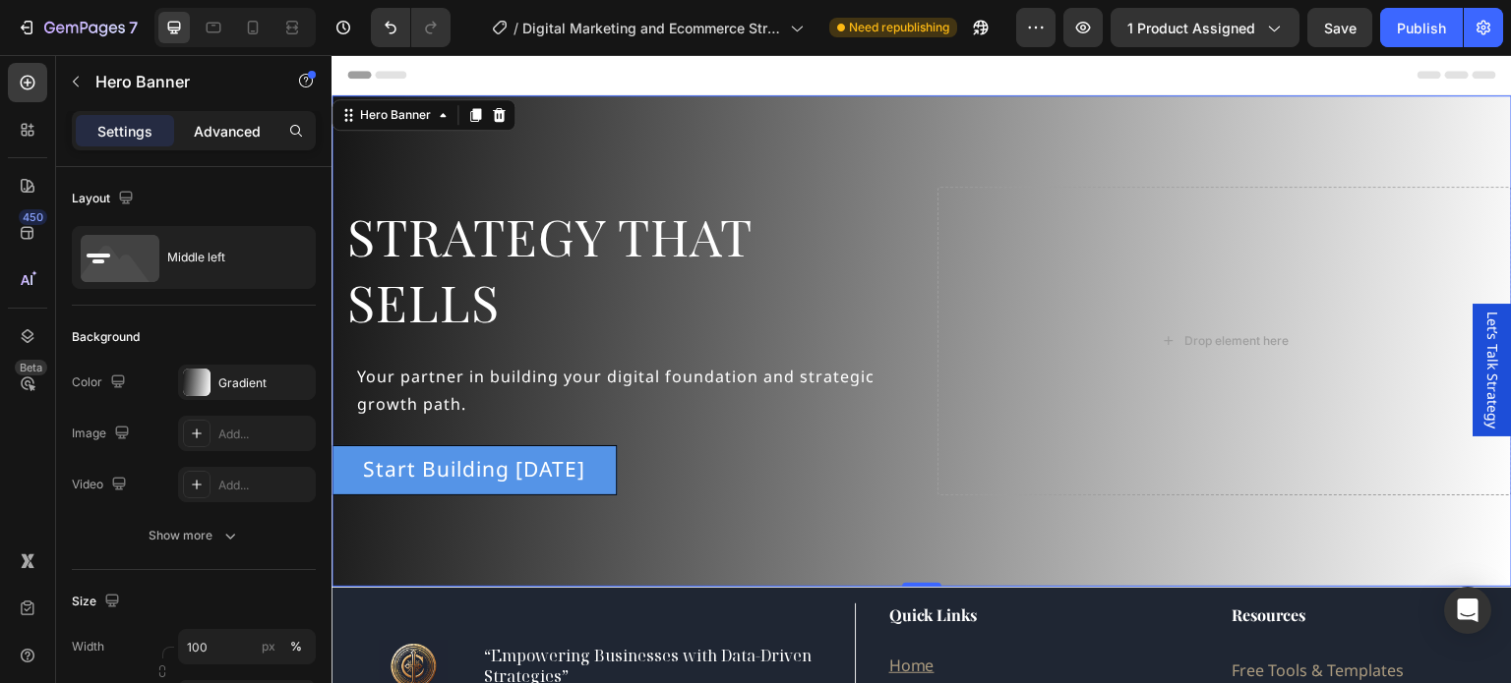
click at [218, 133] on p "Advanced" at bounding box center [227, 131] width 67 height 21
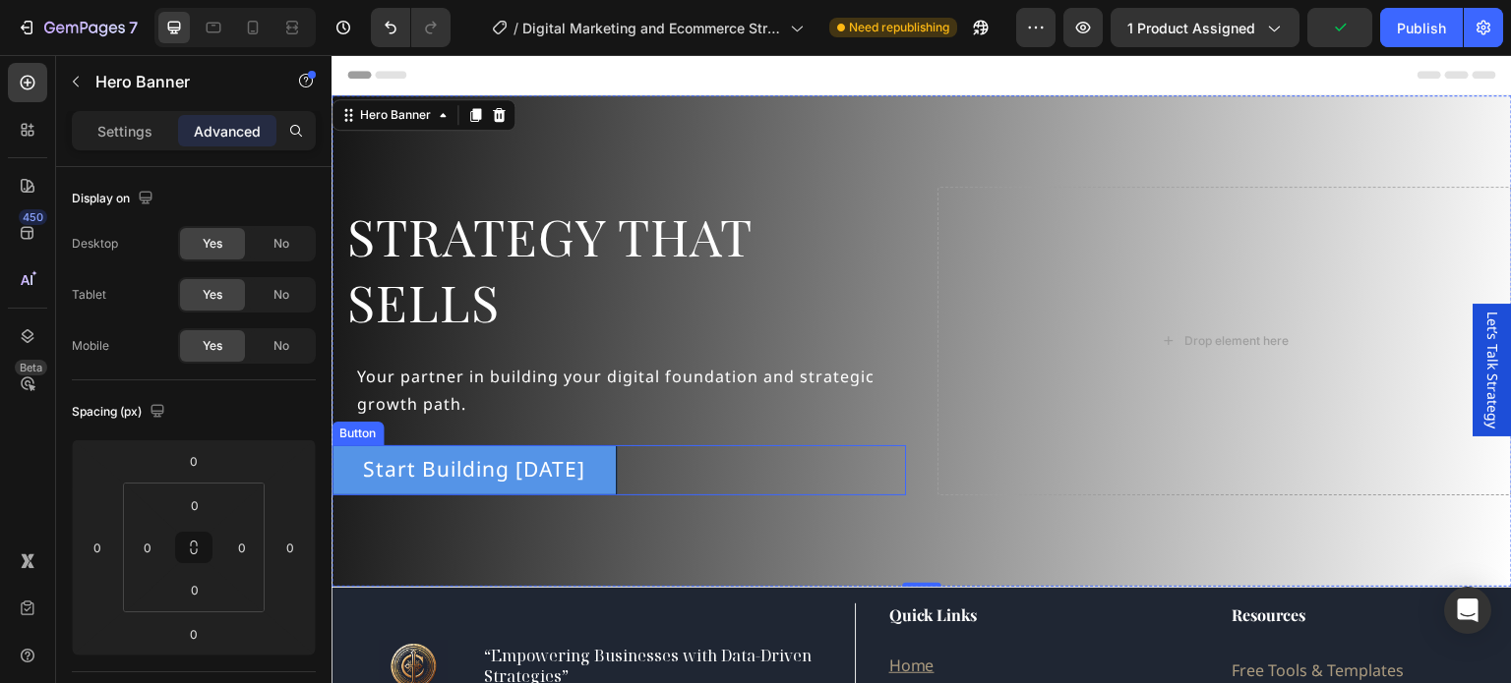
click at [615, 483] on div "Start Building [DATE] Button" at bounding box center [618, 470] width 574 height 50
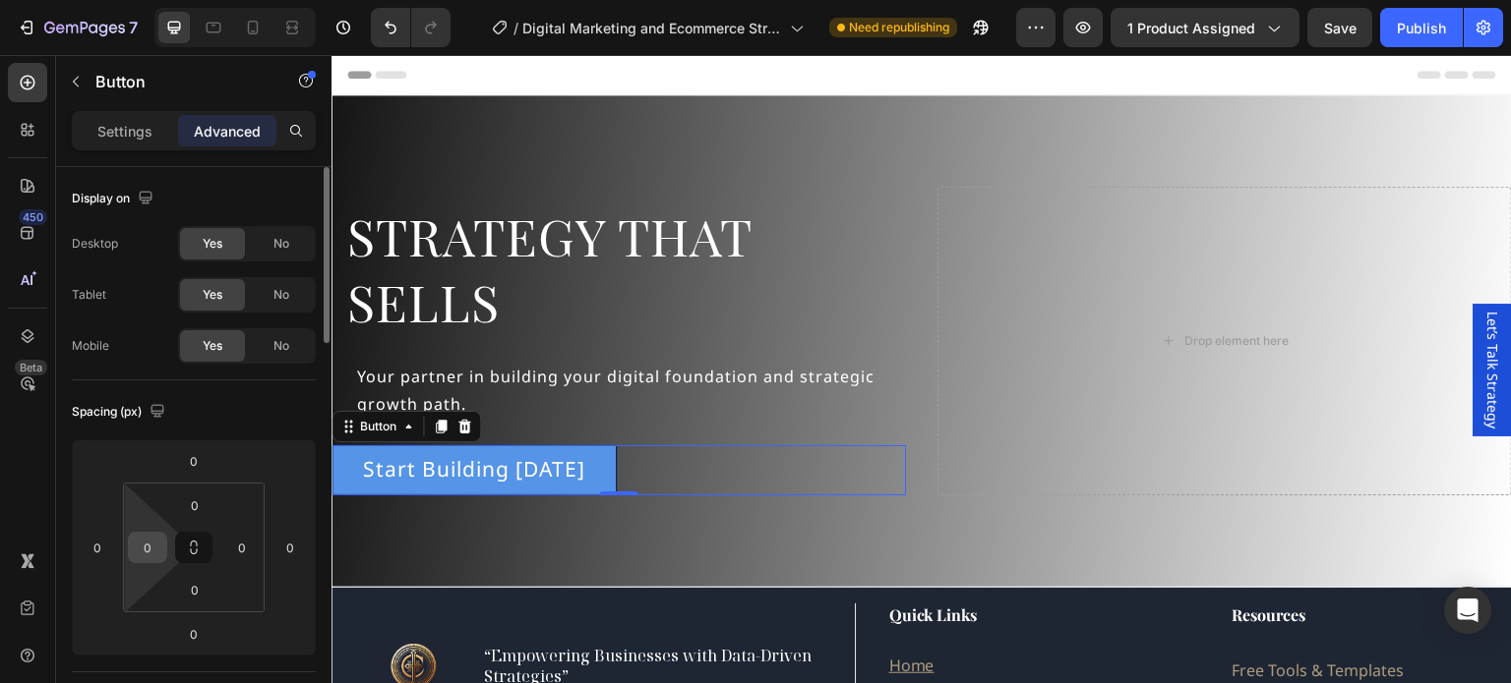
click at [142, 548] on input "0" at bounding box center [148, 548] width 30 height 30
click at [189, 656] on div "XS 4px" at bounding box center [190, 648] width 122 height 30
click at [149, 546] on input "4" at bounding box center [148, 548] width 30 height 30
click at [186, 674] on p "S 8px" at bounding box center [196, 678] width 89 height 14
type input "8"
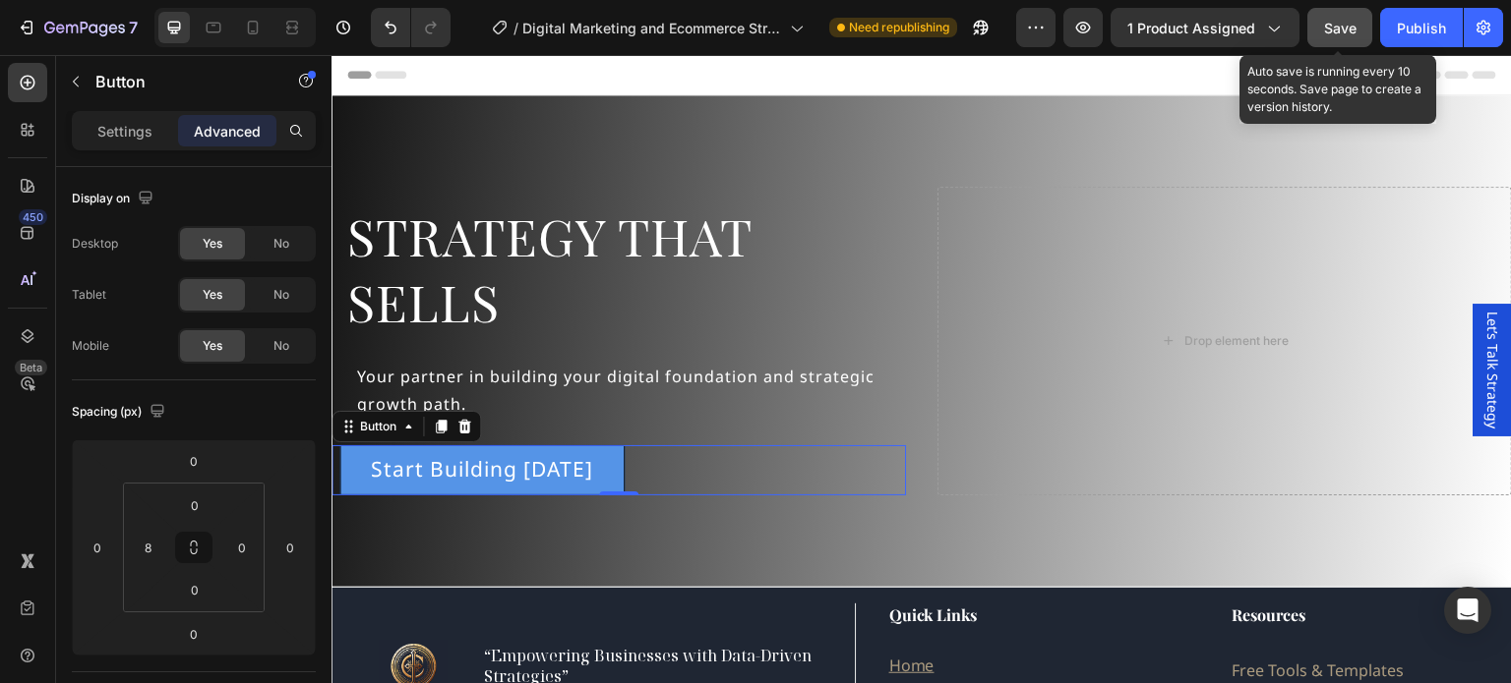
click at [1332, 30] on span "Save" at bounding box center [1340, 28] width 32 height 17
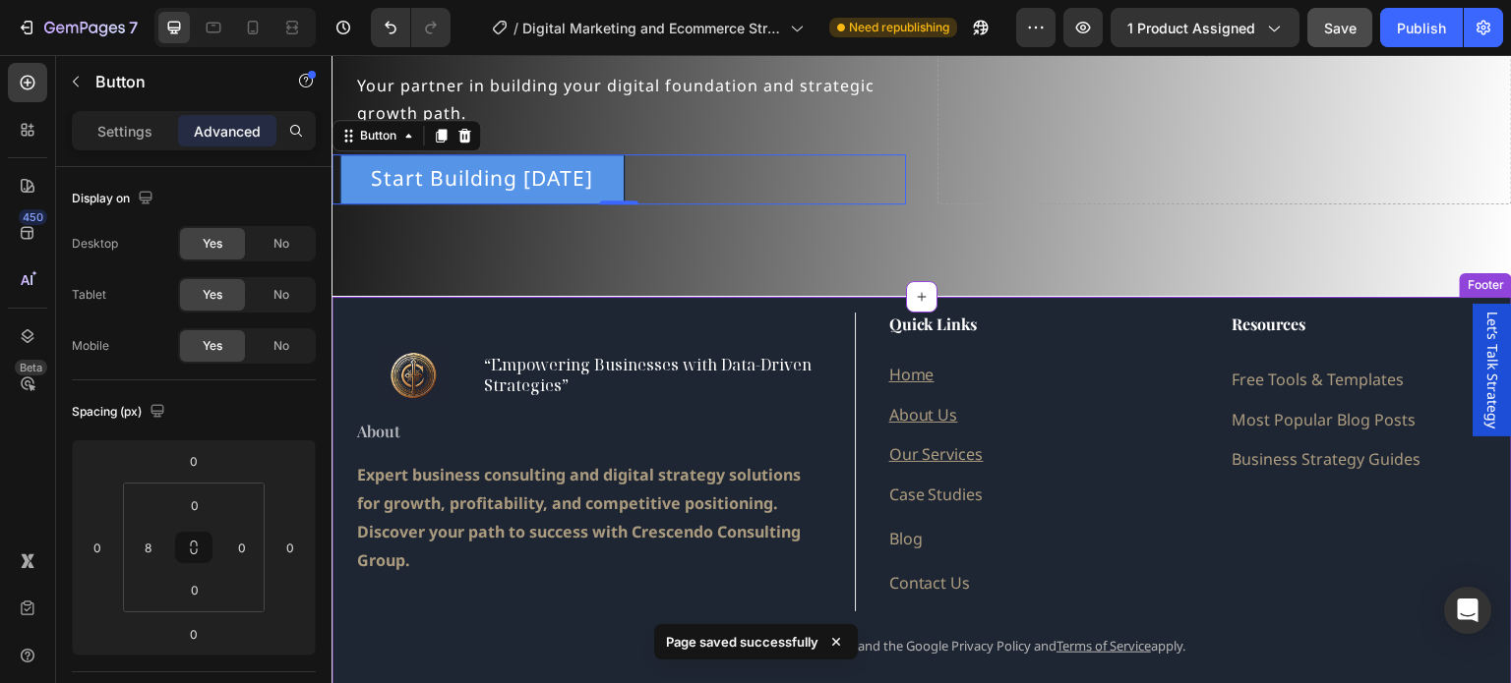
scroll to position [197, 0]
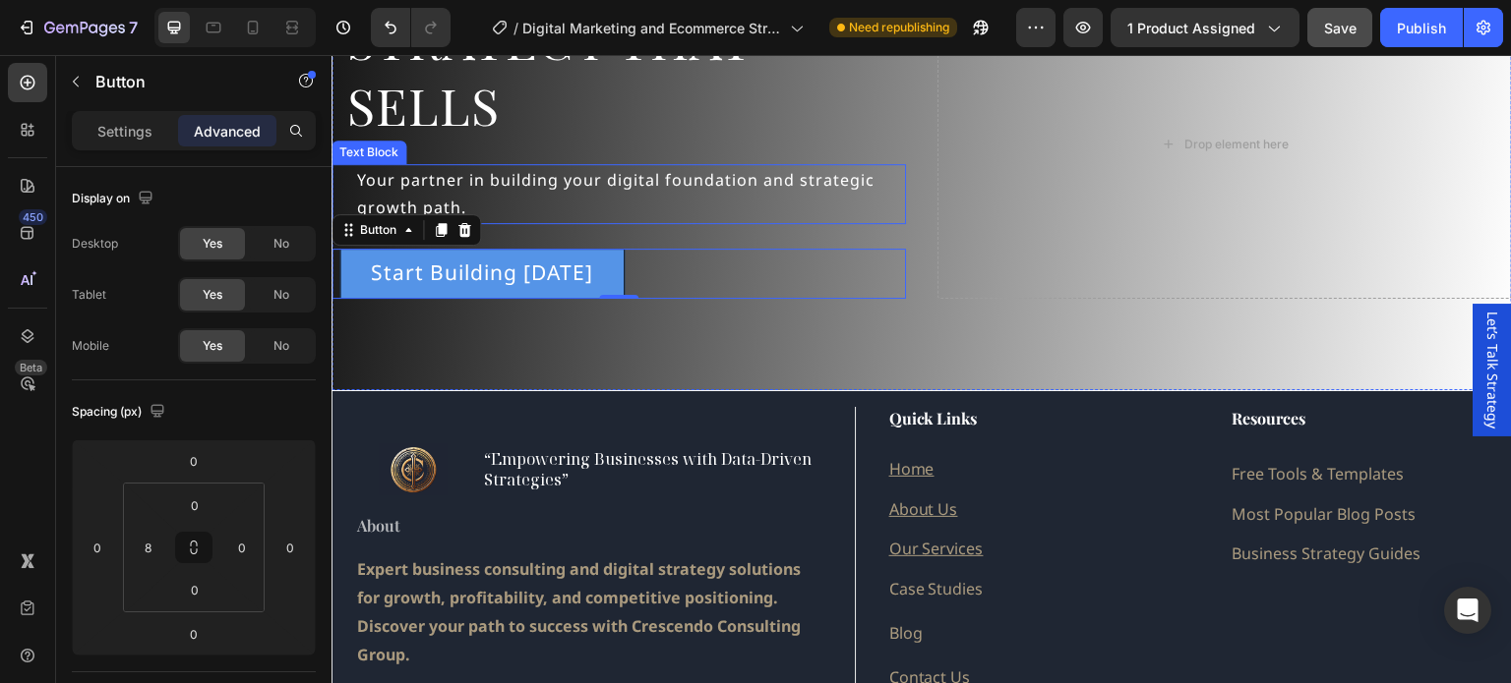
drag, startPoint x: 566, startPoint y: 175, endPoint x: 569, endPoint y: 188, distance: 13.1
click at [566, 175] on p "Your partner in building your digital foundation and strategic growth path." at bounding box center [630, 194] width 547 height 57
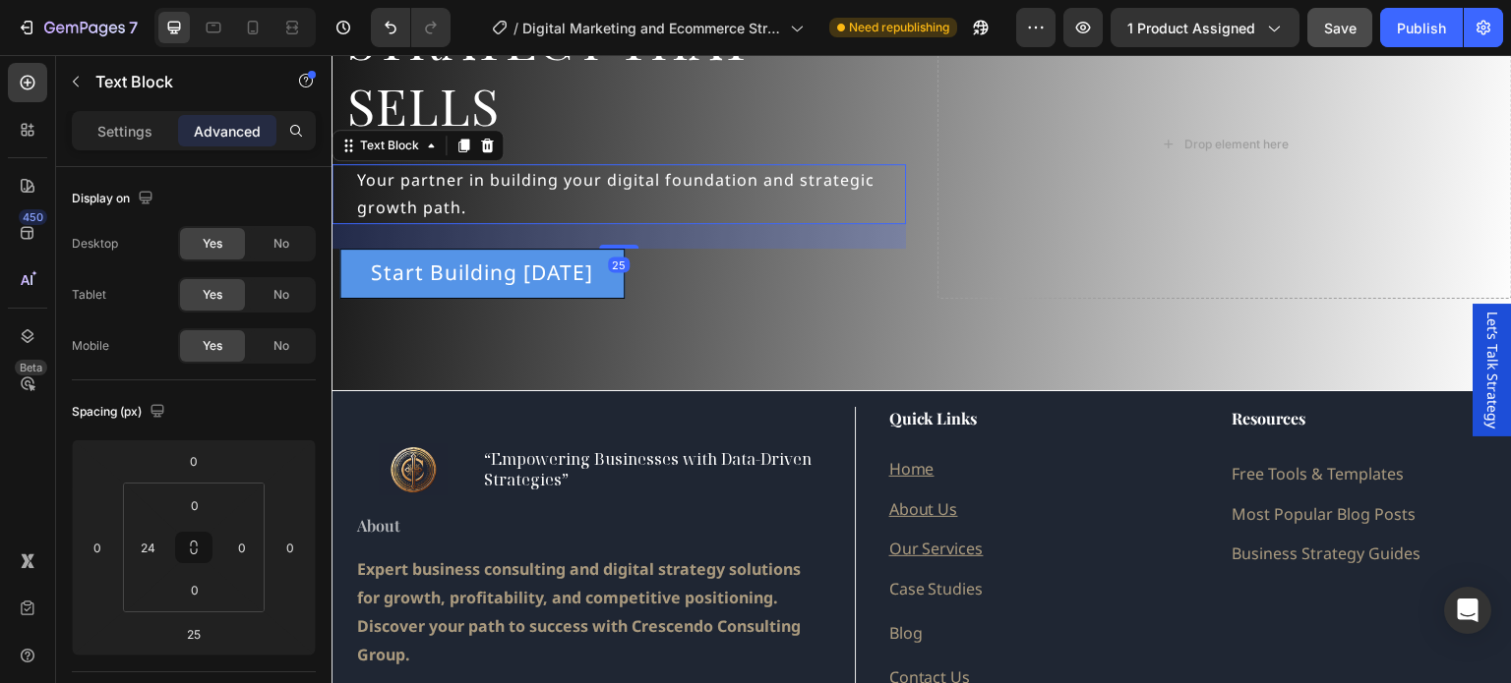
click at [570, 190] on p "Your partner in building your digital foundation and strategic growth path." at bounding box center [630, 194] width 547 height 57
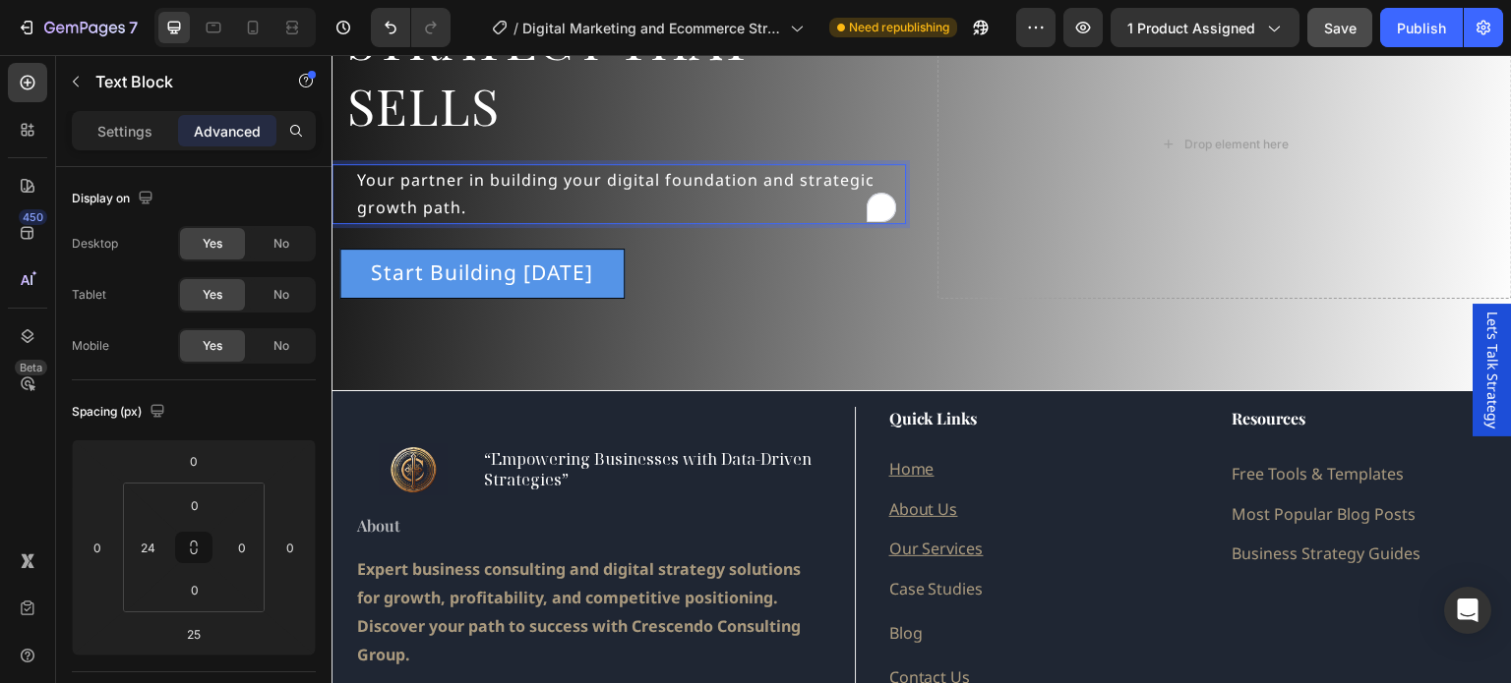
click at [570, 190] on p "Your partner in building your digital foundation and strategic growth path." at bounding box center [630, 194] width 547 height 57
click at [373, 180] on span "): A practical, data‑driven plan to grow traffic, convert more visitors, and in…" at bounding box center [618, 194] width 522 height 50
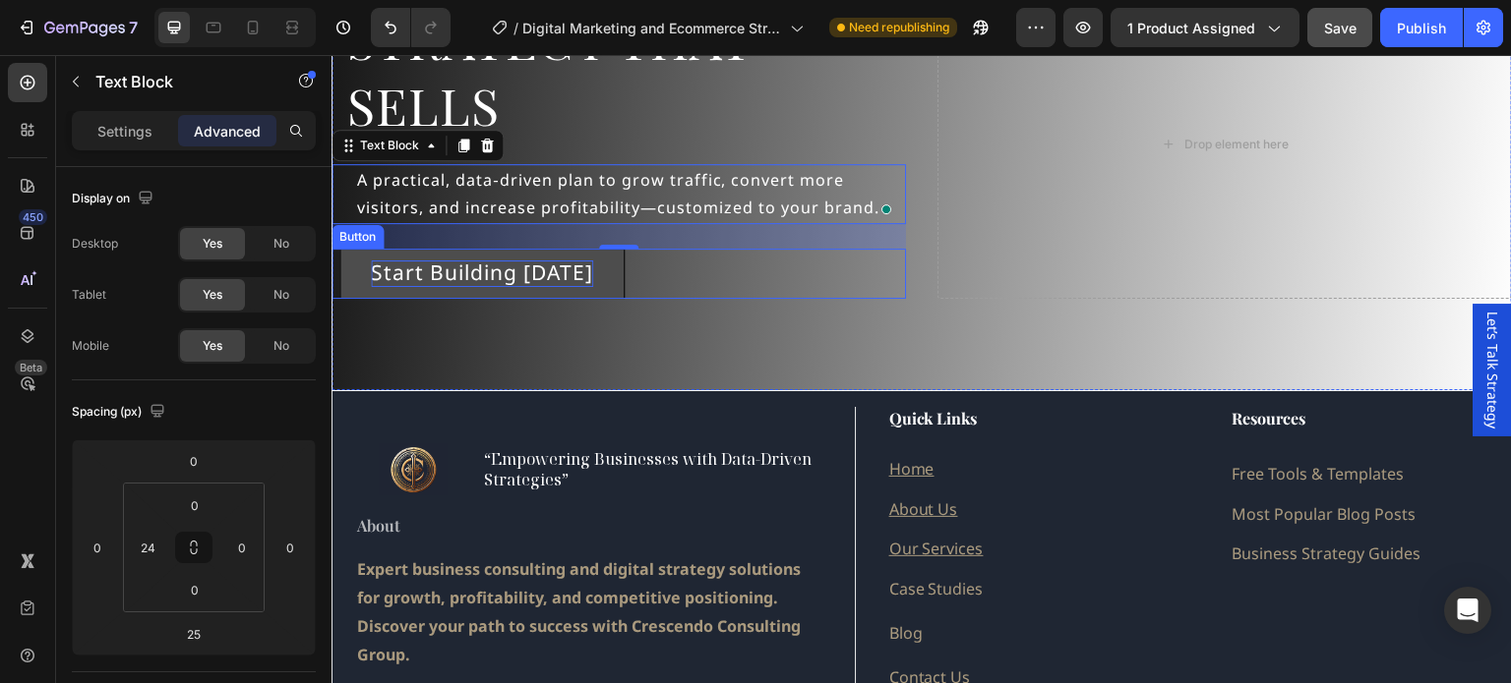
click at [507, 267] on span "Start Building [DATE]" at bounding box center [482, 273] width 222 height 28
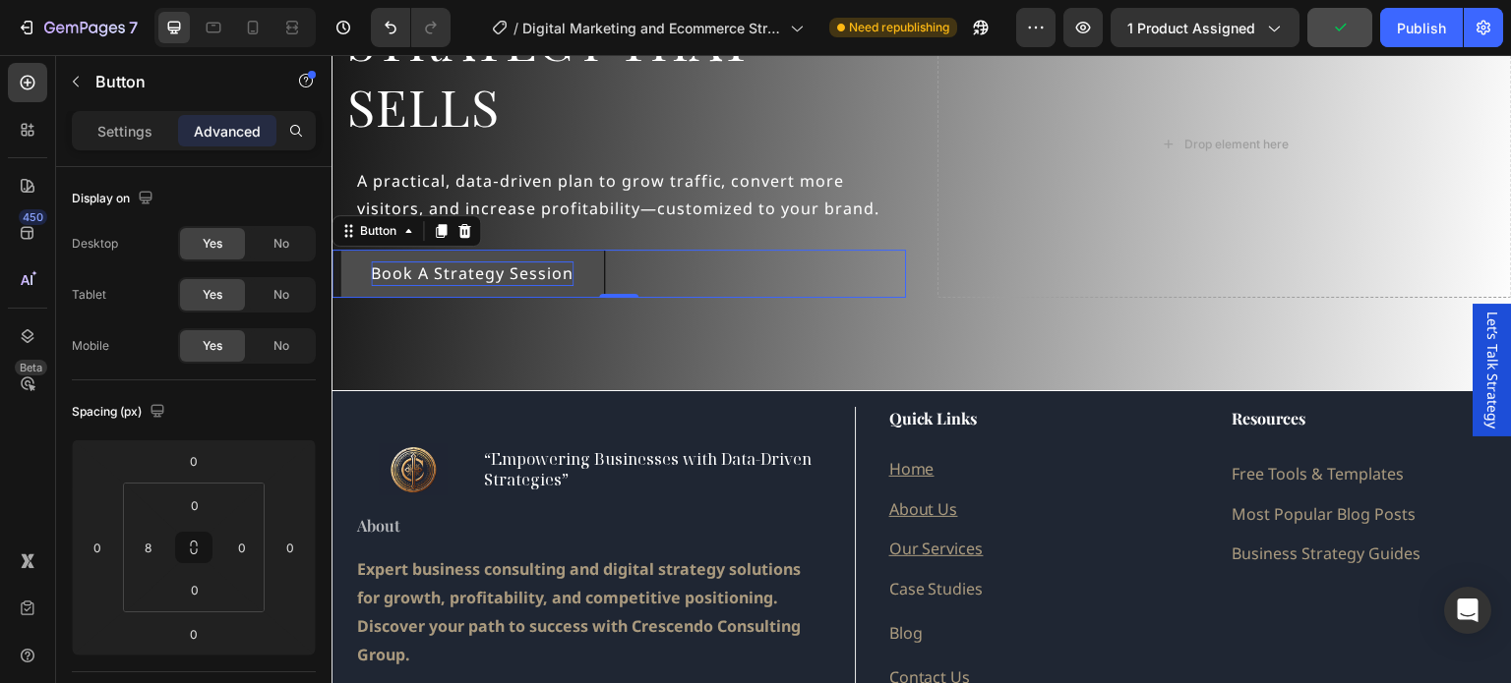
click at [736, 274] on div "Book a Strategy Session Button 0" at bounding box center [618, 274] width 574 height 48
click at [584, 266] on link "Book a Strategy Session" at bounding box center [472, 274] width 266 height 48
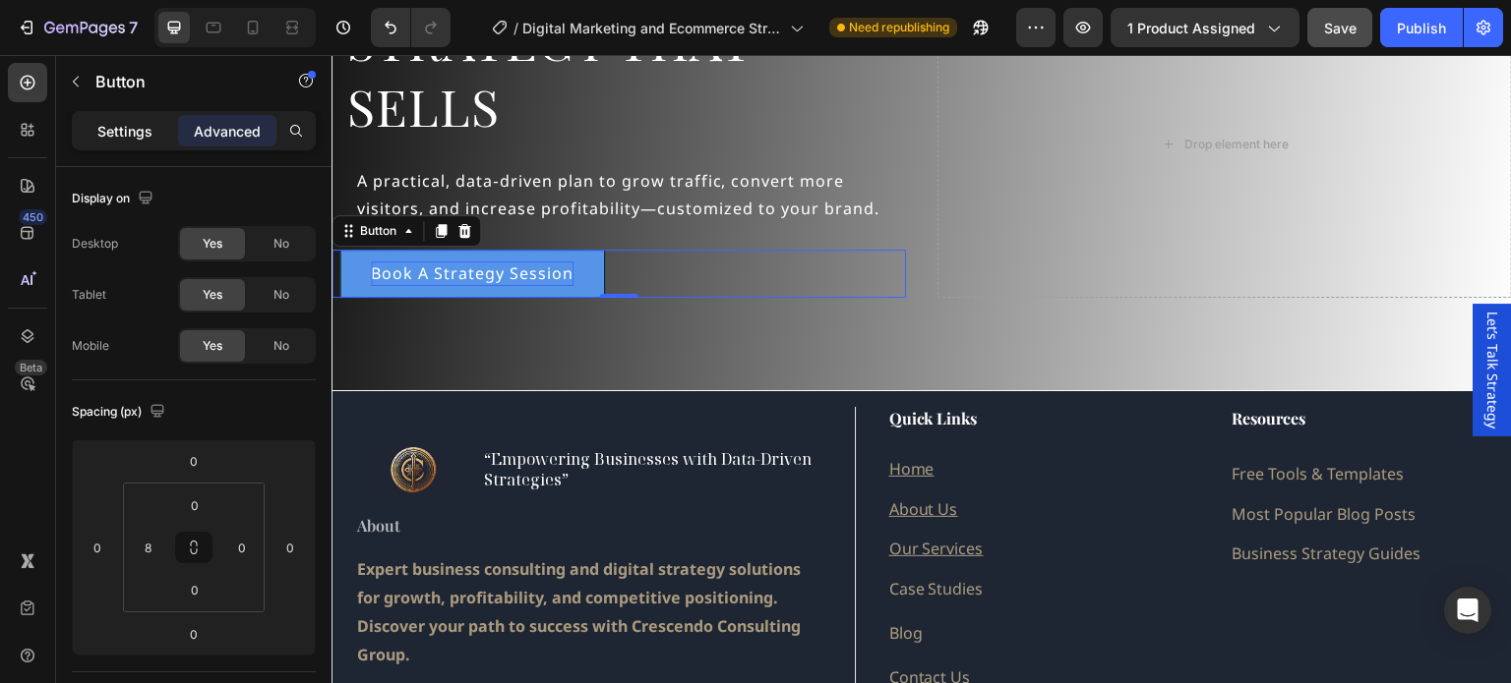
click at [129, 141] on p "Settings" at bounding box center [124, 131] width 55 height 21
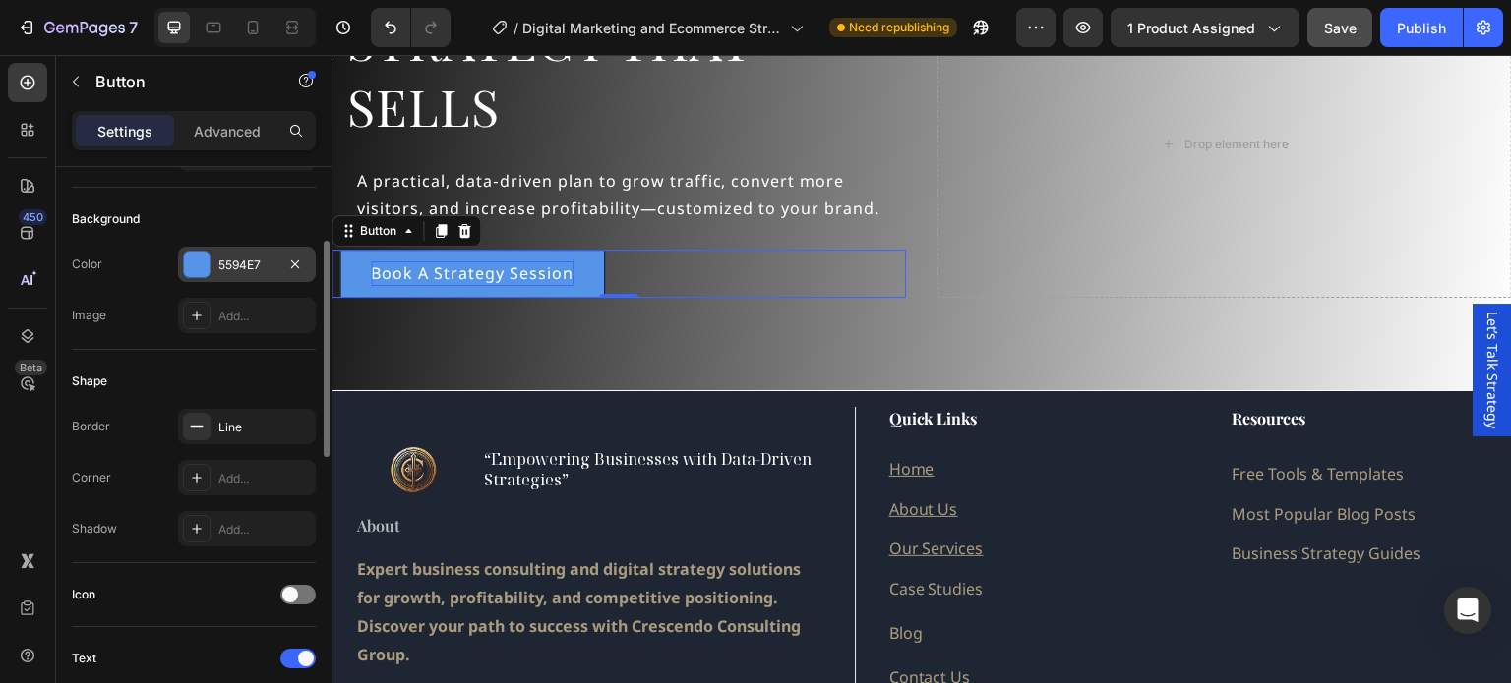
click at [193, 265] on div at bounding box center [197, 265] width 26 height 26
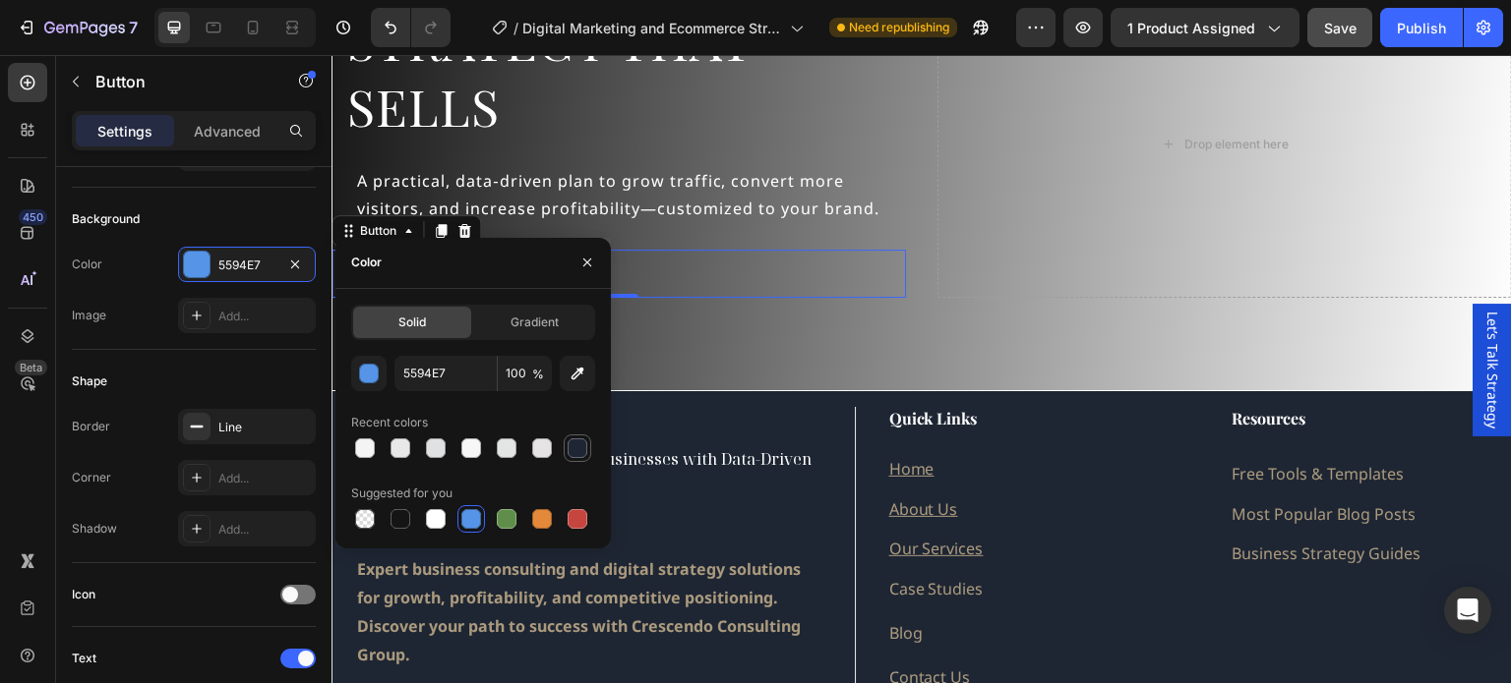
click at [575, 449] on div at bounding box center [577, 449] width 20 height 20
type input "1F2633"
click at [829, 317] on div "Background Image" at bounding box center [921, 145] width 1180 height 492
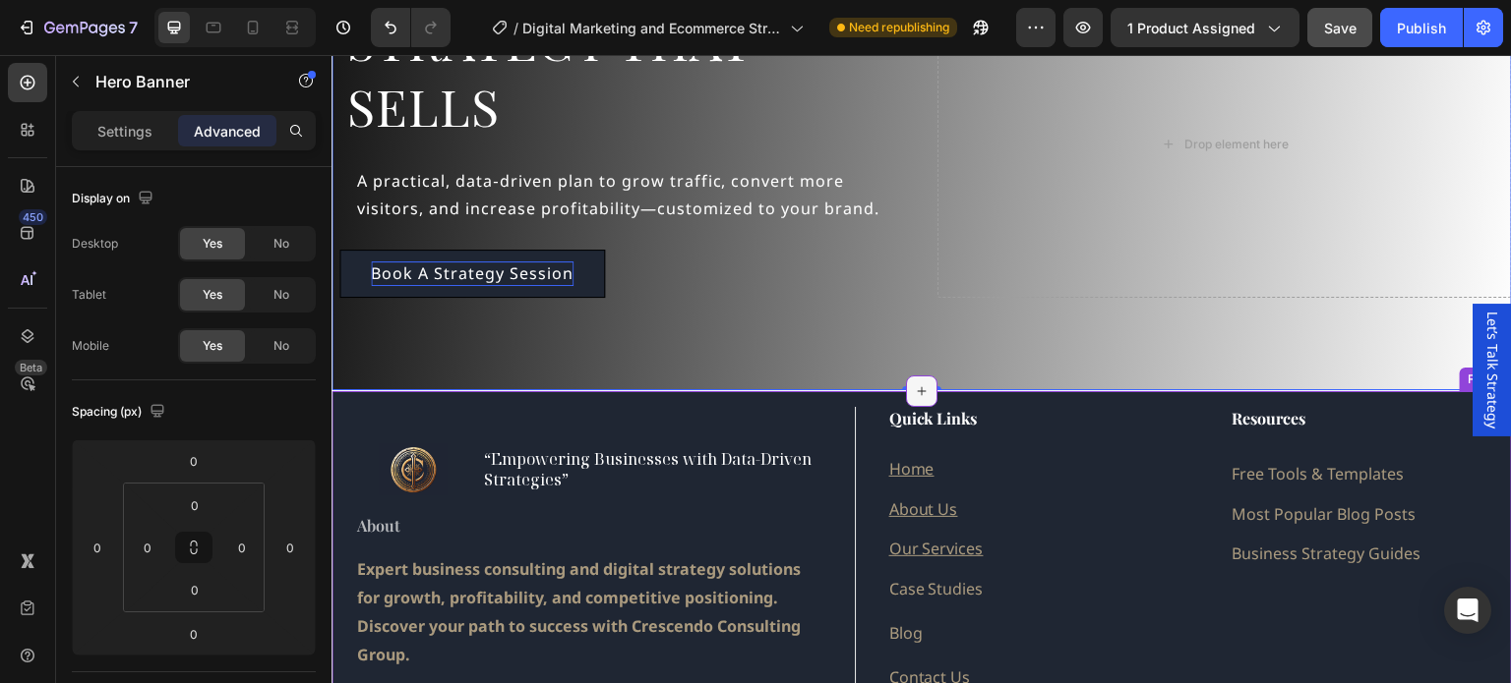
click at [921, 391] on icon at bounding box center [922, 392] width 16 height 16
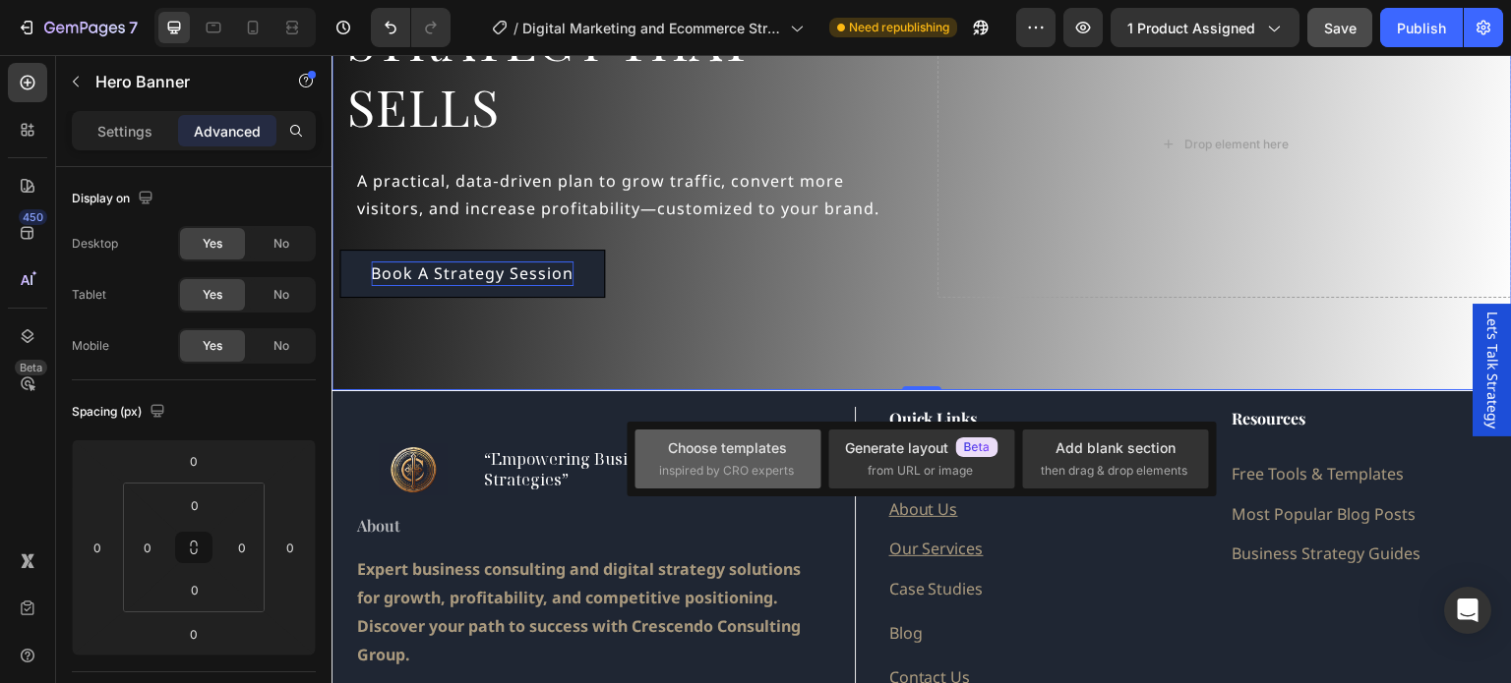
click at [728, 455] on div "Choose templates" at bounding box center [727, 448] width 119 height 21
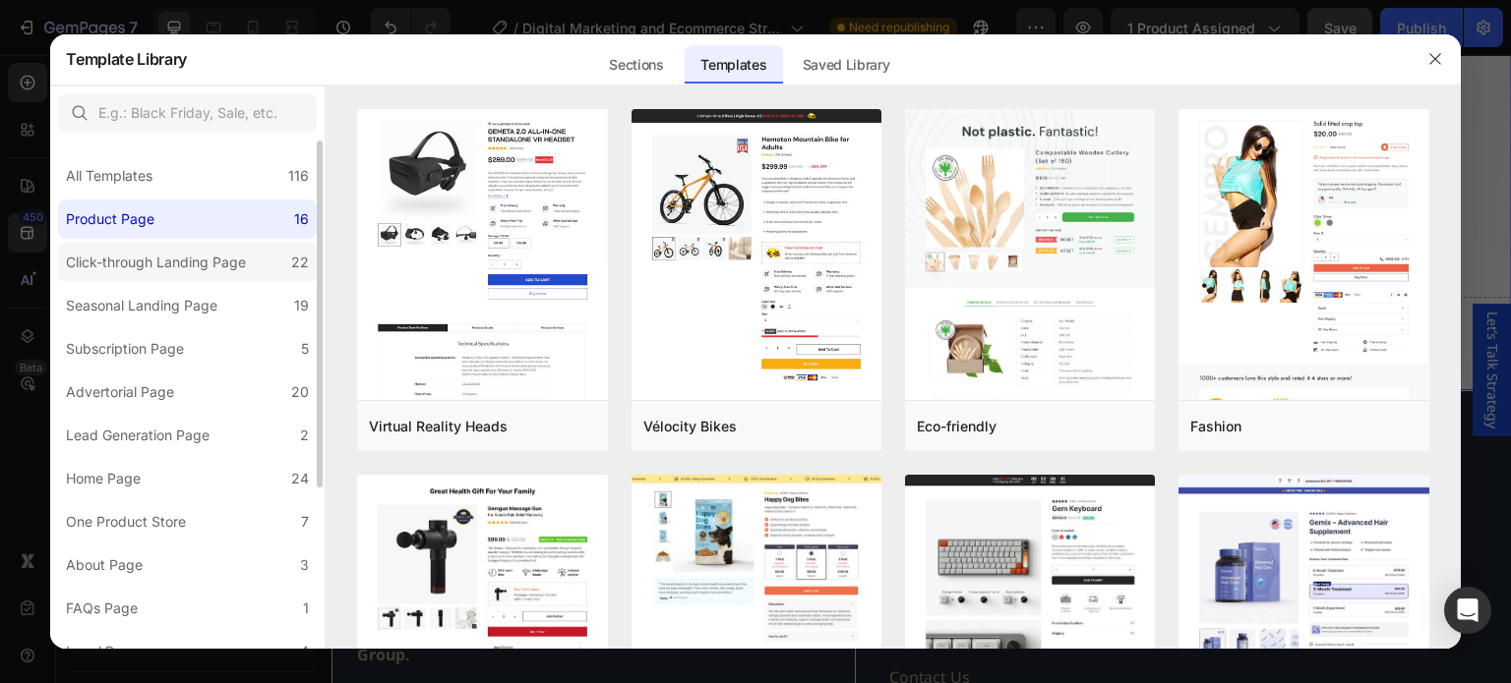
click at [176, 263] on div "Click-through Landing Page" at bounding box center [156, 263] width 180 height 24
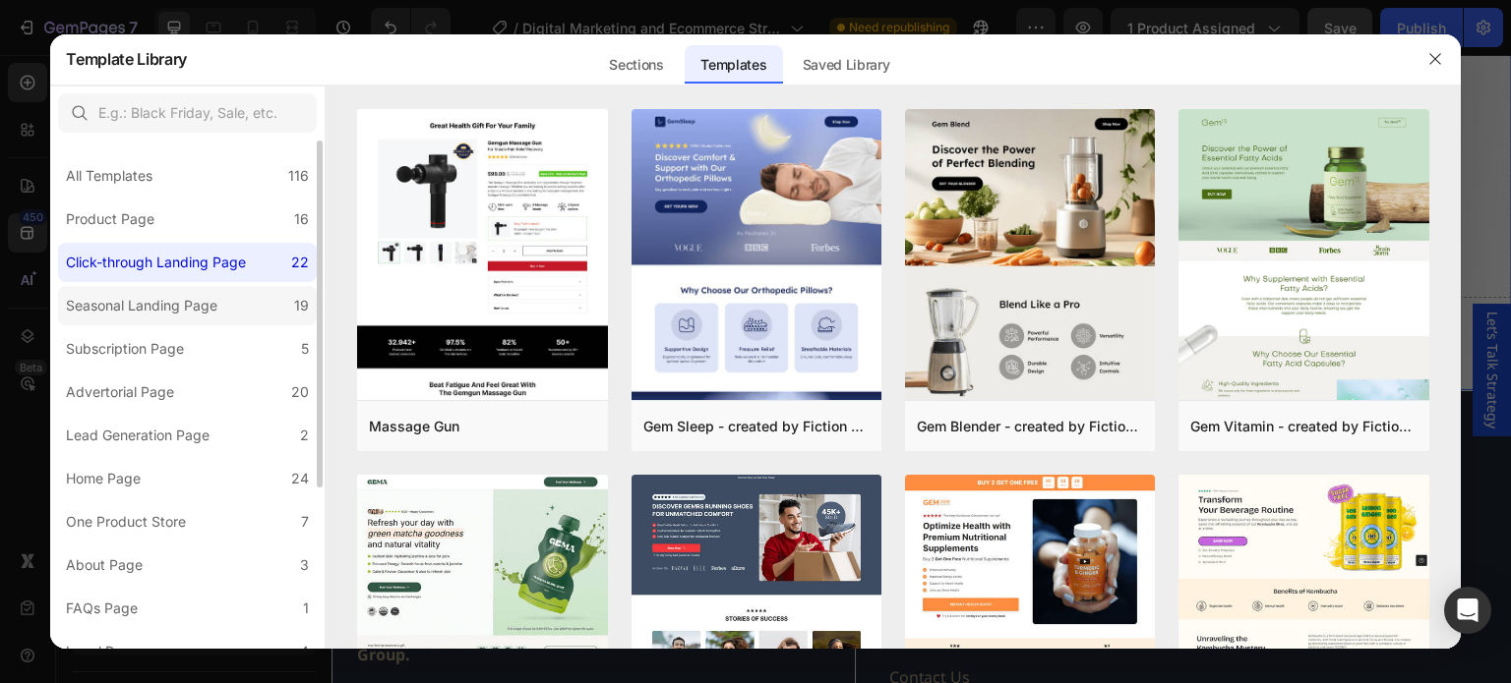
click at [170, 311] on div "Seasonal Landing Page" at bounding box center [141, 306] width 151 height 24
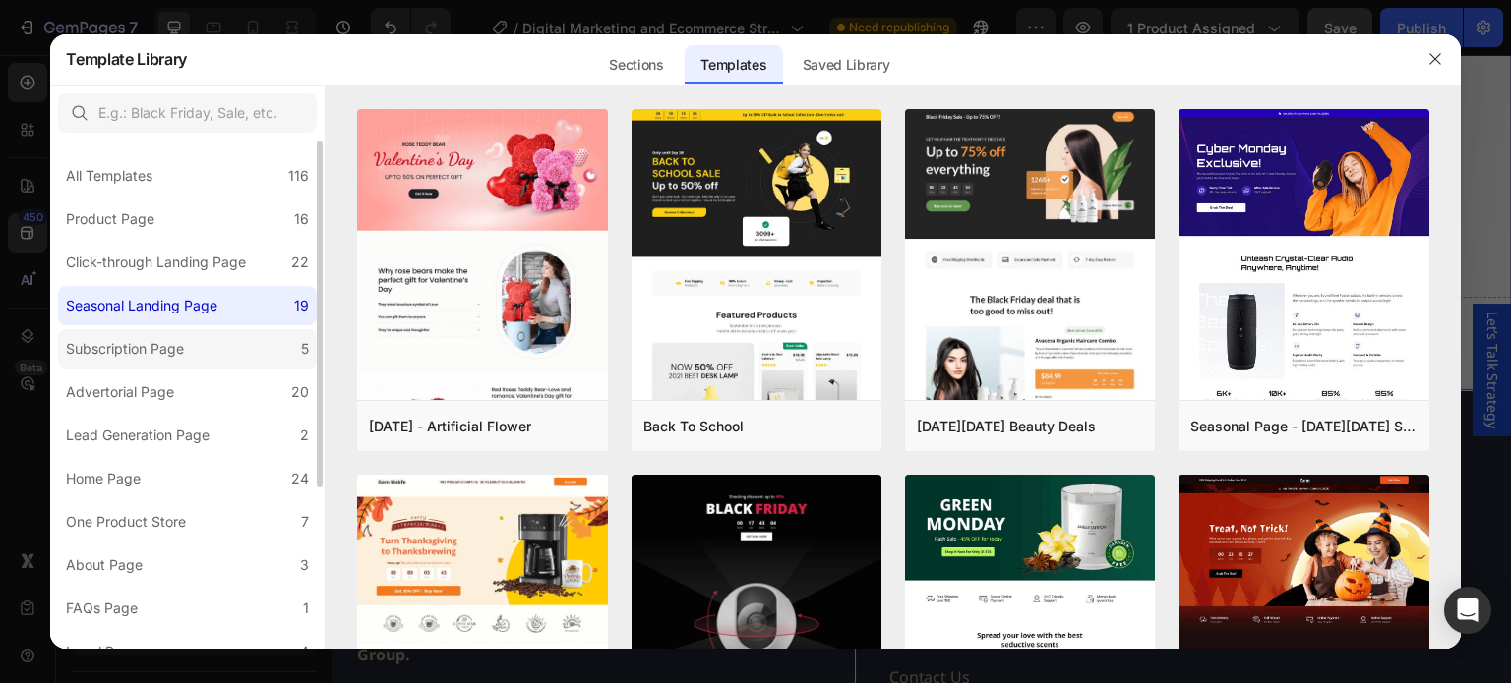
click at [166, 361] on label "Subscription Page 5" at bounding box center [187, 348] width 259 height 39
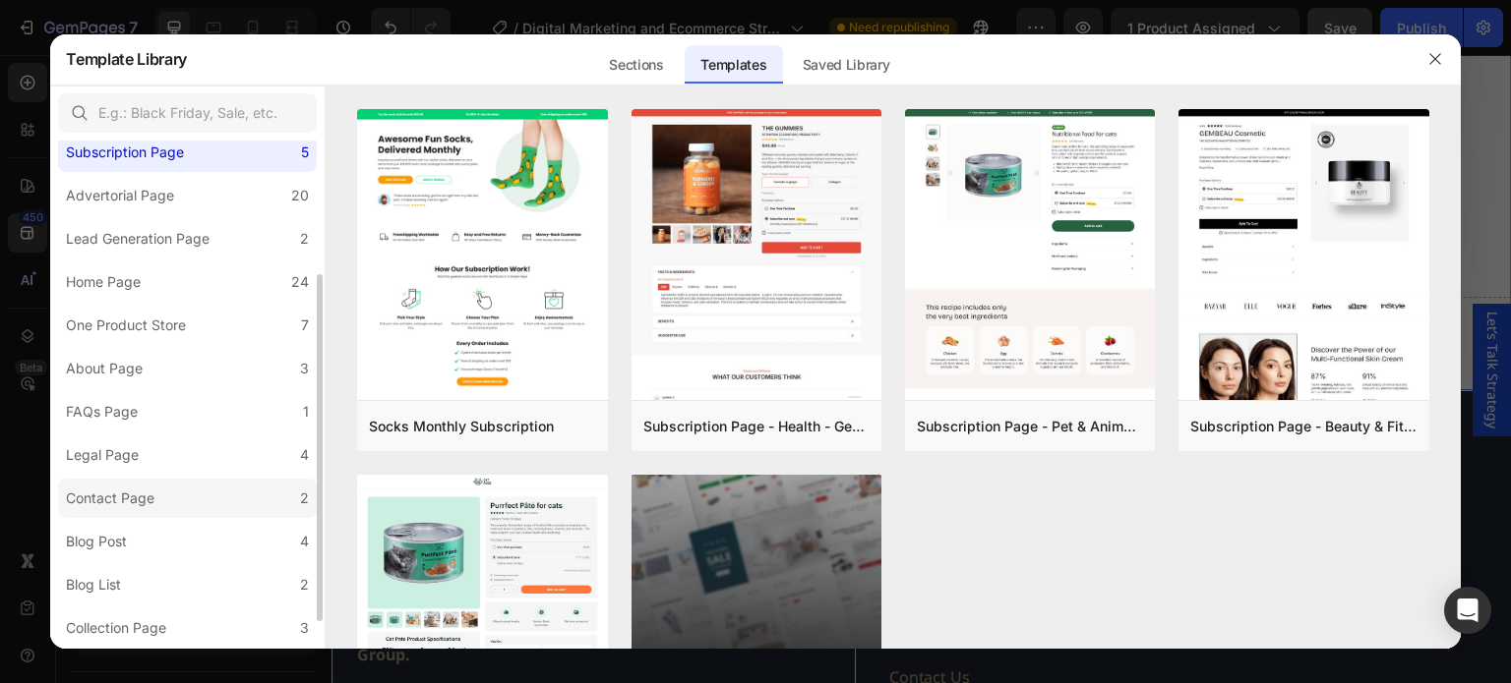
scroll to position [238, 0]
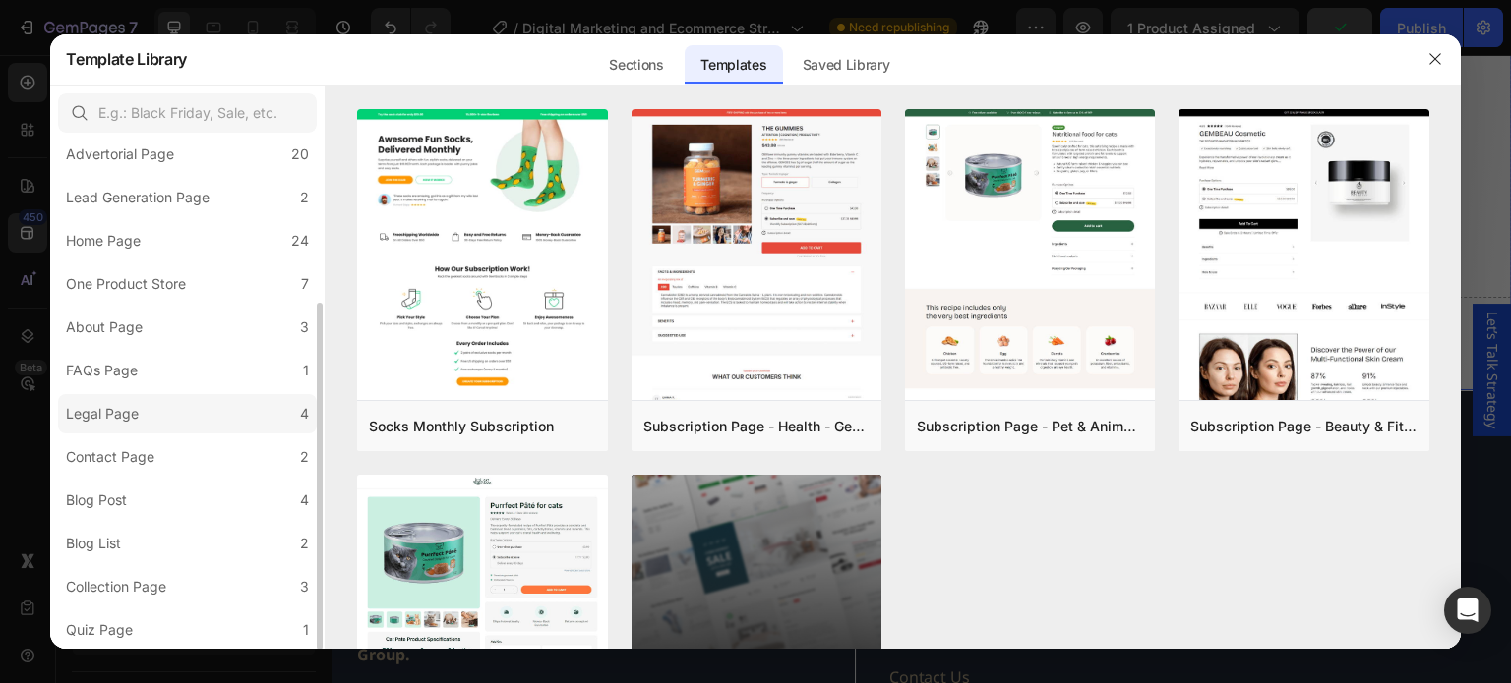
click at [143, 416] on div "Legal Page" at bounding box center [106, 414] width 81 height 24
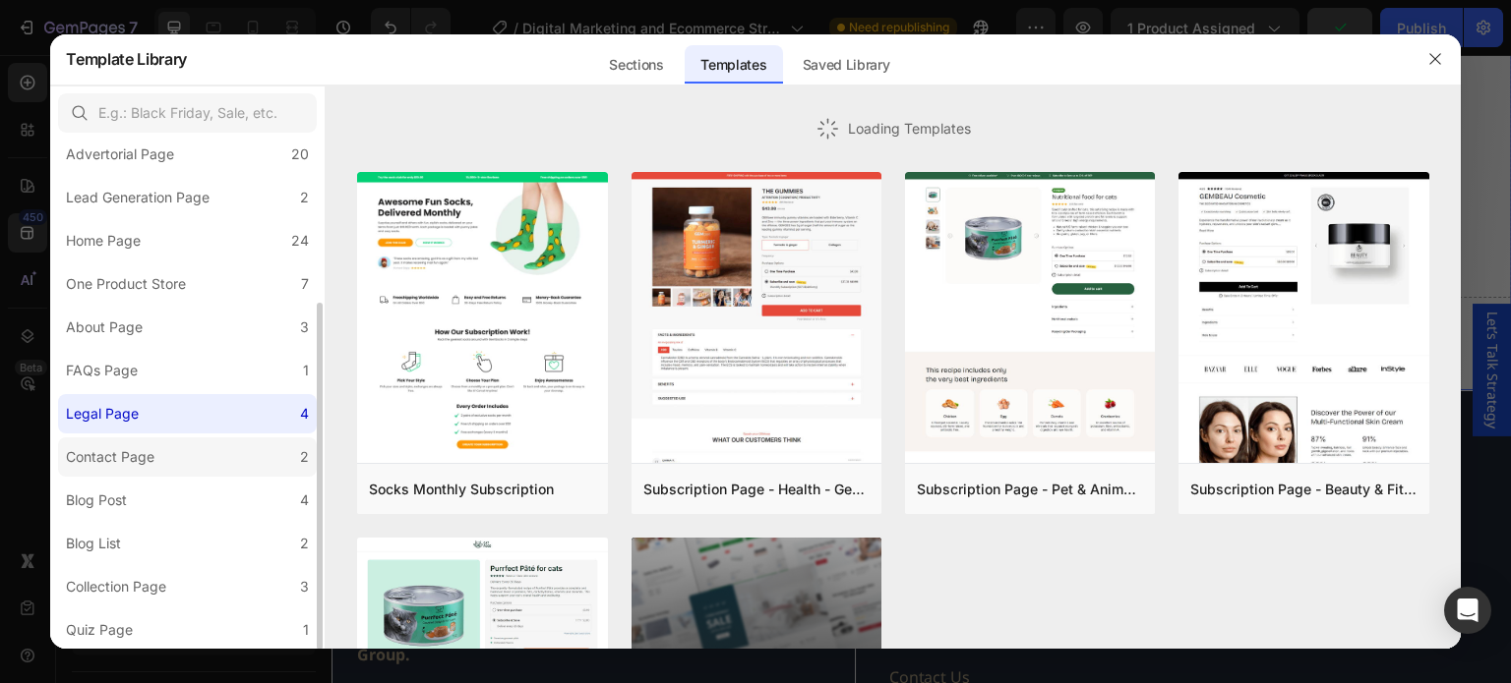
click at [151, 457] on div "Contact Page" at bounding box center [110, 457] width 89 height 24
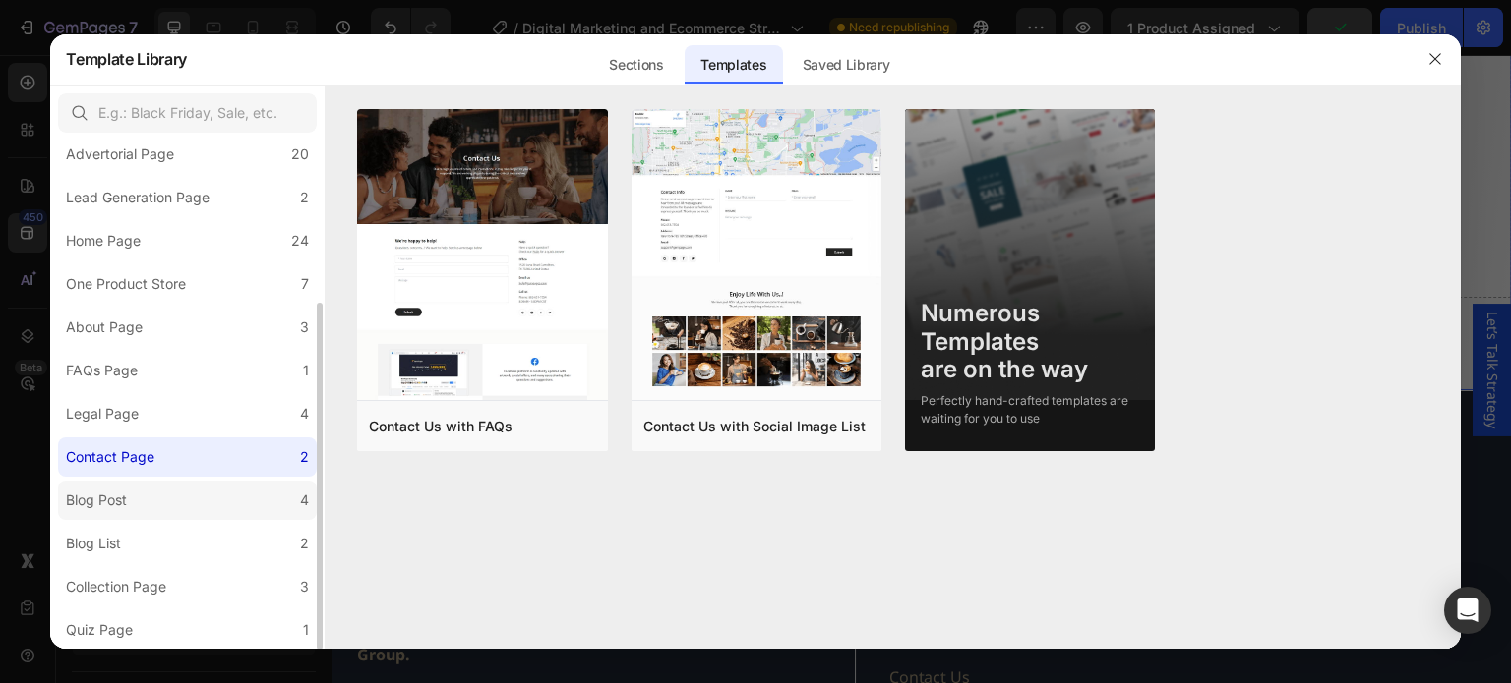
click at [148, 491] on label "Blog Post 4" at bounding box center [187, 500] width 259 height 39
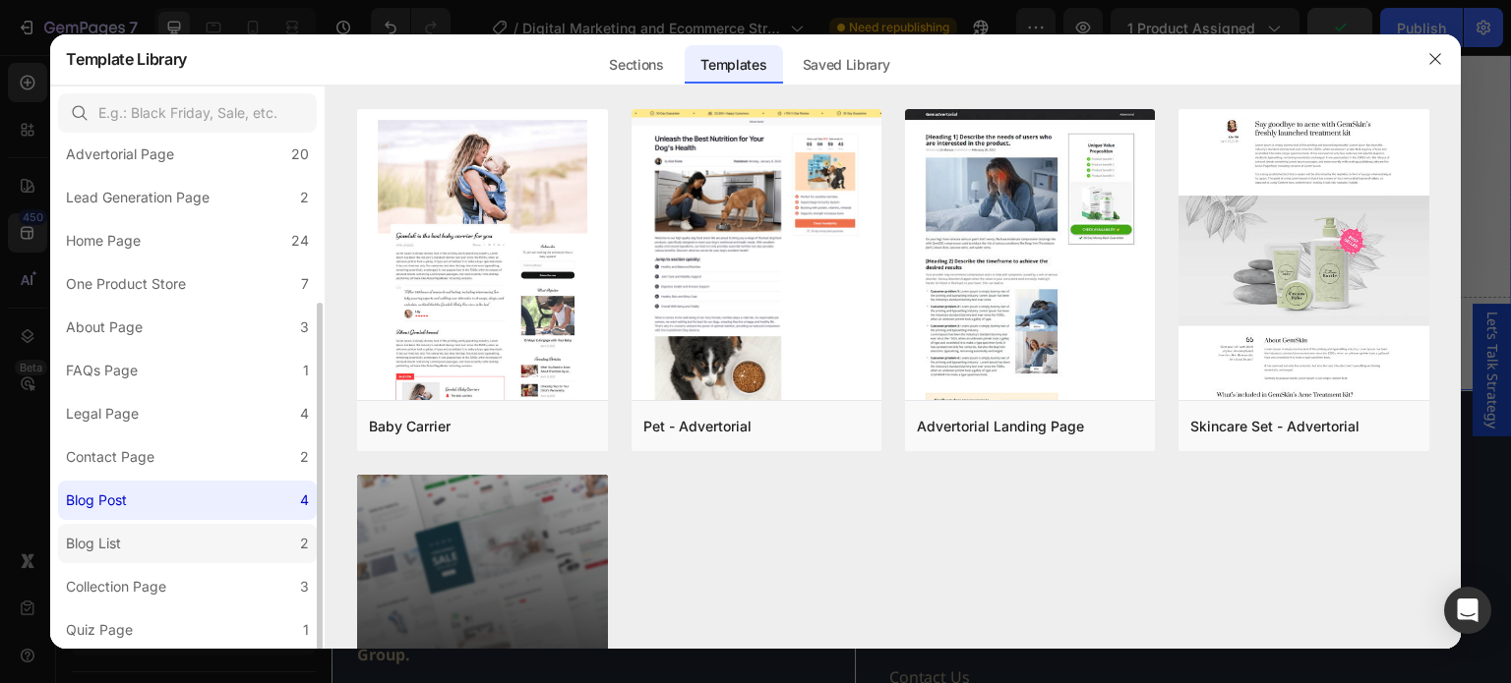
click at [149, 553] on label "Blog List 2" at bounding box center [187, 543] width 259 height 39
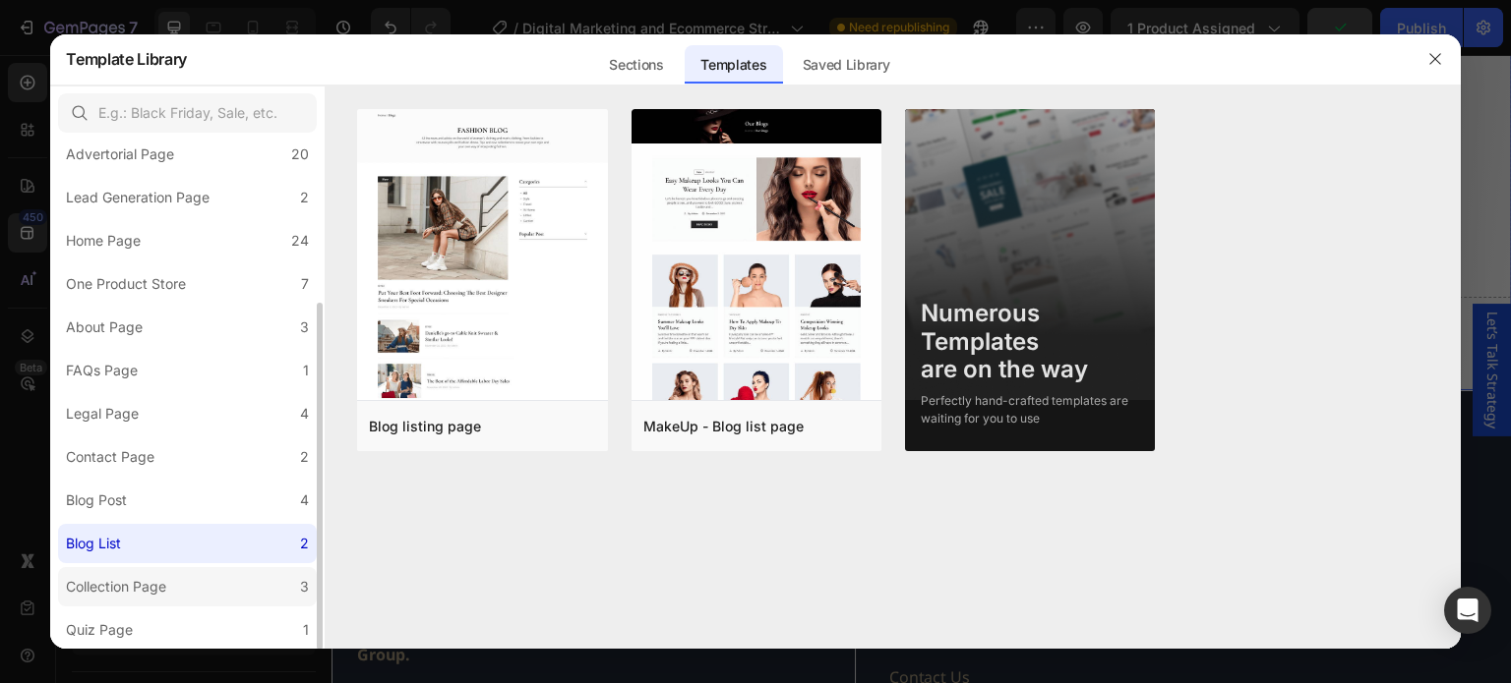
click at [160, 588] on div "Collection Page" at bounding box center [116, 587] width 100 height 24
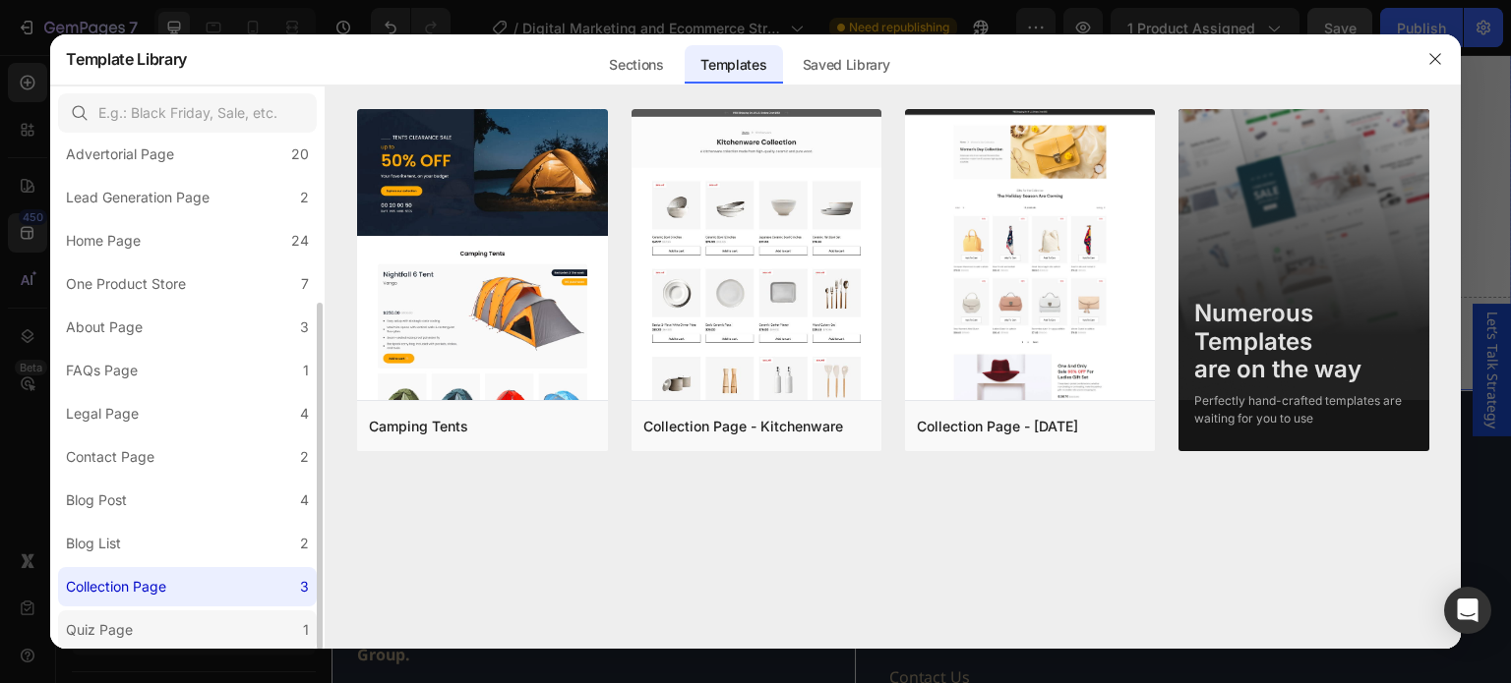
click at [146, 632] on label "Quiz Page 1" at bounding box center [187, 630] width 259 height 39
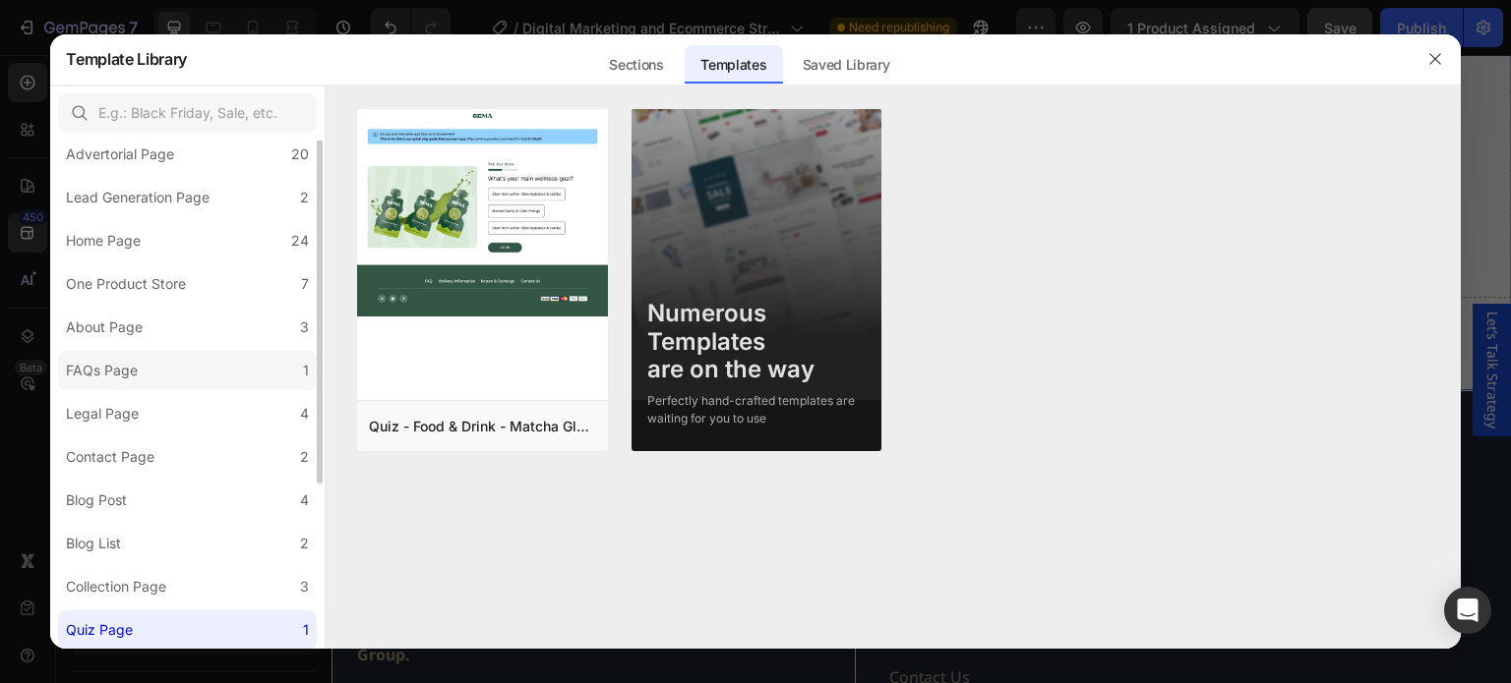
scroll to position [41, 0]
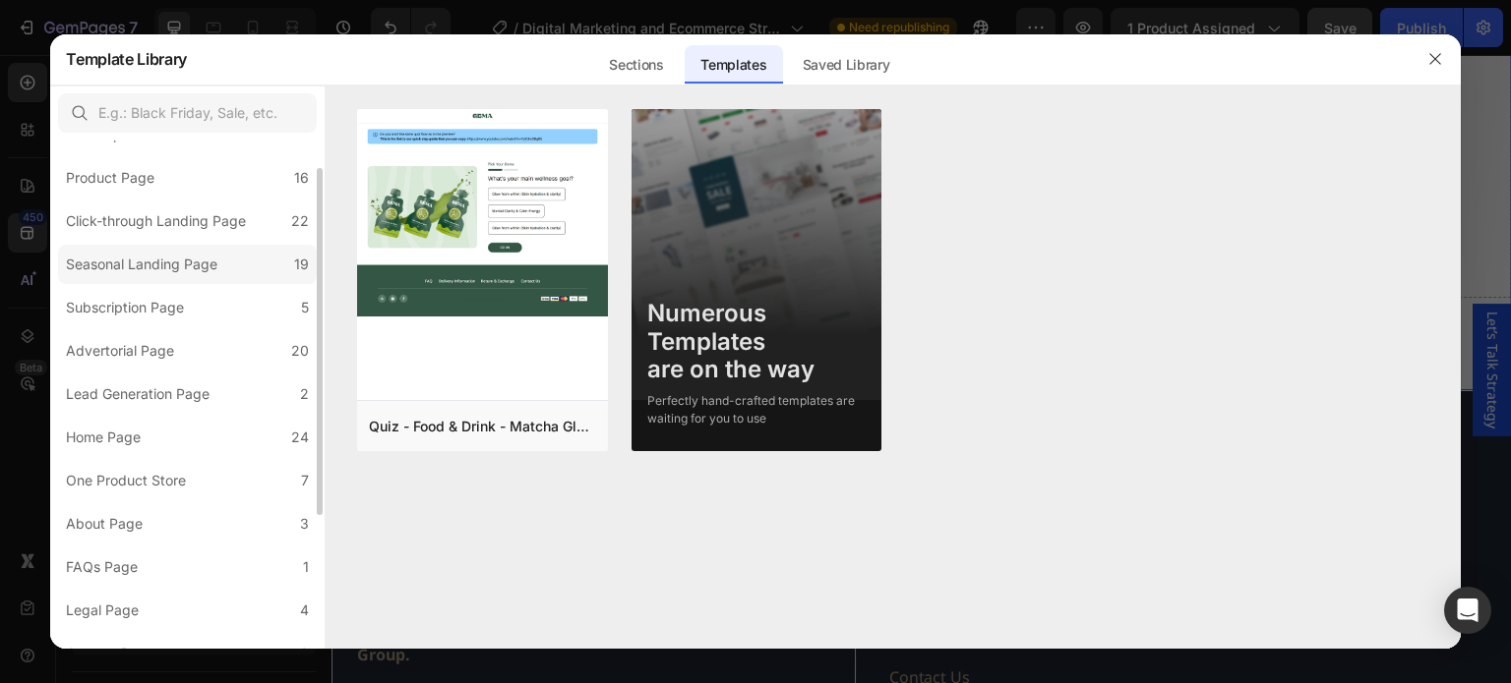
click at [123, 266] on div "Seasonal Landing Page" at bounding box center [141, 265] width 151 height 24
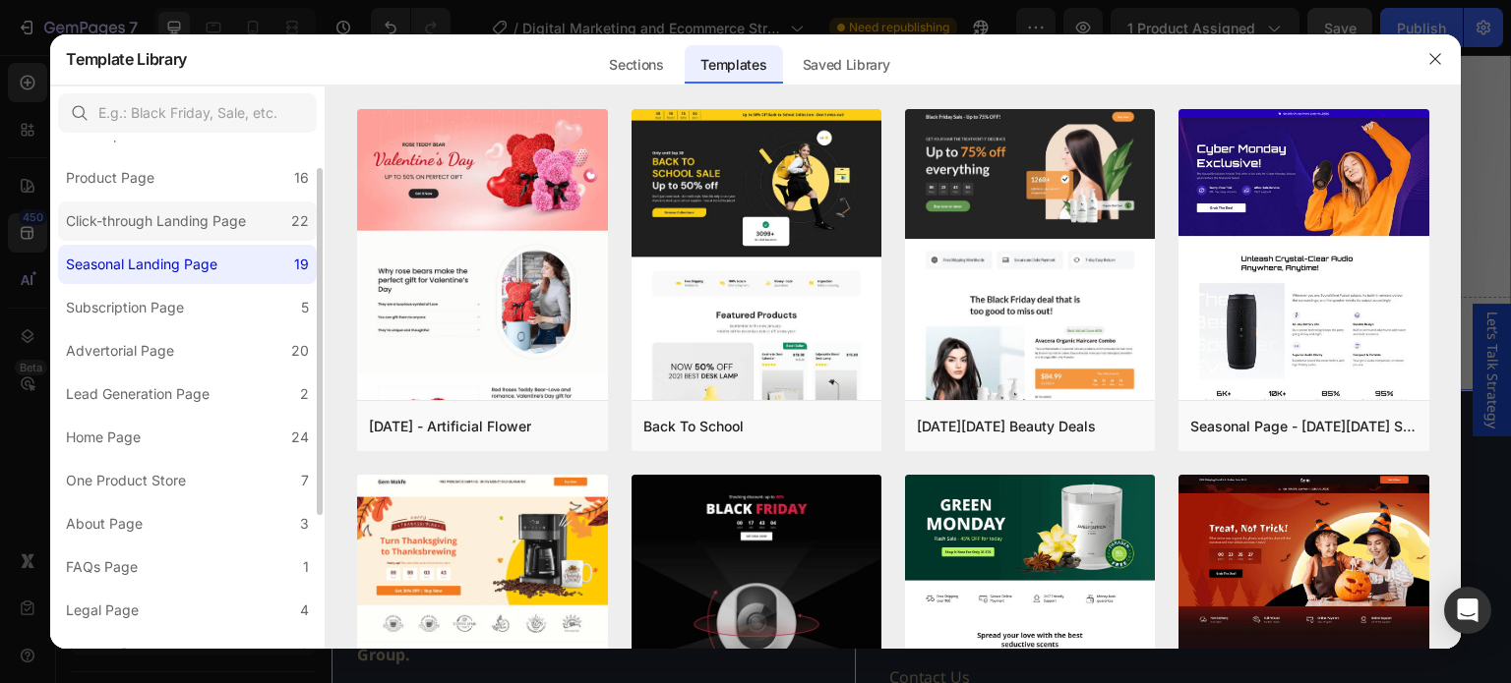
click at [122, 224] on div "Click-through Landing Page" at bounding box center [156, 221] width 180 height 24
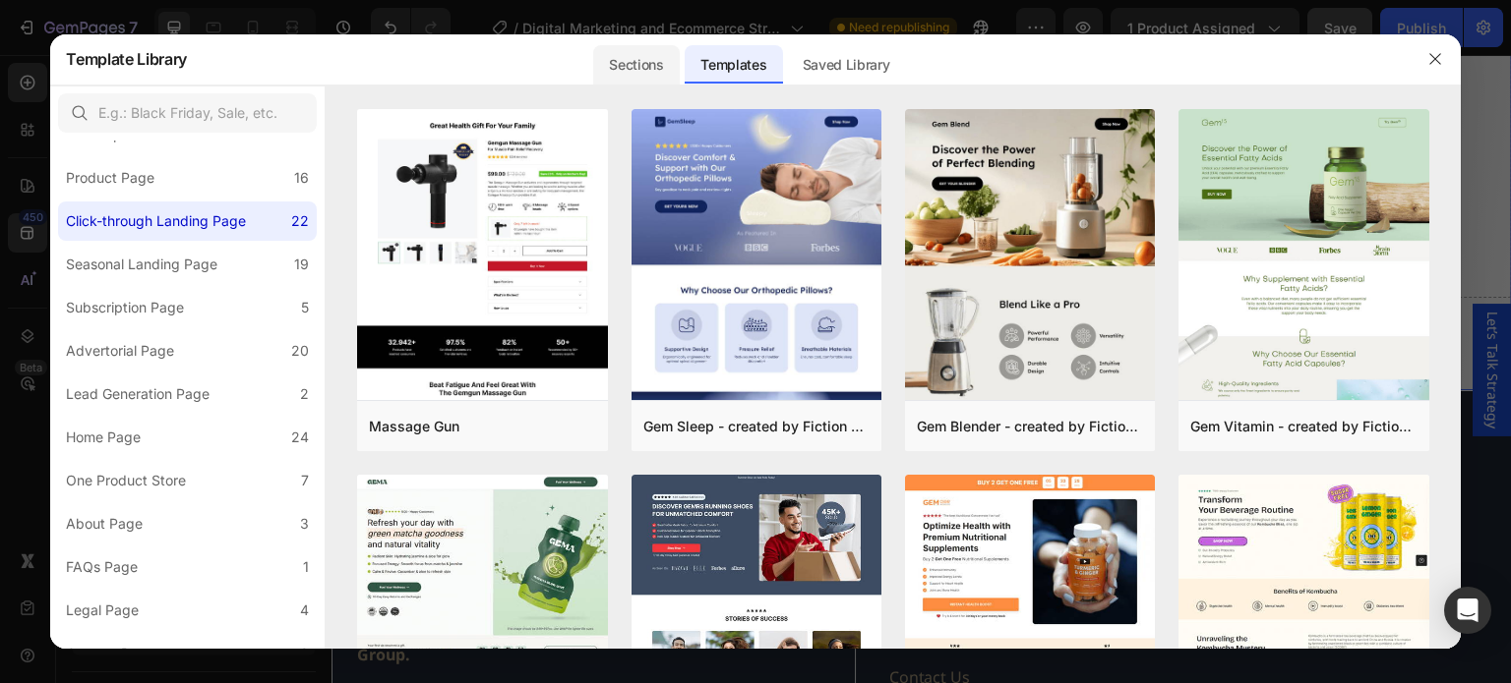
click at [641, 66] on div "Sections" at bounding box center [636, 64] width 86 height 39
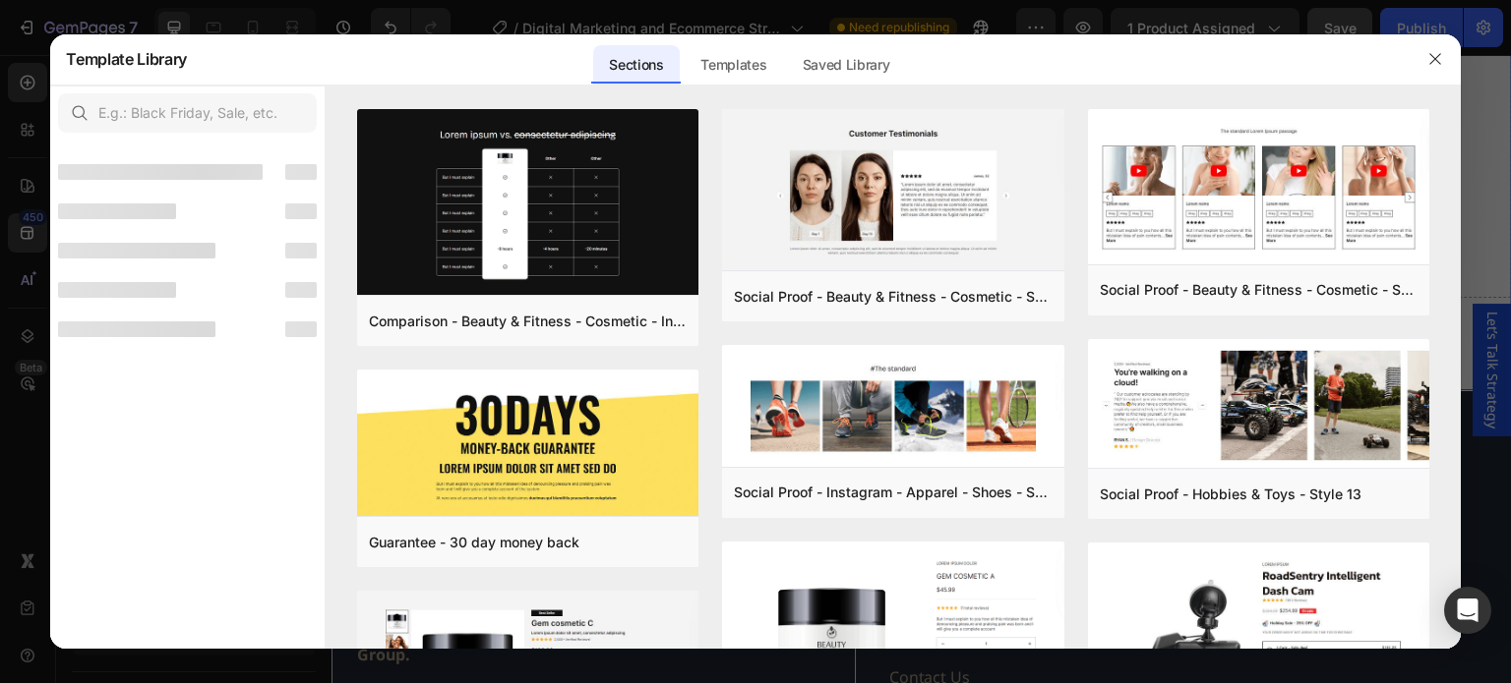
scroll to position [0, 0]
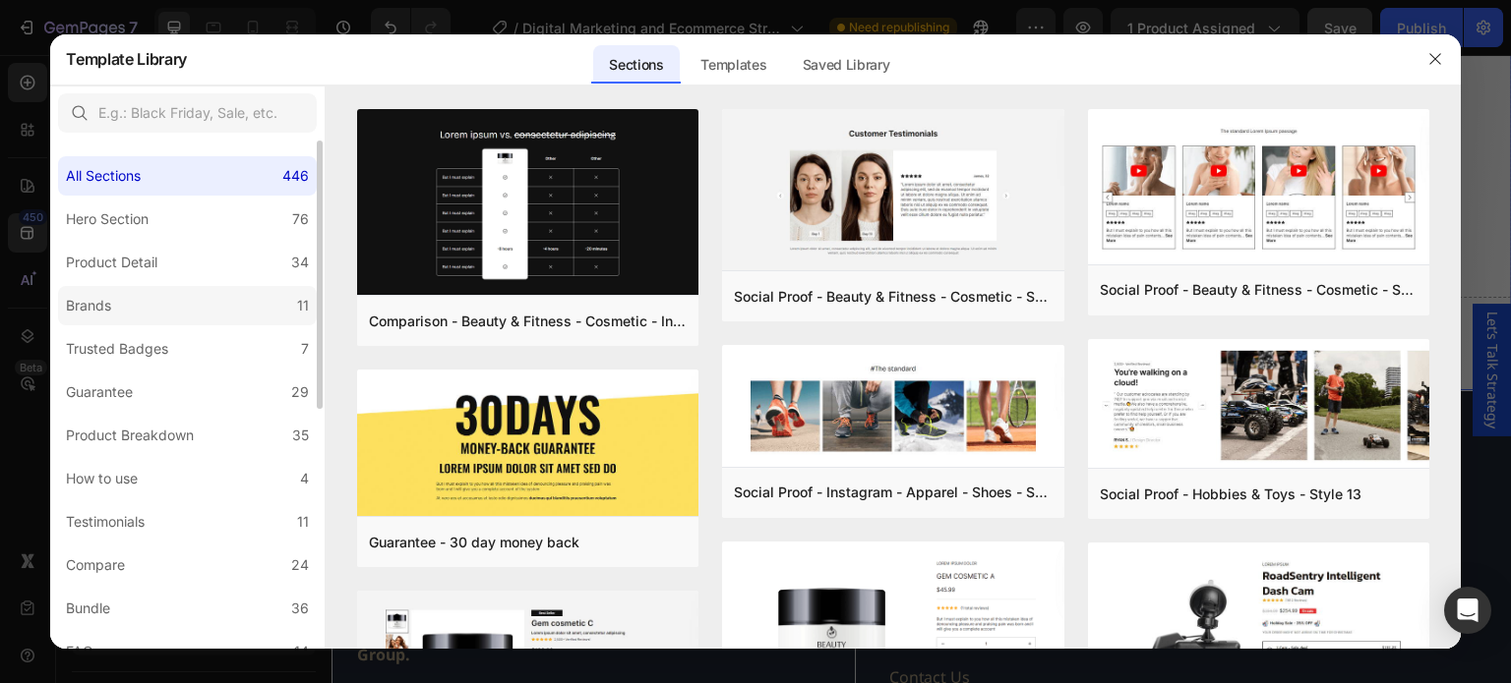
click at [153, 310] on label "Brands 11" at bounding box center [187, 305] width 259 height 39
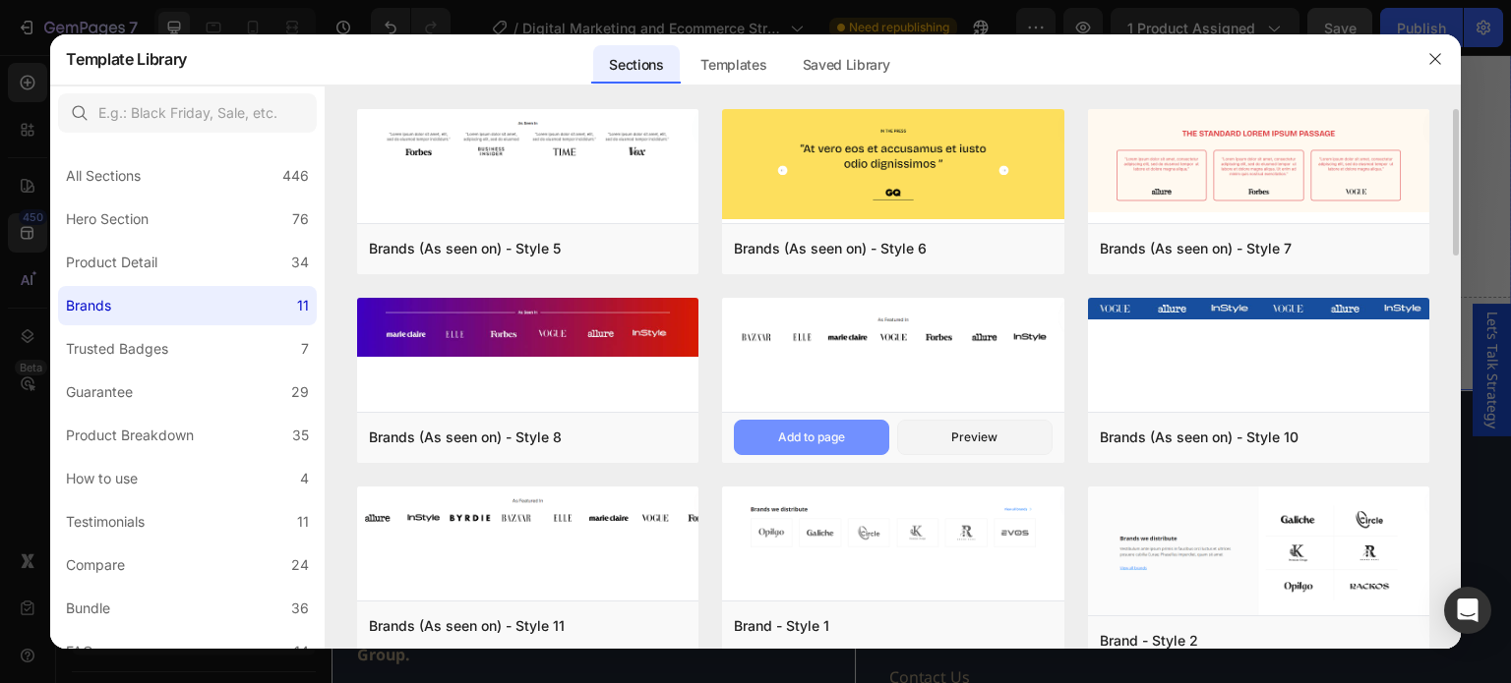
click at [807, 436] on div "Add to page" at bounding box center [811, 438] width 67 height 18
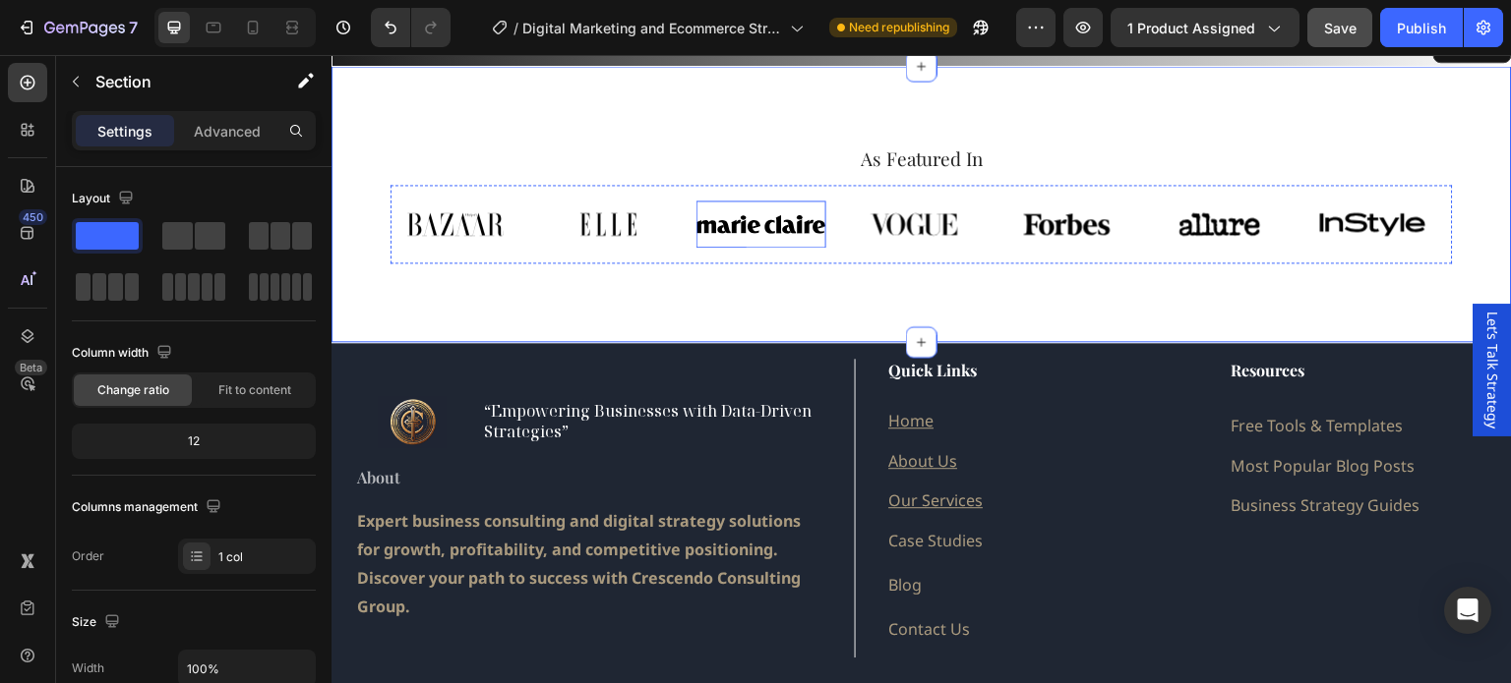
scroll to position [531, 0]
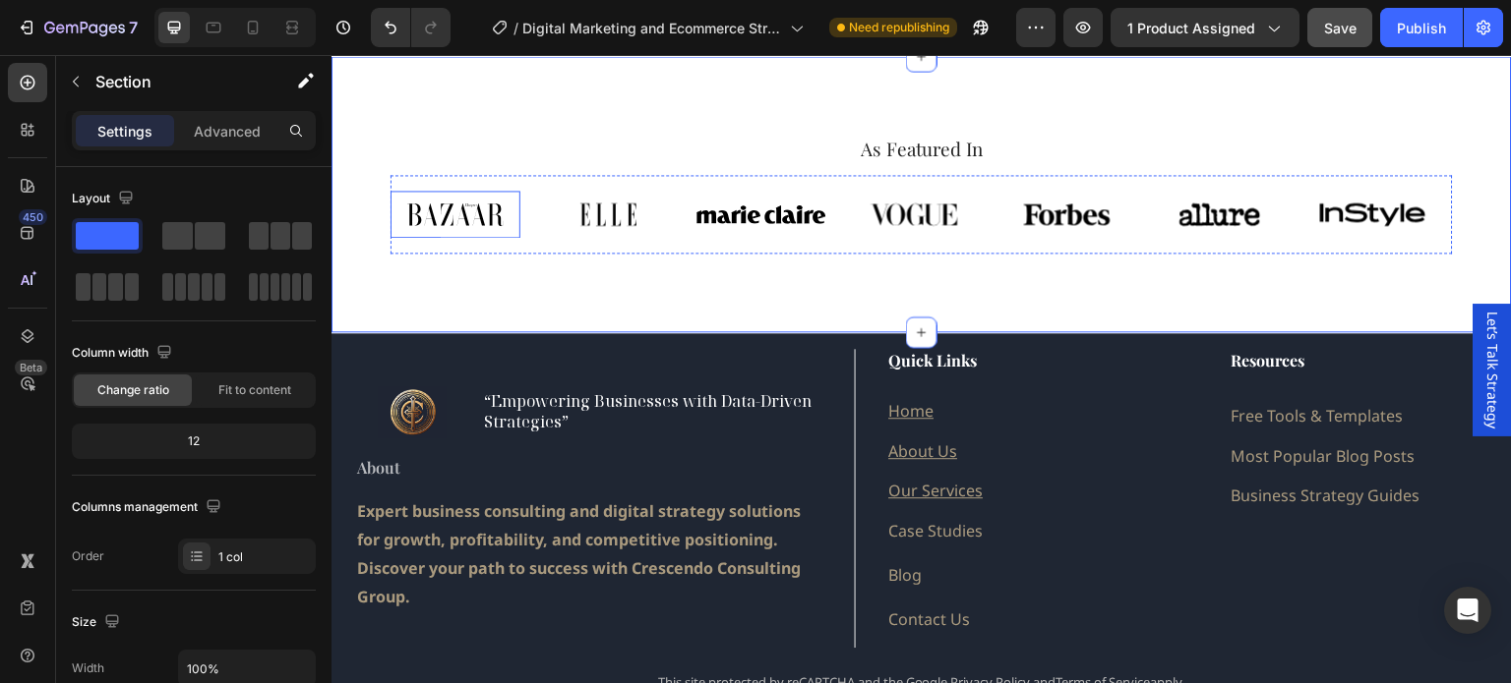
click at [460, 213] on img at bounding box center [455, 214] width 130 height 47
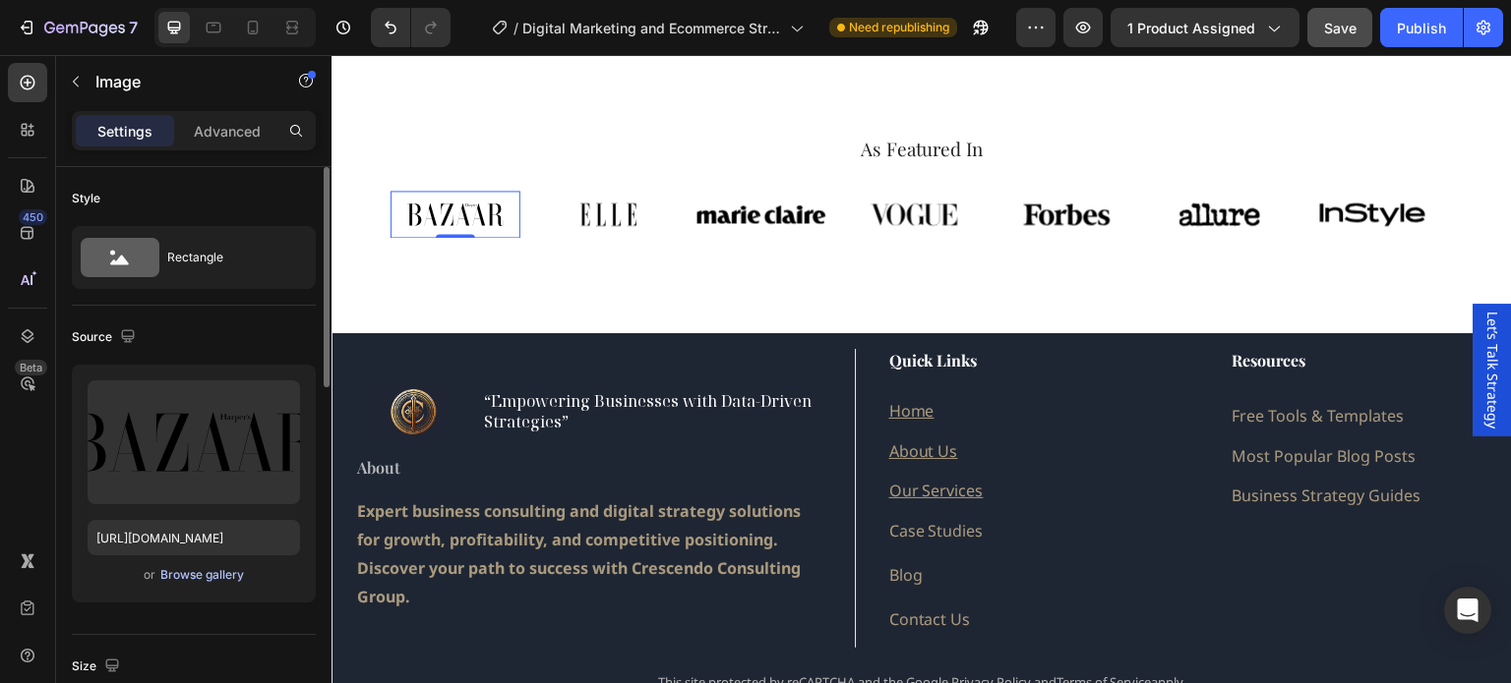
click at [189, 571] on div "Browse gallery" at bounding box center [202, 575] width 84 height 18
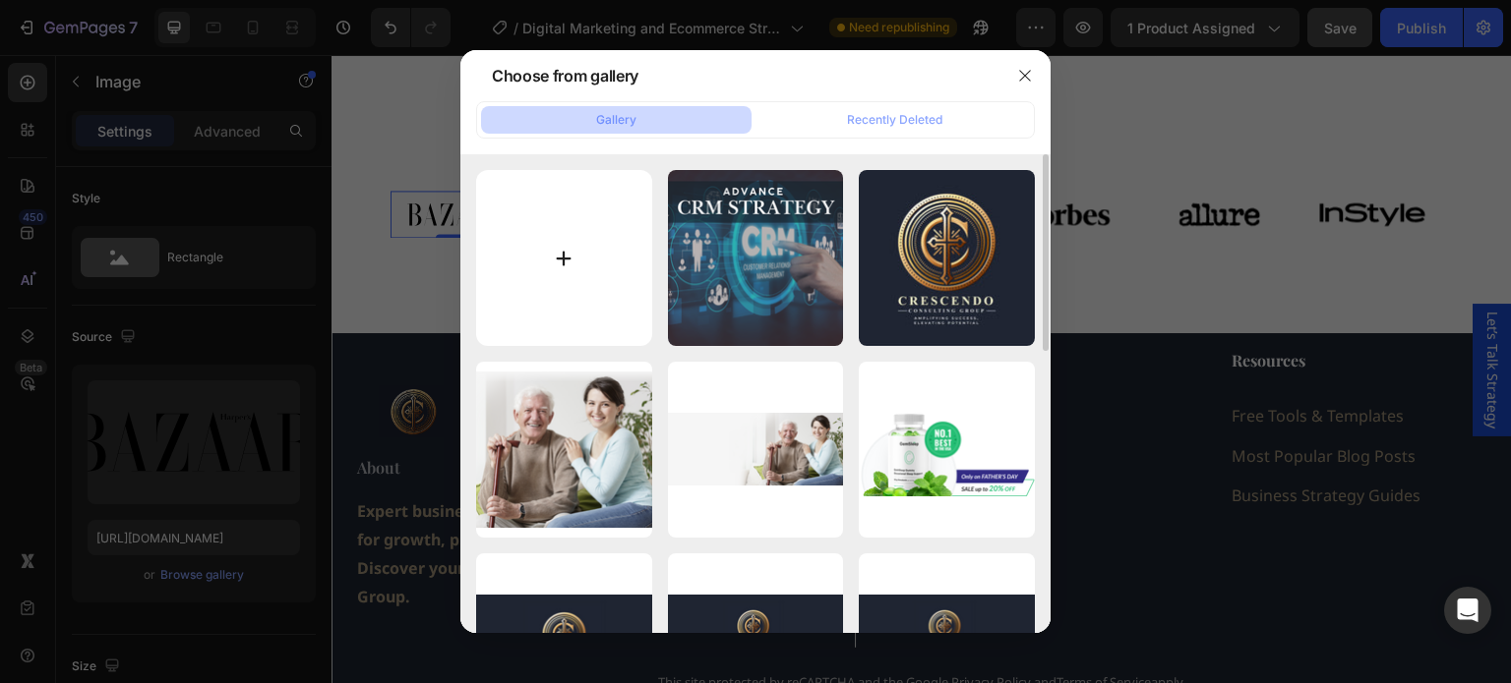
click at [559, 259] on input "file" at bounding box center [564, 258] width 176 height 176
type input "[URL][DOMAIN_NAME]"
type input "C:\fakepath\hubspot.jpg"
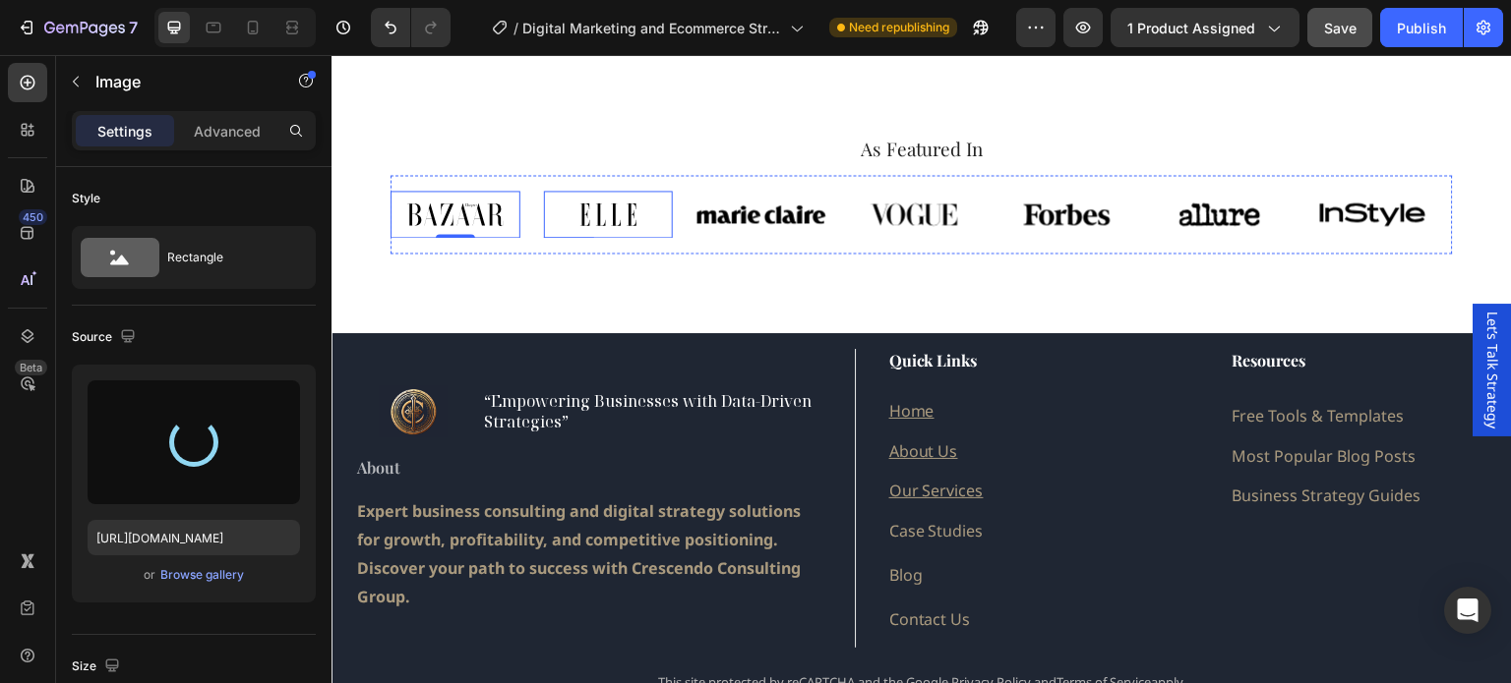
type input "[URL][DOMAIN_NAME]"
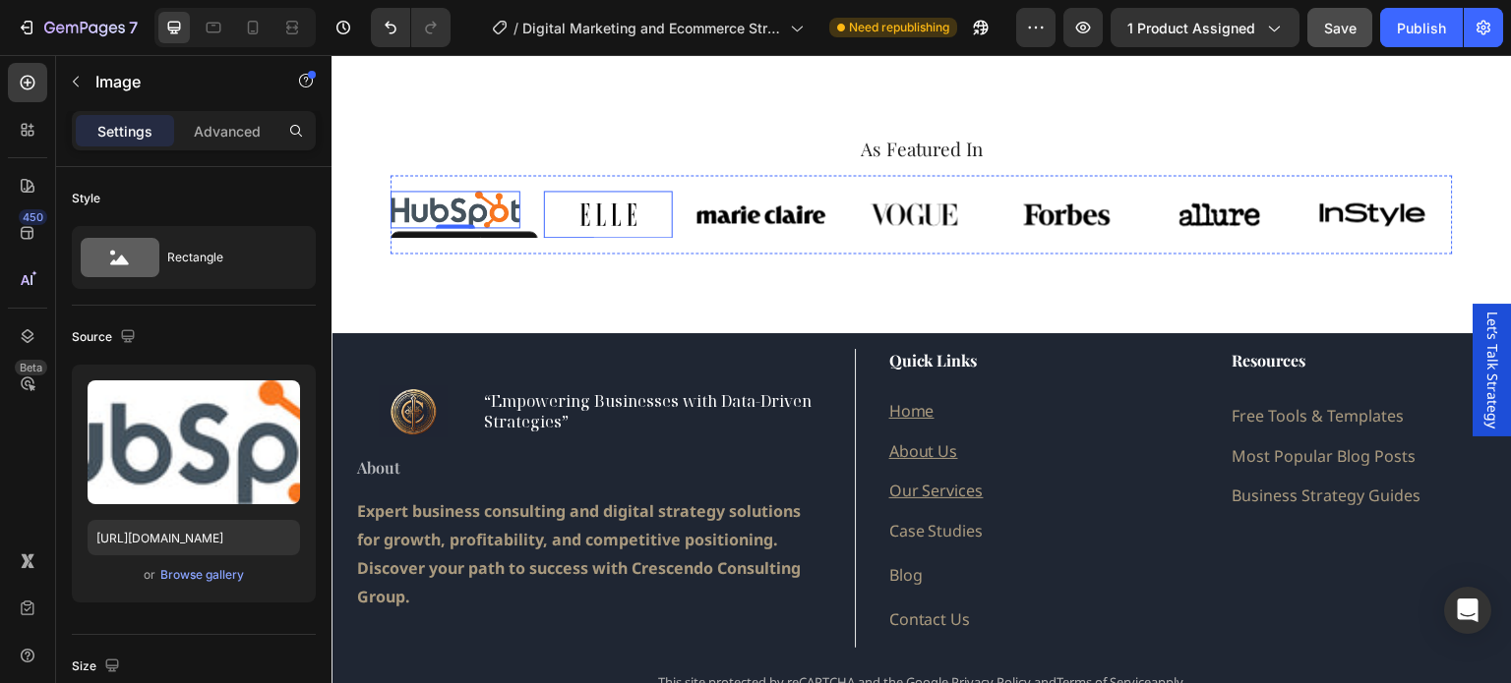
click at [615, 215] on img at bounding box center [609, 214] width 130 height 47
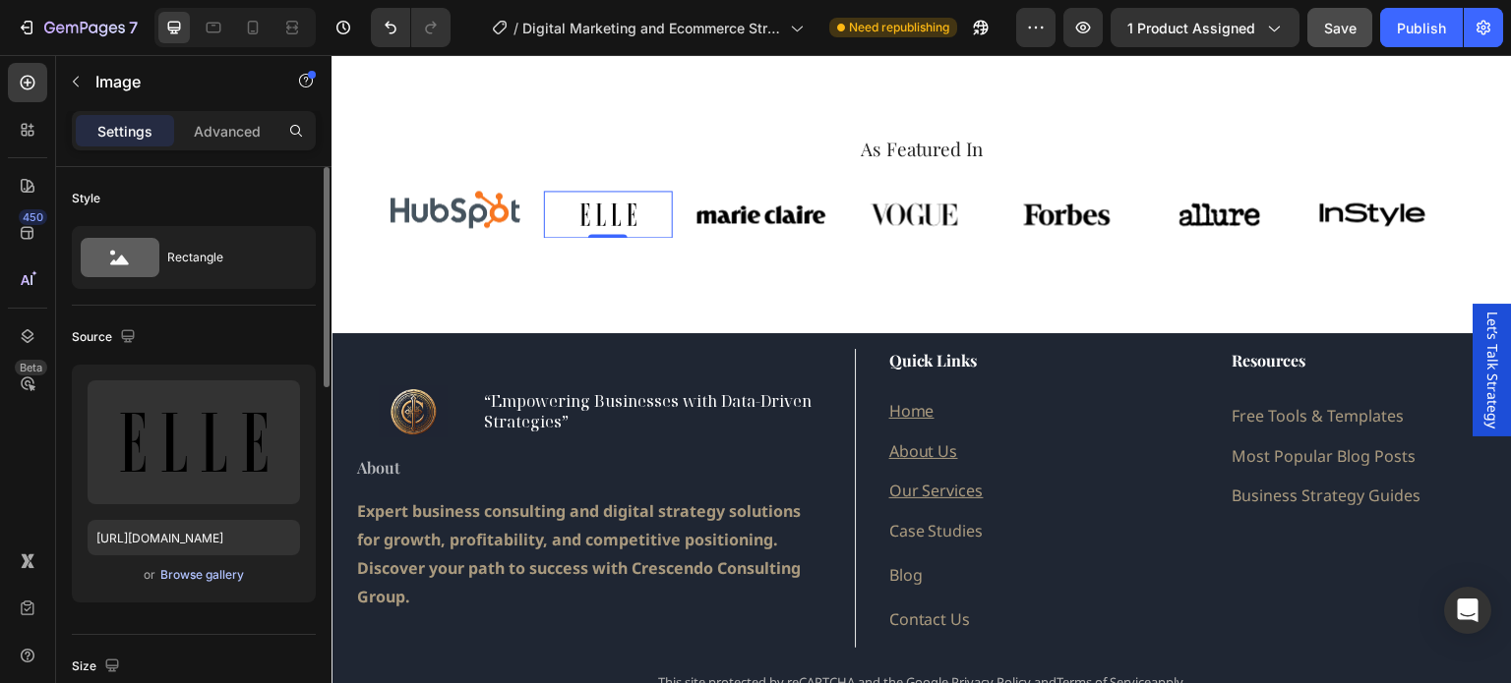
click at [205, 570] on div "Browse gallery" at bounding box center [202, 575] width 84 height 18
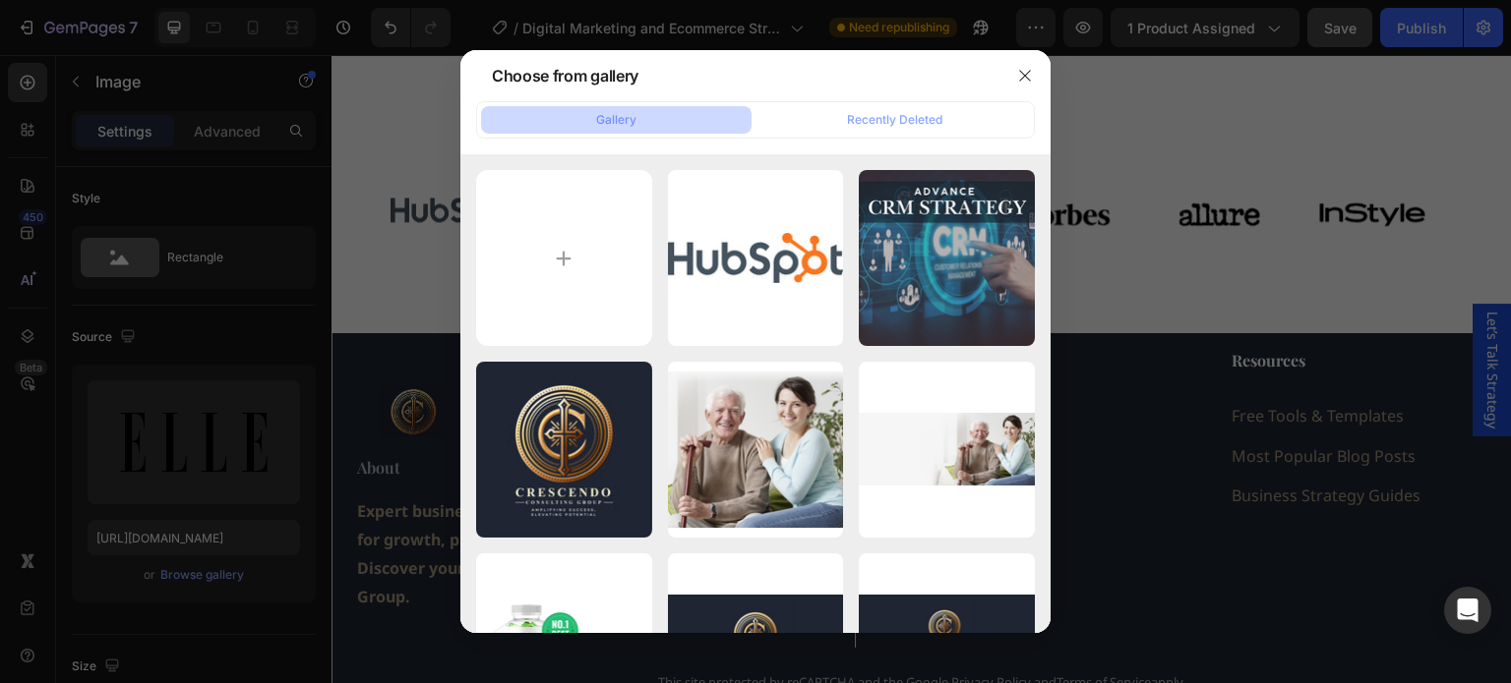
type input "C:\fakepath\google-ads-adwords.jpg"
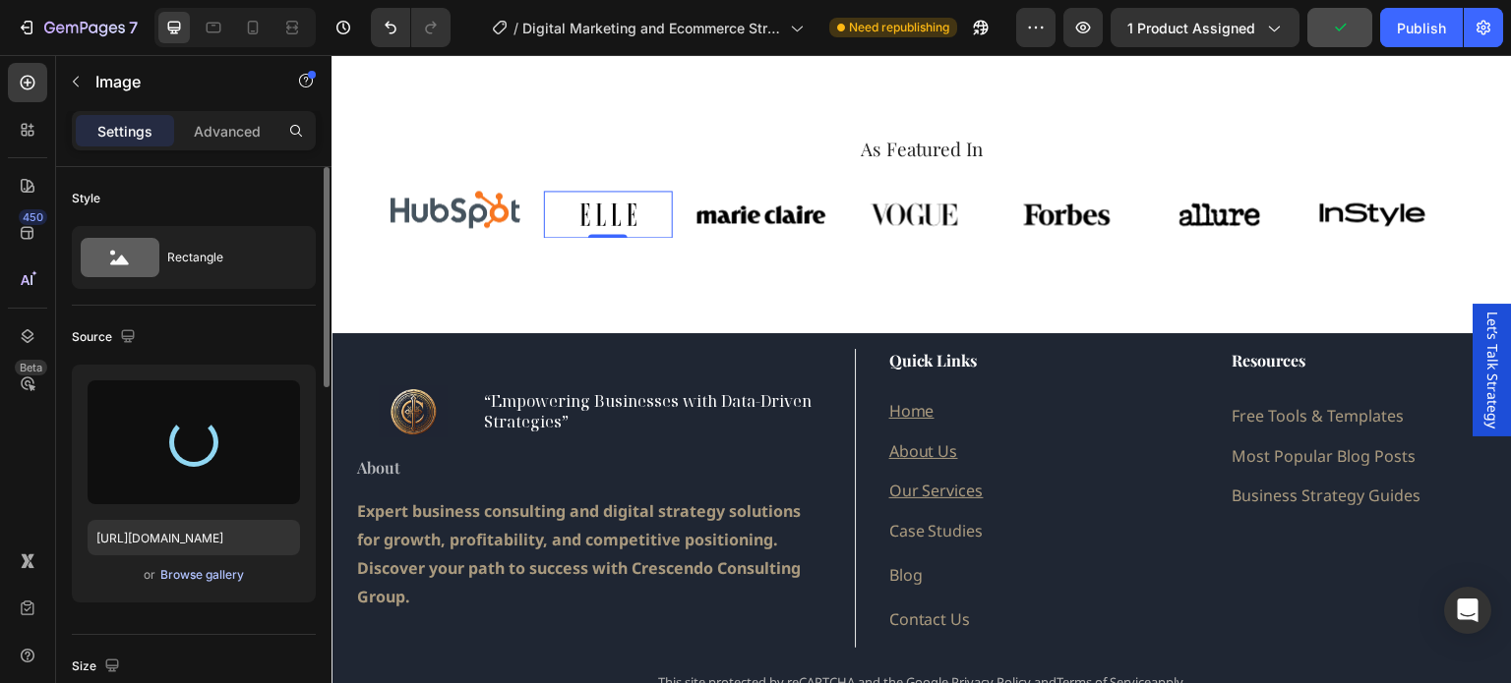
type input "[URL][DOMAIN_NAME]"
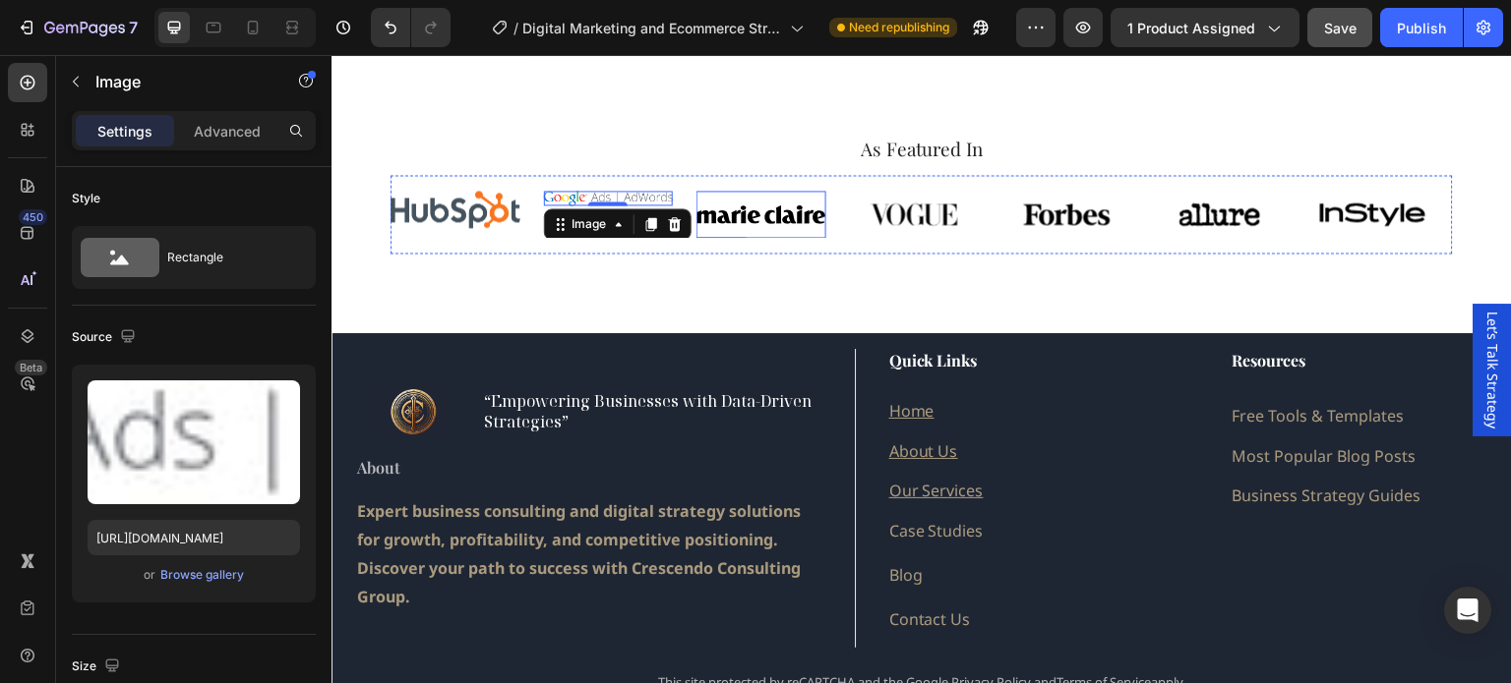
click at [740, 217] on img at bounding box center [761, 214] width 130 height 47
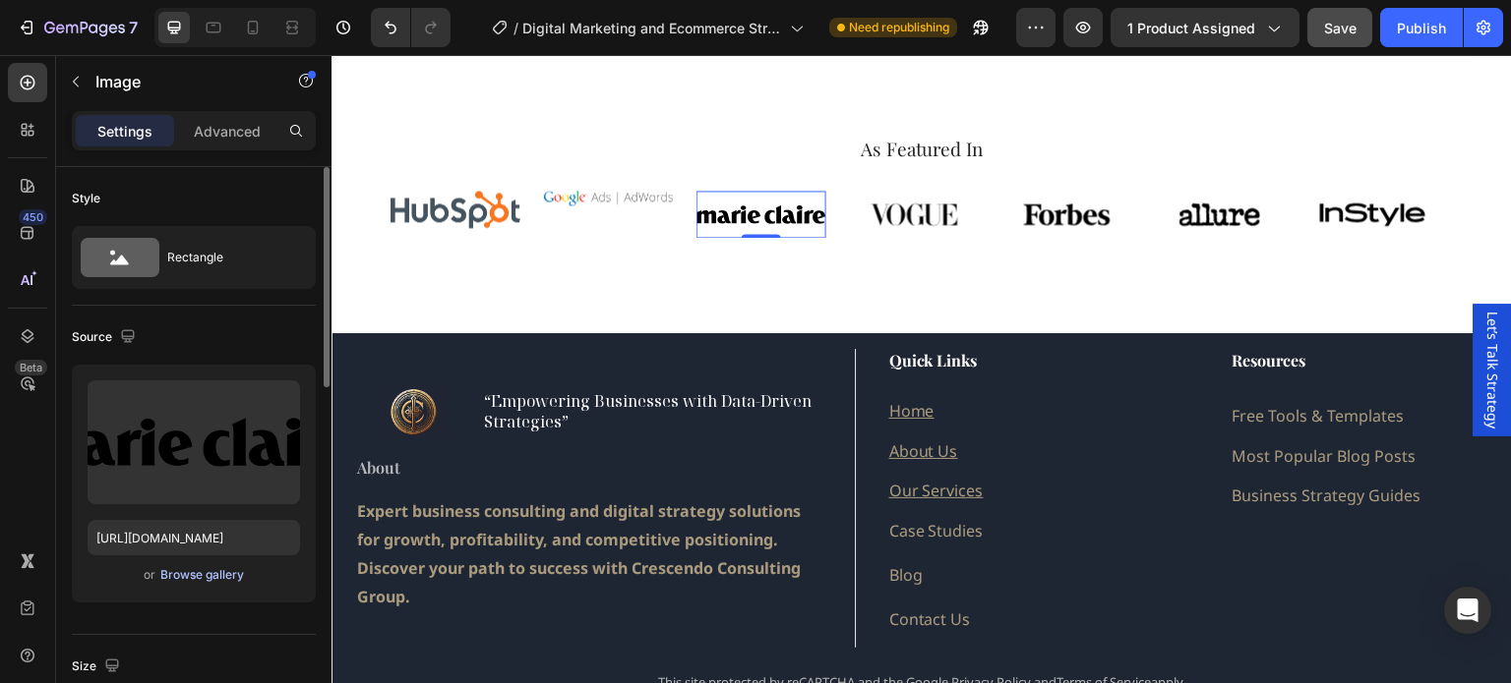
click at [191, 569] on div "Browse gallery" at bounding box center [202, 575] width 84 height 18
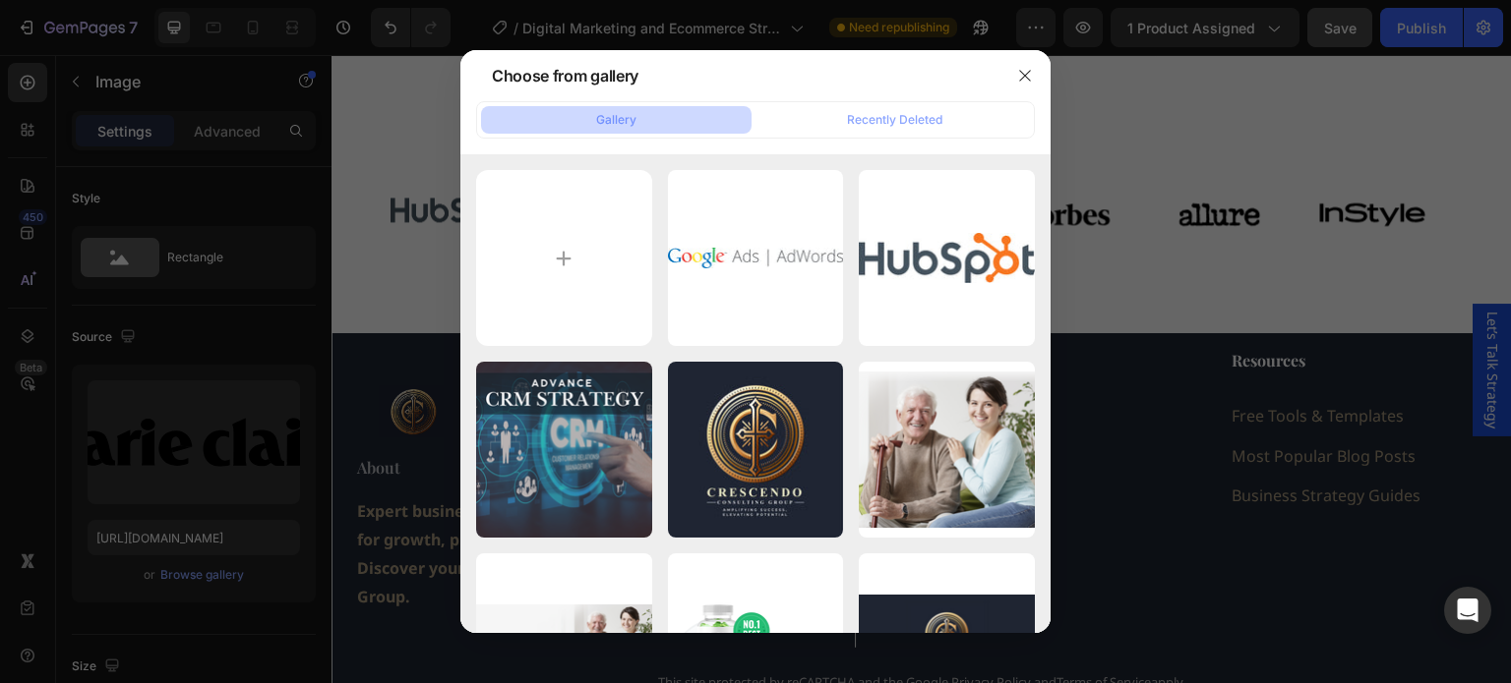
type input "C:\fakepath\pipedrive.jpg"
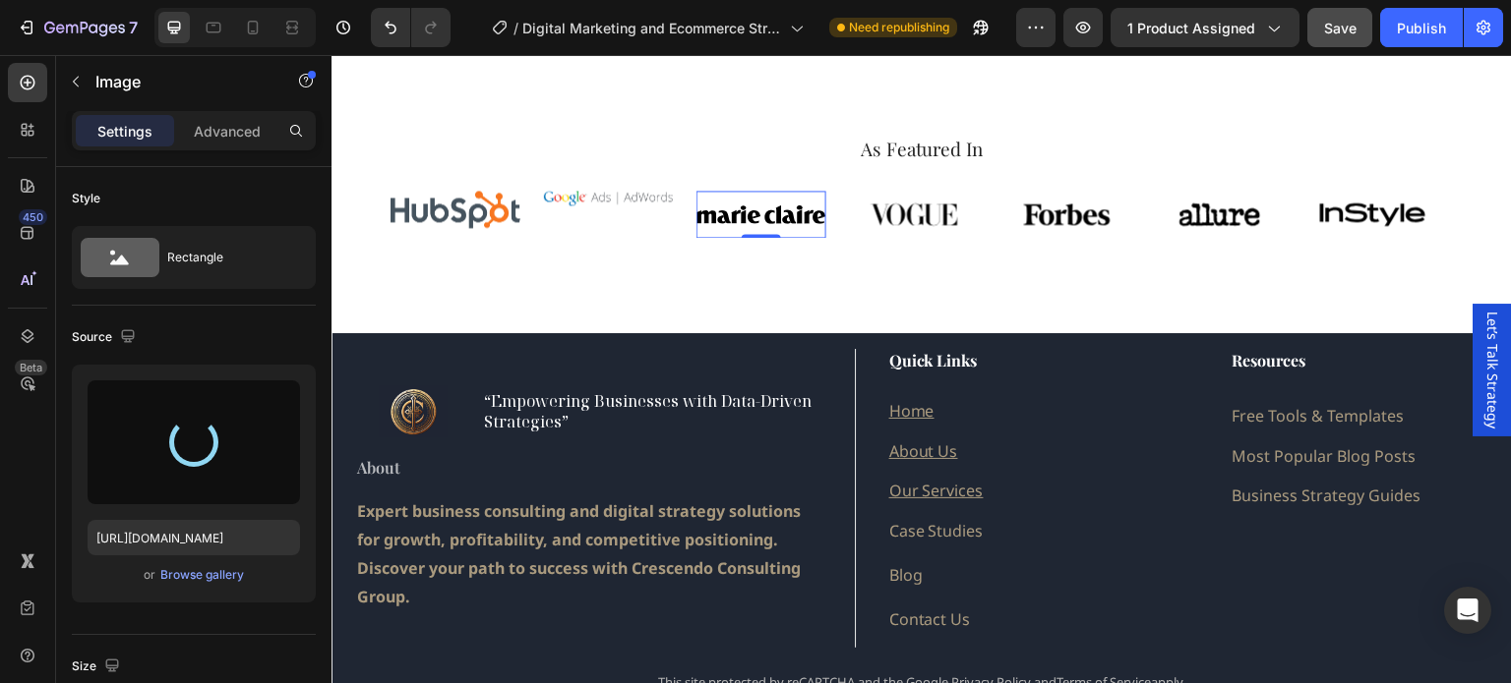
type input "[URL][DOMAIN_NAME]"
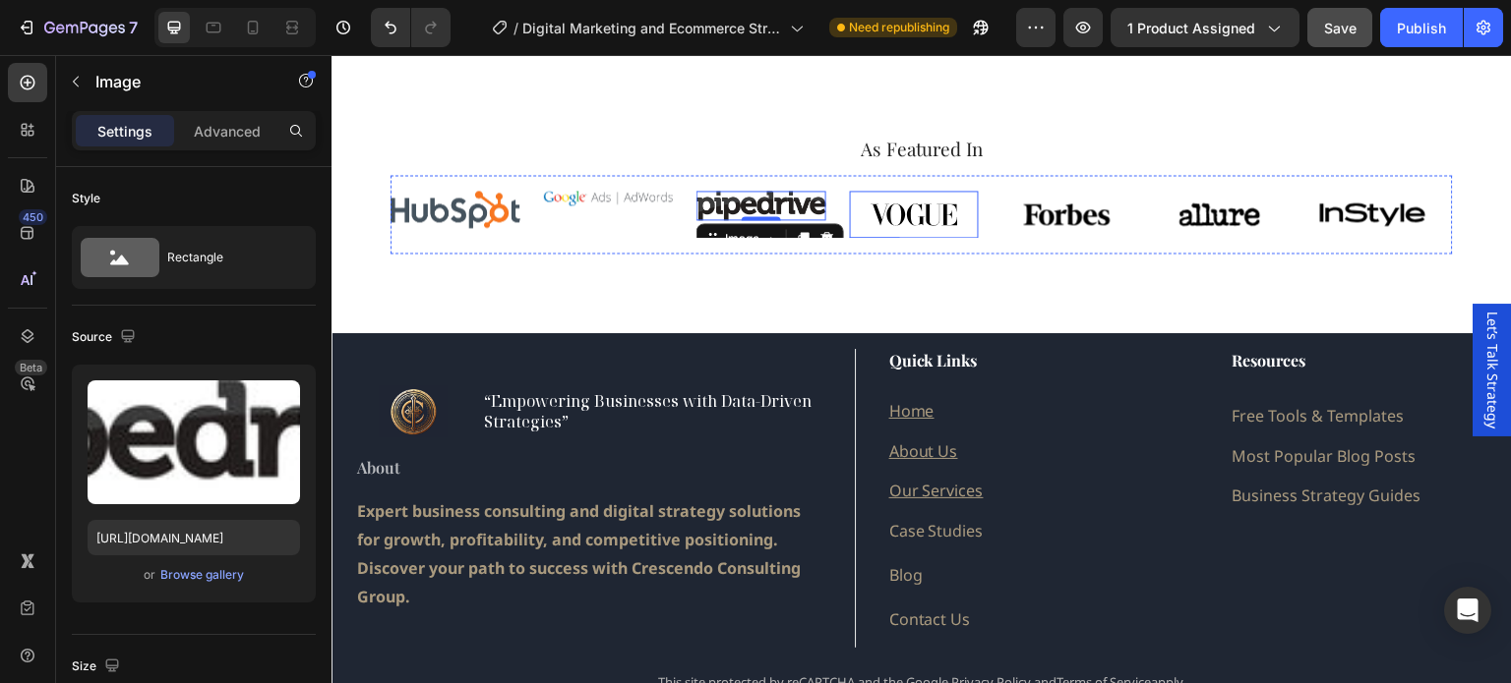
click at [903, 216] on img at bounding box center [915, 214] width 130 height 47
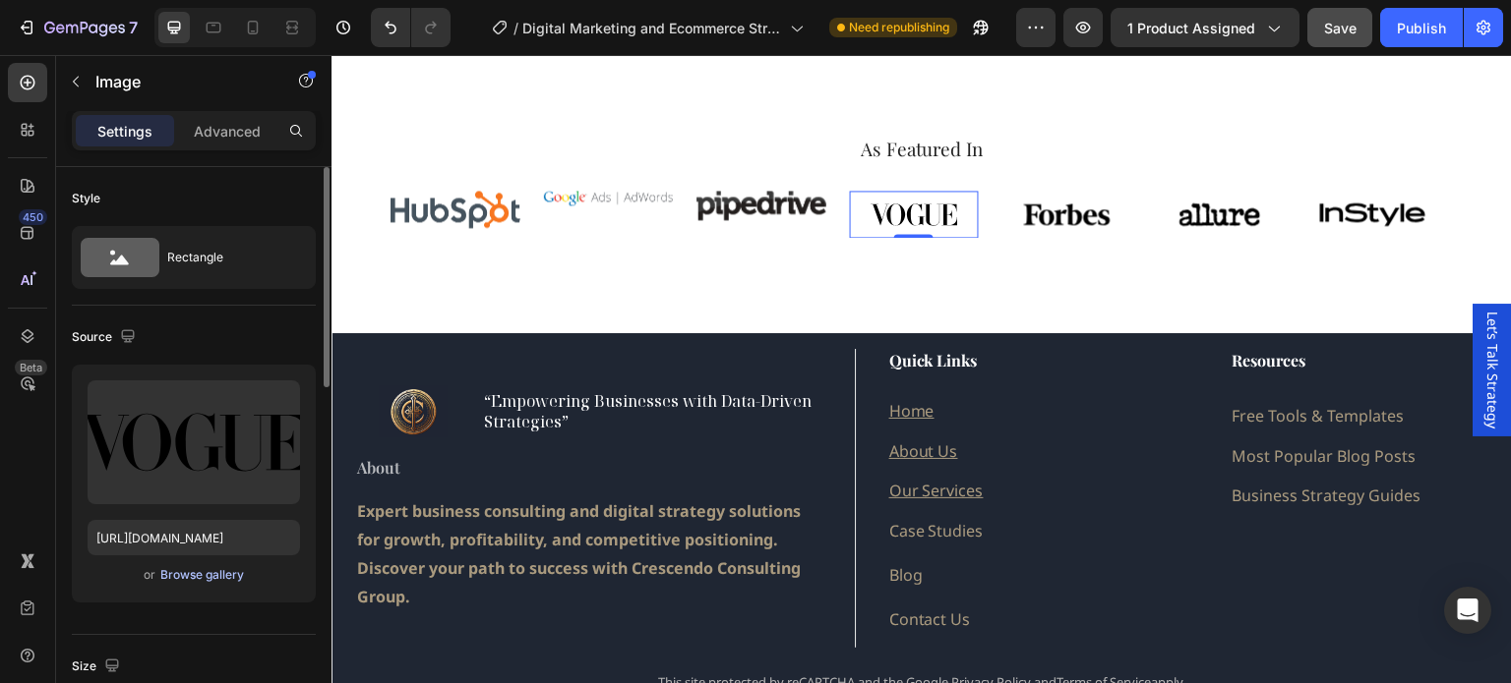
click at [189, 575] on div "Browse gallery" at bounding box center [202, 575] width 84 height 18
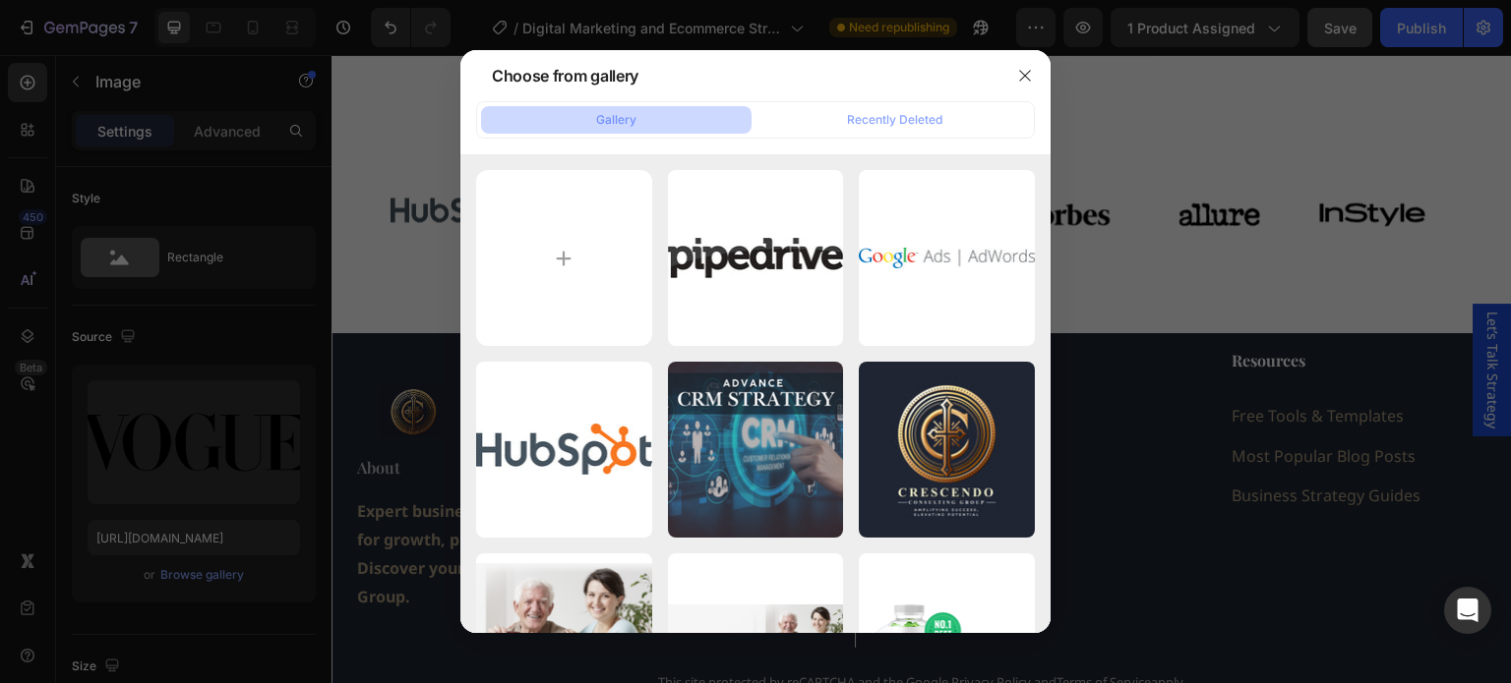
type input "C:\fakepath\zendesk-3.jpg"
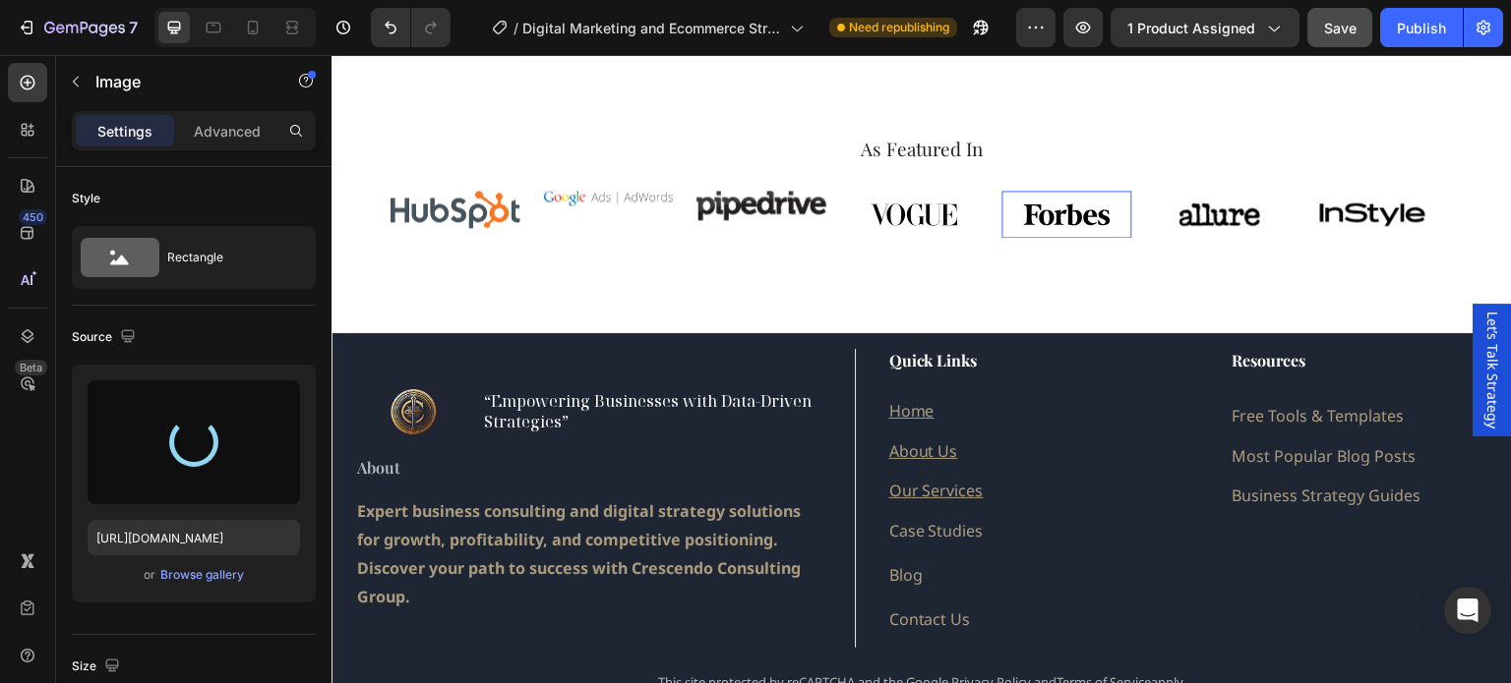
click at [1080, 220] on img at bounding box center [1067, 214] width 130 height 47
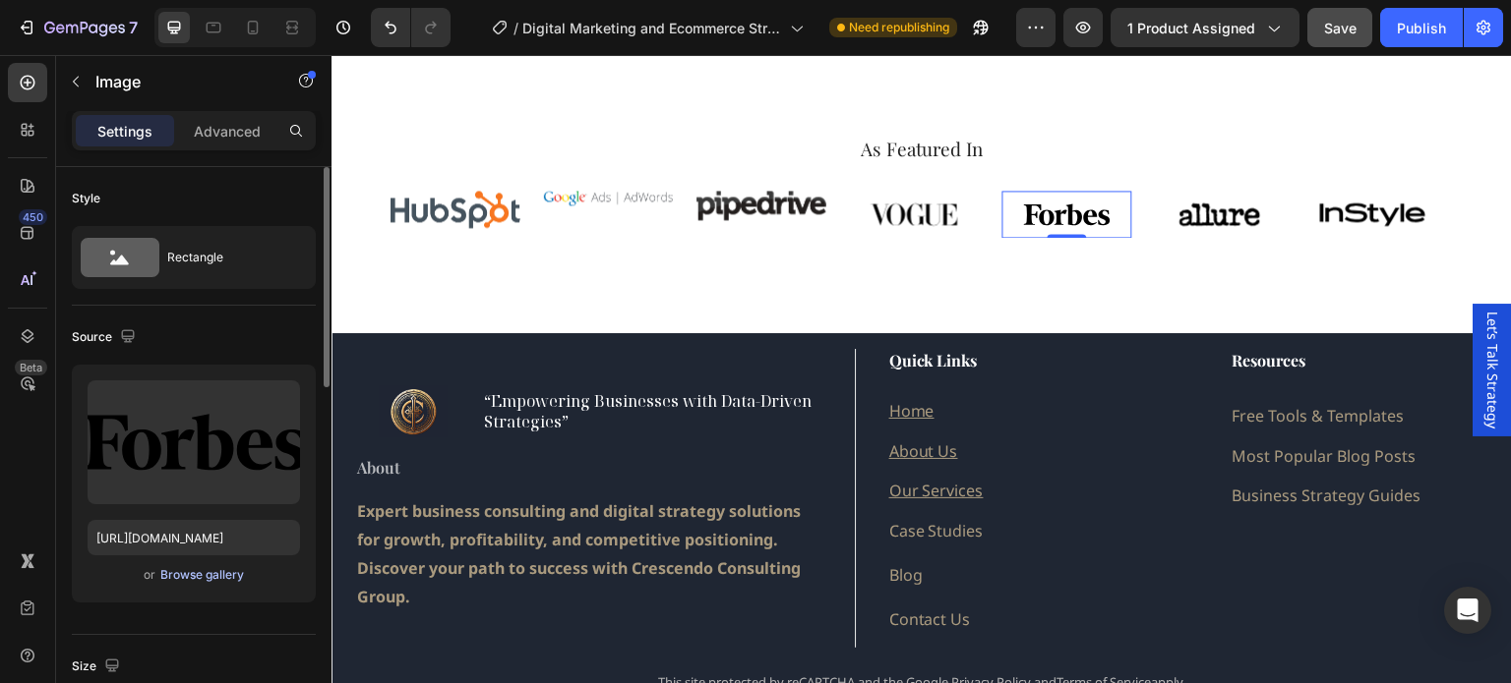
click at [206, 570] on div "Browse gallery" at bounding box center [202, 575] width 84 height 18
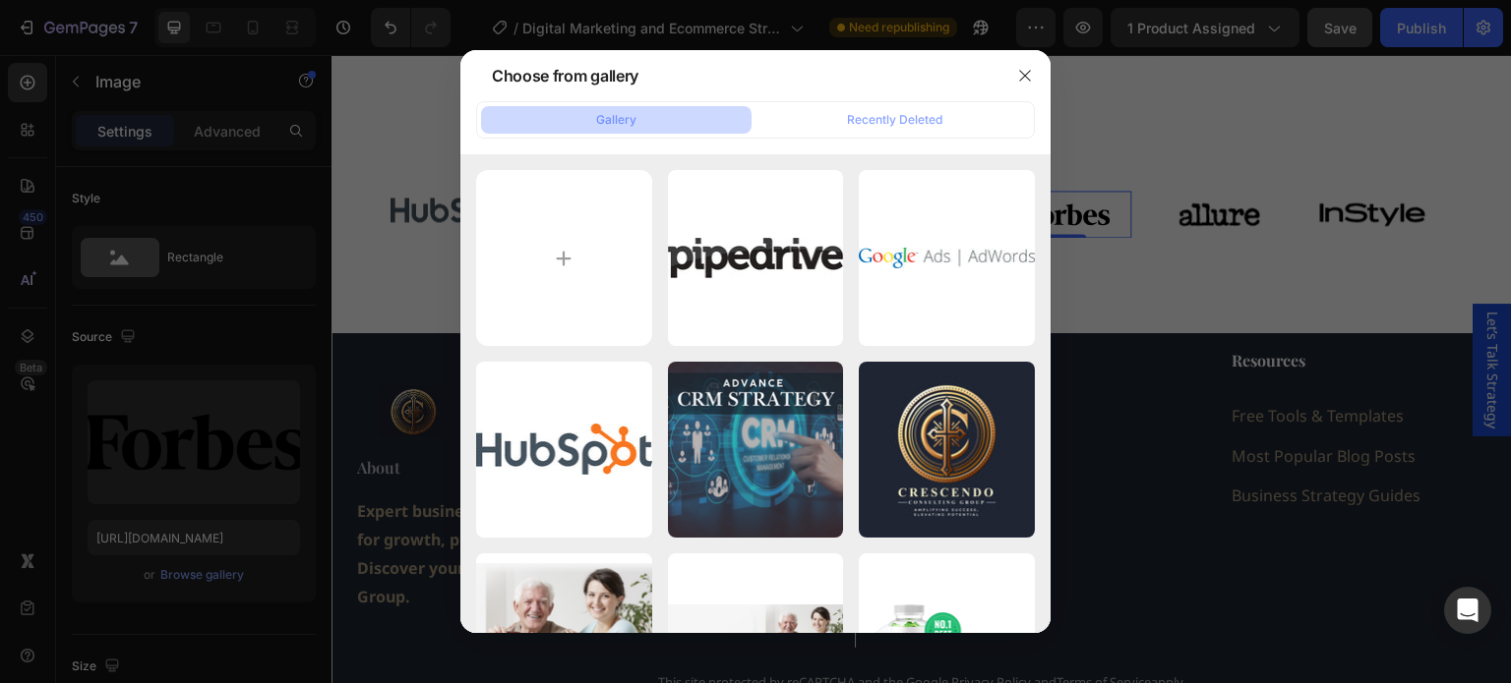
type input "C:\fakepath\facebook-ads.jpg"
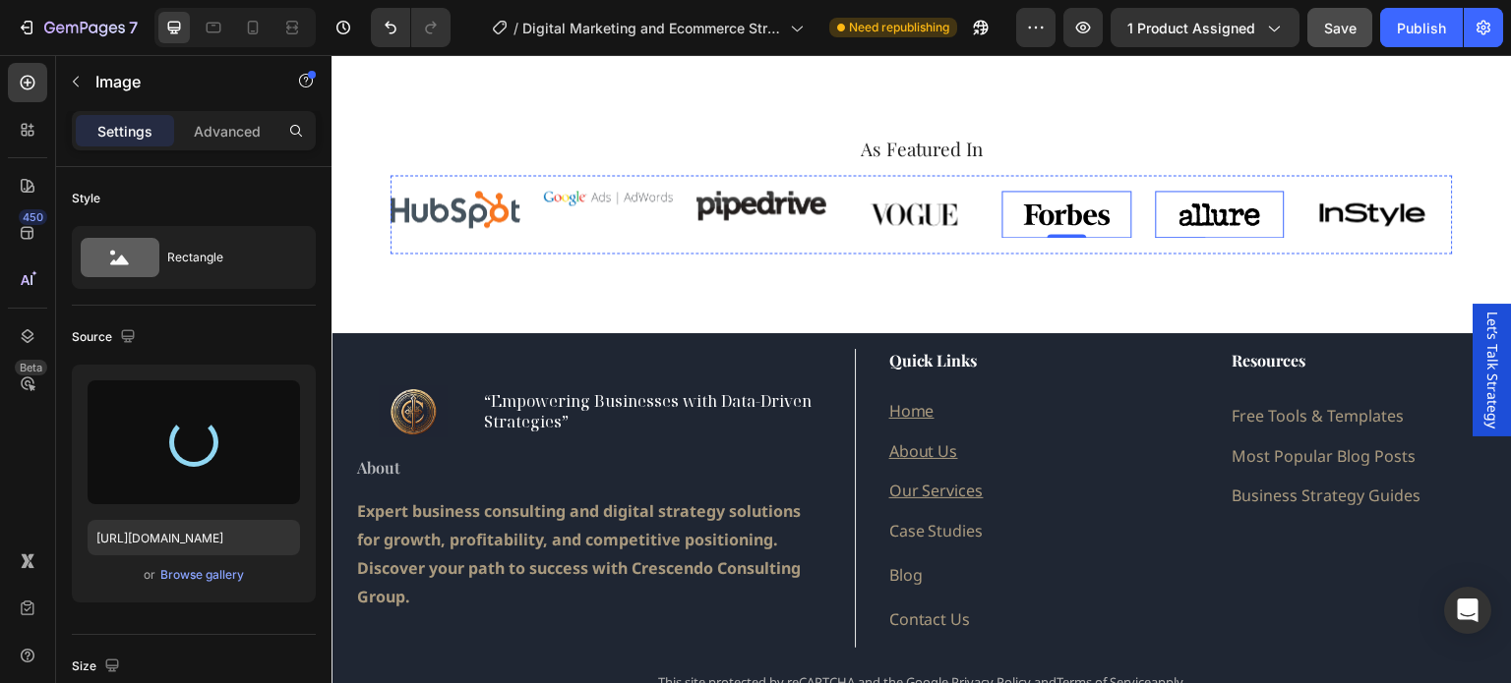
type input "[URL][DOMAIN_NAME]"
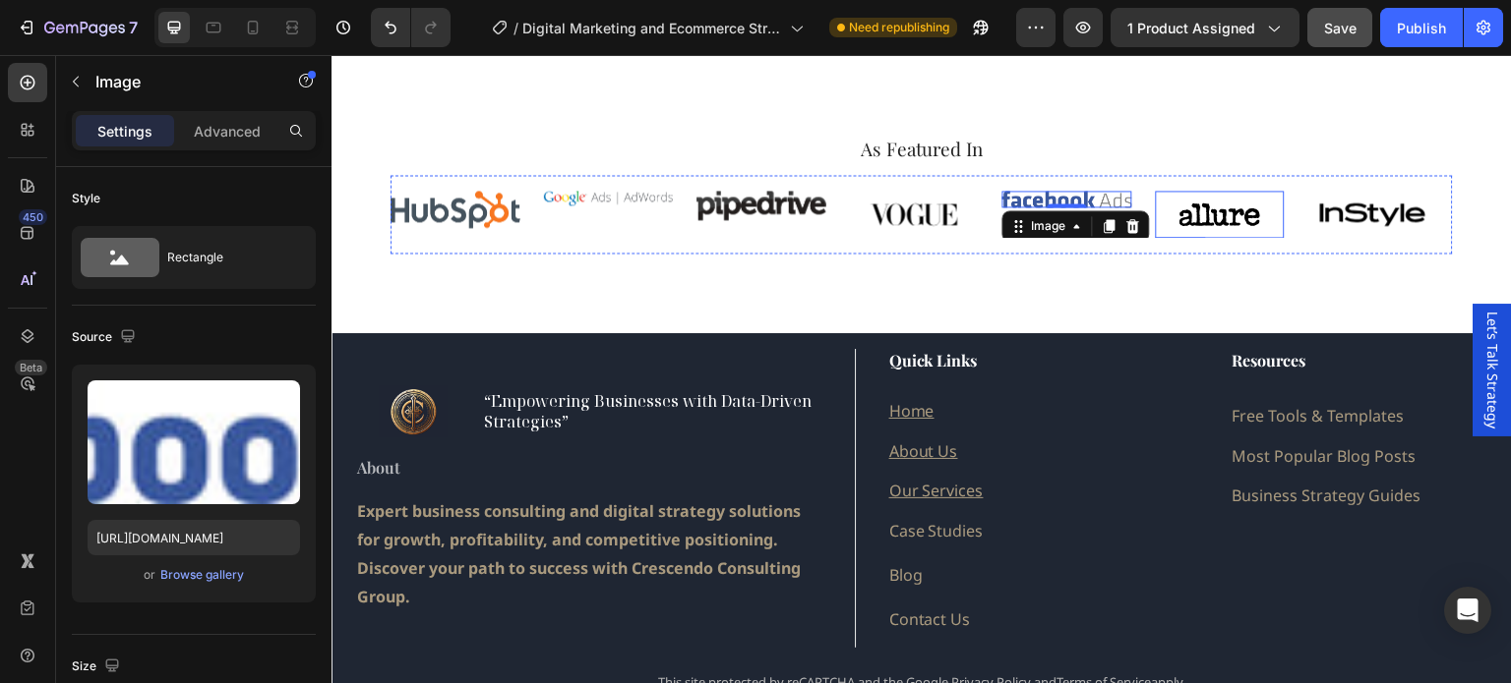
click at [1187, 215] on img at bounding box center [1221, 214] width 130 height 47
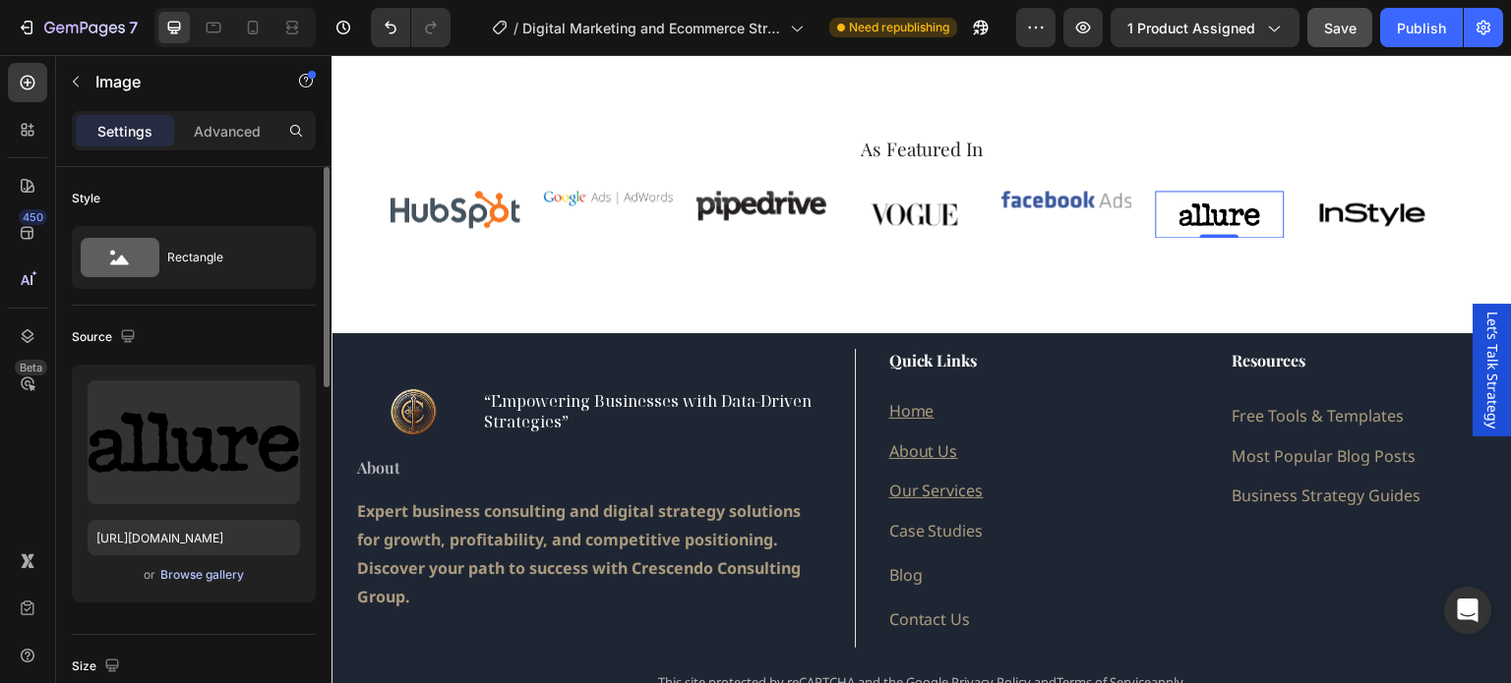
click at [193, 568] on div "Browse gallery" at bounding box center [202, 575] width 84 height 18
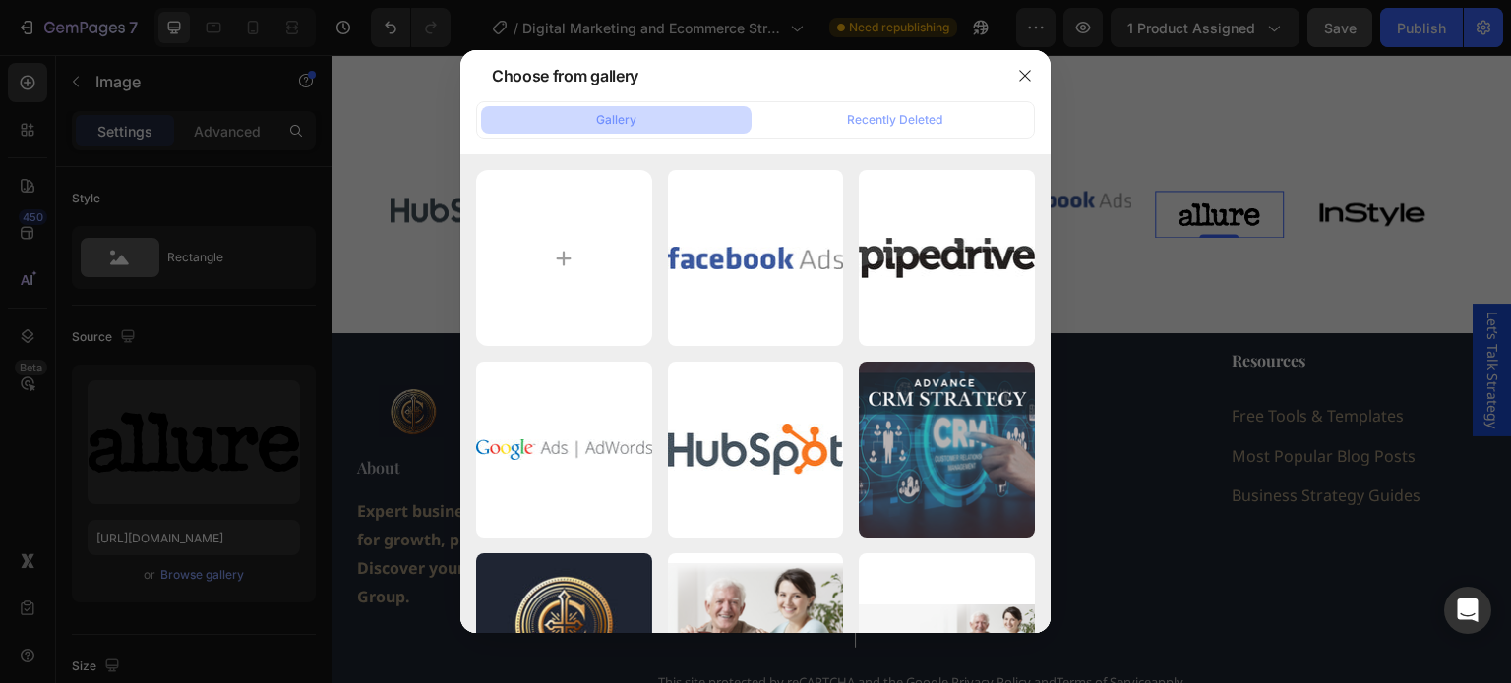
type input "C:\fakepath\canva-wordmark-2.jpg"
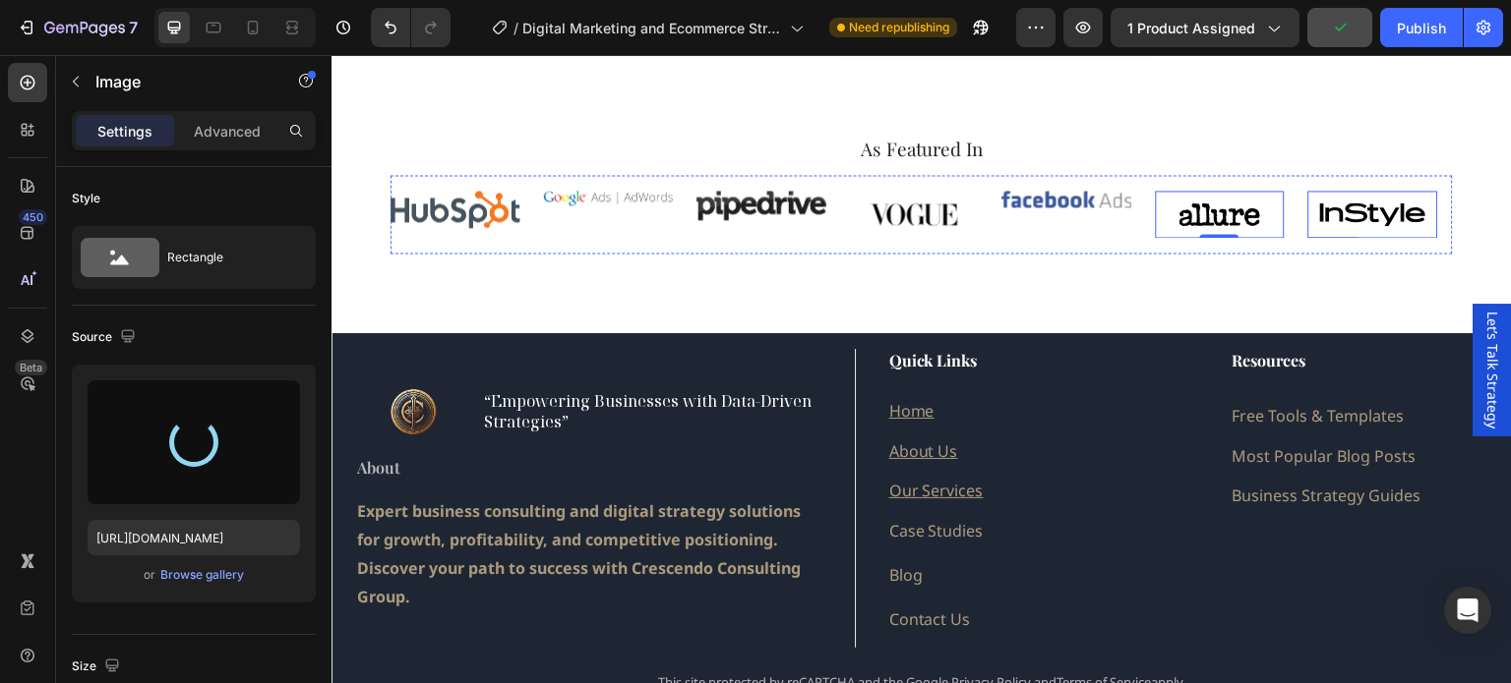
type input "[URL][DOMAIN_NAME]"
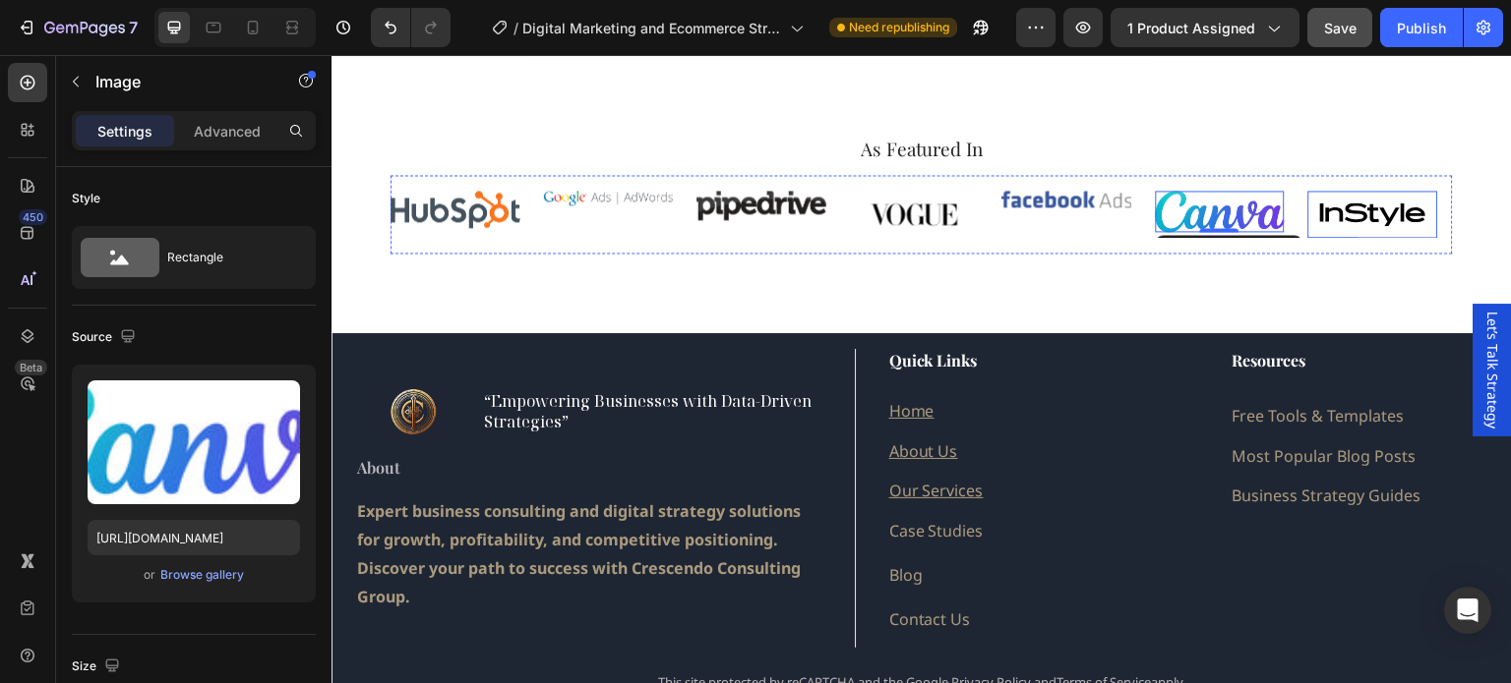
click at [1375, 215] on img at bounding box center [1373, 214] width 130 height 47
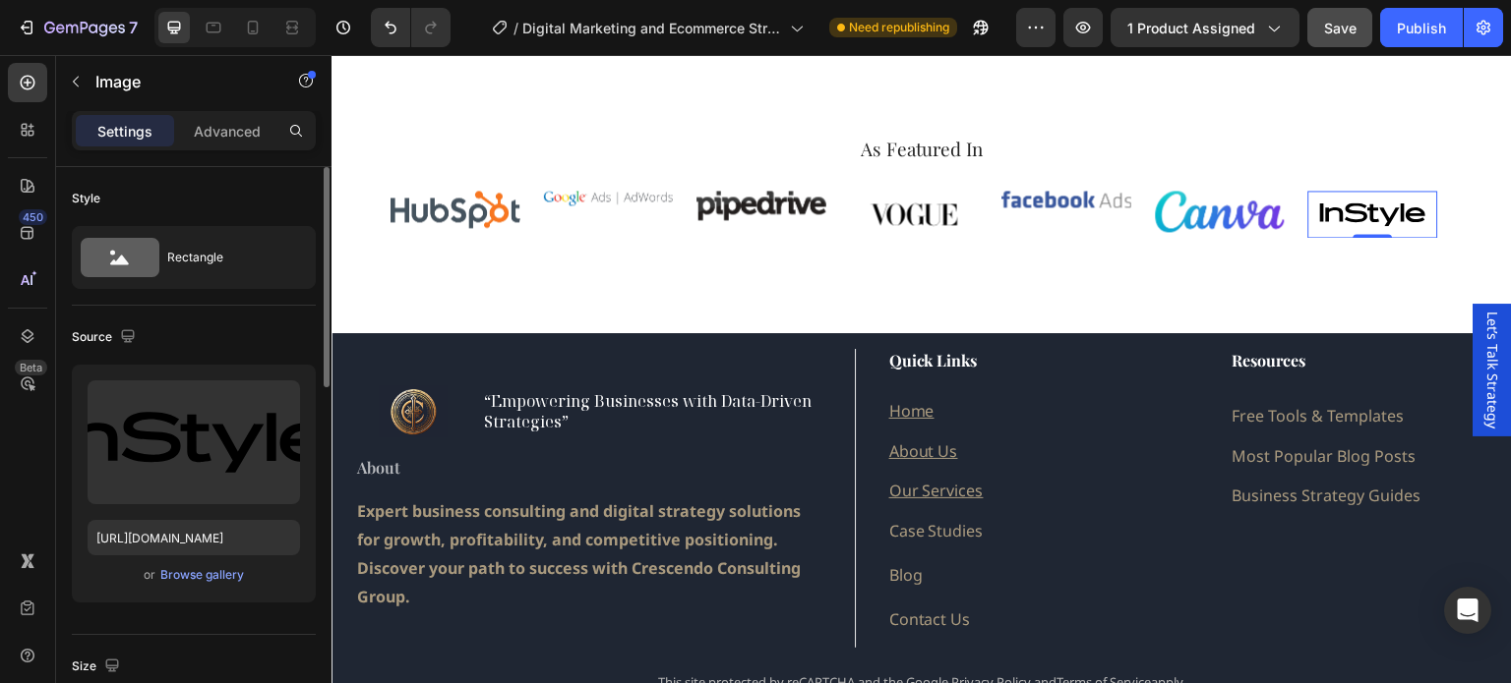
click at [182, 585] on div "or Browse gallery" at bounding box center [194, 575] width 212 height 24
click at [190, 567] on div "Browse gallery" at bounding box center [202, 575] width 84 height 18
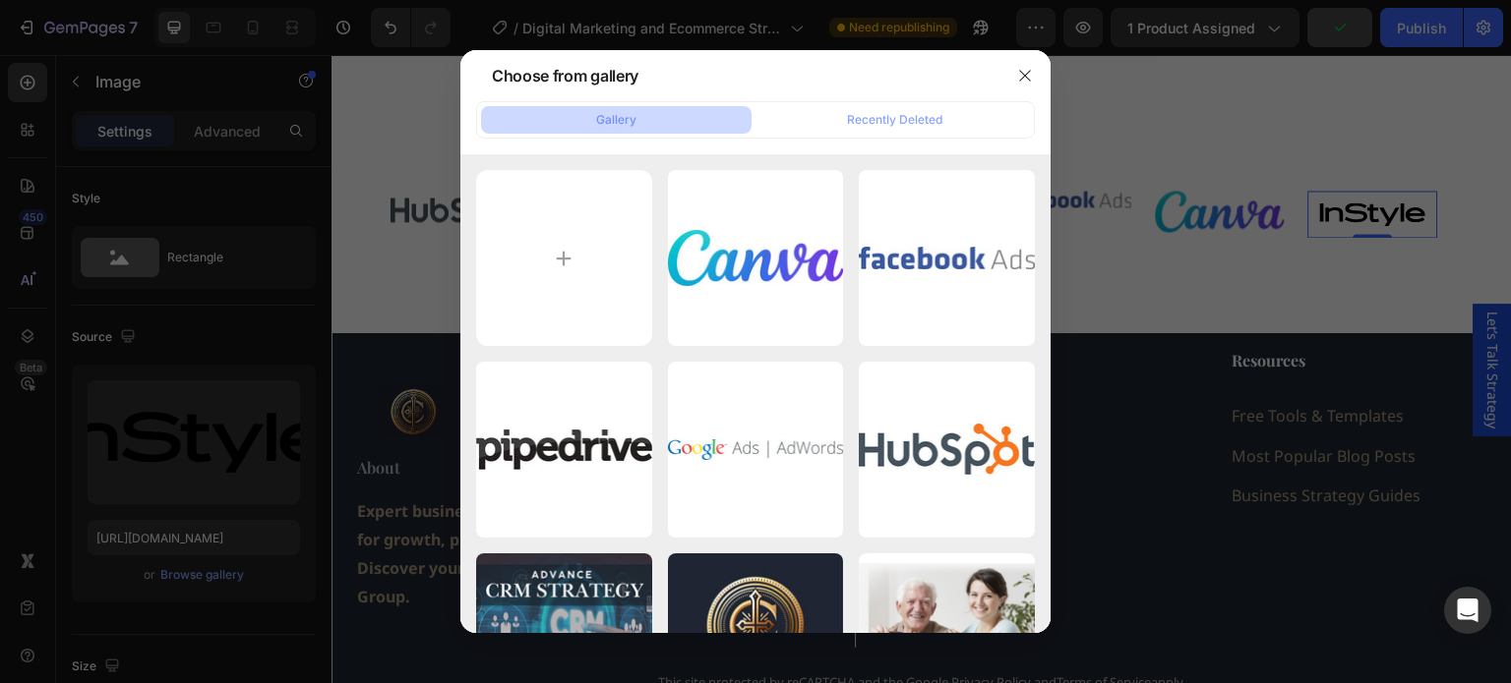
type input "C:\fakepath\google-analytics-1.jpg"
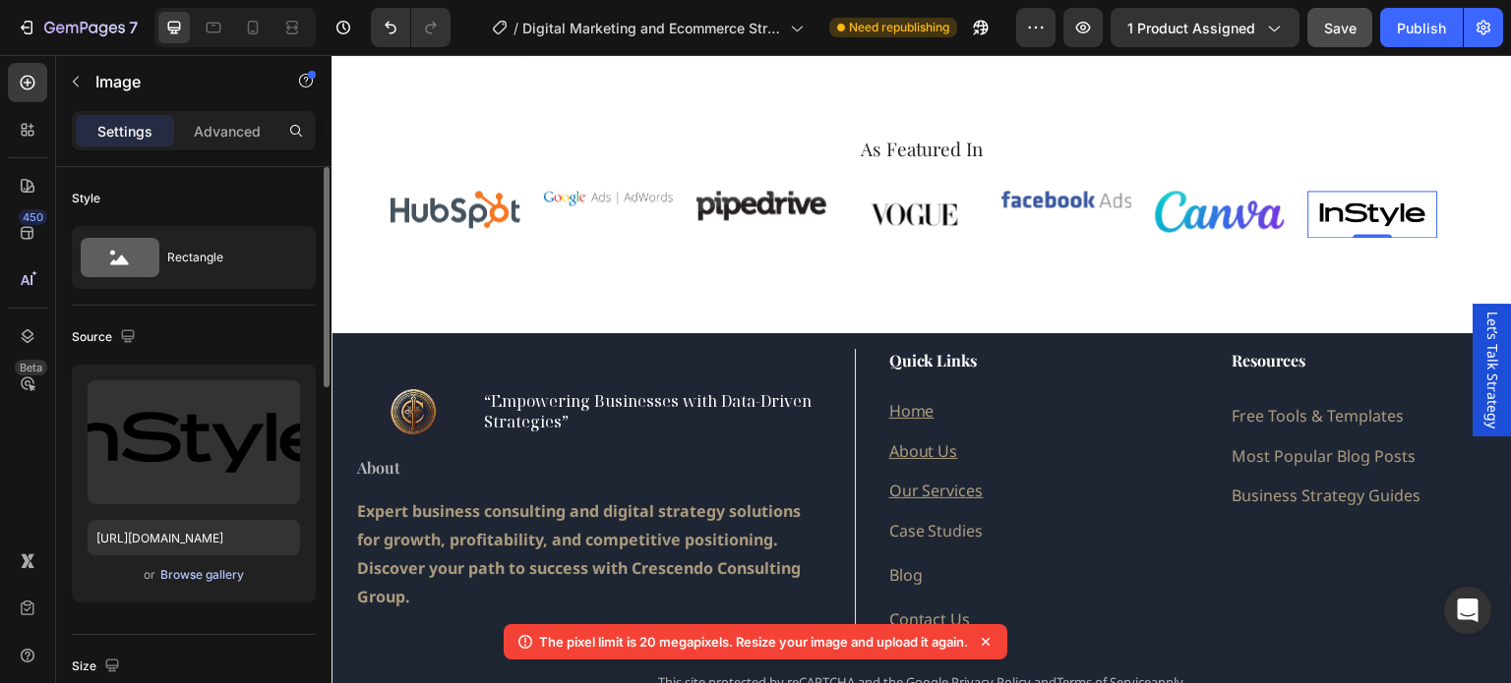
click at [215, 577] on div "Browse gallery" at bounding box center [202, 575] width 84 height 18
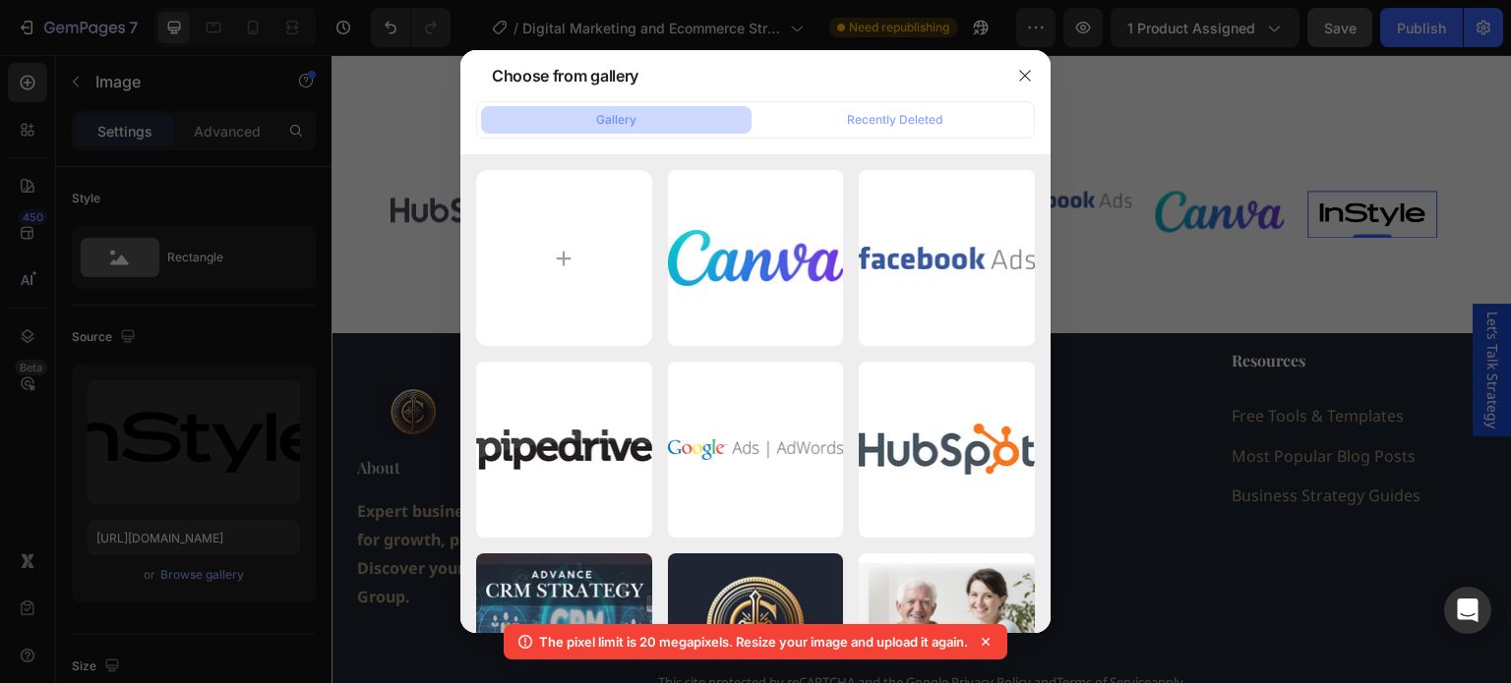
type input "C:\fakepath\google-analytics-1 (1).jpg"
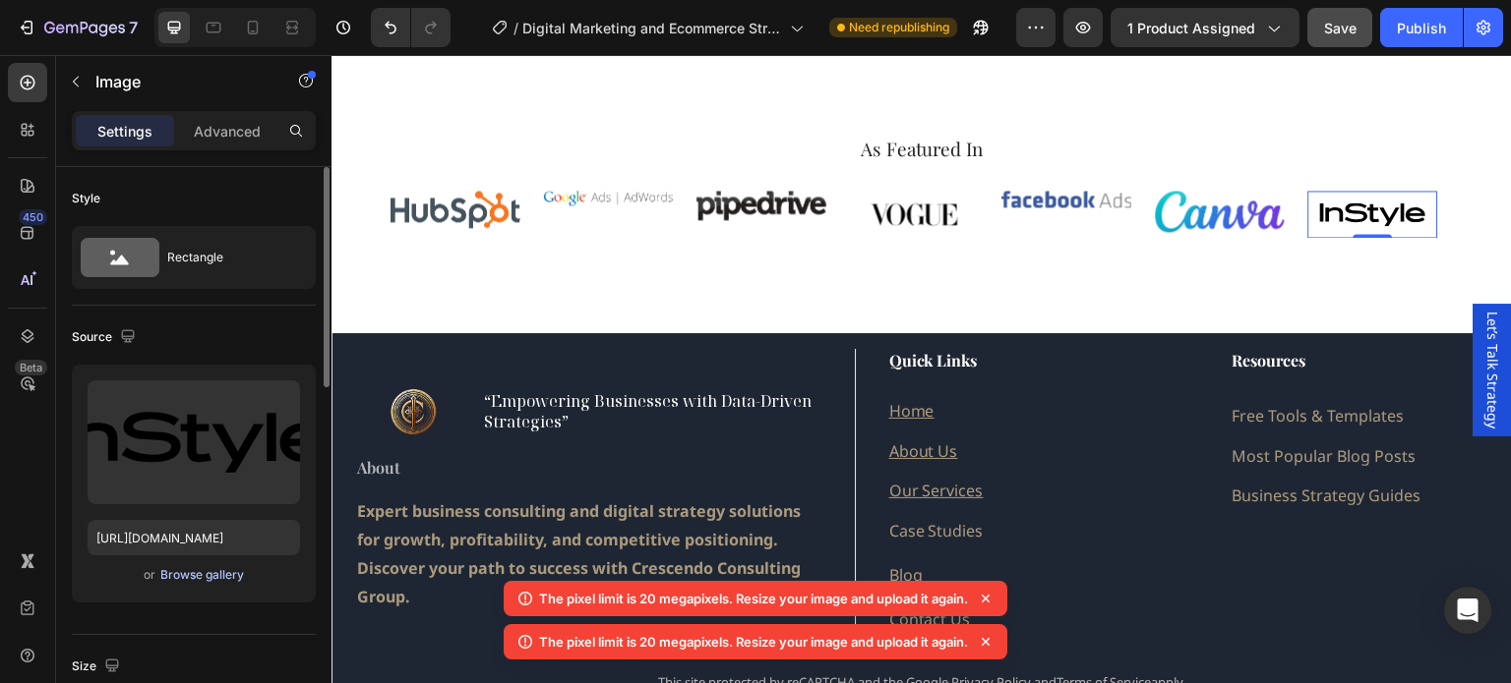
click at [178, 575] on div "Browse gallery" at bounding box center [202, 575] width 84 height 18
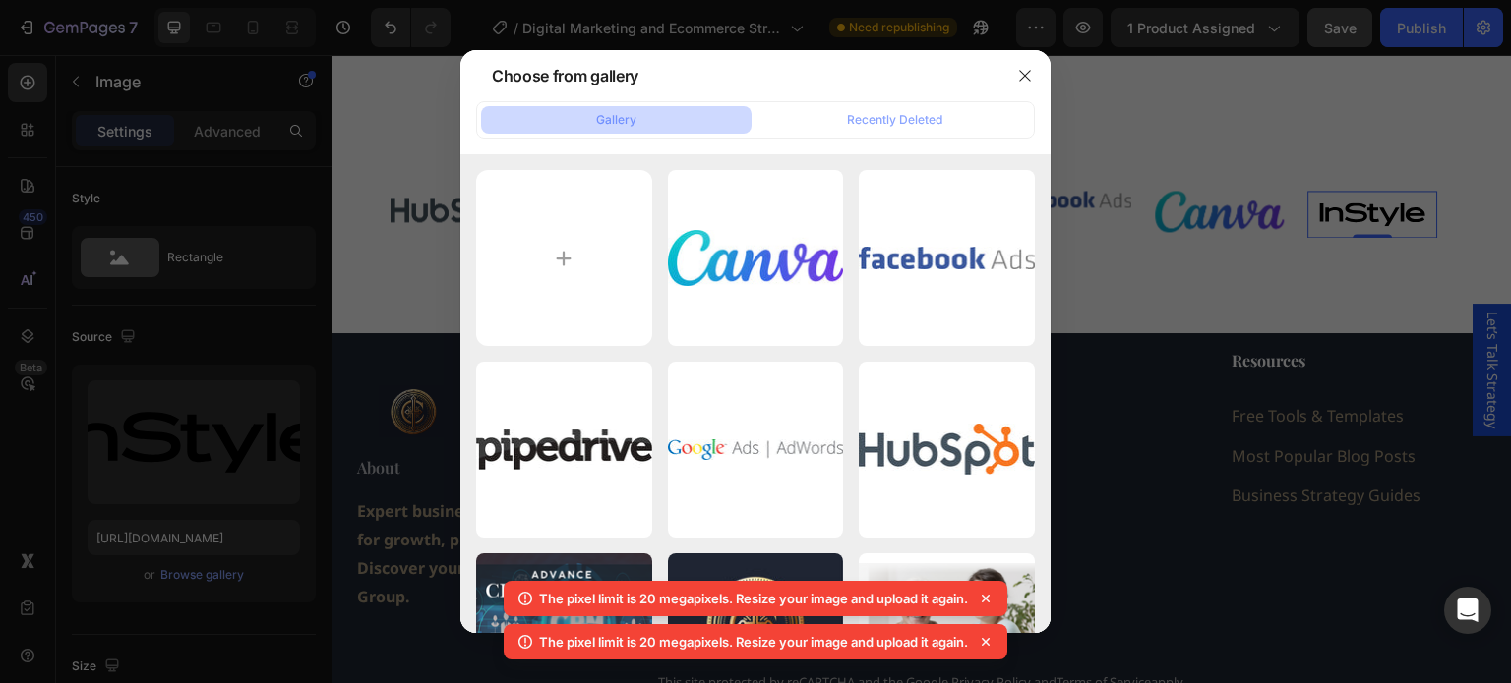
type input "C:\fakepath\Google Analytics logo.png"
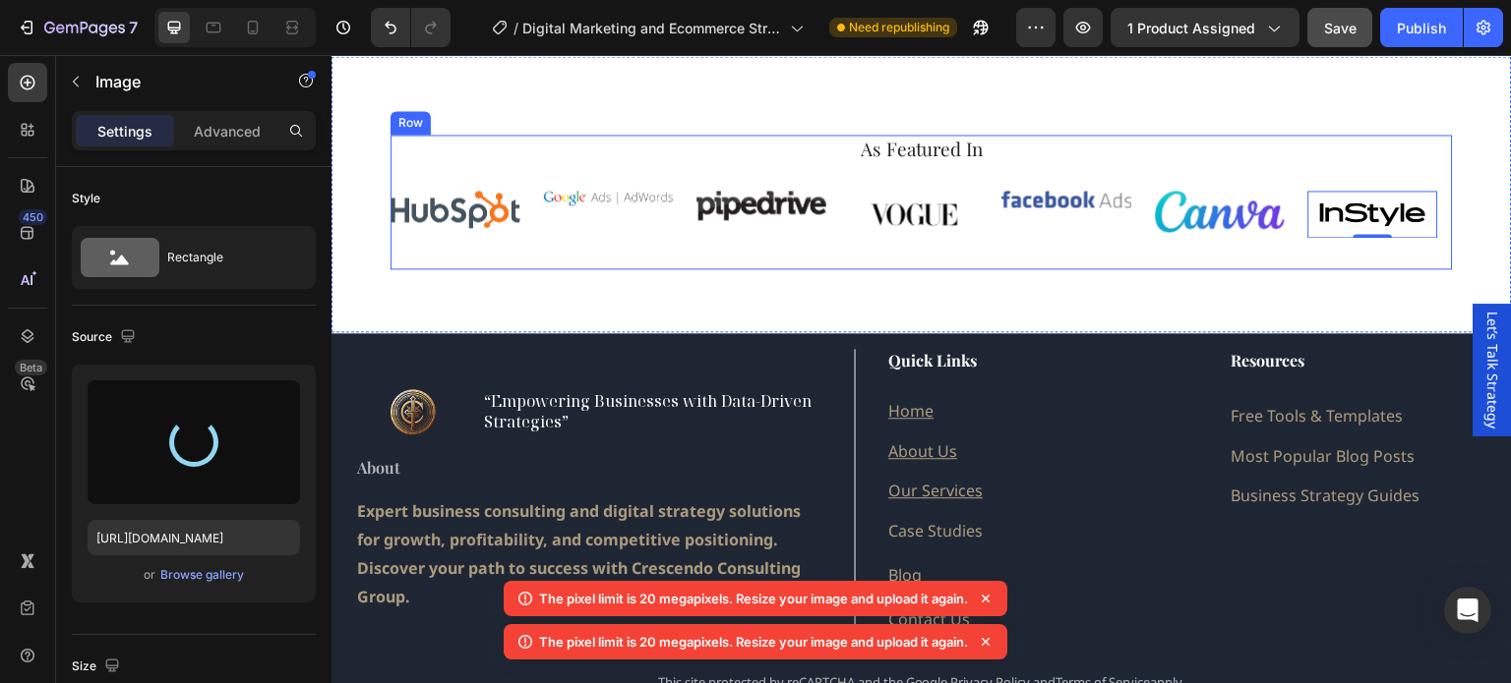
type input "[URL][DOMAIN_NAME]"
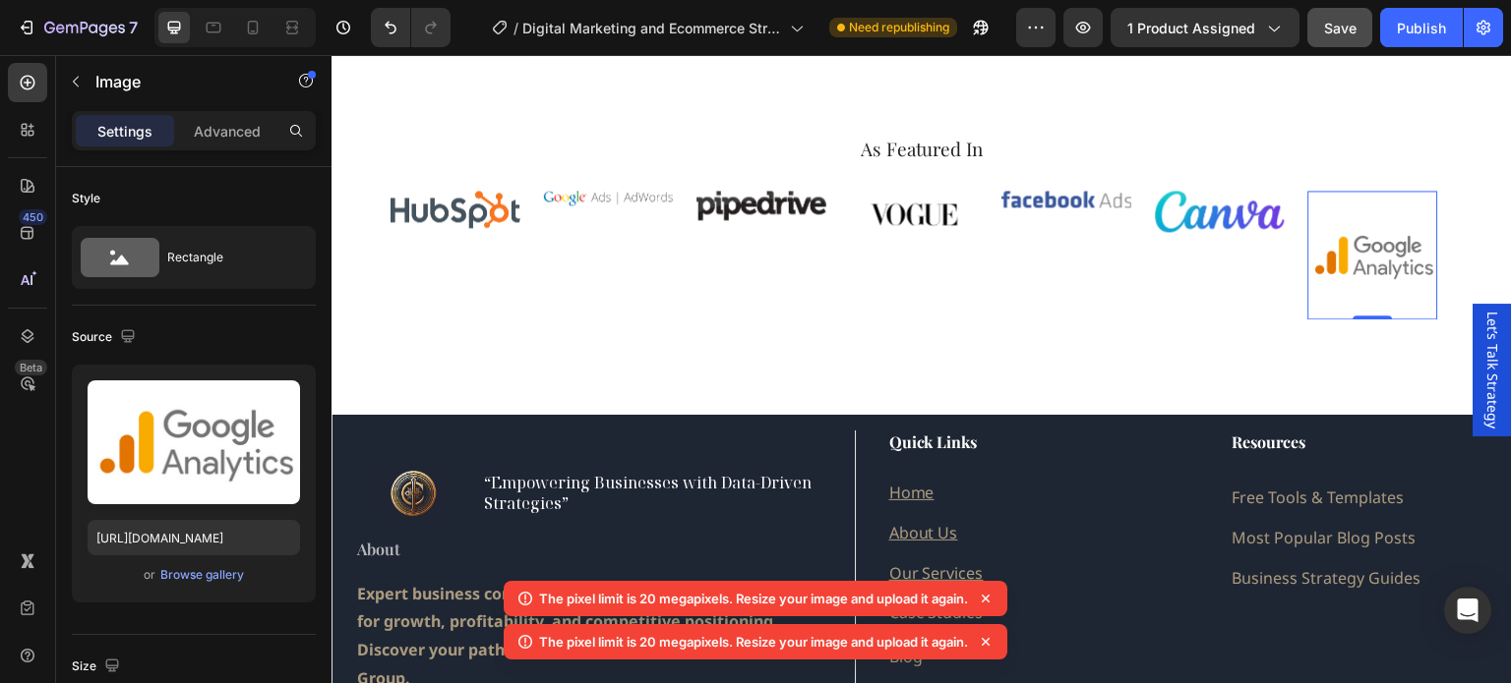
click at [1372, 199] on img at bounding box center [1373, 256] width 130 height 130
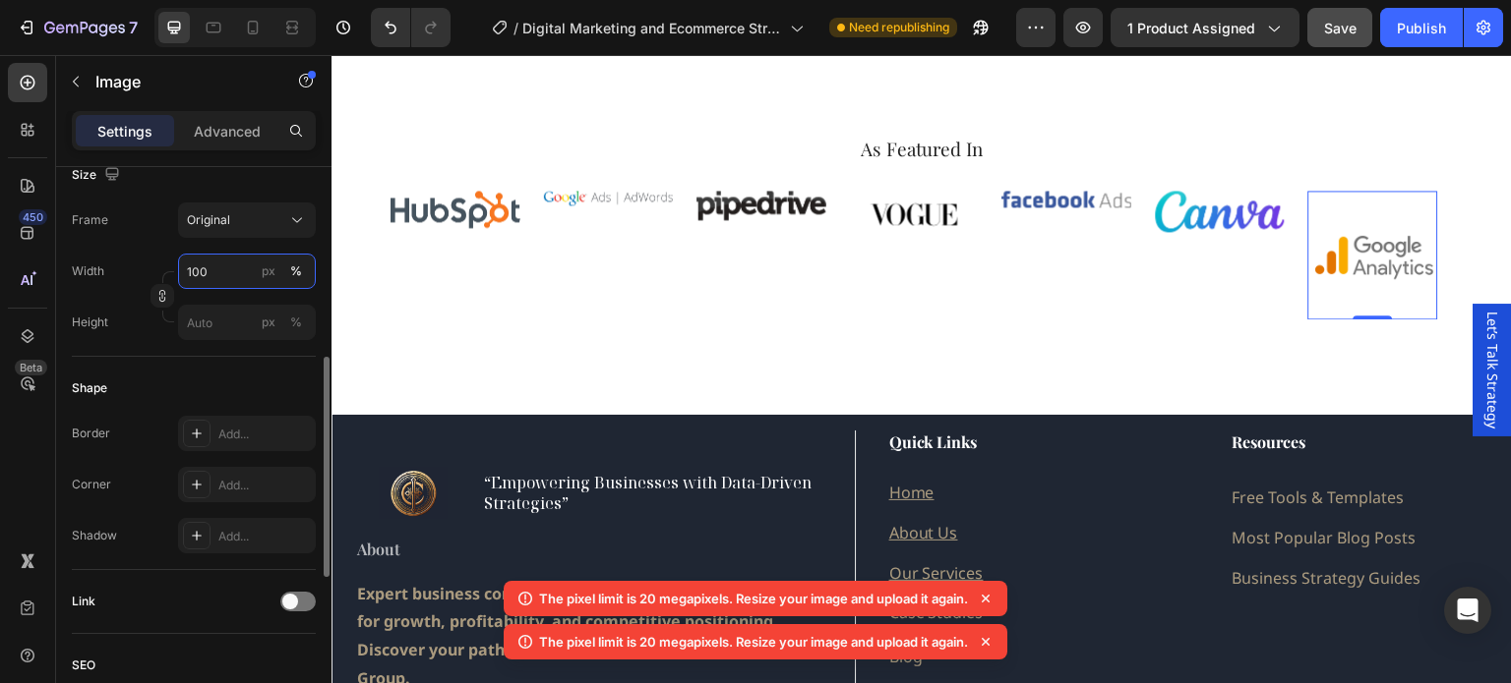
click at [227, 272] on input "100" at bounding box center [247, 271] width 138 height 35
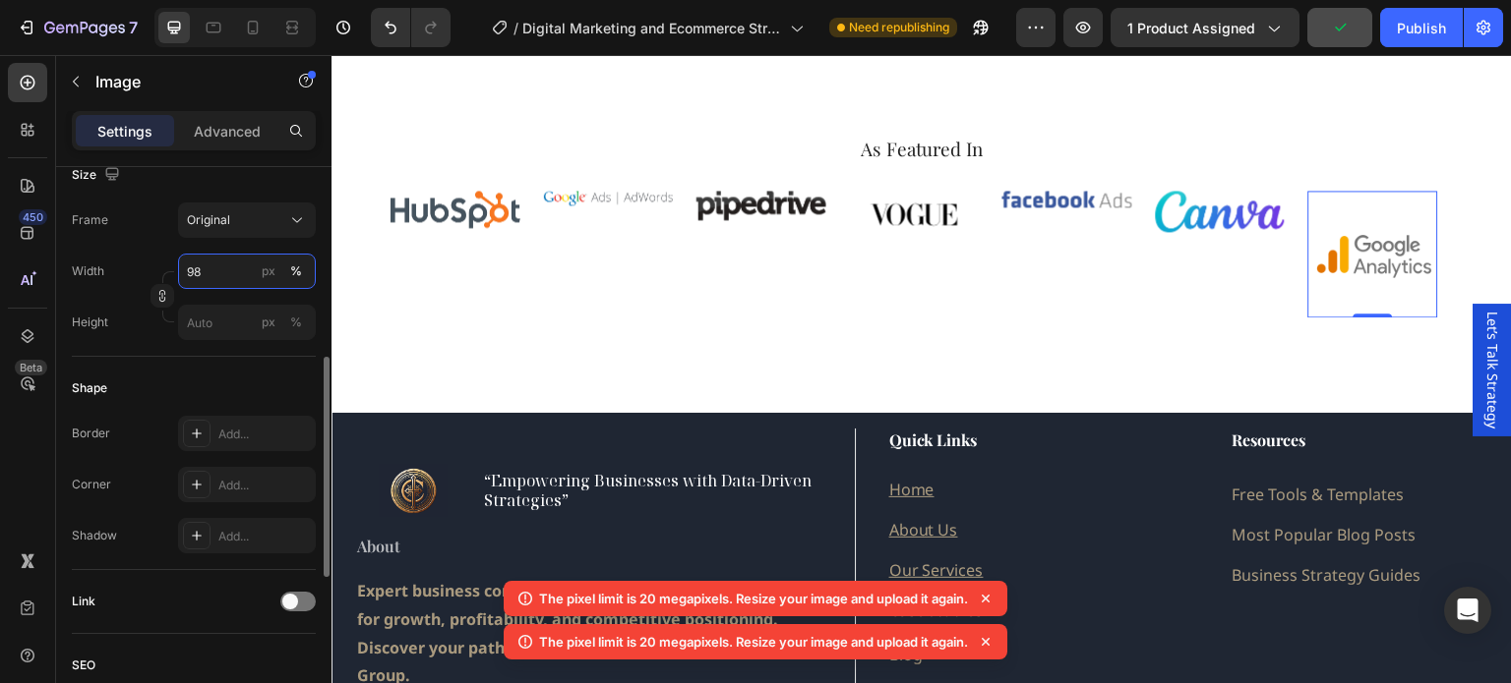
type input "97"
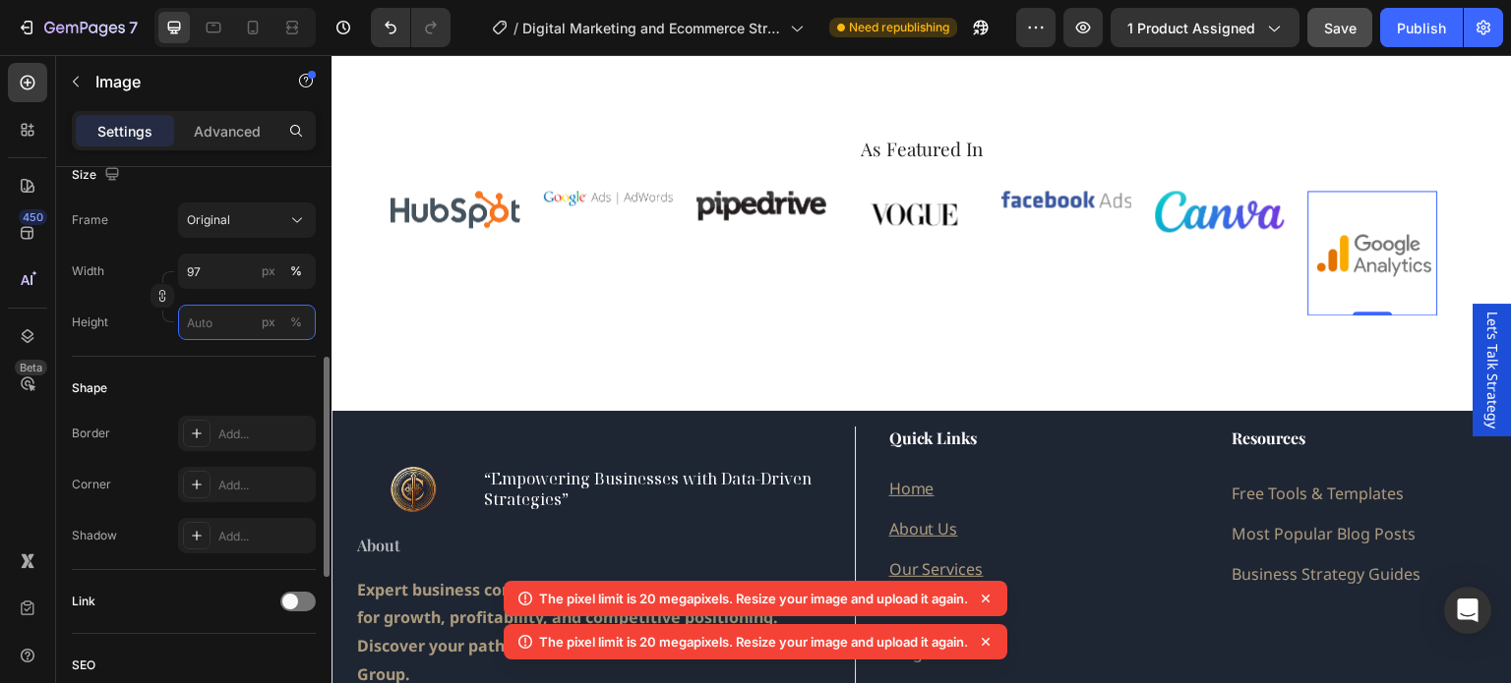
click at [232, 322] on input "px %" at bounding box center [247, 322] width 138 height 35
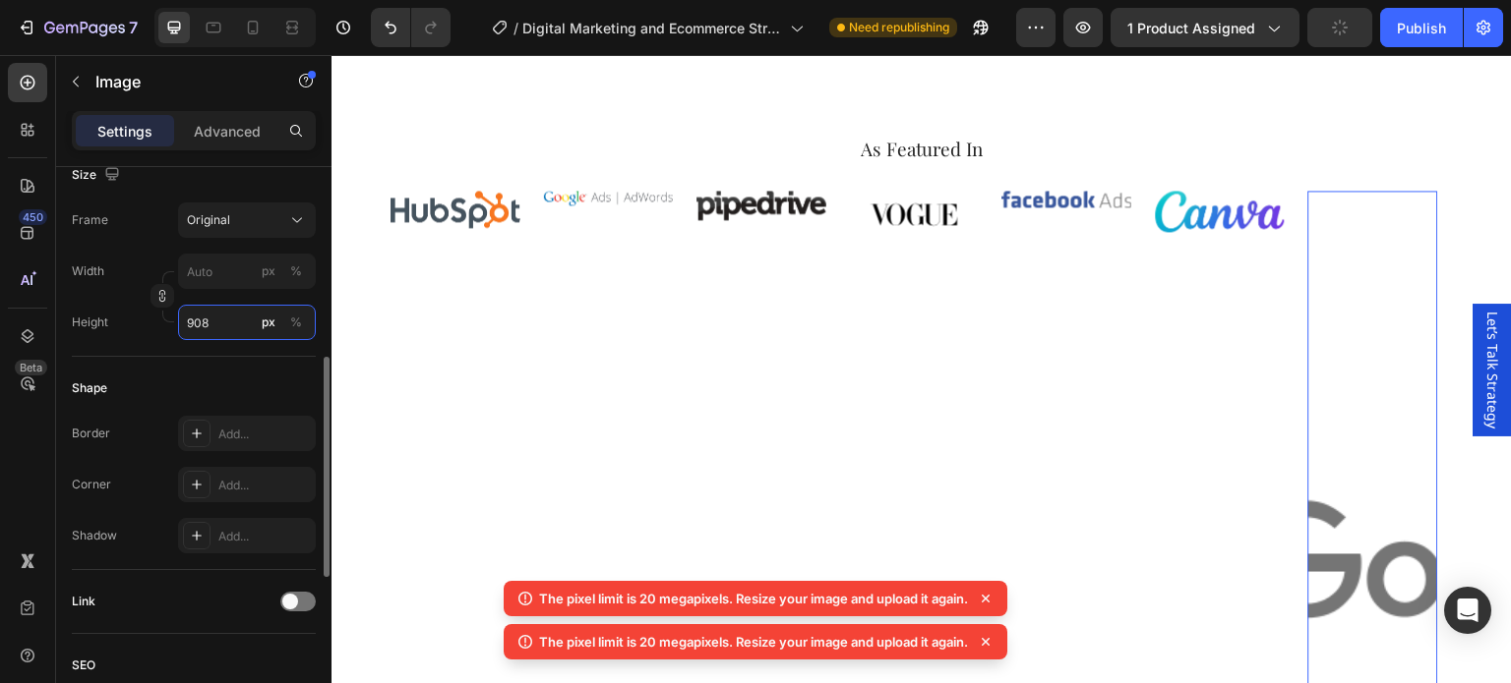
type input "90"
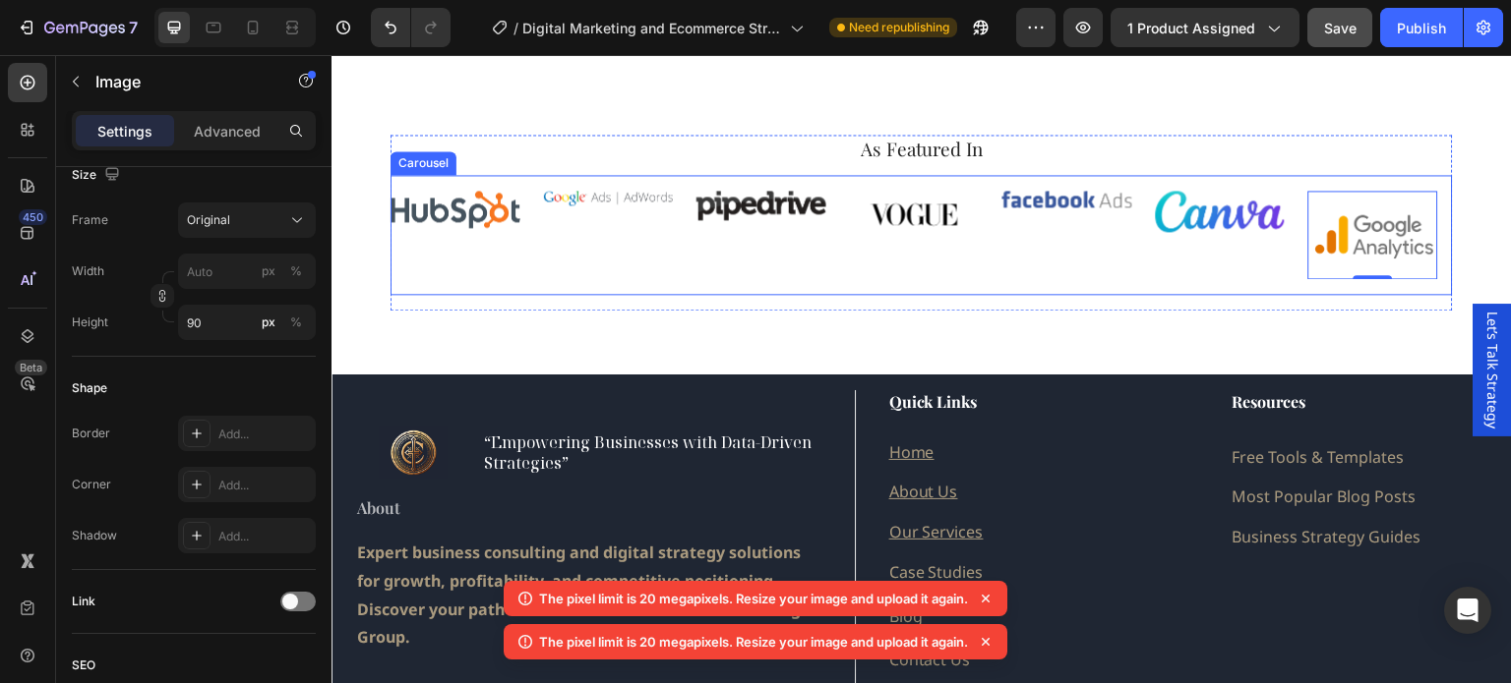
click at [763, 256] on div "Image" at bounding box center [761, 235] width 130 height 89
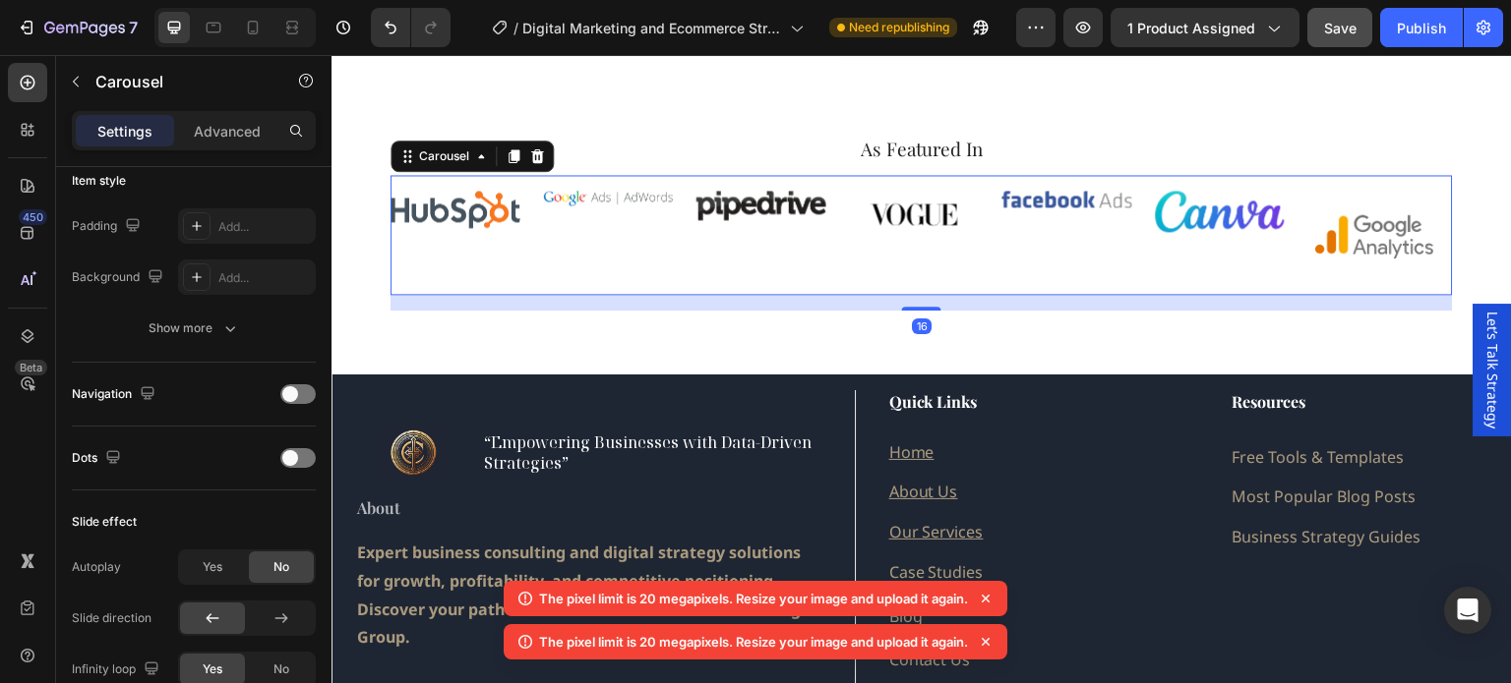
scroll to position [0, 0]
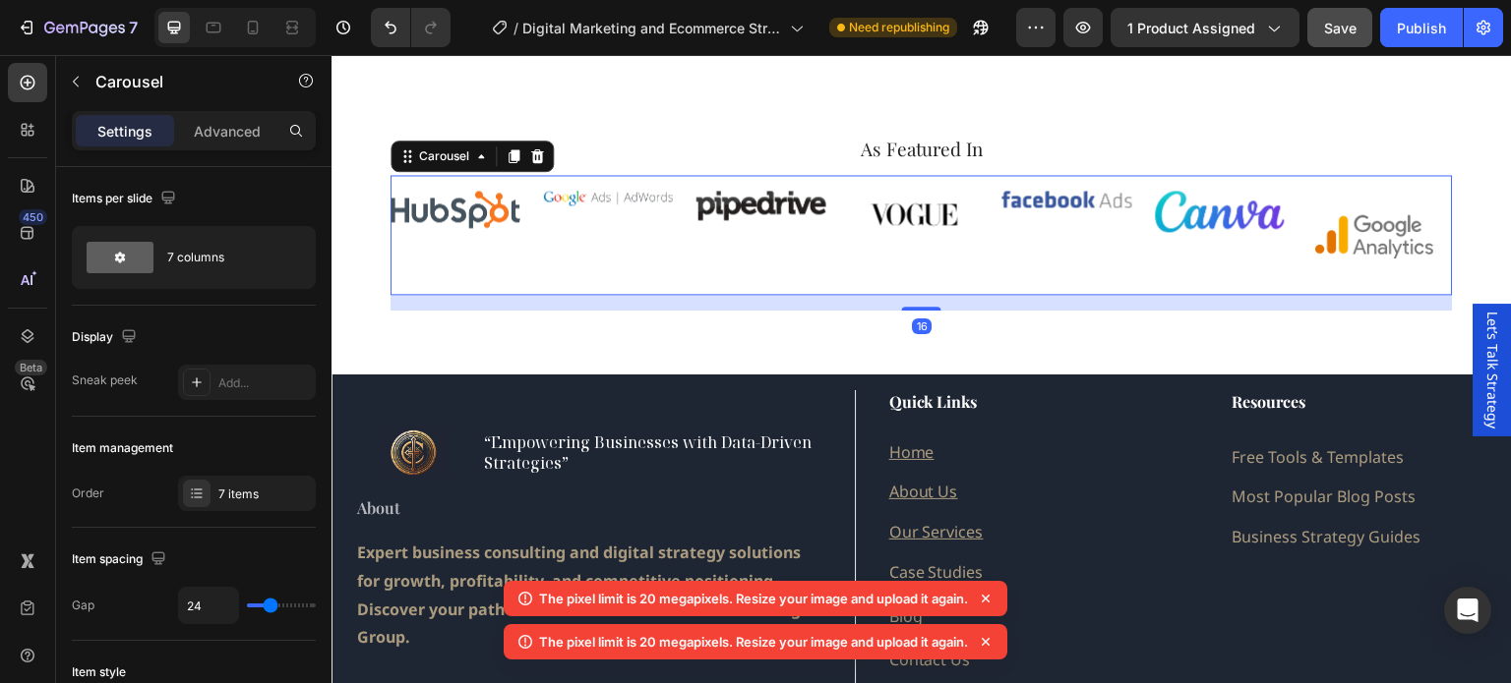
click at [861, 281] on div "Image Image Image Image Image Image Image Carousel 16" at bounding box center [921, 235] width 1062 height 120
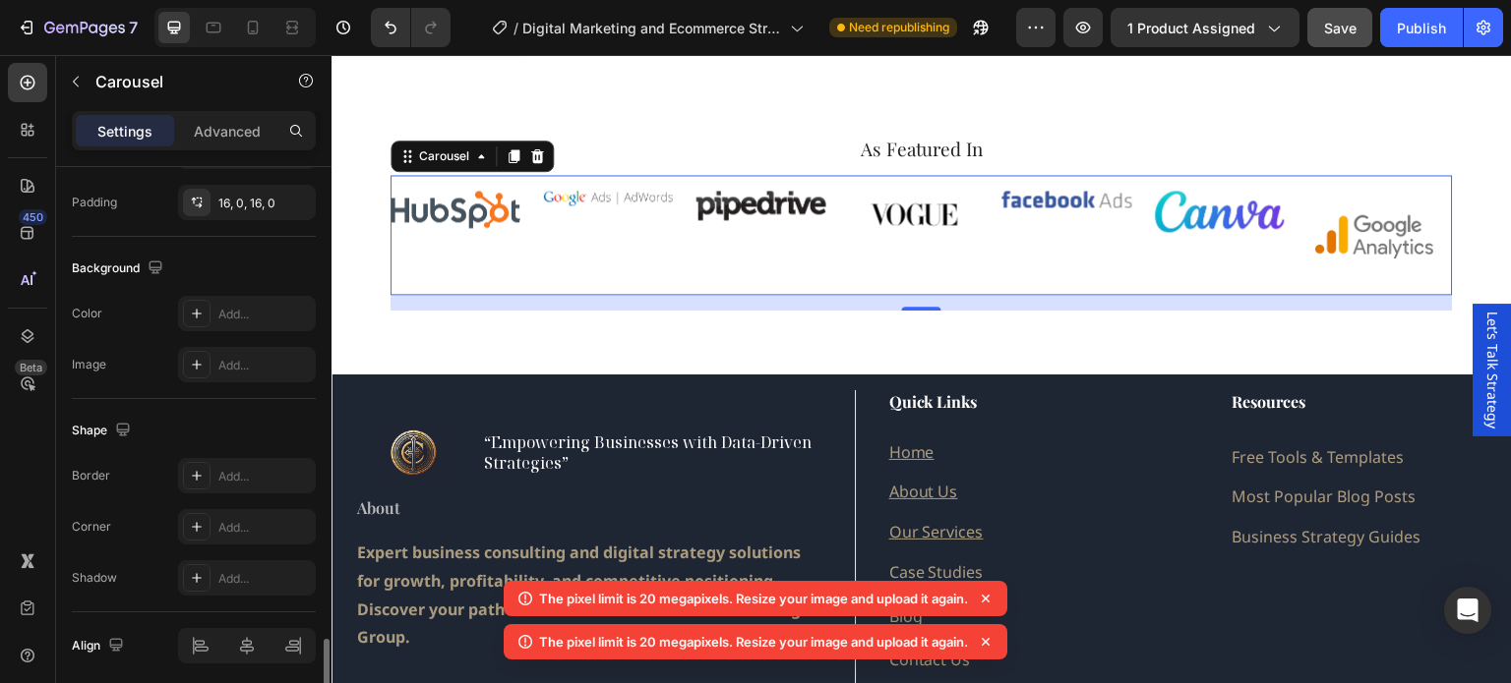
scroll to position [1349, 0]
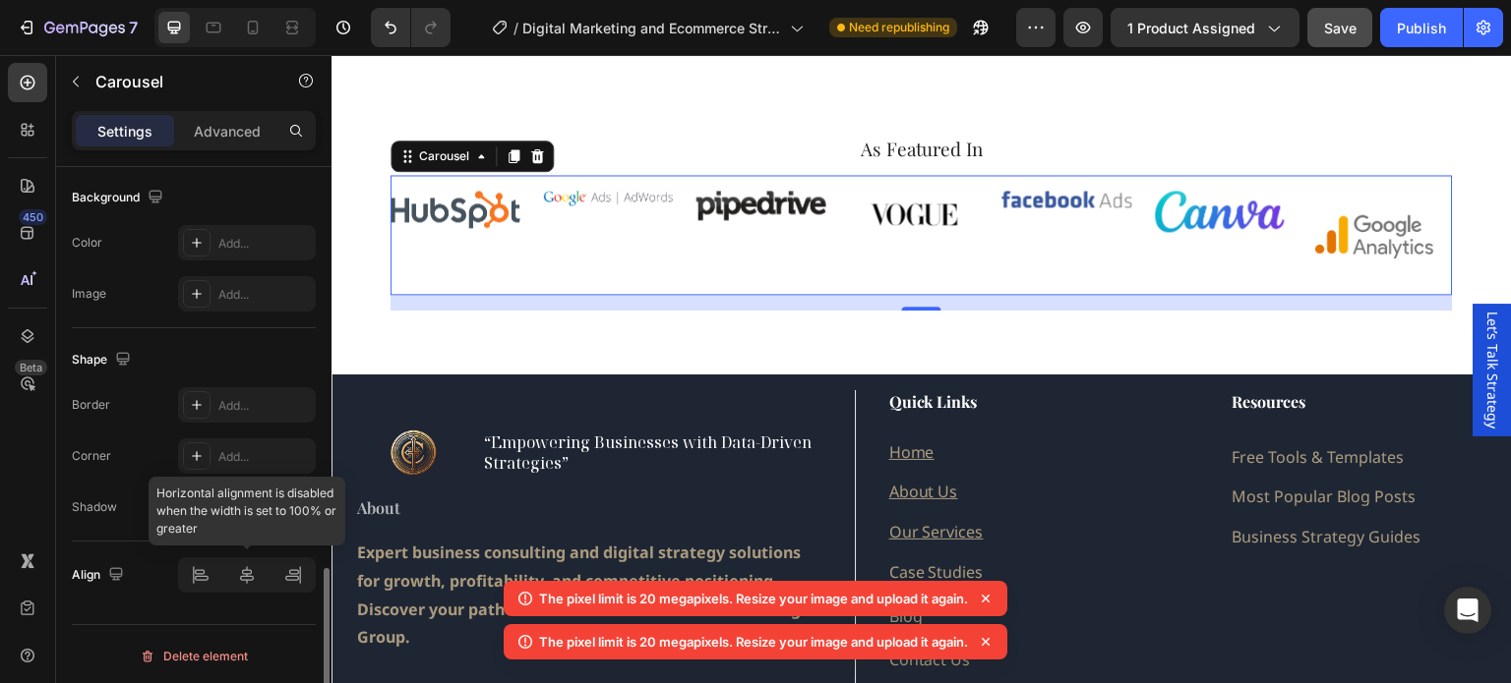
click at [246, 565] on div at bounding box center [247, 575] width 138 height 35
click at [255, 573] on div at bounding box center [247, 575] width 138 height 35
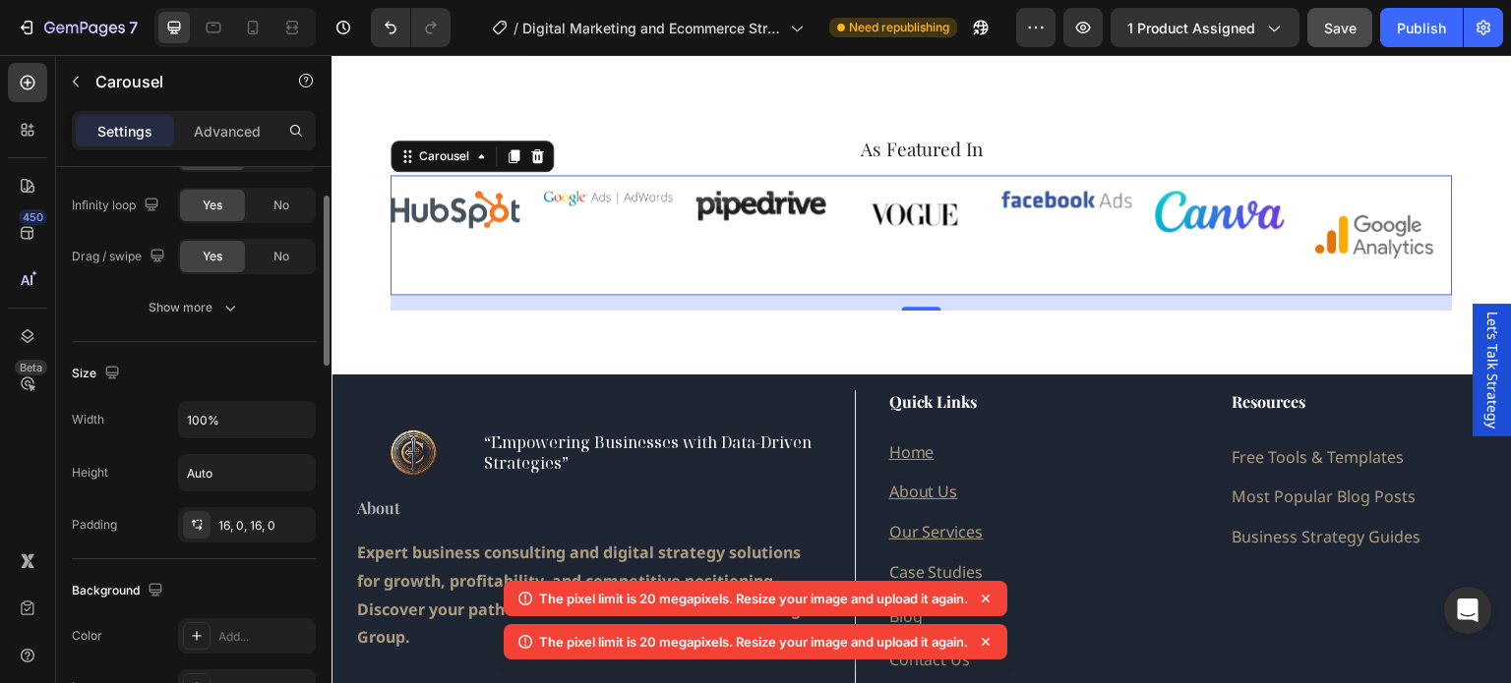
scroll to position [759, 0]
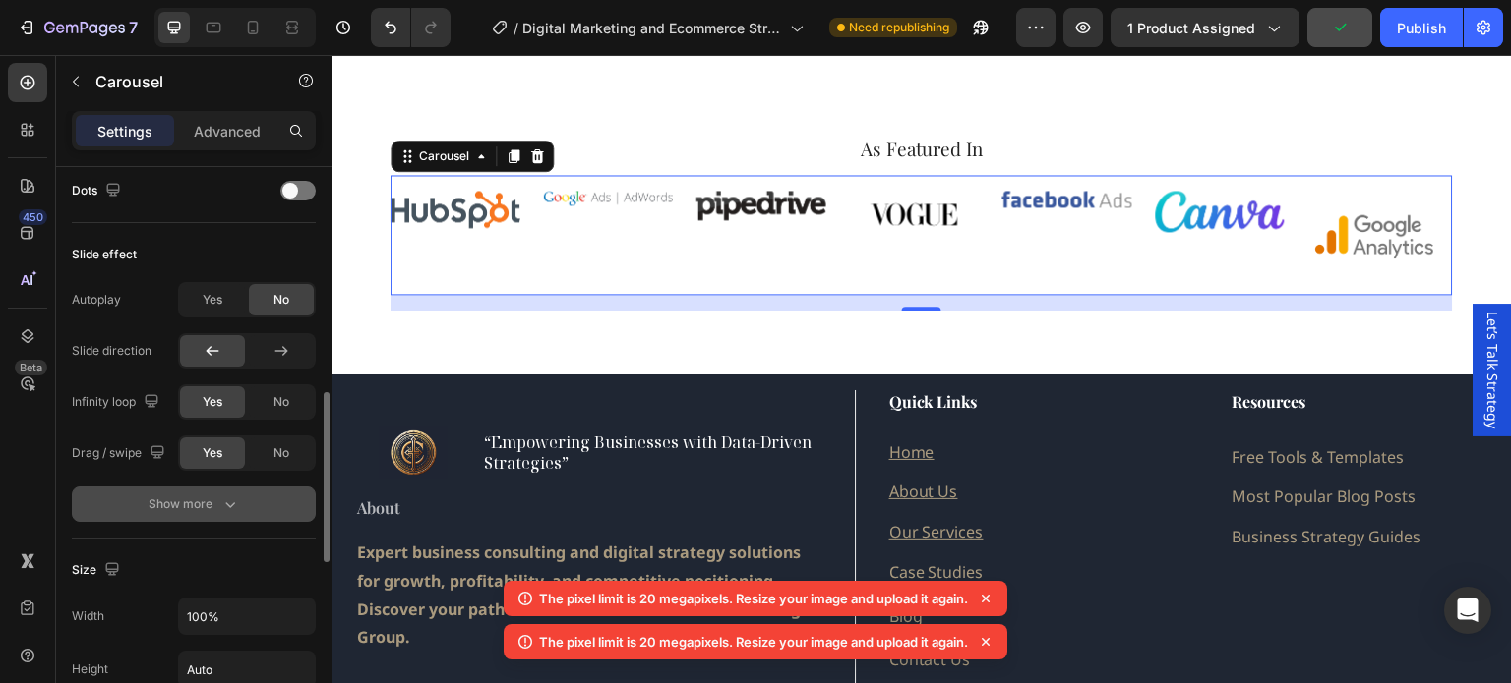
click at [185, 498] on div "Show more" at bounding box center [193, 505] width 91 height 20
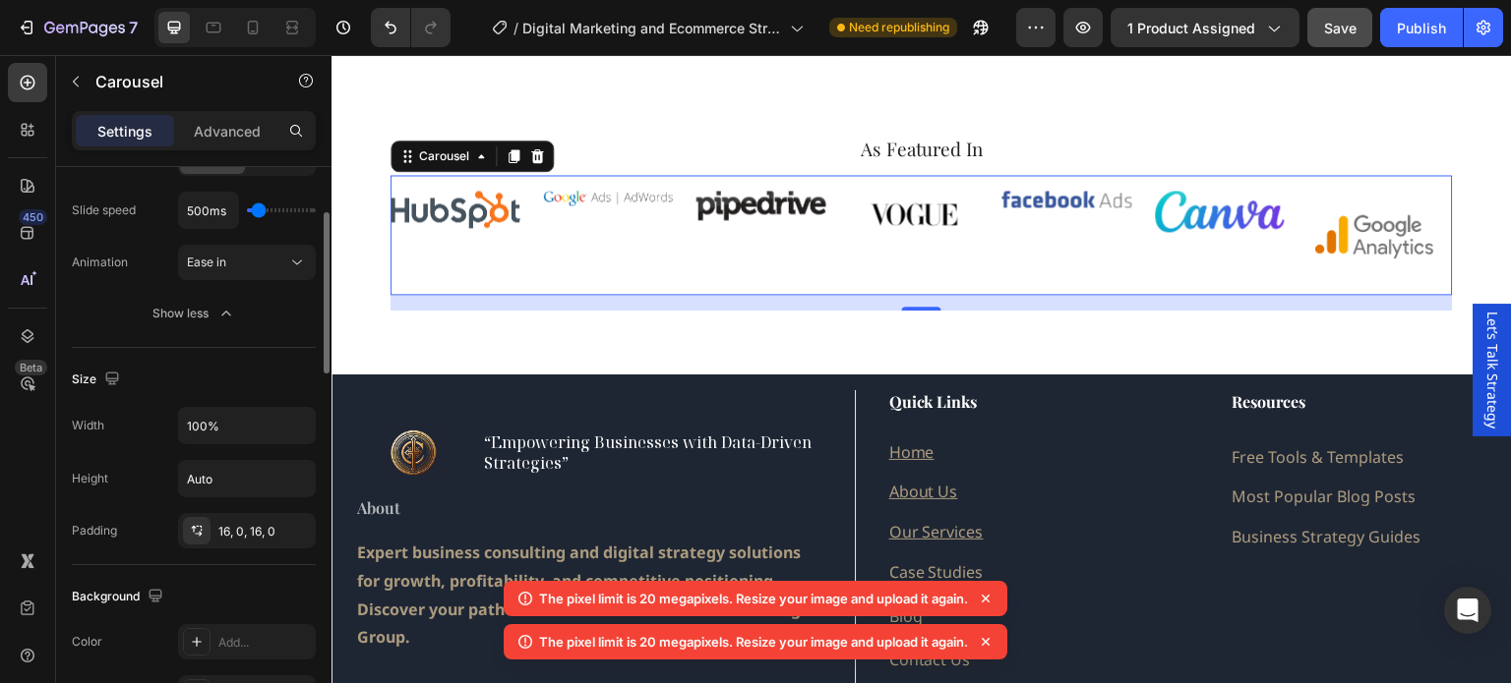
scroll to position [858, 0]
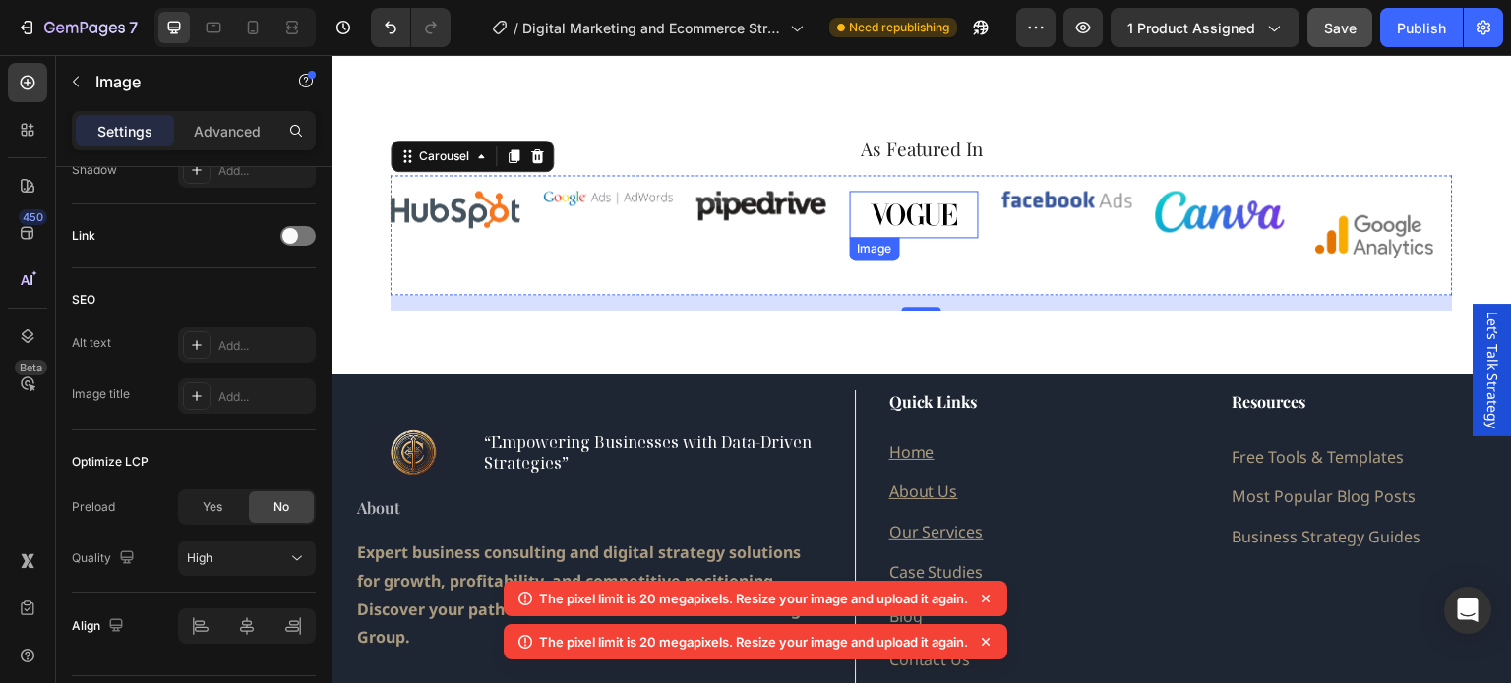
click at [890, 211] on img at bounding box center [915, 214] width 130 height 47
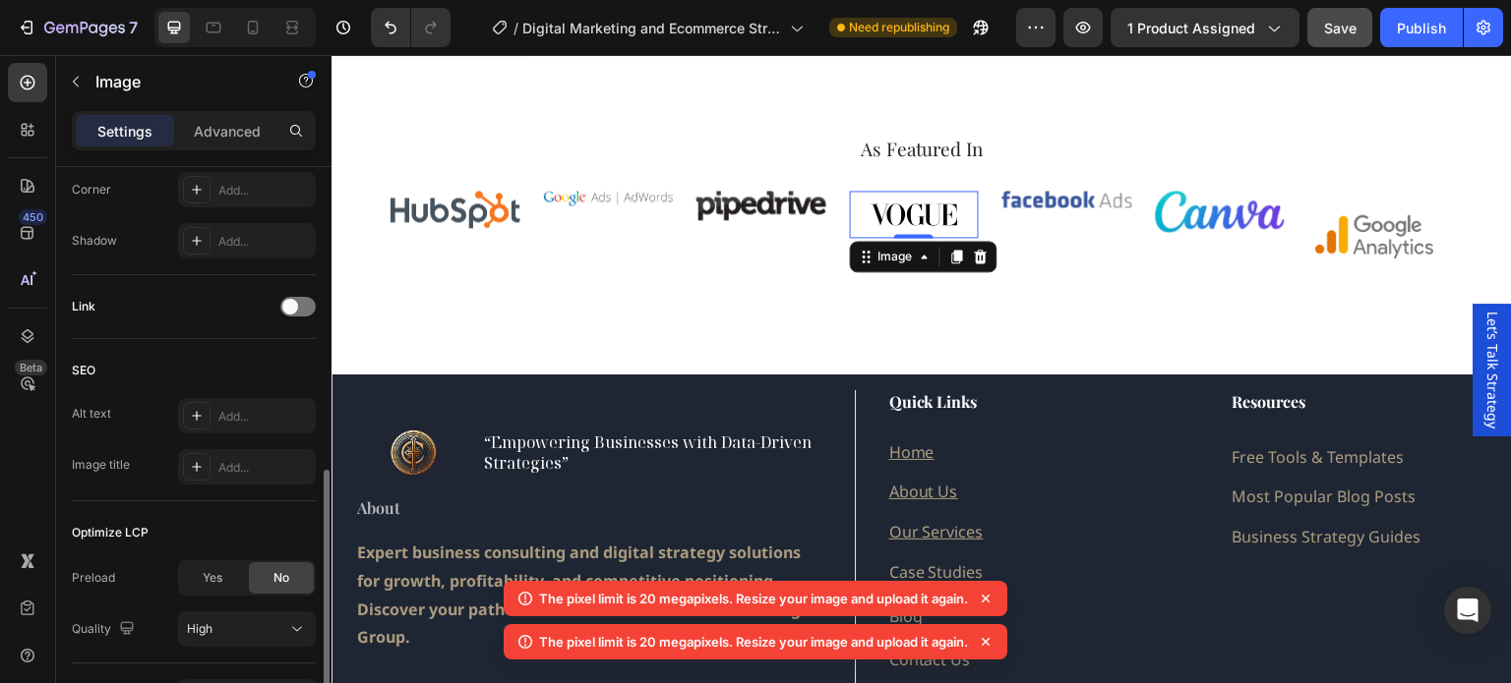
scroll to position [885, 0]
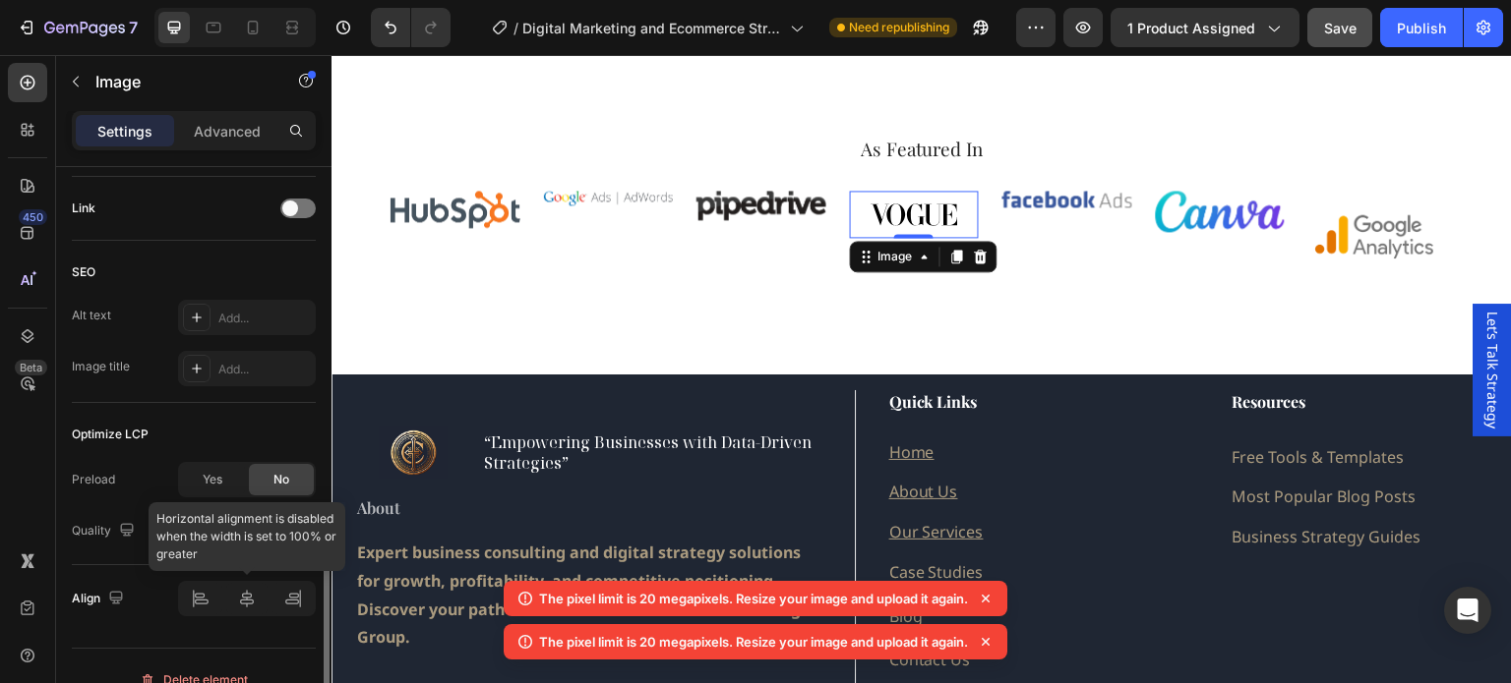
click at [244, 599] on div at bounding box center [247, 598] width 138 height 35
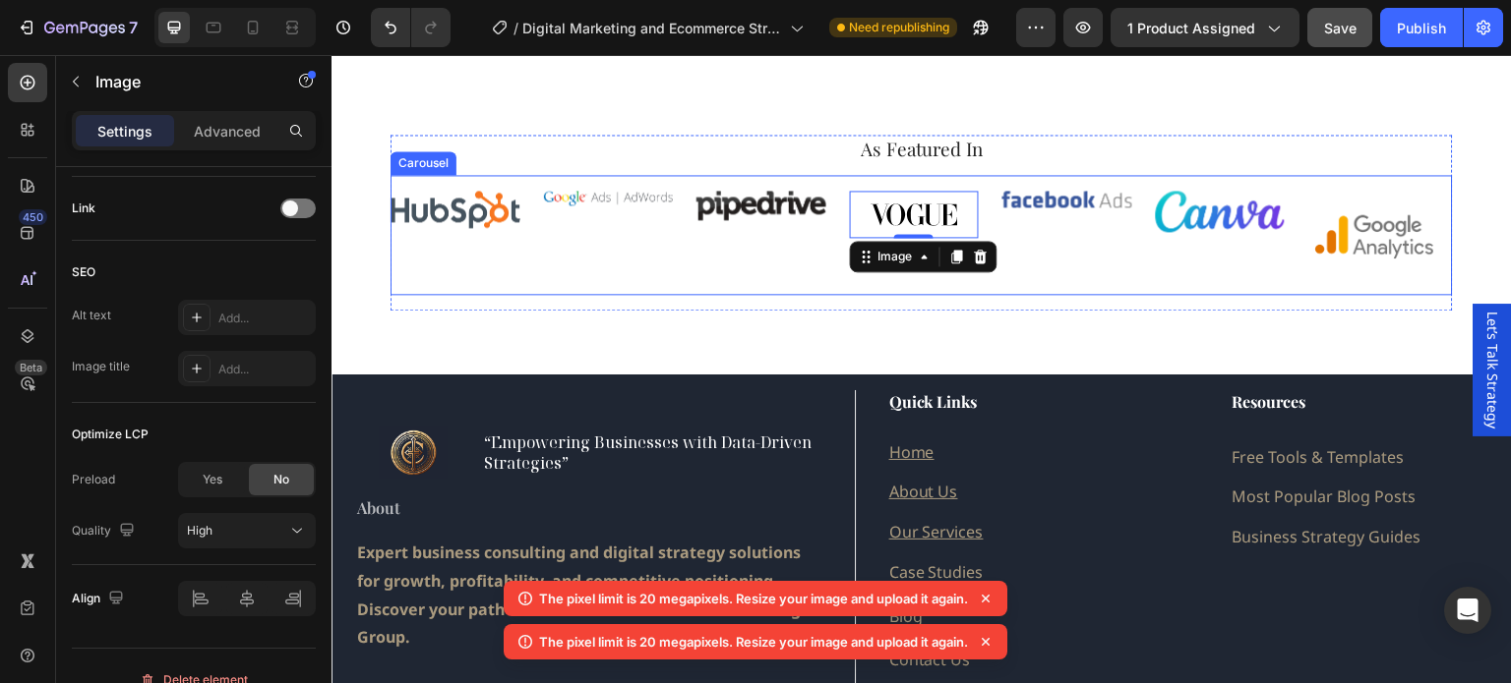
click at [1262, 263] on div "Image" at bounding box center [1221, 235] width 130 height 89
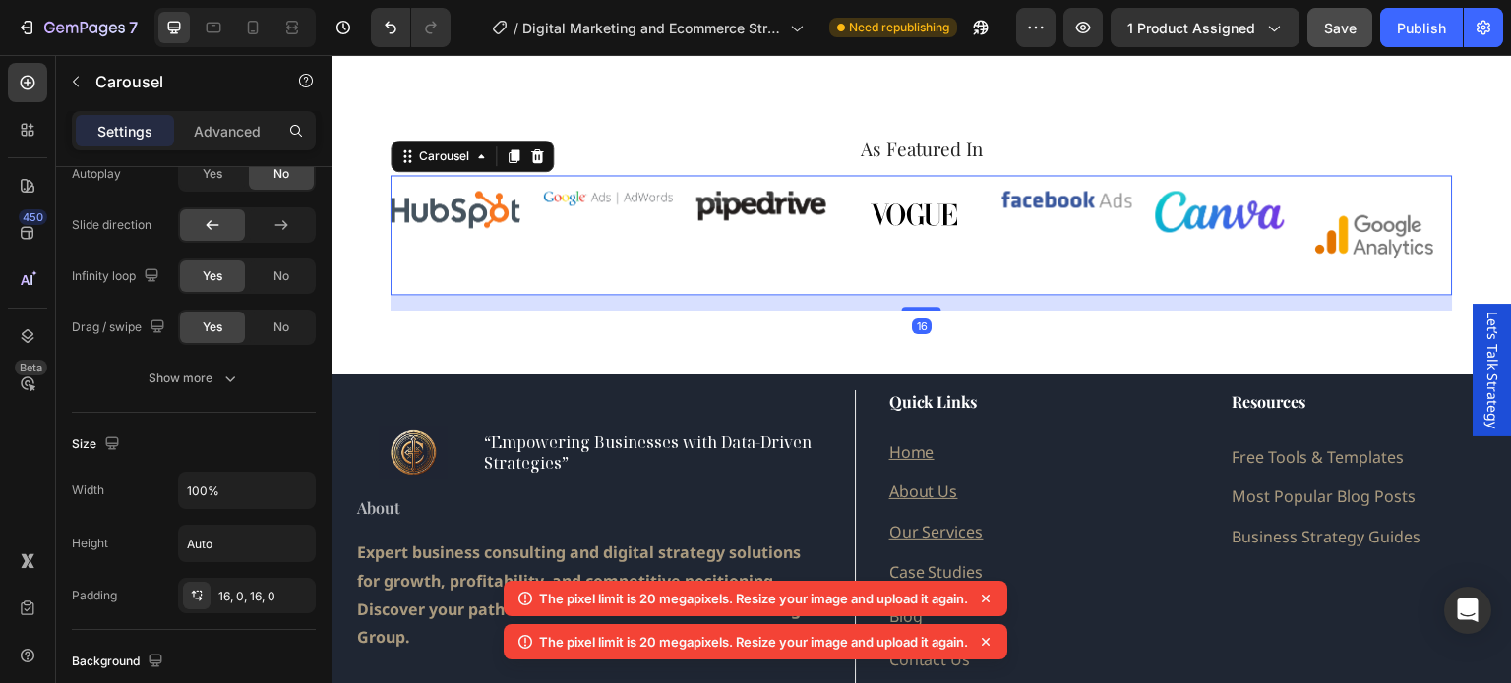
scroll to position [0, 0]
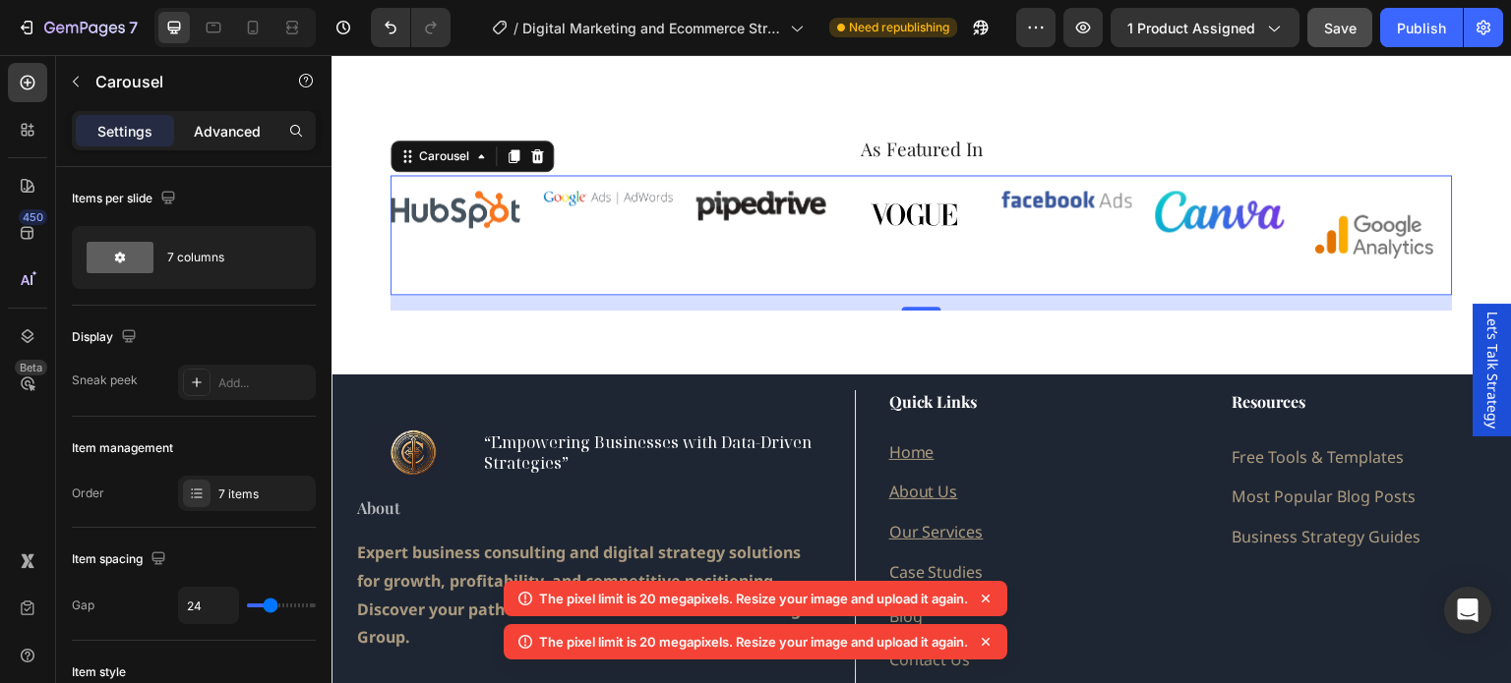
click at [223, 125] on p "Advanced" at bounding box center [227, 131] width 67 height 21
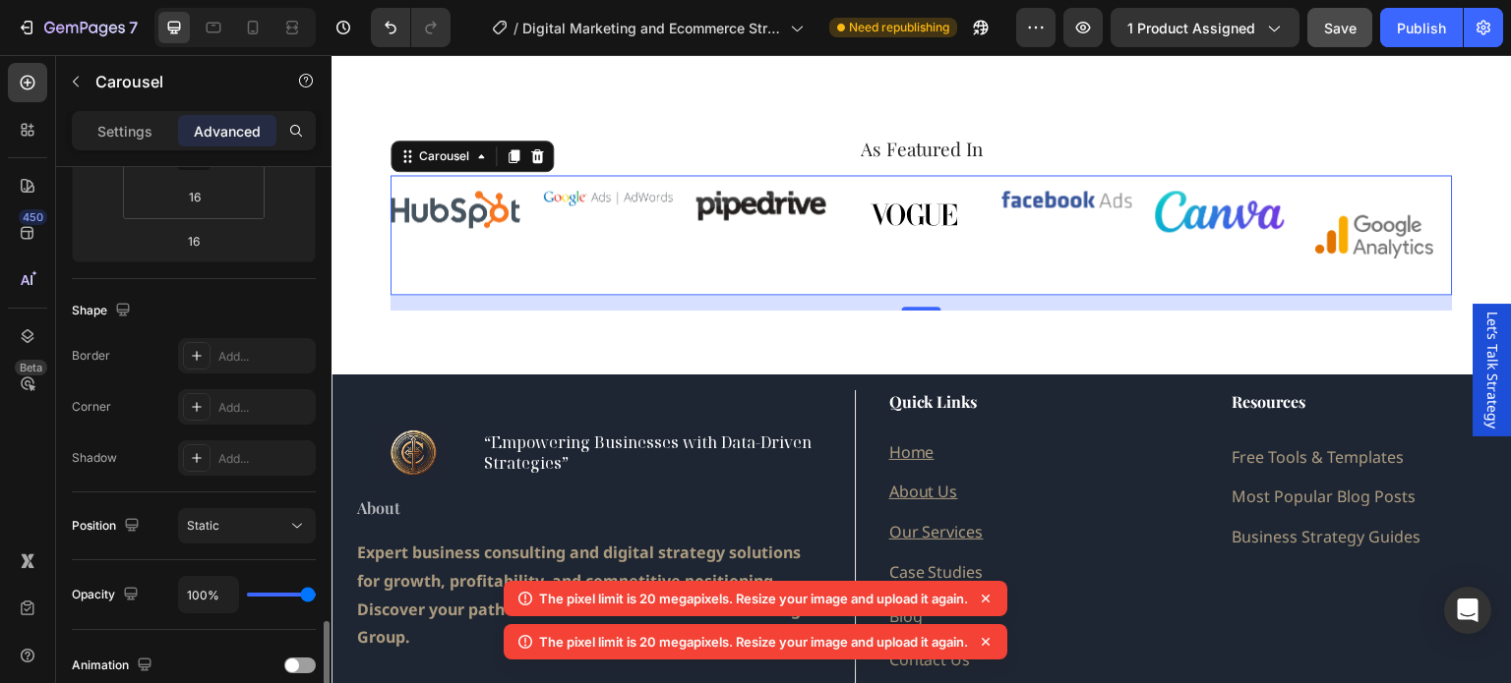
scroll to position [590, 0]
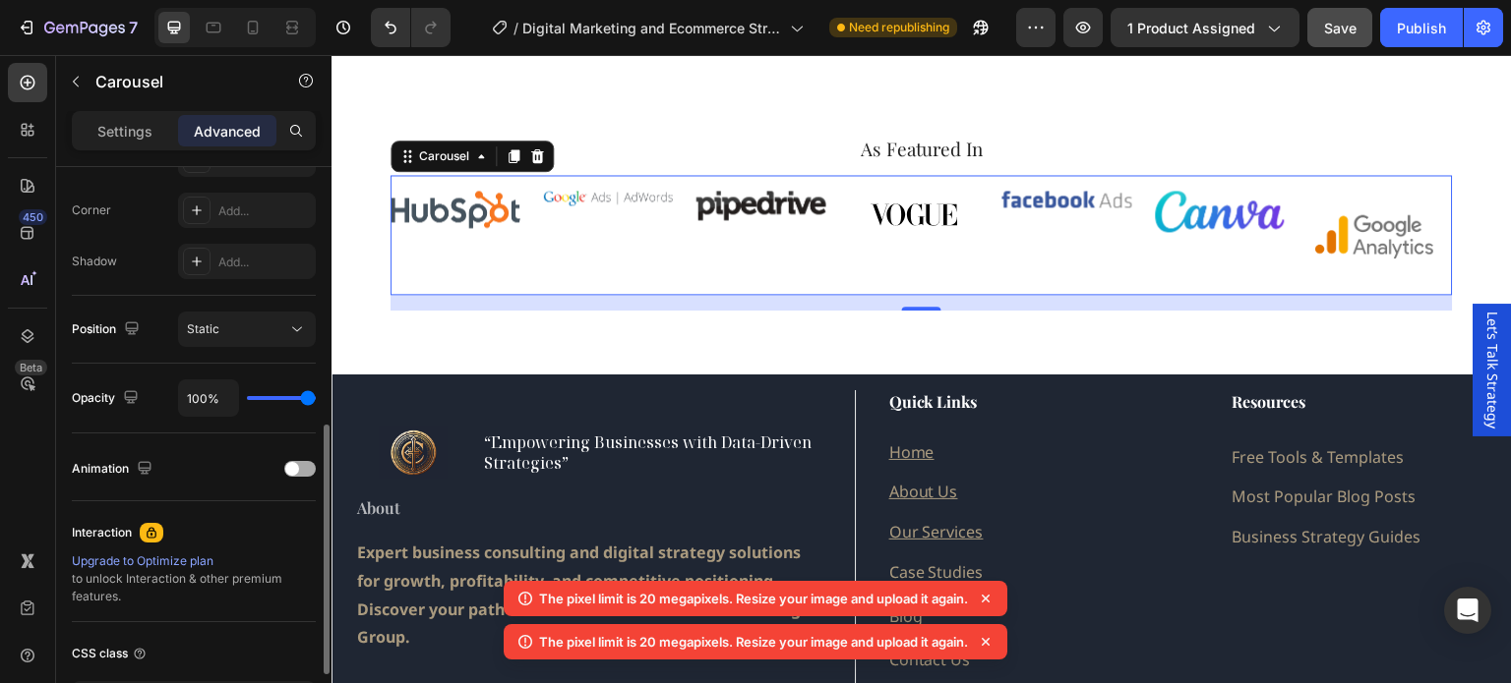
click at [295, 465] on span at bounding box center [292, 469] width 14 height 14
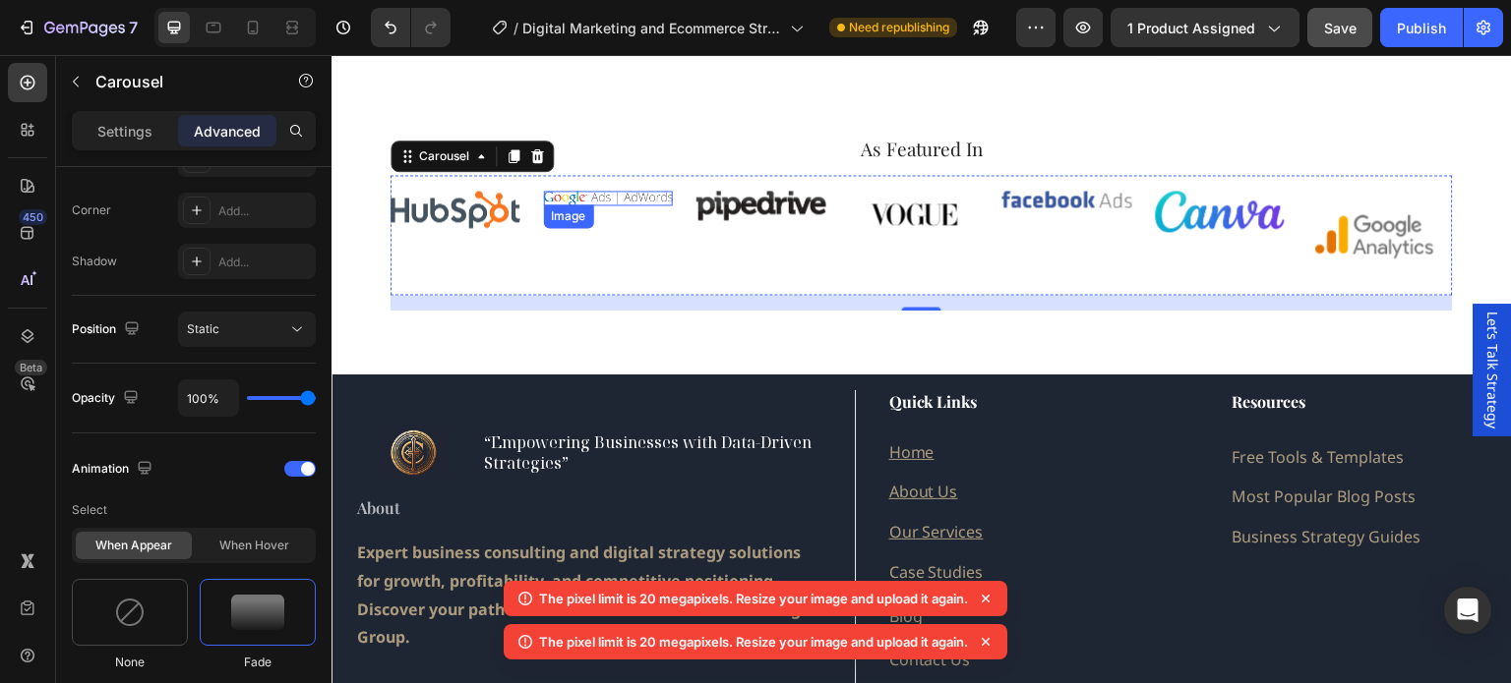
click at [597, 192] on img at bounding box center [609, 198] width 130 height 15
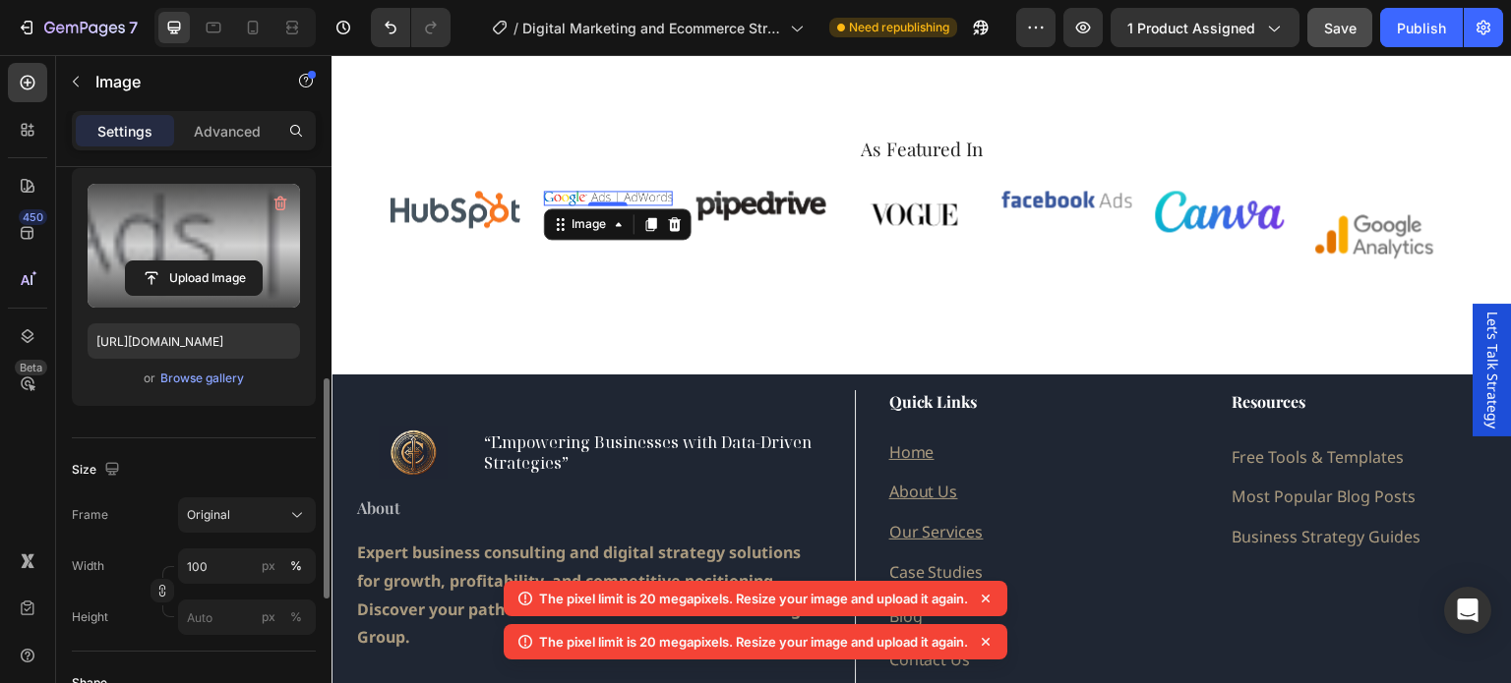
scroll to position [393, 0]
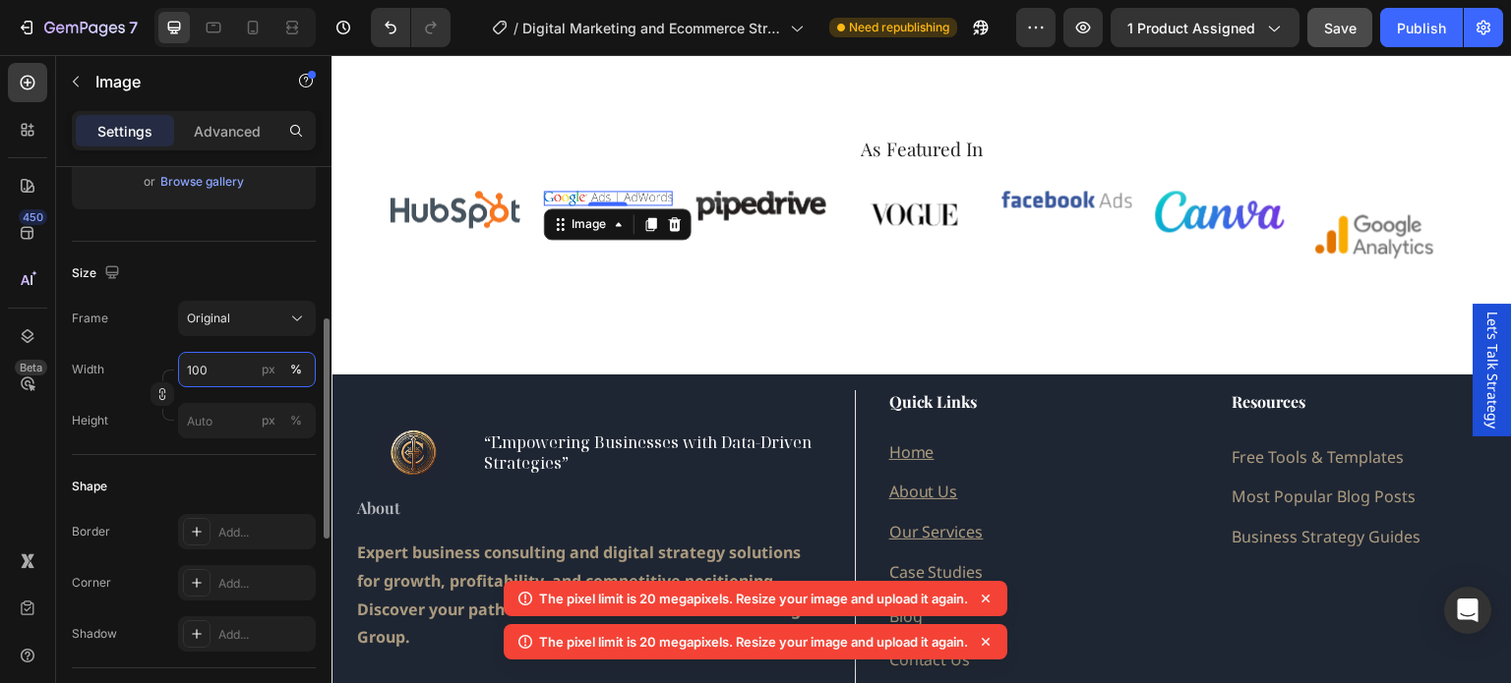
click at [226, 364] on input "100" at bounding box center [247, 369] width 138 height 35
click at [142, 342] on div "Frame Original Width 100 px % Height px %" at bounding box center [194, 370] width 244 height 138
click at [223, 423] on input "px %" at bounding box center [247, 420] width 138 height 35
type input "14"
click at [142, 353] on div "Width px %" at bounding box center [194, 369] width 244 height 35
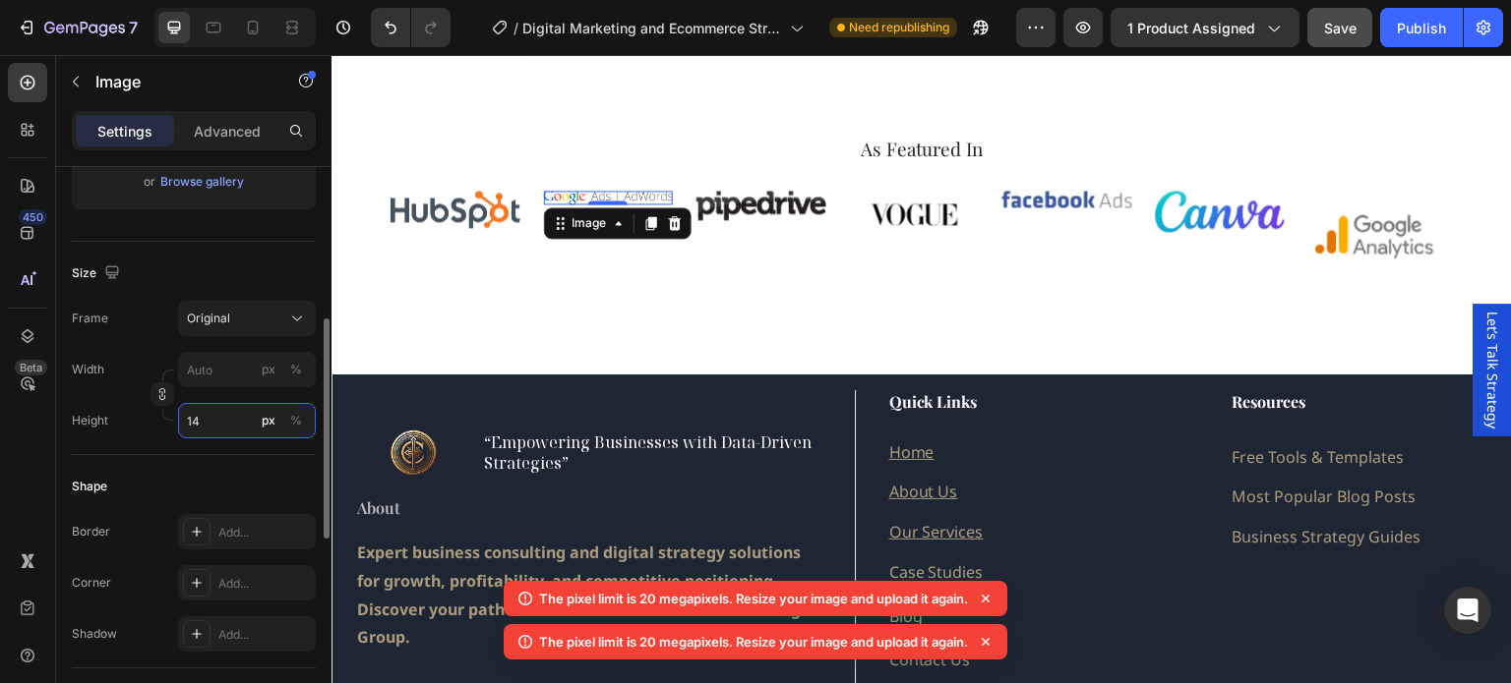
click at [208, 413] on input "14" at bounding box center [247, 420] width 138 height 35
click at [142, 301] on div "Frame Original" at bounding box center [194, 318] width 244 height 35
click at [201, 369] on input "px %" at bounding box center [247, 369] width 138 height 35
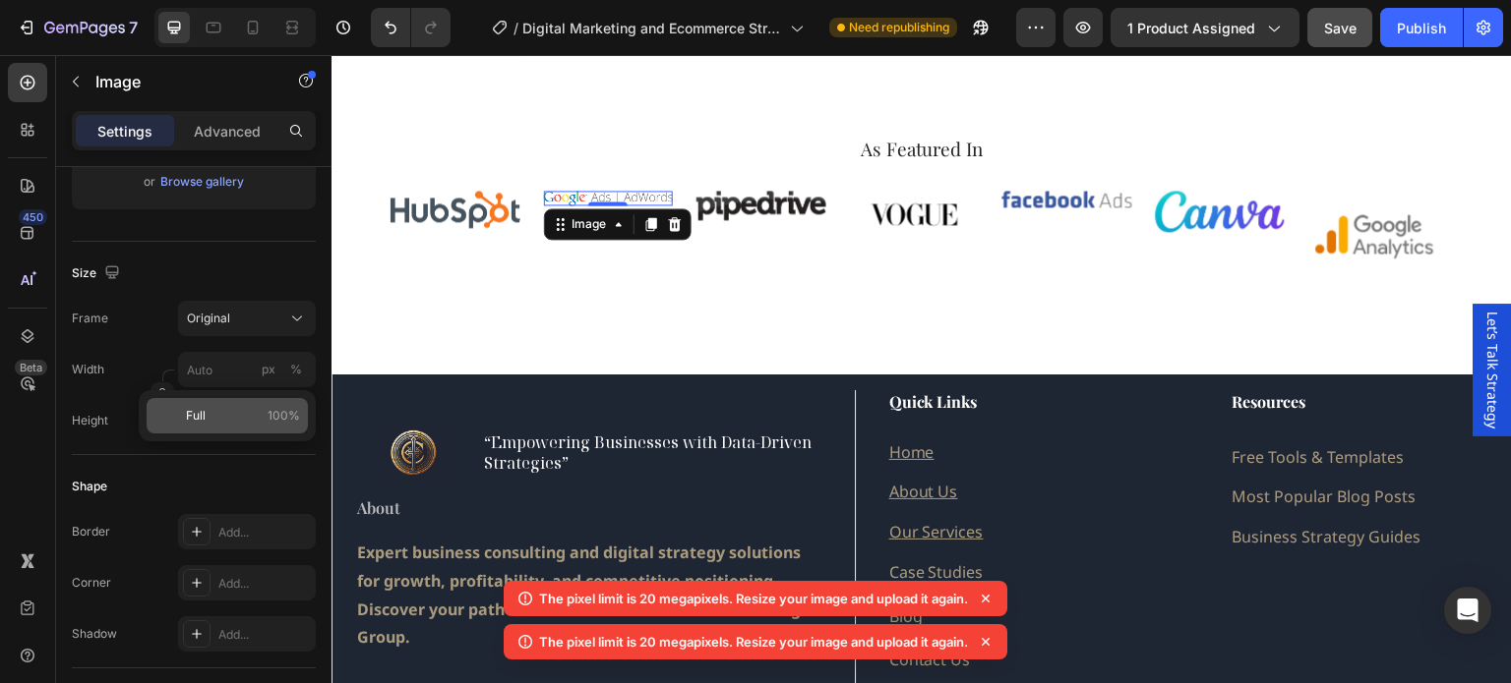
click at [197, 418] on span "Full" at bounding box center [196, 416] width 20 height 18
type input "100"
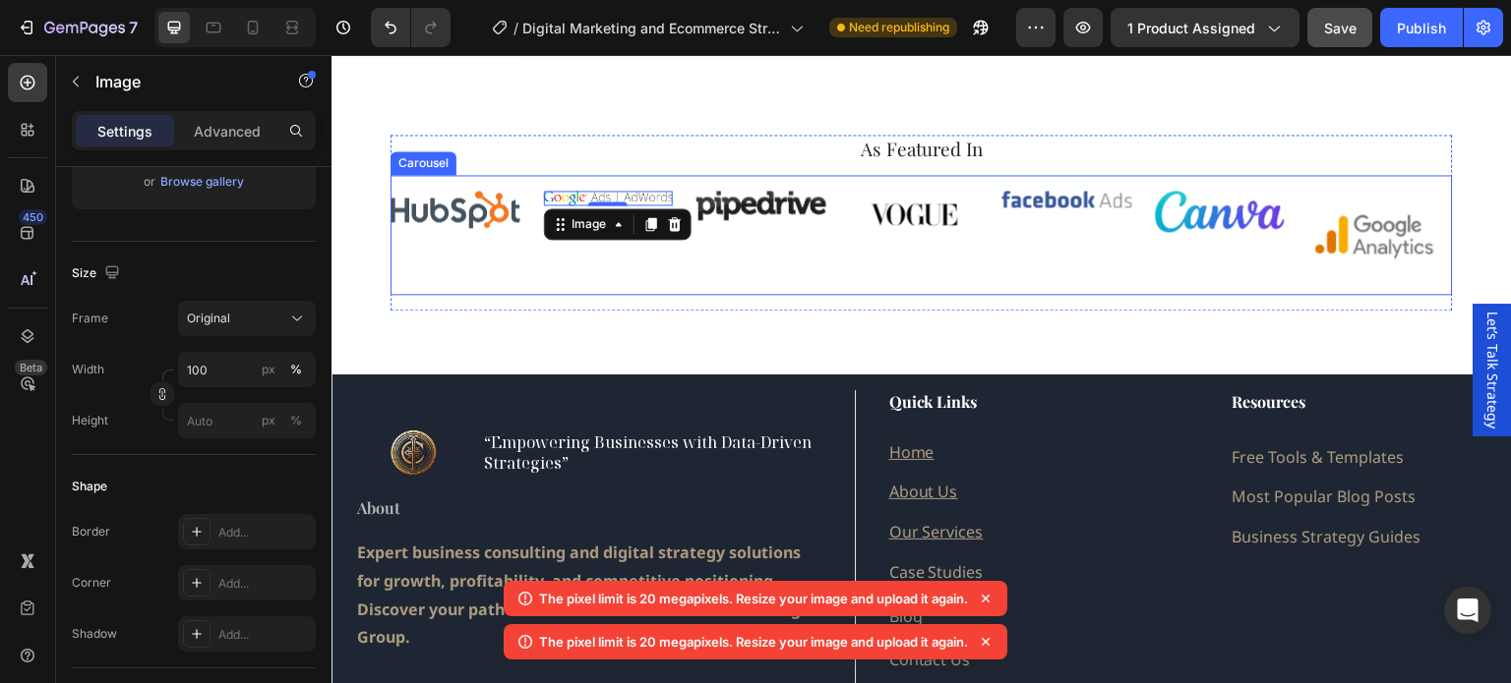
click at [646, 263] on div "Image 0" at bounding box center [609, 235] width 130 height 89
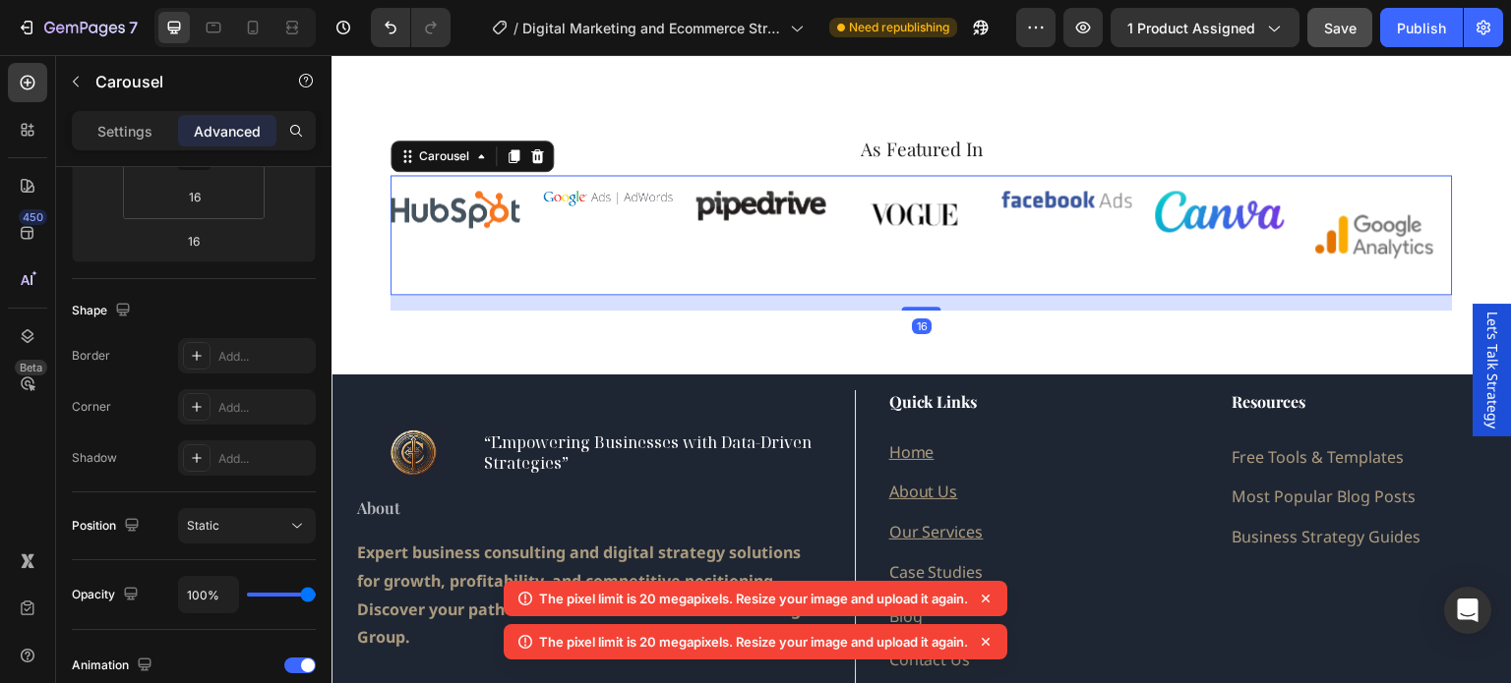
scroll to position [0, 0]
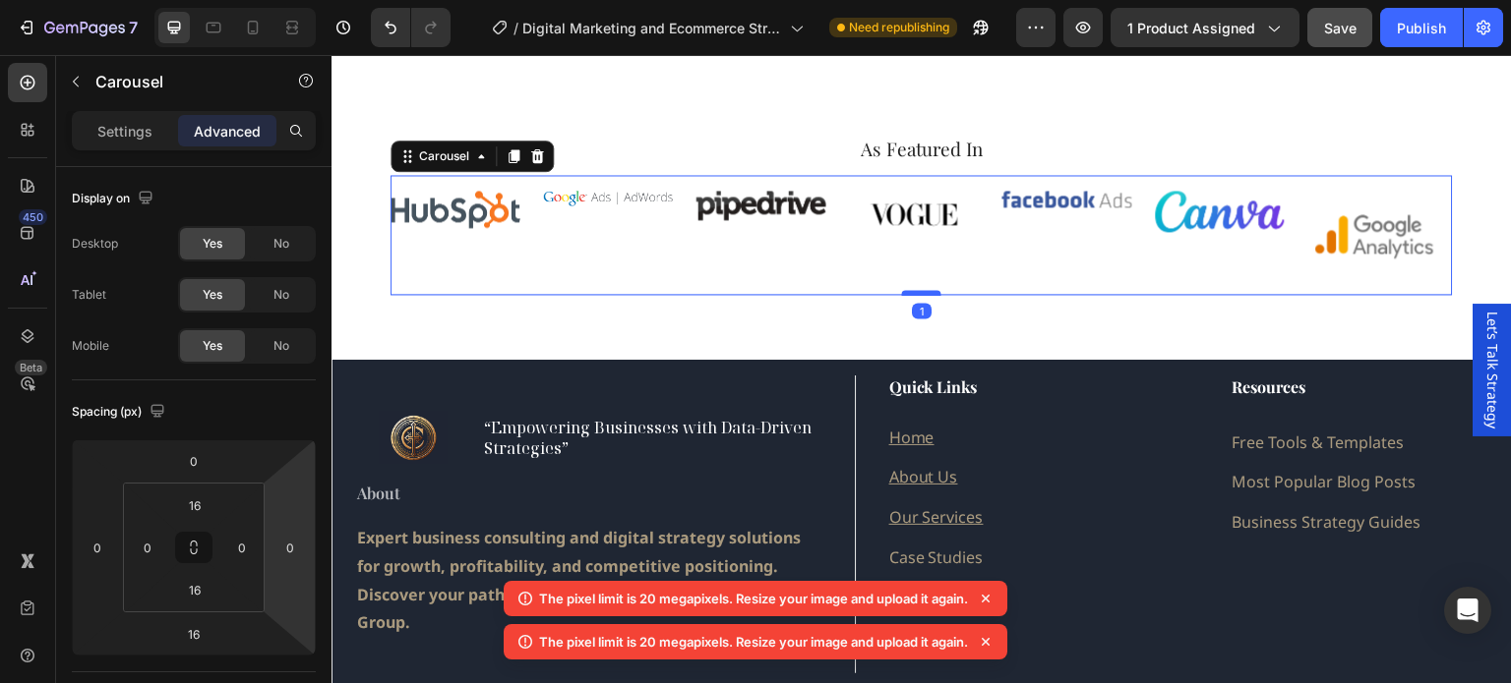
drag, startPoint x: 915, startPoint y: 309, endPoint x: 911, endPoint y: 294, distance: 15.3
click at [911, 294] on div at bounding box center [921, 293] width 39 height 6
type input "1"
click at [863, 255] on div "Image" at bounding box center [915, 235] width 130 height 89
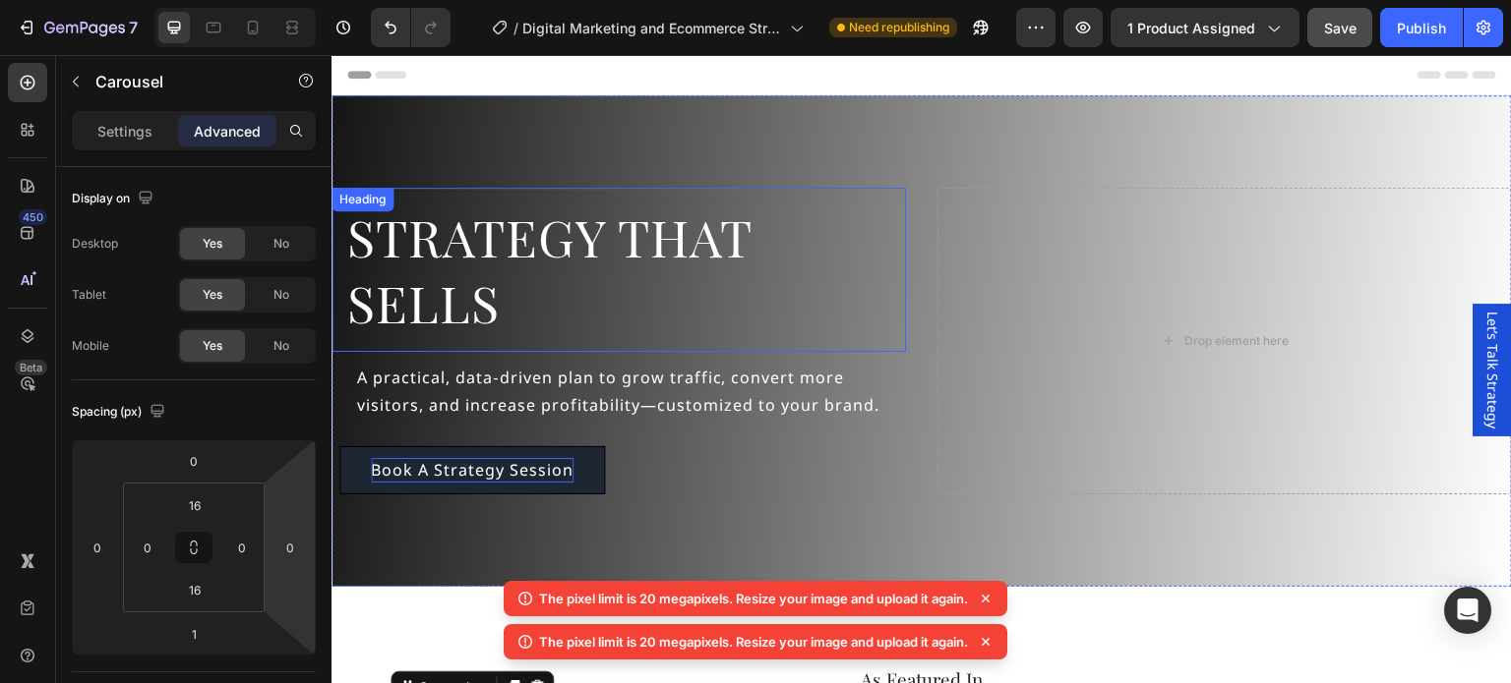
scroll to position [295, 0]
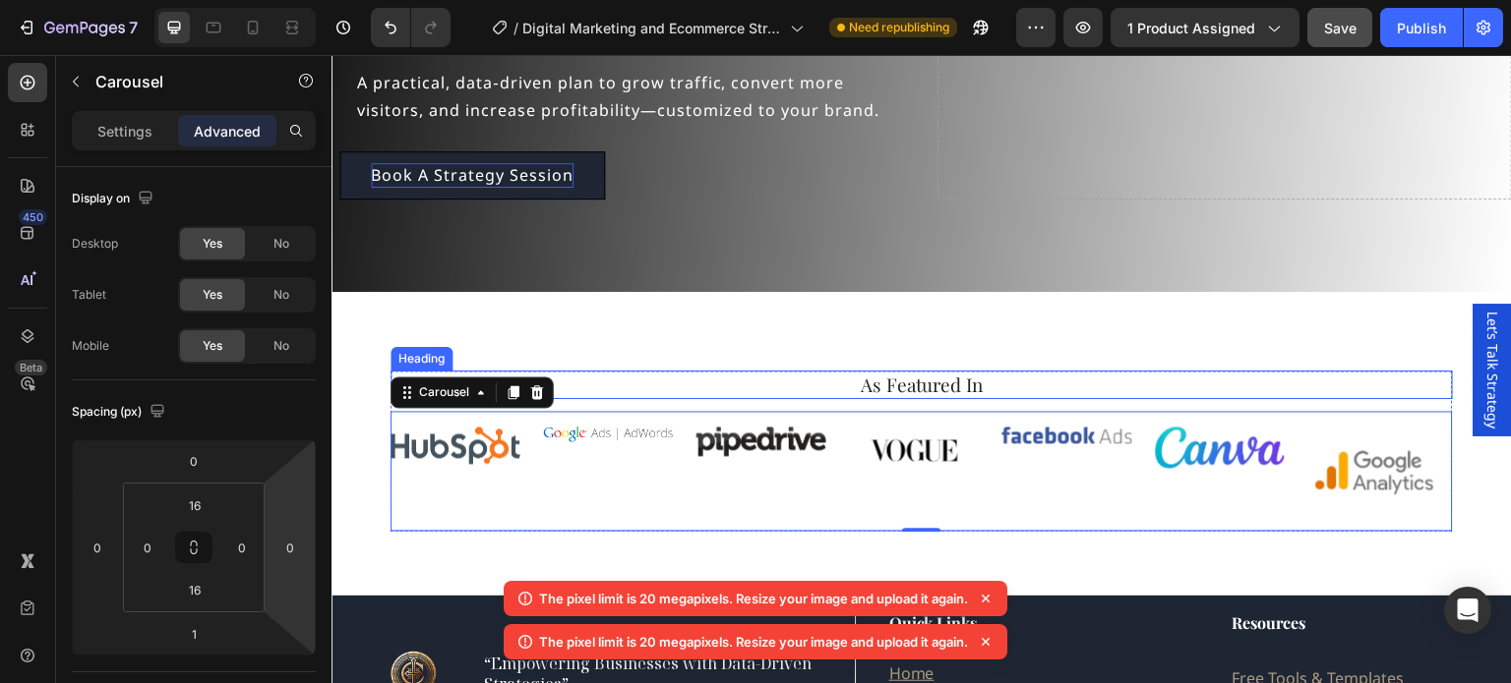
click at [903, 386] on h2 "As Featured In" at bounding box center [921, 385] width 1062 height 29
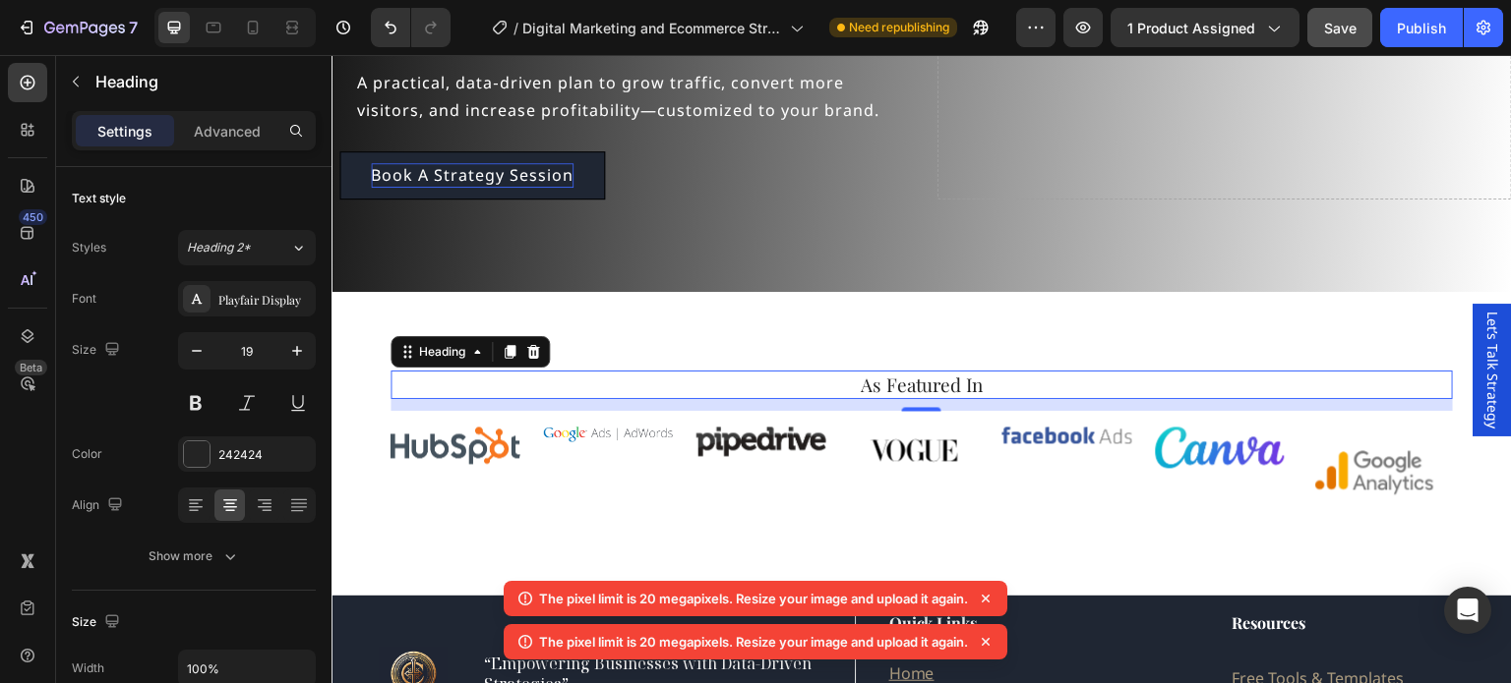
click at [987, 595] on icon at bounding box center [986, 599] width 20 height 20
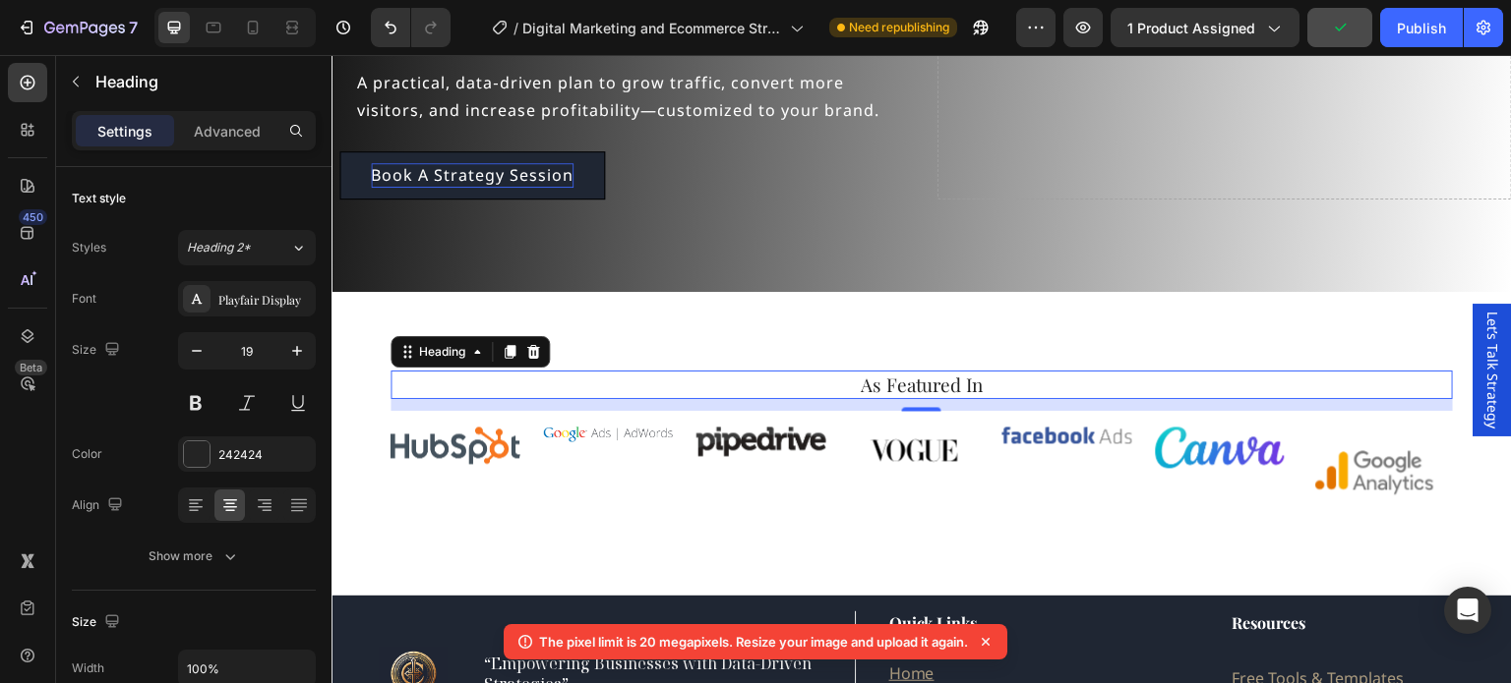
click at [989, 640] on icon at bounding box center [985, 642] width 8 height 8
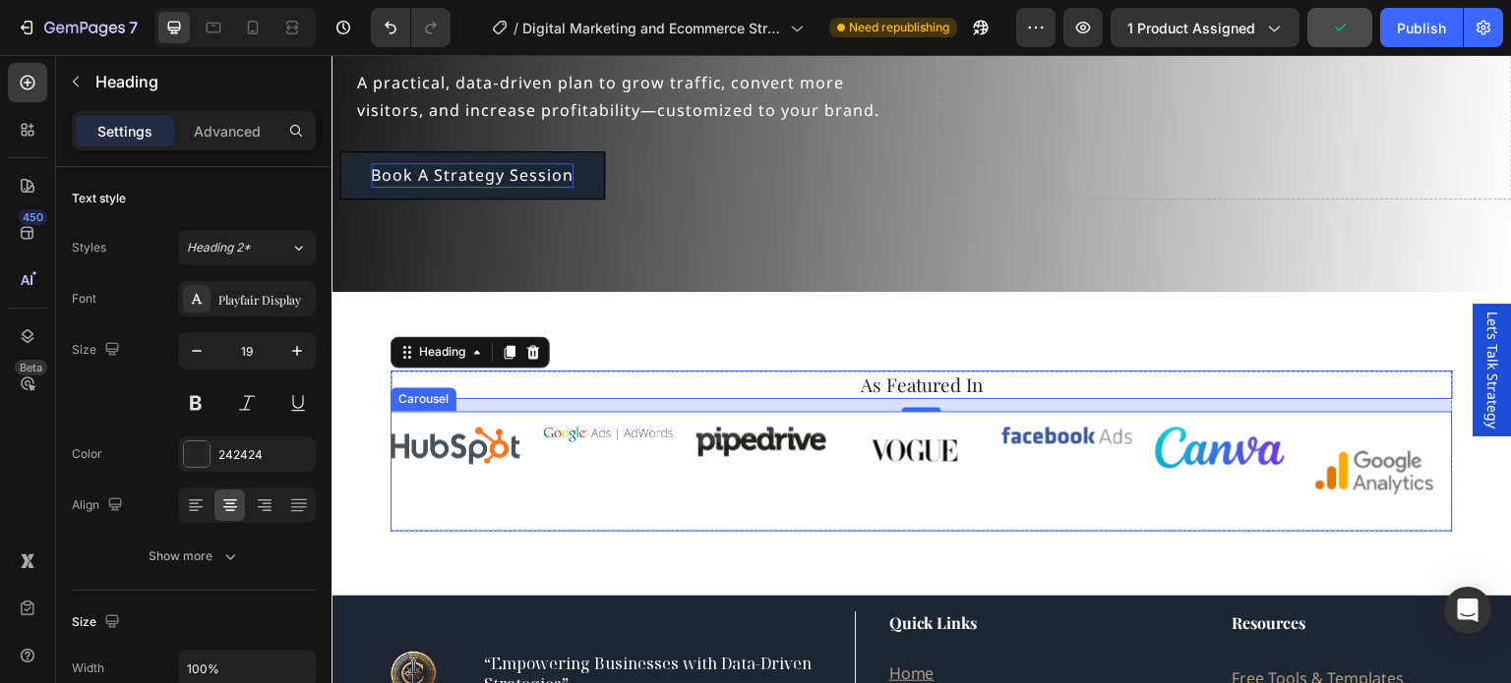
click at [801, 501] on div "Image" at bounding box center [761, 471] width 130 height 89
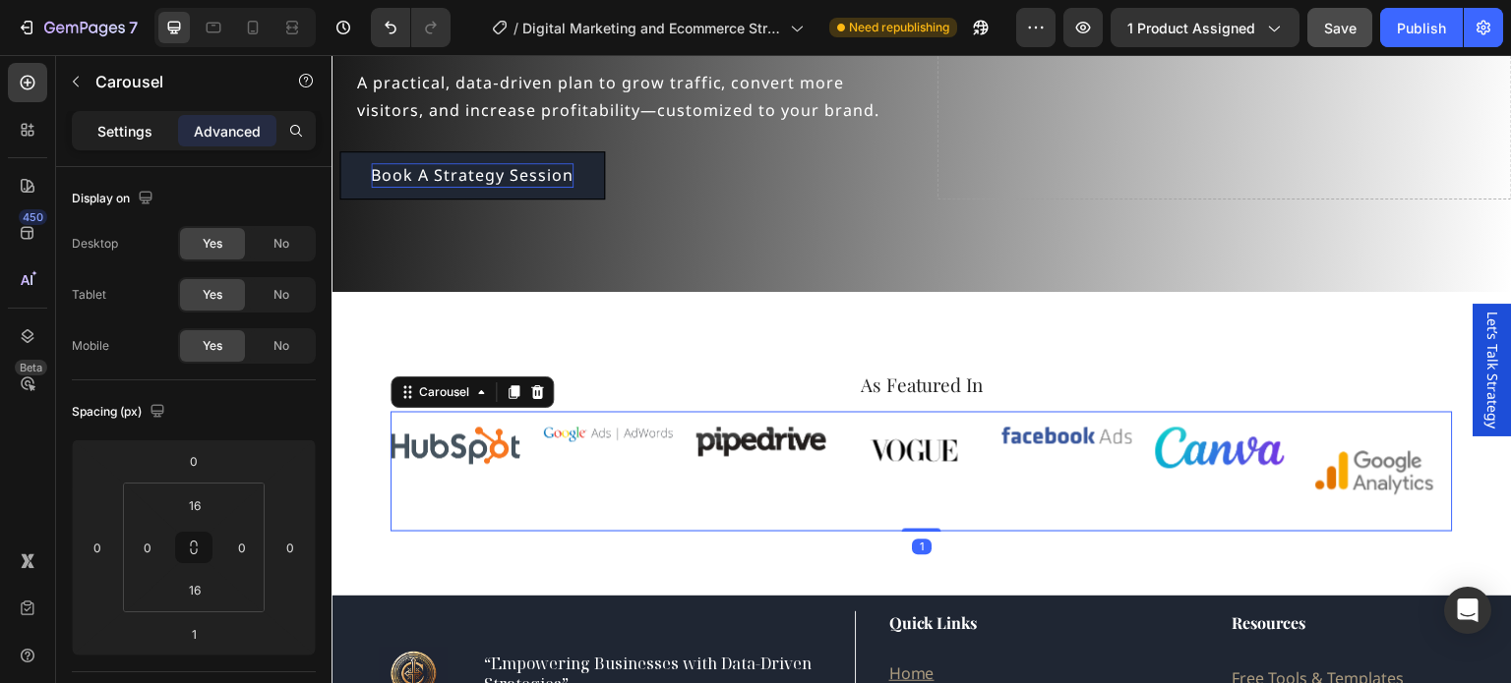
click at [109, 119] on div "Settings" at bounding box center [125, 130] width 98 height 31
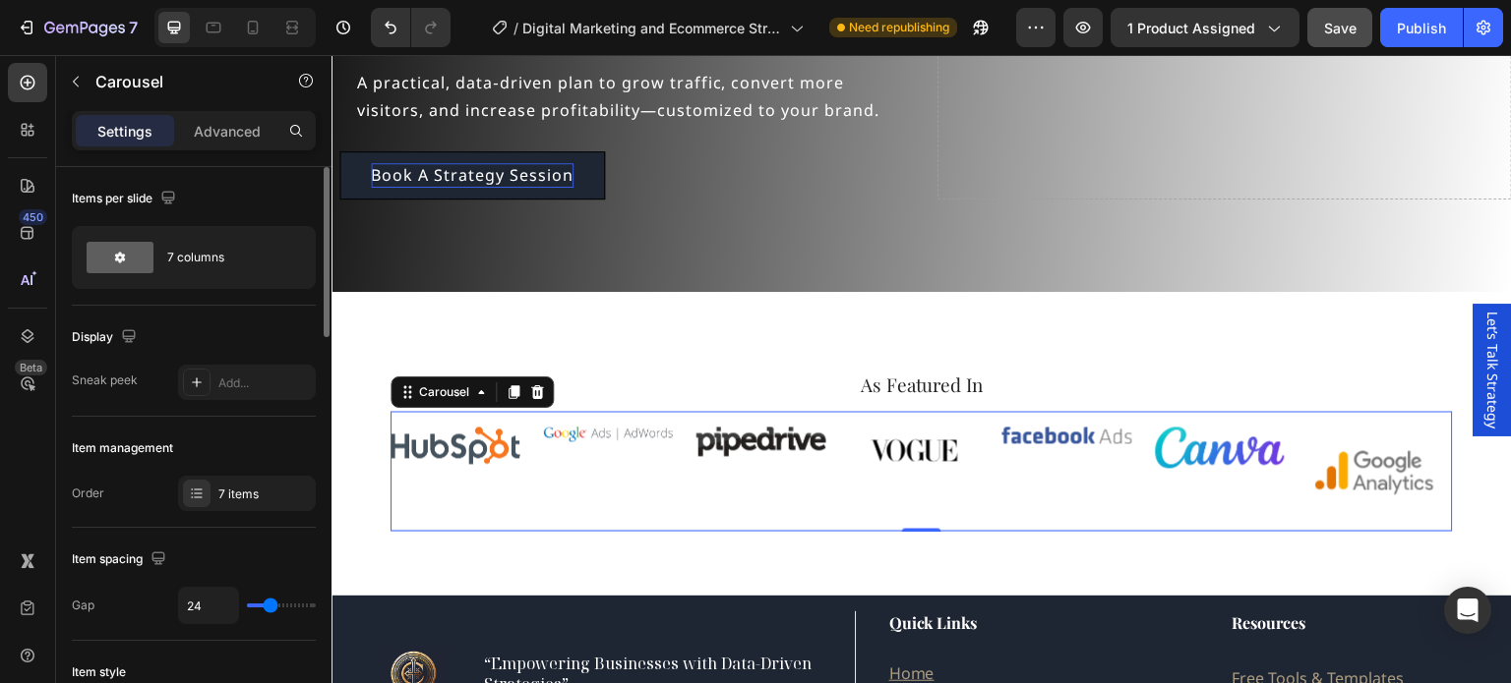
scroll to position [98, 0]
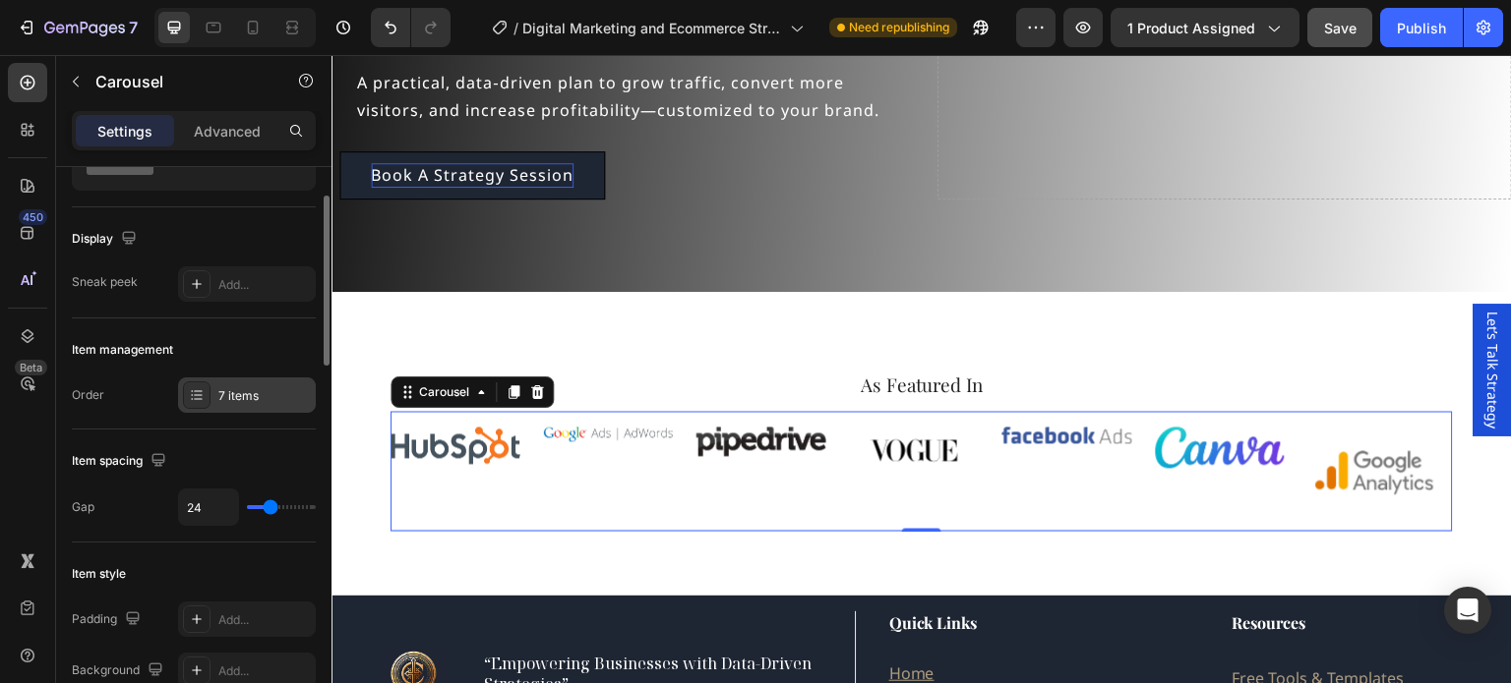
click at [194, 387] on icon at bounding box center [197, 395] width 16 height 16
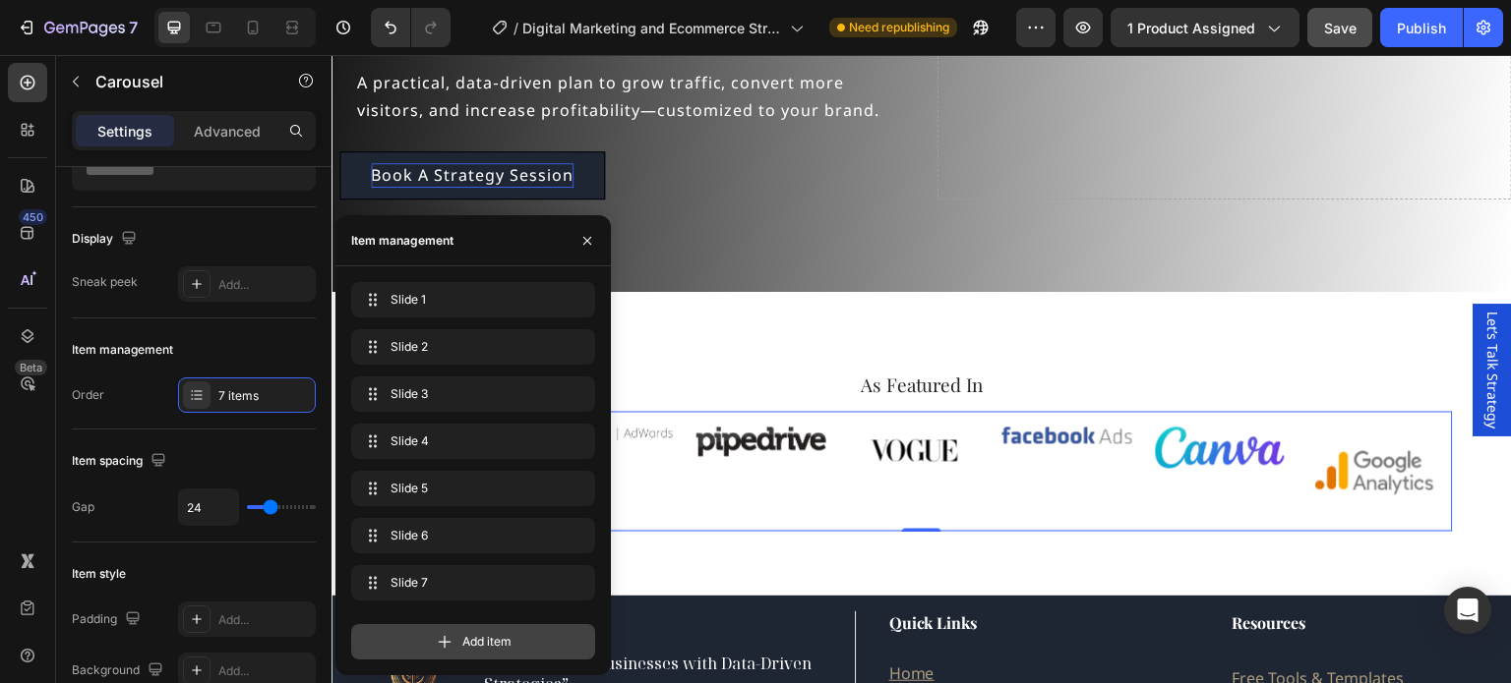
click at [441, 640] on icon at bounding box center [445, 642] width 20 height 20
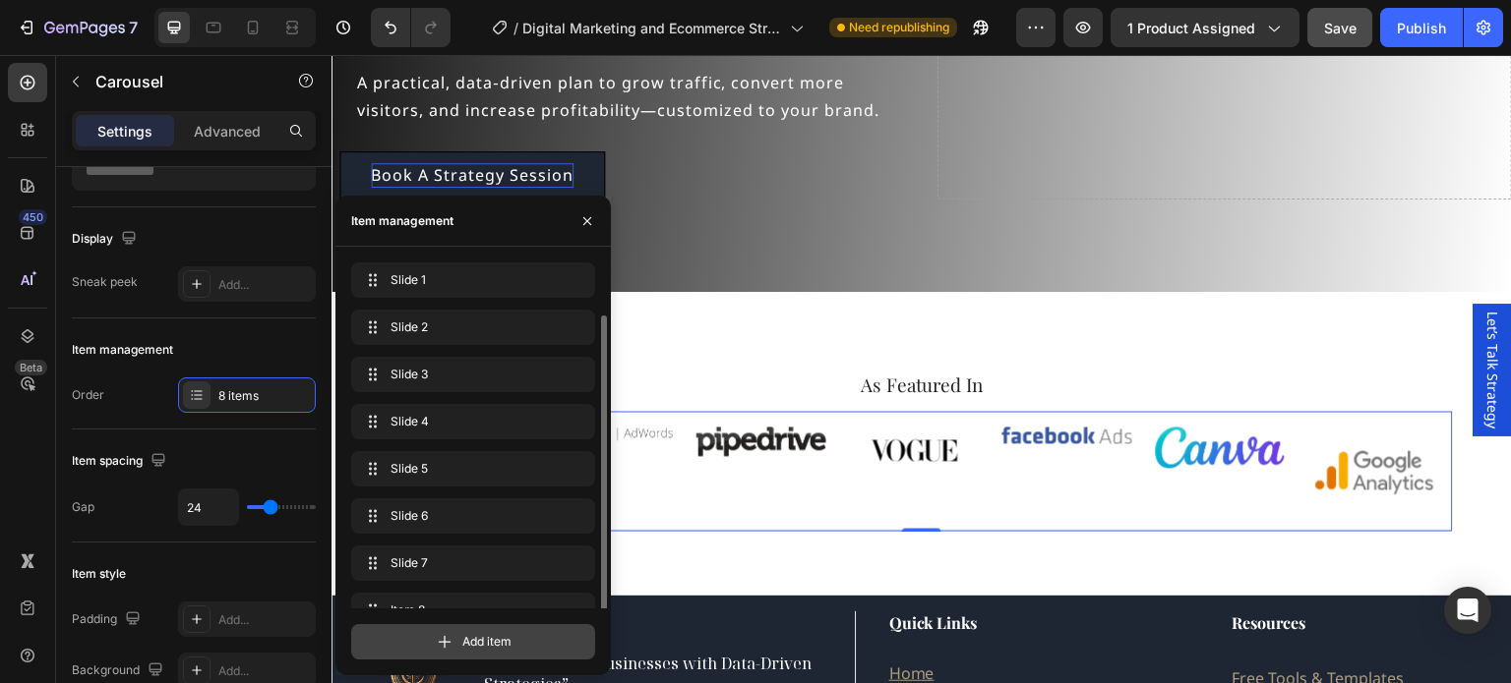
scroll to position [28, 0]
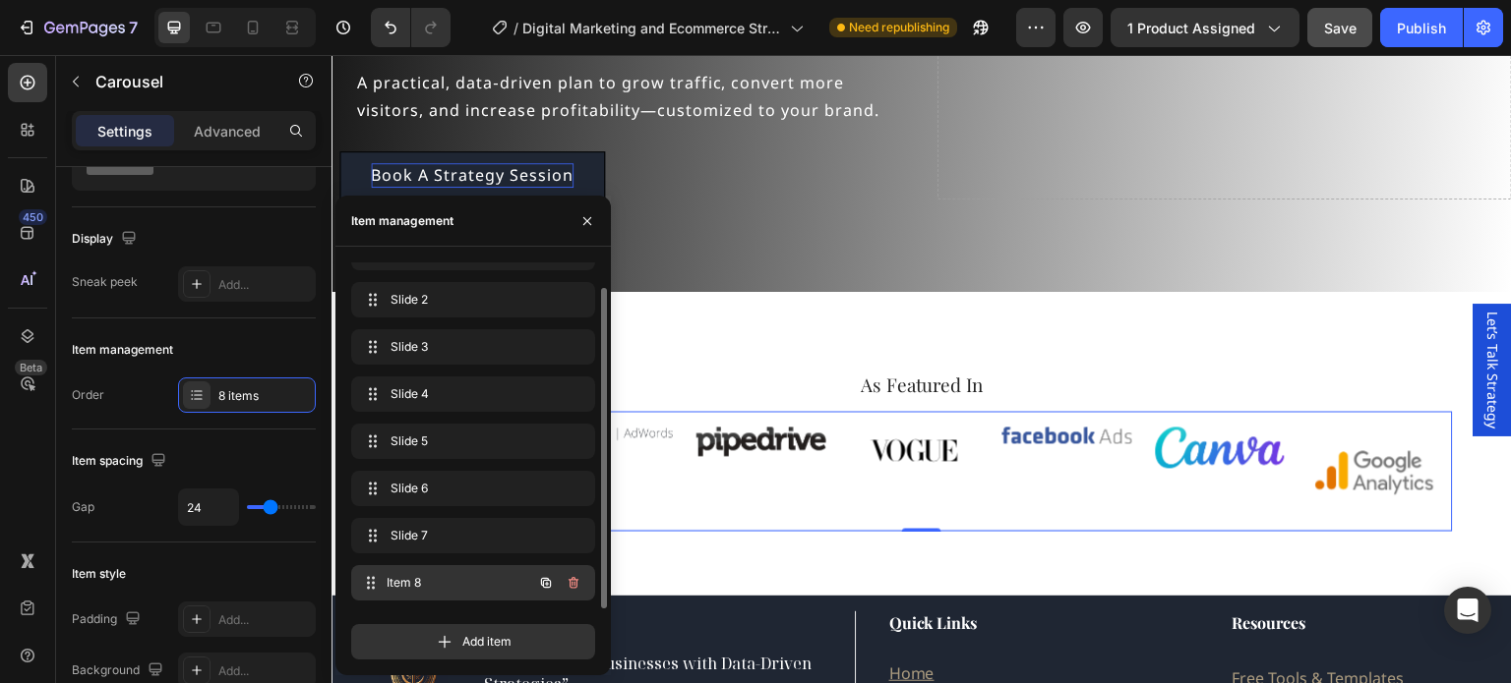
click at [420, 584] on span "Item 8" at bounding box center [459, 583] width 146 height 18
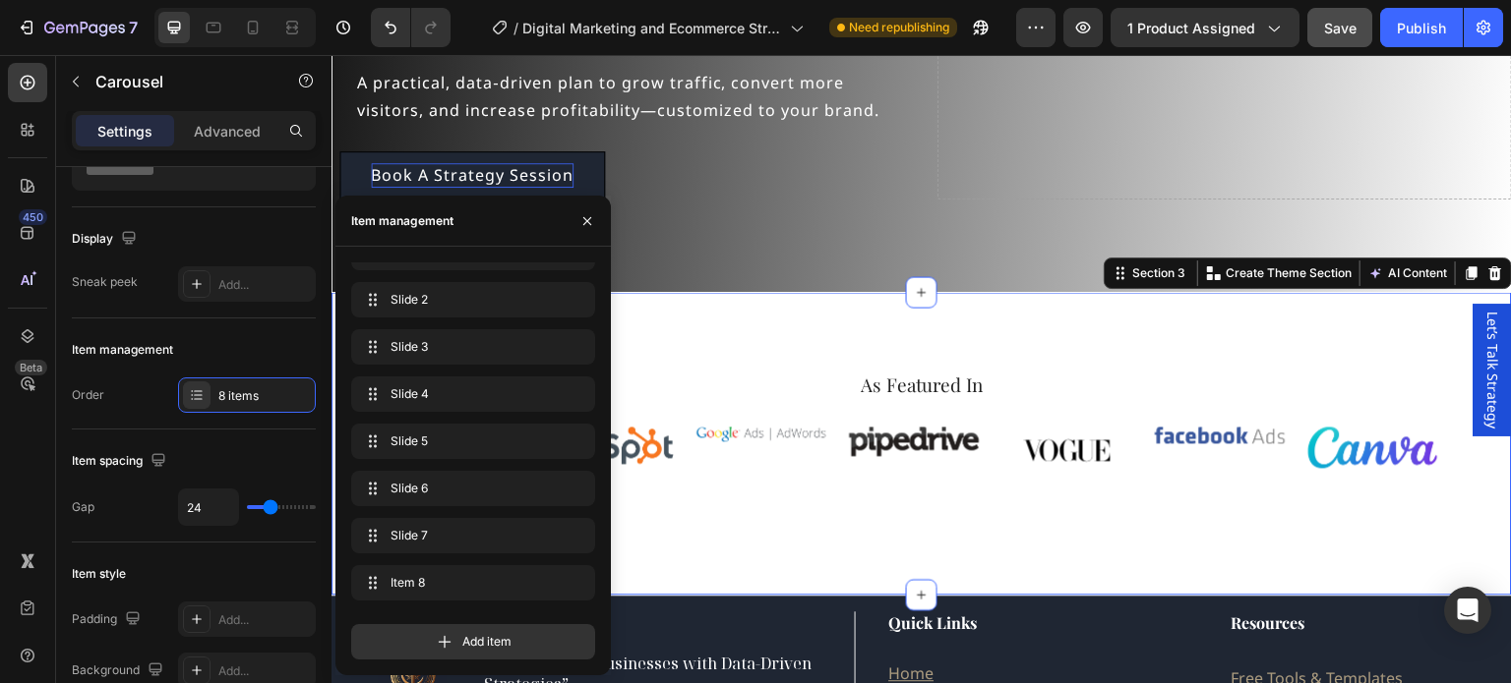
click at [833, 567] on div "As Featured In Heading Image Image Image Image Image Image Image Carousel Row S…" at bounding box center [921, 443] width 1180 height 303
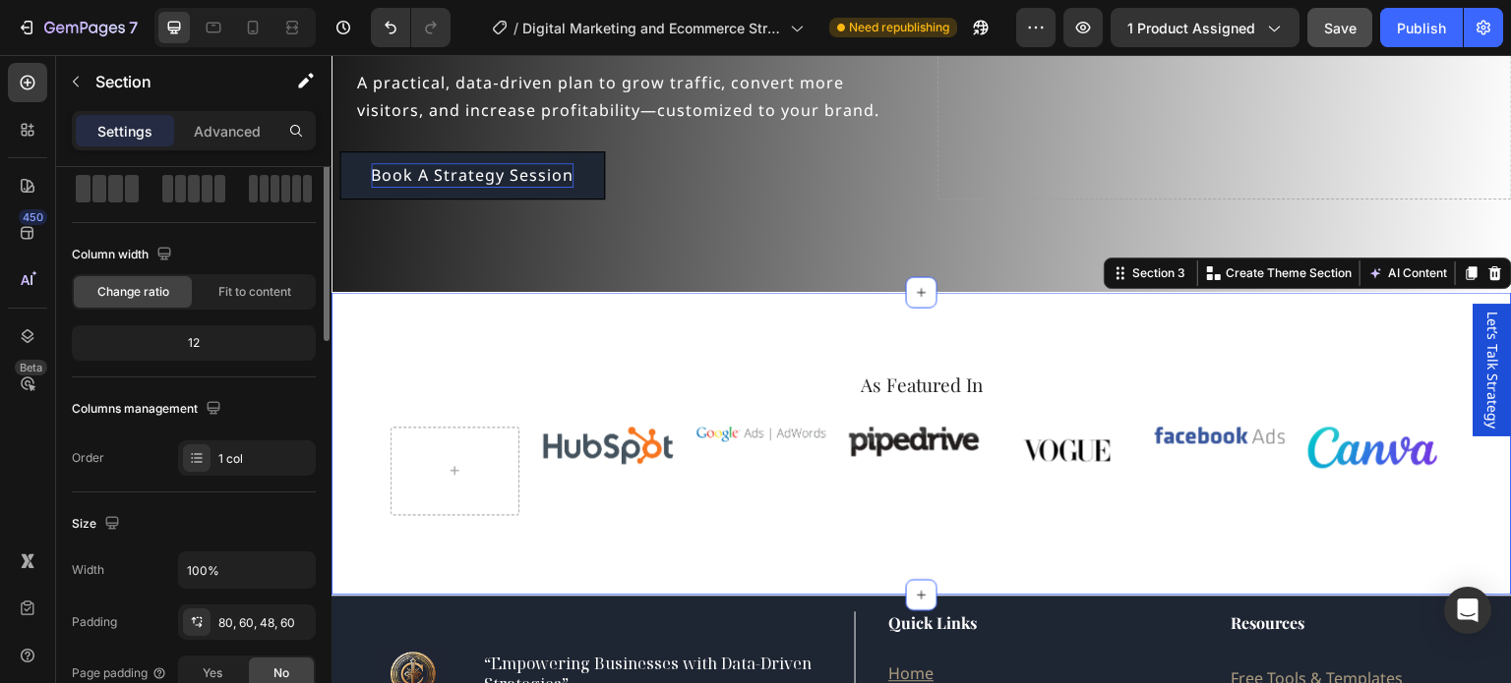
scroll to position [0, 0]
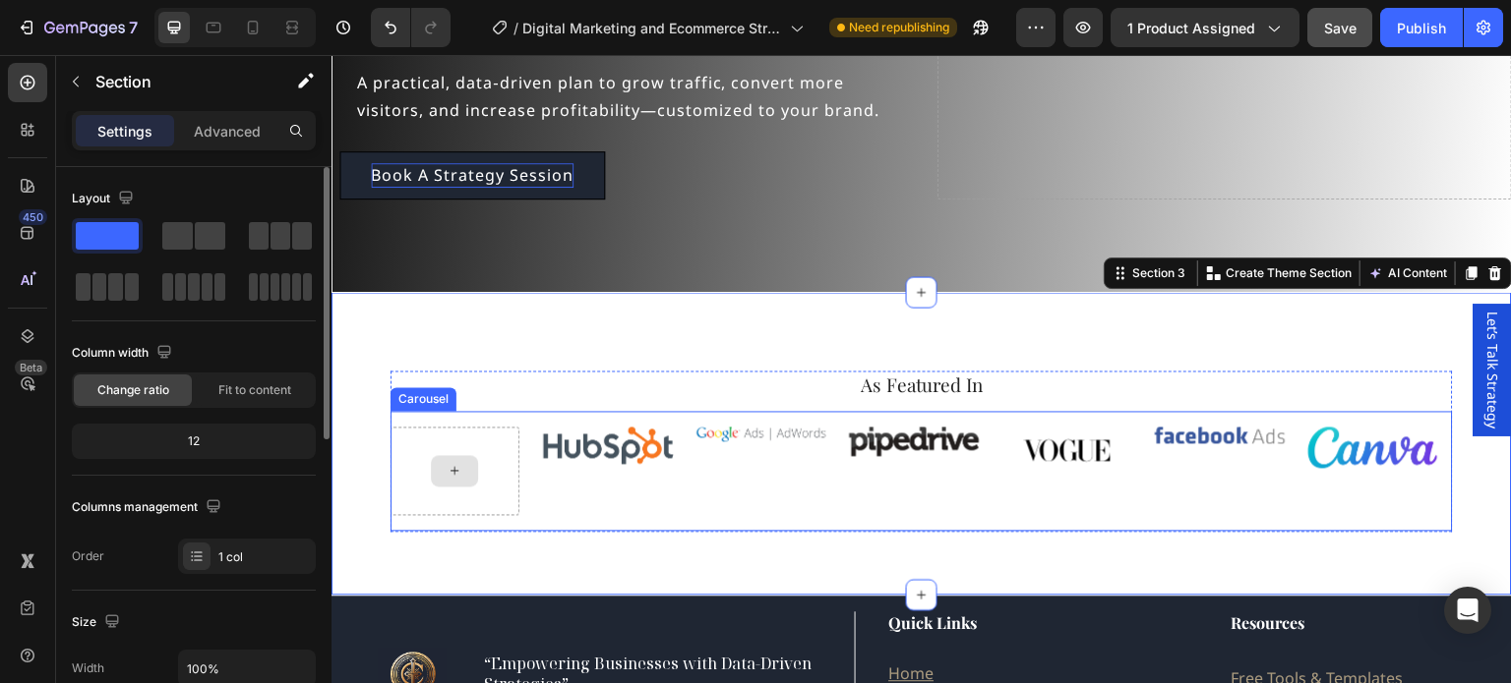
click at [460, 464] on icon at bounding box center [455, 470] width 16 height 17
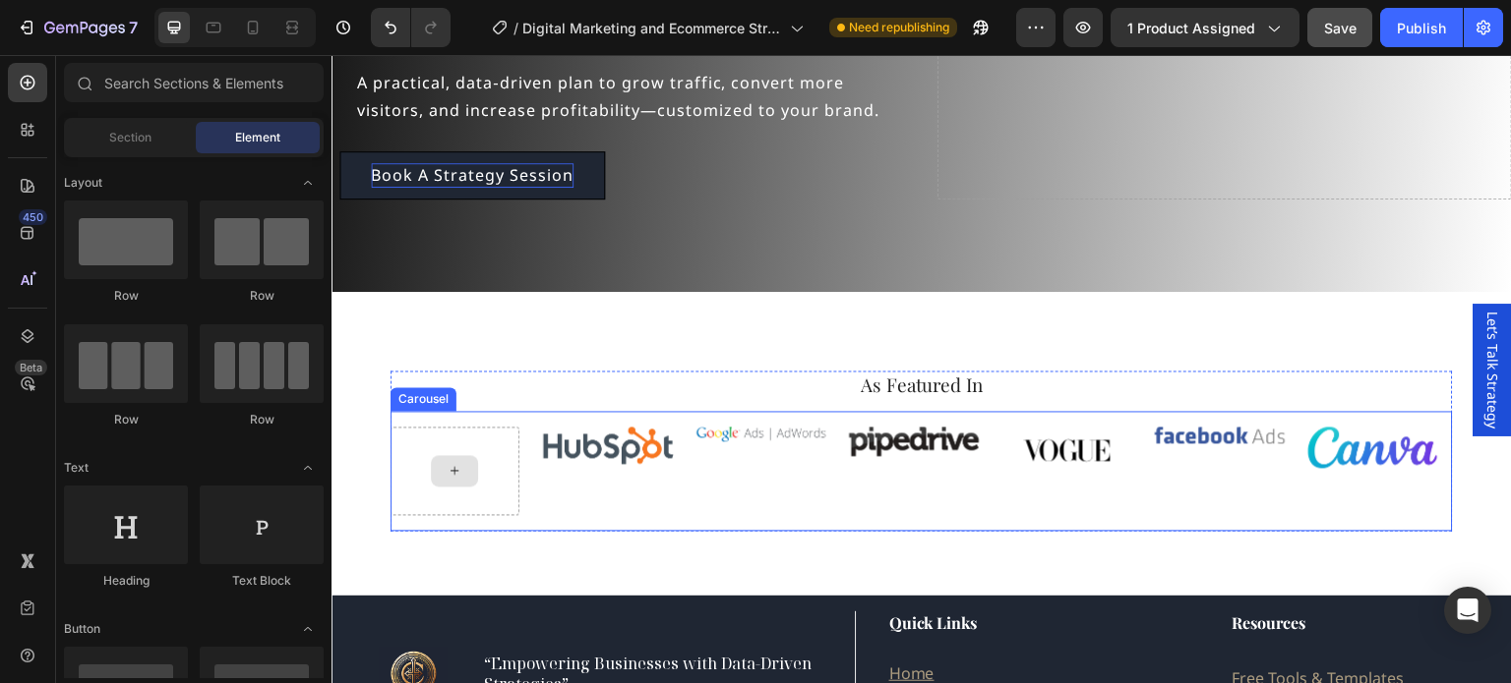
click at [454, 472] on icon at bounding box center [454, 470] width 8 height 8
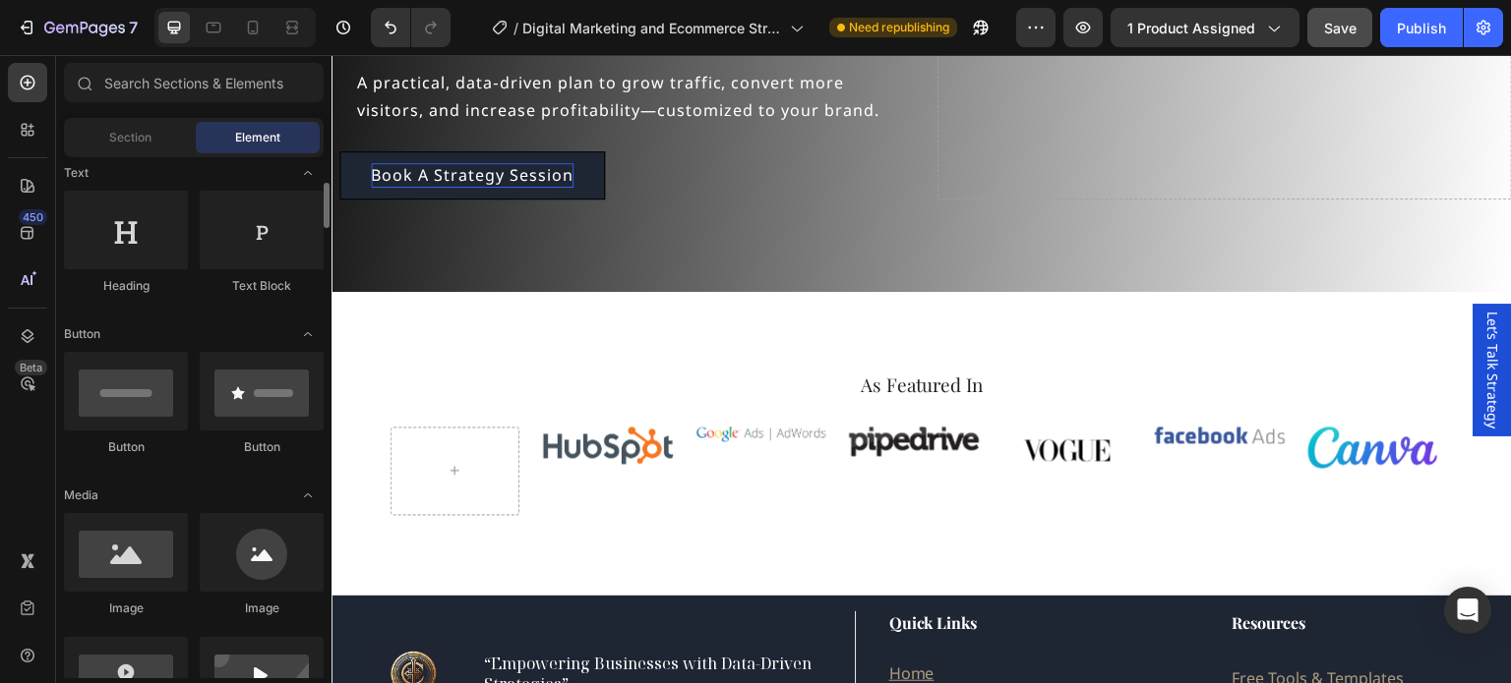
scroll to position [393, 0]
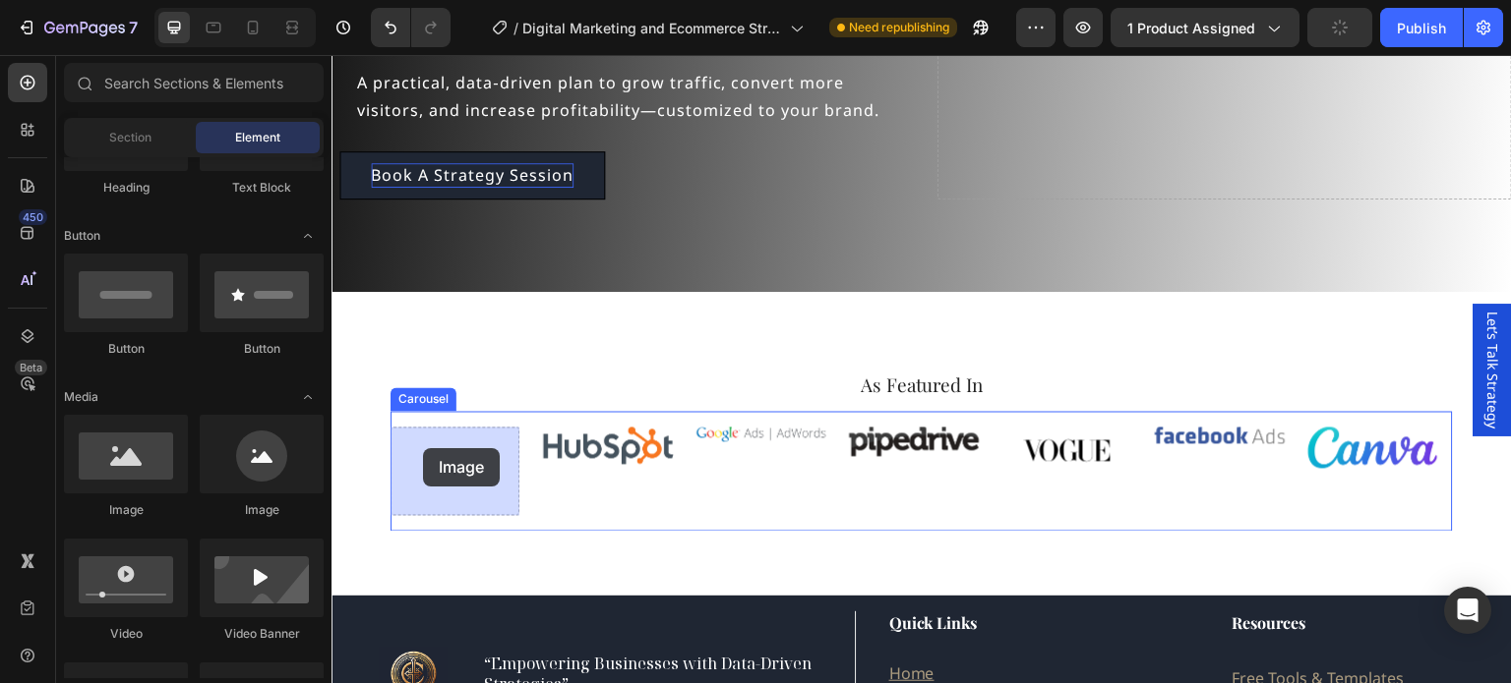
drag, startPoint x: 448, startPoint y: 510, endPoint x: 423, endPoint y: 448, distance: 67.0
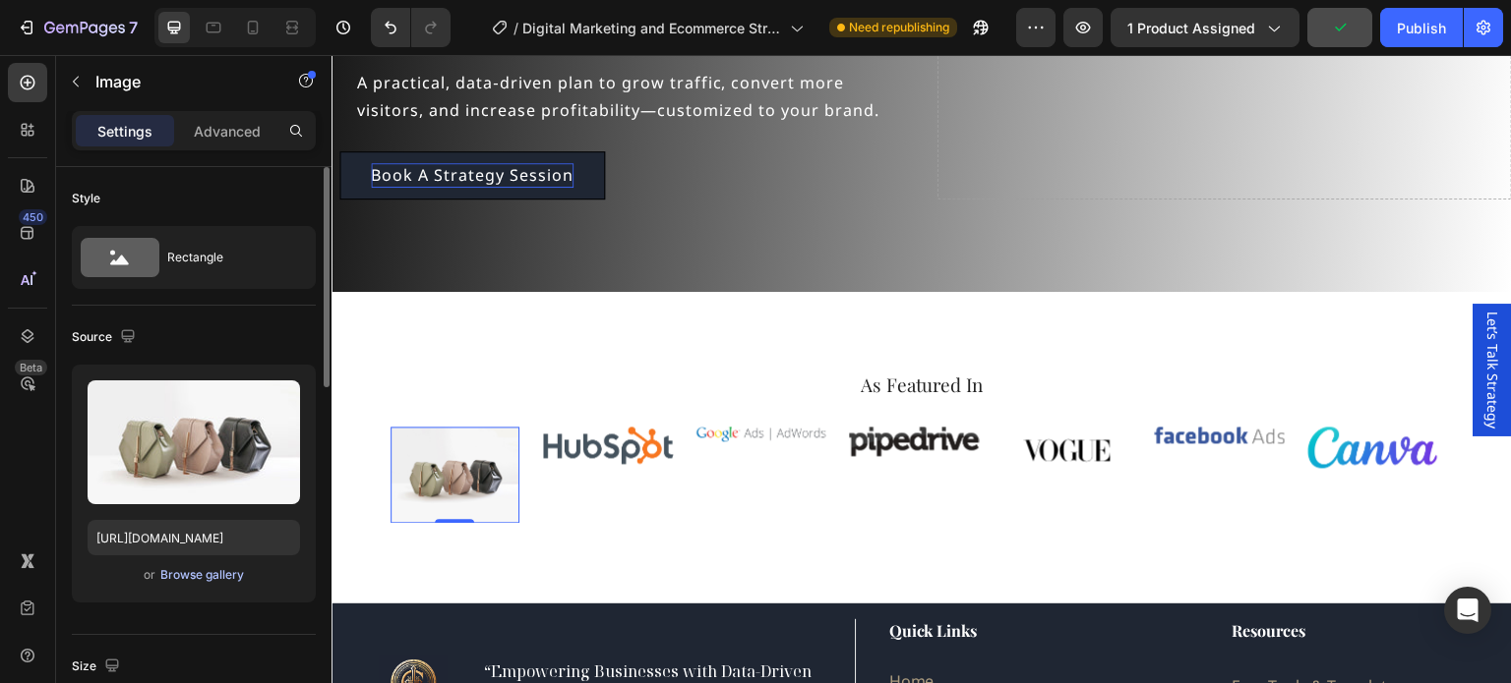
click at [183, 573] on div "Browse gallery" at bounding box center [202, 575] width 84 height 18
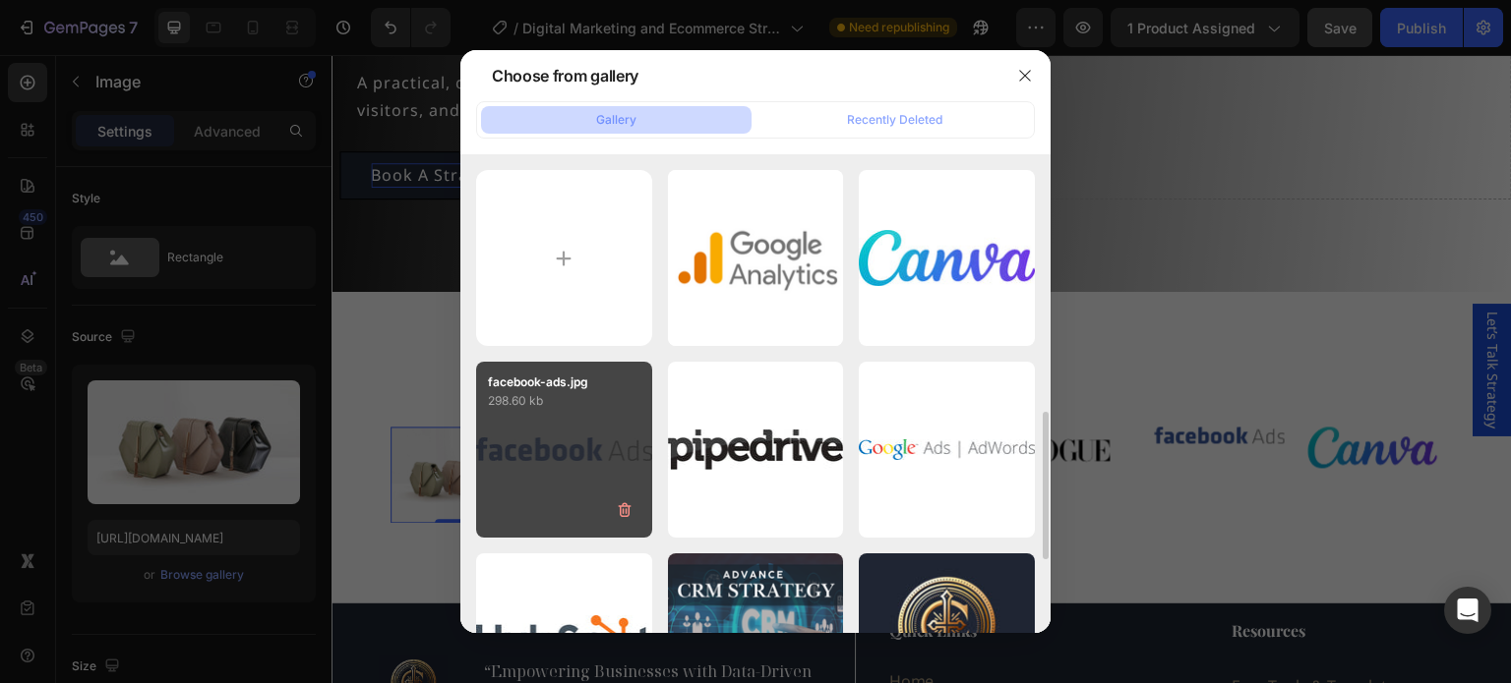
scroll to position [295, 0]
